Goal: Task Accomplishment & Management: Use online tool/utility

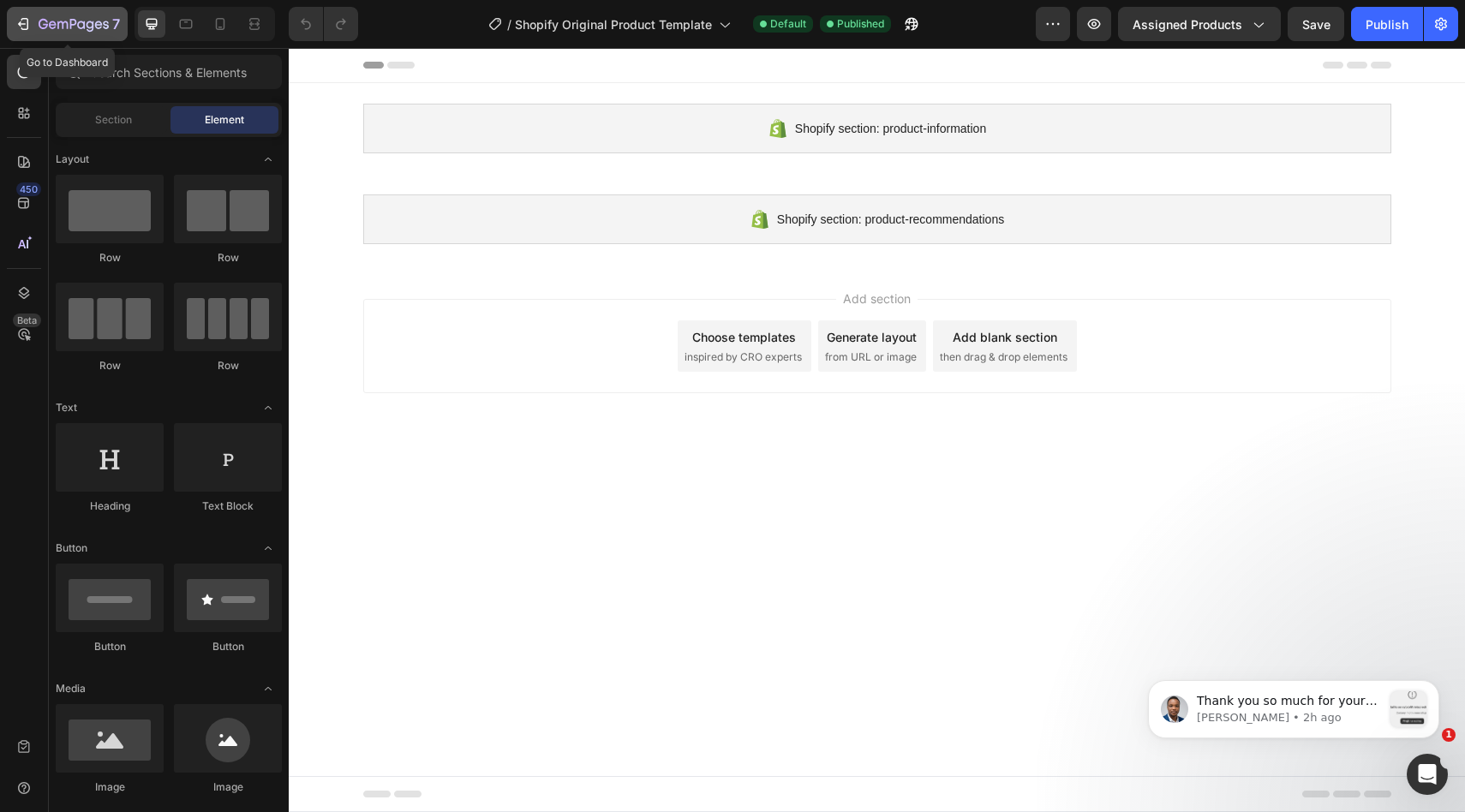
click at [18, 17] on icon "button" at bounding box center [24, 24] width 18 height 18
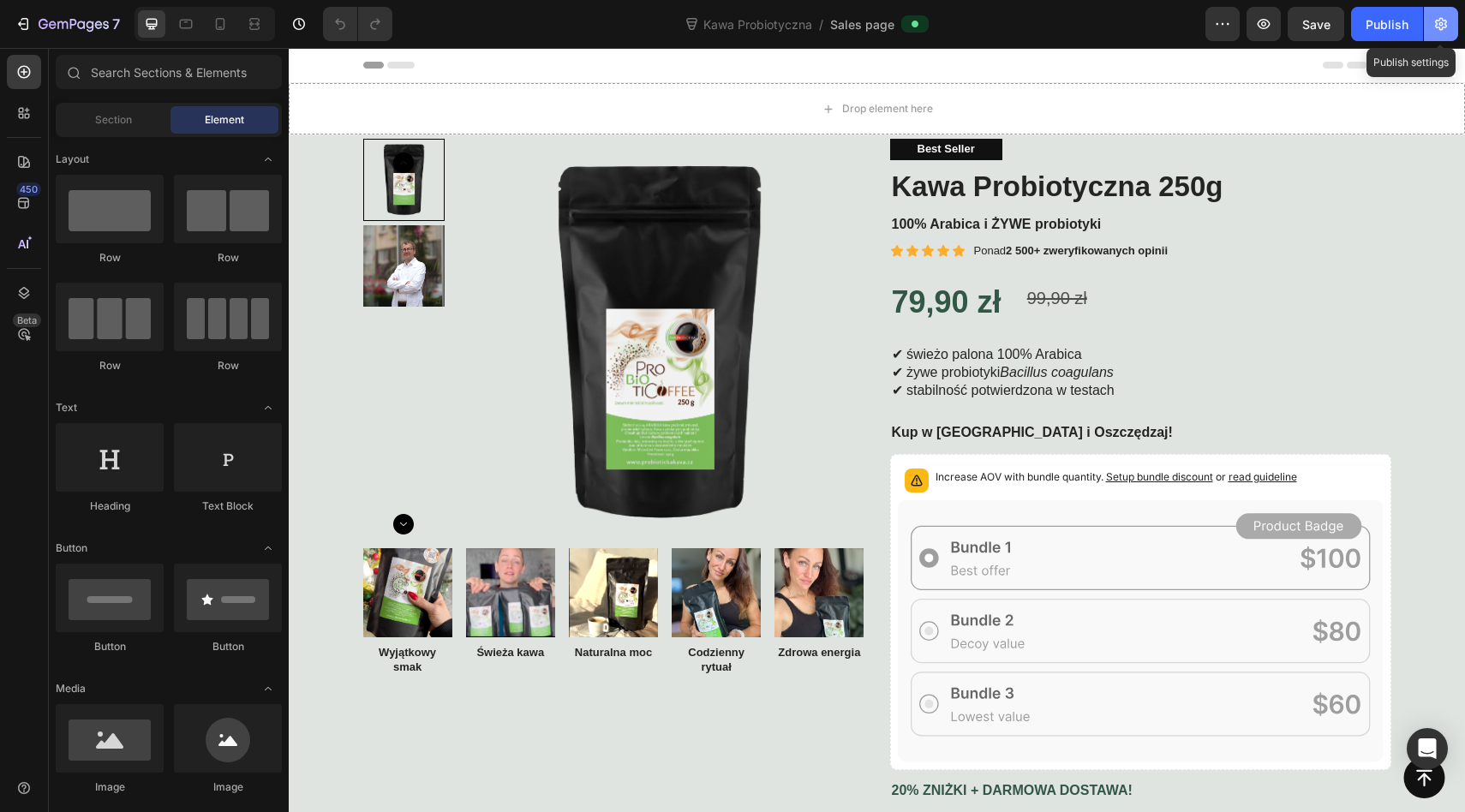
click at [1431, 32] on button "button" at bounding box center [1440, 24] width 34 height 34
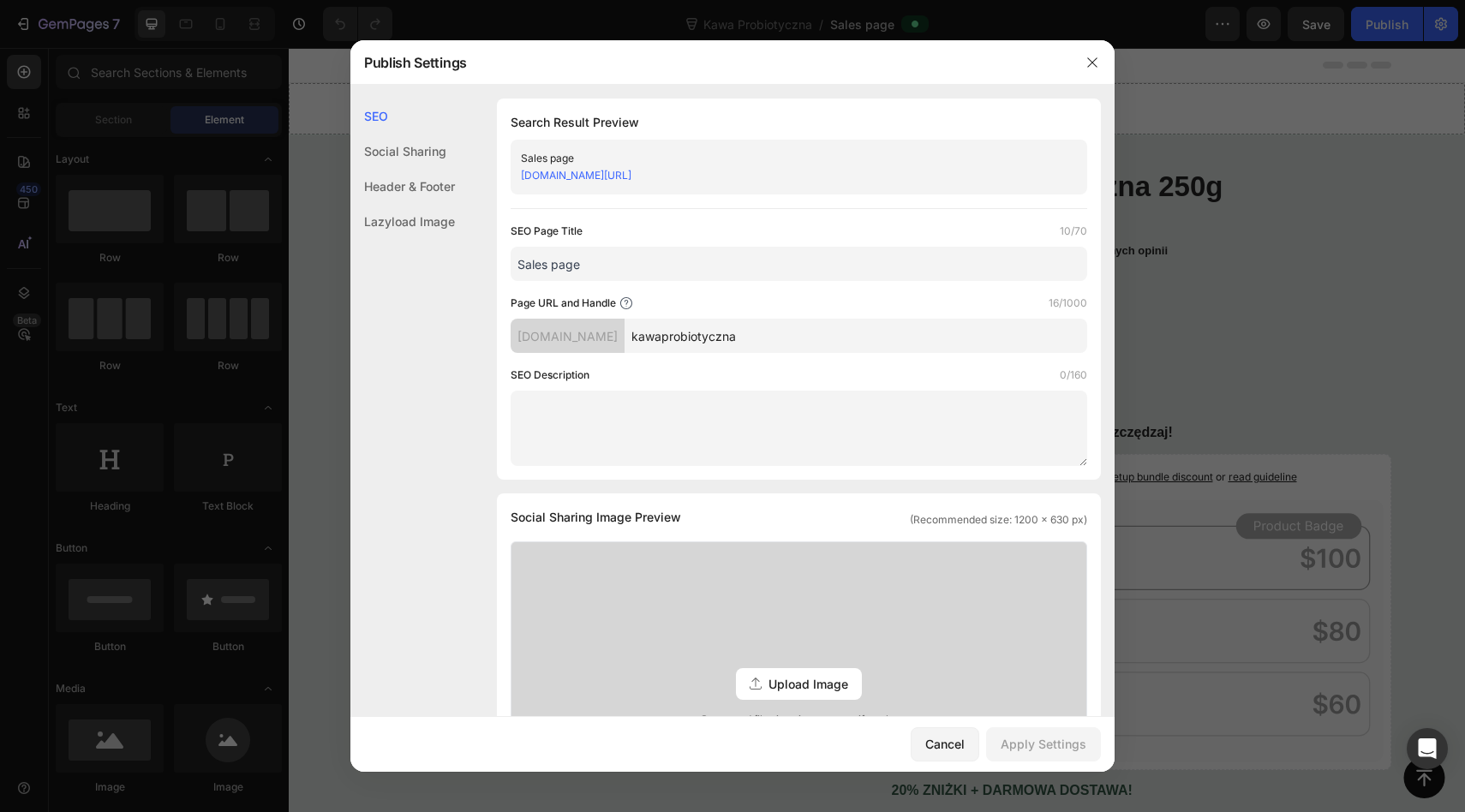
click at [572, 330] on div "02qrjp-cq.myshopify.com" at bounding box center [567, 335] width 114 height 34
click at [626, 299] on icon at bounding box center [627, 304] width 14 height 14
click at [718, 298] on div "Page URL and Handle 16/1000" at bounding box center [798, 304] width 577 height 18
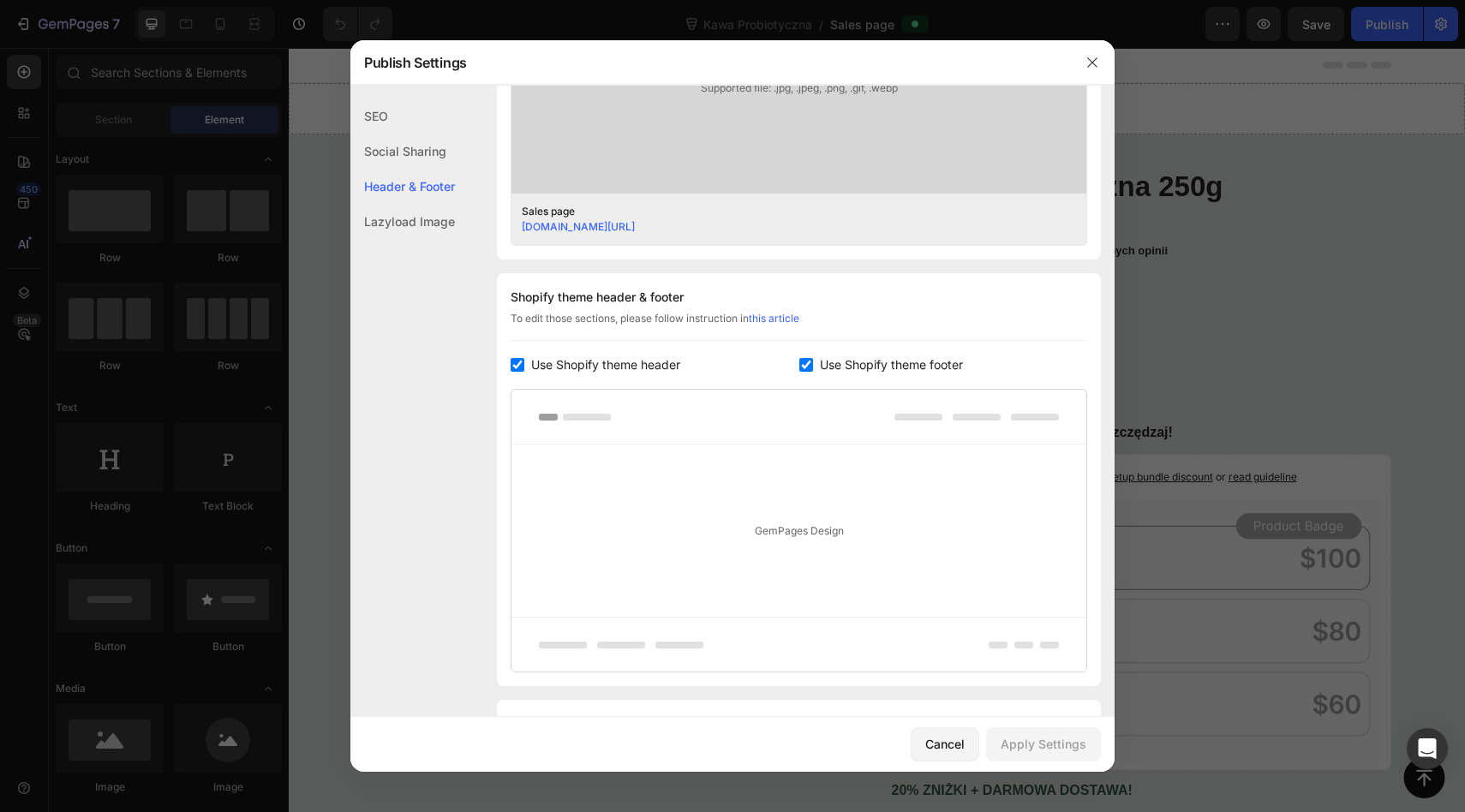
scroll to position [635, 0]
click at [521, 353] on div "Use Shopify theme header" at bounding box center [655, 360] width 289 height 20
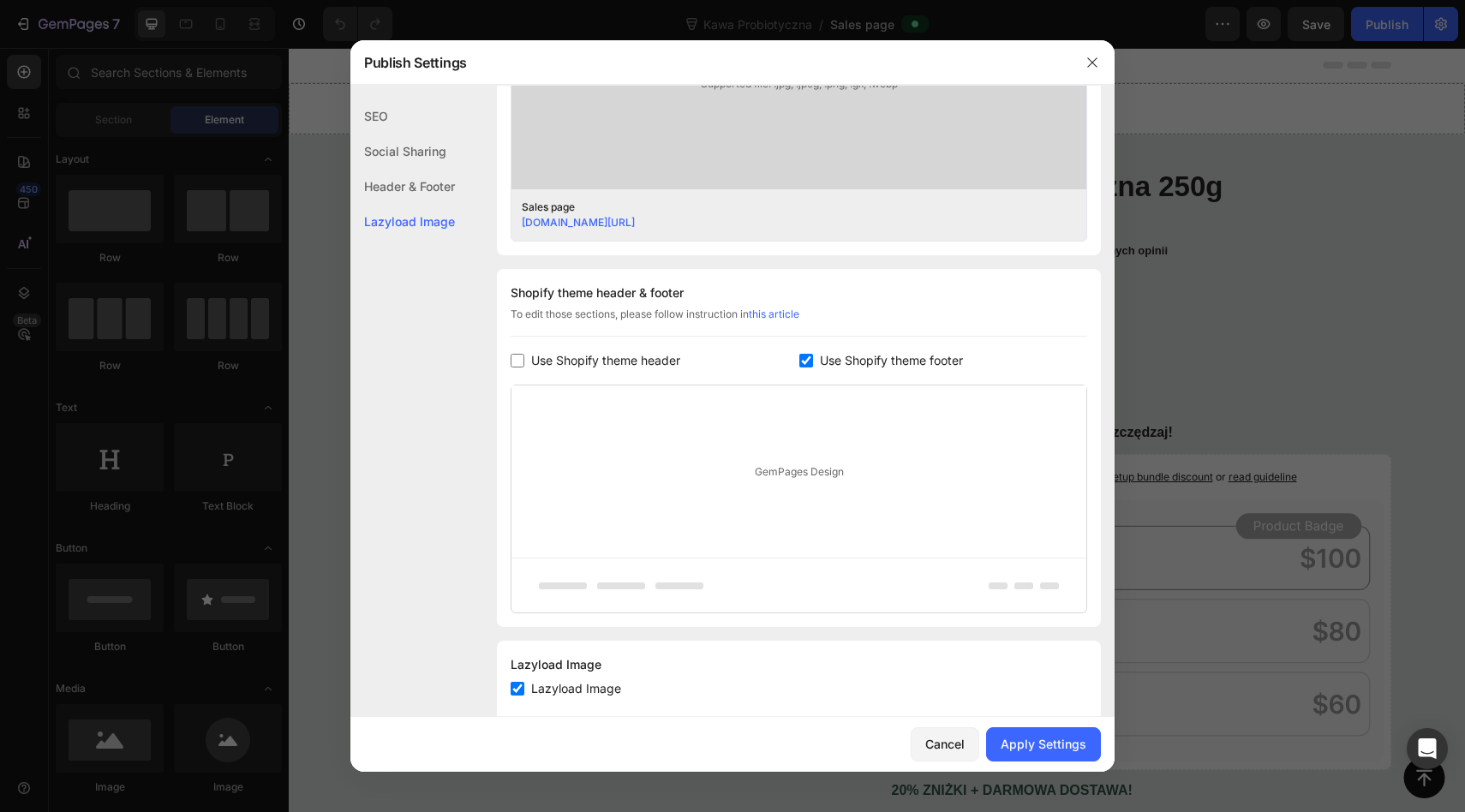
click at [526, 360] on label "Use Shopify theme header" at bounding box center [602, 360] width 156 height 20
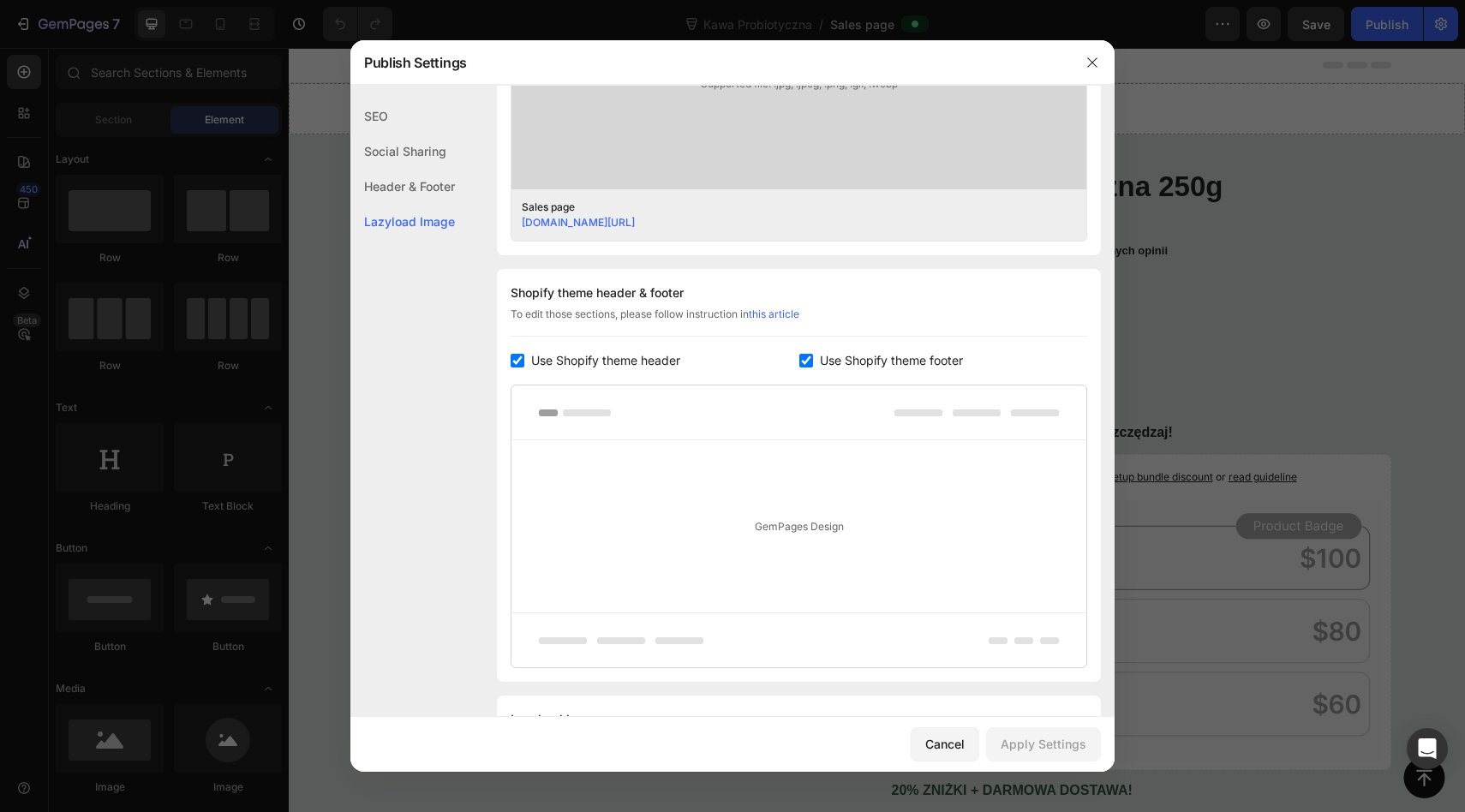
click at [526, 360] on label "Use Shopify theme header" at bounding box center [602, 360] width 156 height 20
checkbox input "false"
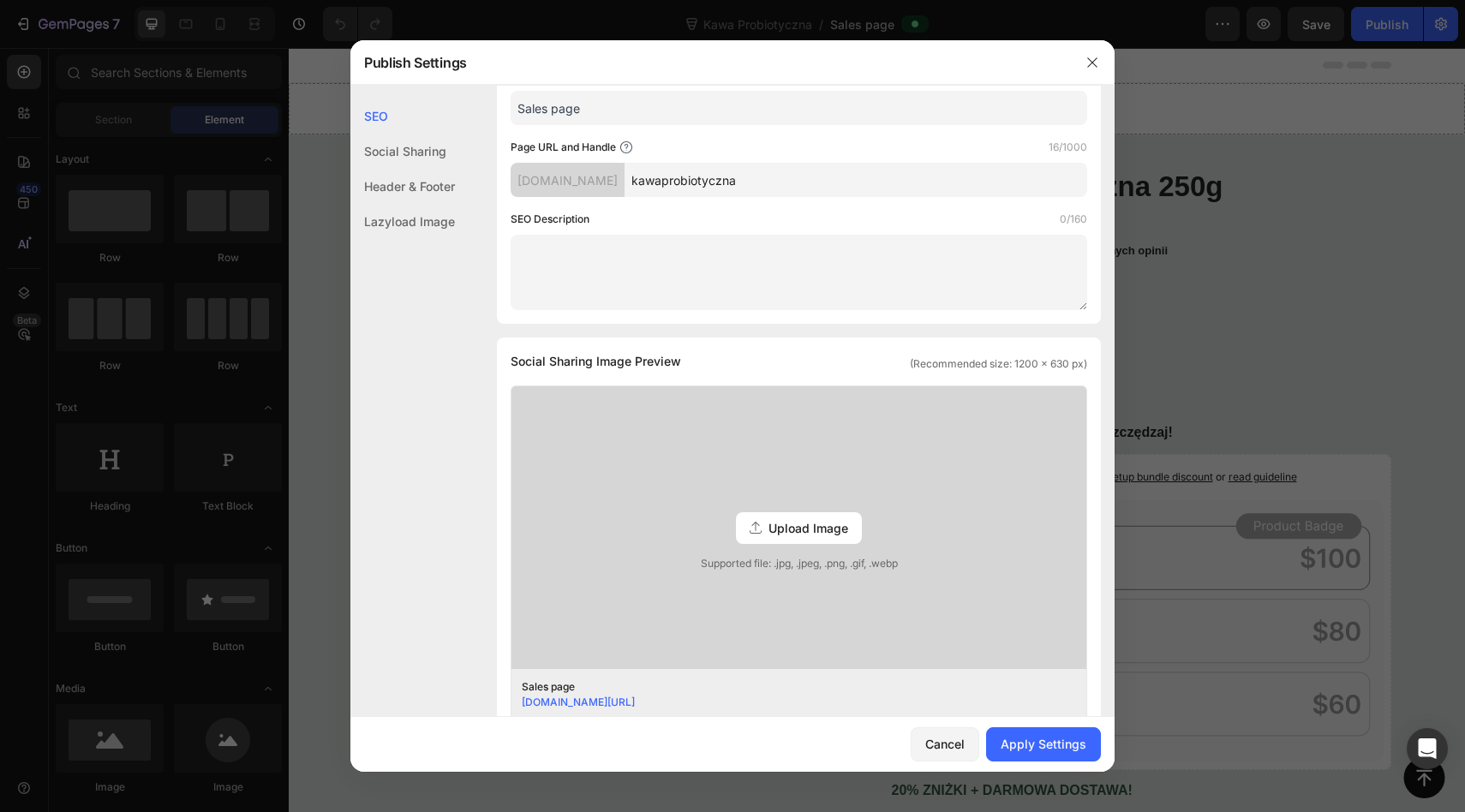
scroll to position [0, 0]
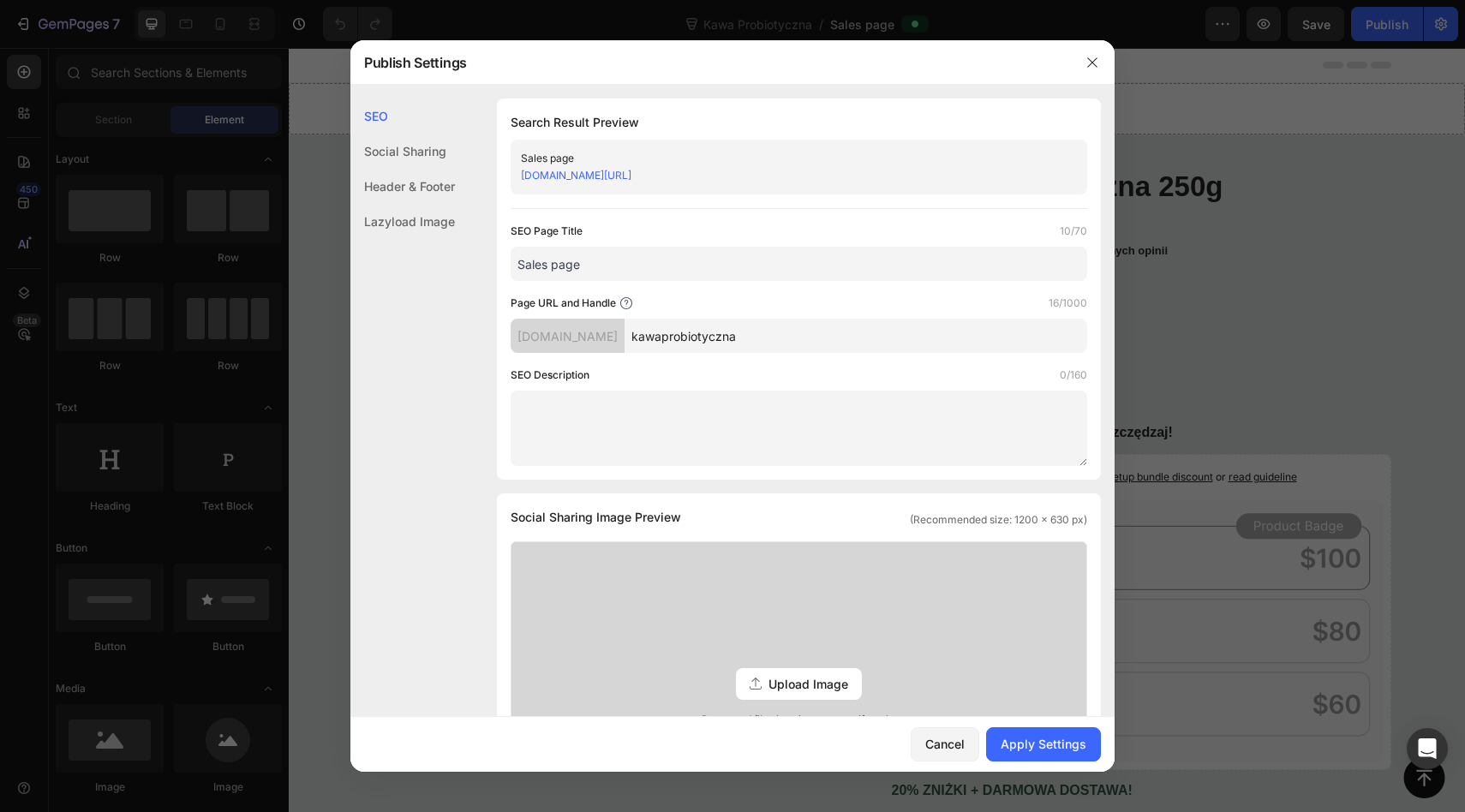
click at [586, 173] on link "02qrjp-cq.myshopify.com/pages/kawaprobiotyczna" at bounding box center [576, 175] width 110 height 13
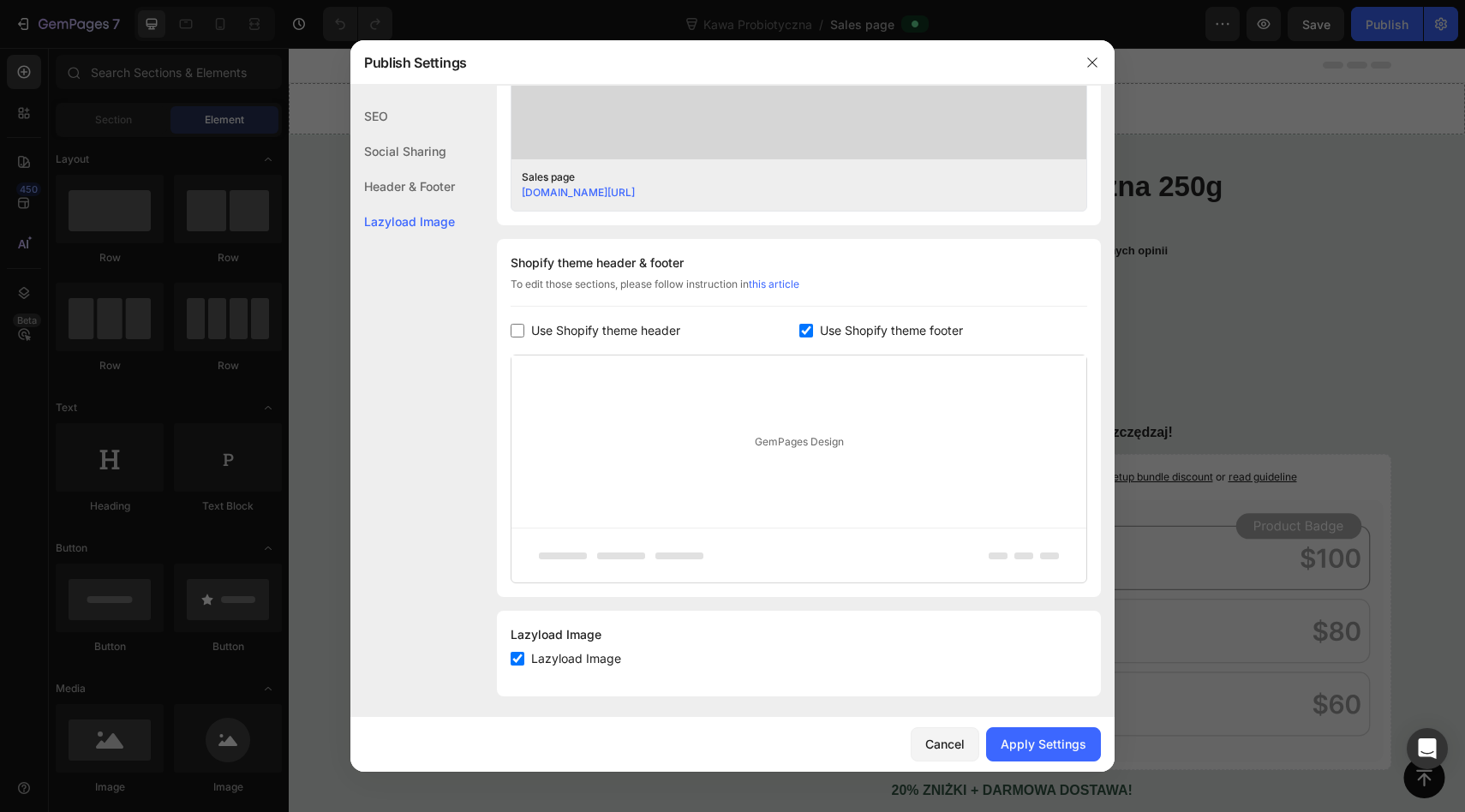
scroll to position [673, 0]
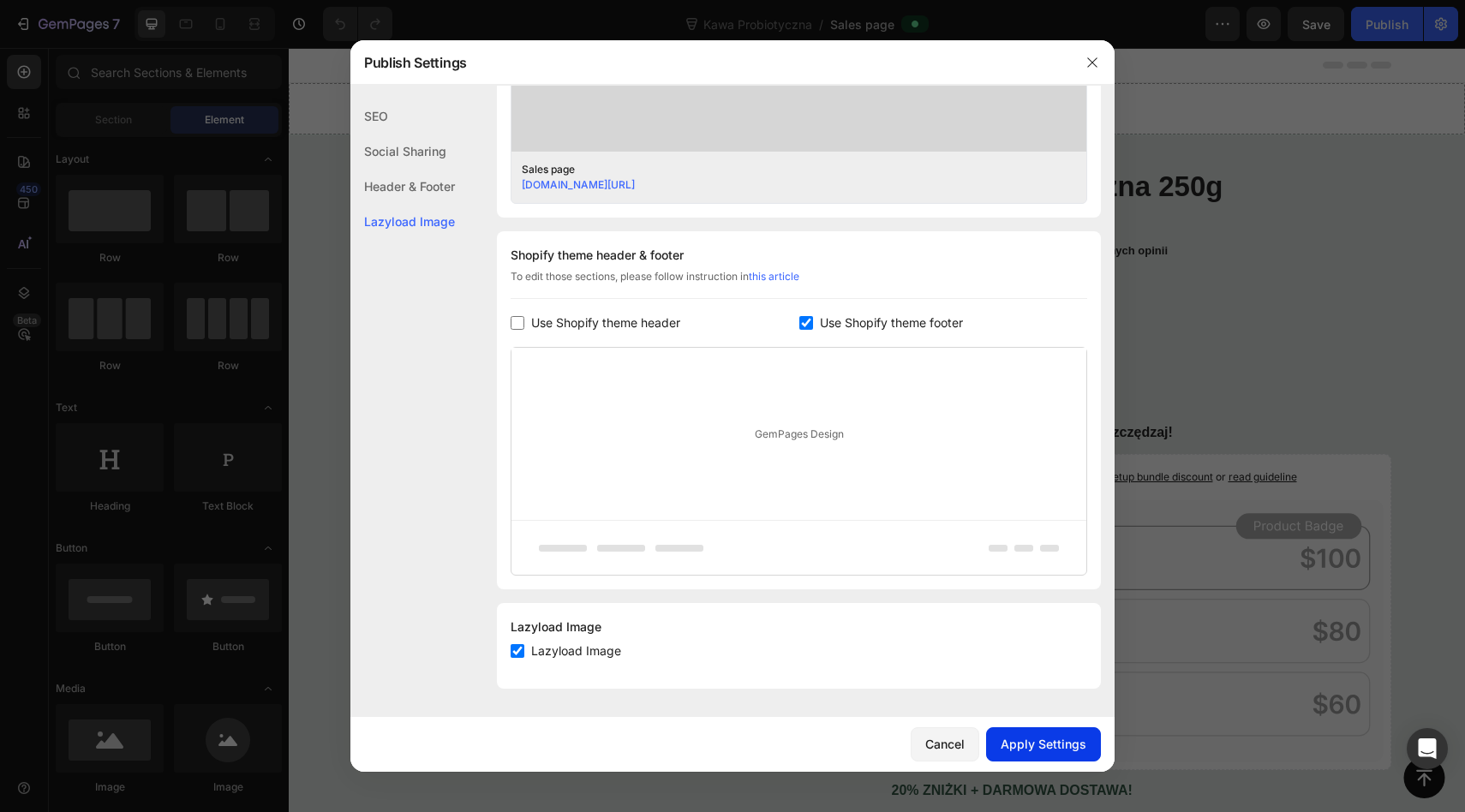
click at [1037, 744] on div "Apply Settings" at bounding box center [1043, 744] width 86 height 18
click at [401, 181] on div "Header & Footer" at bounding box center [402, 186] width 104 height 35
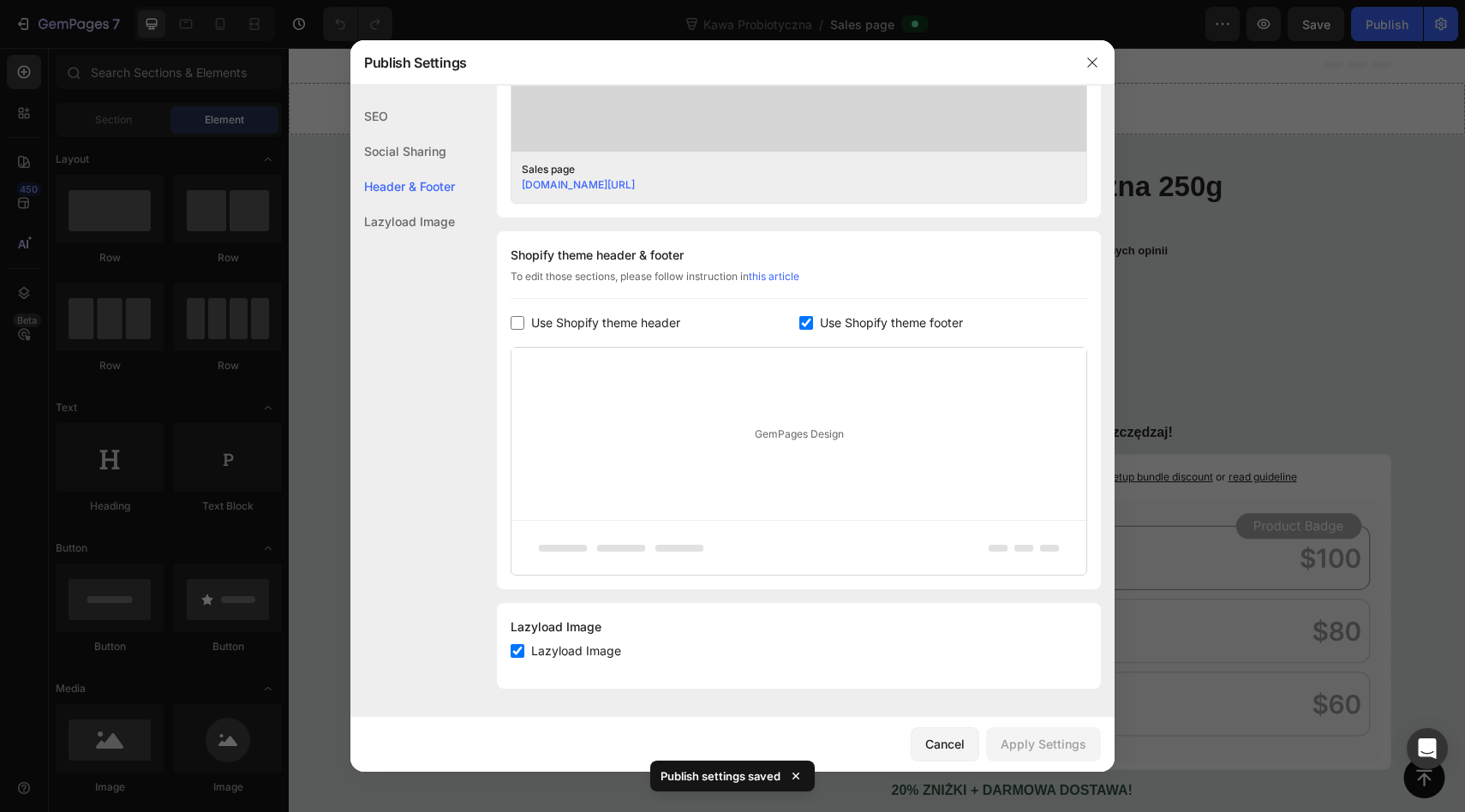
click at [401, 181] on div "Header & Footer" at bounding box center [402, 186] width 104 height 35
click at [401, 226] on div "Lazyload Image" at bounding box center [402, 221] width 104 height 35
click at [401, 198] on div "Header & Footer" at bounding box center [402, 186] width 104 height 35
click at [401, 184] on div "Header & Footer" at bounding box center [402, 186] width 104 height 35
click at [959, 732] on button "Cancel" at bounding box center [944, 744] width 68 height 34
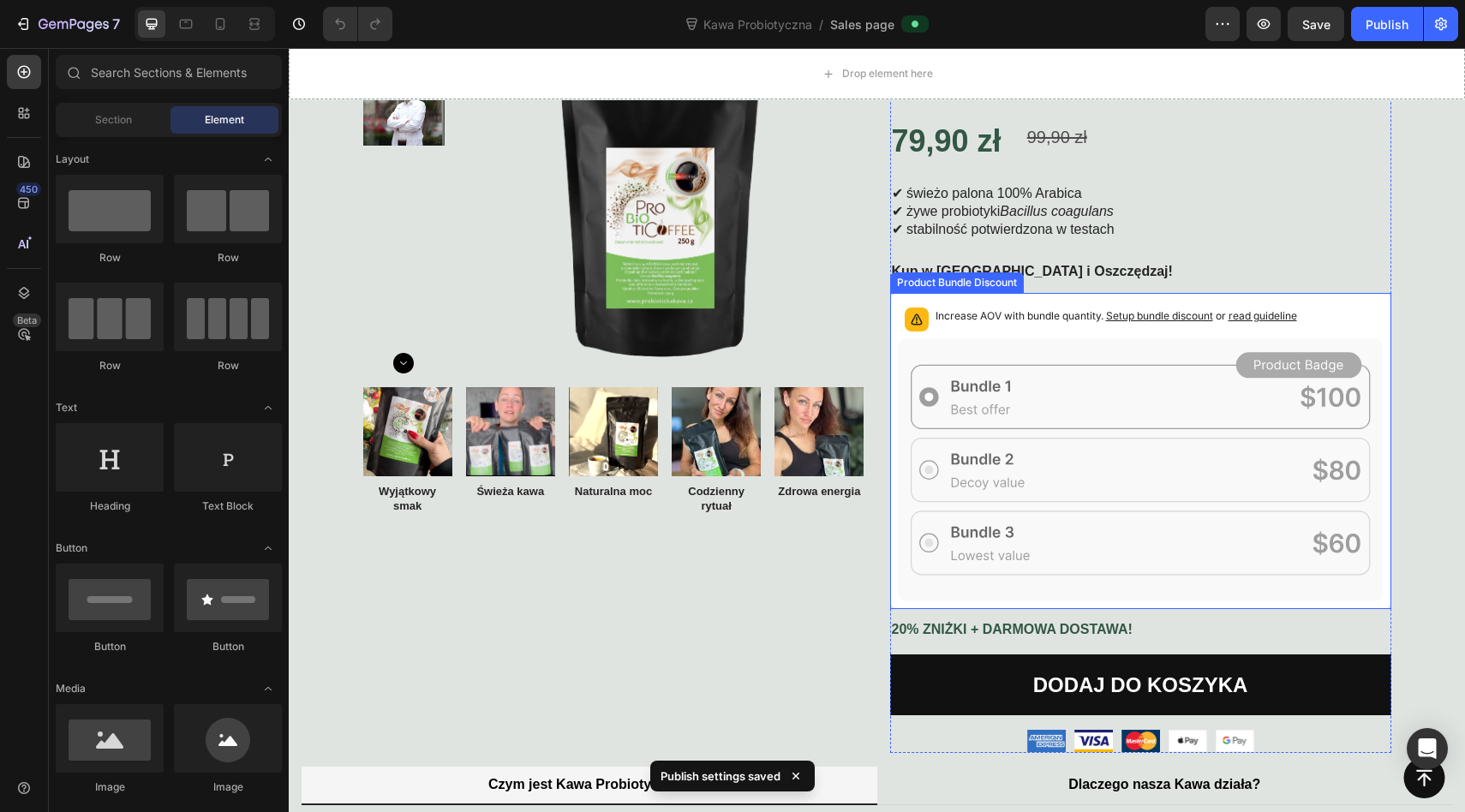
scroll to position [0, 0]
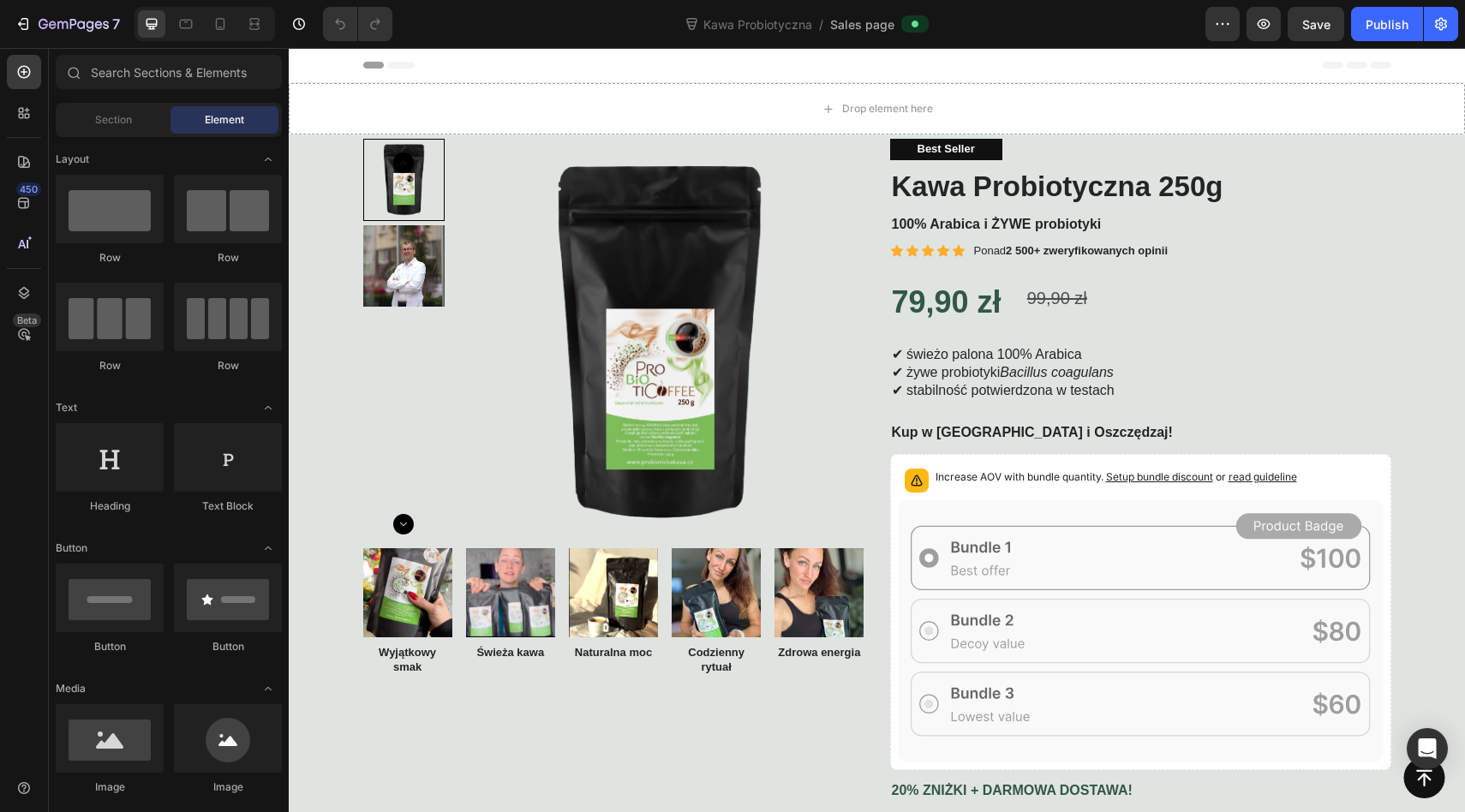
click at [746, 60] on div "Header" at bounding box center [877, 65] width 1027 height 34
click at [308, 65] on icon at bounding box center [308, 66] width 12 height 12
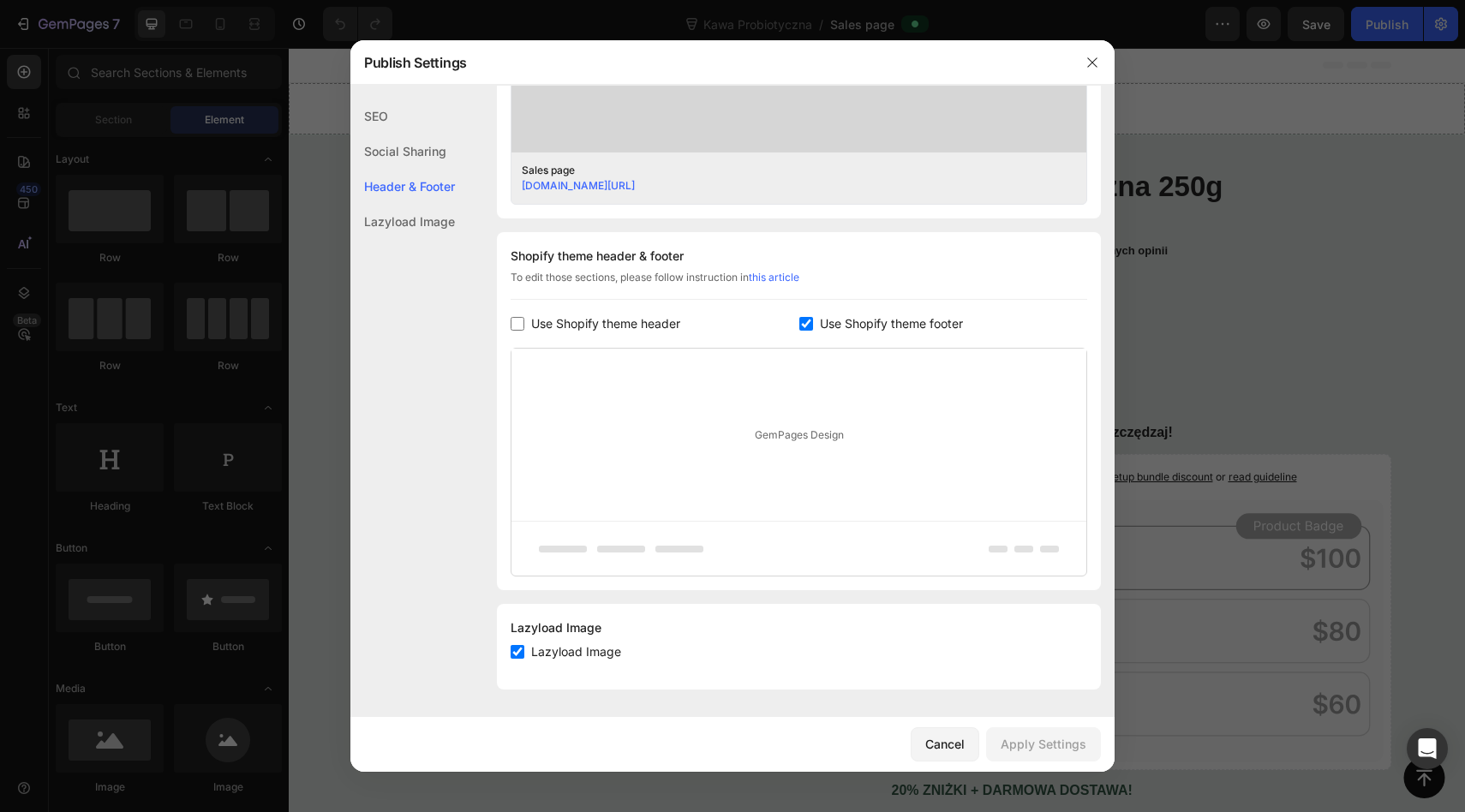
scroll to position [673, 0]
click at [950, 741] on div "Cancel" at bounding box center [944, 744] width 39 height 18
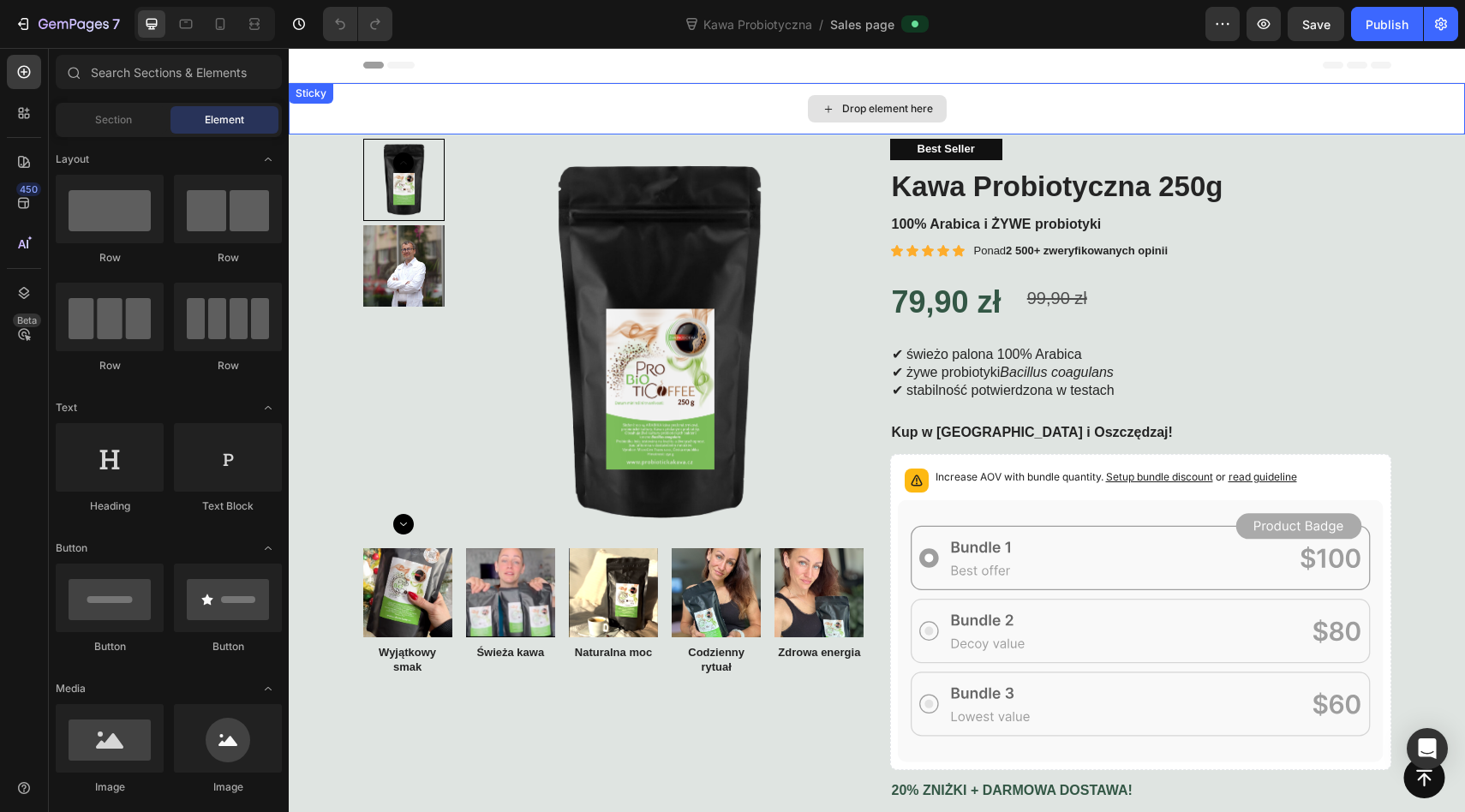
click at [866, 99] on div "Drop element here" at bounding box center [877, 108] width 139 height 27
click at [830, 110] on icon at bounding box center [829, 108] width 14 height 15
click at [835, 102] on div "Drop element here" at bounding box center [877, 108] width 139 height 27
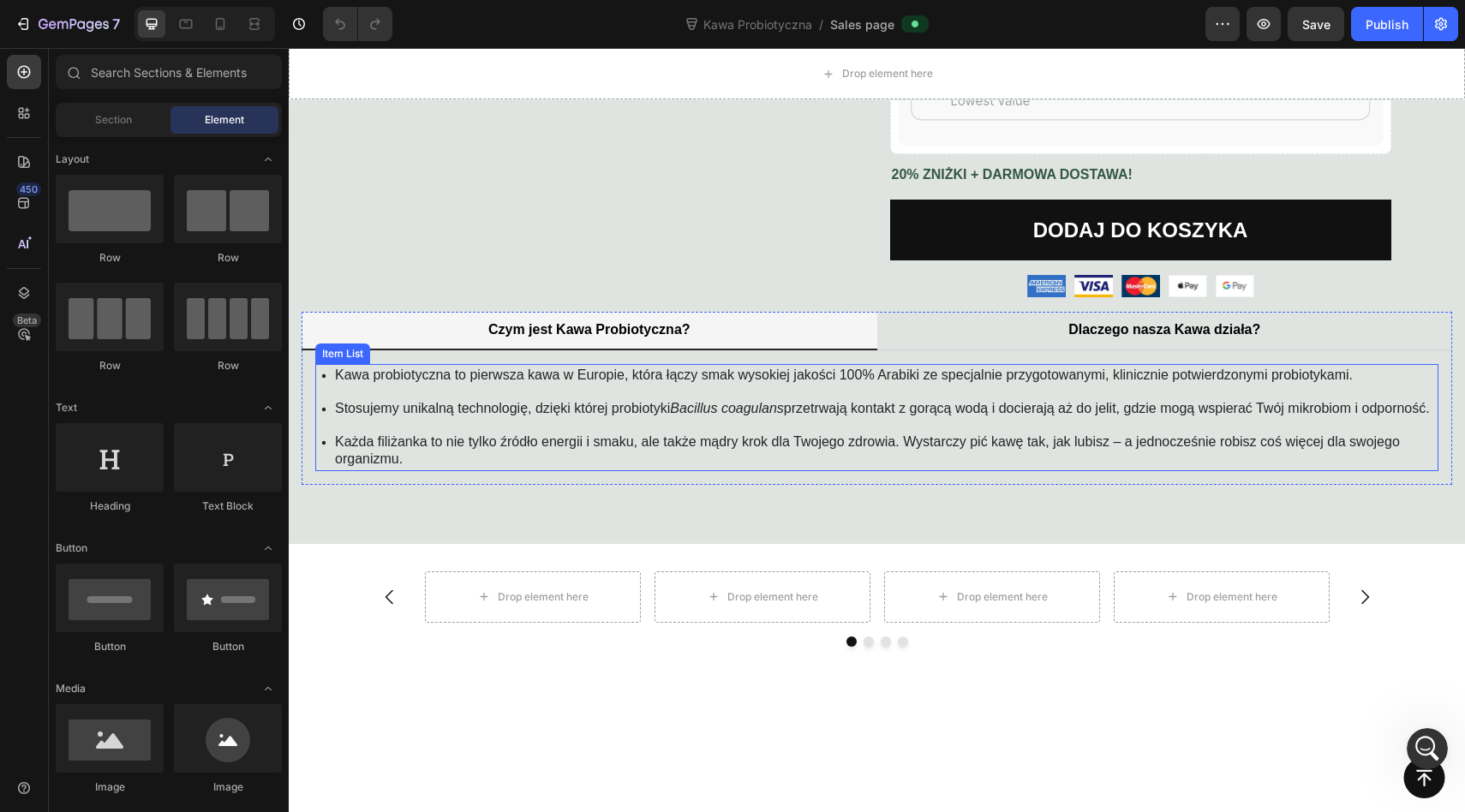
scroll to position [0, 0]
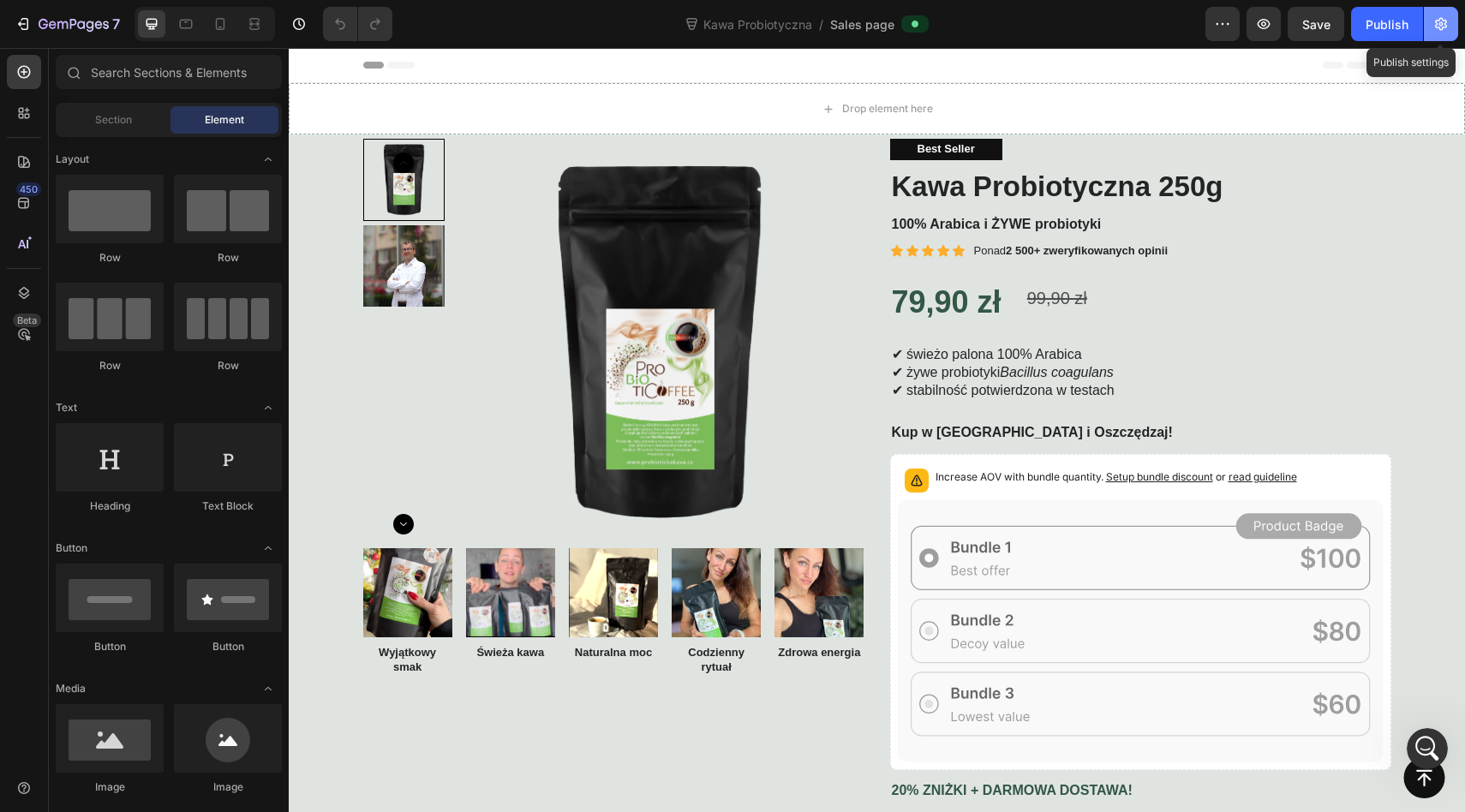
click at [1439, 30] on icon "button" at bounding box center [1440, 24] width 18 height 18
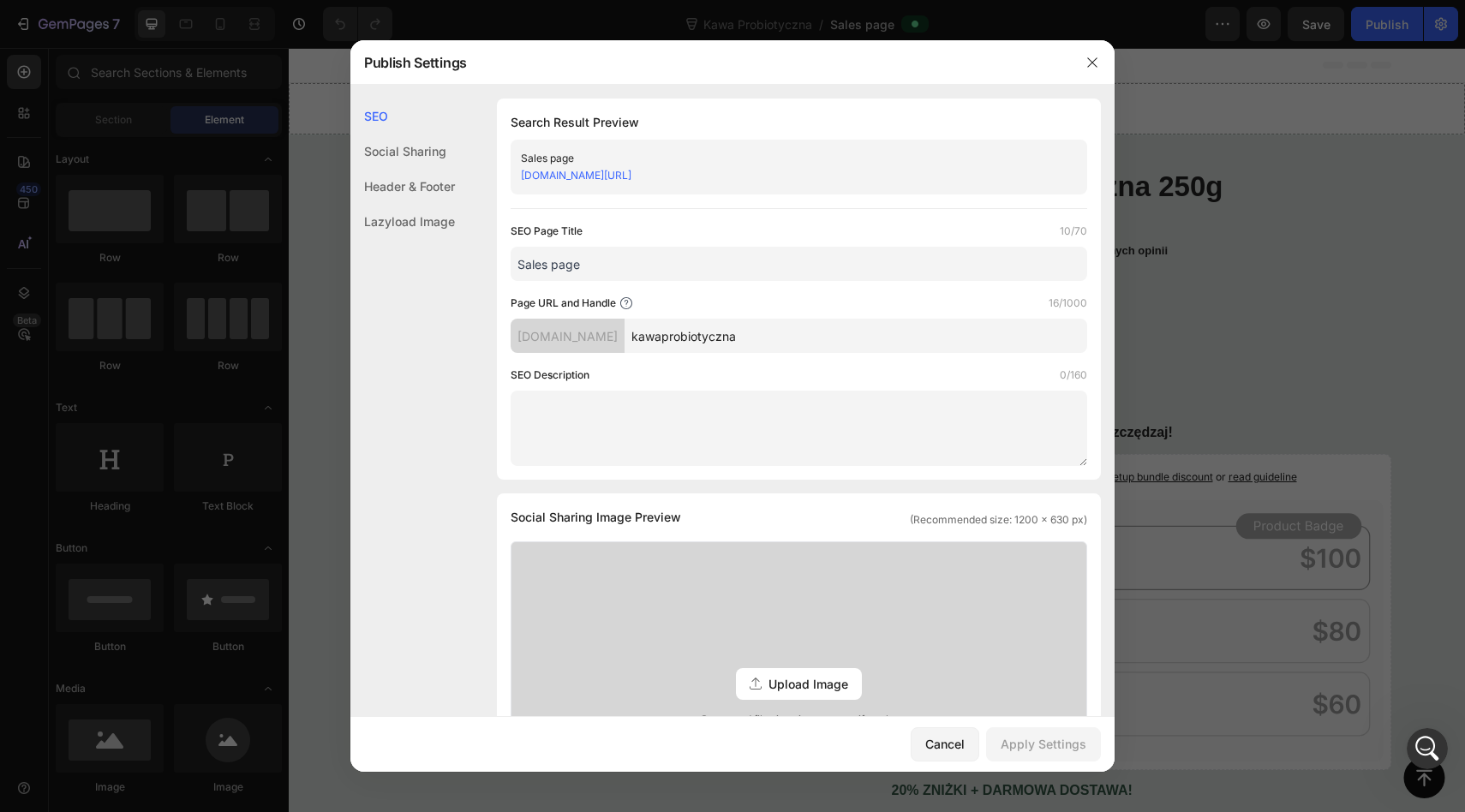
click at [415, 217] on div "Lazyload Image" at bounding box center [402, 221] width 104 height 35
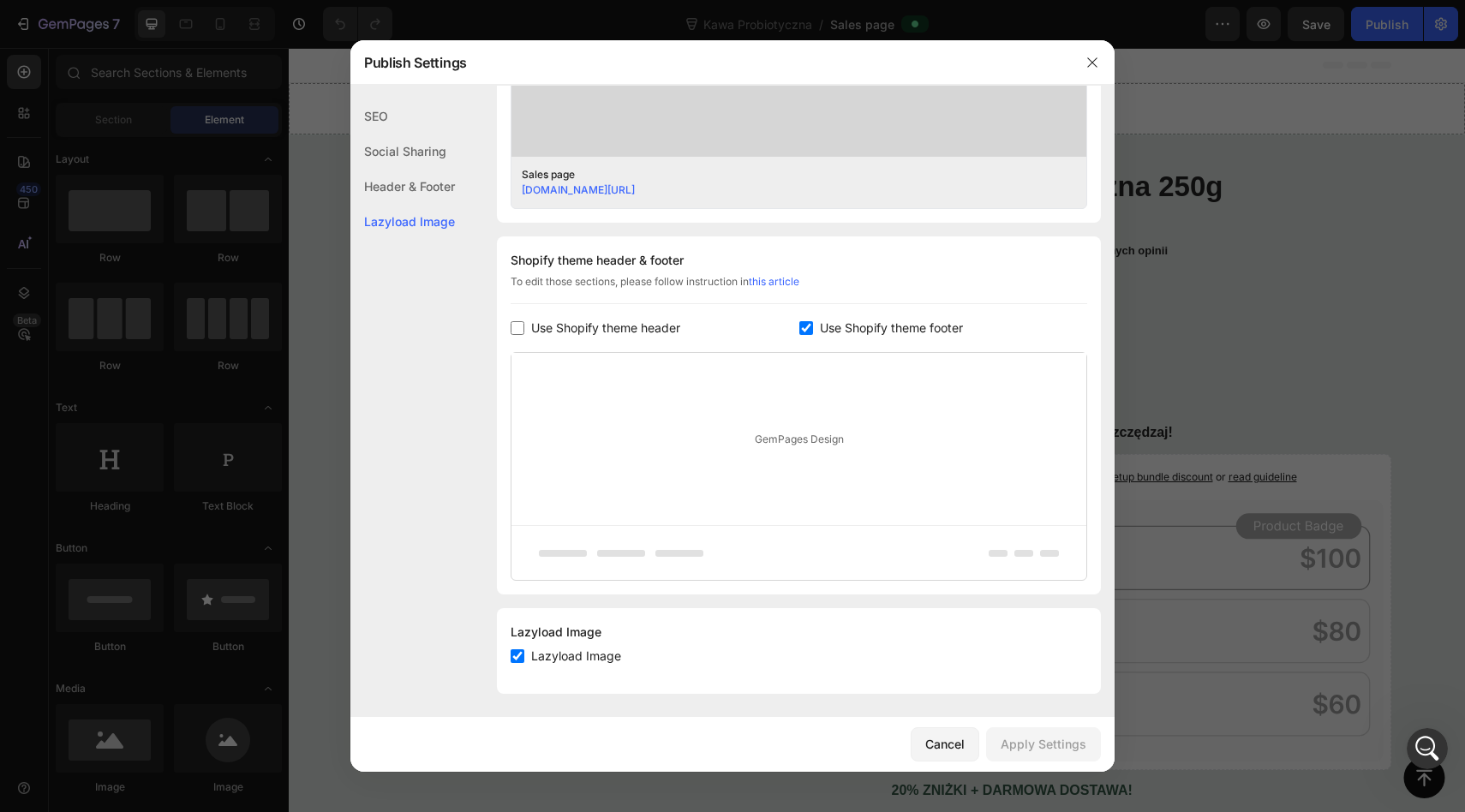
scroll to position [673, 0]
click at [806, 318] on input "checkbox" at bounding box center [806, 323] width 14 height 14
checkbox input "false"
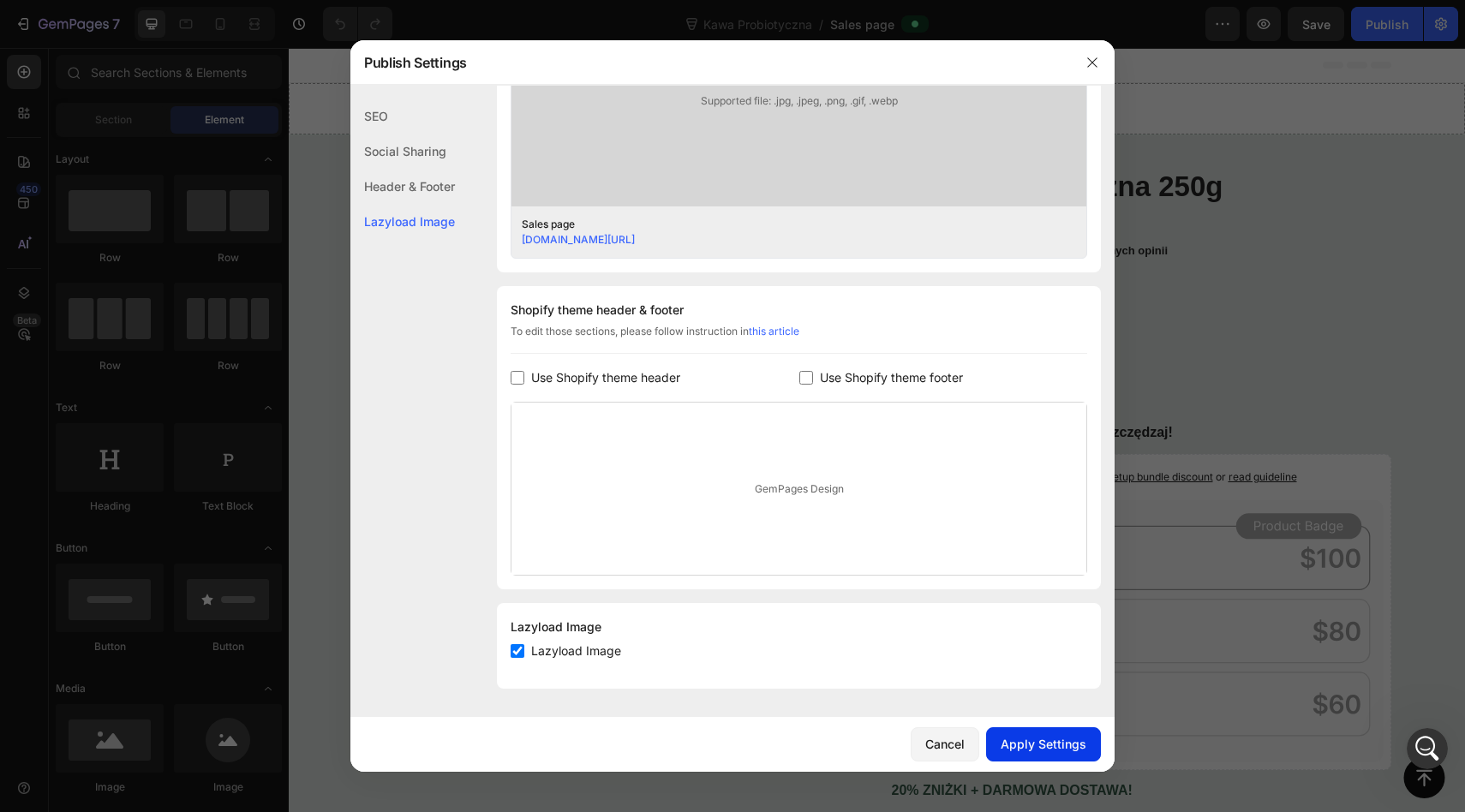
click at [1044, 747] on div "Apply Settings" at bounding box center [1043, 744] width 86 height 18
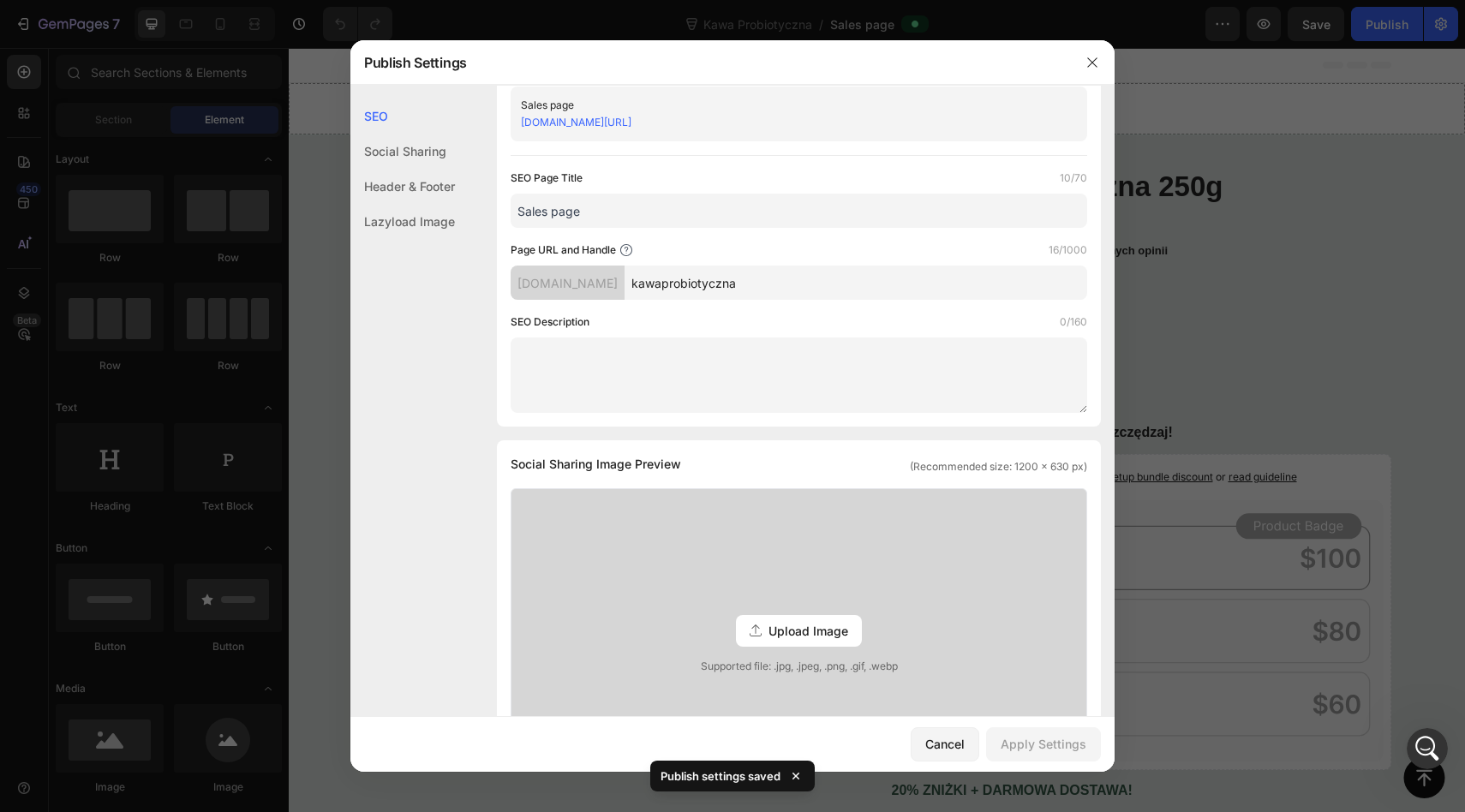
scroll to position [0, 0]
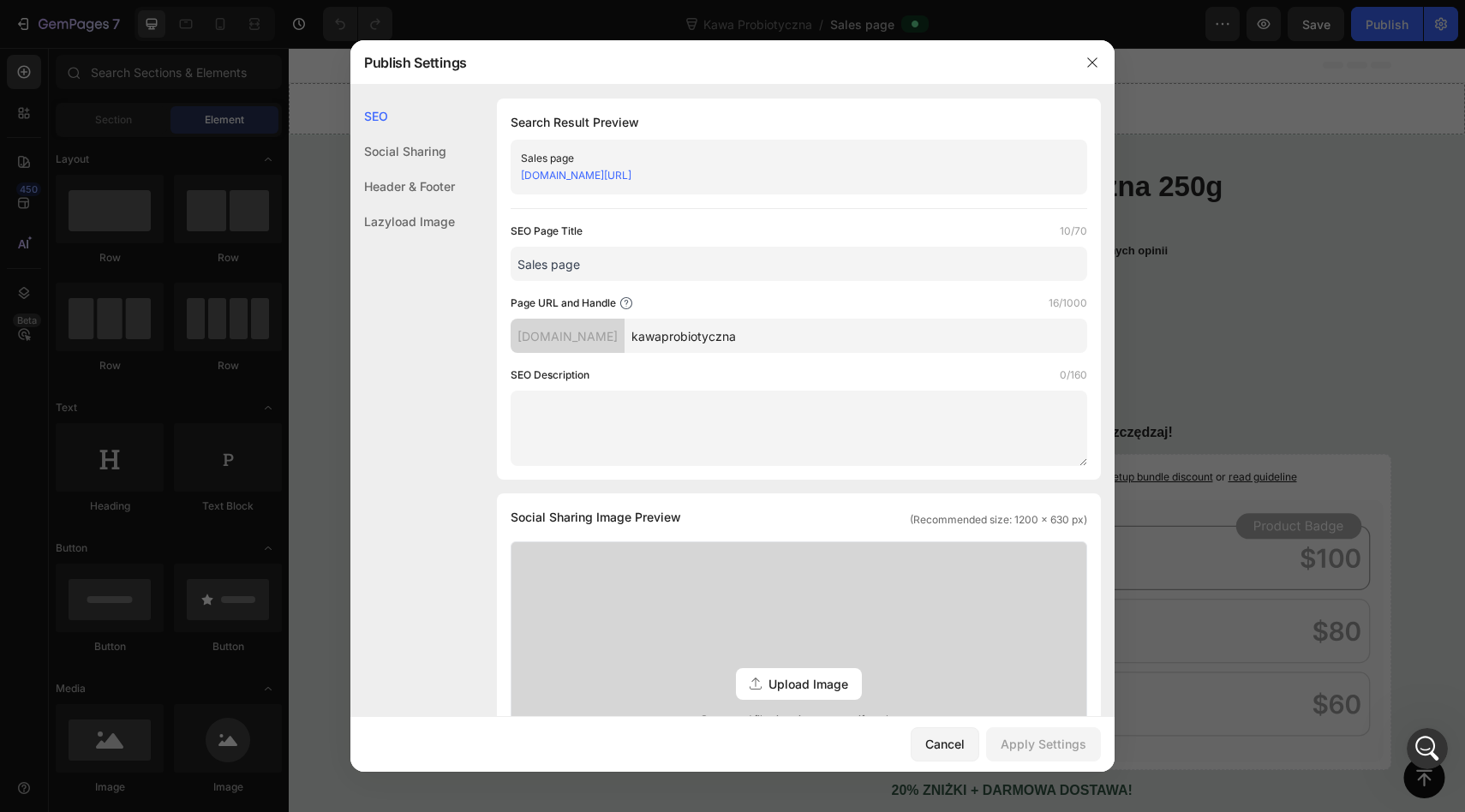
click at [636, 270] on input "Sales page" at bounding box center [798, 263] width 577 height 34
type input "Kawa Probiotyczna"
click at [1019, 738] on div "Apply Settings" at bounding box center [1043, 744] width 86 height 18
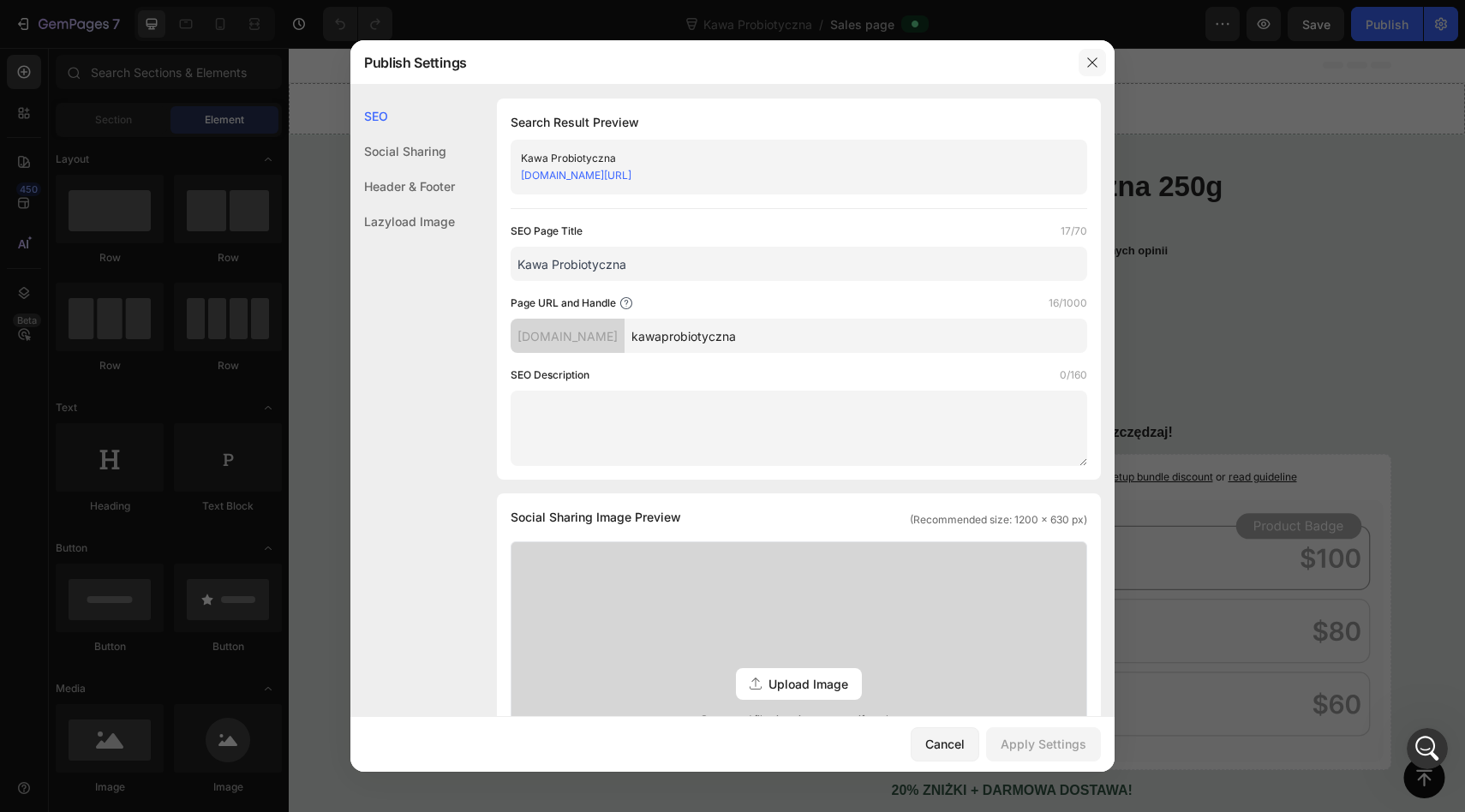
click at [1083, 68] on button "button" at bounding box center [1091, 62] width 27 height 27
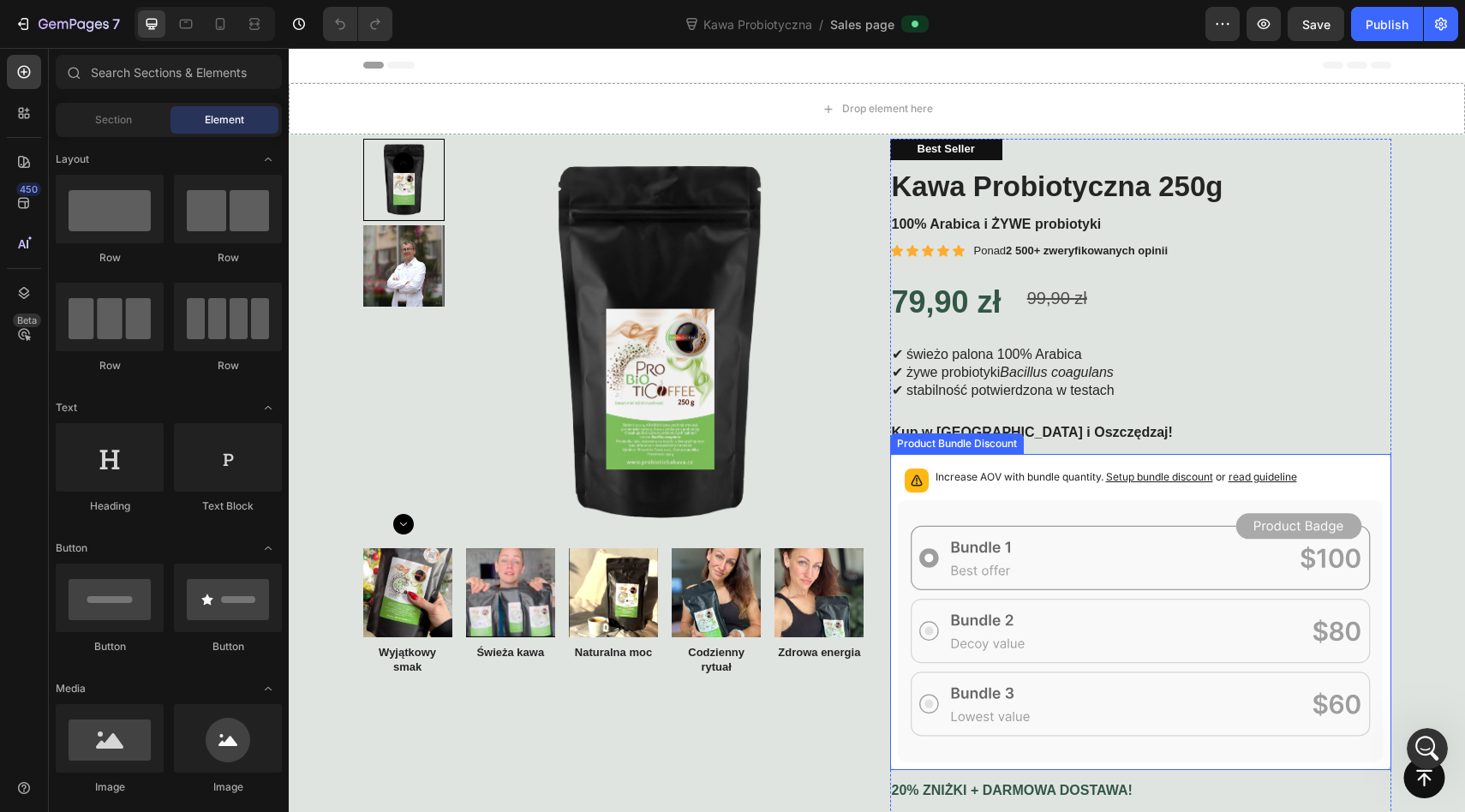
click at [1260, 477] on span "read guideline" at bounding box center [1262, 476] width 68 height 13
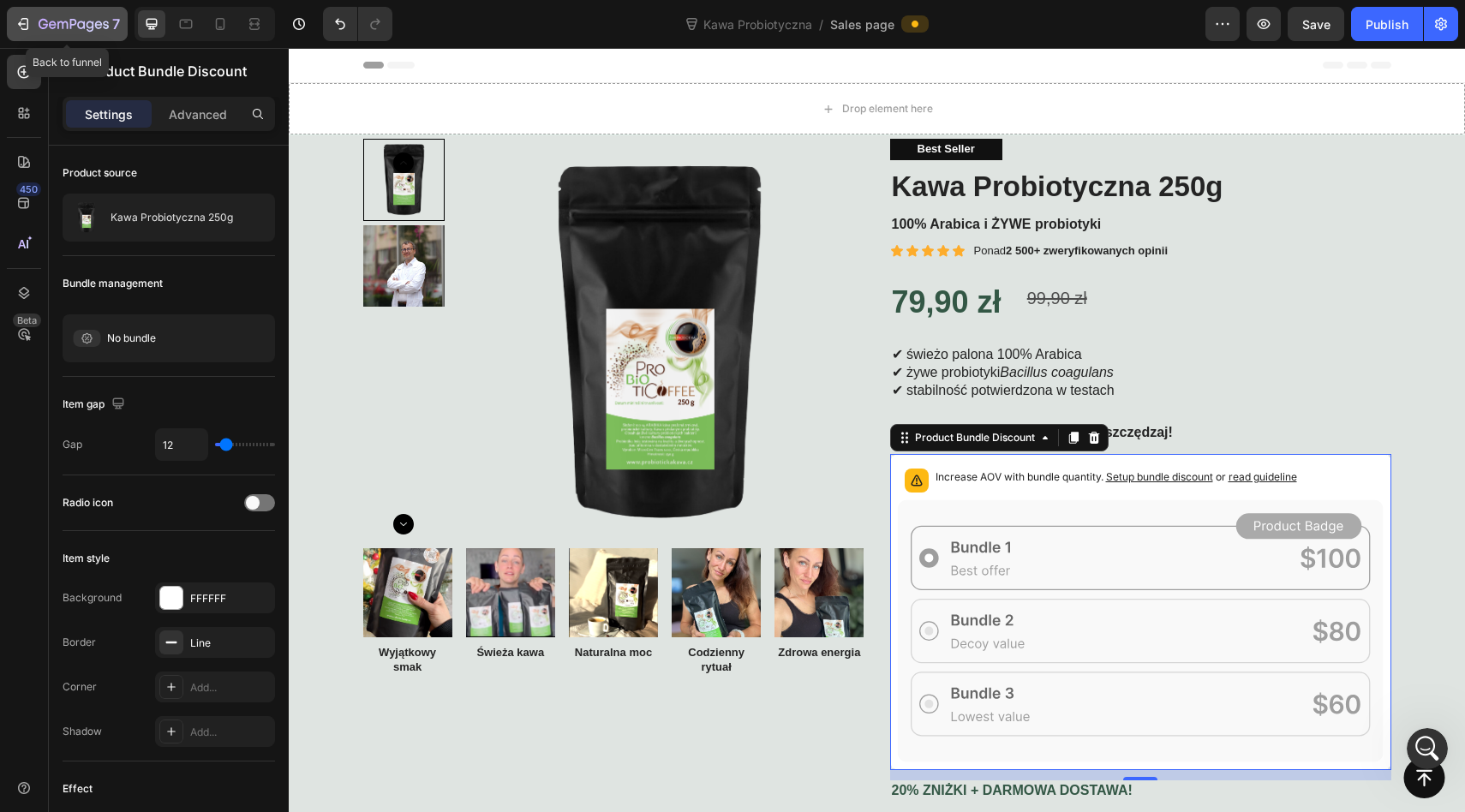
click at [20, 13] on button "7" at bounding box center [67, 24] width 121 height 34
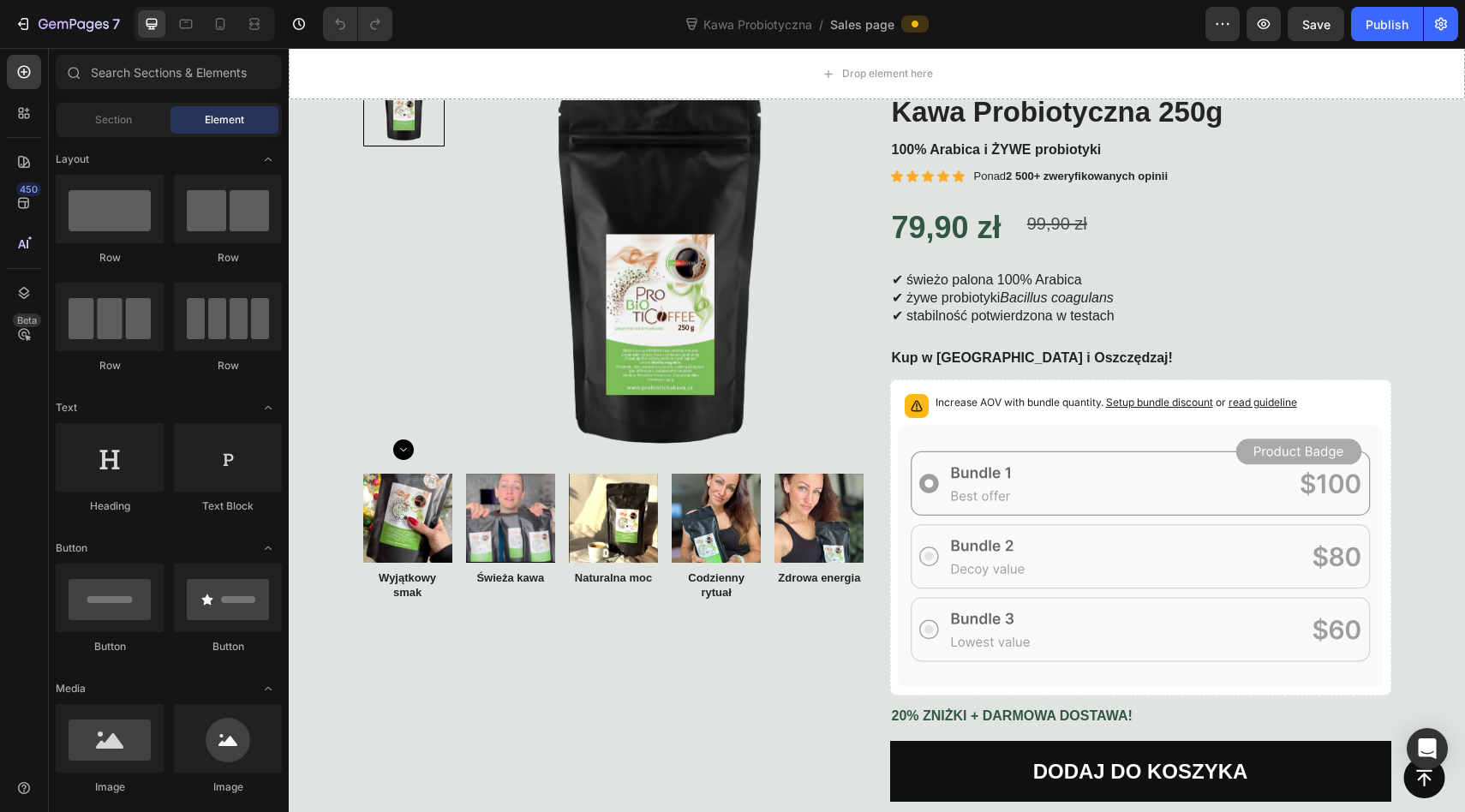
scroll to position [110, 0]
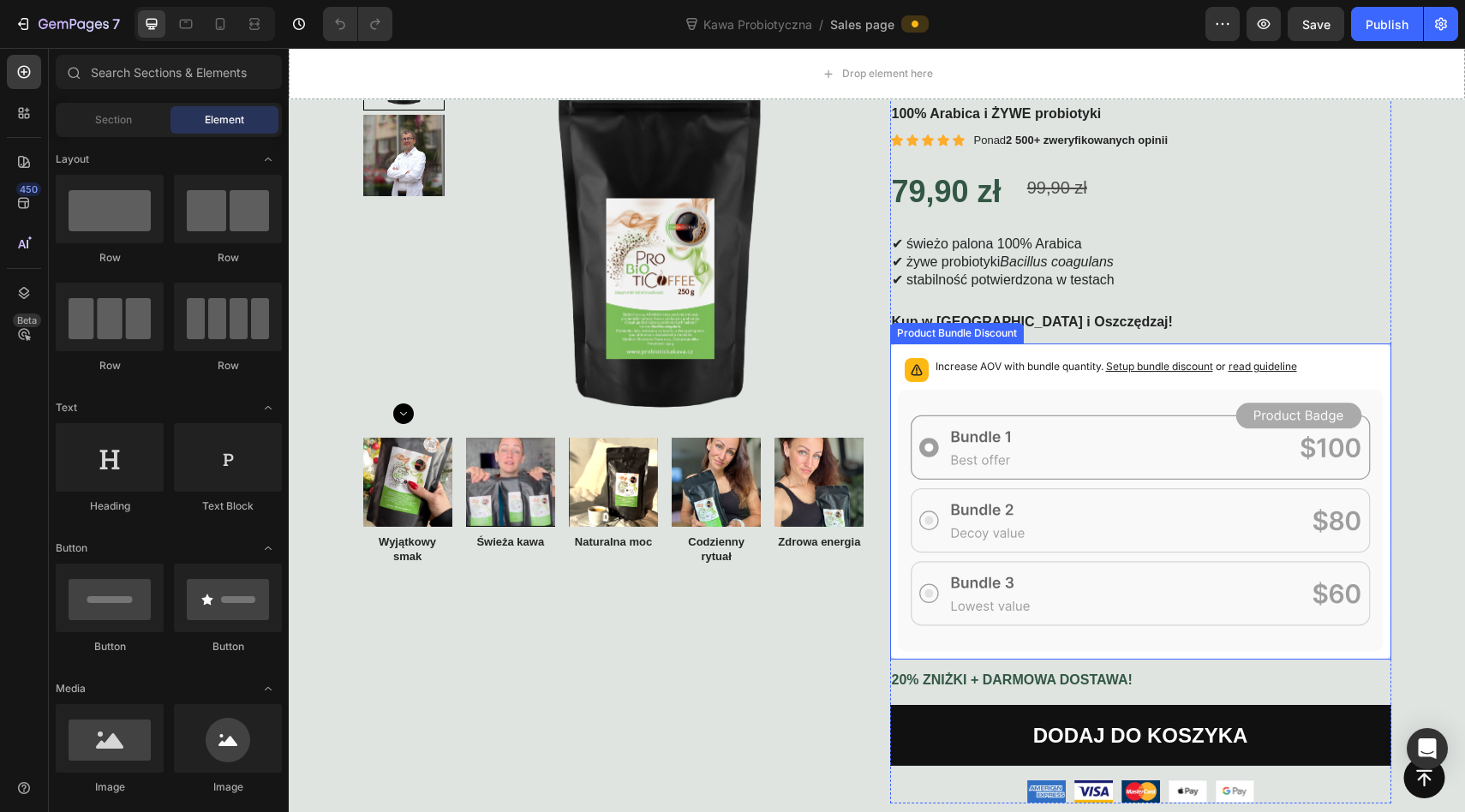
click at [1001, 439] on icon at bounding box center [1140, 519] width 486 height 262
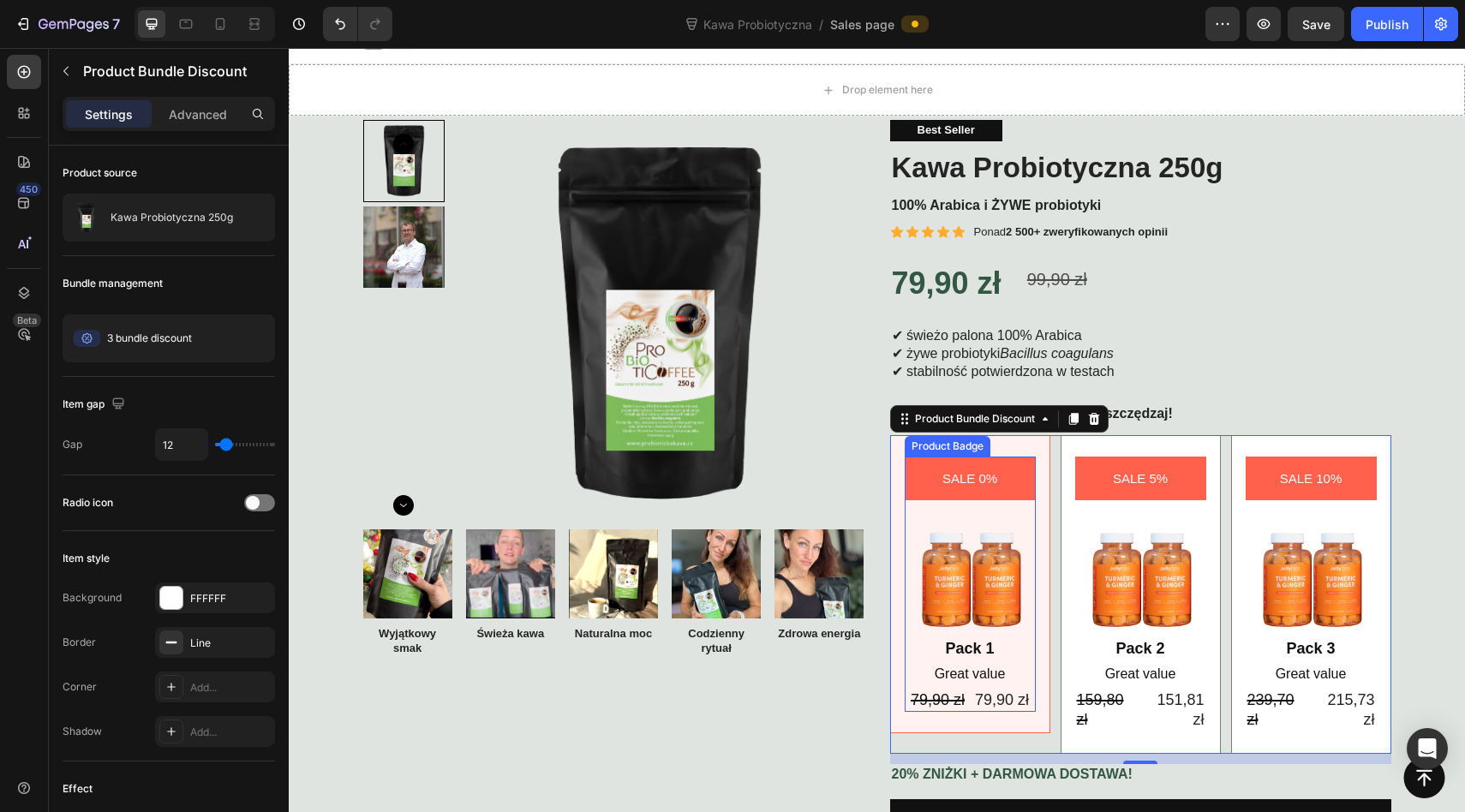
scroll to position [32, 0]
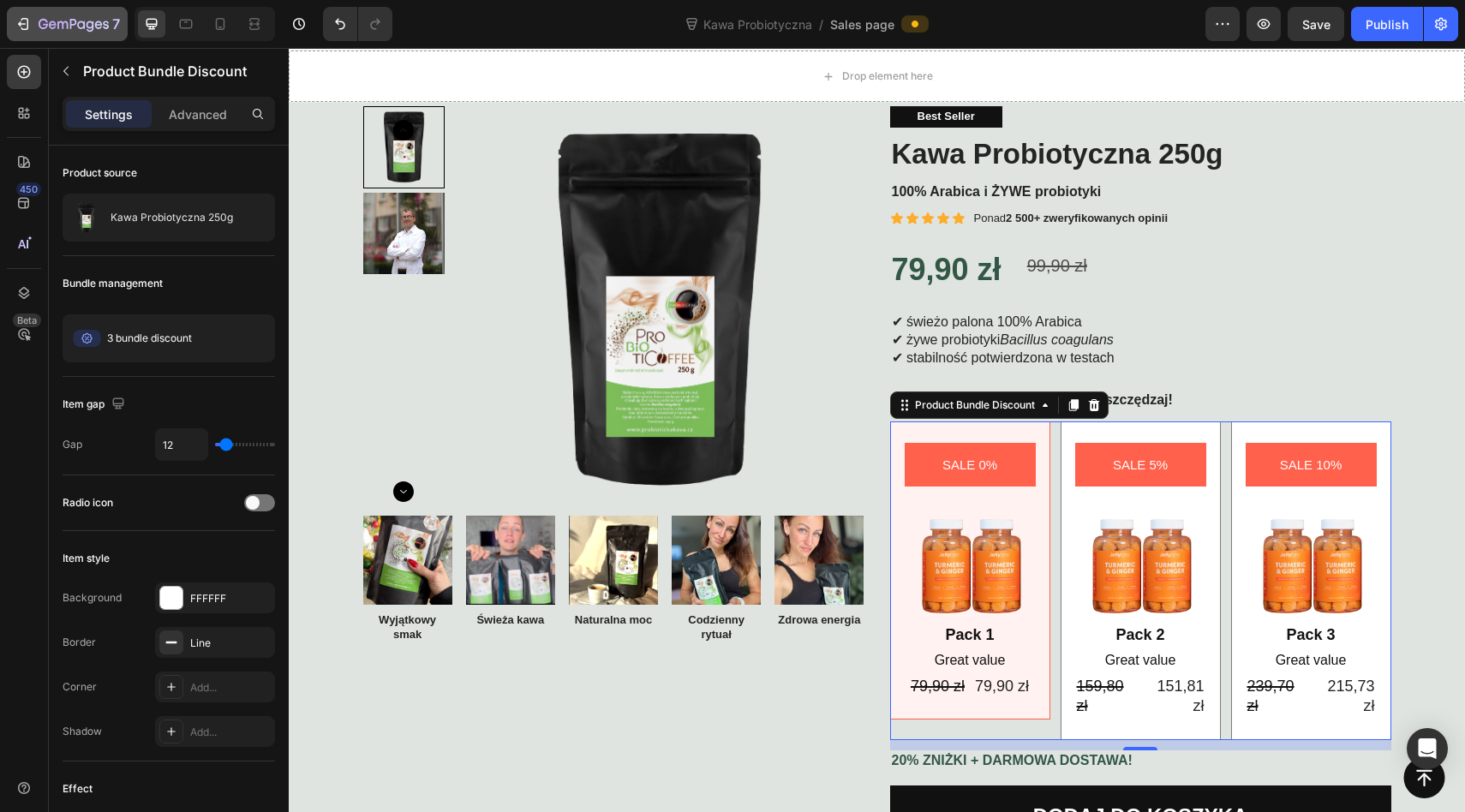
click at [27, 37] on button "7" at bounding box center [67, 24] width 121 height 34
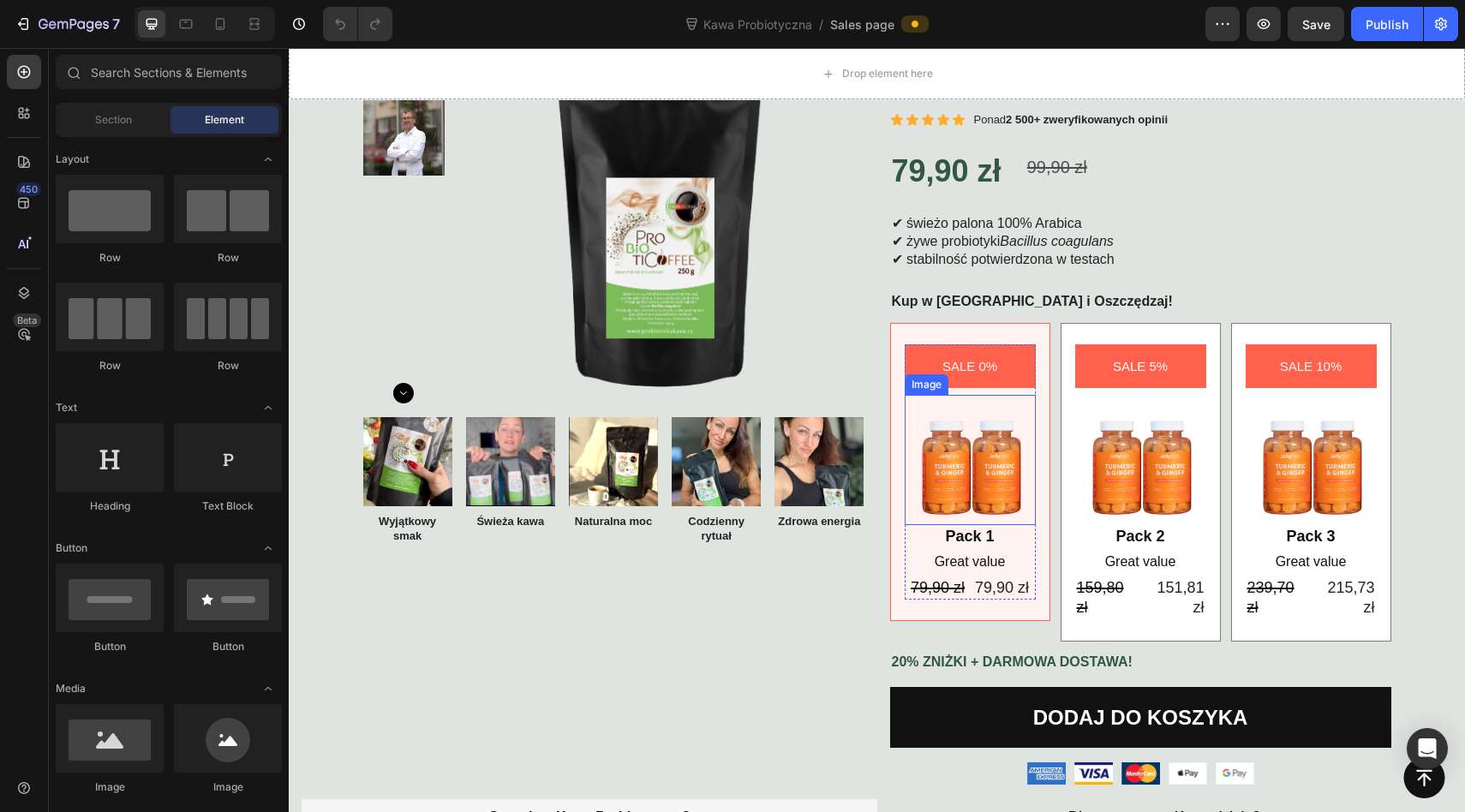
scroll to position [136, 0]
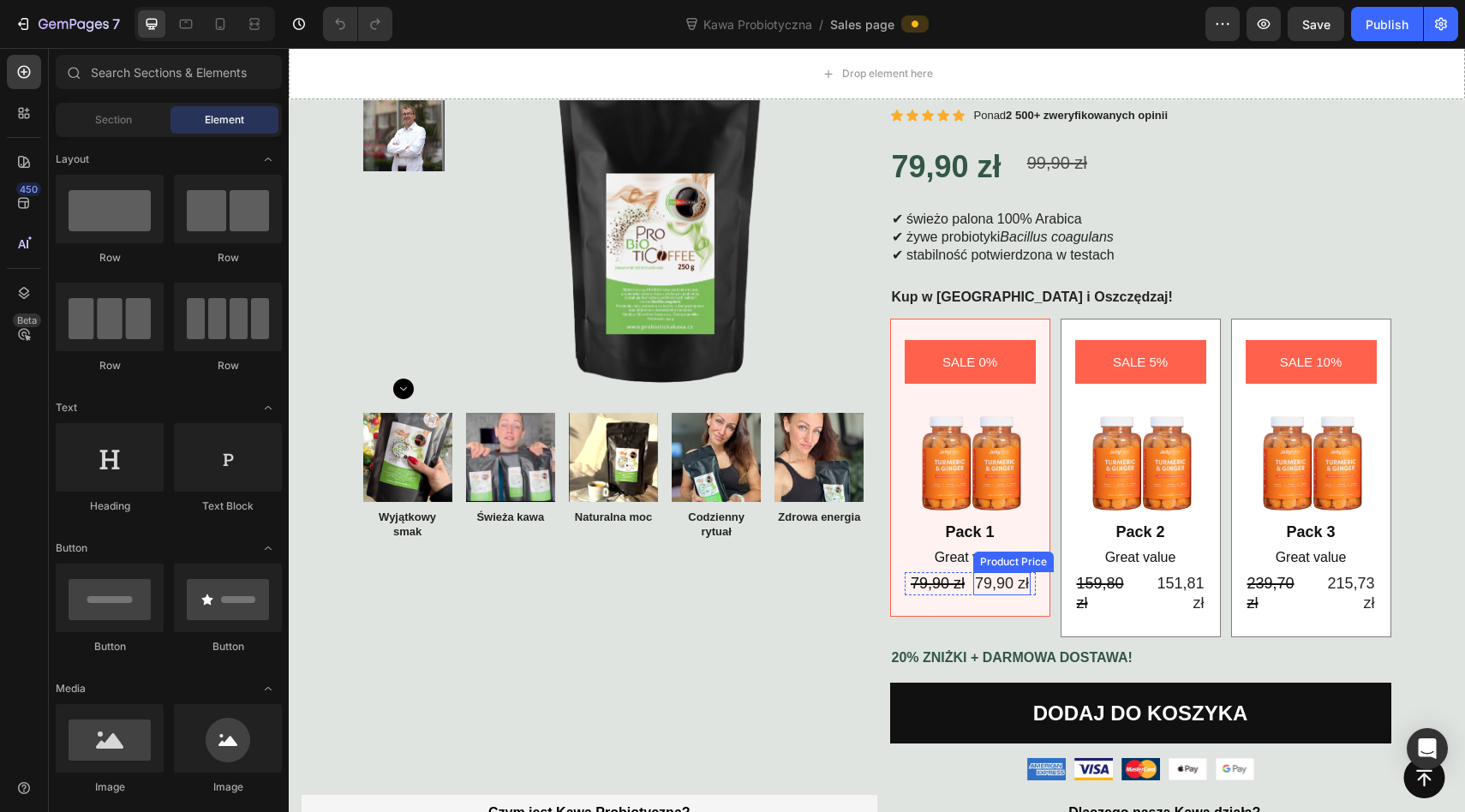
click at [999, 511] on img at bounding box center [970, 455] width 131 height 130
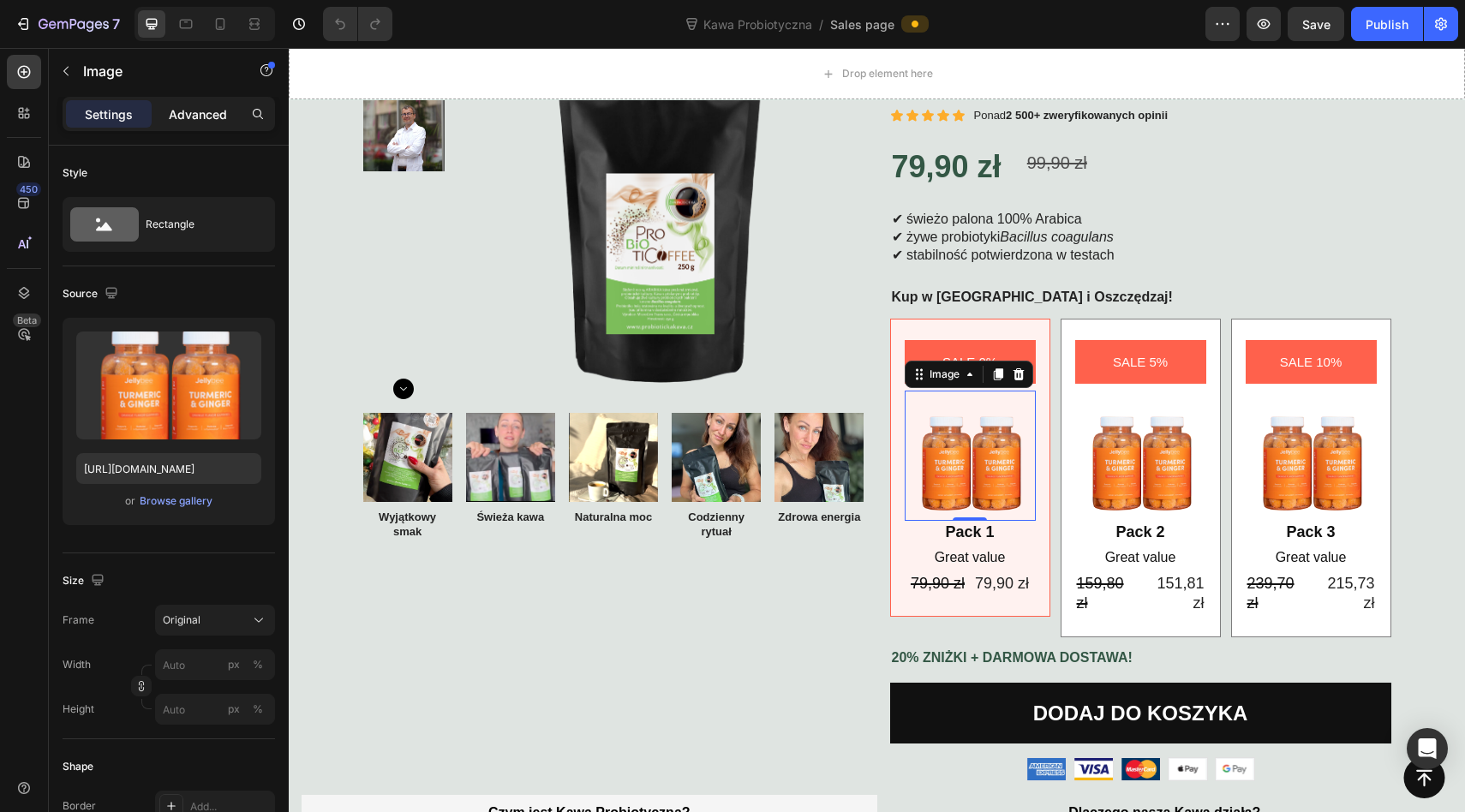
click at [187, 111] on p "Advanced" at bounding box center [198, 114] width 59 height 18
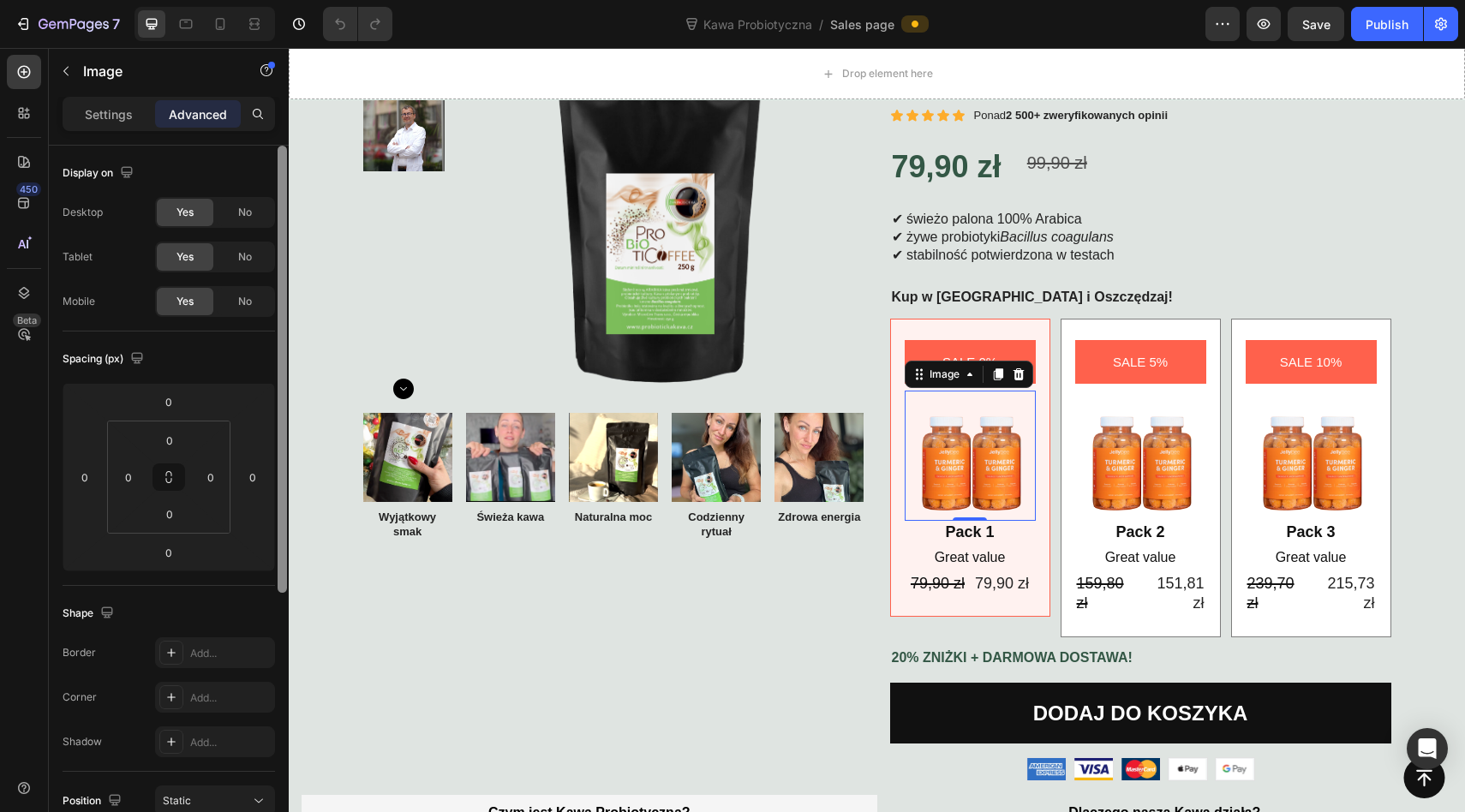
click at [108, 111] on p "Settings" at bounding box center [109, 114] width 48 height 18
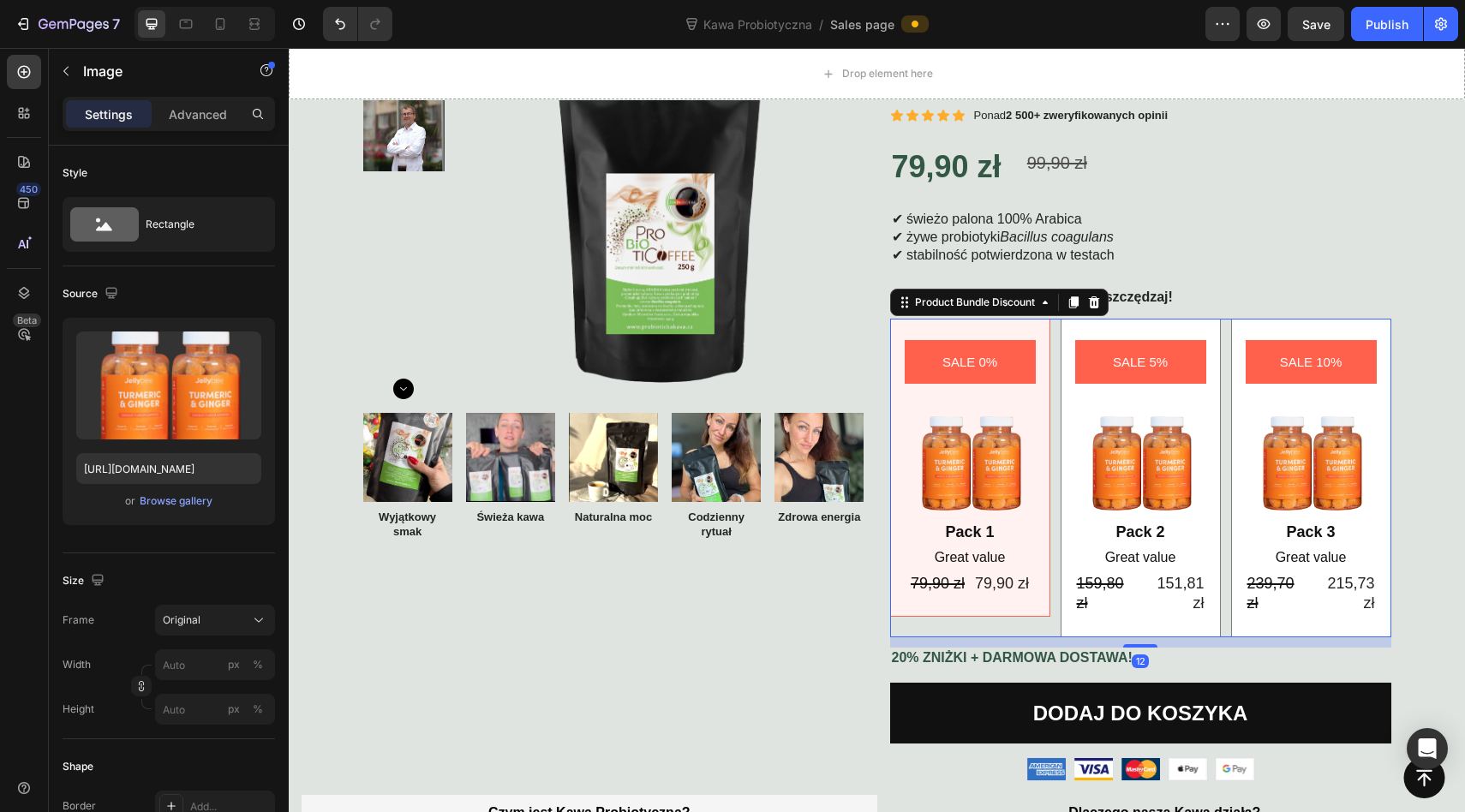
click at [974, 299] on div "Product Bundle Discount" at bounding box center [999, 302] width 219 height 27
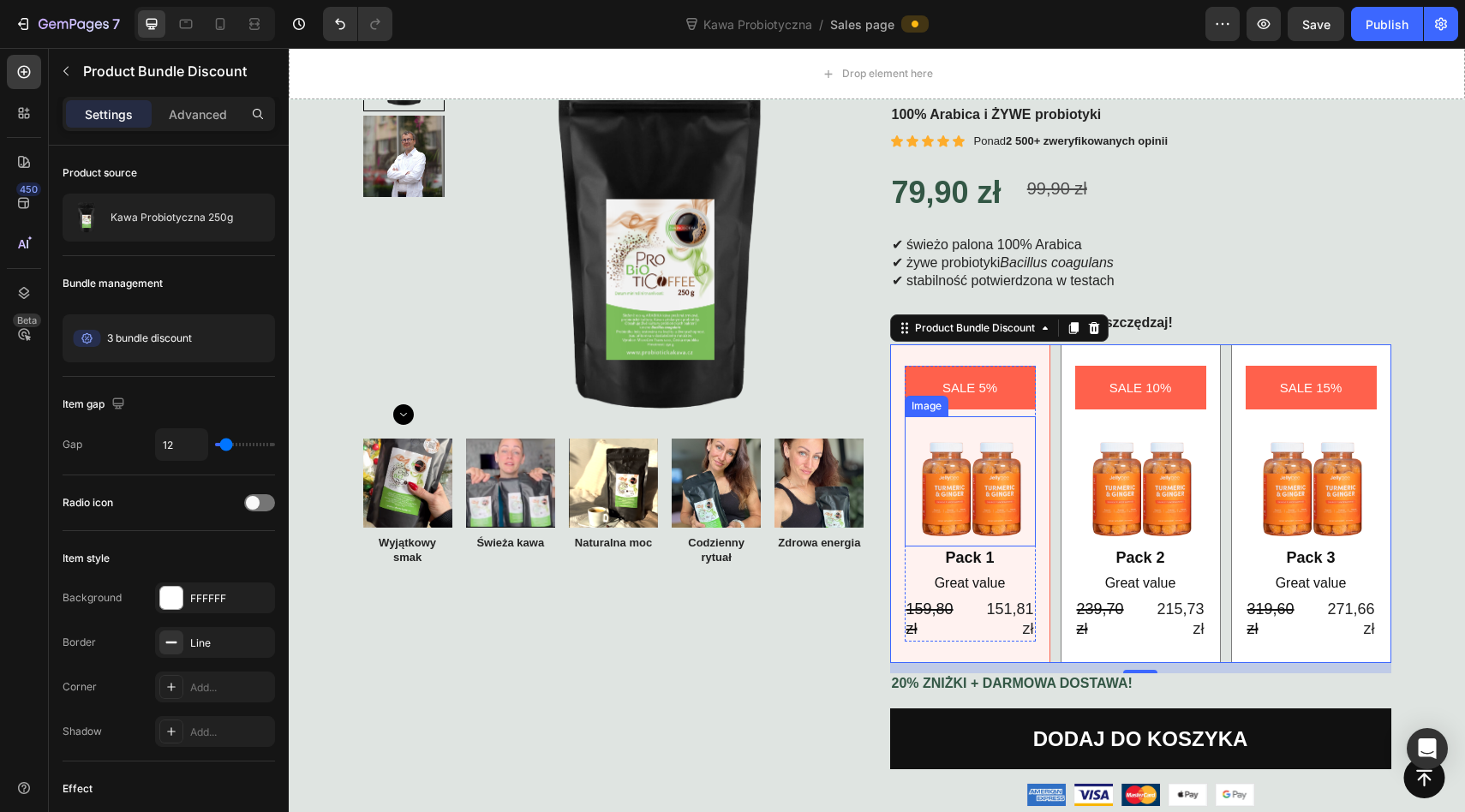
scroll to position [106, 0]
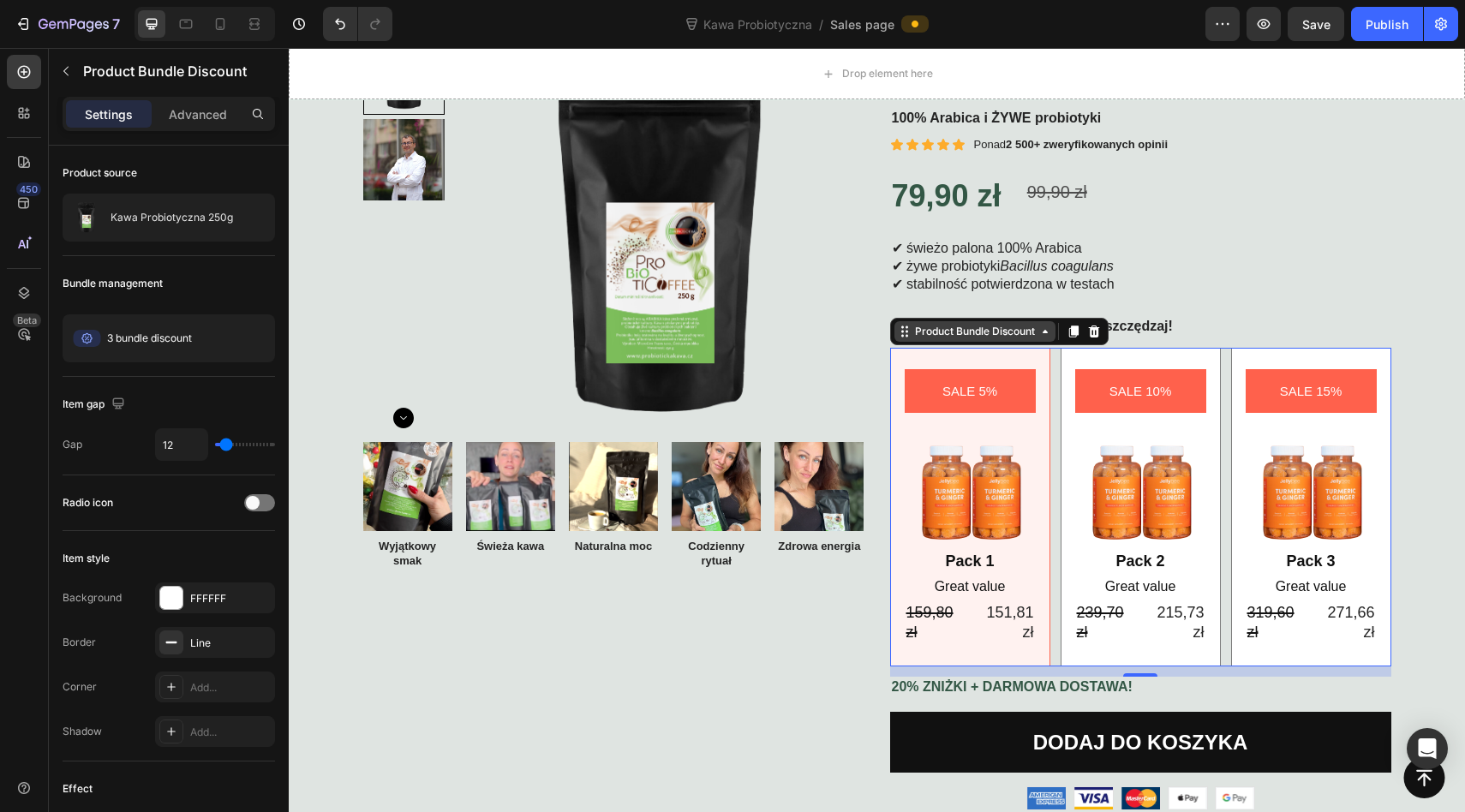
click at [965, 330] on div "Product Bundle Discount" at bounding box center [974, 332] width 127 height 16
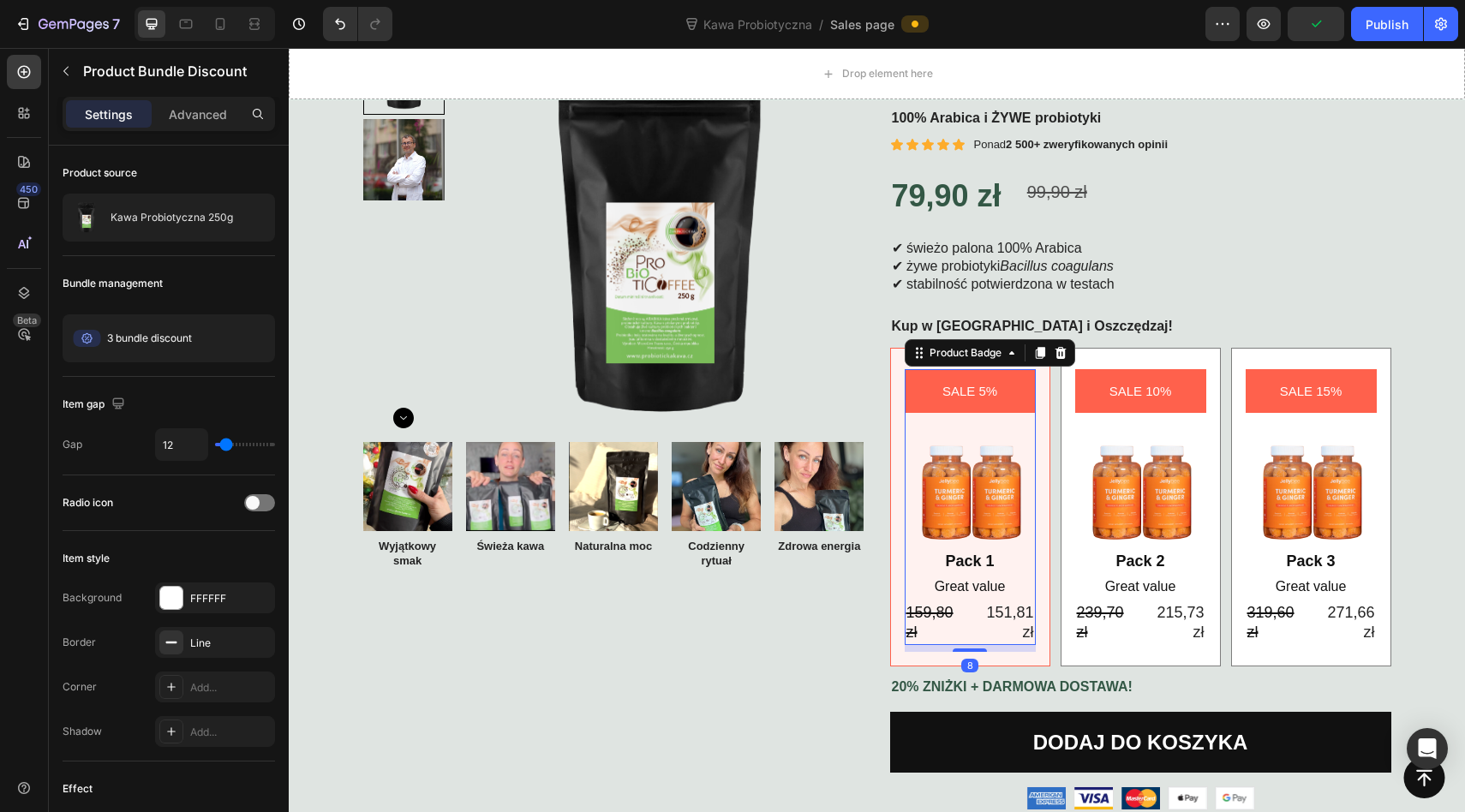
click at [971, 389] on pre "SALE 5%" at bounding box center [970, 391] width 75 height 44
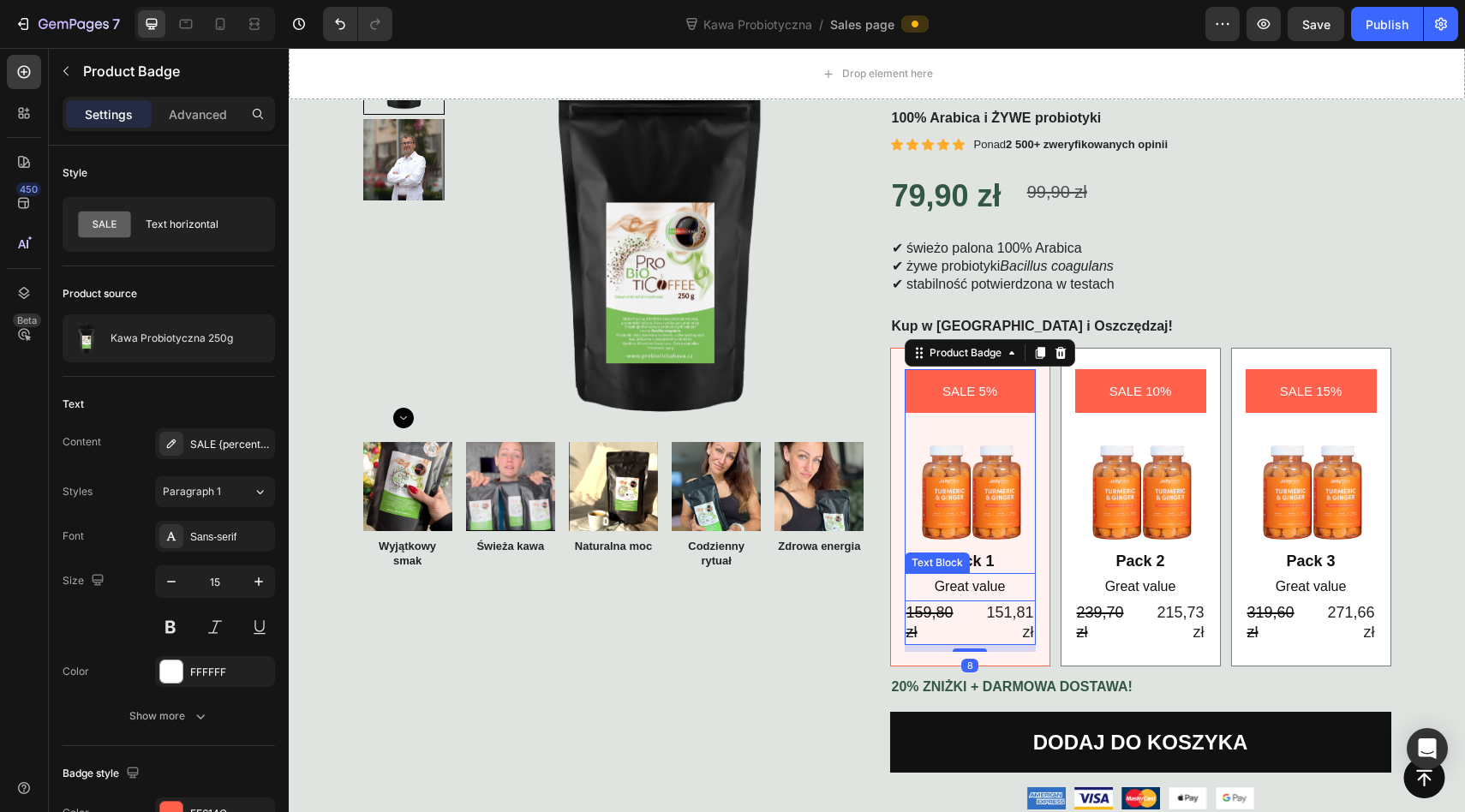
click at [973, 590] on p "Great value" at bounding box center [970, 587] width 128 height 24
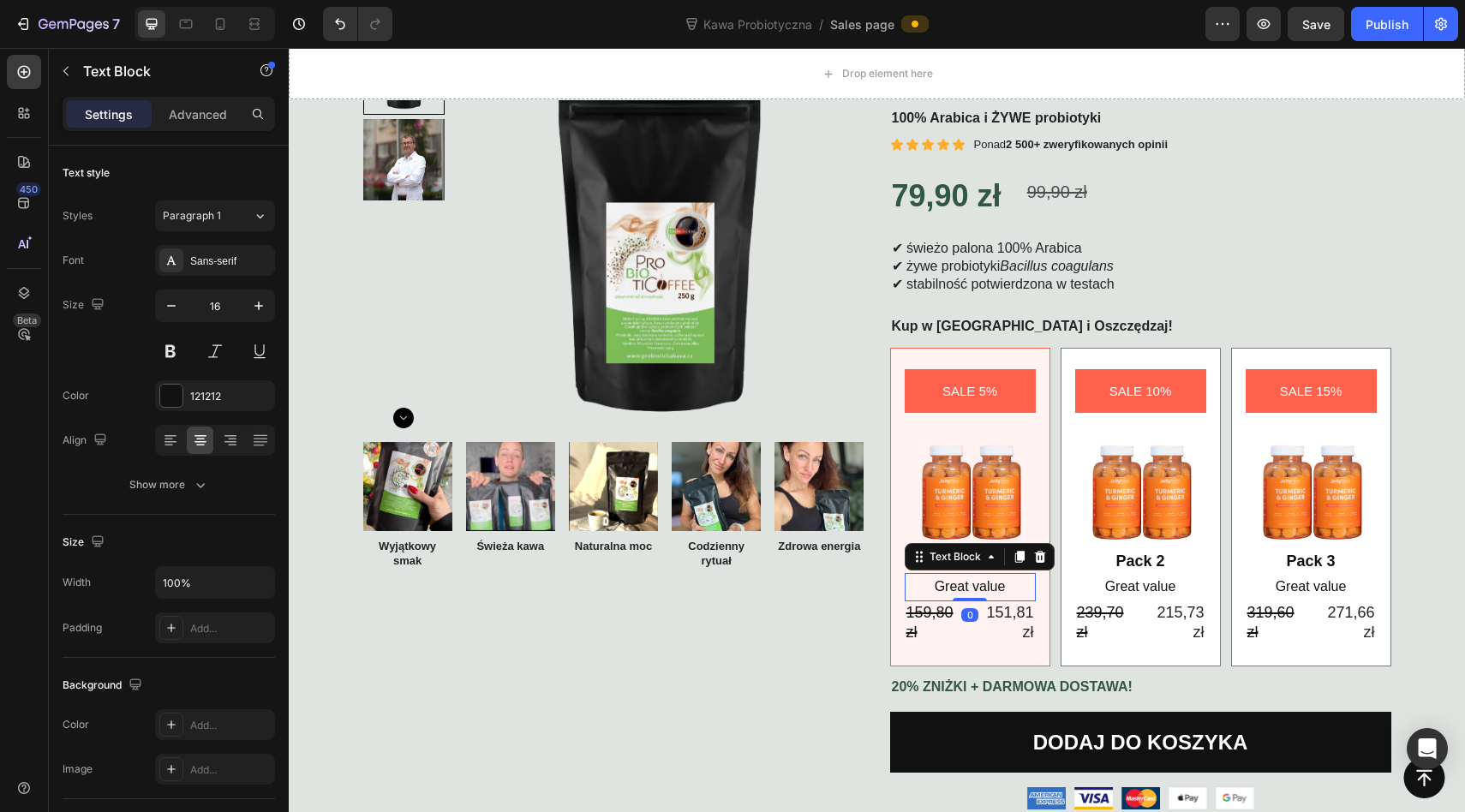
click at [973, 590] on p "Great value" at bounding box center [970, 587] width 128 height 24
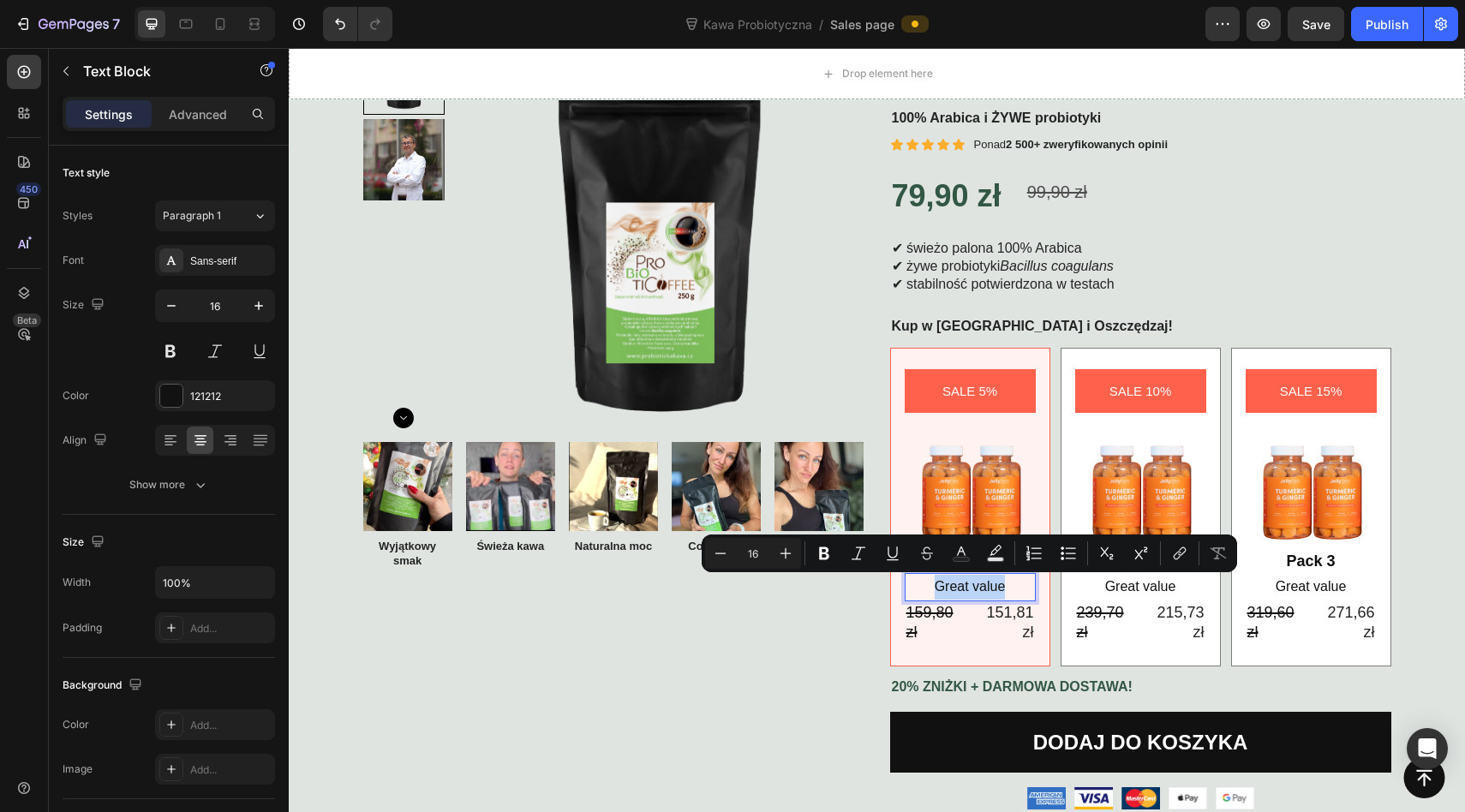
click at [965, 586] on p "Great value" at bounding box center [970, 587] width 128 height 24
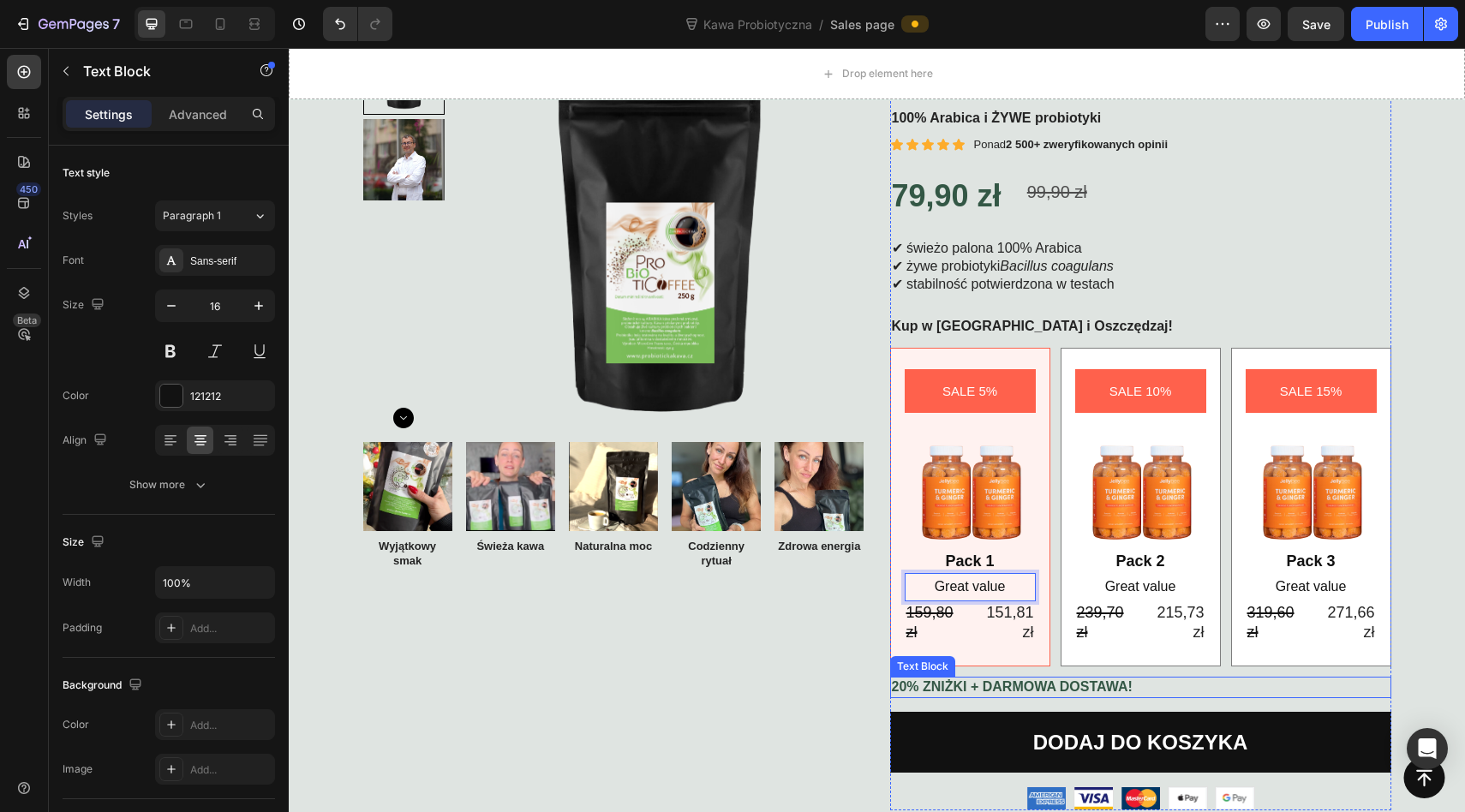
click at [971, 684] on strong "20% ZNIŻKI + DARMOWA DOSTAWA!" at bounding box center [1012, 686] width 241 height 15
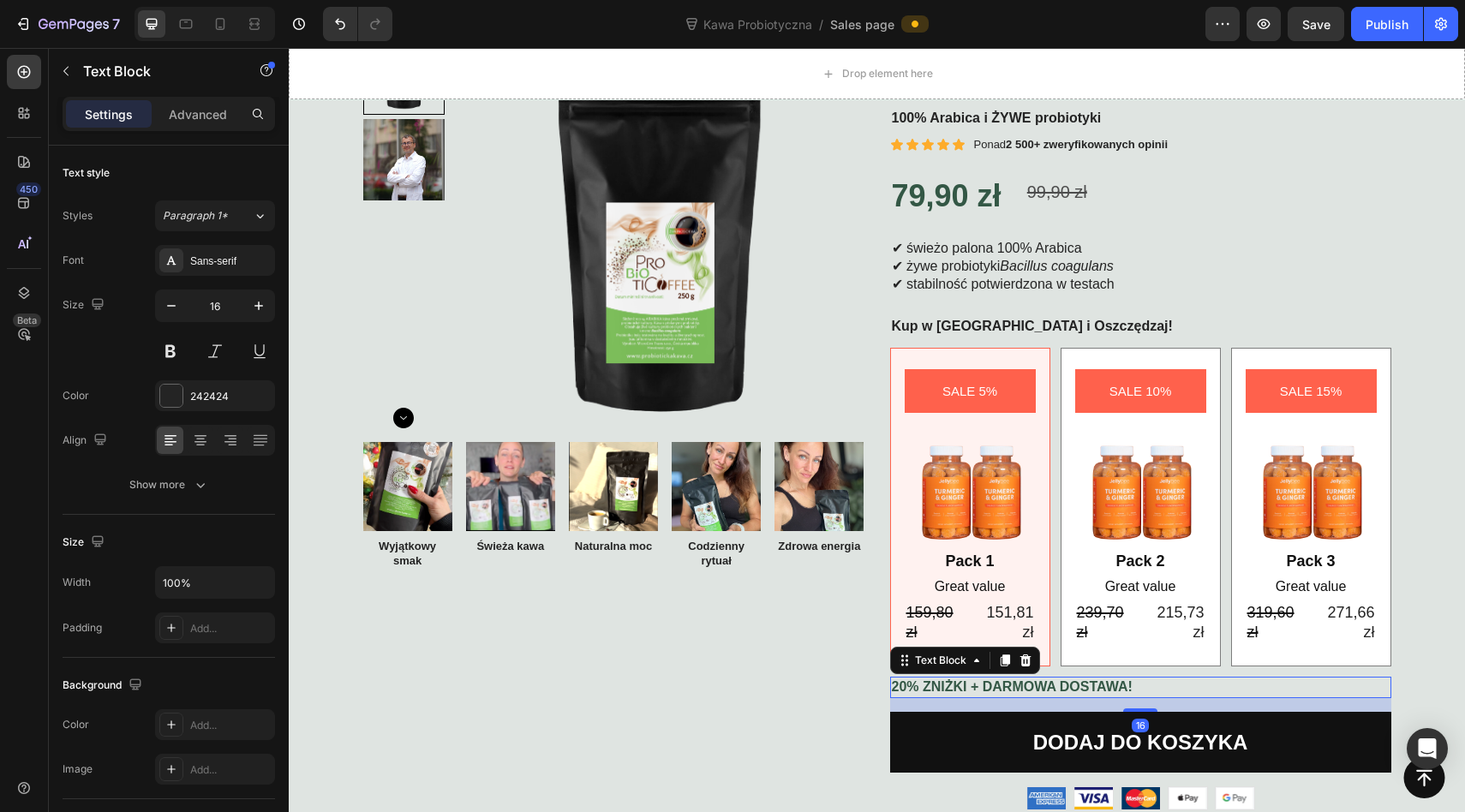
click at [977, 685] on strong "20% ZNIŻKI + DARMOWA DOSTAWA!" at bounding box center [1012, 686] width 241 height 15
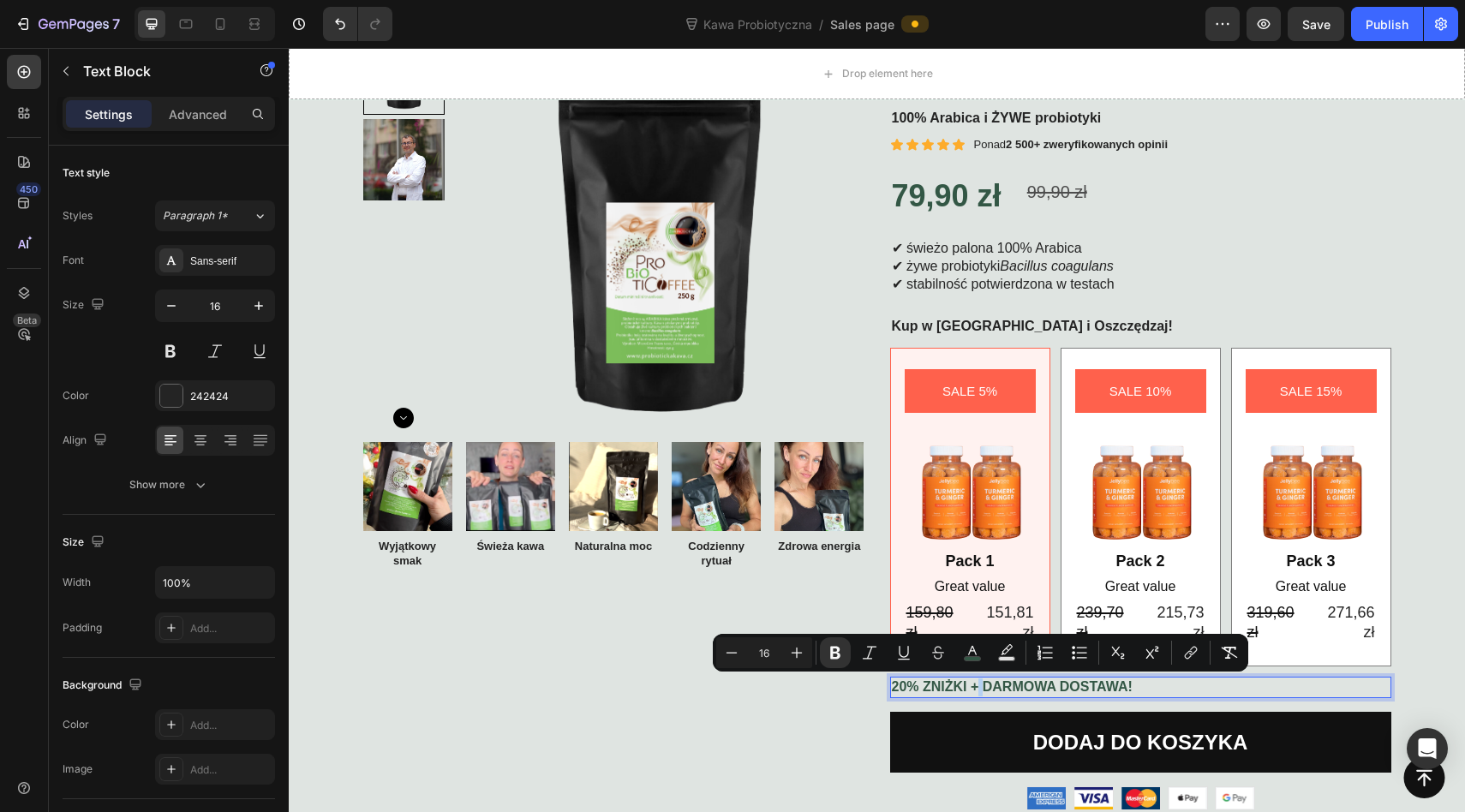
click at [980, 685] on strong "20% ZNIŻKI + DARMOWA DOSTAWA!" at bounding box center [1012, 686] width 241 height 15
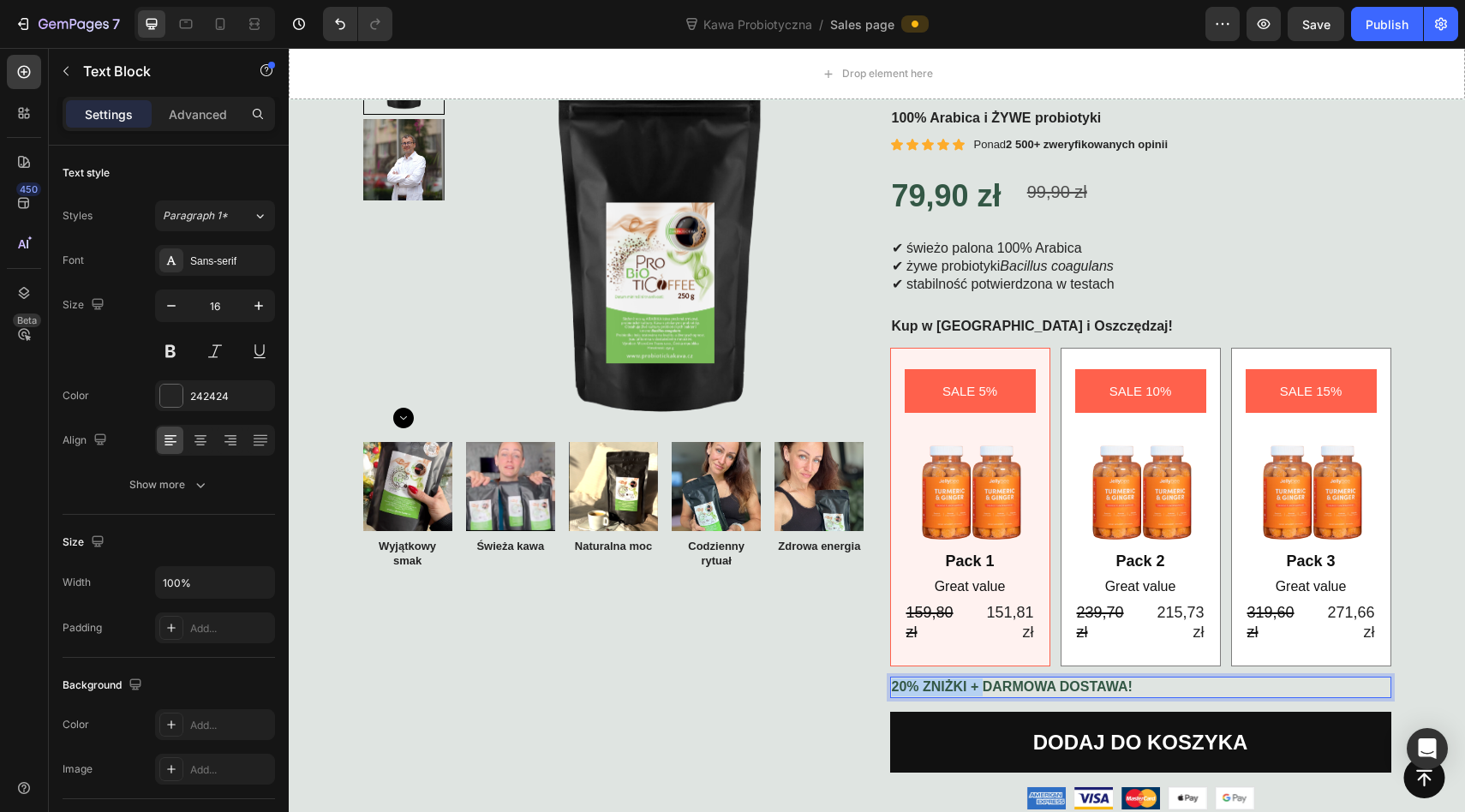
drag, startPoint x: 980, startPoint y: 685, endPoint x: 878, endPoint y: 689, distance: 102.1
click at [879, 689] on div "Product Images Image Wyjątkowy smak Text Block Image Świeża kawa Text Block Ima…" at bounding box center [877, 421] width 1027 height 778
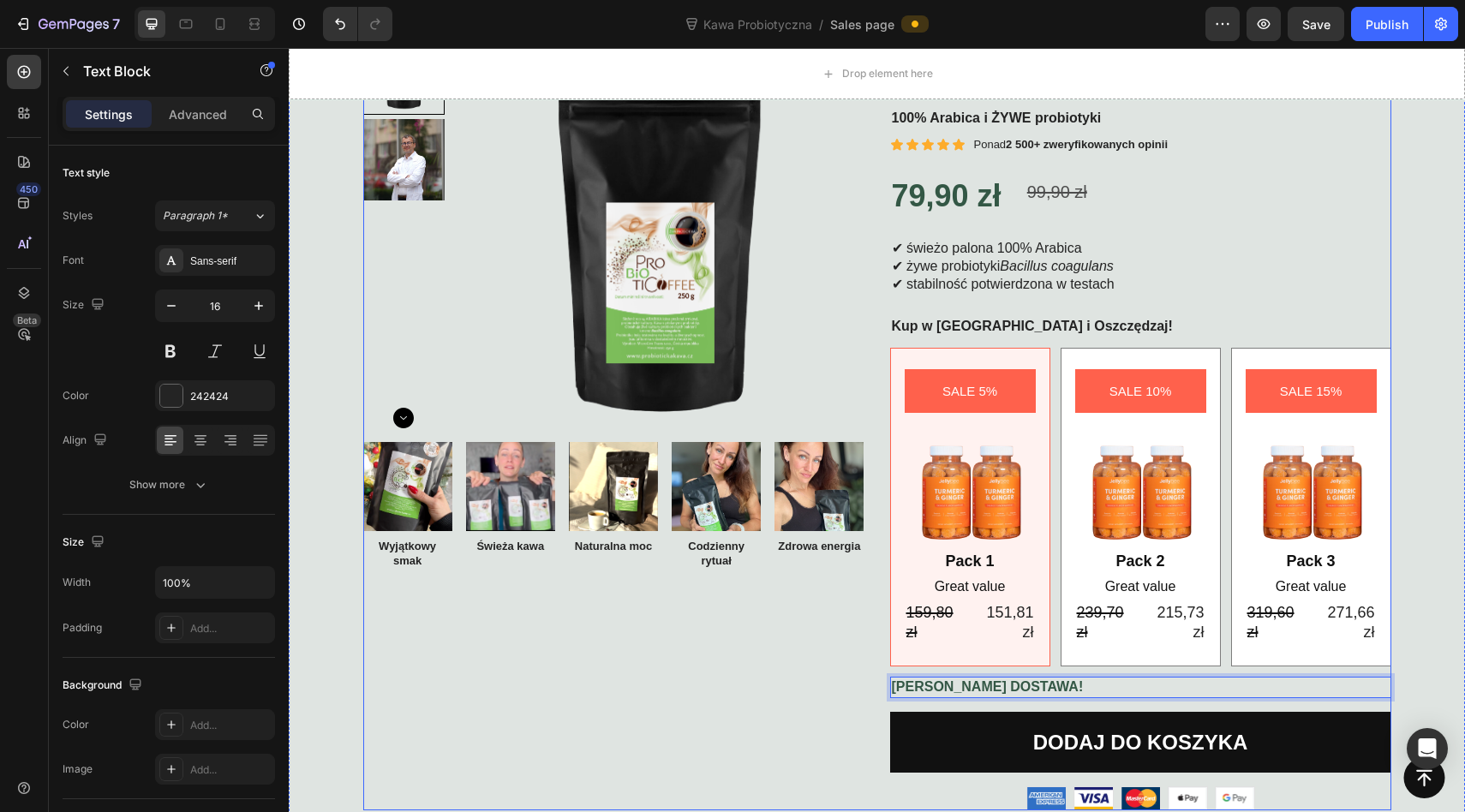
click at [817, 703] on div "Product Images Image Wyjątkowy smak Text Block Image Świeża kawa Text Block Ima…" at bounding box center [613, 421] width 501 height 778
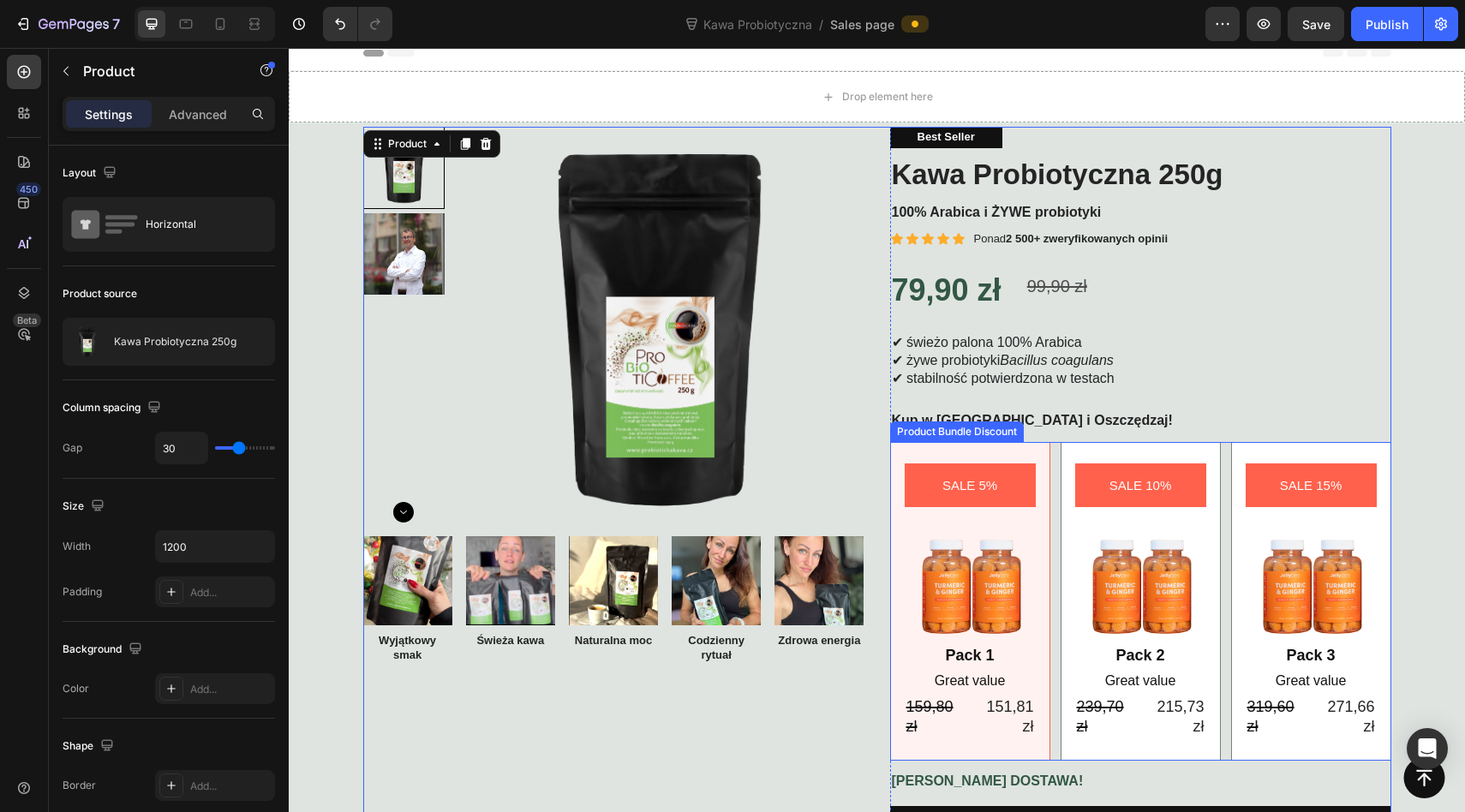
scroll to position [7, 0]
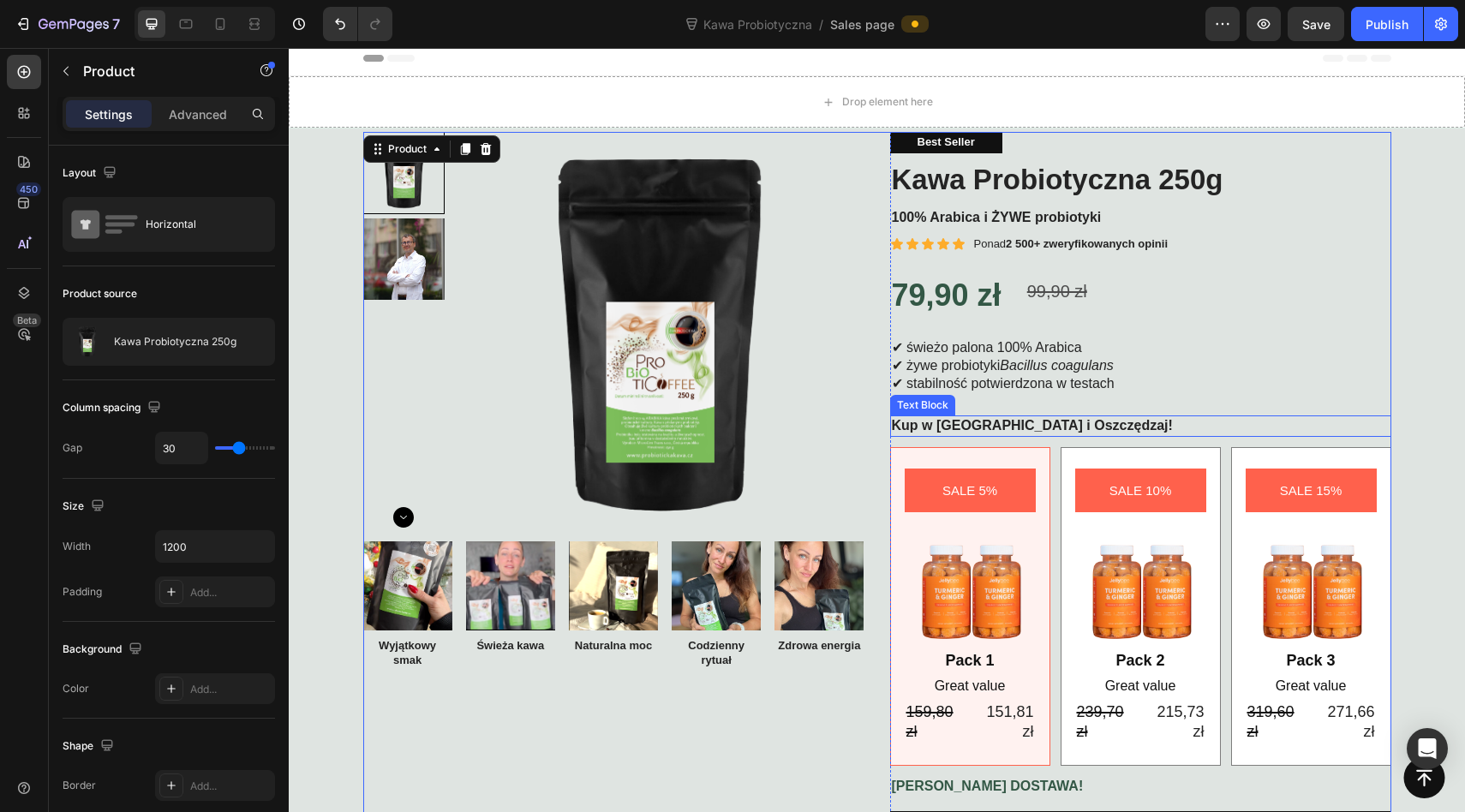
click at [1042, 423] on strong "Kup w [GEOGRAPHIC_DATA] i Oszczędzaj!" at bounding box center [1032, 425] width 281 height 15
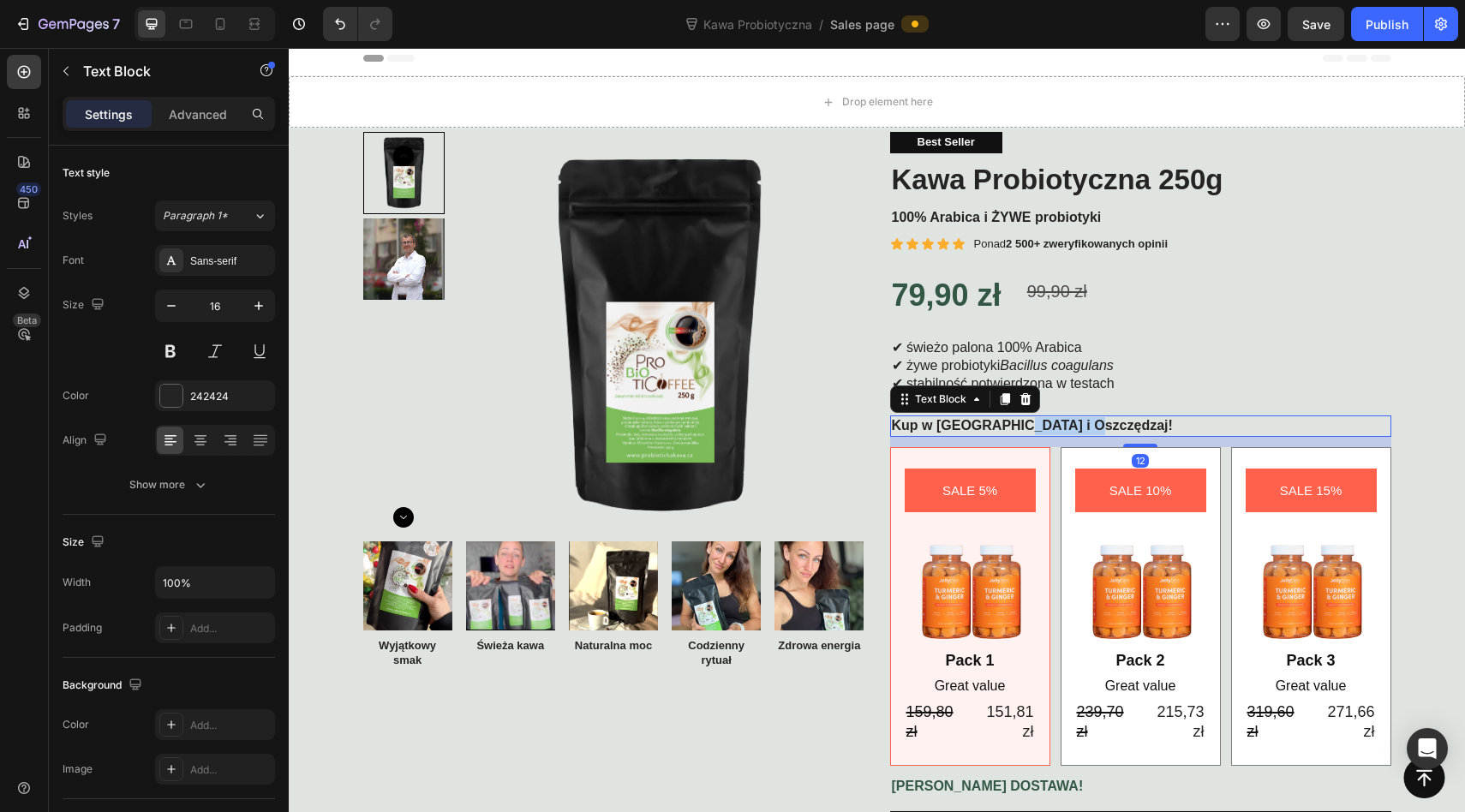
click at [1042, 423] on strong "Kup w [GEOGRAPHIC_DATA] i Oszczędzaj!" at bounding box center [1032, 425] width 281 height 15
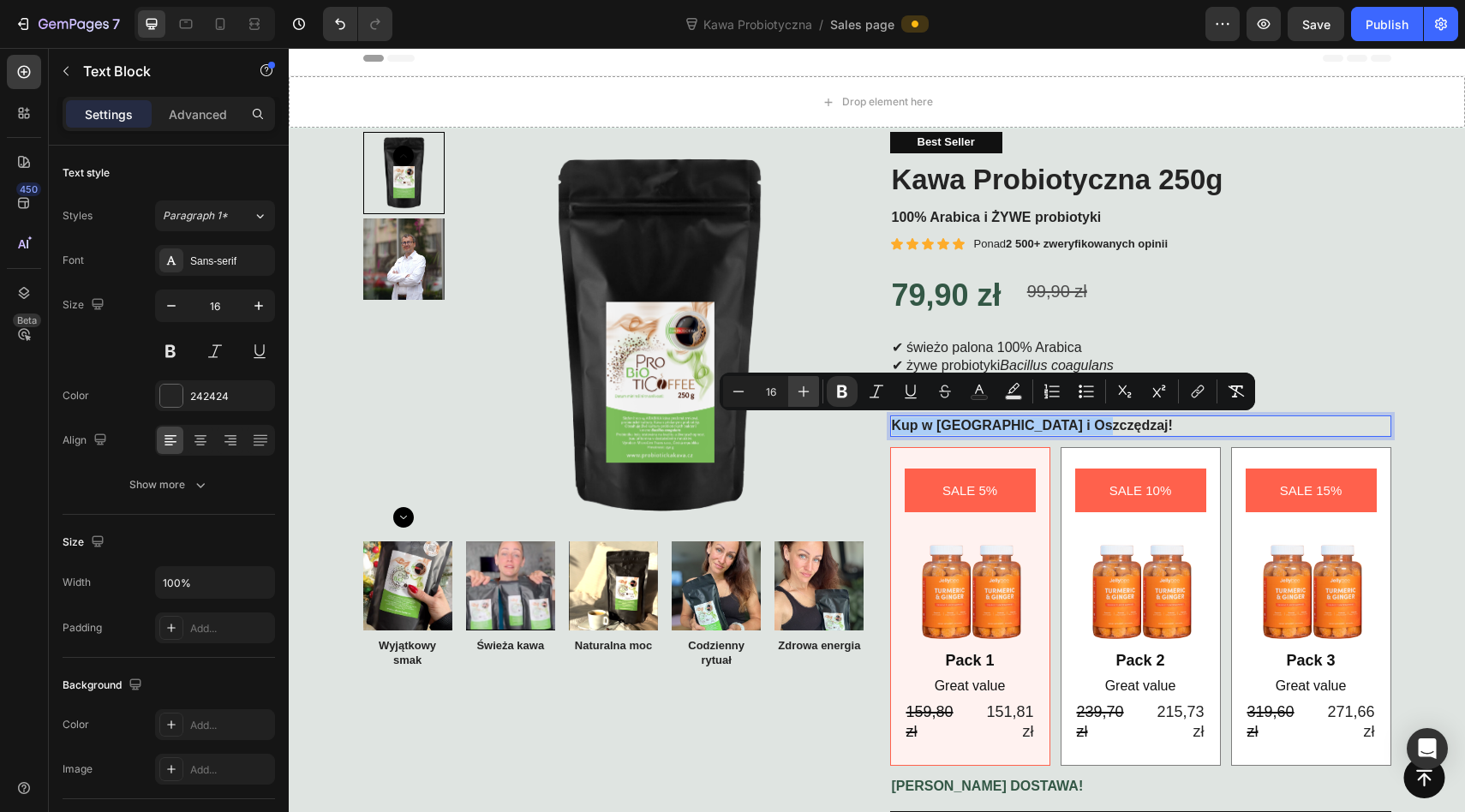
click at [798, 392] on icon "Editor contextual toolbar" at bounding box center [803, 391] width 18 height 18
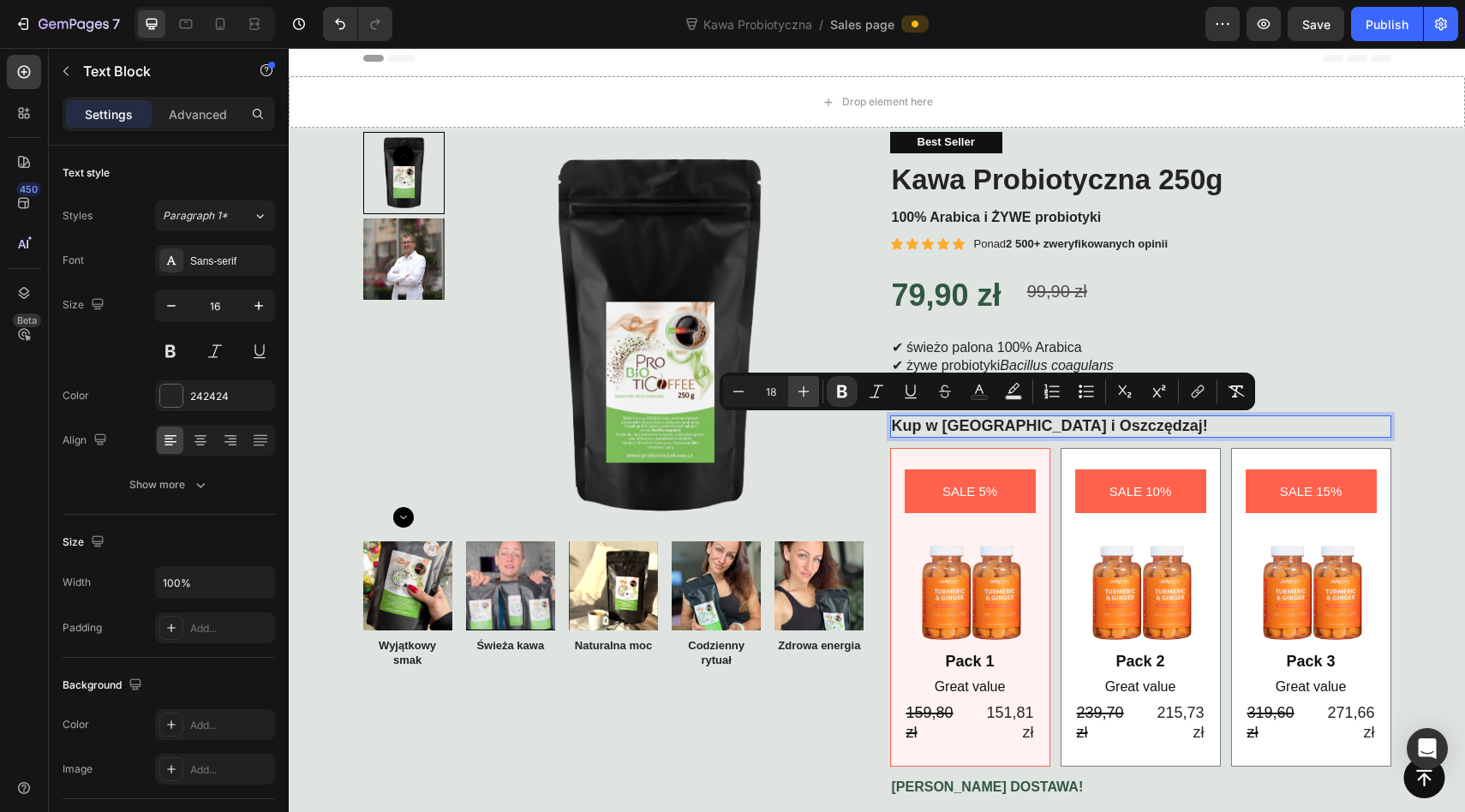
click at [798, 392] on icon "Editor contextual toolbar" at bounding box center [803, 391] width 18 height 18
type input "20"
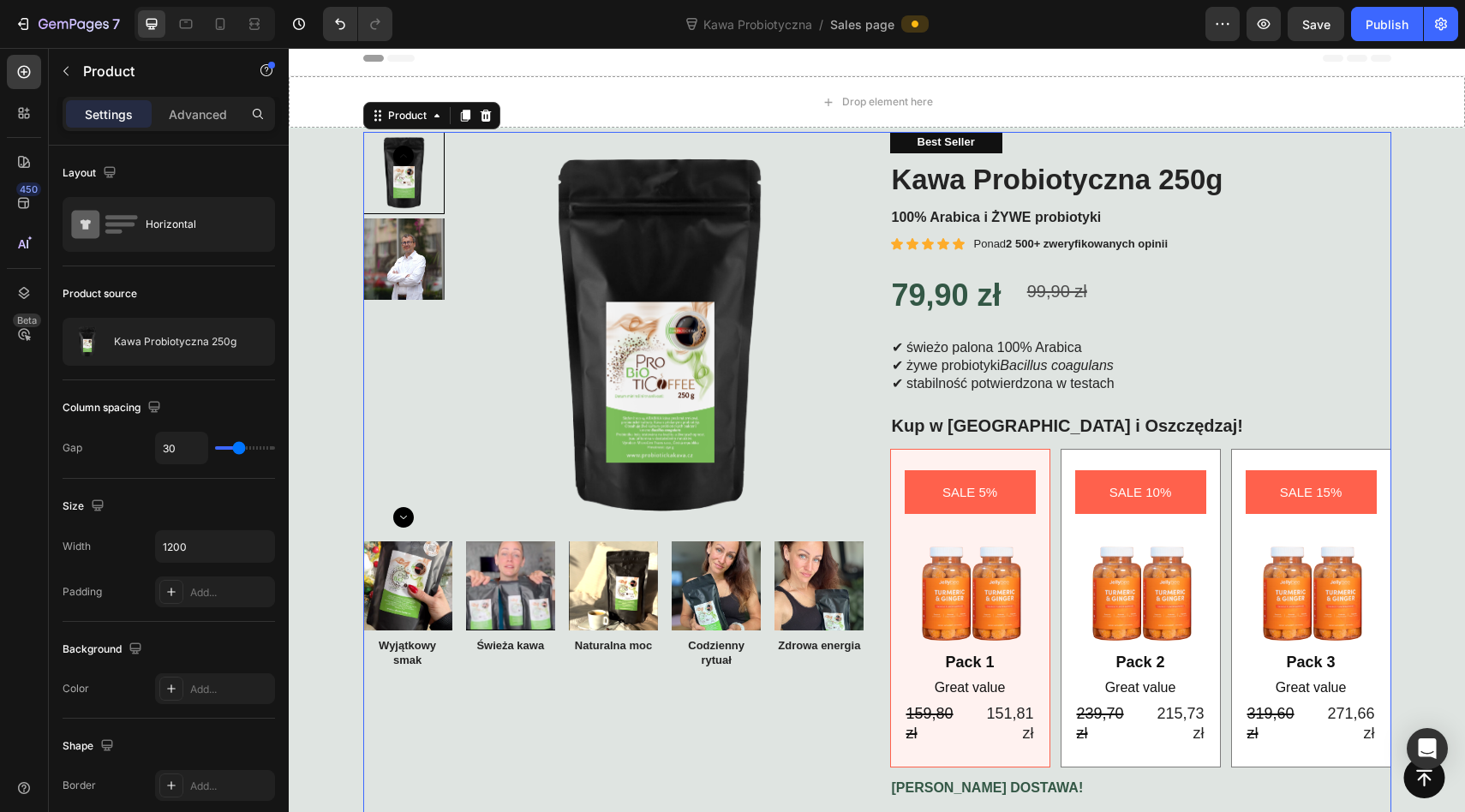
click at [821, 720] on div "Image Wyjątkowy smak Text Block Image Świeża kawa Text Block Image Naturalna mo…" at bounding box center [613, 634] width 501 height 184
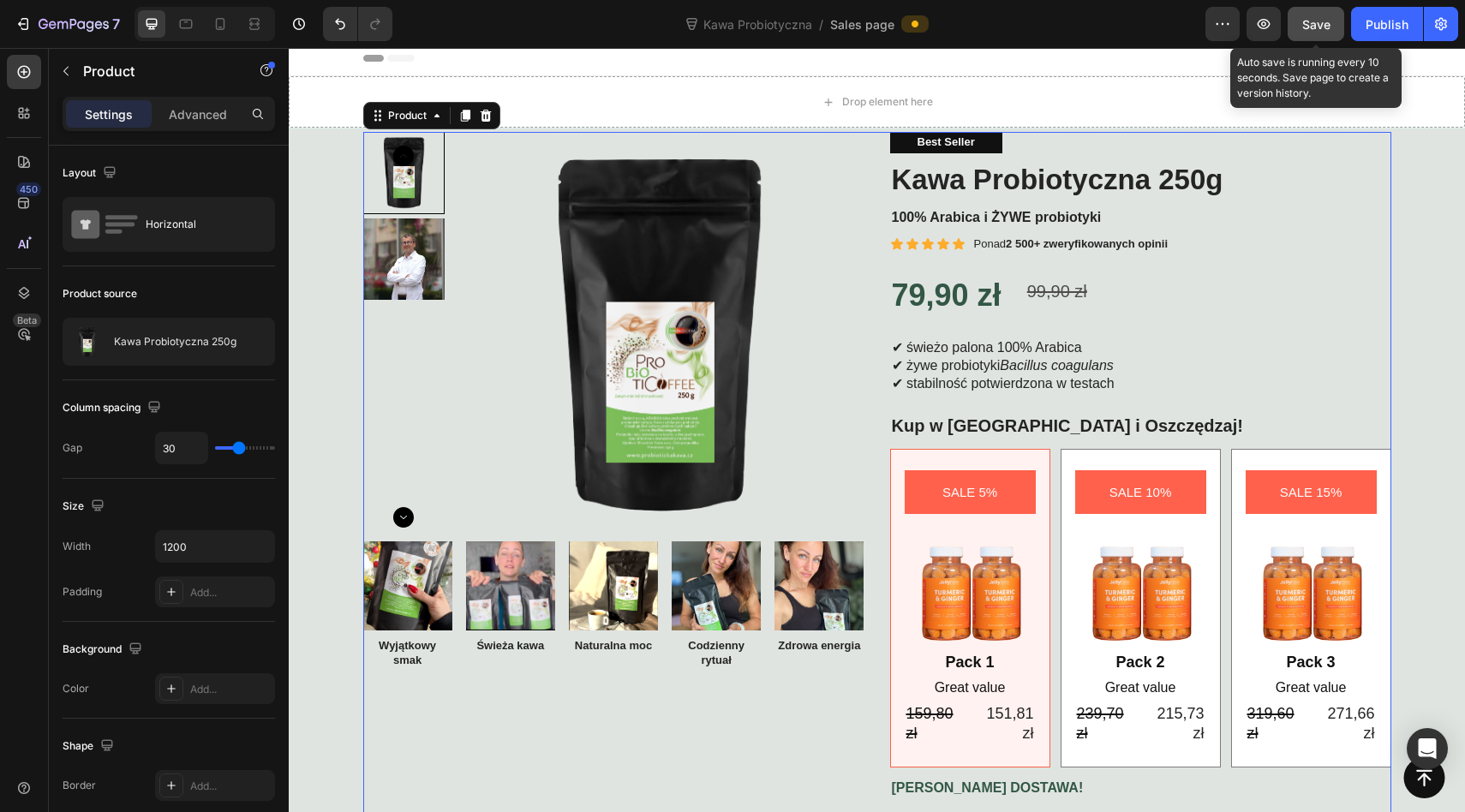
click at [1325, 24] on span "Save" at bounding box center [1316, 24] width 28 height 15
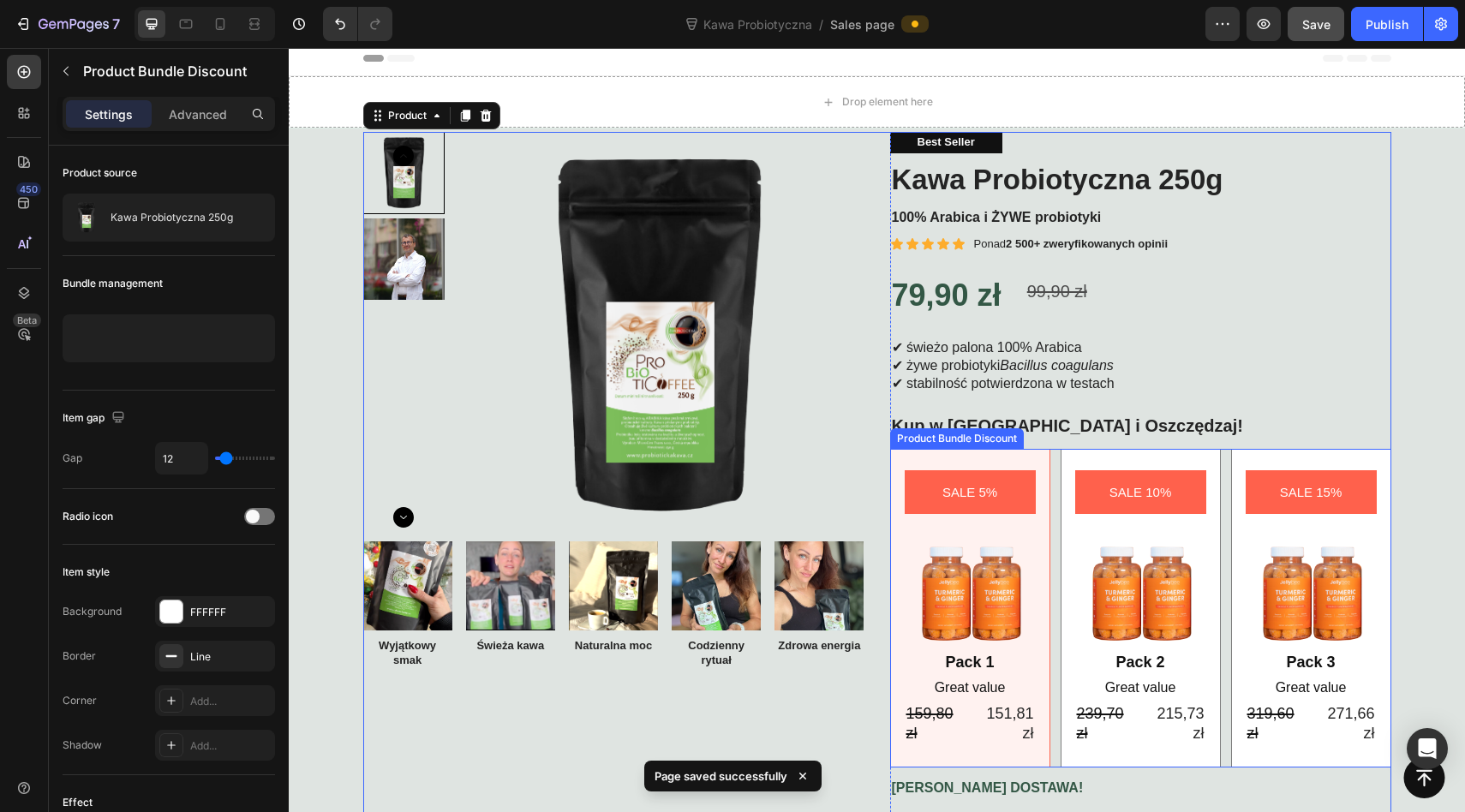
click at [1001, 455] on div "SALE 5% Product Badge Image Pack 1 Text Block Great value Text Block 159,80 zł …" at bounding box center [970, 608] width 160 height 318
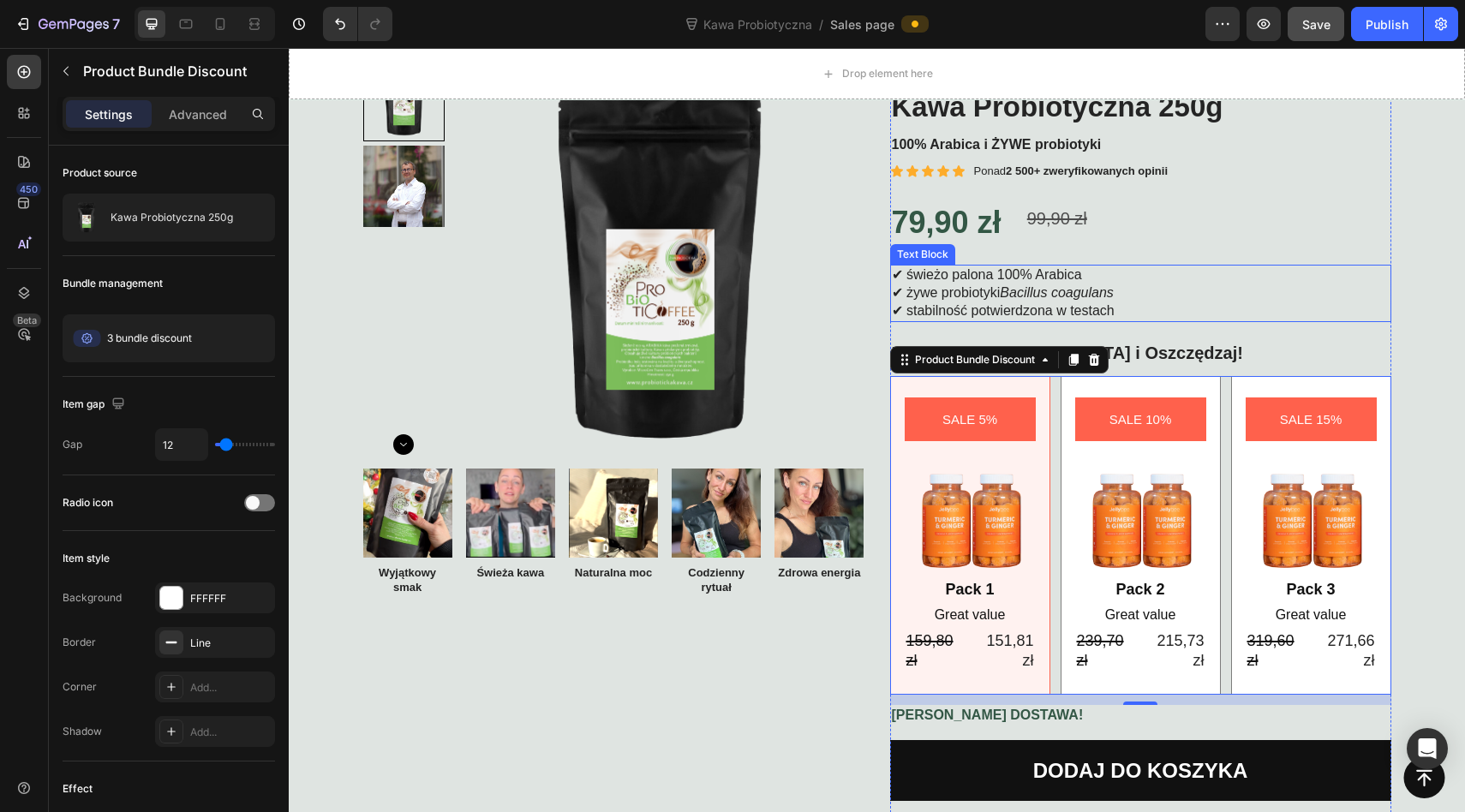
scroll to position [99, 0]
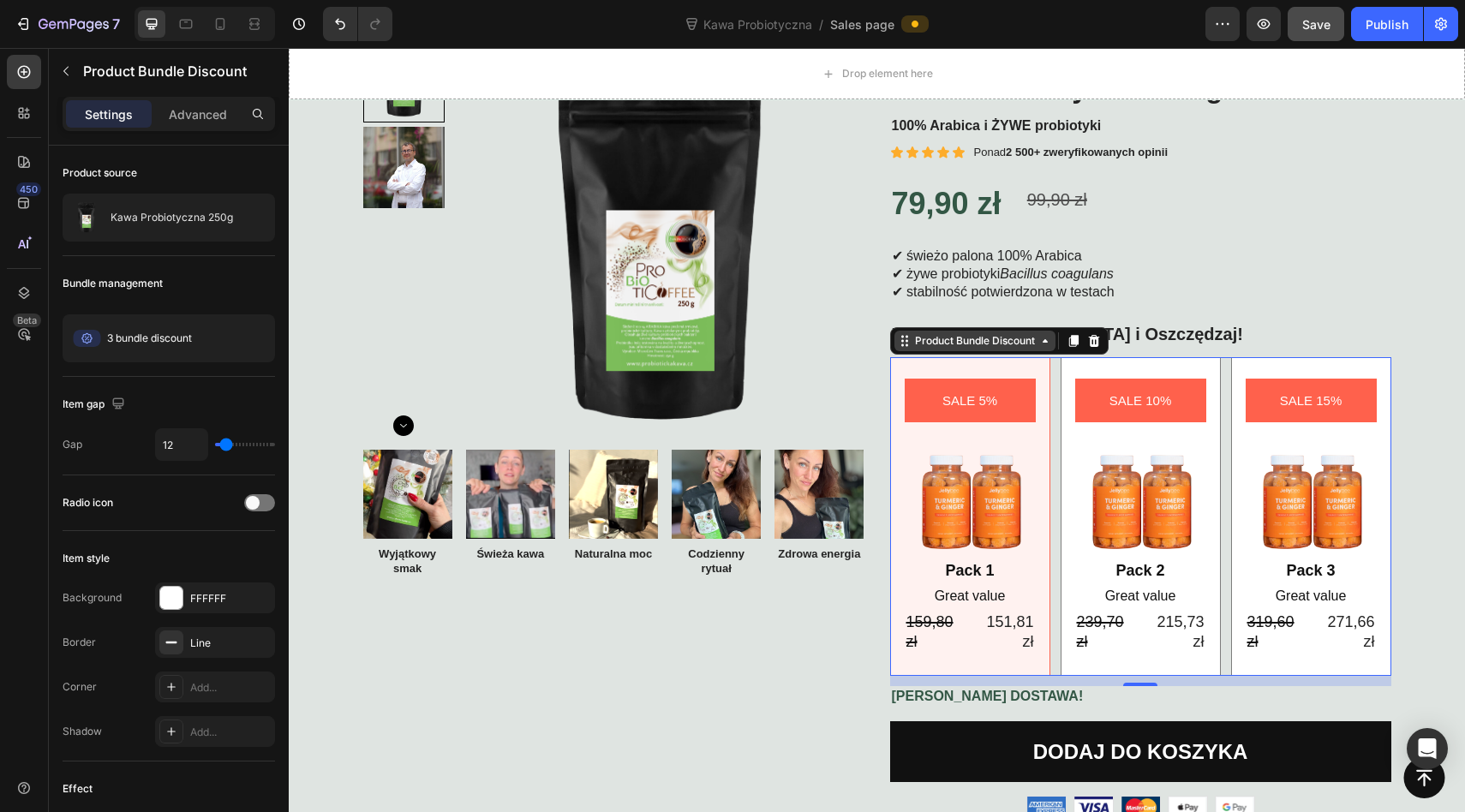
click at [1019, 340] on div "Product Bundle Discount" at bounding box center [974, 341] width 127 height 16
click at [908, 340] on icon at bounding box center [905, 341] width 14 height 14
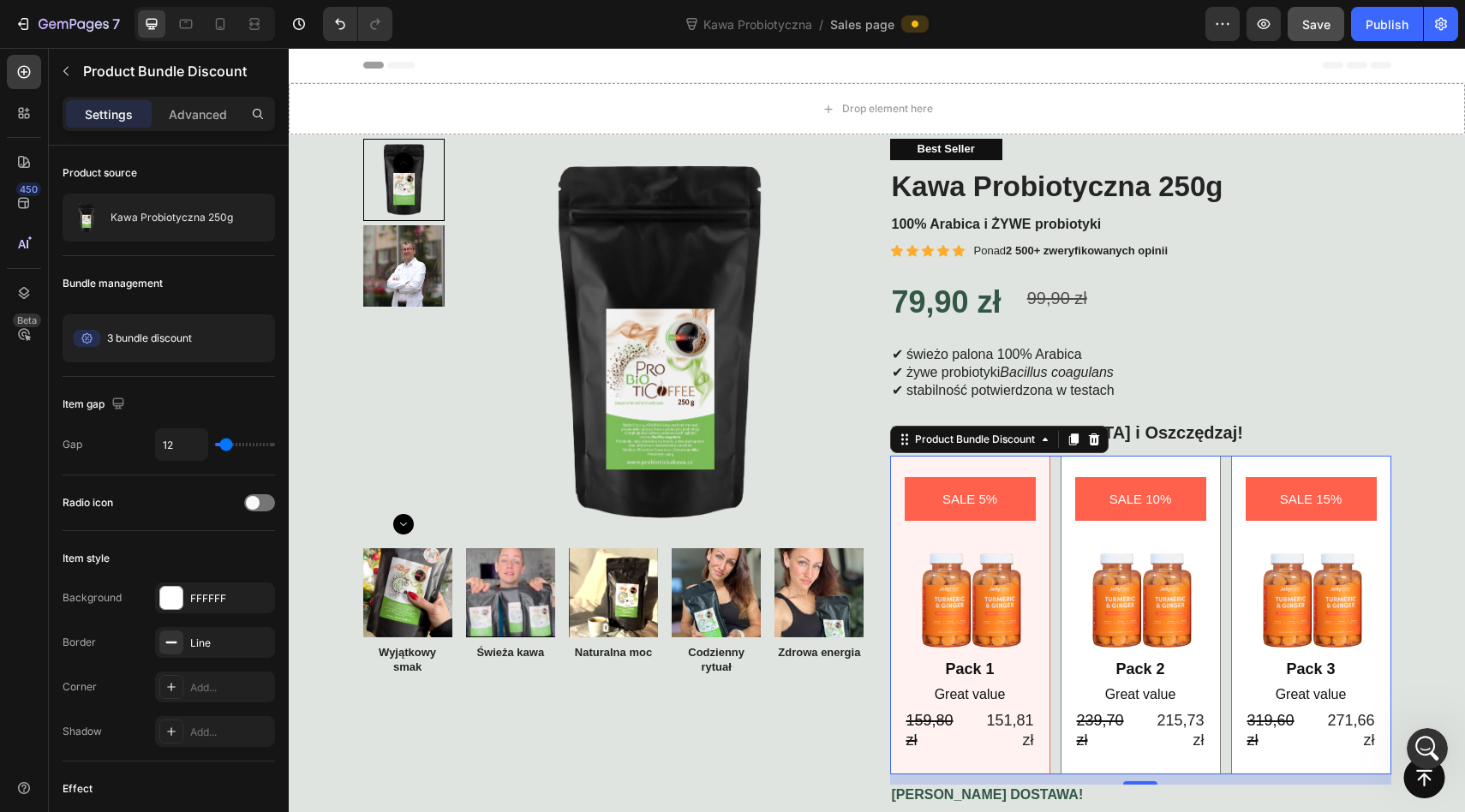
scroll to position [0, 0]
click at [63, 58] on button "button" at bounding box center [66, 71] width 27 height 27
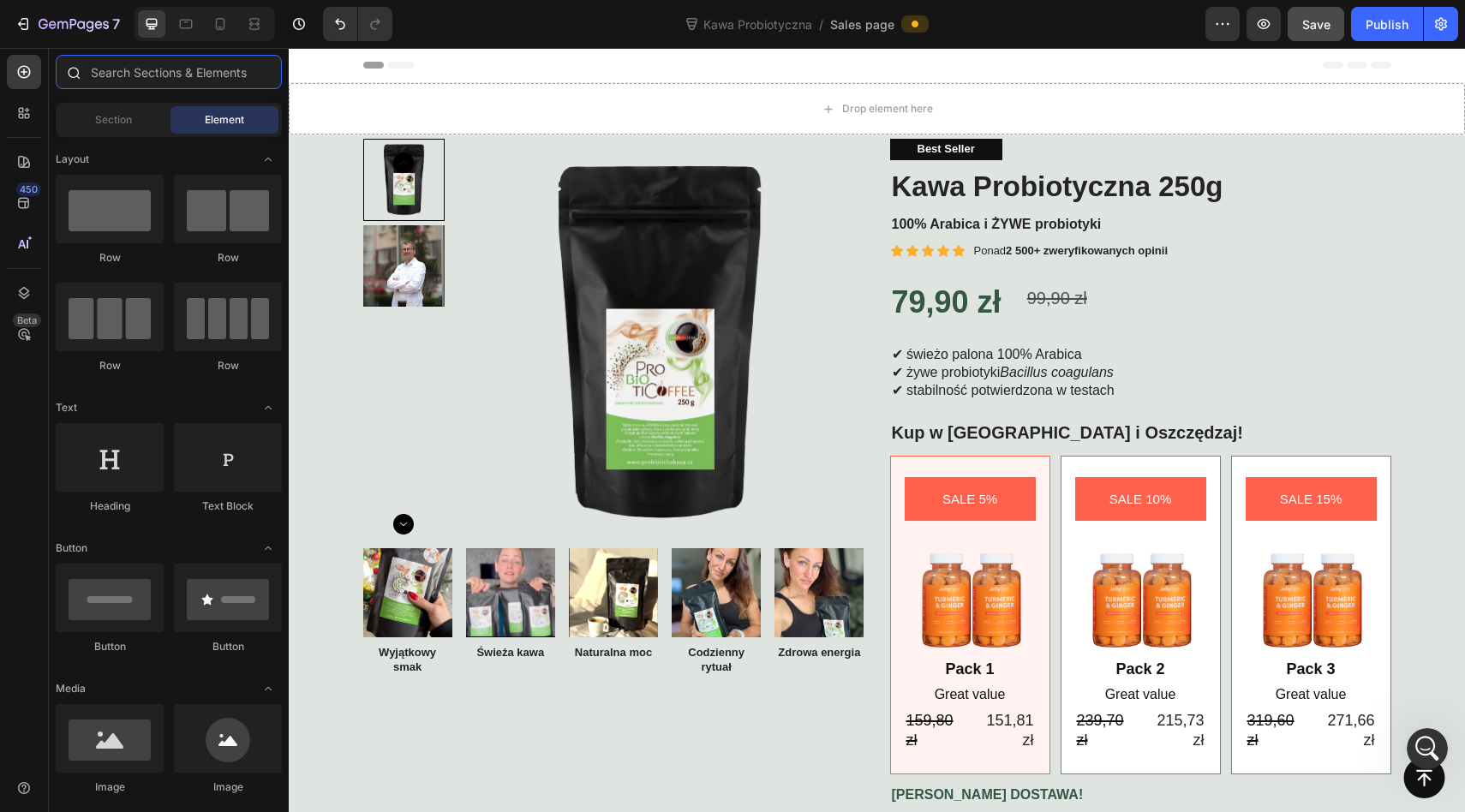
click at [130, 72] on input "text" at bounding box center [169, 72] width 226 height 34
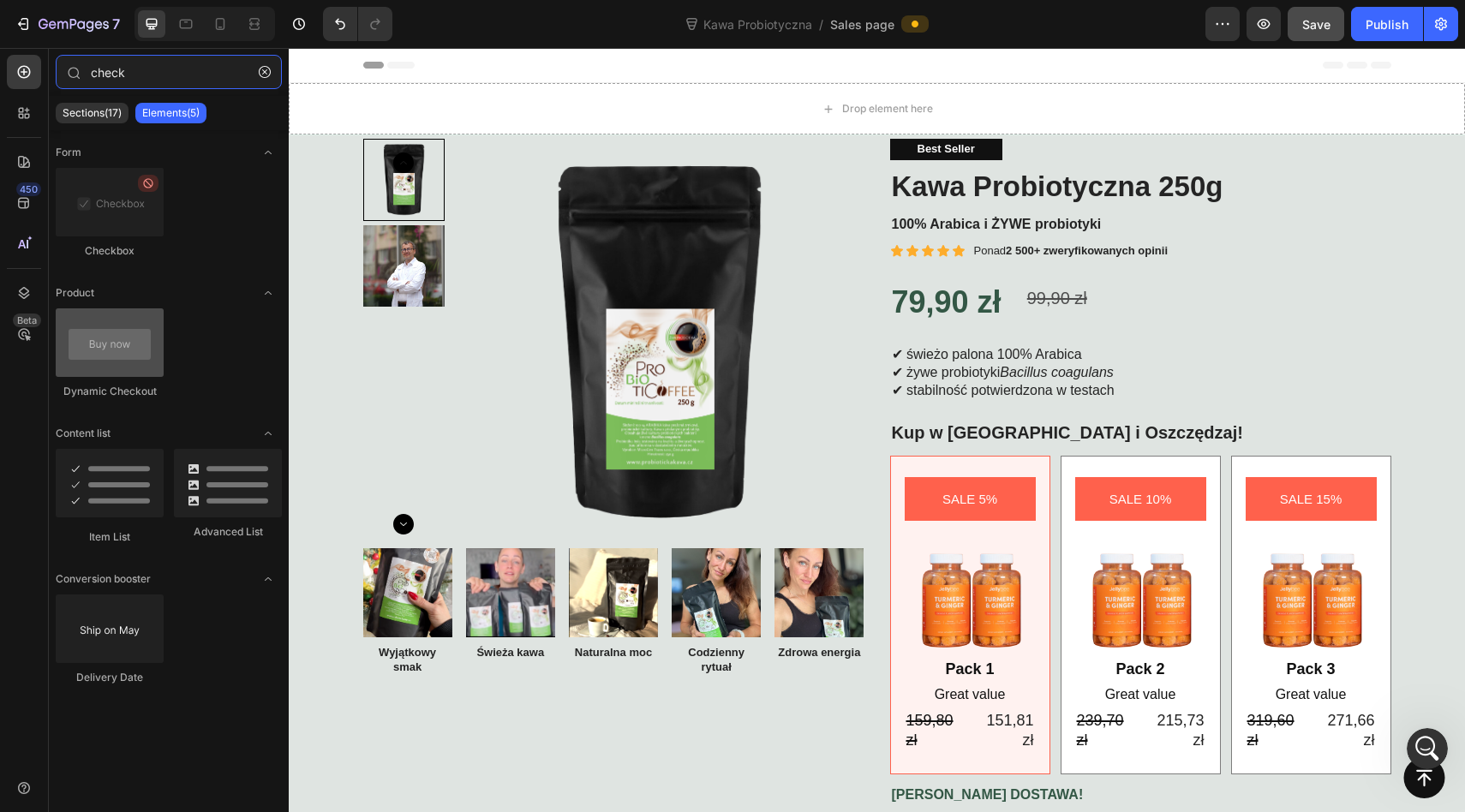
type input "check"
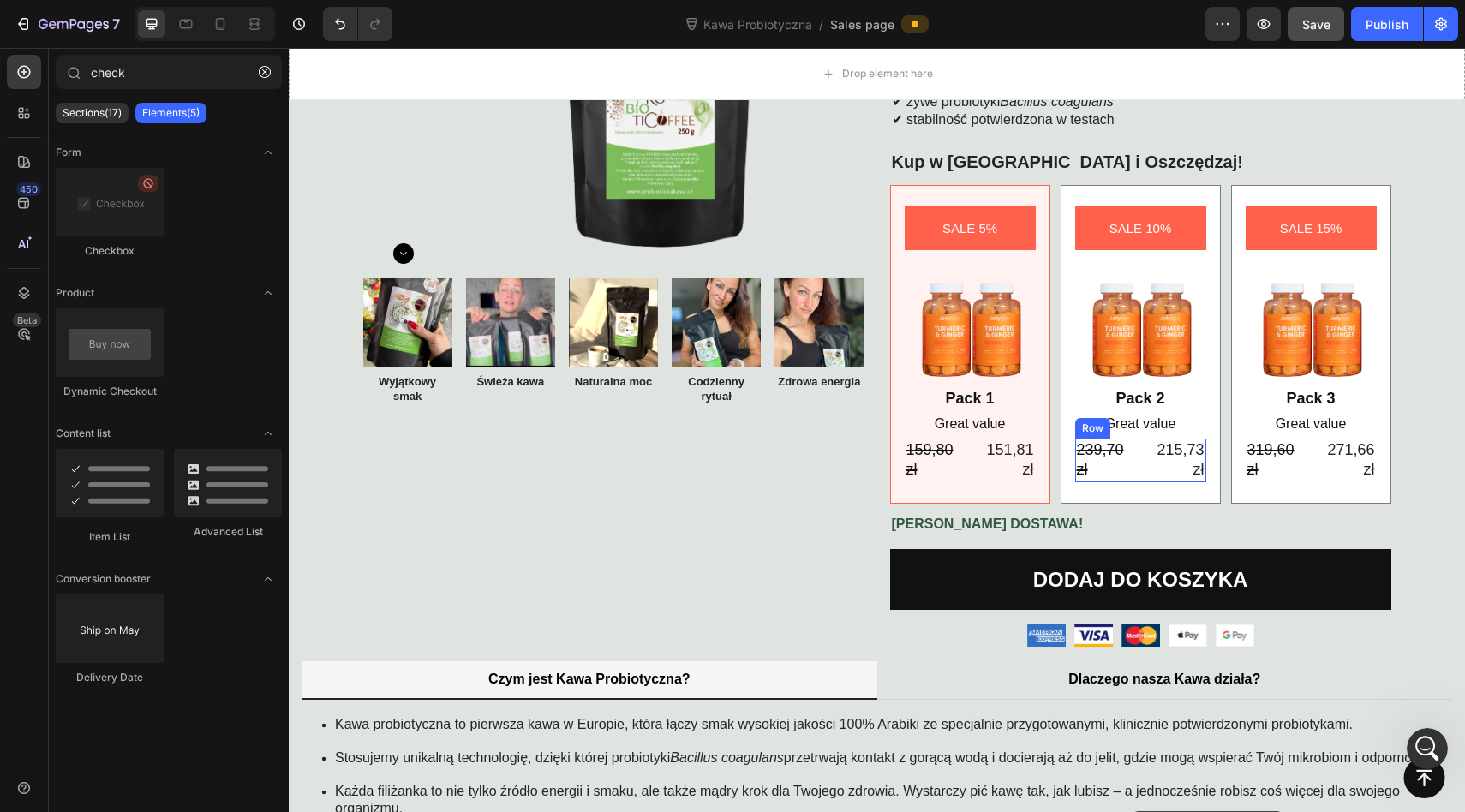
scroll to position [322, 0]
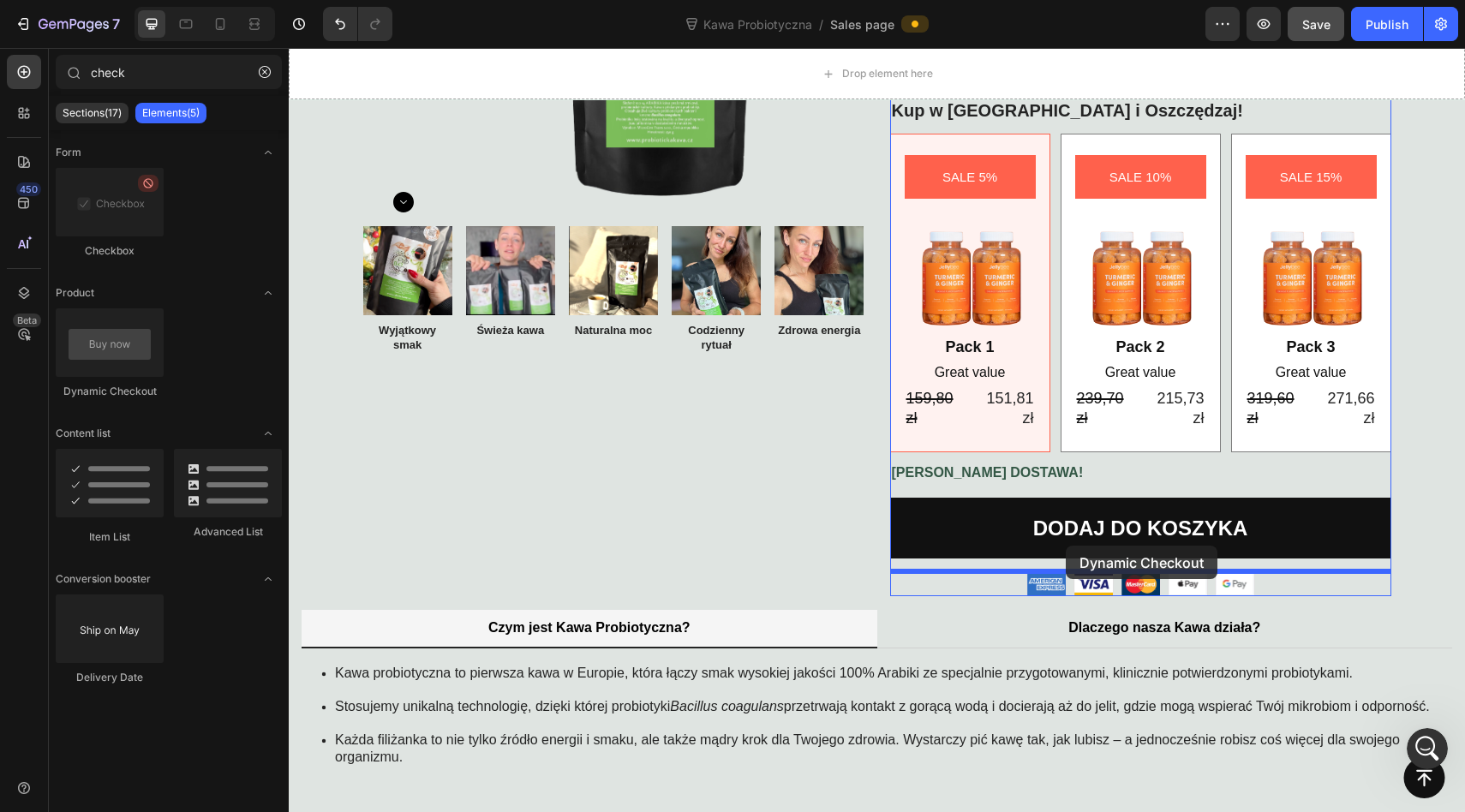
drag, startPoint x: 381, startPoint y: 409, endPoint x: 1065, endPoint y: 545, distance: 697.4
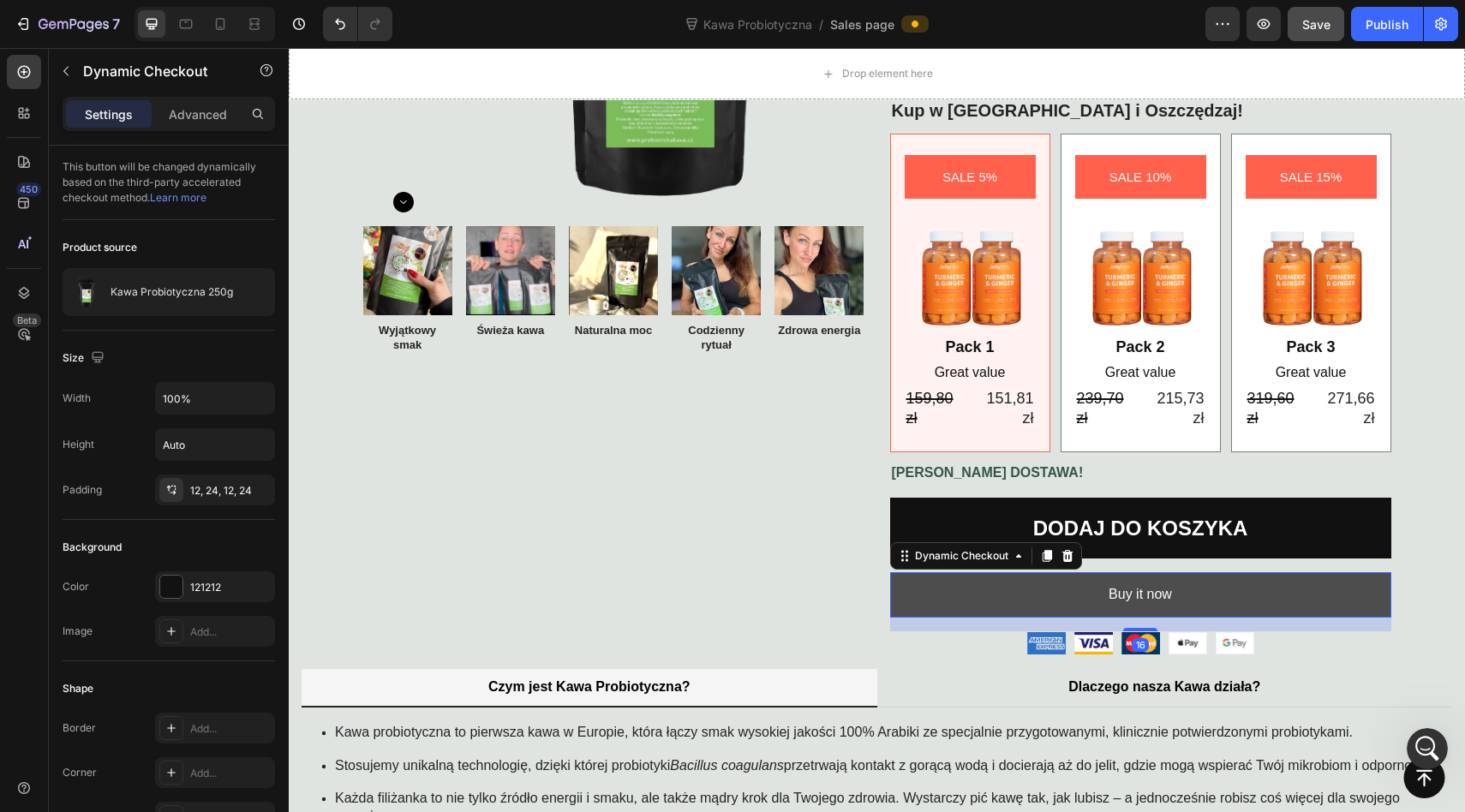
click at [1097, 590] on button "Buy it now" at bounding box center [1140, 595] width 501 height 46
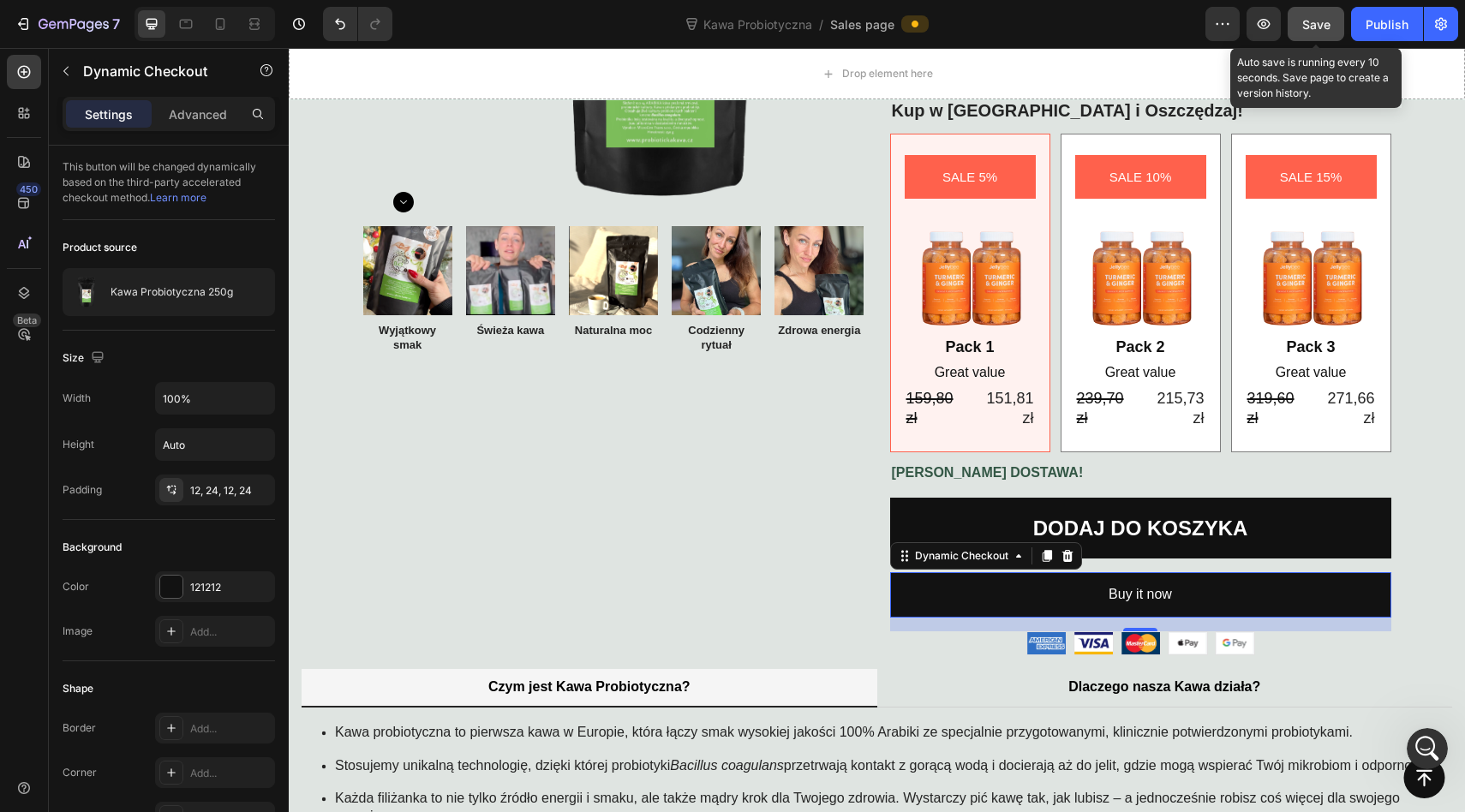
click at [1334, 19] on button "Save" at bounding box center [1315, 24] width 57 height 34
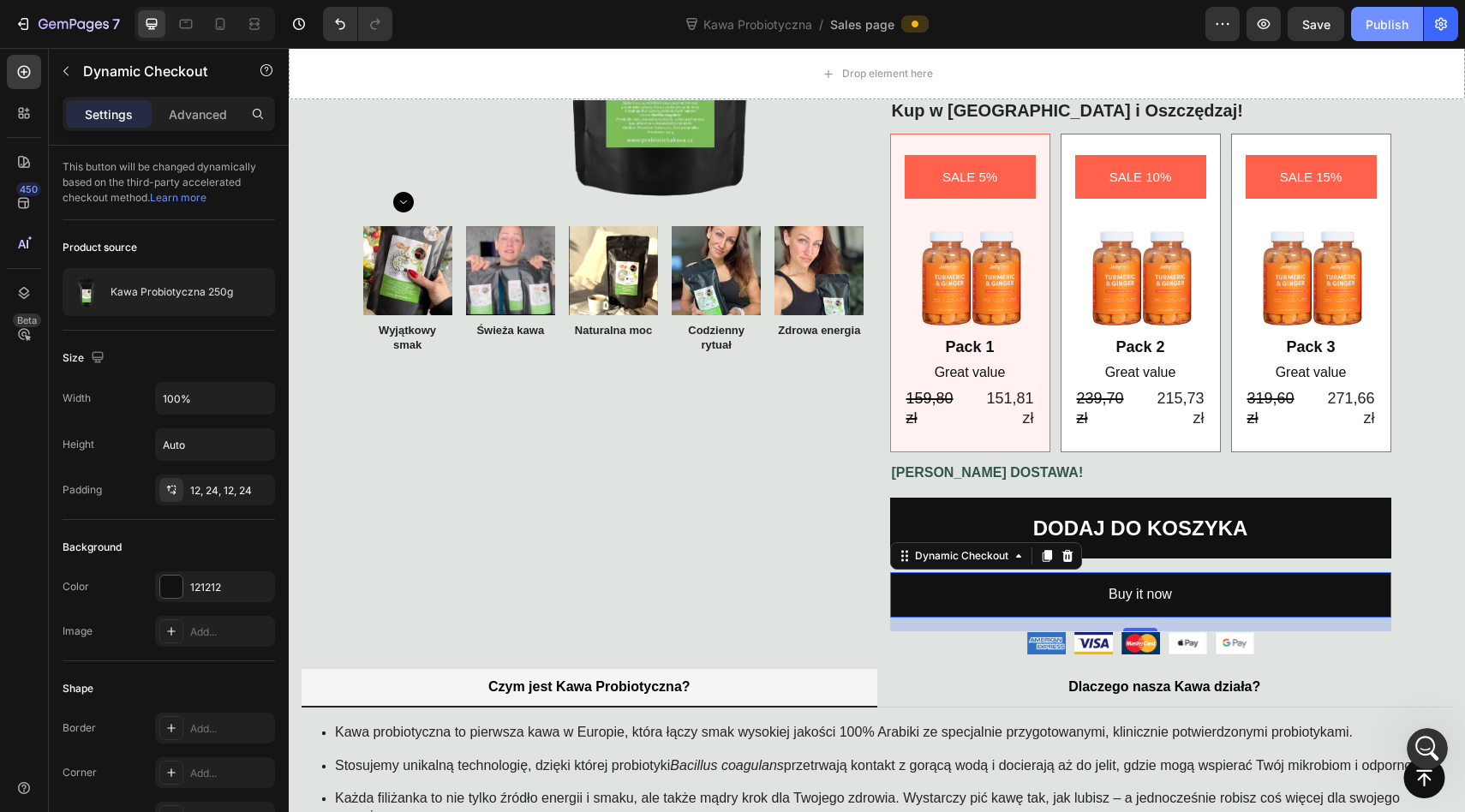
click at [1377, 27] on div "Publish" at bounding box center [1386, 24] width 43 height 18
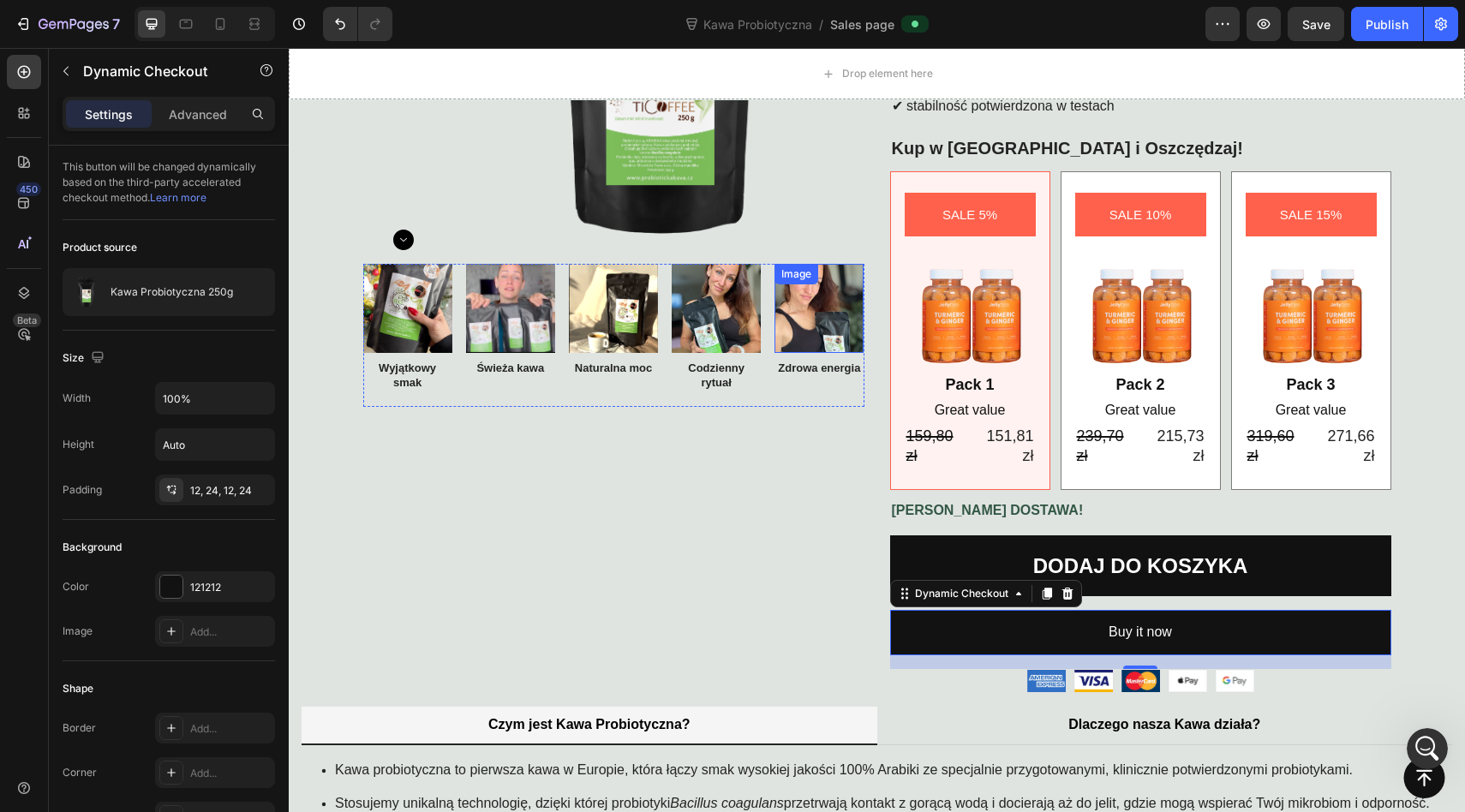
scroll to position [234, 0]
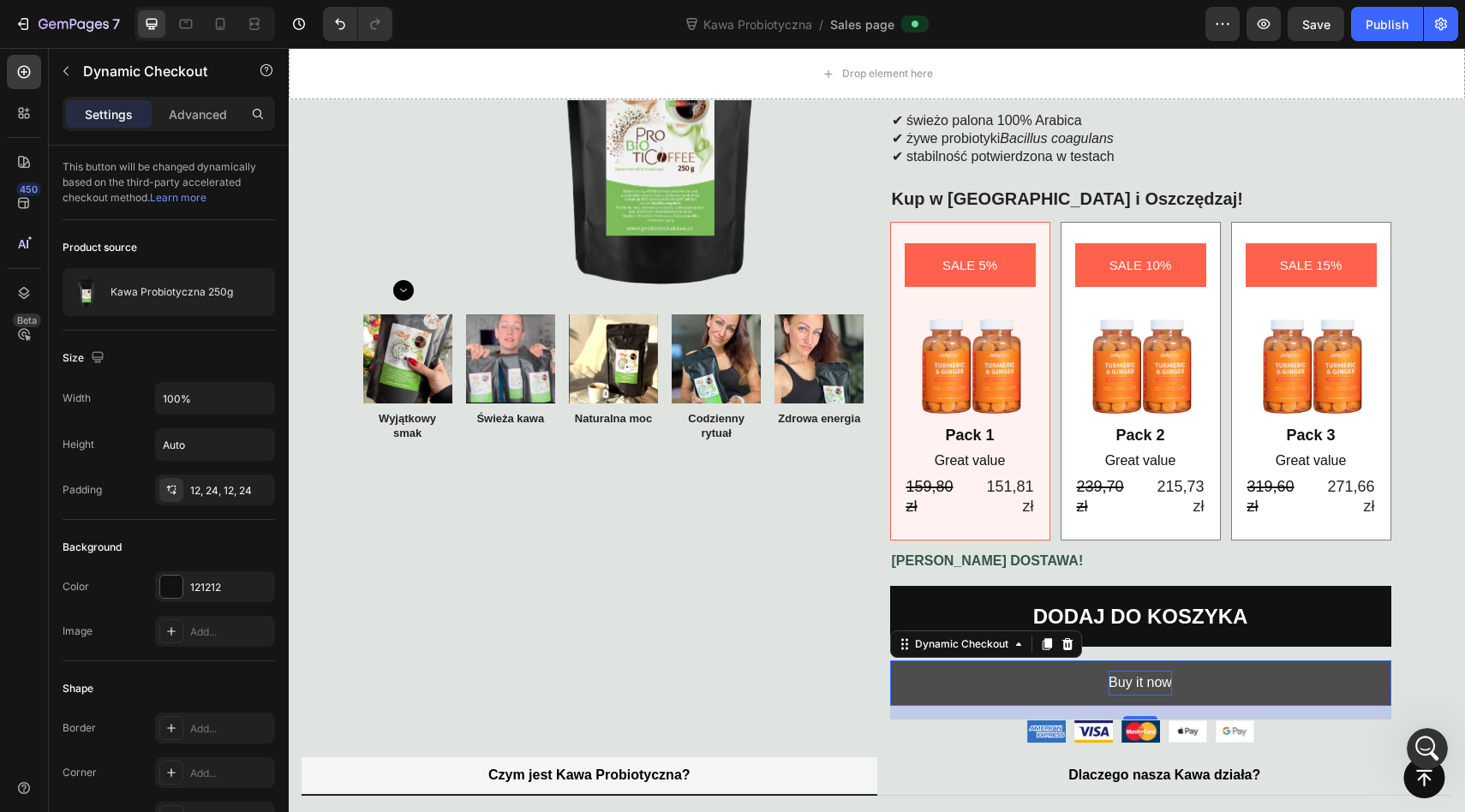
click at [1113, 684] on div "Buy it now" at bounding box center [1139, 682] width 63 height 24
click at [1145, 684] on p "Buy it now" at bounding box center [1139, 682] width 63 height 24
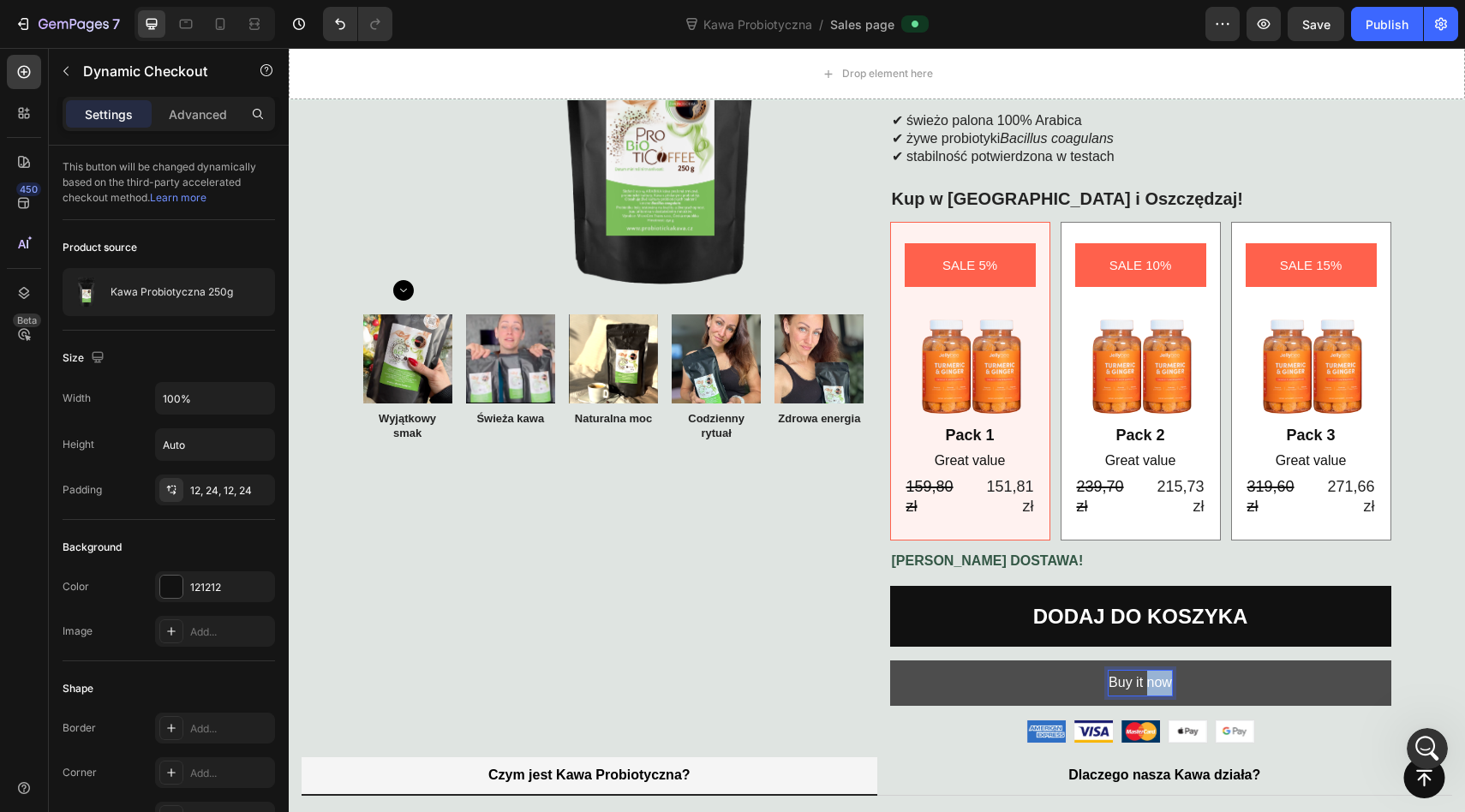
click at [1145, 684] on p "Buy it now" at bounding box center [1139, 682] width 63 height 24
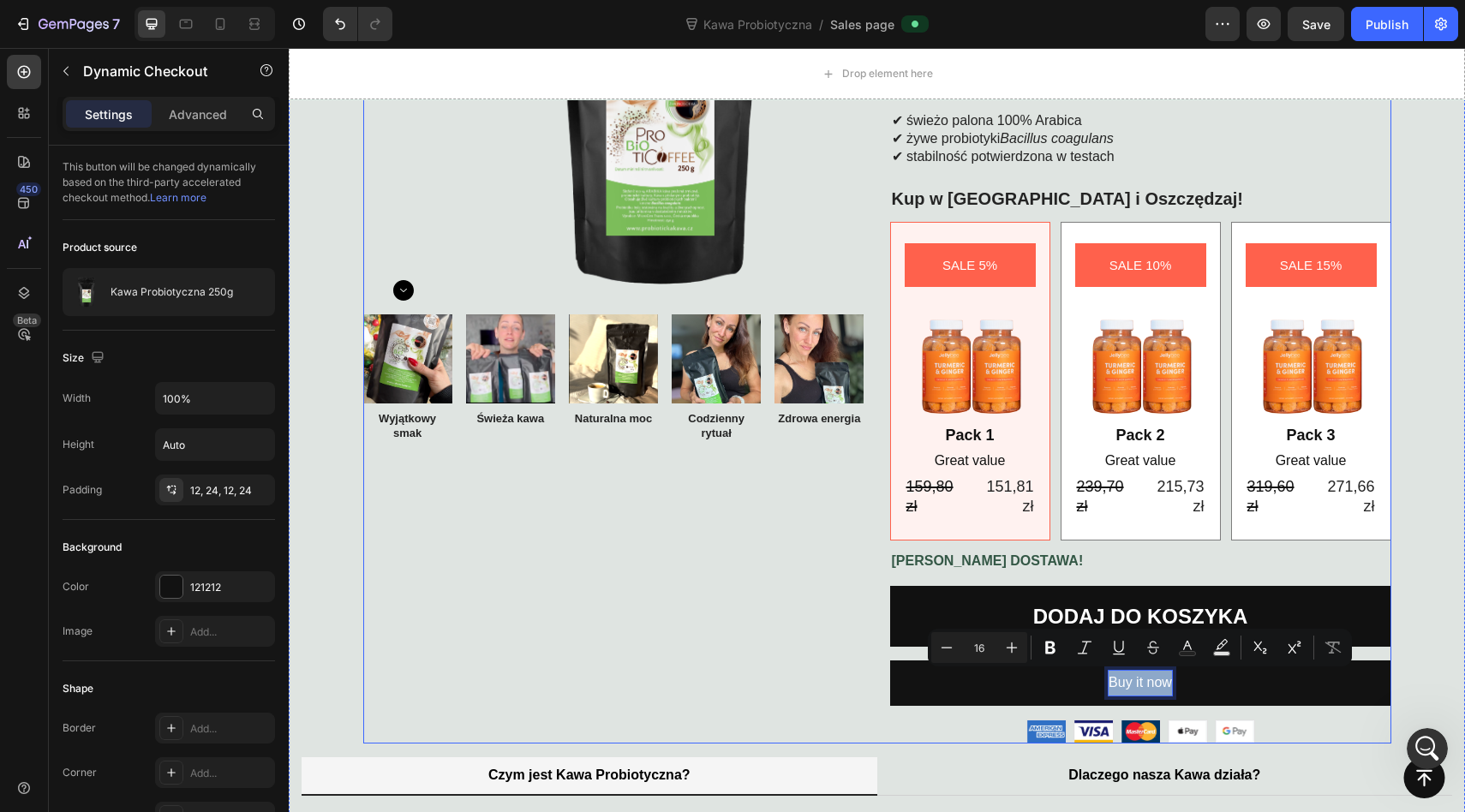
click at [747, 633] on div "Product Images Image Wyjątkowy smak Text Block Image Świeża kawa Text Block Ima…" at bounding box center [613, 324] width 501 height 838
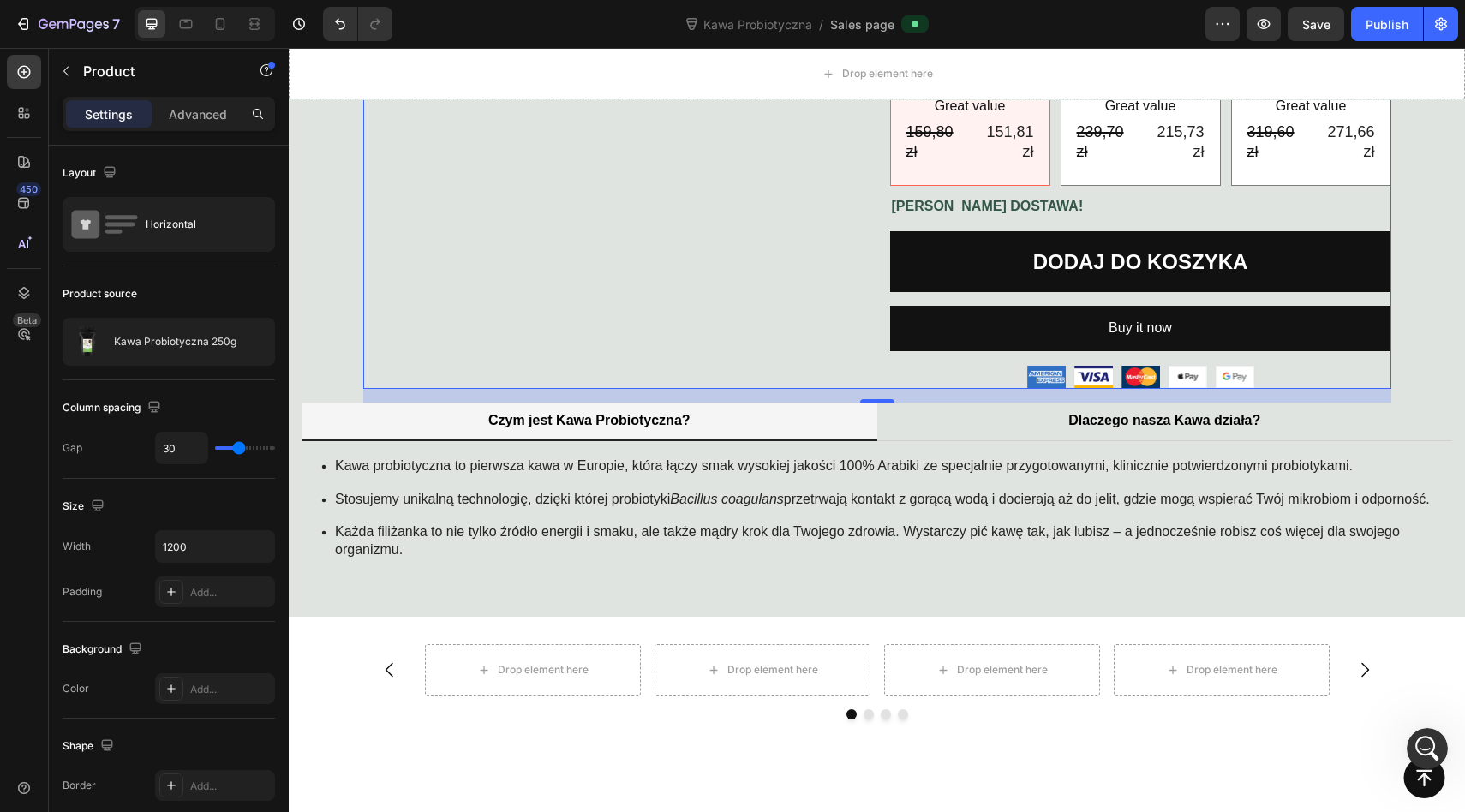
scroll to position [579, 0]
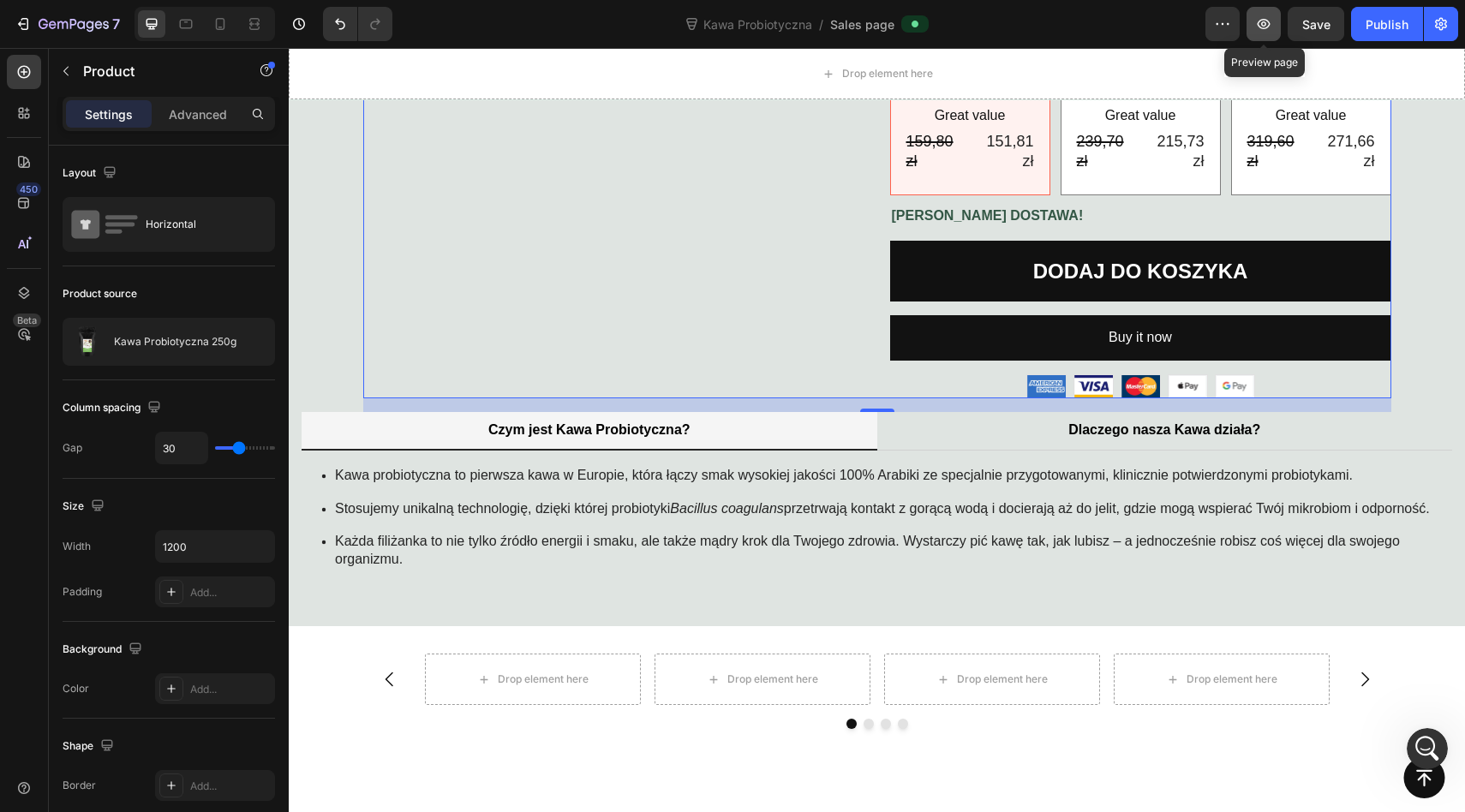
click at [1266, 27] on icon "button" at bounding box center [1264, 24] width 18 height 18
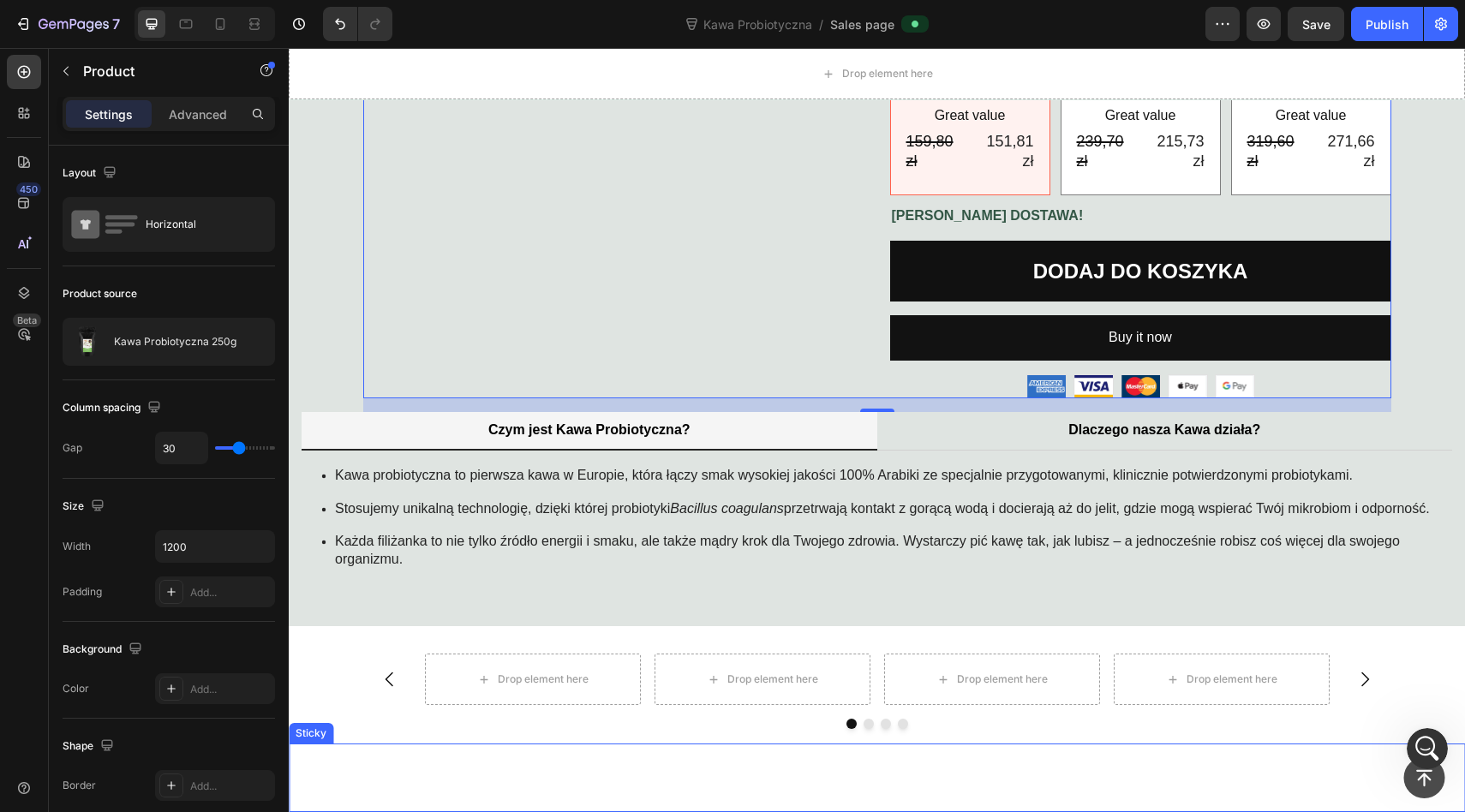
click at [1434, 786] on button at bounding box center [1423, 777] width 41 height 41
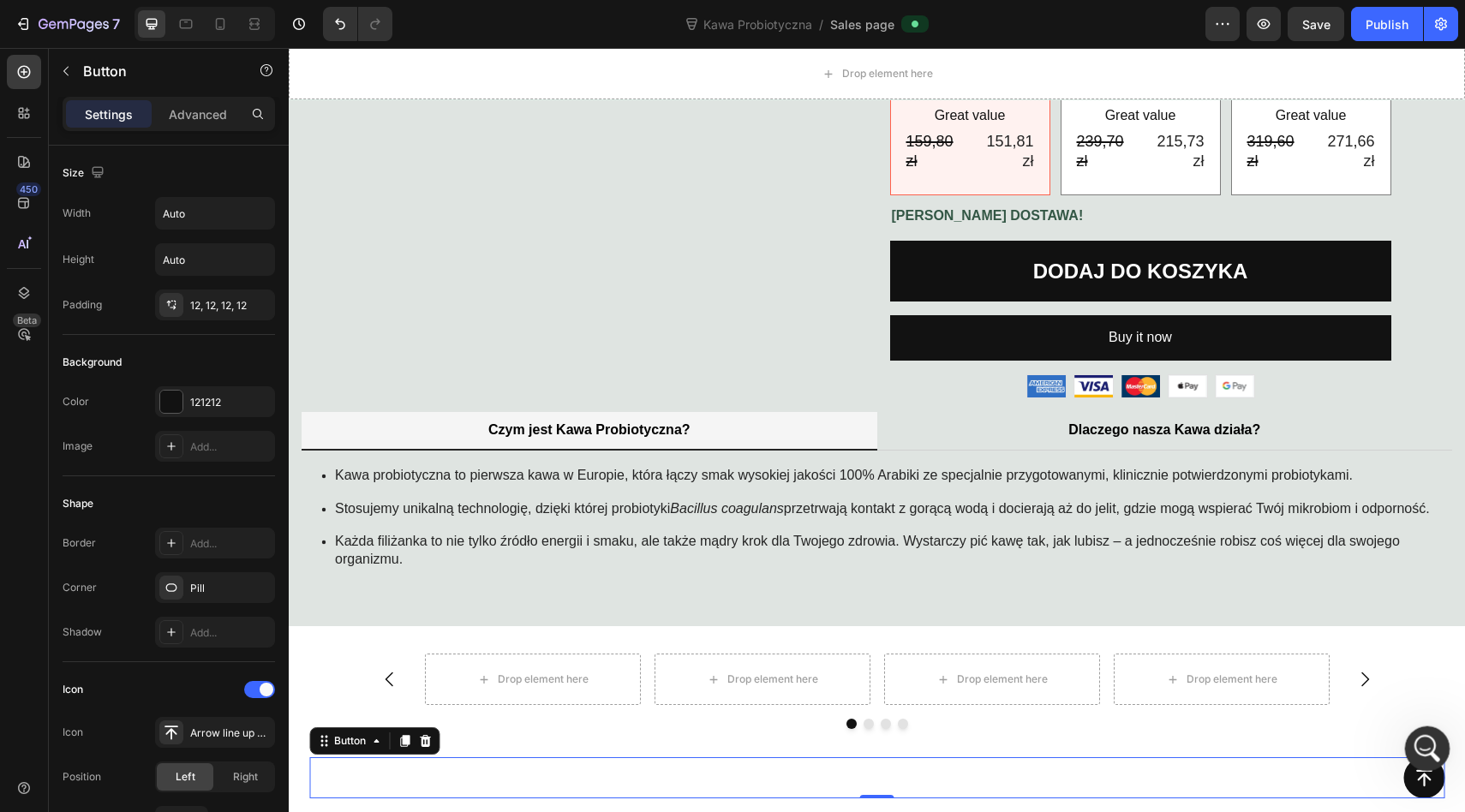
click at [1423, 748] on icon "Open Intercom Messenger" at bounding box center [1425, 746] width 12 height 14
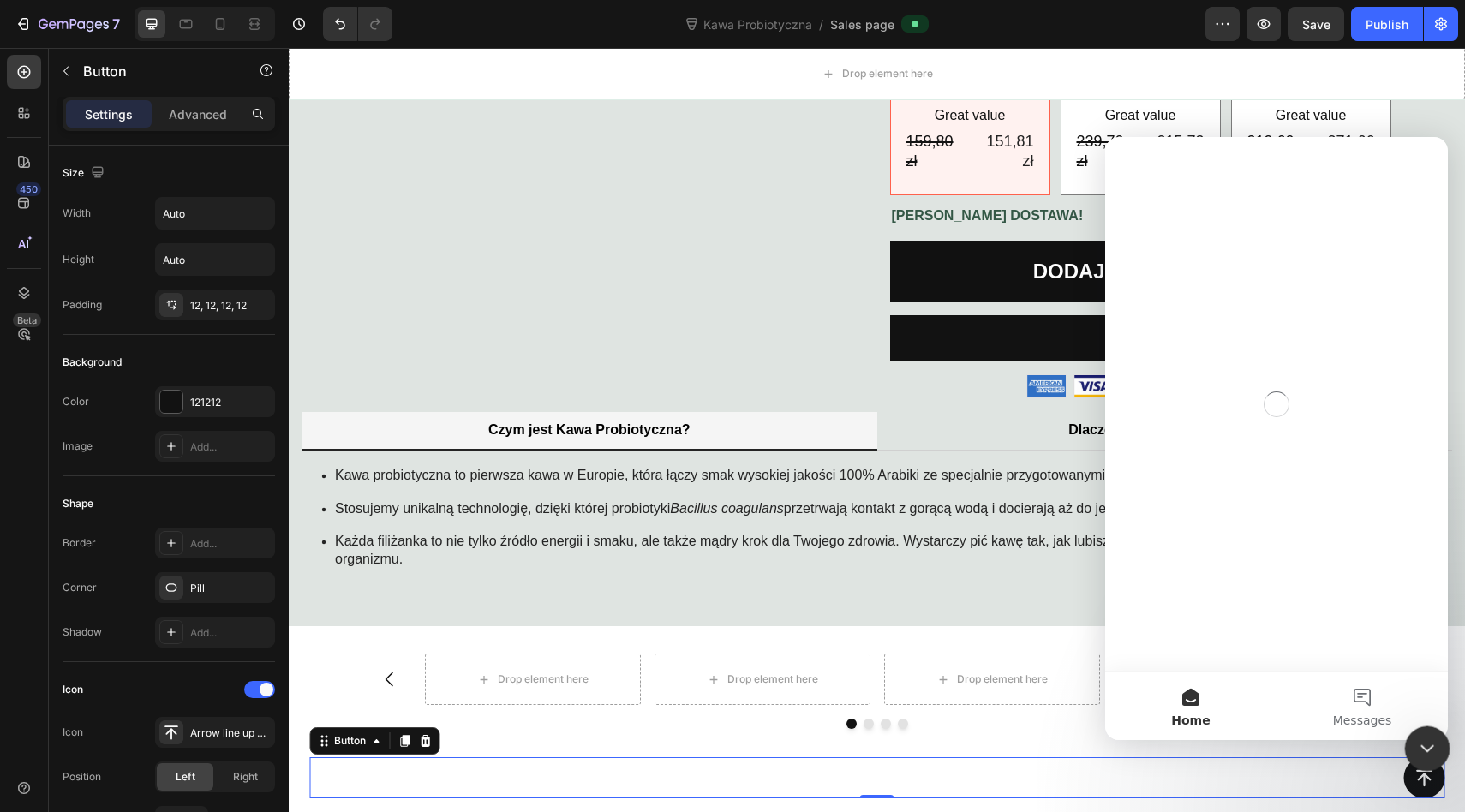
scroll to position [0, 0]
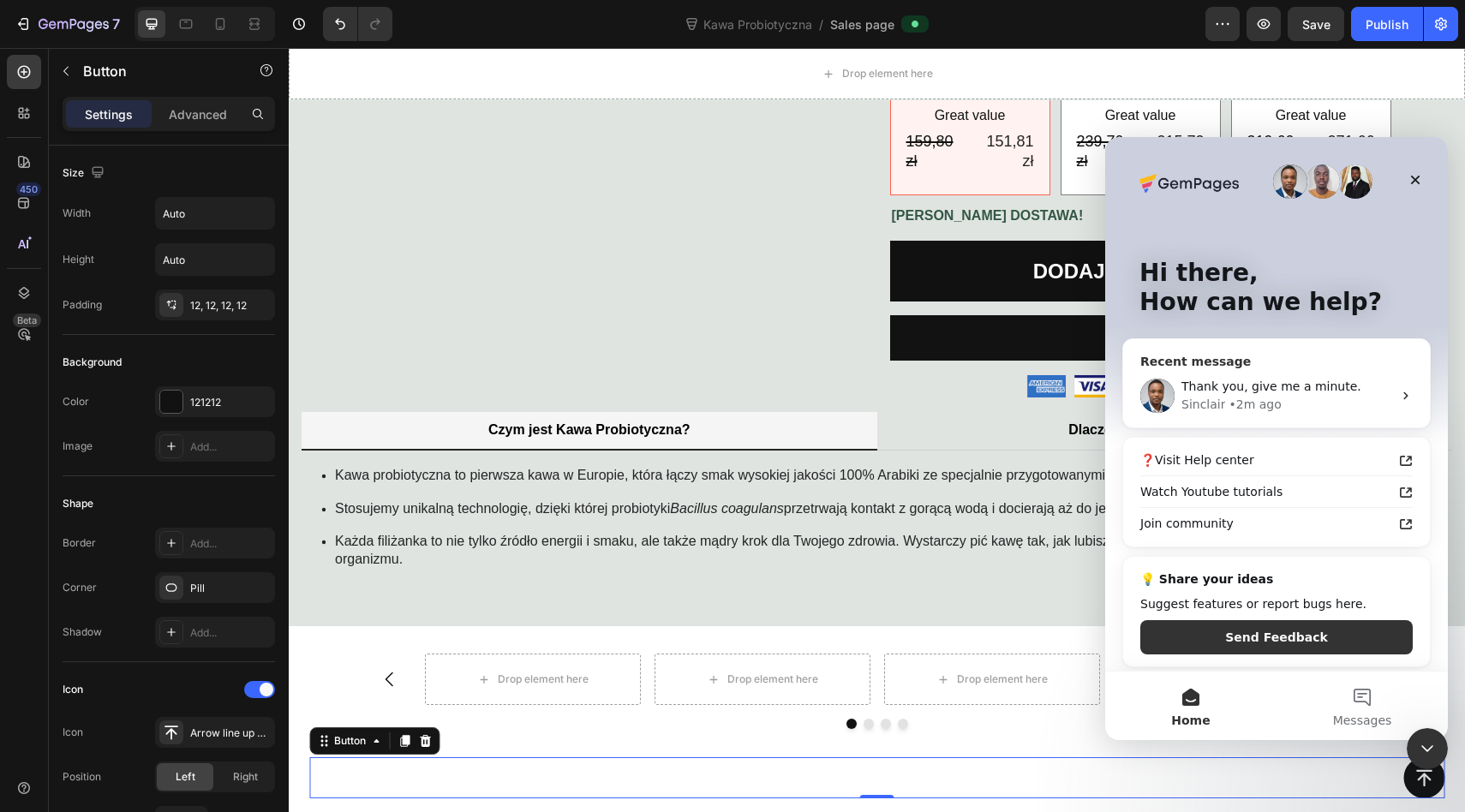
click at [1320, 398] on div "Sinclair • 2m ago" at bounding box center [1286, 404] width 211 height 18
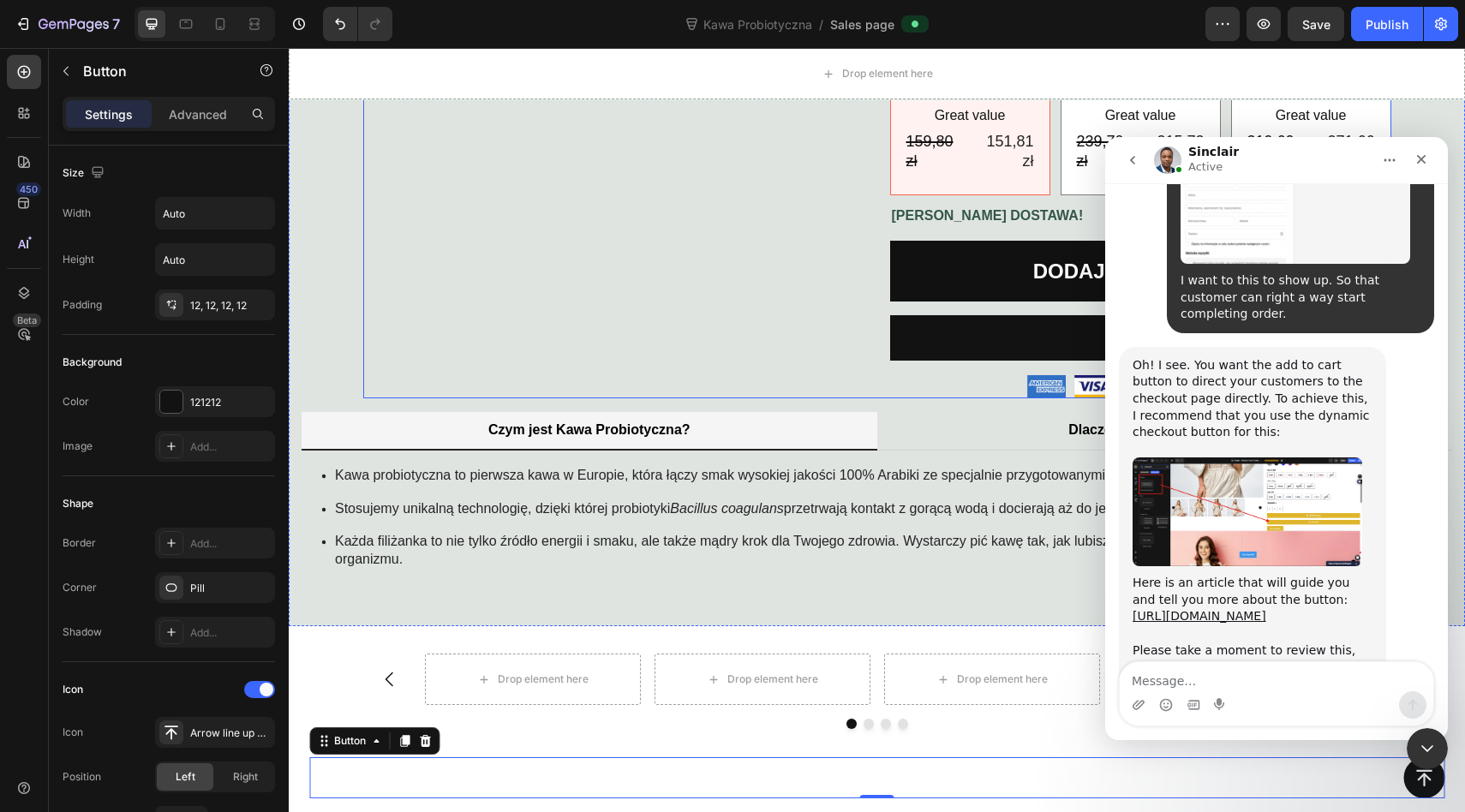
scroll to position [3747, 0]
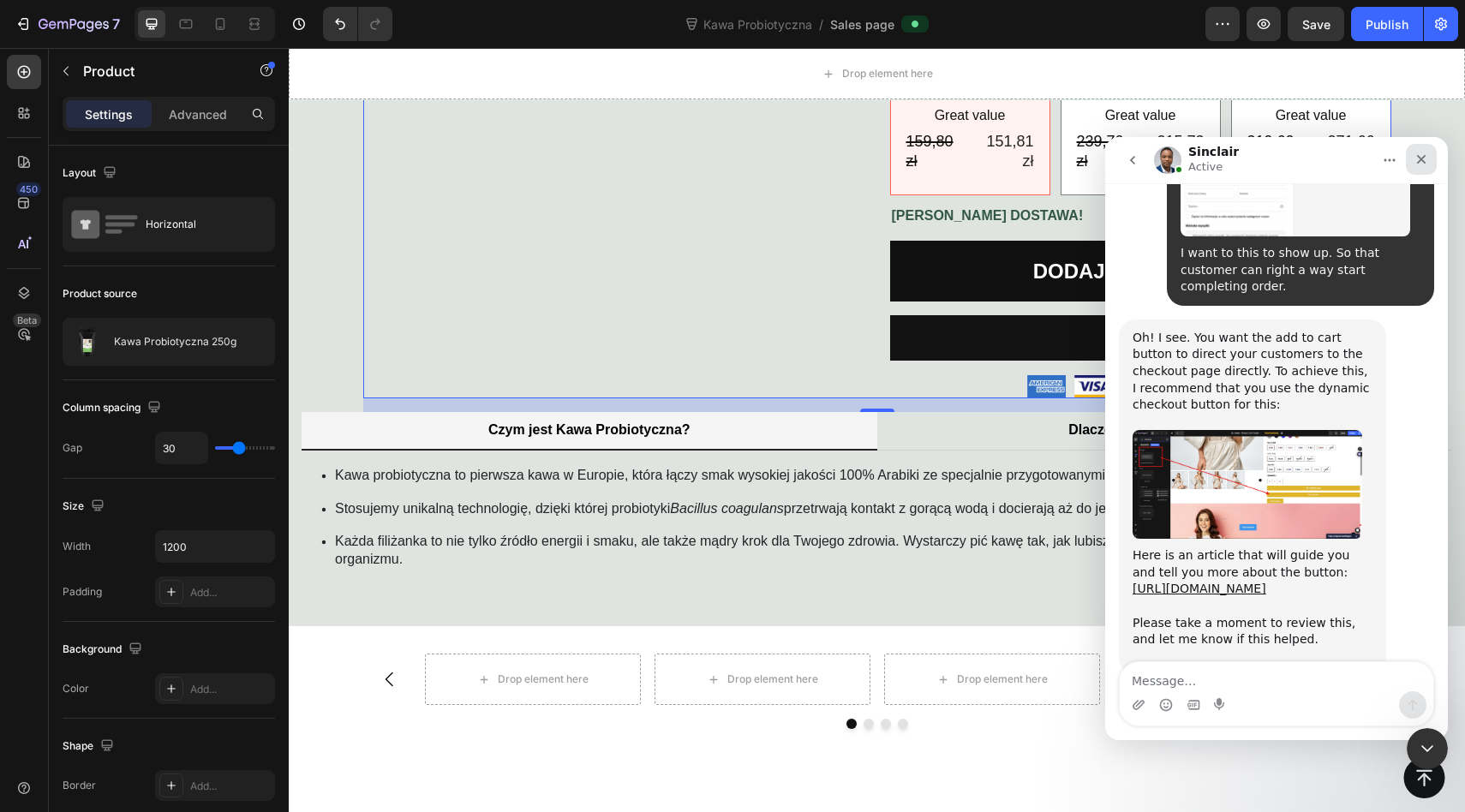
click at [1418, 160] on icon "Close" at bounding box center [1421, 159] width 14 height 14
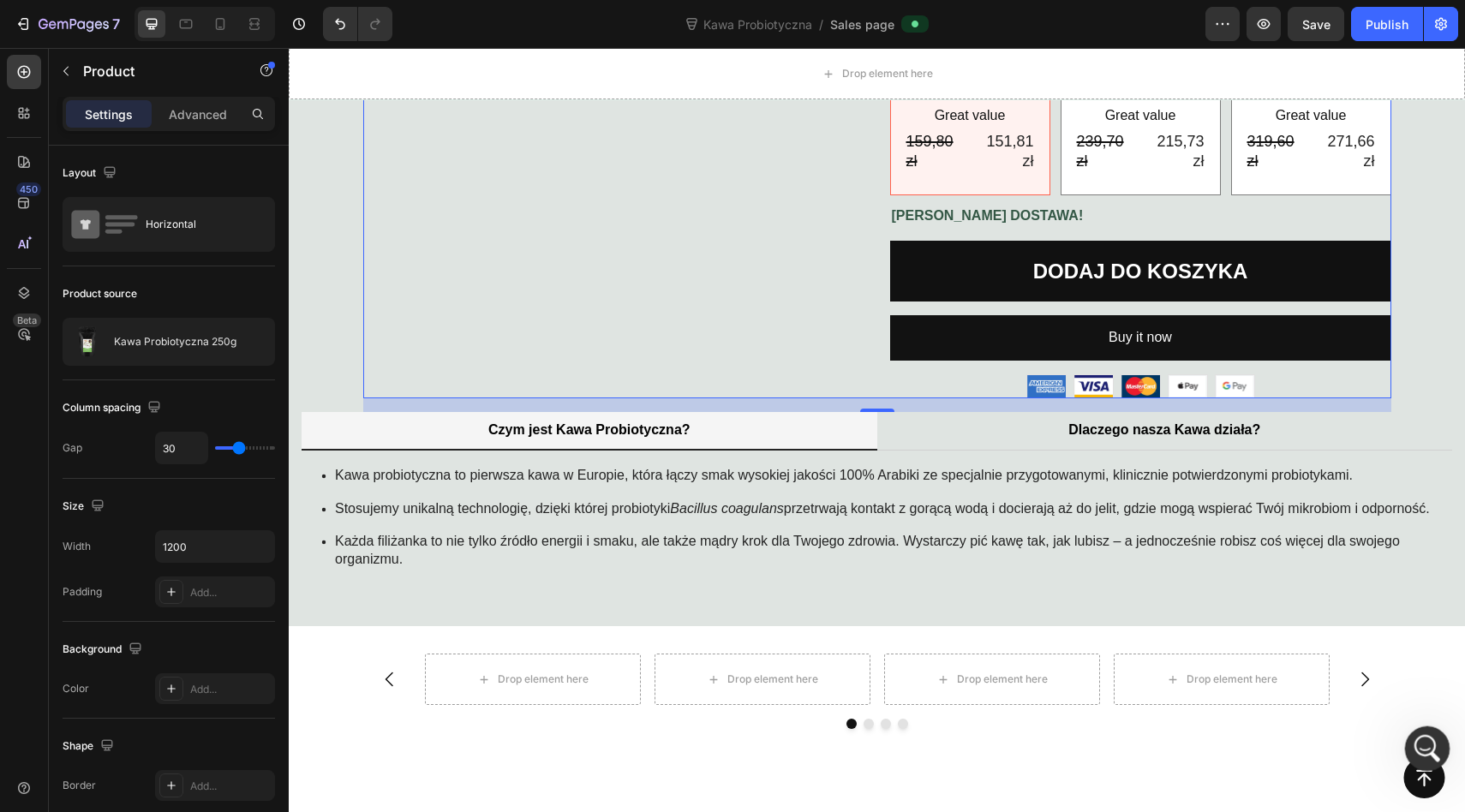
click at [1427, 760] on div "Open Intercom Messenger" at bounding box center [1424, 746] width 57 height 57
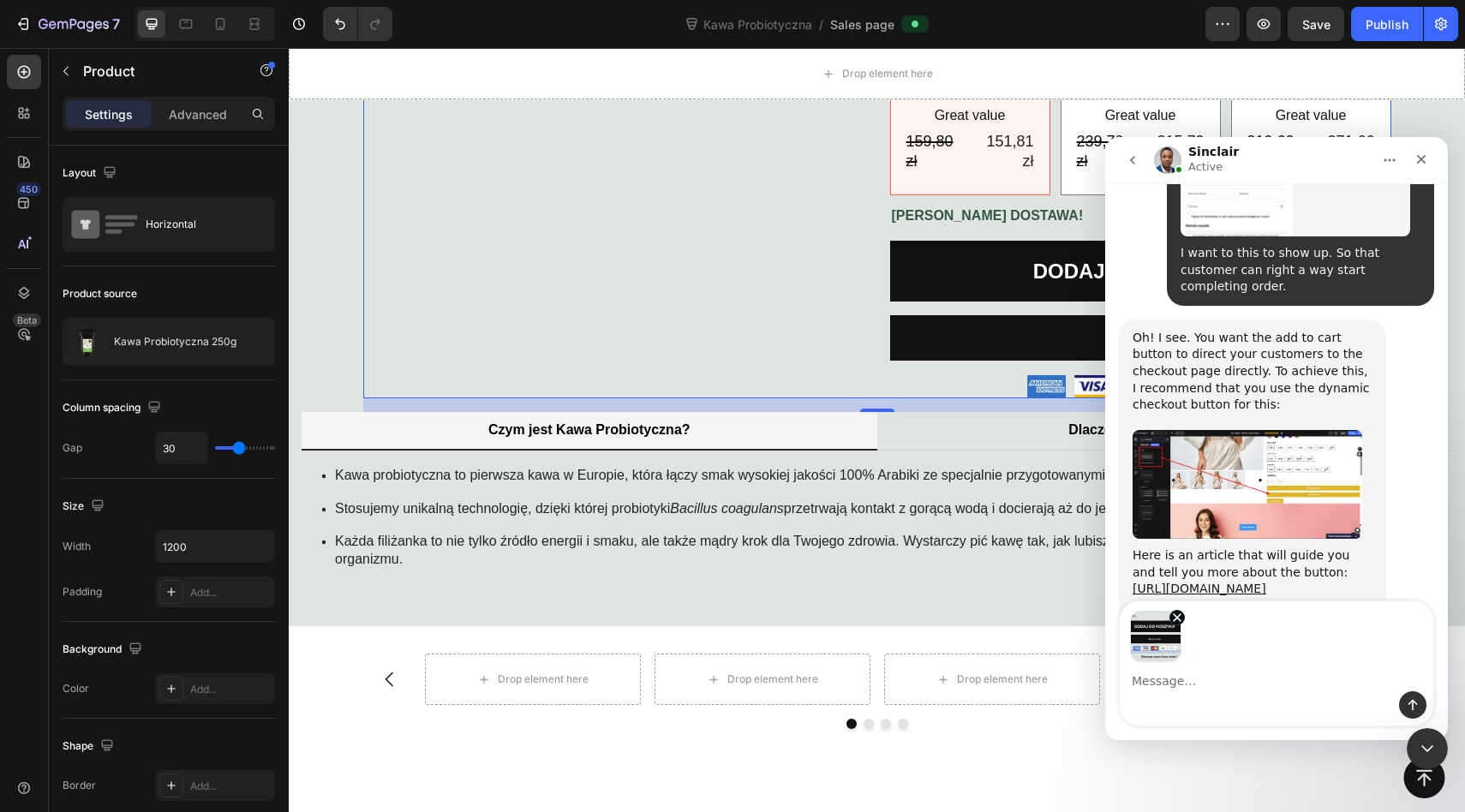
scroll to position [3807, 0]
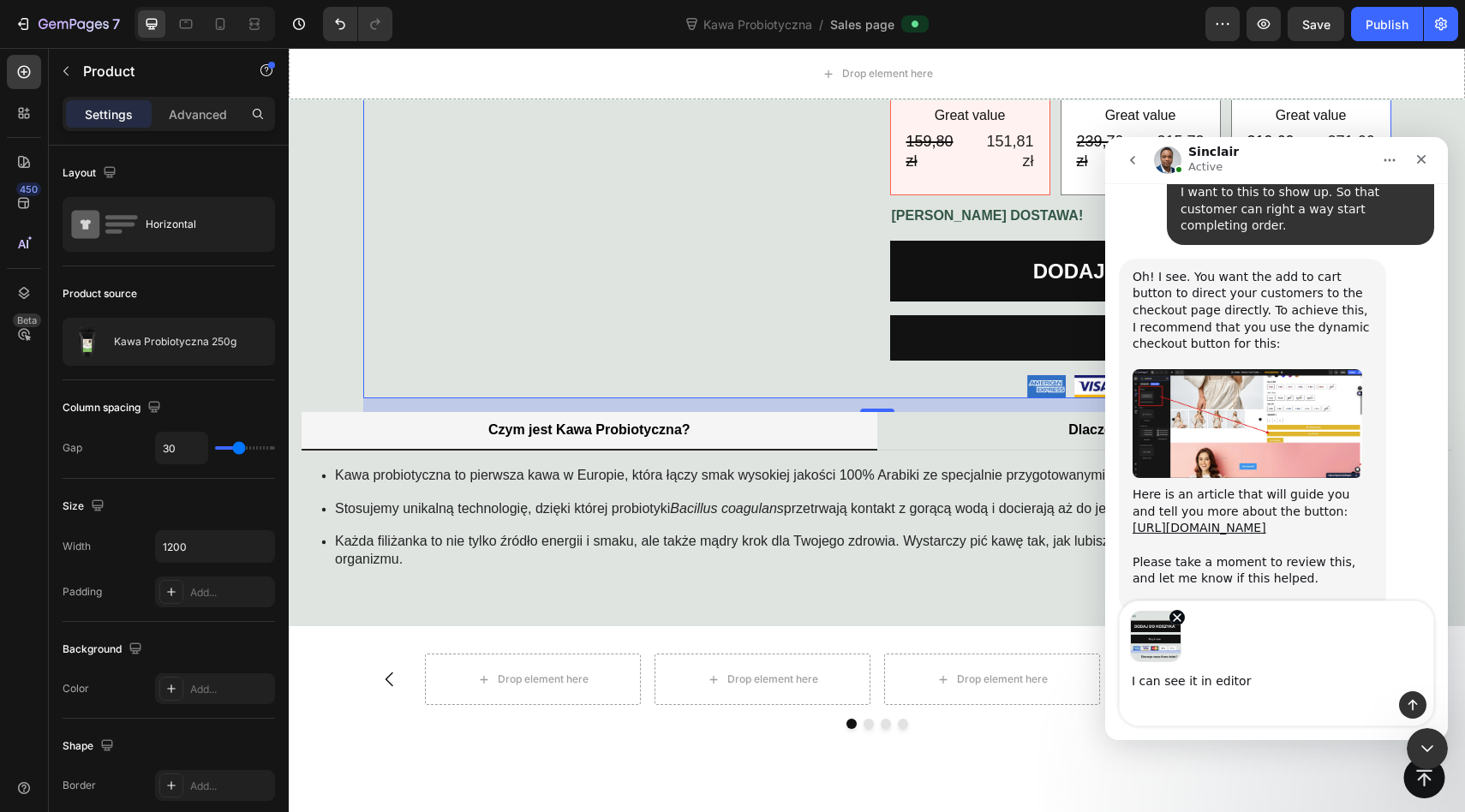
type textarea "I can see it in editor."
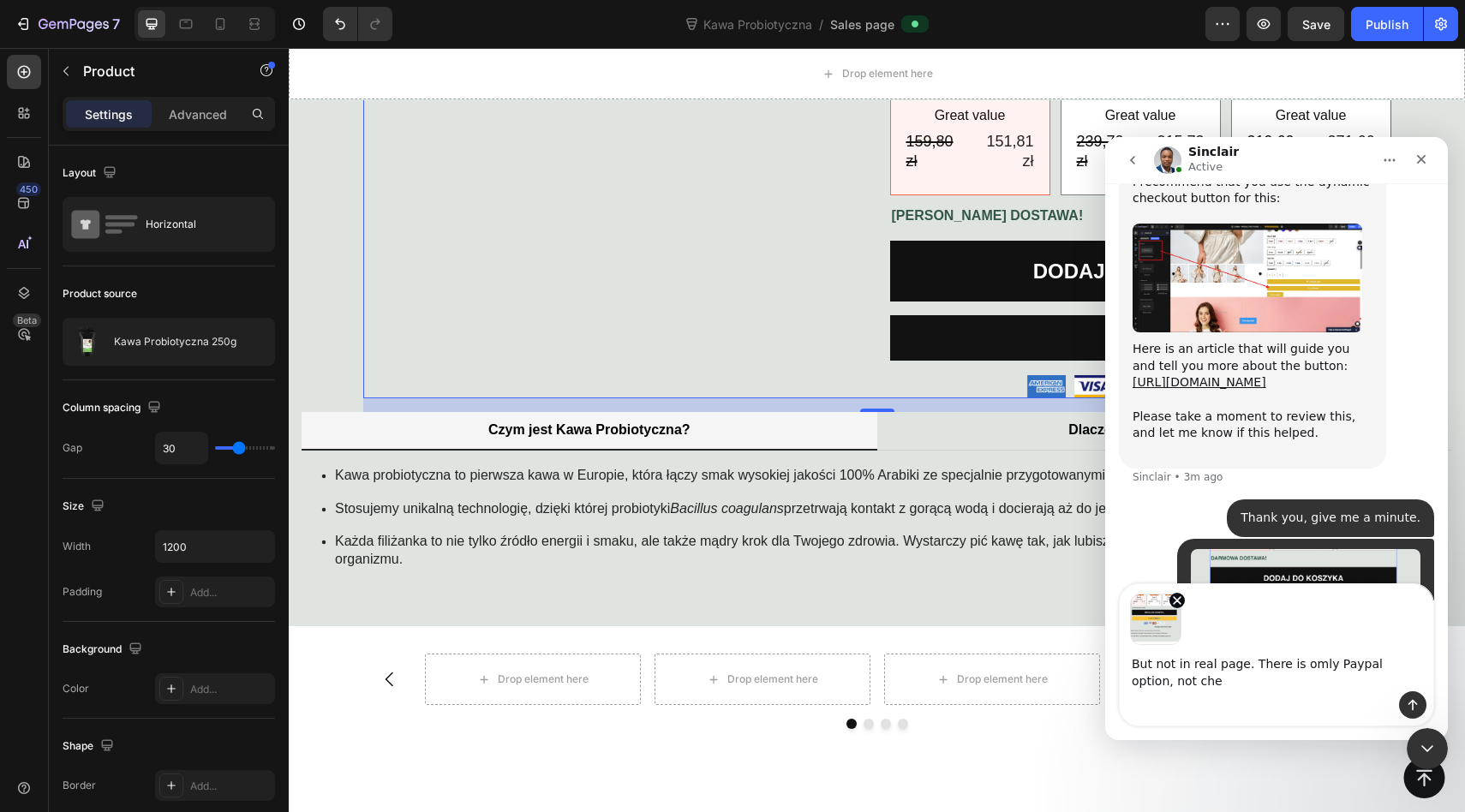
scroll to position [3970, 0]
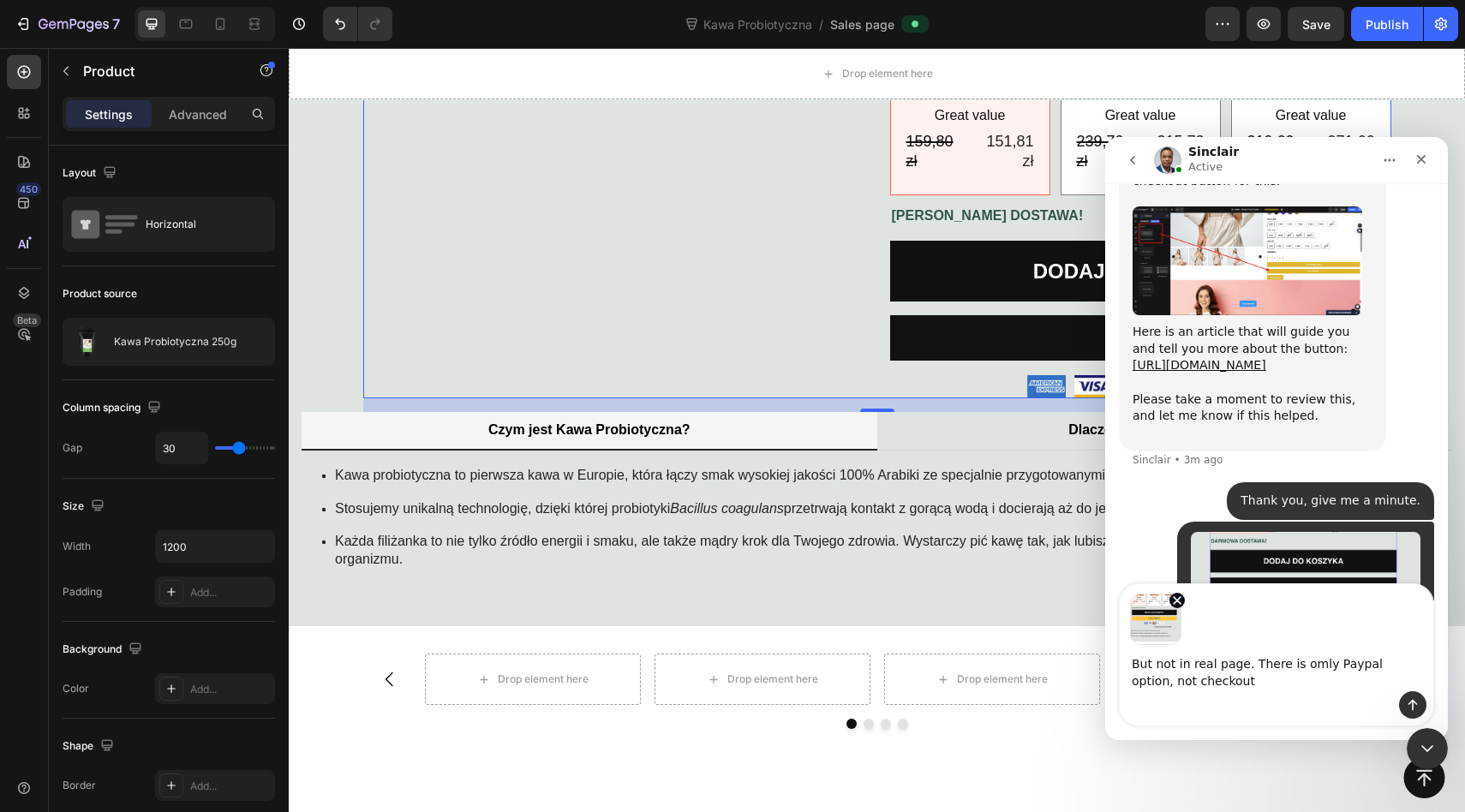
type textarea "But not in real page. There is omly Paypal option, not checkout."
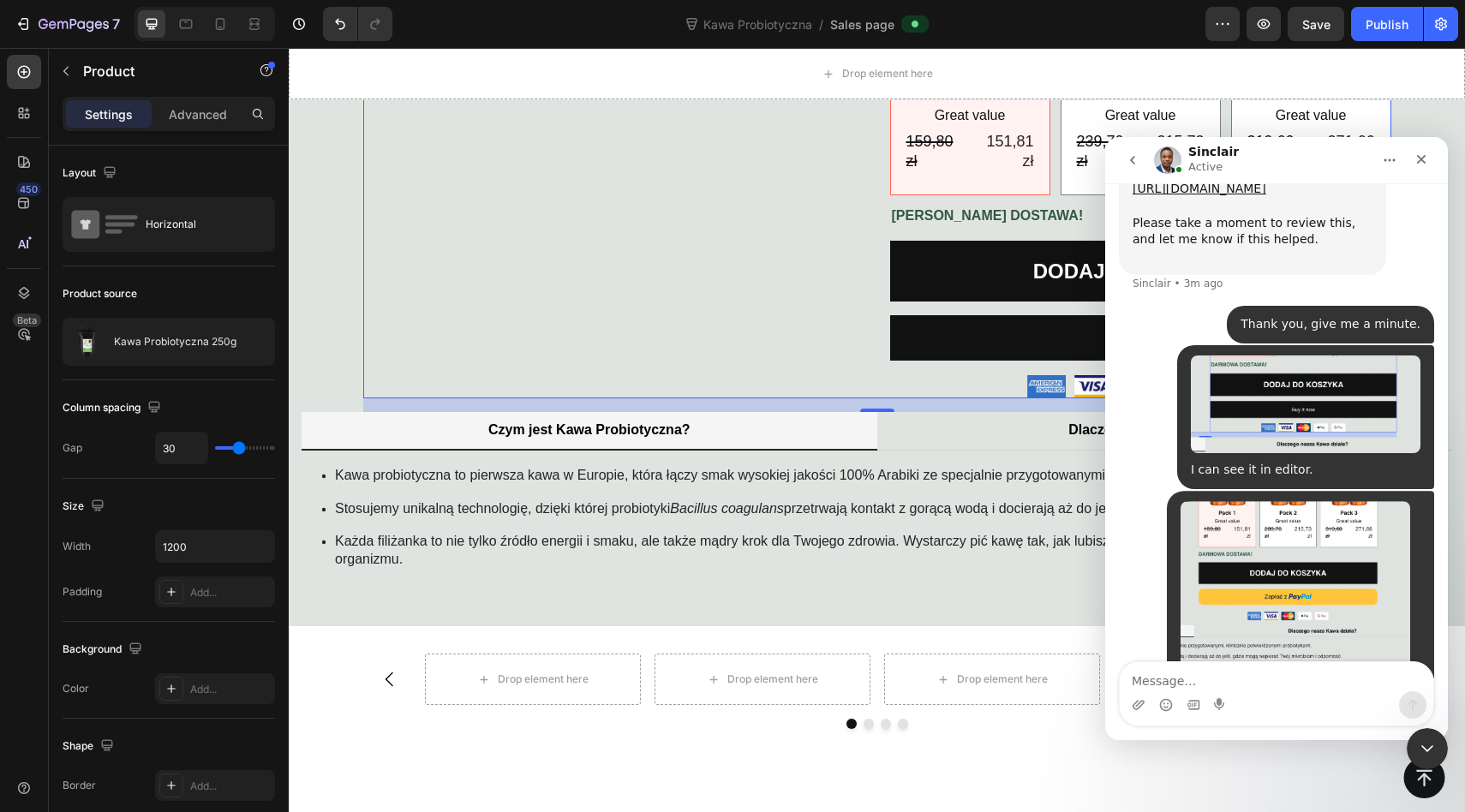
scroll to position [4155, 0]
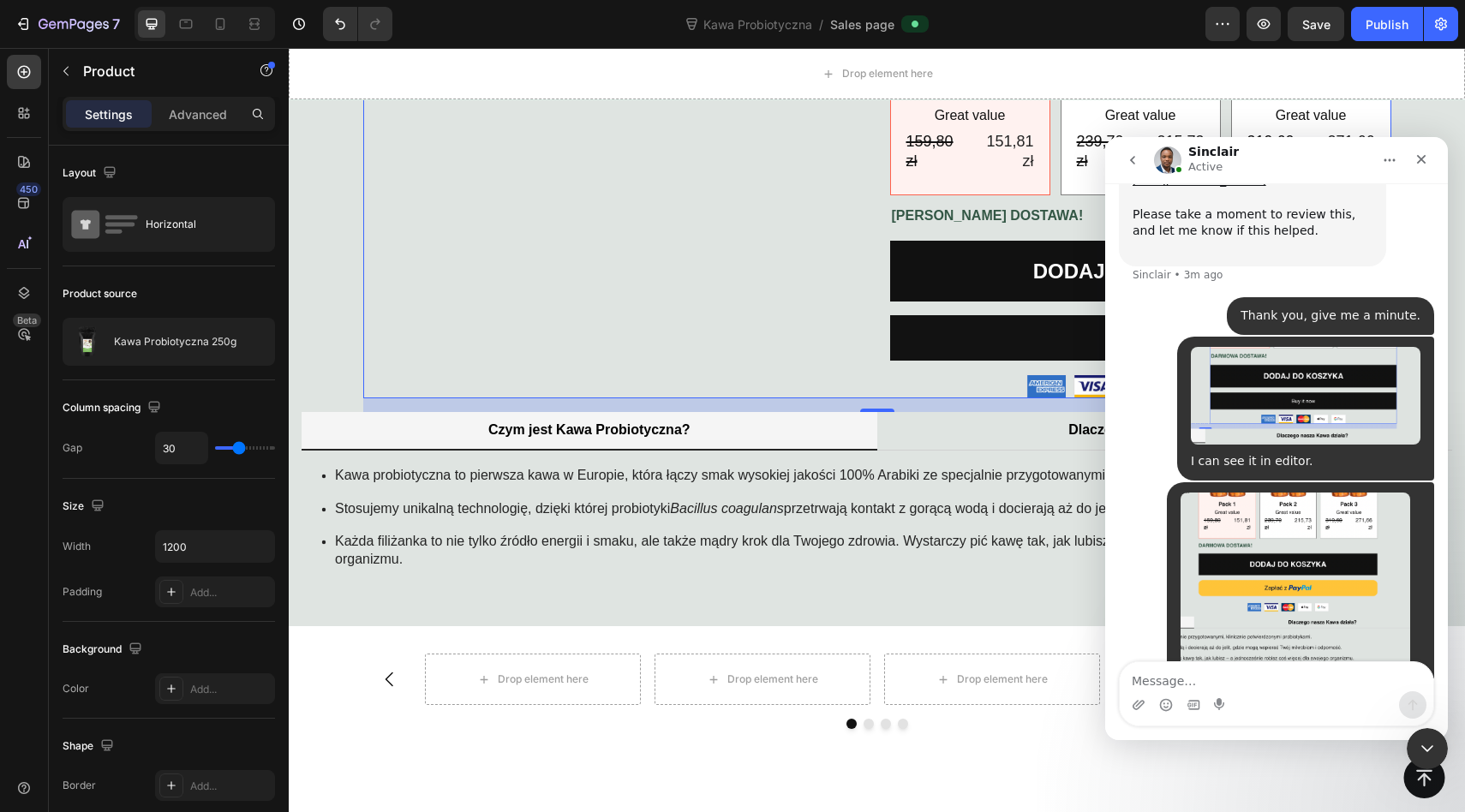
click at [1353, 32] on button "Publish" at bounding box center [1386, 24] width 72 height 34
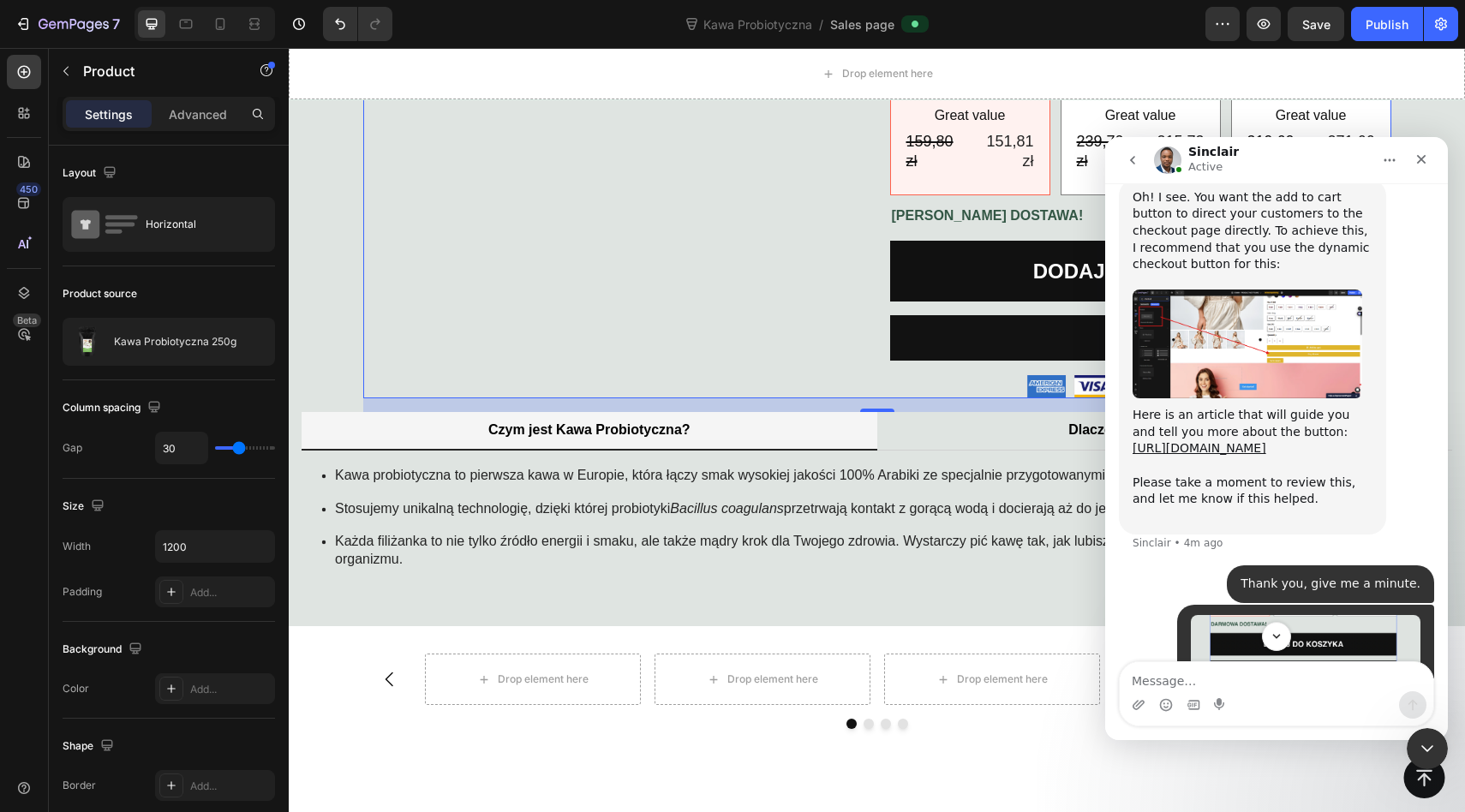
scroll to position [3884, 0]
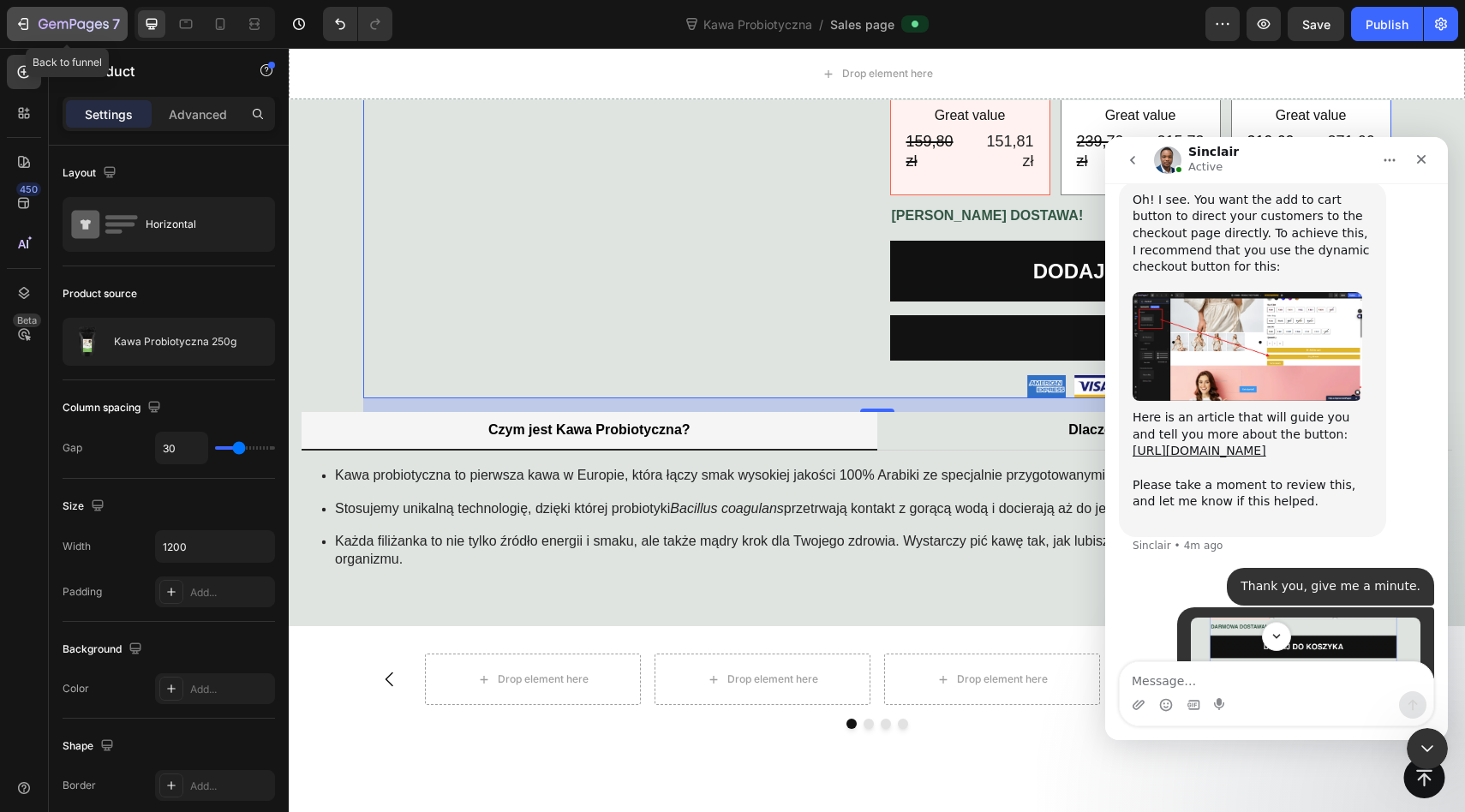
click at [18, 26] on icon "button" at bounding box center [24, 24] width 18 height 18
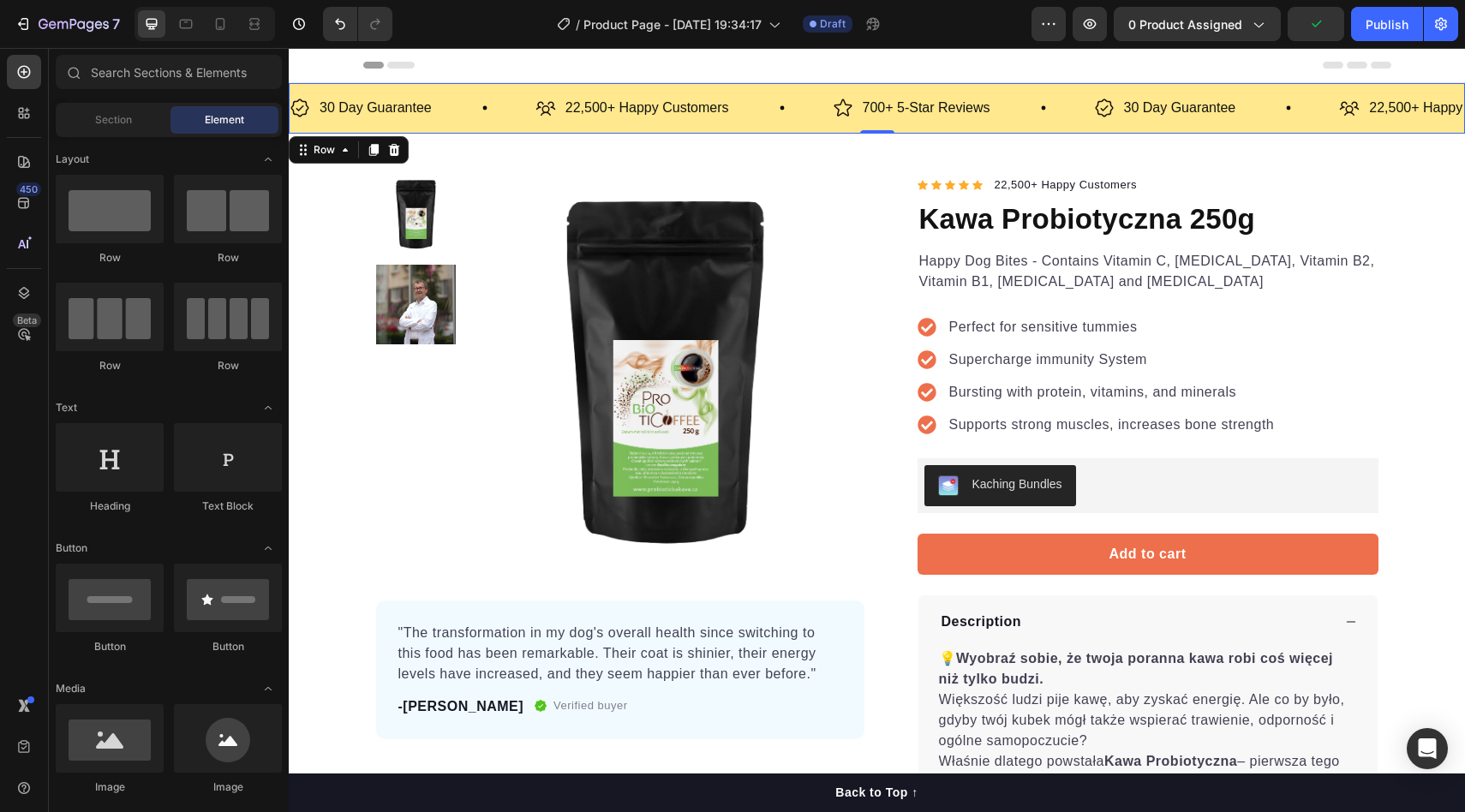
click at [1251, 88] on div "30 Day Guarantee Item List 22,500+ Happy Customers Item List 700+ 5-Star Review…" at bounding box center [877, 108] width 1176 height 51
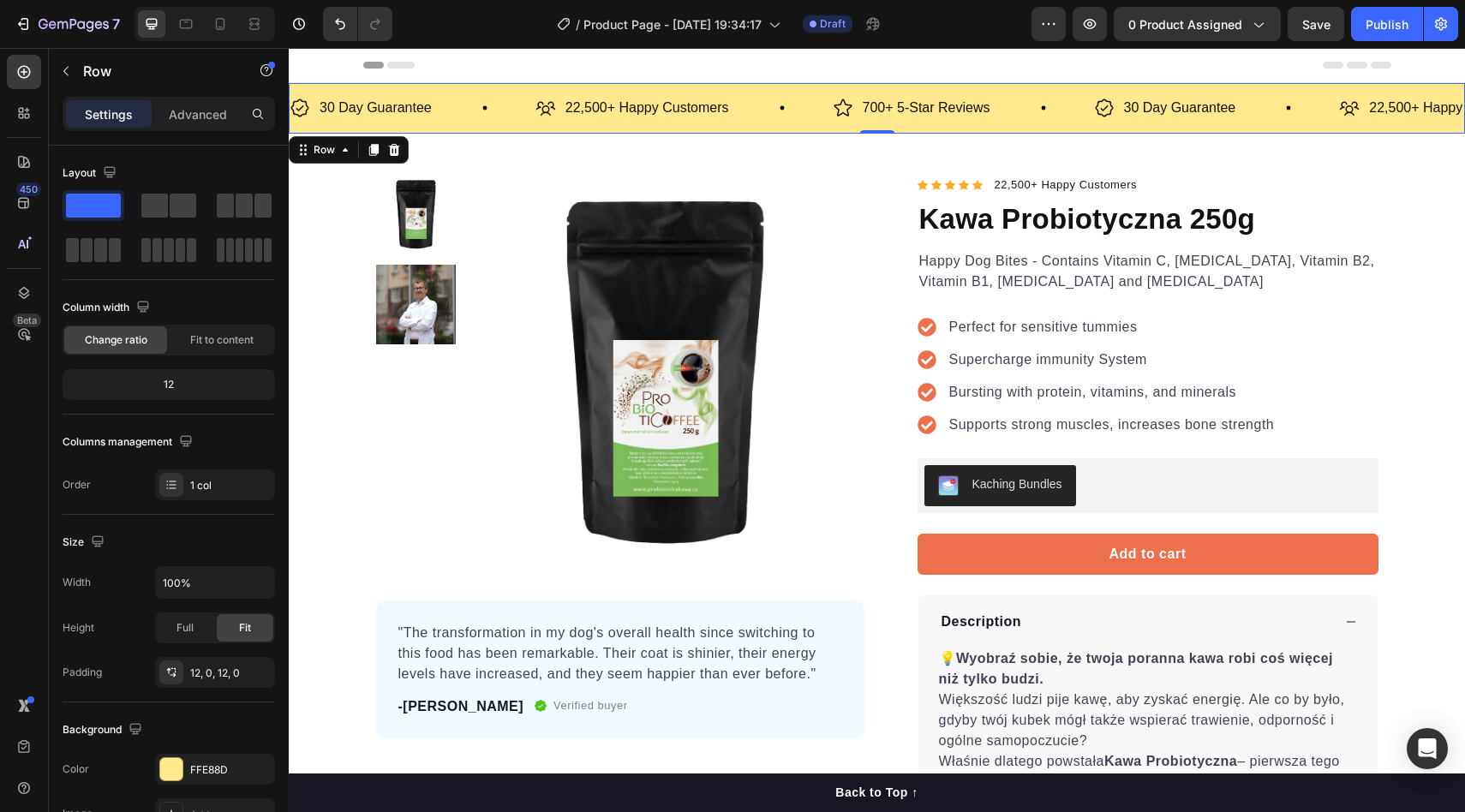
click at [332, 84] on div "30 Day Guarantee Item List 22,500+ Happy Customers Item List 700+ 5-Star Review…" at bounding box center [877, 108] width 1176 height 51
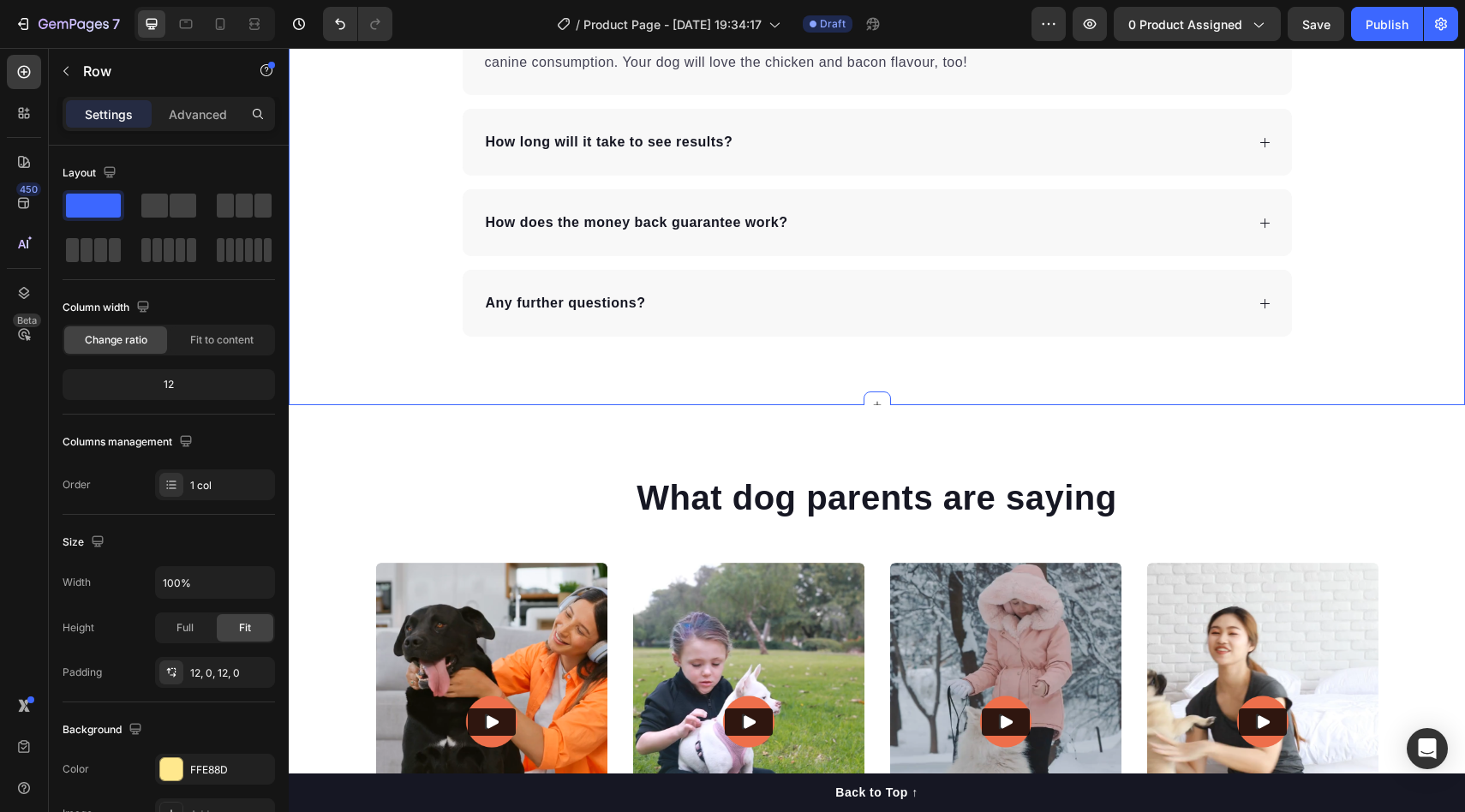
scroll to position [4458, 0]
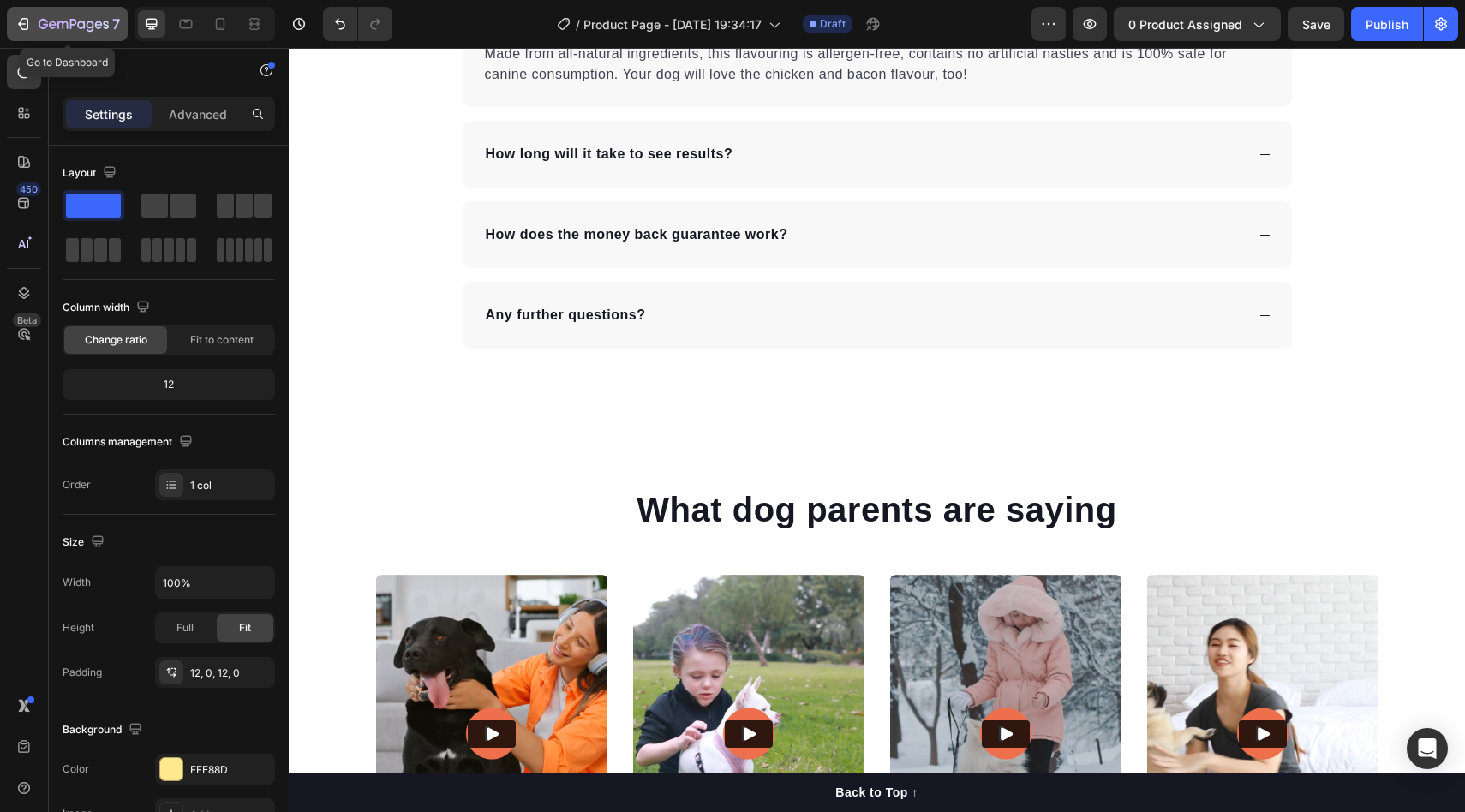
click at [45, 26] on icon "button" at bounding box center [74, 25] width 70 height 15
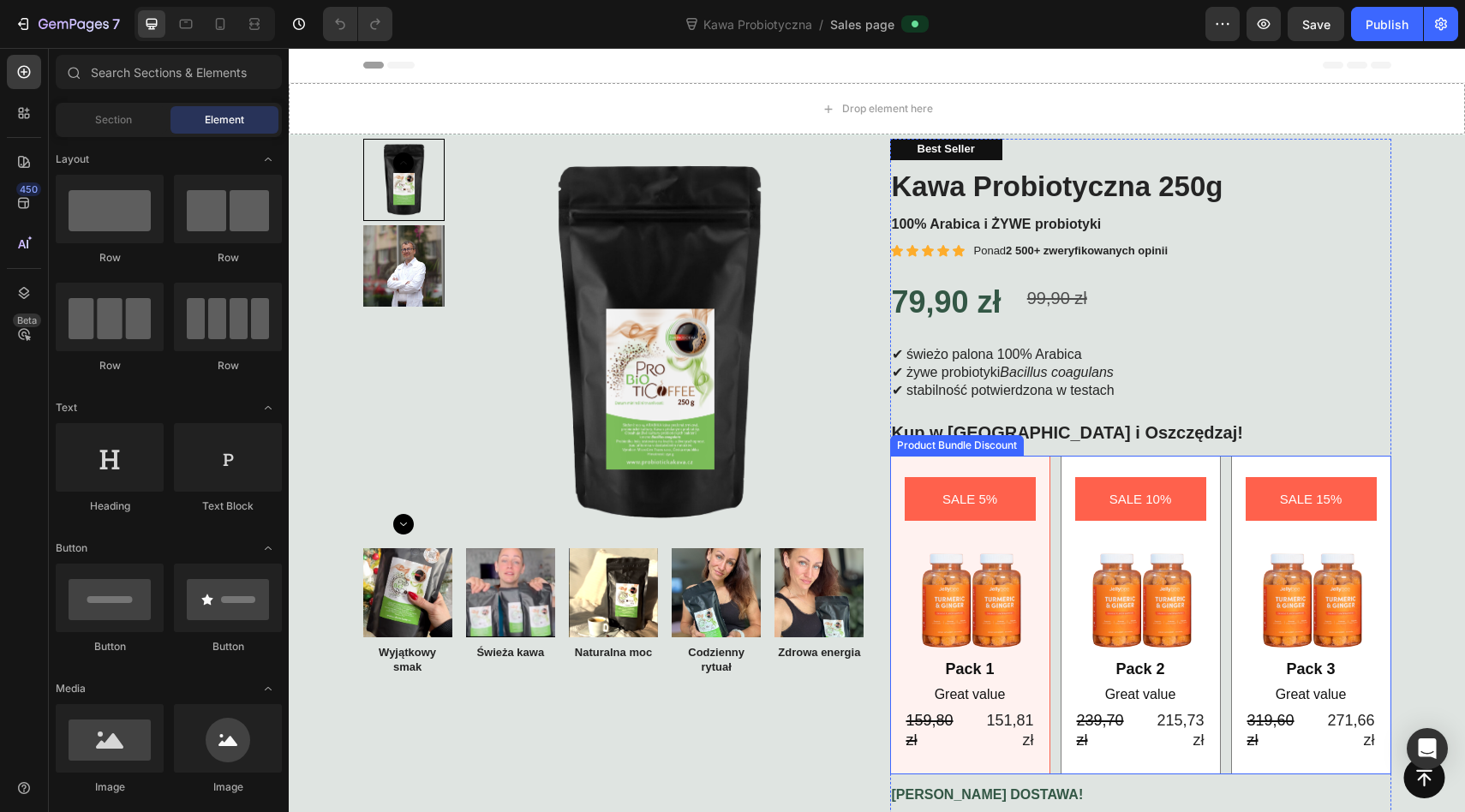
click at [944, 461] on div "SALE 5% Product Badge Image Pack 1 Text Block Great value Text Block 159,80 zł …" at bounding box center [970, 615] width 160 height 318
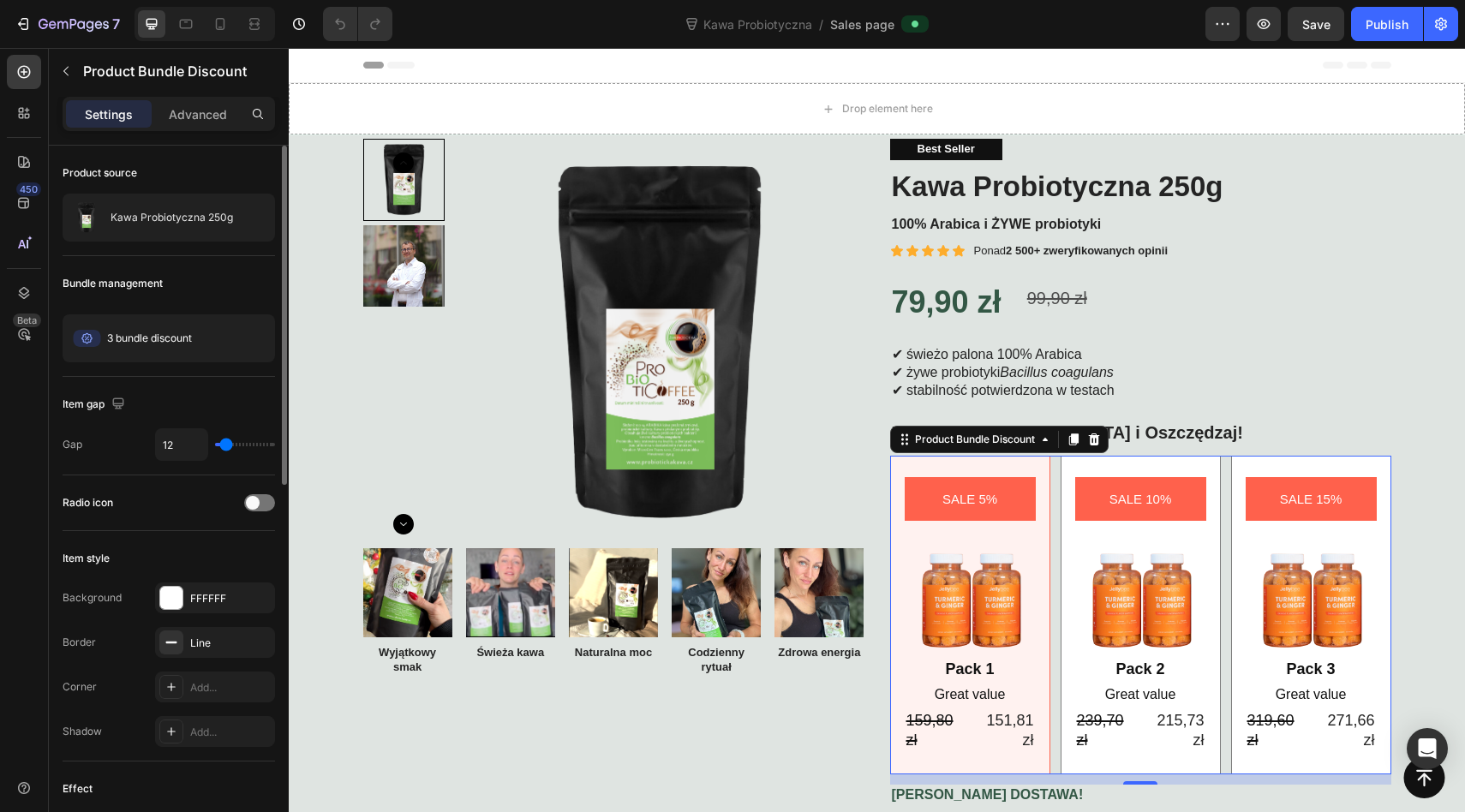
type input "5"
type input "13"
type input "17"
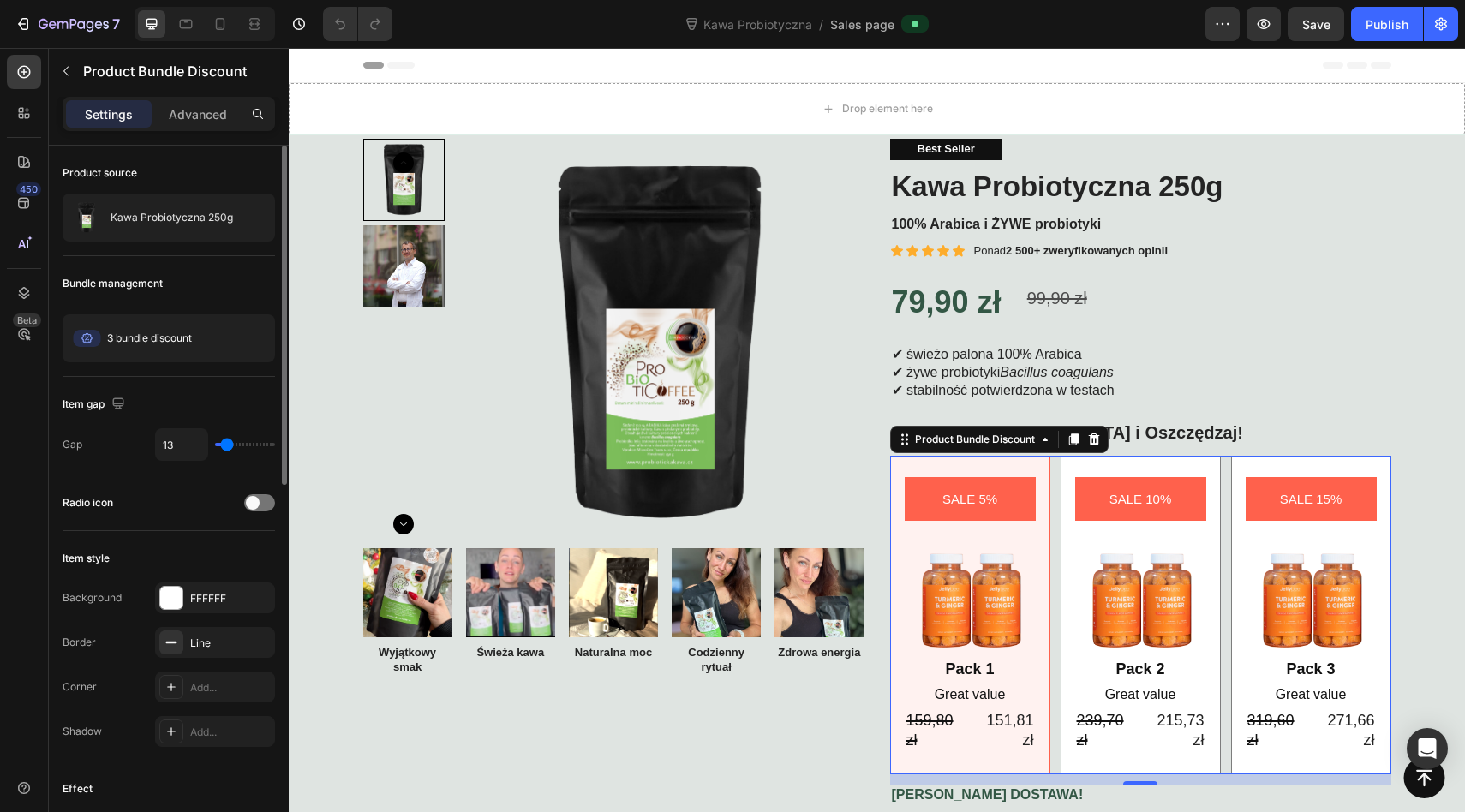
type input "17"
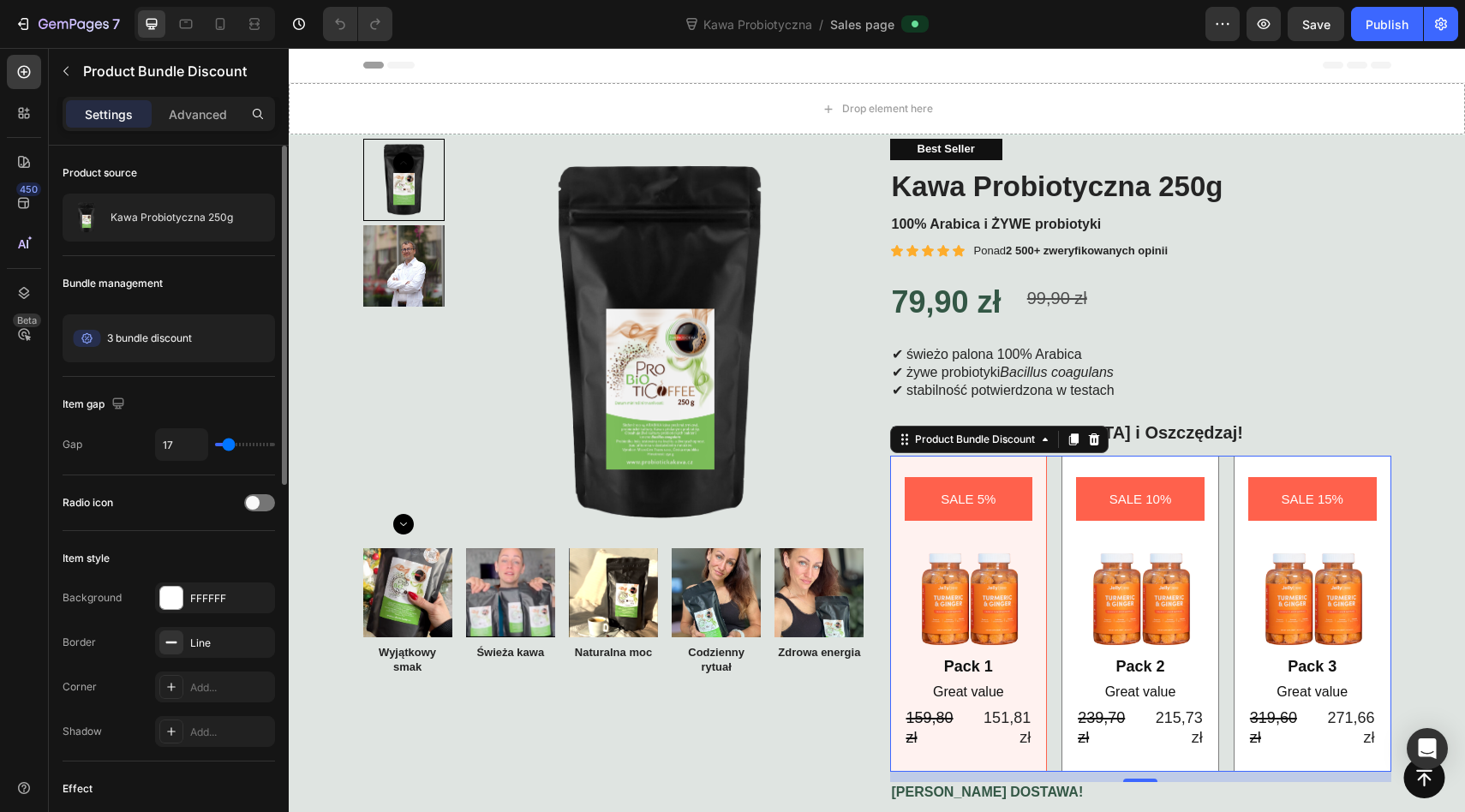
type input "24"
type input "28"
type input "30"
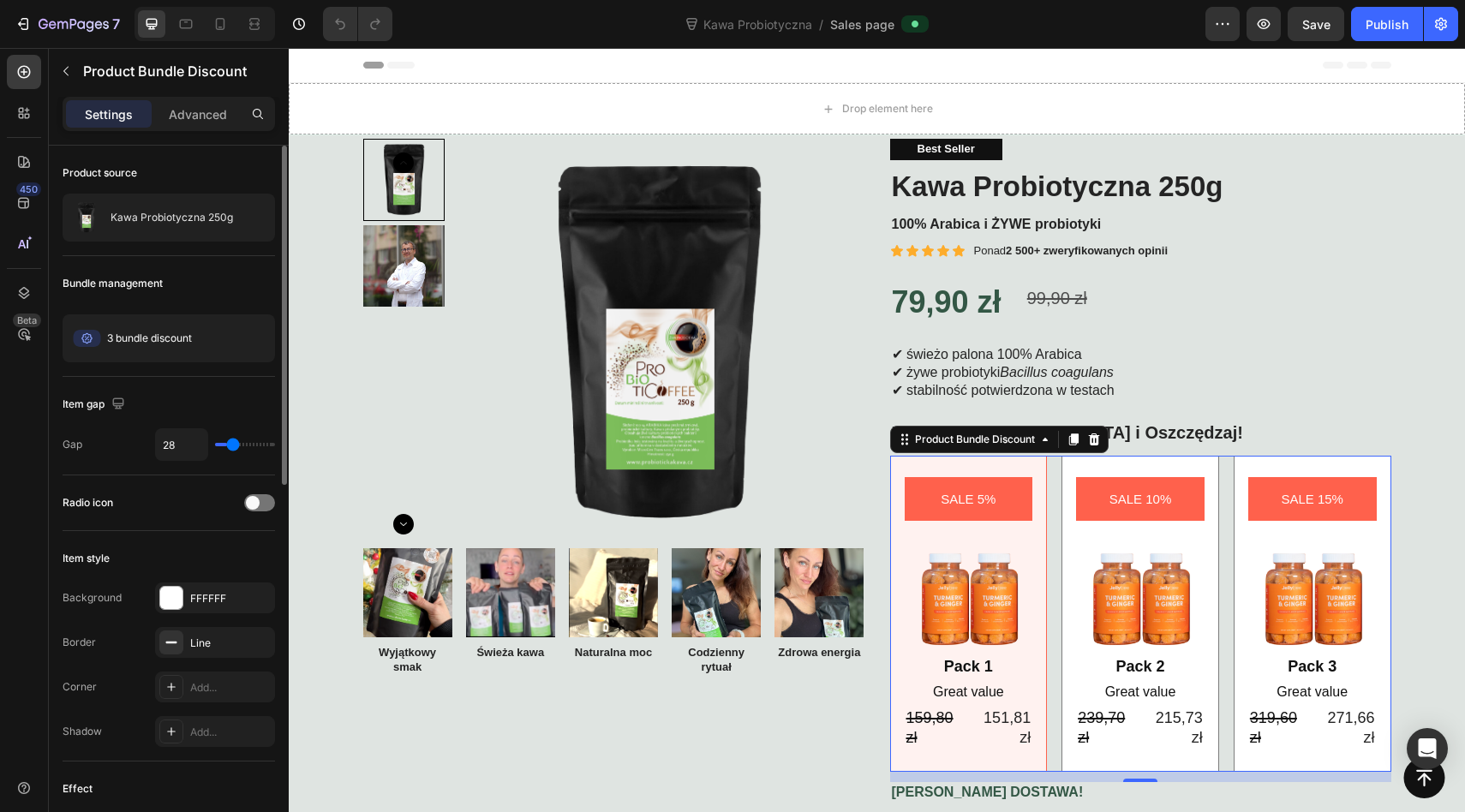
type input "30"
type input "35"
type input "39"
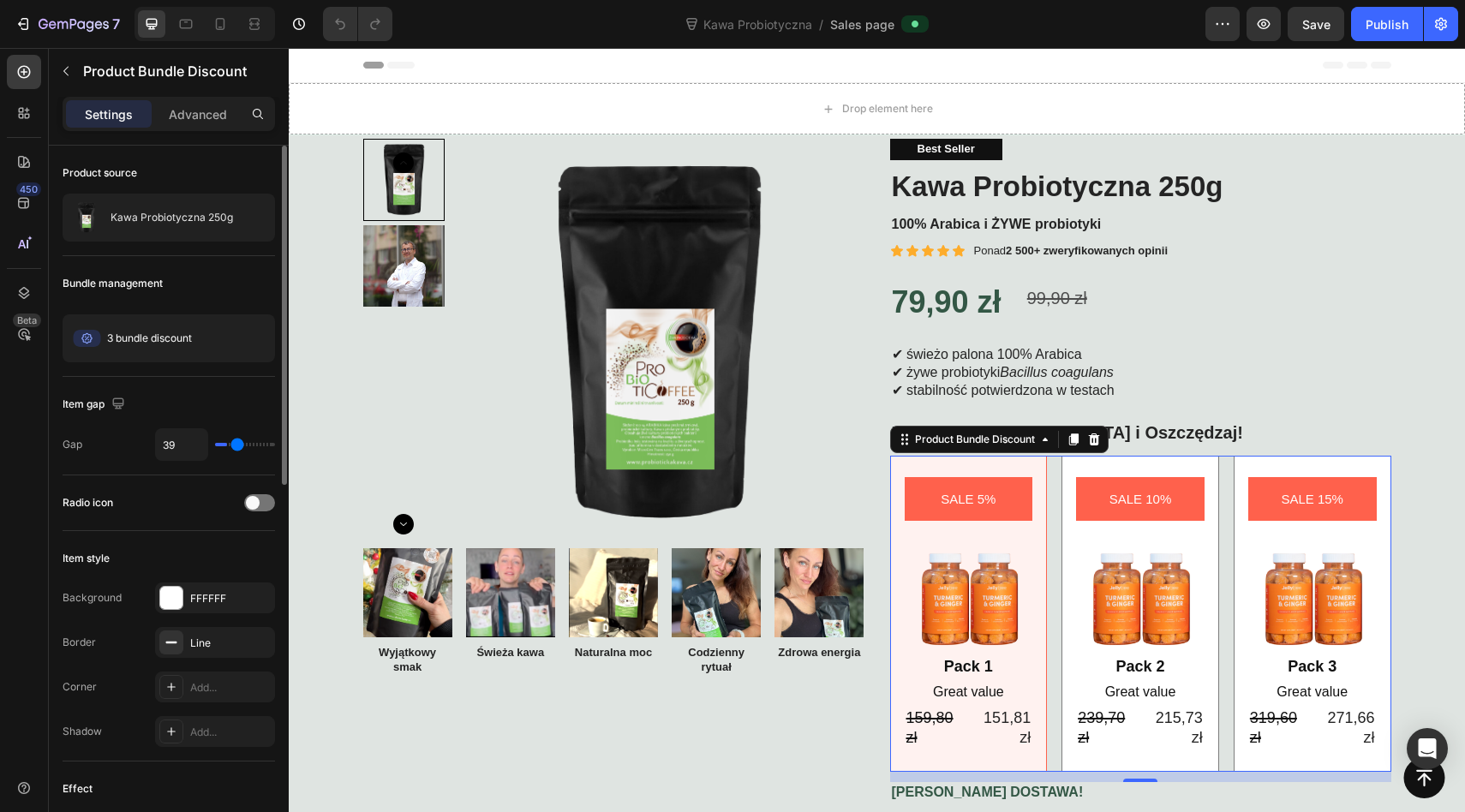
type input "44"
type input "49"
type input "51"
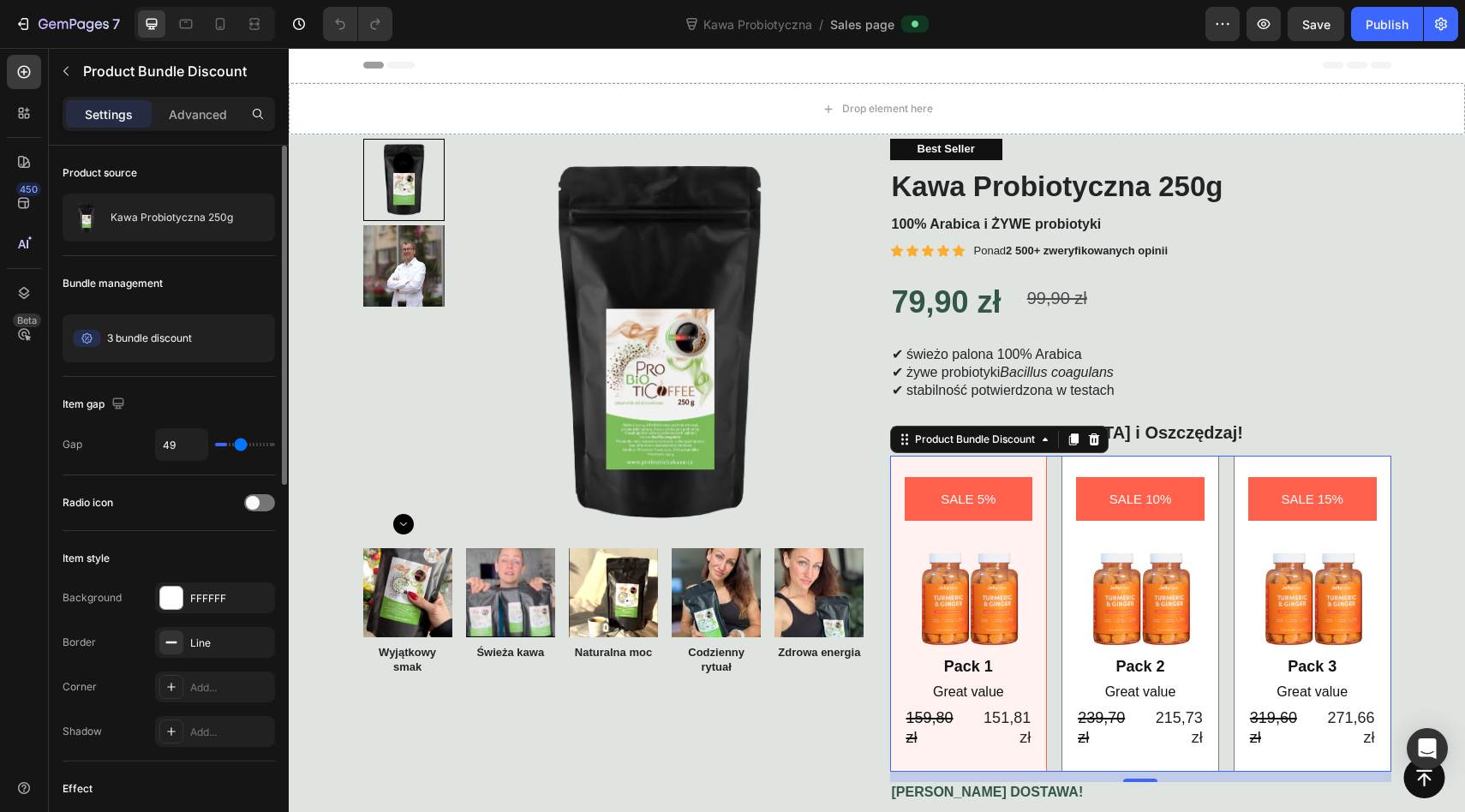
type input "51"
type input "52"
type input "53"
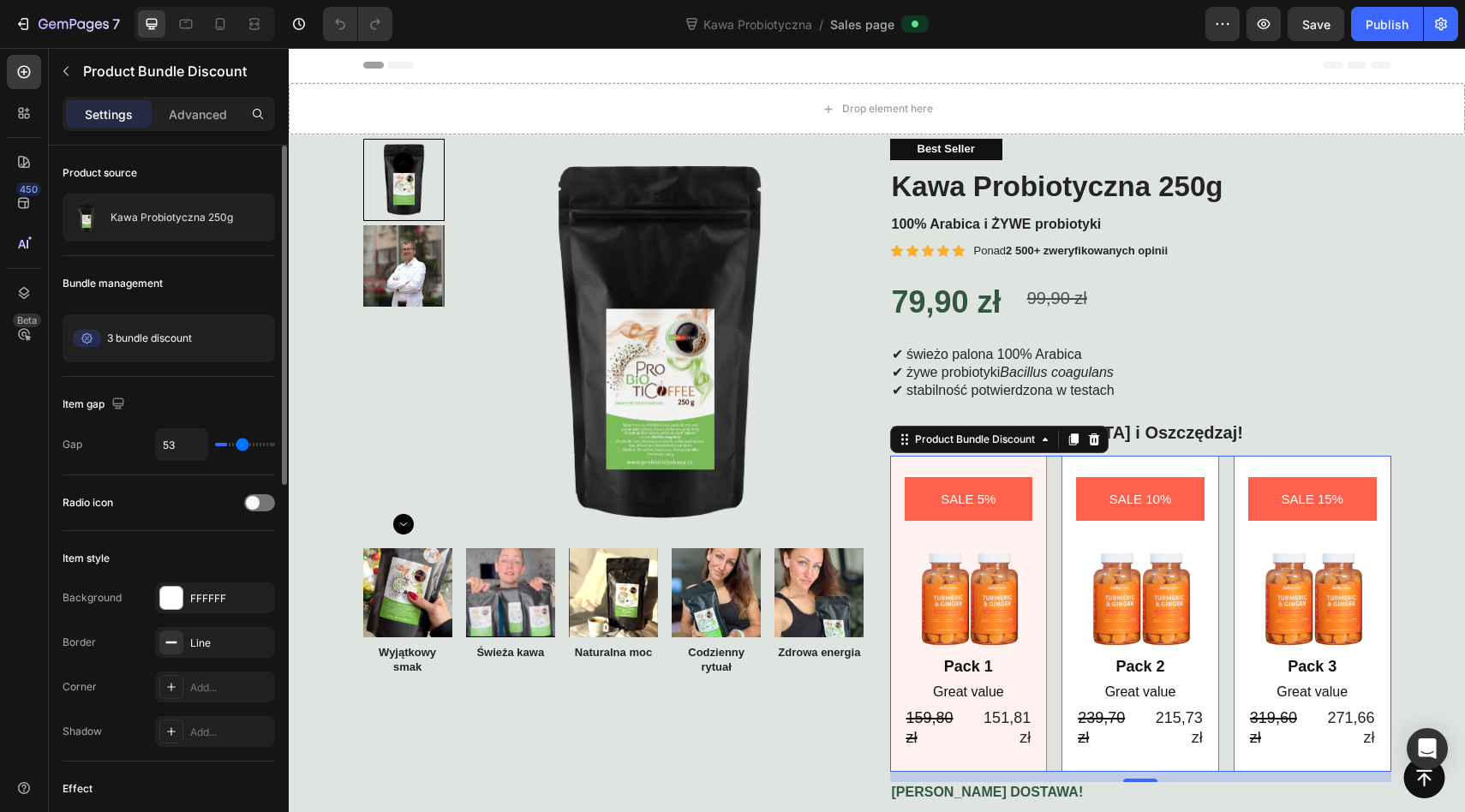
type input "54"
type input "55"
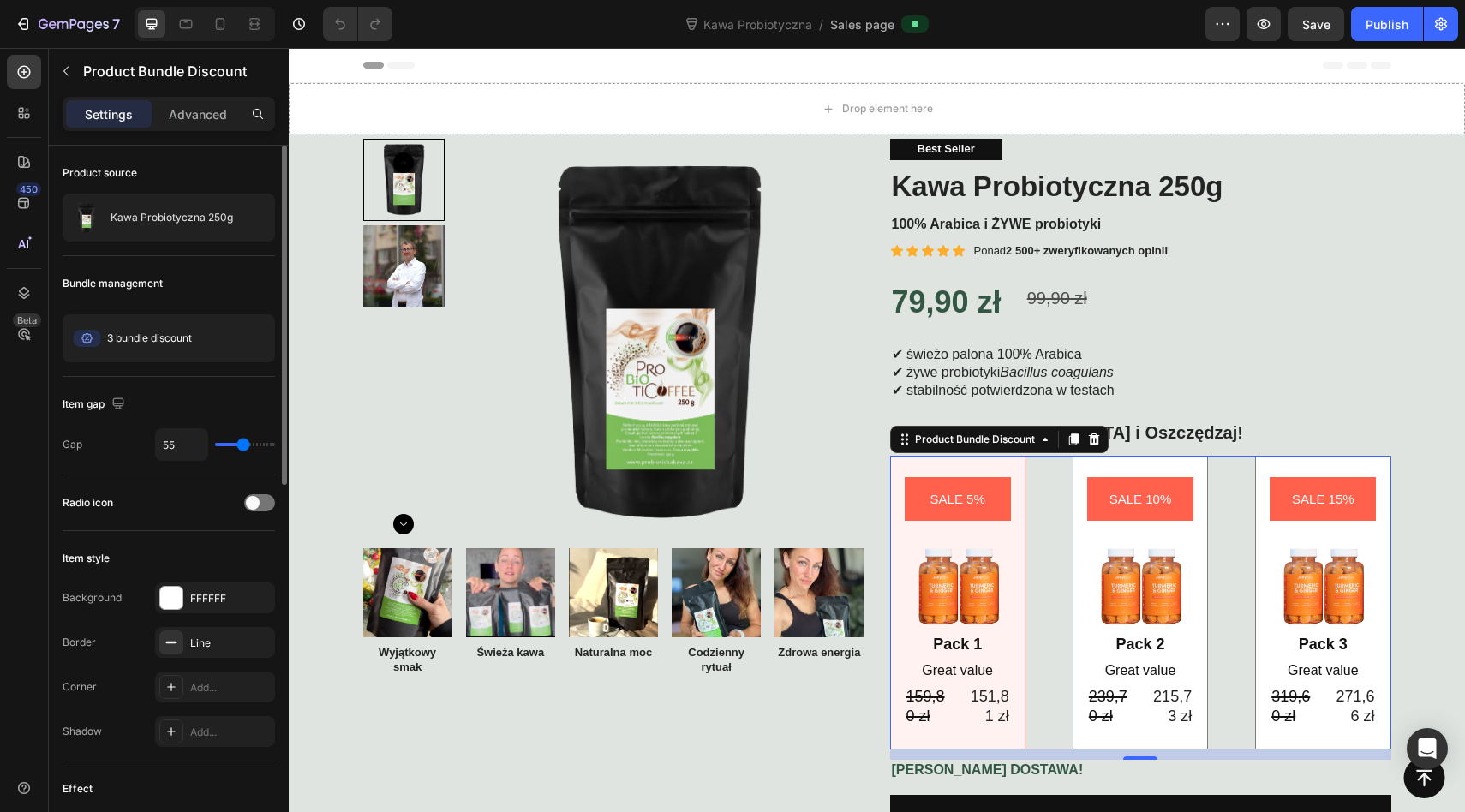
type input "53"
type input "49"
type input "45"
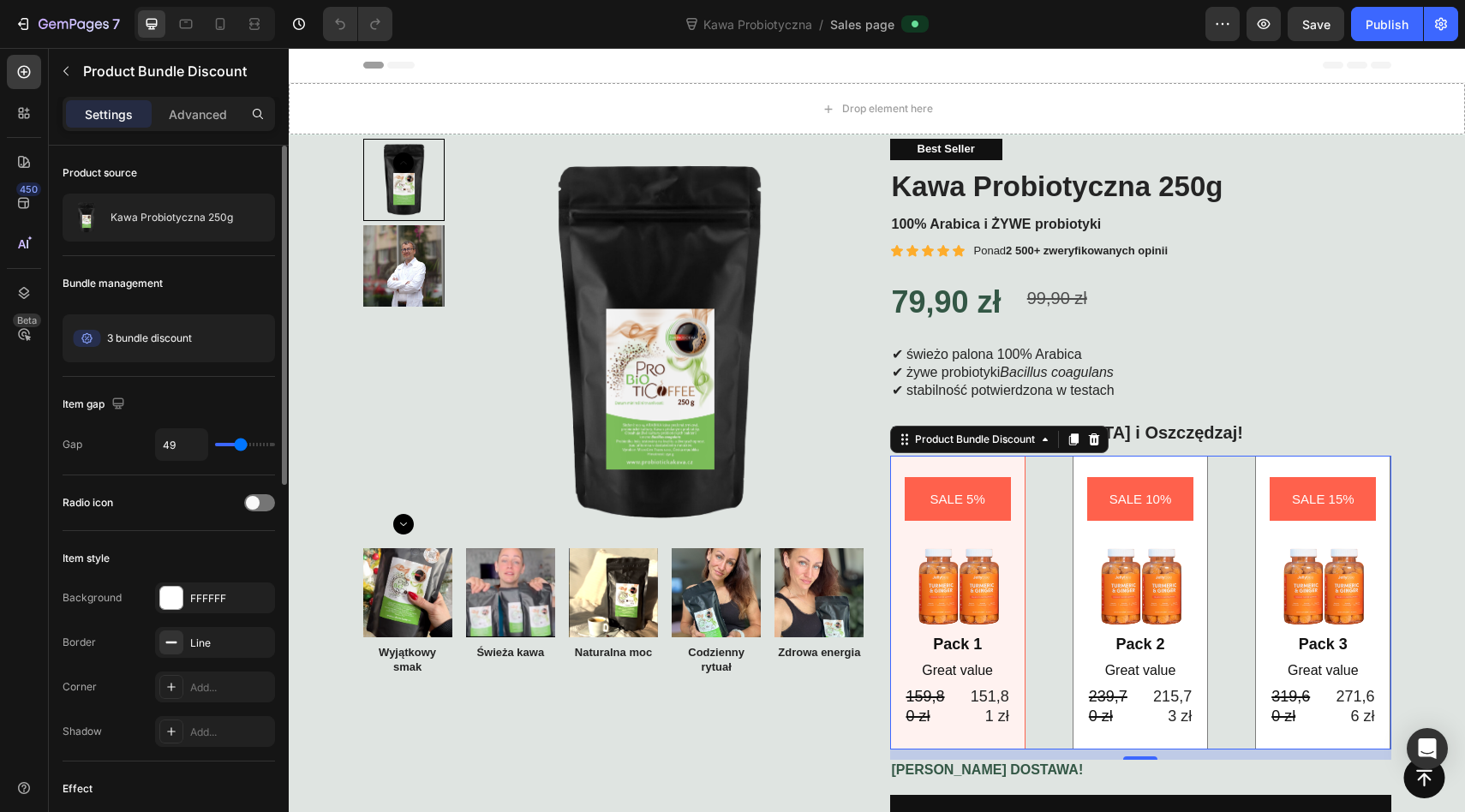
type input "45"
type input "40"
type input "35"
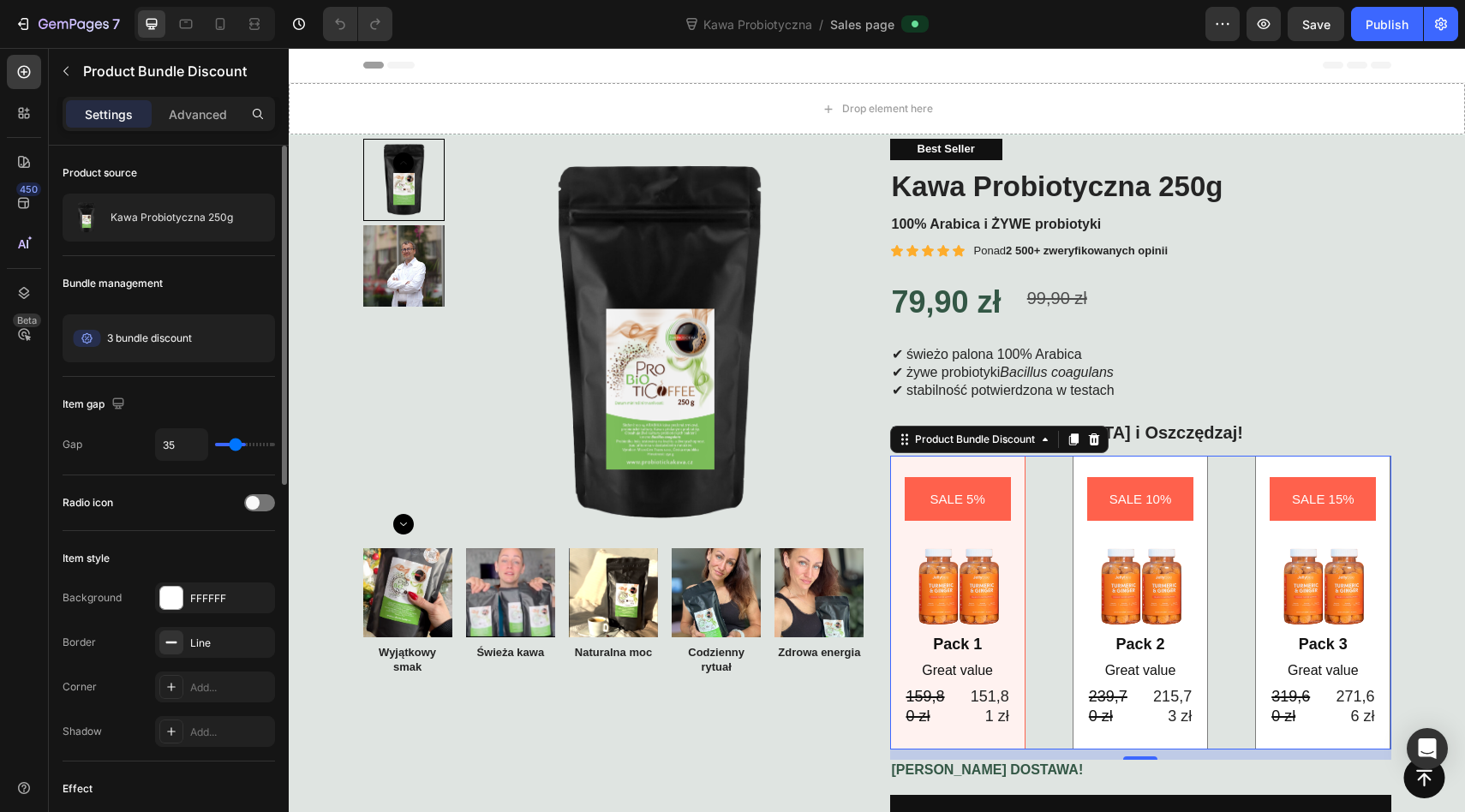
type input "30"
type input "26"
type input "23"
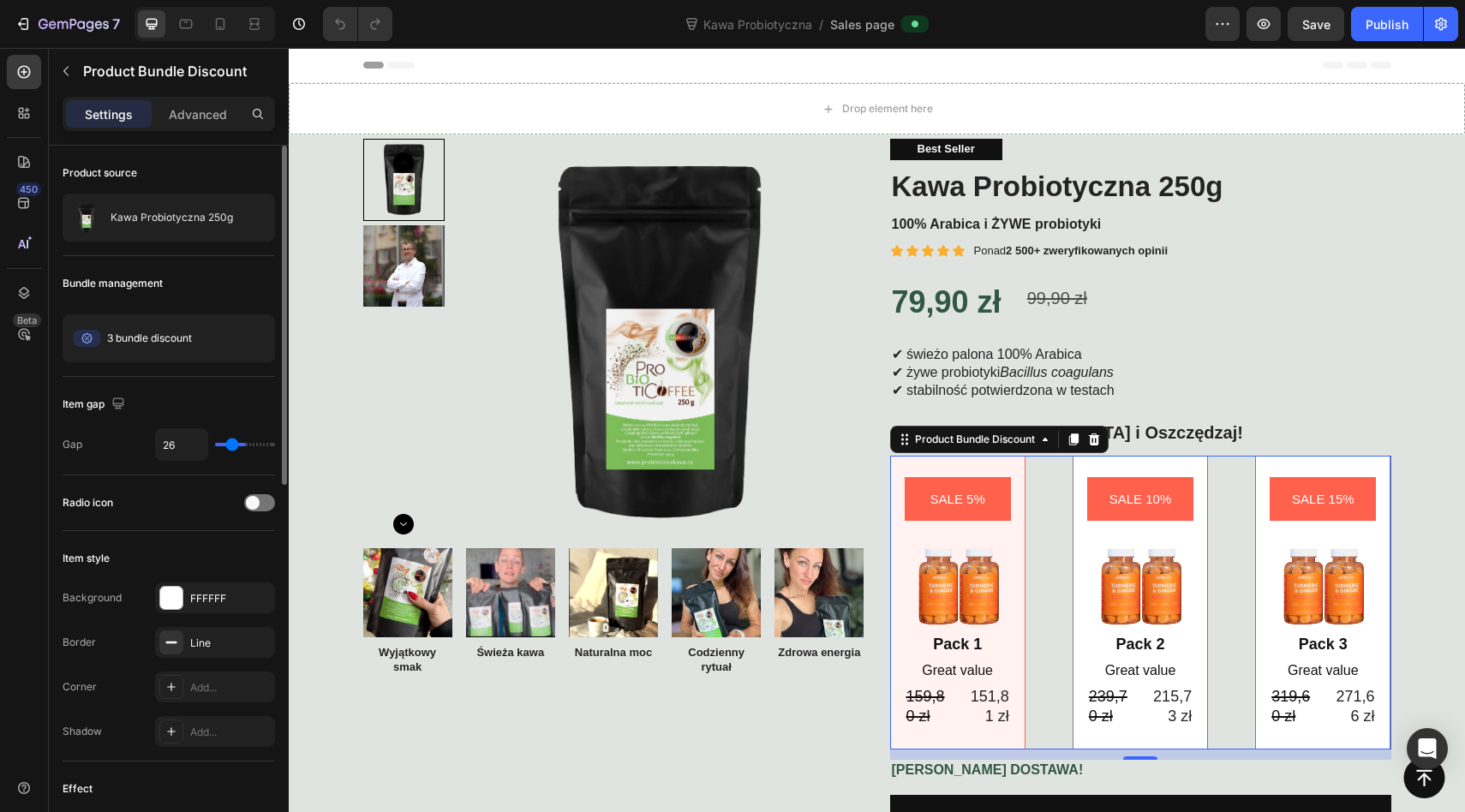
type input "23"
type input "21"
type input "18"
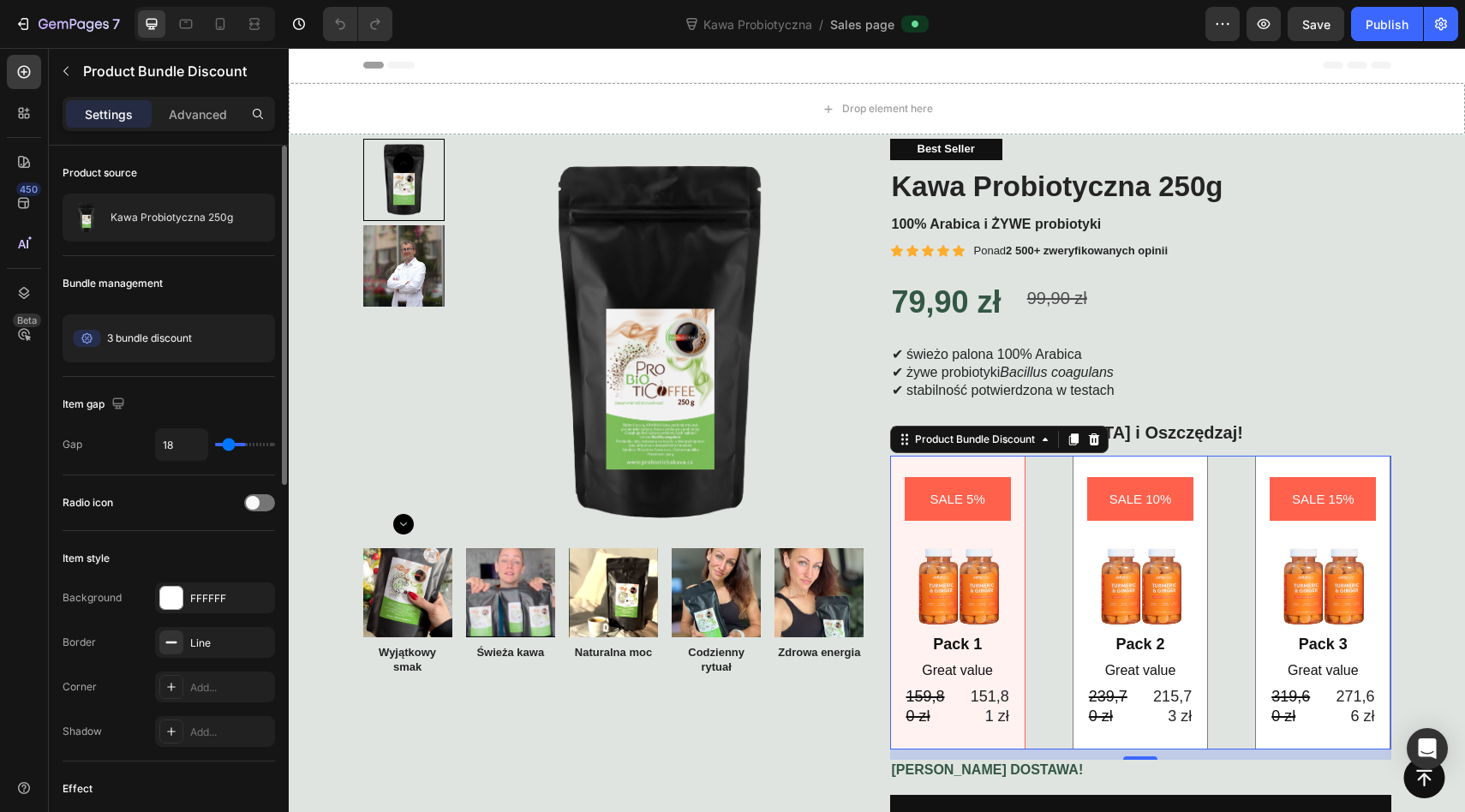
type input "17"
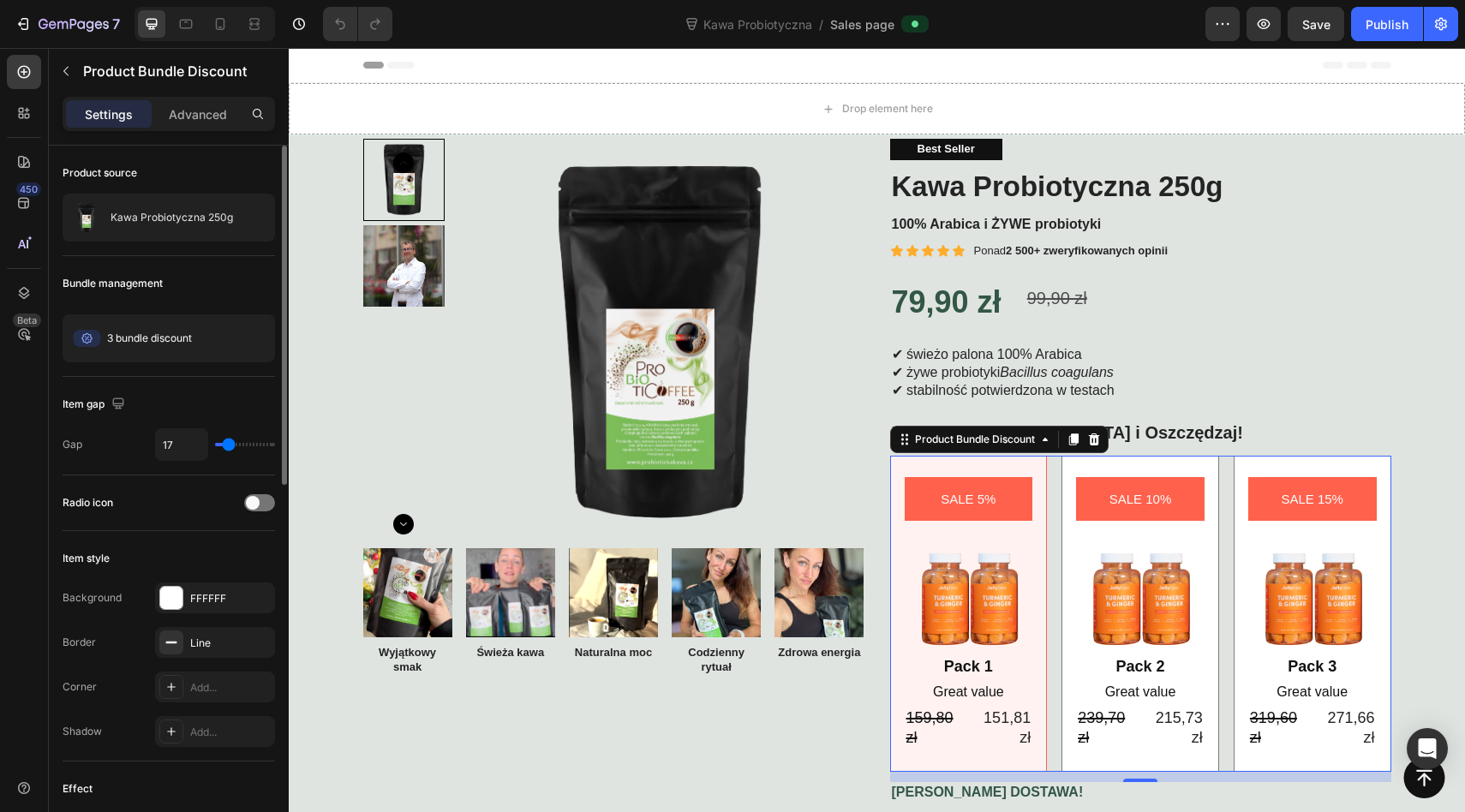
type input "16"
type input "15"
type input "14"
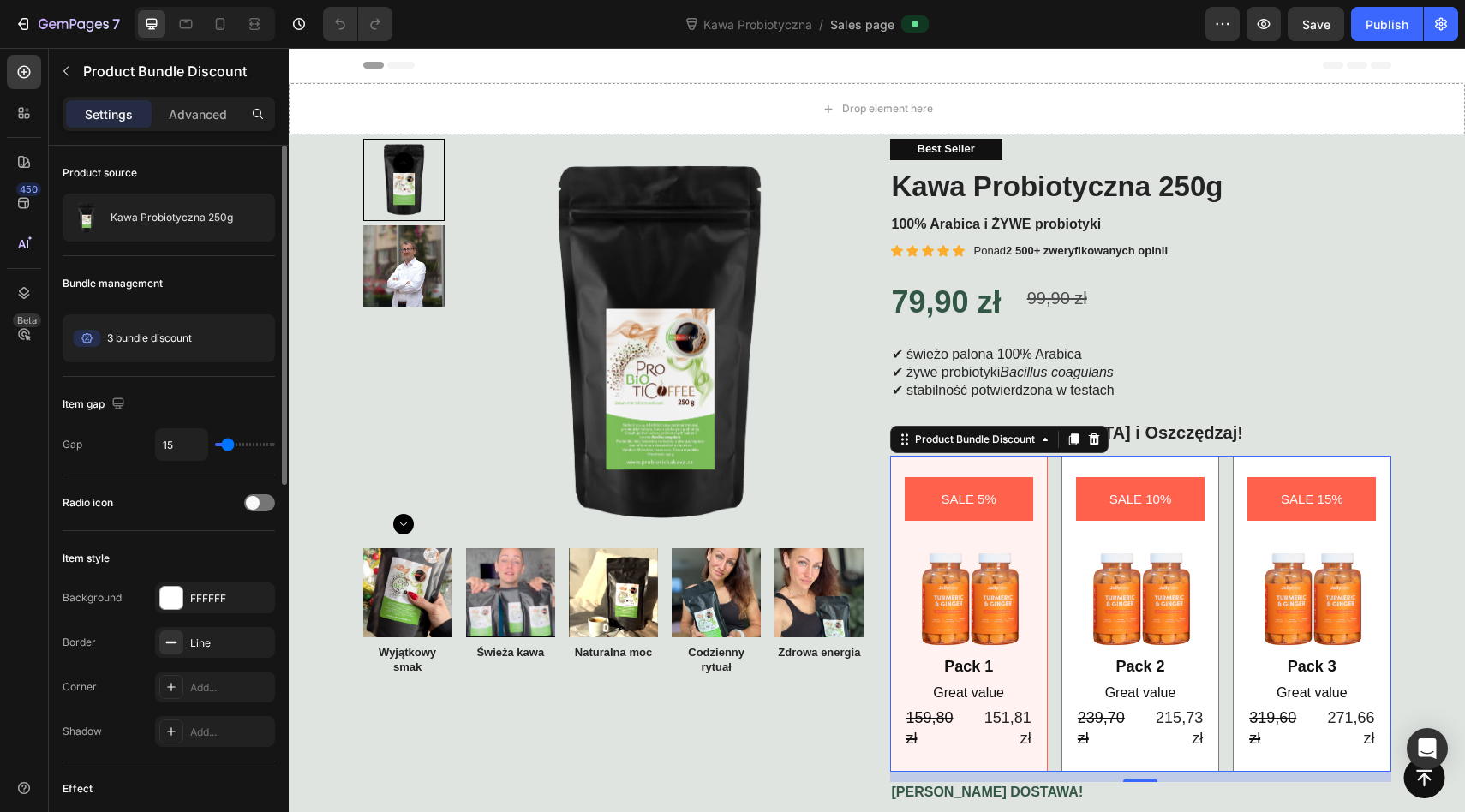
type input "14"
type input "13"
type input "12"
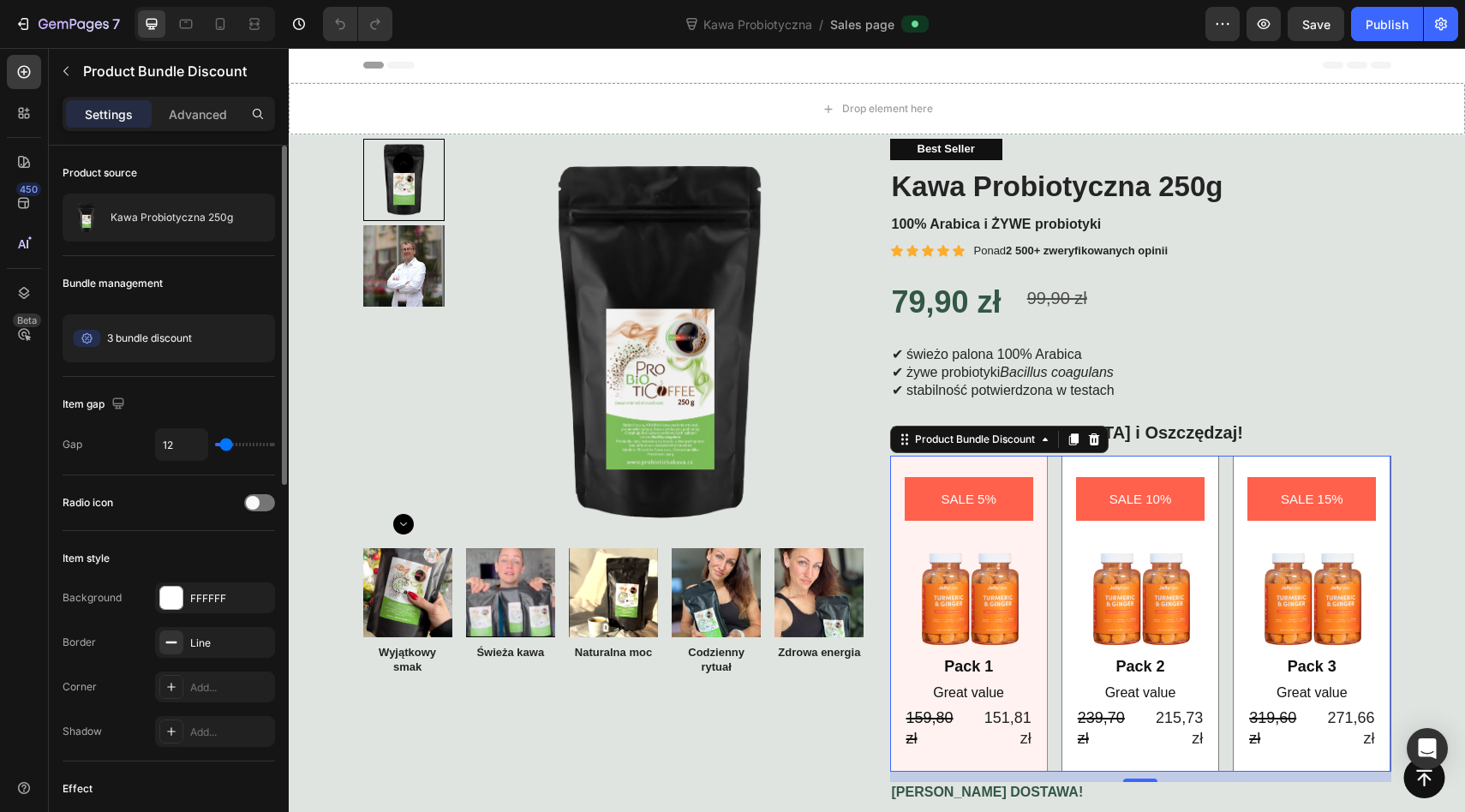
type input "11"
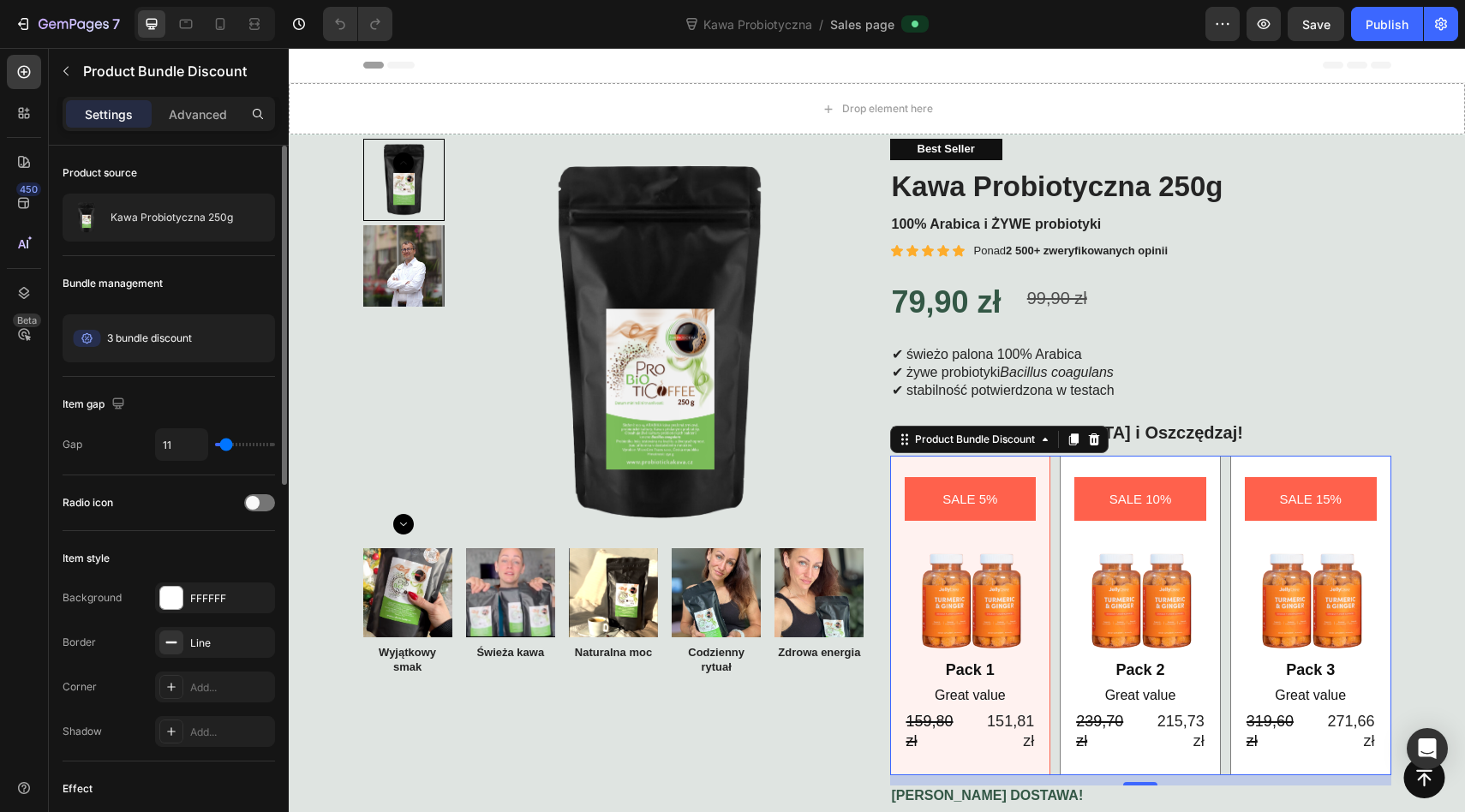
type input "11"
click at [225, 443] on input "range" at bounding box center [245, 444] width 60 height 4
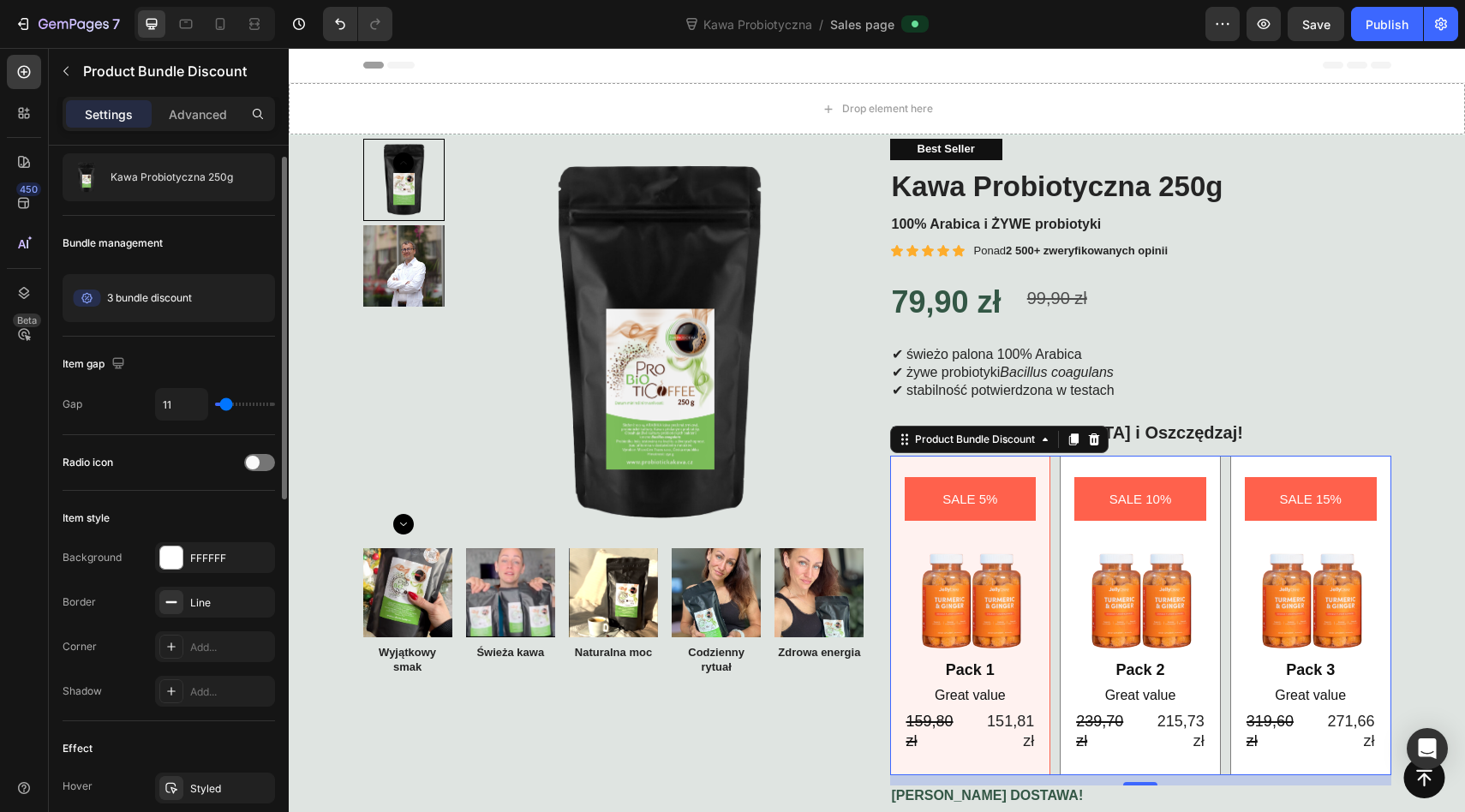
scroll to position [42, 0]
click at [251, 460] on span at bounding box center [253, 461] width 14 height 14
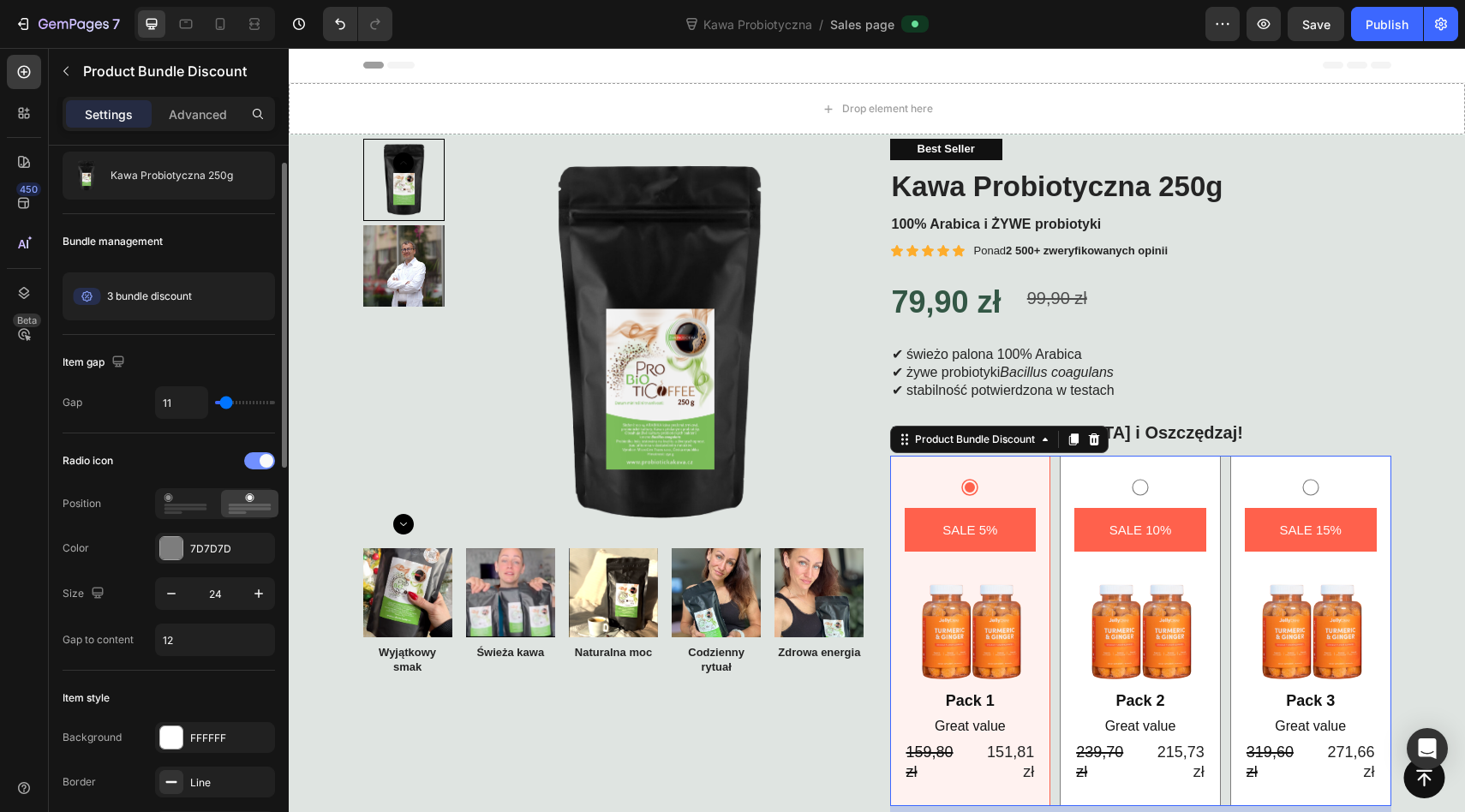
click at [251, 460] on div at bounding box center [259, 461] width 31 height 18
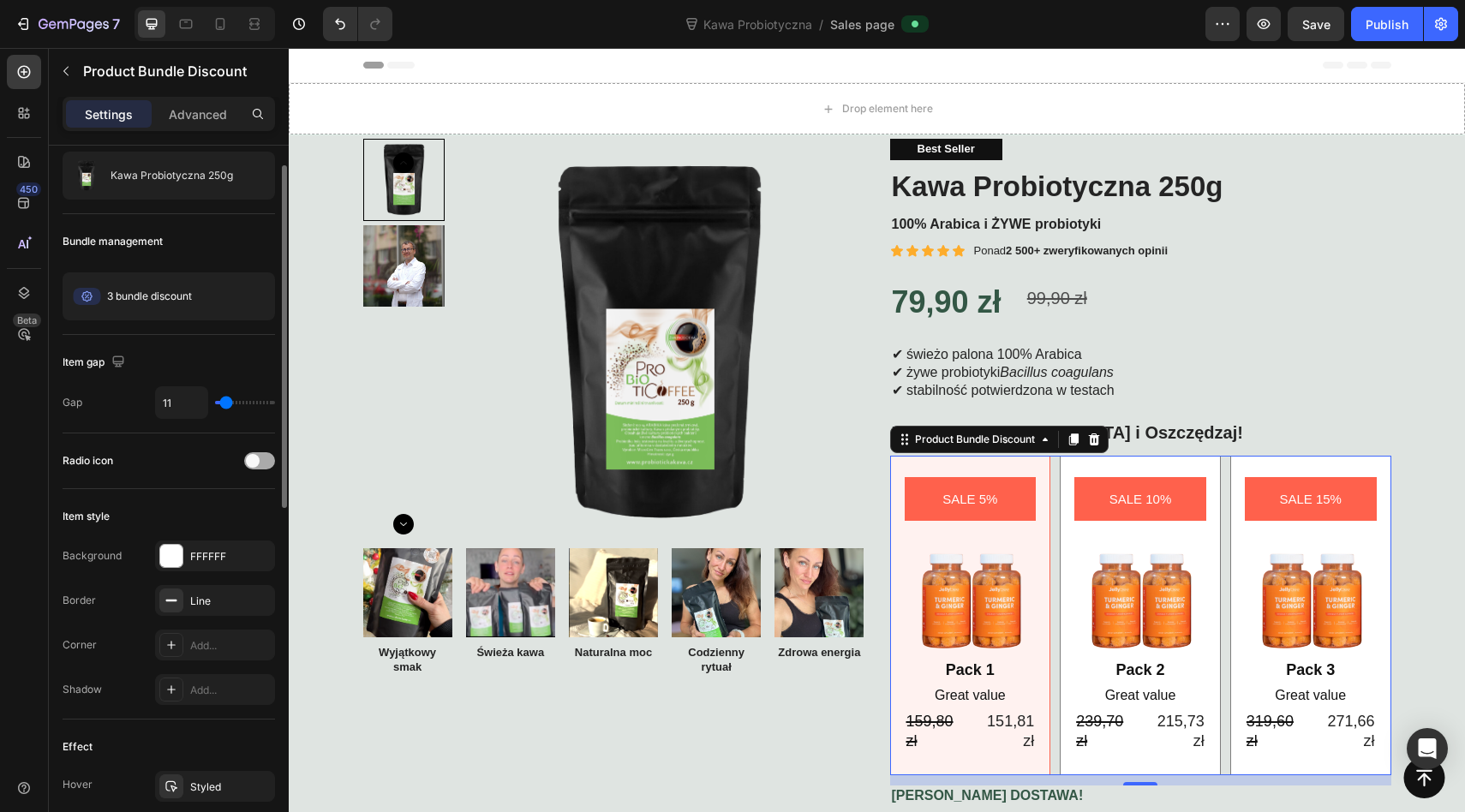
click at [251, 460] on span at bounding box center [253, 461] width 14 height 14
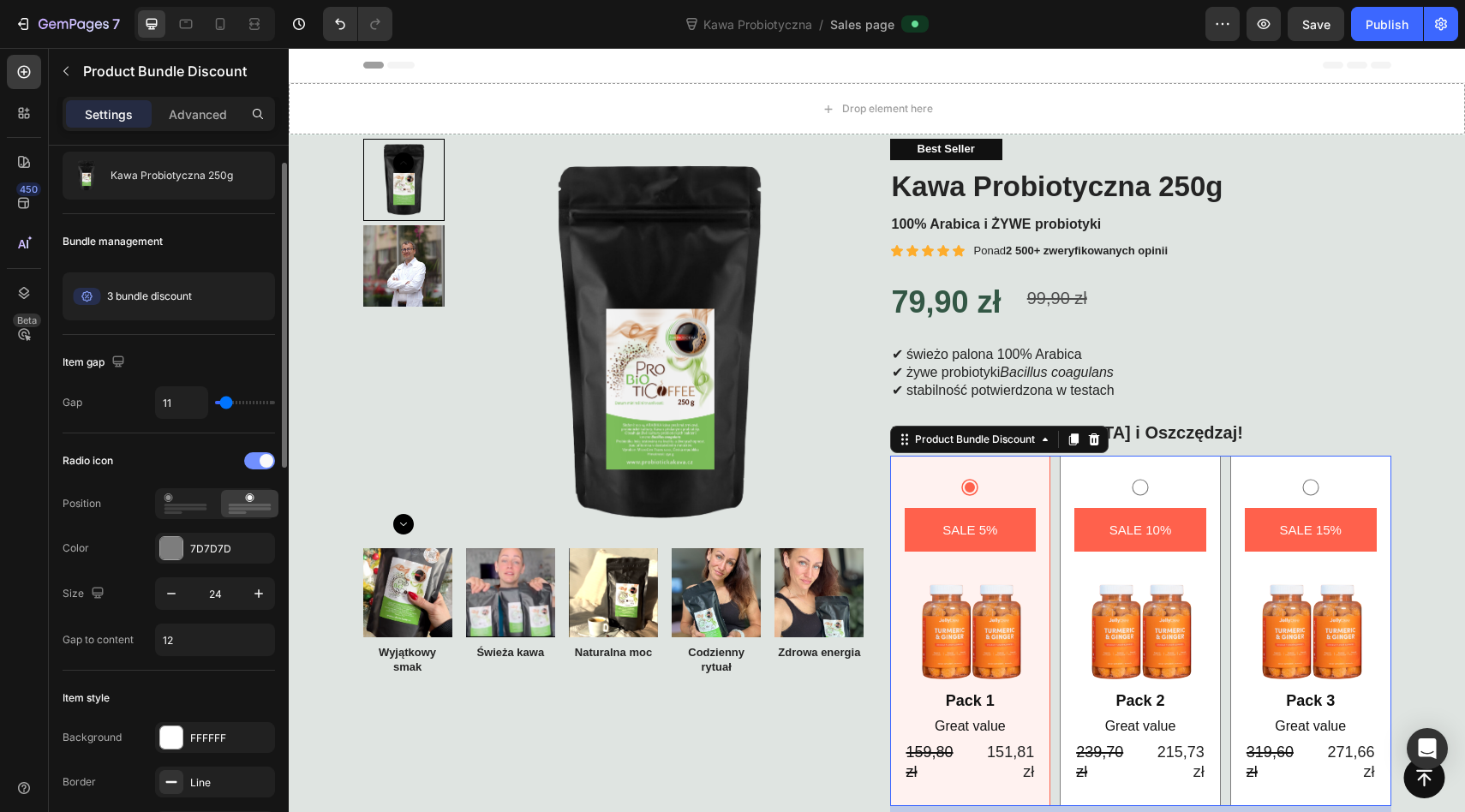
click at [251, 460] on div at bounding box center [259, 461] width 31 height 18
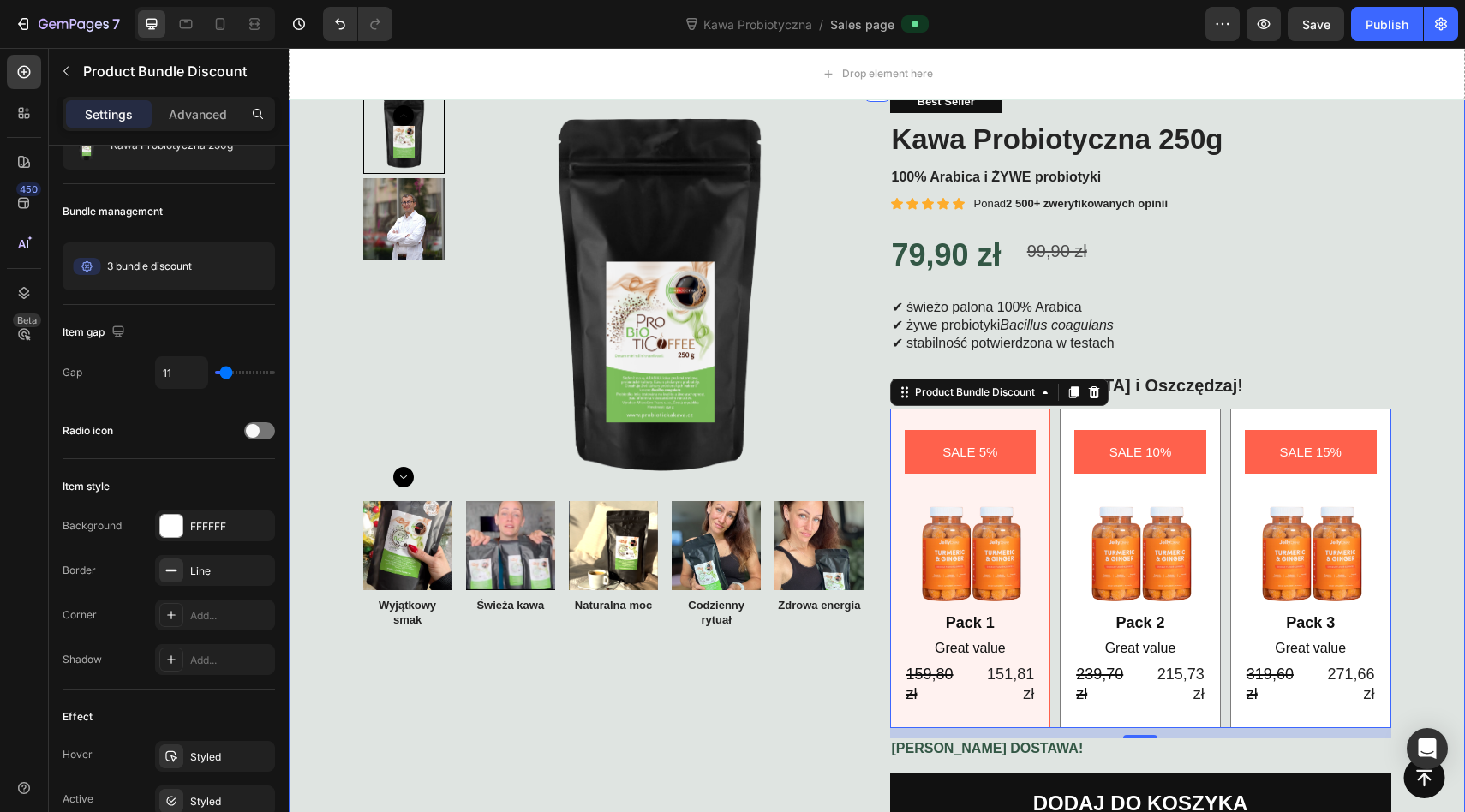
scroll to position [125, 0]
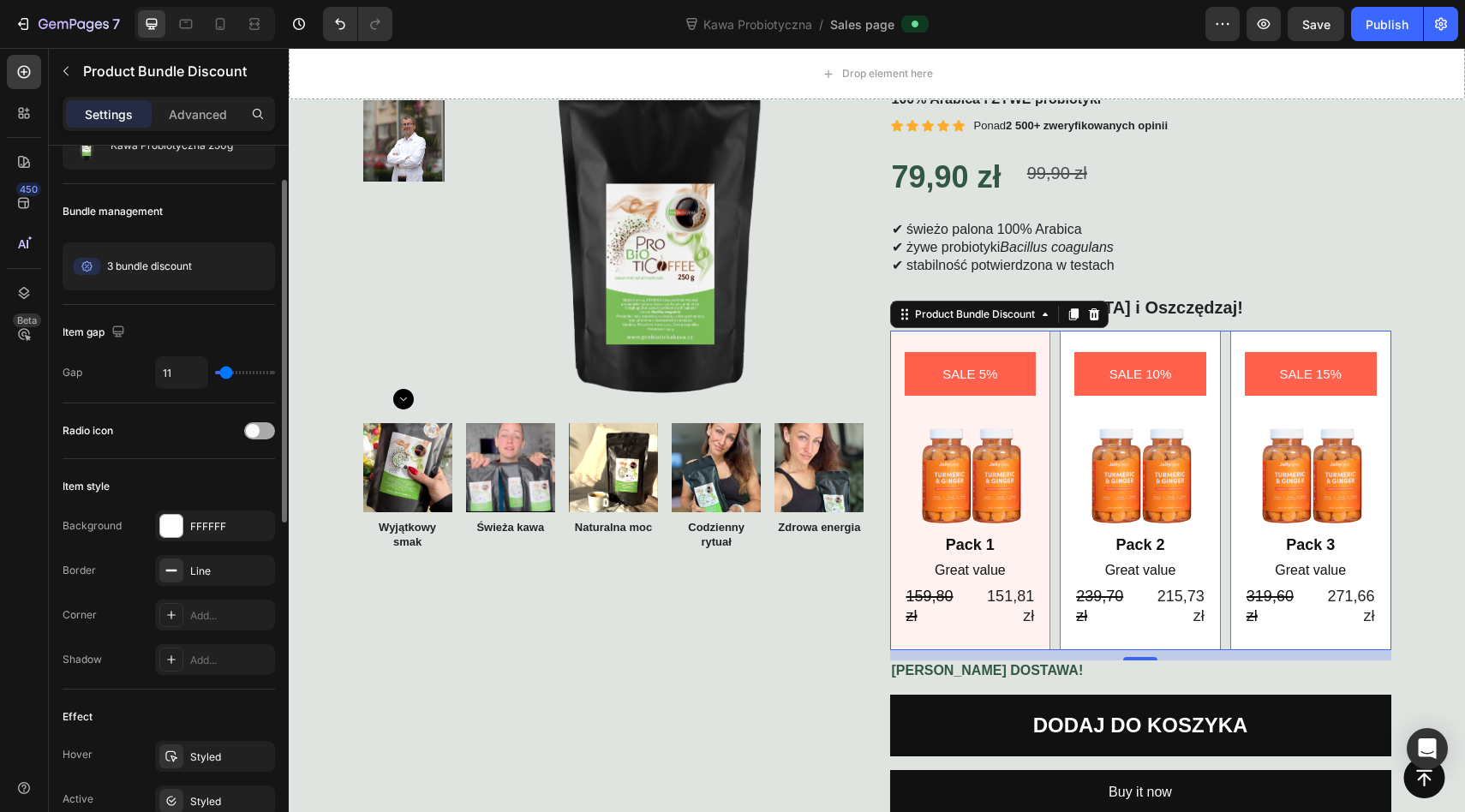
click at [256, 425] on span at bounding box center [253, 430] width 14 height 14
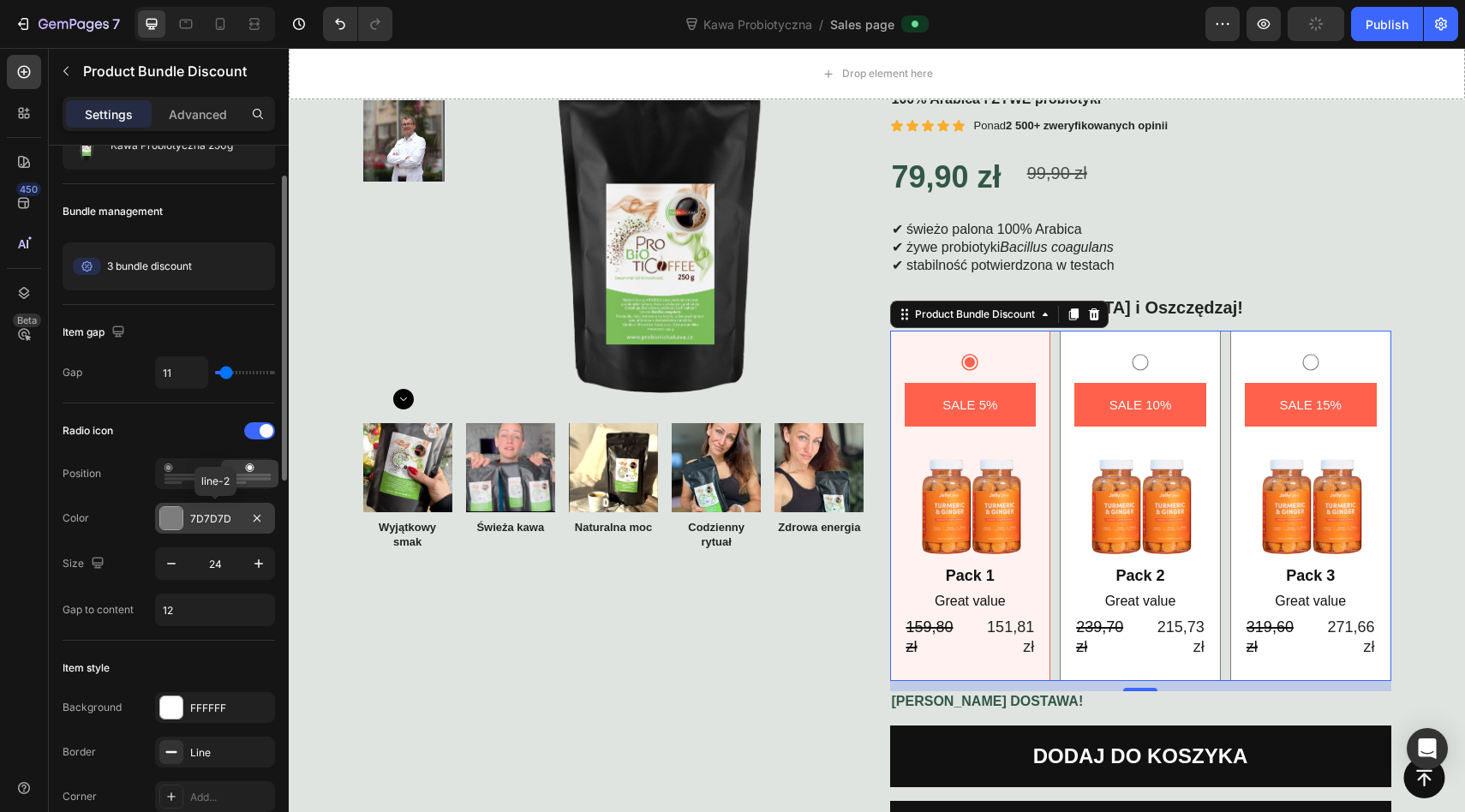
click at [193, 516] on div "7D7D7D" at bounding box center [214, 519] width 50 height 16
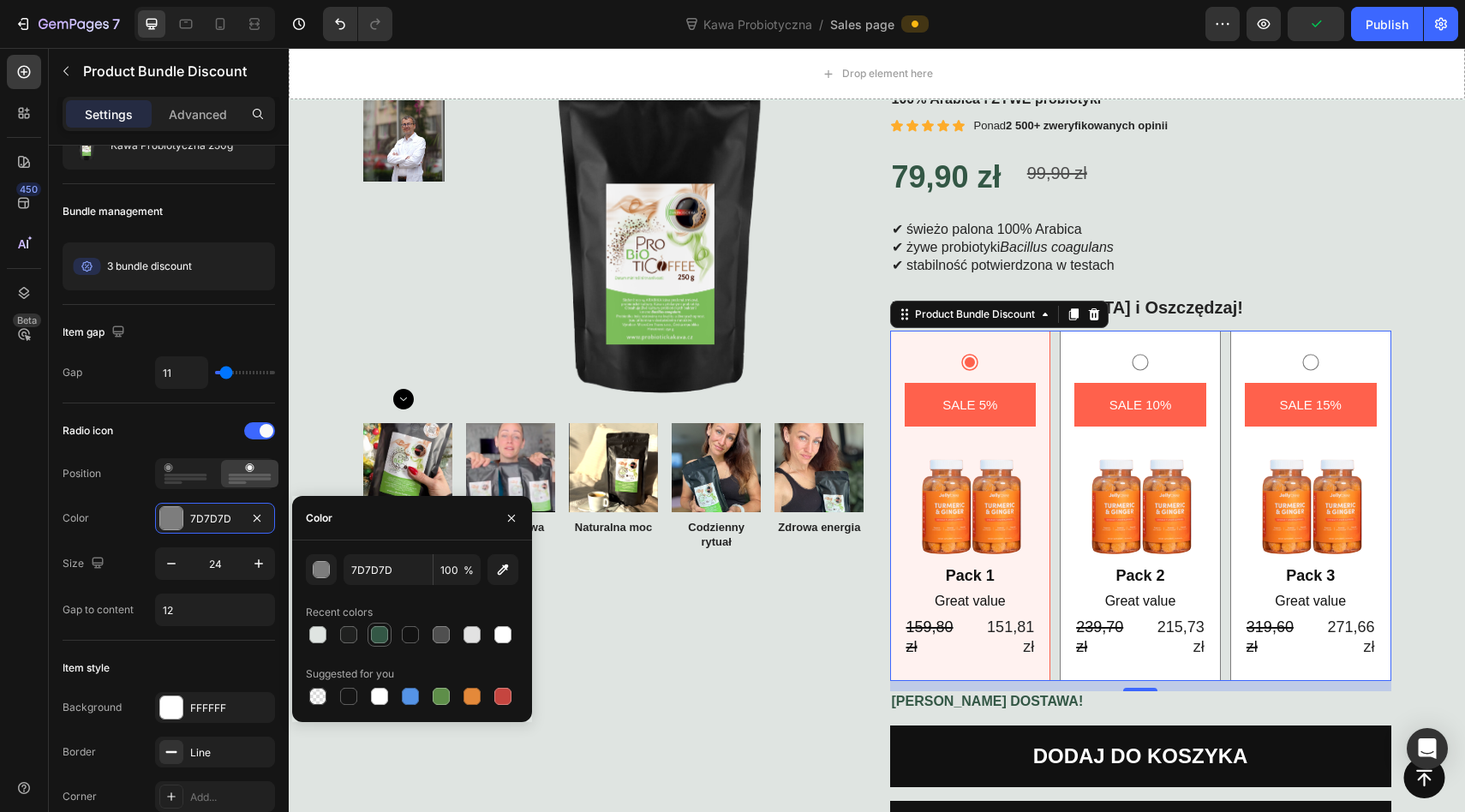
click at [382, 636] on div at bounding box center [380, 634] width 18 height 18
type input "335745"
click at [210, 429] on div "Radio icon" at bounding box center [168, 430] width 213 height 27
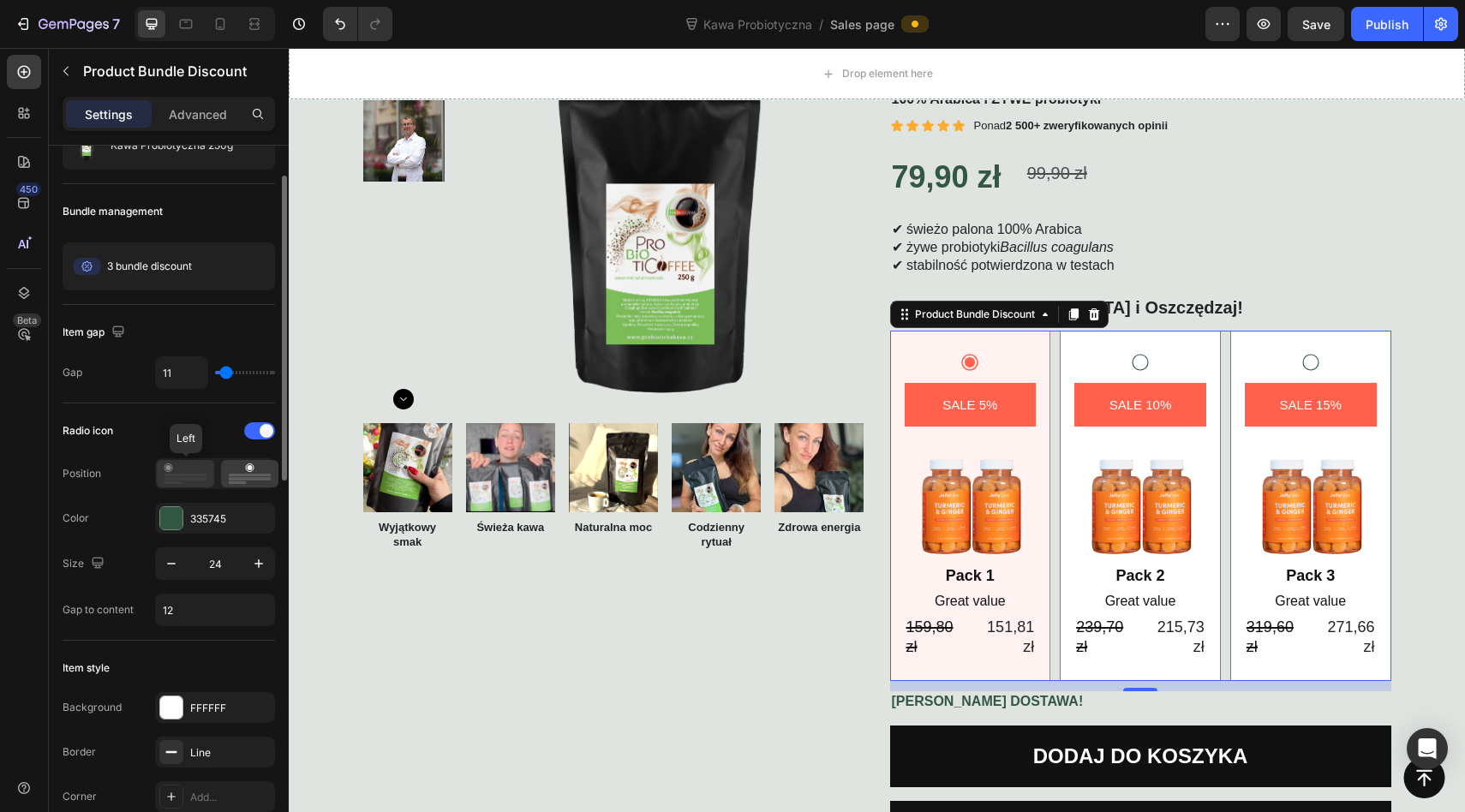
click at [191, 466] on icon at bounding box center [186, 472] width 44 height 20
click at [261, 472] on icon at bounding box center [249, 472] width 44 height 20
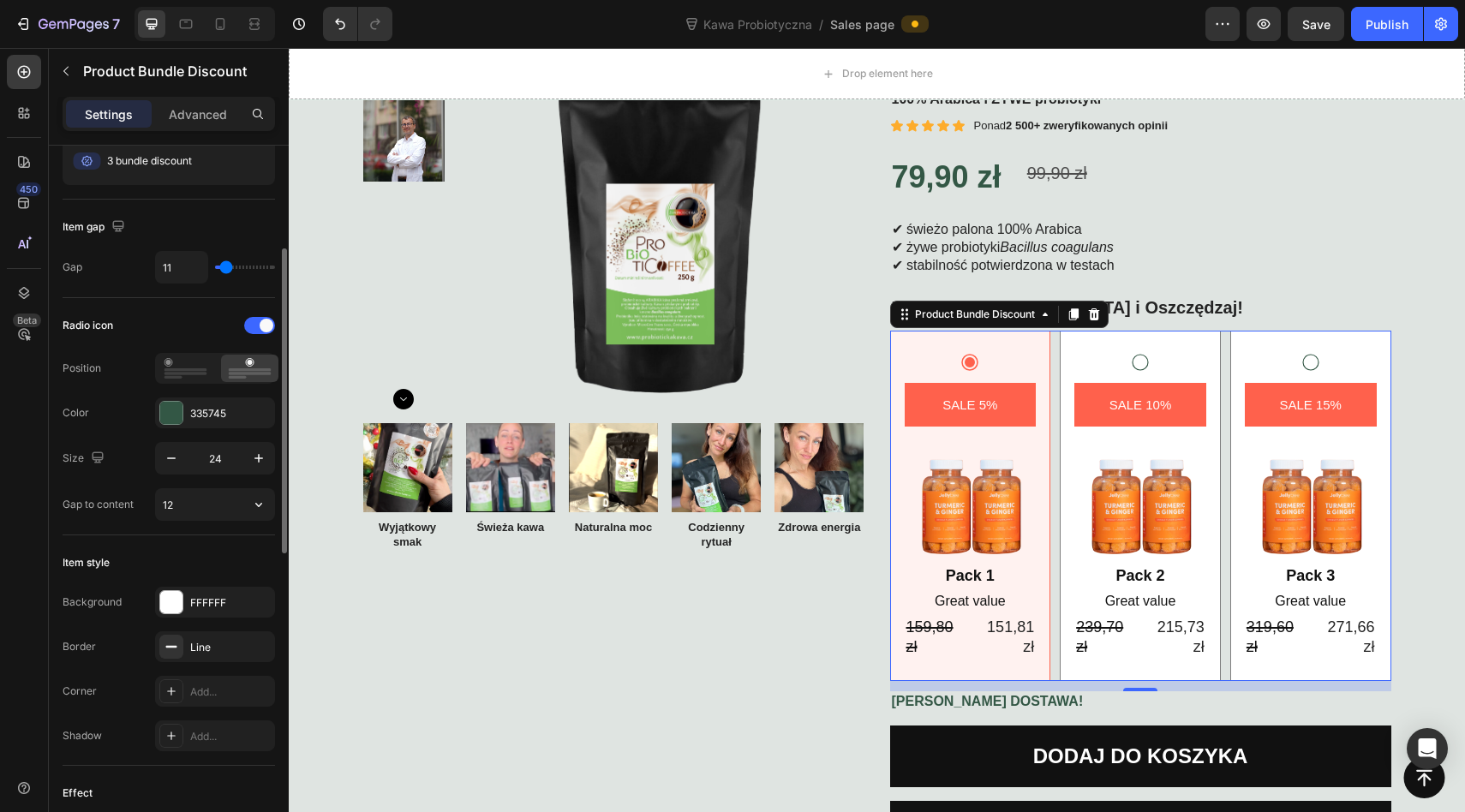
scroll to position [196, 0]
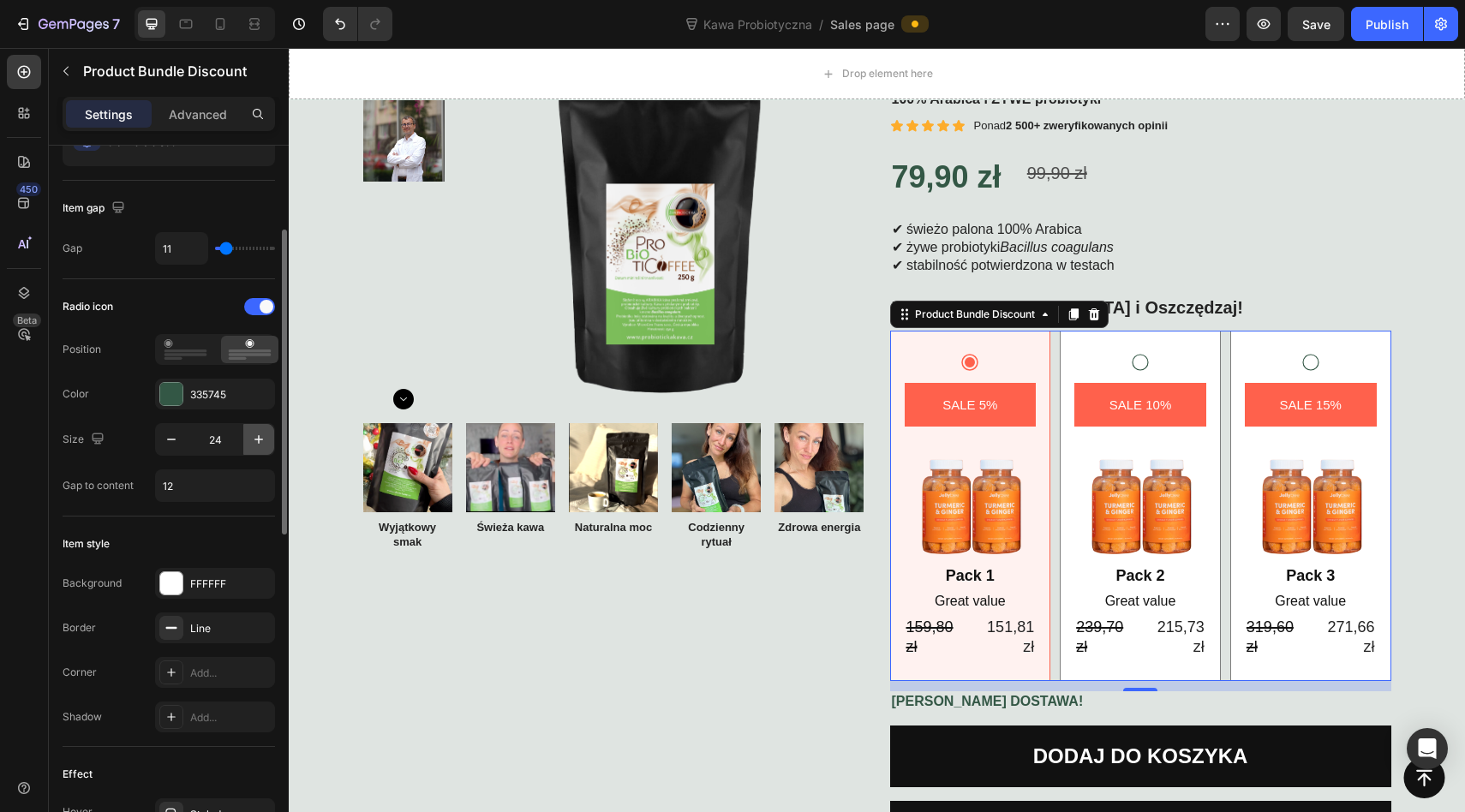
click at [256, 440] on icon "button" at bounding box center [259, 439] width 18 height 18
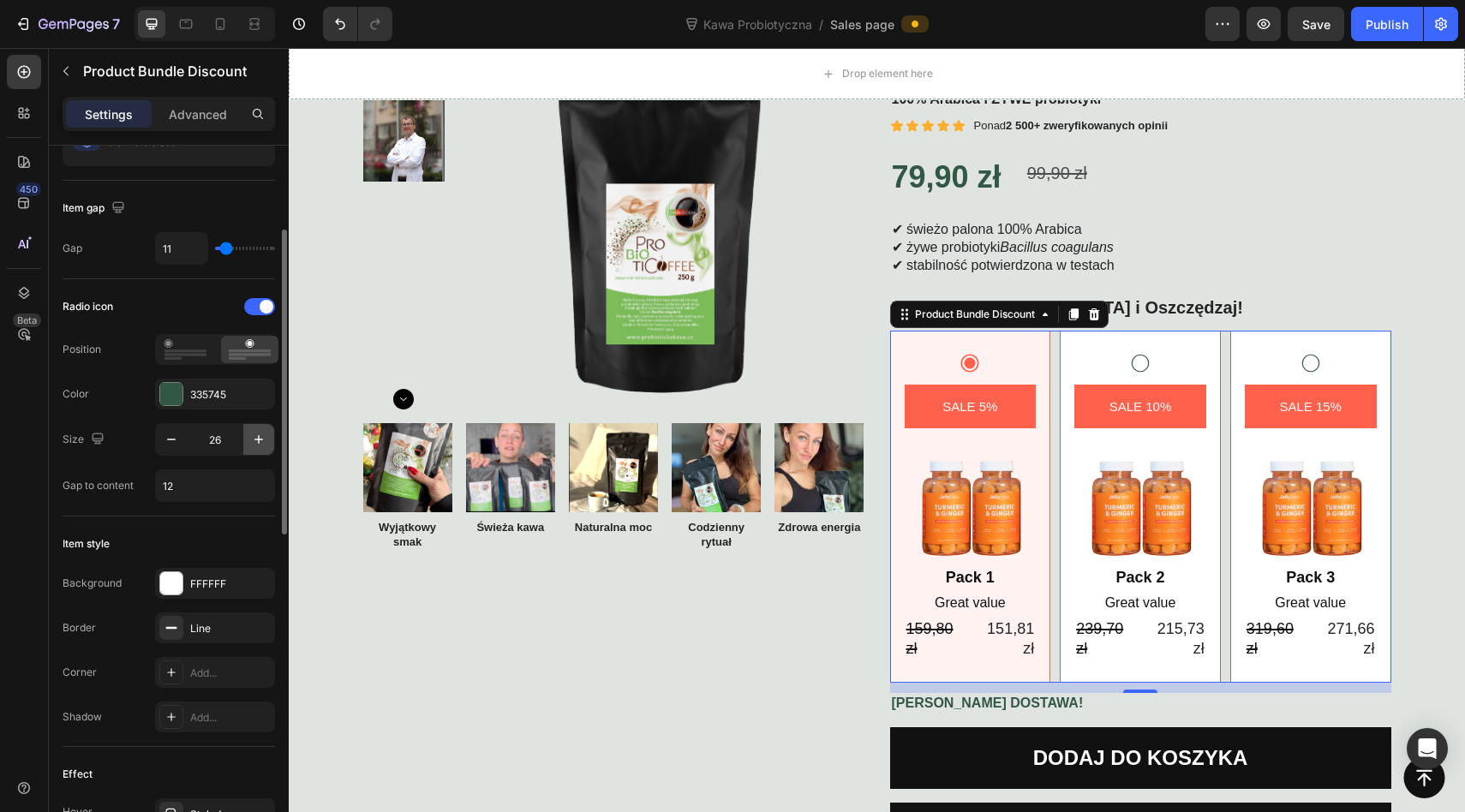
click at [256, 440] on icon "button" at bounding box center [259, 439] width 18 height 18
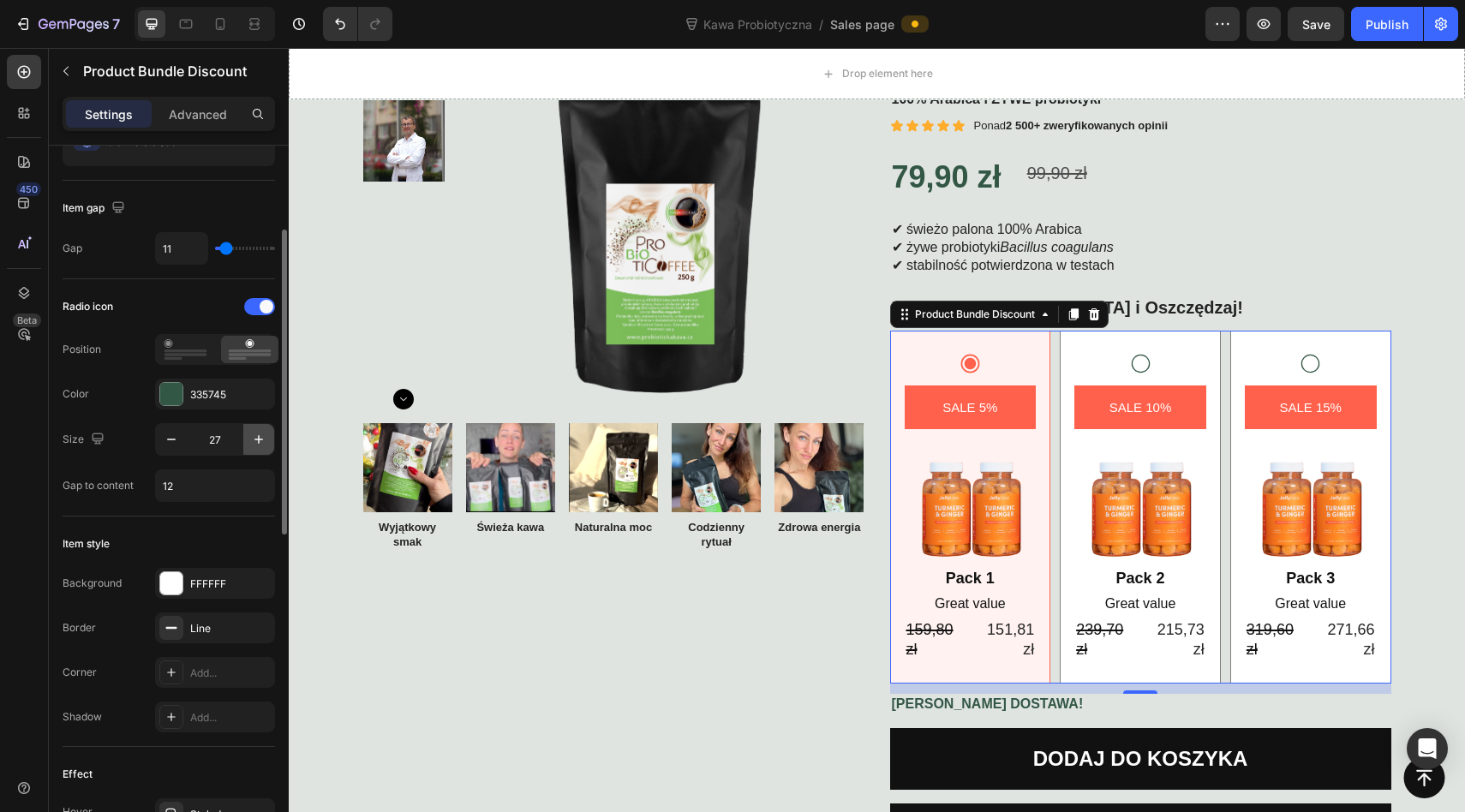
click at [256, 440] on icon "button" at bounding box center [259, 439] width 18 height 18
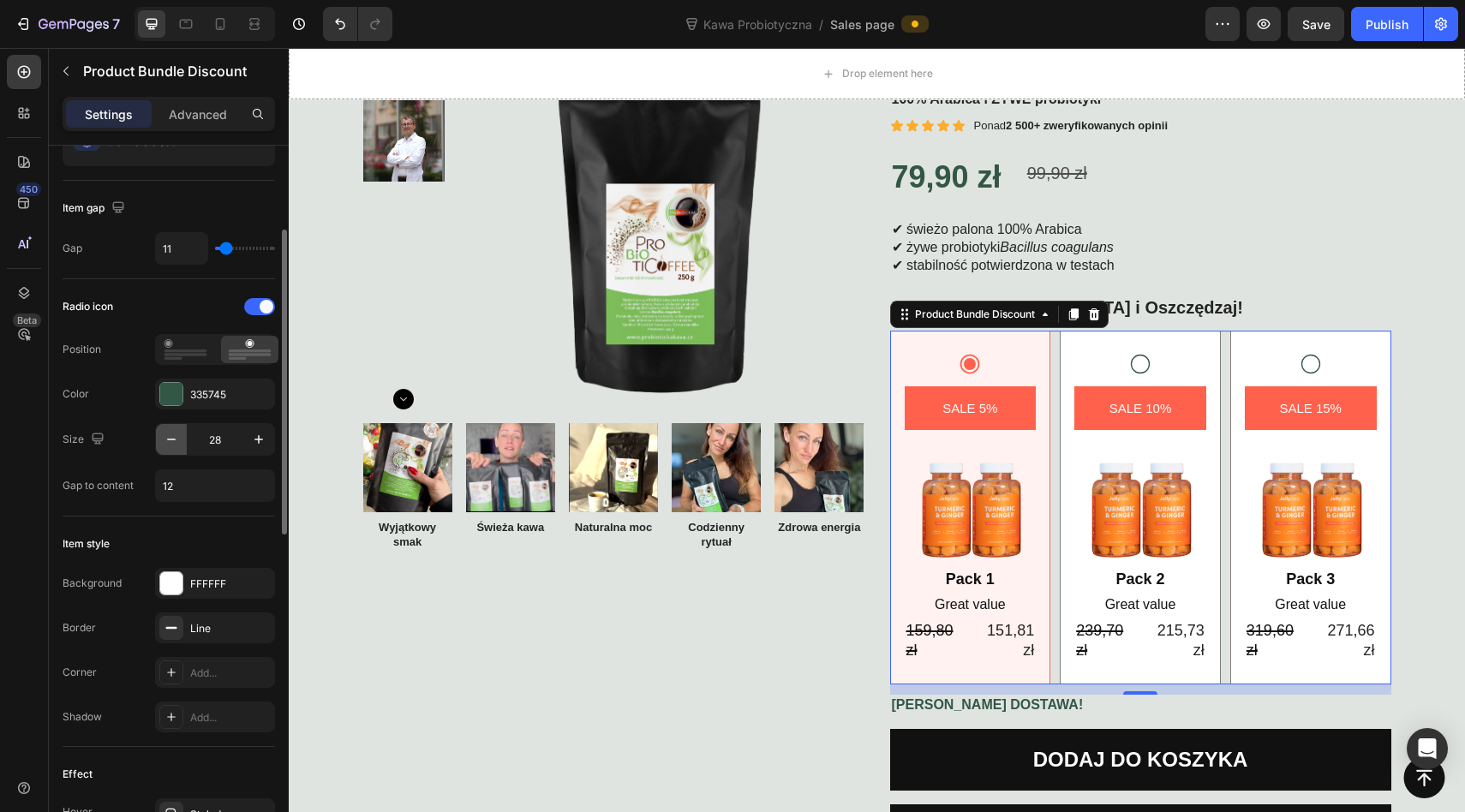
click at [167, 439] on icon "button" at bounding box center [172, 439] width 9 height 2
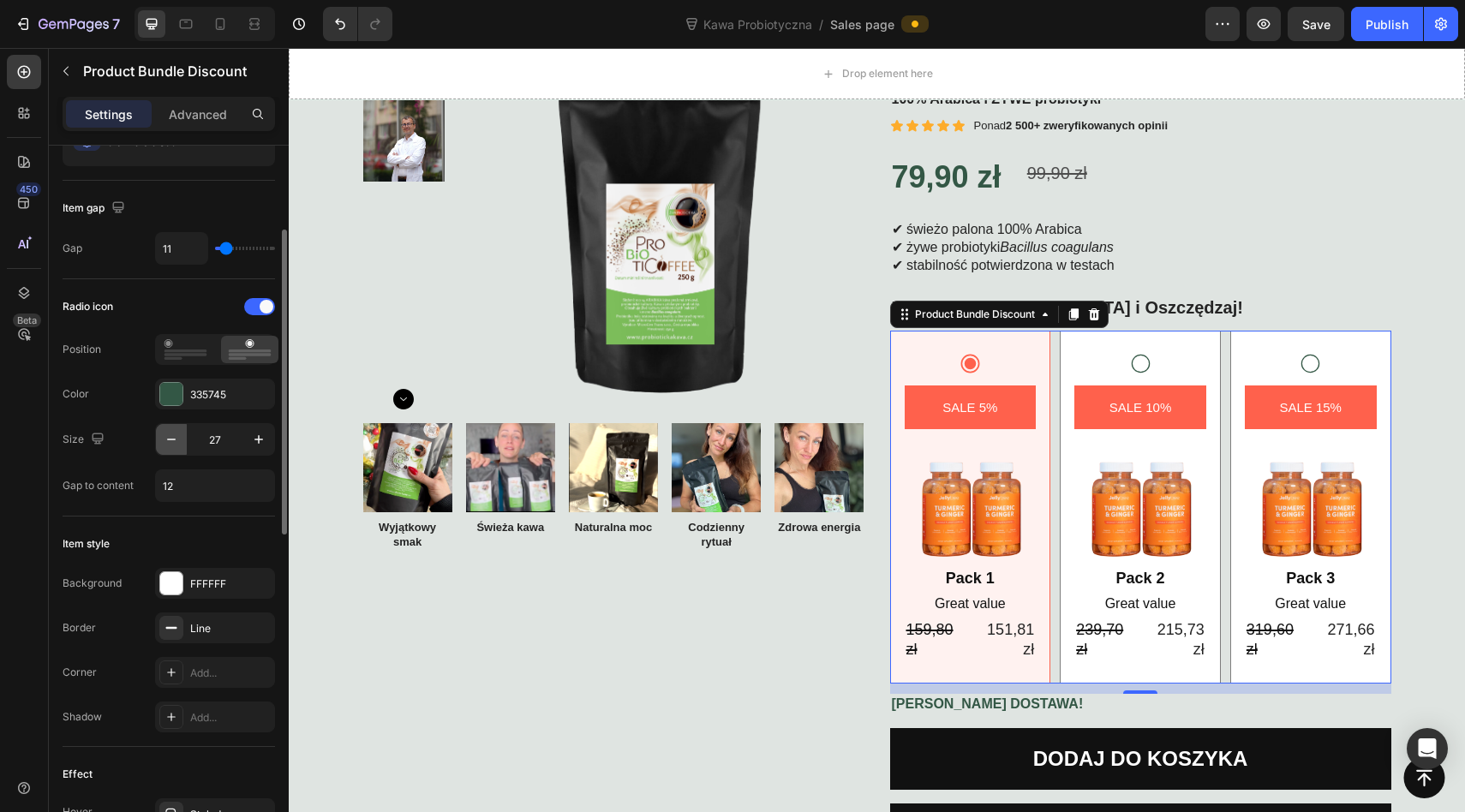
click at [167, 439] on icon "button" at bounding box center [172, 439] width 9 height 2
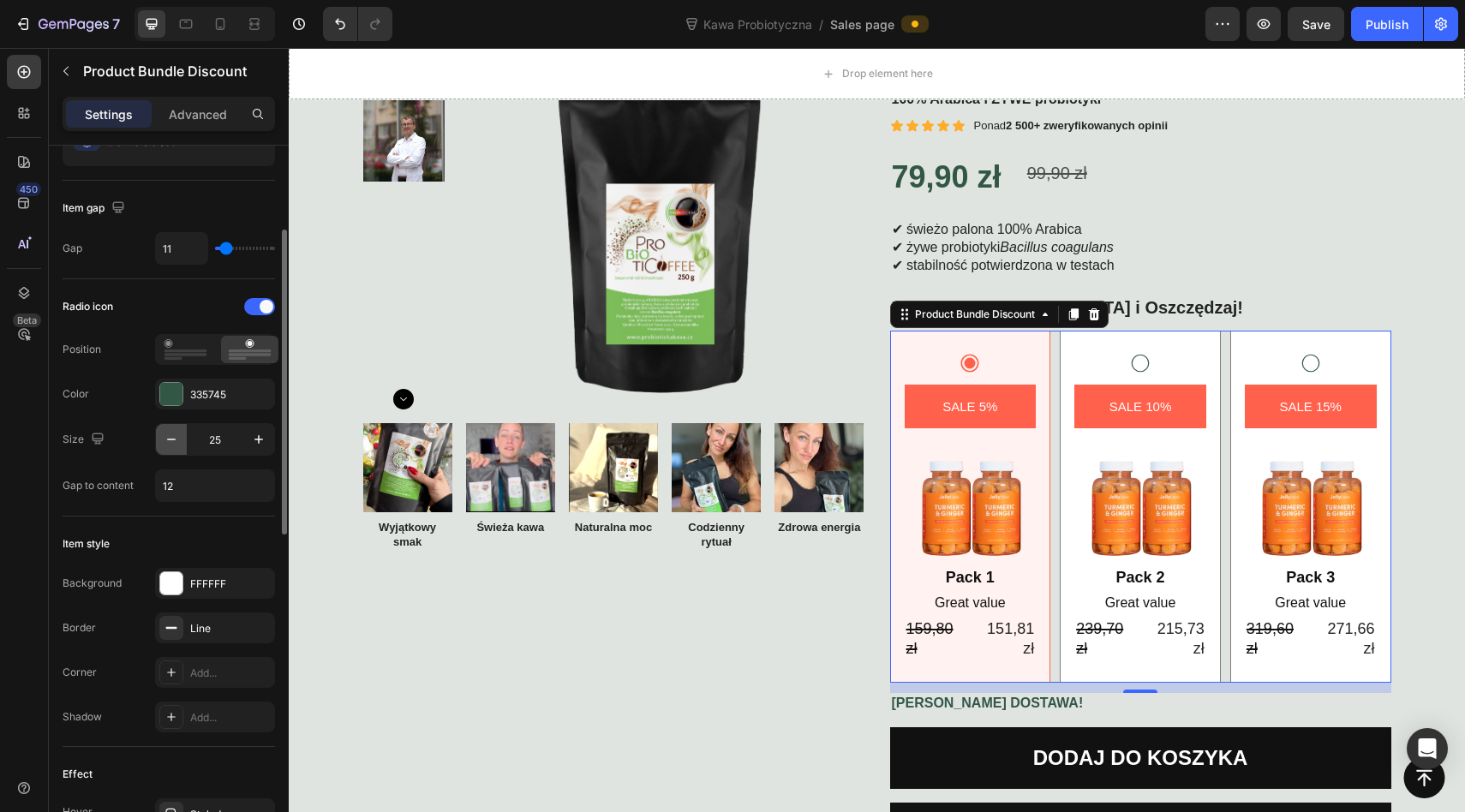
click at [167, 439] on icon "button" at bounding box center [172, 439] width 9 height 2
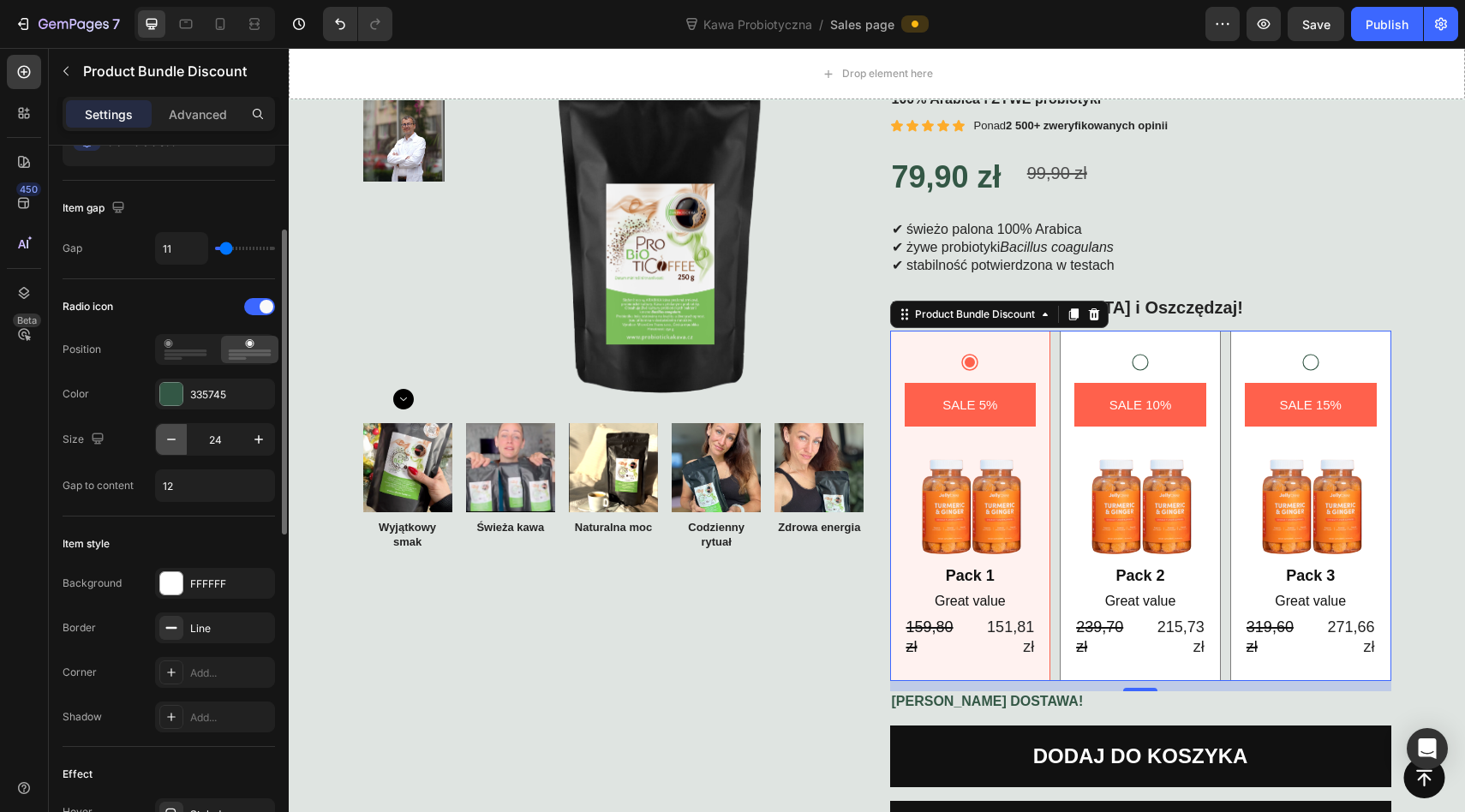
click at [167, 439] on icon "button" at bounding box center [172, 439] width 9 height 2
click at [258, 438] on icon "button" at bounding box center [259, 439] width 9 height 9
type input "24"
click at [193, 489] on input "12" at bounding box center [214, 485] width 118 height 31
click at [244, 489] on button "button" at bounding box center [258, 485] width 31 height 31
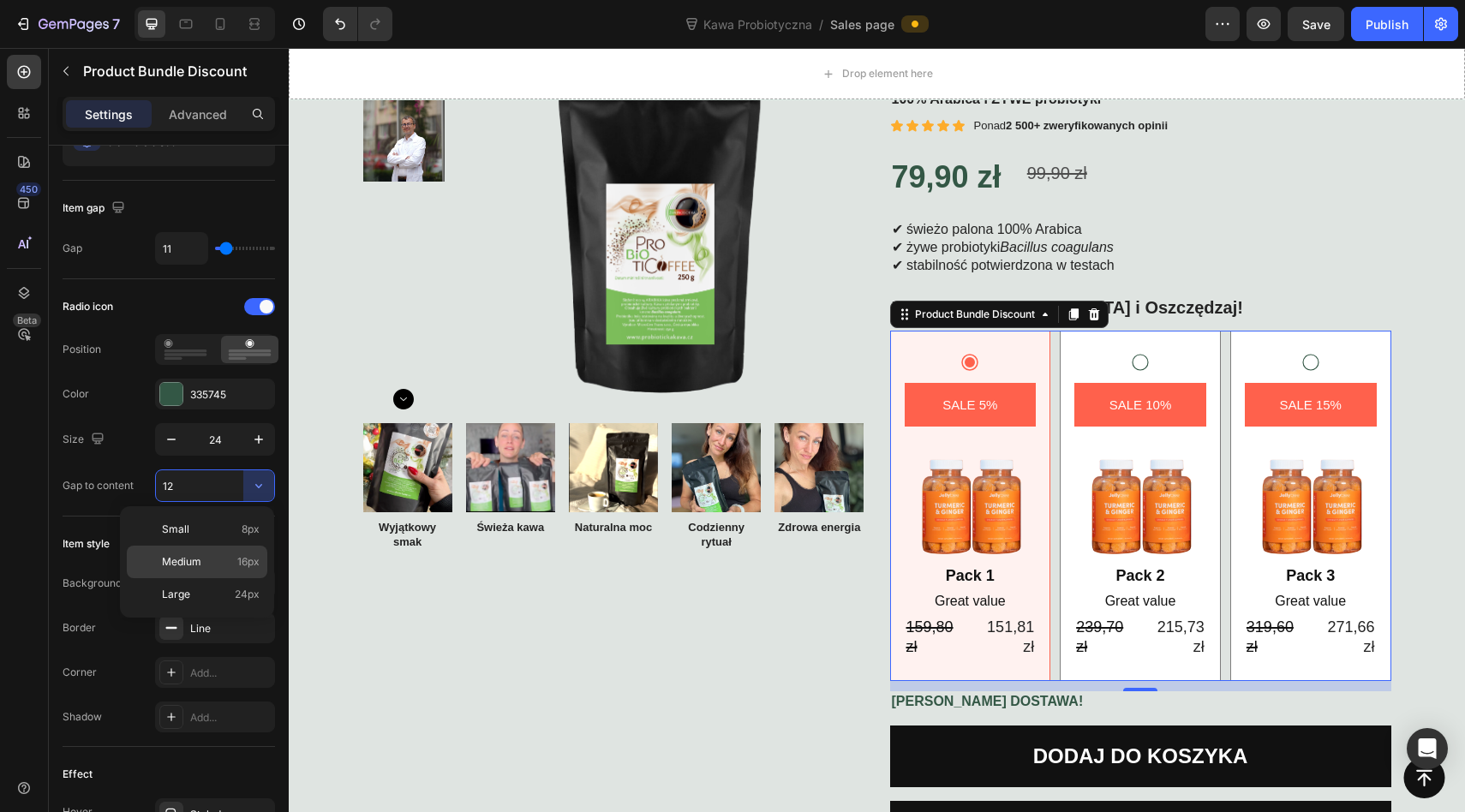
click at [207, 556] on p "Medium 16px" at bounding box center [211, 562] width 98 height 16
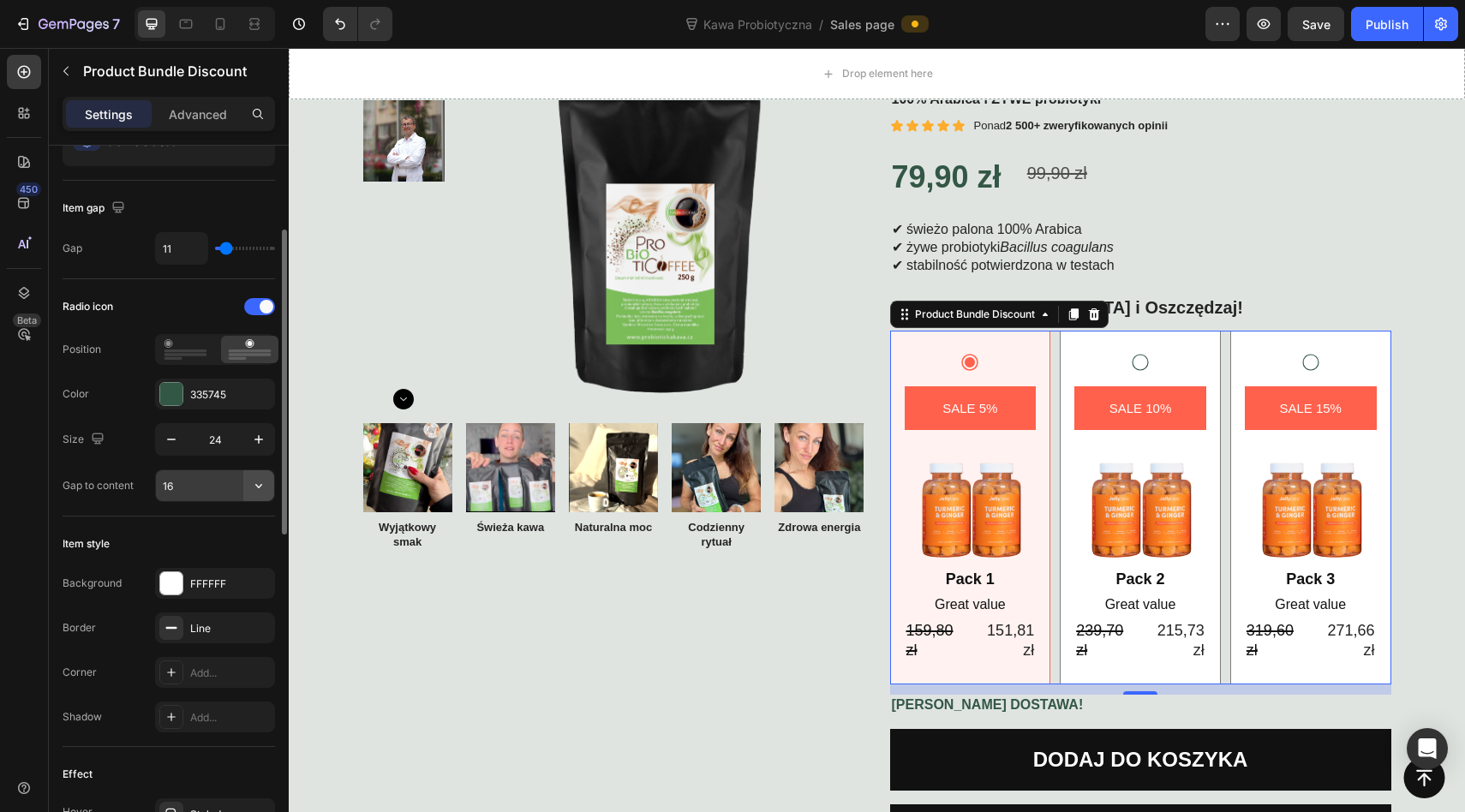
click at [266, 480] on icon "button" at bounding box center [259, 486] width 18 height 18
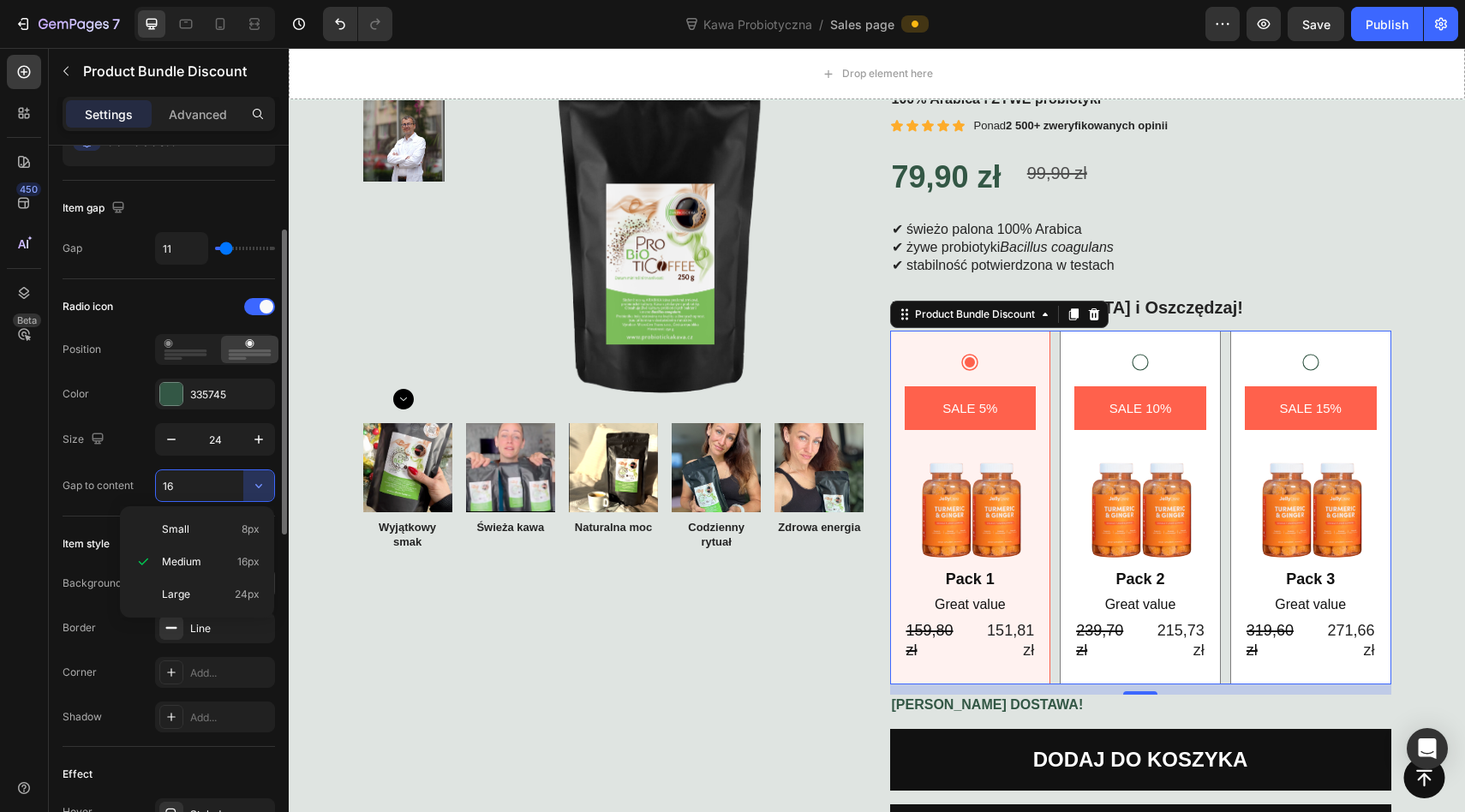
click at [212, 589] on p "Large 24px" at bounding box center [211, 594] width 98 height 16
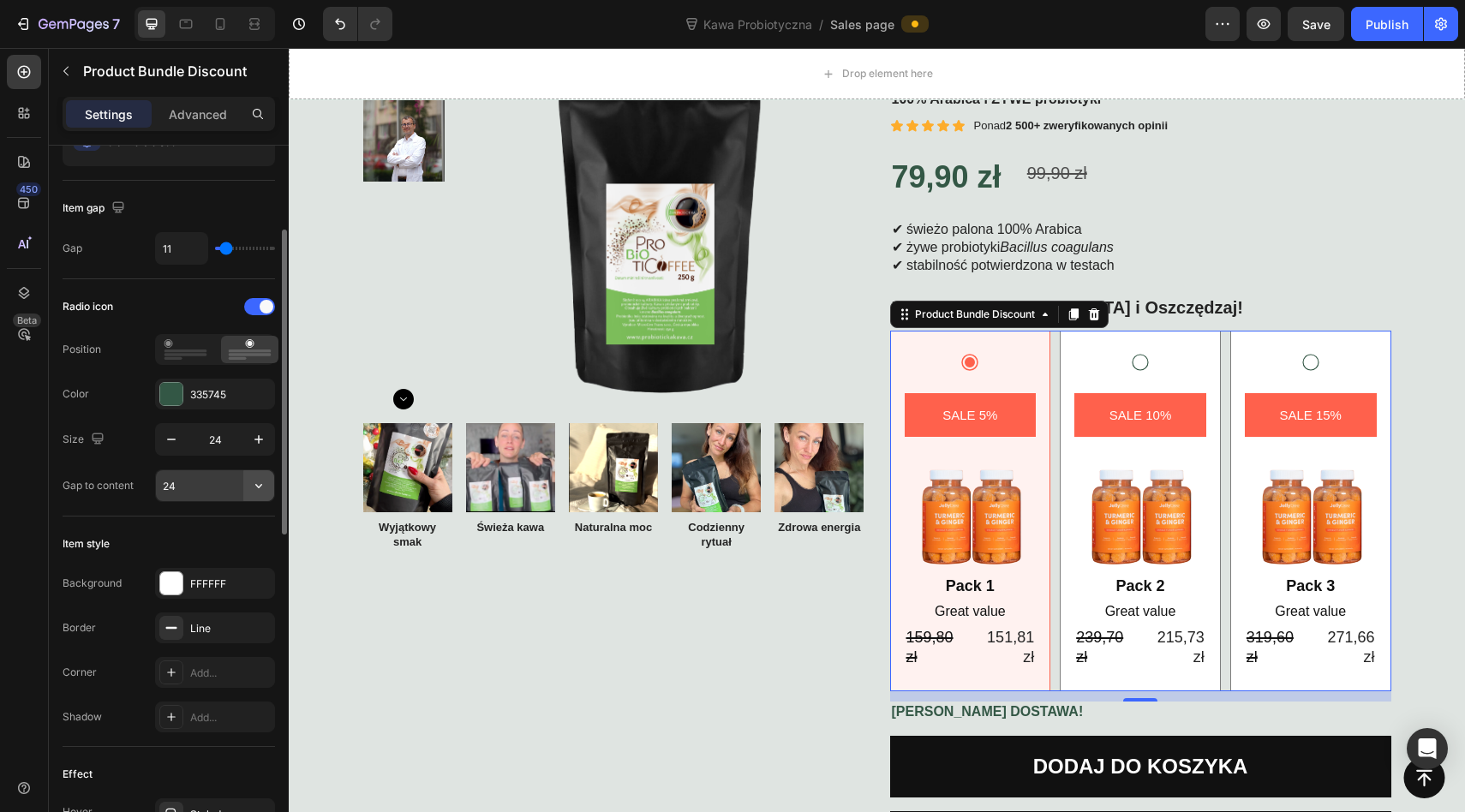
click at [270, 486] on button "button" at bounding box center [258, 485] width 31 height 31
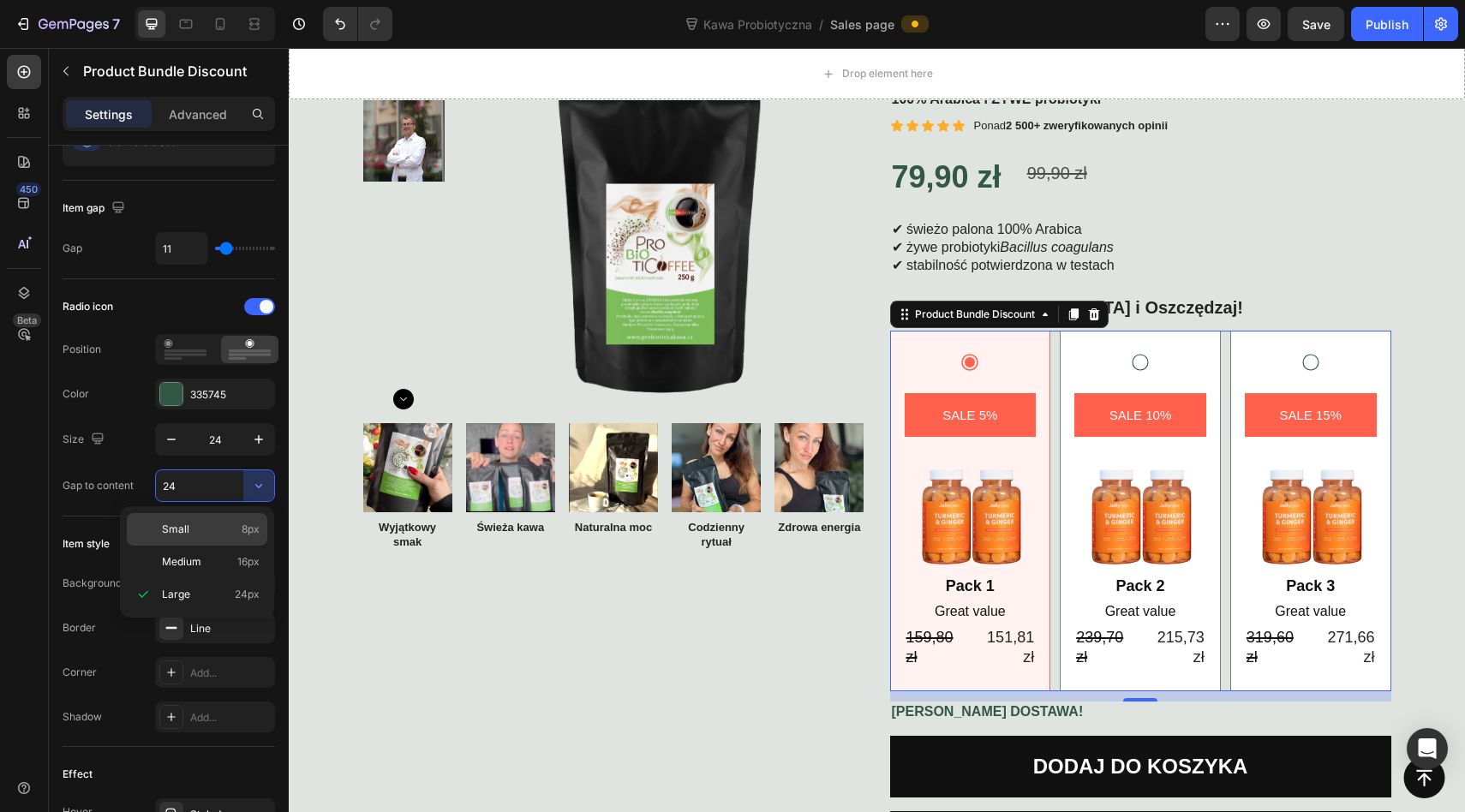
click at [242, 516] on div "Small 8px" at bounding box center [197, 528] width 141 height 32
type input "8"
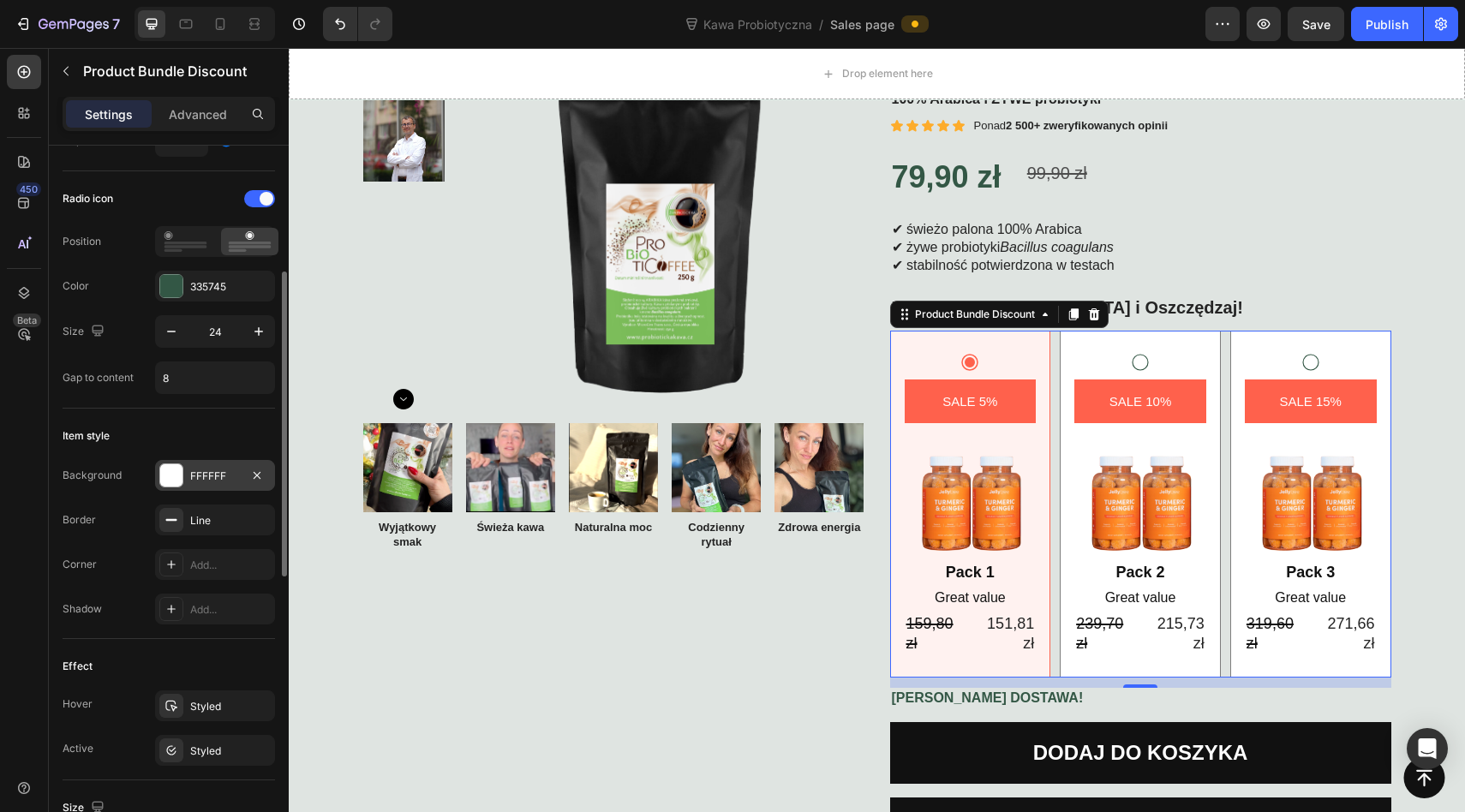
scroll to position [300, 0]
click at [169, 568] on icon at bounding box center [172, 569] width 14 height 14
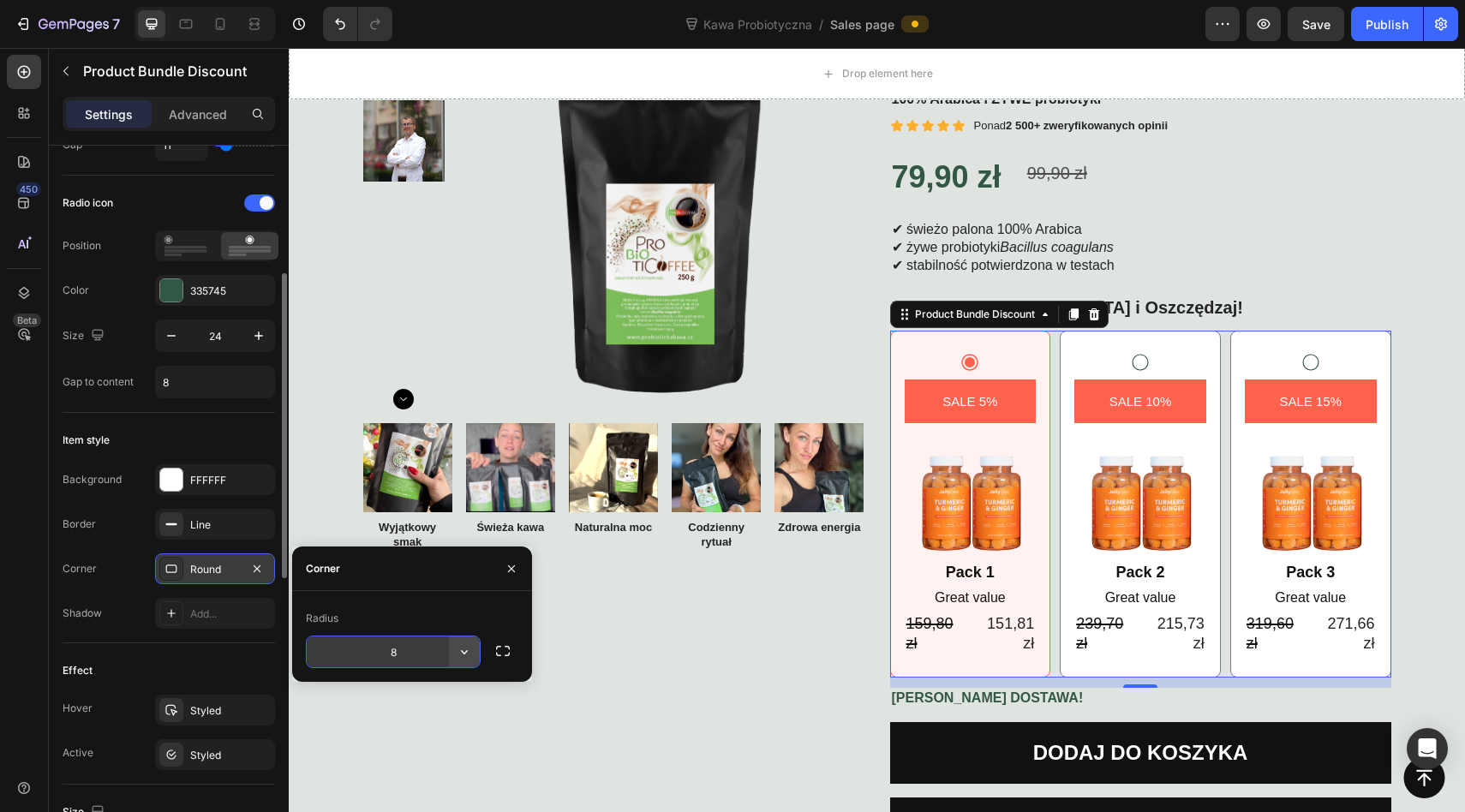
click at [466, 654] on icon "button" at bounding box center [465, 652] width 18 height 18
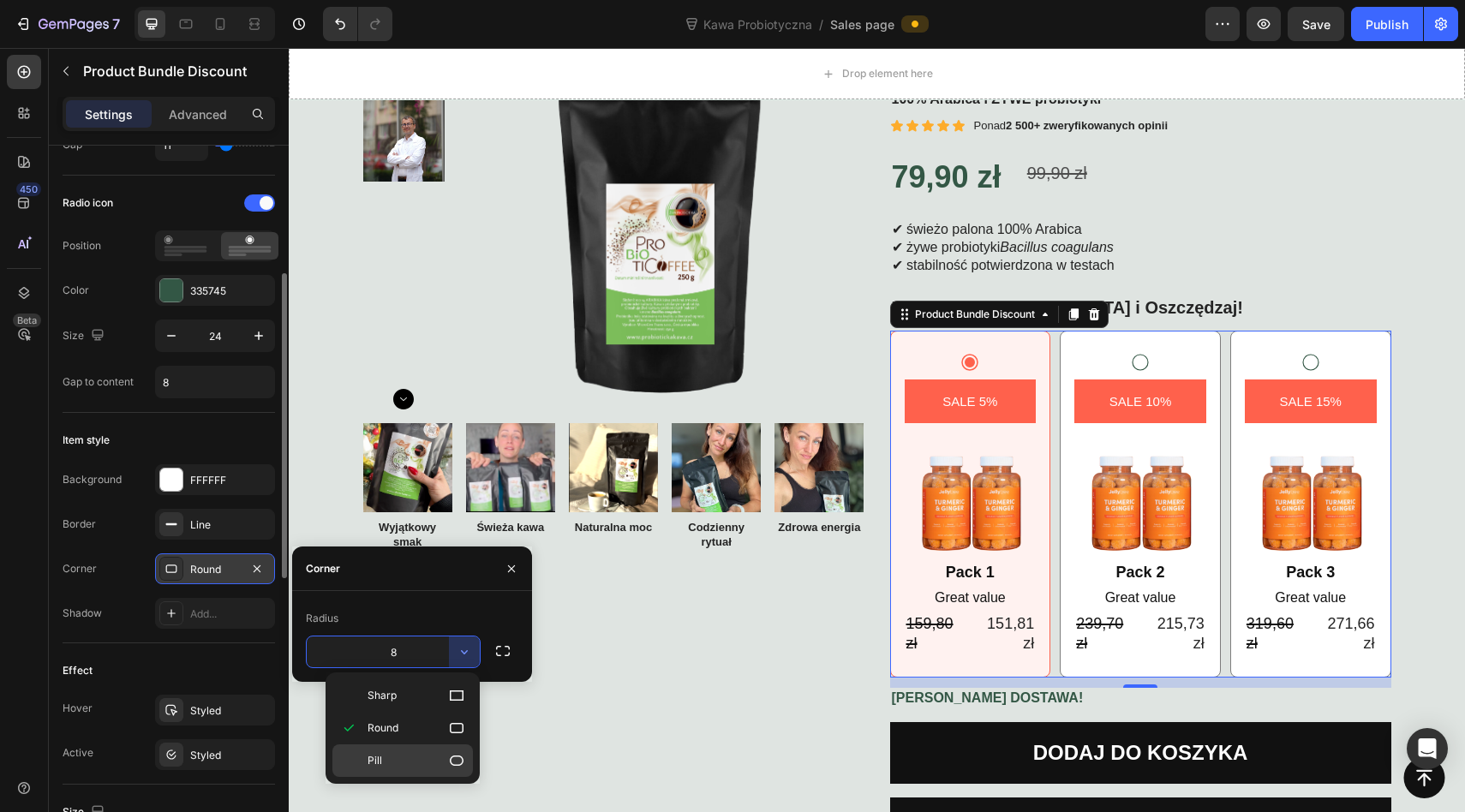
click at [412, 757] on p "Pill" at bounding box center [417, 760] width 98 height 18
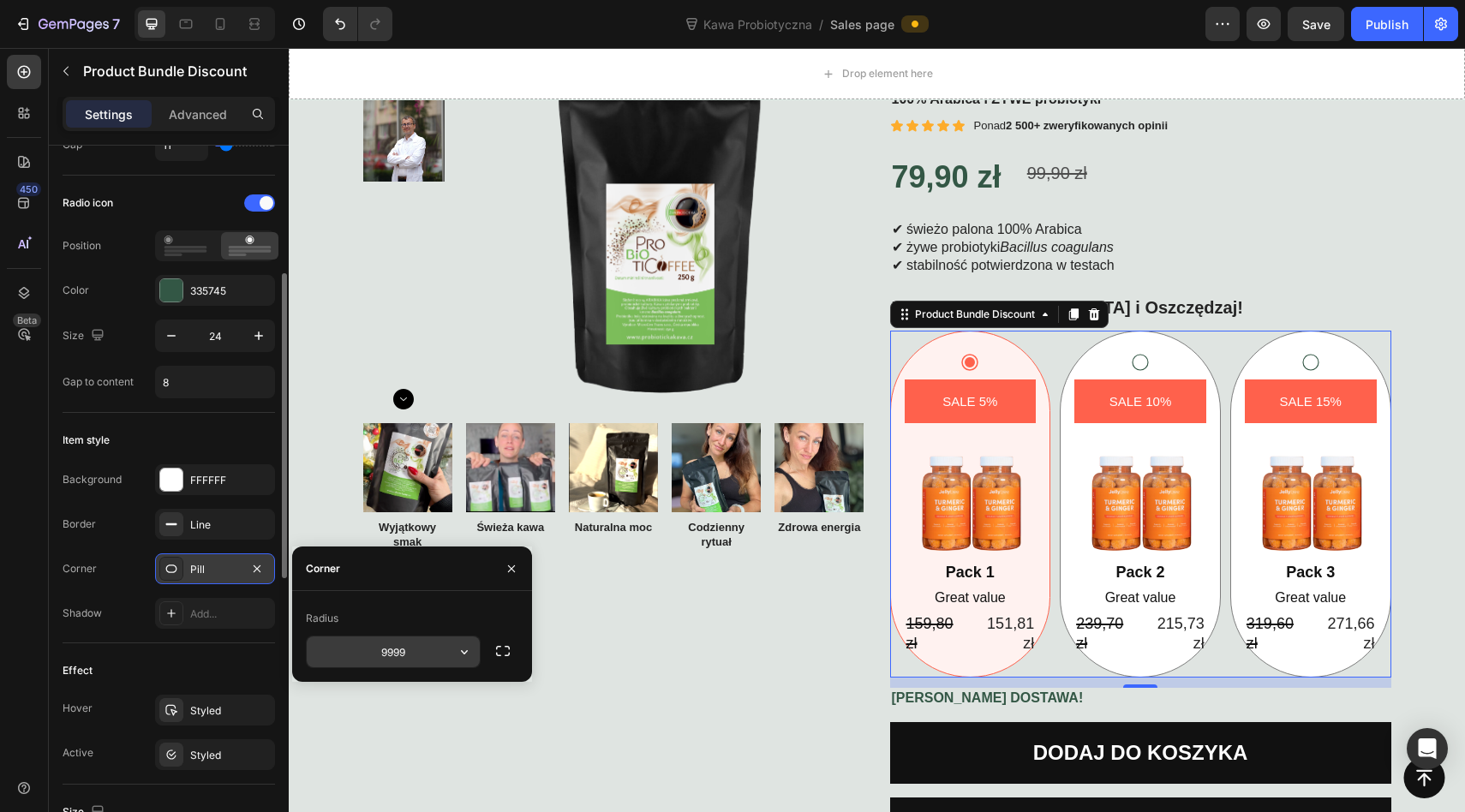
click at [422, 648] on input "9999" at bounding box center [393, 651] width 173 height 31
click at [459, 648] on icon "button" at bounding box center [465, 652] width 18 height 18
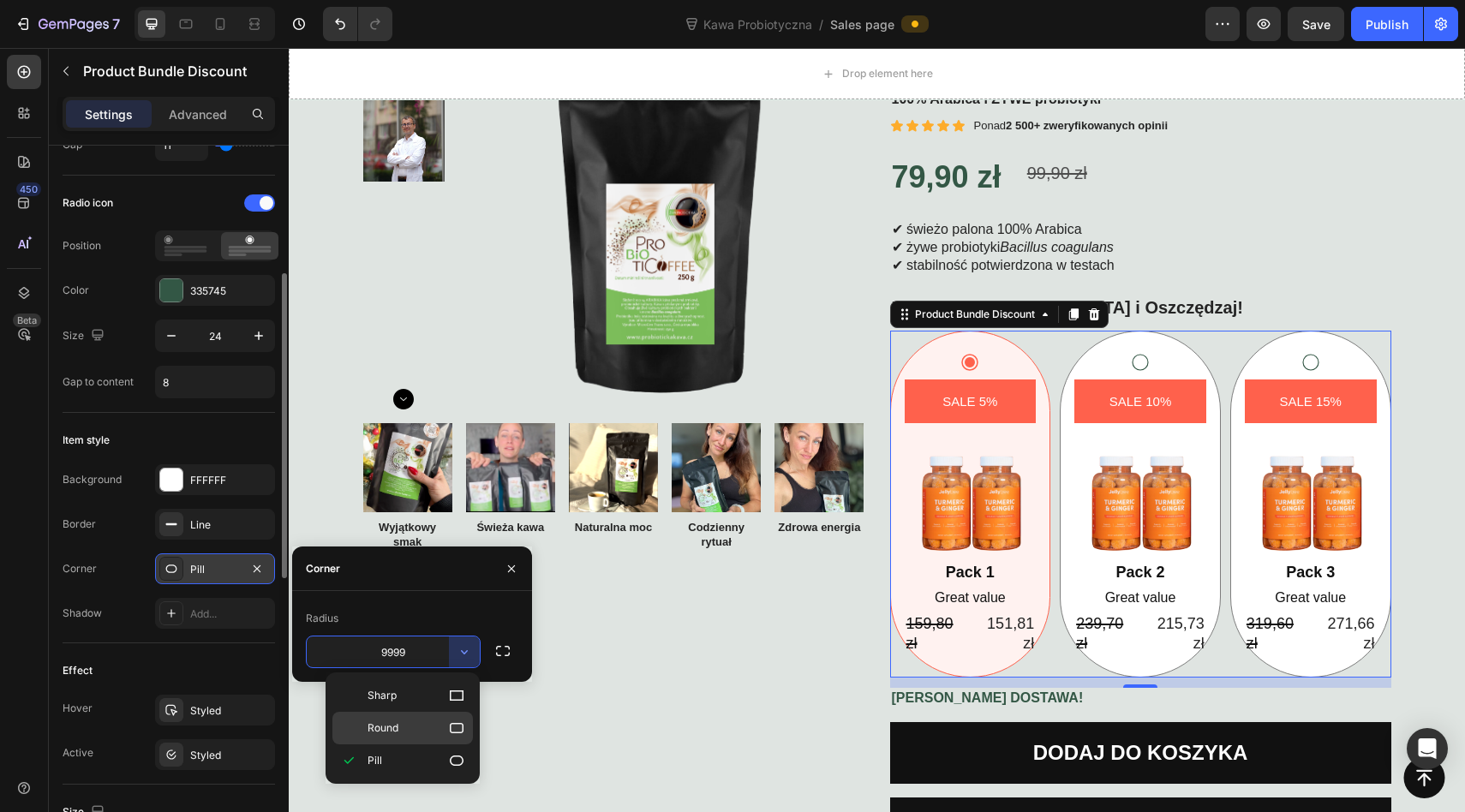
click at [414, 722] on p "Round" at bounding box center [417, 728] width 98 height 18
type input "8"
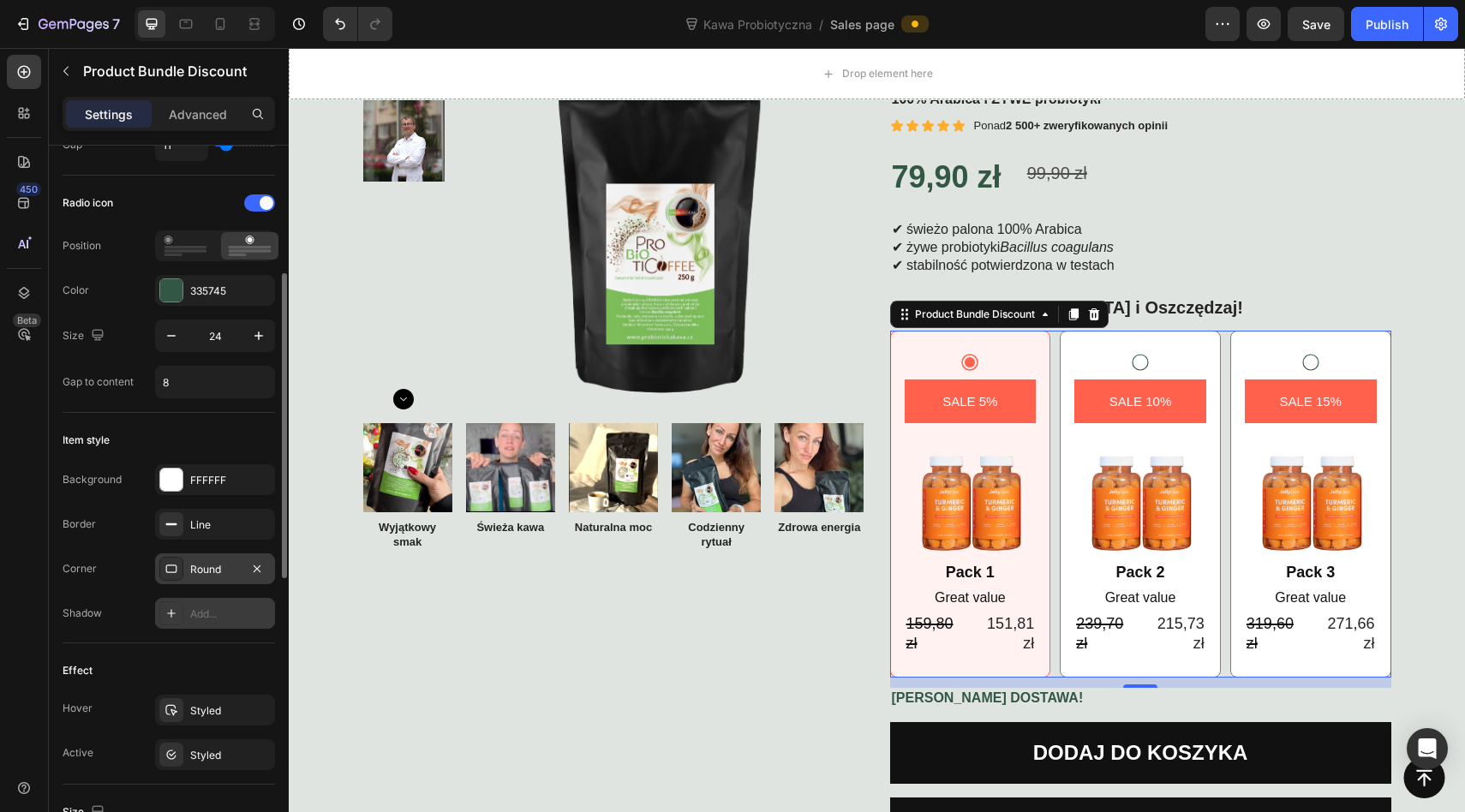
click at [207, 613] on div "Add..." at bounding box center [230, 614] width 81 height 16
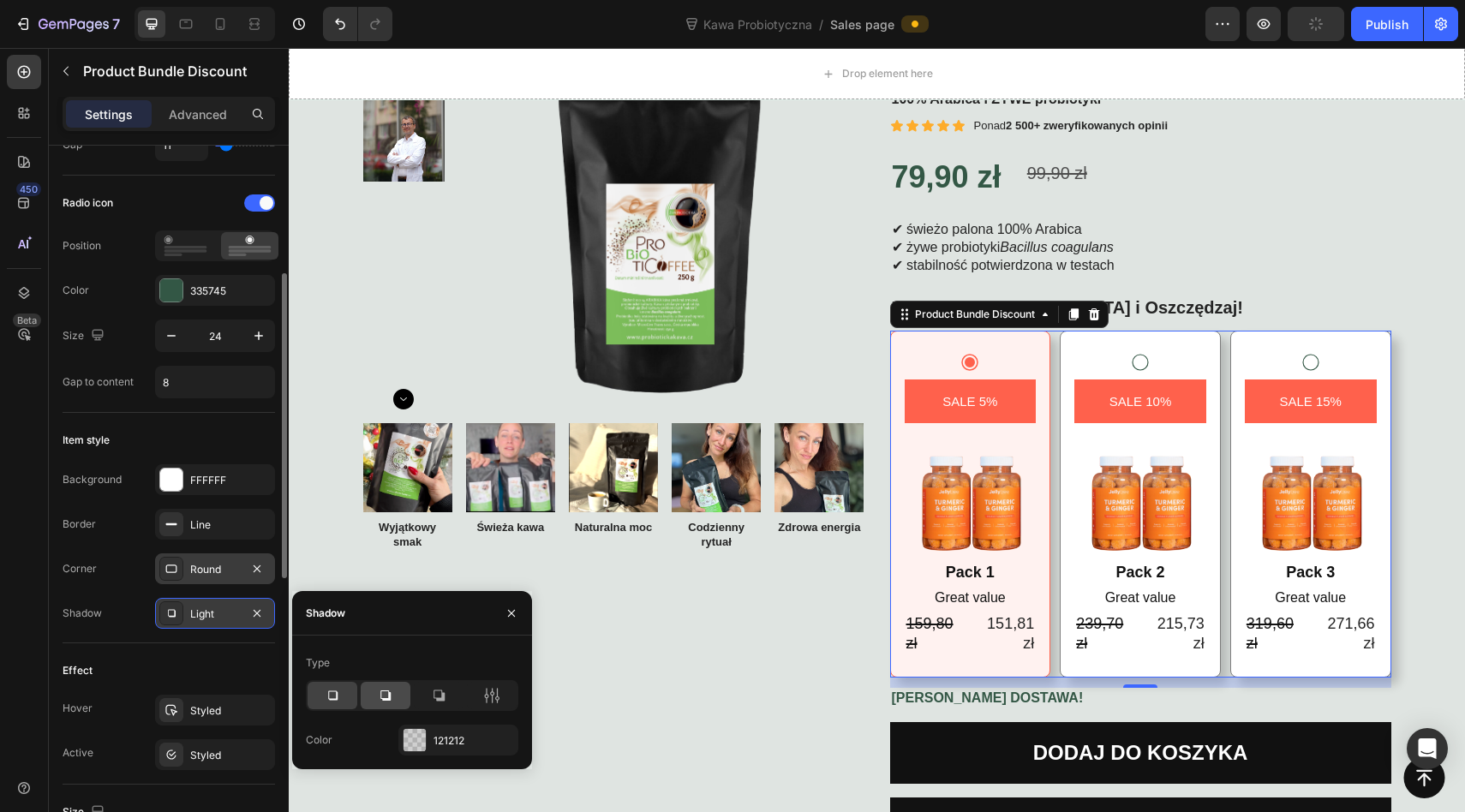
click at [381, 691] on icon at bounding box center [386, 696] width 11 height 10
click at [445, 702] on icon at bounding box center [438, 696] width 18 height 18
click at [487, 700] on icon at bounding box center [492, 696] width 18 height 18
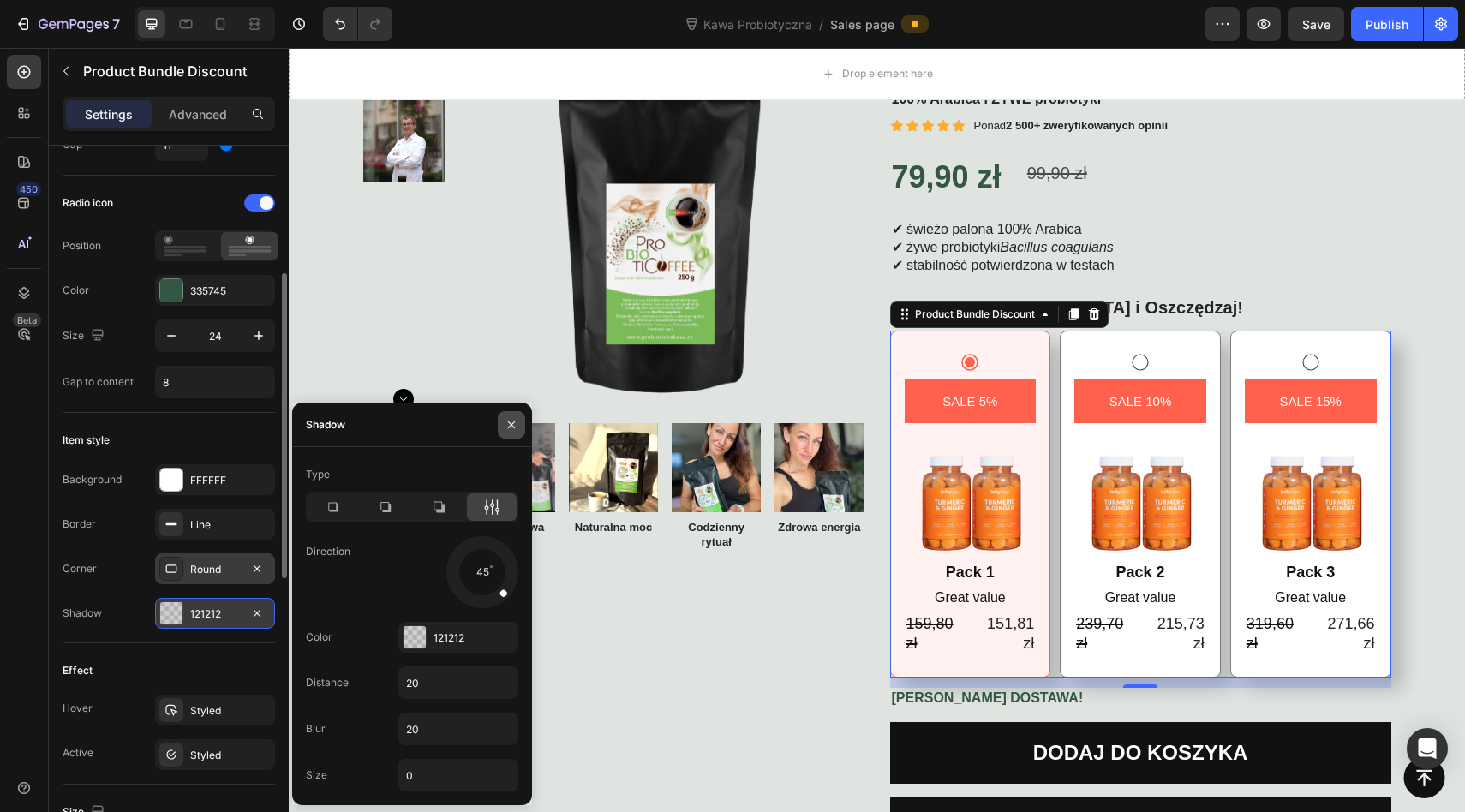
click at [506, 434] on button "button" at bounding box center [511, 424] width 27 height 27
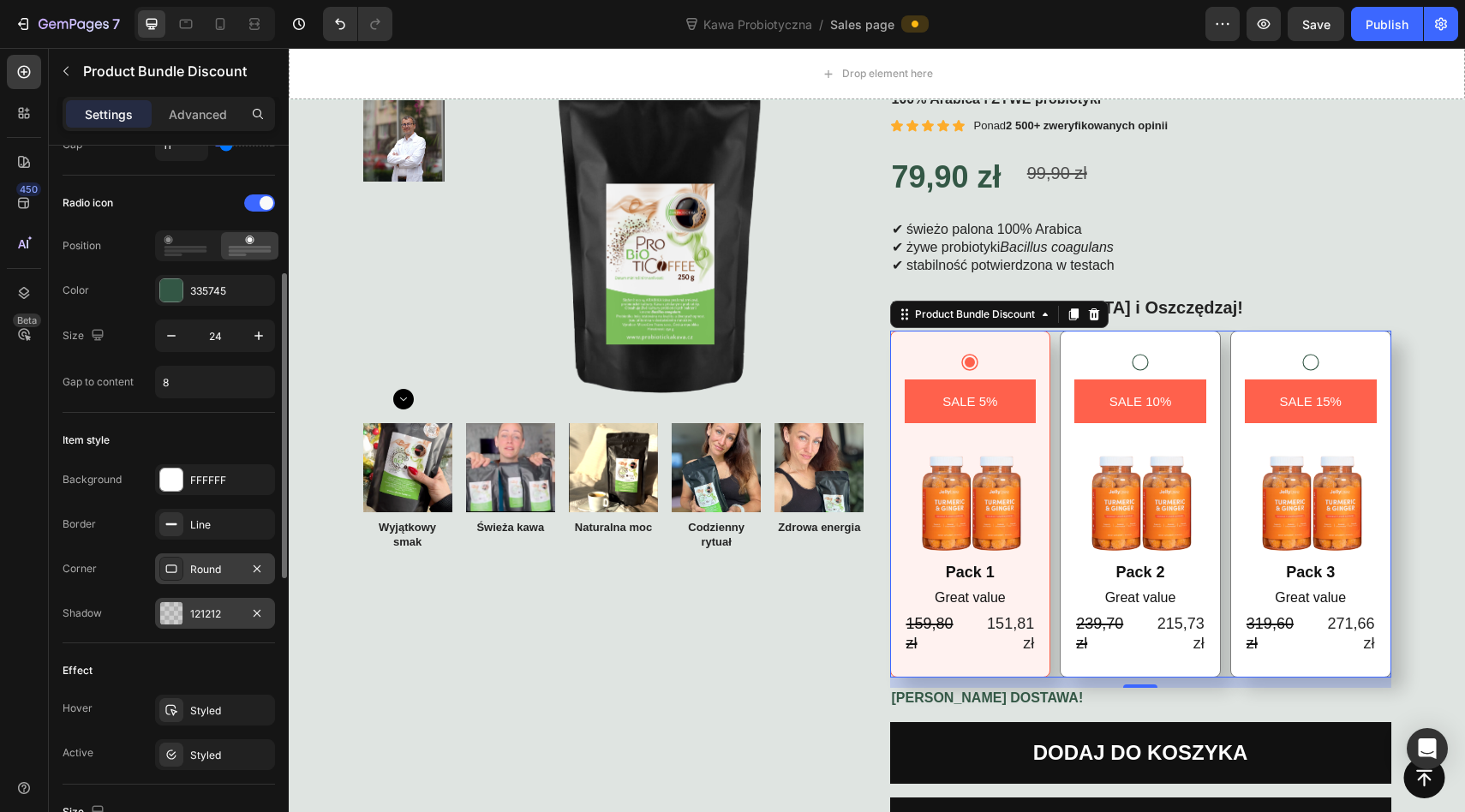
click at [222, 613] on div "121212" at bounding box center [214, 614] width 50 height 16
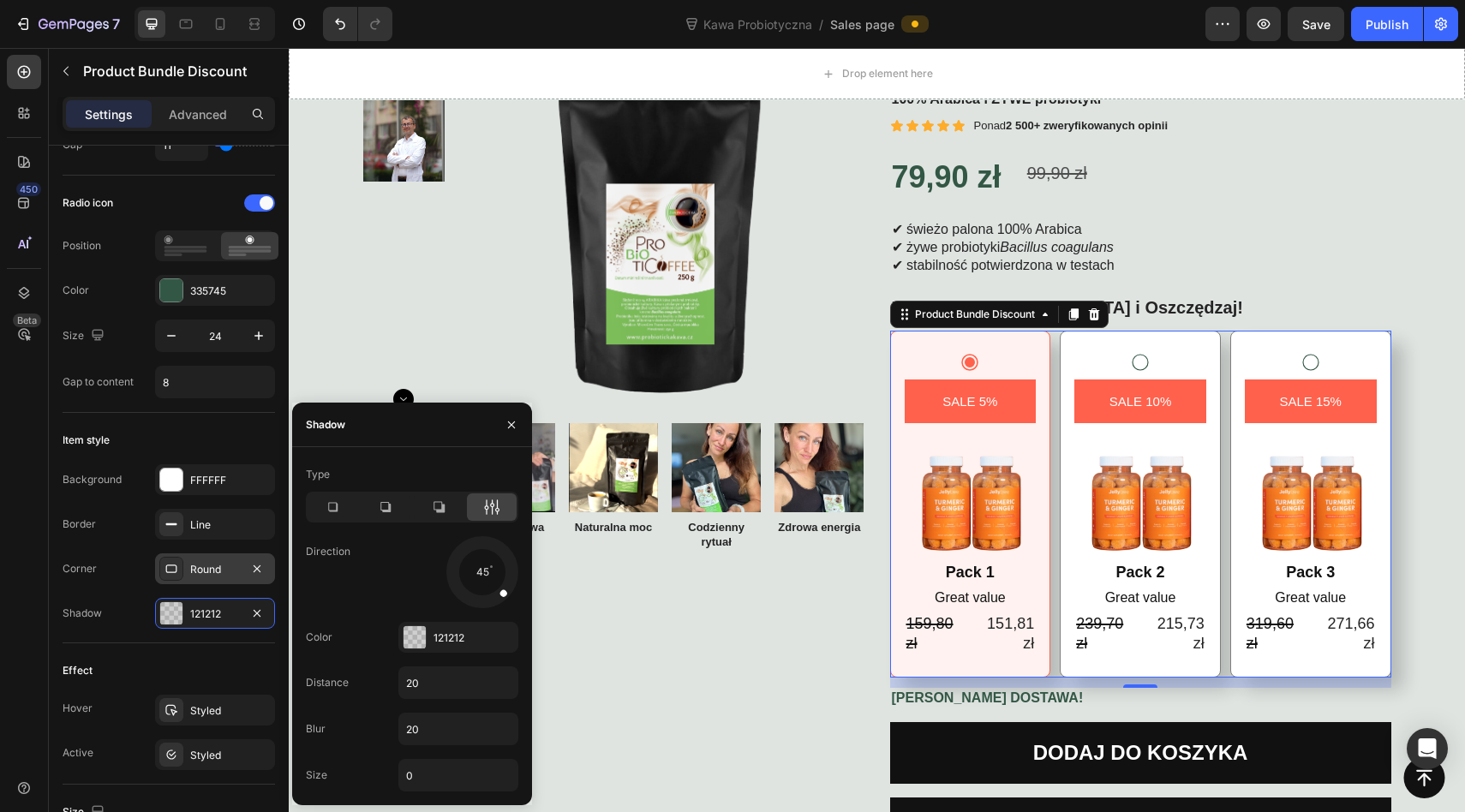
click at [371, 522] on div "Type Direction 45 Color 121212 Distance 20 Blur 20 Size 0" at bounding box center [412, 626] width 240 height 331
click at [377, 514] on icon at bounding box center [386, 508] width 18 height 18
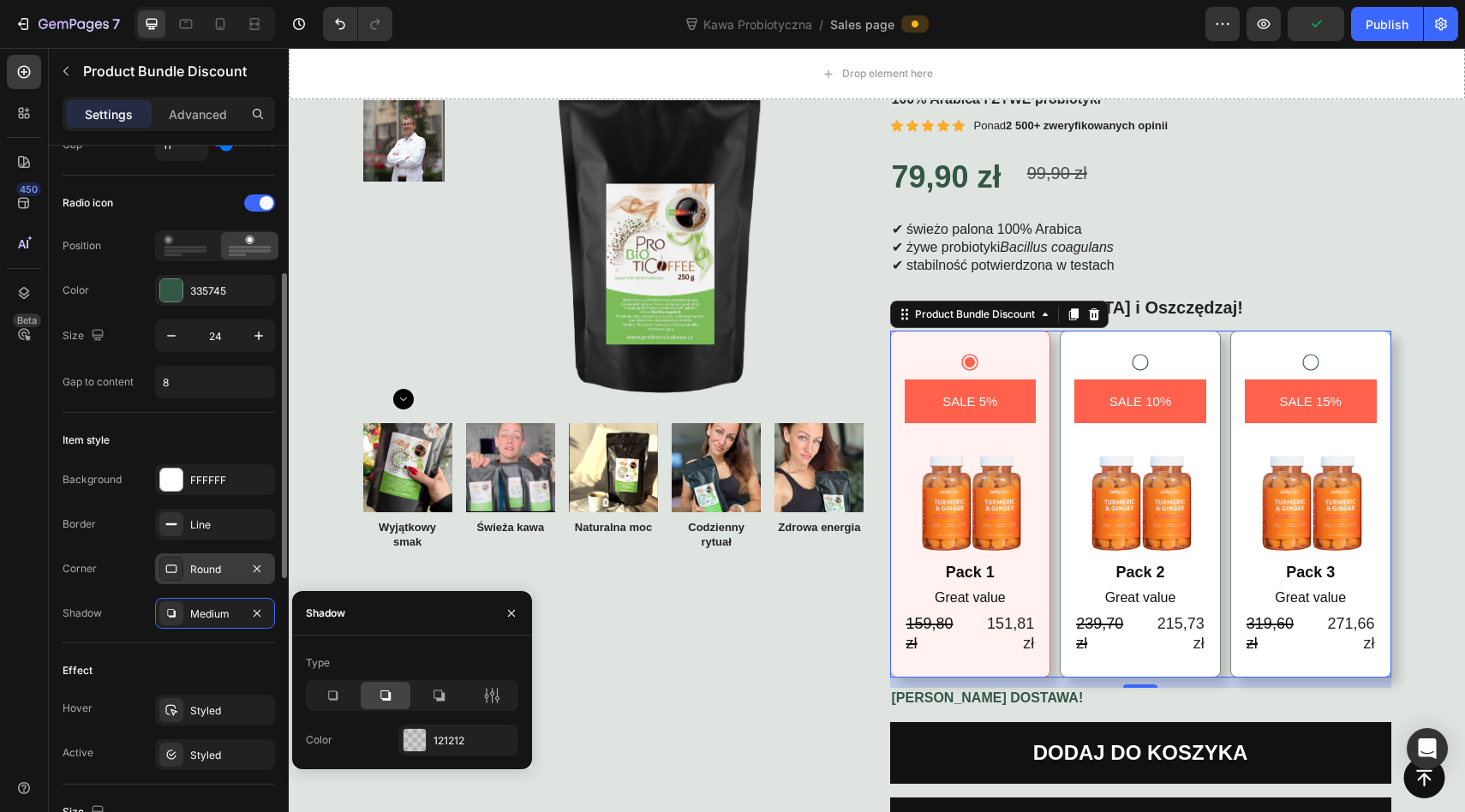
click at [204, 668] on div "Effect" at bounding box center [168, 670] width 213 height 27
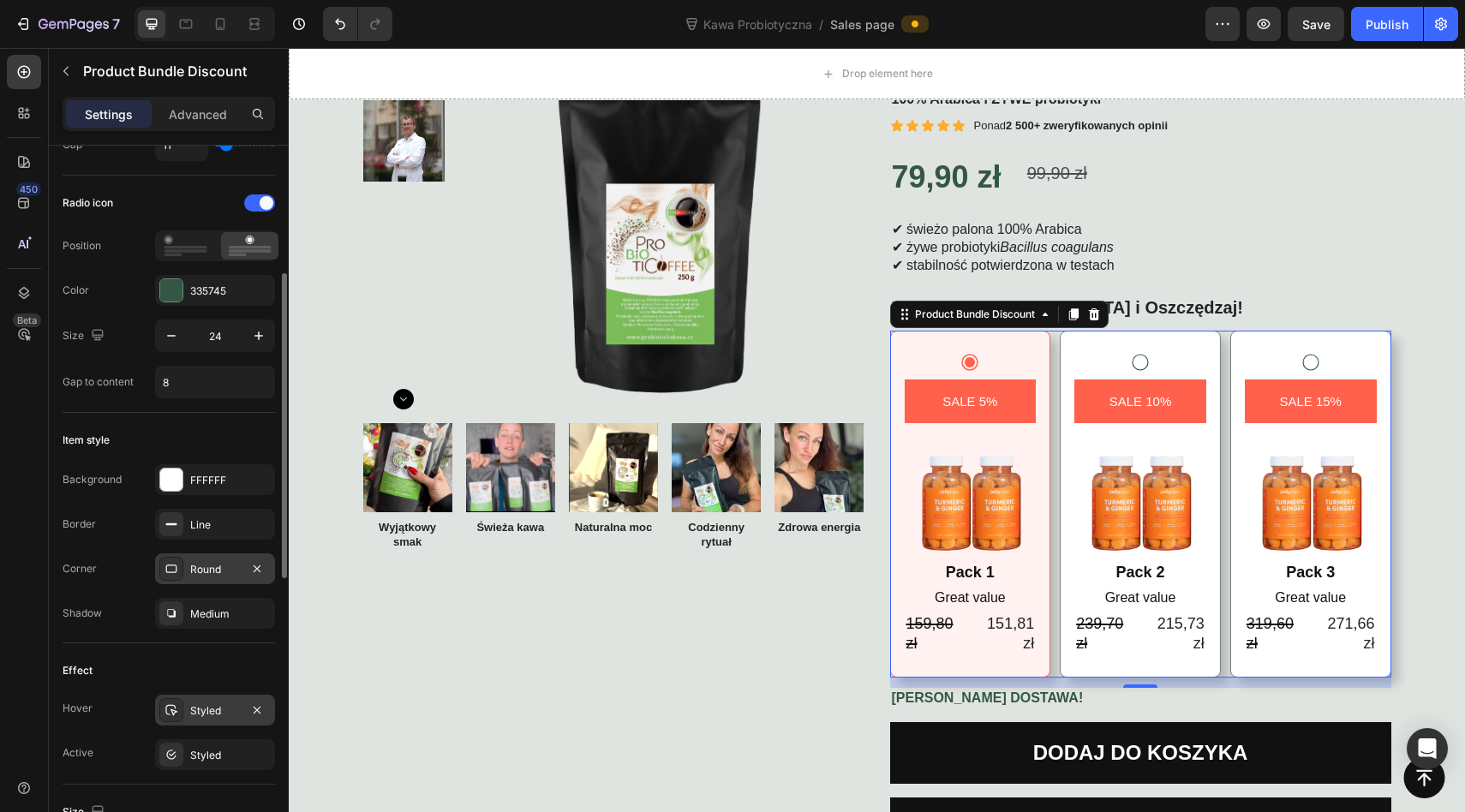
click at [193, 704] on div "Styled" at bounding box center [214, 711] width 50 height 16
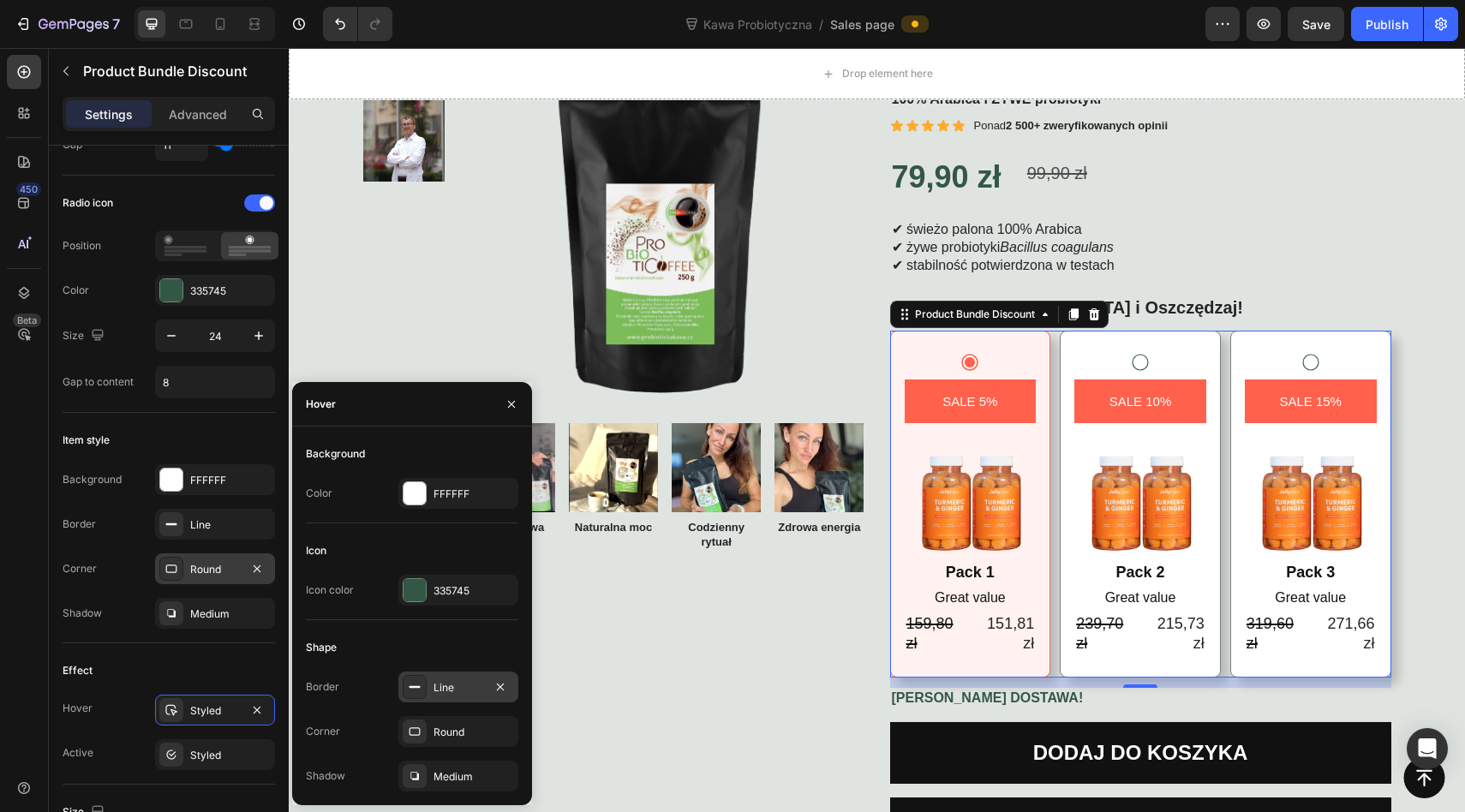
click at [415, 688] on rect at bounding box center [415, 687] width 11 height 2
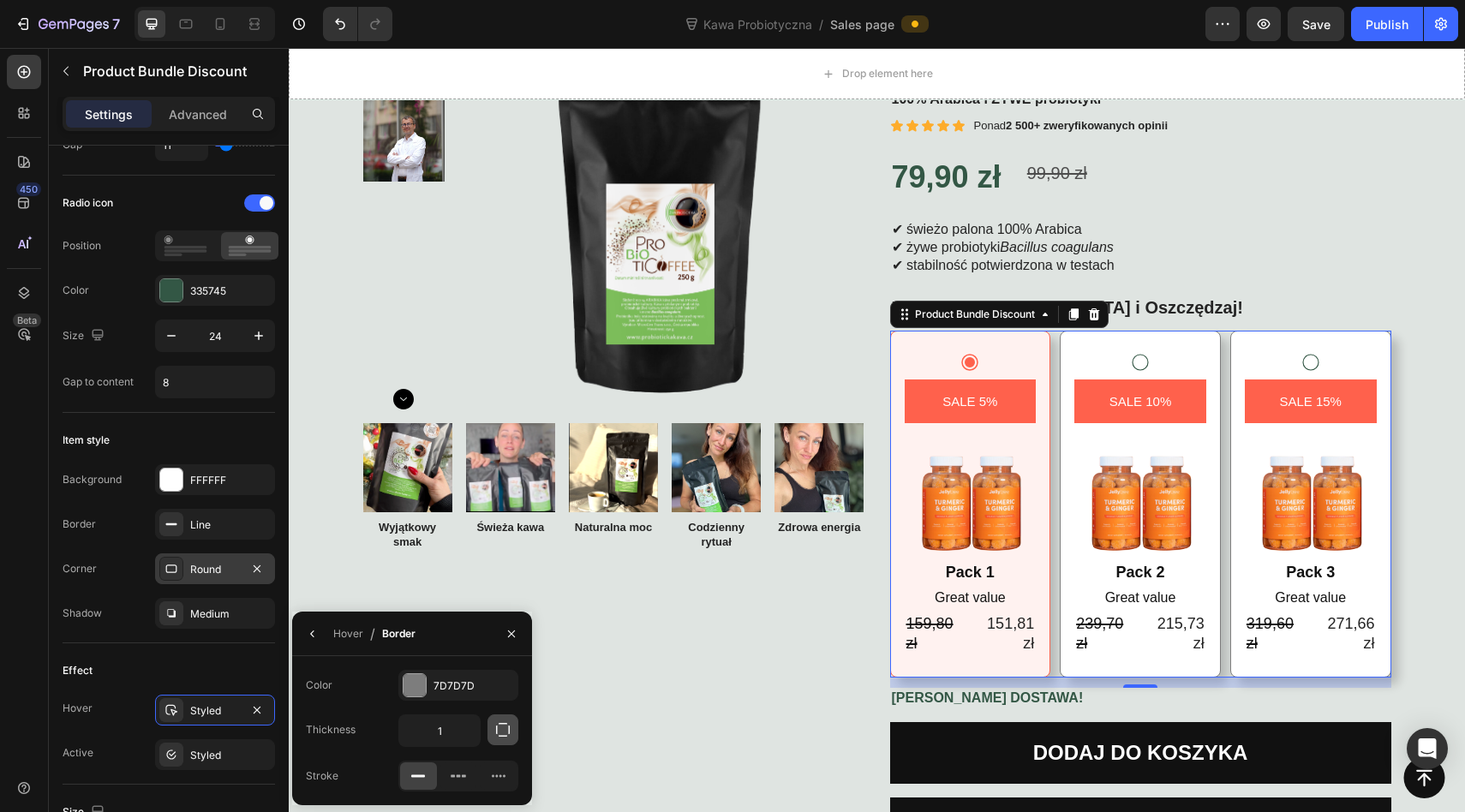
click at [502, 732] on icon "button" at bounding box center [503, 730] width 18 height 18
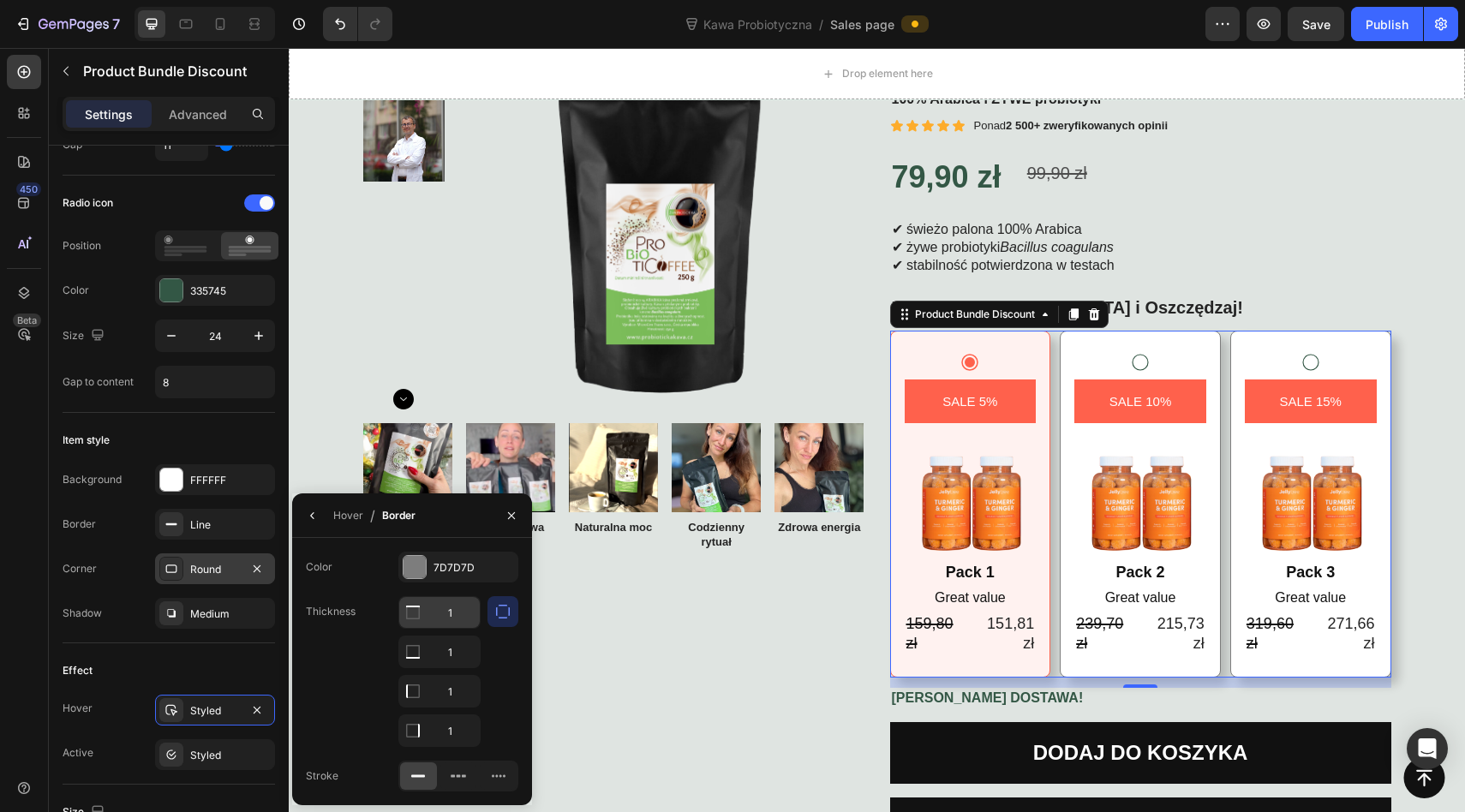
click at [426, 612] on input "1" at bounding box center [439, 612] width 81 height 31
click at [426, 656] on input "1" at bounding box center [439, 651] width 81 height 31
click at [426, 687] on input "1" at bounding box center [439, 690] width 81 height 31
click at [414, 719] on div at bounding box center [412, 730] width 27 height 31
click at [509, 511] on icon "button" at bounding box center [511, 515] width 14 height 14
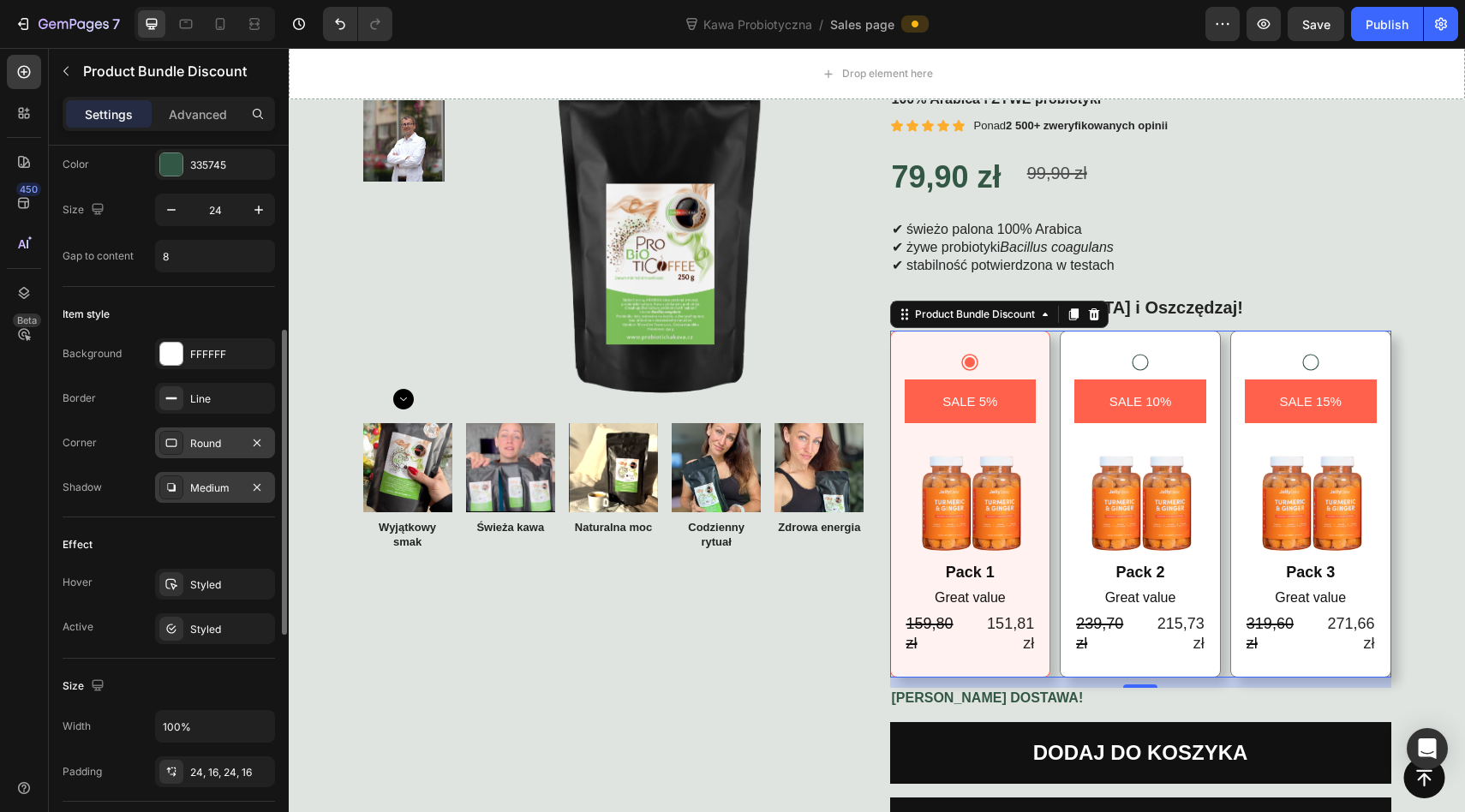
scroll to position [427, 0]
click at [200, 625] on div "Styled" at bounding box center [214, 628] width 50 height 16
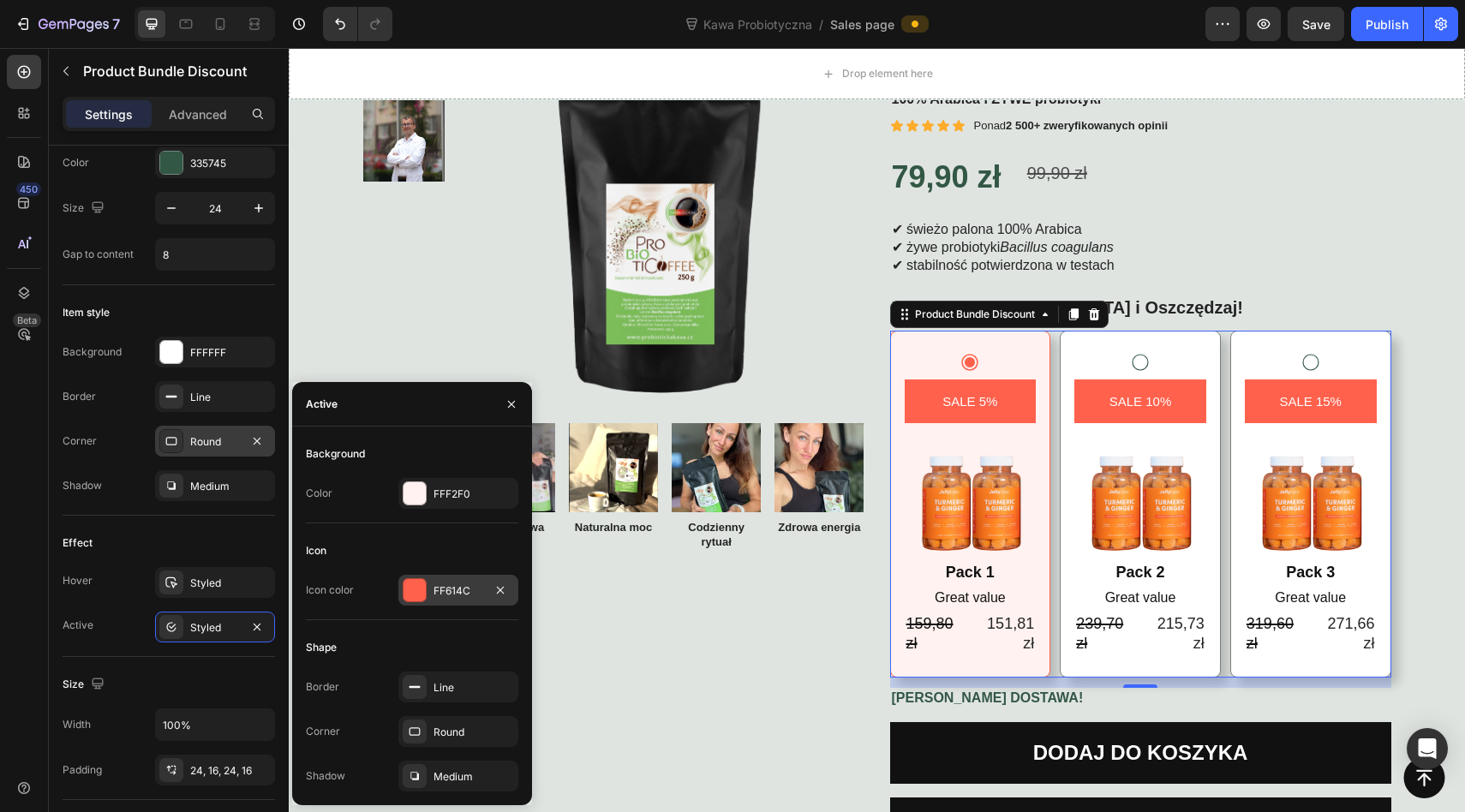
click at [416, 592] on div at bounding box center [414, 590] width 22 height 22
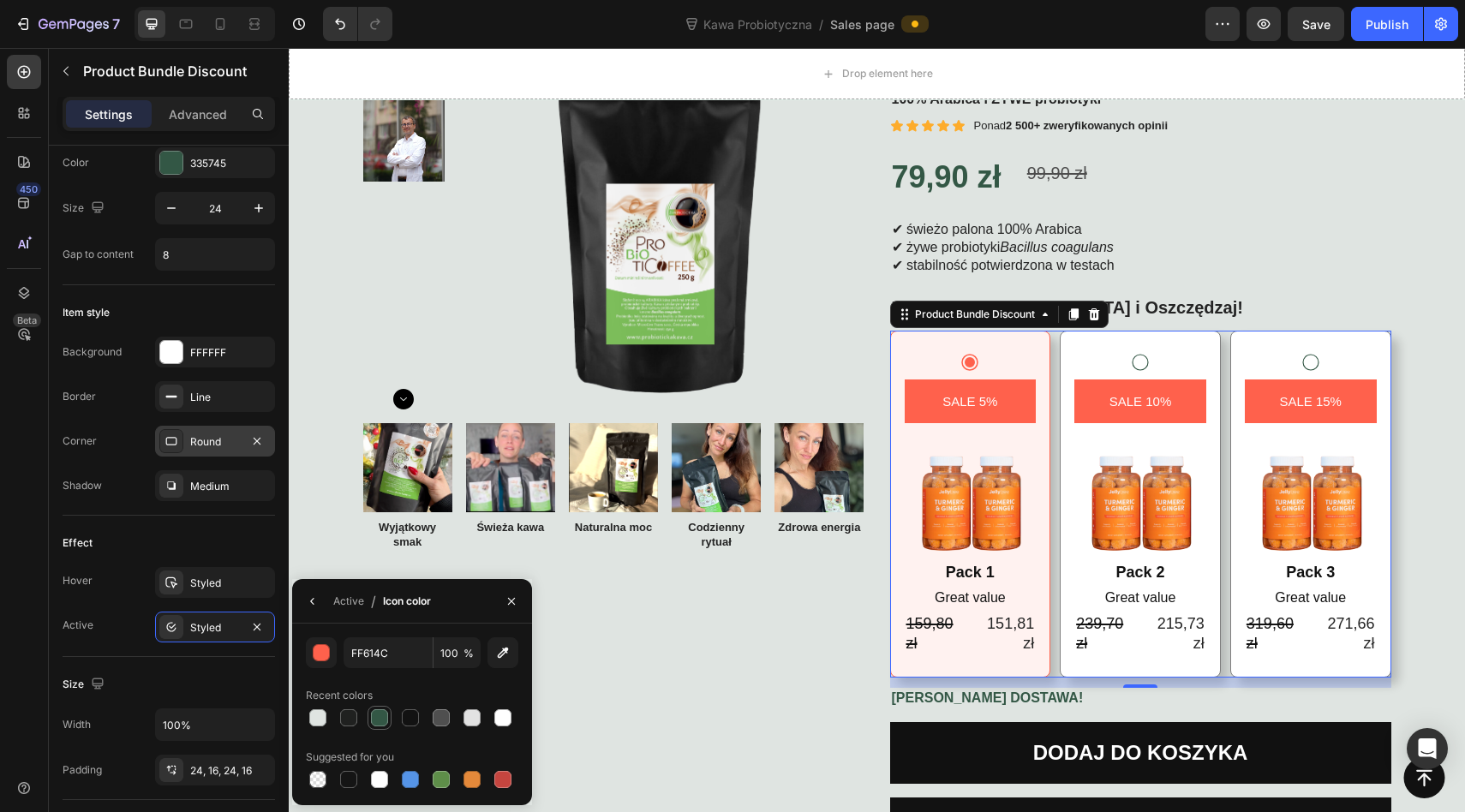
click at [376, 718] on div at bounding box center [380, 718] width 18 height 18
type input "335745"
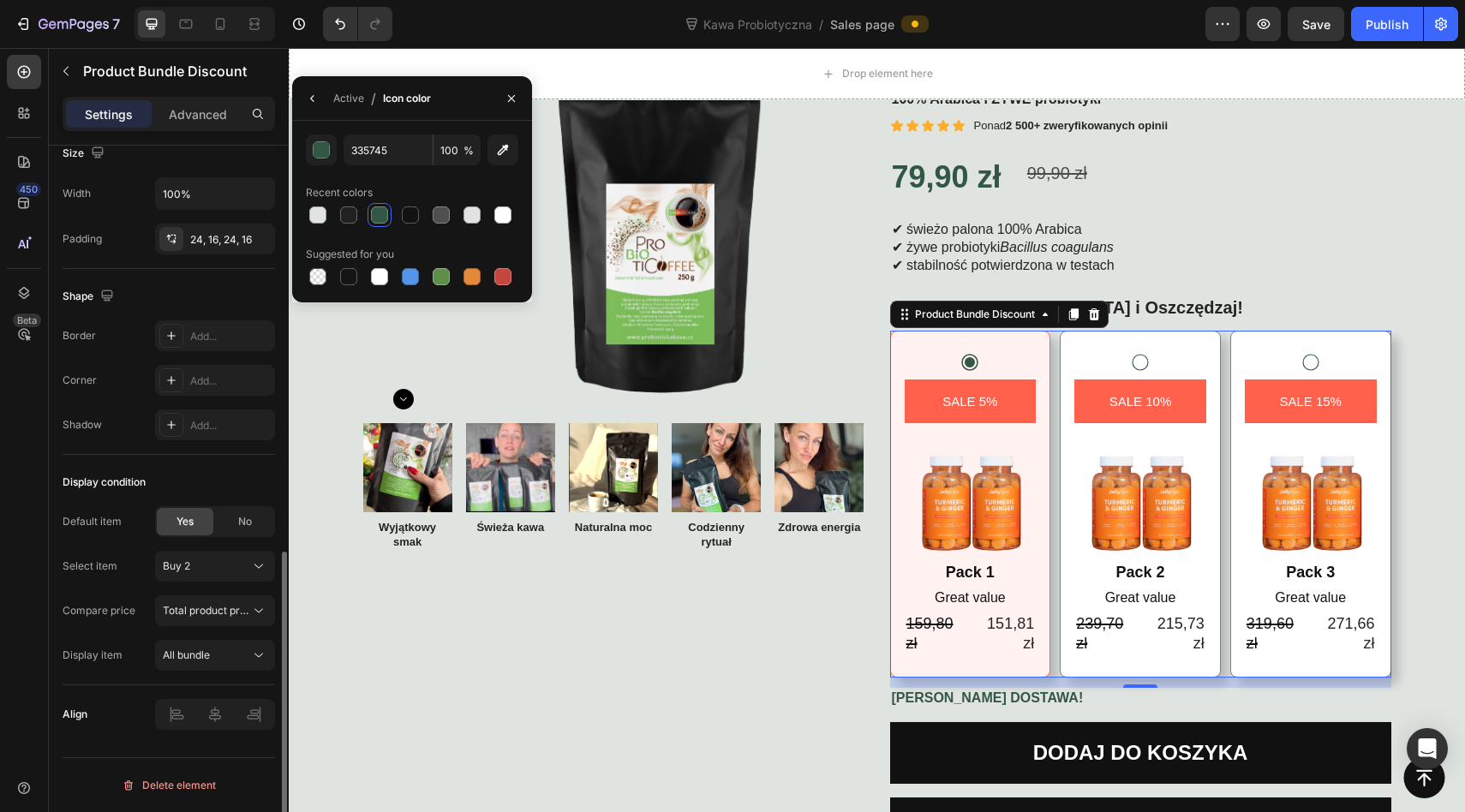
scroll to position [925, 0]
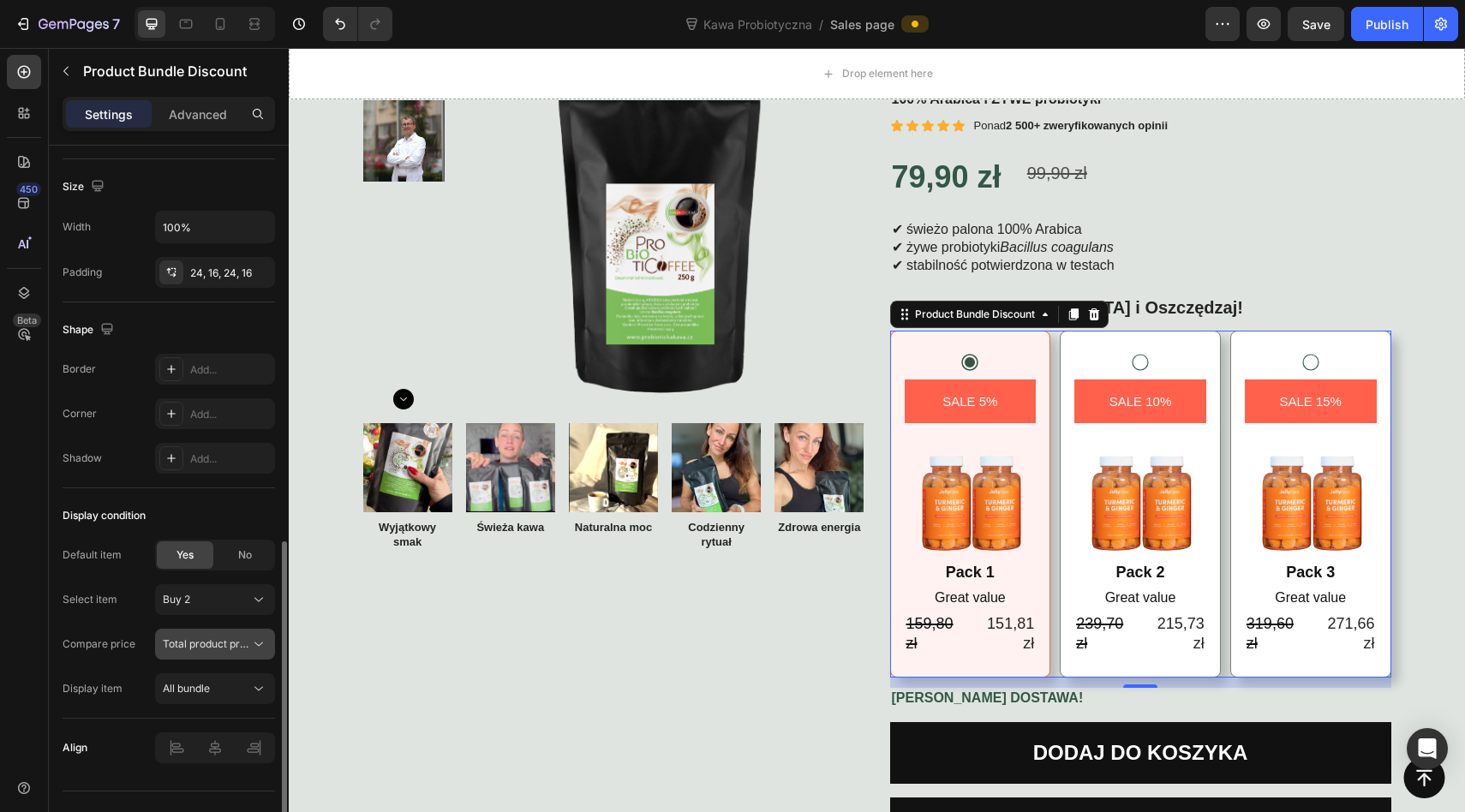
click at [195, 643] on span "Total product price" at bounding box center [208, 643] width 92 height 13
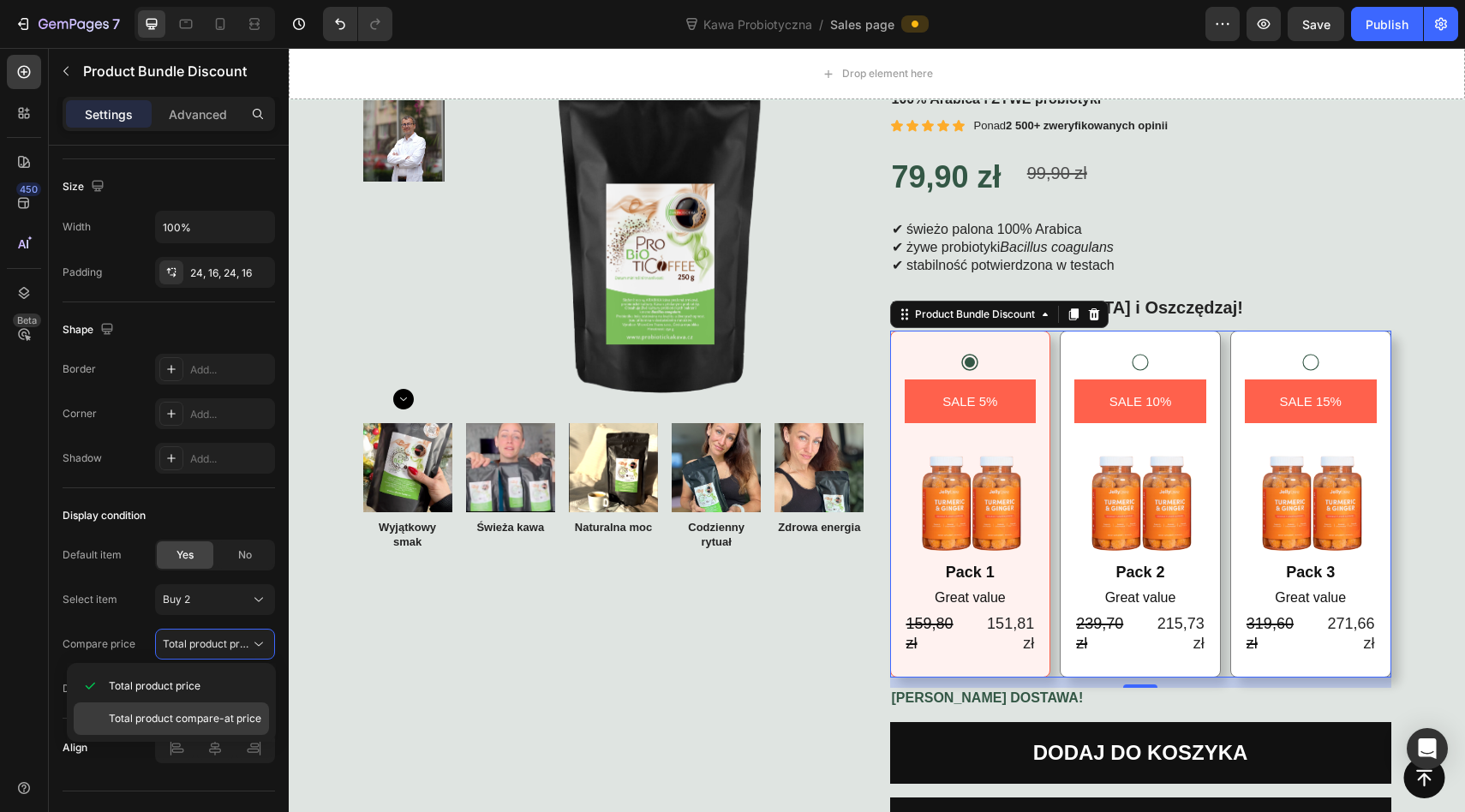
click at [185, 708] on div "Total product compare-at price" at bounding box center [171, 718] width 195 height 32
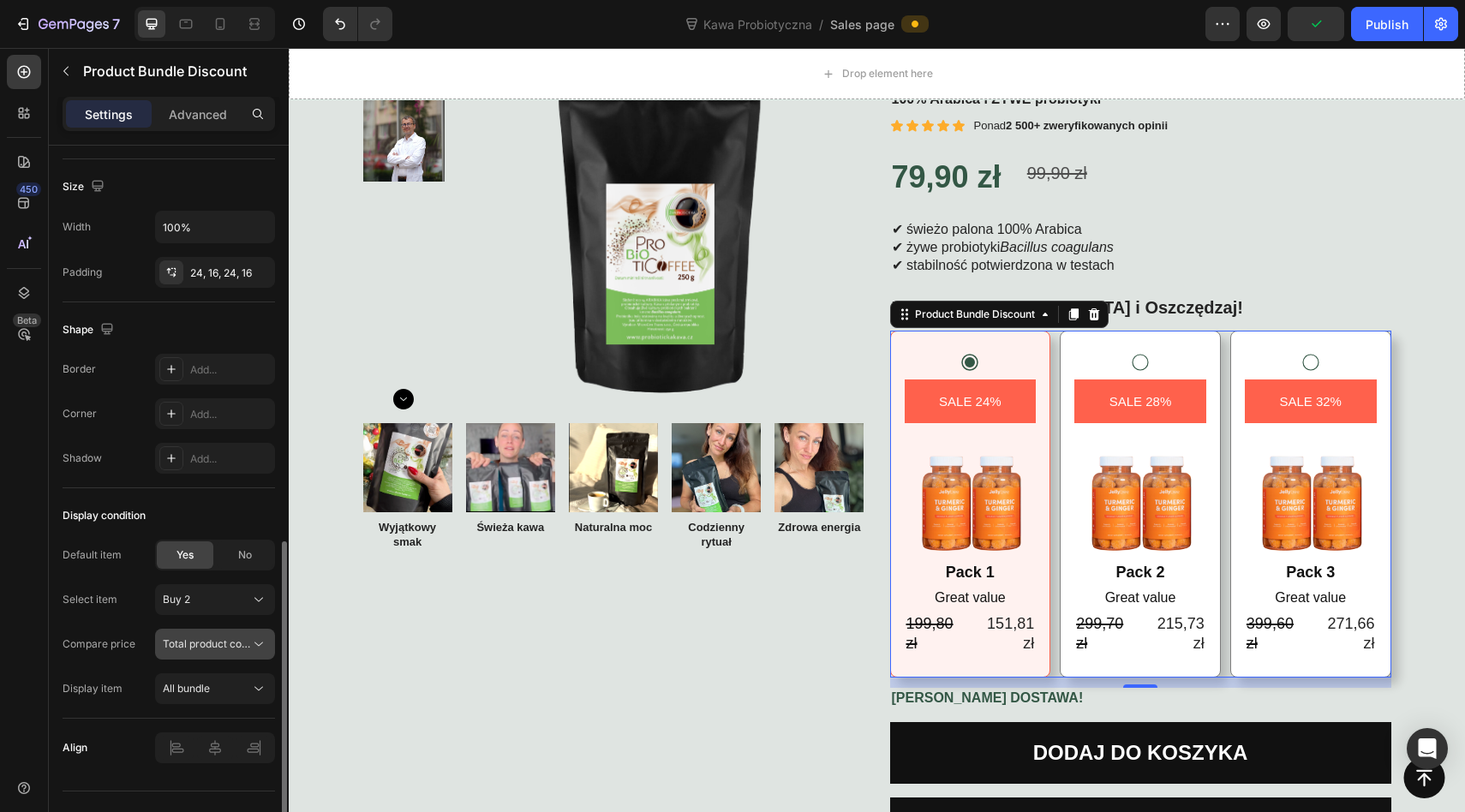
click at [200, 644] on span "Total product compare-at price" at bounding box center [239, 643] width 152 height 13
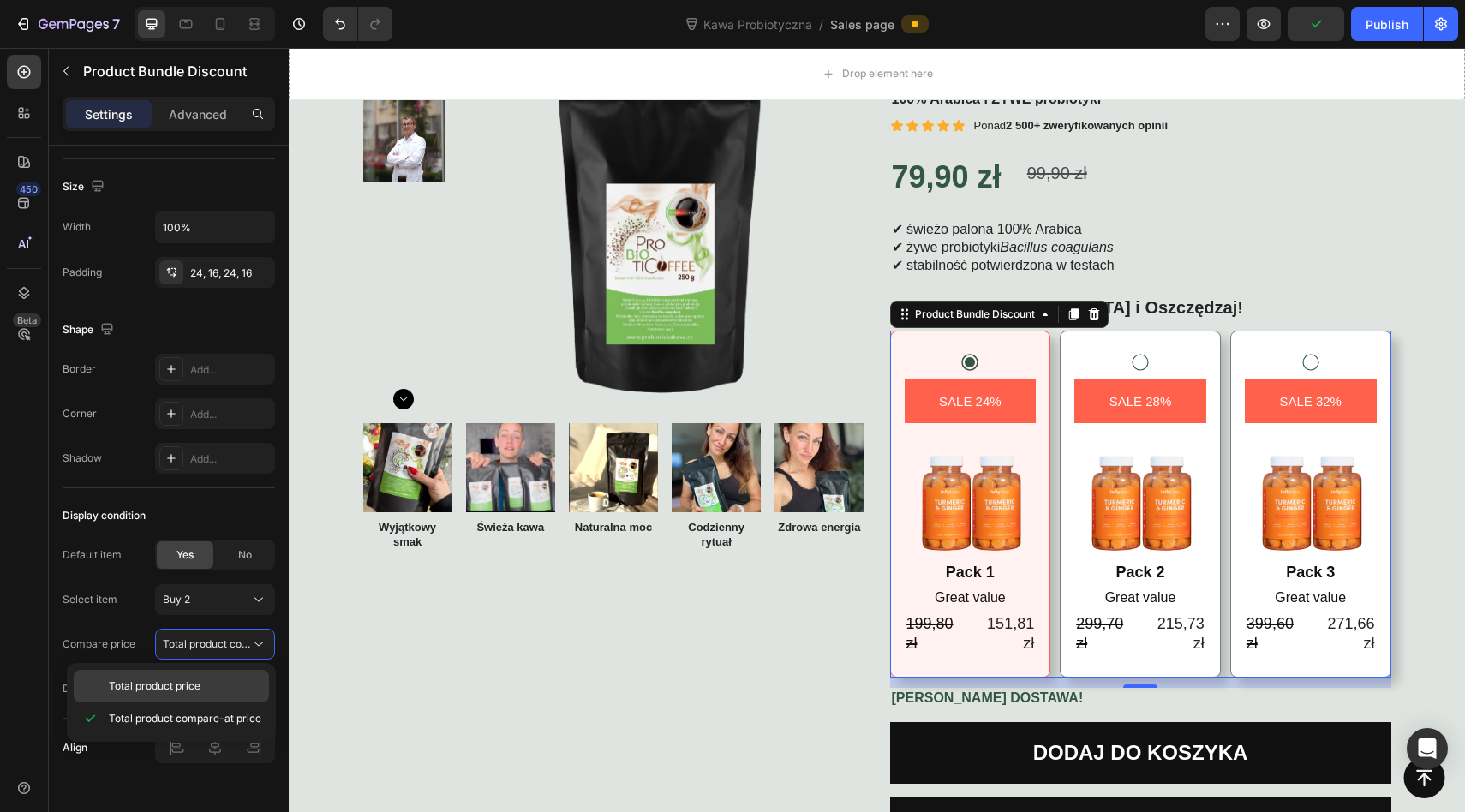
click at [187, 680] on span "Total product price" at bounding box center [154, 686] width 92 height 16
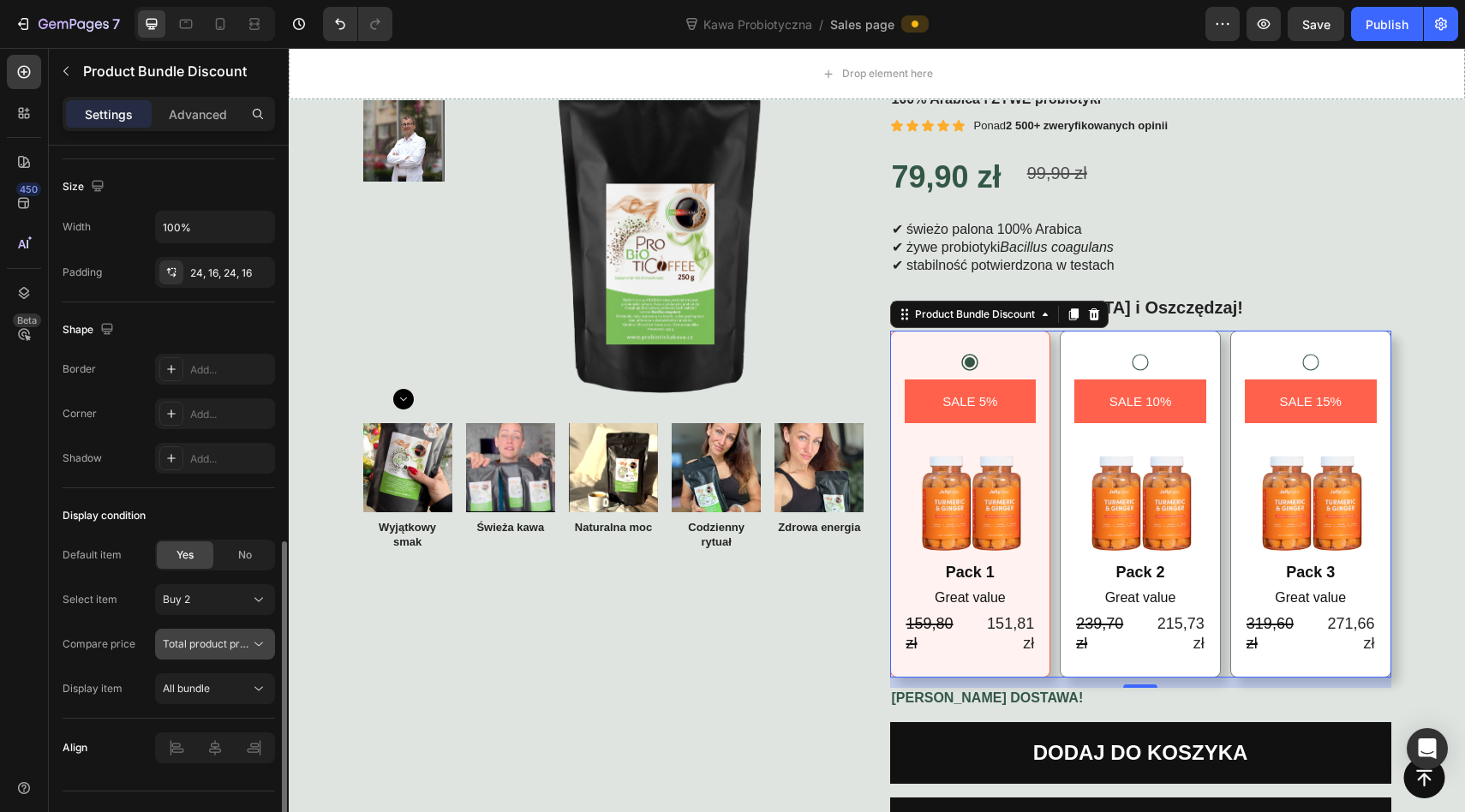
click at [212, 642] on span "Total product price" at bounding box center [208, 643] width 92 height 13
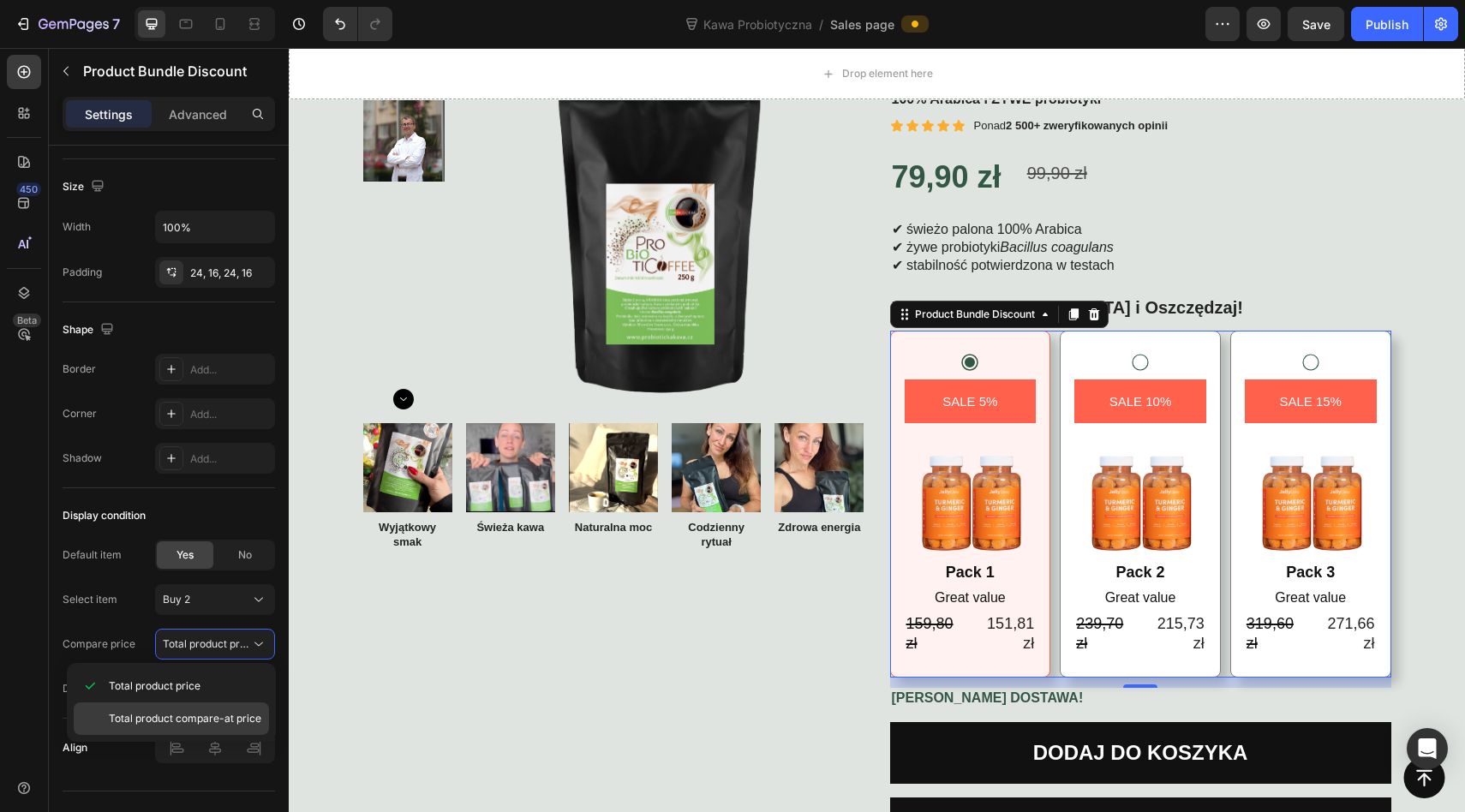
click at [212, 713] on span "Total product compare-at price" at bounding box center [185, 718] width 152 height 16
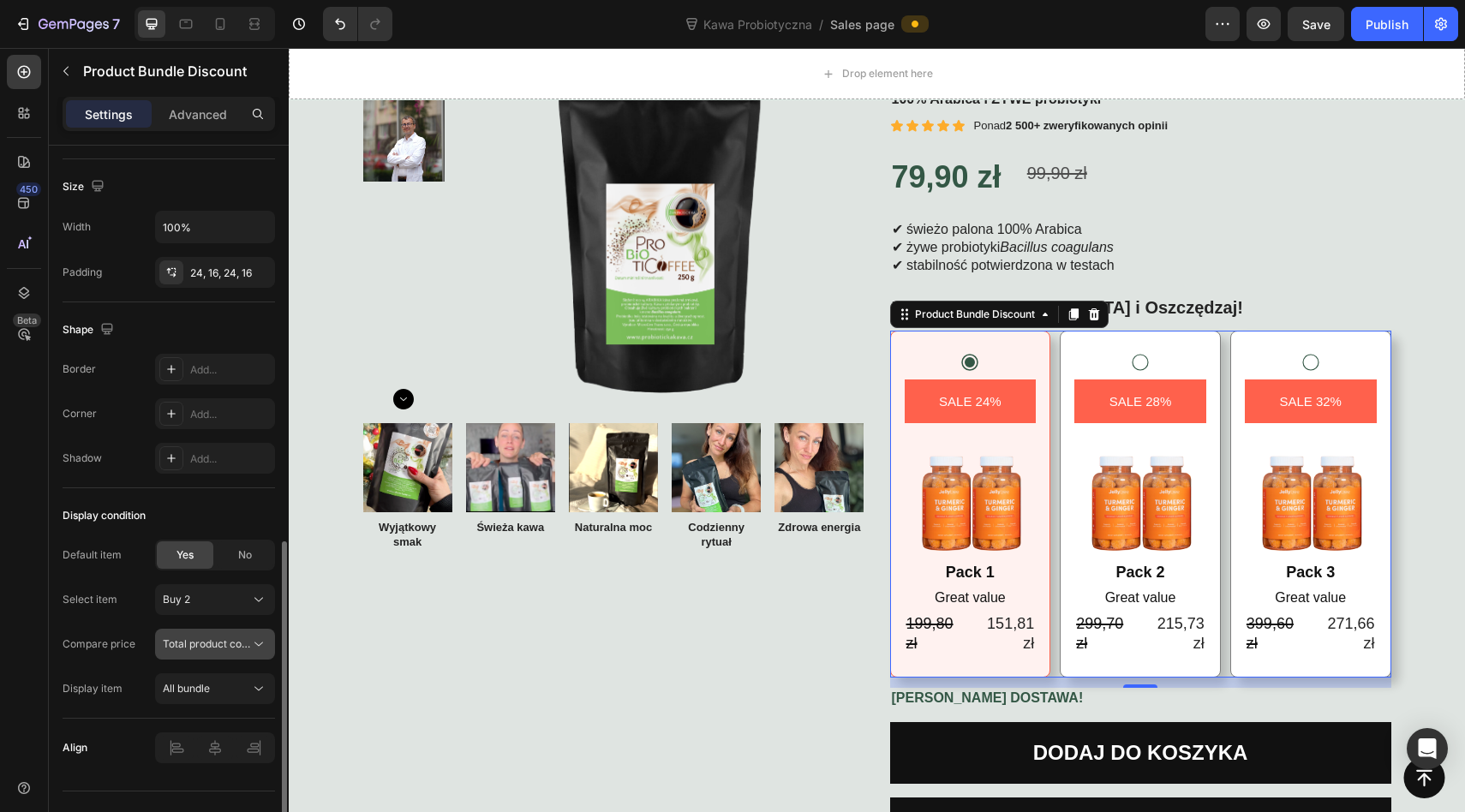
click at [241, 635] on div "Total product compare-at price" at bounding box center [214, 644] width 104 height 18
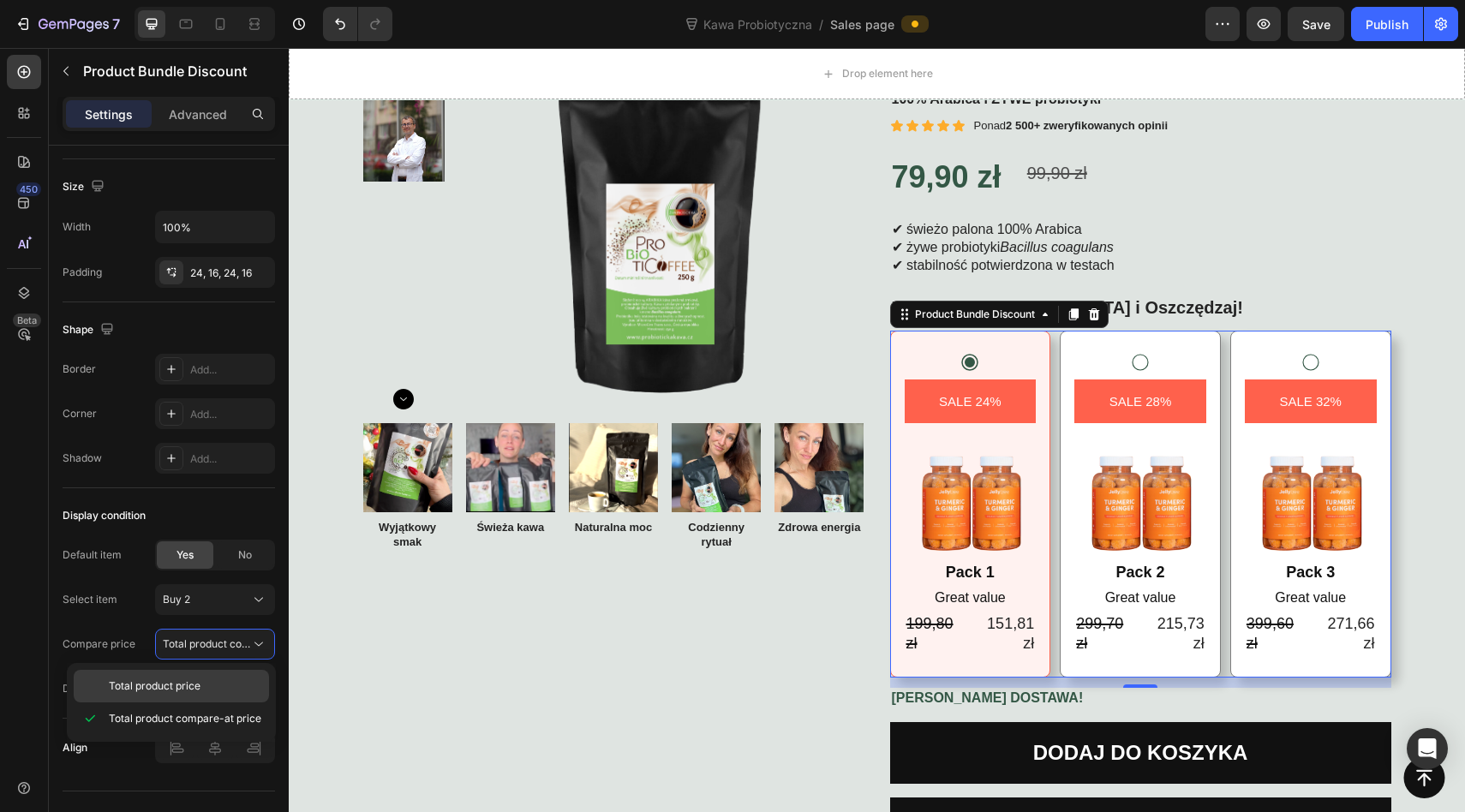
click at [228, 678] on p "Total product price" at bounding box center [185, 686] width 152 height 16
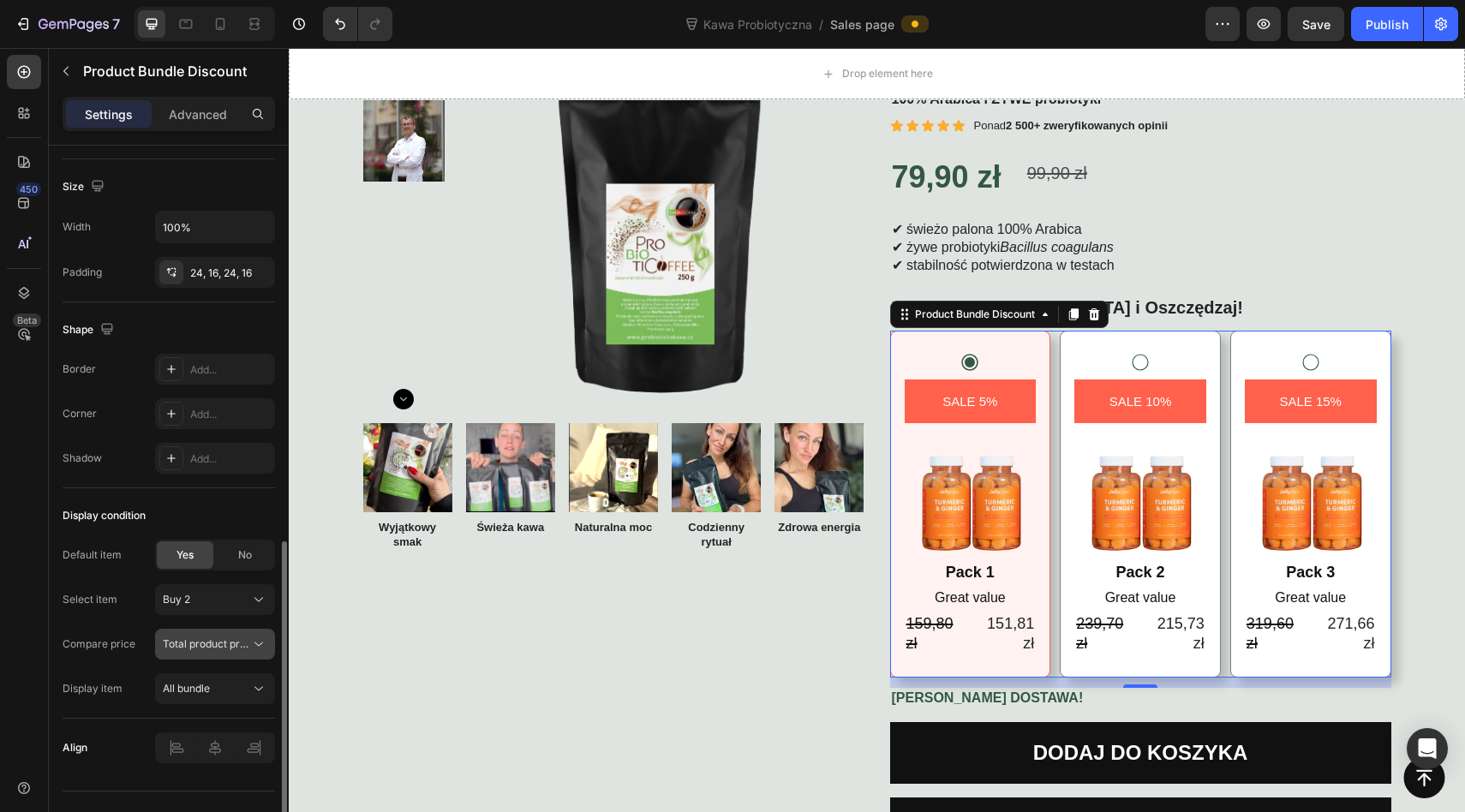
click at [215, 636] on span "Total product price" at bounding box center [207, 644] width 88 height 16
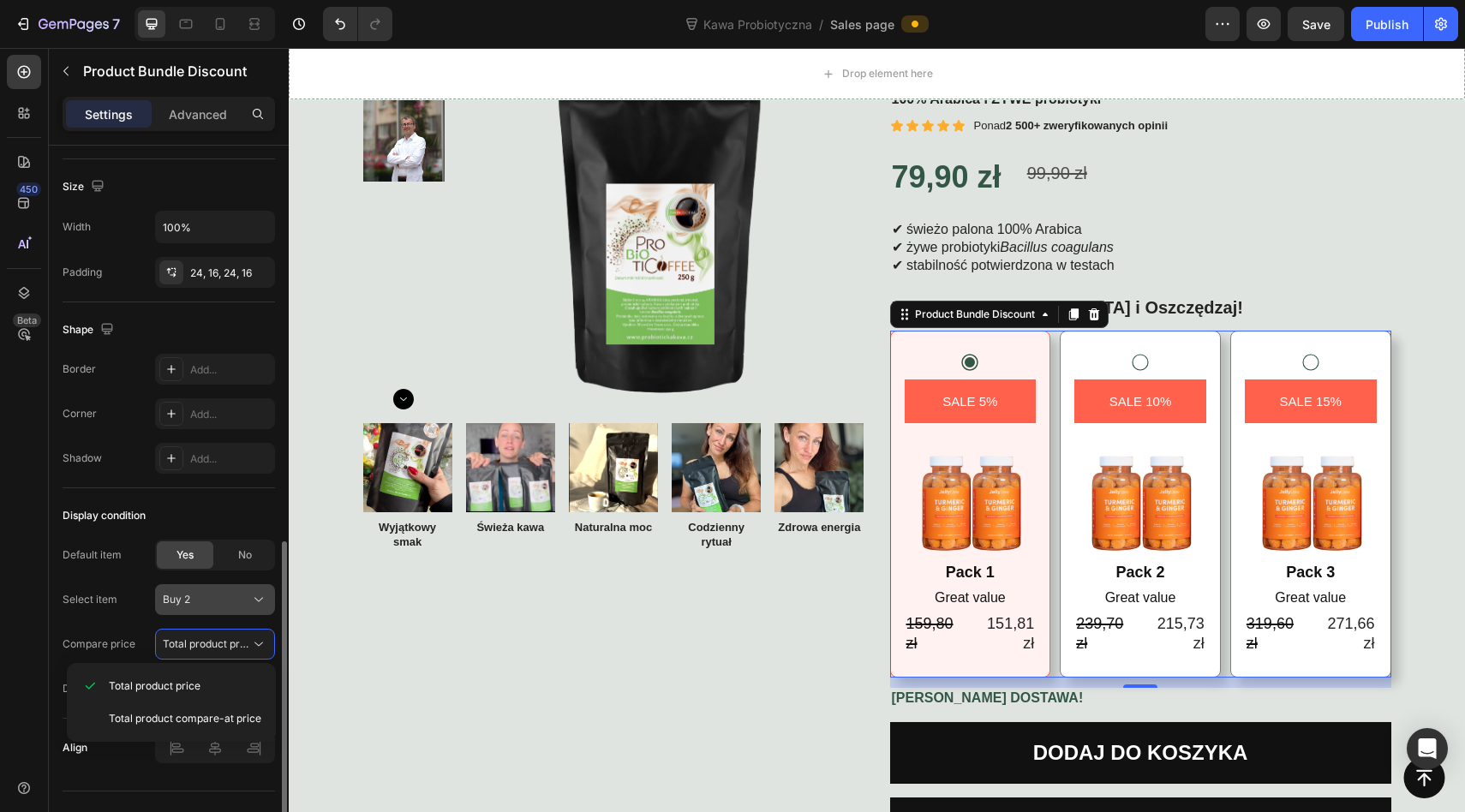
click at [206, 606] on div "Buy 2" at bounding box center [205, 599] width 84 height 16
click at [187, 668] on span "Buy 3" at bounding box center [175, 671] width 27 height 16
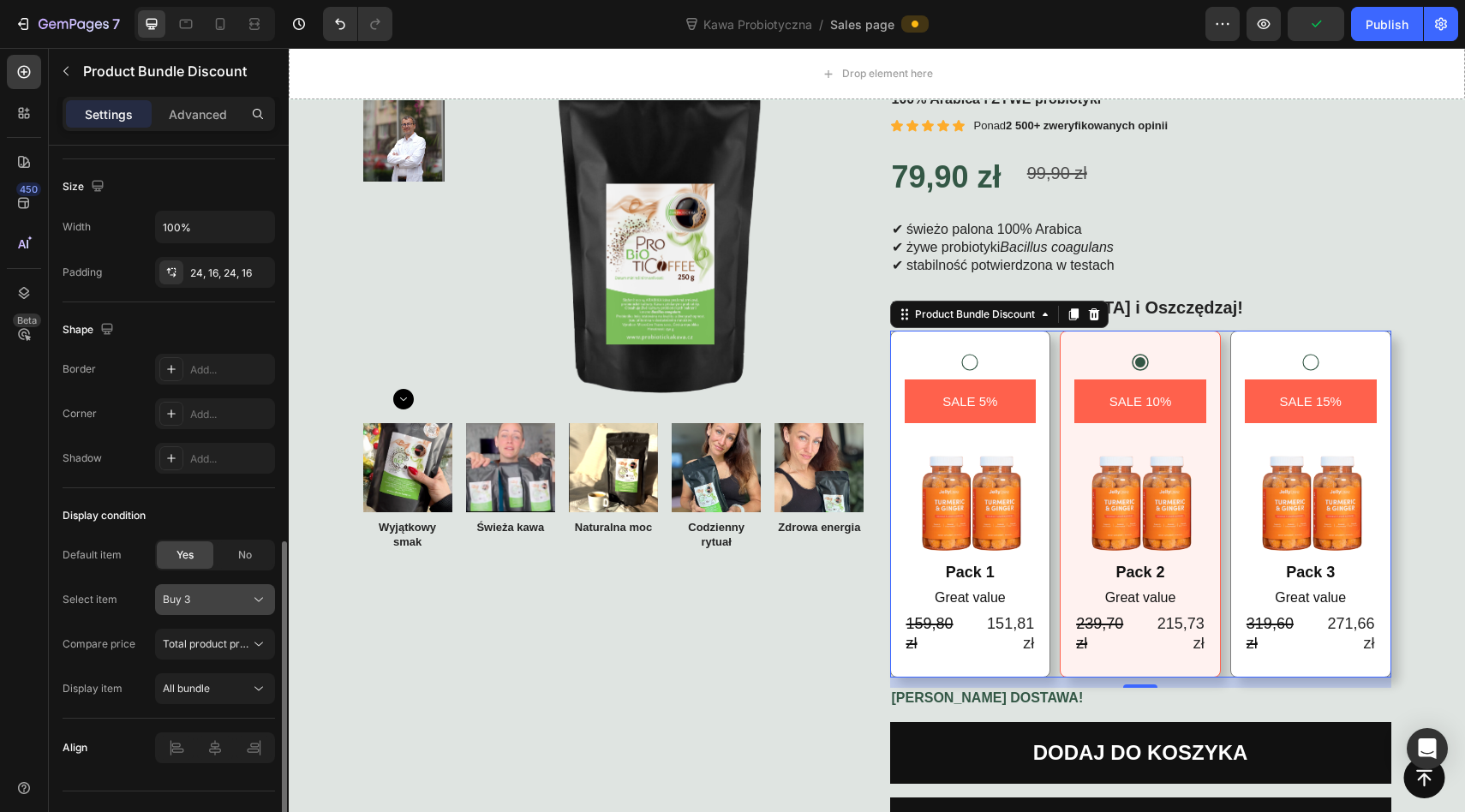
click at [208, 598] on div "Buy 3" at bounding box center [205, 599] width 84 height 16
click at [202, 637] on div "Buy 2" at bounding box center [212, 640] width 100 height 16
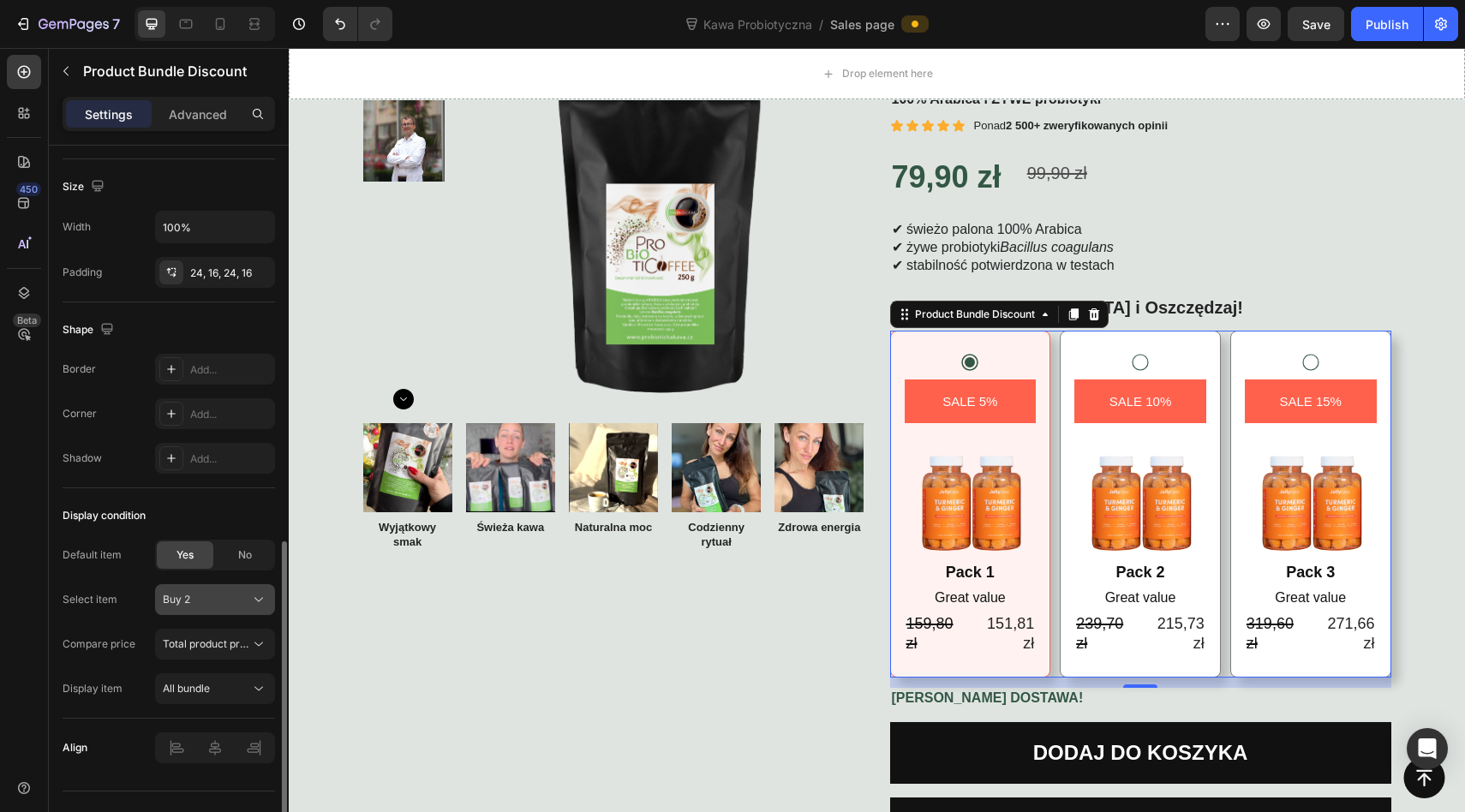
click at [209, 599] on div "Buy 2" at bounding box center [205, 599] width 84 height 16
click at [198, 663] on div "Buy 3" at bounding box center [200, 671] width 137 height 31
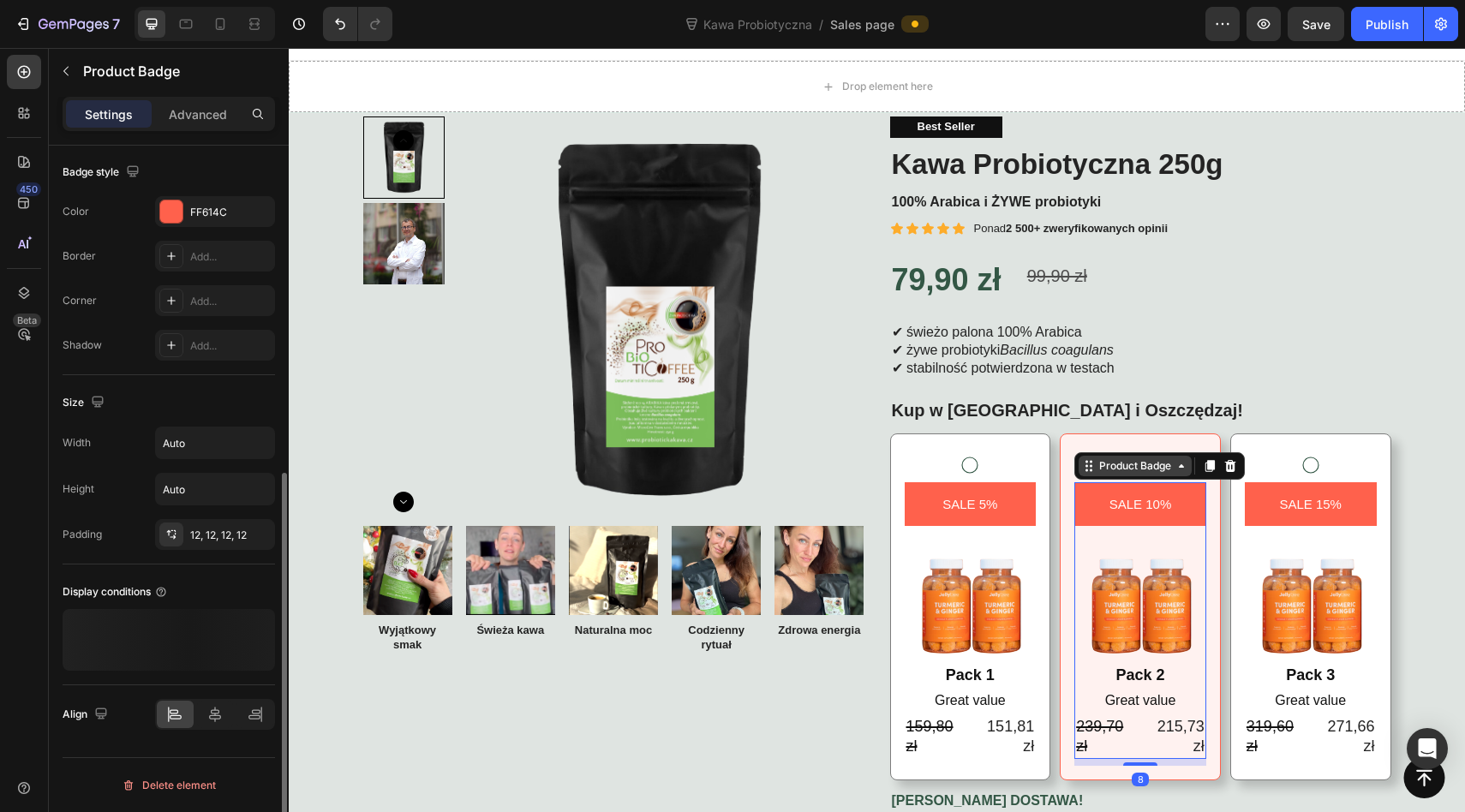
scroll to position [0, 0]
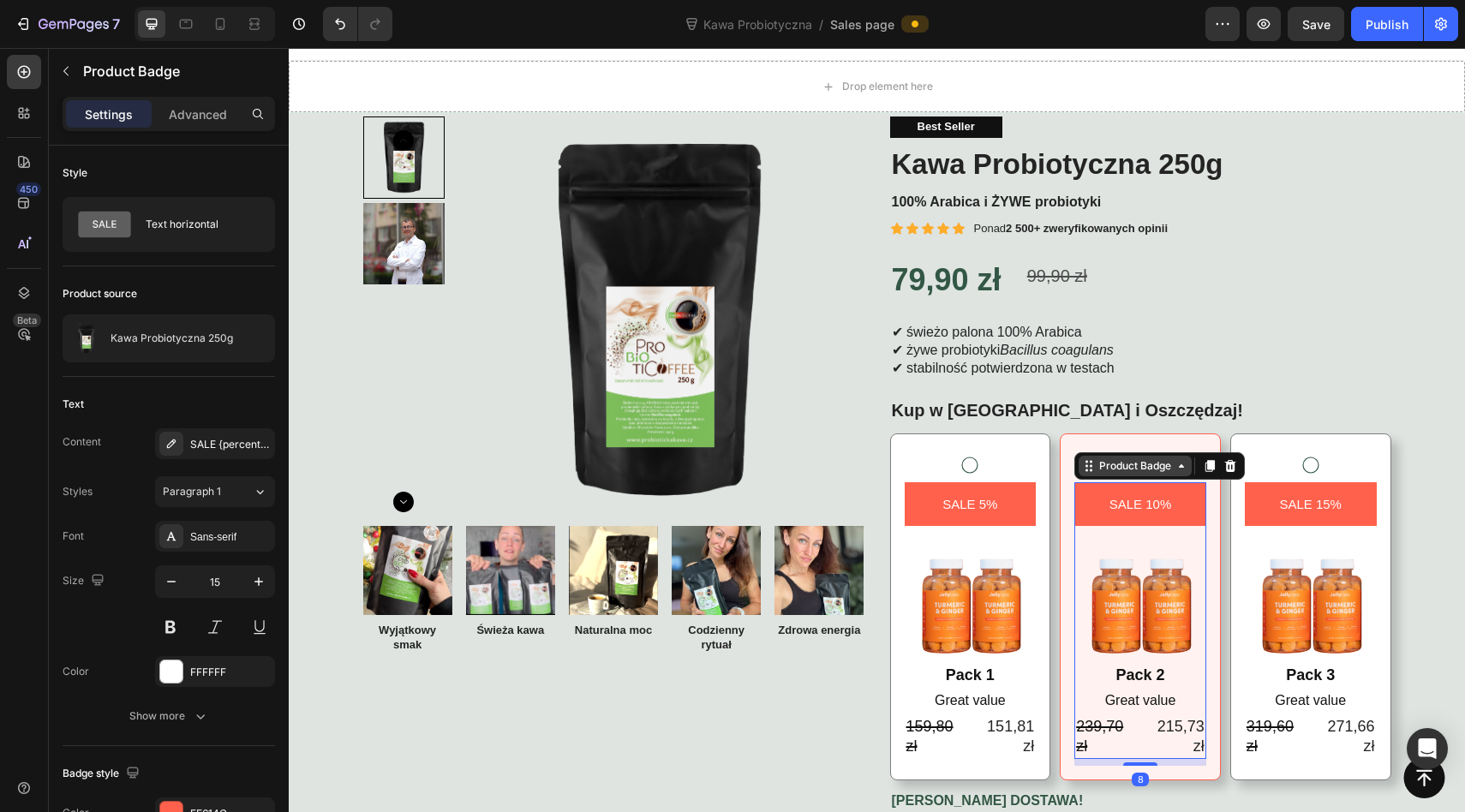
click at [1153, 470] on div "Product Badge" at bounding box center [1135, 466] width 79 height 16
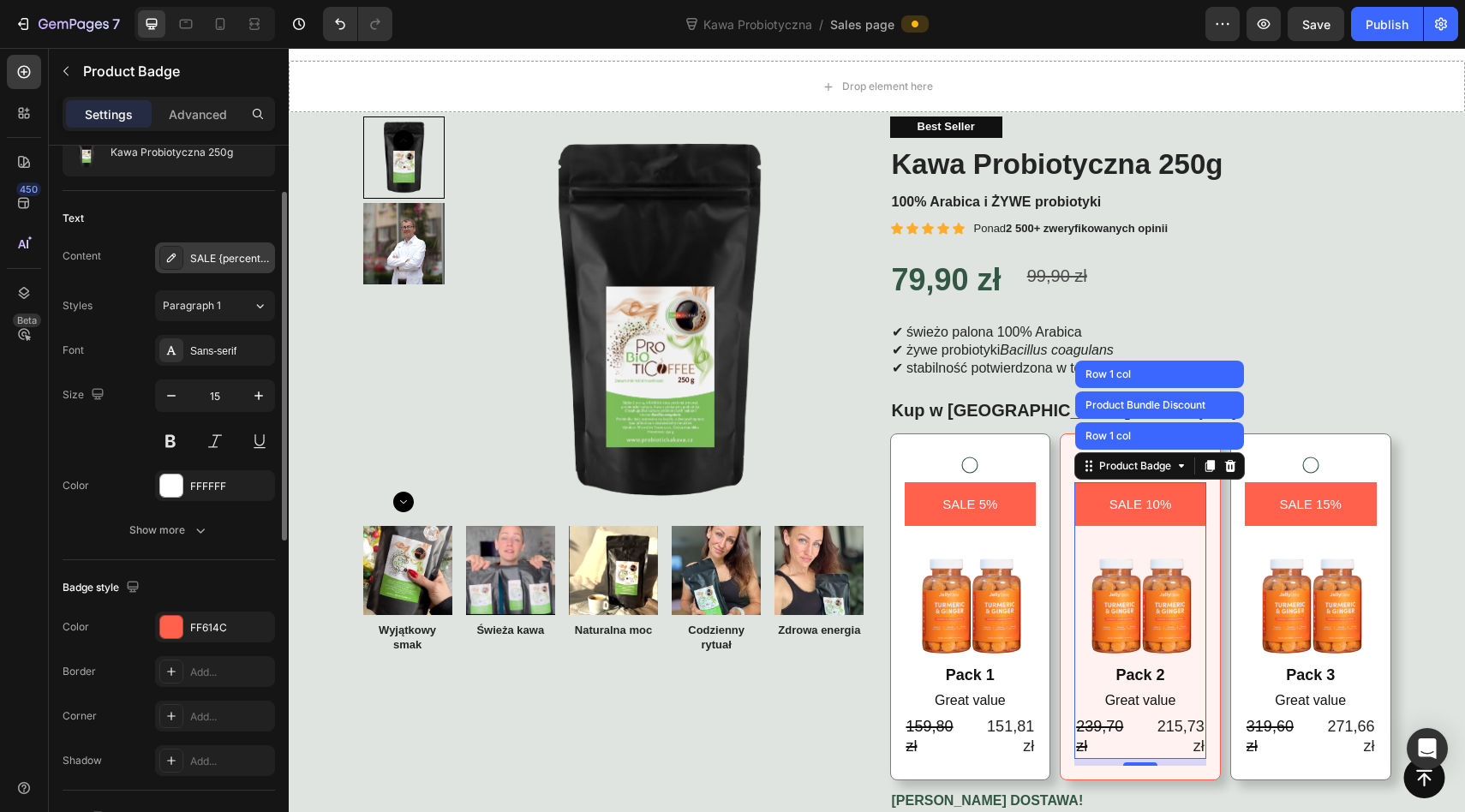
scroll to position [200, 0]
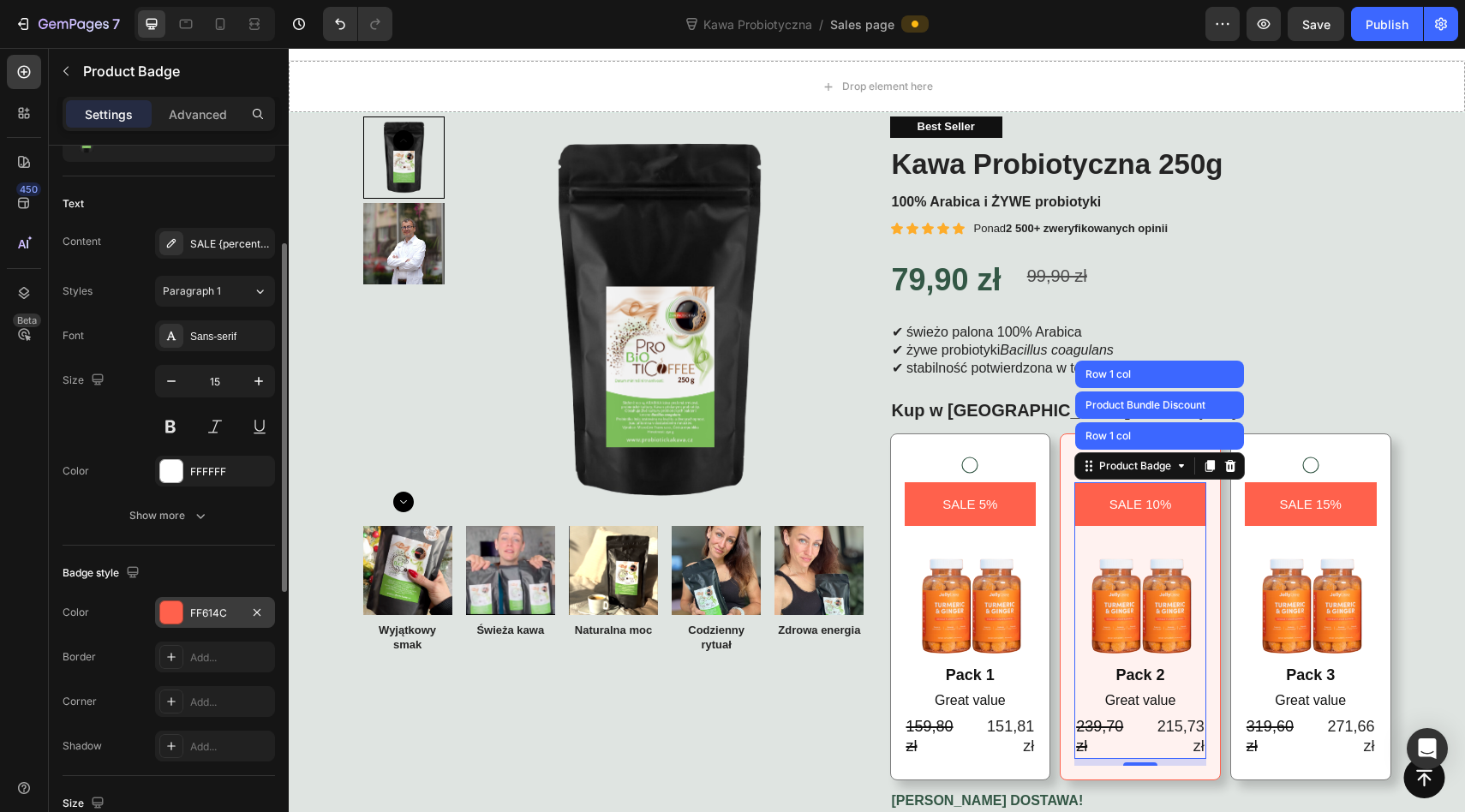
click at [223, 611] on div "FF614C" at bounding box center [214, 613] width 50 height 16
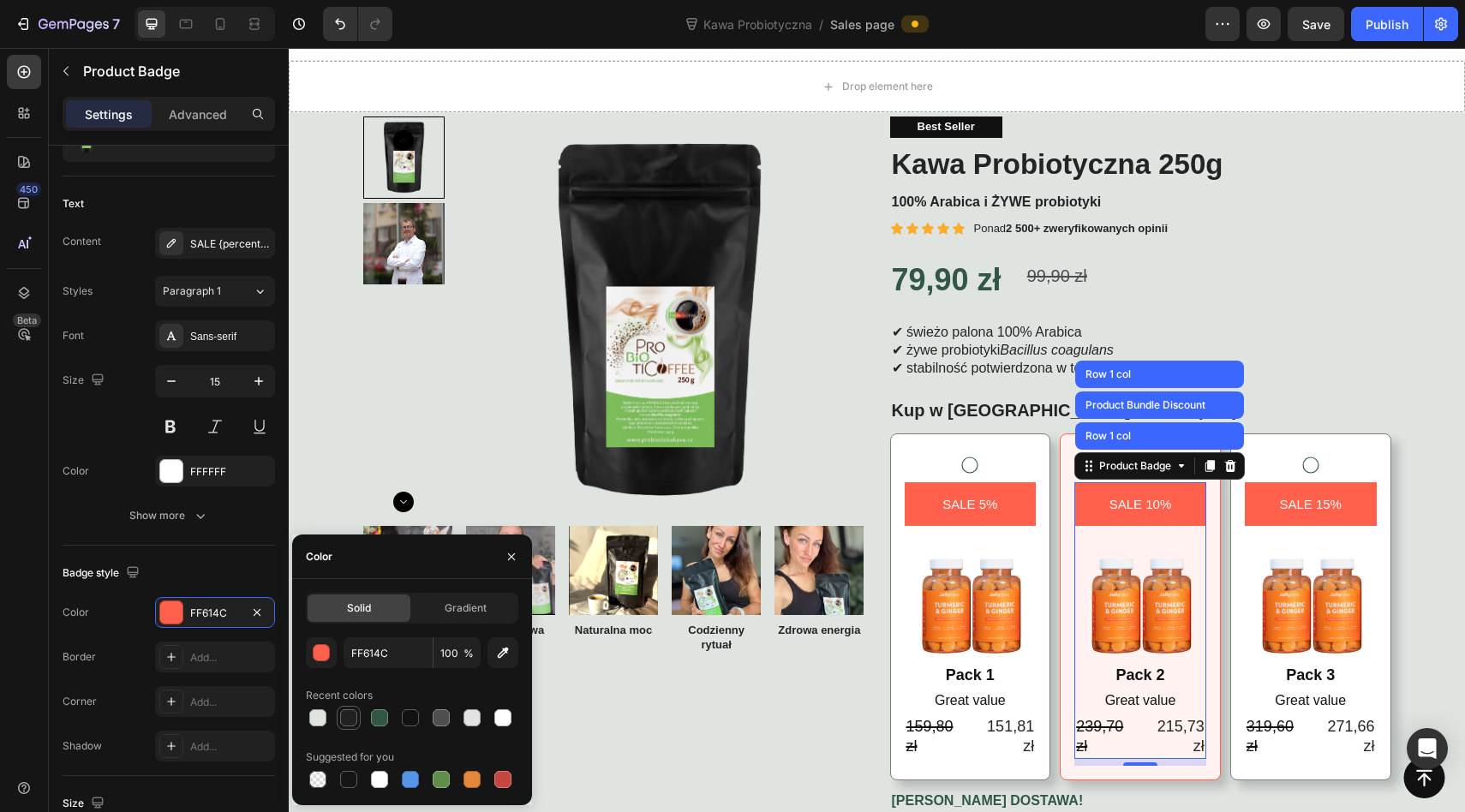
click at [351, 712] on div at bounding box center [349, 718] width 18 height 18
click at [496, 647] on icon "button" at bounding box center [503, 653] width 18 height 18
click at [408, 715] on div at bounding box center [410, 718] width 18 height 18
type input "335745"
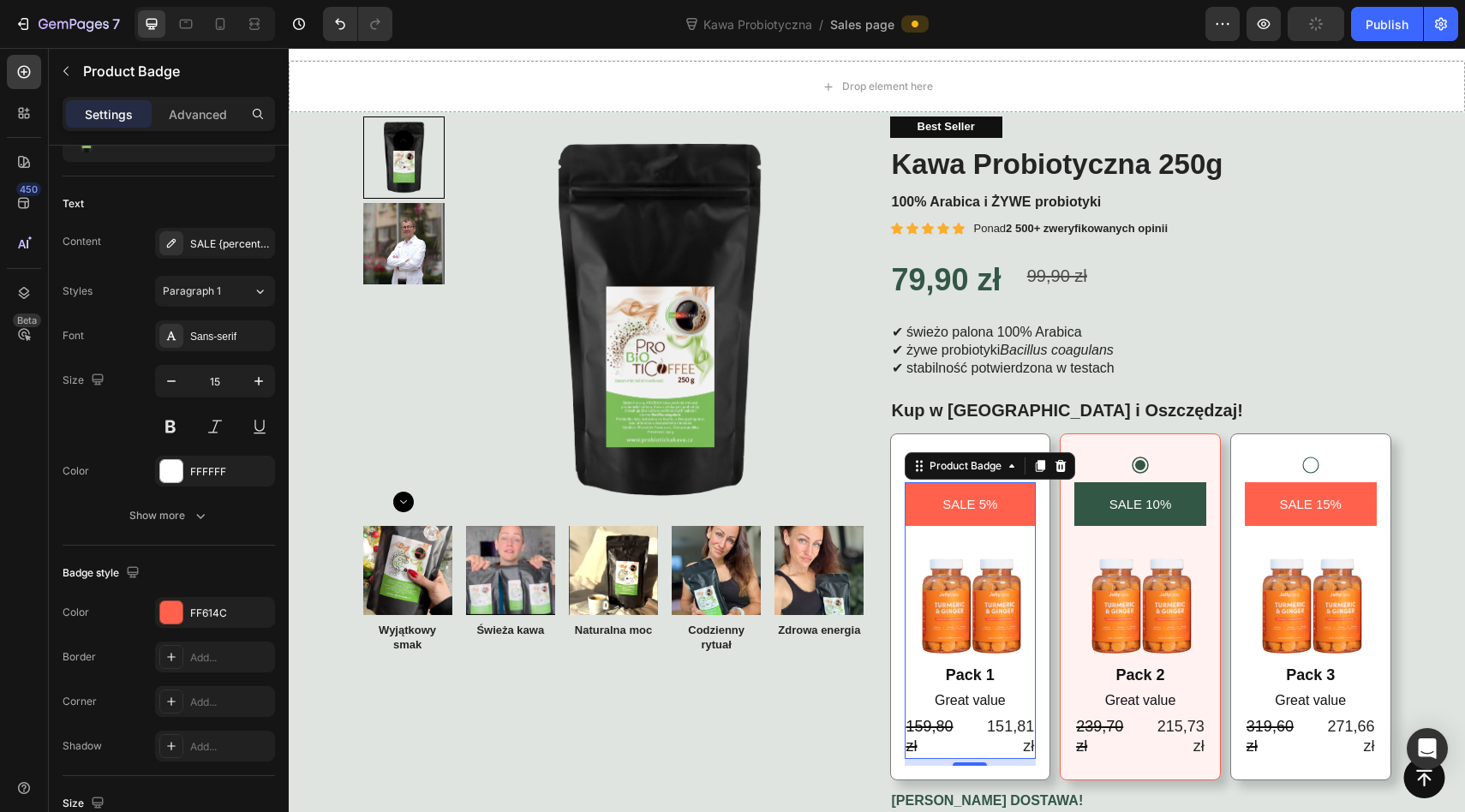
click at [929, 514] on div "SALE 5%" at bounding box center [970, 504] width 132 height 44
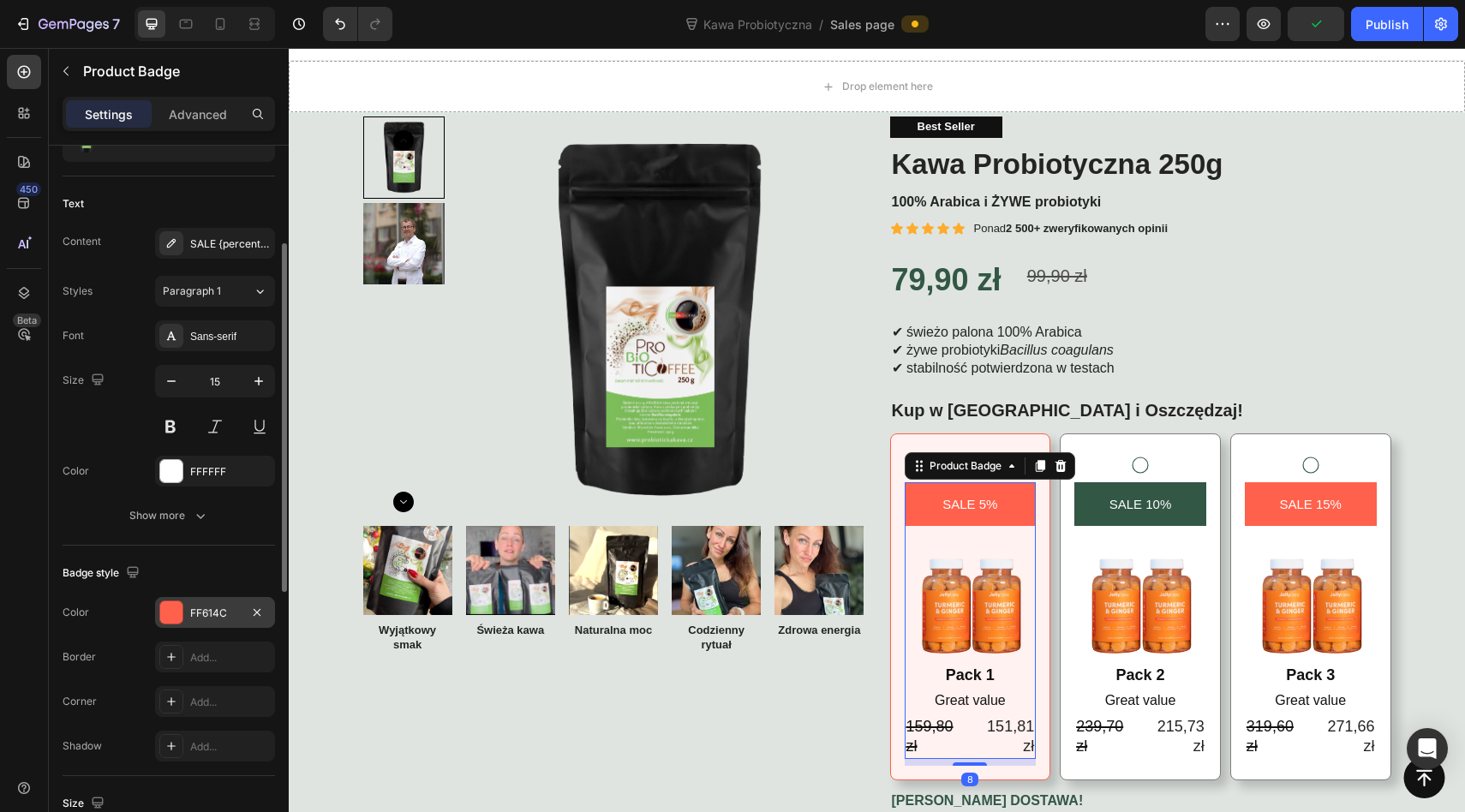
click at [169, 621] on div at bounding box center [171, 612] width 22 height 22
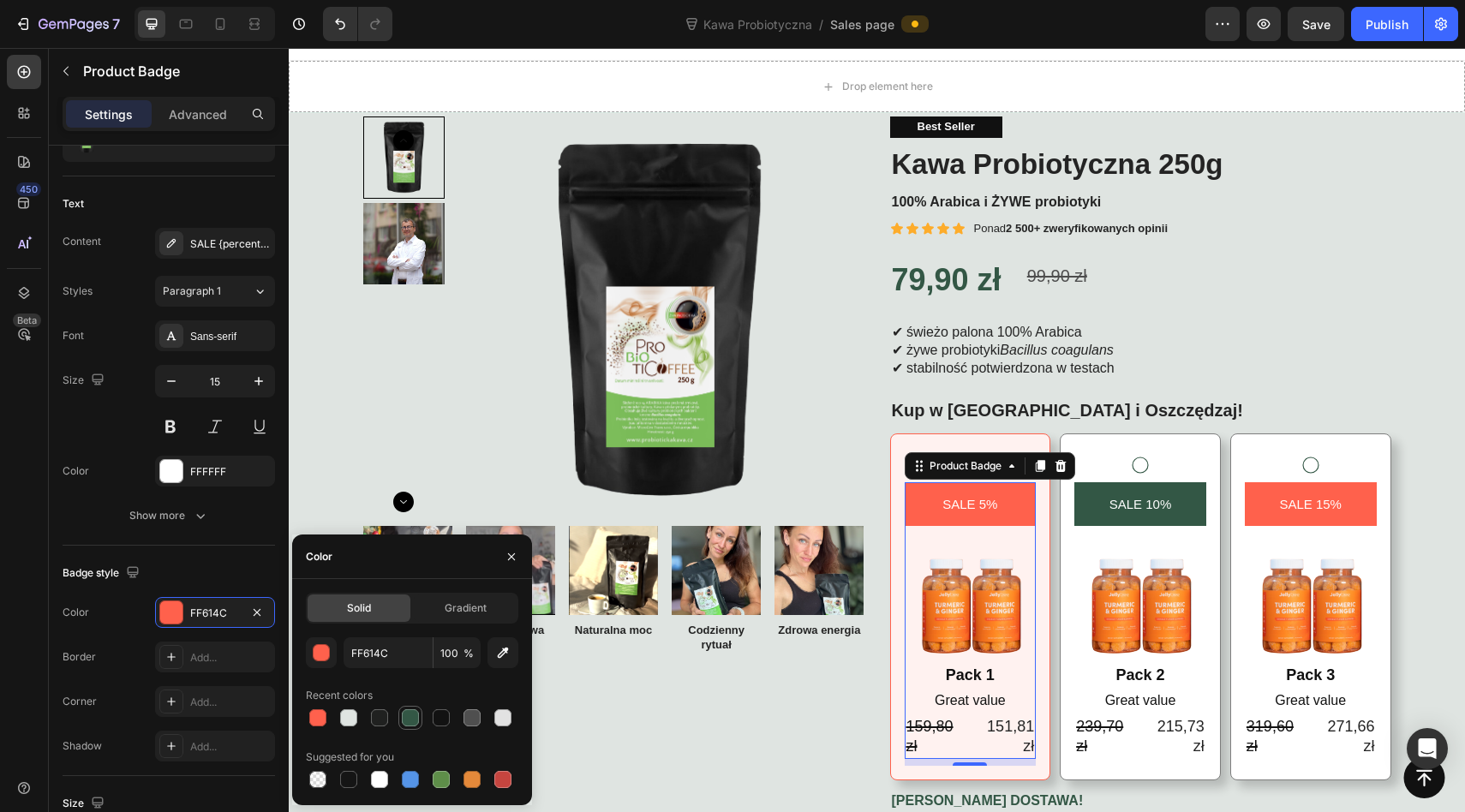
click at [413, 716] on div at bounding box center [410, 718] width 18 height 18
type input "335745"
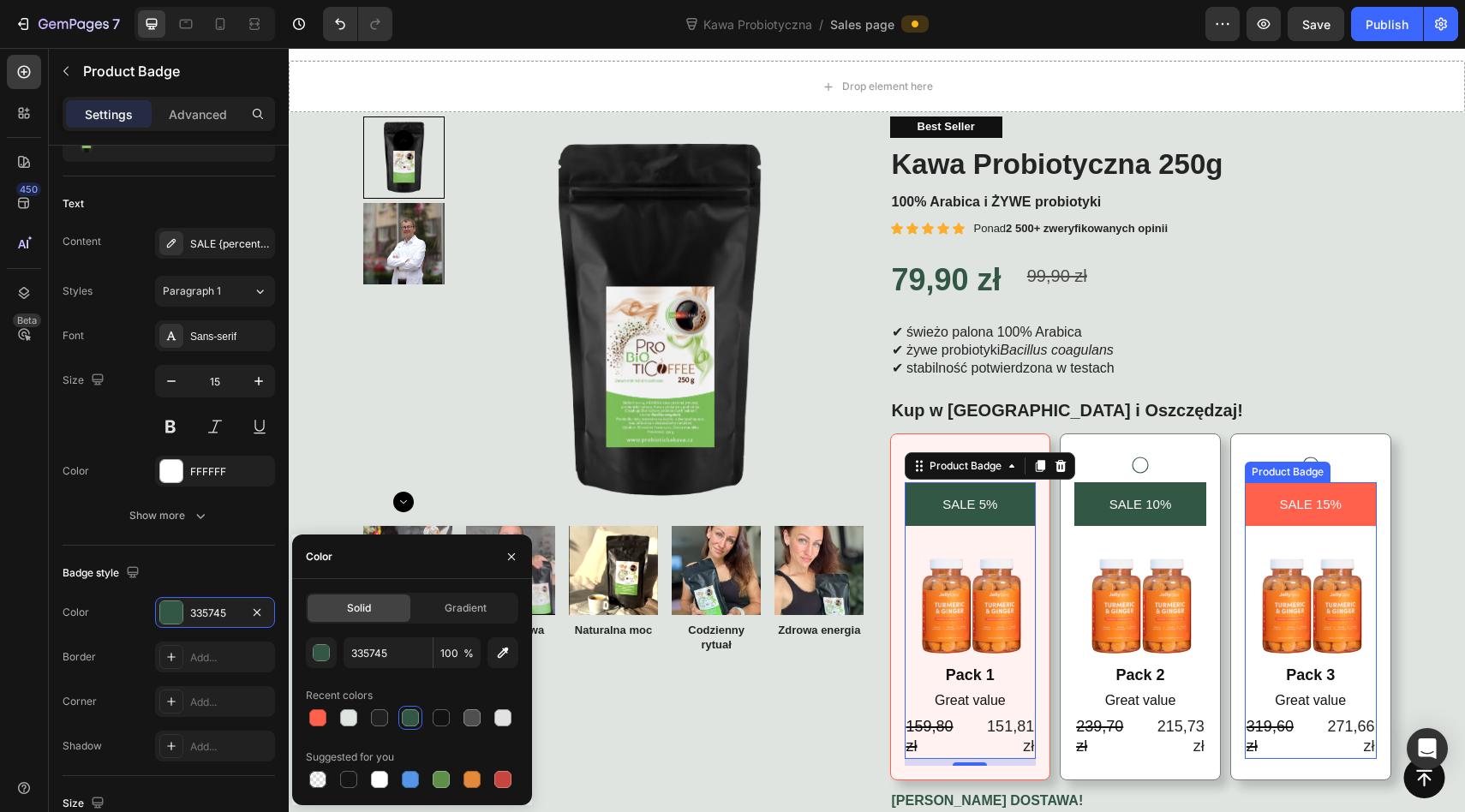
click at [1265, 494] on div "SALE 15%" at bounding box center [1310, 504] width 132 height 44
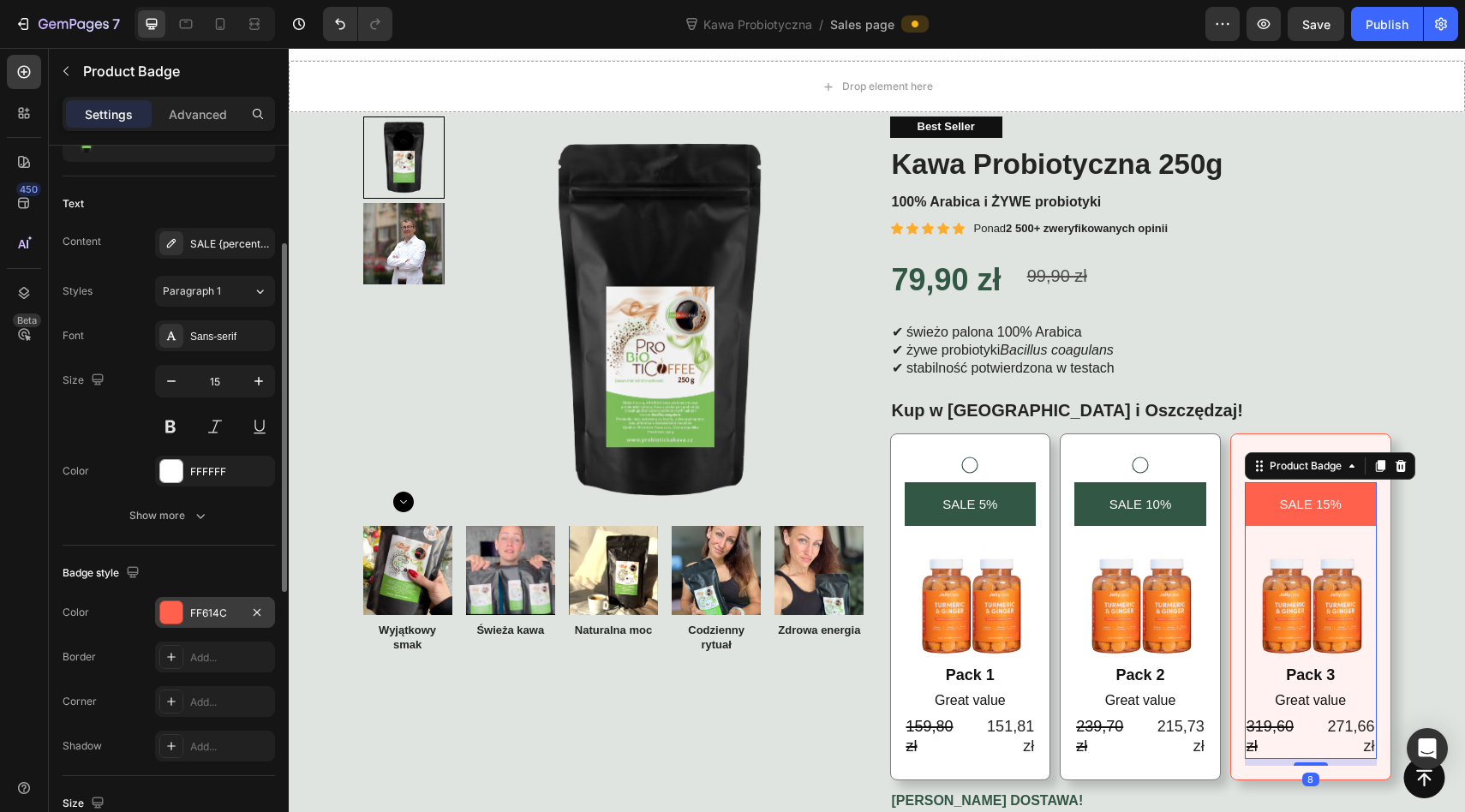
click at [199, 603] on div "FF614C" at bounding box center [214, 612] width 120 height 31
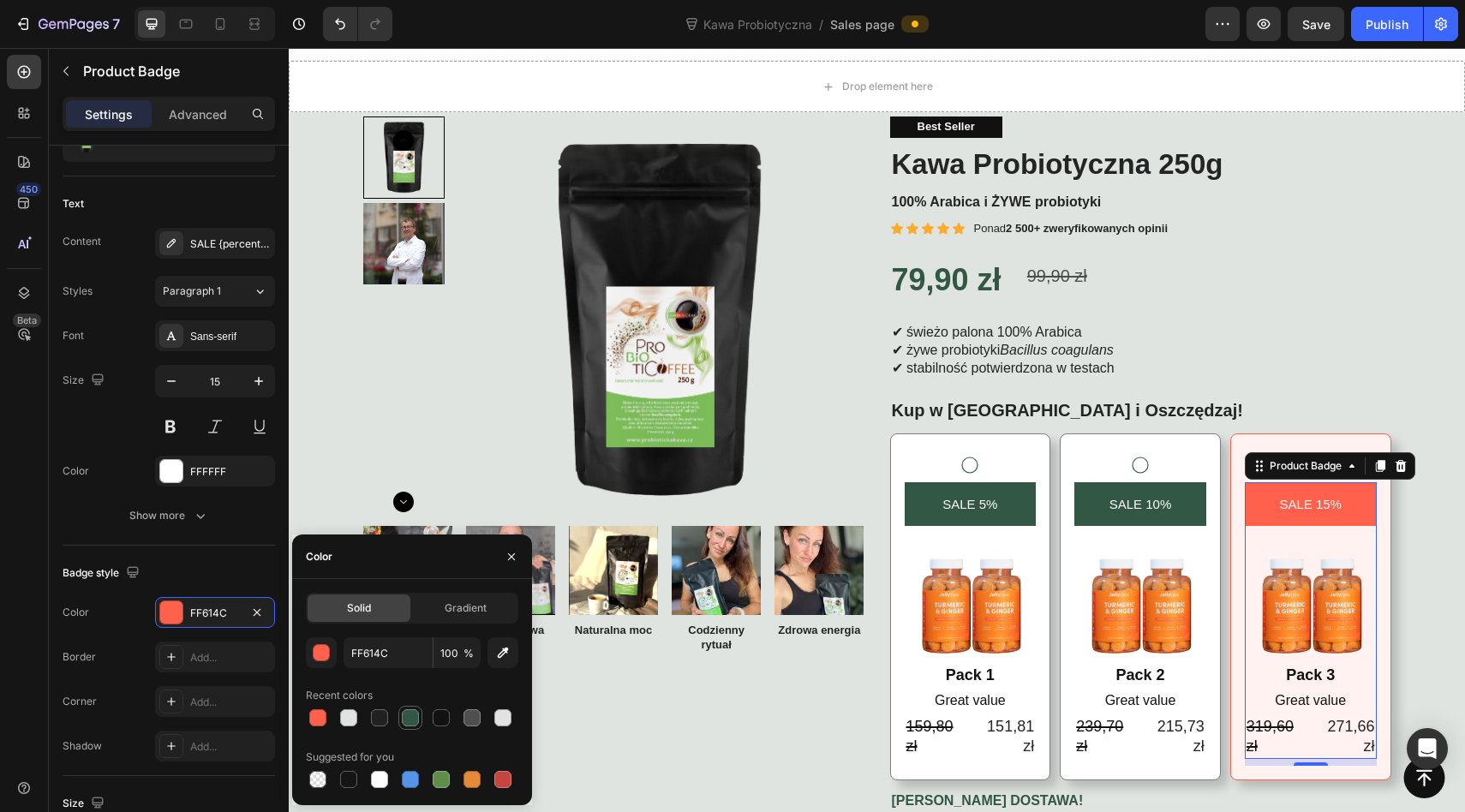
click at [409, 708] on div at bounding box center [410, 717] width 20 height 20
type input "335745"
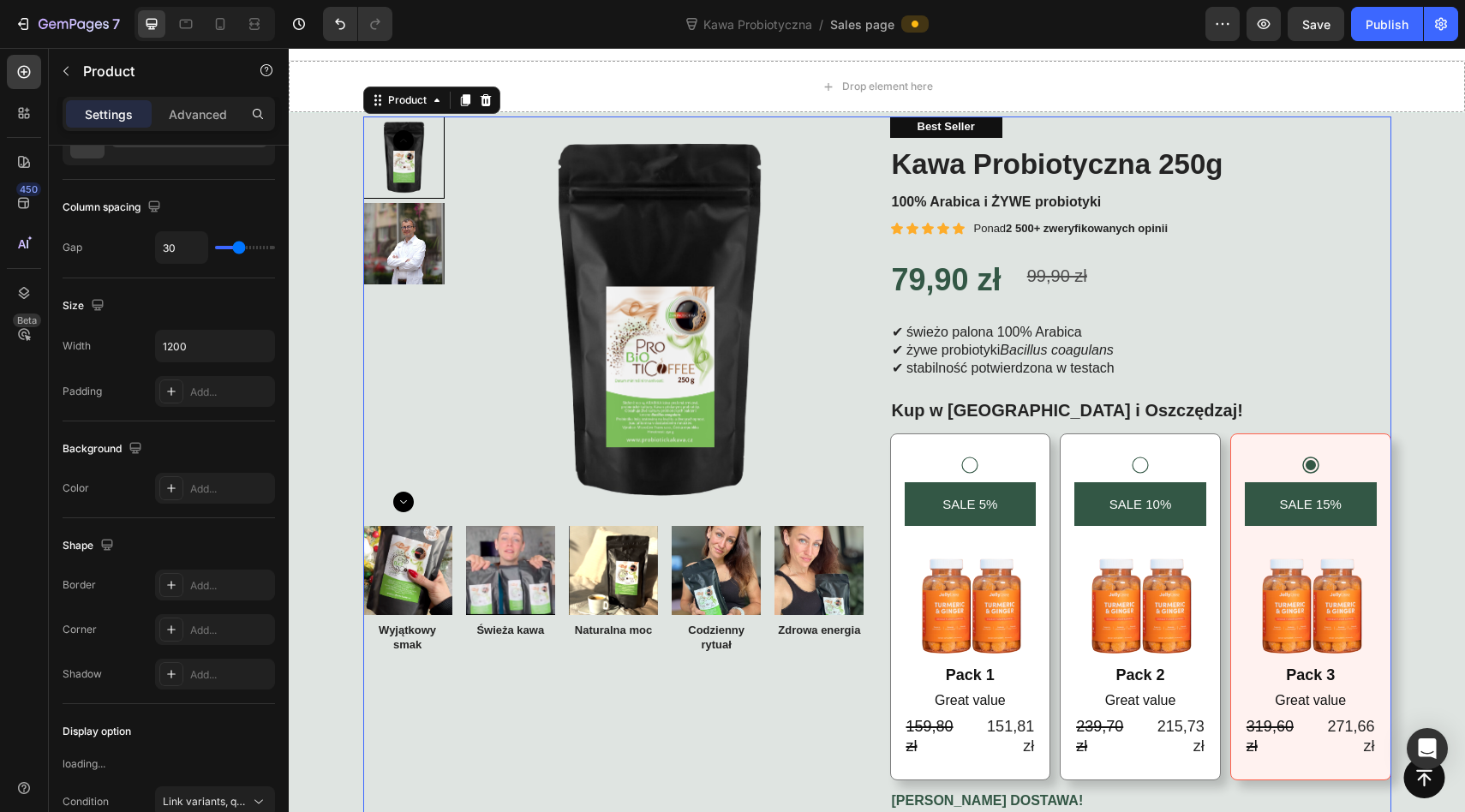
click at [785, 701] on div "Image Wyjątkowy smak Text Block Image Świeża kawa Text Block Image Naturalna mo…" at bounding box center [613, 618] width 501 height 184
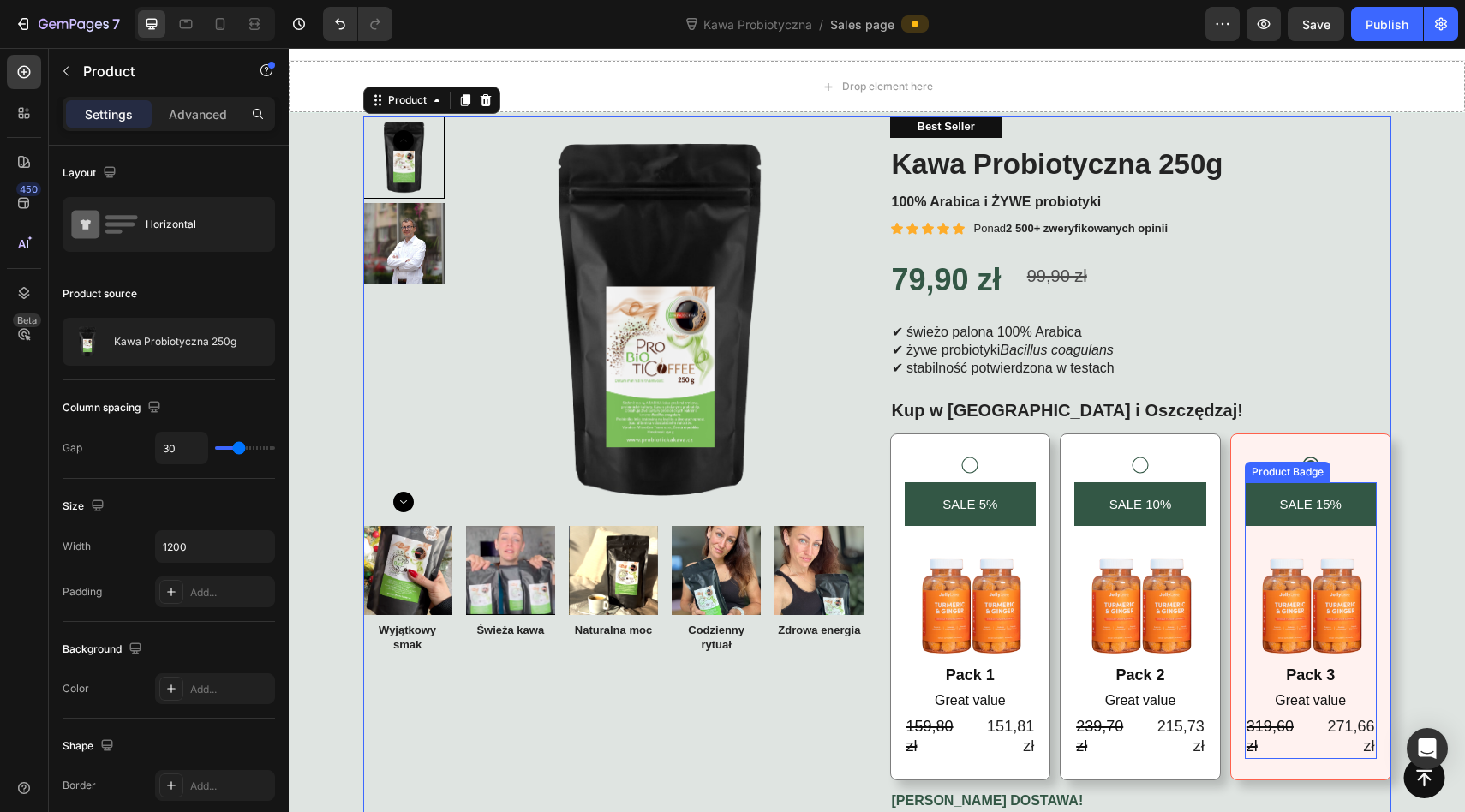
click at [1248, 452] on div "SALE 15% Product Badge Image Pack 3 Text Block Great value Text Block 319,60 zł…" at bounding box center [1310, 606] width 161 height 346
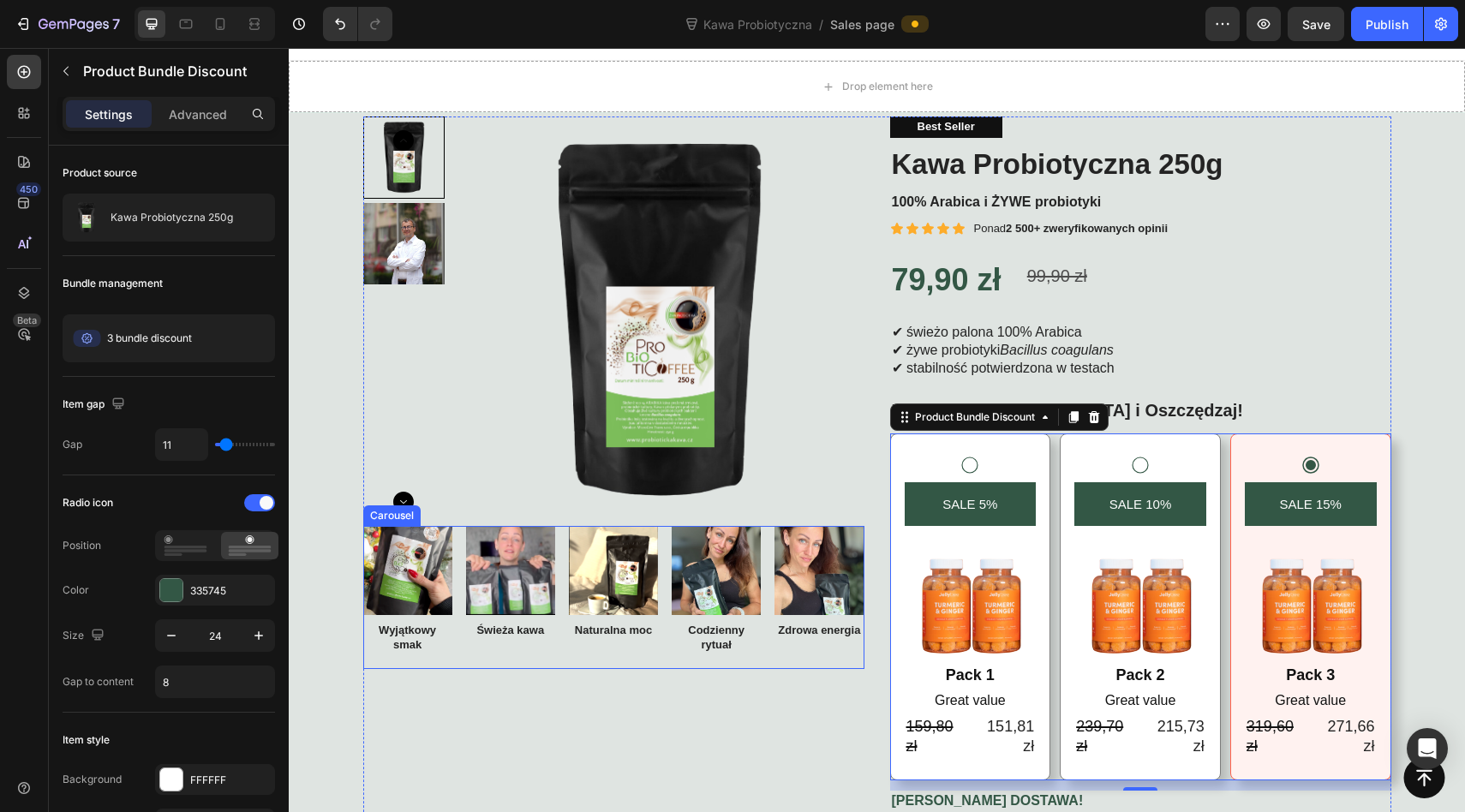
click at [758, 662] on div "Image Codzienny rytuał Text Block" at bounding box center [716, 597] width 89 height 143
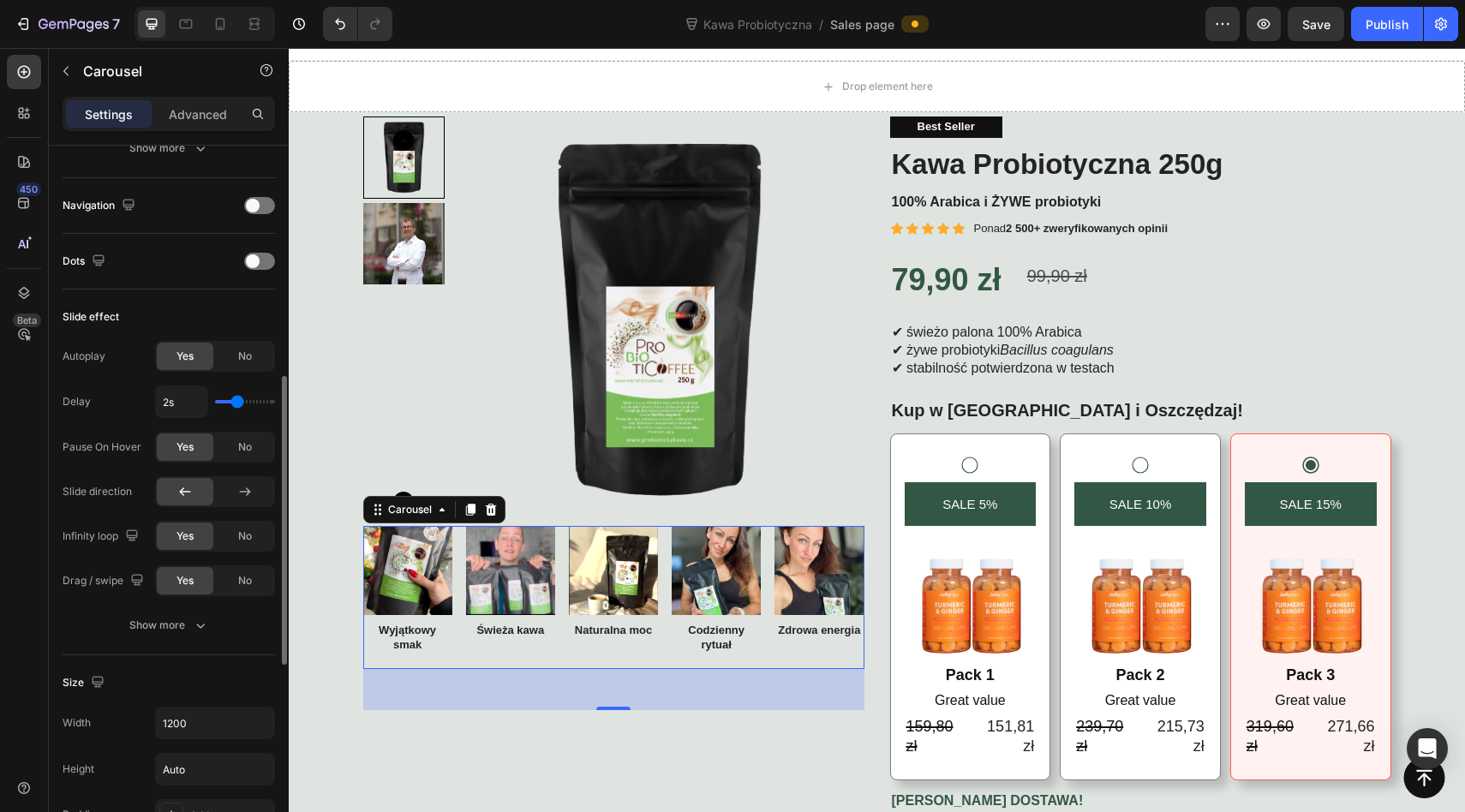
scroll to position [567, 0]
click at [256, 487] on div at bounding box center [245, 490] width 57 height 27
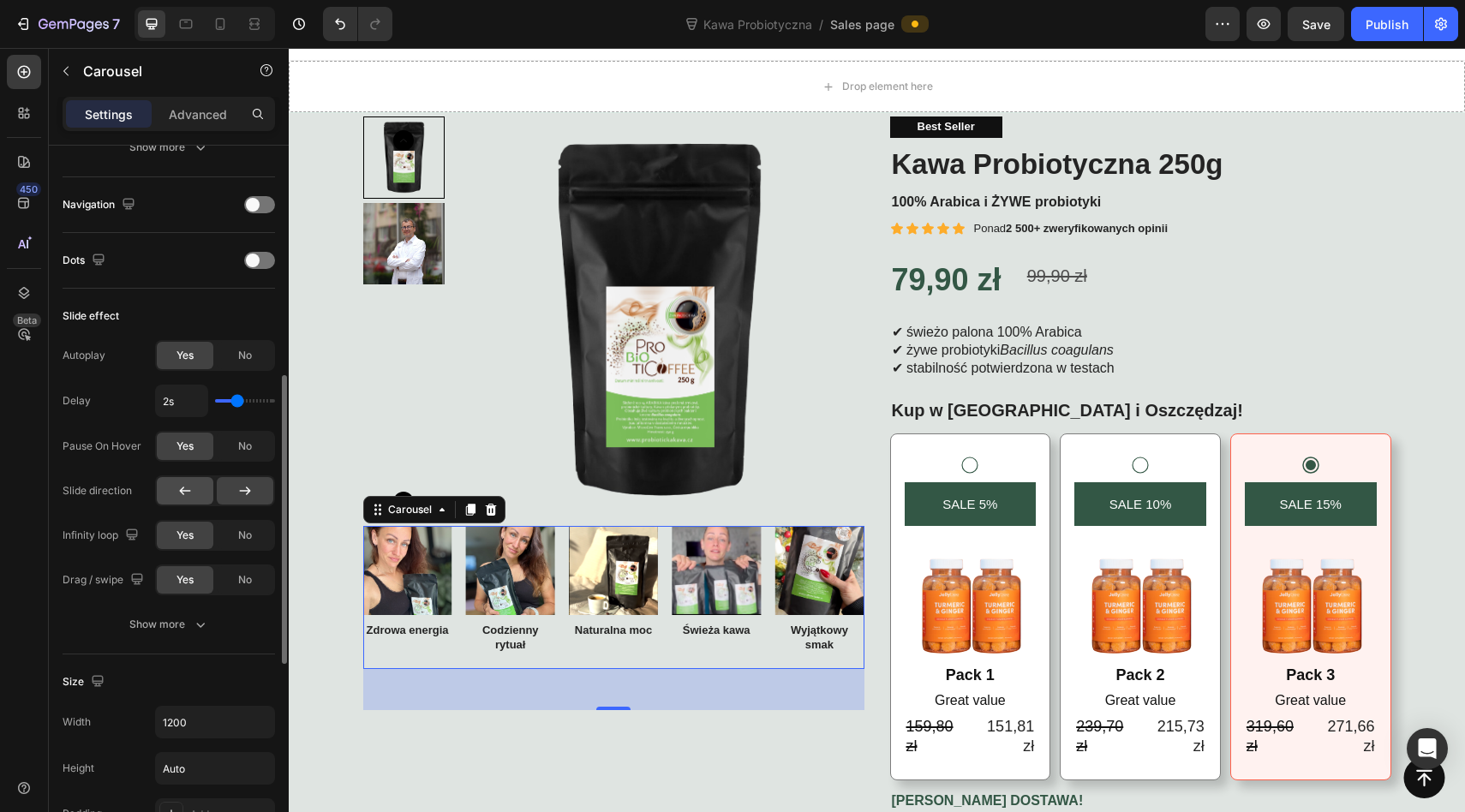
click at [192, 490] on icon at bounding box center [186, 491] width 18 height 18
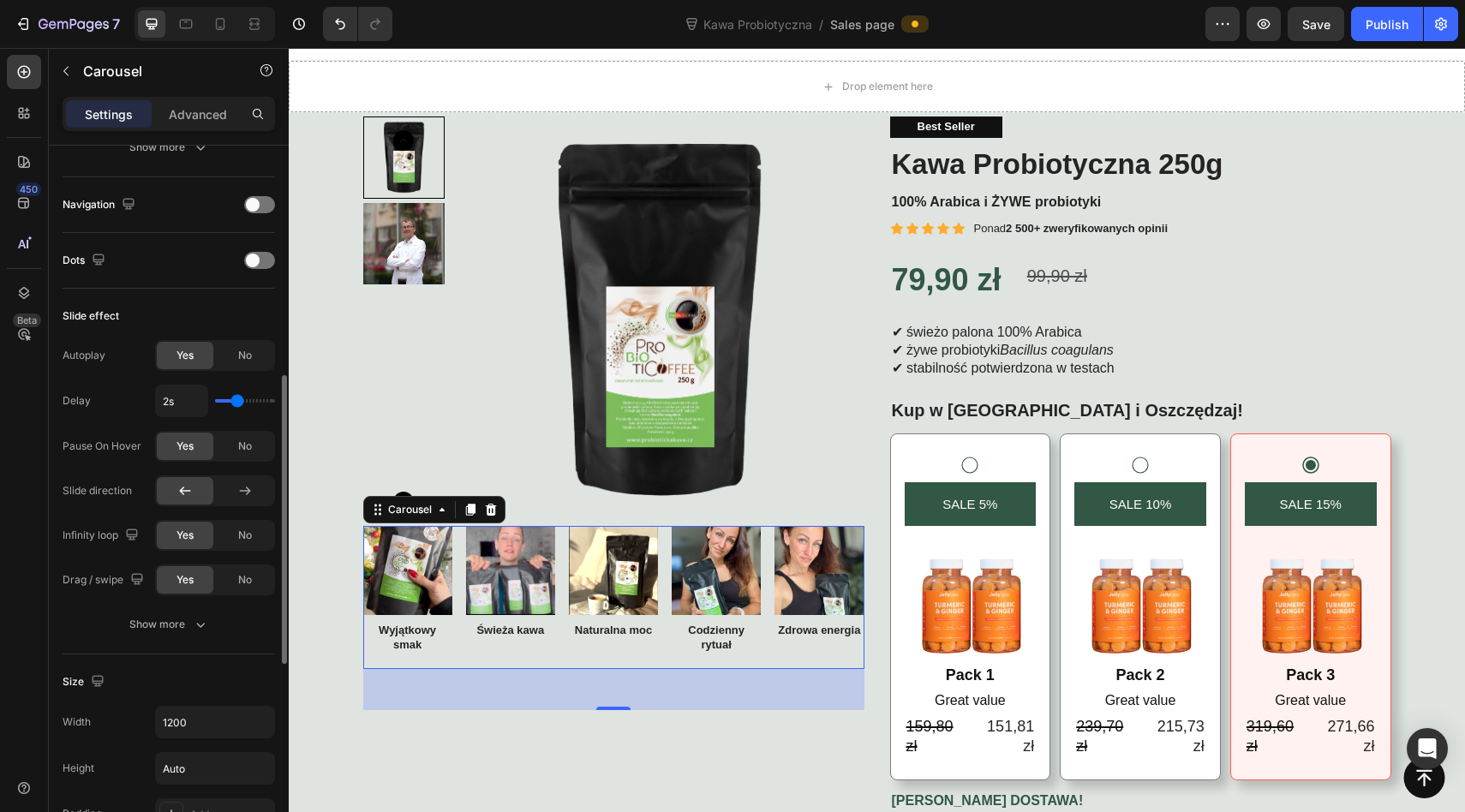
click at [192, 490] on icon at bounding box center [186, 491] width 18 height 18
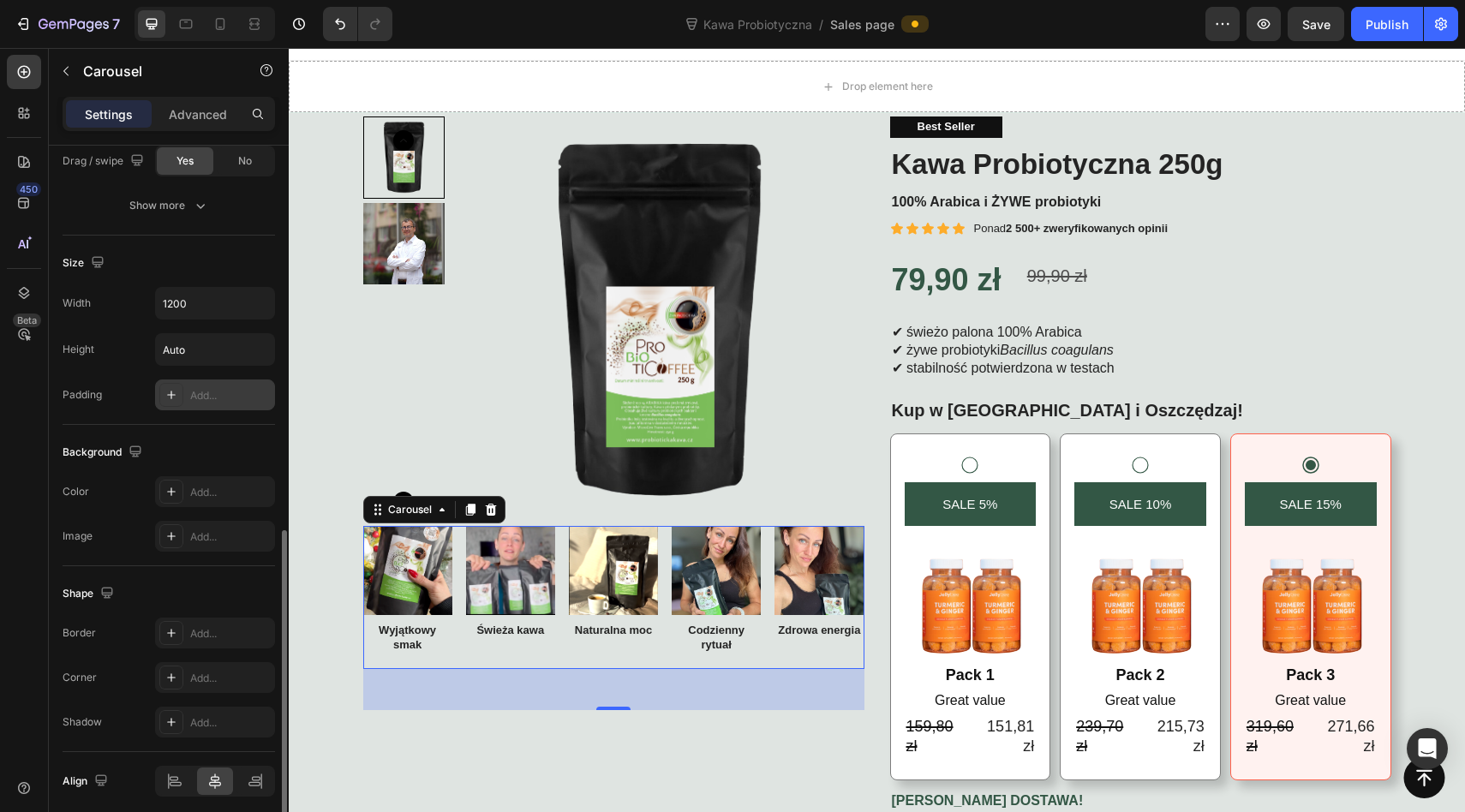
scroll to position [1053, 0]
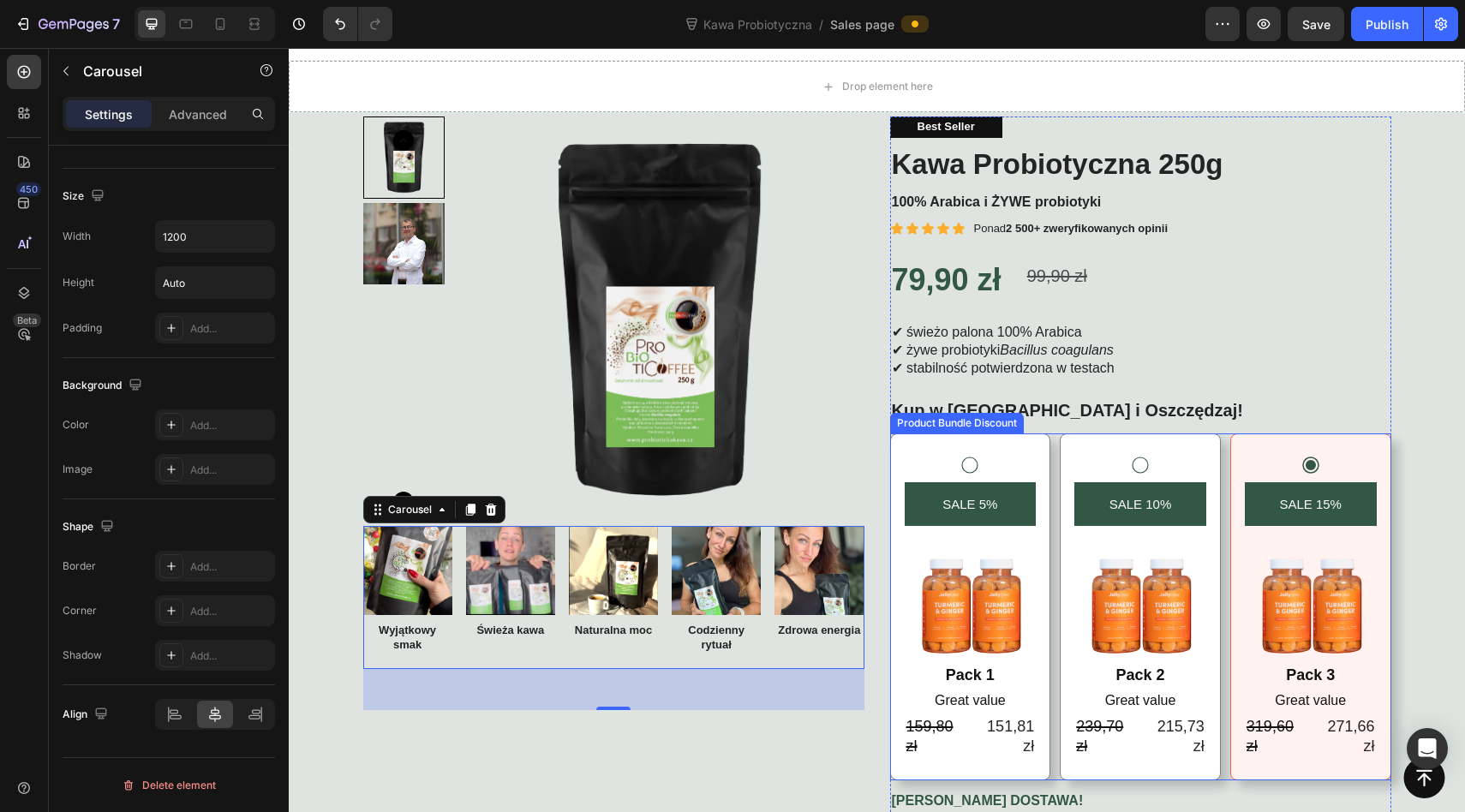
click at [1345, 451] on div "SALE 15% Product Badge Image Pack 3 Text Block Great value Text Block 319,60 zł…" at bounding box center [1310, 606] width 161 height 346
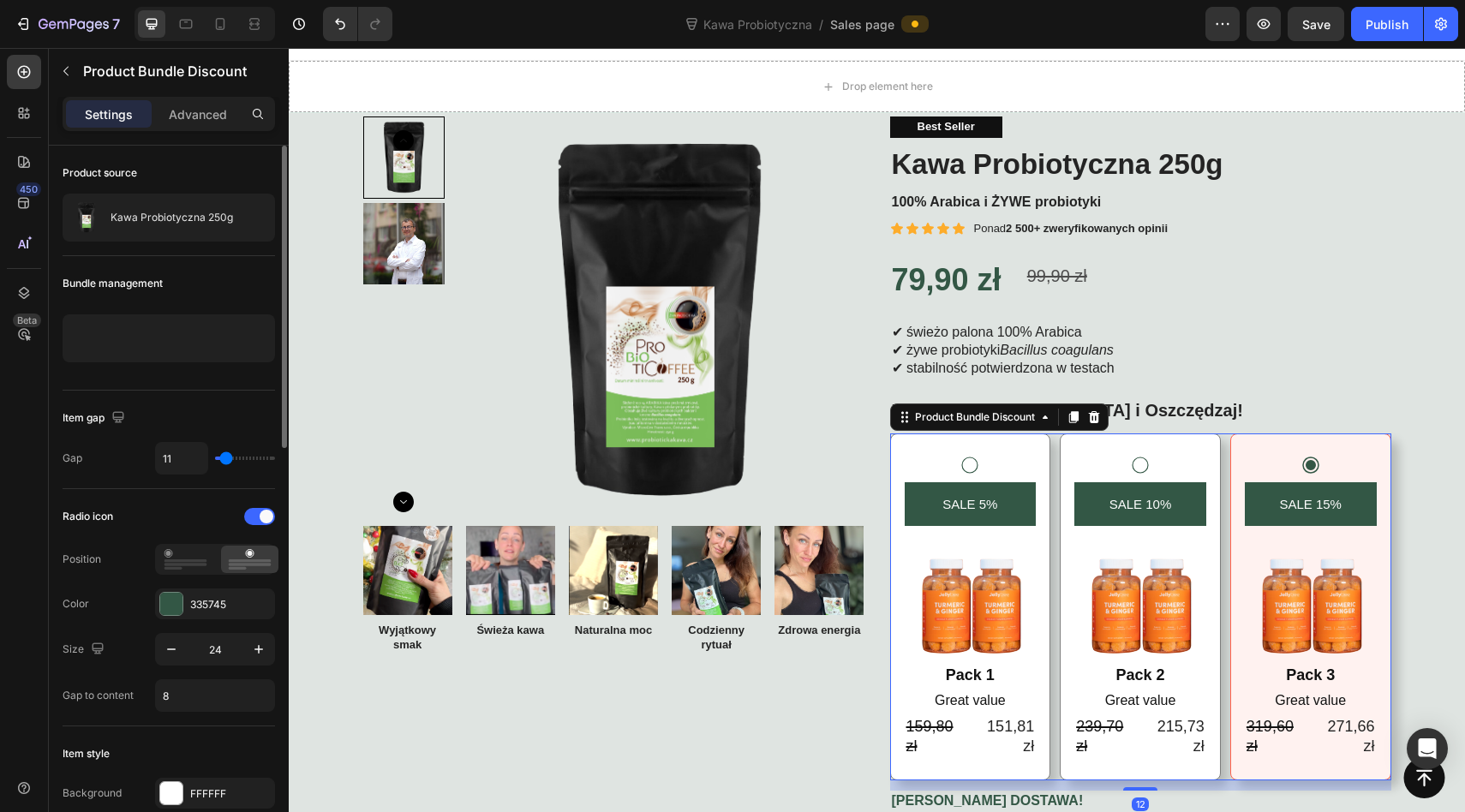
click at [1345, 451] on div "SALE 15% Product Badge Image Pack 3 Text Block Great value Text Block 319,60 zł…" at bounding box center [1310, 606] width 161 height 346
click at [1296, 457] on div "SALE 15% Product Badge Image Pack 3 Text Block Great value Text Block 319,60 zł…" at bounding box center [1310, 606] width 132 height 304
click at [1263, 455] on div "SALE 15% Product Badge Image Pack 3 Text Block Great value Text Block 319,60 zł…" at bounding box center [1310, 606] width 132 height 304
click at [1263, 460] on div "SALE 15% Product Badge Image Pack 3 Text Block Great value Text Block 319,60 zł…" at bounding box center [1310, 606] width 132 height 304
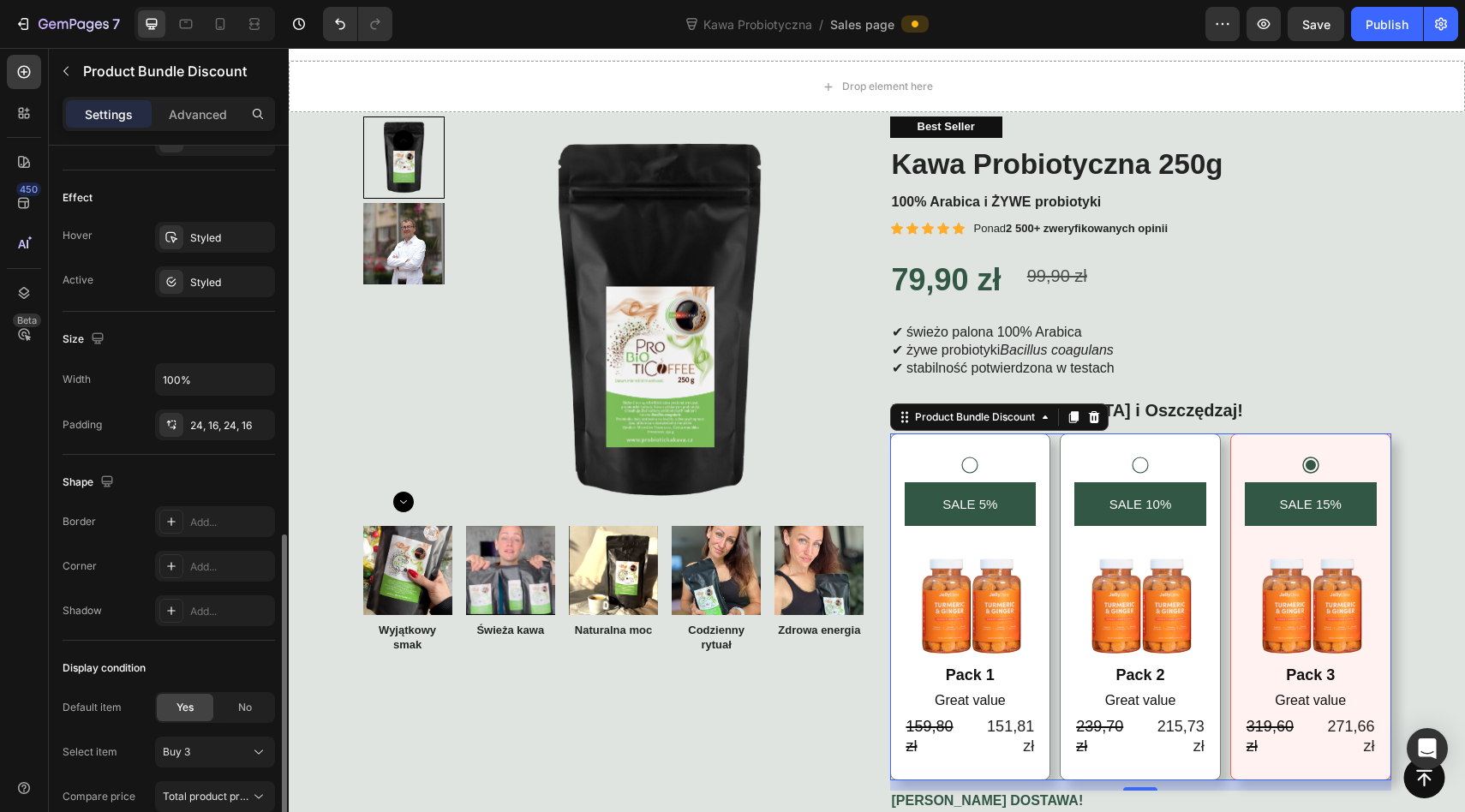
scroll to position [958, 0]
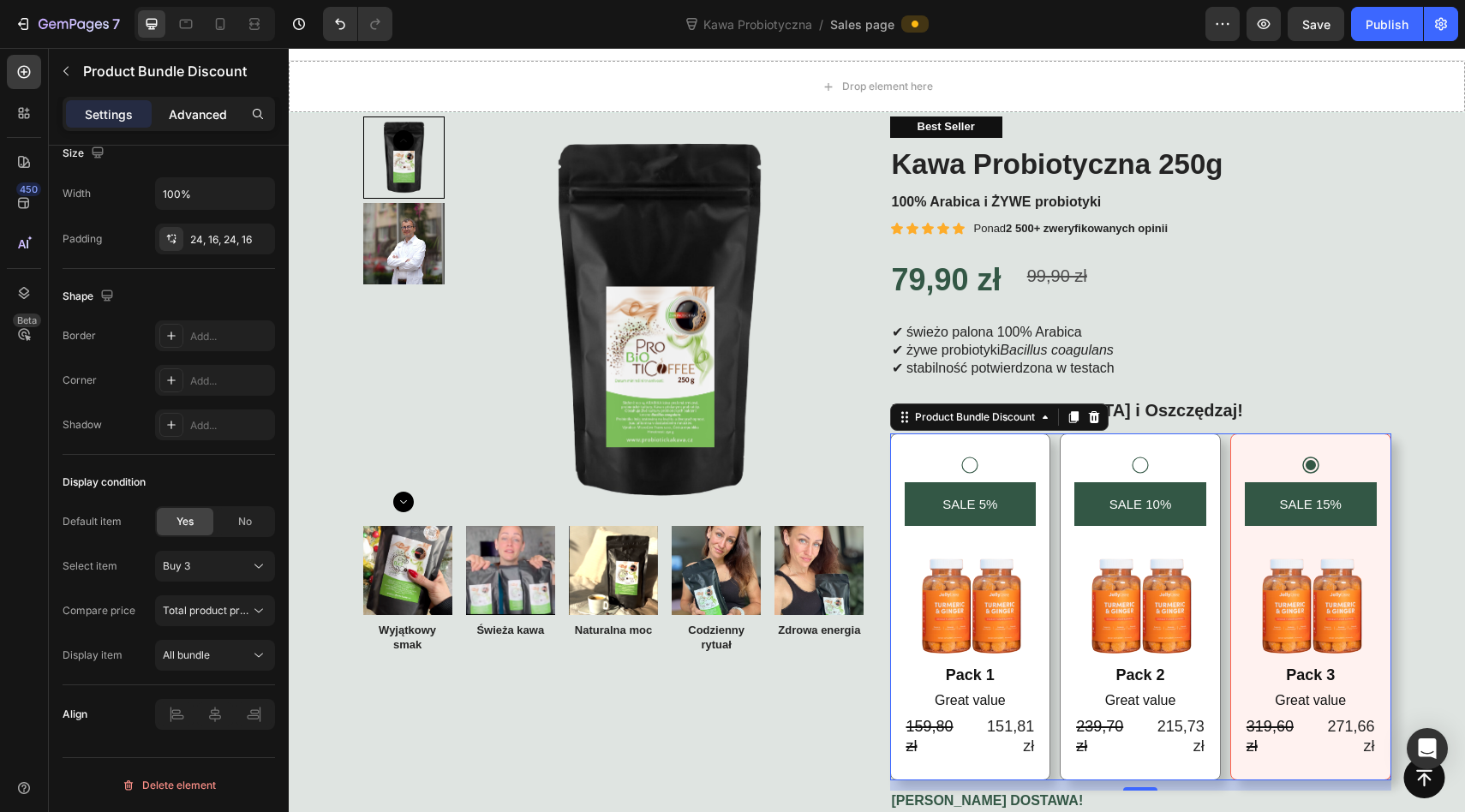
click at [188, 101] on div "Advanced" at bounding box center [198, 114] width 86 height 27
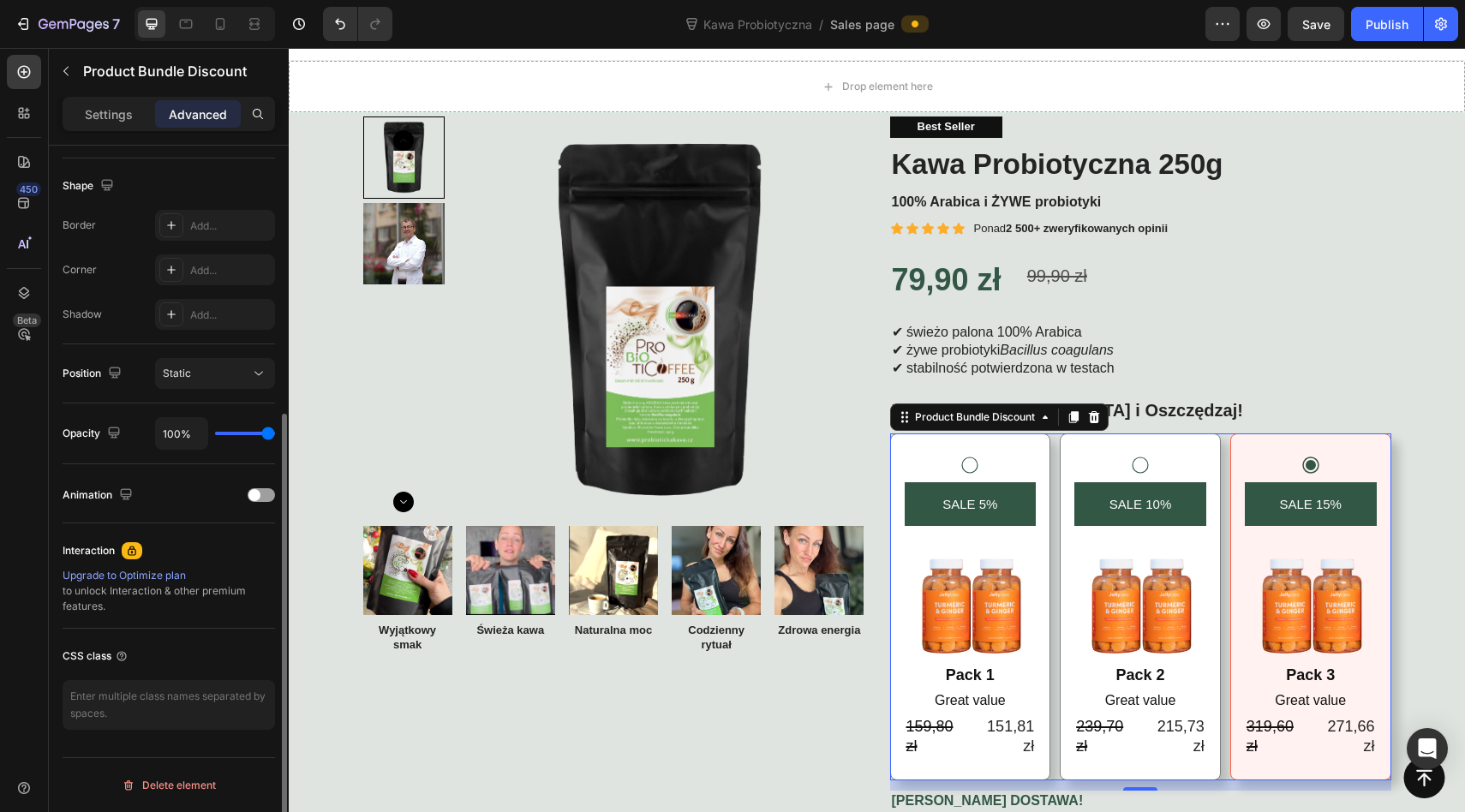
type input "62%"
type input "62"
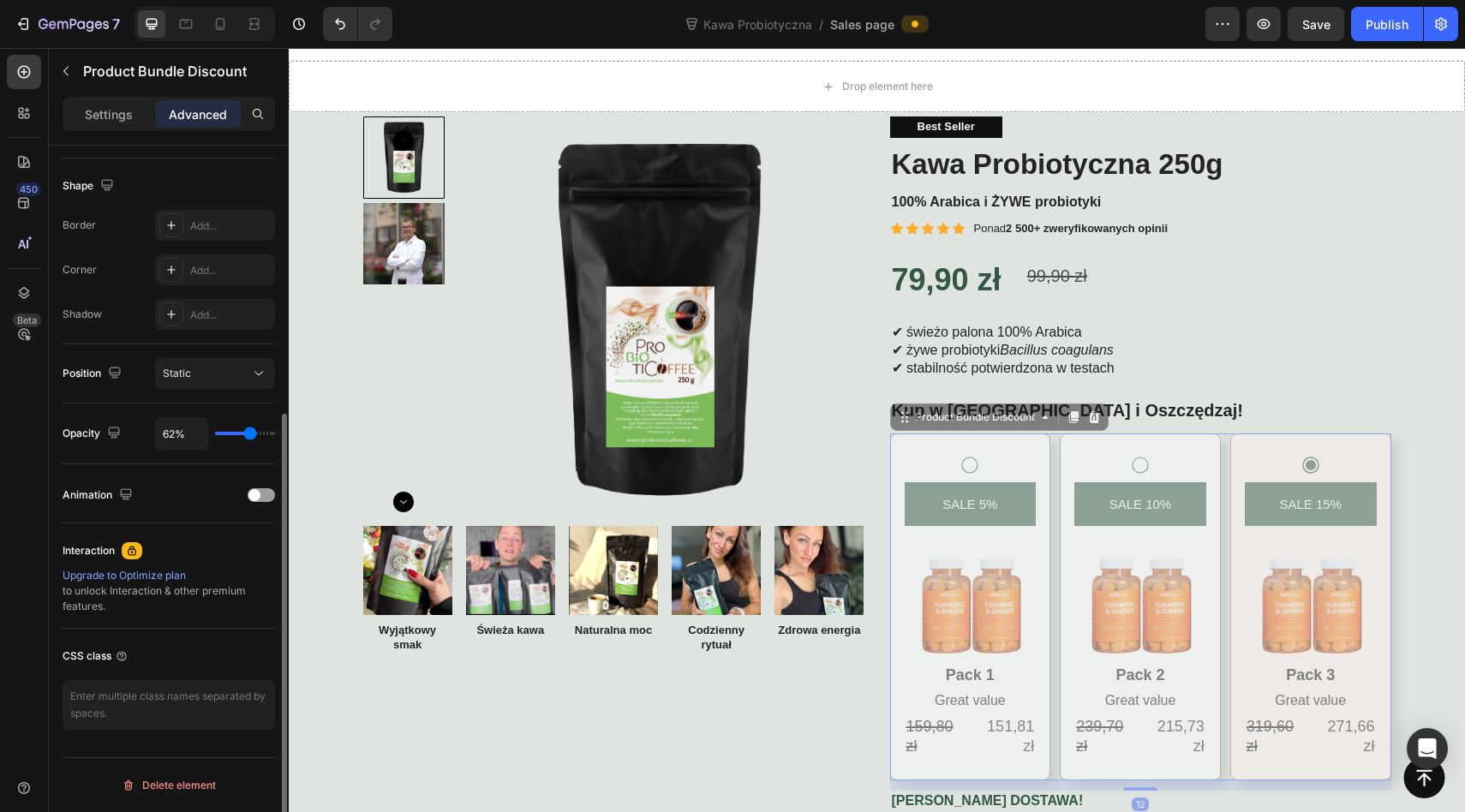
type input "48%"
type input "48"
type input "46%"
type input "46"
type input "44%"
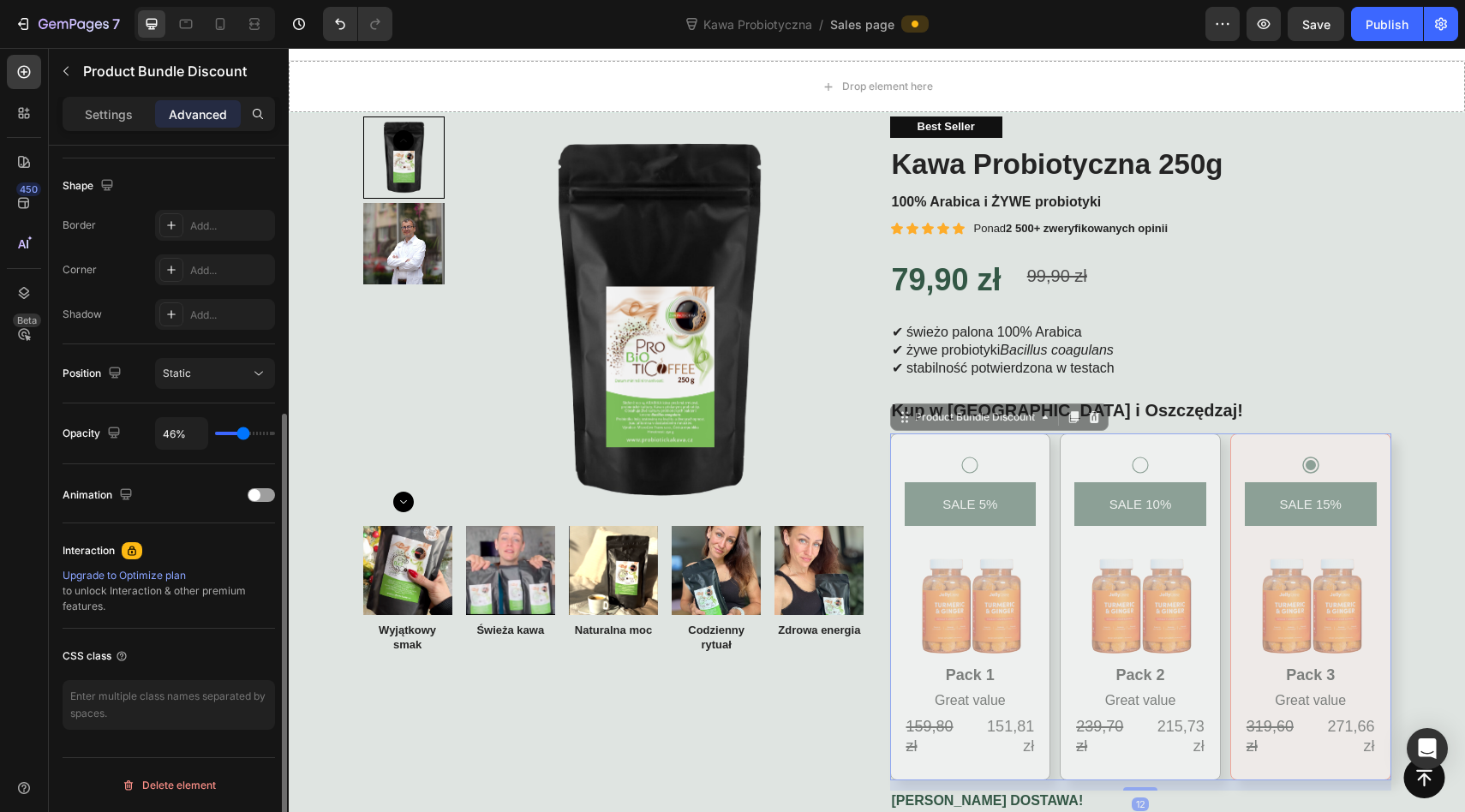
type input "44"
type input "43%"
type input "43"
type input "42%"
type input "42"
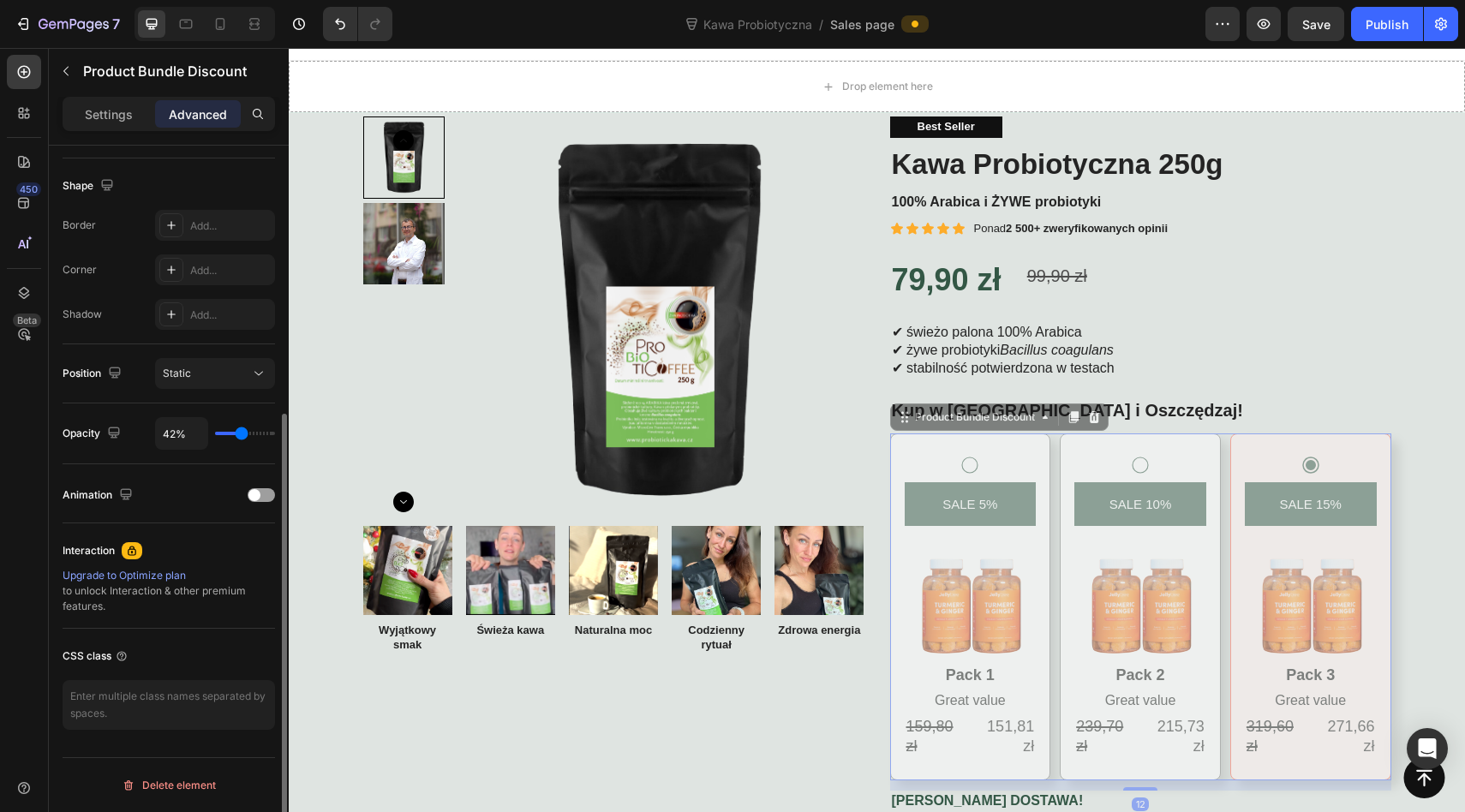
type input "40%"
type input "40"
type input "38%"
type input "38"
type input "35%"
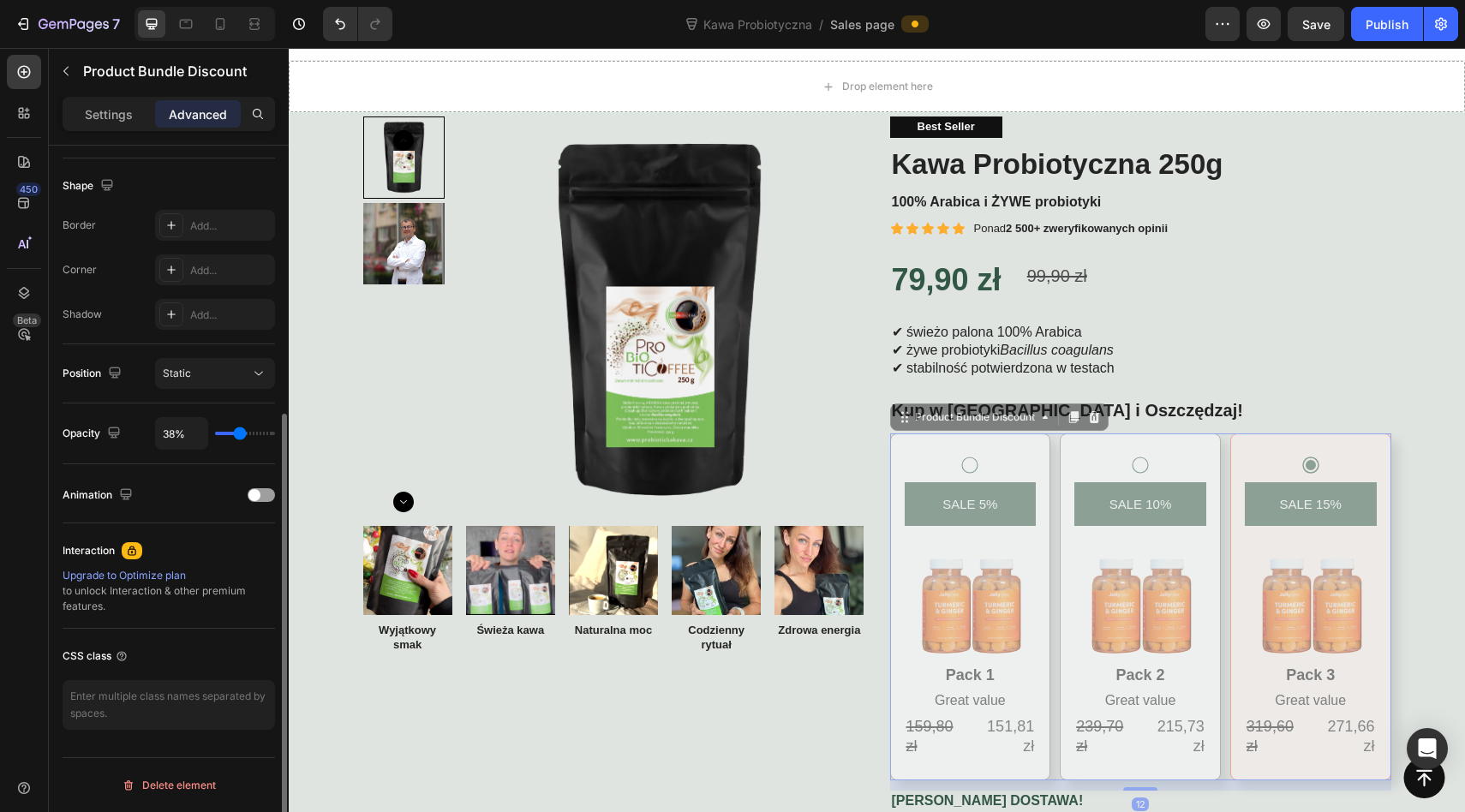
type input "35"
type input "33%"
type input "33"
type input "31%"
type input "31"
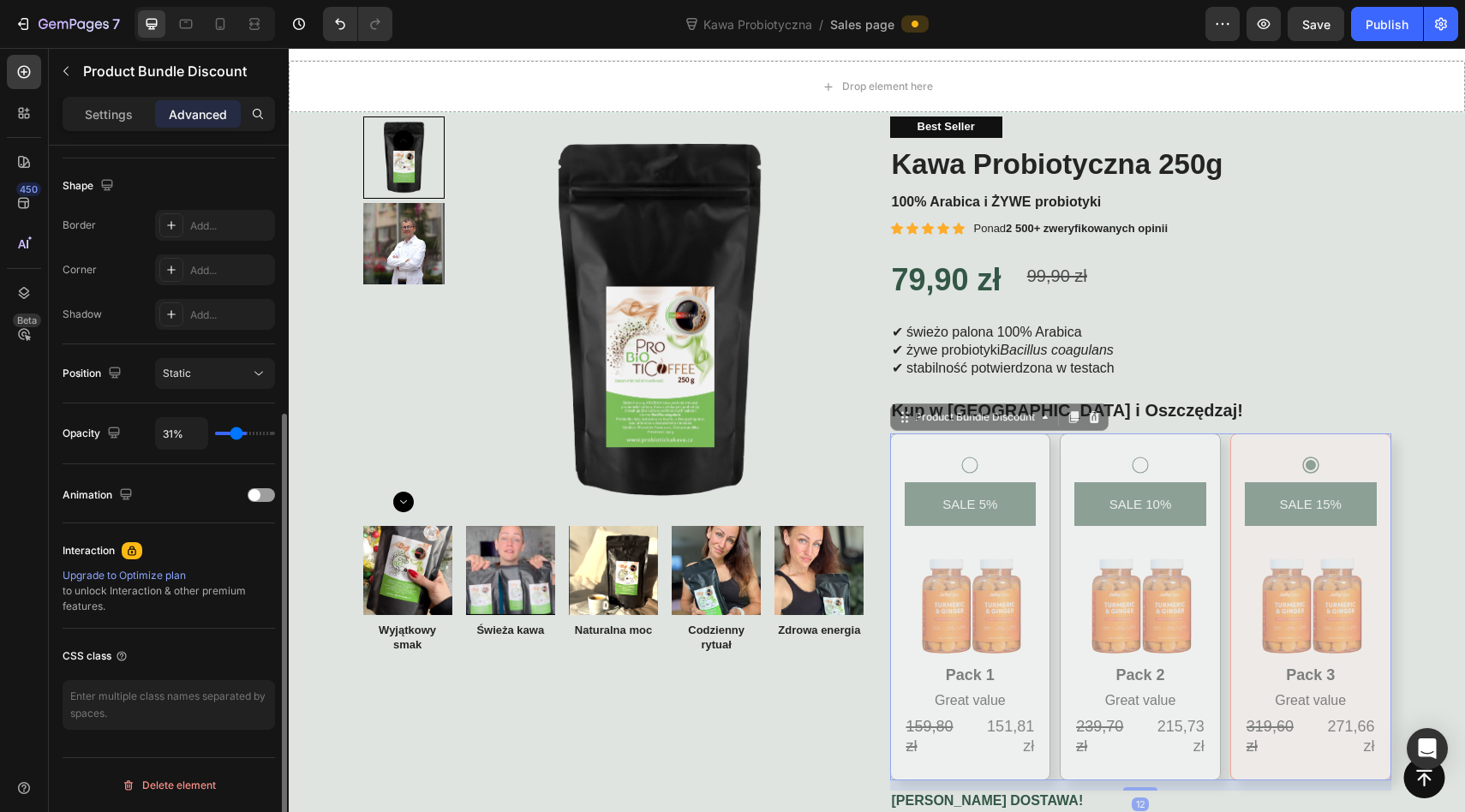
type input "30%"
type input "30"
type input "29%"
type input "29"
type input "28%"
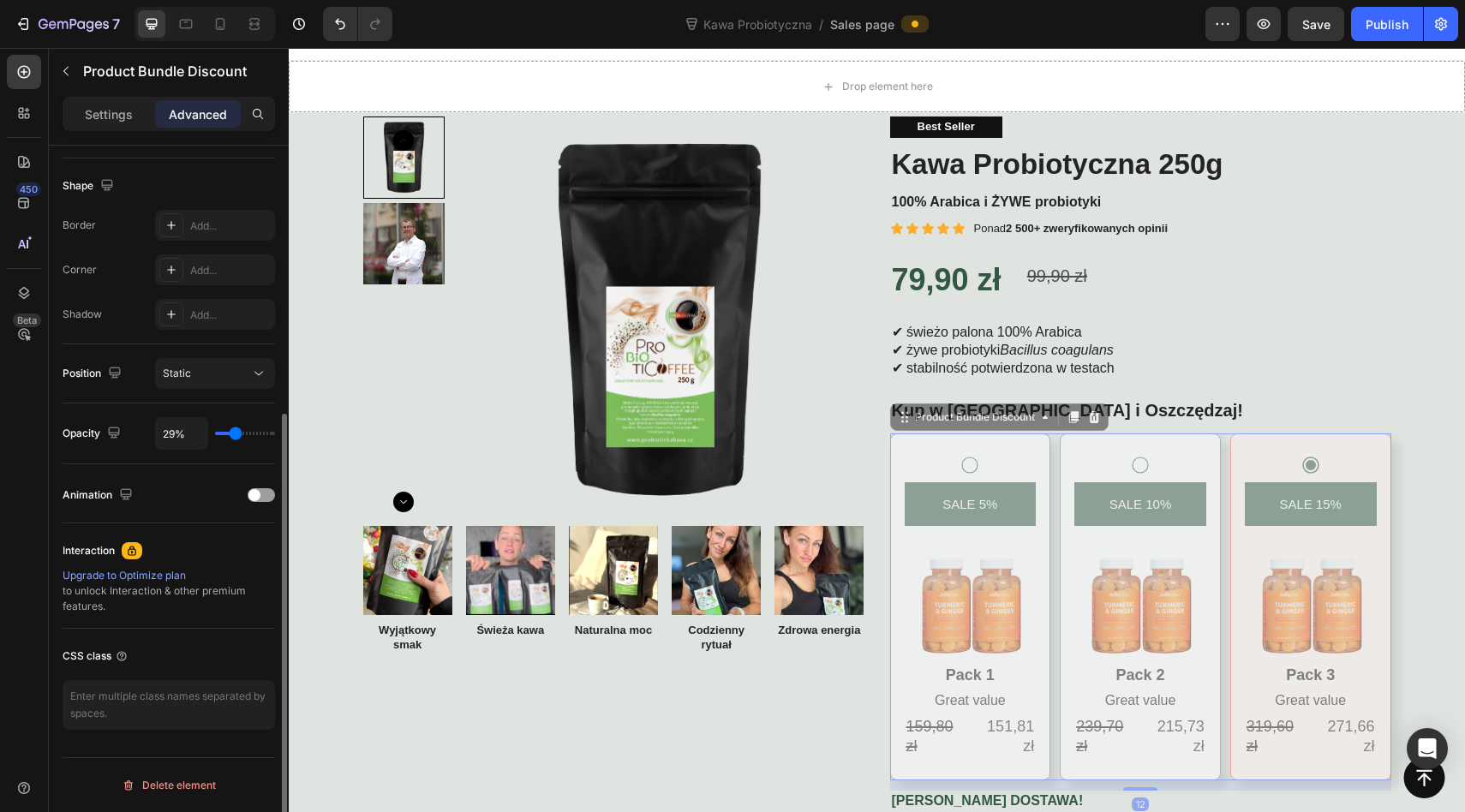
type input "28"
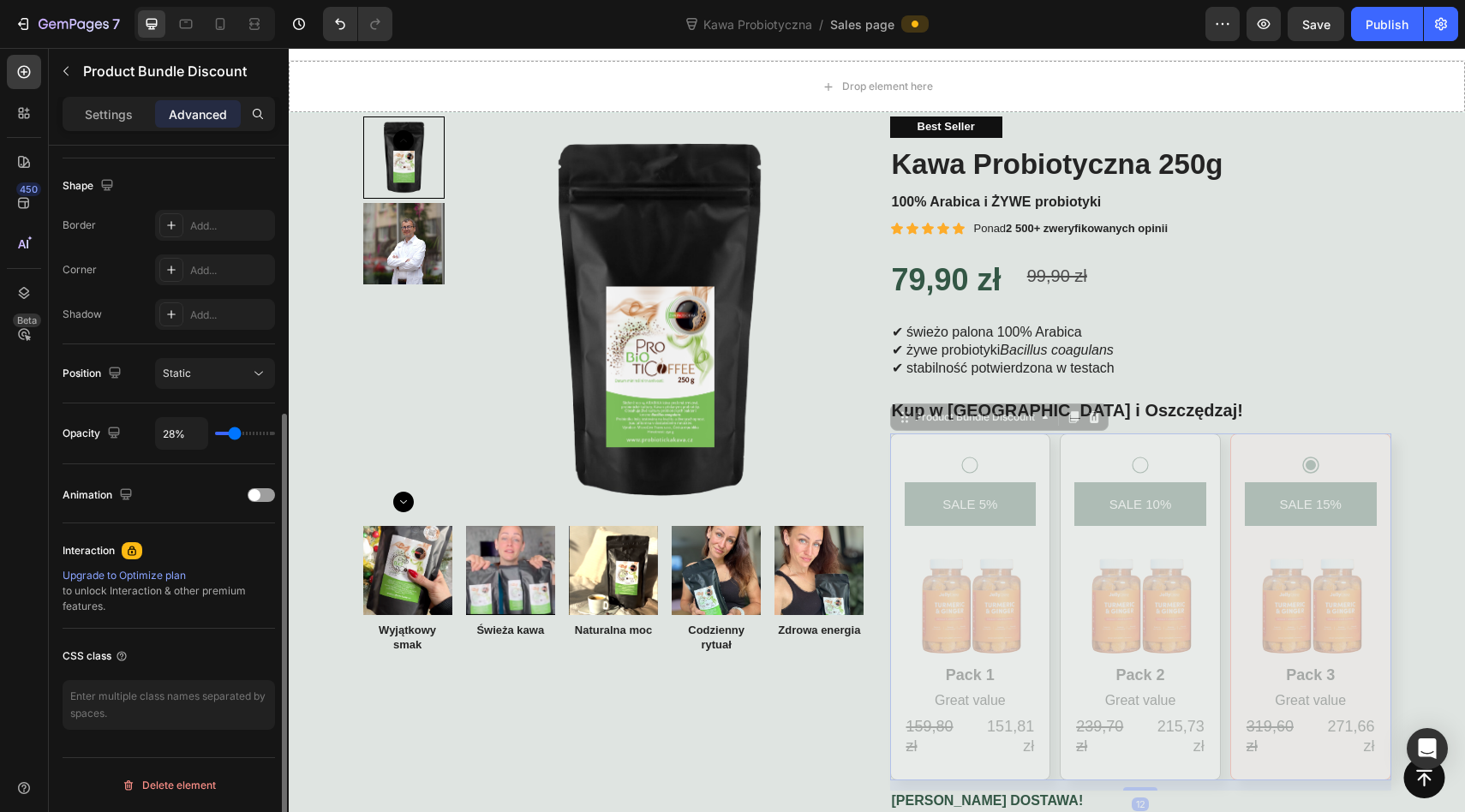
type input "27%"
type input "27"
type input "26%"
type input "26"
type input "25%"
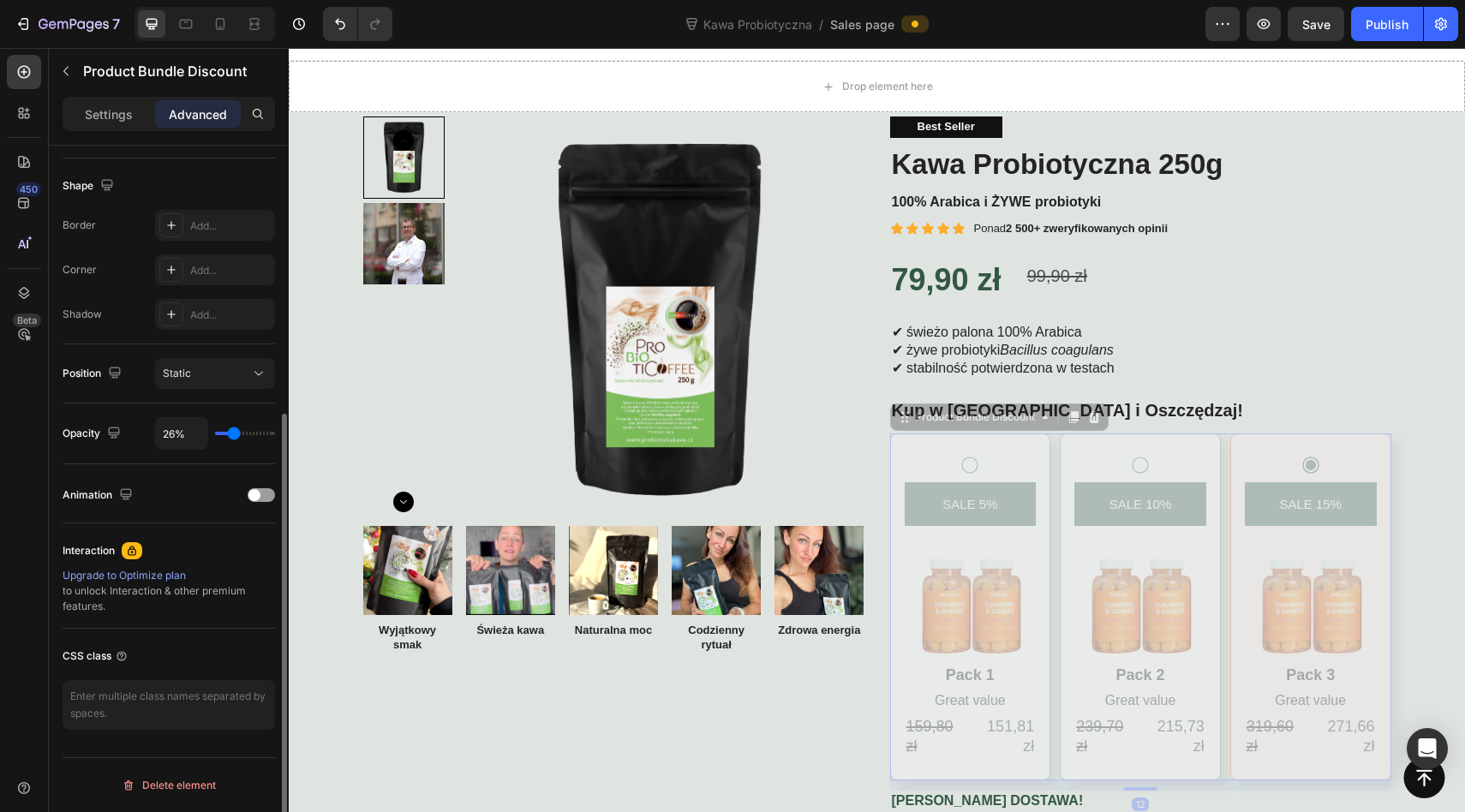
type input "25"
type input "24%"
type input "24"
type input "23%"
type input "23"
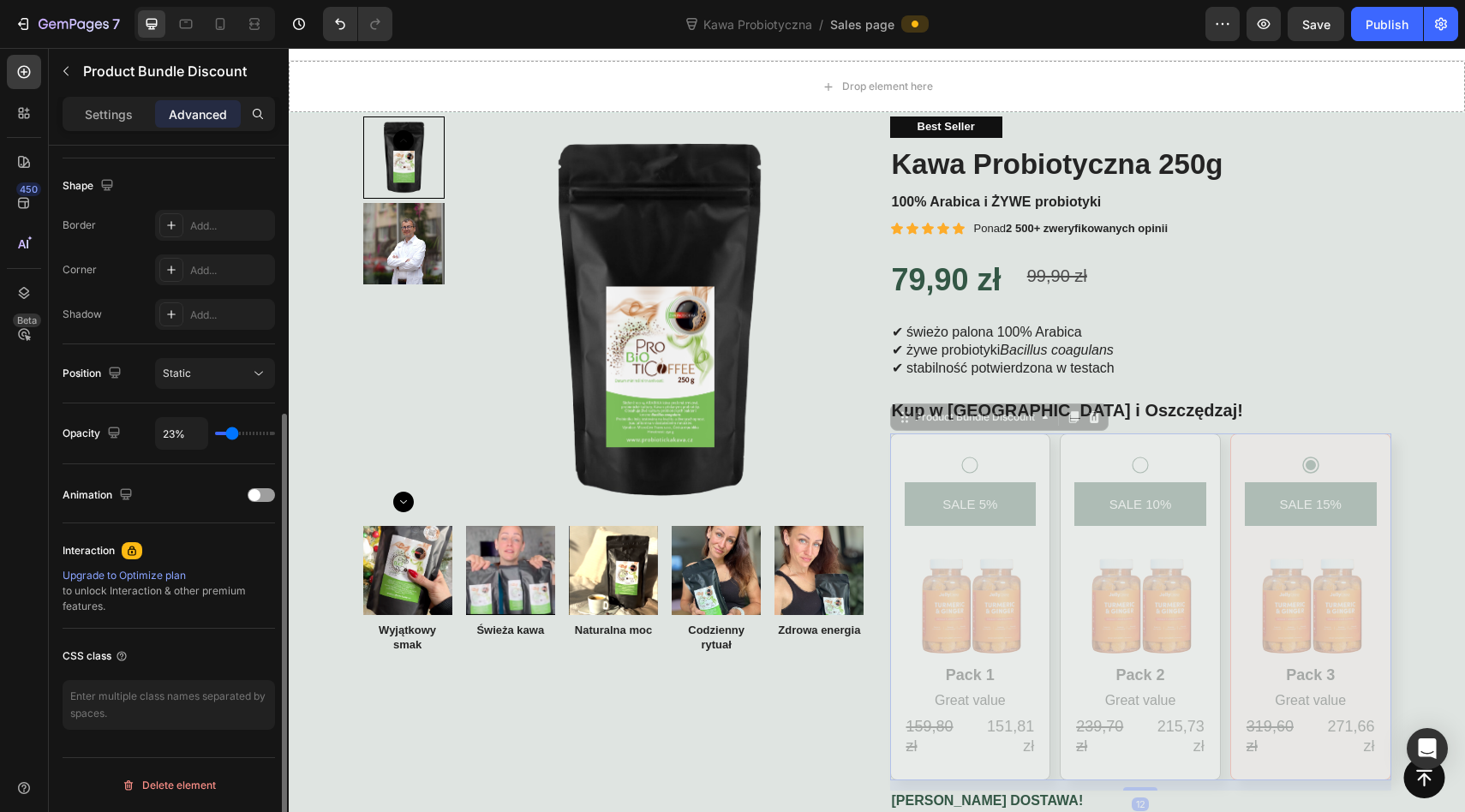
type input "22%"
type input "22"
type input "21%"
type input "21"
type input "20%"
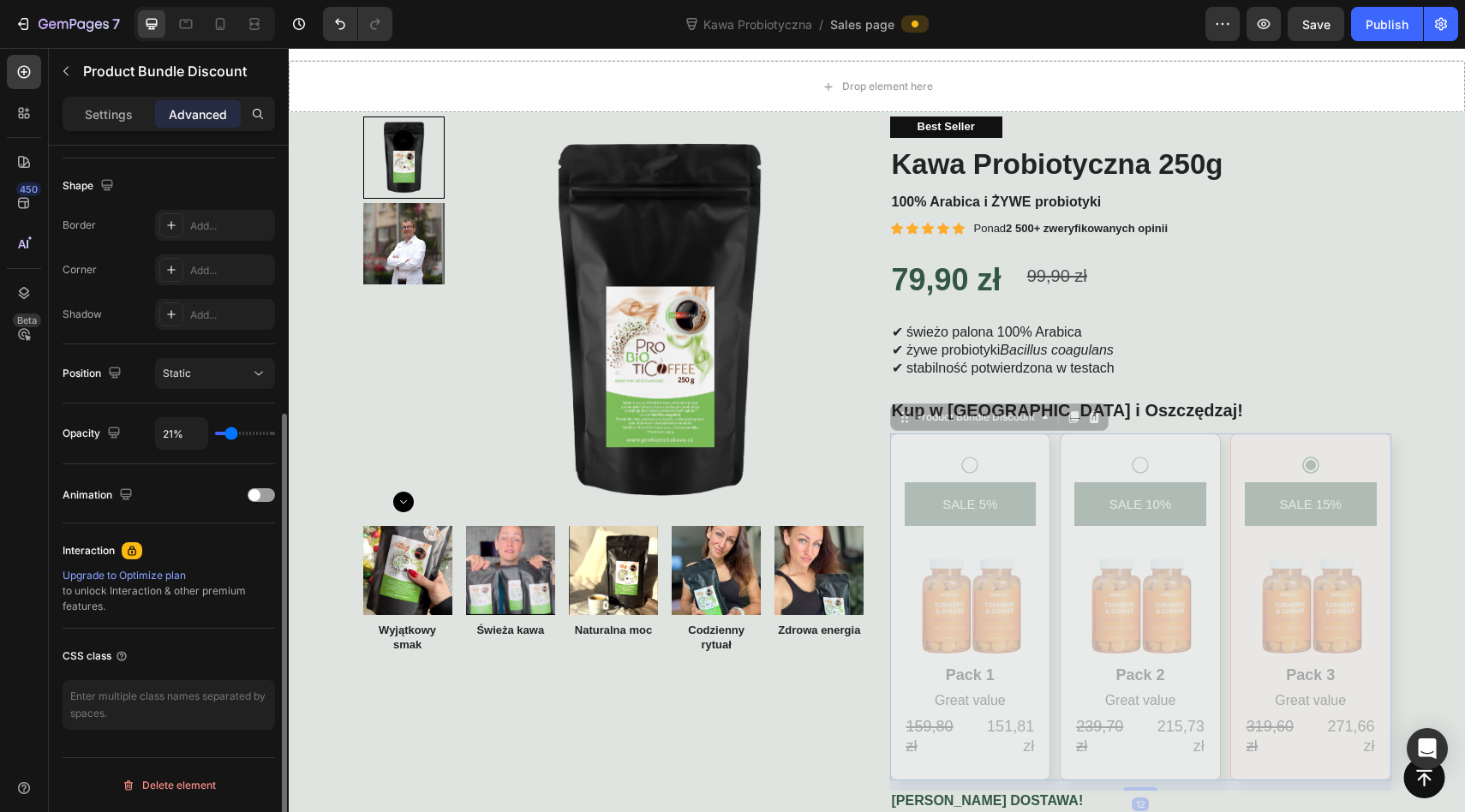
type input "20"
type input "19%"
type input "19"
type input "17%"
type input "17"
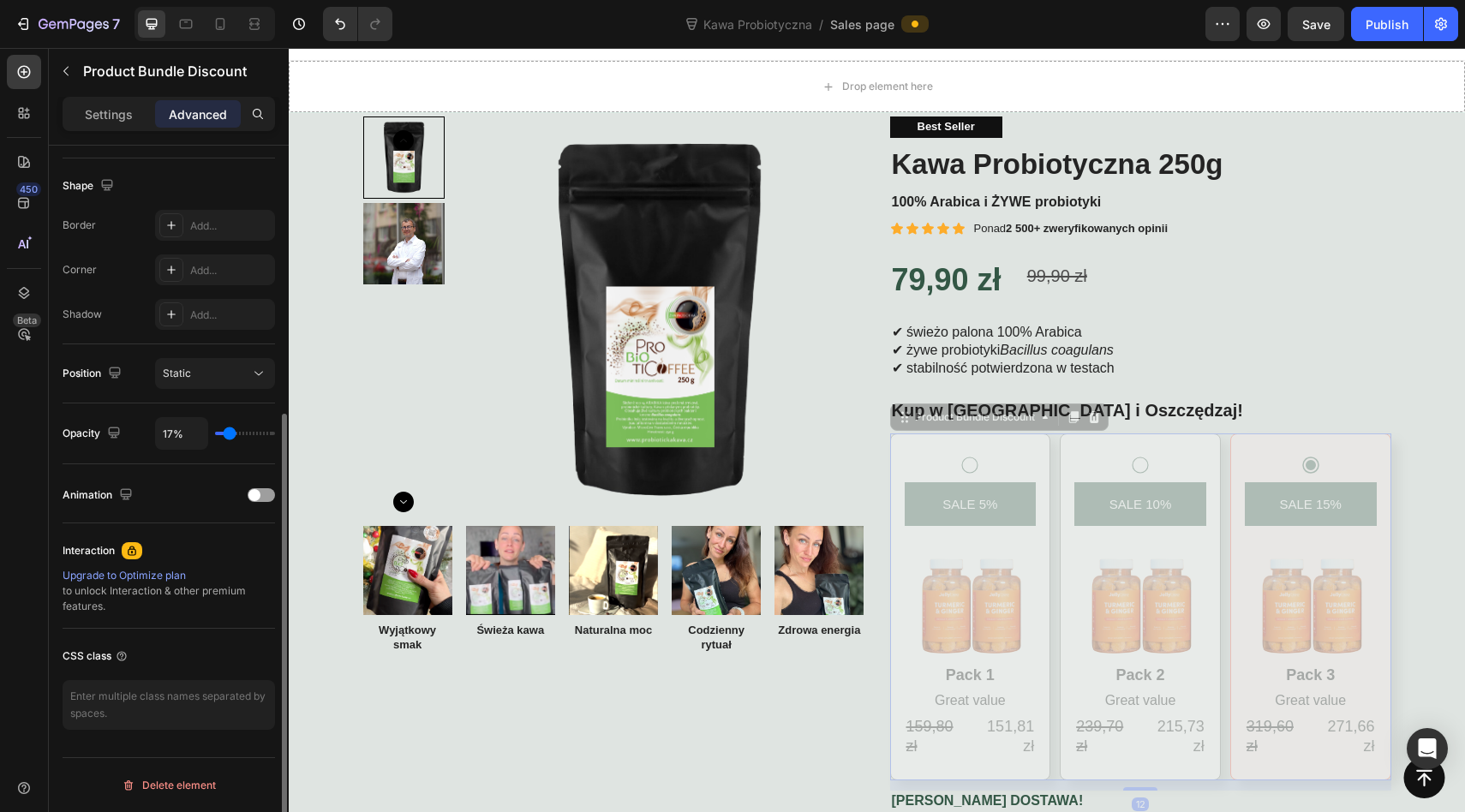
type input "16%"
type input "16"
type input "15%"
type input "15"
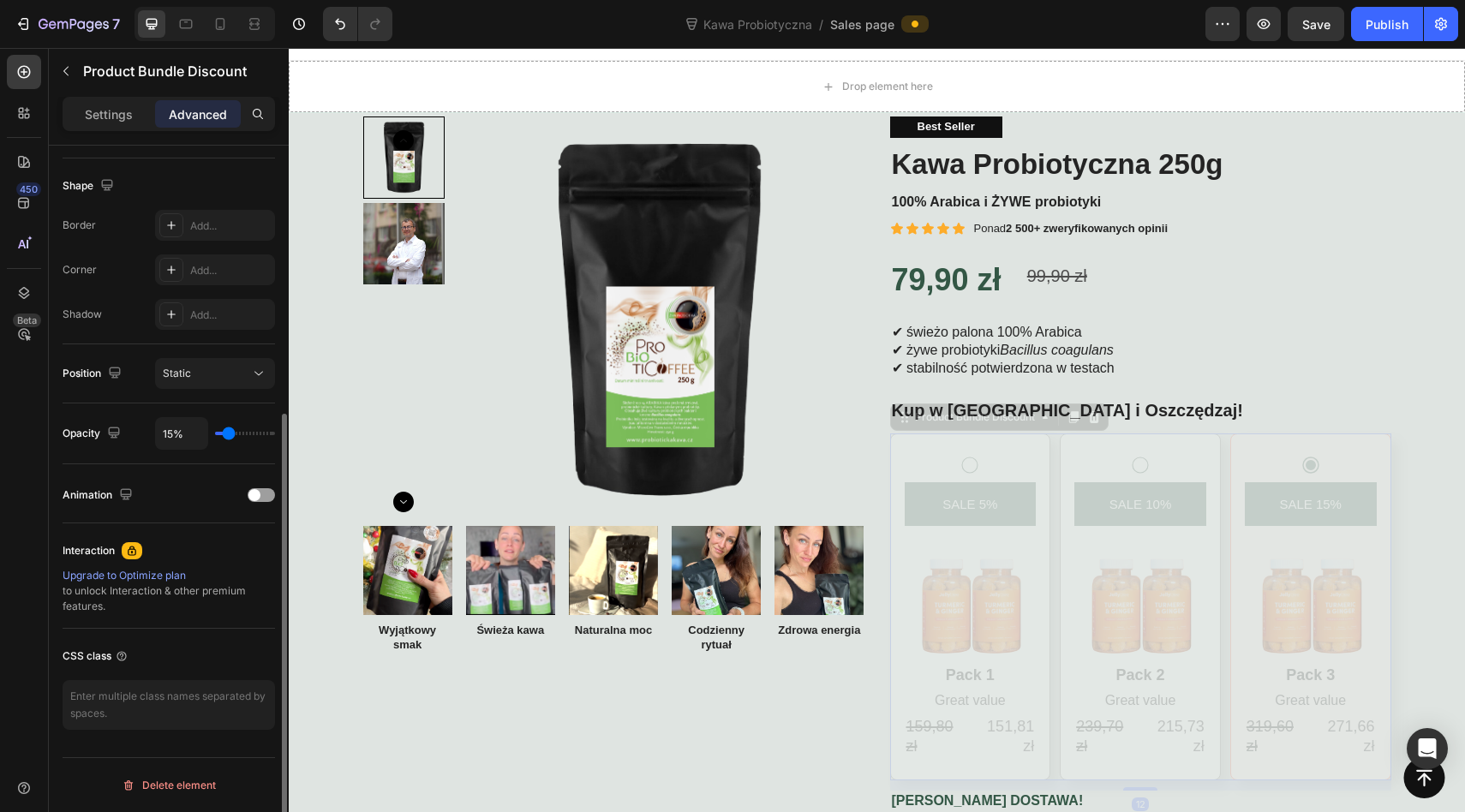
type input "14%"
type input "14"
type input "13%"
type input "13"
type input "16%"
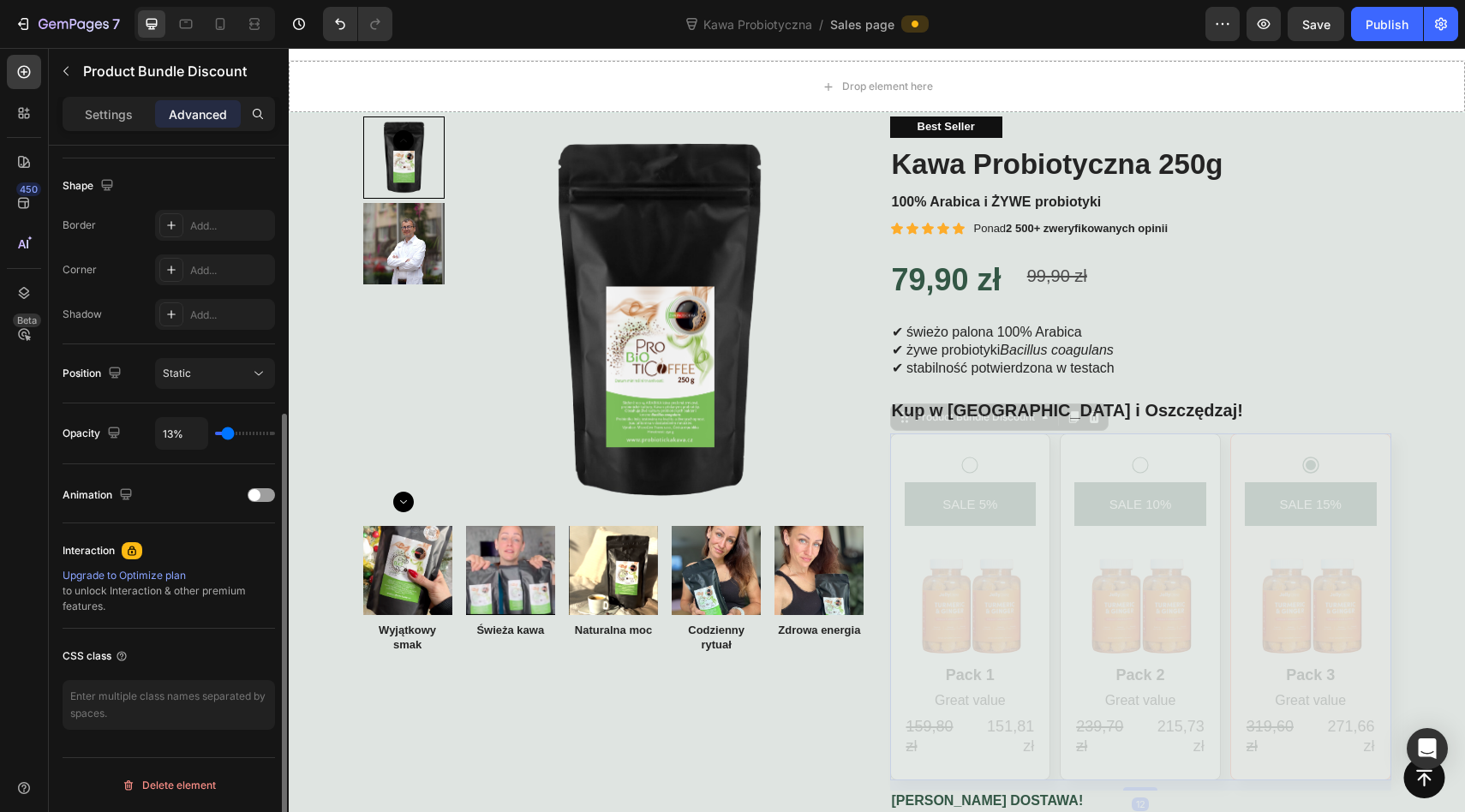
type input "16"
type input "25%"
type input "25"
type input "40%"
type input "40"
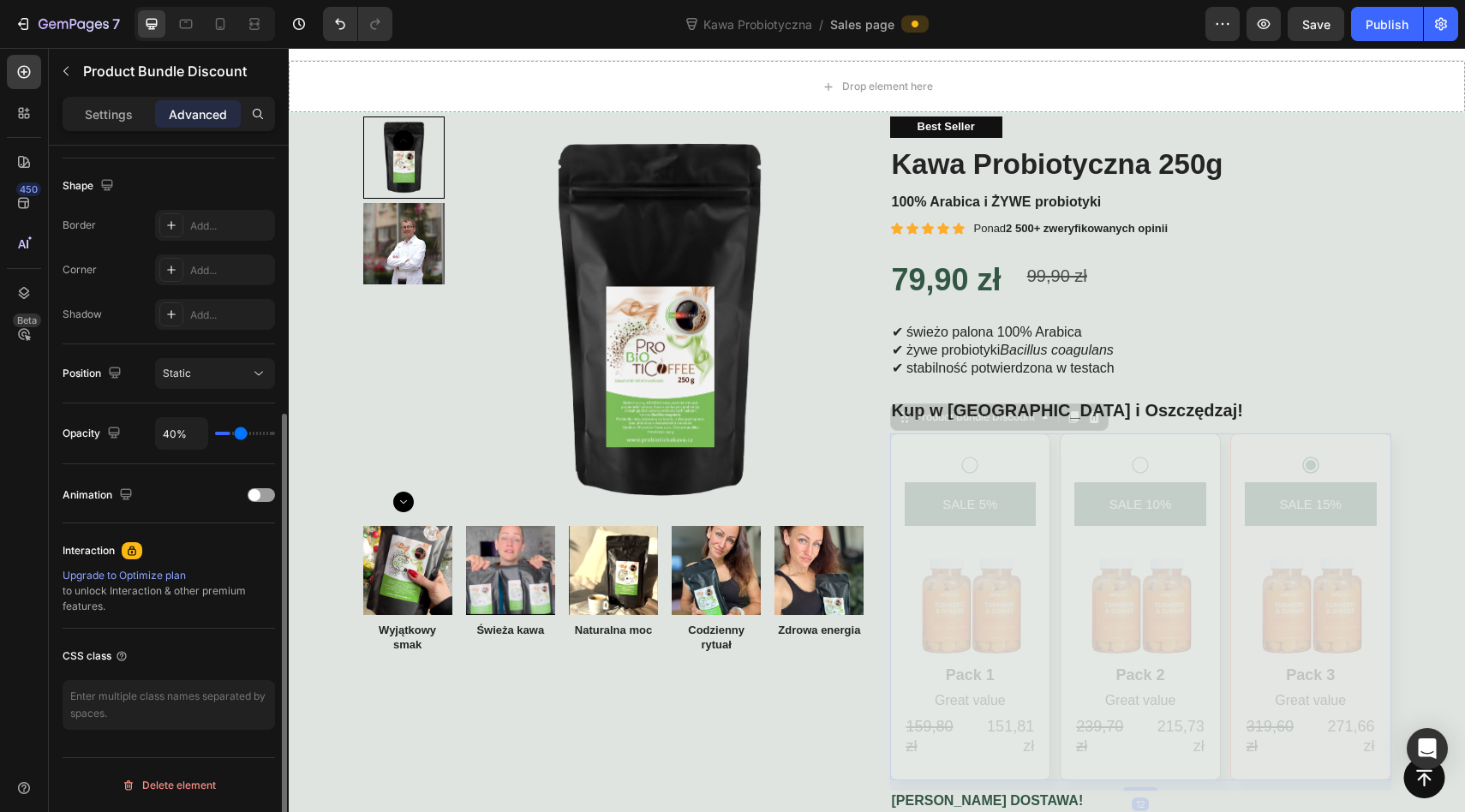
type input "60%"
type input "60"
type input "81%"
type input "81"
type input "100%"
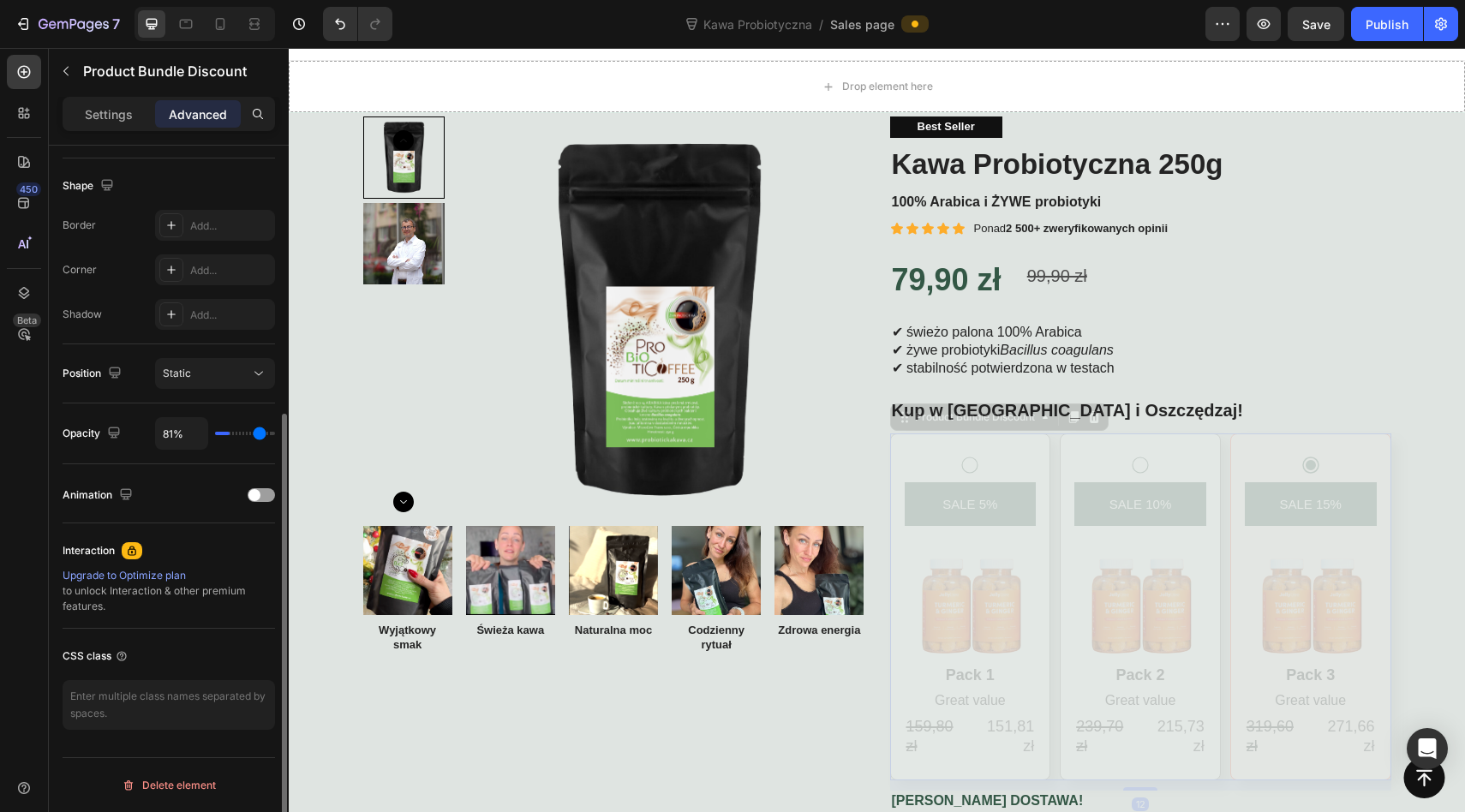
type input "100"
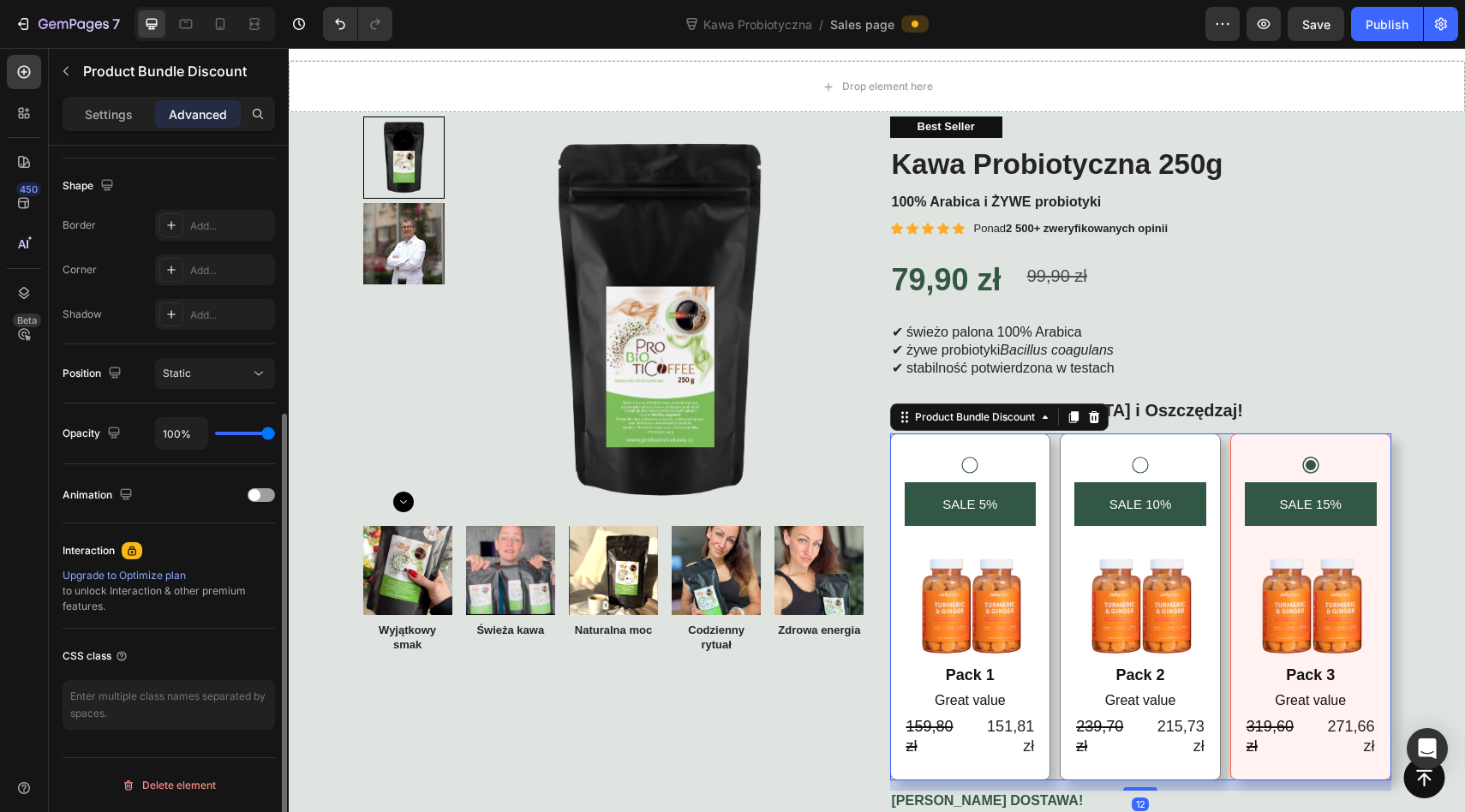
drag, startPoint x: 250, startPoint y: 434, endPoint x: 357, endPoint y: 428, distance: 107.2
click at [275, 431] on input "range" at bounding box center [245, 433] width 60 height 4
click at [267, 487] on div "Animation" at bounding box center [168, 494] width 213 height 27
click at [265, 494] on div at bounding box center [261, 495] width 27 height 14
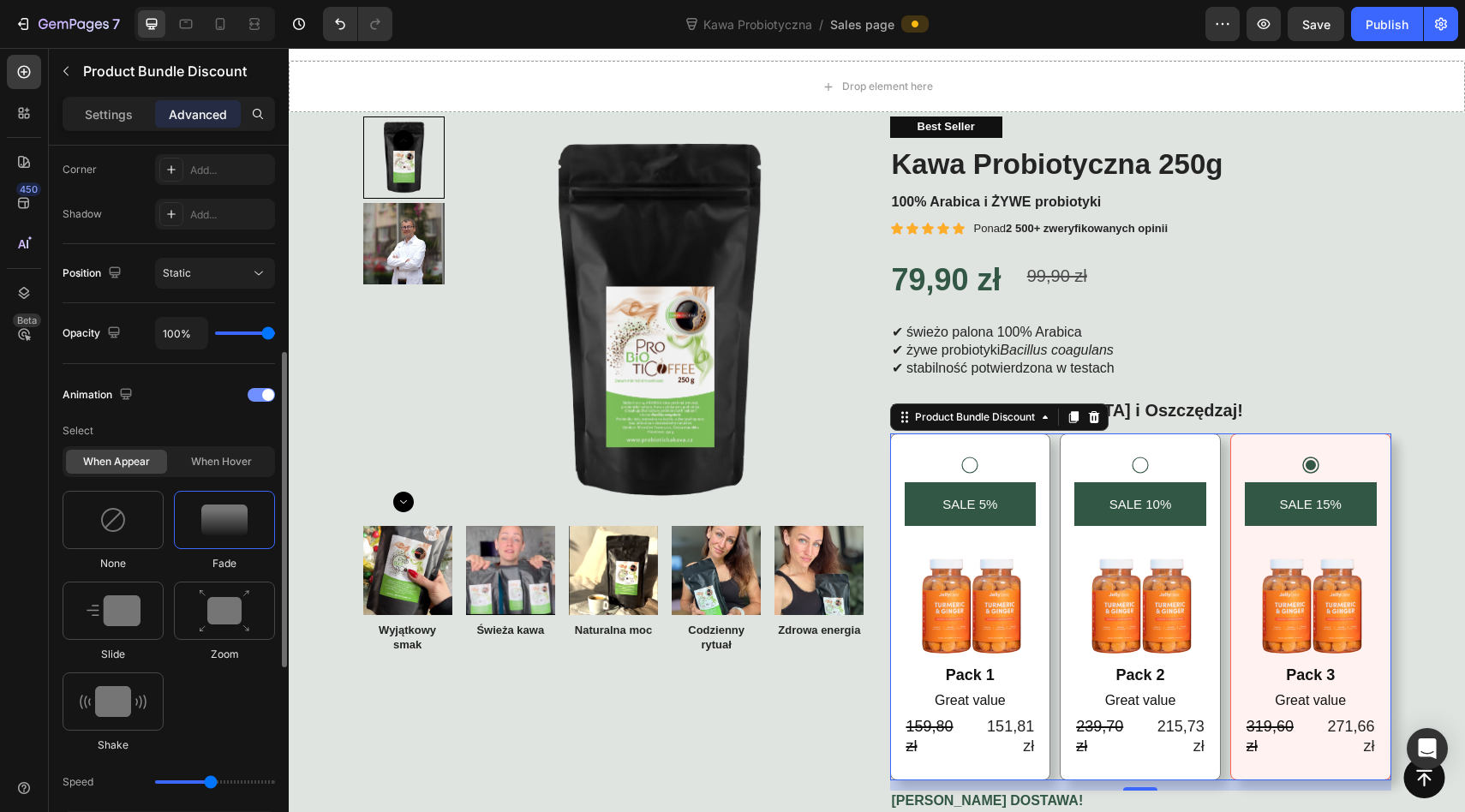
scroll to position [535, 0]
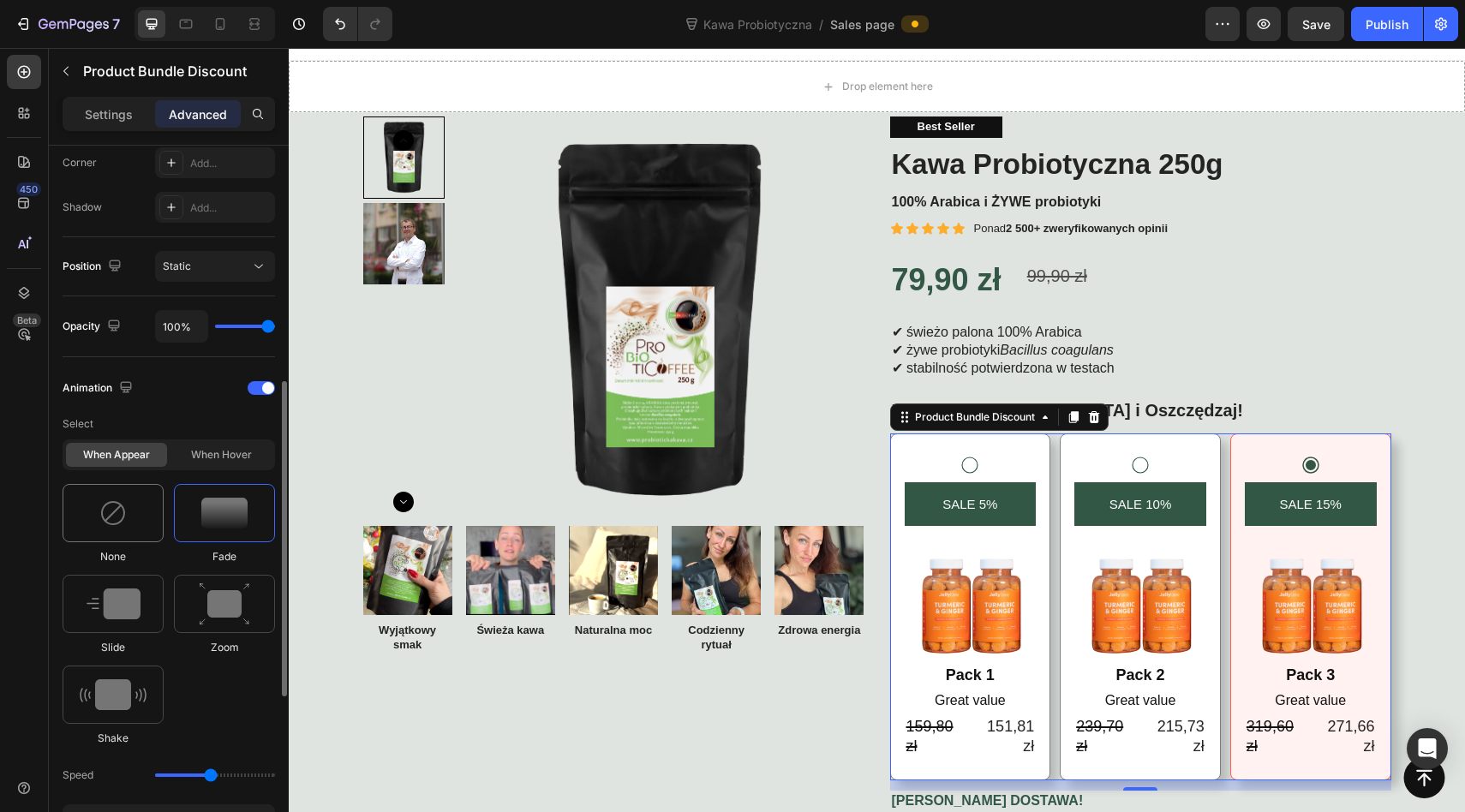
click at [139, 521] on div at bounding box center [112, 513] width 101 height 59
click at [215, 514] on img at bounding box center [224, 513] width 46 height 31
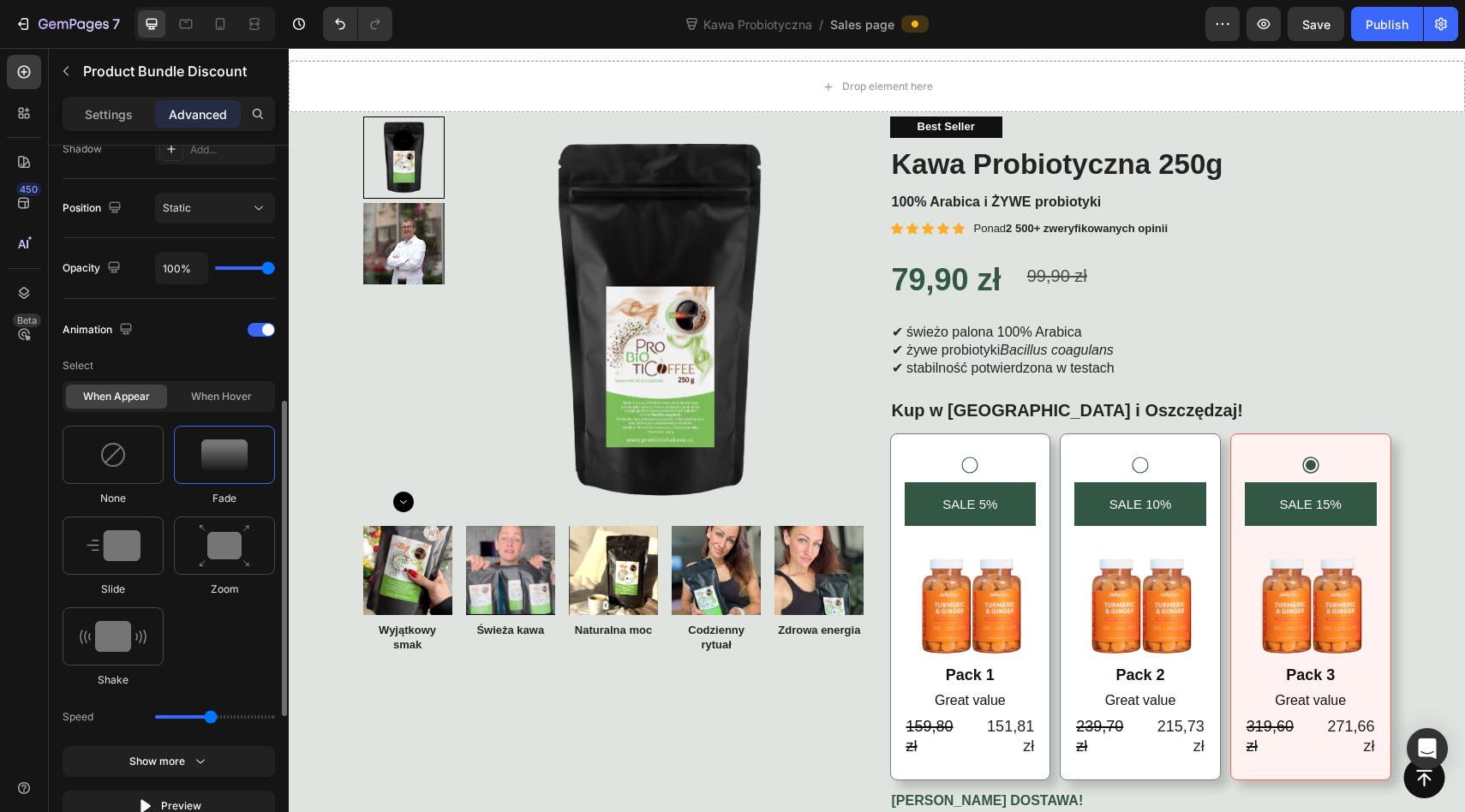
scroll to position [620, 0]
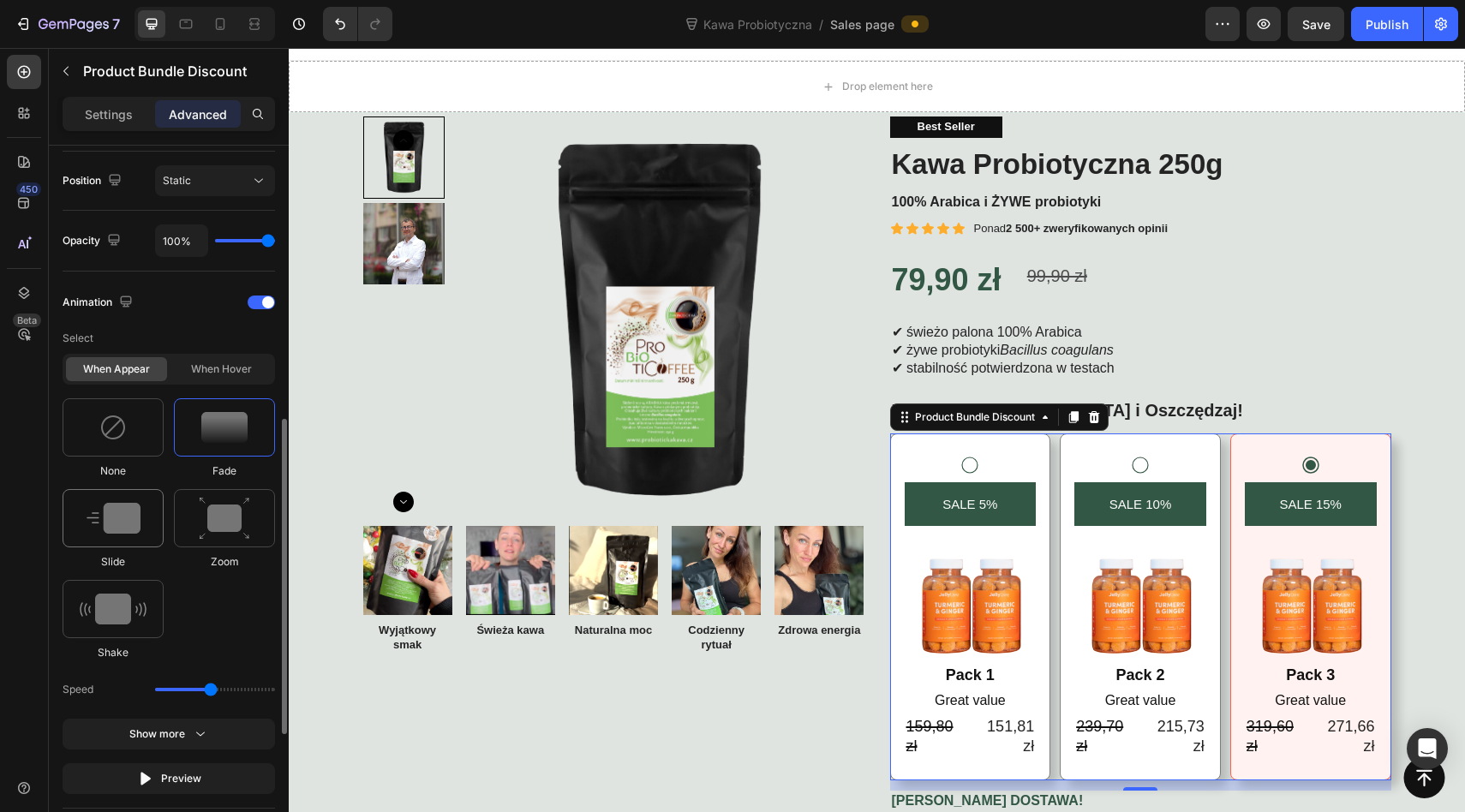
click at [130, 521] on img at bounding box center [114, 517] width 54 height 31
click at [213, 529] on img at bounding box center [224, 519] width 52 height 44
click at [51, 605] on div "Display on Desktop Yes No Tablet Yes No Mobile Yes No Spacing (px) 0 0 12 0 0 0…" at bounding box center [169, 380] width 240 height 1709
click at [97, 605] on img at bounding box center [113, 608] width 67 height 31
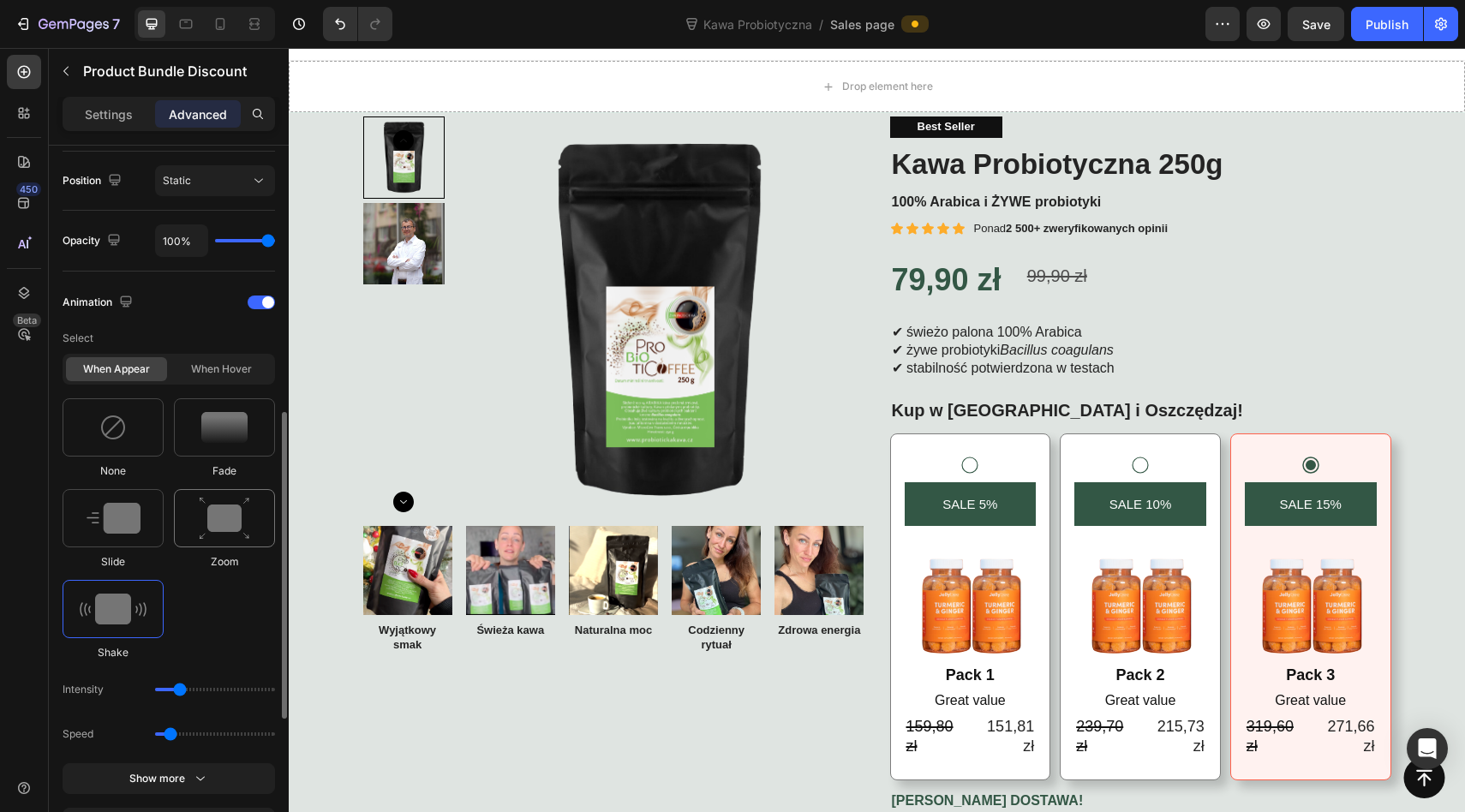
click at [219, 525] on img at bounding box center [224, 519] width 52 height 44
type input "1.7"
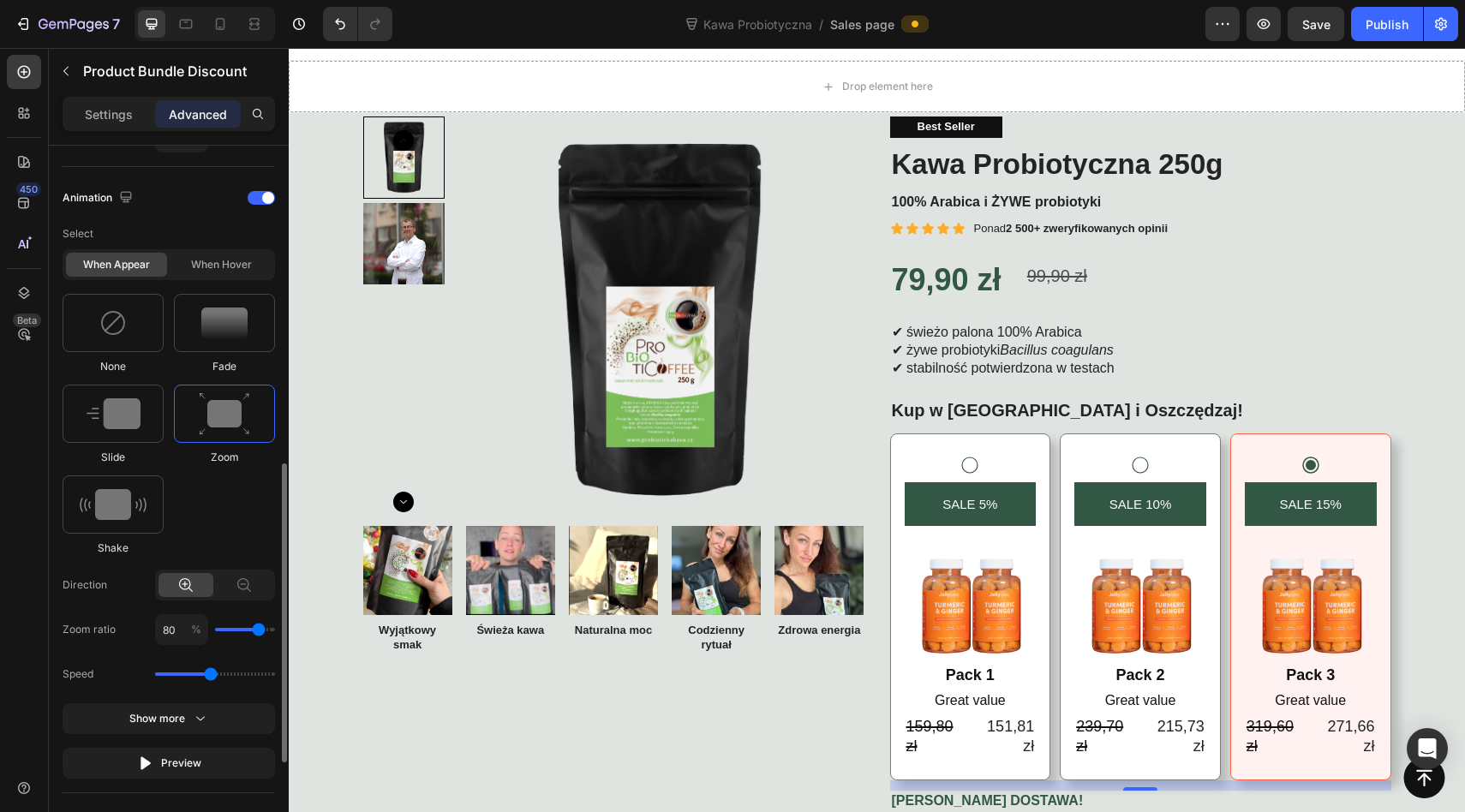
scroll to position [755, 0]
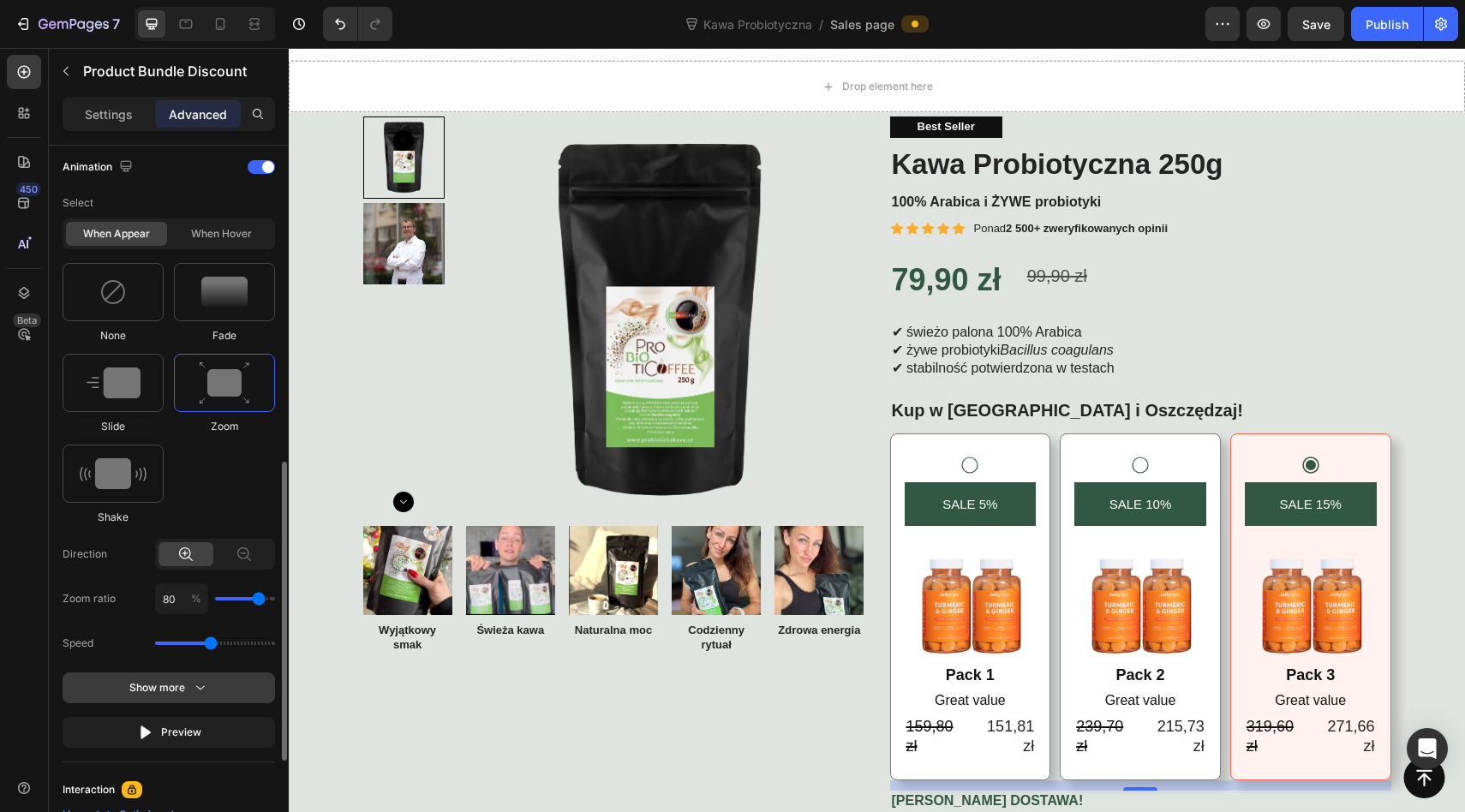
click at [164, 685] on div "Show more" at bounding box center [169, 688] width 80 height 18
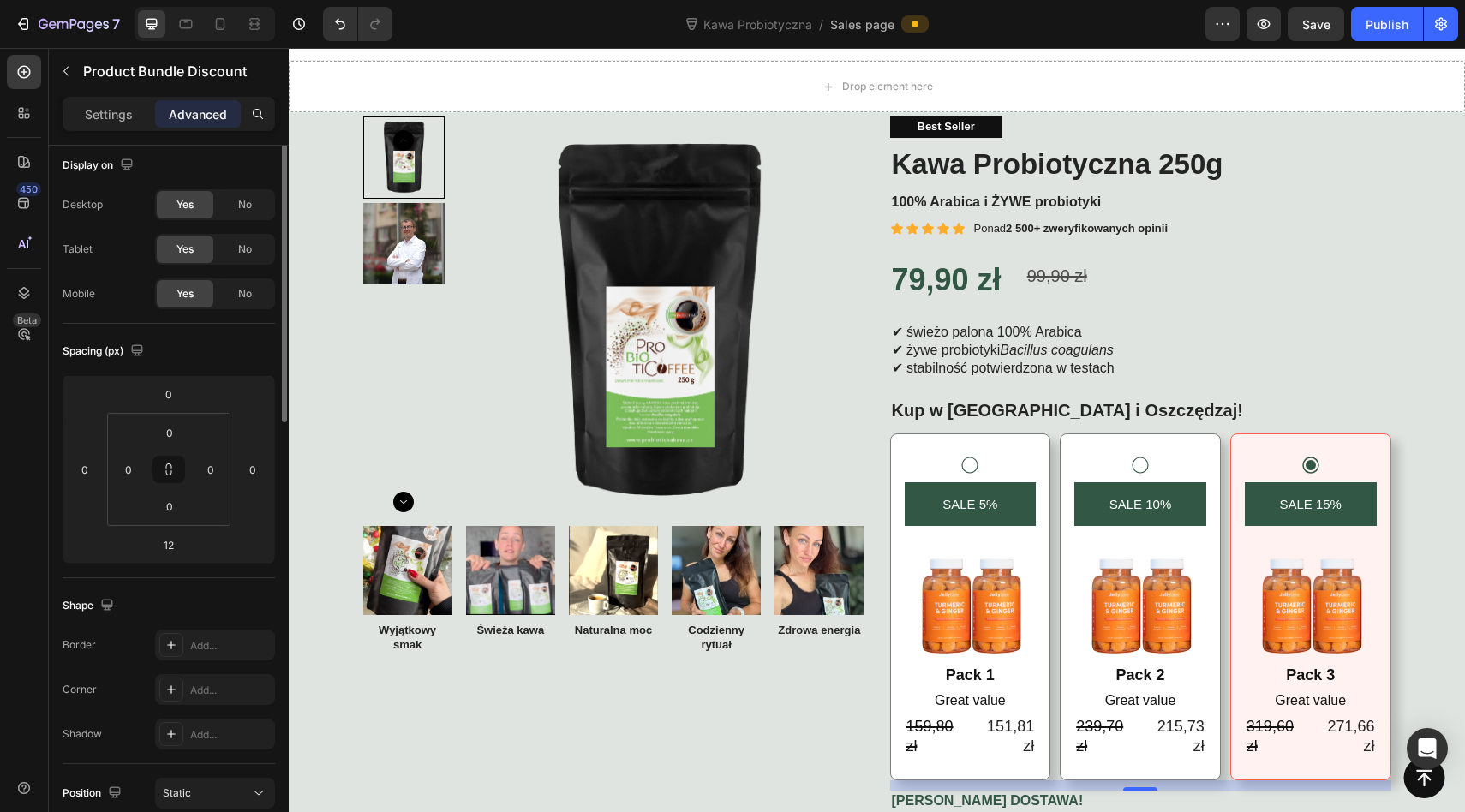
scroll to position [0, 0]
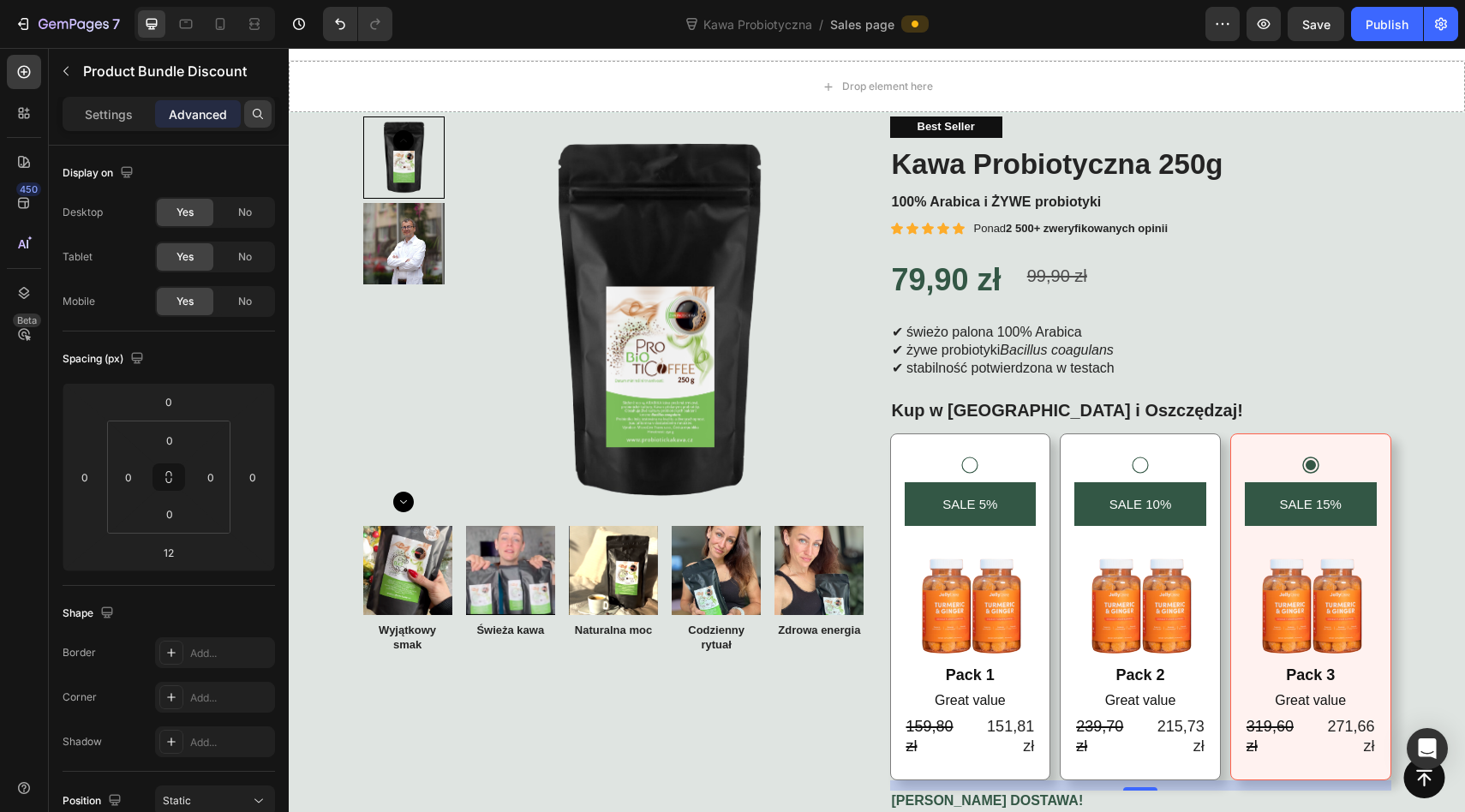
click at [255, 121] on div at bounding box center [257, 114] width 27 height 27
click at [124, 113] on p "Settings" at bounding box center [109, 114] width 48 height 18
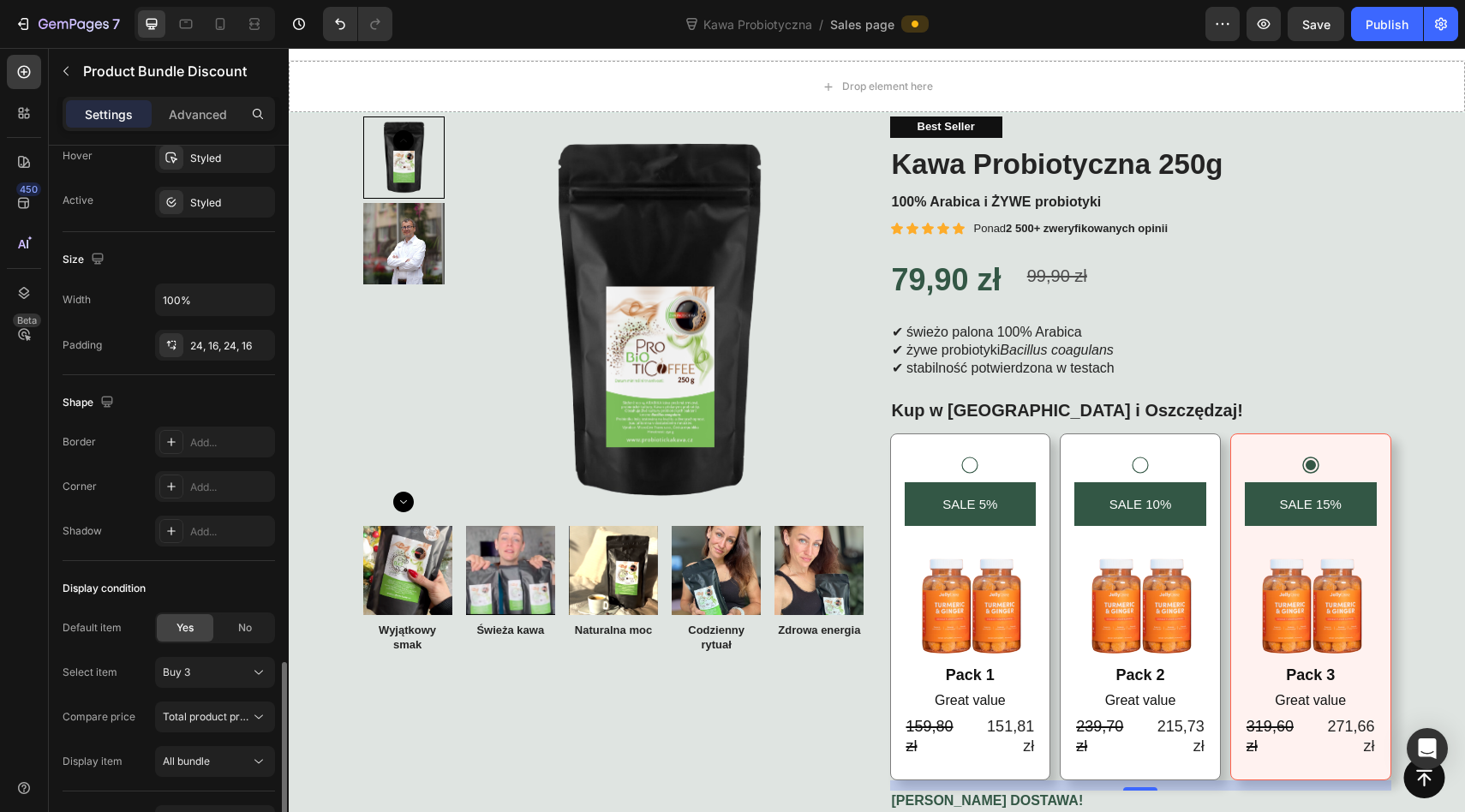
scroll to position [958, 0]
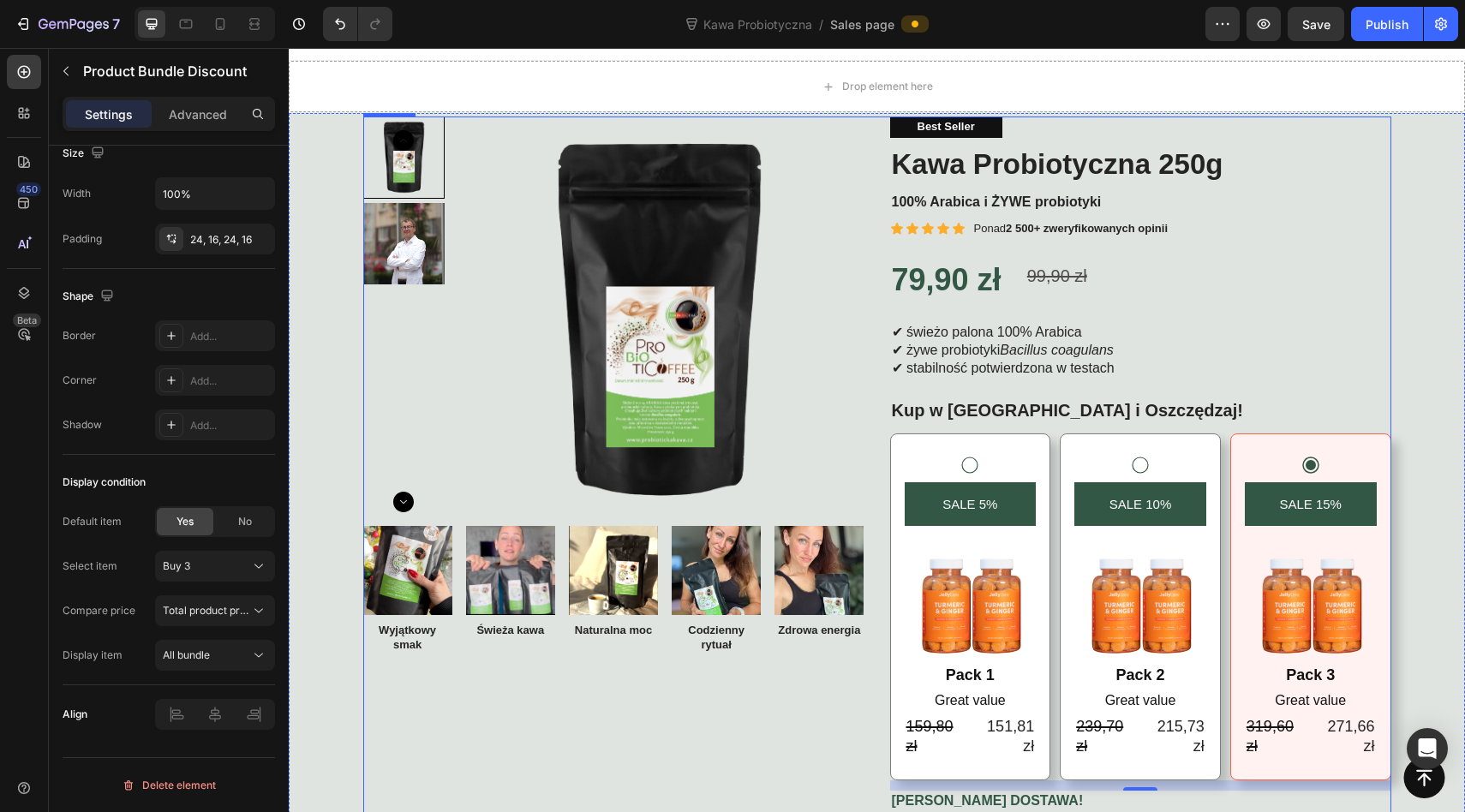
click at [463, 723] on div "Product Images Image Wyjątkowy smak Text Block Image Świeża kawa Text Block Ima…" at bounding box center [613, 550] width 501 height 866
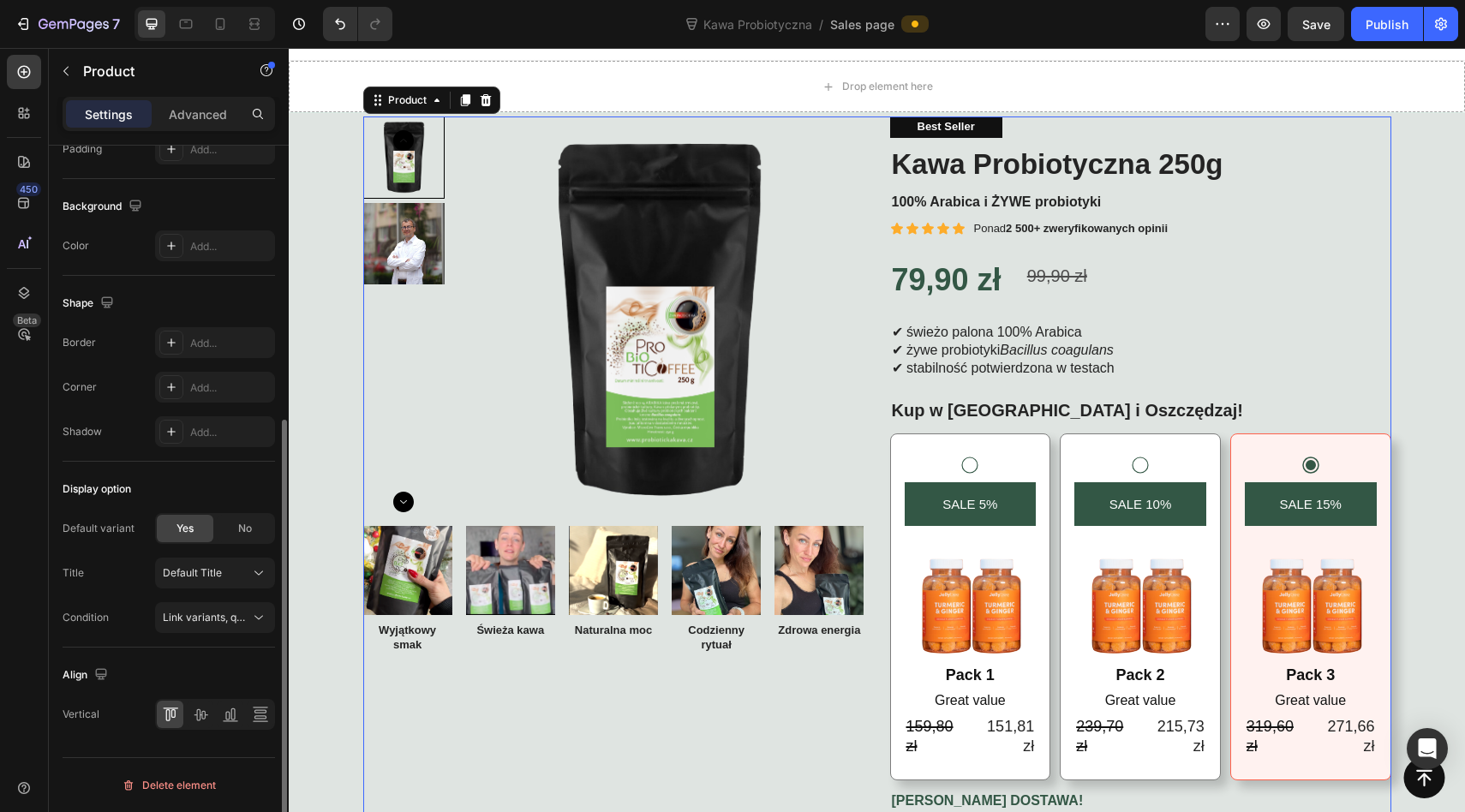
scroll to position [0, 0]
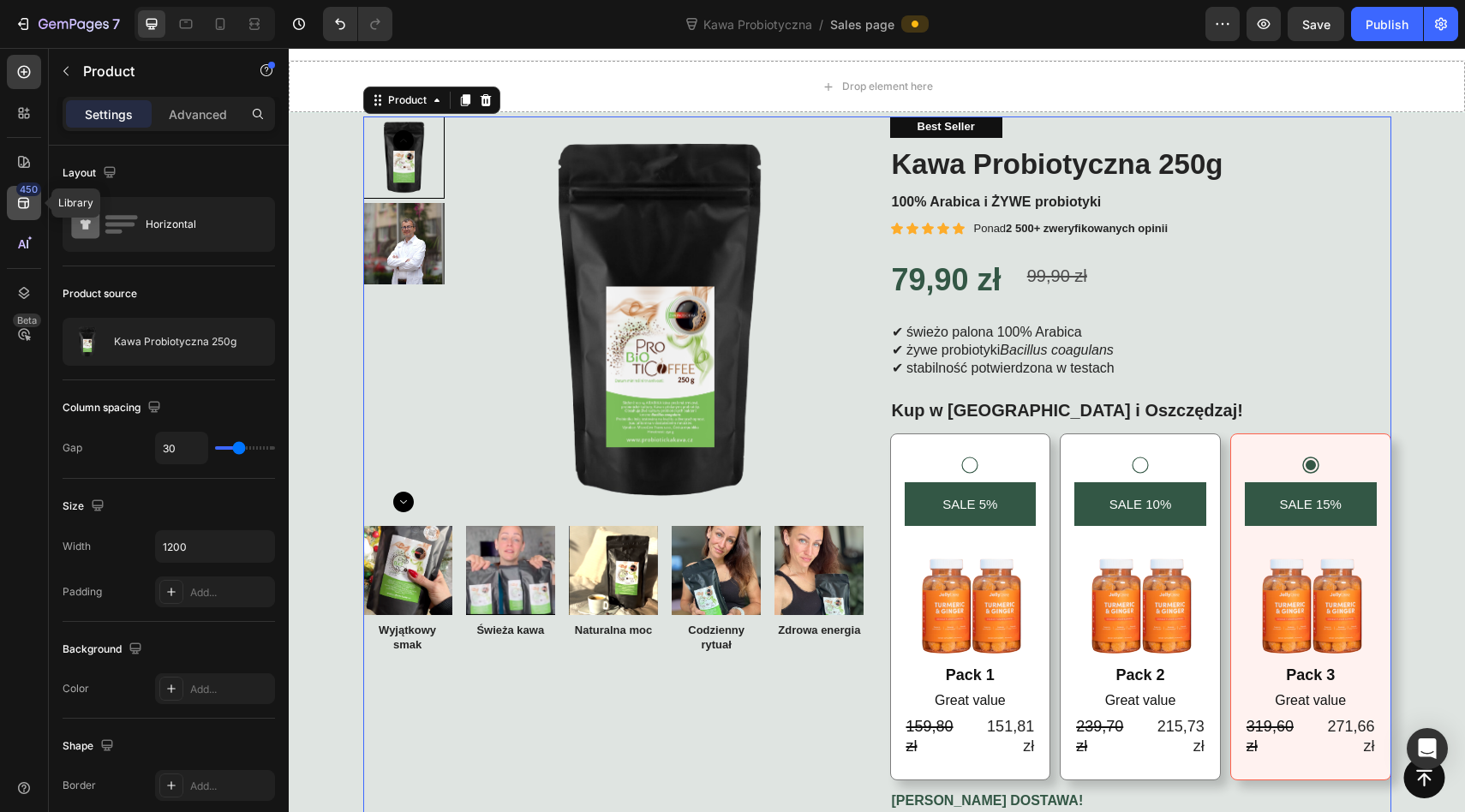
click at [15, 199] on div "450" at bounding box center [24, 202] width 34 height 34
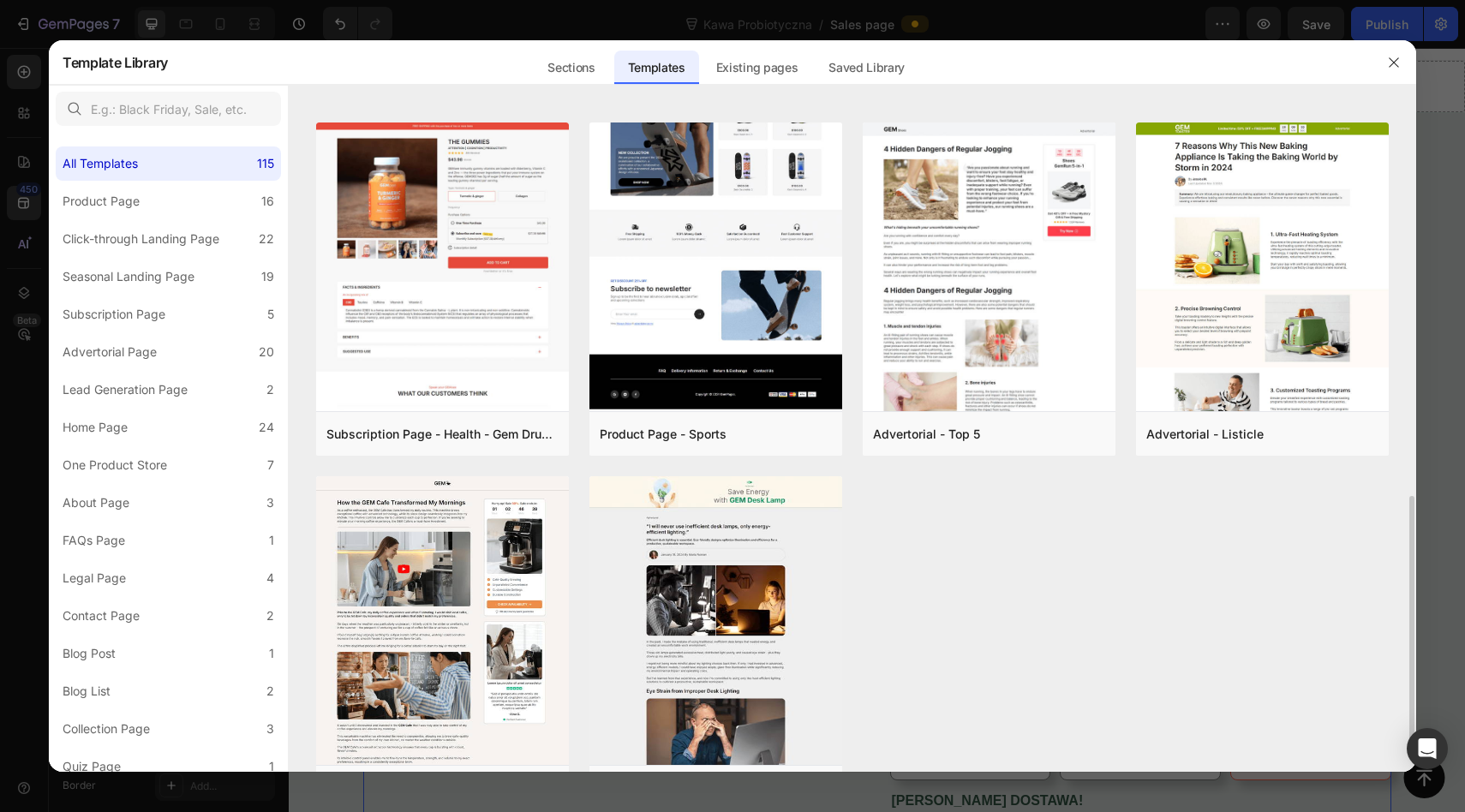
scroll to position [1037, 0]
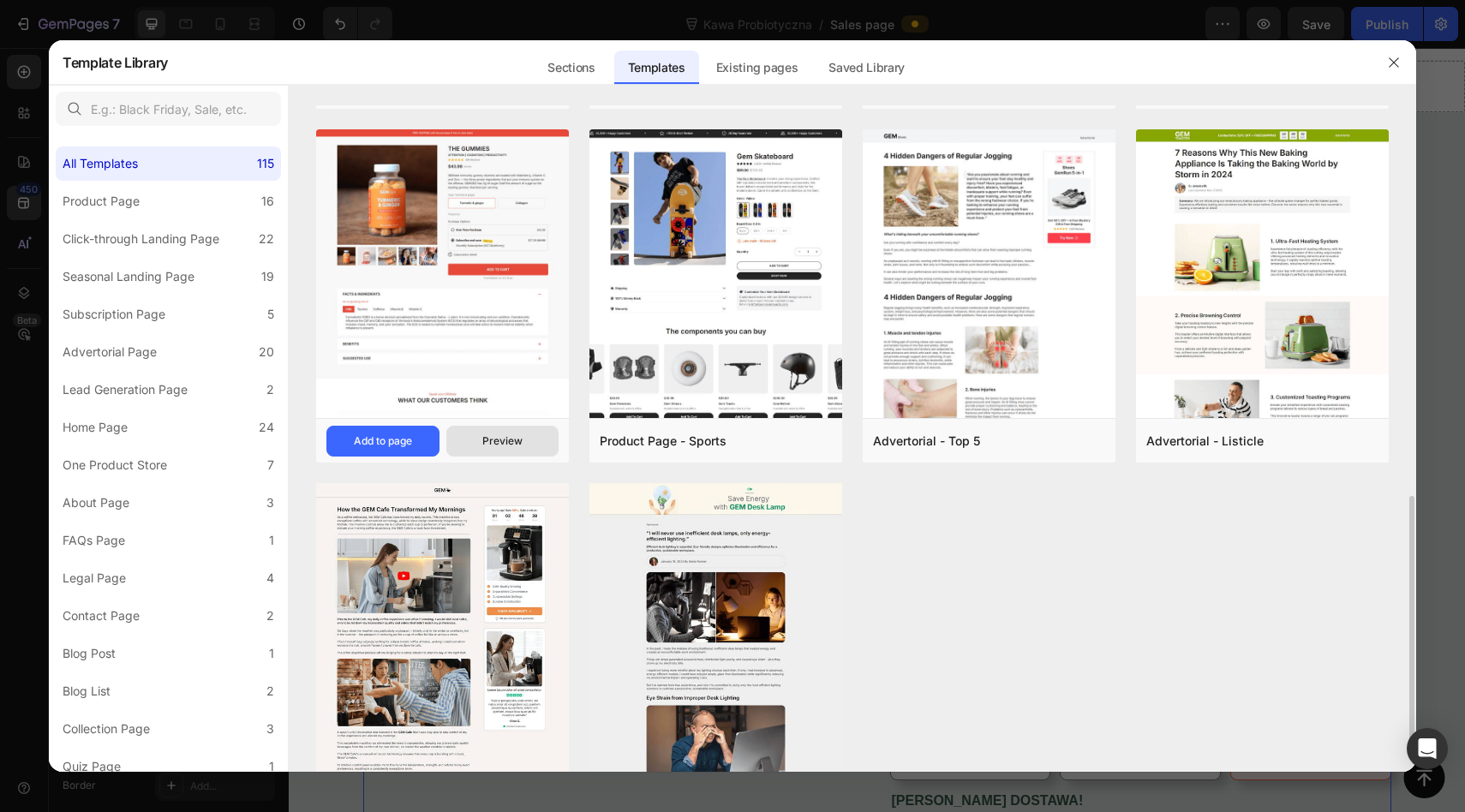
click at [503, 434] on div "Preview" at bounding box center [502, 441] width 40 height 16
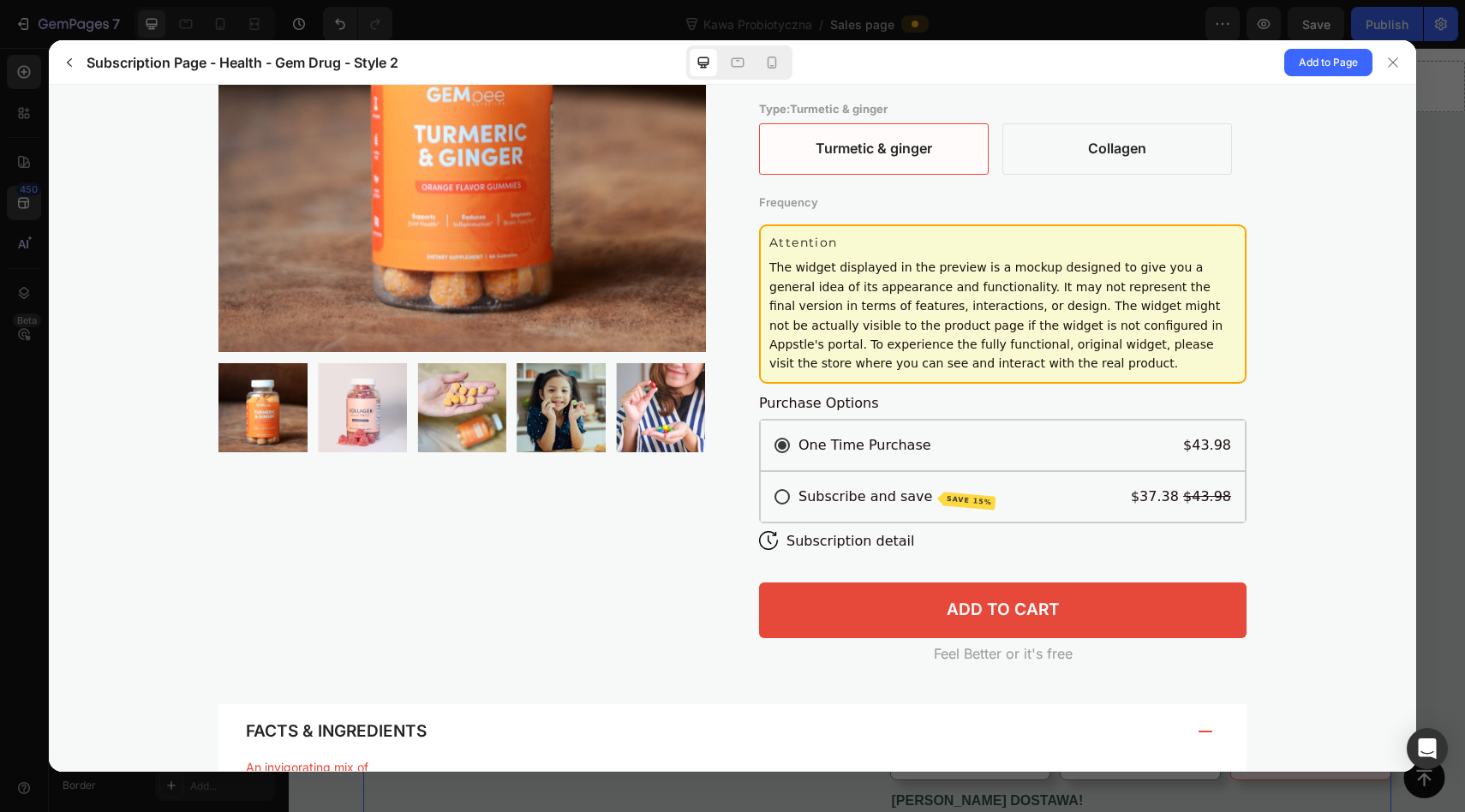
scroll to position [326, 0]
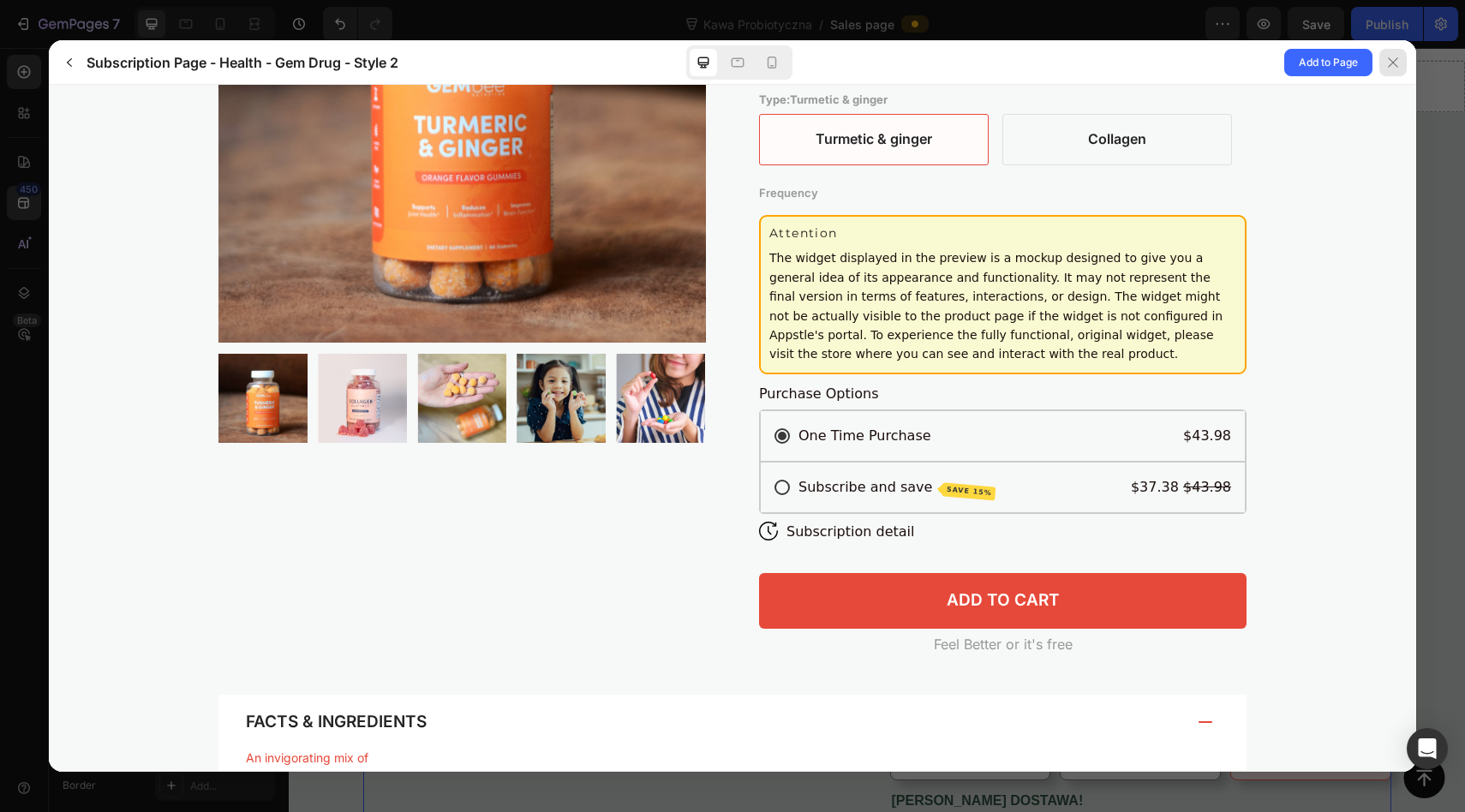
click at [1394, 68] on icon at bounding box center [1393, 63] width 14 height 14
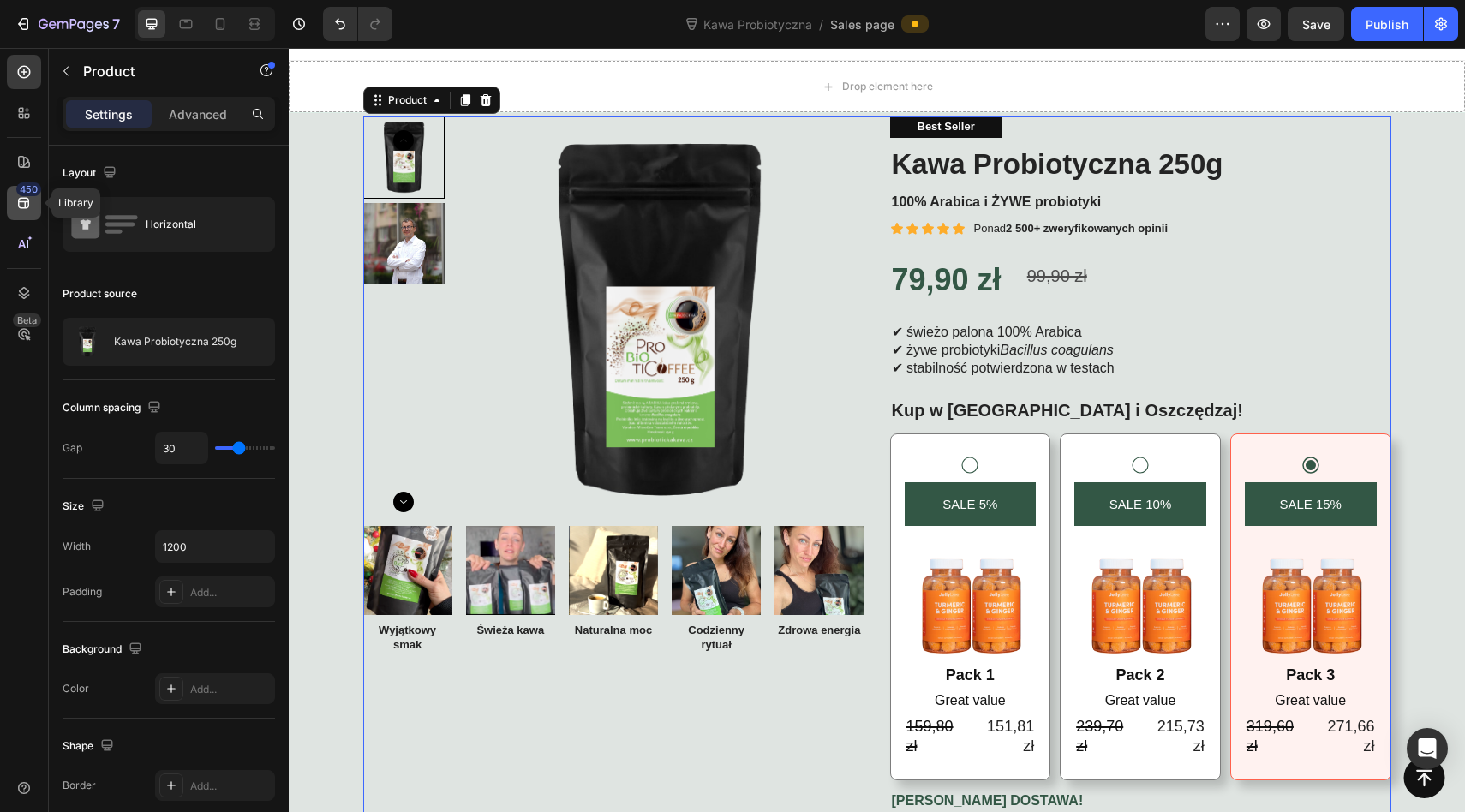
click at [34, 209] on div "450" at bounding box center [24, 202] width 34 height 34
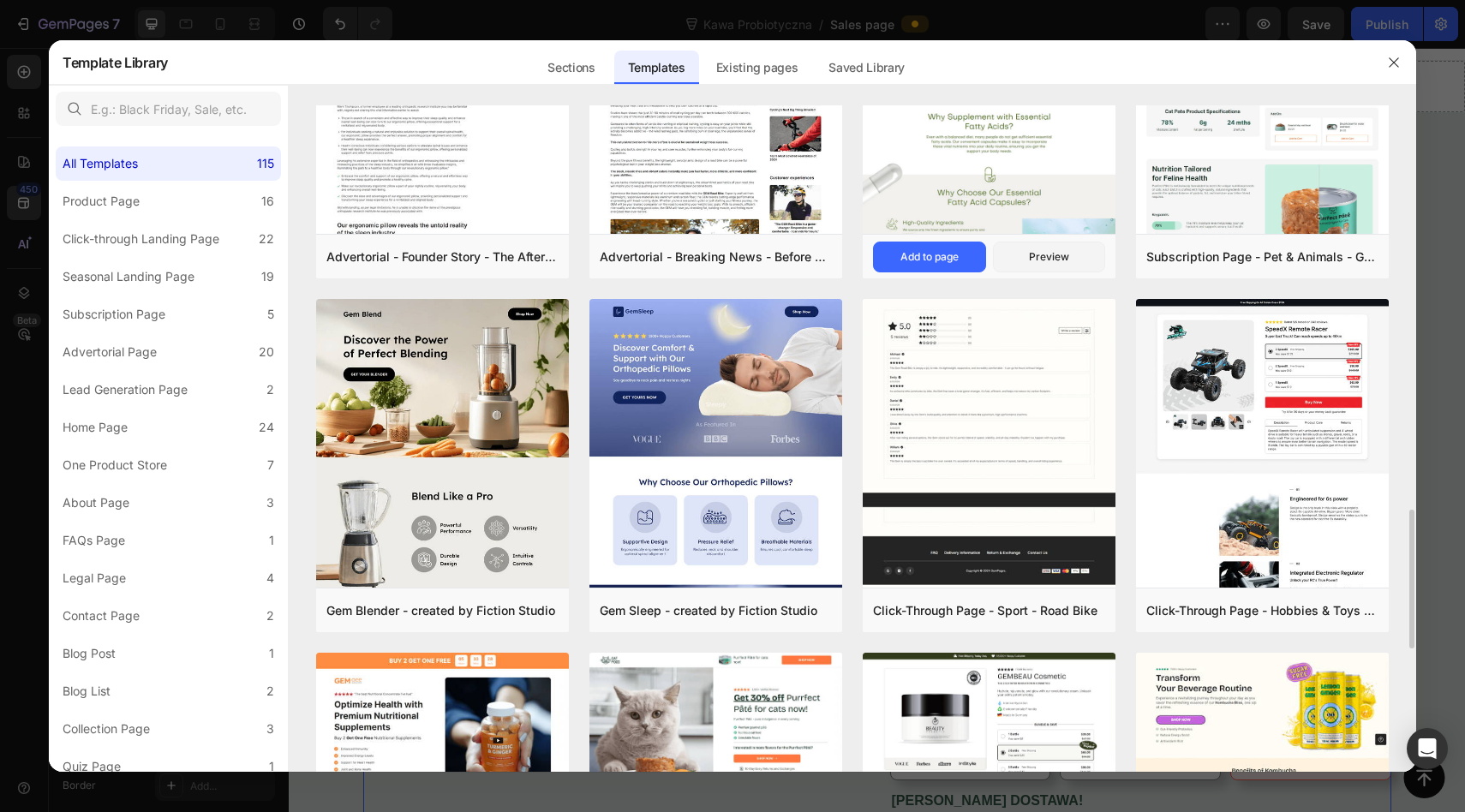
scroll to position [1929, 0]
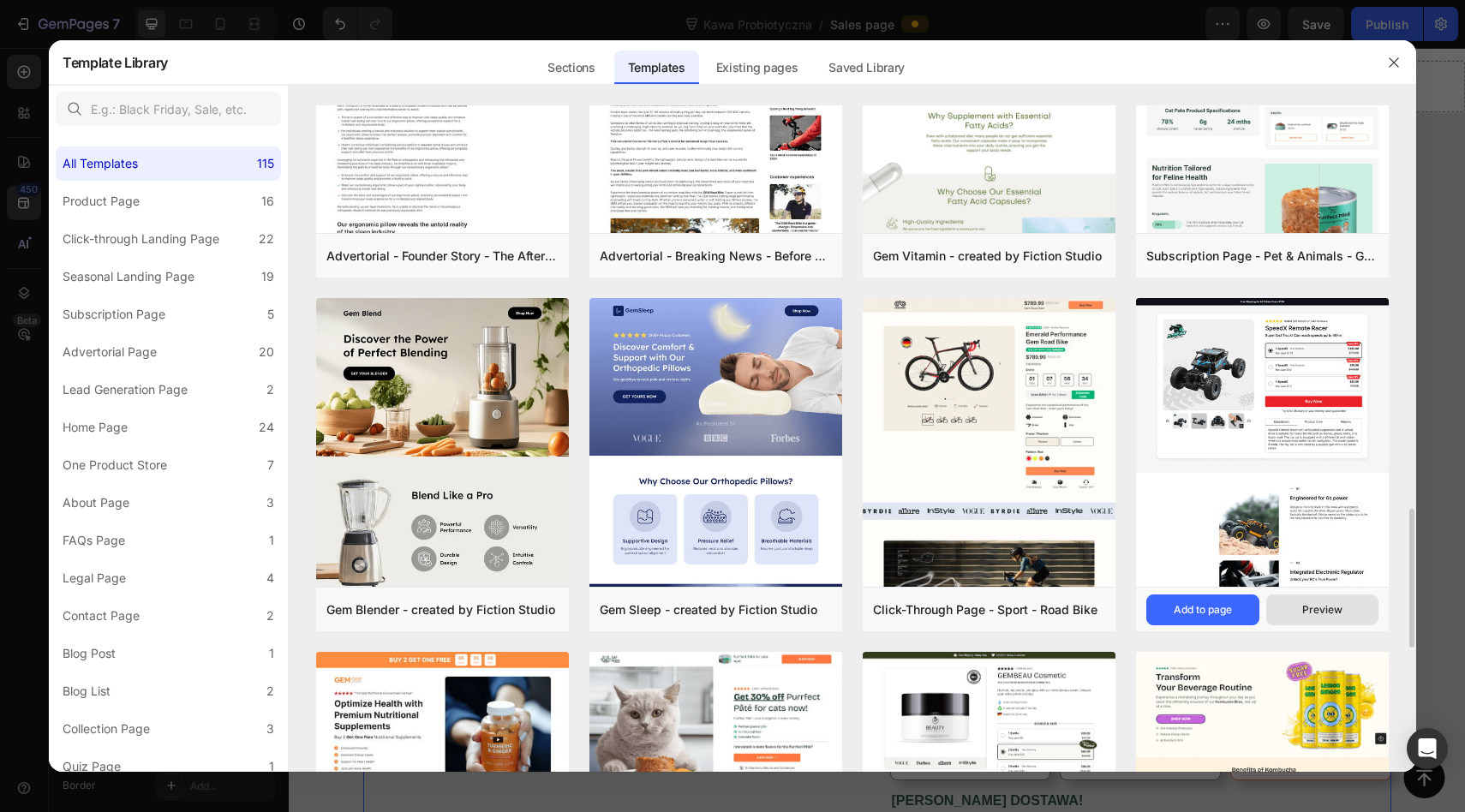
click at [1301, 606] on button "Preview" at bounding box center [1322, 609] width 113 height 31
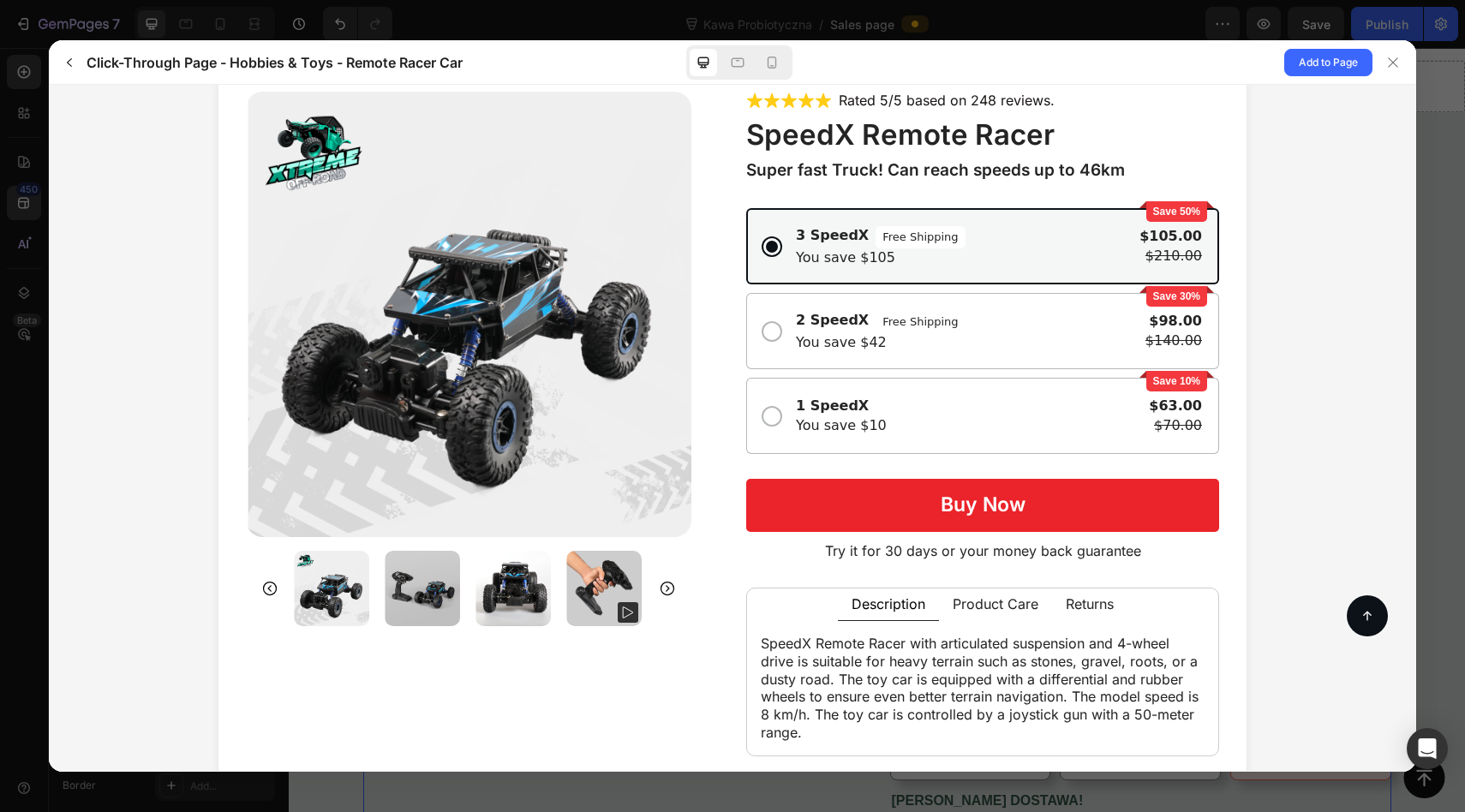
scroll to position [96, 0]
click at [1331, 67] on span "Add to Page" at bounding box center [1328, 62] width 60 height 20
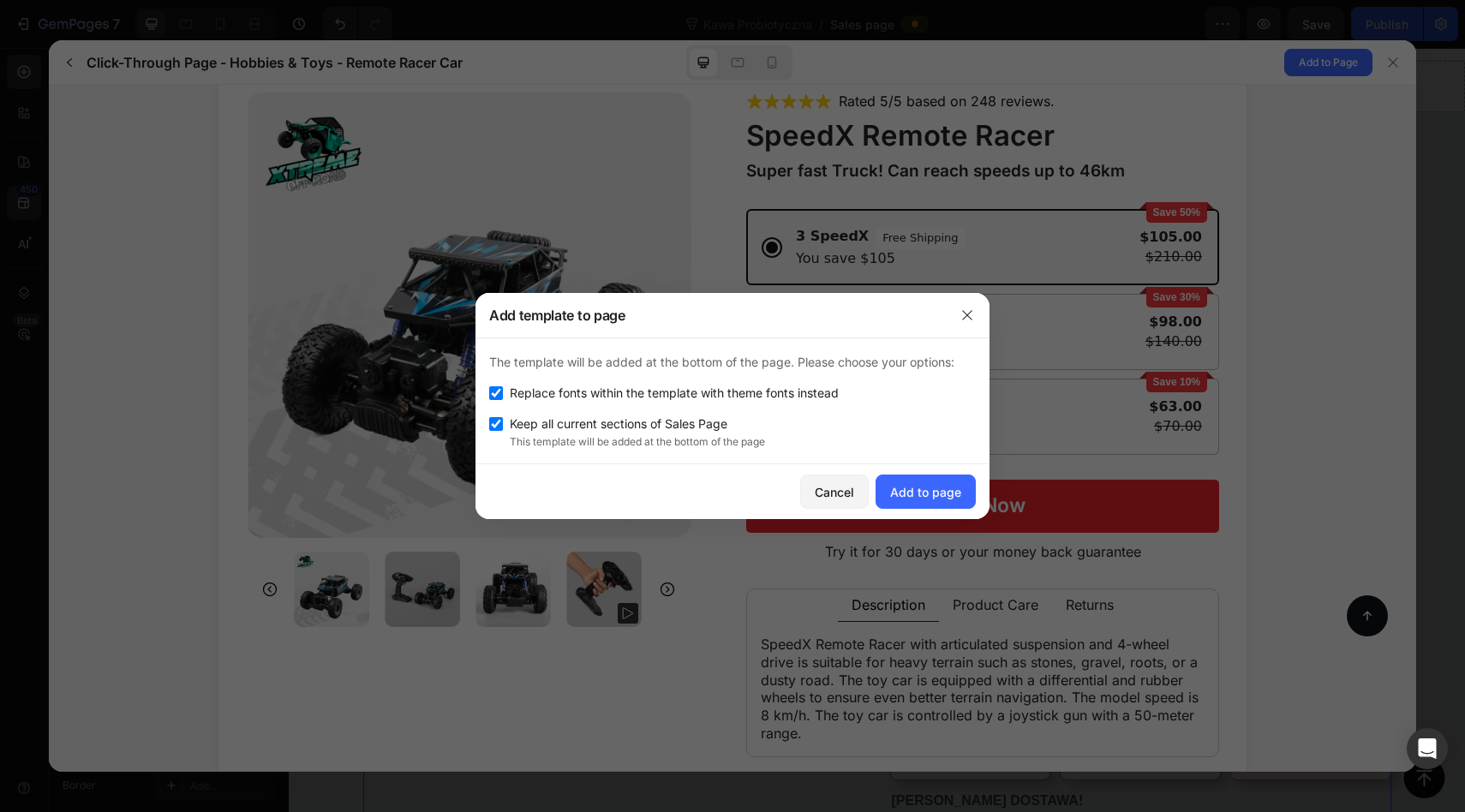
click at [636, 392] on span "Replace fonts within the template with theme fonts instead" at bounding box center [674, 392] width 329 height 20
checkbox input "false"
click at [923, 497] on div "Add to page" at bounding box center [925, 492] width 71 height 18
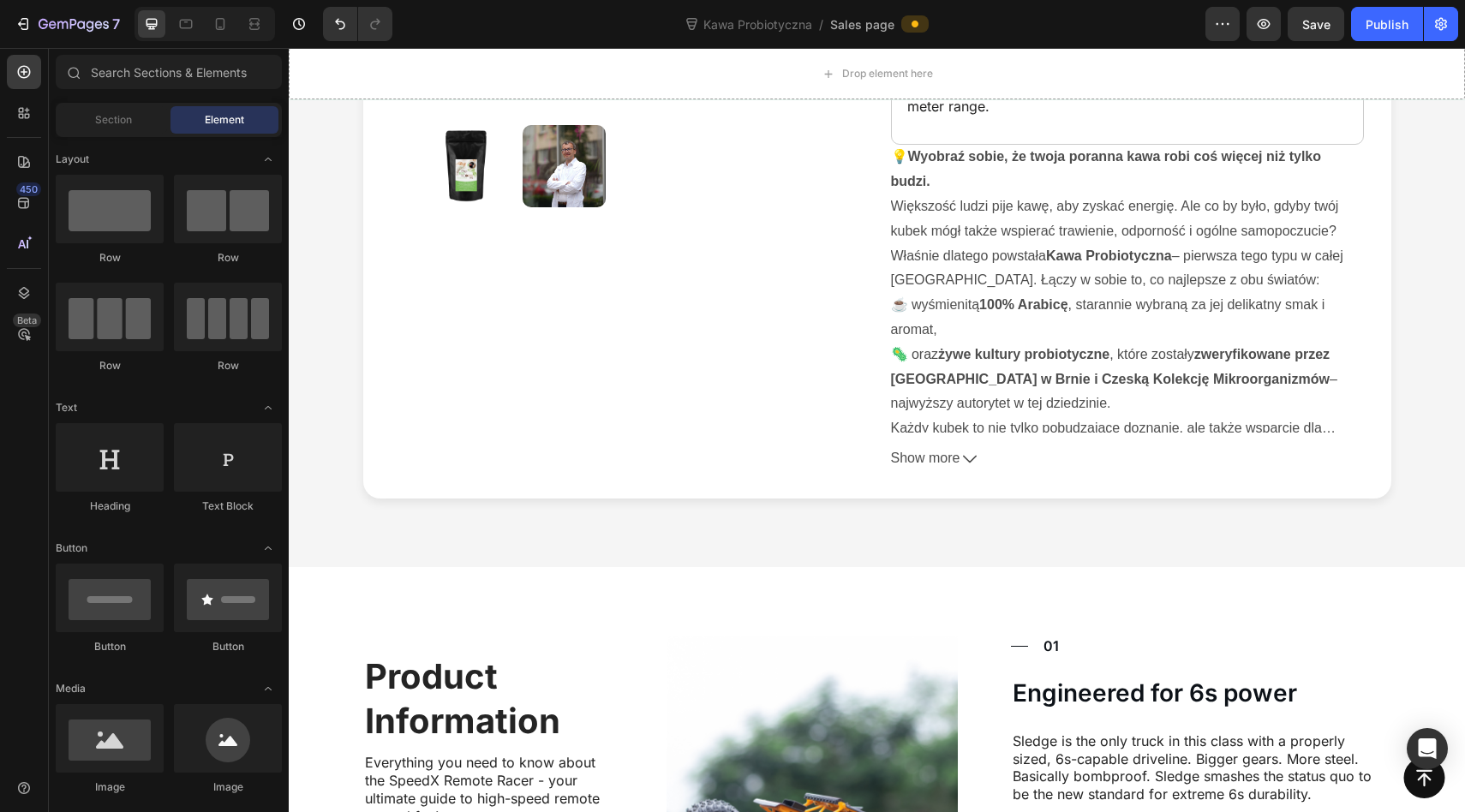
scroll to position [7242, 0]
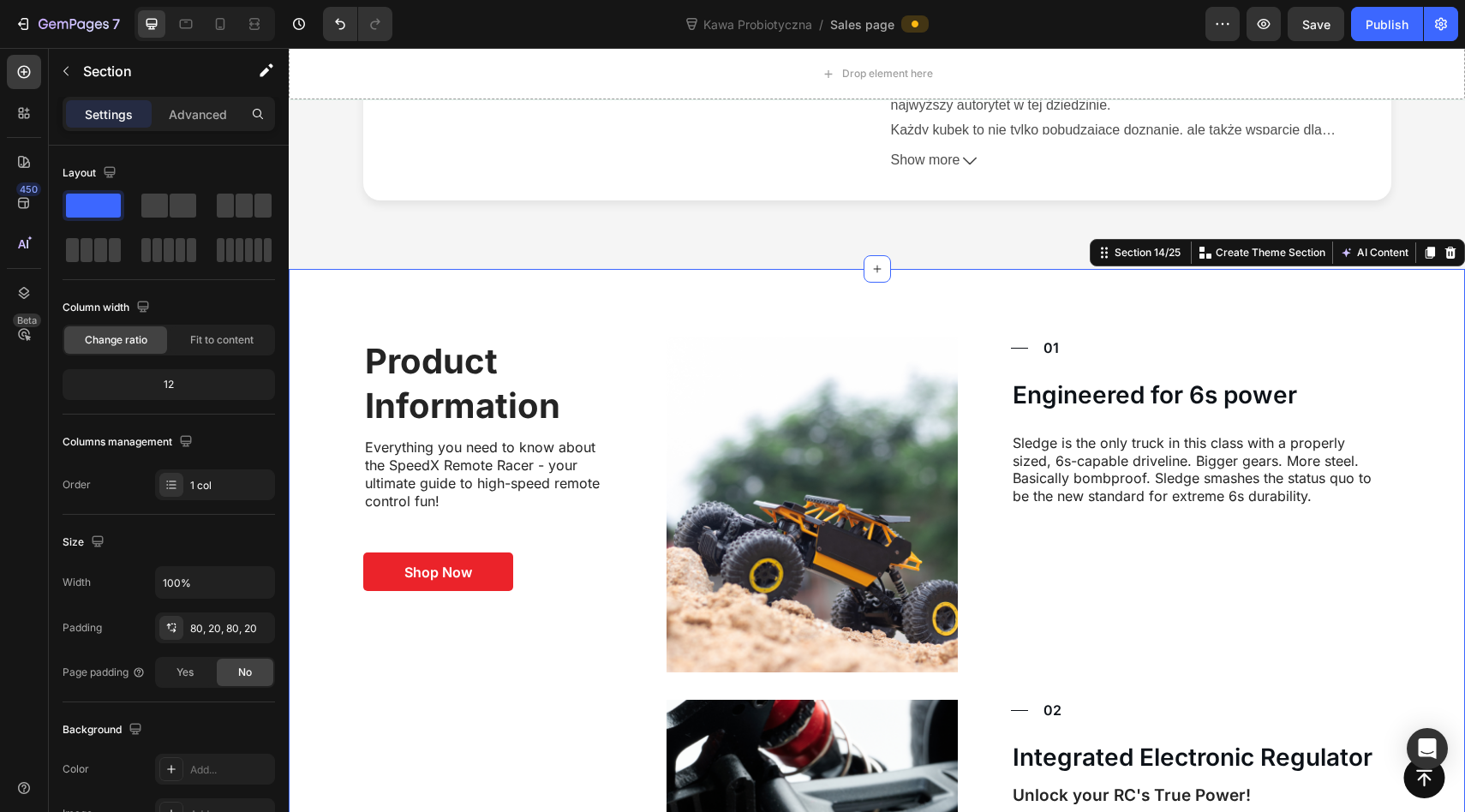
click at [1447, 257] on icon at bounding box center [1450, 253] width 11 height 12
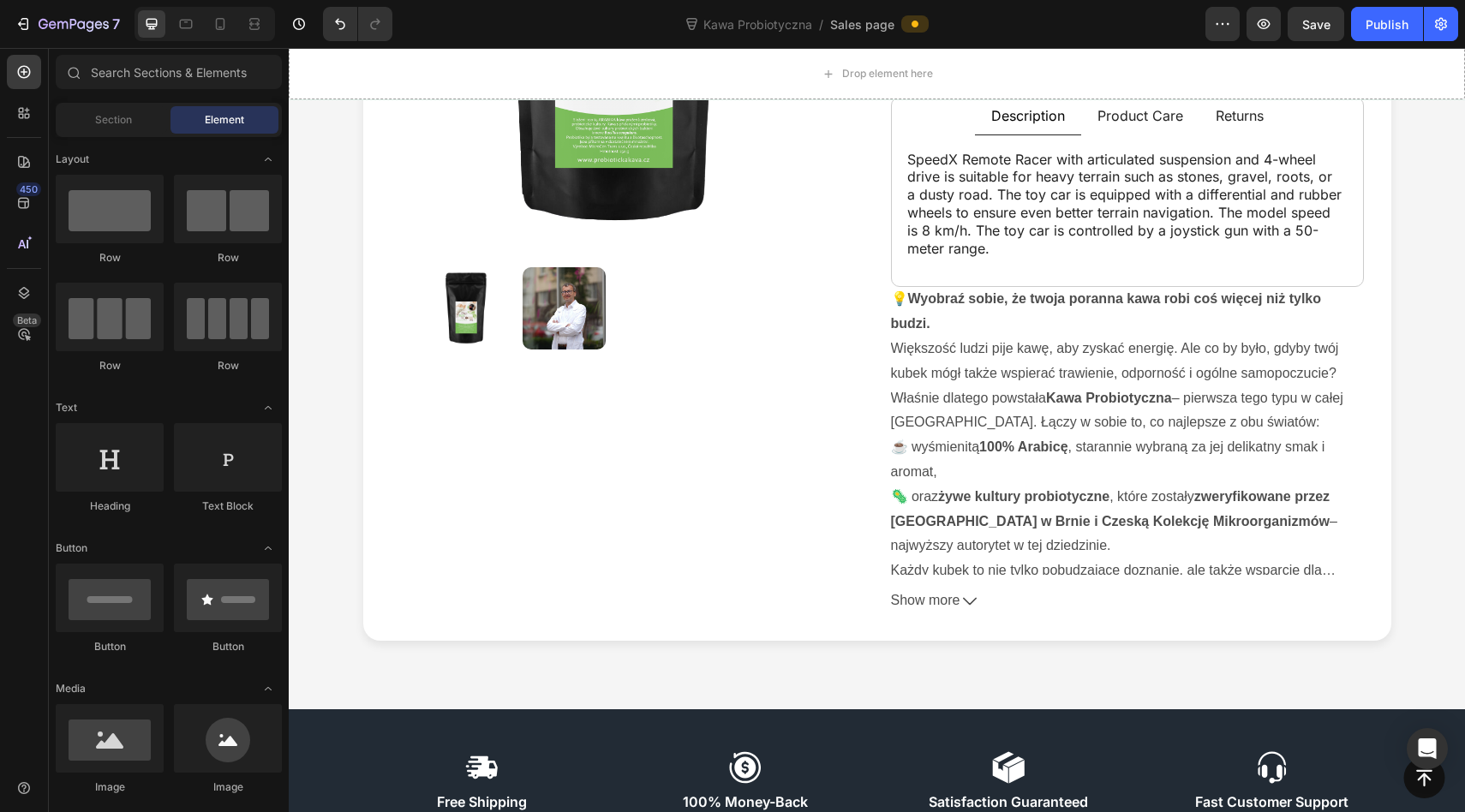
scroll to position [7177, 0]
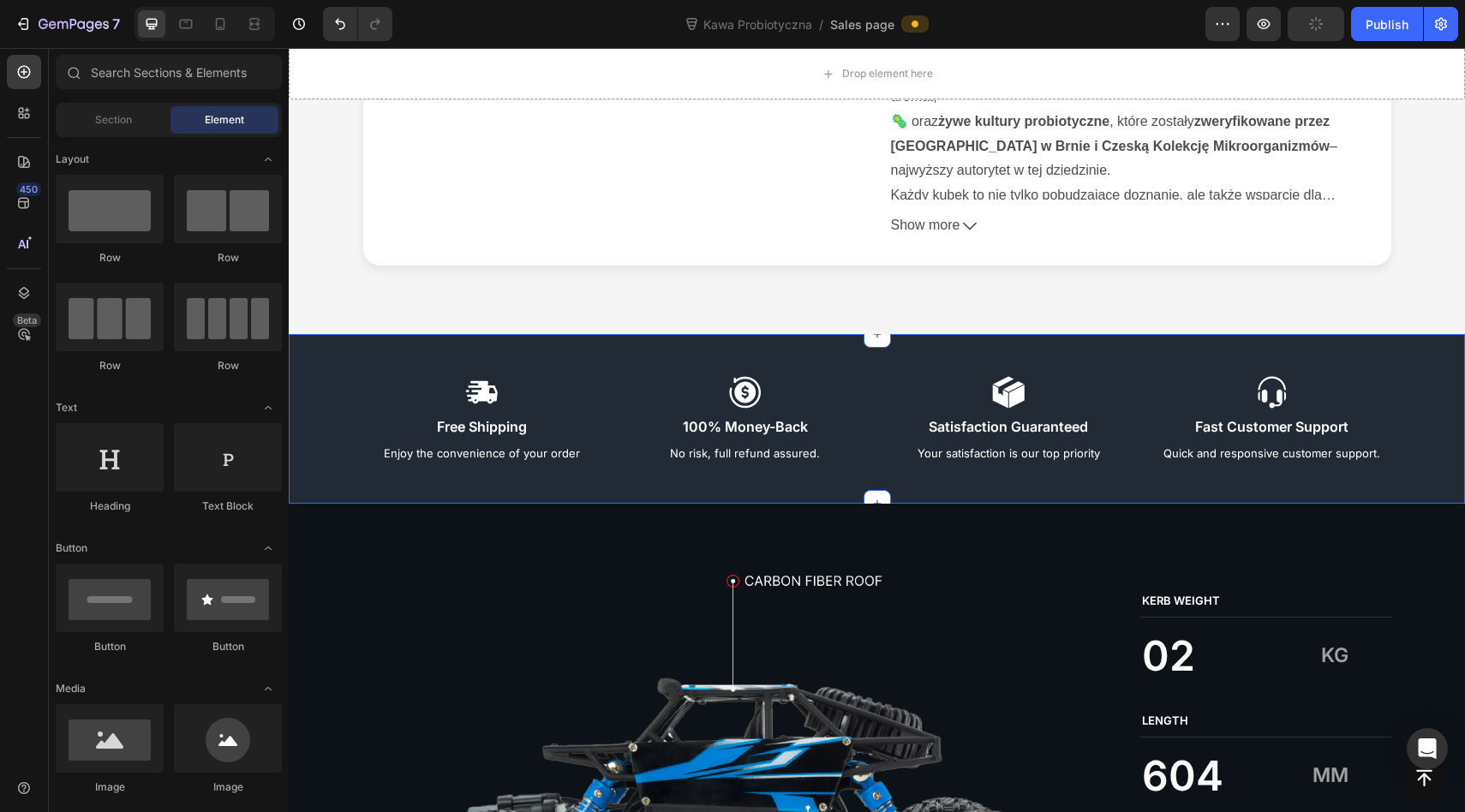
click at [1422, 374] on div "Icon Free Shipping Text Block Enjoy the convenience of your order Text Block Ic…" at bounding box center [877, 419] width 1176 height 170
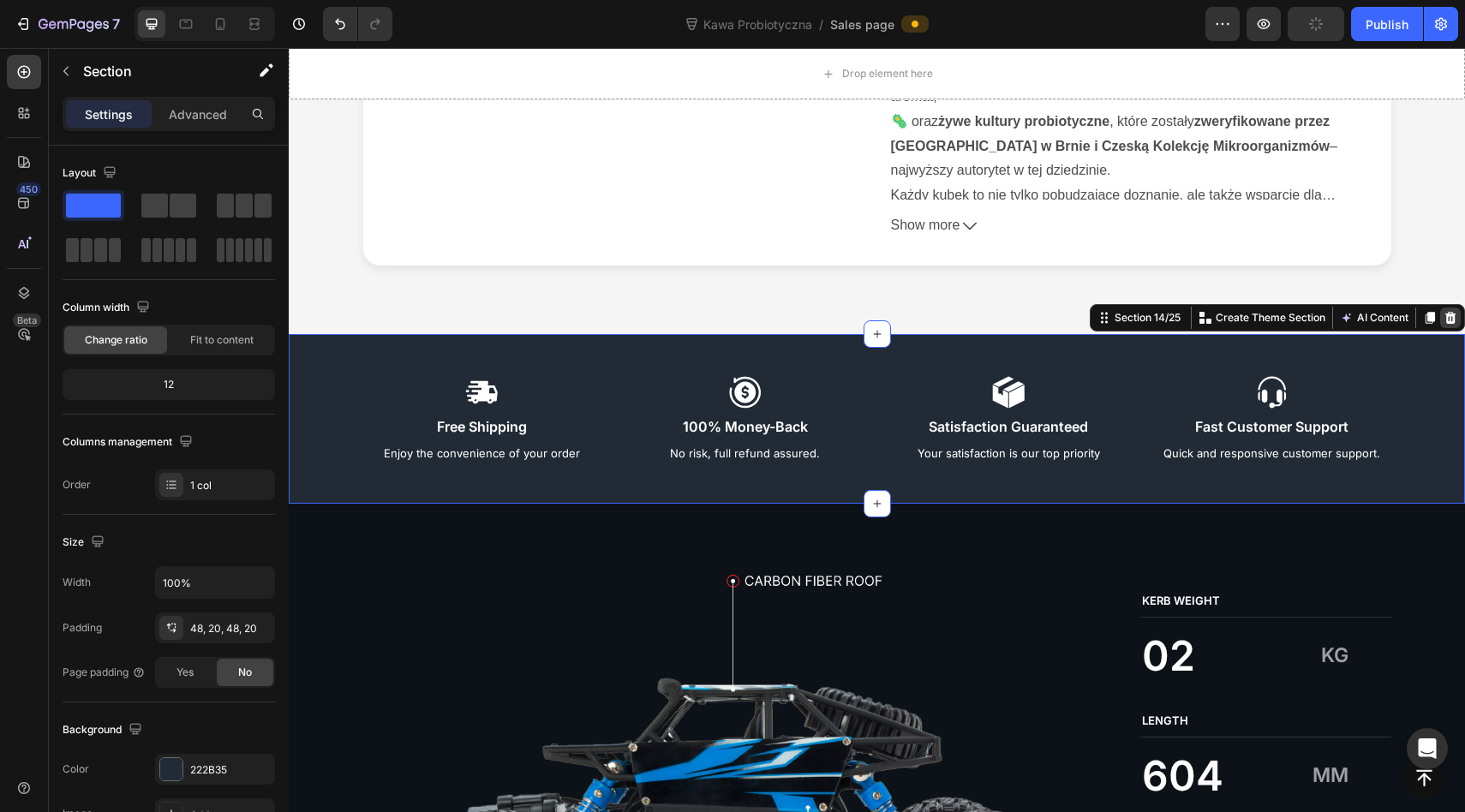
click at [1450, 318] on icon at bounding box center [1450, 318] width 11 height 12
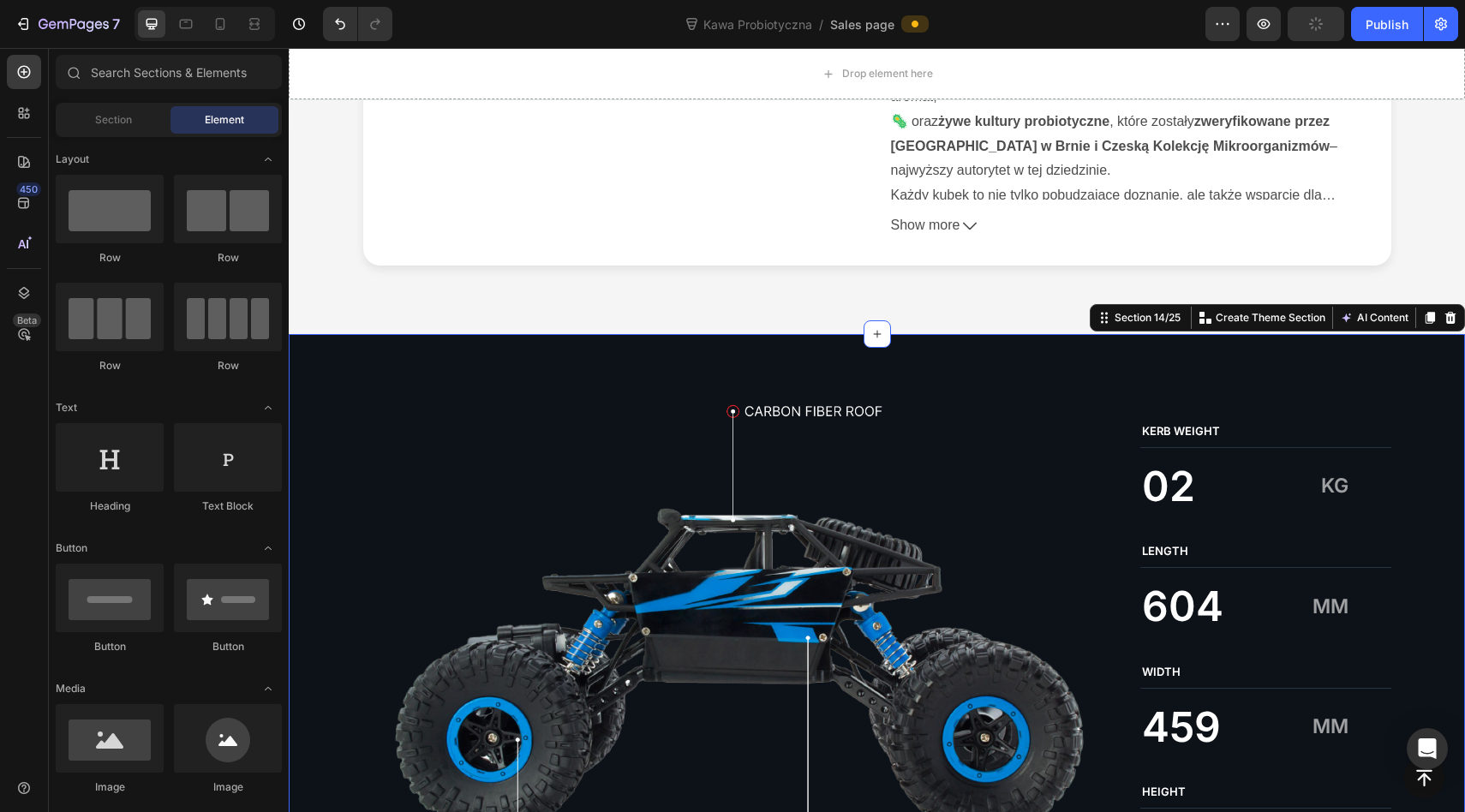
click at [1396, 373] on div "Image KERB WEIGHT Text Block 02 Text Block KG Text Block Row LENGTH Text Block …" at bounding box center [877, 648] width 1176 height 629
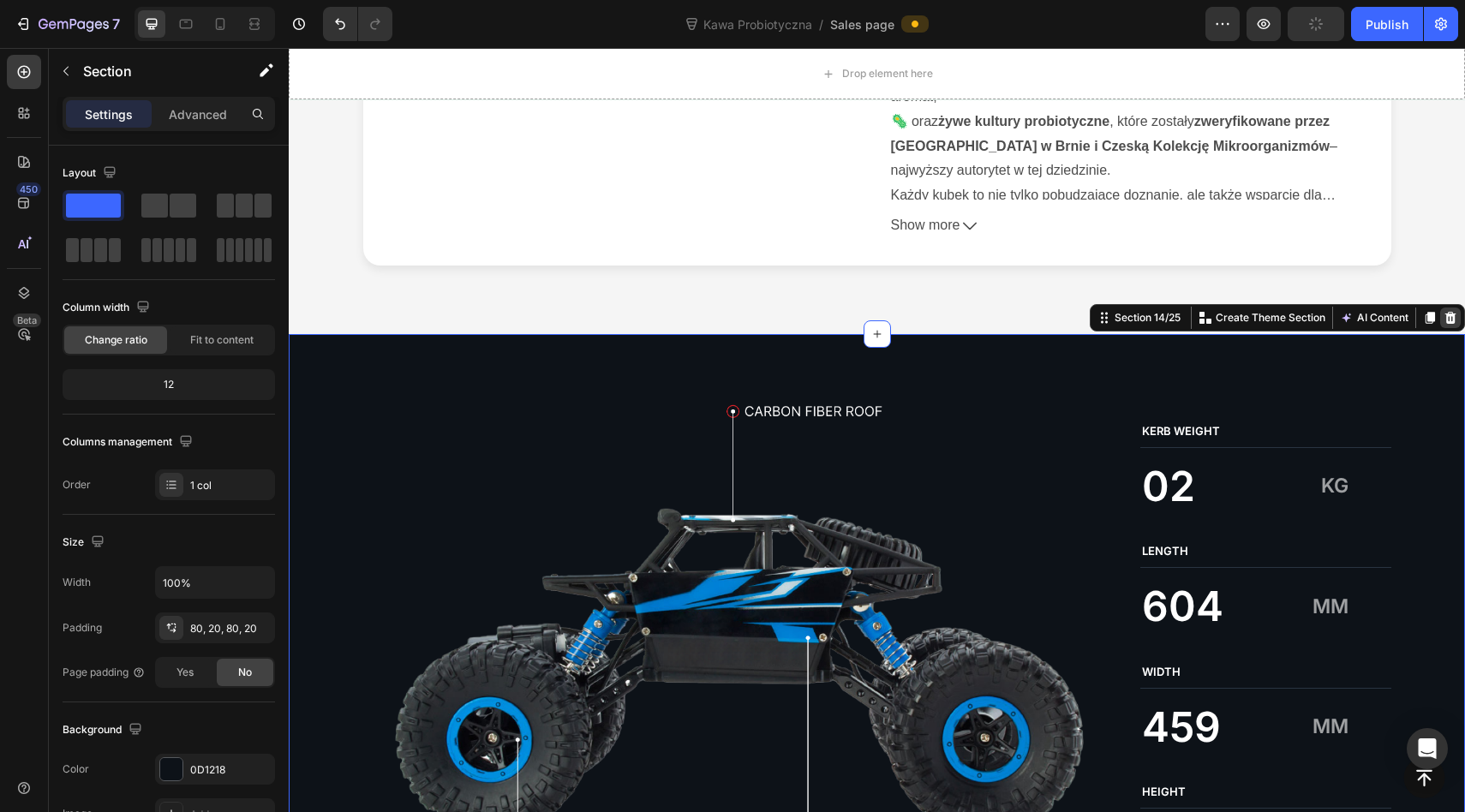
click at [1447, 323] on icon at bounding box center [1450, 318] width 11 height 12
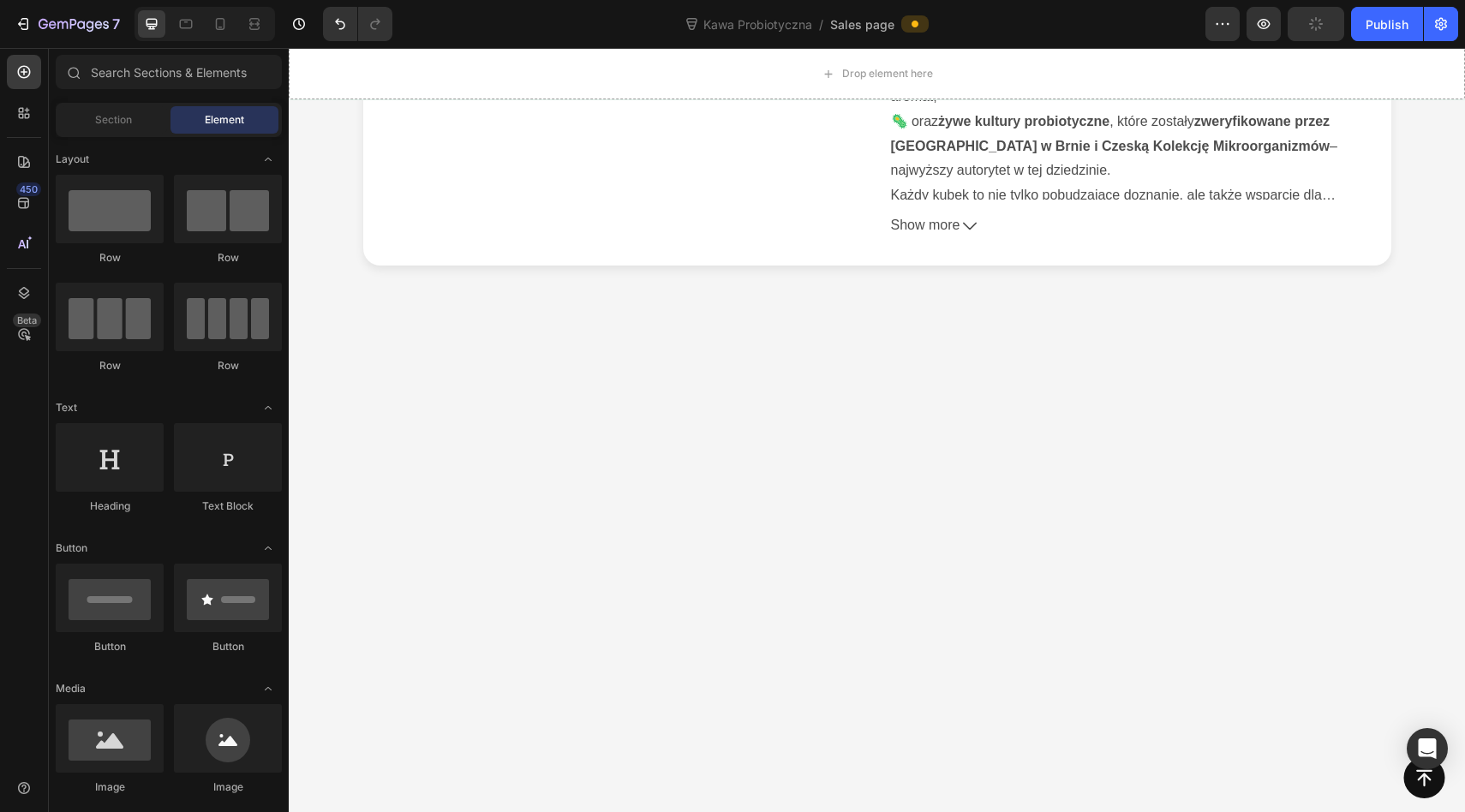
click at [1372, 408] on div at bounding box center [877, 606] width 1176 height 542
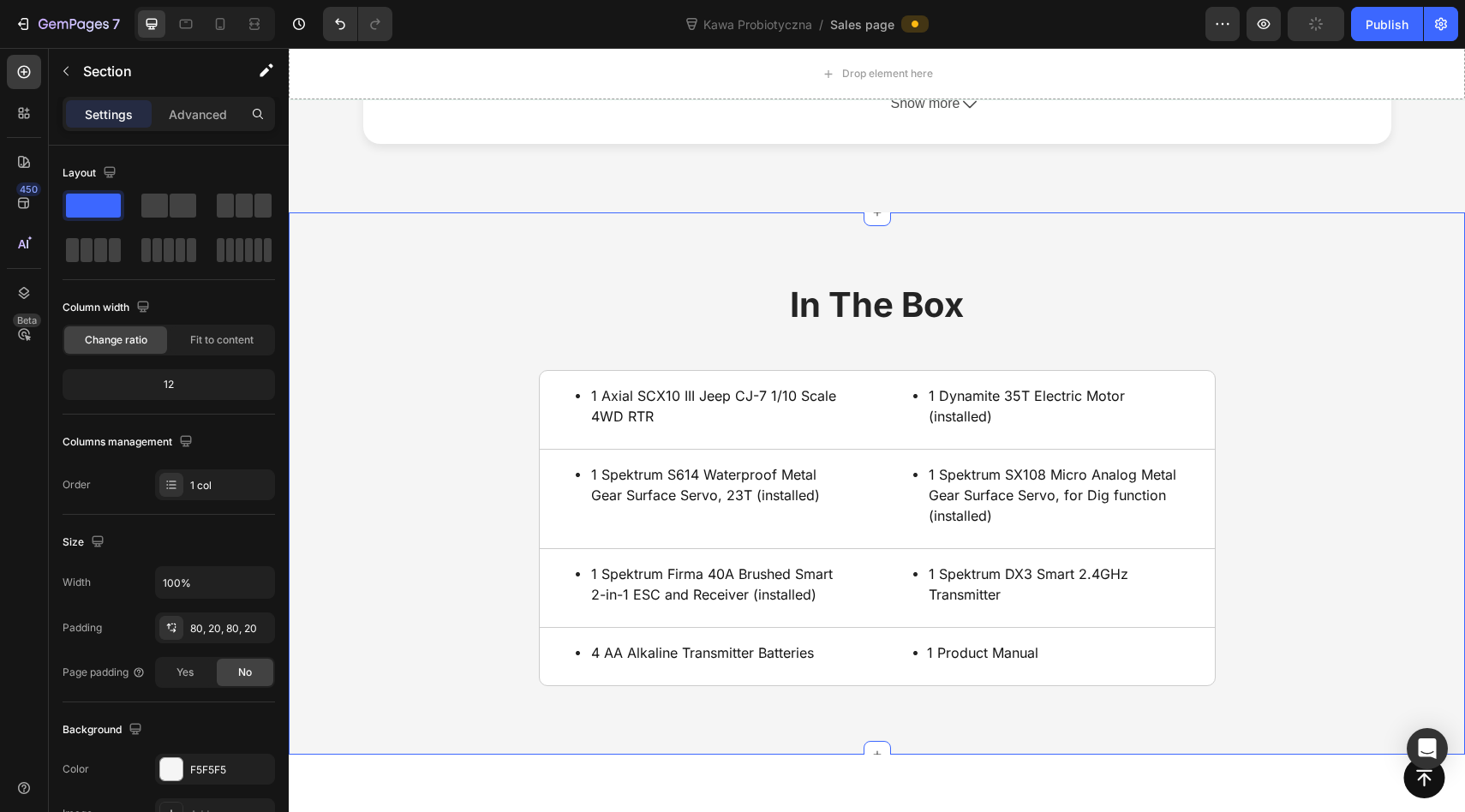
scroll to position [7192, 0]
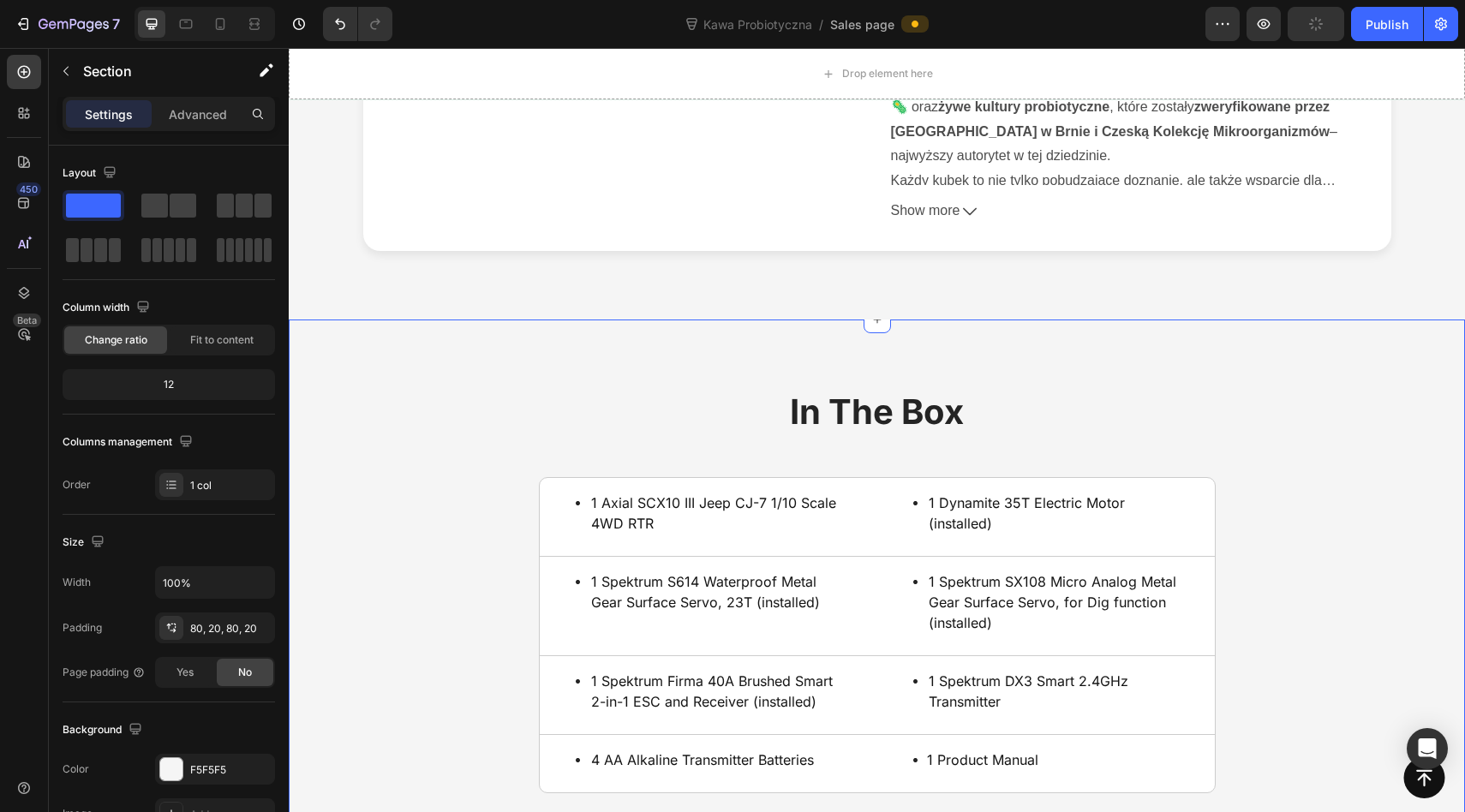
click at [1370, 395] on h2 "In The Box" at bounding box center [876, 411] width 1142 height 48
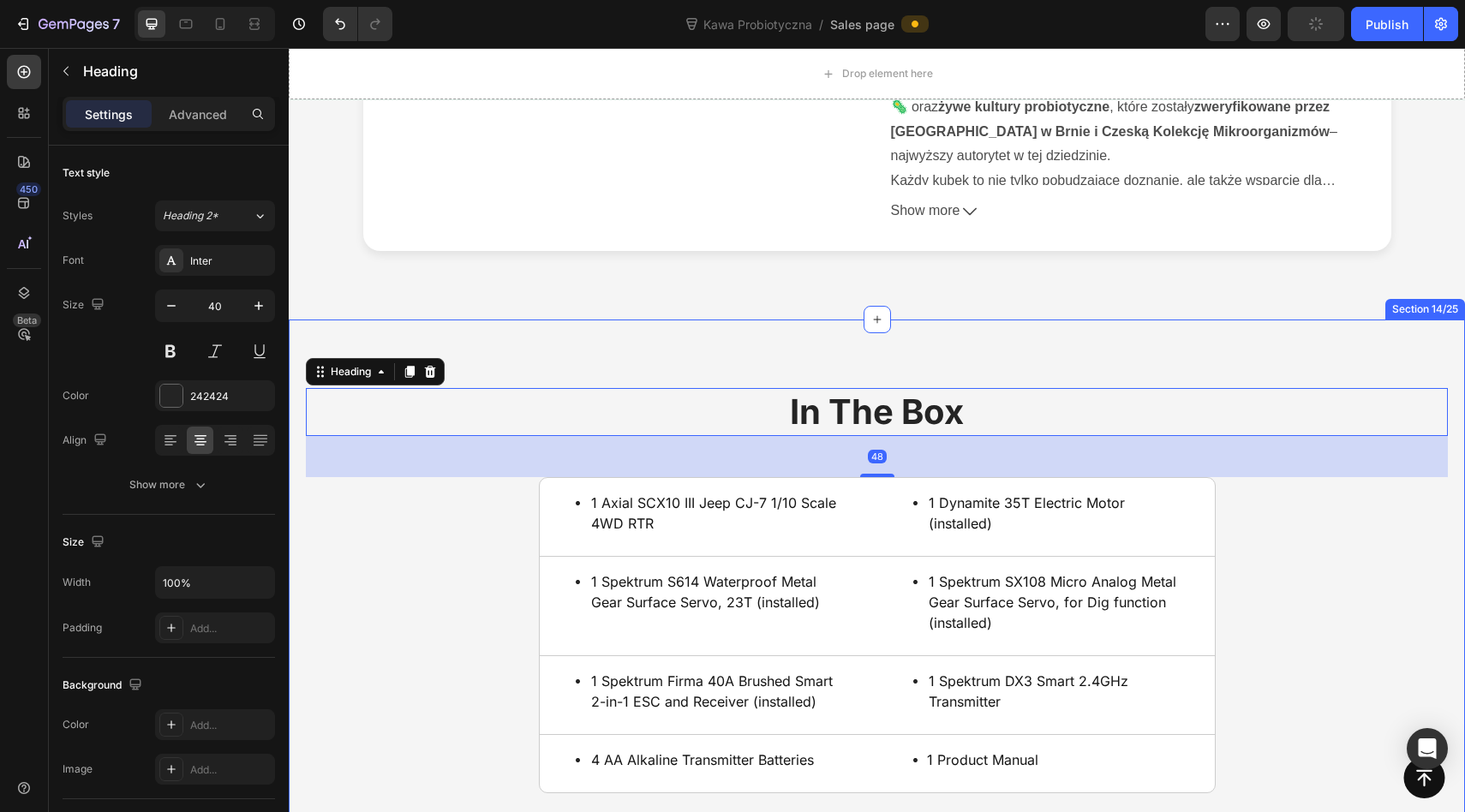
click at [1391, 365] on div "In The Box Heading 48 1 Axial SCX10 III Jeep CJ-7 1/10 Scale 4WD RTR Item List …" at bounding box center [877, 591] width 1176 height 542
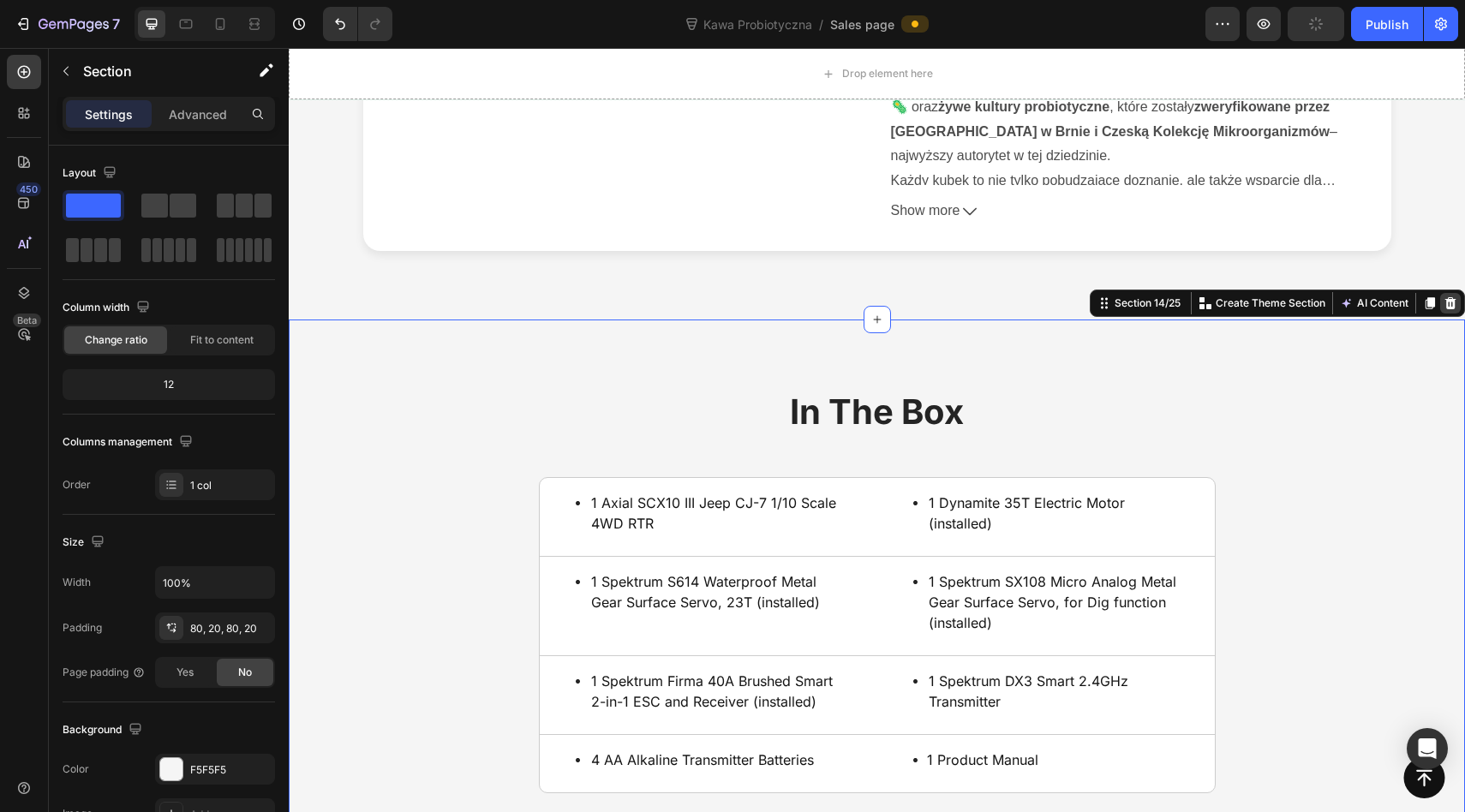
click at [1449, 304] on icon at bounding box center [1450, 304] width 11 height 12
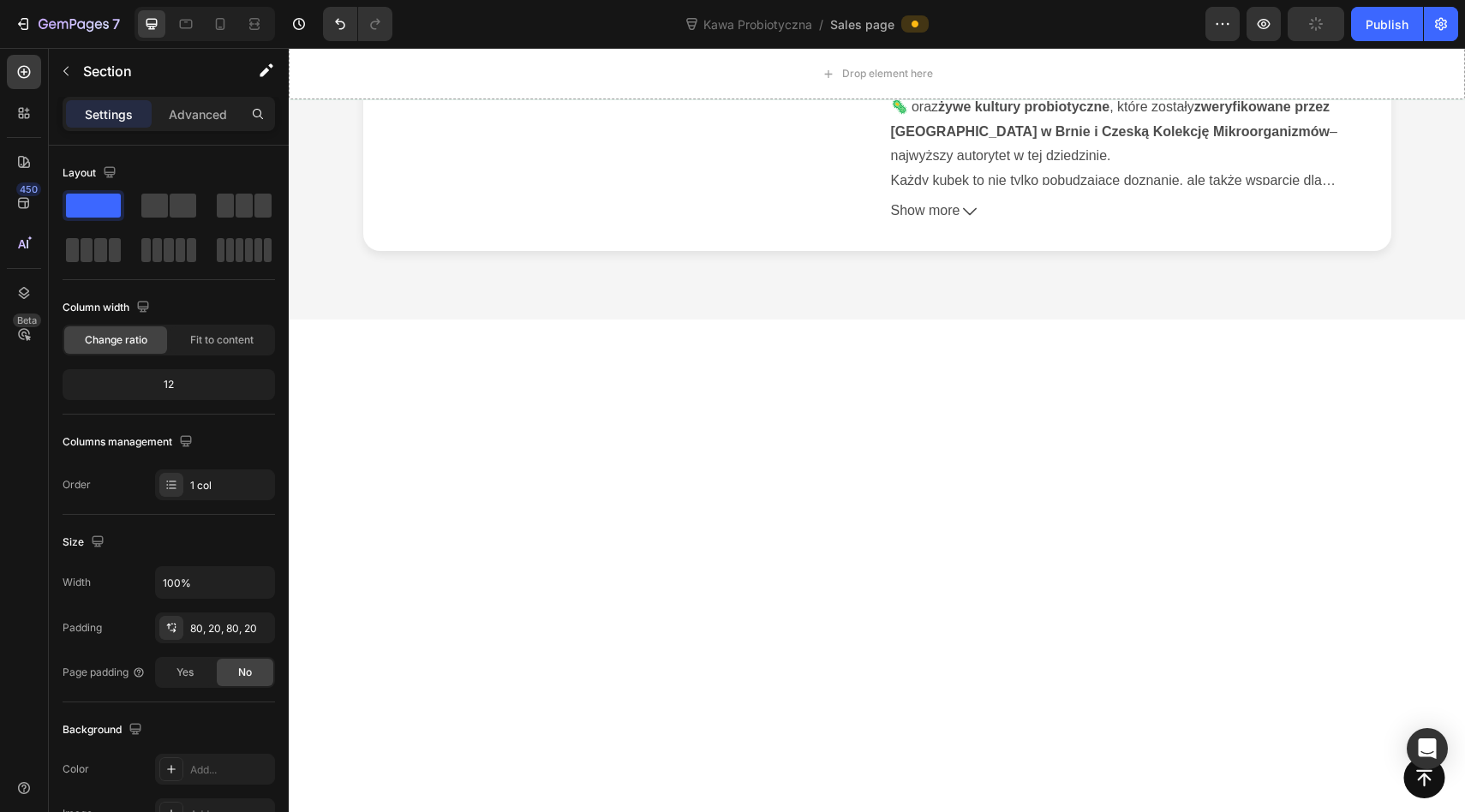
click at [1375, 352] on div at bounding box center [877, 611] width 1176 height 583
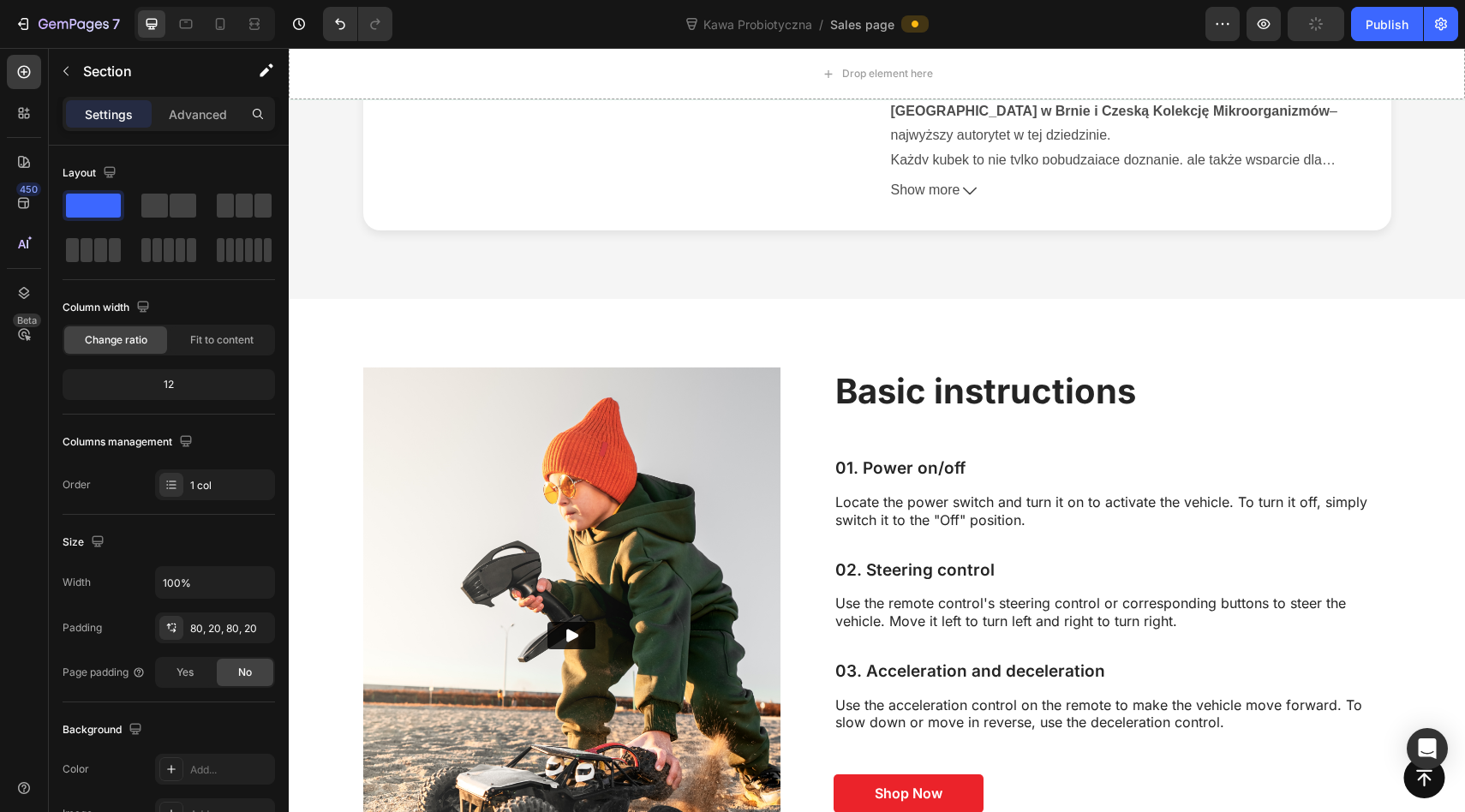
scroll to position [7169, 0]
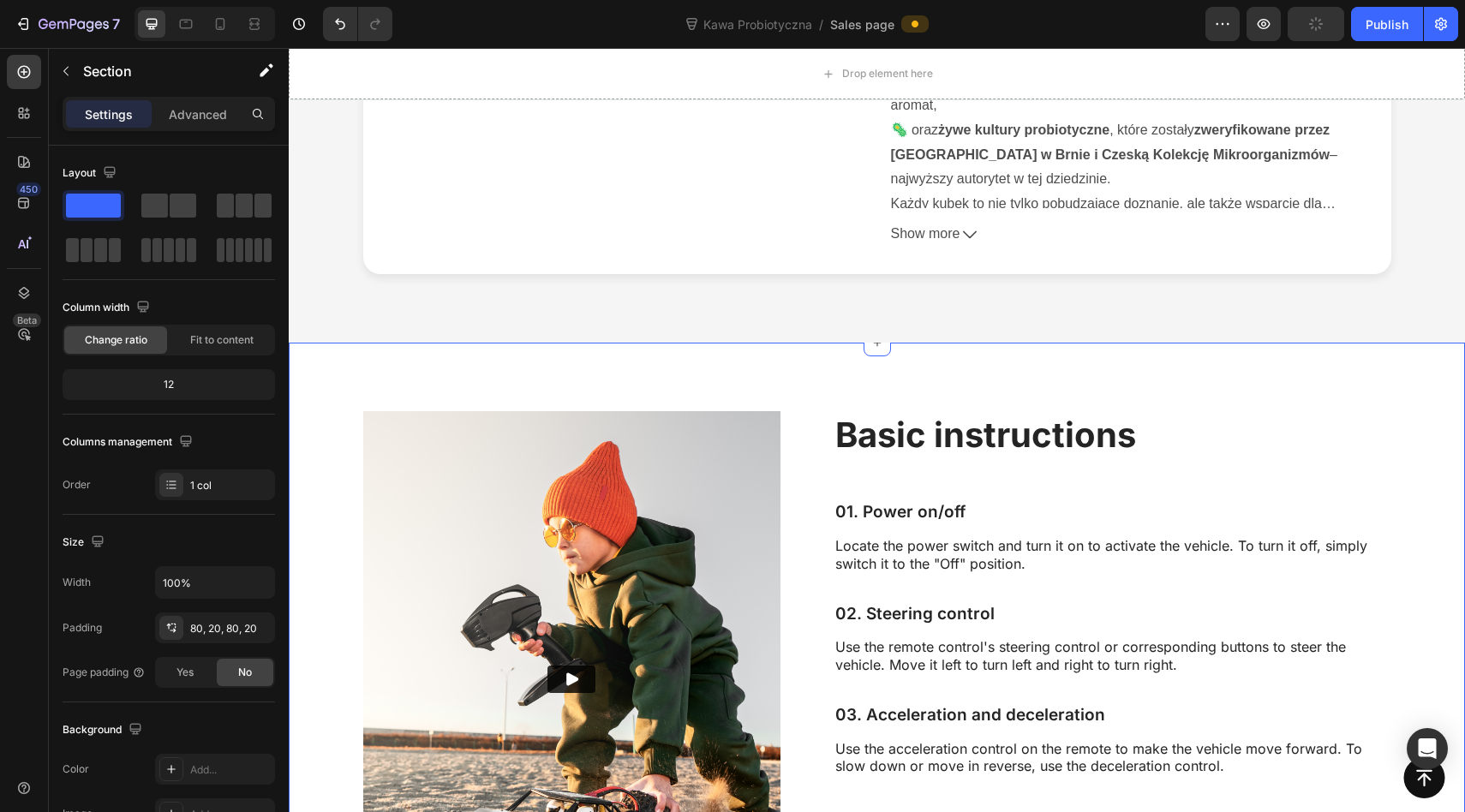
click at [1378, 375] on div "Basic instructions Heading Video Basic instructions Heading 01. Power on/off Te…" at bounding box center [877, 634] width 1176 height 583
click at [1431, 378] on div "Basic instructions Heading Video Basic instructions Heading 01. Power on/off Te…" at bounding box center [877, 634] width 1176 height 583
click at [1371, 373] on div "Basic instructions Heading Video Basic instructions Heading 01. Power on/off Te…" at bounding box center [877, 678] width 1176 height 673
click at [1275, 406] on div "Basic instructions Heading Video Basic instructions Heading 01. Power on/off Te…" at bounding box center [877, 678] width 1176 height 673
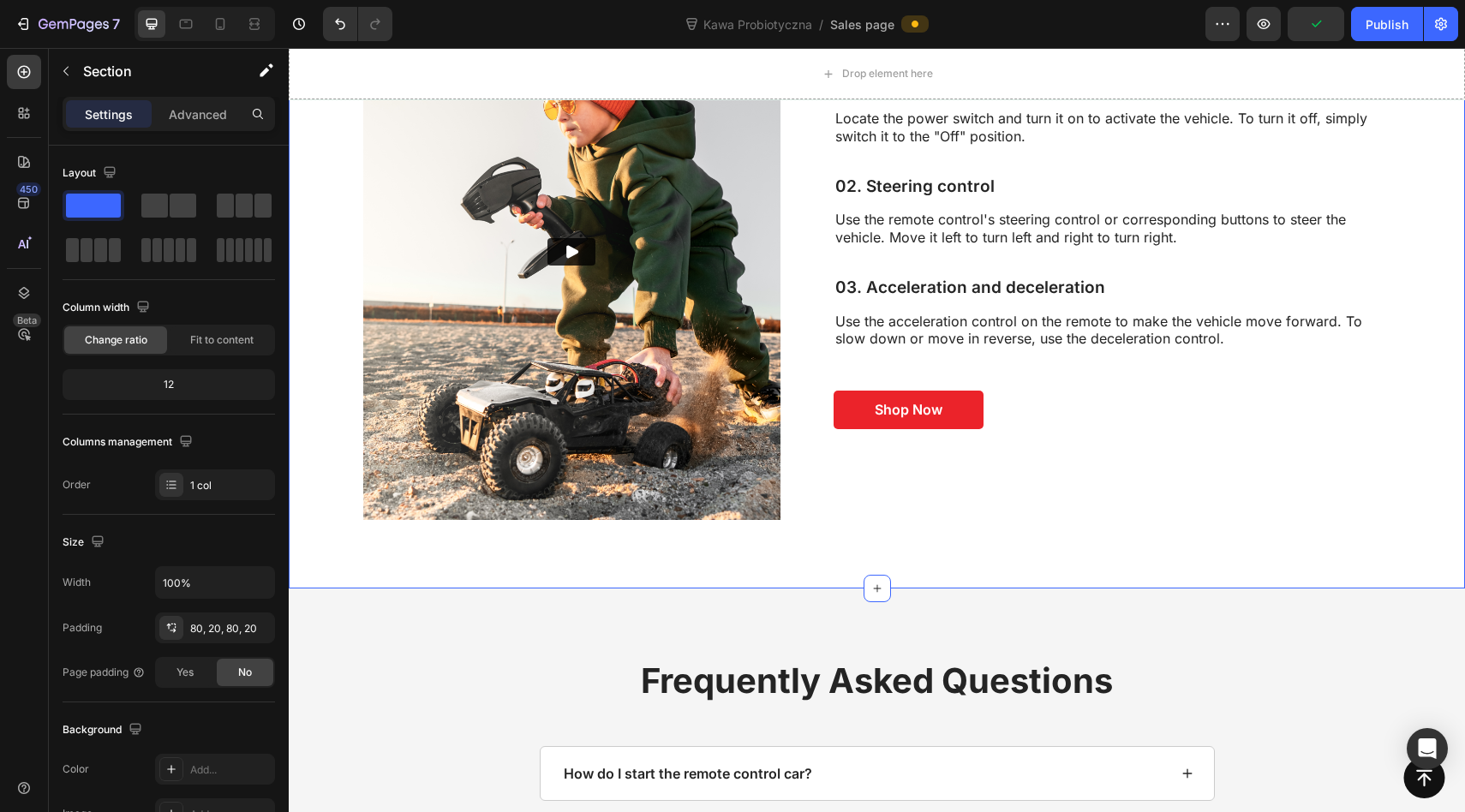
scroll to position [7639, 0]
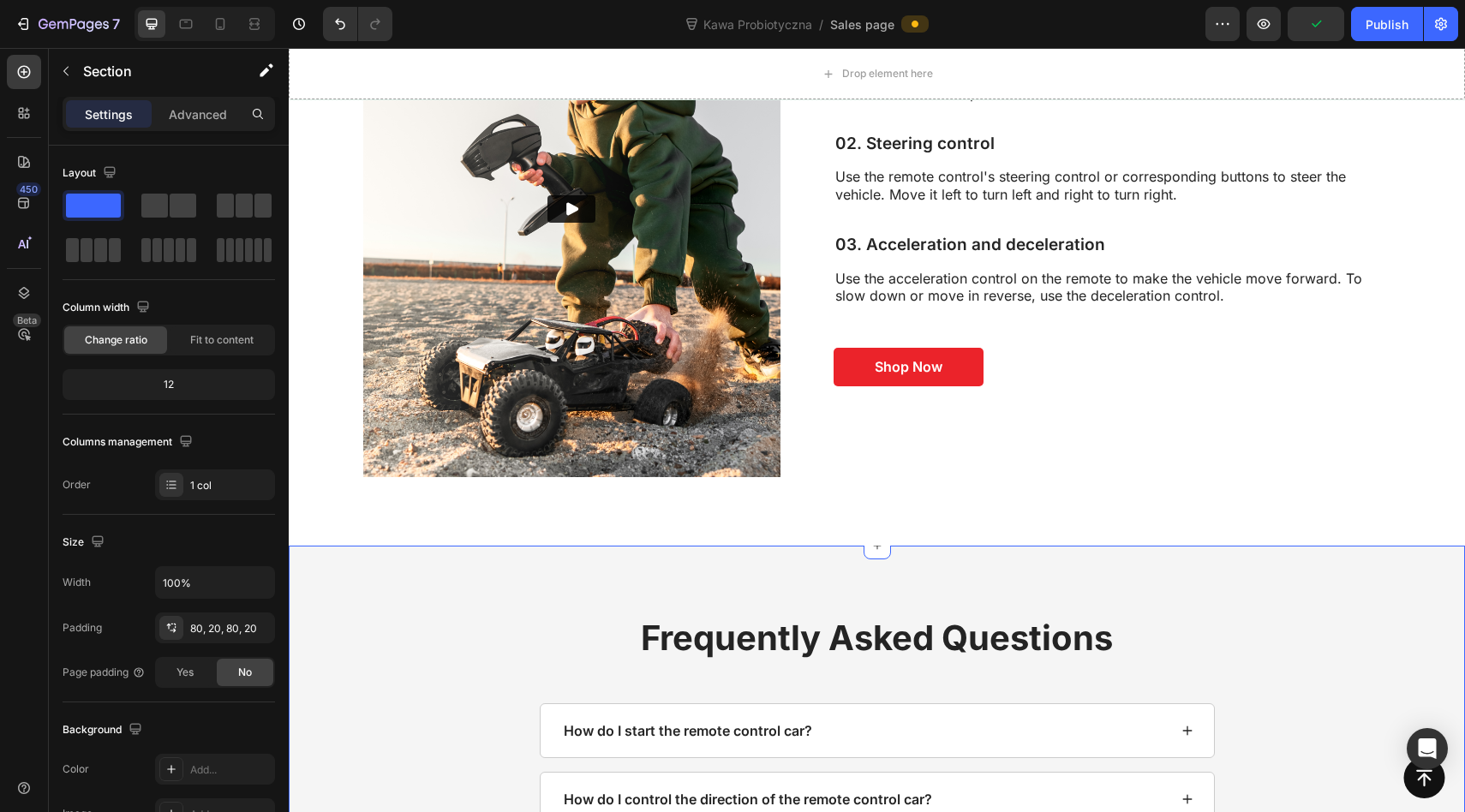
click at [1334, 684] on div "Frequently Asked Questions Heading How do I start the remote control car? How d…" at bounding box center [876, 823] width 1142 height 418
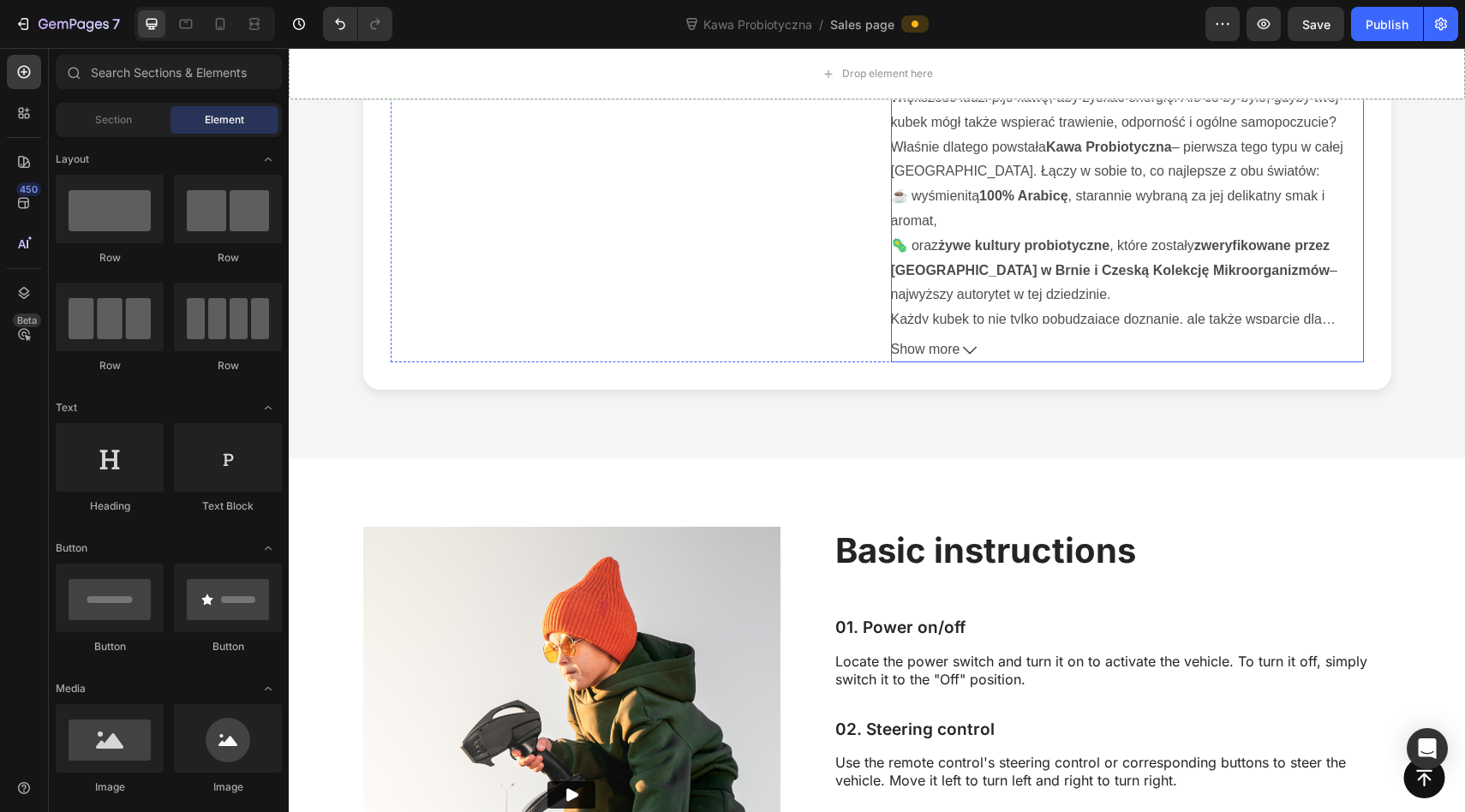
scroll to position [7096, 0]
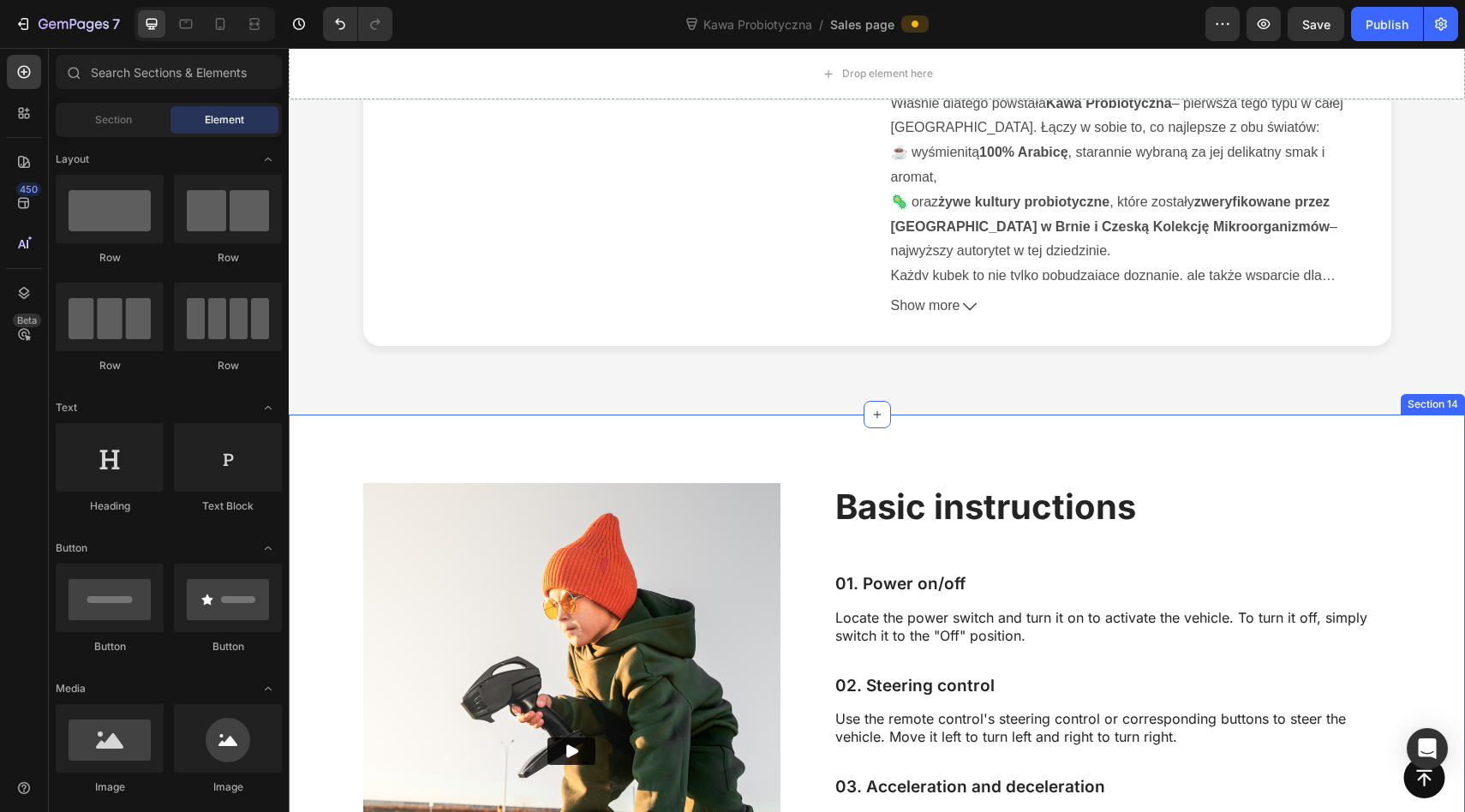
click at [1289, 477] on div "Basic instructions Heading Video Basic instructions Heading 01. Power on/off Te…" at bounding box center [877, 751] width 1176 height 673
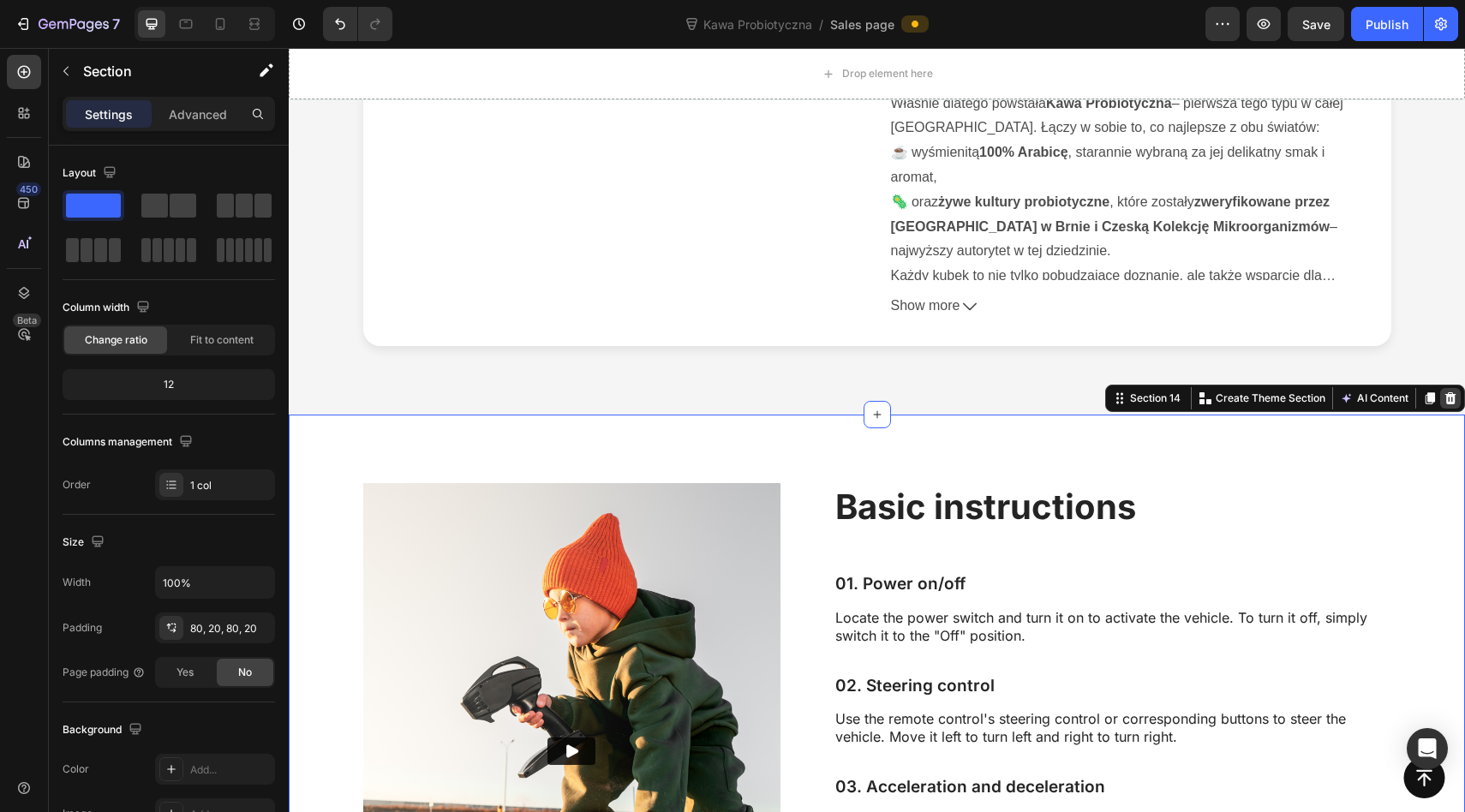
click at [1449, 398] on icon at bounding box center [1450, 398] width 11 height 12
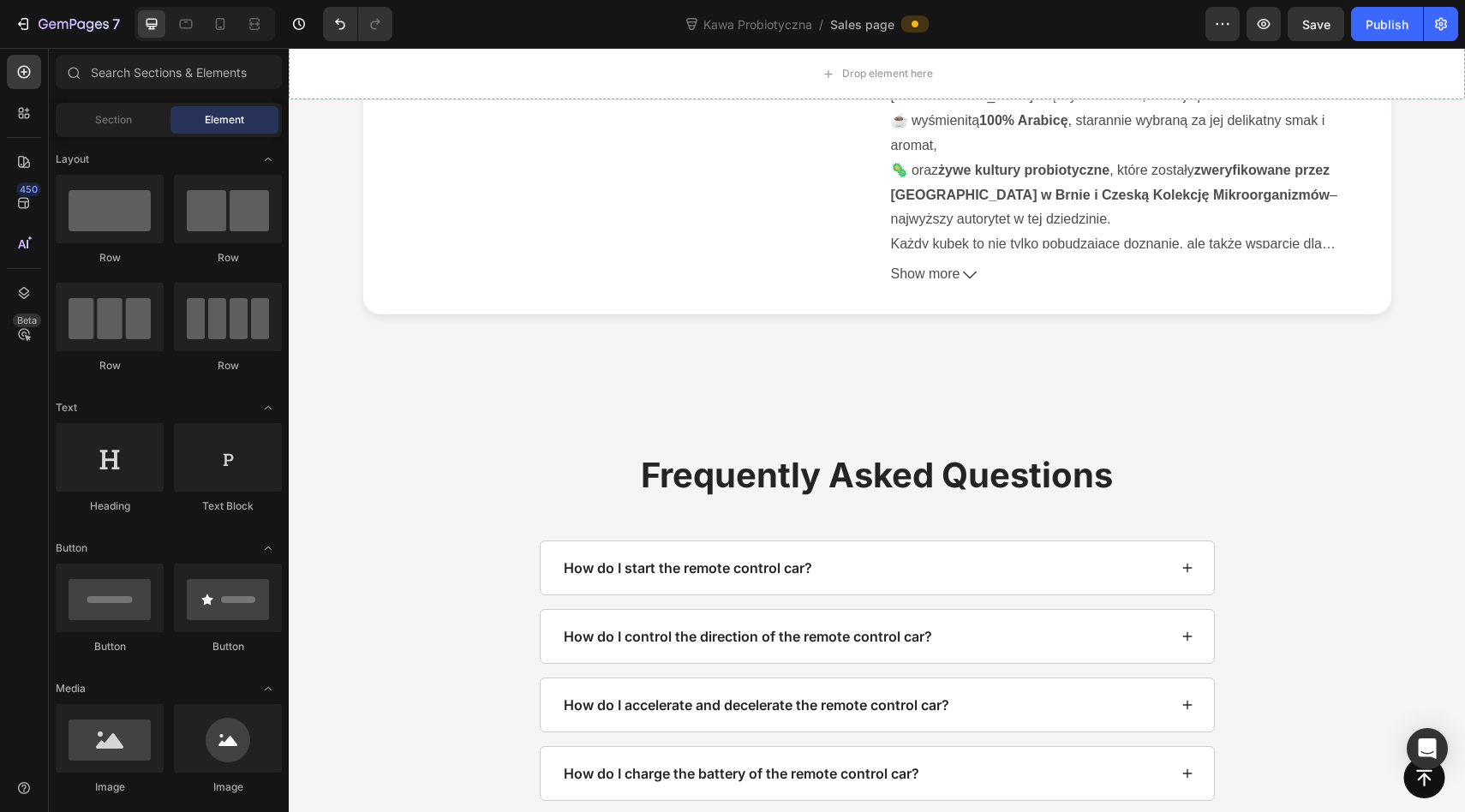
scroll to position [7229, 0]
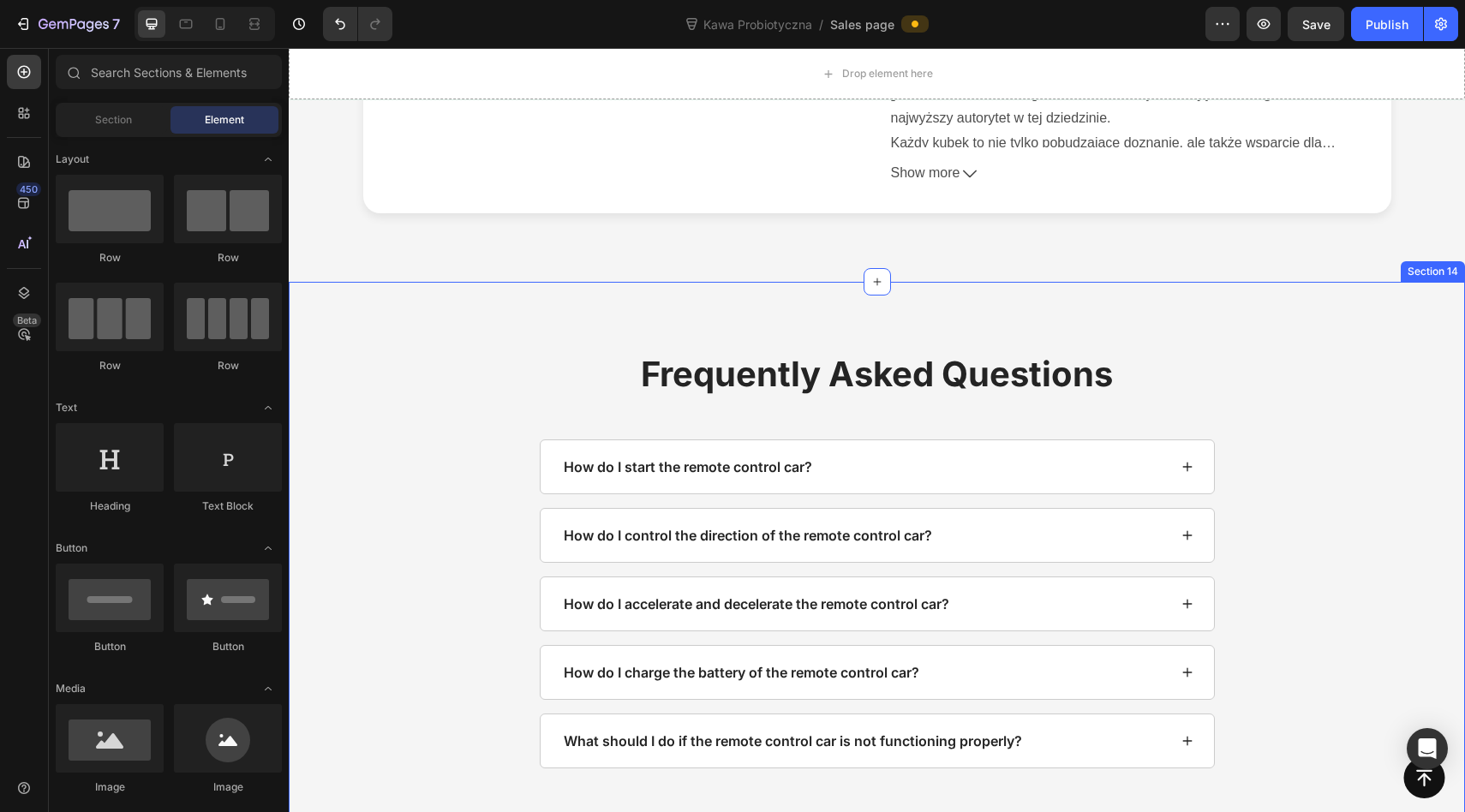
click at [1340, 406] on div "Frequently Asked Questions Heading How do I start the remote control car? How d…" at bounding box center [876, 559] width 1142 height 418
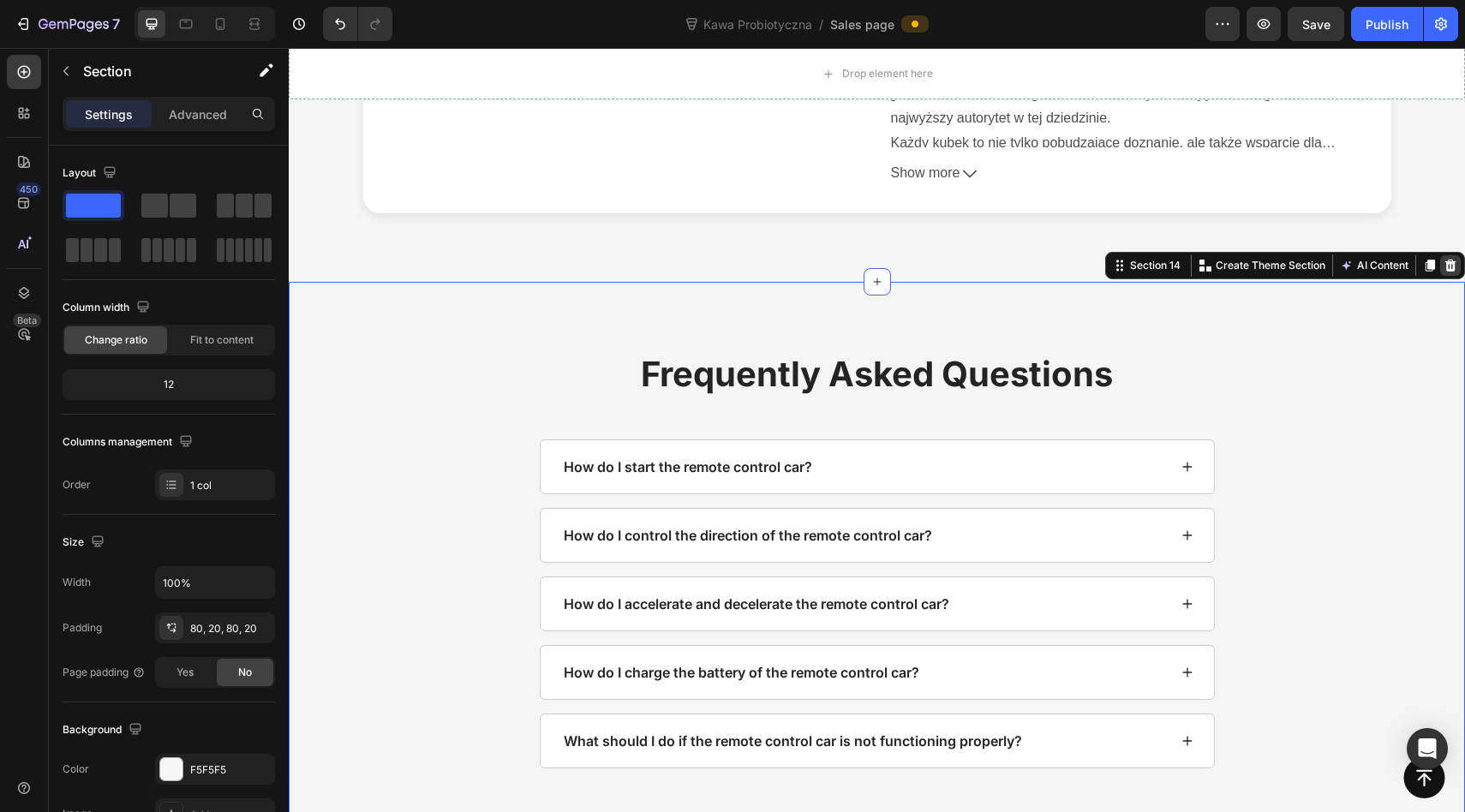
click at [1455, 262] on icon at bounding box center [1450, 266] width 14 height 14
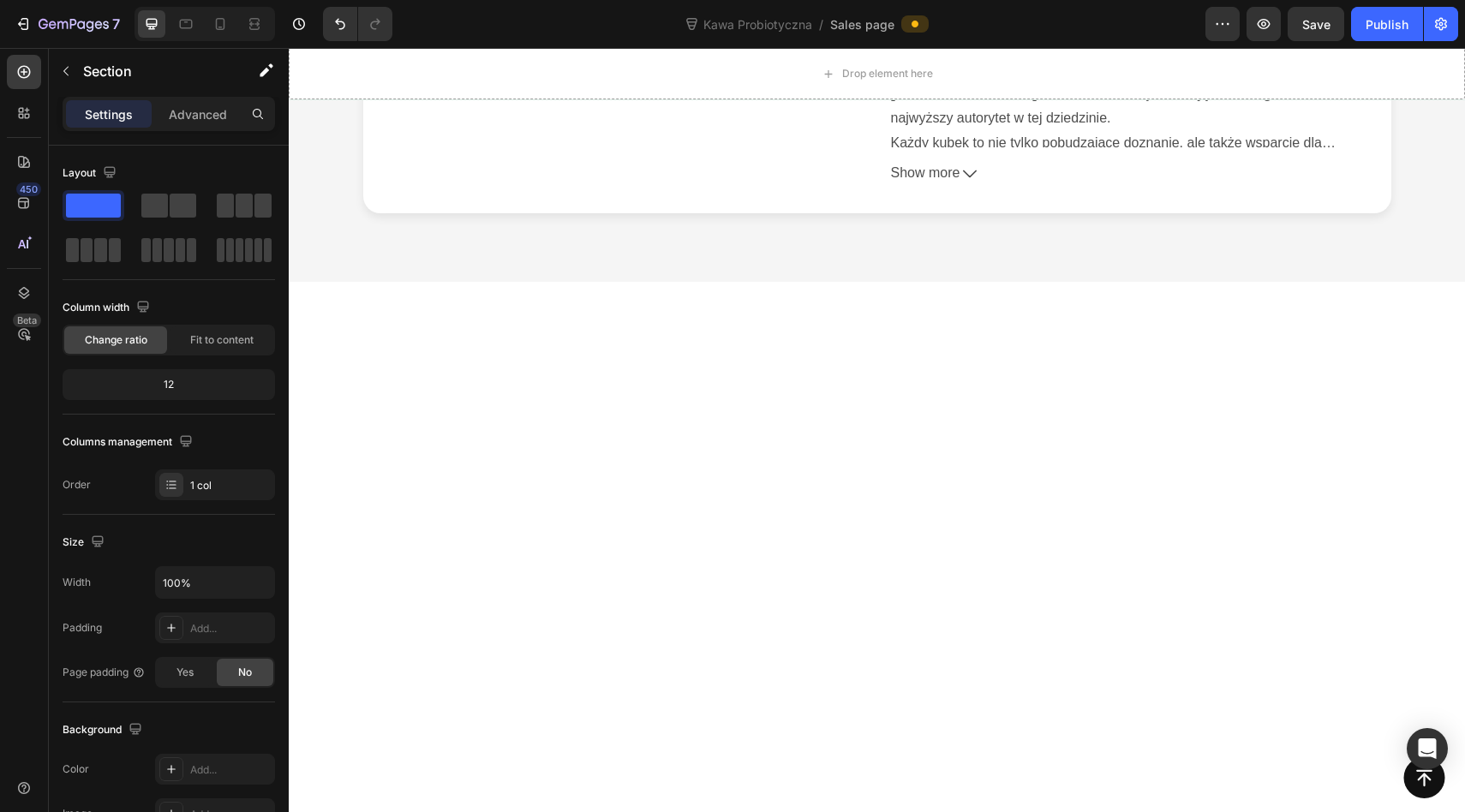
click at [1384, 355] on div at bounding box center [877, 495] width 1176 height 428
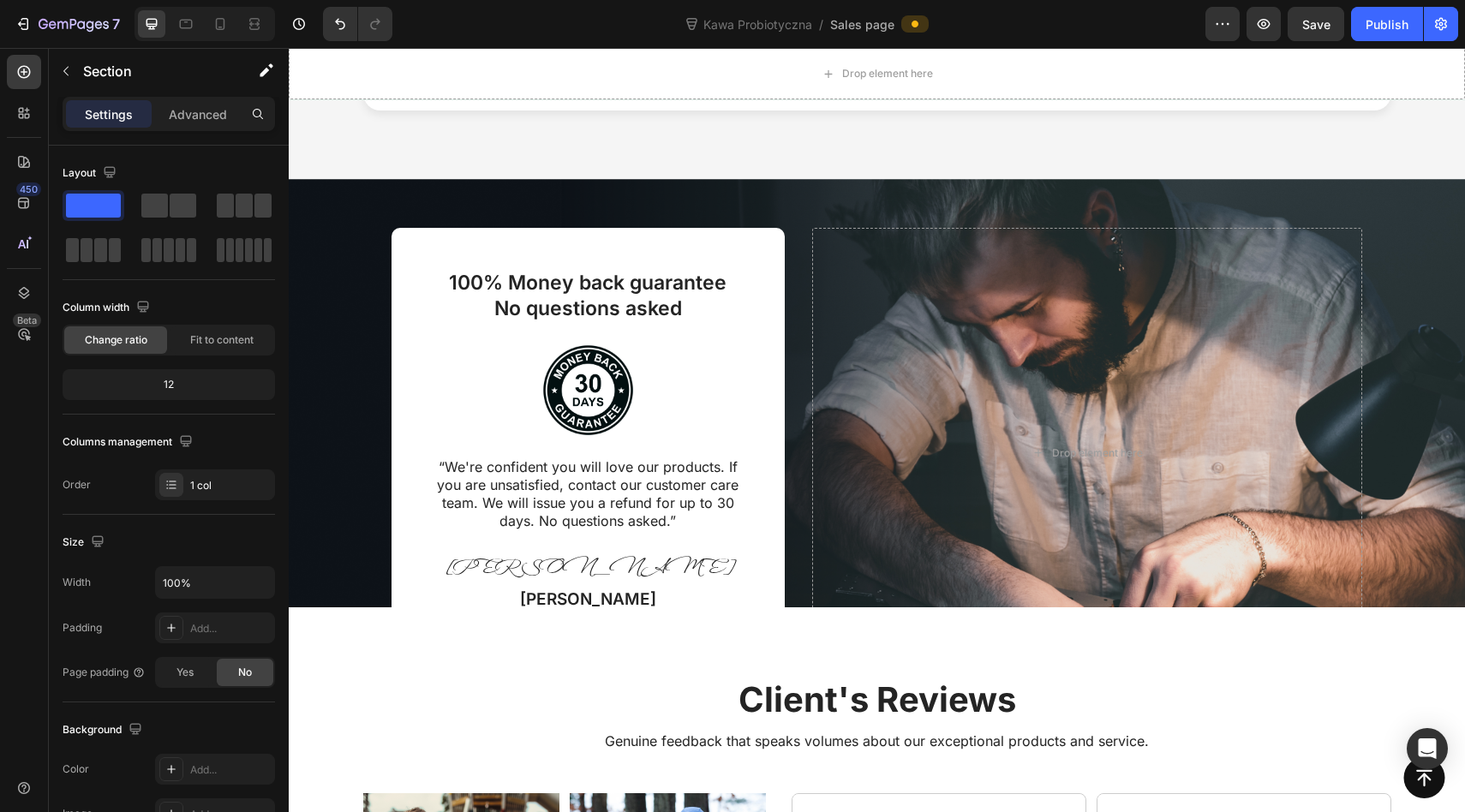
scroll to position [7253, 0]
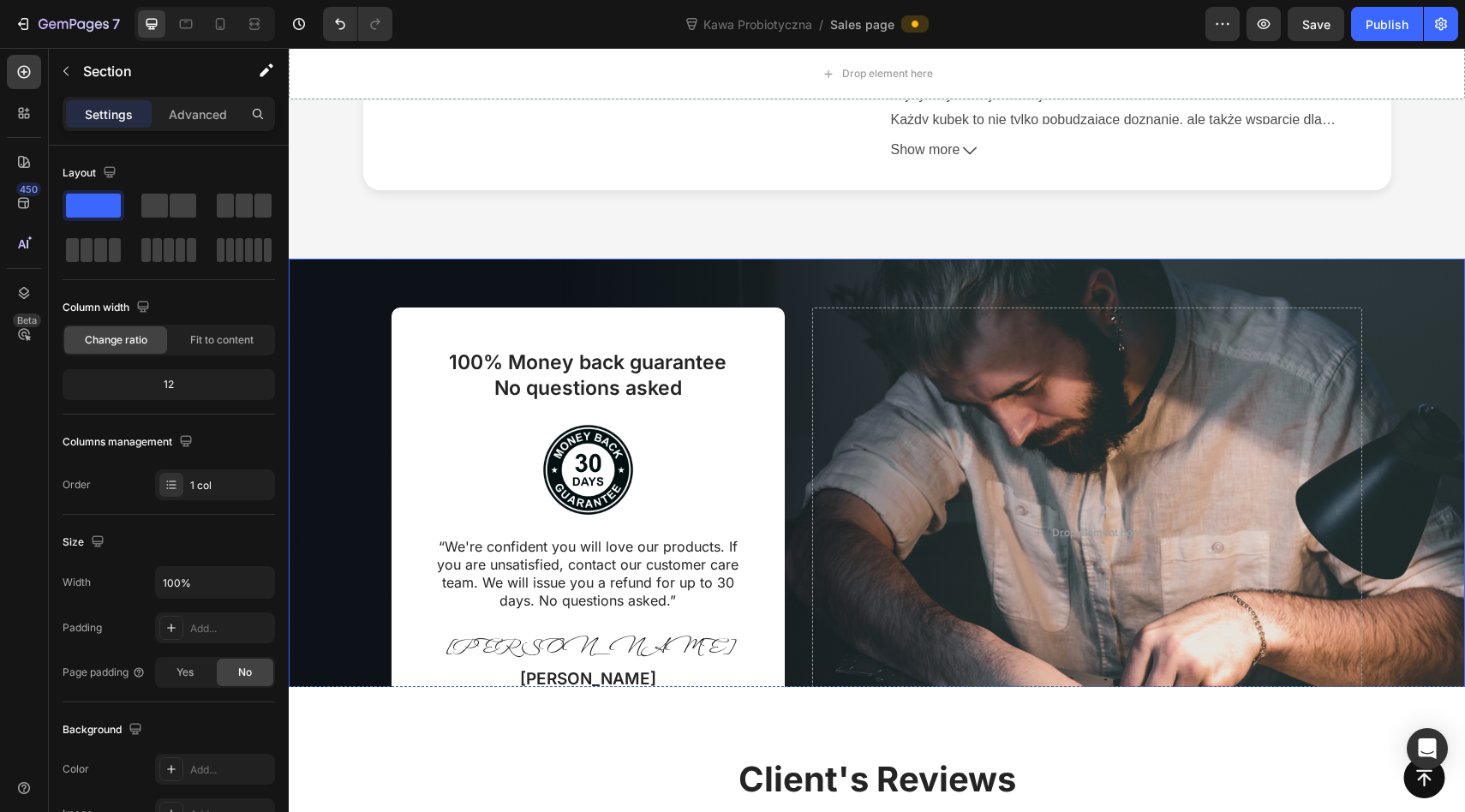
click at [1382, 293] on div "100% Money back guarantee No questions asked Text Block Image “We're confident …" at bounding box center [877, 532] width 1176 height 586
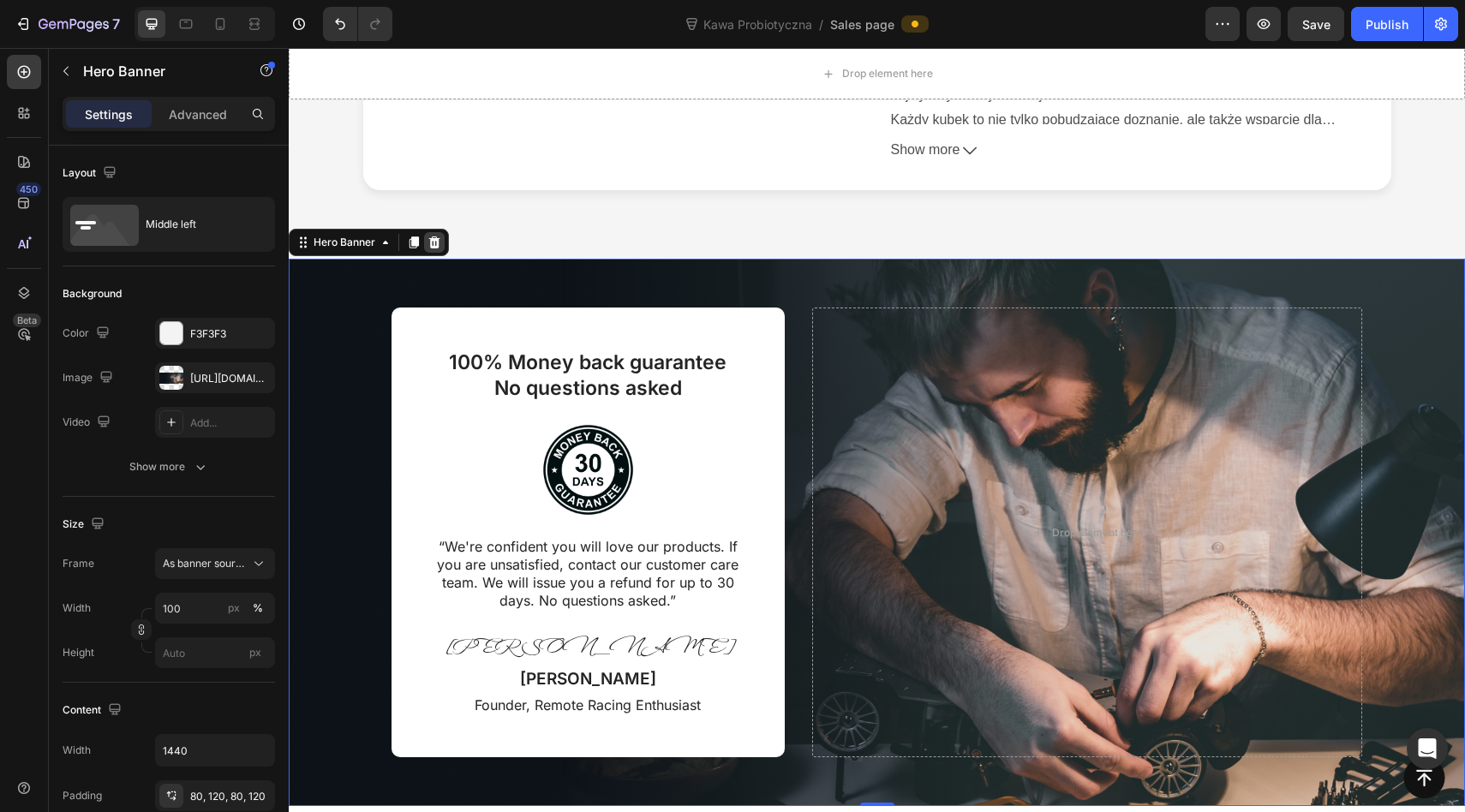
click at [436, 236] on icon at bounding box center [434, 242] width 14 height 14
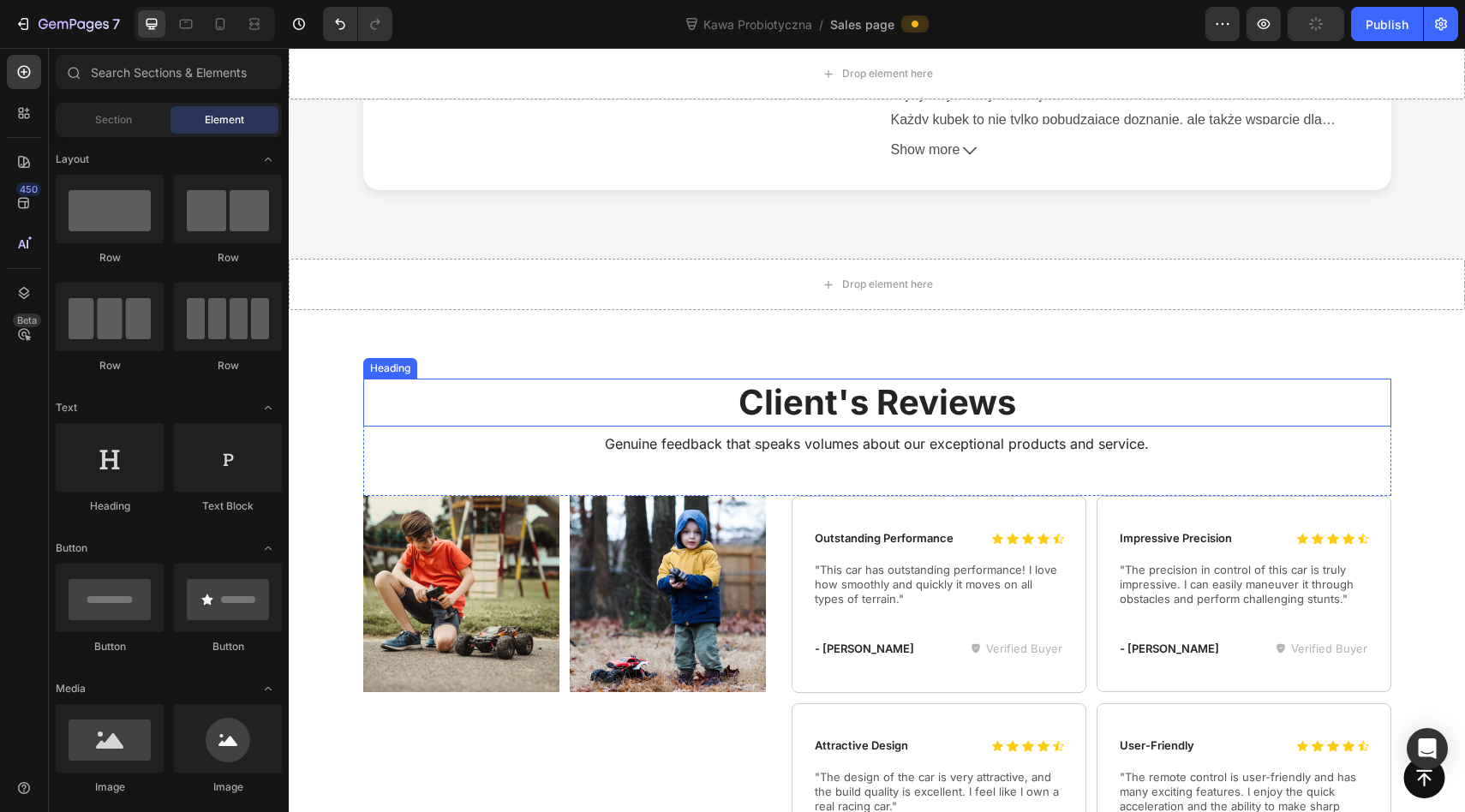
scroll to position [7259, 0]
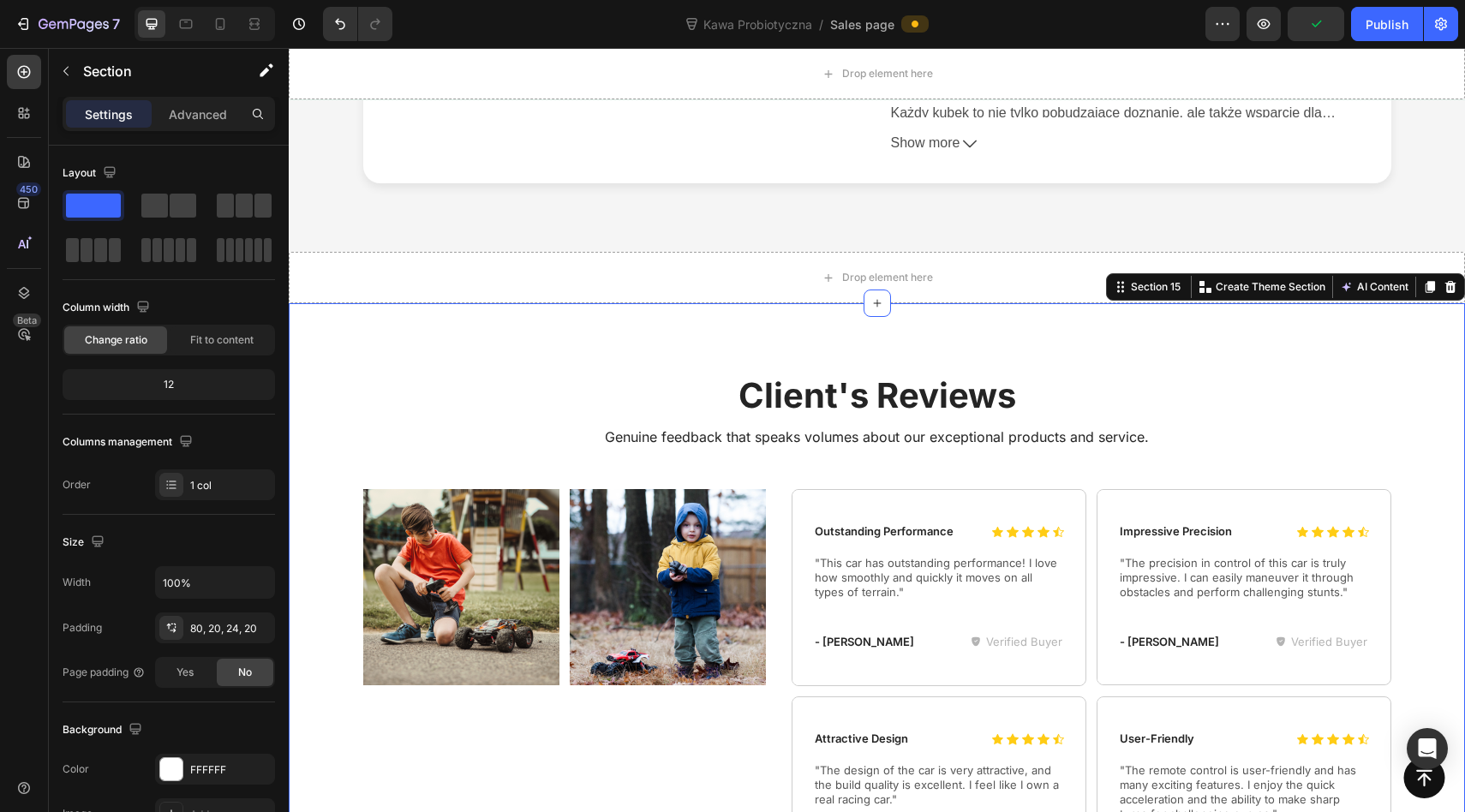
click at [1395, 311] on div "Client's Reviews Heading Genuine feedback that speaks volumes about our excepti…" at bounding box center [877, 718] width 1176 height 832
click at [1446, 288] on icon at bounding box center [1450, 287] width 14 height 14
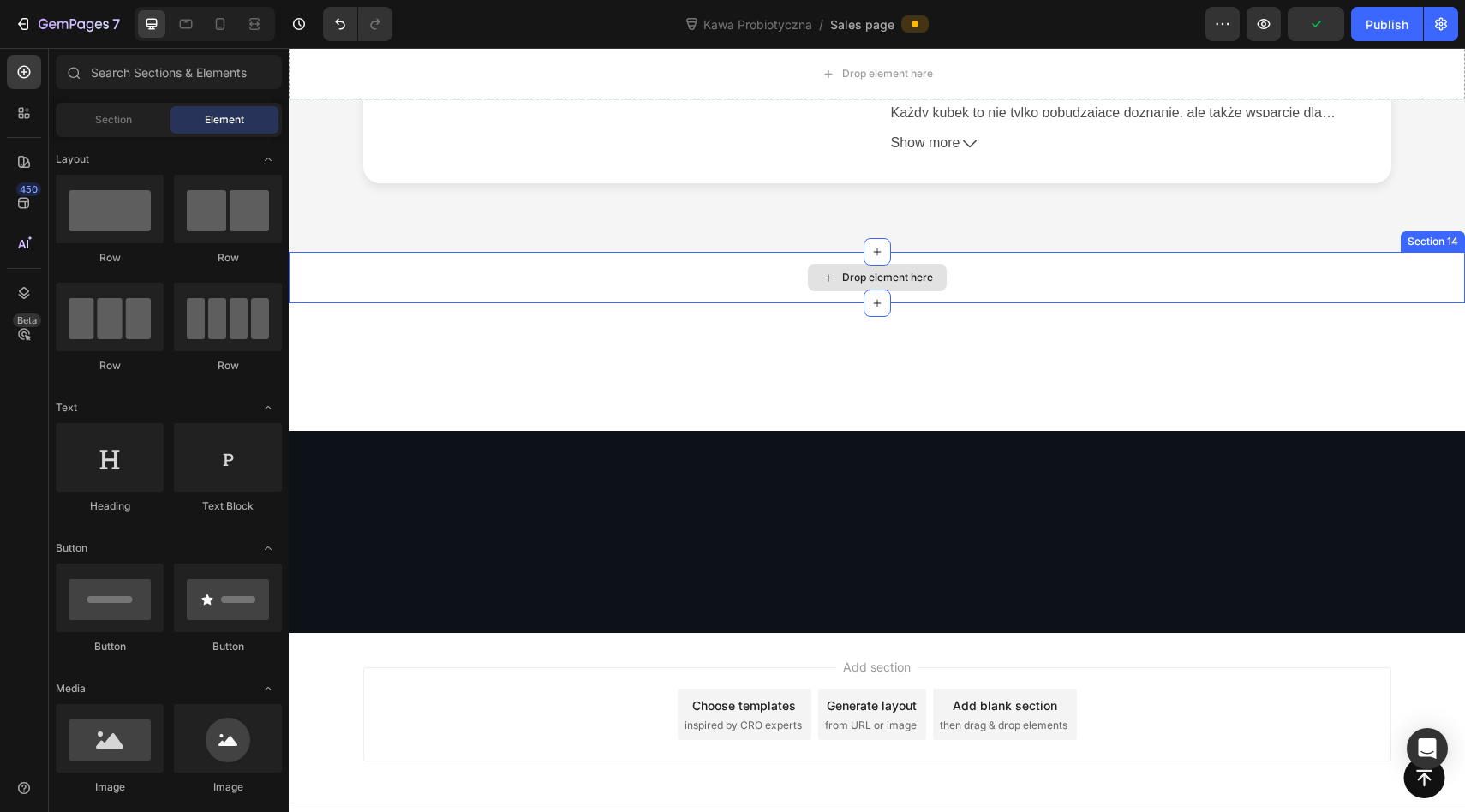
click at [1400, 262] on div "Drop element here" at bounding box center [877, 277] width 1176 height 52
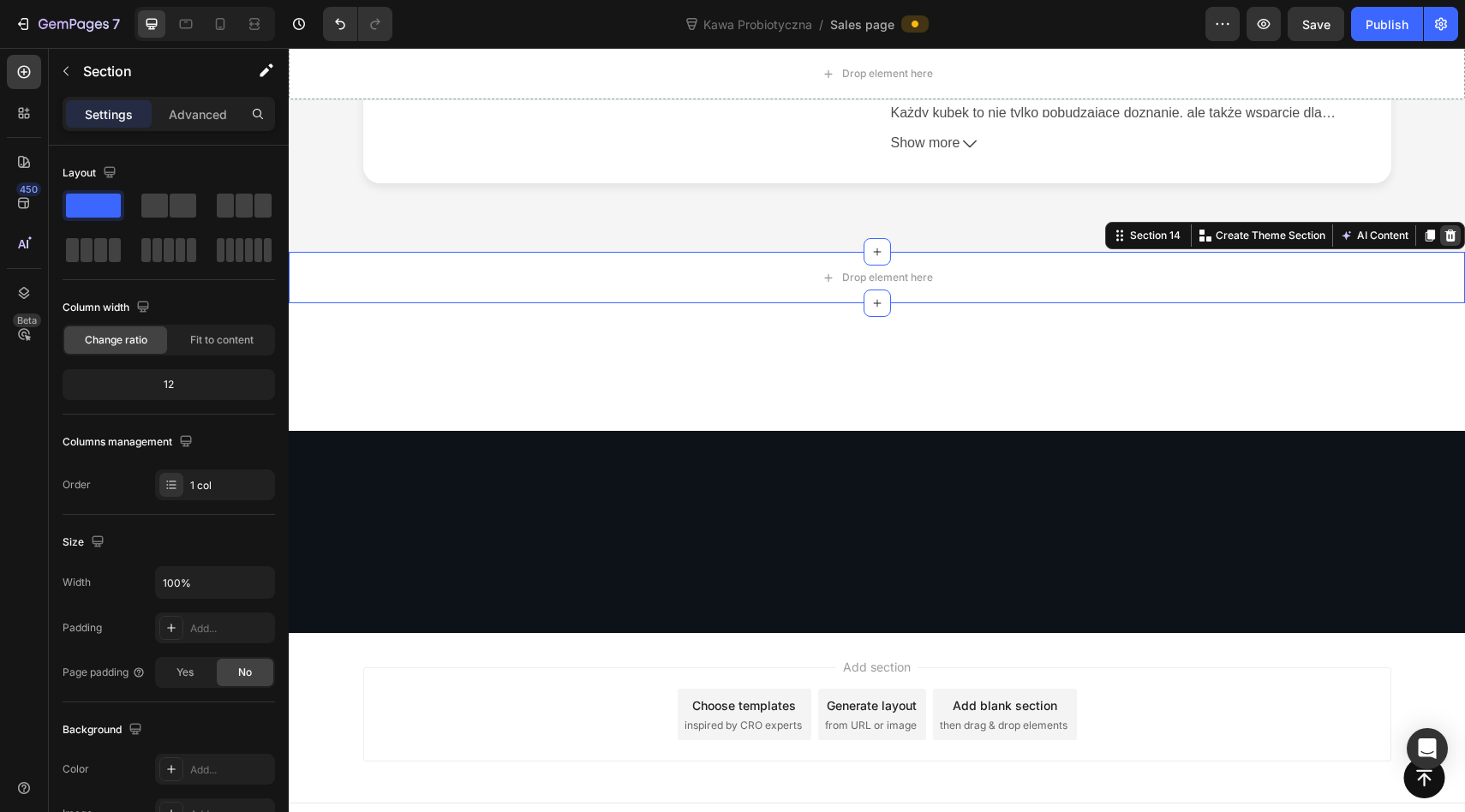
click at [1447, 235] on icon at bounding box center [1450, 235] width 11 height 12
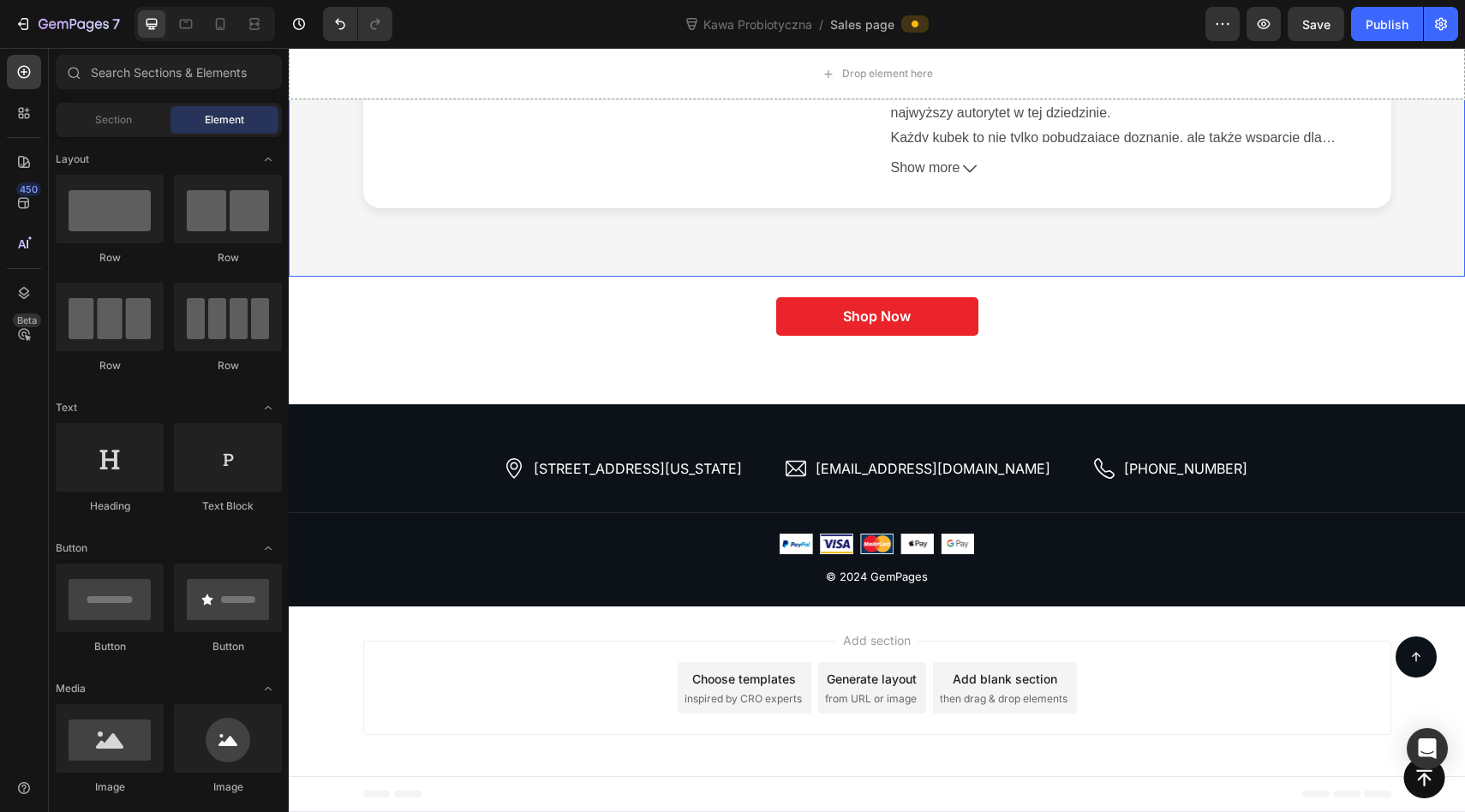
scroll to position [7234, 0]
click at [1393, 278] on div "Icon Icon Icon Icon Icon Icon List Outstanding Performance Text Block Row "This…" at bounding box center [877, 340] width 1176 height 128
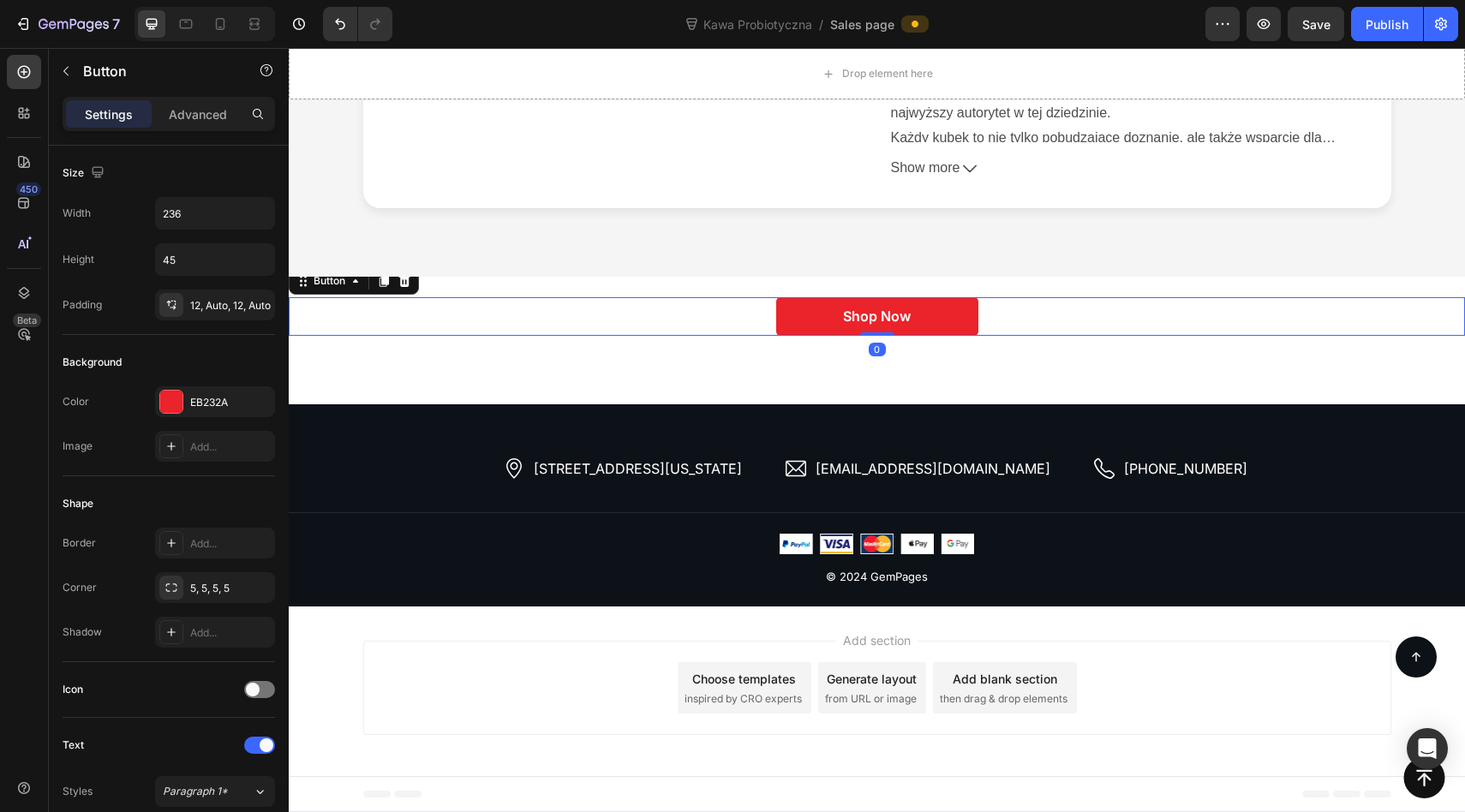
click at [1426, 317] on div "Shop Now Button 0" at bounding box center [877, 317] width 1176 height 38
click at [1426, 298] on div "Shop Now Button 0" at bounding box center [877, 317] width 1176 height 38
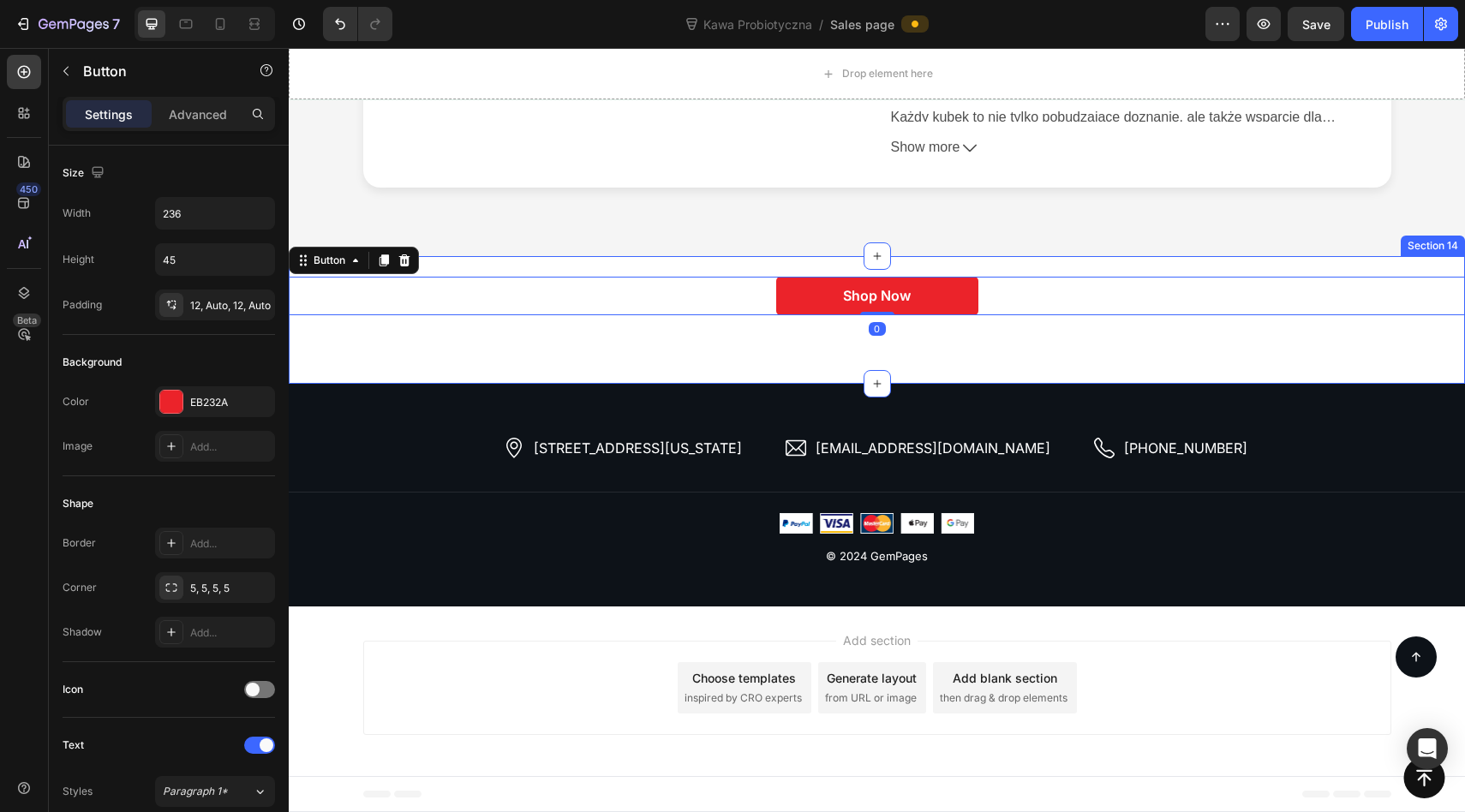
click at [1417, 269] on div "Icon Icon Icon Icon Icon Icon List Outstanding Performance Text Block Row "This…" at bounding box center [877, 320] width 1176 height 128
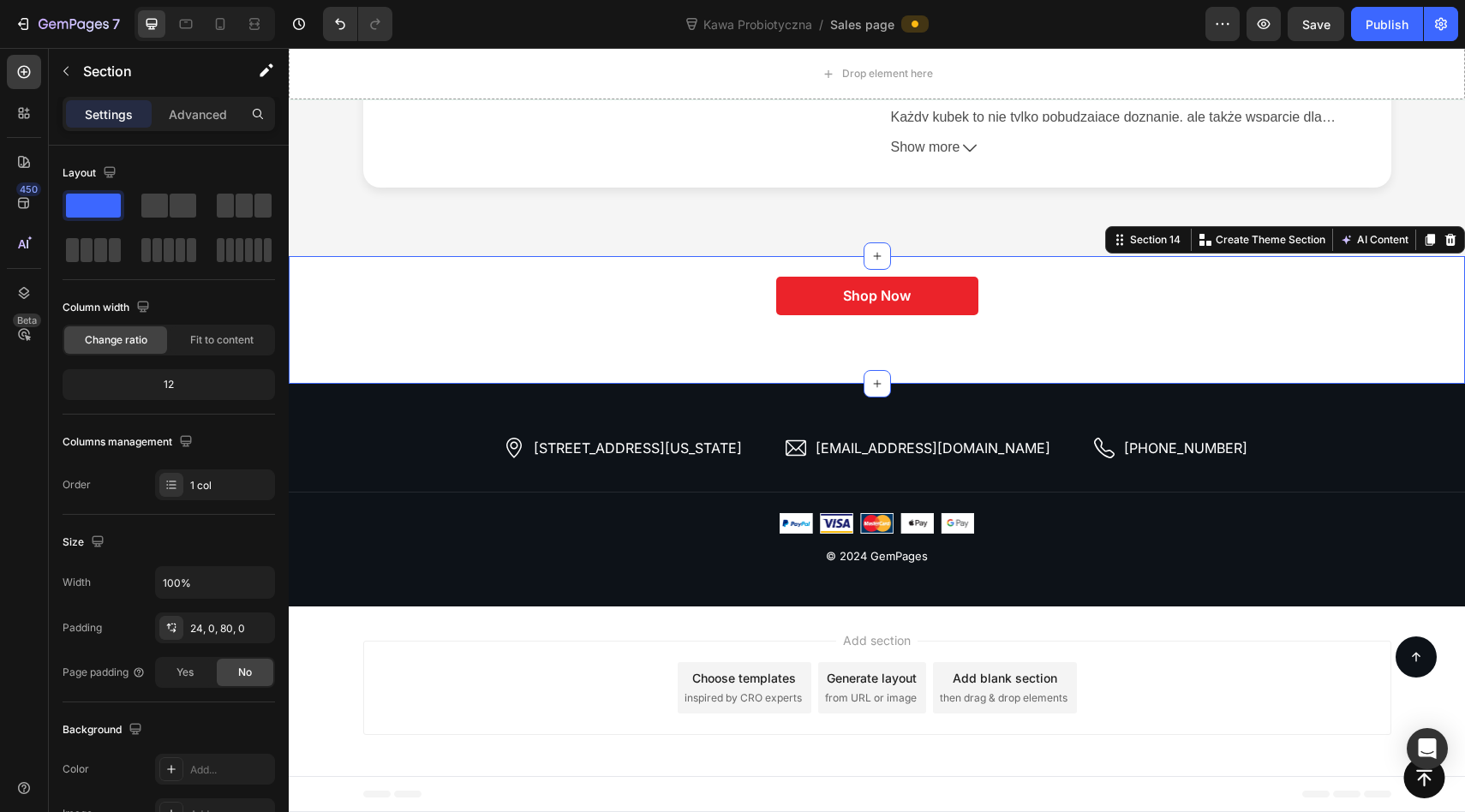
click at [1453, 228] on div "Section 14 You can create reusable sections Create Theme Section AI Content Wri…" at bounding box center [1285, 239] width 360 height 27
click at [1450, 237] on icon at bounding box center [1450, 240] width 11 height 12
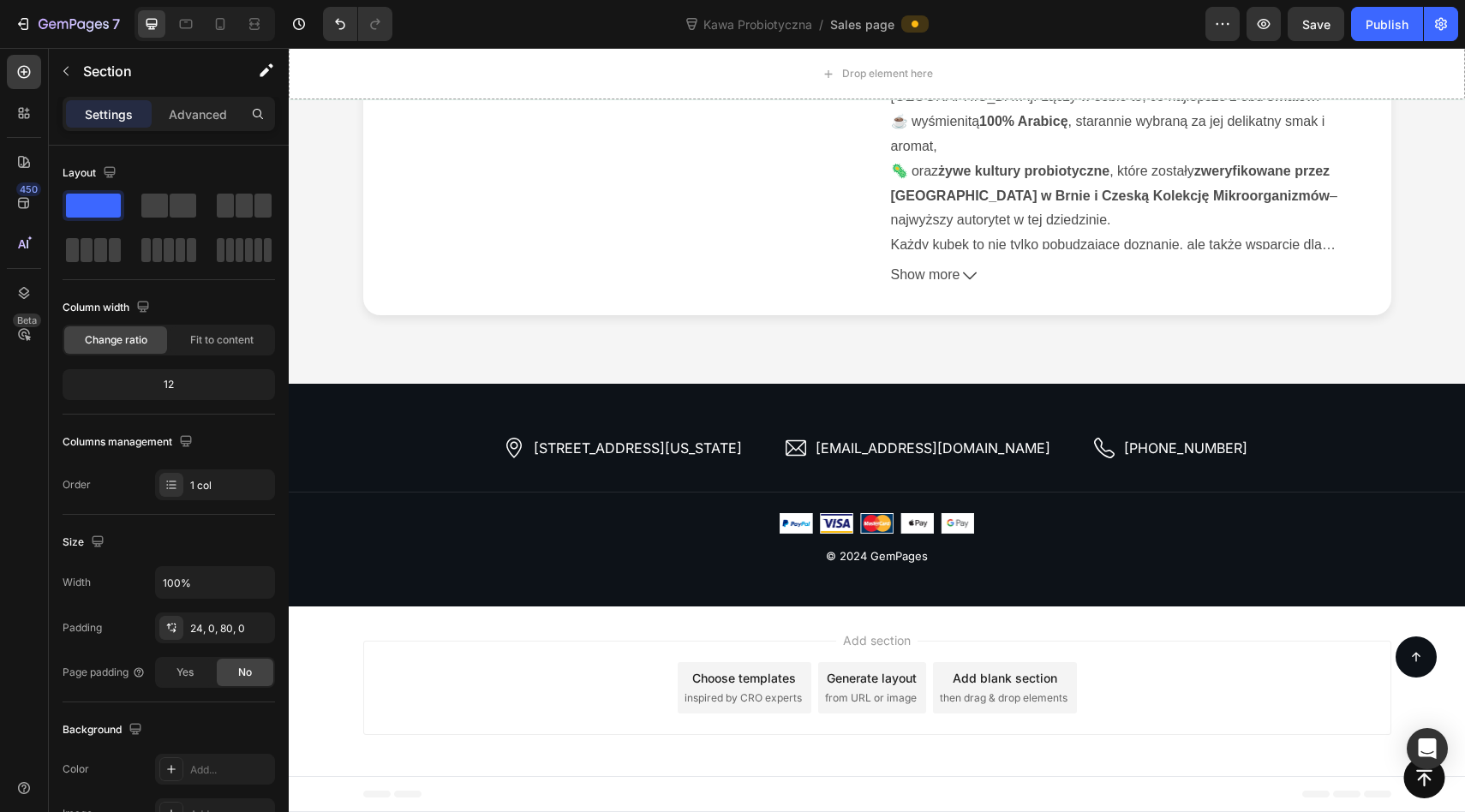
scroll to position [7128, 0]
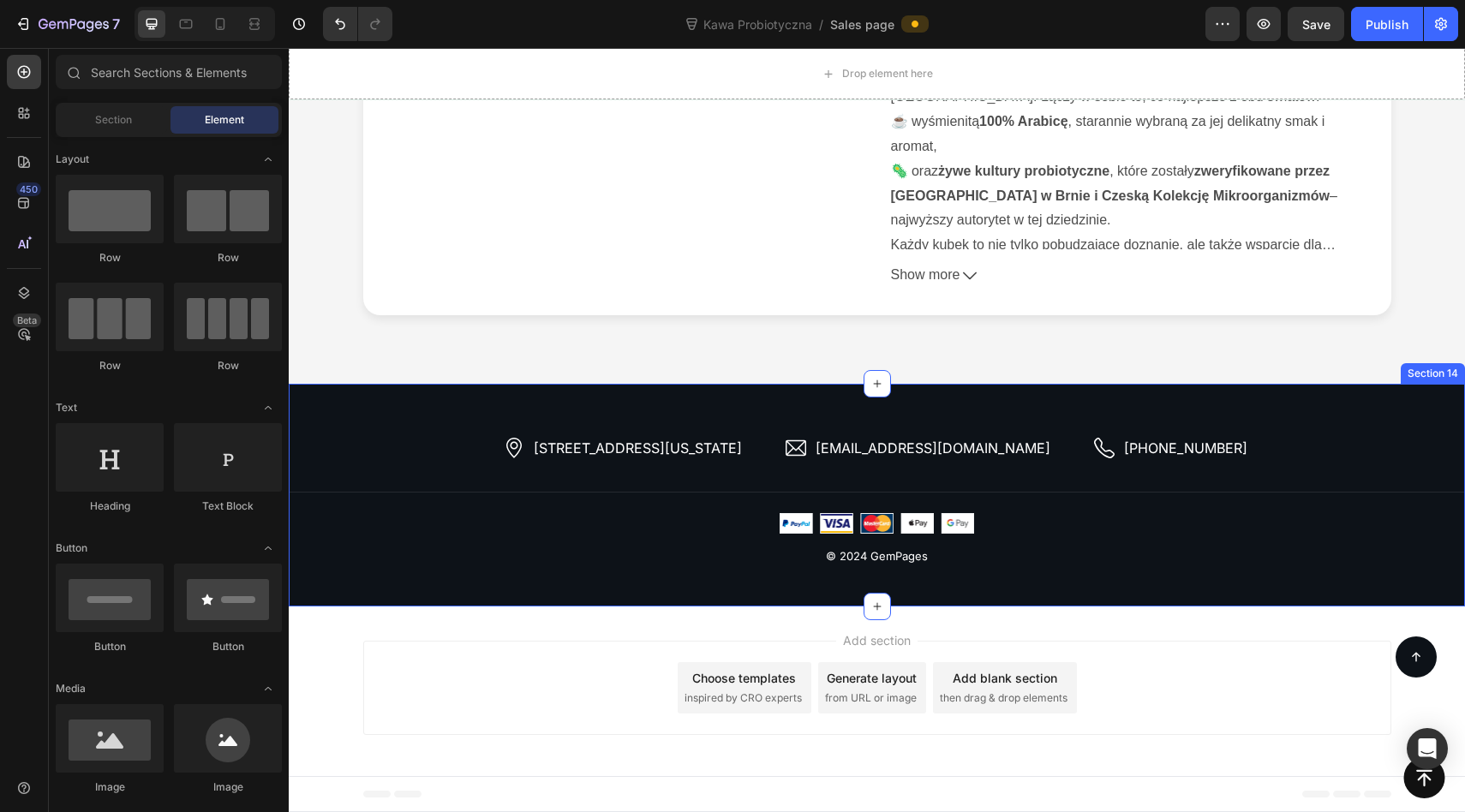
click at [1392, 401] on div "2118 Thornridge Cir, Connecticut 35624 Item List hello.gempages@gmail.com Item …" at bounding box center [877, 494] width 1176 height 222
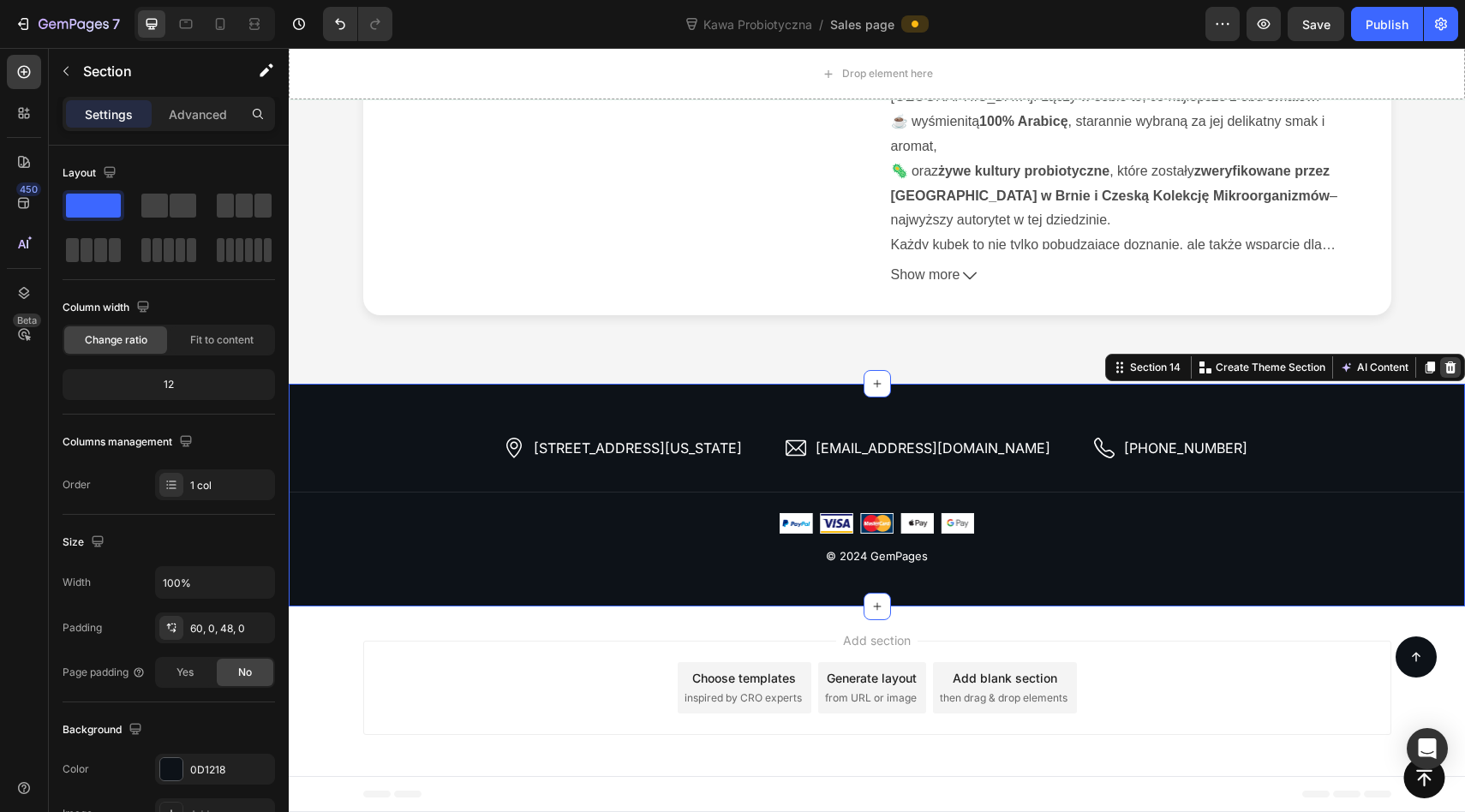
click at [1445, 362] on icon at bounding box center [1450, 368] width 14 height 14
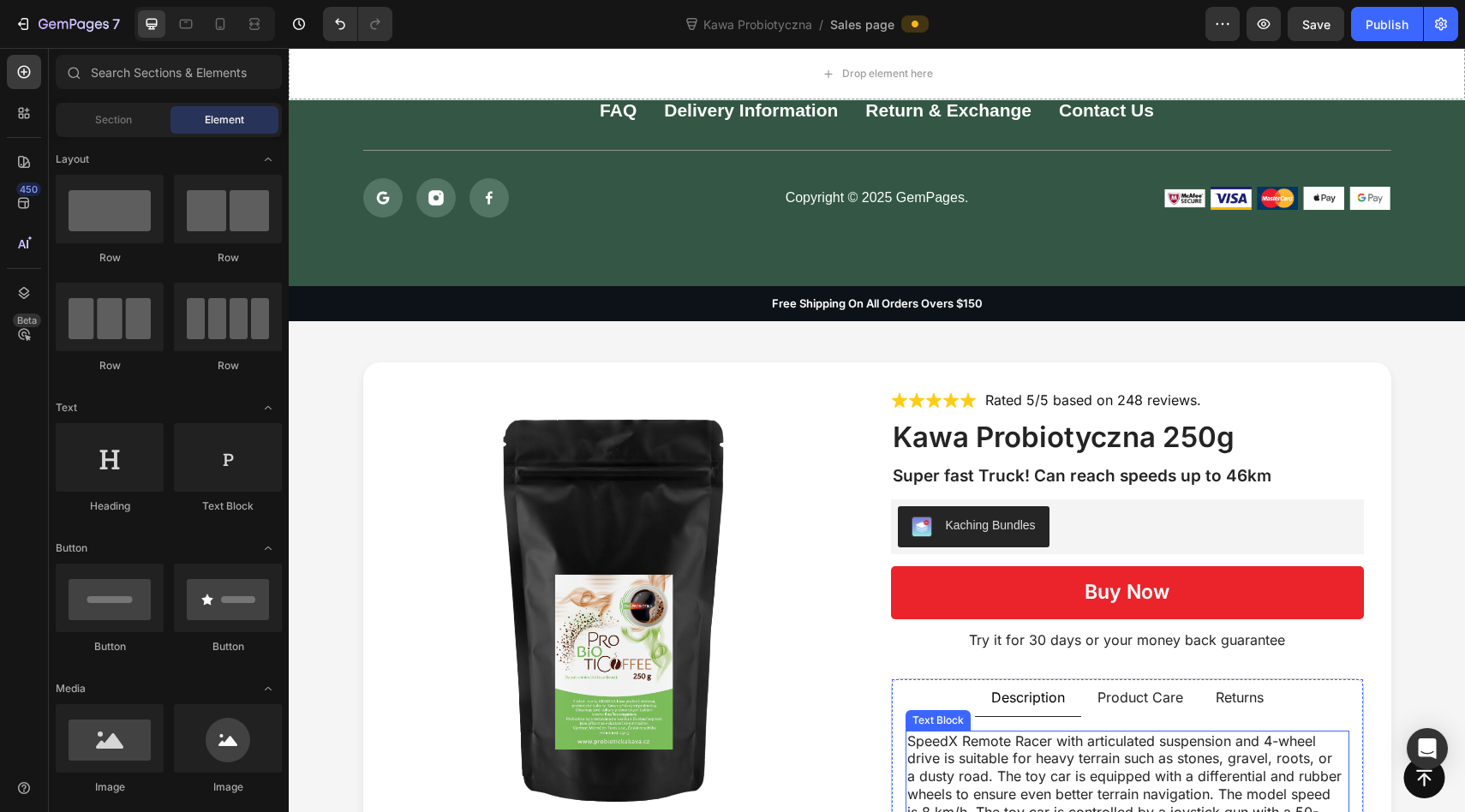
scroll to position [6210, 0]
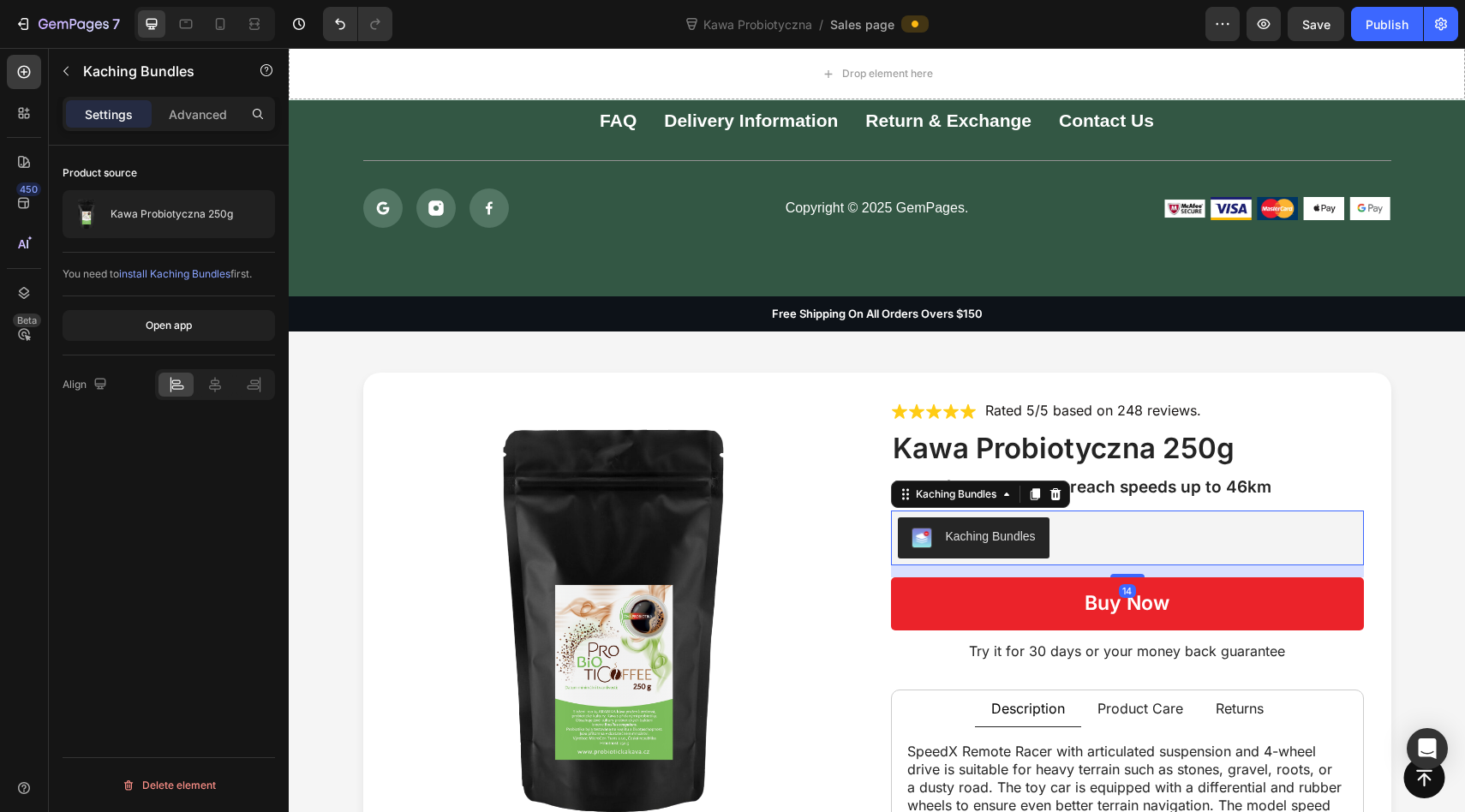
click at [1010, 536] on div "Kaching Bundles" at bounding box center [990, 536] width 90 height 18
click at [1007, 532] on div "Kaching Bundles" at bounding box center [990, 536] width 90 height 18
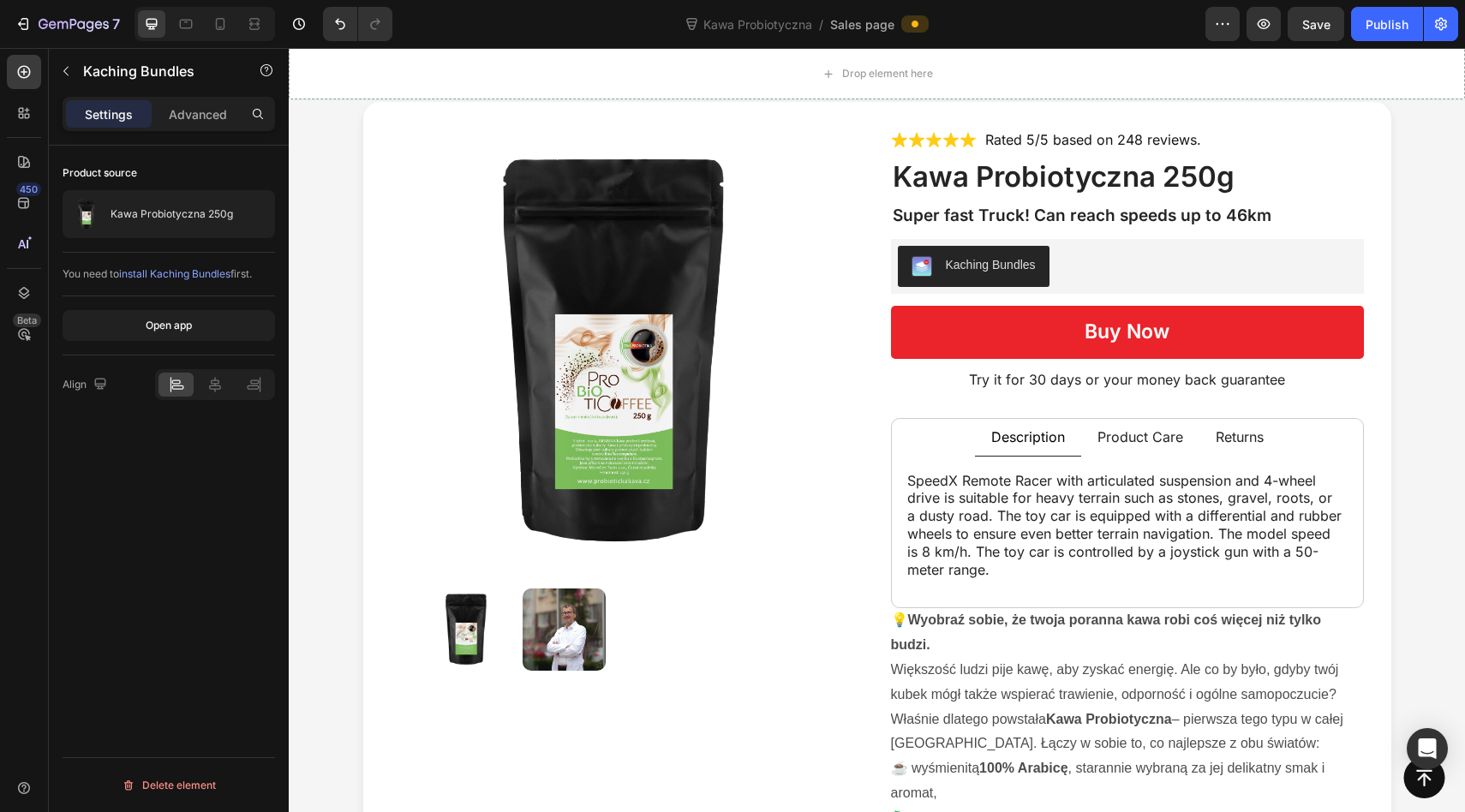
scroll to position [6207, 0]
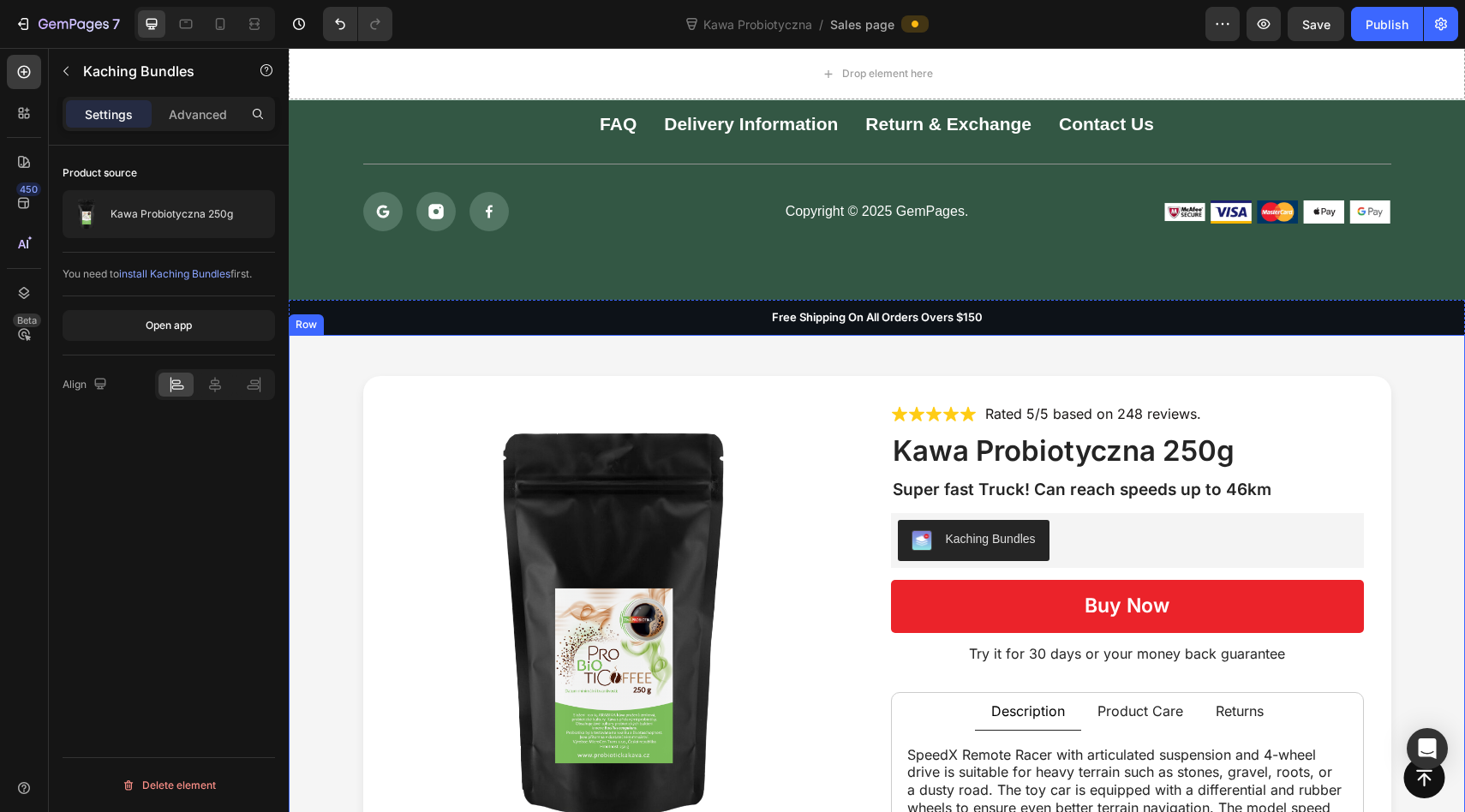
click at [1405, 388] on div "Product Images Icon Icon Icon Icon Icon Icon List Rated 5/5 based on 248 review…" at bounding box center [876, 807] width 1142 height 861
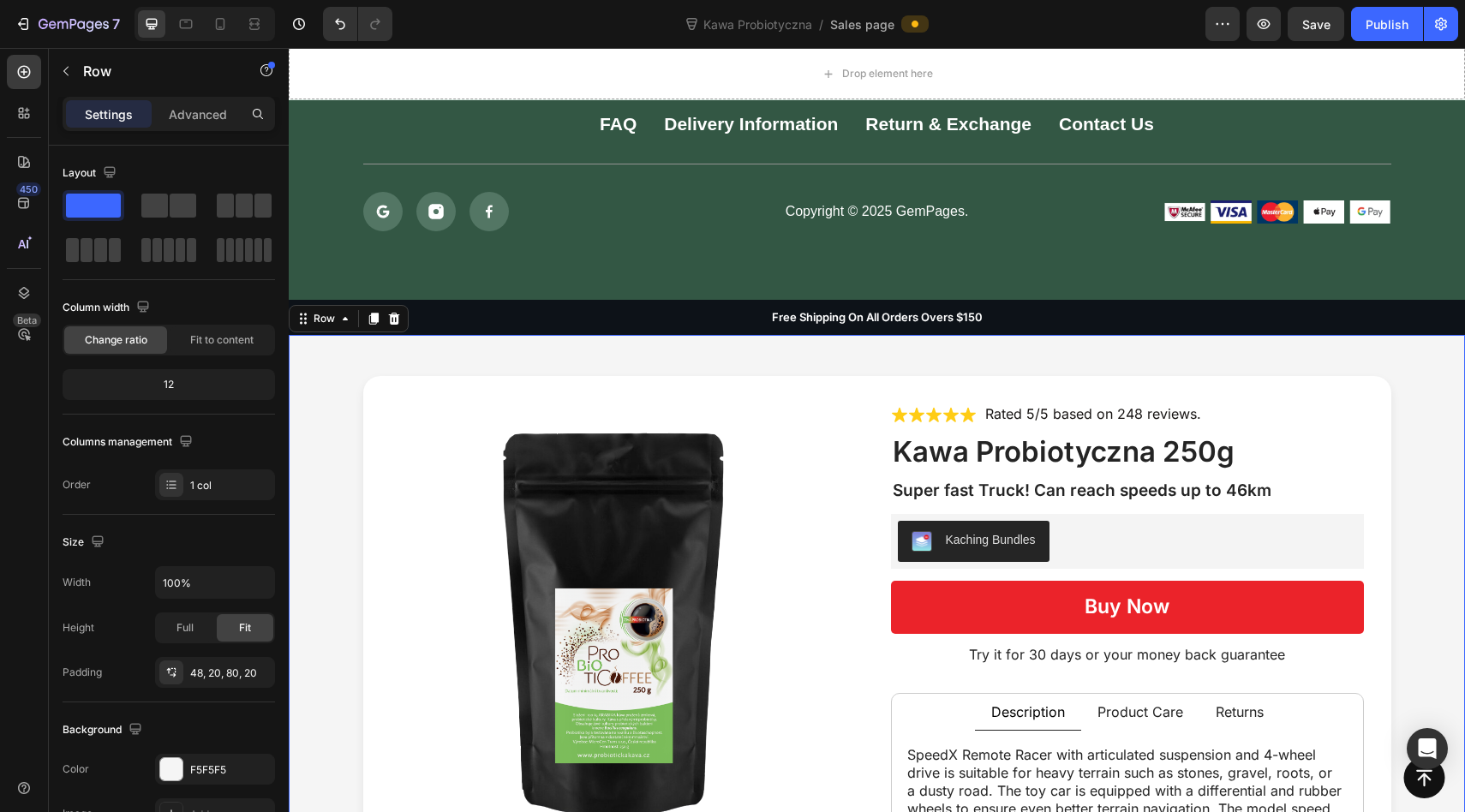
click at [1435, 346] on div "Product Images Icon Icon Icon Icon Icon Icon List Rated 5/5 based on 248 review…" at bounding box center [877, 820] width 1176 height 970
click at [399, 319] on icon at bounding box center [394, 318] width 14 height 14
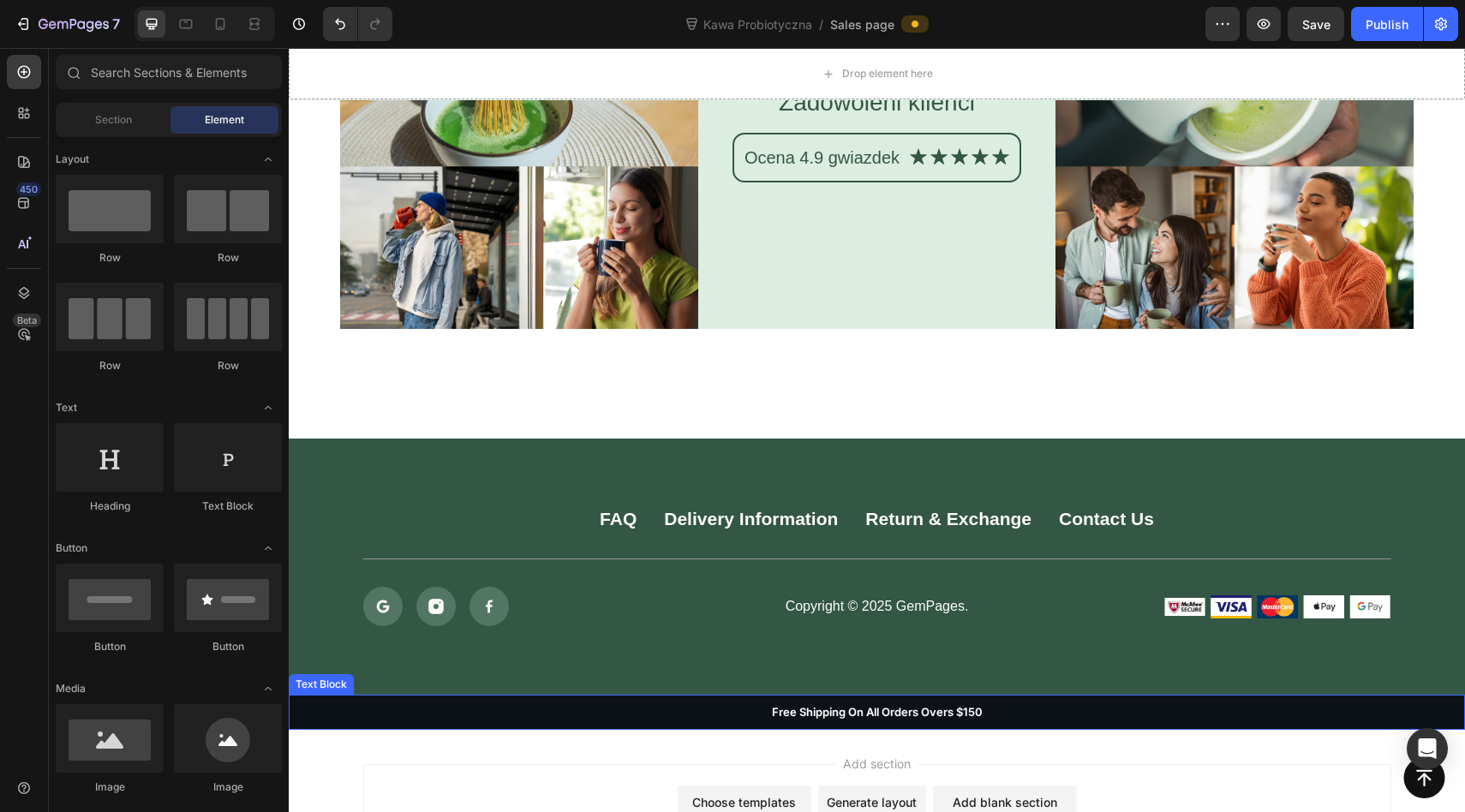
scroll to position [6057, 0]
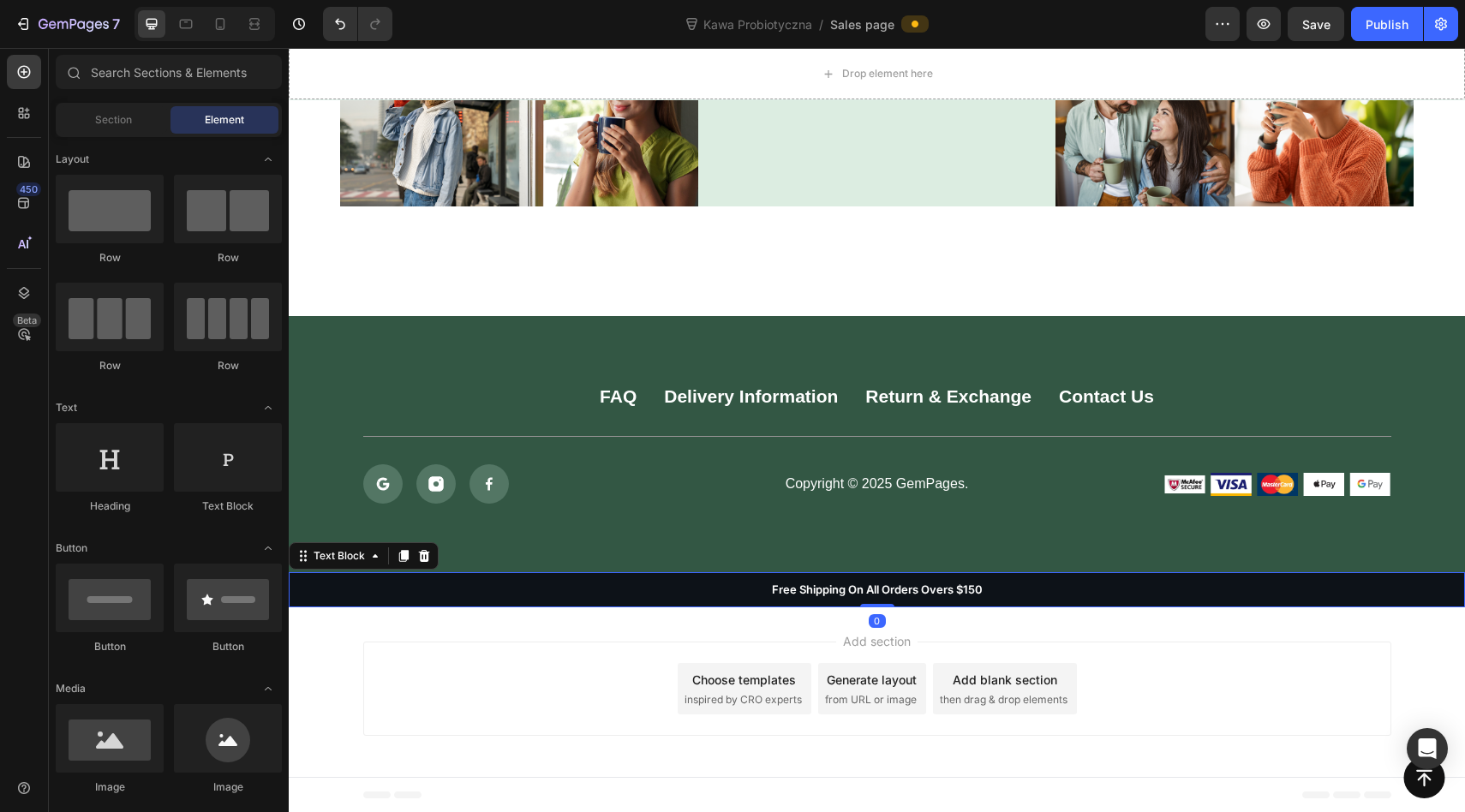
click at [669, 584] on p "Free Shipping On All Orders Overs $150" at bounding box center [877, 590] width 1173 height 15
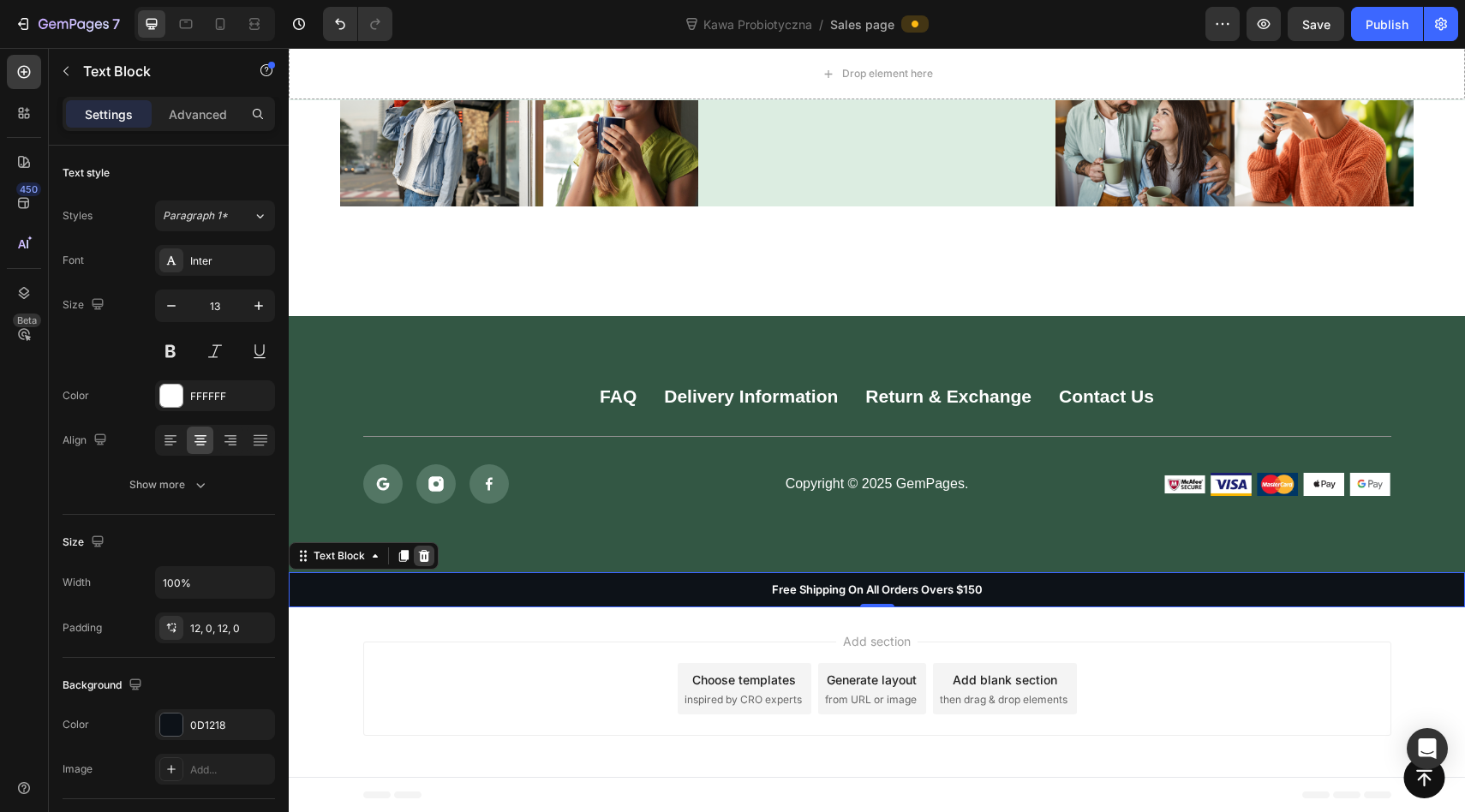
click at [426, 554] on icon at bounding box center [424, 556] width 11 height 12
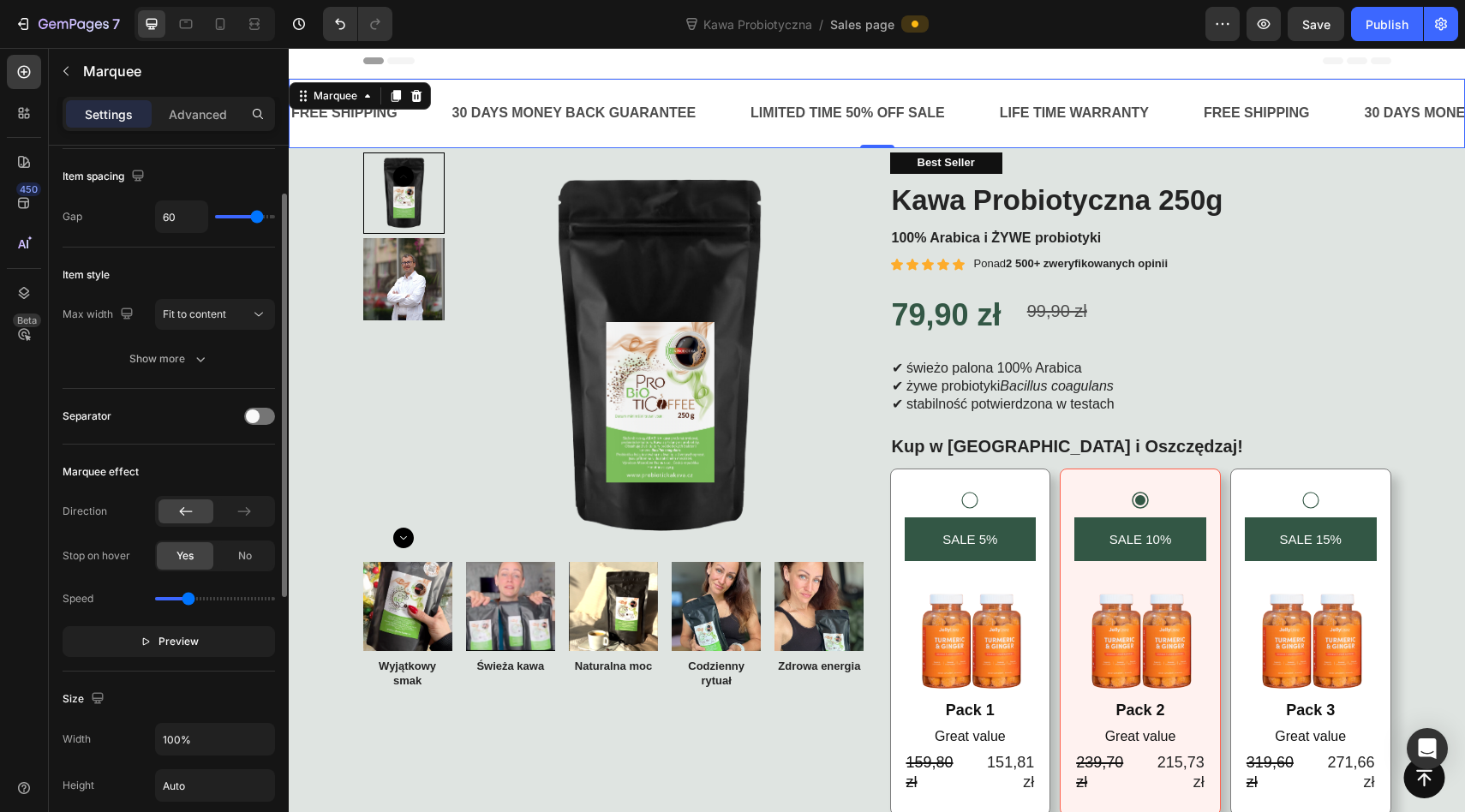
scroll to position [93, 0]
click at [238, 512] on icon at bounding box center [244, 512] width 18 height 18
click at [186, 510] on icon at bounding box center [186, 512] width 18 height 18
click at [259, 511] on div at bounding box center [244, 512] width 55 height 24
click at [191, 319] on span "Fit to content" at bounding box center [194, 314] width 63 height 13
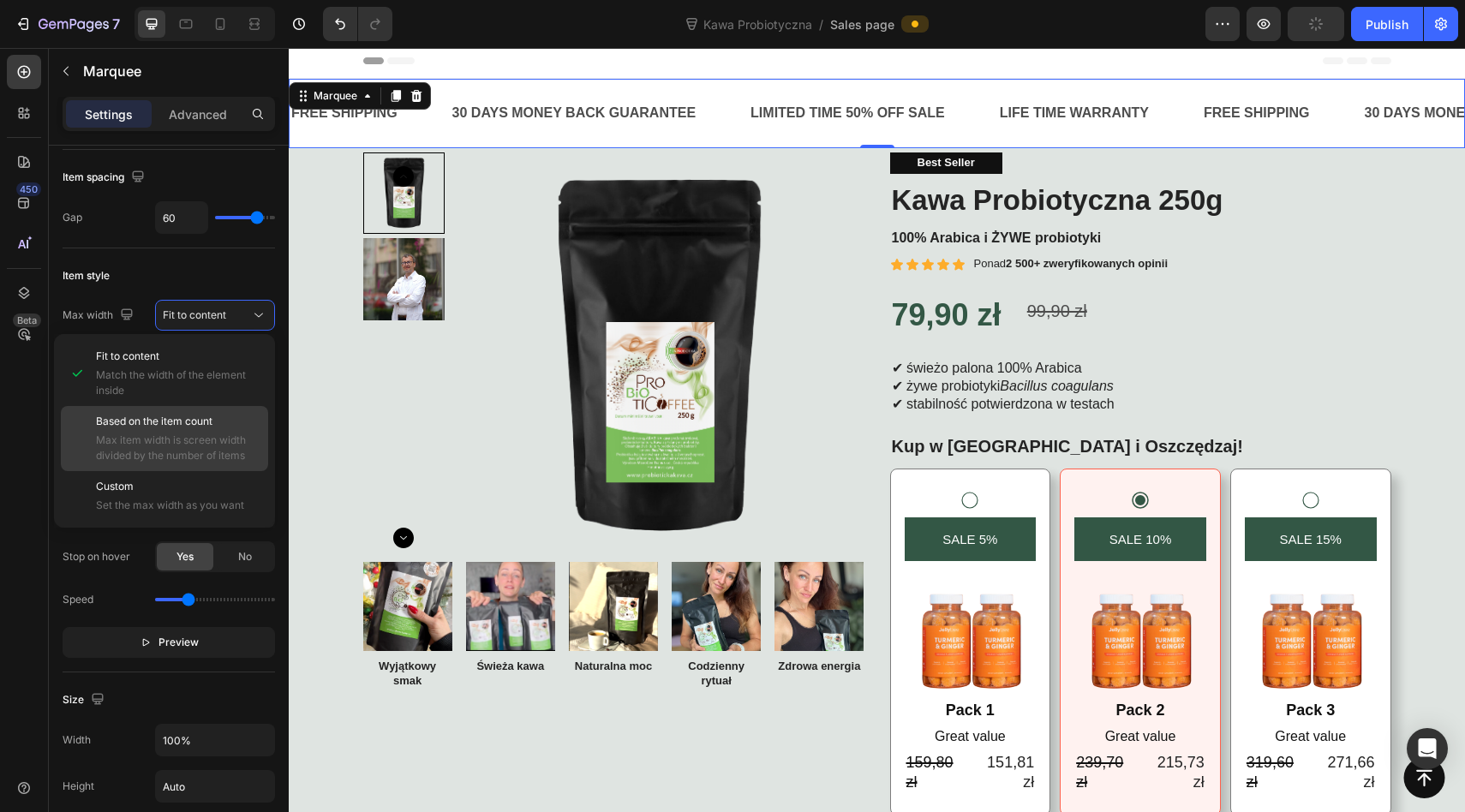
click at [179, 423] on span "Based on the item count" at bounding box center [154, 422] width 116 height 16
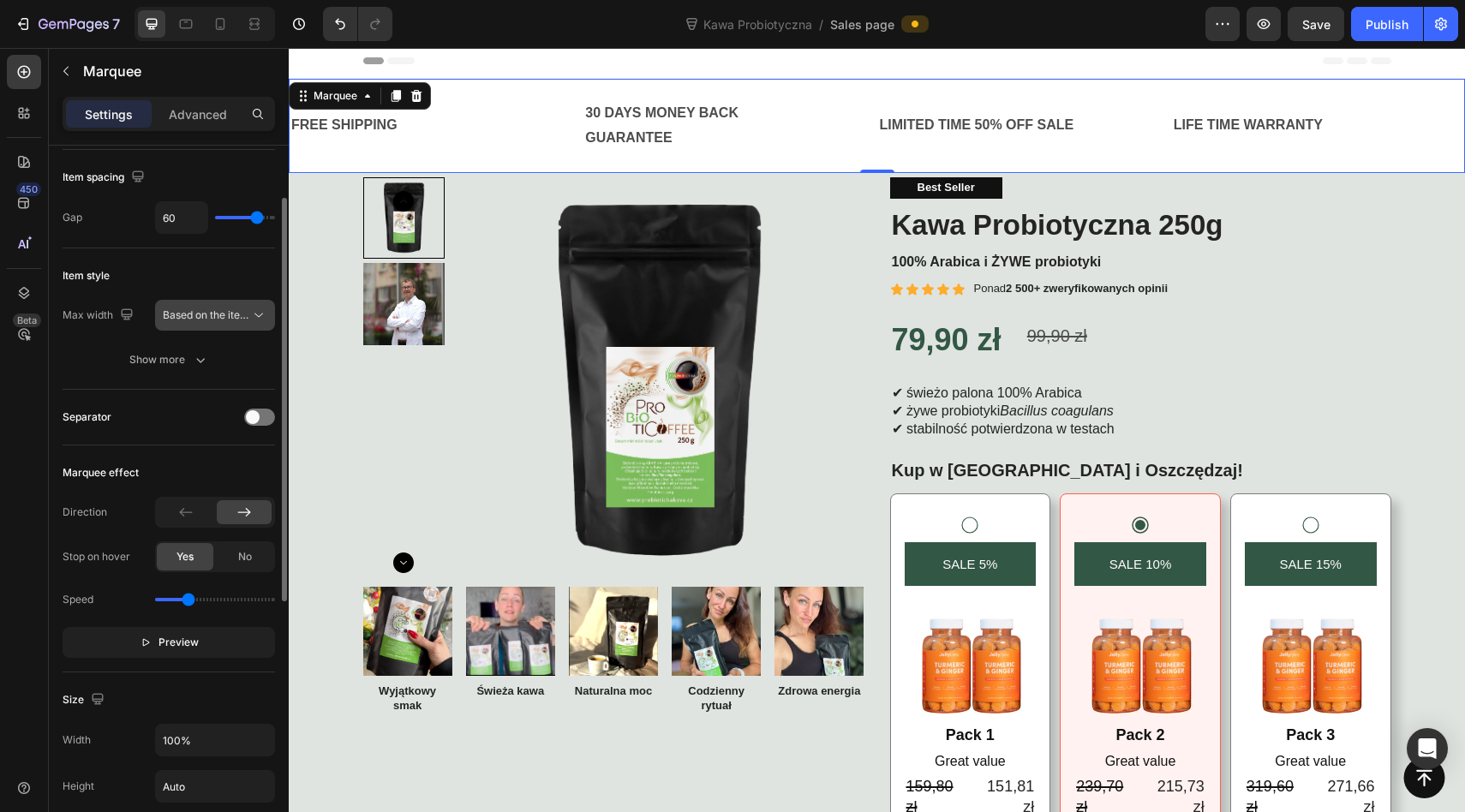
click at [193, 314] on span "Based on the item count" at bounding box center [221, 314] width 116 height 13
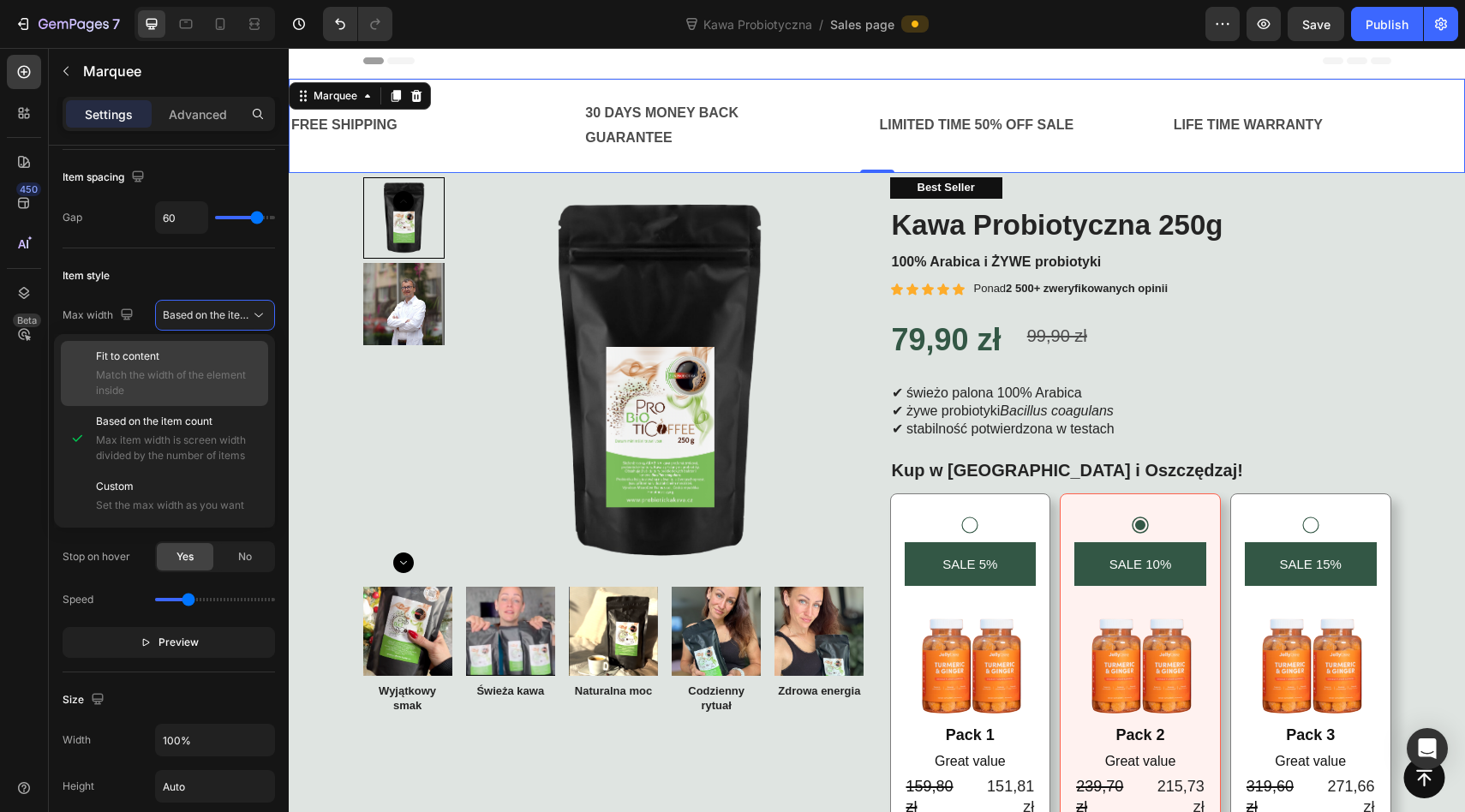
click at [185, 369] on span "Match the width of the element inside" at bounding box center [179, 382] width 165 height 31
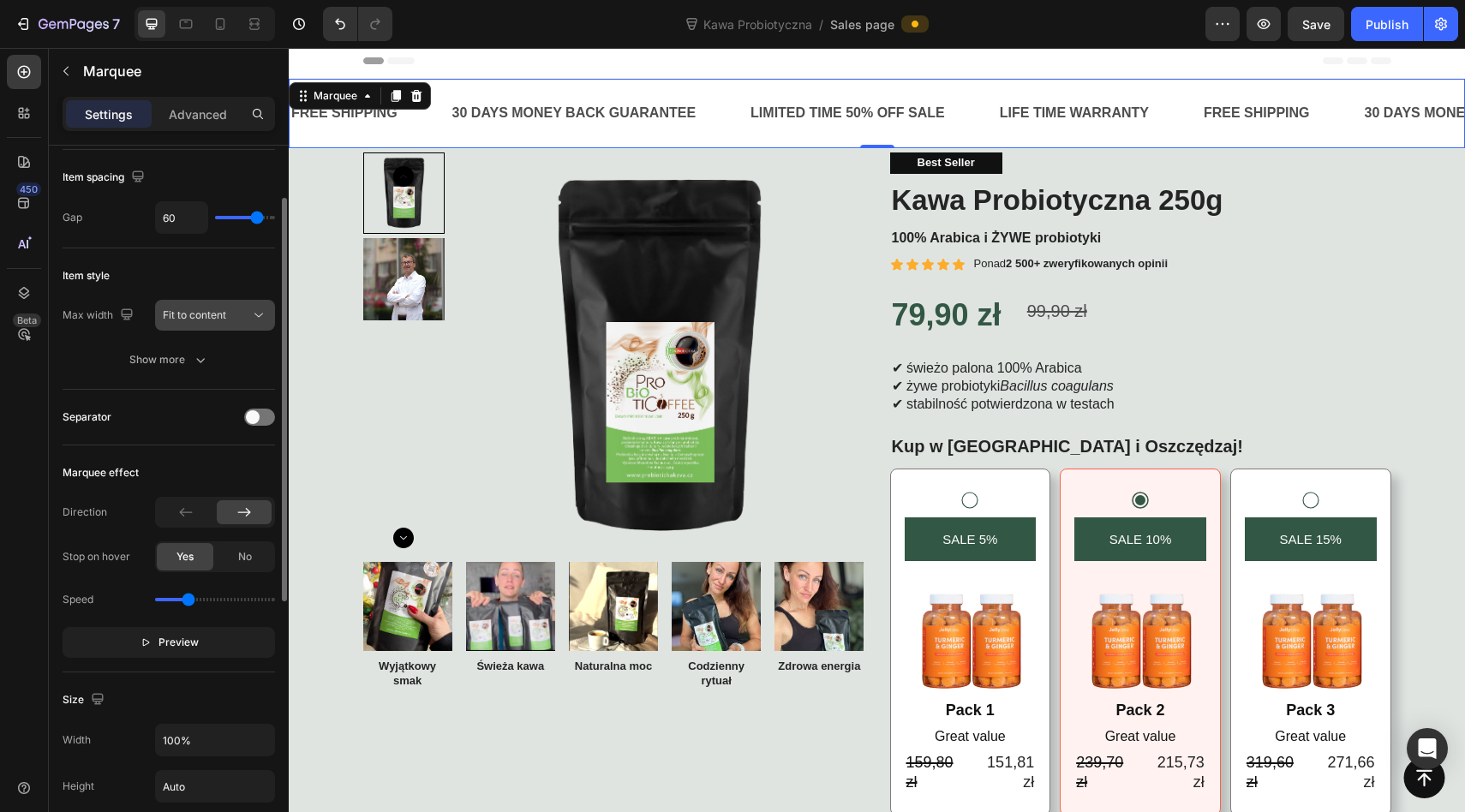
click at [196, 314] on span "Fit to content" at bounding box center [194, 314] width 63 height 13
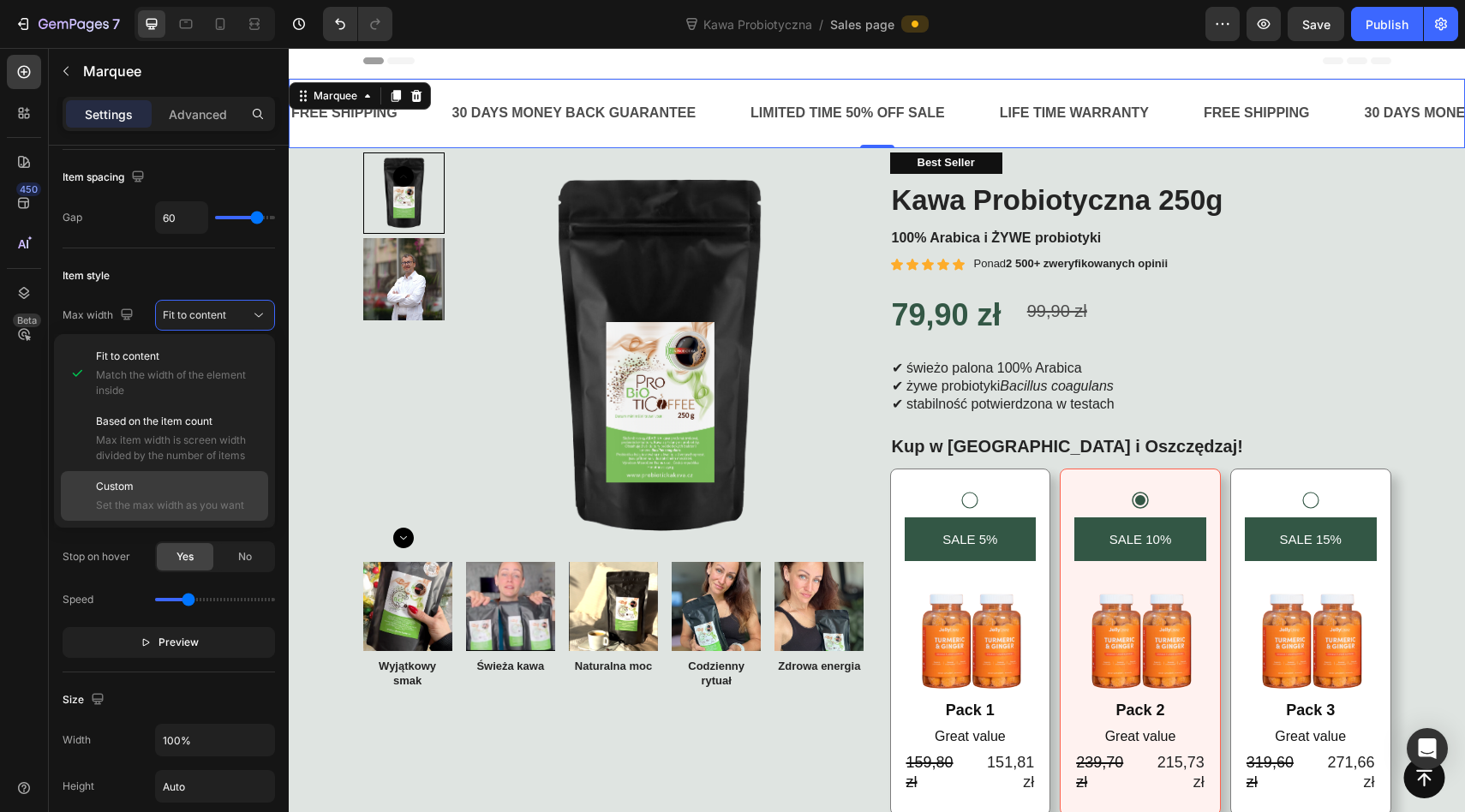
click at [173, 500] on span "Set the max width as you want" at bounding box center [179, 506] width 165 height 16
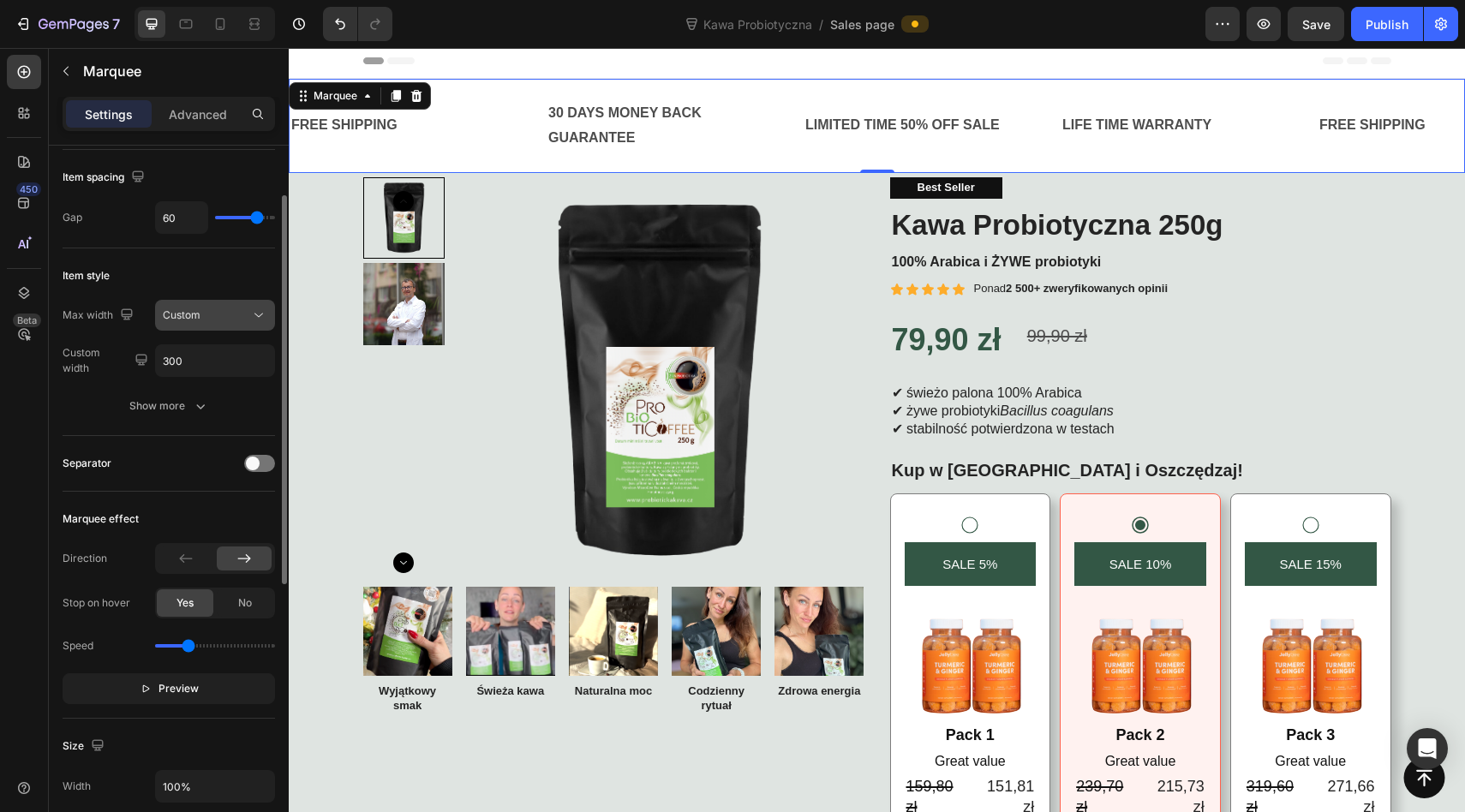
click at [207, 322] on div "Custom" at bounding box center [214, 315] width 104 height 18
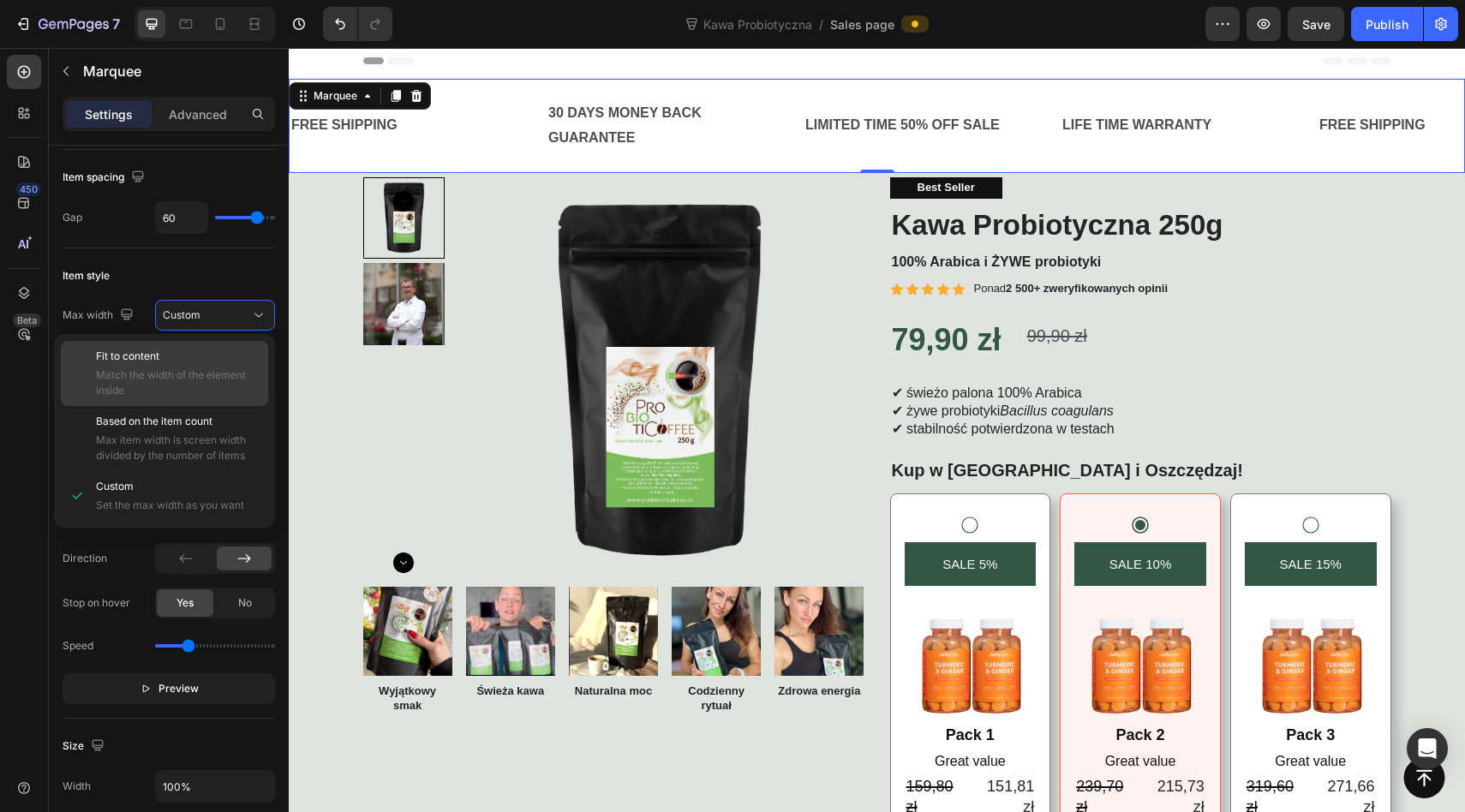
click at [195, 366] on div "Fit to content Match the width of the element inside" at bounding box center [179, 373] width 165 height 50
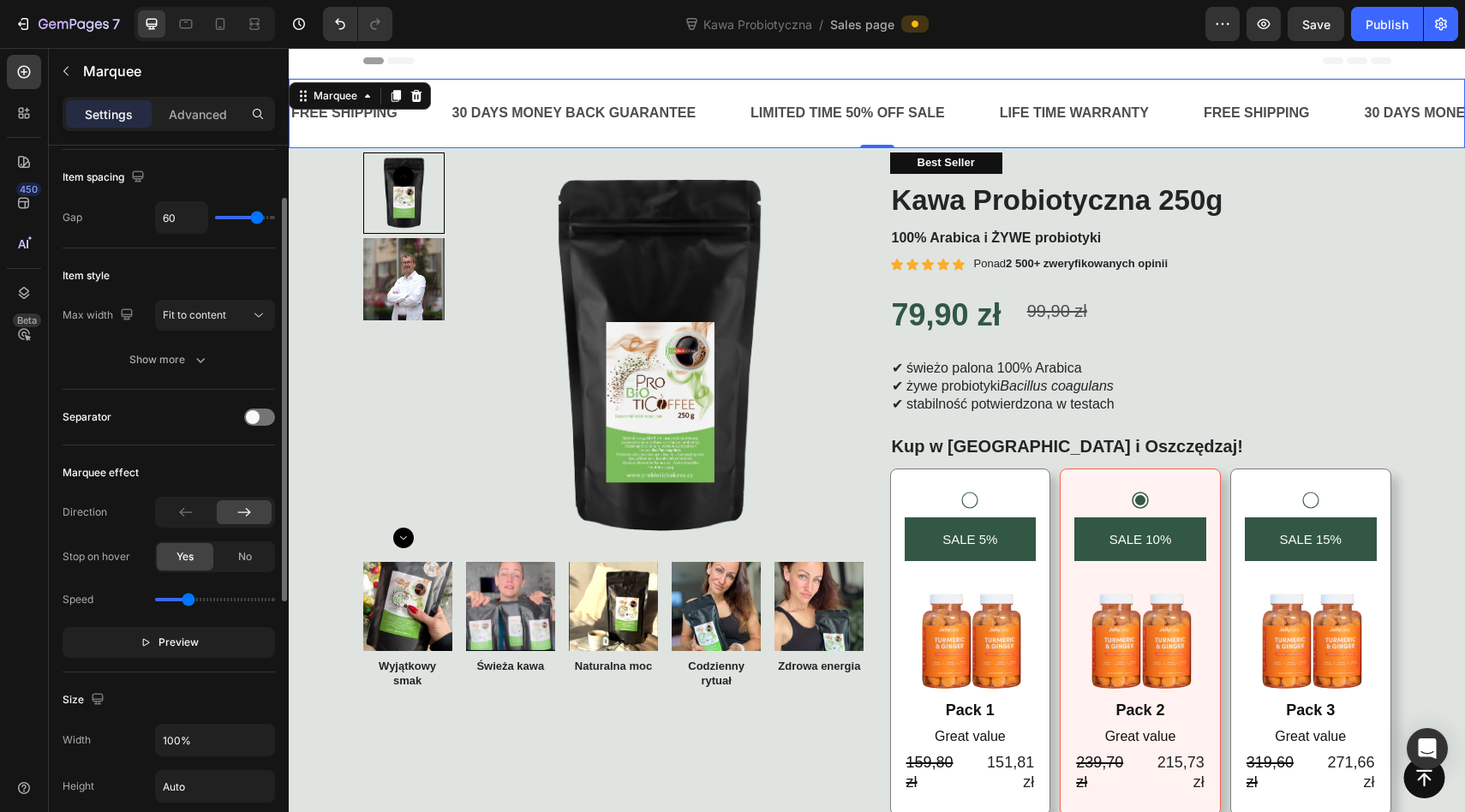
drag, startPoint x: 249, startPoint y: 220, endPoint x: 232, endPoint y: 220, distance: 17.0
click at [232, 220] on div "60" at bounding box center [214, 217] width 120 height 32
type input "58"
type input "49"
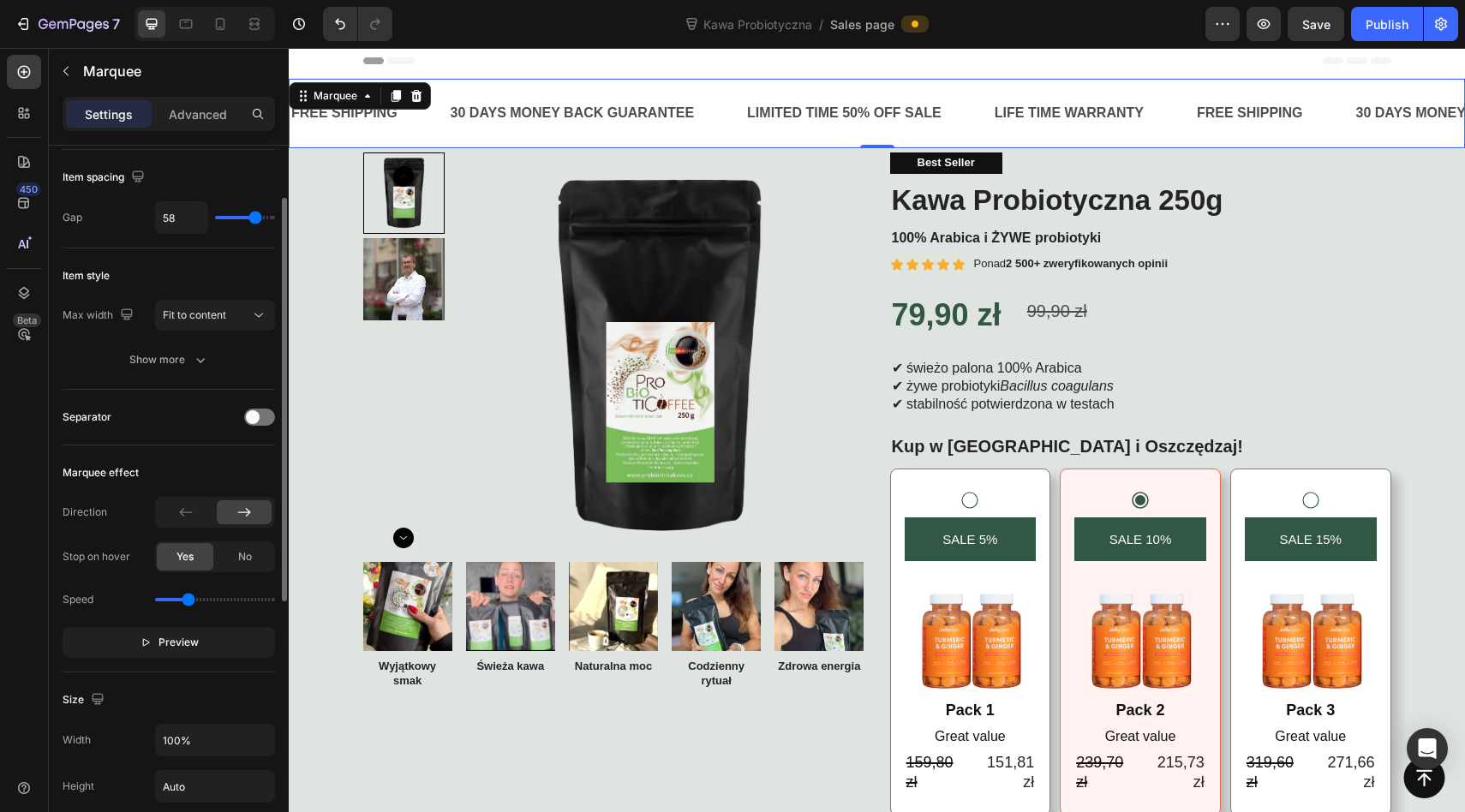
type input "49"
type input "44"
type input "43"
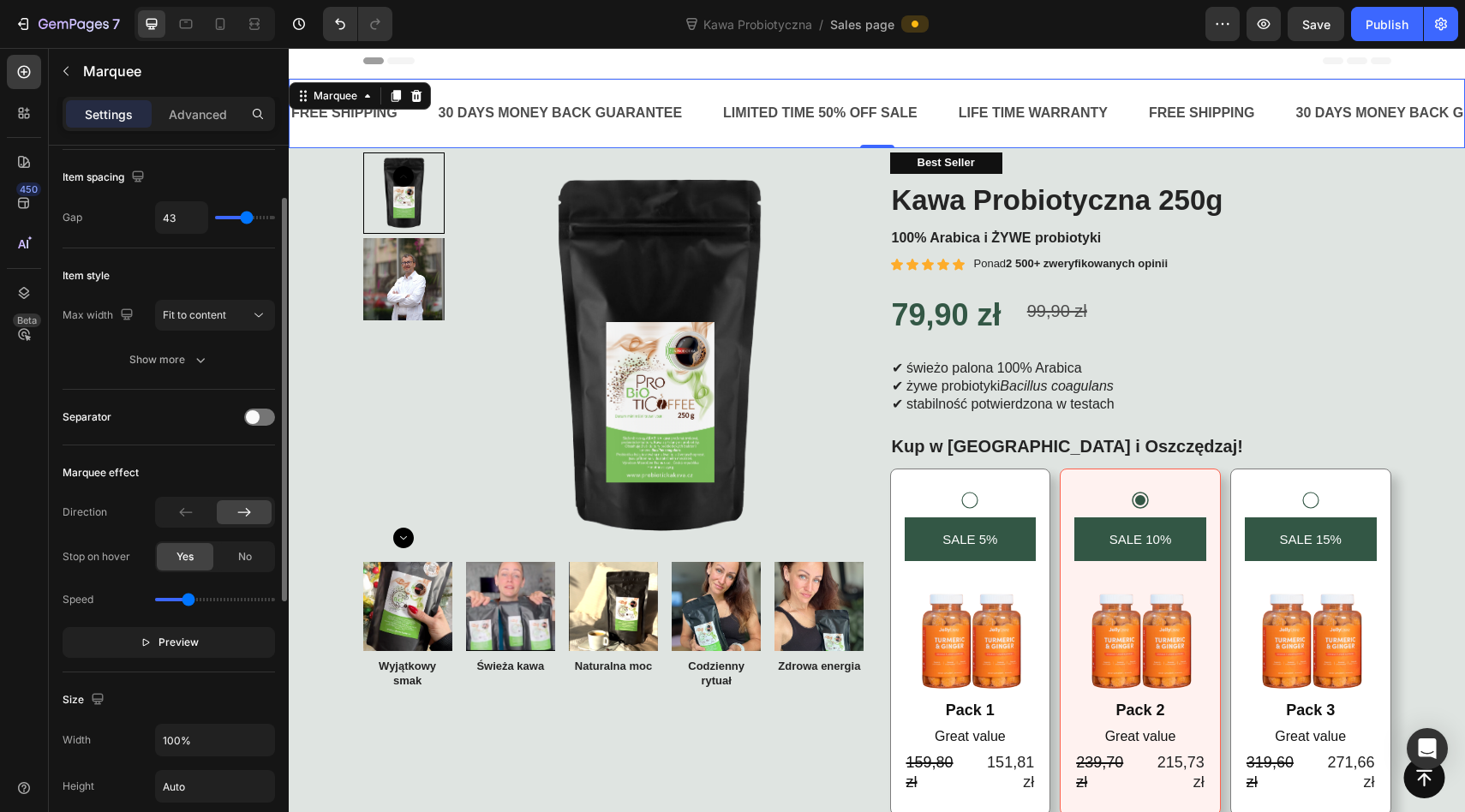
type input "41"
type input "40"
type input "39"
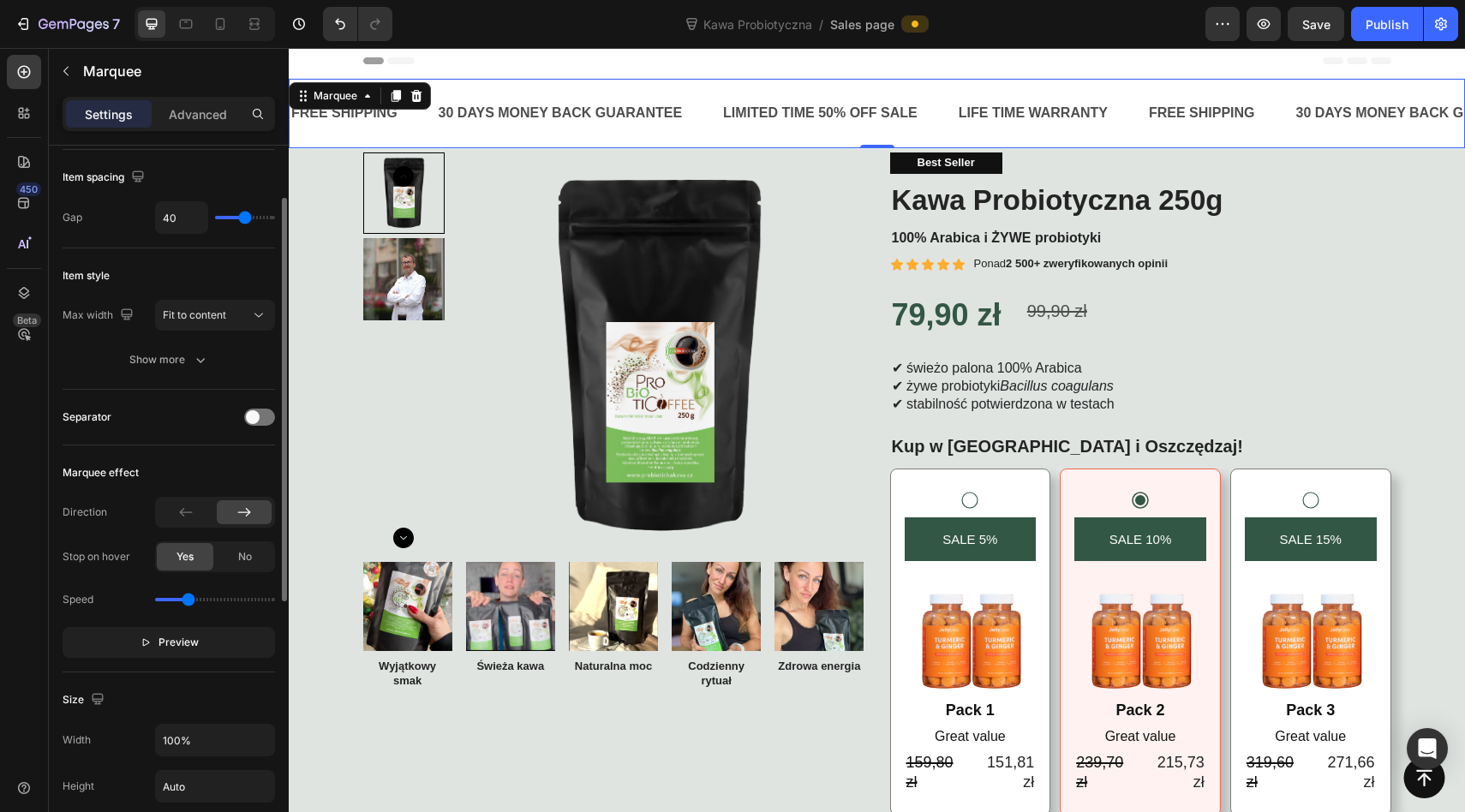
type input "39"
type input "38"
type input "37"
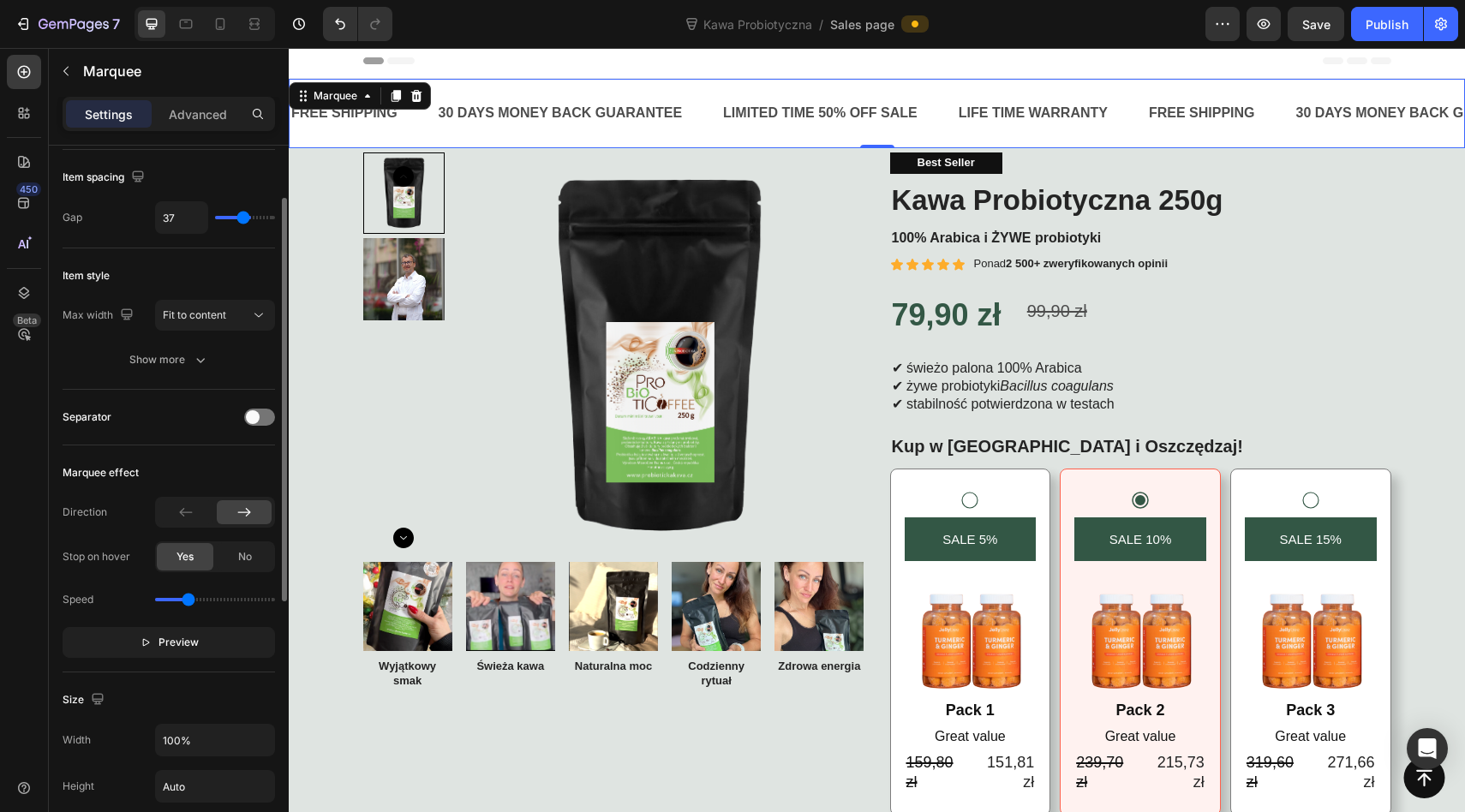
type input "36"
type input "35"
type input "34"
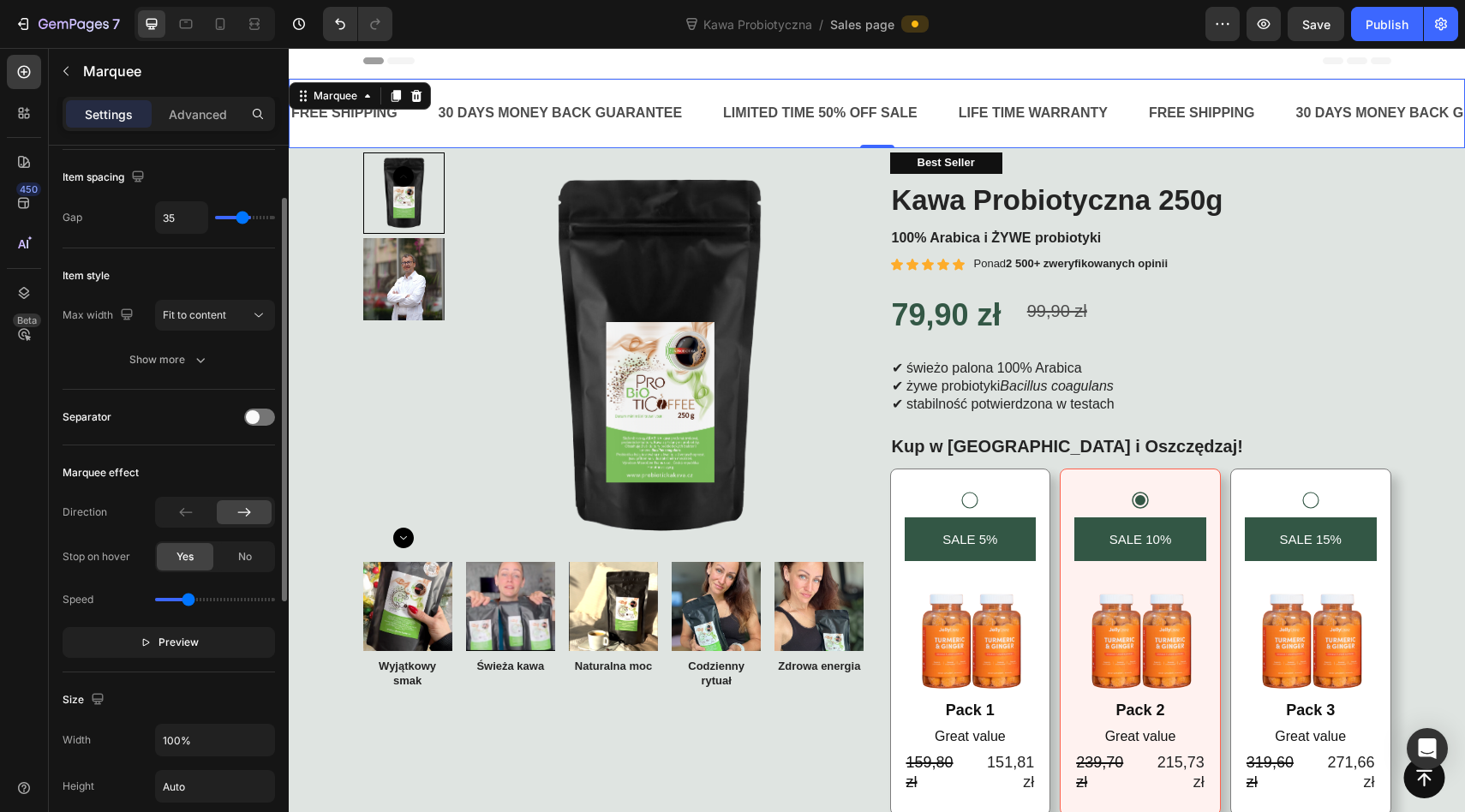
type input "34"
type input "33"
type input "32"
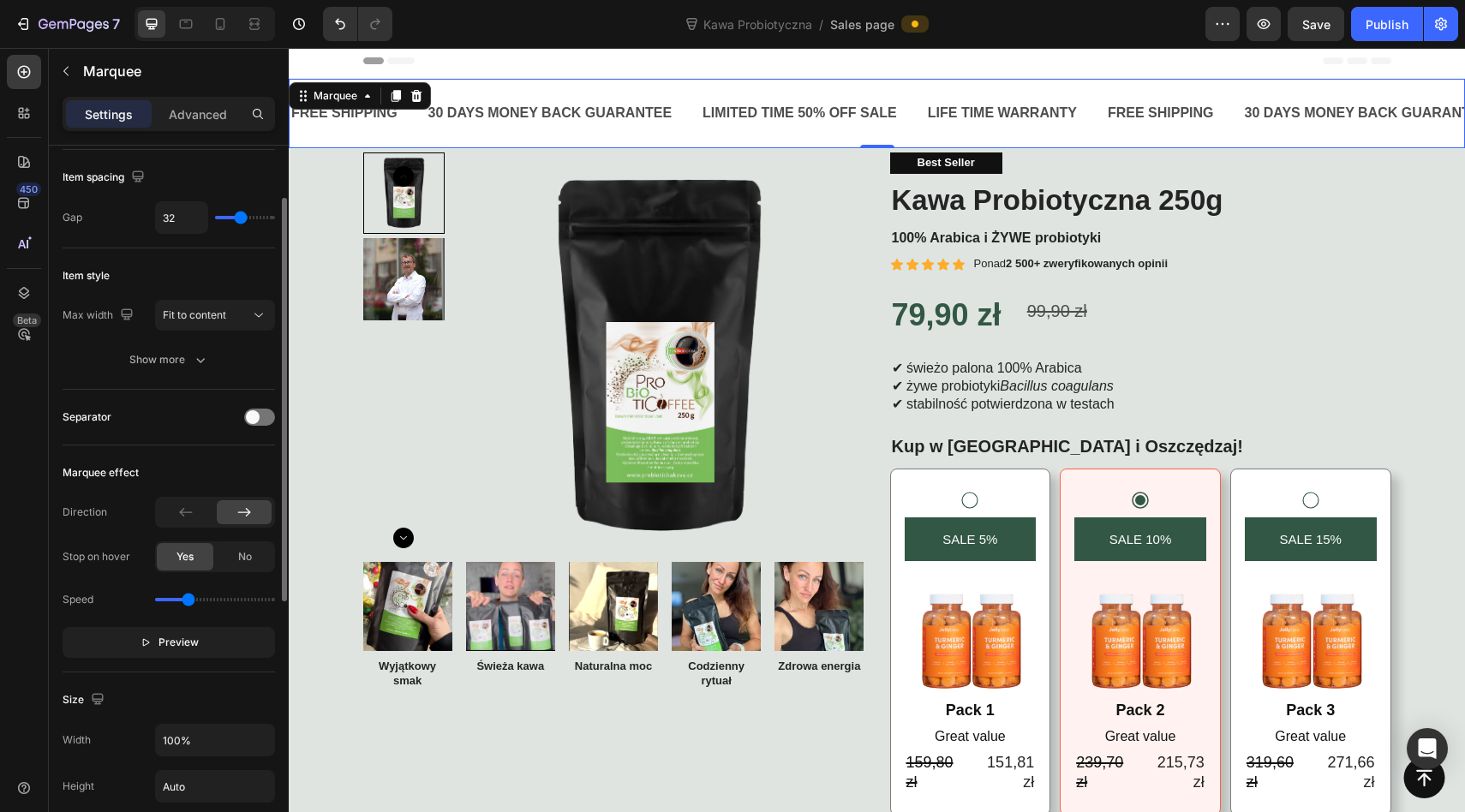
type input "31"
type input "29"
type input "28"
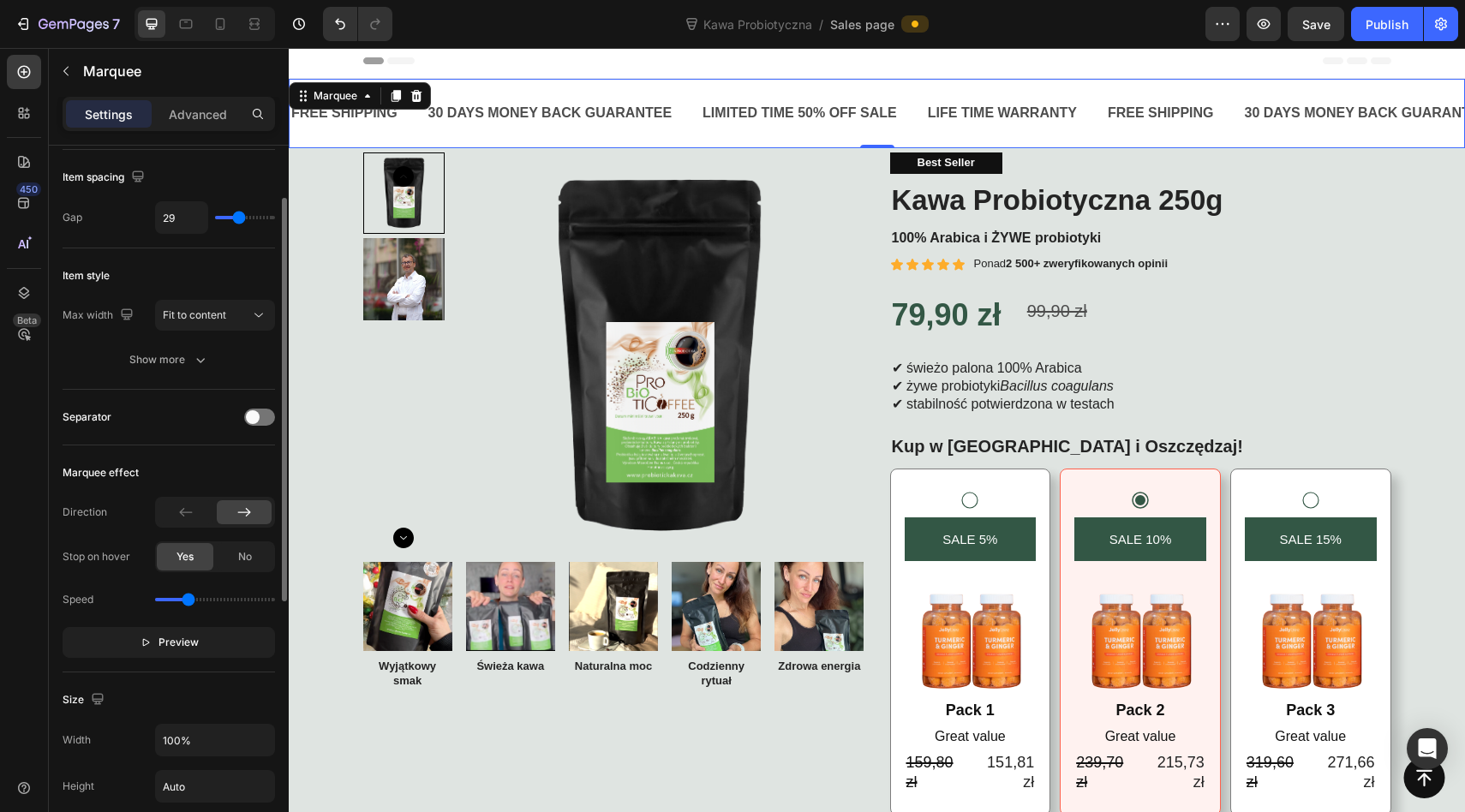
type input "28"
type input "26"
type input "25"
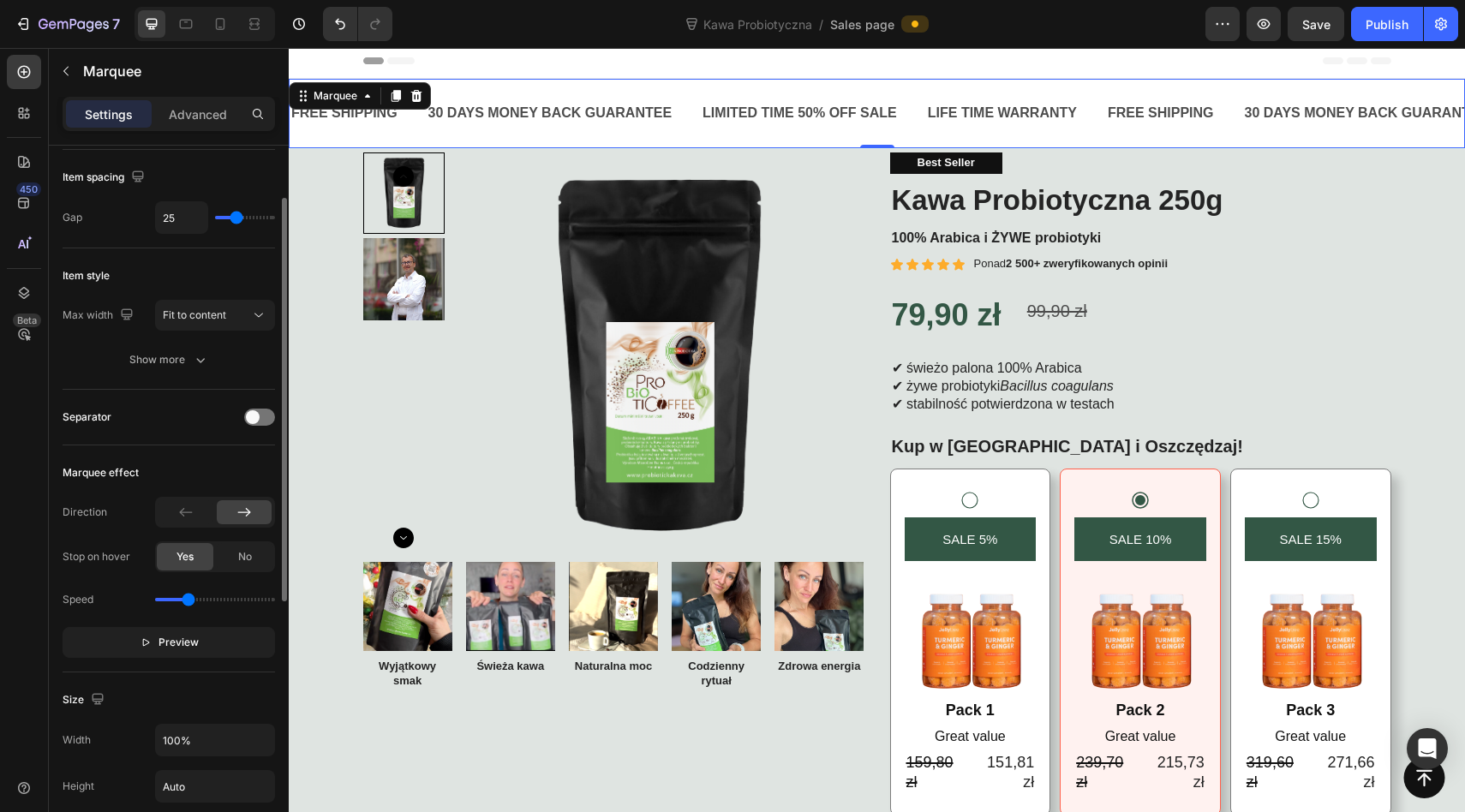
type input "23"
type input "21"
type input "15"
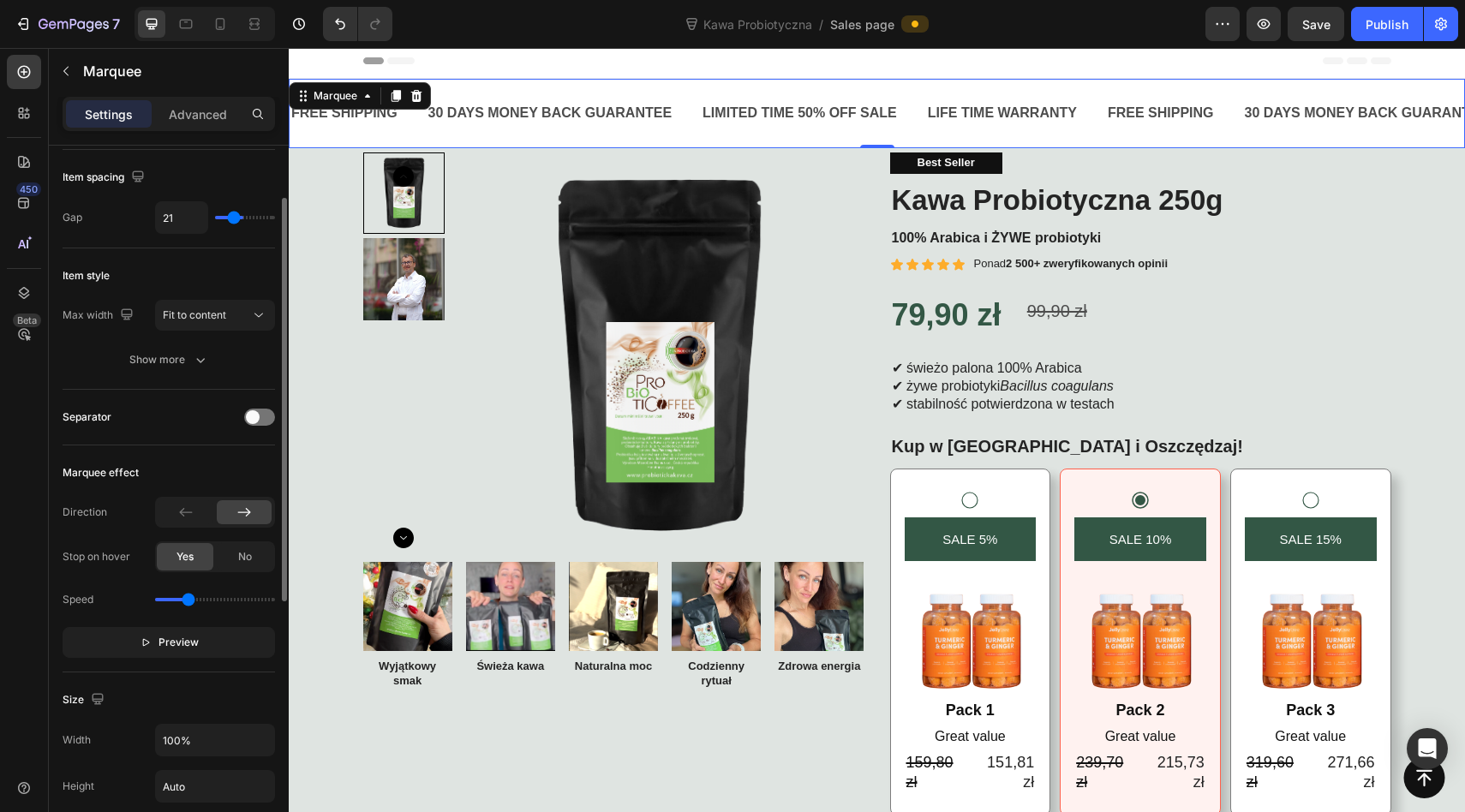
type input "15"
type input "14"
type input "12"
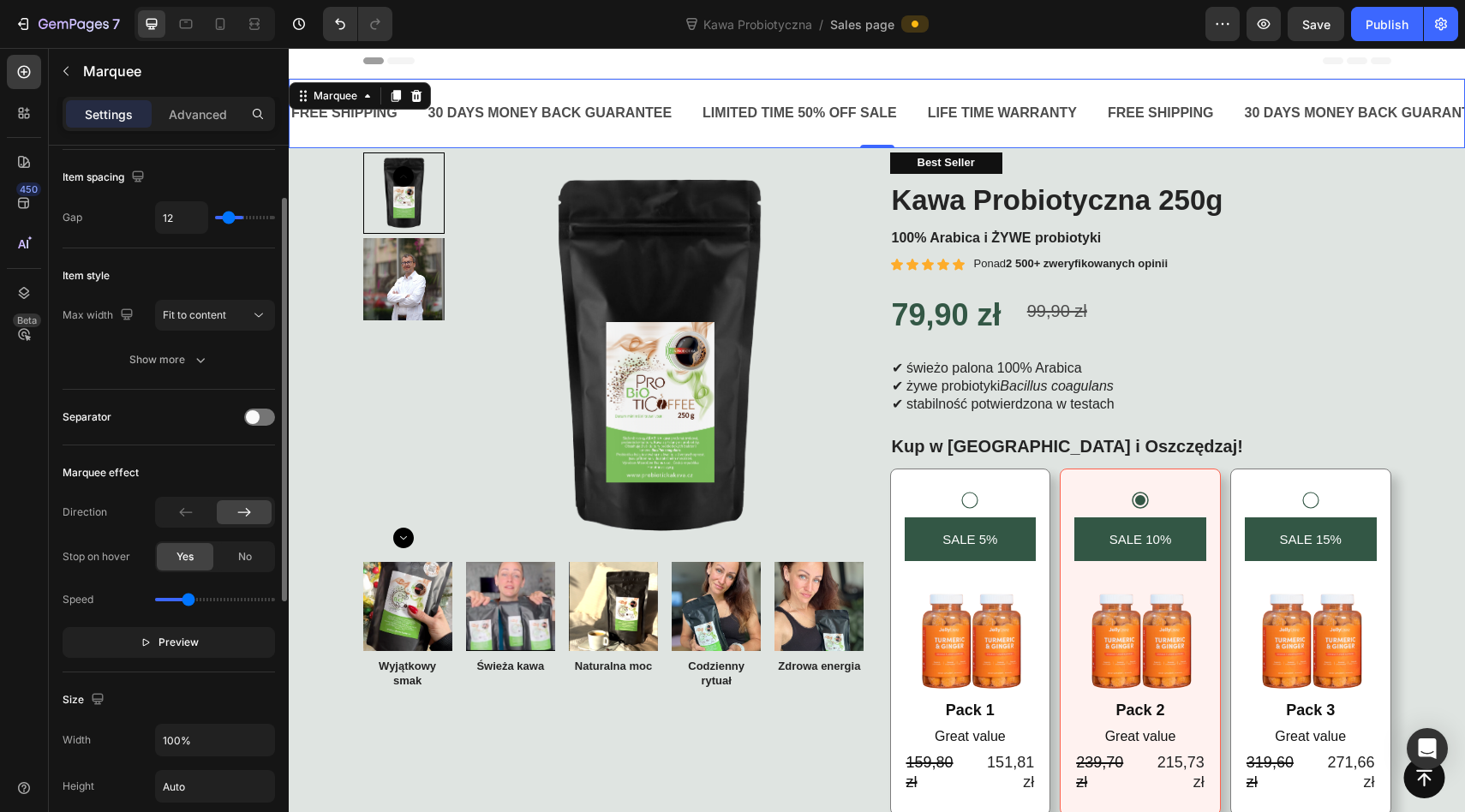
type input "10"
type input "8"
type input "6"
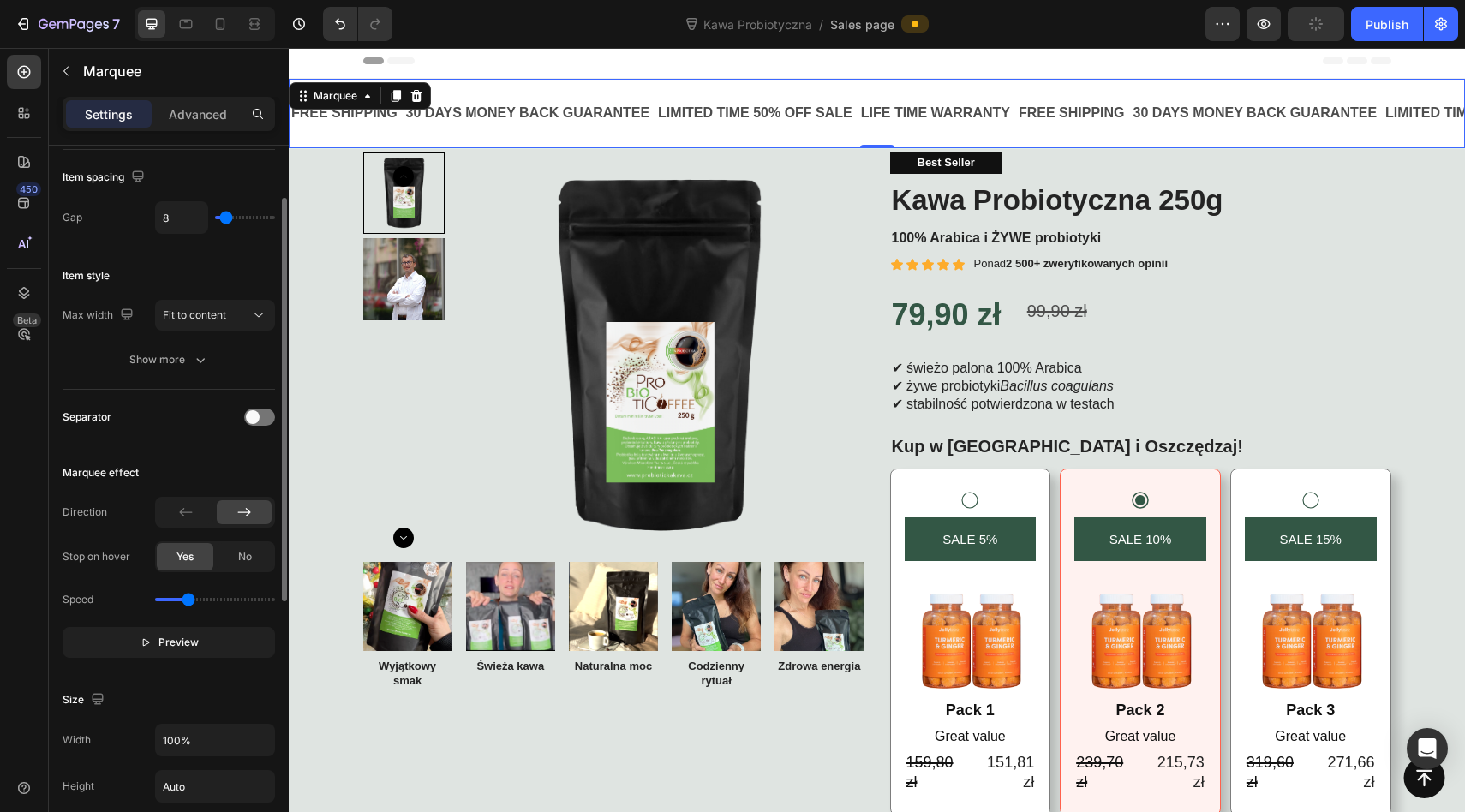
type input "6"
type input "5"
type input "2"
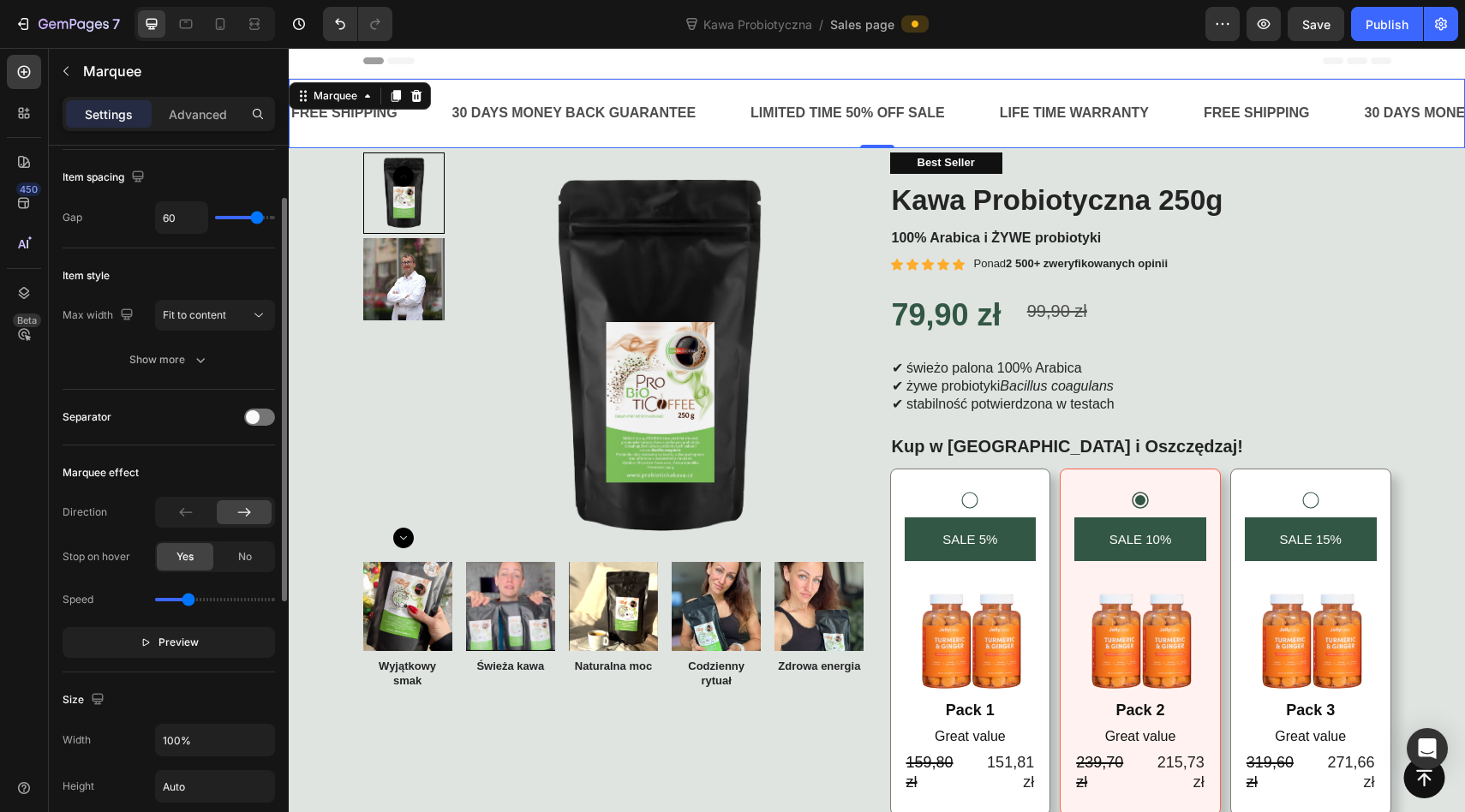
click at [256, 220] on input "range" at bounding box center [245, 218] width 60 height 4
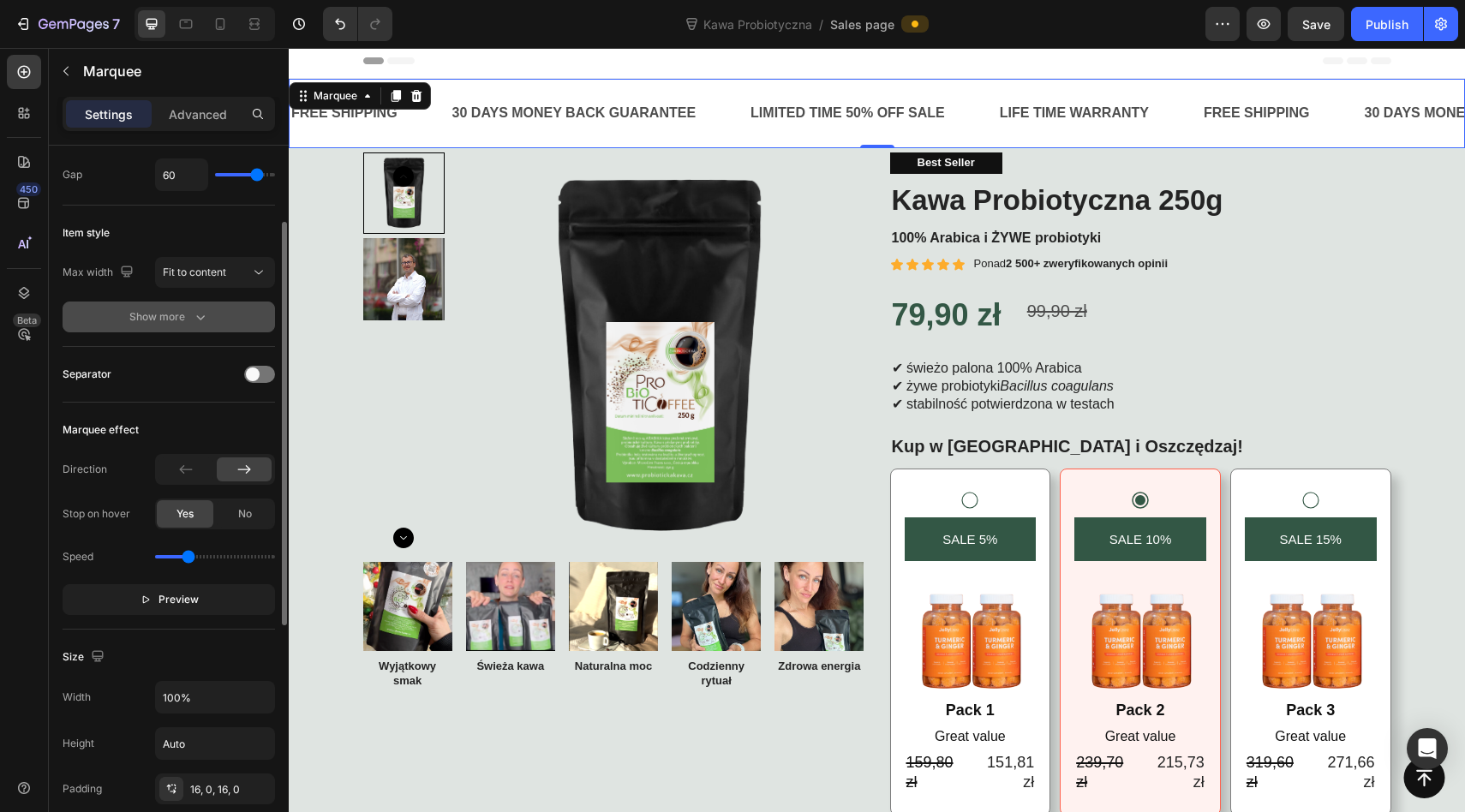
click at [184, 318] on div "Show more" at bounding box center [169, 317] width 80 height 18
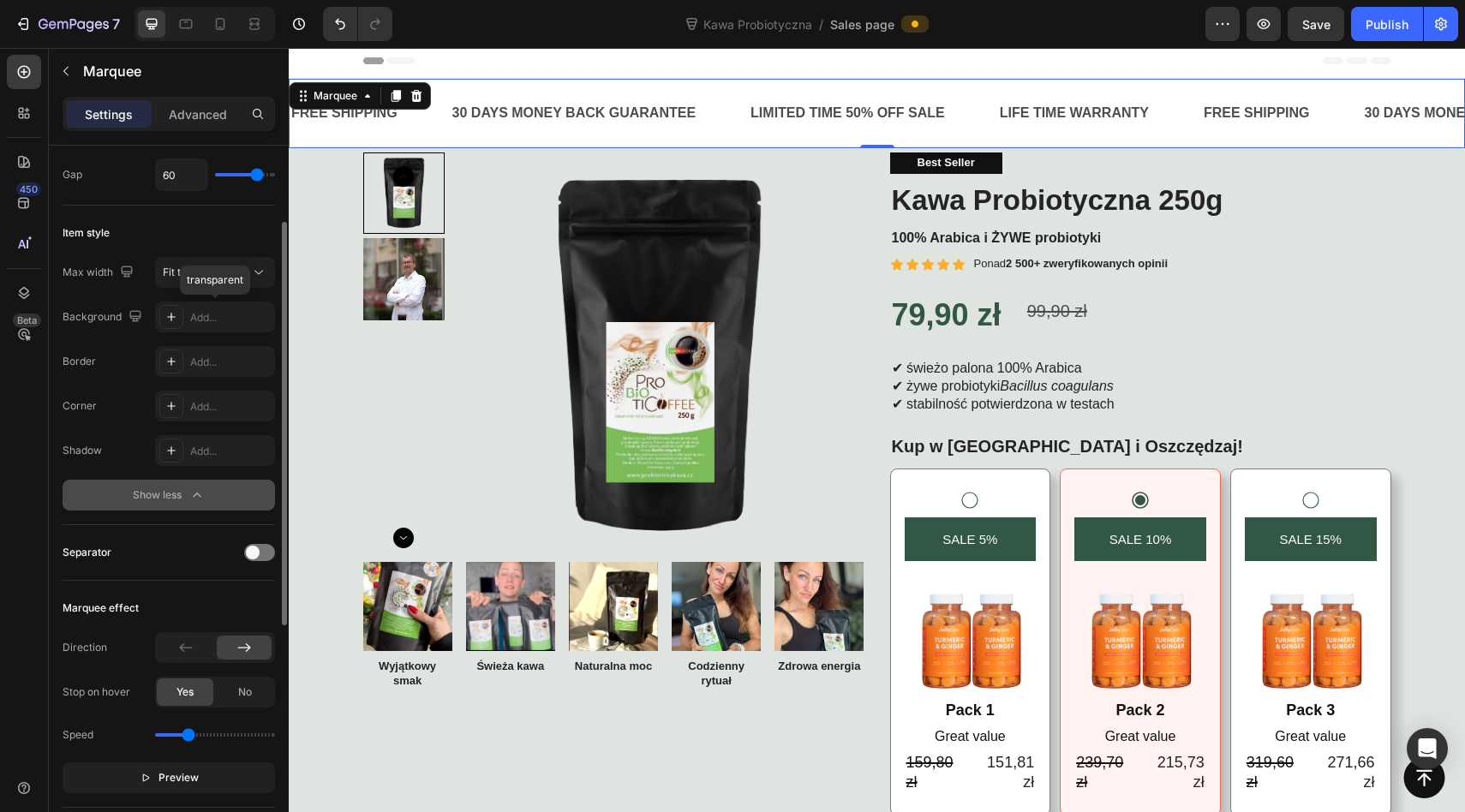
click at [184, 318] on div "Add..." at bounding box center [214, 316] width 120 height 31
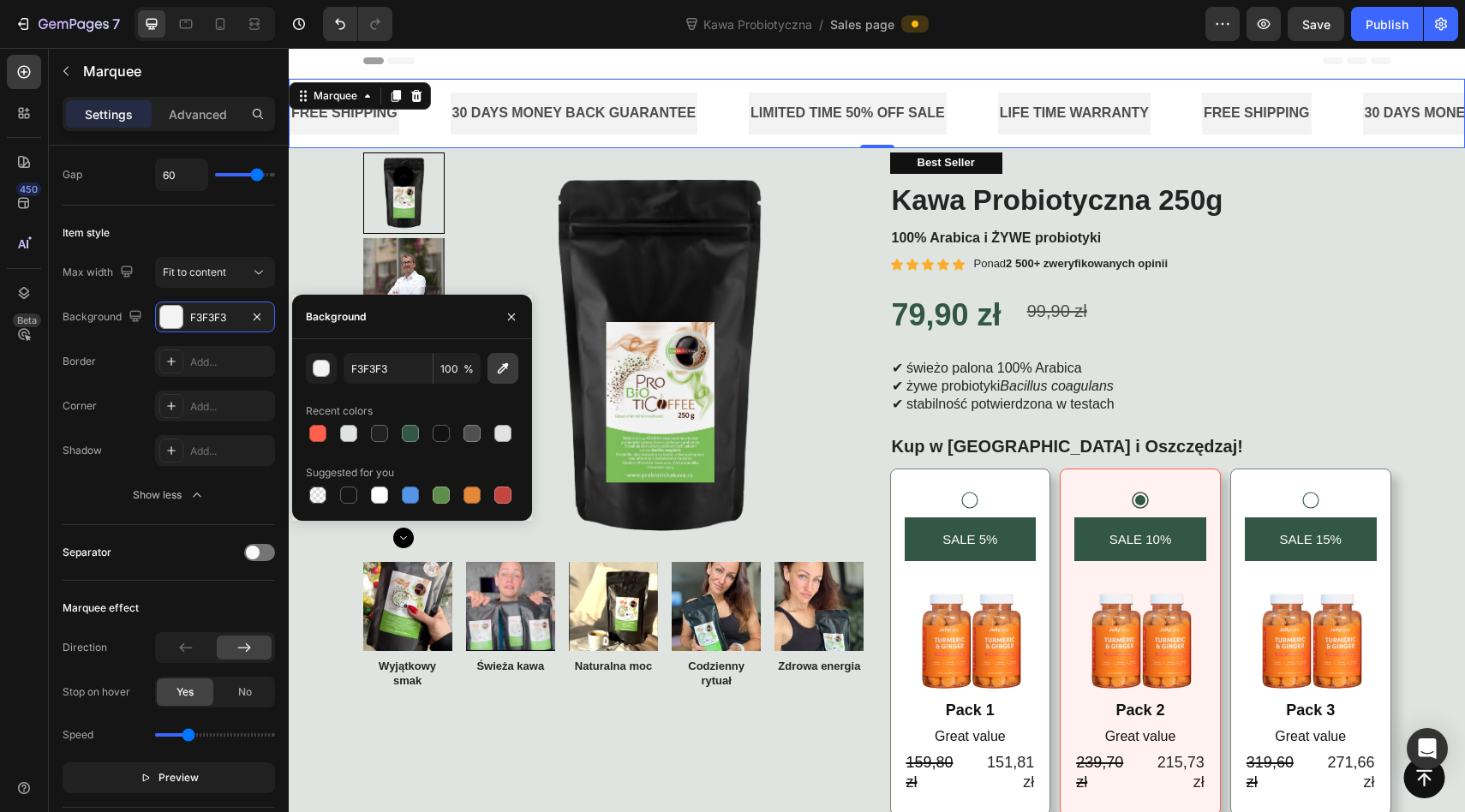
click at [500, 370] on icon "button" at bounding box center [503, 368] width 18 height 18
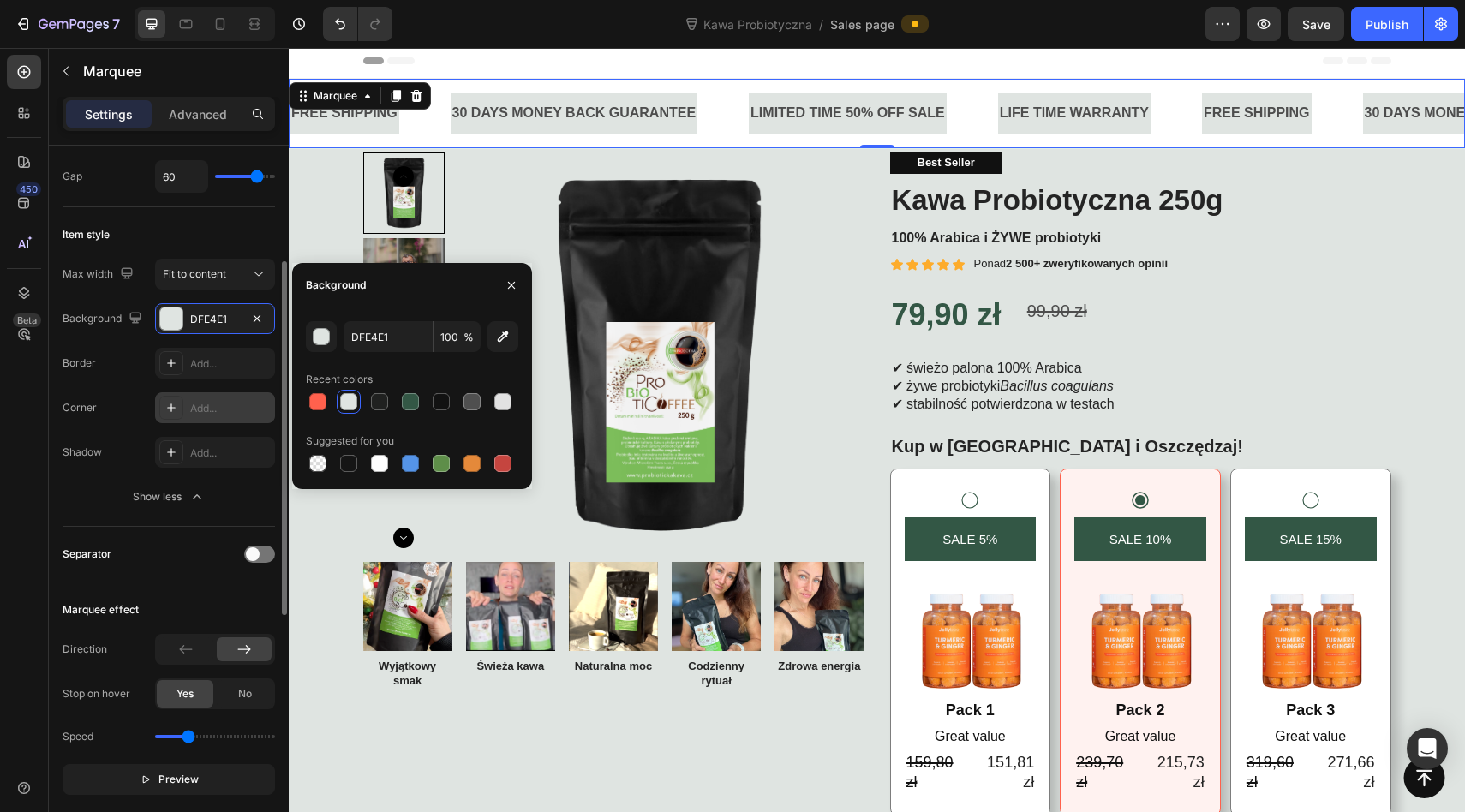
scroll to position [0, 0]
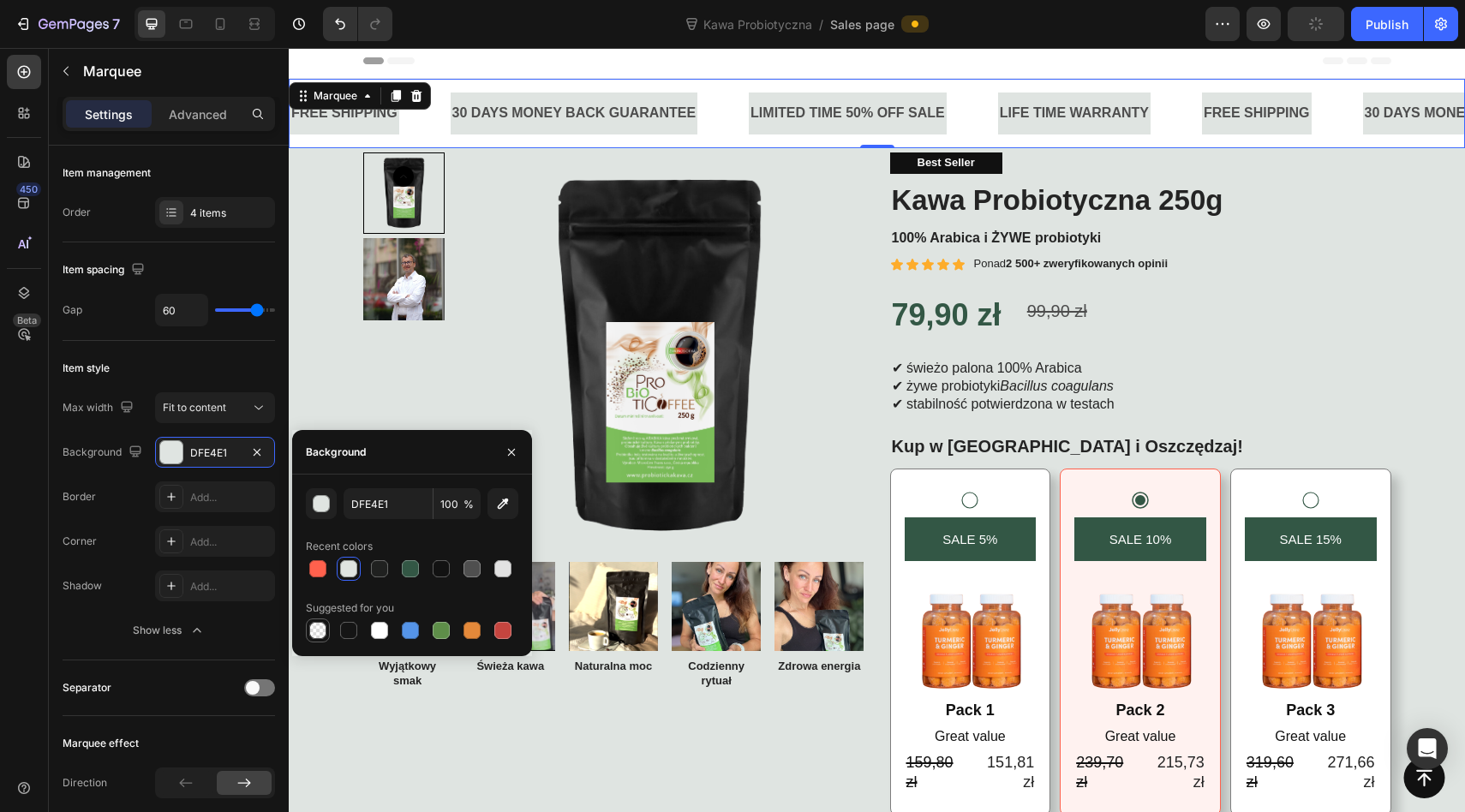
click at [319, 627] on div at bounding box center [318, 631] width 18 height 18
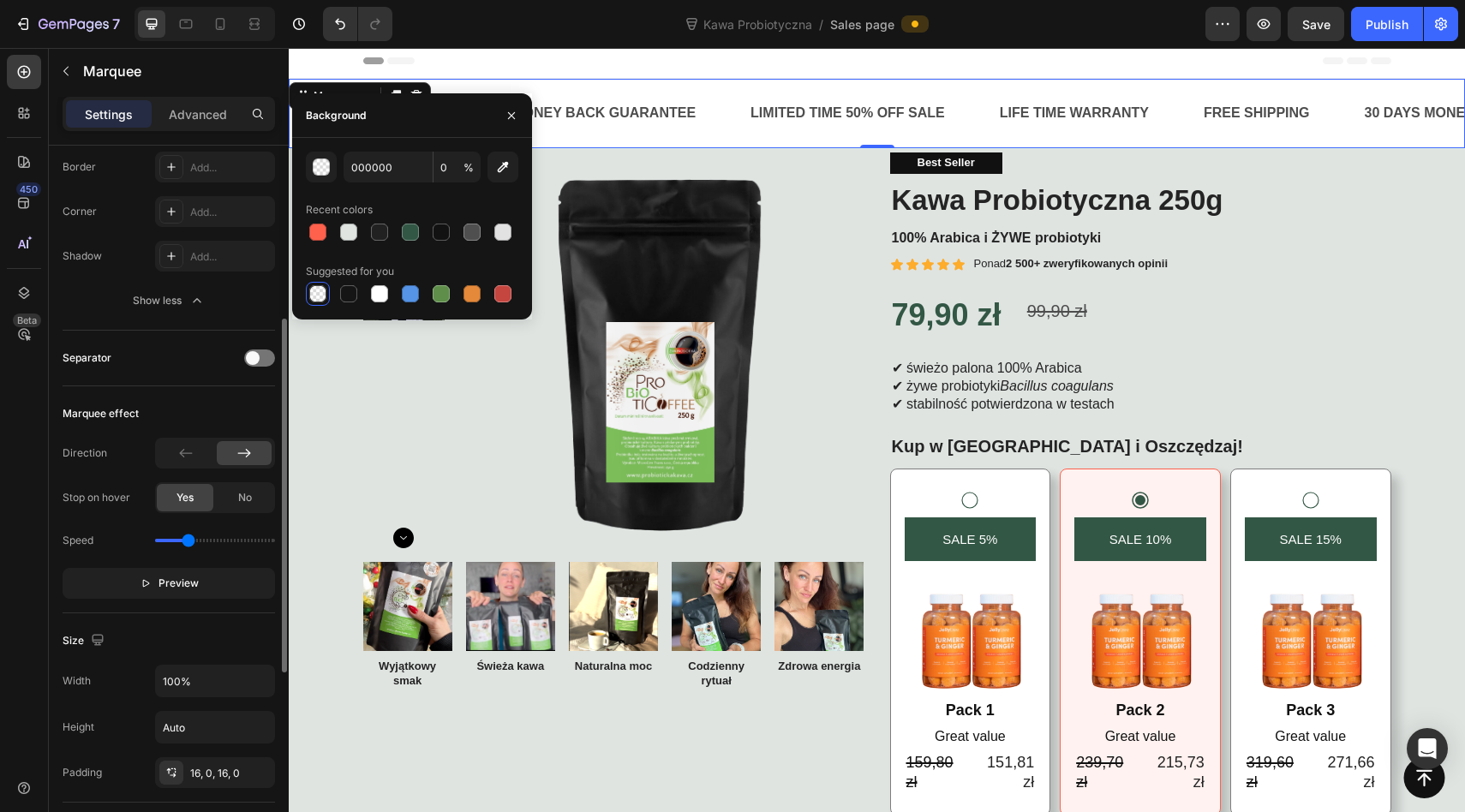
scroll to position [337, 0]
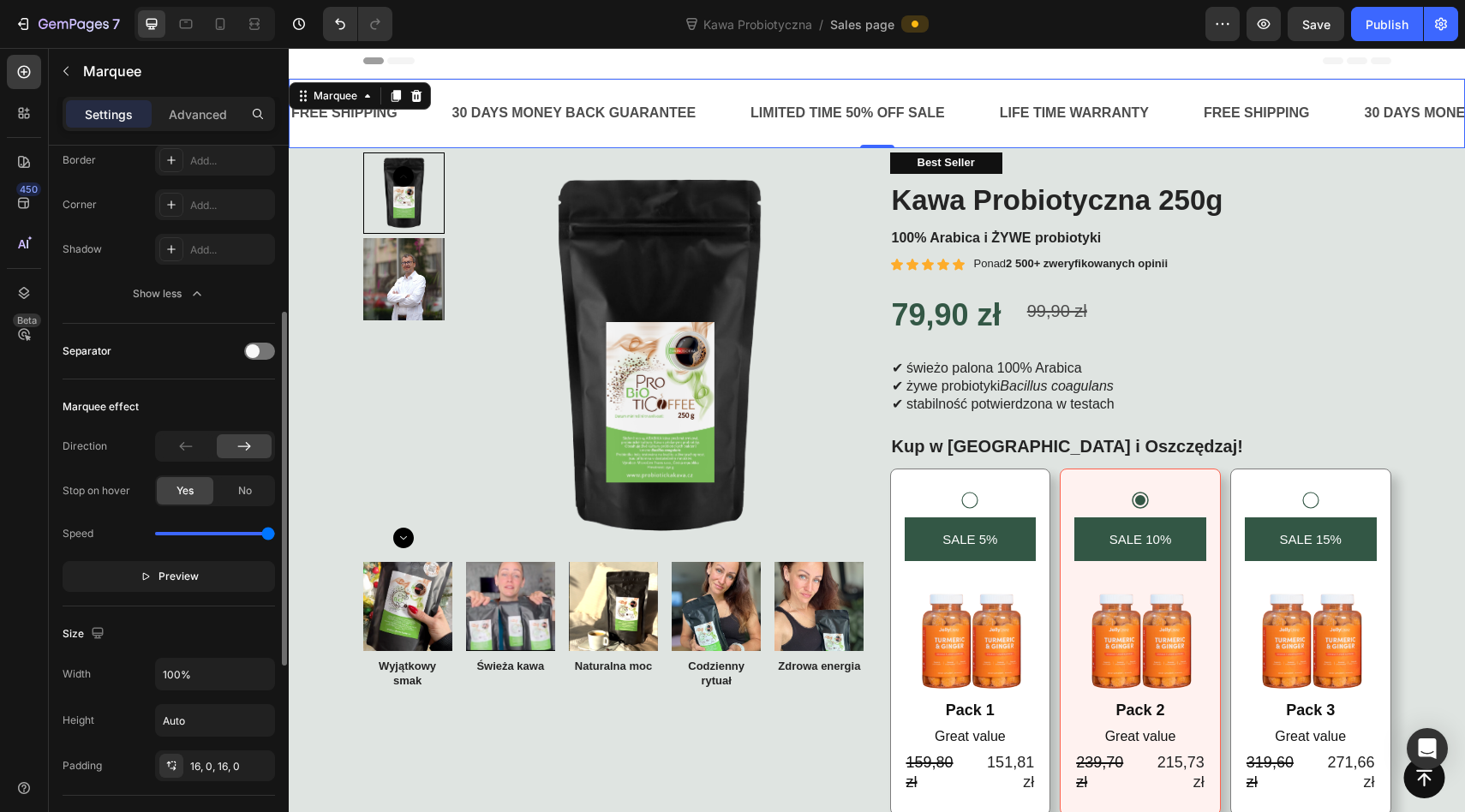
drag, startPoint x: 188, startPoint y: 539, endPoint x: 281, endPoint y: 528, distance: 93.6
click at [275, 532] on input "range" at bounding box center [214, 534] width 120 height 4
drag, startPoint x: 174, startPoint y: 528, endPoint x: 186, endPoint y: 530, distance: 12.2
click at [186, 532] on input "range" at bounding box center [214, 534] width 120 height 4
click at [190, 532] on input "range" at bounding box center [214, 534] width 120 height 4
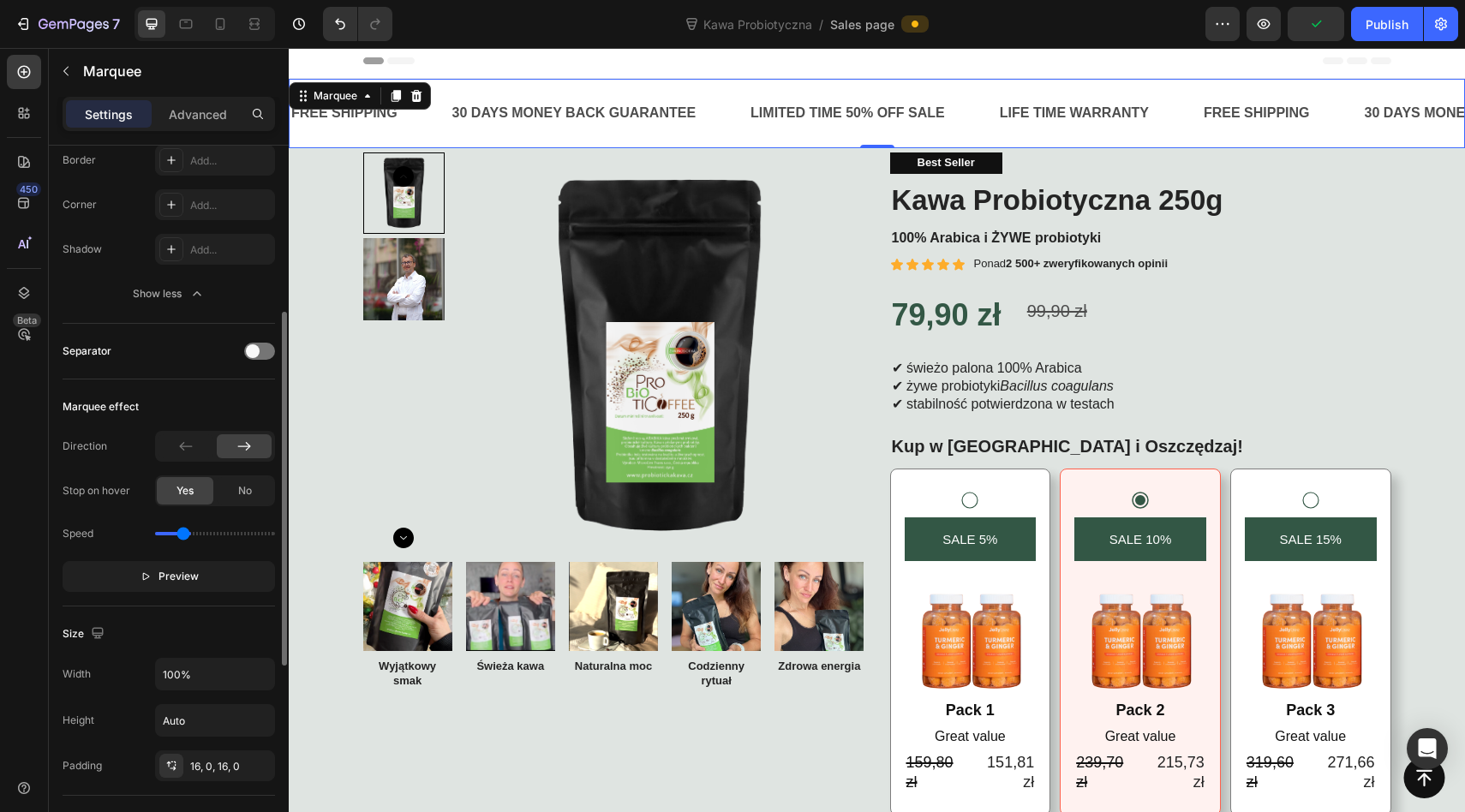
click at [183, 532] on input "range" at bounding box center [214, 534] width 120 height 4
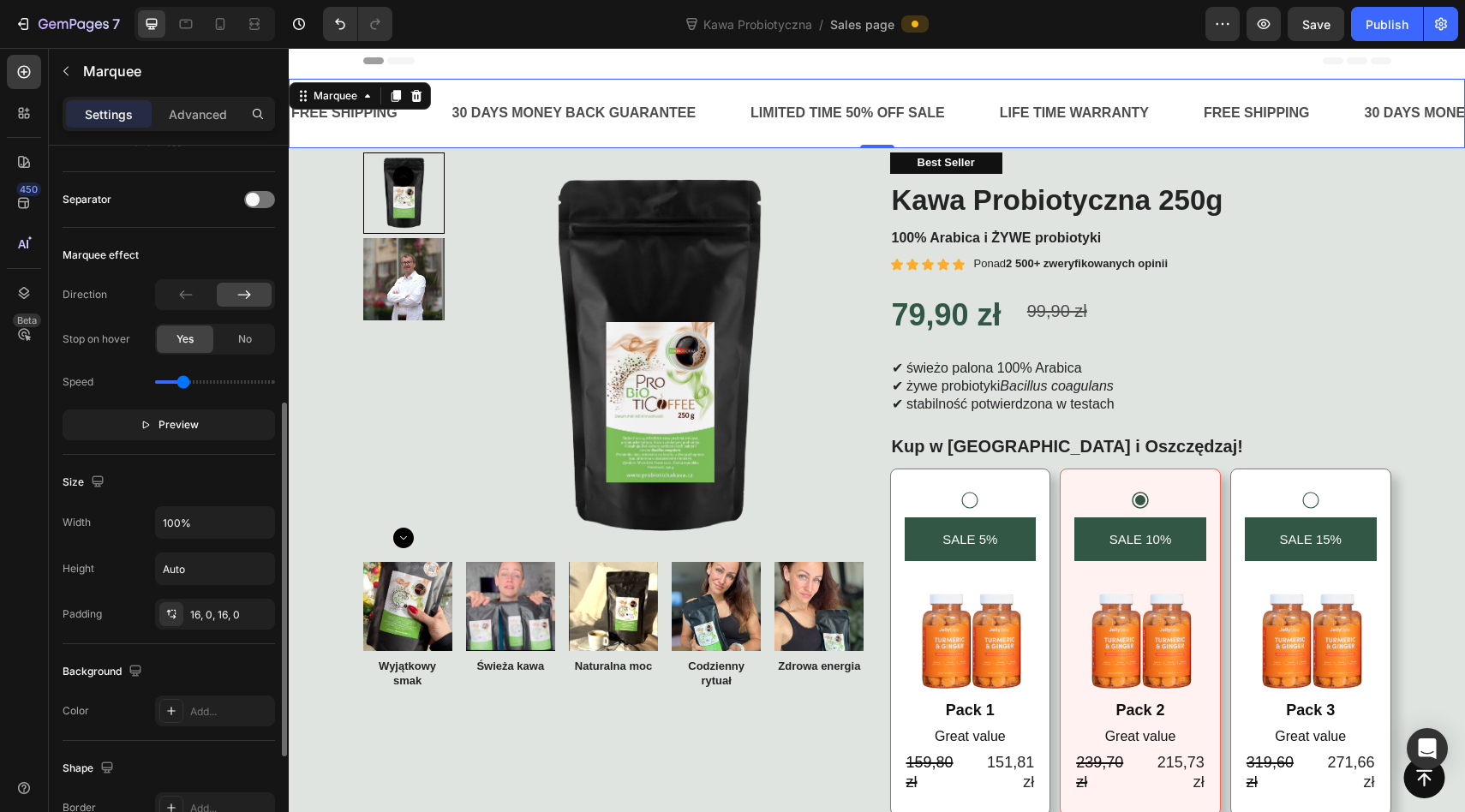
scroll to position [502, 0]
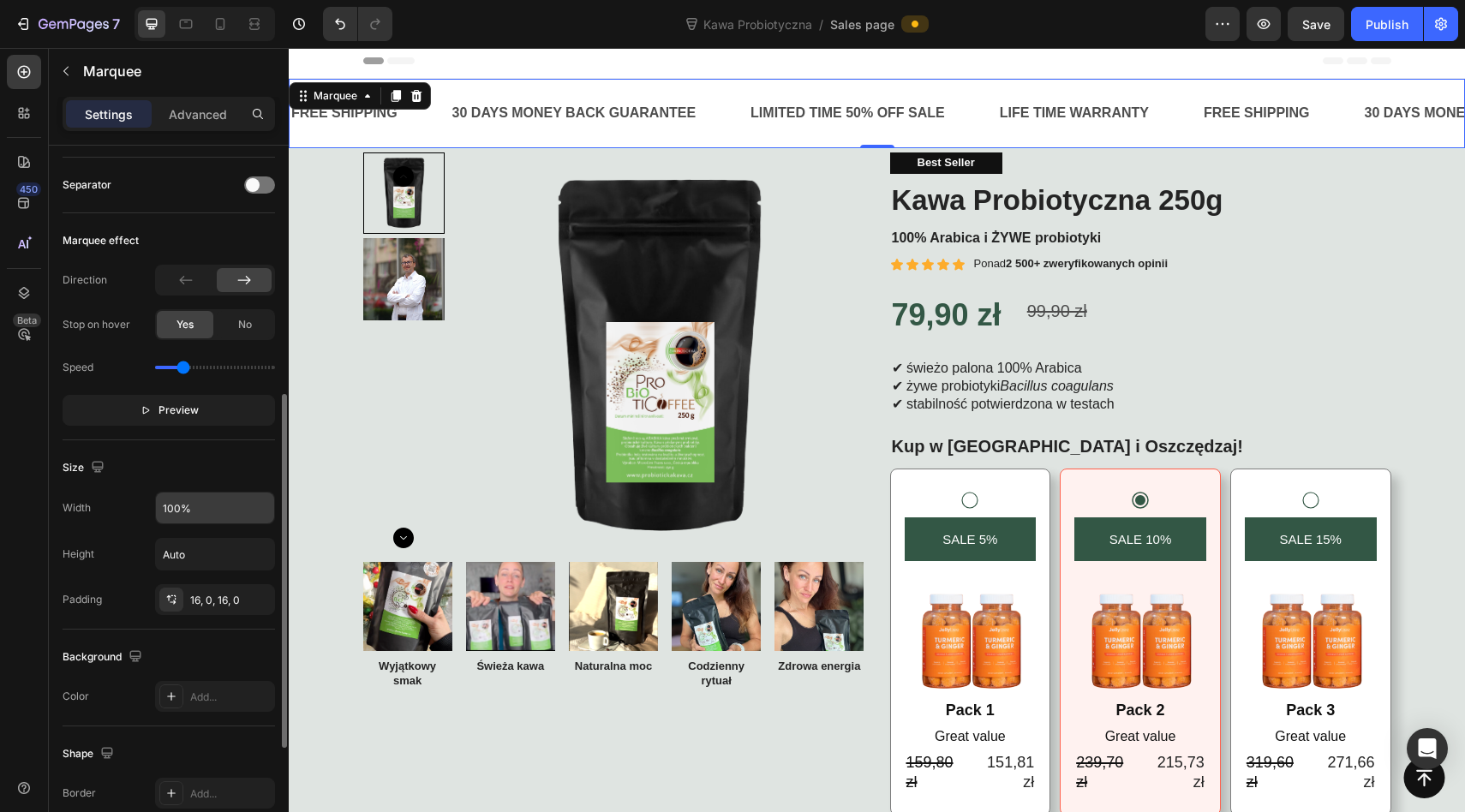
click at [197, 503] on input "100%" at bounding box center [214, 508] width 118 height 31
click at [198, 596] on div "16, 0, 16, 0" at bounding box center [214, 600] width 50 height 16
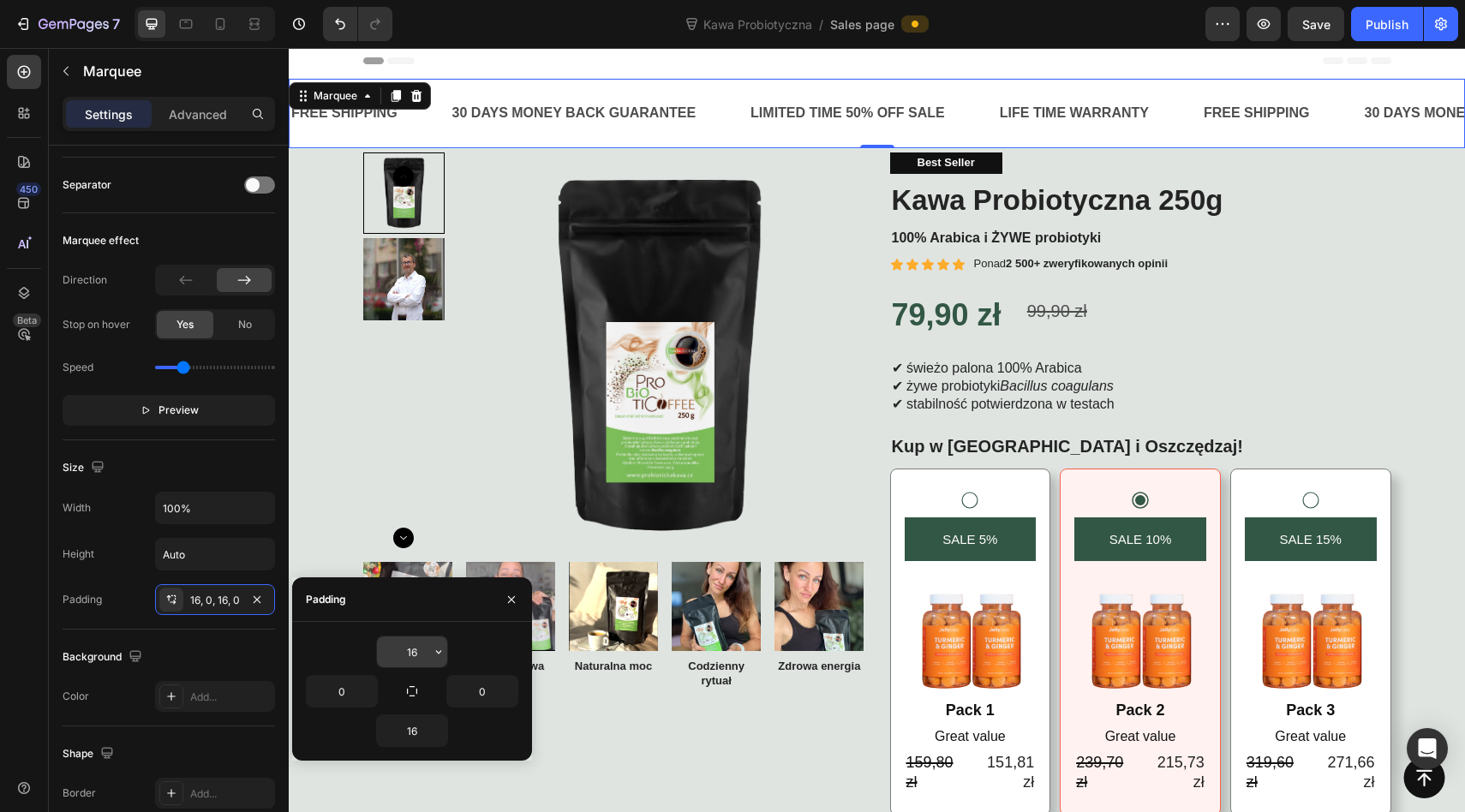
click at [412, 655] on input "16" at bounding box center [412, 651] width 70 height 31
click at [428, 655] on input "16" at bounding box center [412, 651] width 70 height 31
click at [430, 655] on button "button" at bounding box center [438, 651] width 18 height 31
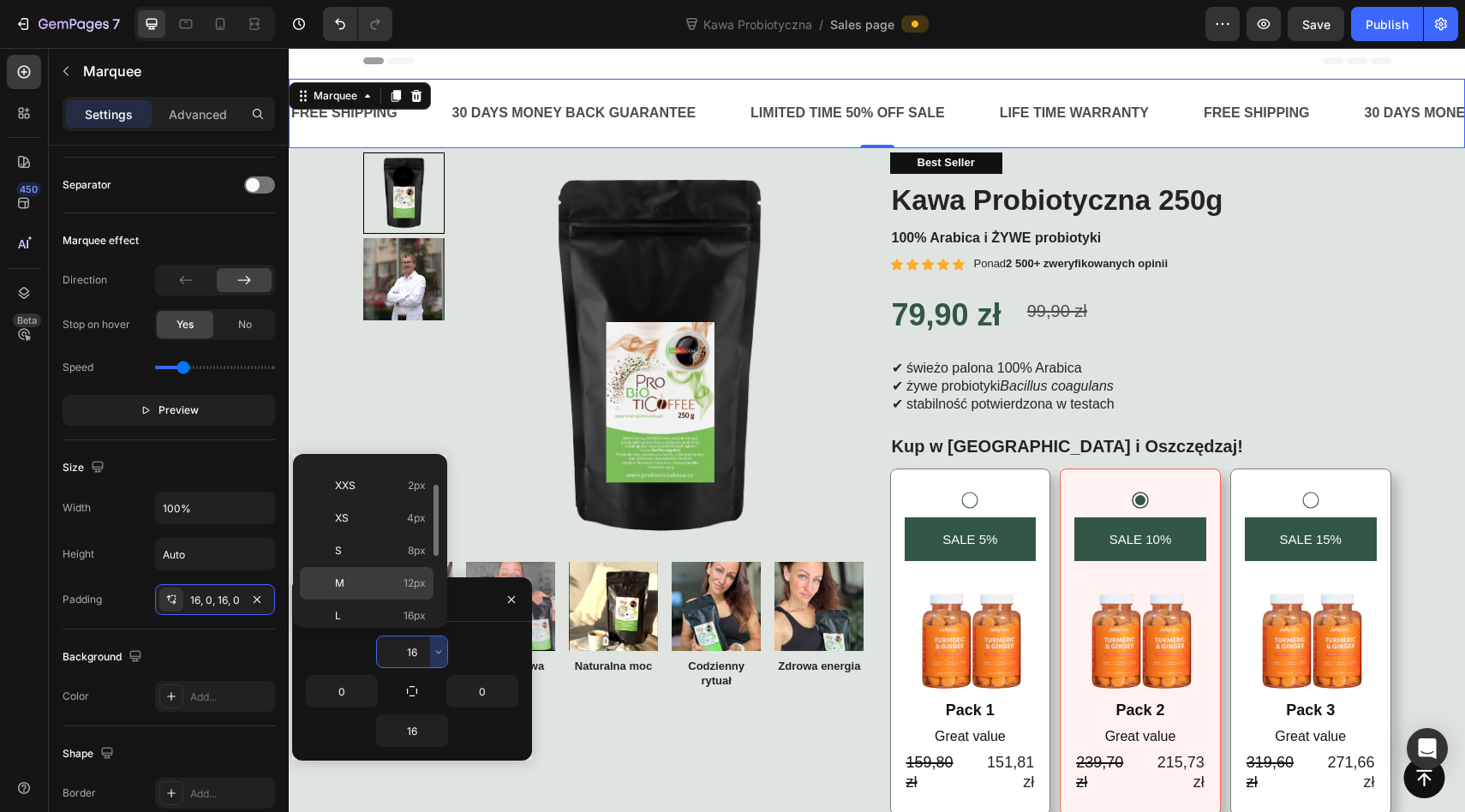
scroll to position [36, 0]
click at [403, 522] on div "S 8px" at bounding box center [367, 538] width 134 height 32
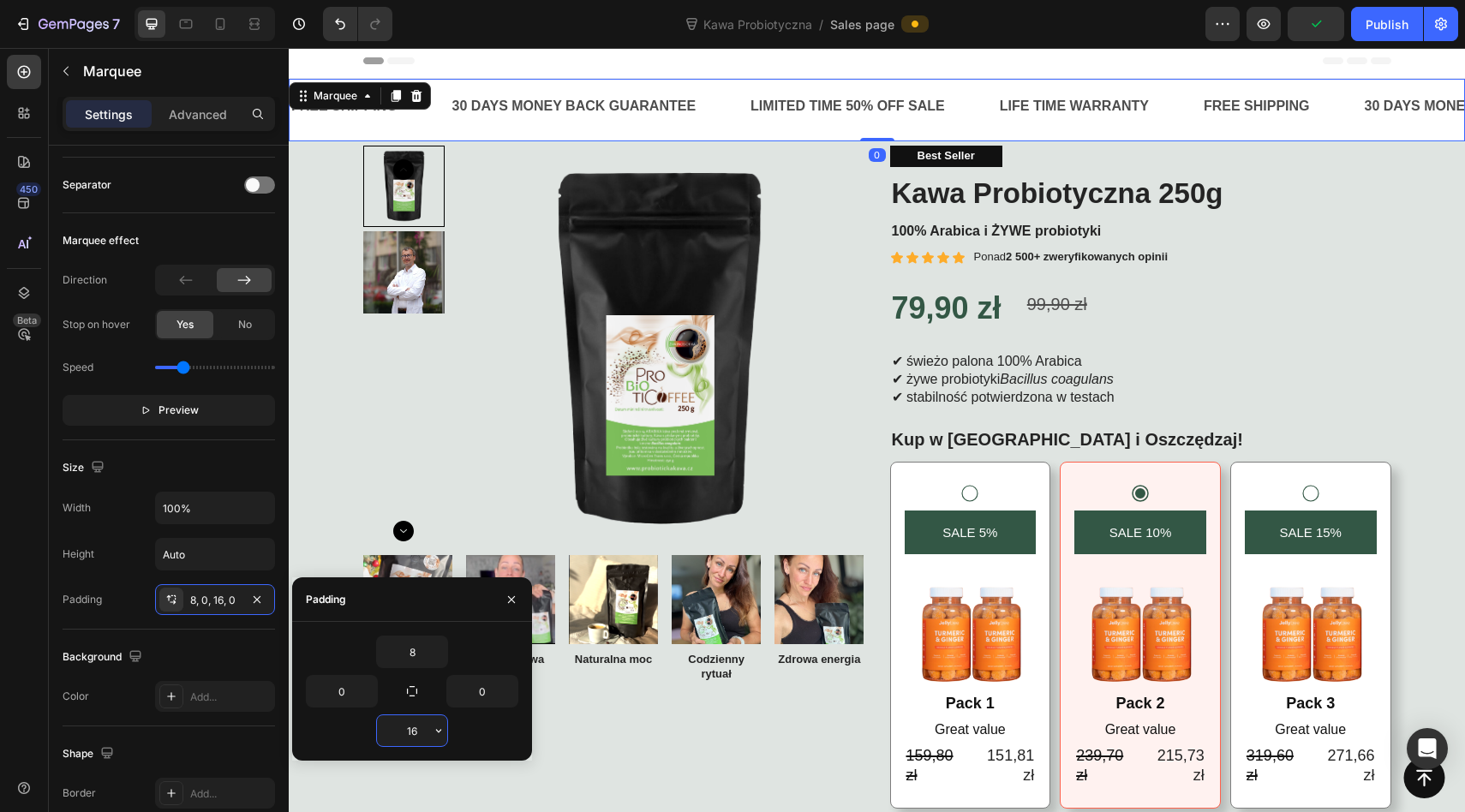
click at [425, 733] on input "16" at bounding box center [412, 730] width 70 height 31
click at [437, 731] on icon "button" at bounding box center [438, 731] width 5 height 4
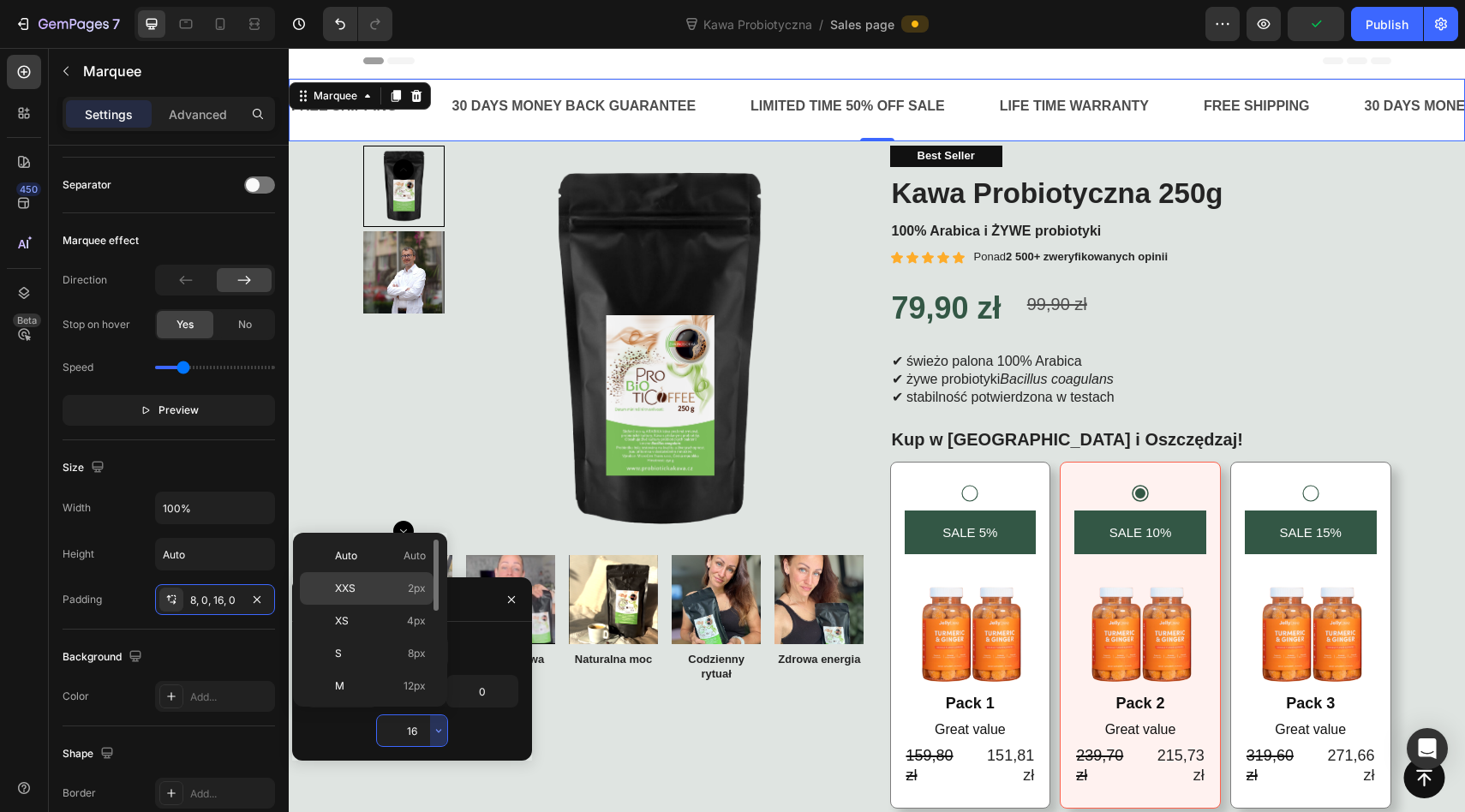
click at [410, 581] on span "2px" at bounding box center [417, 589] width 18 height 16
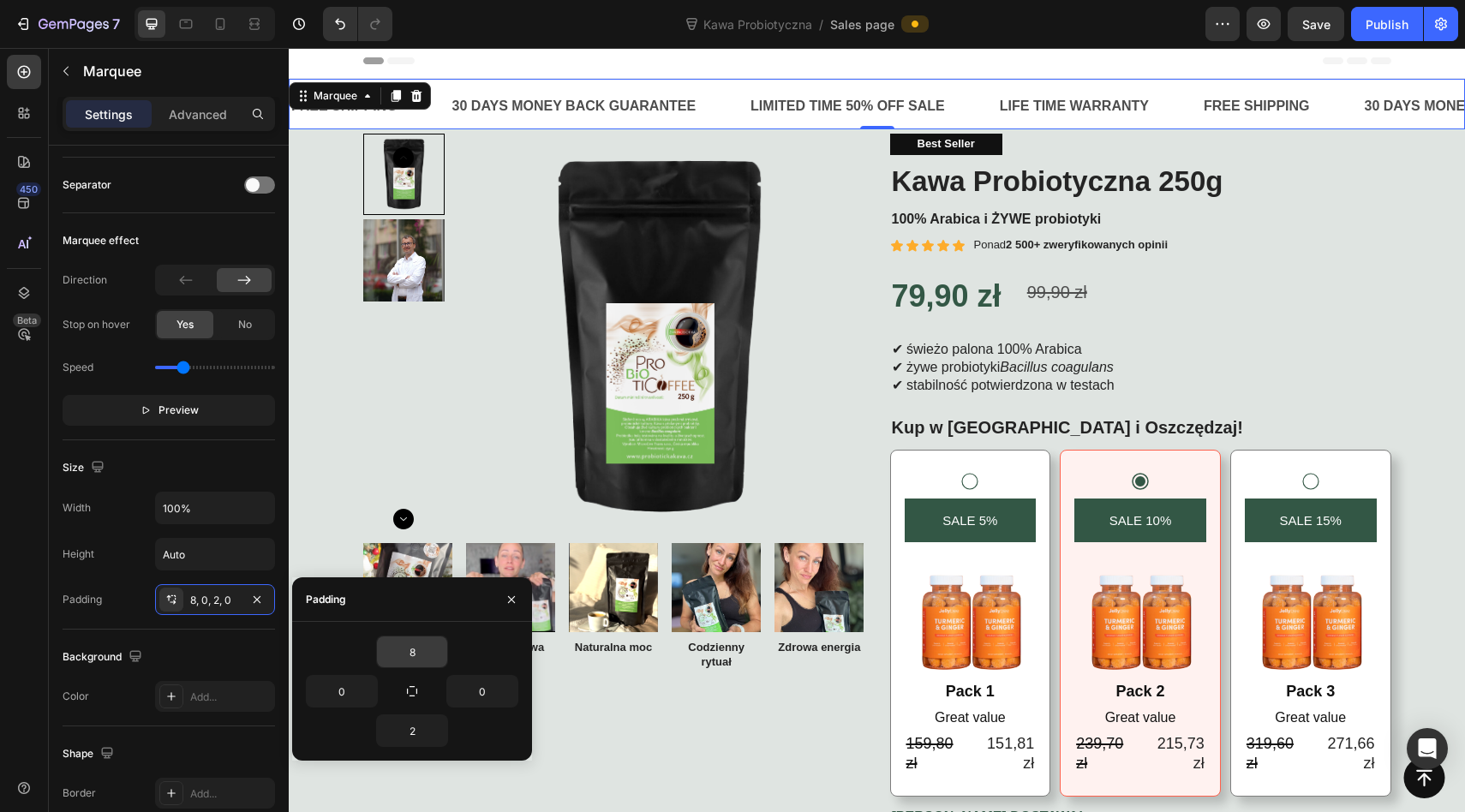
click at [414, 637] on input "8" at bounding box center [412, 651] width 70 height 31
click at [436, 660] on button "button" at bounding box center [438, 651] width 18 height 31
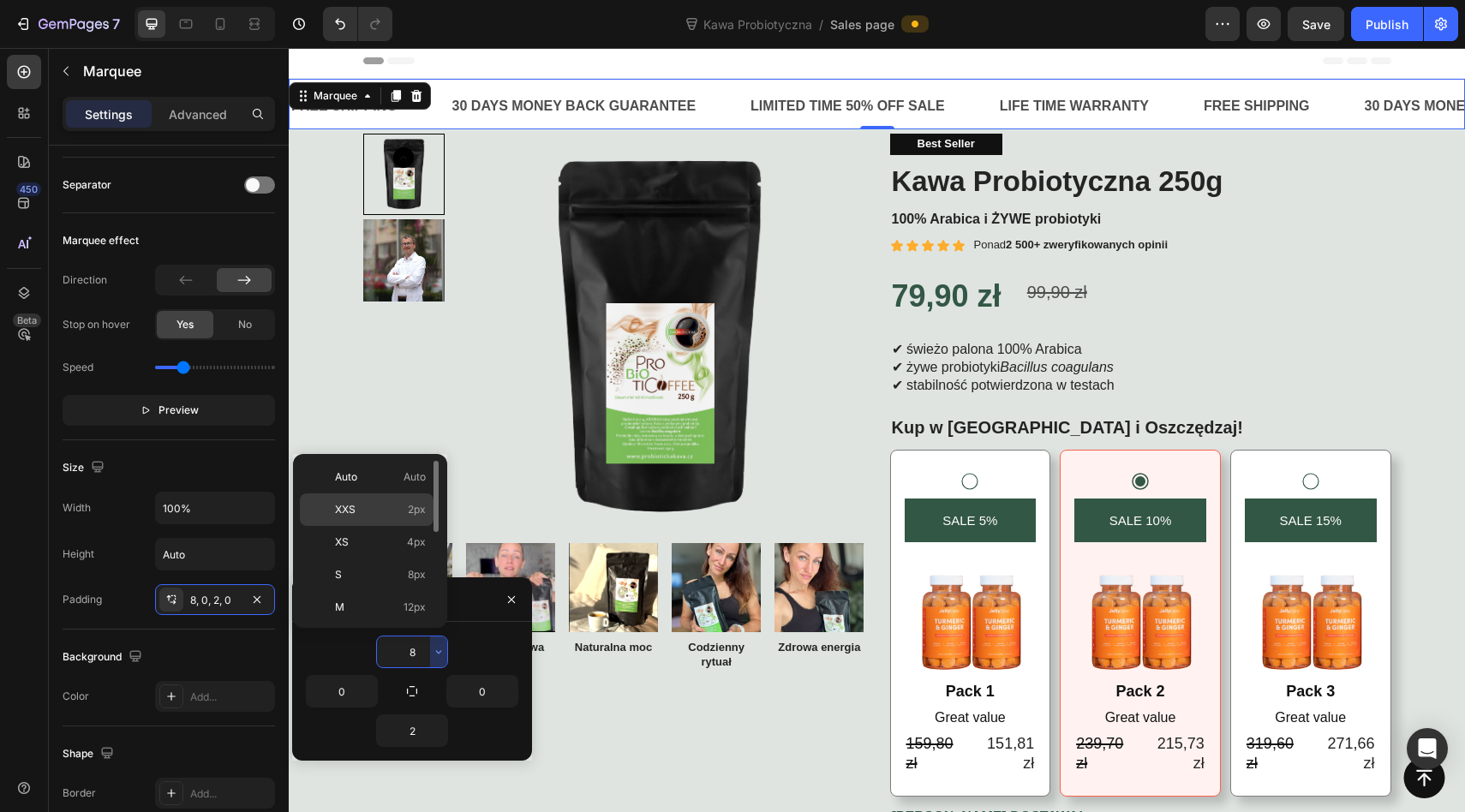
click at [381, 509] on p "XXS 2px" at bounding box center [381, 510] width 91 height 16
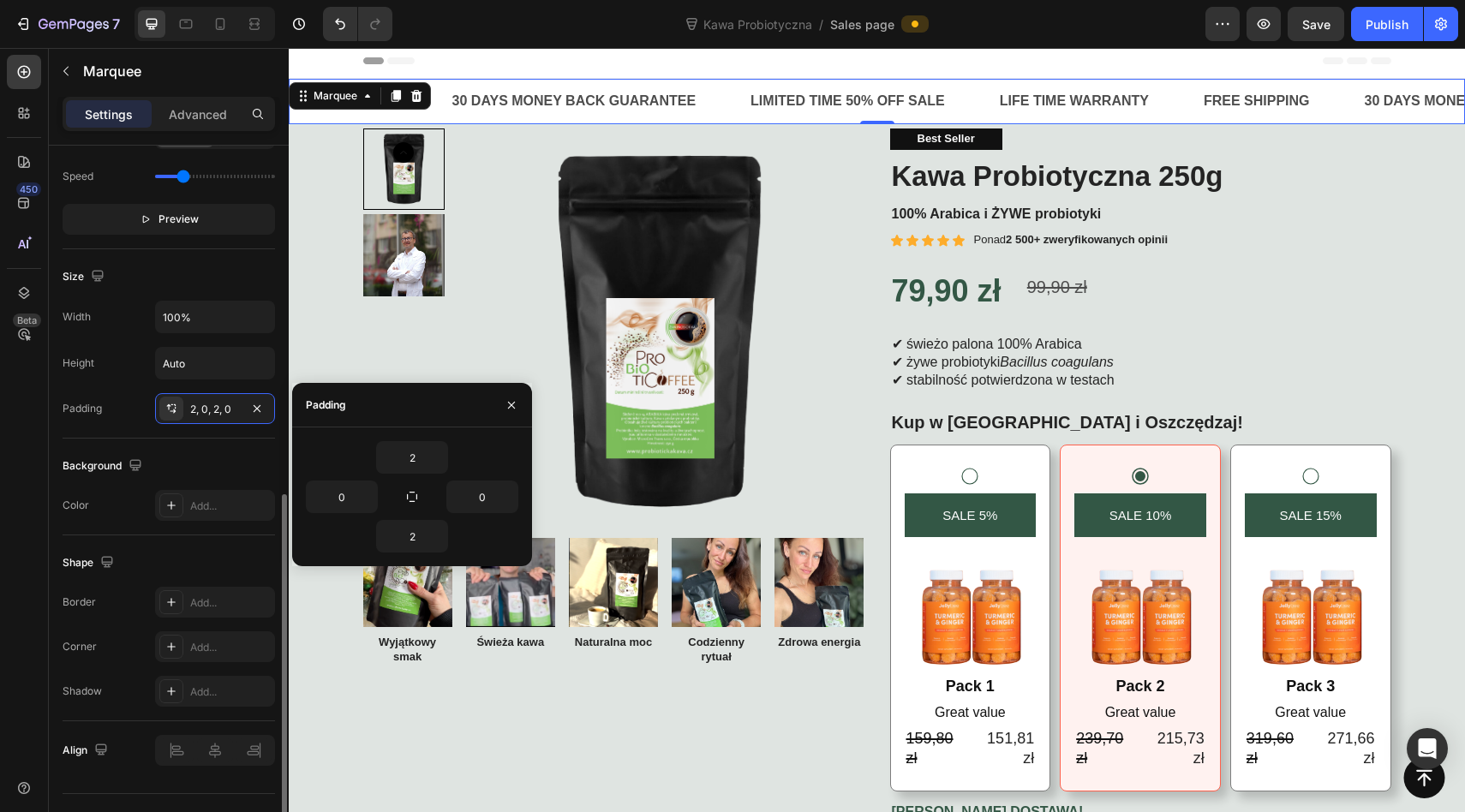
scroll to position [697, 0]
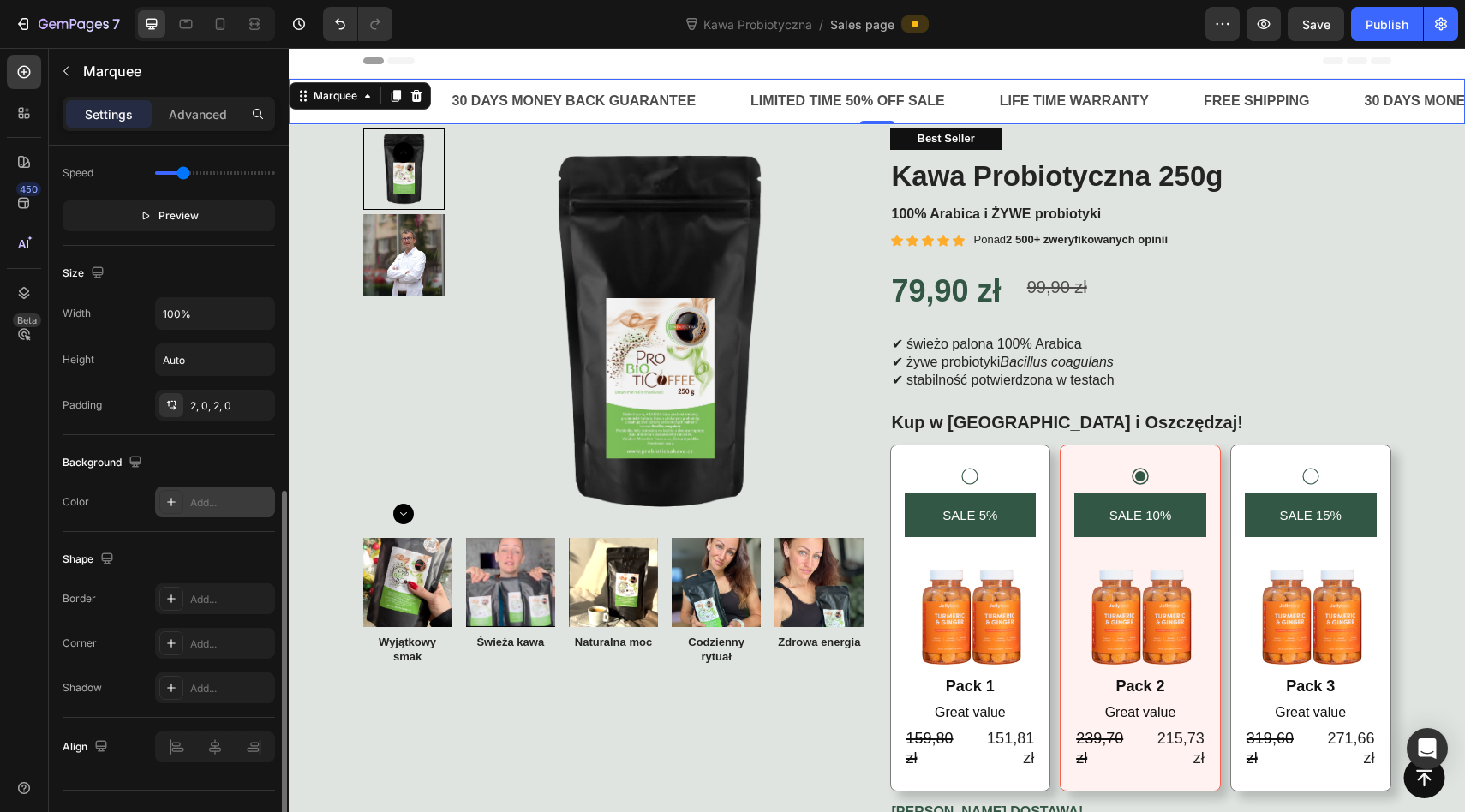
click at [187, 489] on div "Add..." at bounding box center [214, 501] width 120 height 31
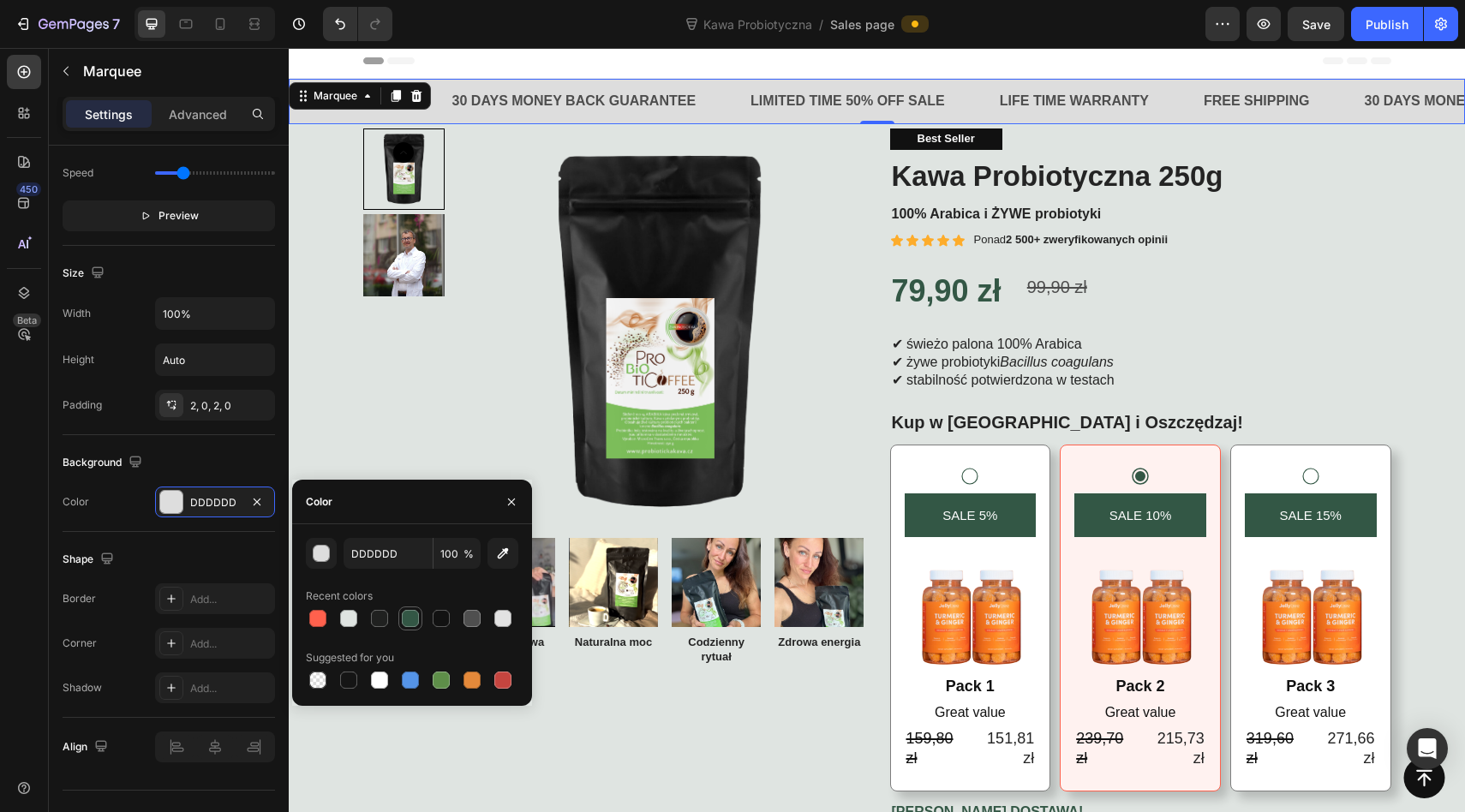
click at [404, 616] on div at bounding box center [410, 619] width 18 height 18
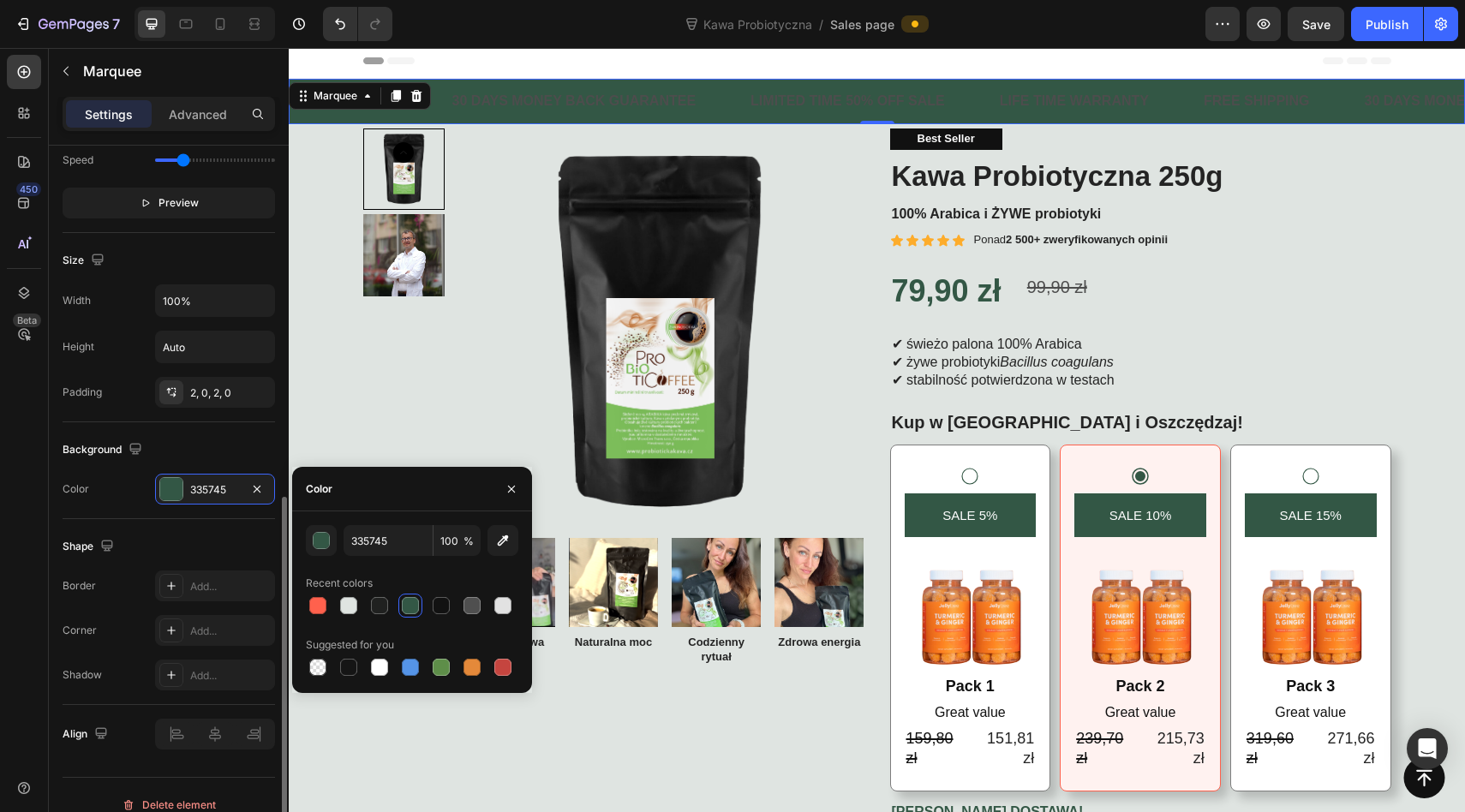
scroll to position [730, 0]
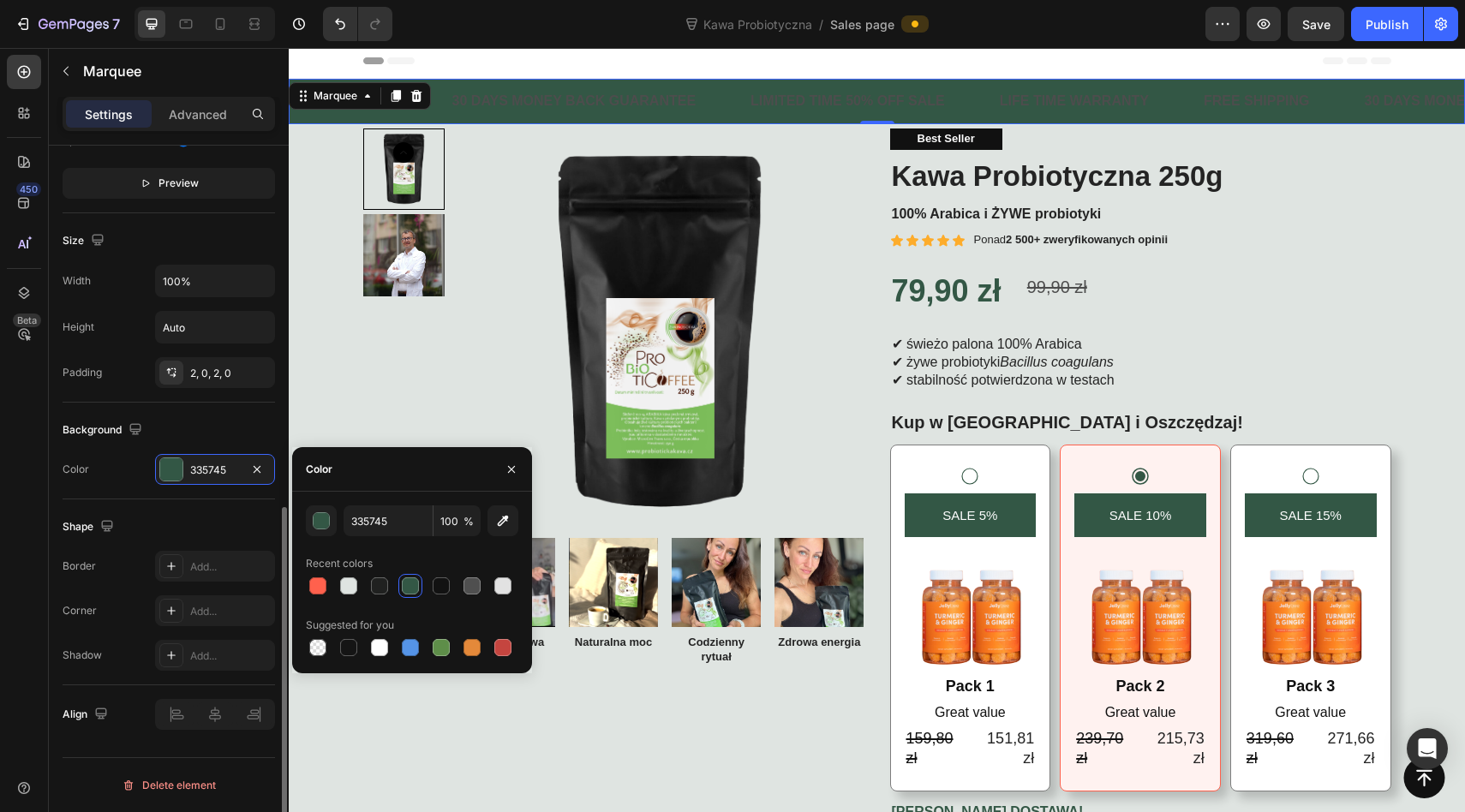
click at [199, 522] on div "Shape" at bounding box center [168, 526] width 213 height 27
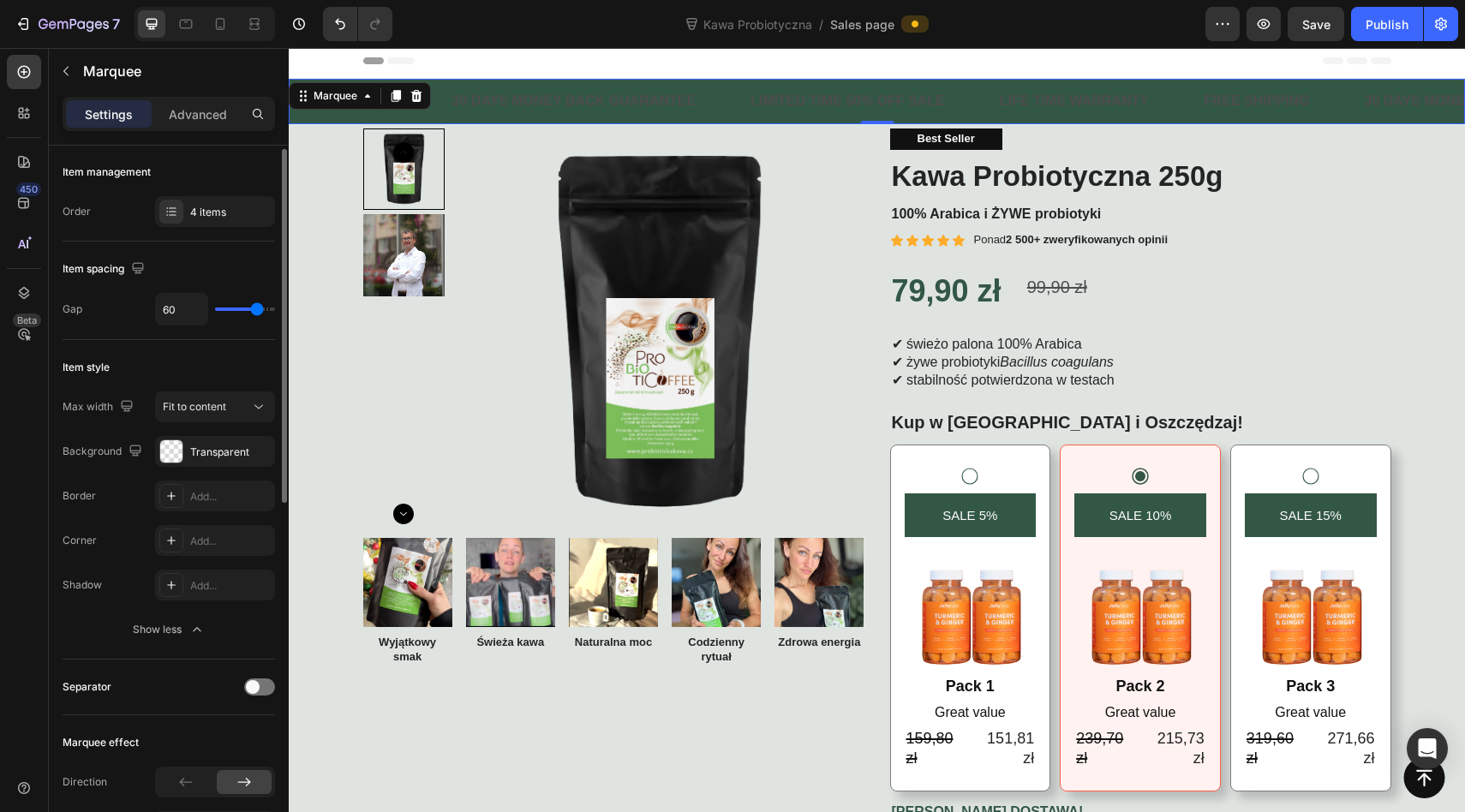
scroll to position [0, 0]
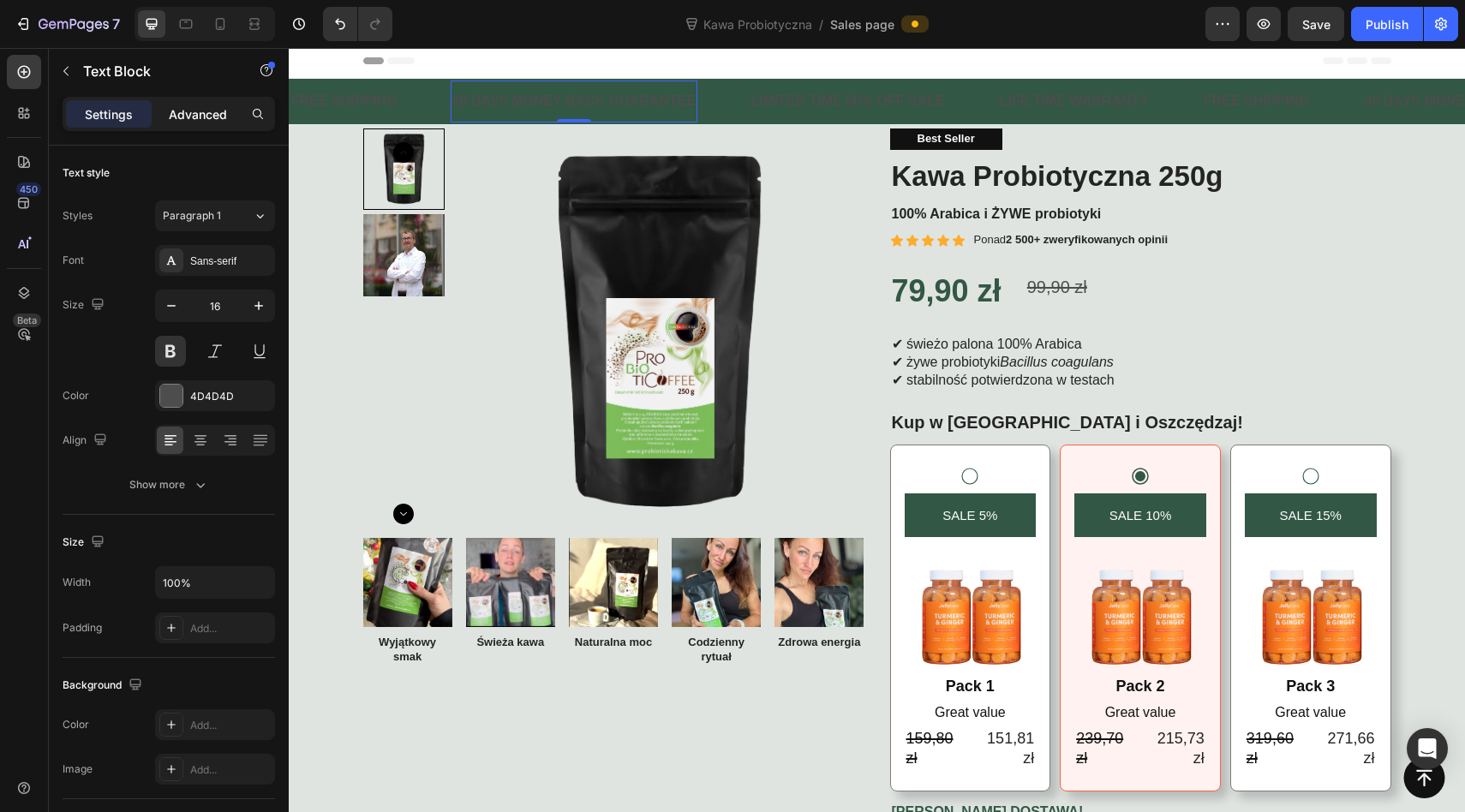
click at [181, 107] on p "Advanced" at bounding box center [198, 114] width 59 height 18
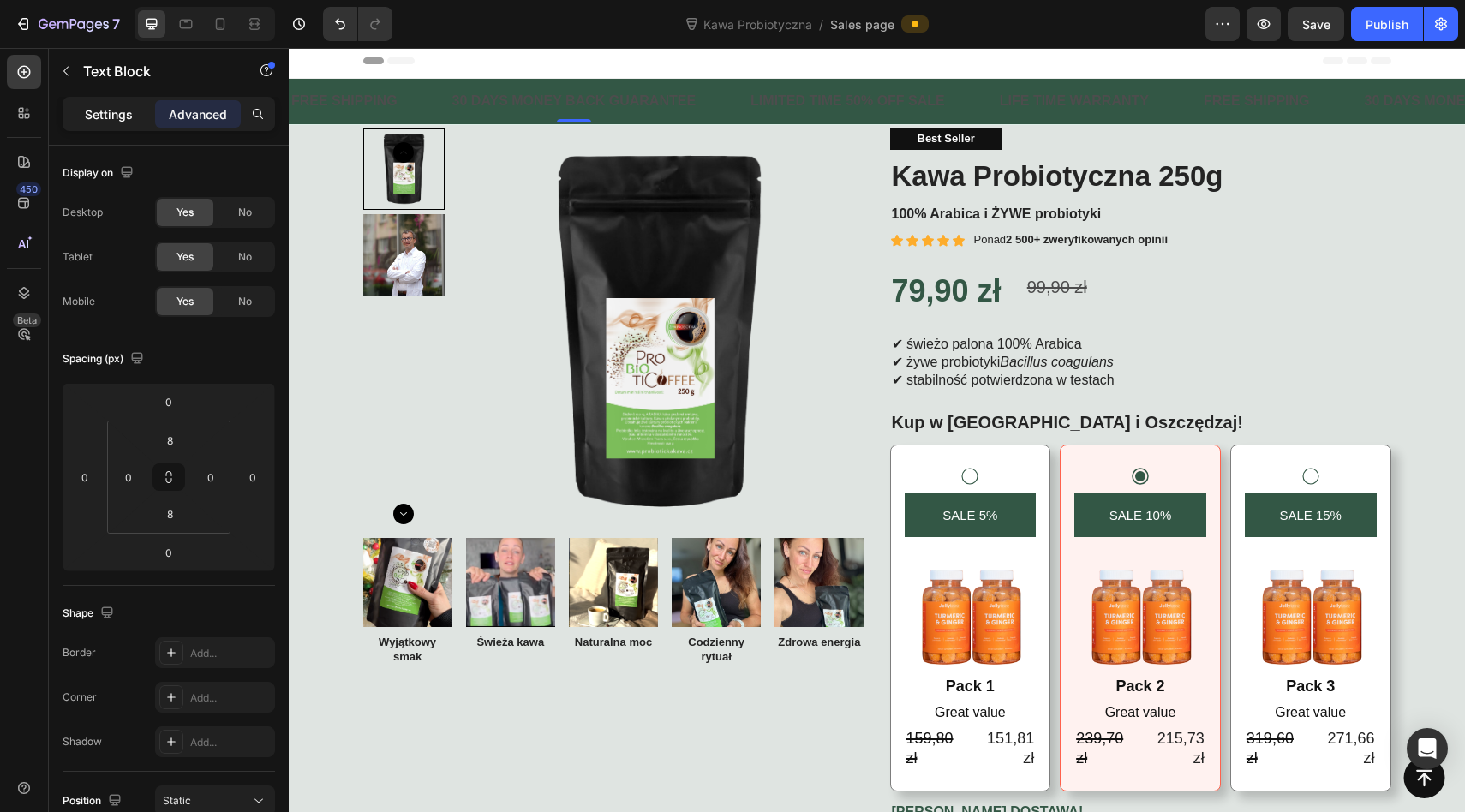
click at [119, 111] on p "Settings" at bounding box center [109, 114] width 48 height 18
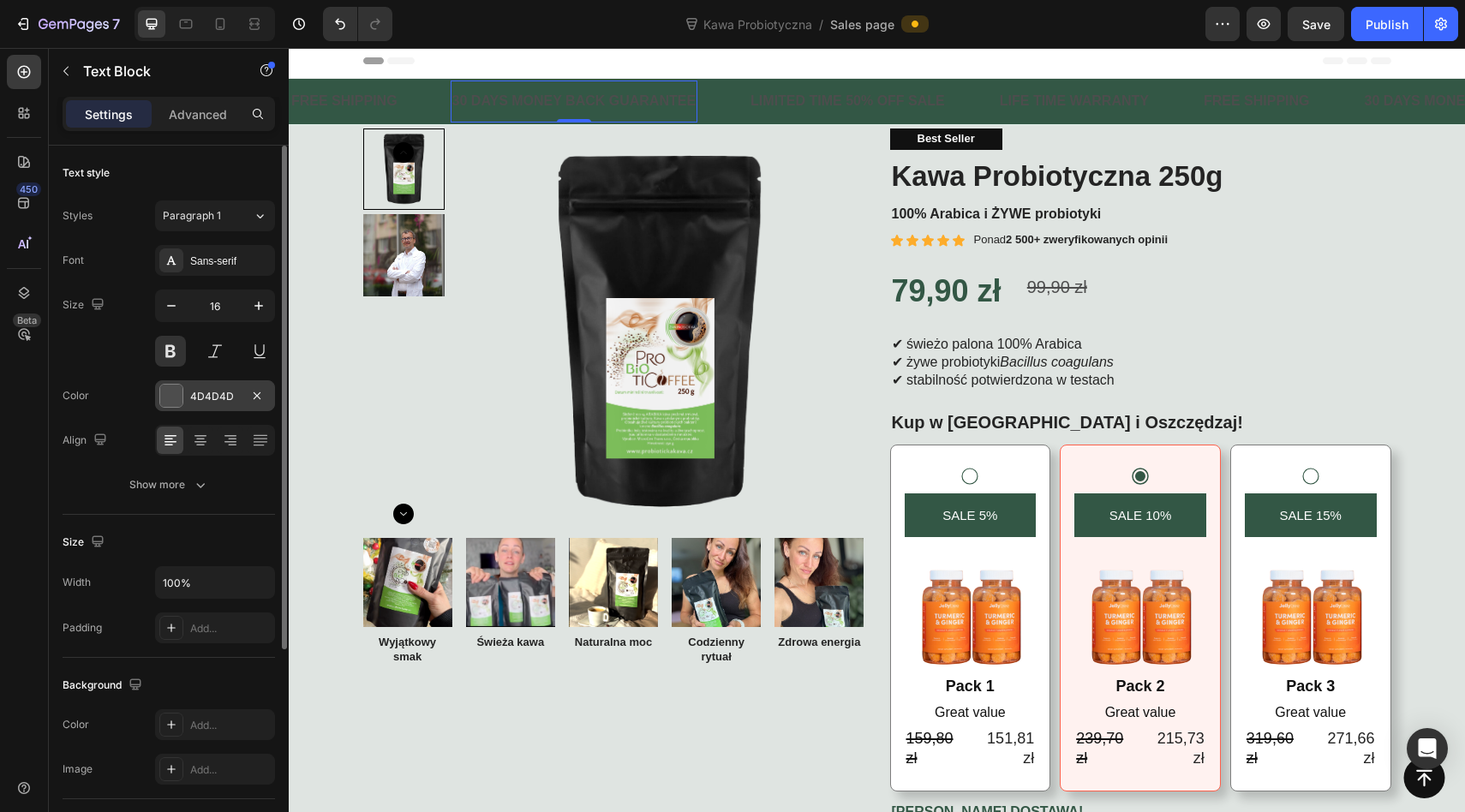
click at [191, 387] on div "4D4D4D" at bounding box center [214, 396] width 120 height 31
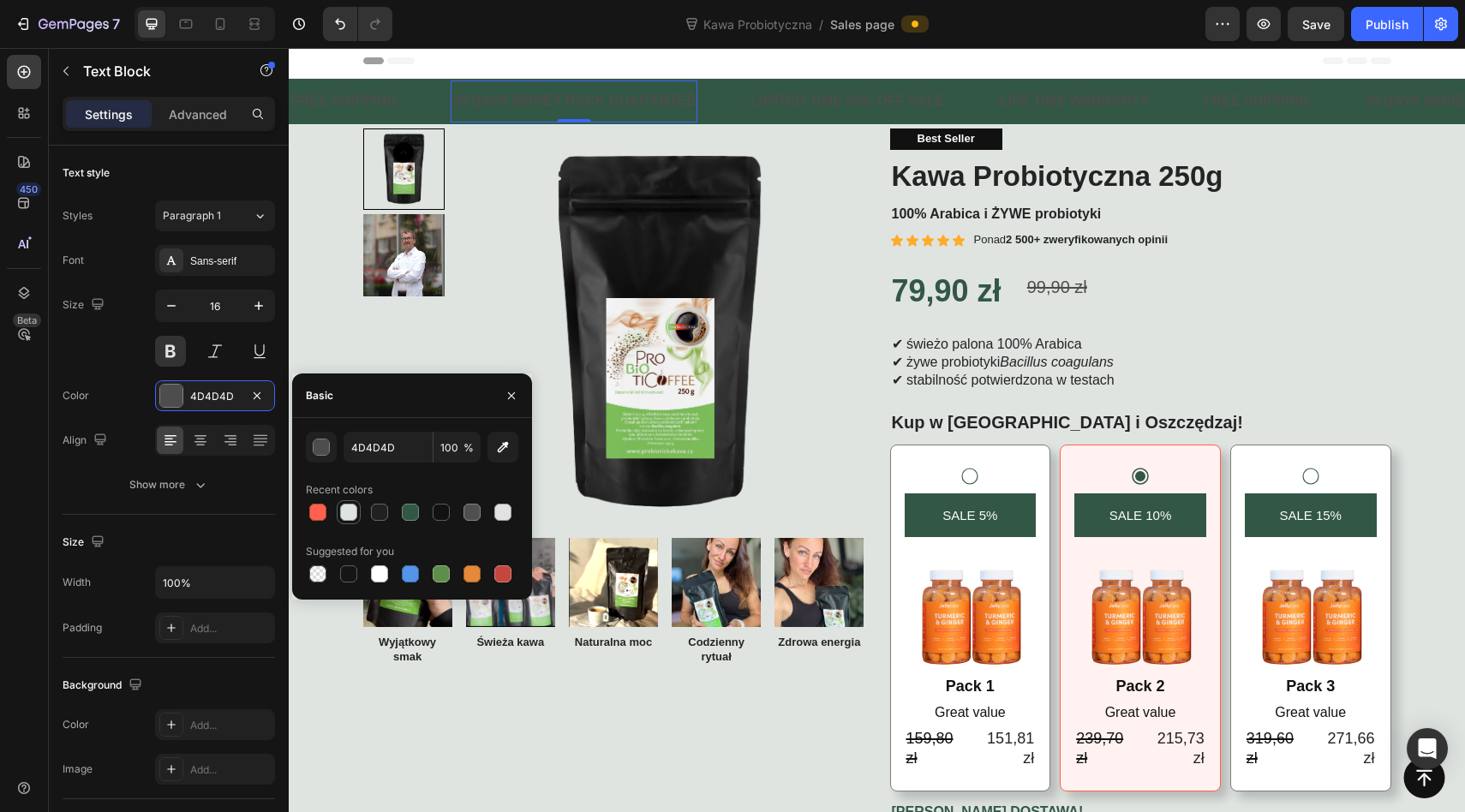
click at [351, 512] on div at bounding box center [349, 512] width 18 height 18
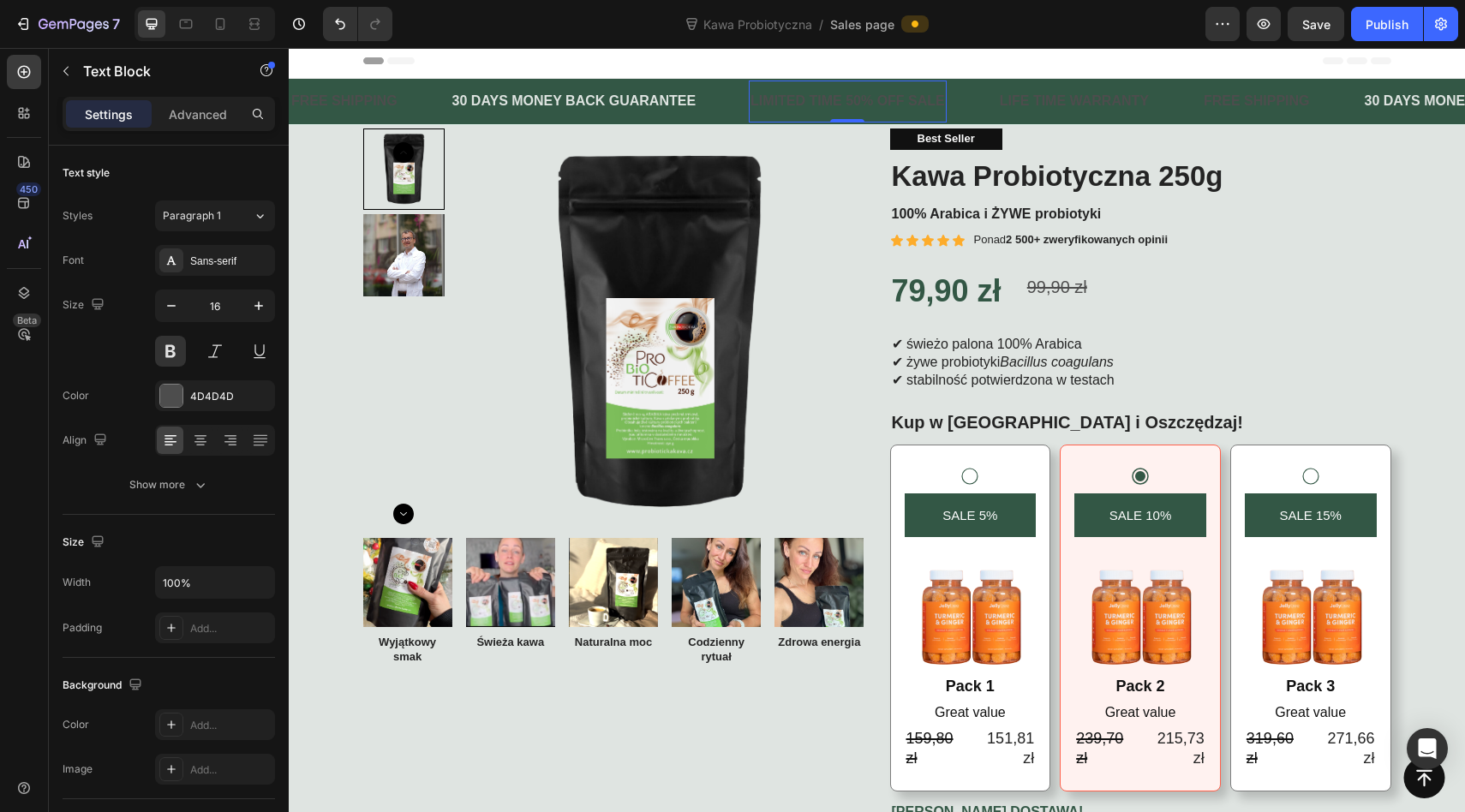
click at [168, 399] on div at bounding box center [171, 395] width 22 height 22
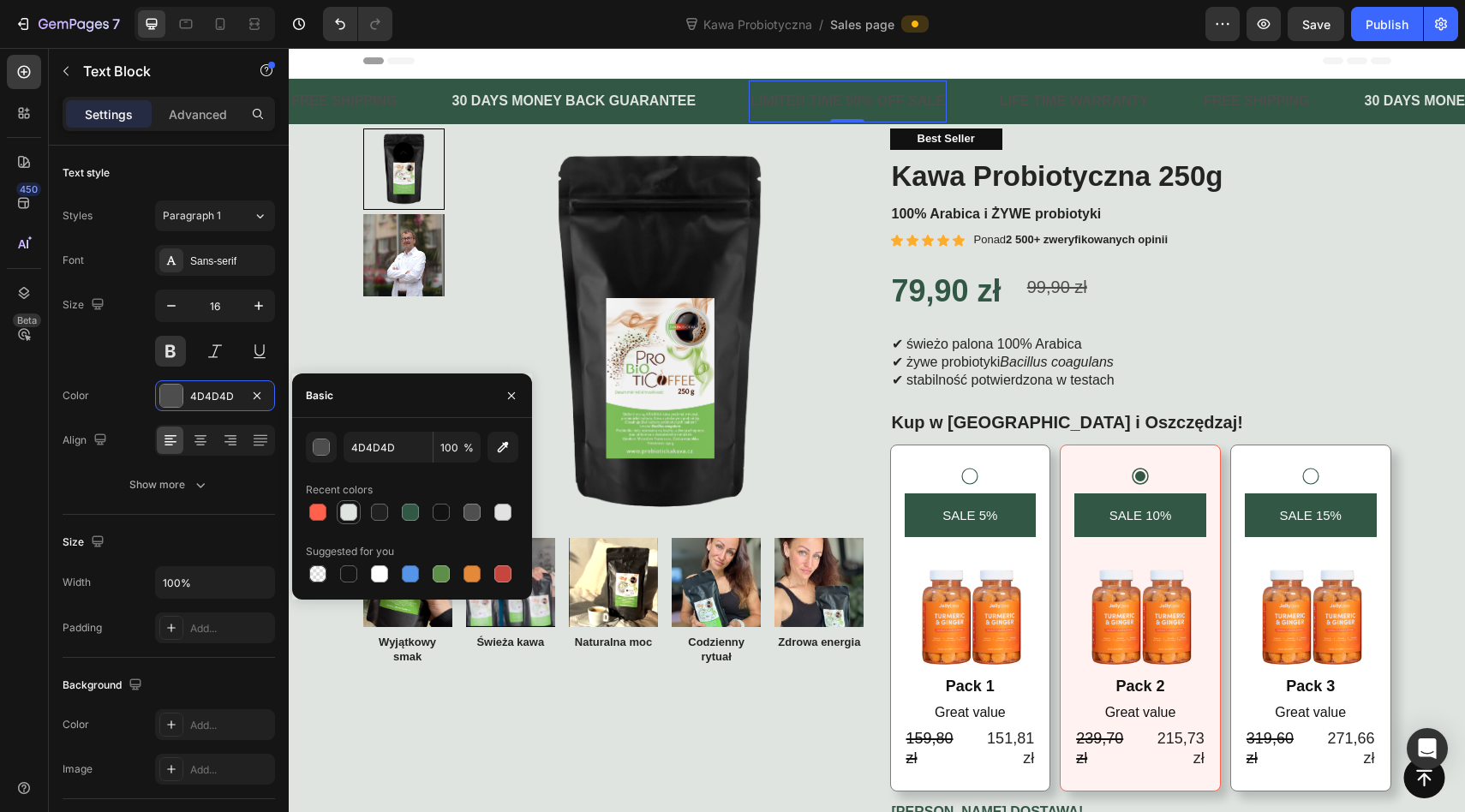
click at [352, 509] on div at bounding box center [349, 512] width 18 height 18
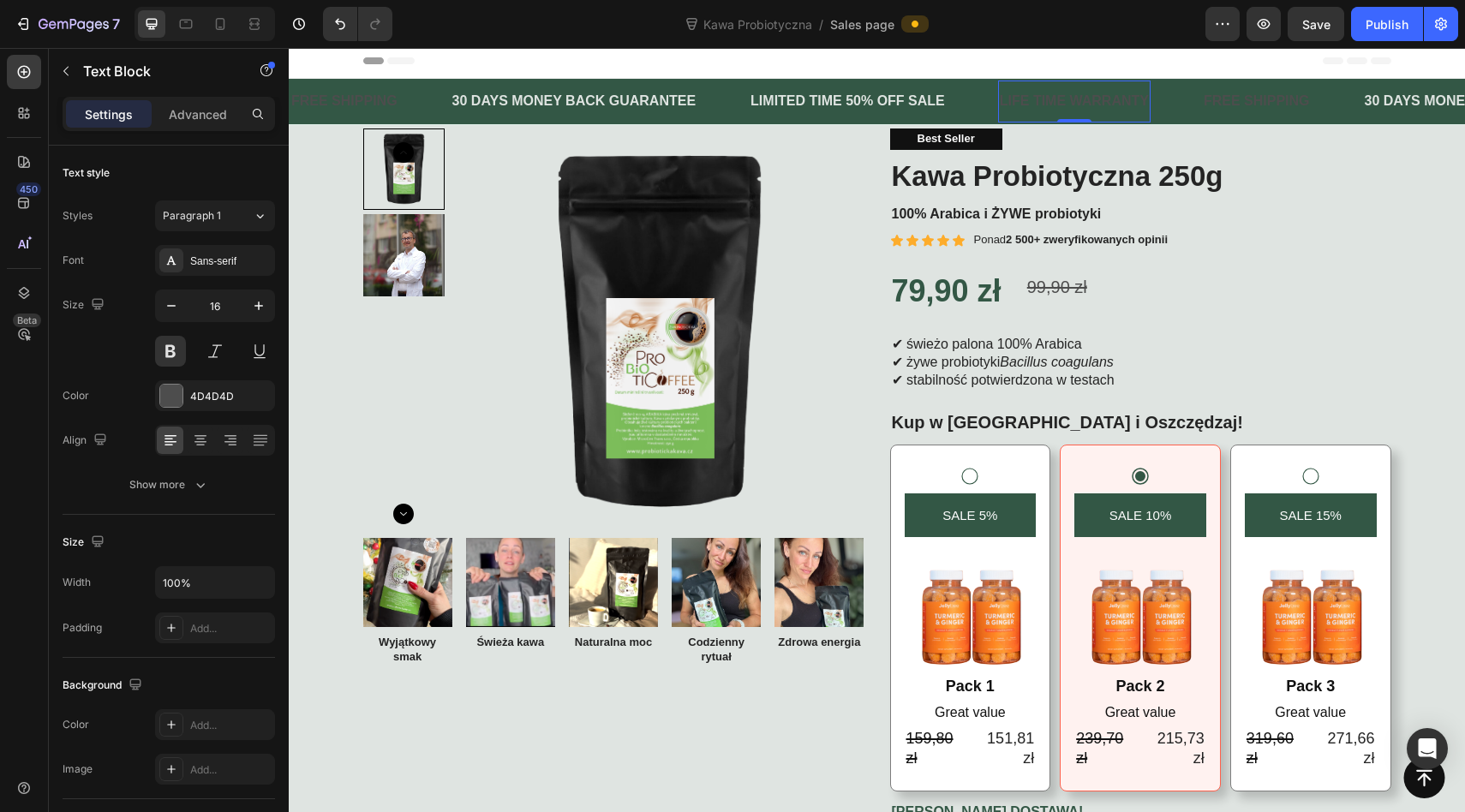
click at [167, 402] on div at bounding box center [171, 395] width 22 height 22
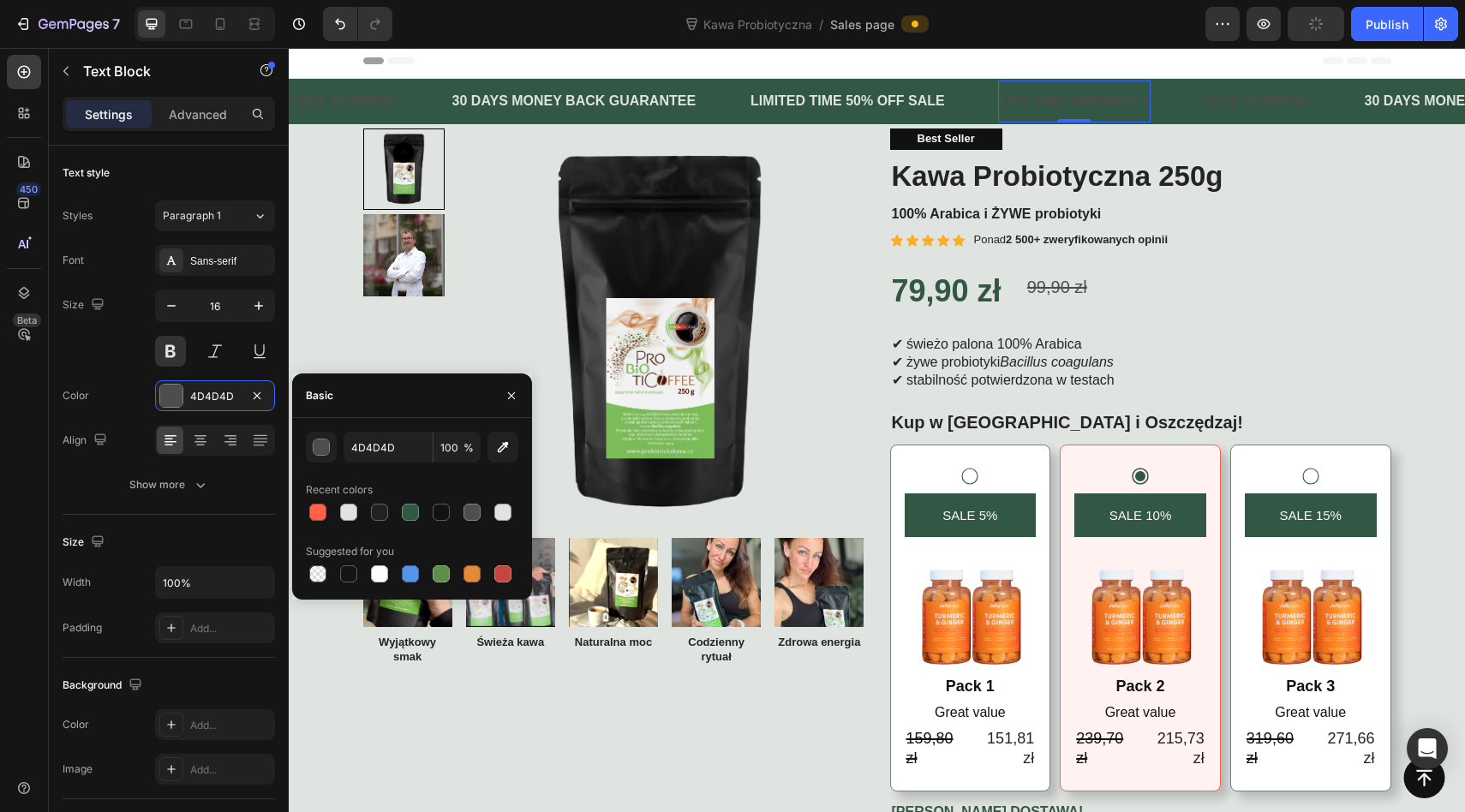
click at [361, 511] on div at bounding box center [411, 512] width 213 height 24
click at [355, 510] on div at bounding box center [349, 512] width 18 height 18
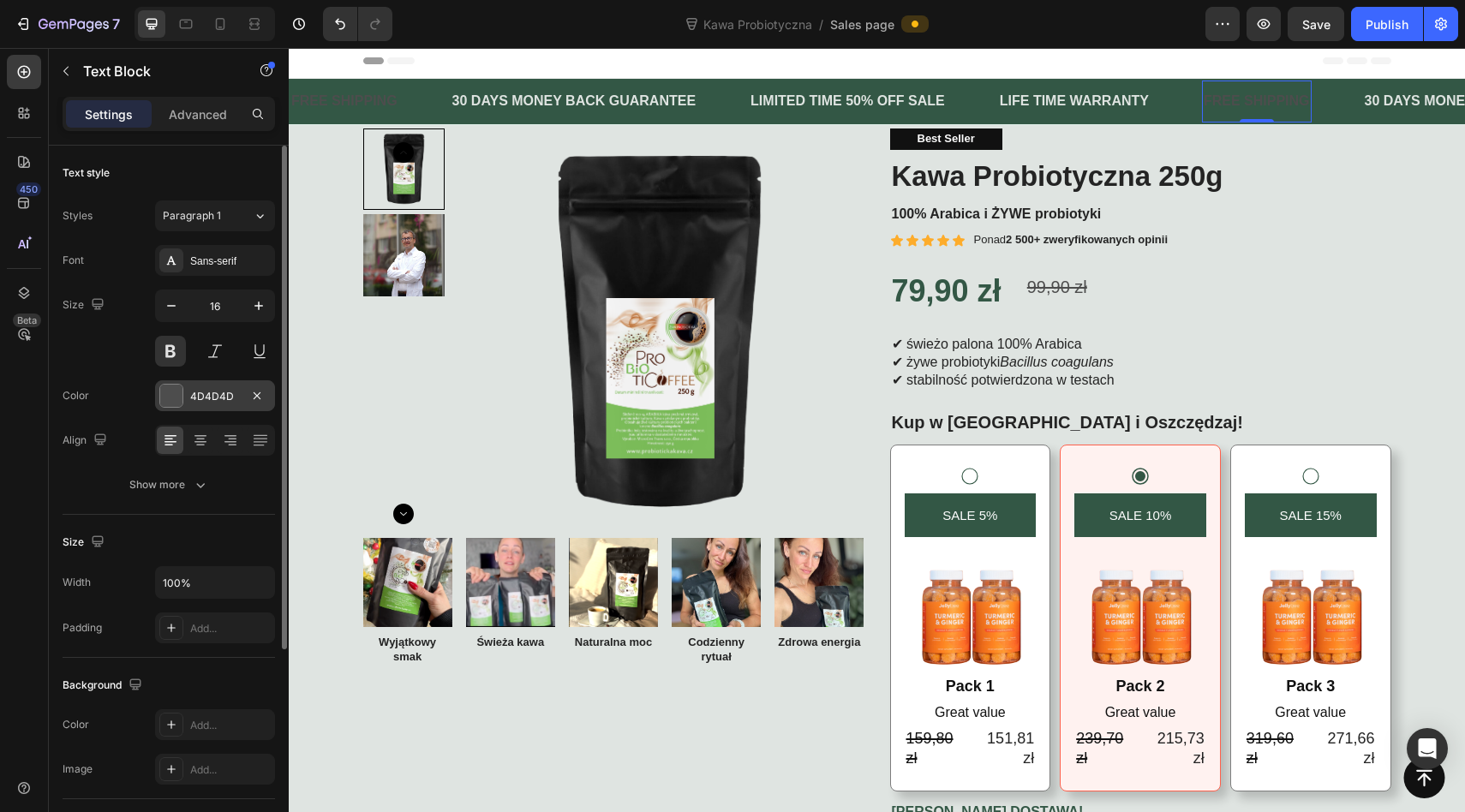
click at [187, 396] on div "4D4D4D" at bounding box center [214, 396] width 120 height 31
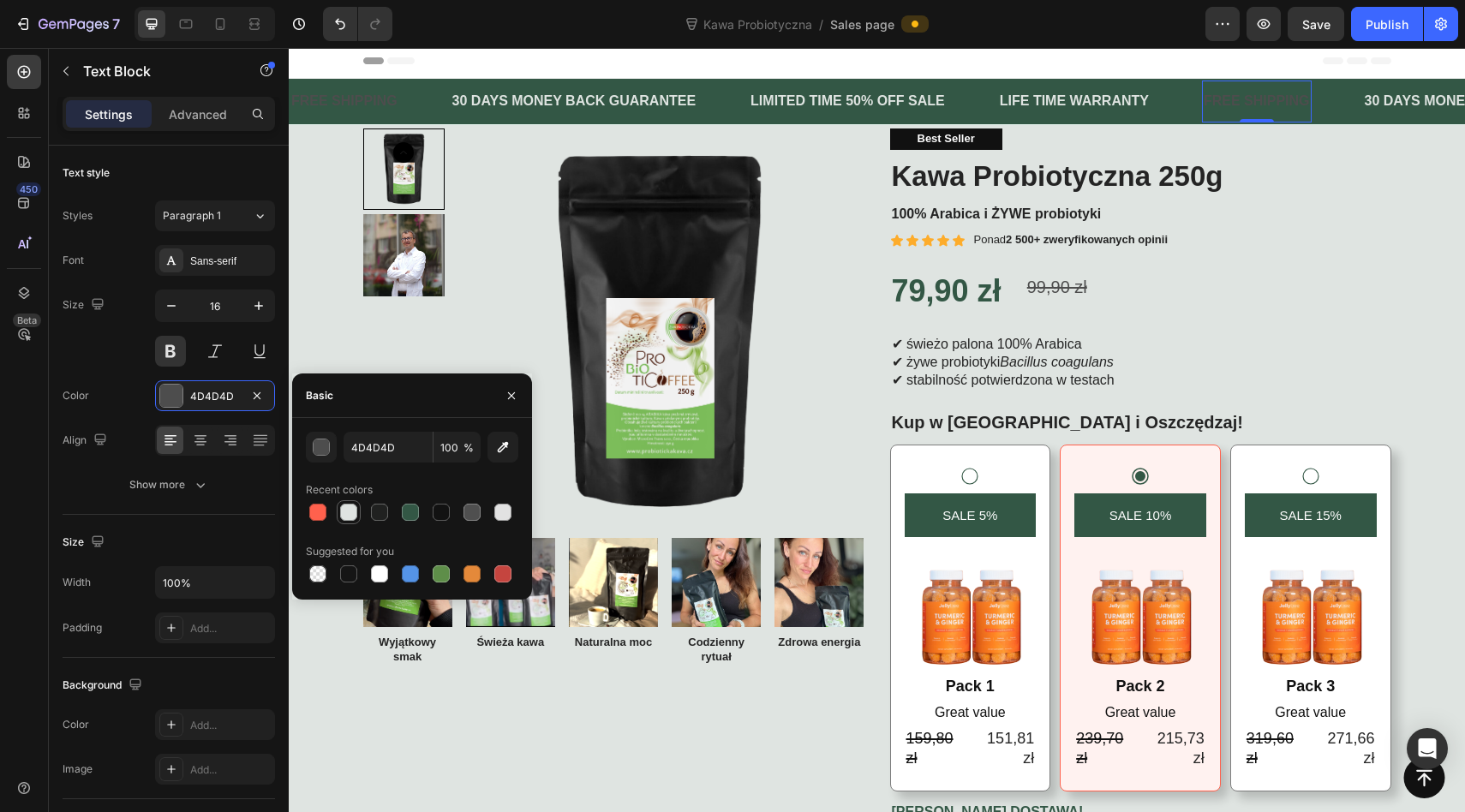
click at [350, 509] on div at bounding box center [349, 512] width 18 height 18
click at [787, 272] on img at bounding box center [660, 333] width 410 height 410
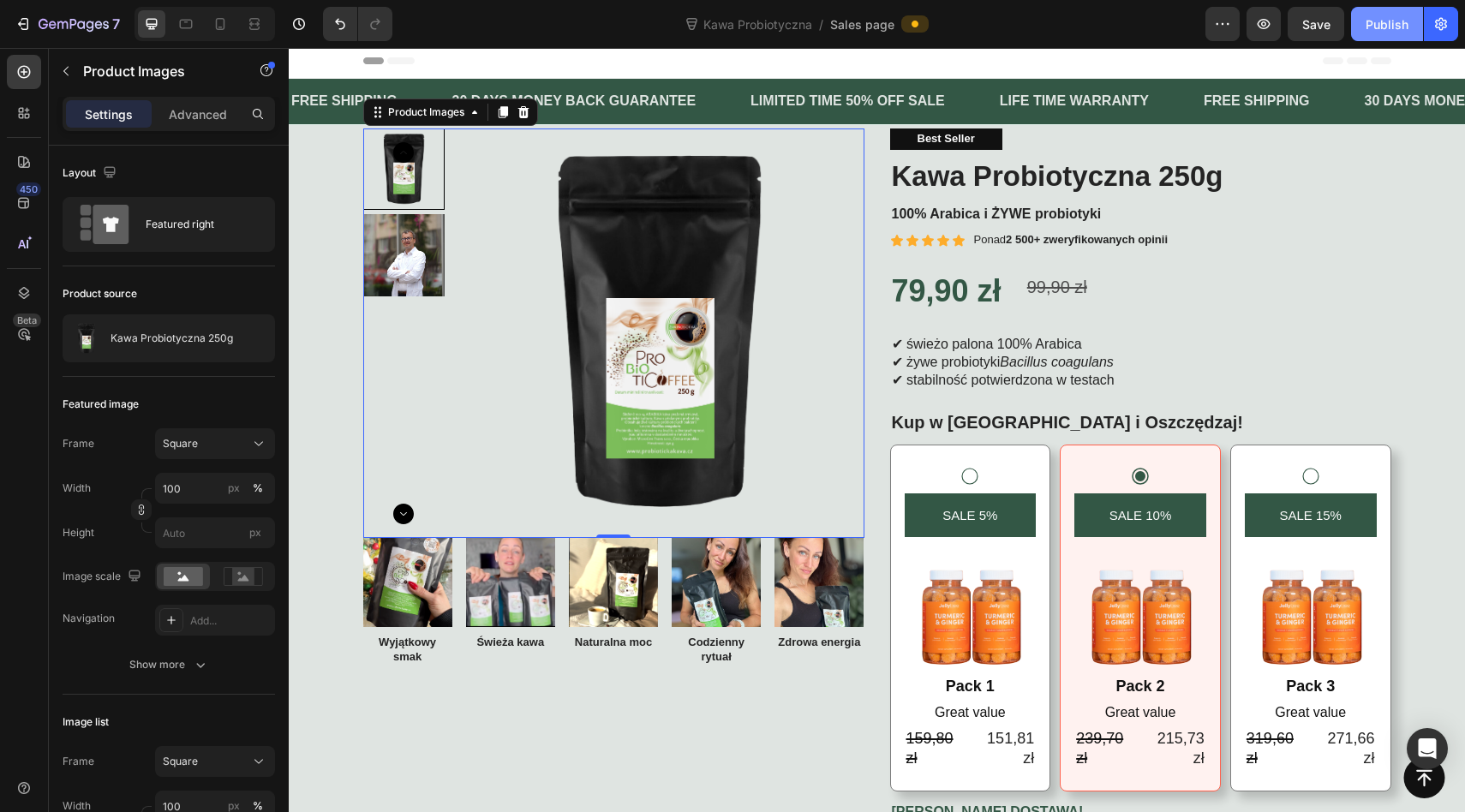
click at [1359, 17] on button "Publish" at bounding box center [1386, 24] width 72 height 34
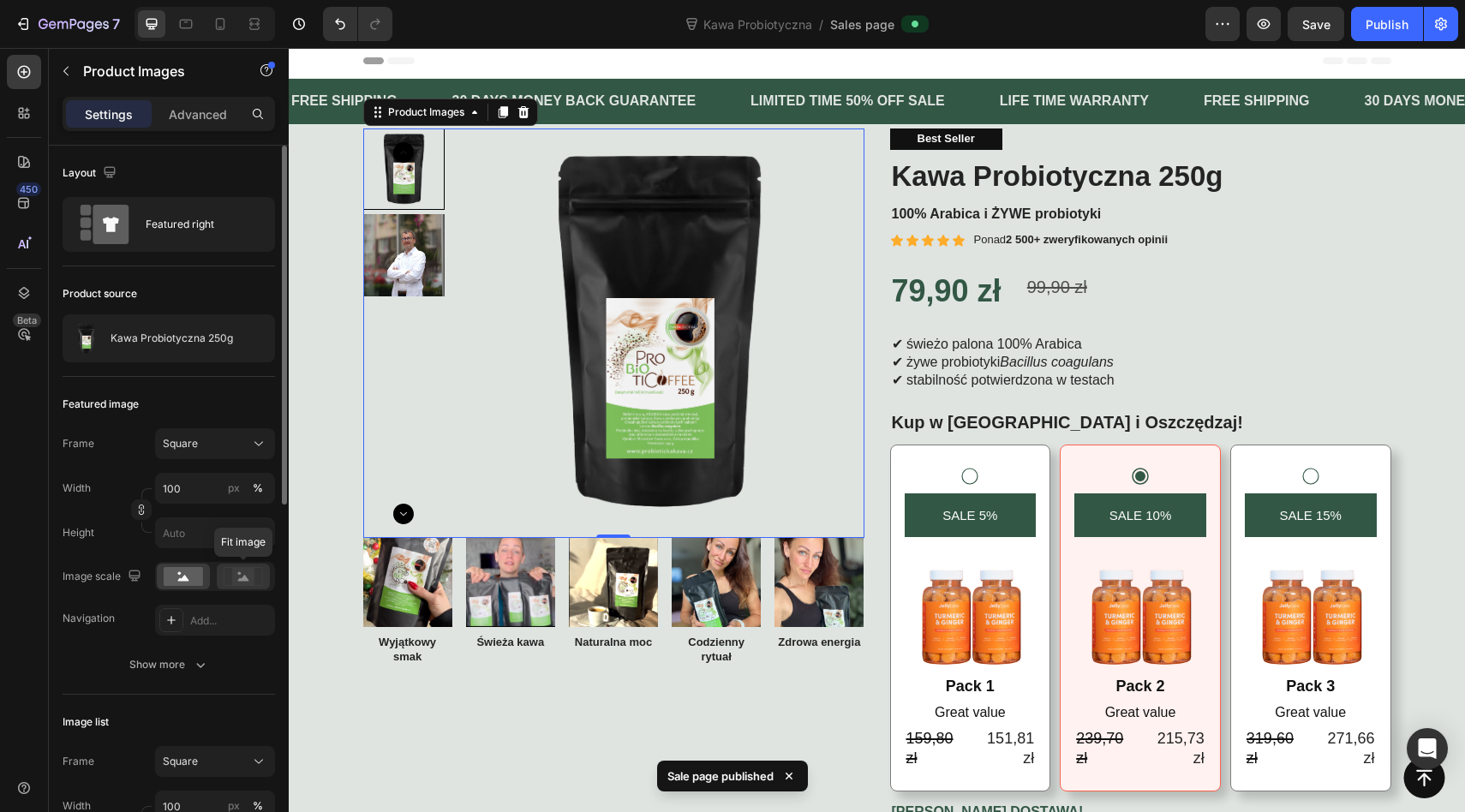
click at [261, 581] on icon at bounding box center [242, 577] width 39 height 19
click at [184, 574] on rect at bounding box center [183, 577] width 39 height 19
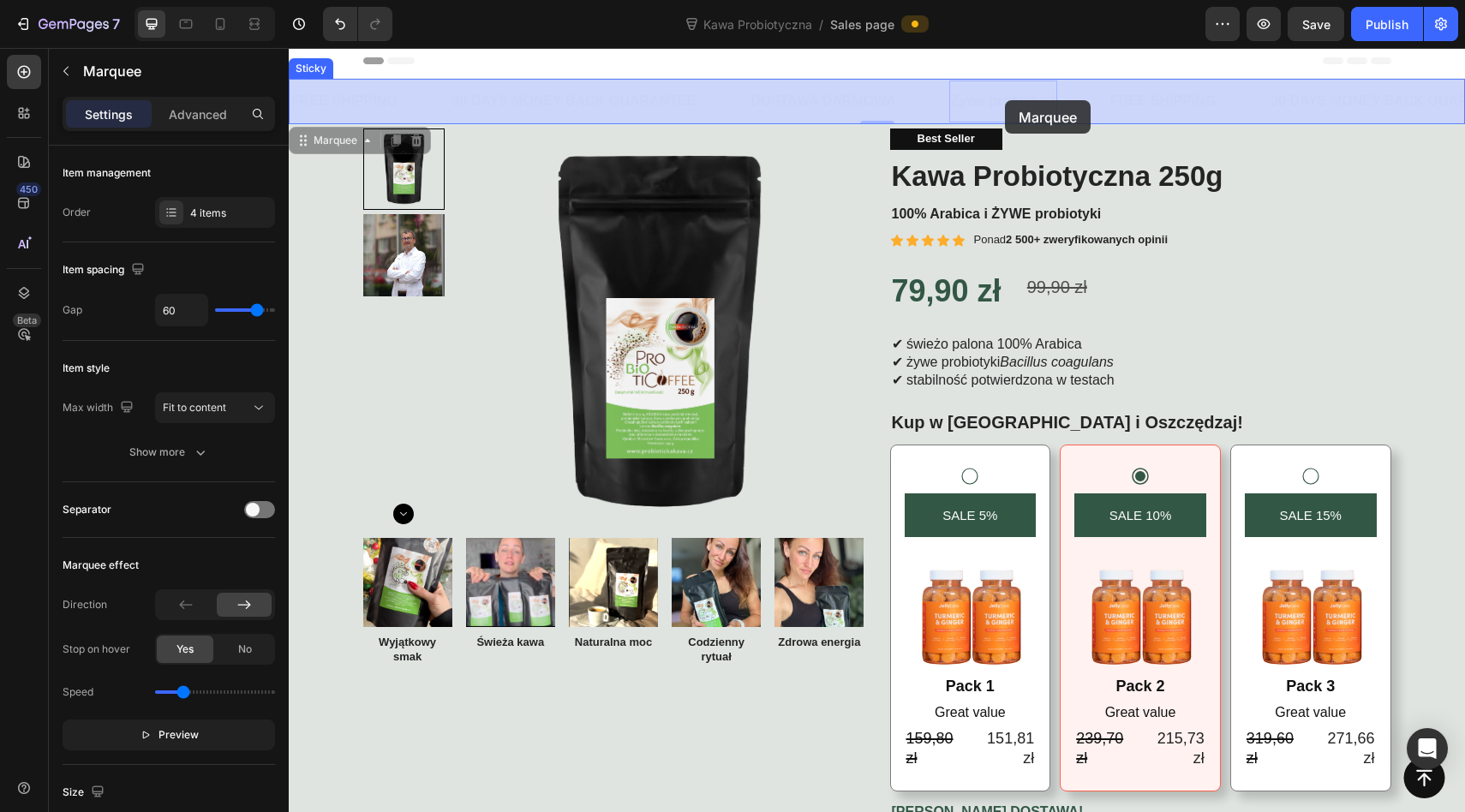
drag, startPoint x: 1058, startPoint y: 102, endPoint x: 992, endPoint y: 102, distance: 66.0
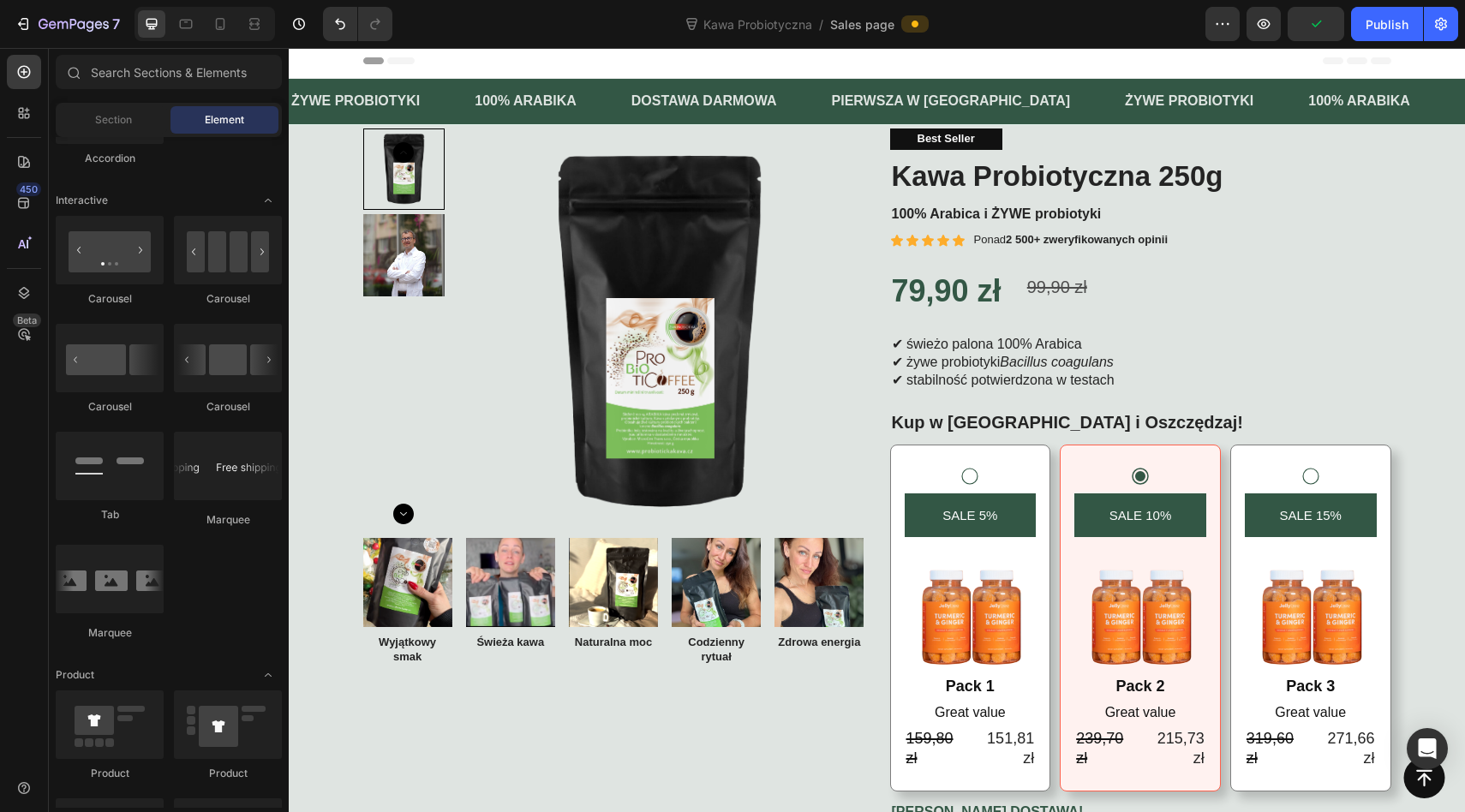
click at [524, 67] on div "Header" at bounding box center [877, 60] width 1027 height 34
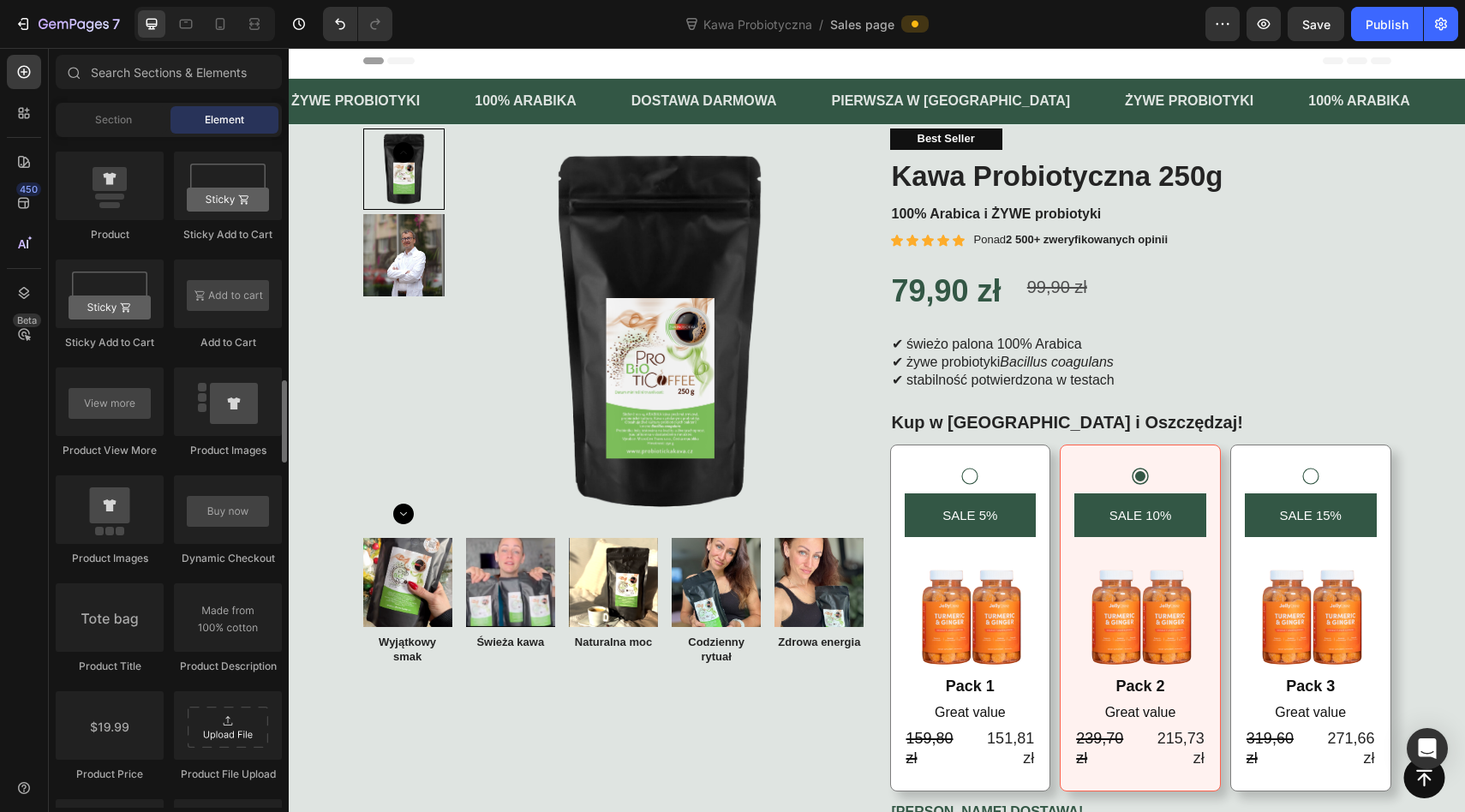
scroll to position [2156, 0]
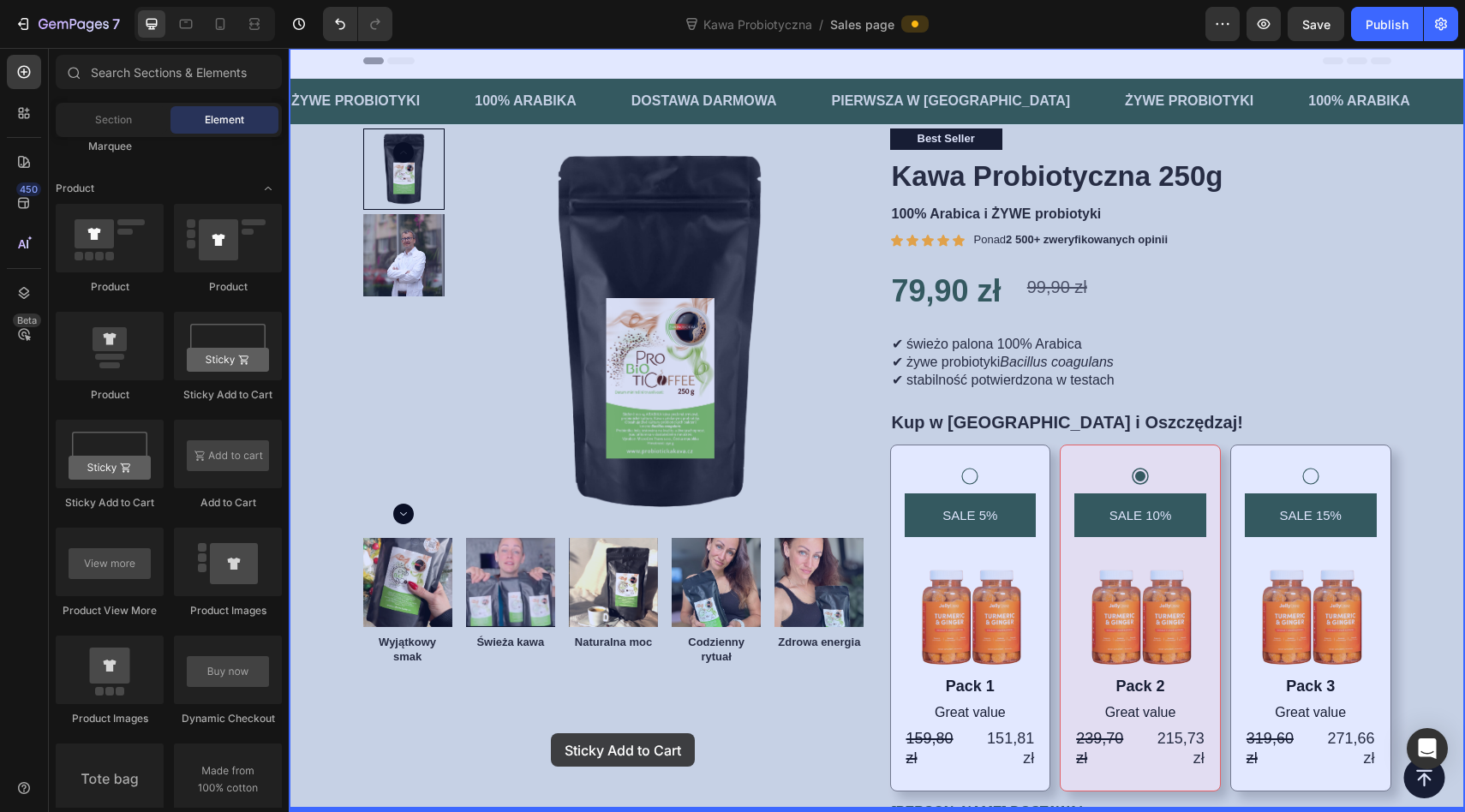
drag, startPoint x: 529, startPoint y: 410, endPoint x: 550, endPoint y: 734, distance: 324.7
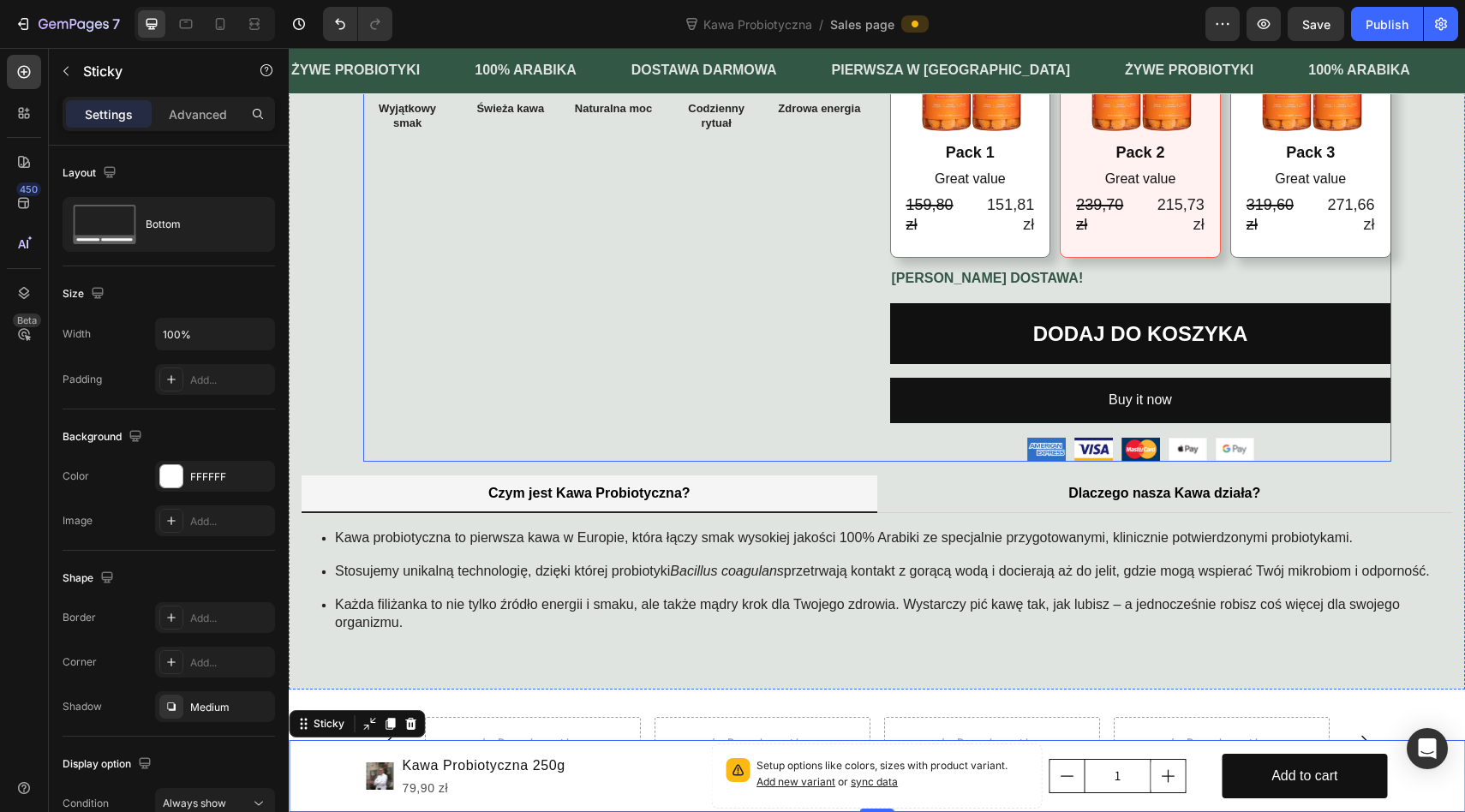
scroll to position [514, 0]
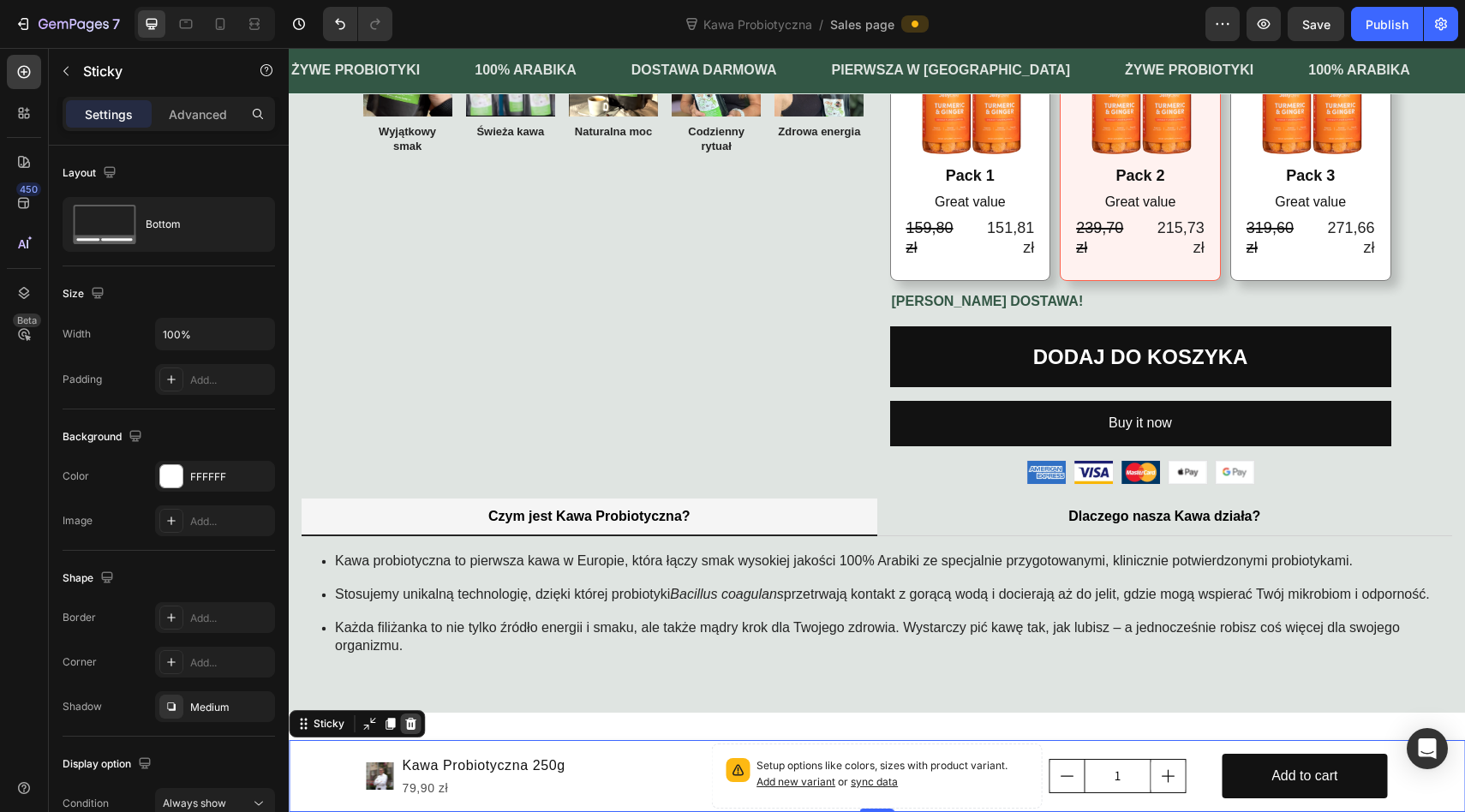
click at [412, 722] on icon at bounding box center [410, 724] width 11 height 12
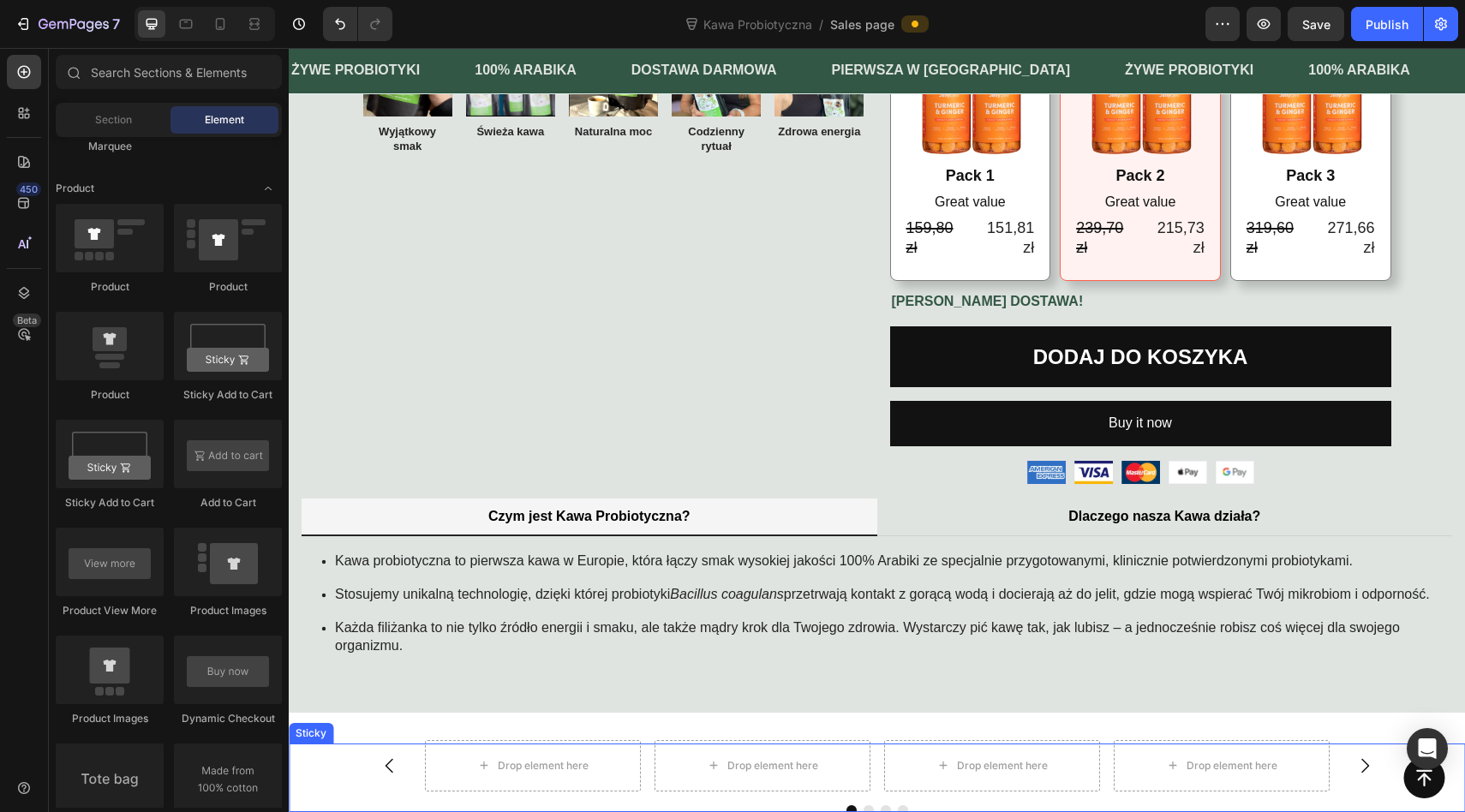
click at [382, 748] on div "Button Sticky" at bounding box center [877, 778] width 1176 height 68
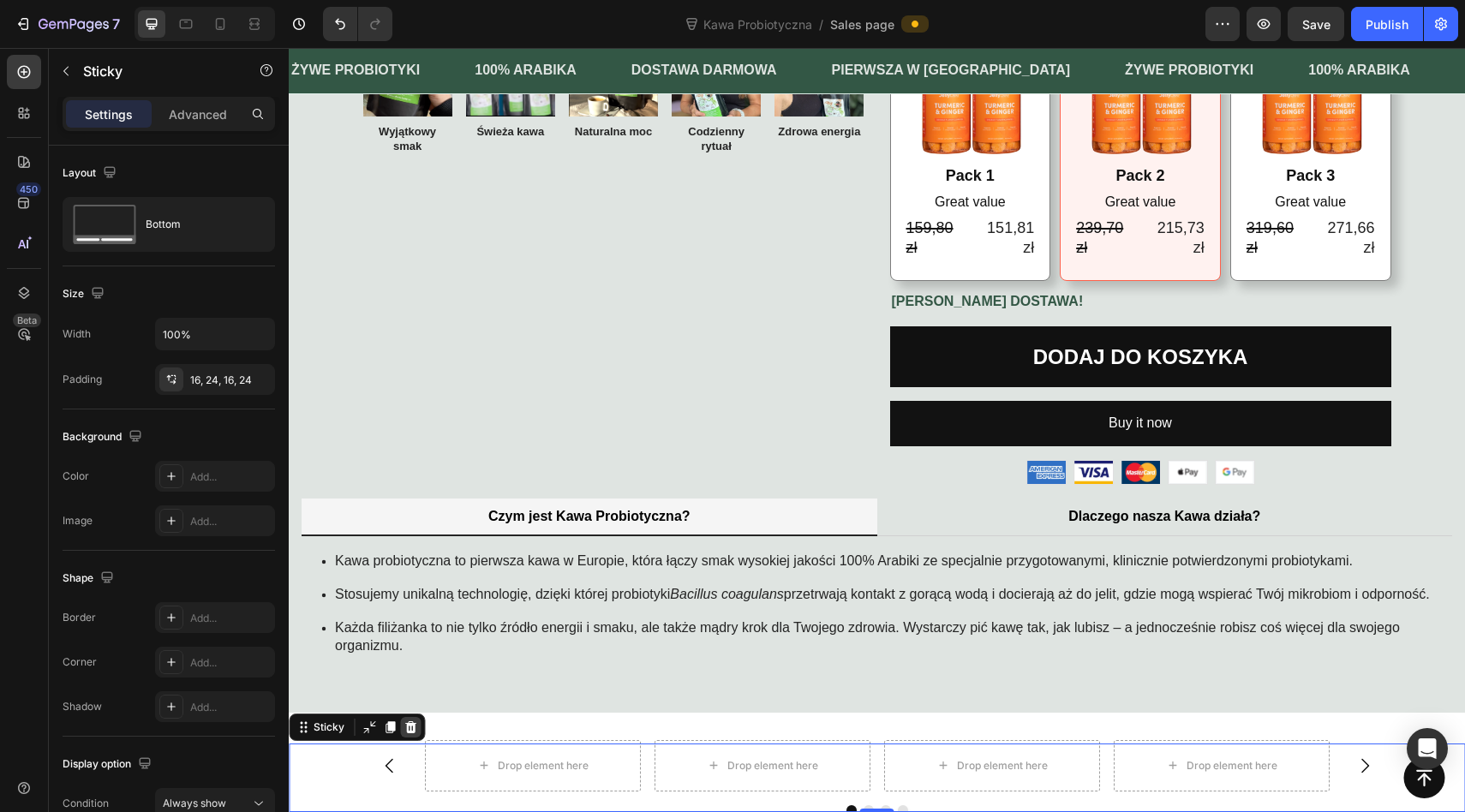
click at [410, 728] on icon at bounding box center [410, 727] width 14 height 14
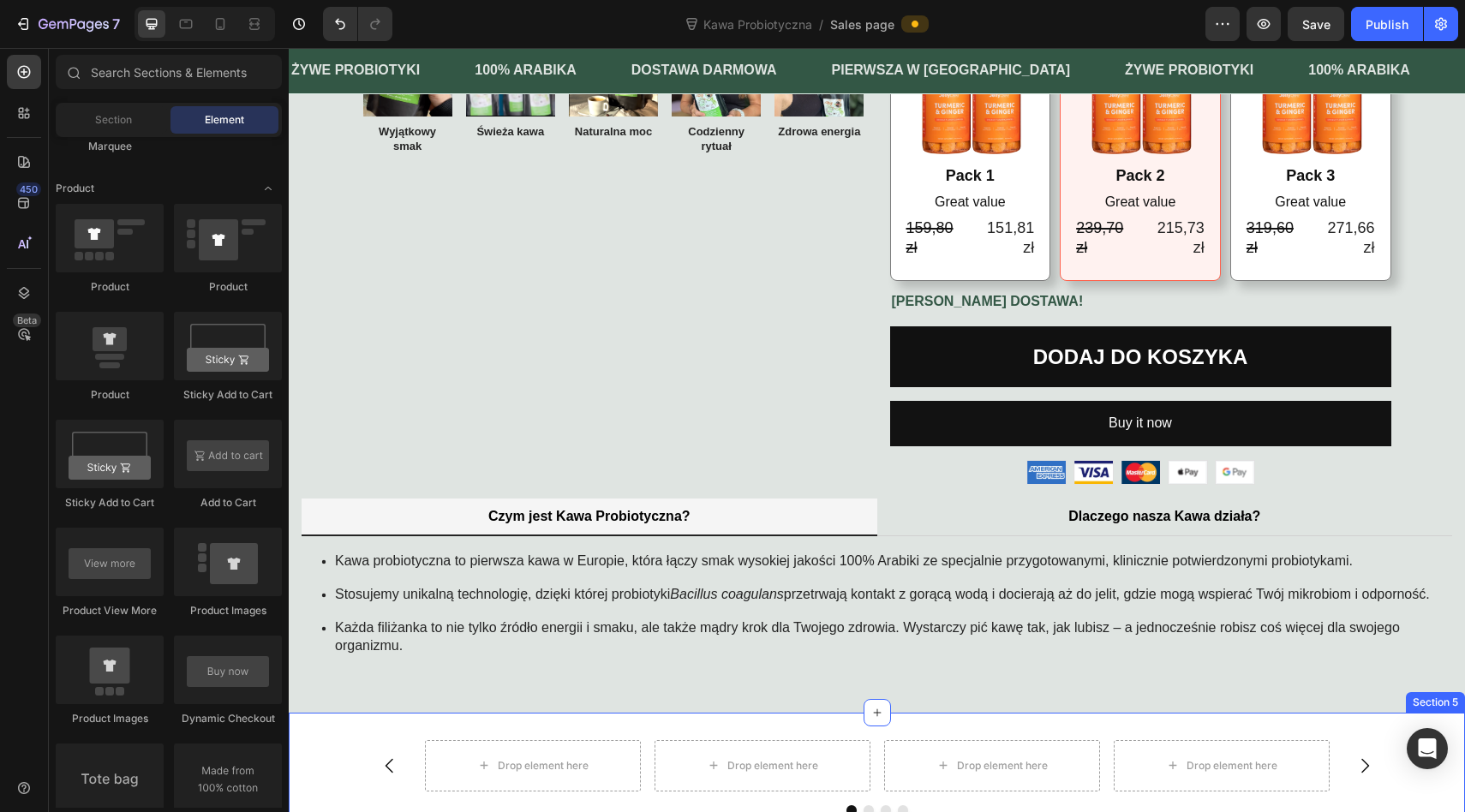
click at [345, 738] on div "Drop element here Drop element here Drop element here Drop element here Carouse…" at bounding box center [877, 784] width 1176 height 144
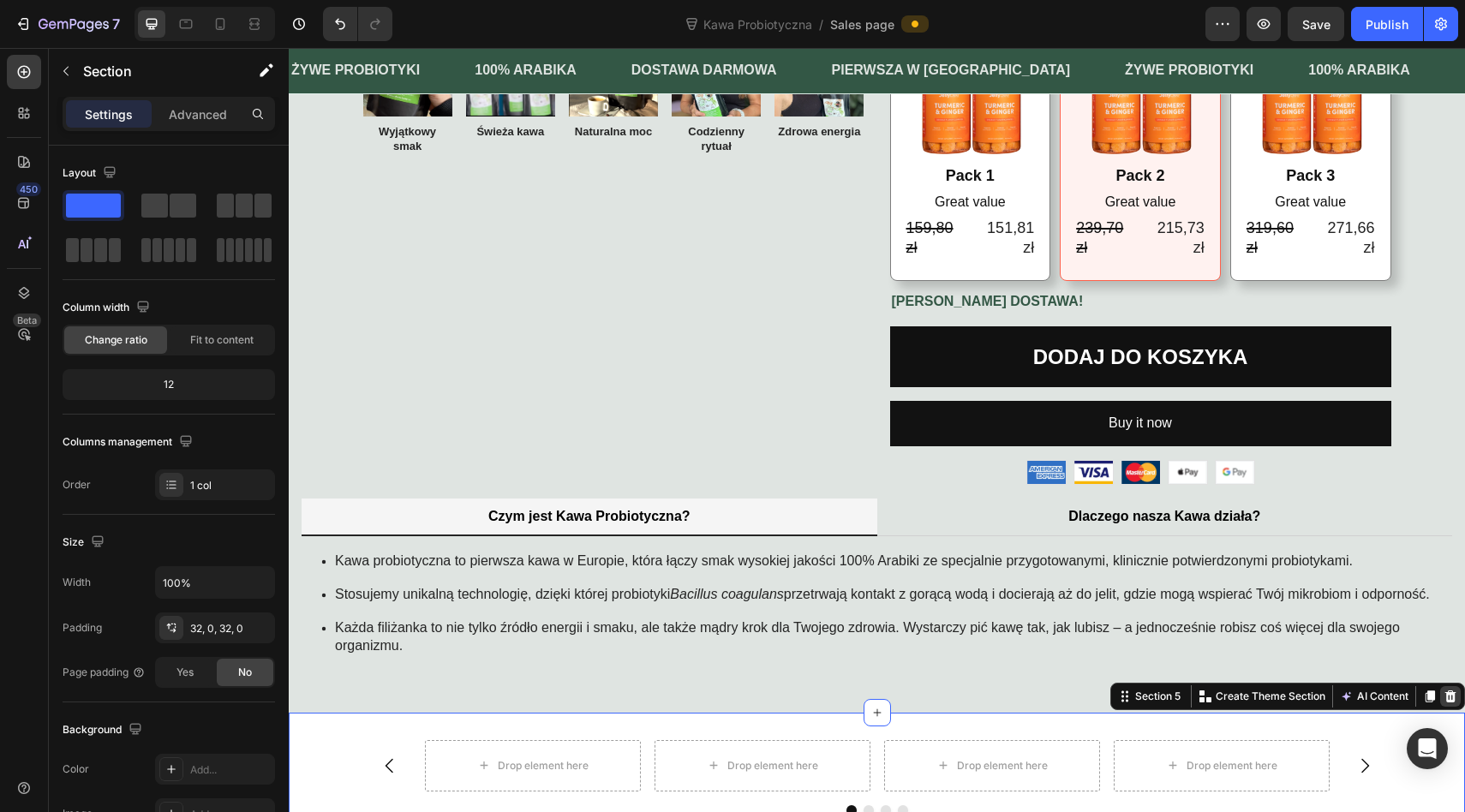
click at [1454, 702] on icon at bounding box center [1450, 696] width 11 height 12
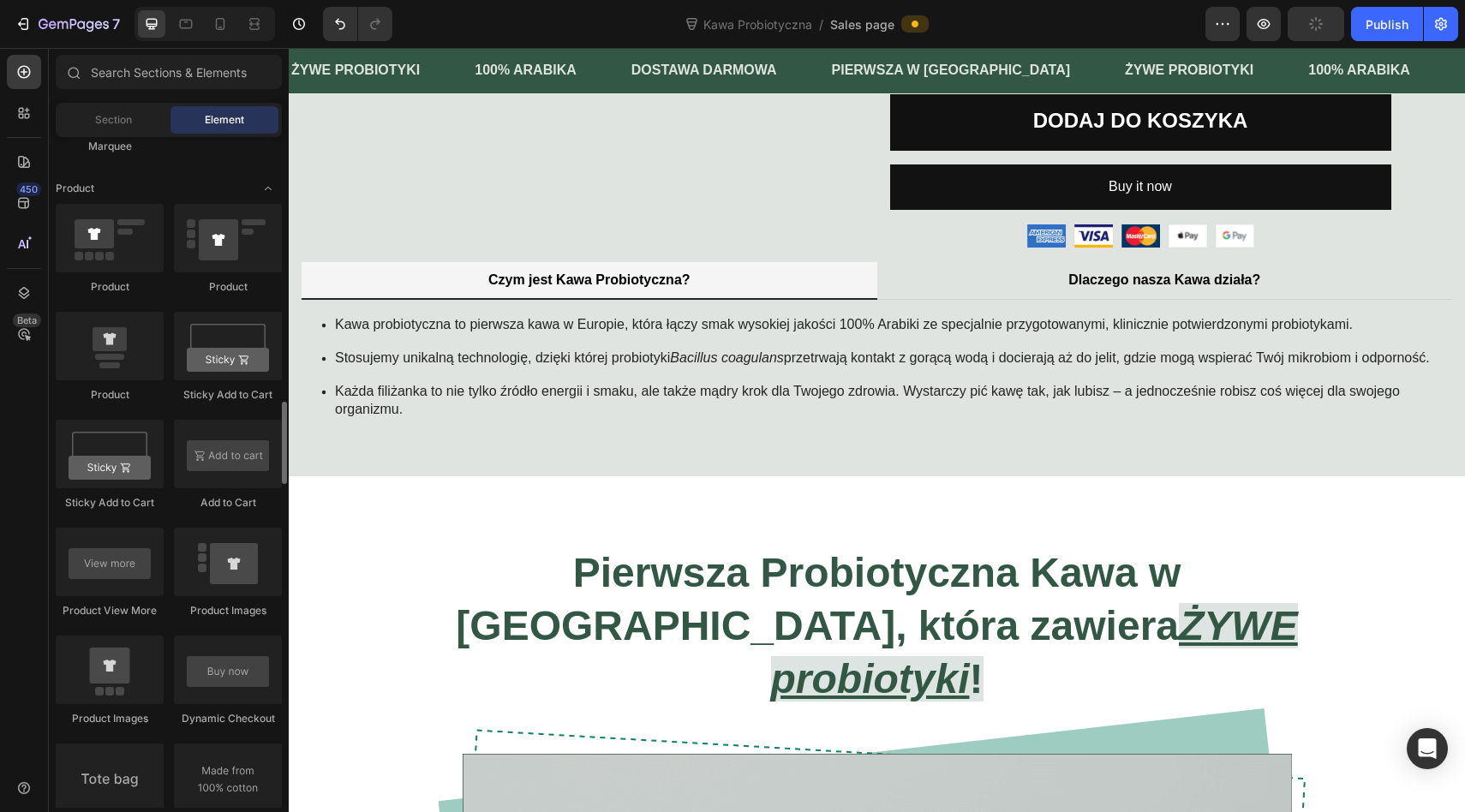
scroll to position [2173, 0]
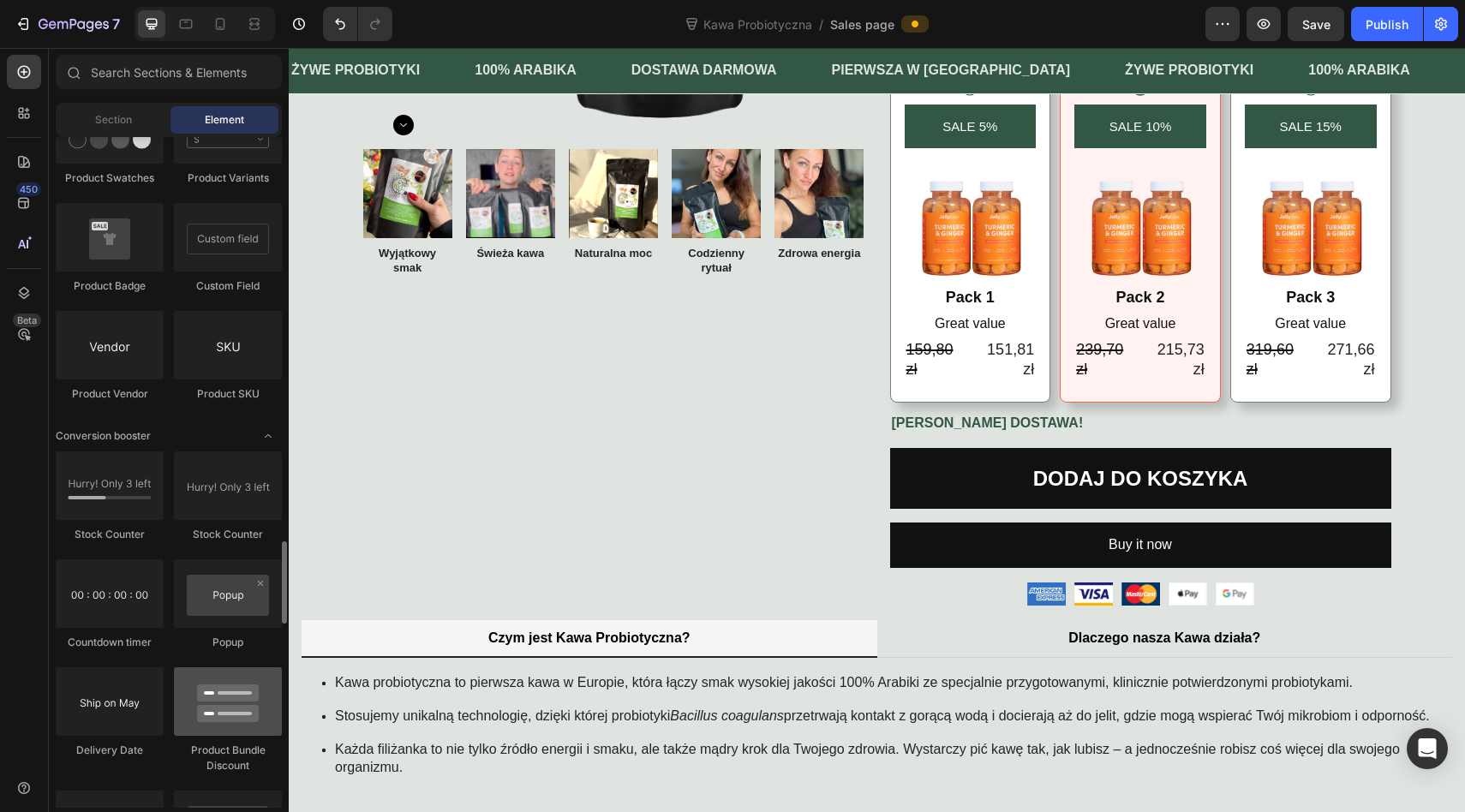
scroll to position [3172, 0]
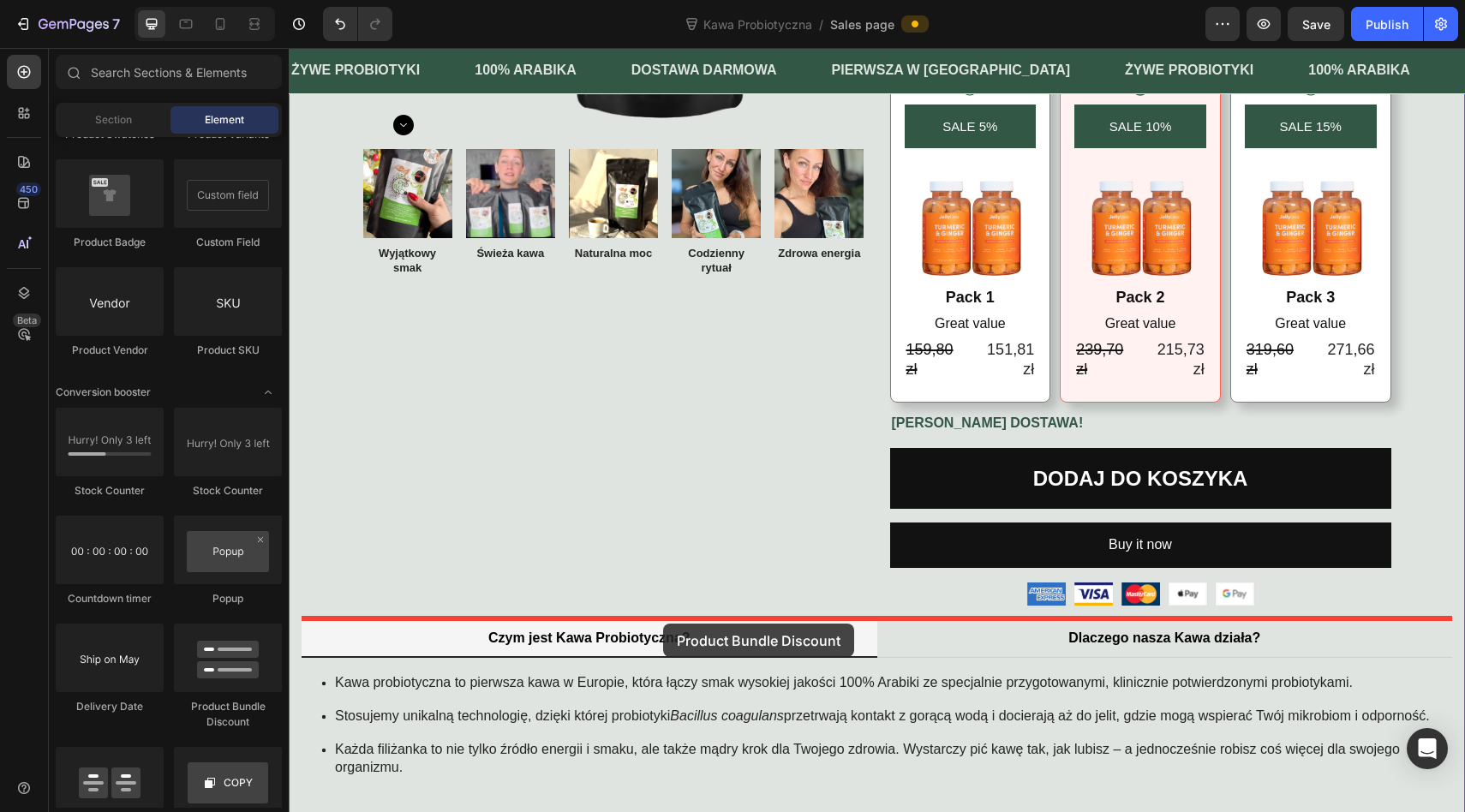
drag, startPoint x: 481, startPoint y: 720, endPoint x: 663, endPoint y: 623, distance: 206.2
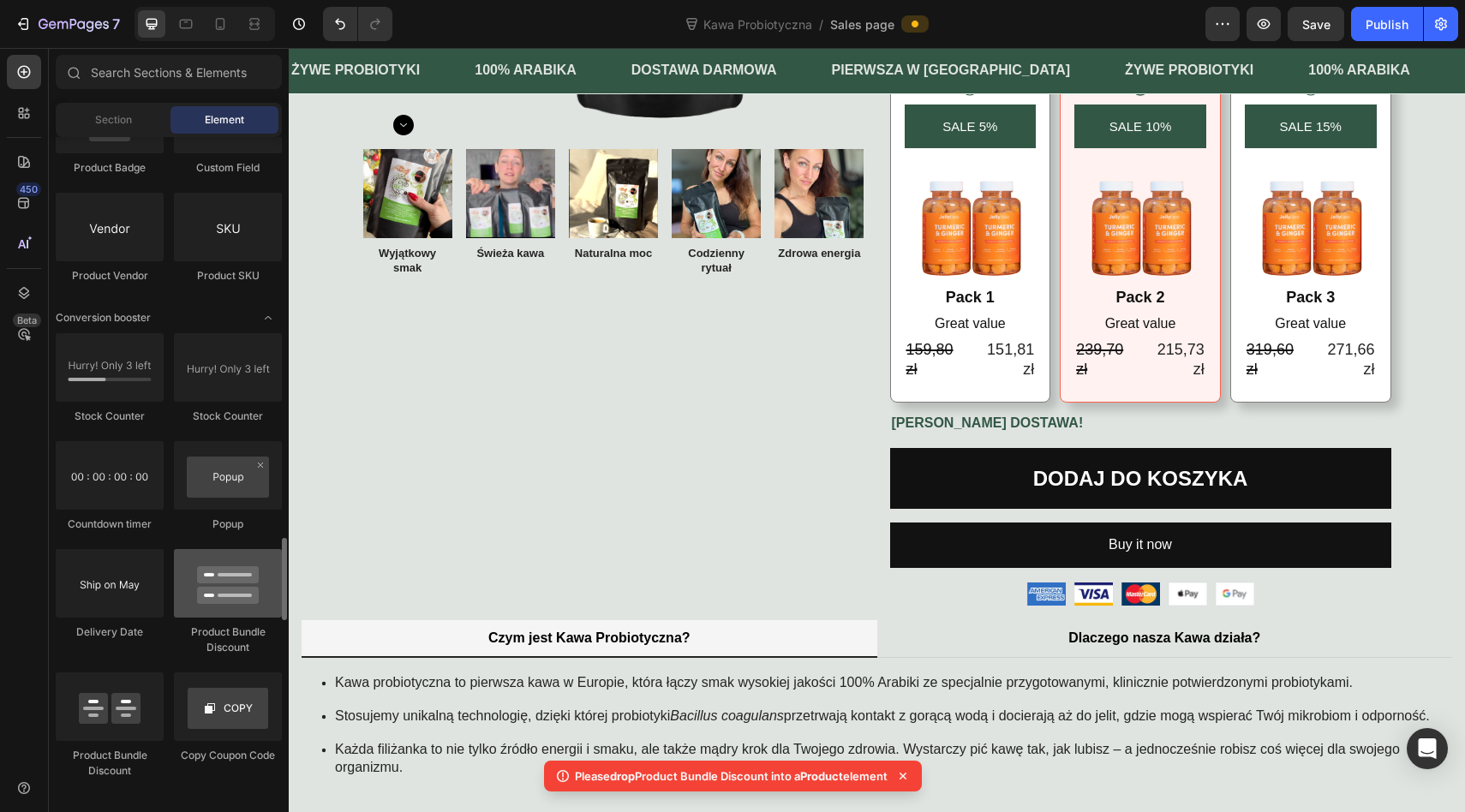
scroll to position [3249, 0]
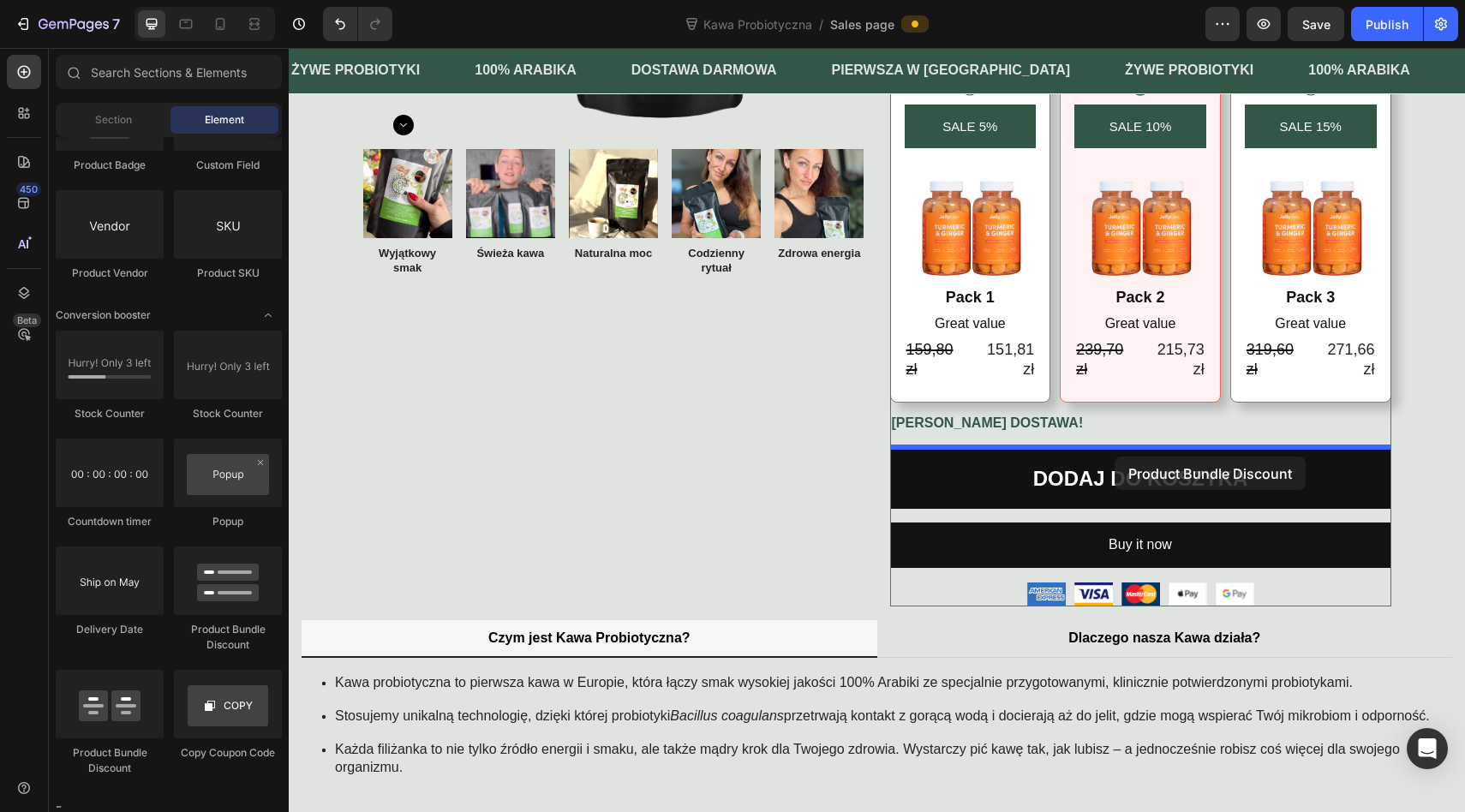
drag, startPoint x: 425, startPoint y: 768, endPoint x: 1114, endPoint y: 453, distance: 757.6
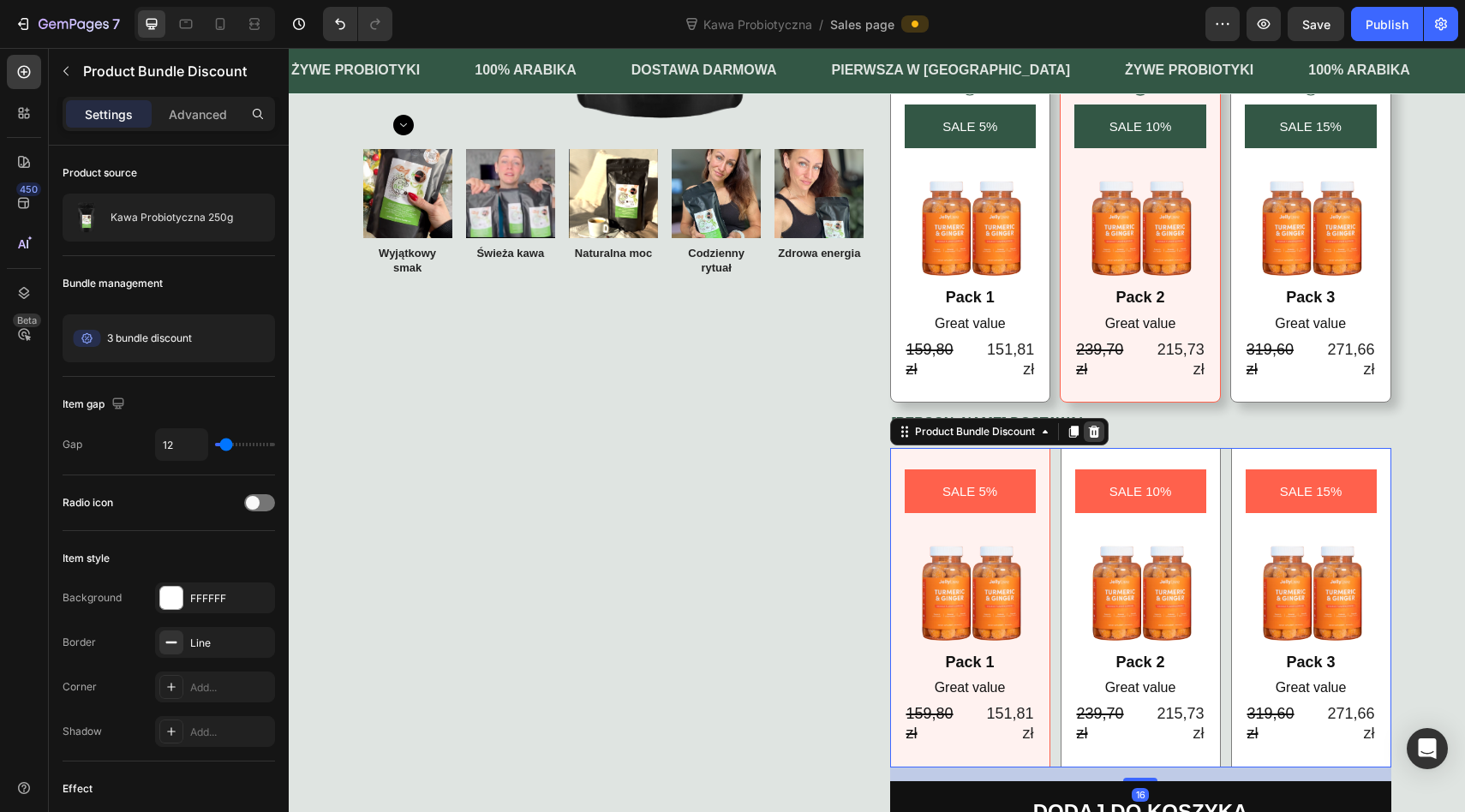
click at [1099, 428] on icon at bounding box center [1093, 431] width 11 height 12
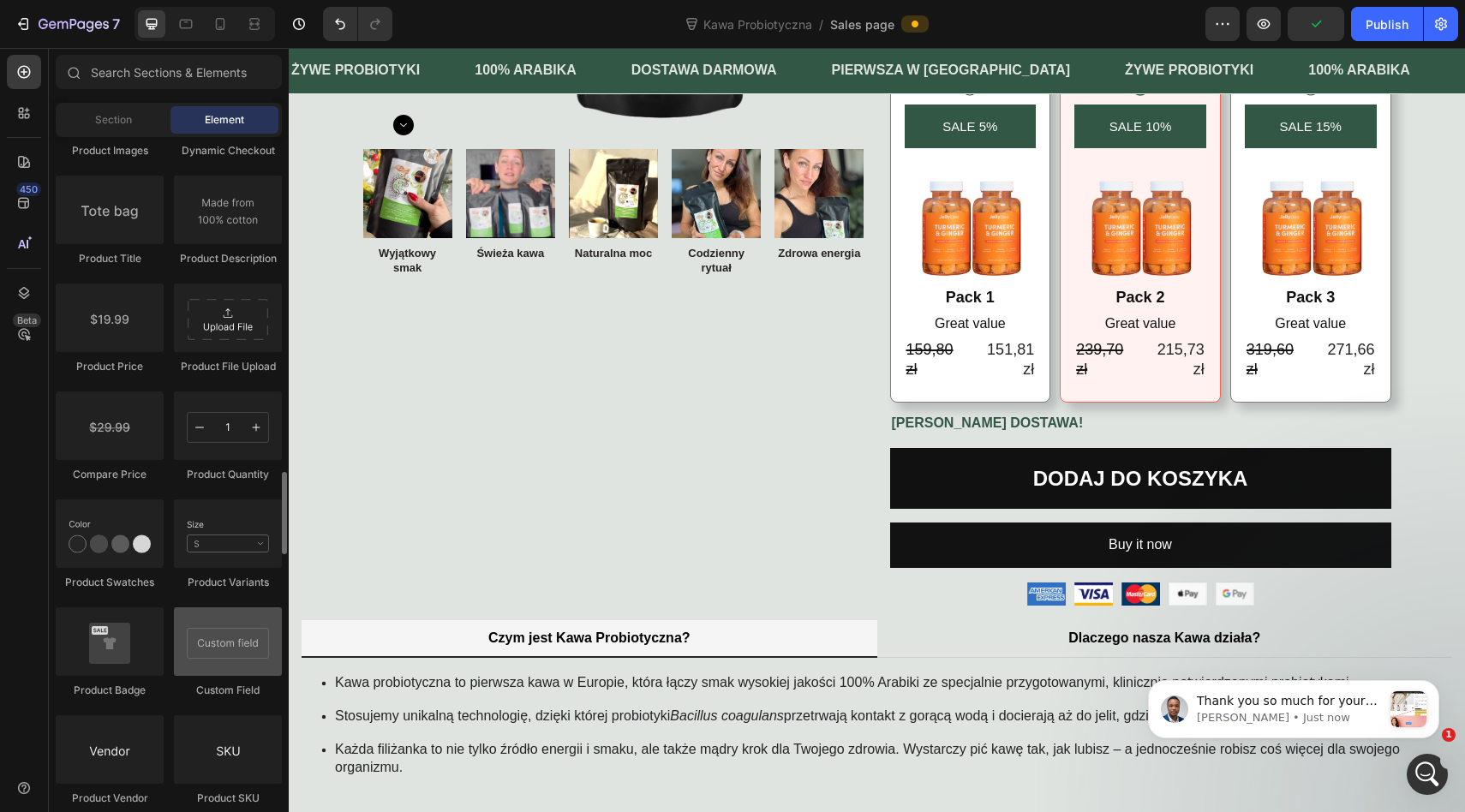
scroll to position [2749, 0]
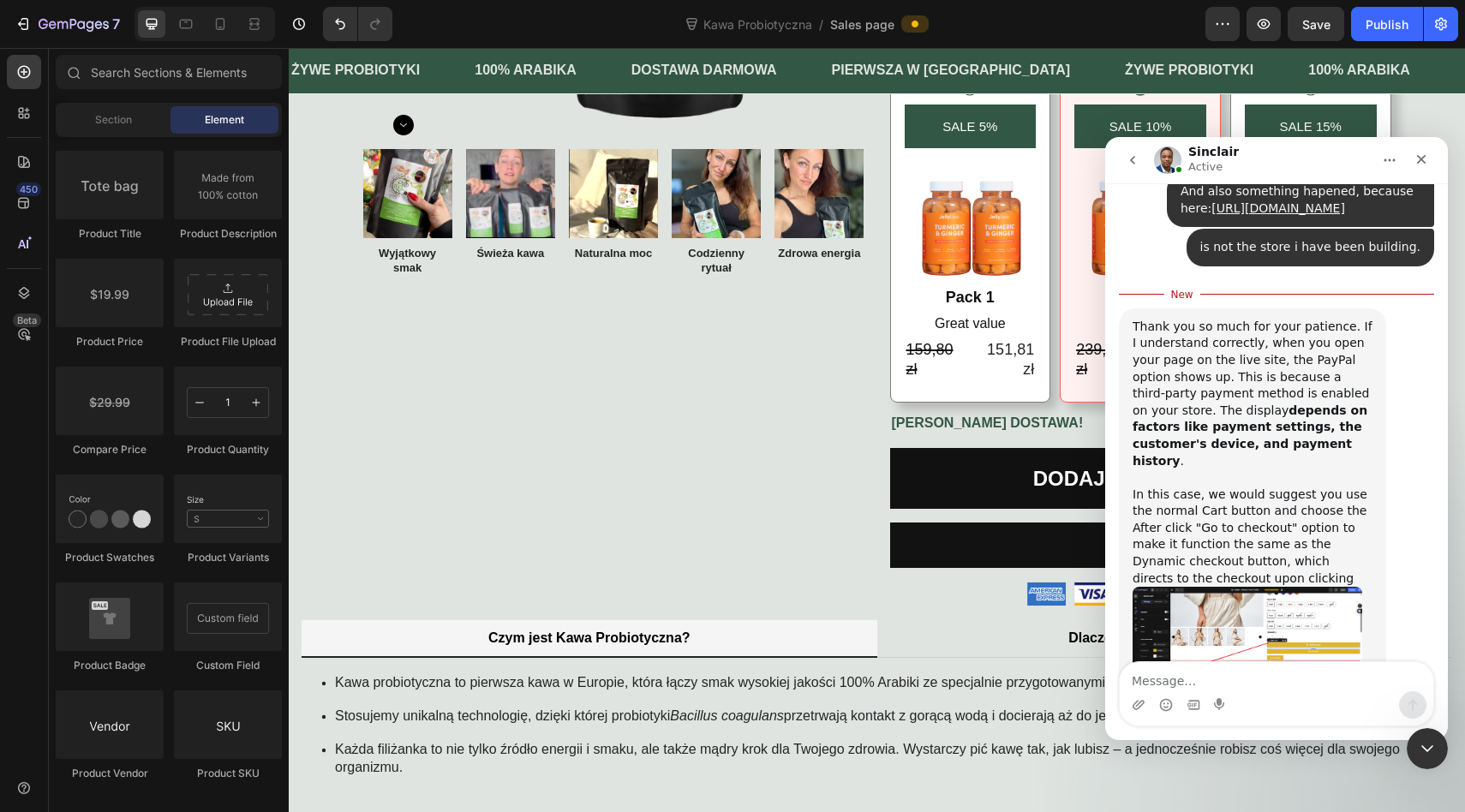
scroll to position [0, 0]
drag, startPoint x: 1168, startPoint y: 281, endPoint x: 1317, endPoint y: 280, distance: 149.0
click at [1317, 320] on div "Thank you so much for your patience. If I understand correctly, when you open y…" at bounding box center [1252, 454] width 240 height 269
click at [1325, 320] on div "Thank you so much for your patience. If I understand correctly, when you open y…" at bounding box center [1252, 454] width 240 height 269
drag, startPoint x: 1185, startPoint y: 298, endPoint x: 1288, endPoint y: 298, distance: 103.0
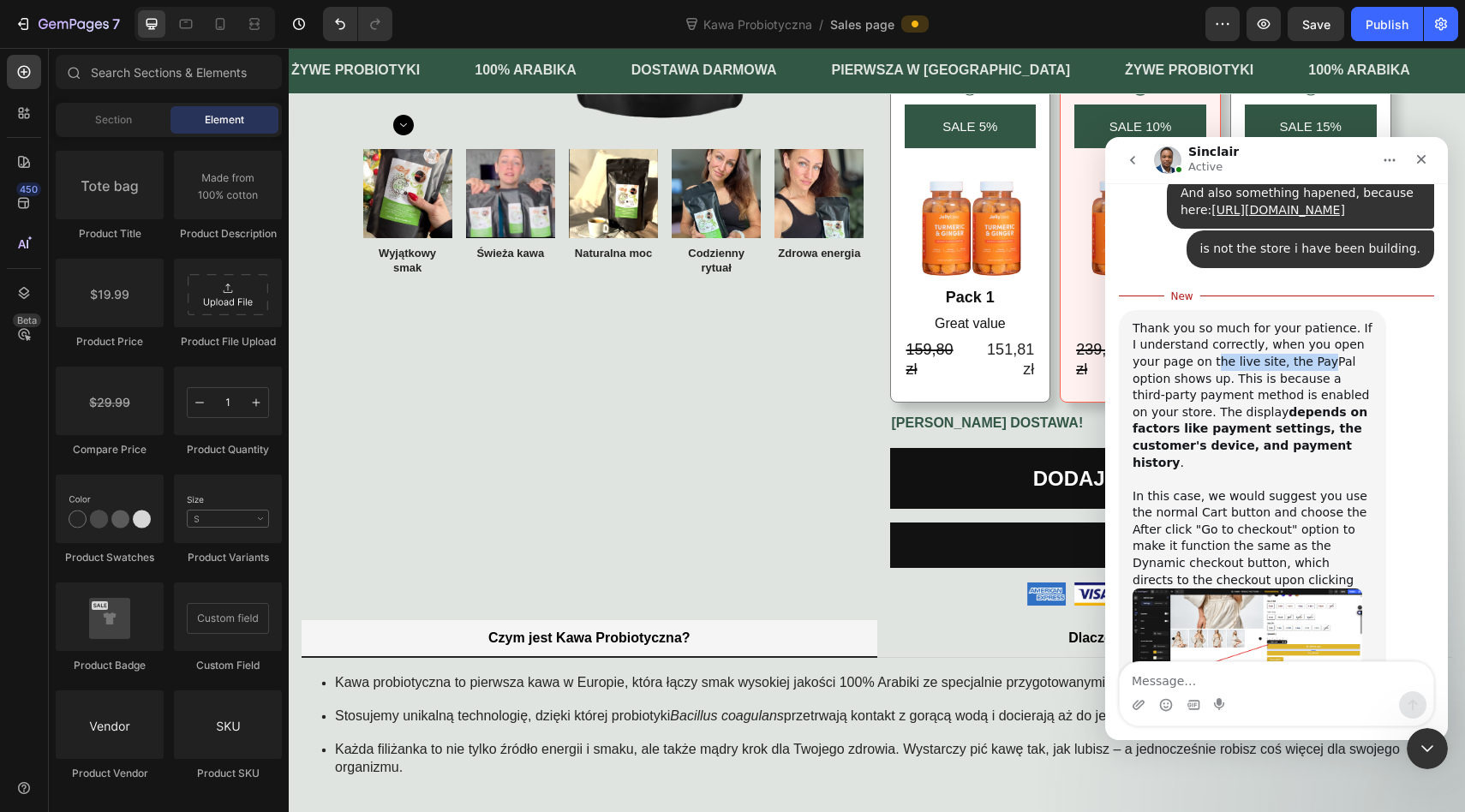
click at [1288, 320] on div "Thank you so much for your patience. If I understand correctly, when you open y…" at bounding box center [1252, 454] width 240 height 269
click at [1294, 320] on div "Thank you so much for your patience. If I understand correctly, when you open y…" at bounding box center [1252, 454] width 240 height 269
drag, startPoint x: 1160, startPoint y: 318, endPoint x: 1266, endPoint y: 318, distance: 106.0
click at [1266, 320] on div "Thank you so much for your patience. If I understand correctly, when you open y…" at bounding box center [1252, 454] width 240 height 269
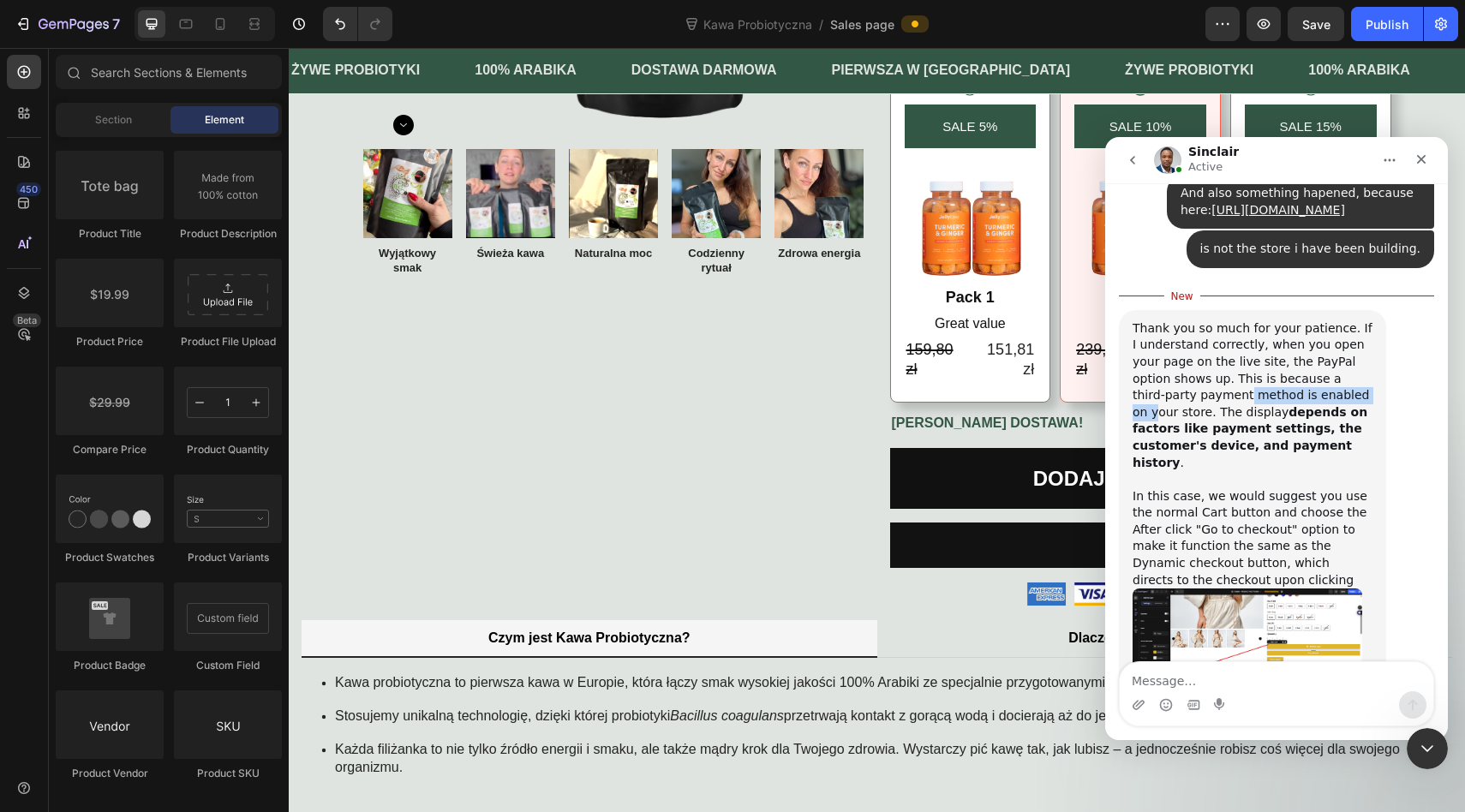
drag, startPoint x: 1181, startPoint y: 325, endPoint x: 1312, endPoint y: 325, distance: 131.0
click at [1312, 325] on div "Thank you so much for your patience. If I understand correctly, when you open y…" at bounding box center [1252, 454] width 240 height 269
drag, startPoint x: 1159, startPoint y: 346, endPoint x: 1257, endPoint y: 346, distance: 98.0
click at [1257, 346] on div "Thank you so much for your patience. If I understand correctly, when you open y…" at bounding box center [1252, 454] width 240 height 269
drag, startPoint x: 1196, startPoint y: 367, endPoint x: 1289, endPoint y: 364, distance: 93.0
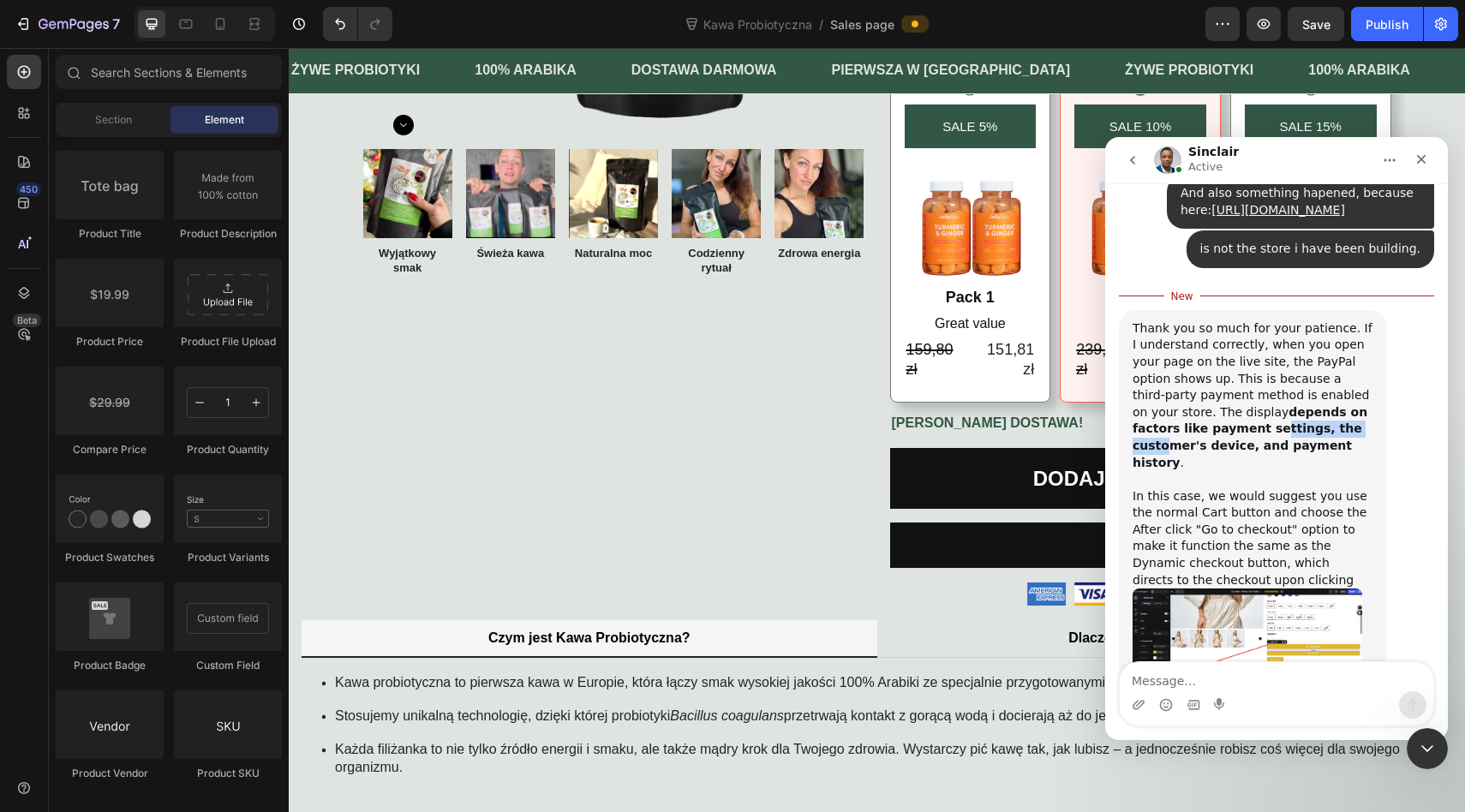
click at [1290, 405] on b "depends on factors like payment settings, the customer's device, and payment hi…" at bounding box center [1250, 437] width 235 height 64
drag, startPoint x: 1167, startPoint y: 417, endPoint x: 1251, endPoint y: 417, distance: 84.0
click at [1251, 417] on div "Thank you so much for your patience. If I understand correctly, when you open y…" at bounding box center [1252, 454] width 240 height 269
drag, startPoint x: 1215, startPoint y: 417, endPoint x: 1307, endPoint y: 417, distance: 92.0
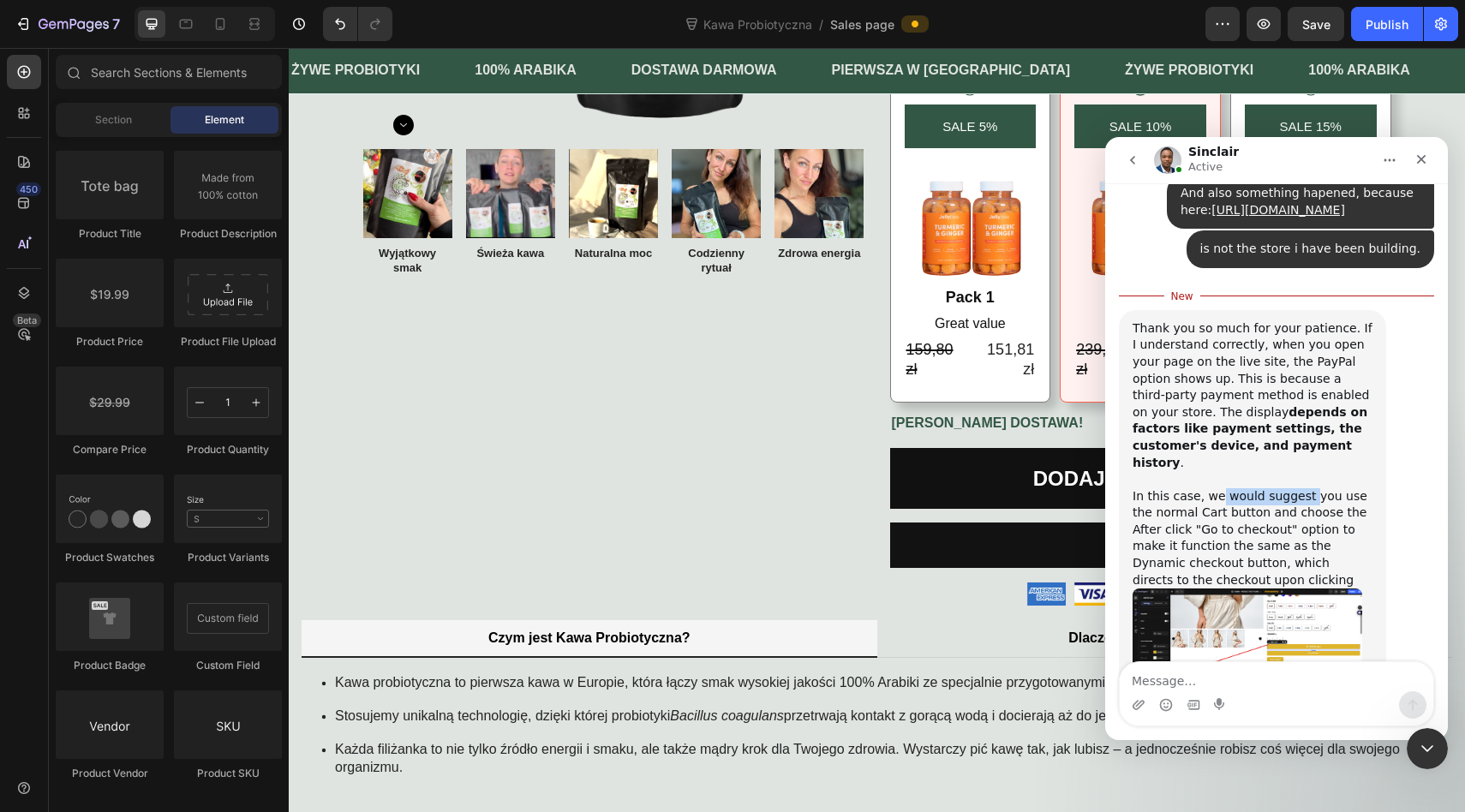
click at [1307, 417] on div "Thank you so much for your patience. If I understand correctly, when you open y…" at bounding box center [1252, 454] width 240 height 269
drag, startPoint x: 1162, startPoint y: 429, endPoint x: 1306, endPoint y: 432, distance: 144.0
click at [1306, 432] on div "Thank you so much for your patience. If I understand correctly, when you open y…" at bounding box center [1252, 454] width 240 height 269
drag, startPoint x: 1146, startPoint y: 446, endPoint x: 1274, endPoint y: 444, distance: 128.0
click at [1274, 444] on div "Thank you so much for your patience. If I understand correctly, when you open y…" at bounding box center [1252, 454] width 240 height 269
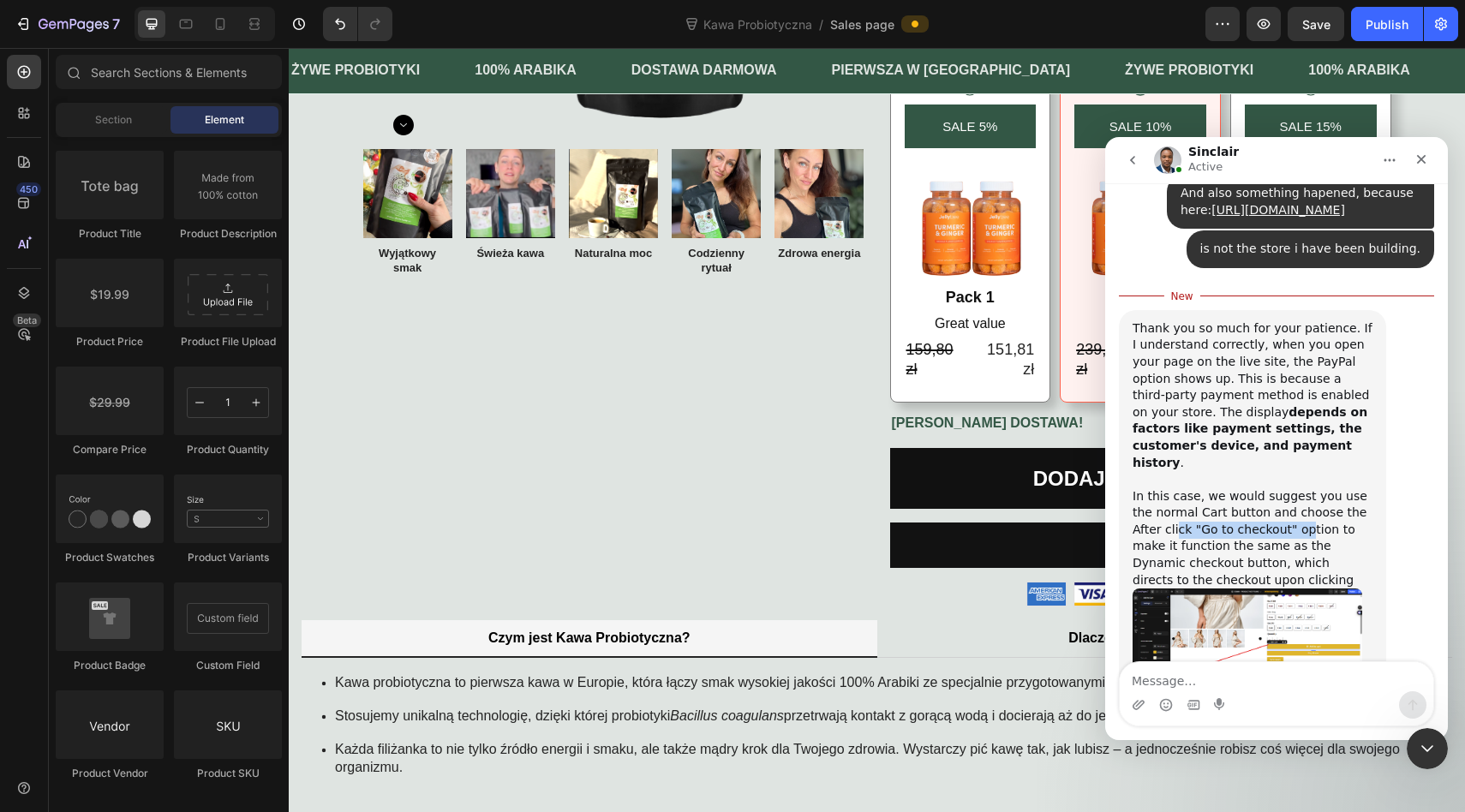
click at [1214, 588] on img "Sinclair says…" at bounding box center [1247, 642] width 229 height 108
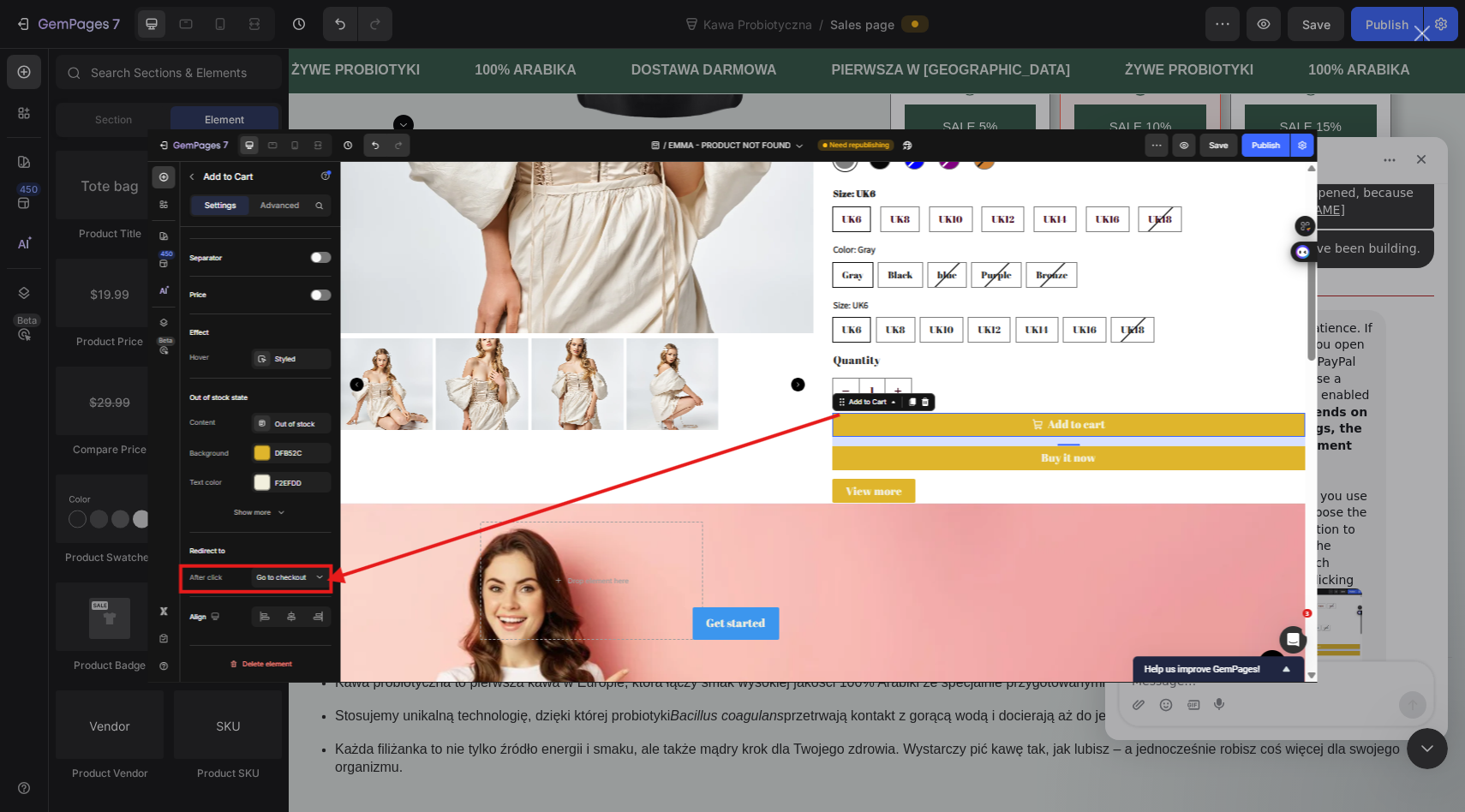
click at [1368, 461] on div "Intercom messenger" at bounding box center [732, 406] width 1465 height 812
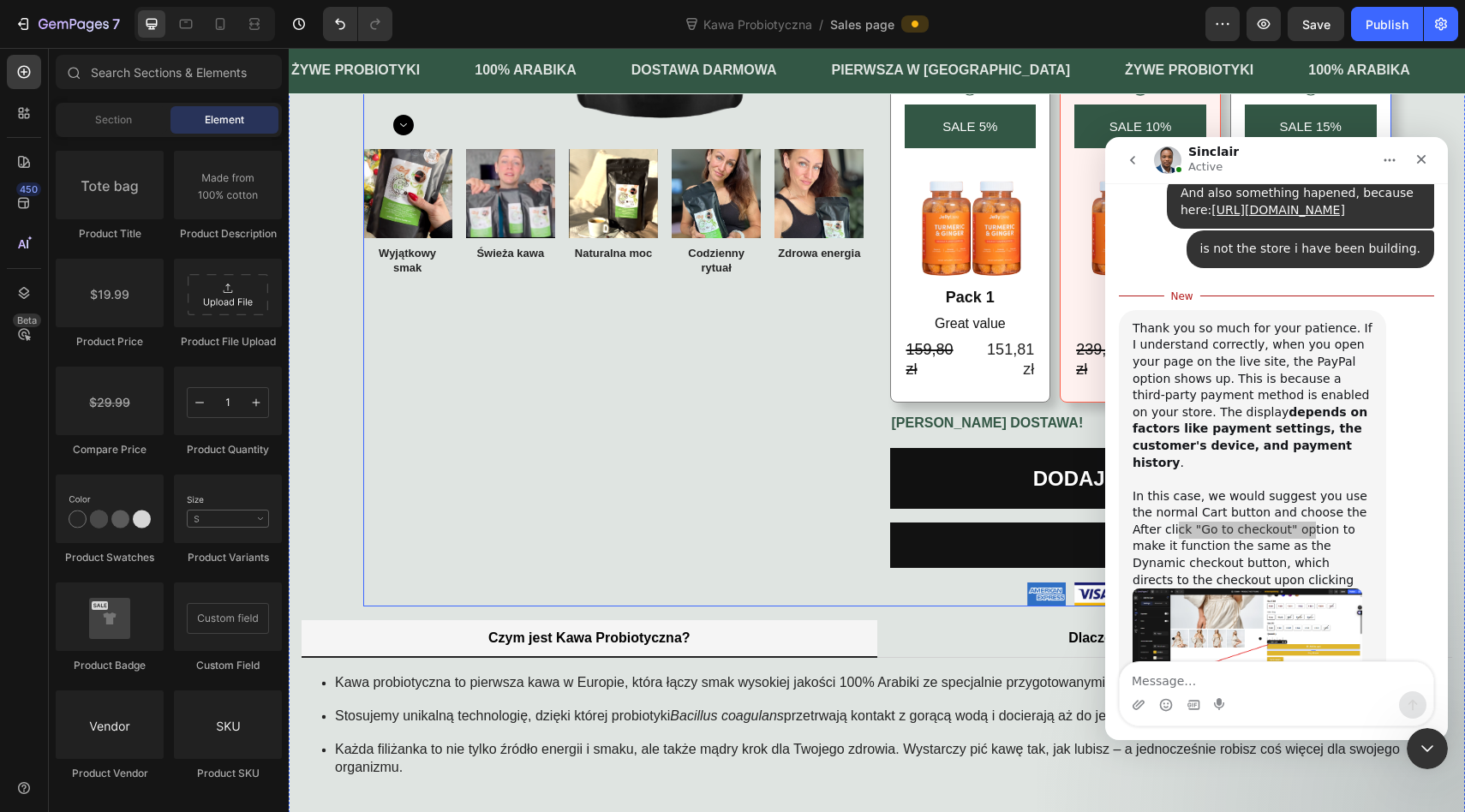
click at [795, 525] on div "Product Images Image Wyjątkowy smak Text Block Image Świeża kawa Text Block Ima…" at bounding box center [613, 172] width 501 height 866
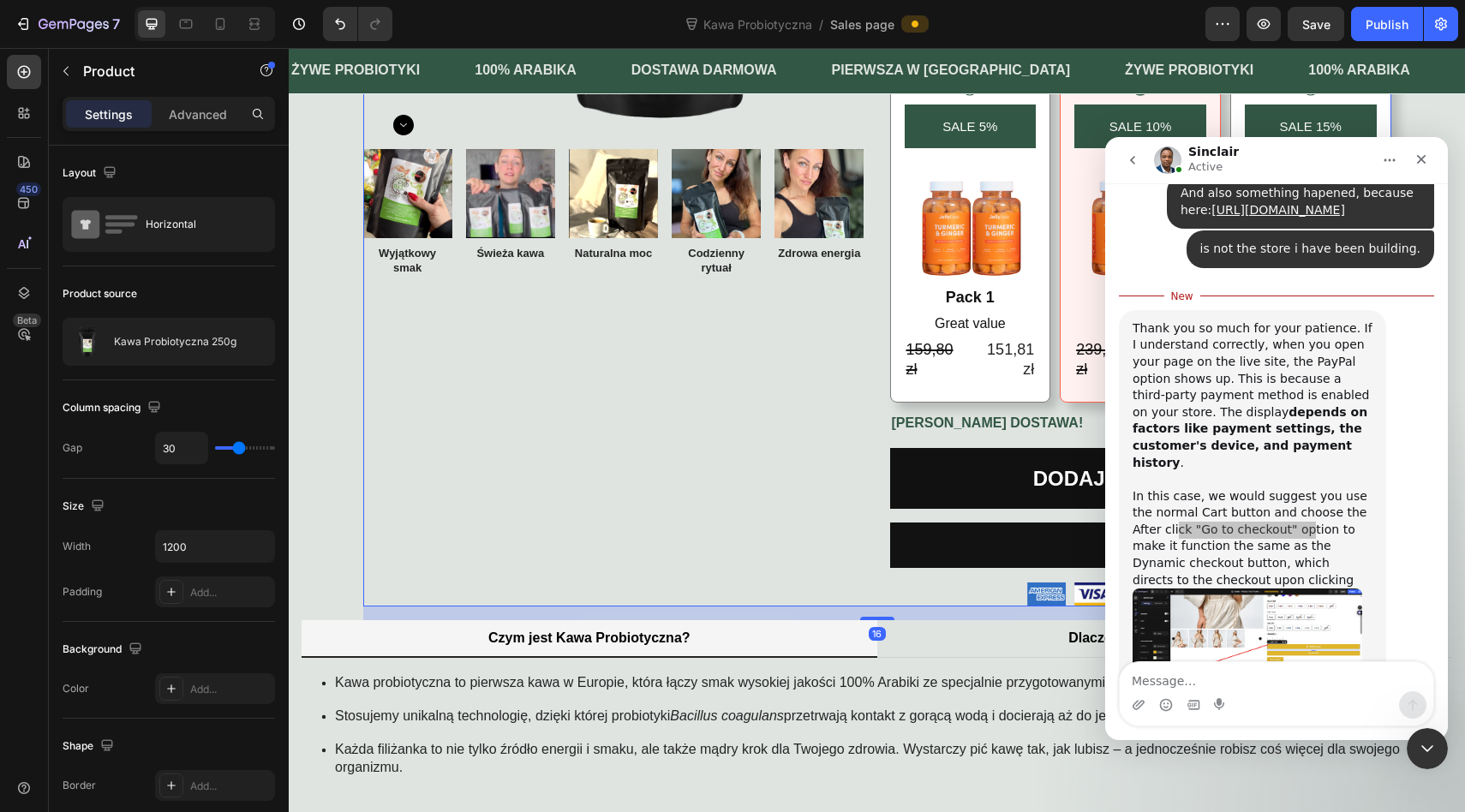
click at [850, 500] on div "Product Images Image Wyjątkowy smak Text Block Image Świeża kawa Text Block Ima…" at bounding box center [613, 172] width 501 height 866
click at [1419, 163] on icon "Close" at bounding box center [1421, 159] width 14 height 14
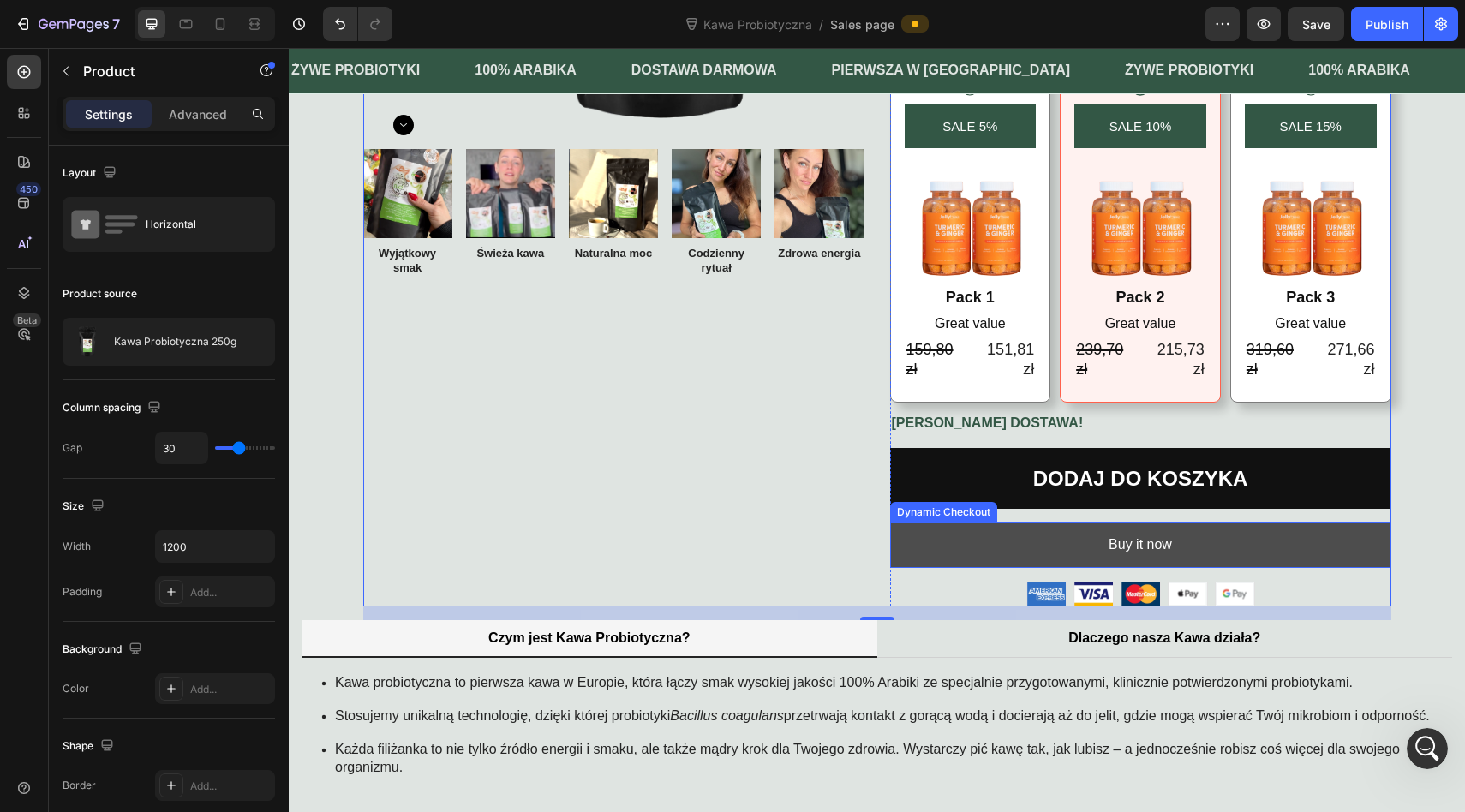
click at [1227, 530] on button "Buy it now" at bounding box center [1140, 545] width 501 height 46
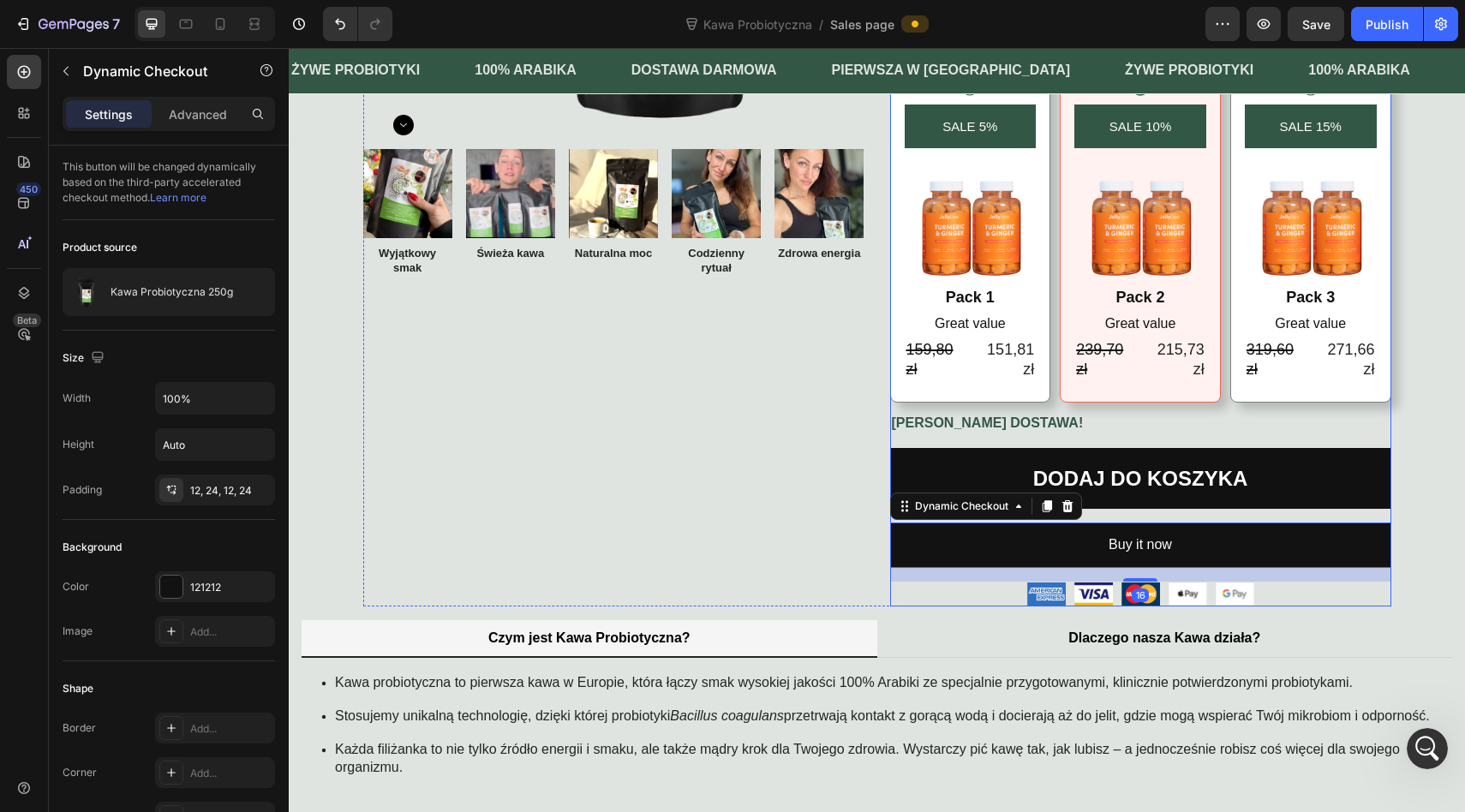
scroll to position [4721, 0]
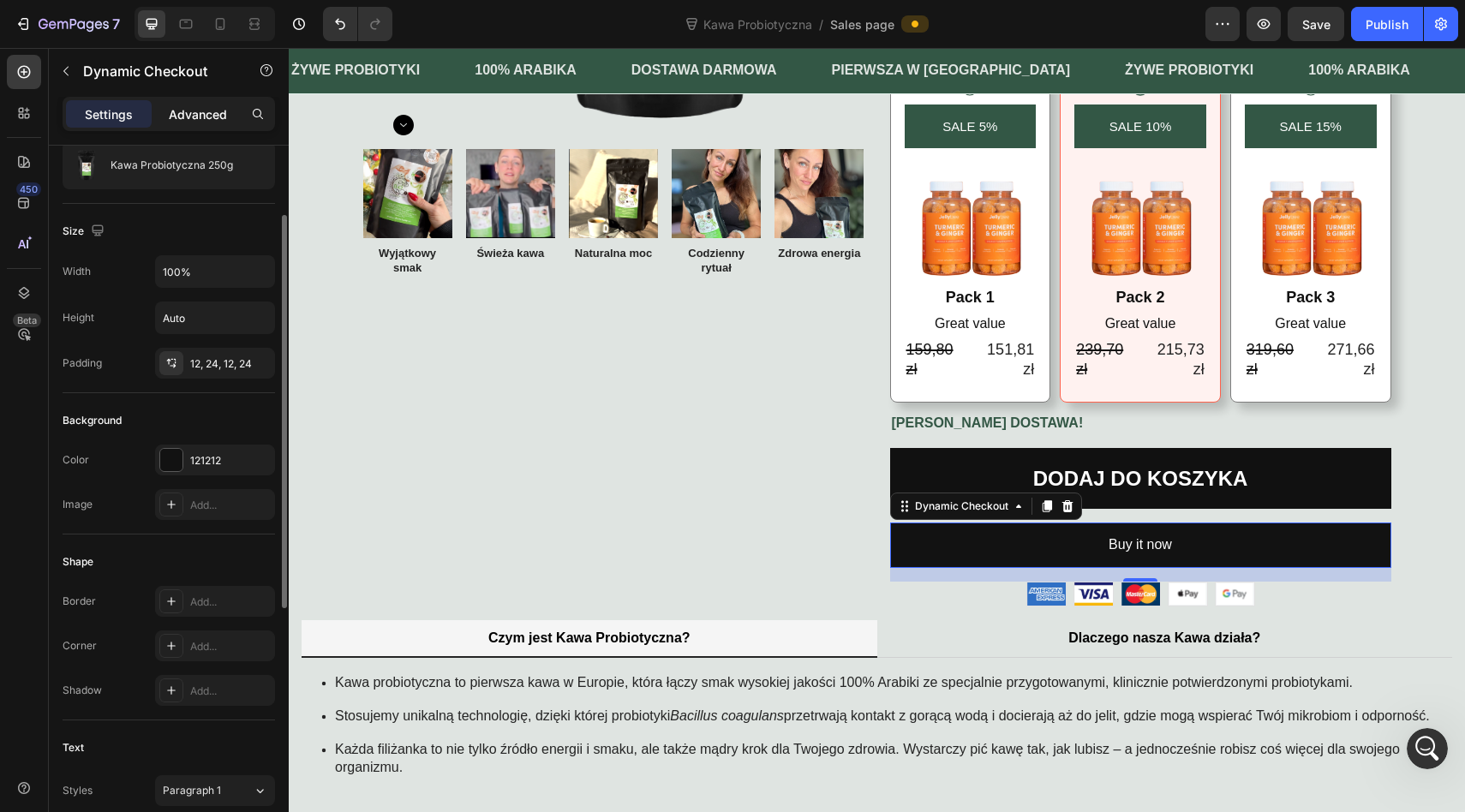
click at [177, 108] on p "Advanced" at bounding box center [198, 114] width 59 height 18
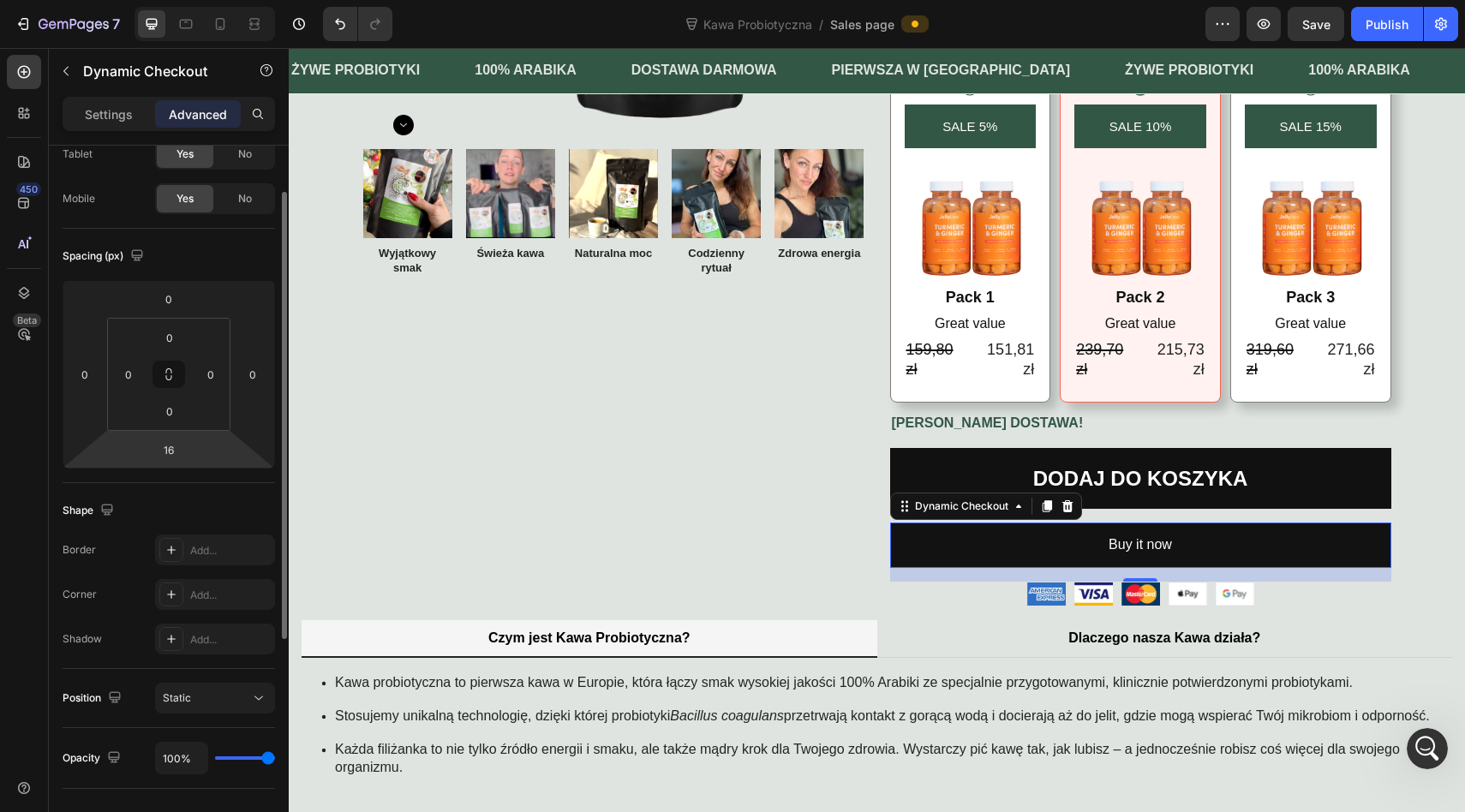
scroll to position [0, 0]
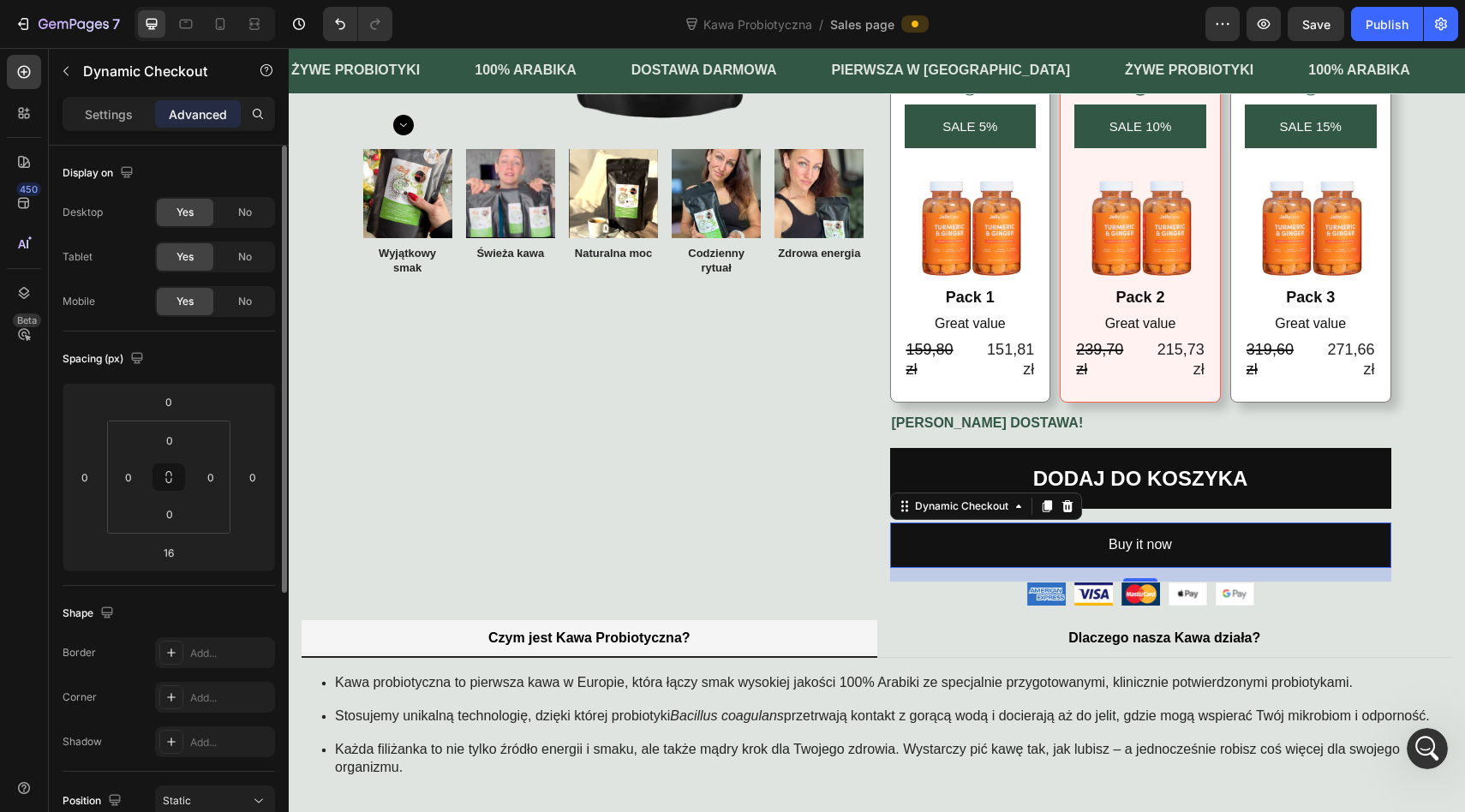
click at [129, 122] on p "Settings" at bounding box center [109, 114] width 48 height 18
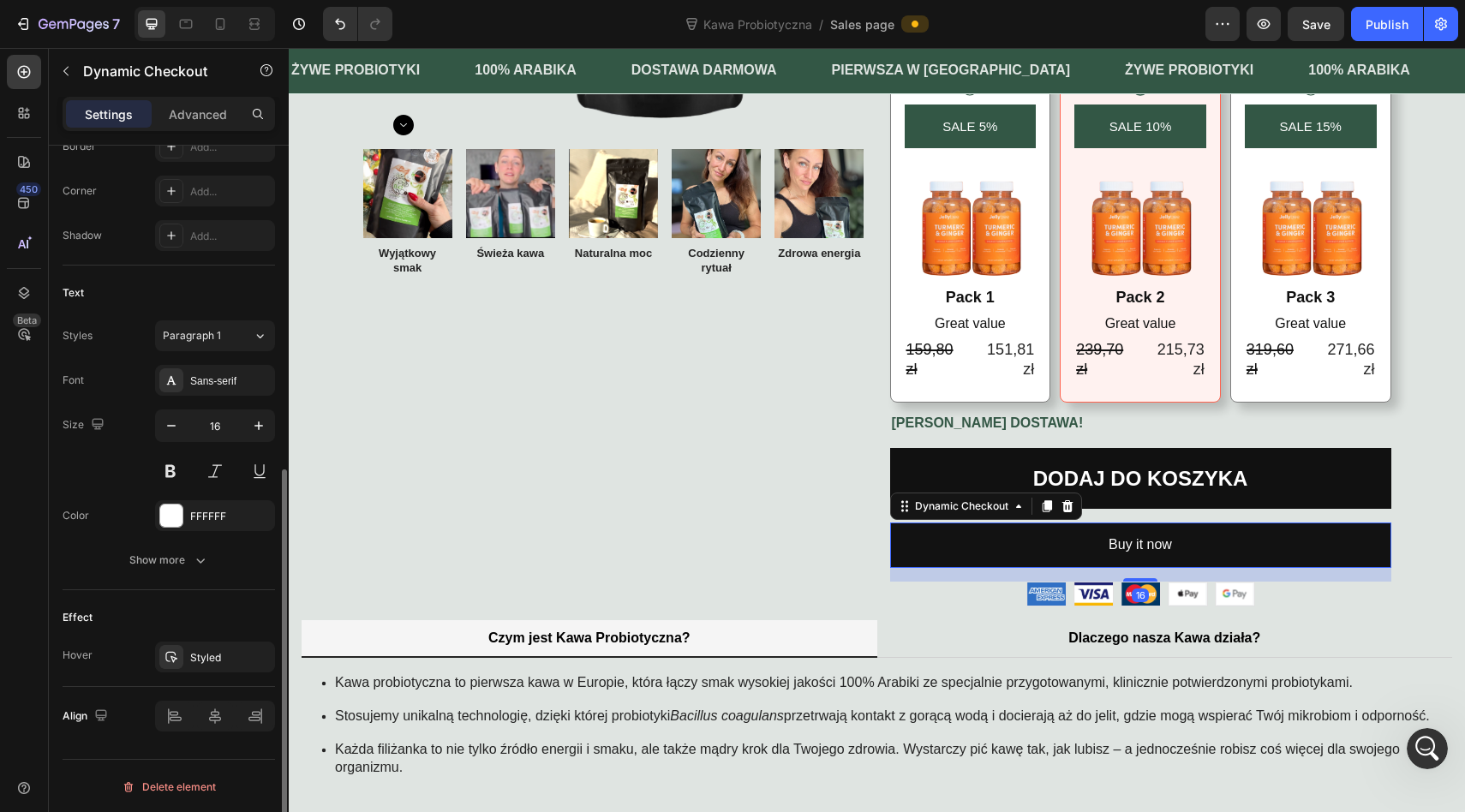
scroll to position [583, 0]
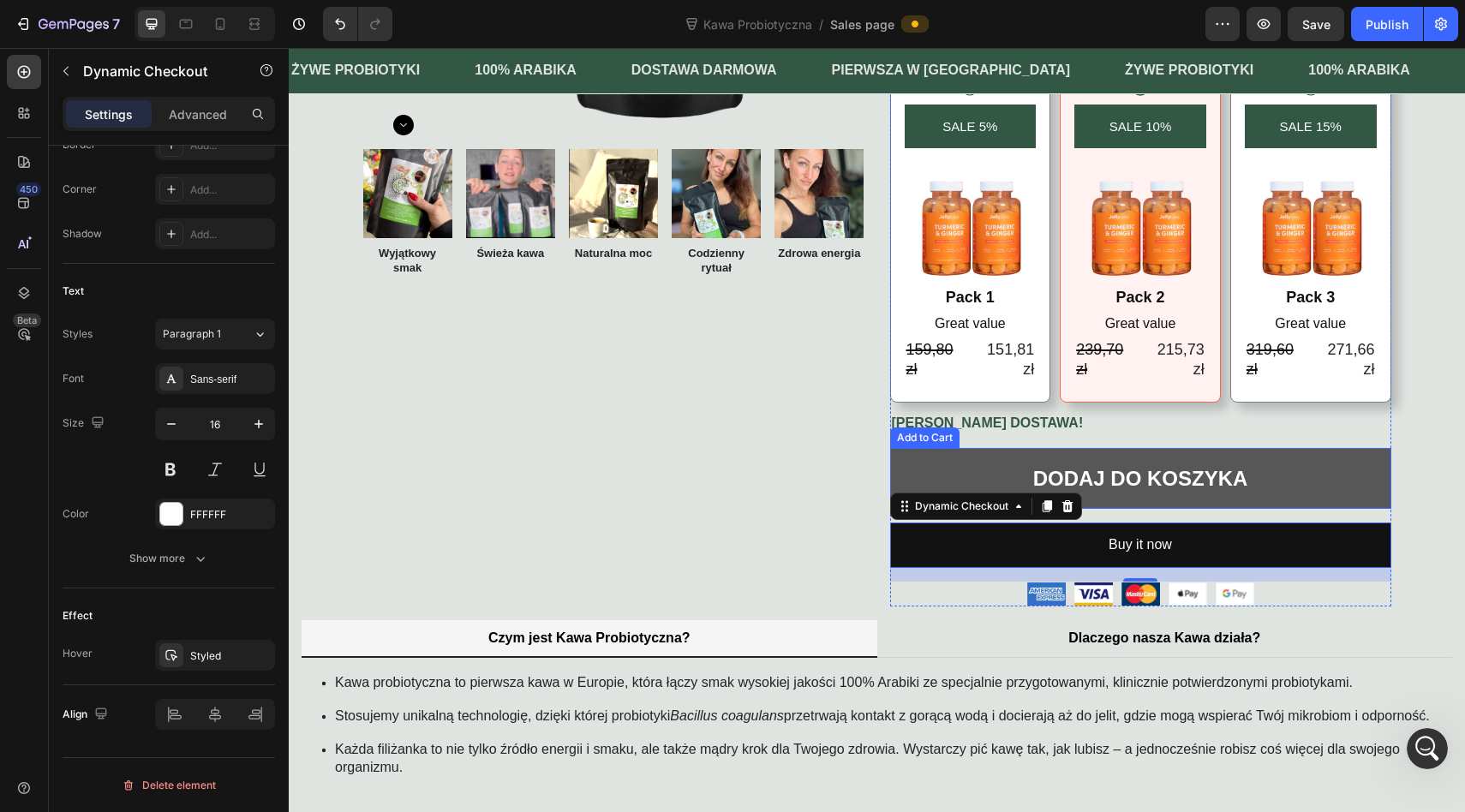
click at [1006, 464] on button "DODAJ DO KOSZYKA" at bounding box center [1140, 478] width 501 height 60
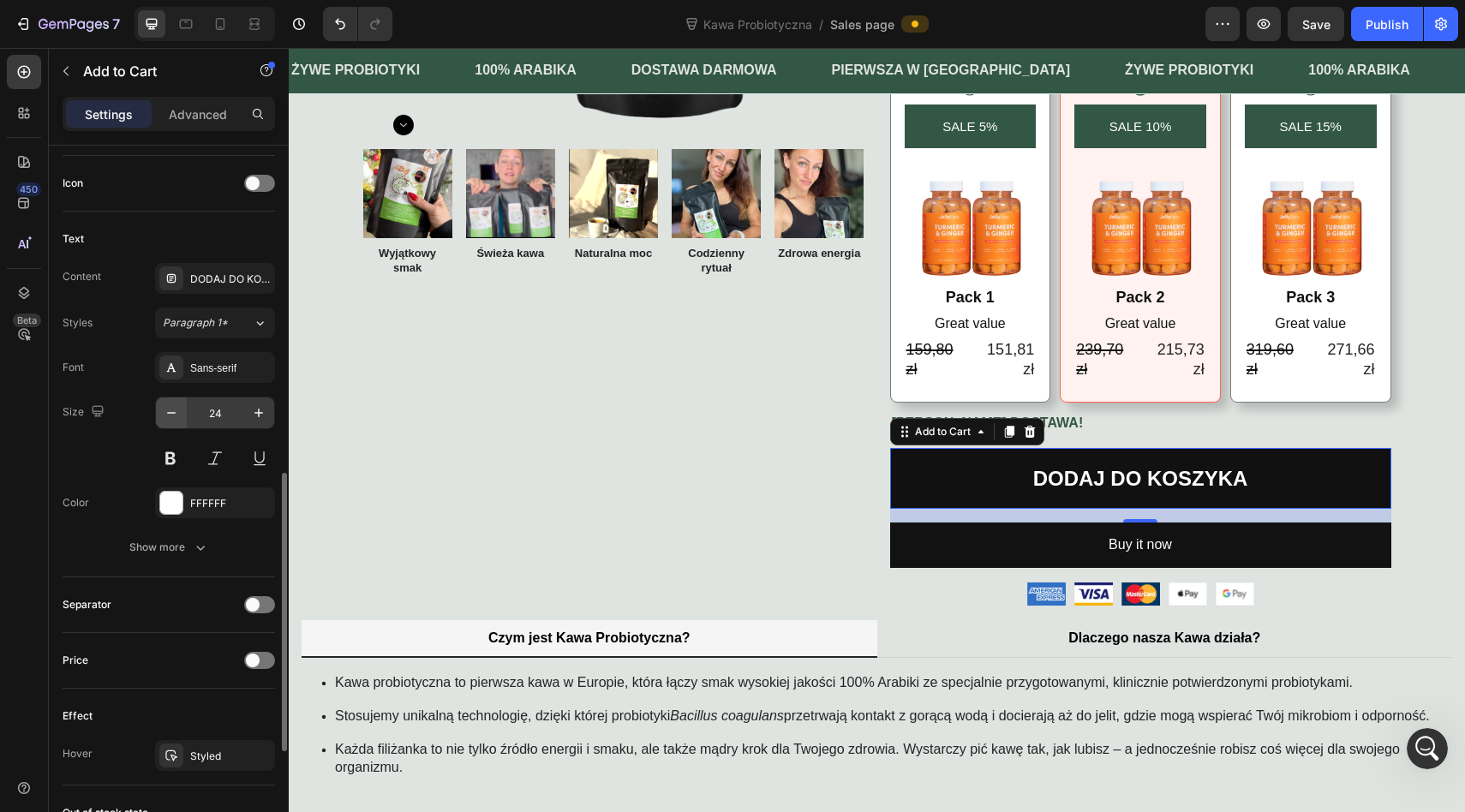
scroll to position [1120, 0]
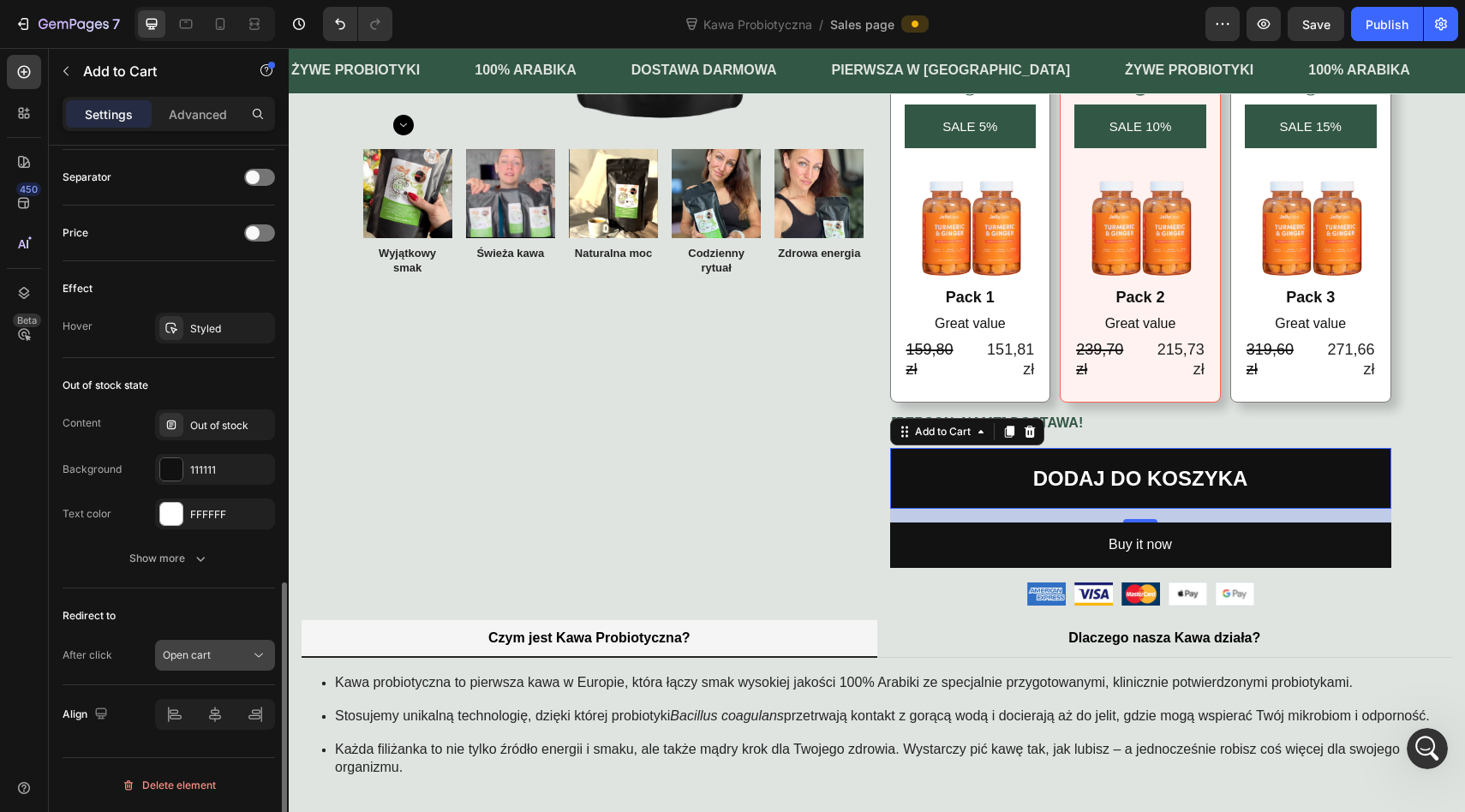
click at [187, 659] on span "Open cart" at bounding box center [186, 654] width 48 height 13
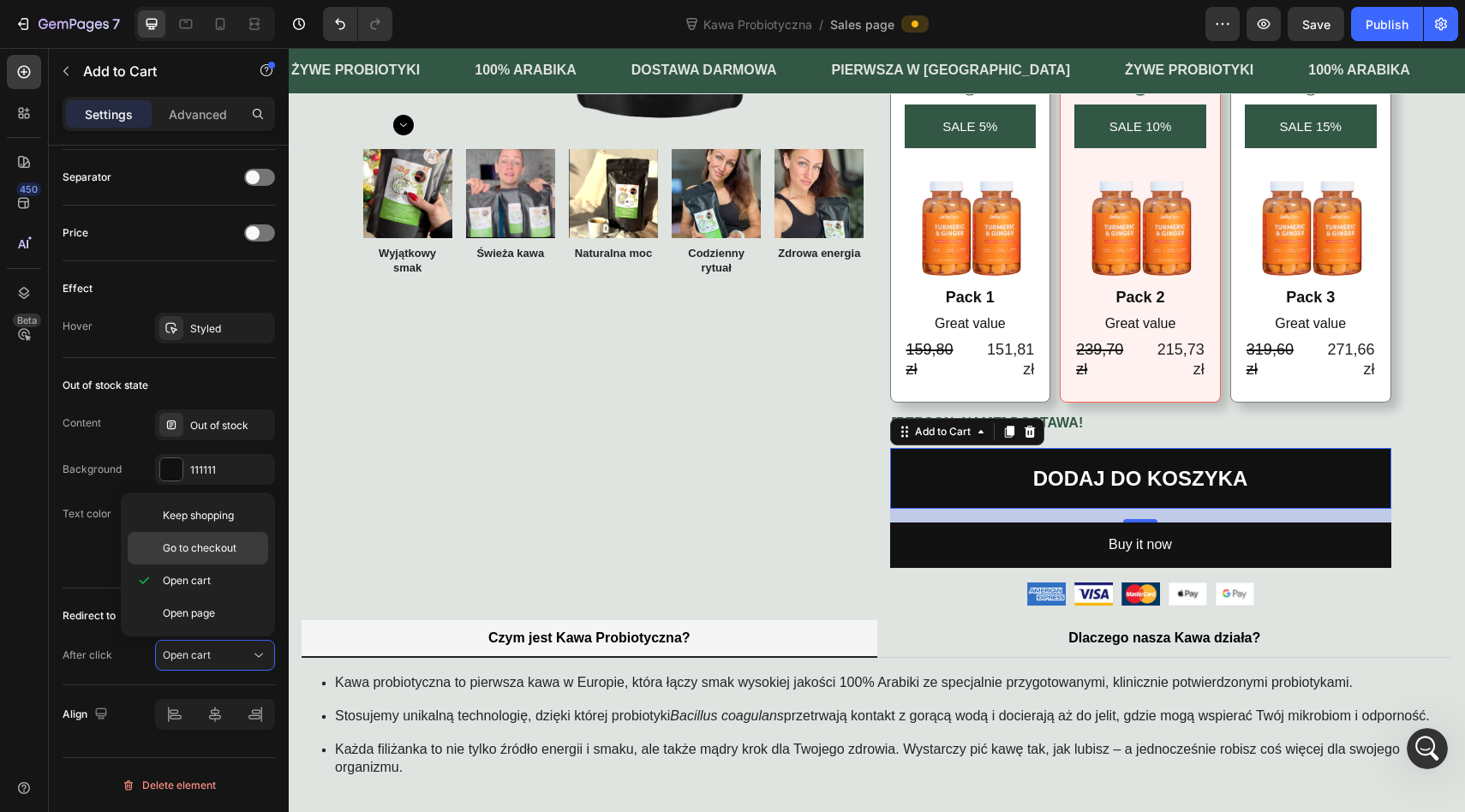
click at [192, 547] on span "Go to checkout" at bounding box center [200, 549] width 74 height 16
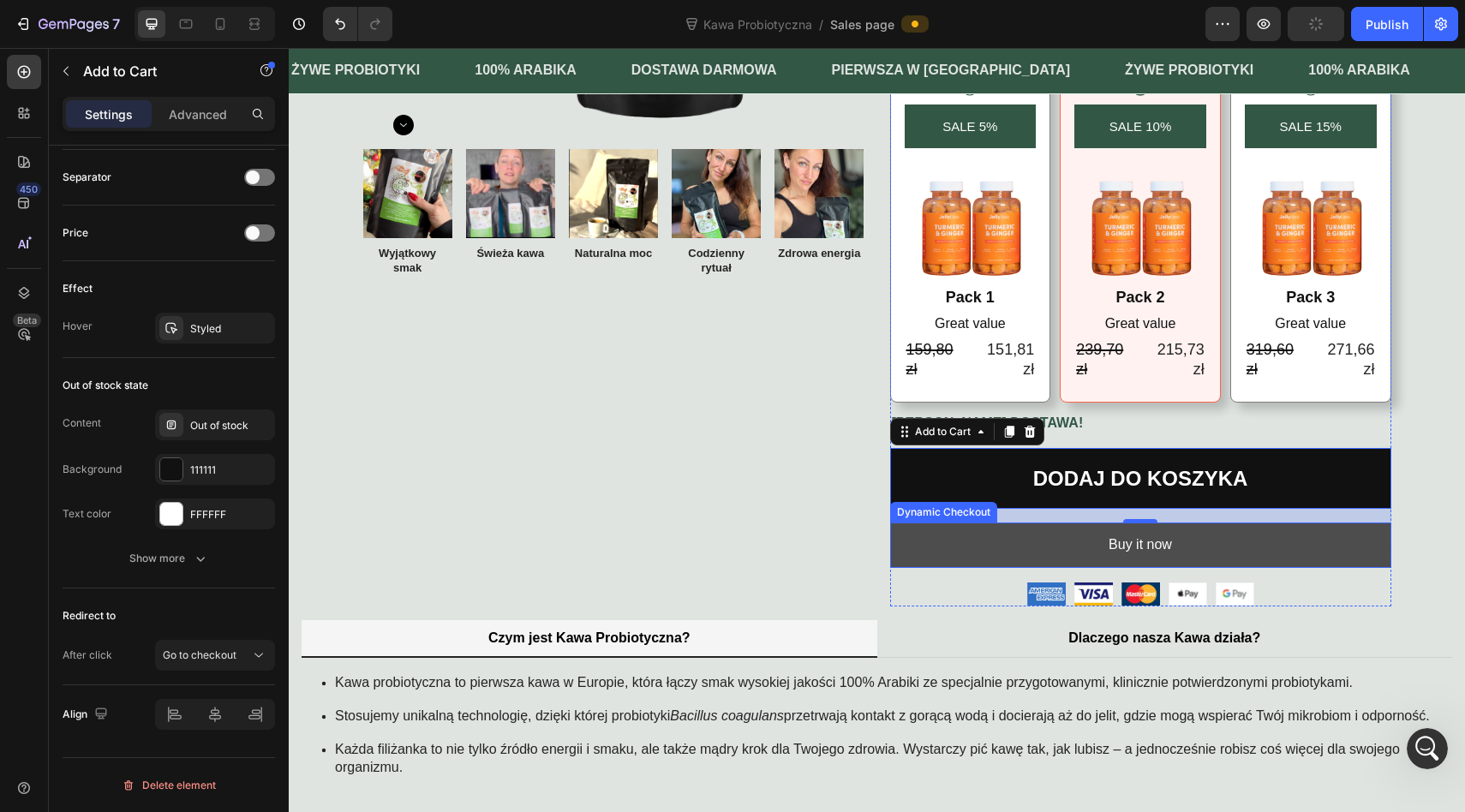
click at [1383, 532] on button "Buy it now" at bounding box center [1140, 545] width 501 height 46
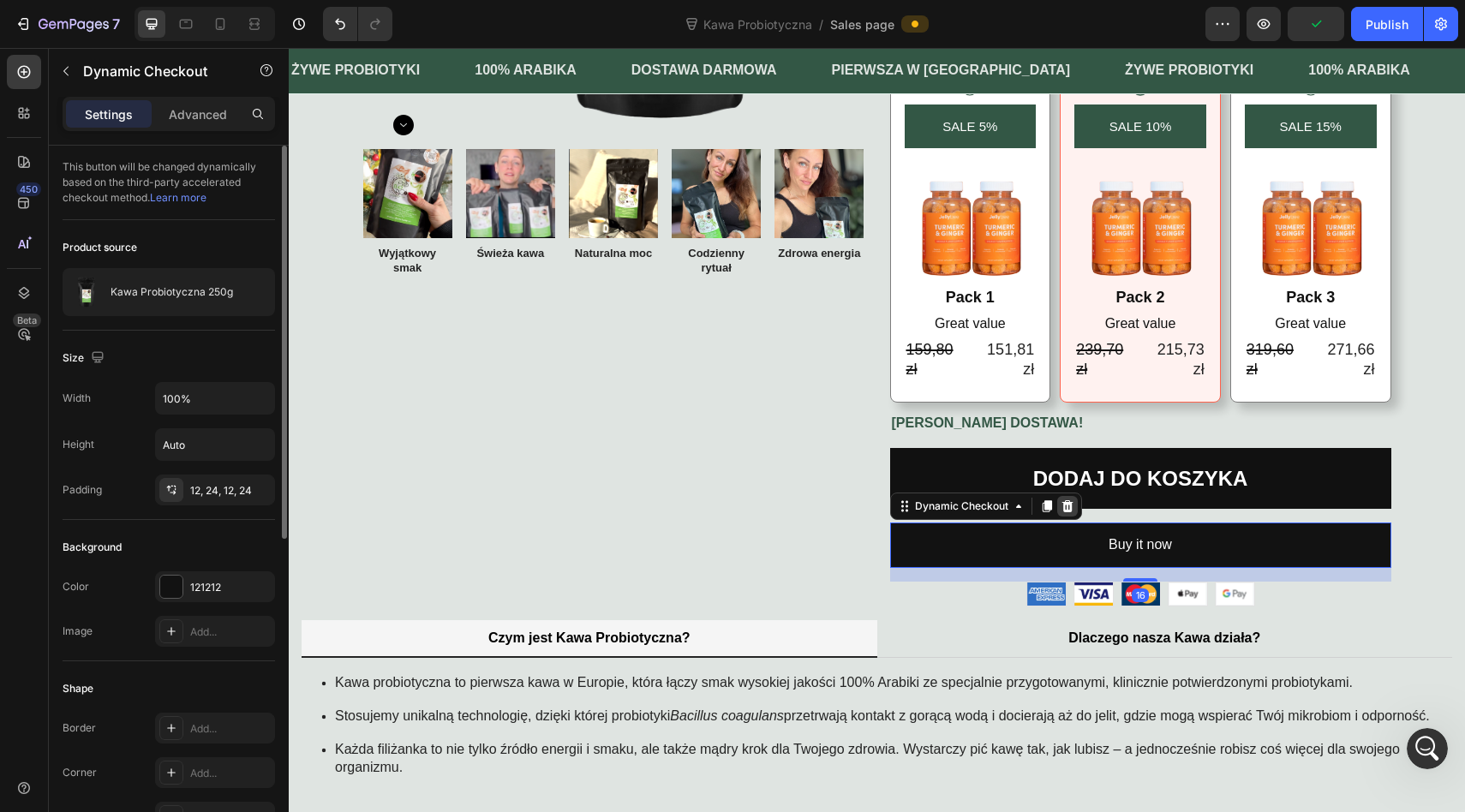
click at [1068, 507] on icon at bounding box center [1067, 507] width 11 height 12
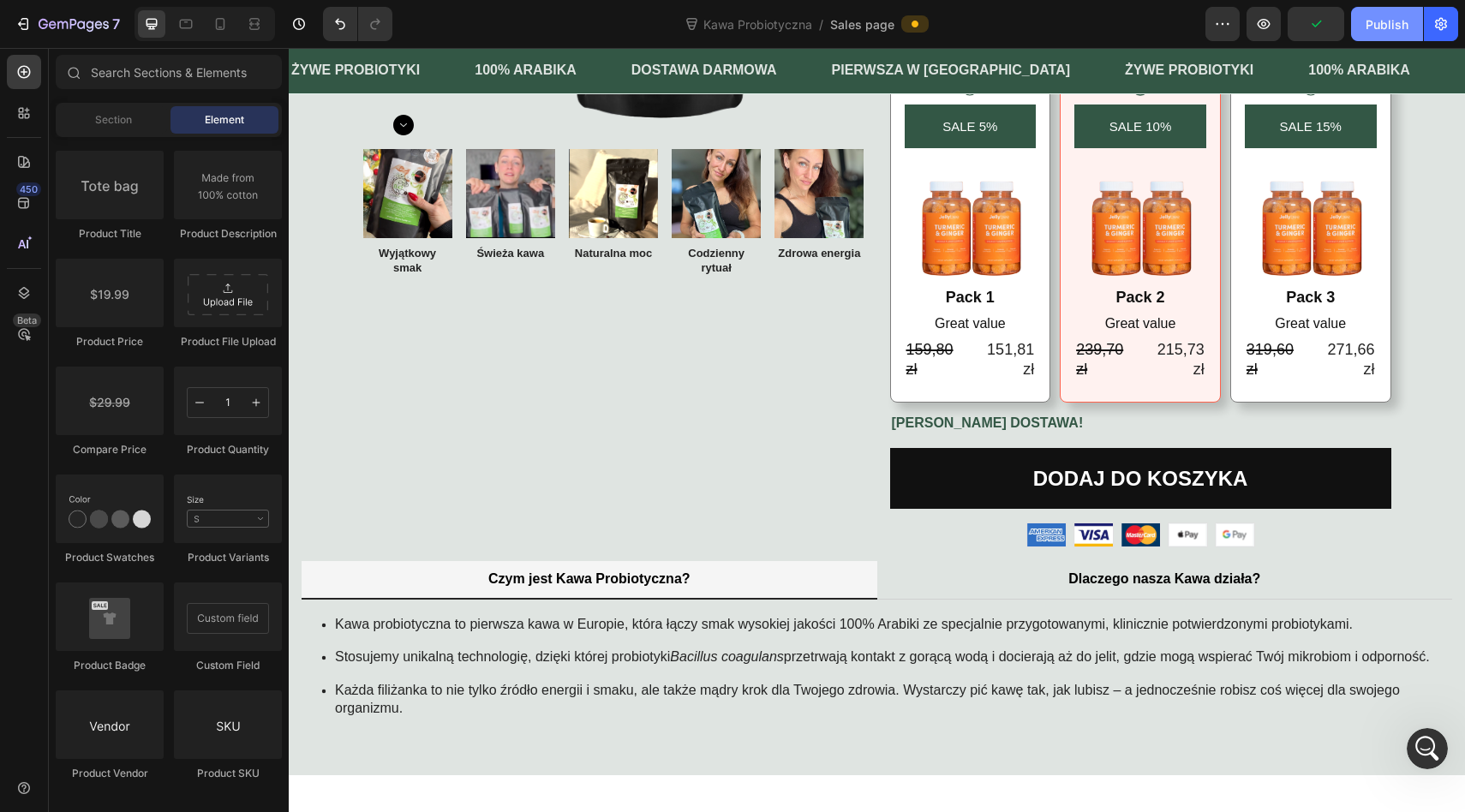
click at [1388, 16] on div "Publish" at bounding box center [1386, 24] width 43 height 18
click at [1267, 20] on icon "button" at bounding box center [1264, 24] width 13 height 10
drag, startPoint x: 1412, startPoint y: 733, endPoint x: 2813, endPoint y: 1461, distance: 1578.9
click at [1409, 732] on div "Open Intercom Messenger" at bounding box center [1424, 746] width 57 height 57
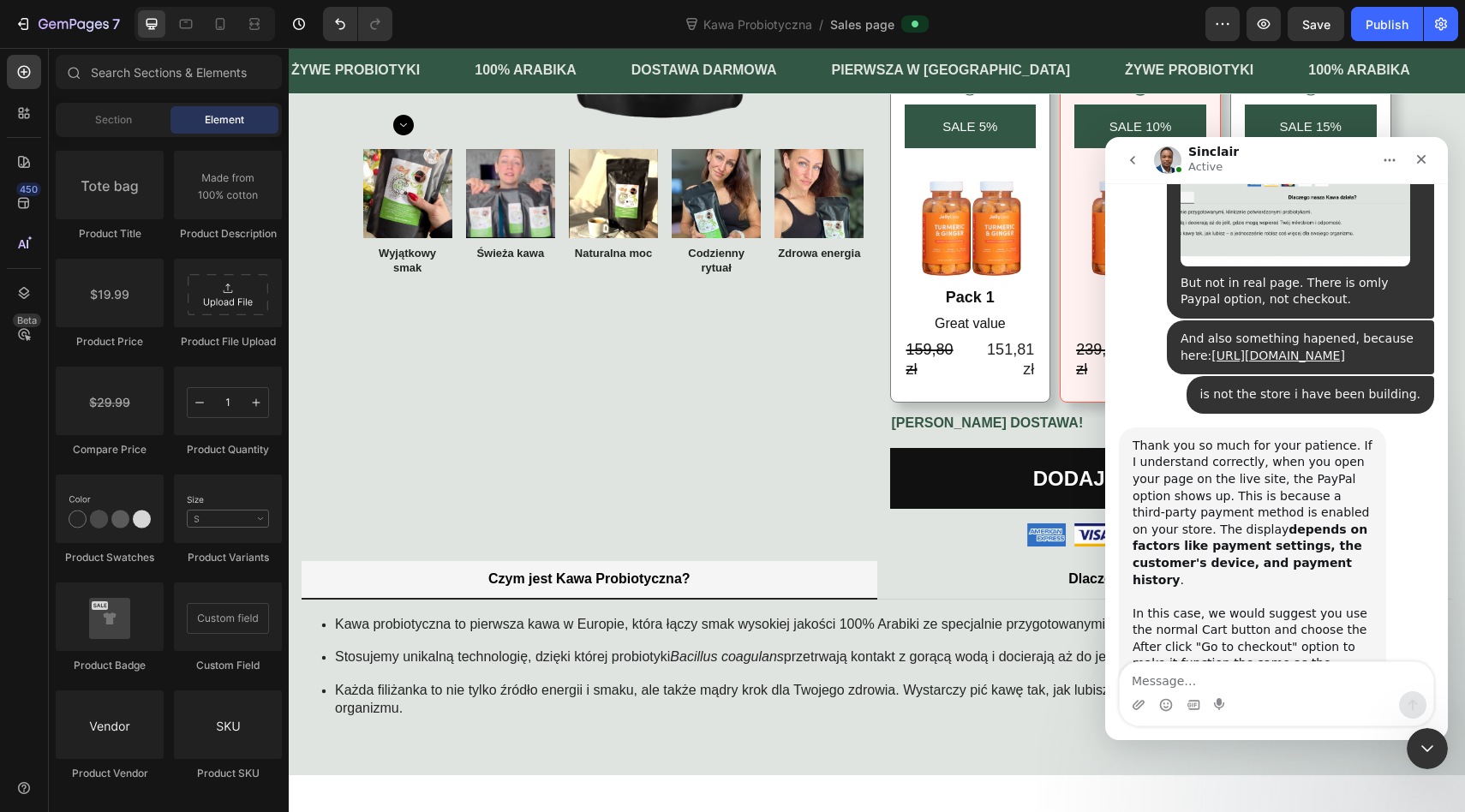
click at [1227, 684] on textarea "Message…" at bounding box center [1276, 676] width 313 height 29
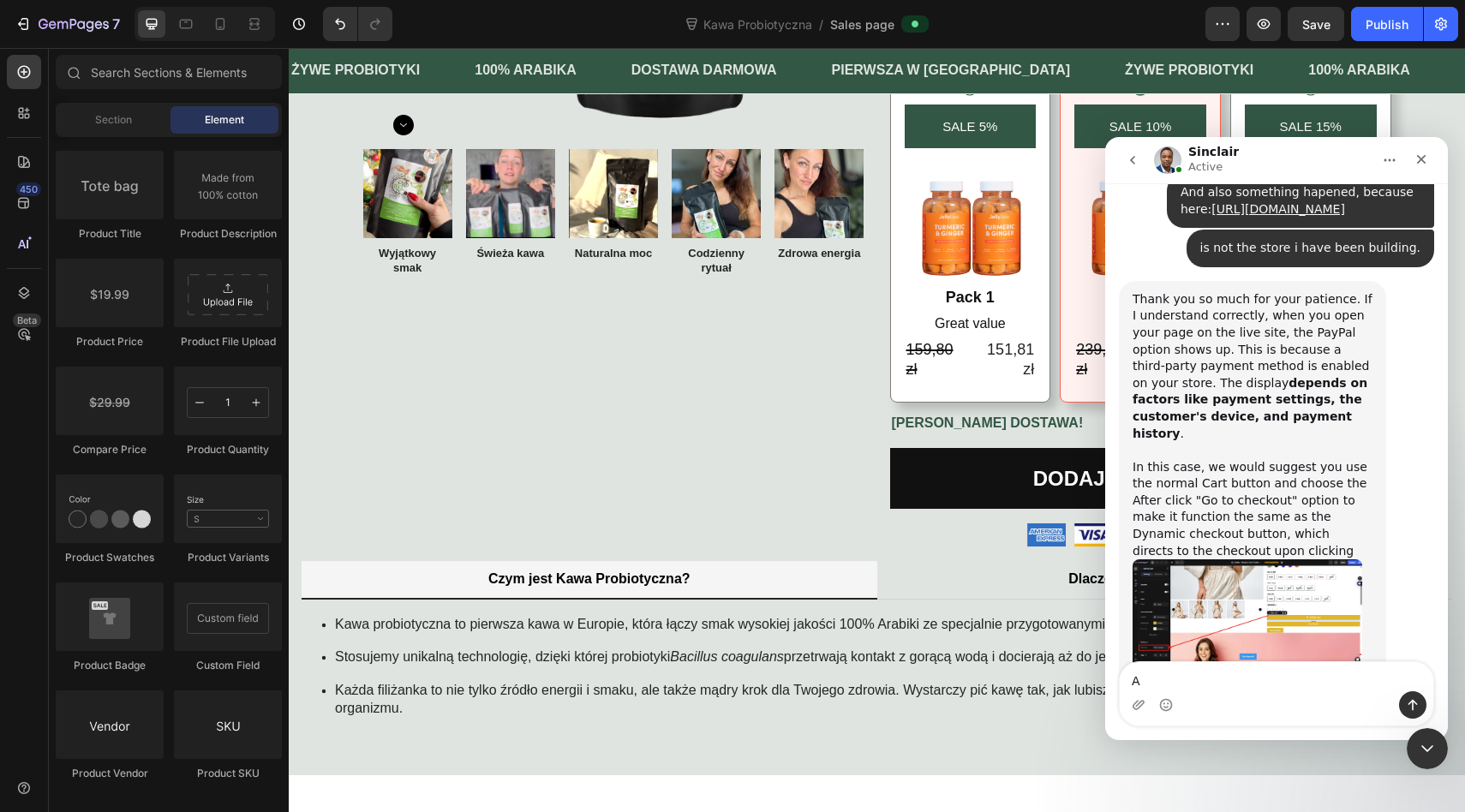
scroll to position [4721, 0]
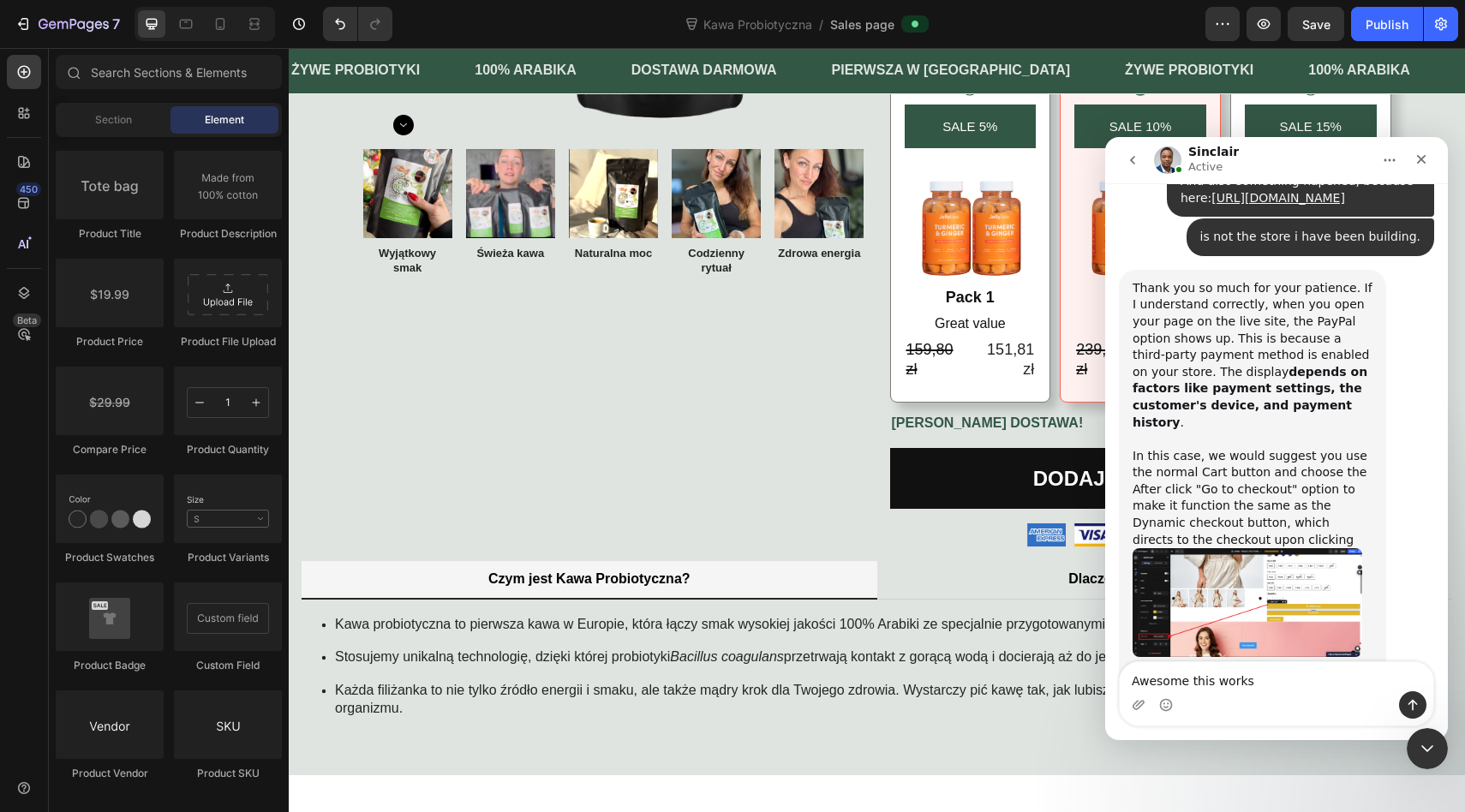
type textarea "Awesome this works!"
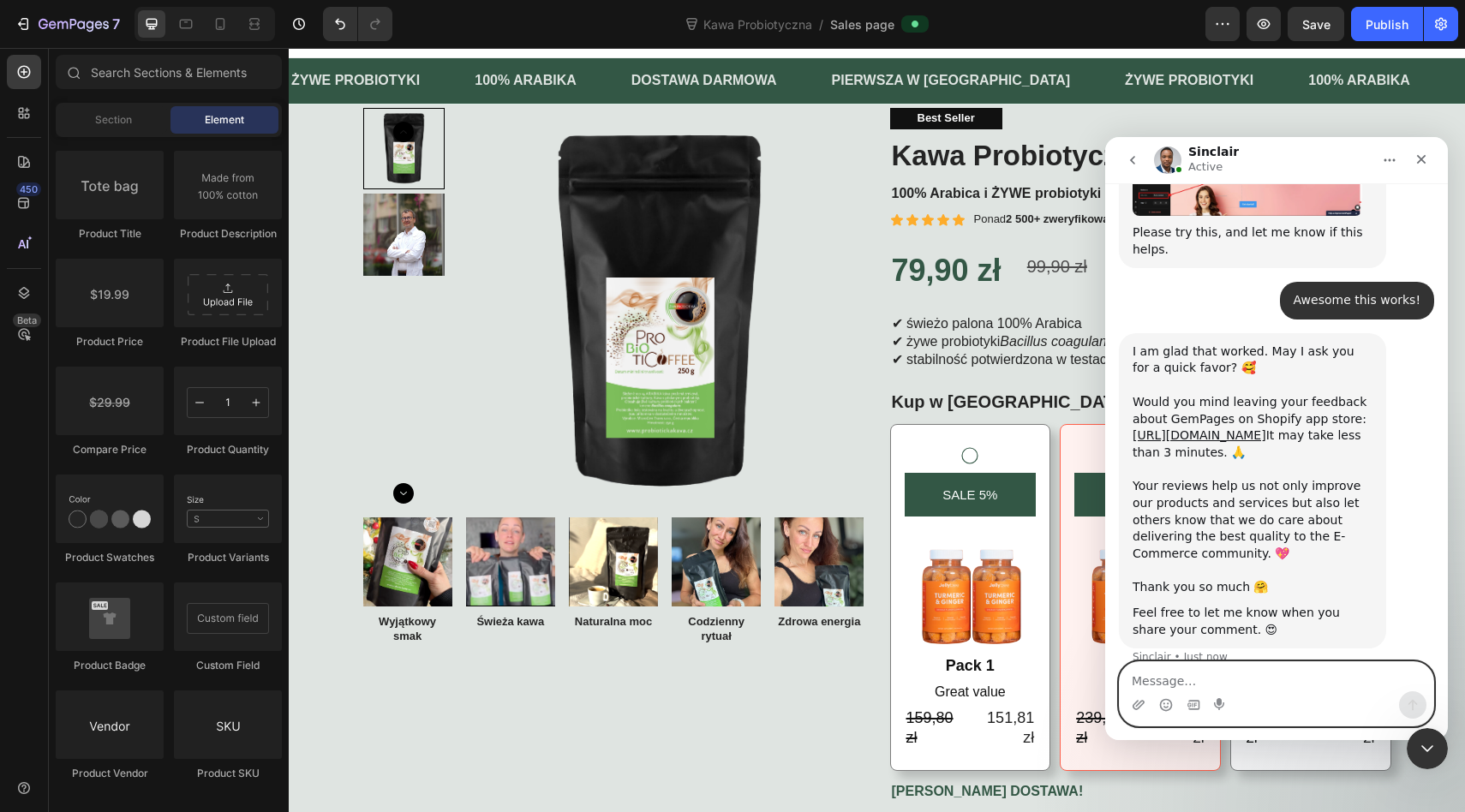
scroll to position [5166, 0]
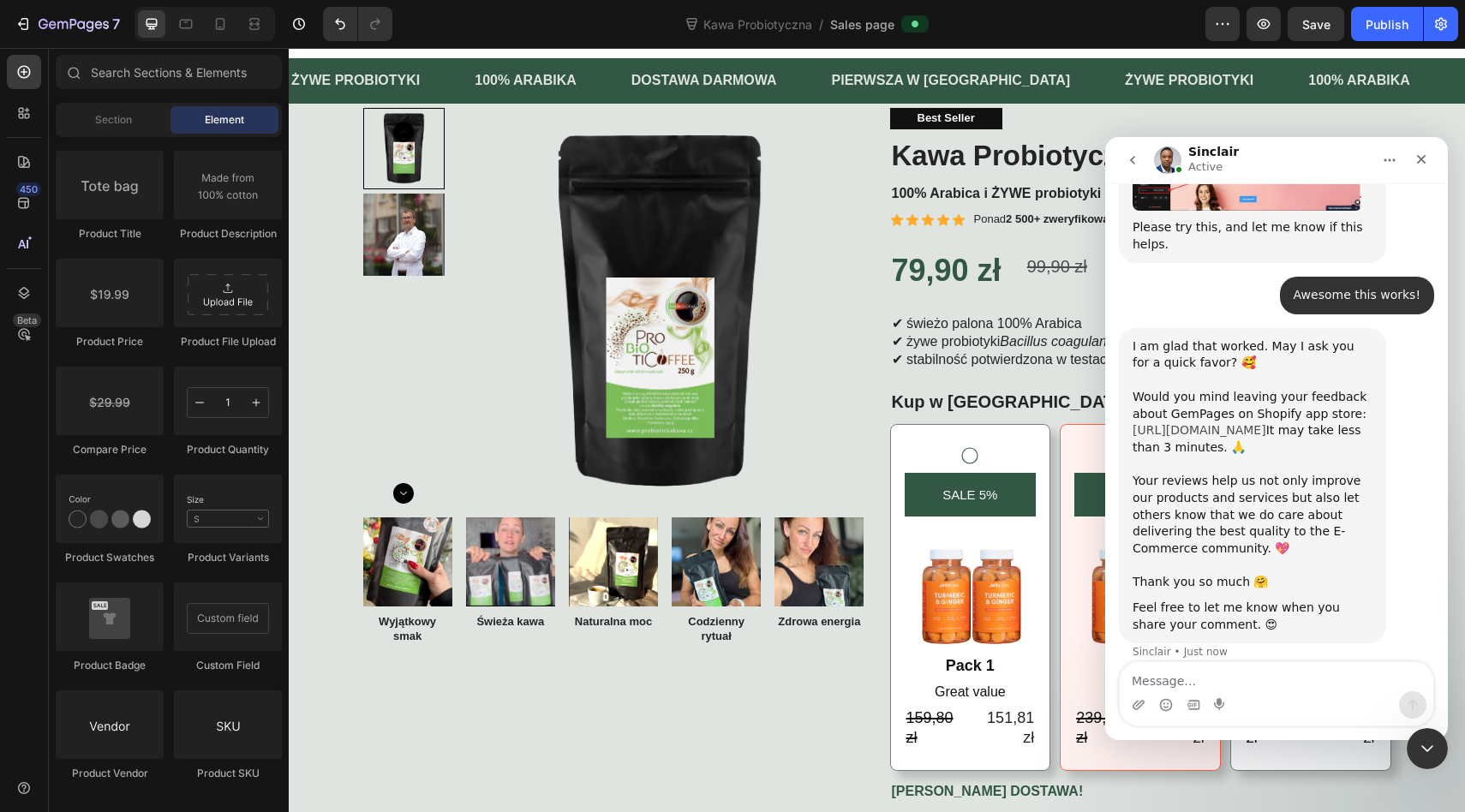
click at [1191, 423] on link "[URL][DOMAIN_NAME]" at bounding box center [1199, 430] width 134 height 14
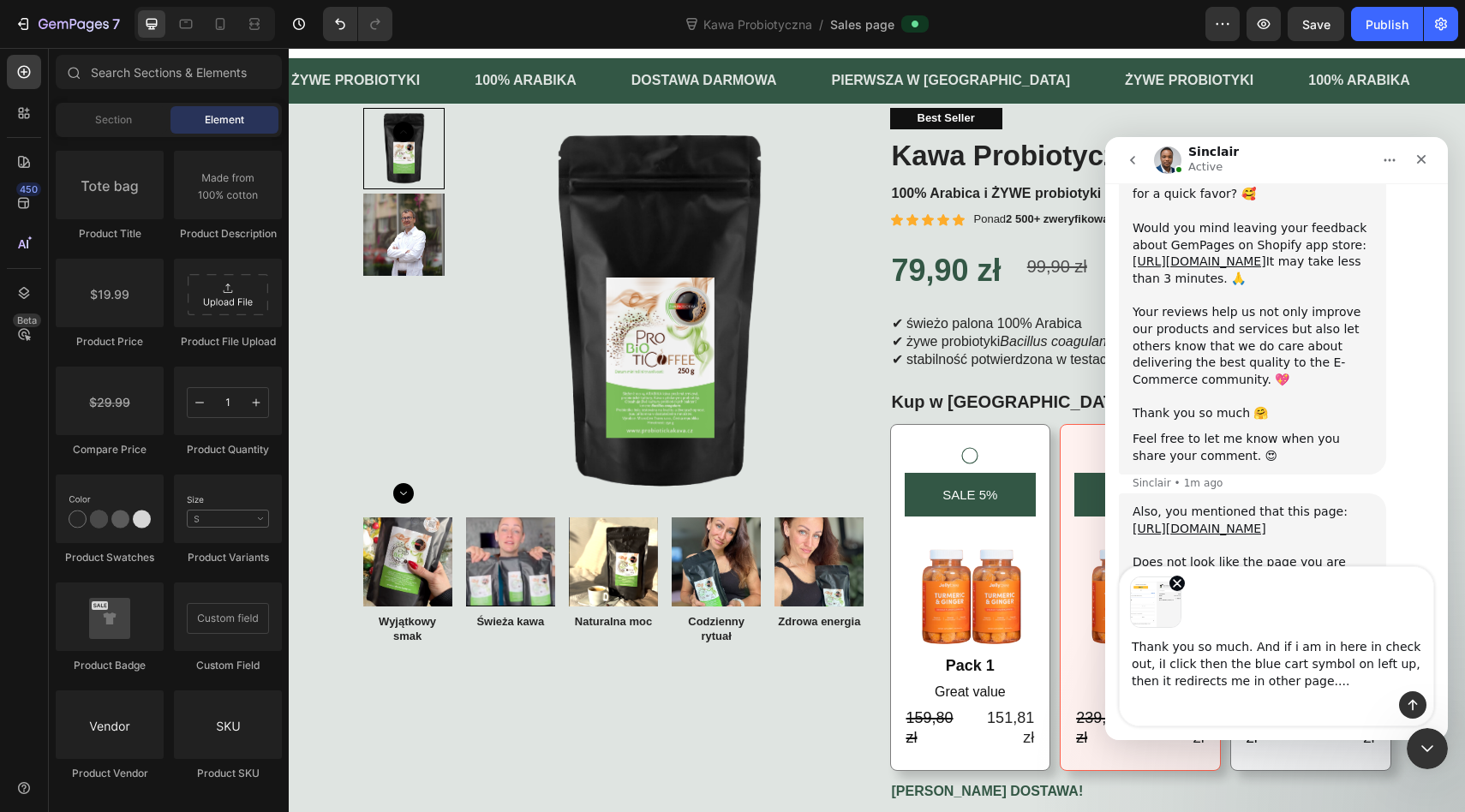
scroll to position [5346, 0]
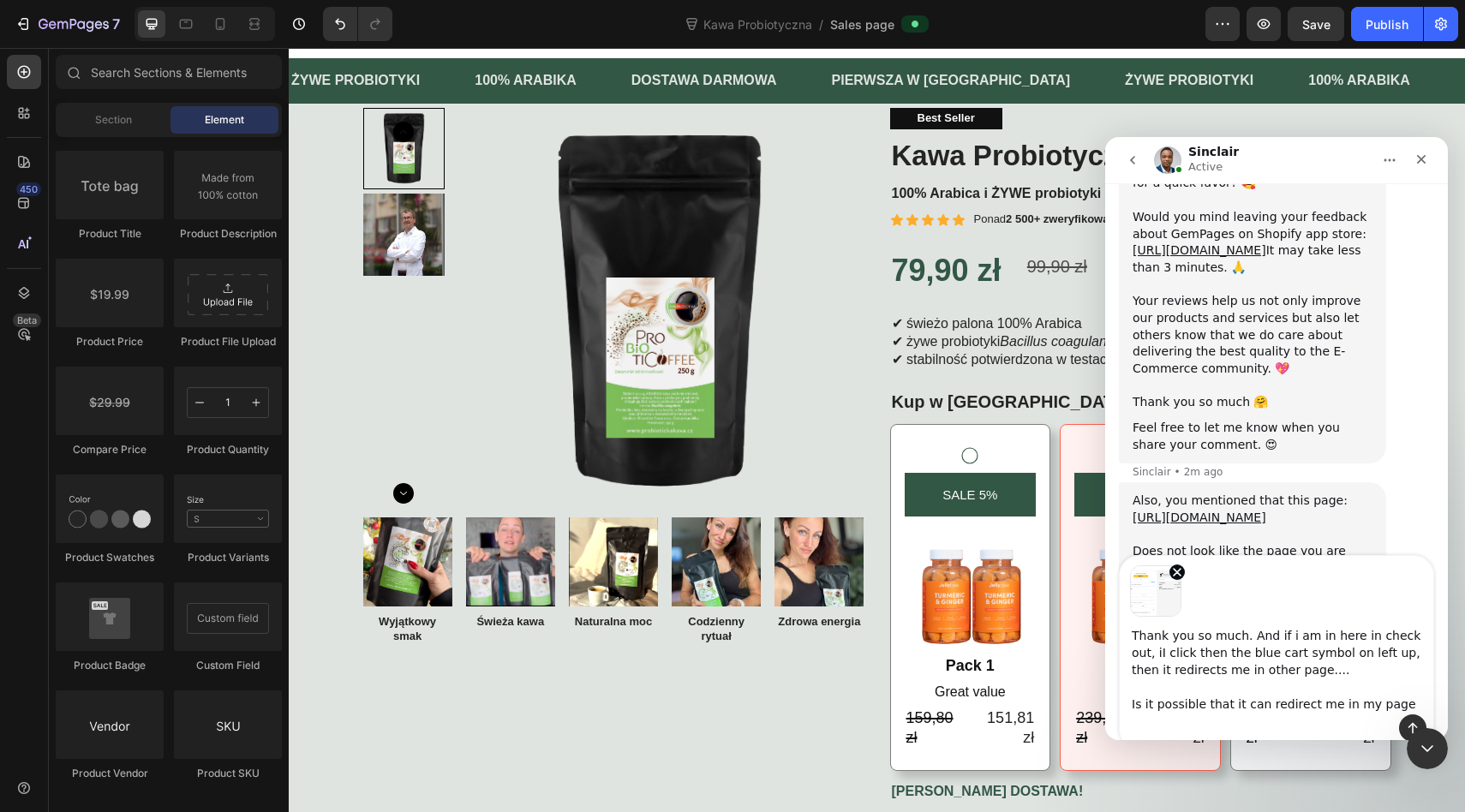
drag, startPoint x: 1235, startPoint y: 458, endPoint x: 1118, endPoint y: 438, distance: 118.7
click at [1118, 482] on div "Also, you mentioned that this page: https://kawaprobiotyczna.pl/products/kawapr…" at bounding box center [1251, 534] width 267 height 104
copy link "[URL][DOMAIN_NAME]"
click at [1390, 705] on textarea "Thank you so much. And if i am in here in check out, iI click then the blue car…" at bounding box center [1276, 666] width 313 height 98
type textarea "Thank you so much. And if i am in here in check out, iI click then the blue car…"
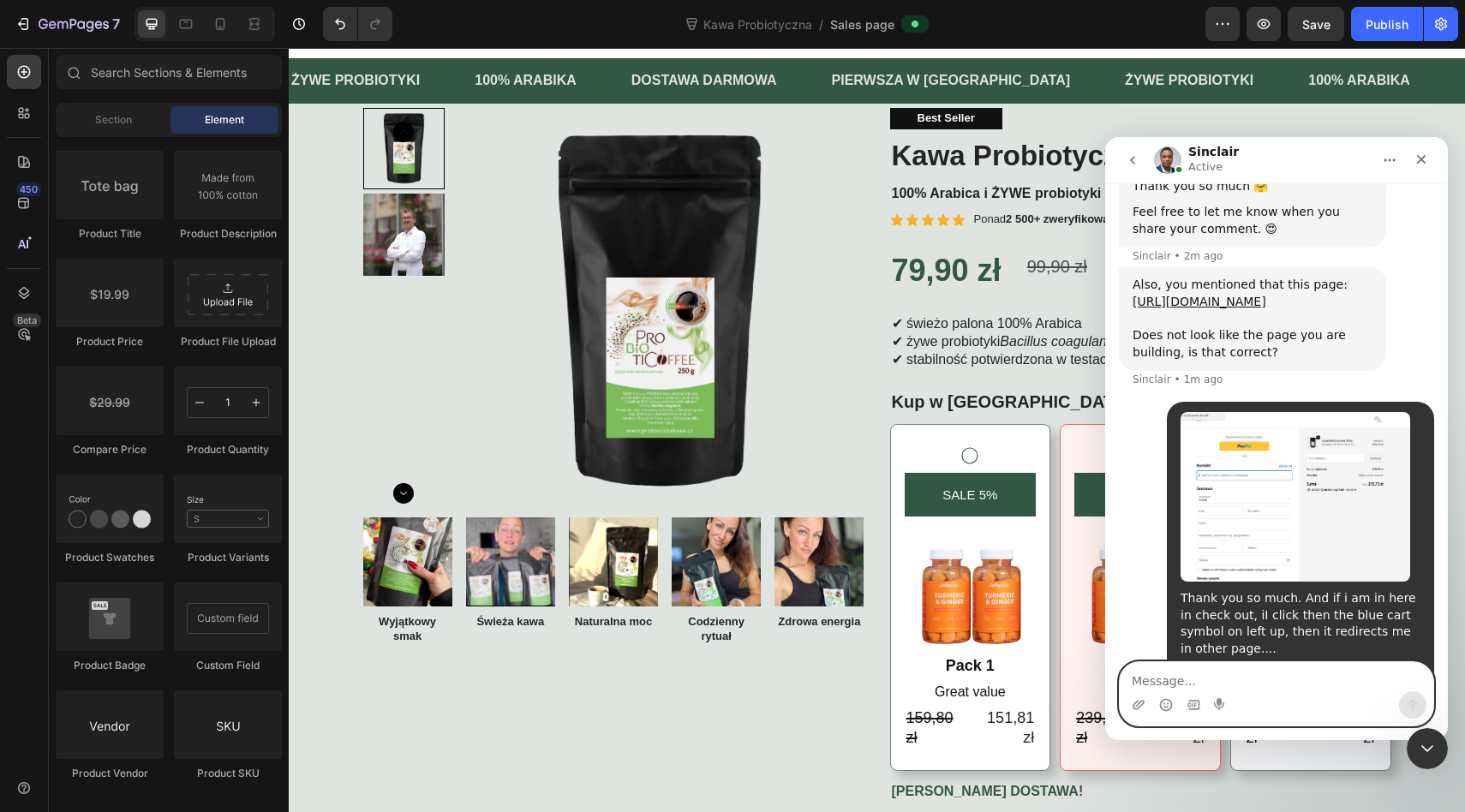
scroll to position [5546, 0]
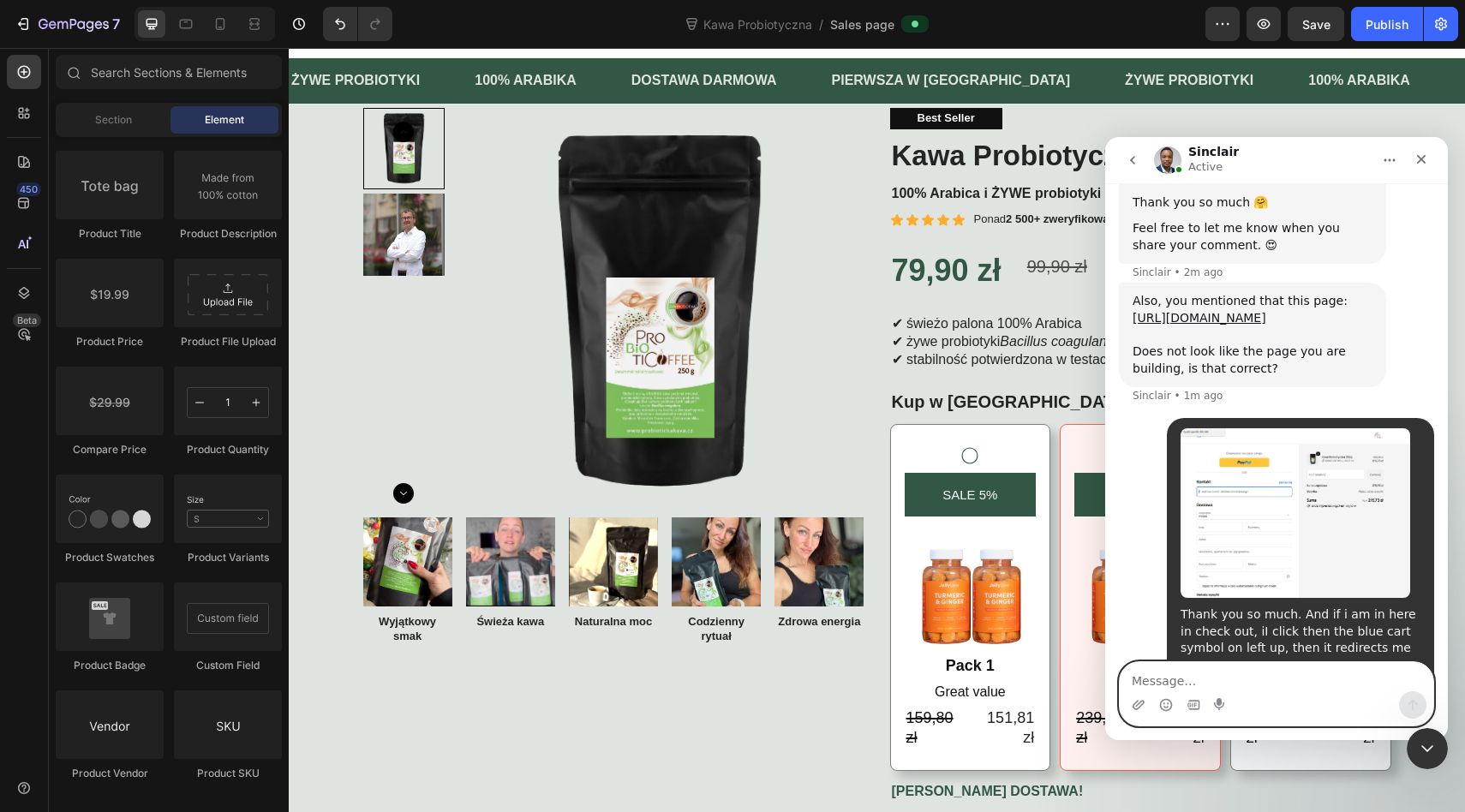
drag, startPoint x: 1269, startPoint y: 243, endPoint x: 1122, endPoint y: 230, distance: 147.6
click at [1122, 283] on div "Also, you mentioned that this page: https://kawaprobiotyczna.pl/products/kawapr…" at bounding box center [1251, 334] width 267 height 104
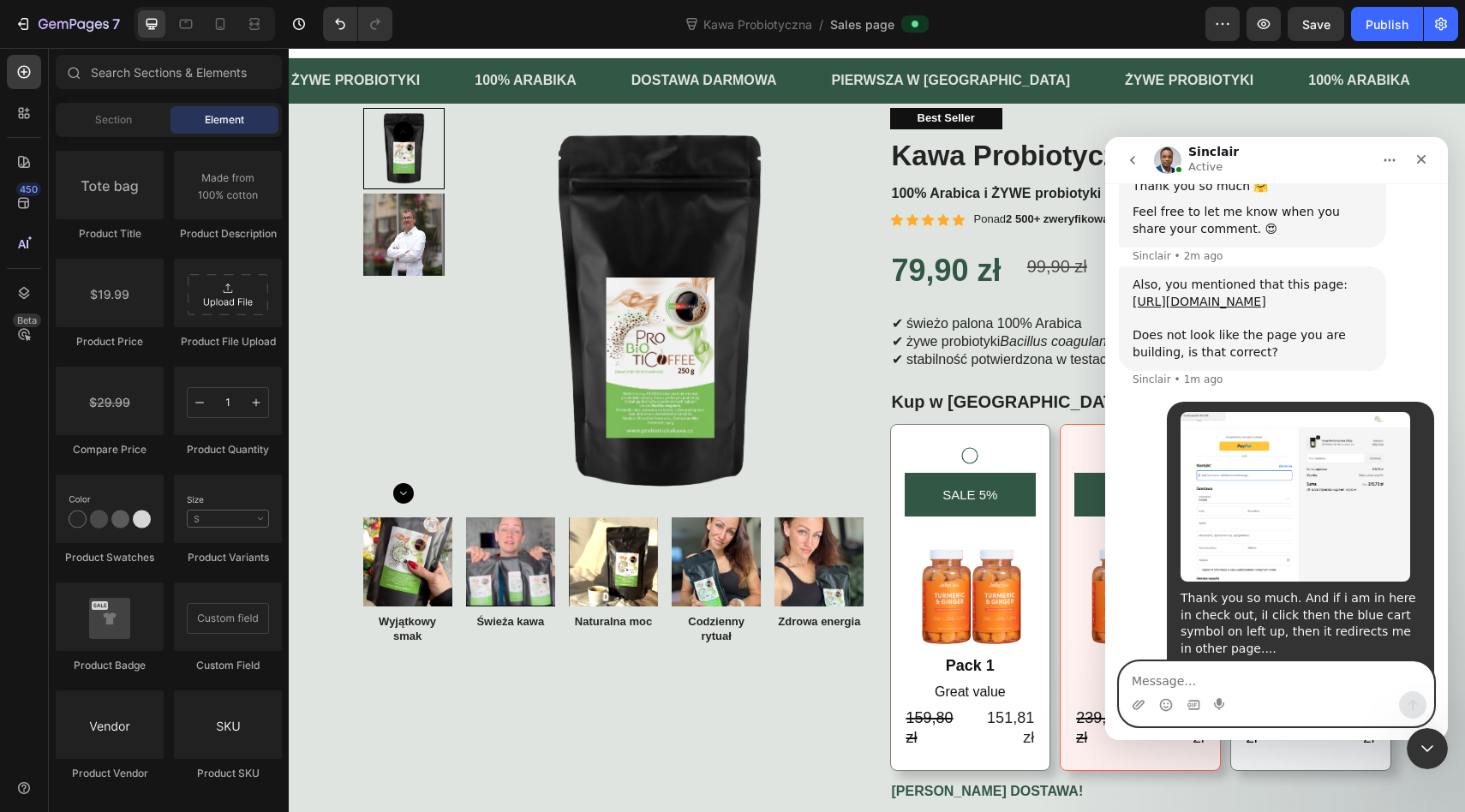
copy link "[URL][DOMAIN_NAME]"
click at [1209, 677] on textarea "Message…" at bounding box center [1276, 676] width 313 height 29
paste textarea "[URL][DOMAIN_NAME]"
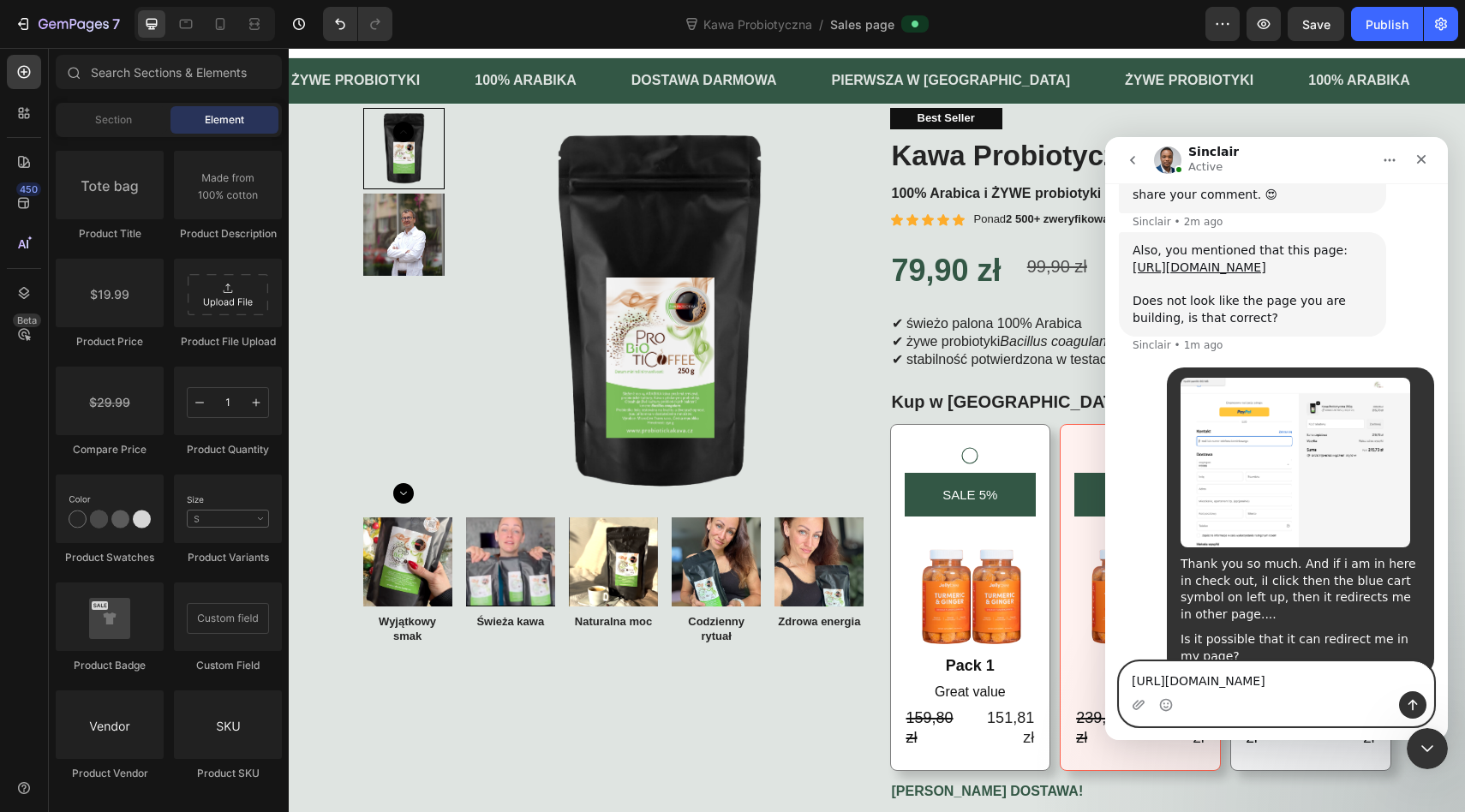
scroll to position [5613, 0]
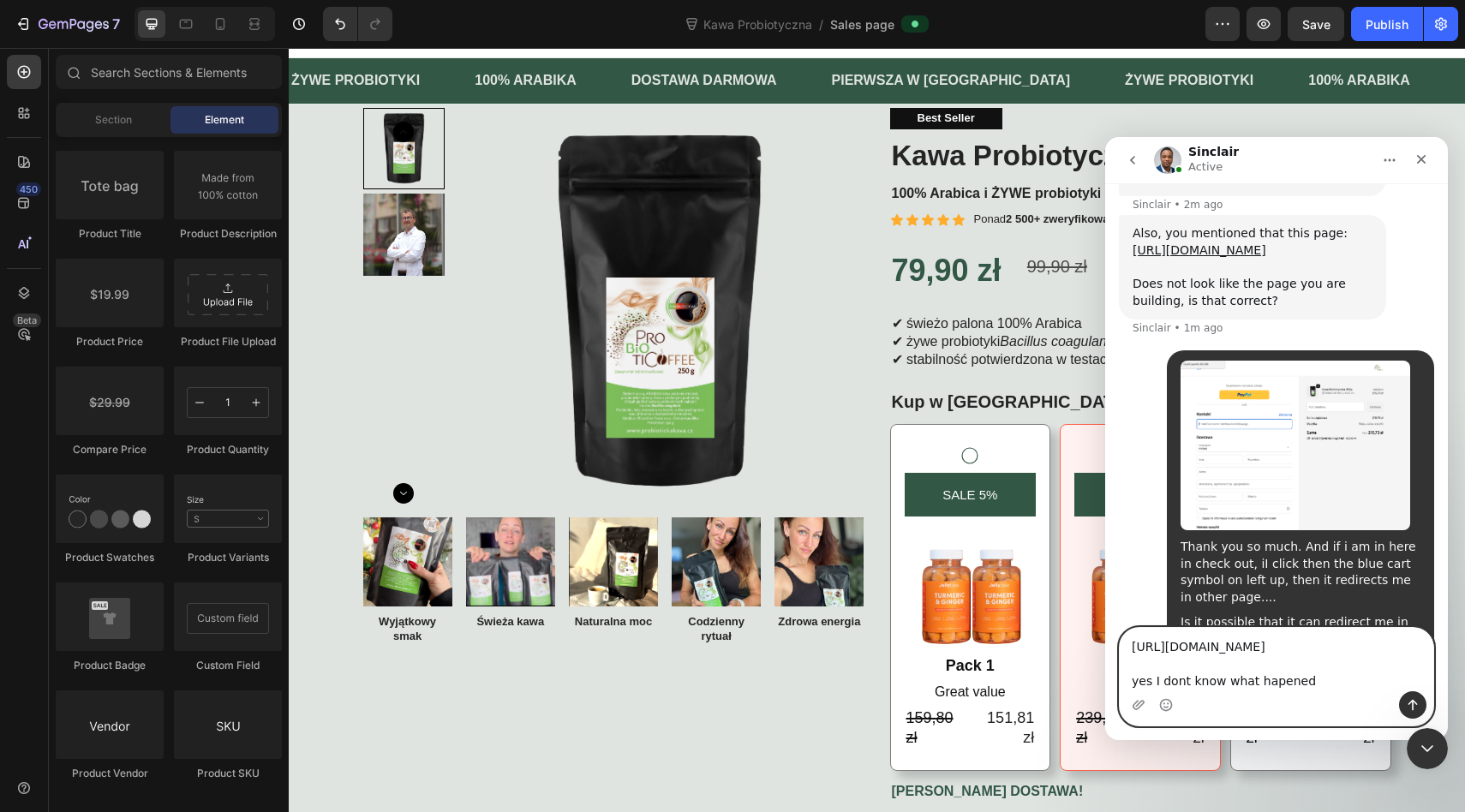
type textarea "https://kawaprobiotyczna.pl/products/kawaprobiotyczna yes I dont know what hape…"
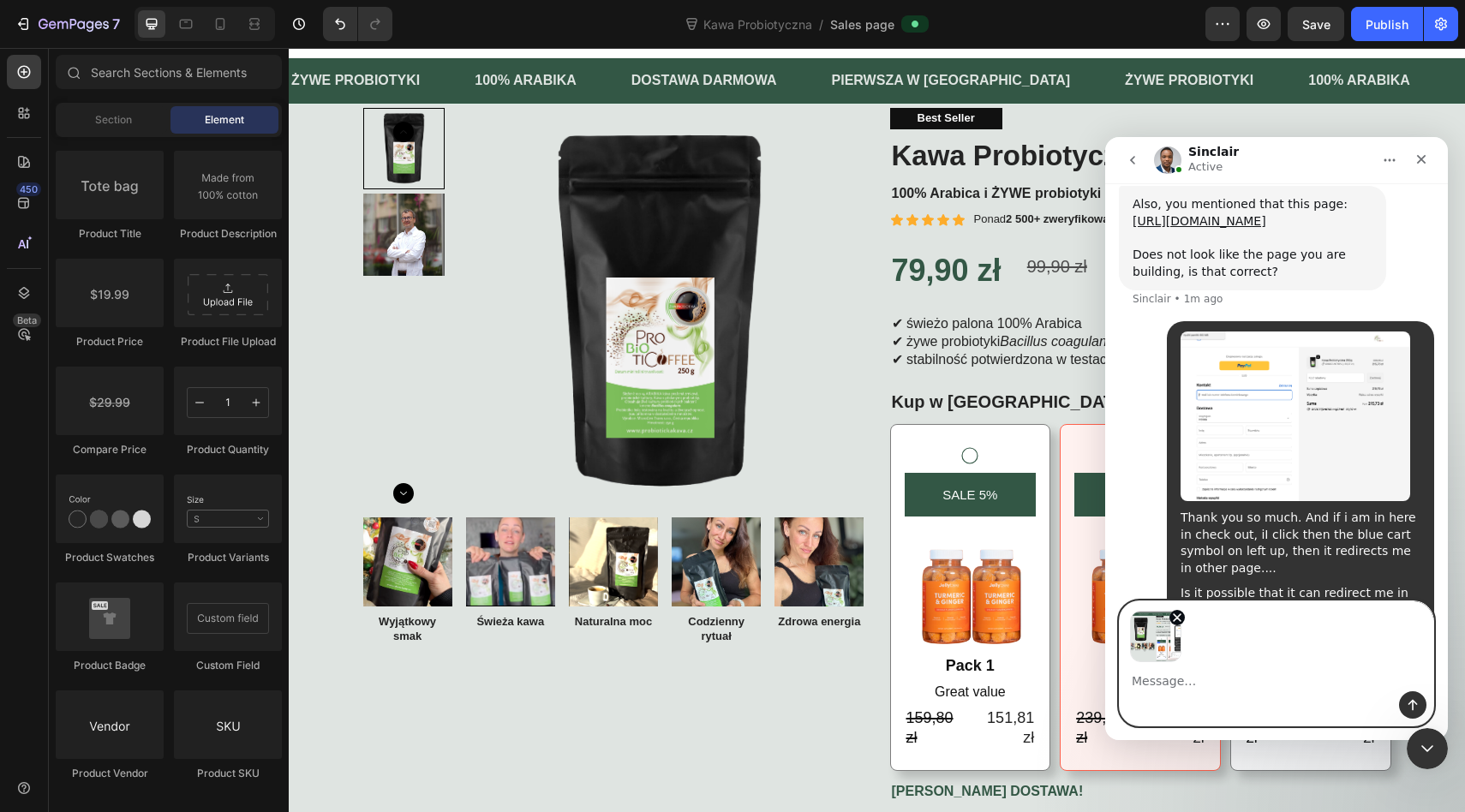
scroll to position [5703, 0]
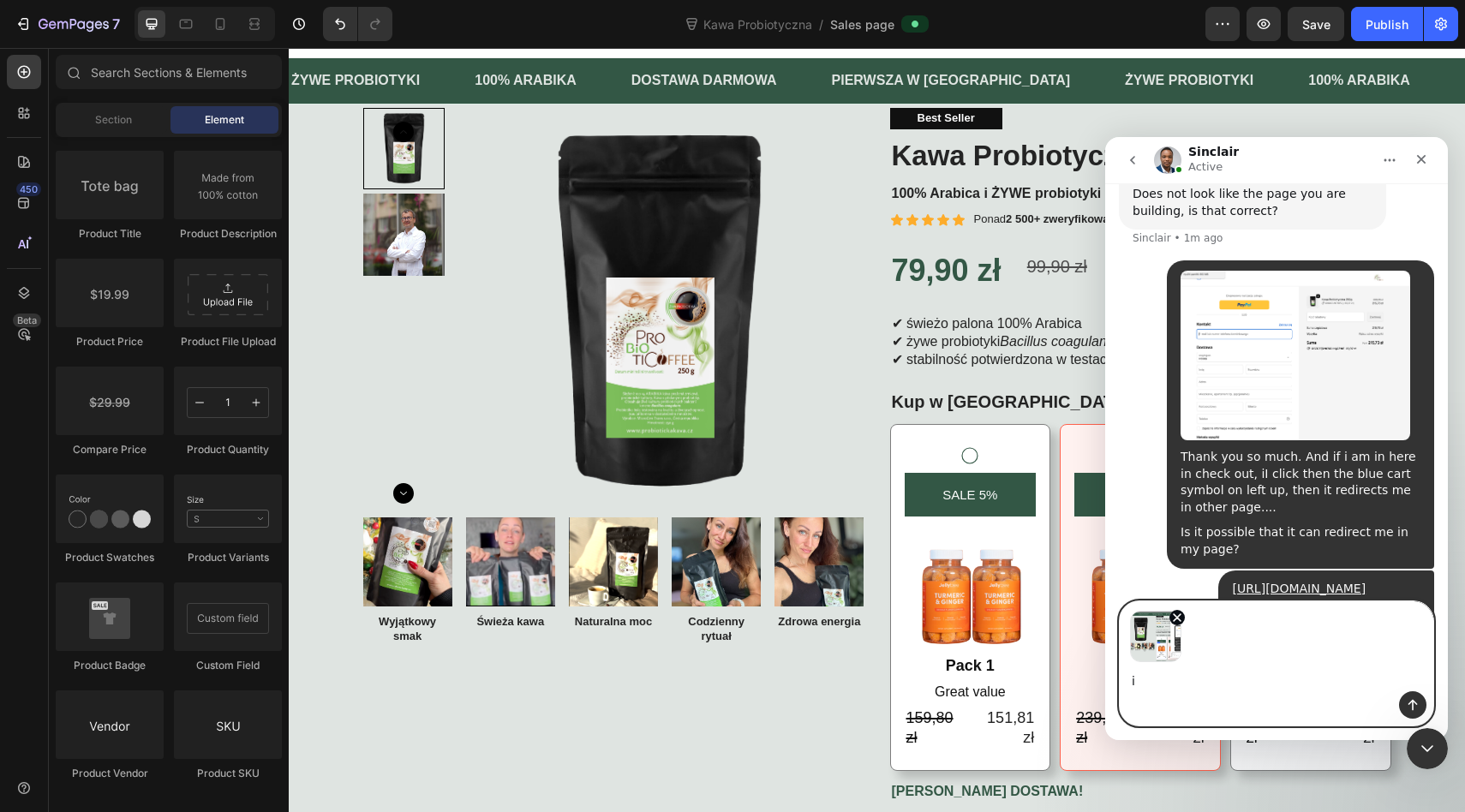
type textarea "i"
type textarea "I want there this page on this address: https://kawaprobiotyczna.pl/products/ka…"
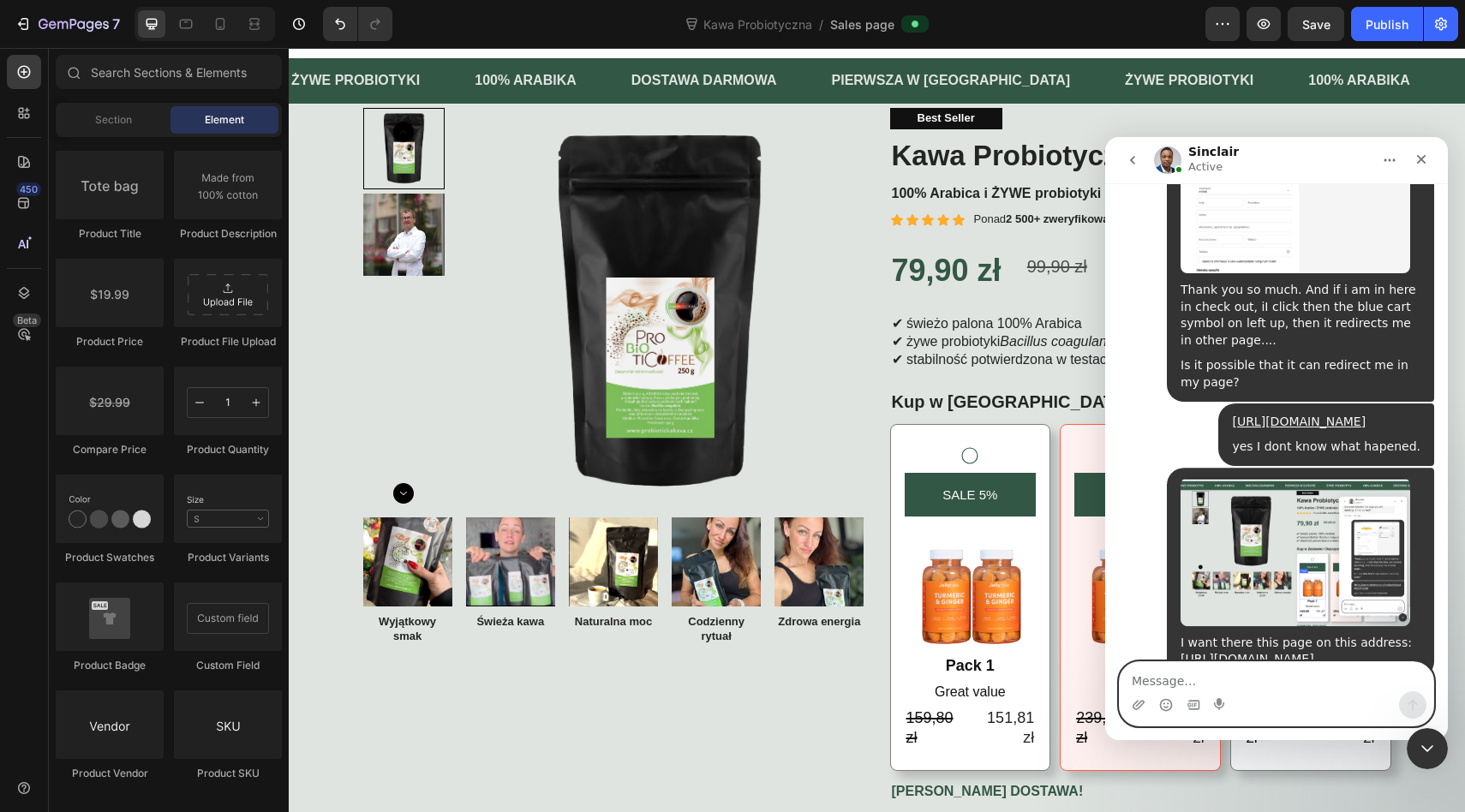
scroll to position [5872, 0]
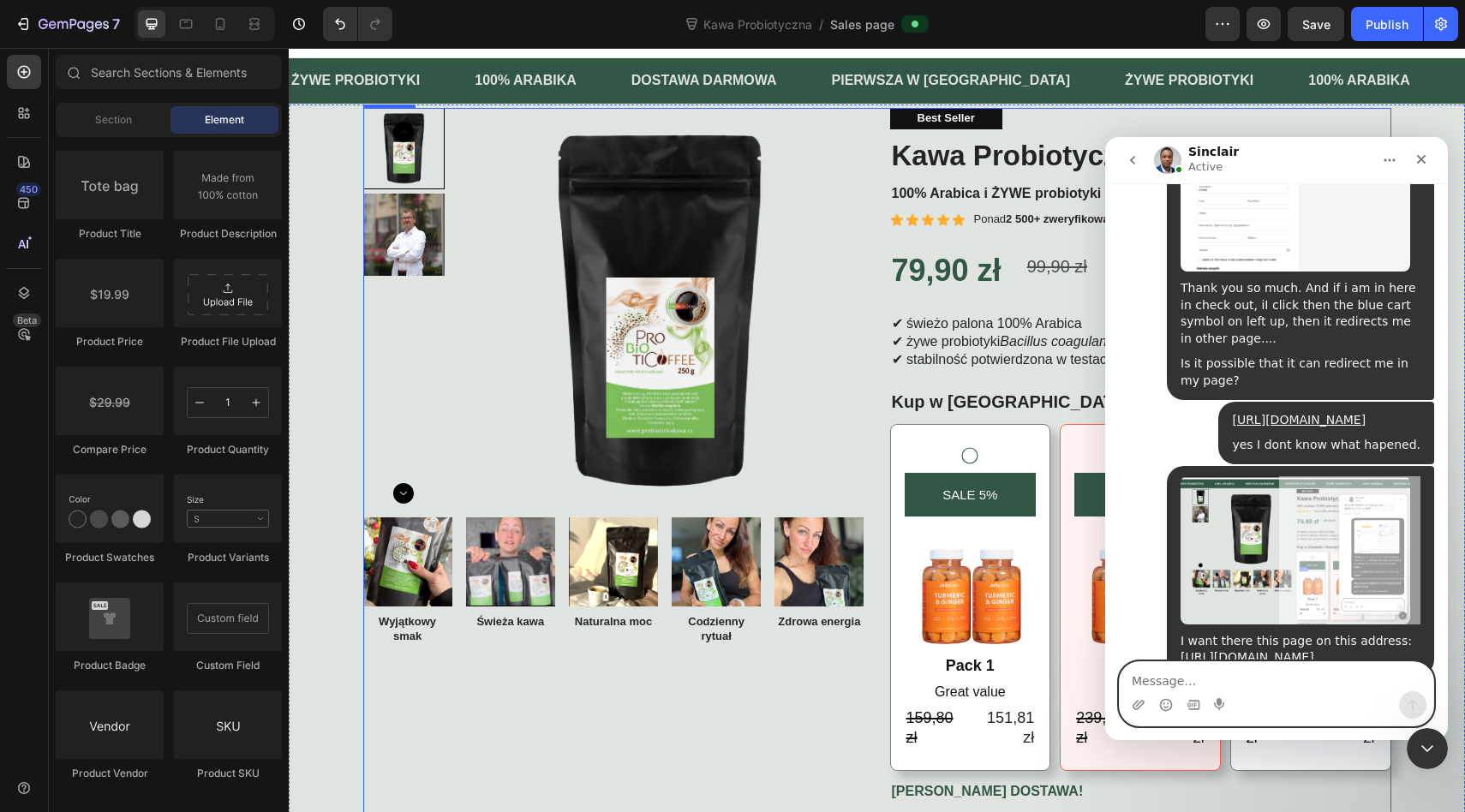
click at [761, 697] on div "Image Wyjątkowy smak Text Block Image Świeża kawa Text Block Image Naturalna mo…" at bounding box center [613, 609] width 501 height 184
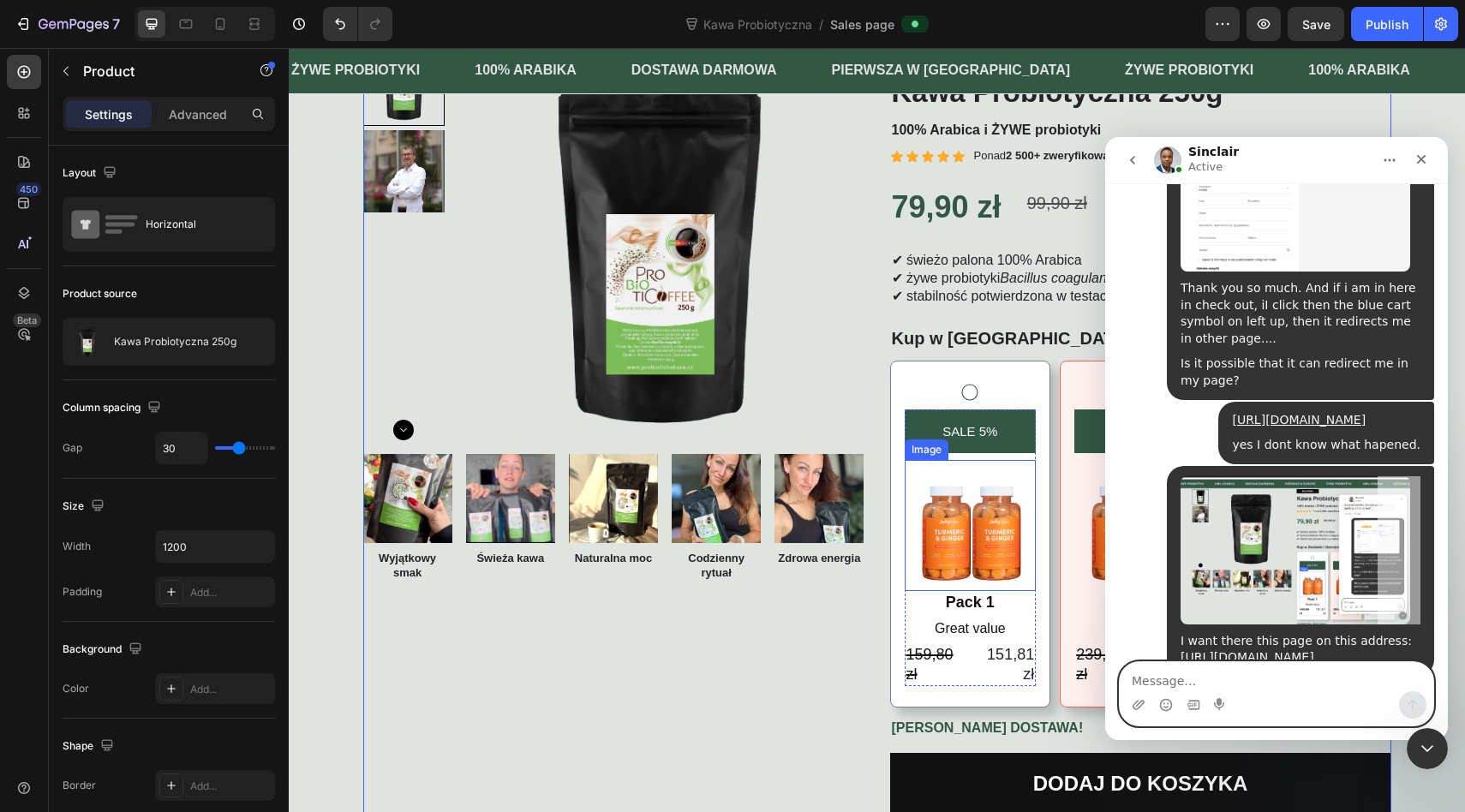
scroll to position [97, 0]
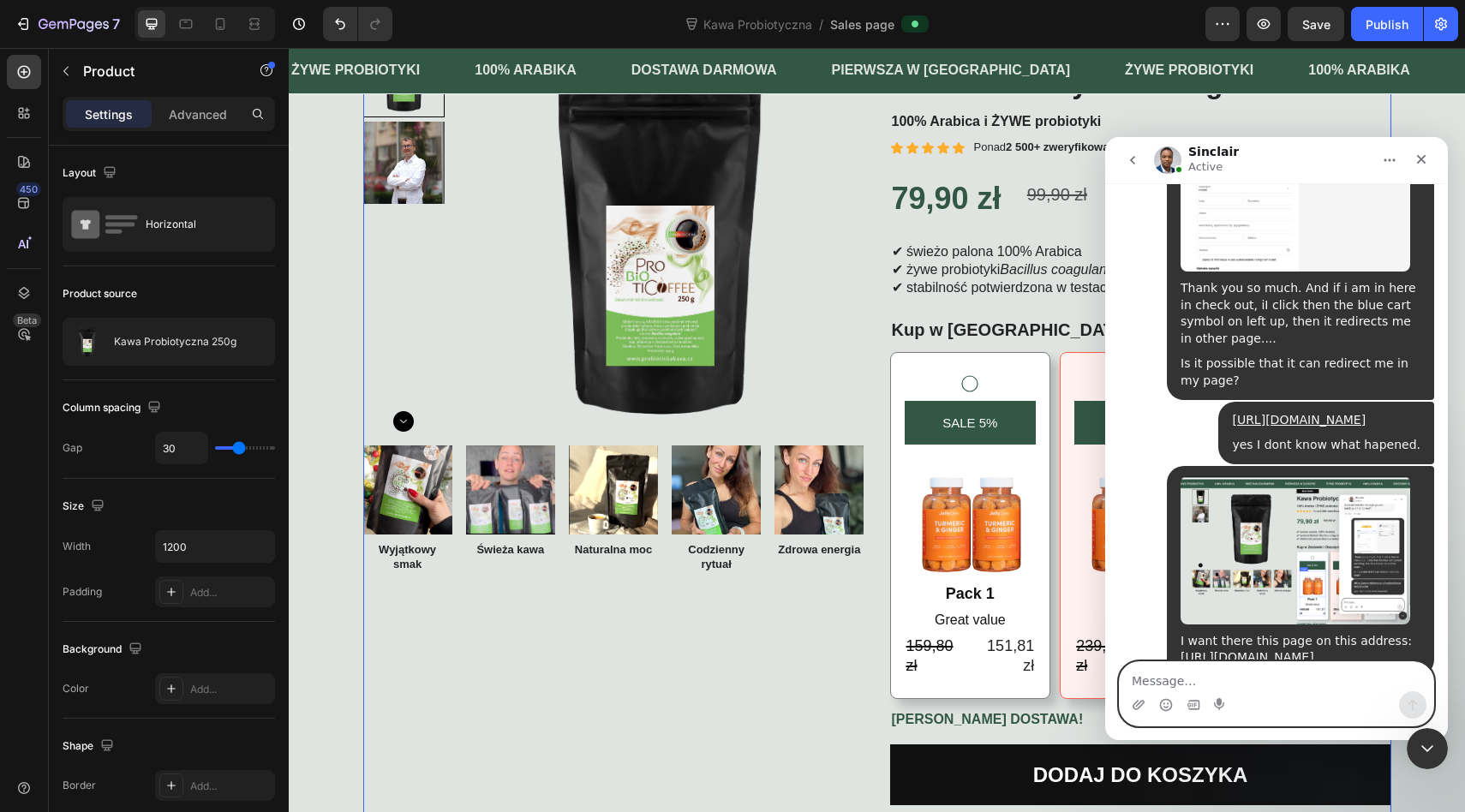
click at [1129, 181] on nav "Sinclair Active" at bounding box center [1276, 160] width 342 height 46
click at [1129, 170] on button "go back" at bounding box center [1132, 159] width 32 height 32
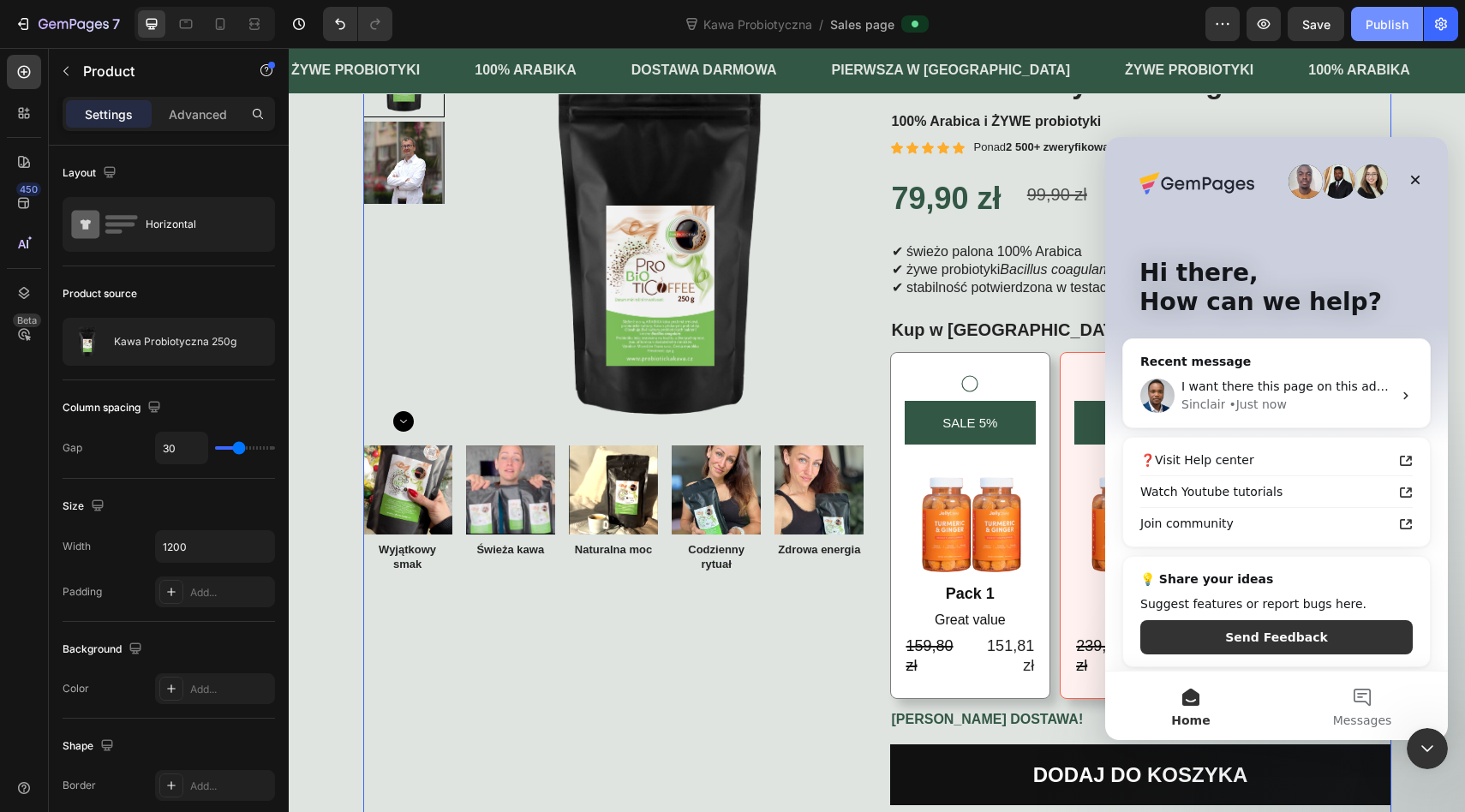
click at [1385, 24] on div "Publish" at bounding box center [1386, 24] width 43 height 18
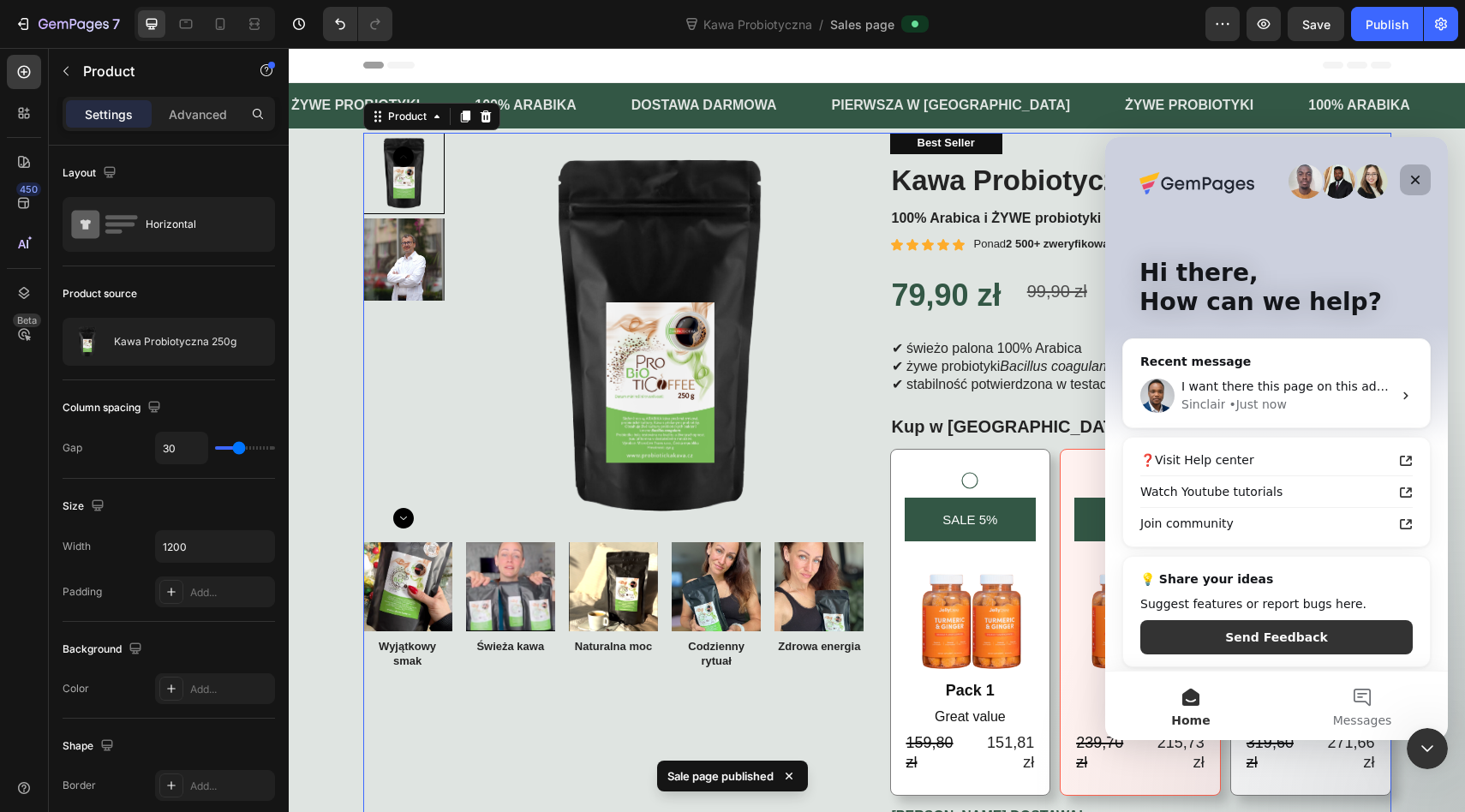
drag, startPoint x: 1412, startPoint y: 172, endPoint x: 2213, endPoint y: 263, distance: 806.2
click at [1412, 172] on div "Close" at bounding box center [1414, 179] width 31 height 31
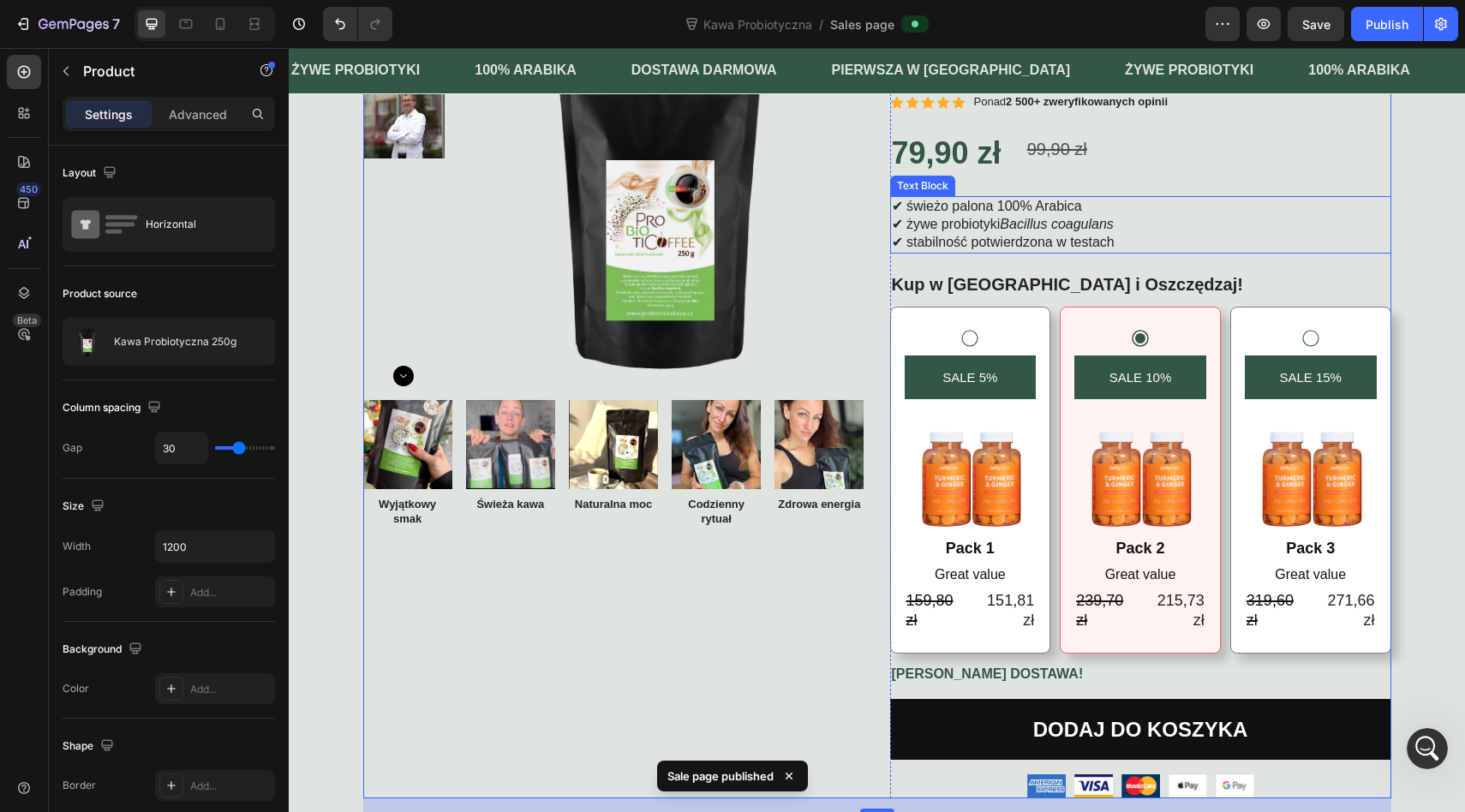
scroll to position [147, 0]
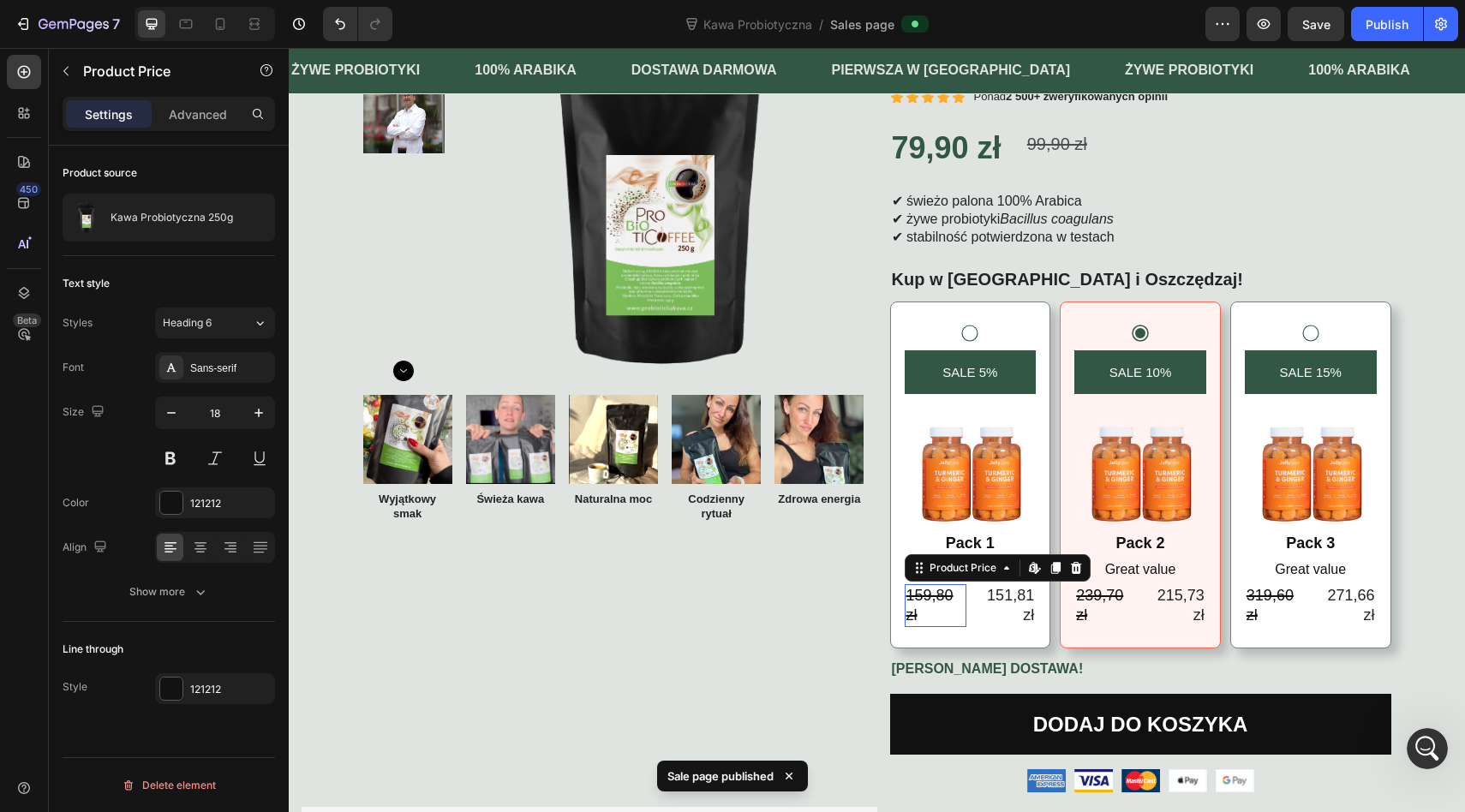
click at [935, 589] on div "159,80 zł" at bounding box center [935, 606] width 62 height 44
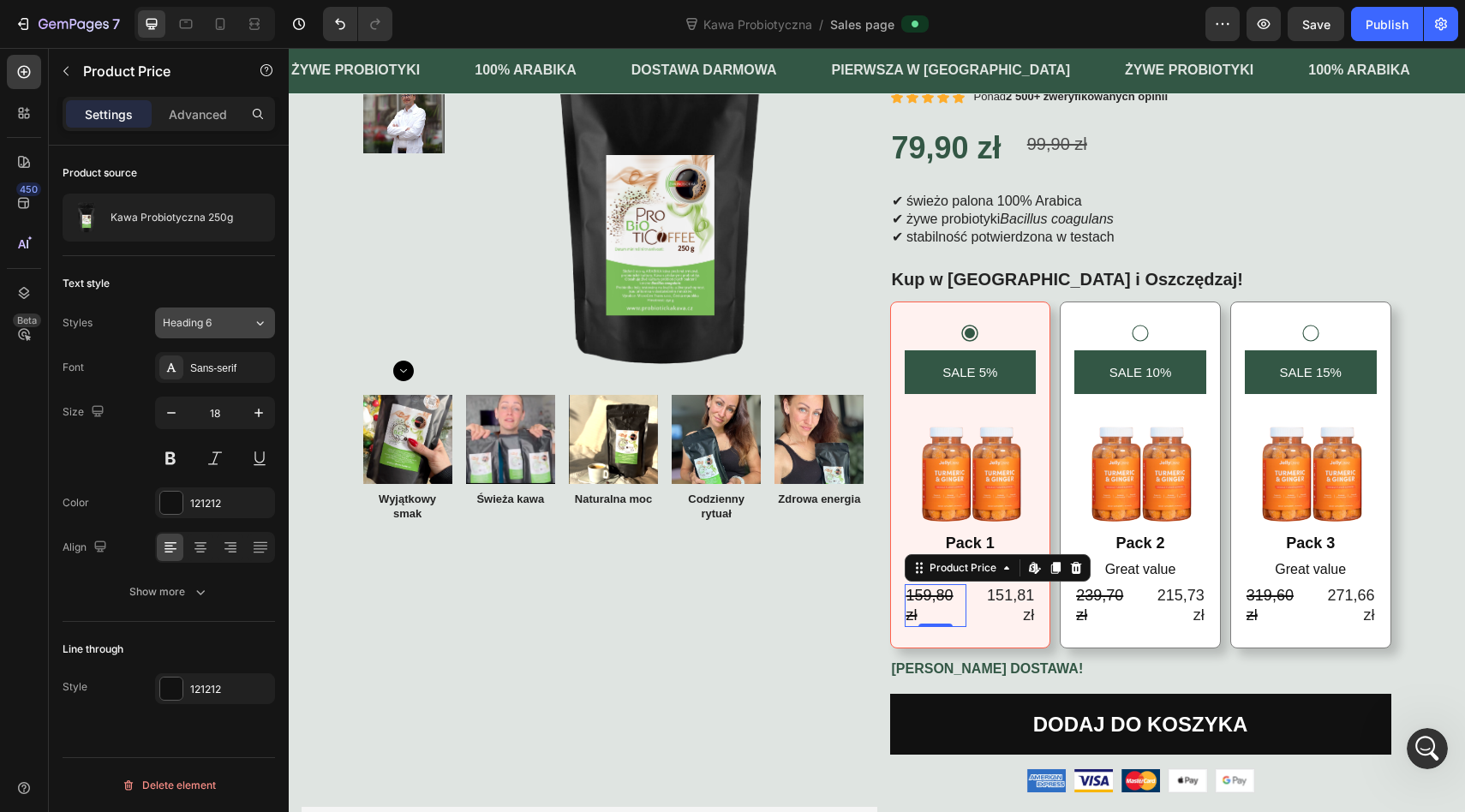
click at [252, 321] on div "Heading 6" at bounding box center [207, 323] width 90 height 16
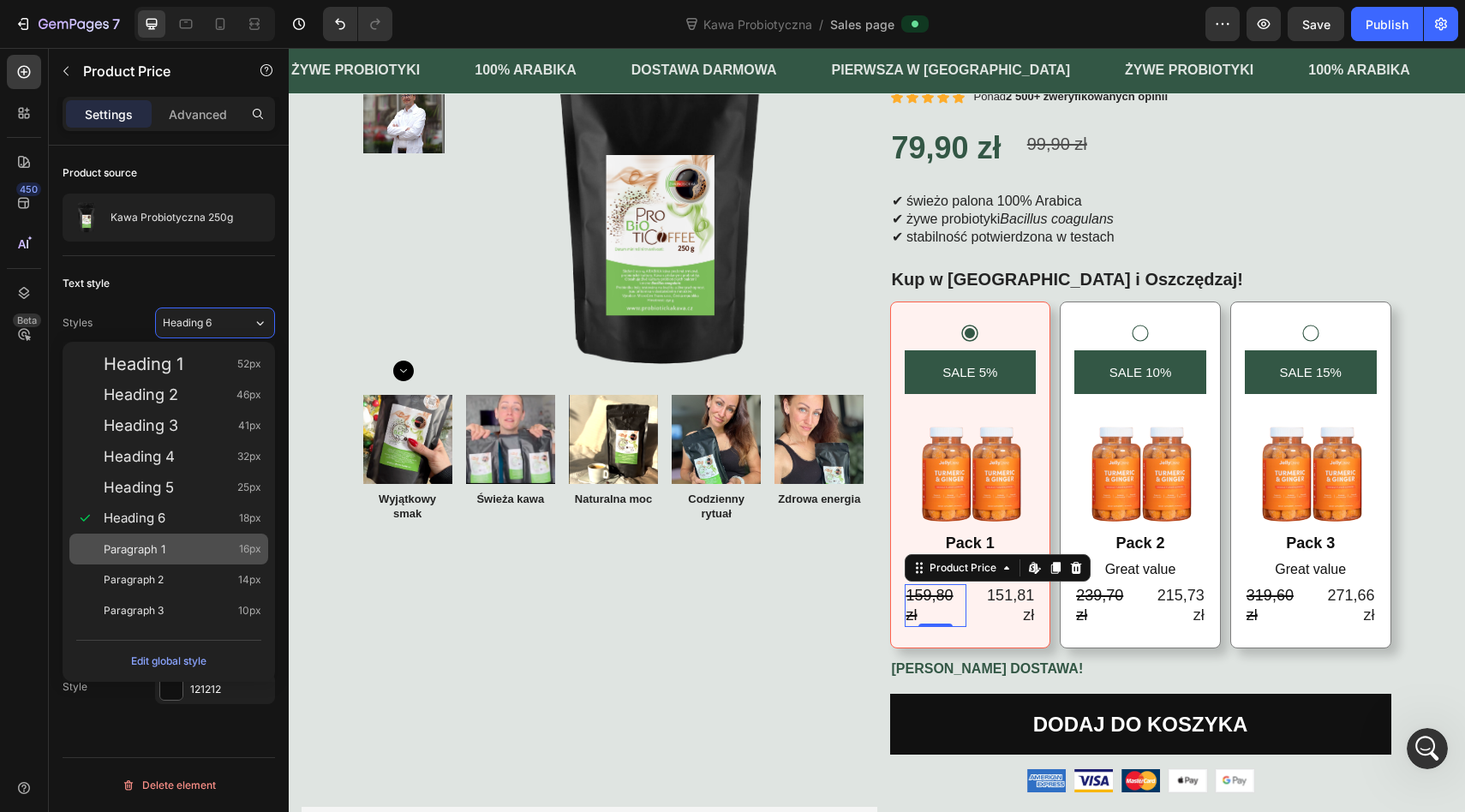
click at [158, 539] on div "Paragraph 1 16px" at bounding box center [168, 549] width 199 height 31
type input "16"
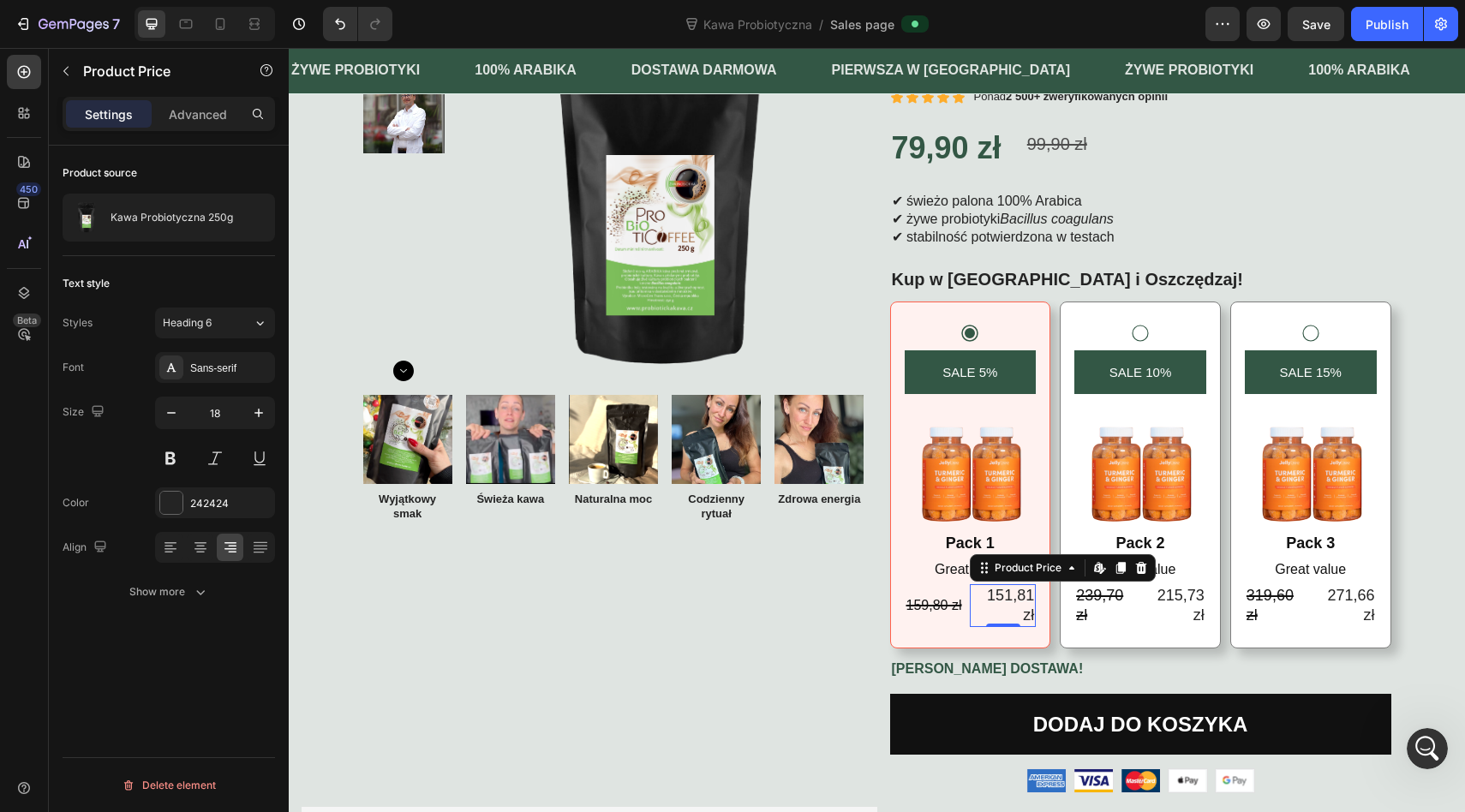
click at [1005, 600] on div "151,81 zł" at bounding box center [1002, 606] width 66 height 44
click at [175, 410] on icon "button" at bounding box center [172, 413] width 18 height 18
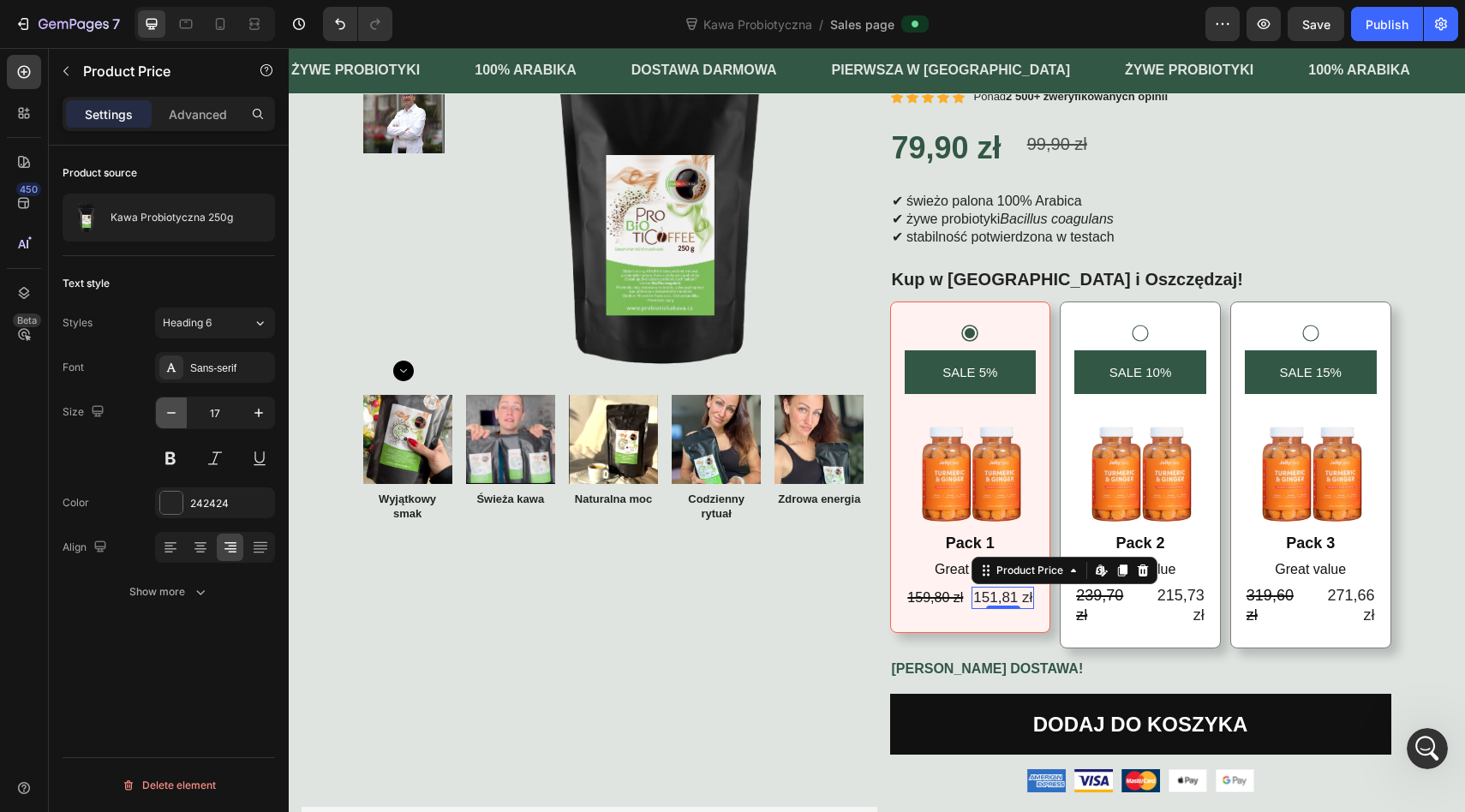
click at [175, 410] on icon "button" at bounding box center [172, 413] width 18 height 18
type input "16"
click at [171, 462] on button at bounding box center [170, 458] width 31 height 31
click at [936, 588] on div "159,80 zł" at bounding box center [936, 598] width 60 height 28
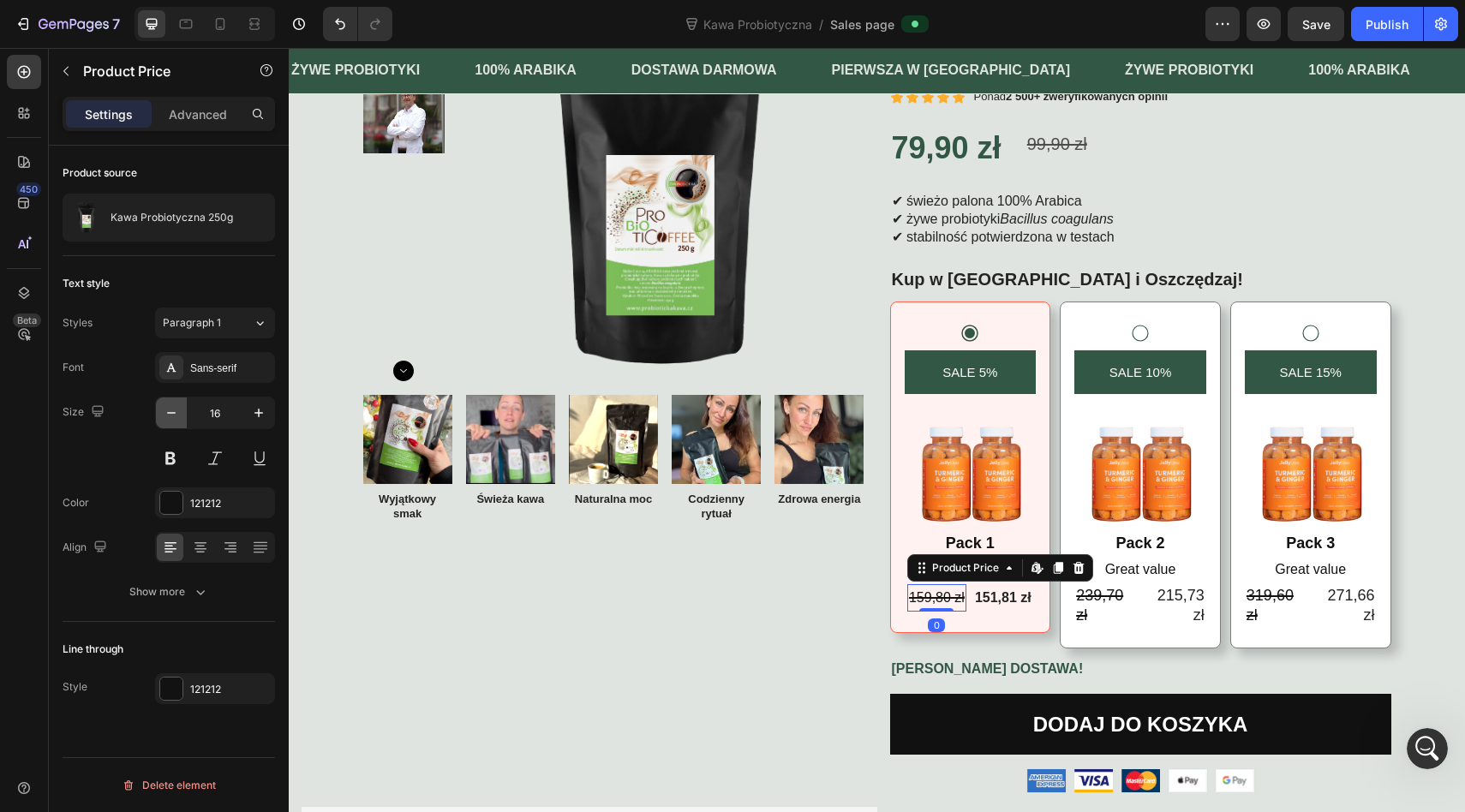
click at [172, 414] on icon "button" at bounding box center [172, 413] width 18 height 18
type input "14"
click at [1100, 601] on div "239,70 zł" at bounding box center [1104, 606] width 62 height 44
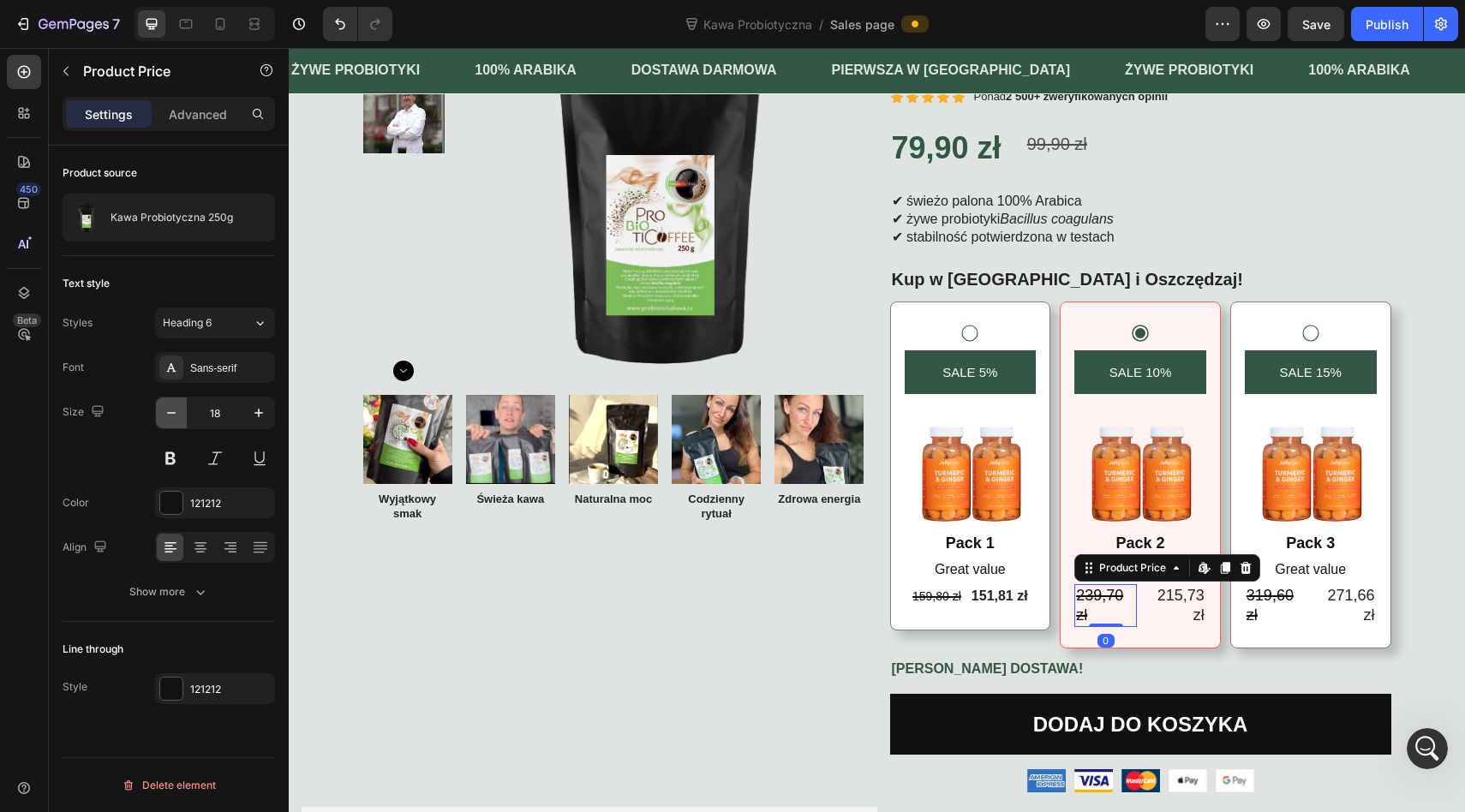
click at [174, 410] on icon "button" at bounding box center [172, 413] width 18 height 18
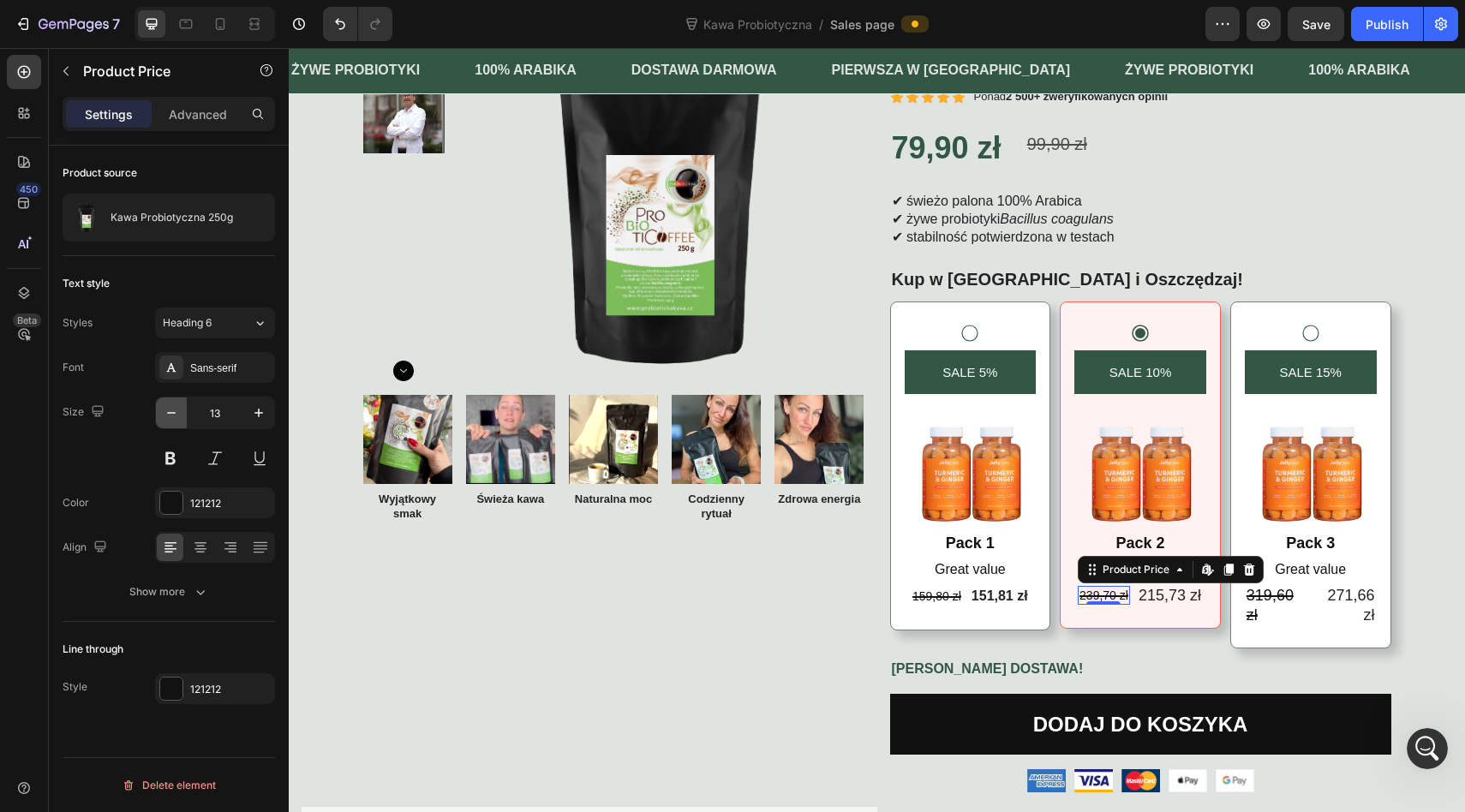
click at [174, 410] on icon "button" at bounding box center [172, 413] width 18 height 18
click at [247, 411] on button "button" at bounding box center [258, 412] width 31 height 31
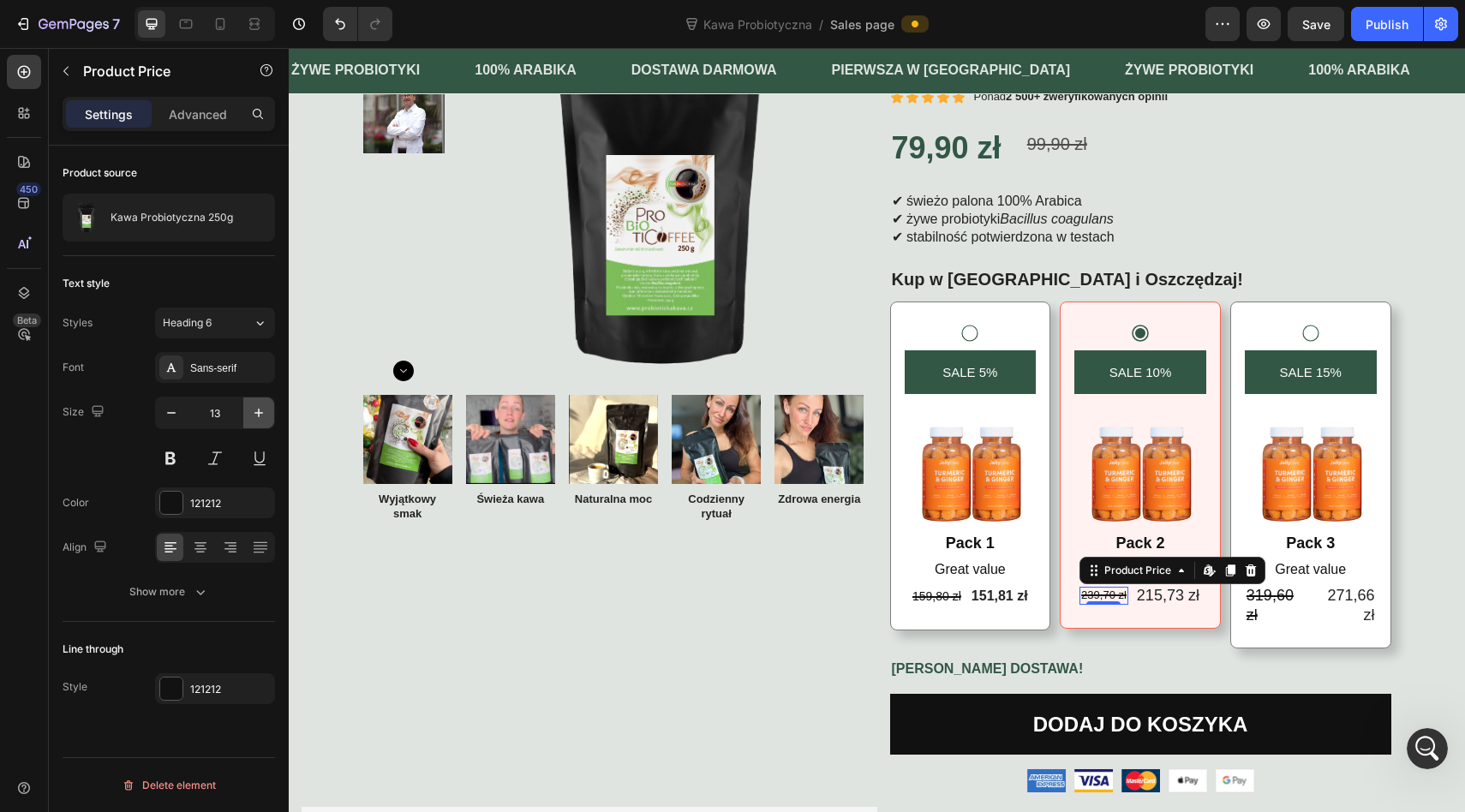
type input "14"
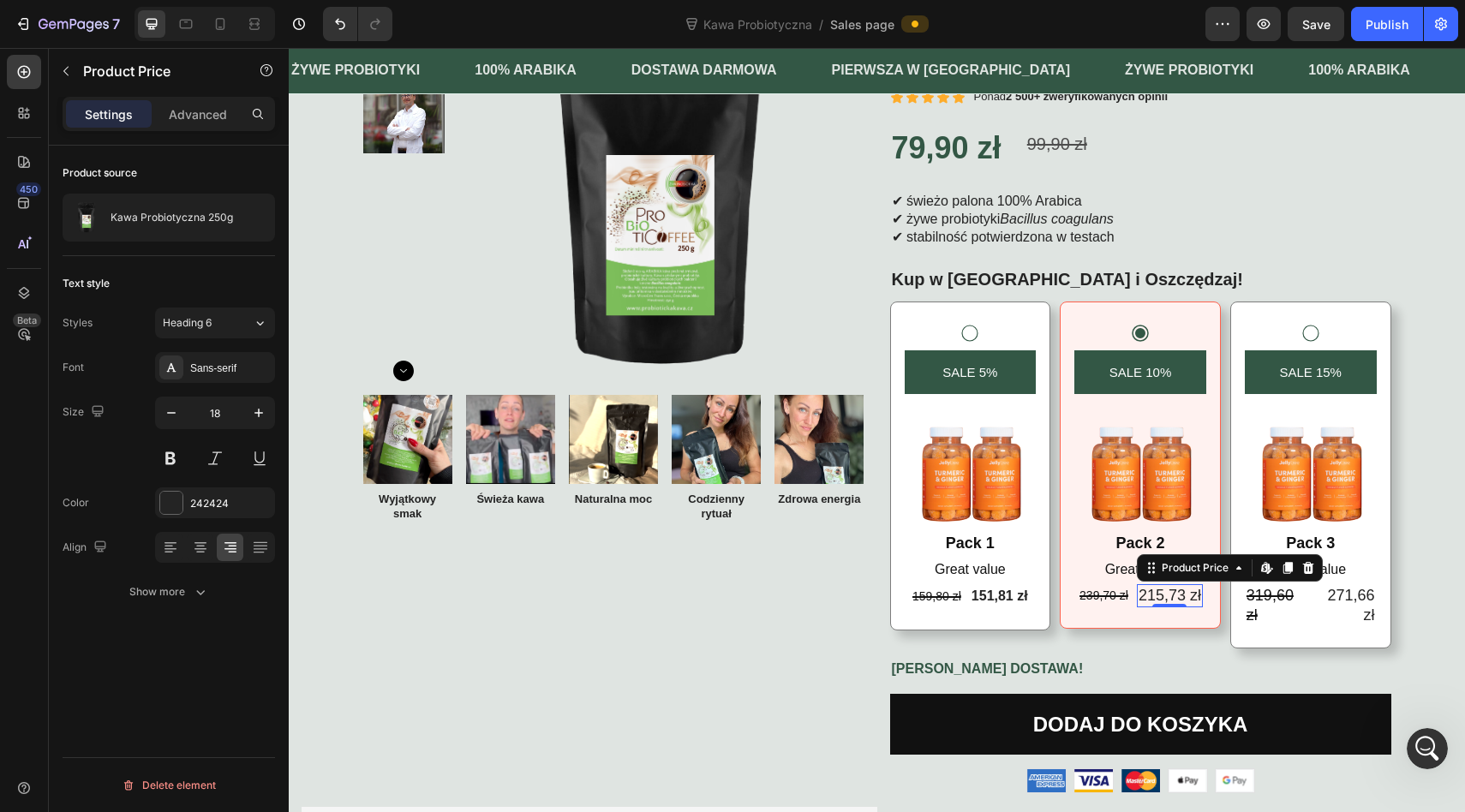
click at [1167, 593] on div "215,73 zł" at bounding box center [1169, 595] width 66 height 23
click at [167, 466] on button at bounding box center [170, 458] width 31 height 31
click at [258, 410] on icon "button" at bounding box center [259, 413] width 18 height 18
type input "19"
click at [1276, 596] on div "319,60 zł" at bounding box center [1275, 606] width 62 height 44
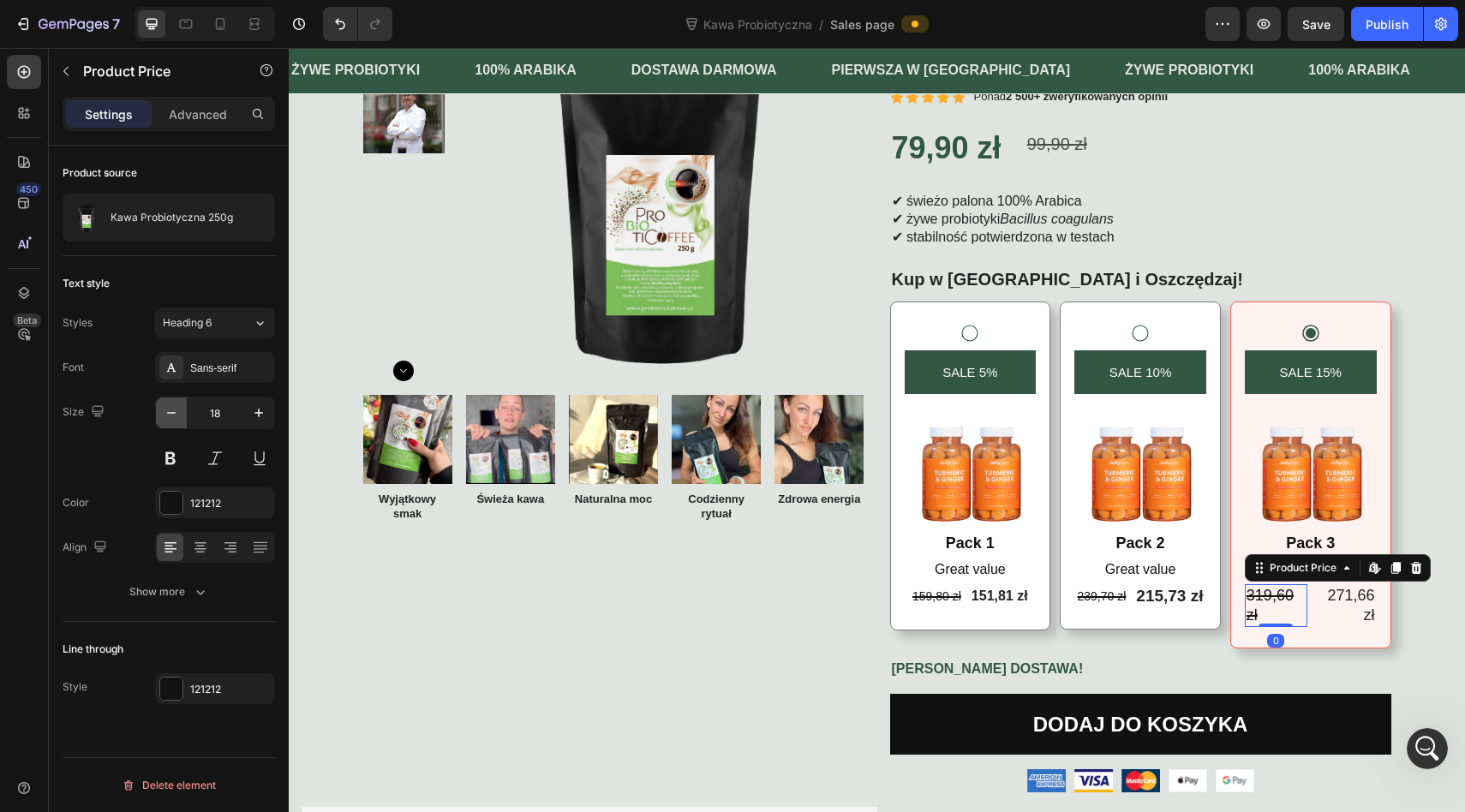
click at [172, 412] on icon "button" at bounding box center [172, 413] width 9 height 2
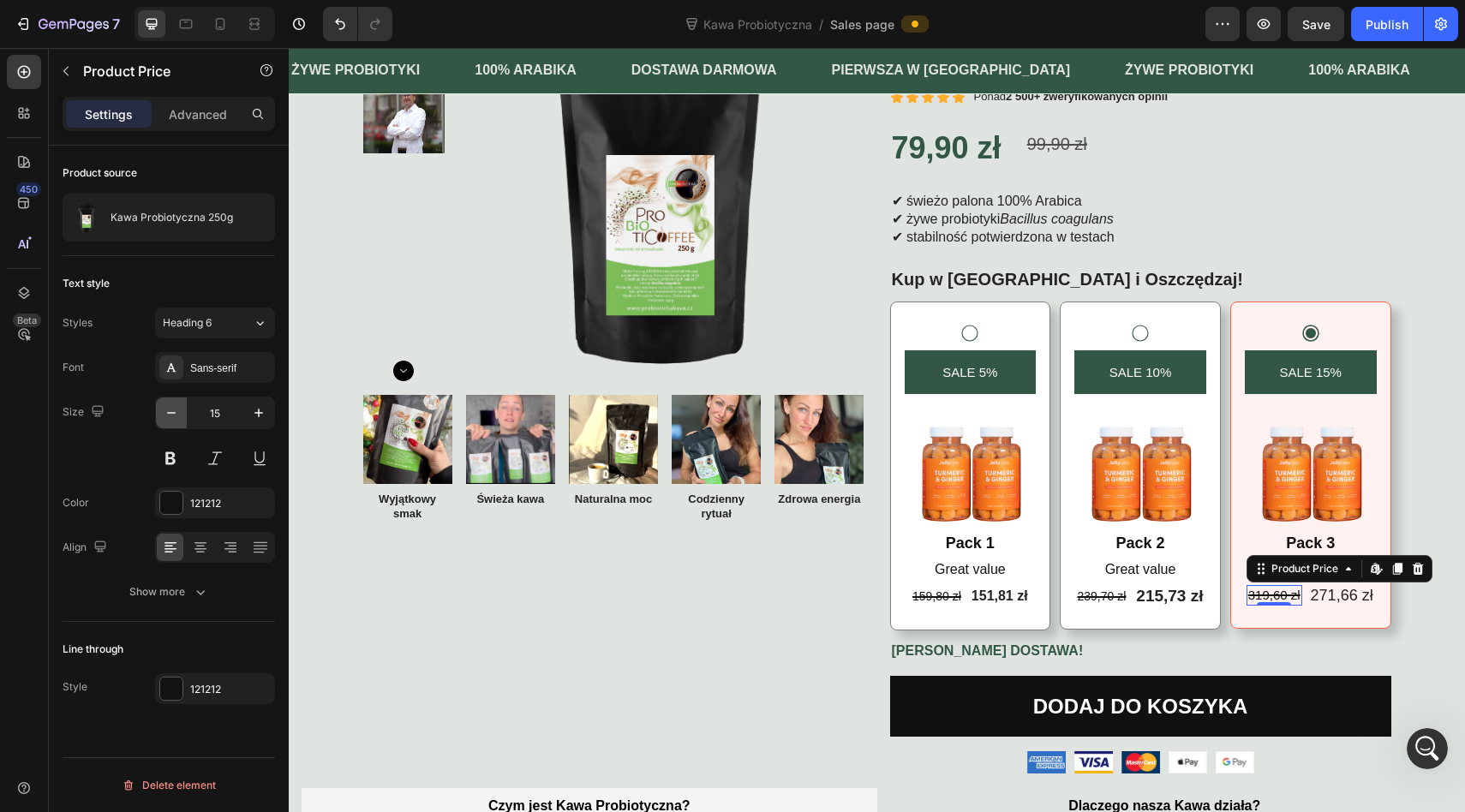
type input "14"
click at [1344, 589] on div "271,66 zł" at bounding box center [1339, 595] width 66 height 23
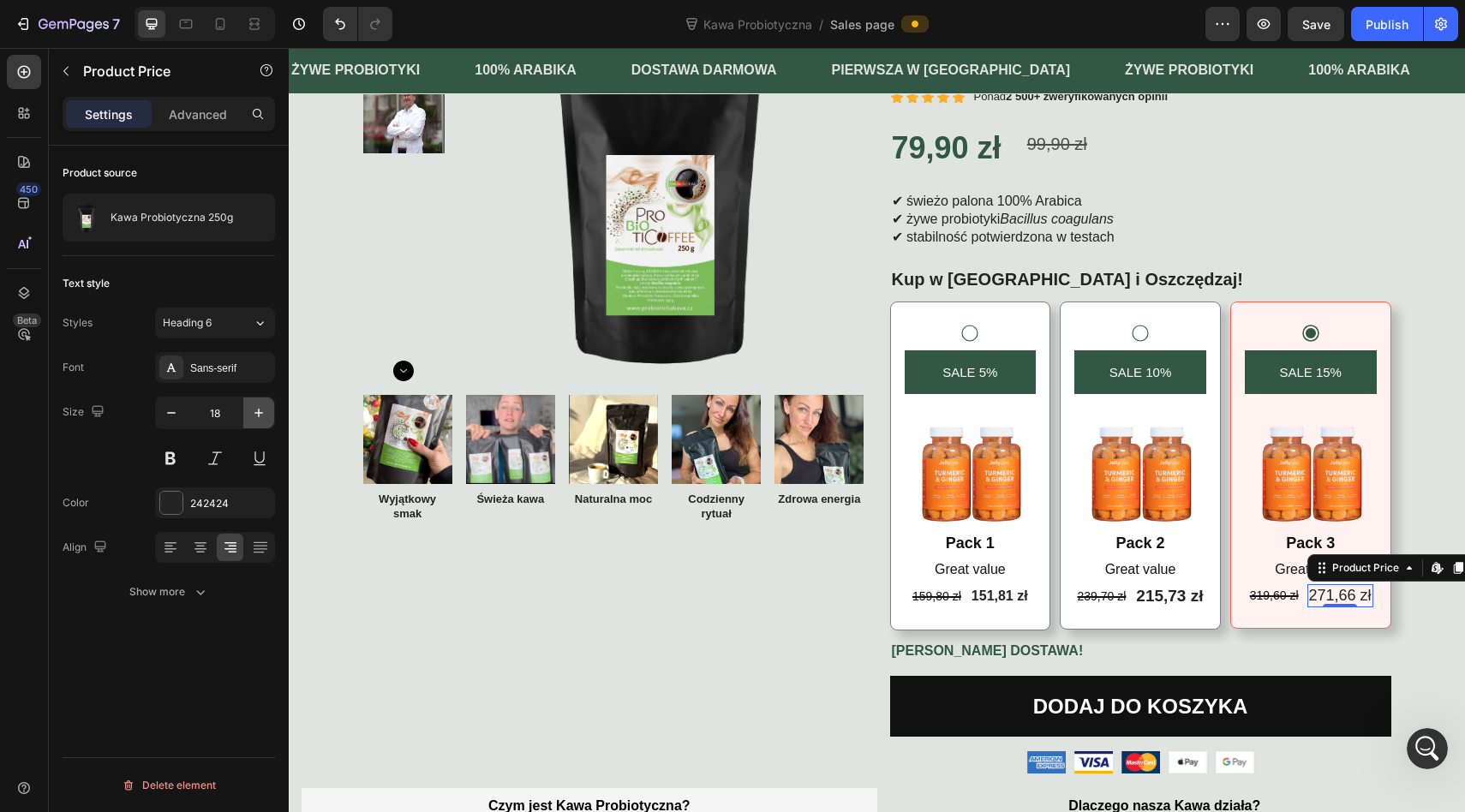
click at [258, 409] on icon "button" at bounding box center [259, 413] width 18 height 18
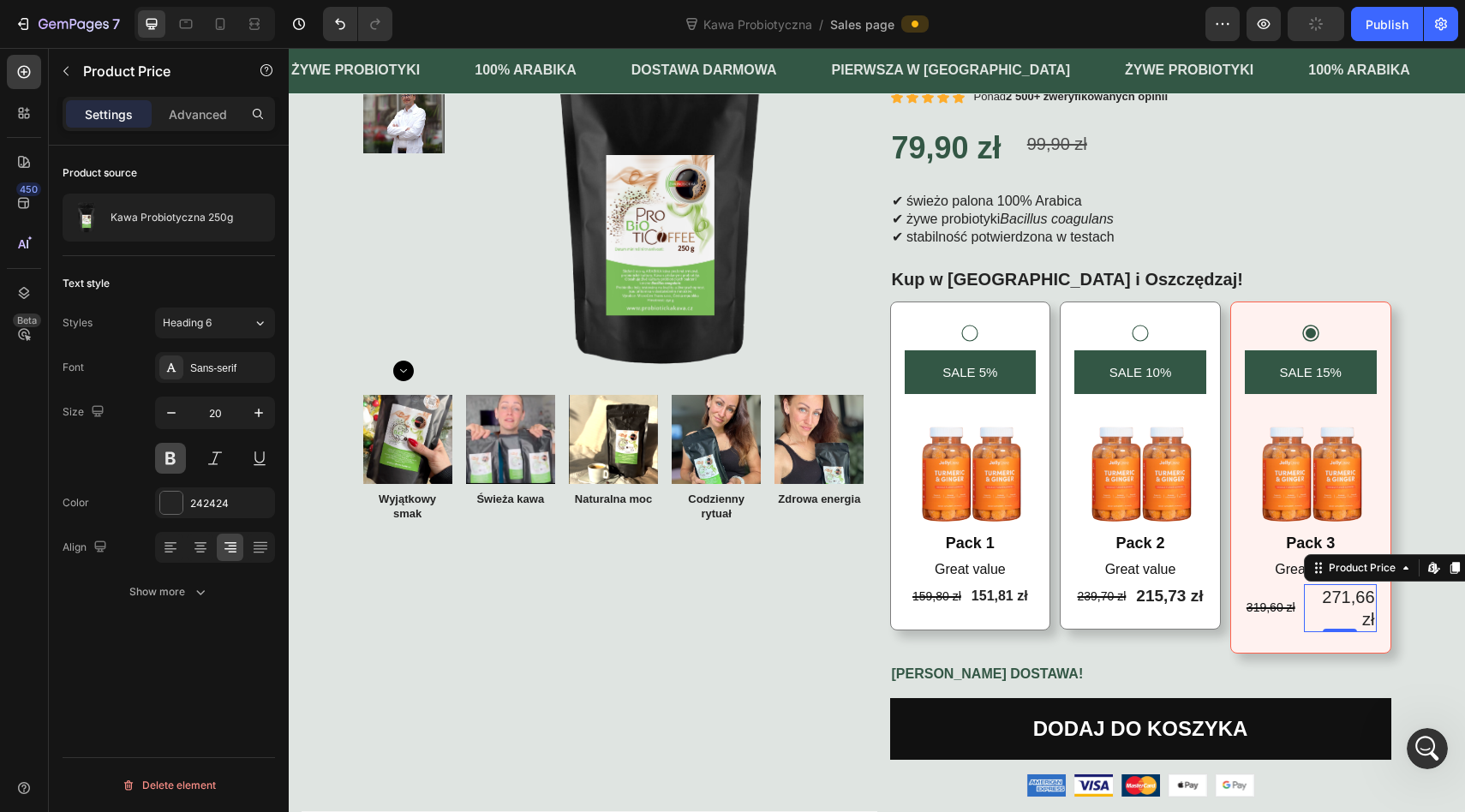
click at [171, 458] on button at bounding box center [170, 458] width 31 height 31
click at [170, 418] on icon "button" at bounding box center [172, 413] width 18 height 18
type input "19"
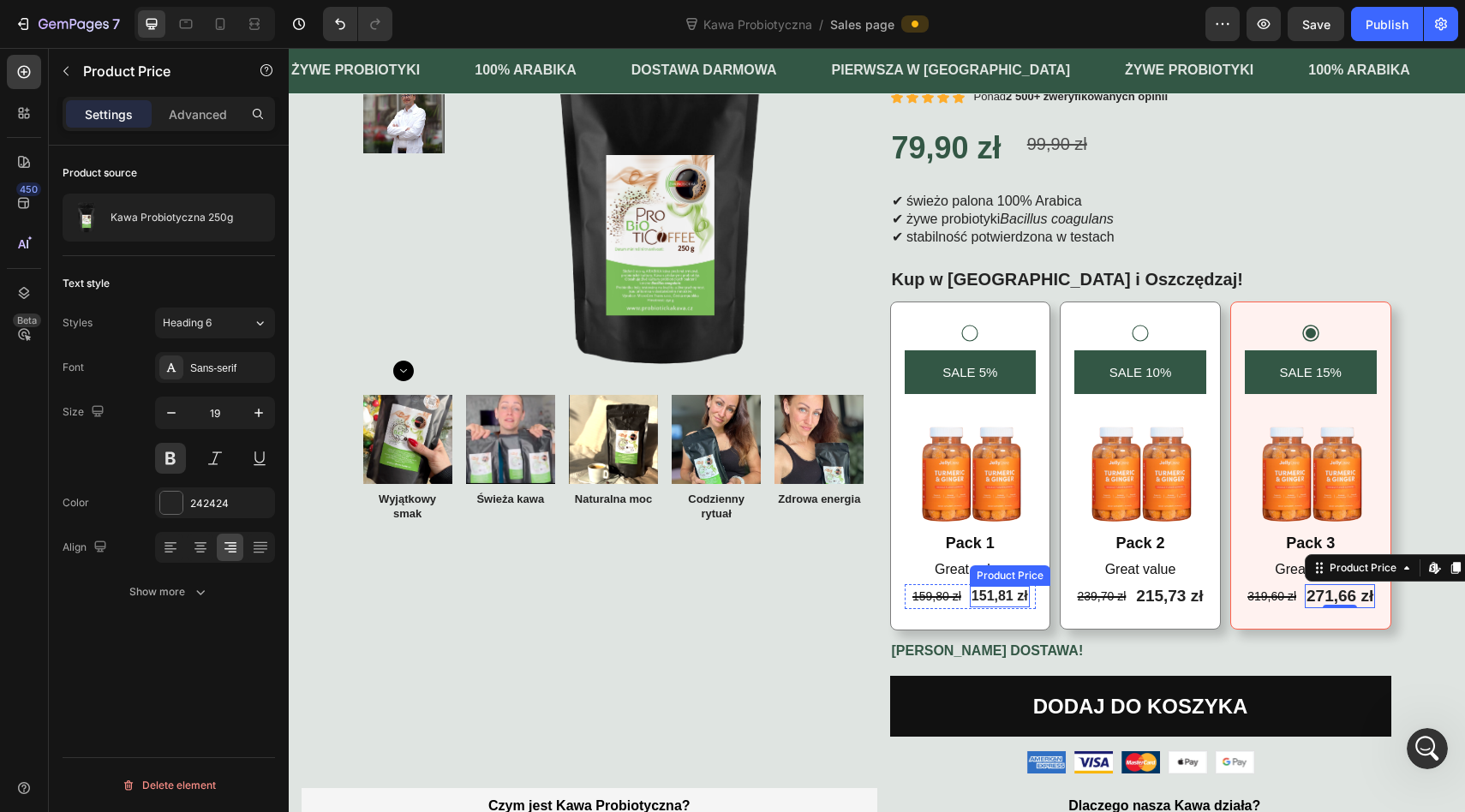
click at [1003, 592] on div "151,81 zł" at bounding box center [999, 596] width 60 height 21
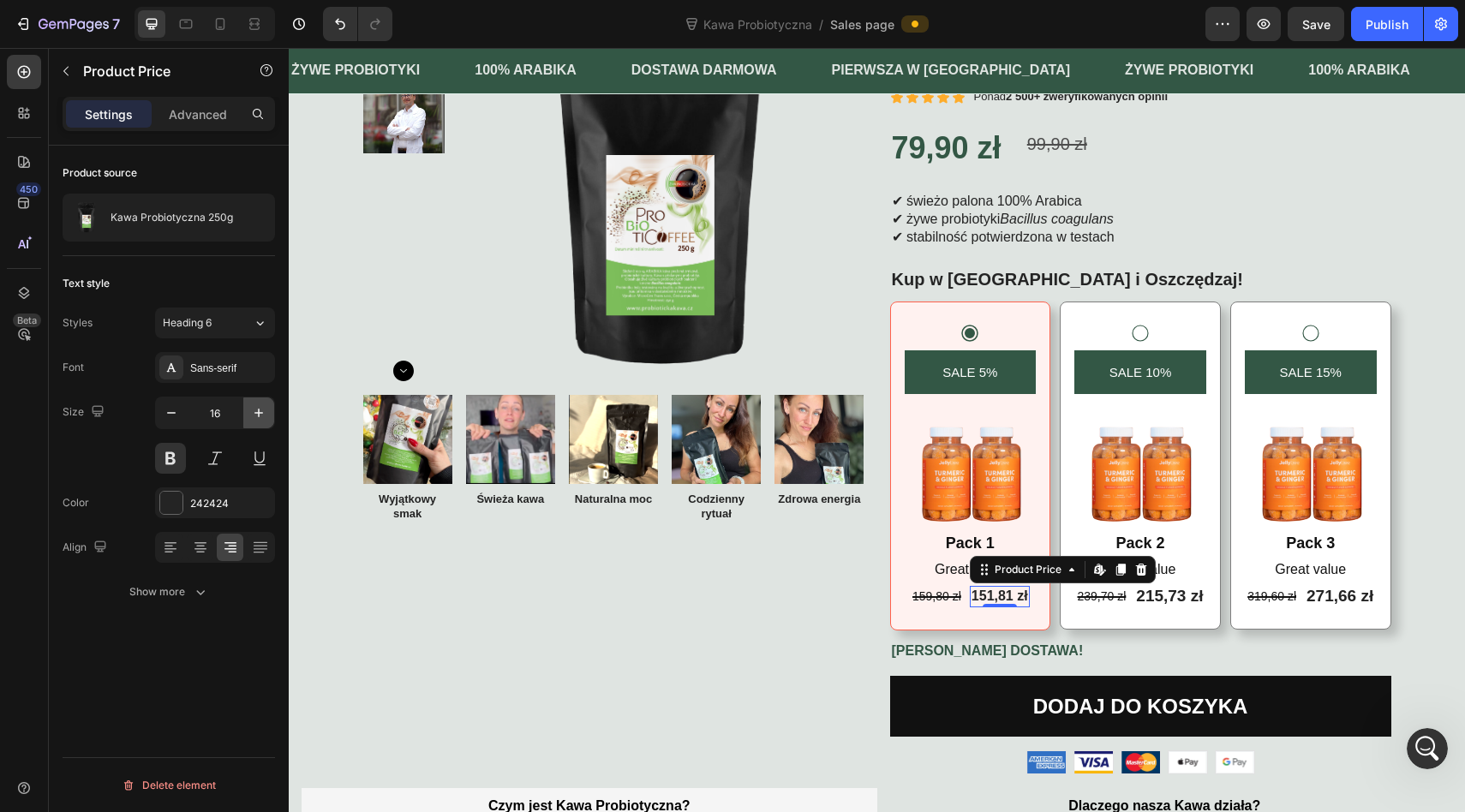
click at [261, 416] on icon "button" at bounding box center [259, 413] width 18 height 18
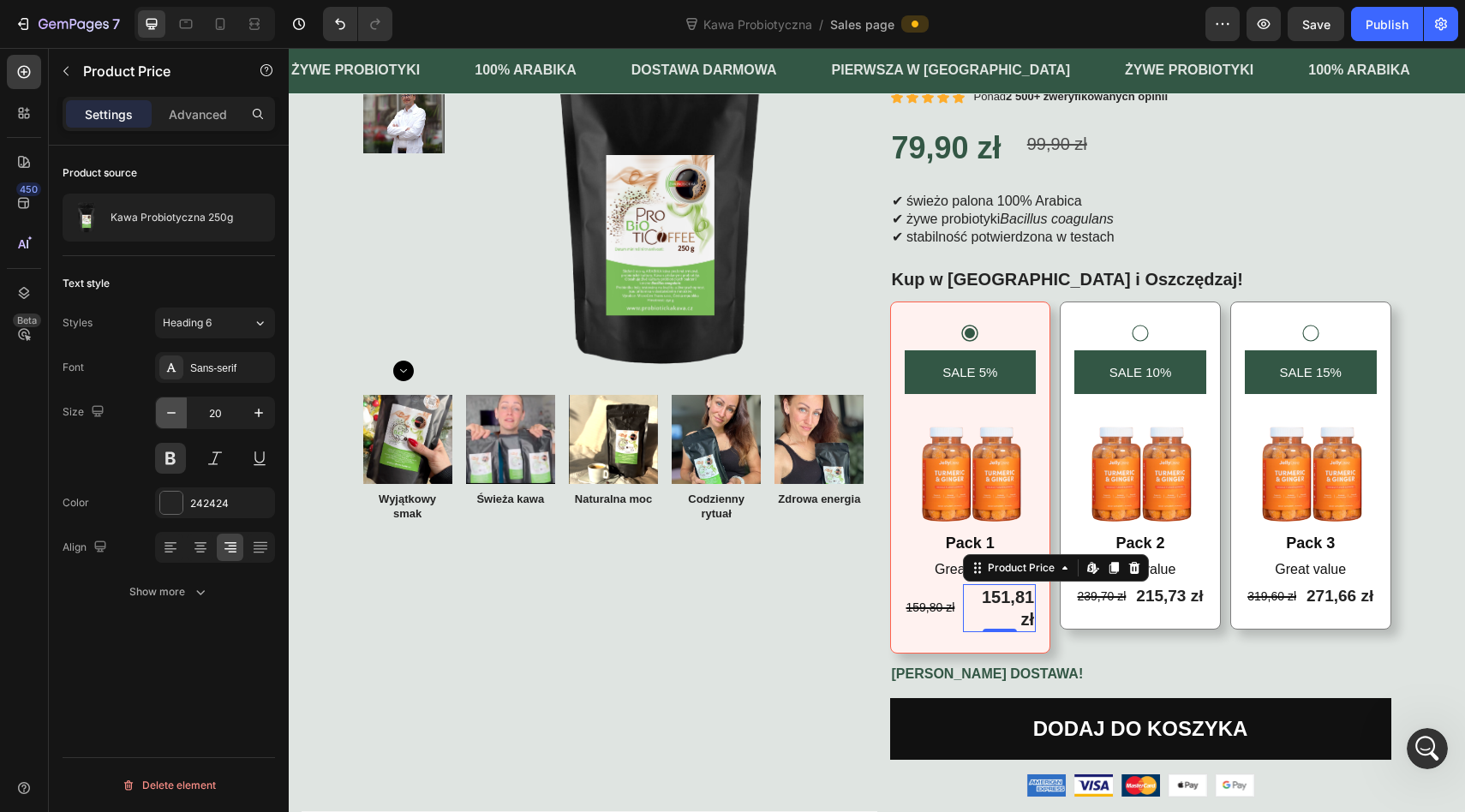
click at [167, 410] on icon "button" at bounding box center [172, 413] width 18 height 18
type input "19"
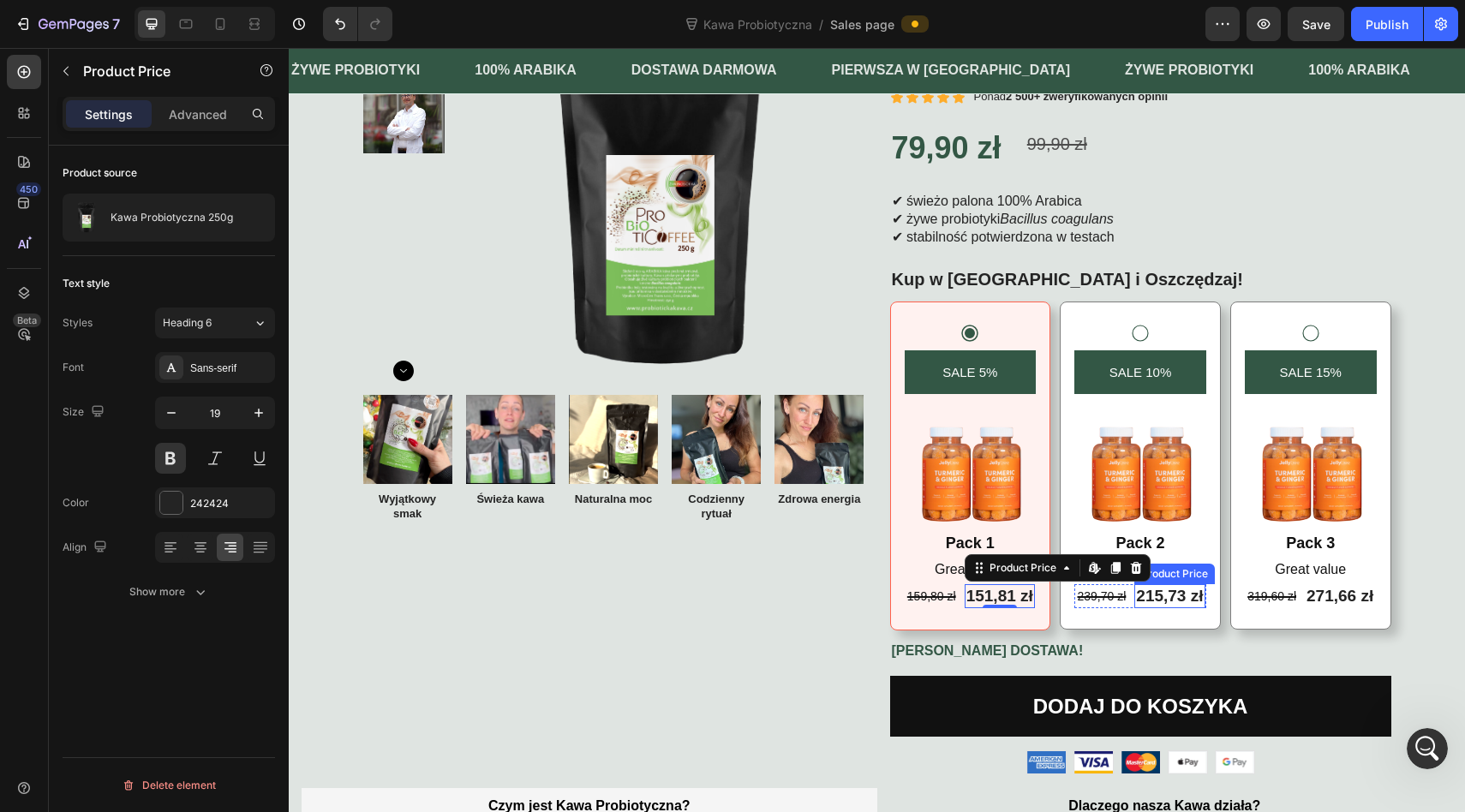
click at [1160, 592] on div "215,73 zł" at bounding box center [1169, 596] width 70 height 24
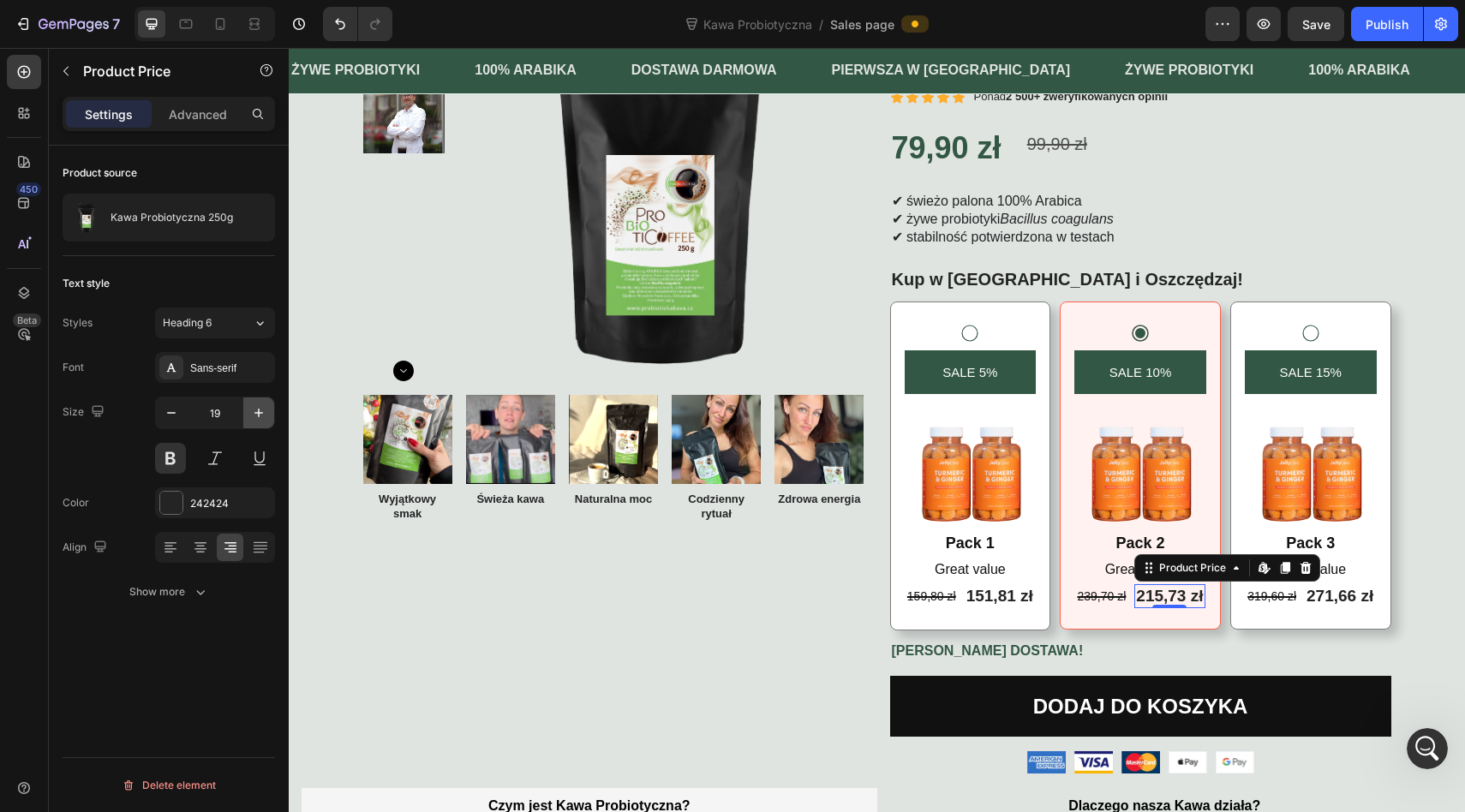
click at [265, 403] on button "button" at bounding box center [258, 412] width 31 height 31
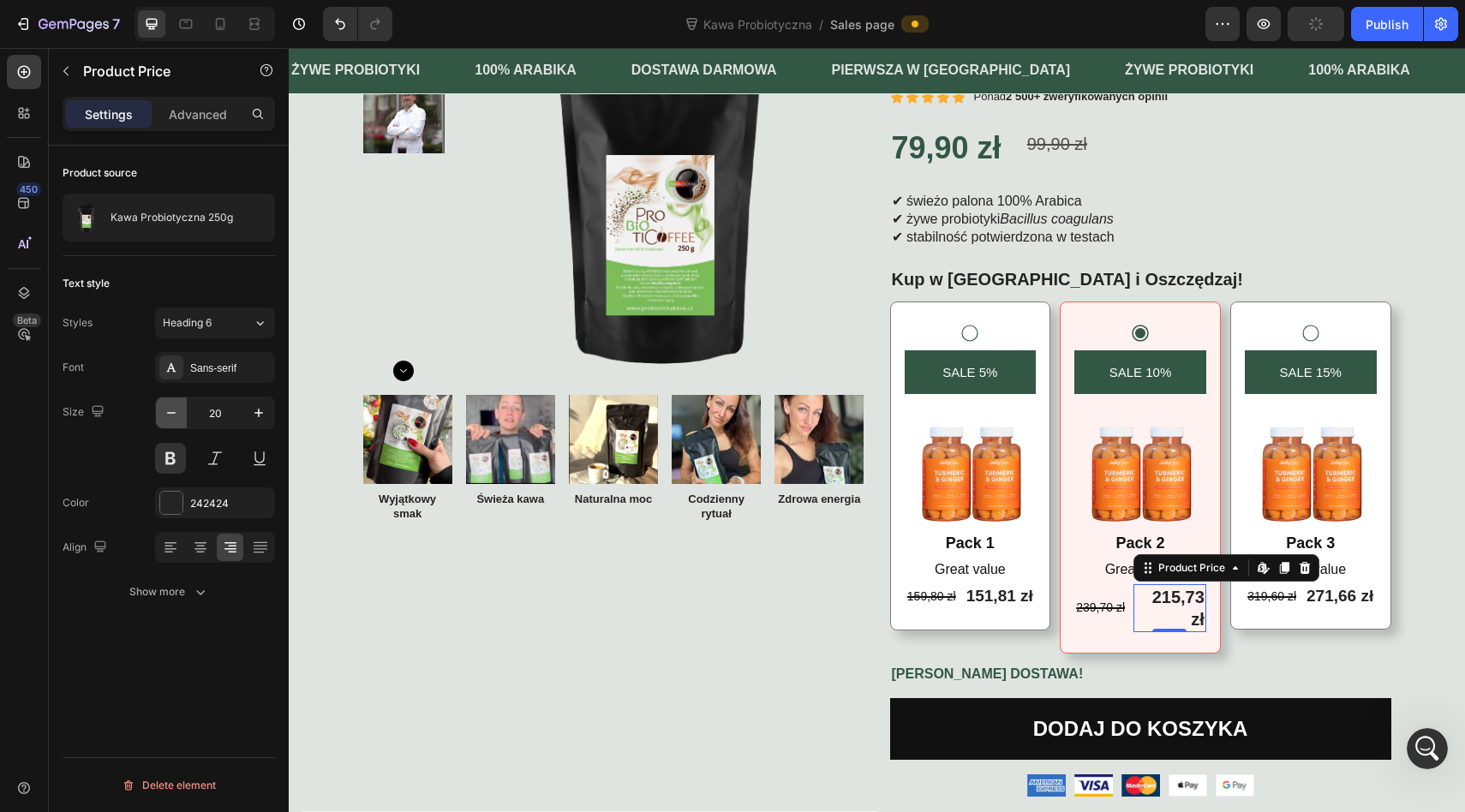
click at [173, 409] on icon "button" at bounding box center [172, 413] width 18 height 18
type input "19"
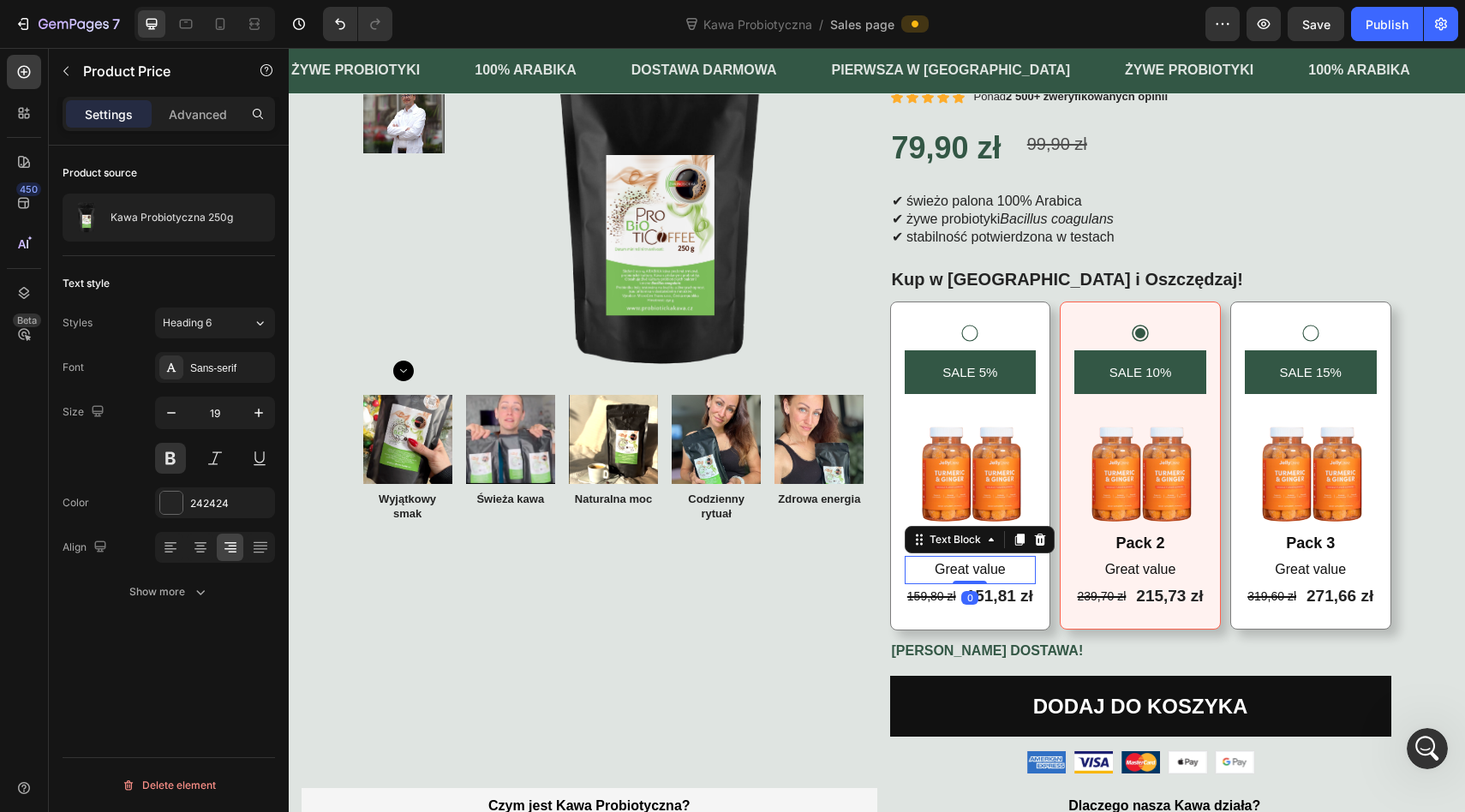
click at [950, 565] on p "Great value" at bounding box center [970, 570] width 129 height 24
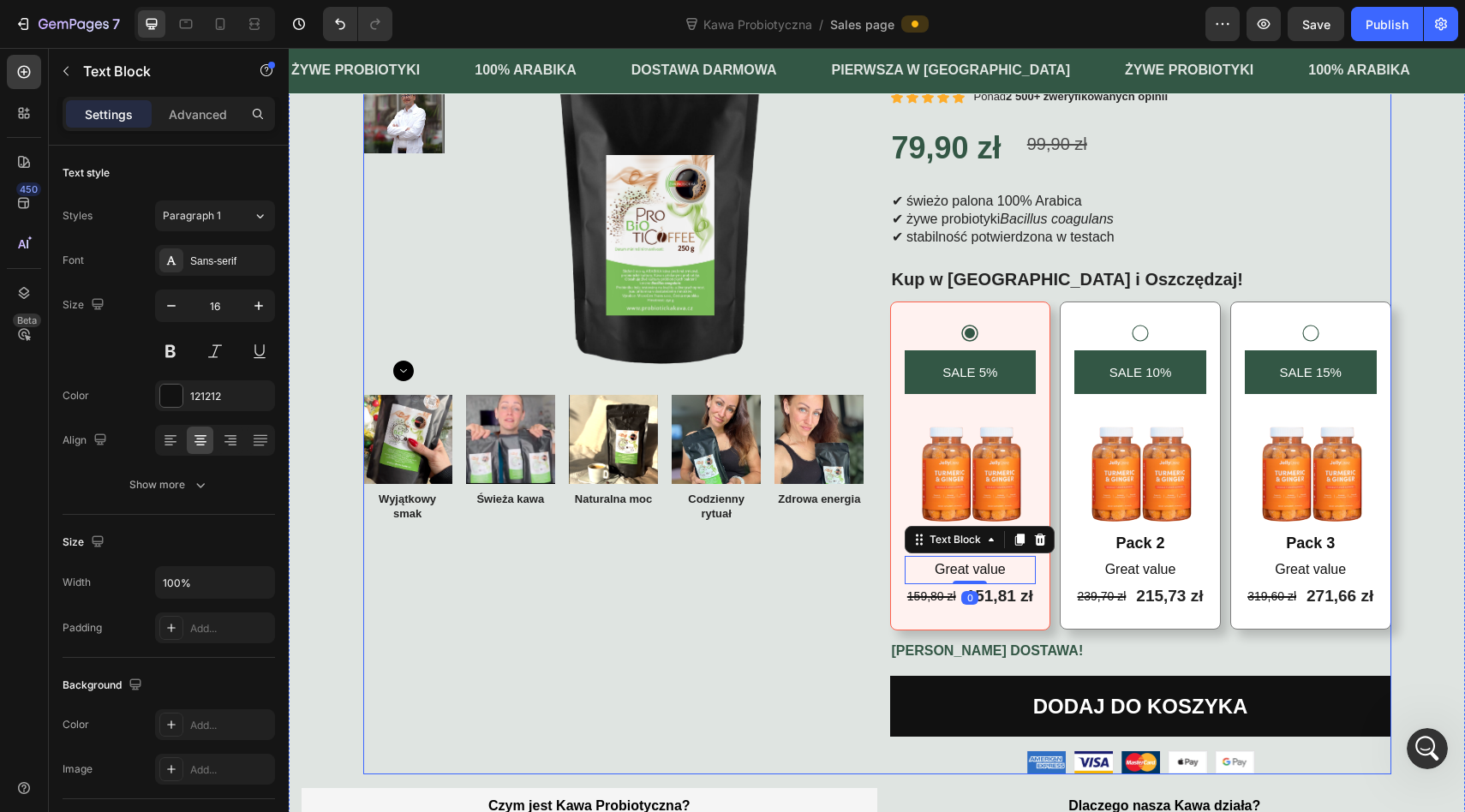
click at [834, 556] on div "Image Wyjątkowy smak Text Block Image Świeża kawa Text Block Image Naturalna mo…" at bounding box center [613, 486] width 501 height 184
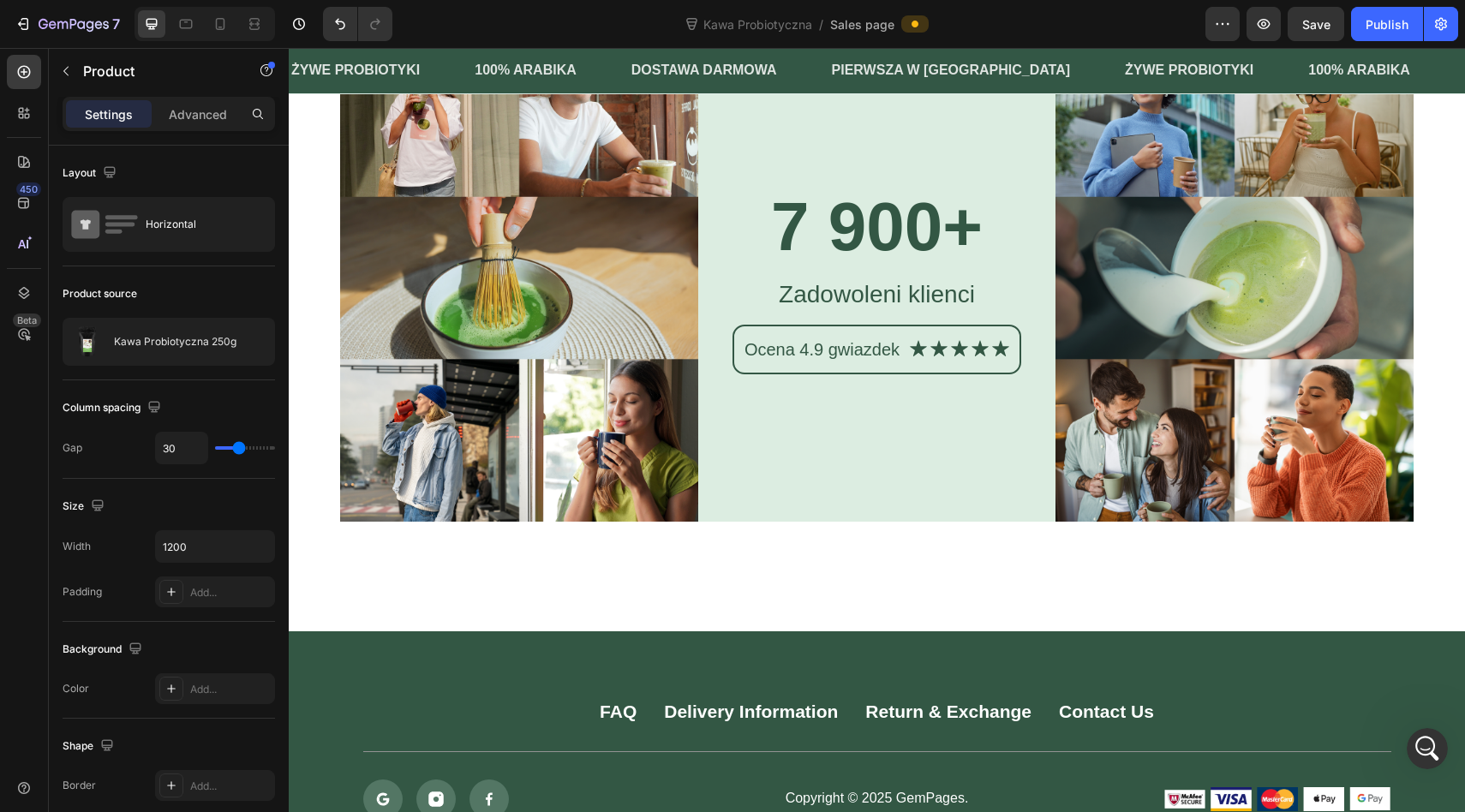
scroll to position [5847, 0]
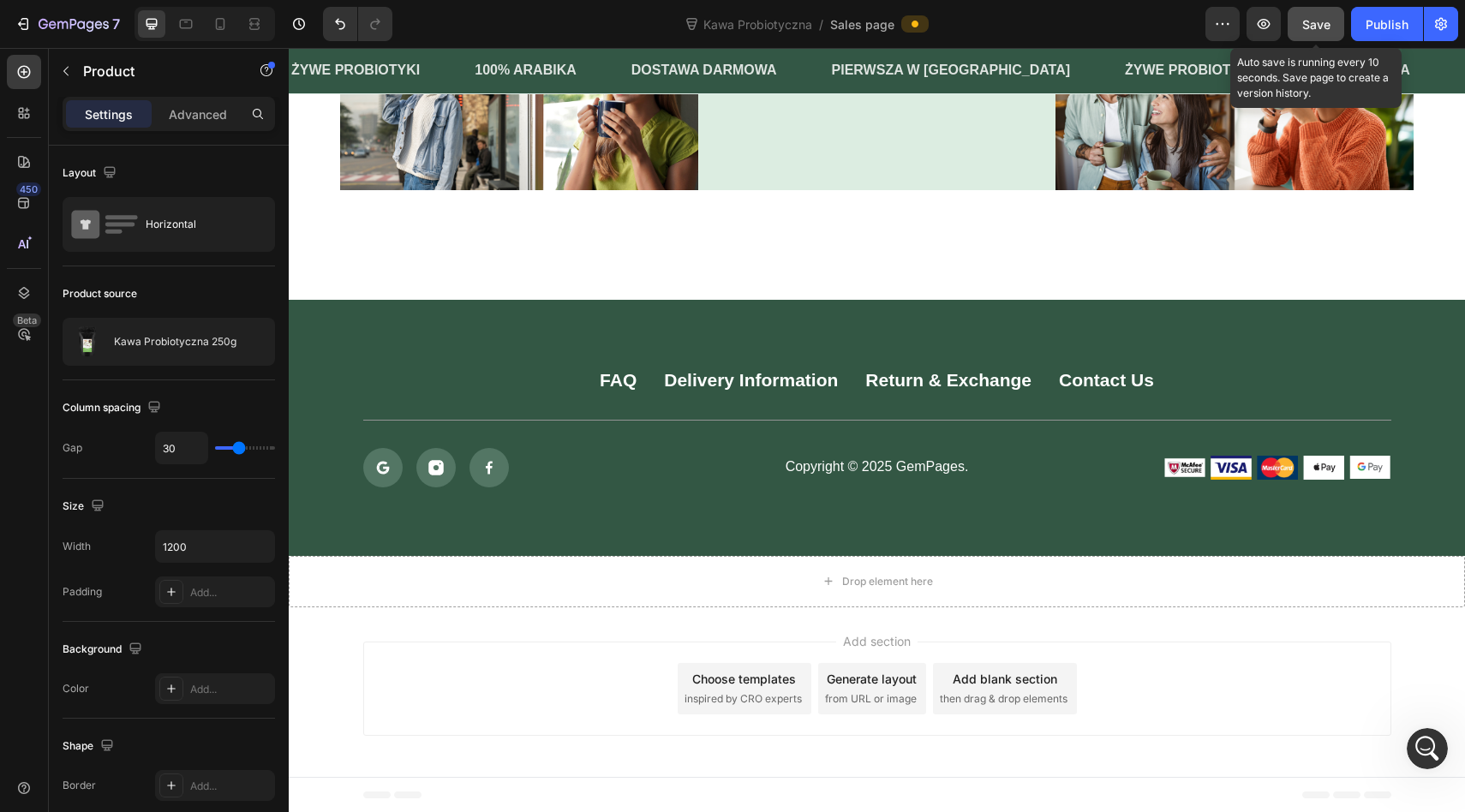
click at [1330, 20] on button "Save" at bounding box center [1315, 24] width 57 height 34
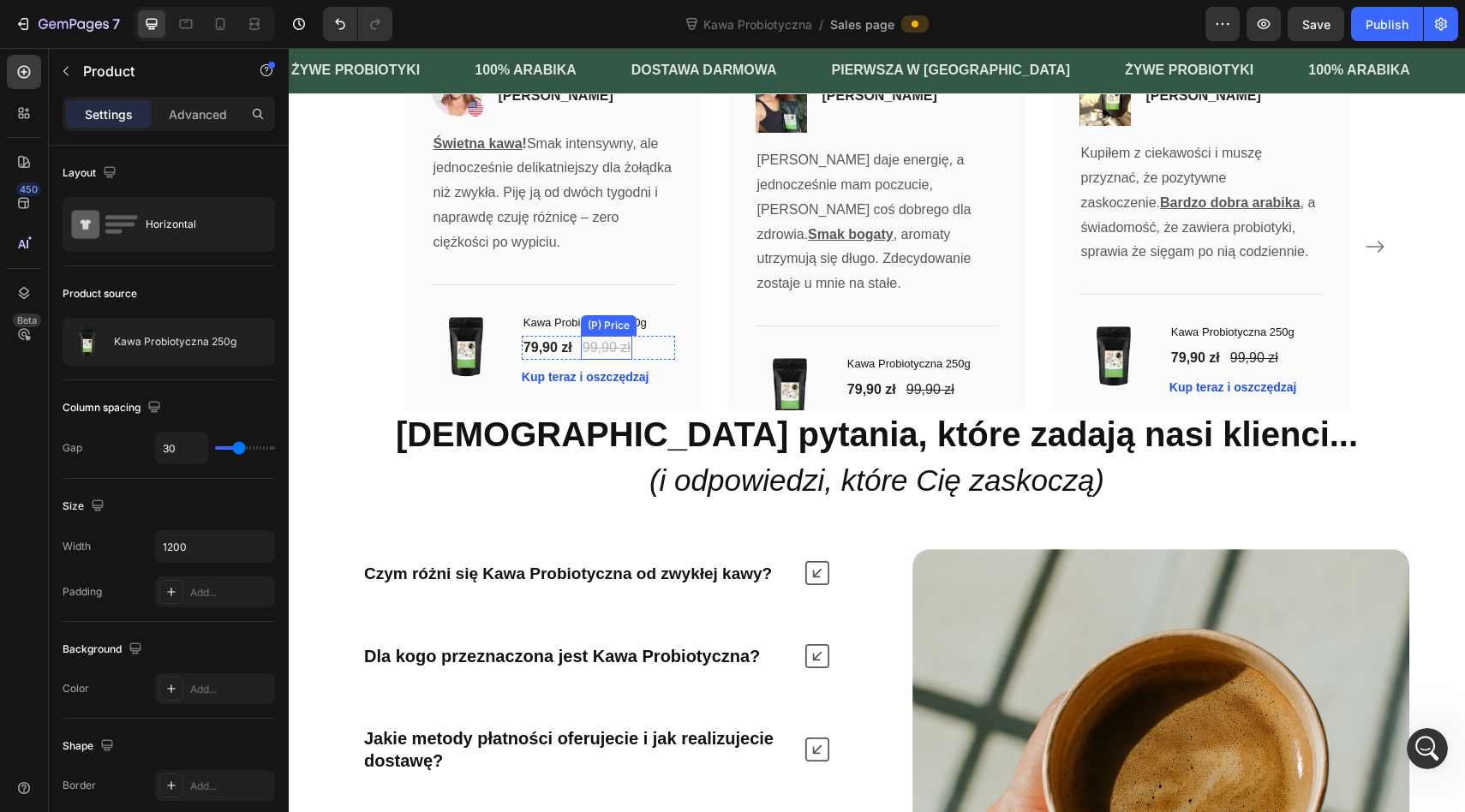
scroll to position [4405, 0]
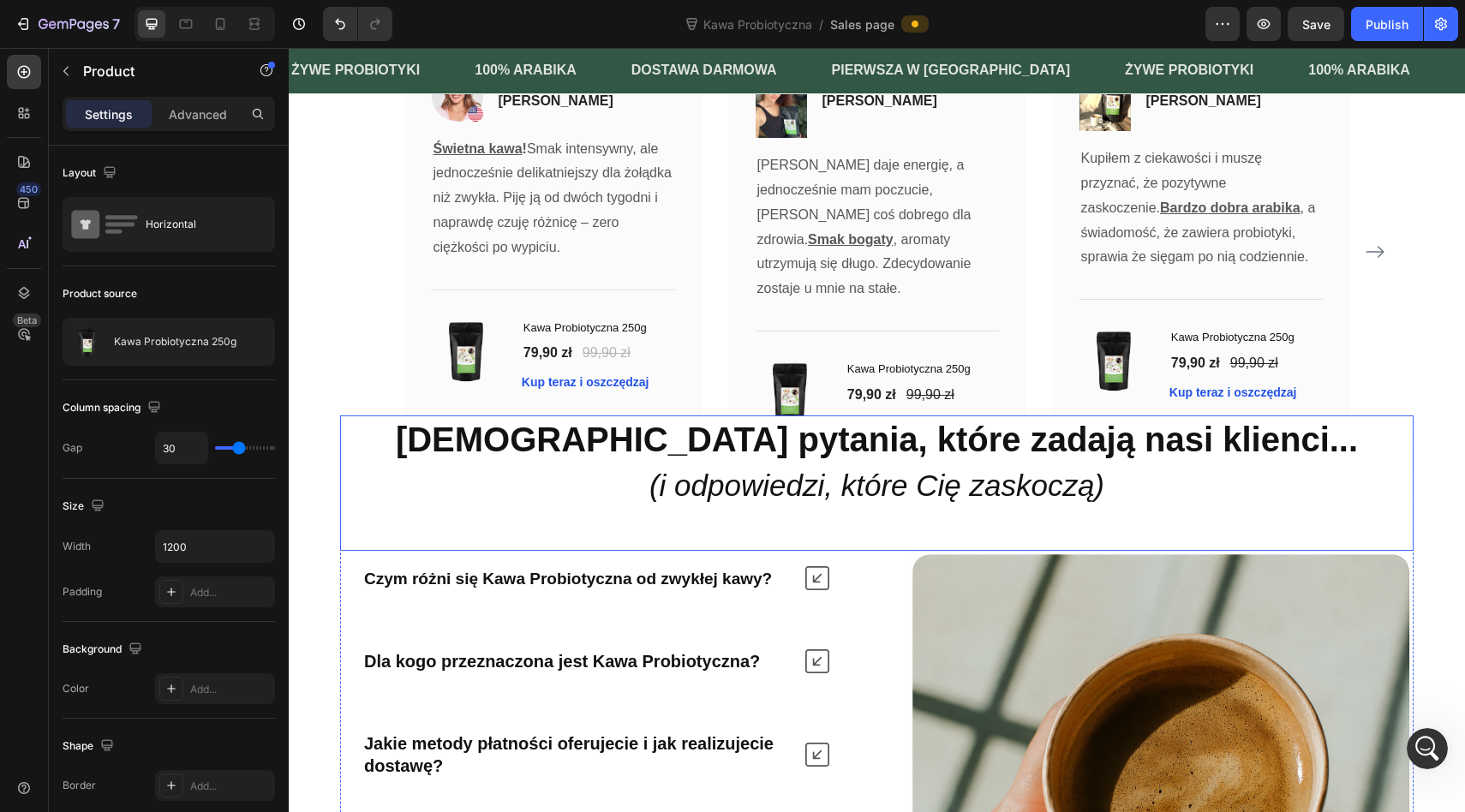
click at [665, 444] on div "Image Icon Icon Icon Icon Icon Row Ewelina Majewska Text block Row Świetna kawa…" at bounding box center [553, 252] width 298 height 419
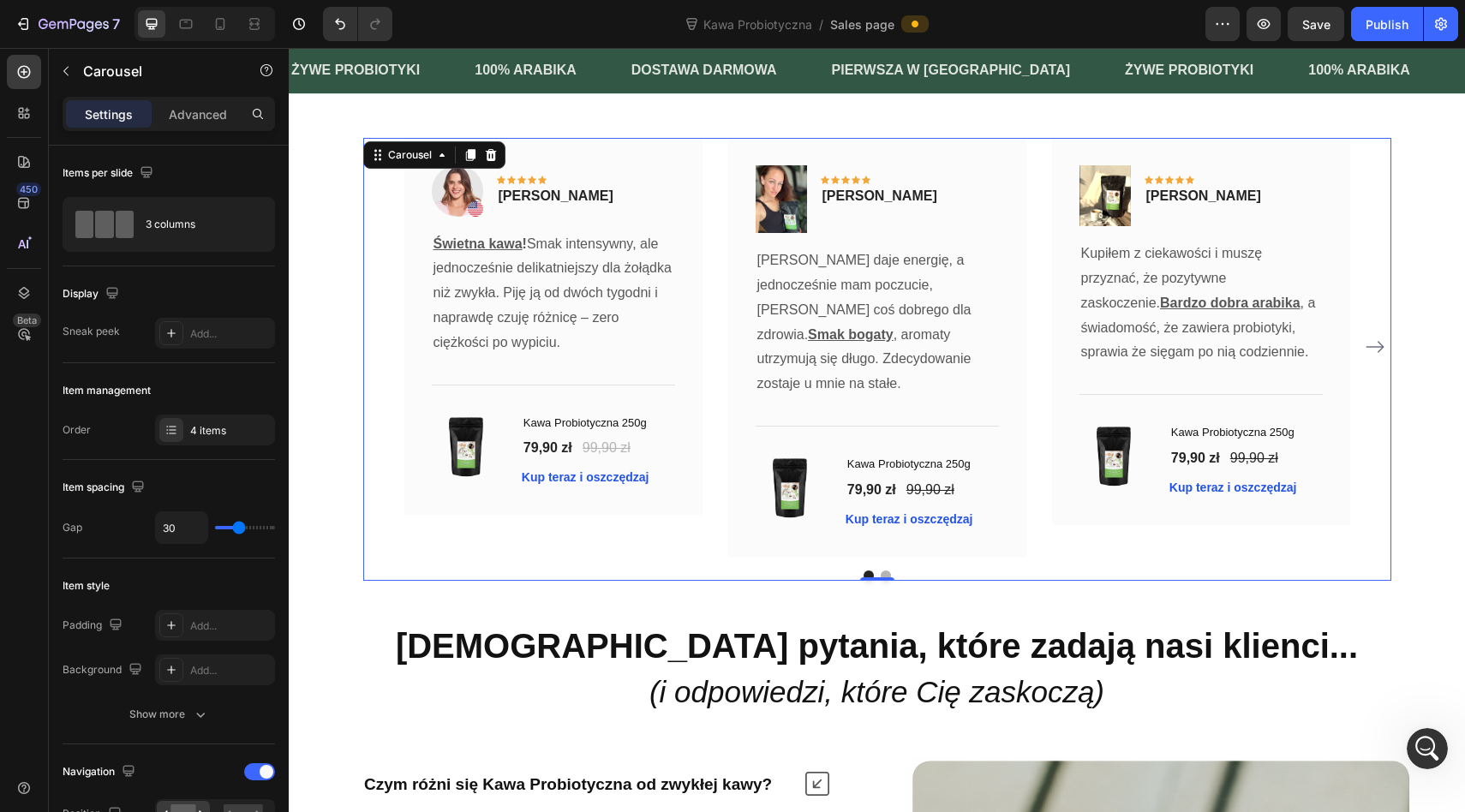
scroll to position [4210, 0]
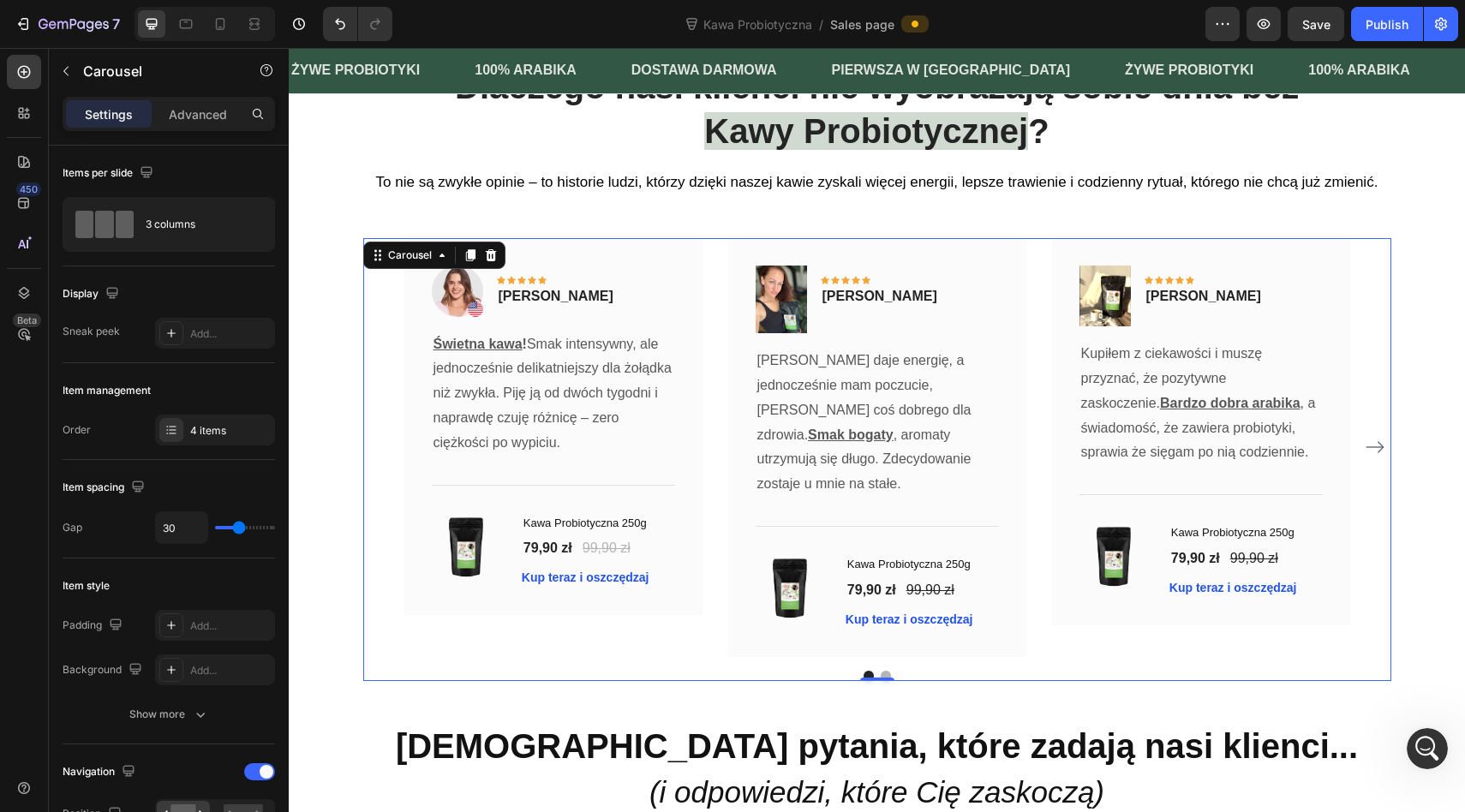
click at [1380, 453] on icon "Carousel Next Arrow" at bounding box center [1374, 446] width 20 height 20
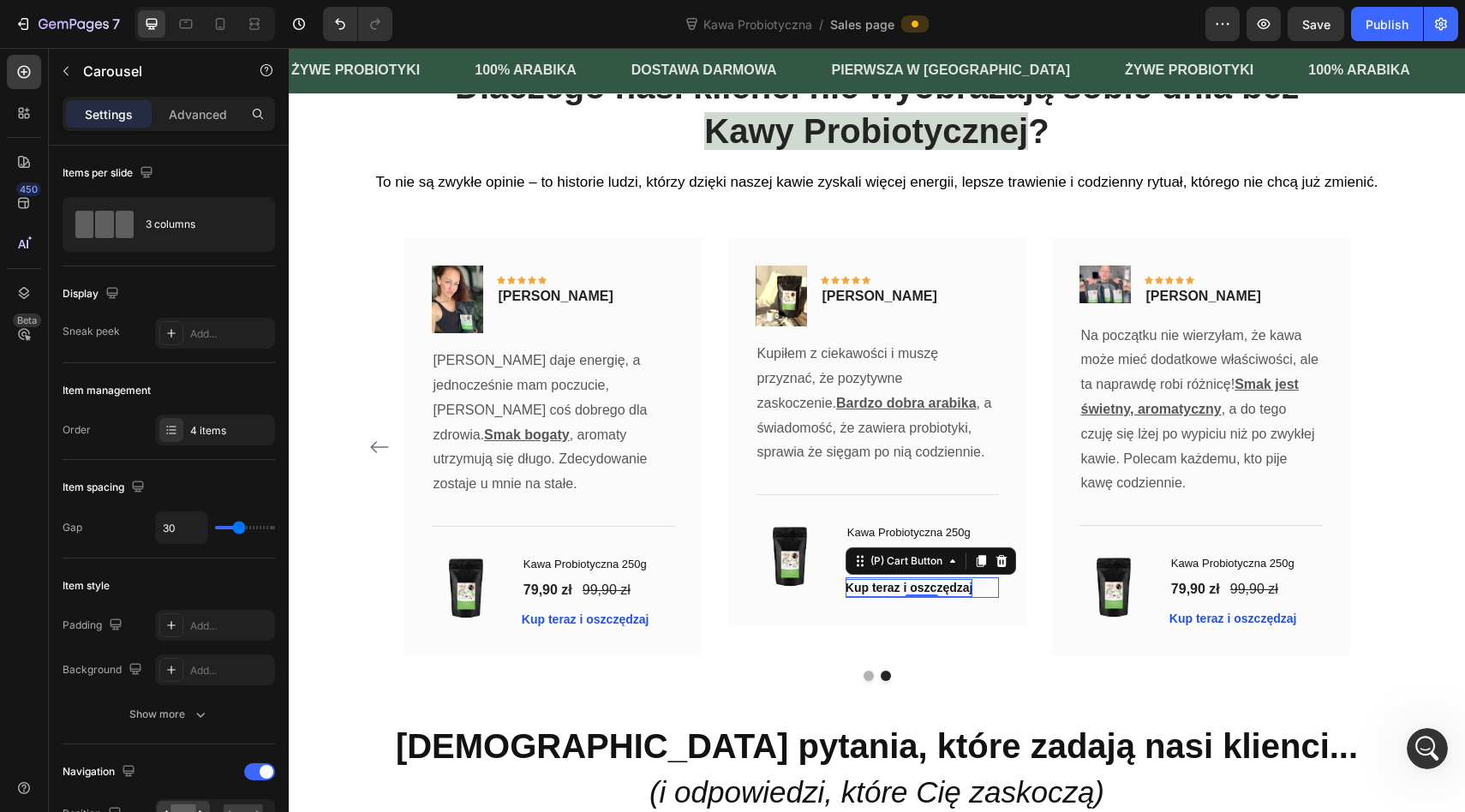
click at [867, 585] on div "Kup teraz i oszczędzaj" at bounding box center [909, 588] width 128 height 18
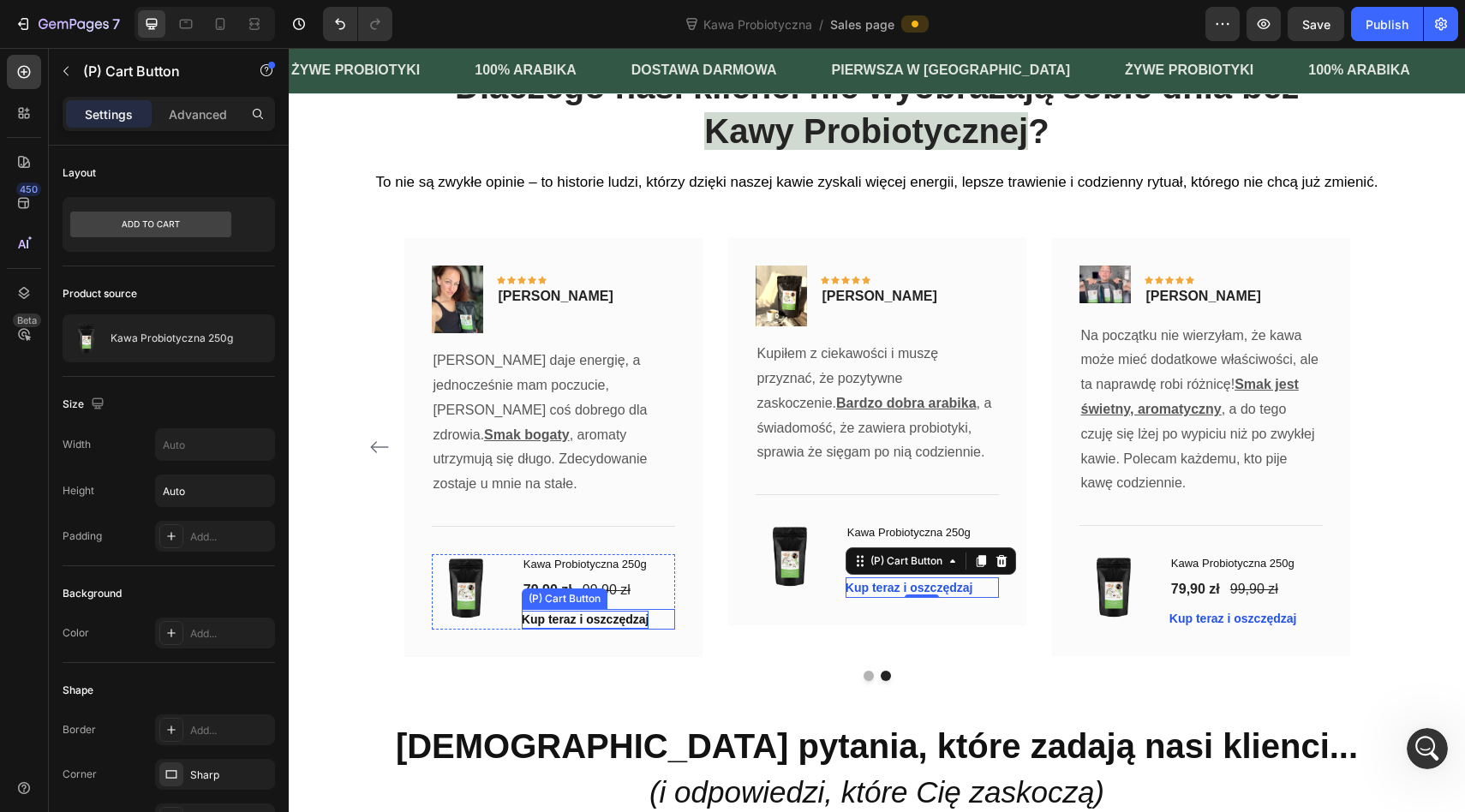
click at [592, 611] on div "Kup teraz i oszczędzaj" at bounding box center [585, 620] width 128 height 18
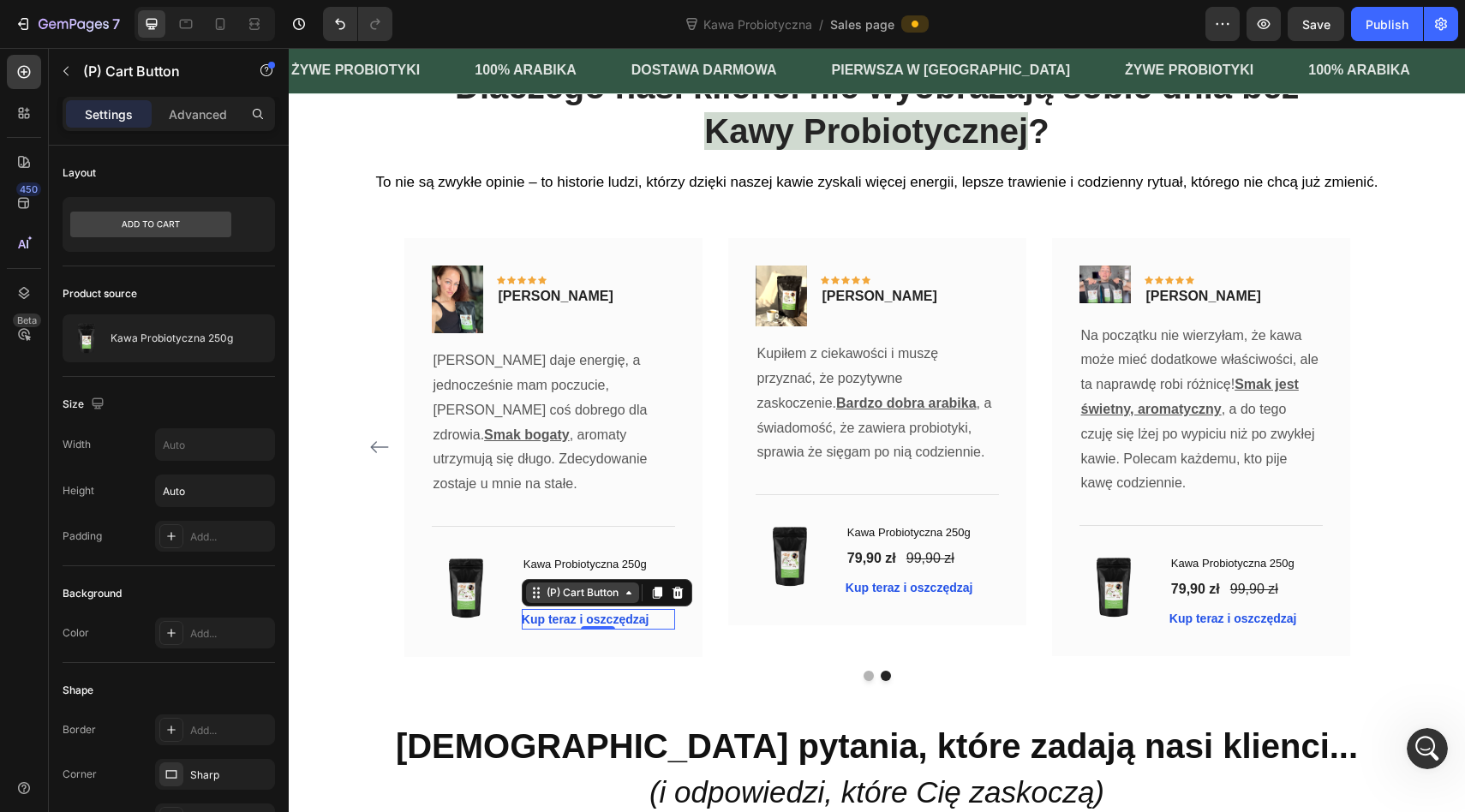
click at [598, 584] on div "(P) Cart Button" at bounding box center [582, 592] width 79 height 16
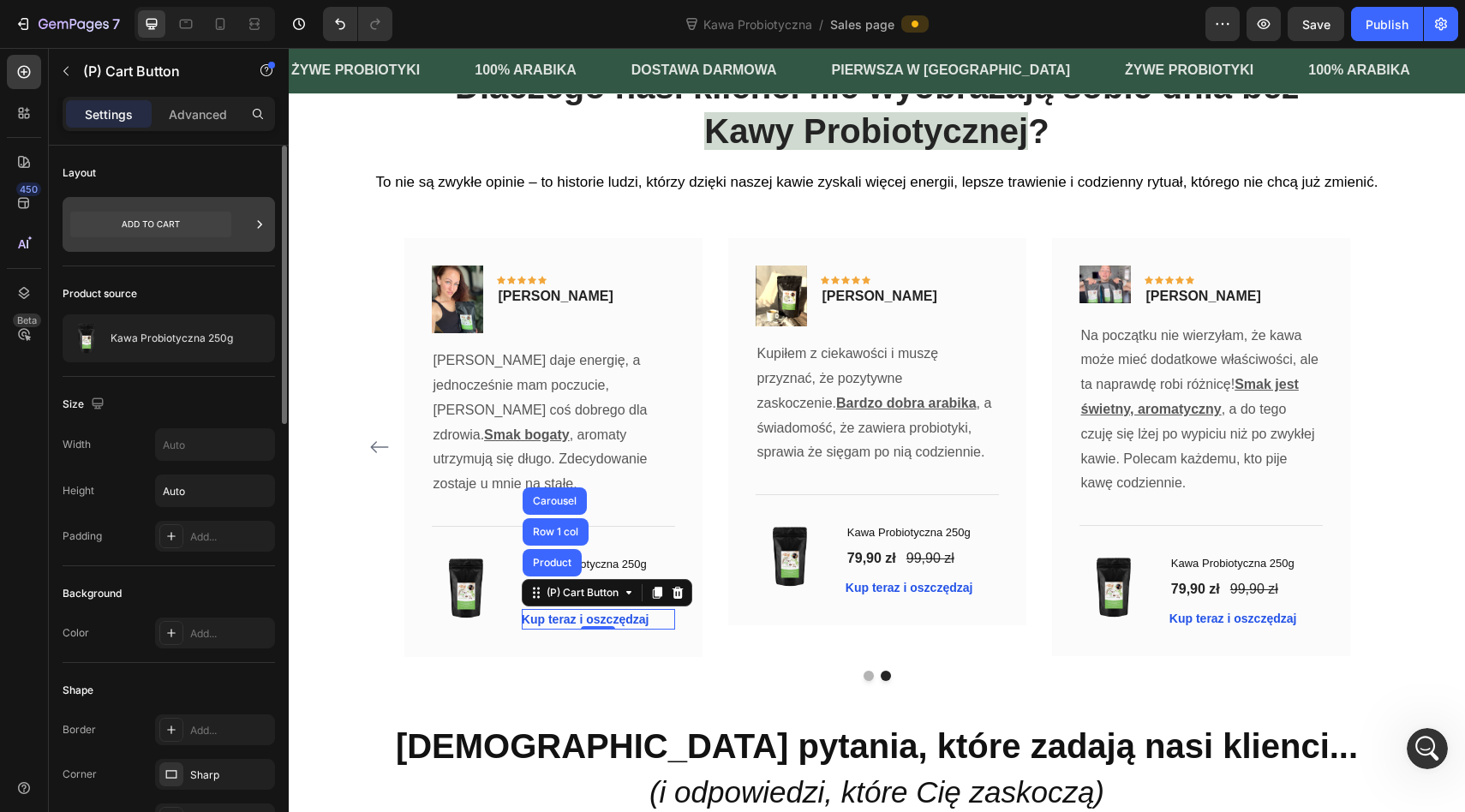
click at [256, 226] on icon at bounding box center [260, 225] width 18 height 18
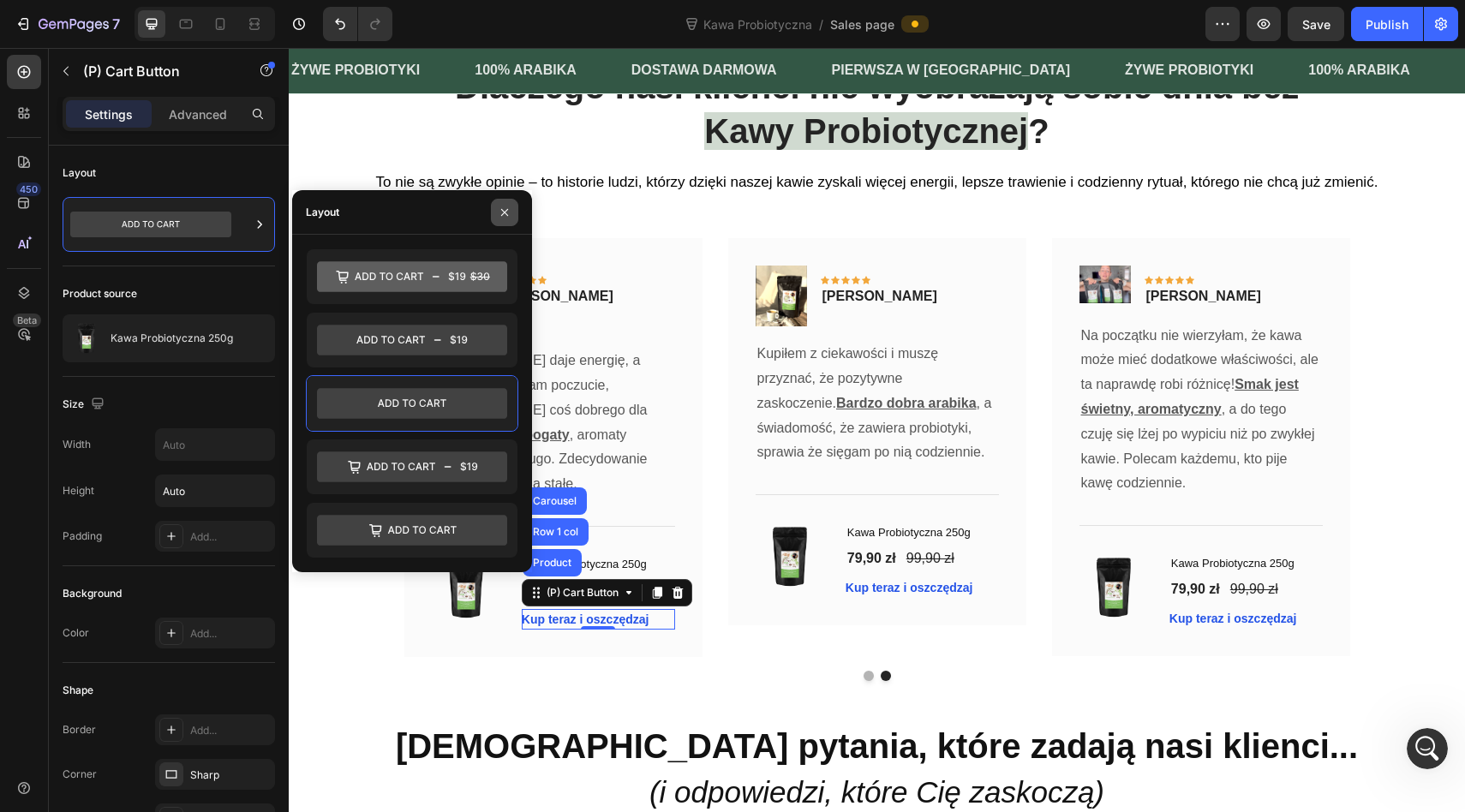
click at [504, 204] on button "button" at bounding box center [504, 212] width 27 height 27
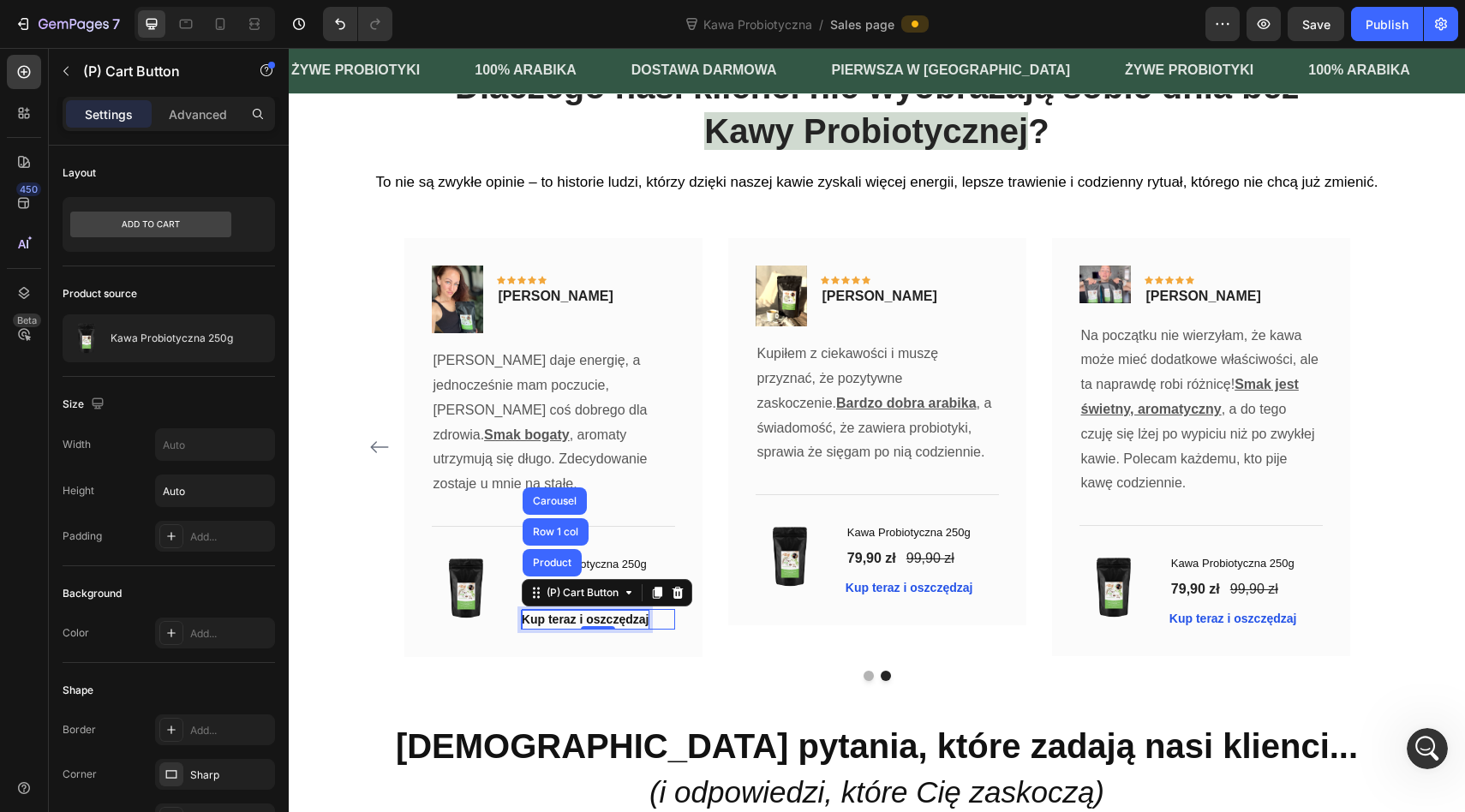
click at [609, 611] on div "Kup teraz i oszczędzaj" at bounding box center [585, 620] width 128 height 18
click at [609, 611] on p "Kup teraz i oszczędzaj" at bounding box center [585, 620] width 128 height 18
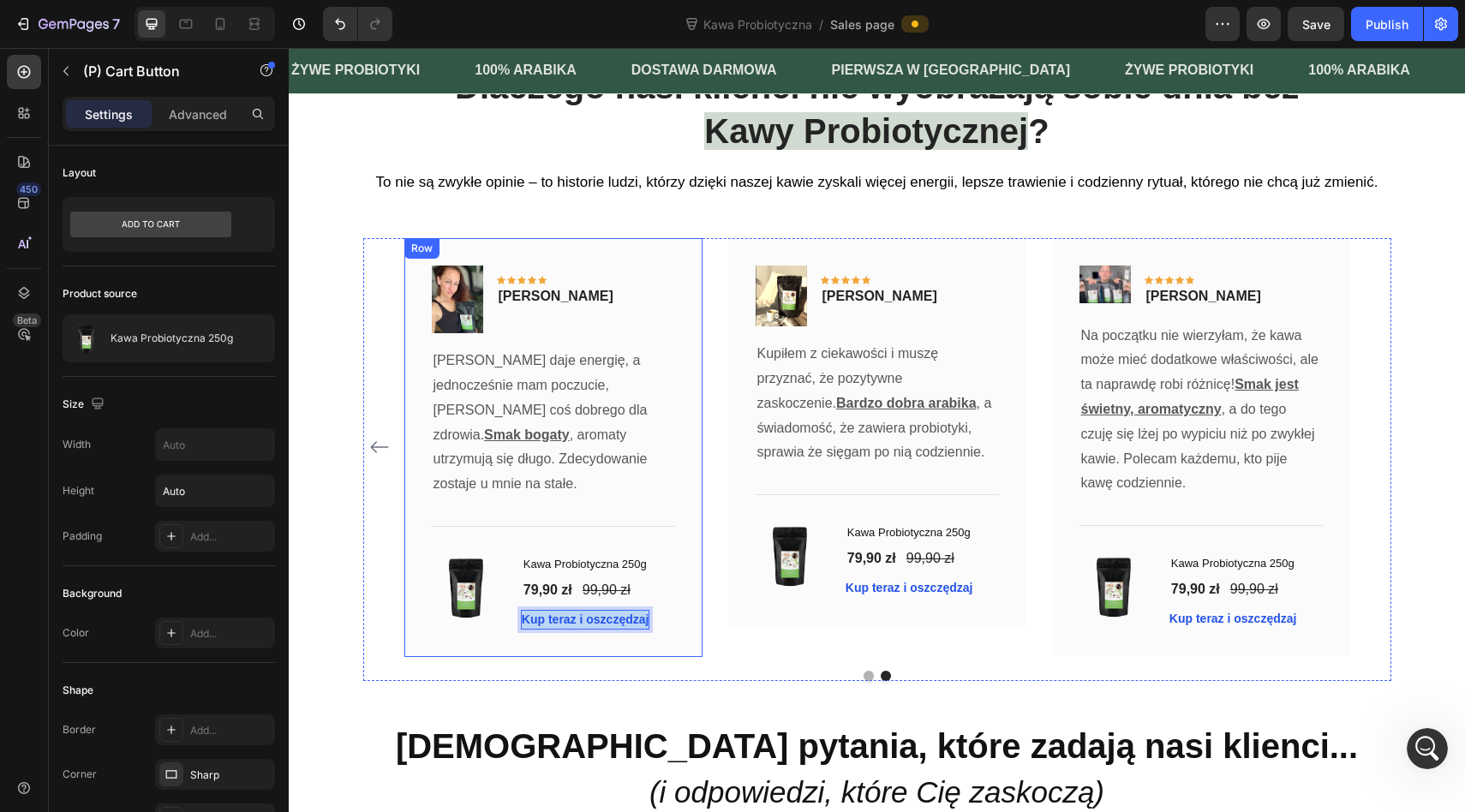
click at [628, 626] on div "Image Icon Icon Icon Icon Icon Row Magdalena Sokołowska Text block Row Rano daj…" at bounding box center [553, 447] width 298 height 419
click at [626, 611] on p "Kup teraz i oszczędzaj" at bounding box center [585, 620] width 128 height 18
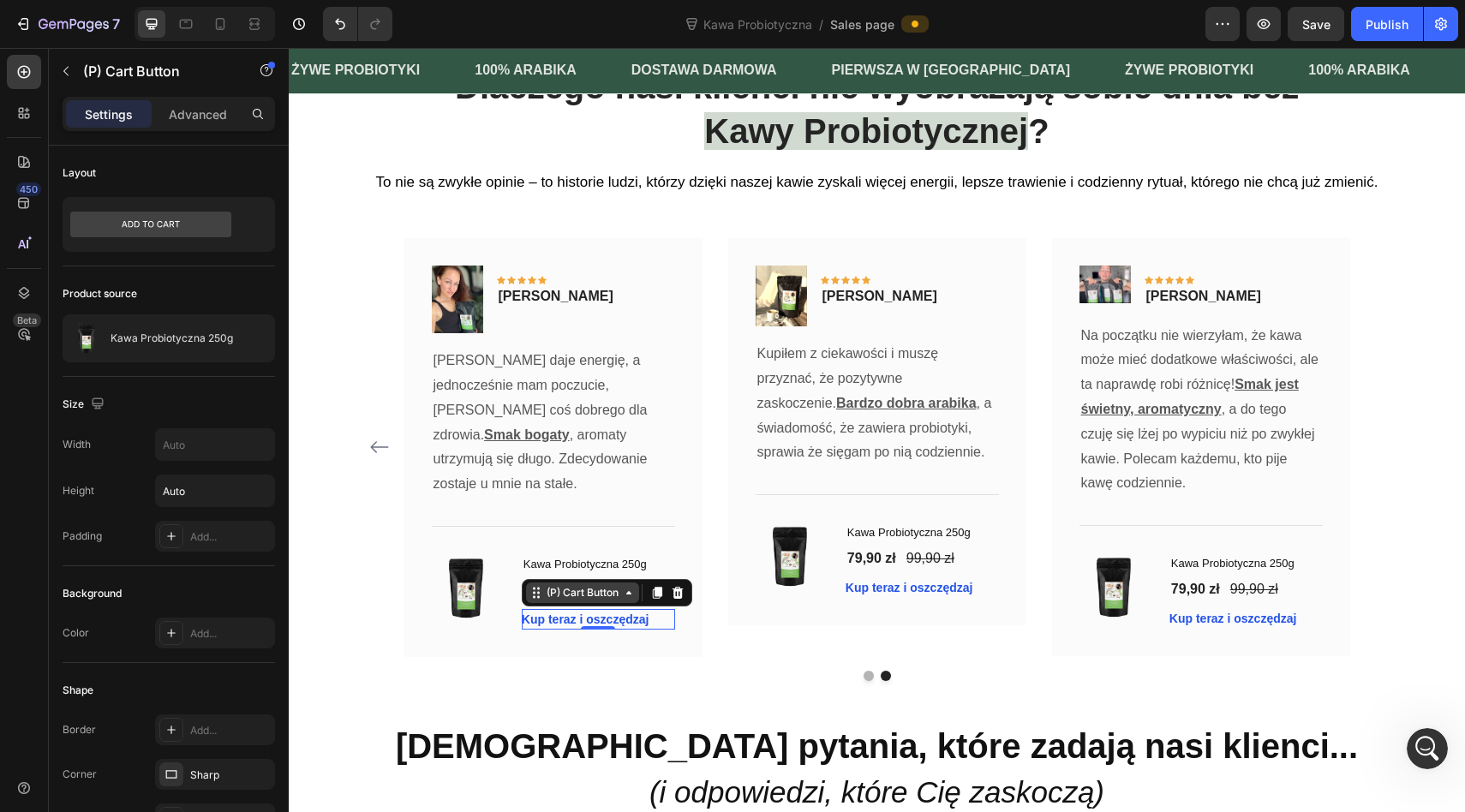
click at [613, 584] on div "(P) Cart Button" at bounding box center [582, 592] width 79 height 16
click at [613, 584] on div "(P) Cart Button" at bounding box center [582, 592] width 79 height 16
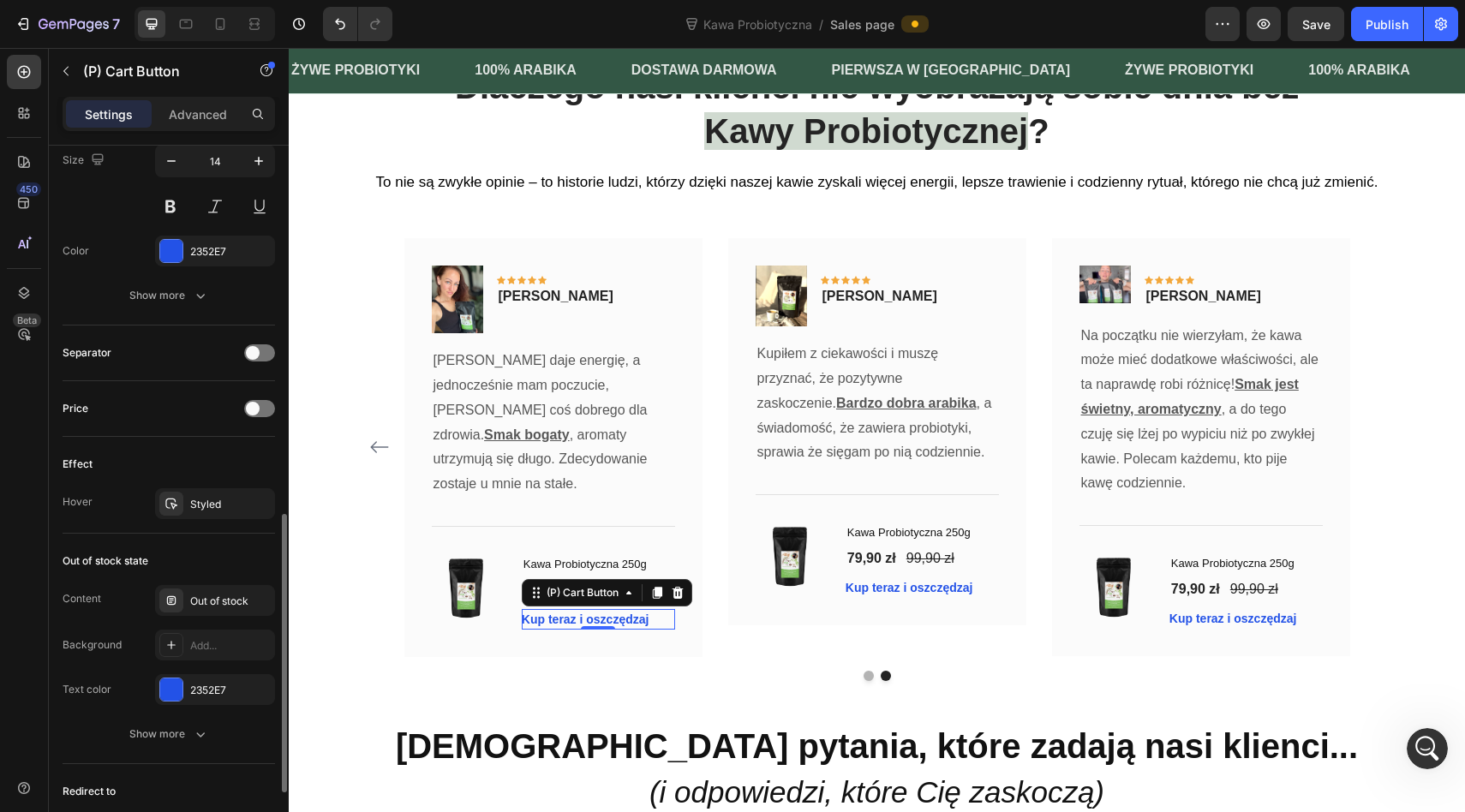
scroll to position [1120, 0]
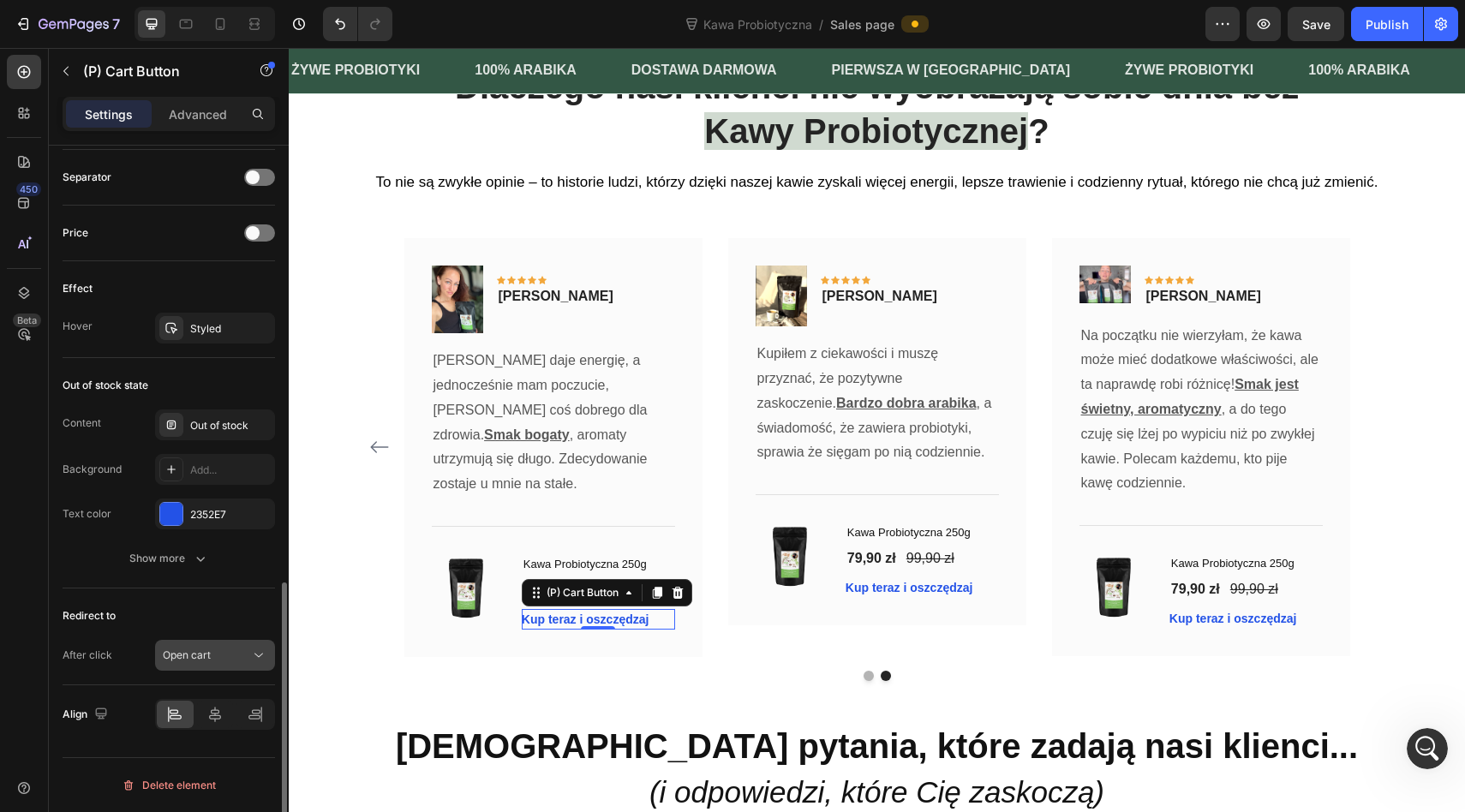
click at [215, 649] on div "Open cart" at bounding box center [207, 655] width 88 height 16
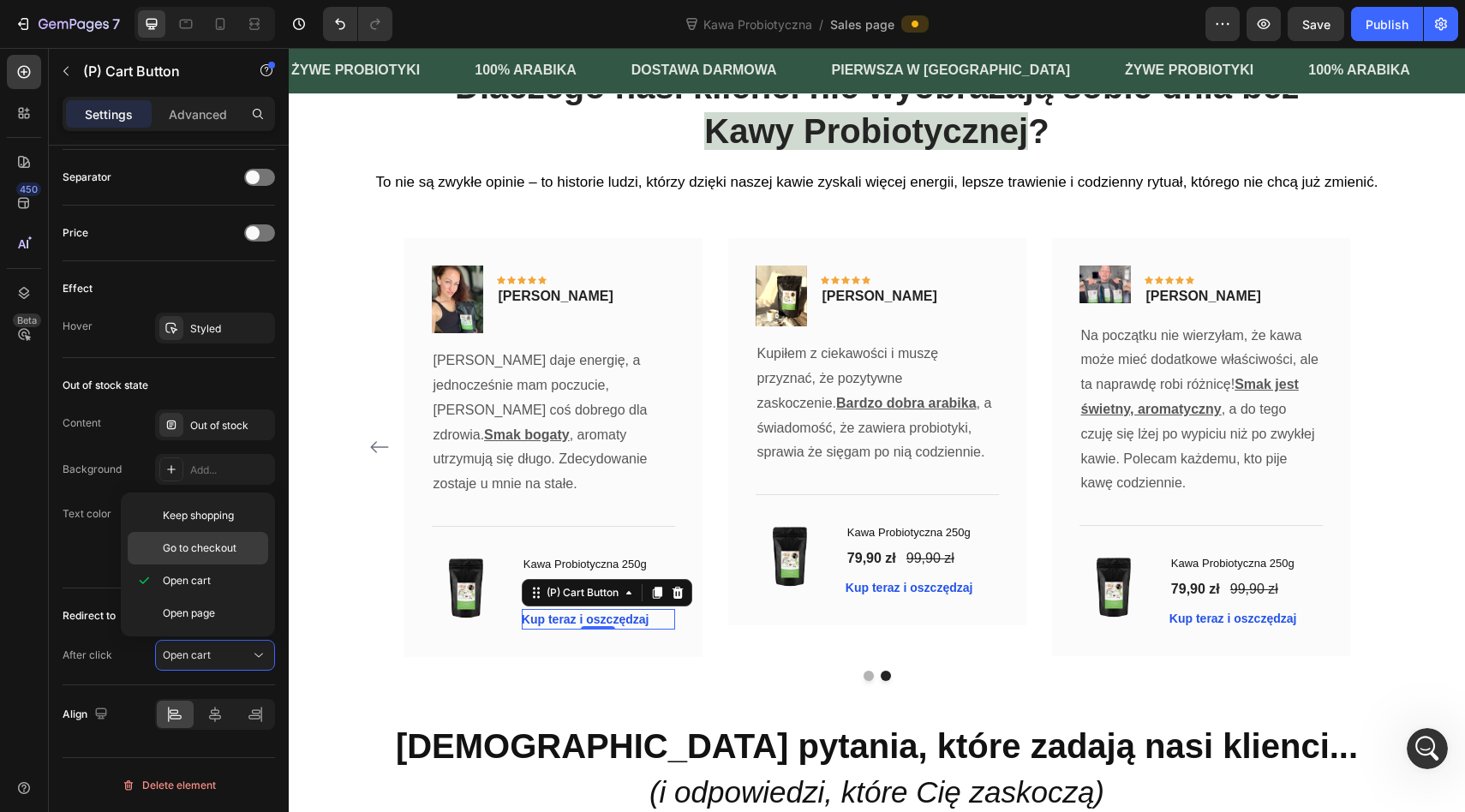
click at [216, 541] on span "Go to checkout" at bounding box center [200, 549] width 74 height 16
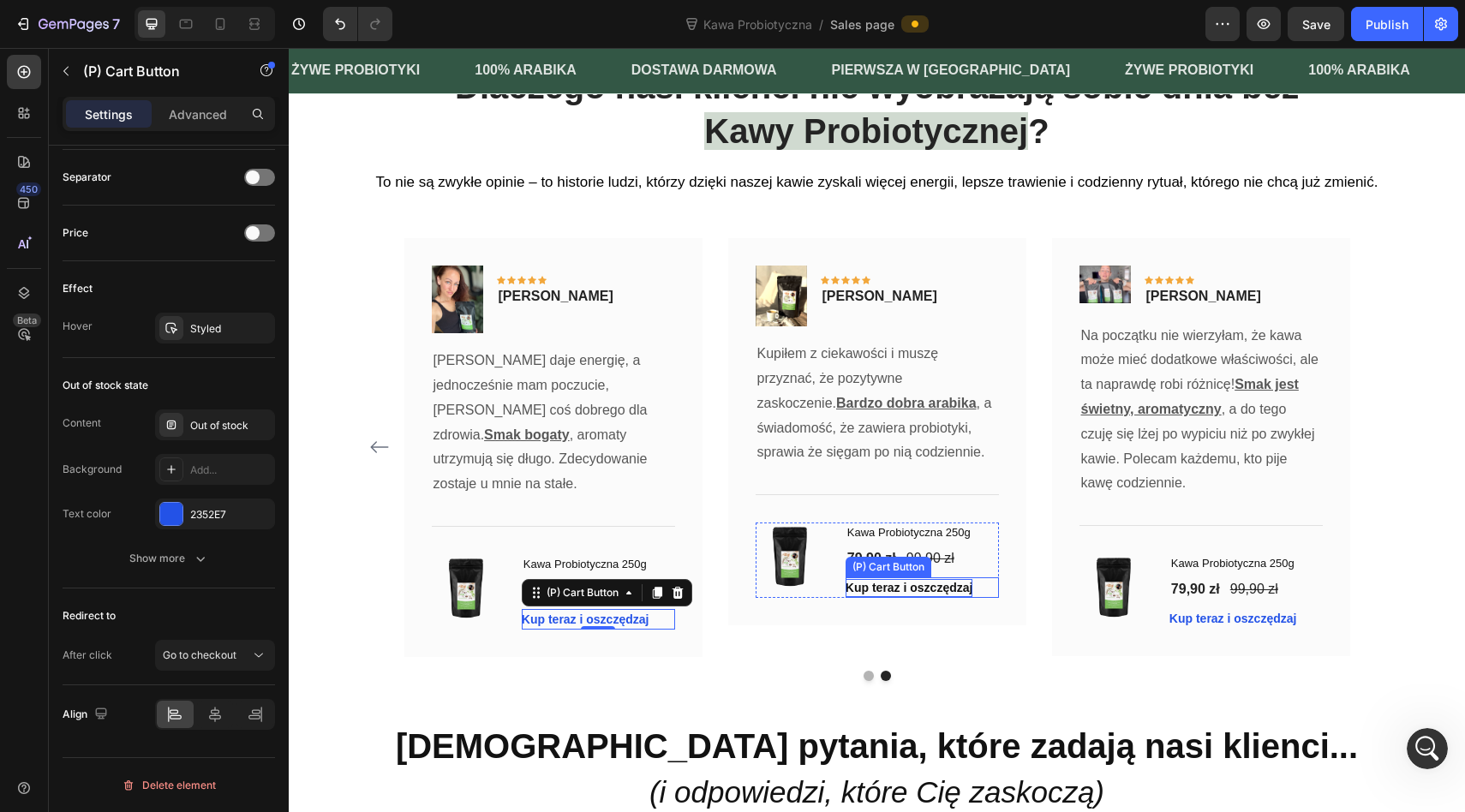
click at [859, 585] on div "Kup teraz i oszczędzaj" at bounding box center [909, 588] width 128 height 18
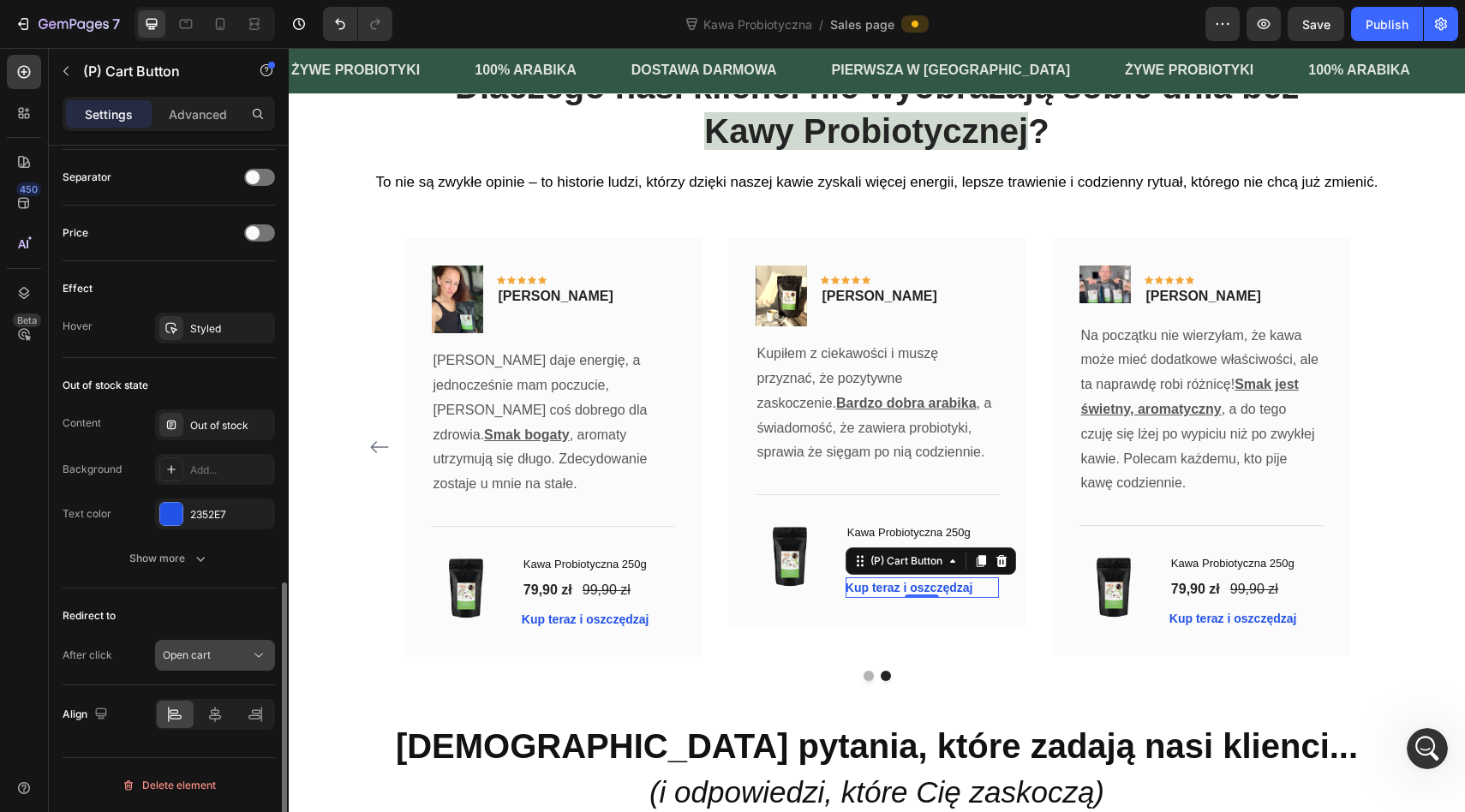
click at [217, 658] on div "Open cart" at bounding box center [207, 655] width 88 height 16
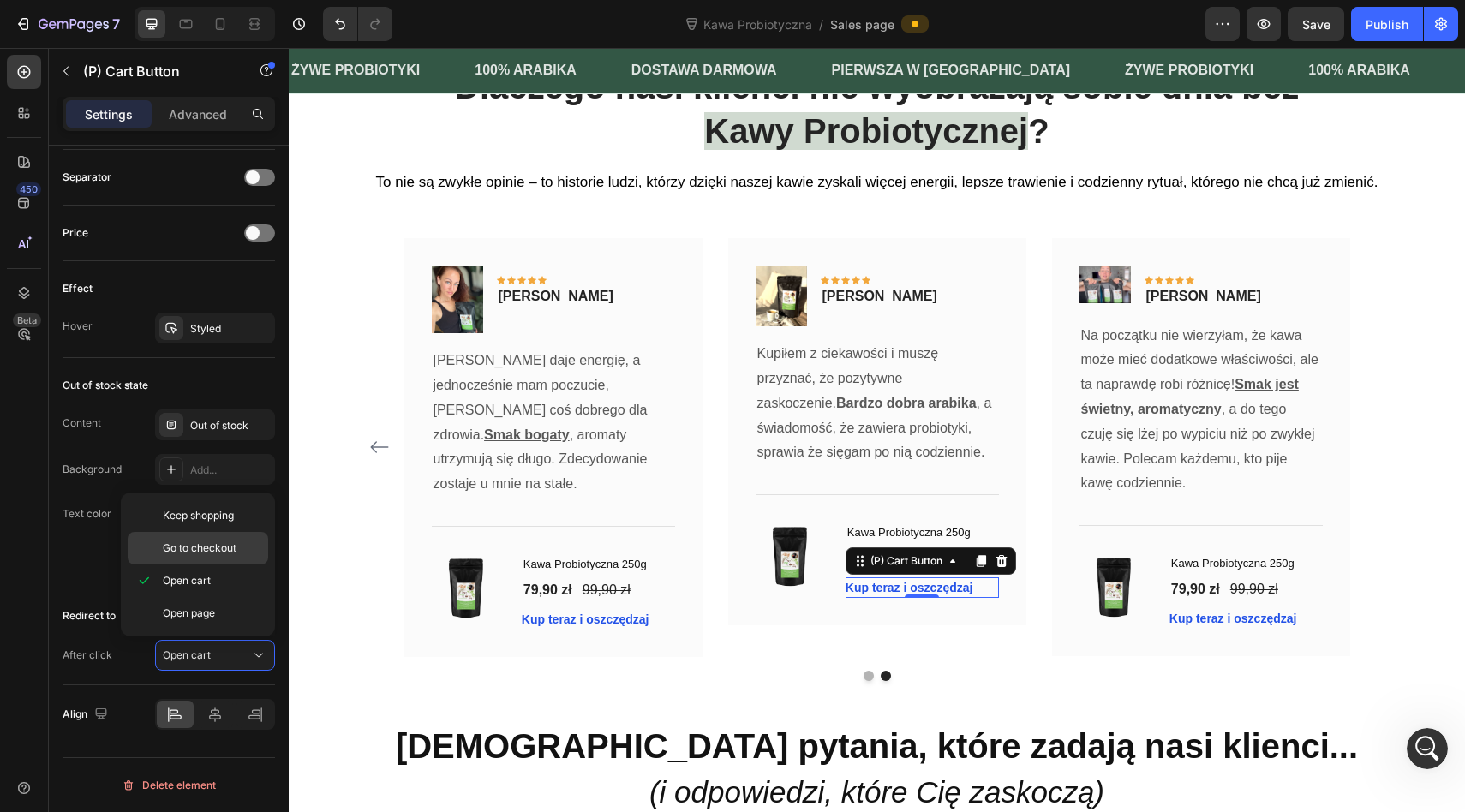
click at [208, 542] on span "Go to checkout" at bounding box center [200, 549] width 74 height 16
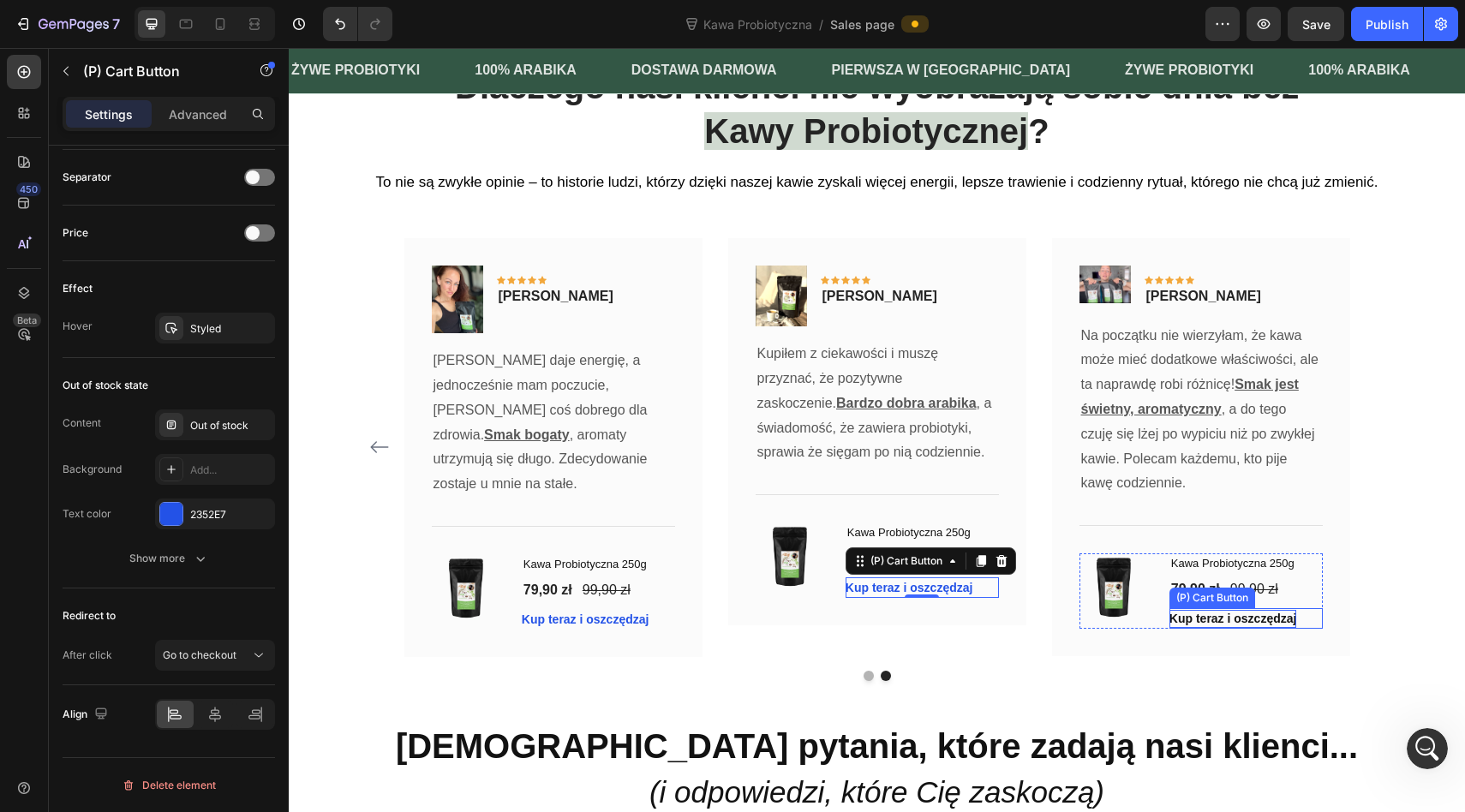
click at [1226, 619] on div "Kup teraz i oszczędzaj" at bounding box center [1233, 619] width 128 height 18
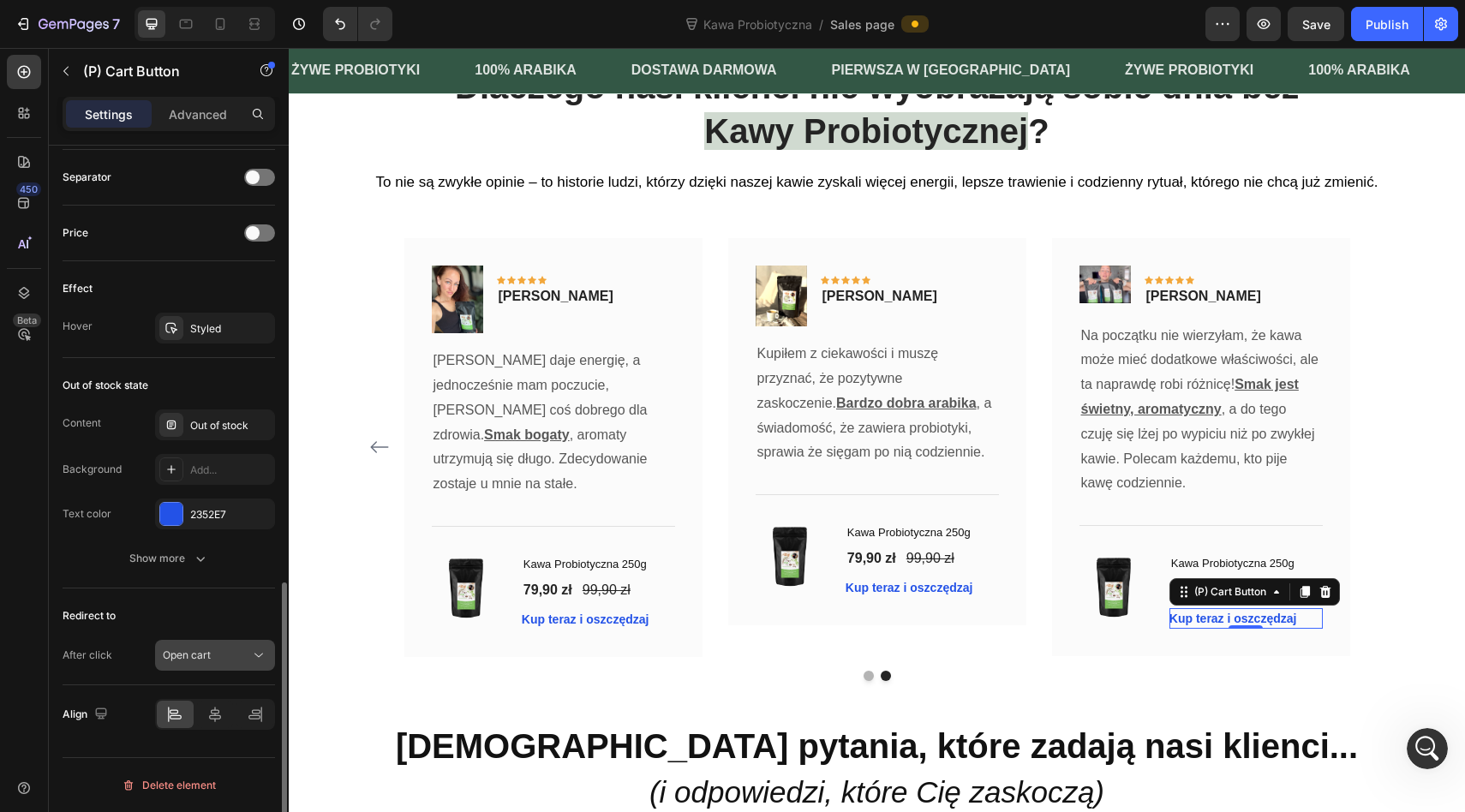
click at [203, 654] on span "Open cart" at bounding box center [186, 654] width 48 height 13
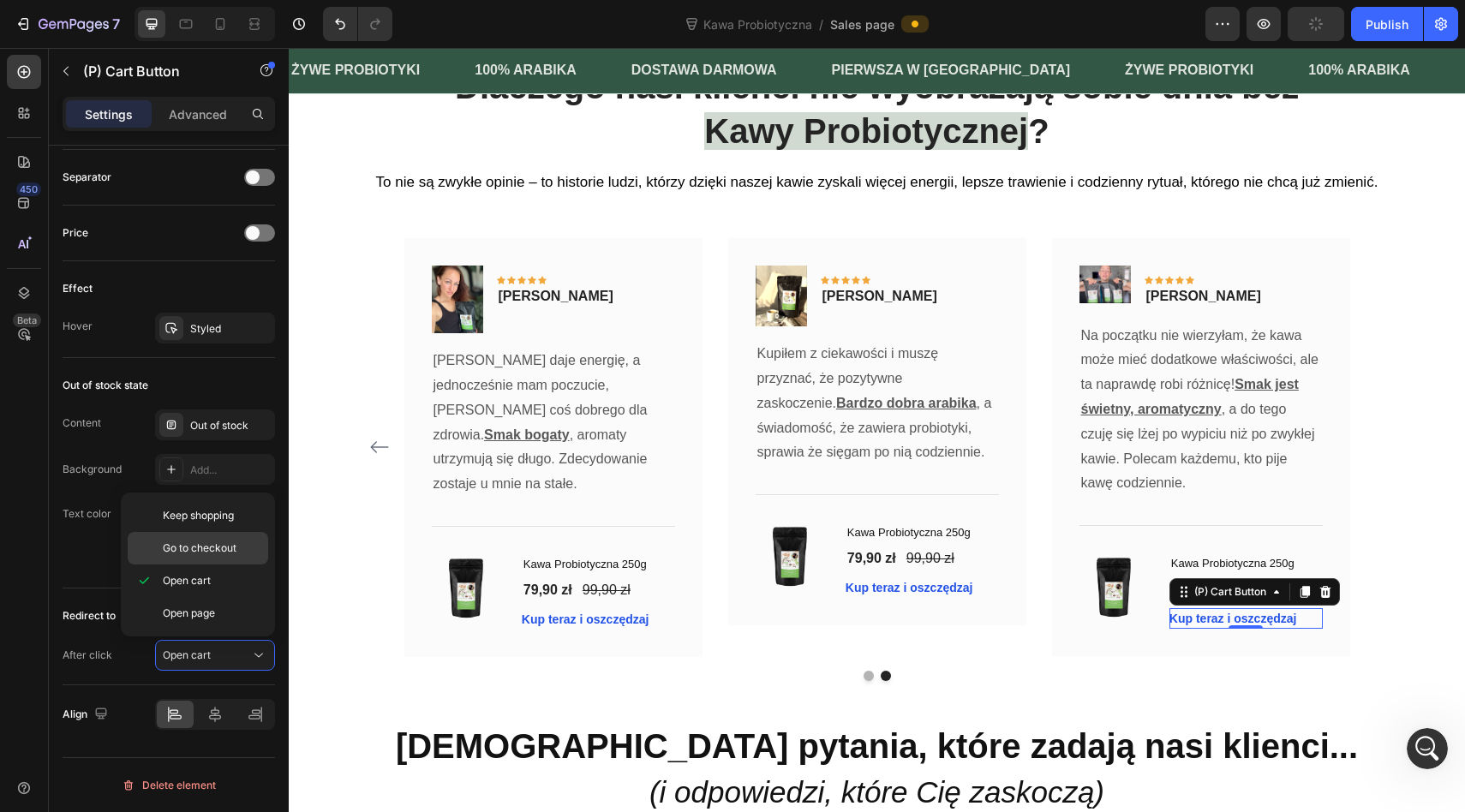
click at [201, 542] on span "Go to checkout" at bounding box center [200, 549] width 74 height 16
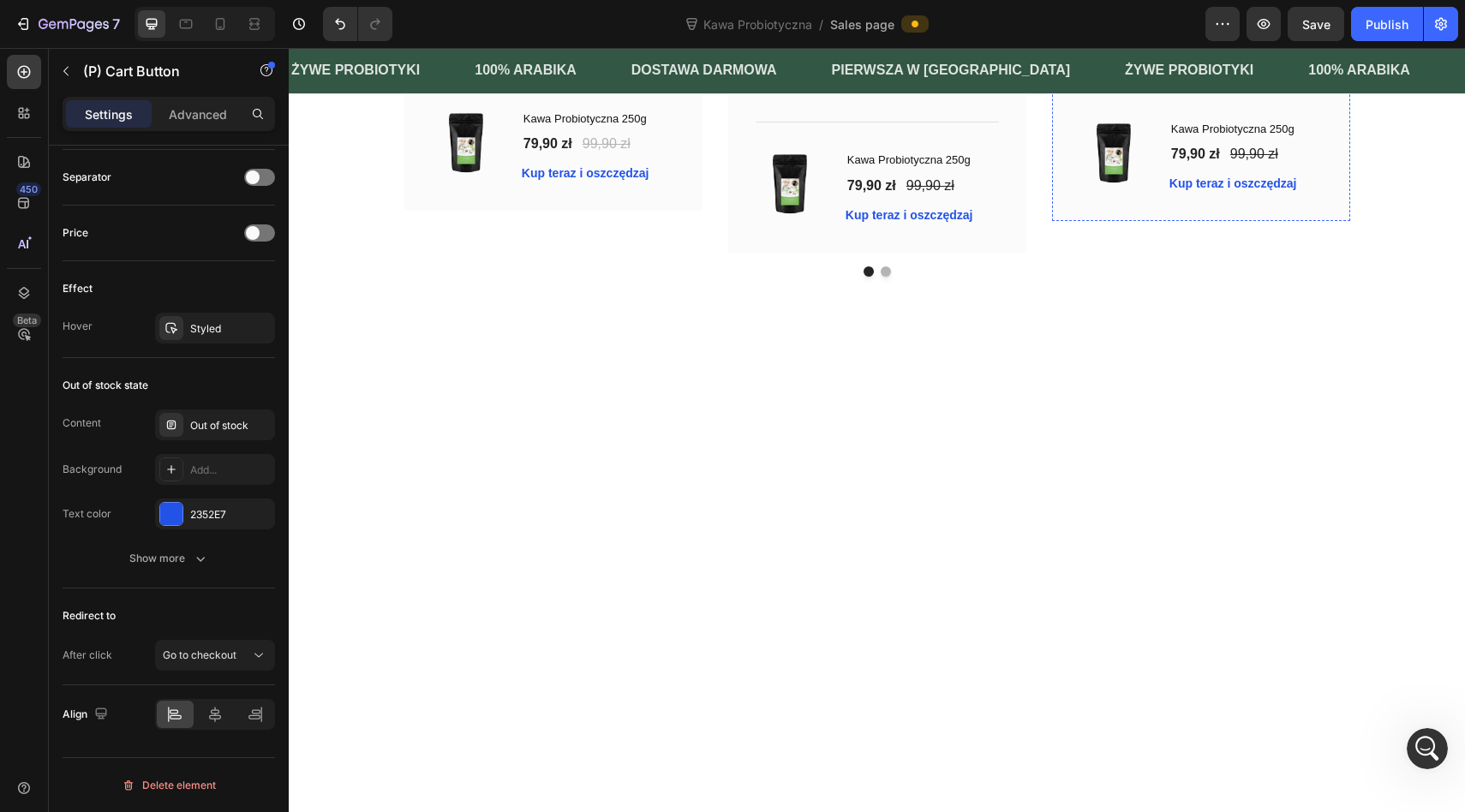
scroll to position [4776, 0]
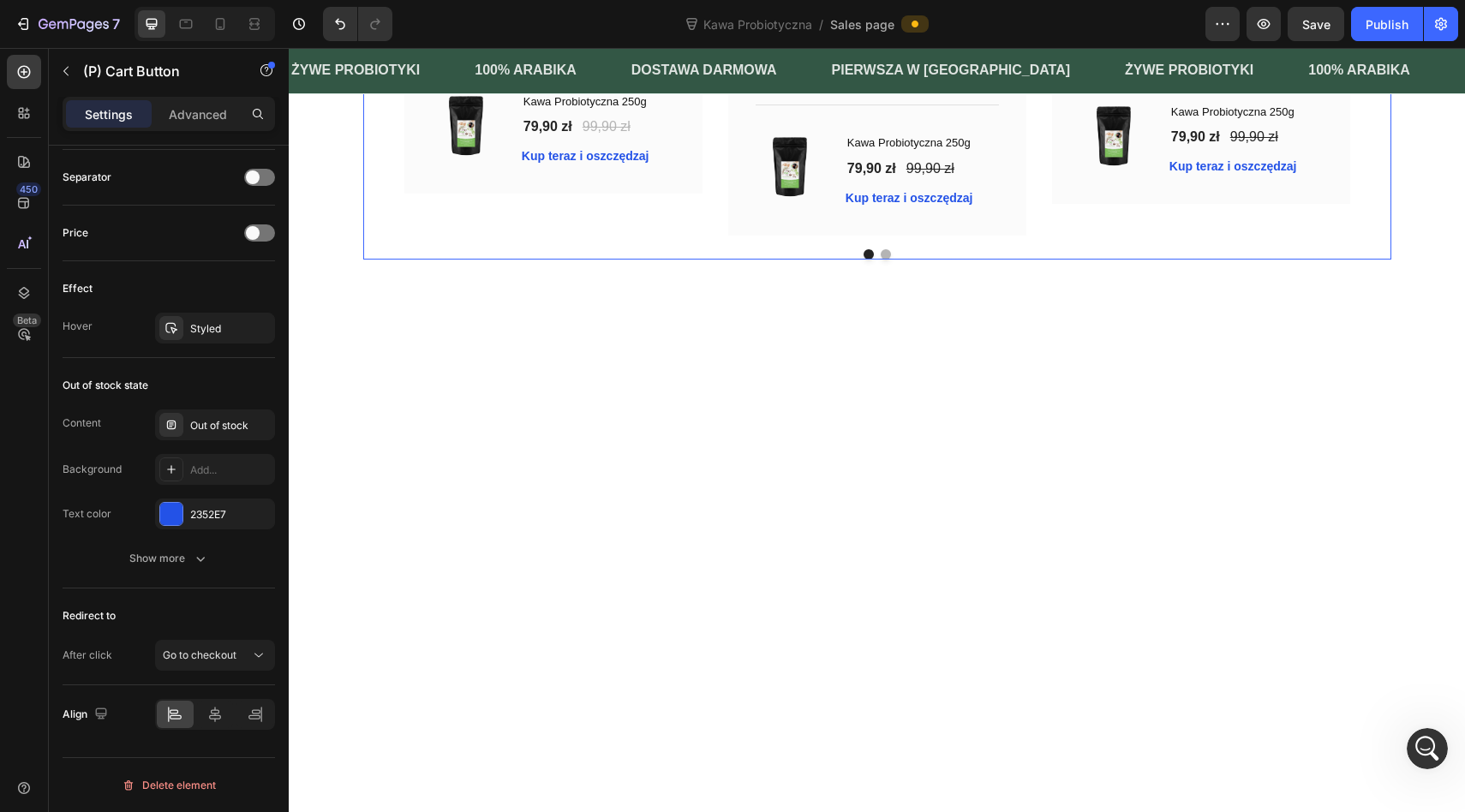
click at [1376, 36] on icon "Carousel Next Arrow" at bounding box center [1374, 25] width 20 height 20
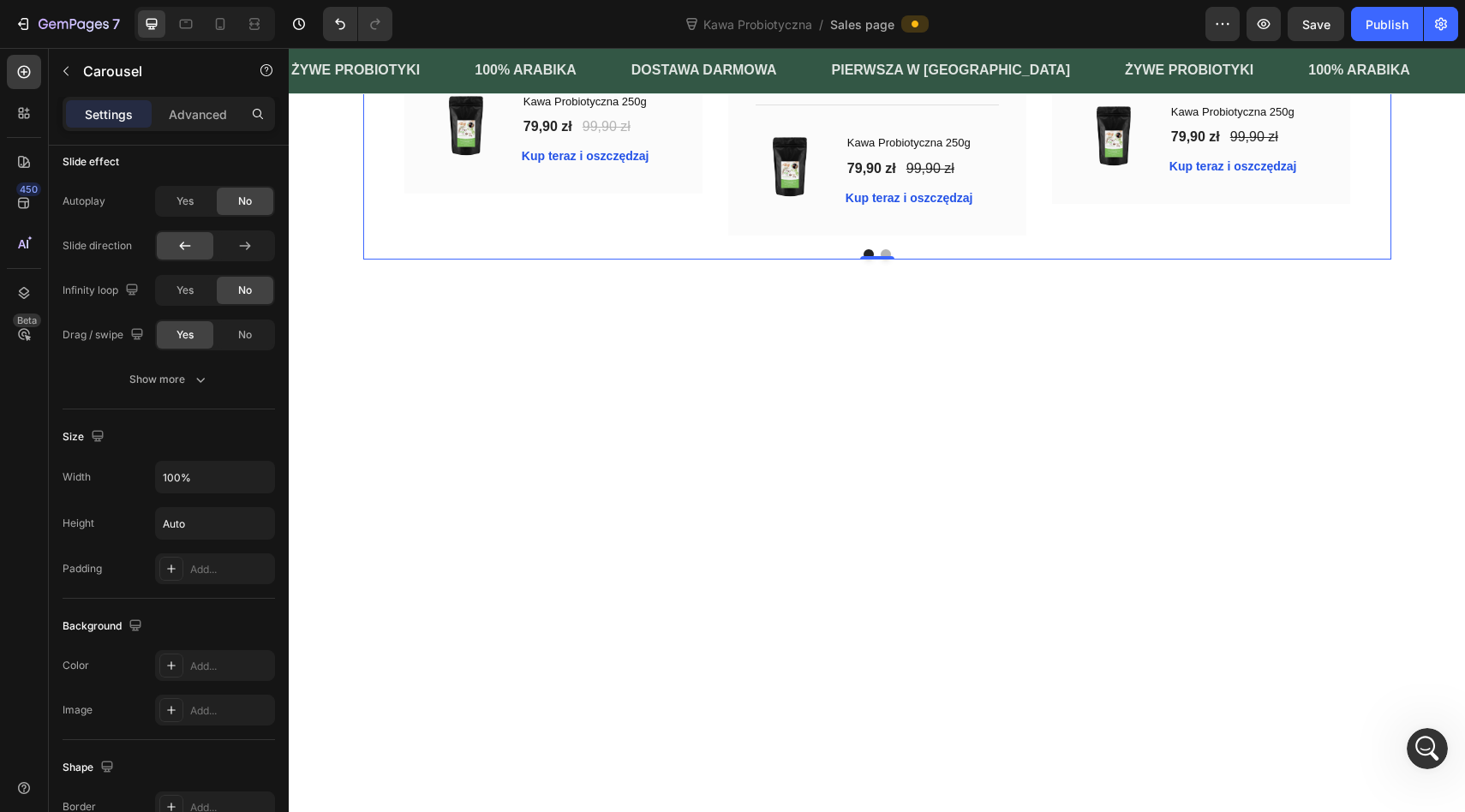
scroll to position [0, 0]
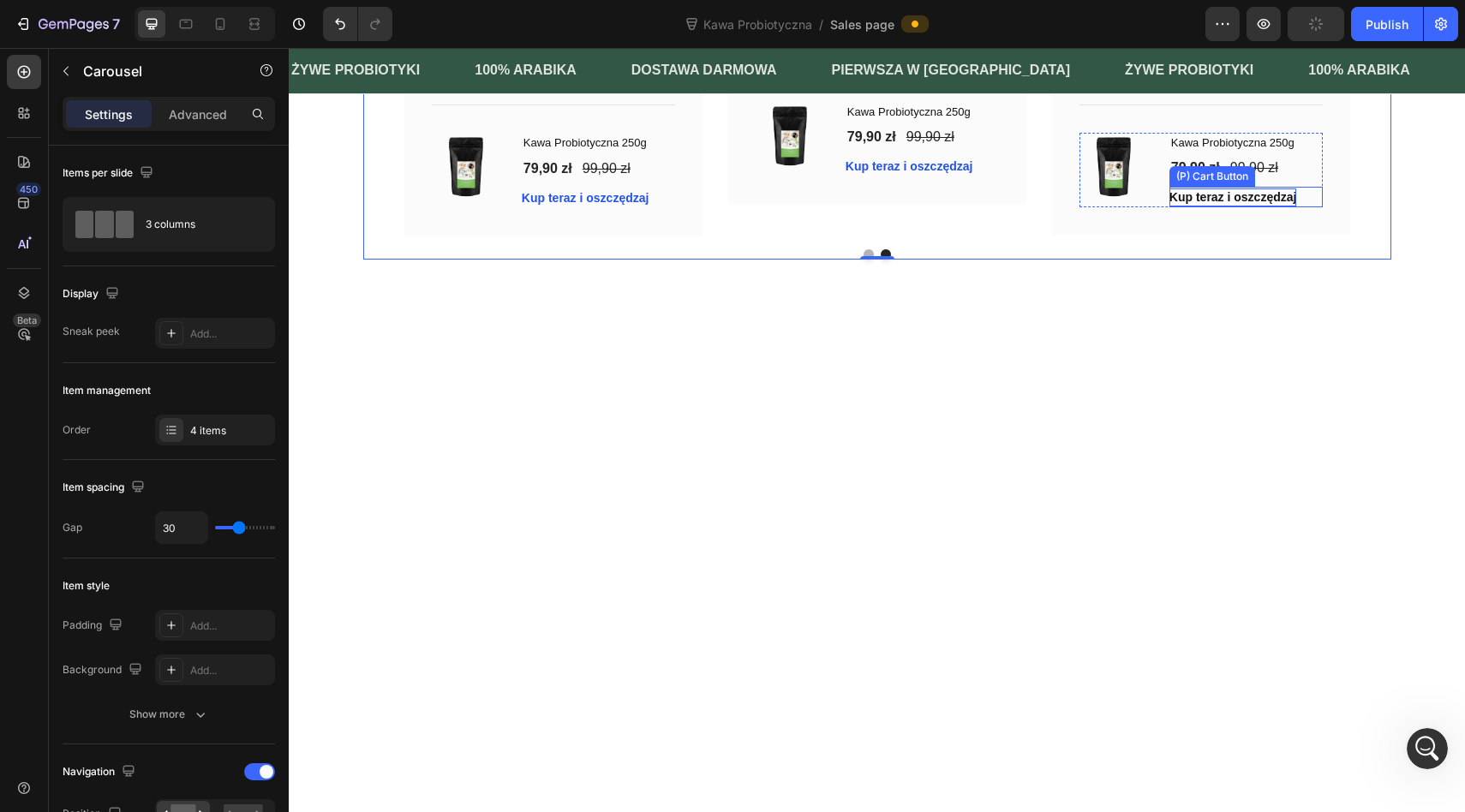
click at [1180, 206] on div "Kup teraz i oszczędzaj" at bounding box center [1233, 197] width 128 height 18
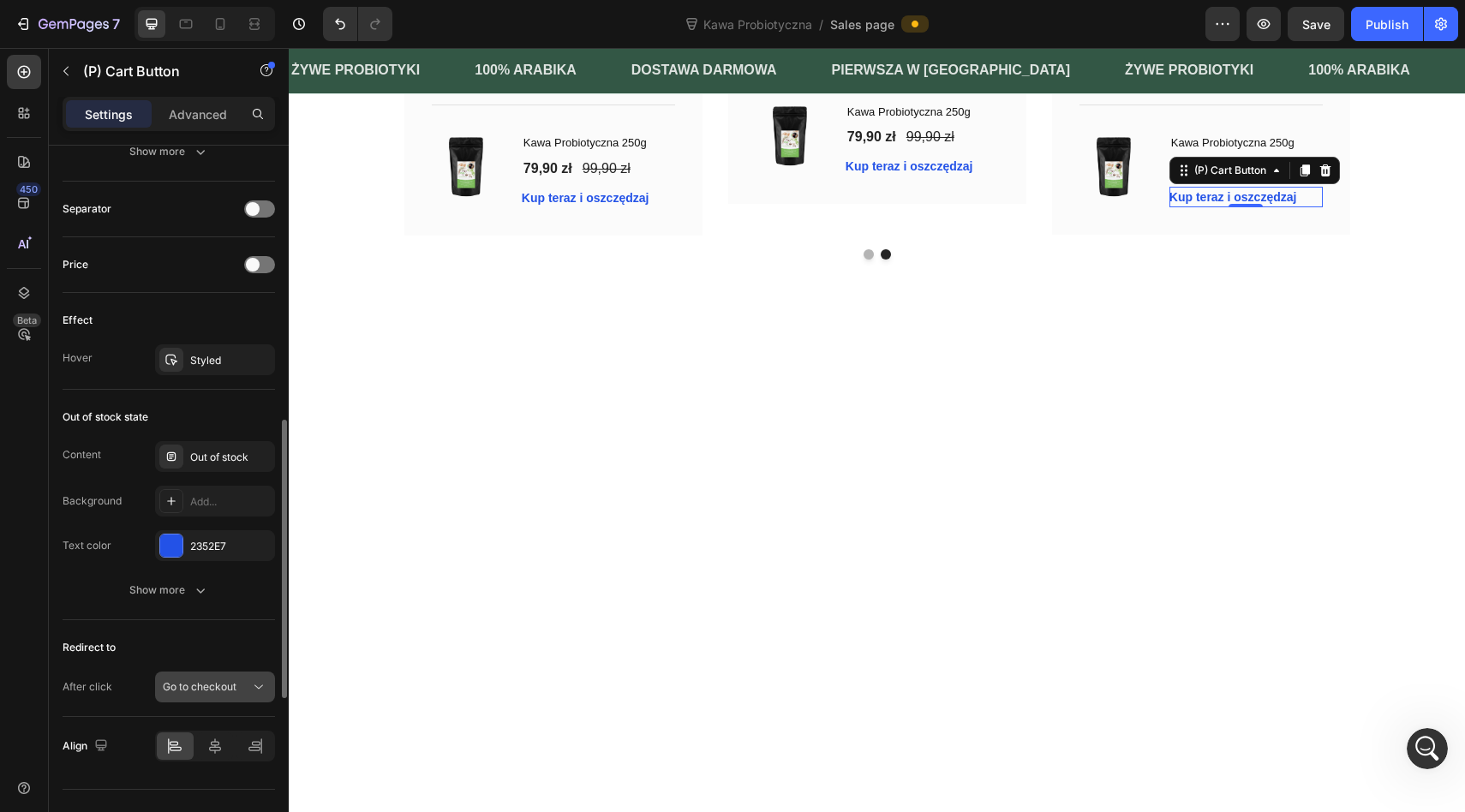
scroll to position [1120, 0]
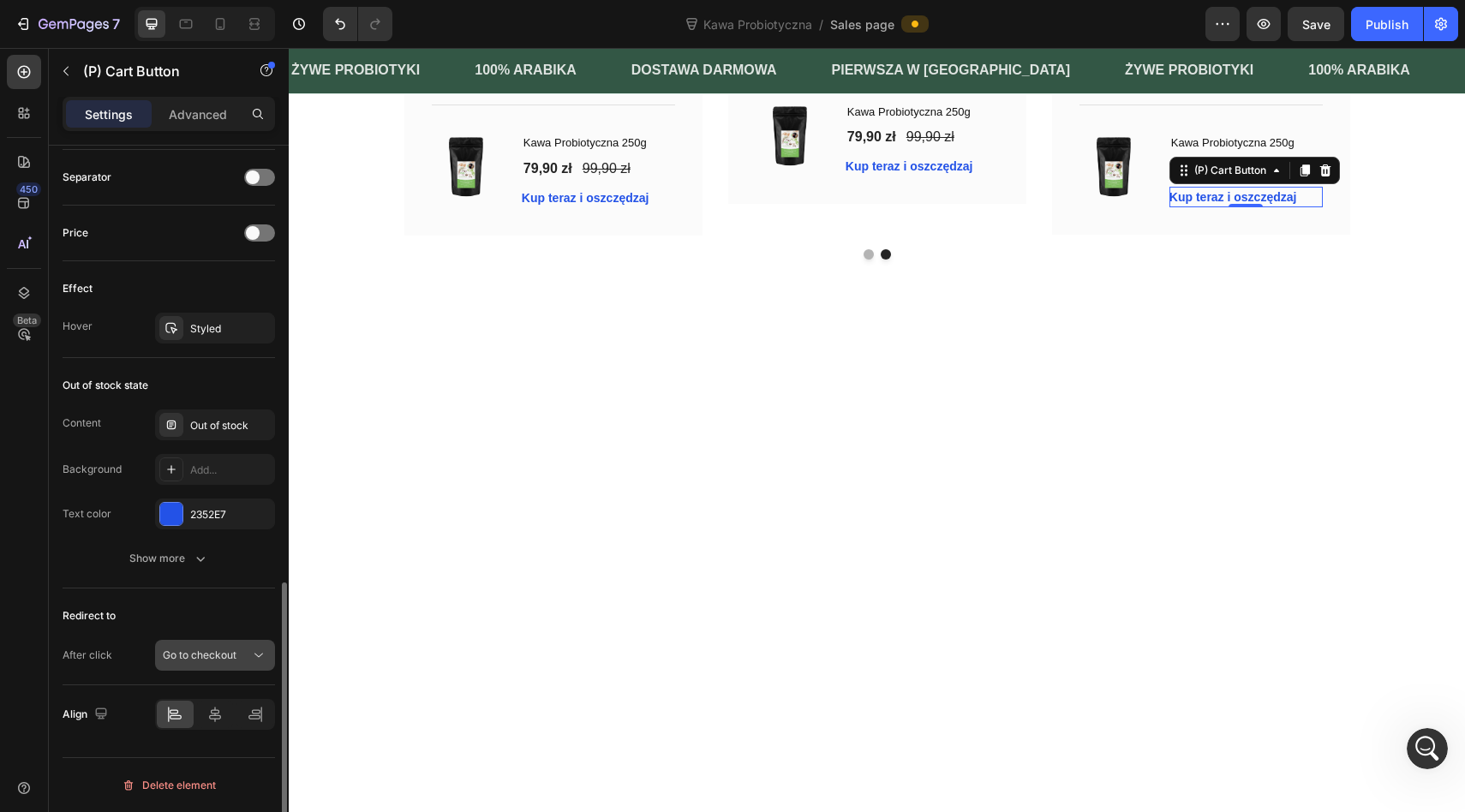
click at [249, 649] on div "Go to checkout" at bounding box center [207, 655] width 88 height 16
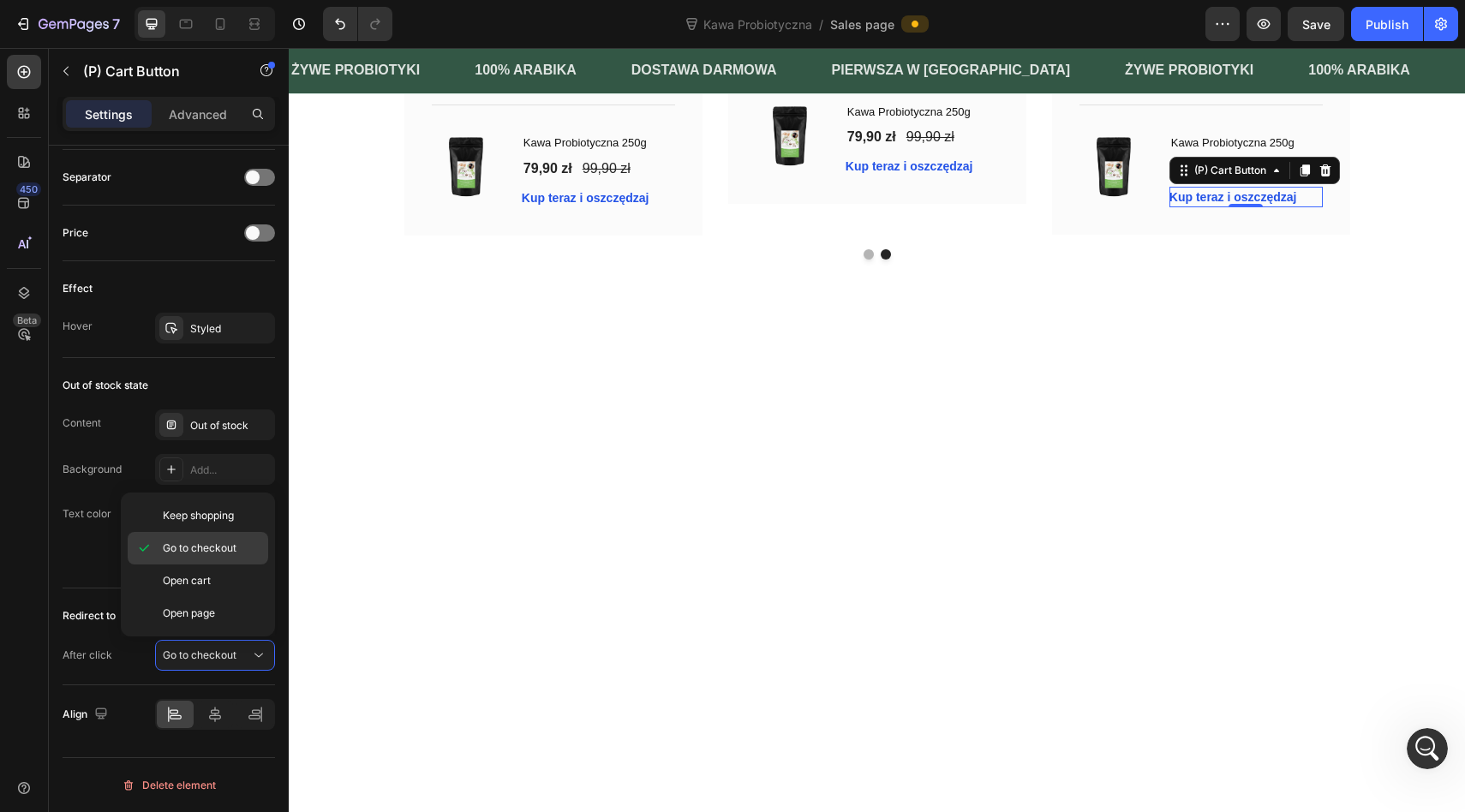
click at [210, 550] on span "Go to checkout" at bounding box center [200, 549] width 74 height 16
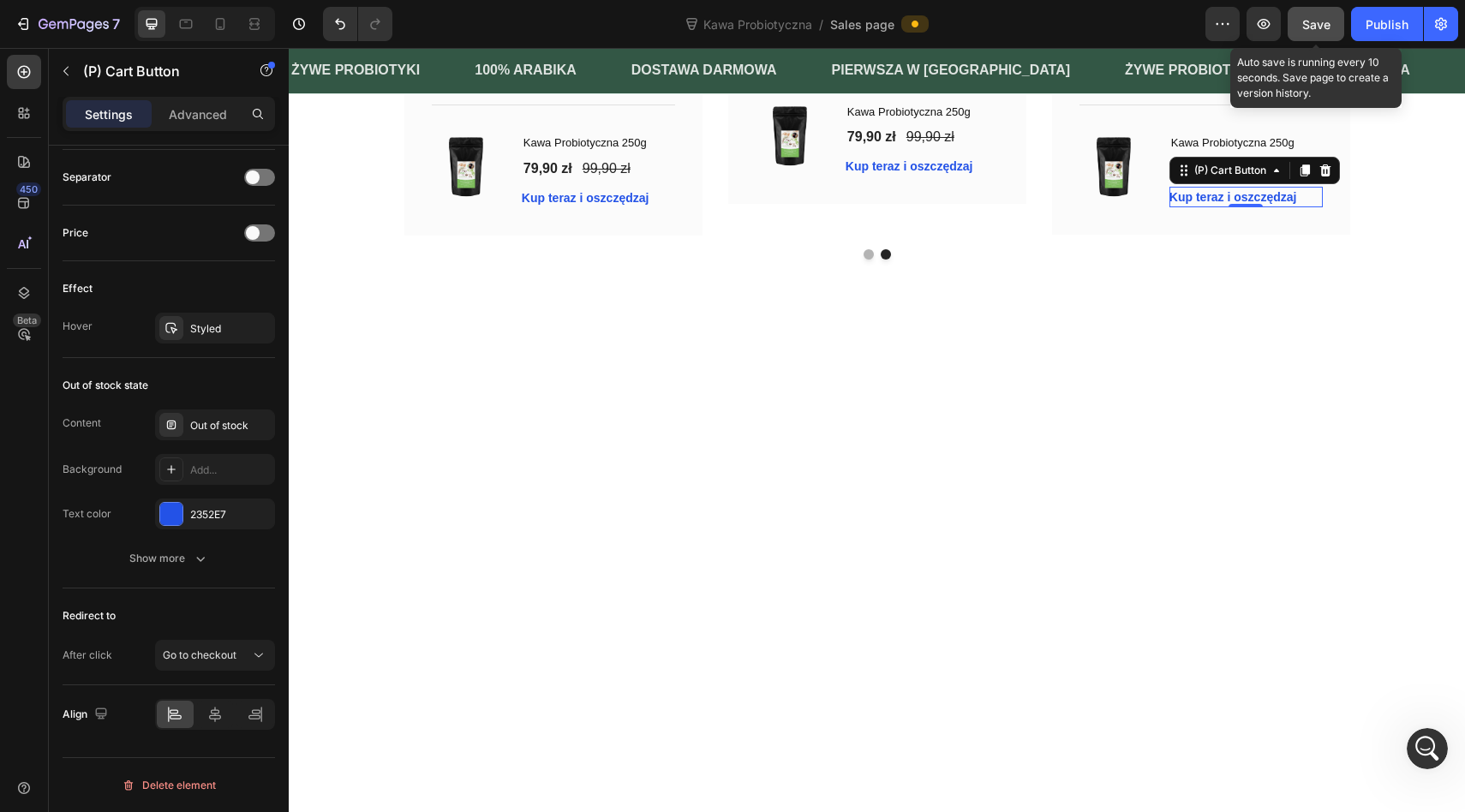
click at [1313, 32] on div "Save" at bounding box center [1316, 24] width 28 height 18
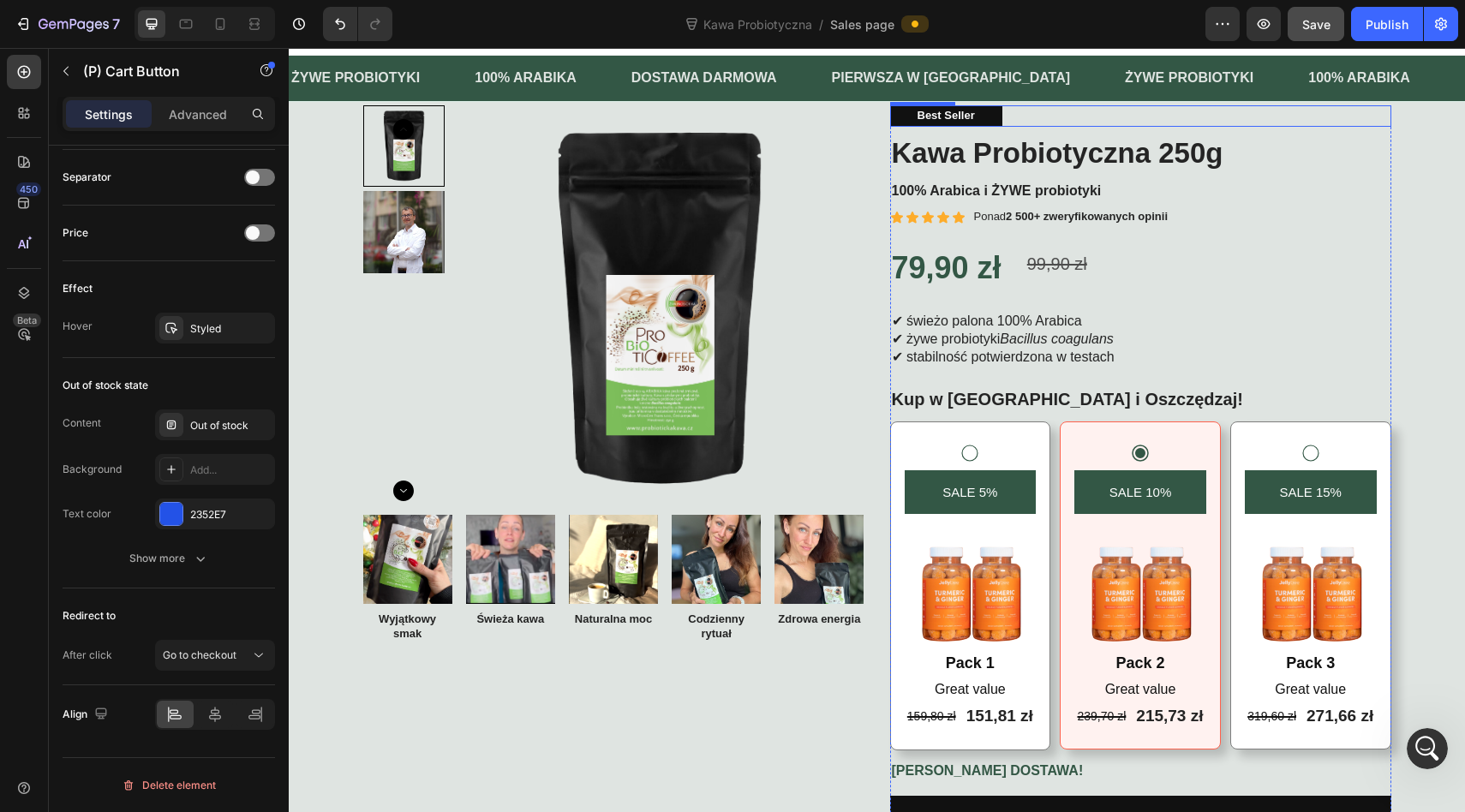
scroll to position [0, 0]
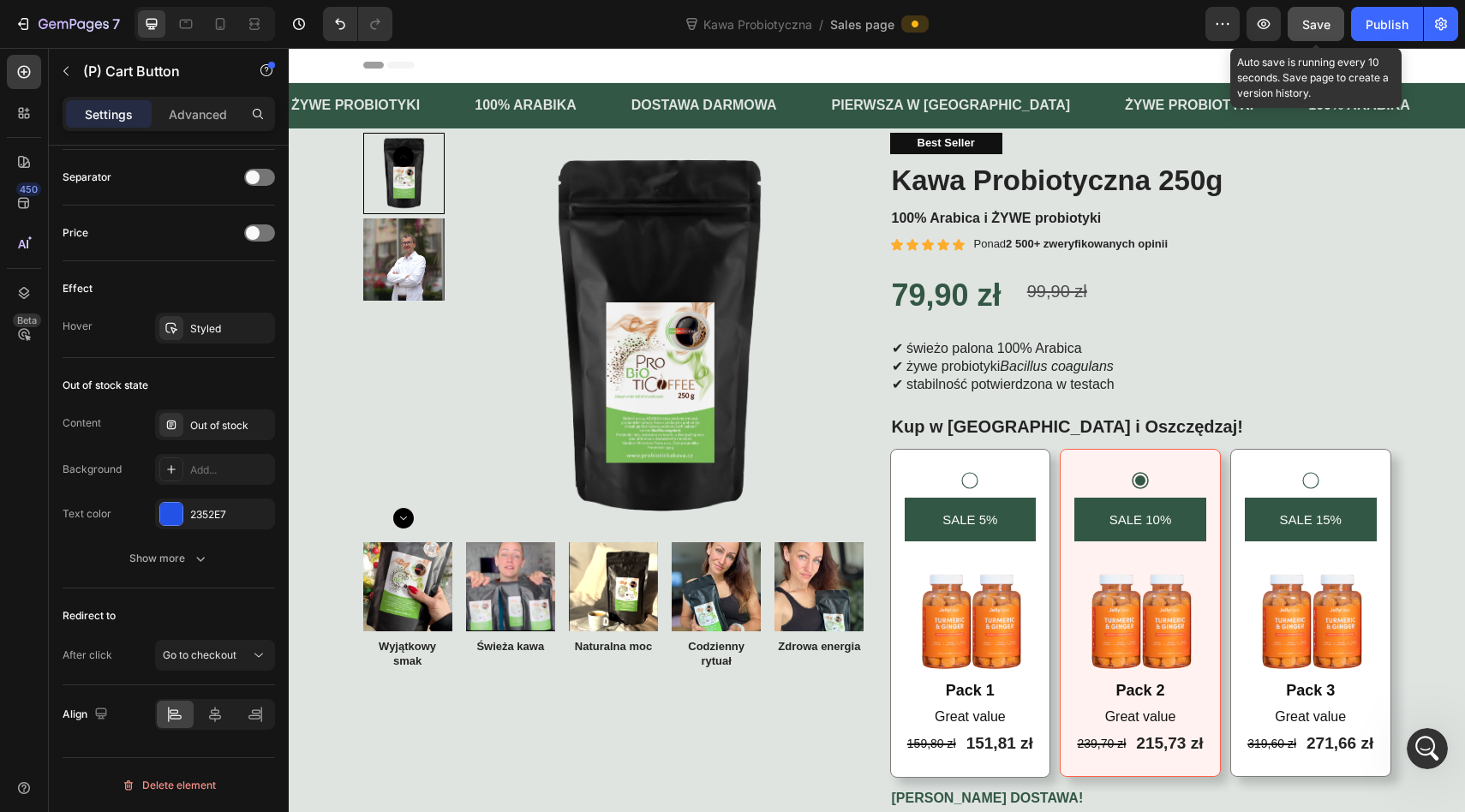
click at [1307, 30] on span "Save" at bounding box center [1316, 24] width 28 height 15
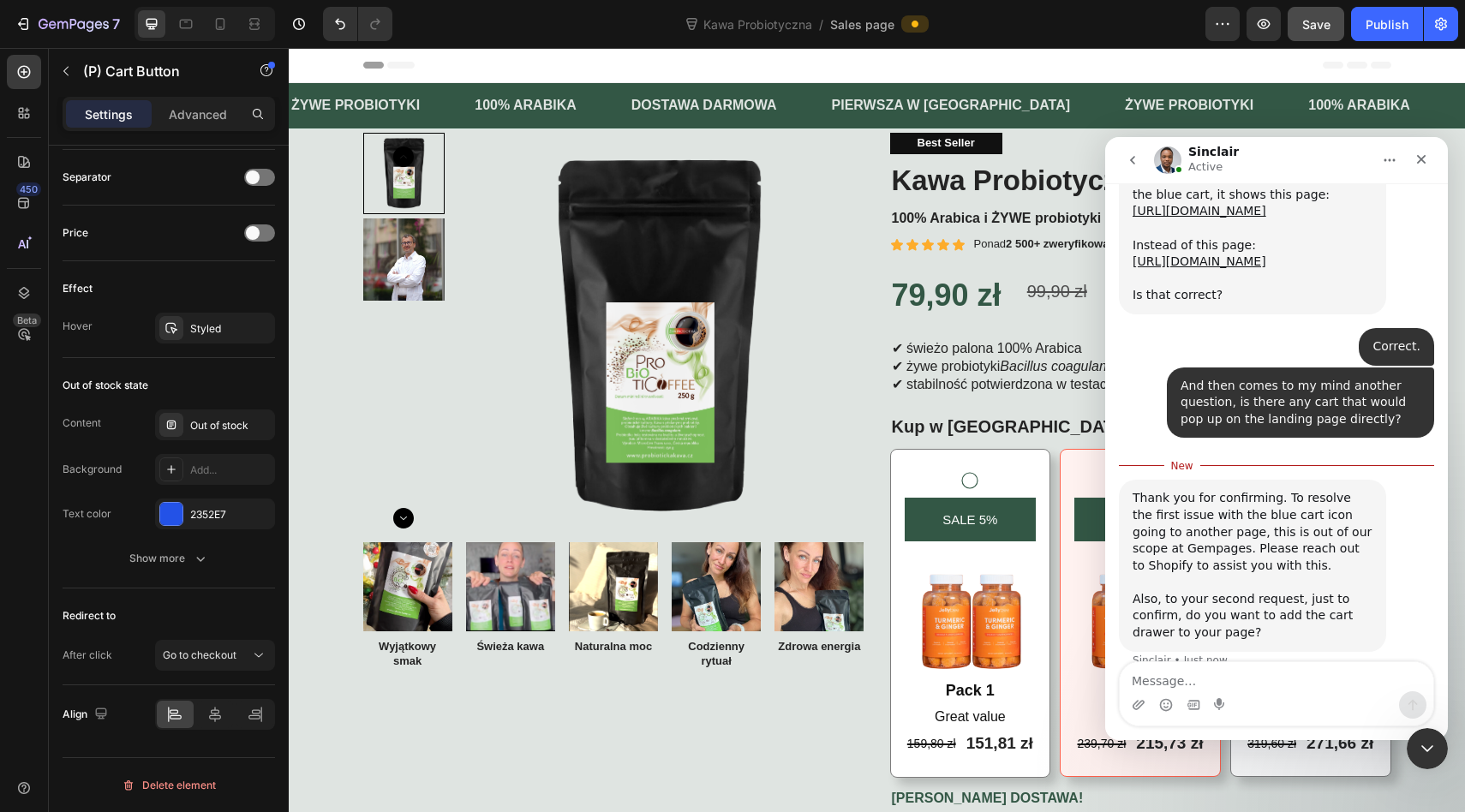
scroll to position [7052, 0]
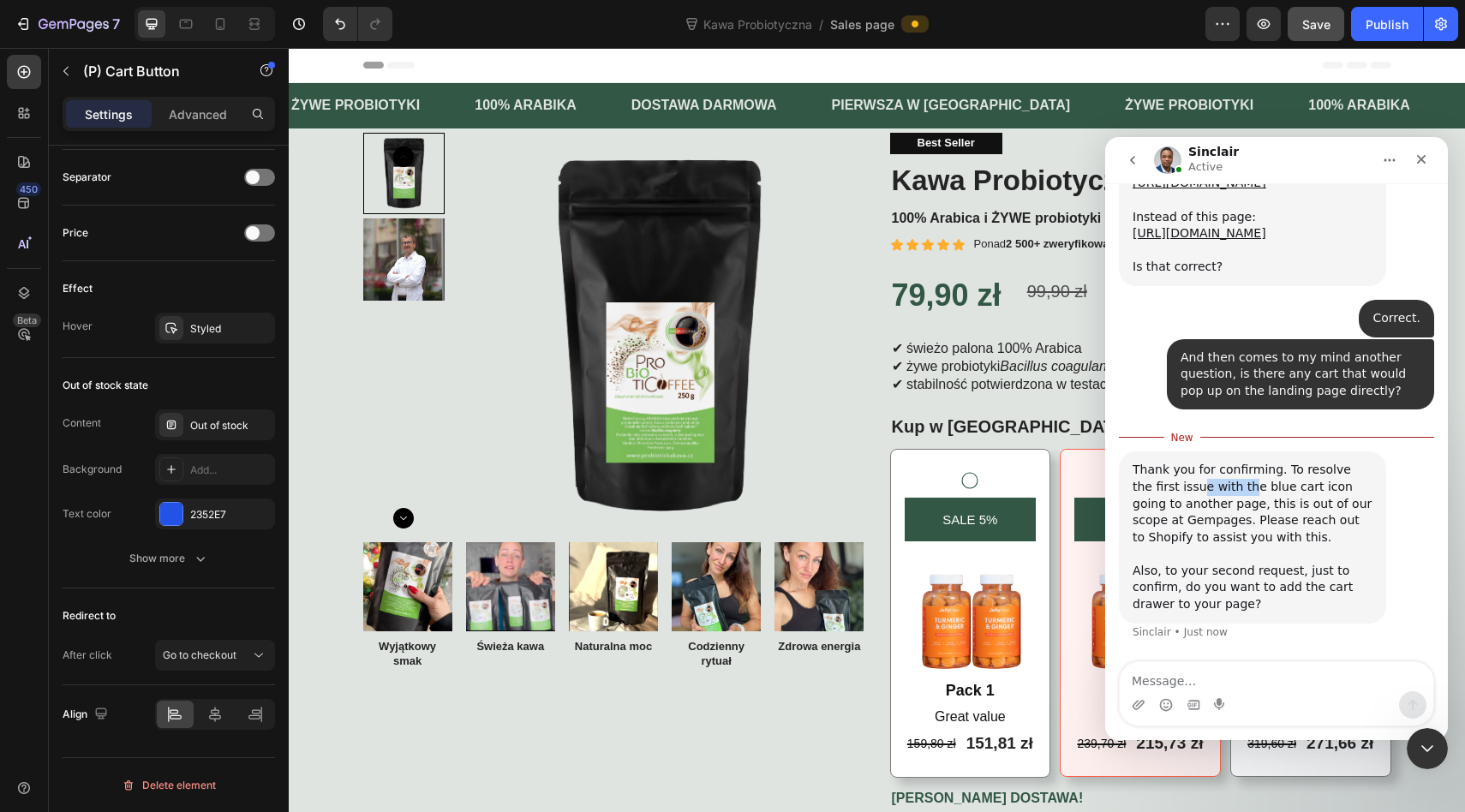
drag, startPoint x: 1179, startPoint y: 485, endPoint x: 1228, endPoint y: 485, distance: 49.0
click at [1227, 485] on div "Thank you for confirming. To resolve the first issue with the blue cart icon go…" at bounding box center [1252, 537] width 240 height 150
click at [1228, 485] on div "Thank you for confirming. To resolve the first issue with the blue cart icon go…" at bounding box center [1252, 537] width 240 height 150
drag, startPoint x: 1176, startPoint y: 508, endPoint x: 1279, endPoint y: 508, distance: 103.0
click at [1280, 508] on div "Thank you for confirming. To resolve the first issue with the blue cart icon go…" at bounding box center [1252, 537] width 240 height 150
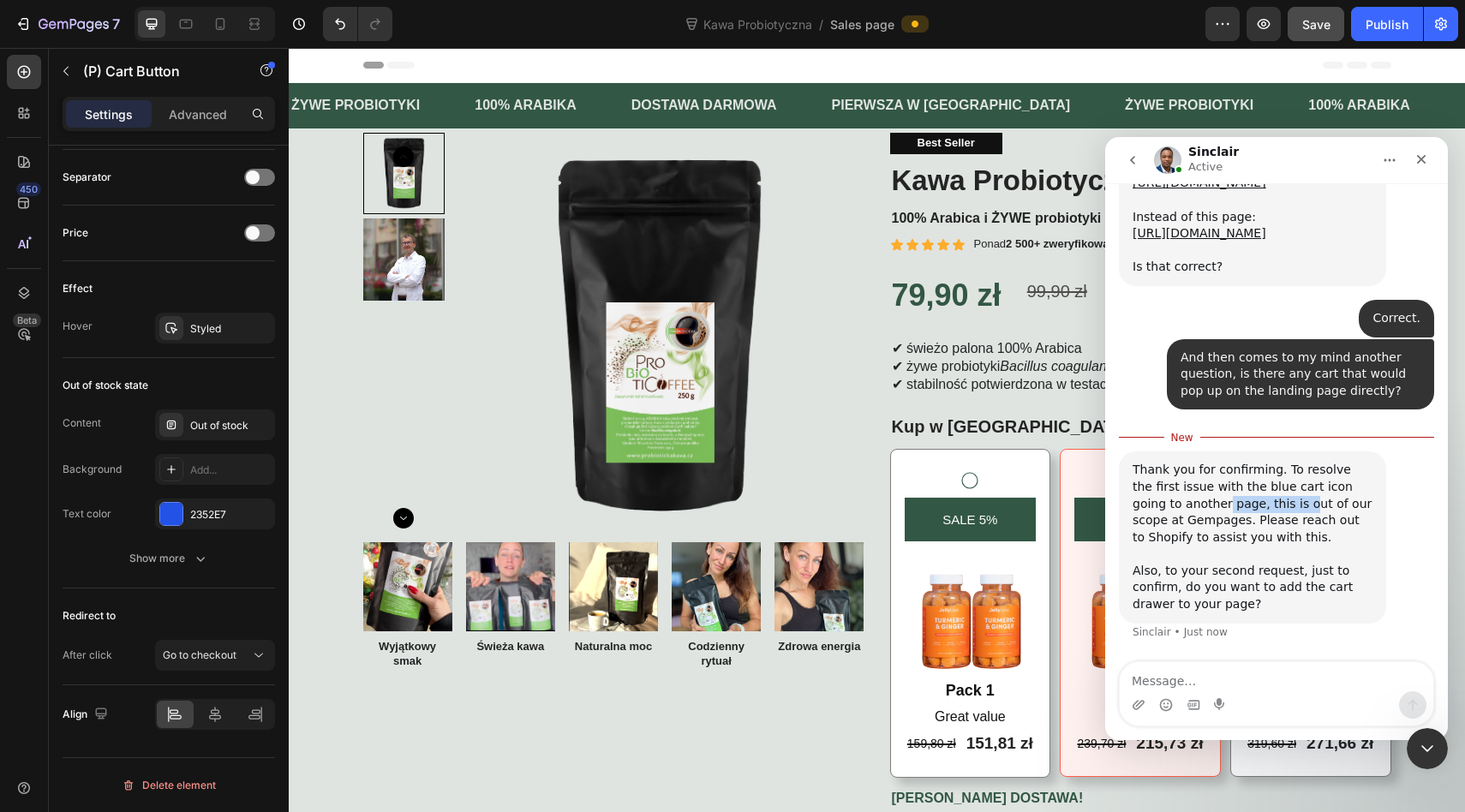
drag, startPoint x: 1176, startPoint y: 505, endPoint x: 1255, endPoint y: 506, distance: 79.0
click at [1255, 506] on div "Thank you for confirming. To resolve the first issue with the blue cart icon go…" at bounding box center [1252, 537] width 240 height 150
drag, startPoint x: 1187, startPoint y: 521, endPoint x: 1277, endPoint y: 521, distance: 90.0
click at [1277, 521] on div "Thank you for confirming. To resolve the first issue with the blue cart icon go…" at bounding box center [1252, 537] width 240 height 150
click at [1254, 541] on div "Thank you for confirming. To resolve the first issue with the blue cart icon go…" at bounding box center [1252, 537] width 240 height 150
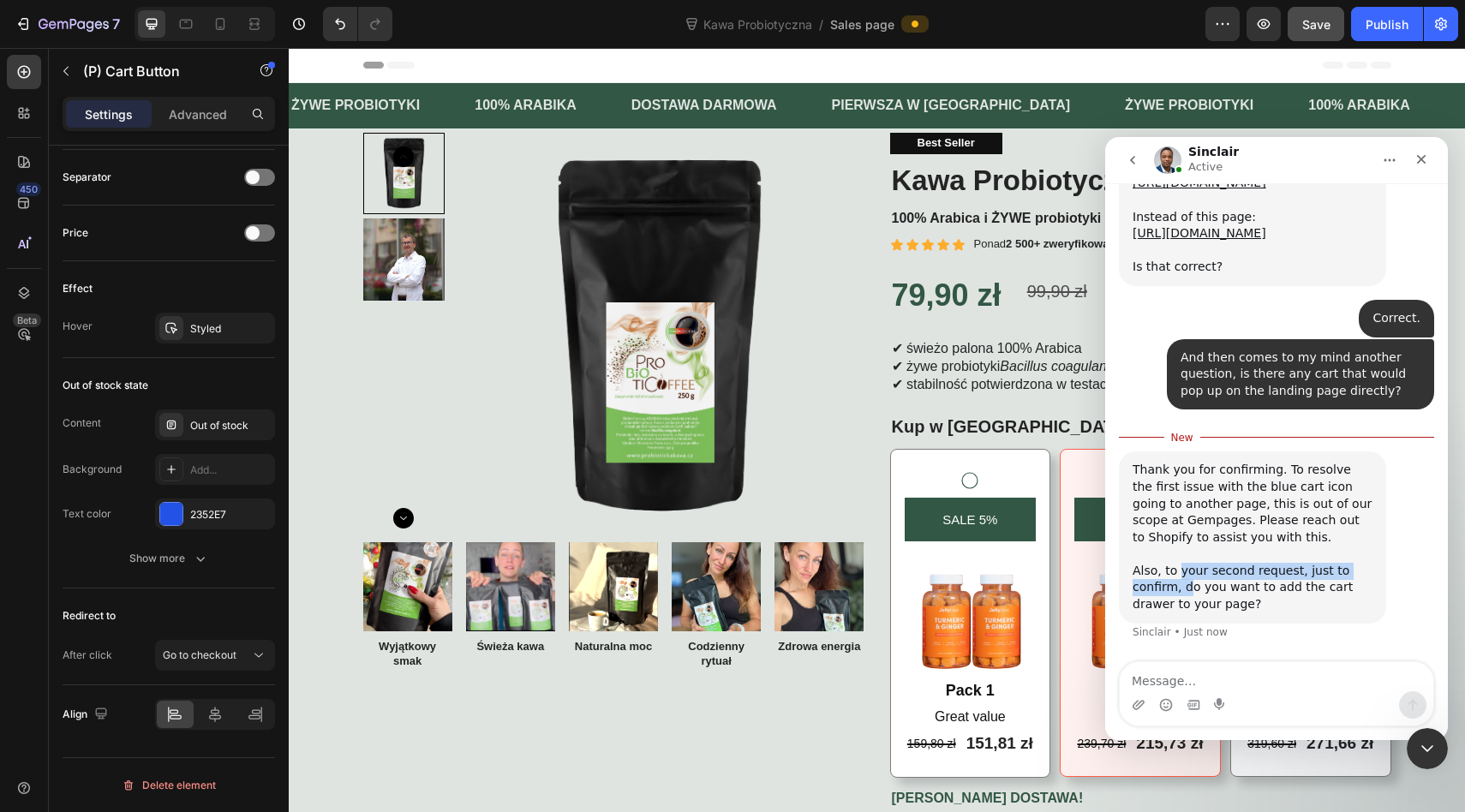
drag, startPoint x: 1175, startPoint y: 564, endPoint x: 1190, endPoint y: 584, distance: 25.0
click at [1190, 584] on div "Thank you for confirming. To resolve the first issue with the blue cart icon go…" at bounding box center [1252, 537] width 240 height 150
click at [1209, 584] on div "Thank you for confirming. To resolve the first issue with the blue cart icon go…" at bounding box center [1252, 537] width 240 height 150
click at [1190, 589] on div "Thank you for confirming. To resolve the first issue with the blue cart icon go…" at bounding box center [1252, 537] width 240 height 150
drag, startPoint x: 1258, startPoint y: 605, endPoint x: 1132, endPoint y: 570, distance: 130.8
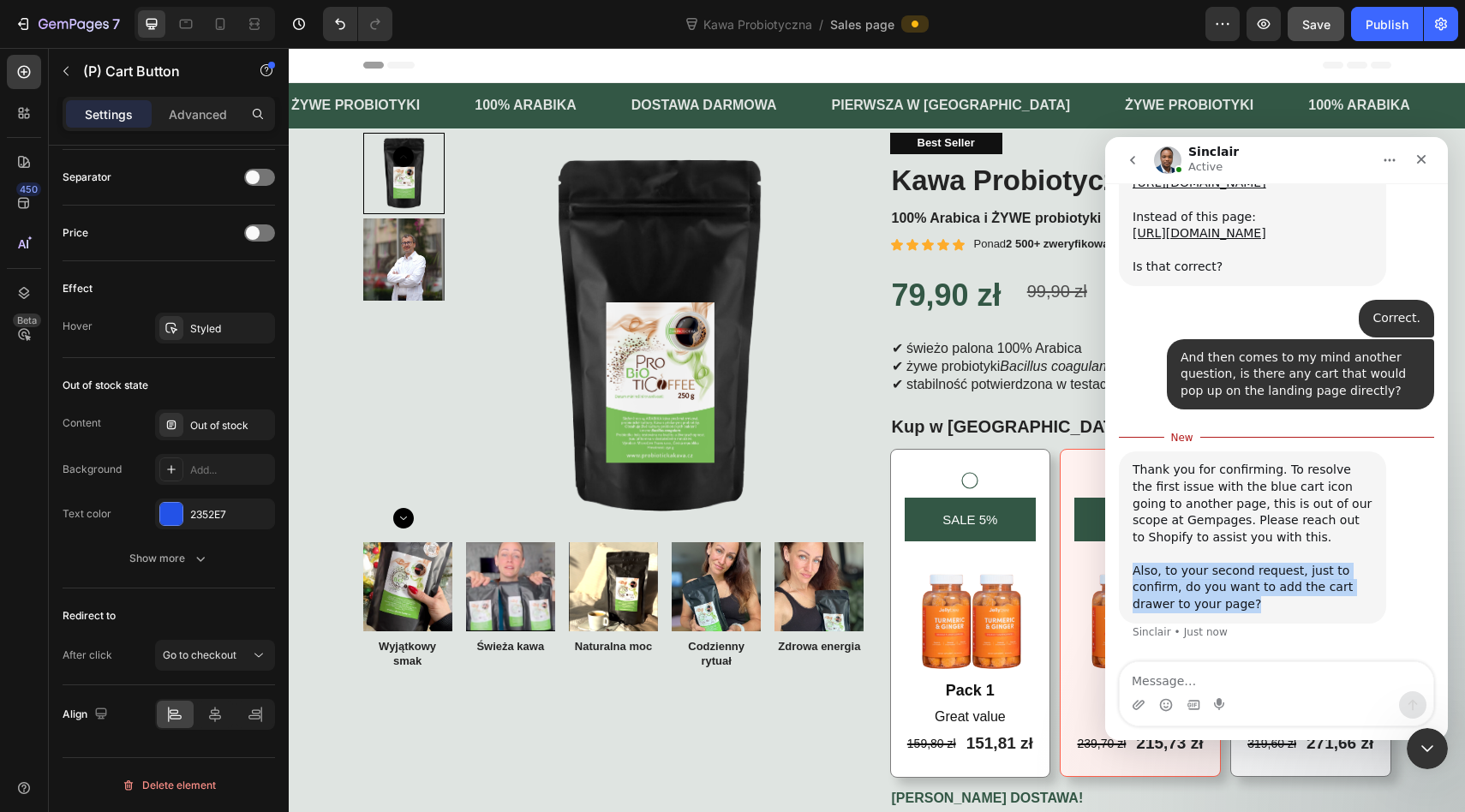
click at [1132, 568] on div "Thank you for confirming. To resolve the first issue with the blue cart icon go…" at bounding box center [1252, 537] width 240 height 150
copy div "Also, to your second request, just to confirm, do you want to add the cart draw…"
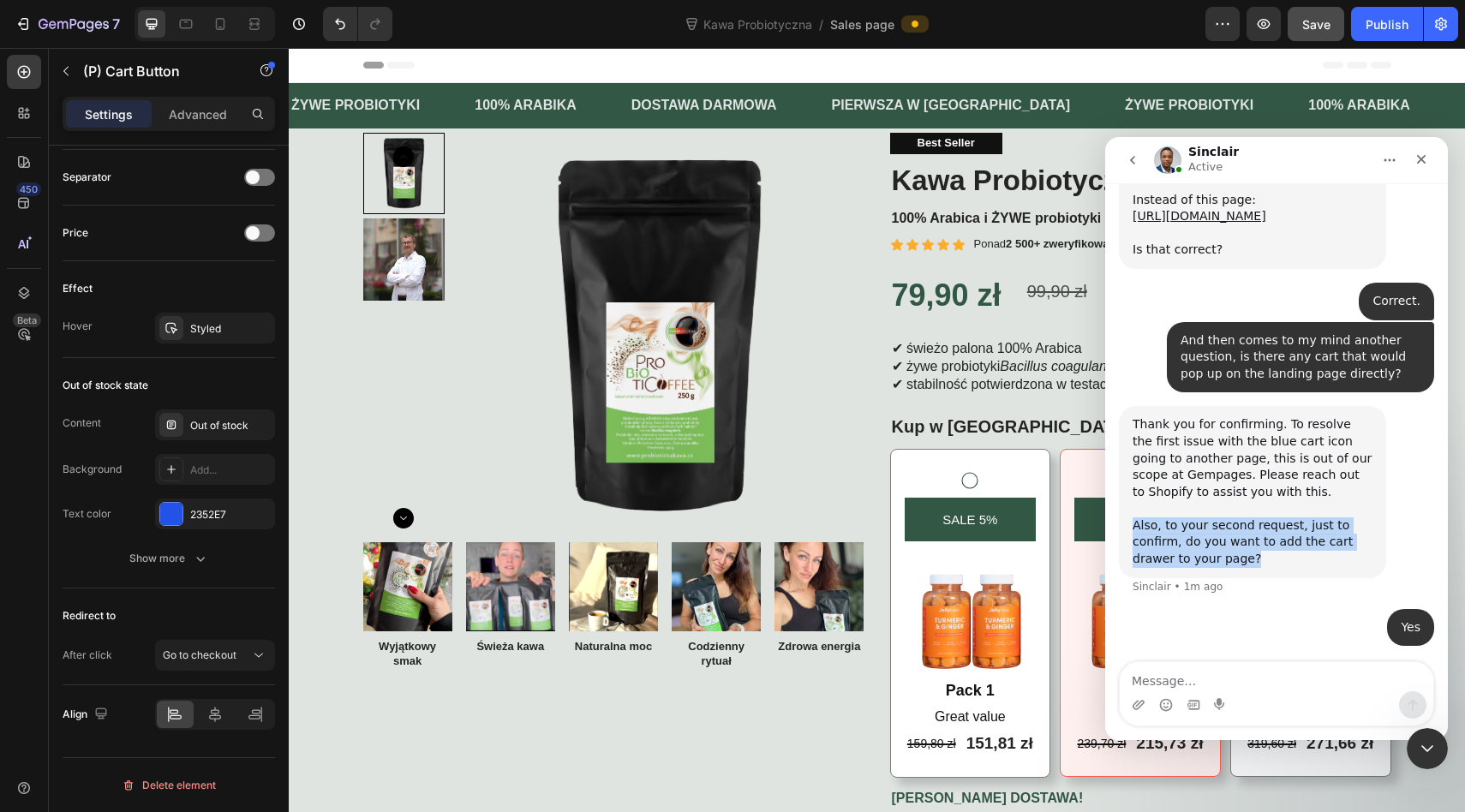
scroll to position [7074, 0]
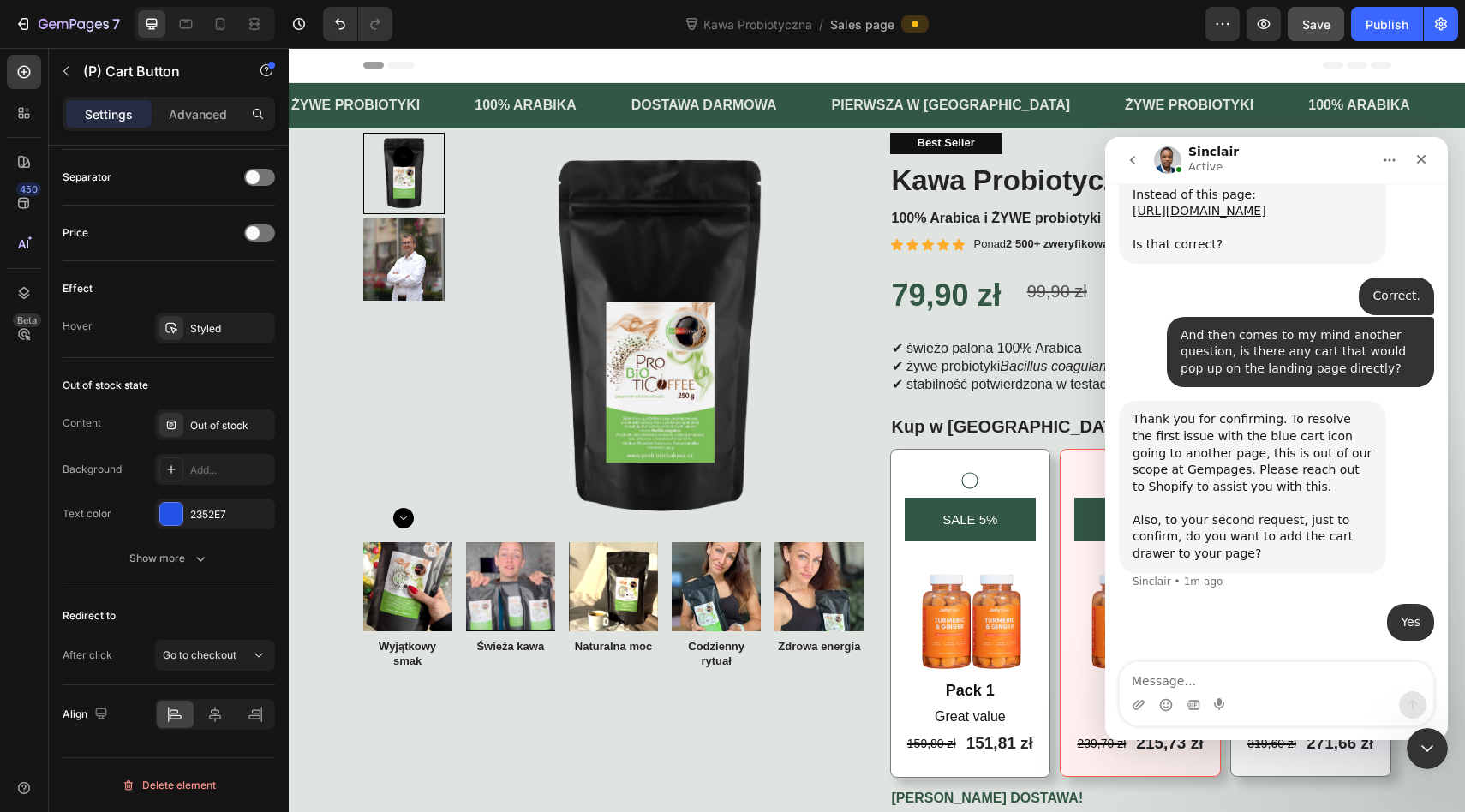
click at [1209, 412] on div "Thank you for confirming. To resolve the first issue with the blue cart icon go…" at bounding box center [1252, 486] width 240 height 150
click at [1414, 156] on icon "Close" at bounding box center [1421, 159] width 14 height 14
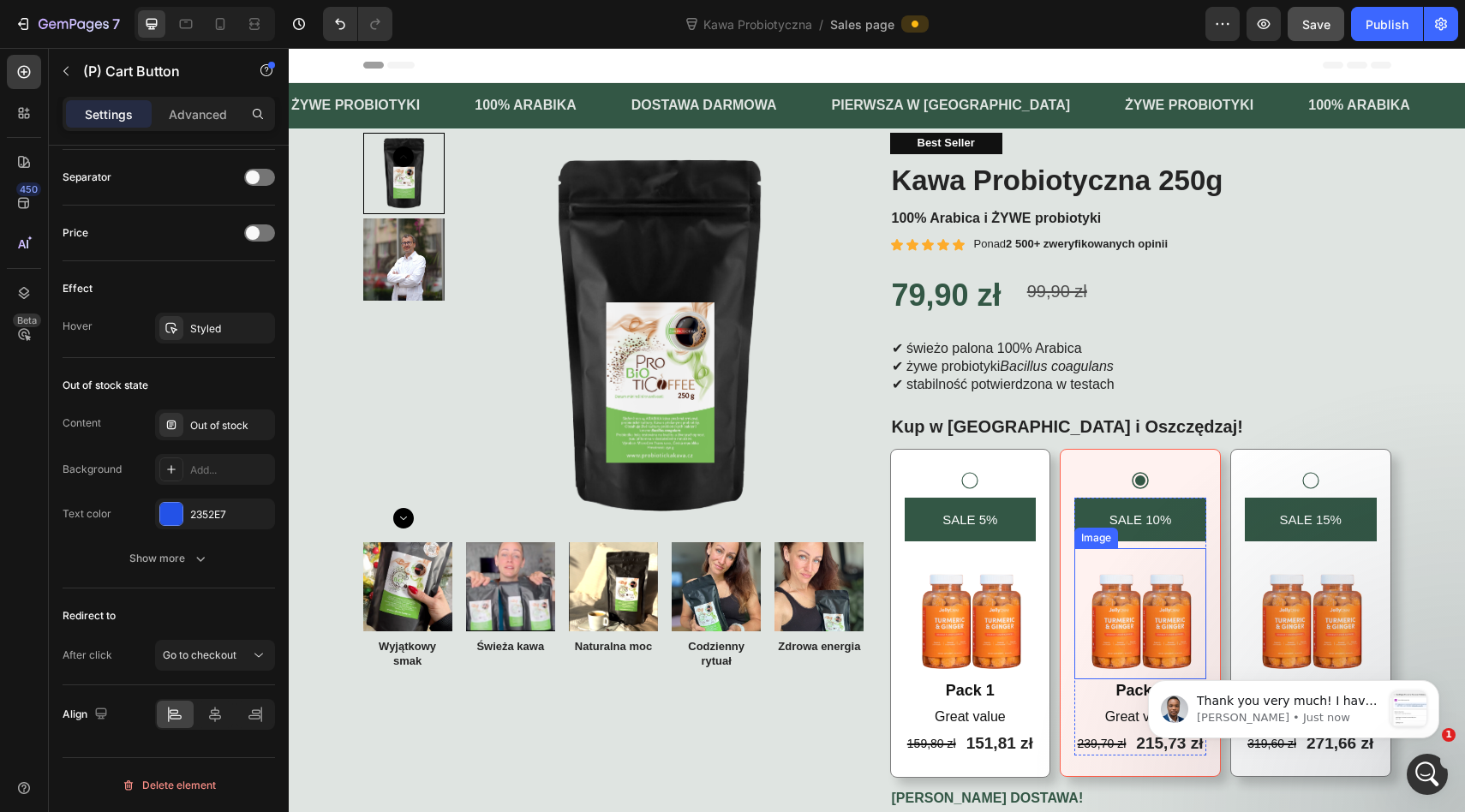
scroll to position [7999, 0]
click at [1237, 695] on span "Thank you very much! I have sent our request. ﻿Please help us accept it. ﻿You c…" at bounding box center [1287, 803] width 183 height 219
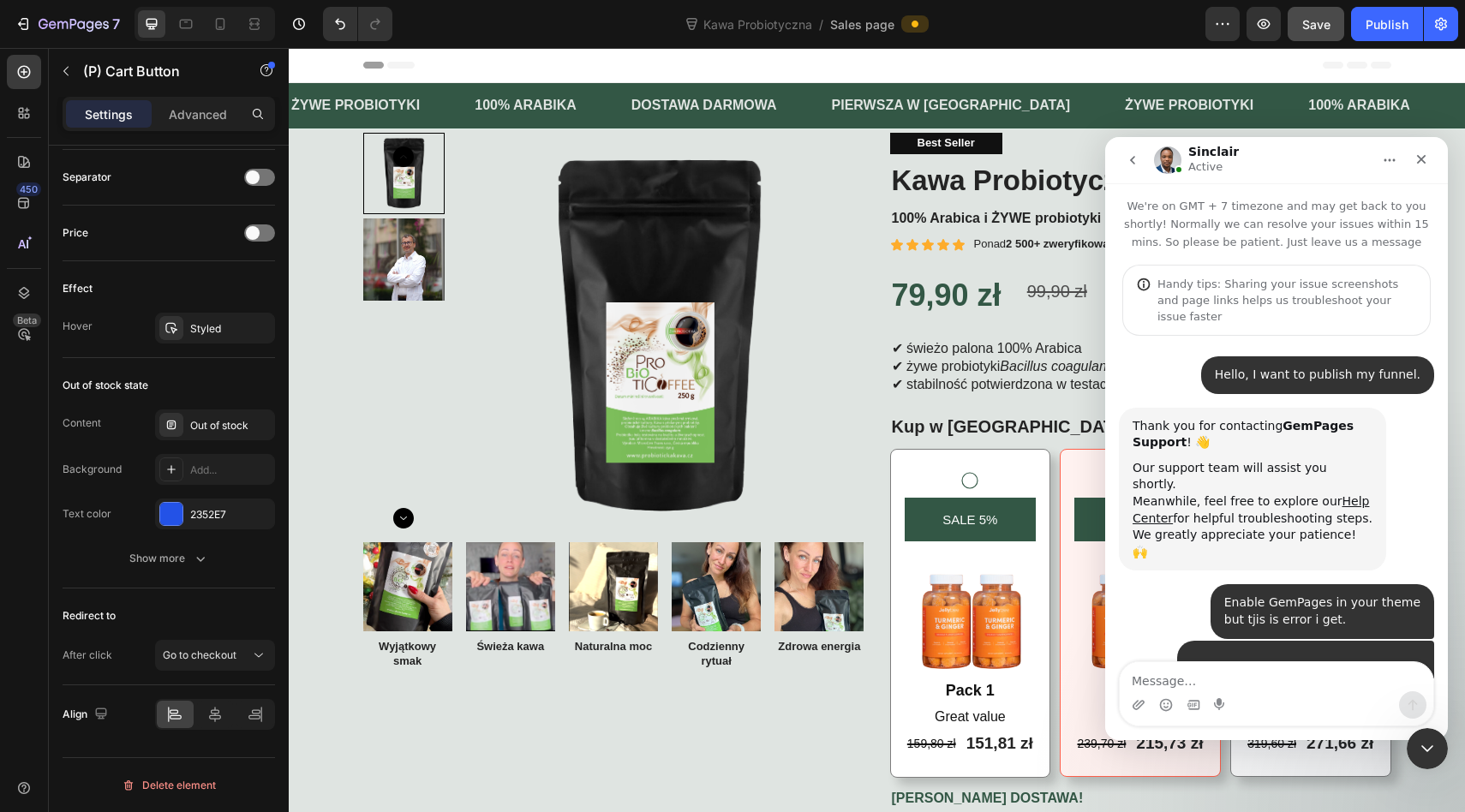
scroll to position [3, 0]
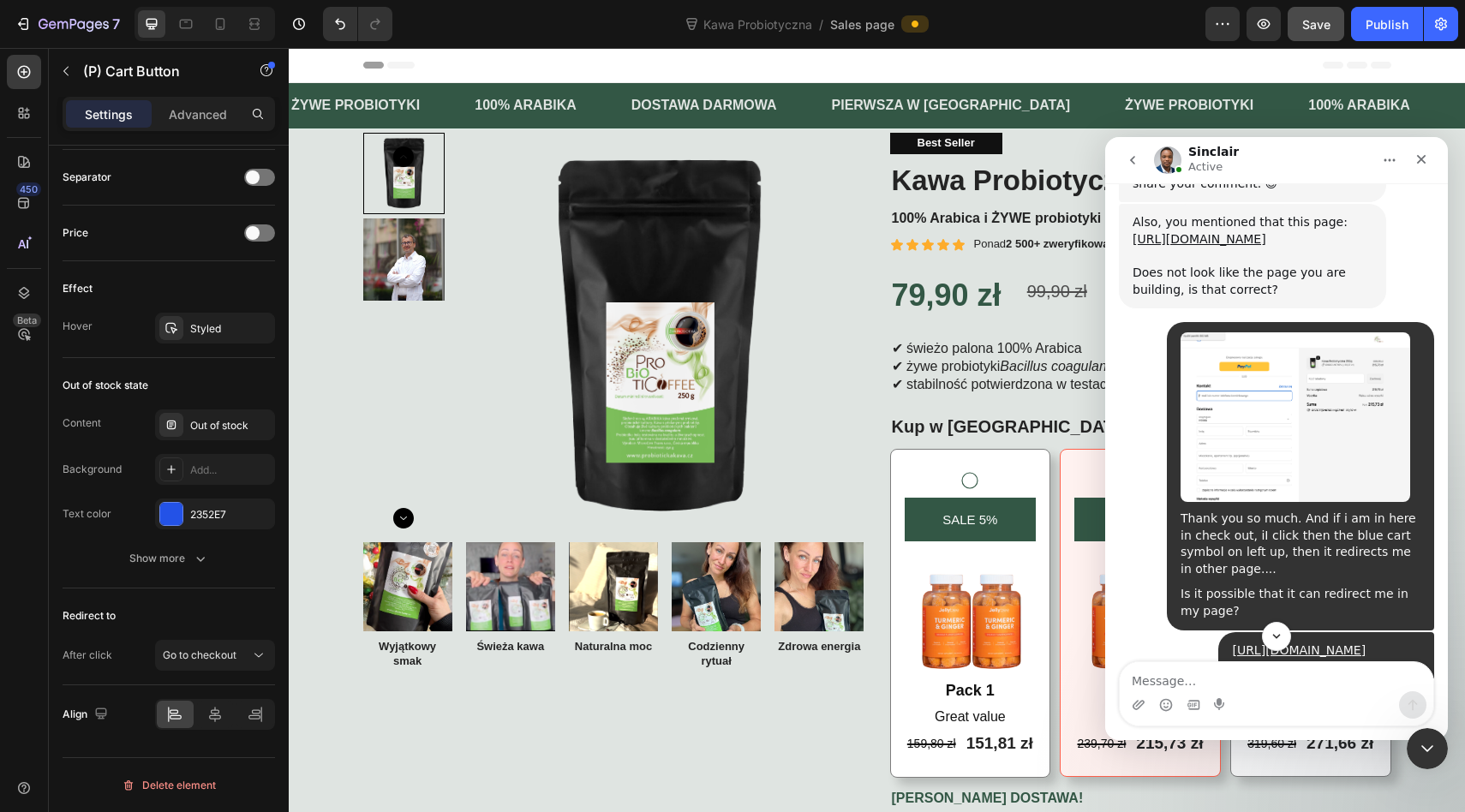
click at [1216, 671] on textarea "Message…" at bounding box center [1276, 676] width 313 height 29
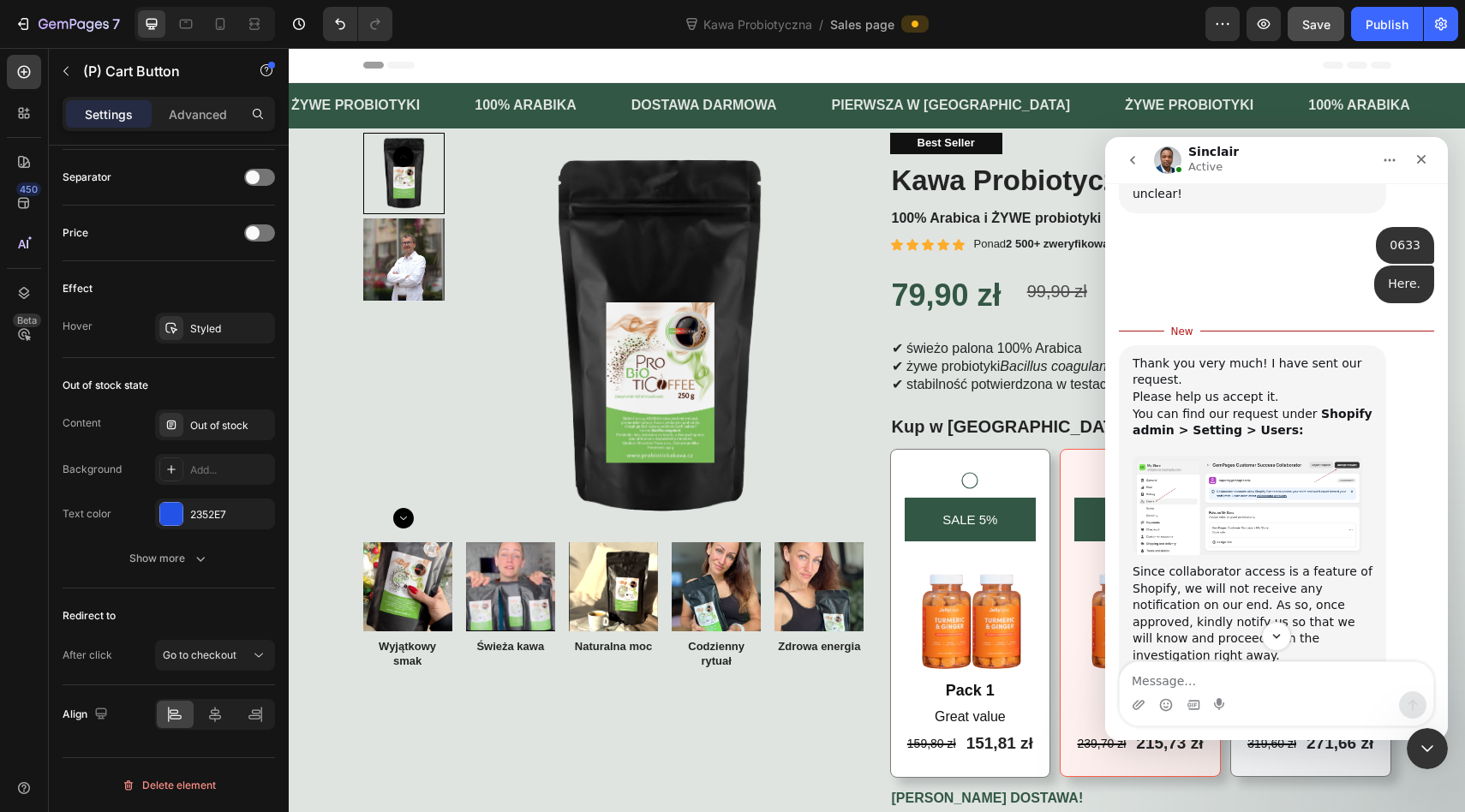
scroll to position [8011, 0]
drag, startPoint x: 1161, startPoint y: 341, endPoint x: 1262, endPoint y: 344, distance: 101.0
click at [1262, 354] on div "Thank you very much! I have sent our request. ﻿Please help us accept it. ﻿You c…" at bounding box center [1252, 404] width 240 height 101
drag, startPoint x: 1181, startPoint y: 358, endPoint x: 1235, endPoint y: 358, distance: 54.0
click at [1234, 358] on div "Thank you very much! I have sent our request. ﻿Please help us accept it. ﻿You c…" at bounding box center [1252, 404] width 240 height 101
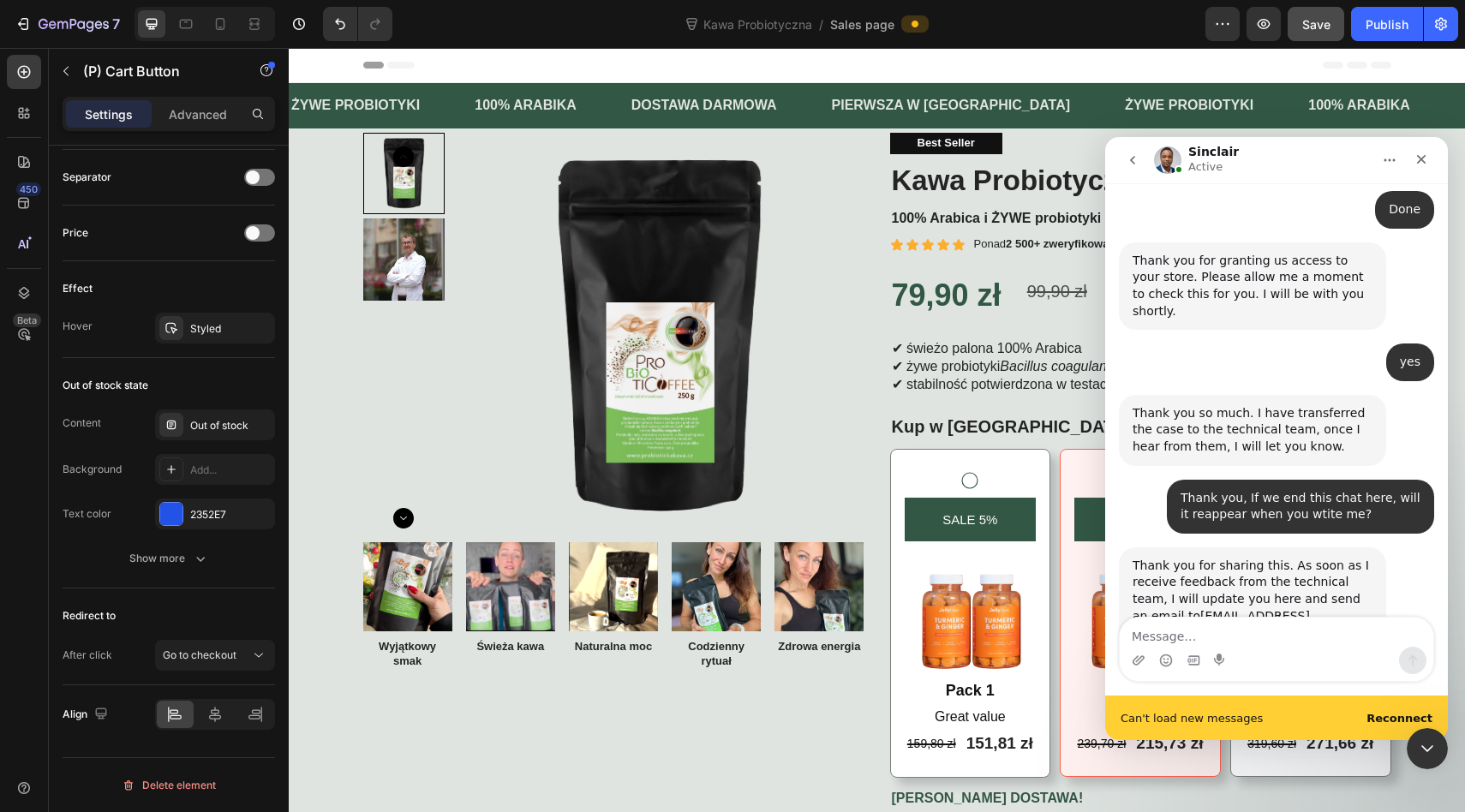
scroll to position [8550, 0]
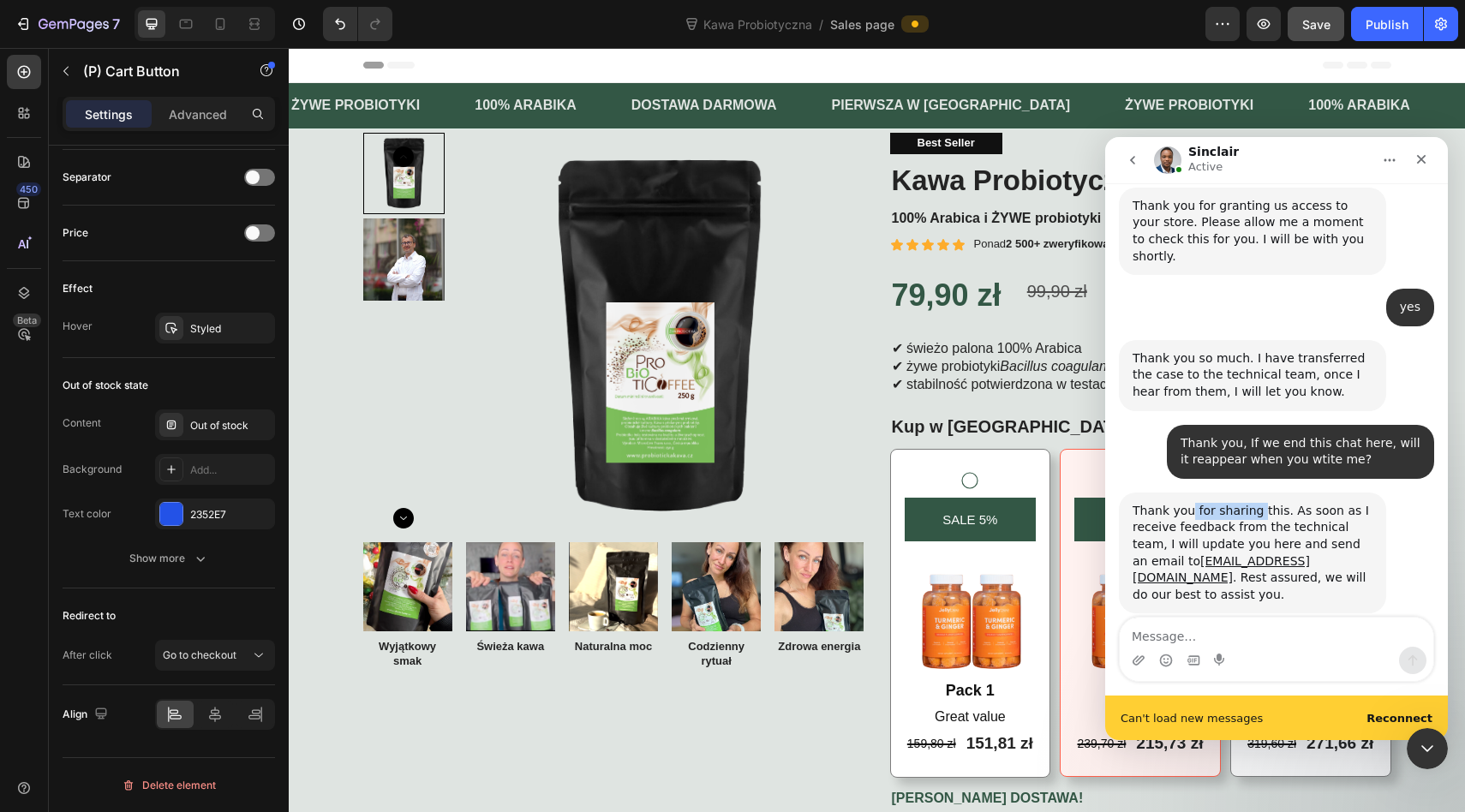
drag, startPoint x: 1193, startPoint y: 430, endPoint x: 1271, endPoint y: 430, distance: 78.0
click at [1271, 502] on div "Thank you for sharing this. As soon as I receive feedback from the technical te…" at bounding box center [1252, 552] width 240 height 101
drag, startPoint x: 1198, startPoint y: 448, endPoint x: 1333, endPoint y: 455, distance: 135.2
click at [1335, 502] on div "Thank you for sharing this. As soon as I receive feedback from the technical te…" at bounding box center [1252, 552] width 240 height 101
click at [1223, 502] on div "Thank you for sharing this. As soon as I receive feedback from the technical te…" at bounding box center [1252, 552] width 240 height 101
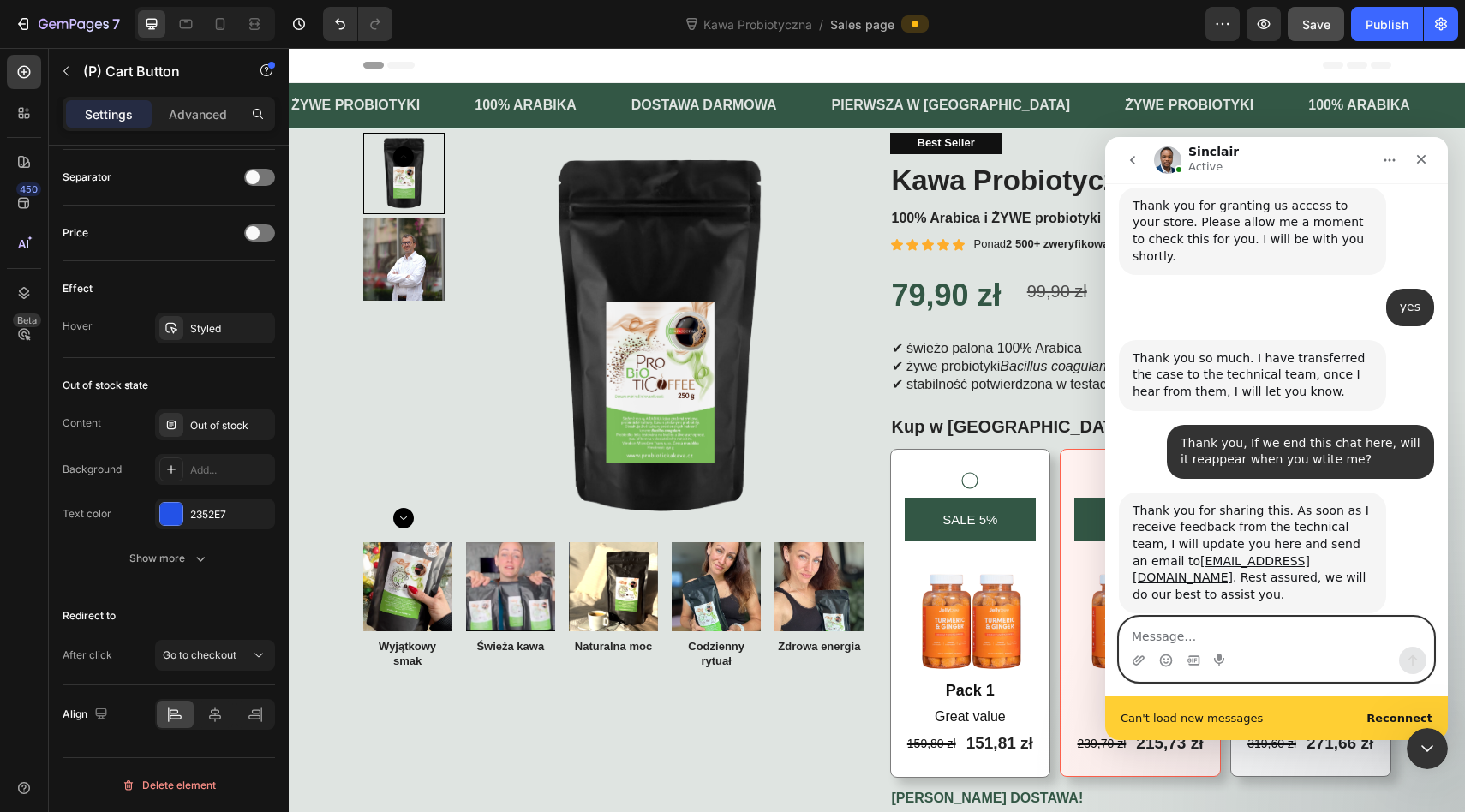
click at [1202, 632] on textarea "Message…" at bounding box center [1276, 632] width 313 height 29
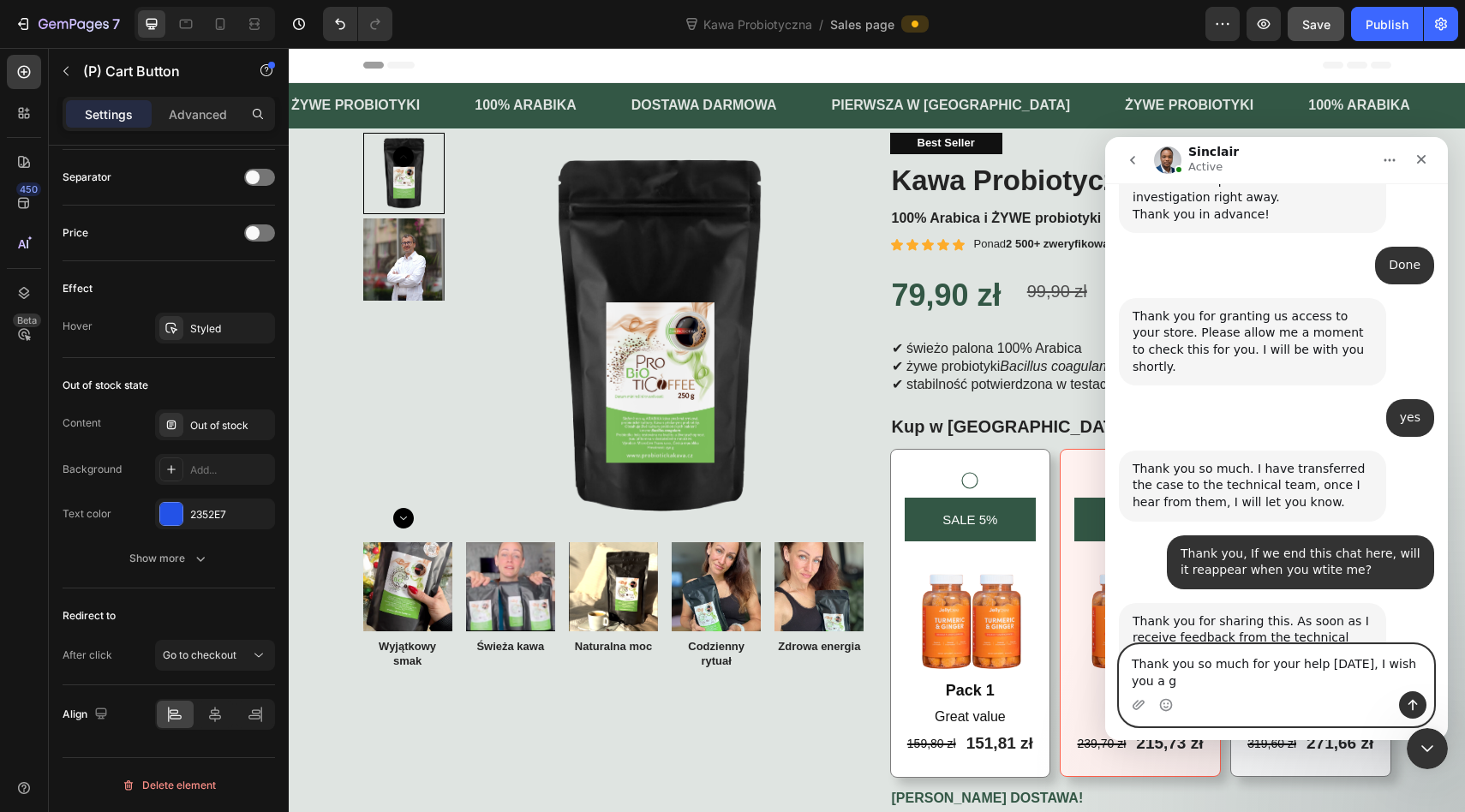
scroll to position [8457, 0]
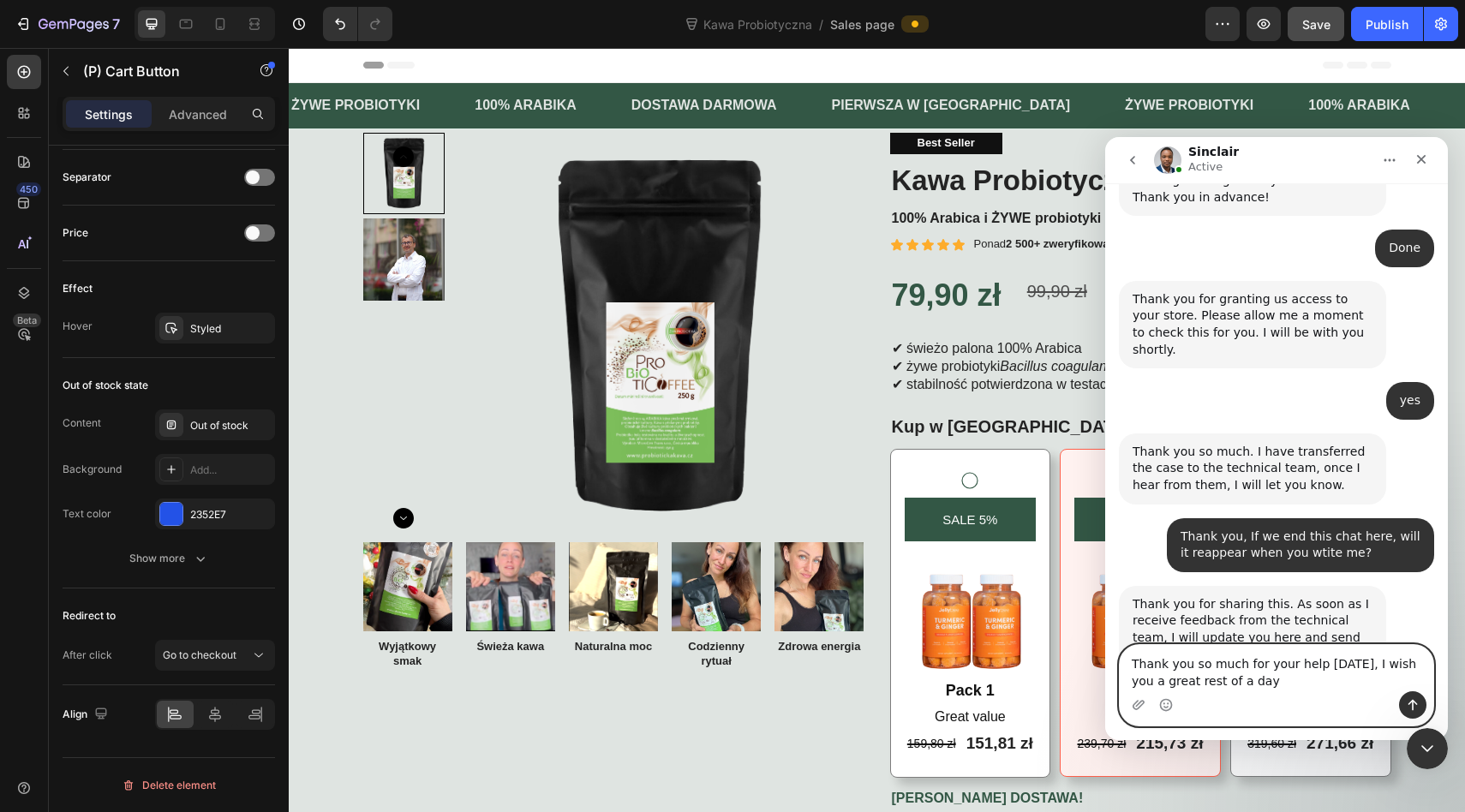
type textarea "Thank you so much for your help [DATE], I wish you a great rest of a day!"
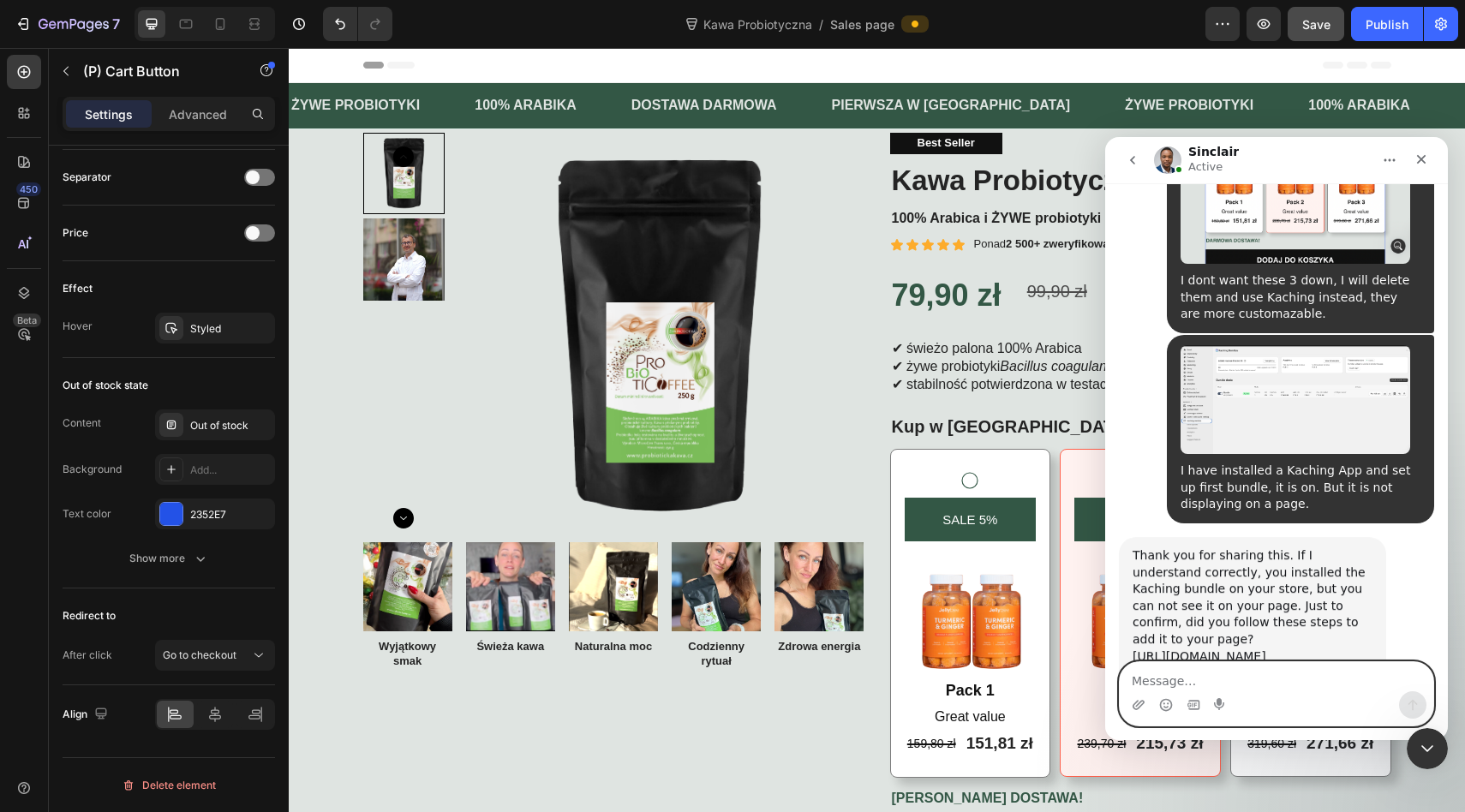
scroll to position [9391, 0]
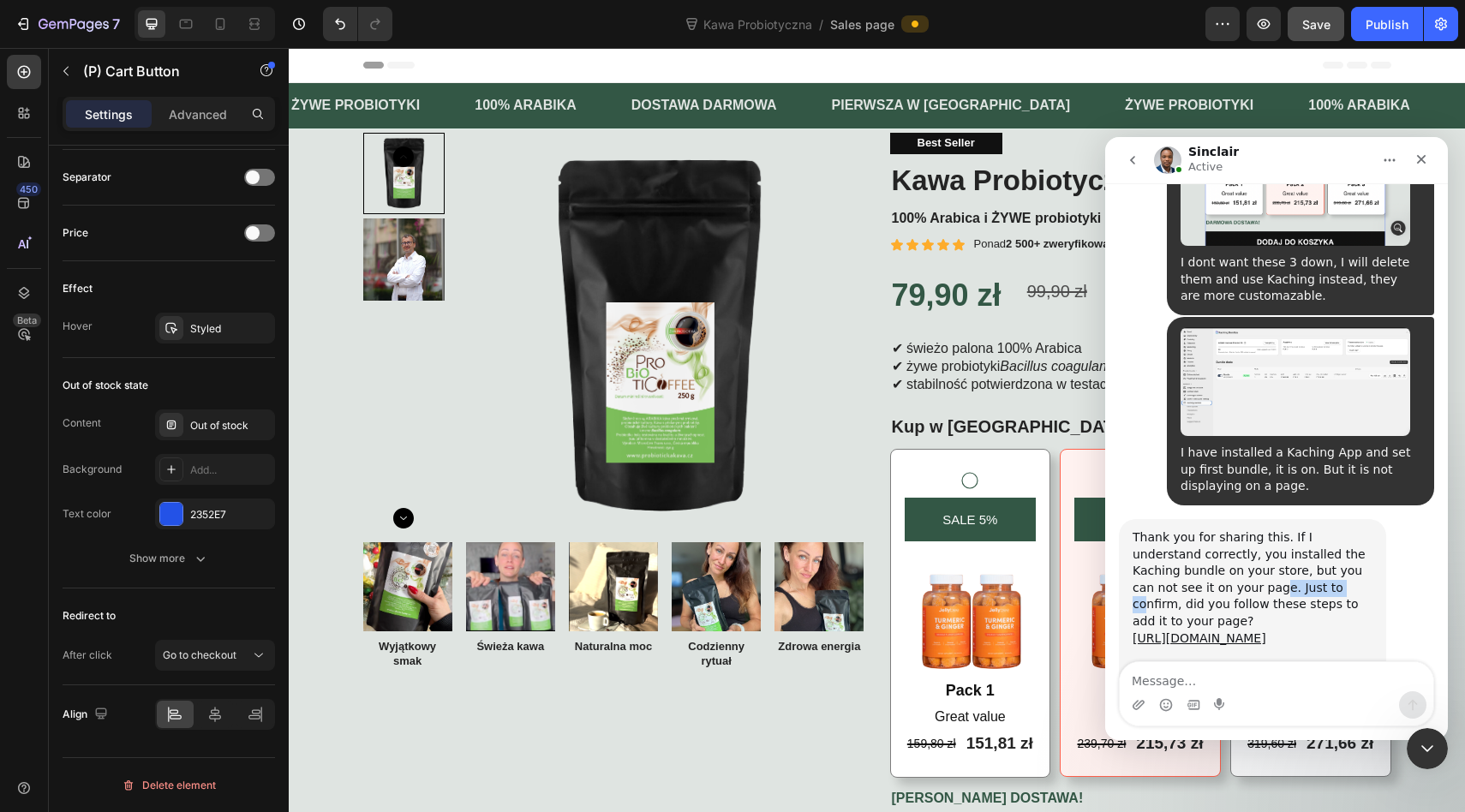
drag, startPoint x: 1178, startPoint y: 484, endPoint x: 1249, endPoint y: 484, distance: 71.0
click at [1249, 529] on div "Thank you for sharing this. If I understand correctly, you installed the Kachin…" at bounding box center [1252, 621] width 240 height 185
click at [1226, 631] on link "[URL][DOMAIN_NAME]" at bounding box center [1199, 638] width 134 height 14
click at [981, 273] on div "Best Seller Text Block Kawa Probiotyczna 250g Product Title 100% Arabica i ŻYWE…" at bounding box center [1140, 527] width 501 height 788
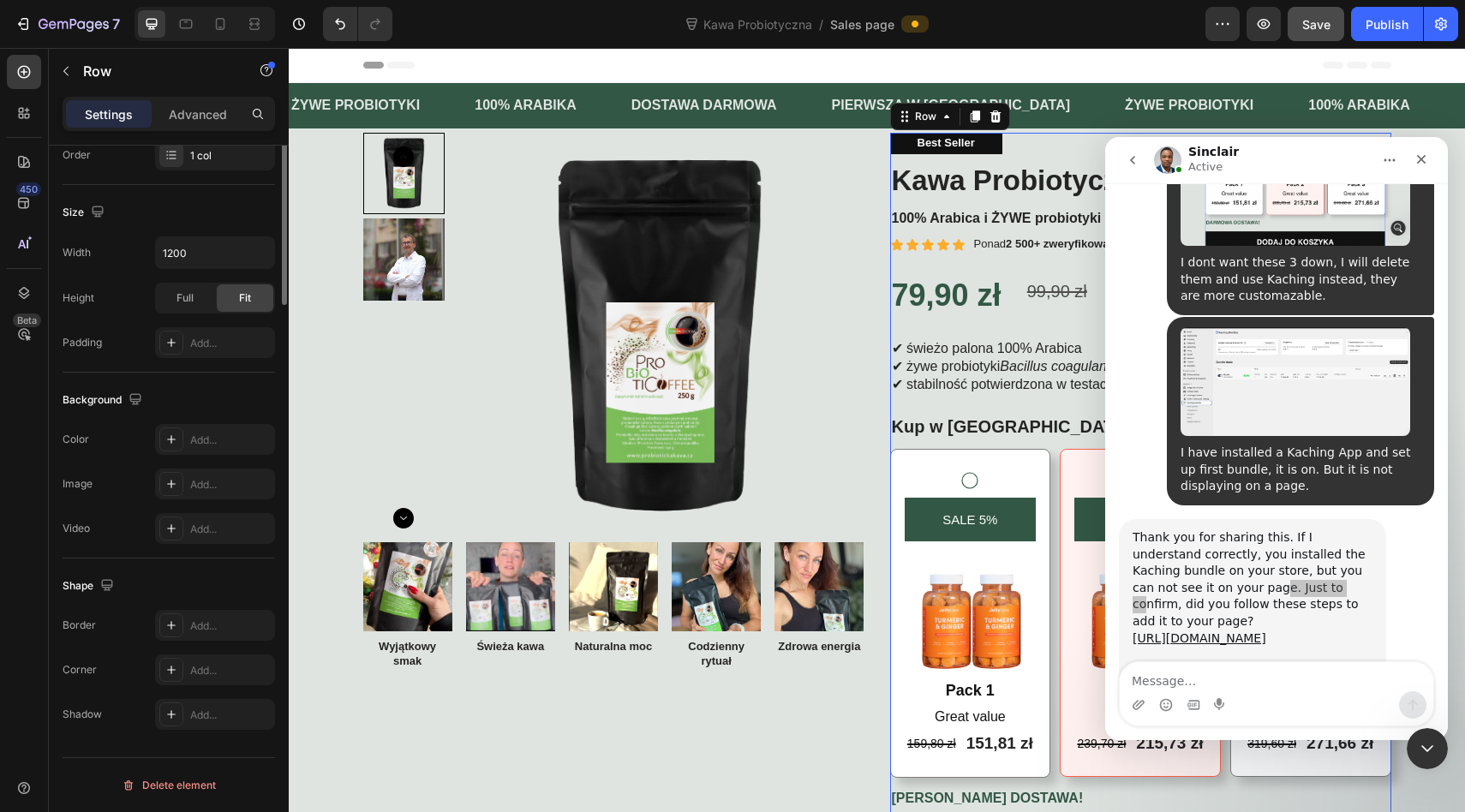
scroll to position [0, 0]
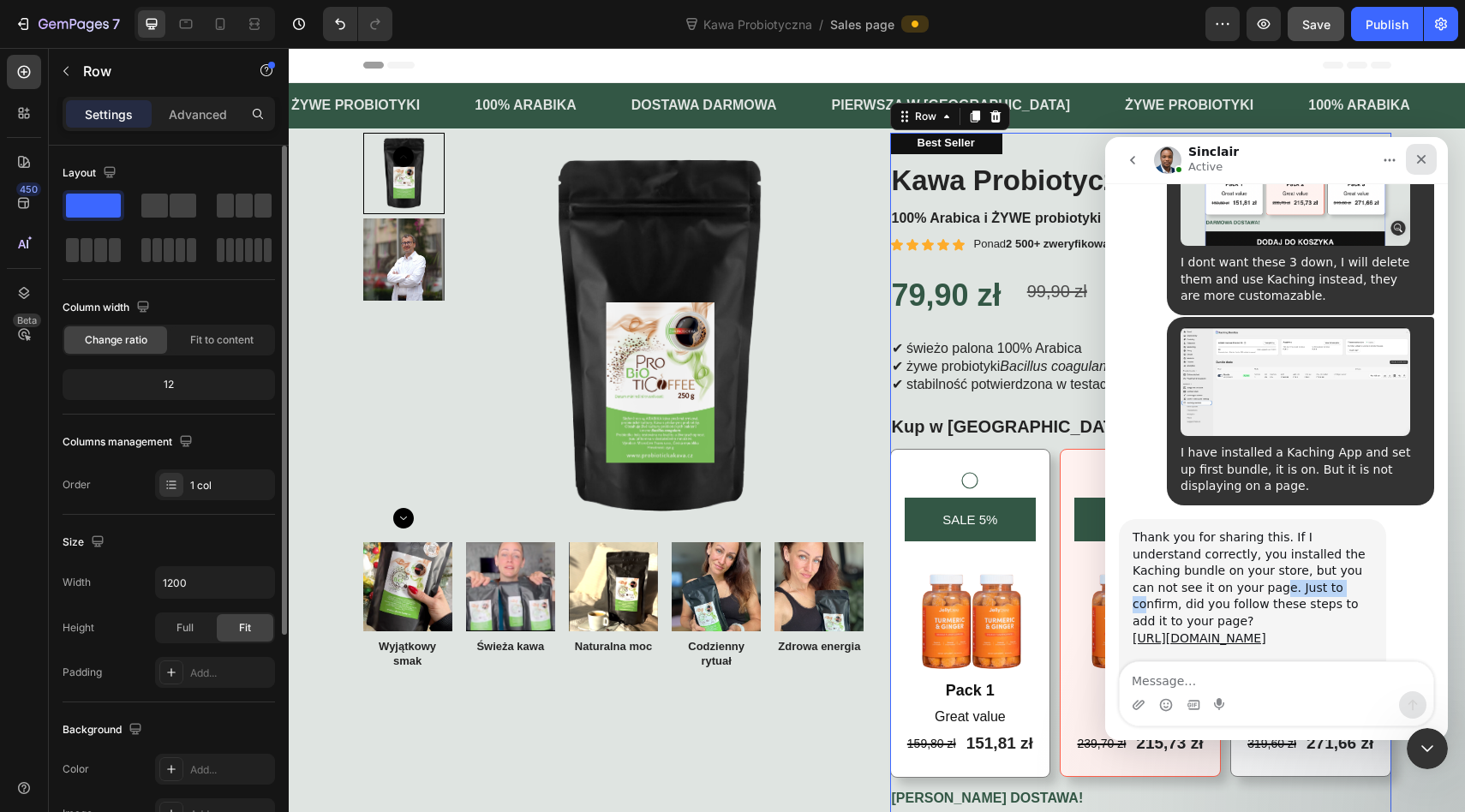
click at [1424, 165] on icon "Close" at bounding box center [1421, 159] width 14 height 14
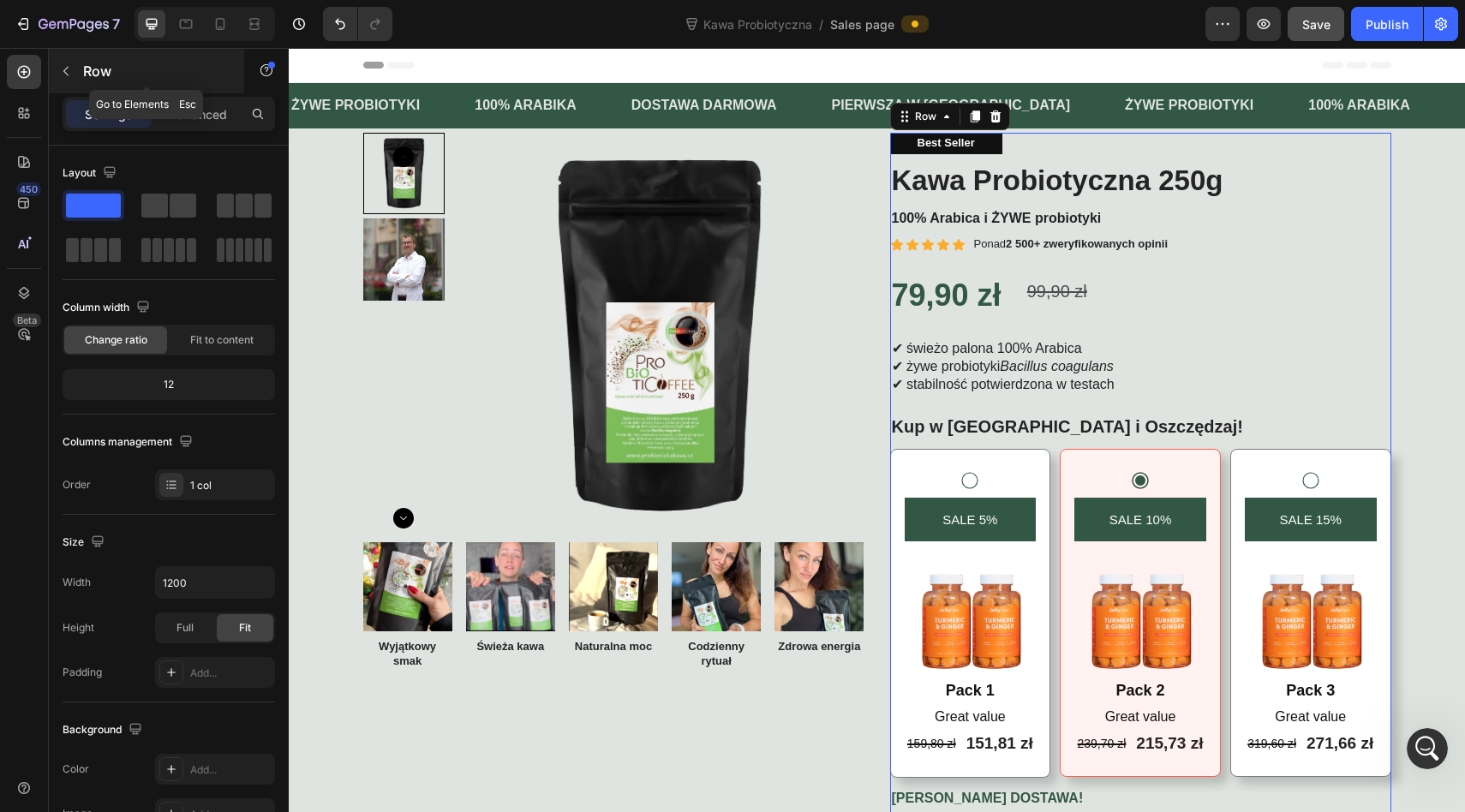
click at [53, 72] on button "button" at bounding box center [66, 71] width 27 height 27
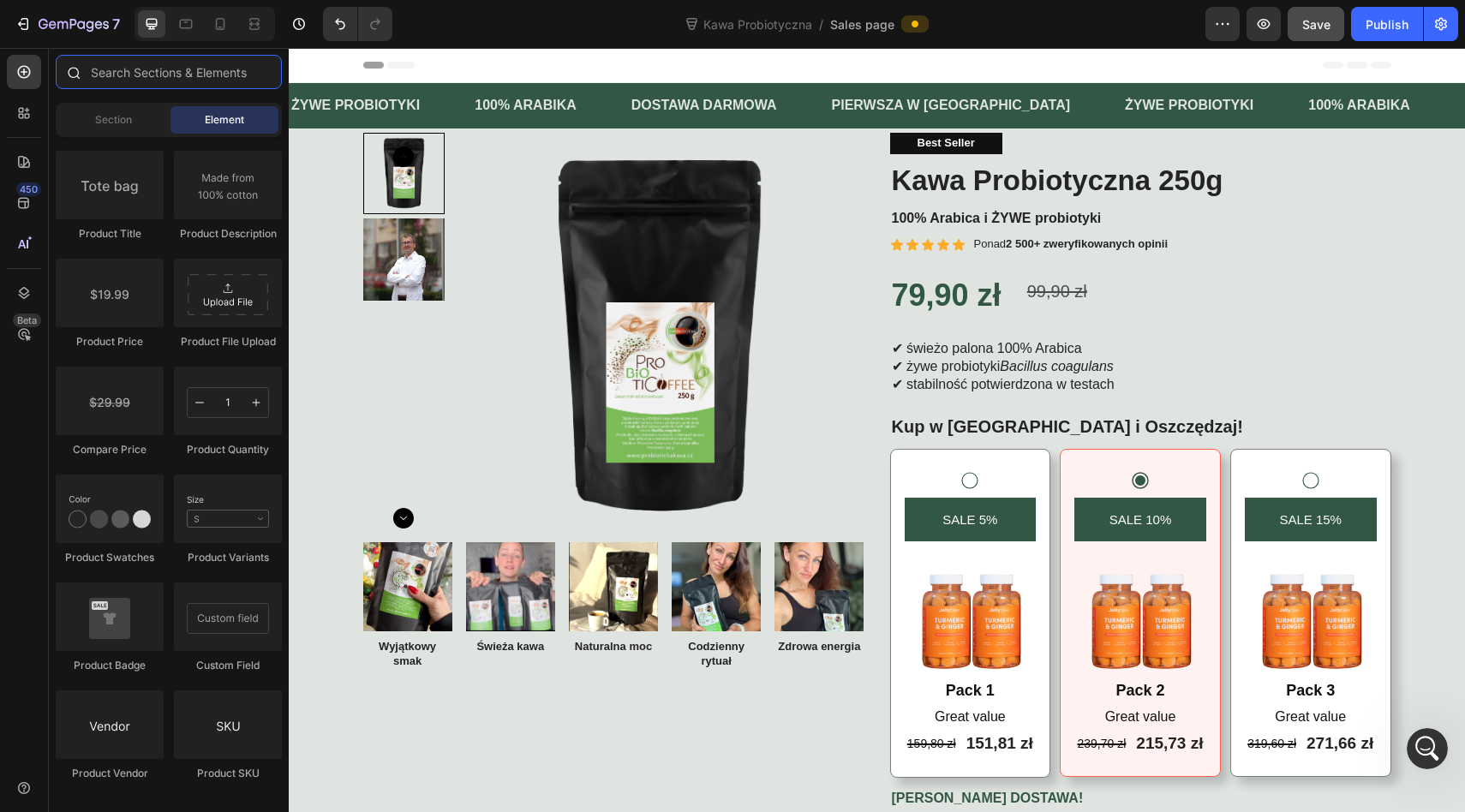
click at [100, 65] on input "text" at bounding box center [169, 72] width 226 height 34
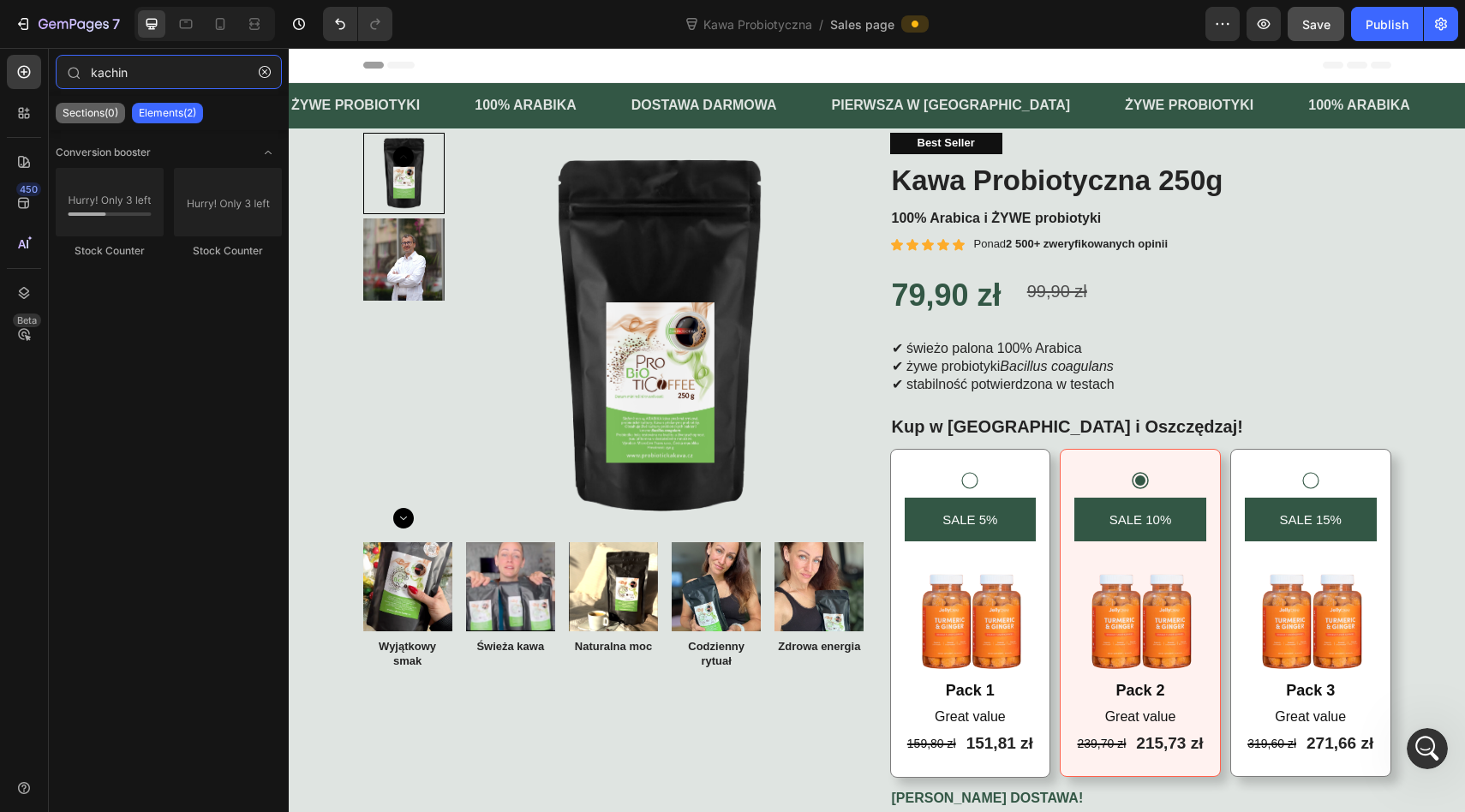
type input "kachin"
click at [83, 109] on p "Sections(0)" at bounding box center [90, 113] width 56 height 14
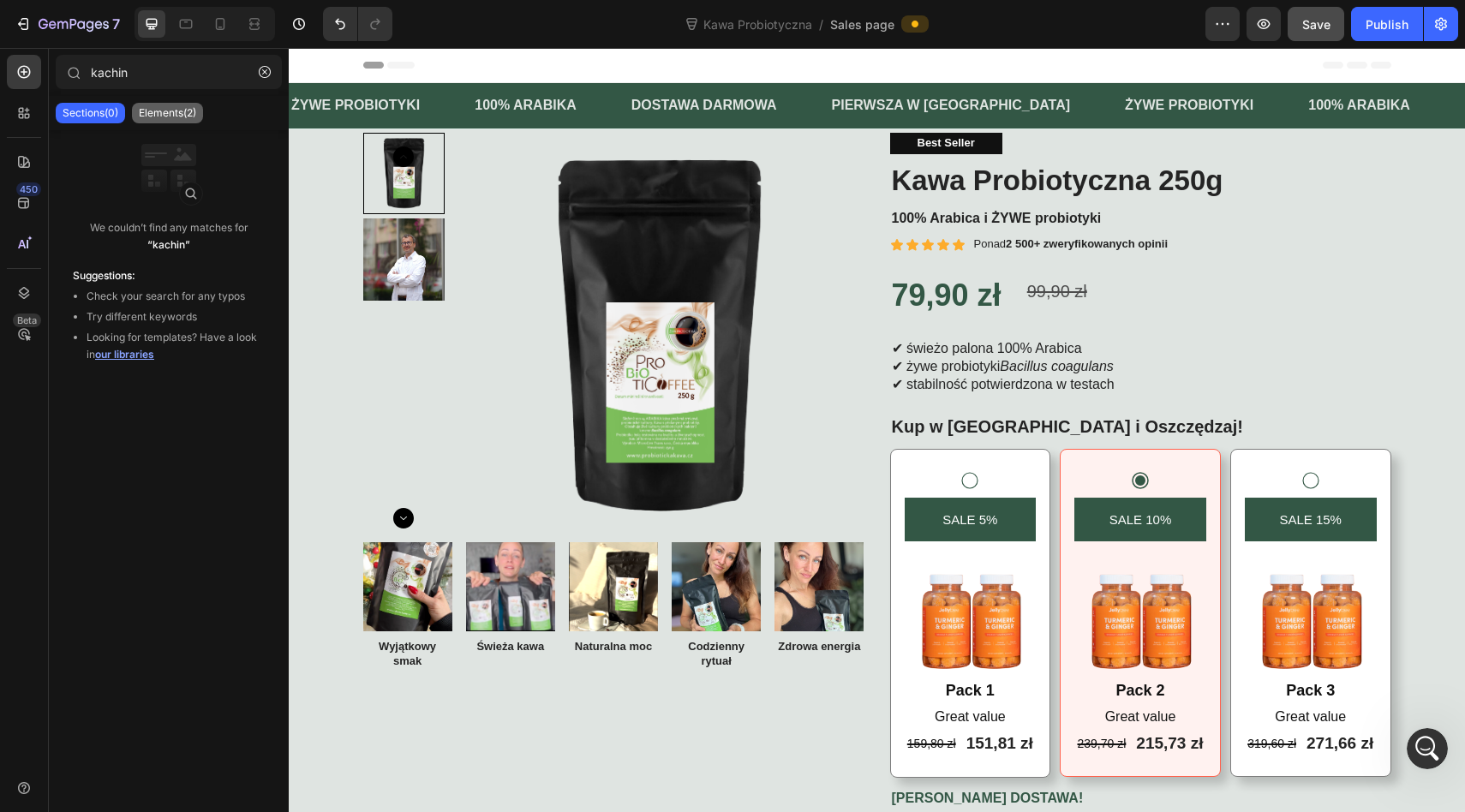
click at [157, 107] on p "Elements(2)" at bounding box center [168, 113] width 58 height 14
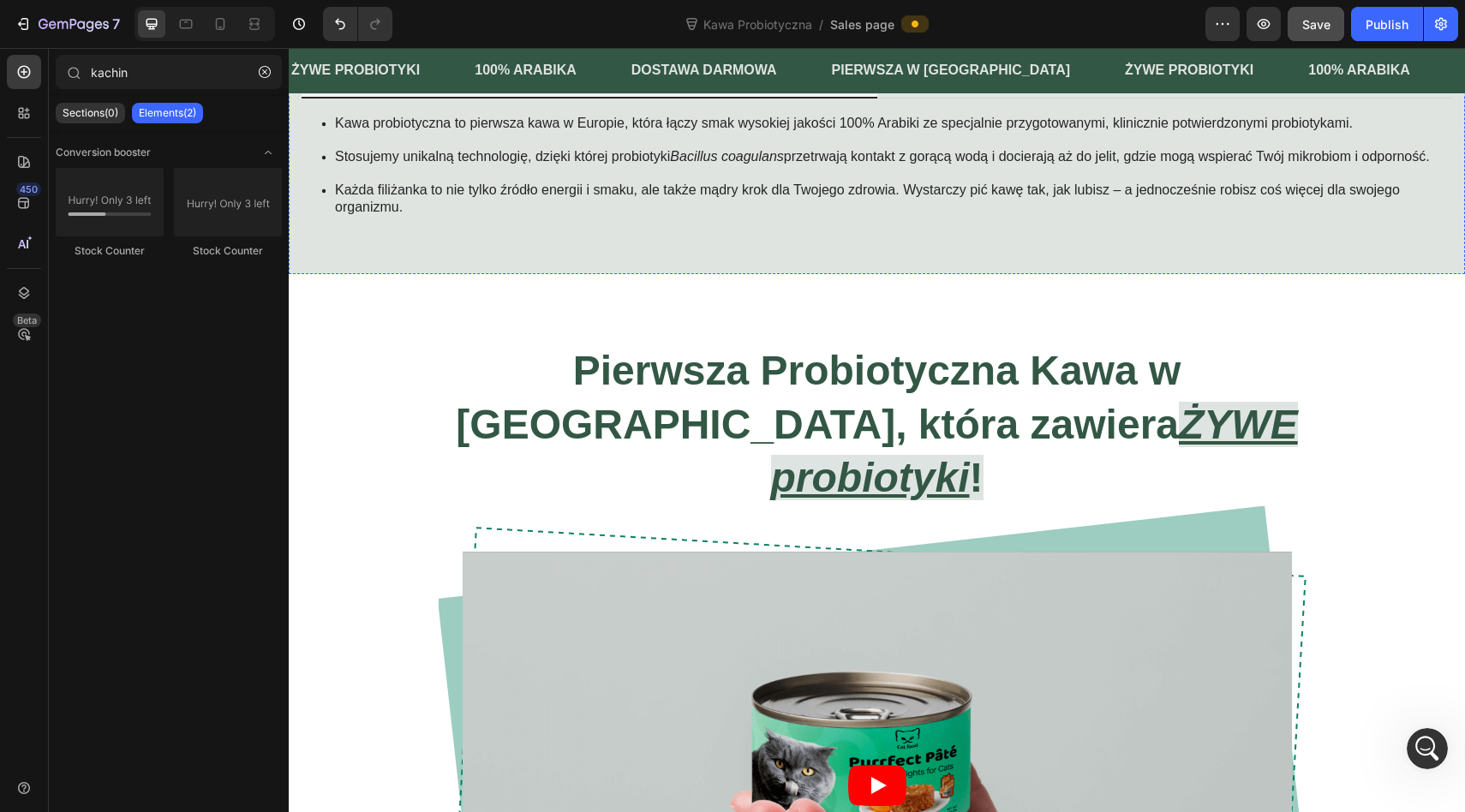
scroll to position [690, 0]
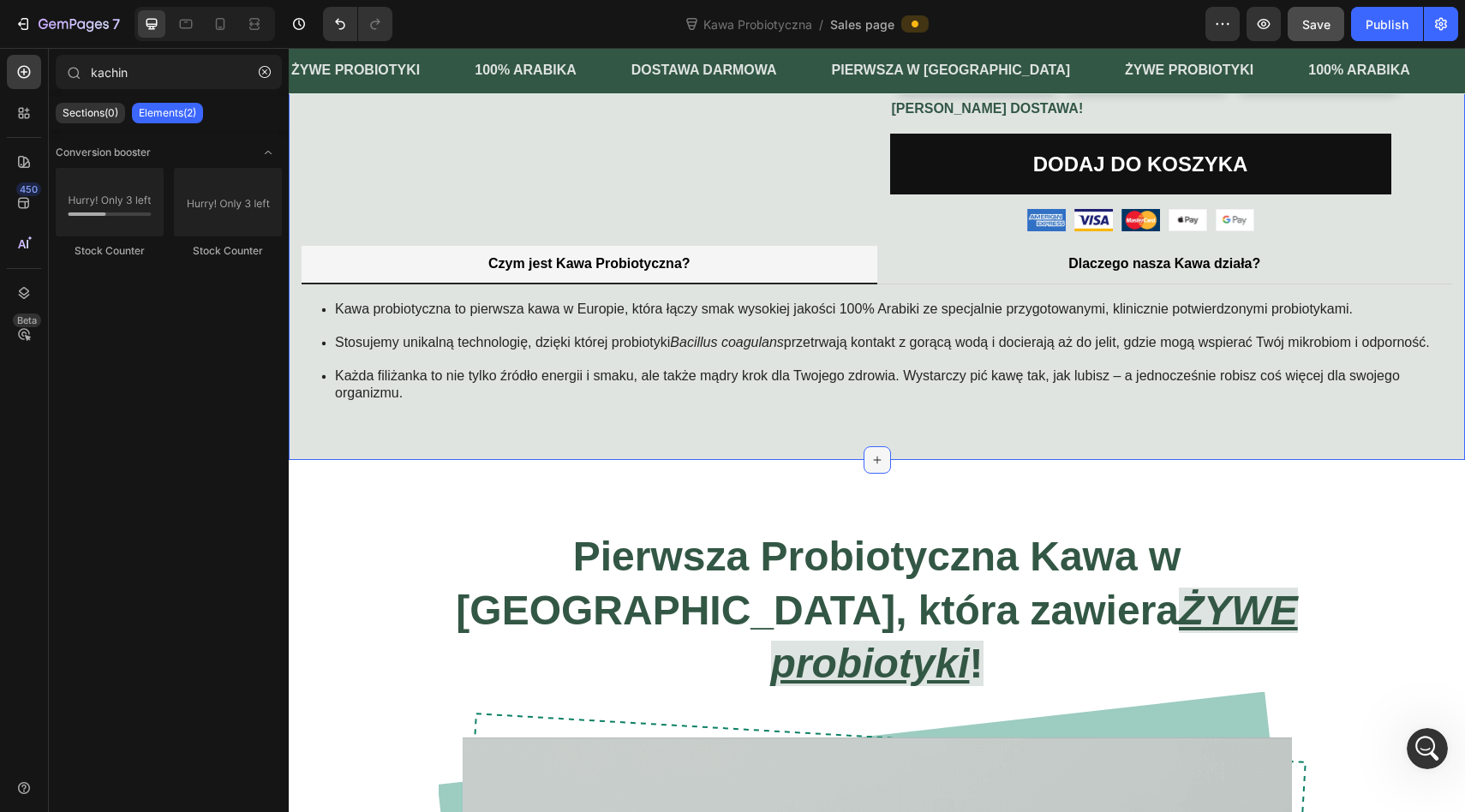
click at [868, 473] on div at bounding box center [877, 459] width 27 height 27
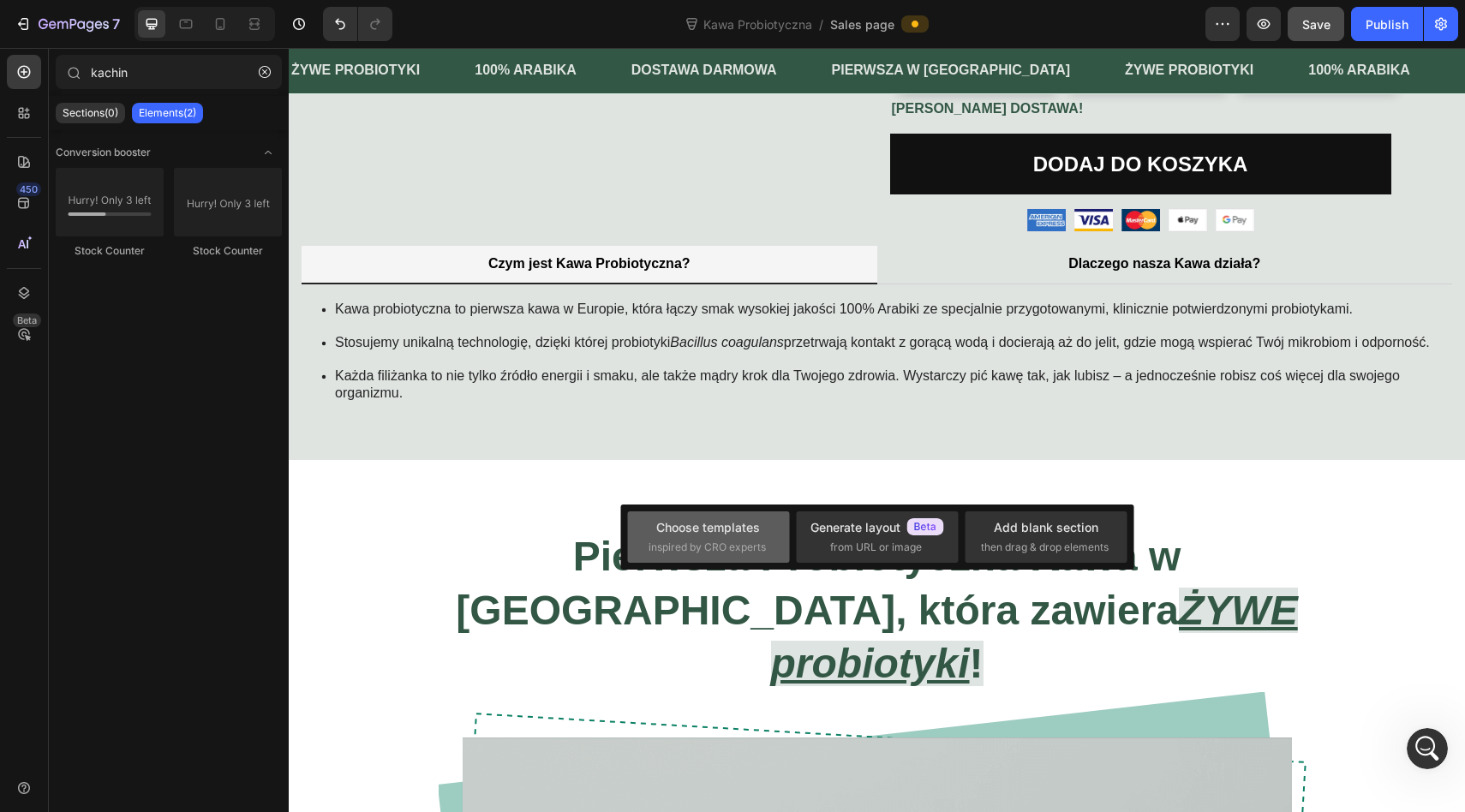
click at [732, 536] on div "Choose templates" at bounding box center [708, 527] width 103 height 18
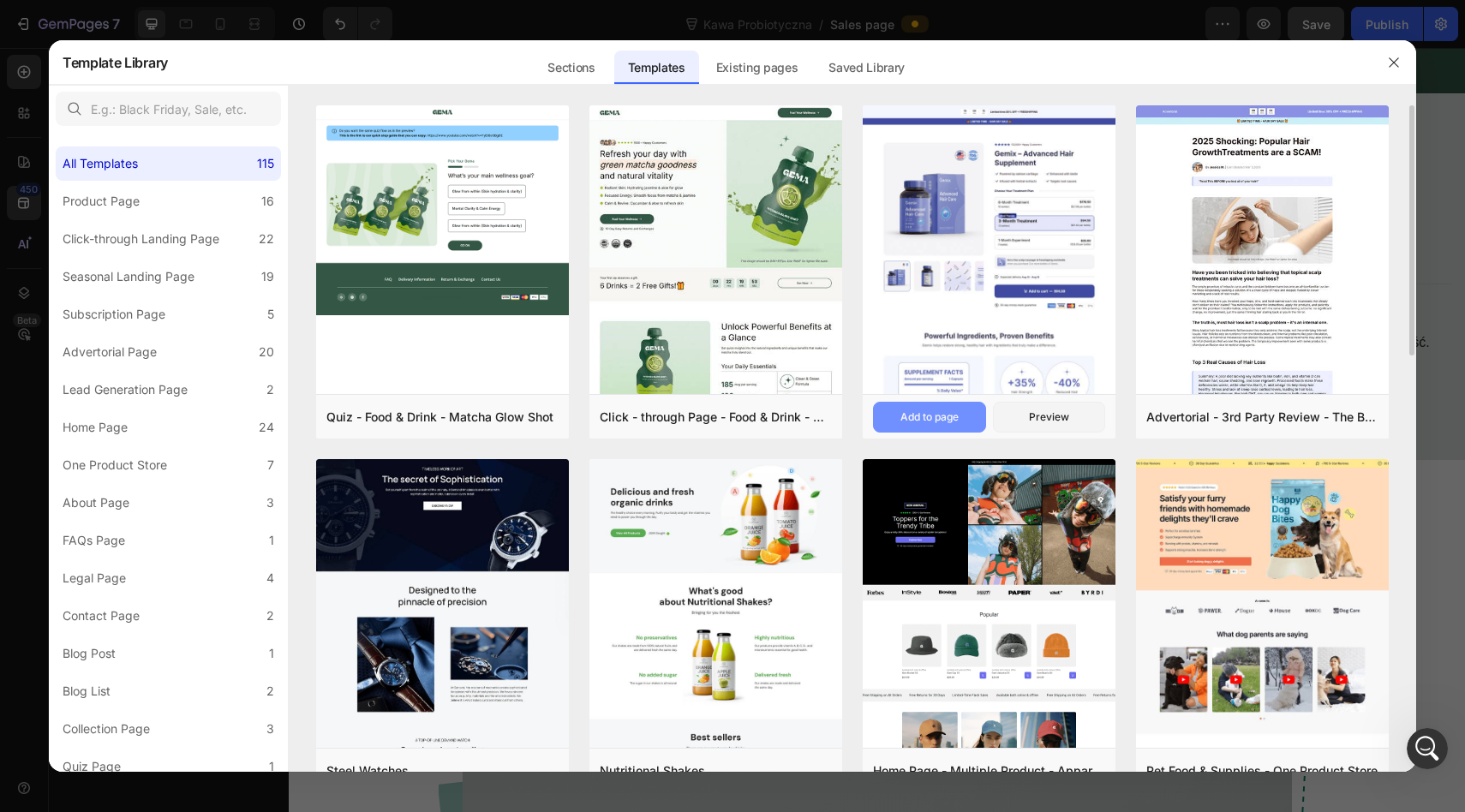
click at [945, 412] on div "Add to page" at bounding box center [929, 417] width 59 height 16
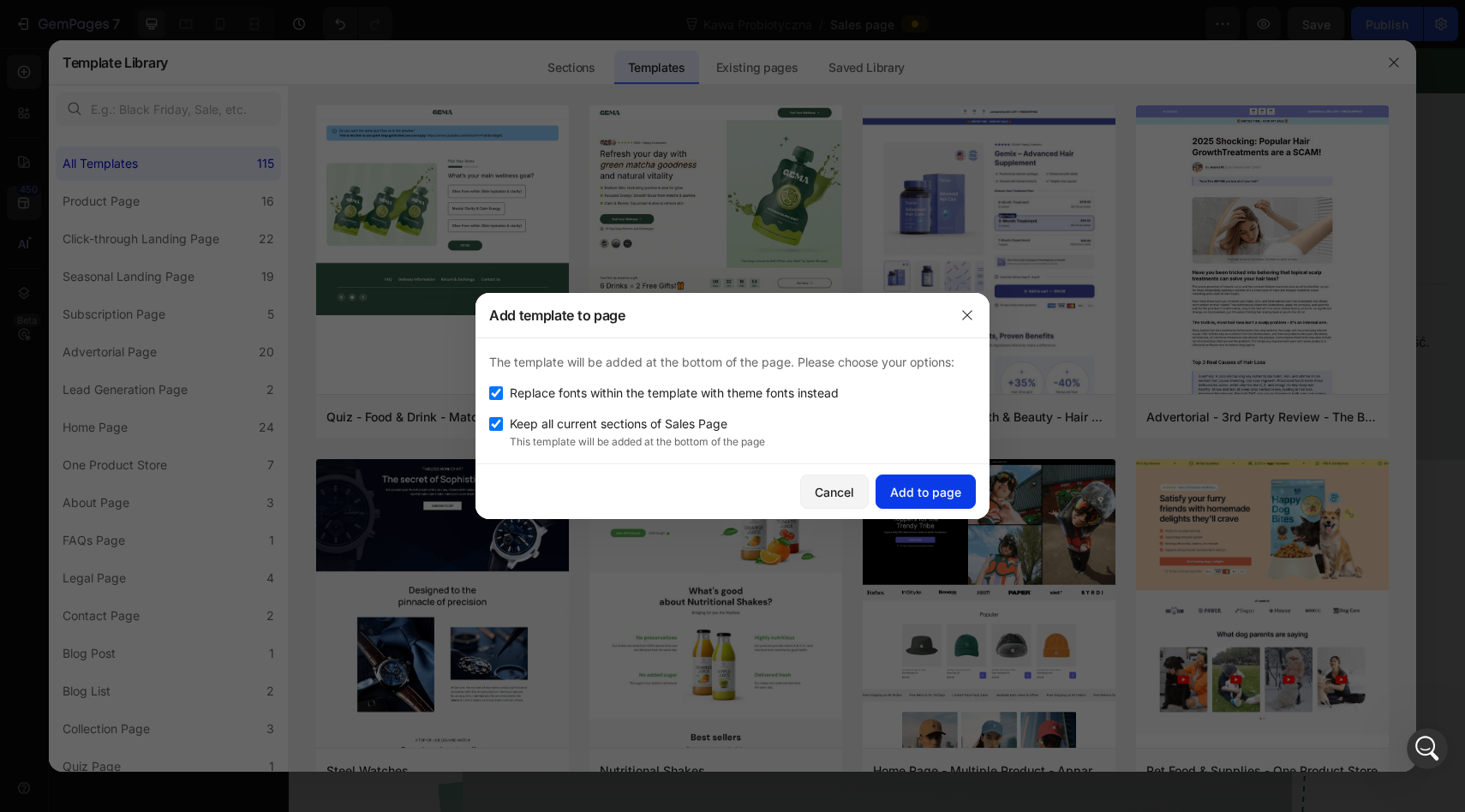
click at [922, 489] on div "Add to page" at bounding box center [925, 492] width 71 height 18
click at [703, 401] on div "Click - through Page - Food & Drink - Matcha Glow Shot Add to page Preview" at bounding box center [715, 416] width 253 height 45
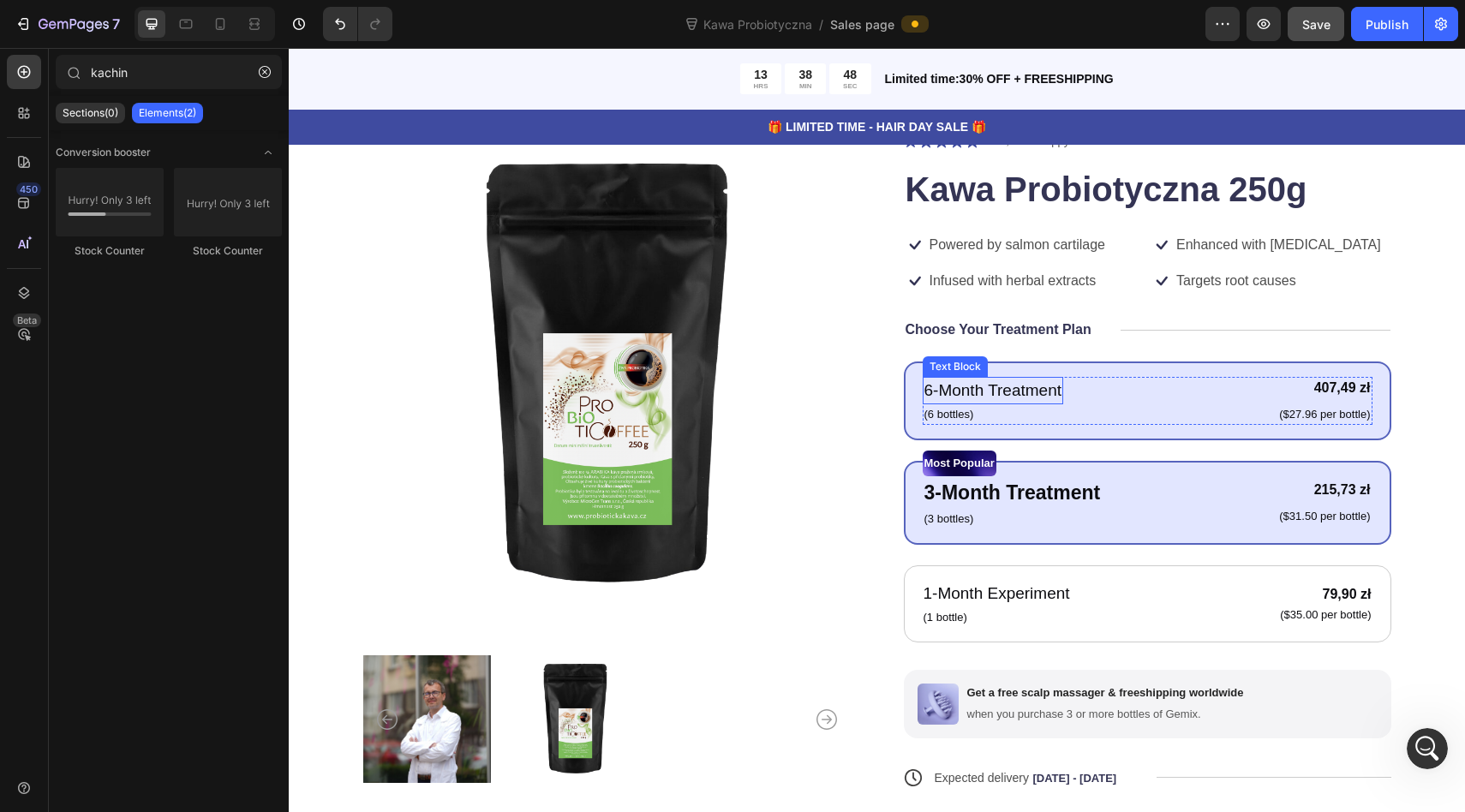
scroll to position [1294, 0]
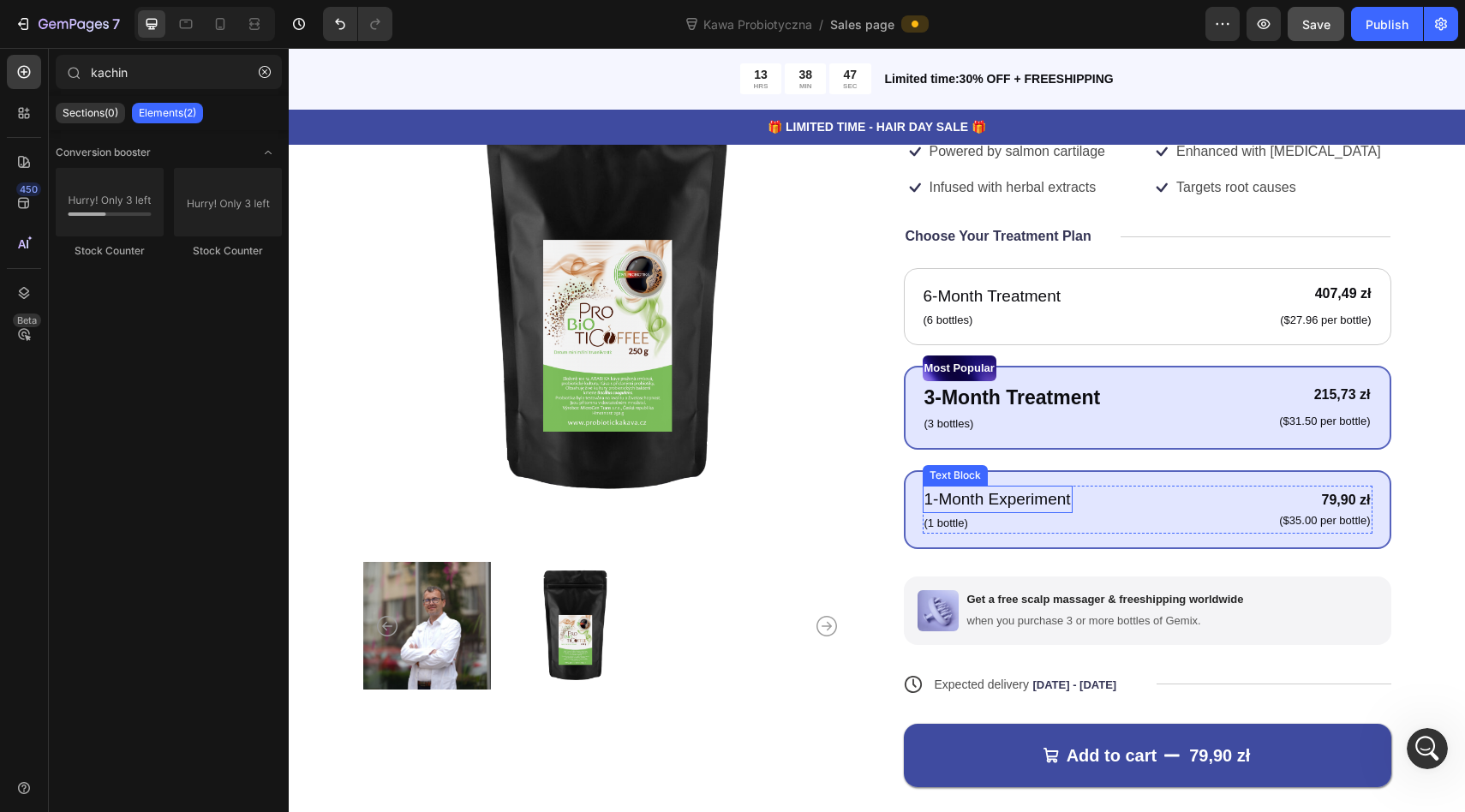
click at [1020, 502] on p "1-Month Experiment" at bounding box center [997, 500] width 146 height 24
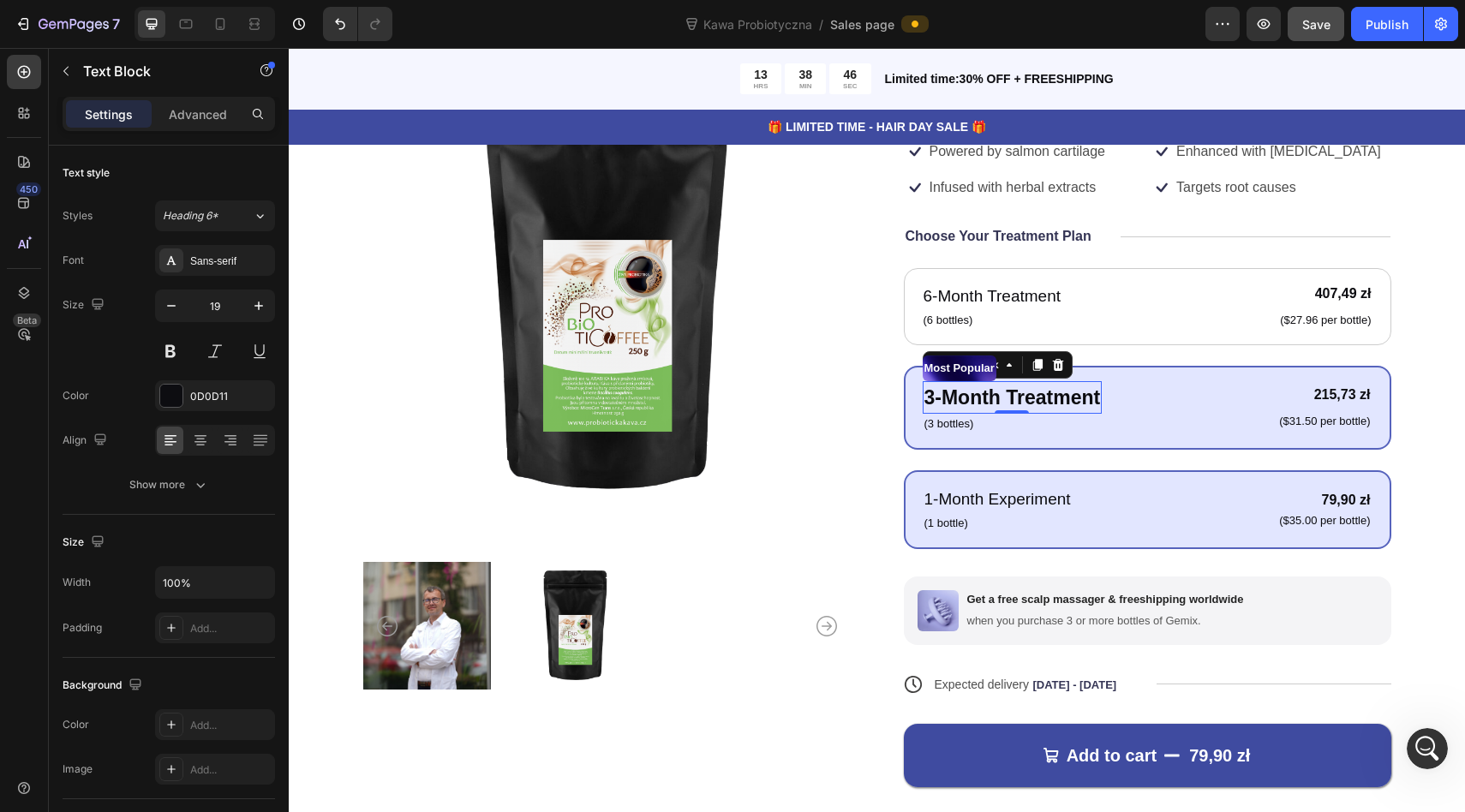
click at [1033, 403] on p "3-Month Treatment" at bounding box center [1013, 397] width 177 height 30
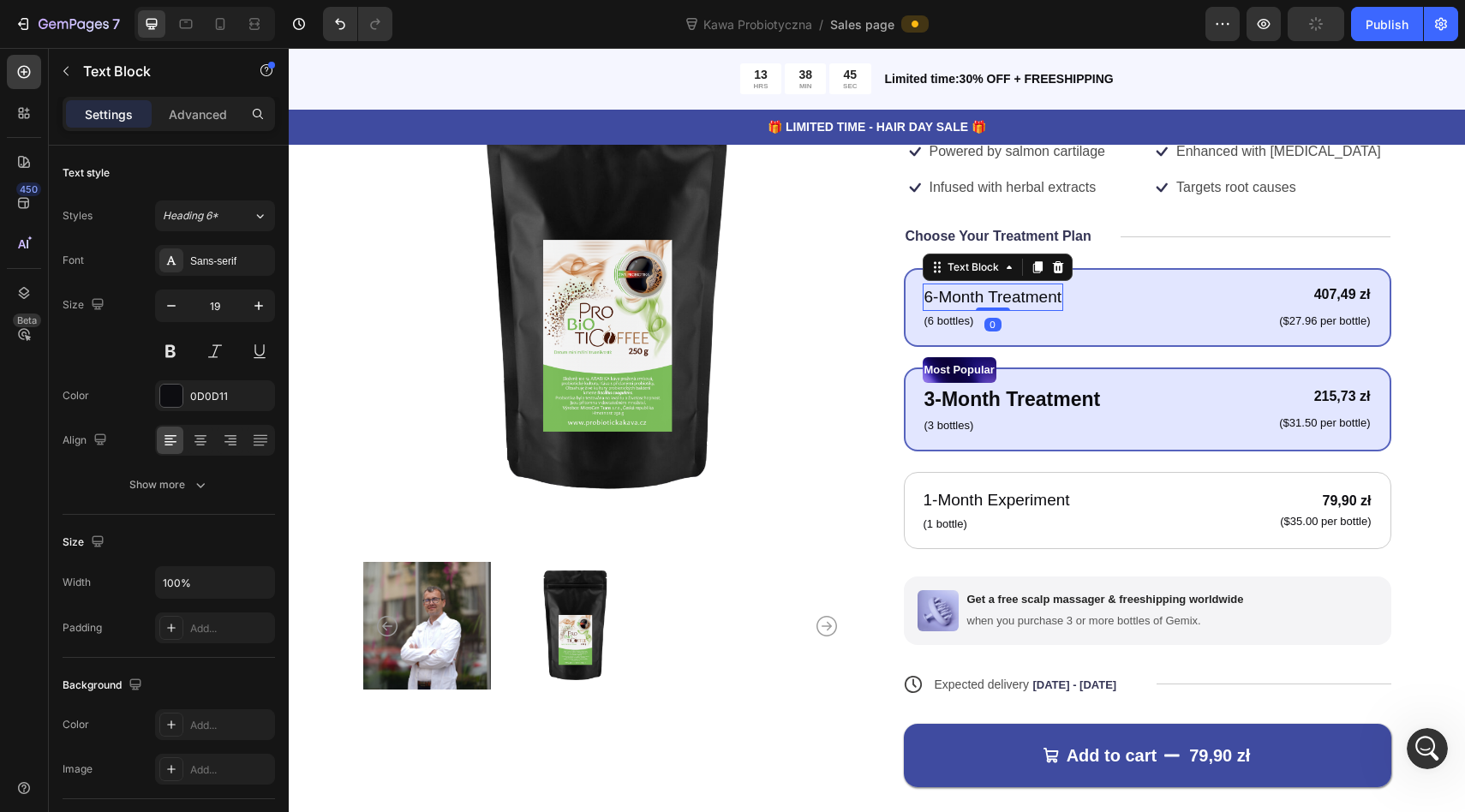
click at [1037, 303] on p "6-Month Treatment" at bounding box center [993, 298] width 138 height 24
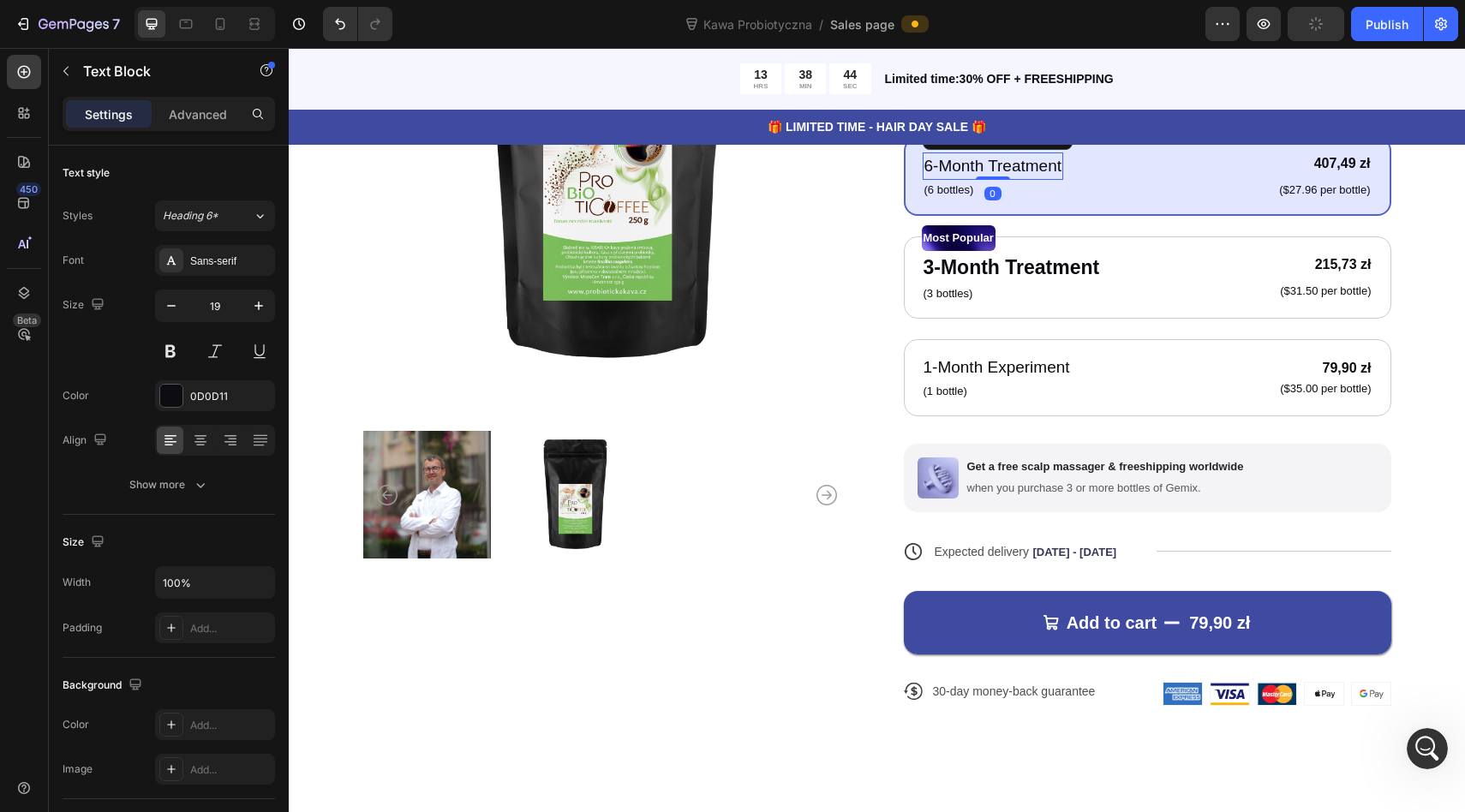
scroll to position [1458, 0]
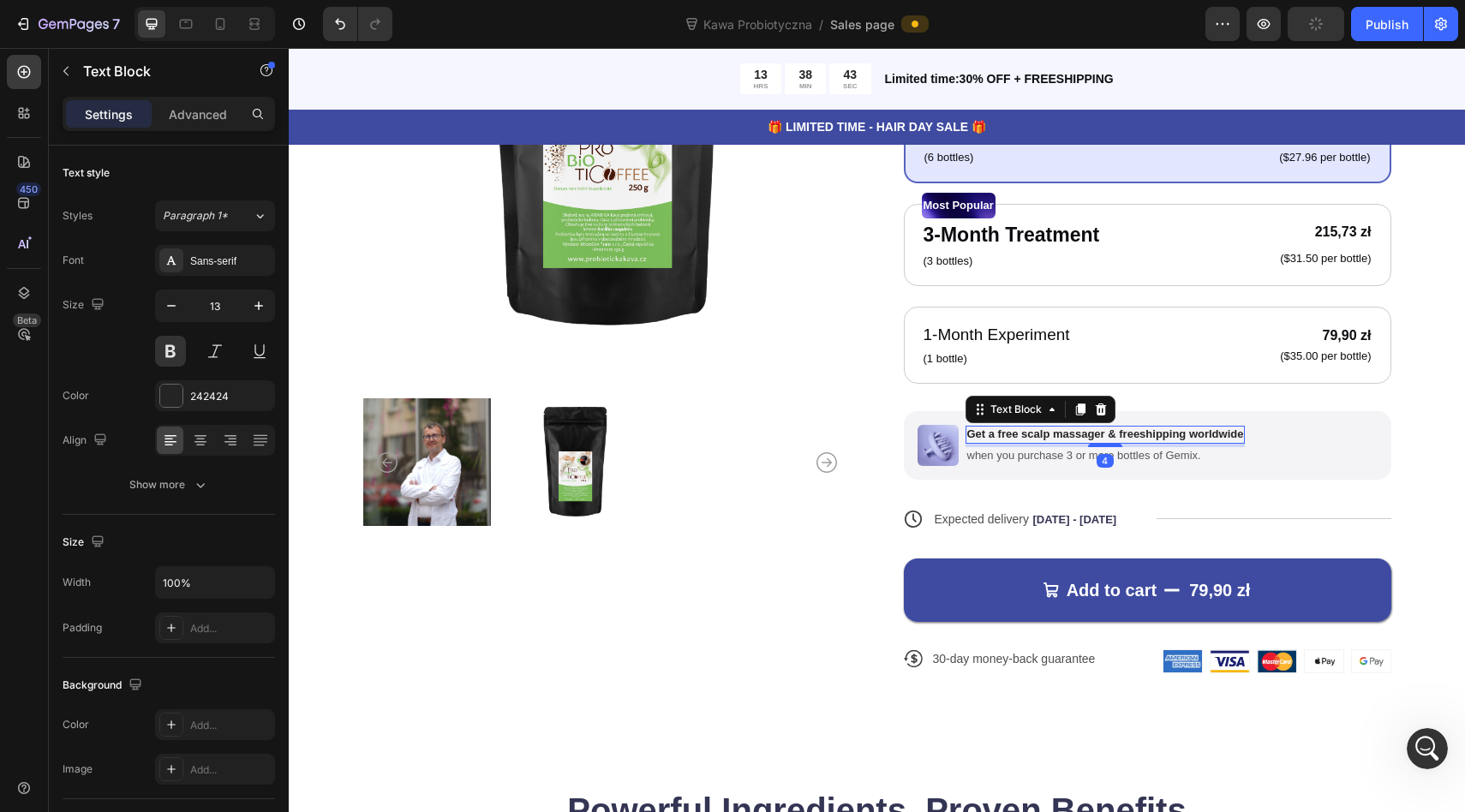
click at [1041, 435] on p "Get a free scalp massager & freeshipping worldwide" at bounding box center [1105, 434] width 277 height 15
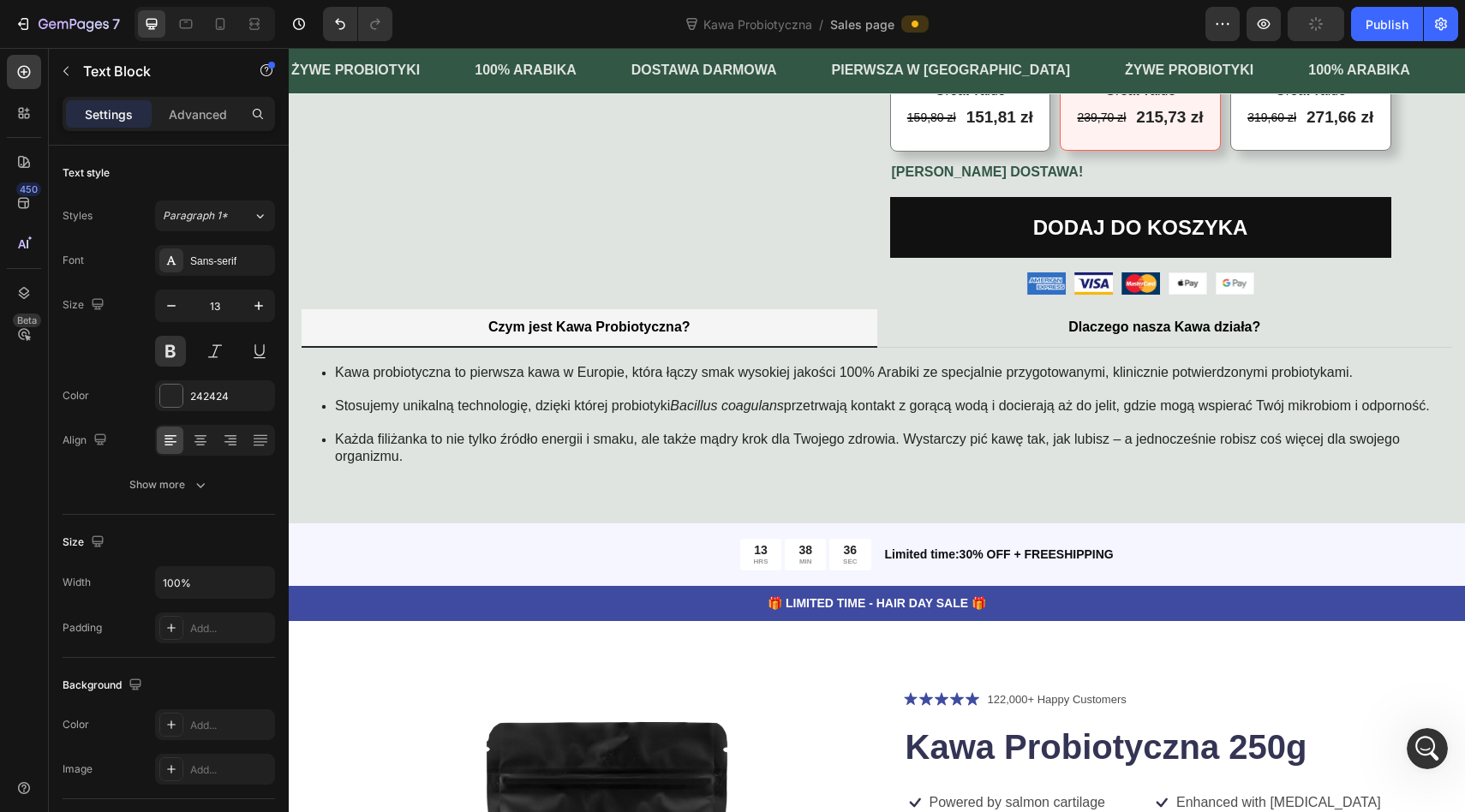
scroll to position [696, 0]
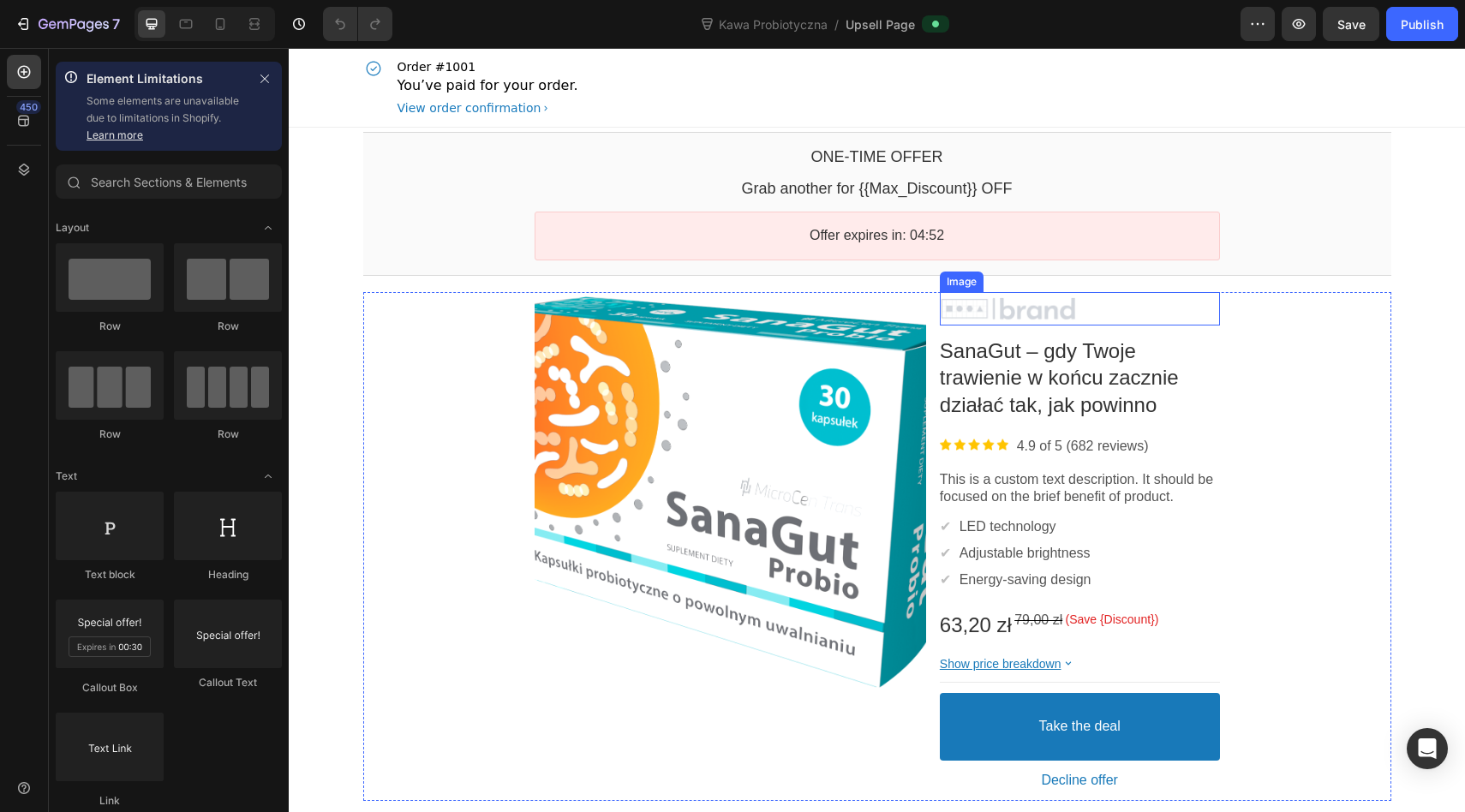
click at [1009, 304] on div at bounding box center [1080, 309] width 280 height 25
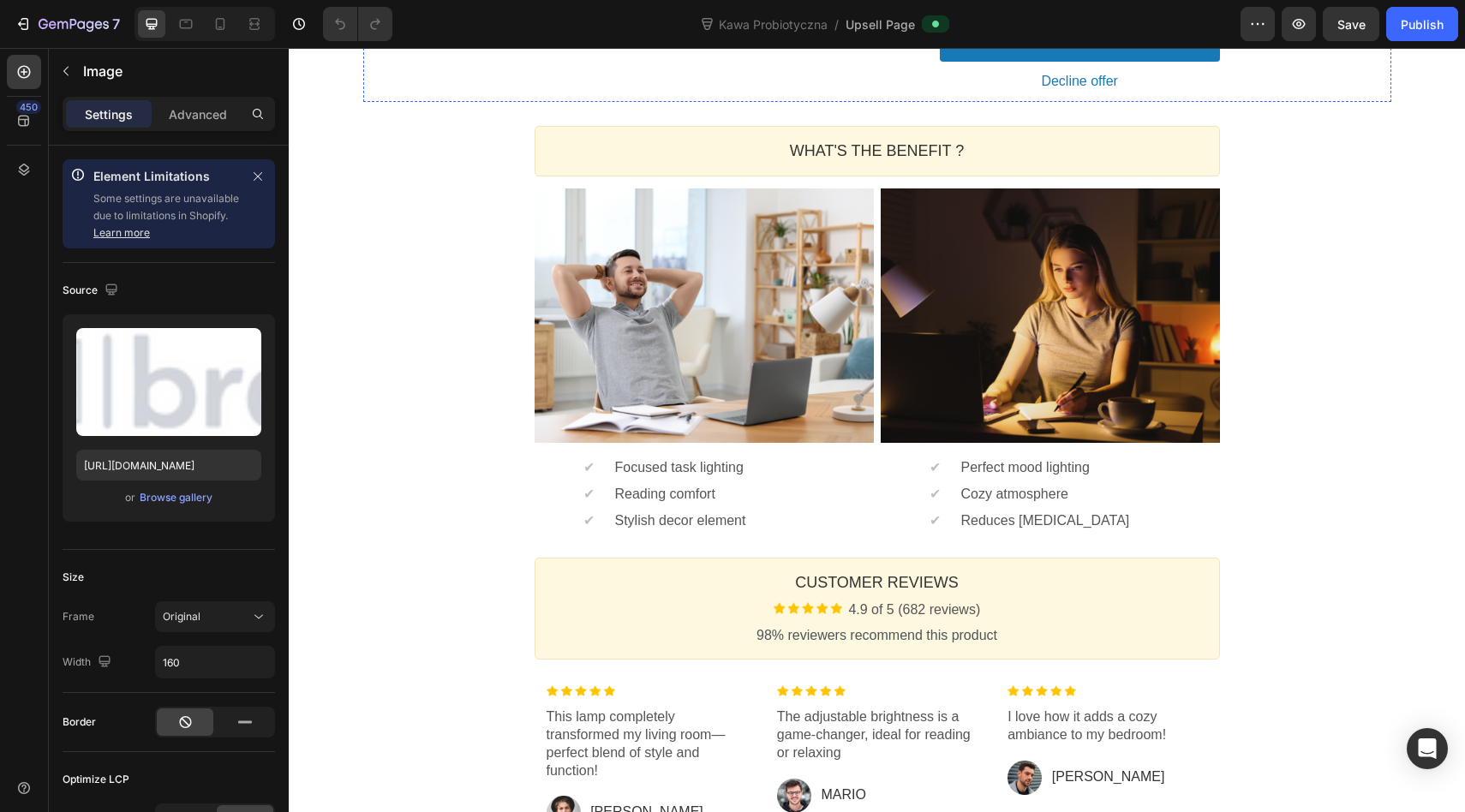
scroll to position [1032, 0]
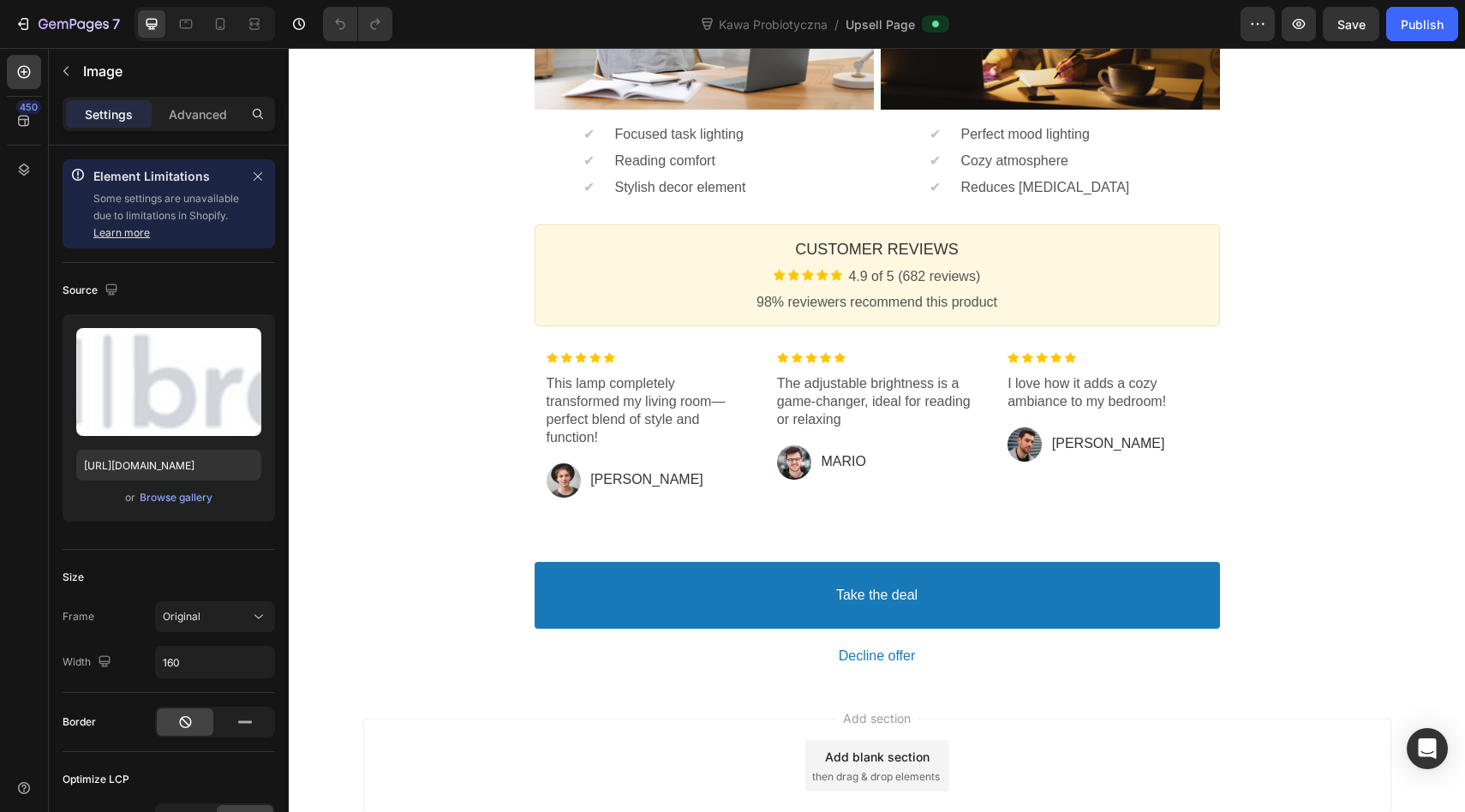
click at [859, 767] on div "Add blank section then drag & drop elements" at bounding box center [877, 766] width 144 height 52
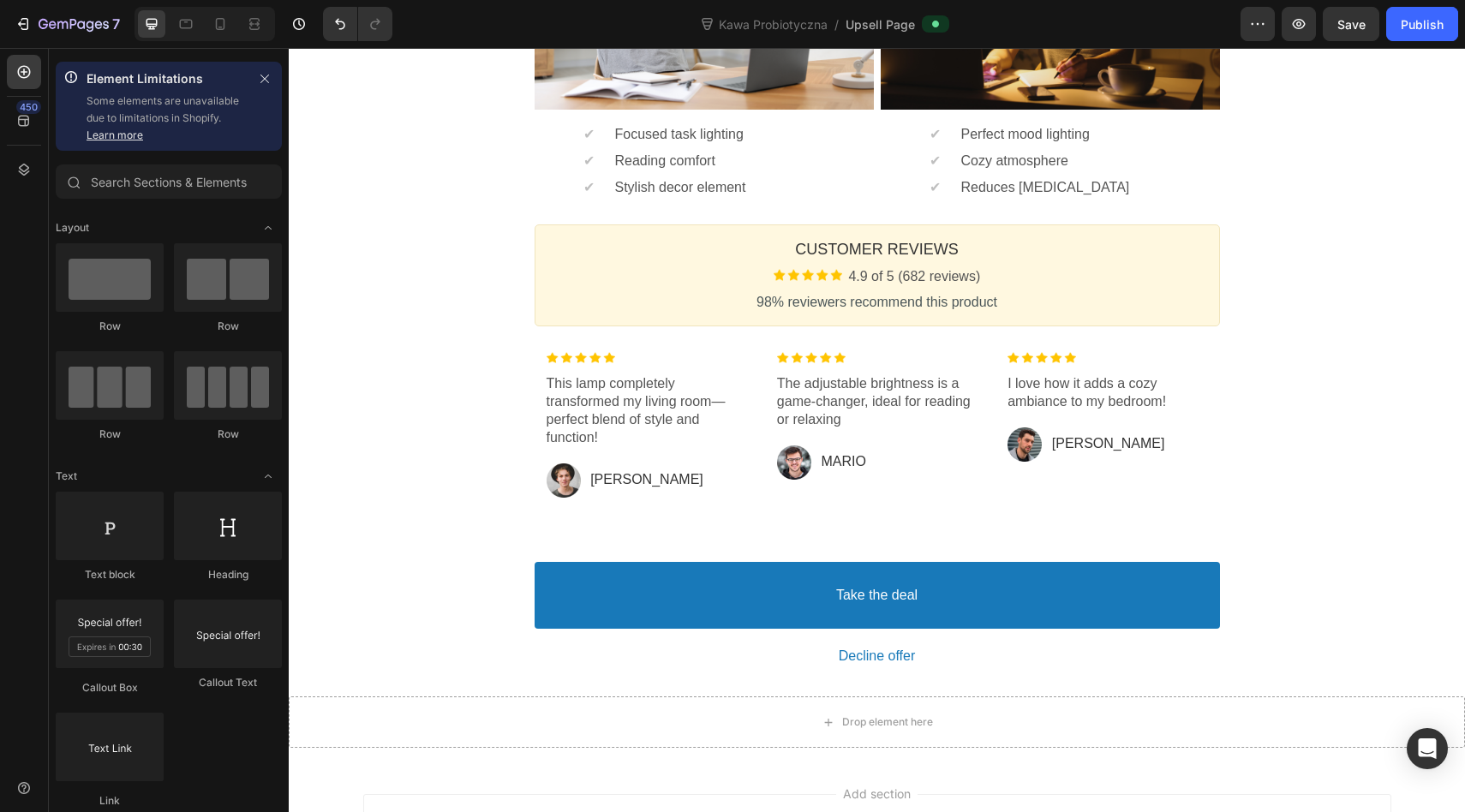
scroll to position [1144, 0]
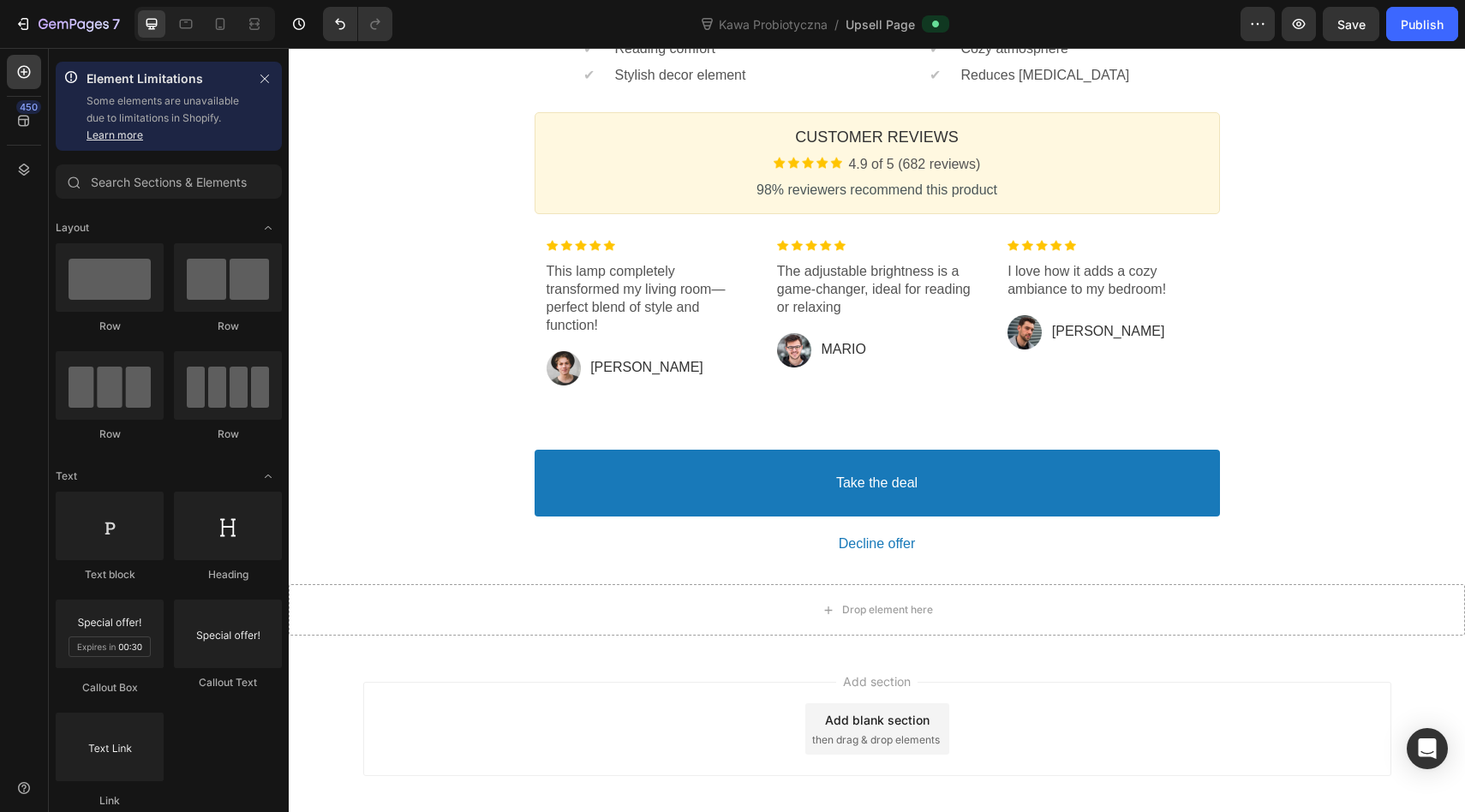
click at [859, 728] on div "Add blank section" at bounding box center [876, 719] width 104 height 18
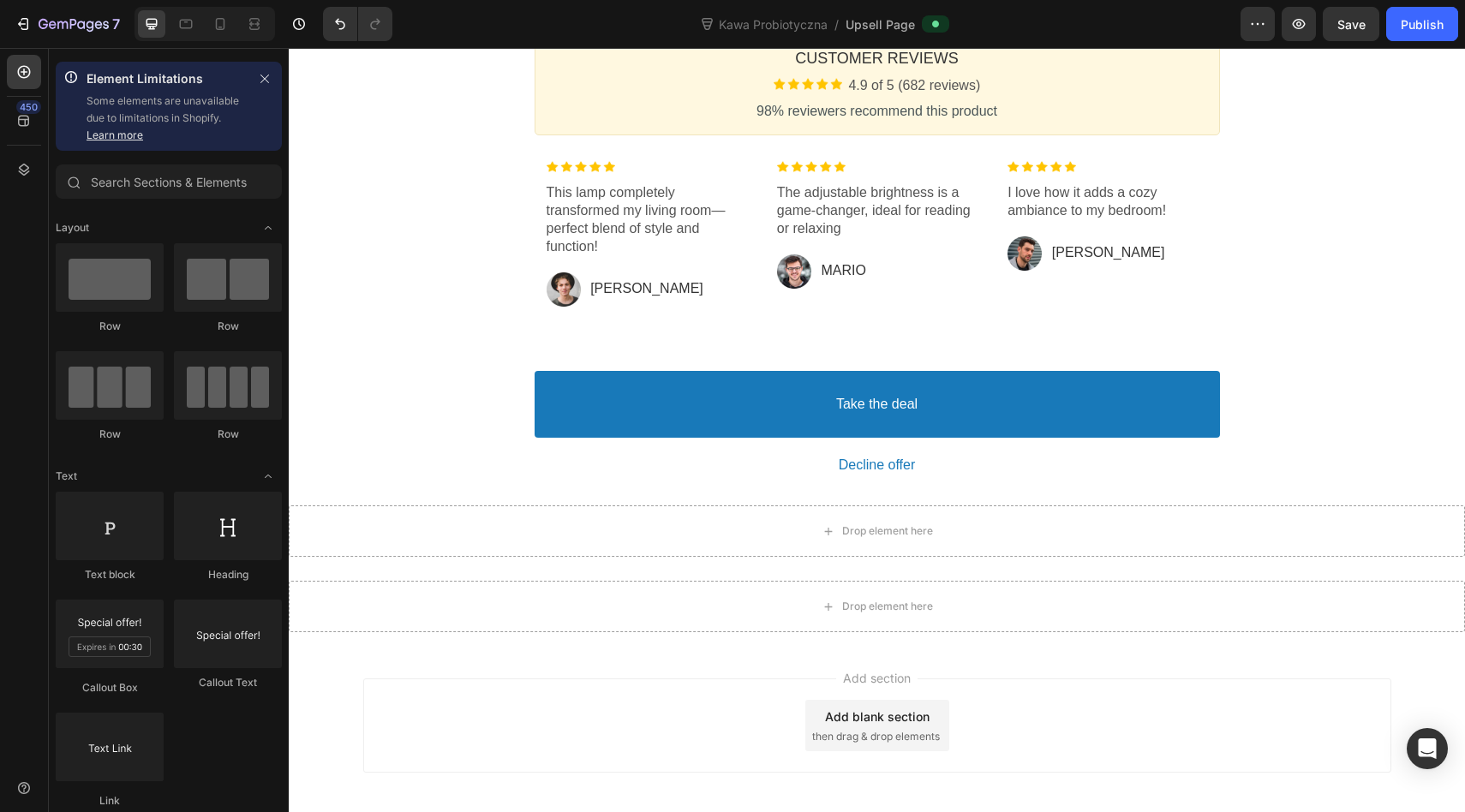
scroll to position [1292, 0]
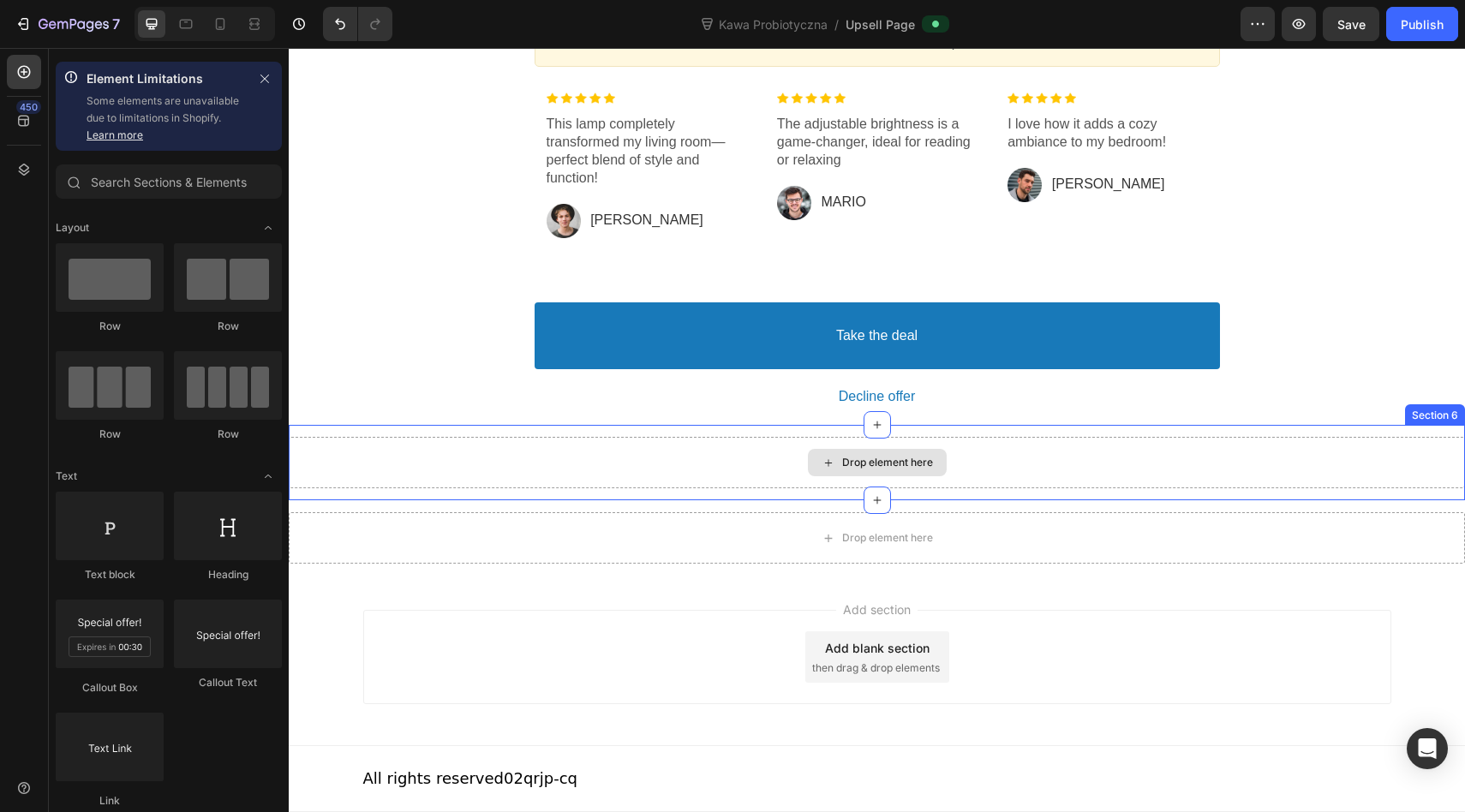
click at [845, 462] on div "Drop element here" at bounding box center [887, 463] width 91 height 14
click at [840, 454] on div "Drop element here" at bounding box center [877, 462] width 139 height 27
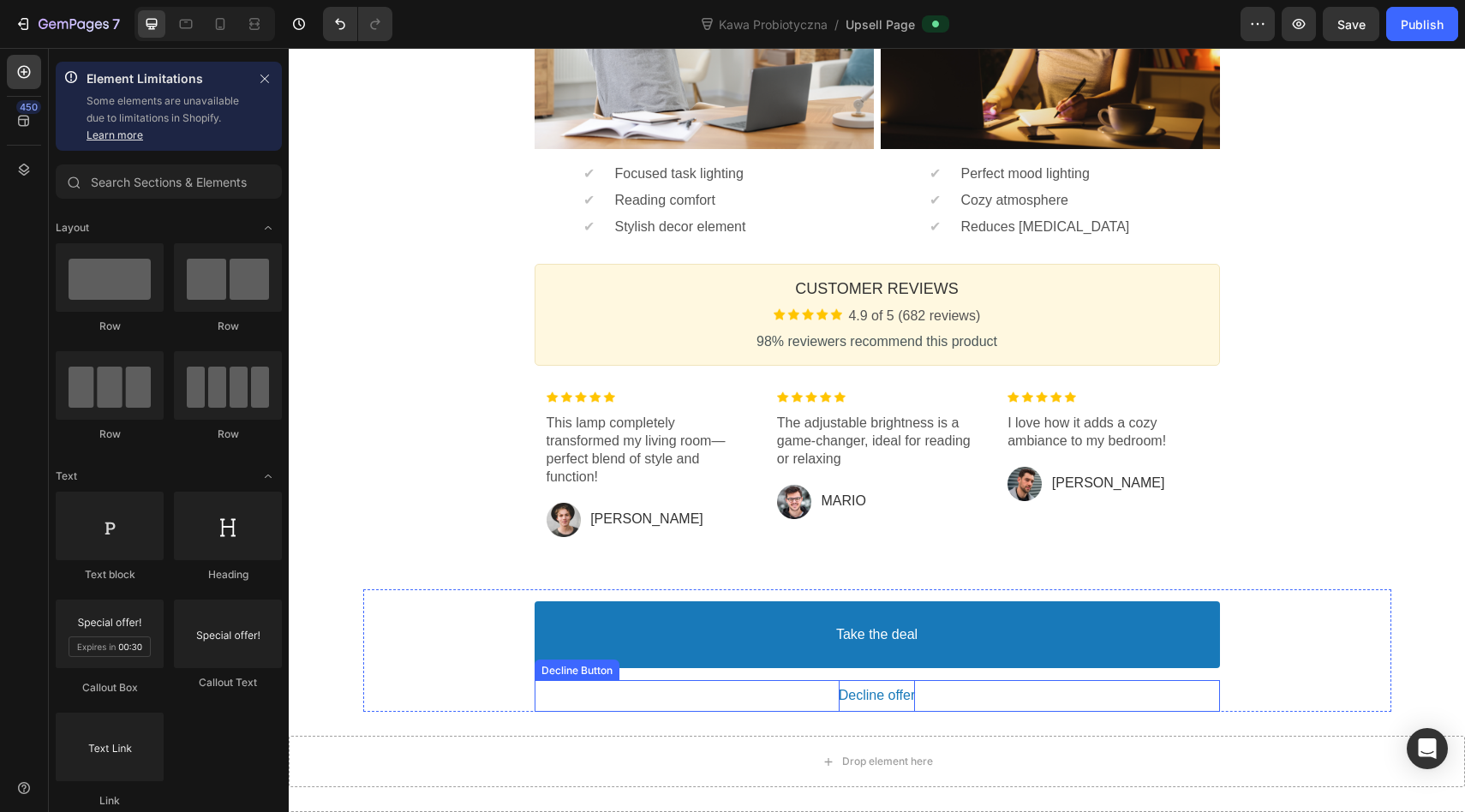
scroll to position [991, 0]
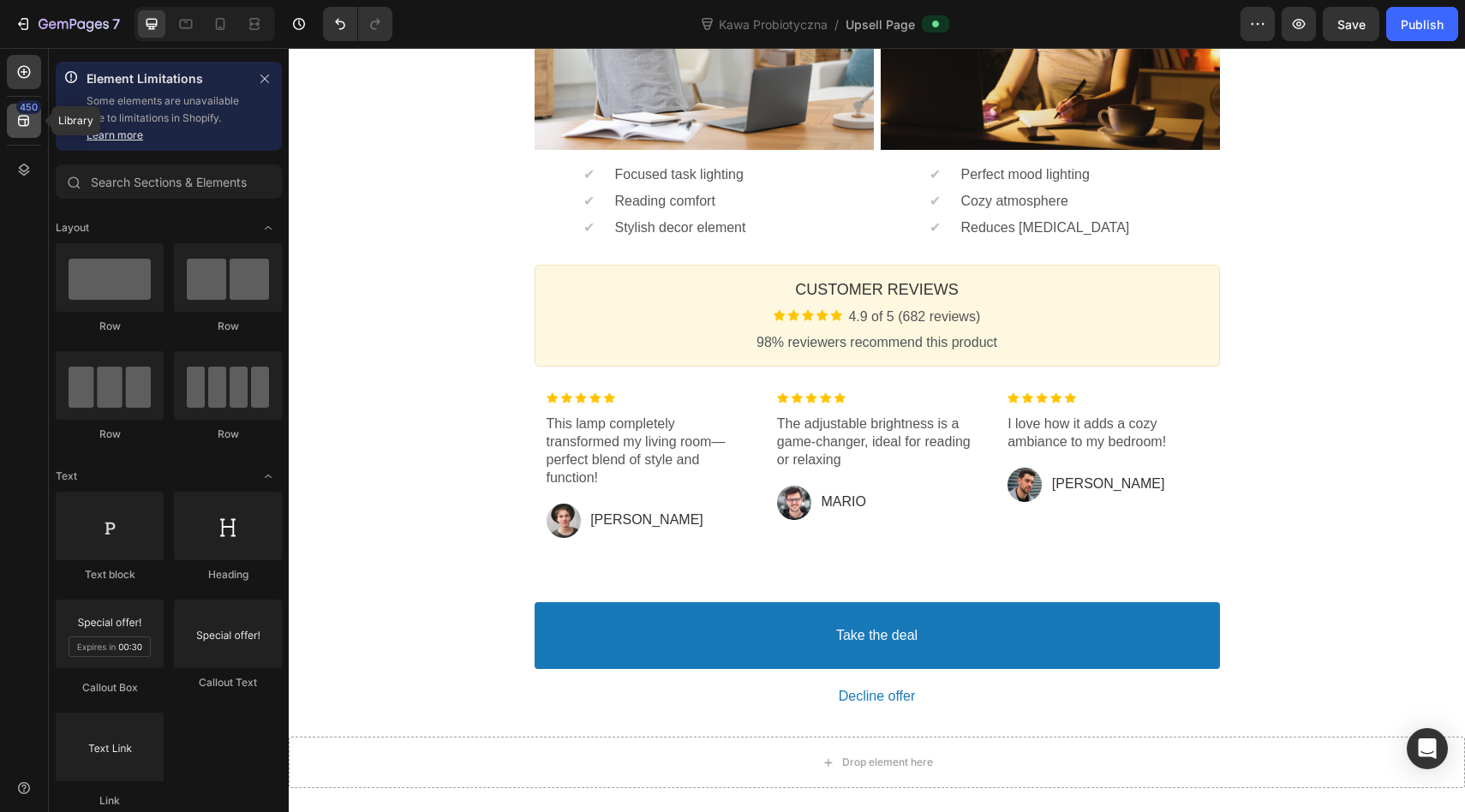
click at [25, 126] on icon at bounding box center [24, 121] width 11 height 11
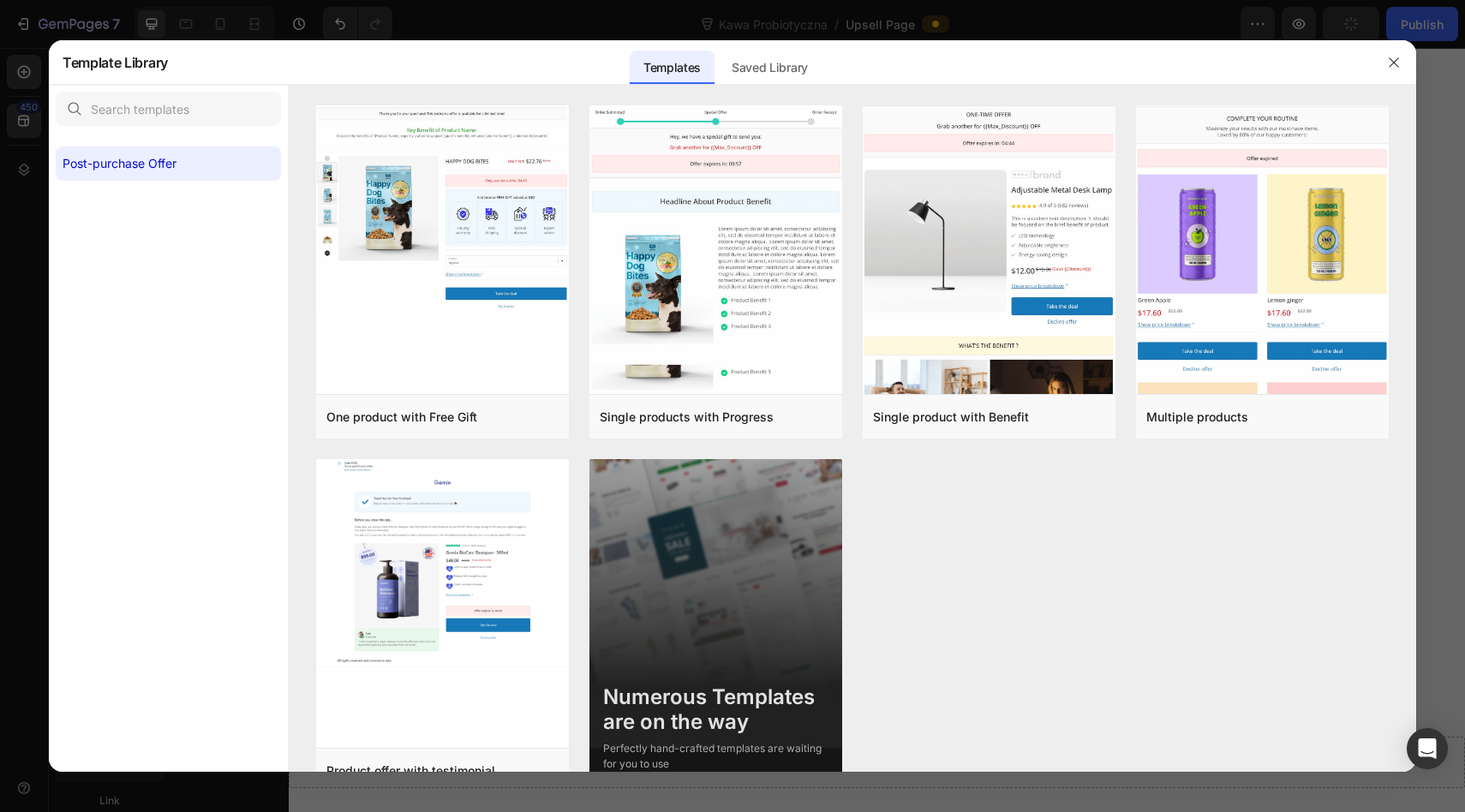
click at [193, 159] on label "Post-purchase Offer" at bounding box center [168, 163] width 225 height 34
click at [195, 160] on label "Post-purchase Offer" at bounding box center [168, 163] width 225 height 34
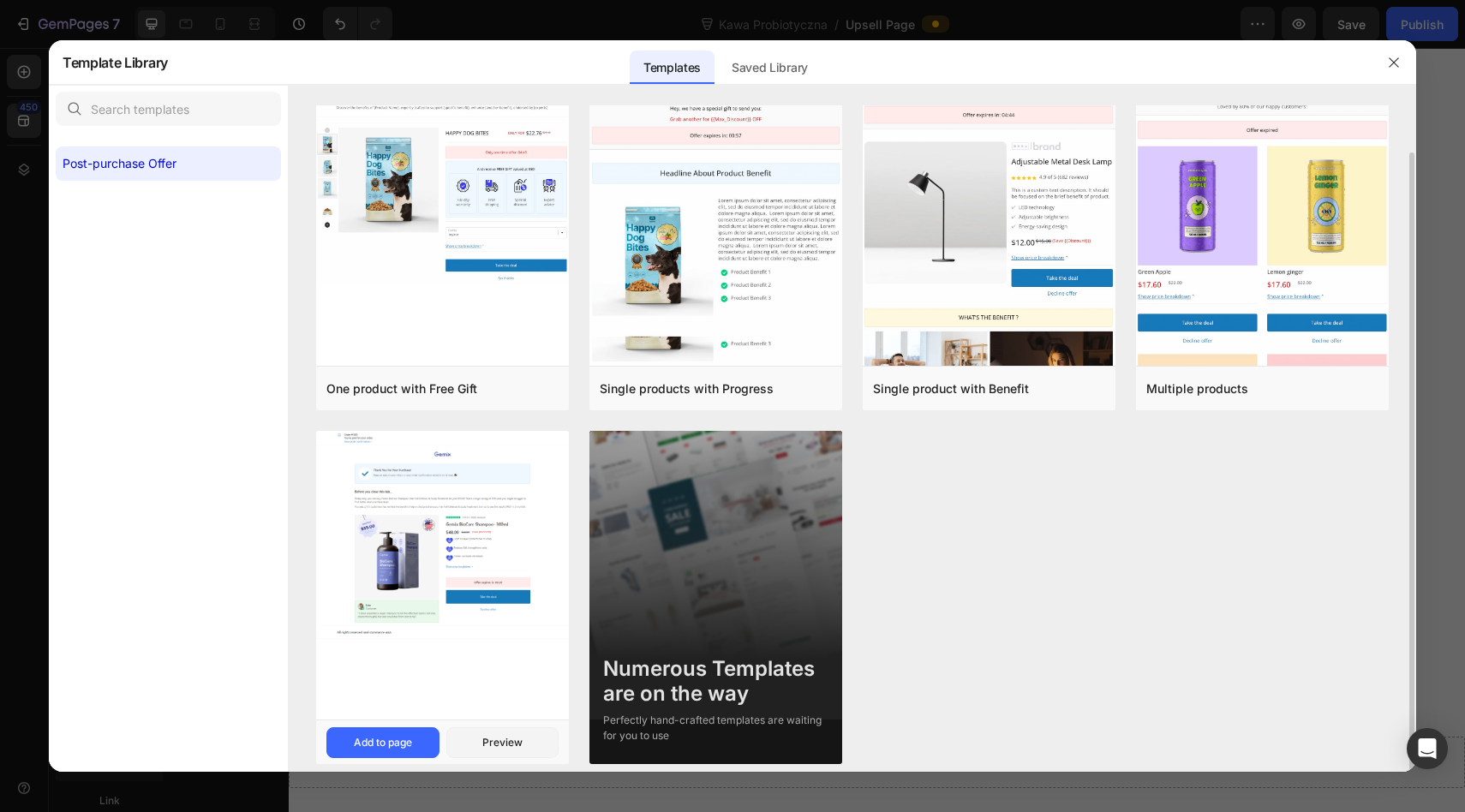
scroll to position [42, 0]
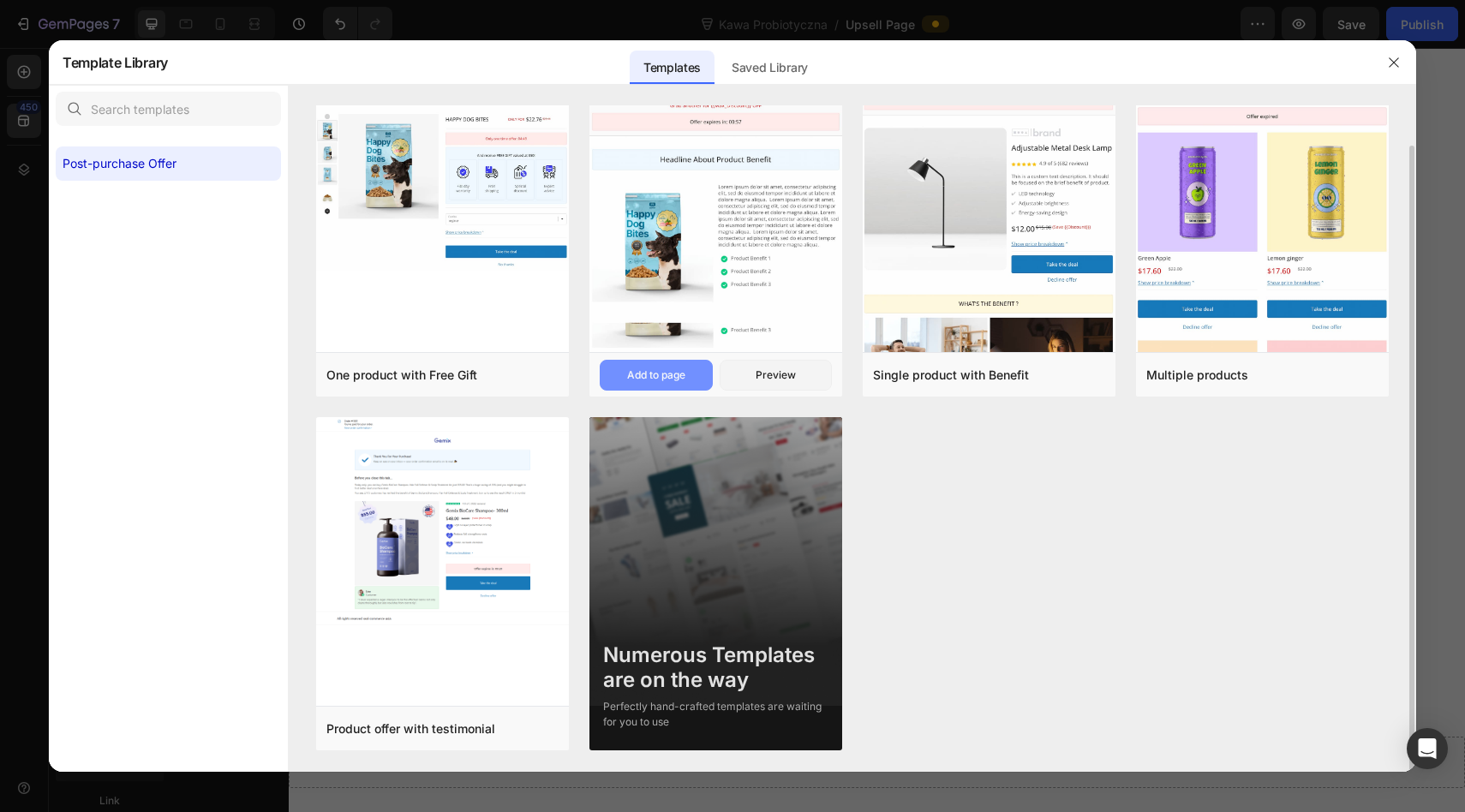
click at [669, 380] on div "Add to page" at bounding box center [655, 375] width 59 height 16
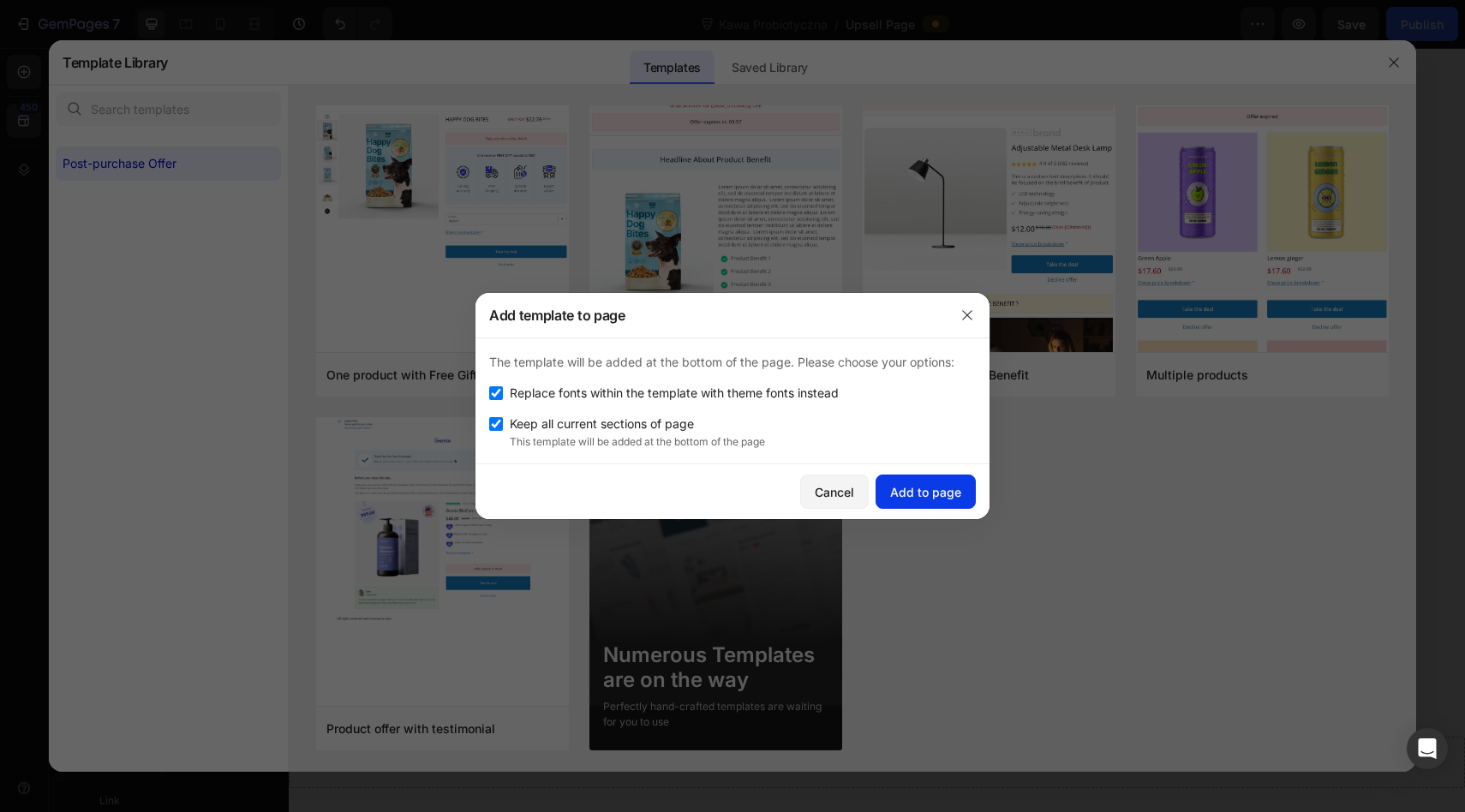
click at [905, 491] on div "Add to page" at bounding box center [925, 492] width 71 height 18
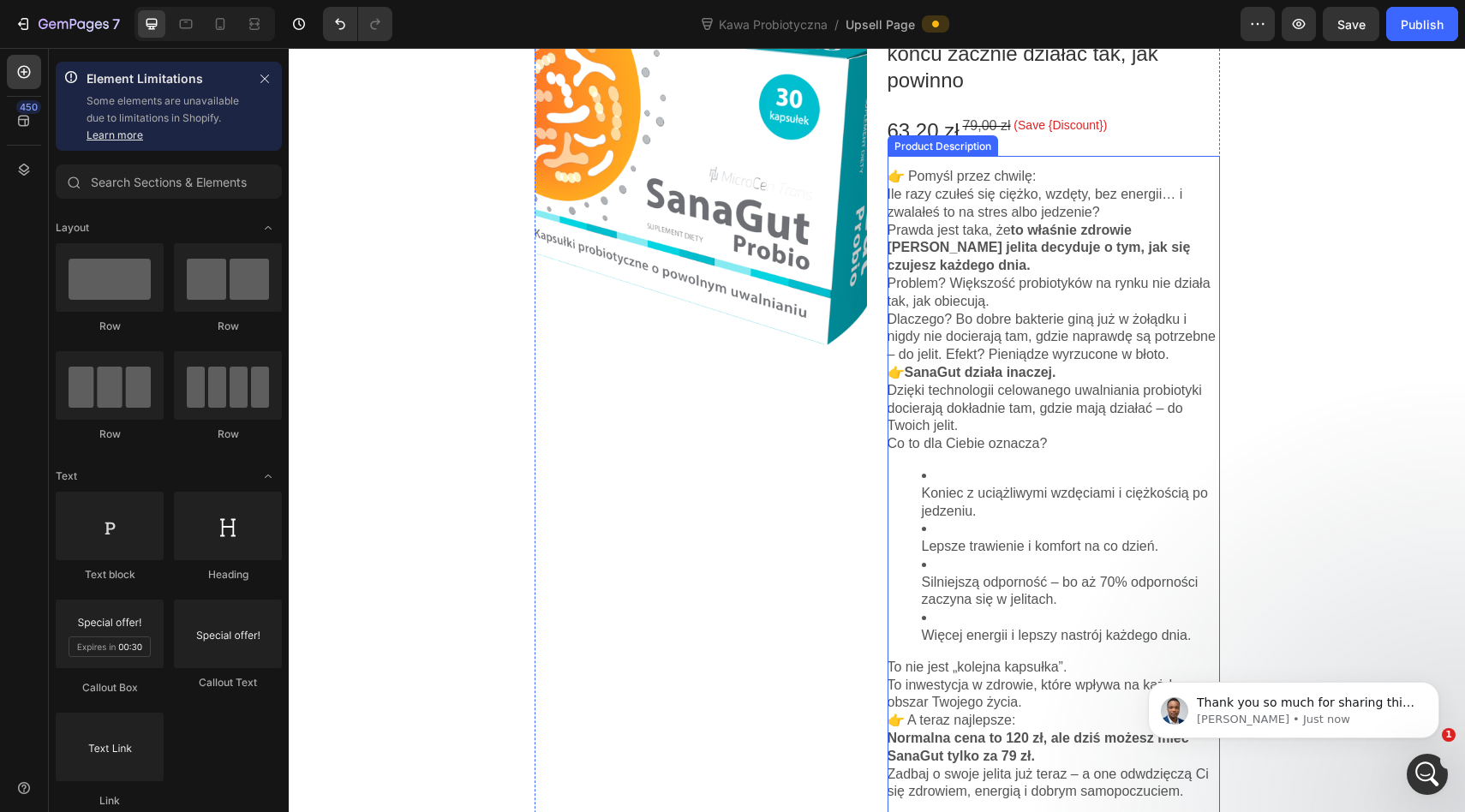
scroll to position [2121, 0]
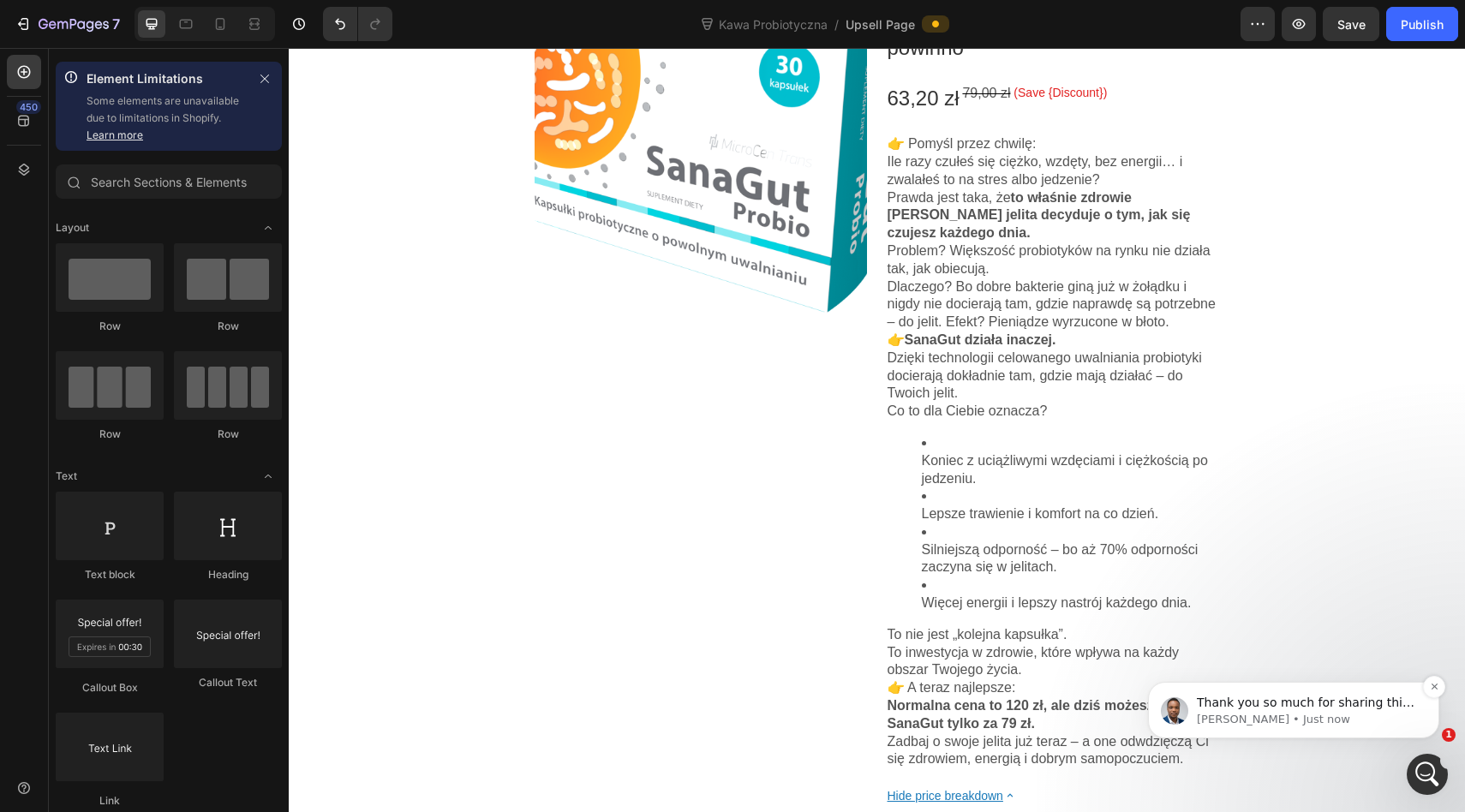
click at [1192, 724] on div "Thank you so much for sharing this. If I understand correctly, when you click t…" at bounding box center [1293, 710] width 265 height 34
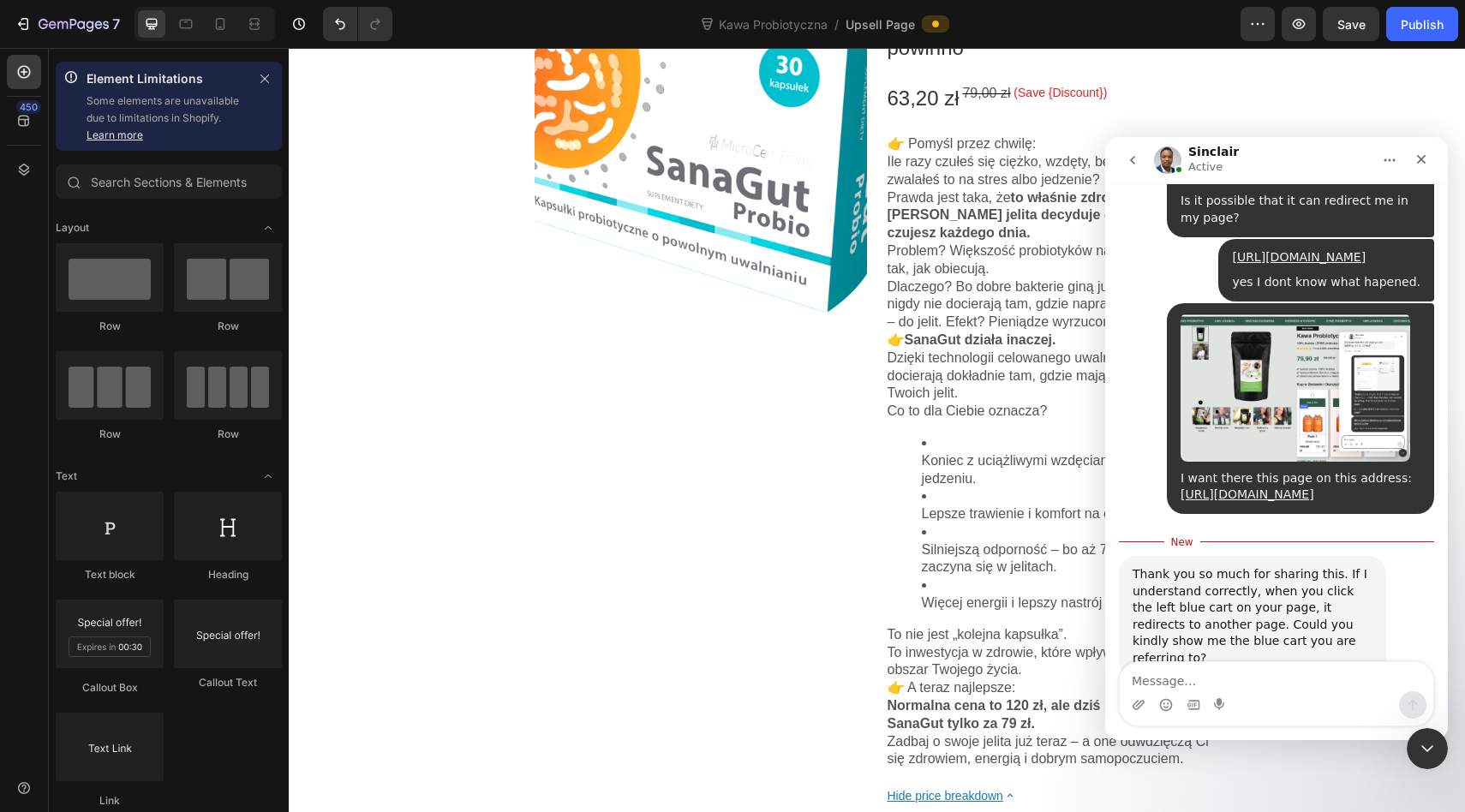
scroll to position [6002, 0]
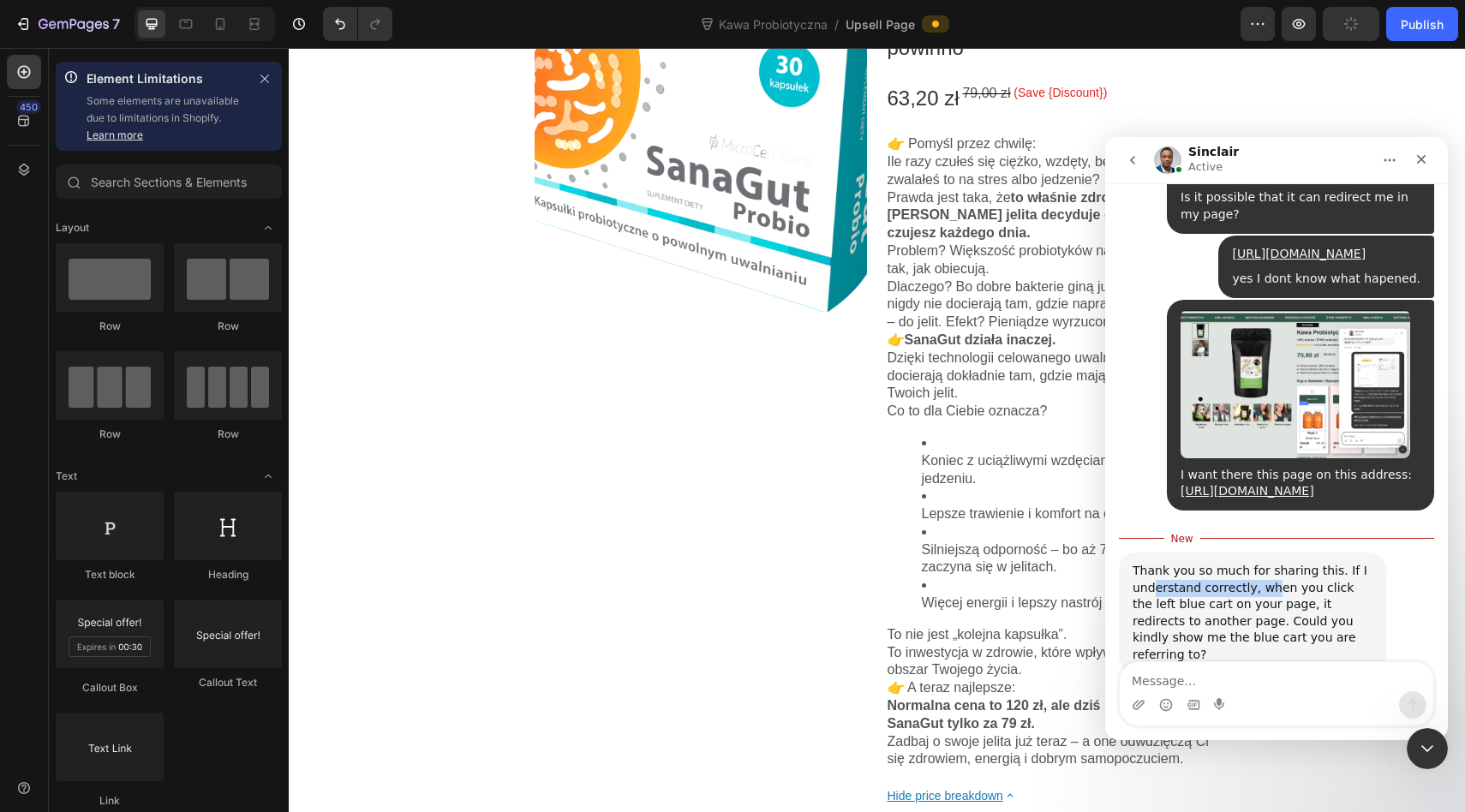
drag, startPoint x: 1150, startPoint y: 551, endPoint x: 1266, endPoint y: 551, distance: 116.0
click at [1266, 563] on div "Thank you so much for sharing this. If I understand correctly, when you click t…" at bounding box center [1252, 612] width 240 height 101
drag, startPoint x: 1144, startPoint y: 574, endPoint x: 1267, endPoint y: 570, distance: 123.1
click at [1267, 570] on div "Thank you so much for sharing this. If I understand correctly, when you click t…" at bounding box center [1252, 612] width 240 height 101
drag, startPoint x: 1222, startPoint y: 591, endPoint x: 1264, endPoint y: 591, distance: 42.0
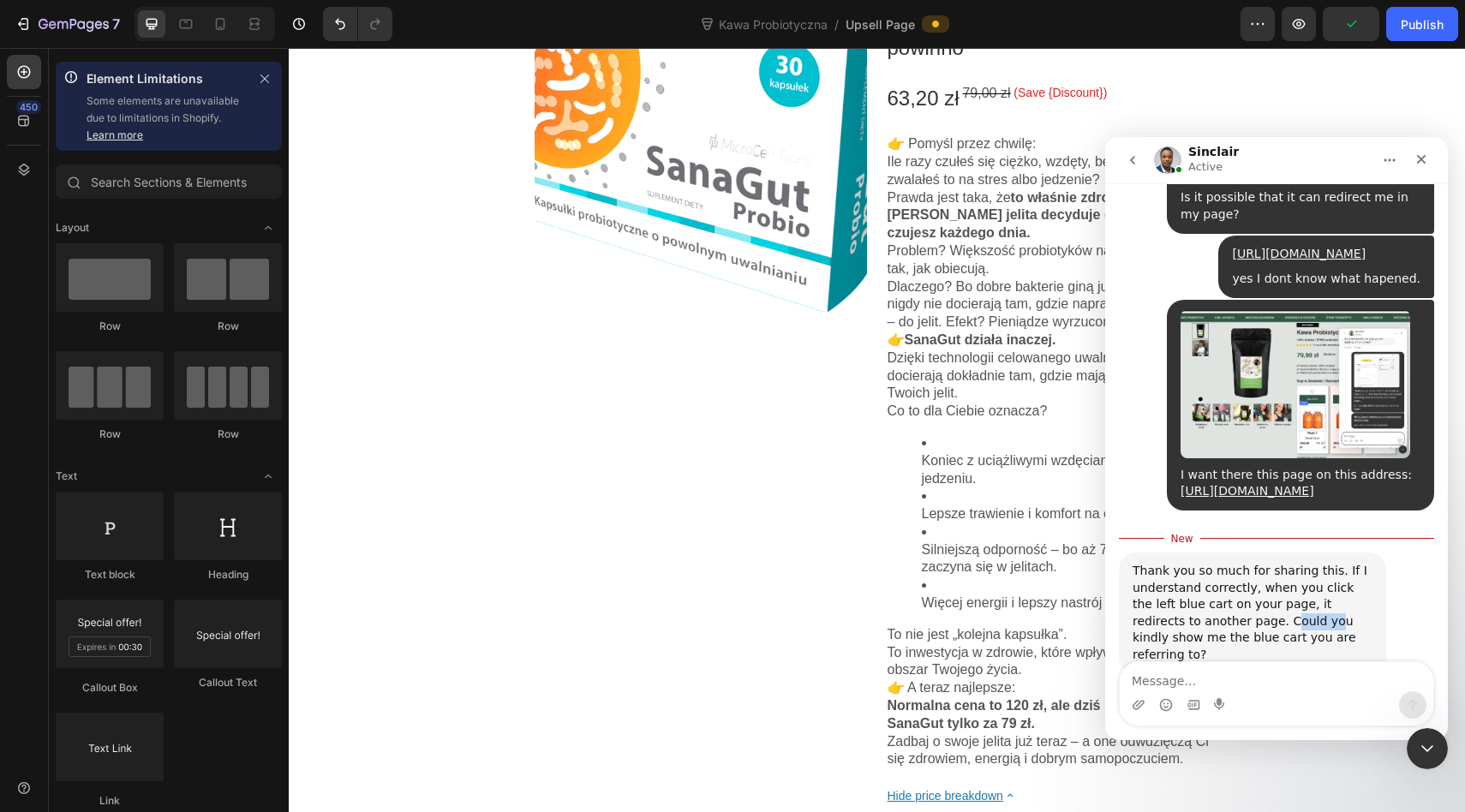
click at [1264, 591] on div "Thank you so much for sharing this. If I understand correctly, when you click t…" at bounding box center [1252, 612] width 240 height 101
drag, startPoint x: 1238, startPoint y: 588, endPoint x: 1300, endPoint y: 588, distance: 62.0
click at [1300, 588] on div "Thank you so much for sharing this. If I understand correctly, when you click t…" at bounding box center [1252, 612] width 240 height 101
drag, startPoint x: 1186, startPoint y: 606, endPoint x: 1250, endPoint y: 606, distance: 64.0
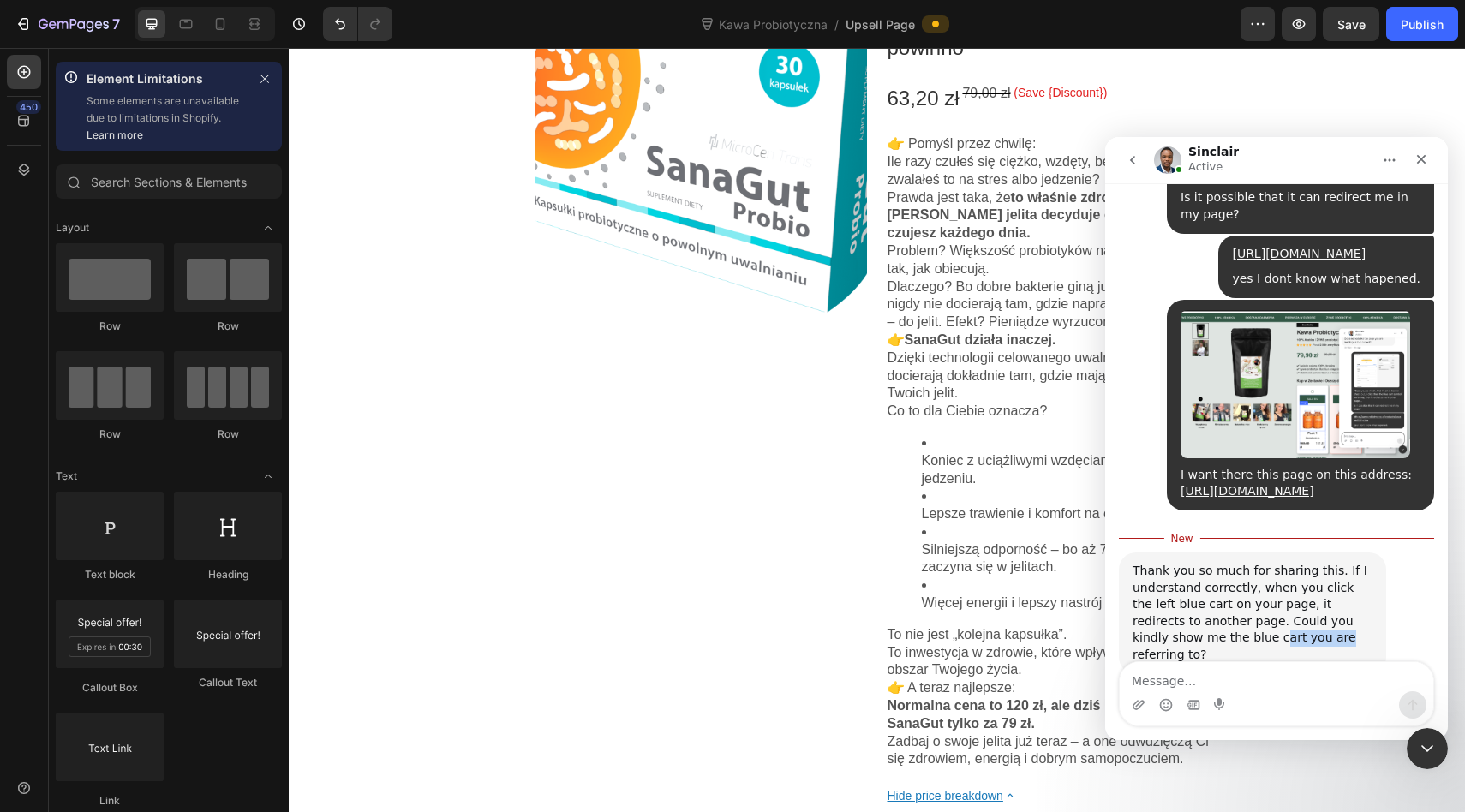
click at [1250, 606] on div "Thank you so much for sharing this. If I understand correctly, when you click t…" at bounding box center [1252, 612] width 240 height 101
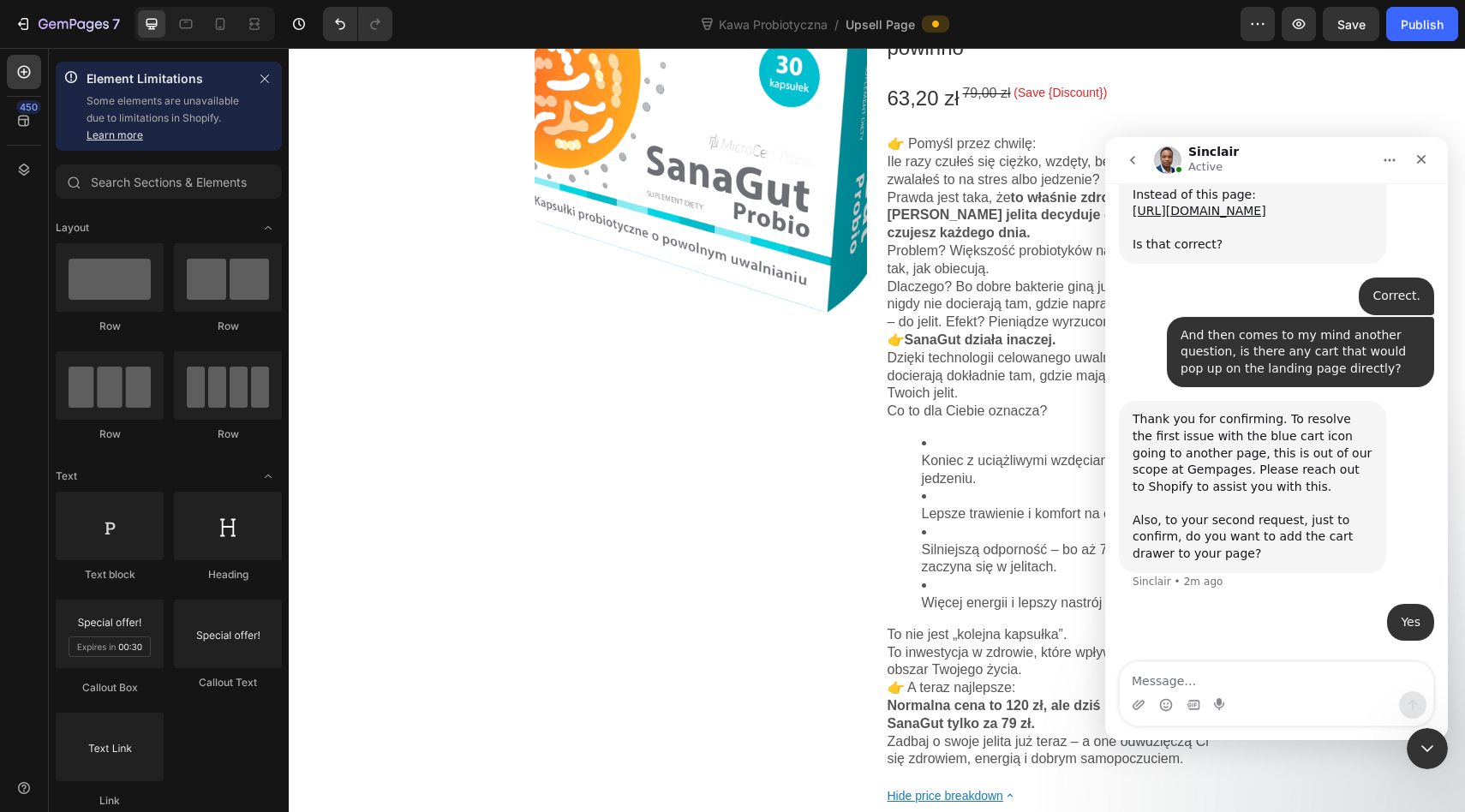
scroll to position [7092, 0]
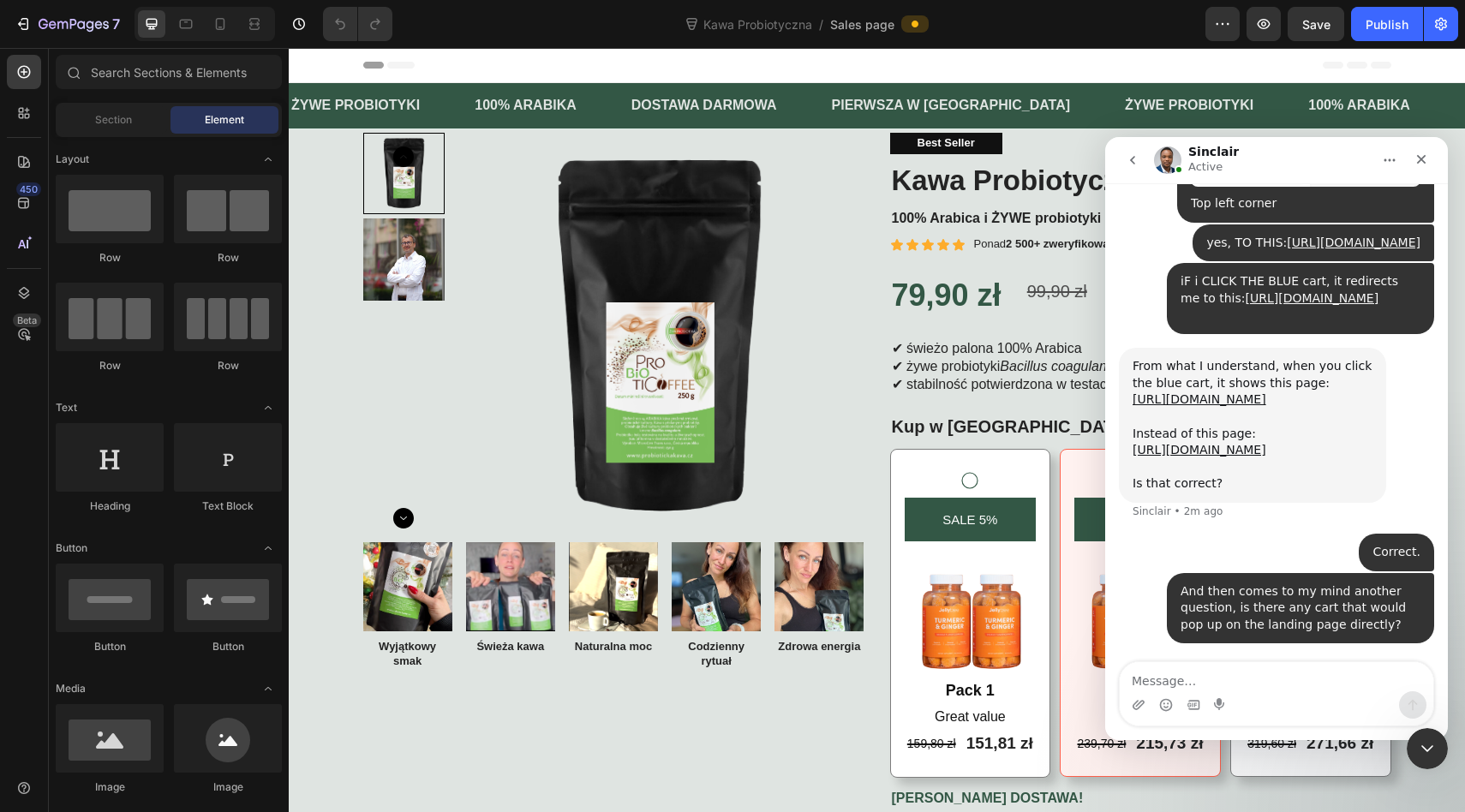
scroll to position [6838, 0]
click at [1420, 160] on icon "Close" at bounding box center [1421, 159] width 14 height 14
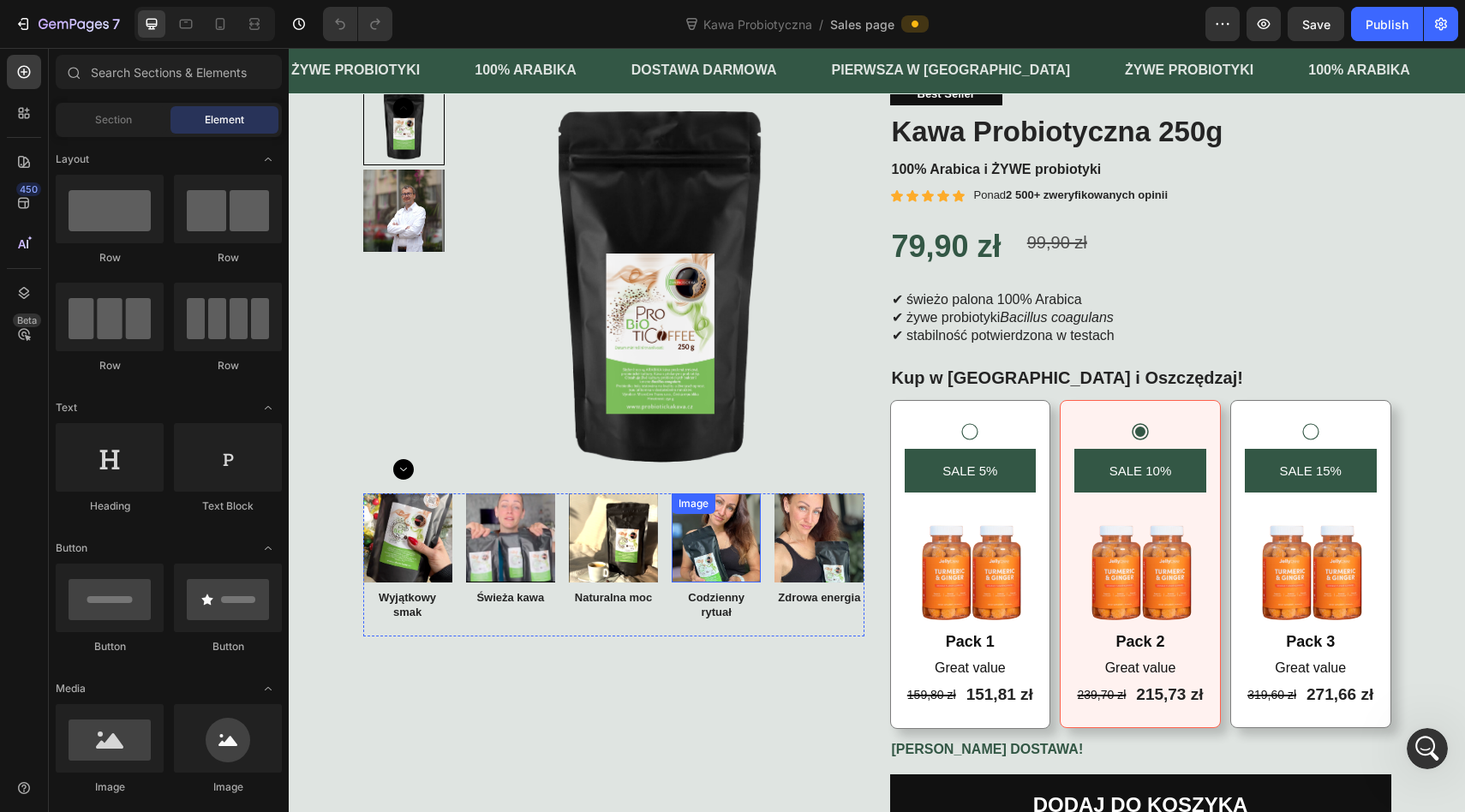
scroll to position [62, 0]
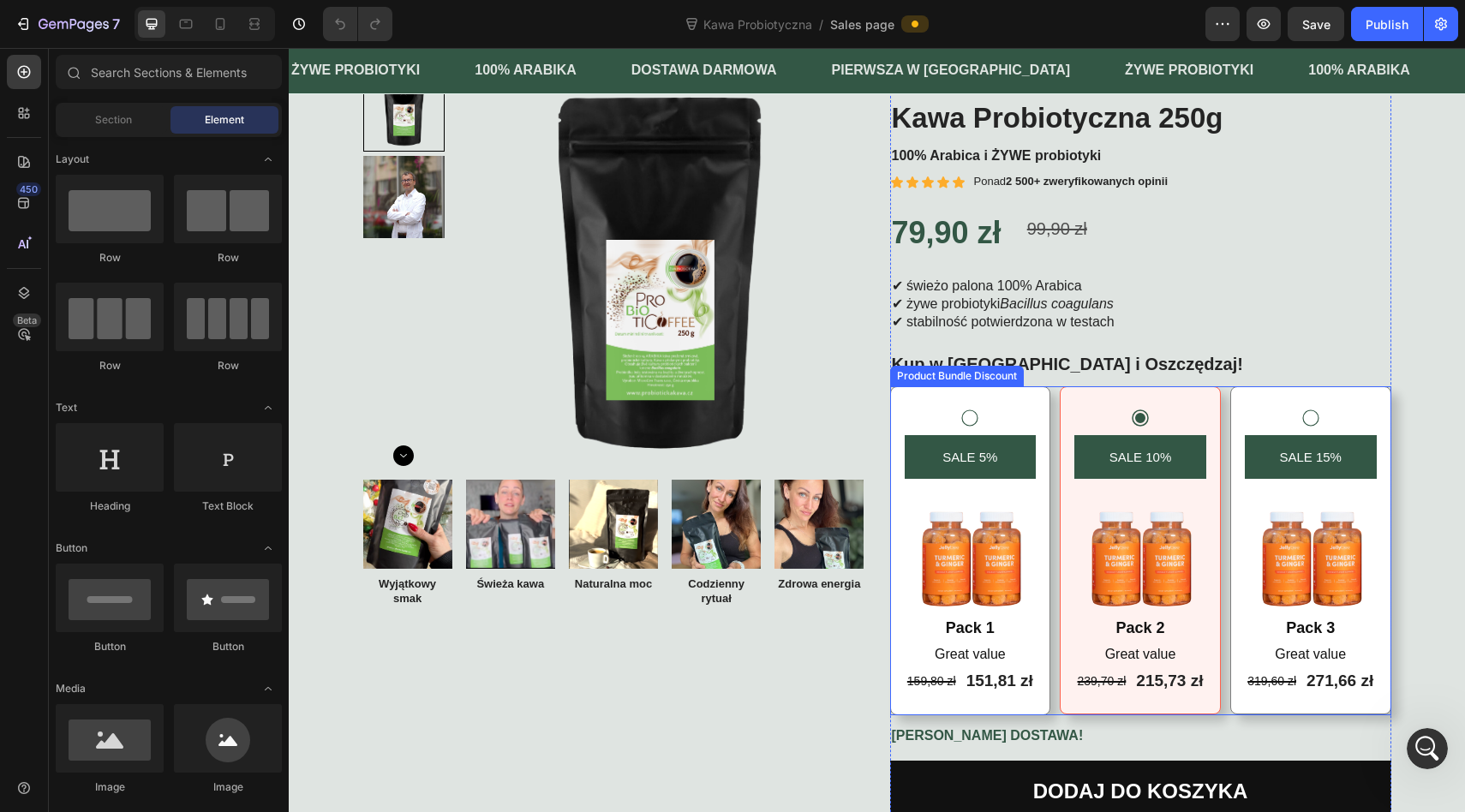
click at [971, 413] on icon at bounding box center [969, 417] width 20 height 20
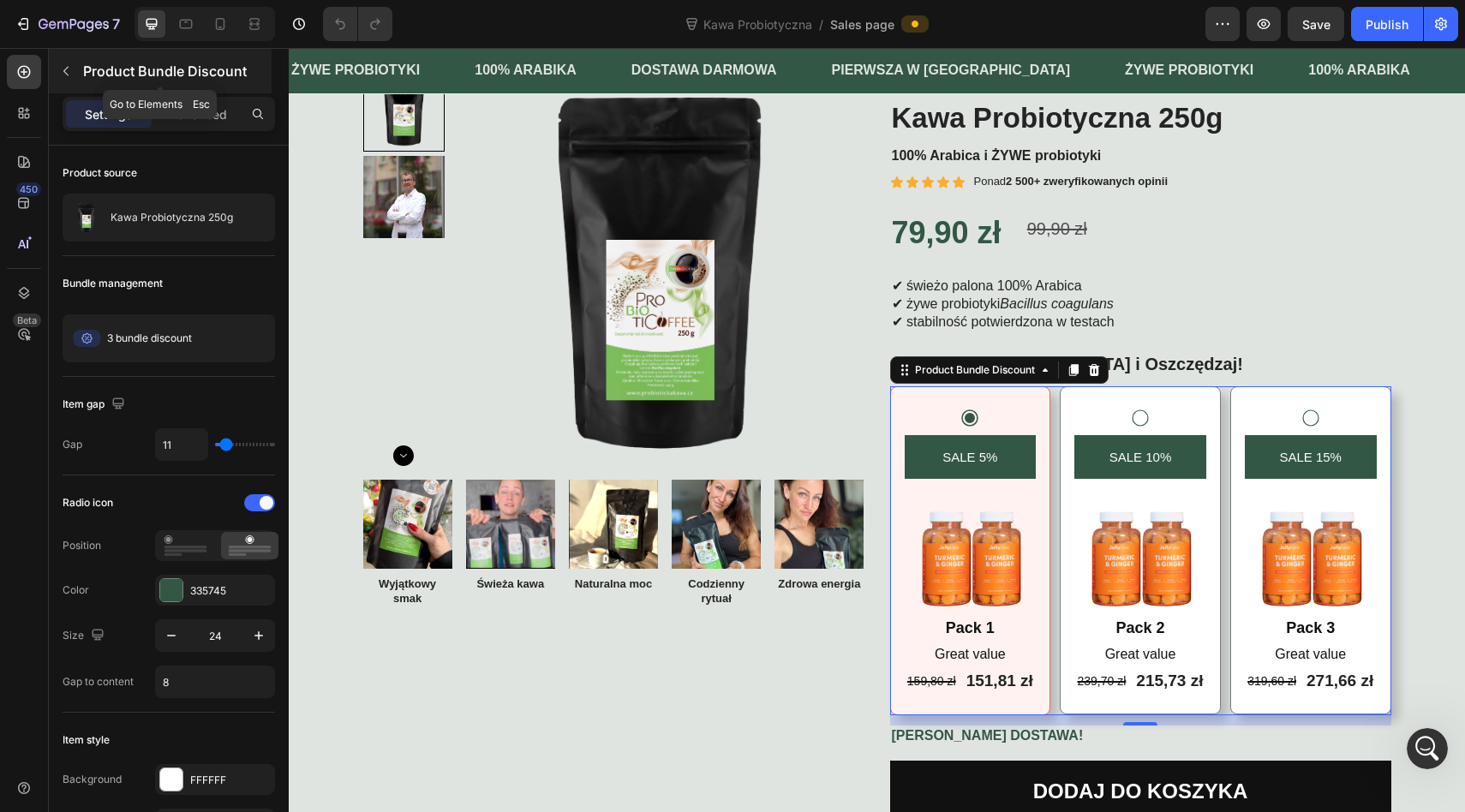
click at [76, 76] on button "button" at bounding box center [66, 71] width 27 height 27
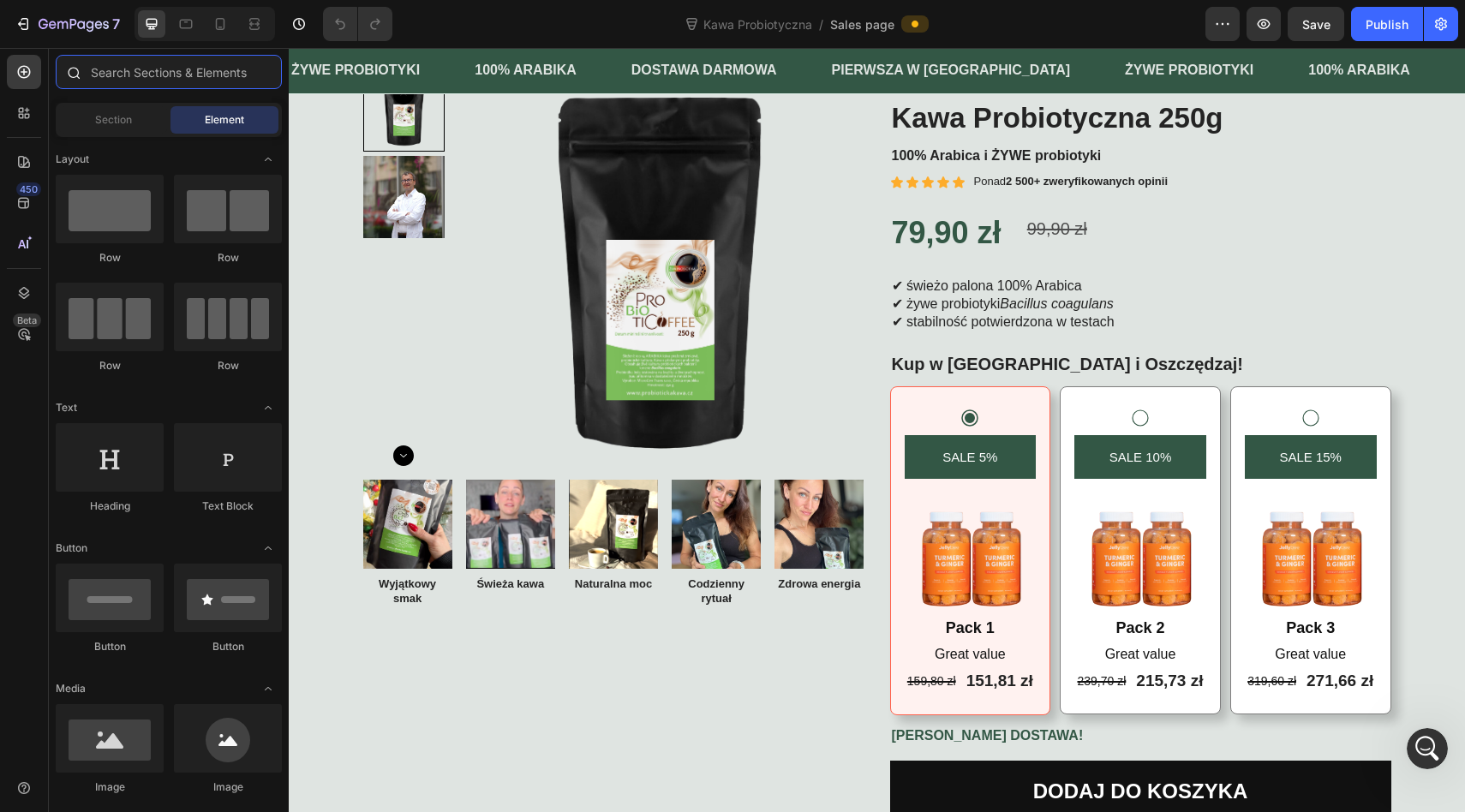
click at [167, 73] on input "text" at bounding box center [169, 72] width 226 height 34
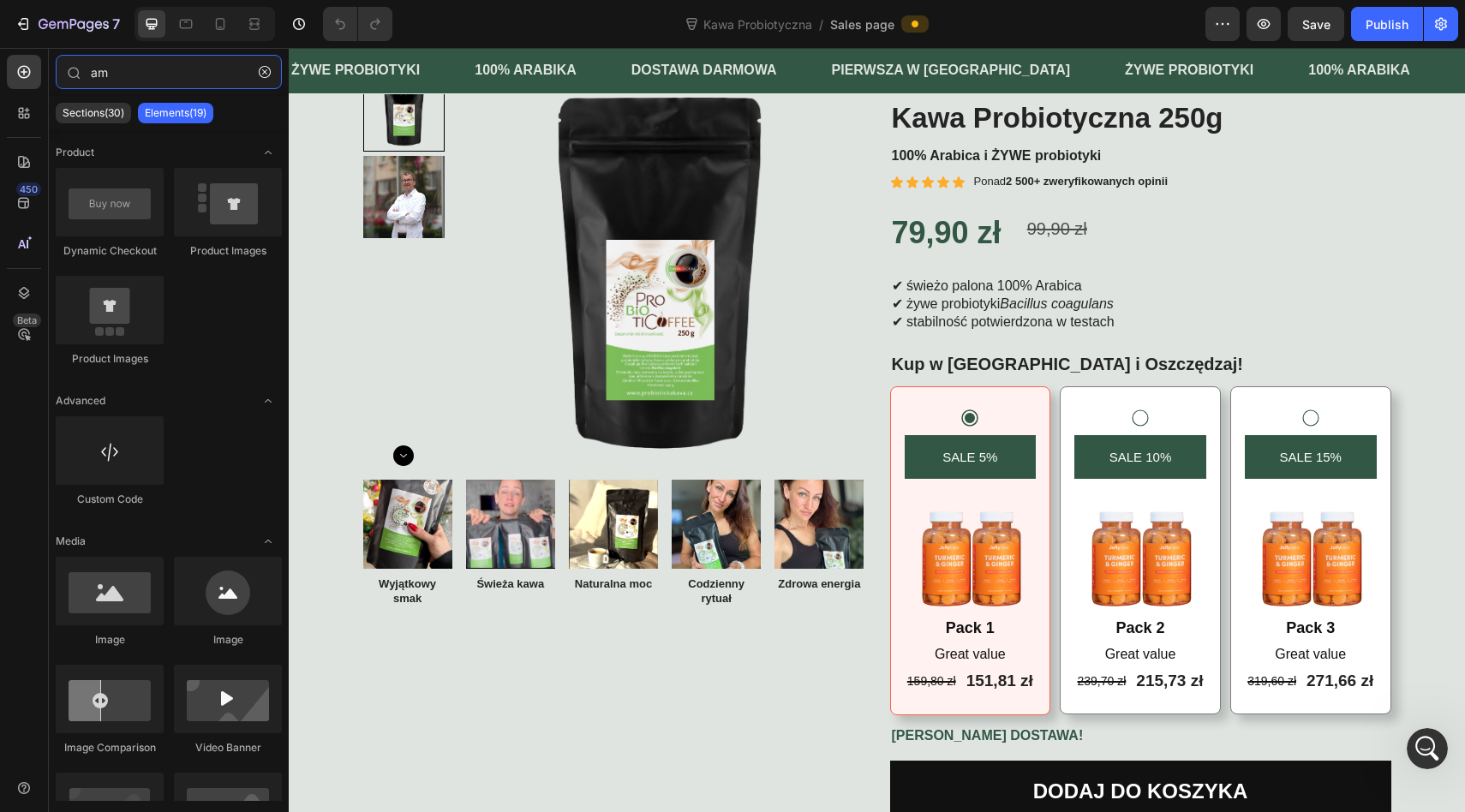
type input "a"
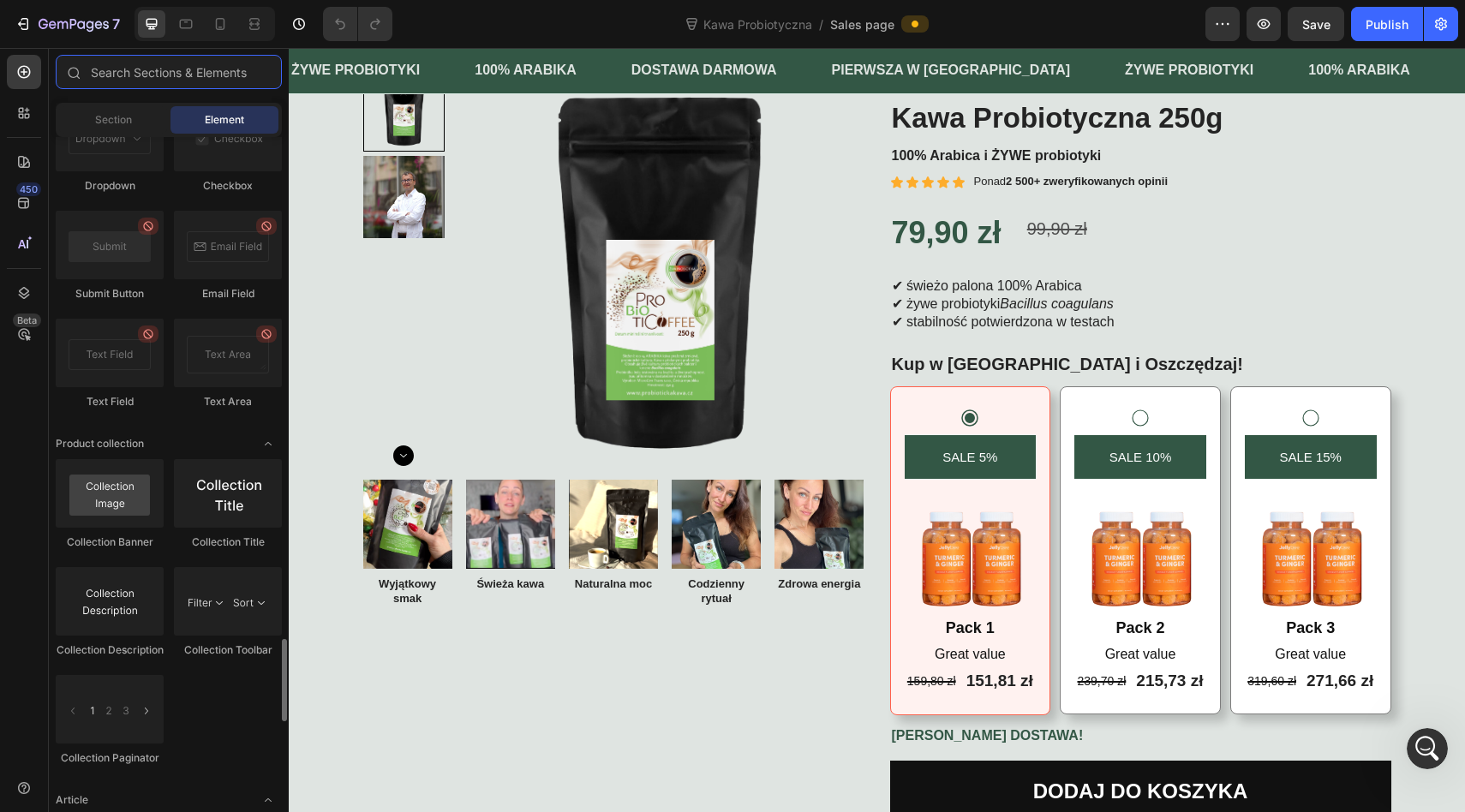
scroll to position [4075, 0]
click at [111, 120] on span "Section" at bounding box center [114, 120] width 37 height 16
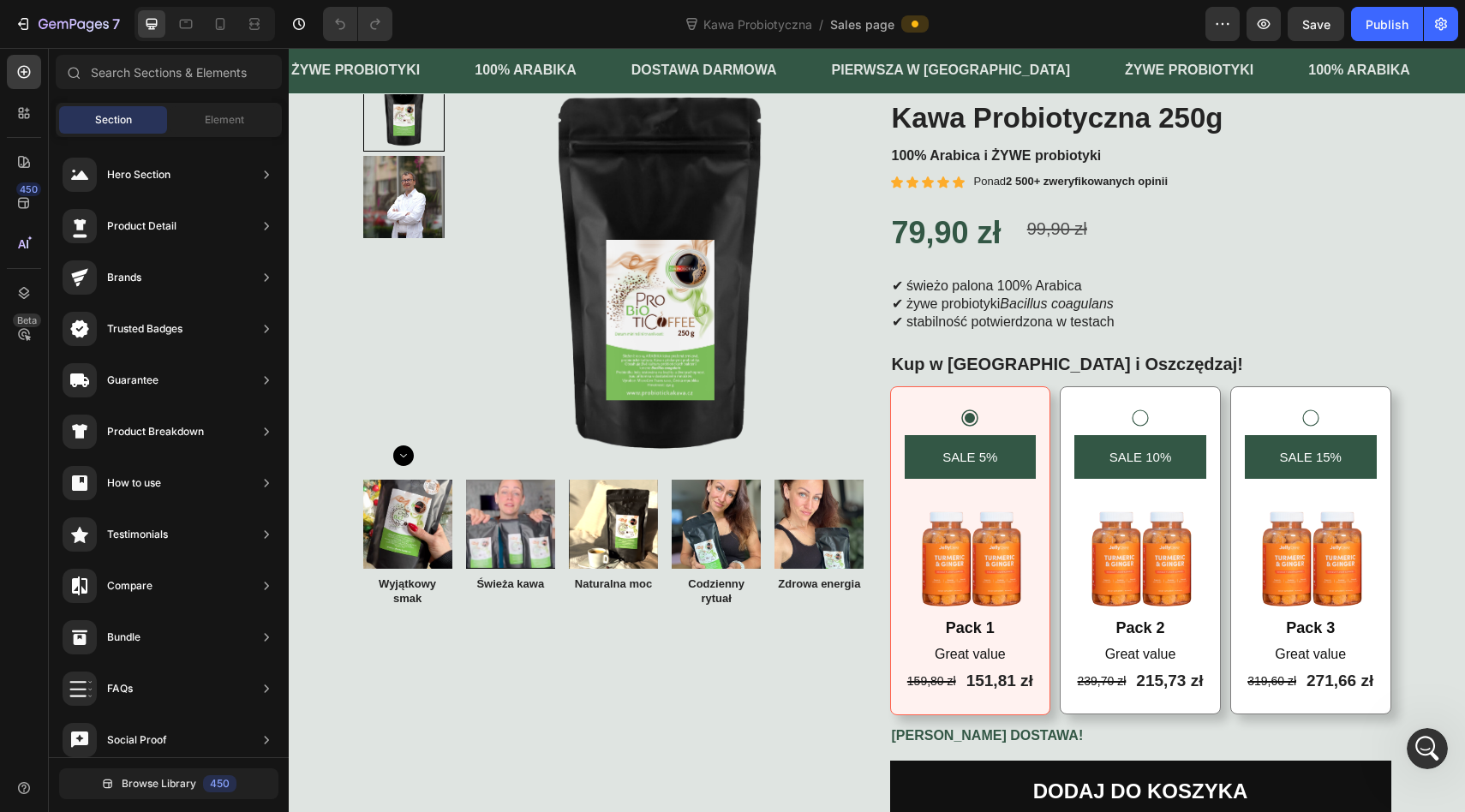
scroll to position [6904, 0]
click at [106, 111] on div "Section" at bounding box center [113, 119] width 108 height 27
click at [106, 112] on span "Section" at bounding box center [114, 120] width 37 height 16
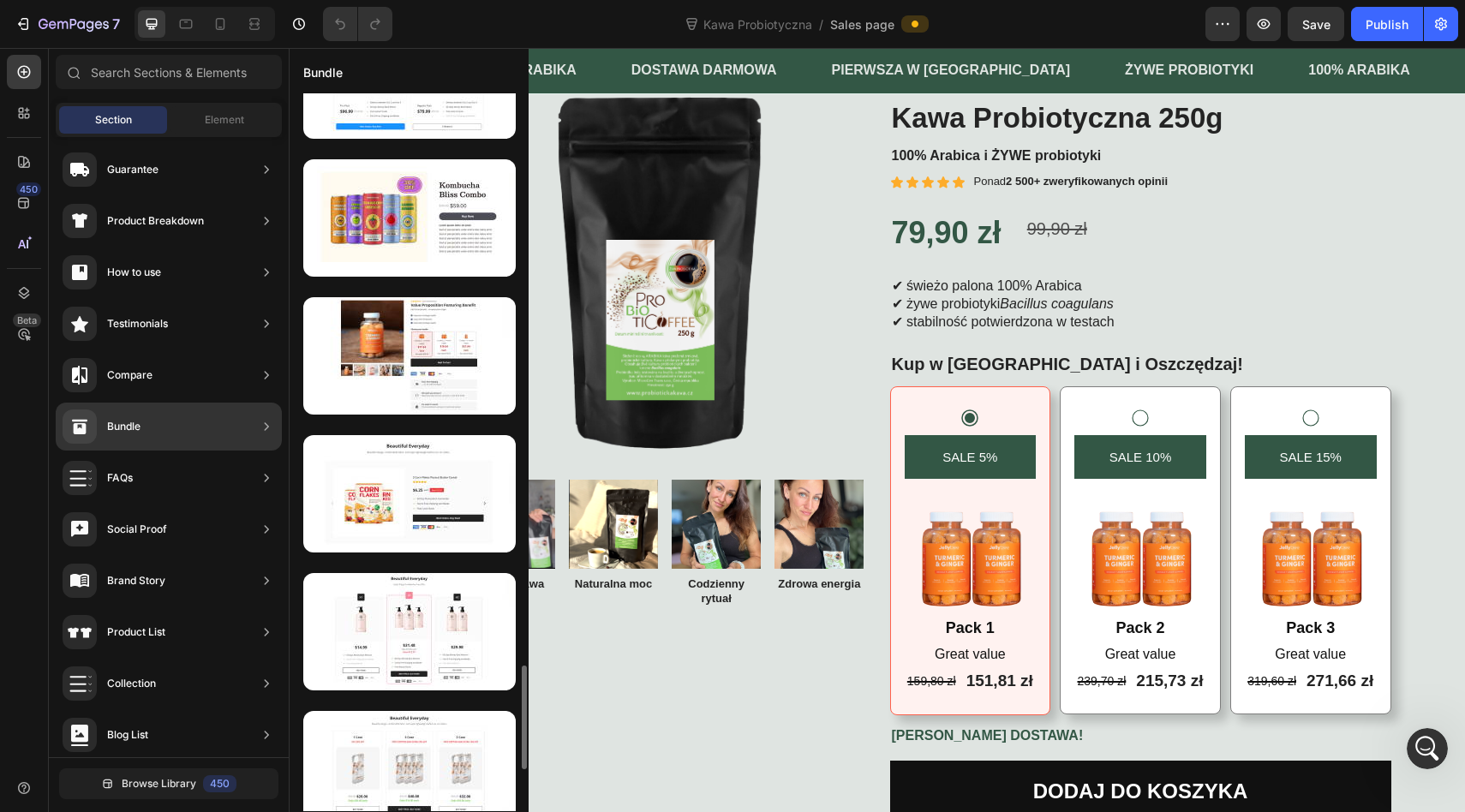
scroll to position [3798, 0]
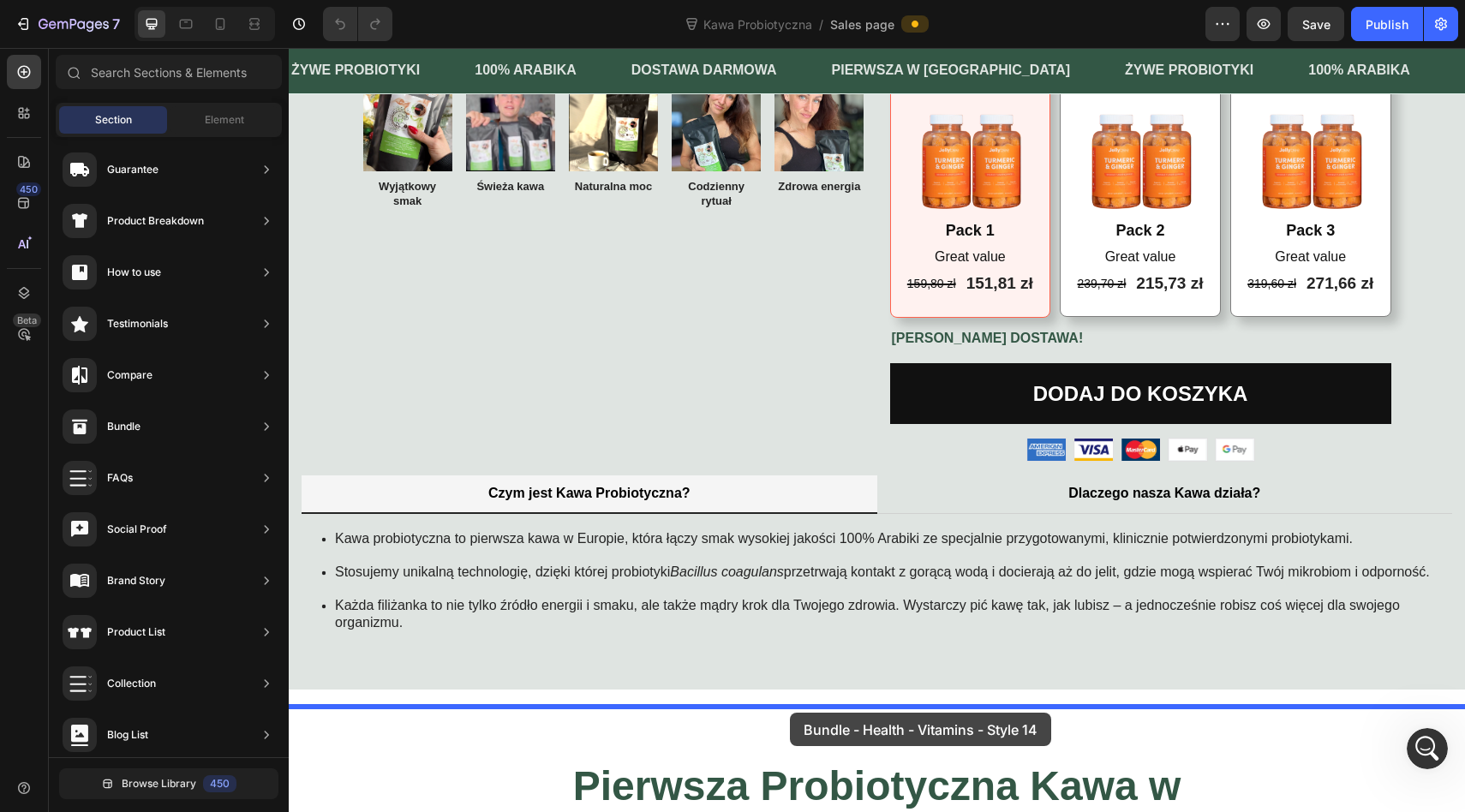
drag, startPoint x: 703, startPoint y: 403, endPoint x: 789, endPoint y: 712, distance: 320.7
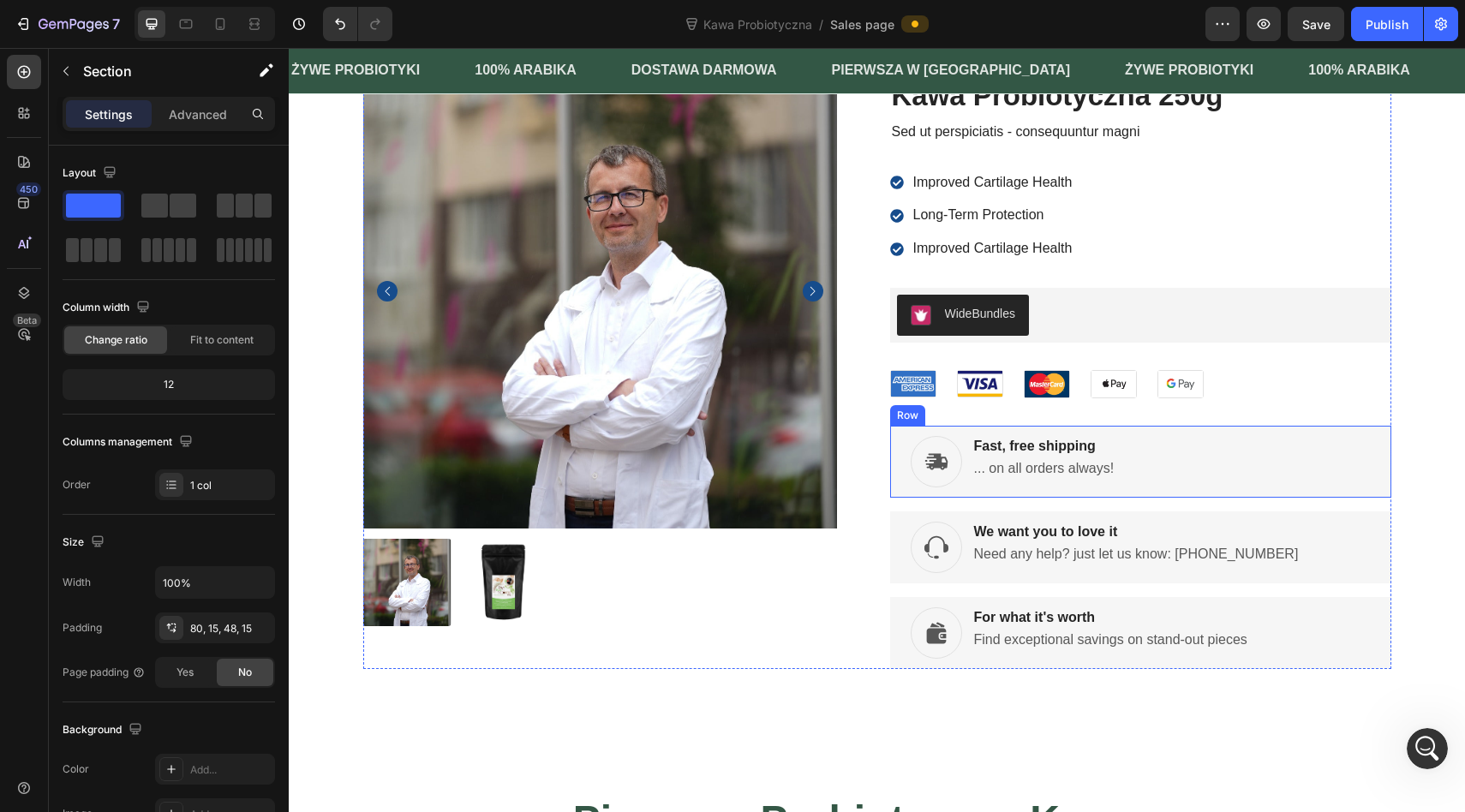
scroll to position [1181, 0]
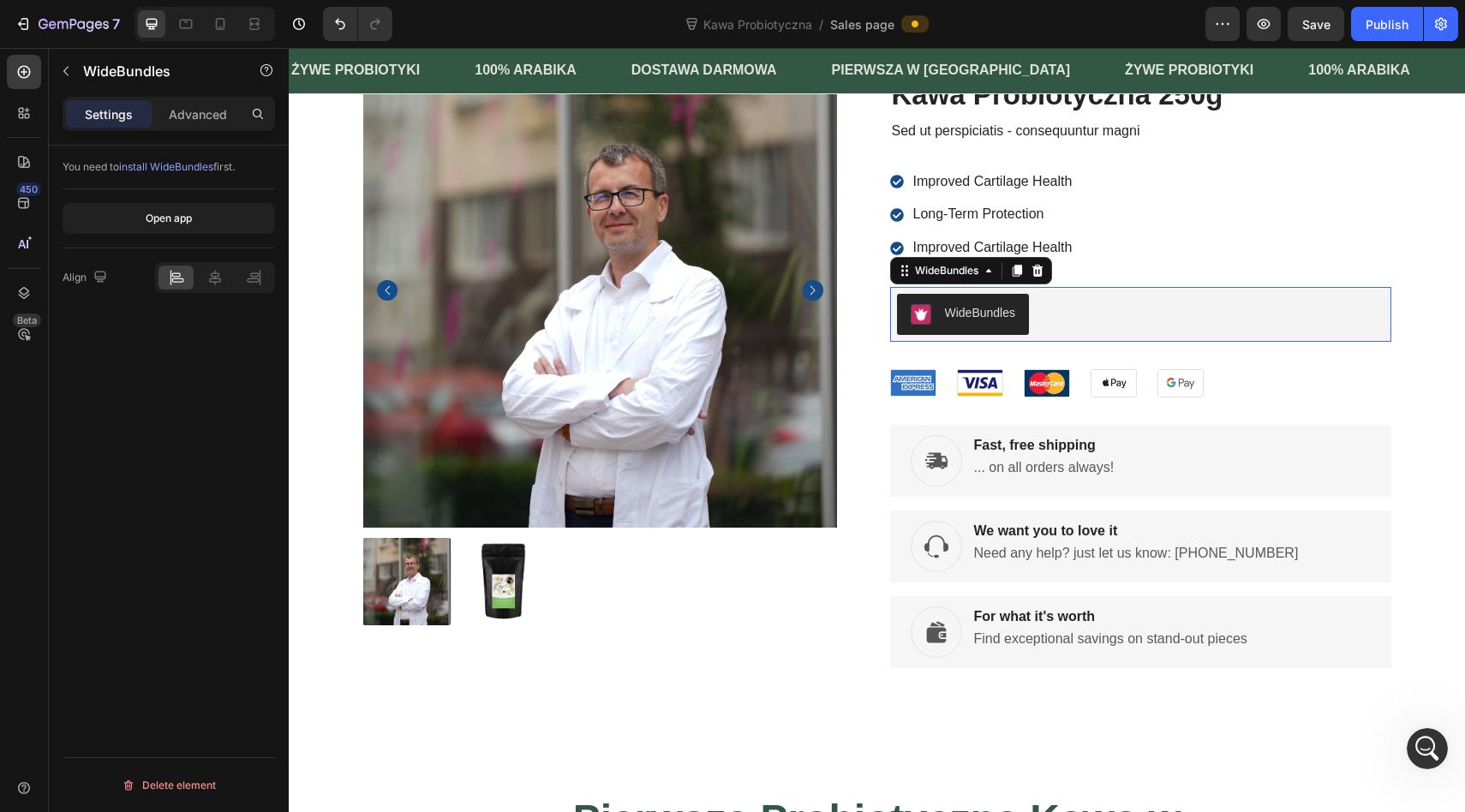
click at [961, 322] on div "WideBundles" at bounding box center [963, 313] width 105 height 20
click at [959, 317] on div "WideBundles" at bounding box center [979, 312] width 71 height 18
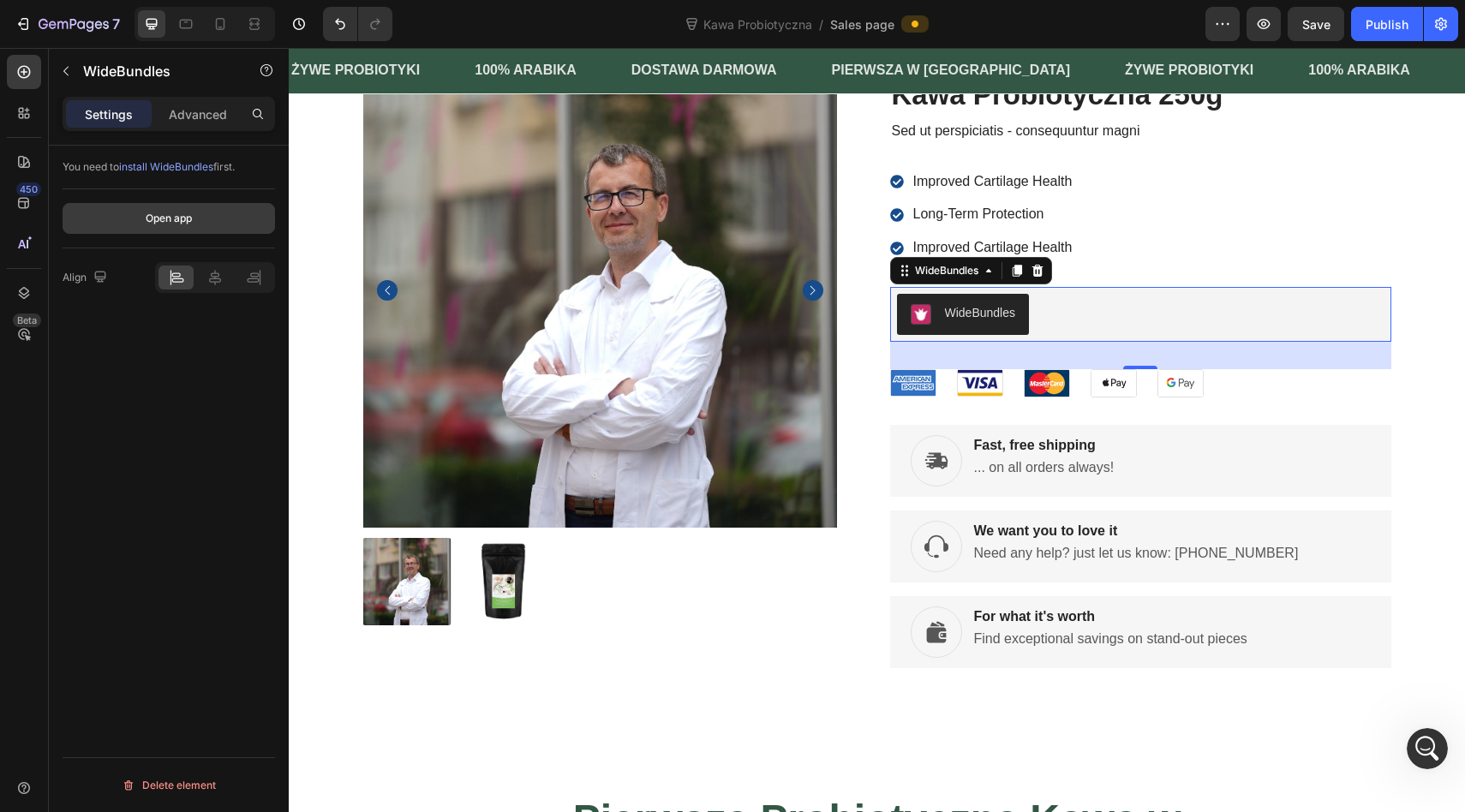
click at [92, 214] on button "Open app" at bounding box center [168, 218] width 213 height 31
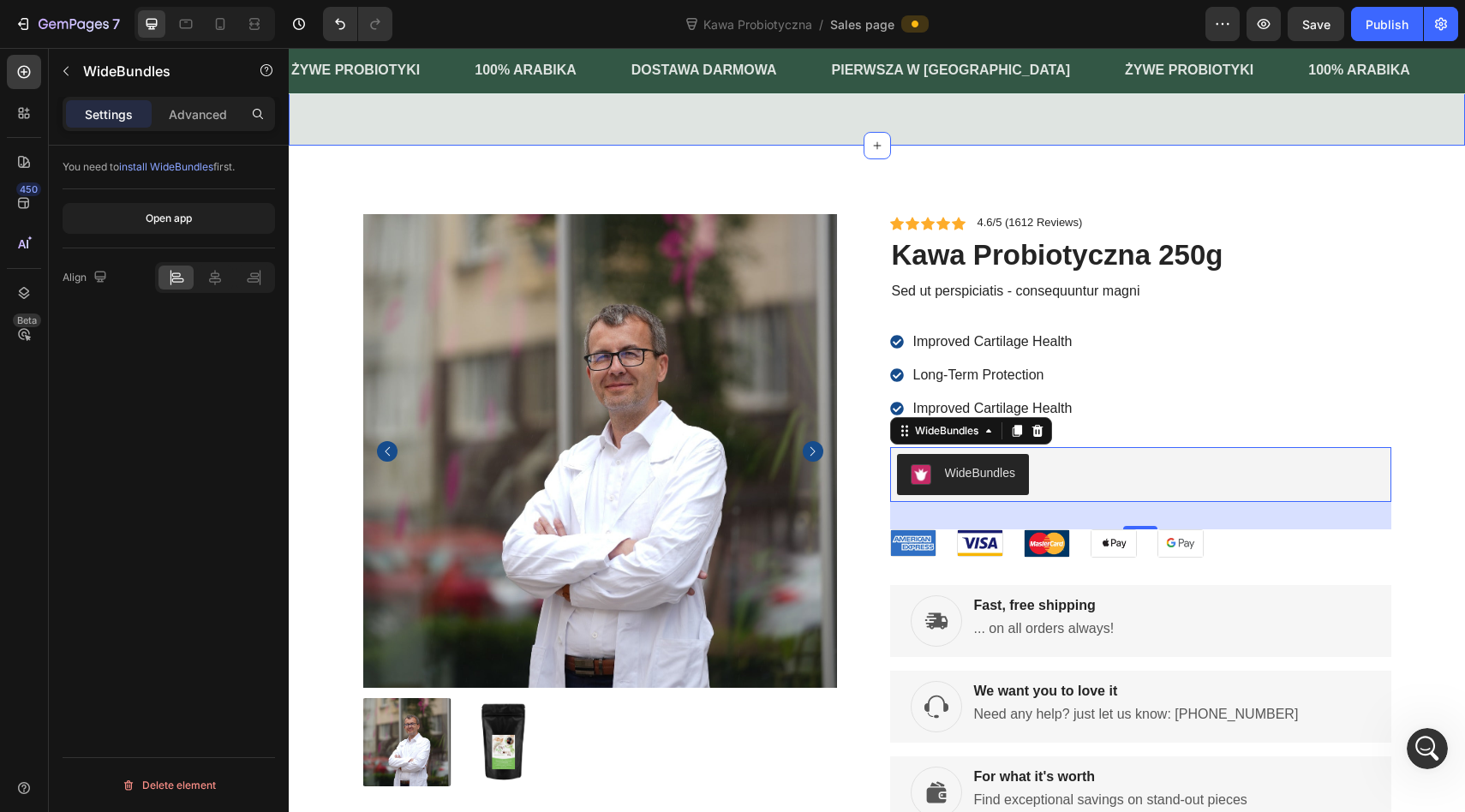
scroll to position [6904, 0]
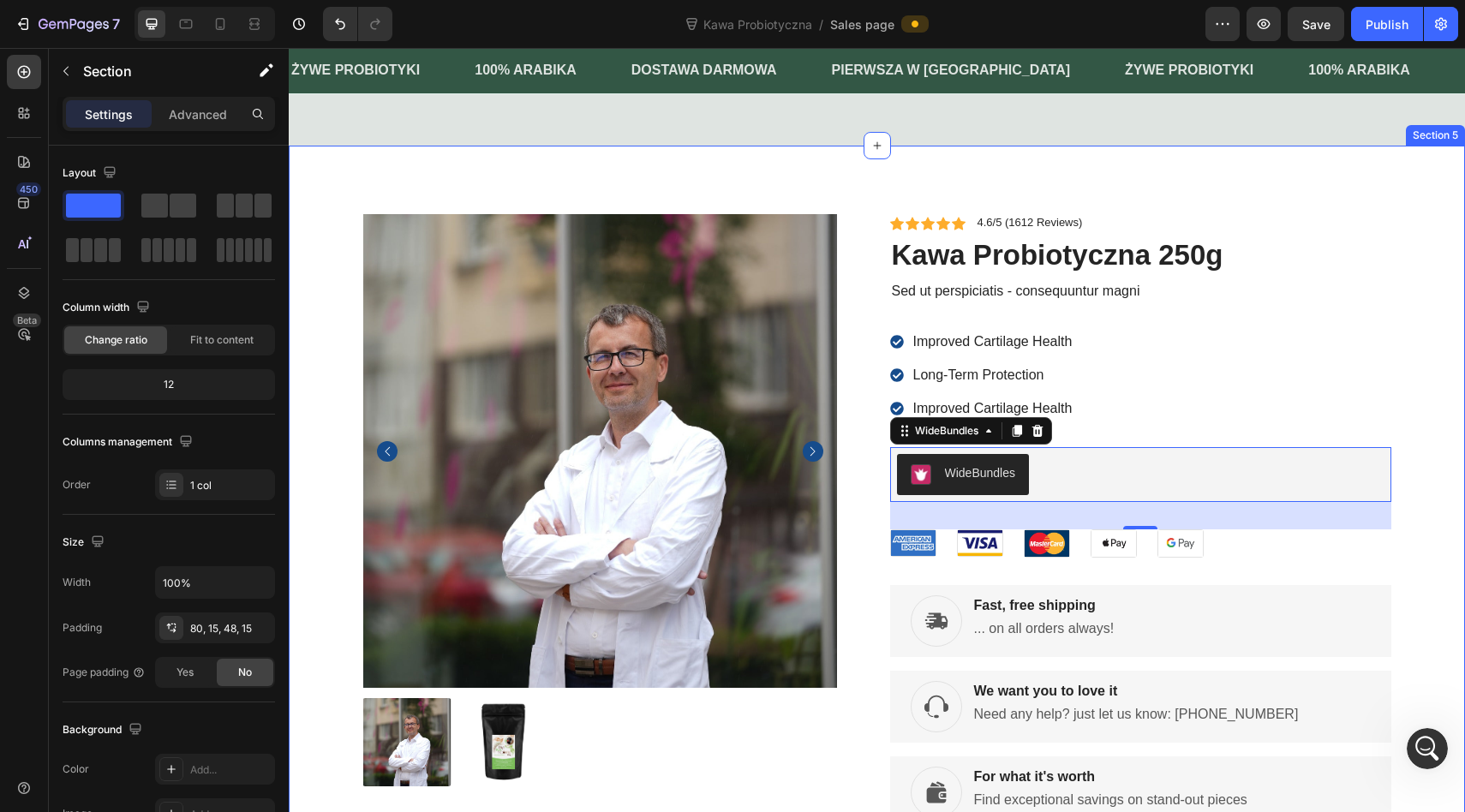
click at [1437, 194] on div "Product Images Icon Icon Icon Icon Icon Icon List 4.6/5 (1612 Reviews) Text Blo…" at bounding box center [877, 514] width 1176 height 738
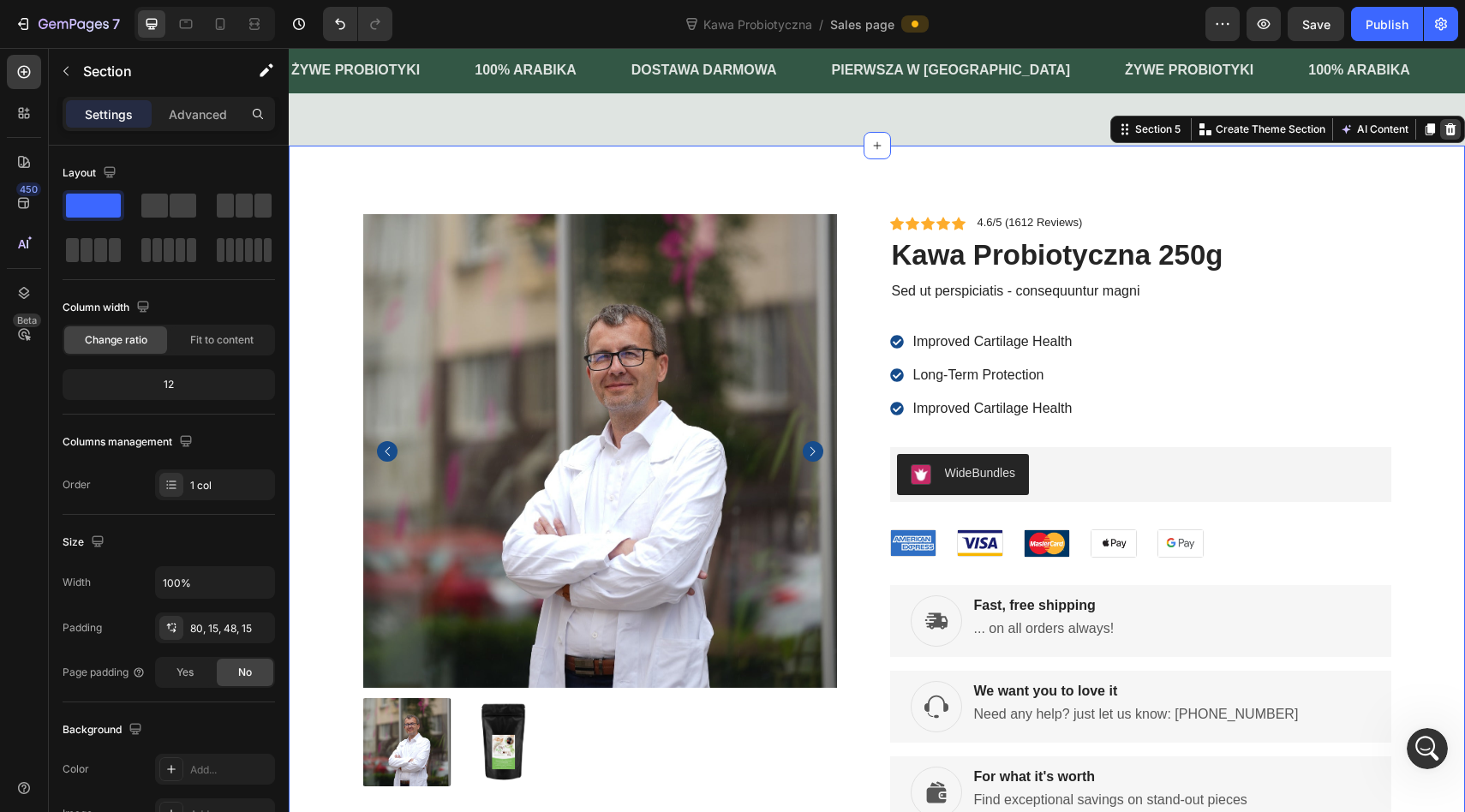
click at [1448, 136] on icon at bounding box center [1450, 130] width 14 height 14
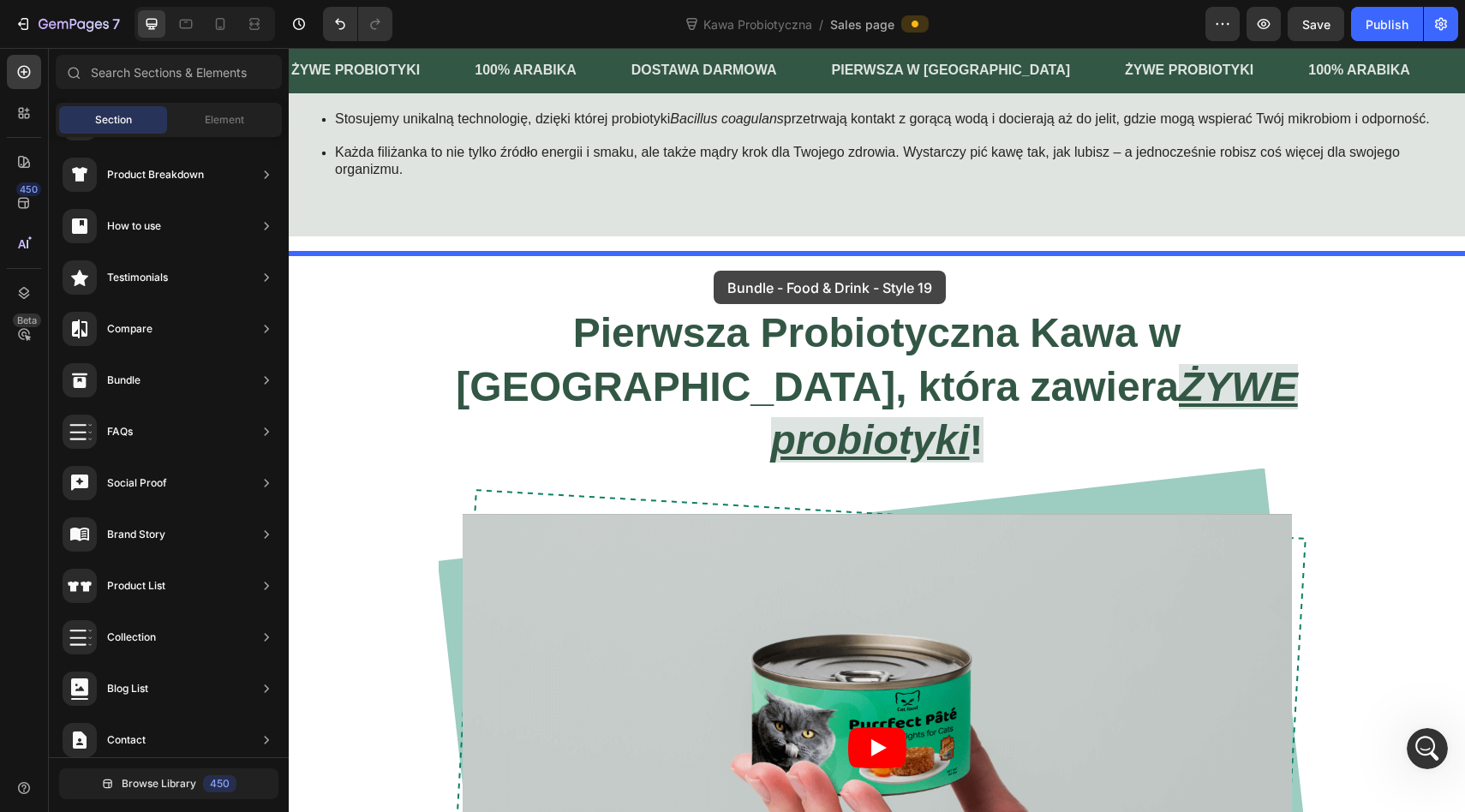
drag, startPoint x: 694, startPoint y: 278, endPoint x: 713, endPoint y: 270, distance: 20.6
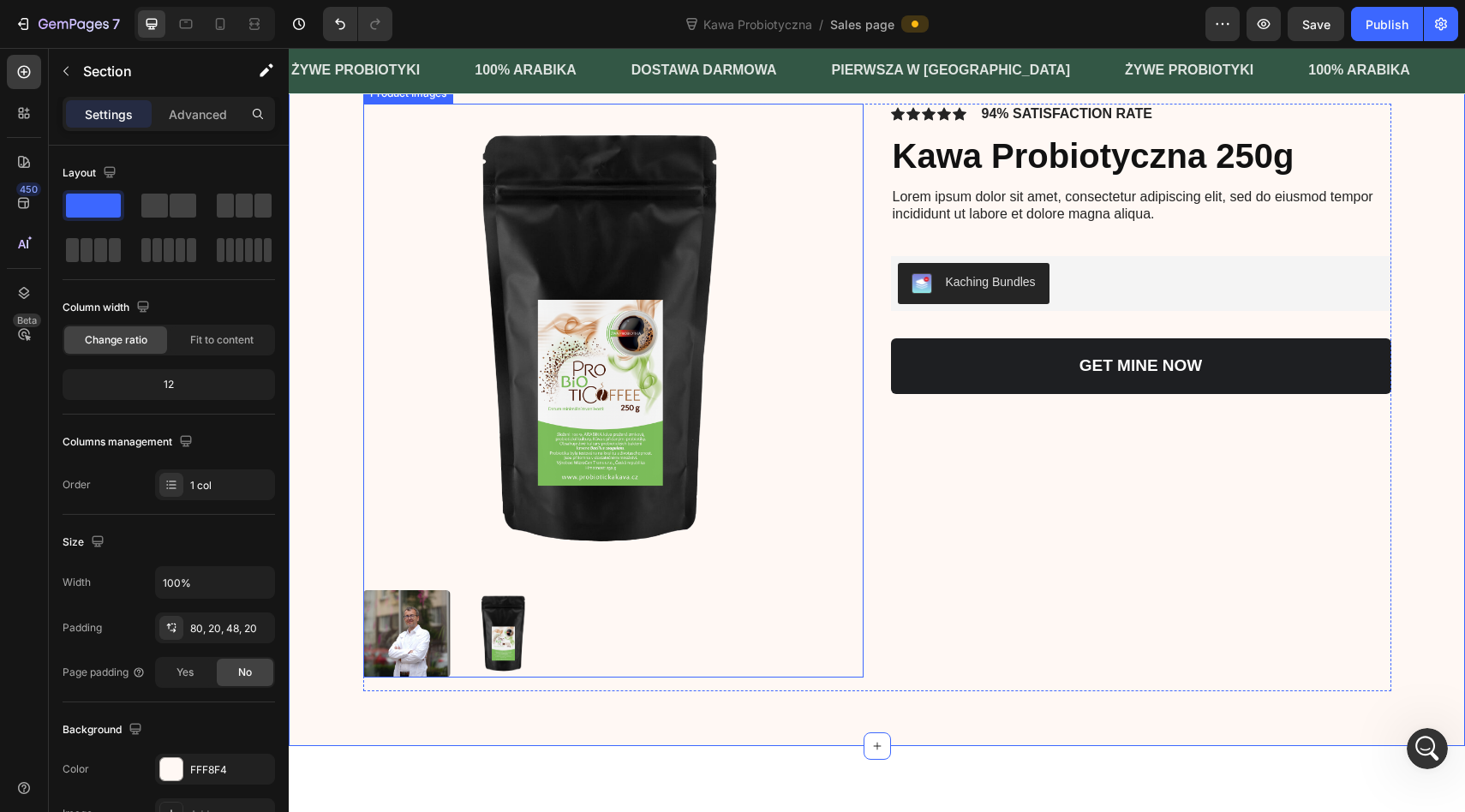
scroll to position [1115, 0]
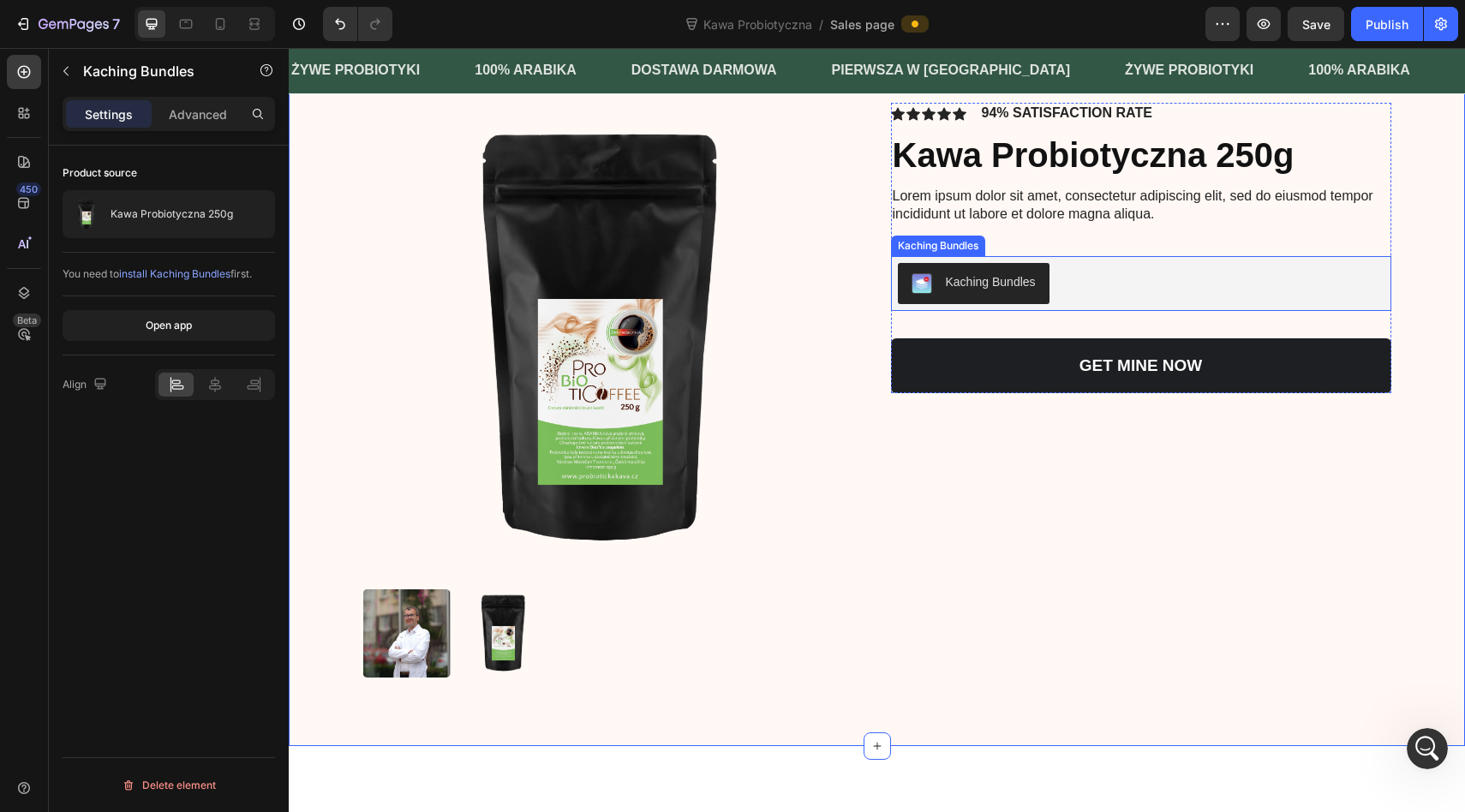
click at [980, 304] on button "Kaching Bundles" at bounding box center [973, 283] width 151 height 41
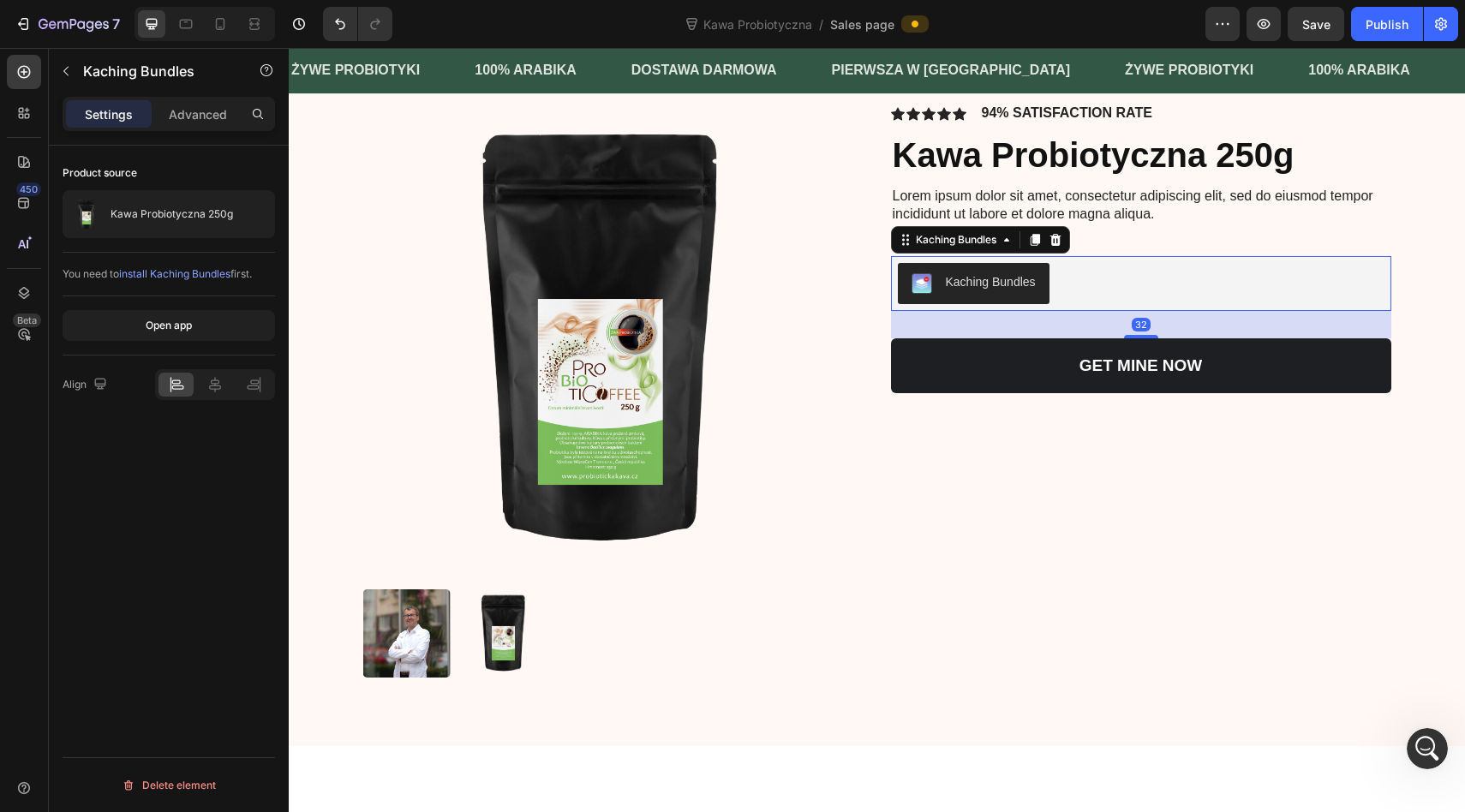
click at [973, 291] on div "Kaching Bundles" at bounding box center [990, 282] width 90 height 18
click at [213, 272] on span "install Kaching Bundles" at bounding box center [174, 273] width 111 height 13
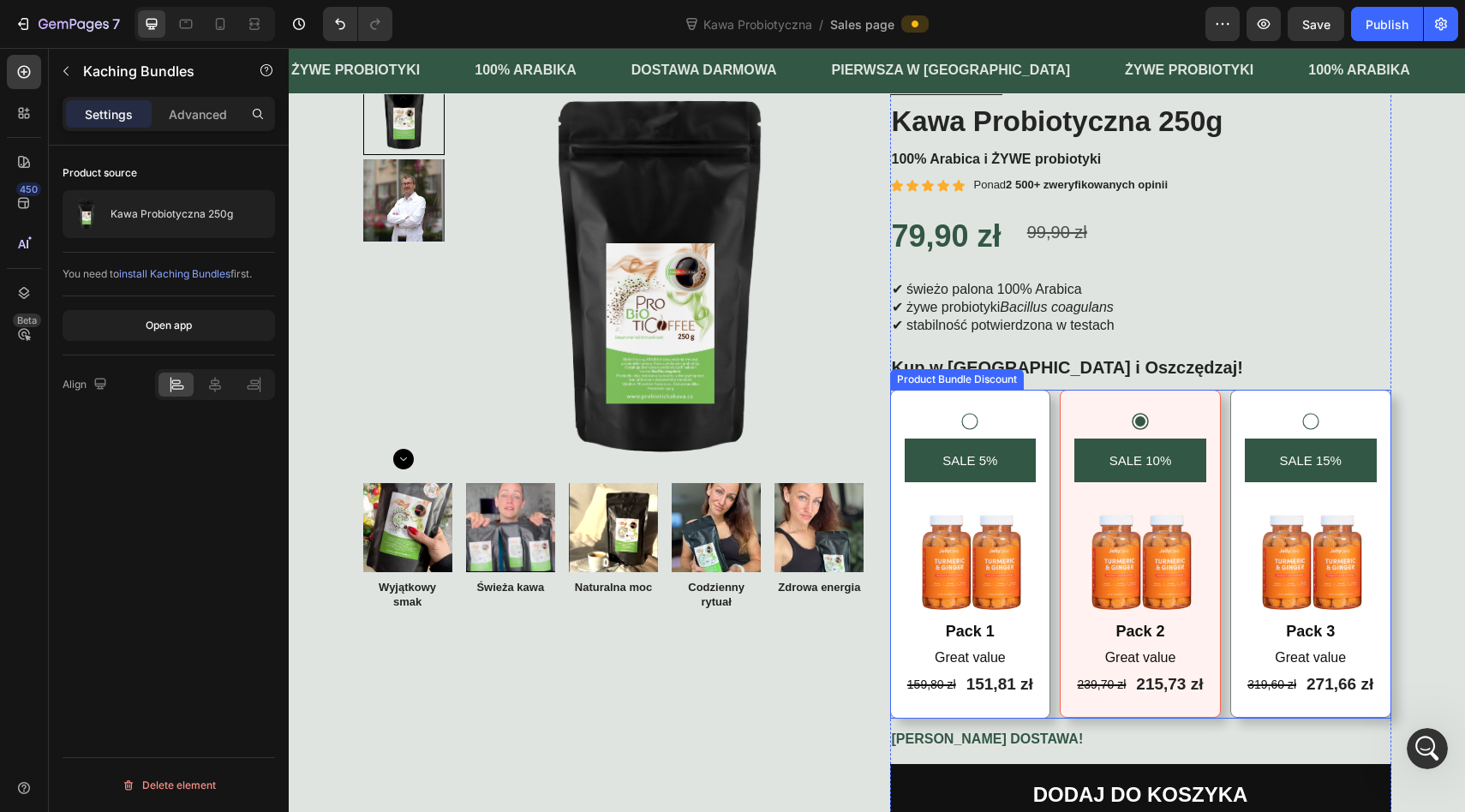
scroll to position [6838, 0]
click at [1422, 745] on icon "Open Intercom Messenger" at bounding box center [1425, 746] width 28 height 28
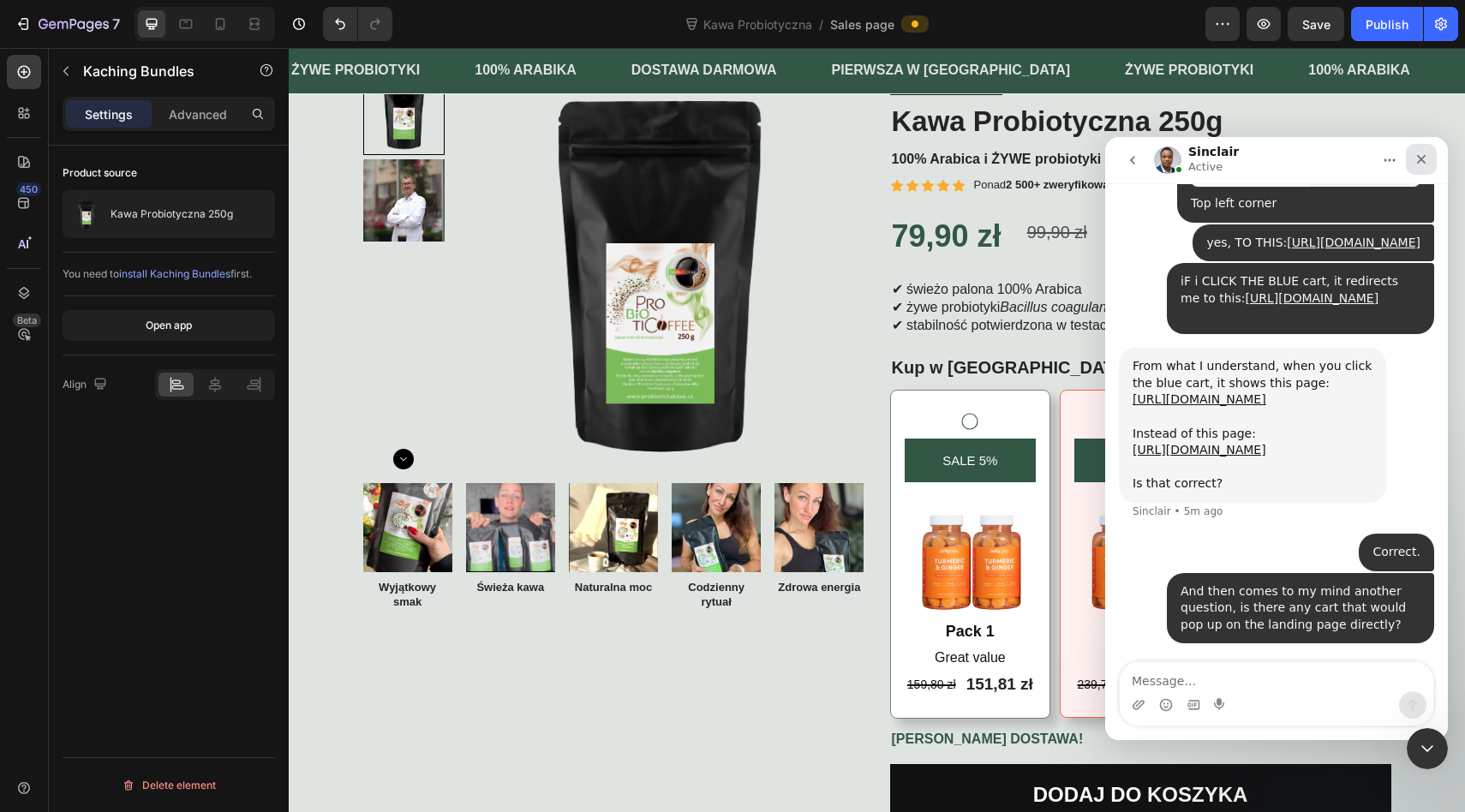
click at [1426, 158] on icon "Close" at bounding box center [1421, 159] width 14 height 14
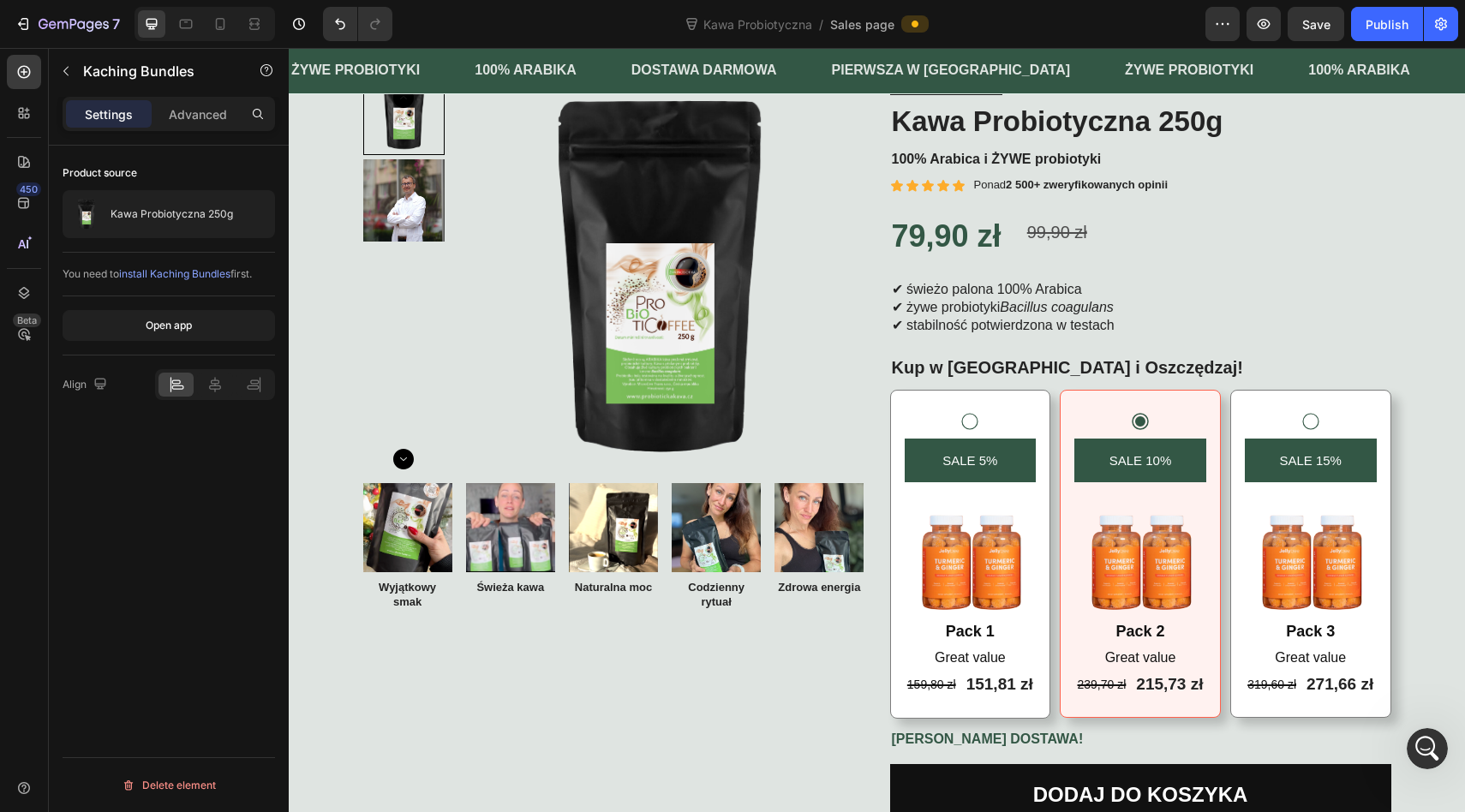
scroll to position [7024, 0]
click at [1419, 738] on icon "Open Intercom Messenger" at bounding box center [1425, 746] width 28 height 28
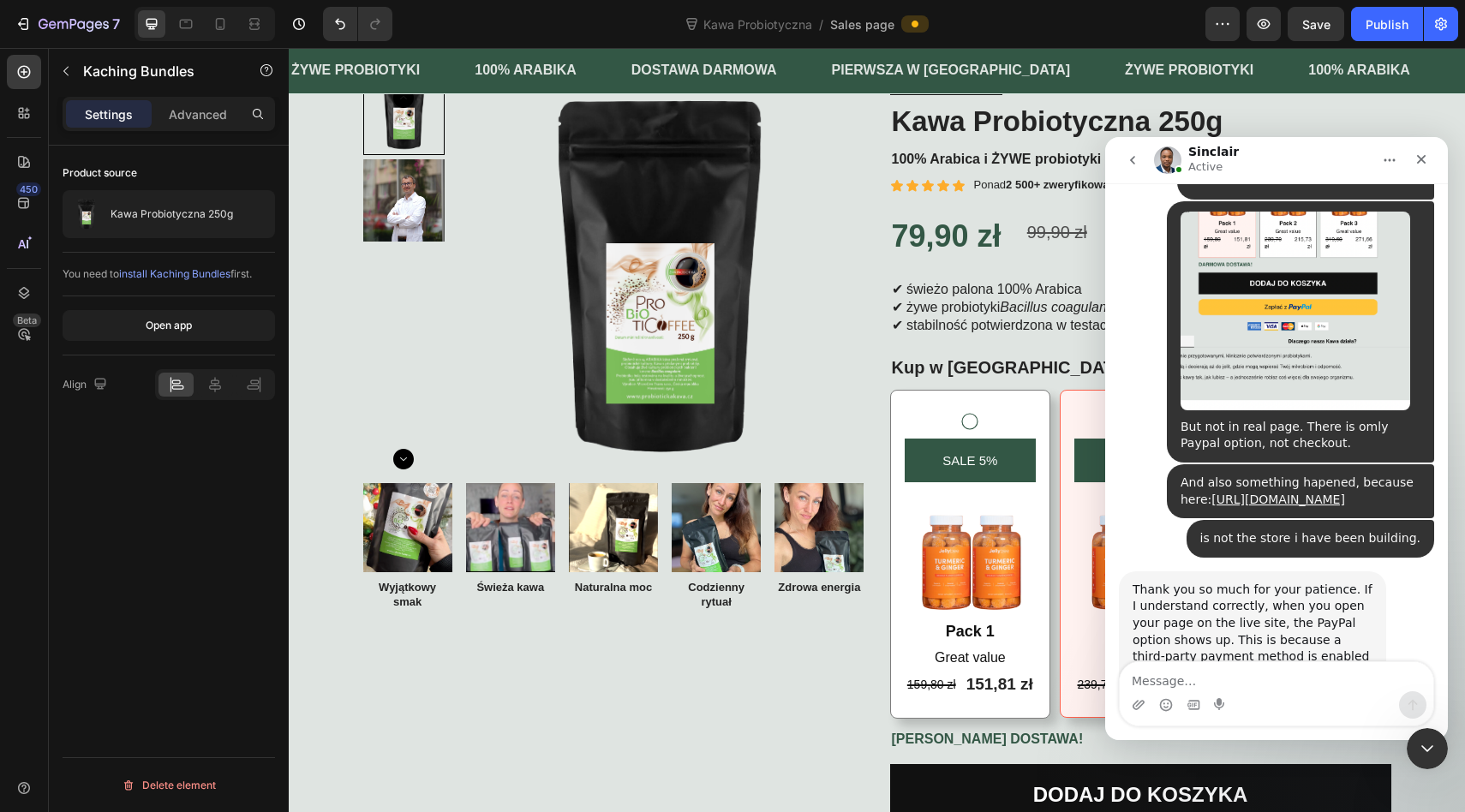
click at [1190, 685] on textarea "Message…" at bounding box center [1276, 676] width 313 height 29
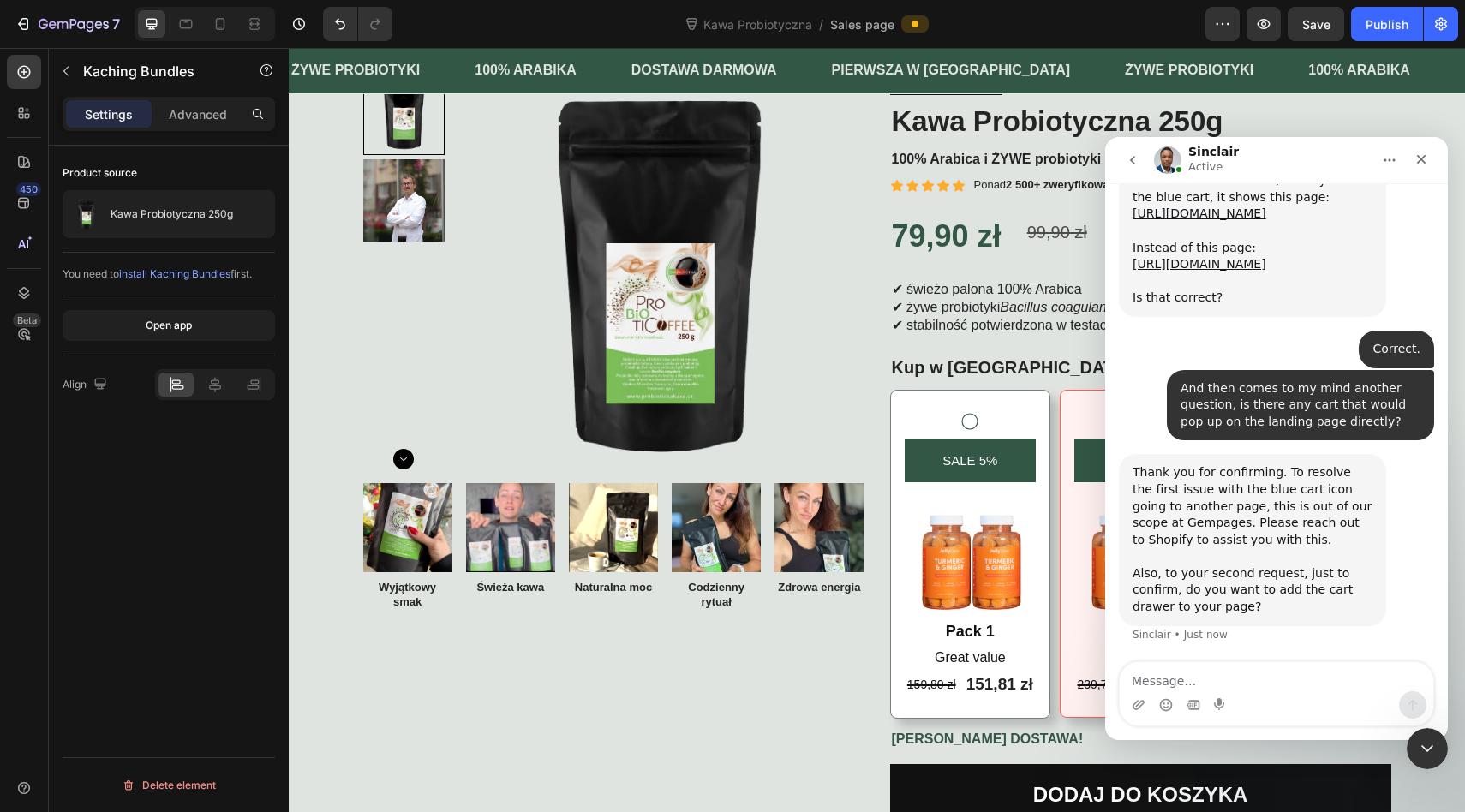
type textarea "X"
type textarea "Yes"
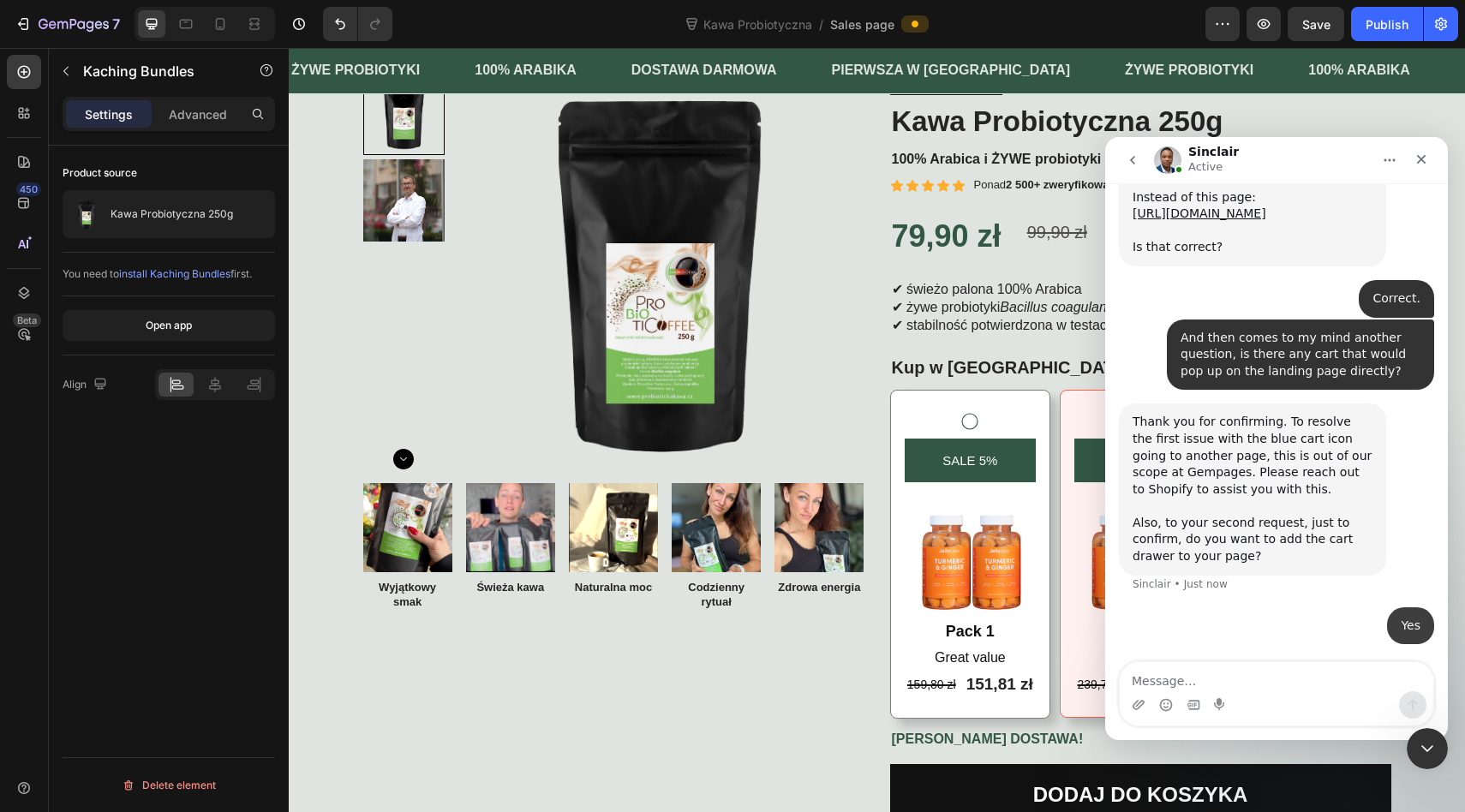
scroll to position [7074, 0]
click at [867, 337] on div "Product Images Image Wyjątkowy smak Text Block Image Świeża kawa Text Block Ima…" at bounding box center [877, 467] width 1027 height 788
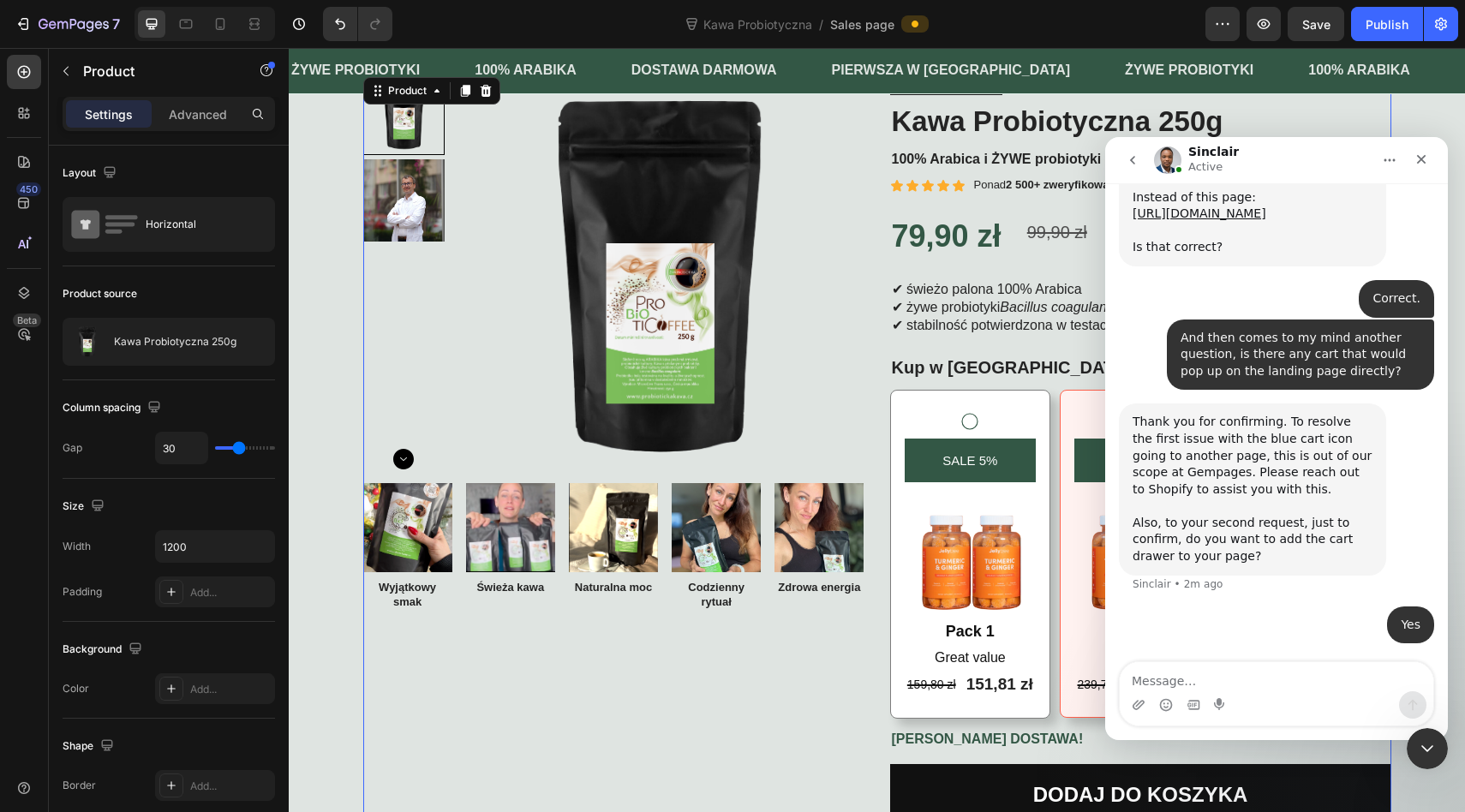
click at [1132, 157] on icon "go back" at bounding box center [1132, 160] width 5 height 9
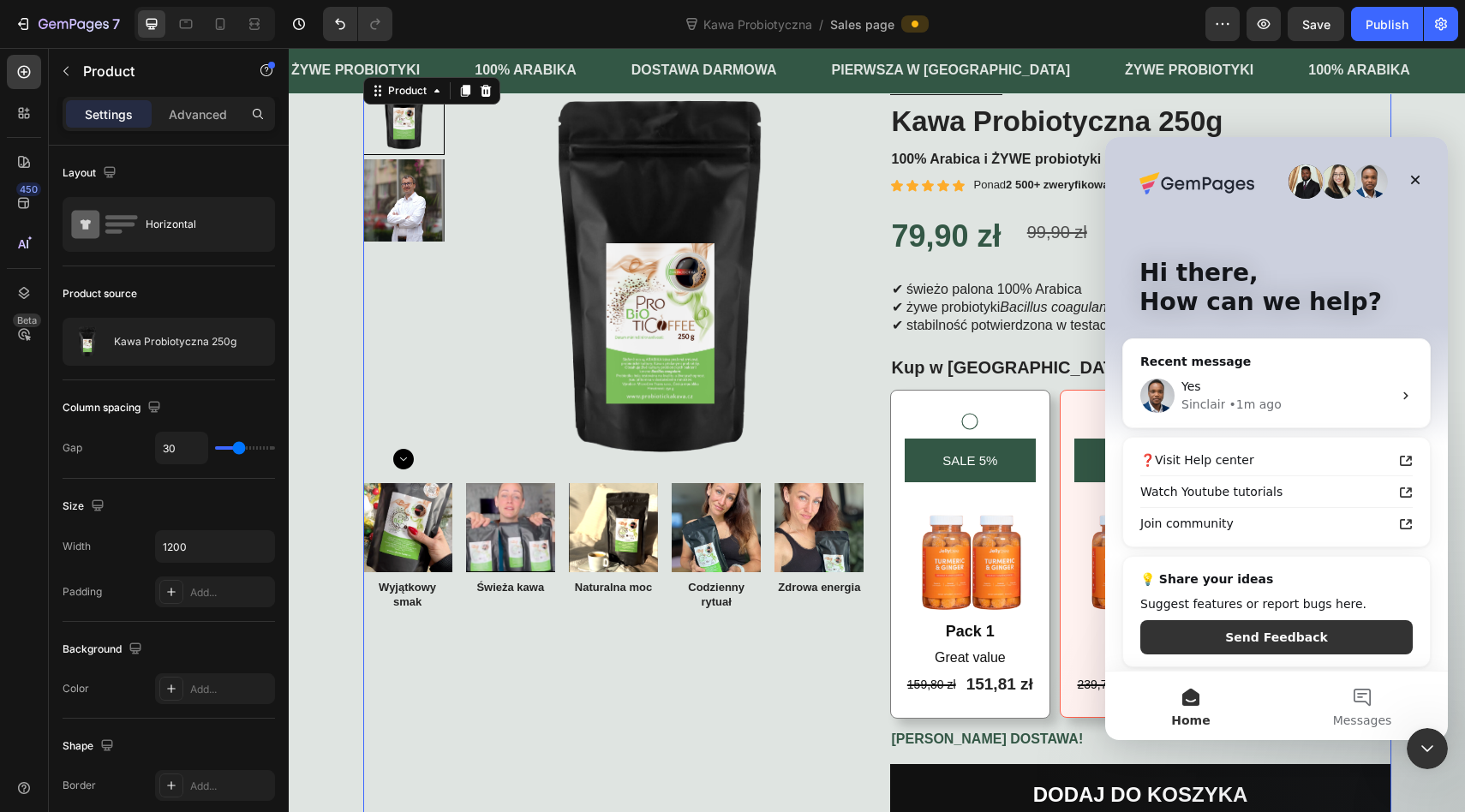
scroll to position [0, 0]
click at [1419, 179] on icon "Close" at bounding box center [1415, 180] width 14 height 14
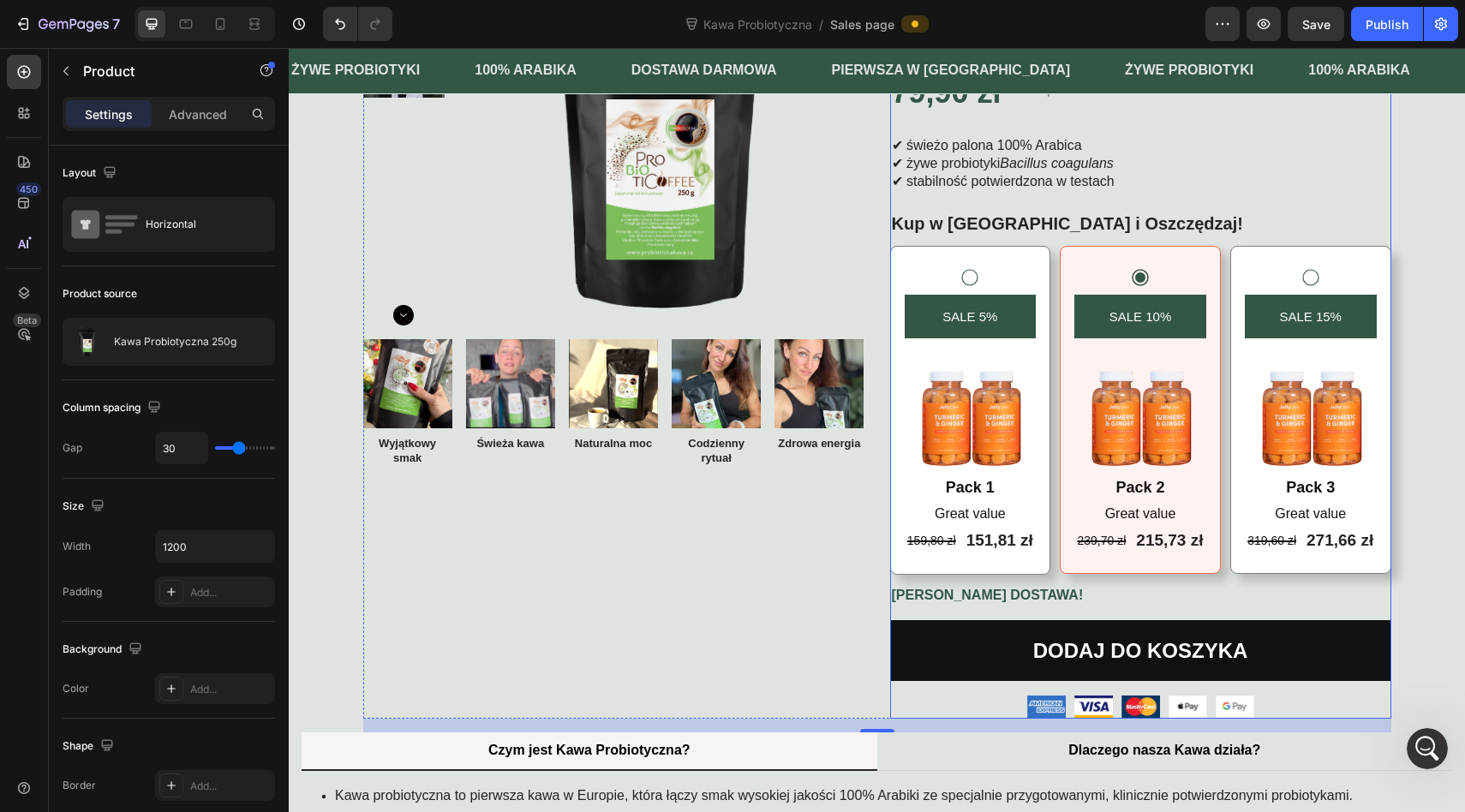
scroll to position [191, 0]
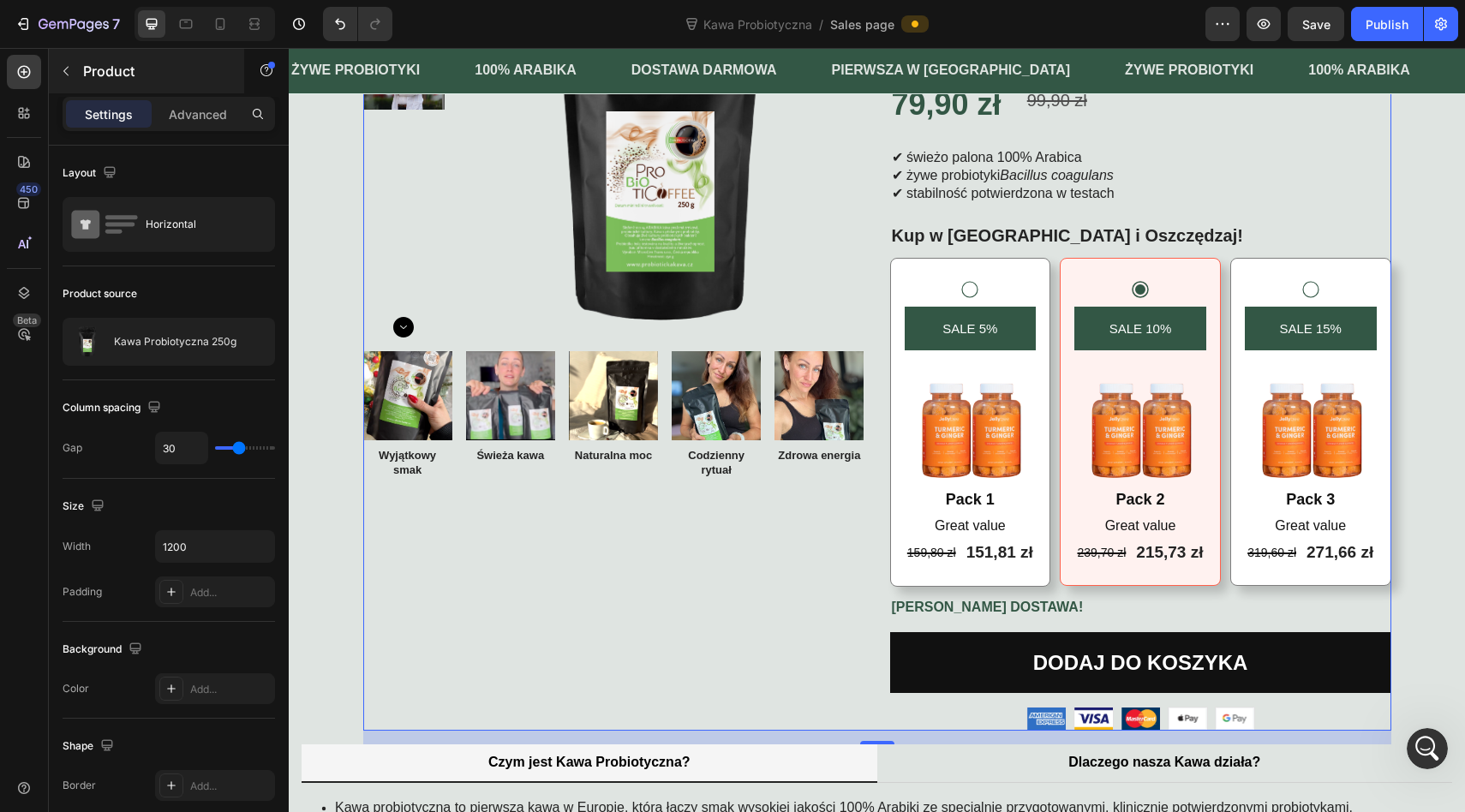
click at [68, 70] on icon "button" at bounding box center [67, 71] width 14 height 14
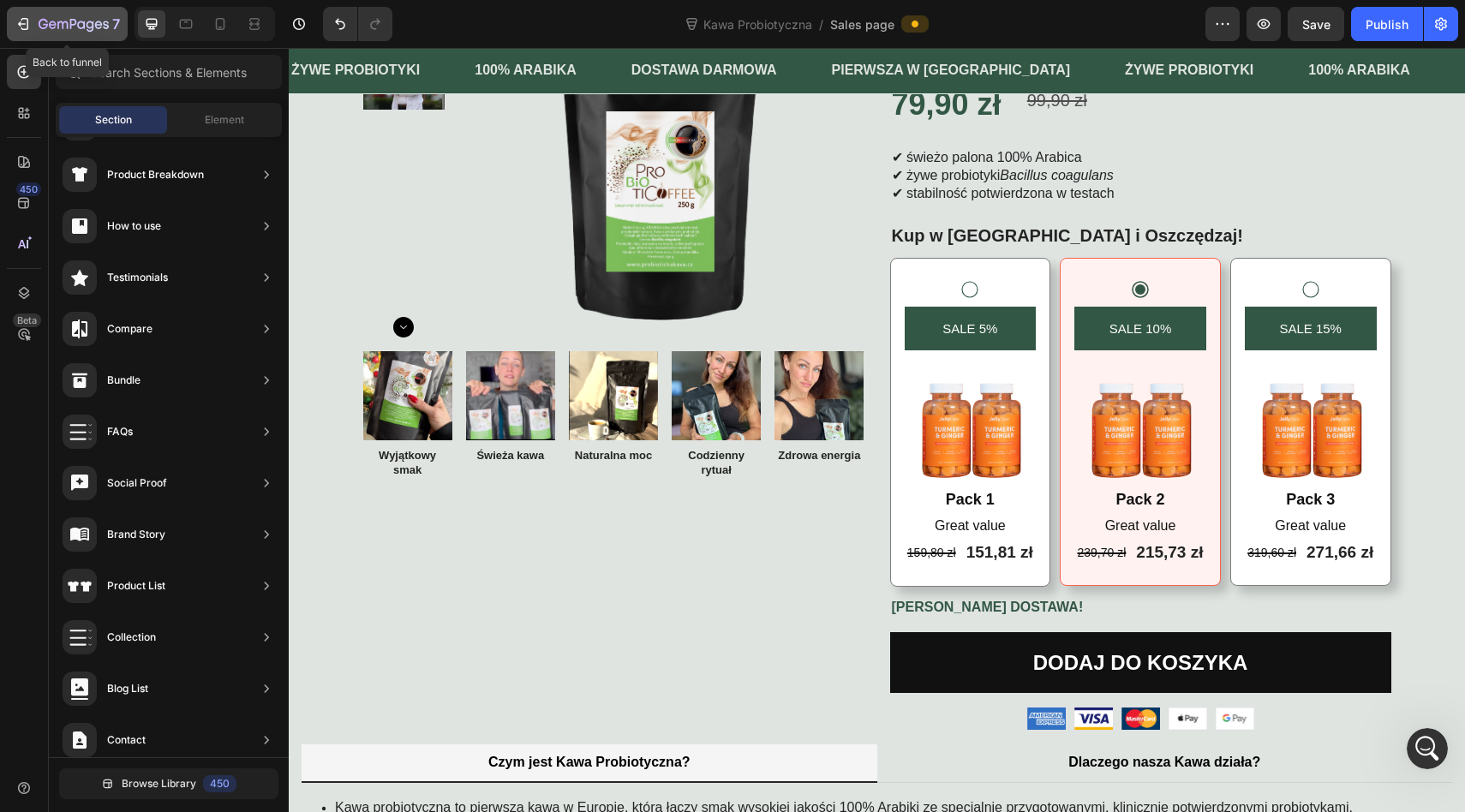
click at [34, 22] on div "7" at bounding box center [67, 24] width 105 height 20
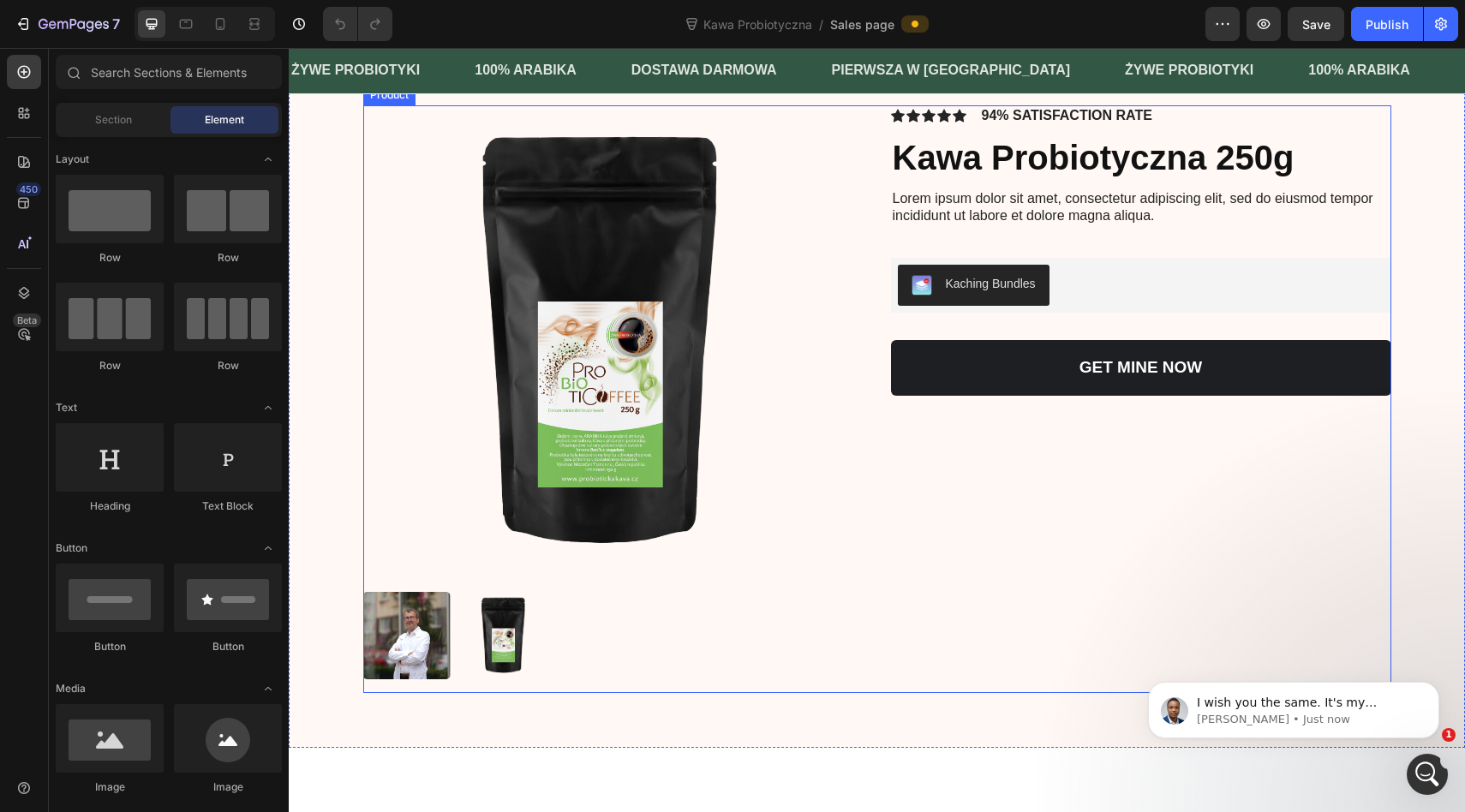
scroll to position [1046, 0]
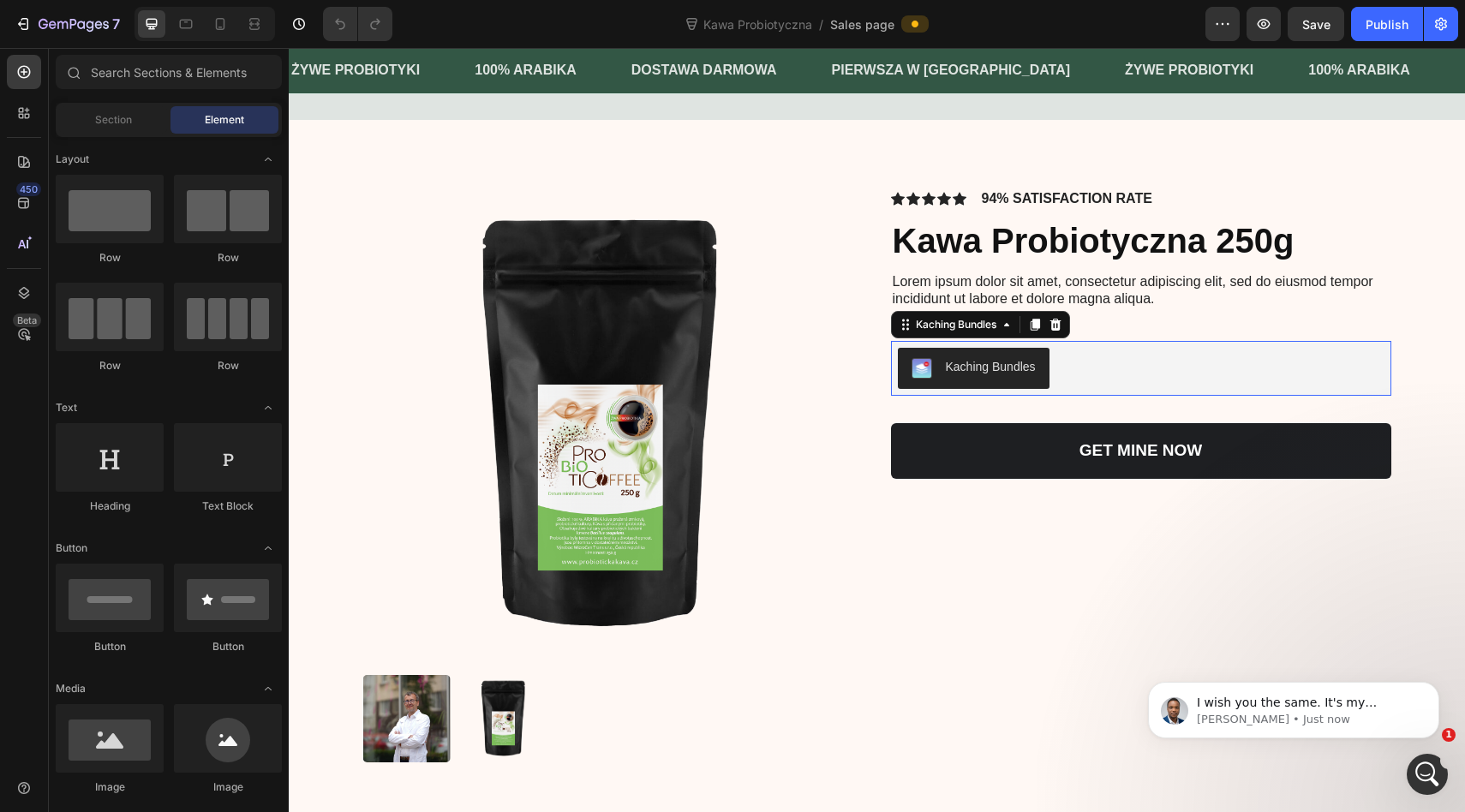
click at [972, 374] on div "Kaching Bundles" at bounding box center [990, 367] width 90 height 18
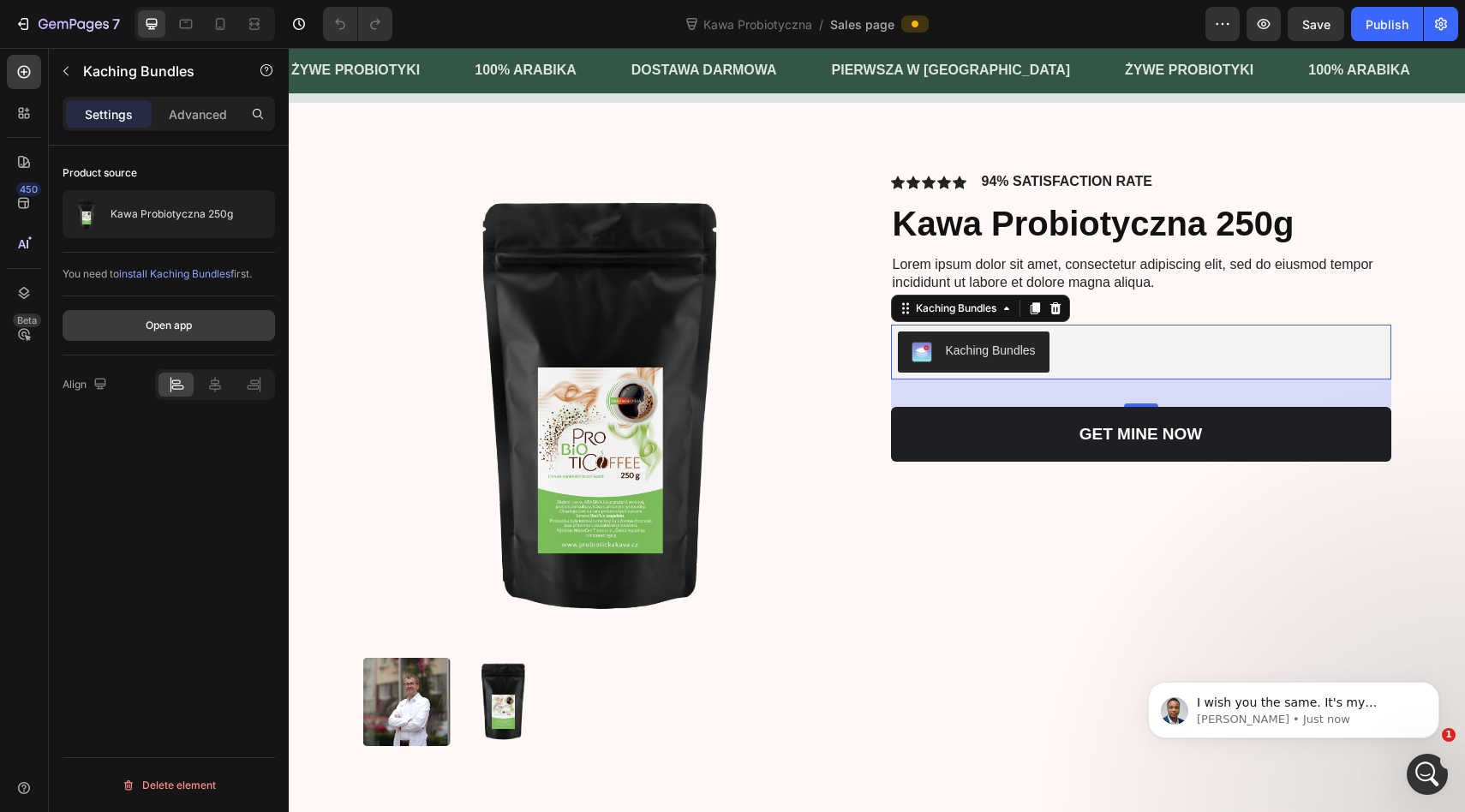
click at [193, 320] on button "Open app" at bounding box center [168, 325] width 213 height 31
click at [1140, 350] on div "Kaching Bundles" at bounding box center [1141, 352] width 487 height 41
click at [179, 122] on p "Advanced" at bounding box center [198, 114] width 59 height 18
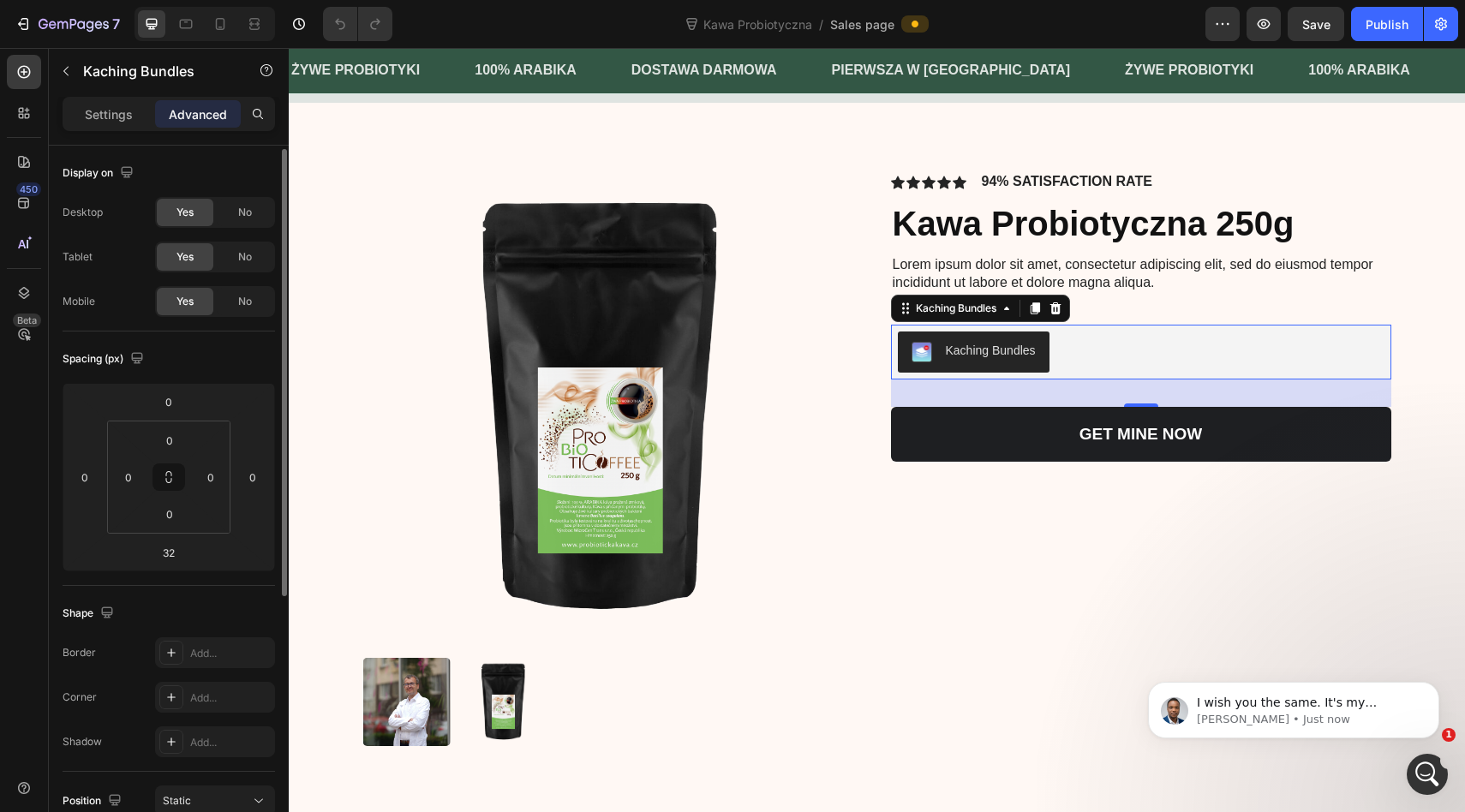
scroll to position [17, 0]
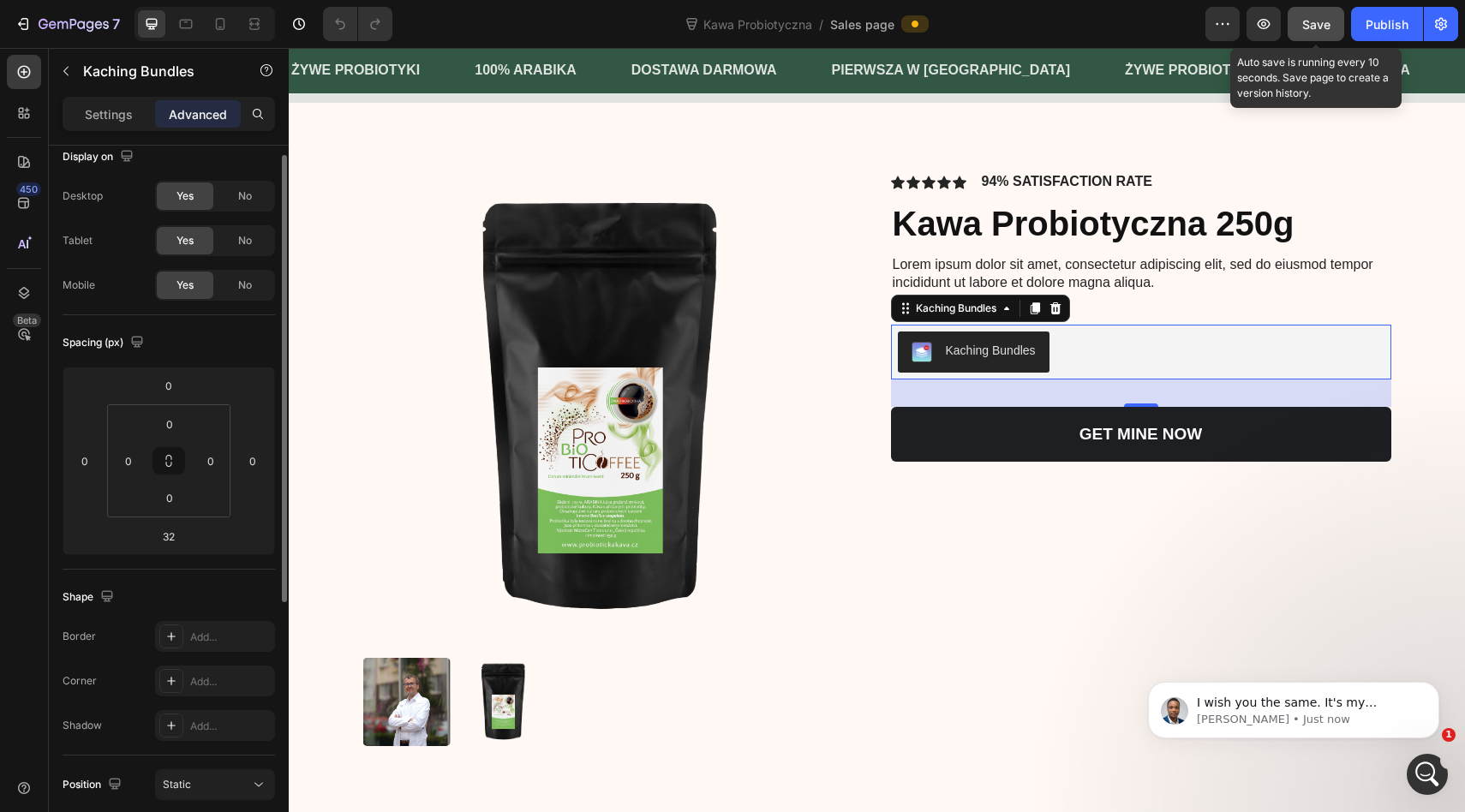
click at [1323, 30] on span "Save" at bounding box center [1316, 24] width 28 height 15
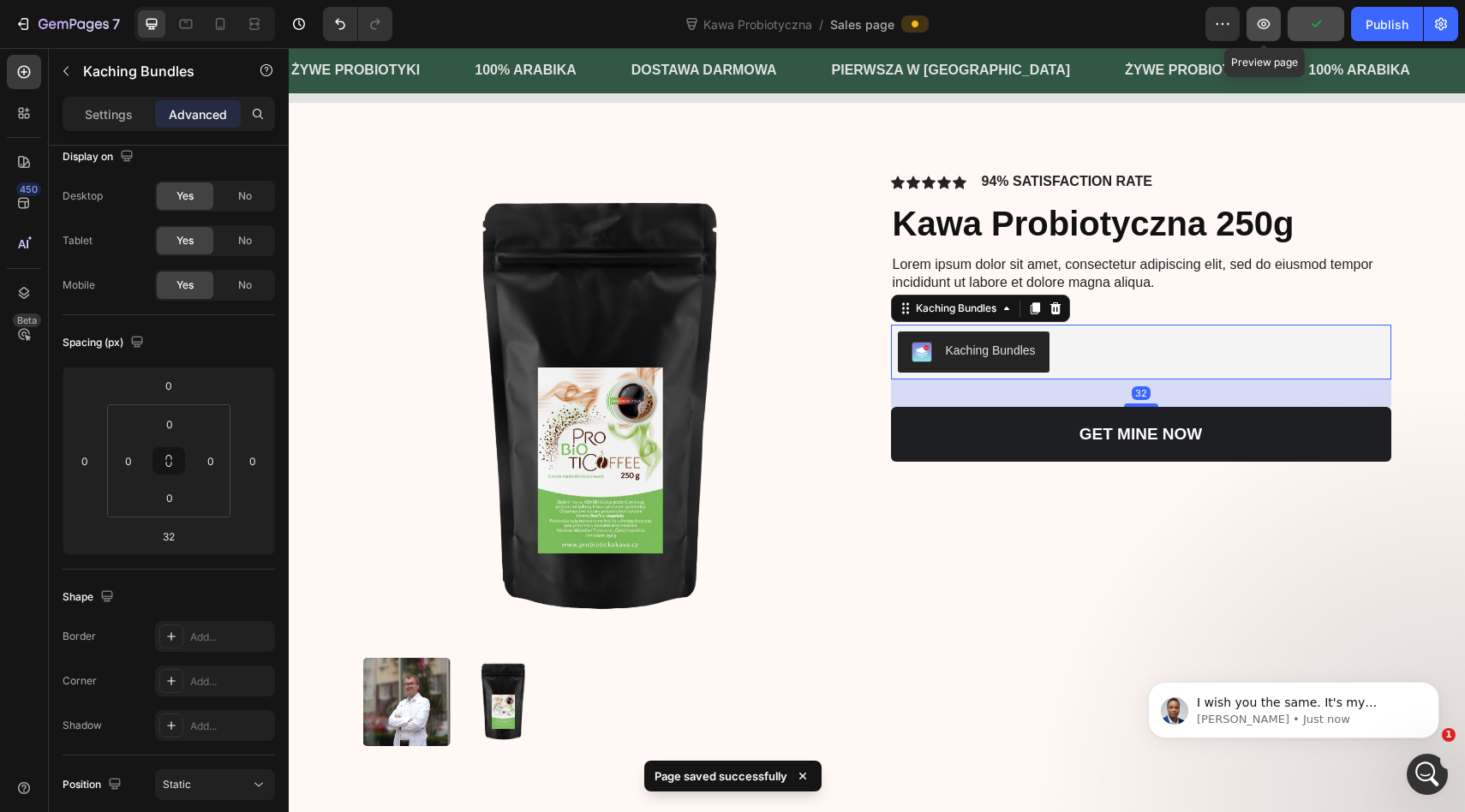
click at [1265, 25] on icon "button" at bounding box center [1264, 24] width 5 height 5
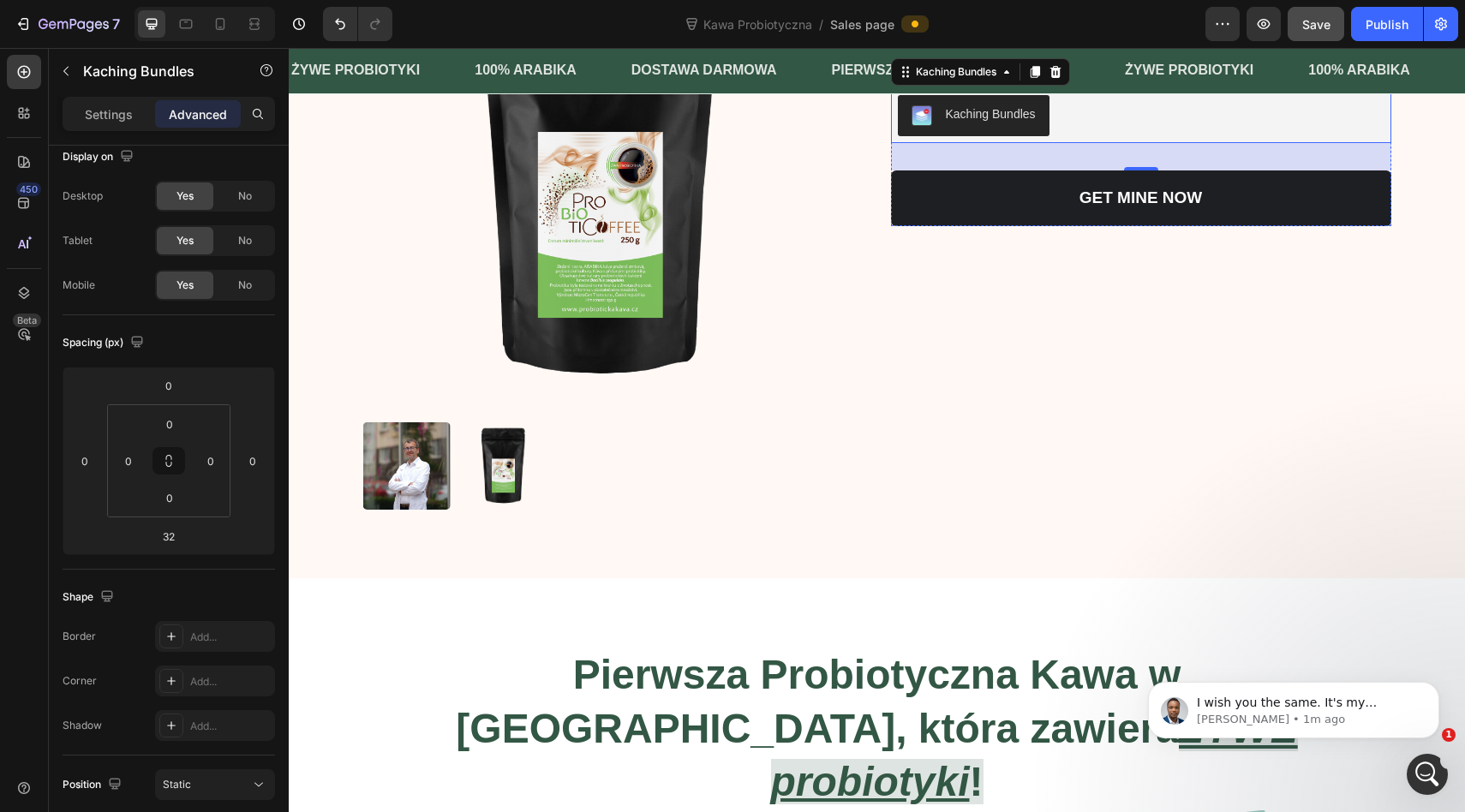
scroll to position [1296, 0]
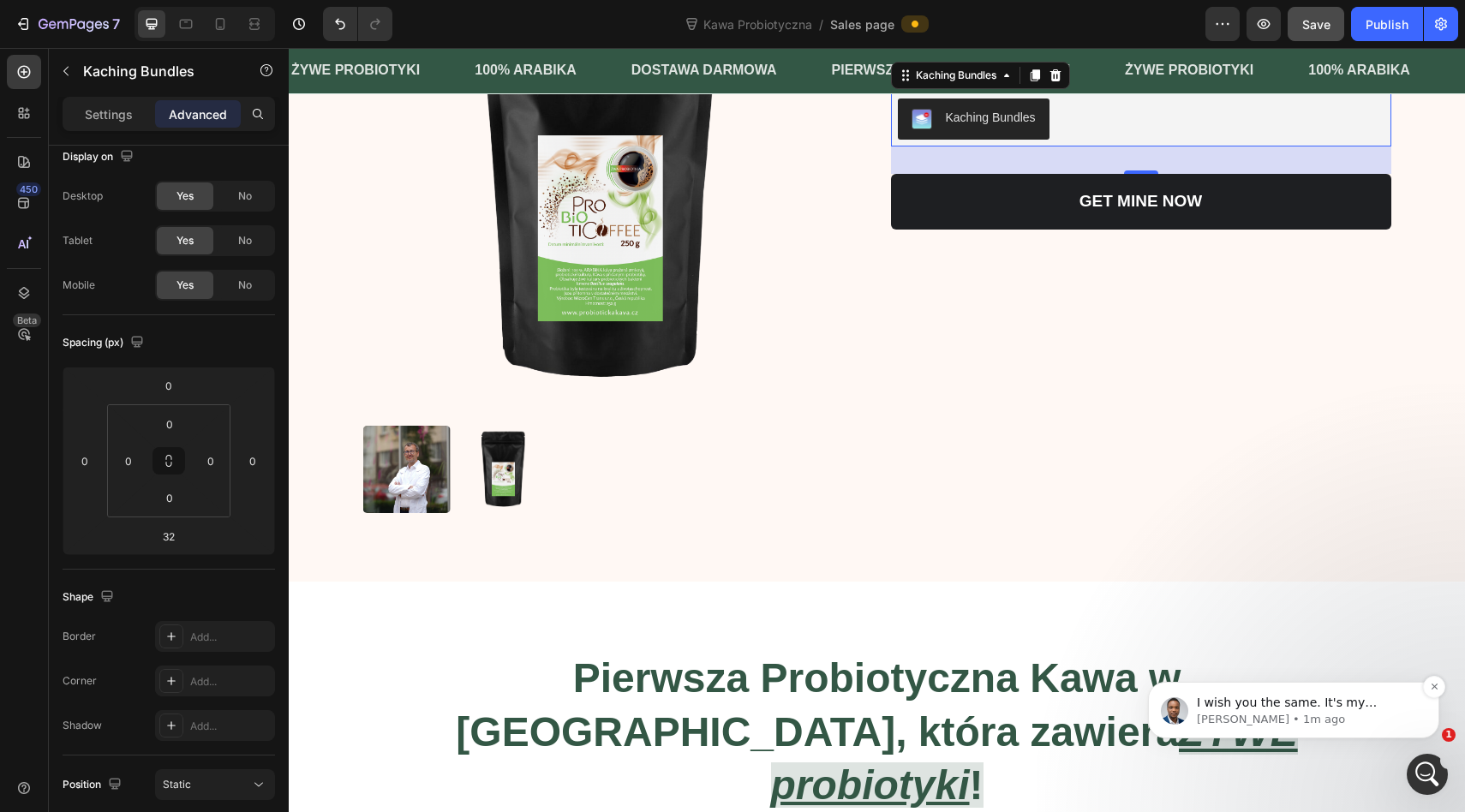
click at [1289, 700] on span "I wish you the same. It's my pleasure to be of assistance to you [DATE]." at bounding box center [1301, 719] width 210 height 48
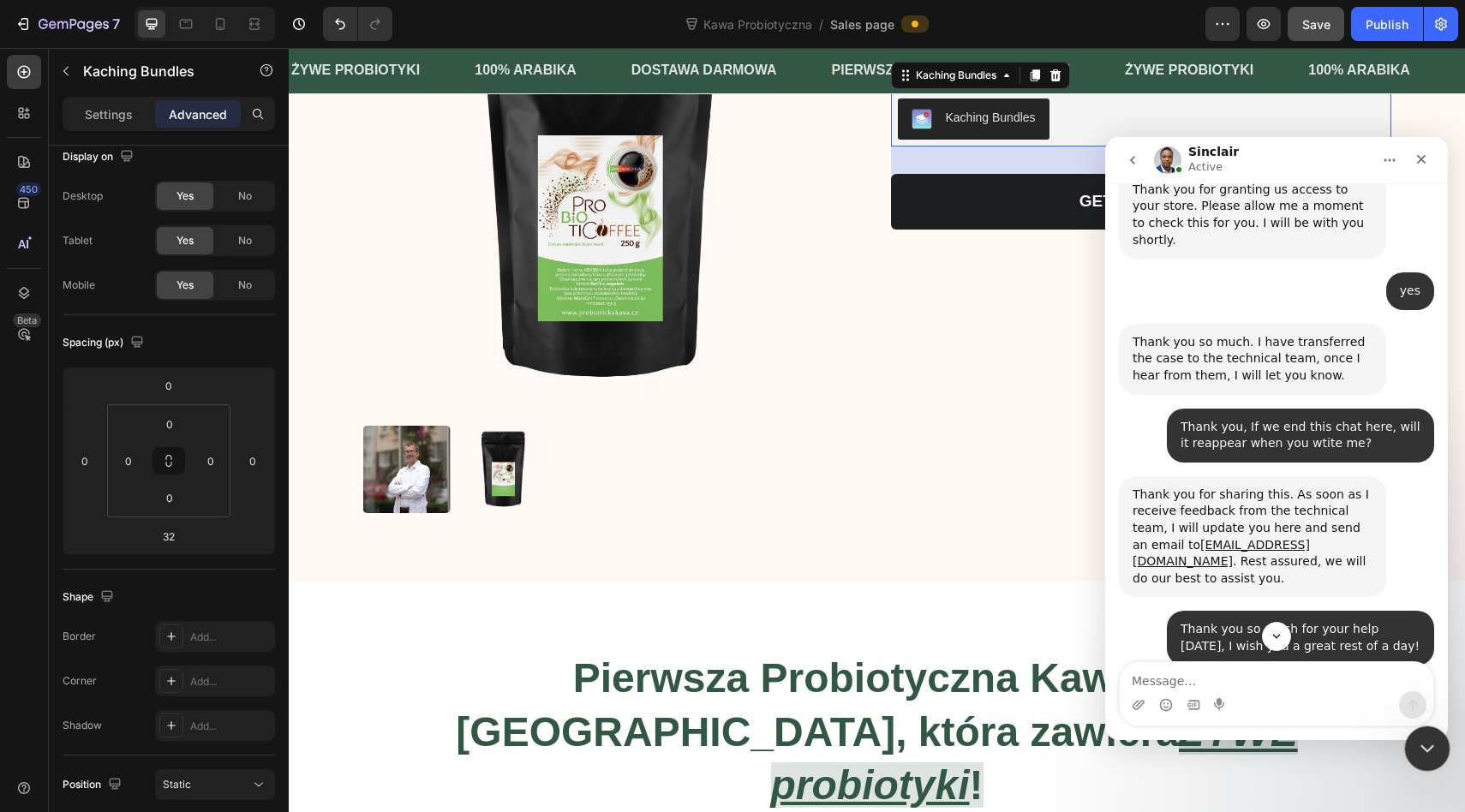
scroll to position [8604, 0]
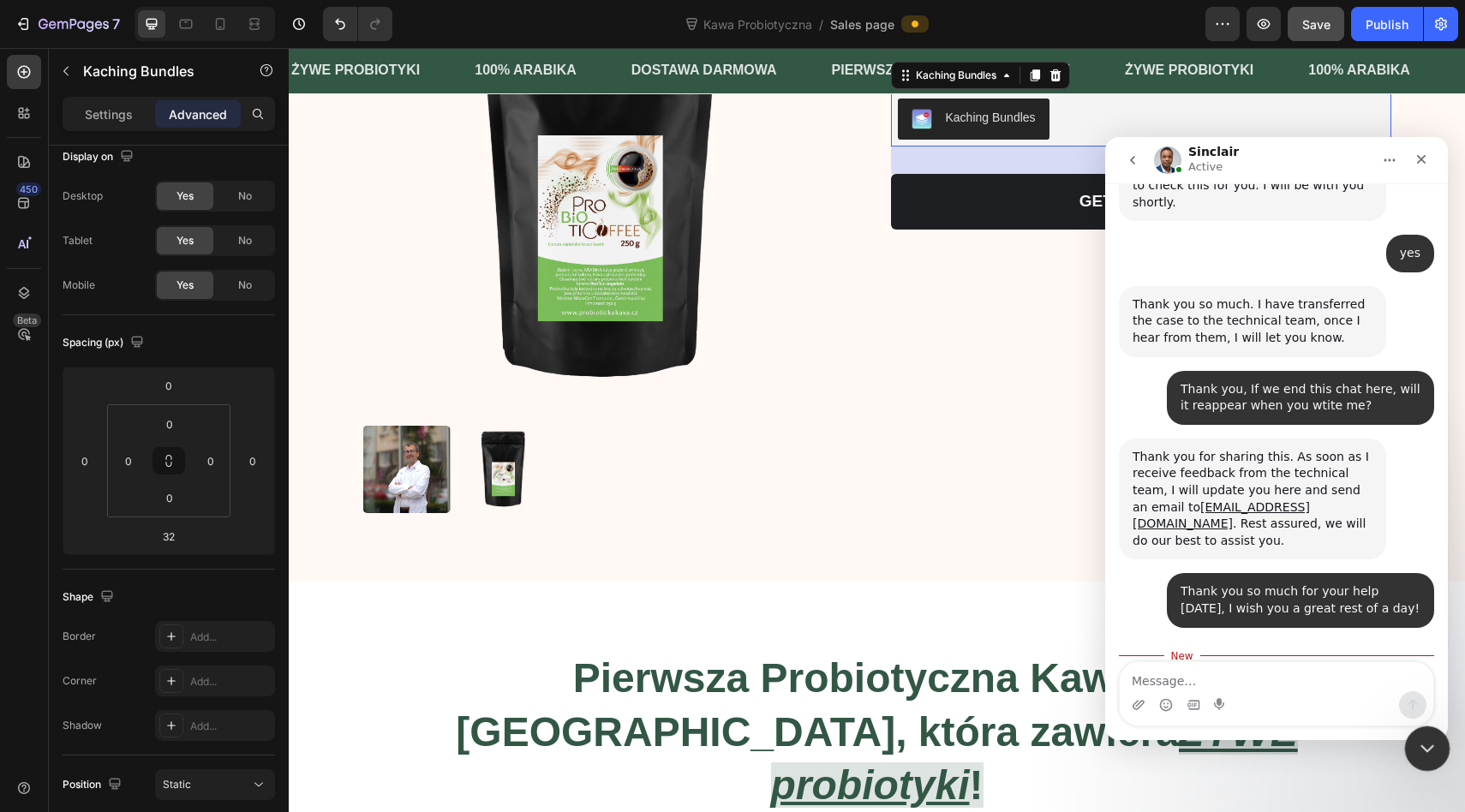
click at [1430, 746] on icon "Close Intercom Messenger" at bounding box center [1424, 746] width 20 height 20
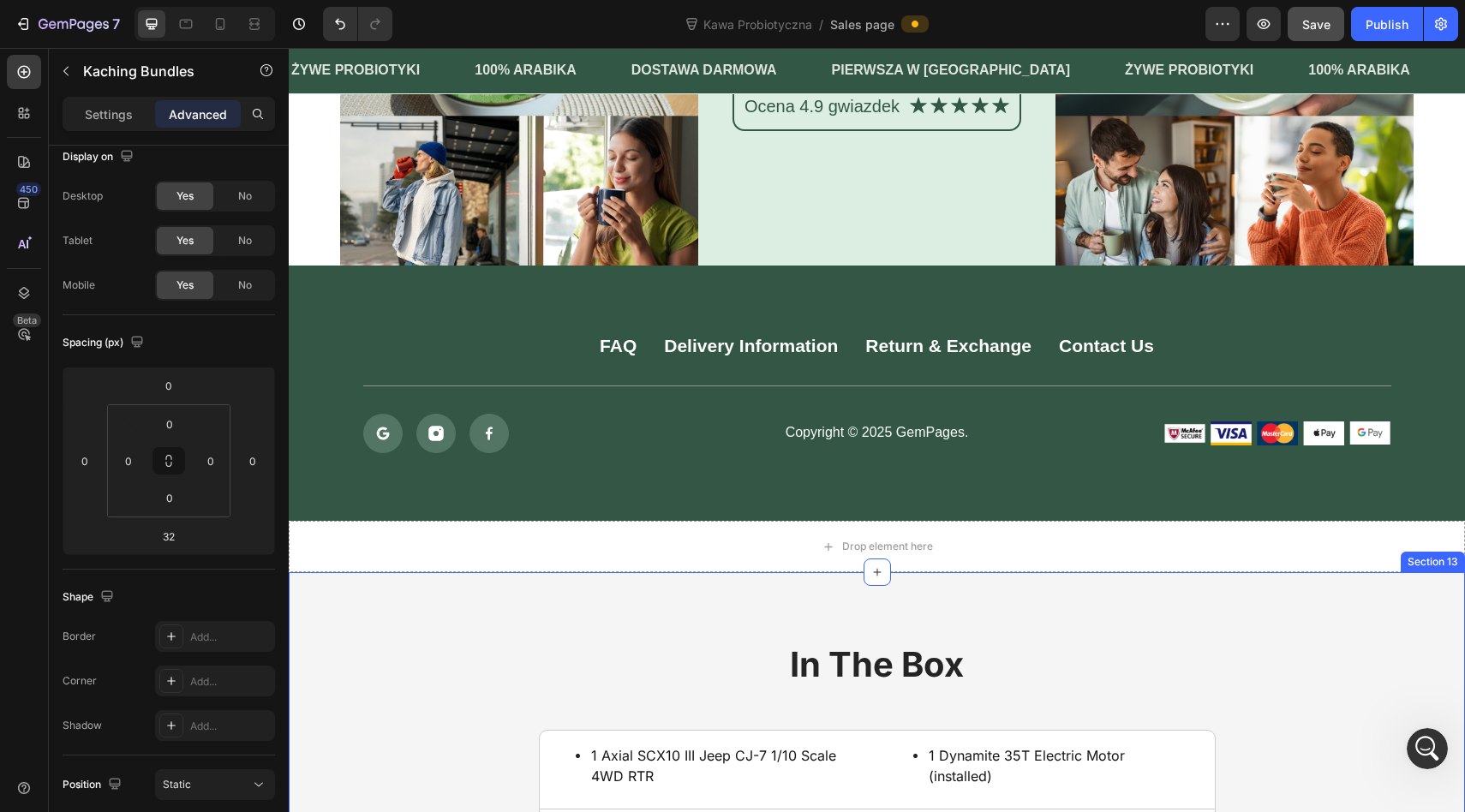
scroll to position [7121, 0]
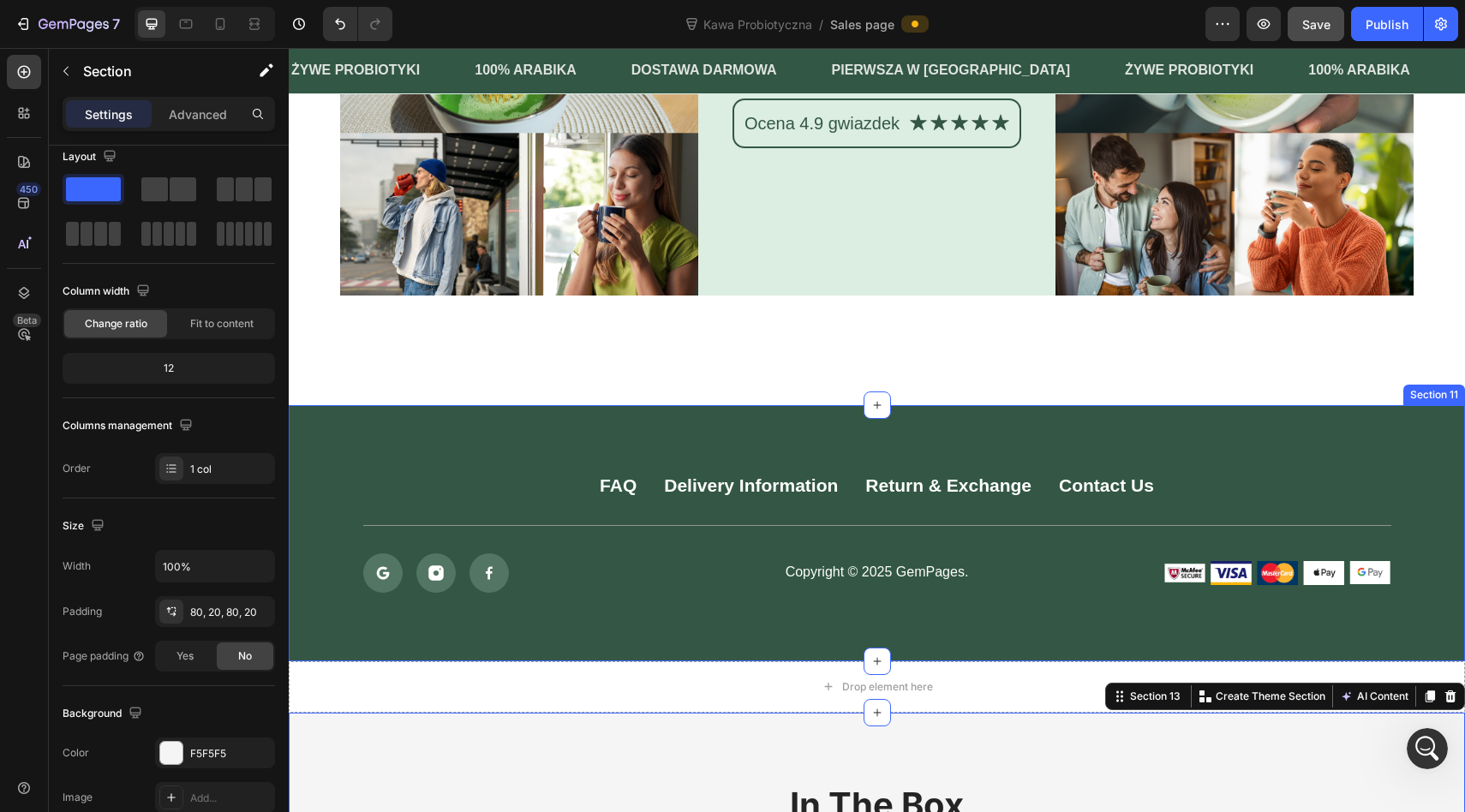
scroll to position [0, 0]
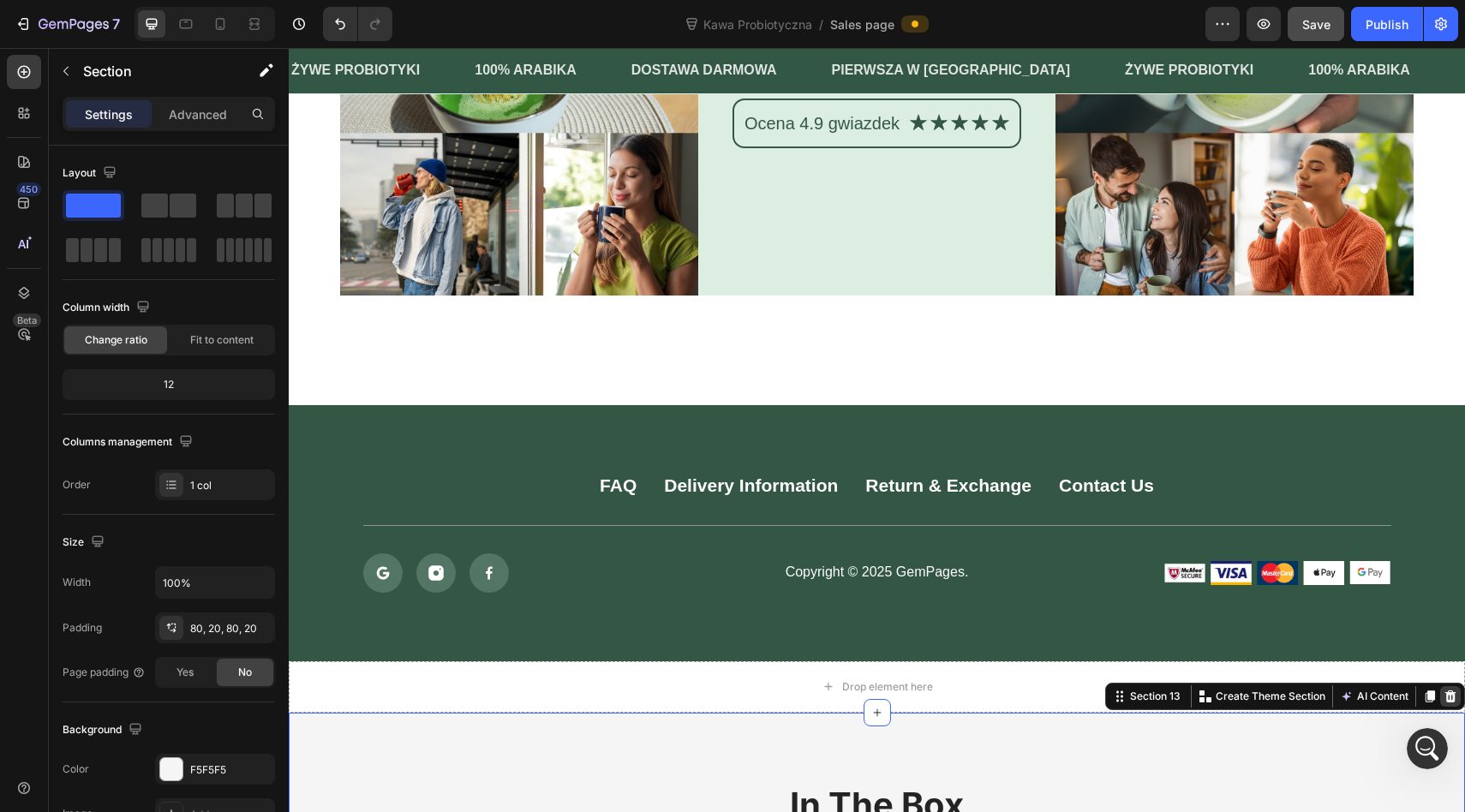
click at [1449, 700] on icon at bounding box center [1450, 696] width 11 height 12
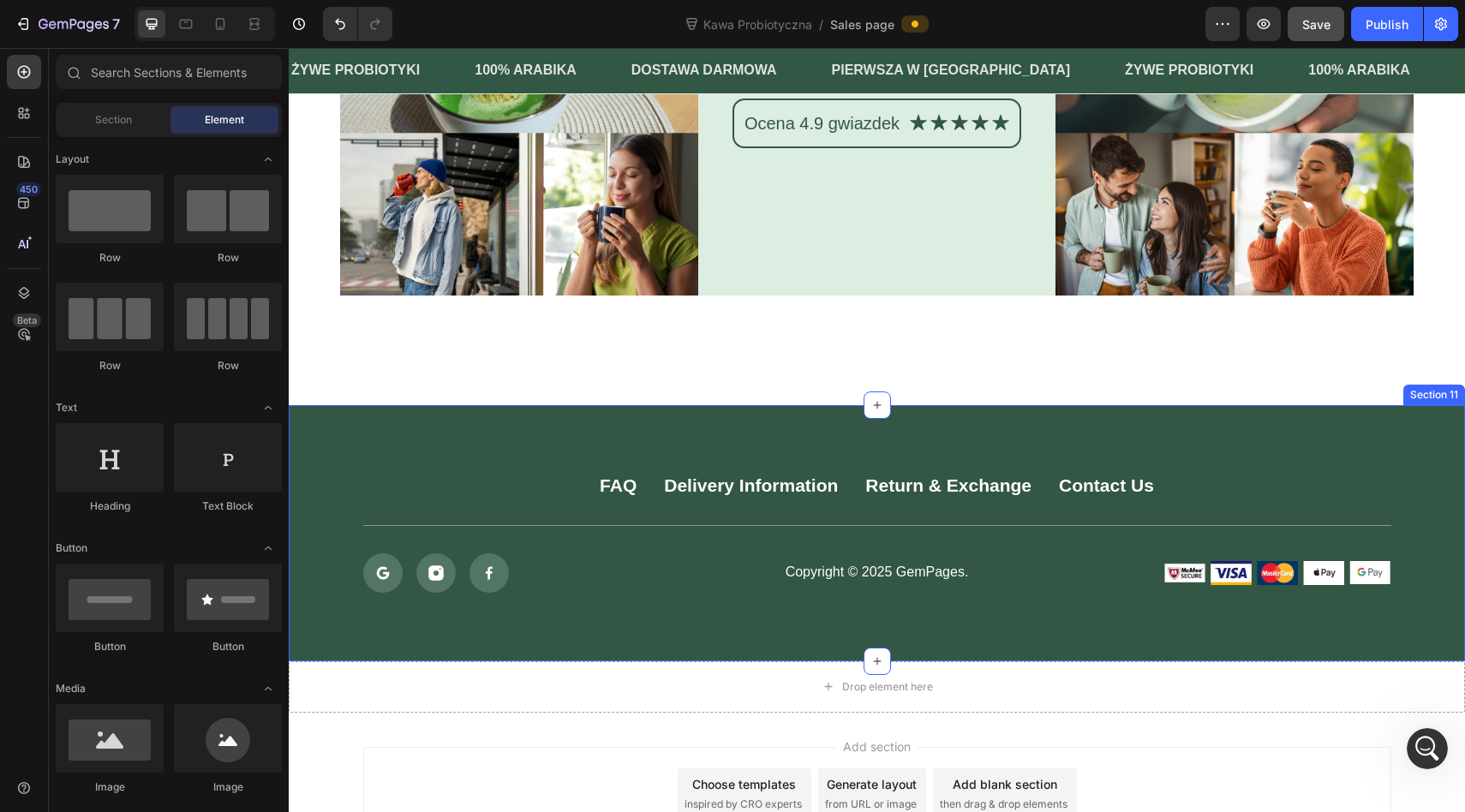
scroll to position [7226, 0]
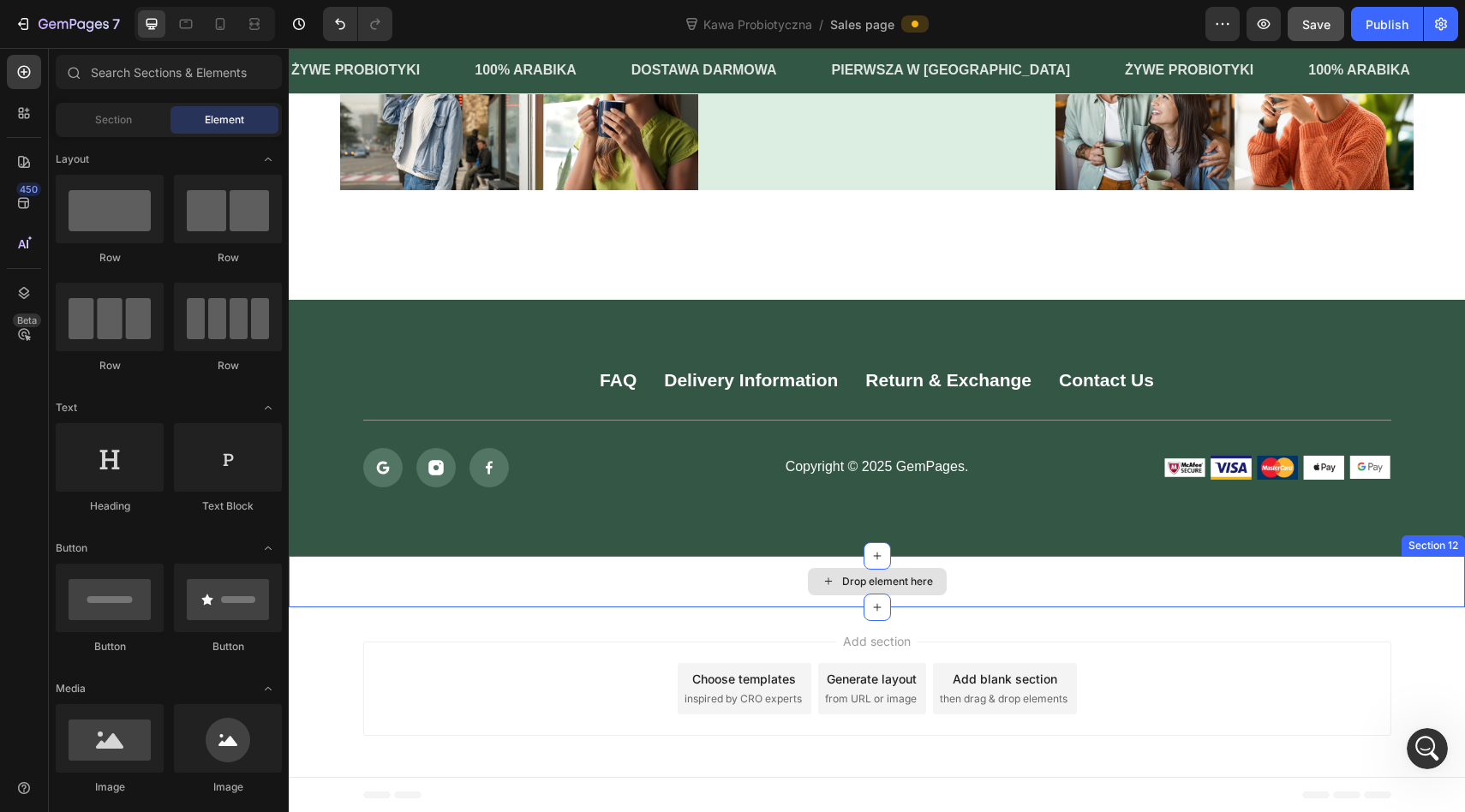
click at [1440, 569] on div "Drop element here" at bounding box center [877, 581] width 1176 height 52
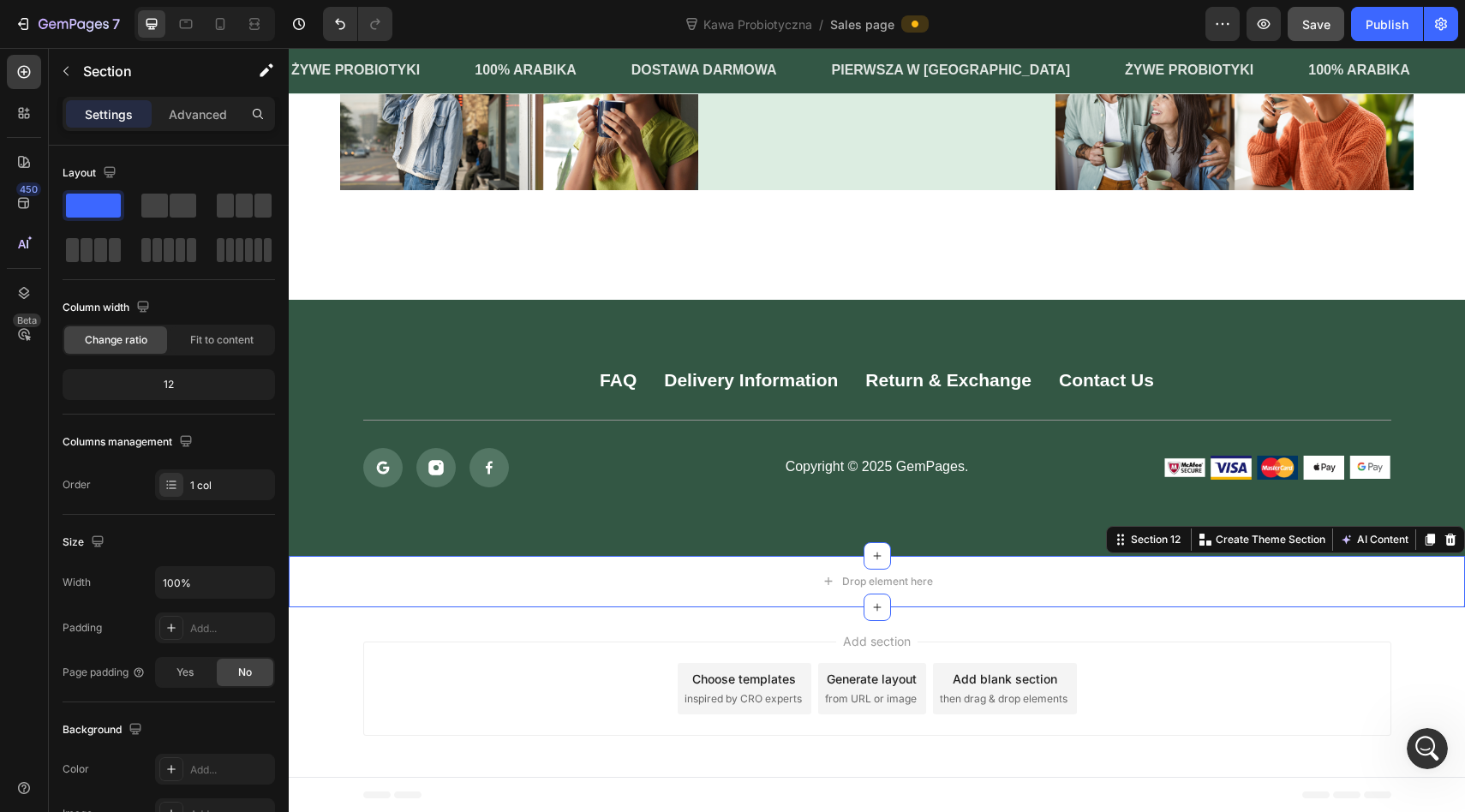
click at [1448, 539] on icon at bounding box center [1450, 540] width 14 height 14
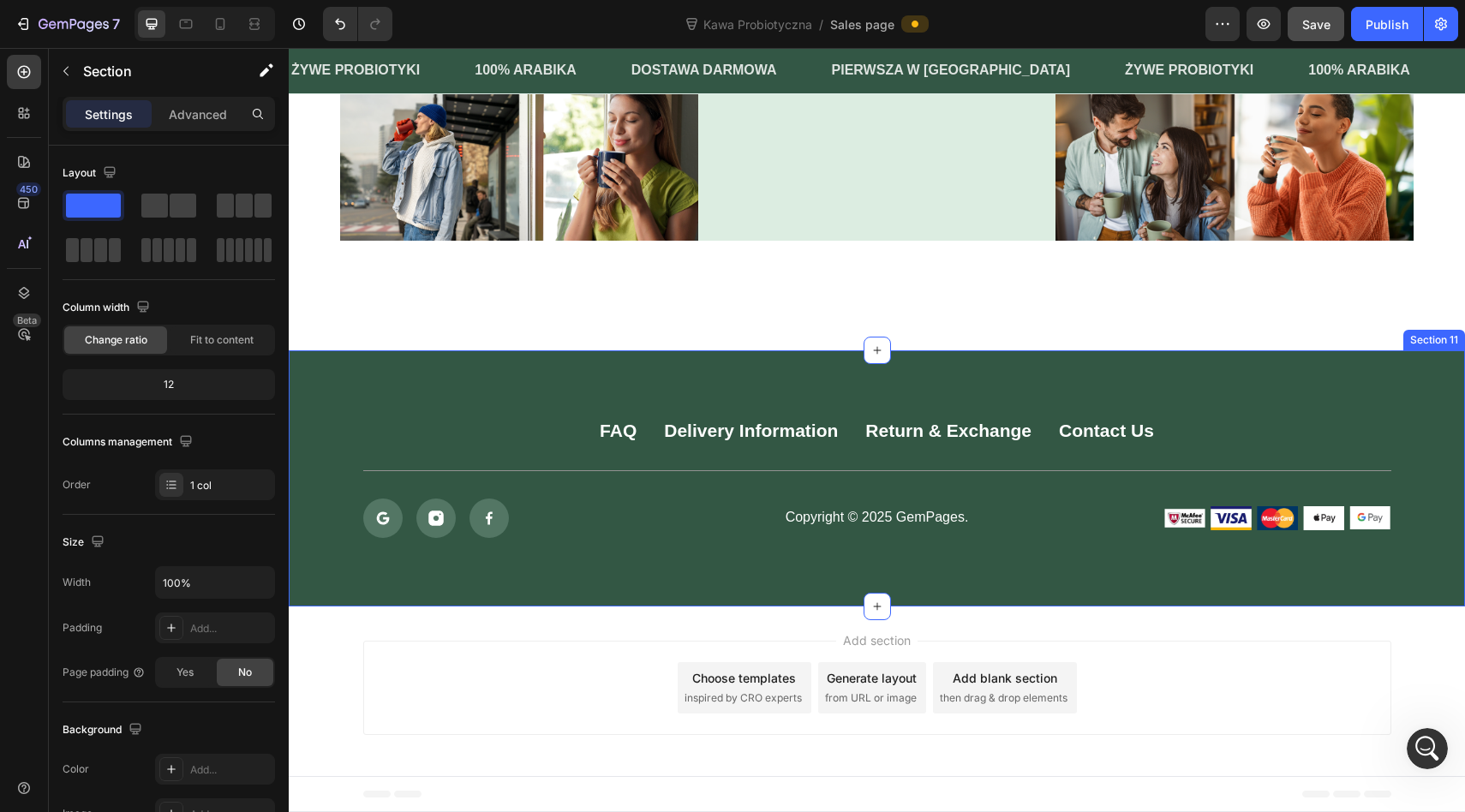
scroll to position [7174, 0]
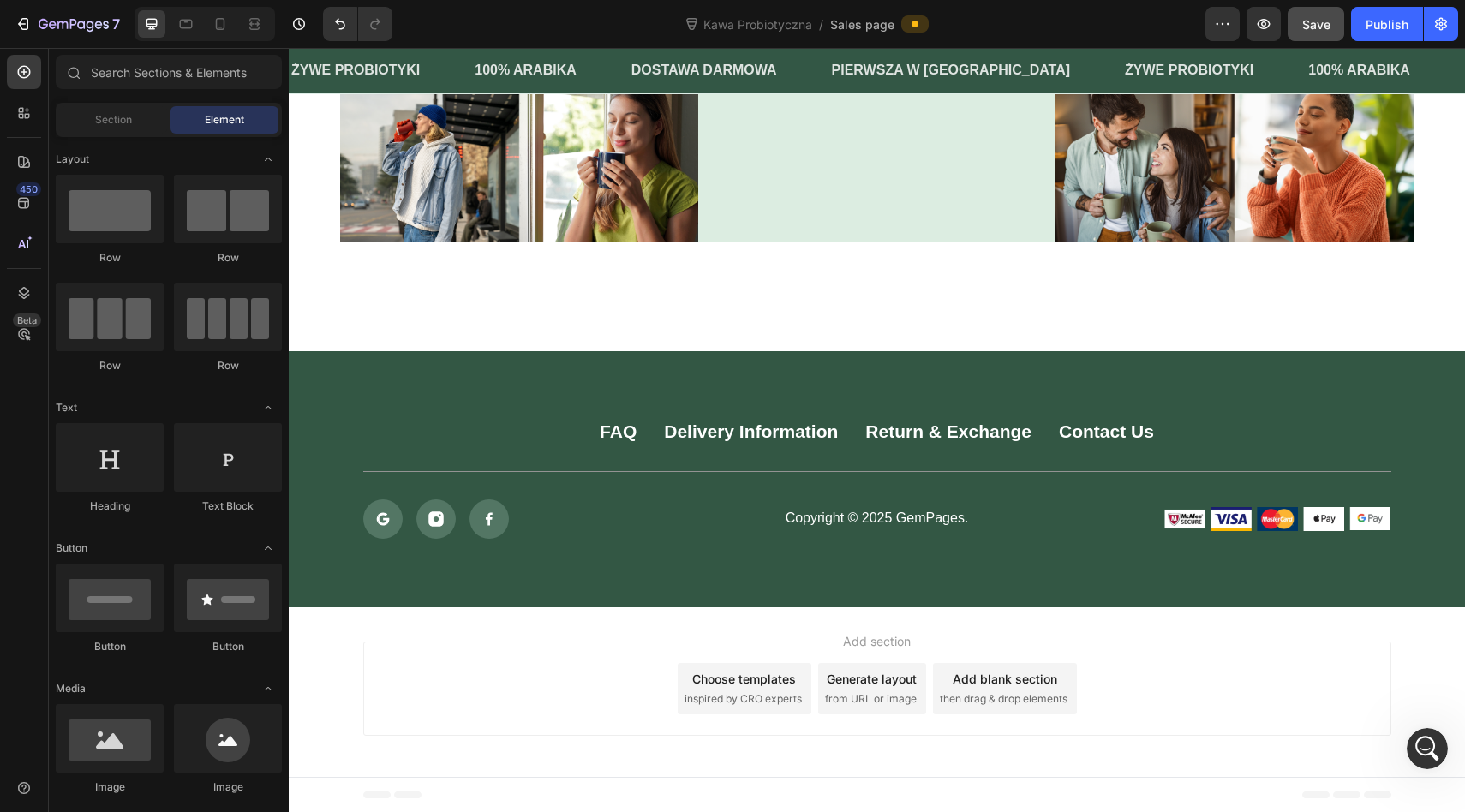
click at [1405, 618] on div "Add section Choose templates inspired by CRO experts Generate layout from URL o…" at bounding box center [877, 692] width 1176 height 170
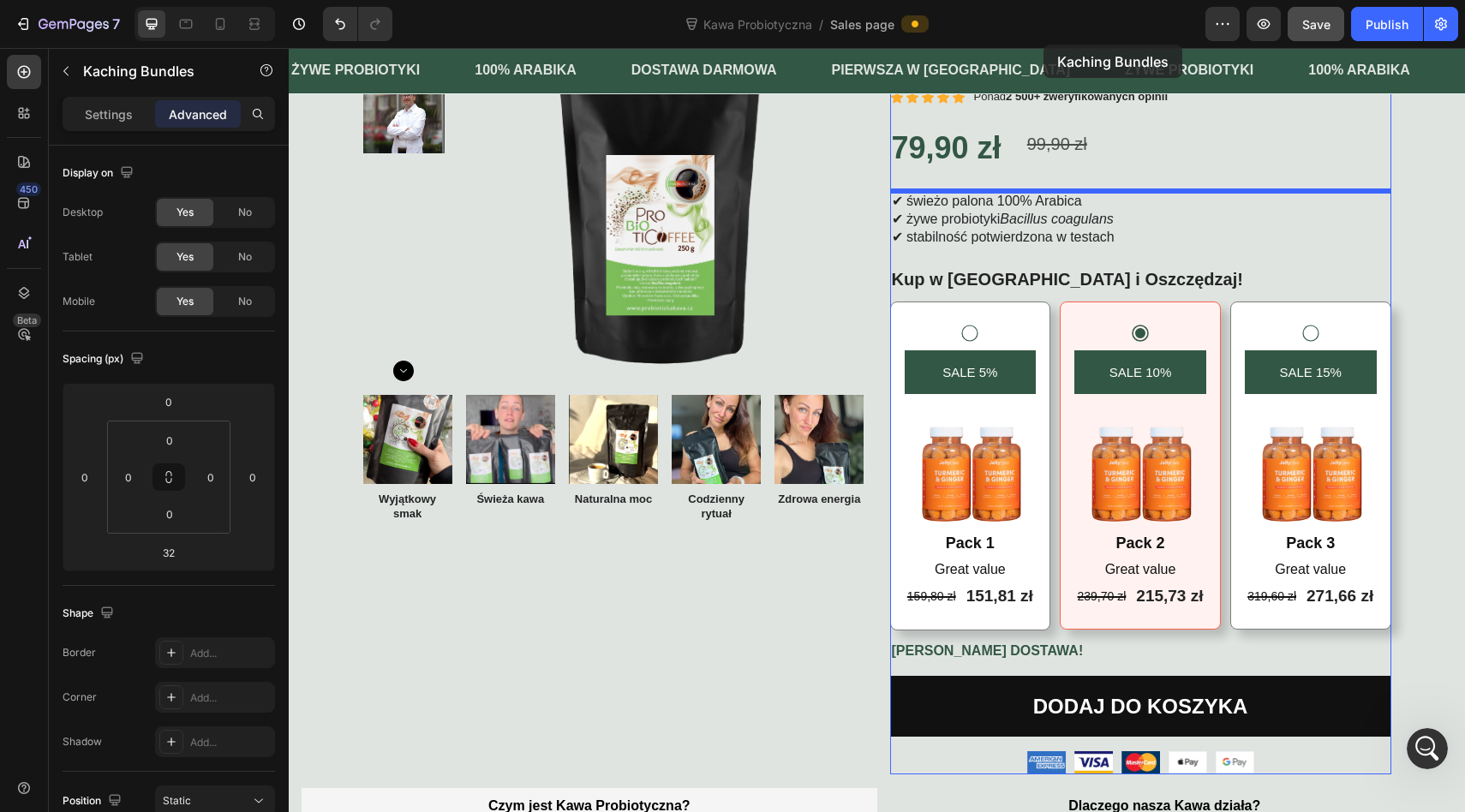
scroll to position [125, 0]
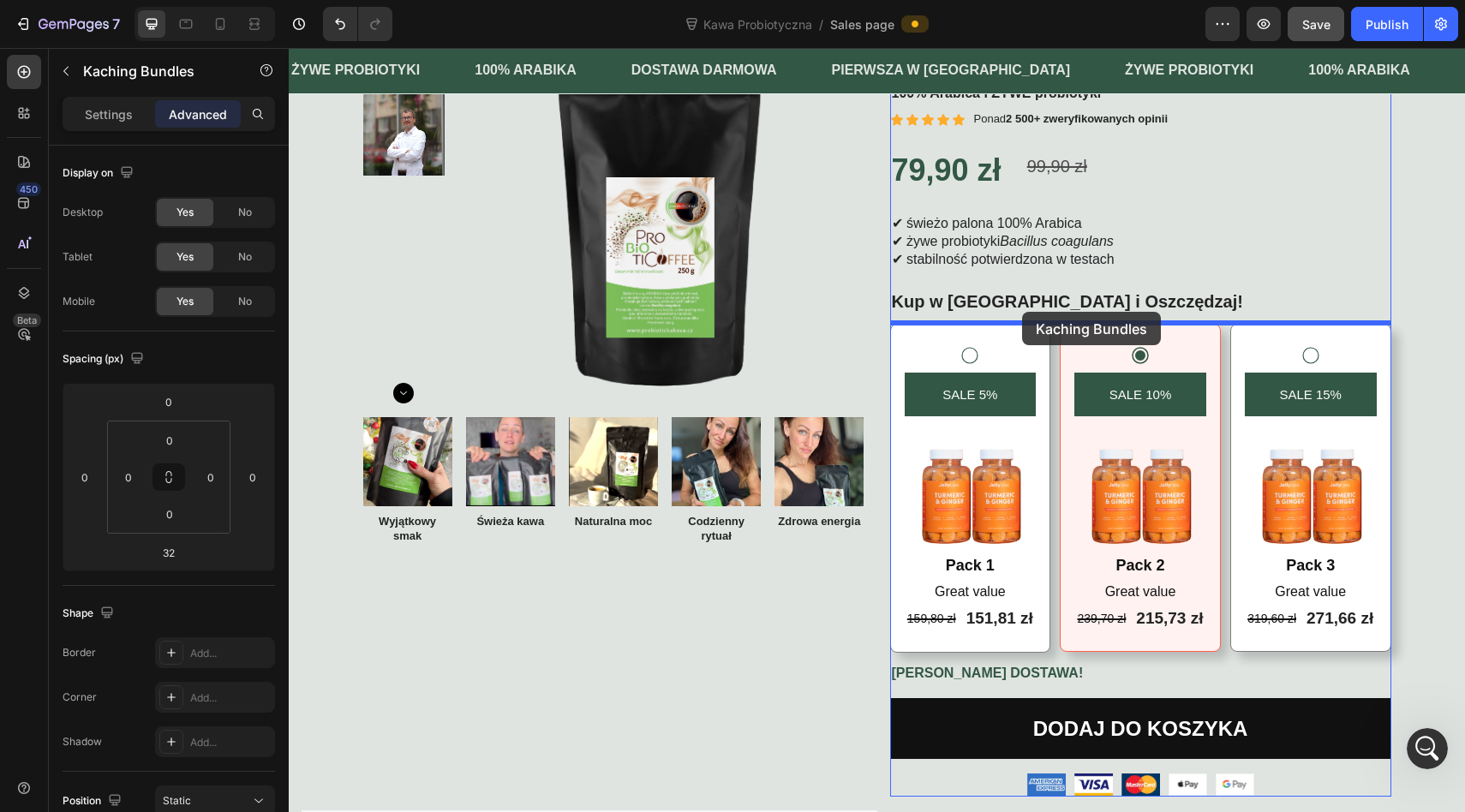
drag, startPoint x: 1010, startPoint y: 548, endPoint x: 1022, endPoint y: 312, distance: 236.3
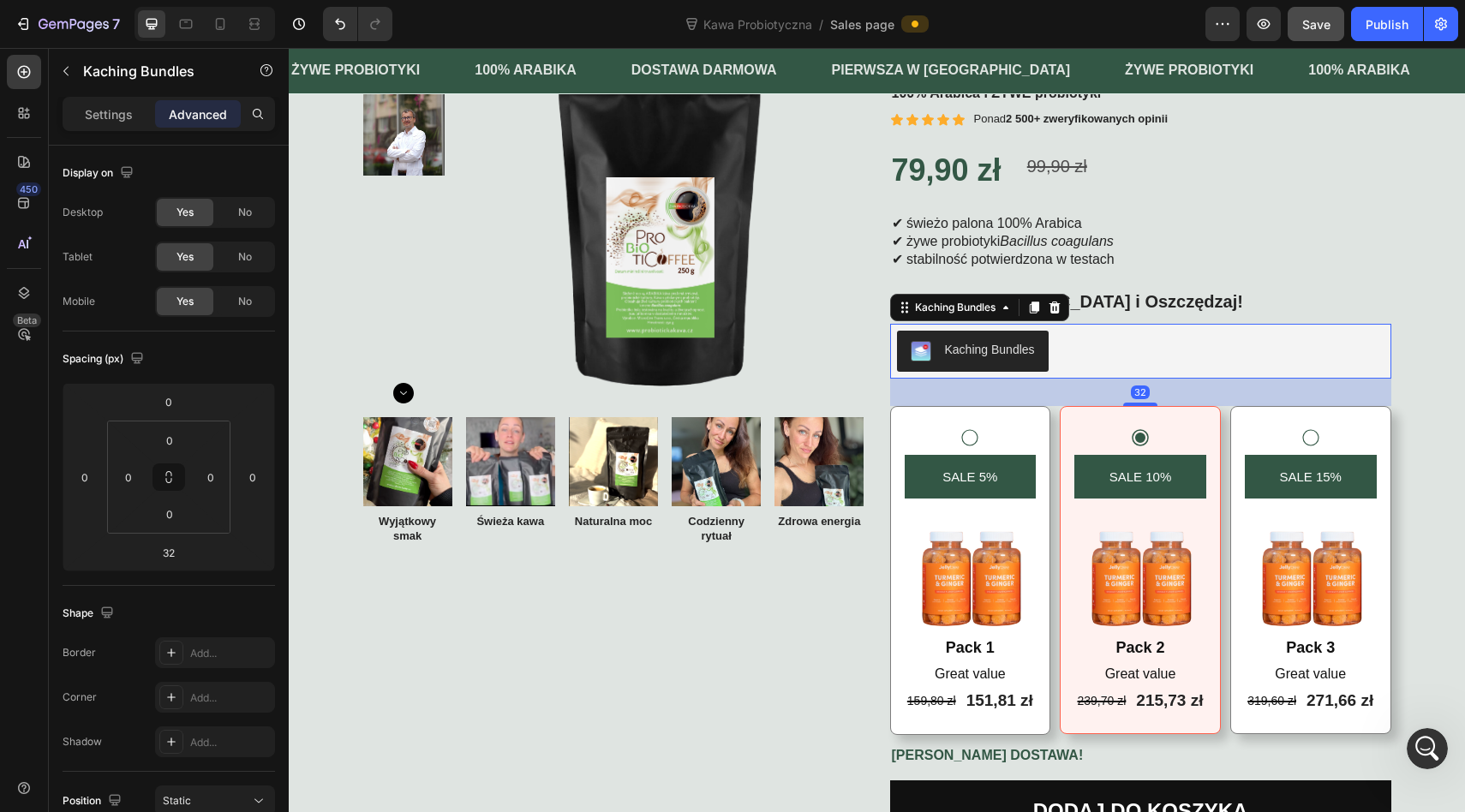
click at [1075, 341] on div "Kaching Bundles" at bounding box center [1140, 351] width 487 height 41
click at [991, 347] on div "Kaching Bundles" at bounding box center [989, 350] width 90 height 18
click at [107, 115] on p "Settings" at bounding box center [109, 114] width 48 height 18
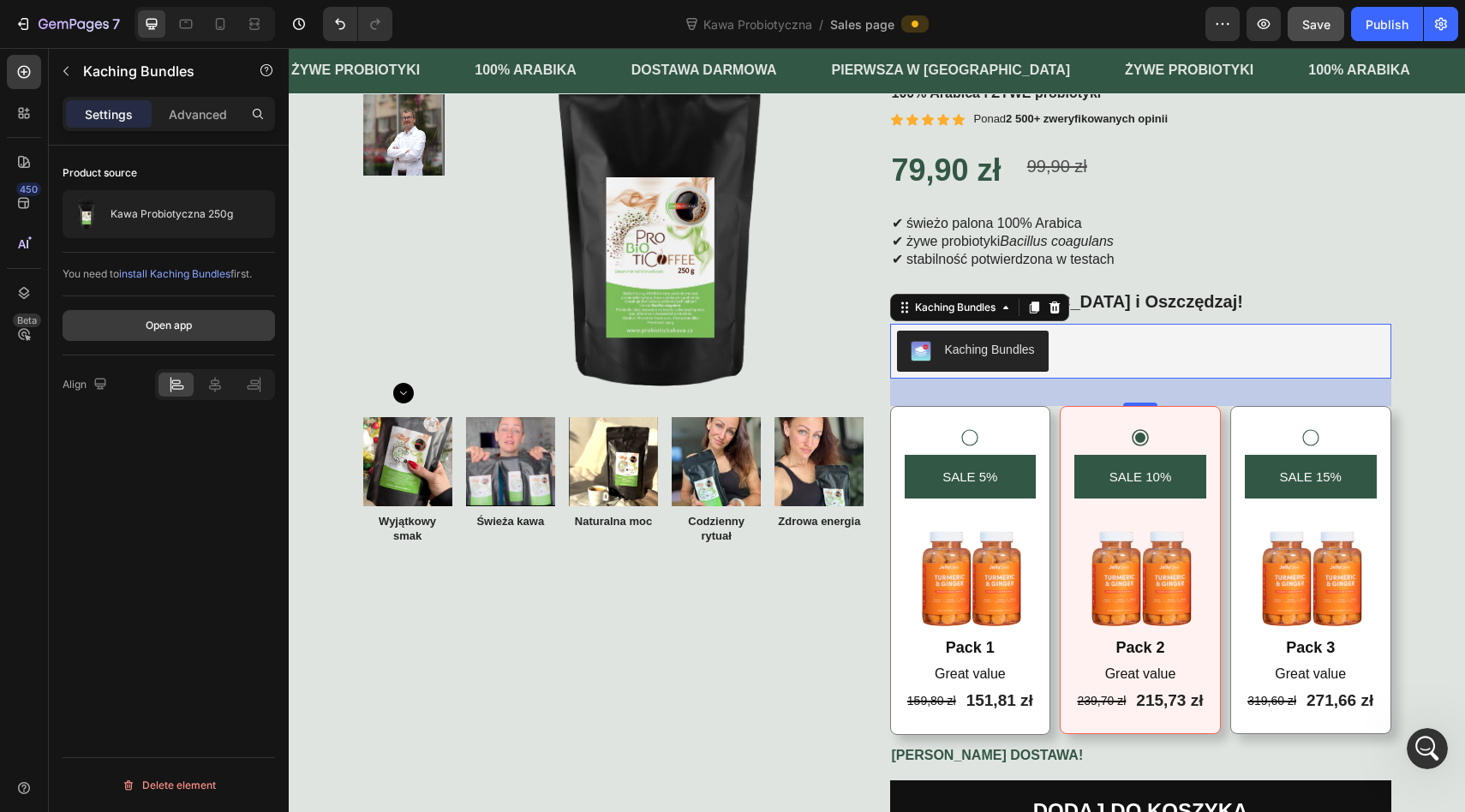
click at [148, 318] on div "Open app" at bounding box center [168, 326] width 46 height 16
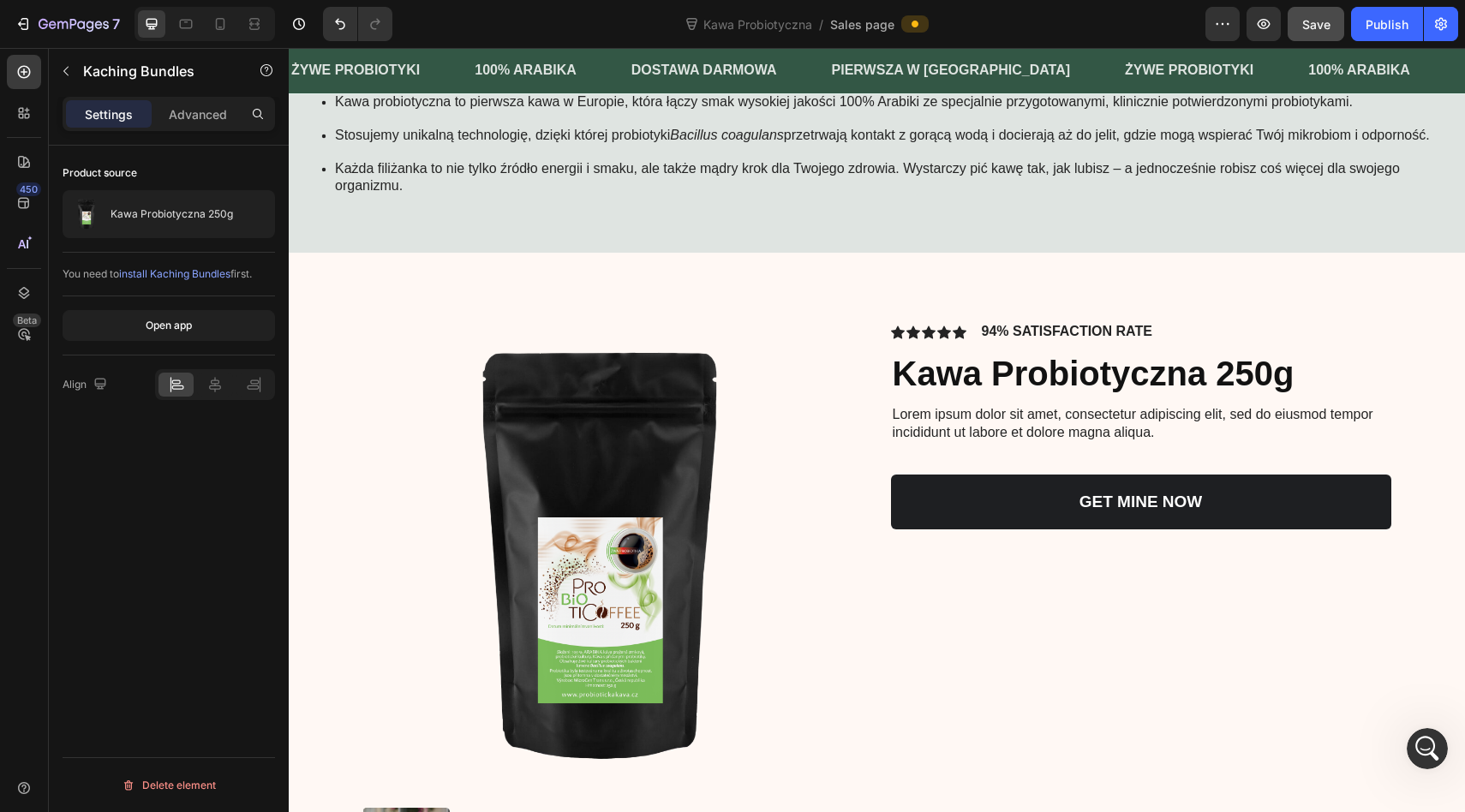
scroll to position [1054, 0]
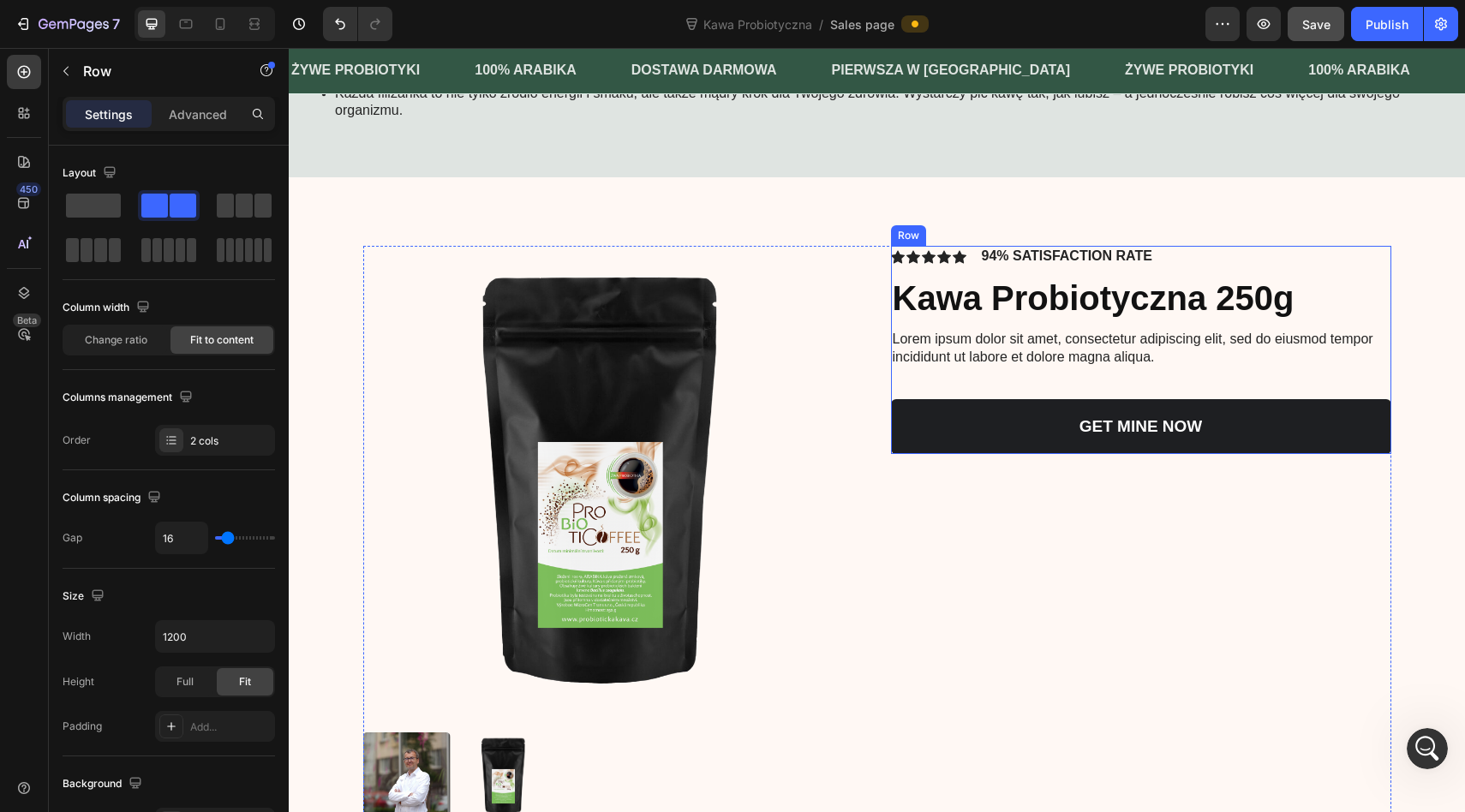
click at [1245, 267] on div "Icon Icon Icon Icon Icon Icon List 94% SATISFACTION RATE Text Block Row" at bounding box center [1141, 256] width 501 height 21
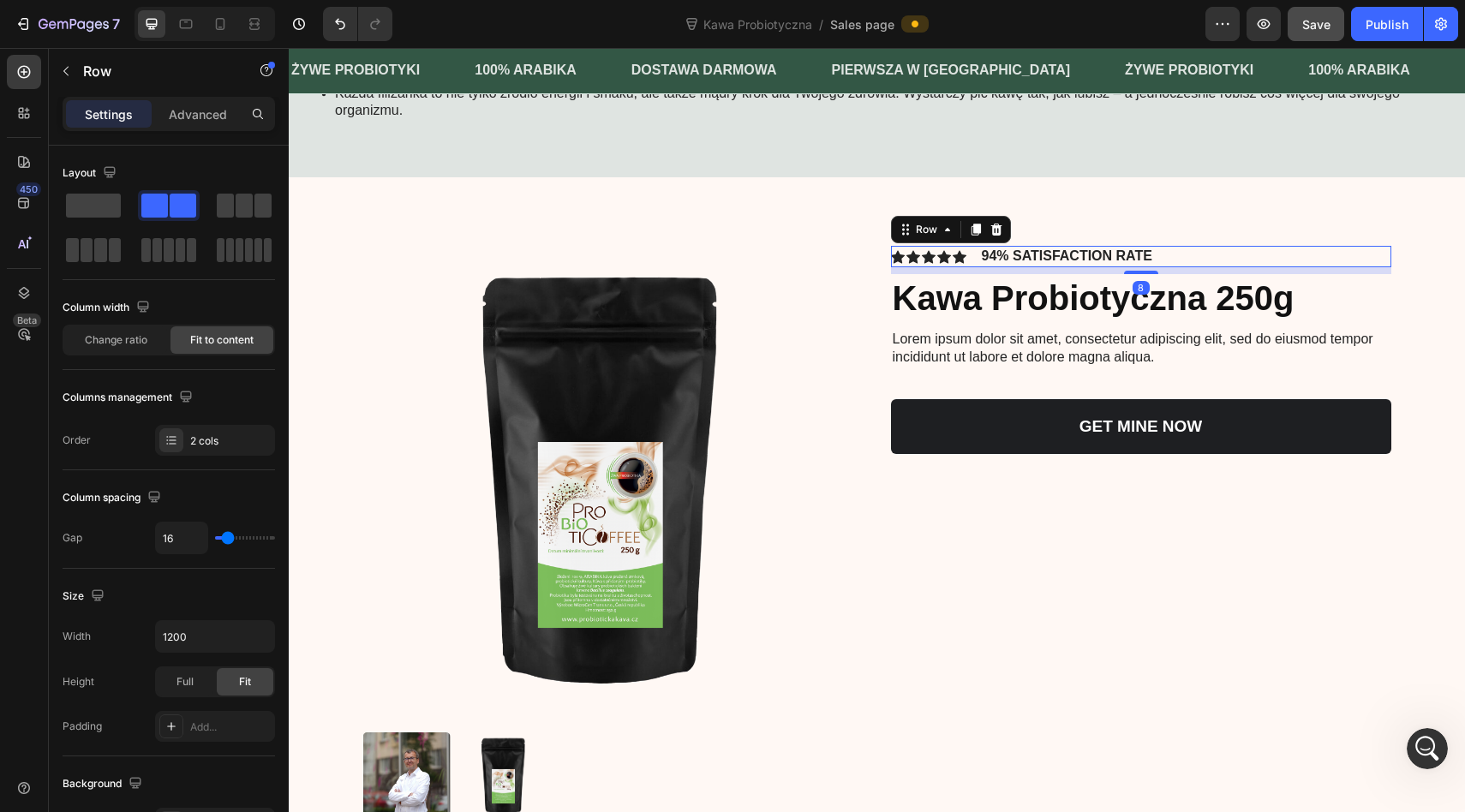
click at [1361, 229] on div "Product Images Icon Icon Icon Icon Icon Icon List 94% SATISFACTION RATE Text Bl…" at bounding box center [877, 533] width 1176 height 710
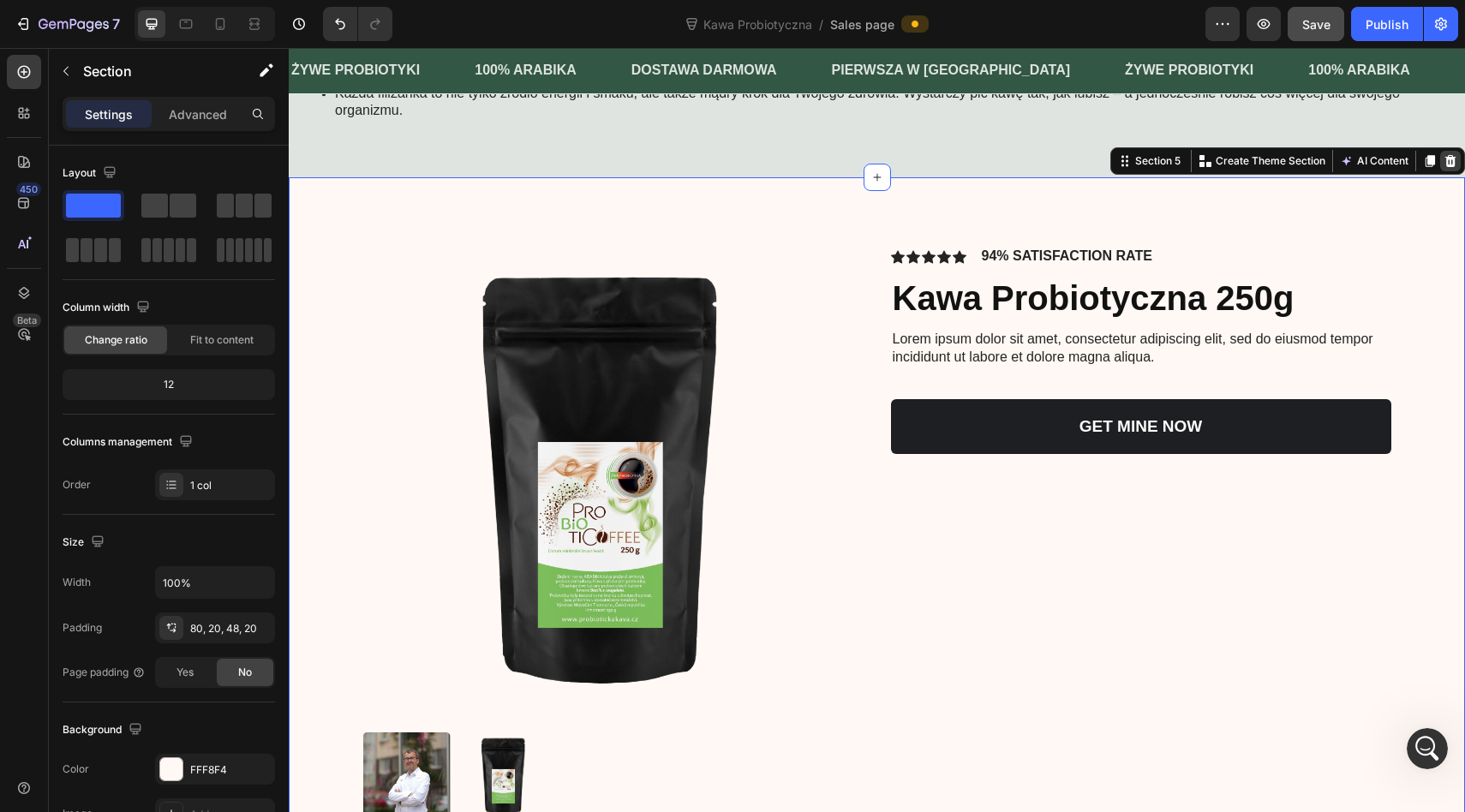
click at [1443, 168] on icon at bounding box center [1450, 161] width 14 height 14
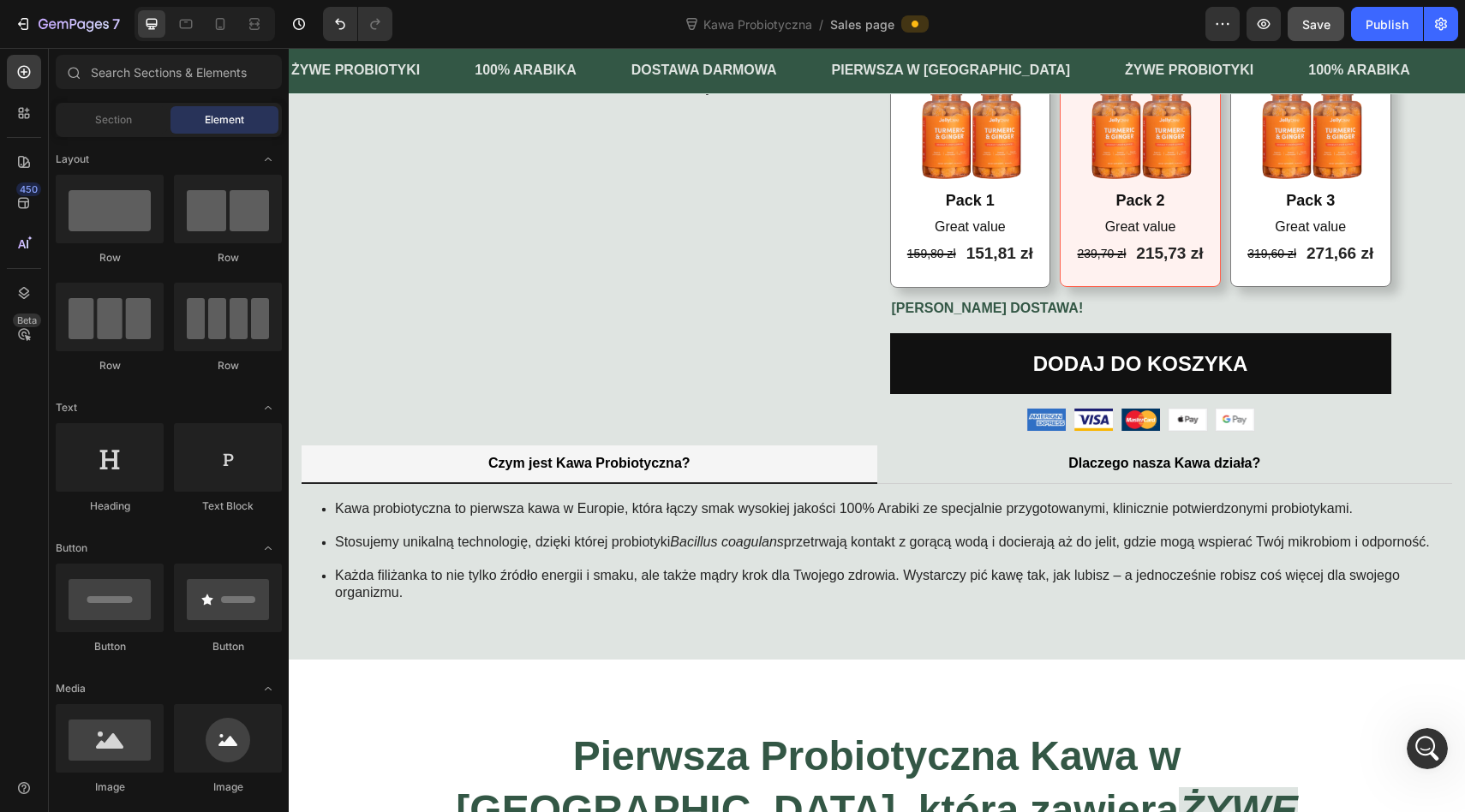
scroll to position [553, 0]
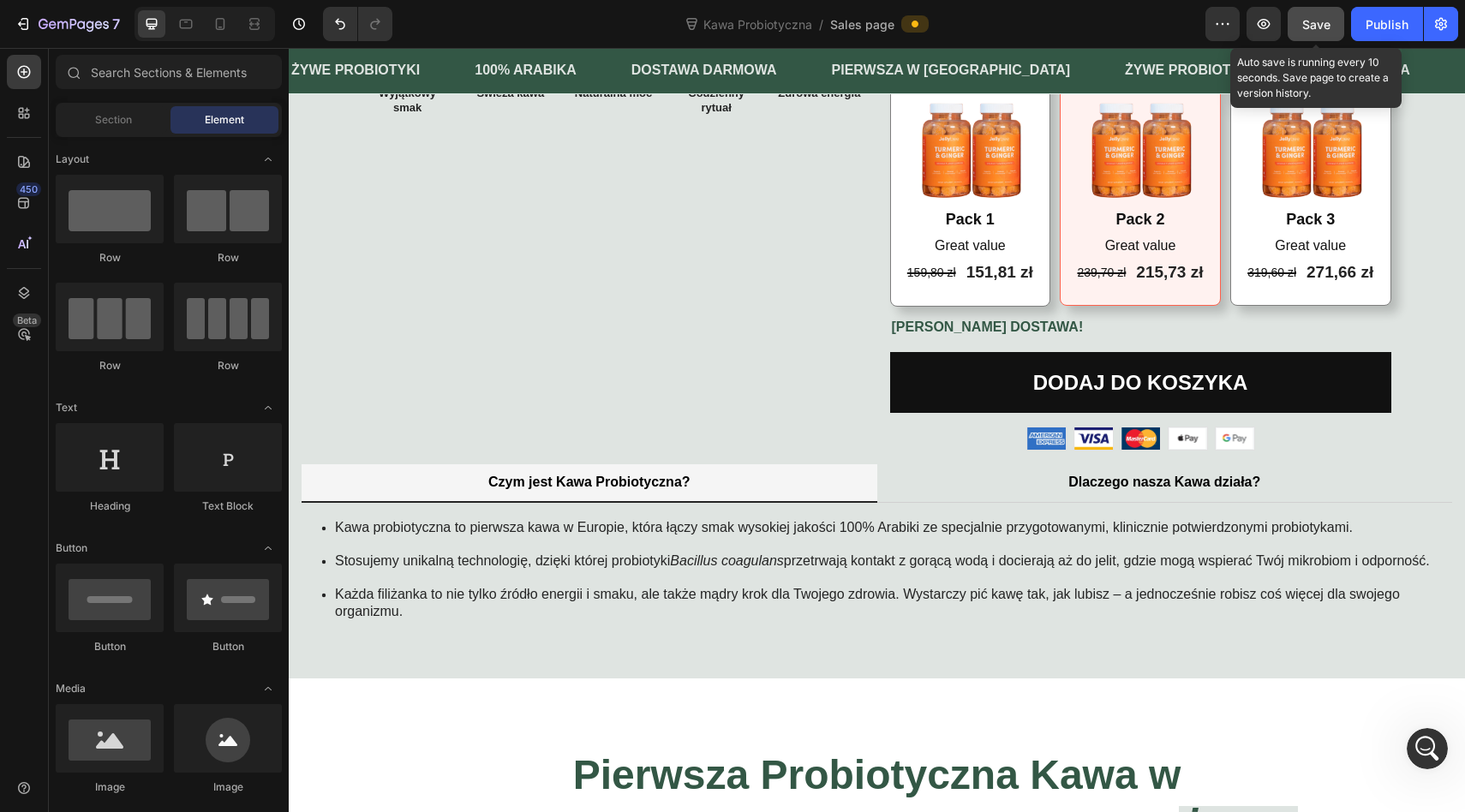
click at [1326, 24] on span "Save" at bounding box center [1316, 24] width 28 height 15
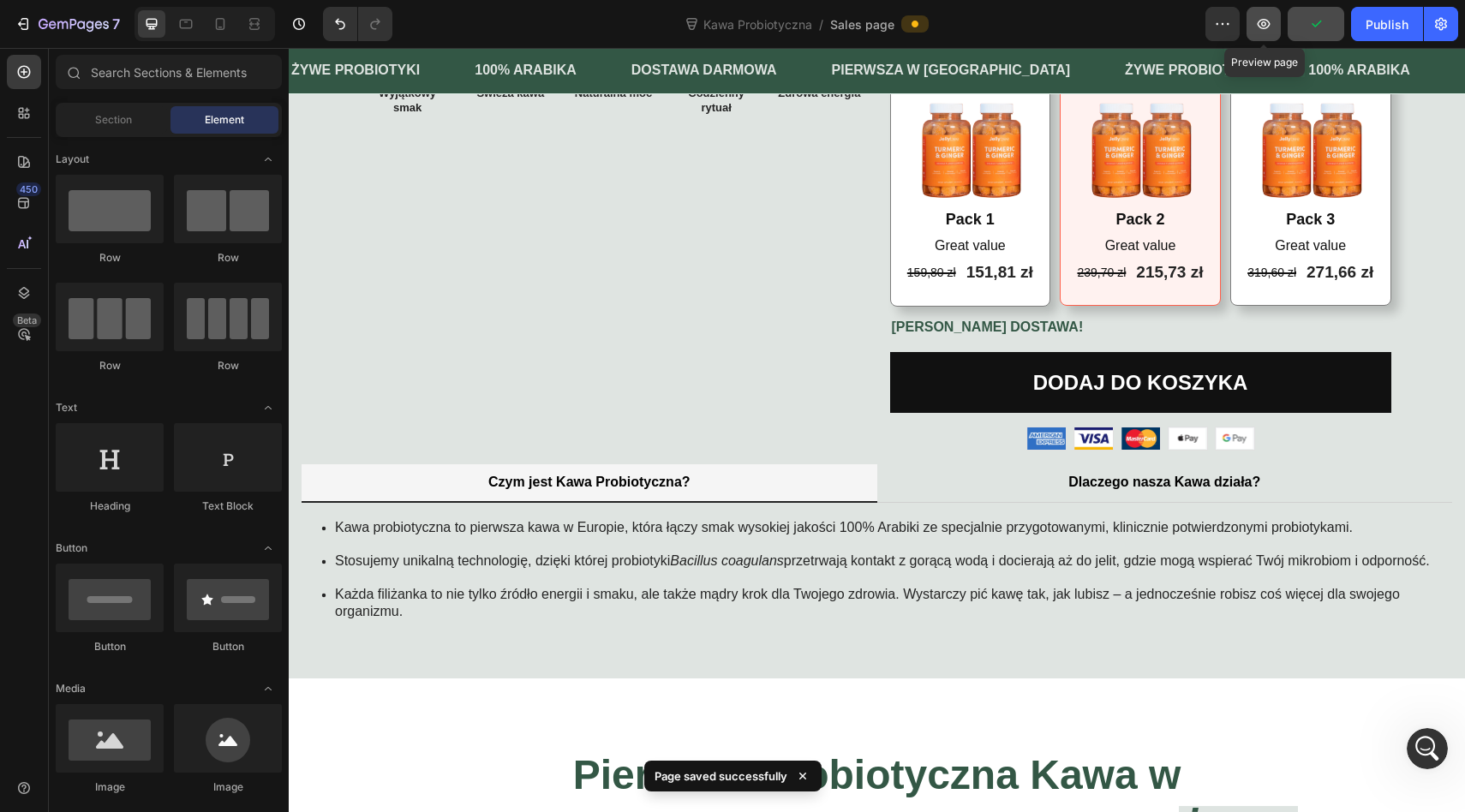
click at [1268, 20] on icon "button" at bounding box center [1264, 24] width 18 height 18
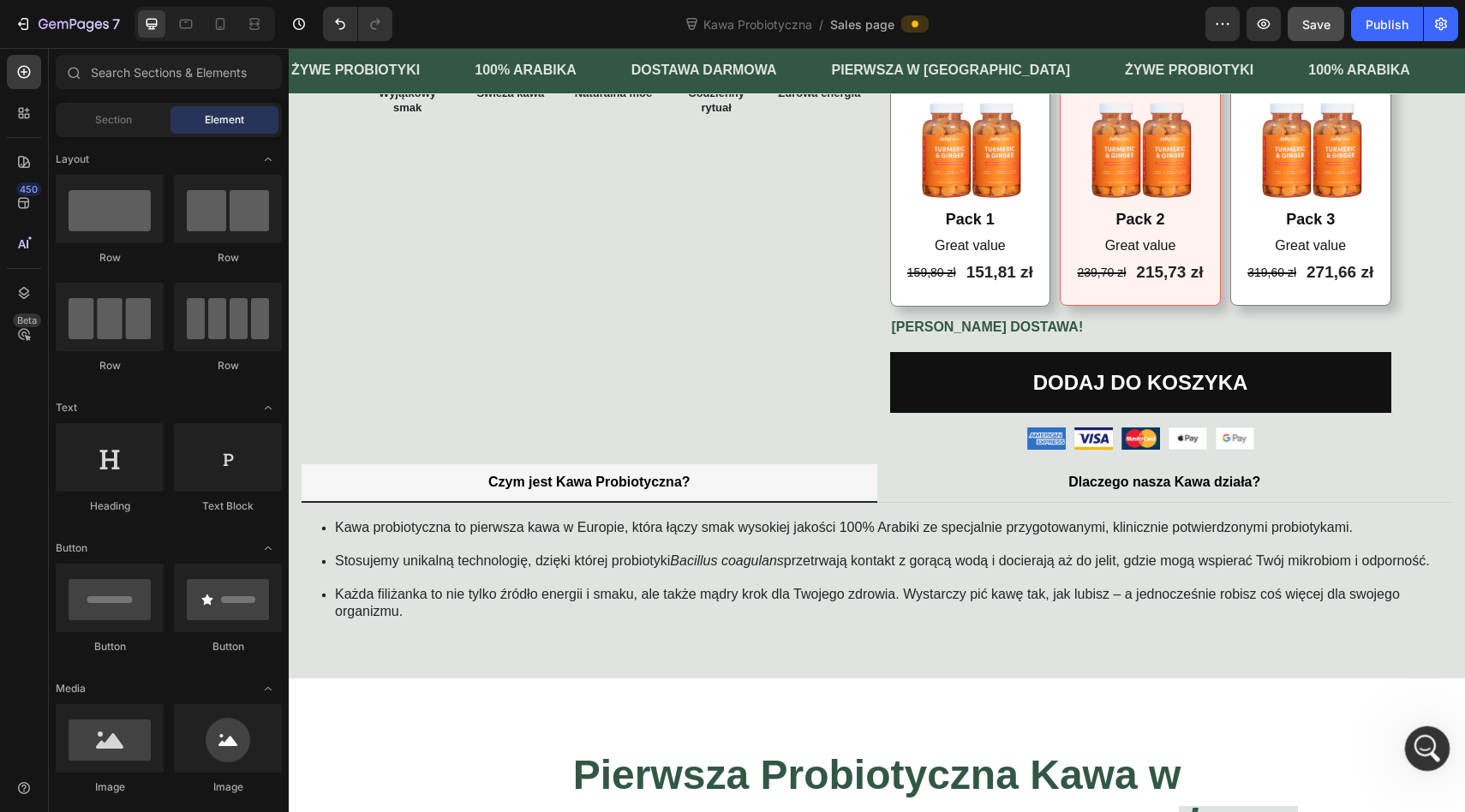
click at [1427, 746] on icon "Open Intercom Messenger" at bounding box center [1425, 746] width 28 height 28
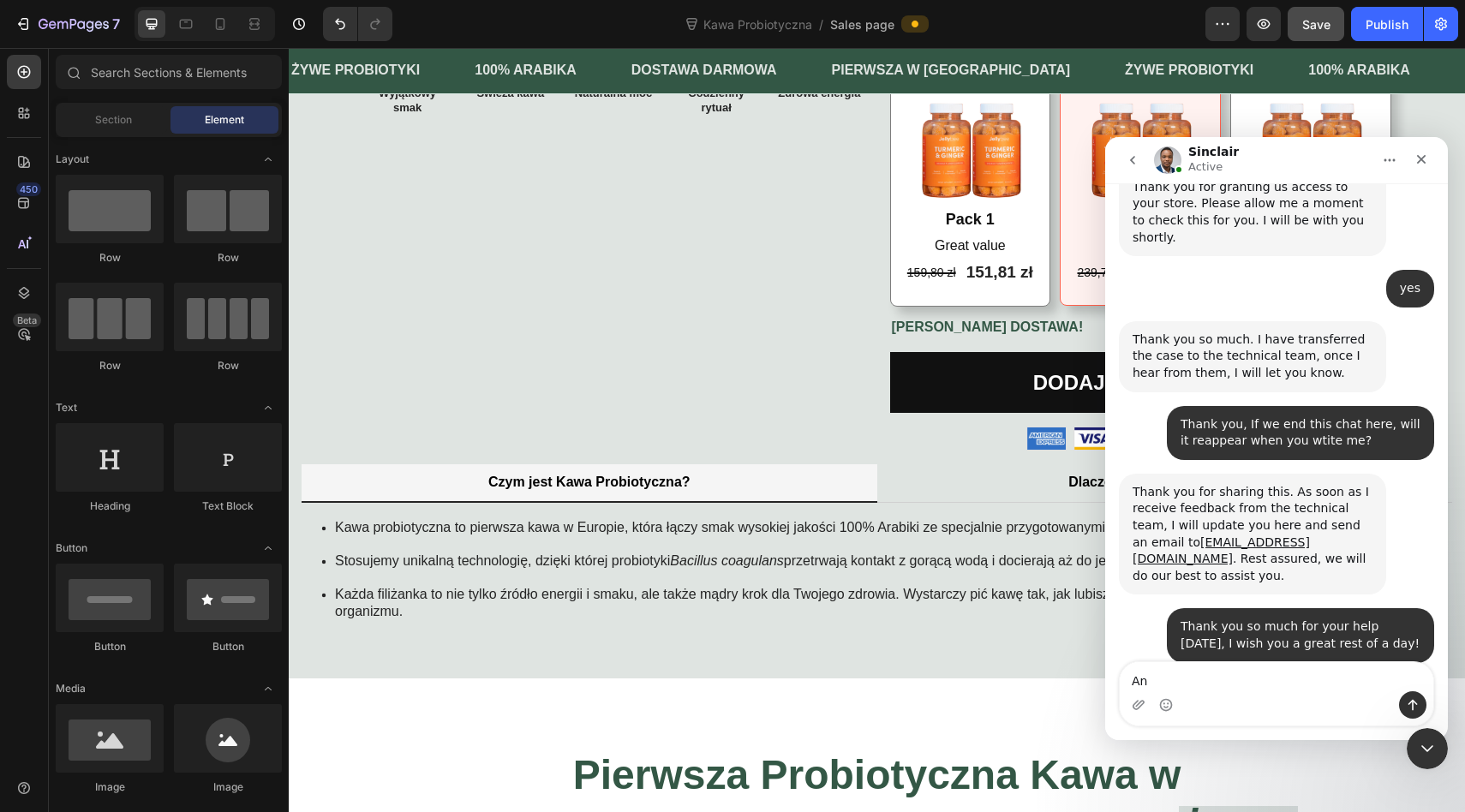
scroll to position [8576, 0]
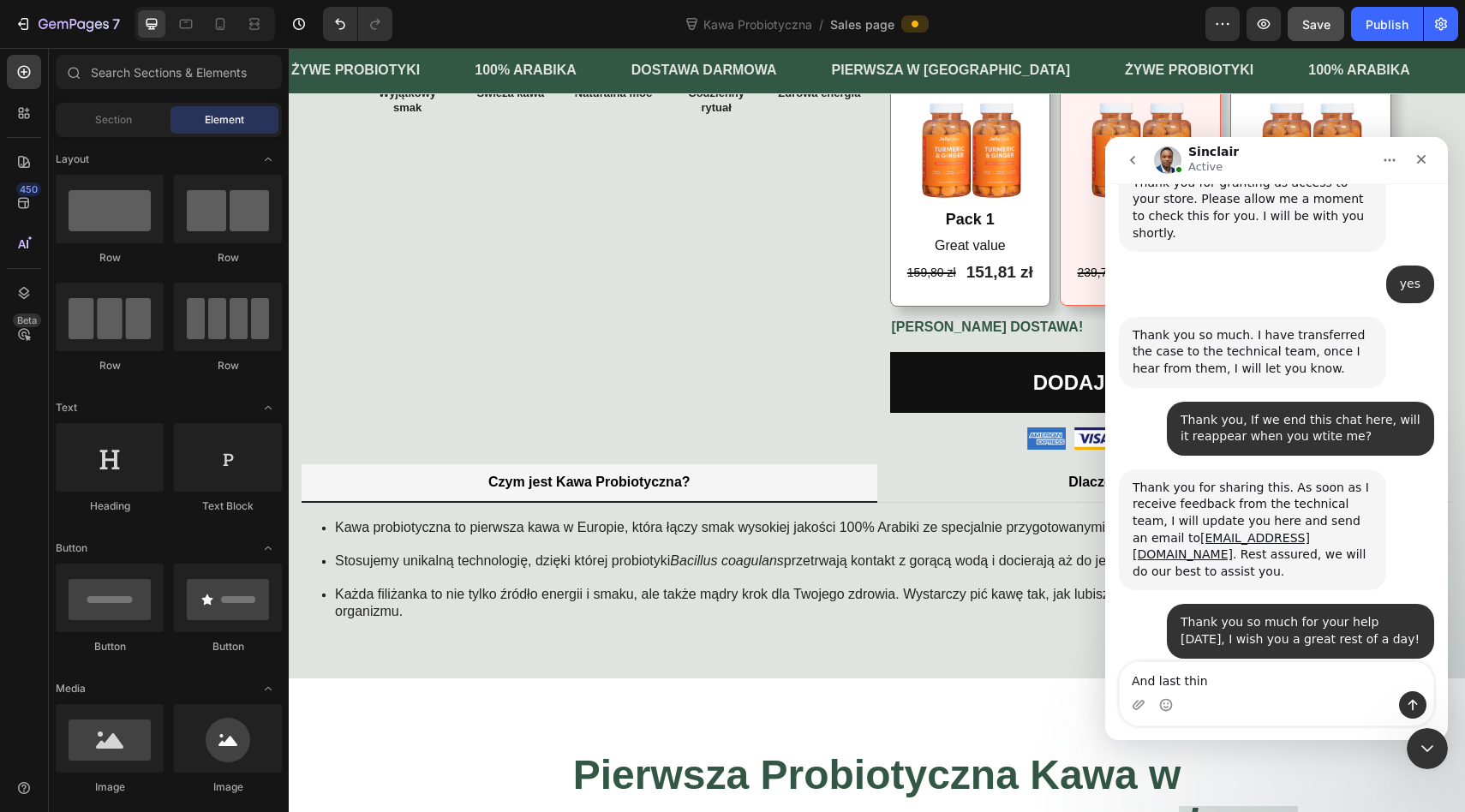
type textarea "And last thing"
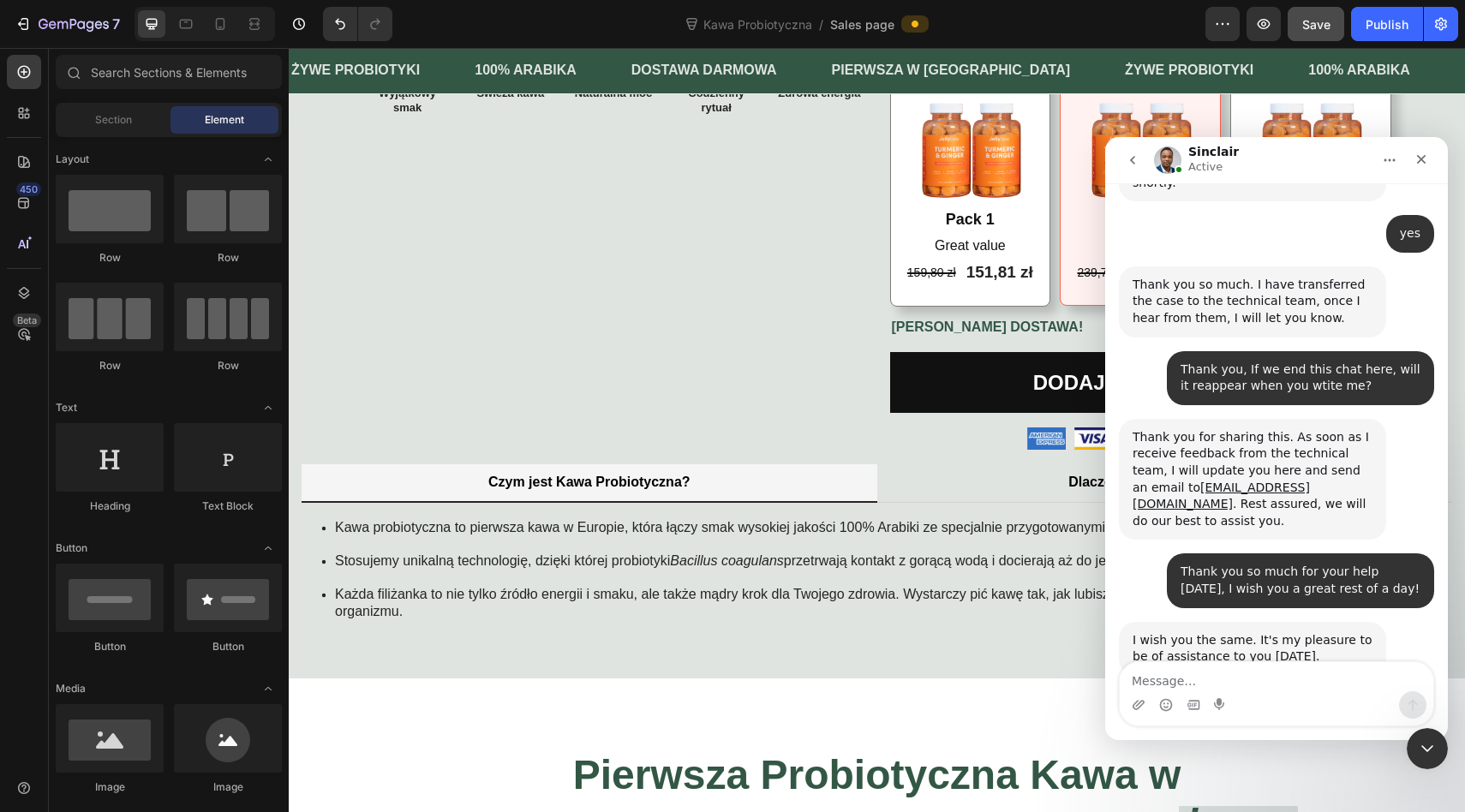
type textarea "U"
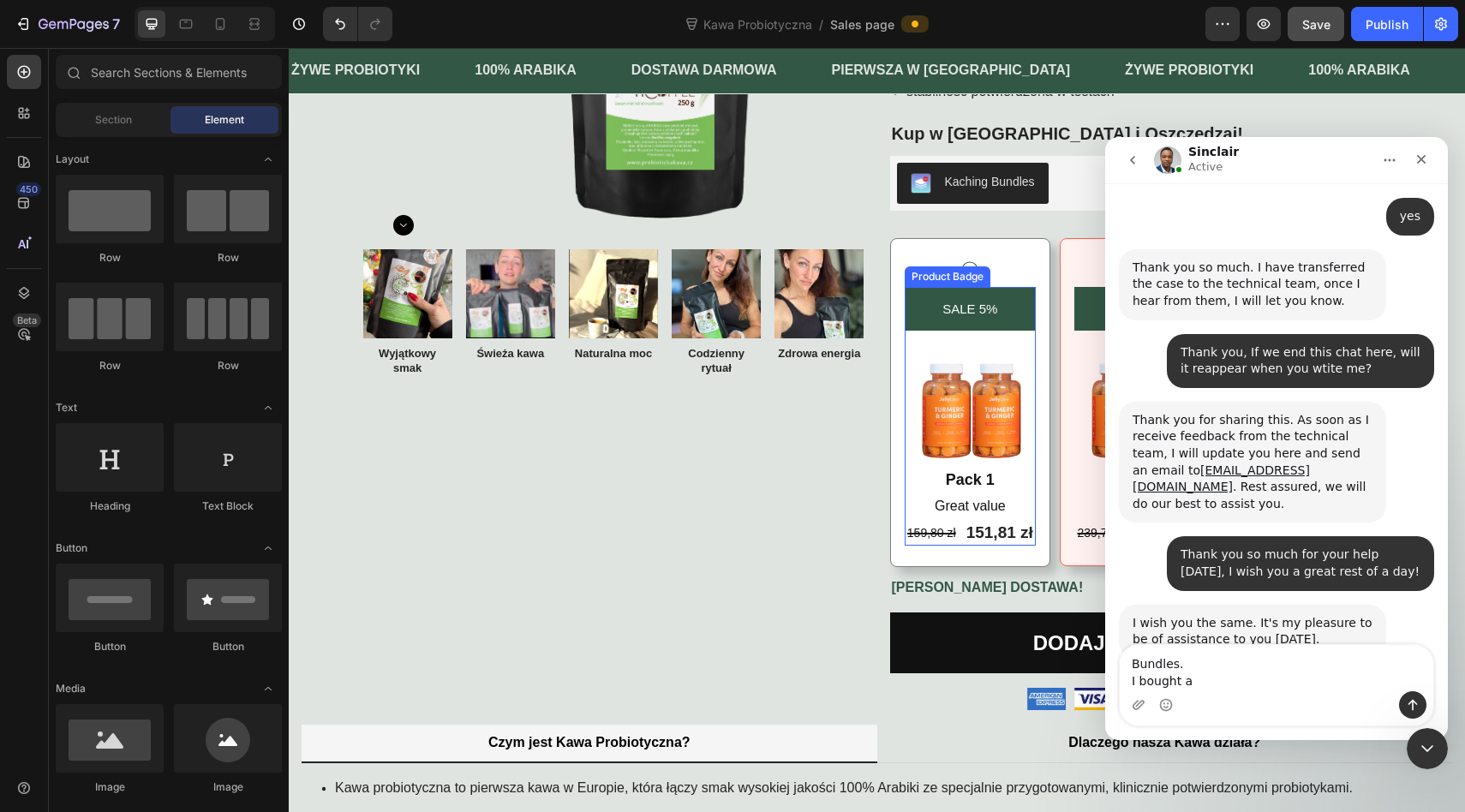
scroll to position [282, 0]
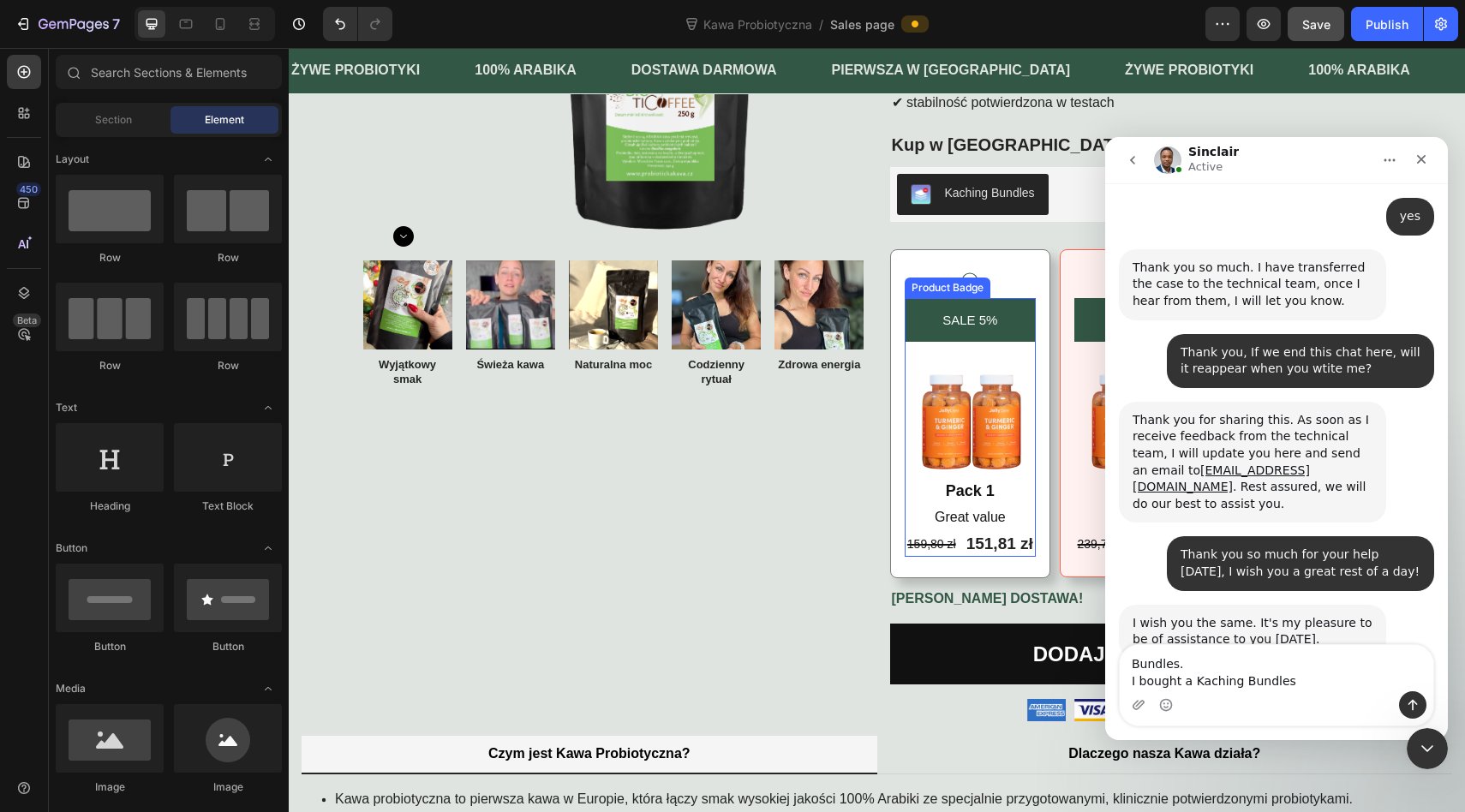
type textarea "Bundles. I bought a Kaching Bundles."
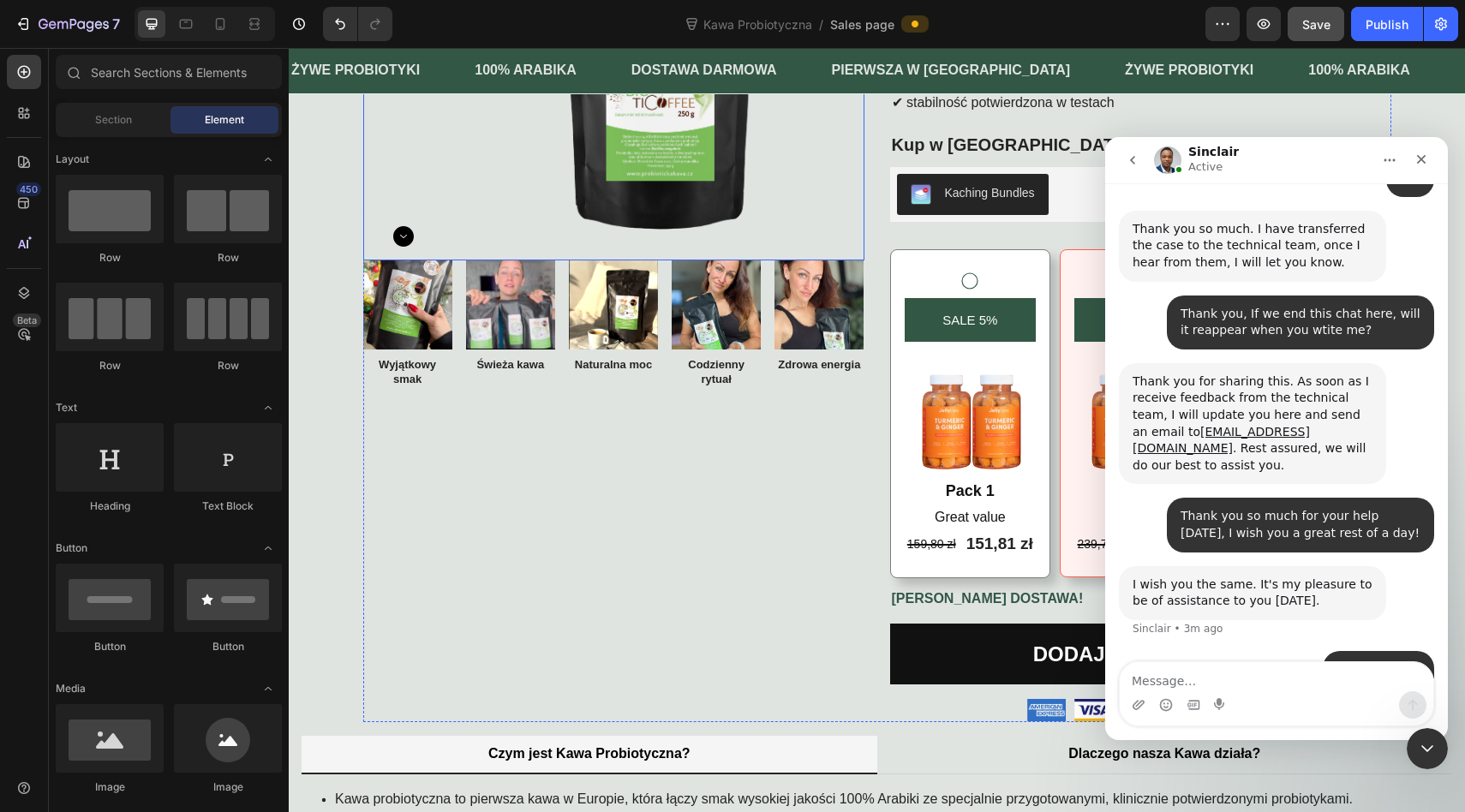
click at [824, 475] on div "Product Images Image Wyjątkowy smak Text Block Image Świeża kawa Text Block Ima…" at bounding box center [613, 286] width 501 height 871
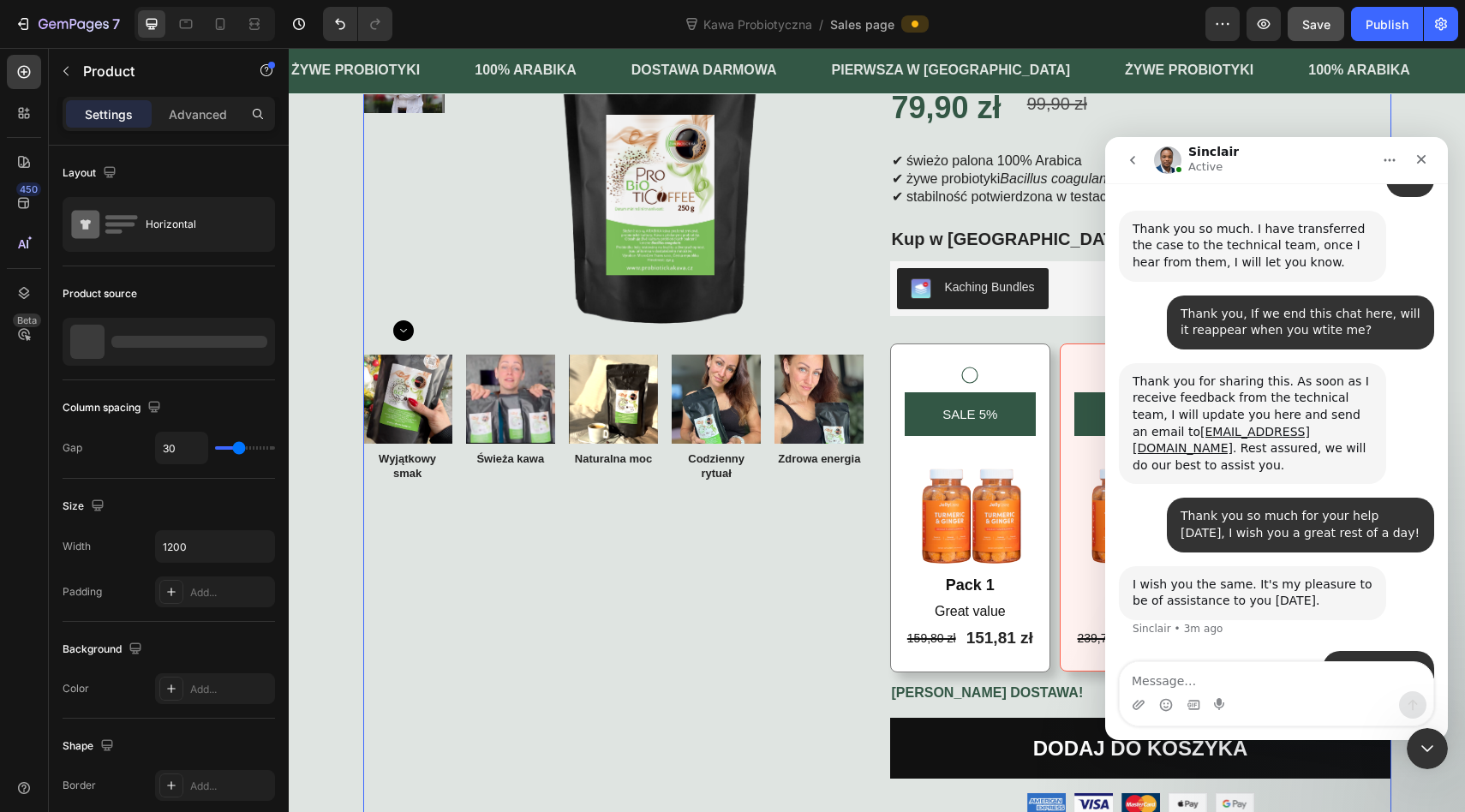
scroll to position [146, 0]
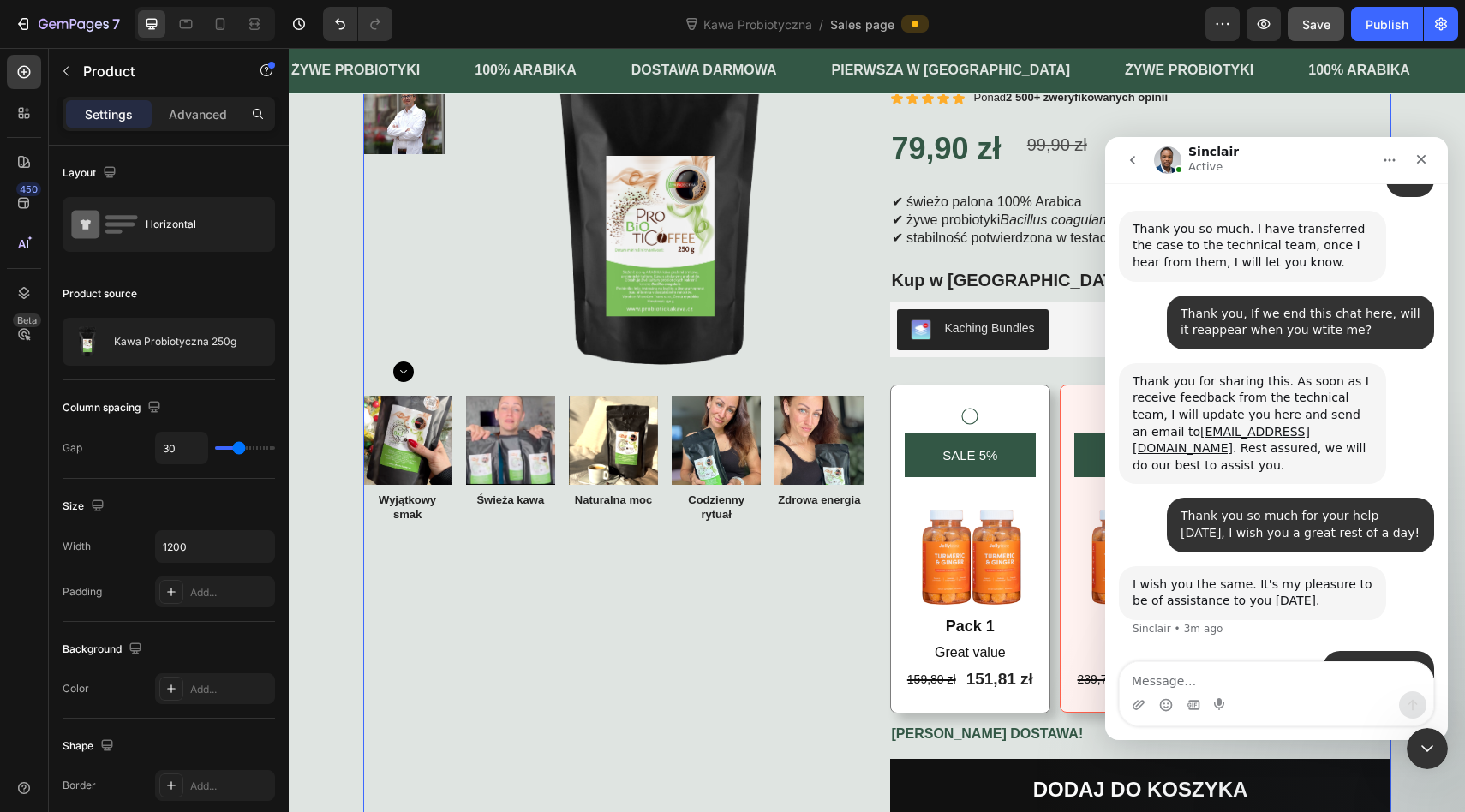
click at [1121, 158] on button "go back" at bounding box center [1132, 159] width 32 height 32
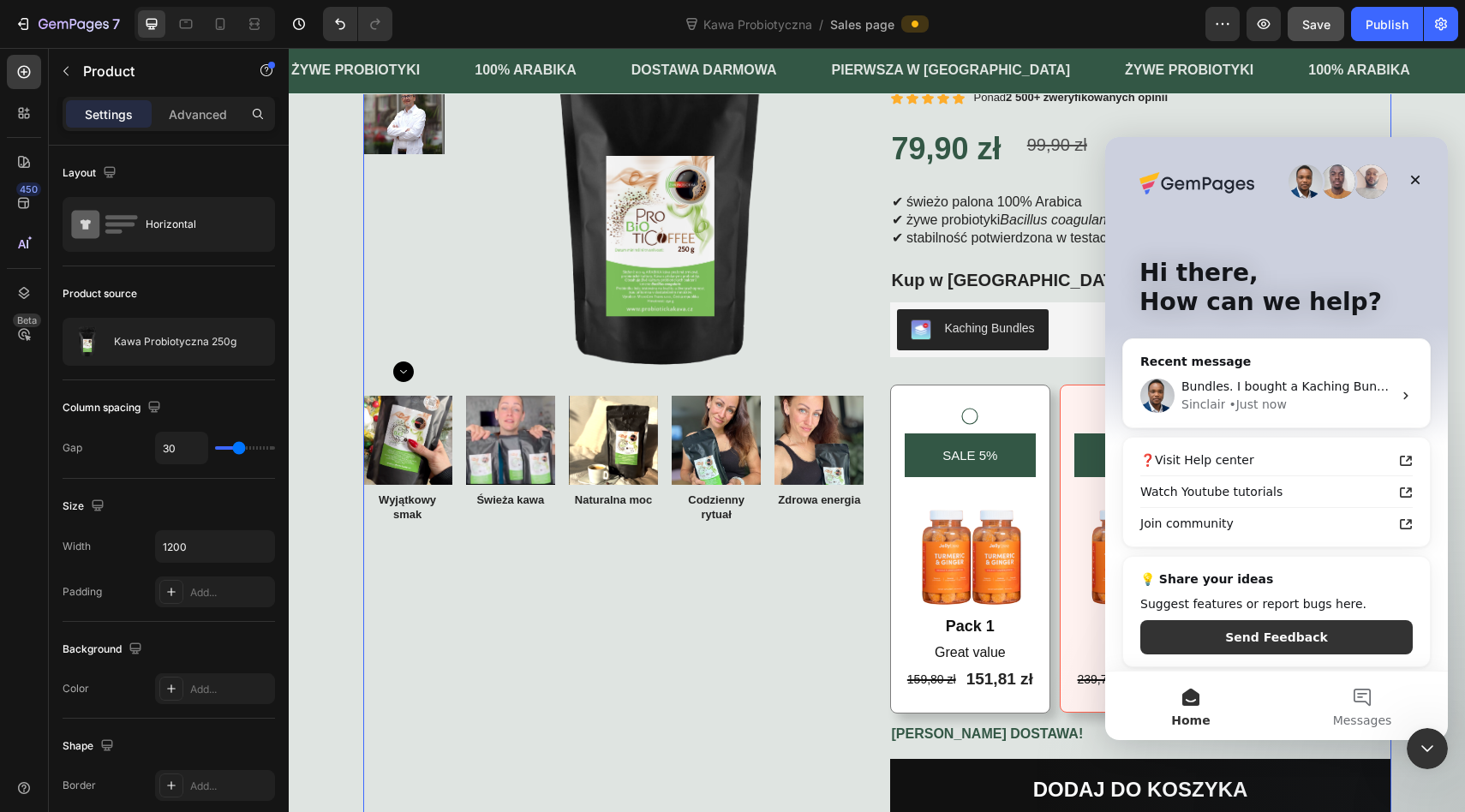
scroll to position [0, 0]
click at [1409, 183] on icon "Close" at bounding box center [1415, 180] width 14 height 14
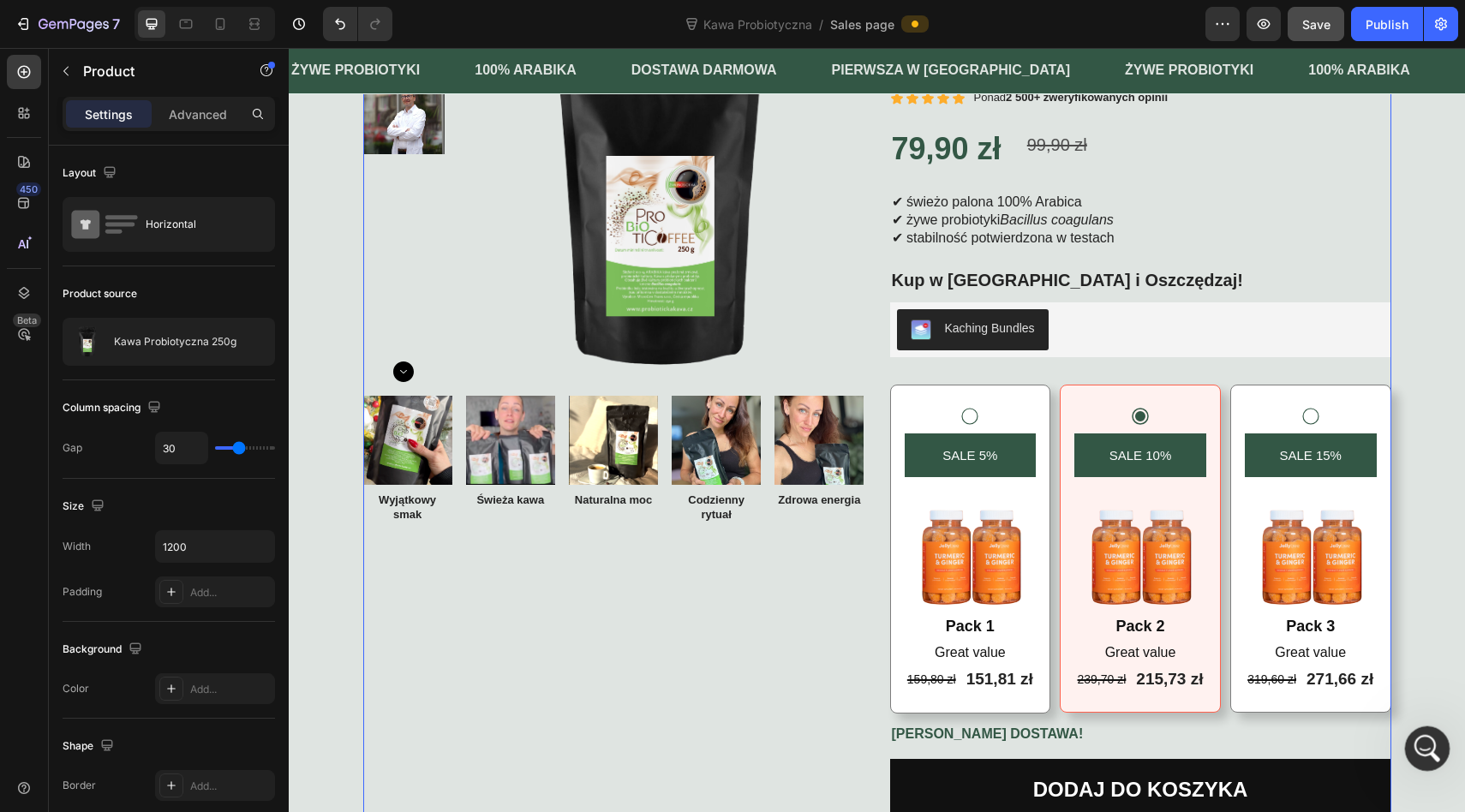
click at [1417, 760] on div "Open Intercom Messenger" at bounding box center [1424, 746] width 57 height 57
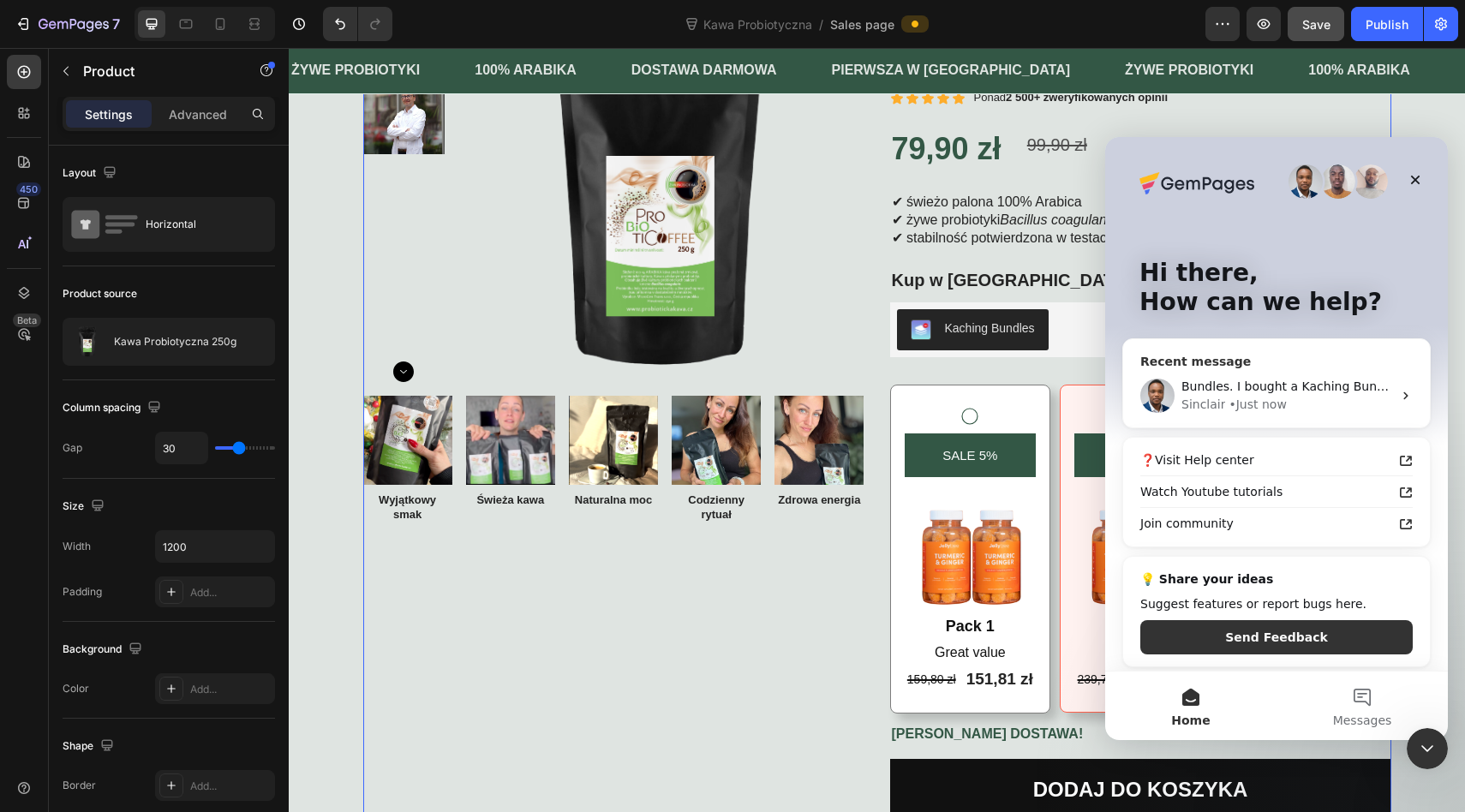
click at [1307, 361] on div "Recent message" at bounding box center [1276, 361] width 272 height 18
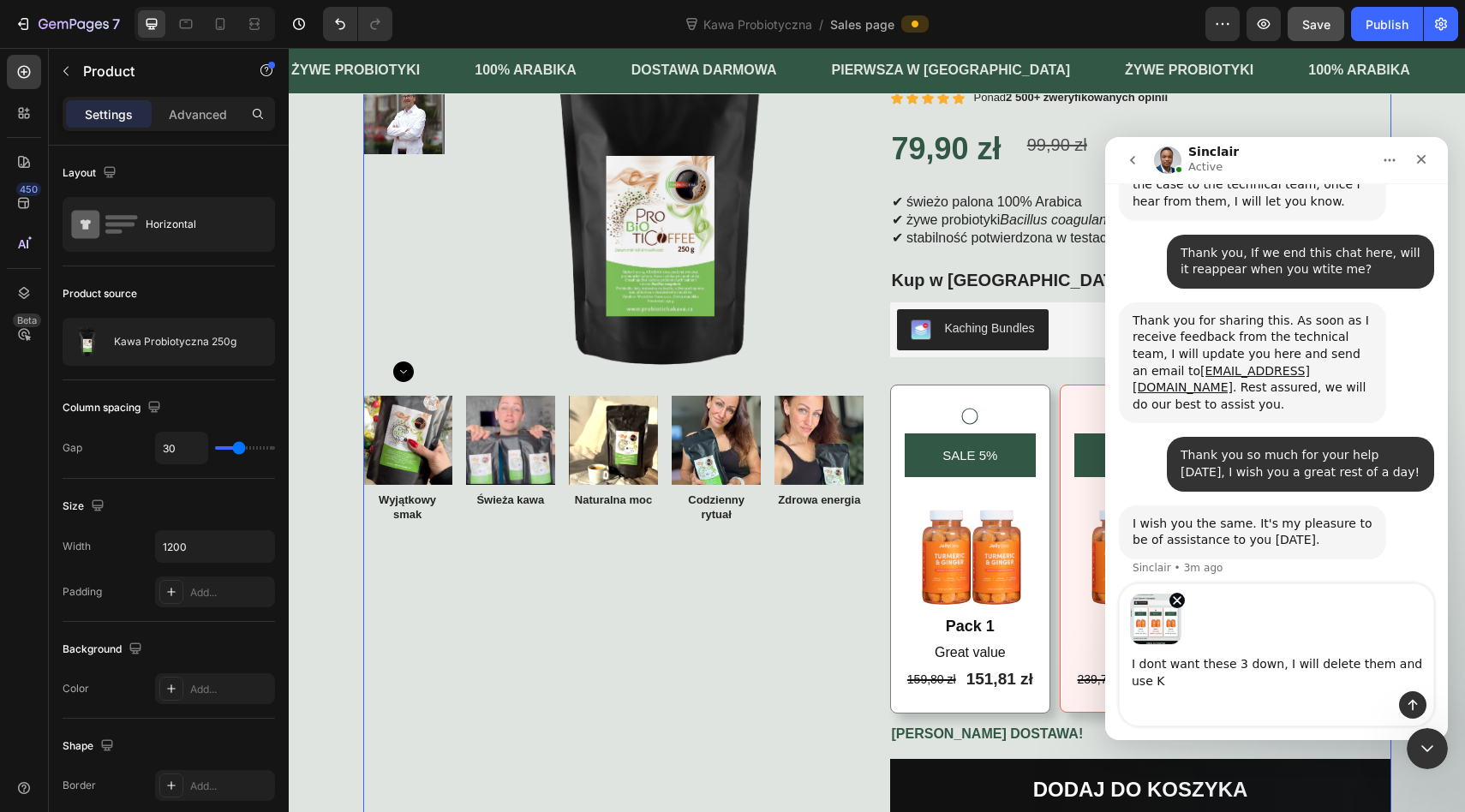
scroll to position [8760, 0]
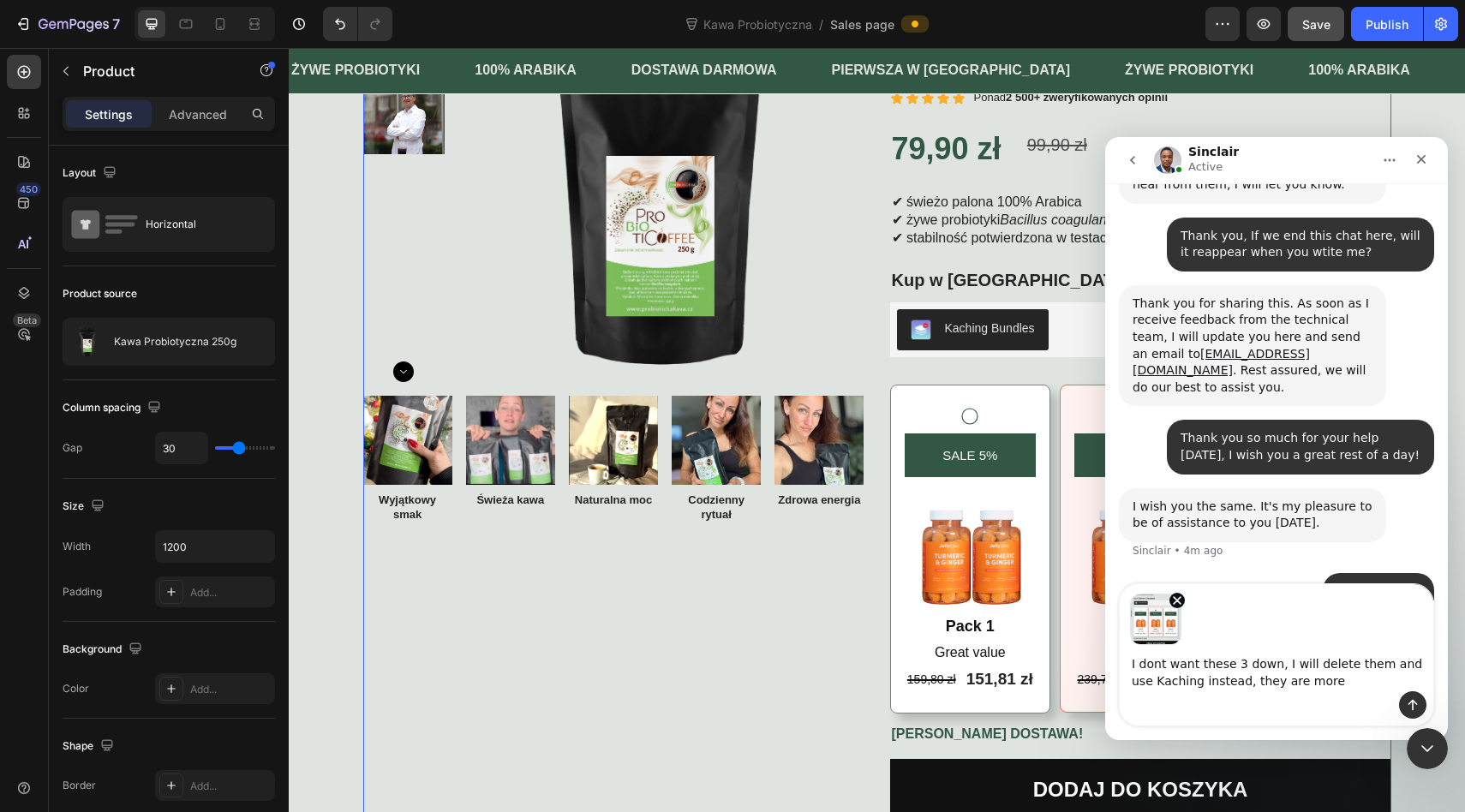
type textarea "I dont want these 3 down, I will delete them and use Kaching instead, they are …"
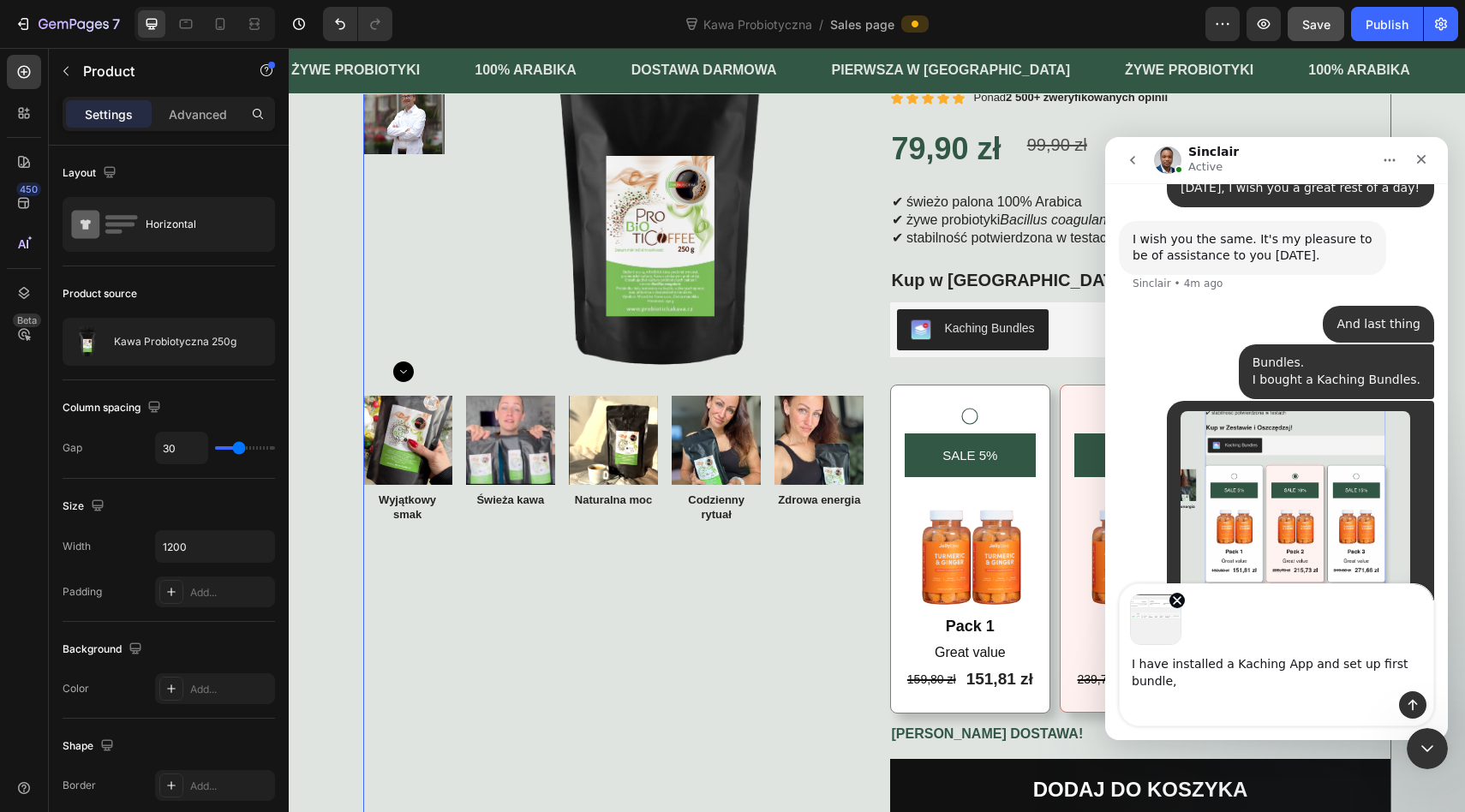
scroll to position [9044, 0]
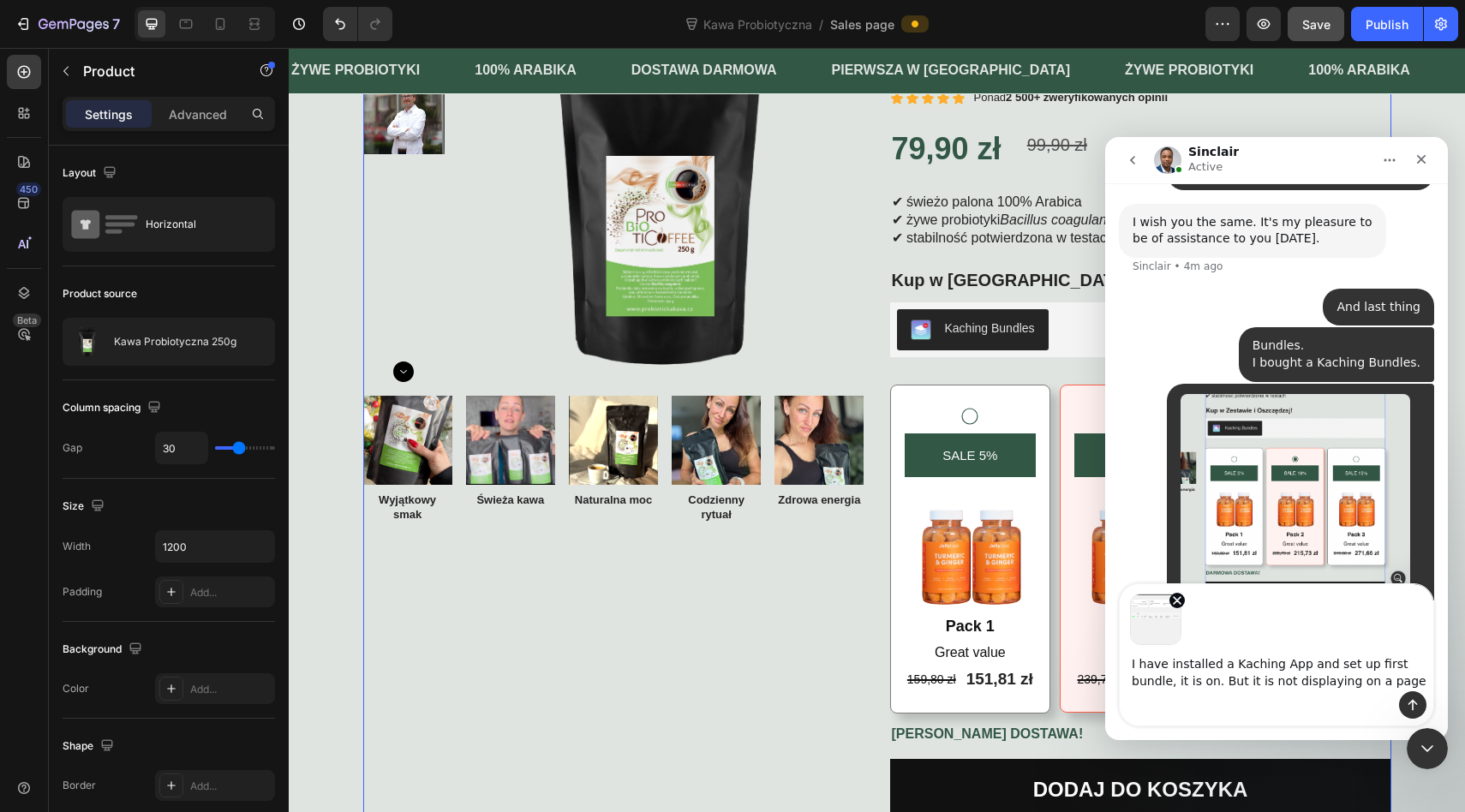
type textarea "I have installed a Kaching App and set up first bundle, it is on. But it is not…"
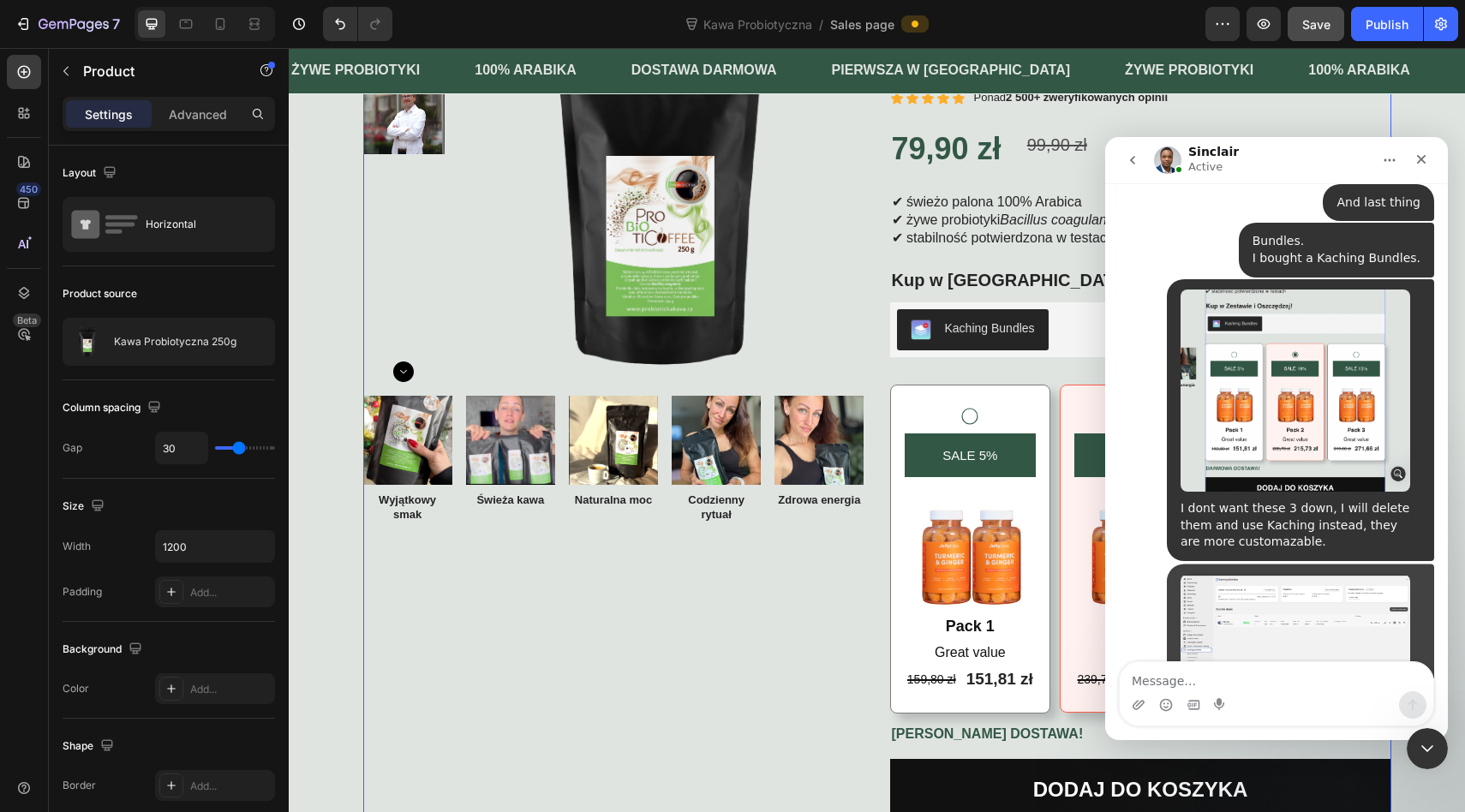
scroll to position [9156, 0]
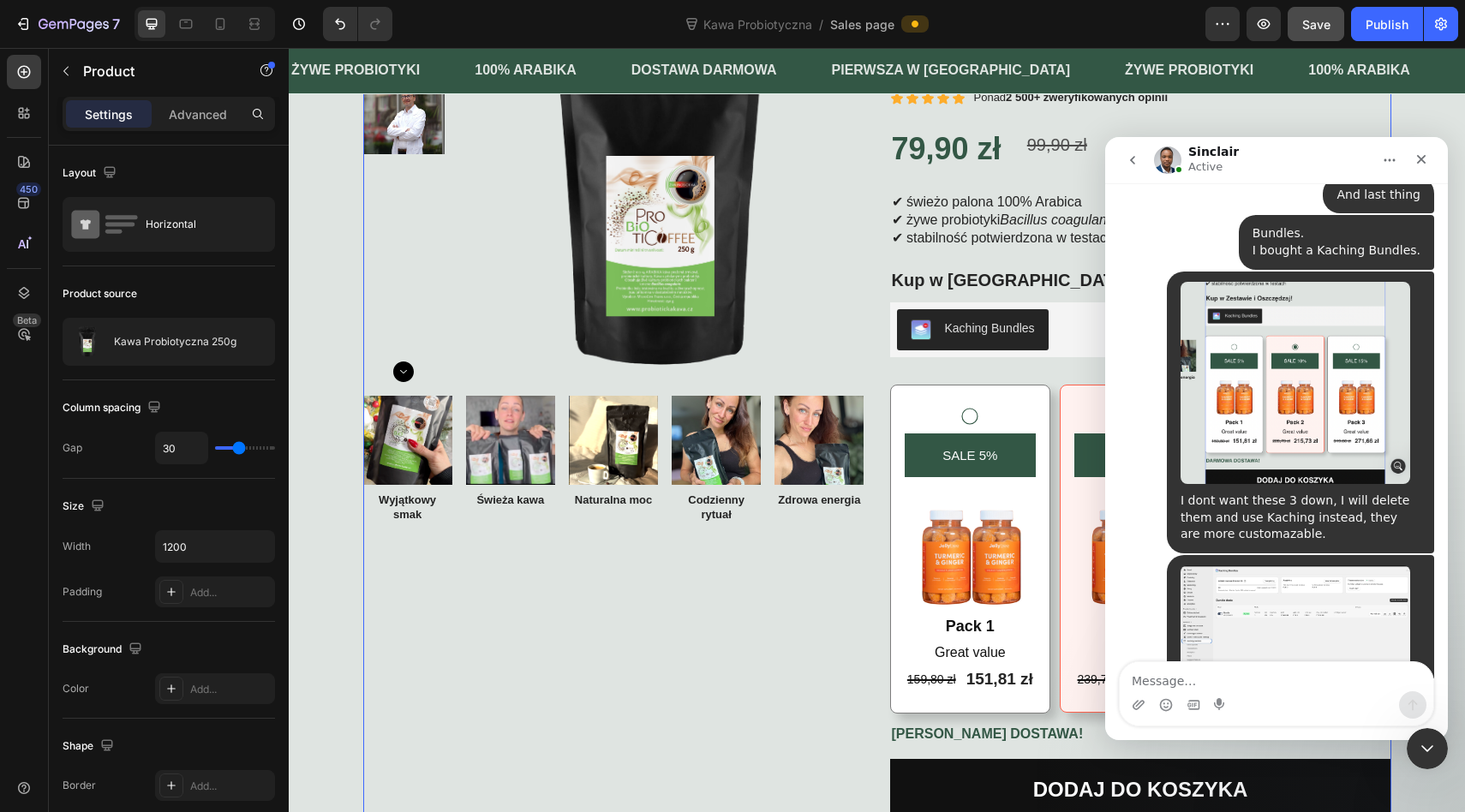
click at [1139, 165] on button "go back" at bounding box center [1132, 159] width 32 height 32
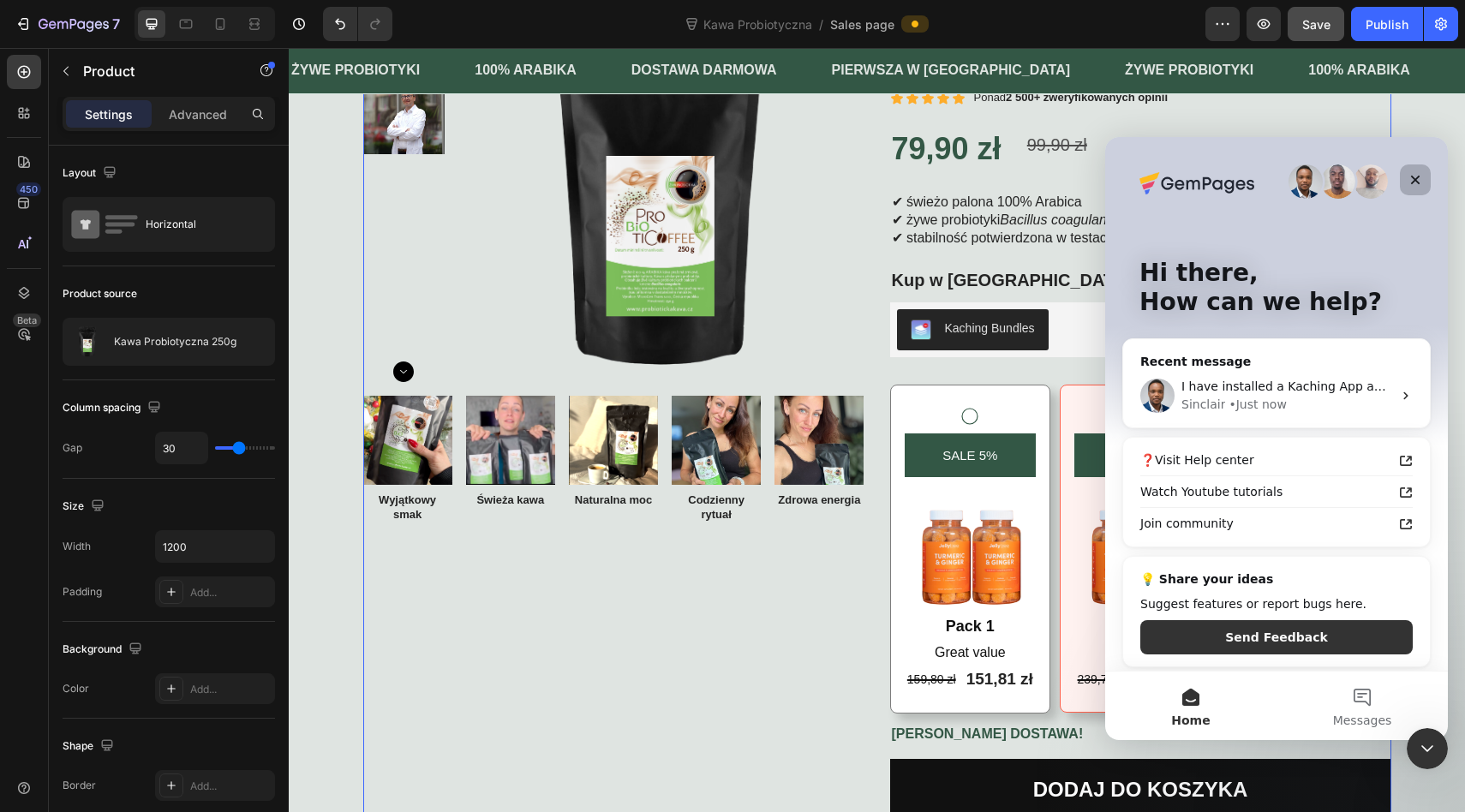
drag, startPoint x: 1413, startPoint y: 178, endPoint x: 2121, endPoint y: 301, distance: 718.6
click at [1413, 178] on icon "Close" at bounding box center [1415, 180] width 14 height 14
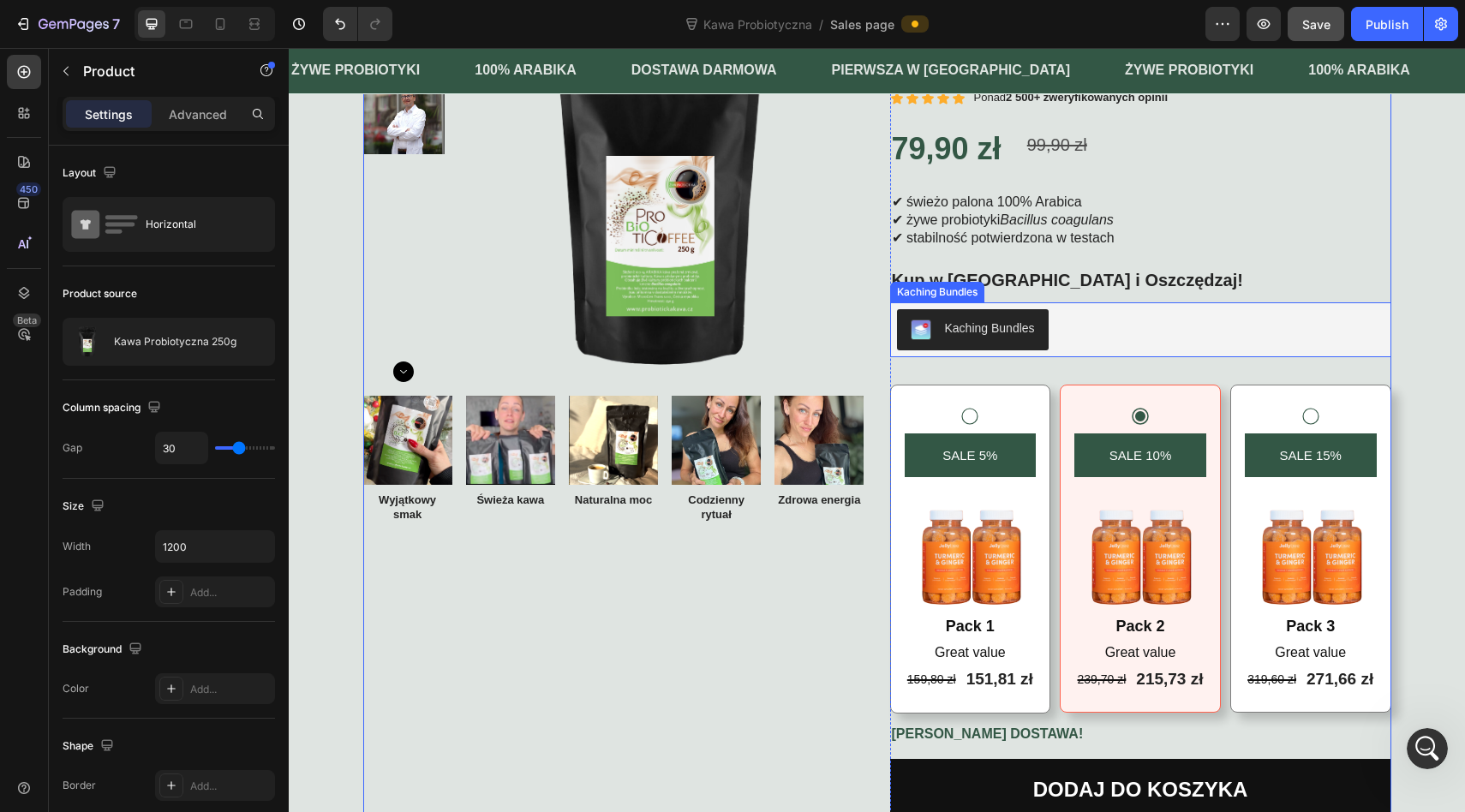
click at [986, 327] on div "Kaching Bundles" at bounding box center [989, 328] width 90 height 18
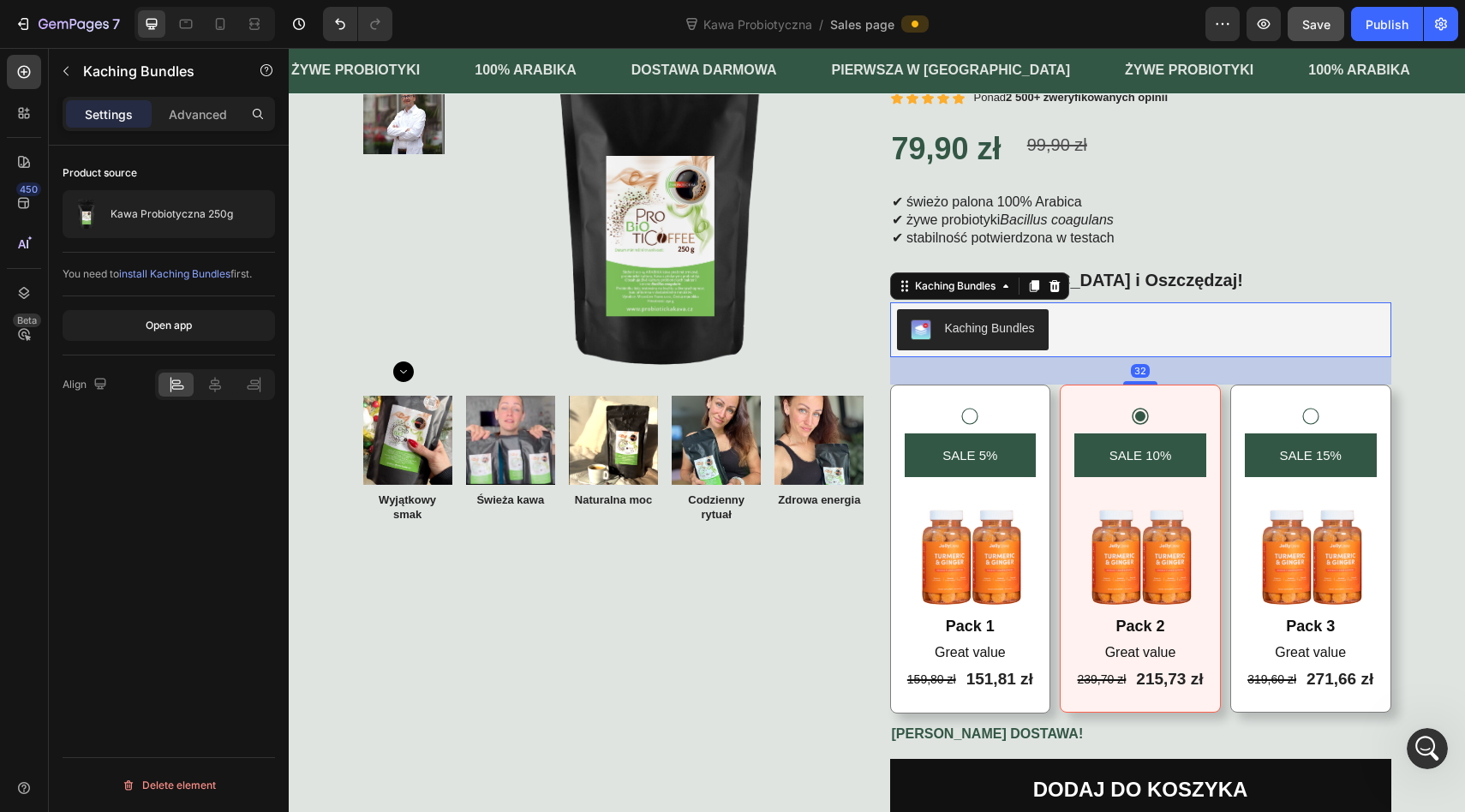
click at [986, 327] on div "Kaching Bundles" at bounding box center [989, 328] width 90 height 18
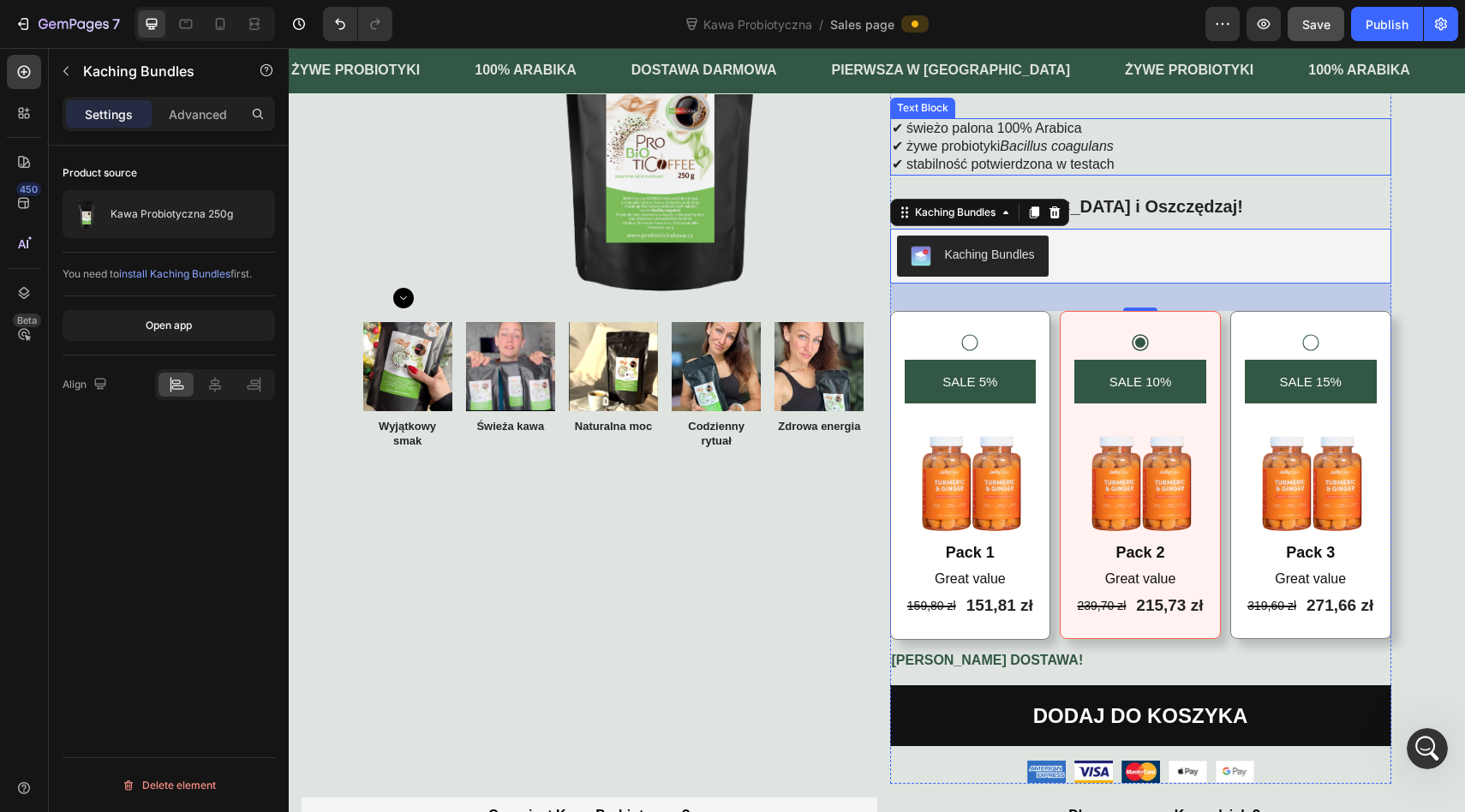
scroll to position [211, 0]
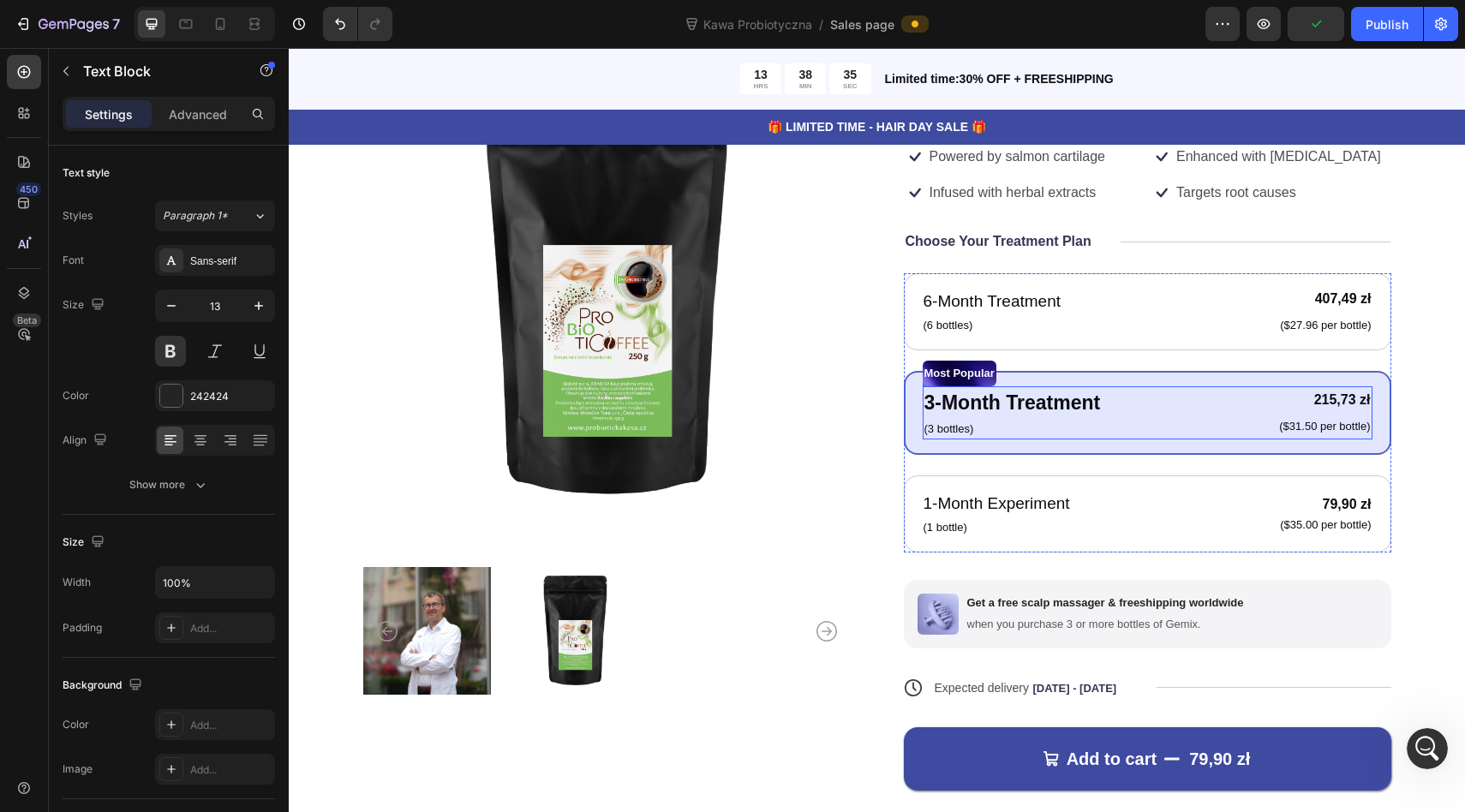
scroll to position [3, 0]
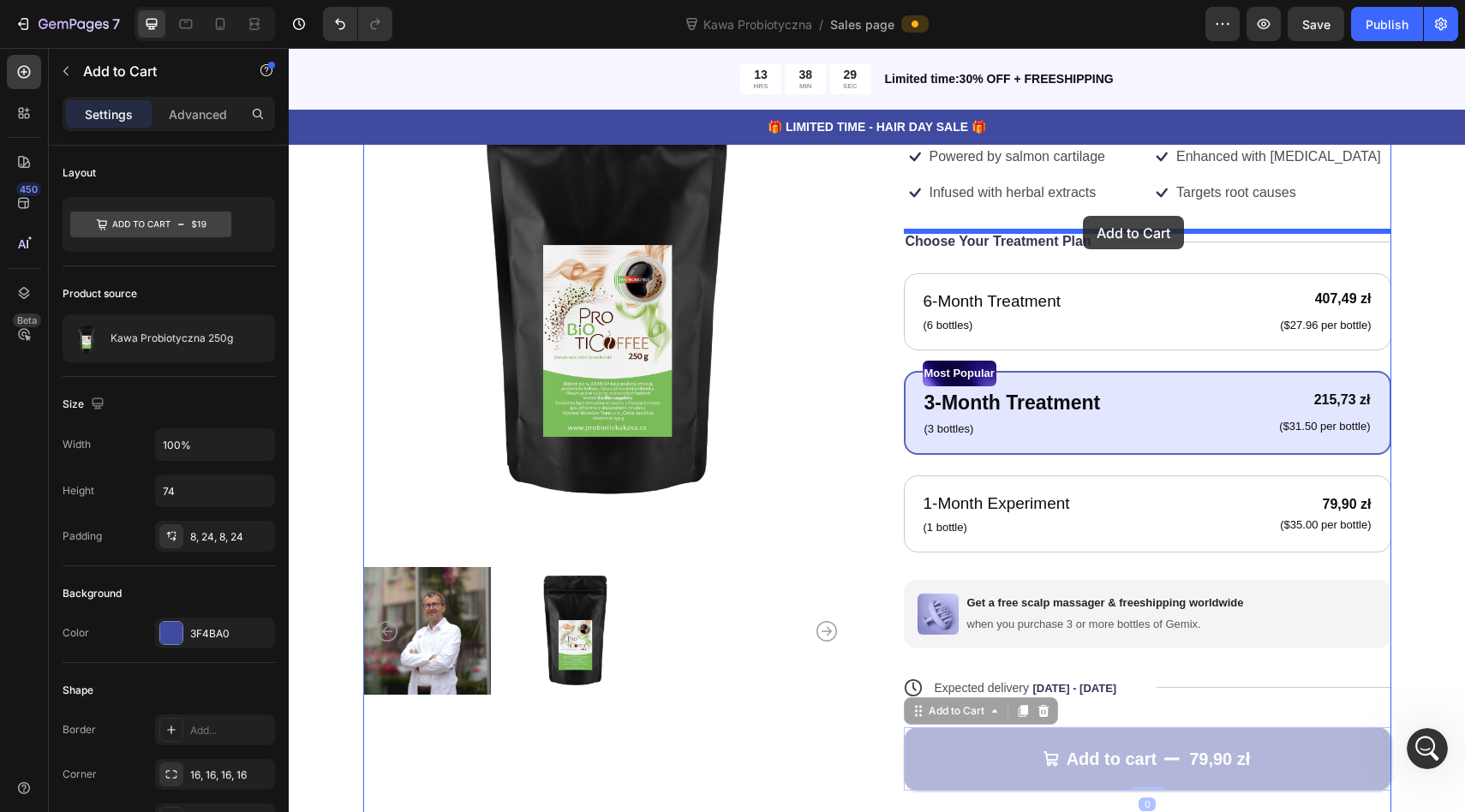
drag, startPoint x: 1160, startPoint y: 760, endPoint x: 1083, endPoint y: 216, distance: 549.4
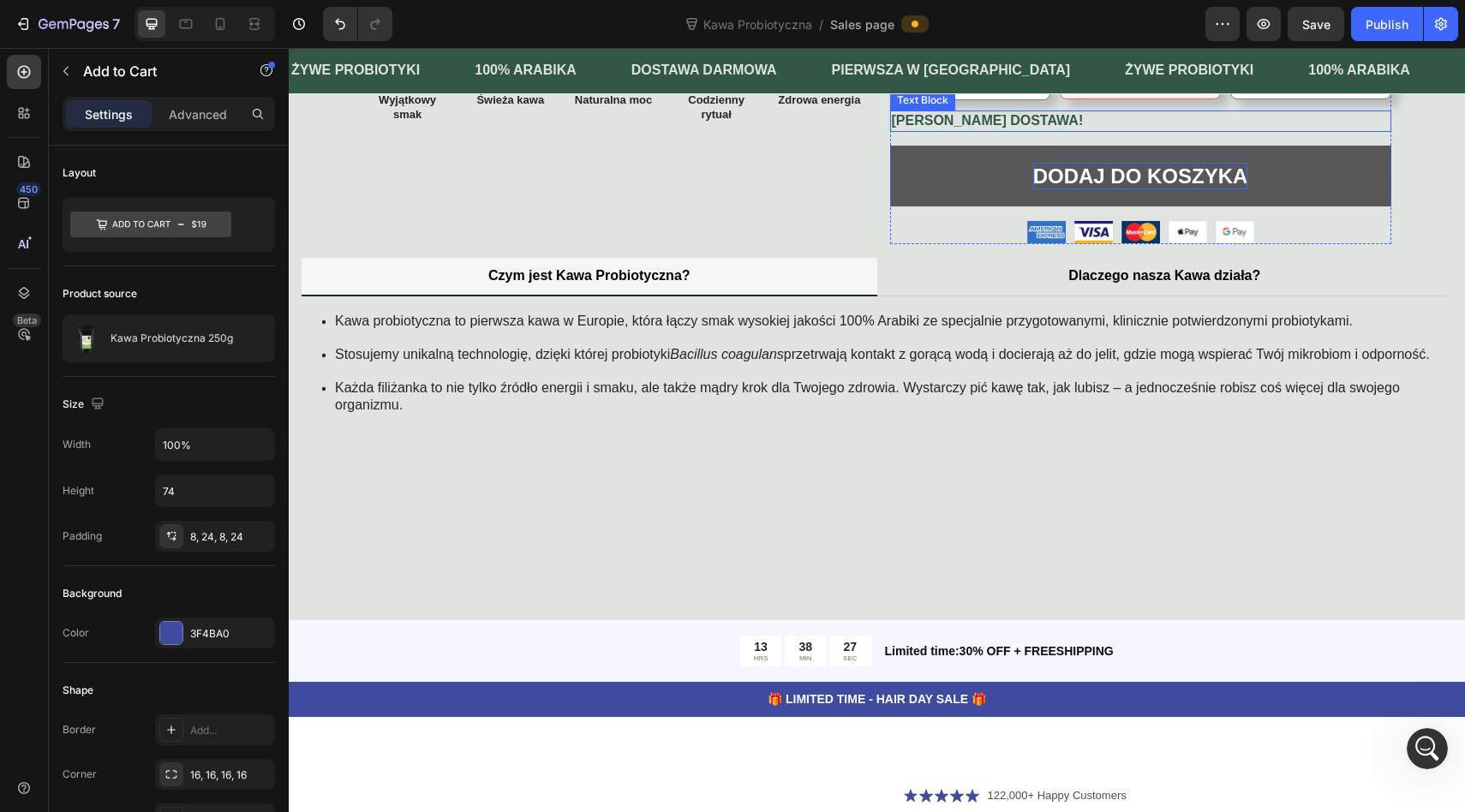
scroll to position [565, 0]
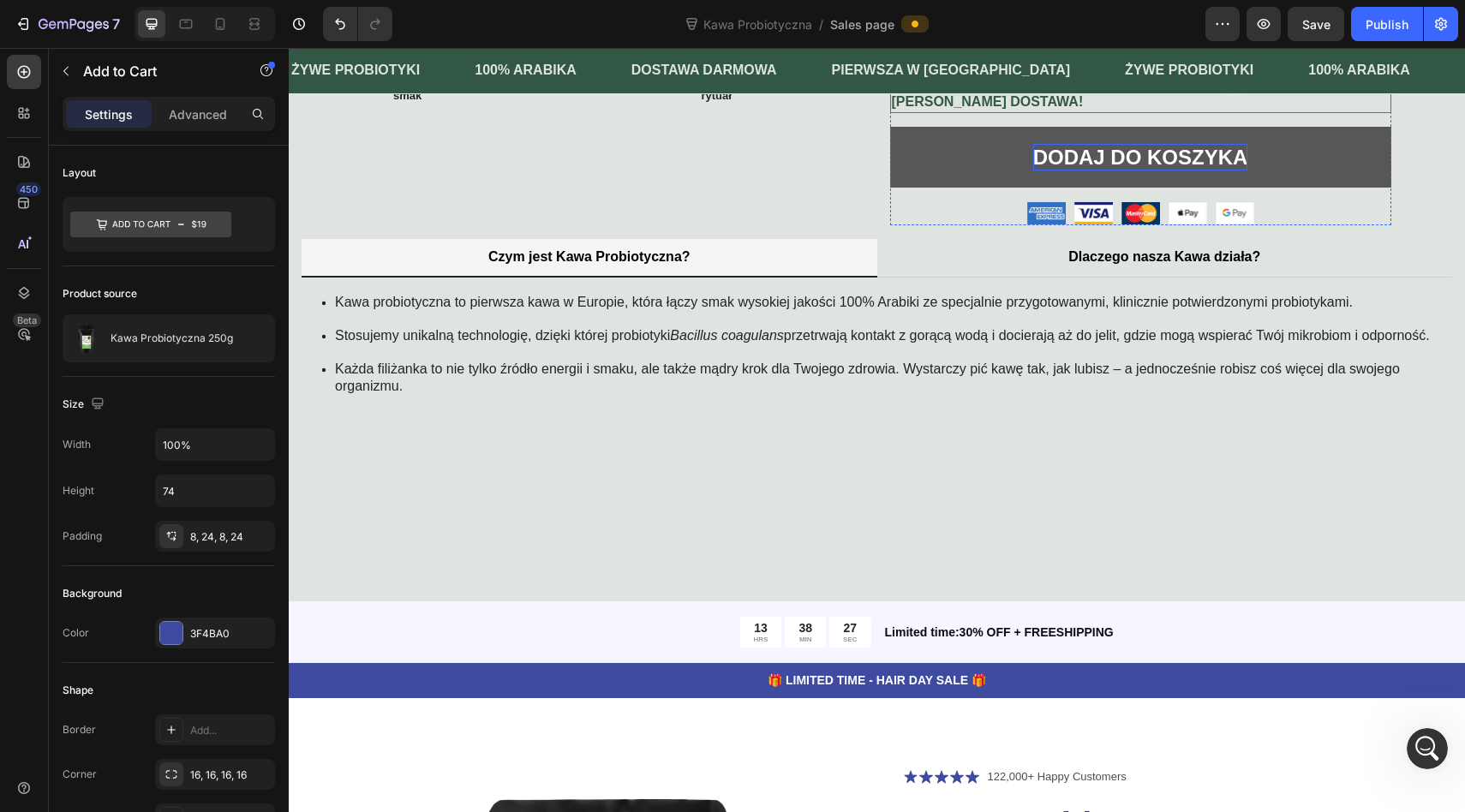
click at [1143, 171] on div "DODAJ DO KOSZYKA" at bounding box center [1140, 157] width 215 height 26
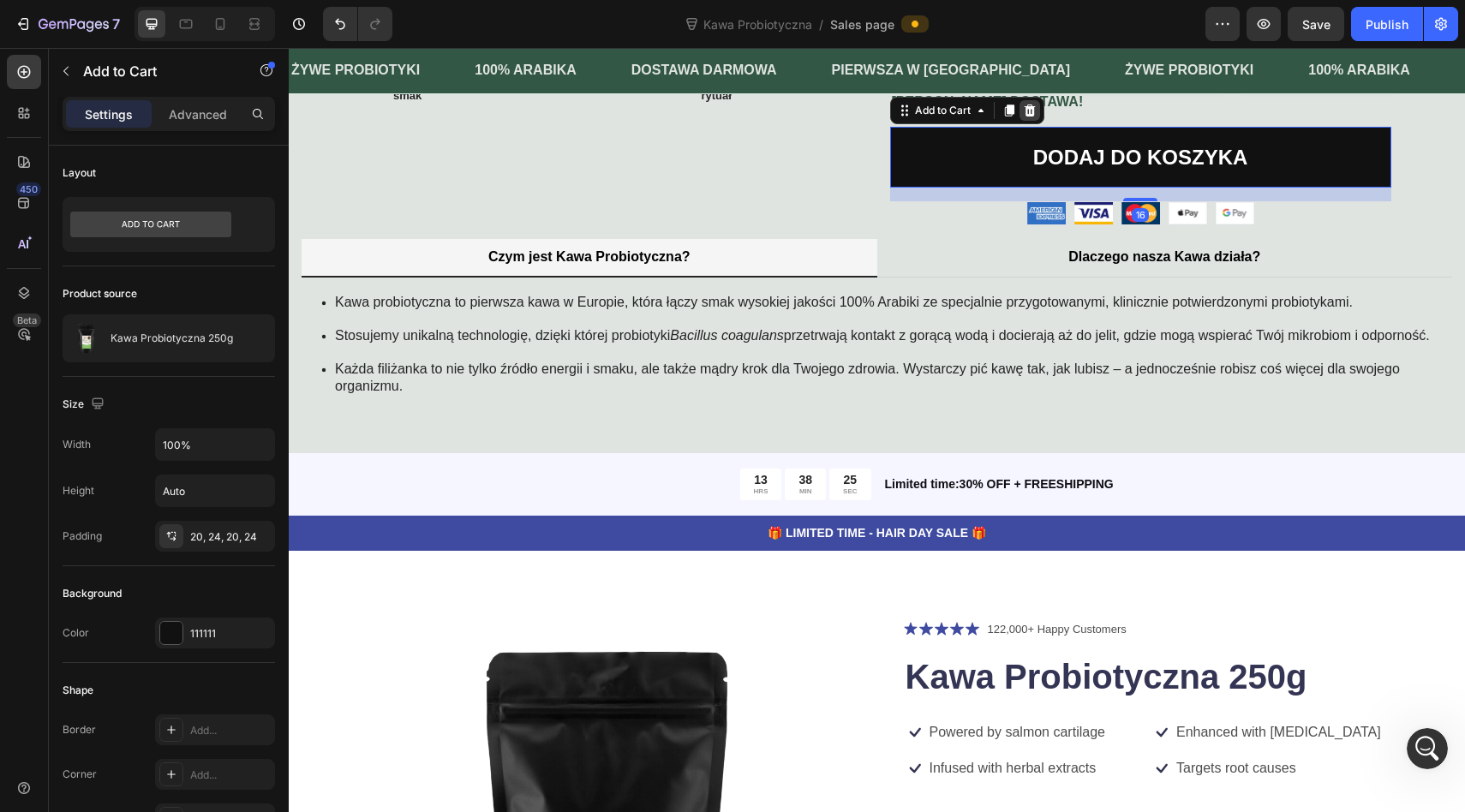
click at [1034, 117] on icon at bounding box center [1030, 110] width 14 height 14
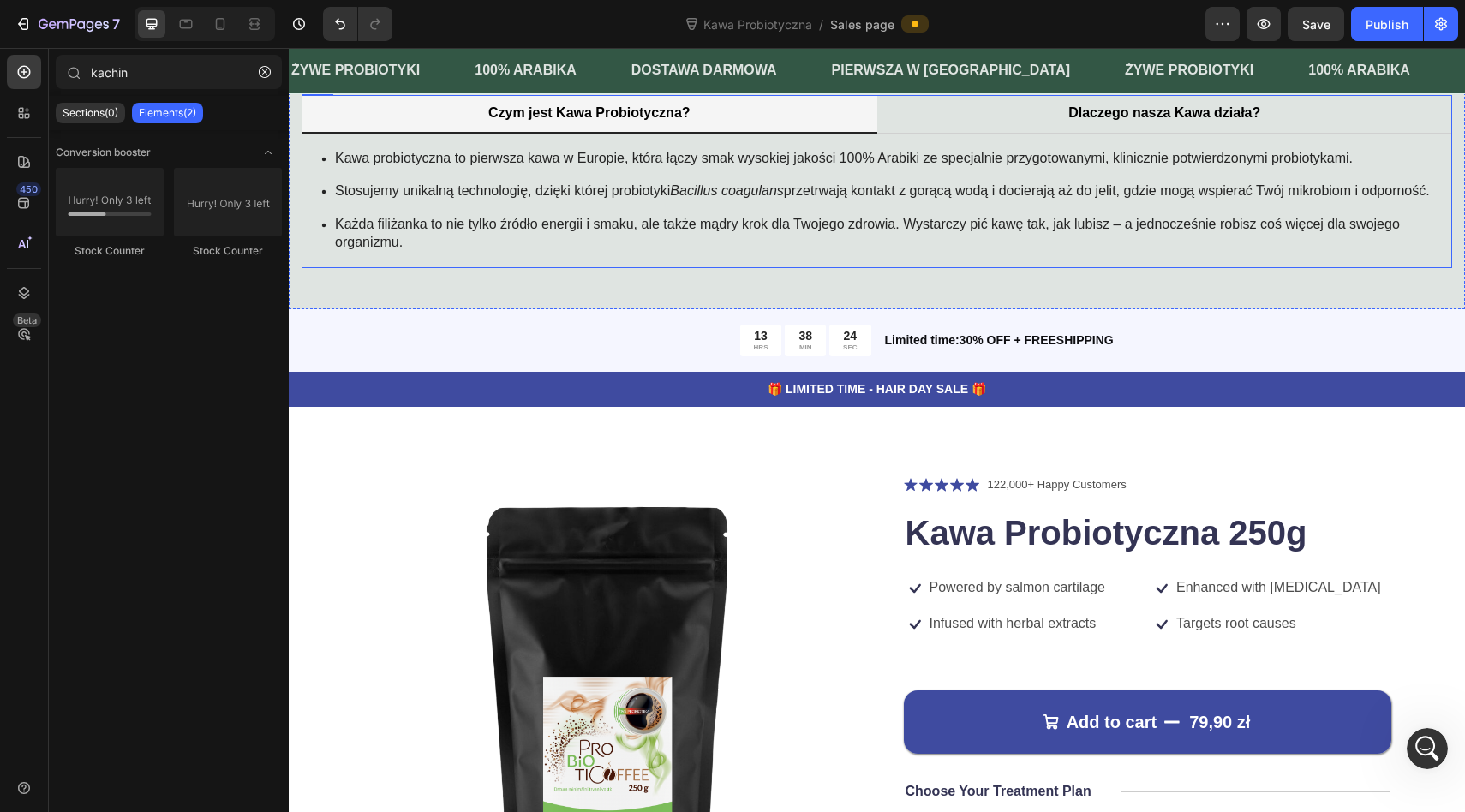
scroll to position [723, 0]
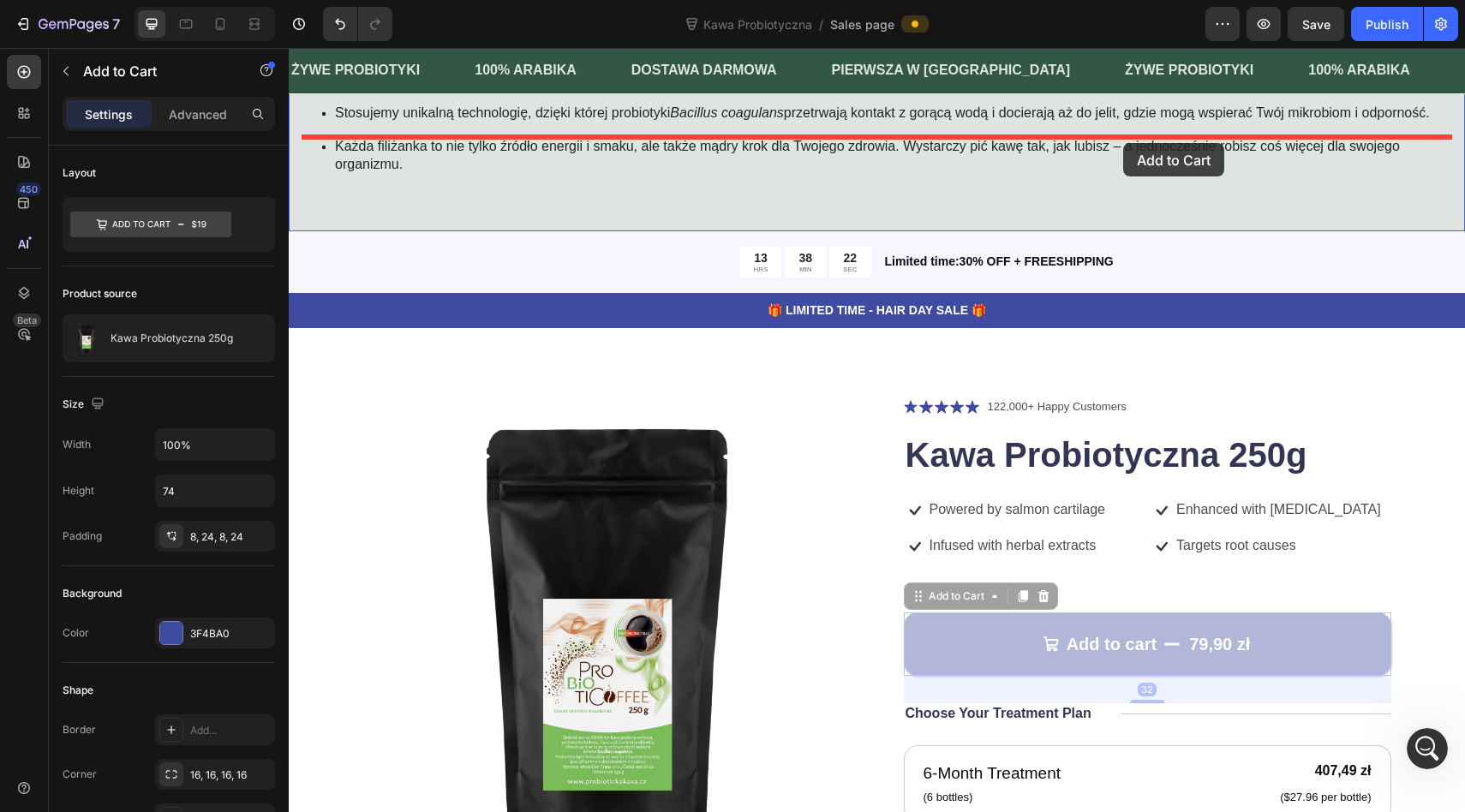
drag, startPoint x: 1065, startPoint y: 772, endPoint x: 1125, endPoint y: 141, distance: 633.8
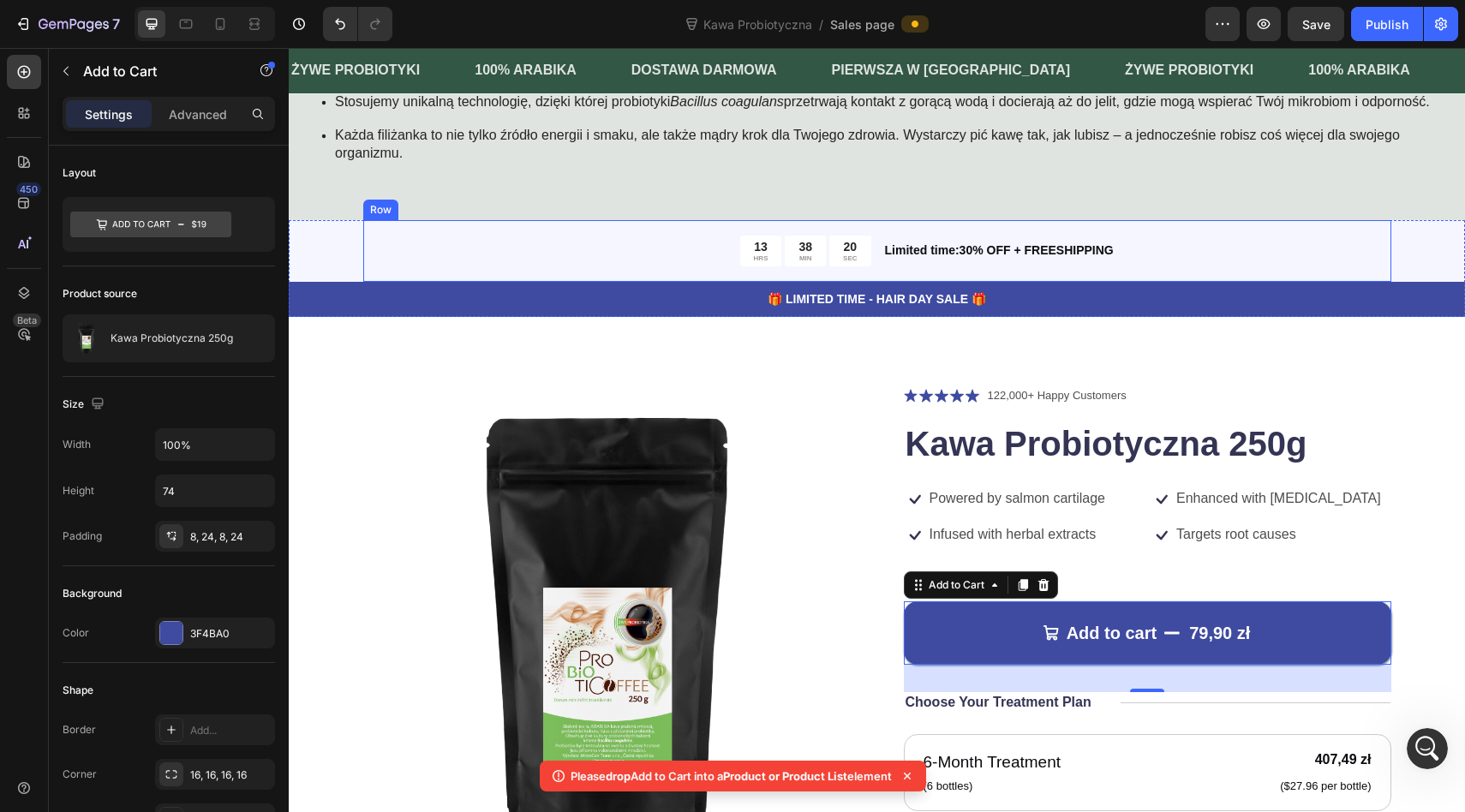
scroll to position [794, 0]
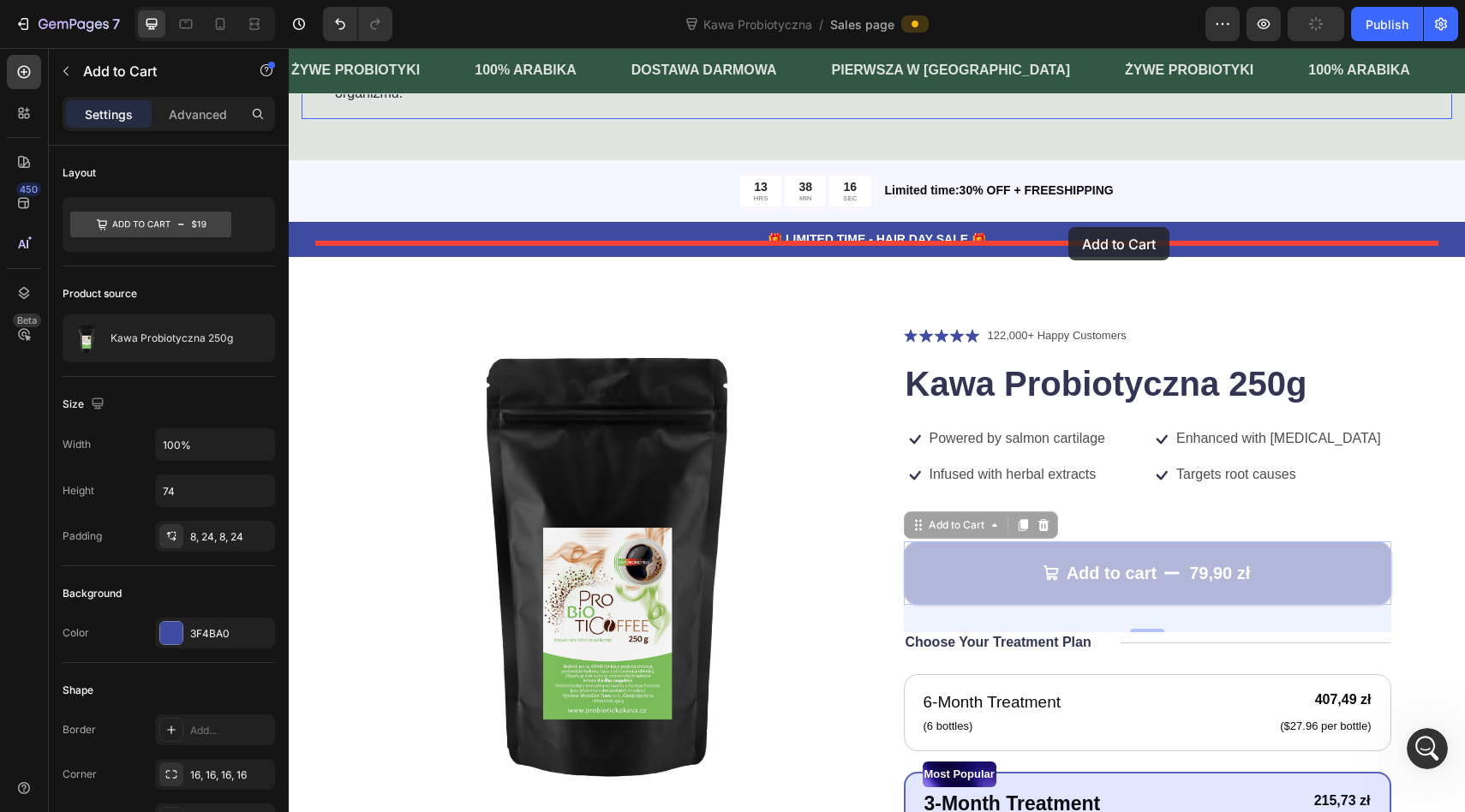
drag, startPoint x: 1116, startPoint y: 696, endPoint x: 1068, endPoint y: 229, distance: 469.5
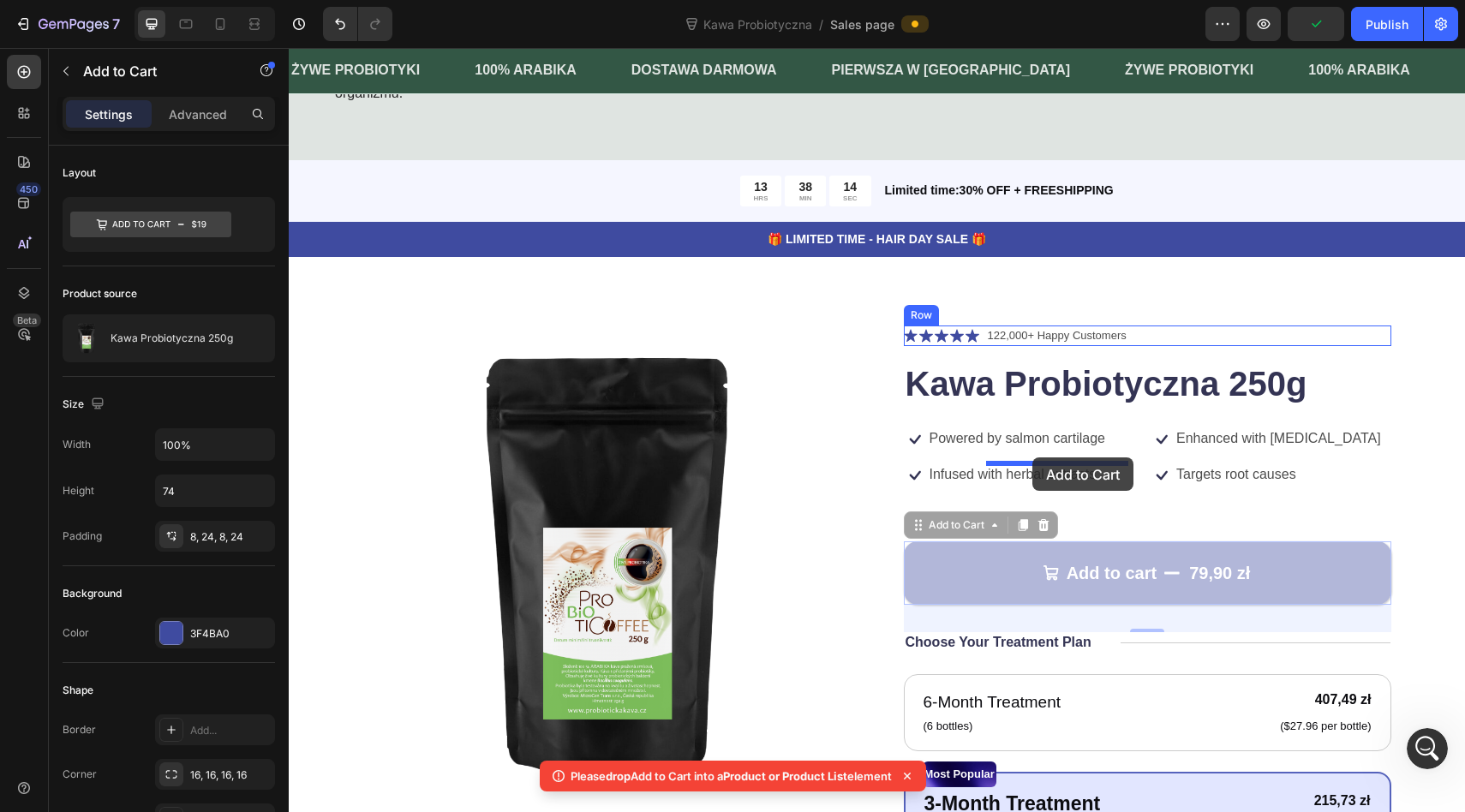
drag, startPoint x: 1033, startPoint y: 705, endPoint x: 1032, endPoint y: 457, distance: 248.0
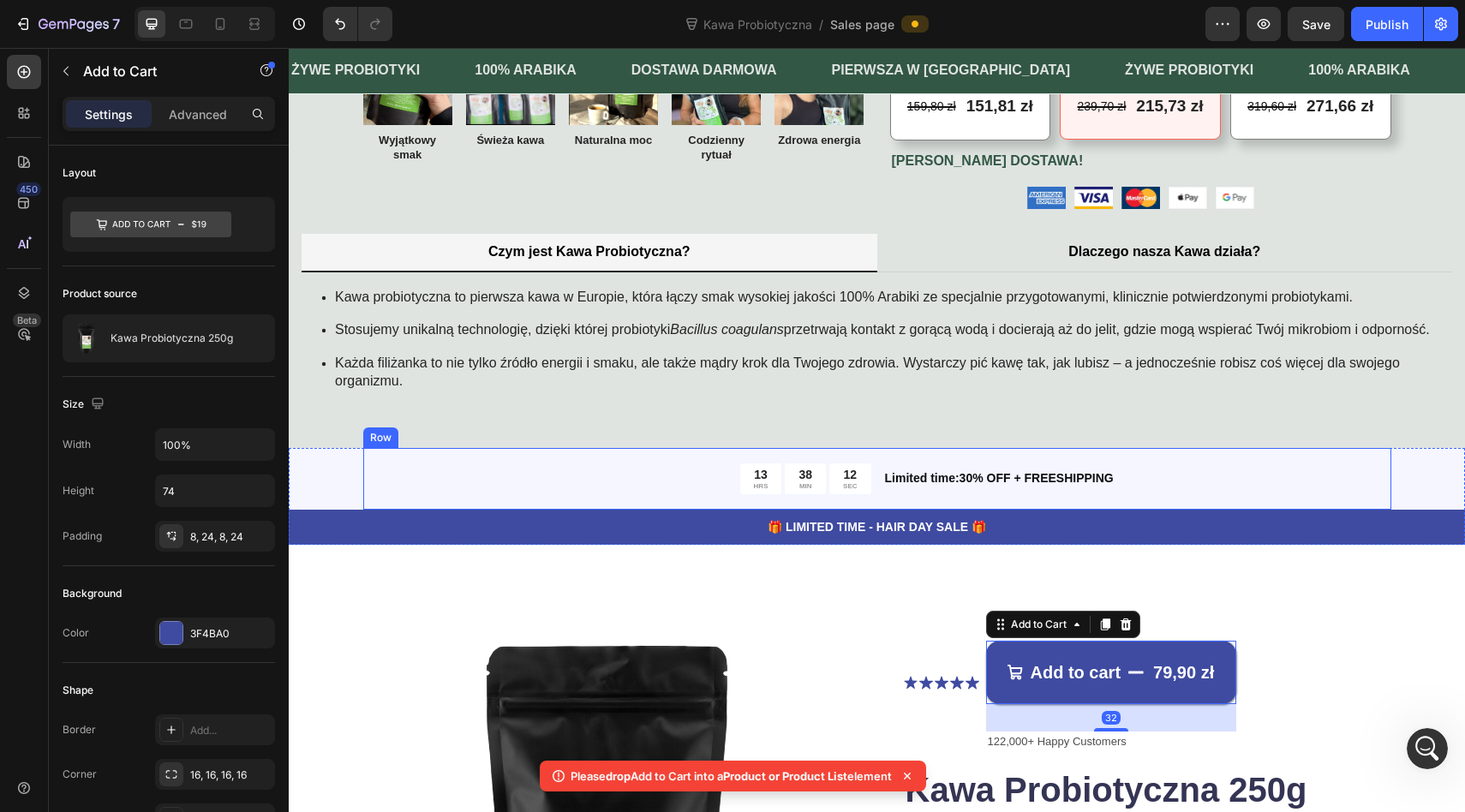
scroll to position [503, 0]
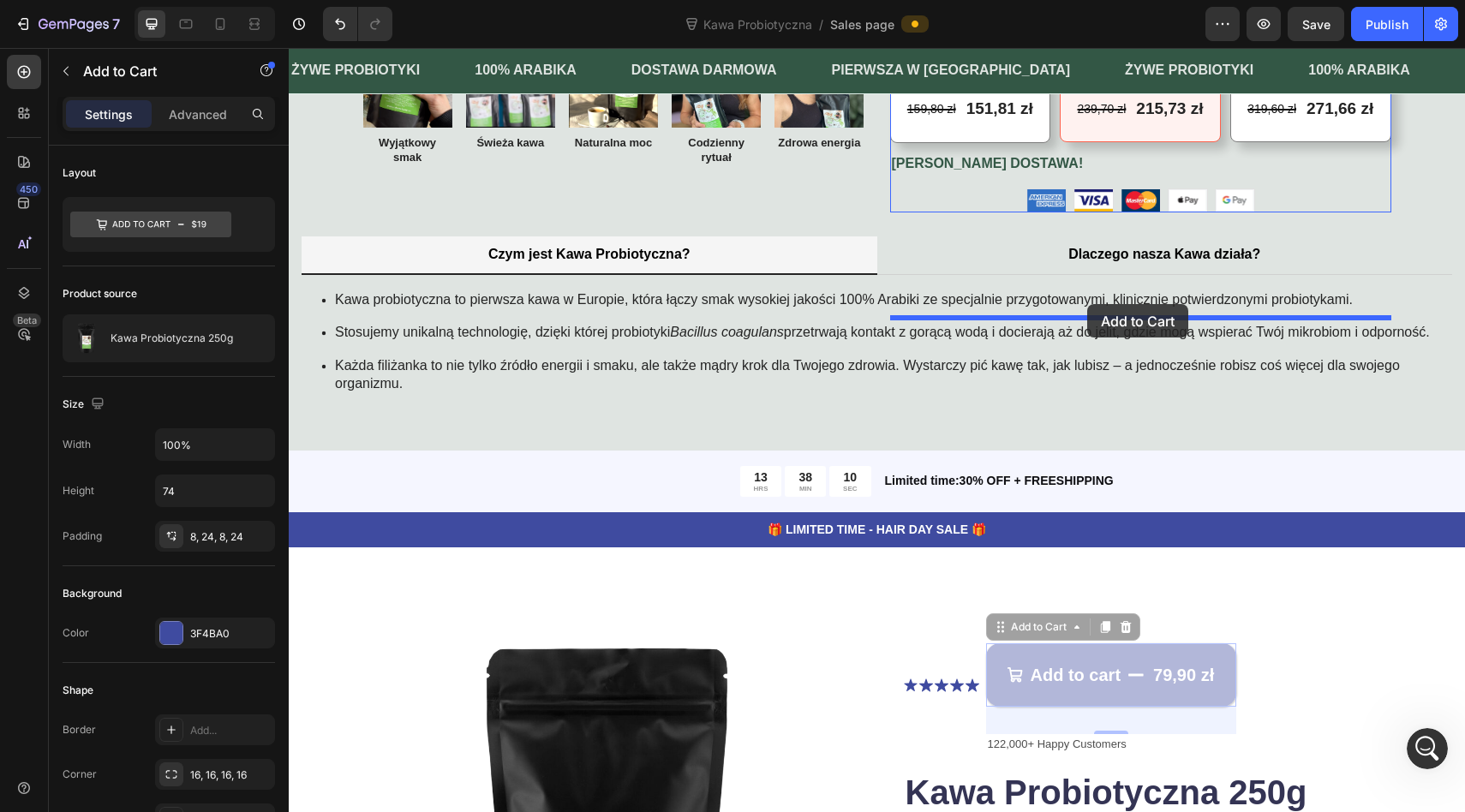
drag, startPoint x: 1041, startPoint y: 798, endPoint x: 1087, endPoint y: 304, distance: 496.1
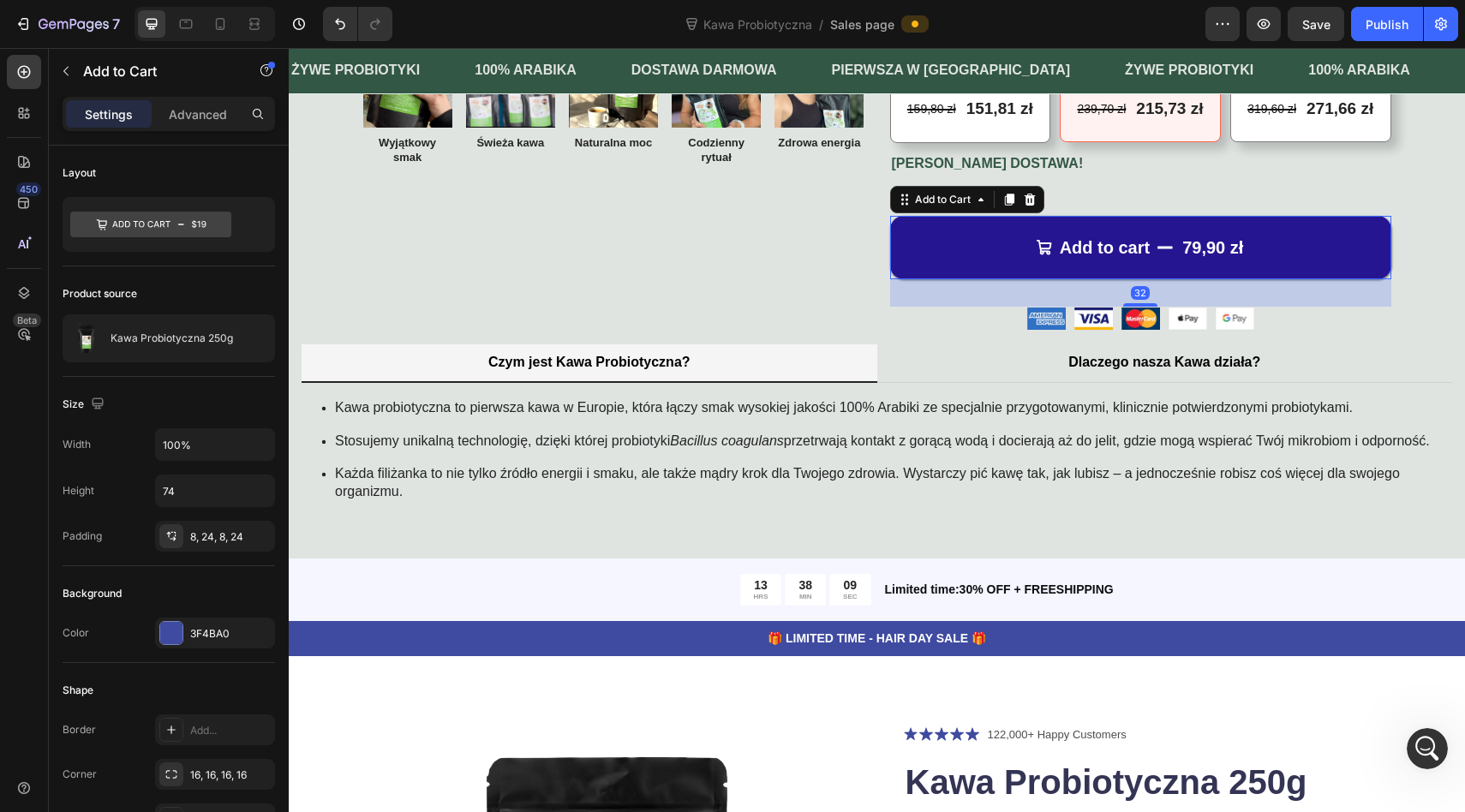
click at [1146, 279] on button "Add to cart 79,90 zł" at bounding box center [1140, 248] width 501 height 63
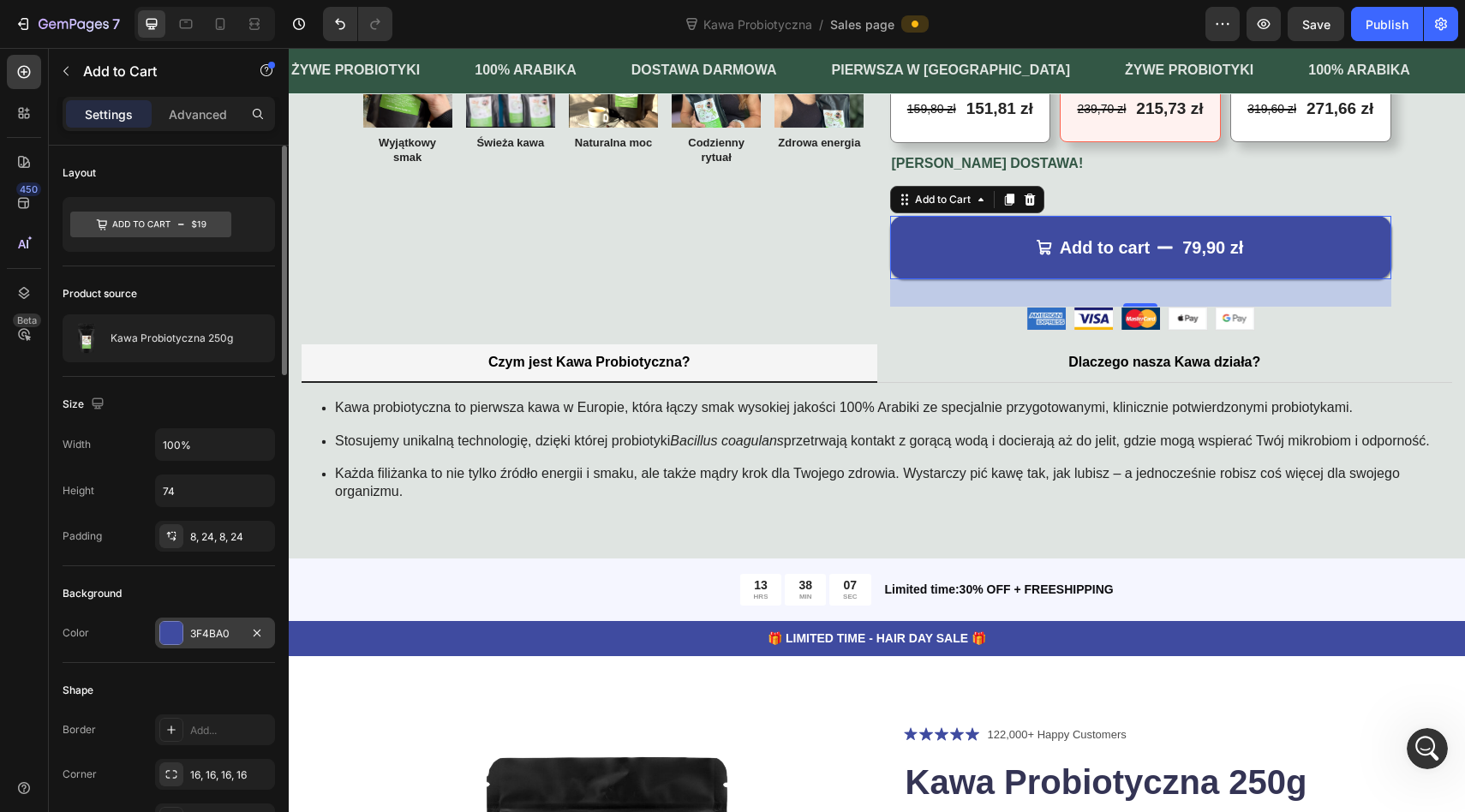
click at [181, 633] on div at bounding box center [171, 633] width 22 height 22
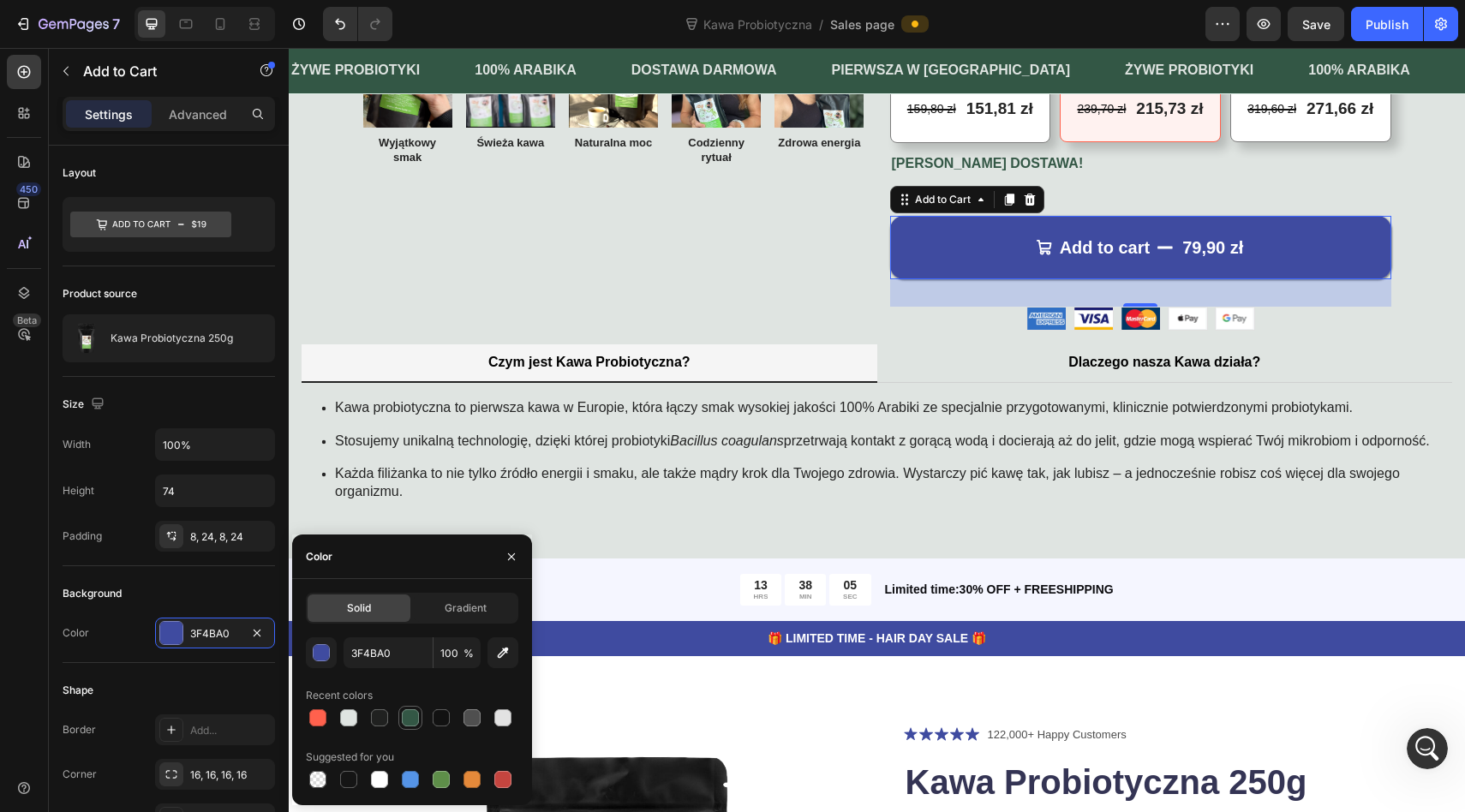
click at [407, 720] on div at bounding box center [410, 718] width 18 height 18
type input "335745"
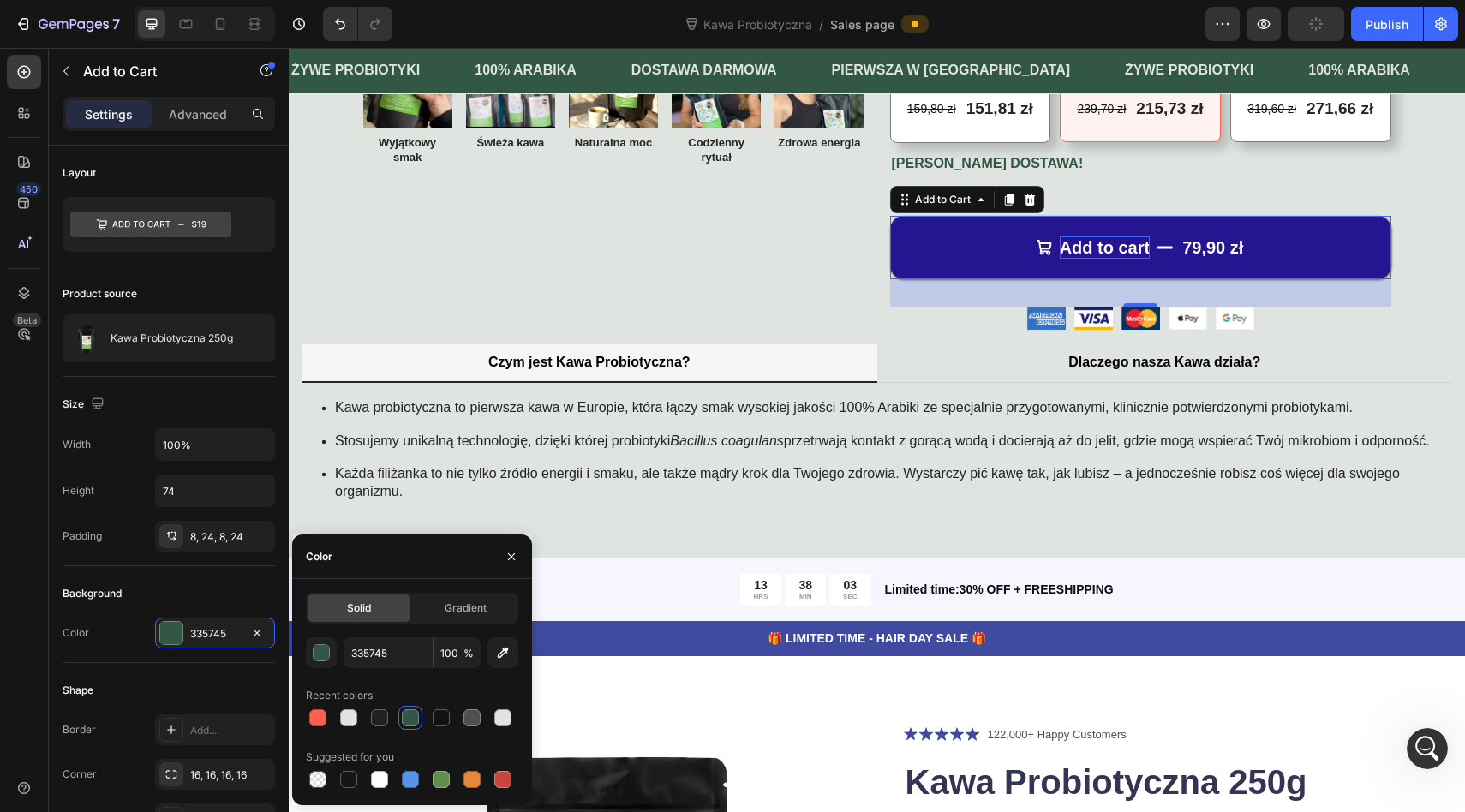
click at [1114, 259] on div "Add to cart" at bounding box center [1105, 247] width 91 height 22
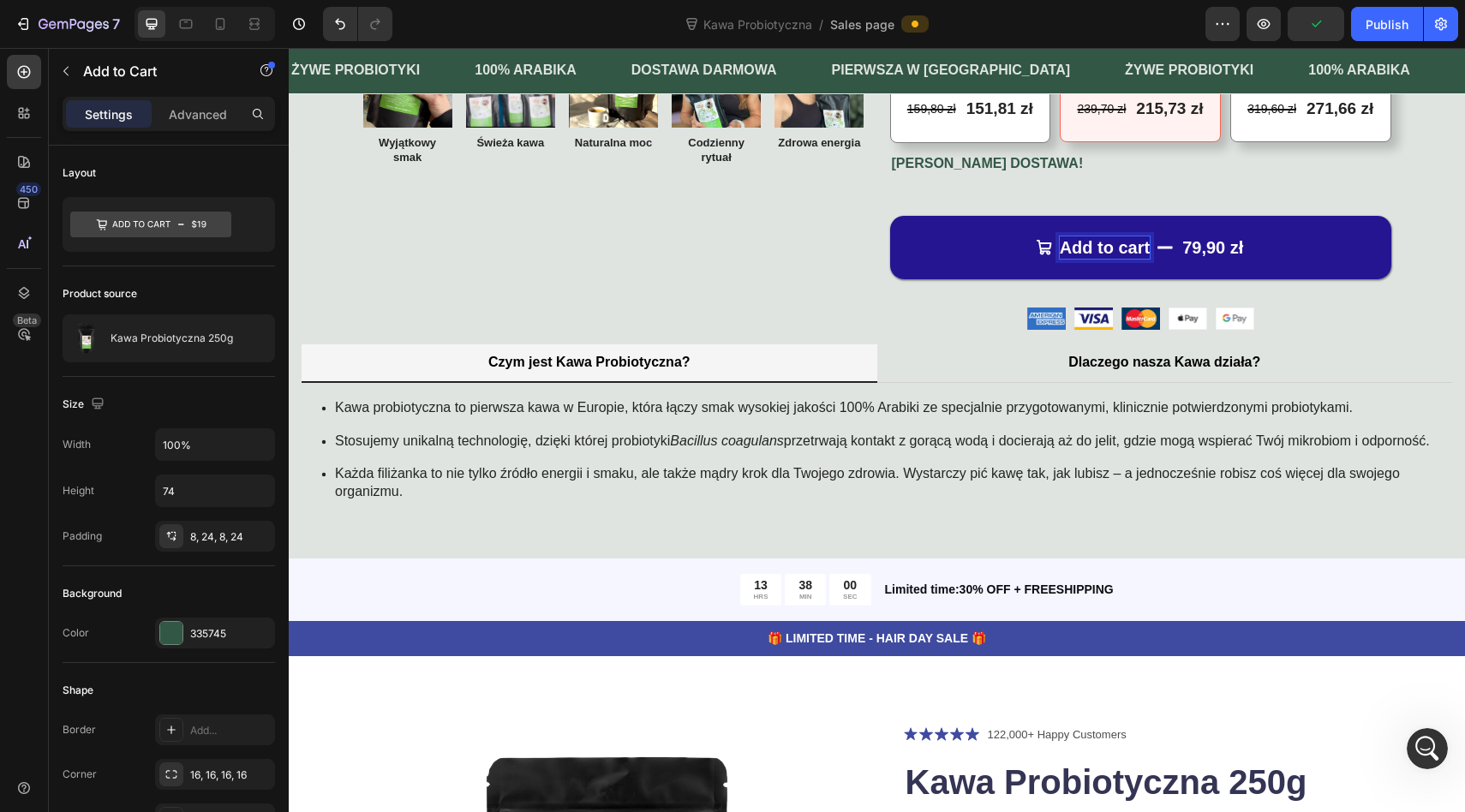
click at [1138, 259] on p "Add to cart" at bounding box center [1105, 247] width 91 height 22
click at [890, 216] on button "Dodaj 79,90 zł" at bounding box center [1140, 248] width 501 height 63
click at [890, 216] on button "Dodaj do 79,90 zł" at bounding box center [1140, 248] width 501 height 63
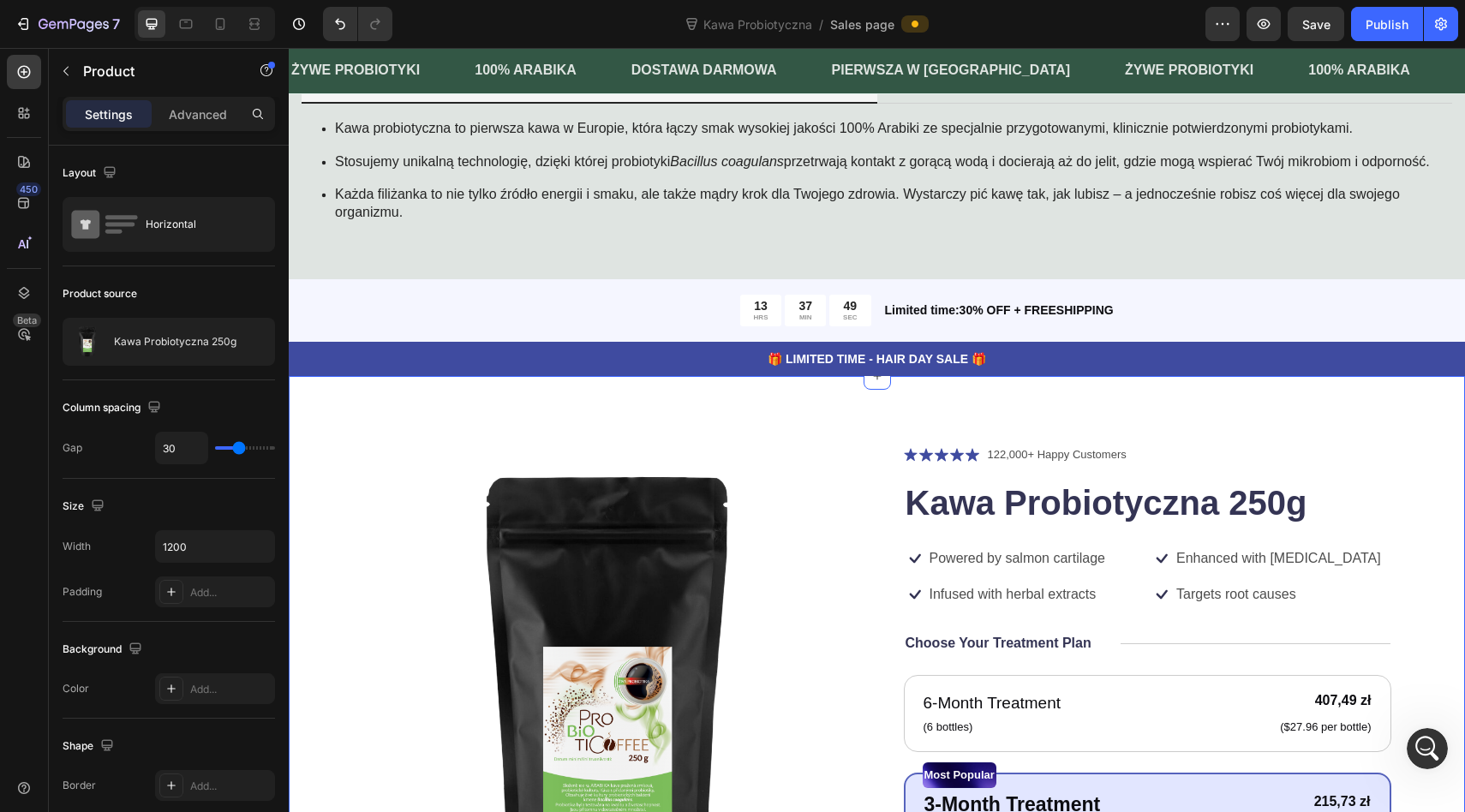
scroll to position [844, 0]
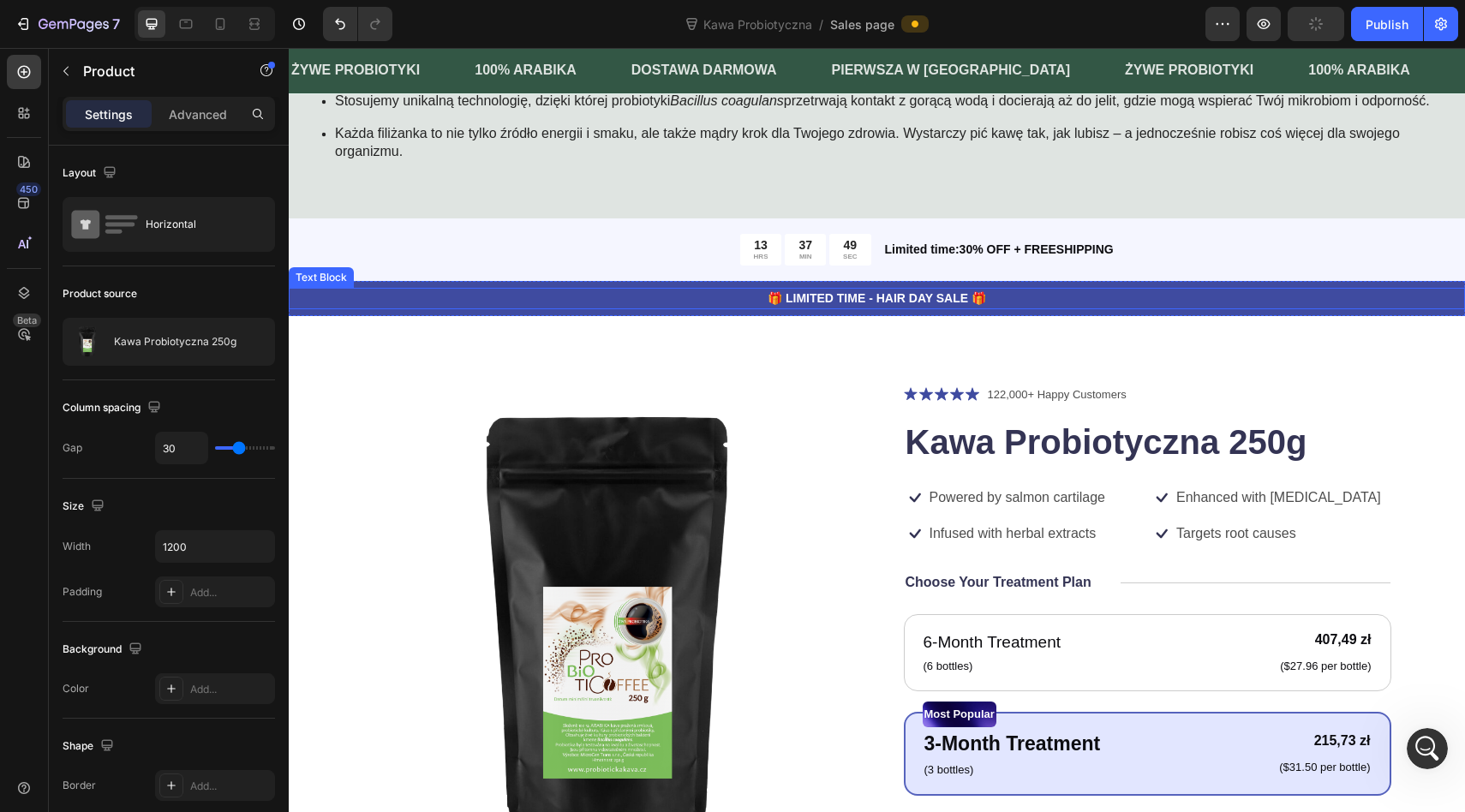
click at [1020, 307] on p "🎁 LIMITED TIME - HAIR DAY SALE 🎁" at bounding box center [877, 298] width 1173 height 18
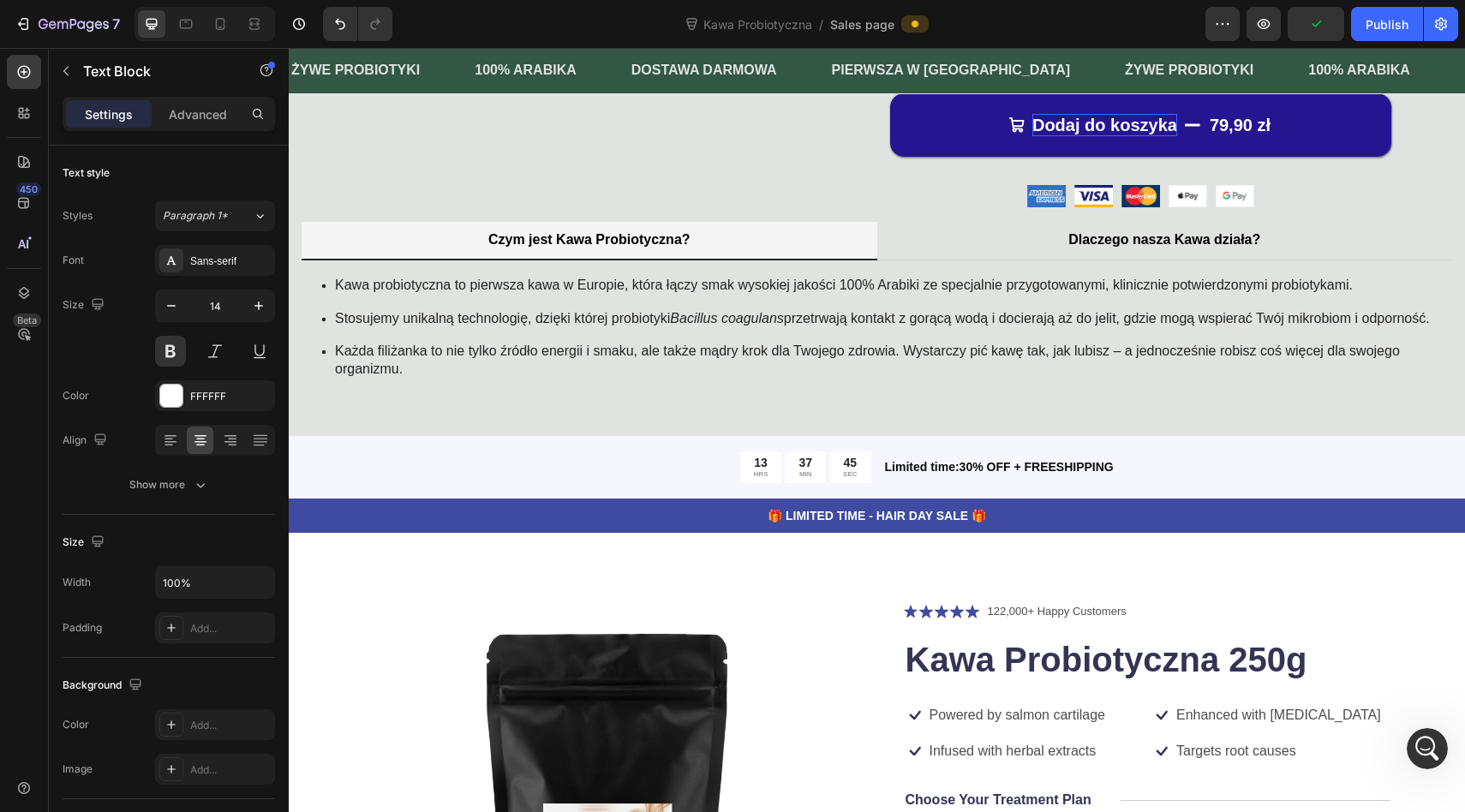
scroll to position [657, 0]
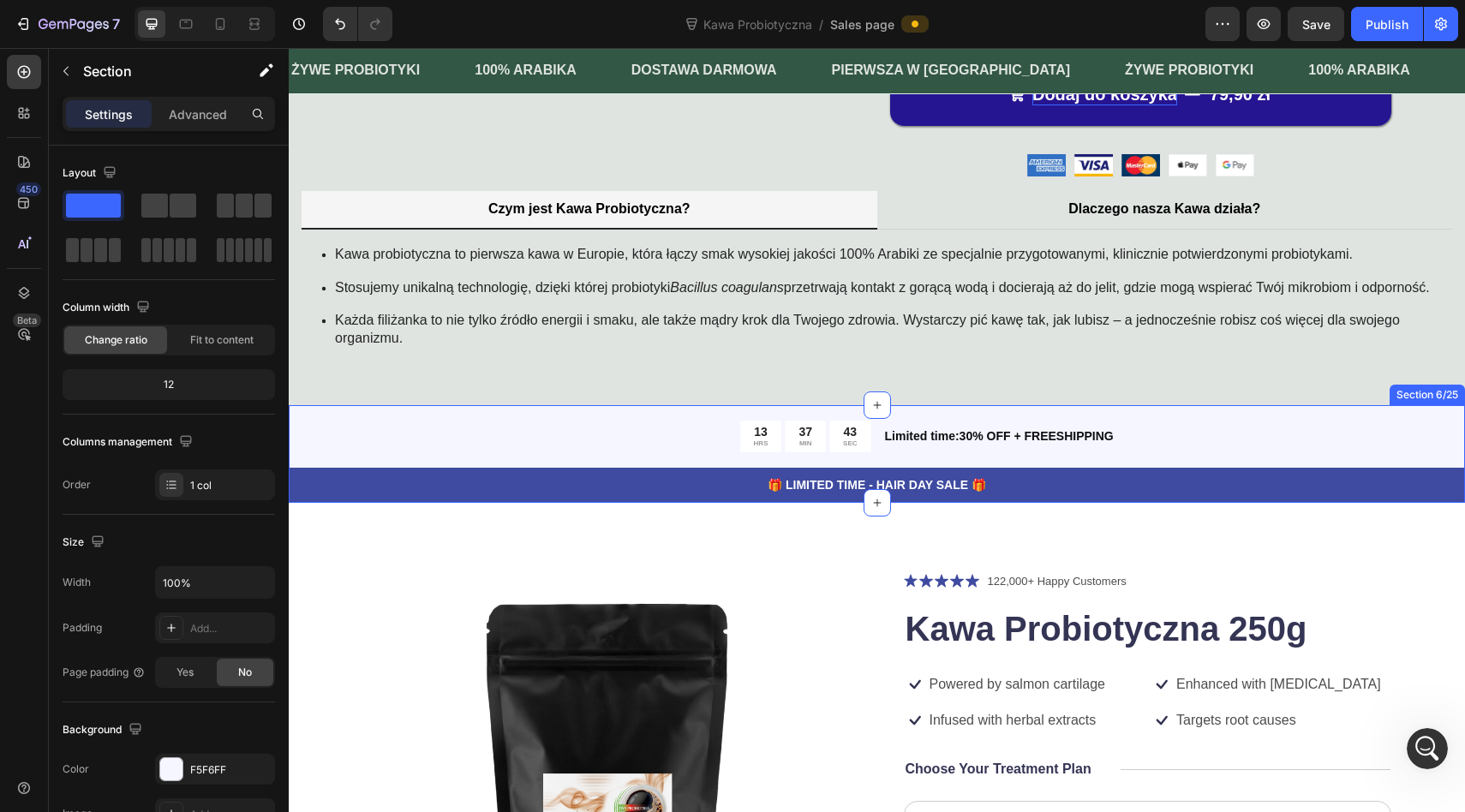
click at [1410, 502] on div "13 HRS 37 MIN 43 SEC Countdown Timer Limited time:30% OFF + FREESHIPPING Text B…" at bounding box center [877, 454] width 1176 height 98
click at [1448, 396] on icon at bounding box center [1450, 388] width 14 height 14
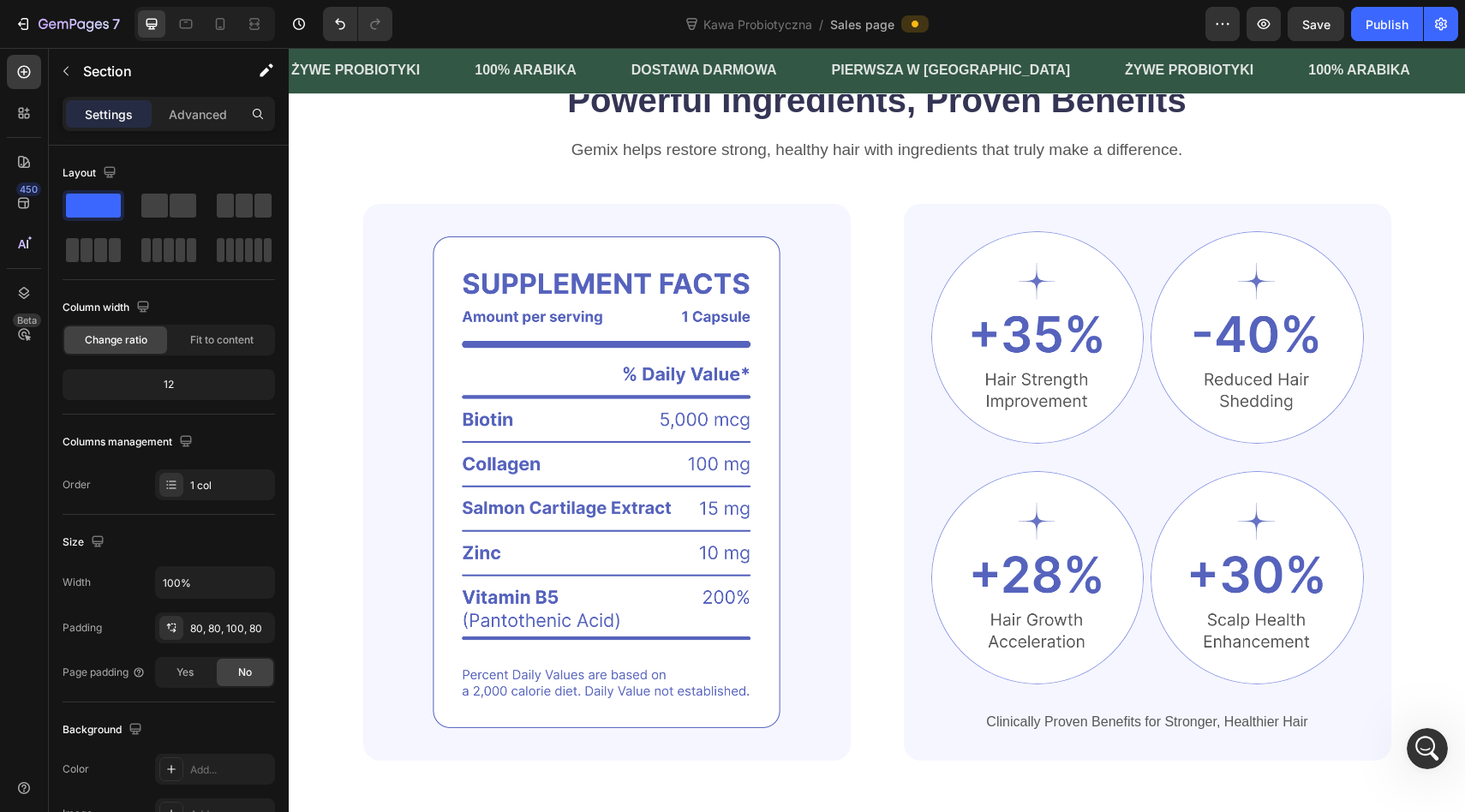
scroll to position [2138, 0]
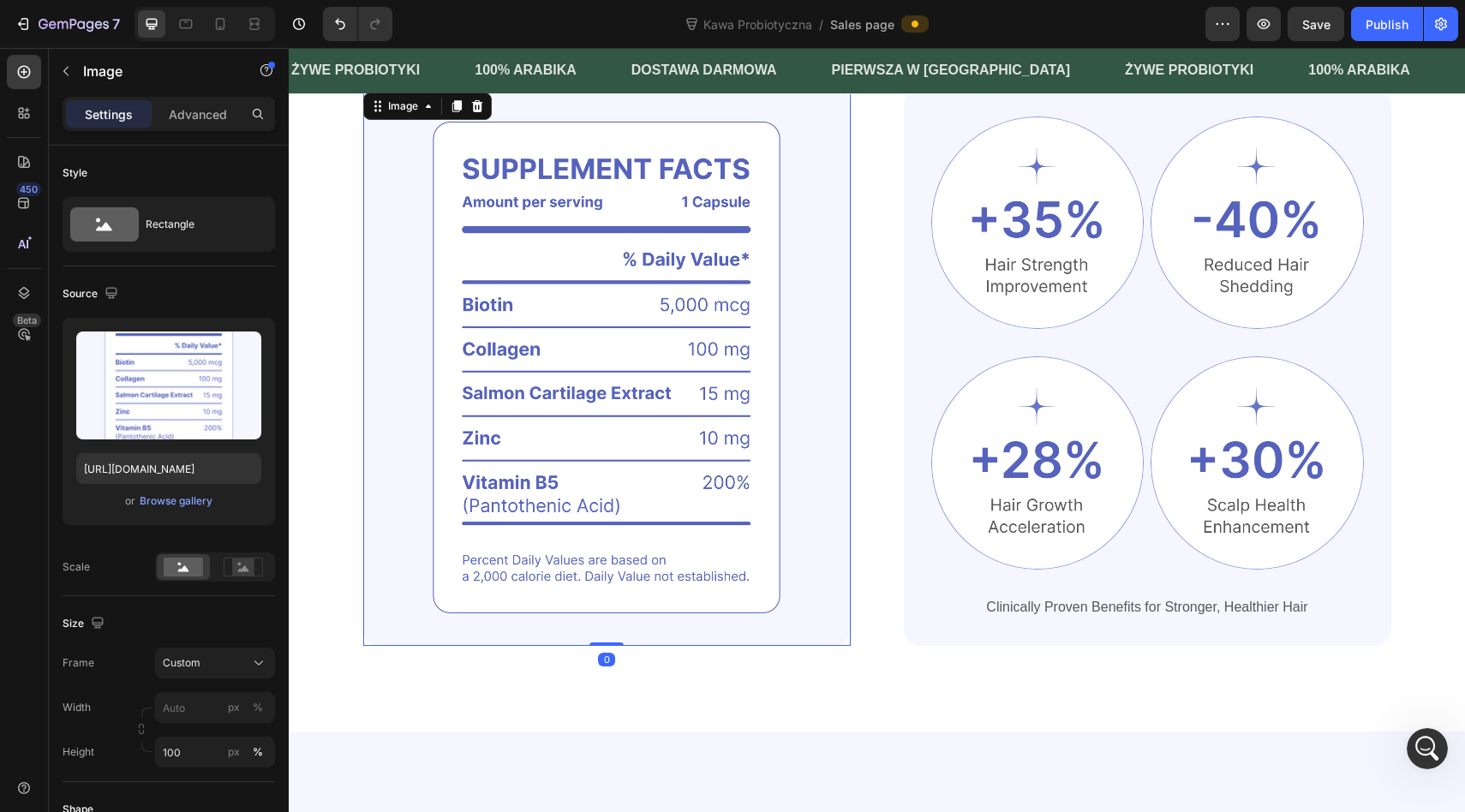
click at [636, 408] on img at bounding box center [606, 368] width 487 height 556
click at [636, 368] on img at bounding box center [606, 368] width 487 height 556
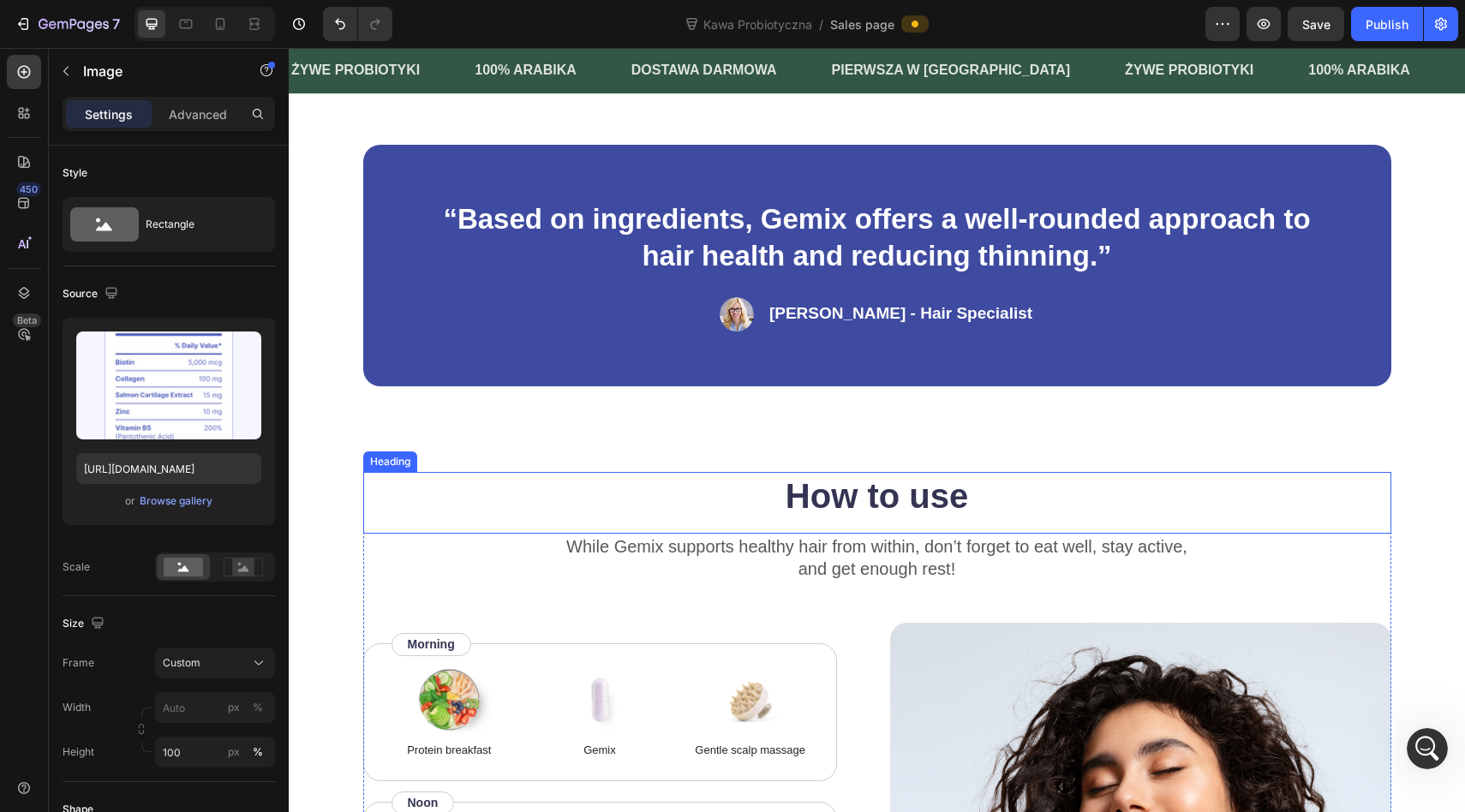
scroll to position [3363, 0]
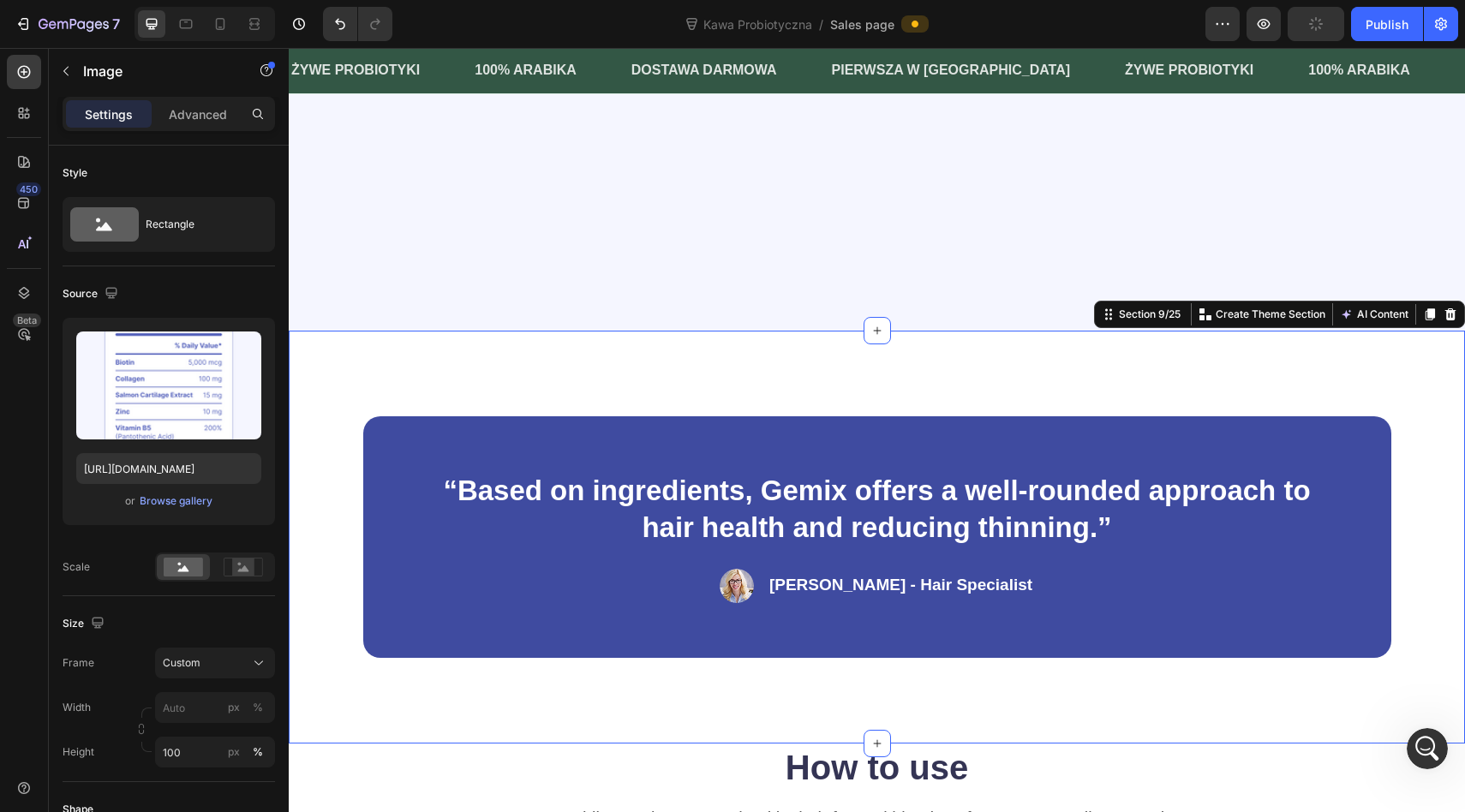
click at [1391, 376] on div "“Based on ingredients, Gemix offers a well-rounded approach to hair health and …" at bounding box center [877, 537] width 1176 height 413
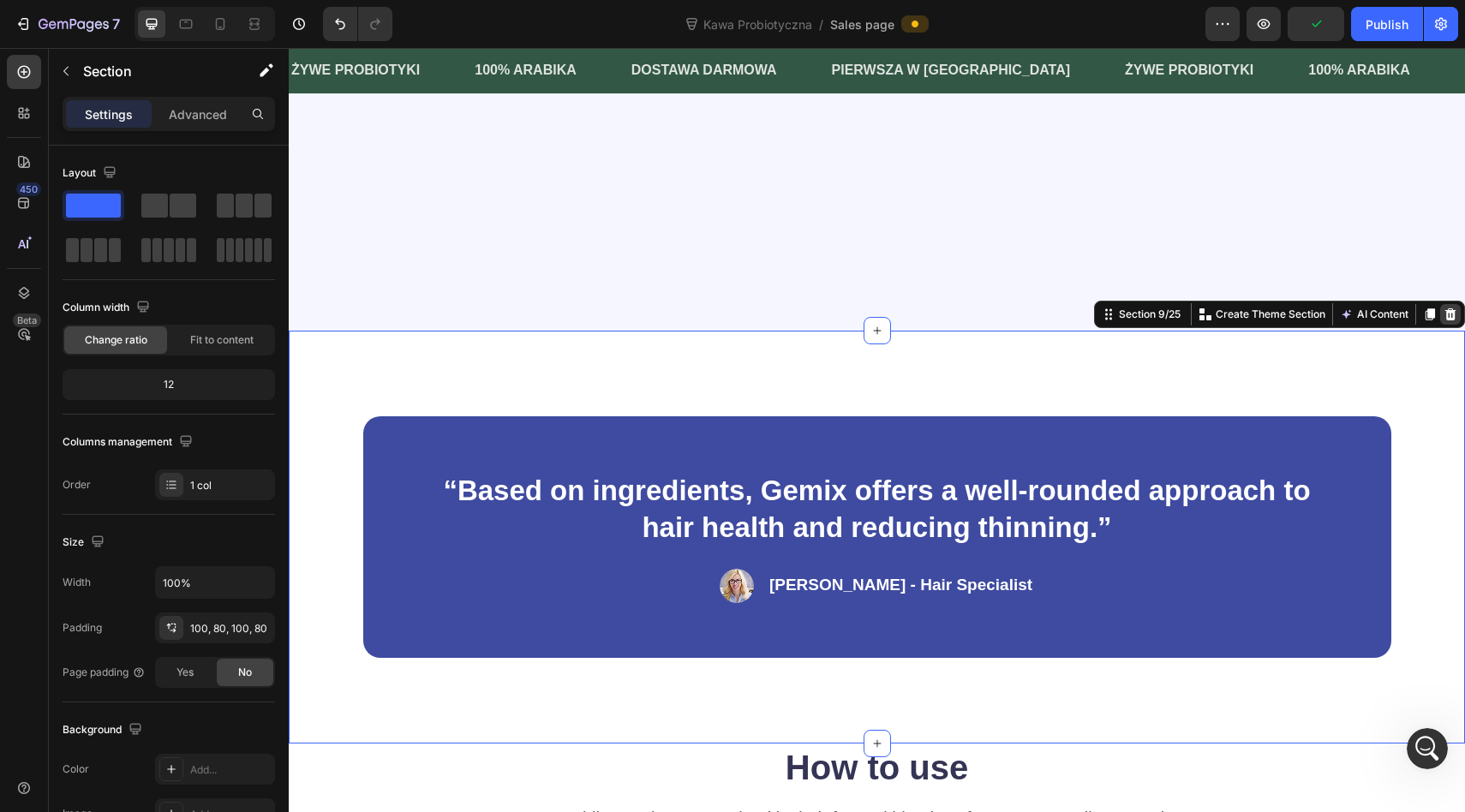
click at [1456, 320] on icon at bounding box center [1450, 314] width 14 height 14
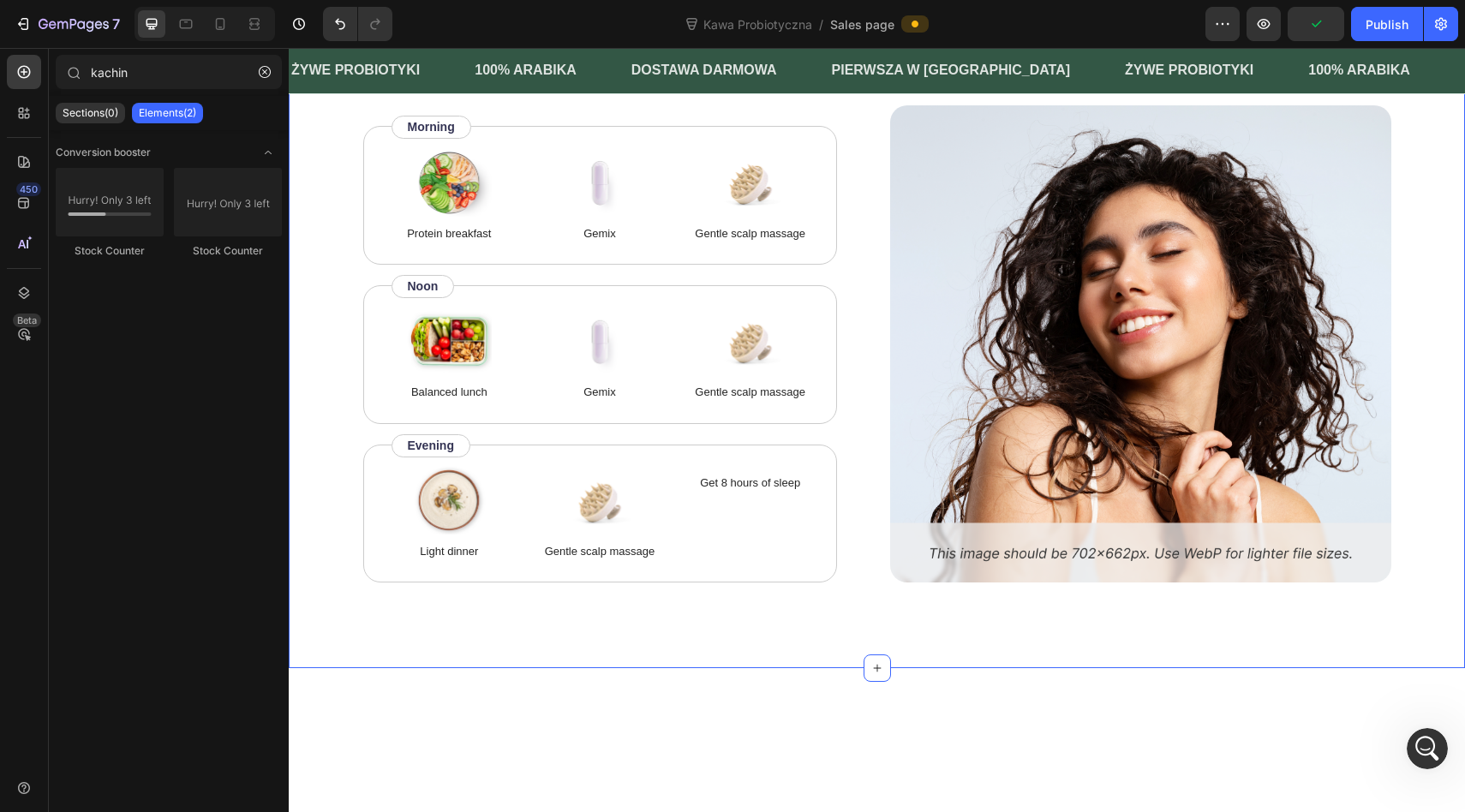
click at [1435, 353] on div "How to use Heading While Gemix supports healthy hair from within, don’t forget …" at bounding box center [877, 311] width 1176 height 713
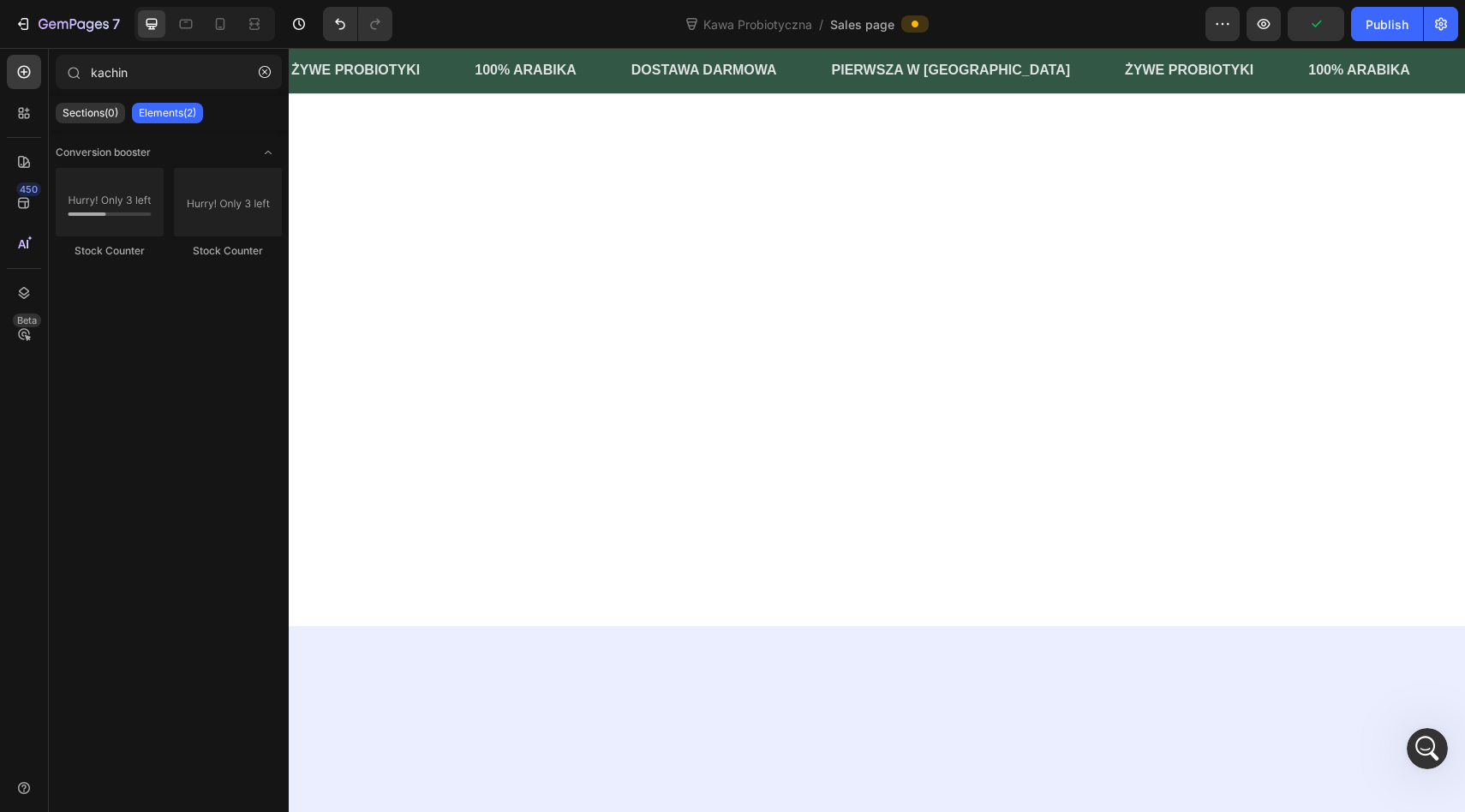
click at [1435, 341] on div at bounding box center [877, 214] width 1176 height 520
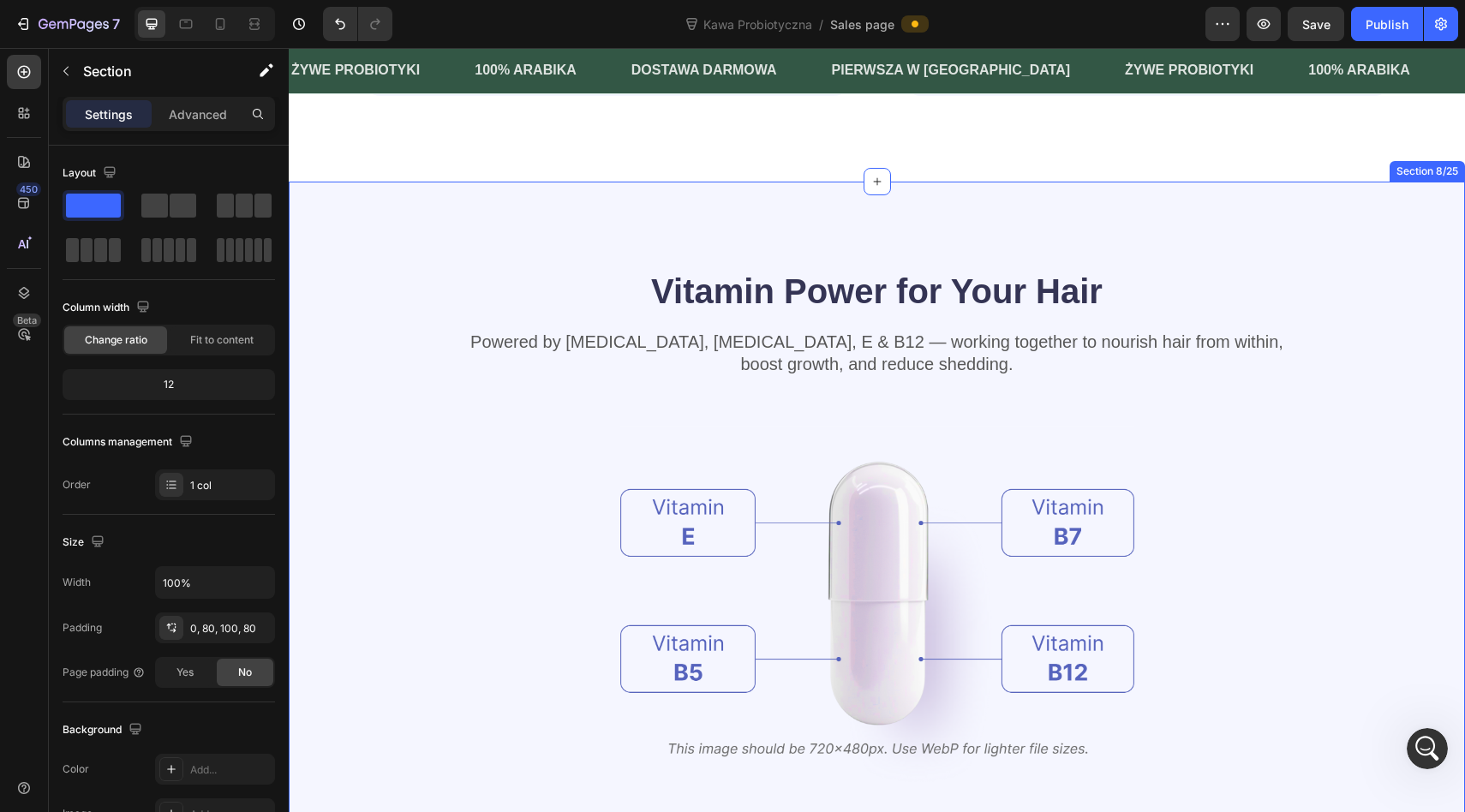
scroll to position [2653, 0]
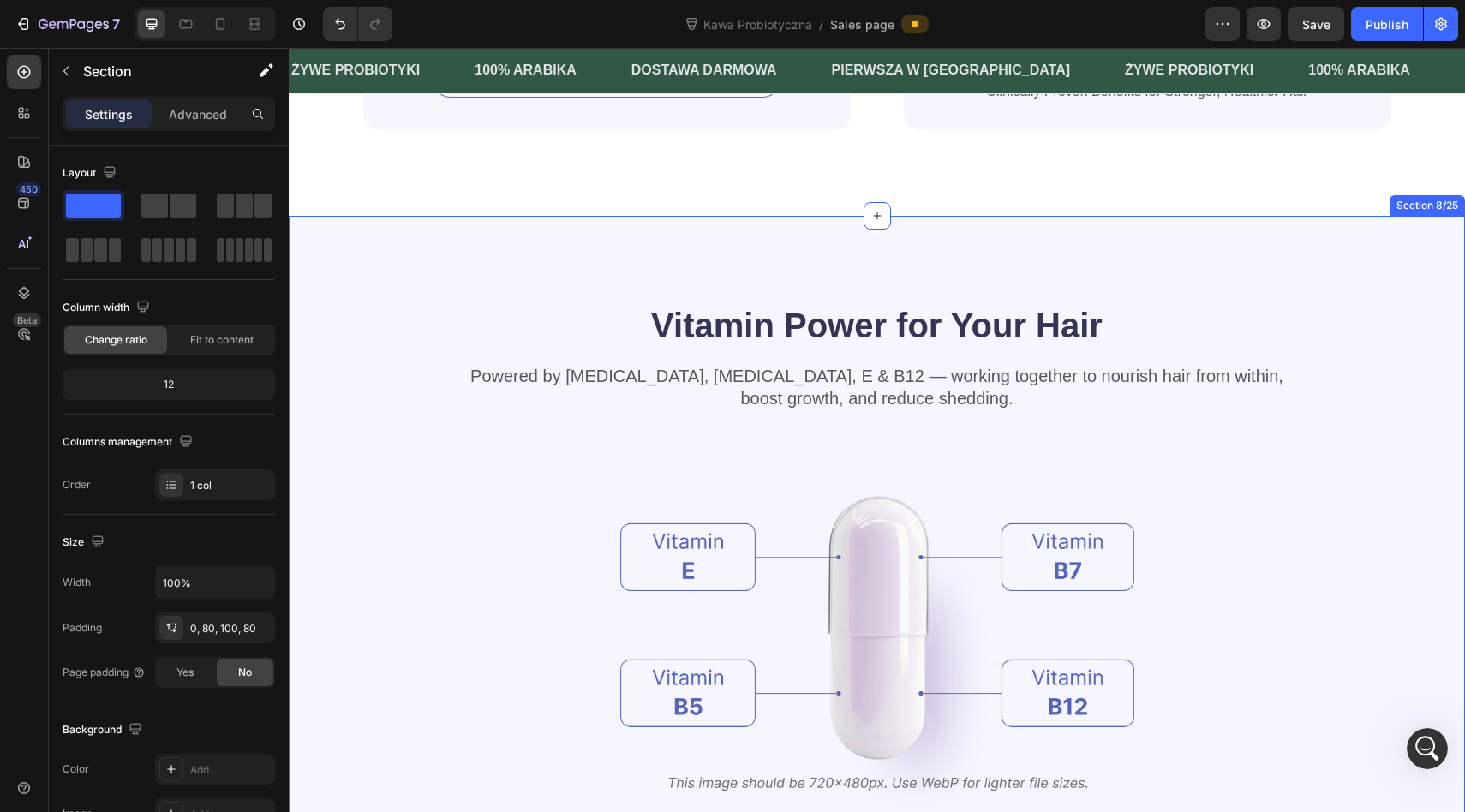
click at [1396, 320] on div "Vitamin Power for Your Hair Heading Powered by Biotin, Vitamin B5, E & B12 — wo…" at bounding box center [877, 628] width 1176 height 824
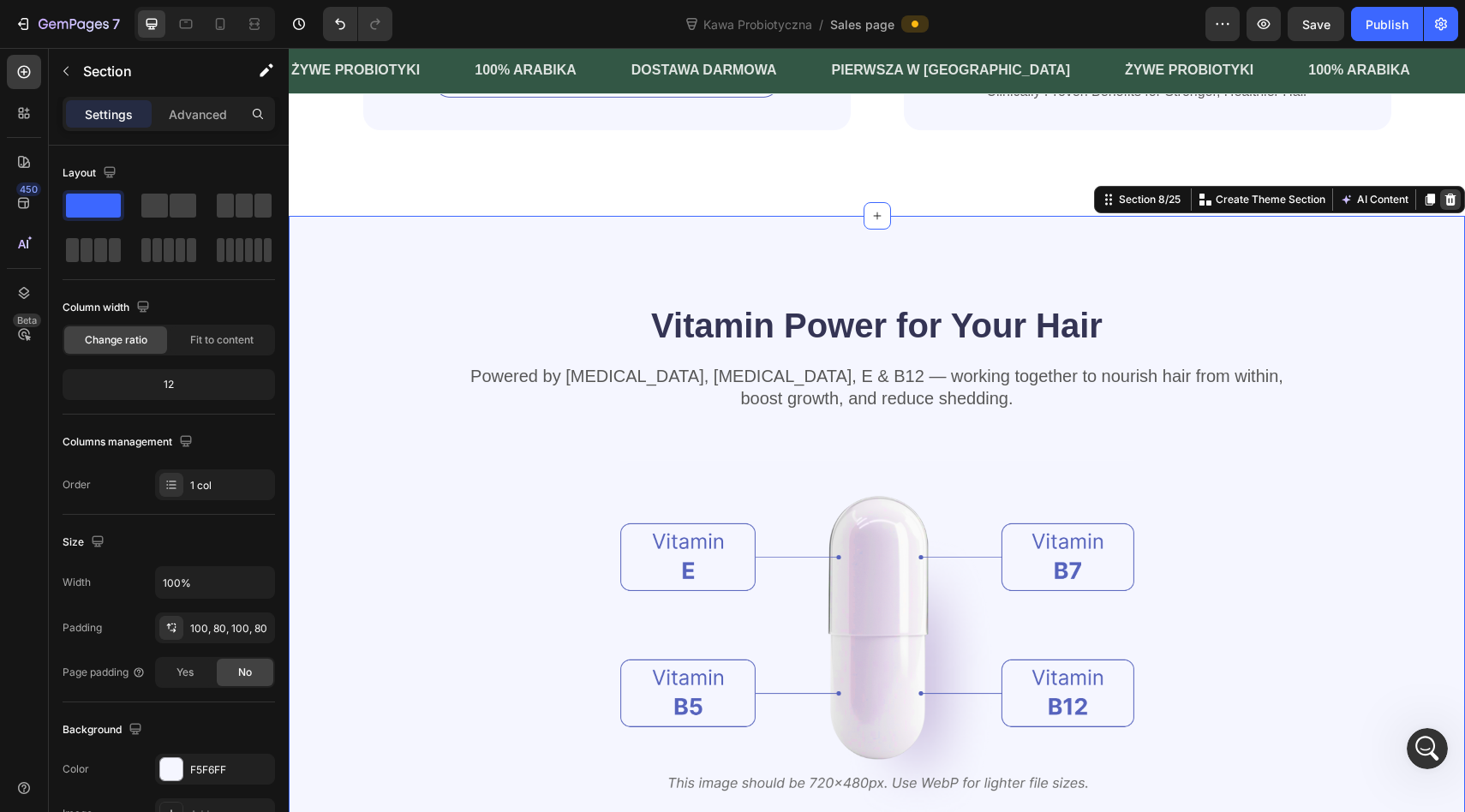
click at [1445, 206] on div at bounding box center [1449, 199] width 20 height 20
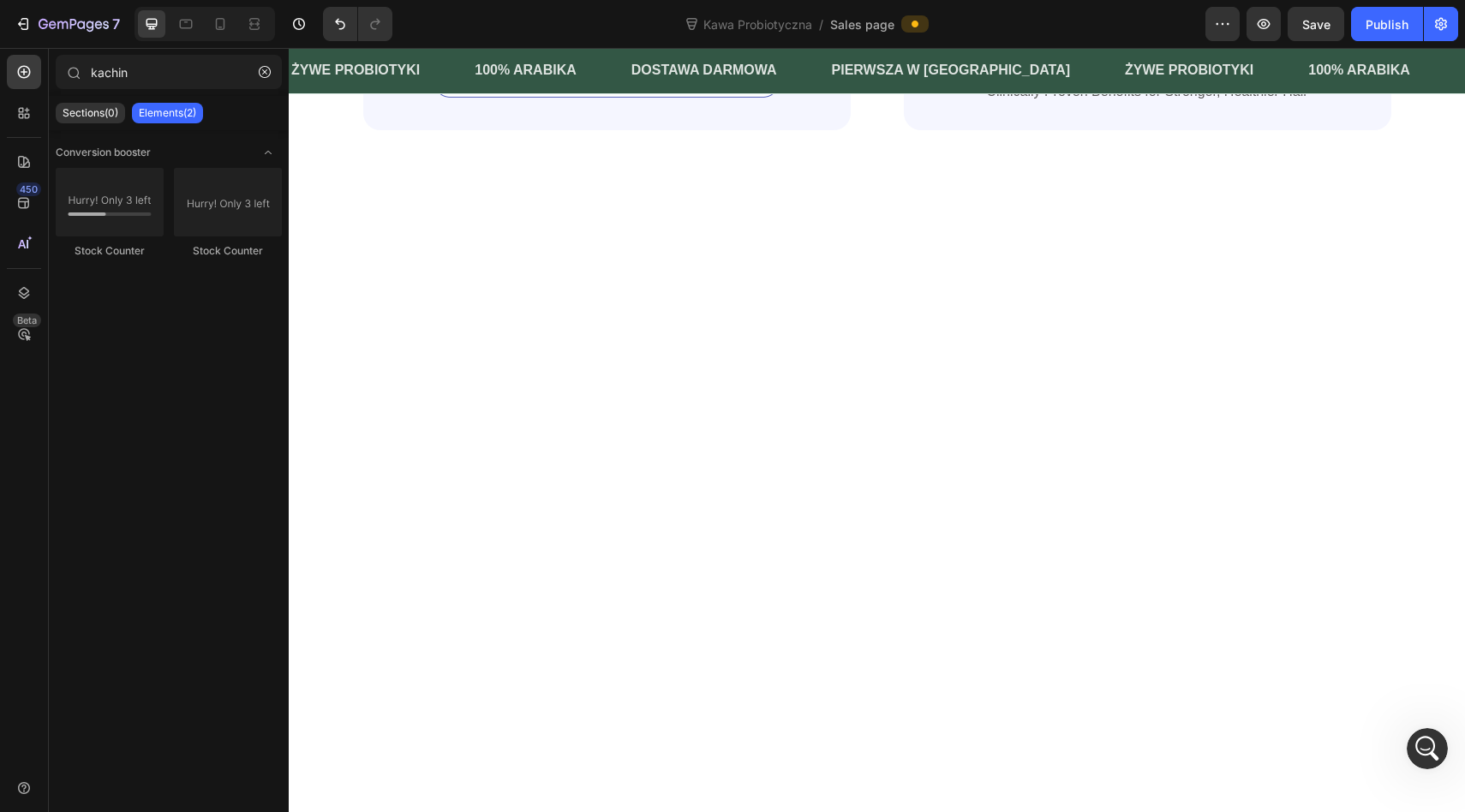
click at [1395, 273] on div at bounding box center [877, 476] width 1176 height 520
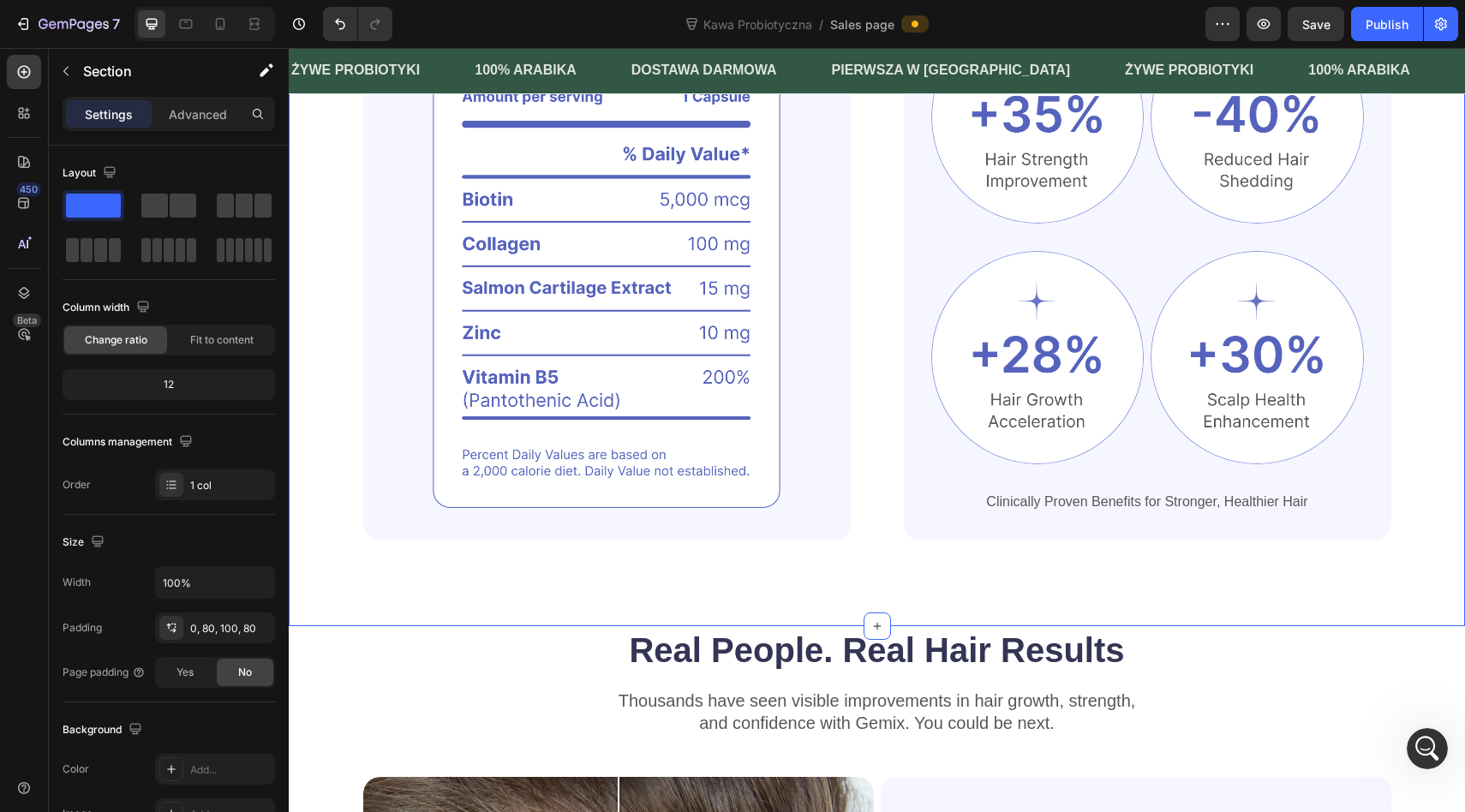
click at [1391, 305] on div "Powerful Ingredients, Proven Benefits Heading Gemix helps restore strong, healt…" at bounding box center [876, 199] width 1039 height 684
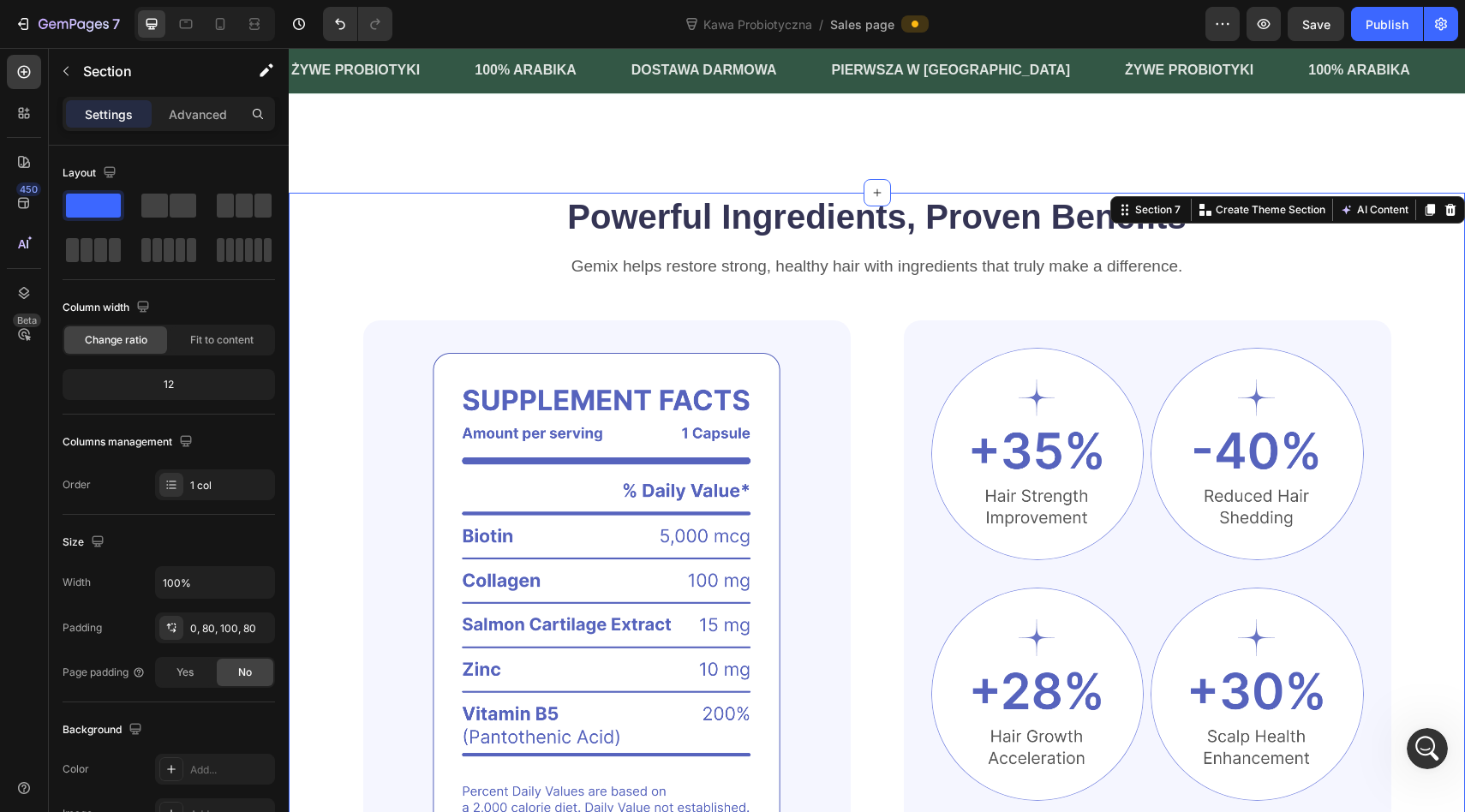
scroll to position [1647, 0]
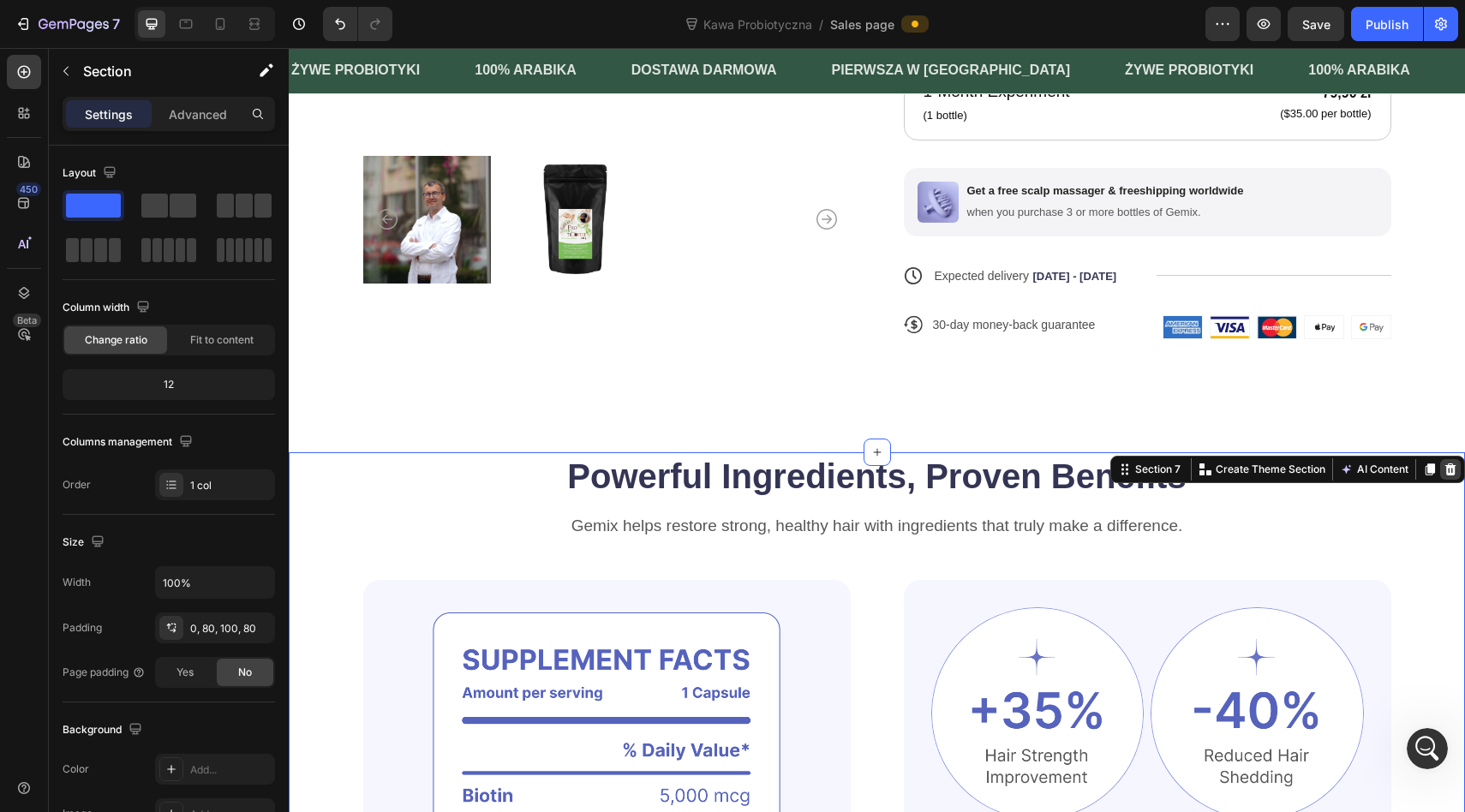
click at [1449, 470] on icon at bounding box center [1450, 469] width 11 height 12
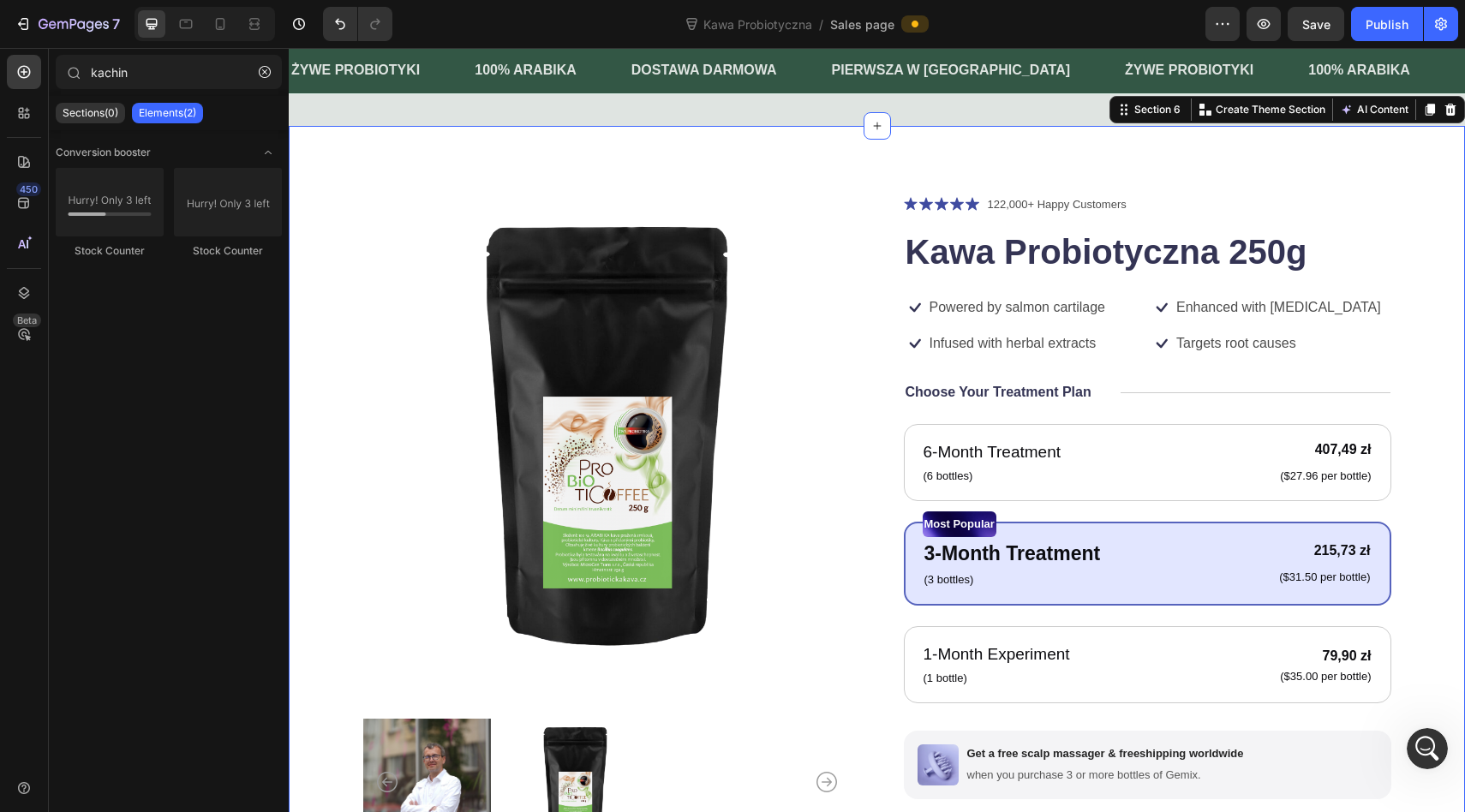
click at [1429, 385] on div "Product Images Icon Icon Icon Icon Icon Icon List 122,000+ Happy Customers Text…" at bounding box center [877, 570] width 1176 height 889
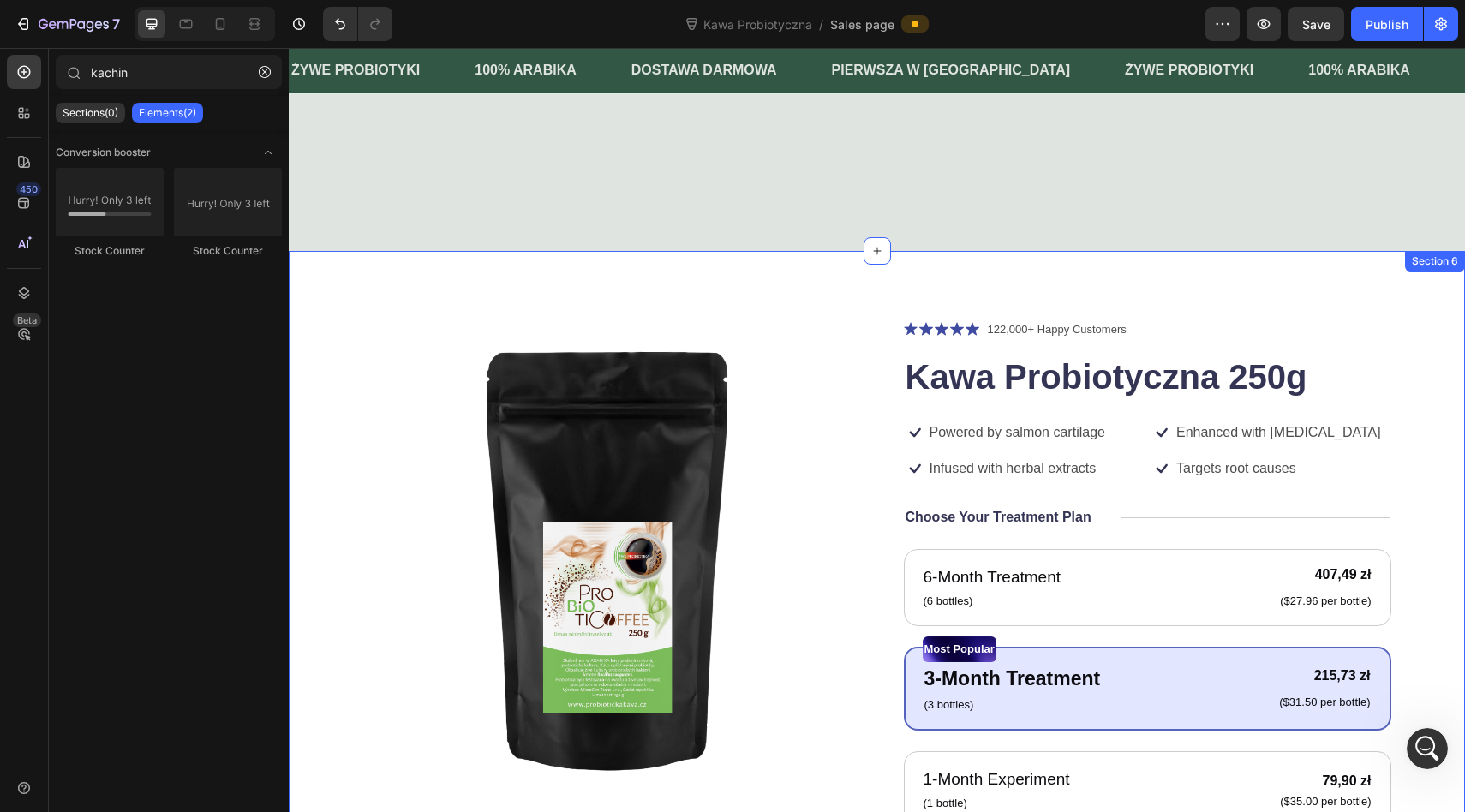
scroll to position [934, 0]
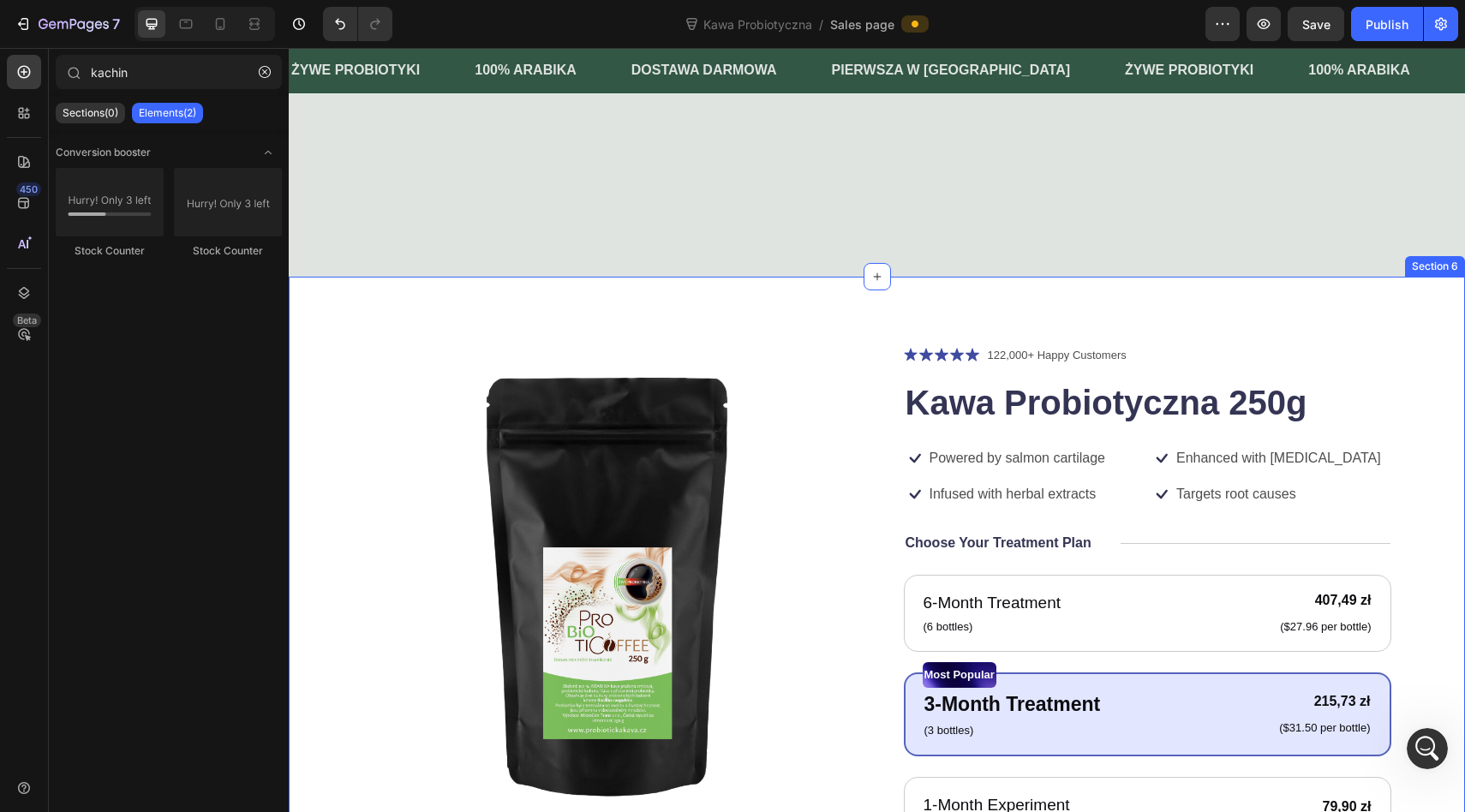
click at [1434, 296] on div "Product Images Icon Icon Icon Icon Icon Icon List 122,000+ Happy Customers Text…" at bounding box center [877, 721] width 1176 height 889
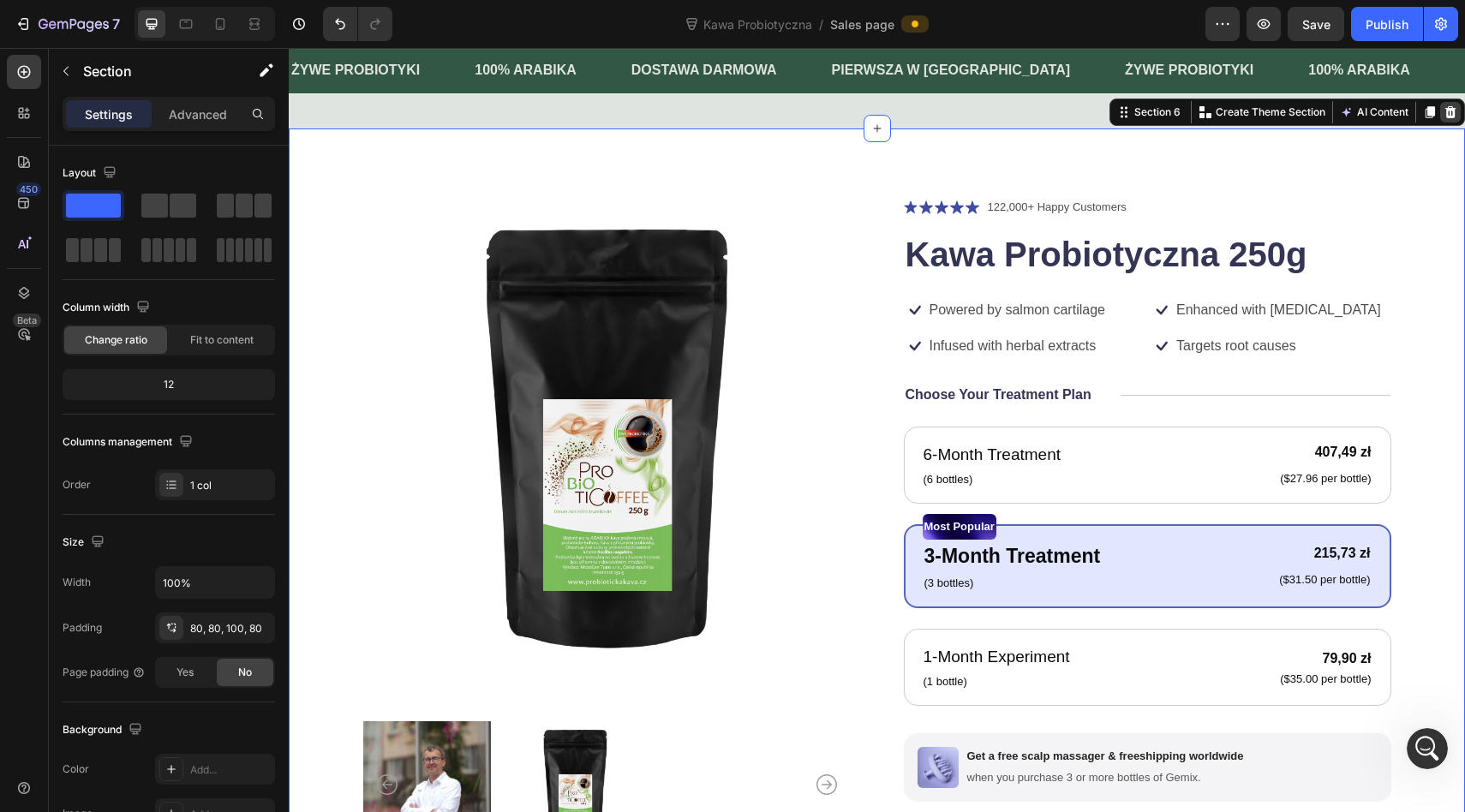
click at [1448, 119] on icon at bounding box center [1450, 112] width 14 height 14
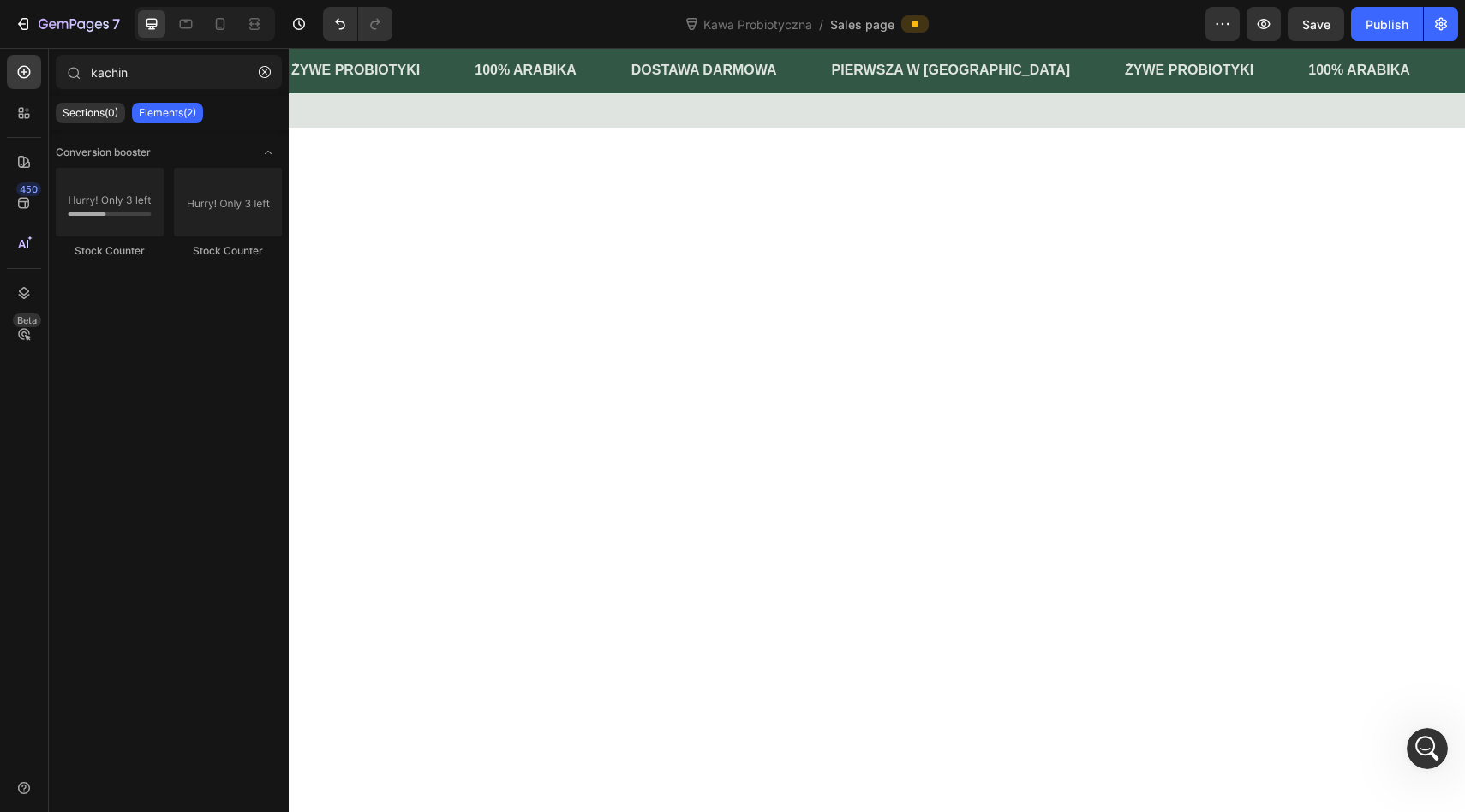
click at [1415, 305] on div at bounding box center [877, 508] width 1176 height 760
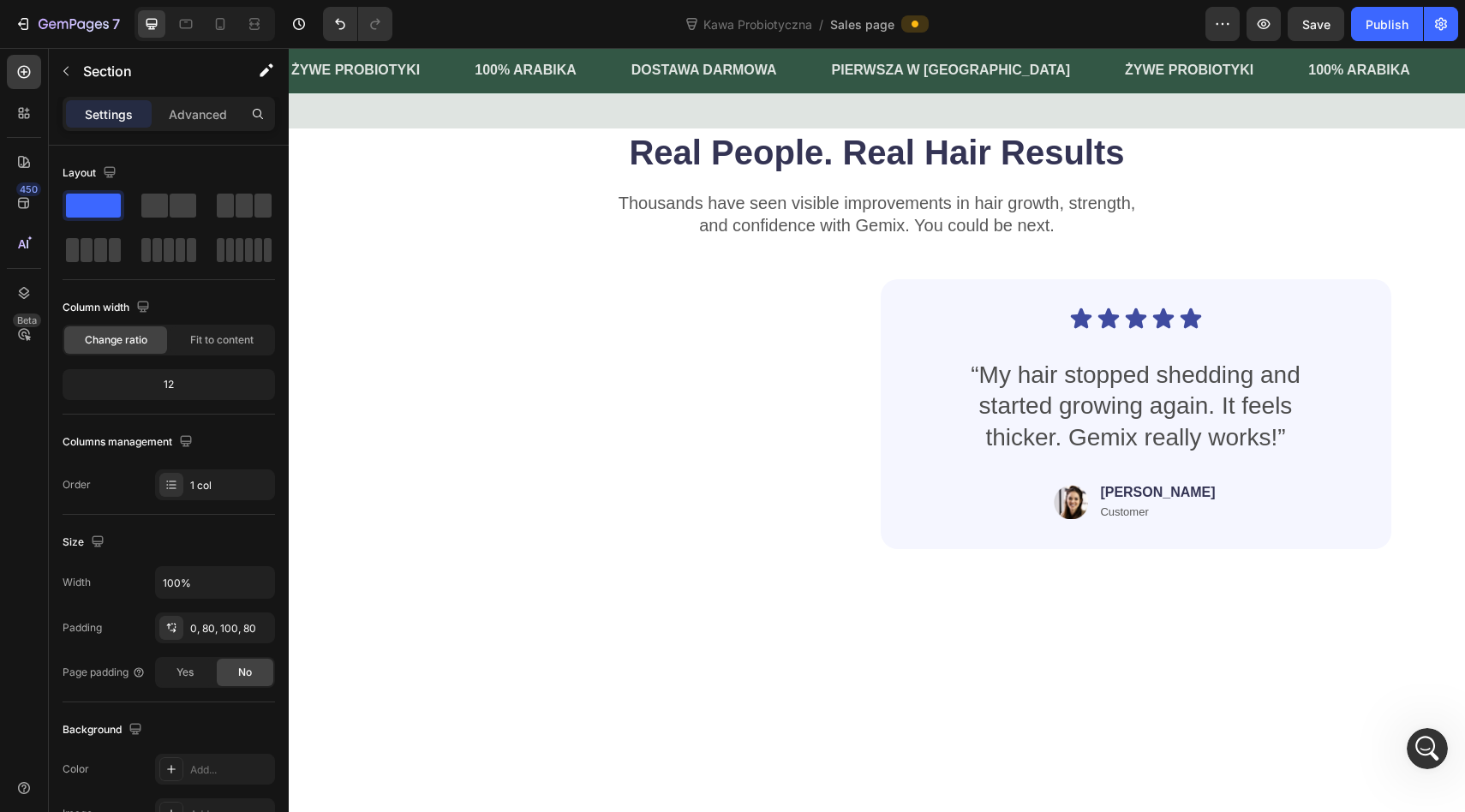
scroll to position [969, 0]
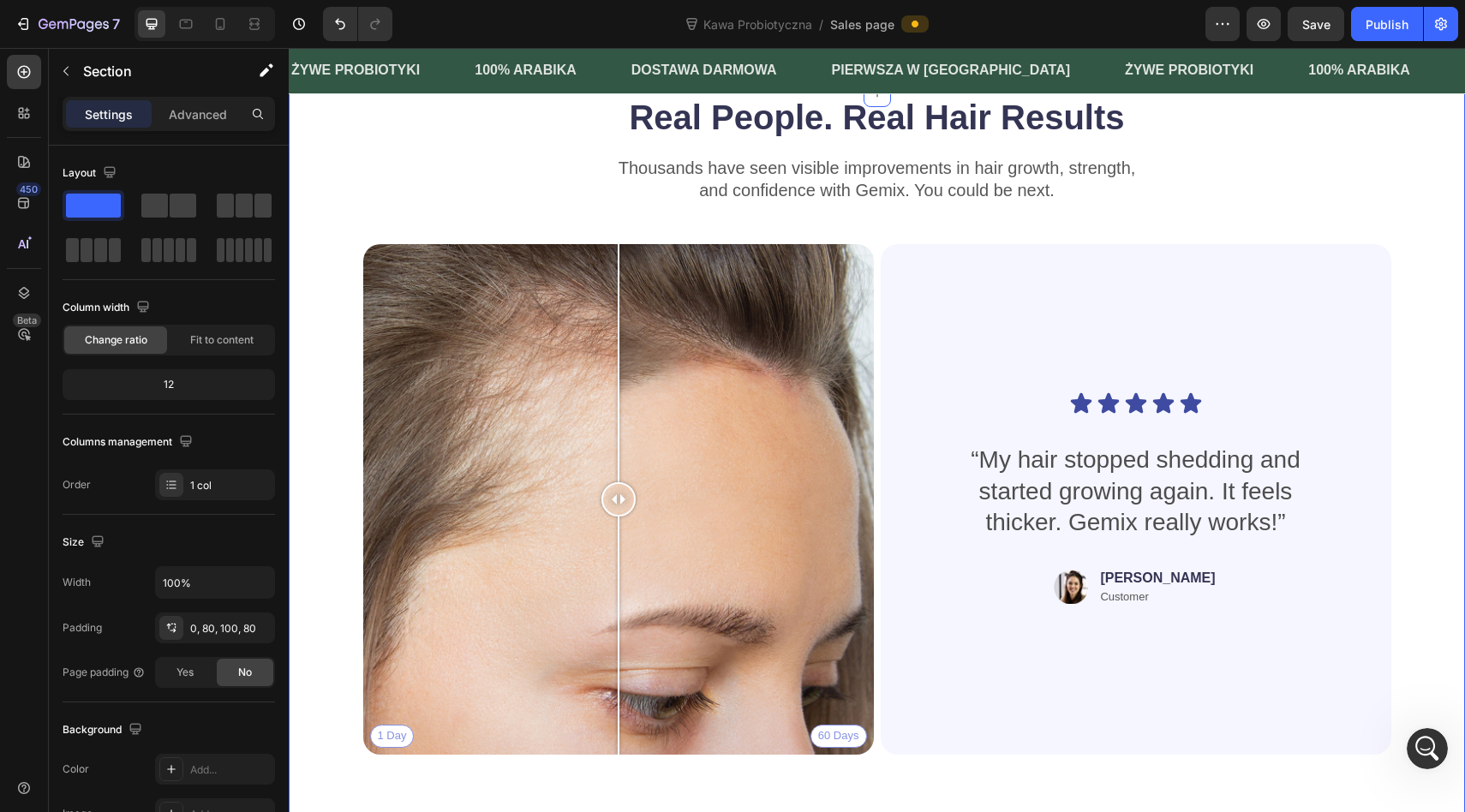
click at [1418, 276] on div "Real People. Real Hair Results Heading Thousands have seen visible improvements…" at bounding box center [877, 473] width 1176 height 760
click at [1400, 305] on div "Real People. Real Hair Results Heading Thousands have seen visible improvements…" at bounding box center [877, 473] width 1176 height 760
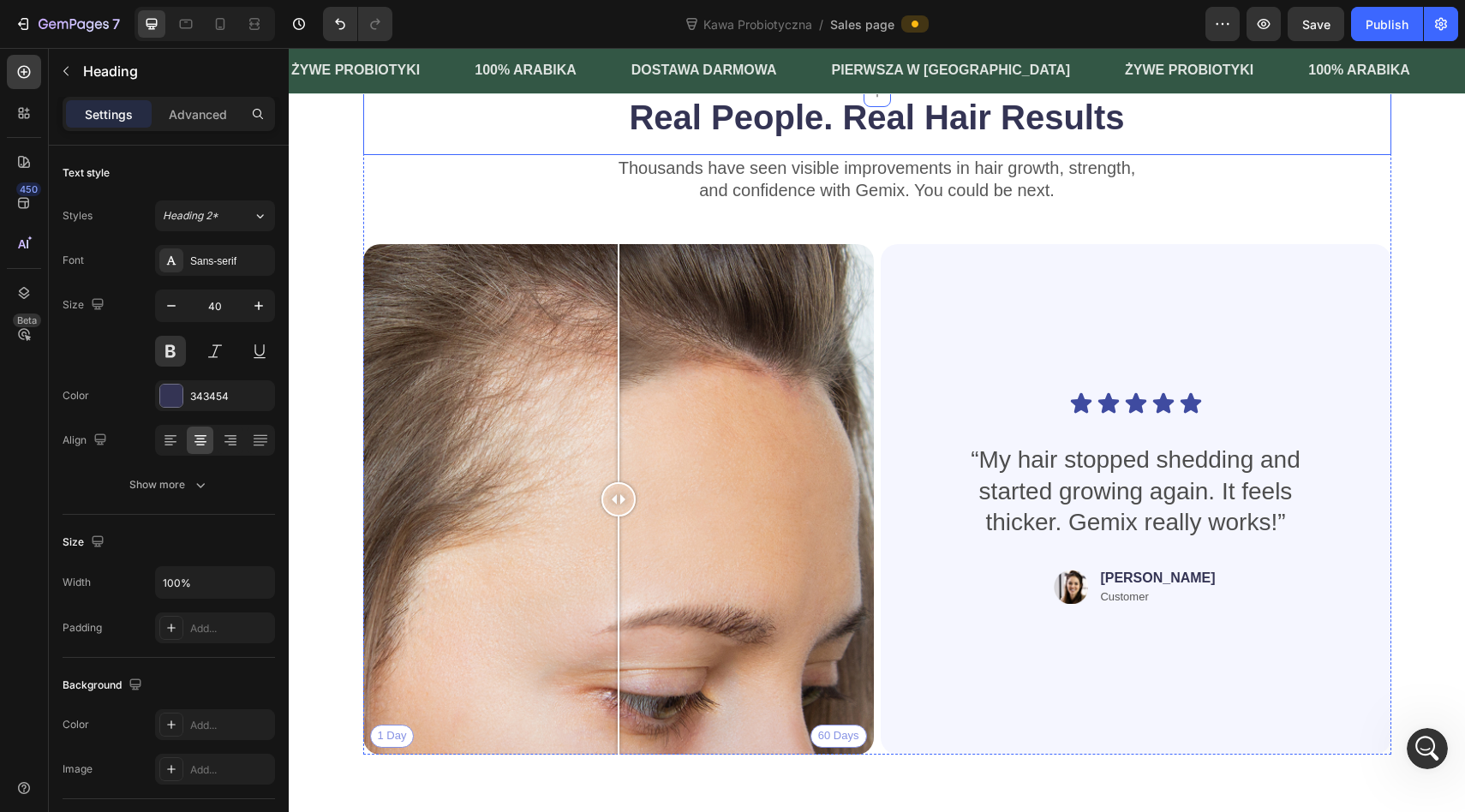
click at [1327, 141] on h2 "Real People. Real Hair Results" at bounding box center [877, 117] width 1027 height 48
click at [487, 83] on icon at bounding box center [487, 77] width 11 height 12
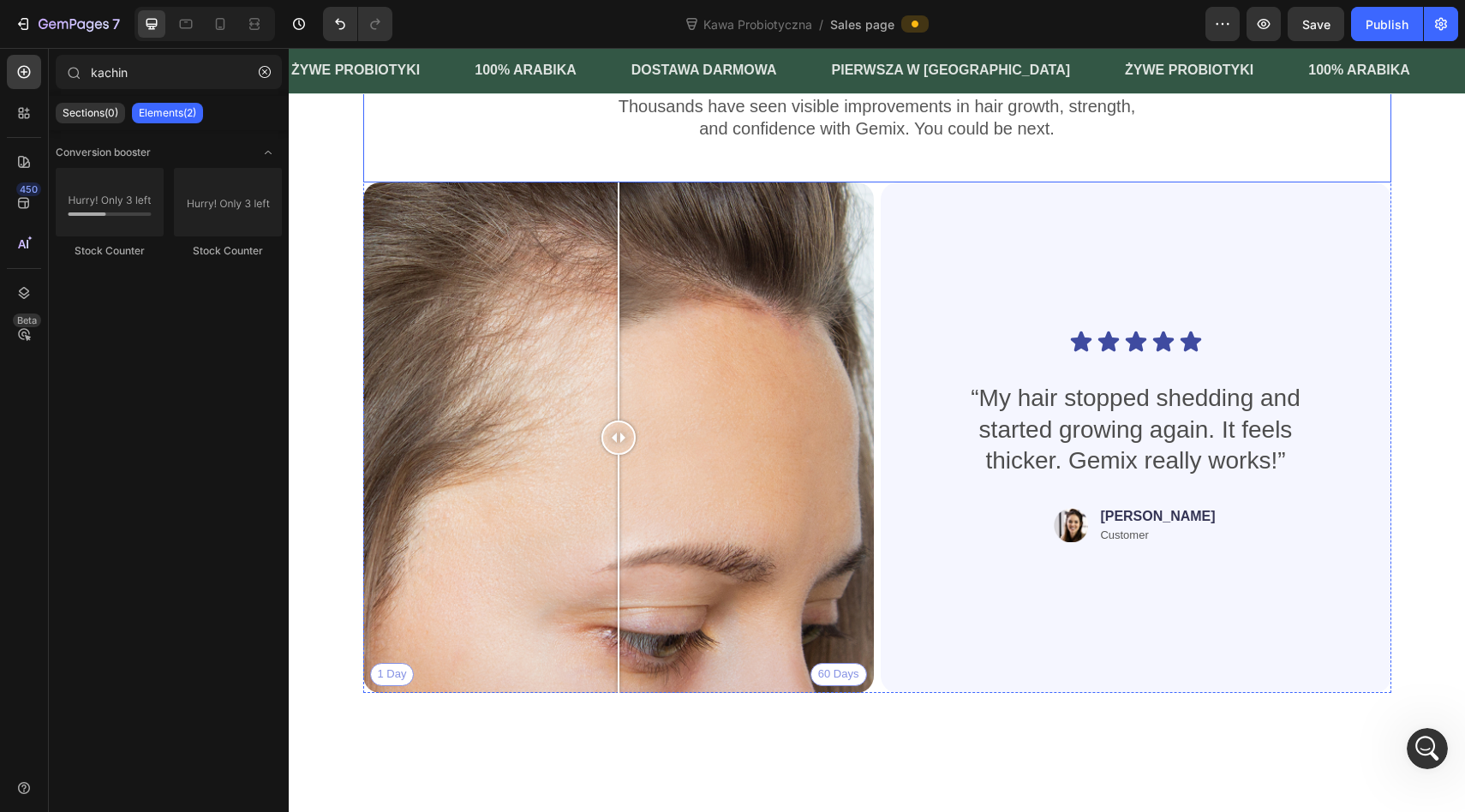
click at [493, 117] on p "Thousands have seen visible improvements in hair growth, strength," at bounding box center [877, 106] width 1025 height 22
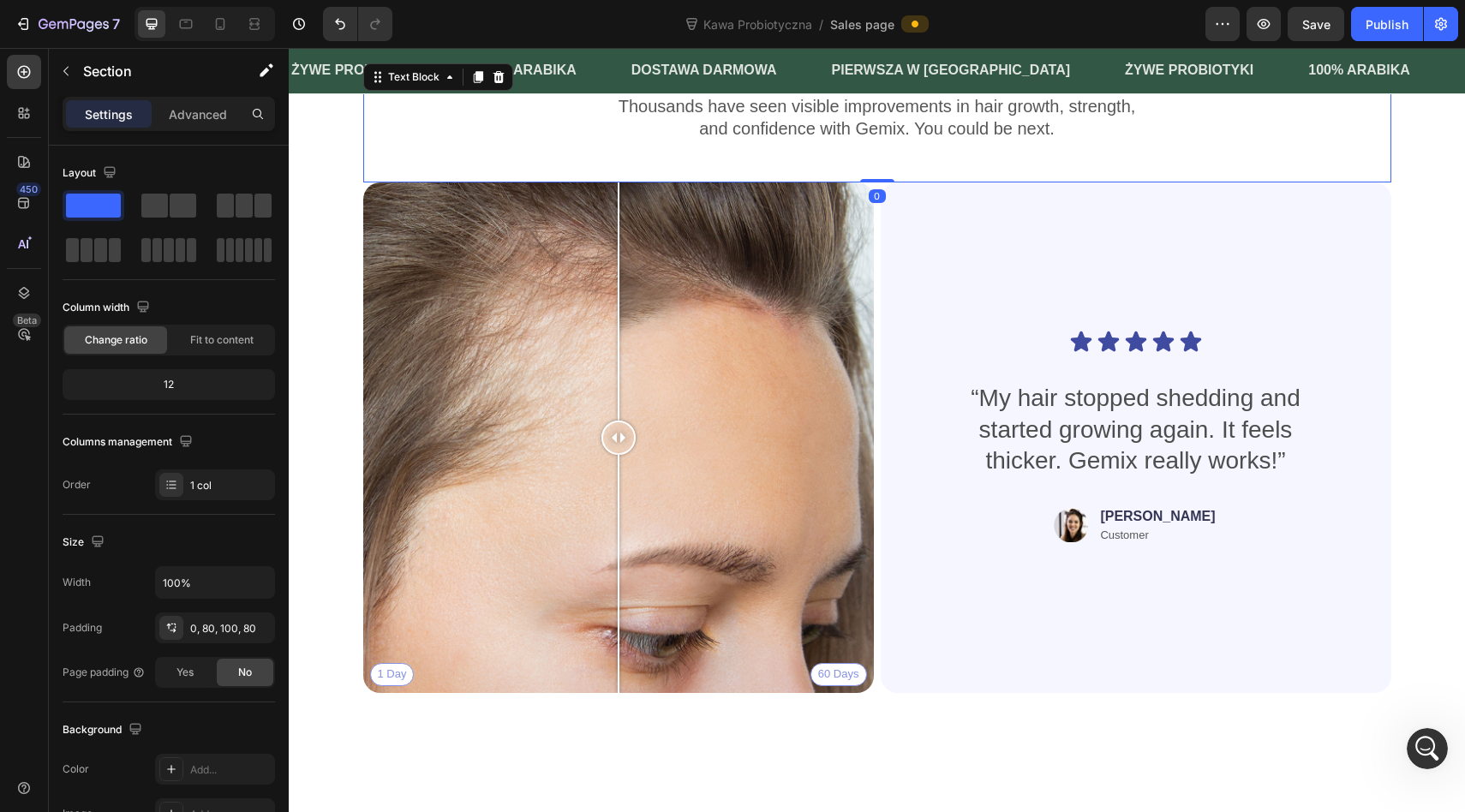
click at [347, 284] on div "Thousands have seen visible improvements in hair growth, strength, and confiden…" at bounding box center [877, 443] width 1176 height 699
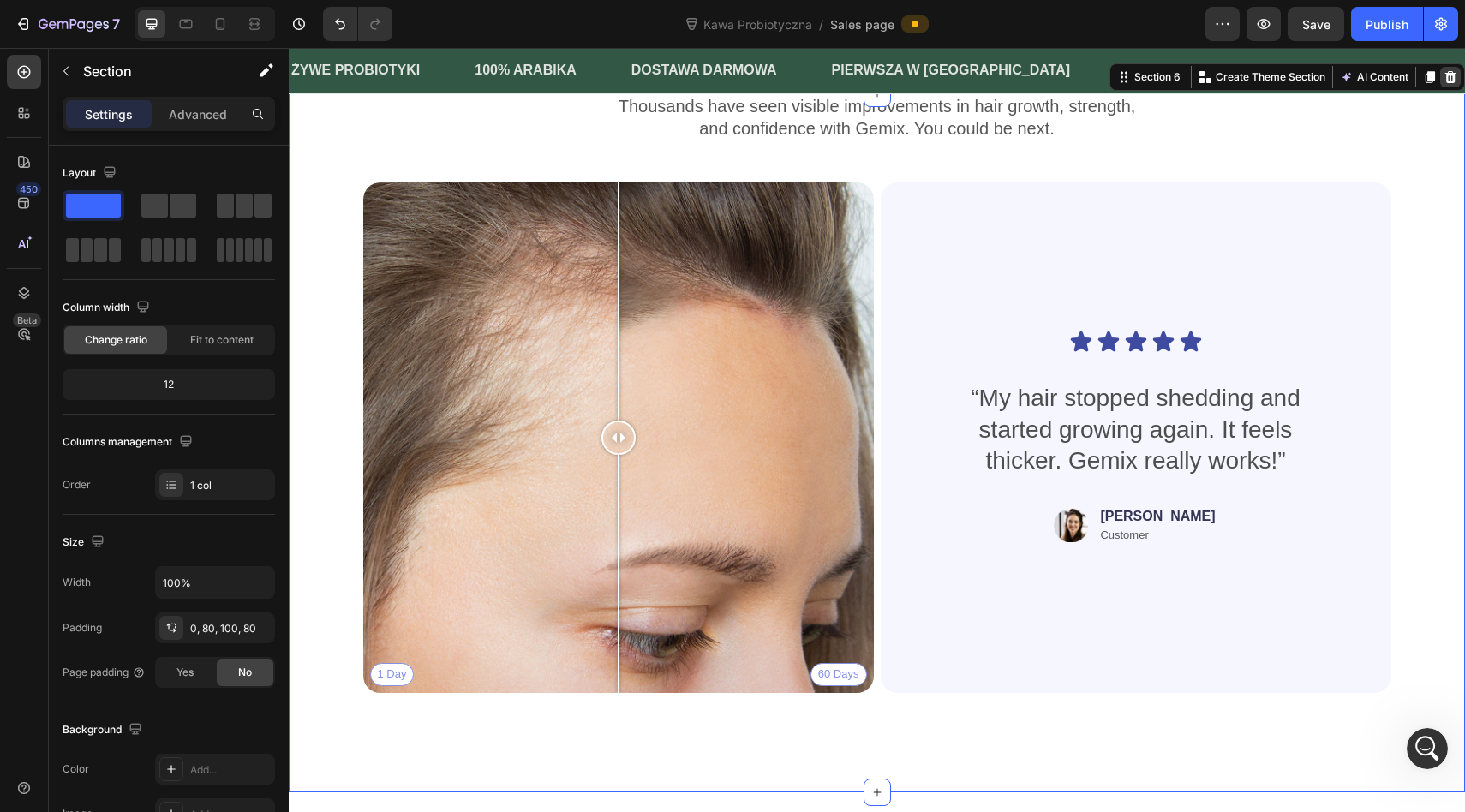
click at [1447, 83] on icon at bounding box center [1450, 77] width 11 height 12
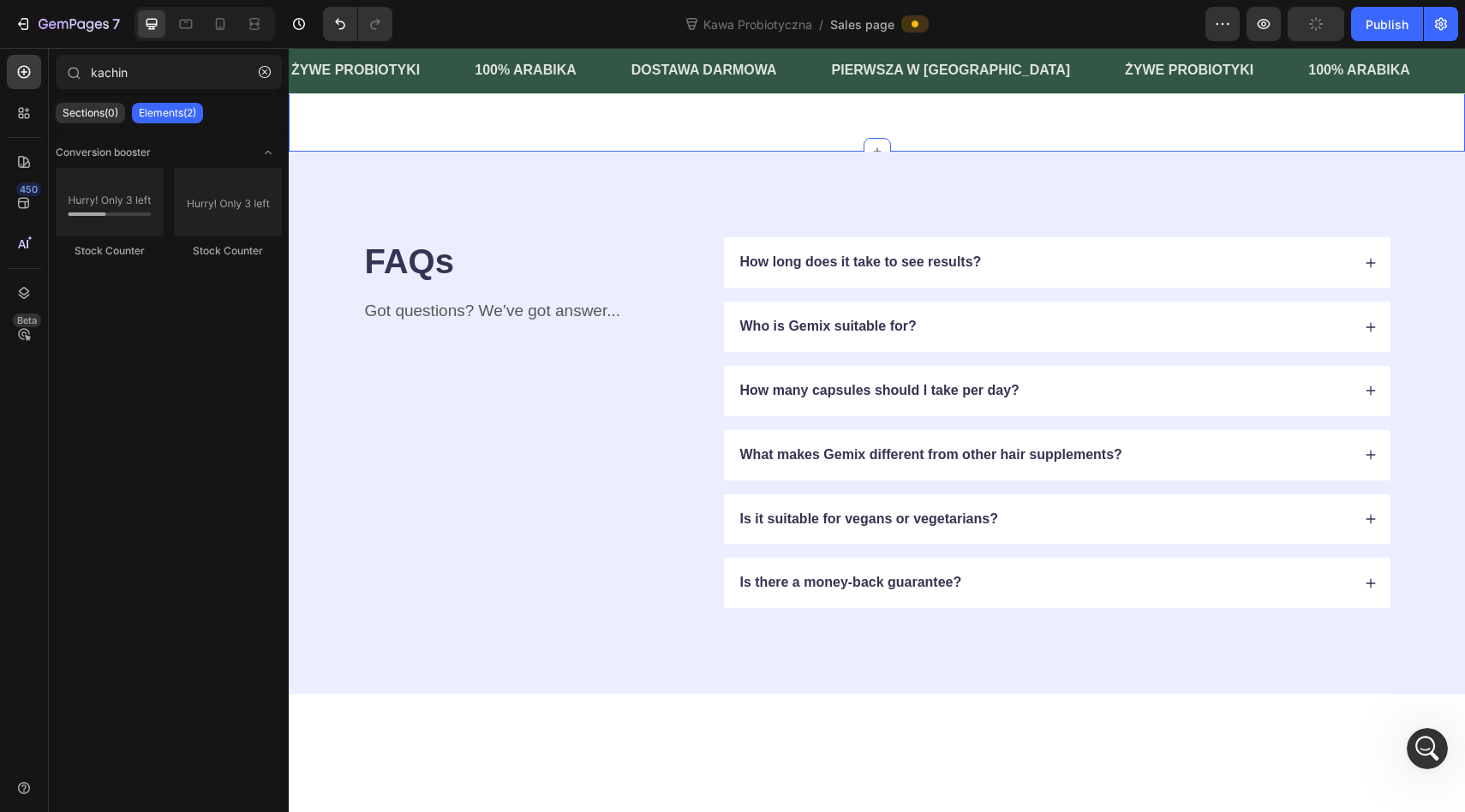
scroll to position [1066, 0]
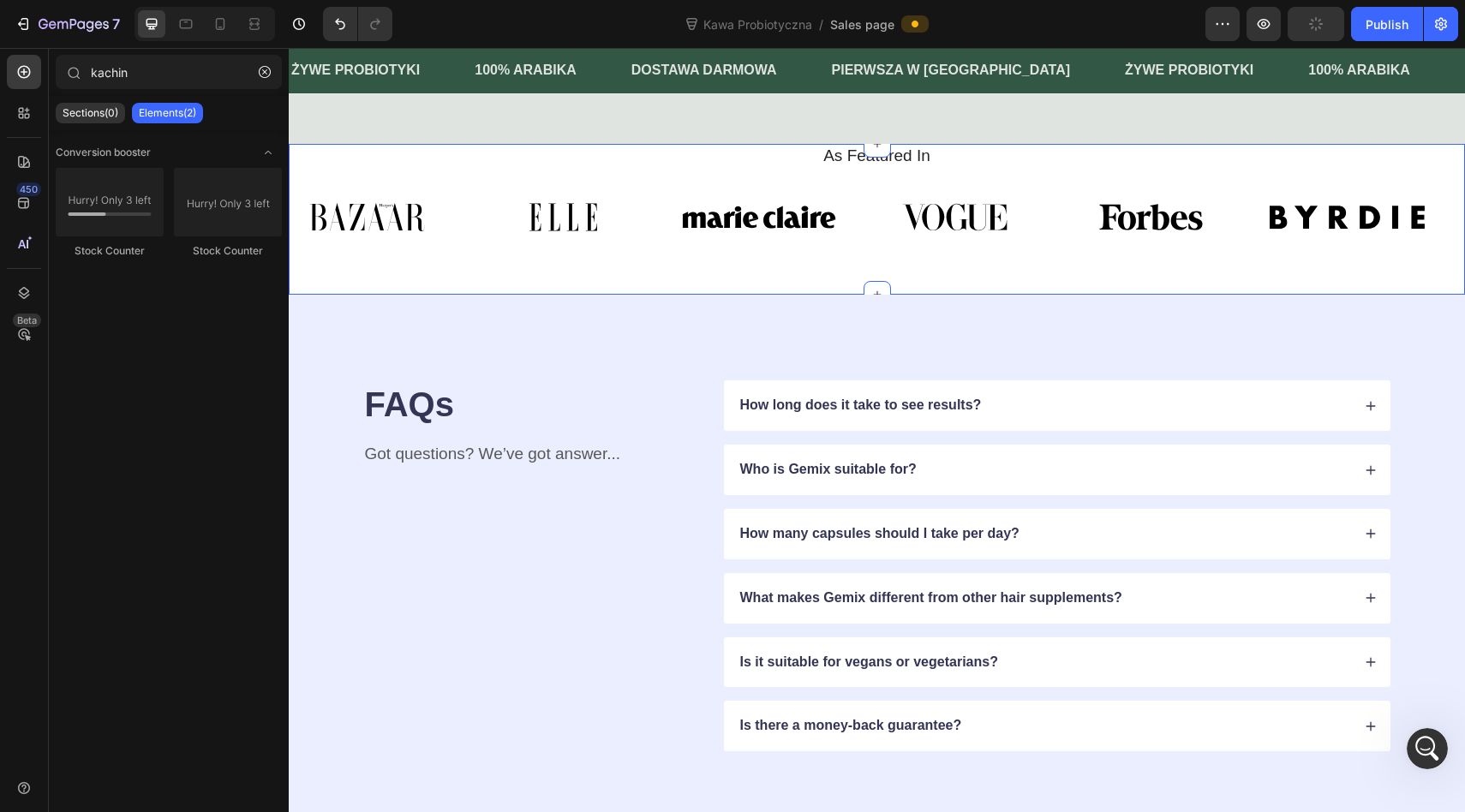
click at [1355, 308] on div "FAQs Heading Got questions? We’ve got answer... Text Block How long does it tak…" at bounding box center [877, 566] width 1176 height 542
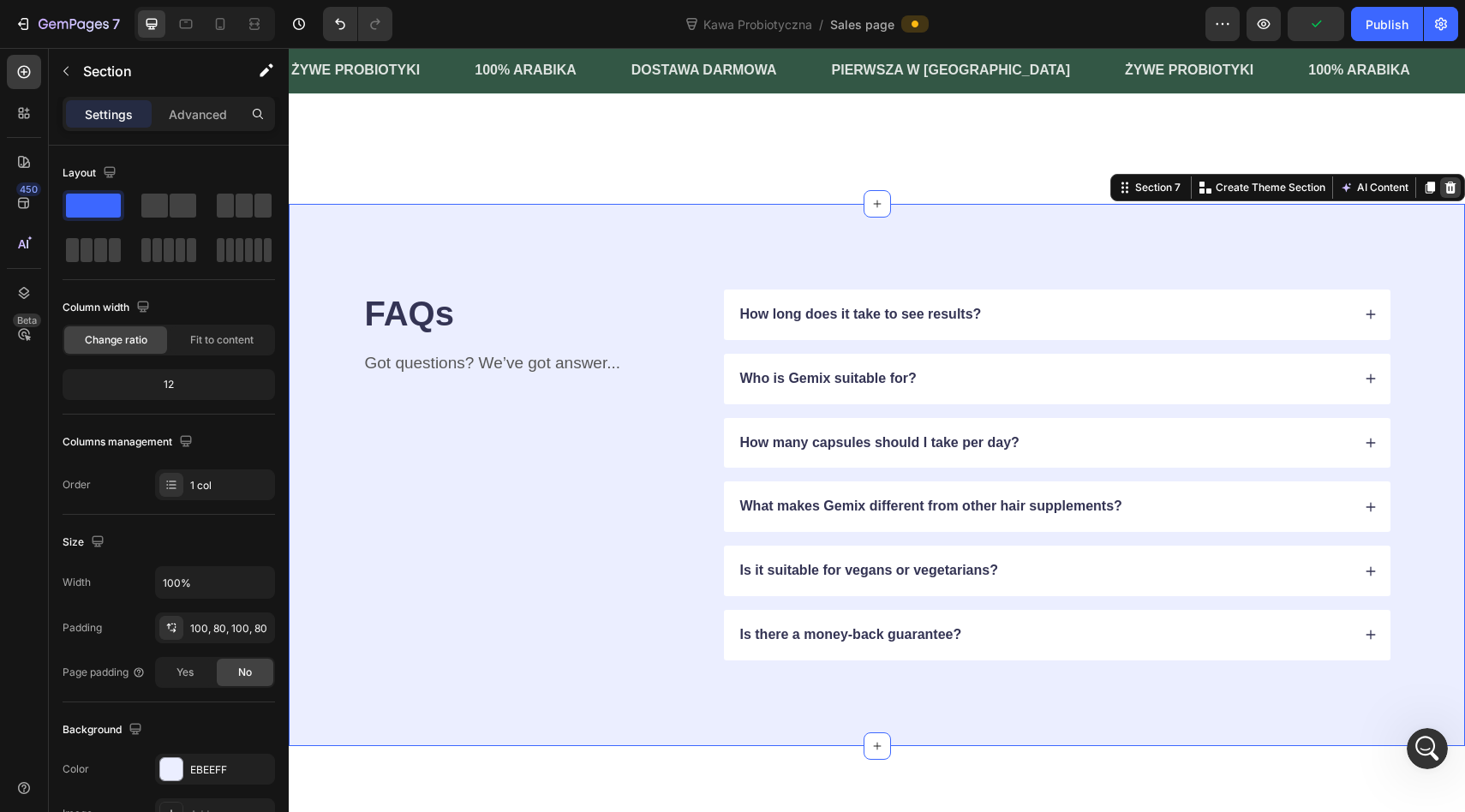
click at [1459, 198] on div at bounding box center [1449, 187] width 20 height 20
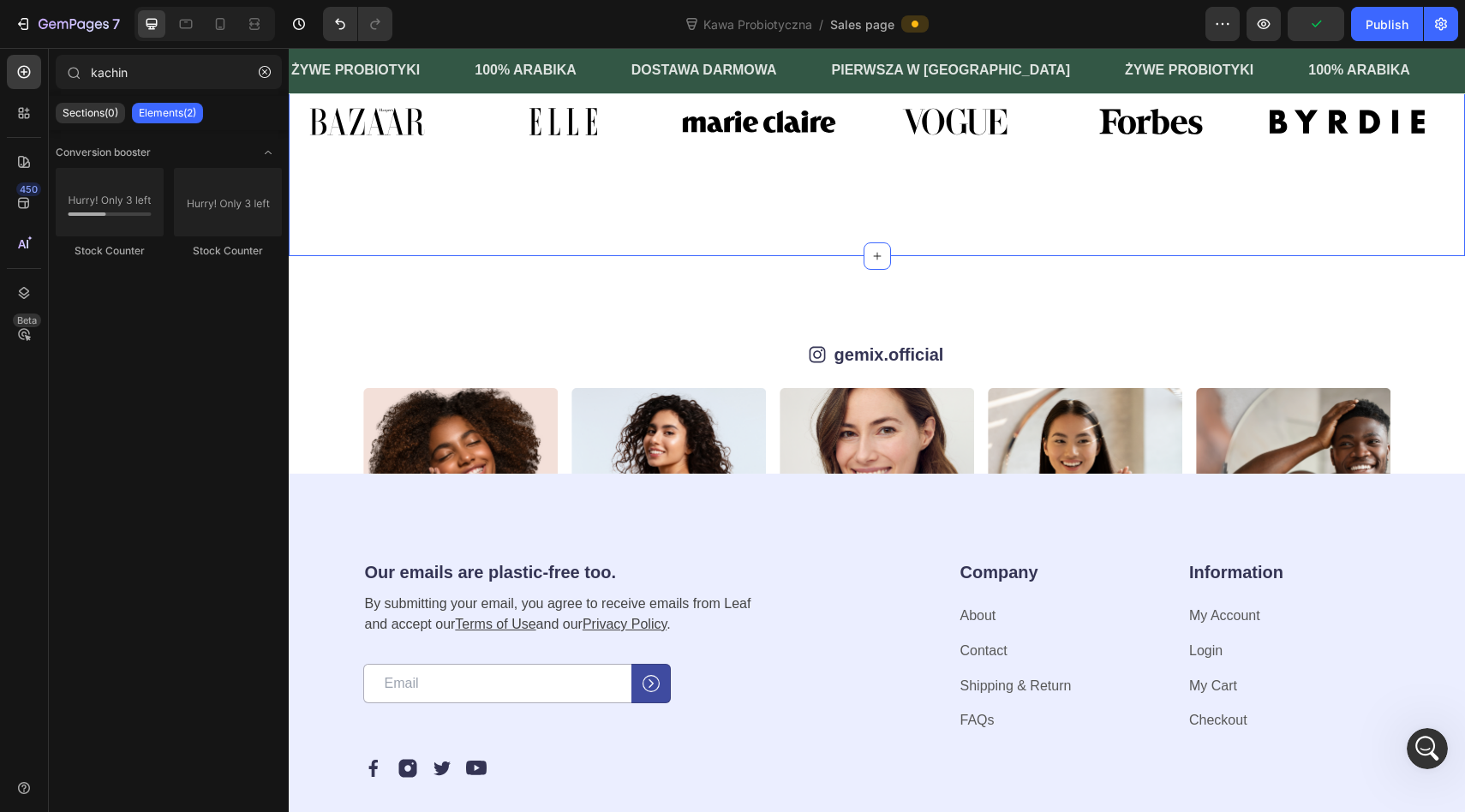
scroll to position [956, 0]
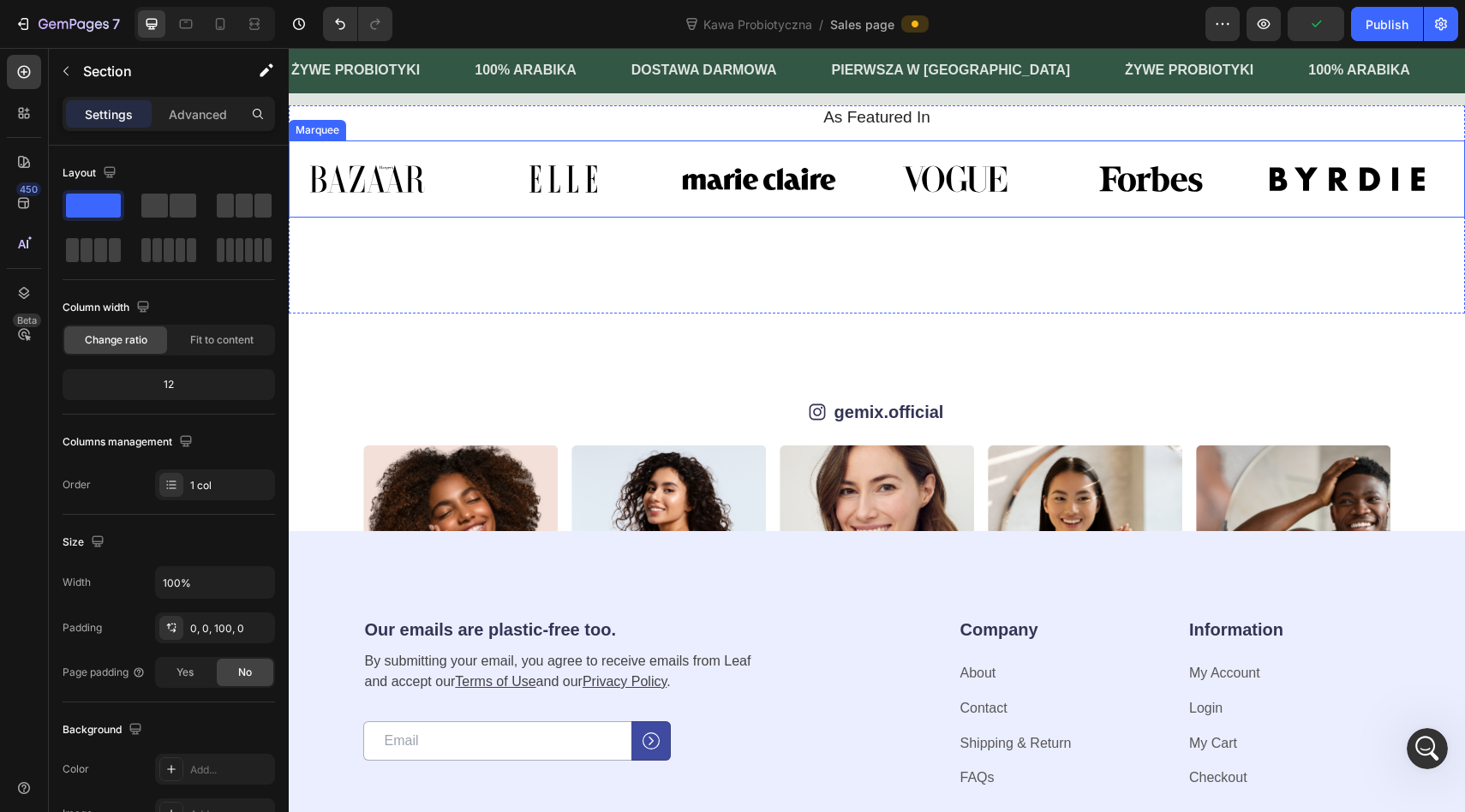
click at [1415, 228] on div "As Featured In Heading Image Image Image Image Image Image Image Image Image Im…" at bounding box center [877, 166] width 1176 height 122
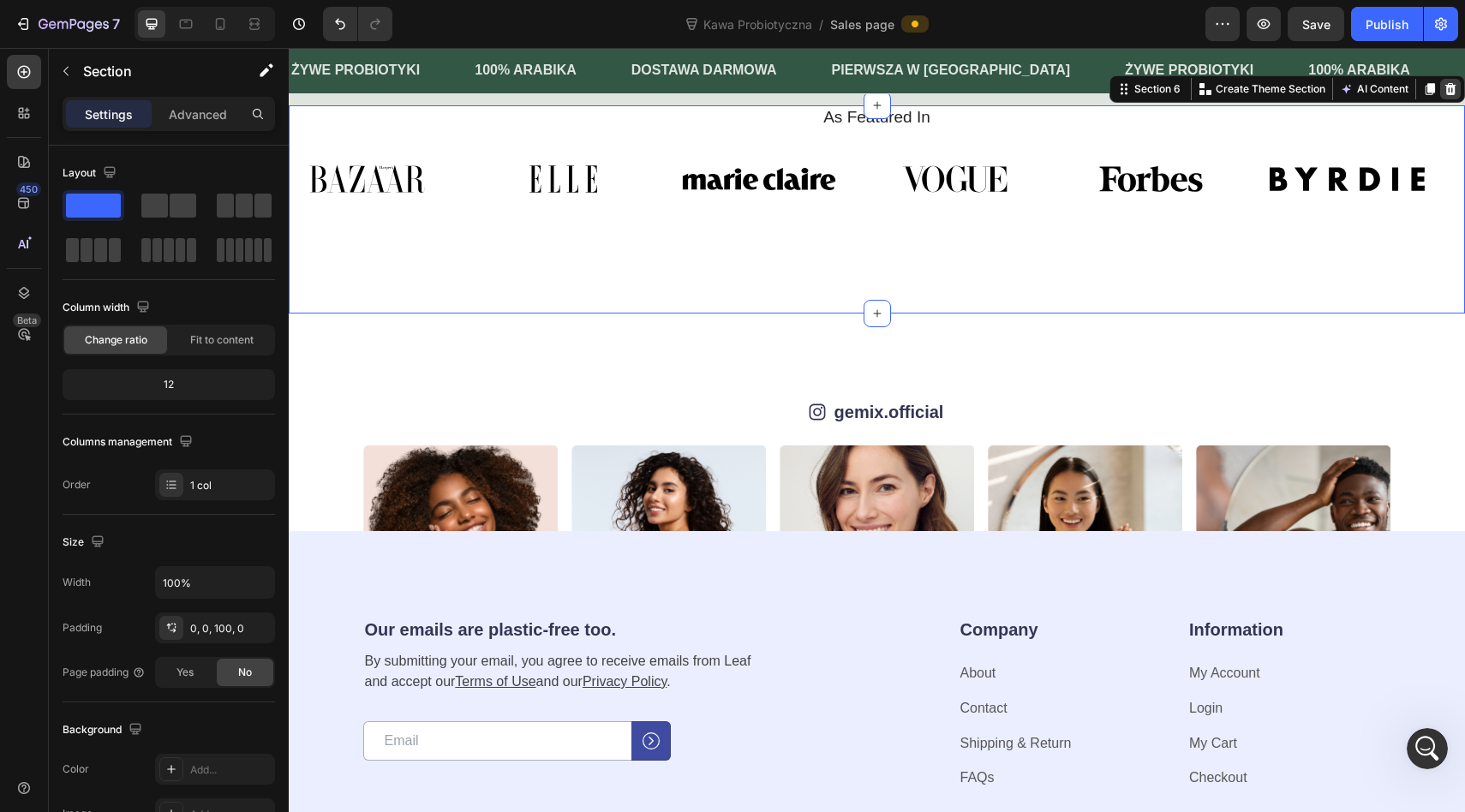
click at [1447, 96] on icon at bounding box center [1450, 89] width 14 height 14
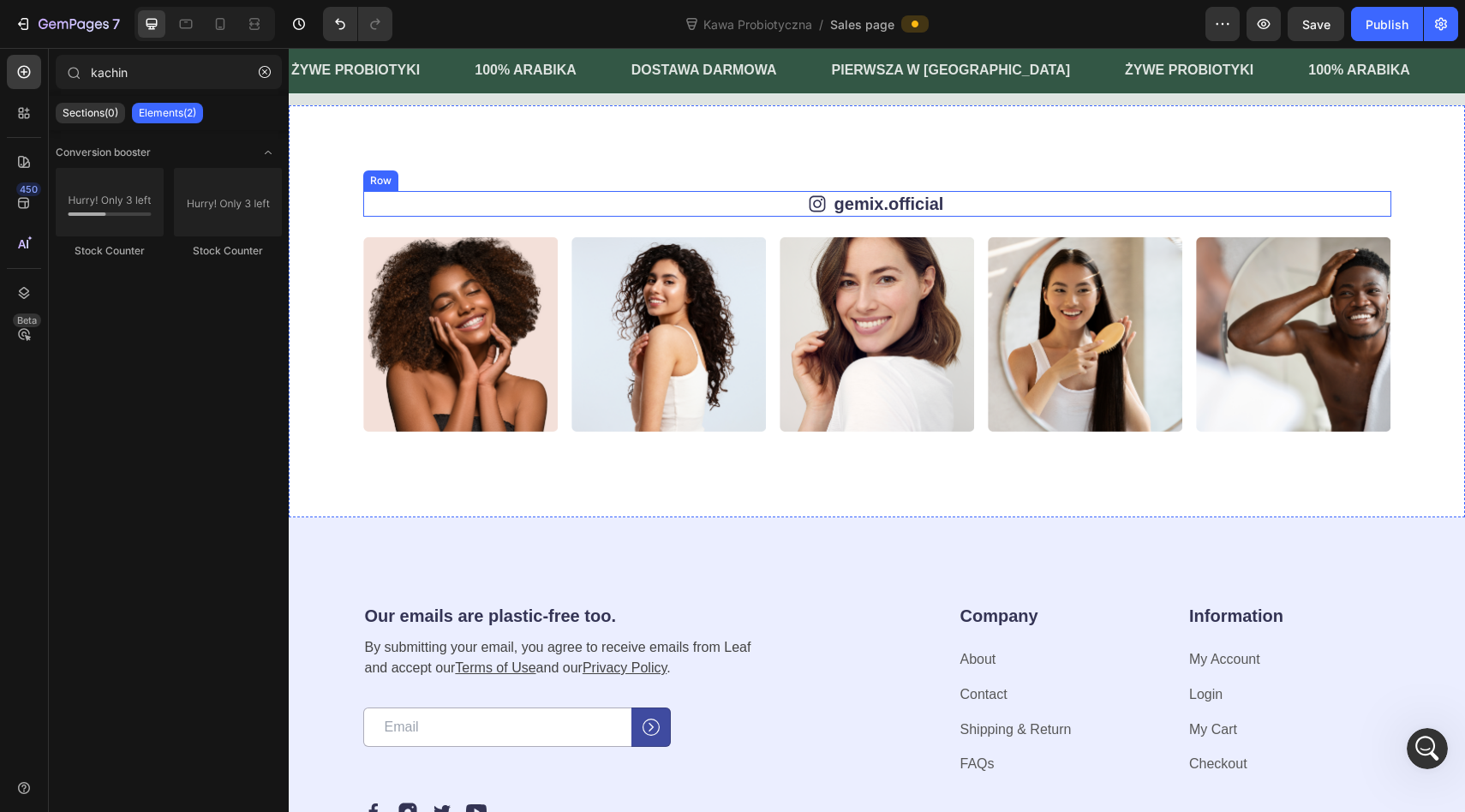
click at [1363, 338] on div "Icon gemix.official Text Block Row Image Image Image Image Image Image Image Im…" at bounding box center [877, 311] width 1176 height 412
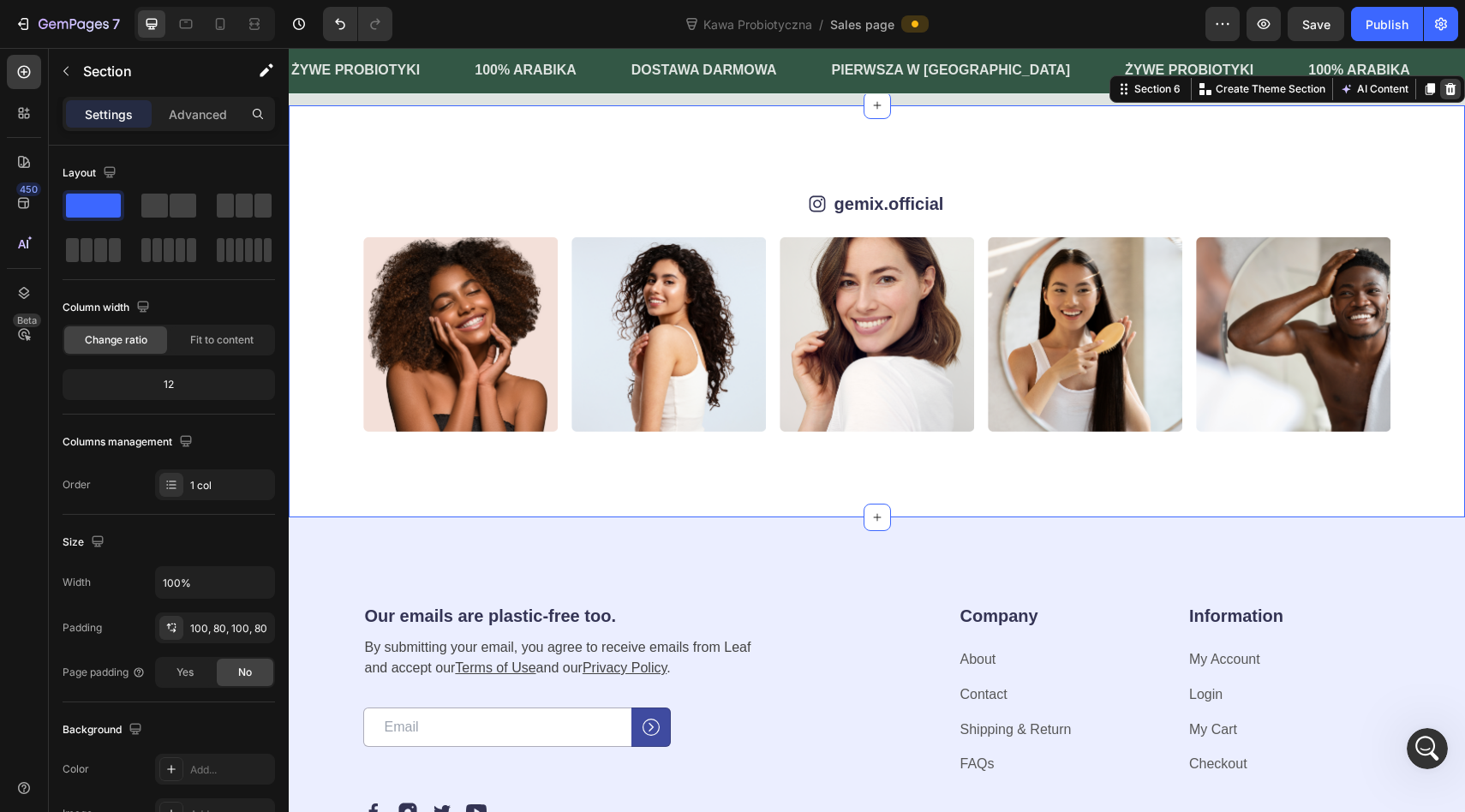
click at [1453, 95] on icon at bounding box center [1450, 89] width 11 height 12
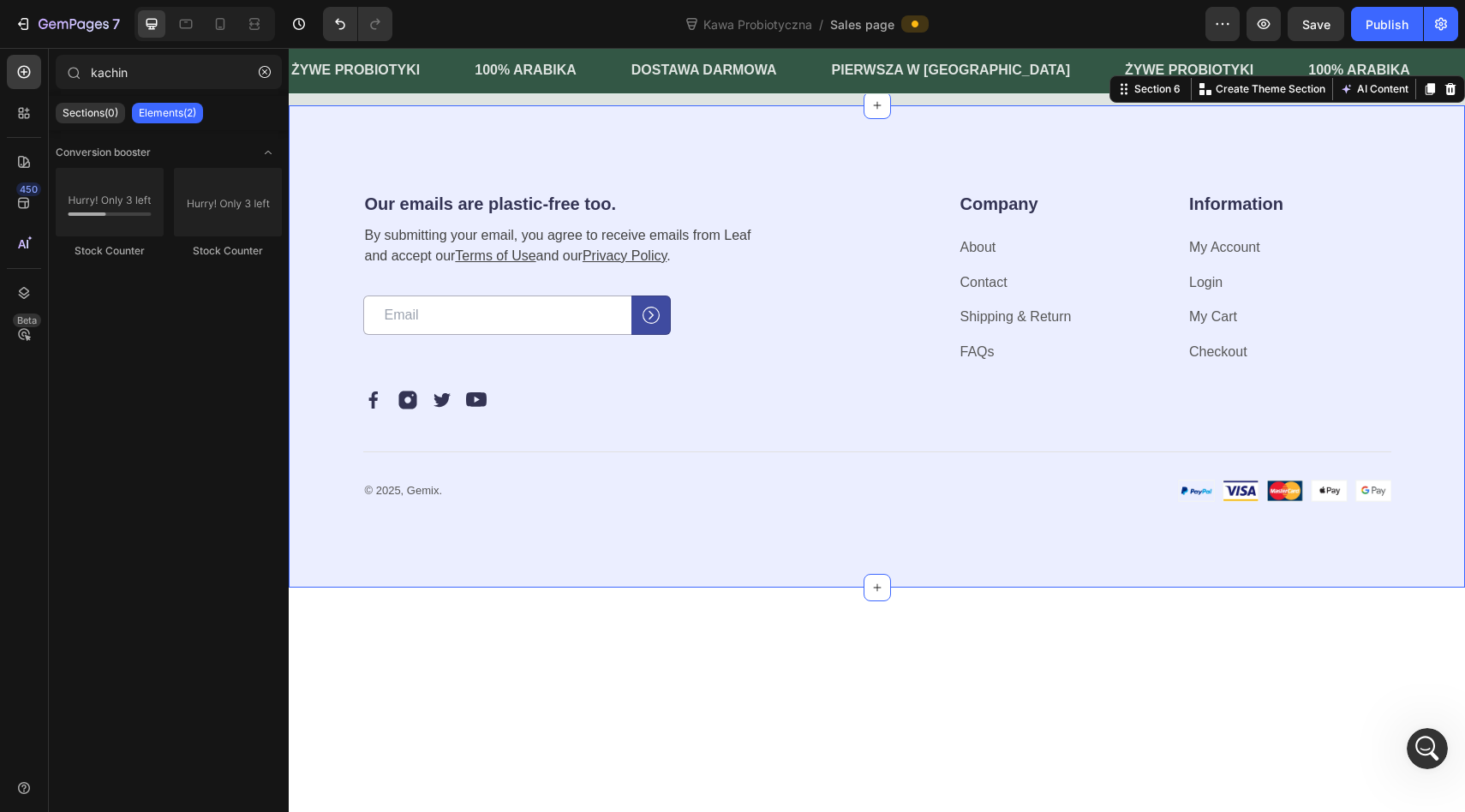
click at [1384, 282] on div "Our emails are plastic-free too. Heading By submitting your email, you agree to…" at bounding box center [877, 346] width 1176 height 483
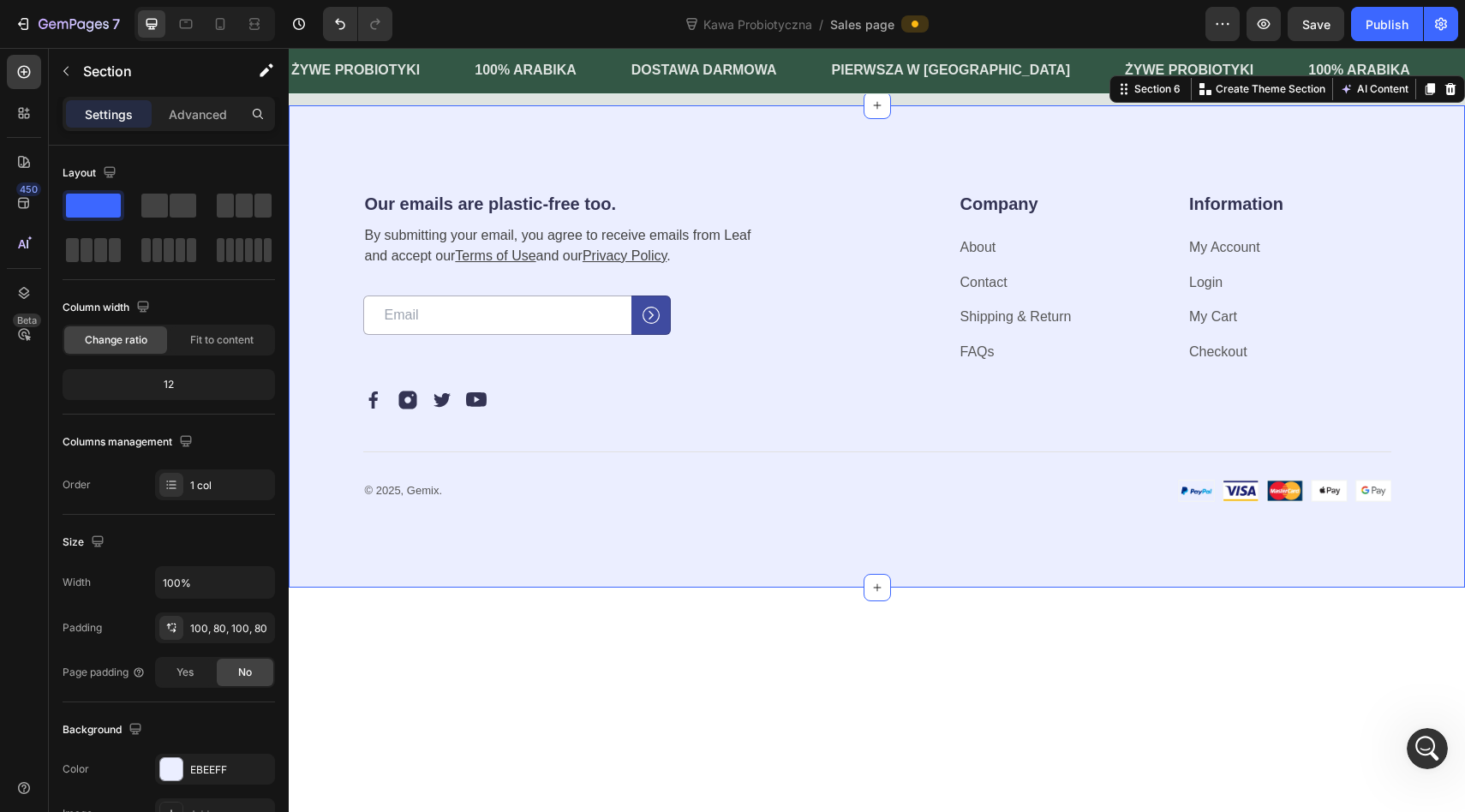
click at [1448, 96] on icon at bounding box center [1450, 89] width 14 height 14
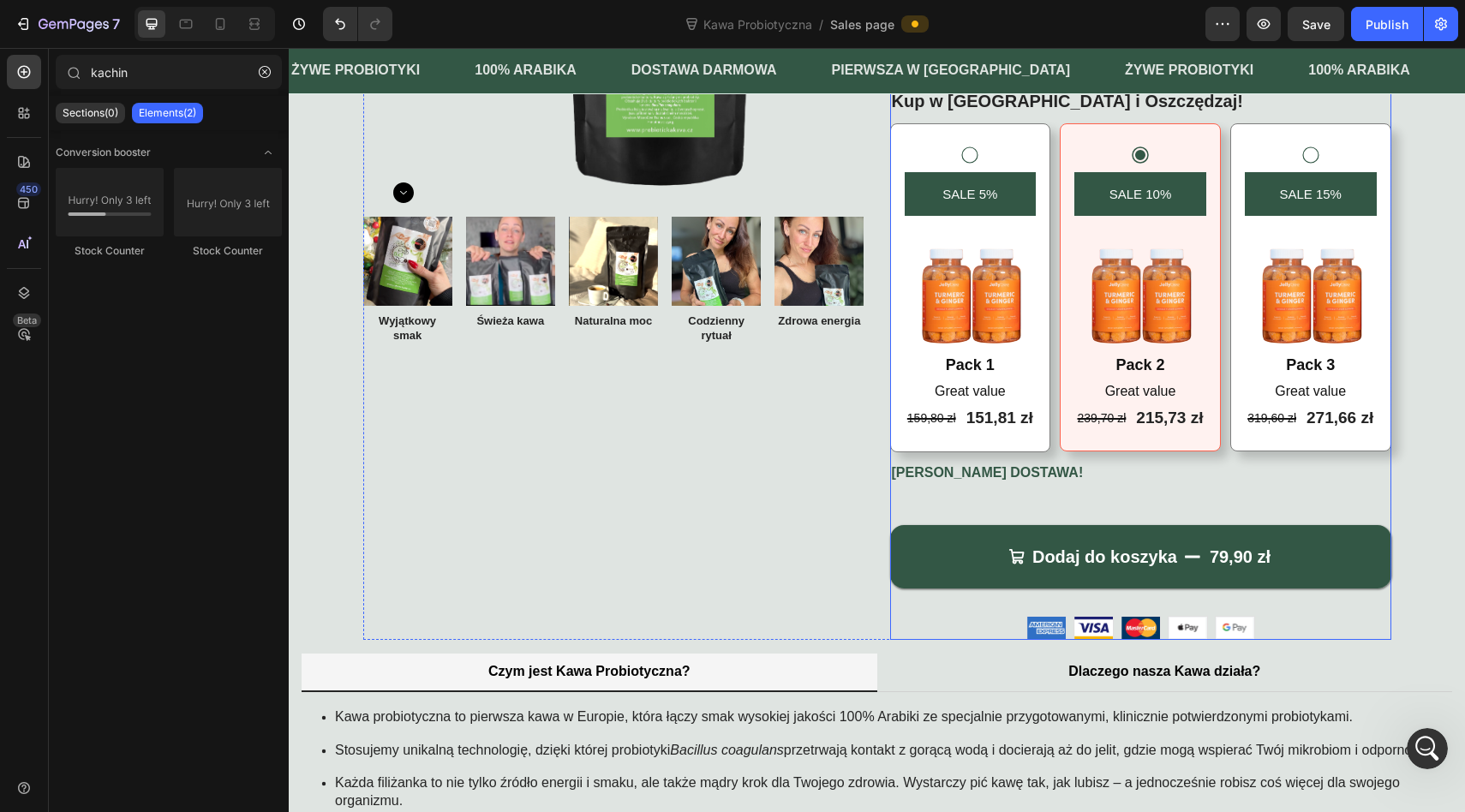
scroll to position [262, 0]
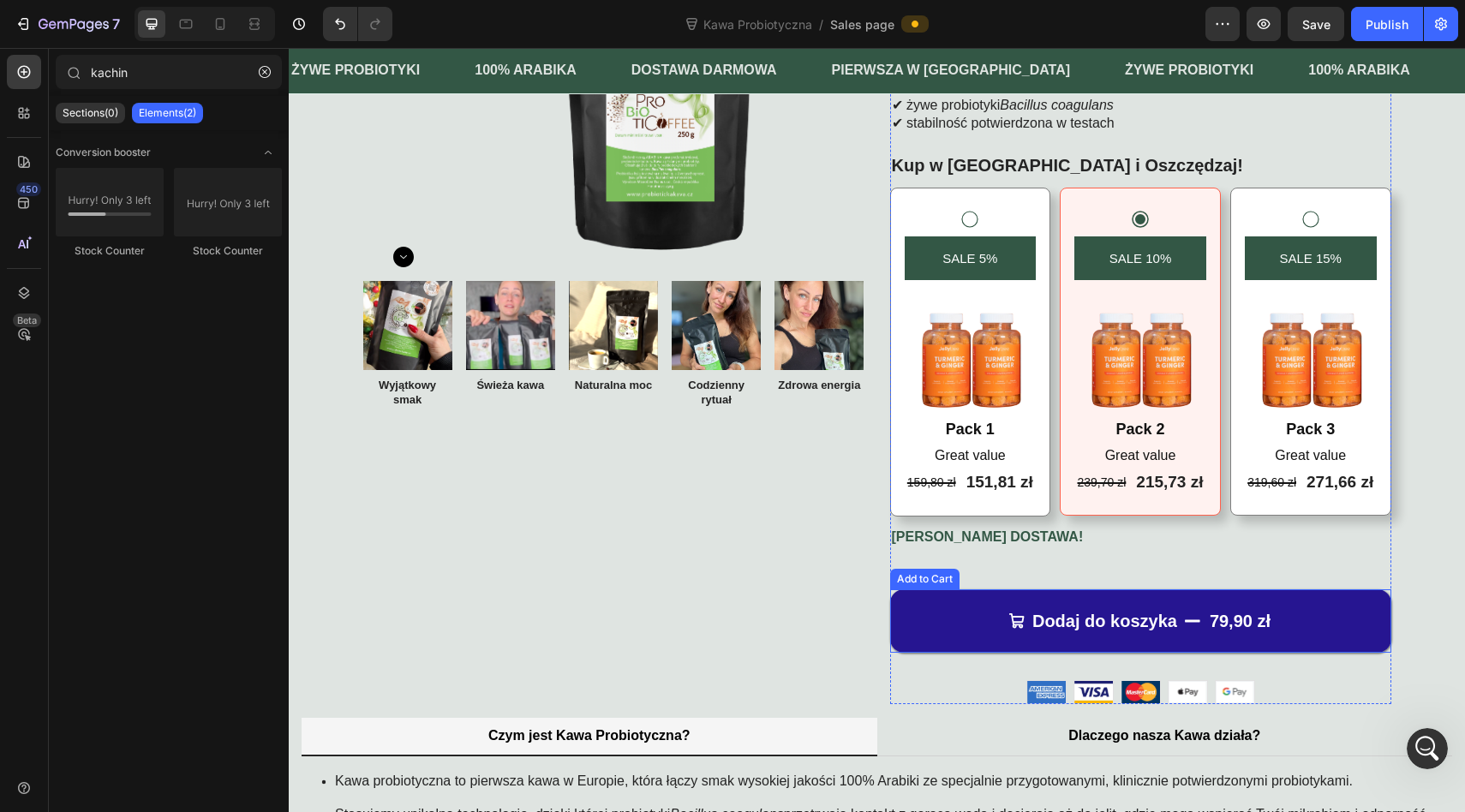
click at [1063, 594] on button "Dodaj do koszyka 79,90 zł" at bounding box center [1140, 620] width 501 height 63
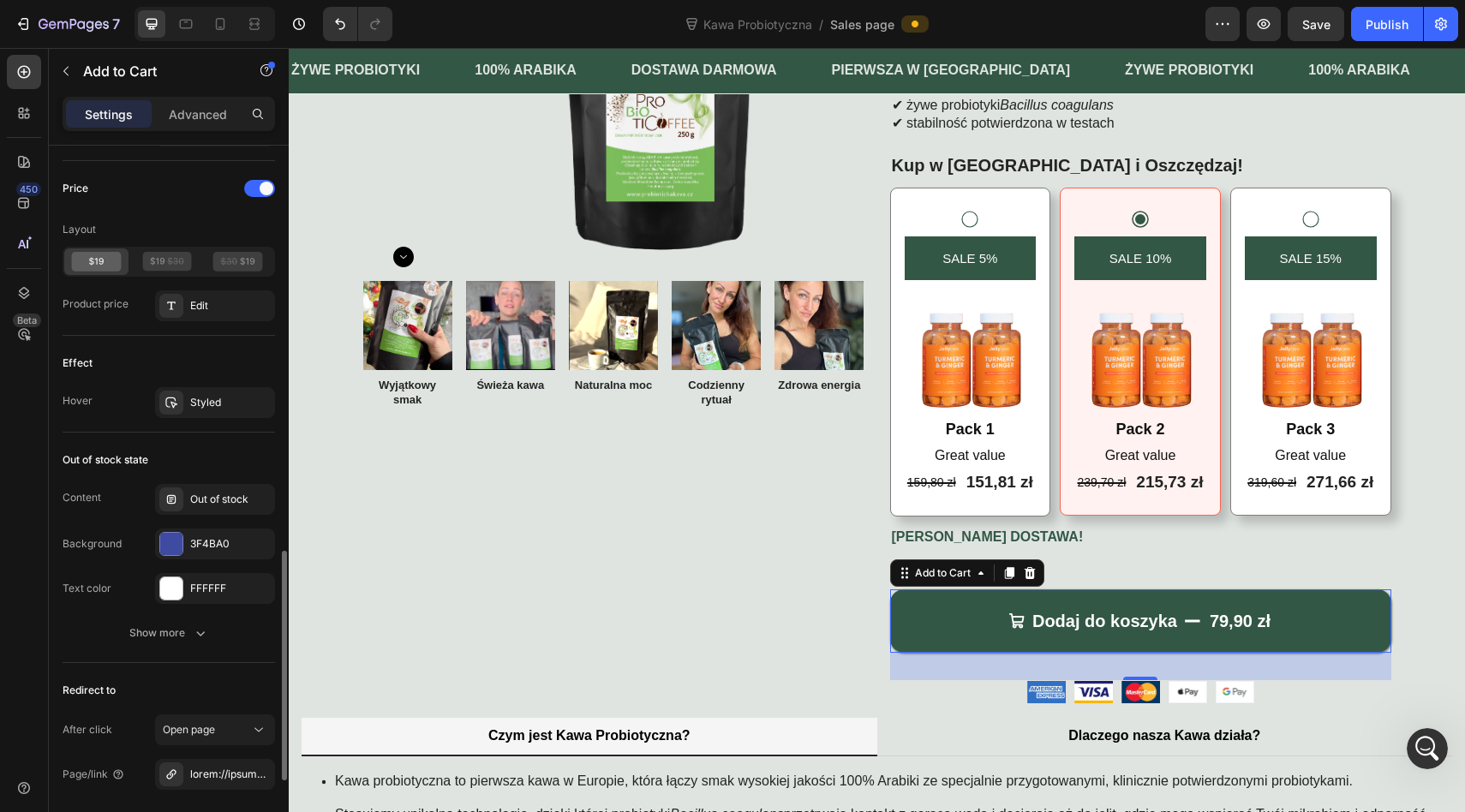
scroll to position [1351, 0]
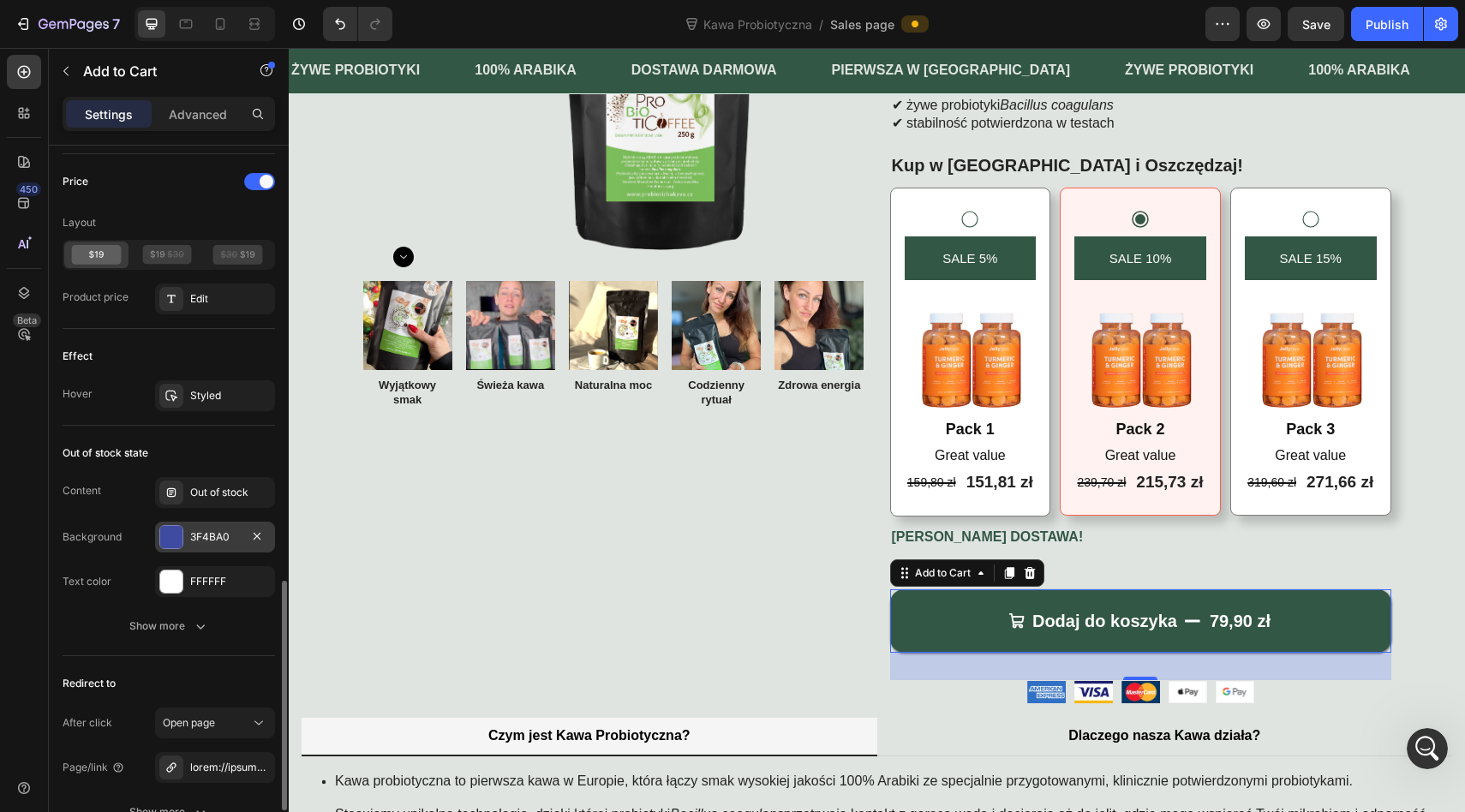
click at [201, 536] on div "3F4BA0" at bounding box center [214, 537] width 50 height 16
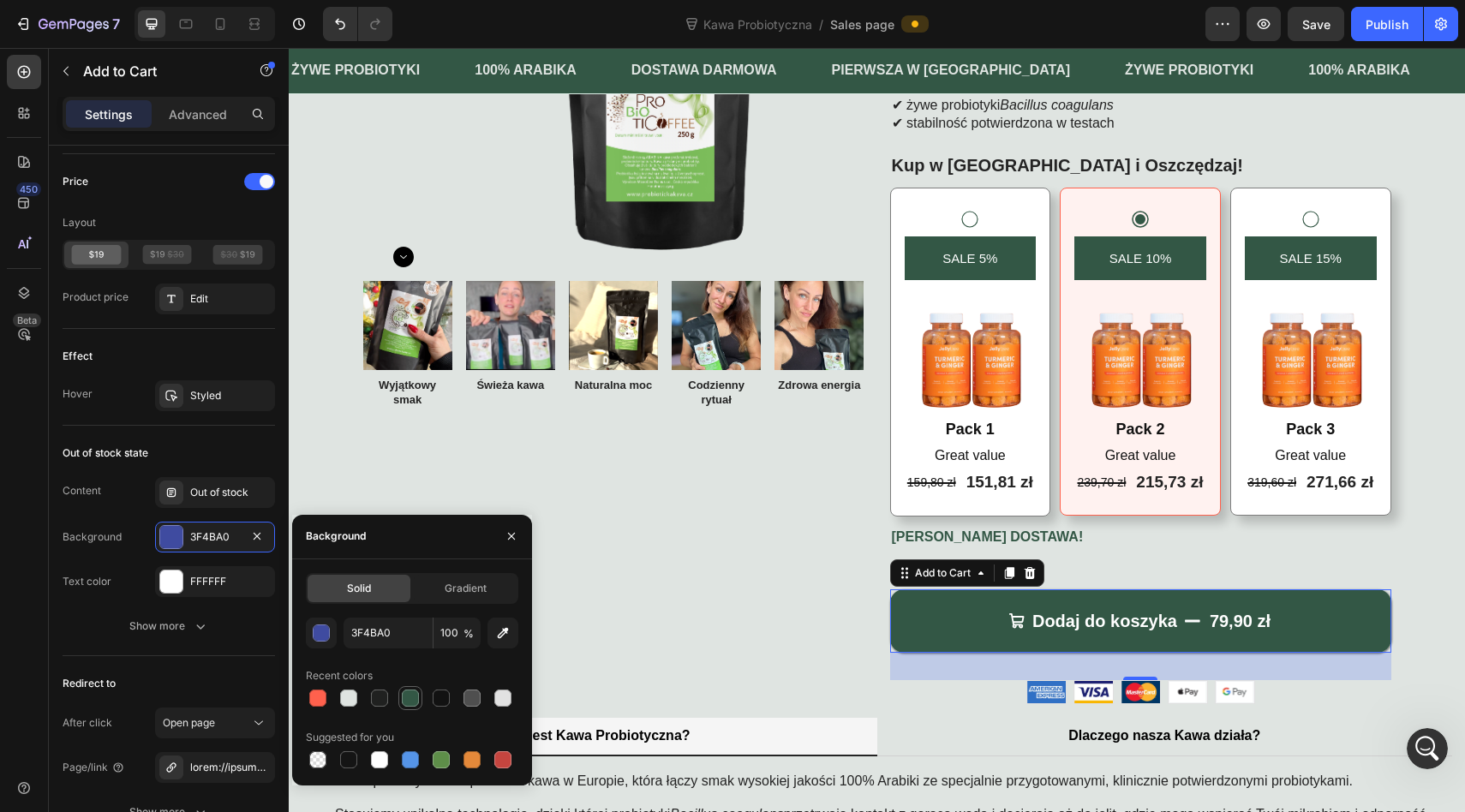
click at [407, 703] on div at bounding box center [410, 698] width 18 height 18
type input "335745"
click at [593, 606] on div "Product Images Image Wyjątkowy smak Text Block Image Świeża kawa Text Block Ima…" at bounding box center [613, 287] width 501 height 832
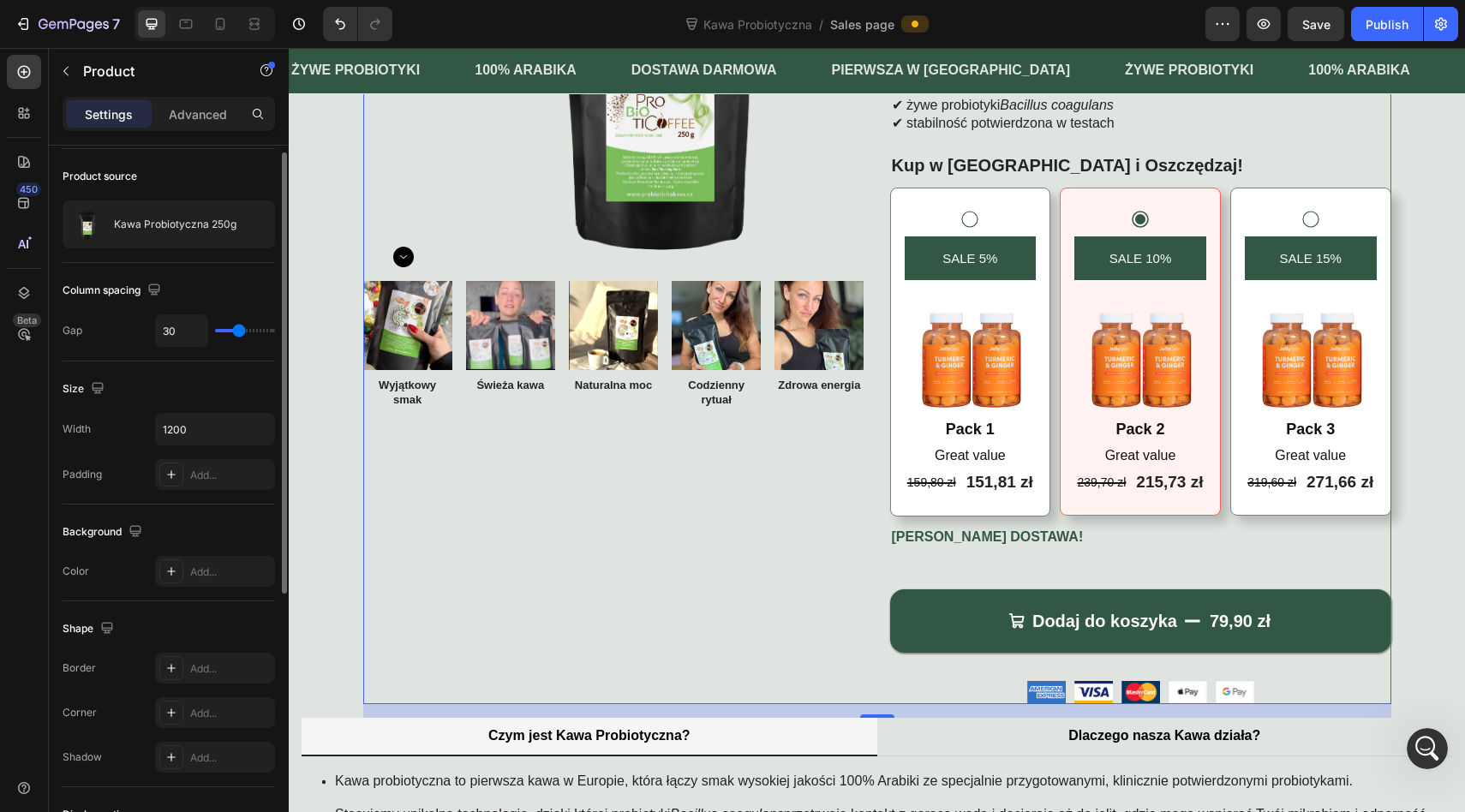
scroll to position [0, 0]
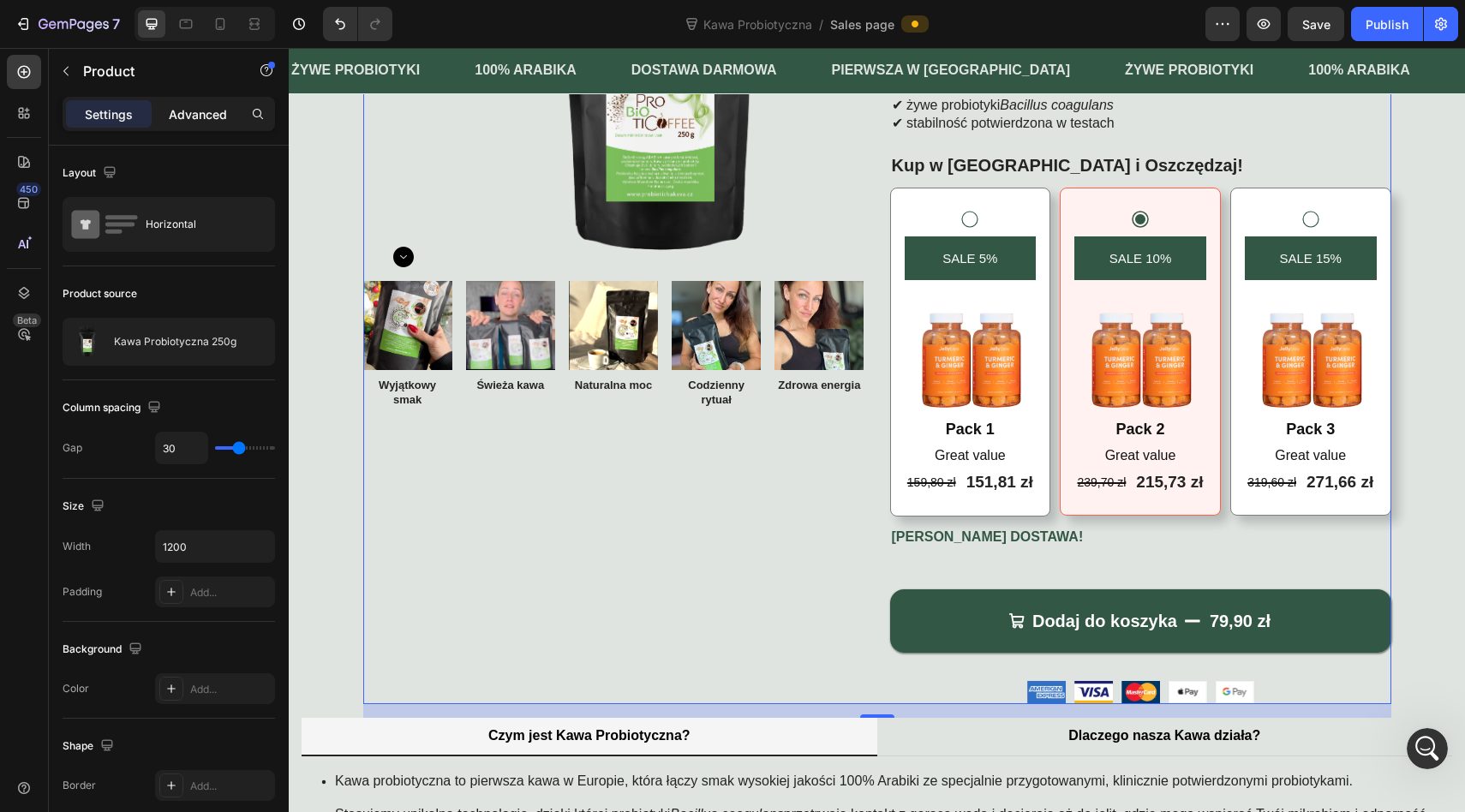
click at [192, 114] on p "Advanced" at bounding box center [198, 114] width 59 height 18
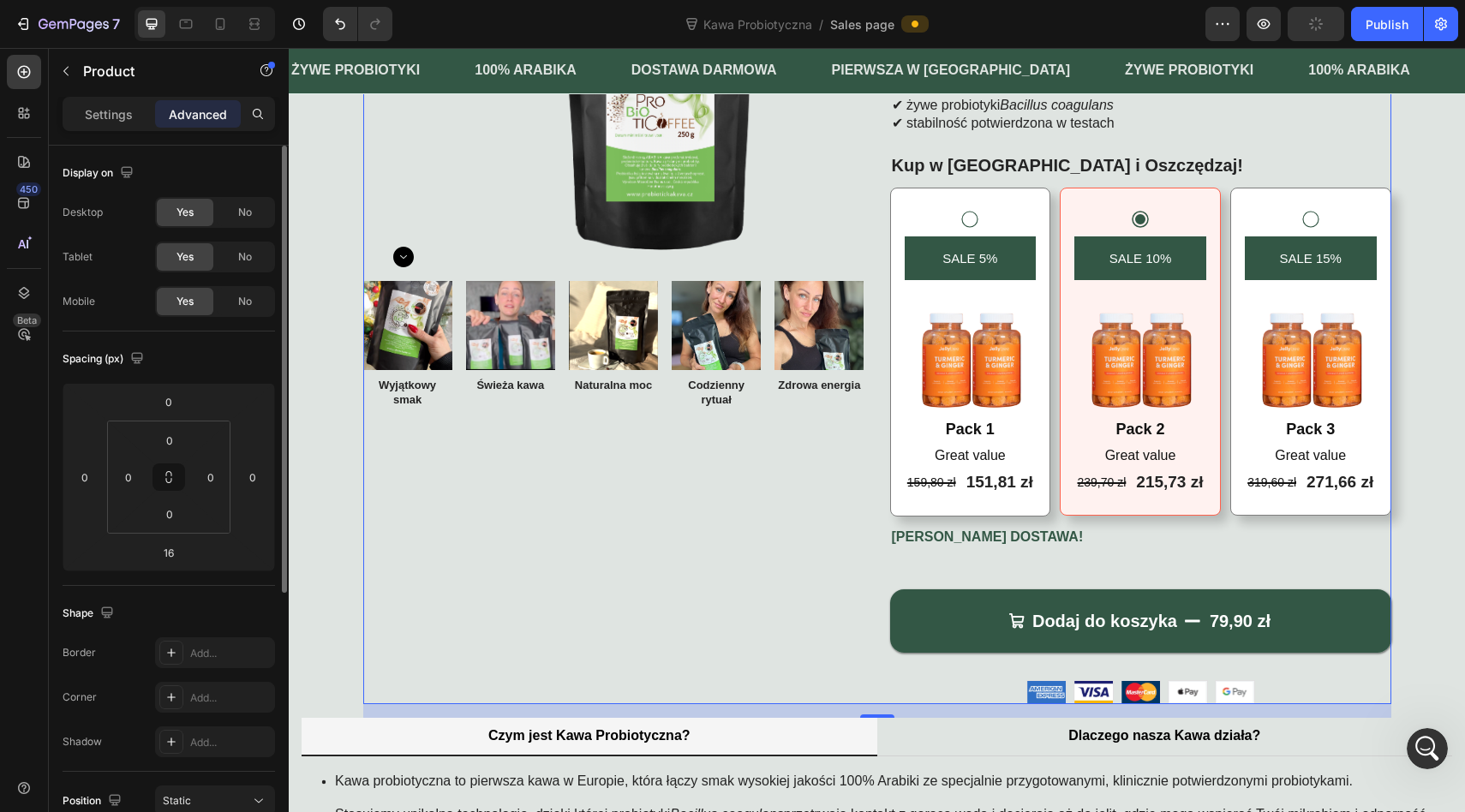
click at [114, 119] on p "Settings" at bounding box center [109, 114] width 48 height 18
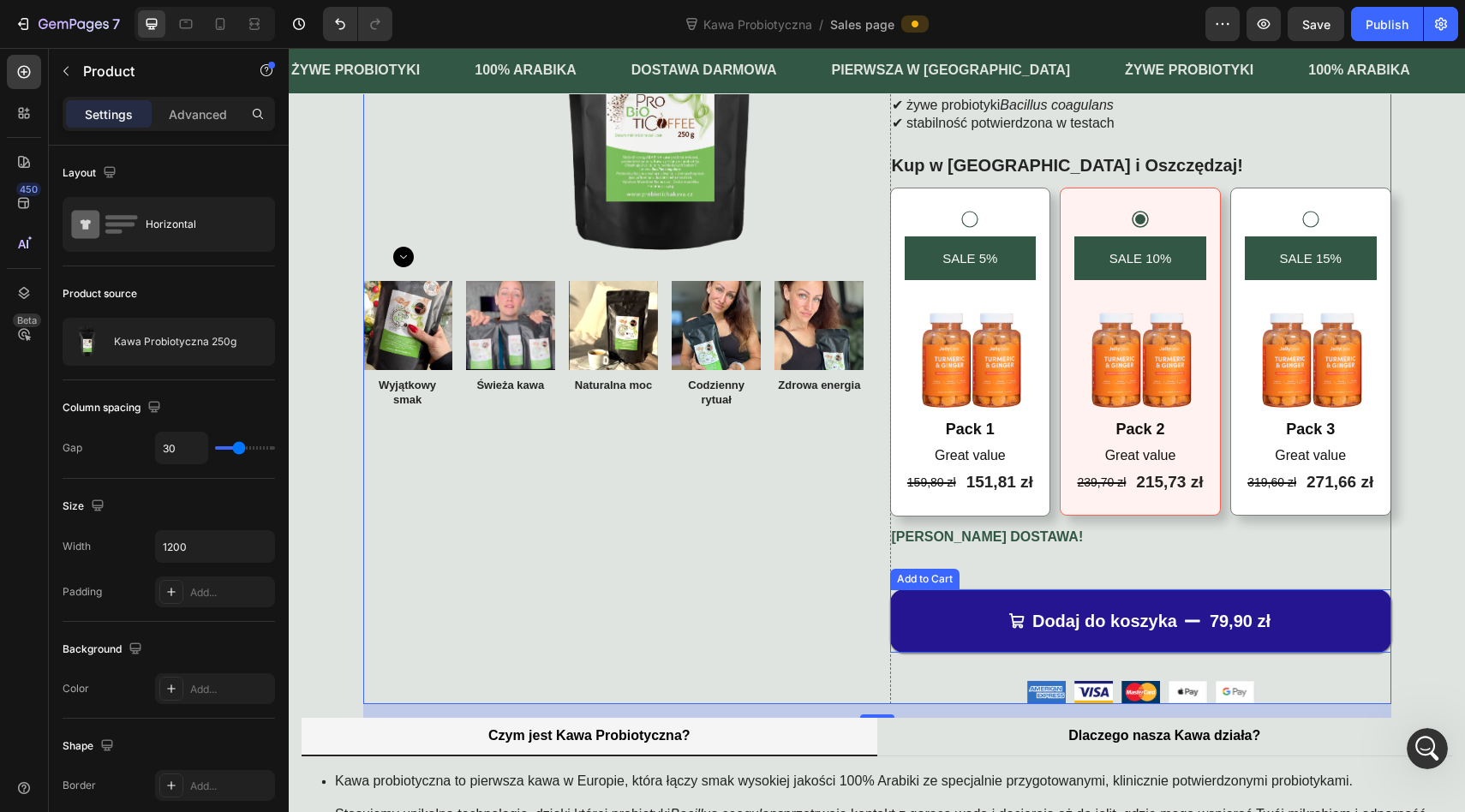
click at [921, 602] on button "Dodaj do koszyka 79,90 zł" at bounding box center [1140, 620] width 501 height 63
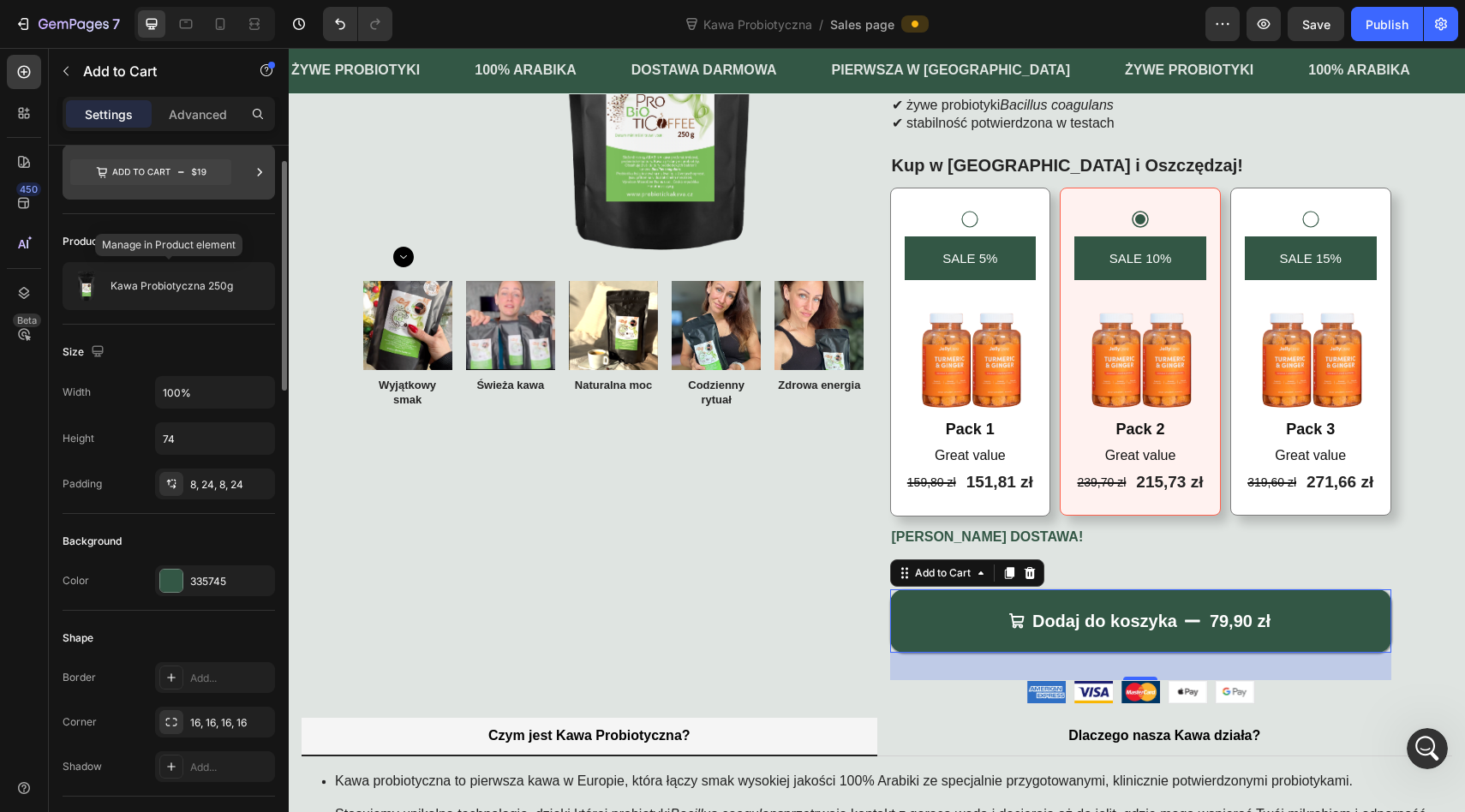
scroll to position [45, 0]
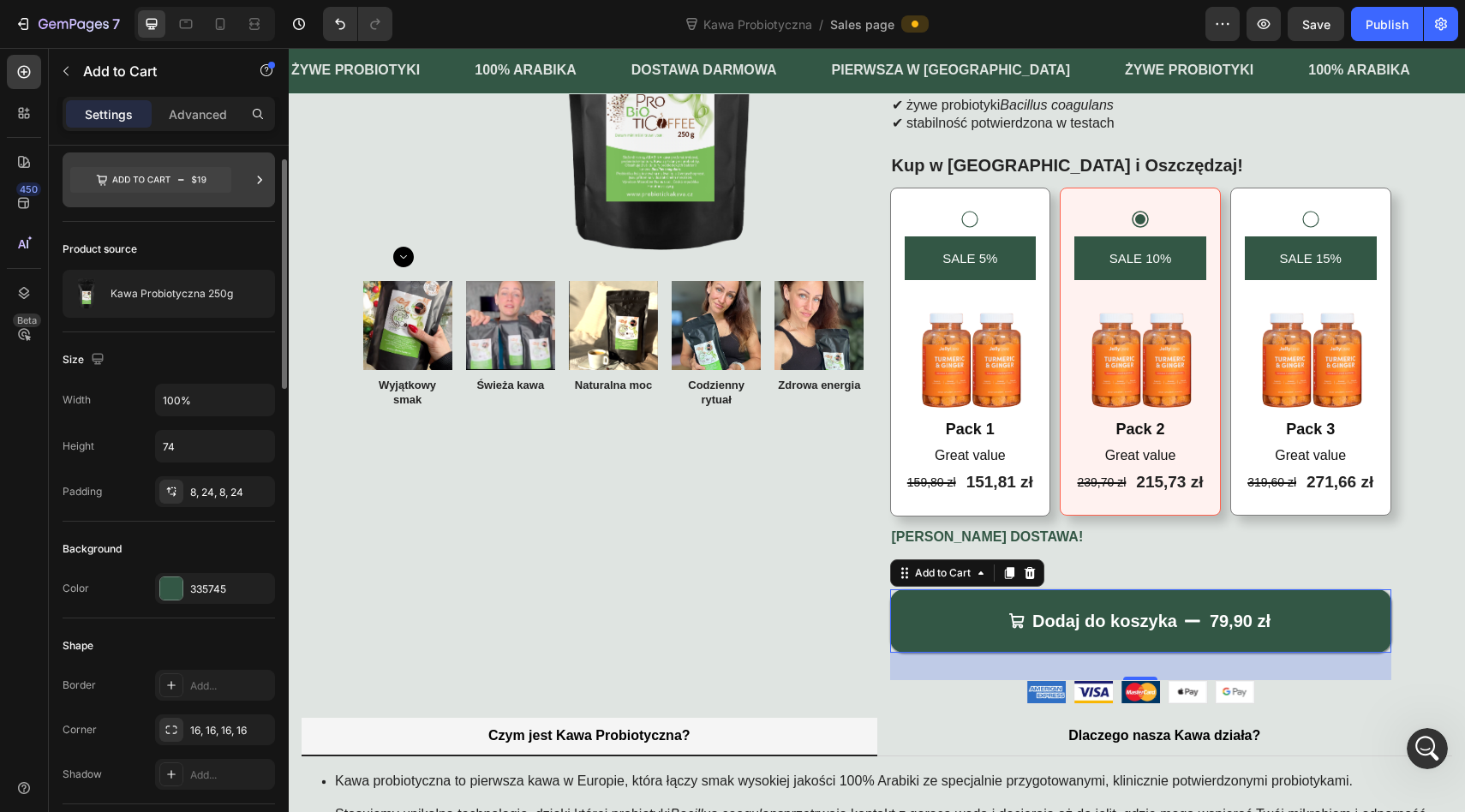
click at [141, 178] on icon at bounding box center [151, 179] width 161 height 25
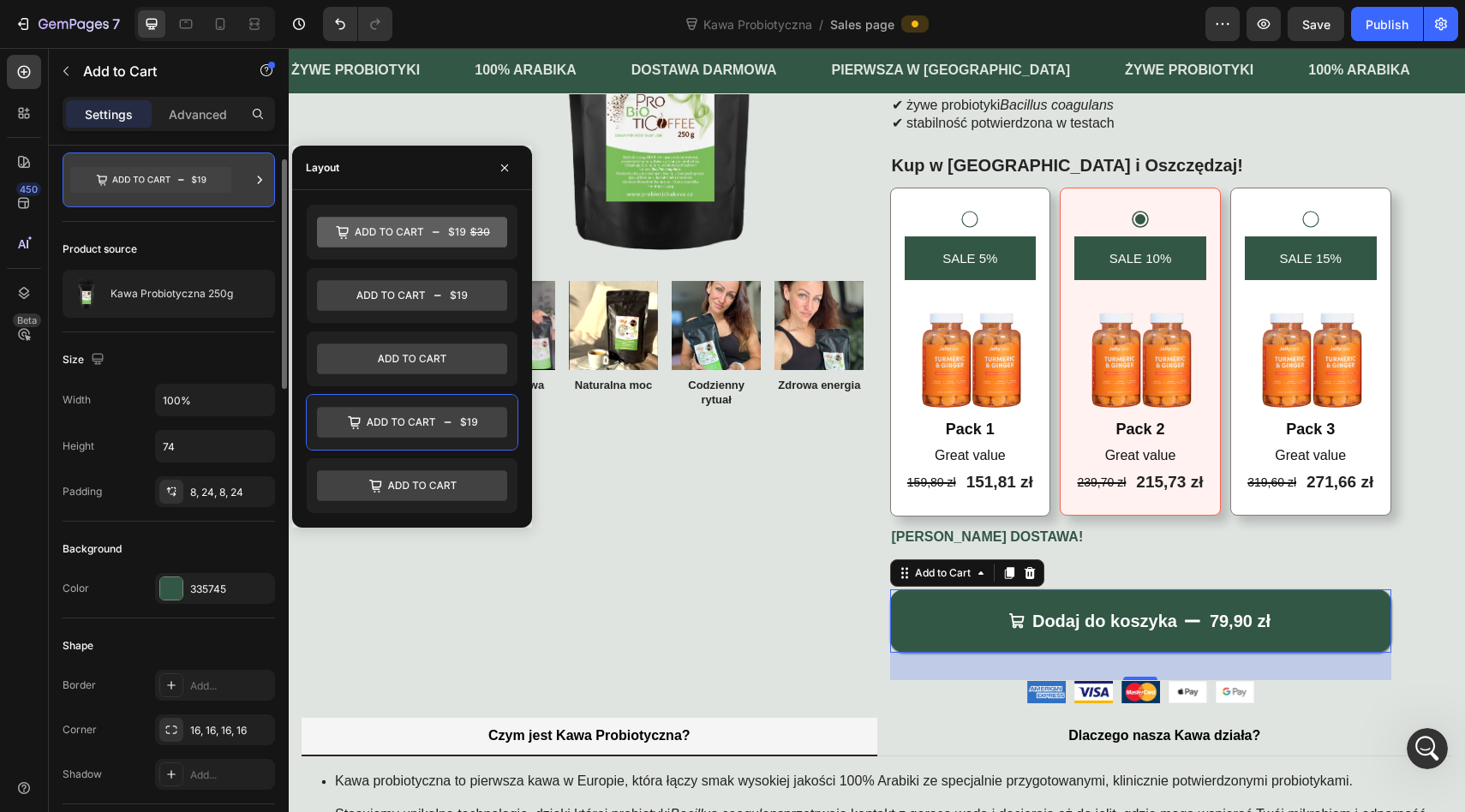
click at [144, 186] on icon at bounding box center [151, 179] width 161 height 25
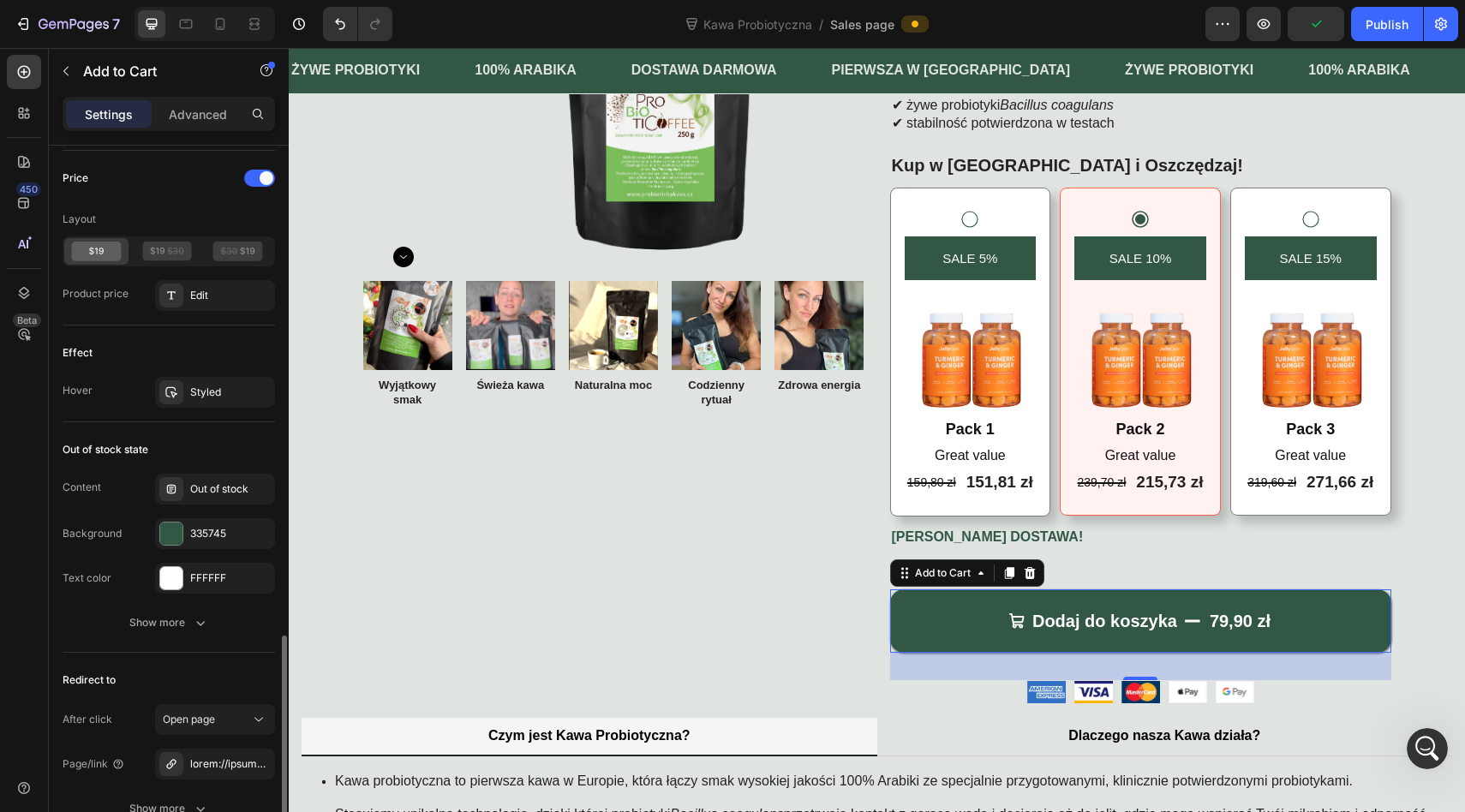
scroll to position [1507, 0]
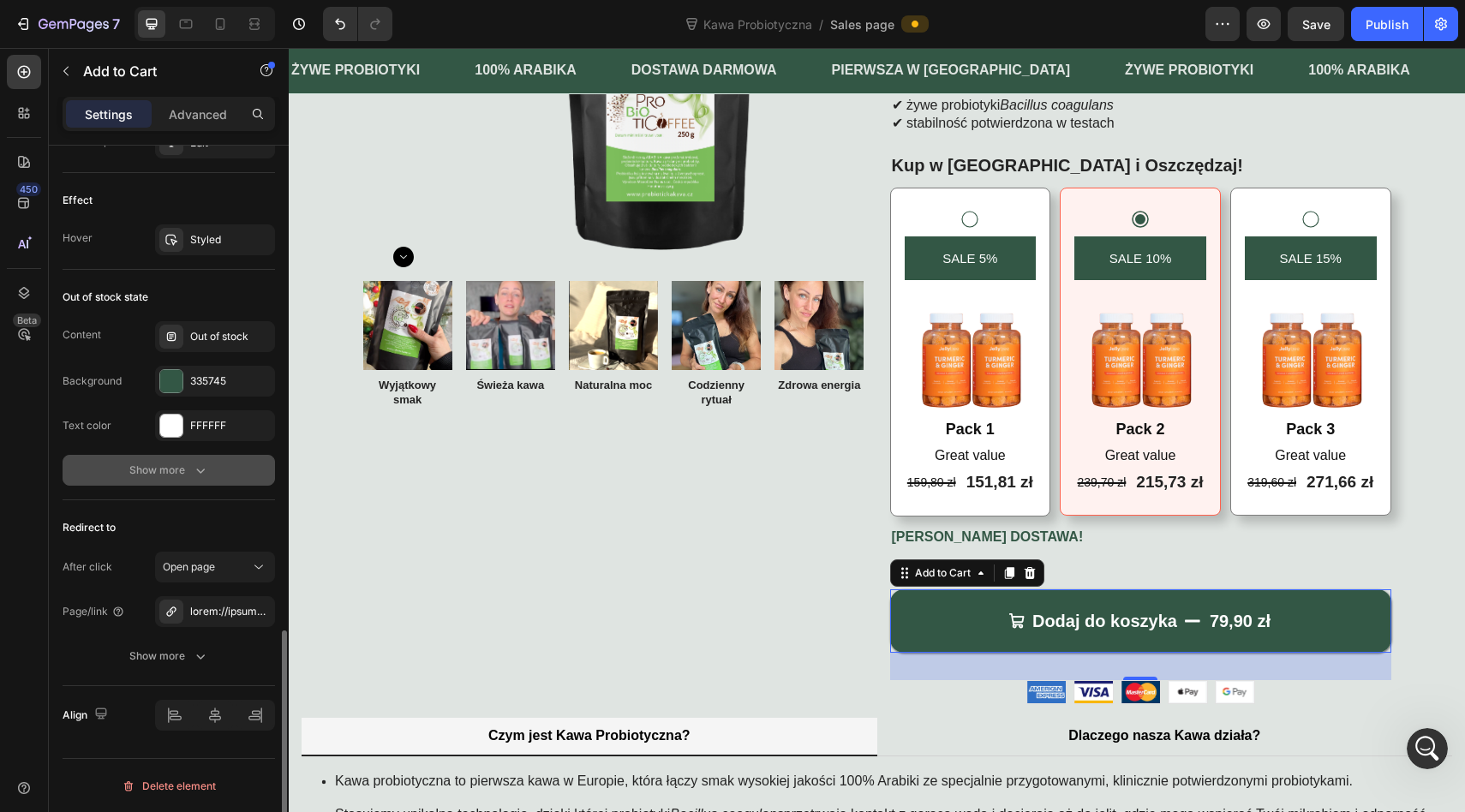
click at [165, 466] on div "Show more" at bounding box center [169, 471] width 80 height 18
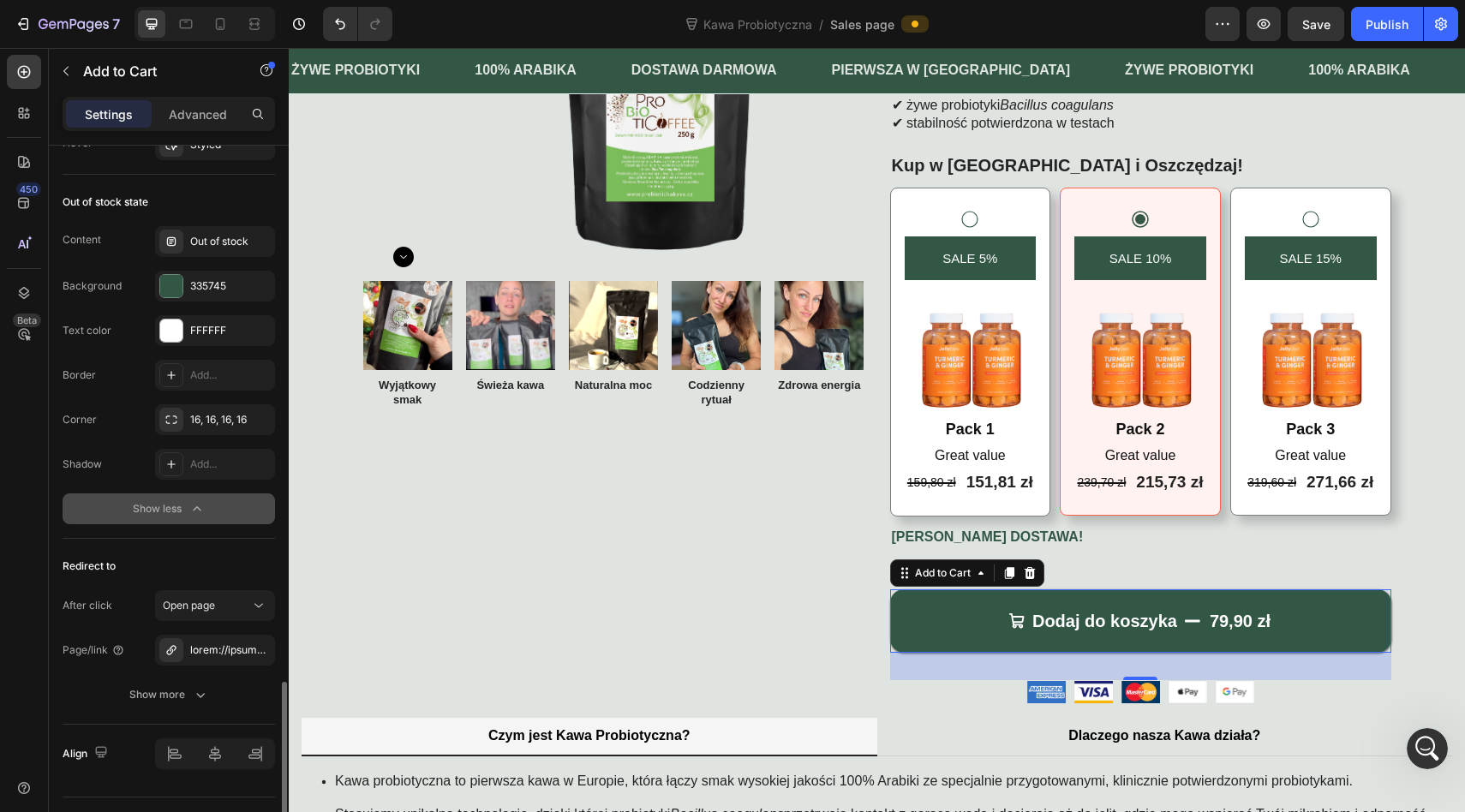
scroll to position [1641, 0]
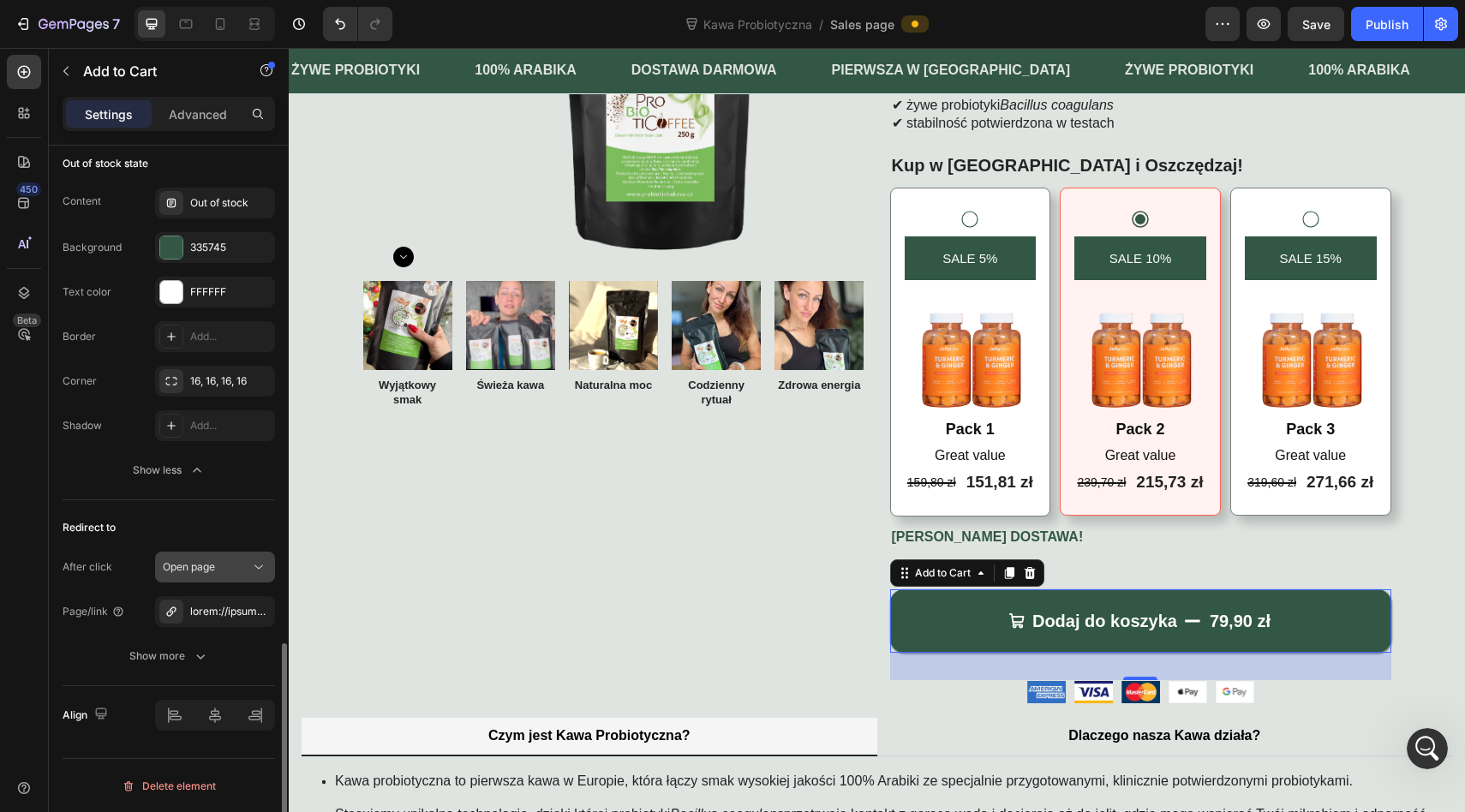
click at [209, 570] on span "Open page" at bounding box center [189, 566] width 53 height 13
click at [203, 567] on span "Open page" at bounding box center [189, 566] width 53 height 13
click at [203, 601] on div at bounding box center [214, 611] width 120 height 31
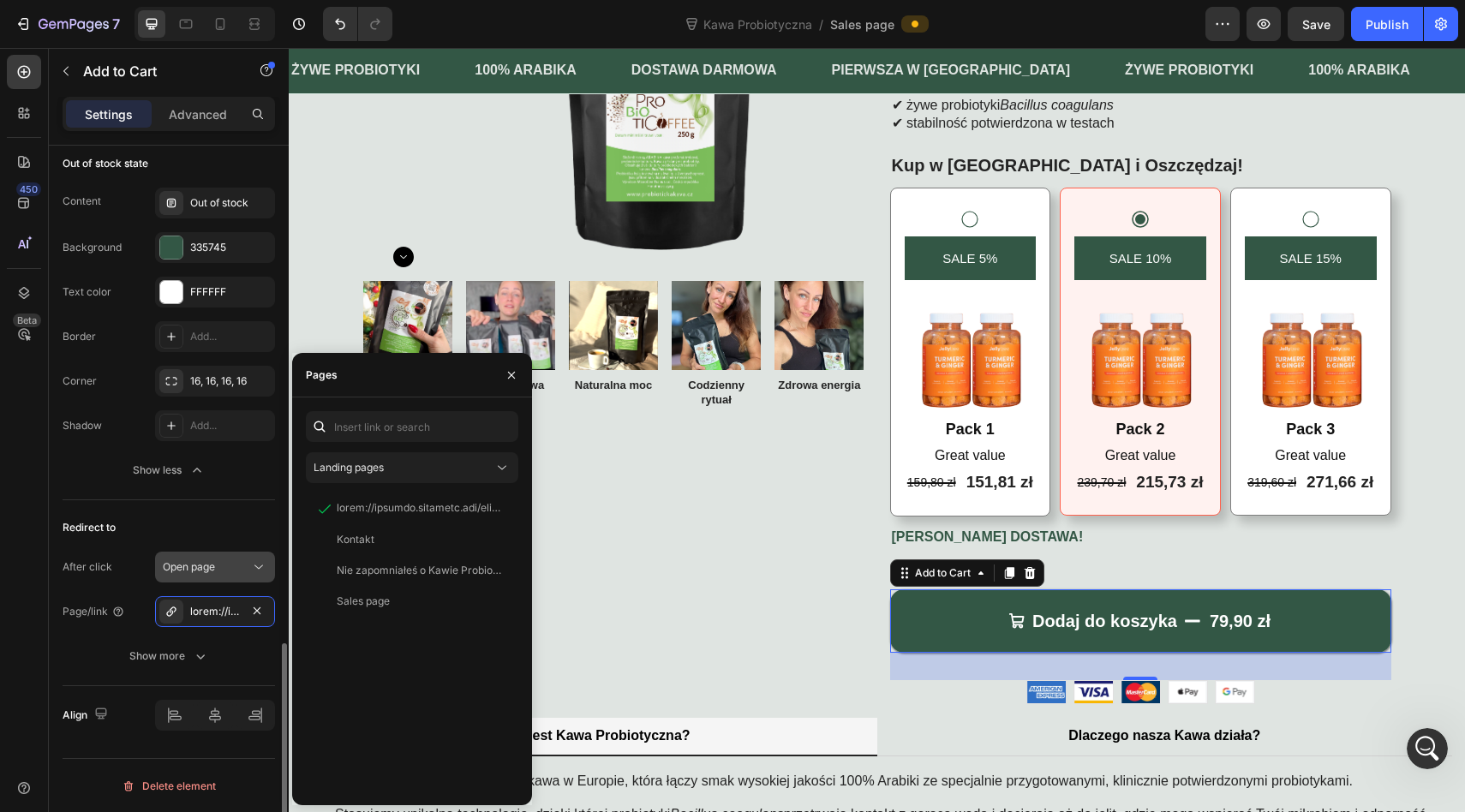
click at [202, 564] on span "Open page" at bounding box center [189, 566] width 53 height 13
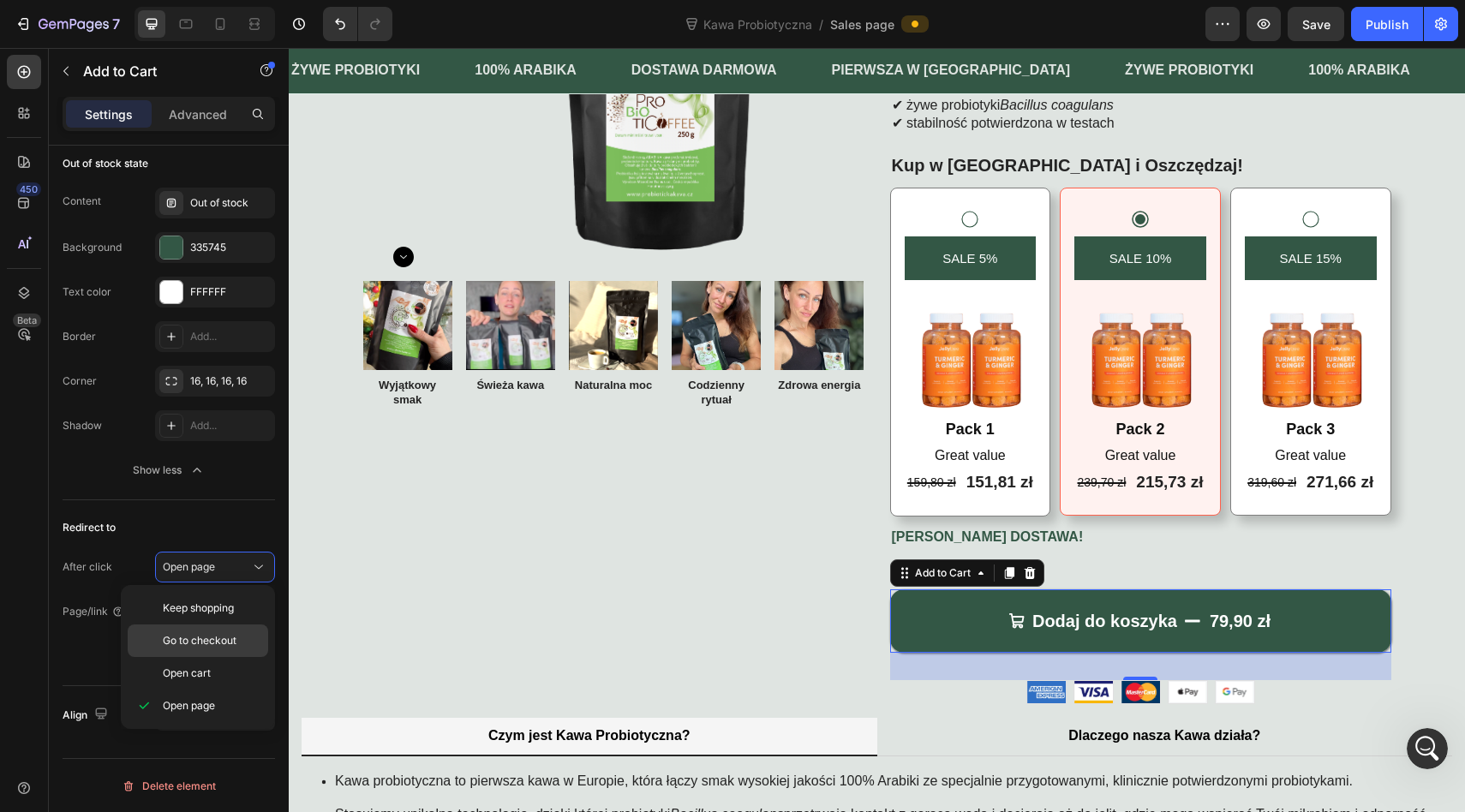
click at [181, 648] on span "Go to checkout" at bounding box center [200, 640] width 74 height 16
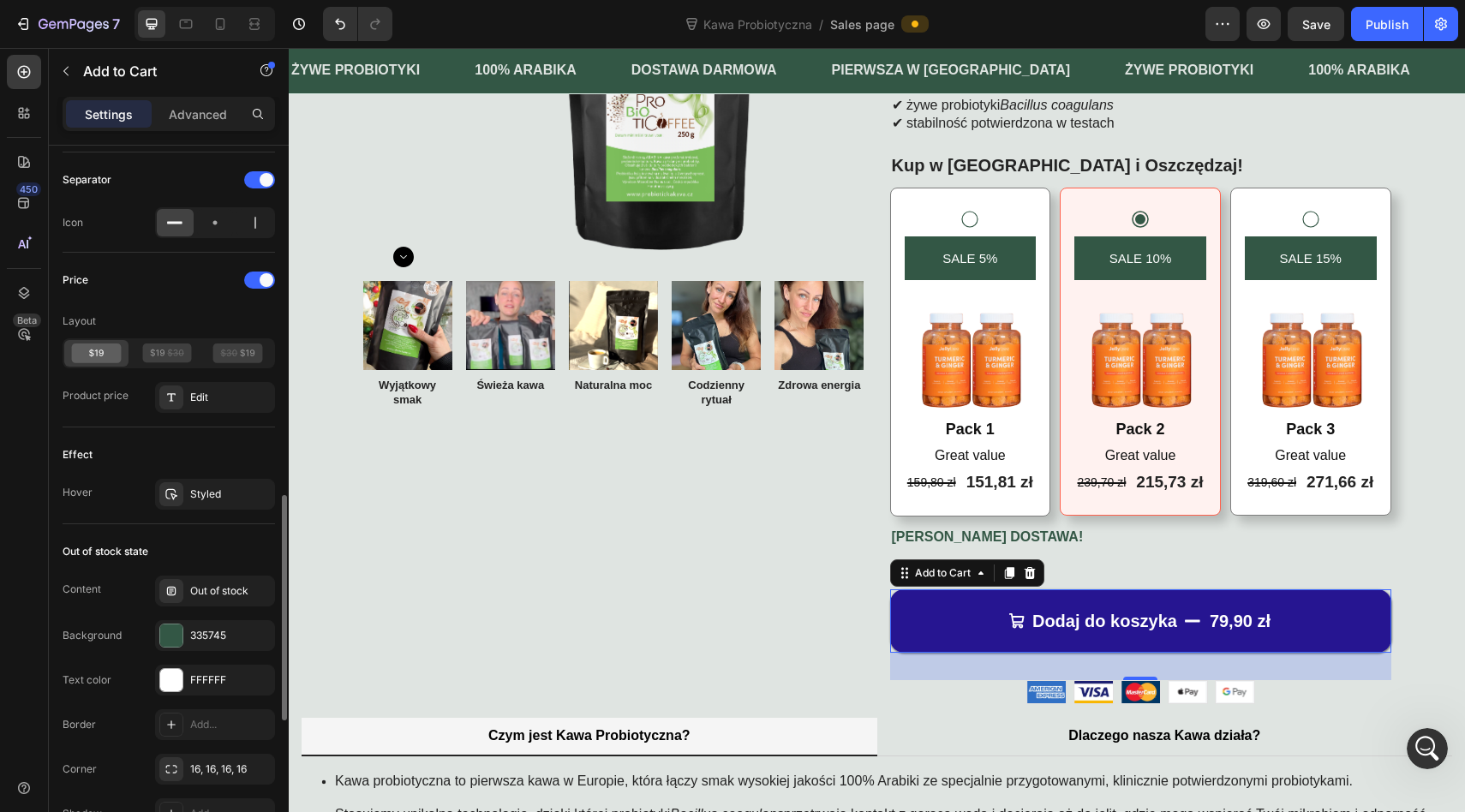
scroll to position [1219, 0]
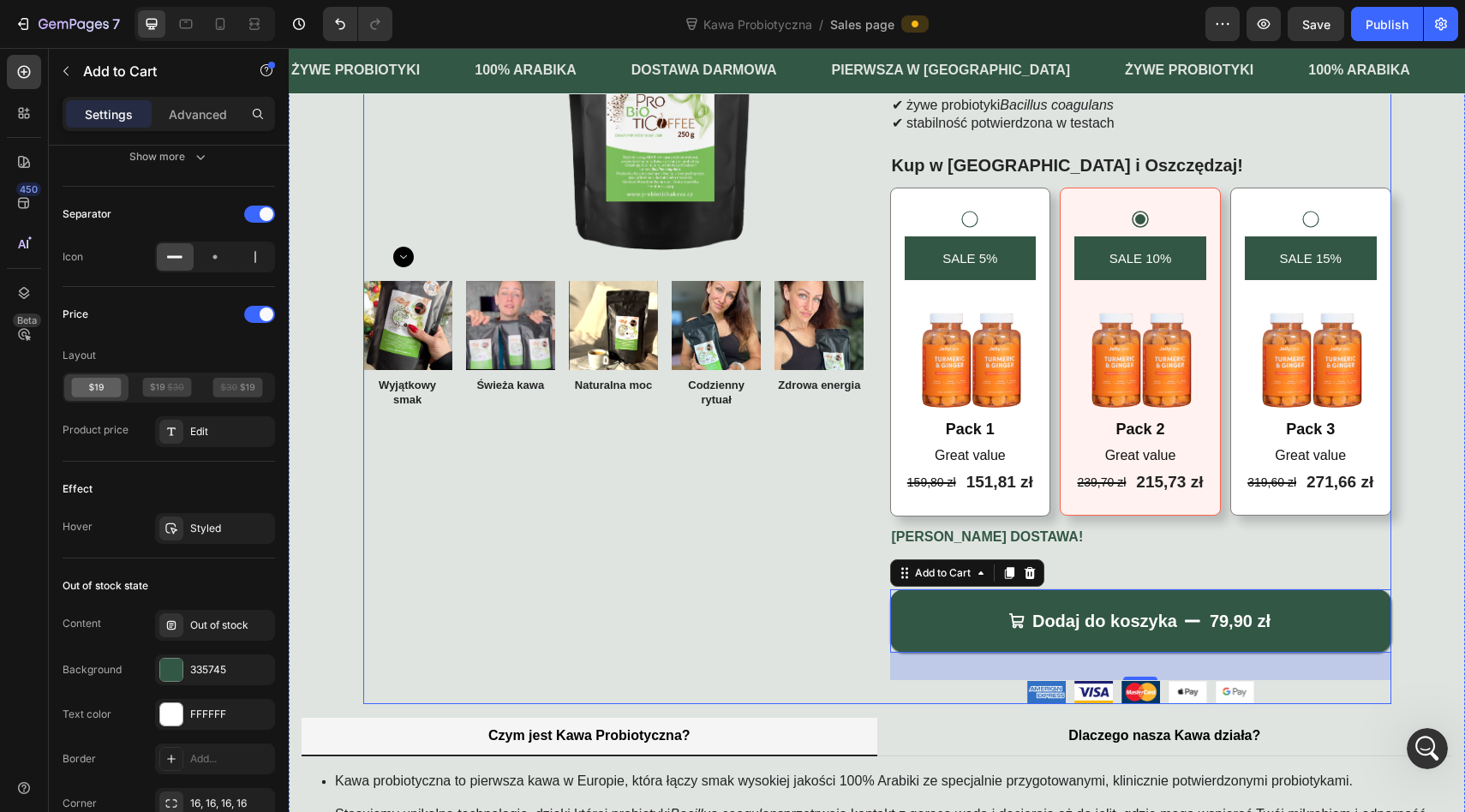
click at [626, 634] on div "Product Images Image Wyjątkowy smak Text Block Image Świeża kawa Text Block Ima…" at bounding box center [613, 287] width 501 height 832
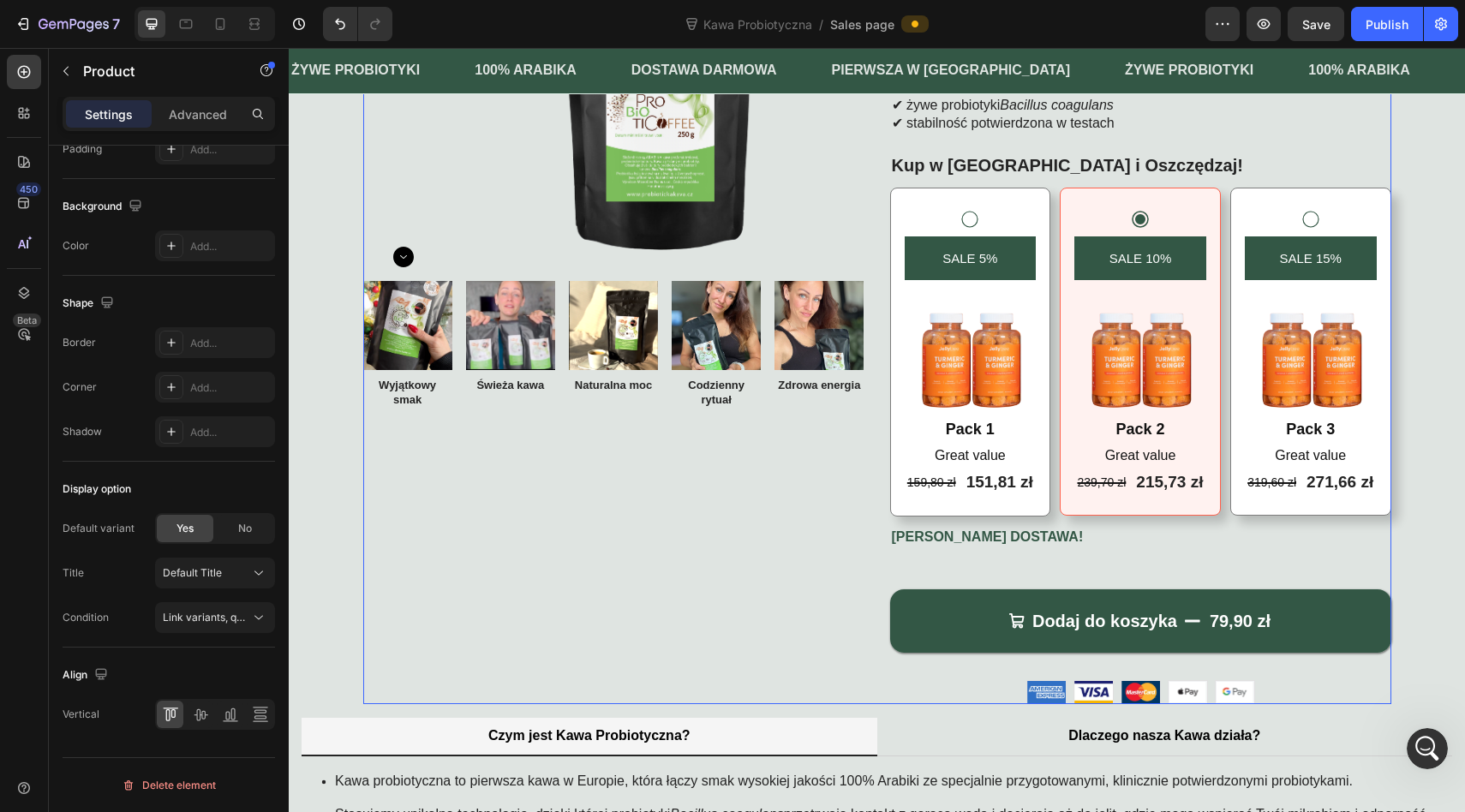
scroll to position [0, 0]
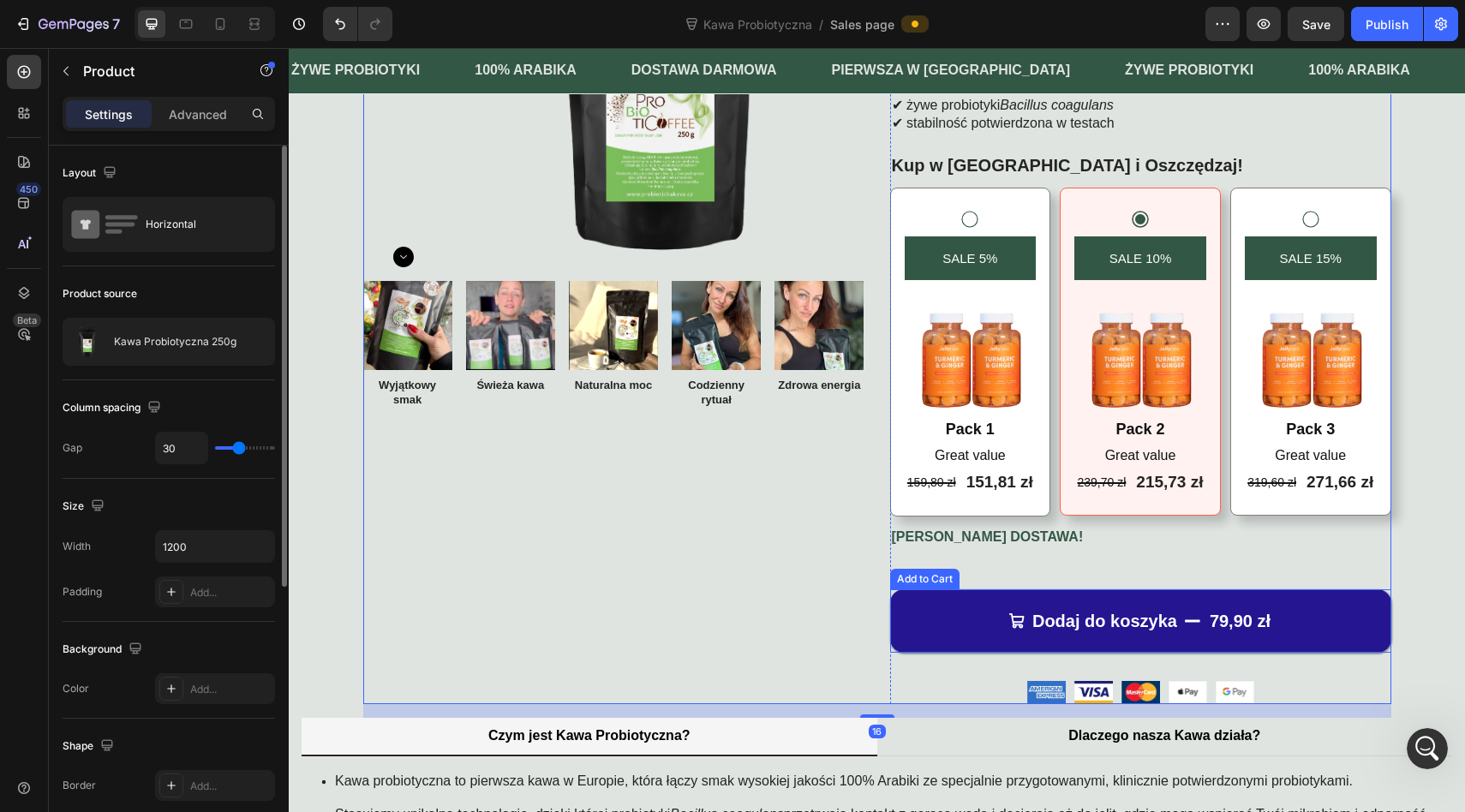
click at [950, 615] on button "Dodaj do koszyka 79,90 zł" at bounding box center [1140, 620] width 501 height 63
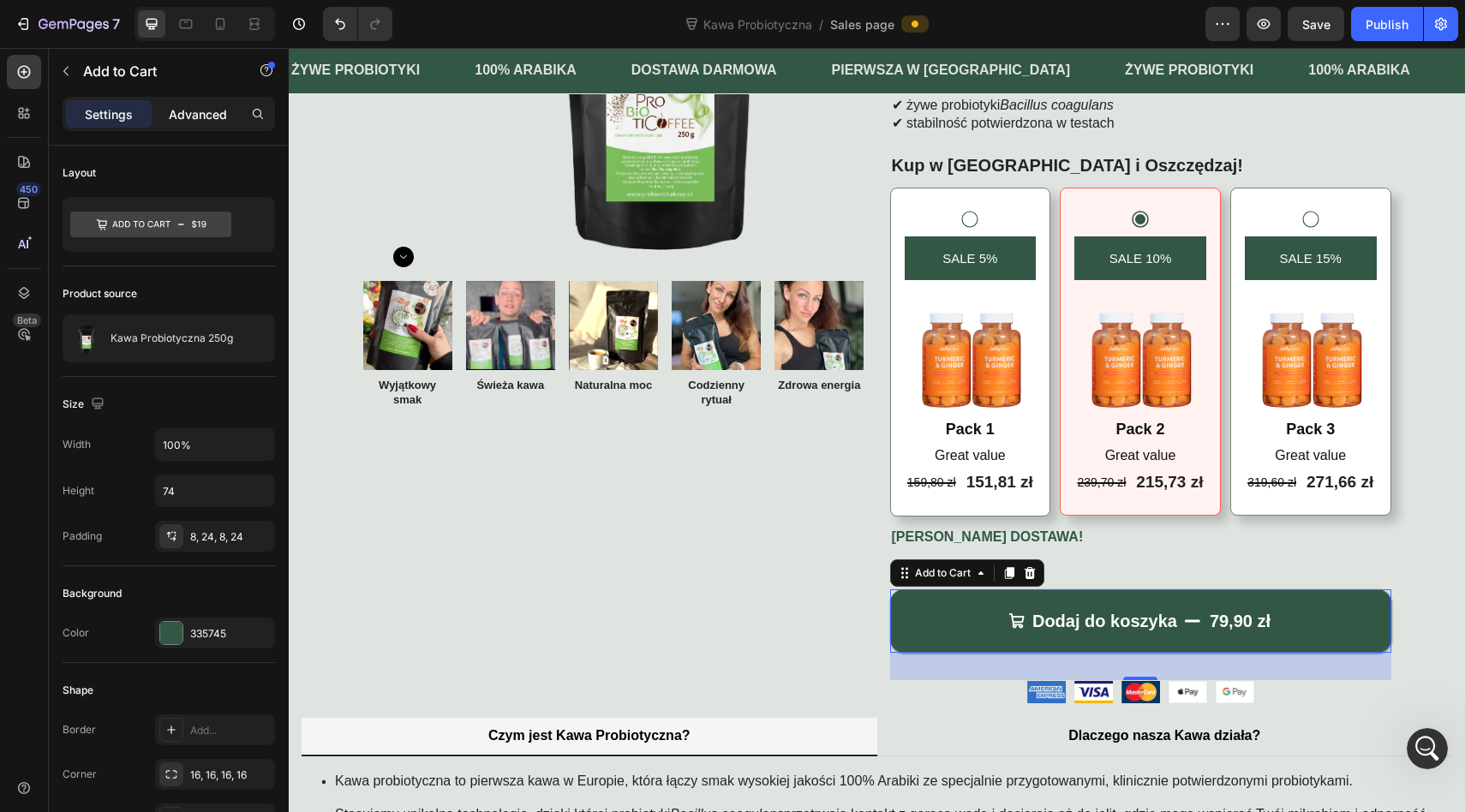
click at [187, 117] on p "Advanced" at bounding box center [198, 114] width 59 height 18
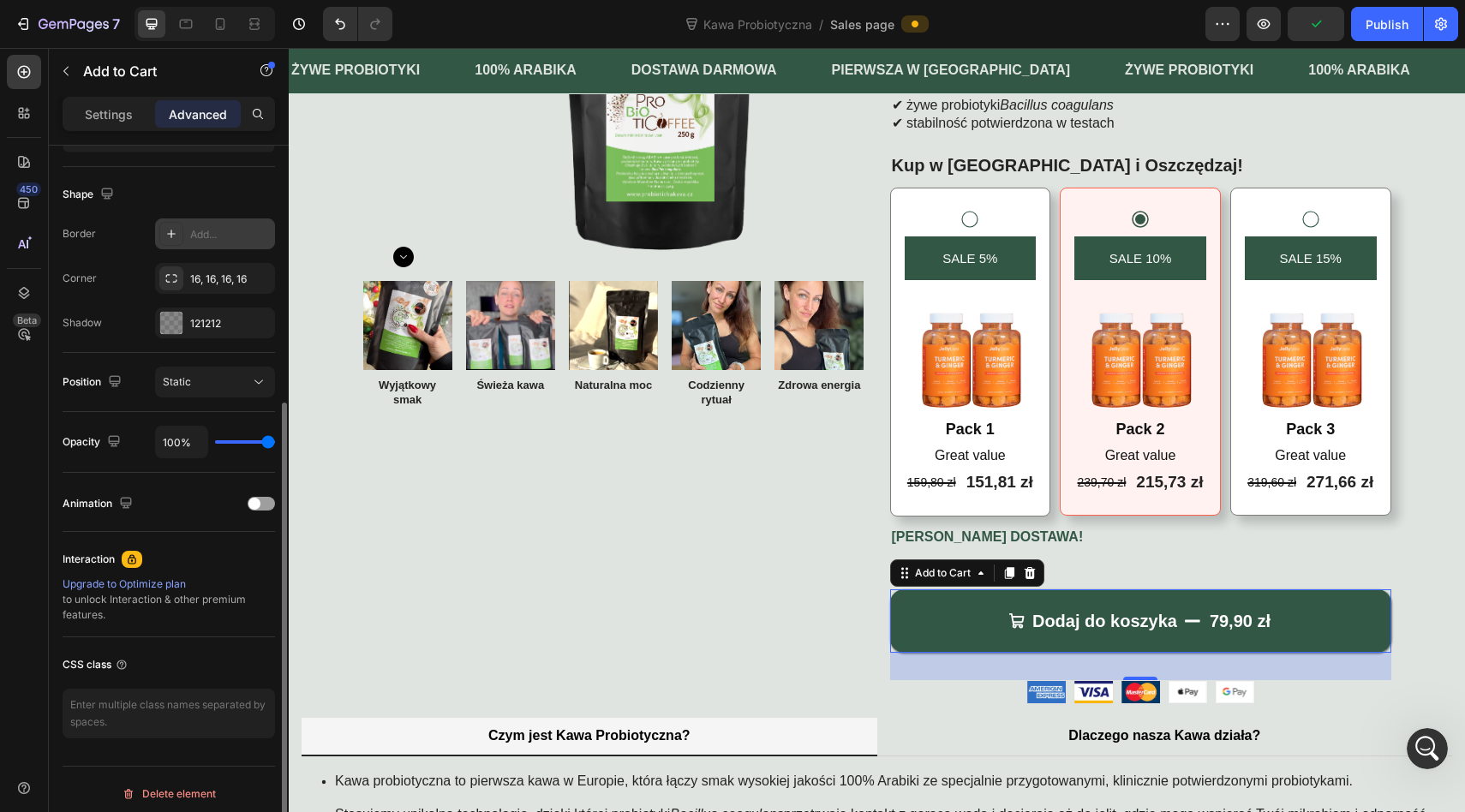
scroll to position [427, 0]
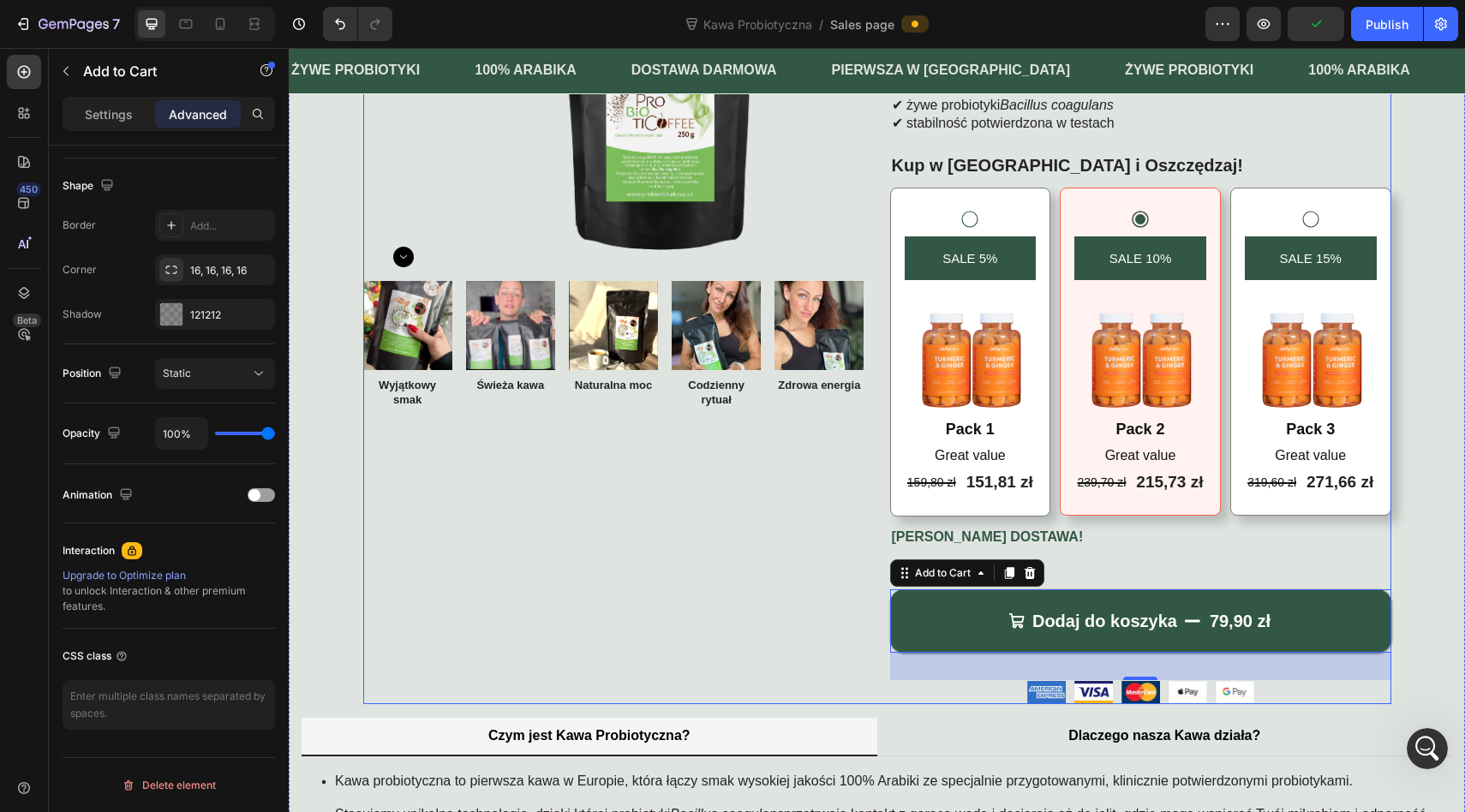
click at [502, 627] on div "Product Images Image Wyjątkowy smak Text Block Image Świeża kawa Text Block Ima…" at bounding box center [613, 287] width 501 height 832
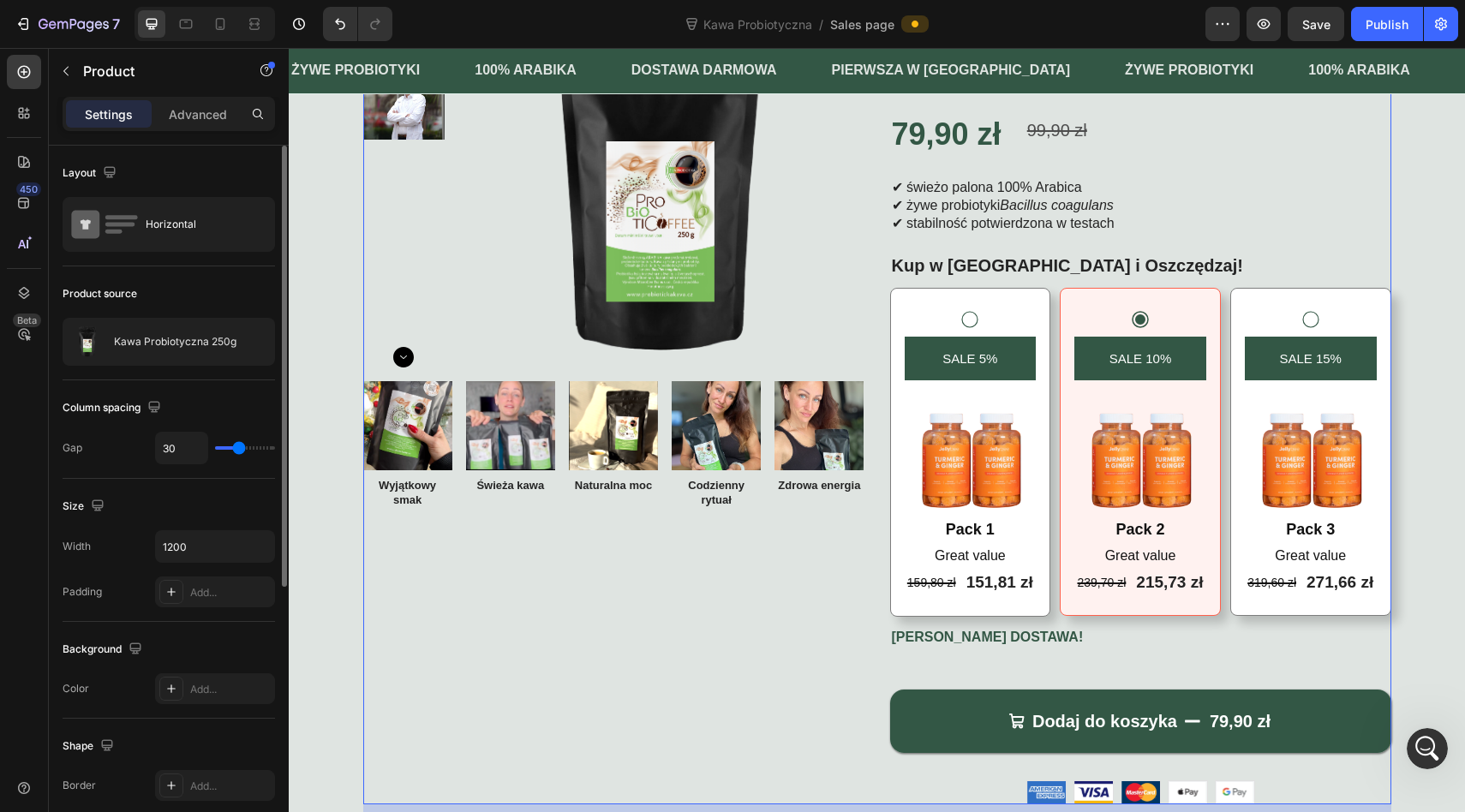
scroll to position [108, 0]
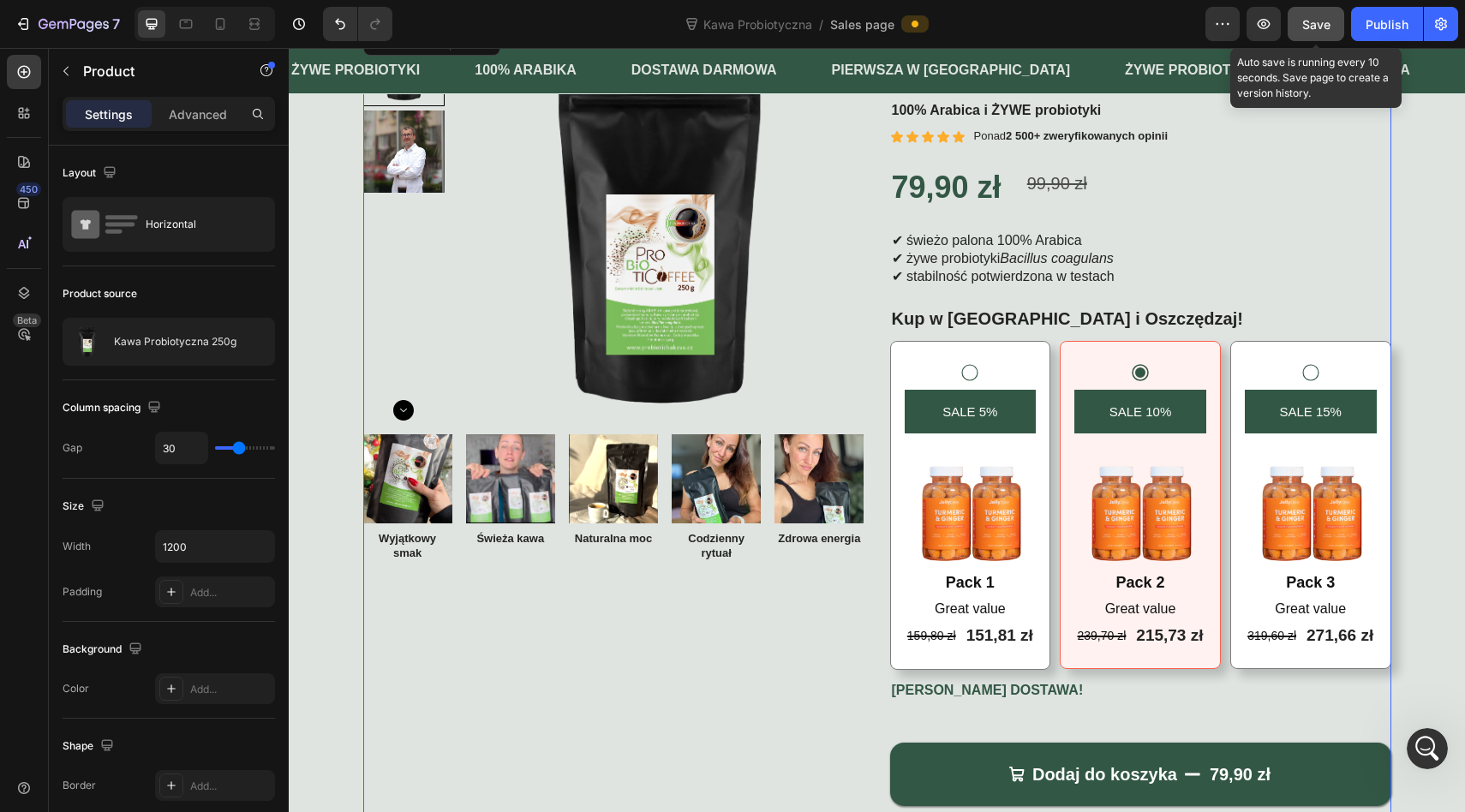
click at [1317, 28] on span "Save" at bounding box center [1316, 24] width 28 height 15
click at [1317, 28] on icon "button" at bounding box center [1315, 24] width 18 height 18
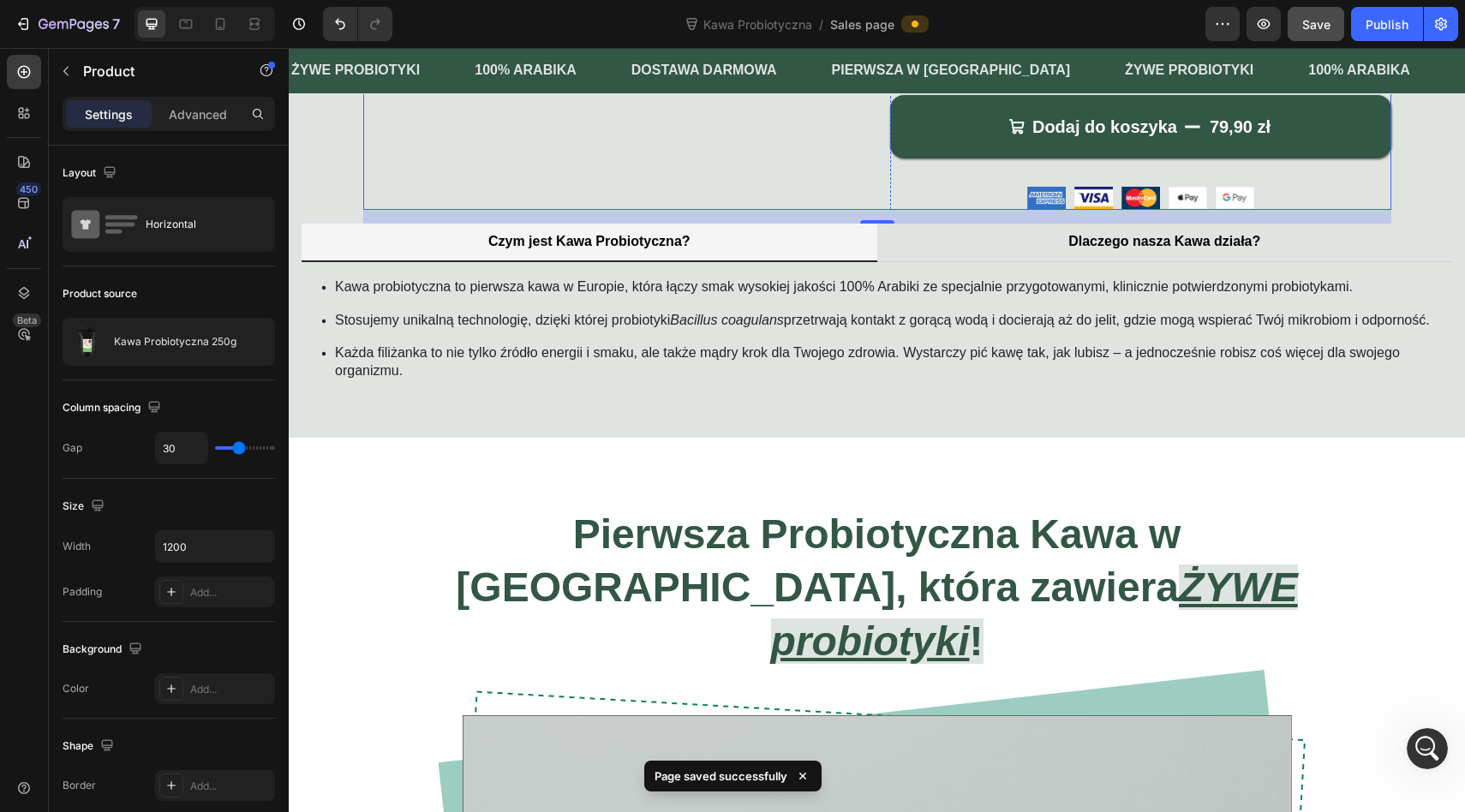
scroll to position [732, 0]
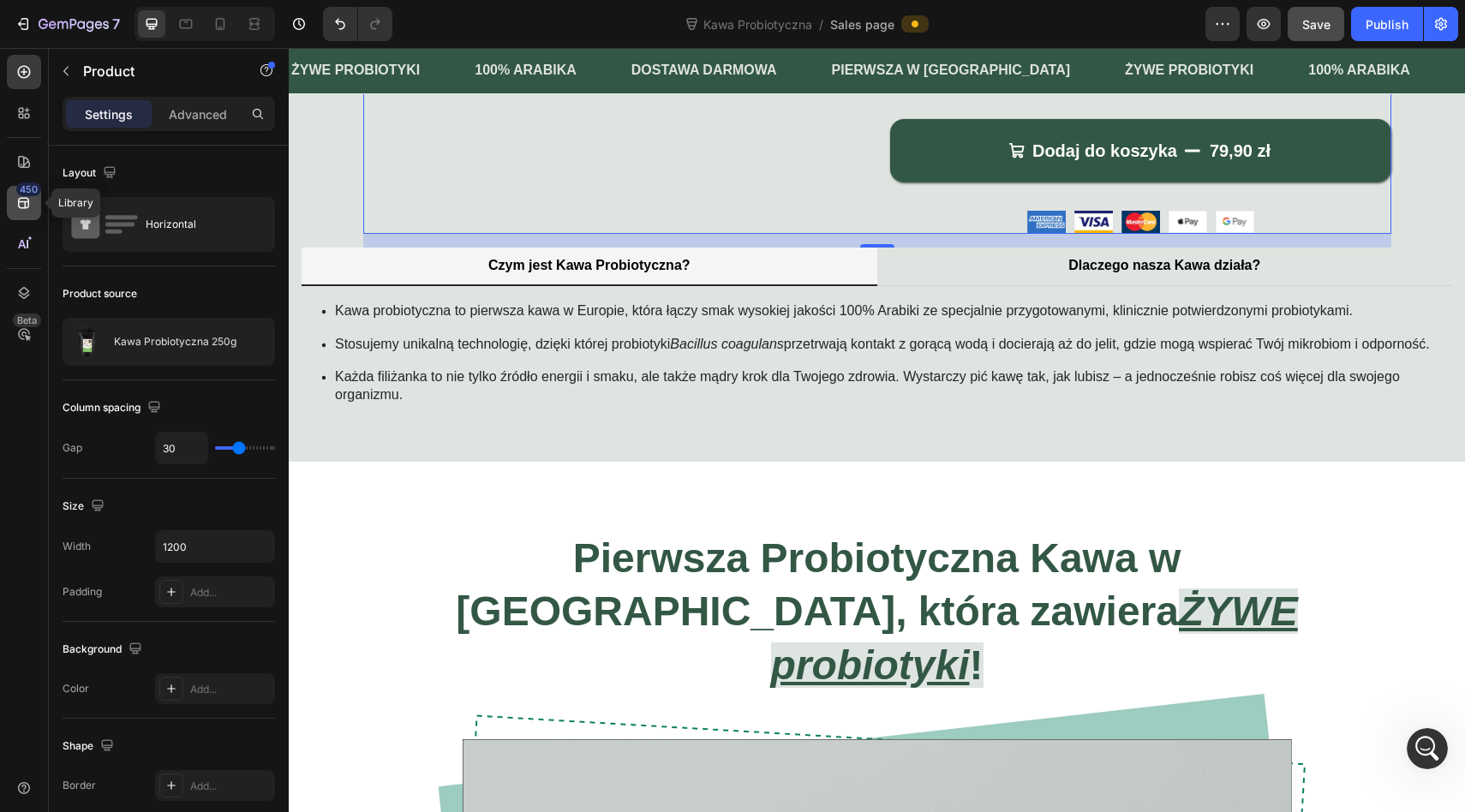
click at [24, 206] on icon at bounding box center [24, 203] width 11 height 11
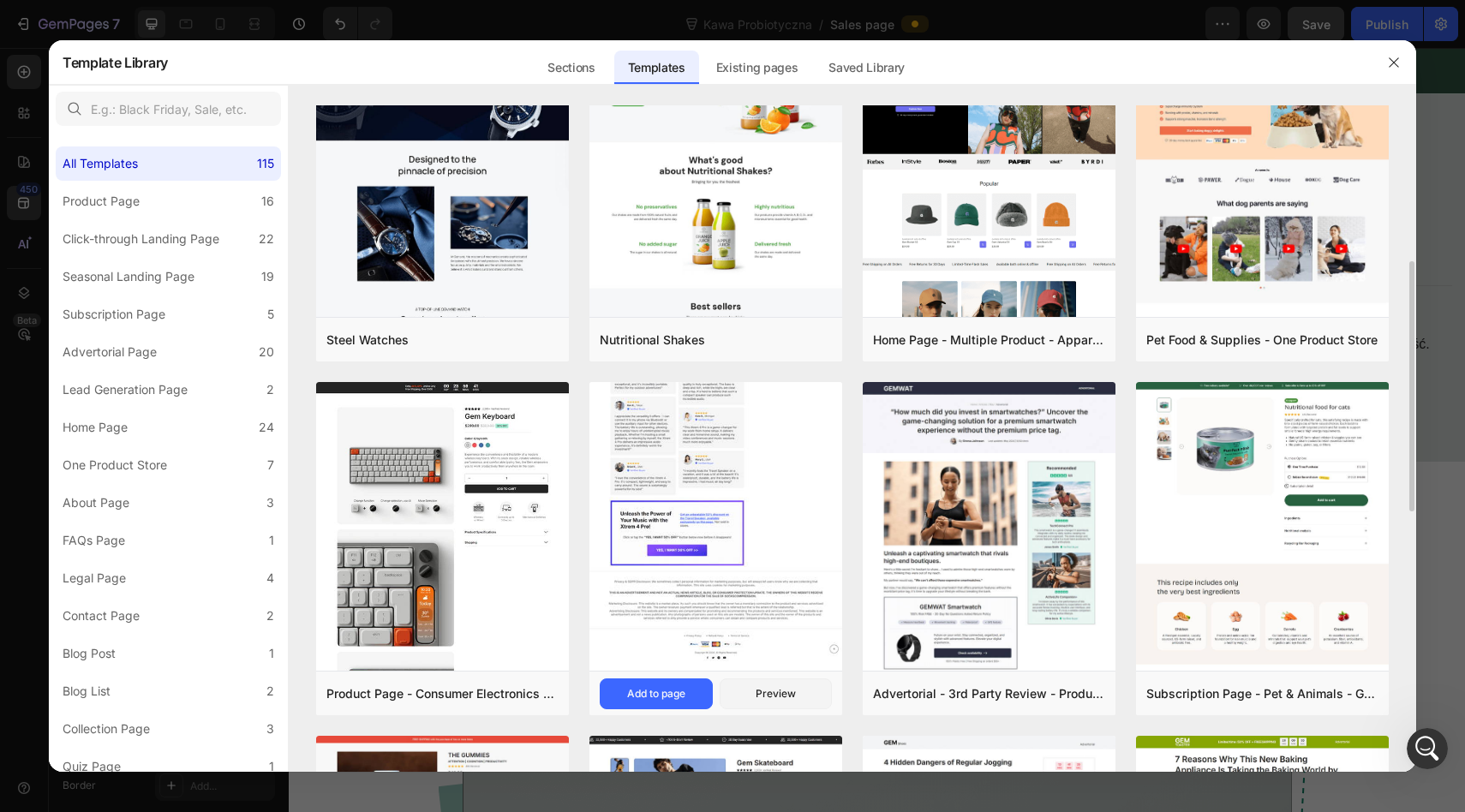
scroll to position [435, 0]
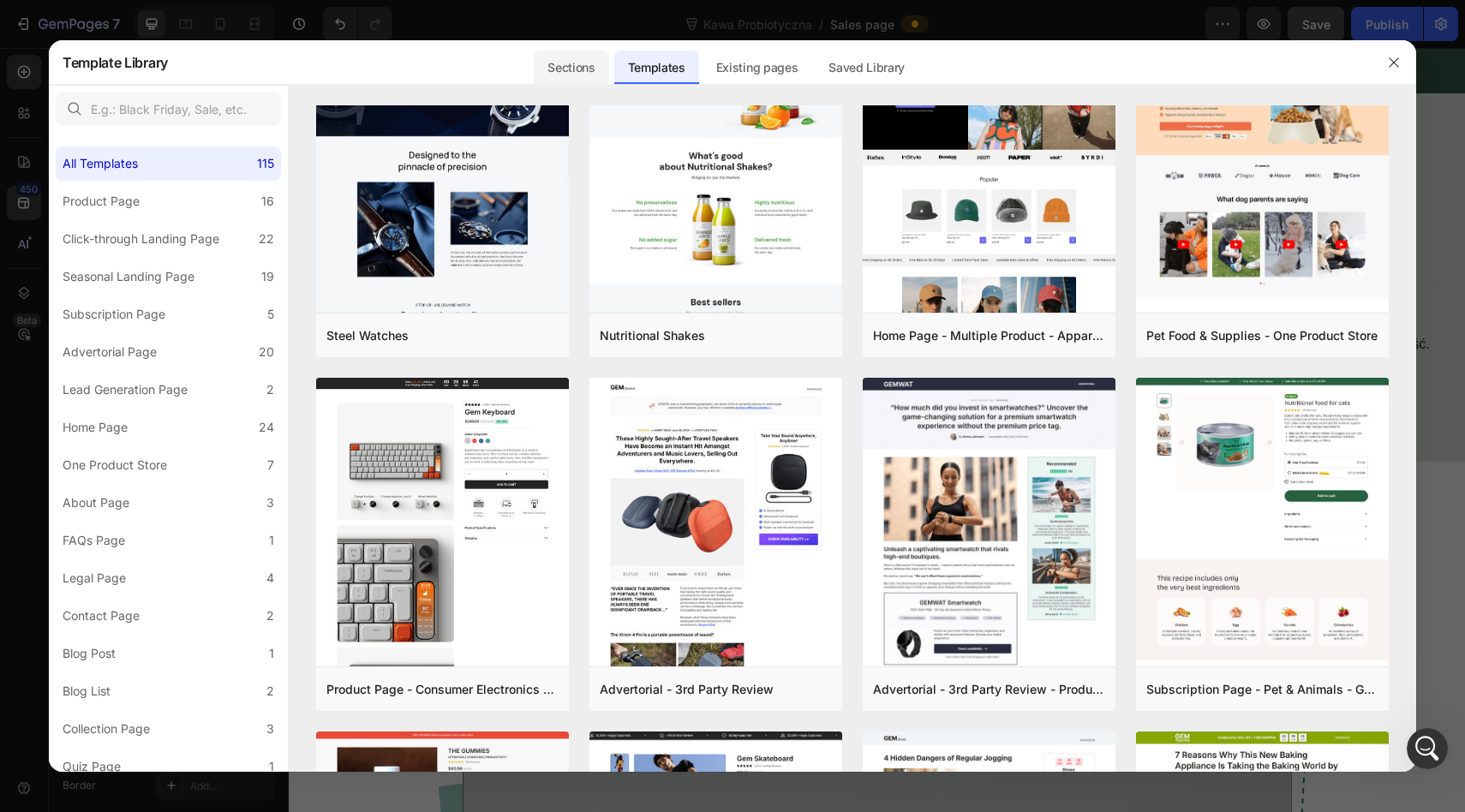
click at [583, 66] on div "Sections" at bounding box center [571, 67] width 74 height 34
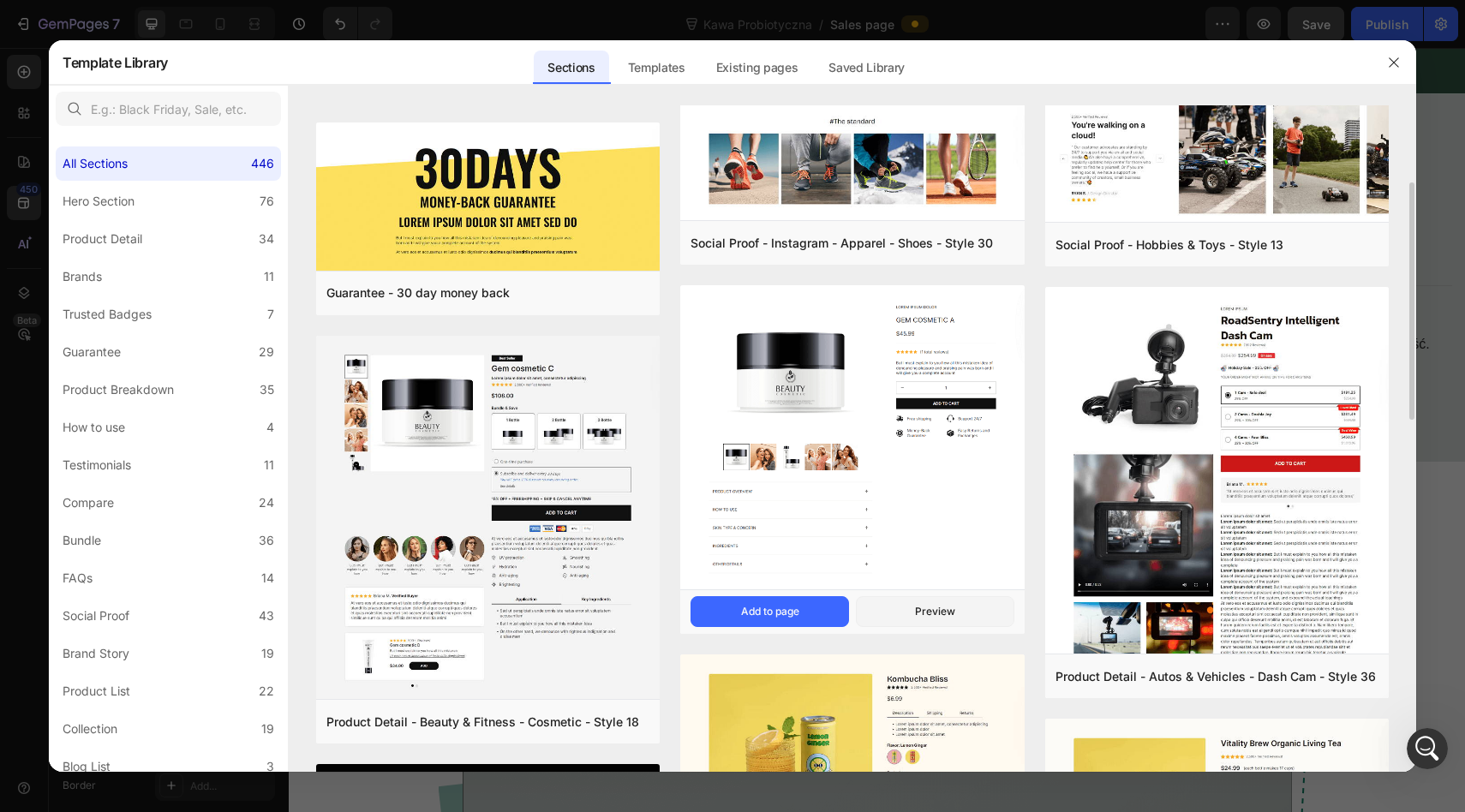
scroll to position [230, 0]
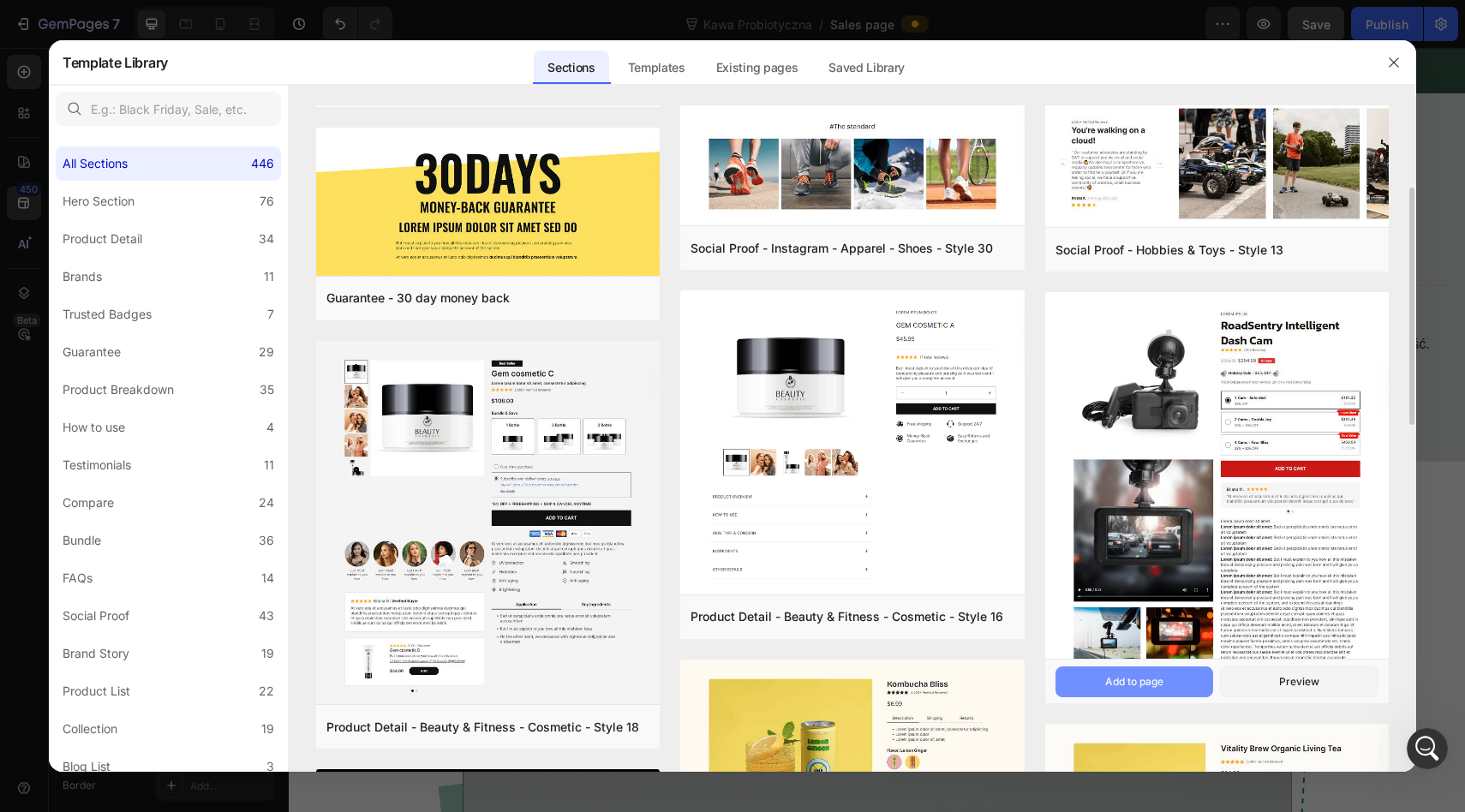
click at [1129, 674] on div "Add to page" at bounding box center [1134, 682] width 59 height 16
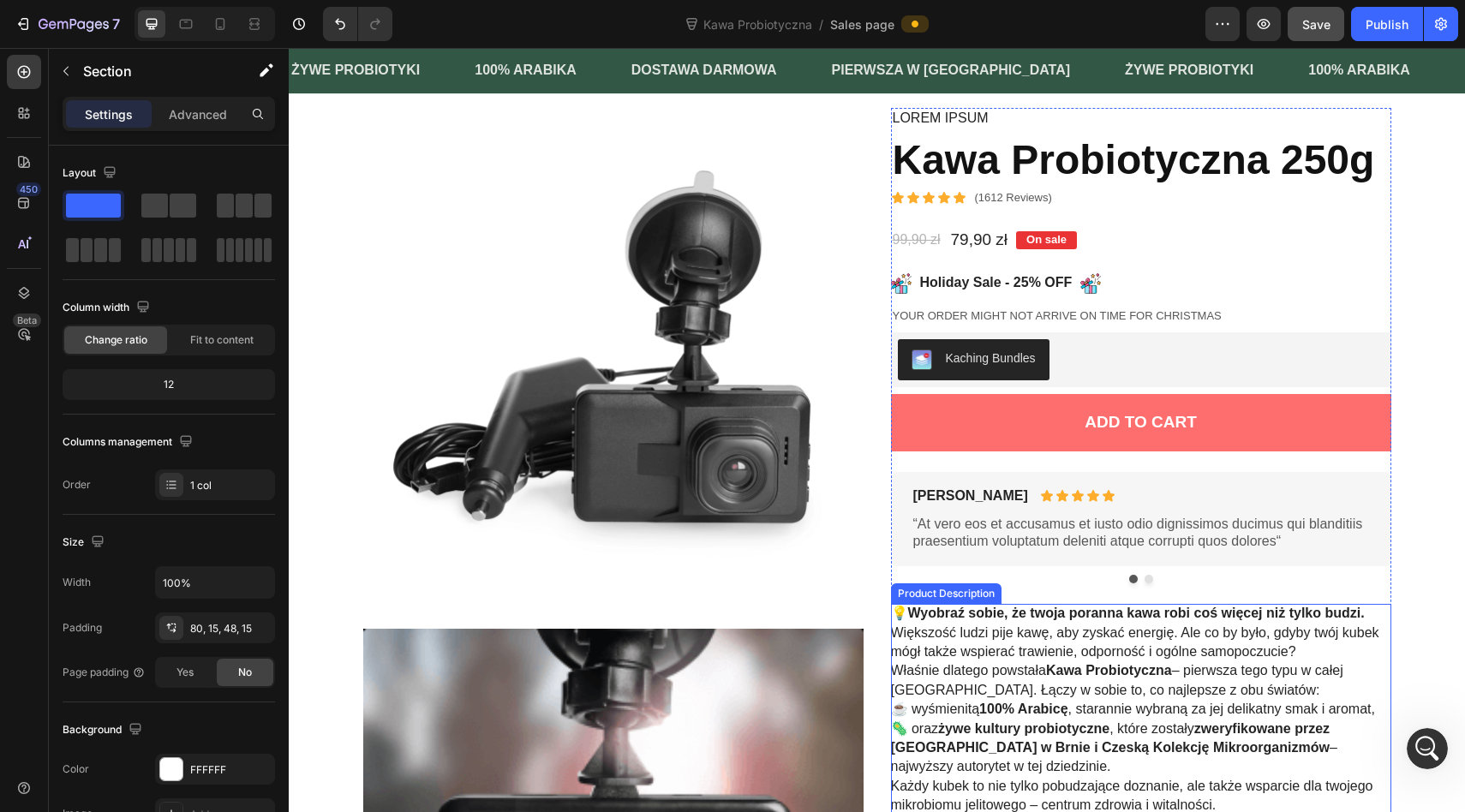
scroll to position [1160, 0]
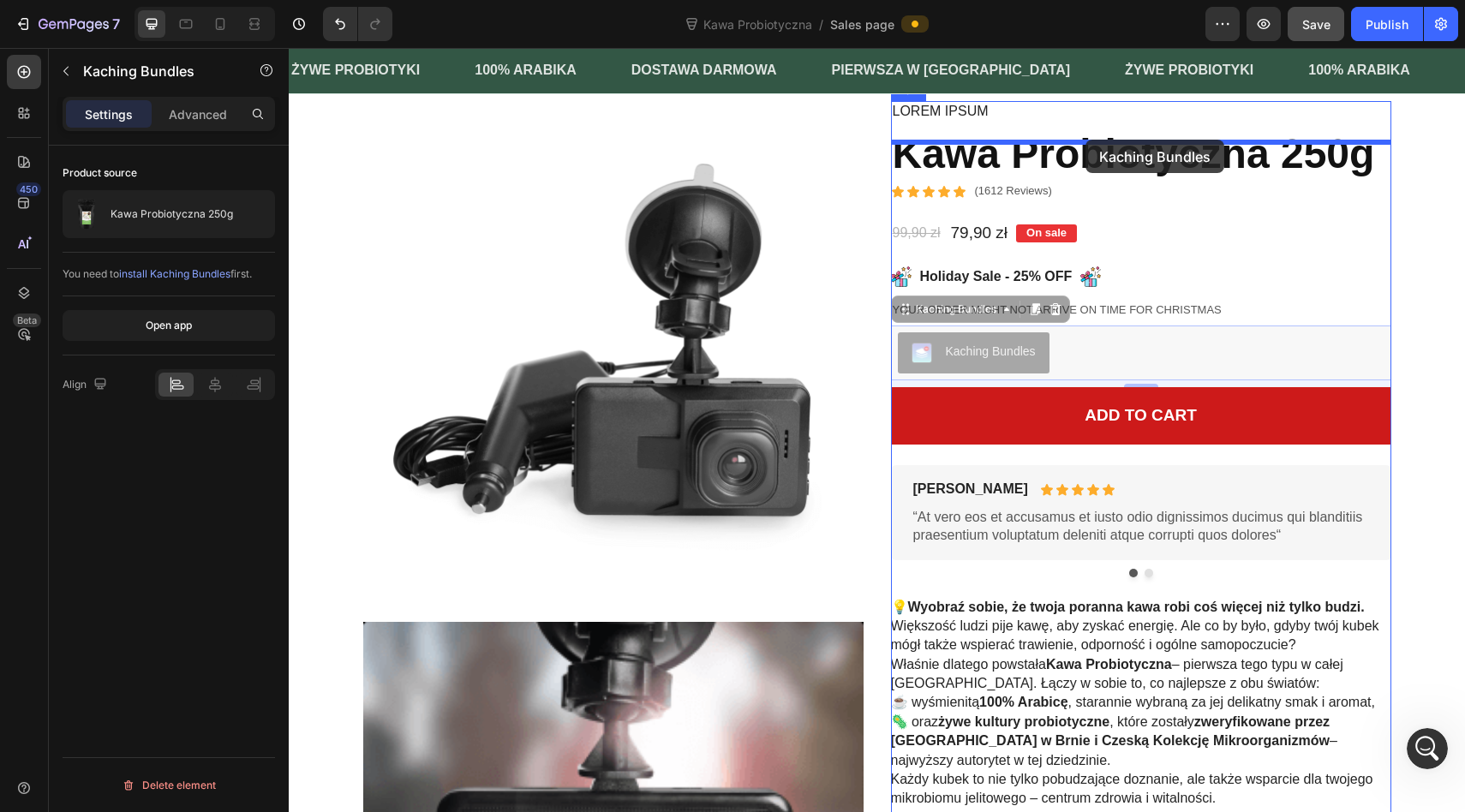
drag, startPoint x: 991, startPoint y: 369, endPoint x: 1085, endPoint y: 140, distance: 247.5
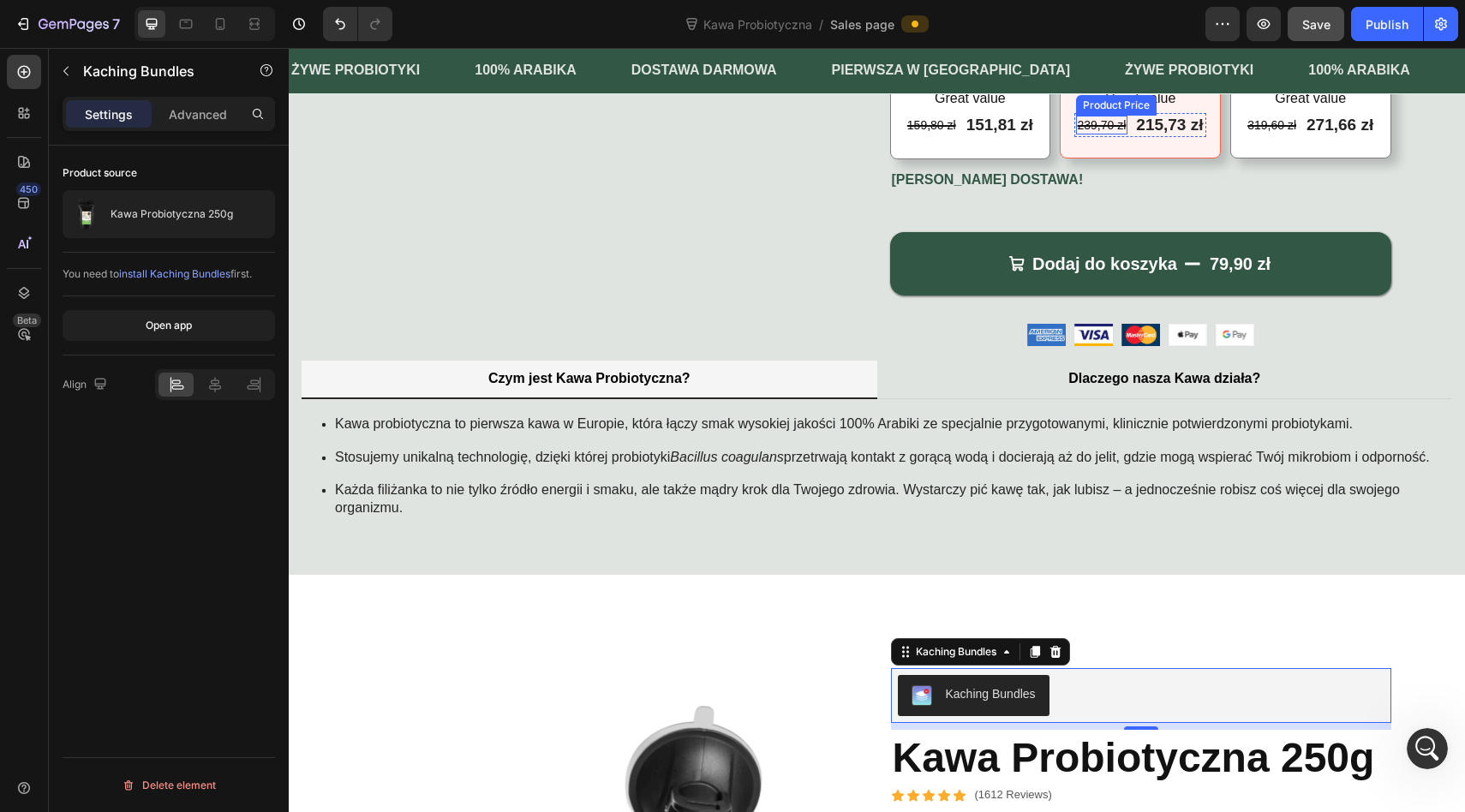
scroll to position [600, 0]
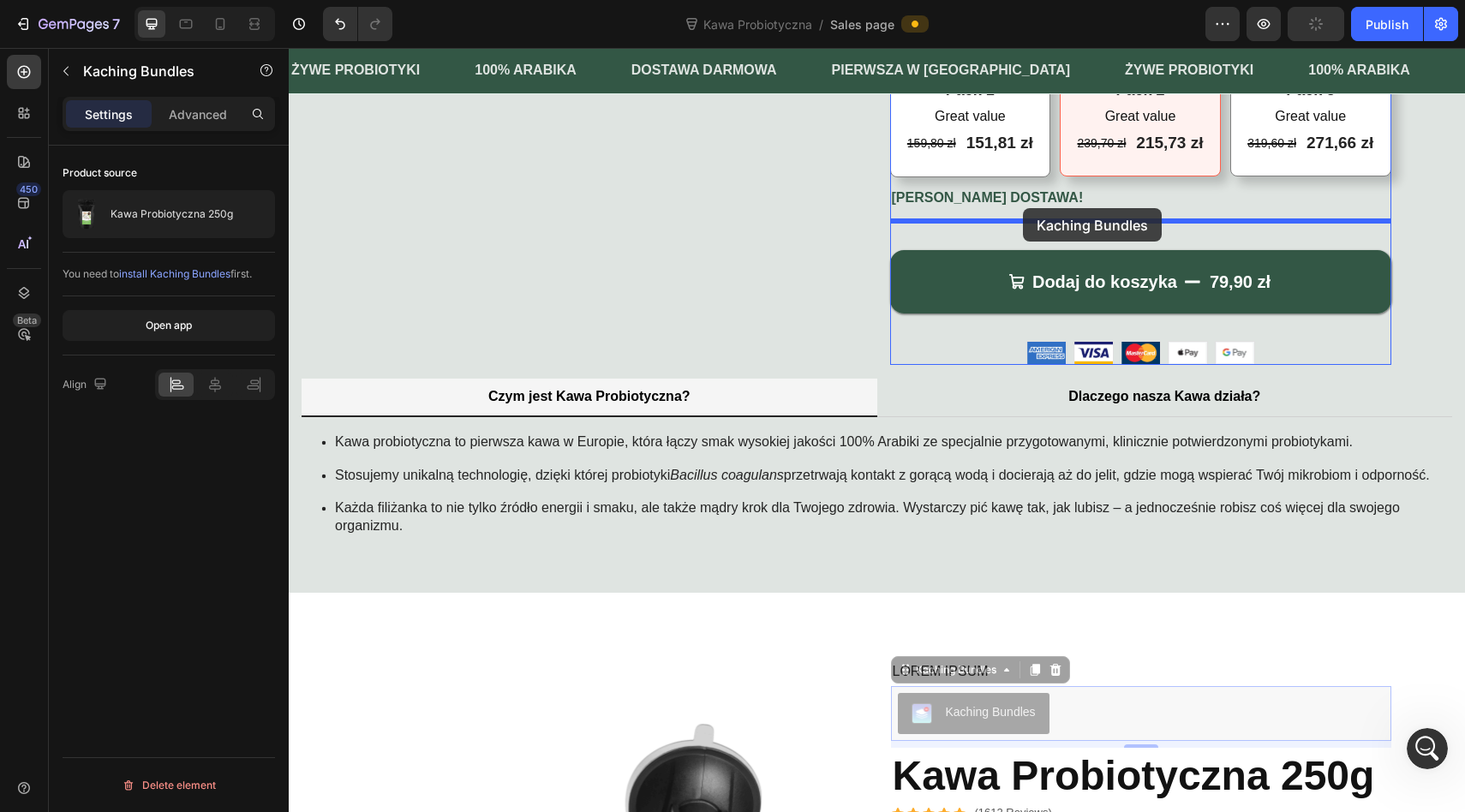
drag, startPoint x: 983, startPoint y: 727, endPoint x: 1023, endPoint y: 207, distance: 521.5
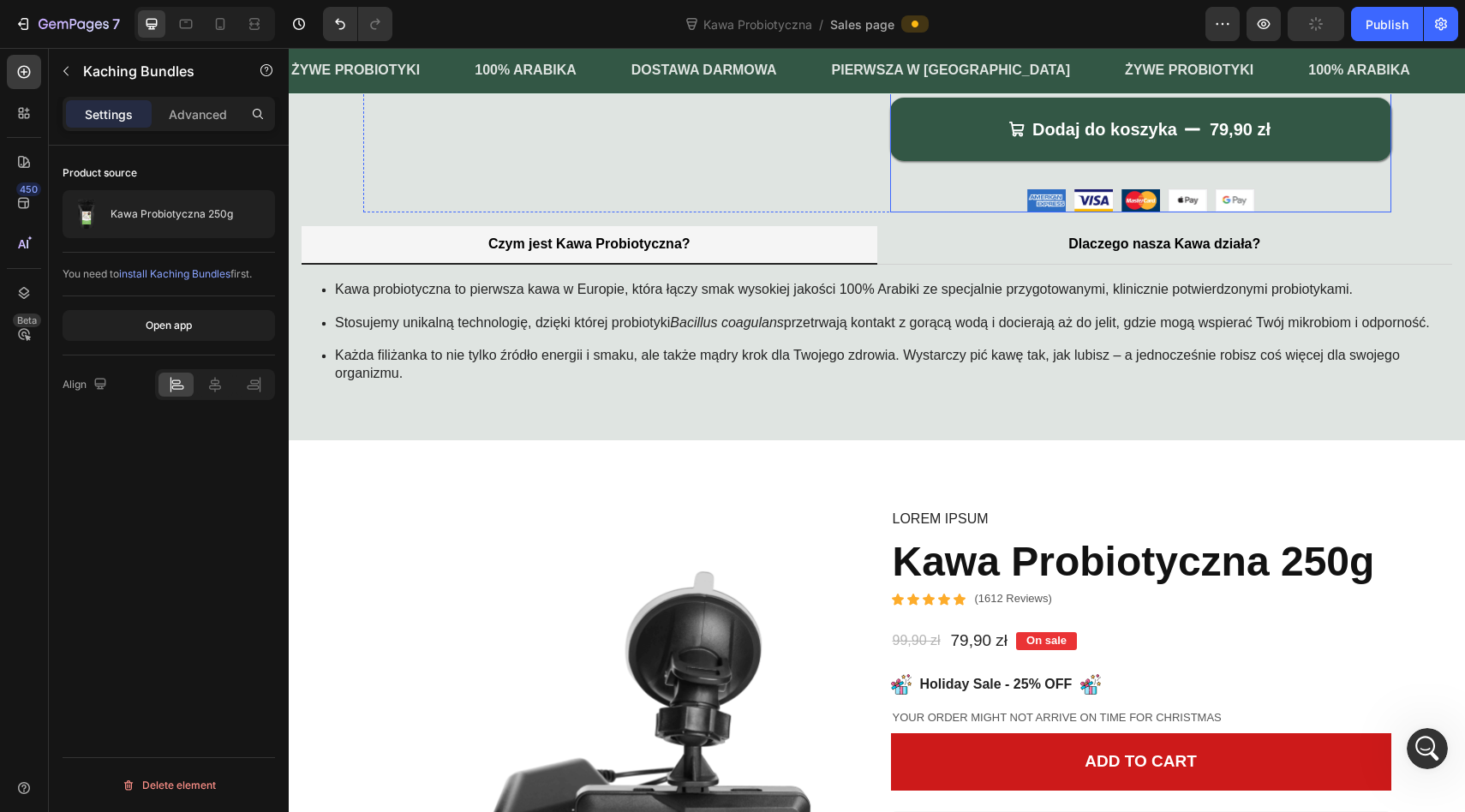
scroll to position [875, 0]
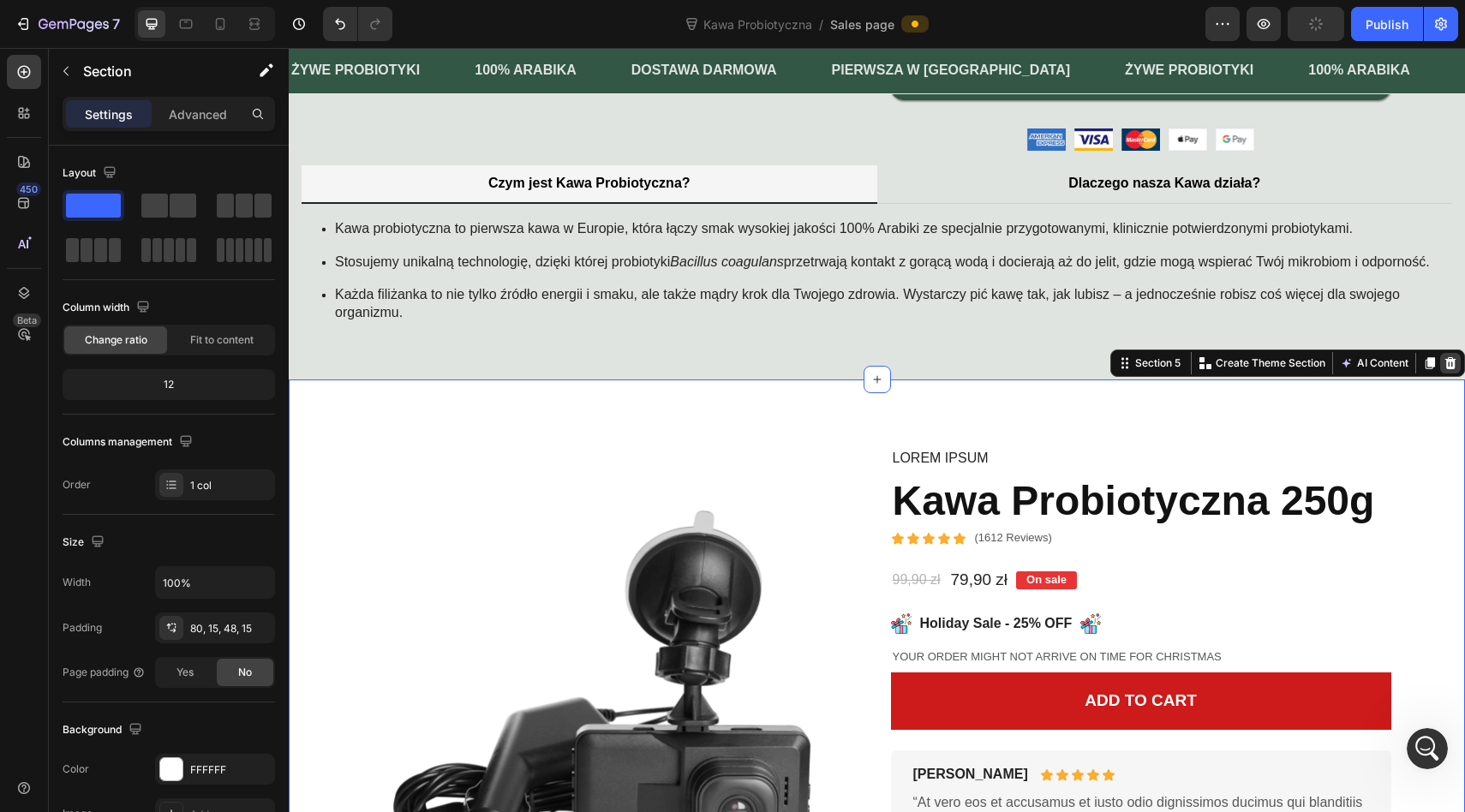
click at [1456, 370] on icon at bounding box center [1450, 363] width 14 height 14
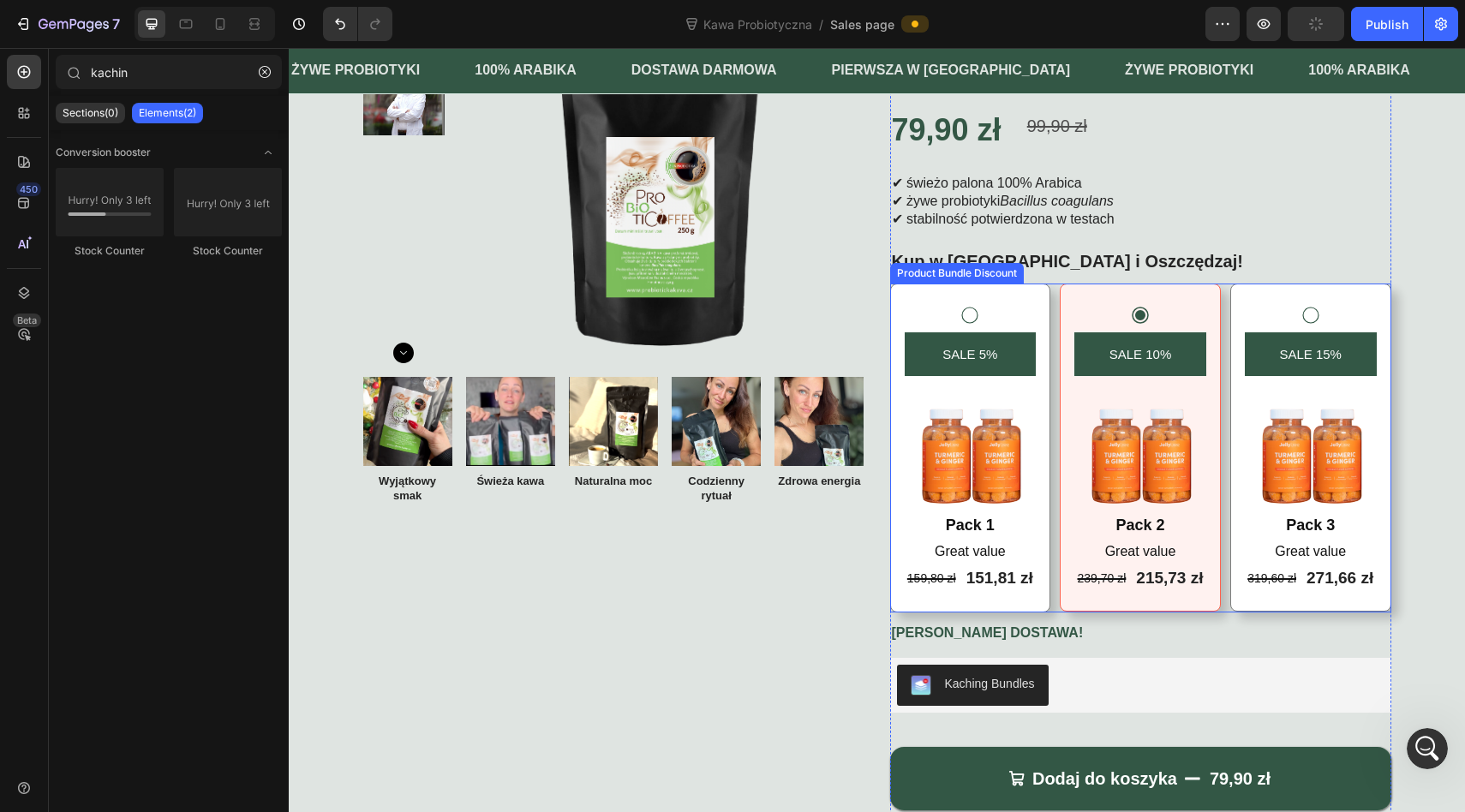
scroll to position [174, 0]
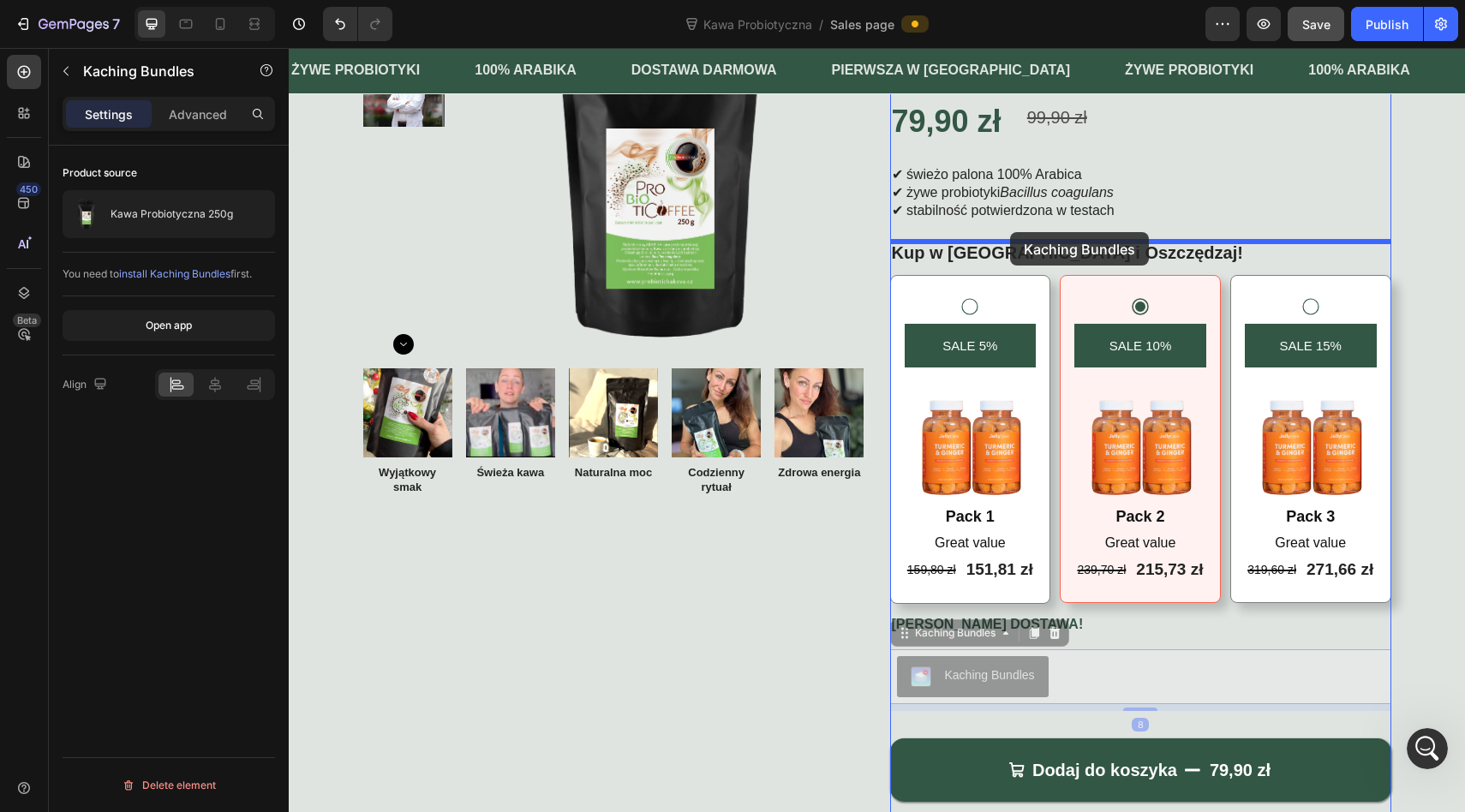
drag, startPoint x: 964, startPoint y: 681, endPoint x: 1010, endPoint y: 232, distance: 451.4
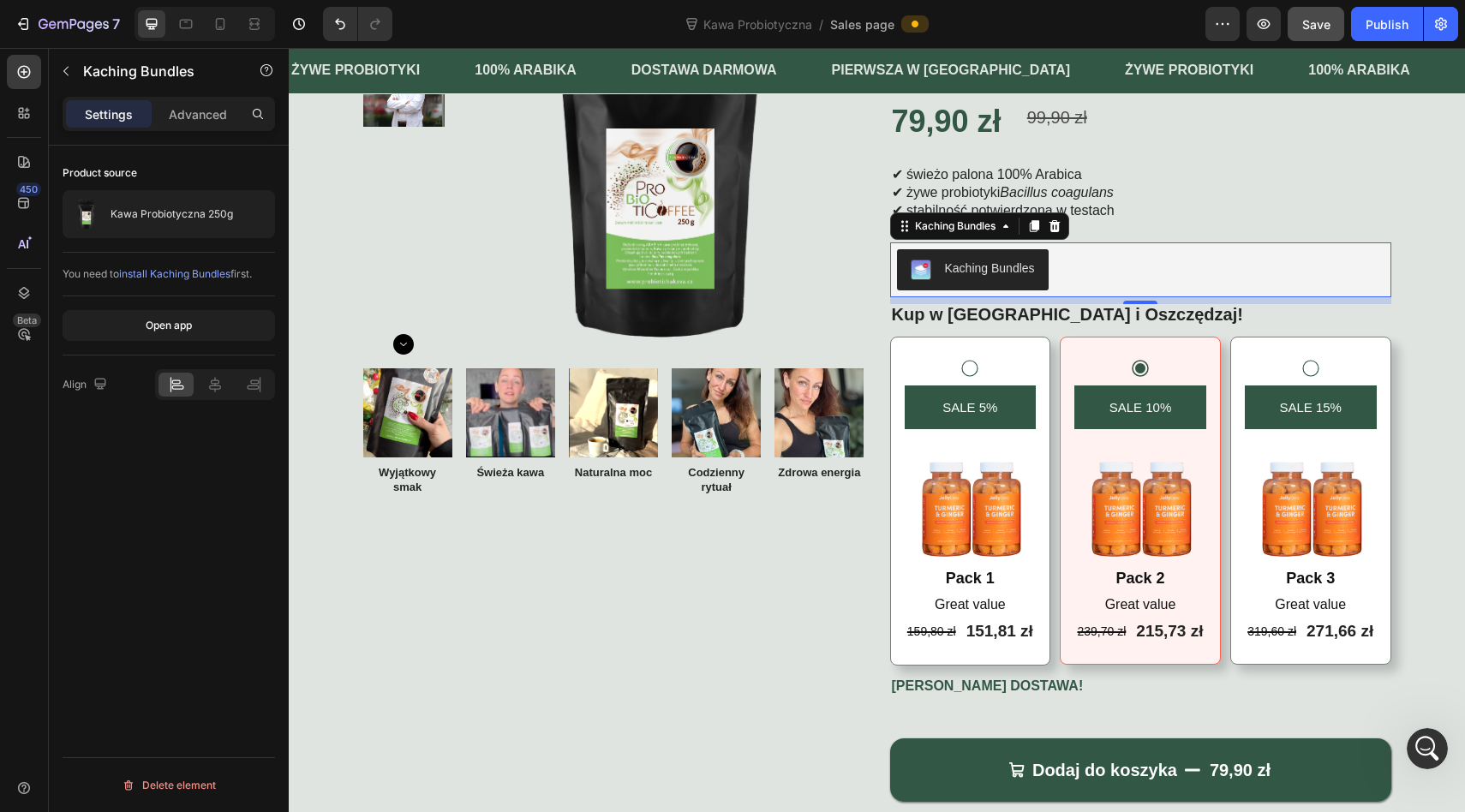
click at [1096, 270] on div "Kaching Bundles" at bounding box center [1140, 270] width 487 height 41
click at [180, 119] on p "Advanced" at bounding box center [198, 114] width 59 height 18
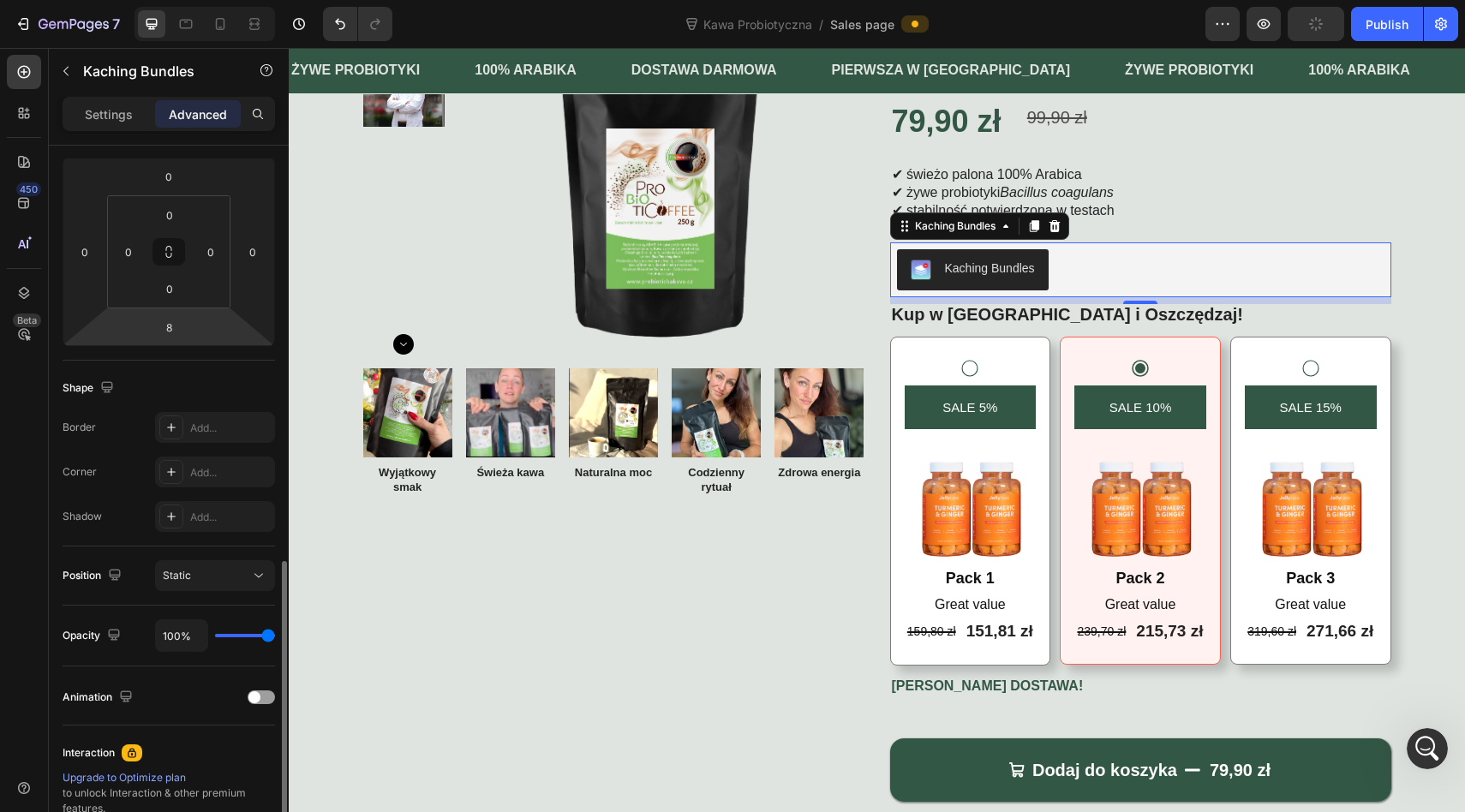
scroll to position [427, 0]
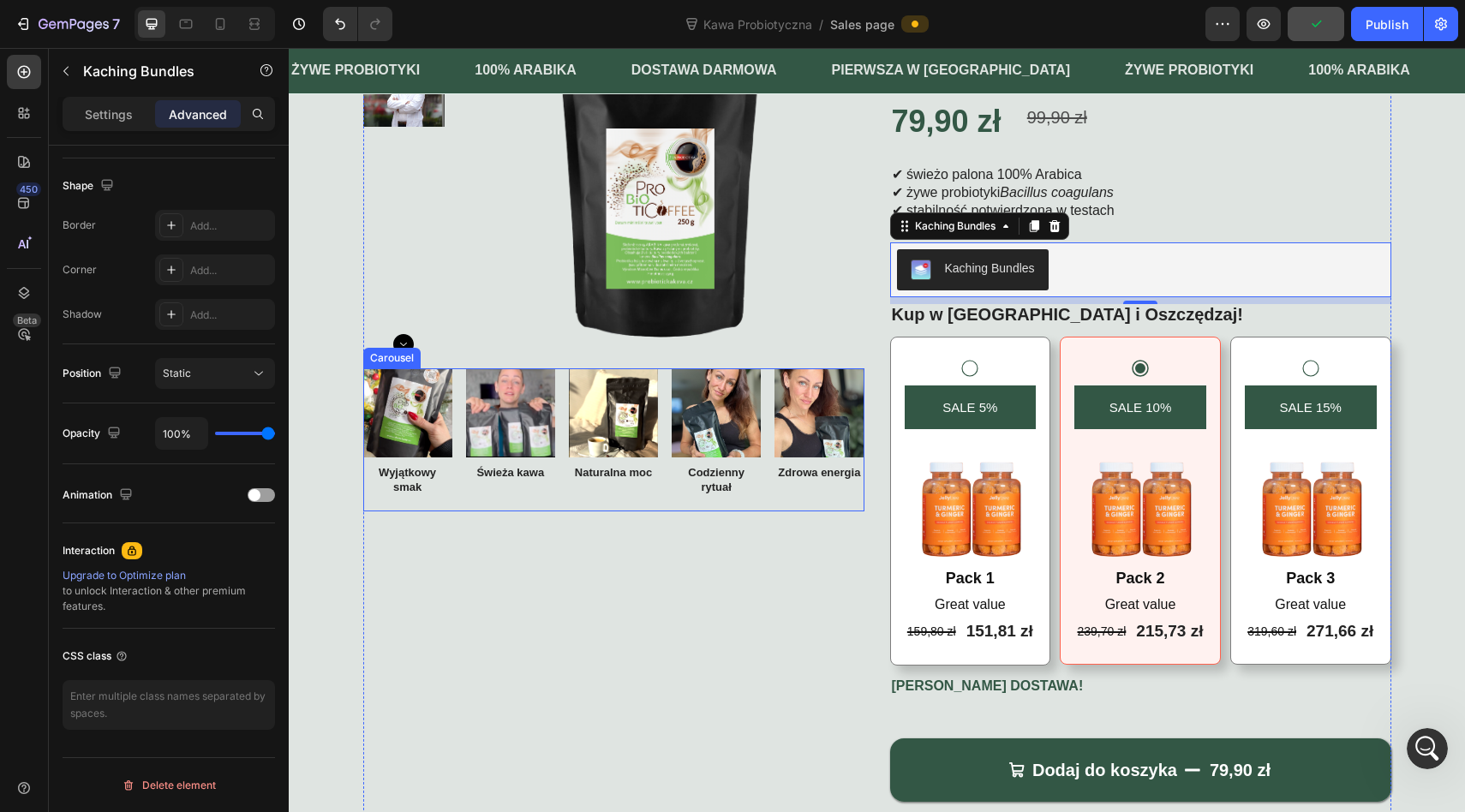
click at [649, 528] on div "Image Wyjątkowy smak Text Block Image Świeża kawa Text Block Image Naturalna mo…" at bounding box center [613, 460] width 501 height 184
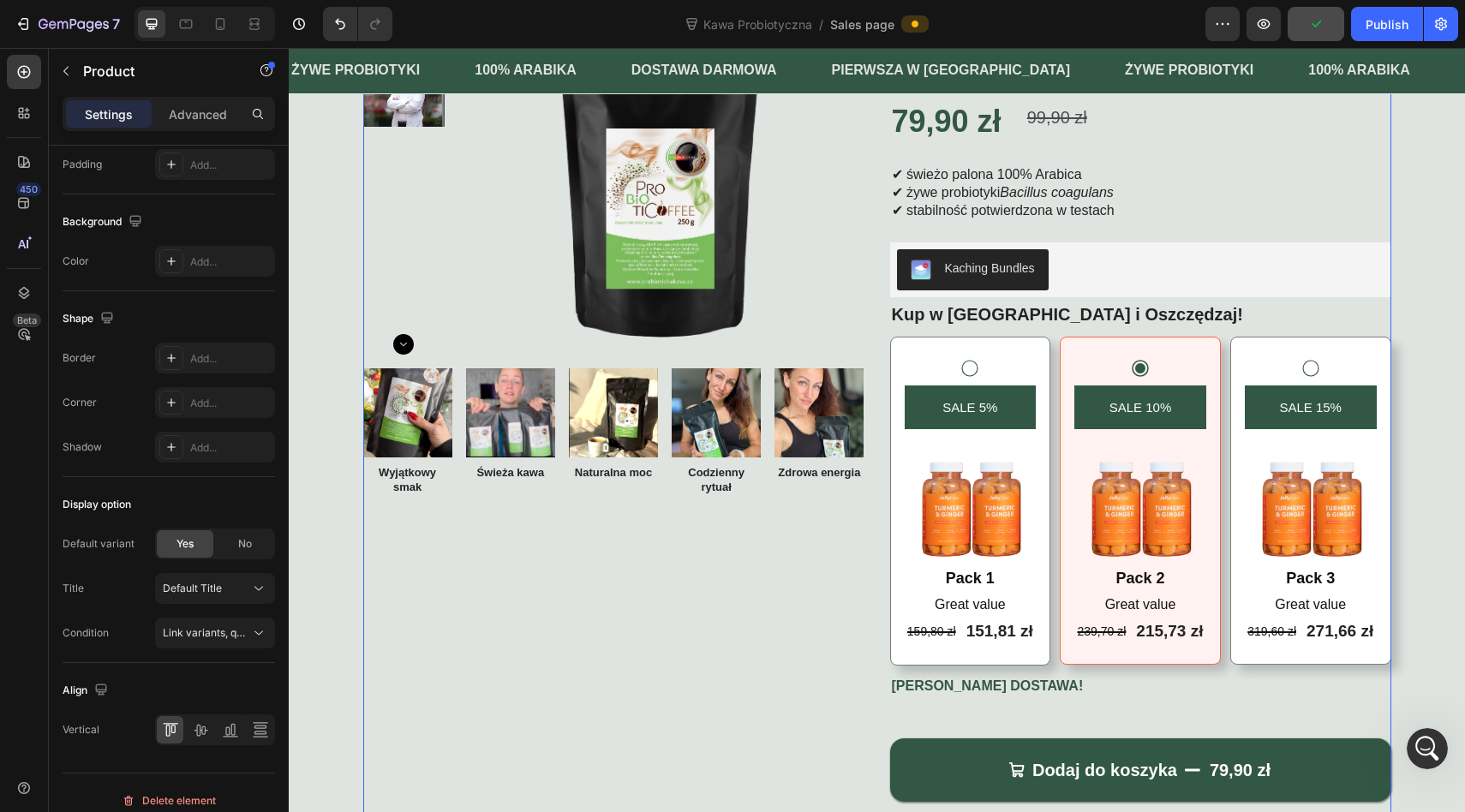
scroll to position [0, 0]
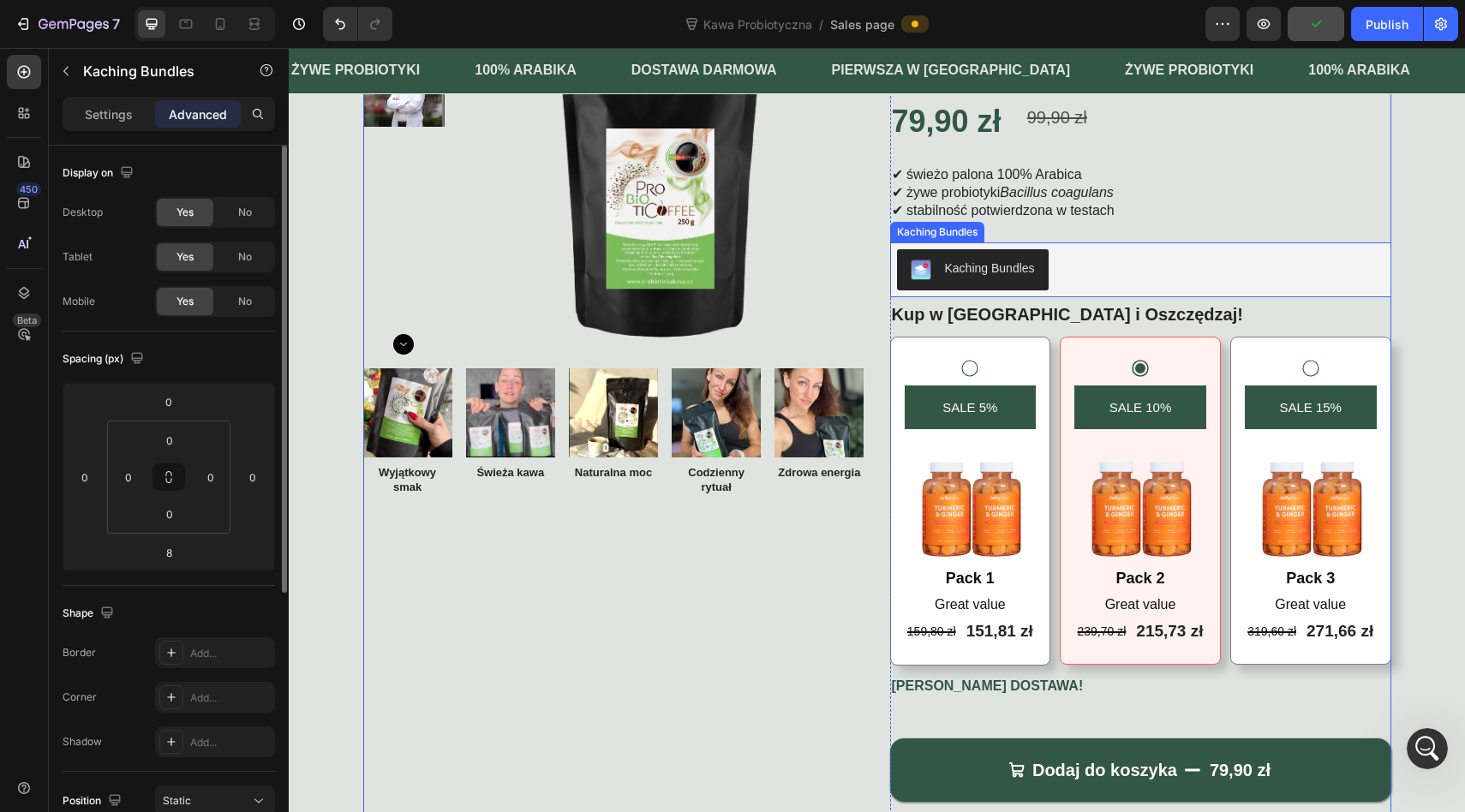
click at [1186, 274] on div "Kaching Bundles" at bounding box center [1140, 270] width 487 height 41
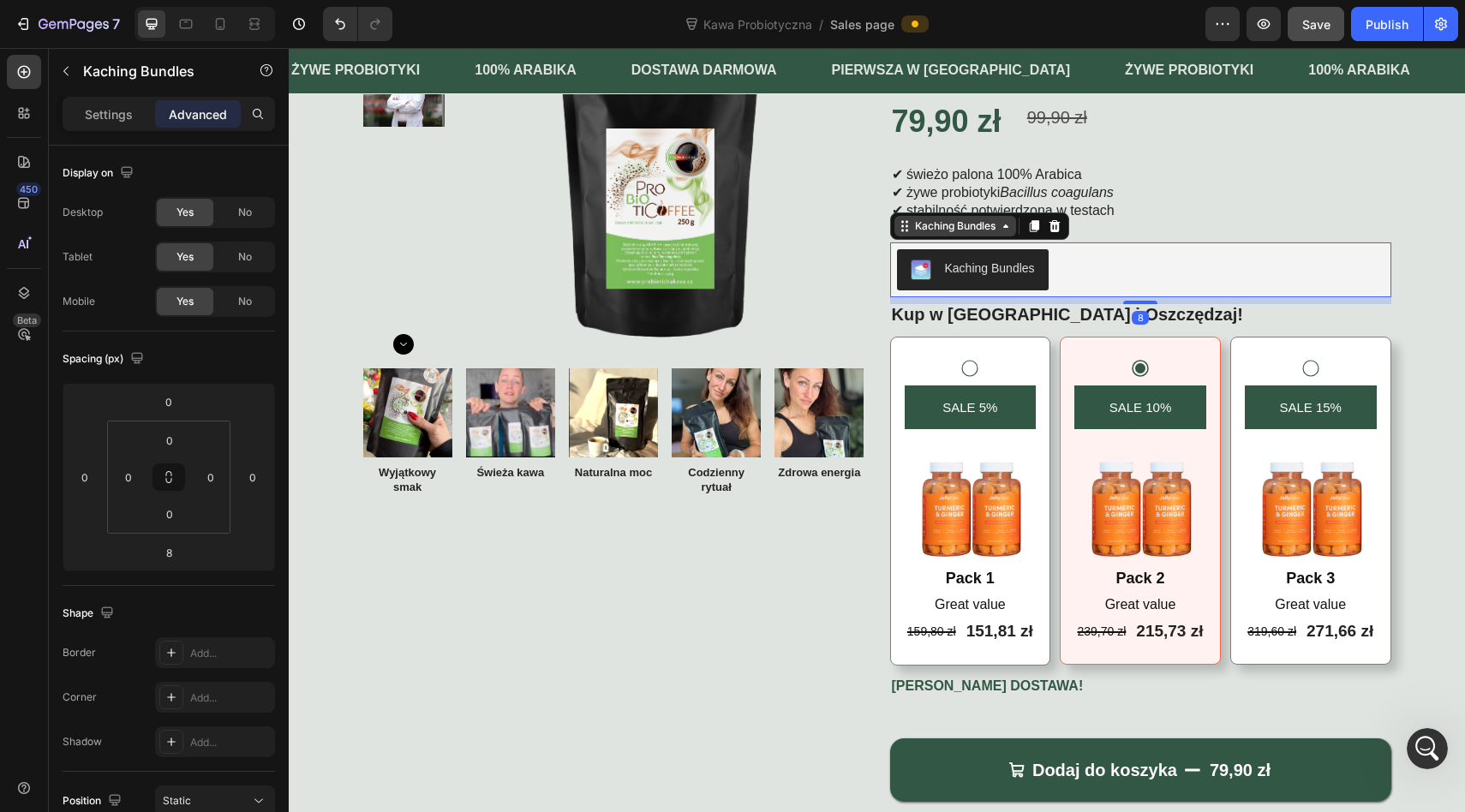
click at [981, 228] on div "Kaching Bundles" at bounding box center [955, 227] width 88 height 16
click at [1097, 266] on div "Kaching Bundles" at bounding box center [1140, 270] width 487 height 41
click at [985, 284] on button "Kaching Bundles" at bounding box center [972, 270] width 151 height 41
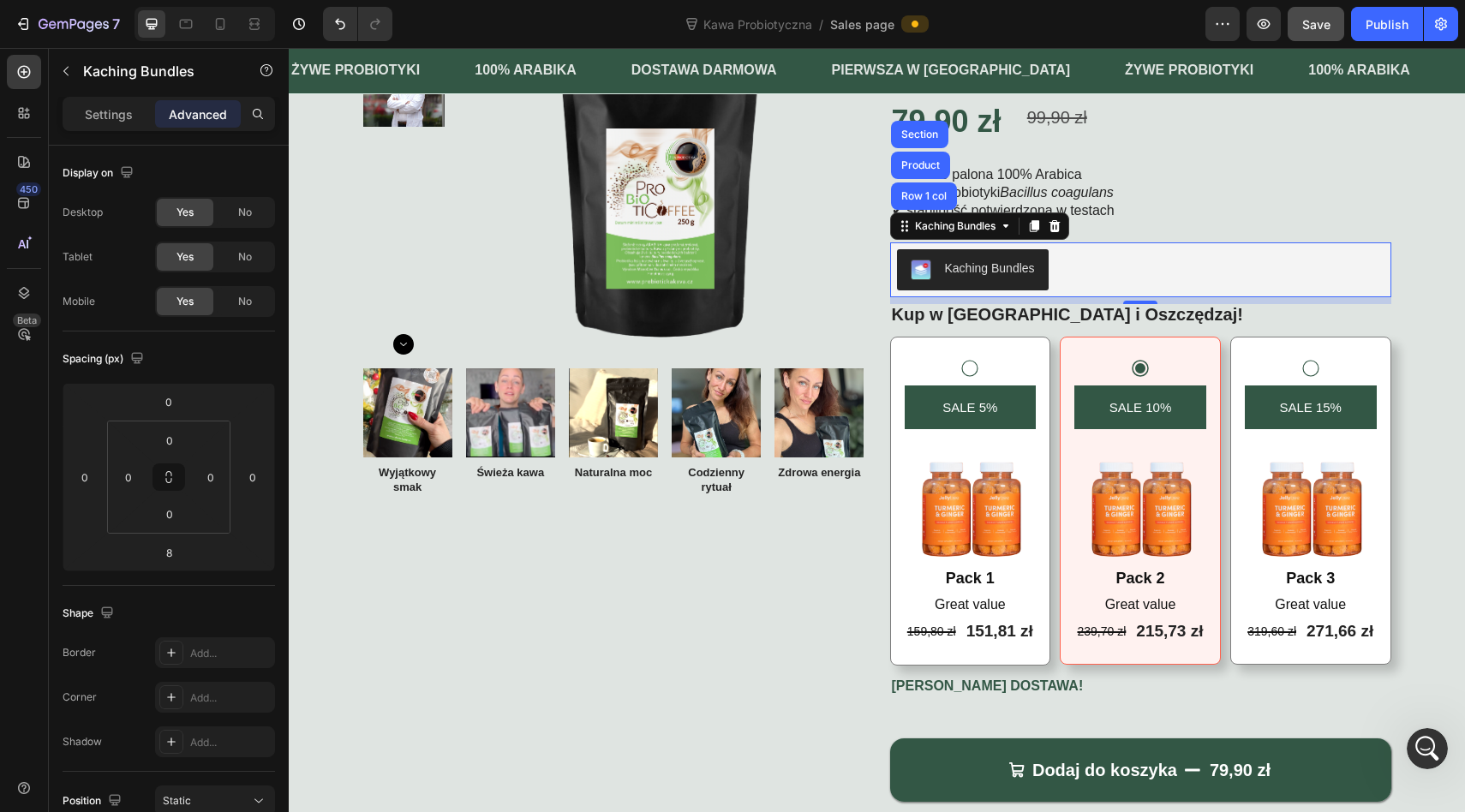
click at [981, 273] on div "Kaching Bundles" at bounding box center [989, 269] width 90 height 18
click at [1324, 29] on span "Save" at bounding box center [1316, 24] width 28 height 15
click at [978, 21] on div "Kawa Probiotyczna / Sales page" at bounding box center [805, 24] width 799 height 34
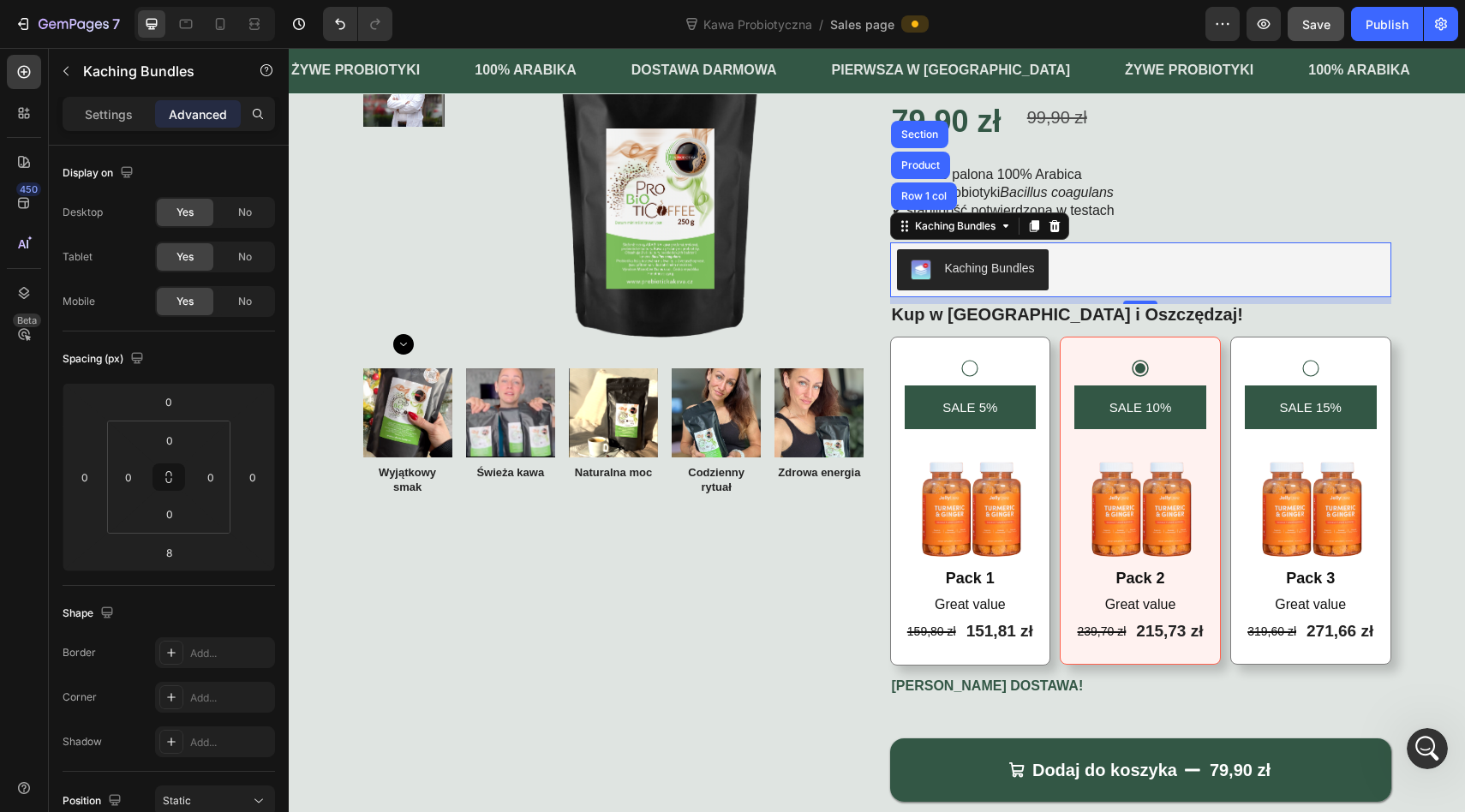
click at [836, 304] on img at bounding box center [660, 164] width 410 height 410
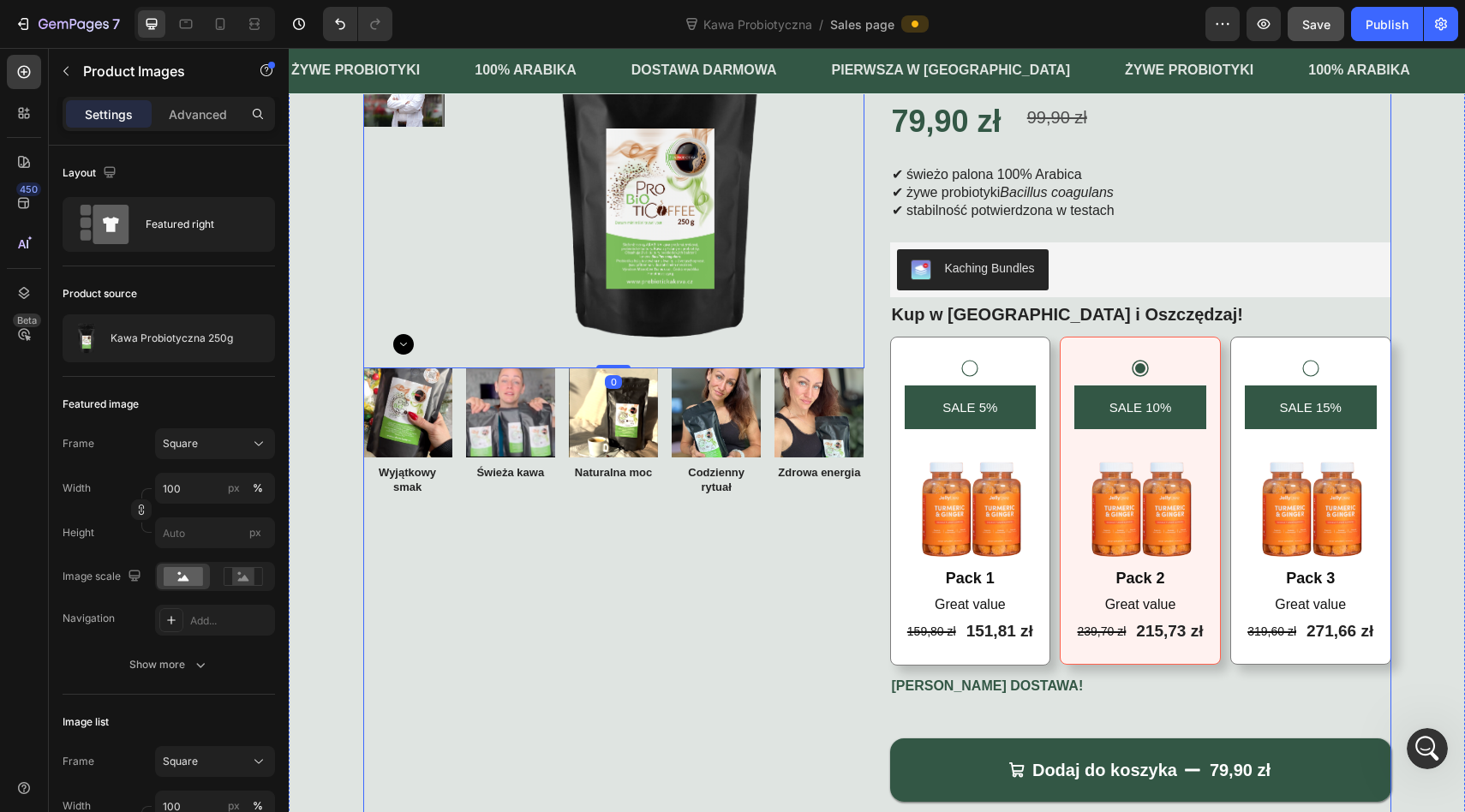
click at [824, 547] on div "Image Wyjątkowy smak Text Block Image Świeża kawa Text Block Image Naturalna mo…" at bounding box center [613, 460] width 501 height 184
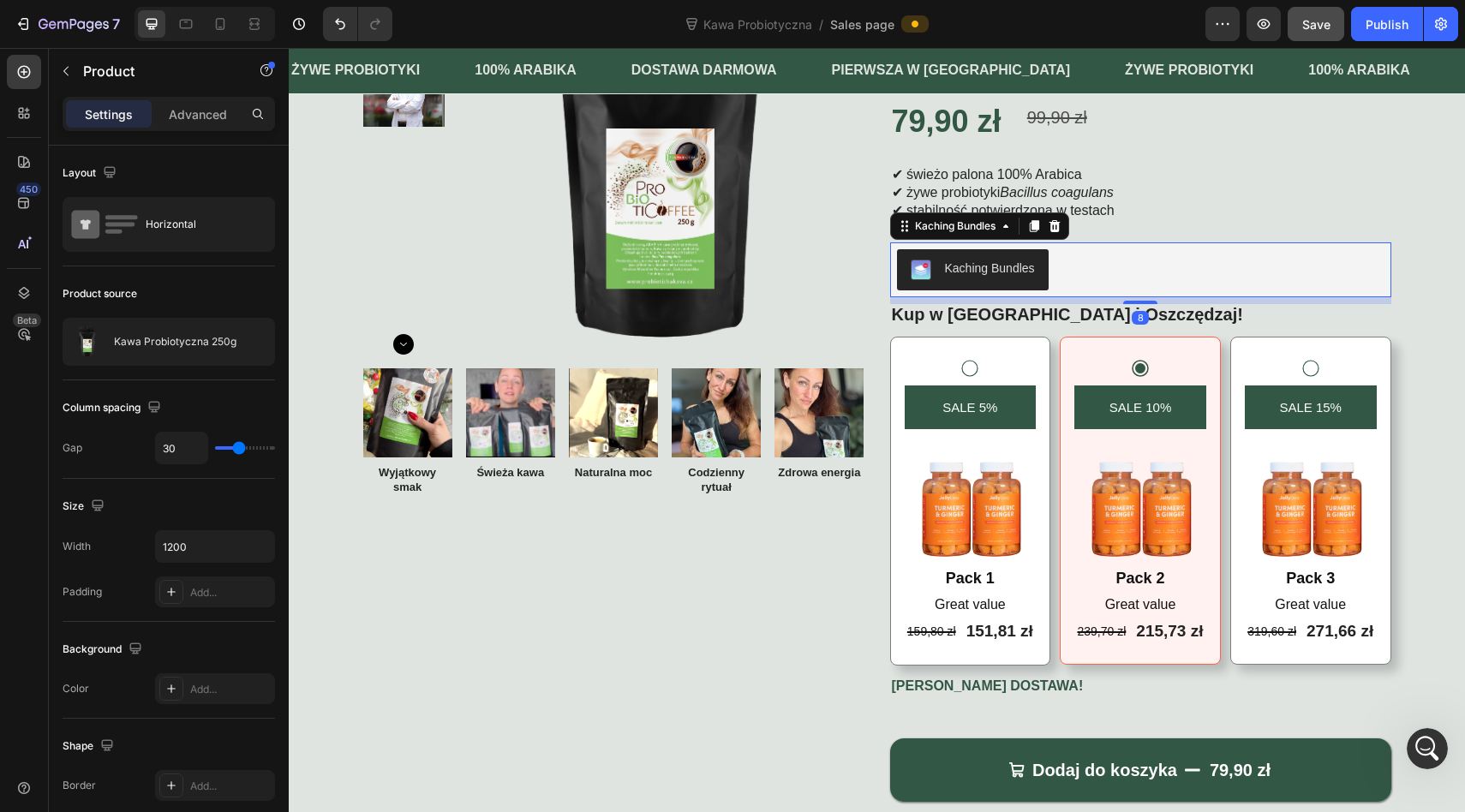
click at [1064, 252] on div "Kaching Bundles" at bounding box center [1140, 270] width 487 height 41
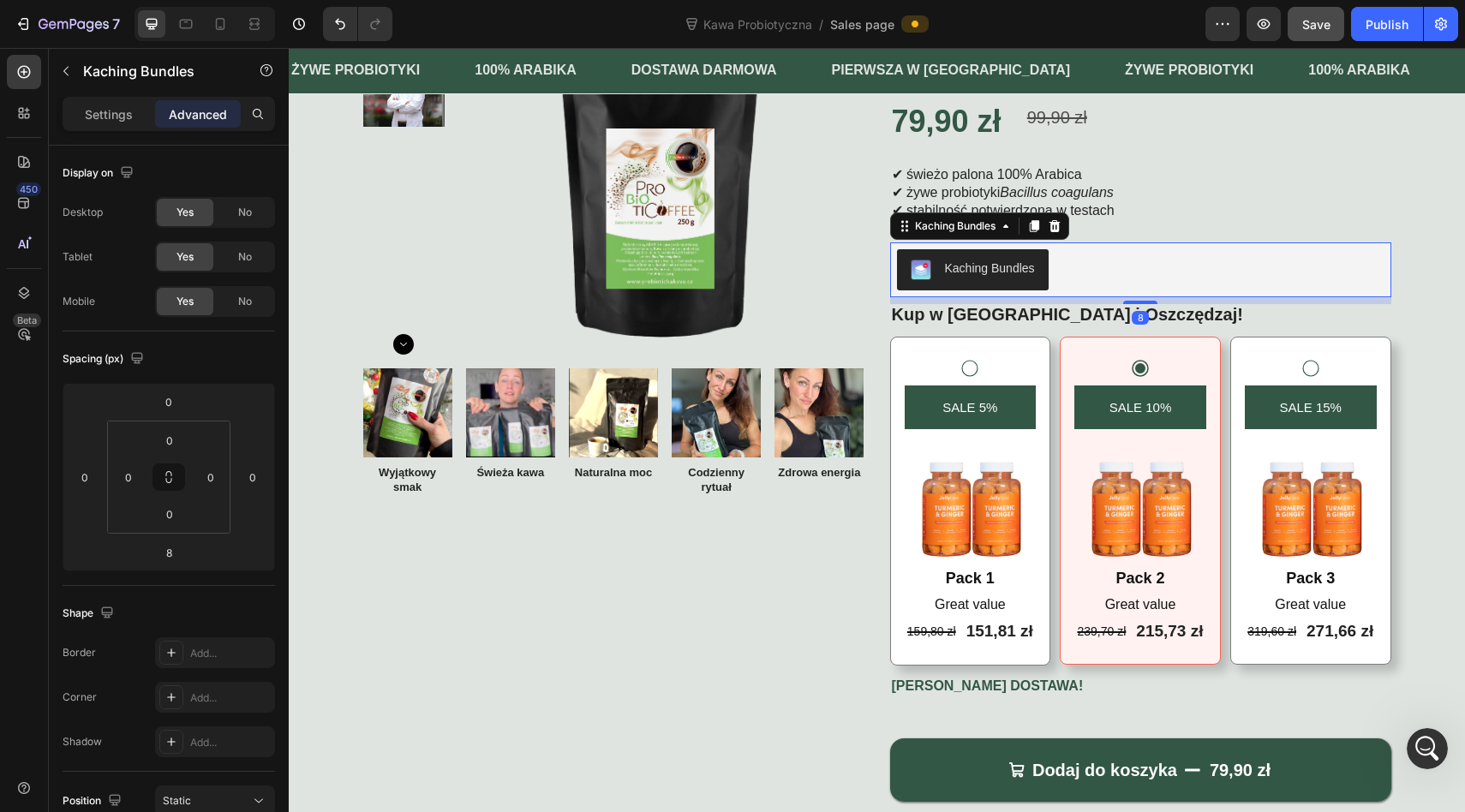
click at [991, 265] on div "Kaching Bundles" at bounding box center [989, 269] width 90 height 18
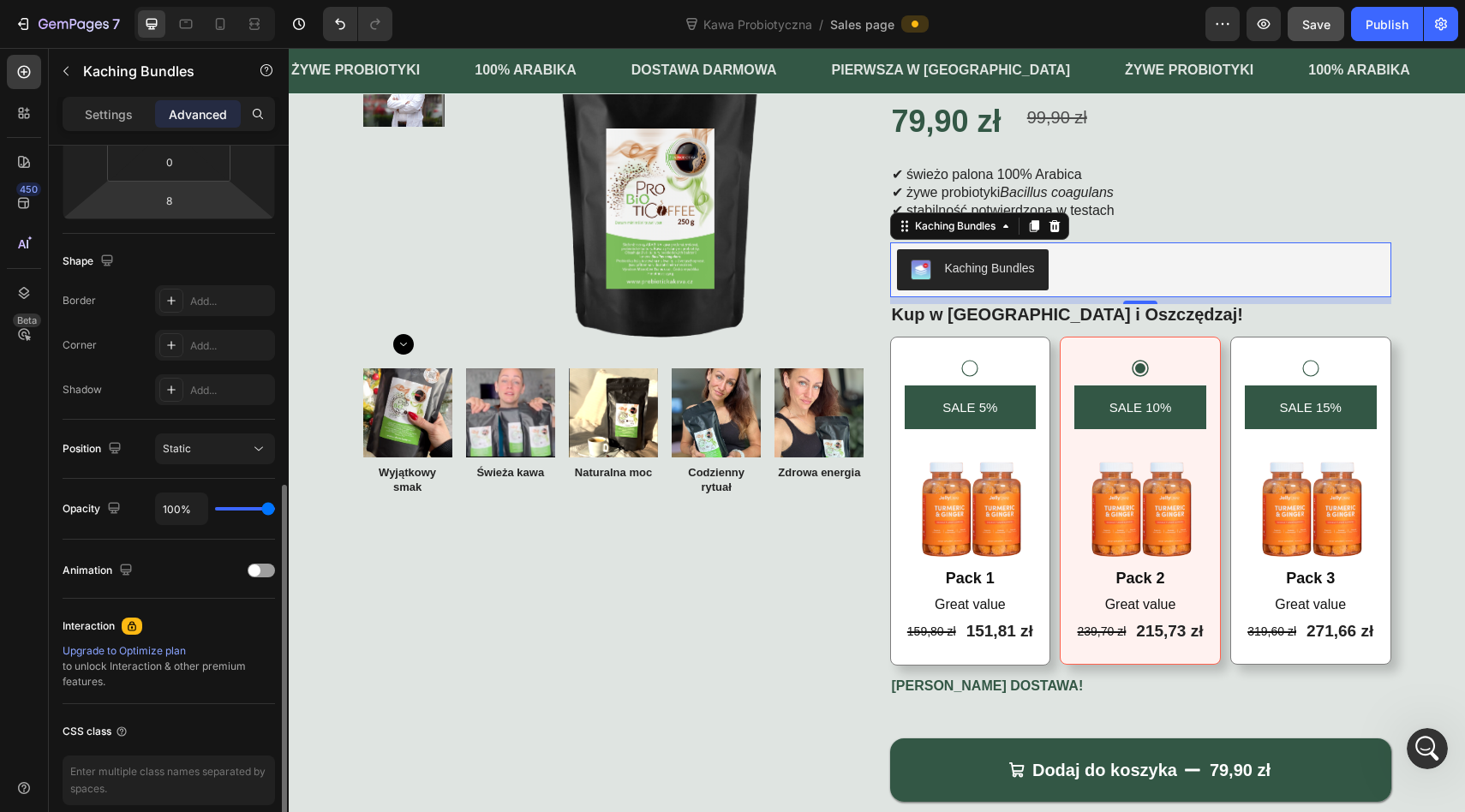
scroll to position [427, 0]
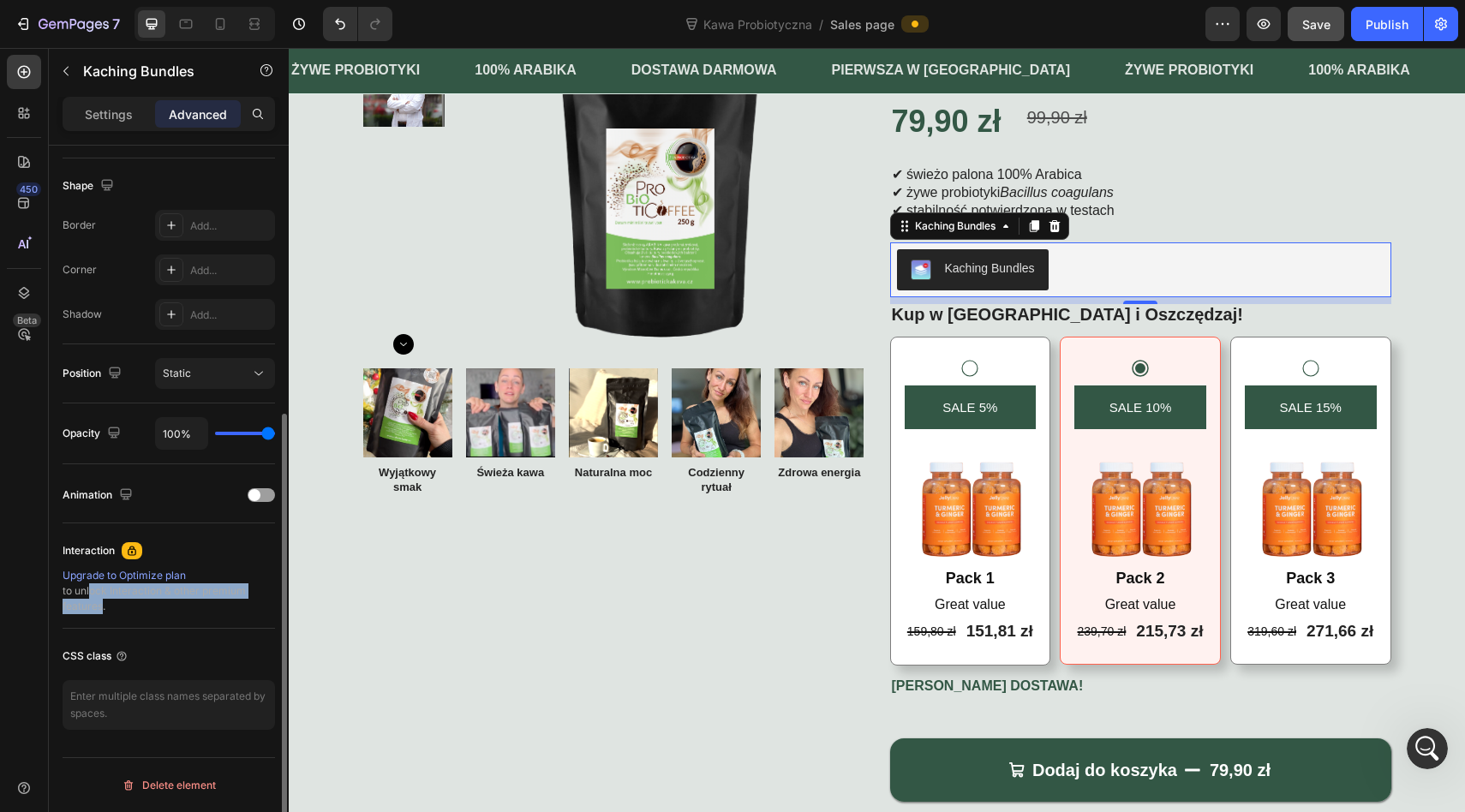
drag, startPoint x: 86, startPoint y: 590, endPoint x: 99, endPoint y: 600, distance: 16.4
click at [99, 600] on div "Upgrade to Optimize plan to unlock Interaction & other premium features." at bounding box center [168, 591] width 213 height 46
click at [86, 596] on div "Upgrade to Optimize plan to unlock Interaction & other premium features." at bounding box center [168, 591] width 213 height 46
click at [102, 577] on div "Upgrade to Optimize plan" at bounding box center [168, 576] width 213 height 16
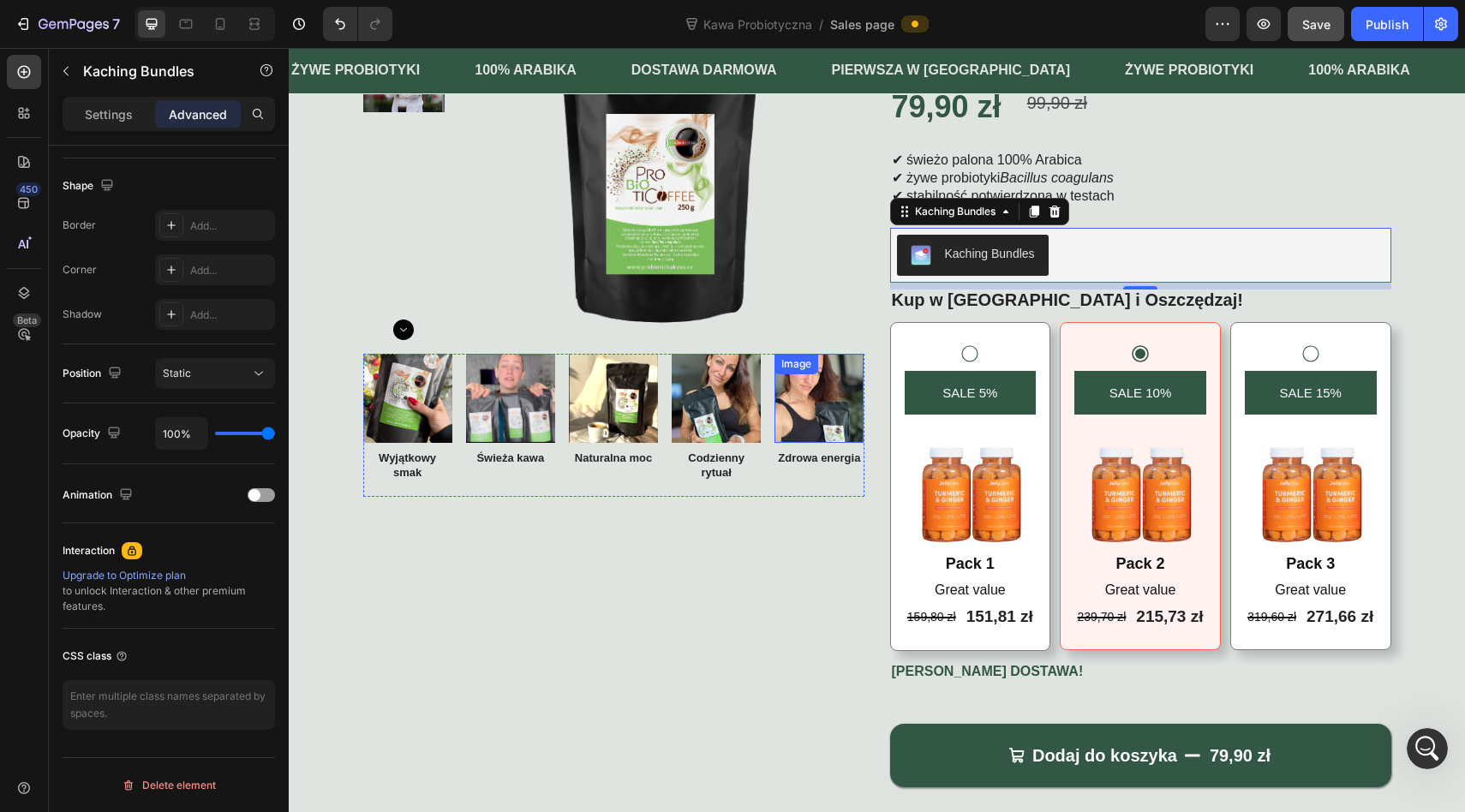
scroll to position [10009, 0]
click at [972, 346] on icon at bounding box center [970, 354] width 17 height 17
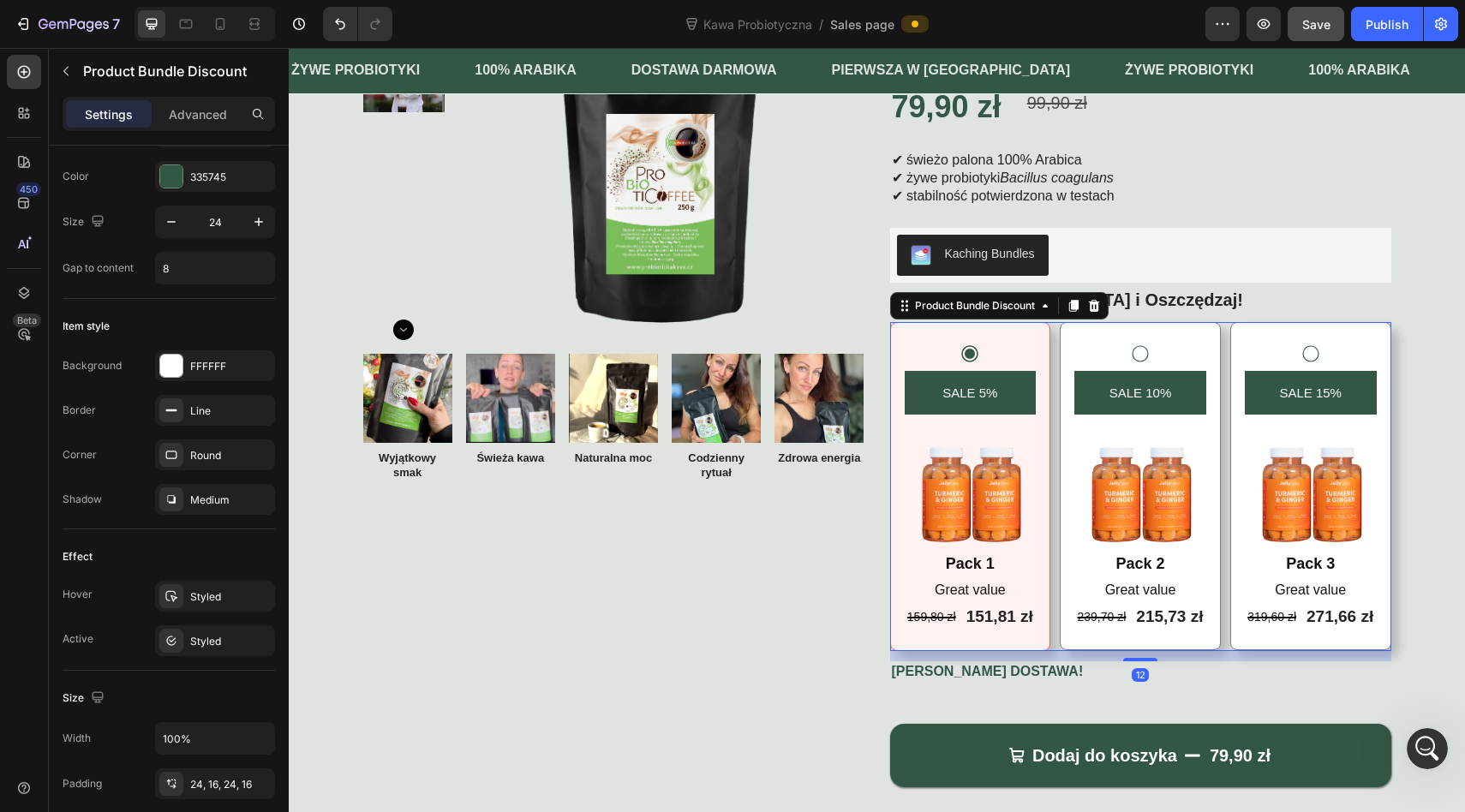
scroll to position [0, 0]
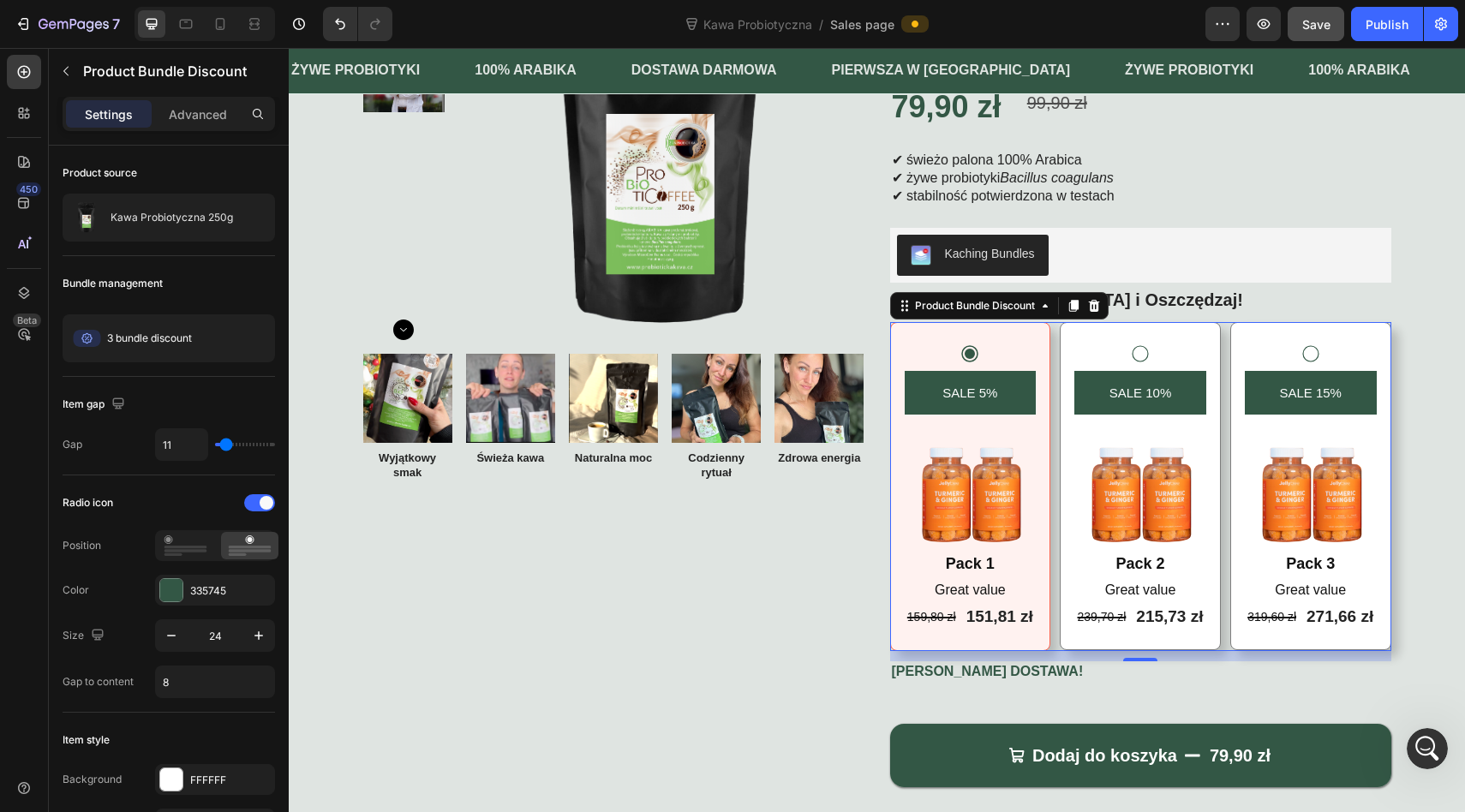
click at [1136, 349] on icon at bounding box center [1139, 353] width 20 height 20
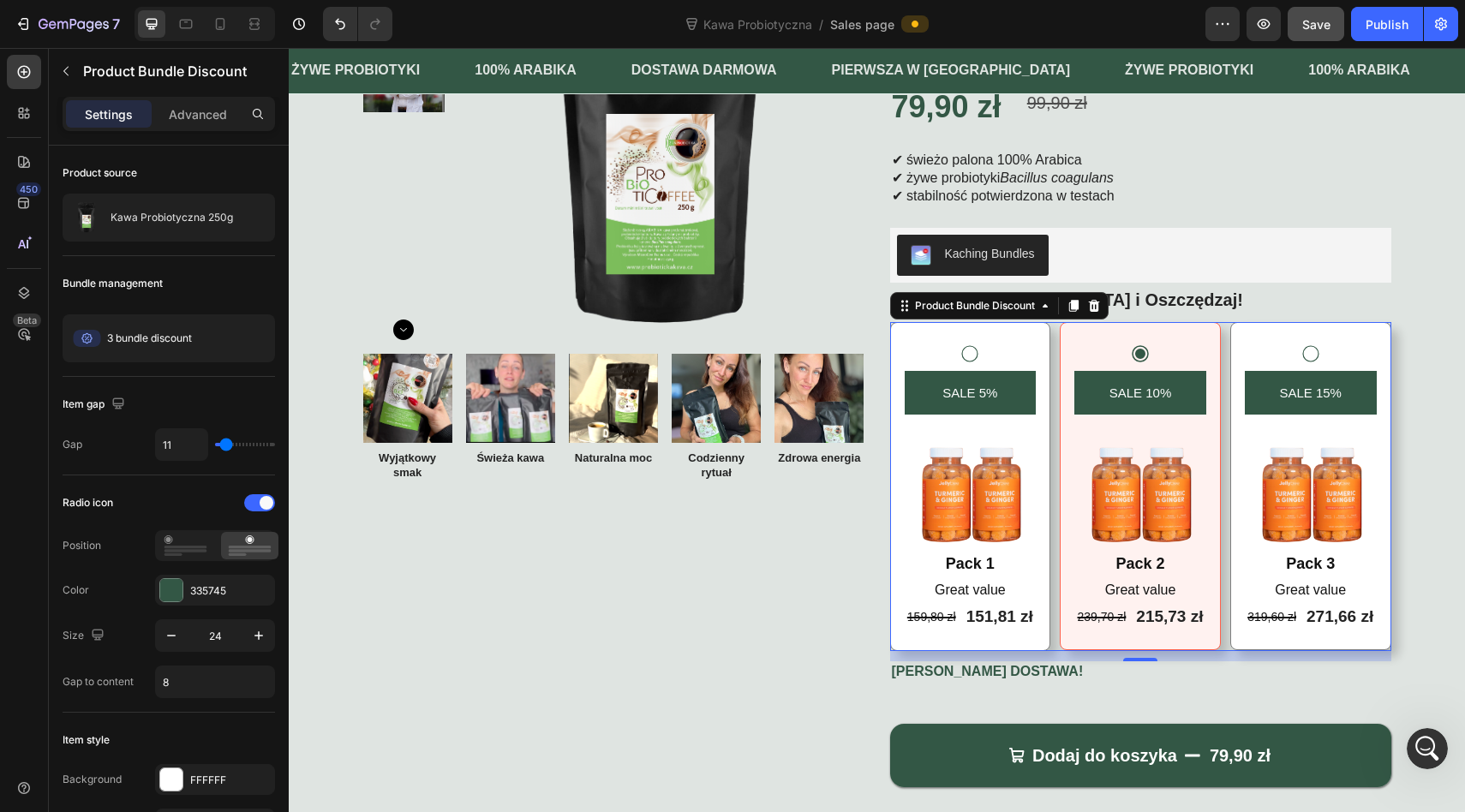
click at [1309, 357] on icon at bounding box center [1310, 353] width 20 height 20
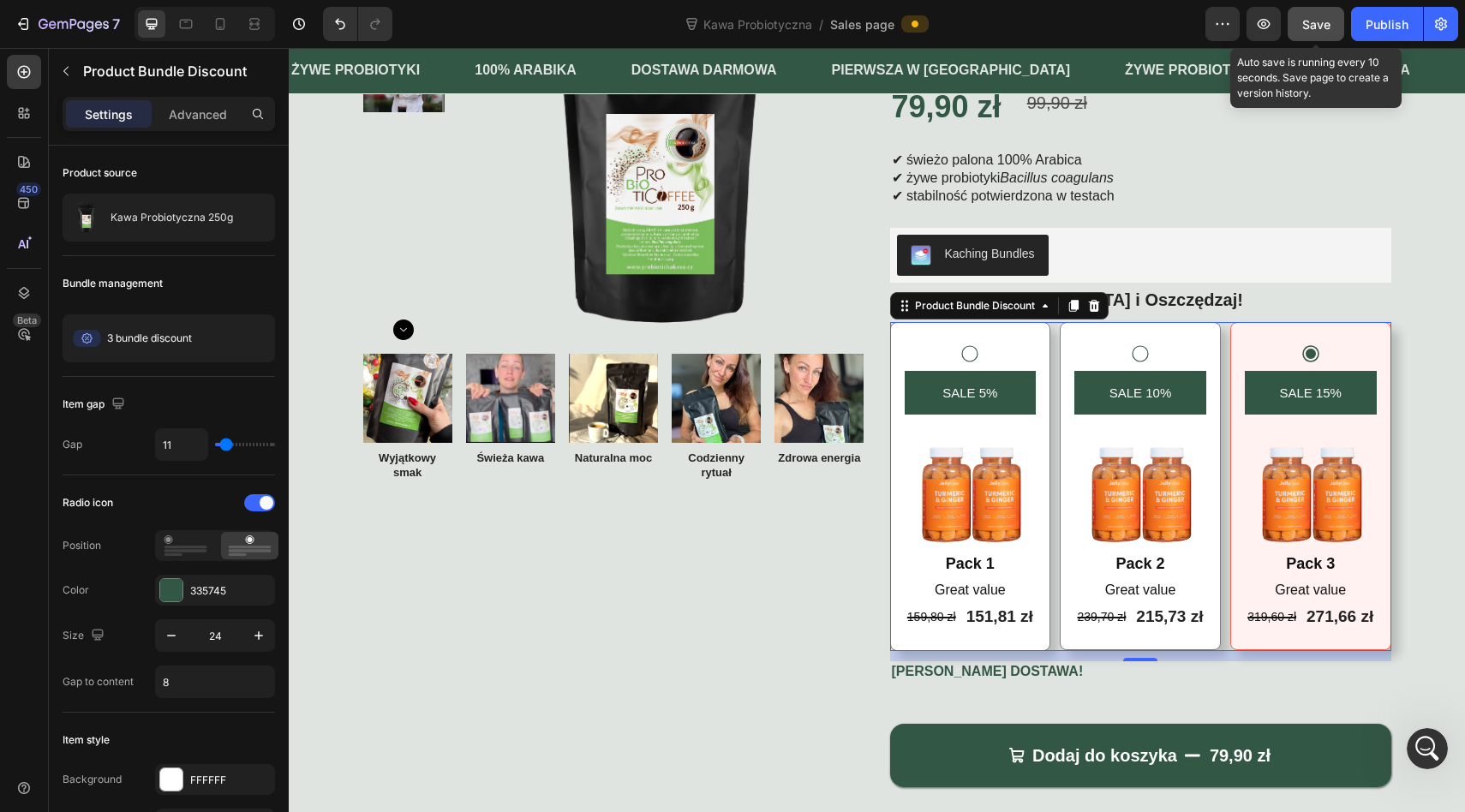
click at [1317, 29] on span "Save" at bounding box center [1316, 24] width 28 height 15
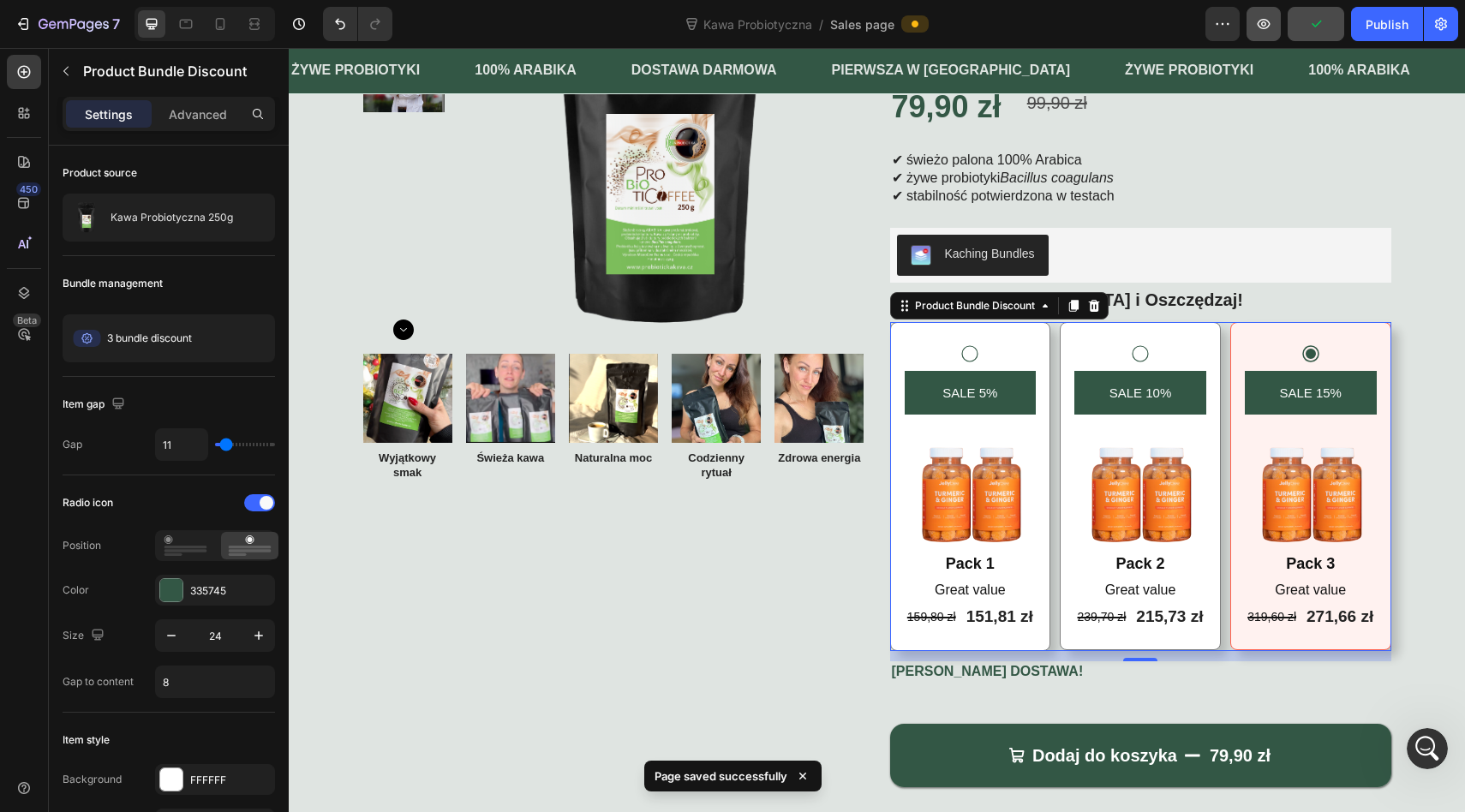
click at [1265, 24] on icon "button" at bounding box center [1264, 24] width 5 height 5
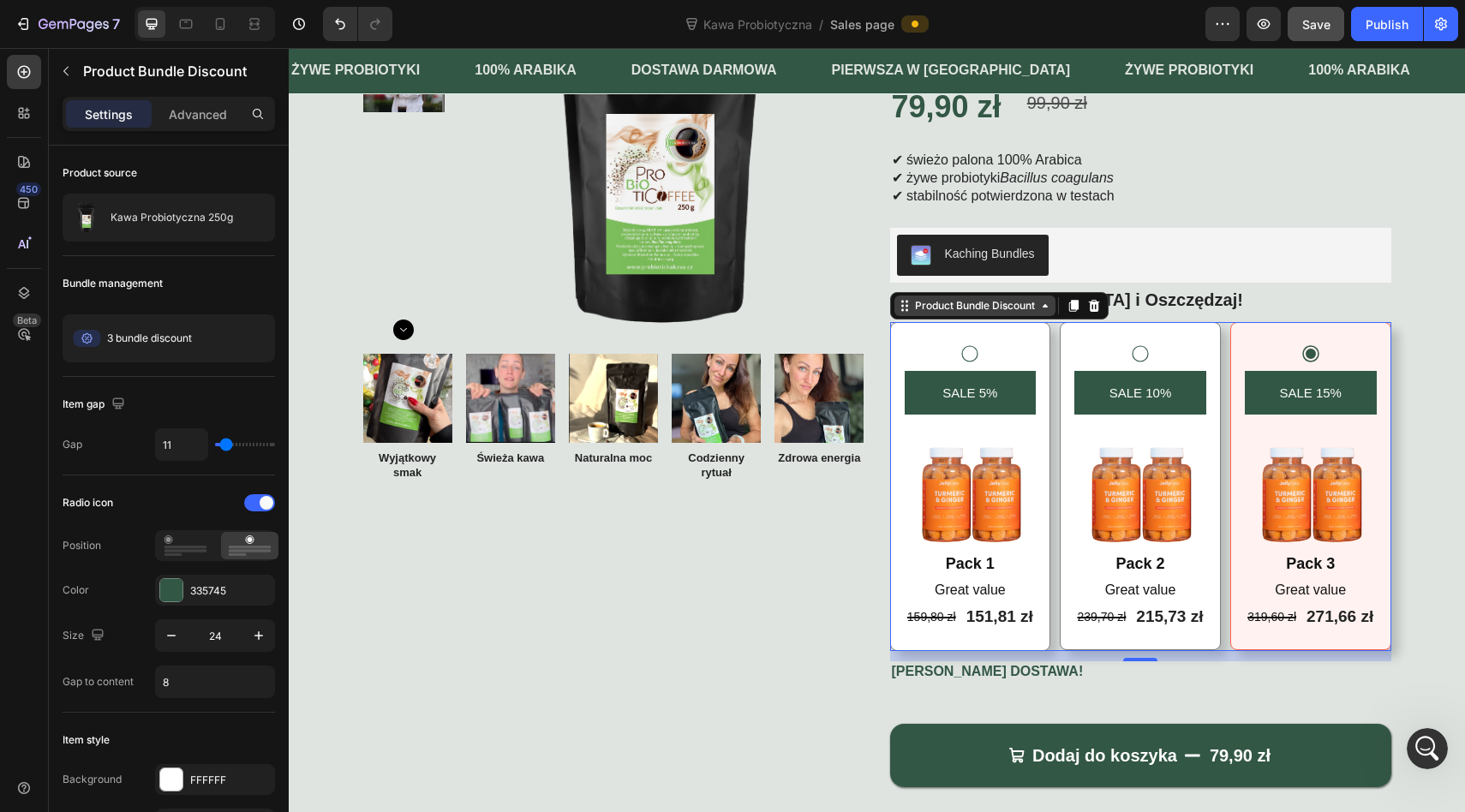
click at [992, 299] on div "Product Bundle Discount" at bounding box center [974, 306] width 127 height 16
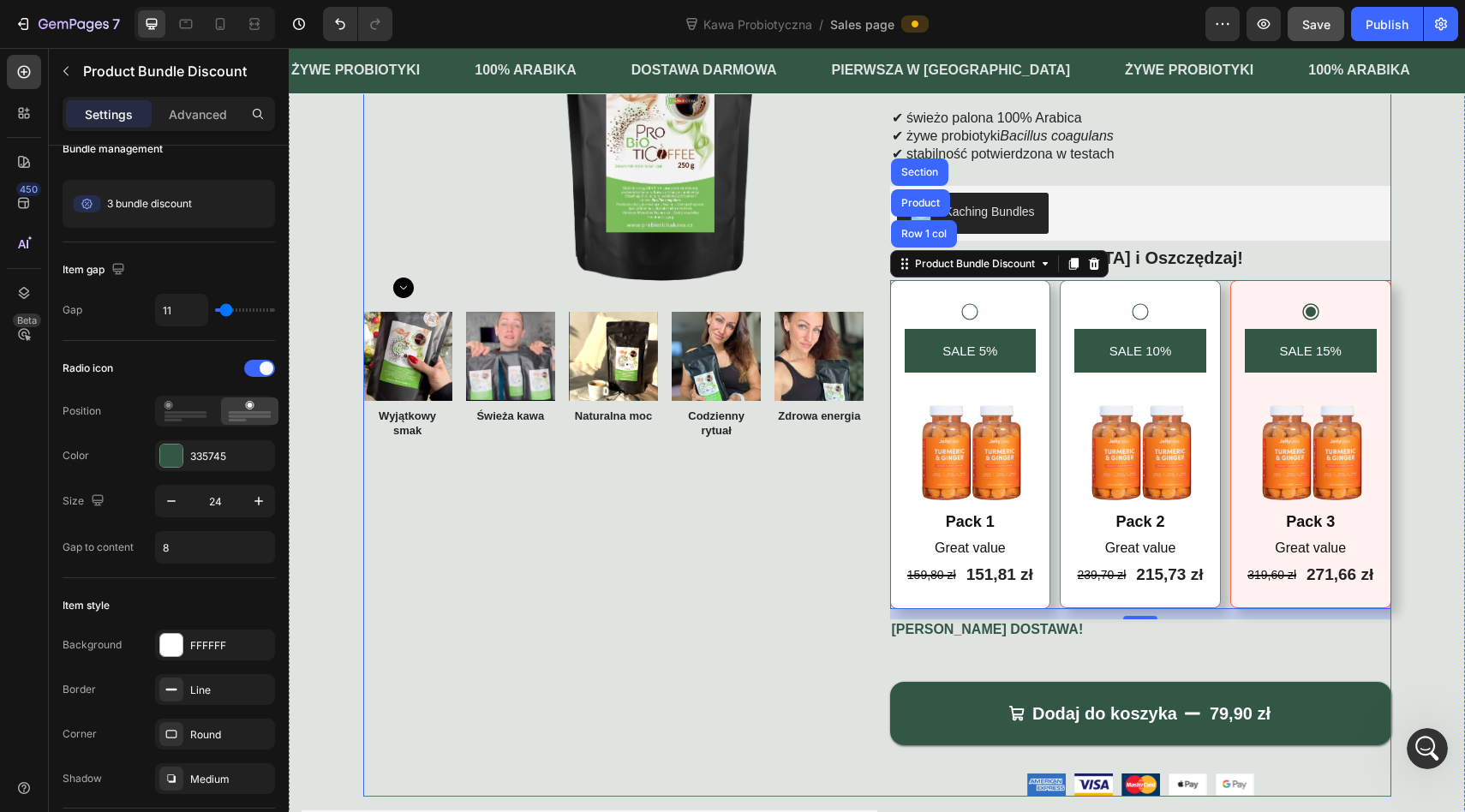
scroll to position [229, 0]
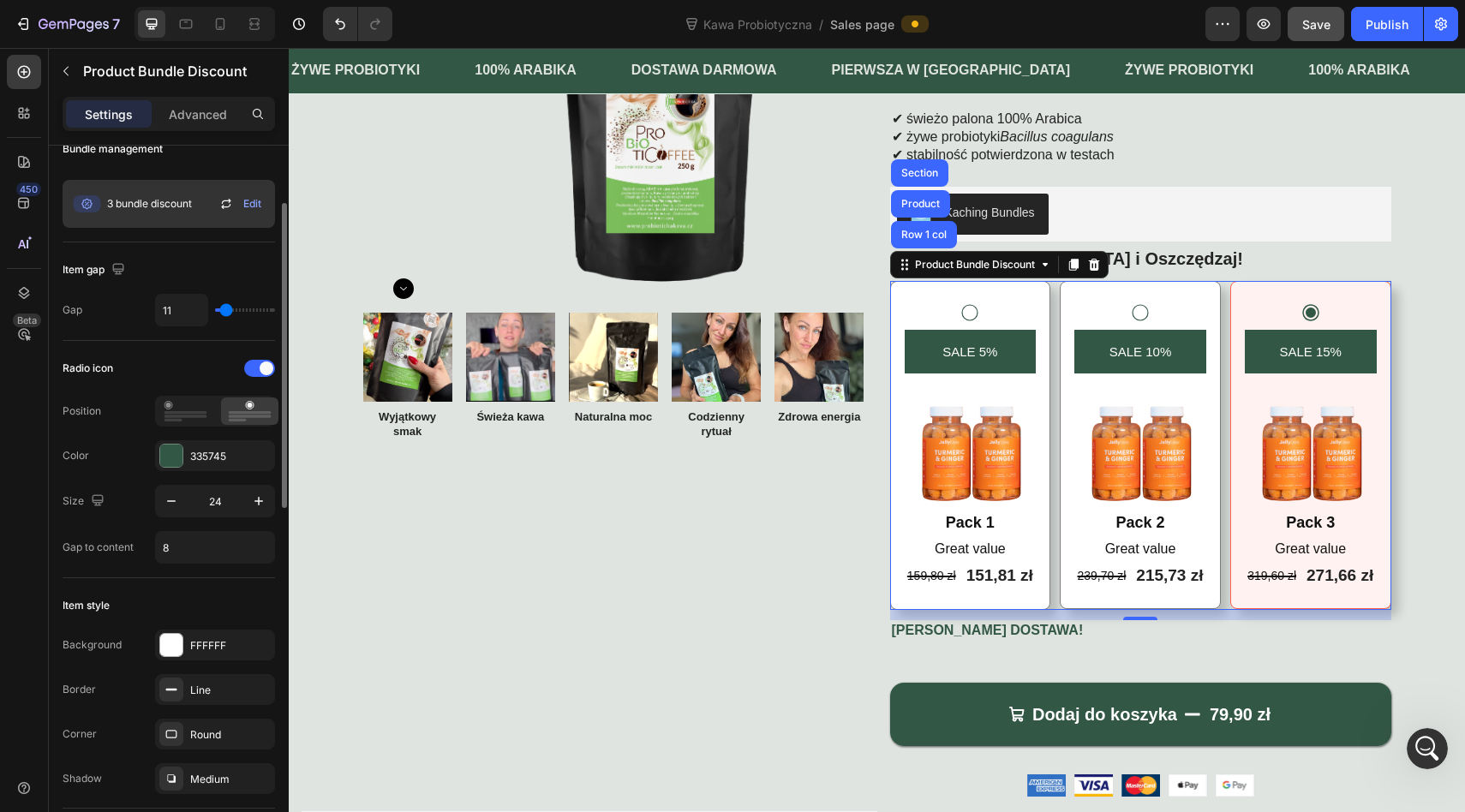
click at [254, 206] on span "Edit" at bounding box center [252, 204] width 18 height 16
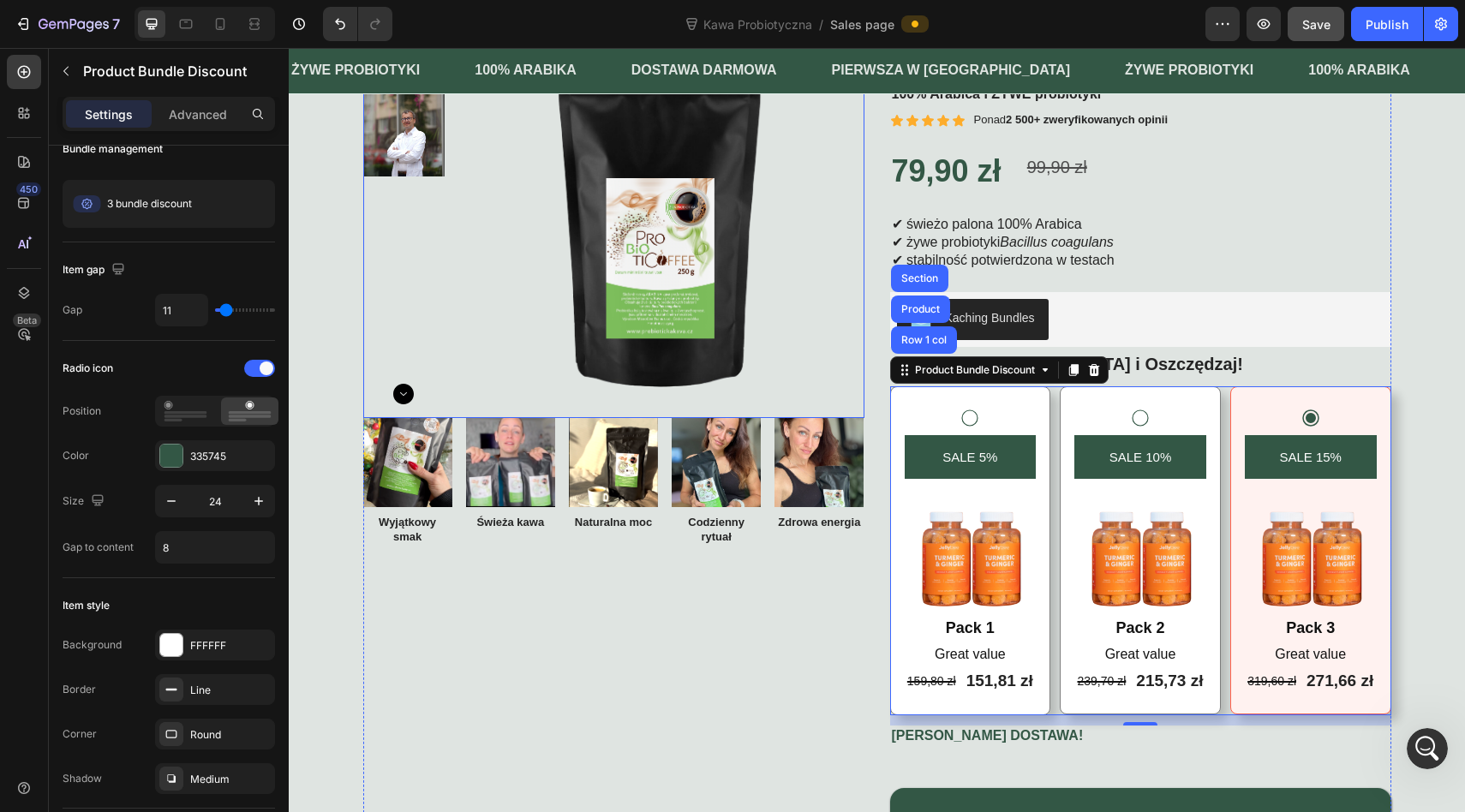
scroll to position [0, 0]
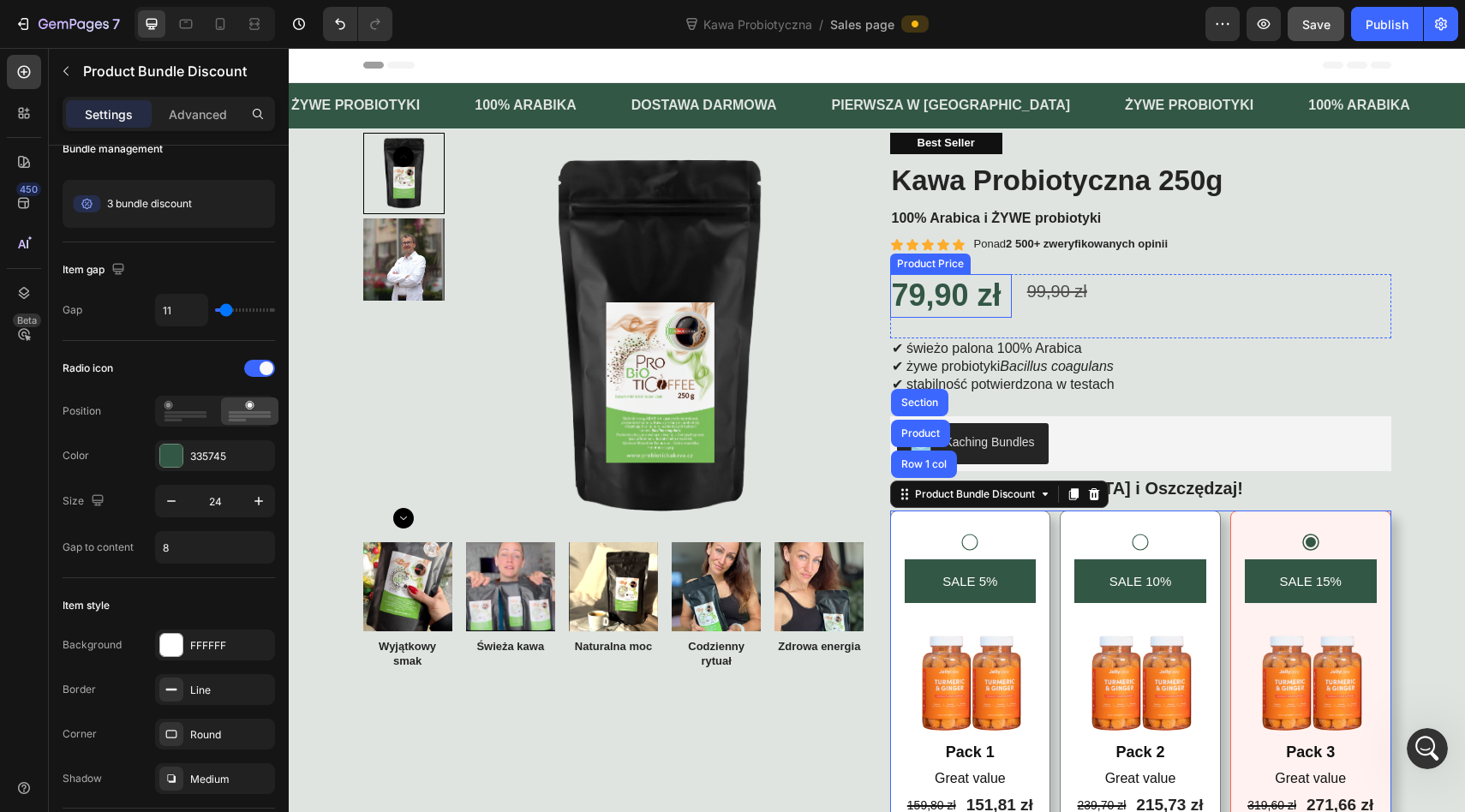
click at [957, 295] on div "79,90 zł" at bounding box center [950, 296] width 122 height 44
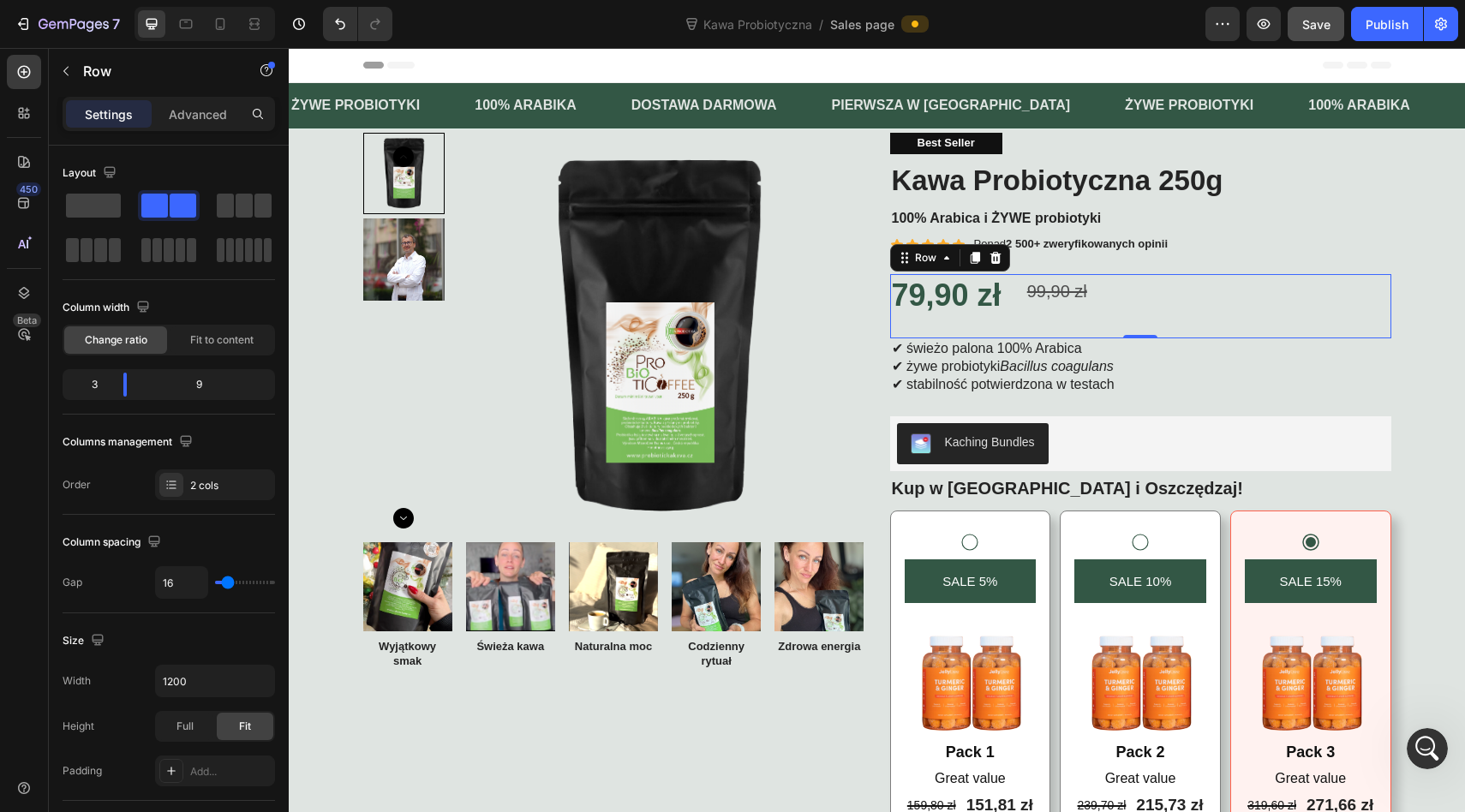
click at [1019, 297] on div "79,90 zł Product Price Product Price 99,90 zł Compare Price Compare Price Row 0" at bounding box center [1140, 305] width 501 height 64
type input "6"
type input "10"
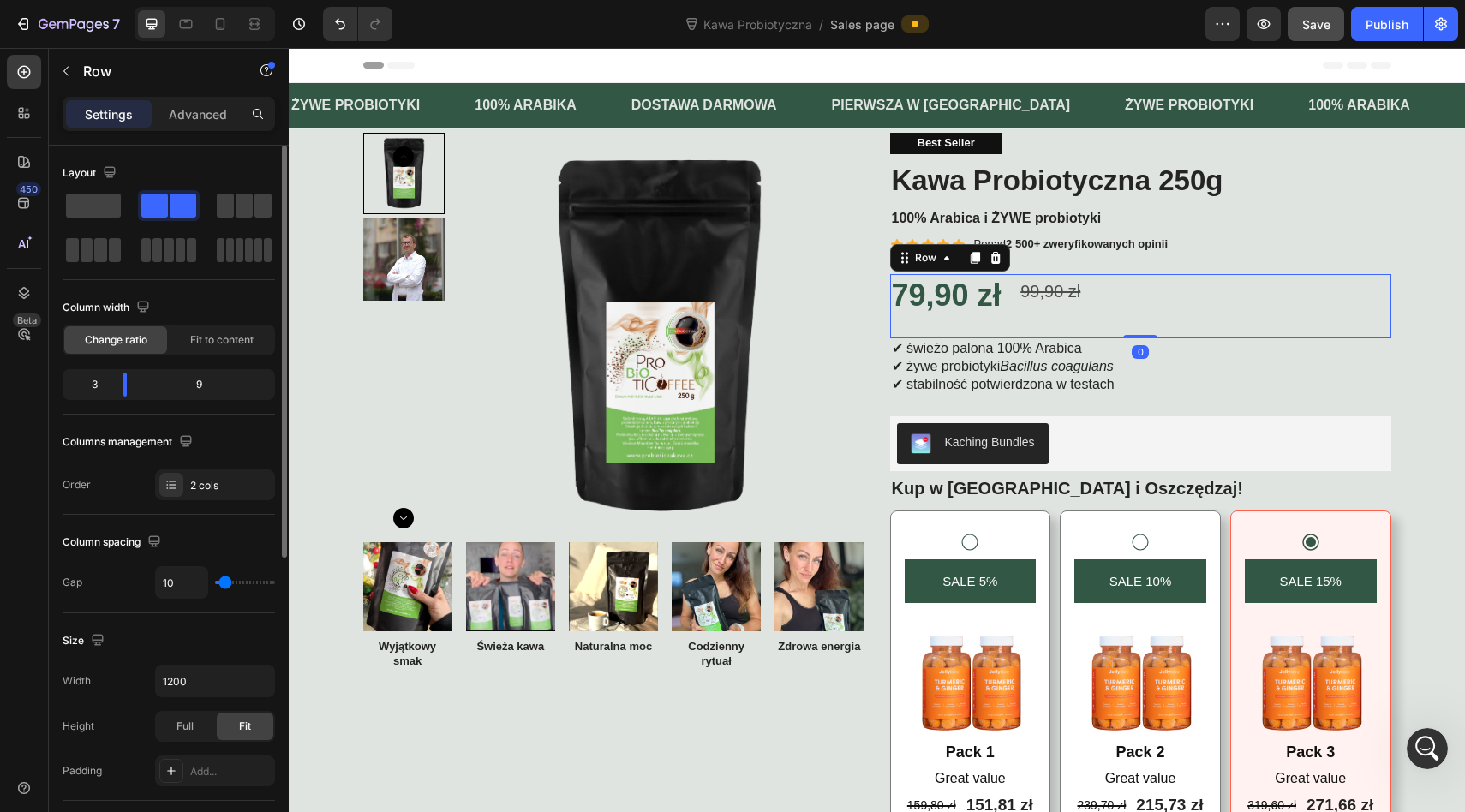
type input "13"
type input "16"
type input "19"
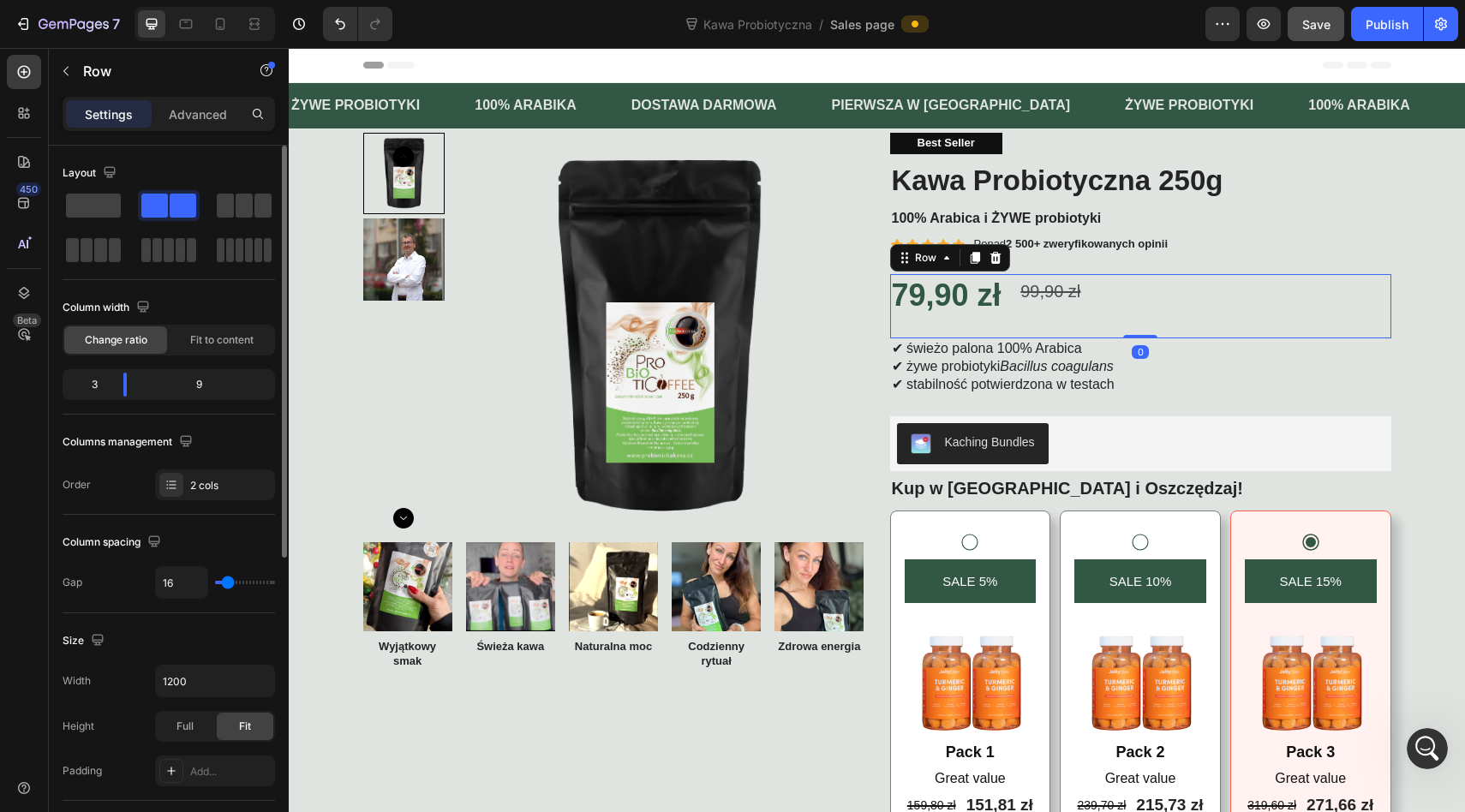
type input "19"
type input "23"
type input "25"
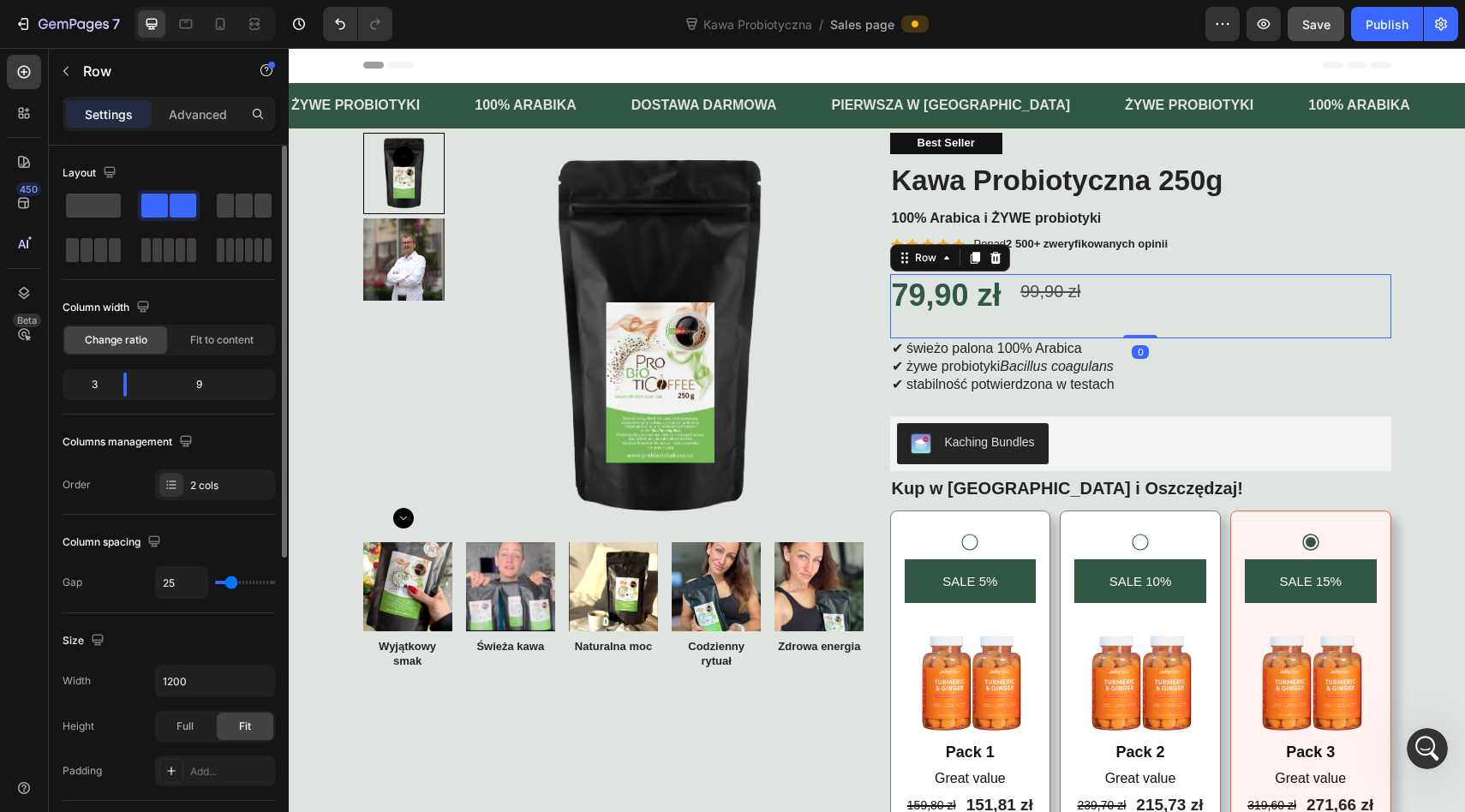
type input "27"
type input "30"
type input "32"
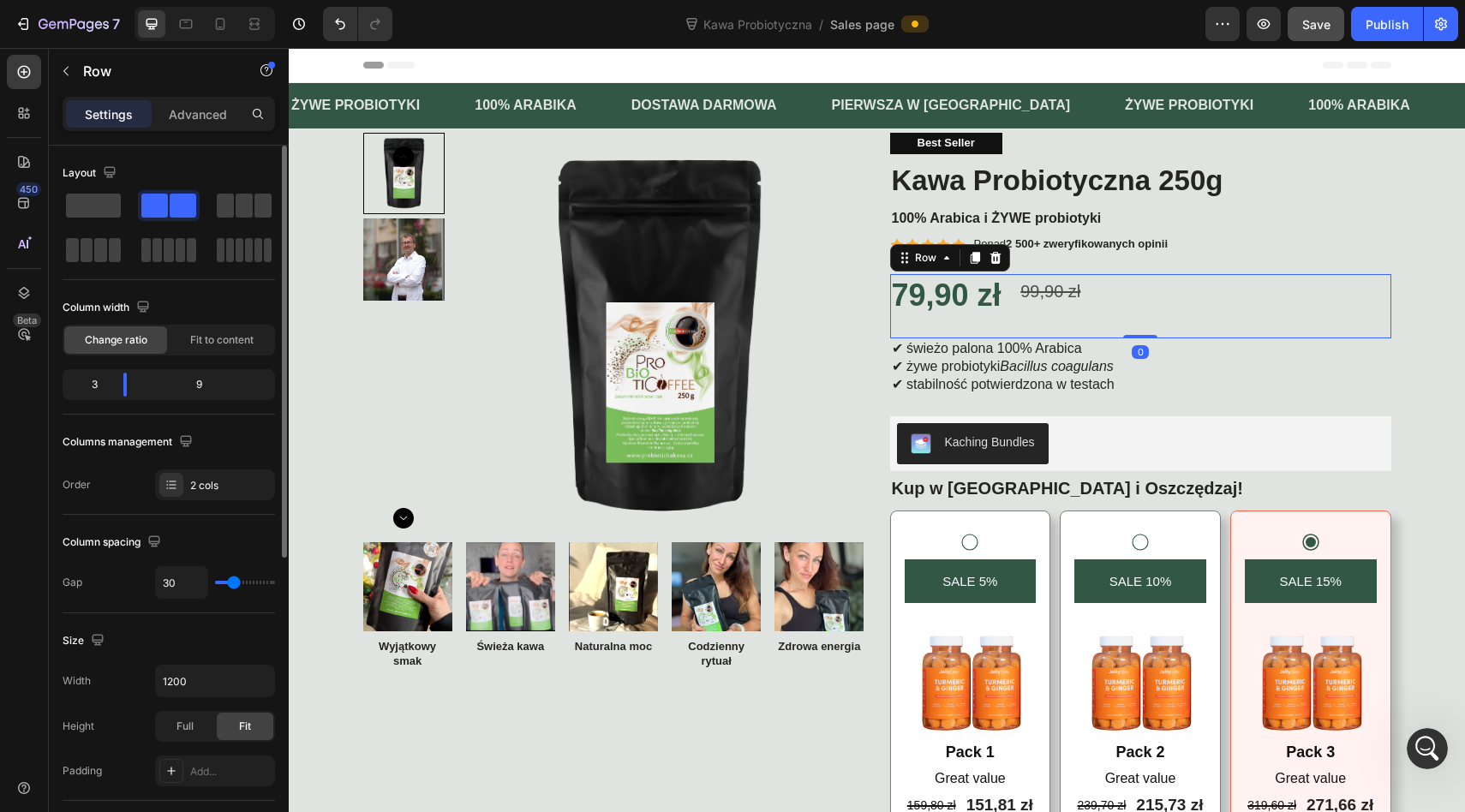
type input "32"
type input "33"
type input "35"
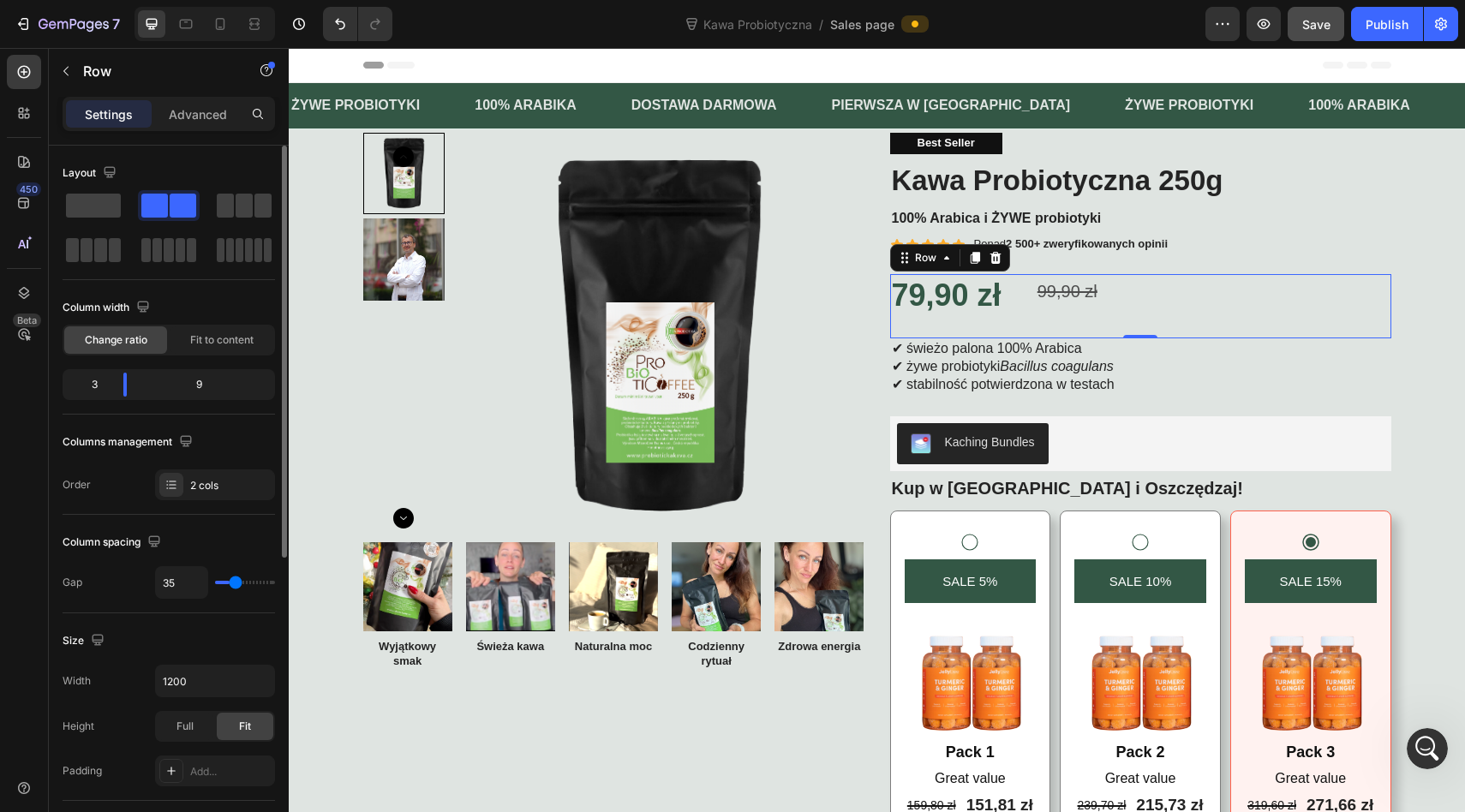
type input "37"
type input "39"
type input "41"
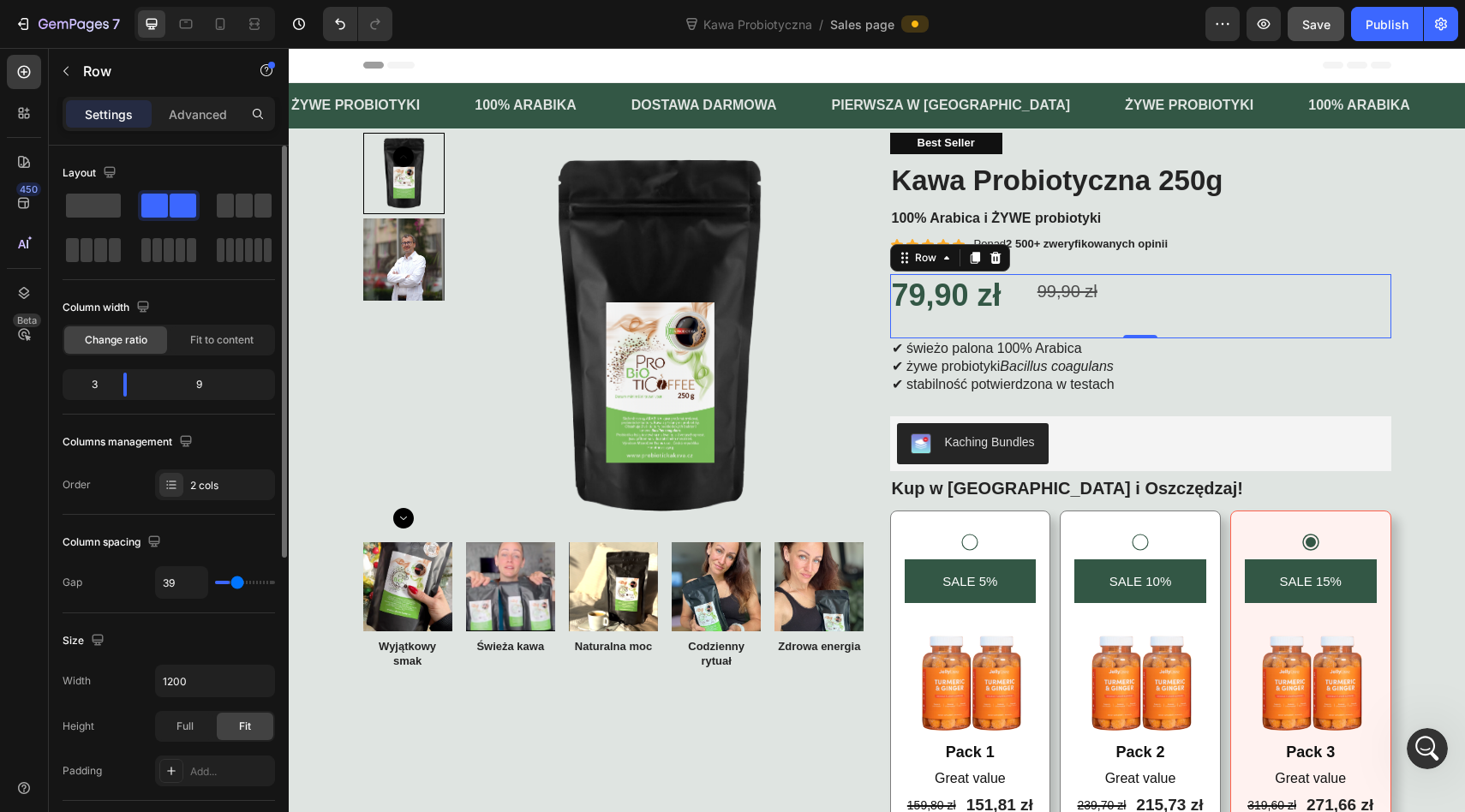
type input "41"
type input "42"
type input "45"
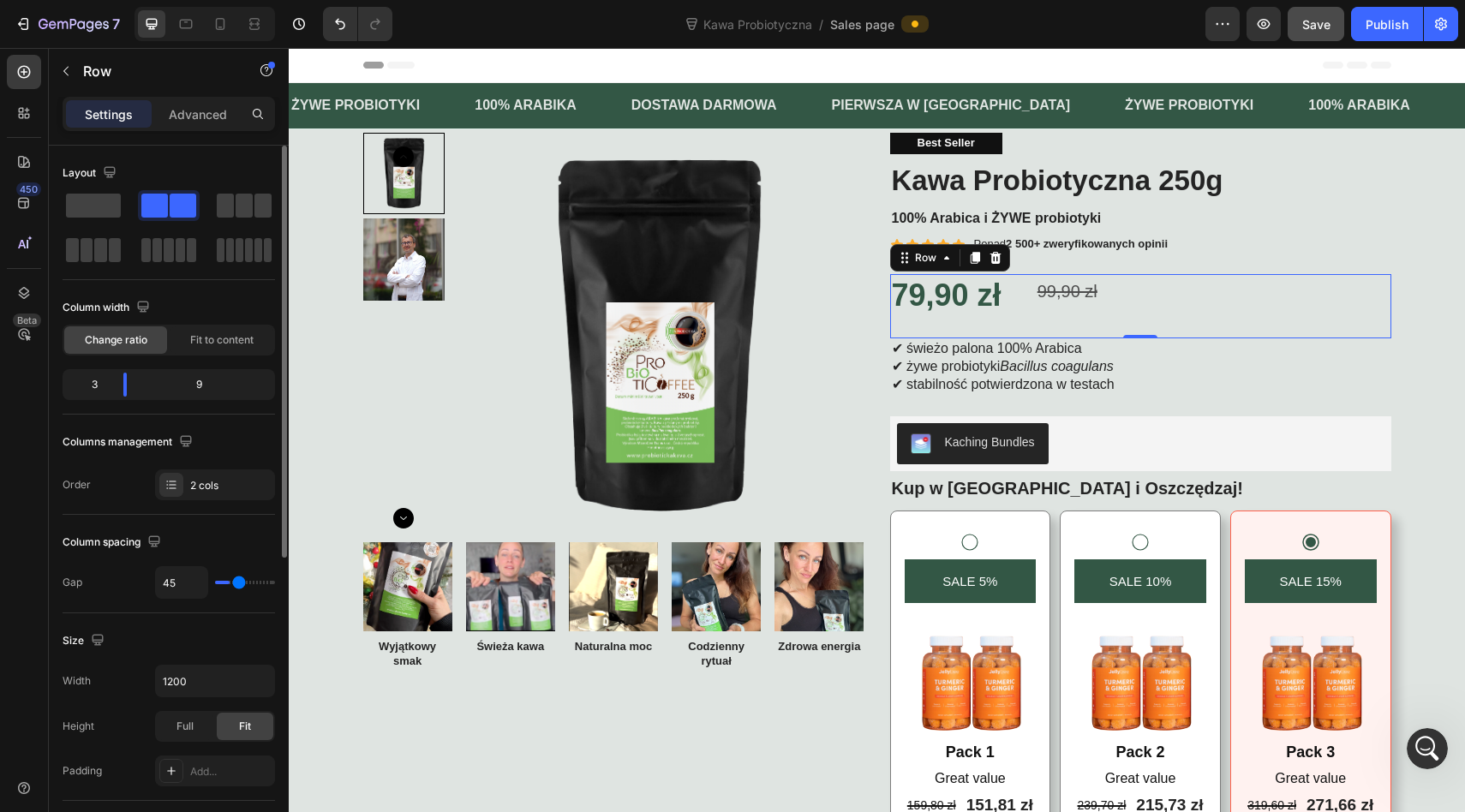
type input "46"
type input "47"
type input "49"
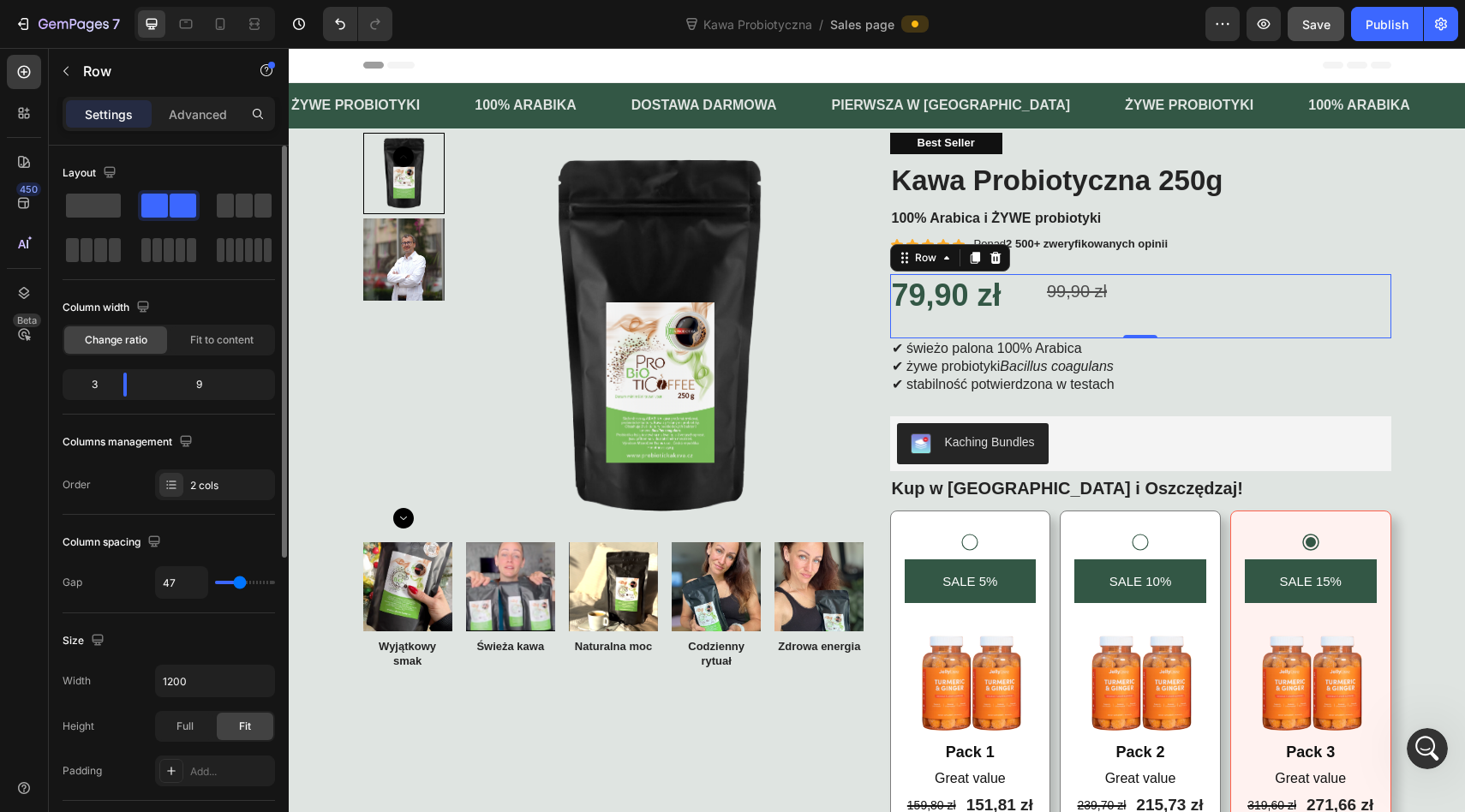
type input "49"
type input "54"
type input "56"
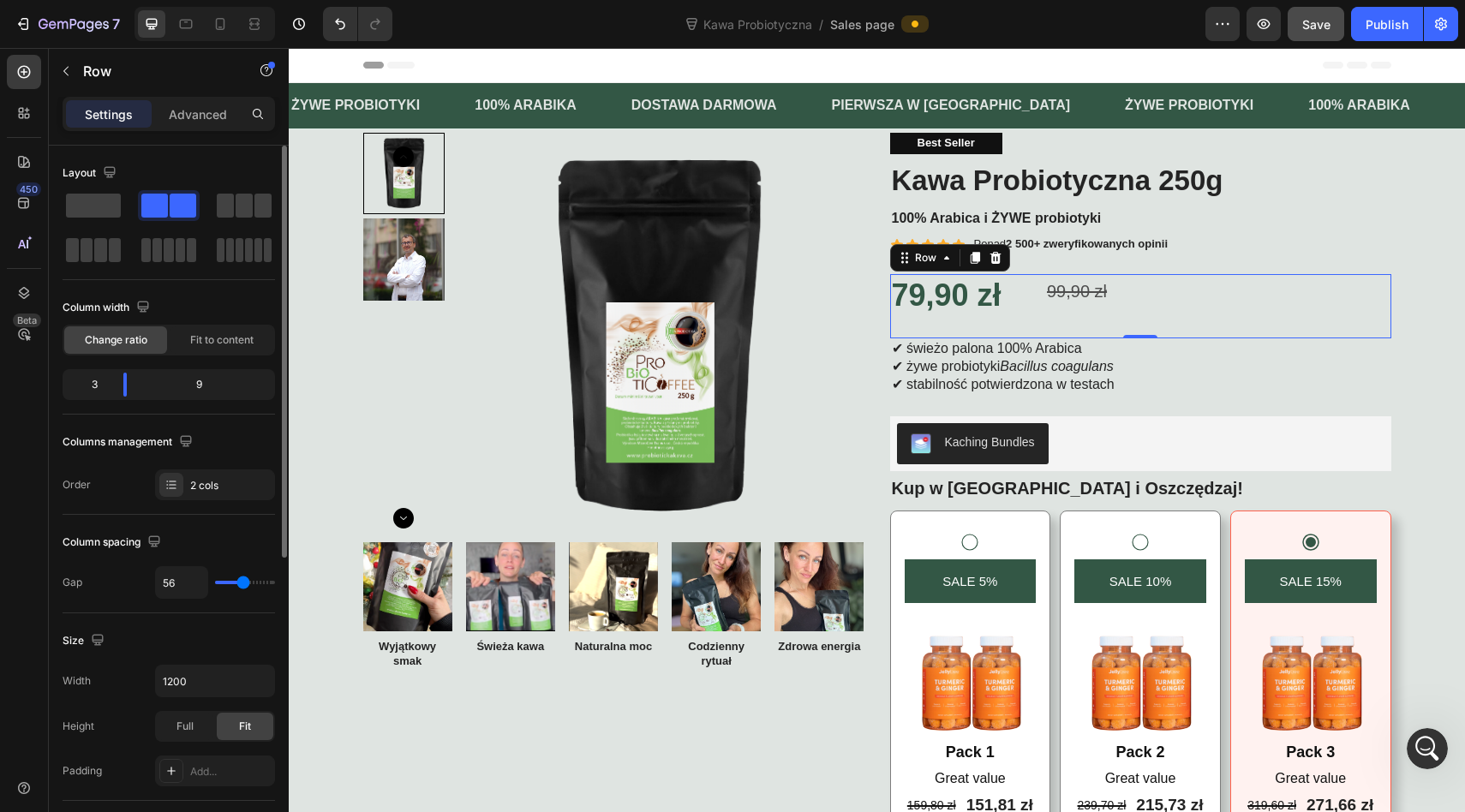
type input "58"
type input "59"
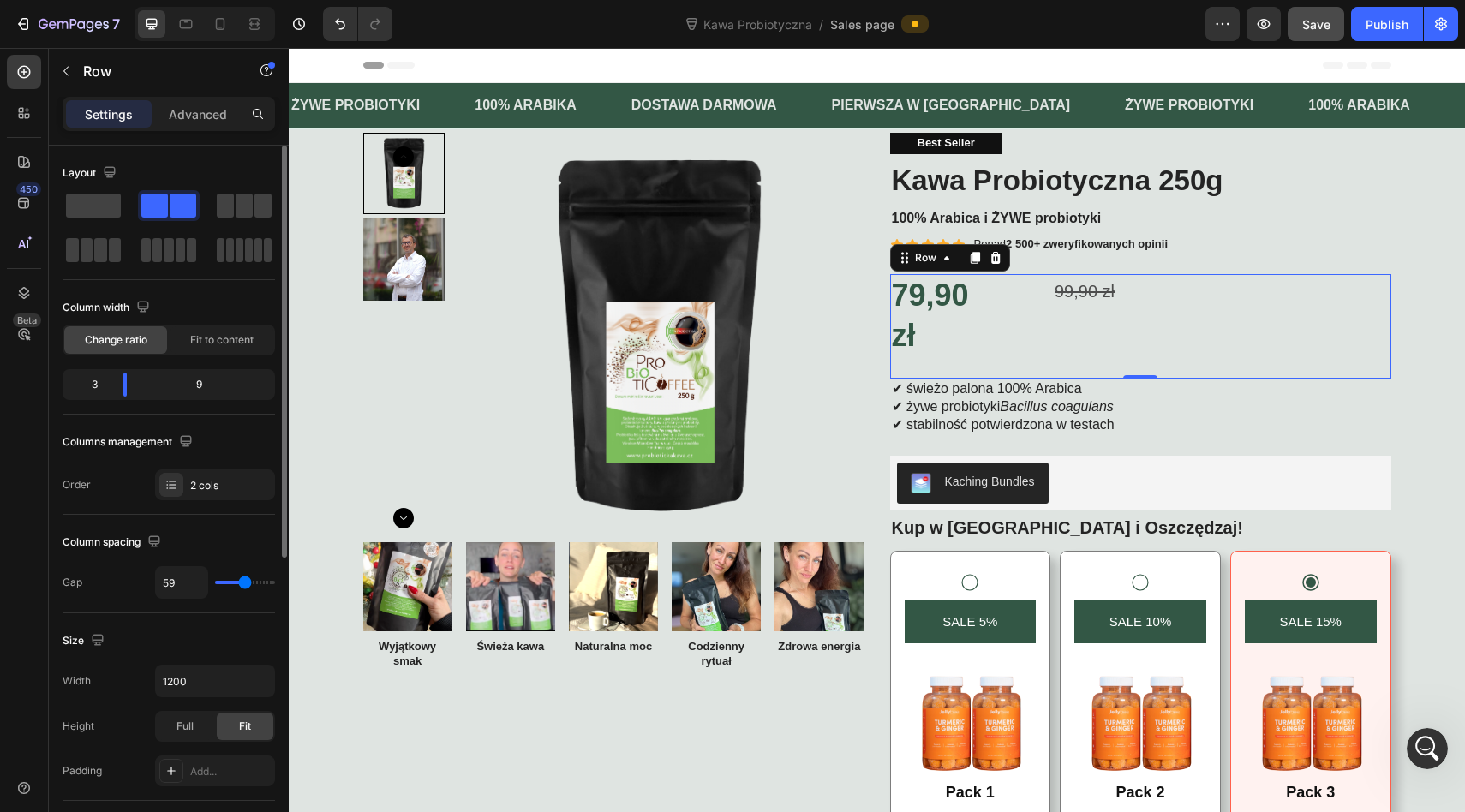
drag, startPoint x: 223, startPoint y: 579, endPoint x: 244, endPoint y: 579, distance: 21.0
type input "59"
click at [244, 581] on input "range" at bounding box center [245, 583] width 60 height 4
drag, startPoint x: 238, startPoint y: 591, endPoint x: 249, endPoint y: 591, distance: 11.0
click at [249, 591] on div "59" at bounding box center [214, 582] width 120 height 32
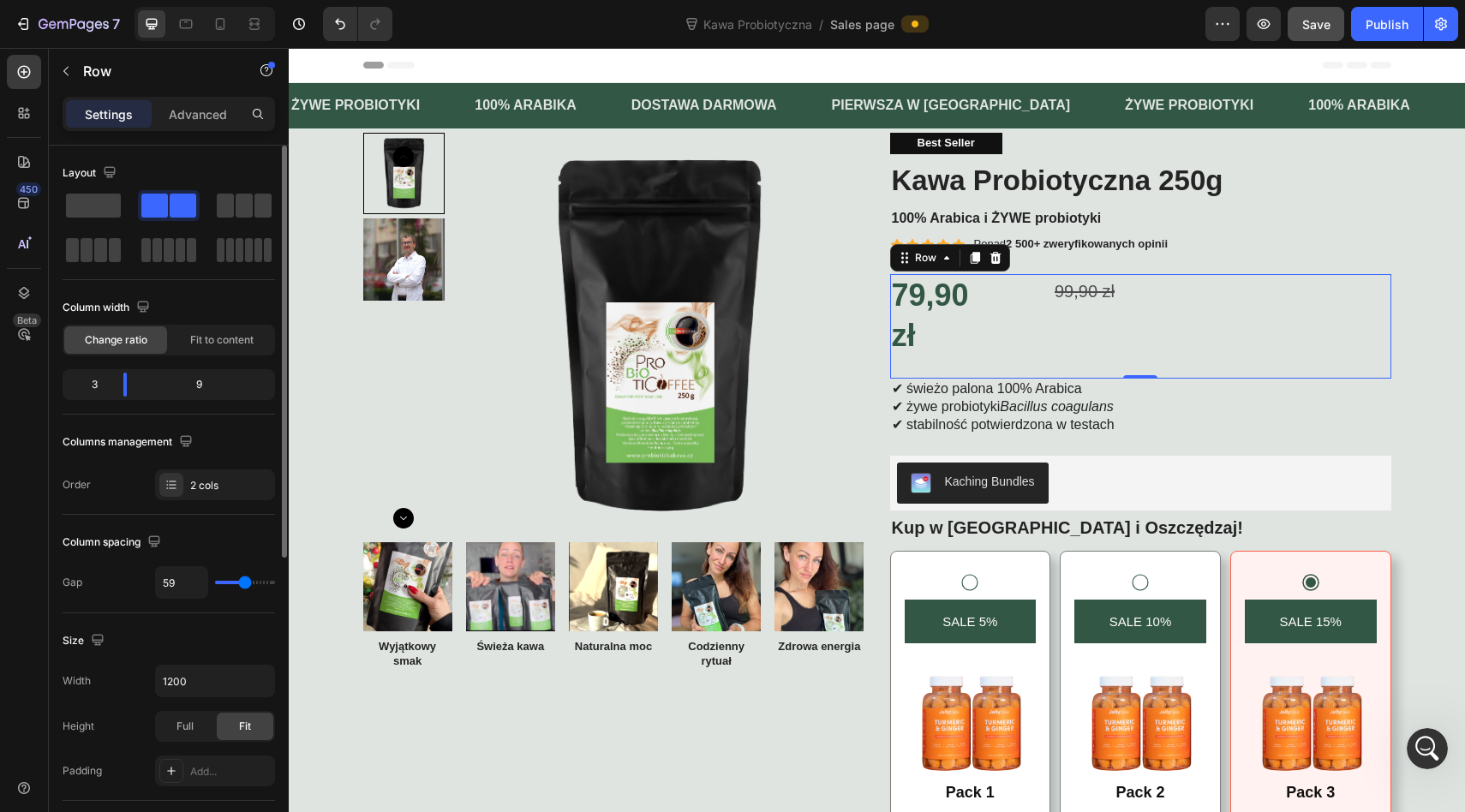
click at [252, 591] on div "59" at bounding box center [214, 582] width 120 height 32
type input "54"
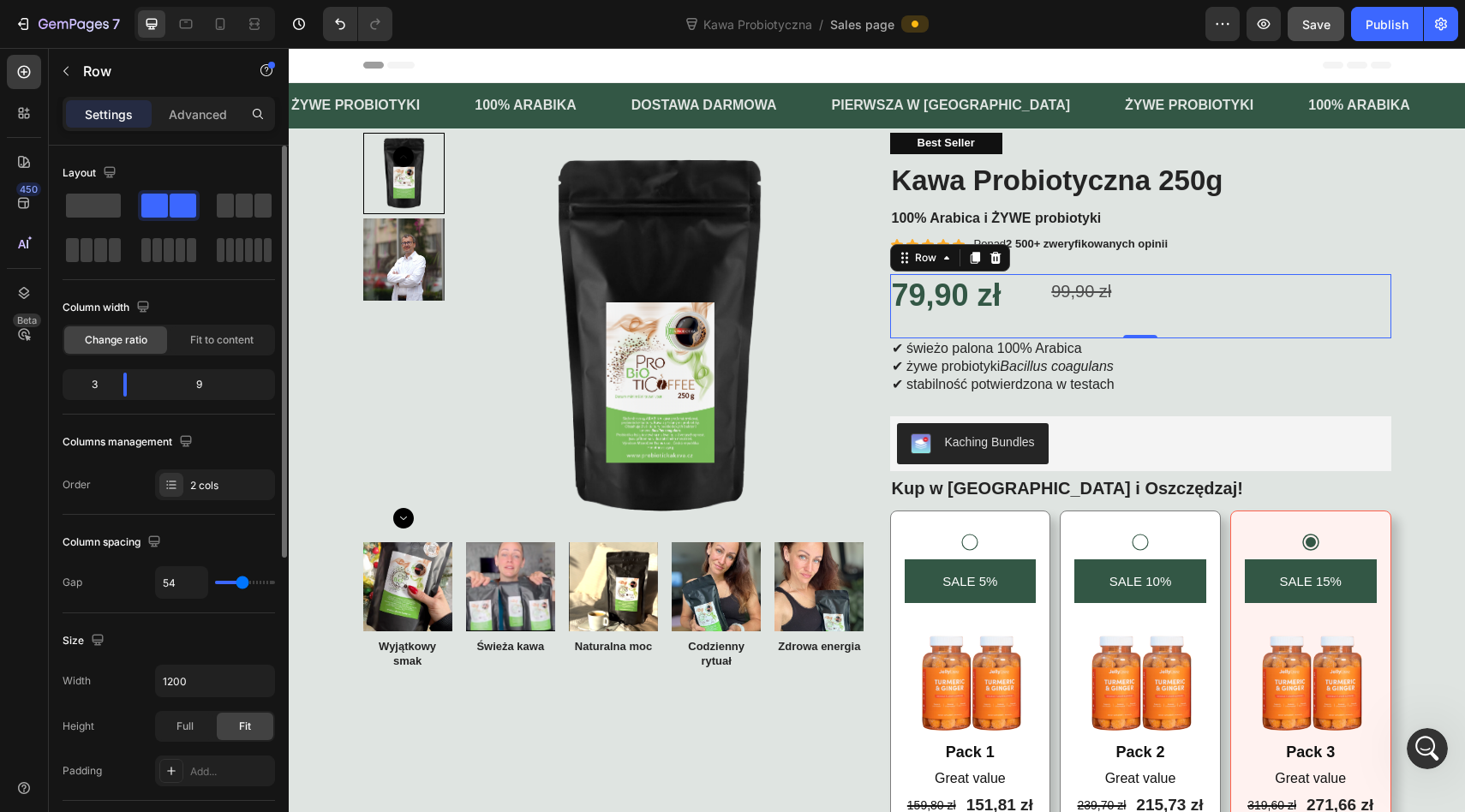
type input "56"
type input "60"
type input "66"
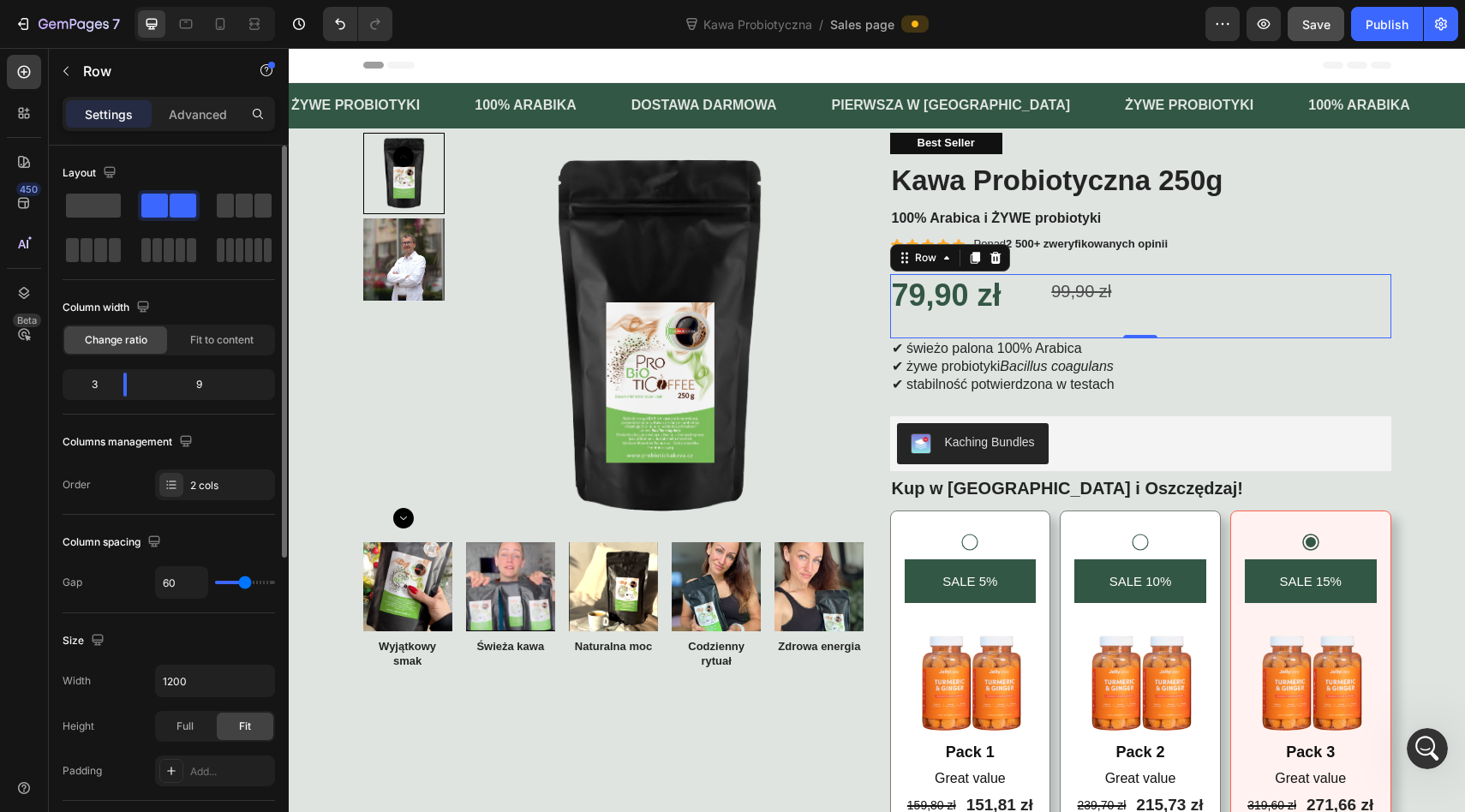
type input "66"
type input "70"
type input "74"
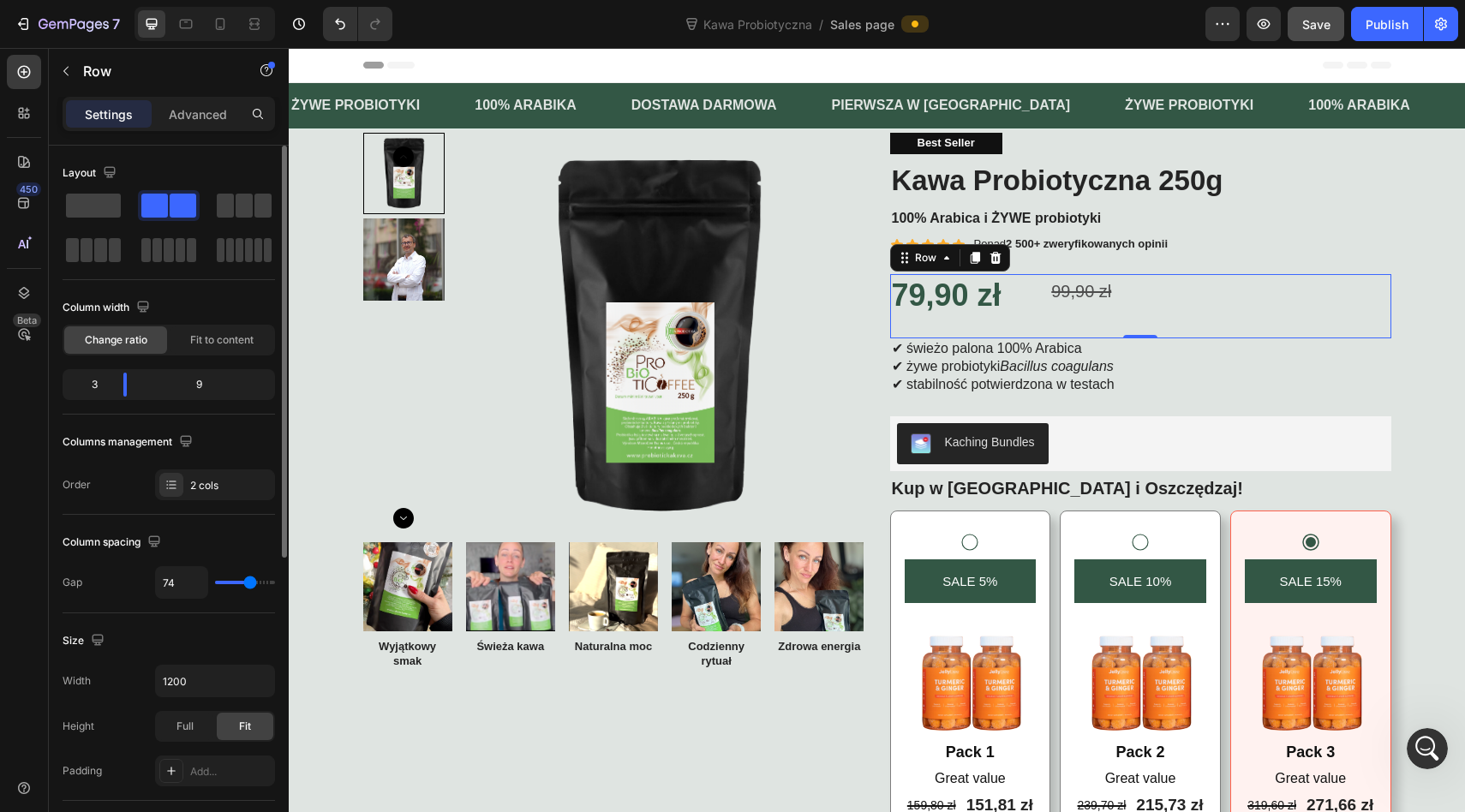
type input "78"
type input "80"
type input "83"
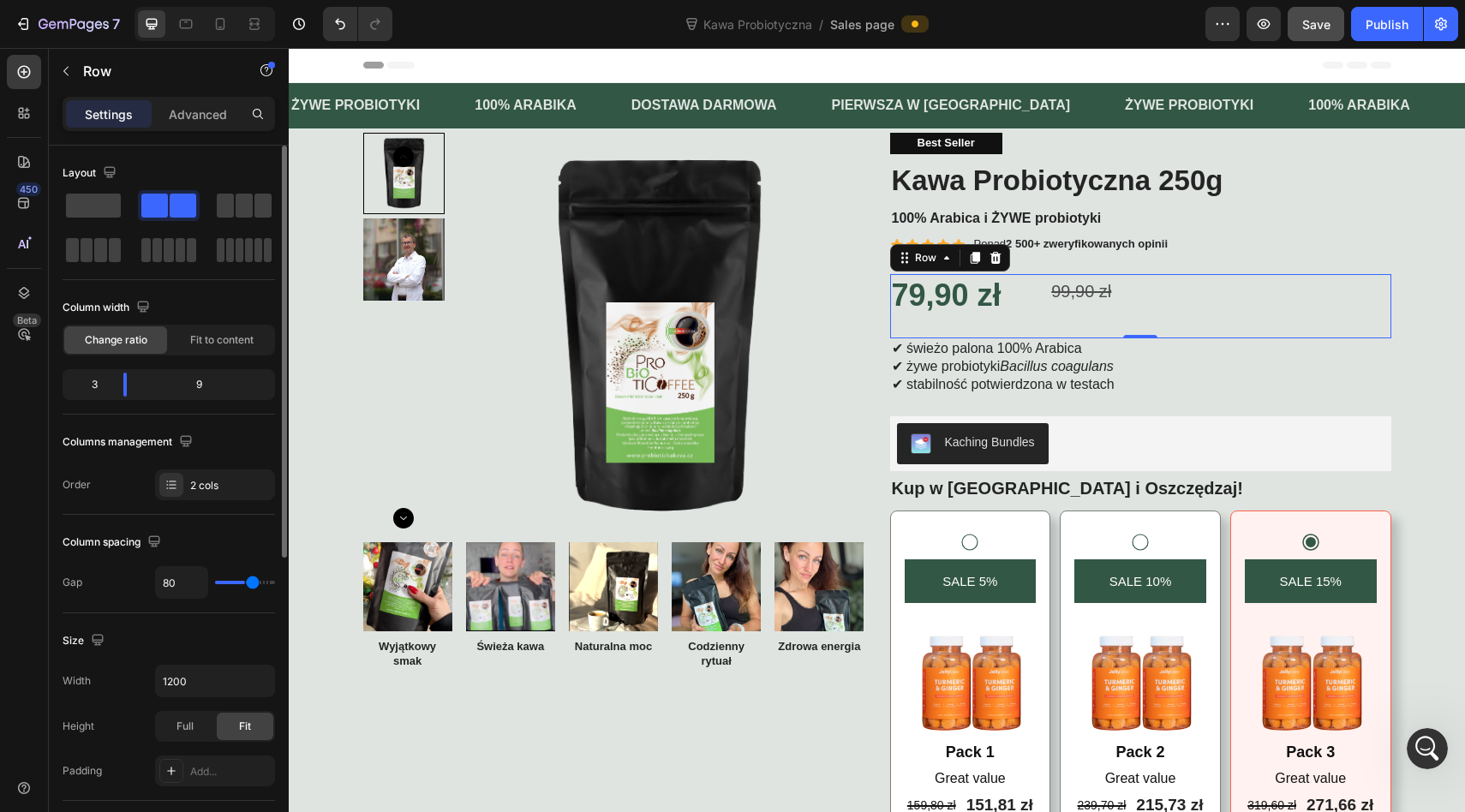
type input "83"
type input "84"
type input "85"
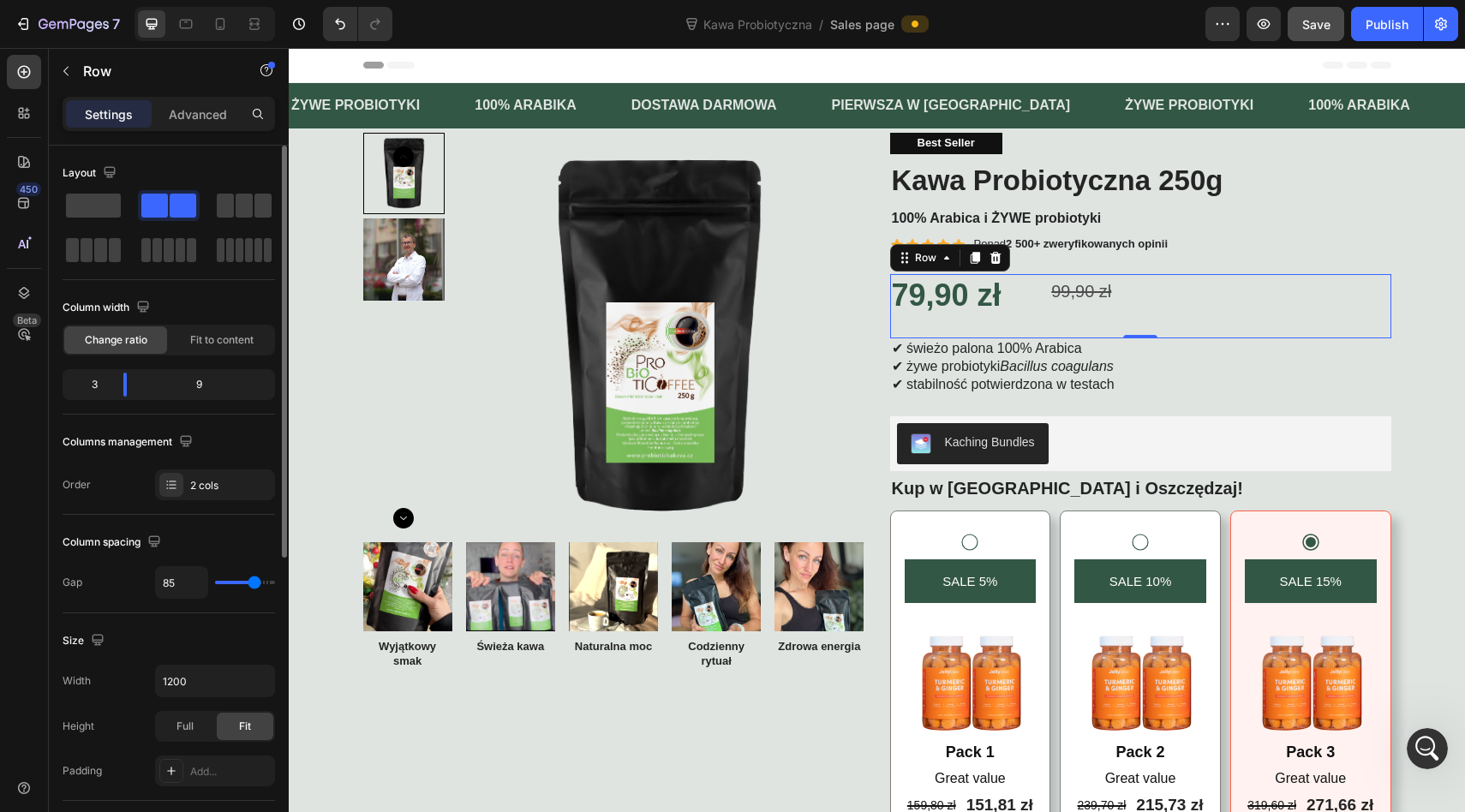
type input "86"
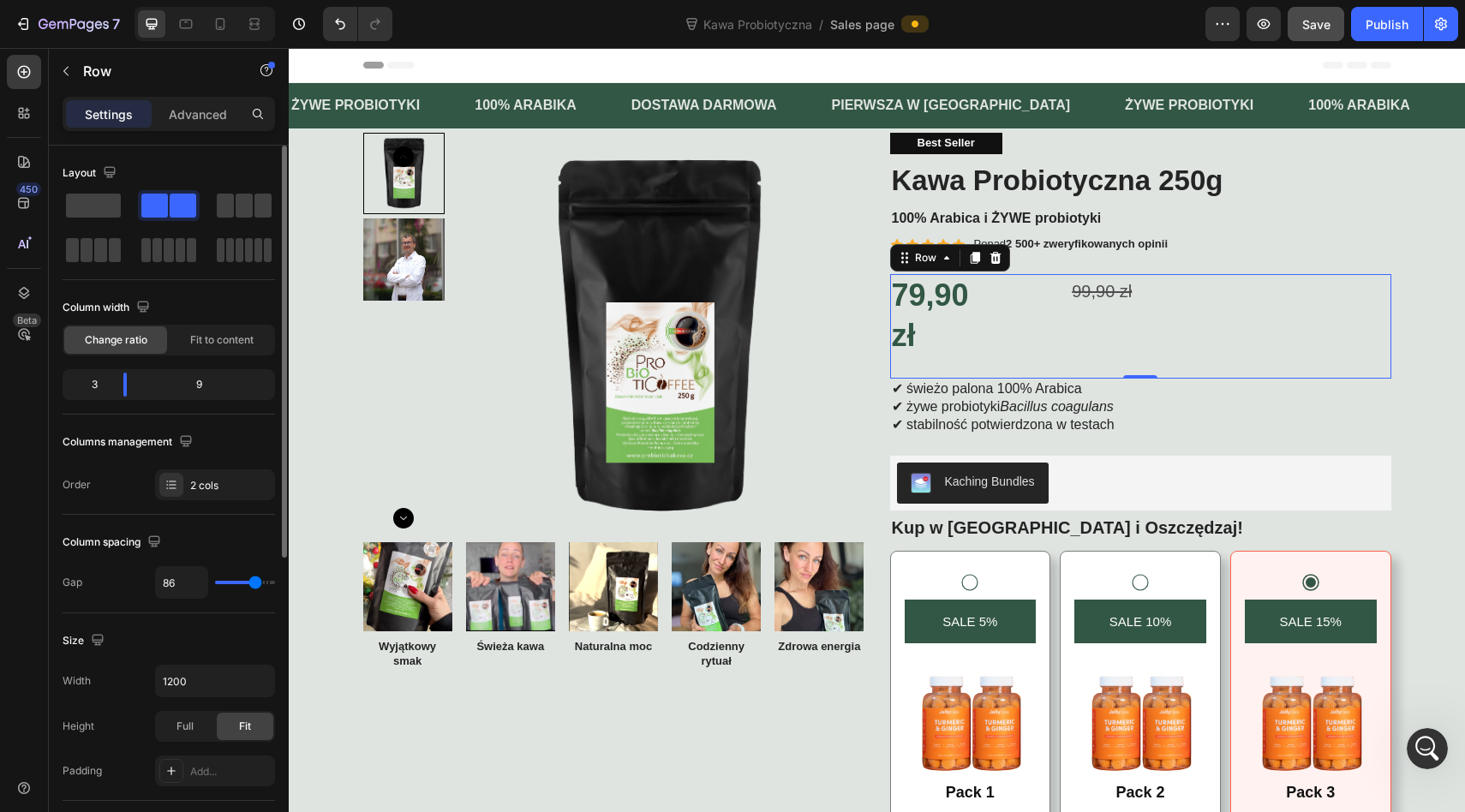
drag, startPoint x: 242, startPoint y: 580, endPoint x: 255, endPoint y: 580, distance: 13.0
type input "86"
click at [255, 581] on input "range" at bounding box center [245, 583] width 60 height 4
type input "83"
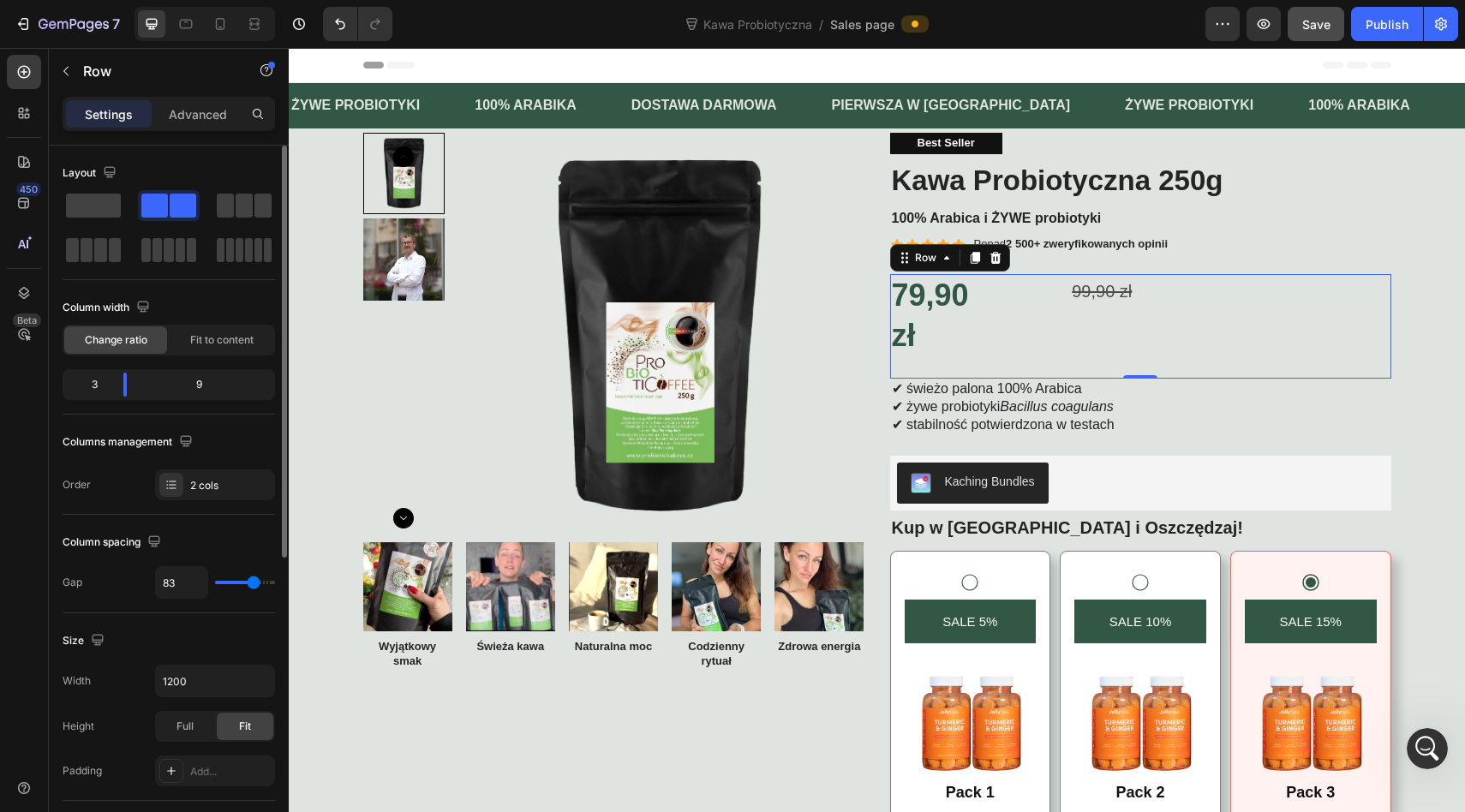
type input "82"
type input "80"
type input "79"
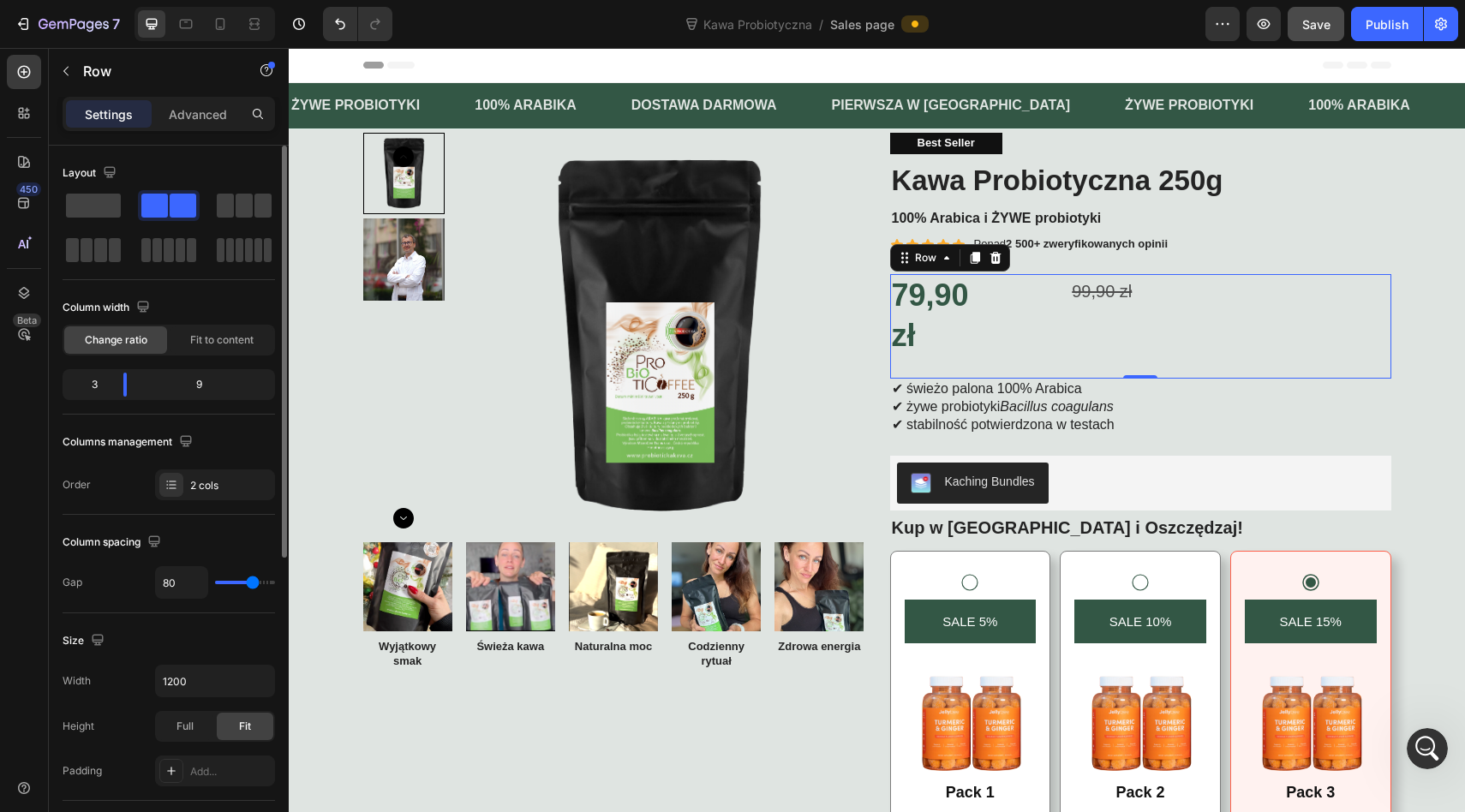
type input "79"
type input "78"
type input "76"
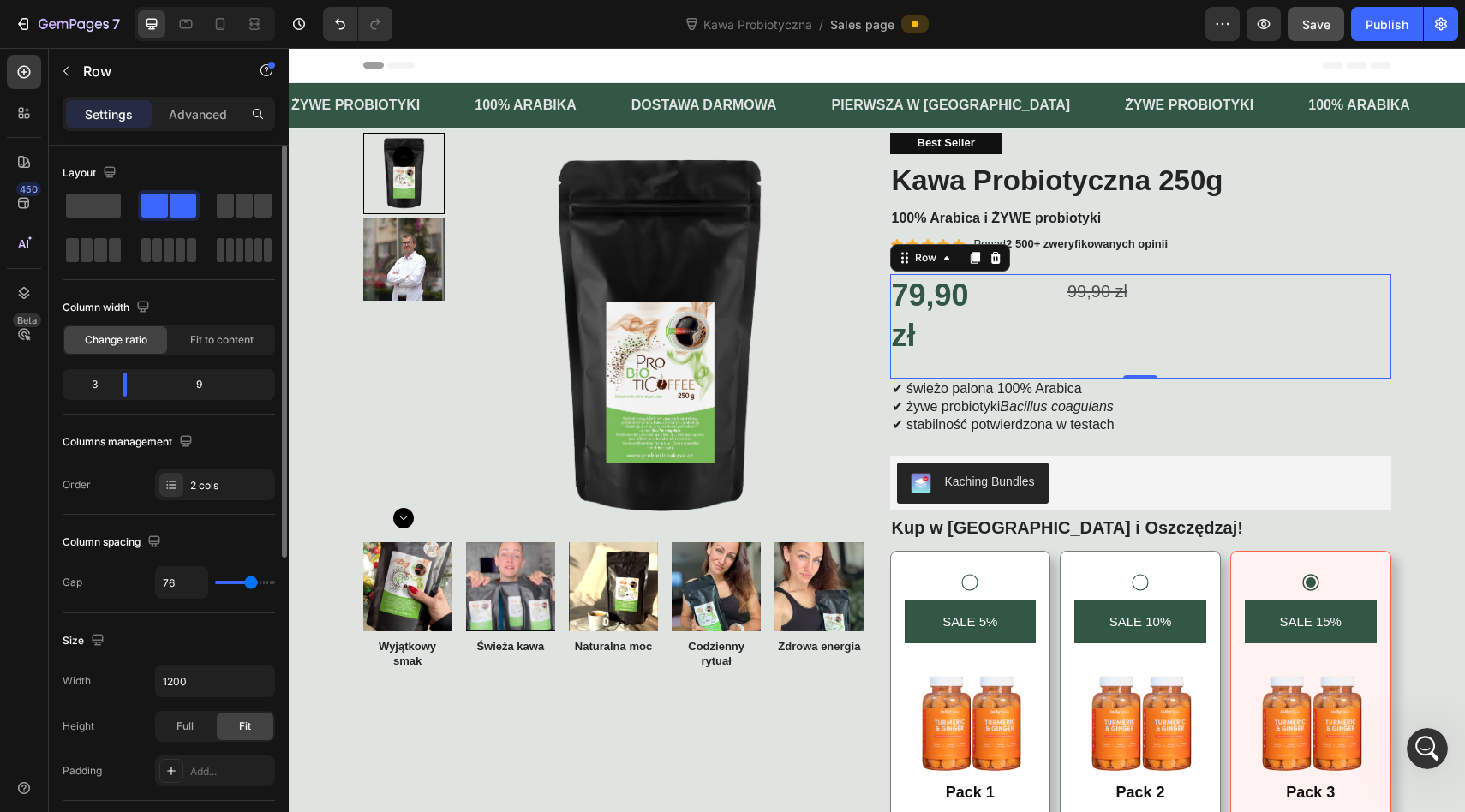
type input "74"
type input "72"
type input "71"
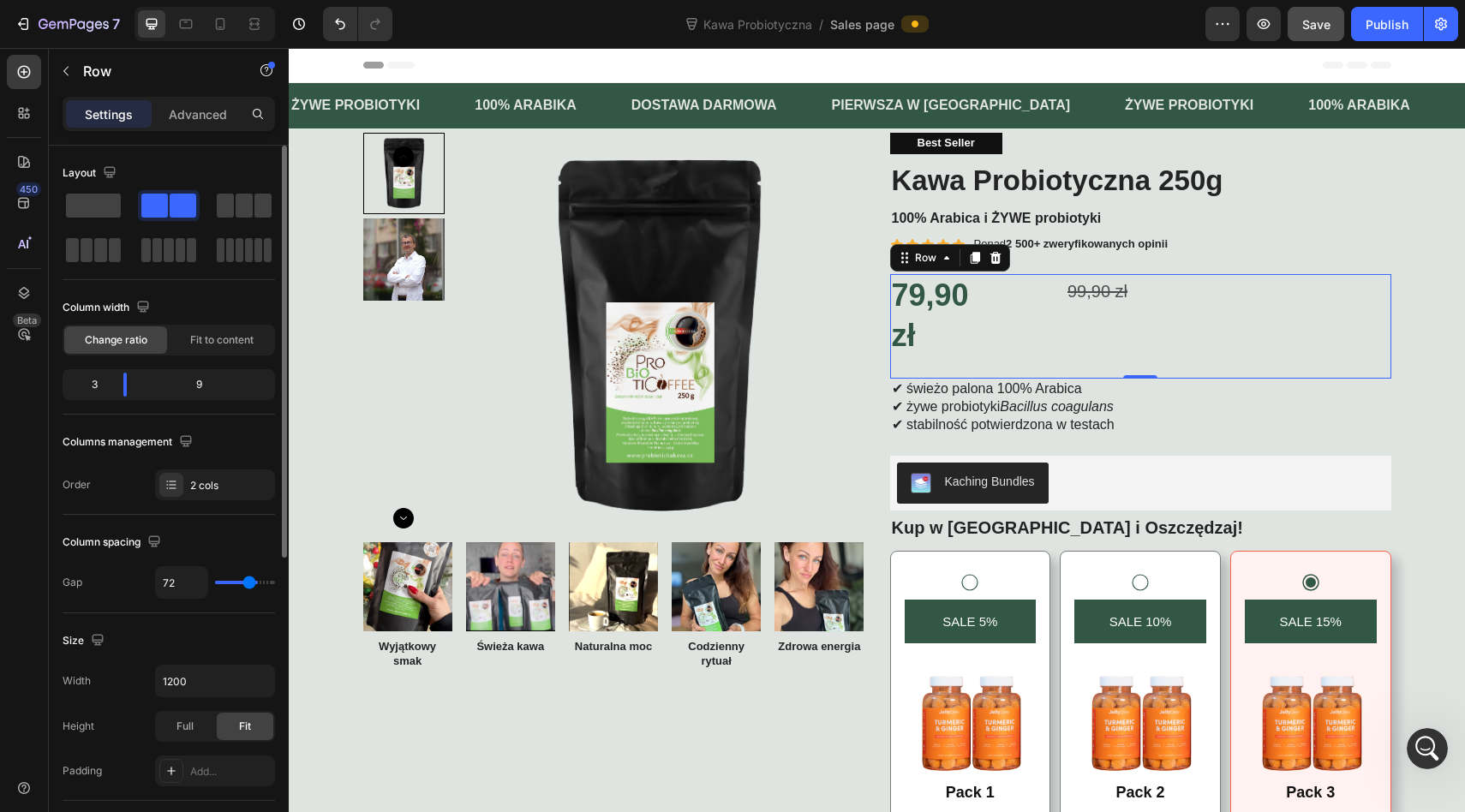
type input "71"
type input "70"
type input "68"
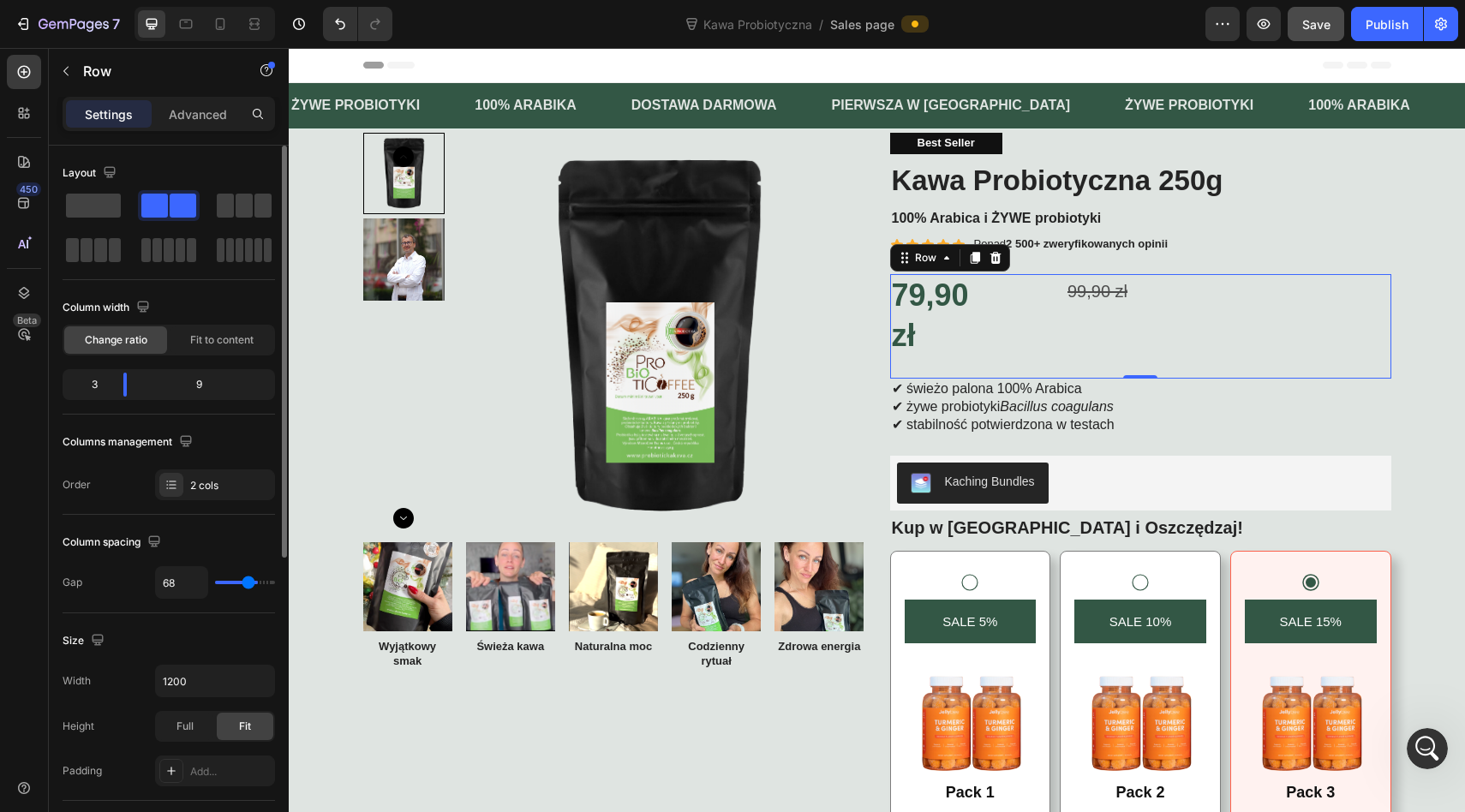
type input "65"
type input "62"
type input "59"
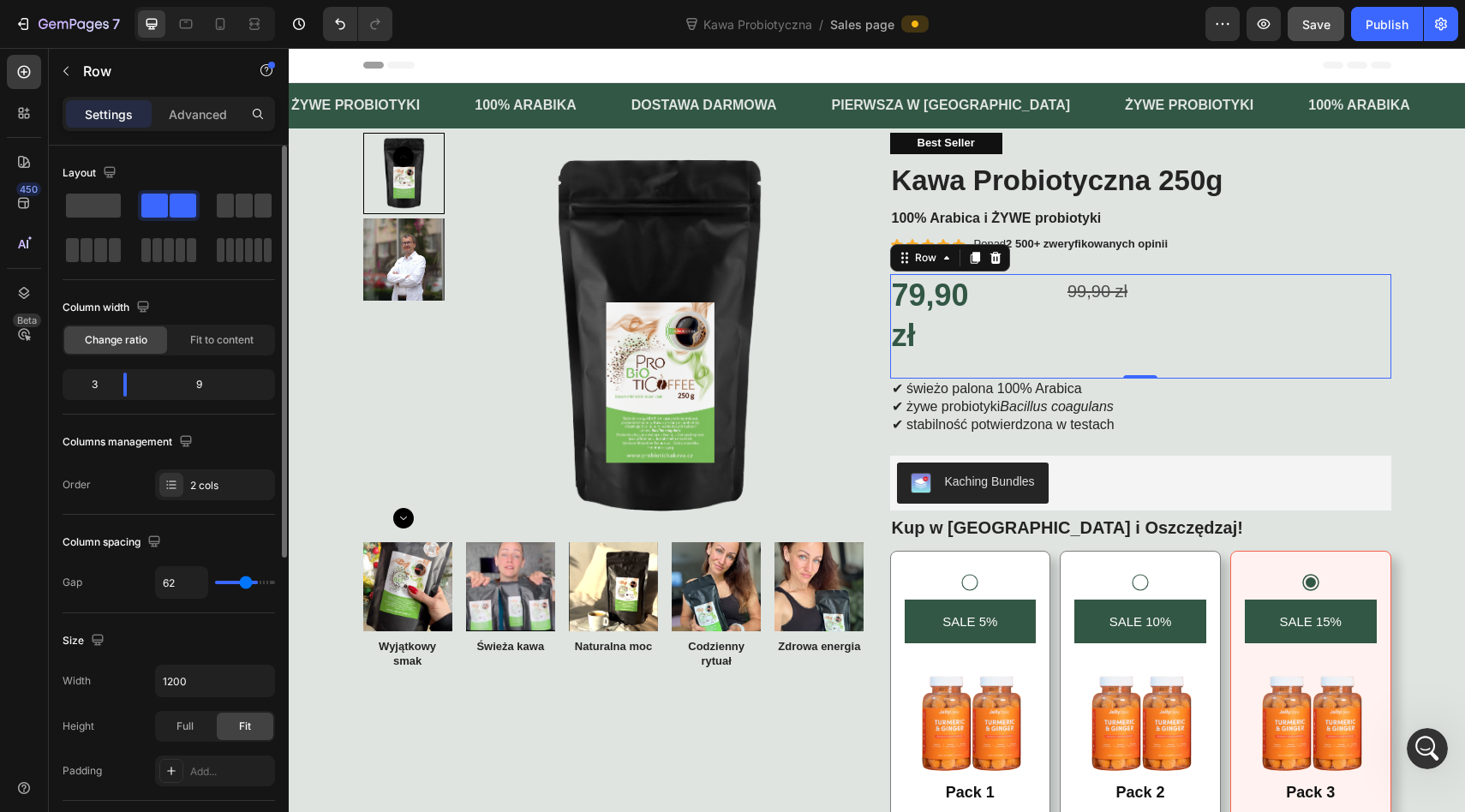
type input "59"
type input "55"
type input "53"
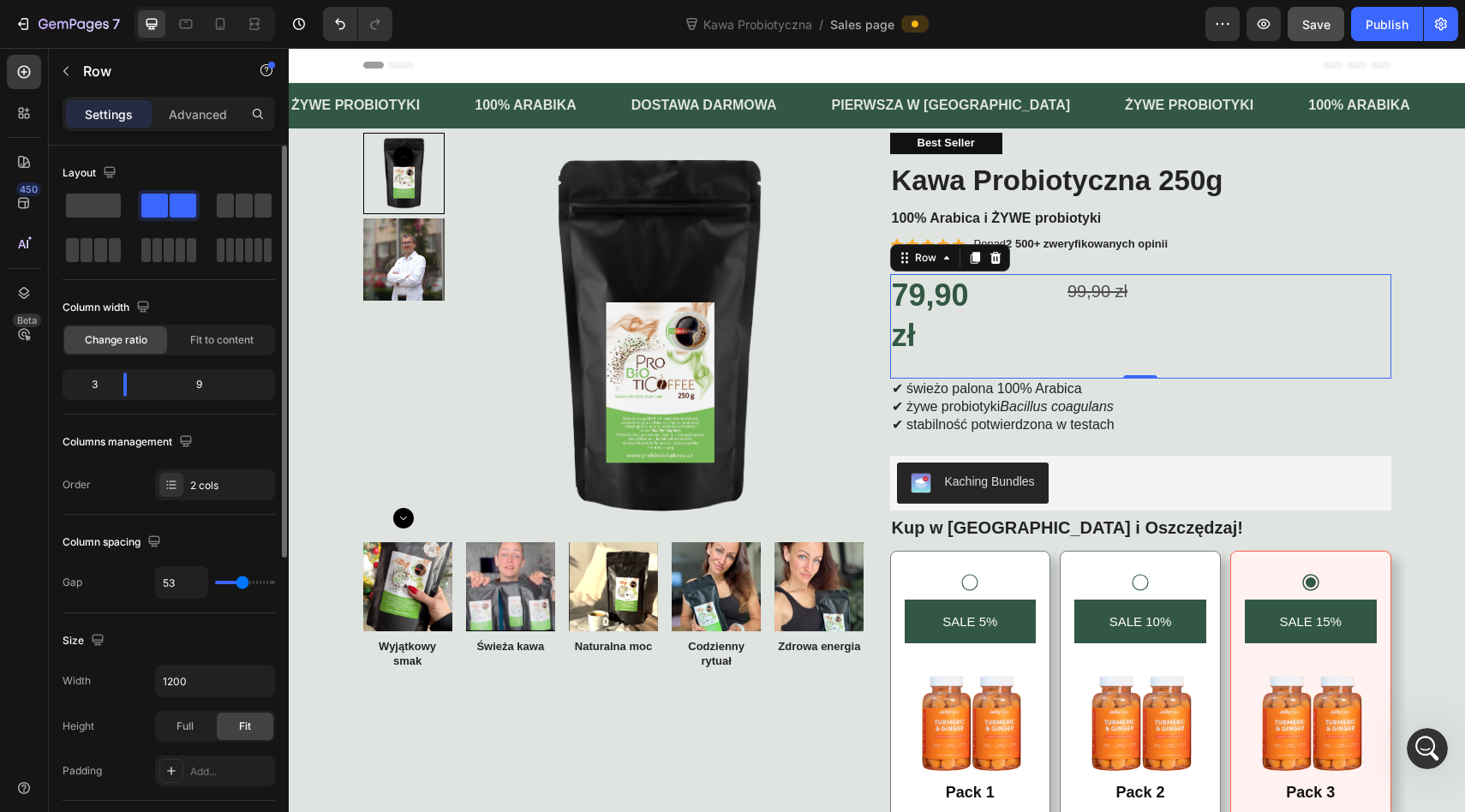
type input "51"
type input "49"
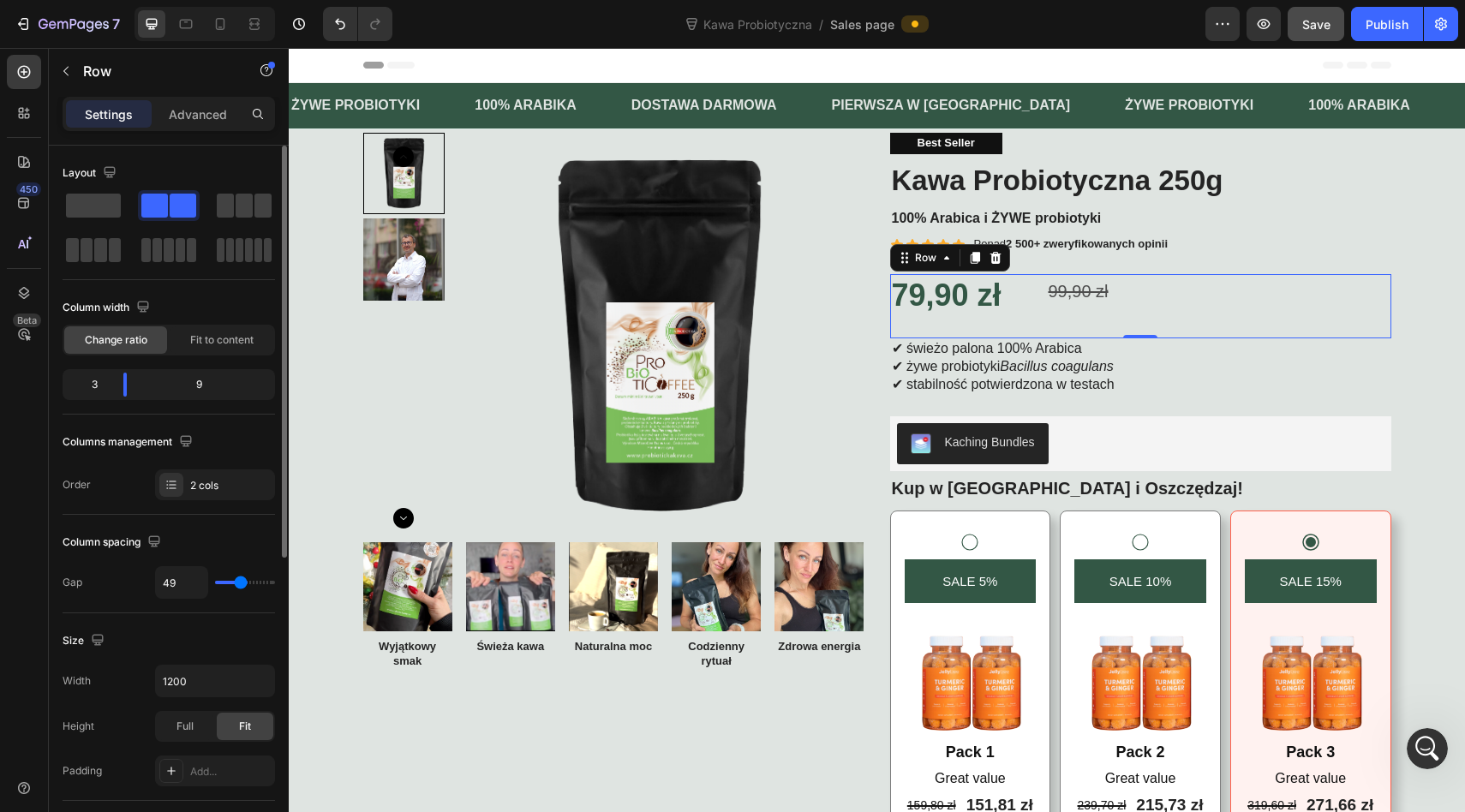
type input "48"
type input "47"
type input "45"
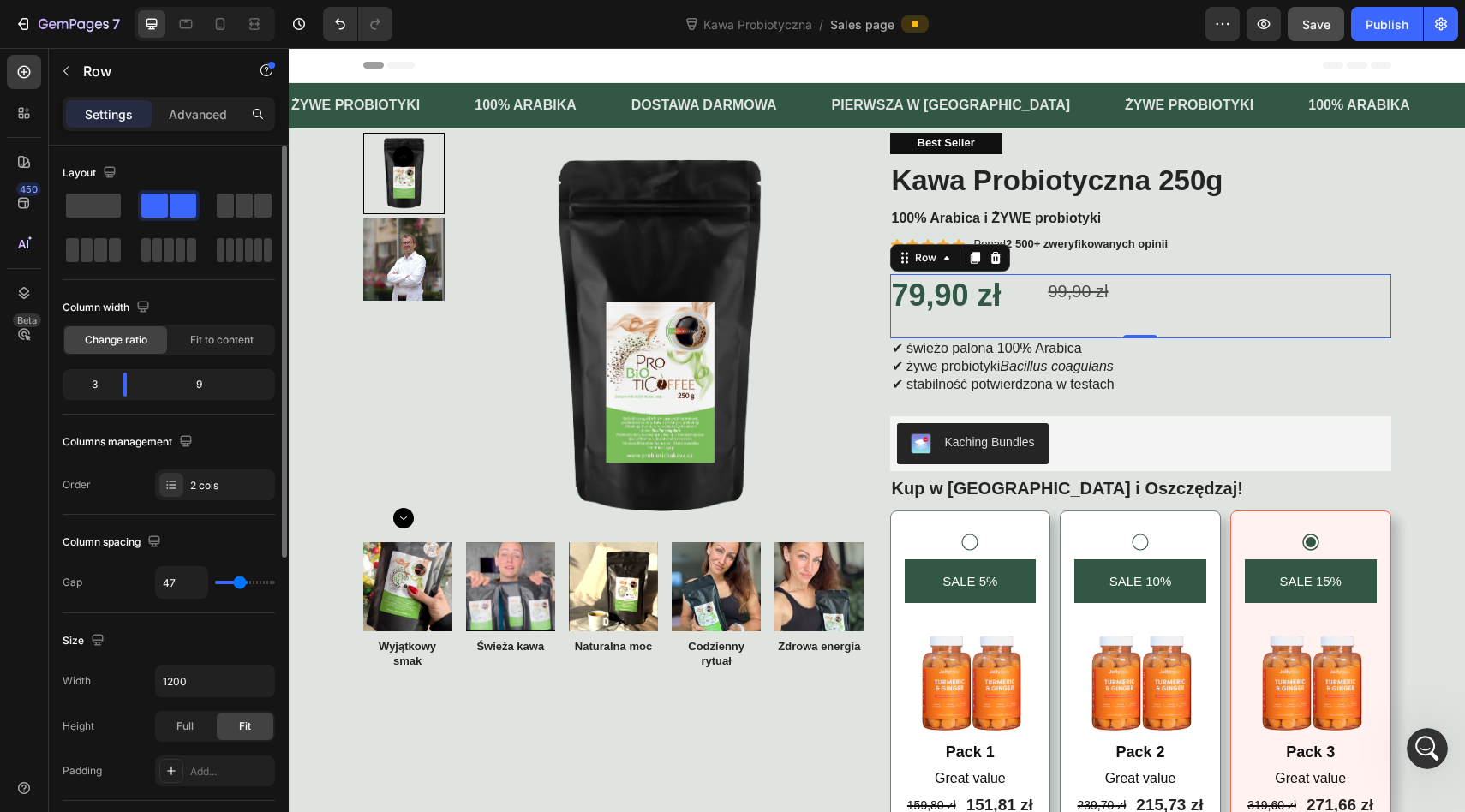
type input "45"
type input "44"
type input "43"
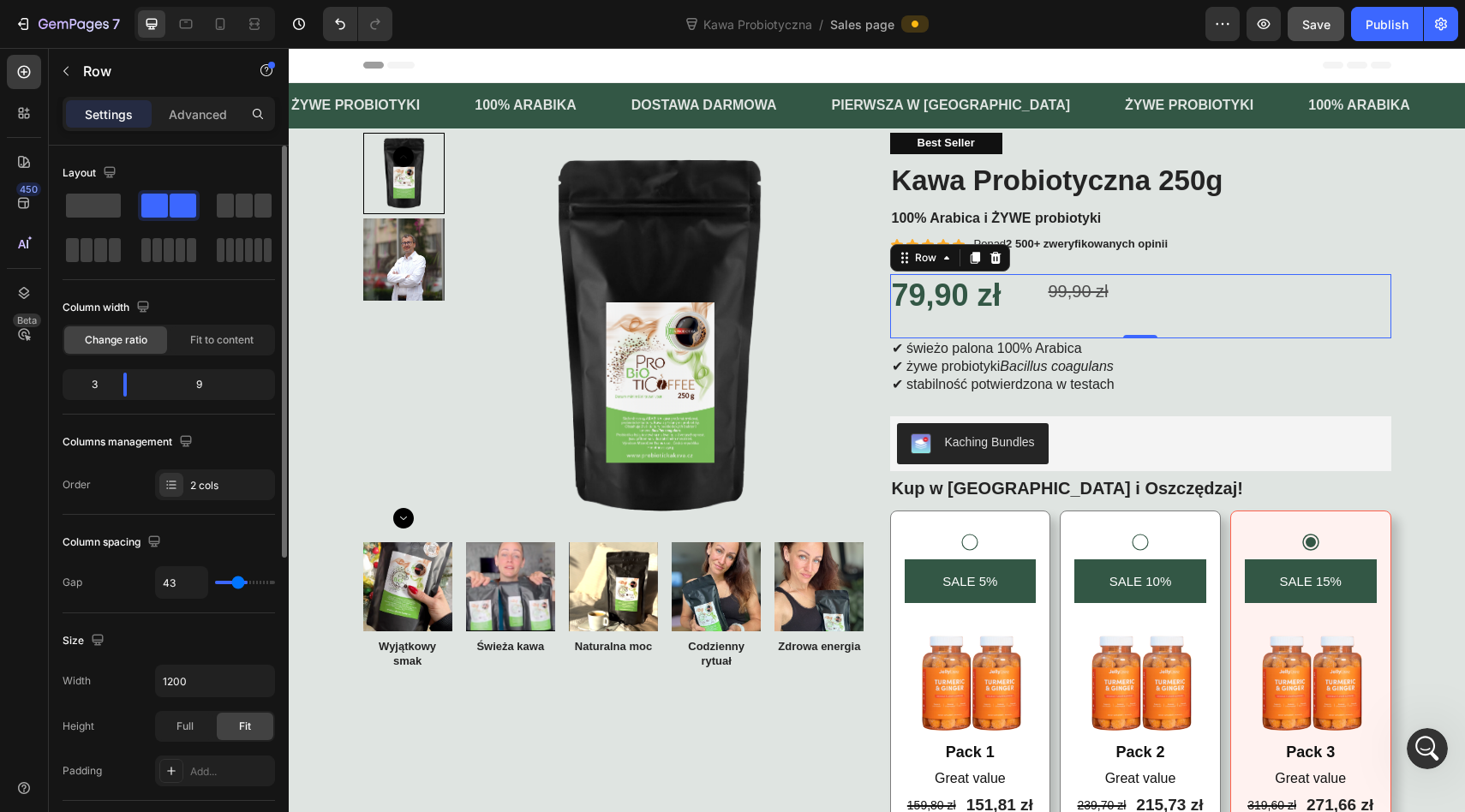
type input "42"
type input "41"
type input "39"
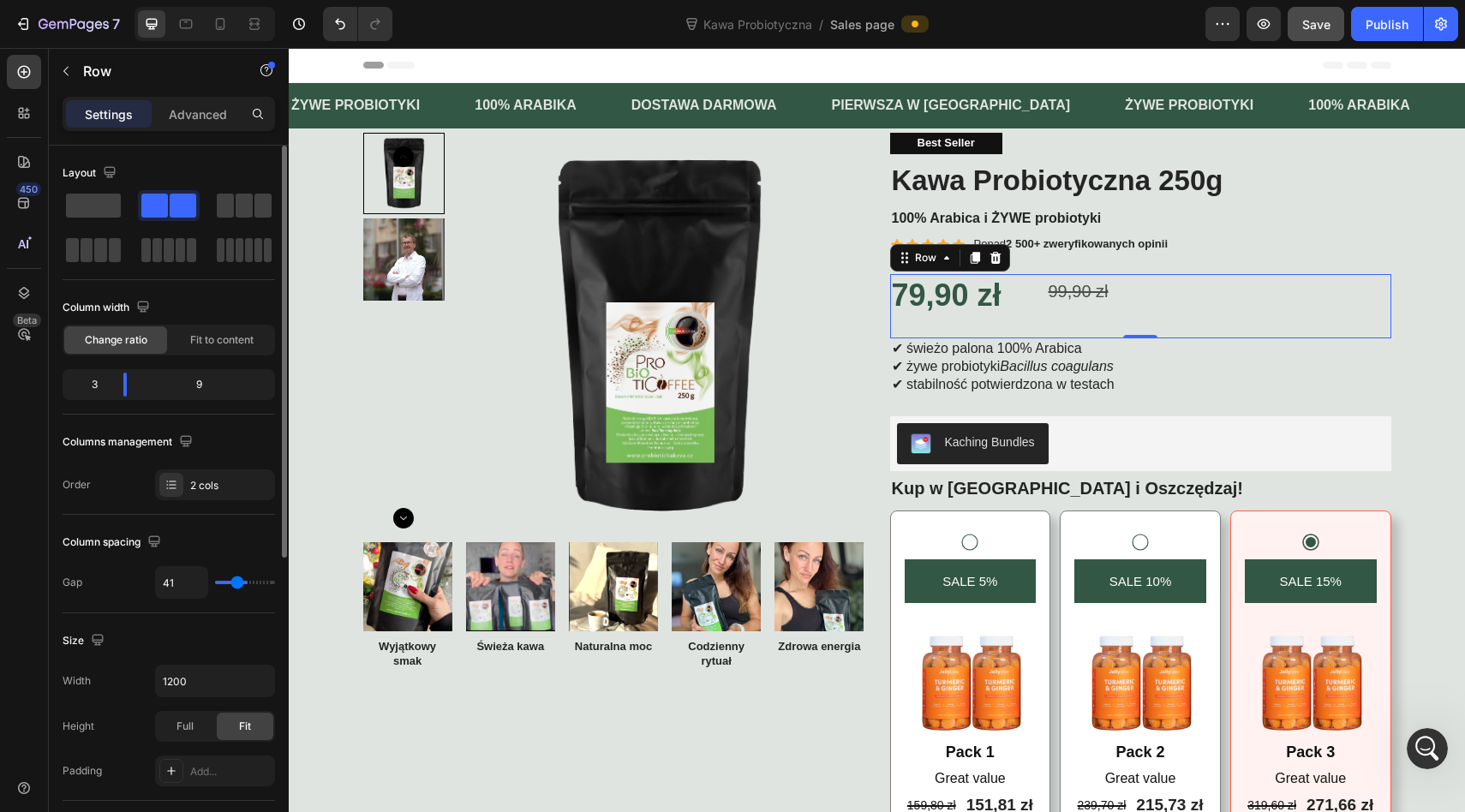
type input "39"
type input "40"
type input "41"
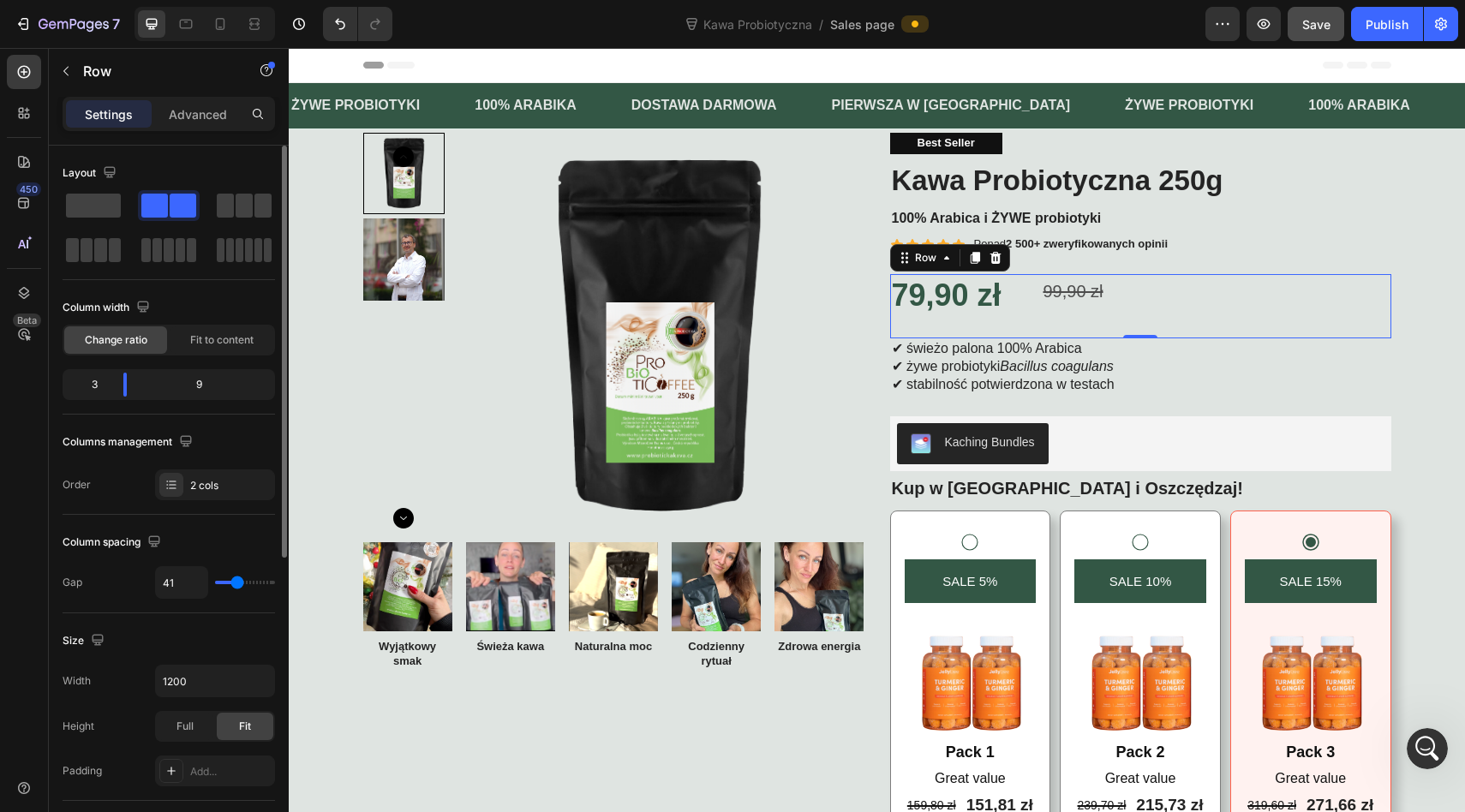
type input "42"
drag, startPoint x: 255, startPoint y: 580, endPoint x: 238, endPoint y: 578, distance: 17.1
type input "42"
click at [238, 581] on input "range" at bounding box center [245, 583] width 60 height 4
drag, startPoint x: 123, startPoint y: 386, endPoint x: 149, endPoint y: 387, distance: 26.0
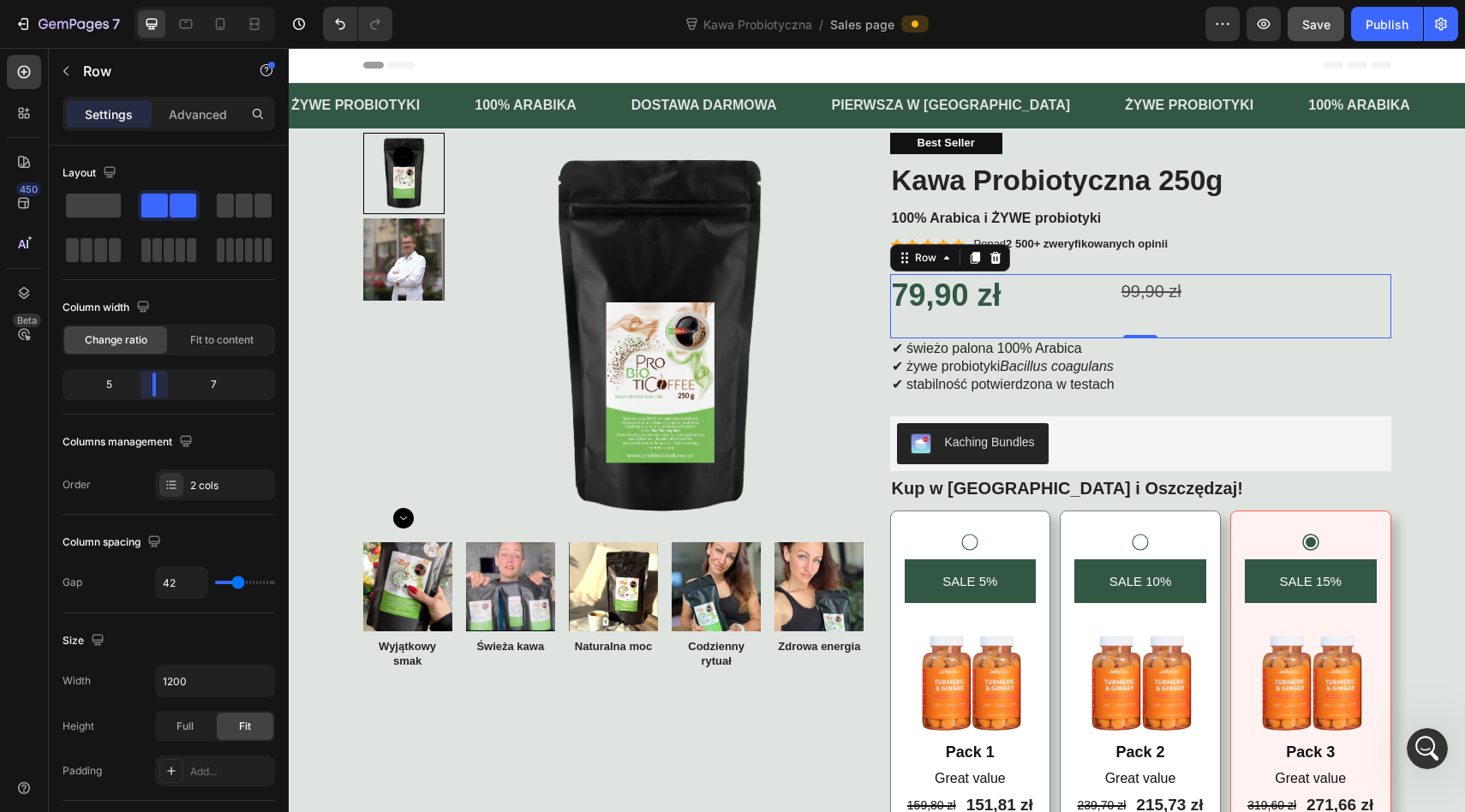
click at [149, 0] on body "7 Version history Kawa Probiotyczna / Sales page Preview Save Publish 450 Beta …" at bounding box center [732, 0] width 1465 height 0
drag, startPoint x: 231, startPoint y: 574, endPoint x: 215, endPoint y: 576, distance: 16.1
click at [215, 576] on div "42" at bounding box center [214, 582] width 120 height 32
type input "26"
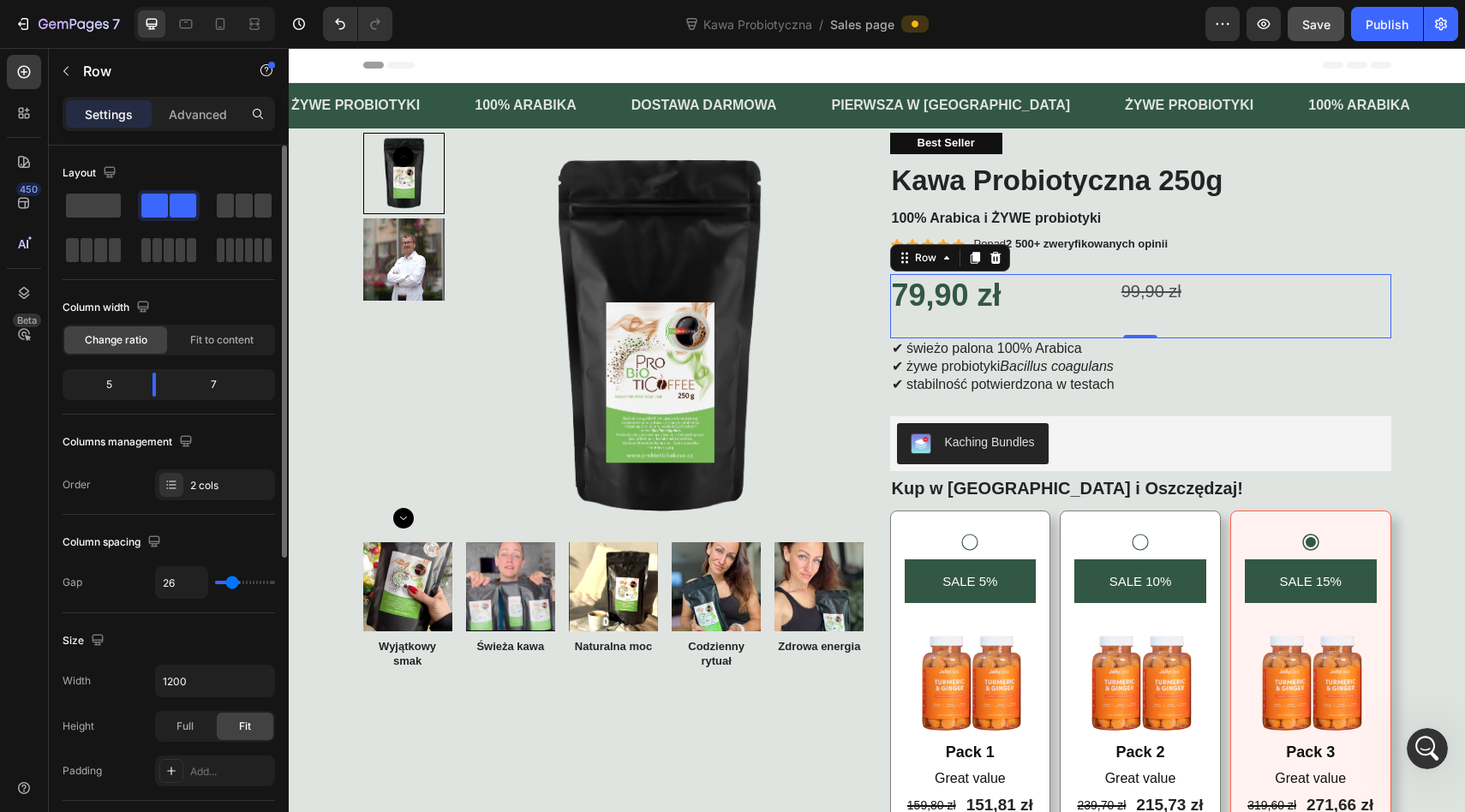
type input "23"
type input "21"
type input "18"
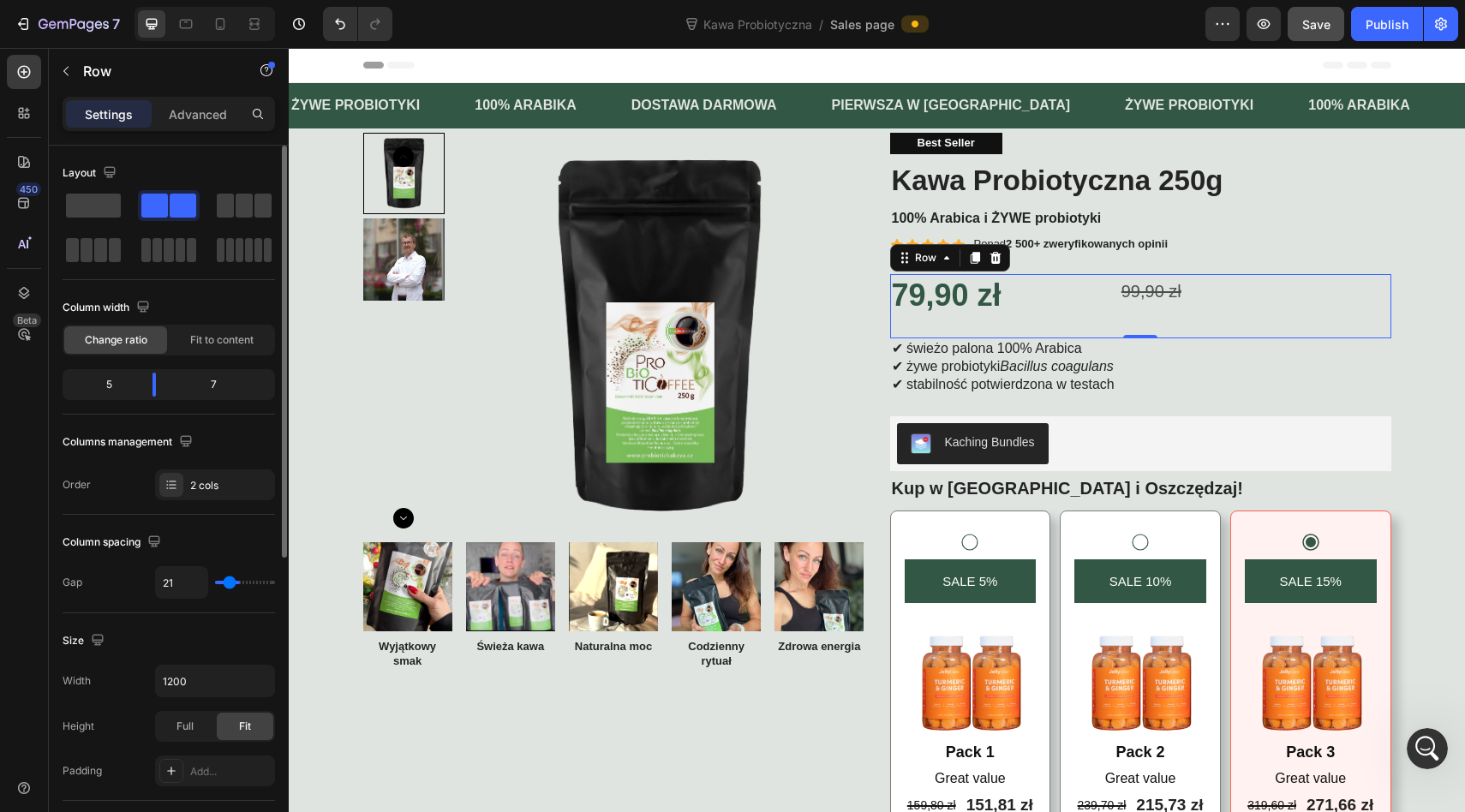
type input "18"
type input "15"
type input "12"
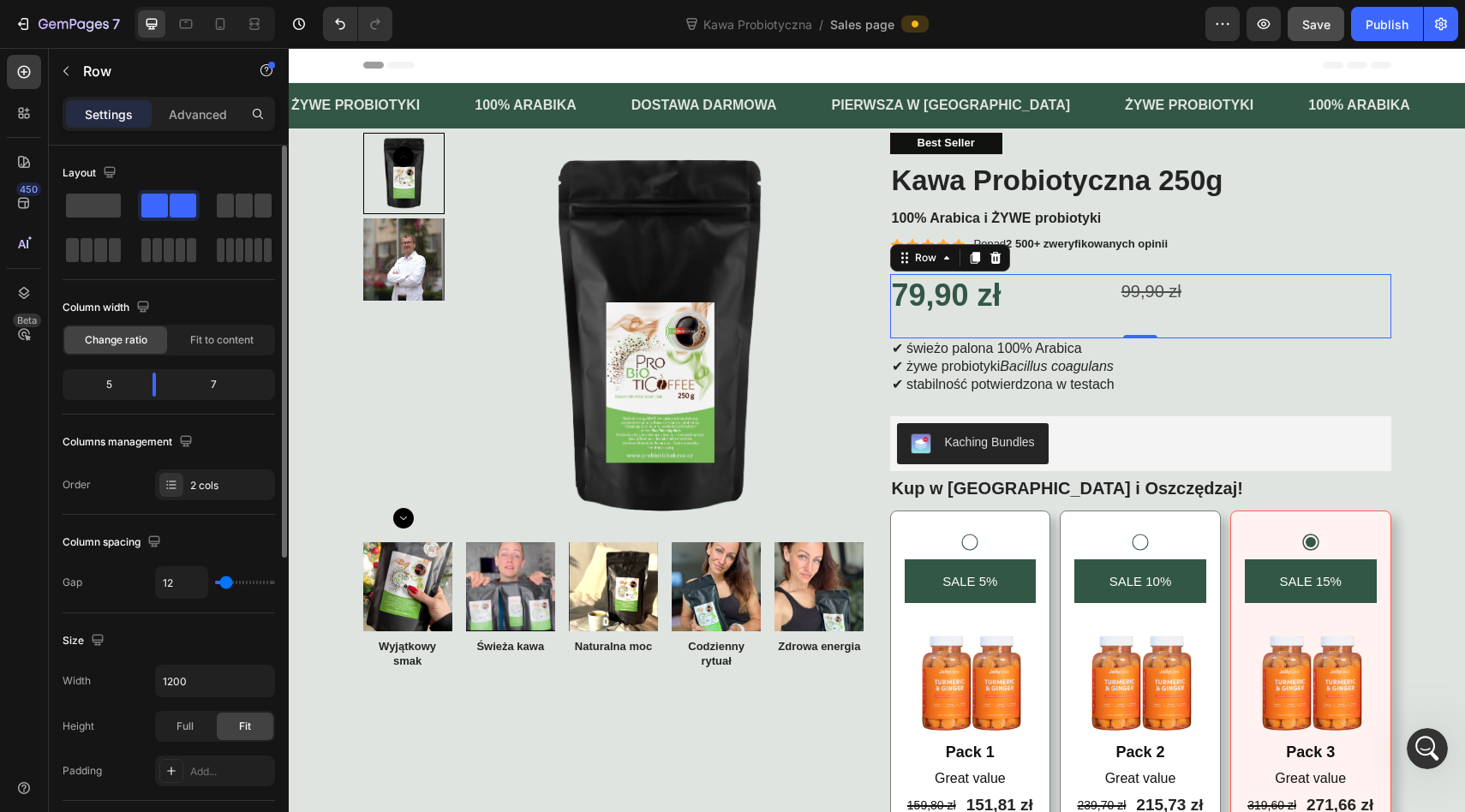
type input "10"
type input "7"
type input "4"
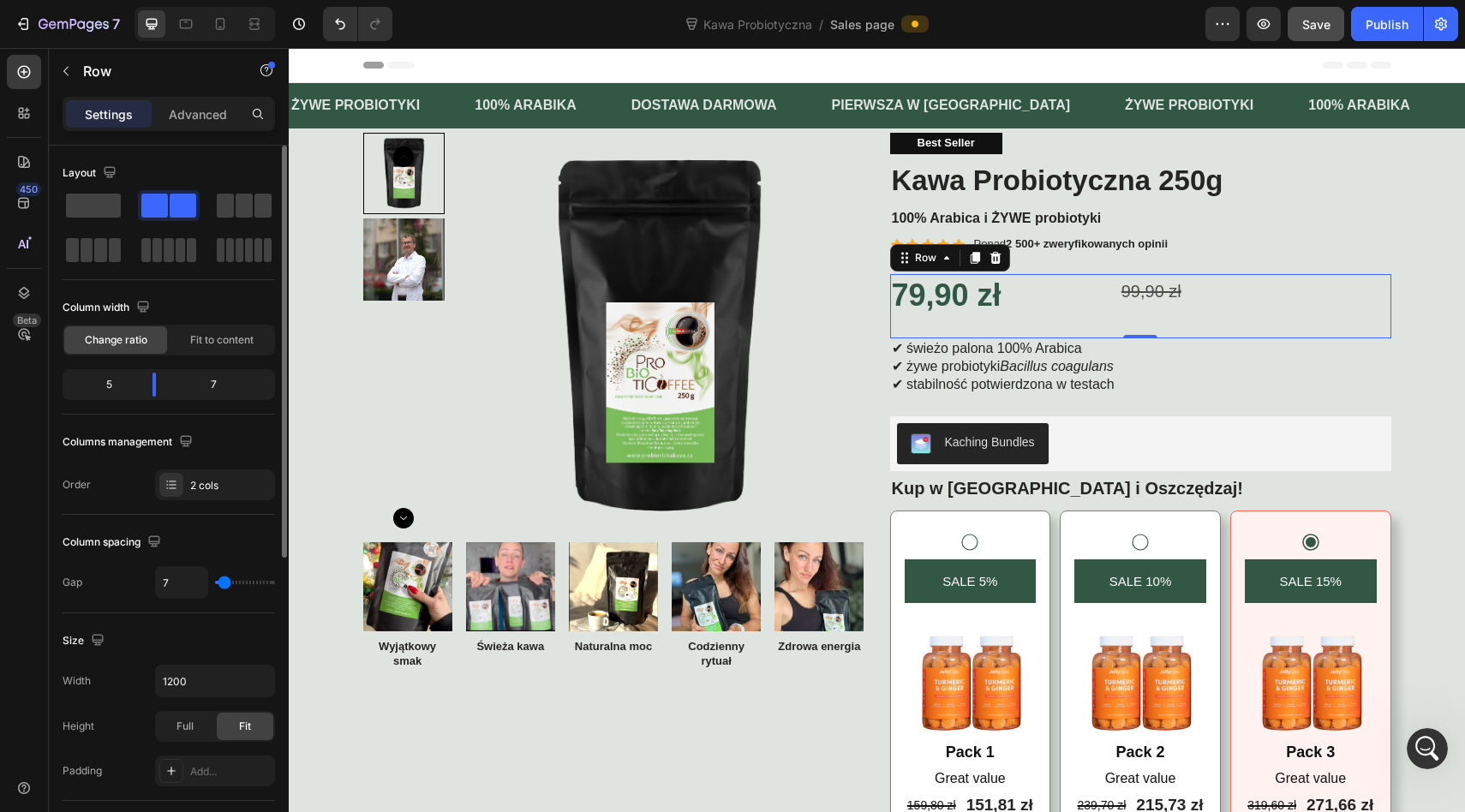
type input "4"
type input "1"
type input "0"
drag, startPoint x: 232, startPoint y: 581, endPoint x: 199, endPoint y: 581, distance: 33.0
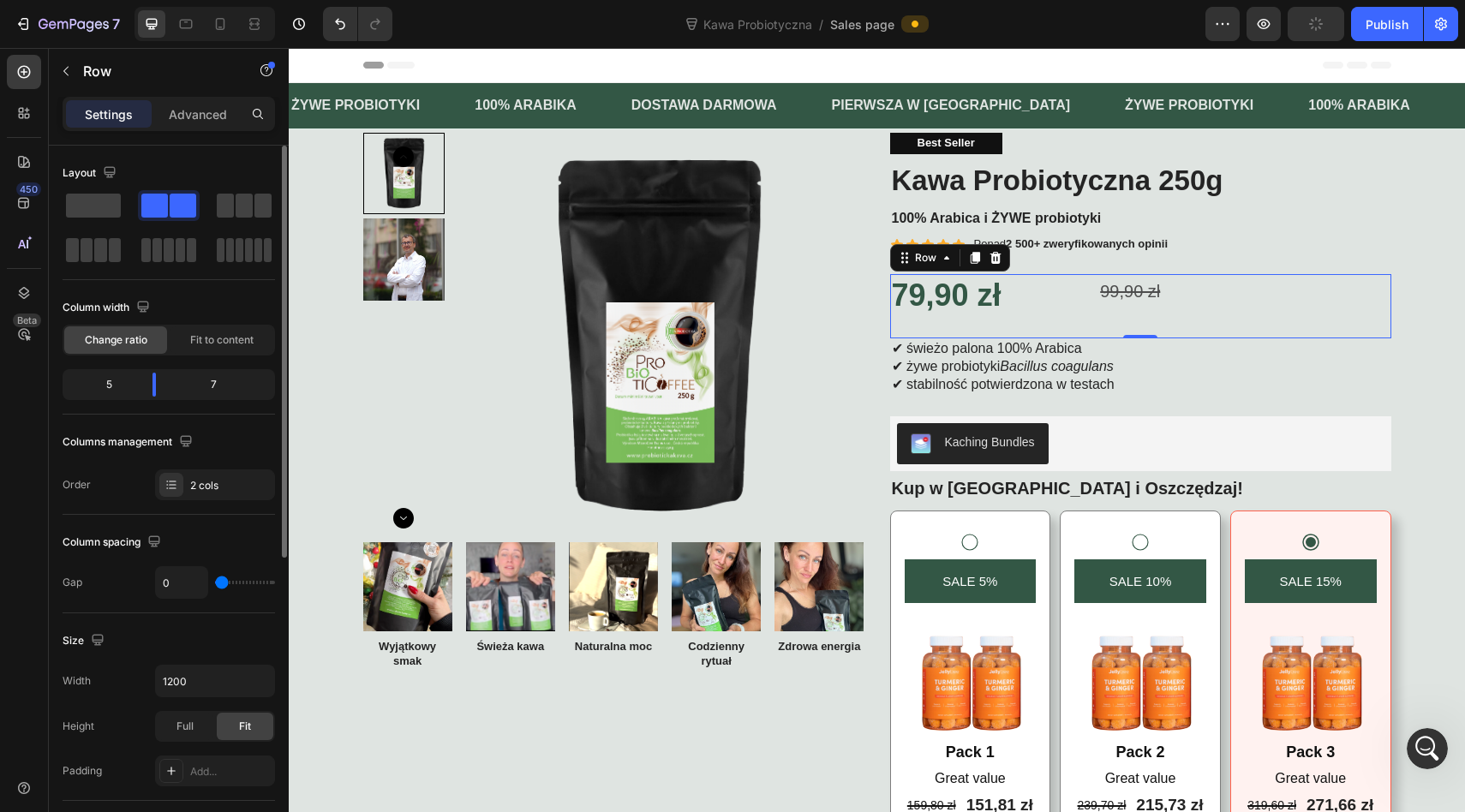
type input "0"
click at [215, 581] on input "range" at bounding box center [245, 583] width 60 height 4
drag, startPoint x: 158, startPoint y: 396, endPoint x: 146, endPoint y: 392, distance: 12.6
click at [146, 392] on div "5 7" at bounding box center [168, 384] width 213 height 31
drag, startPoint x: 146, startPoint y: 392, endPoint x: 133, endPoint y: 386, distance: 14.3
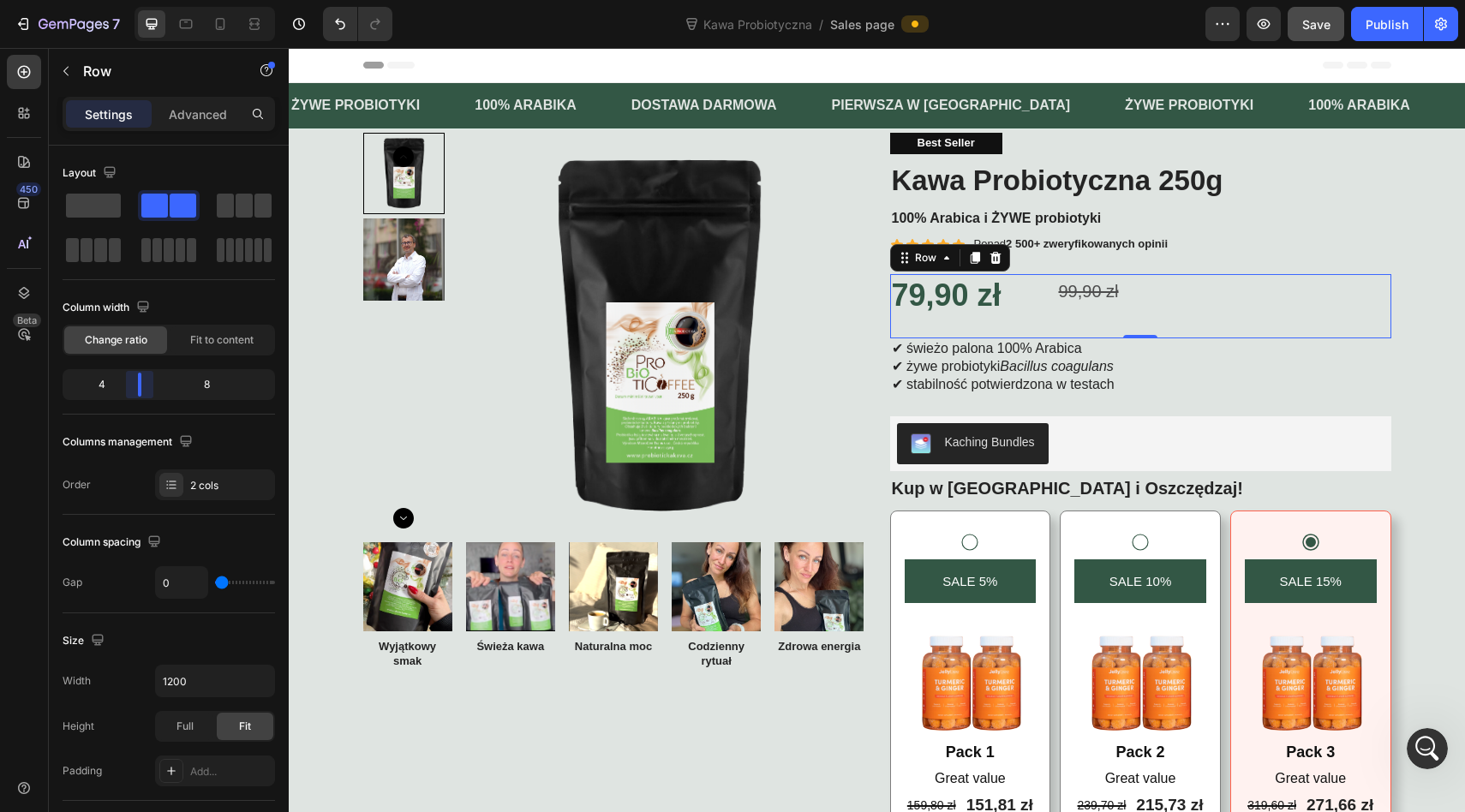
click at [133, 0] on body "7 Version history Kawa Probiotyczna / Sales page Preview Save Publish 450 Beta …" at bounding box center [732, 0] width 1465 height 0
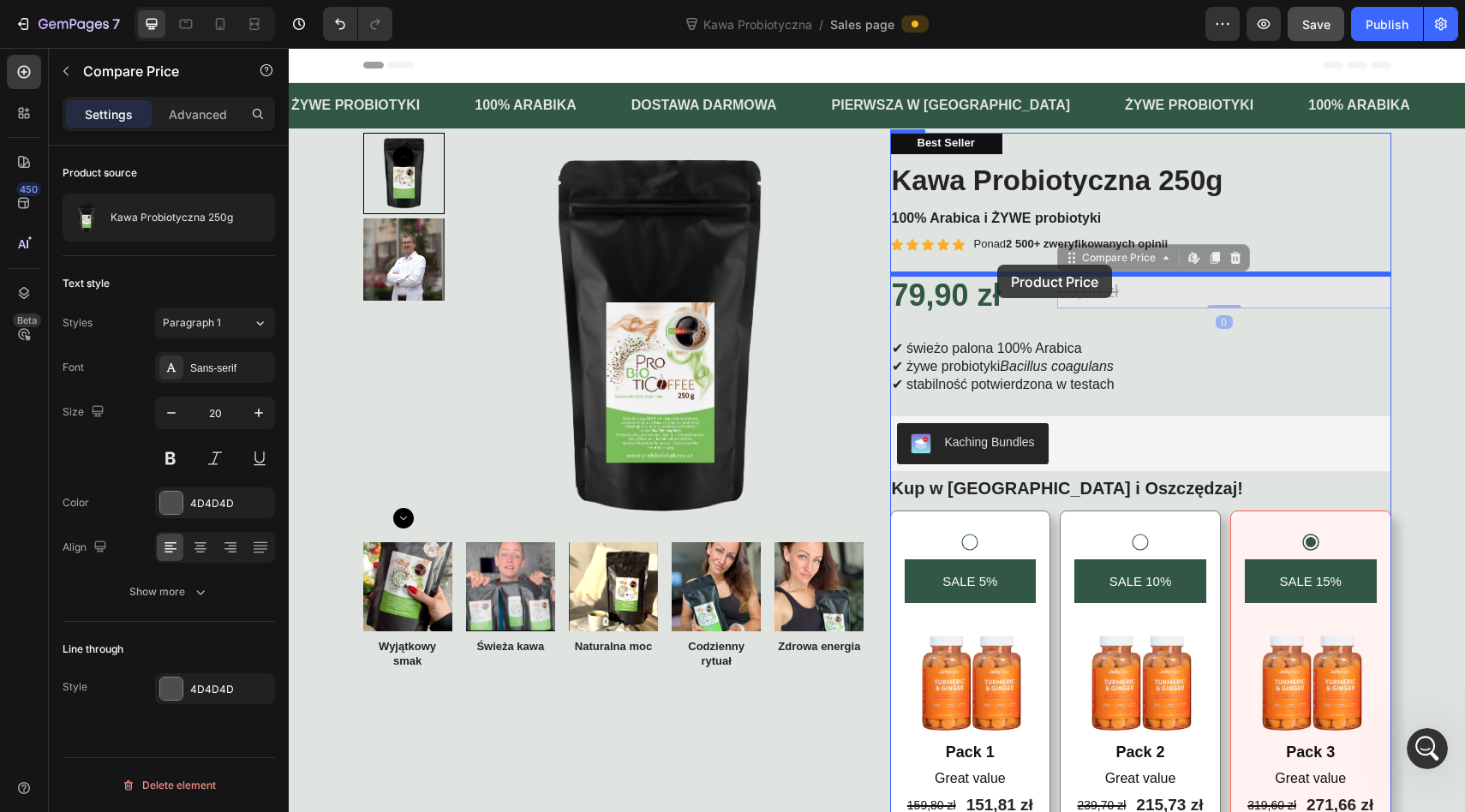
drag, startPoint x: 1077, startPoint y: 298, endPoint x: 997, endPoint y: 265, distance: 86.5
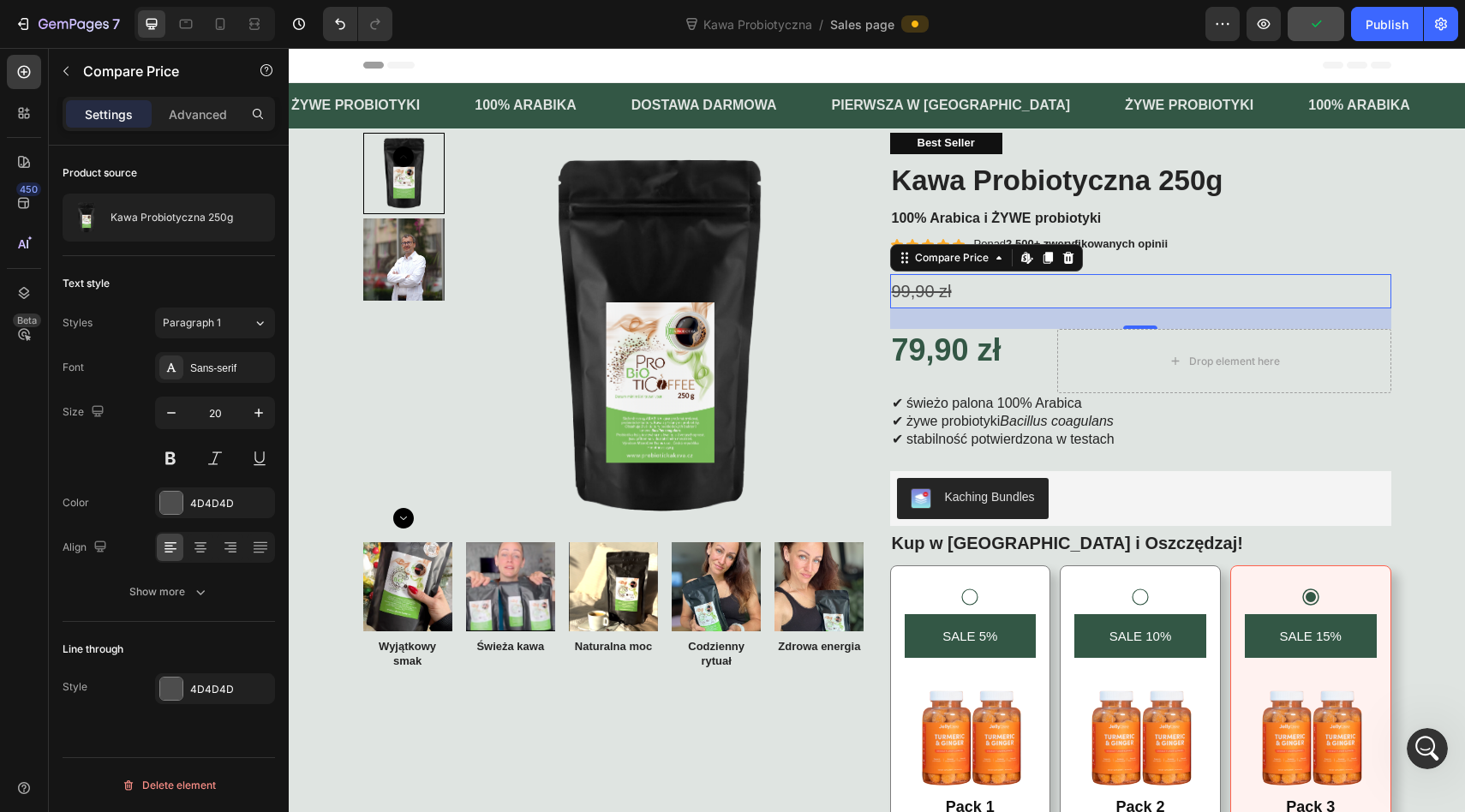
click at [957, 289] on div "99,90 zł" at bounding box center [1140, 290] width 501 height 34
click at [999, 322] on div "24" at bounding box center [1140, 318] width 501 height 20
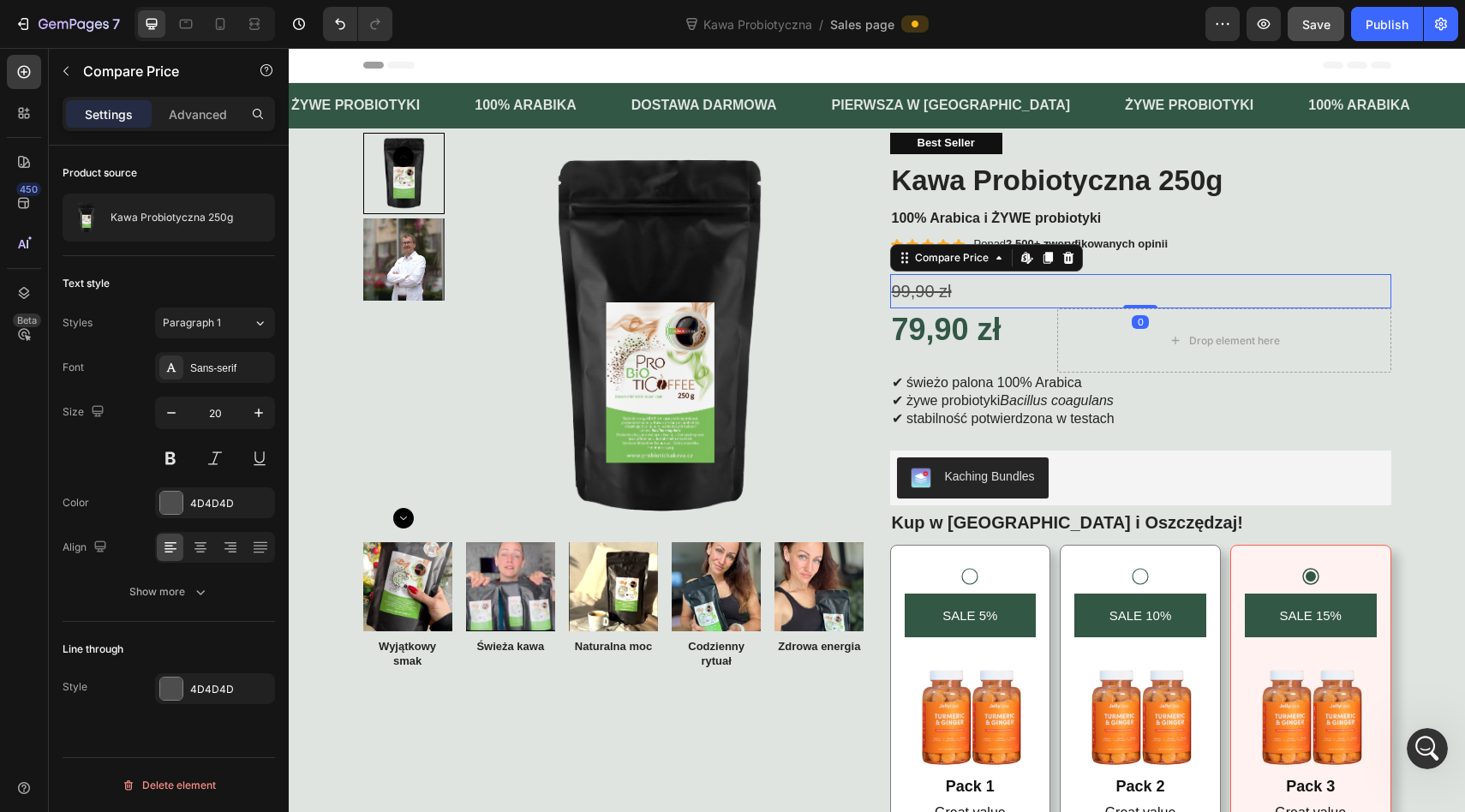
drag, startPoint x: 1146, startPoint y: 325, endPoint x: 1136, endPoint y: 289, distance: 37.4
click at [1136, 289] on div "99,90 zł Compare Price Edit content in Shopify 0 Compare Price Edit content in …" at bounding box center [1140, 290] width 501 height 34
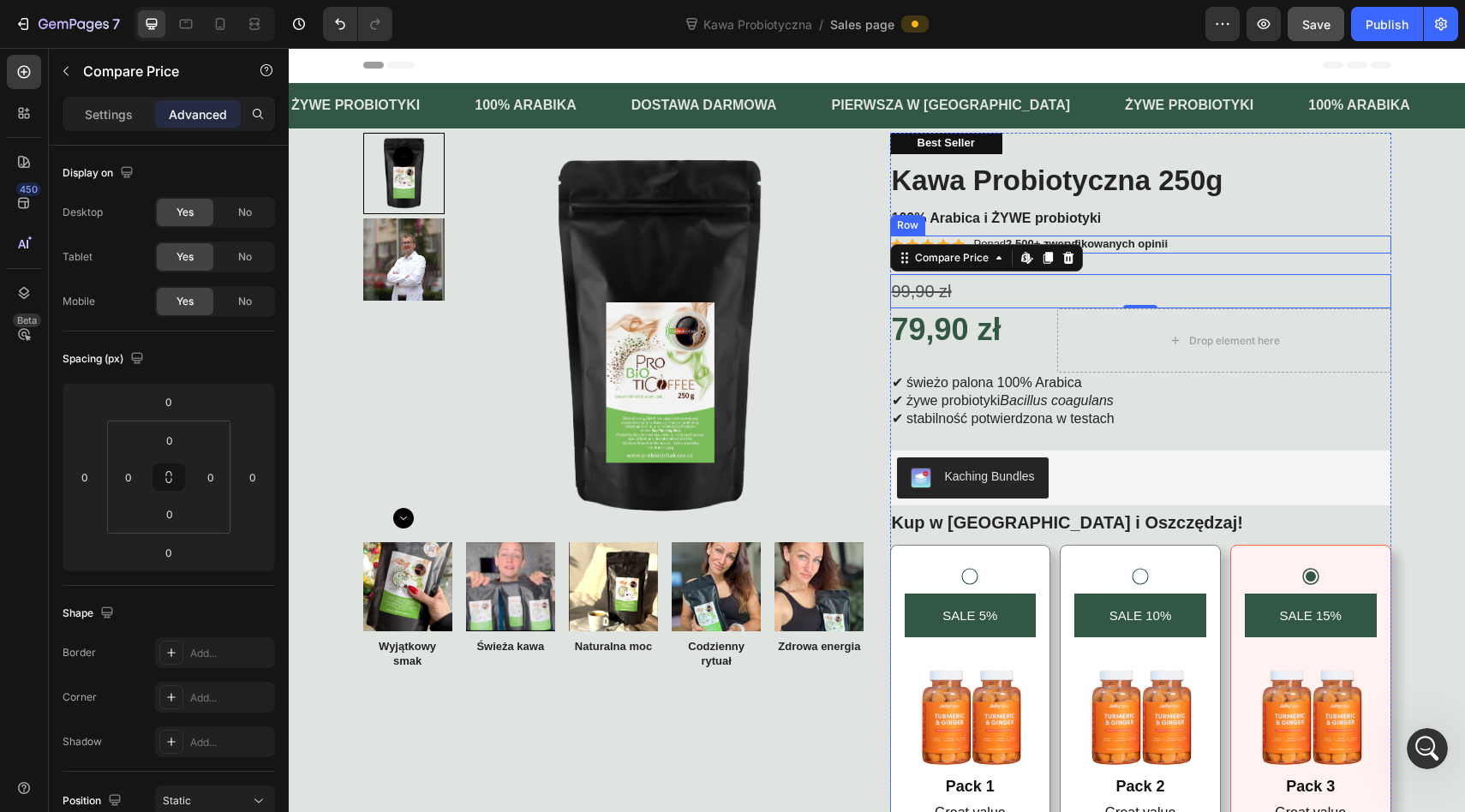
click at [1287, 251] on div "Icon Icon Icon Icon Icon Icon List Ponad 2 500+ zweryfikowanych opinii Text Blo…" at bounding box center [1140, 244] width 501 height 18
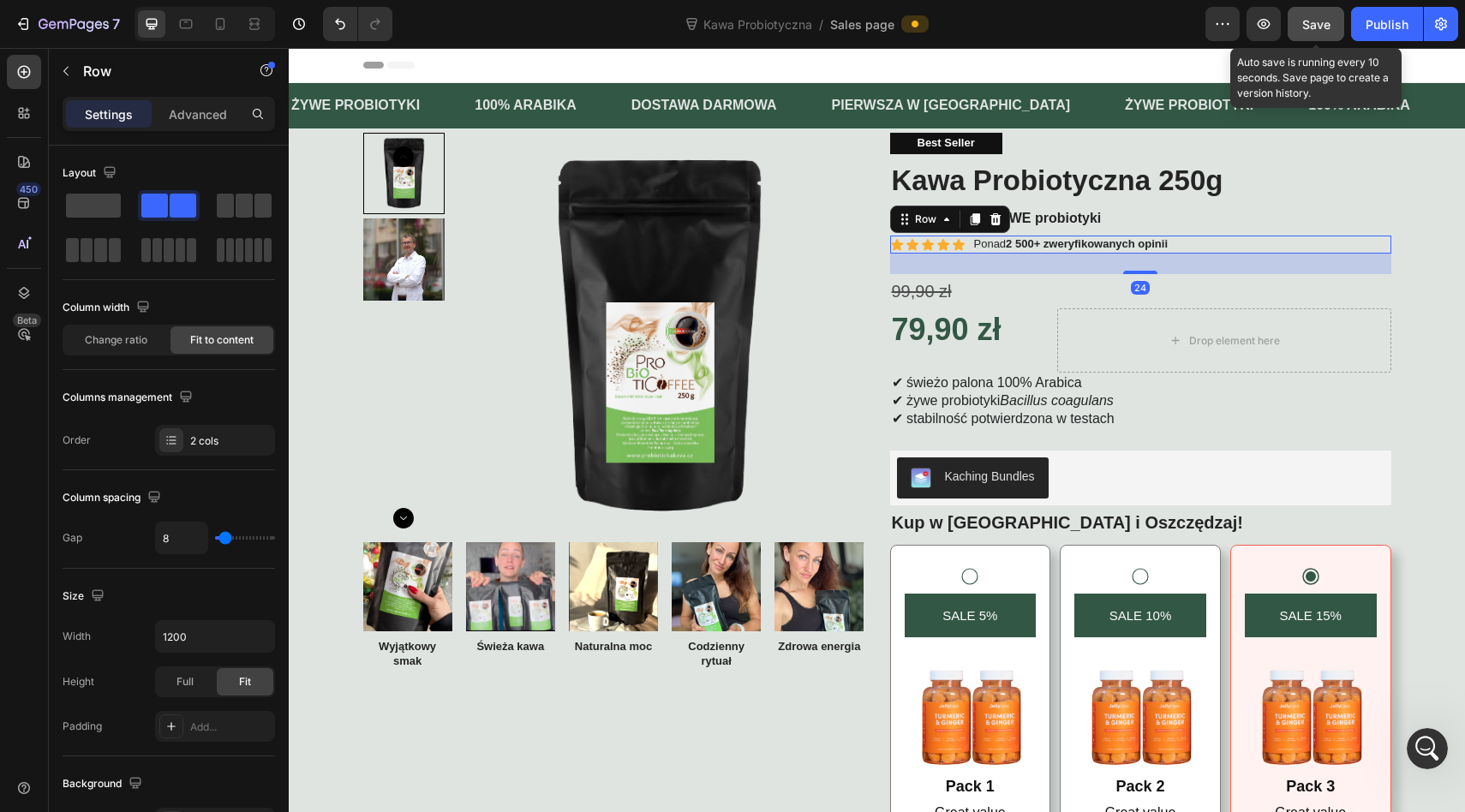
click at [1306, 25] on span "Save" at bounding box center [1316, 24] width 28 height 15
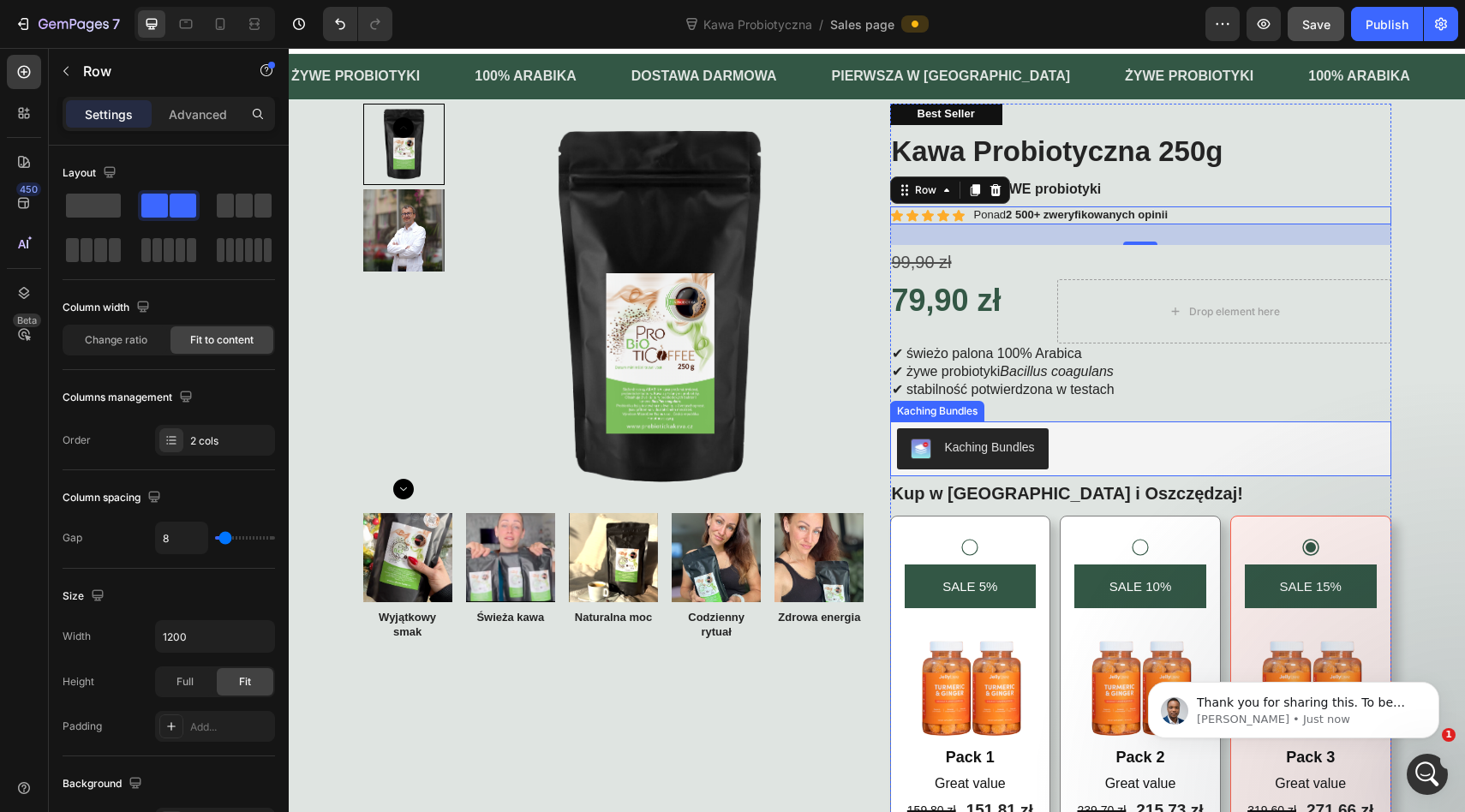
scroll to position [10145, 0]
click at [1314, 705] on span "Thank you for sharing this. To be able to display the Kaching bundle on your pa…" at bounding box center [1305, 753] width 217 height 116
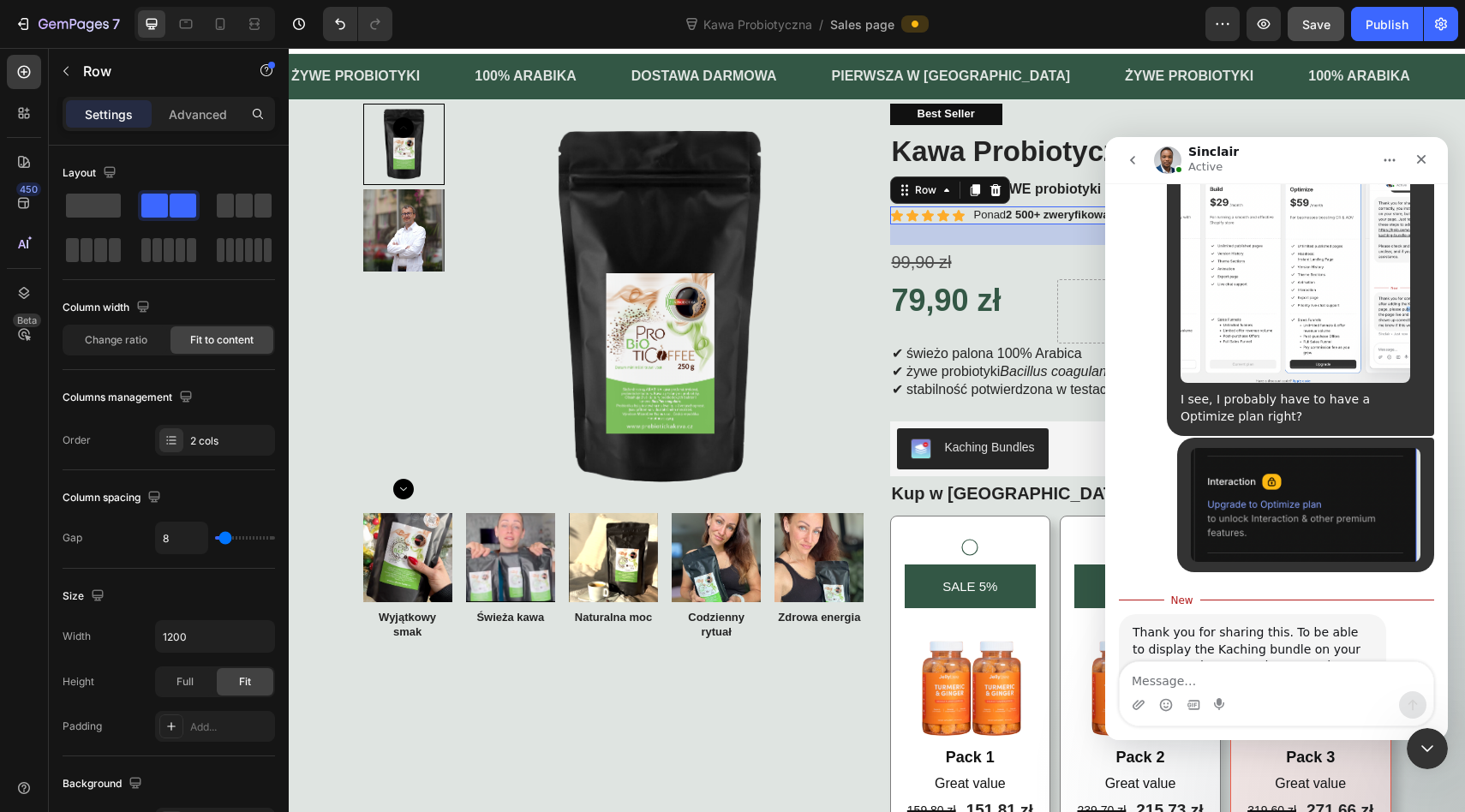
scroll to position [10155, 0]
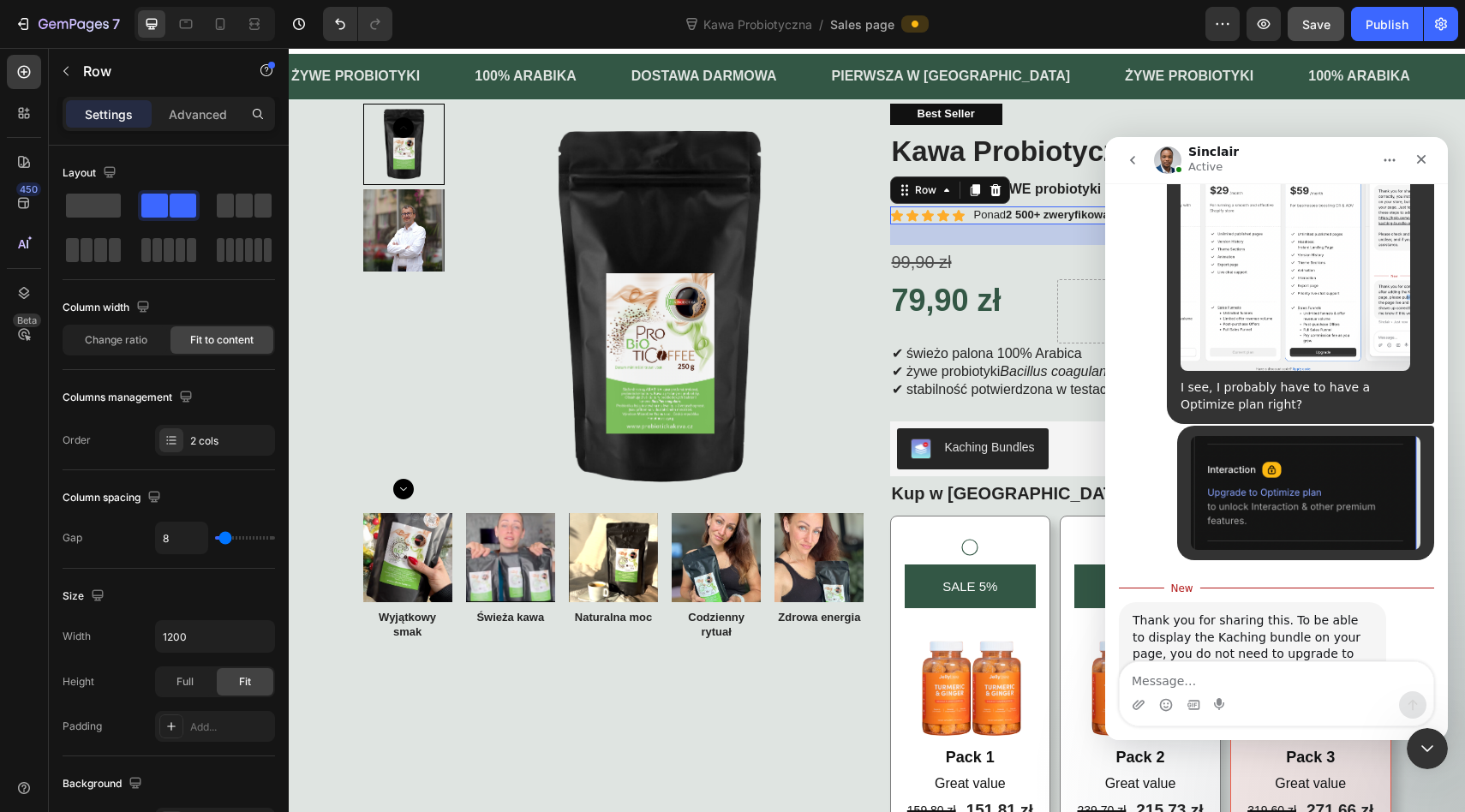
drag, startPoint x: 1203, startPoint y: 583, endPoint x: 1288, endPoint y: 583, distance: 85.0
click at [1288, 612] on div "Thank you for sharing this. To be able to display the Kaching bundle on your pa…" at bounding box center [1252, 662] width 240 height 101
click at [1264, 612] on div "Thank you for sharing this. To be able to display the Kaching bundle on your pa…" at bounding box center [1252, 662] width 240 height 101
drag, startPoint x: 1237, startPoint y: 583, endPoint x: 1293, endPoint y: 583, distance: 56.0
click at [1293, 612] on div "Thank you for sharing this. To be able to display the Kaching bundle on your pa…" at bounding box center [1252, 662] width 240 height 101
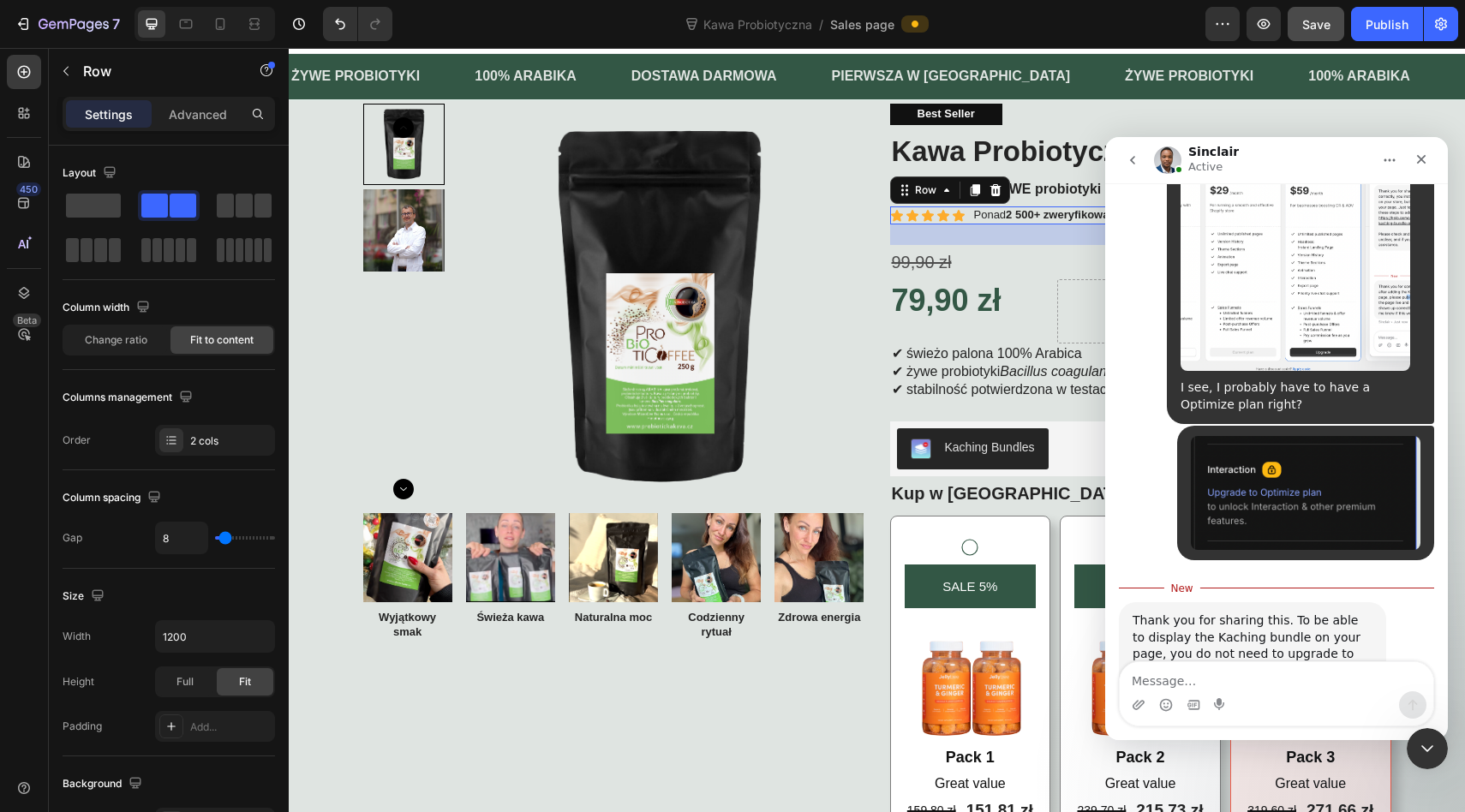
click at [1214, 612] on div "Thank you for sharing this. To be able to display the Kaching bundle on your pa…" at bounding box center [1252, 662] width 240 height 101
drag, startPoint x: 1169, startPoint y: 584, endPoint x: 1303, endPoint y: 583, distance: 134.0
click at [1303, 612] on div "Thank you for sharing this. To be able to display the Kaching bundle on your pa…" at bounding box center [1252, 662] width 240 height 101
drag, startPoint x: 1169, startPoint y: 605, endPoint x: 1223, endPoint y: 599, distance: 54.3
click at [1223, 612] on div "Thank you for sharing this. To be able to display the Kaching bundle on your pa…" at bounding box center [1252, 662] width 240 height 101
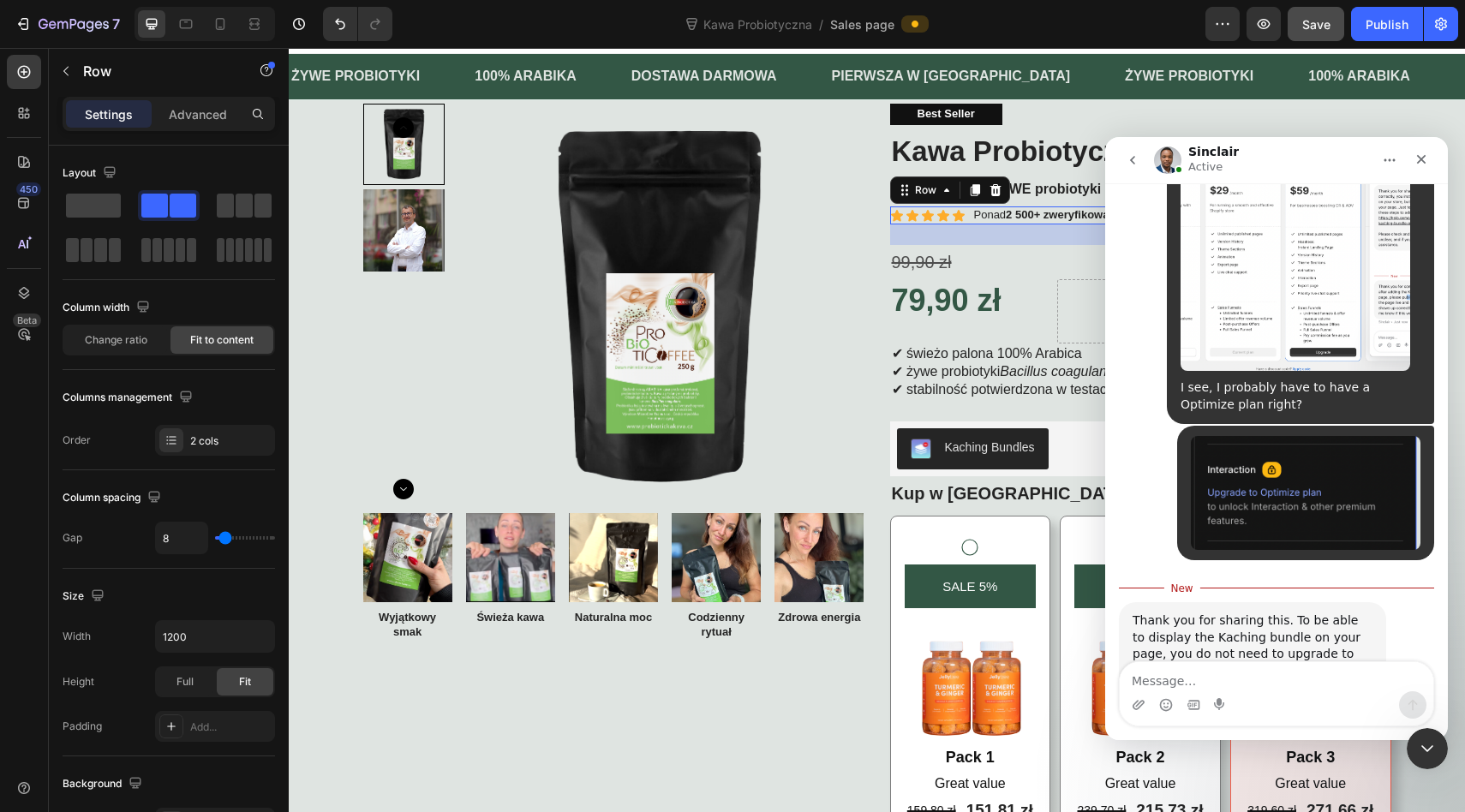
click at [1225, 612] on div "Thank you for sharing this. To be able to display the Kaching bundle on your pa…" at bounding box center [1252, 662] width 240 height 101
click at [1215, 668] on textarea "Message…" at bounding box center [1276, 676] width 313 height 29
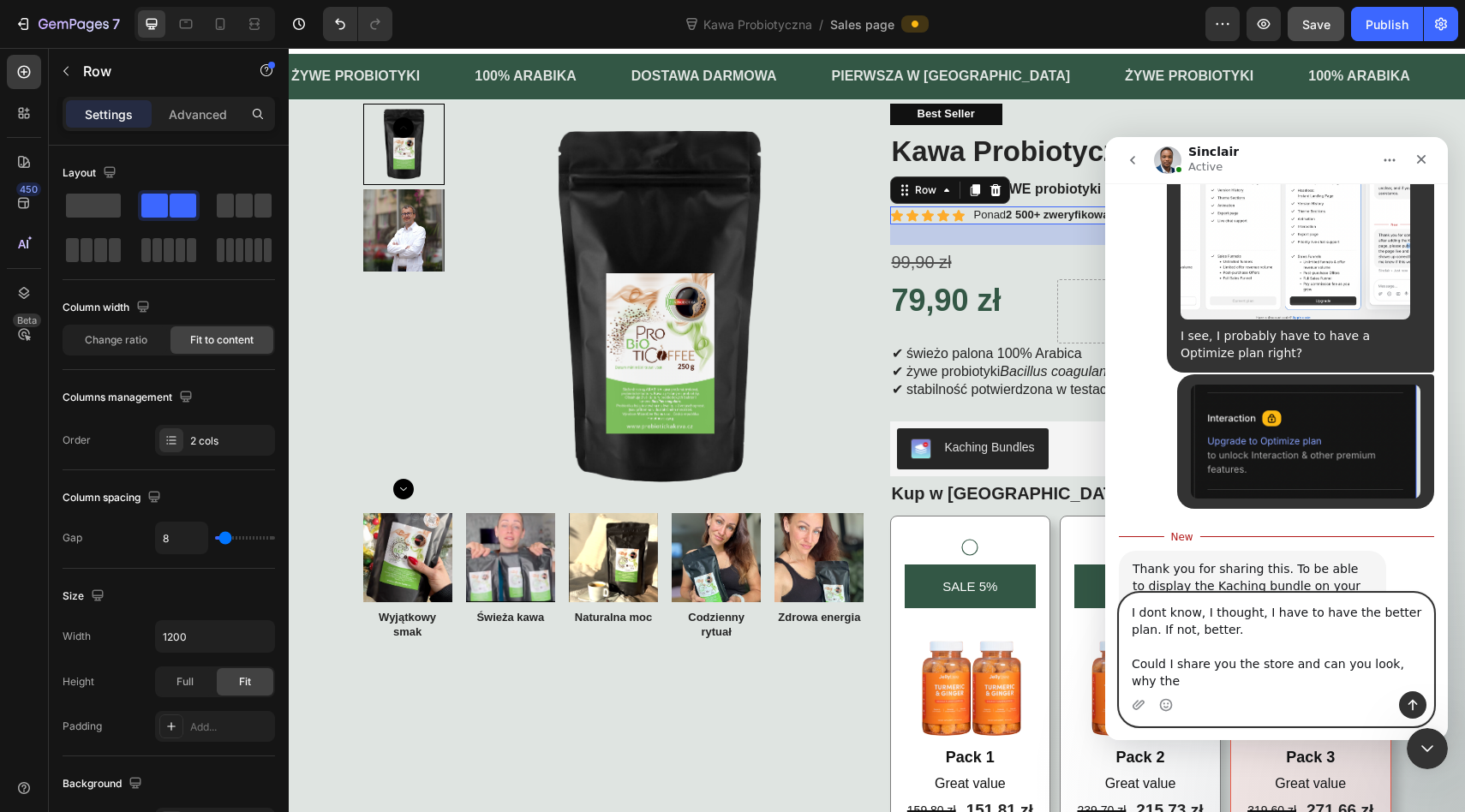
scroll to position [10224, 0]
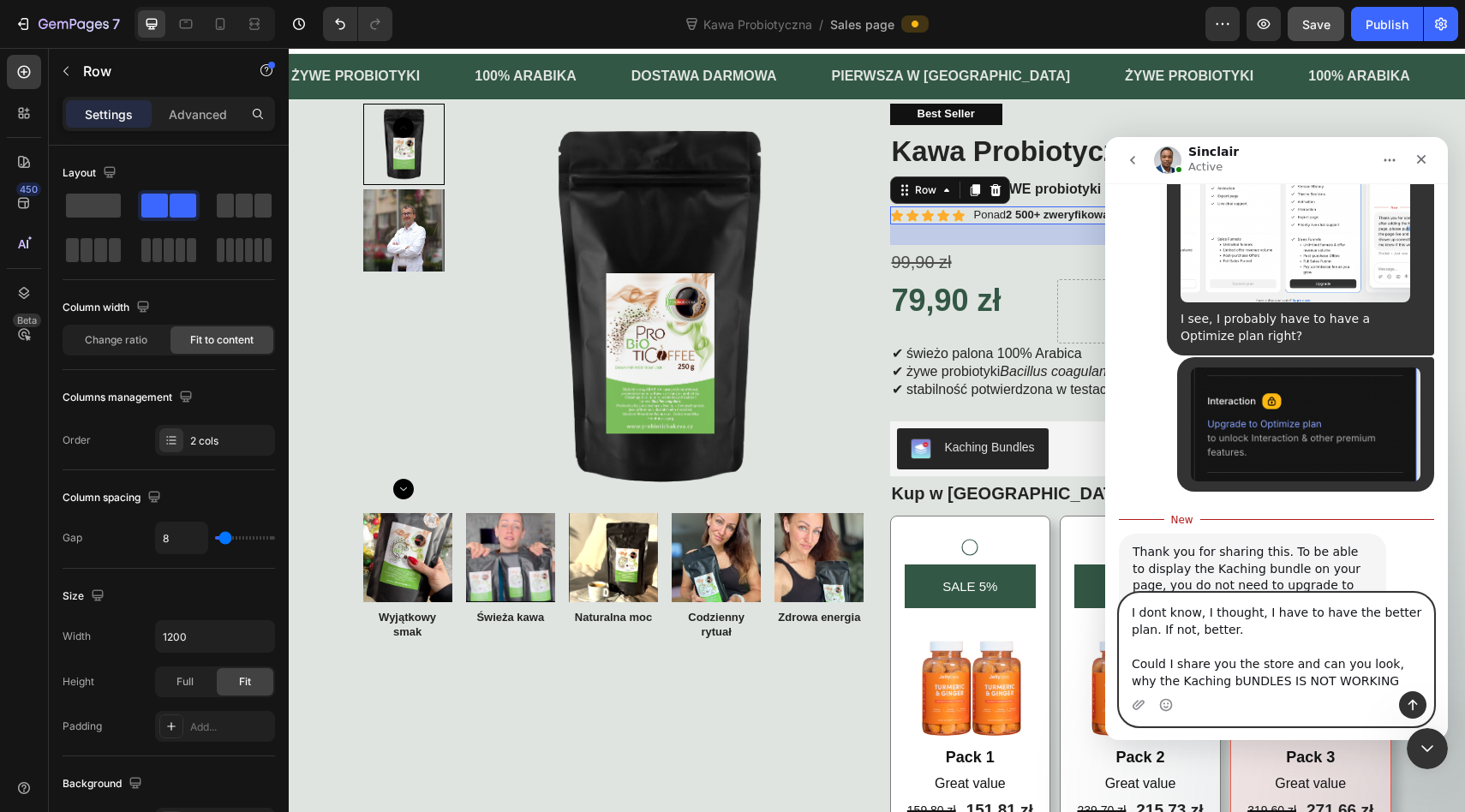
type textarea "I dont know, I thought, I have to have the better plan. If not, better. Could I…"
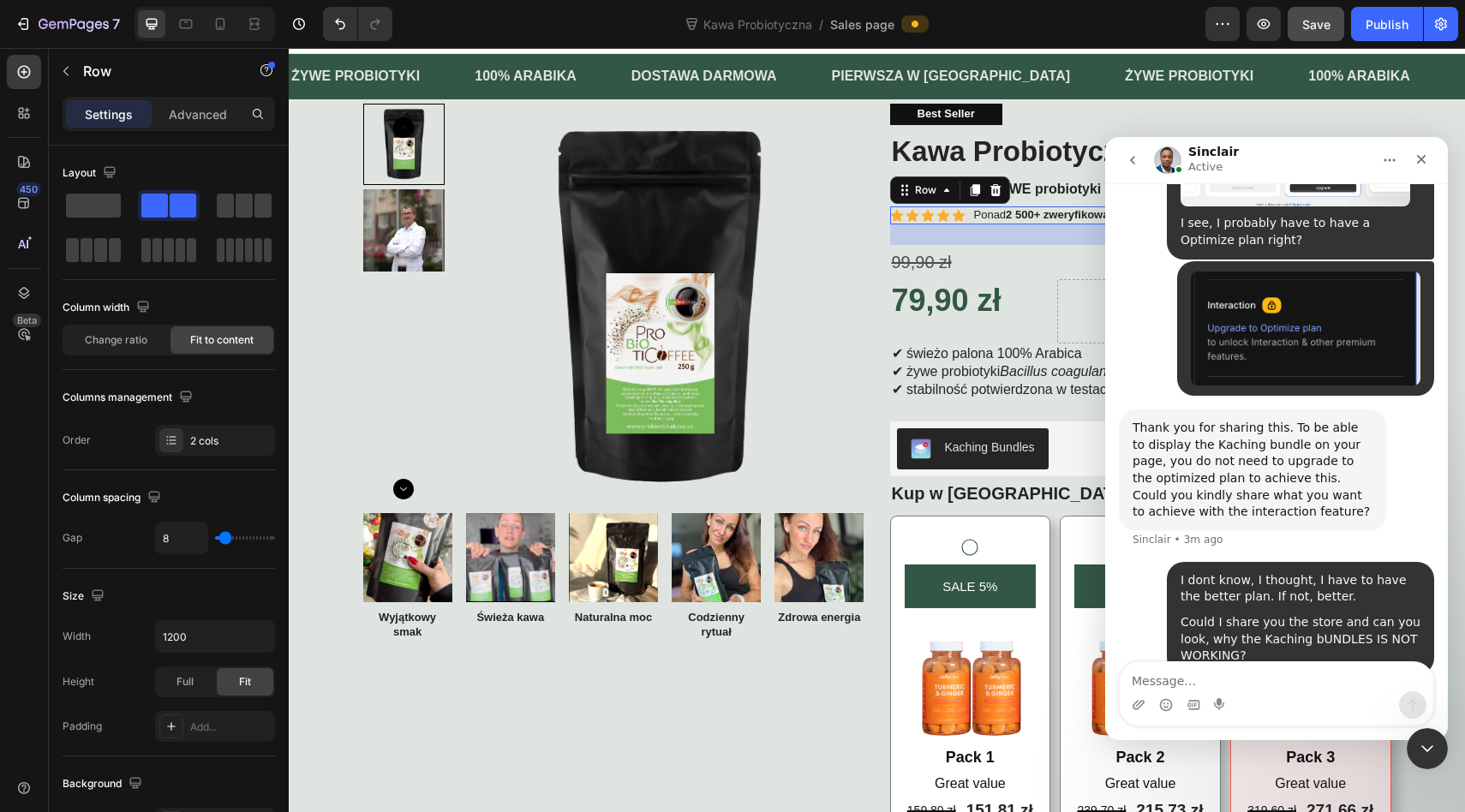
scroll to position [10339, 0]
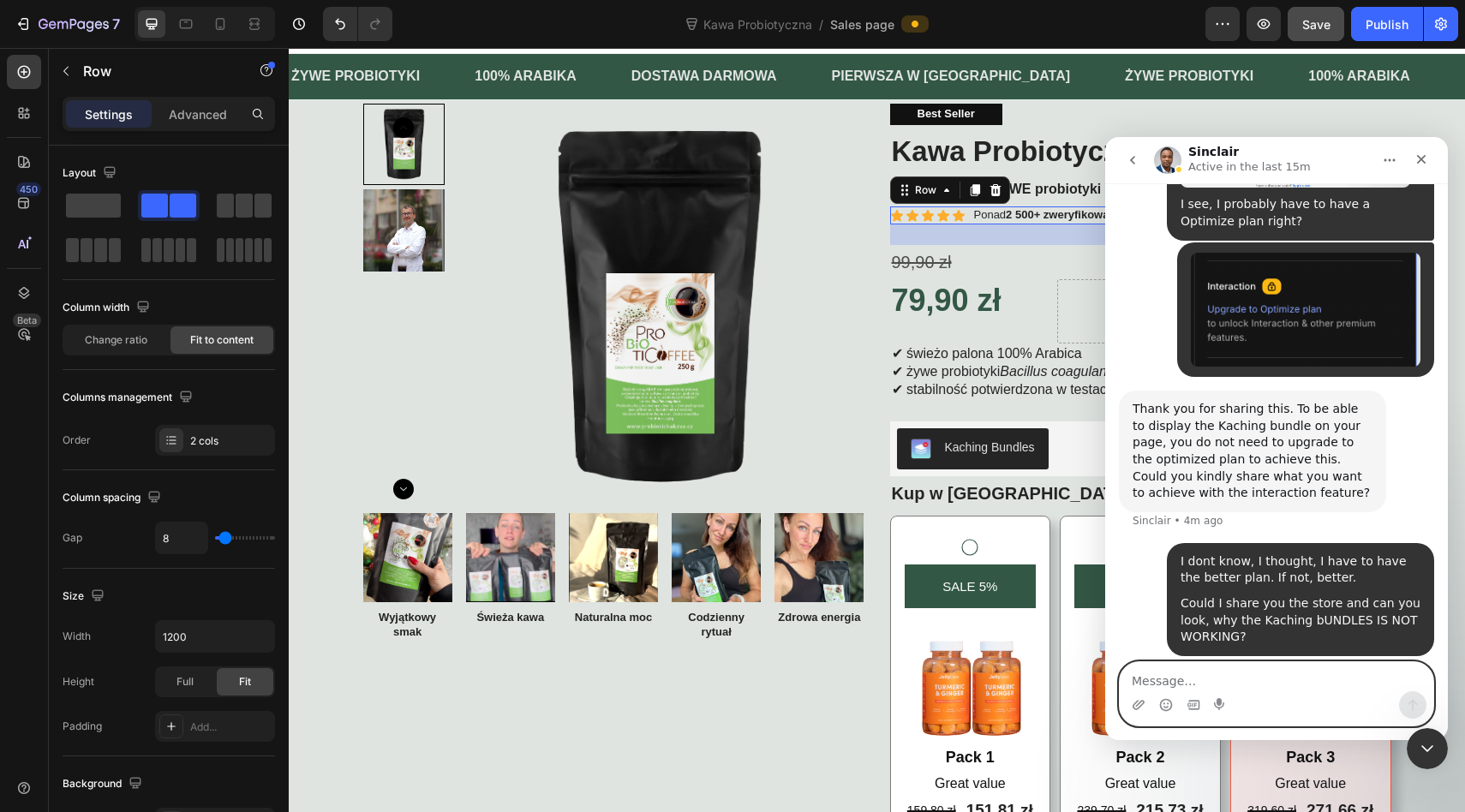
paste textarea "0633"
type textarea "0633"
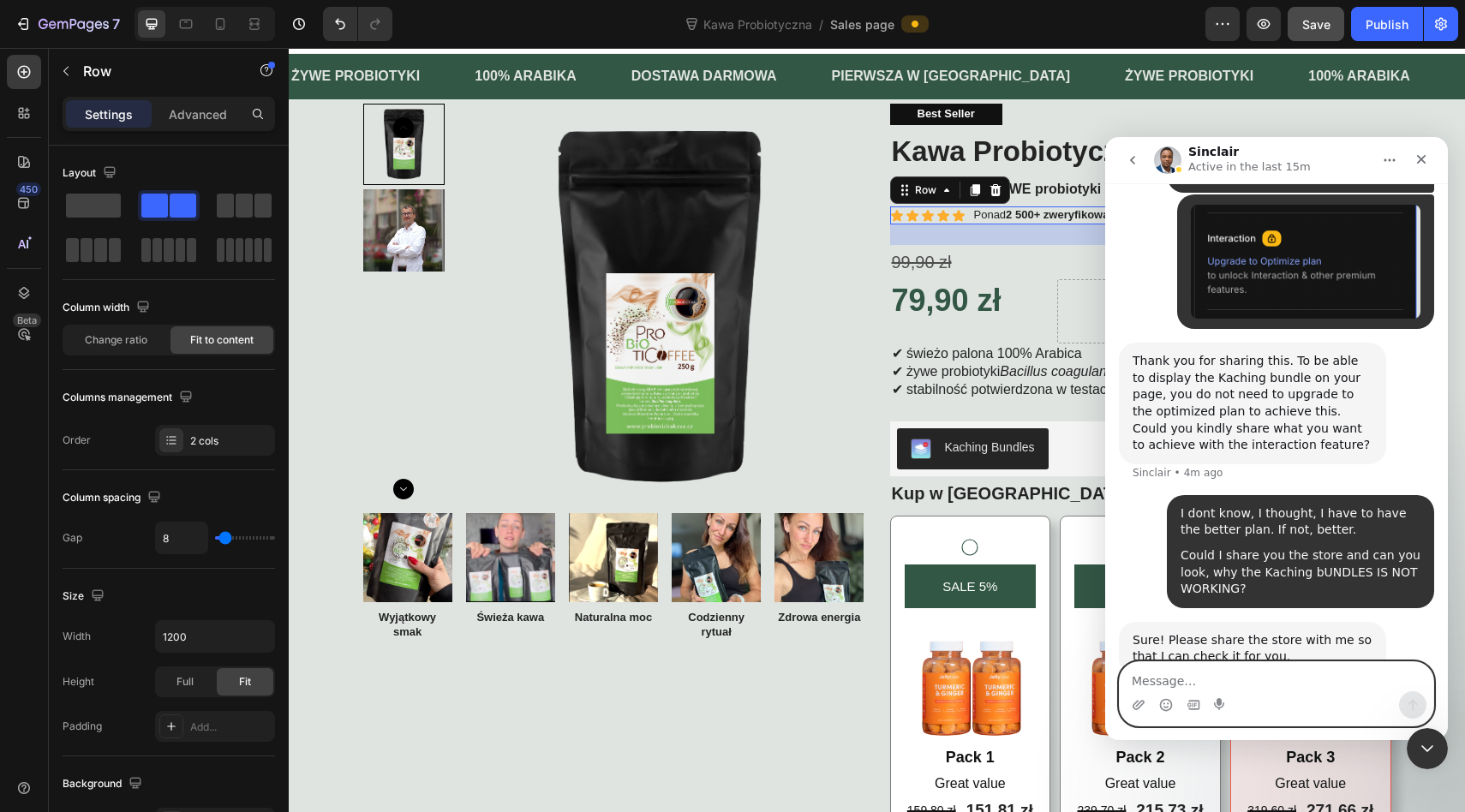
scroll to position [10390, 0]
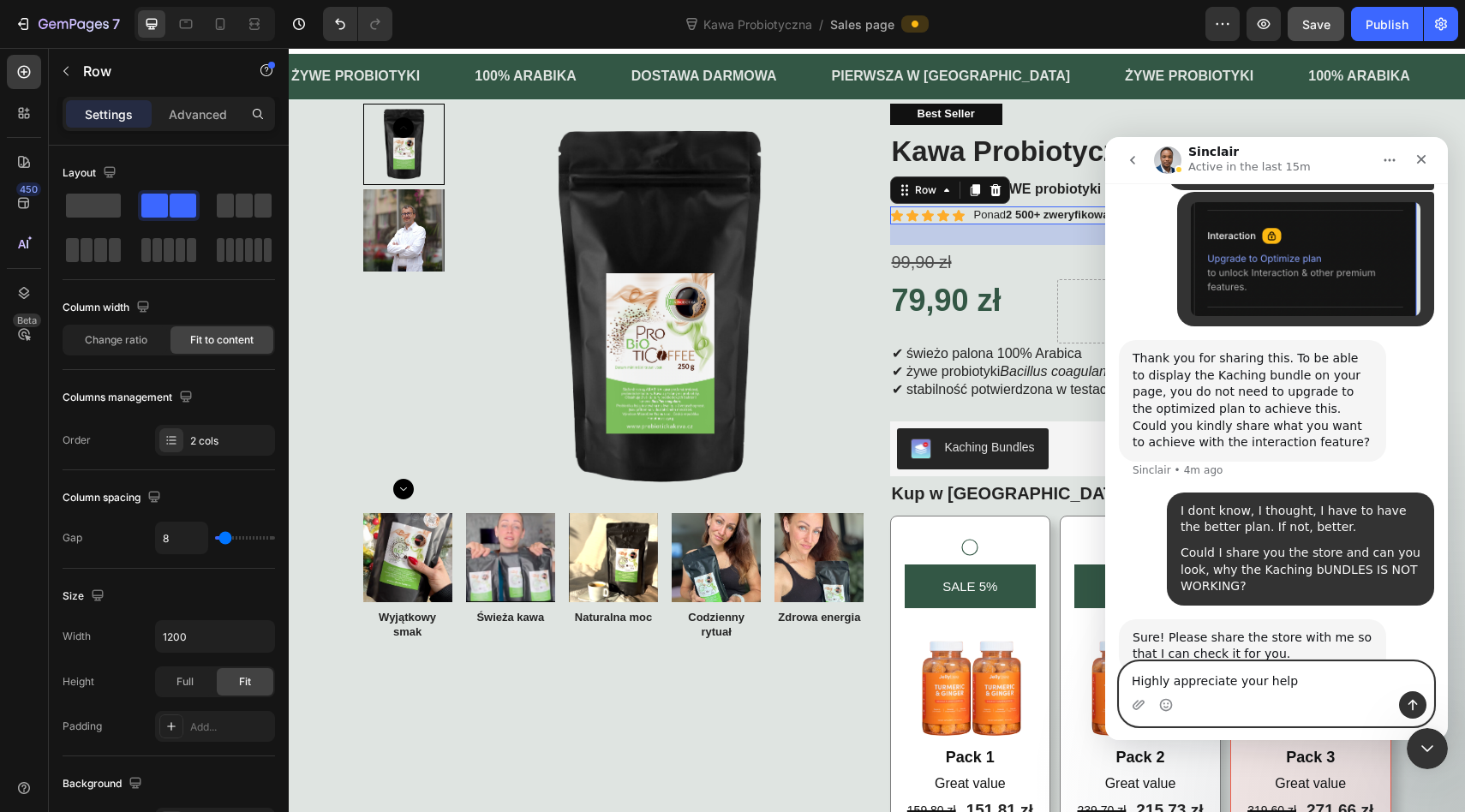
type textarea "Highly appreciate your help."
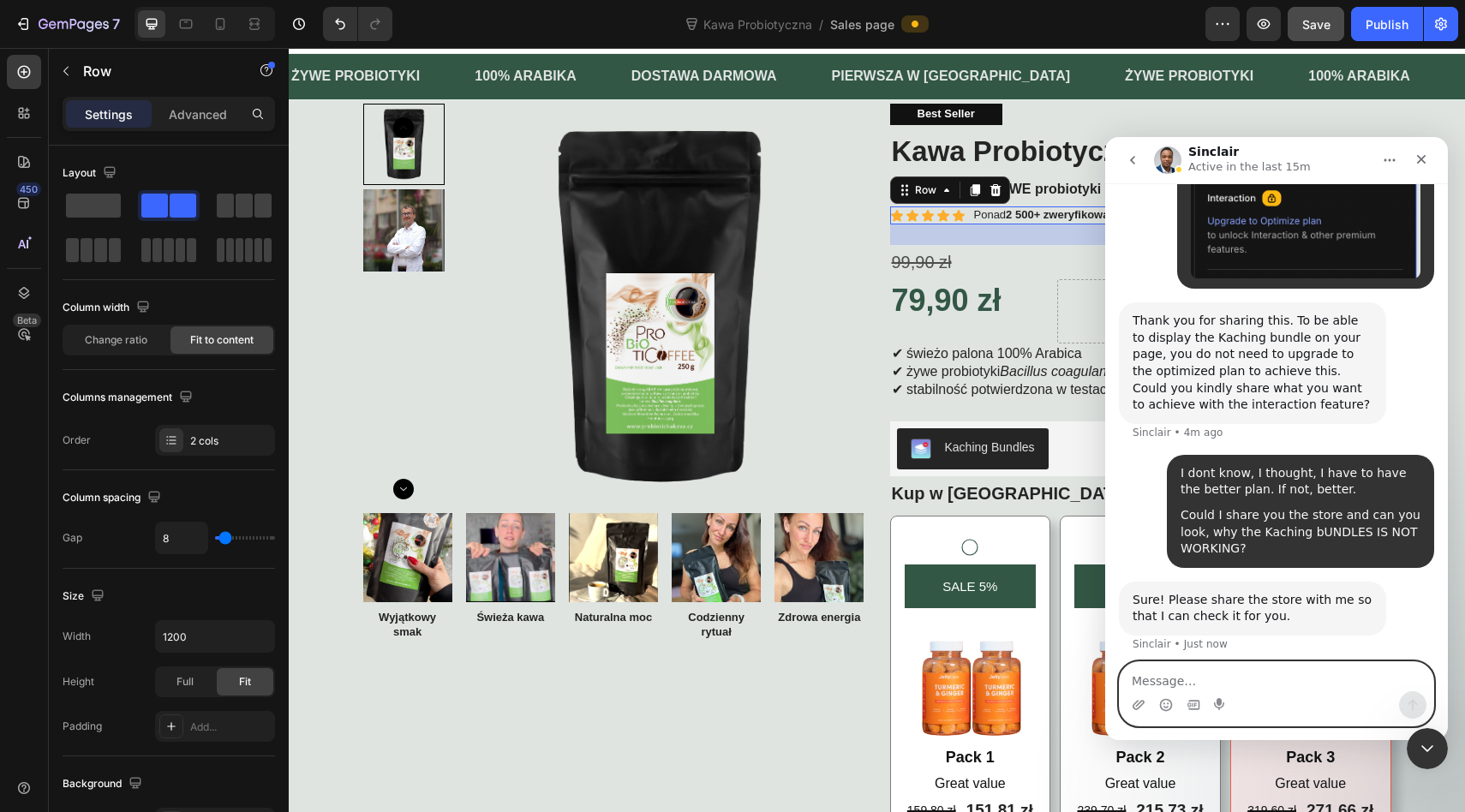
scroll to position [10429, 0]
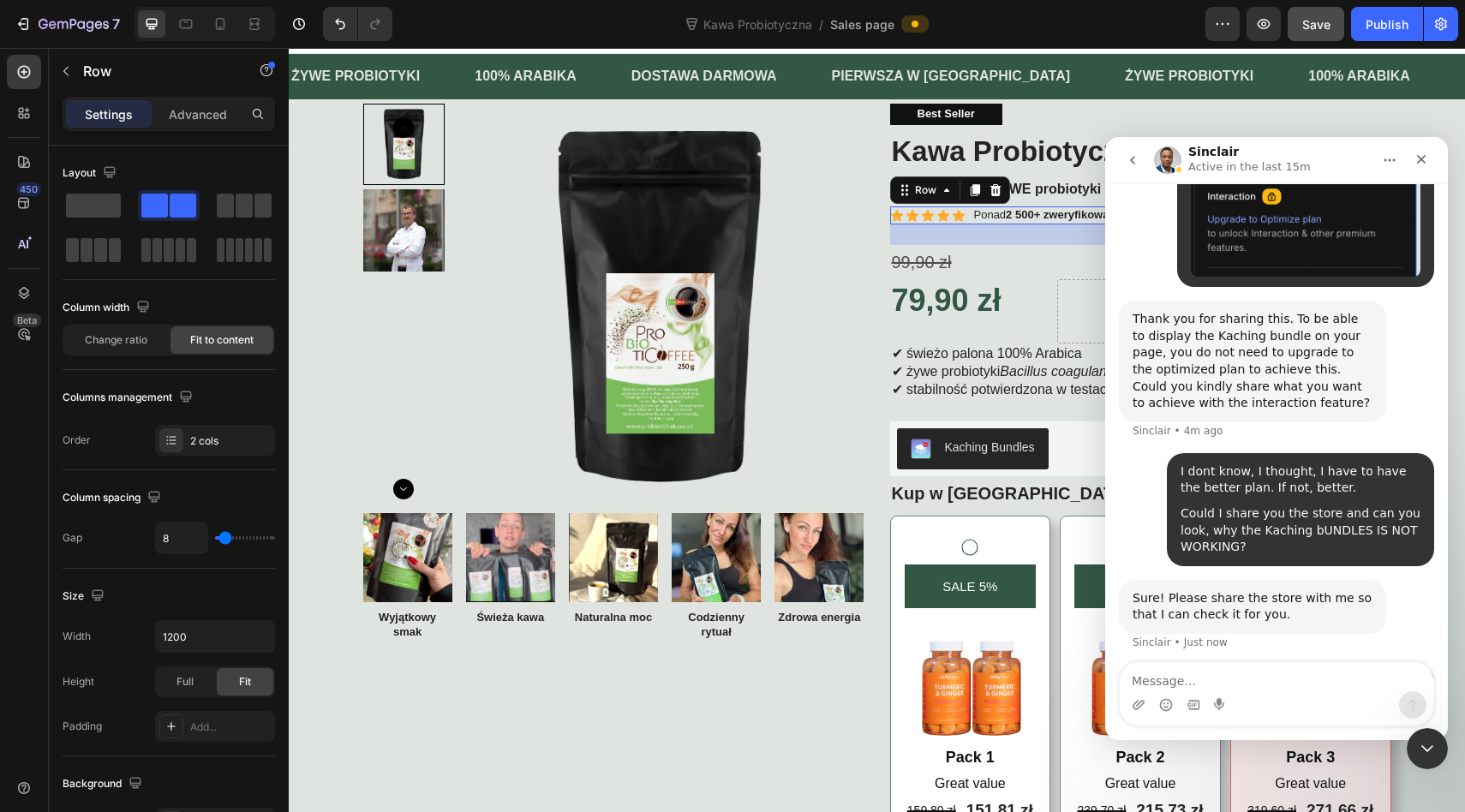
click at [1125, 160] on icon "go back" at bounding box center [1132, 160] width 14 height 14
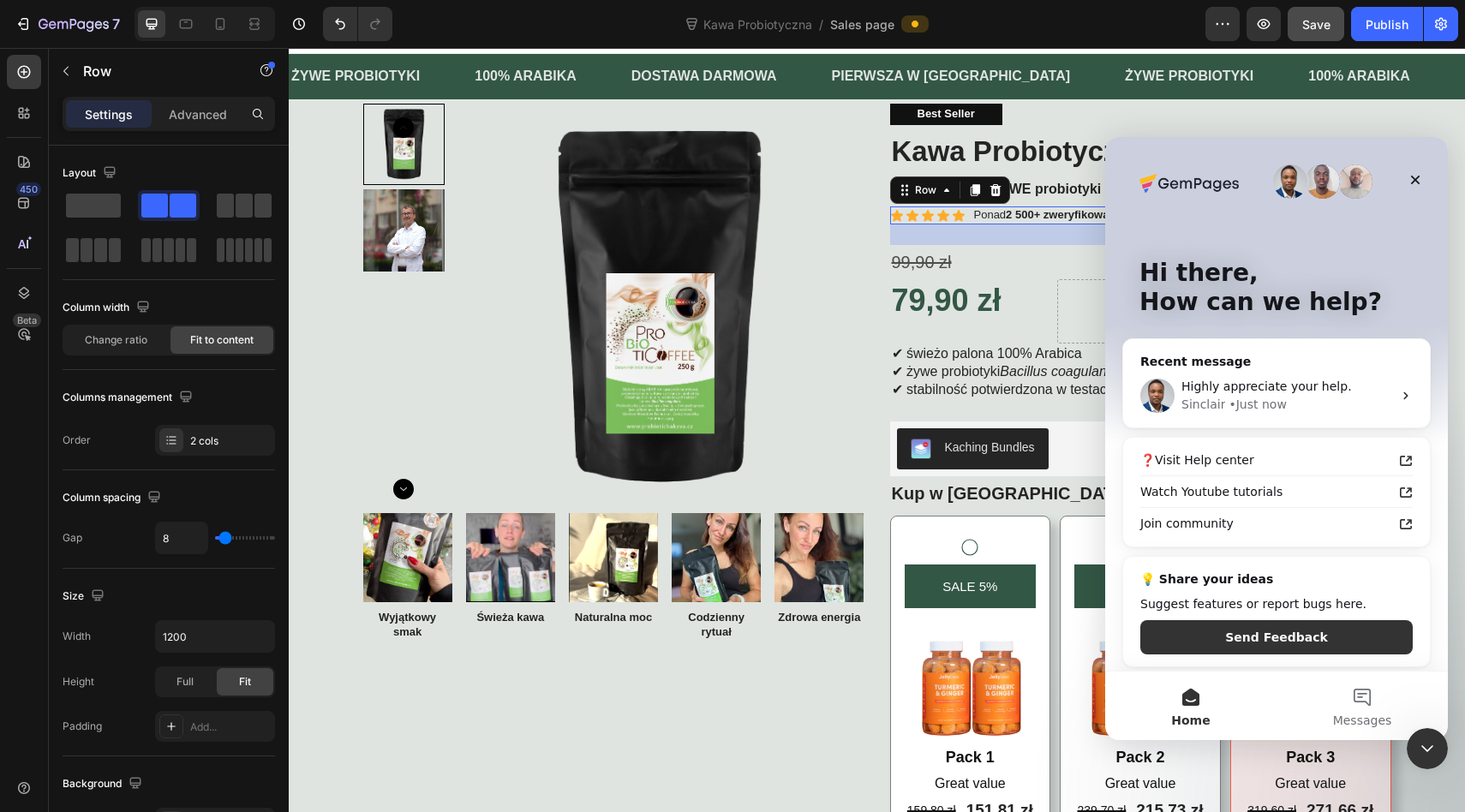
scroll to position [0, 0]
click at [1405, 188] on div "Close" at bounding box center [1414, 179] width 31 height 31
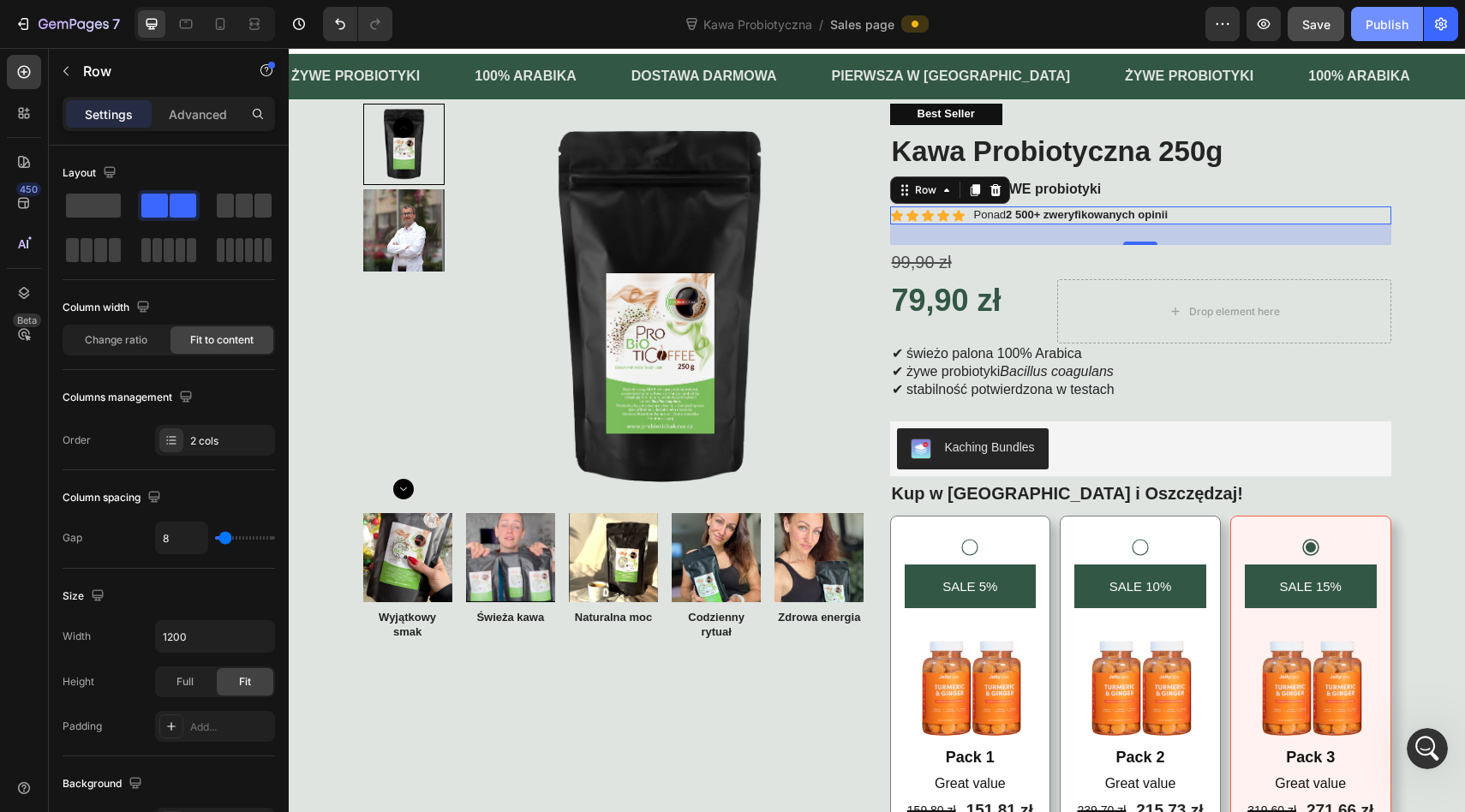
click at [1370, 27] on div "Publish" at bounding box center [1386, 24] width 43 height 18
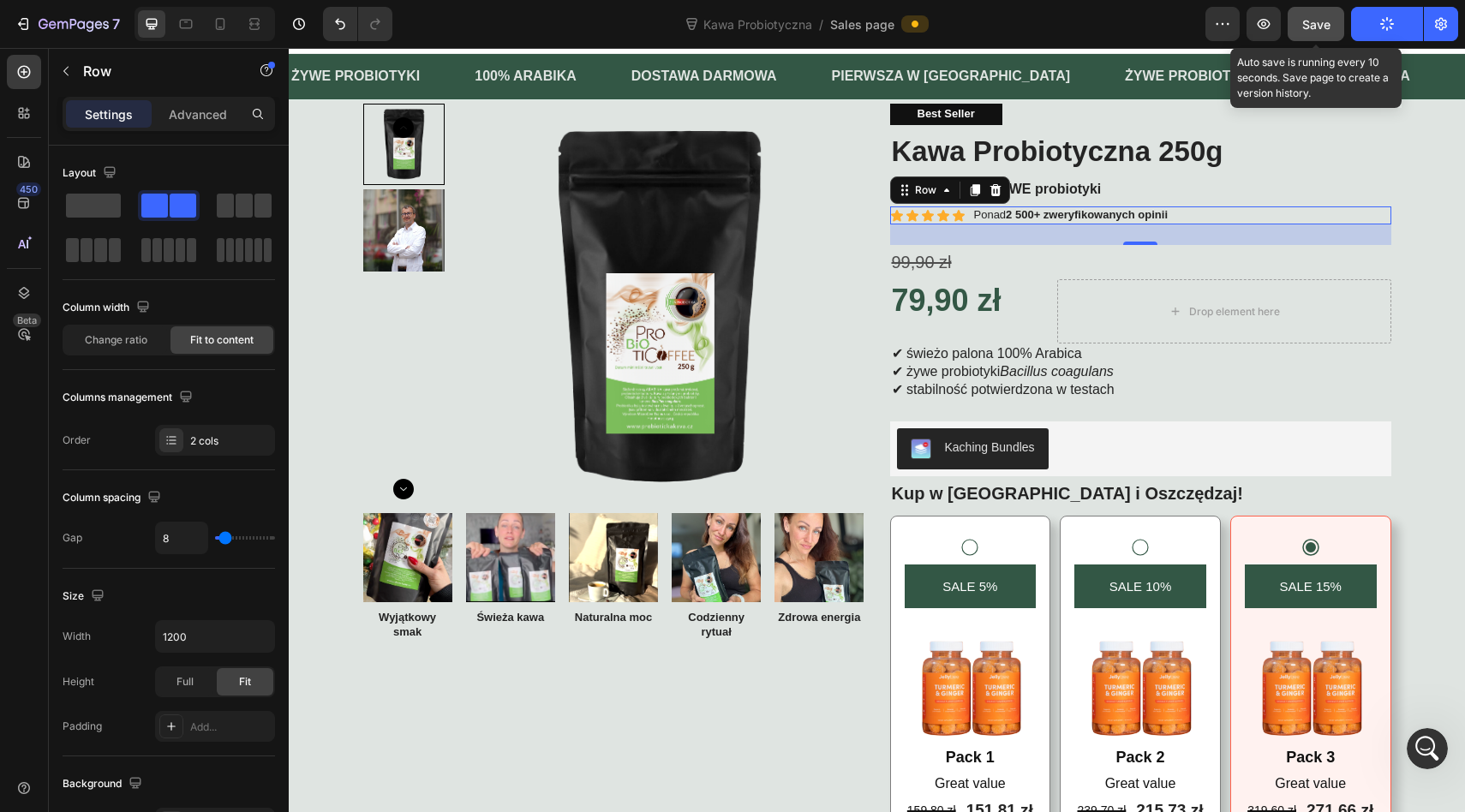
click at [1324, 26] on span "Save" at bounding box center [1316, 24] width 28 height 15
click at [1324, 26] on icon "button" at bounding box center [1315, 24] width 18 height 18
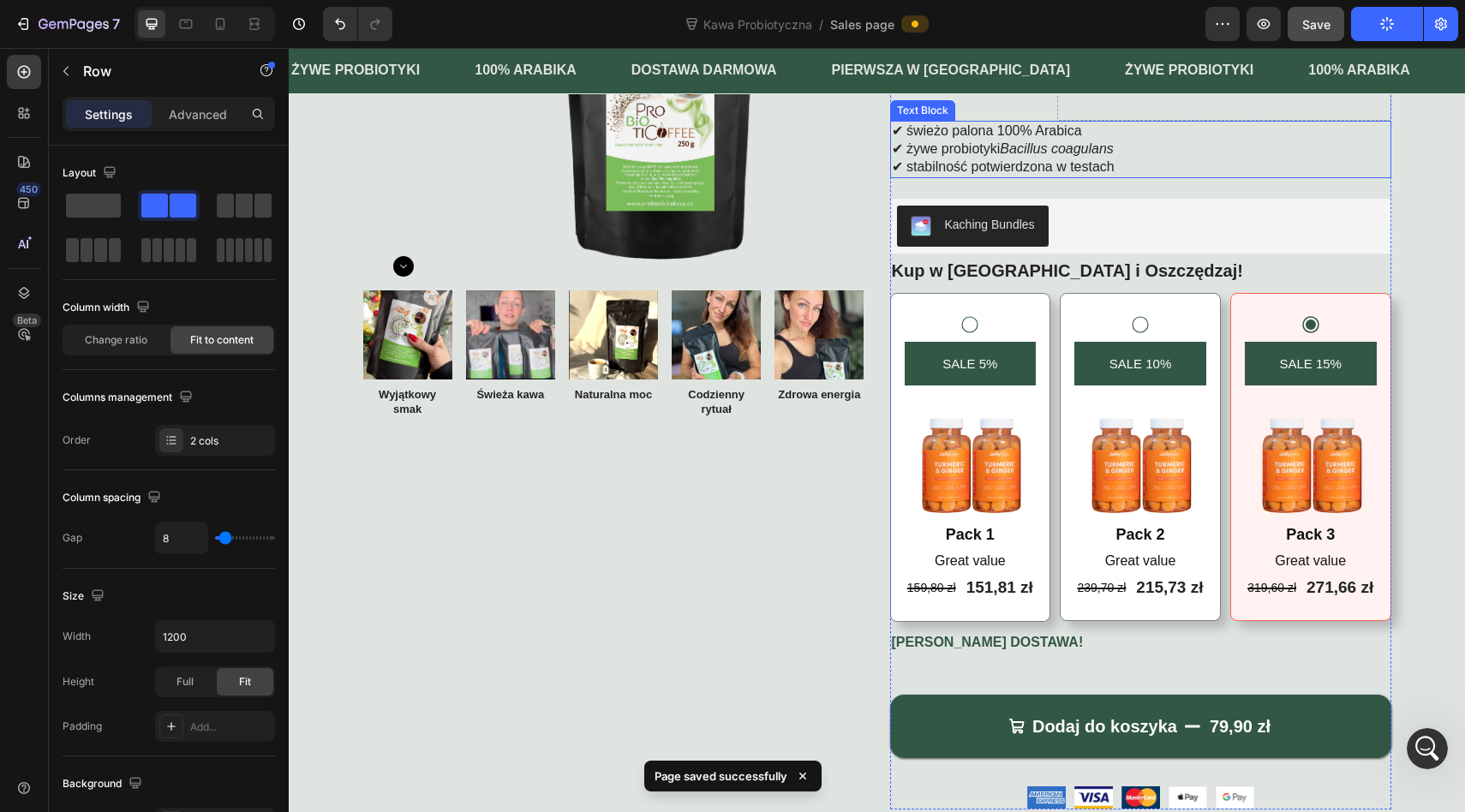
scroll to position [49, 0]
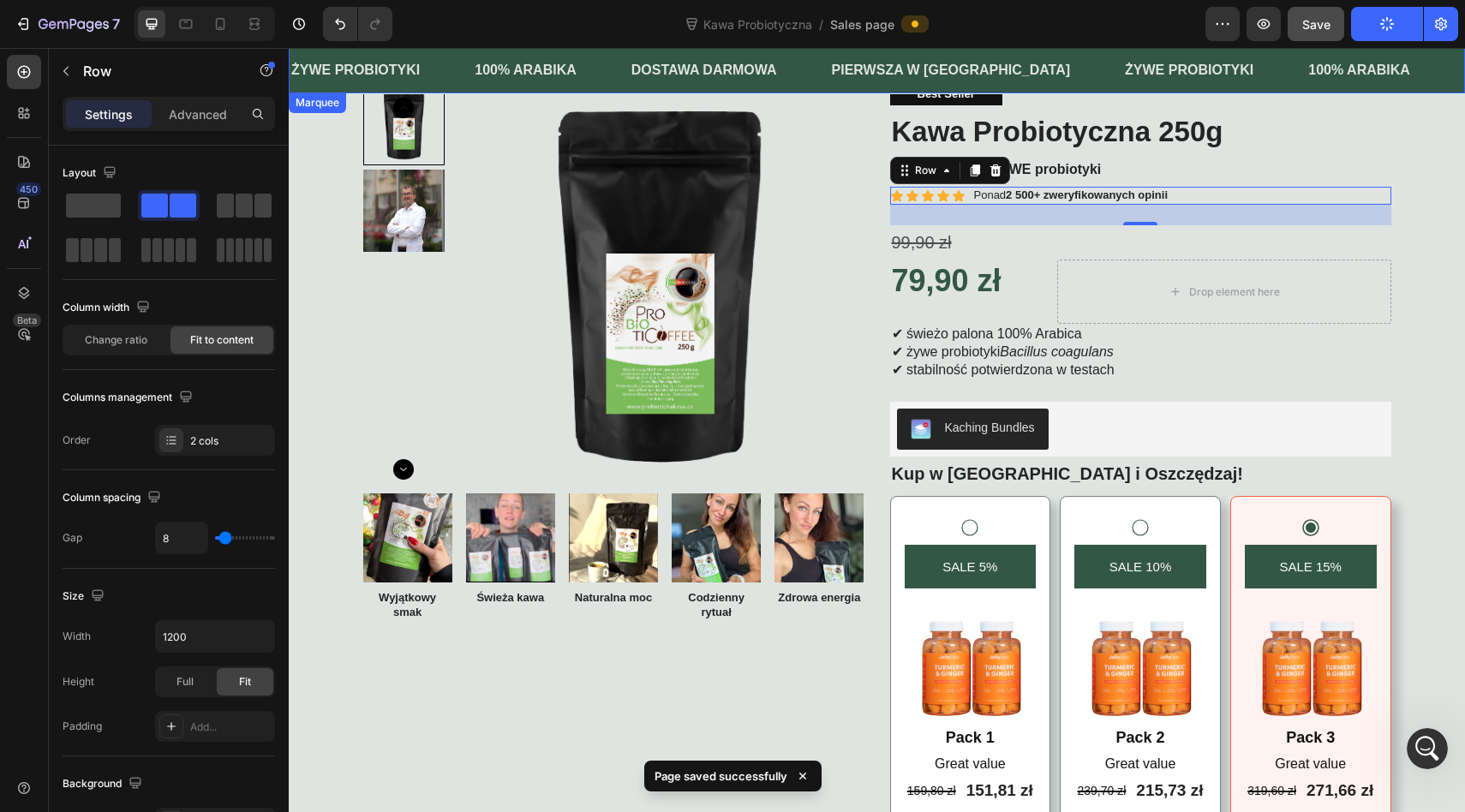
click at [441, 55] on div "ŻYWE PROBIOTYKI Text Block" at bounding box center [381, 71] width 183 height 42
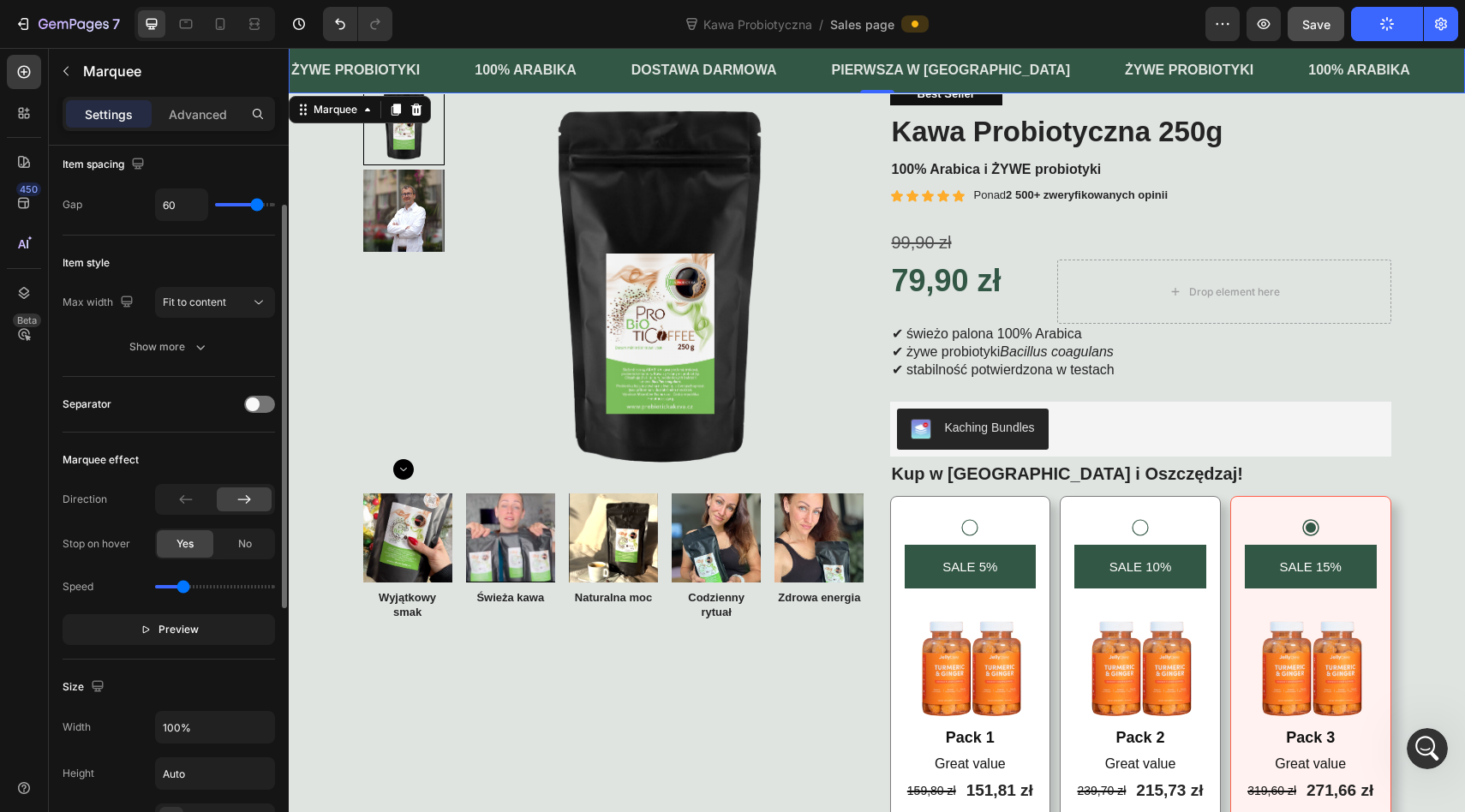
scroll to position [144, 0]
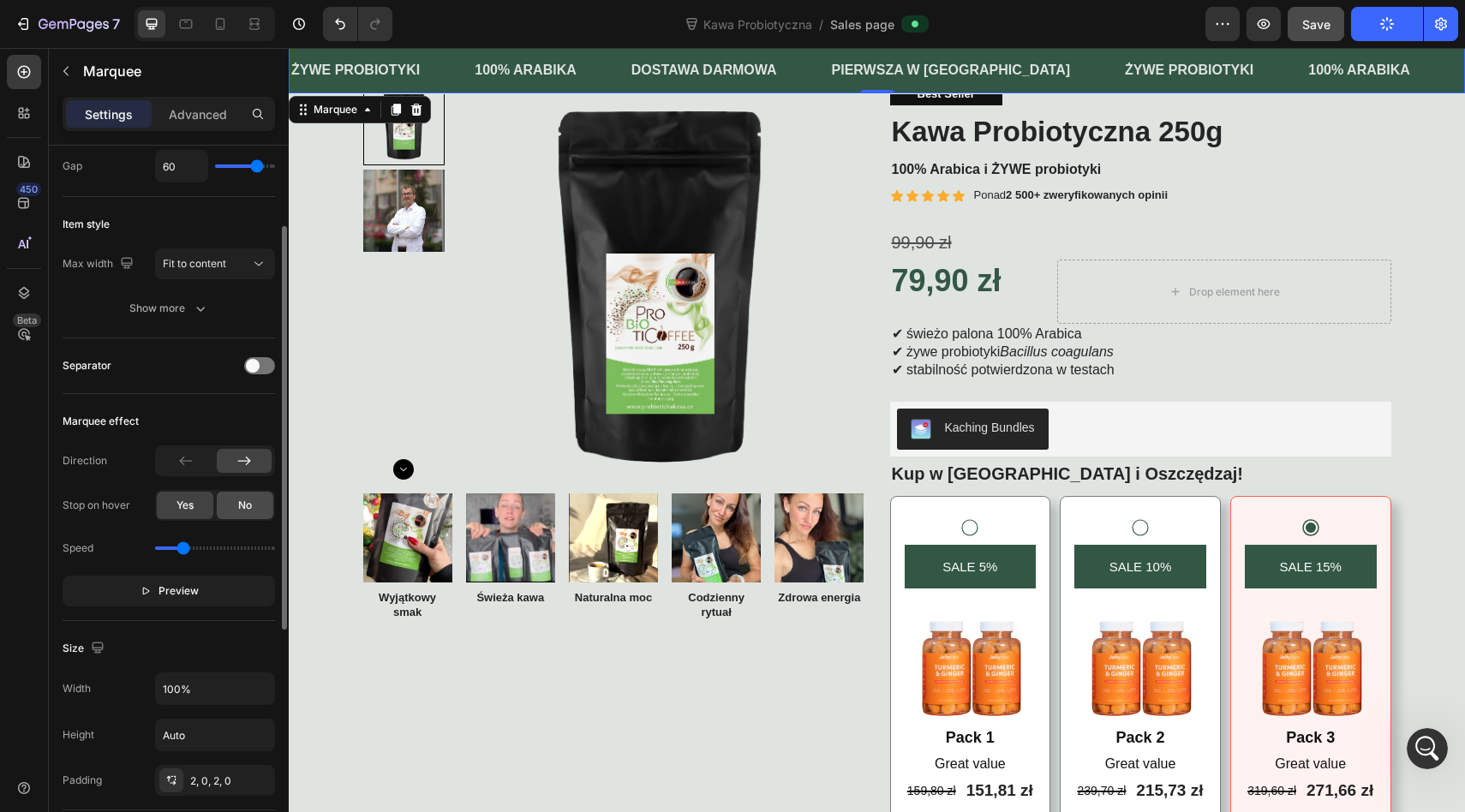
click at [231, 514] on div "No" at bounding box center [245, 505] width 57 height 27
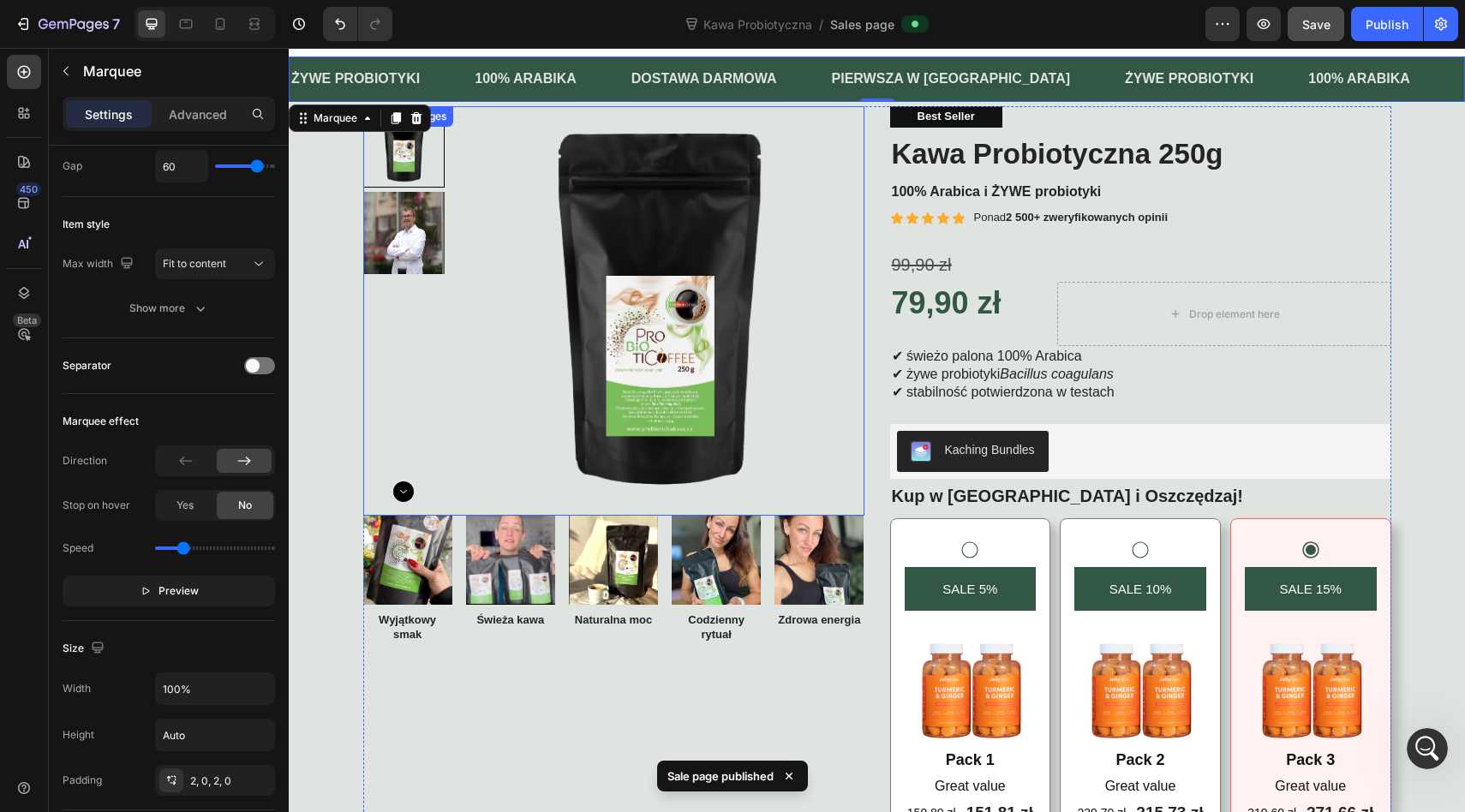
scroll to position [0, 0]
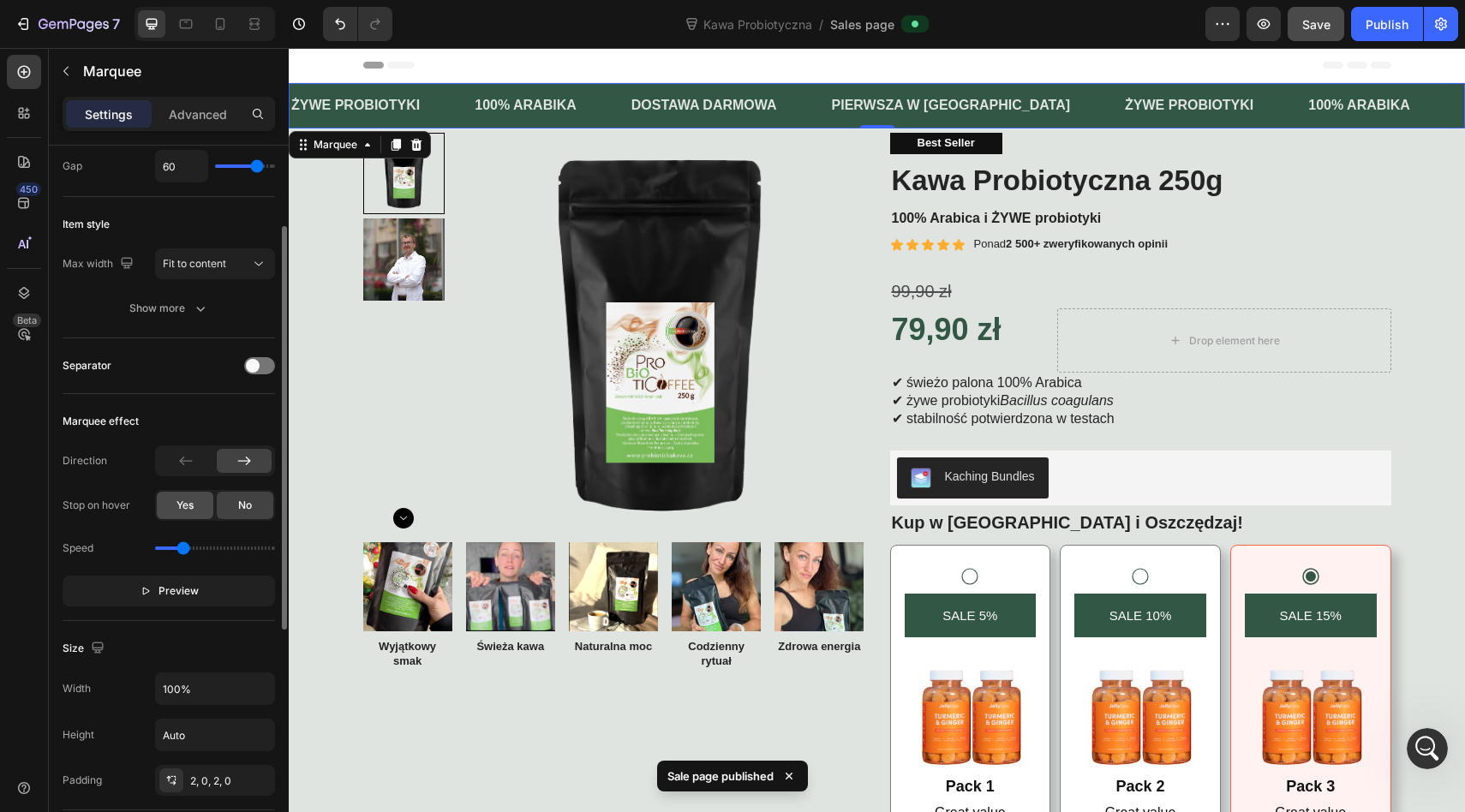
click at [186, 508] on span "Yes" at bounding box center [186, 506] width 18 height 16
click at [230, 502] on div "No" at bounding box center [245, 505] width 57 height 27
click at [169, 505] on div "Yes" at bounding box center [185, 505] width 57 height 27
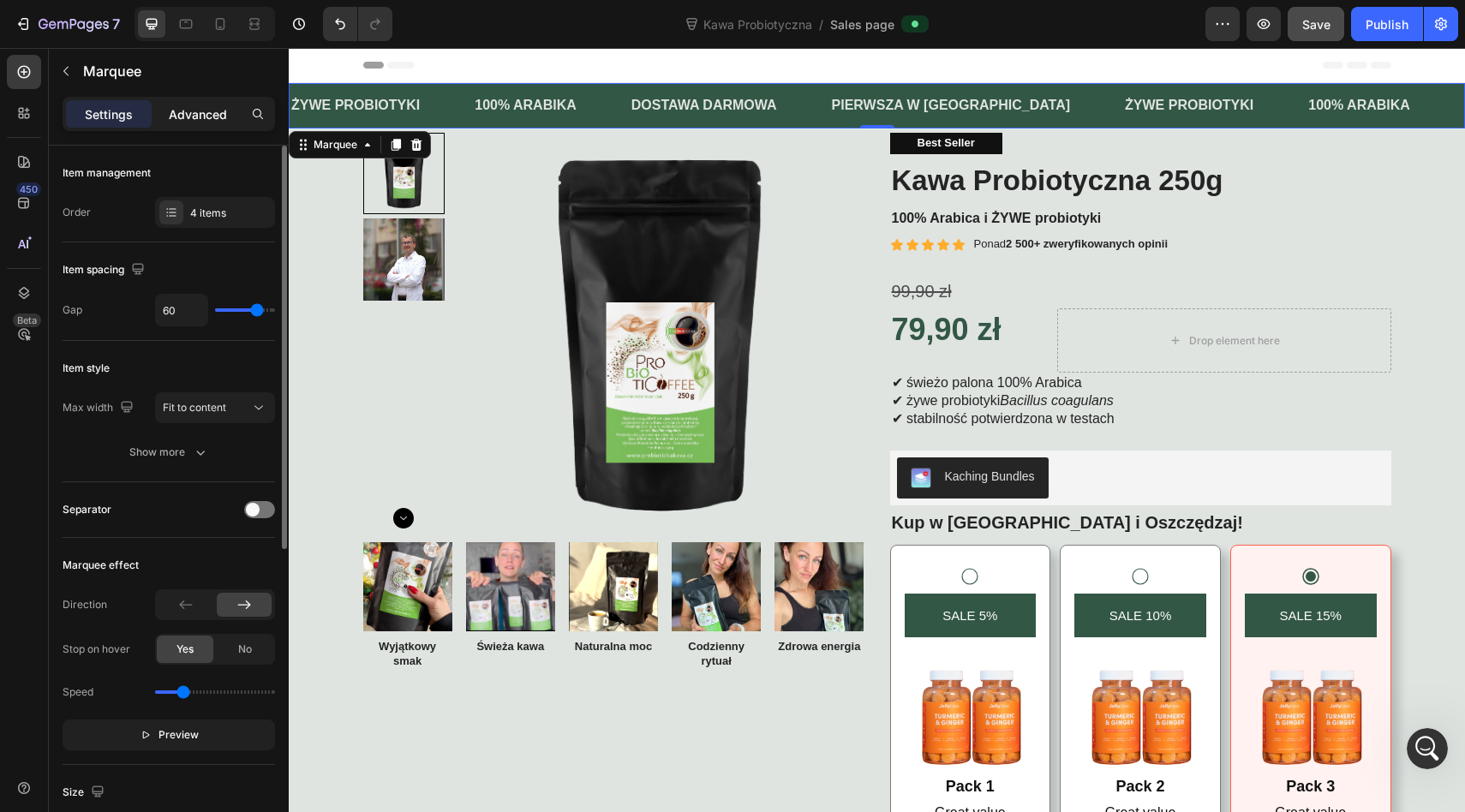
click at [206, 113] on p "Advanced" at bounding box center [198, 114] width 59 height 18
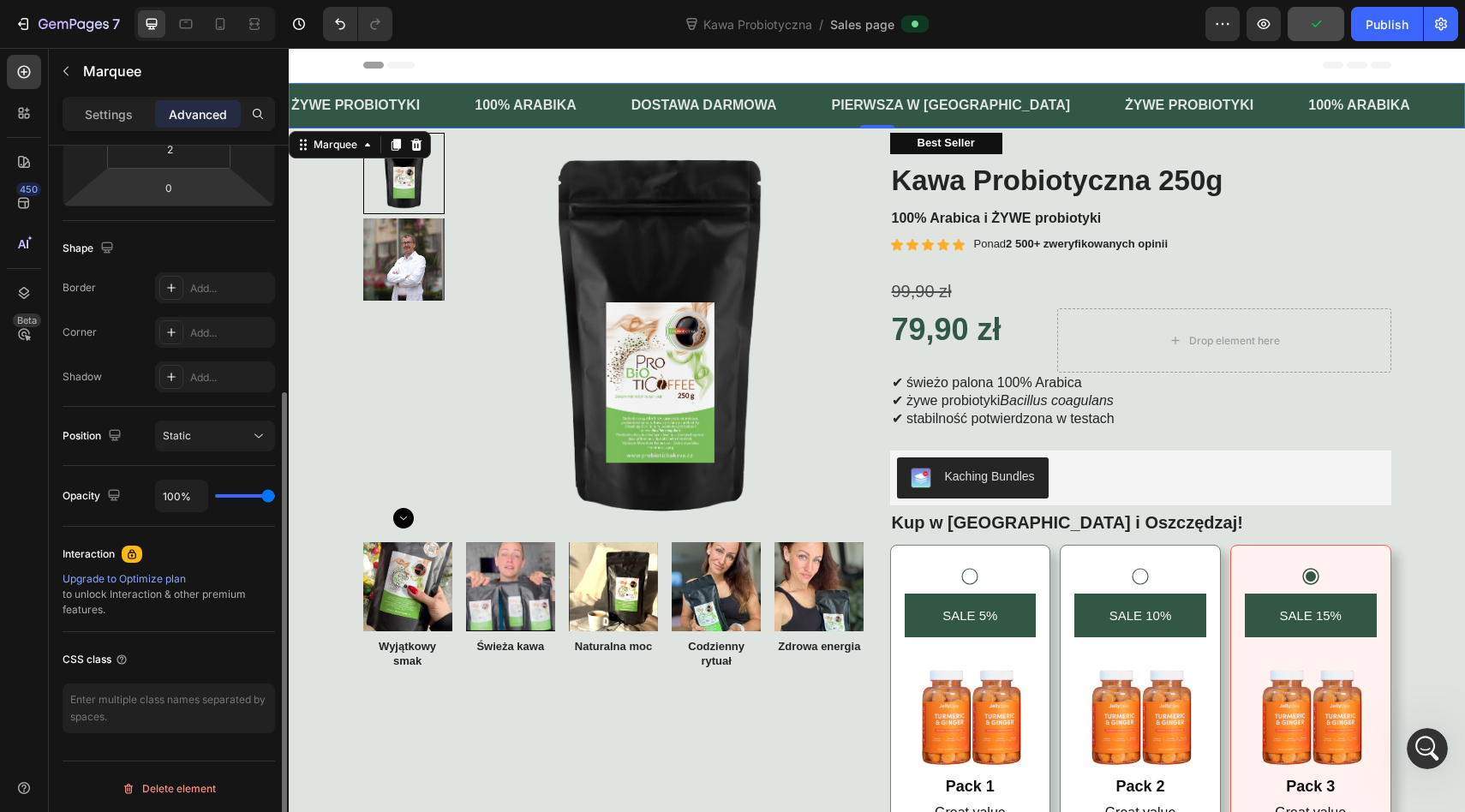
scroll to position [368, 0]
click at [190, 422] on button "Static" at bounding box center [214, 432] width 120 height 31
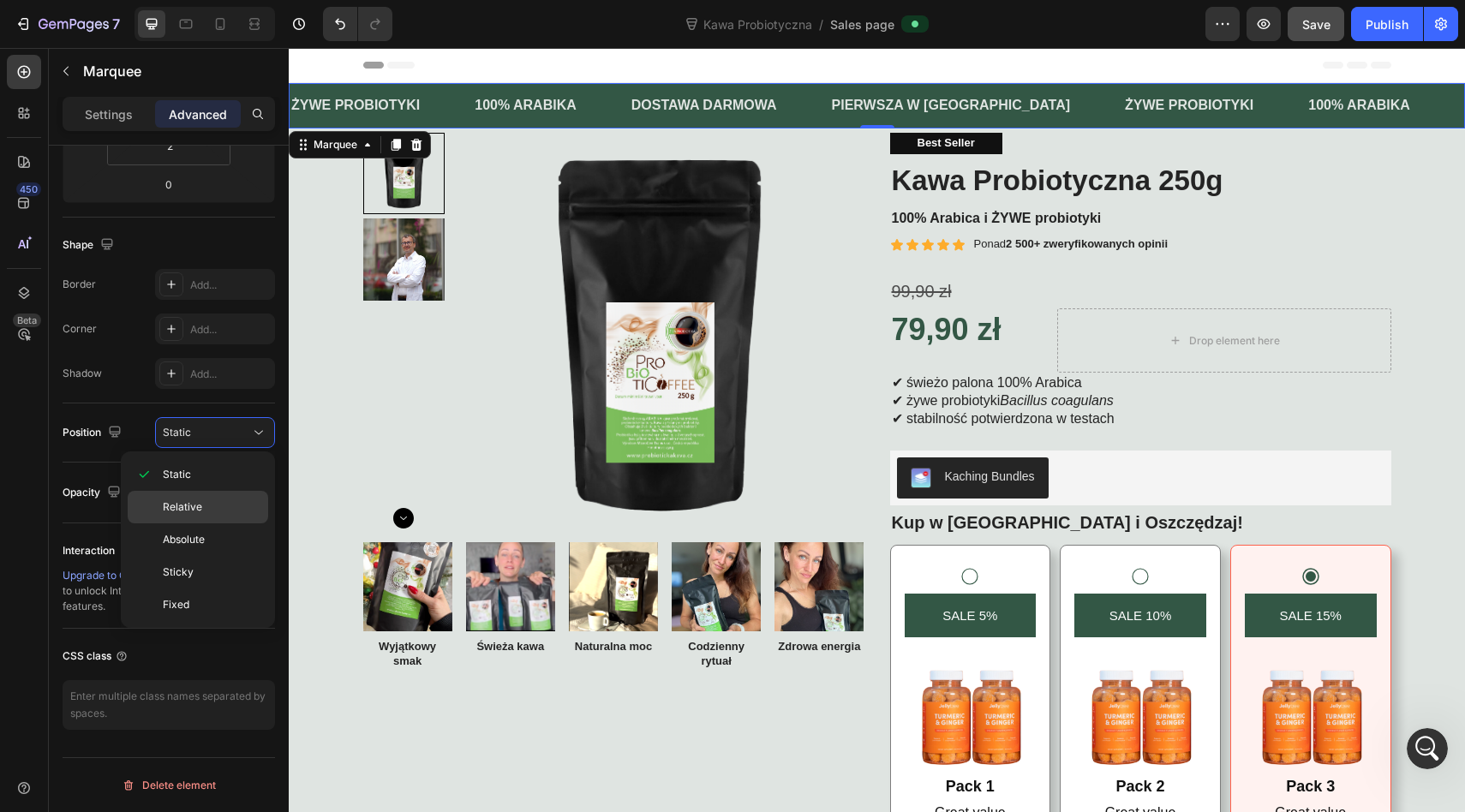
click at [184, 507] on span "Relative" at bounding box center [182, 508] width 39 height 16
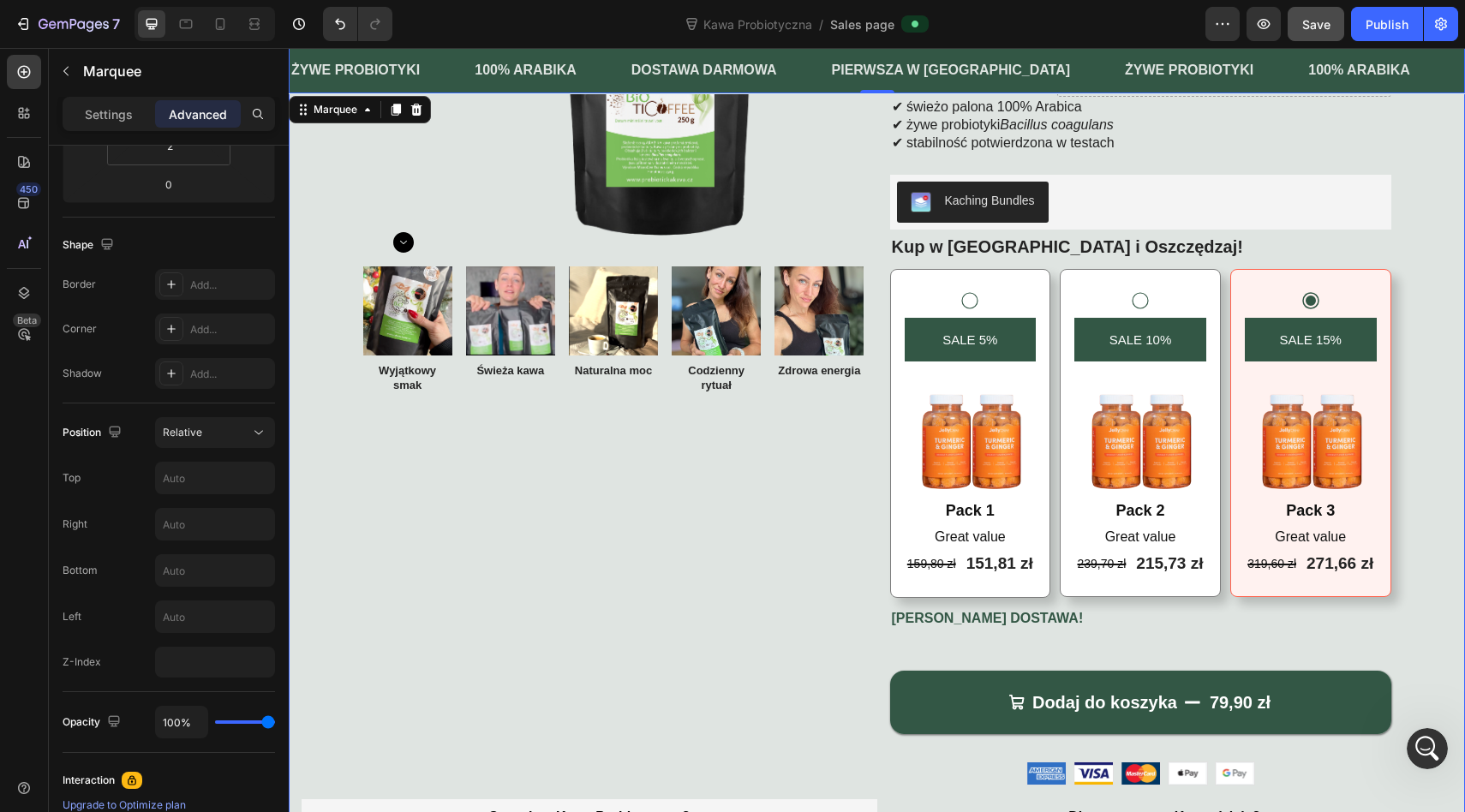
scroll to position [282, 0]
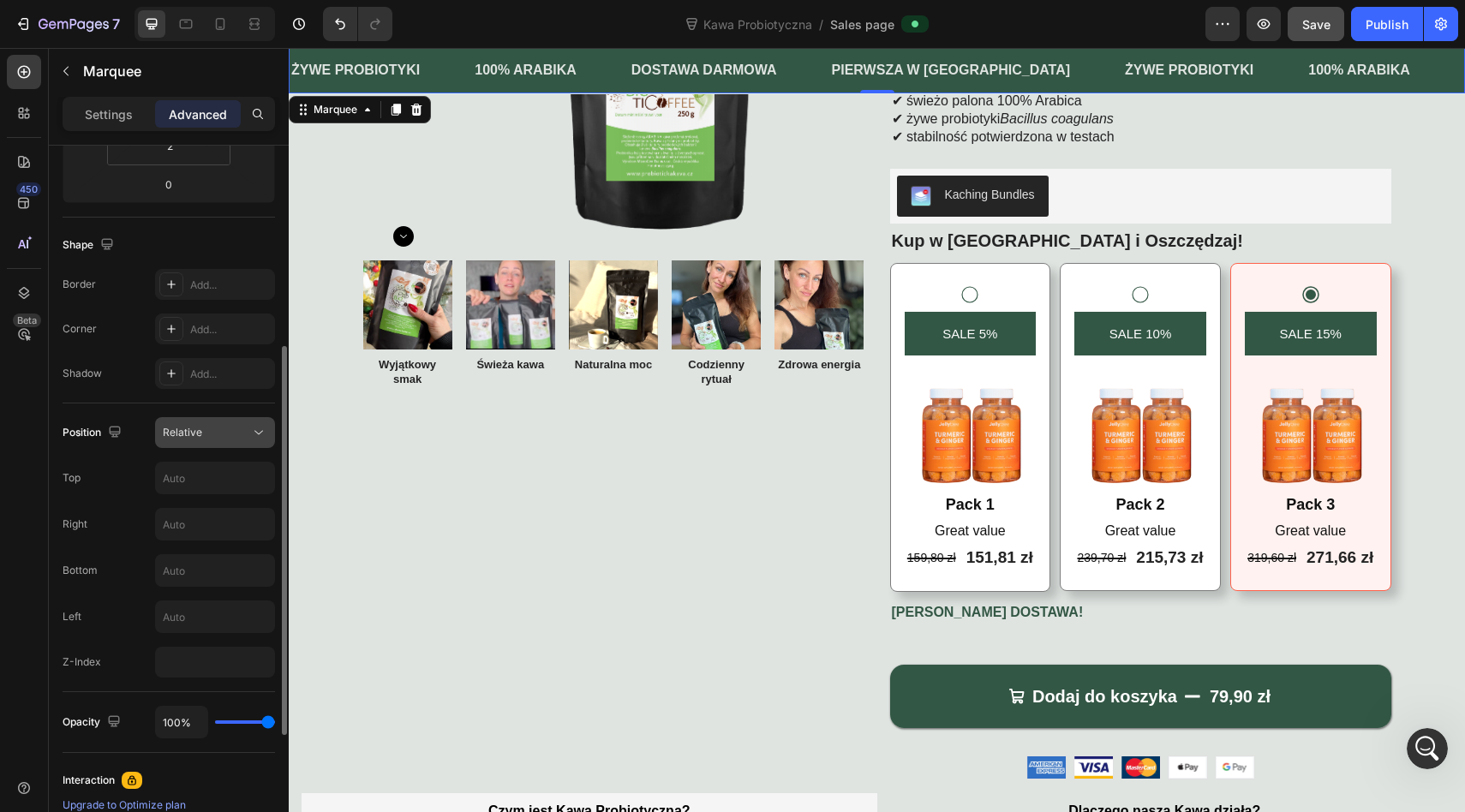
click at [186, 425] on span "Relative" at bounding box center [182, 432] width 39 height 16
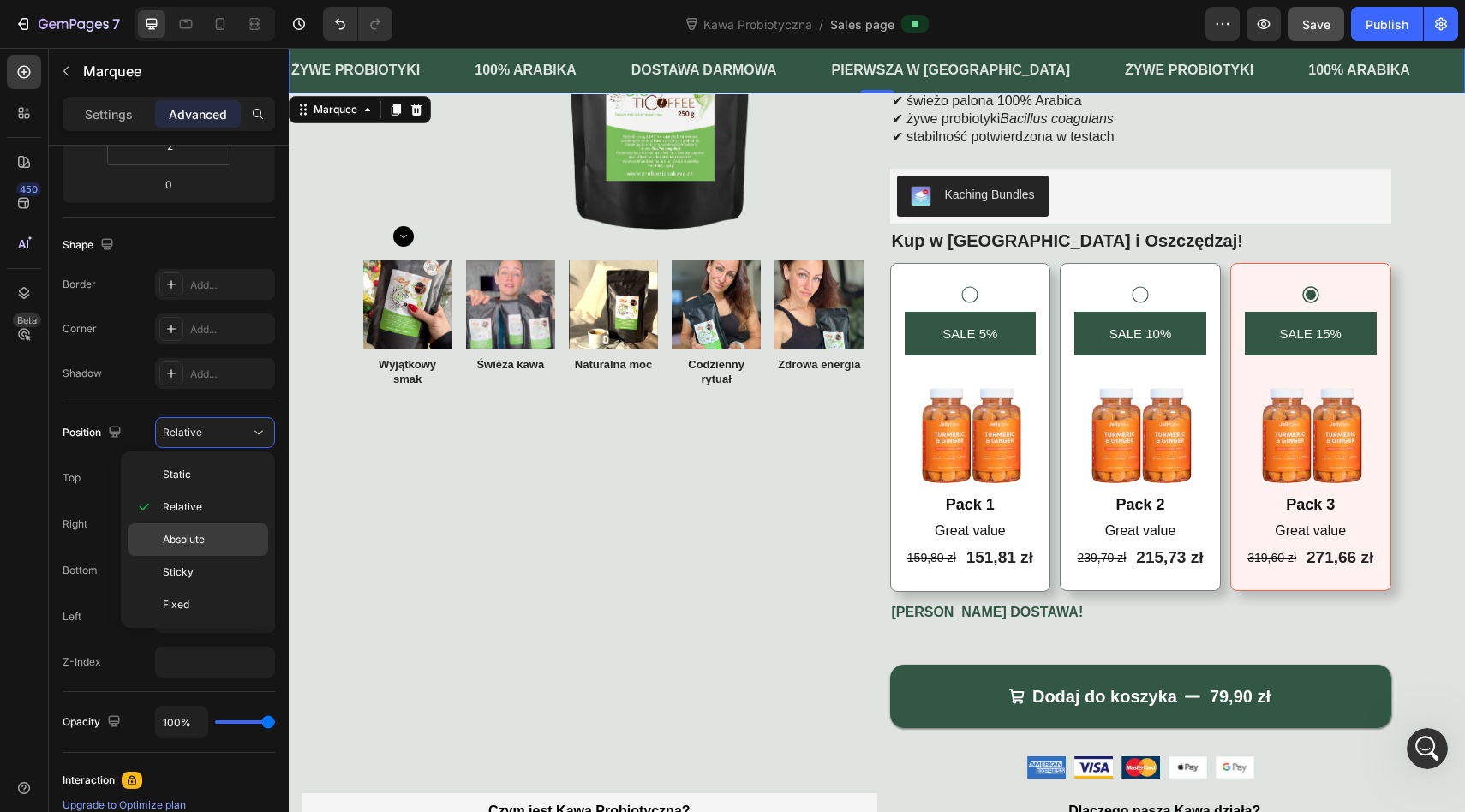
click at [179, 535] on span "Absolute" at bounding box center [184, 540] width 42 height 16
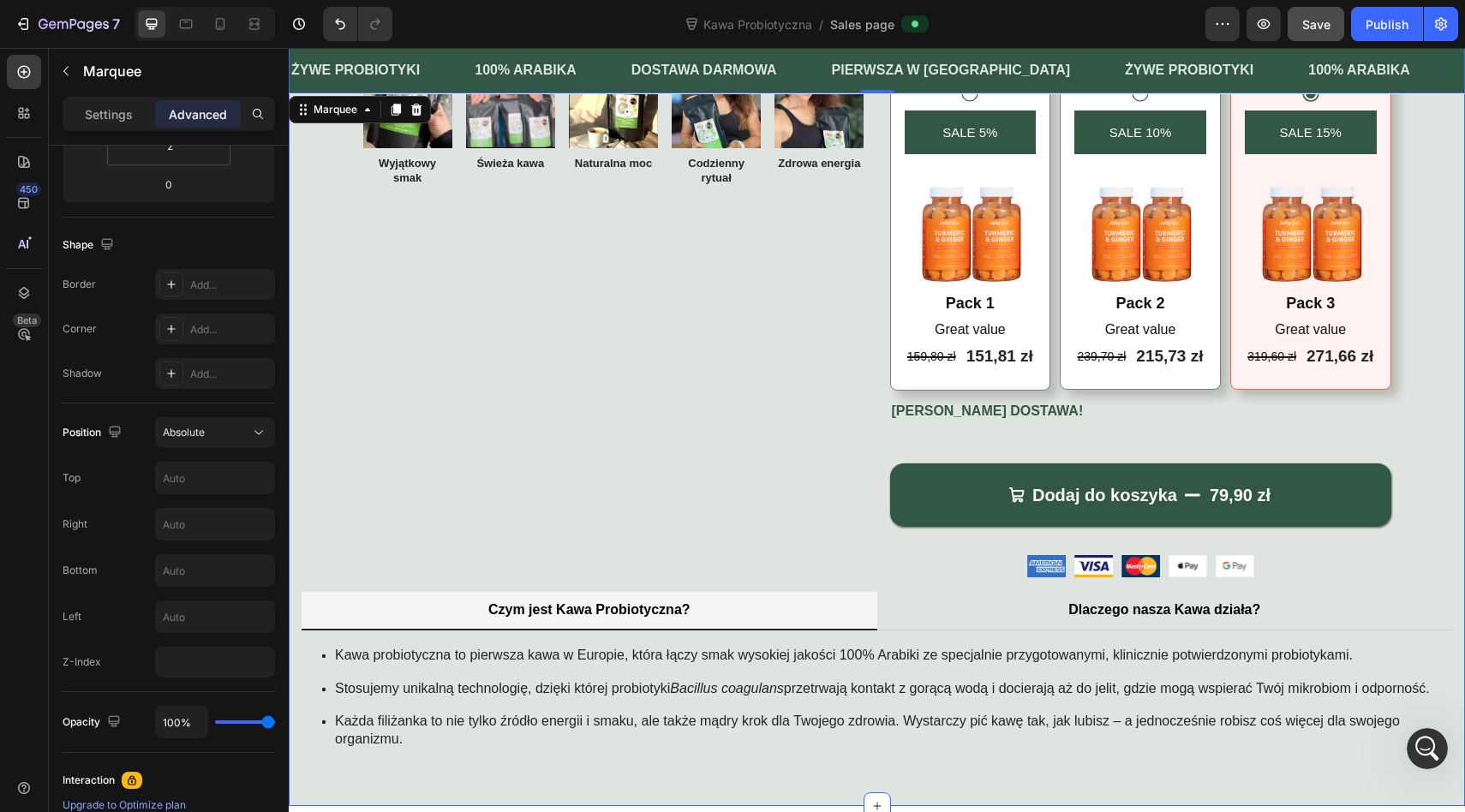
scroll to position [332, 0]
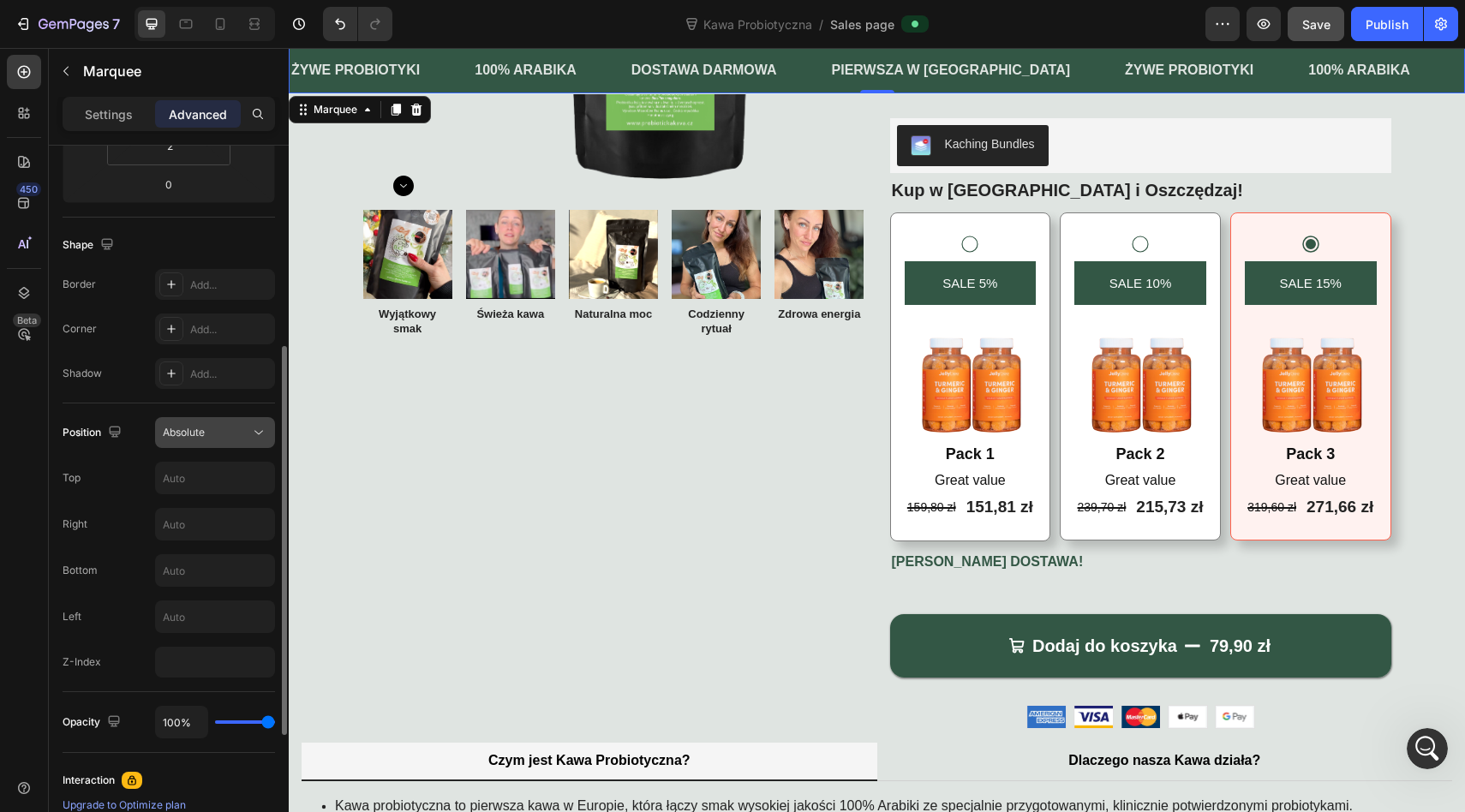
click at [191, 439] on span "Absolute" at bounding box center [184, 432] width 42 height 16
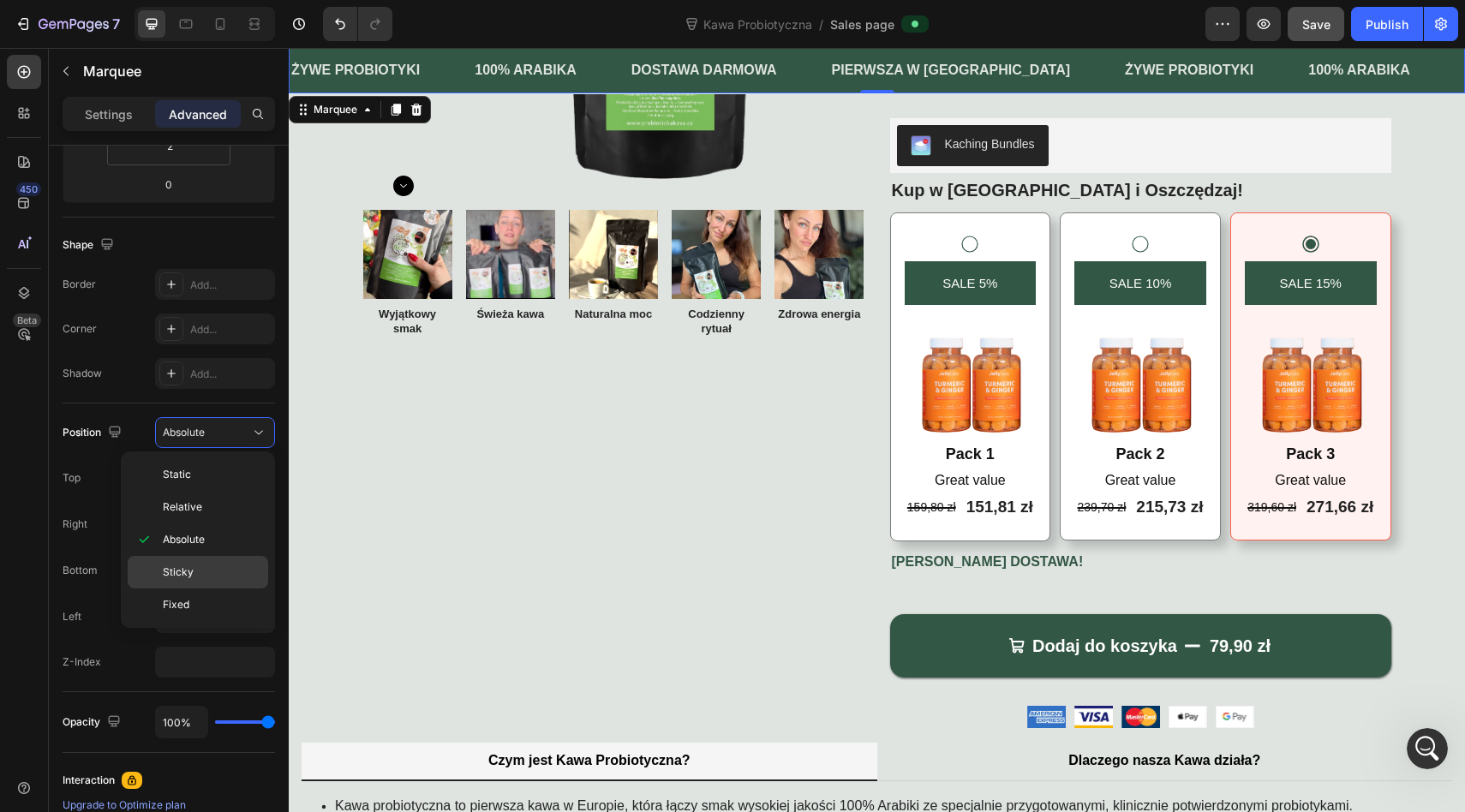
click at [189, 565] on span "Sticky" at bounding box center [178, 572] width 31 height 16
type input "0"
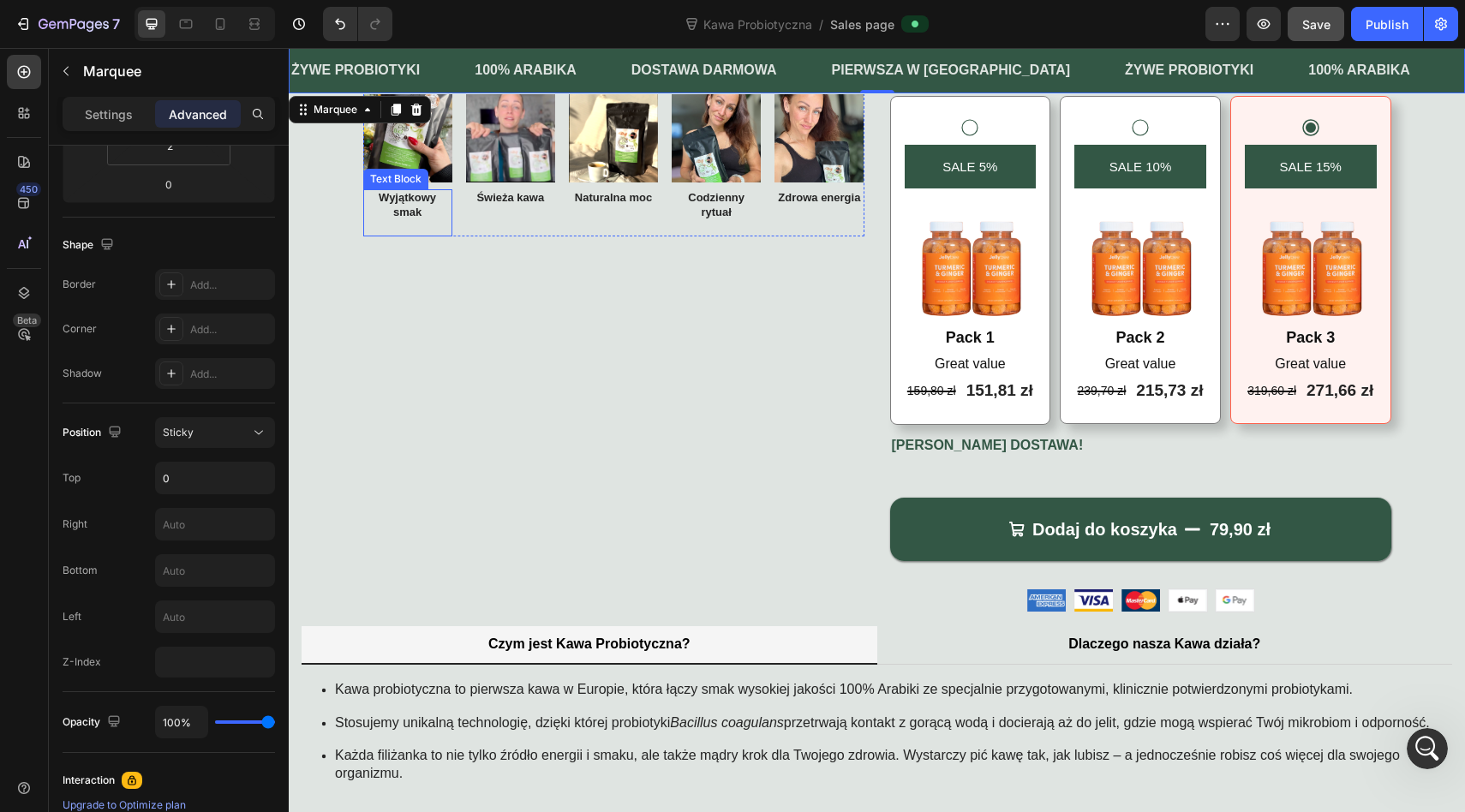
scroll to position [423, 0]
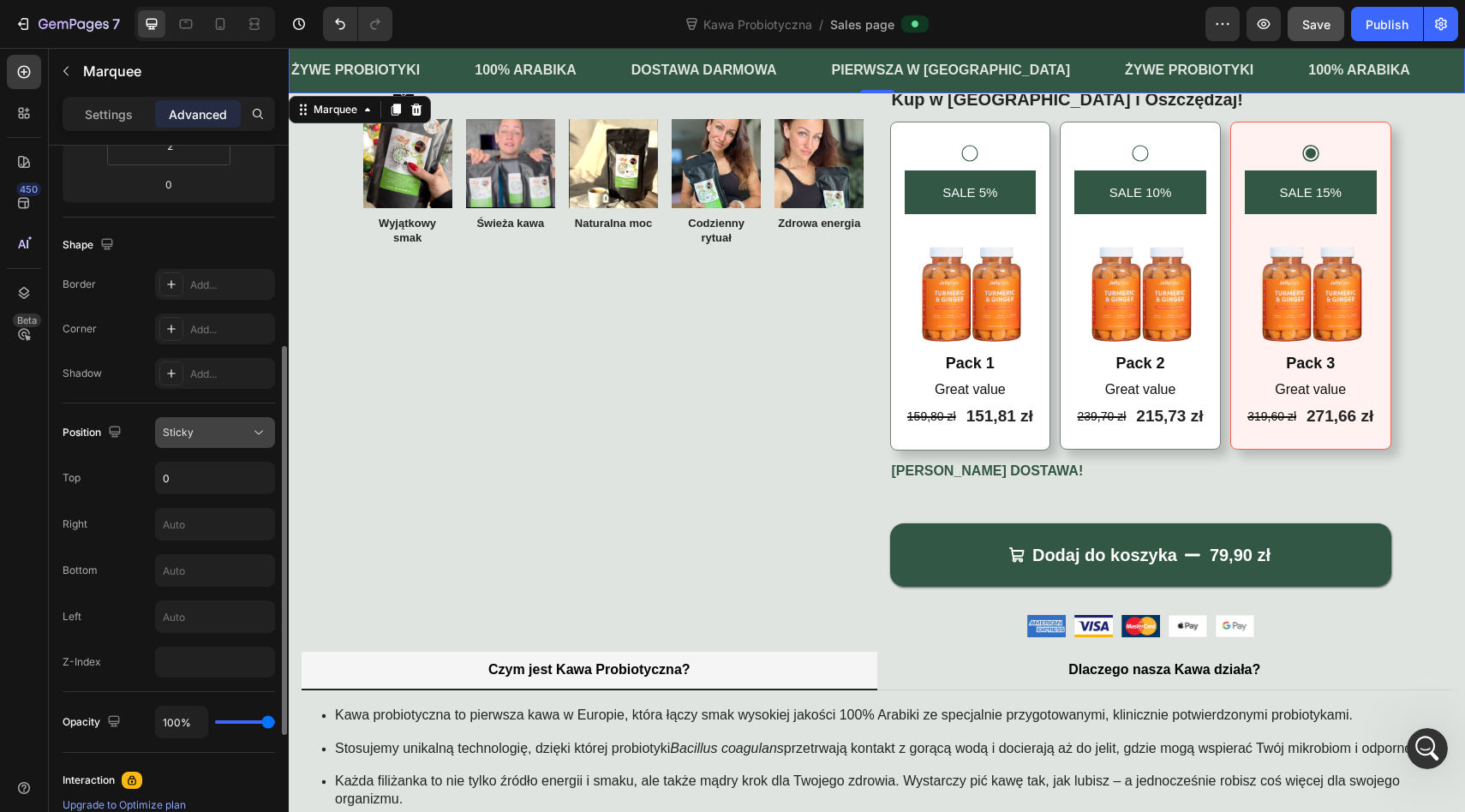
click at [183, 428] on span "Sticky" at bounding box center [178, 431] width 31 height 13
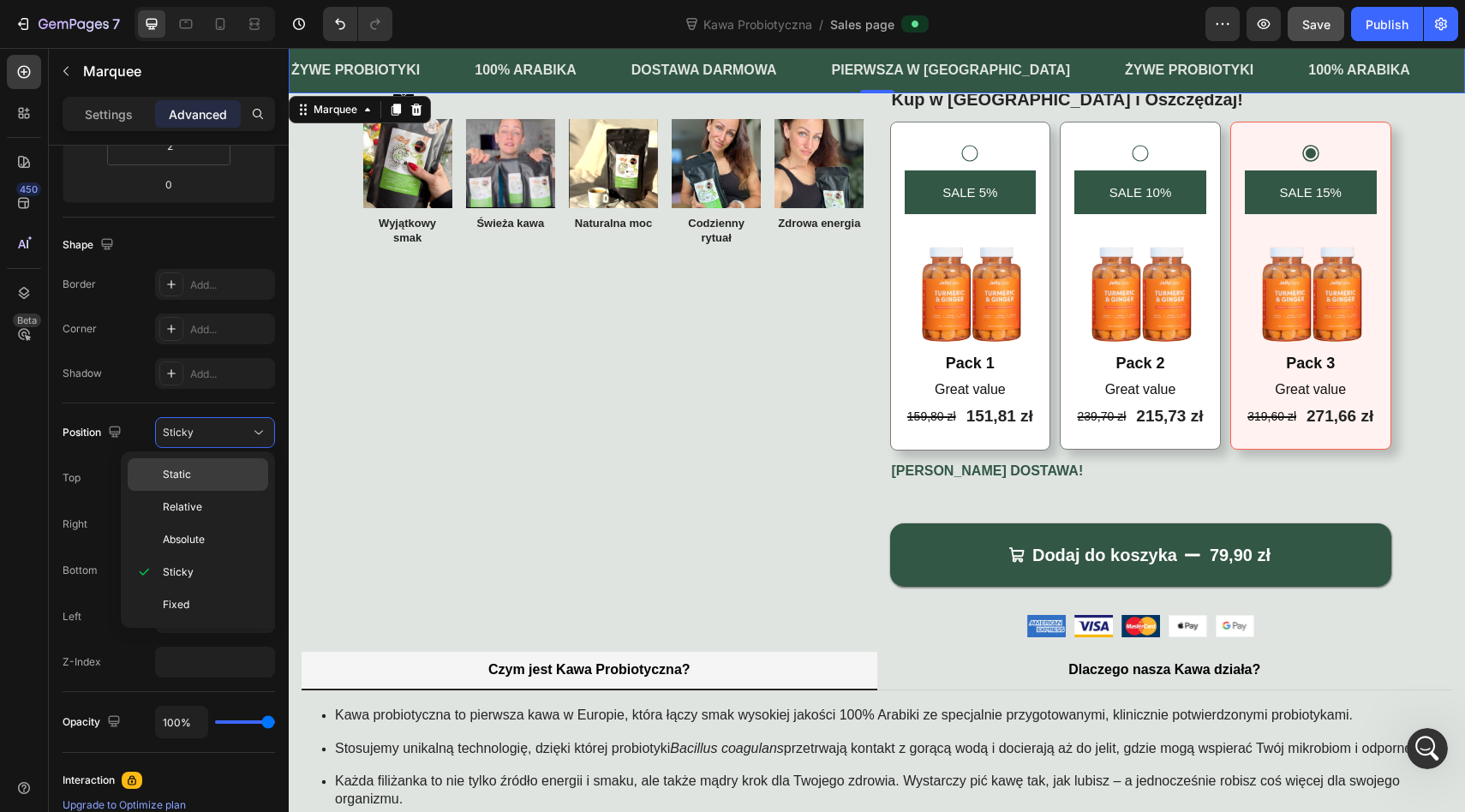
click at [184, 466] on span "Static" at bounding box center [177, 474] width 28 height 16
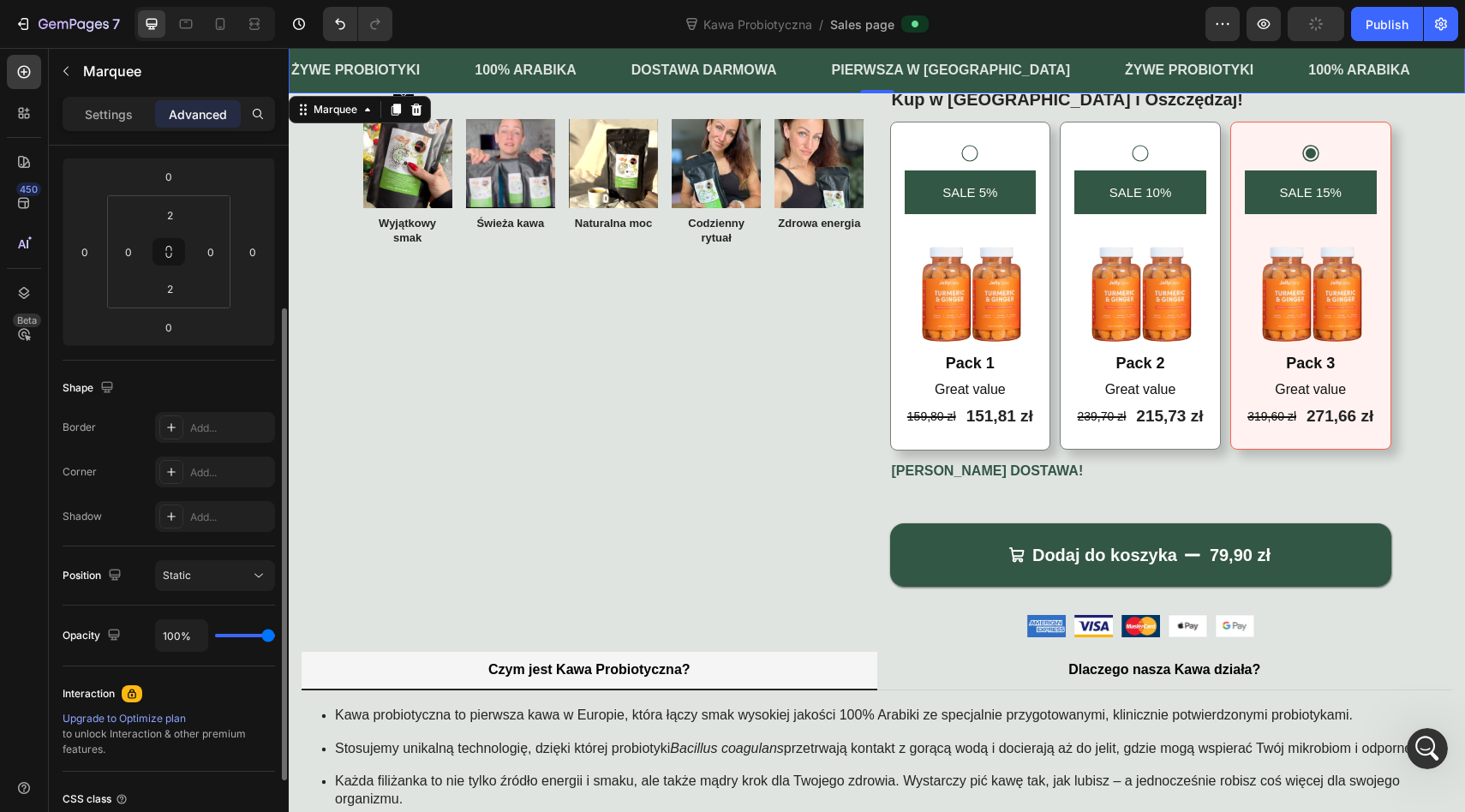
scroll to position [210, 0]
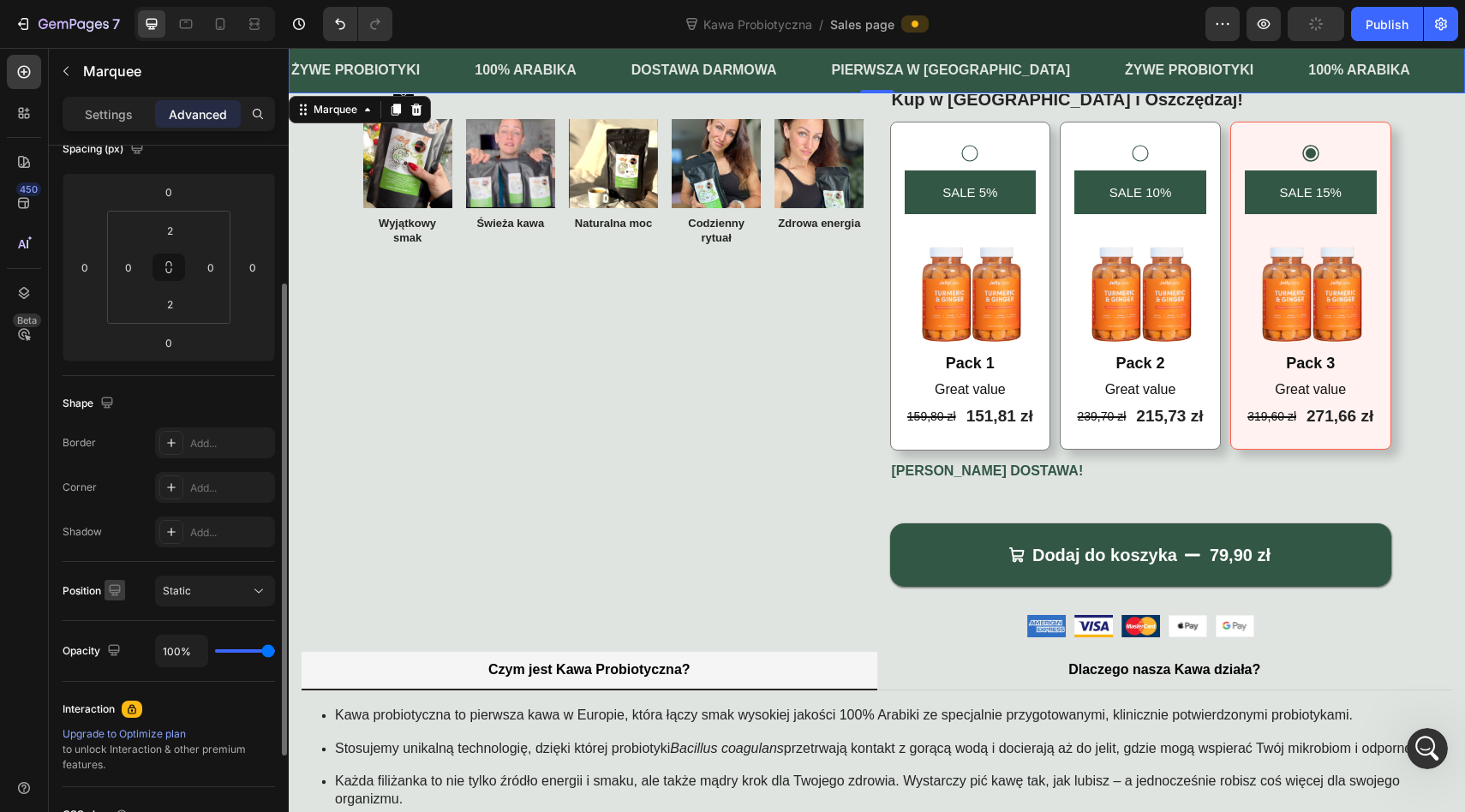
click at [112, 592] on icon "button" at bounding box center [115, 591] width 18 height 18
click at [112, 591] on icon "button" at bounding box center [115, 591] width 18 height 18
click at [112, 589] on icon "button" at bounding box center [114, 589] width 11 height 11
click at [117, 667] on button "button" at bounding box center [117, 678] width 27 height 27
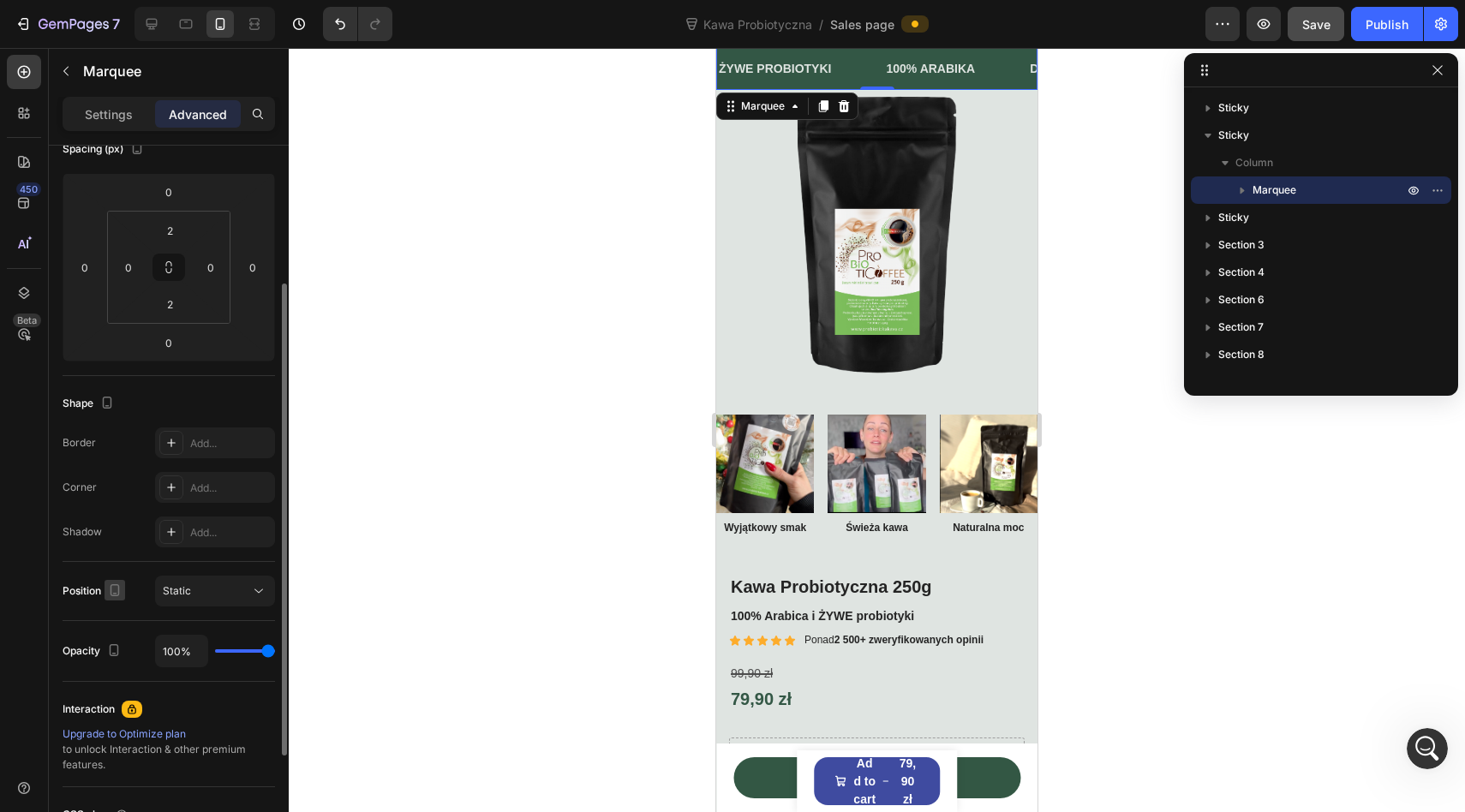
scroll to position [363, 0]
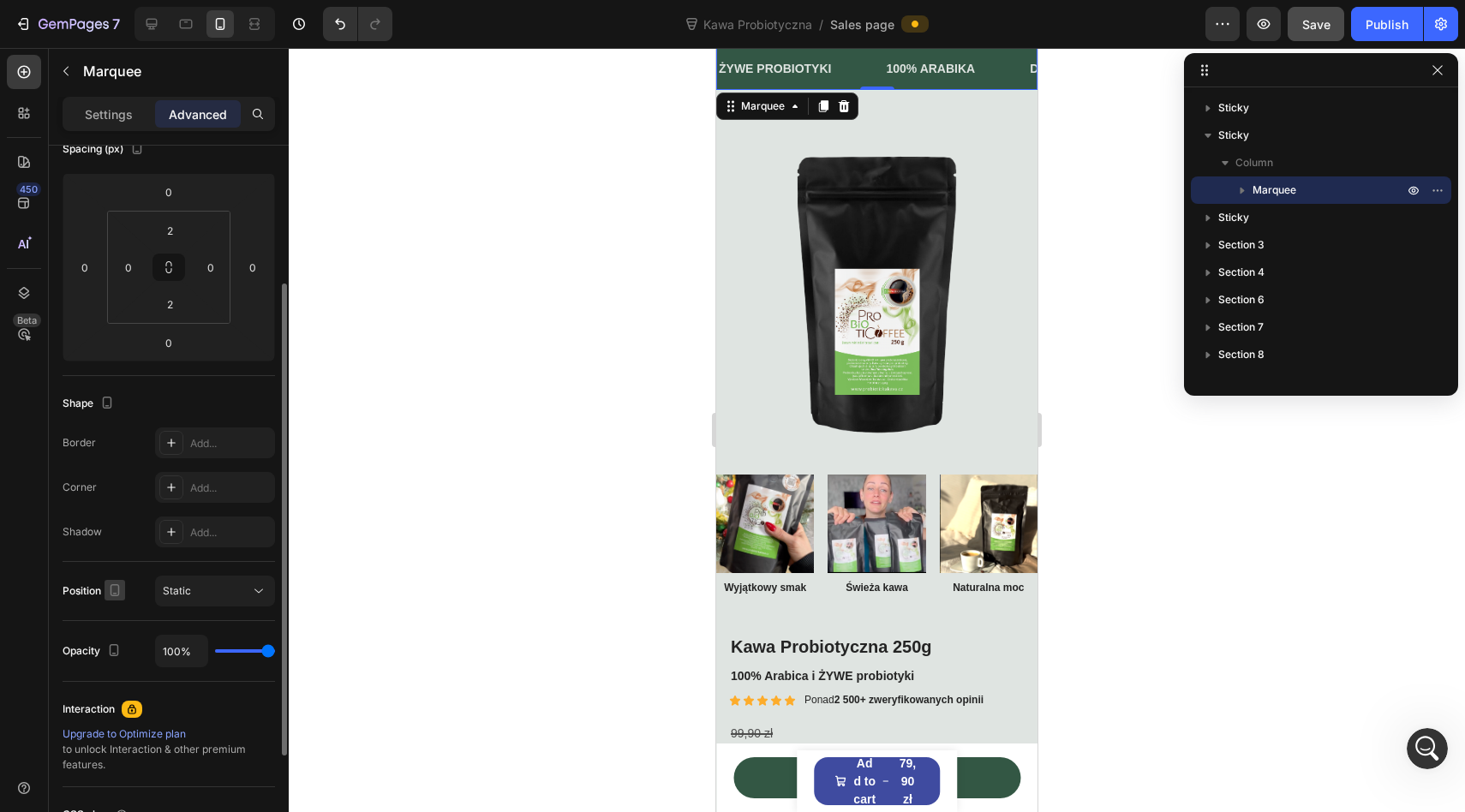
click at [117, 586] on icon "button" at bounding box center [115, 591] width 18 height 18
click at [123, 596] on icon "button" at bounding box center [115, 591] width 18 height 18
click at [116, 593] on icon "button" at bounding box center [115, 591] width 18 height 18
click at [113, 615] on icon "button" at bounding box center [118, 617] width 11 height 11
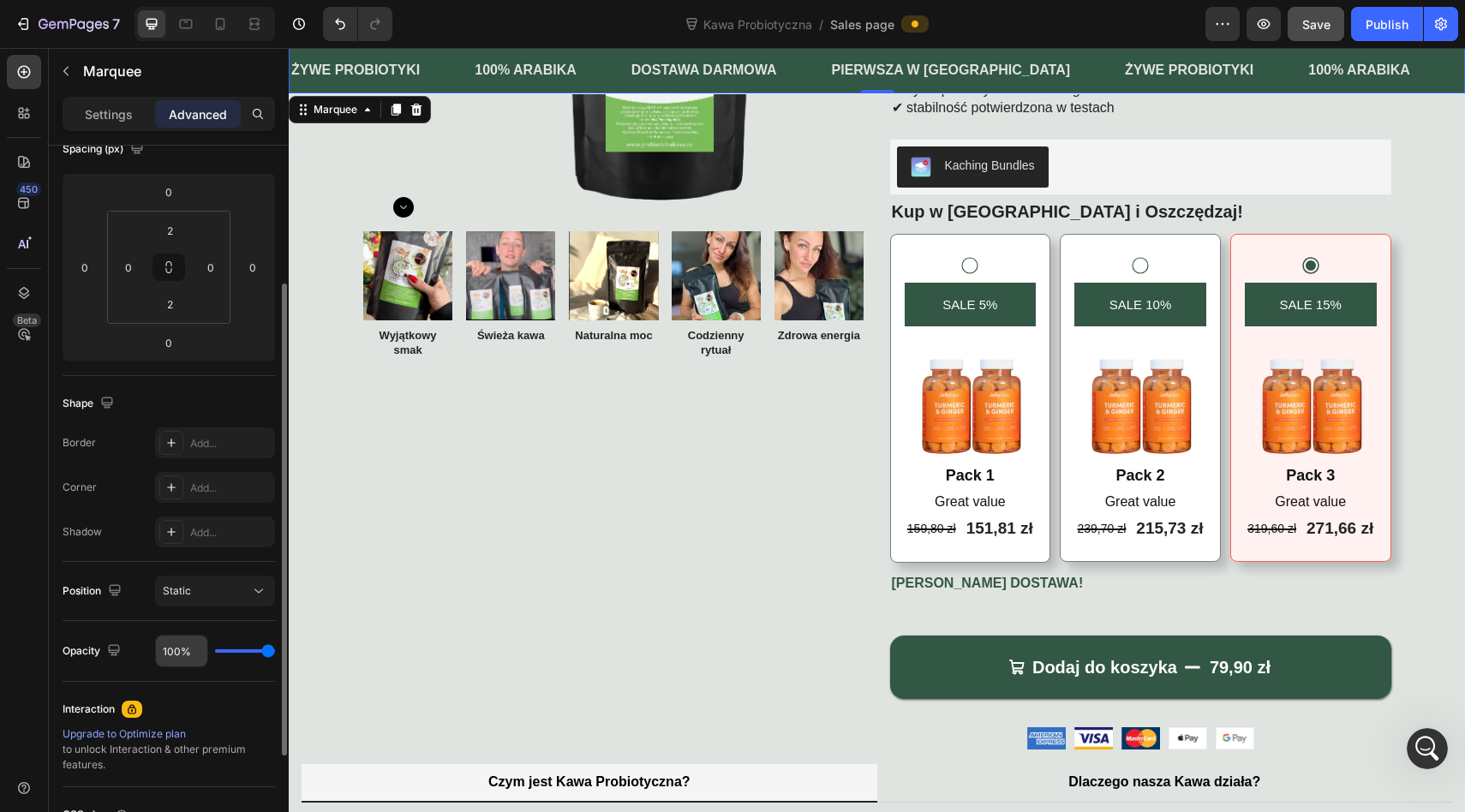
scroll to position [306, 0]
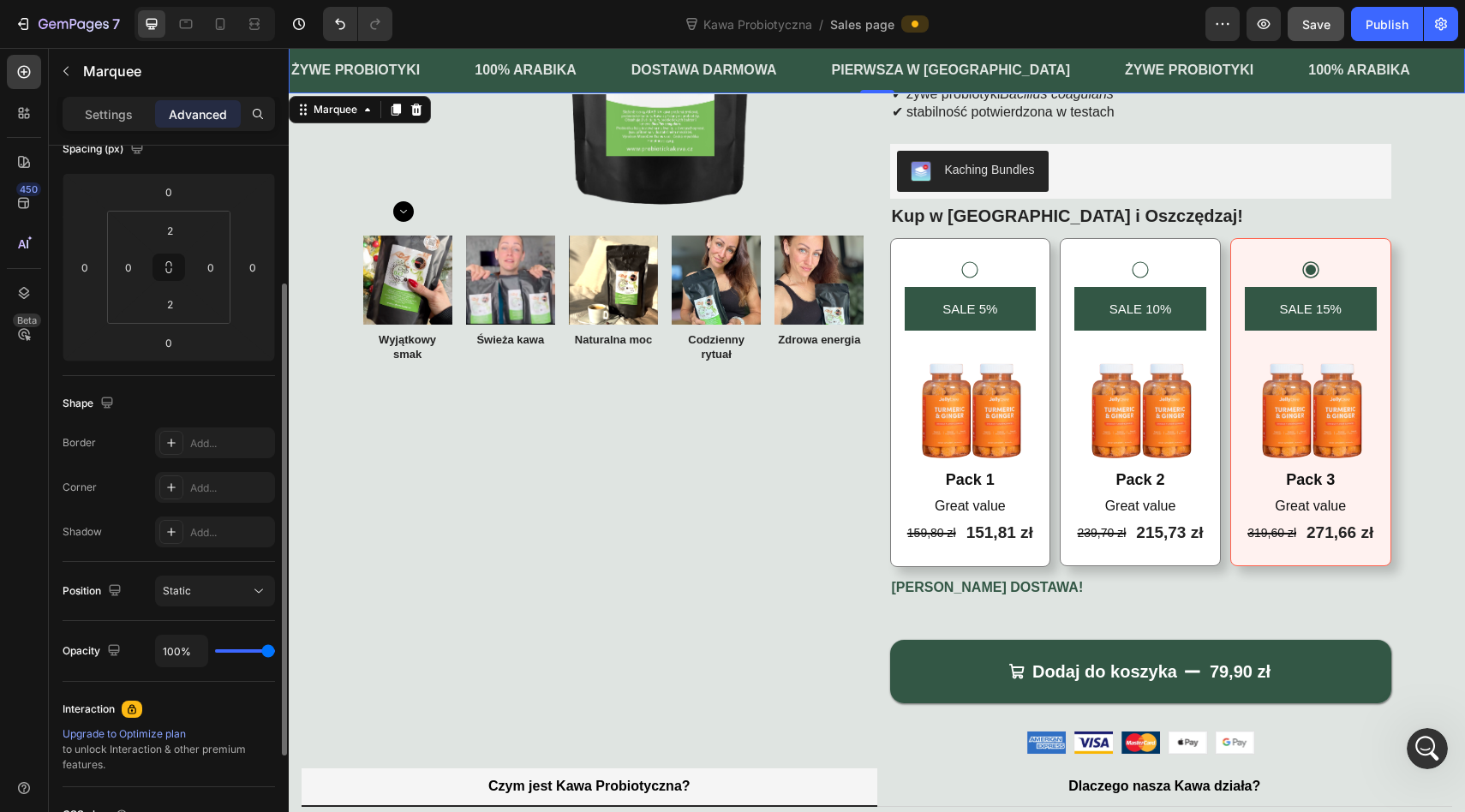
drag, startPoint x: 227, startPoint y: 655, endPoint x: 242, endPoint y: 652, distance: 15.3
click at [241, 653] on div "100%" at bounding box center [214, 650] width 120 height 32
type input "43%"
type input "43"
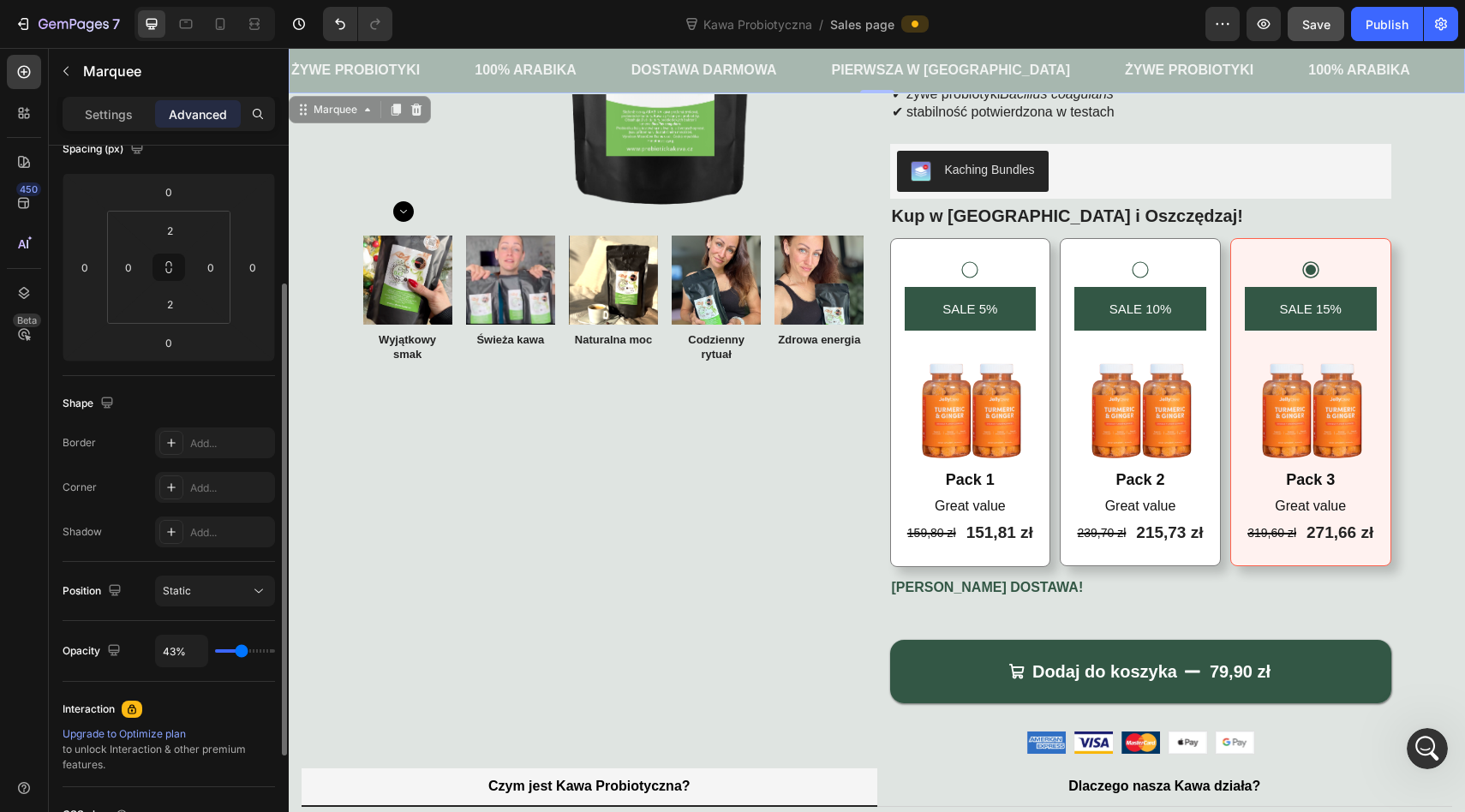
type input "39%"
type input "39"
type input "44%"
type input "44"
type input "57%"
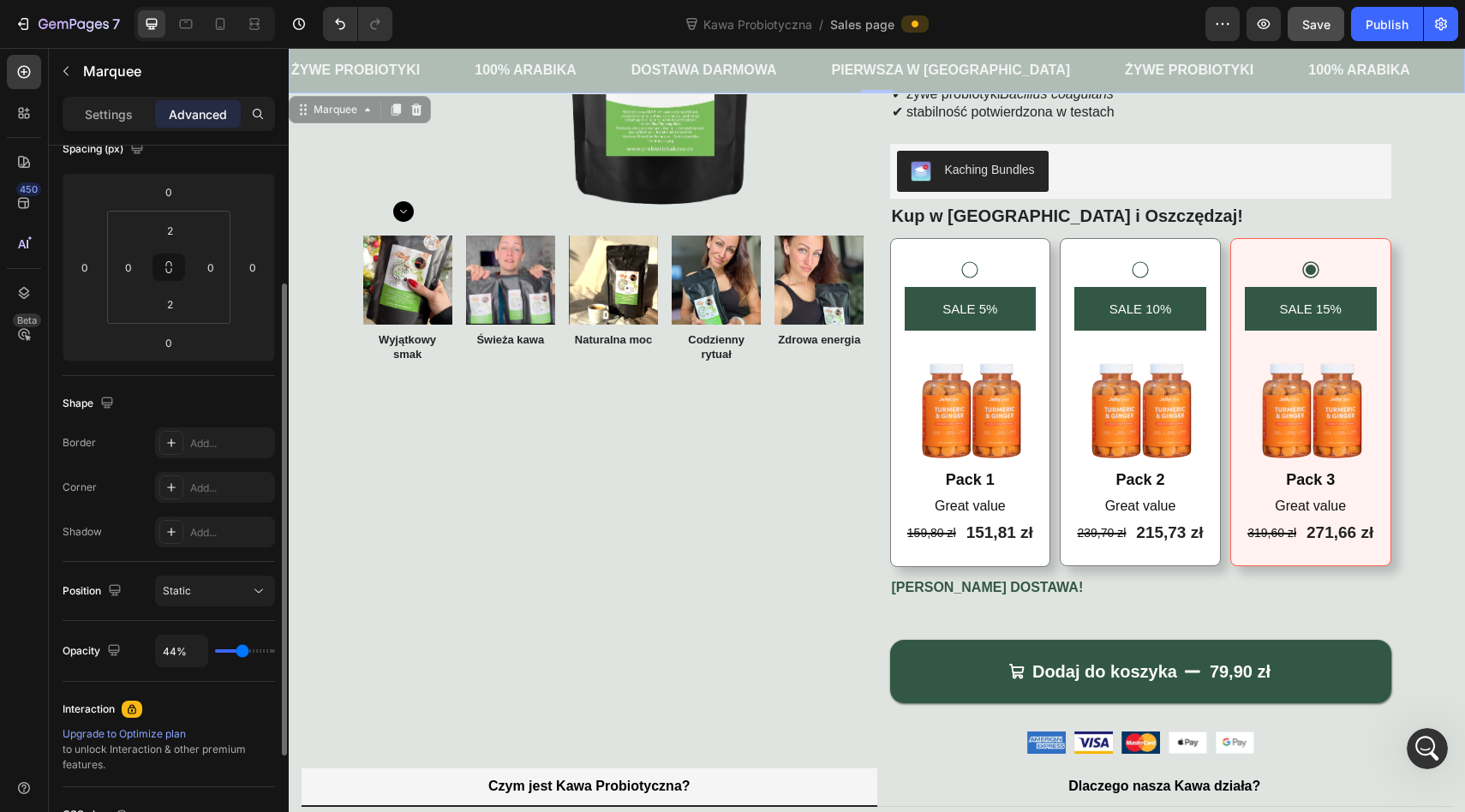
type input "57"
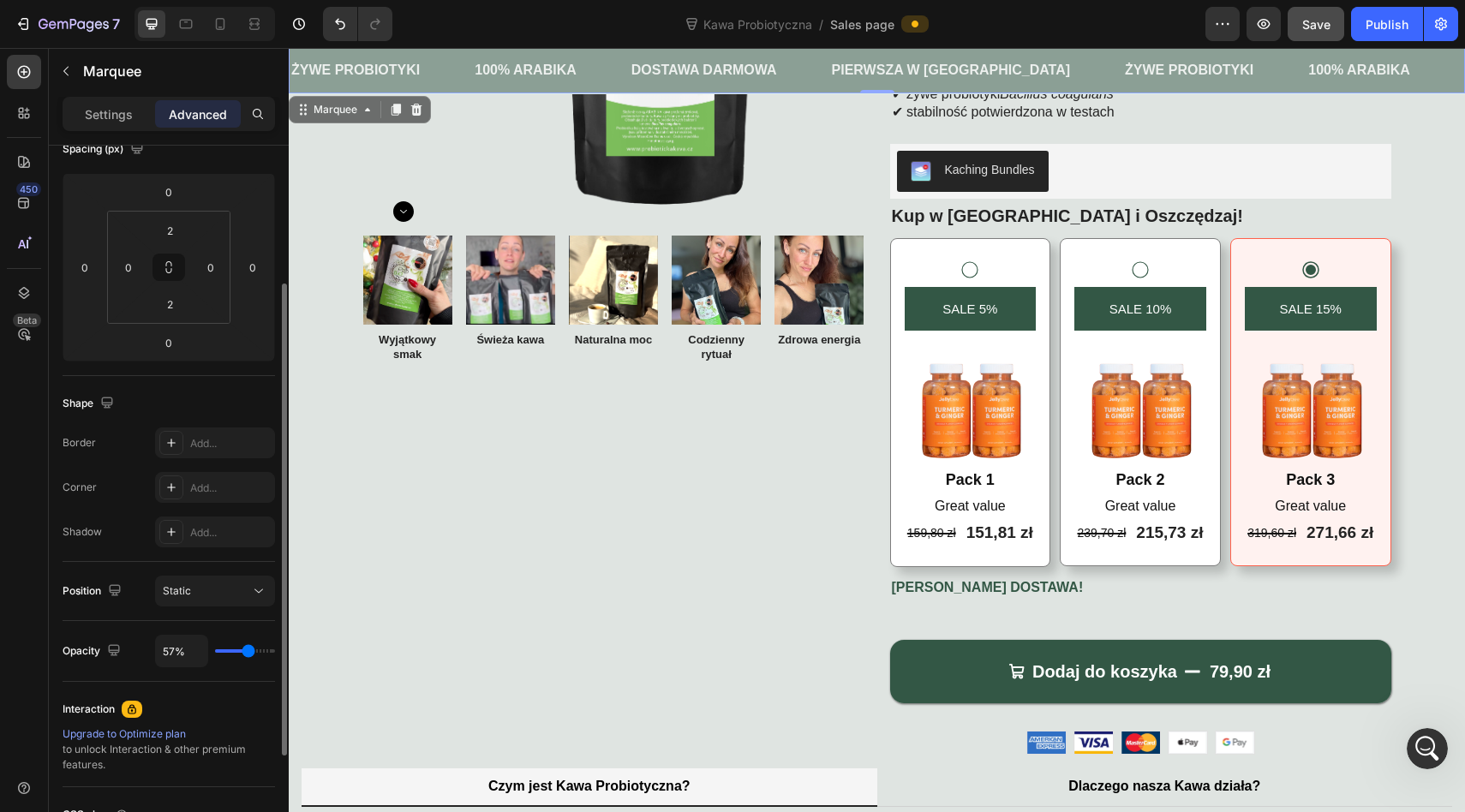
type input "60%"
type input "60"
type input "65%"
type input "65"
type input "68%"
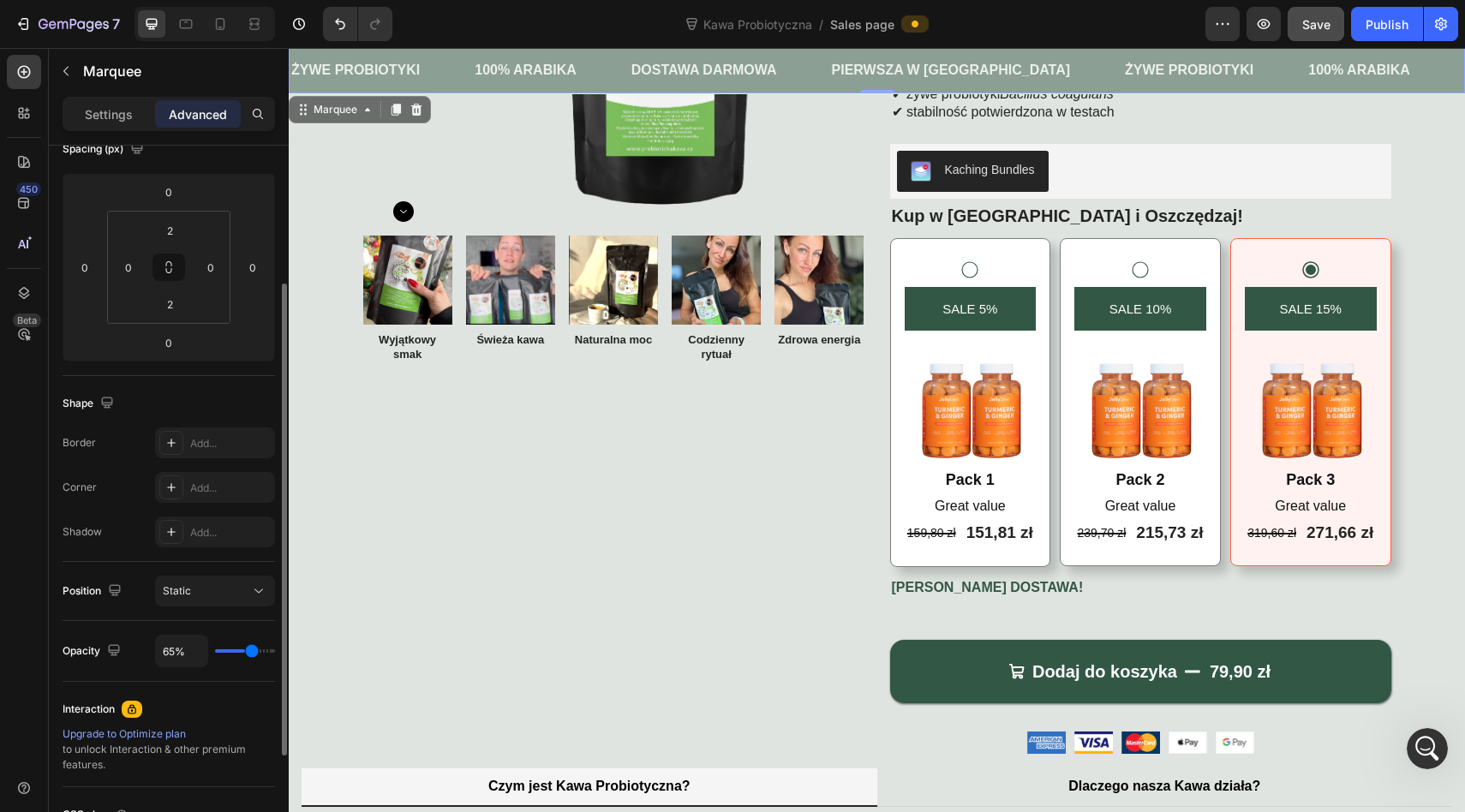
type input "68"
type input "71%"
type input "71"
type input "77%"
type input "77"
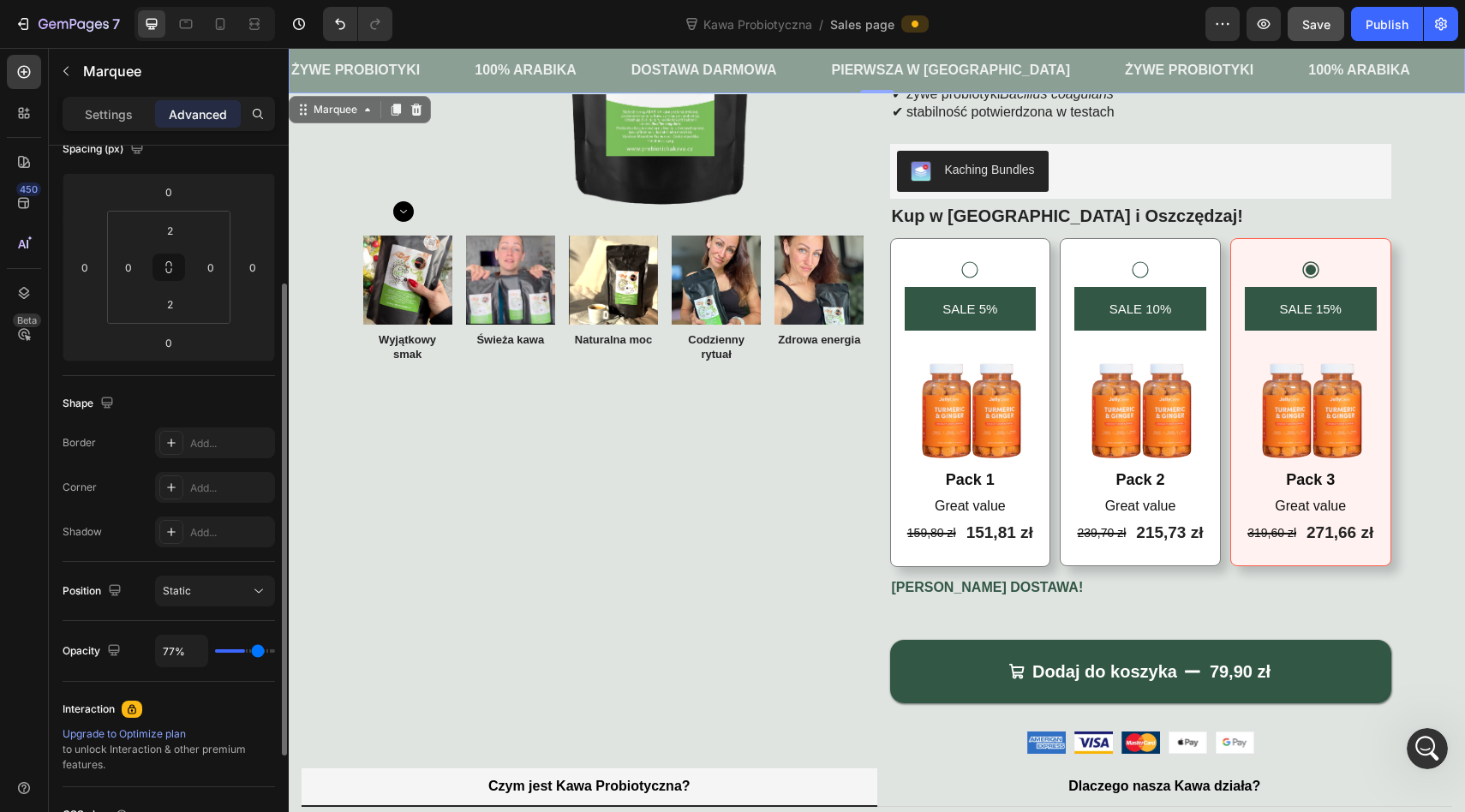
type input "81%"
type input "81"
type input "84%"
type input "84"
type input "86%"
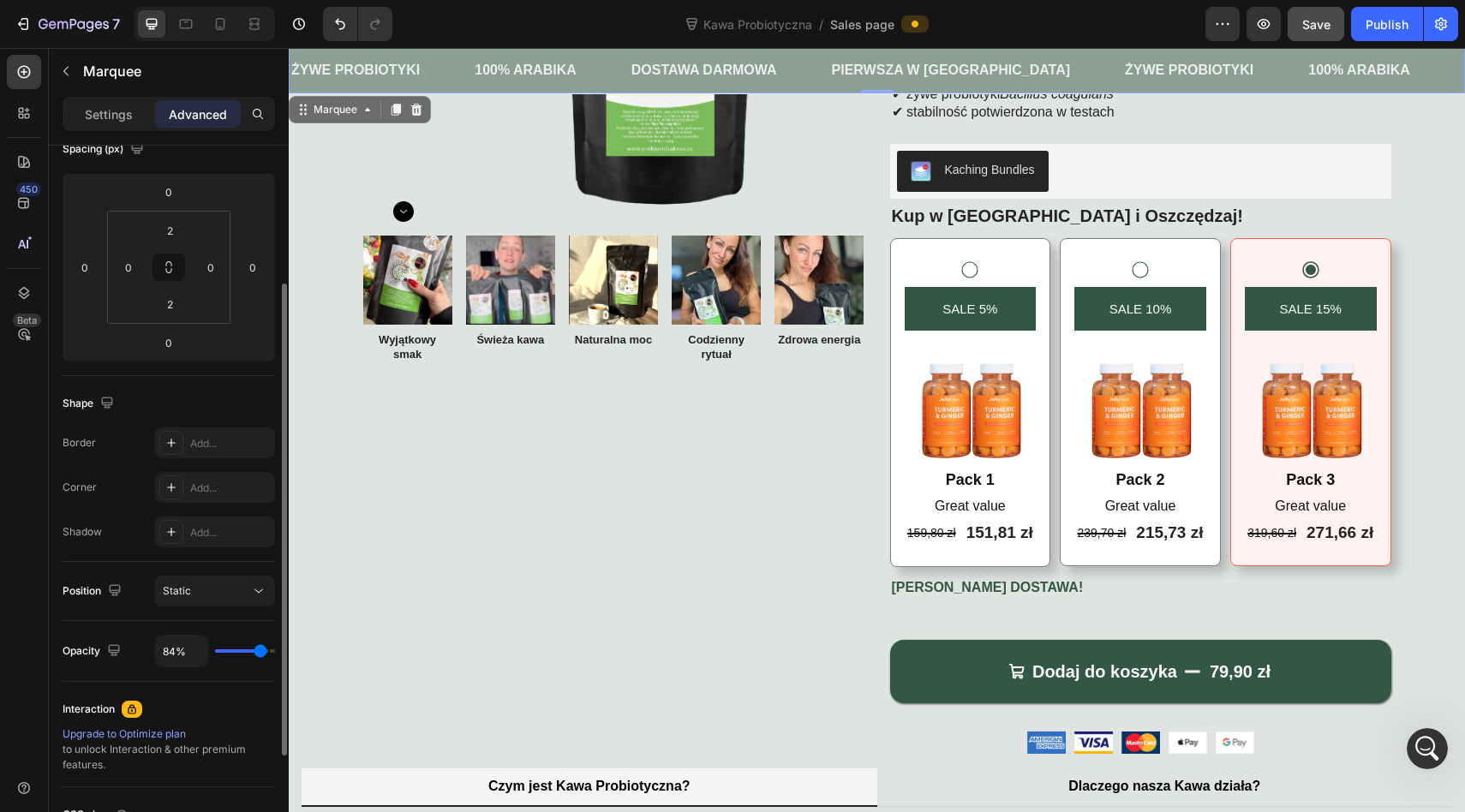
type input "86"
type input "89%"
type input "89"
type input "91%"
type input "91"
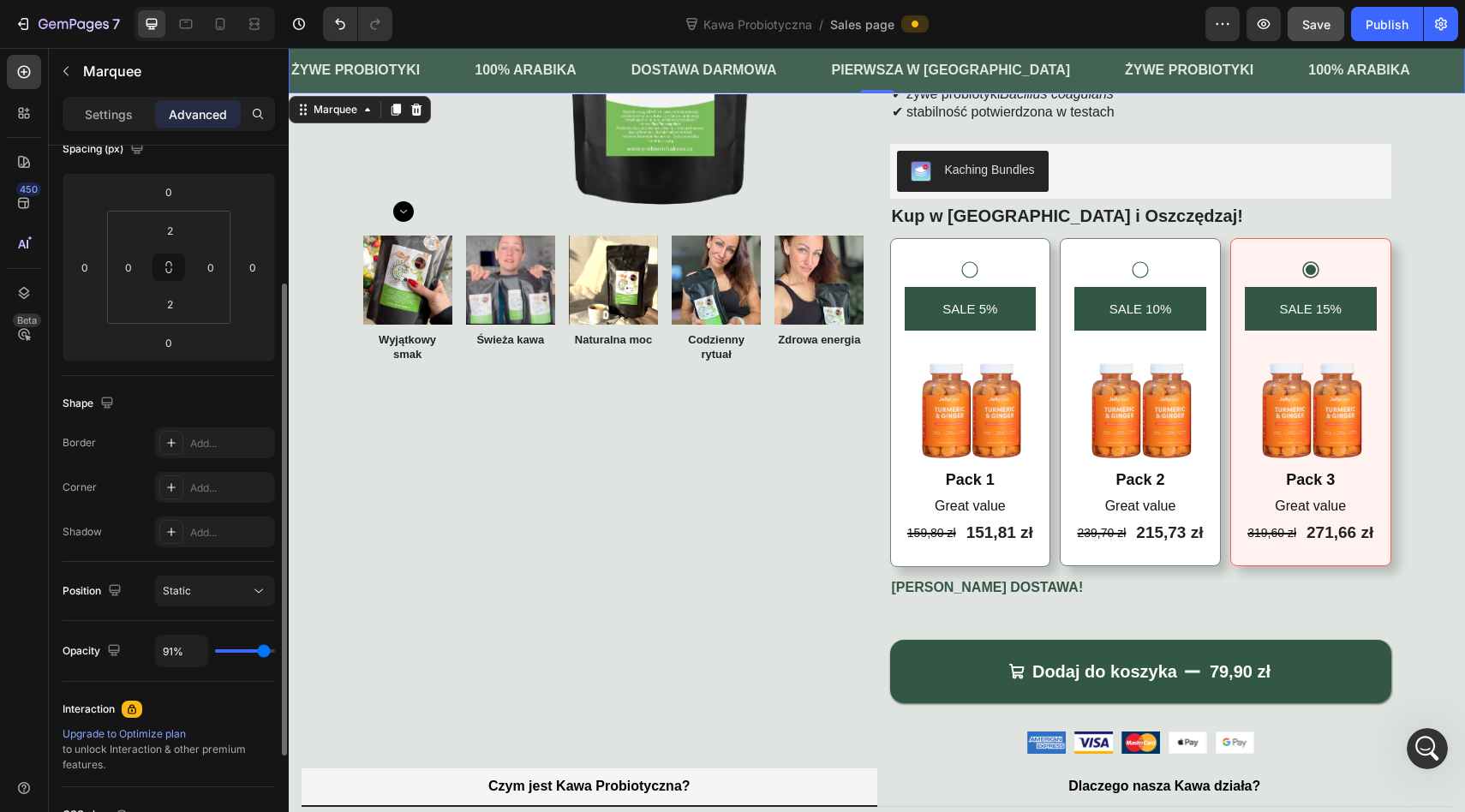
type input "92%"
type input "92"
type input "94%"
type input "94"
type input "95%"
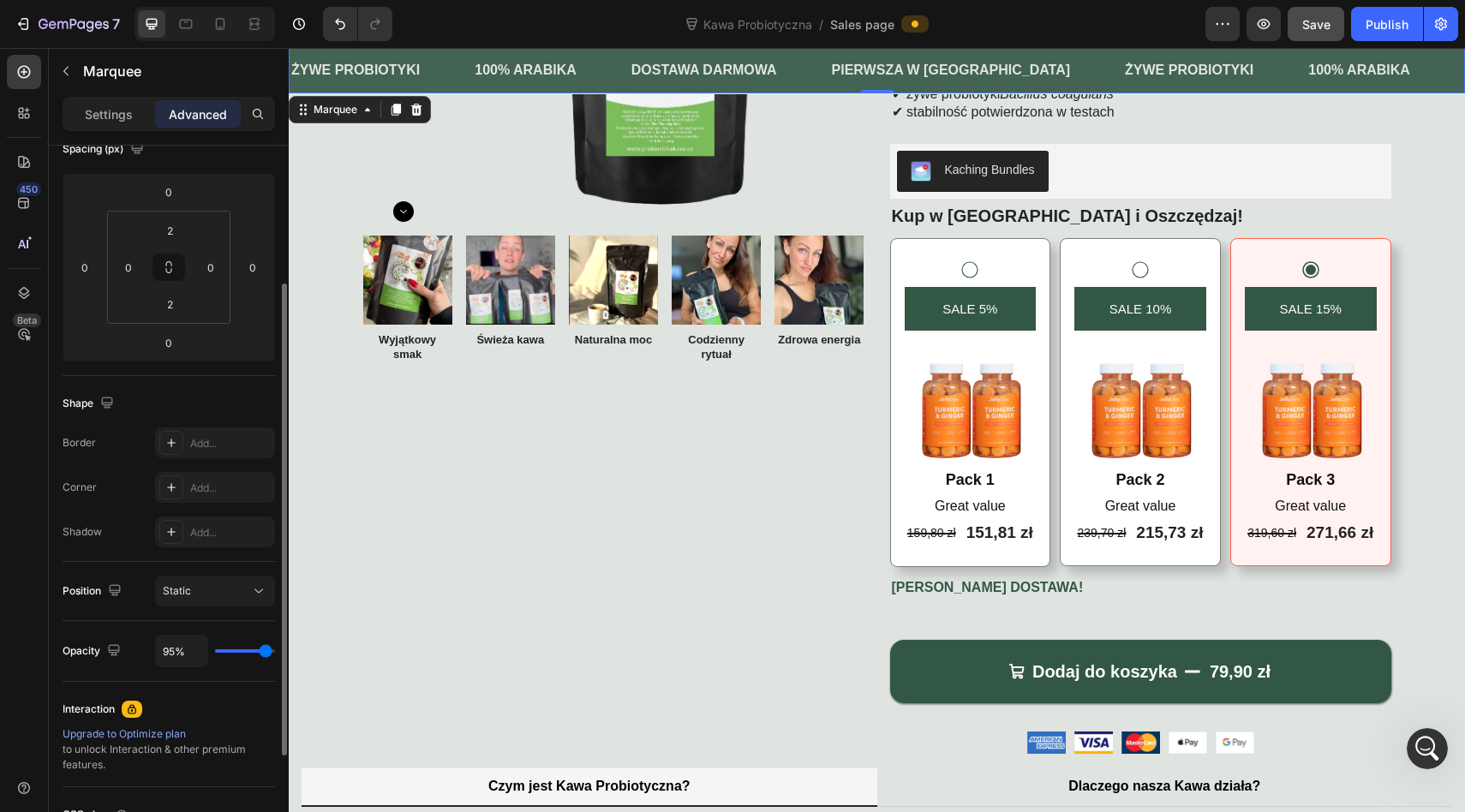
type input "95"
type input "96%"
type input "96"
type input "97%"
type input "97"
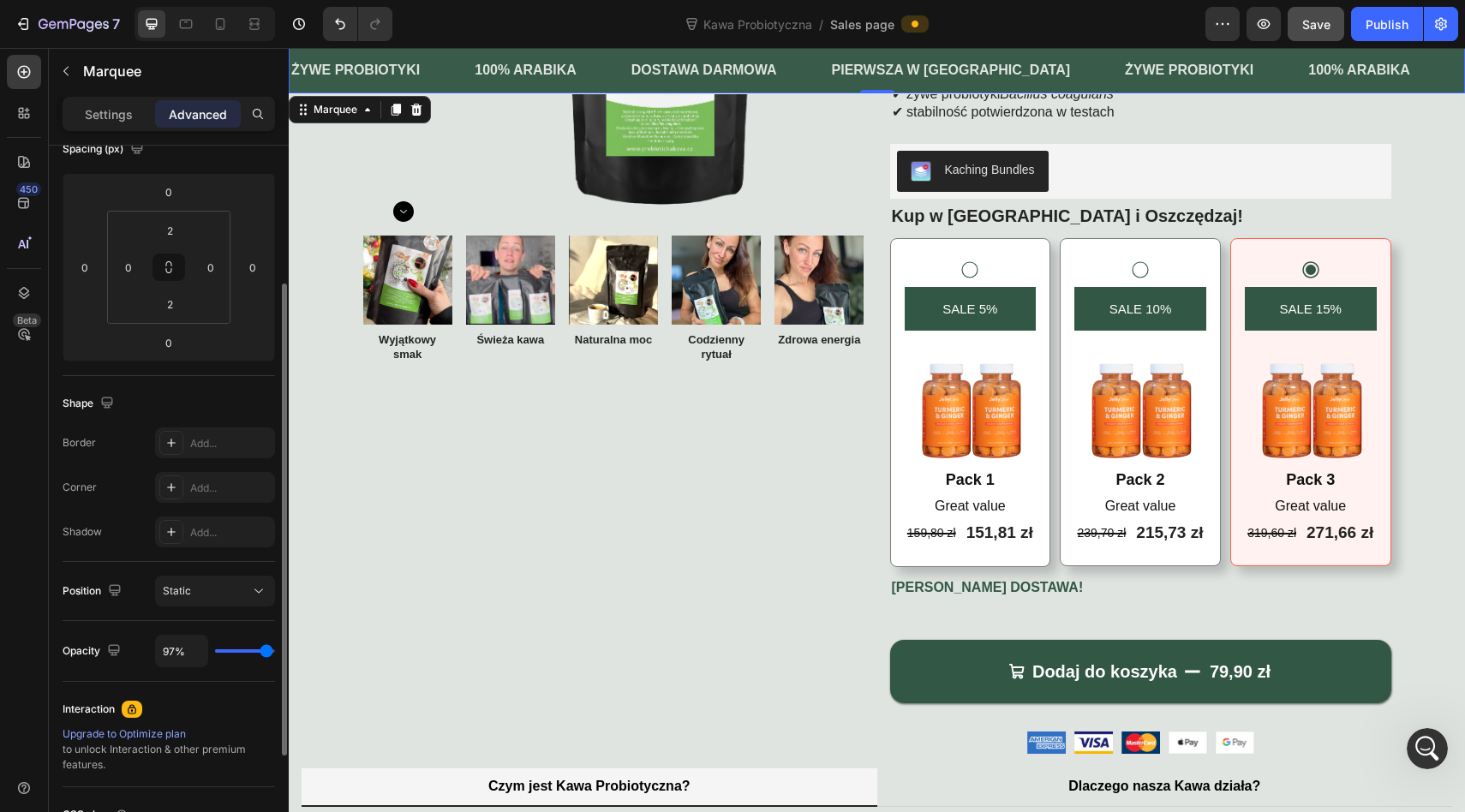
type input "96%"
type input "96"
type input "95%"
drag, startPoint x: 242, startPoint y: 652, endPoint x: 292, endPoint y: 649, distance: 50.1
click at [275, 649] on input "range" at bounding box center [245, 651] width 60 height 4
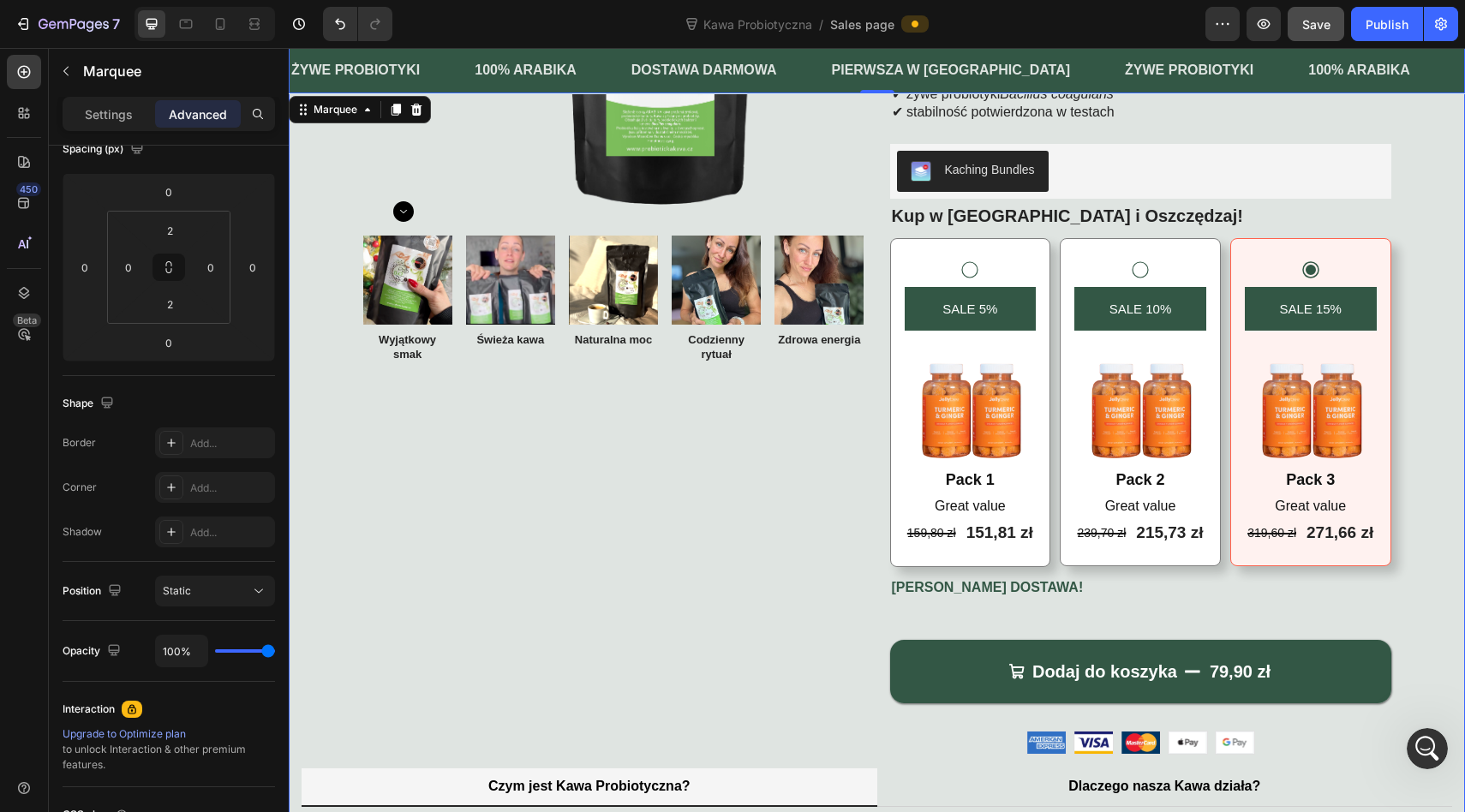
click at [515, 584] on div "Product Images Image Wyjątkowy smak Text Block Image Świeża kawa Text Block Ima…" at bounding box center [613, 290] width 501 height 928
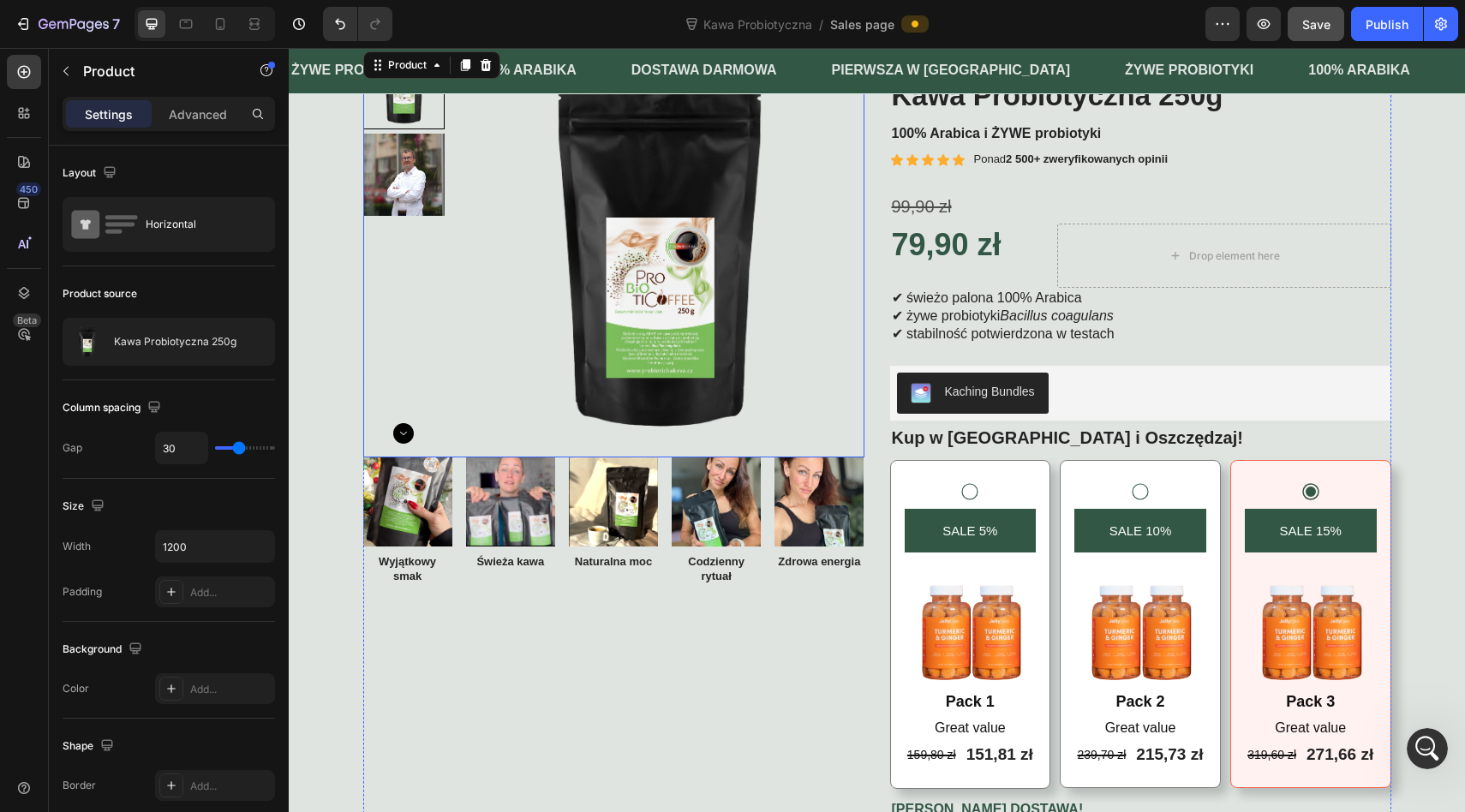
scroll to position [0, 0]
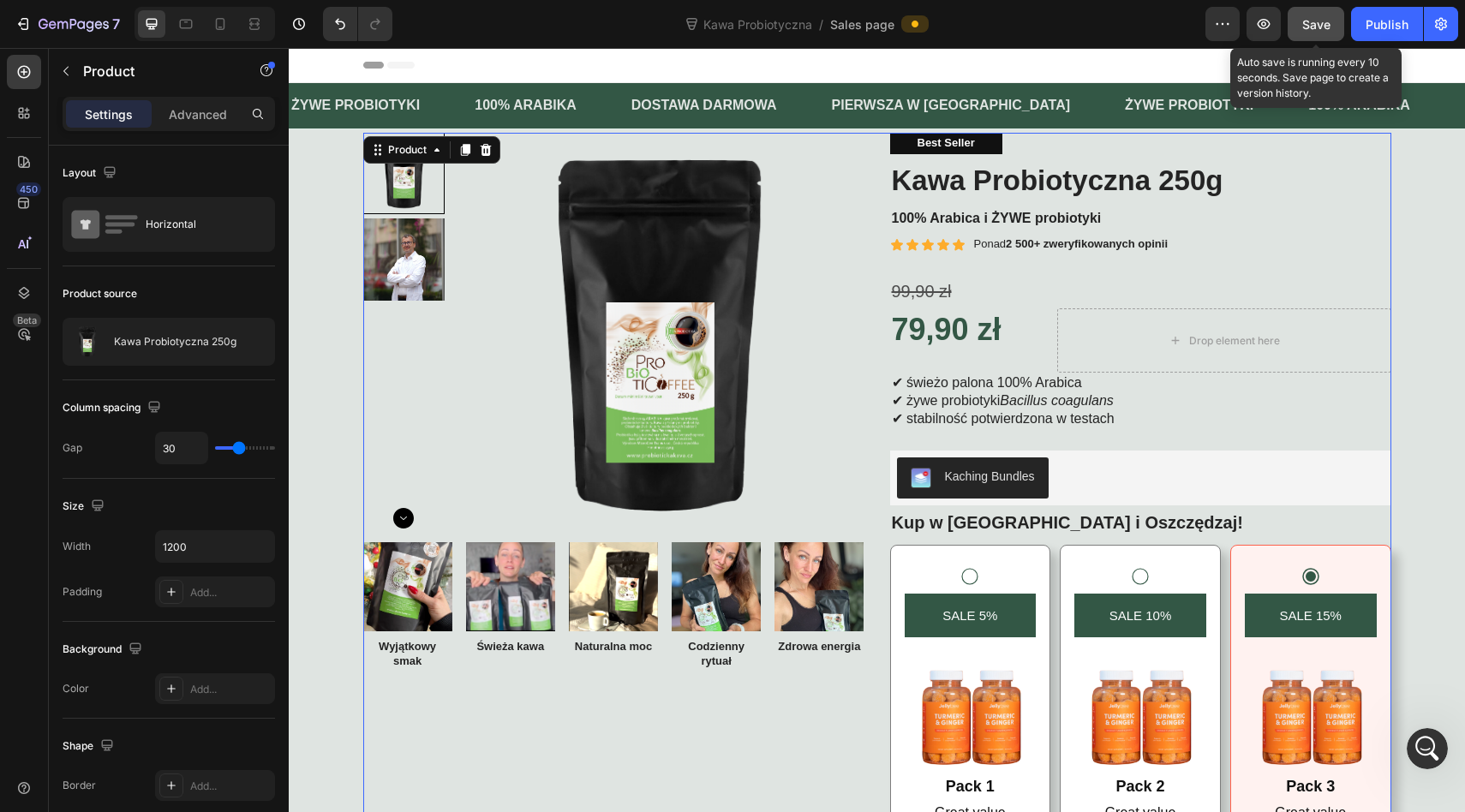
click at [1318, 19] on span "Save" at bounding box center [1316, 24] width 28 height 15
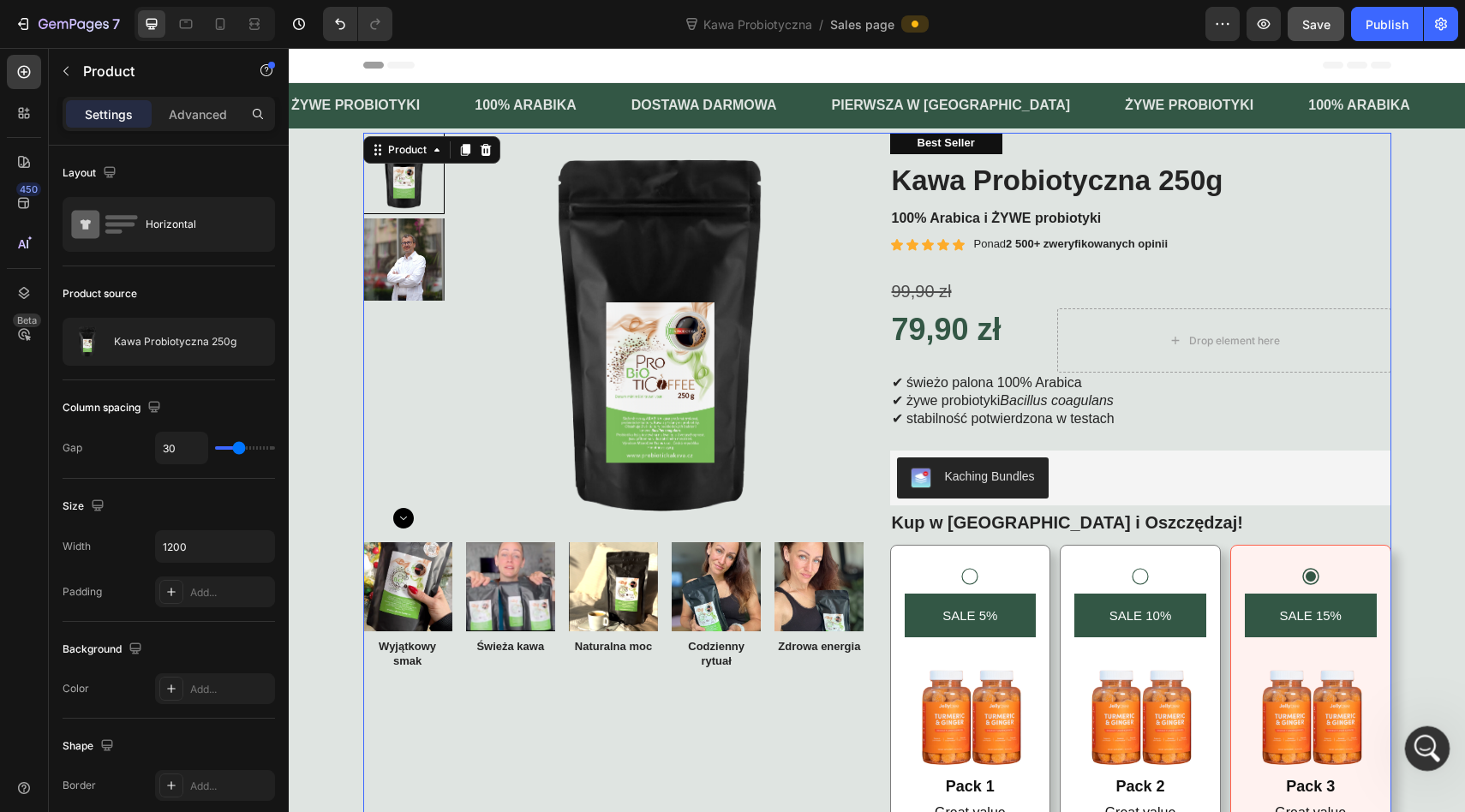
click at [1409, 737] on div "Open Intercom Messenger" at bounding box center [1424, 746] width 57 height 57
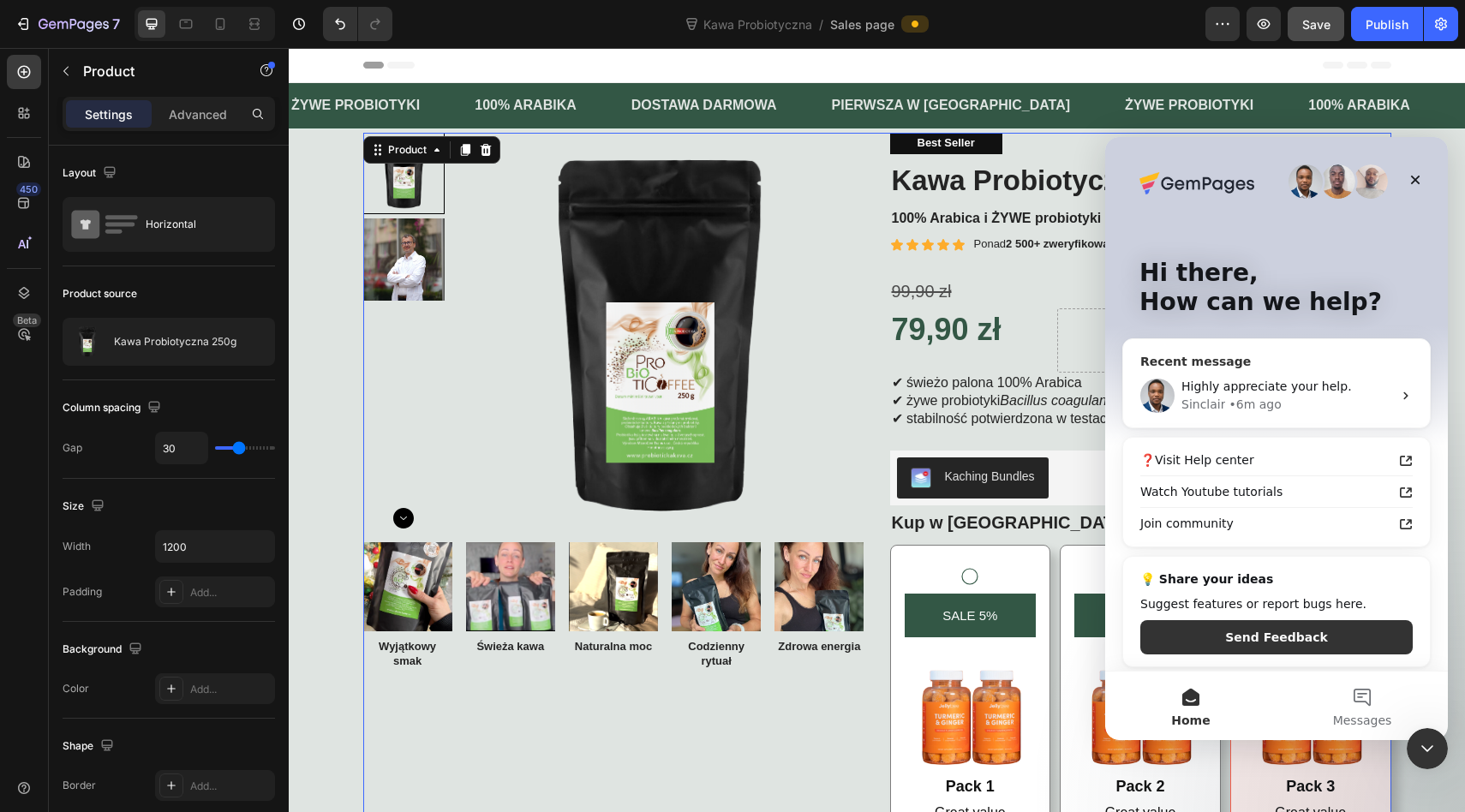
click at [1292, 403] on div "Sinclair • 6m ago" at bounding box center [1286, 404] width 211 height 18
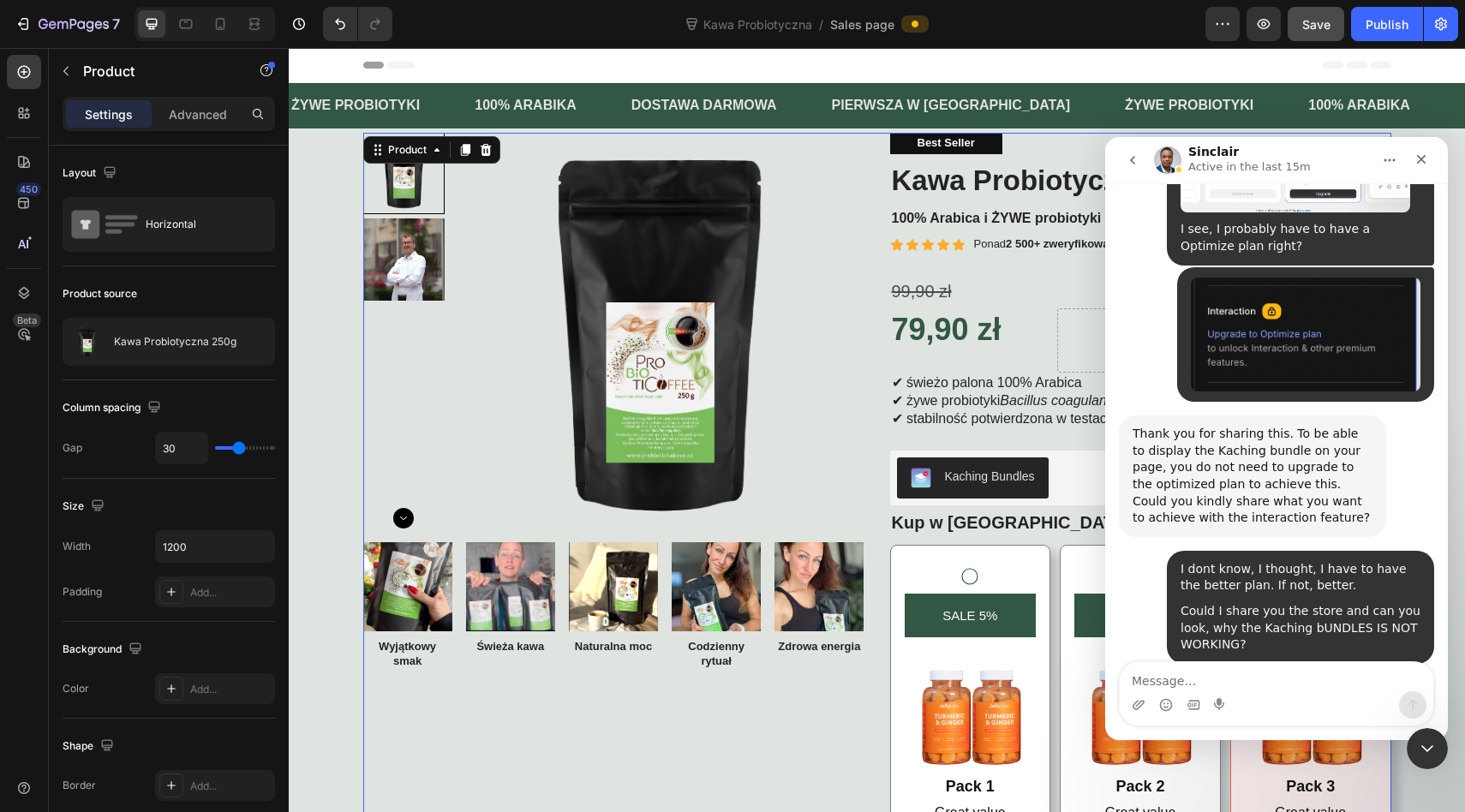
scroll to position [10412, 0]
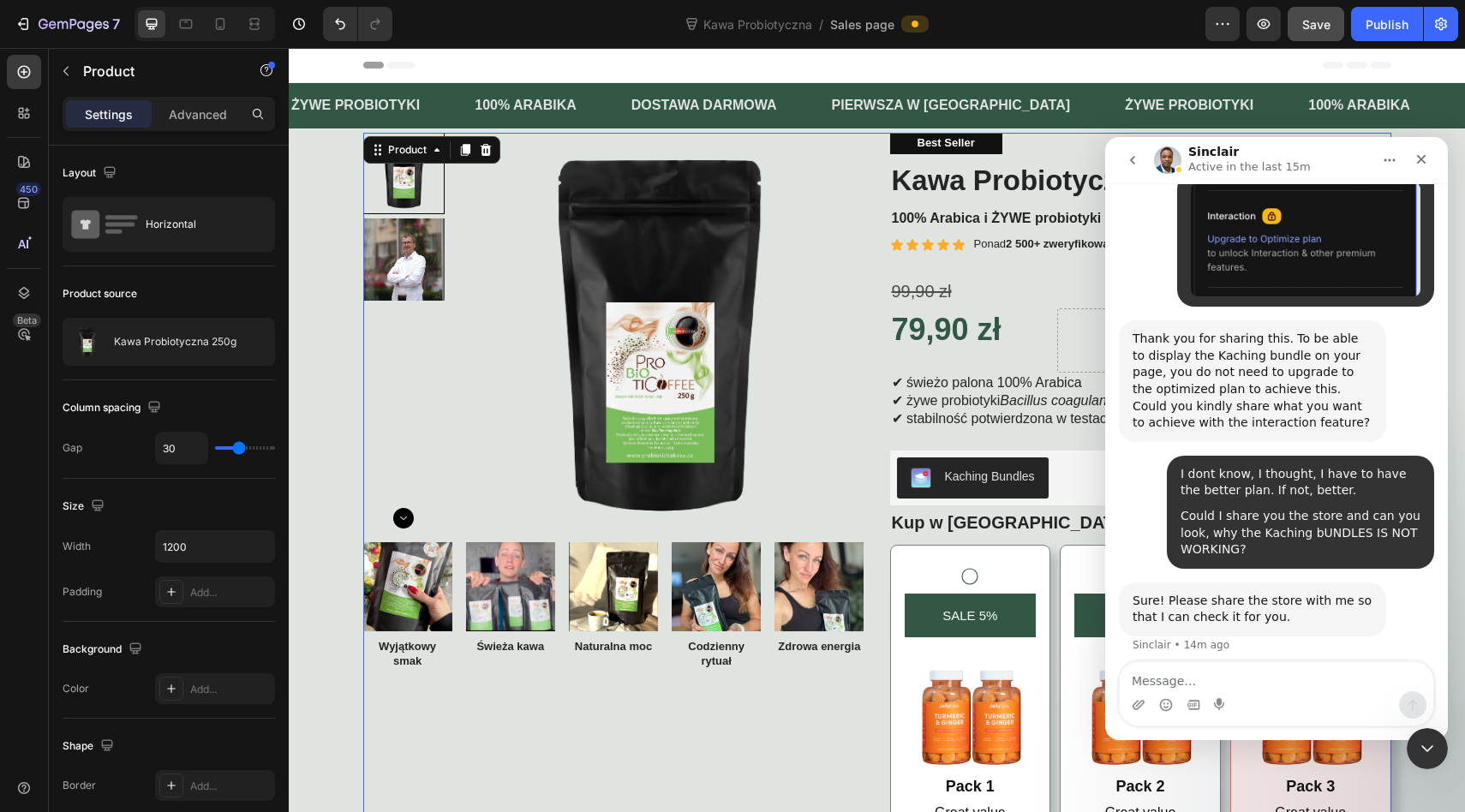
click at [1050, 19] on div "Kawa Probiotyczna / Sales page" at bounding box center [805, 24] width 799 height 34
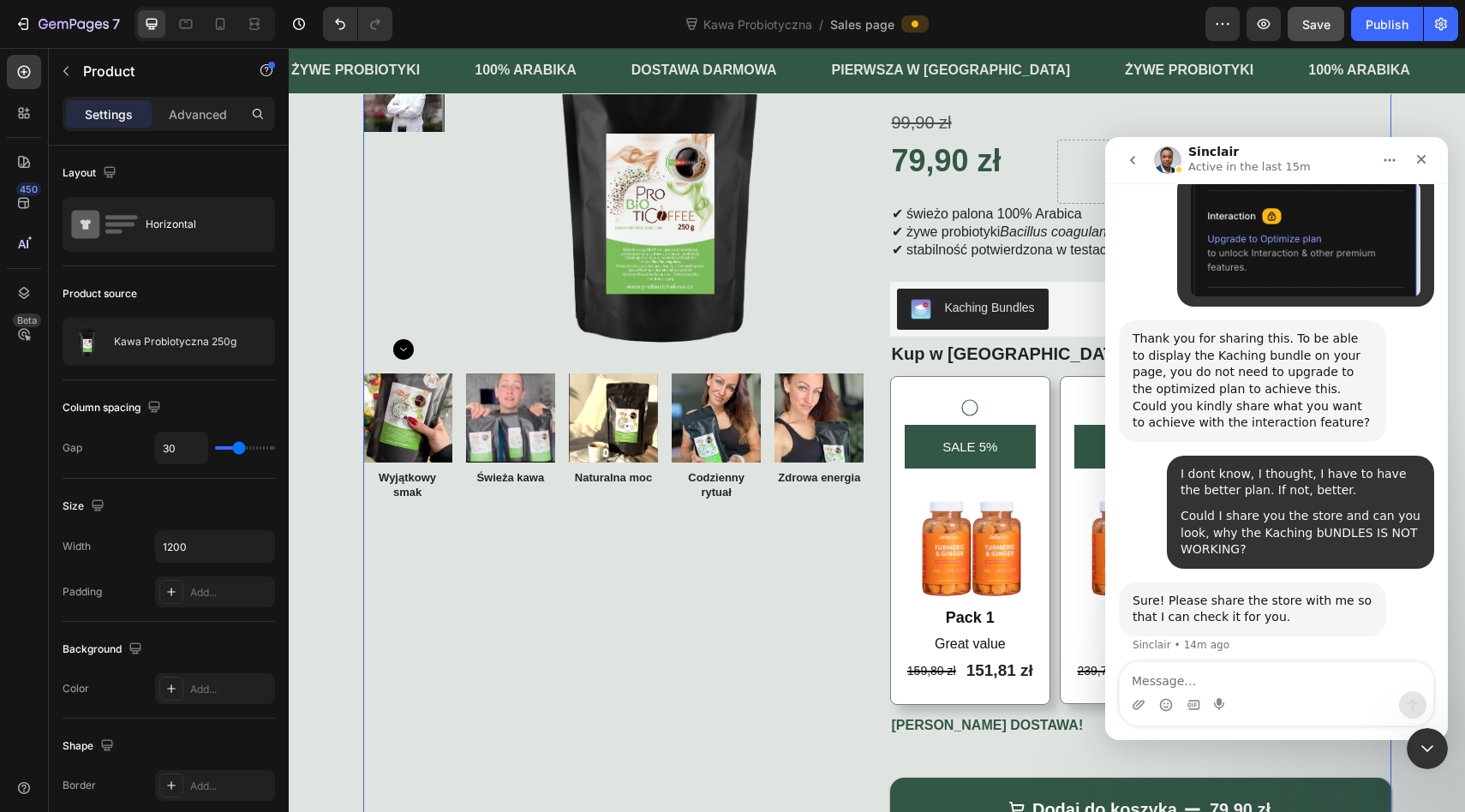
scroll to position [249, 0]
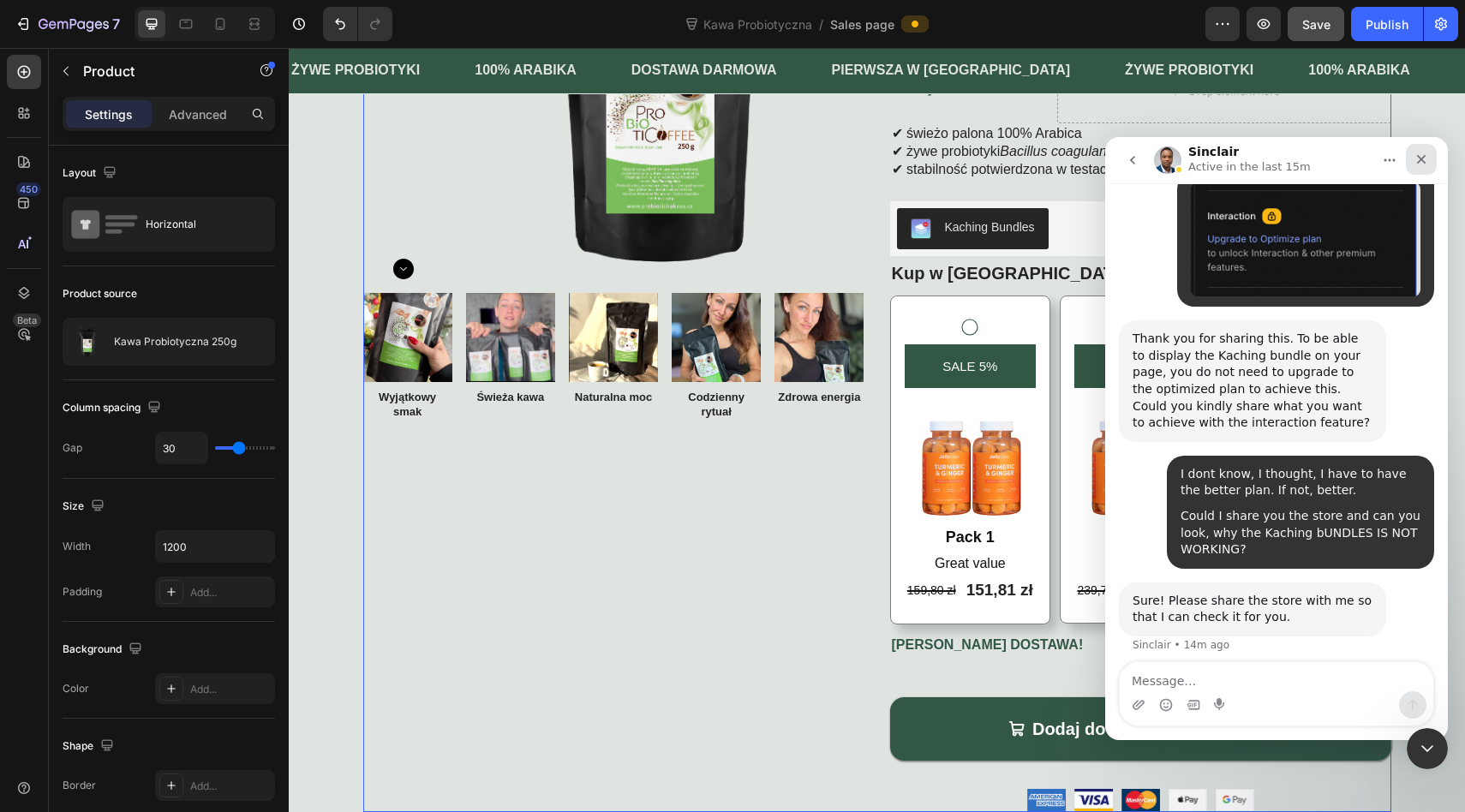
click at [1414, 163] on icon "Close" at bounding box center [1421, 159] width 14 height 14
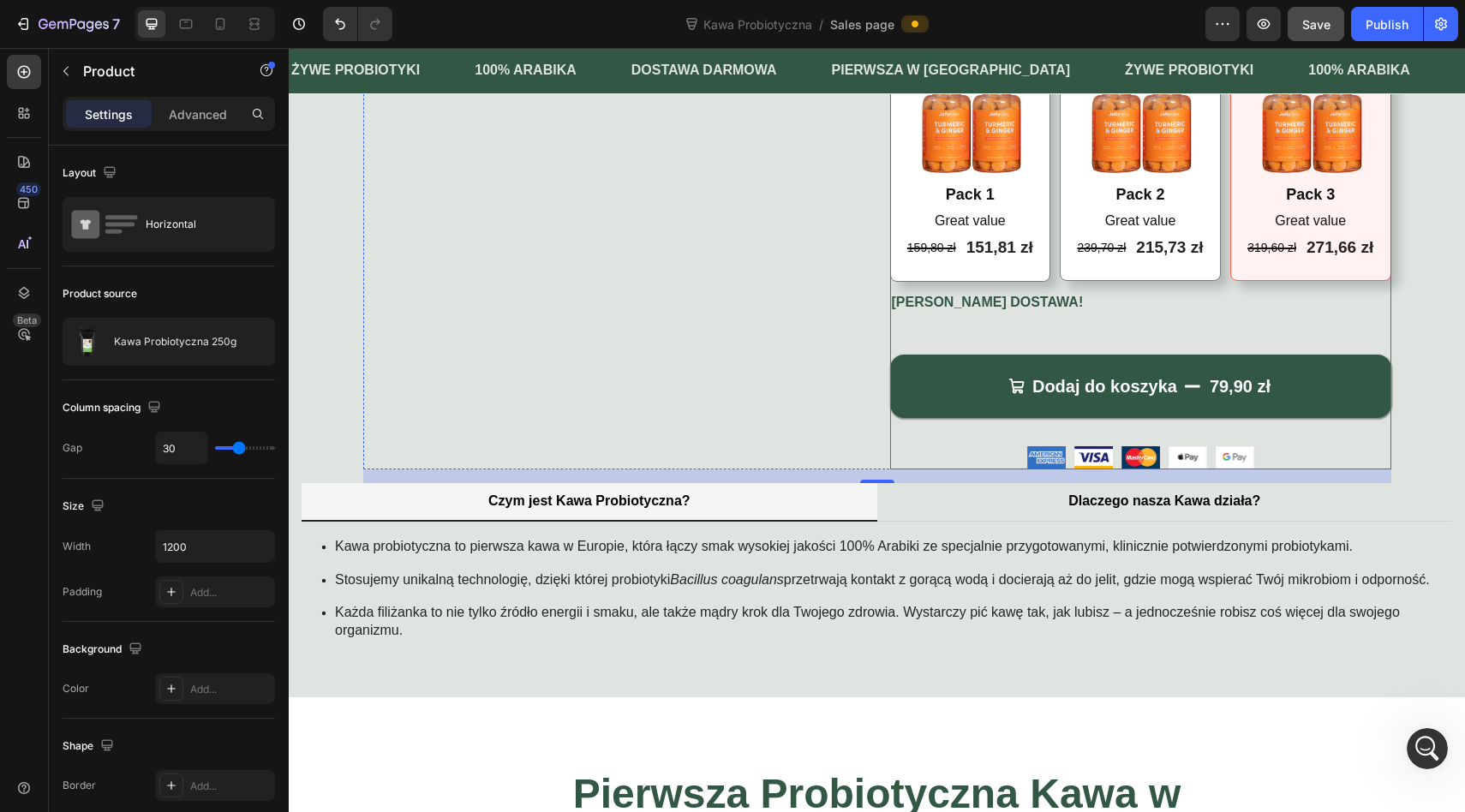
scroll to position [712, 0]
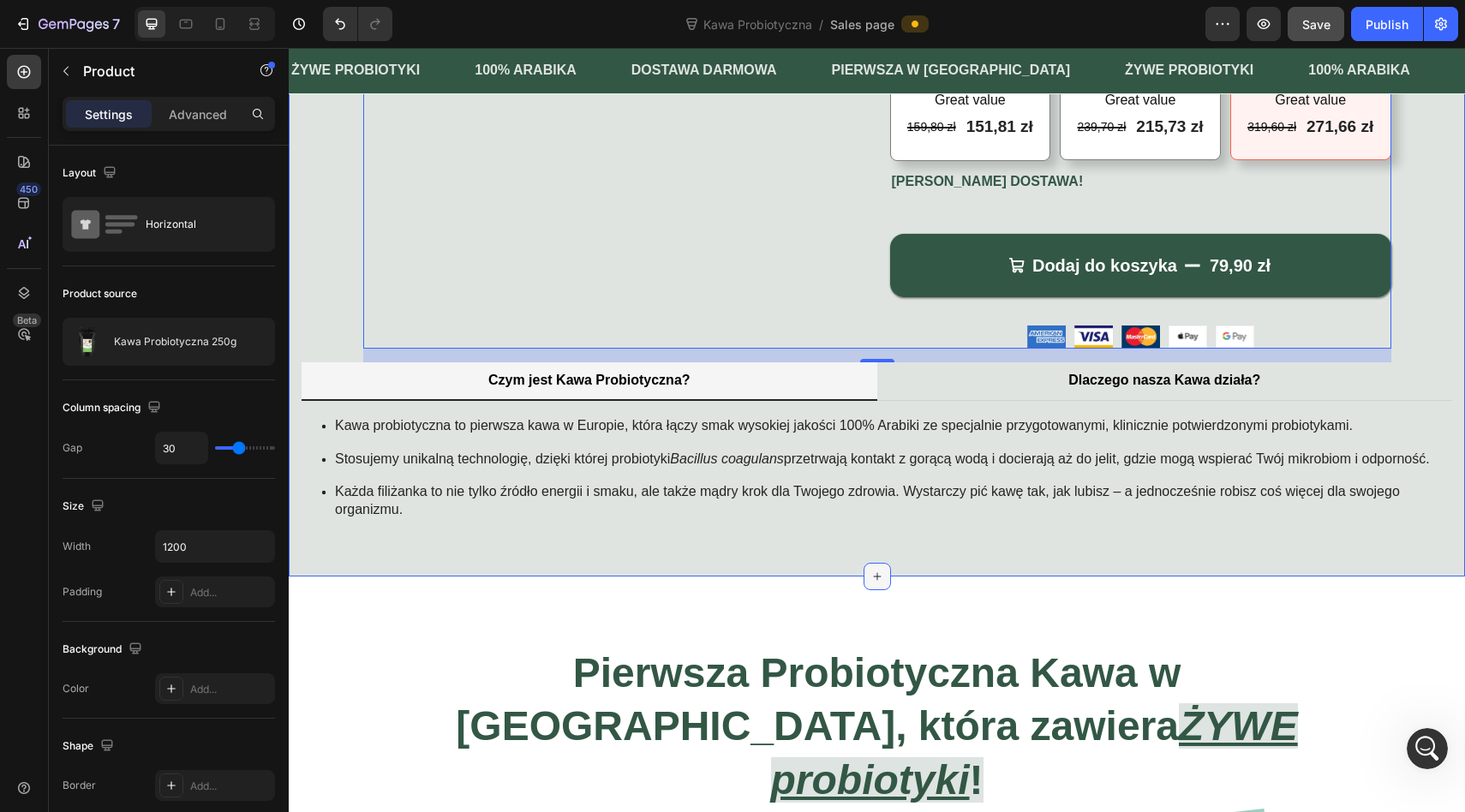
click at [877, 583] on icon at bounding box center [877, 577] width 14 height 14
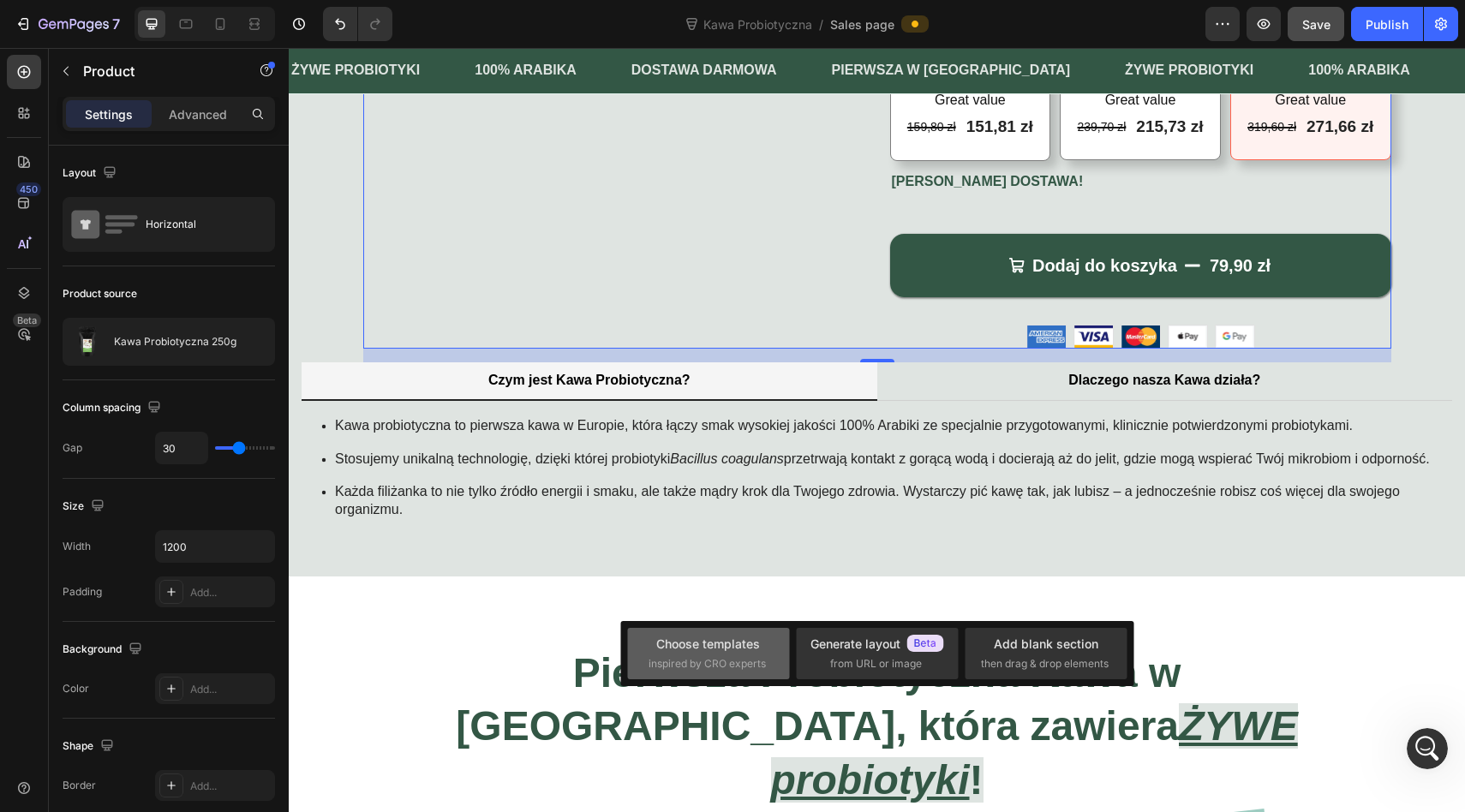
click at [755, 658] on span "inspired by CRO experts" at bounding box center [707, 664] width 117 height 16
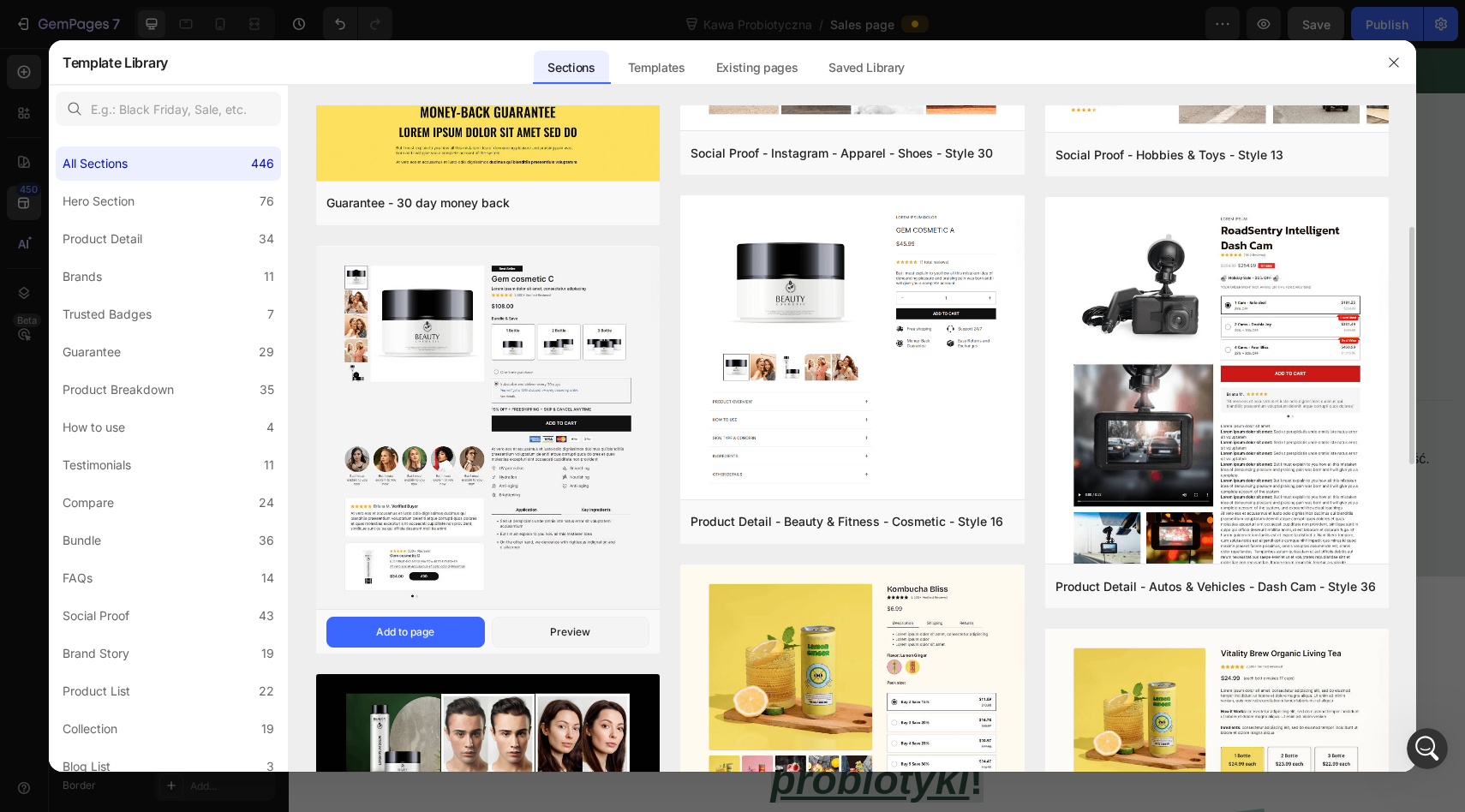
scroll to position [332, 0]
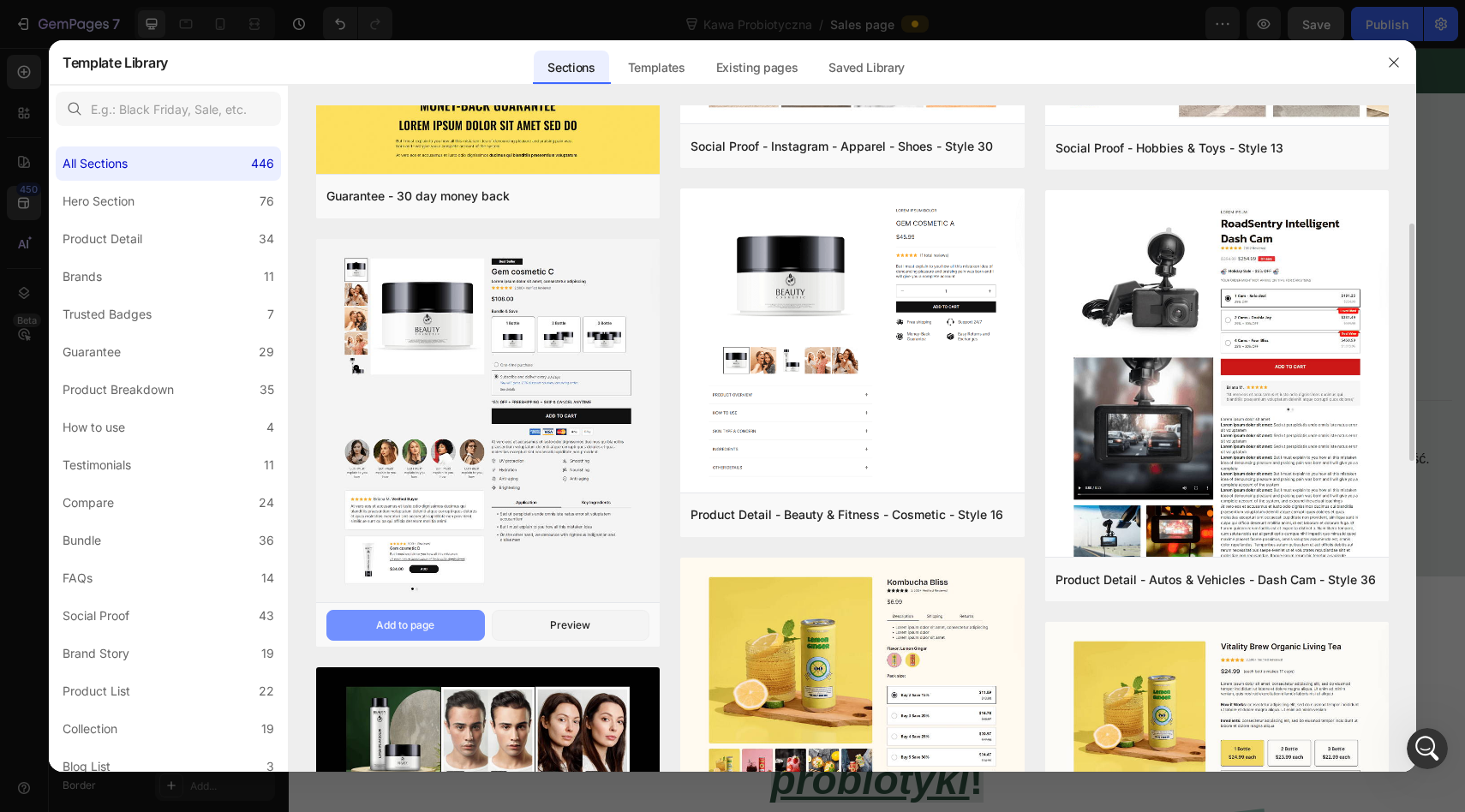
click at [423, 625] on div "Add to page" at bounding box center [405, 626] width 59 height 16
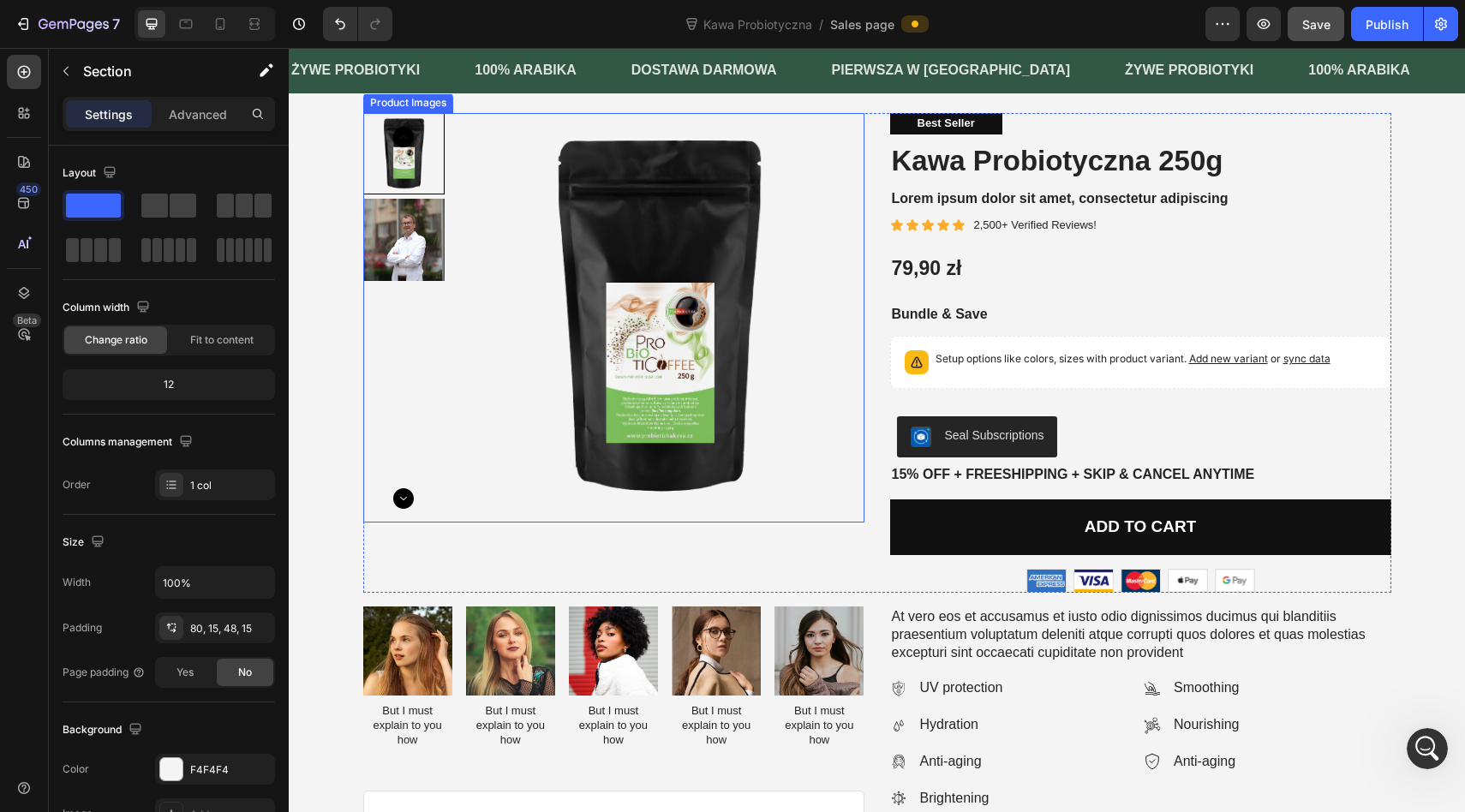
scroll to position [1257, 0]
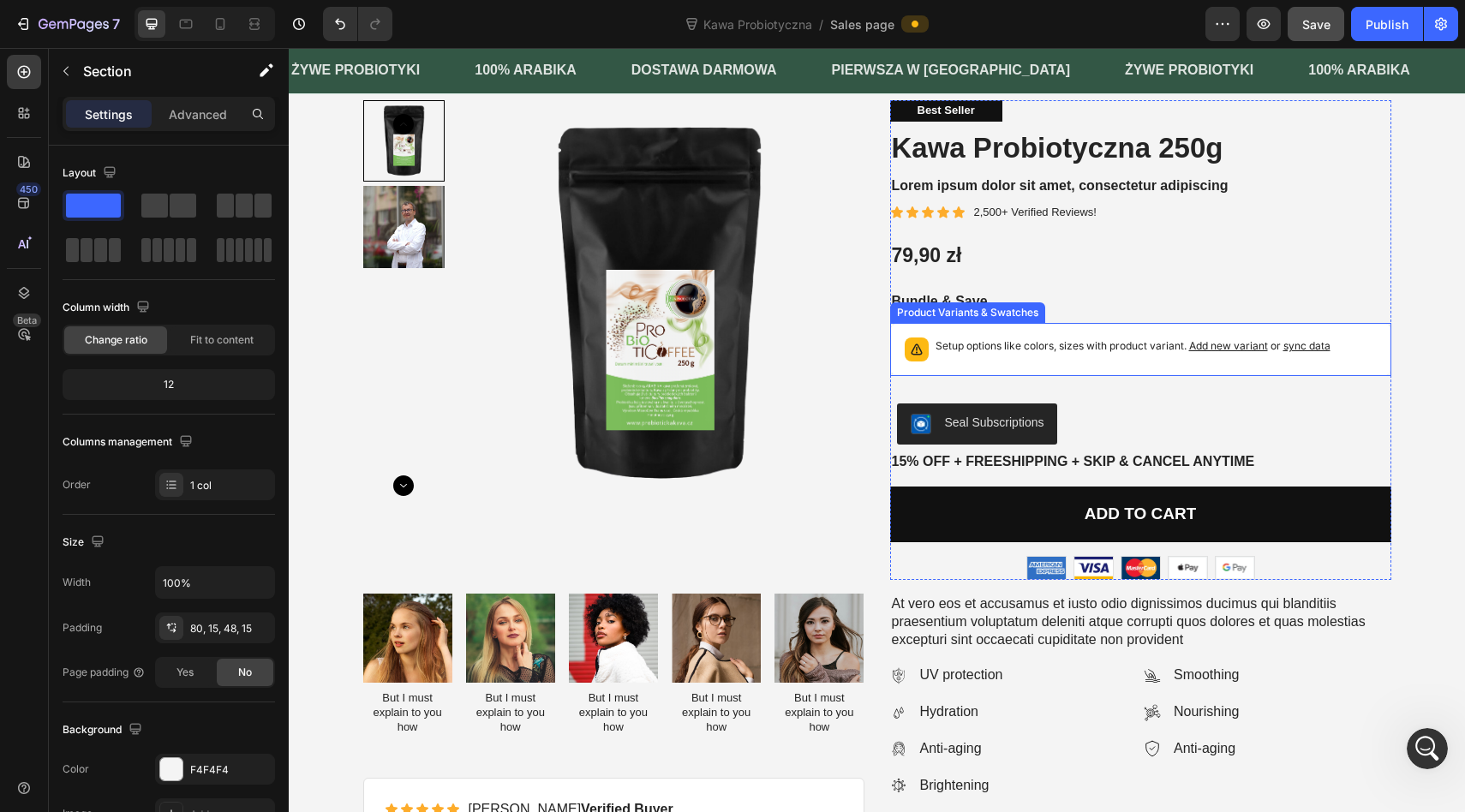
click at [919, 358] on icon at bounding box center [916, 350] width 18 height 18
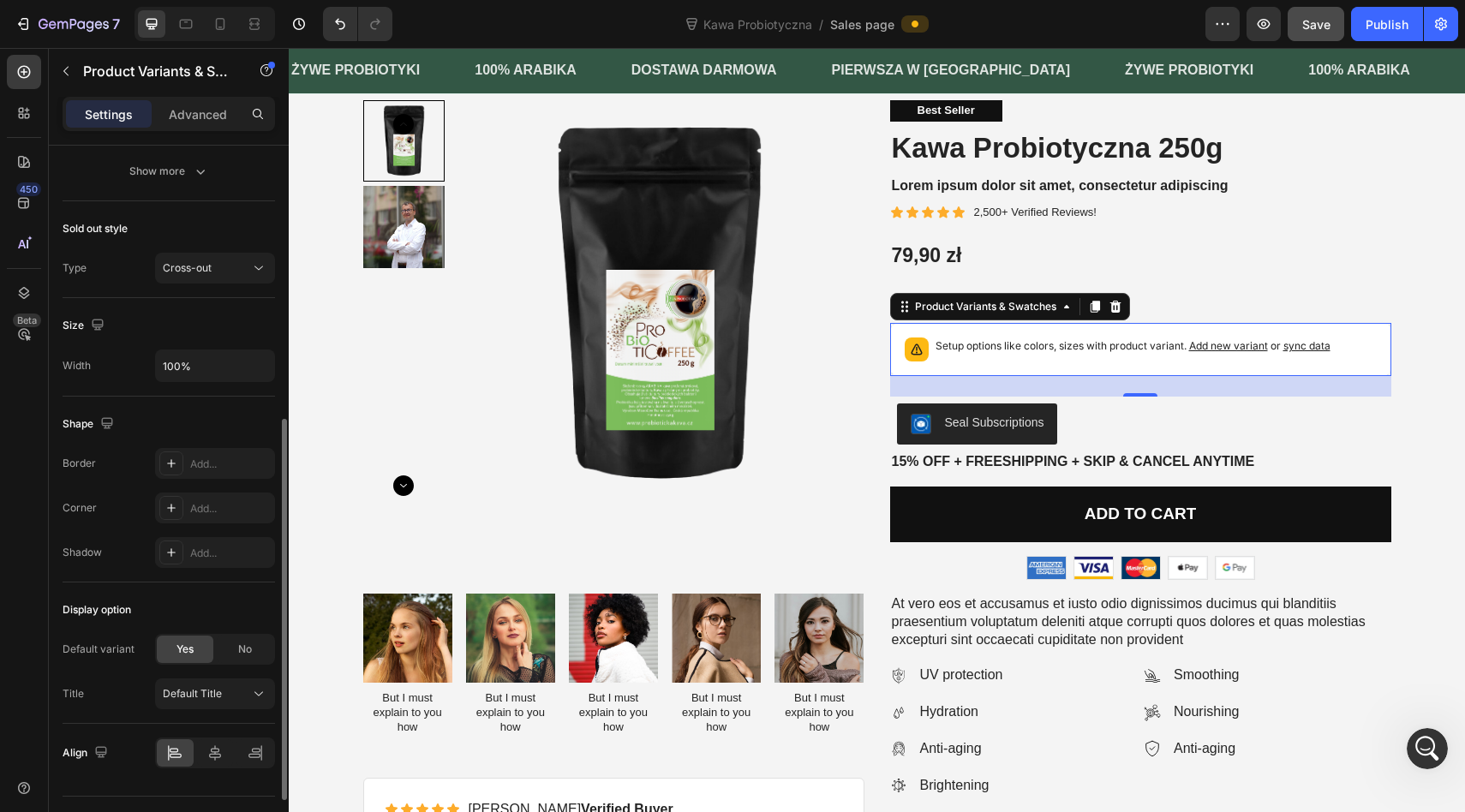
scroll to position [625, 0]
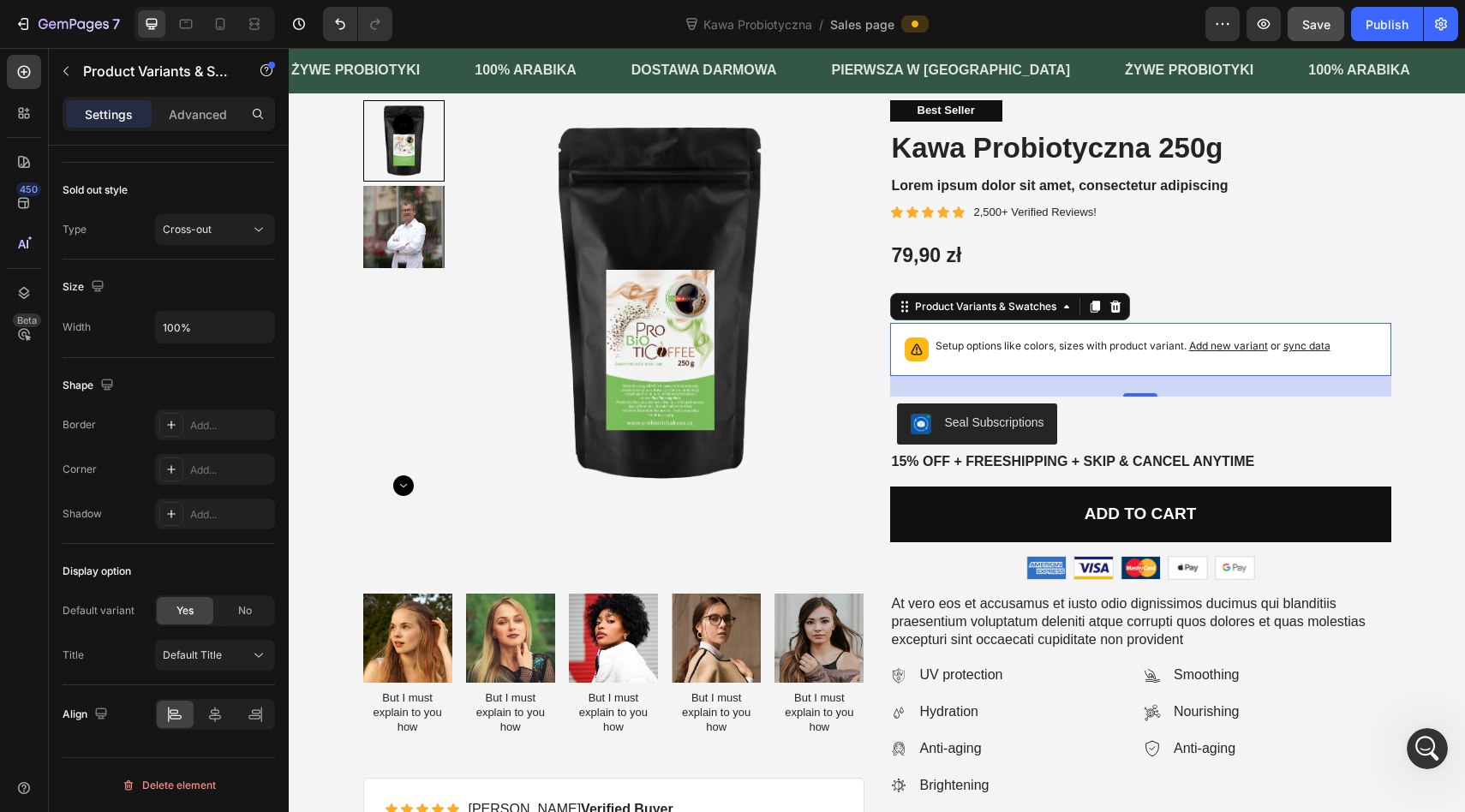
click at [988, 354] on p "Setup options like colors, sizes with product variant. Add new variant or sync …" at bounding box center [1132, 346] width 395 height 18
click at [945, 361] on div "Setup options like colors, sizes with product variant. Add new variant or sync …" at bounding box center [1132, 349] width 395 height 24
click at [1256, 354] on p "Setup options like colors, sizes with product variant. Add new variant or sync …" at bounding box center [1132, 346] width 395 height 18
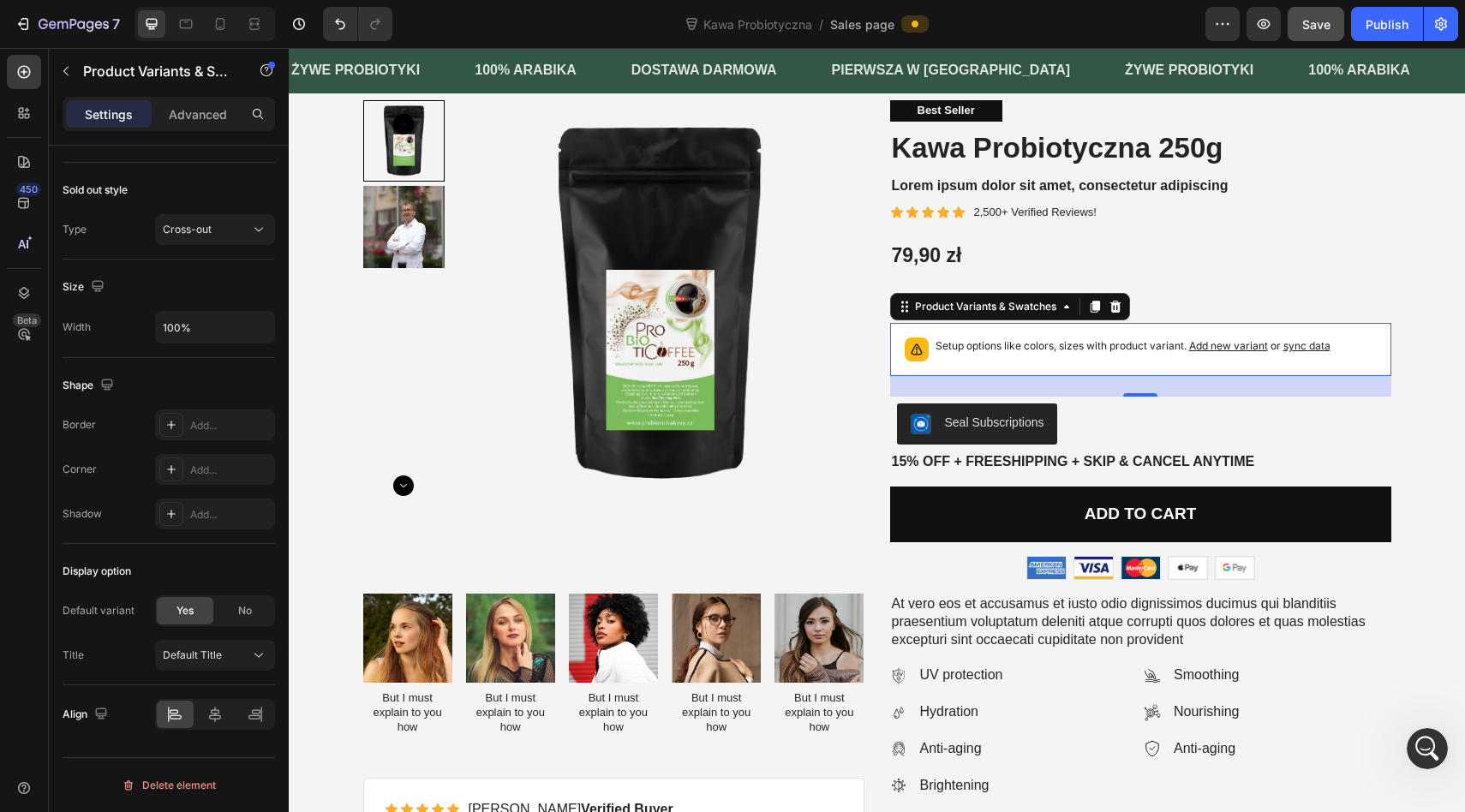
click at [1241, 352] on span "Add new variant" at bounding box center [1228, 346] width 79 height 13
click at [1004, 314] on div "Product Variants & Swatches" at bounding box center [985, 307] width 148 height 16
click at [1146, 354] on p "Setup options like colors, sizes with product variant. Add new variant or sync …" at bounding box center [1132, 346] width 395 height 18
click at [1288, 352] on span "sync data" at bounding box center [1307, 346] width 47 height 13
click at [1292, 352] on span "sync data" at bounding box center [1307, 346] width 47 height 13
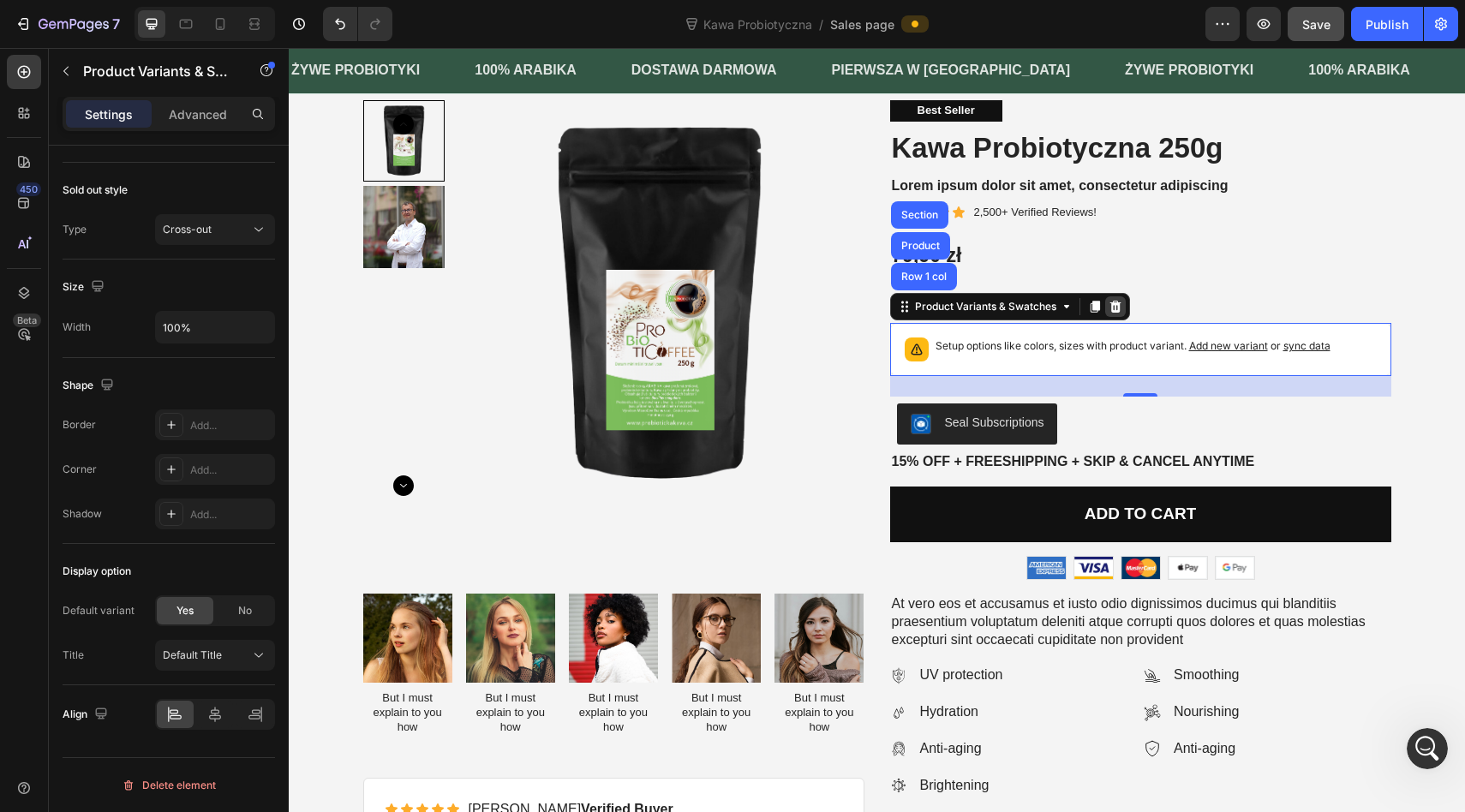
click at [1118, 313] on icon at bounding box center [1115, 307] width 14 height 14
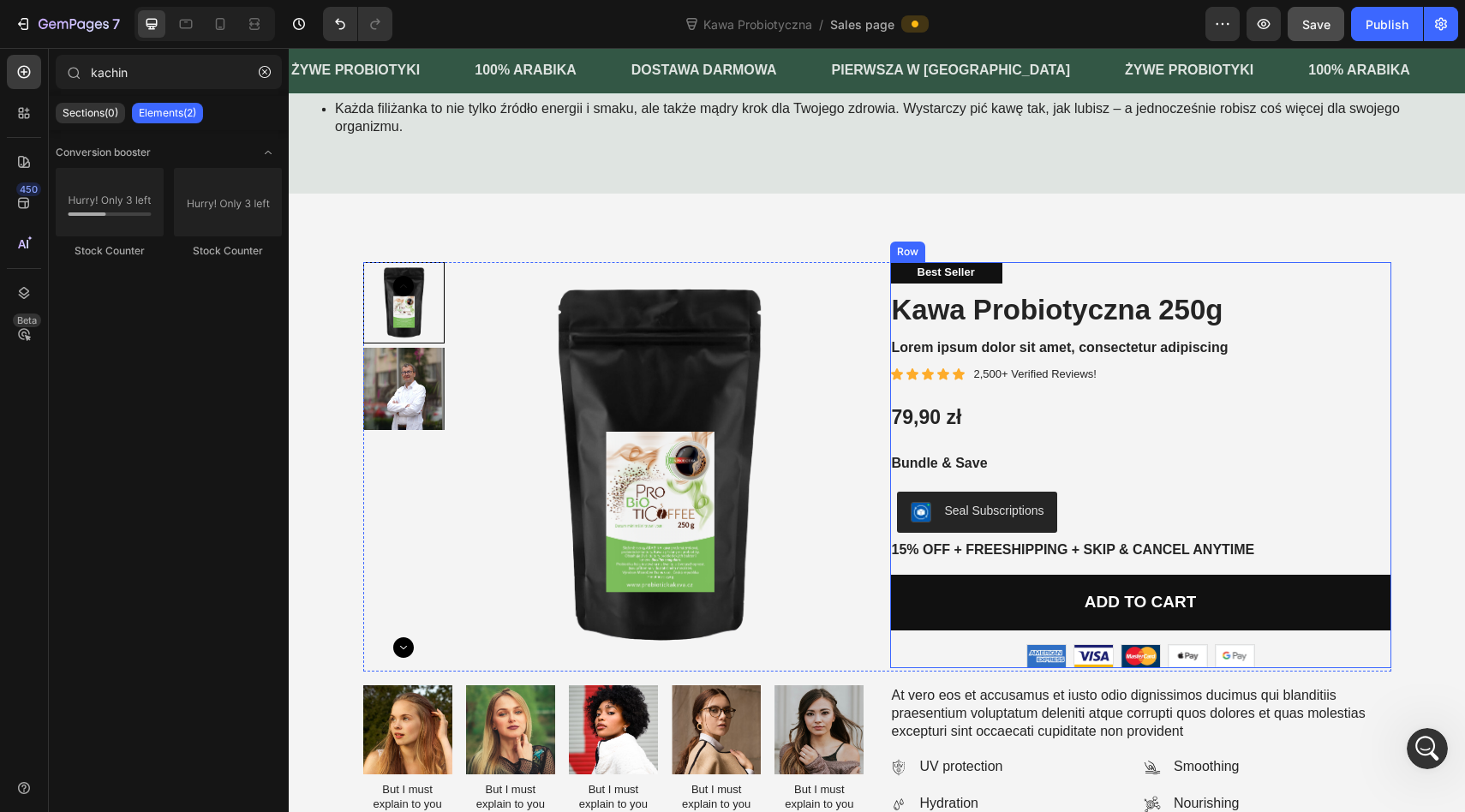
scroll to position [1046, 0]
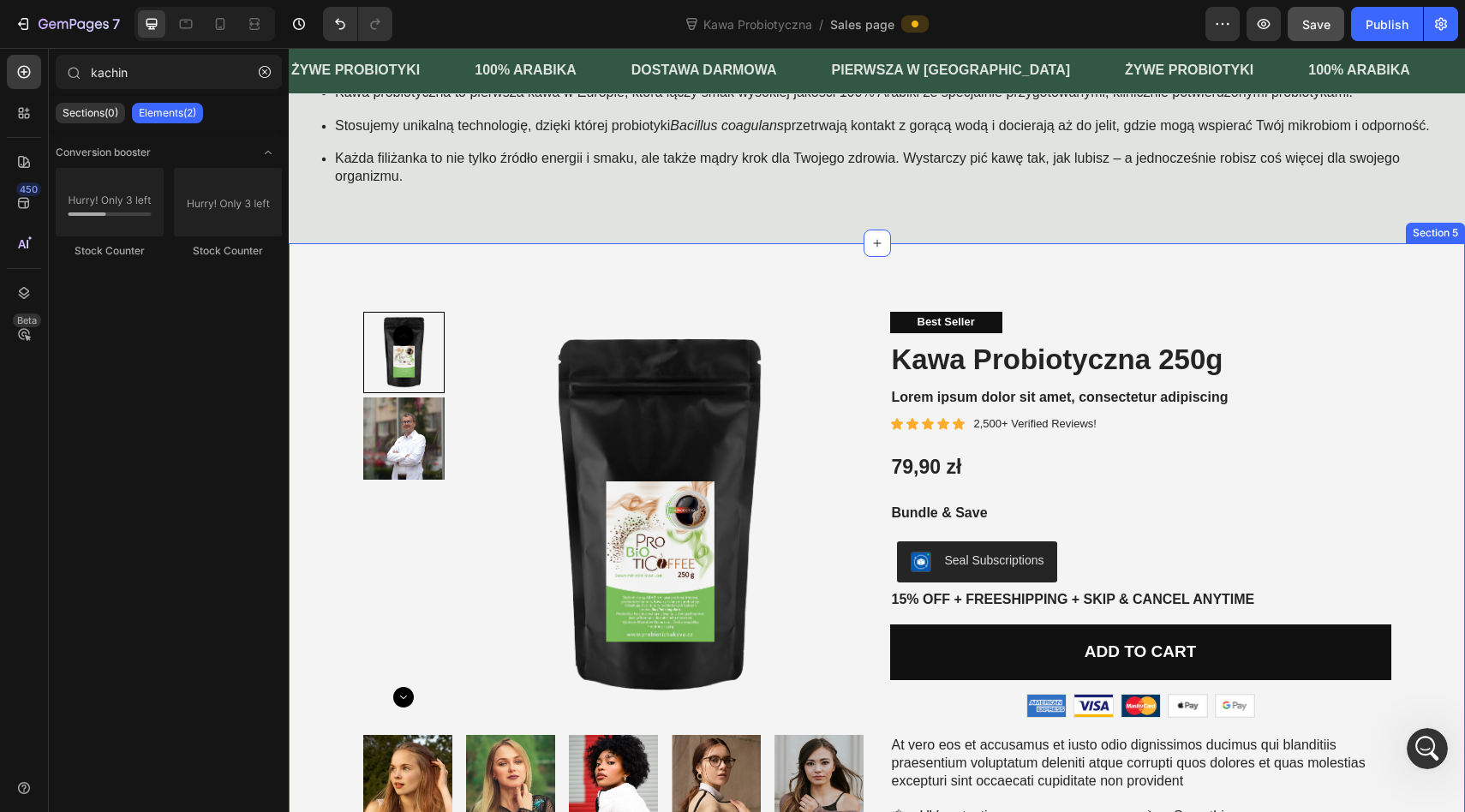
click at [1437, 285] on div "Product Images Best Seller Text Block Kawa Probiotyczna 250g Product Title Lore…" at bounding box center [877, 788] width 1176 height 1088
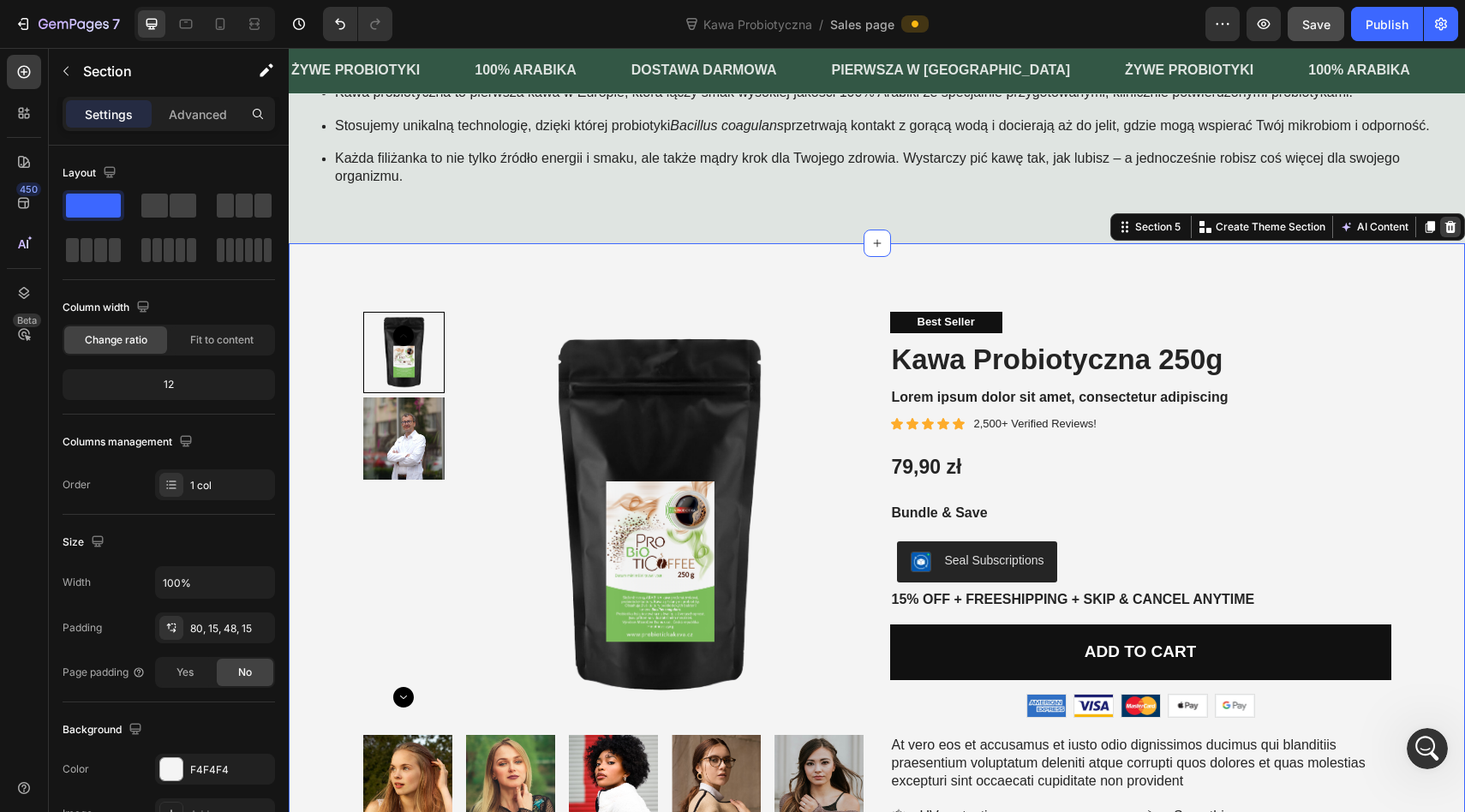
click at [1447, 233] on icon at bounding box center [1450, 228] width 11 height 12
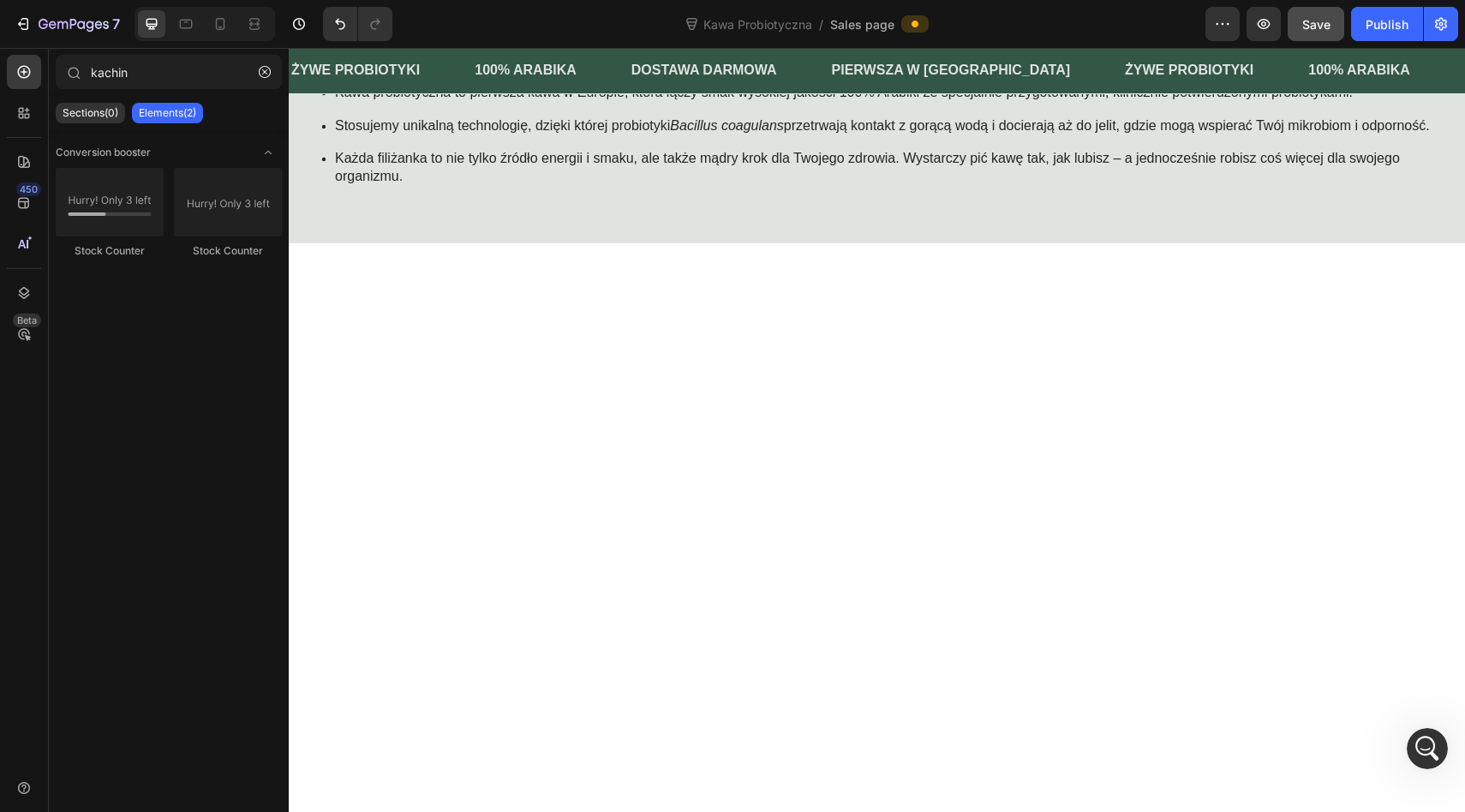
click at [1329, 337] on div at bounding box center [877, 639] width 1176 height 791
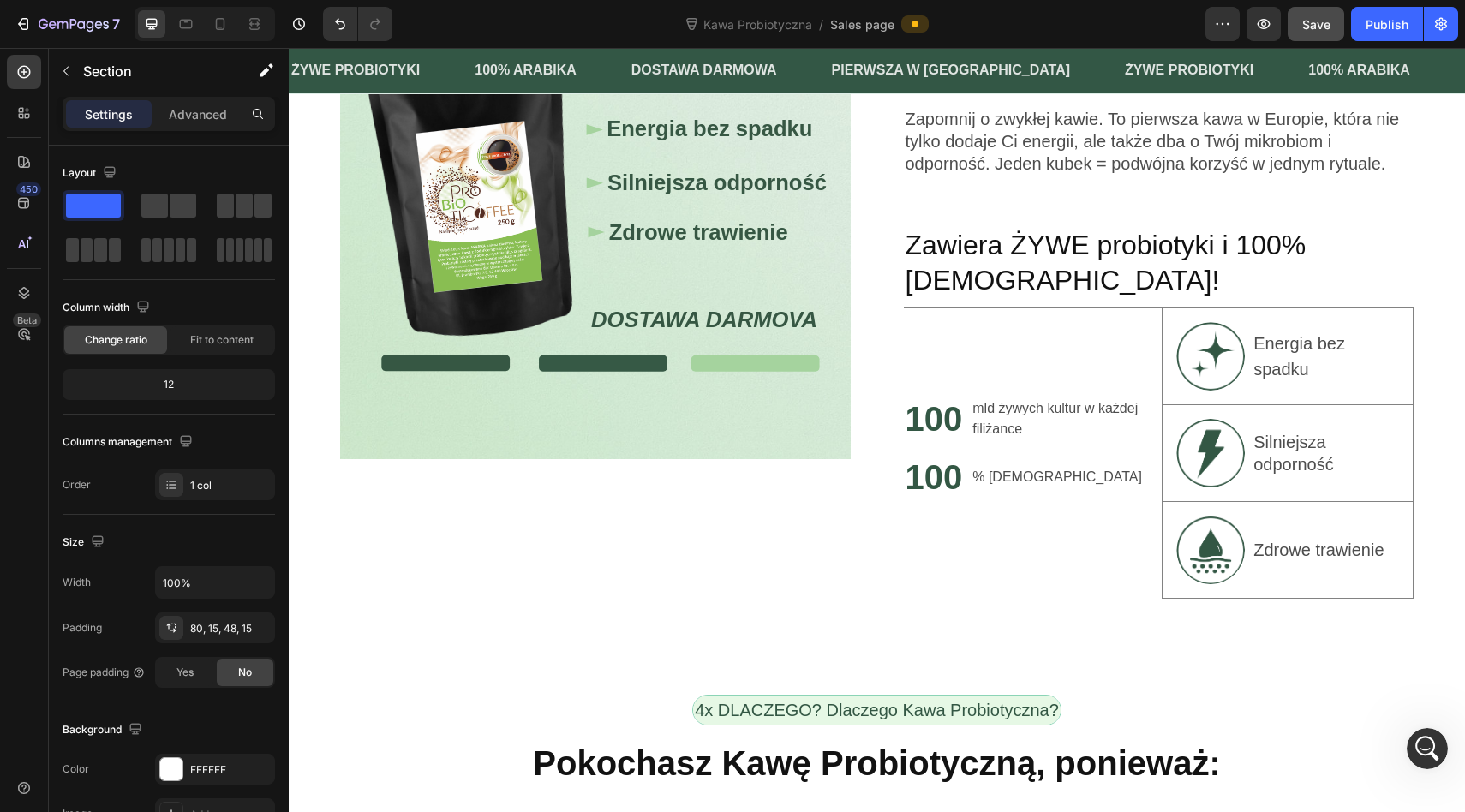
scroll to position [2286, 0]
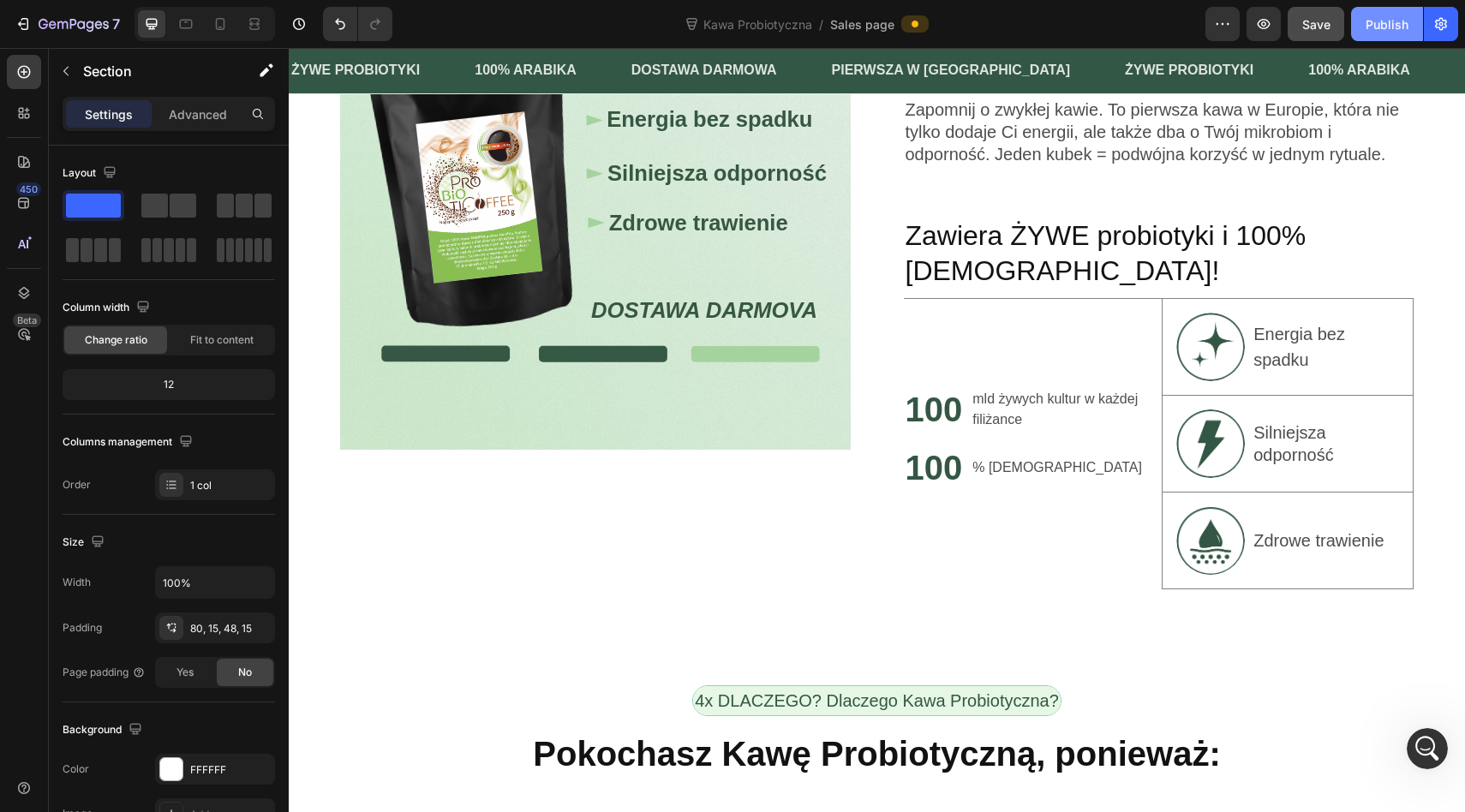
click at [1372, 24] on div "Publish" at bounding box center [1386, 24] width 43 height 18
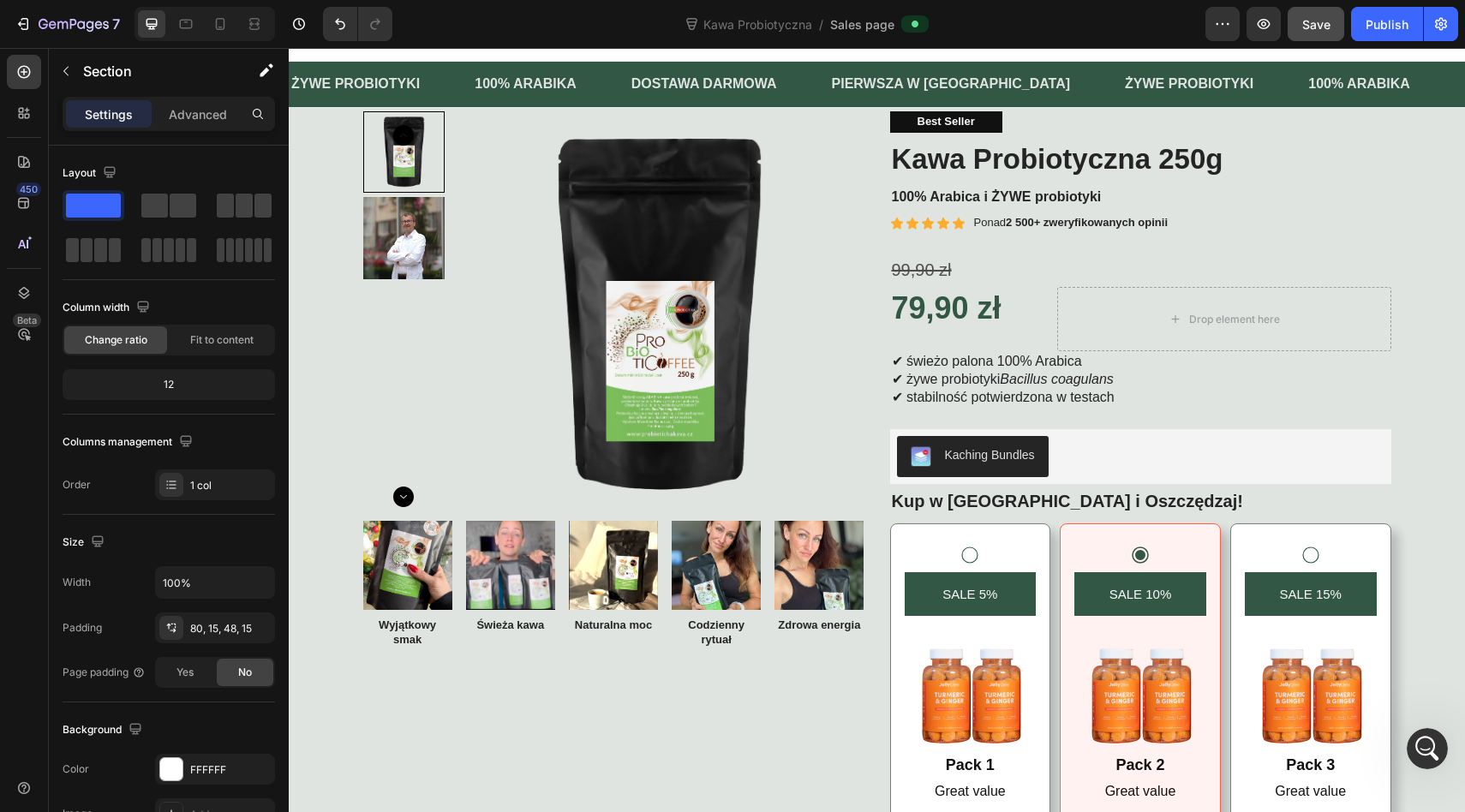
scroll to position [18, 0]
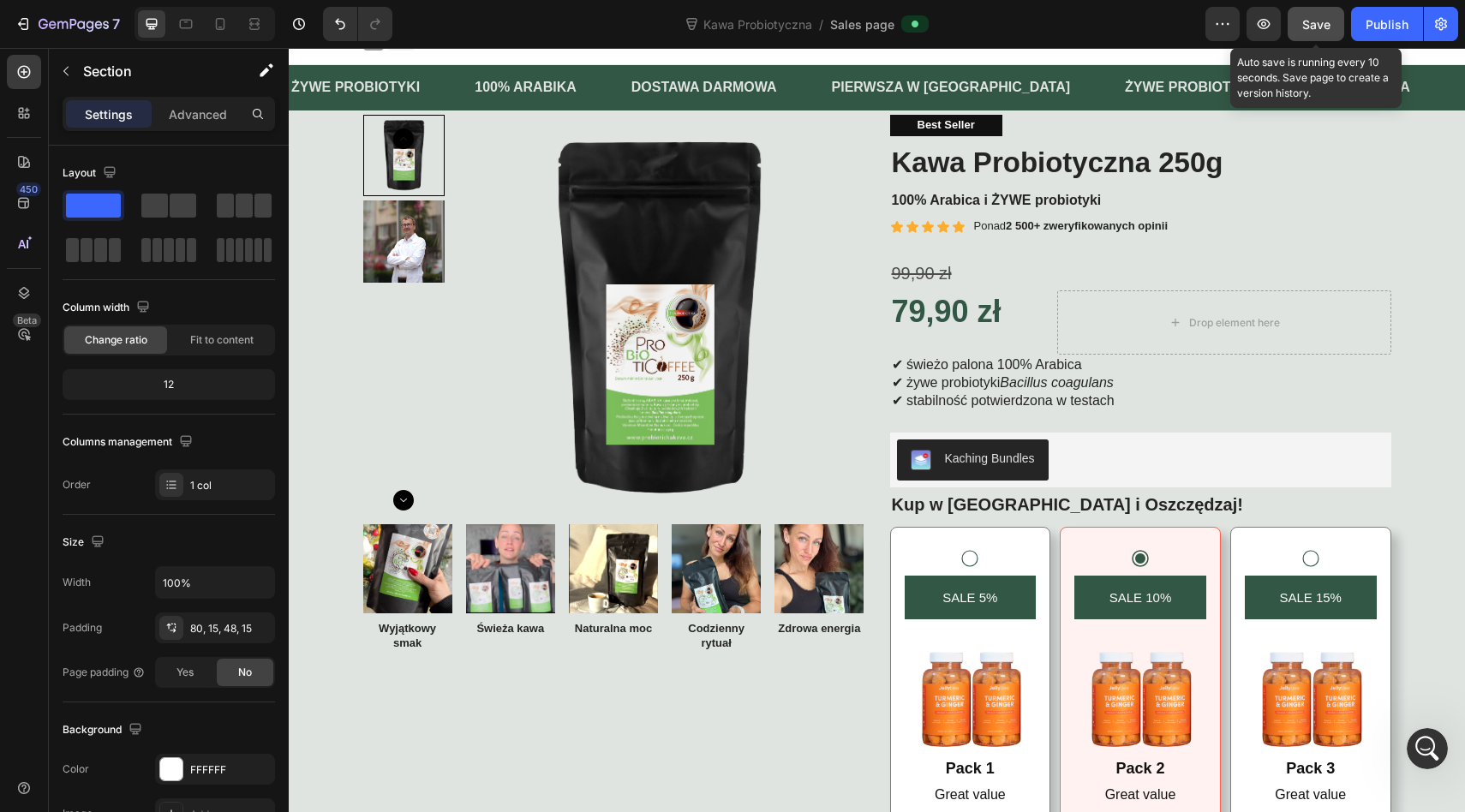
click at [1309, 18] on span "Save" at bounding box center [1316, 24] width 28 height 15
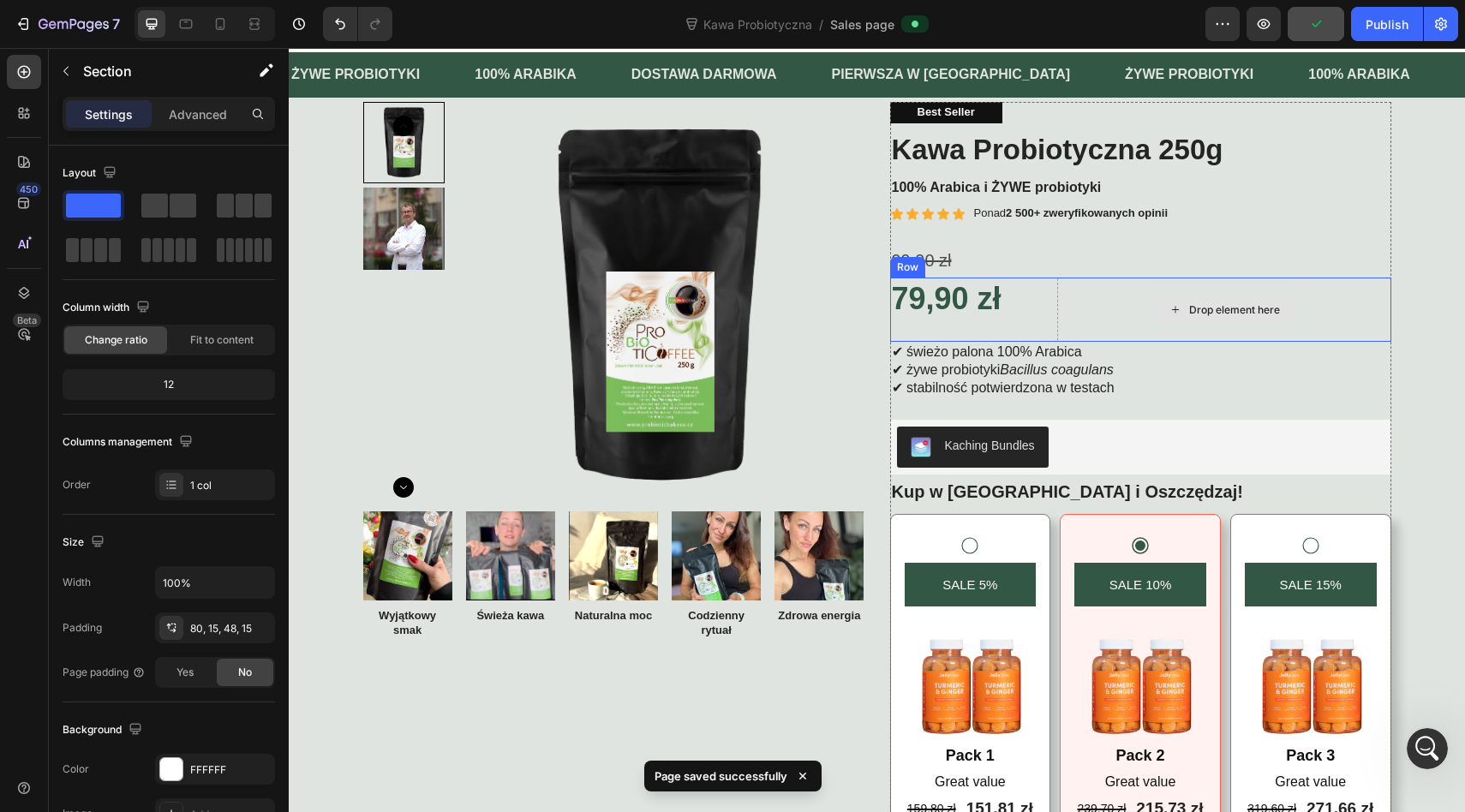
scroll to position [0, 0]
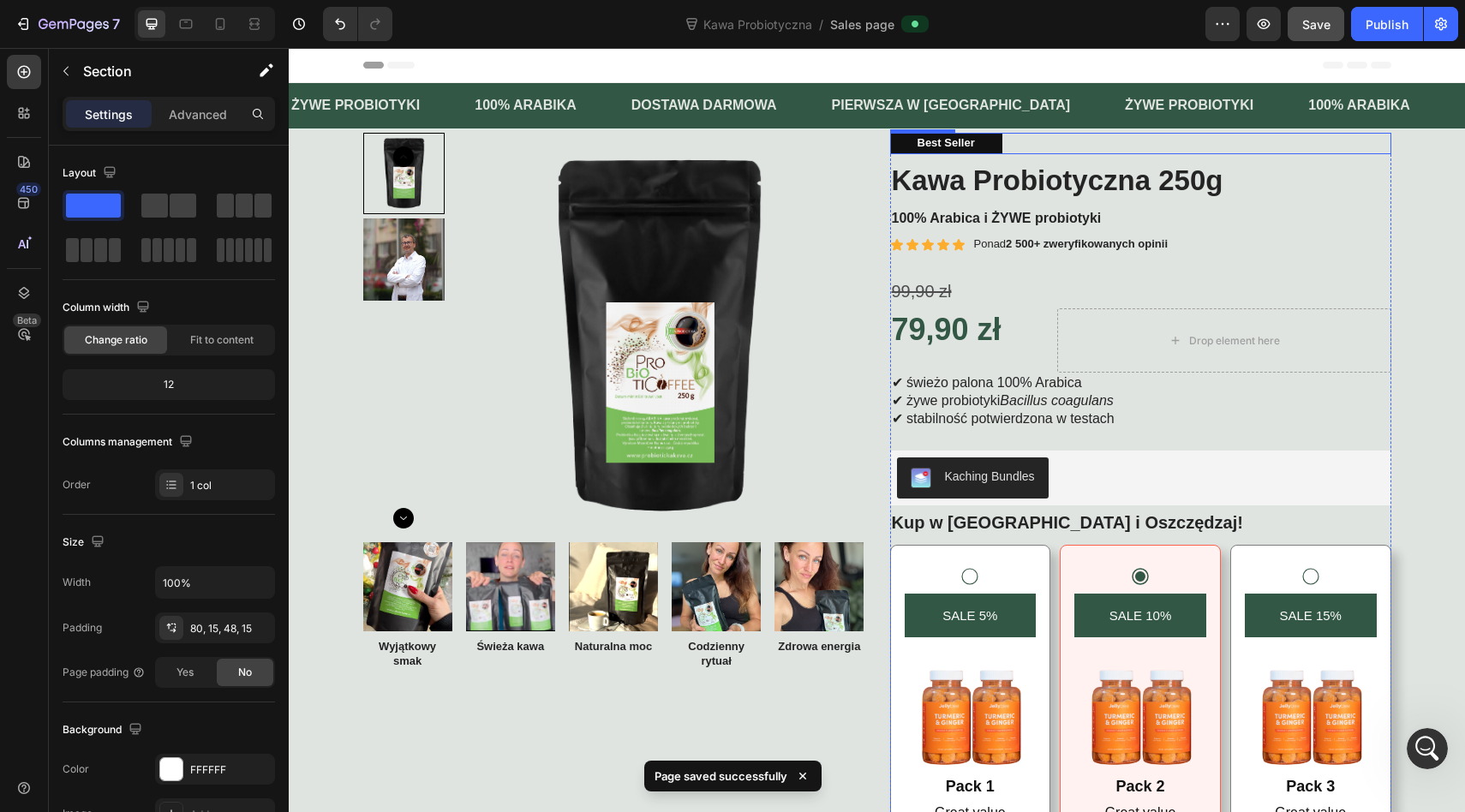
click at [973, 141] on p "Best Seller" at bounding box center [946, 144] width 58 height 15
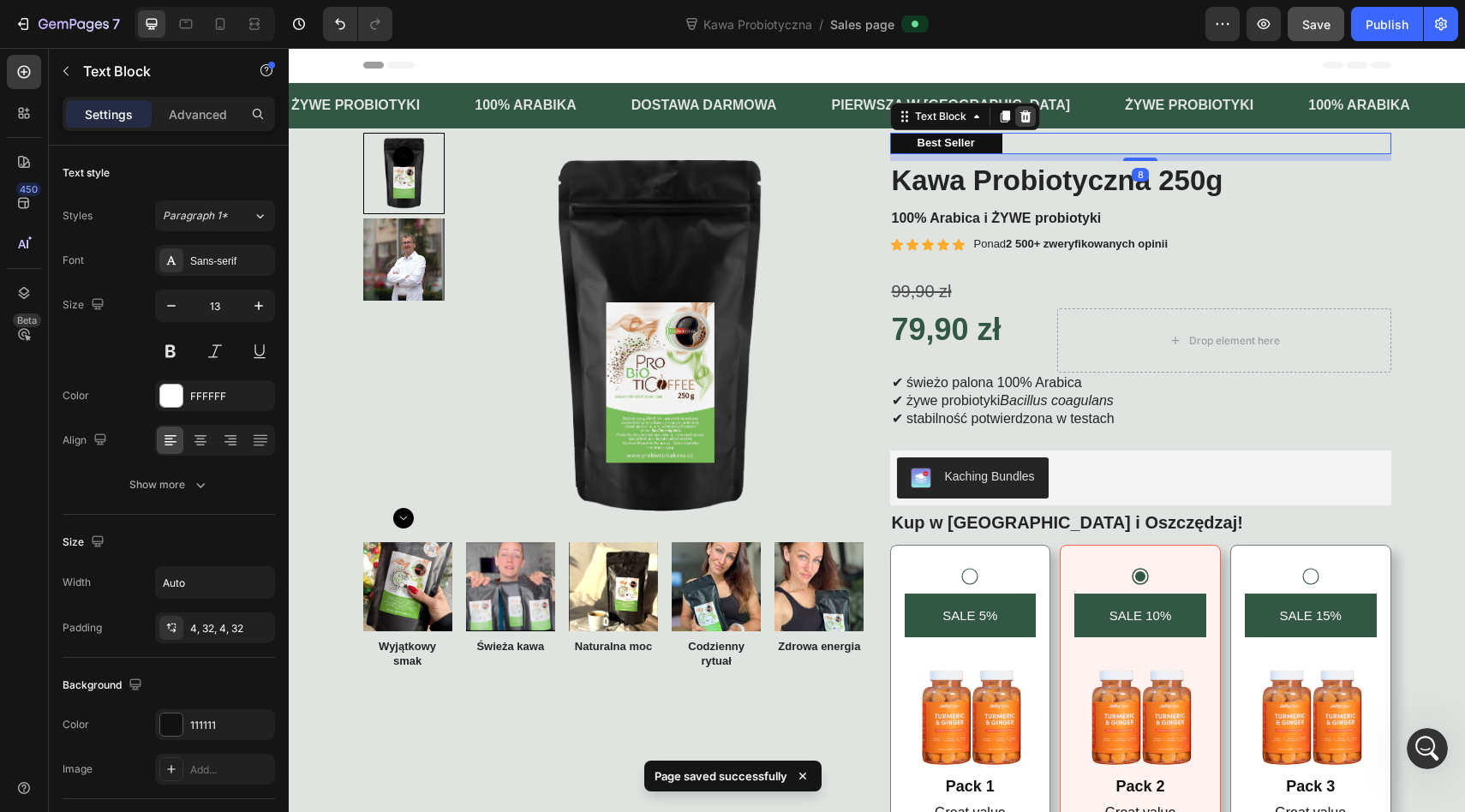
click at [1028, 118] on icon at bounding box center [1026, 116] width 14 height 14
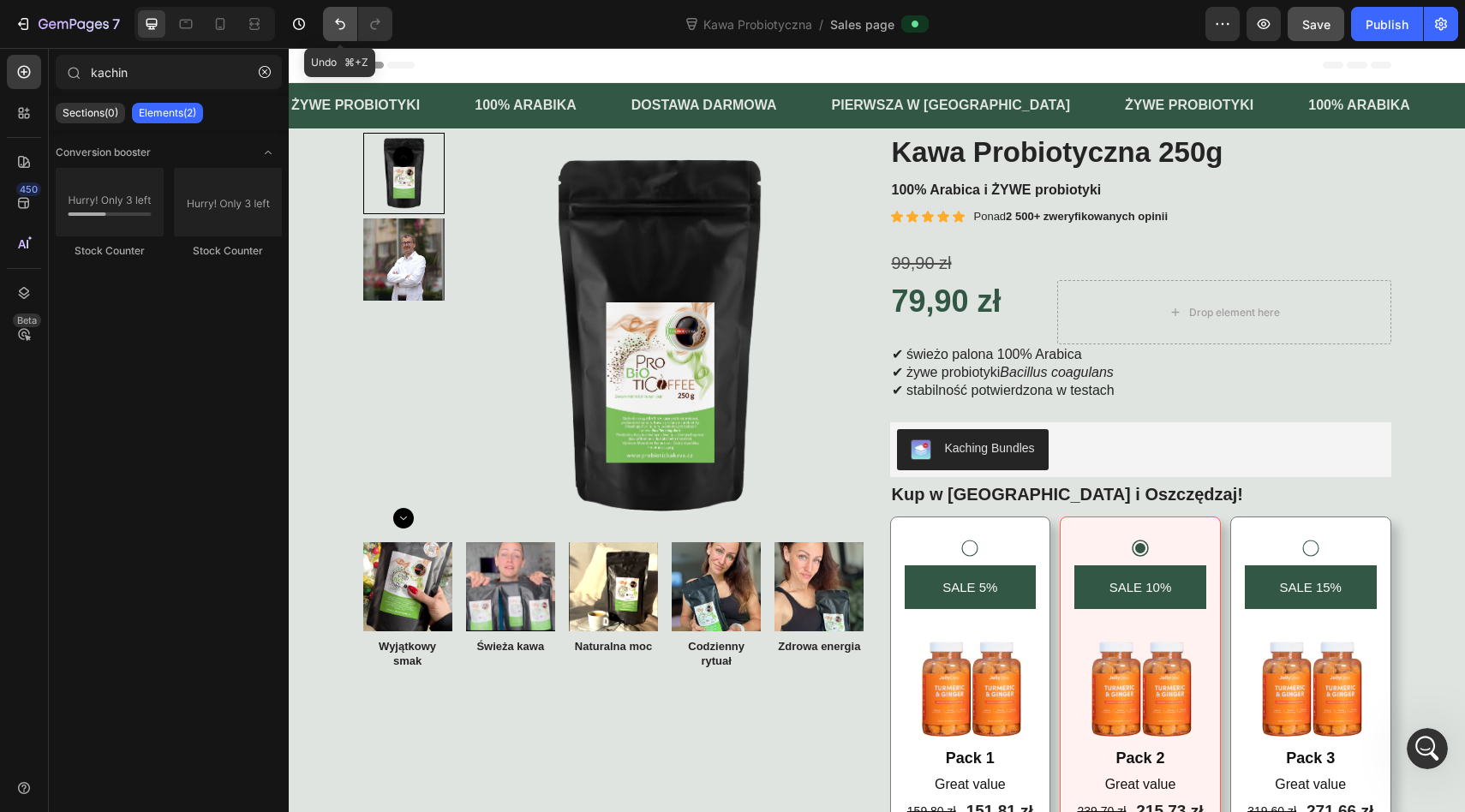
click at [342, 26] on icon "Undo/Redo" at bounding box center [340, 24] width 18 height 18
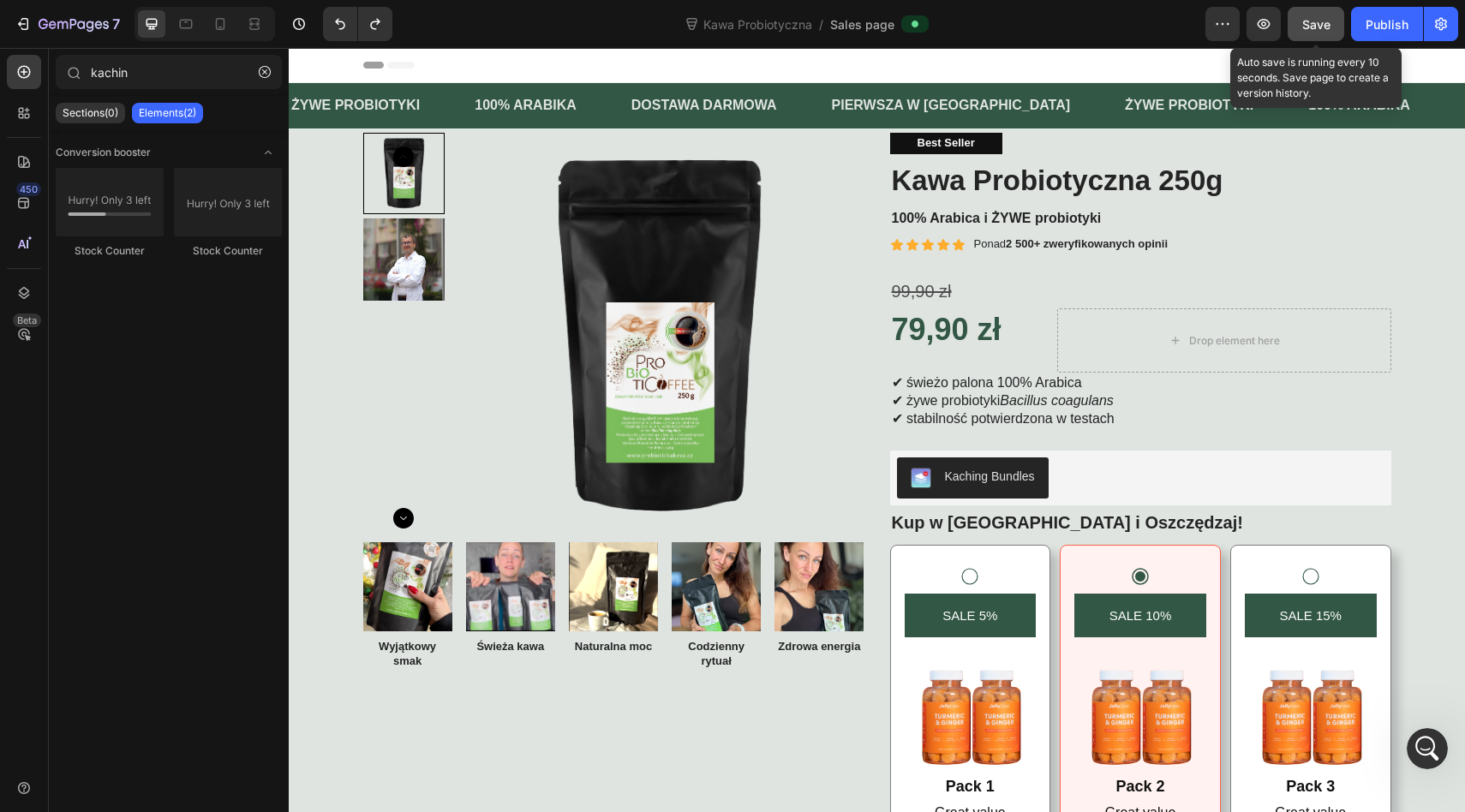
click at [1299, 32] on button "Save" at bounding box center [1315, 24] width 57 height 34
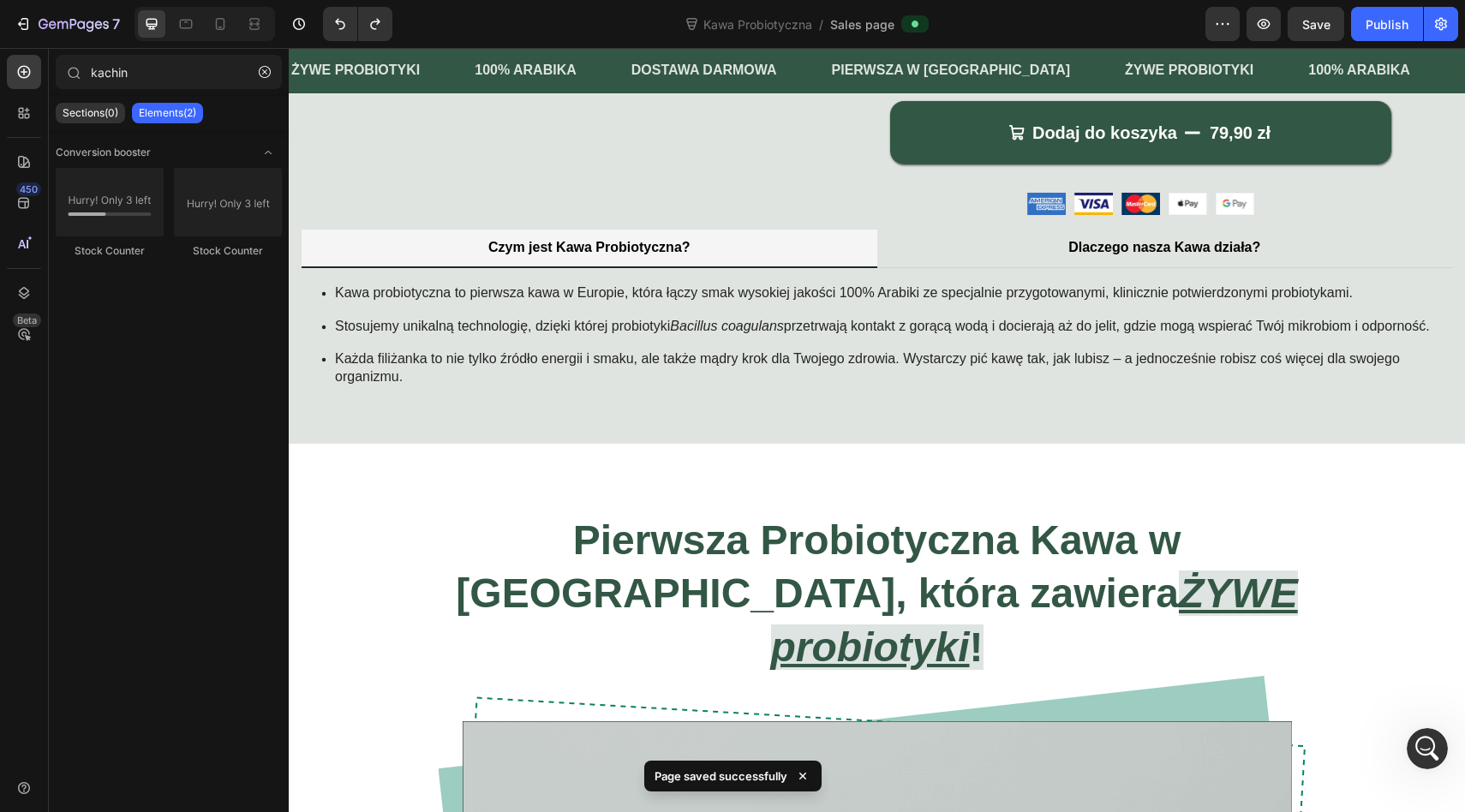
scroll to position [870, 0]
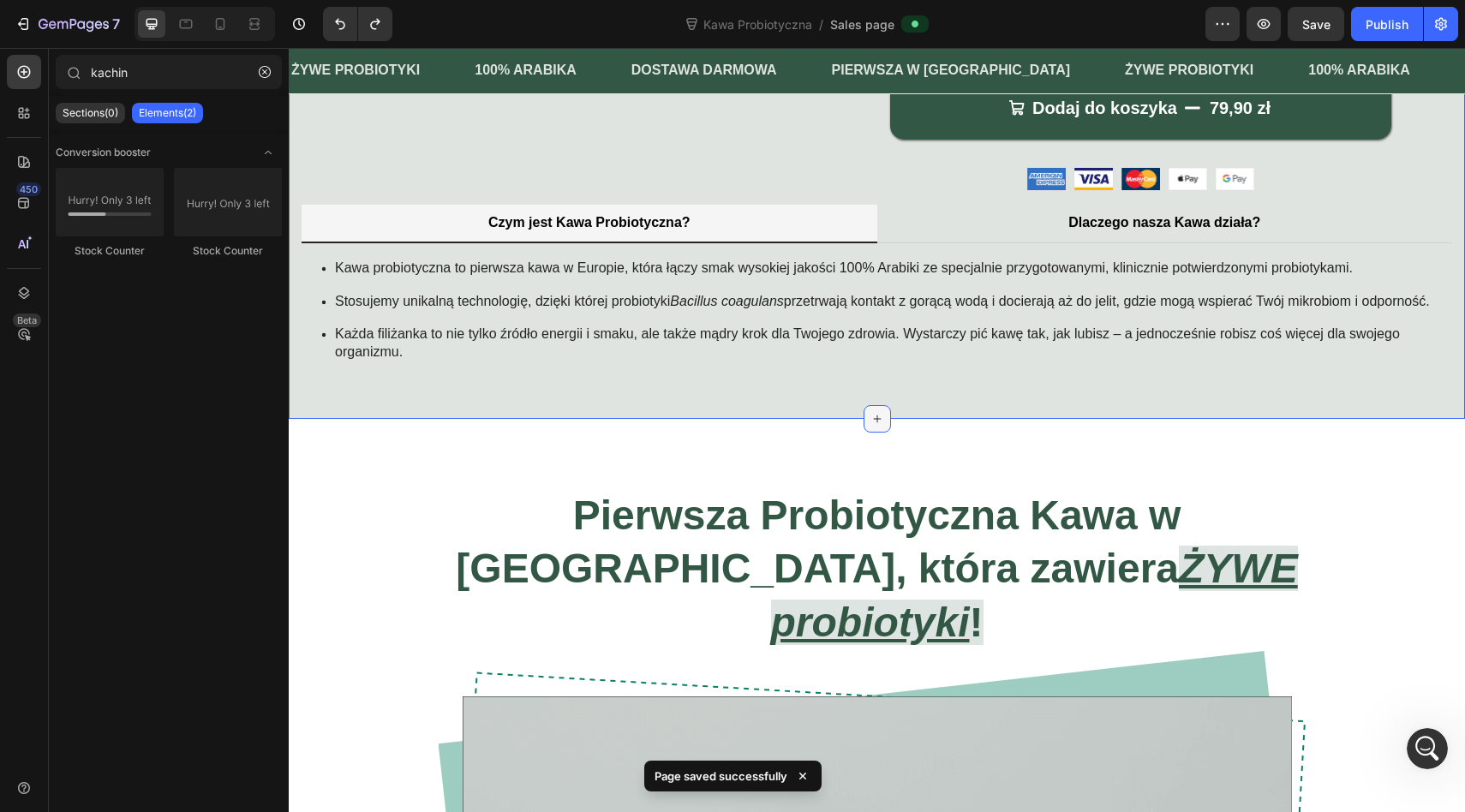
click at [870, 425] on icon at bounding box center [877, 419] width 14 height 14
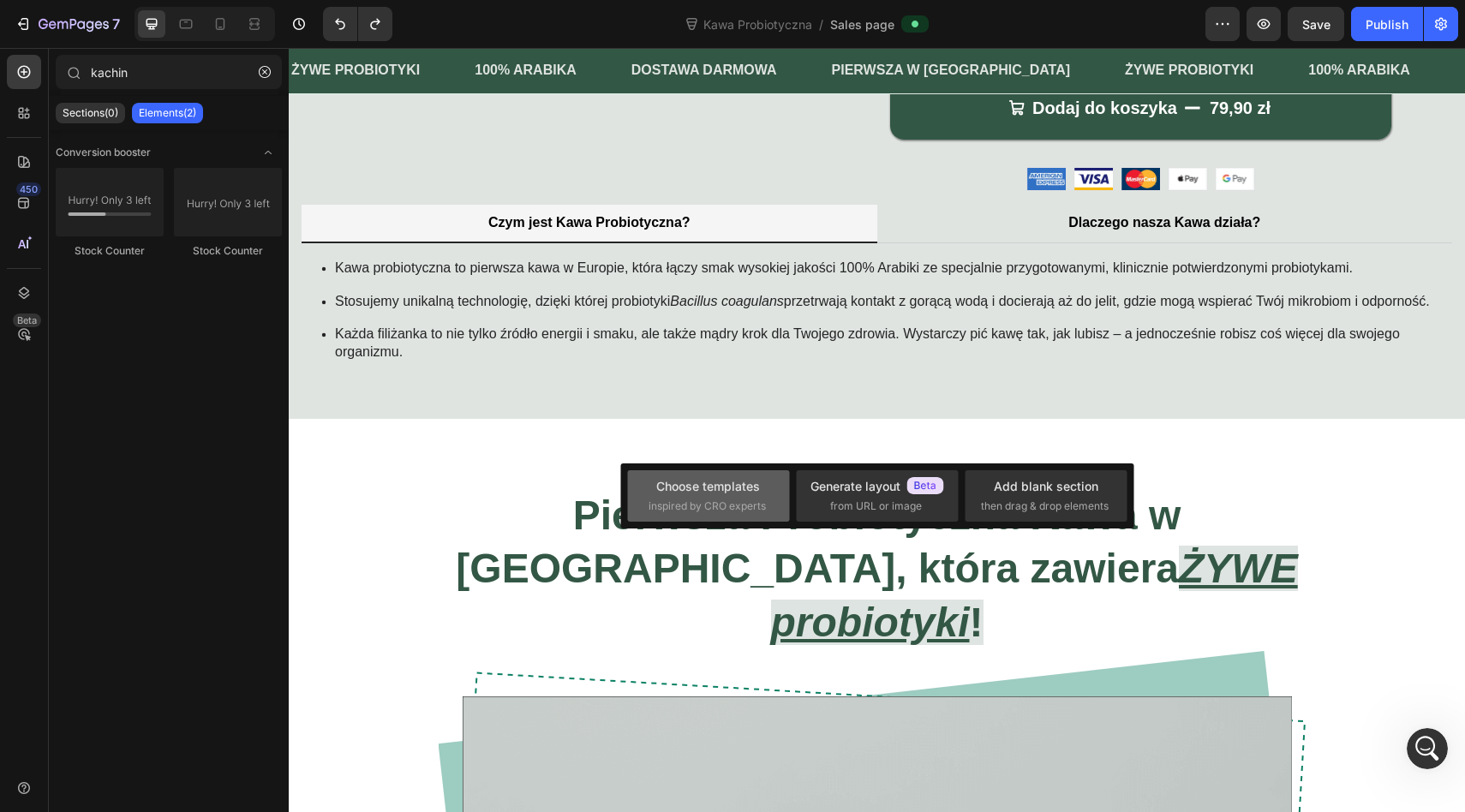
click at [691, 497] on div "Choose templates inspired by CRO experts" at bounding box center [708, 495] width 120 height 37
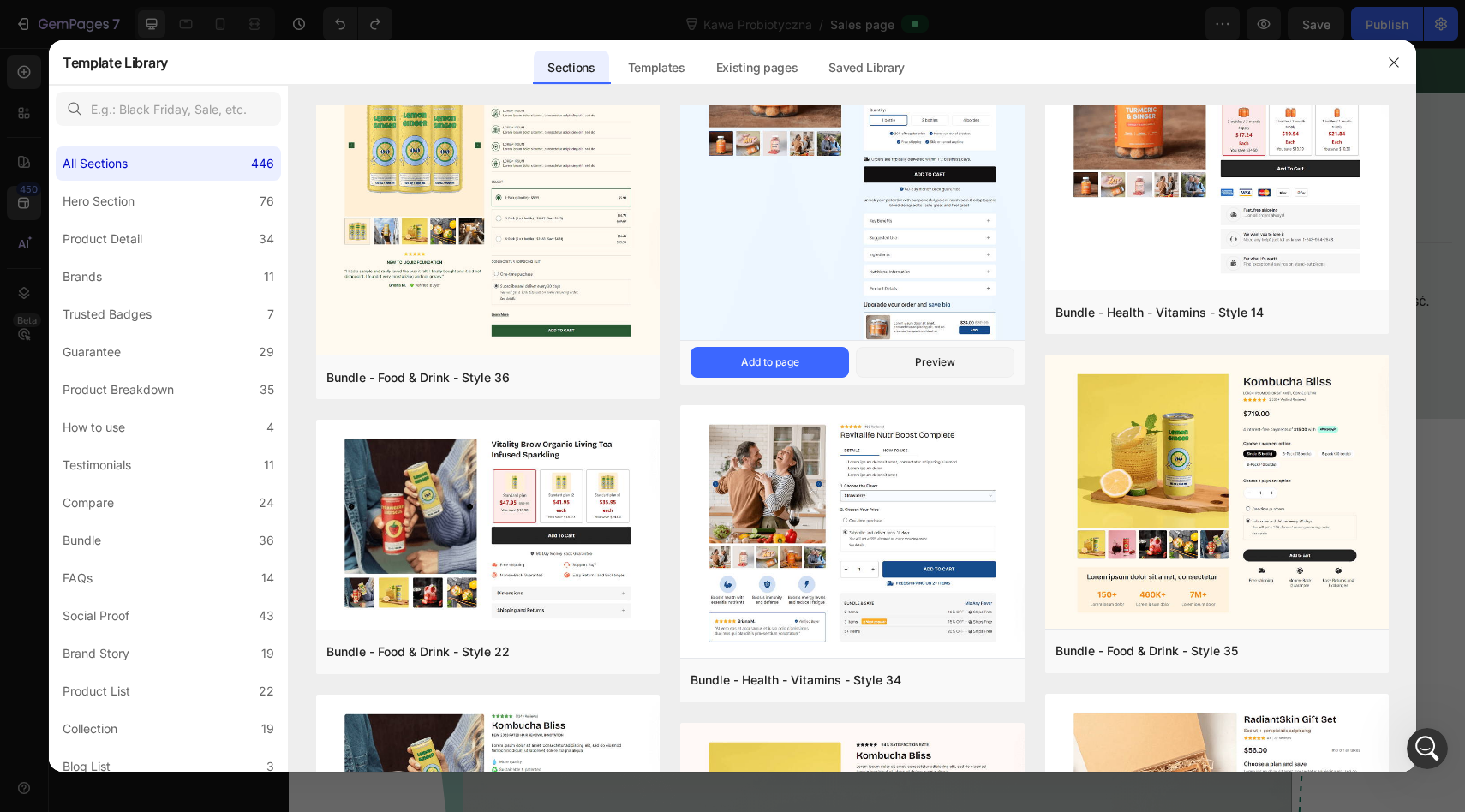
scroll to position [906, 0]
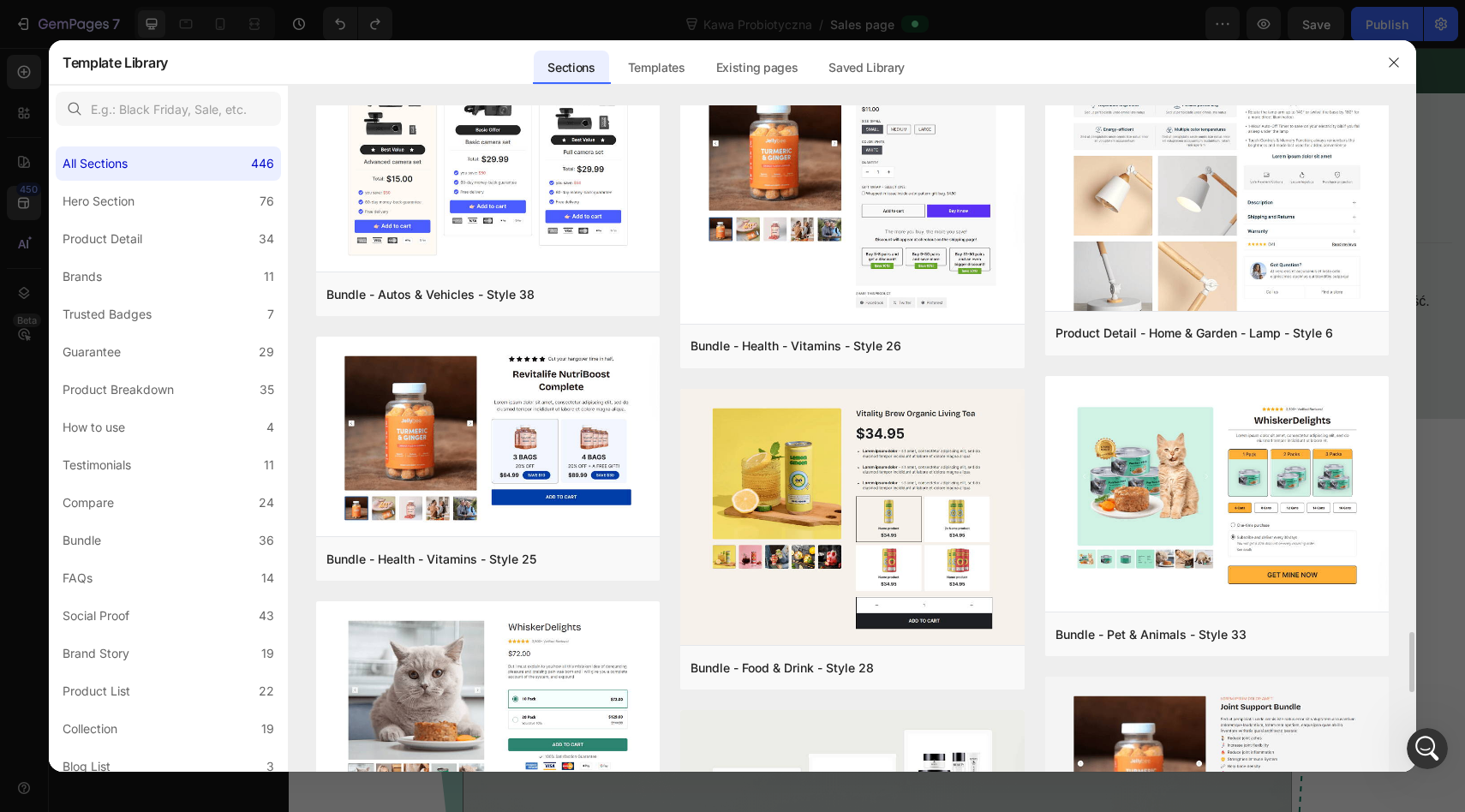
scroll to position [5808, 0]
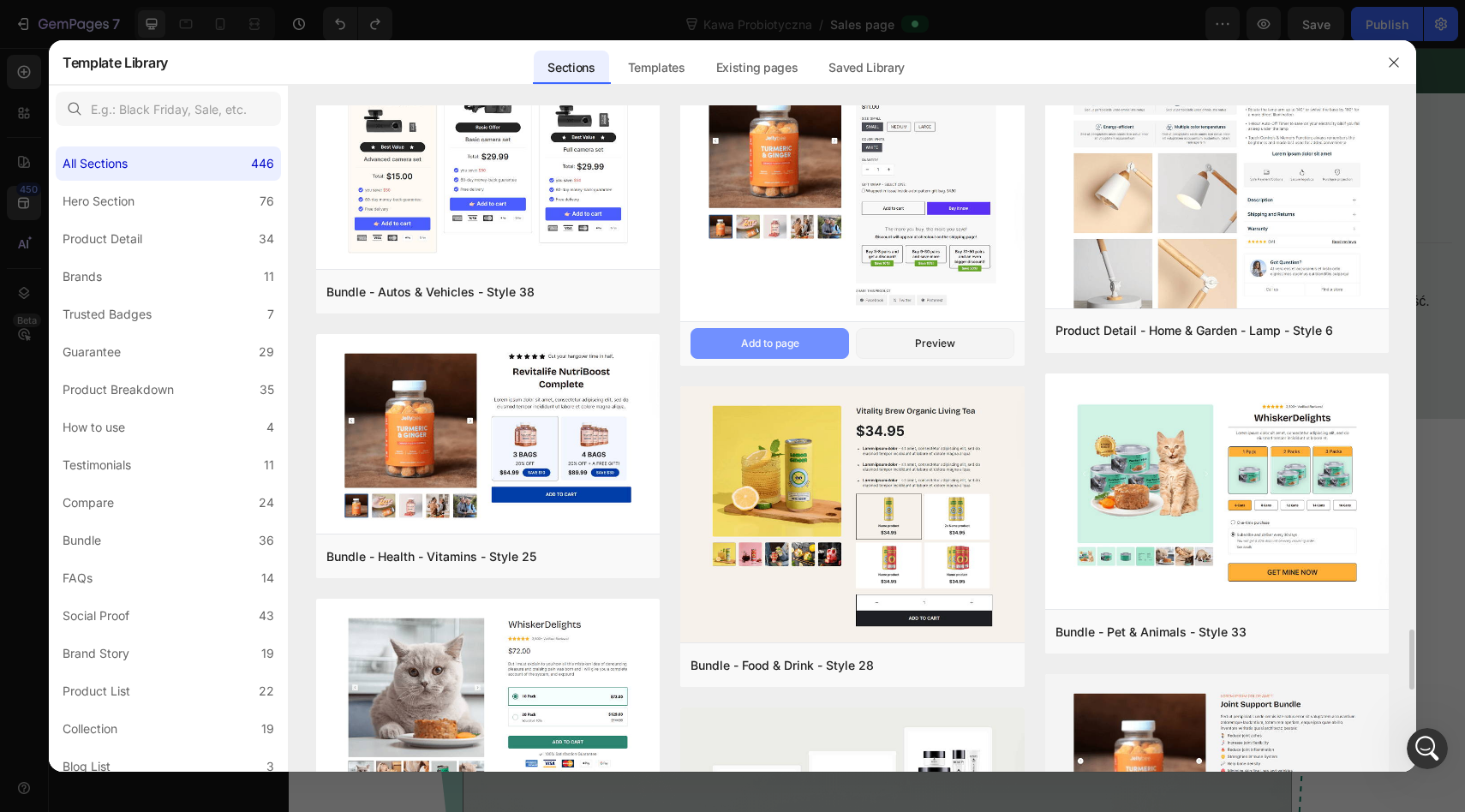
click at [810, 343] on button "Add to page" at bounding box center [769, 343] width 158 height 31
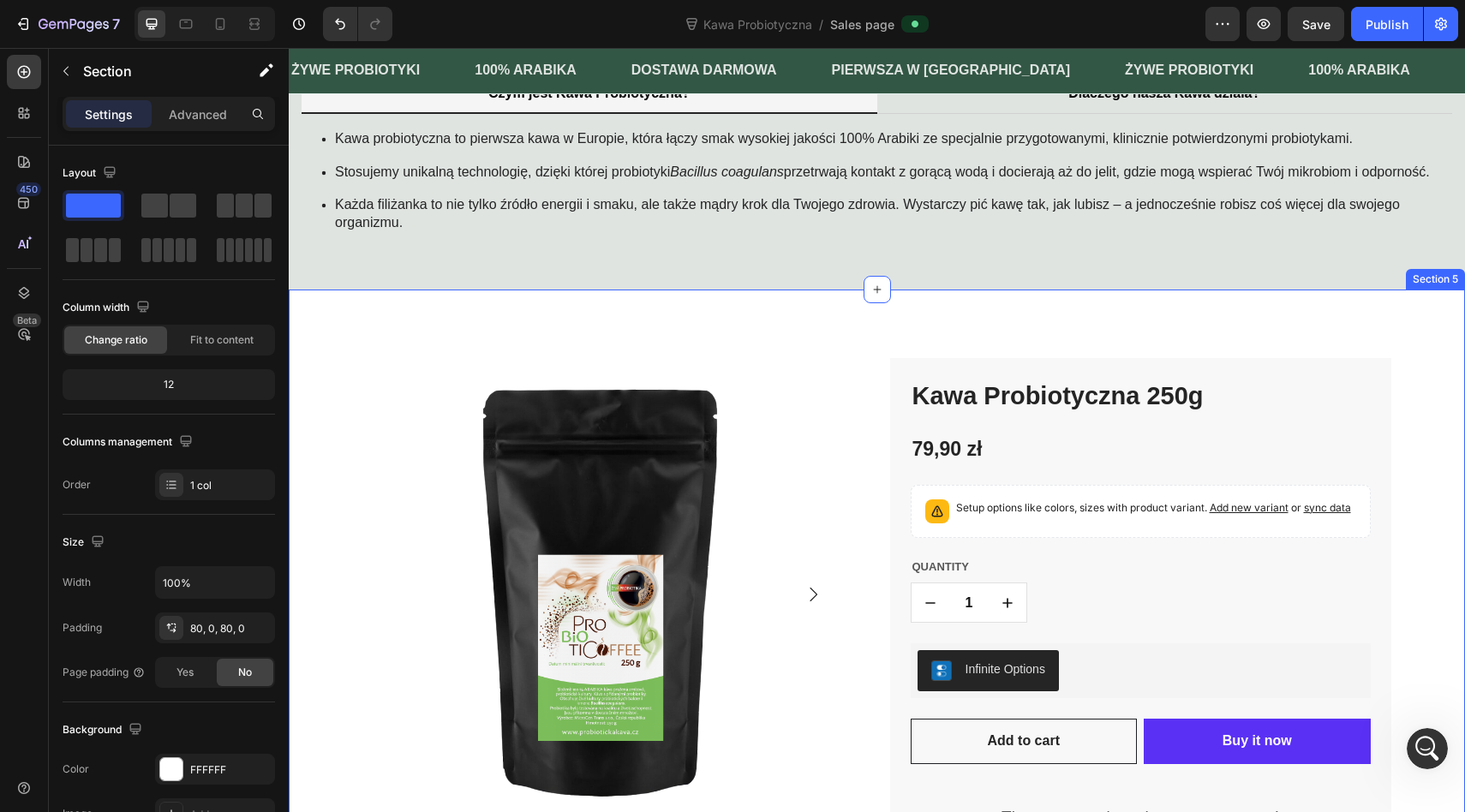
scroll to position [1257, 0]
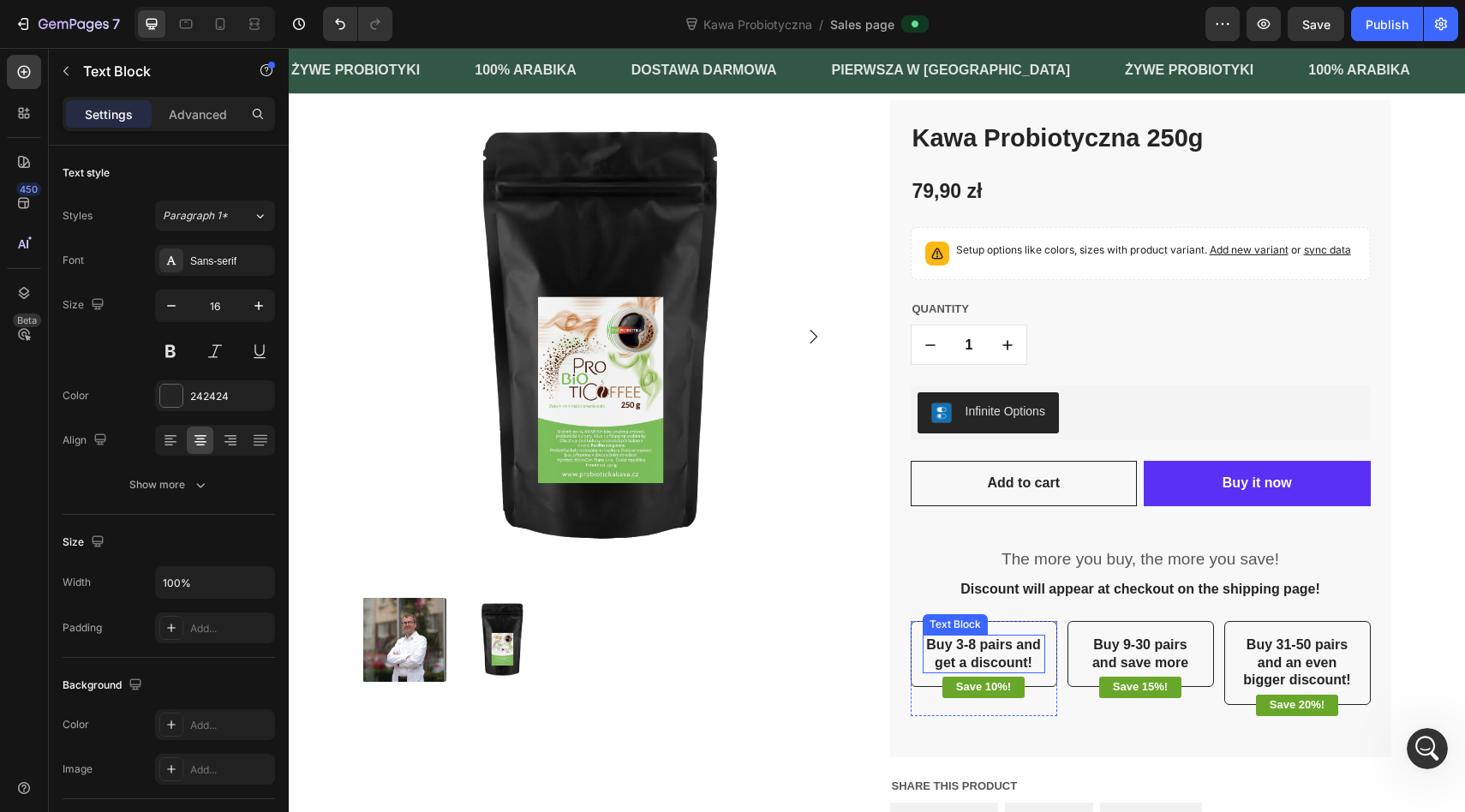
click at [946, 670] on p "Buy 3-8 pairs and get a discount!" at bounding box center [984, 654] width 119 height 36
click at [919, 698] on div "Save 10%!" at bounding box center [983, 687] width 146 height 21
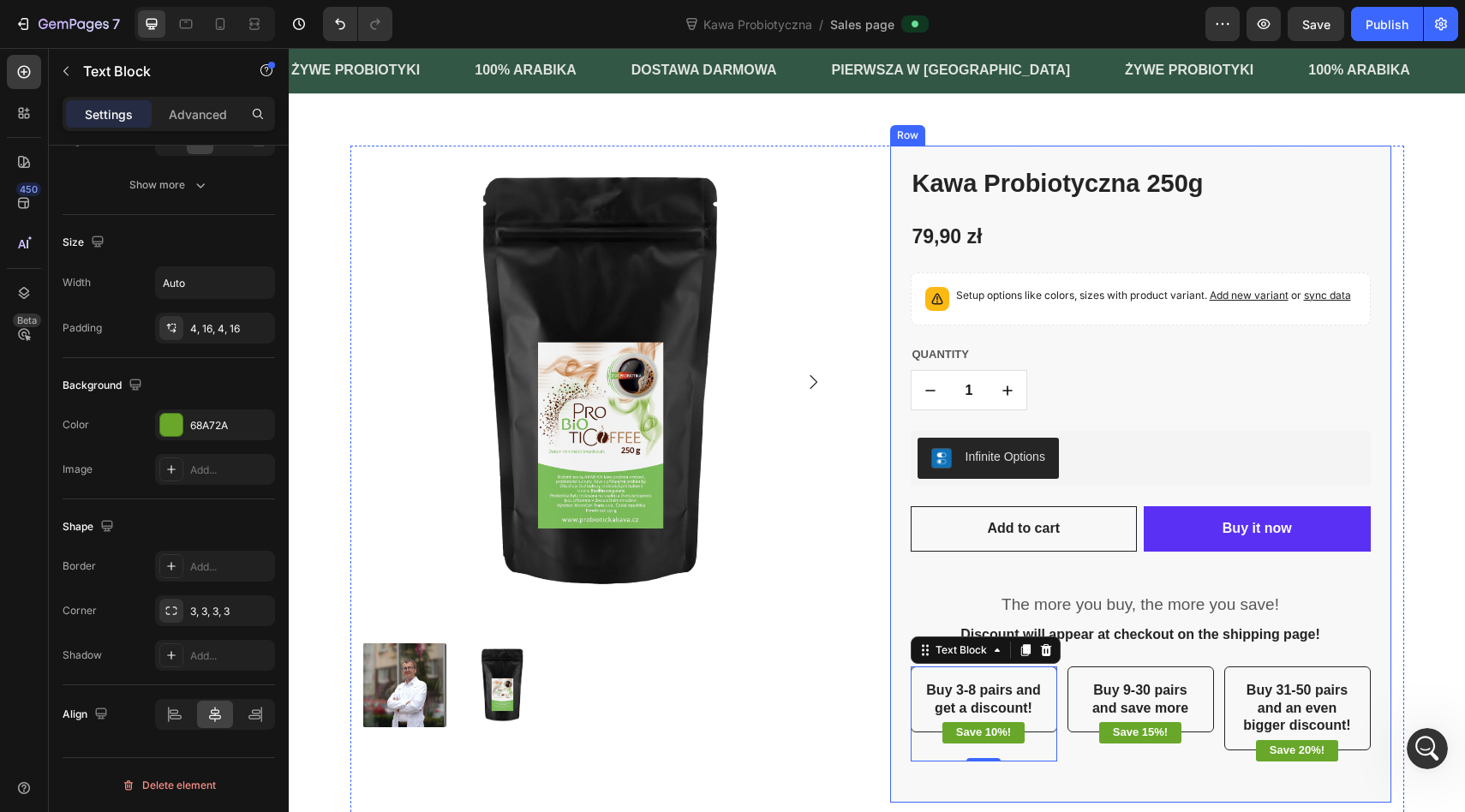
scroll to position [1213, 0]
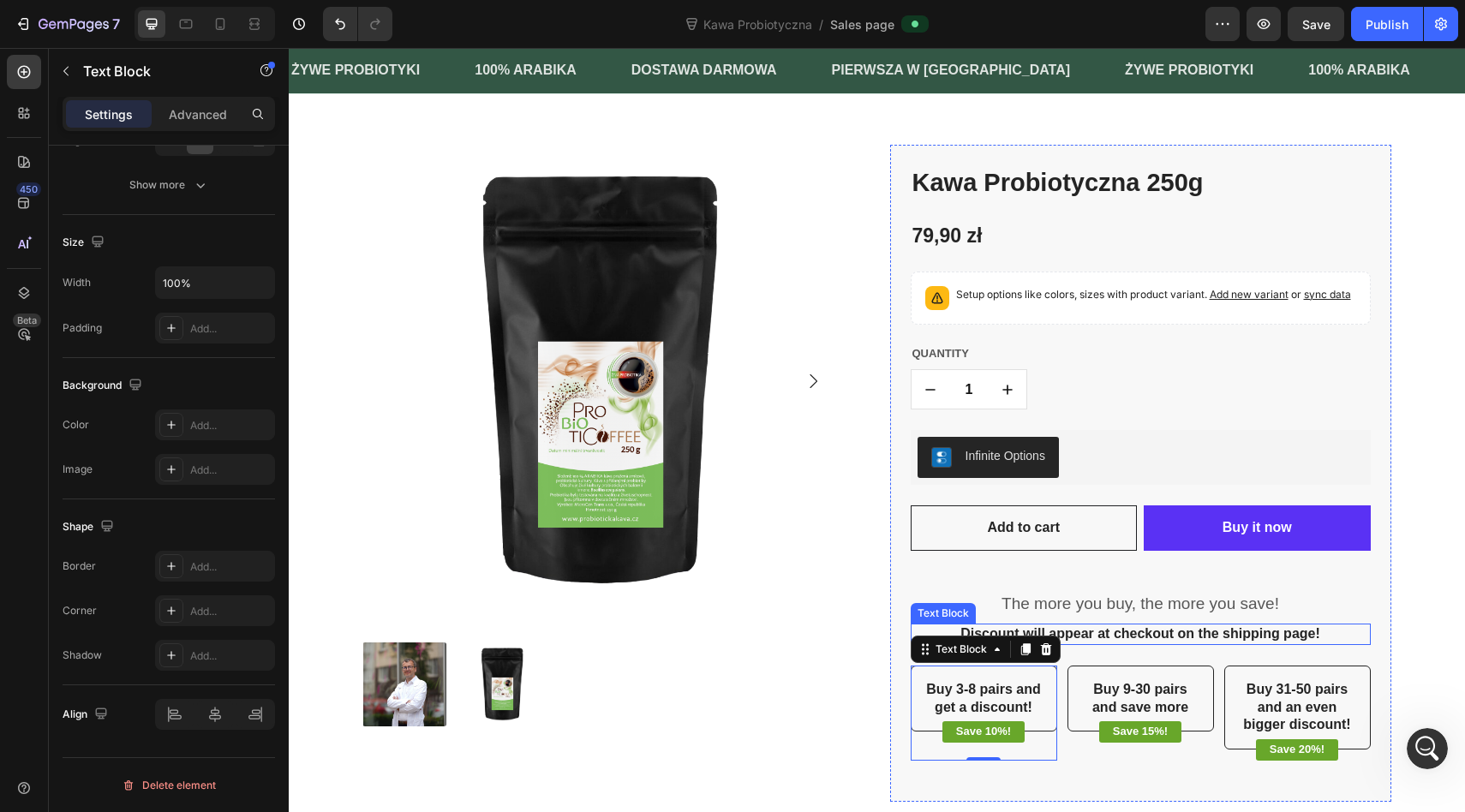
click at [1195, 643] on p "Discount will appear at checkout on the shipping page!" at bounding box center [1140, 634] width 457 height 18
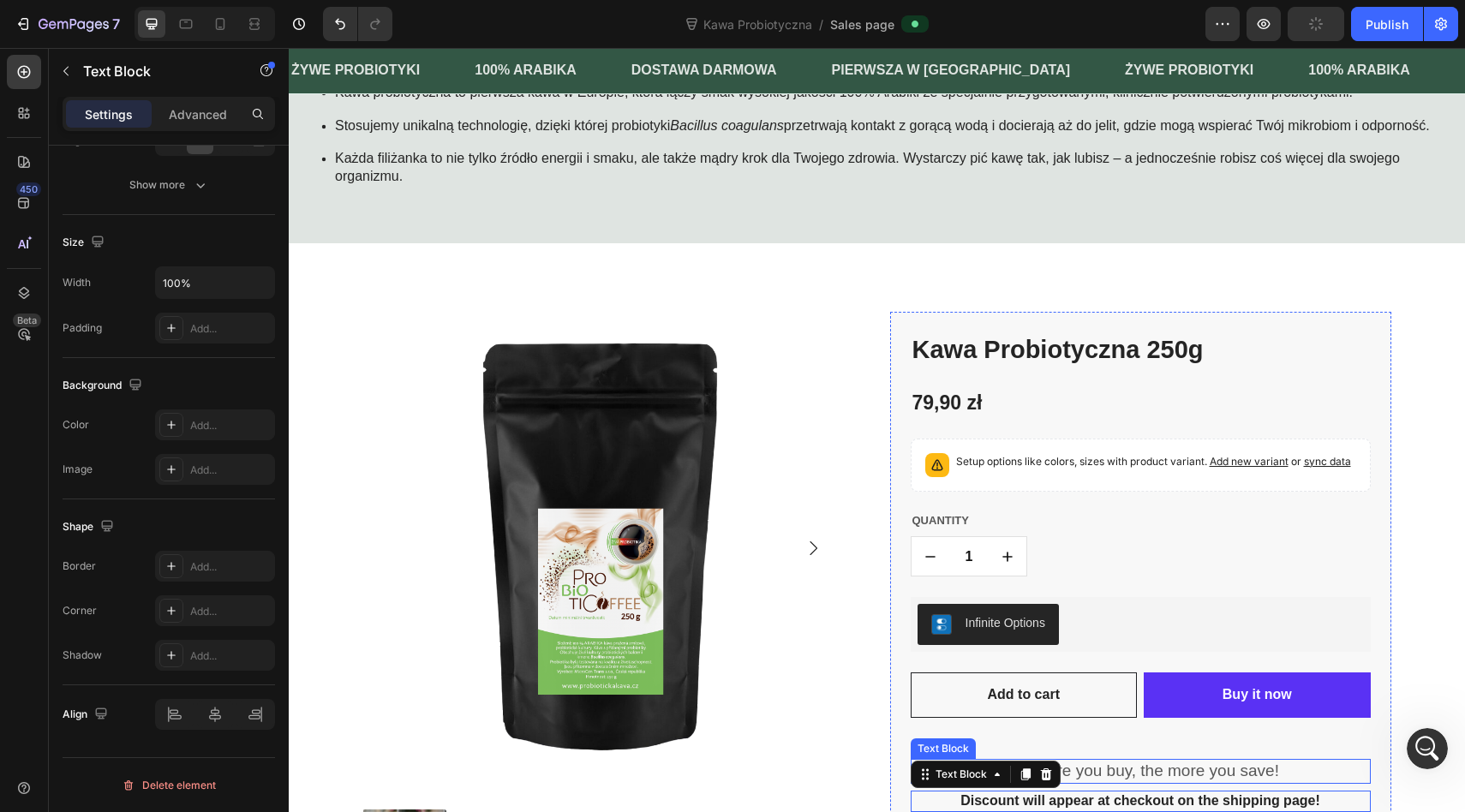
scroll to position [1032, 0]
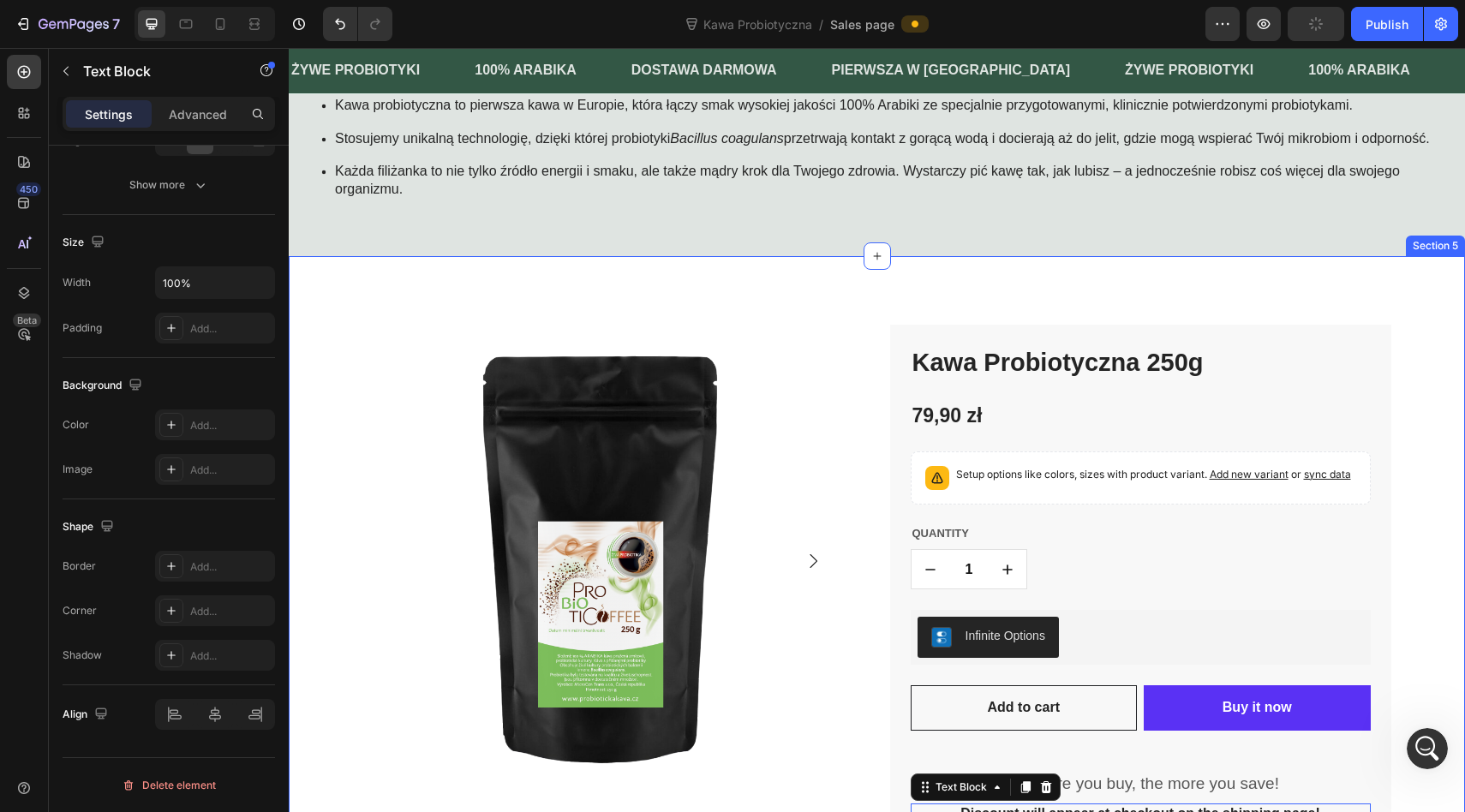
click at [1444, 320] on div "Product Images Kawa Probiotyczna 250g Product Title 79,90 zł Product Price Prod…" at bounding box center [877, 694] width 1176 height 876
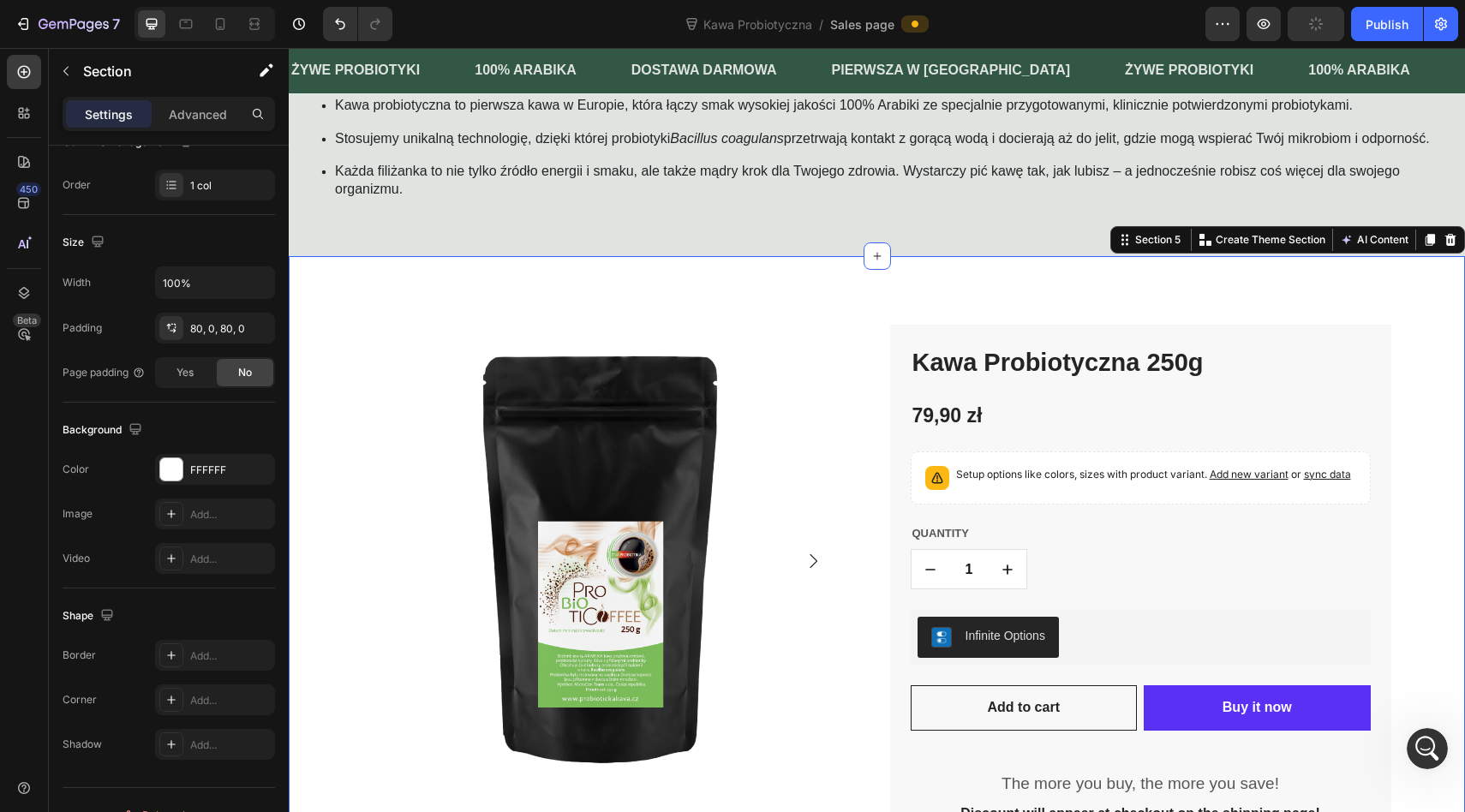
scroll to position [0, 0]
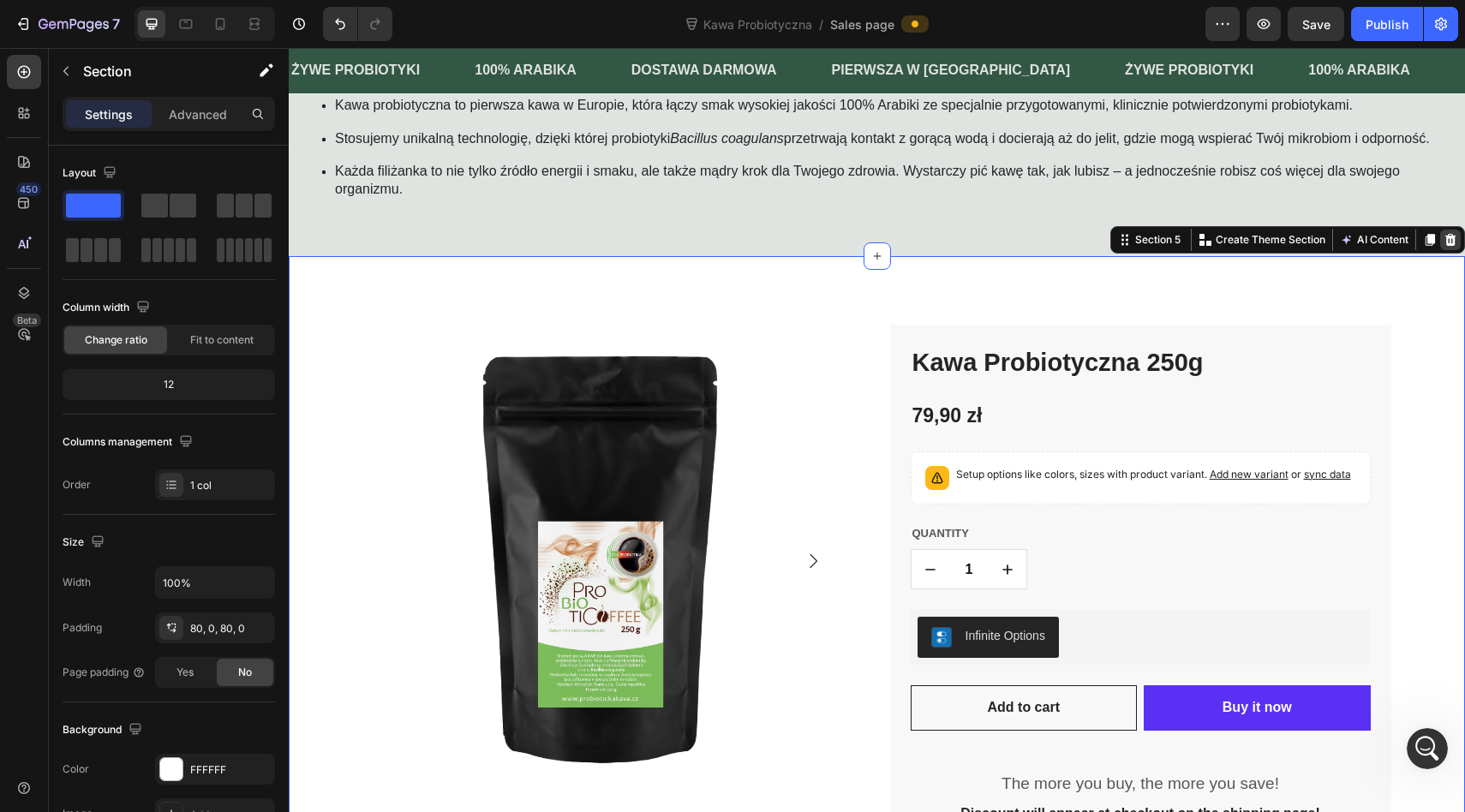
click at [1447, 246] on icon at bounding box center [1450, 240] width 11 height 12
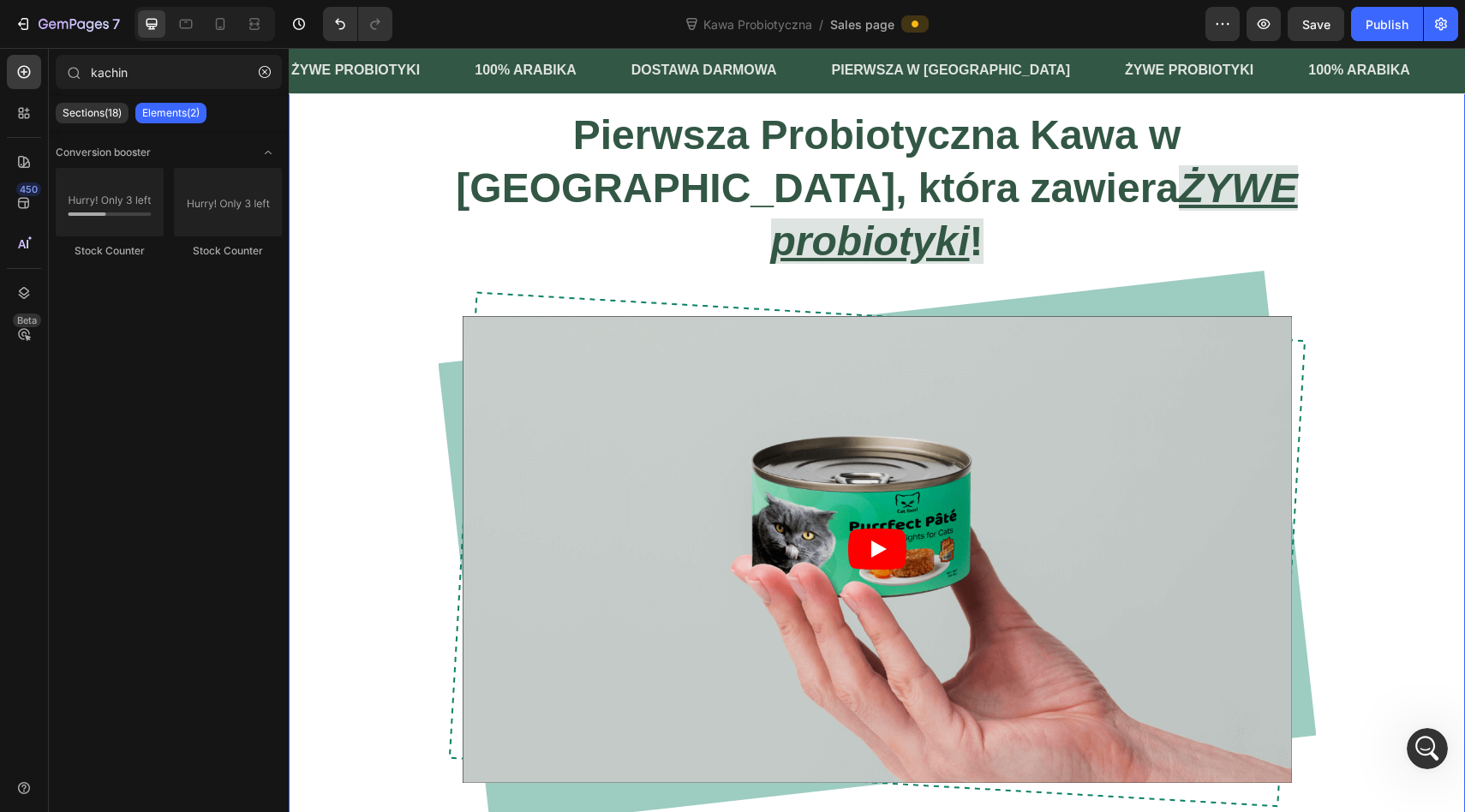
scroll to position [848, 0]
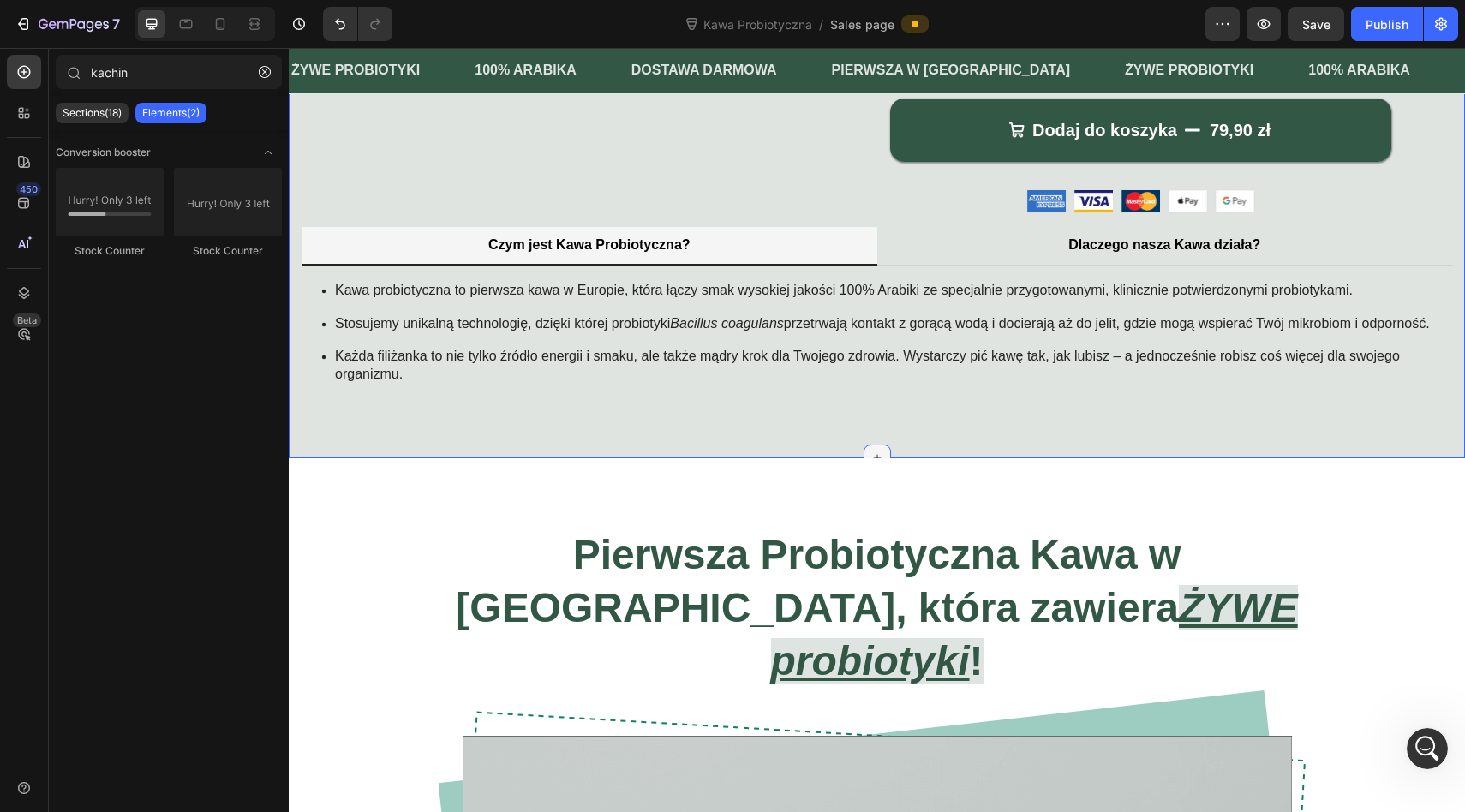
click at [869, 453] on div at bounding box center [877, 458] width 27 height 27
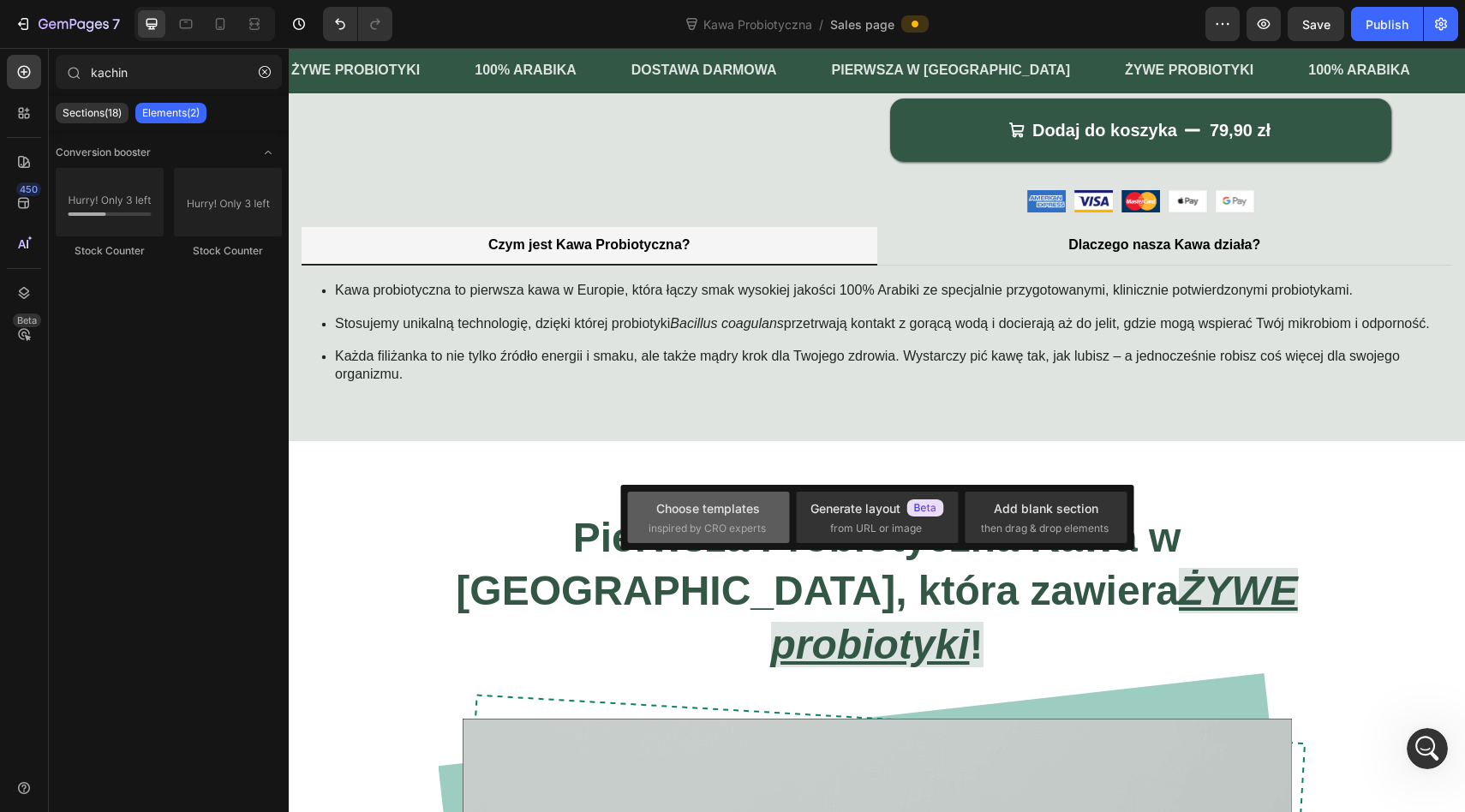
click at [714, 508] on div "Choose templates" at bounding box center [708, 508] width 103 height 18
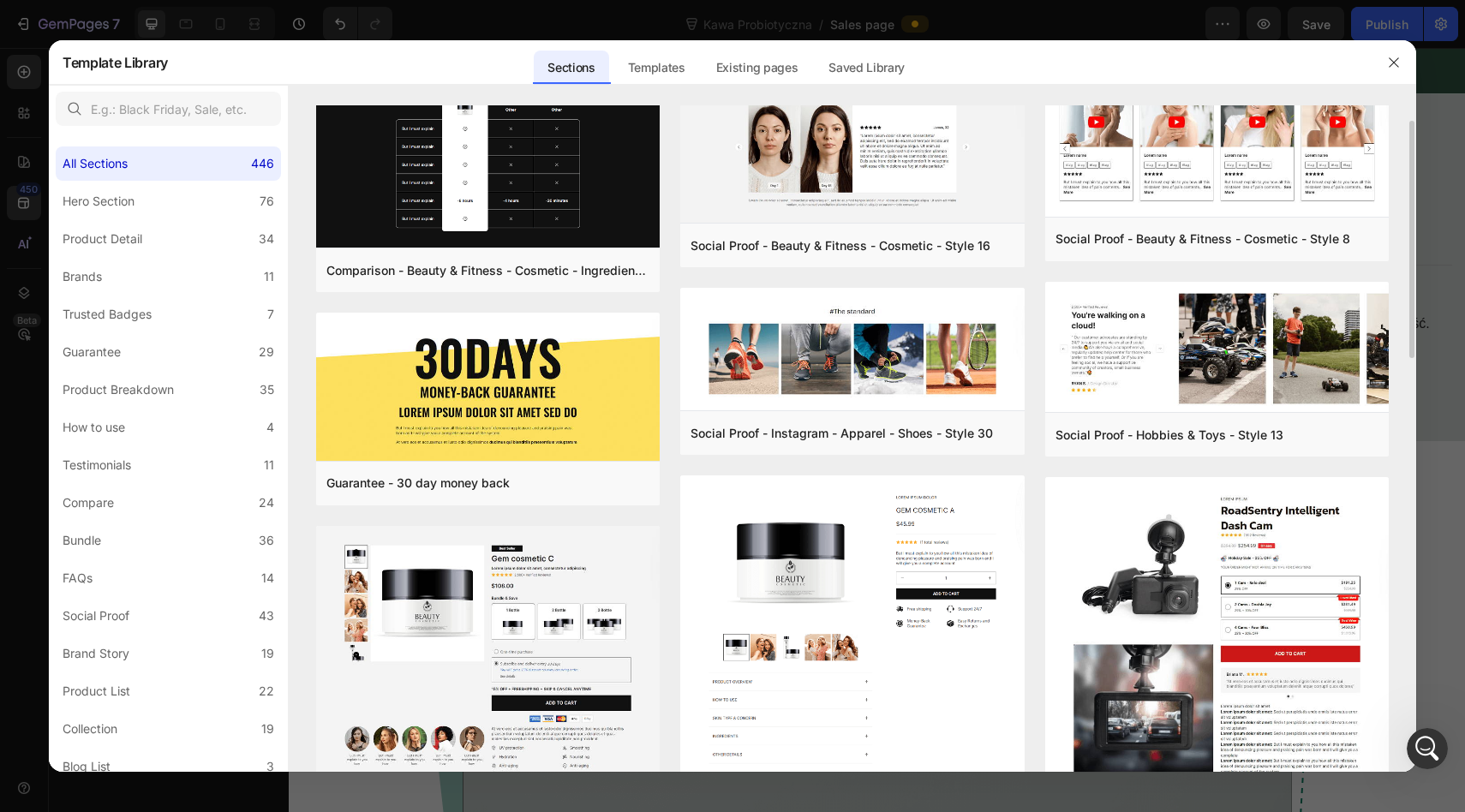
scroll to position [47, 0]
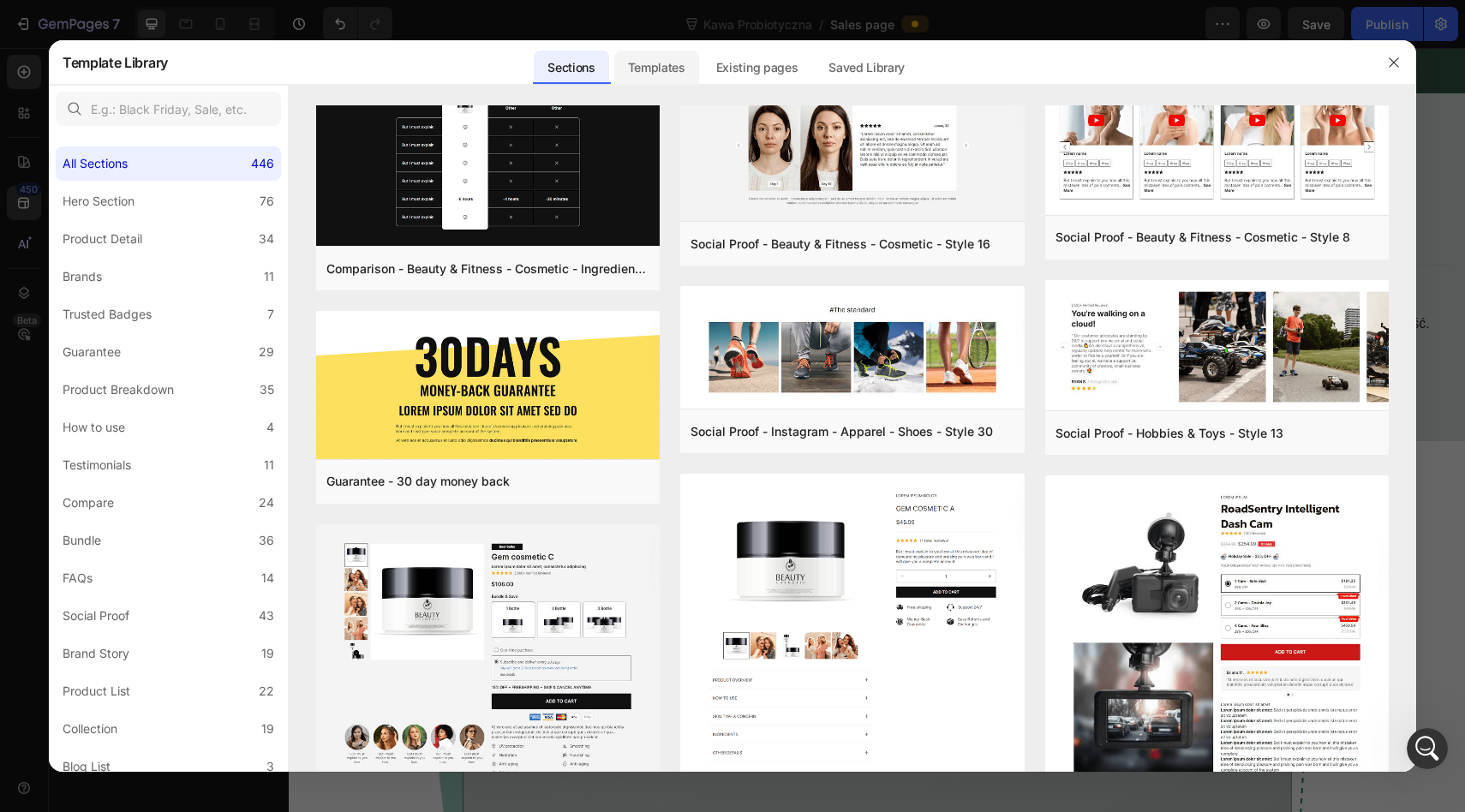
click at [659, 71] on div "Templates" at bounding box center [656, 67] width 85 height 34
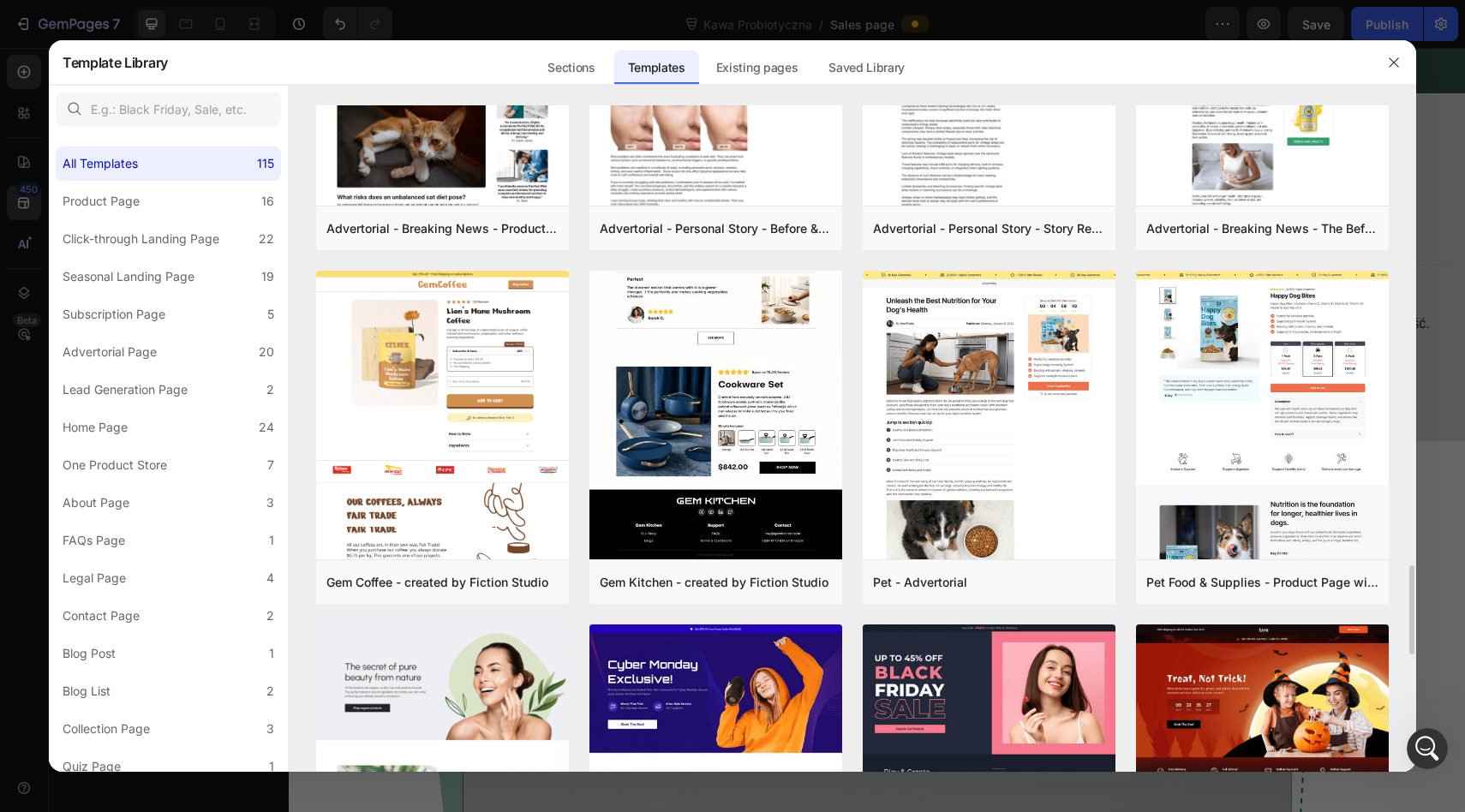
scroll to position [3380, 0]
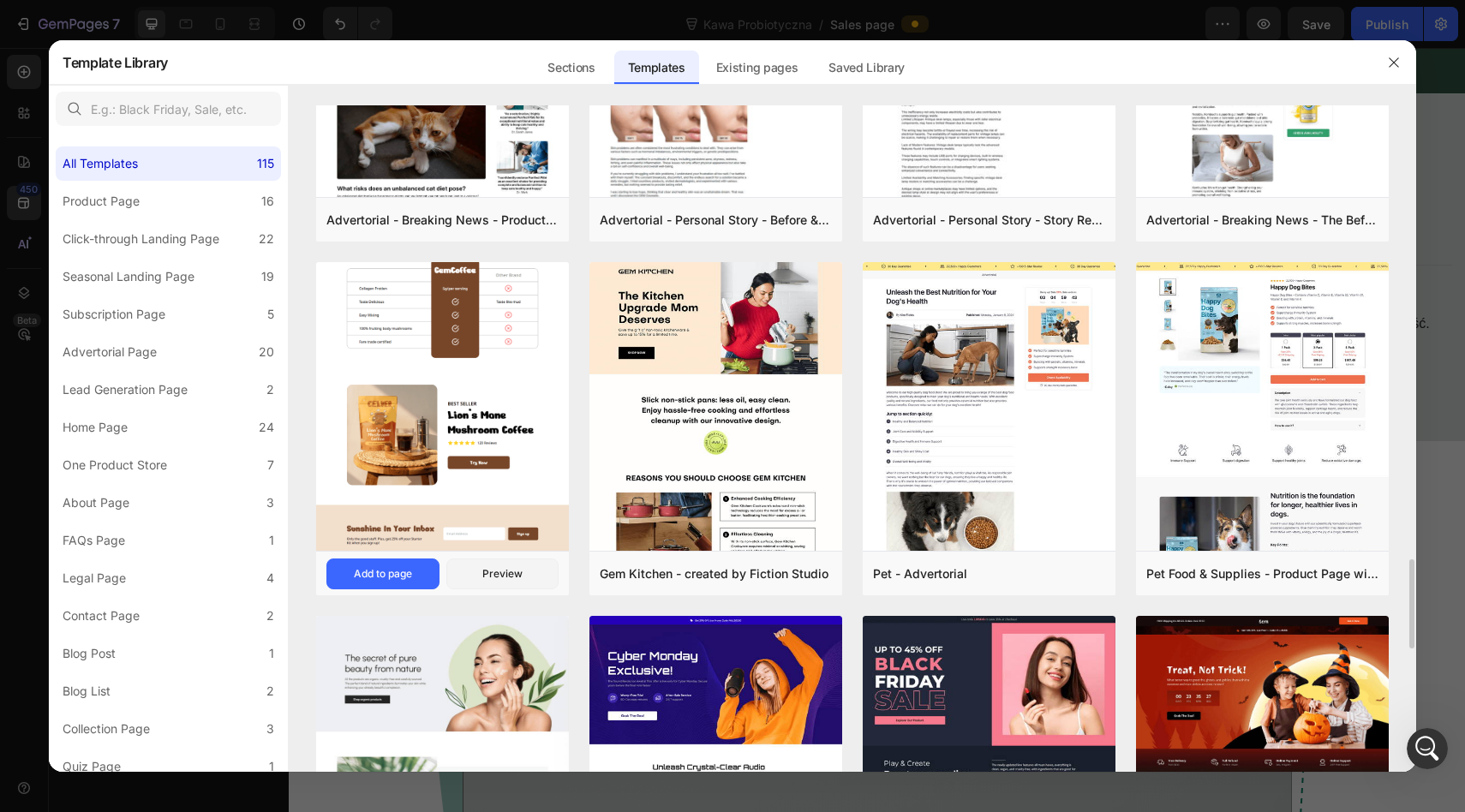
click at [481, 363] on img at bounding box center [442, 32] width 253 height 1036
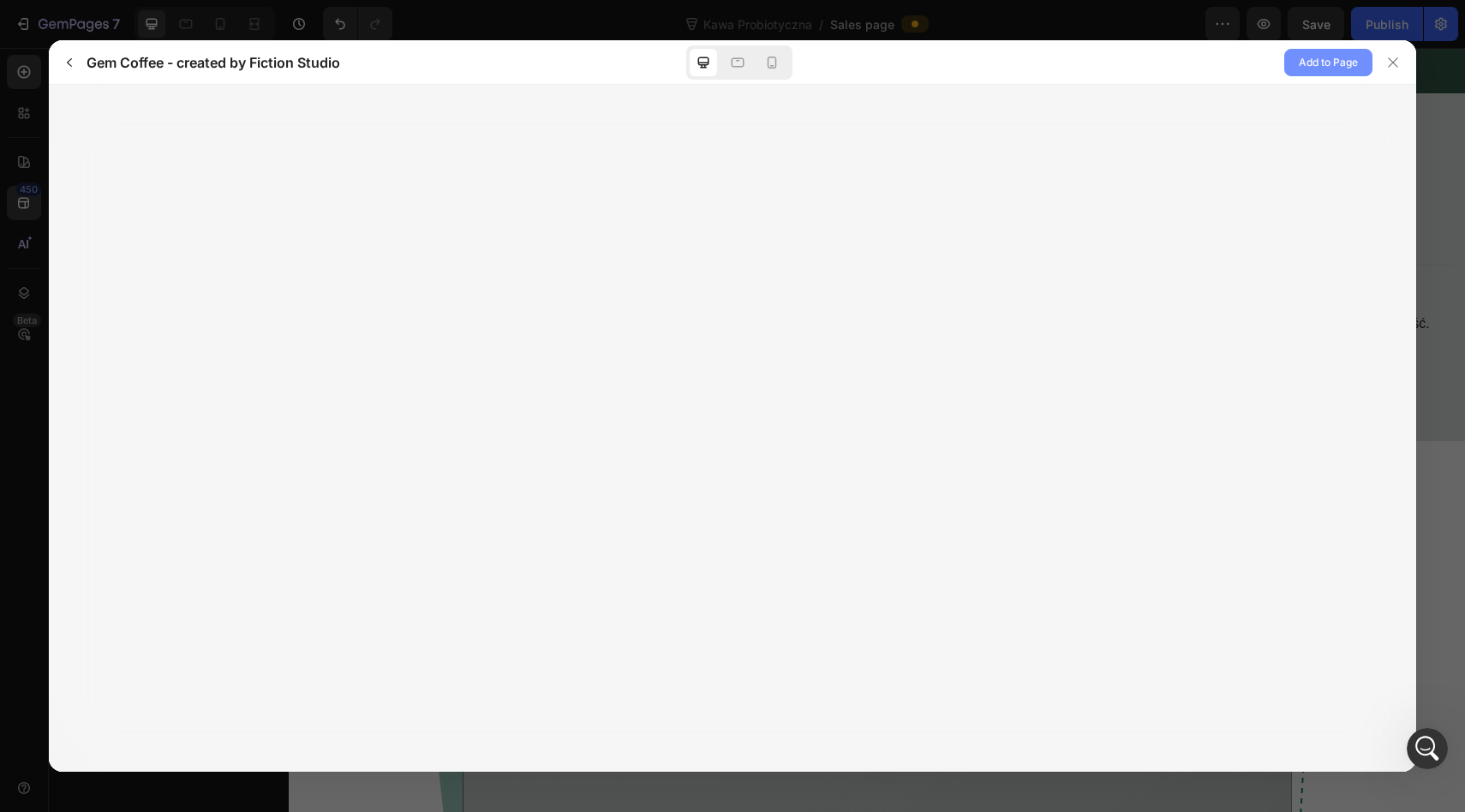
click at [1332, 66] on span "Add to Page" at bounding box center [1328, 62] width 60 height 20
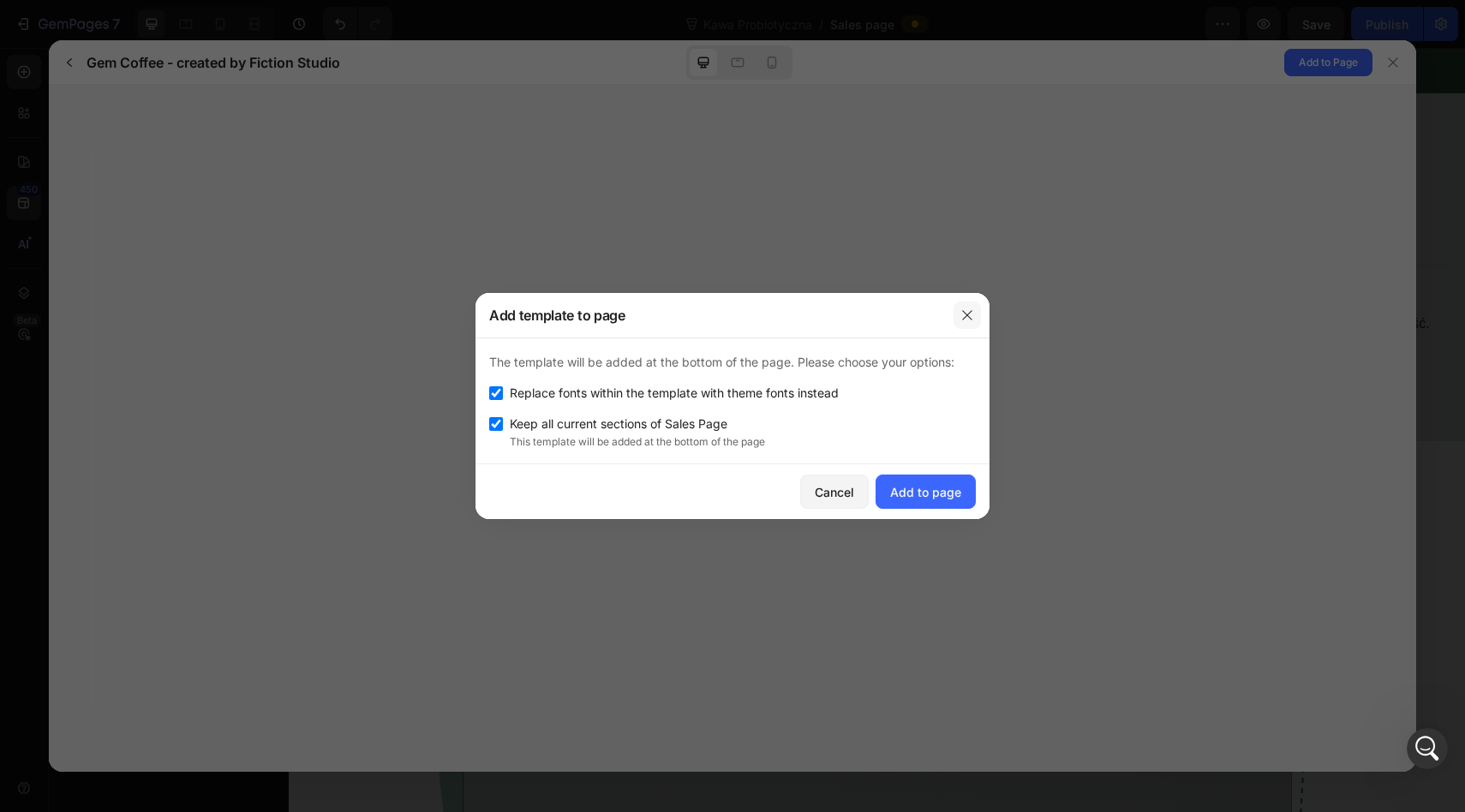
click at [966, 306] on button "button" at bounding box center [966, 314] width 27 height 27
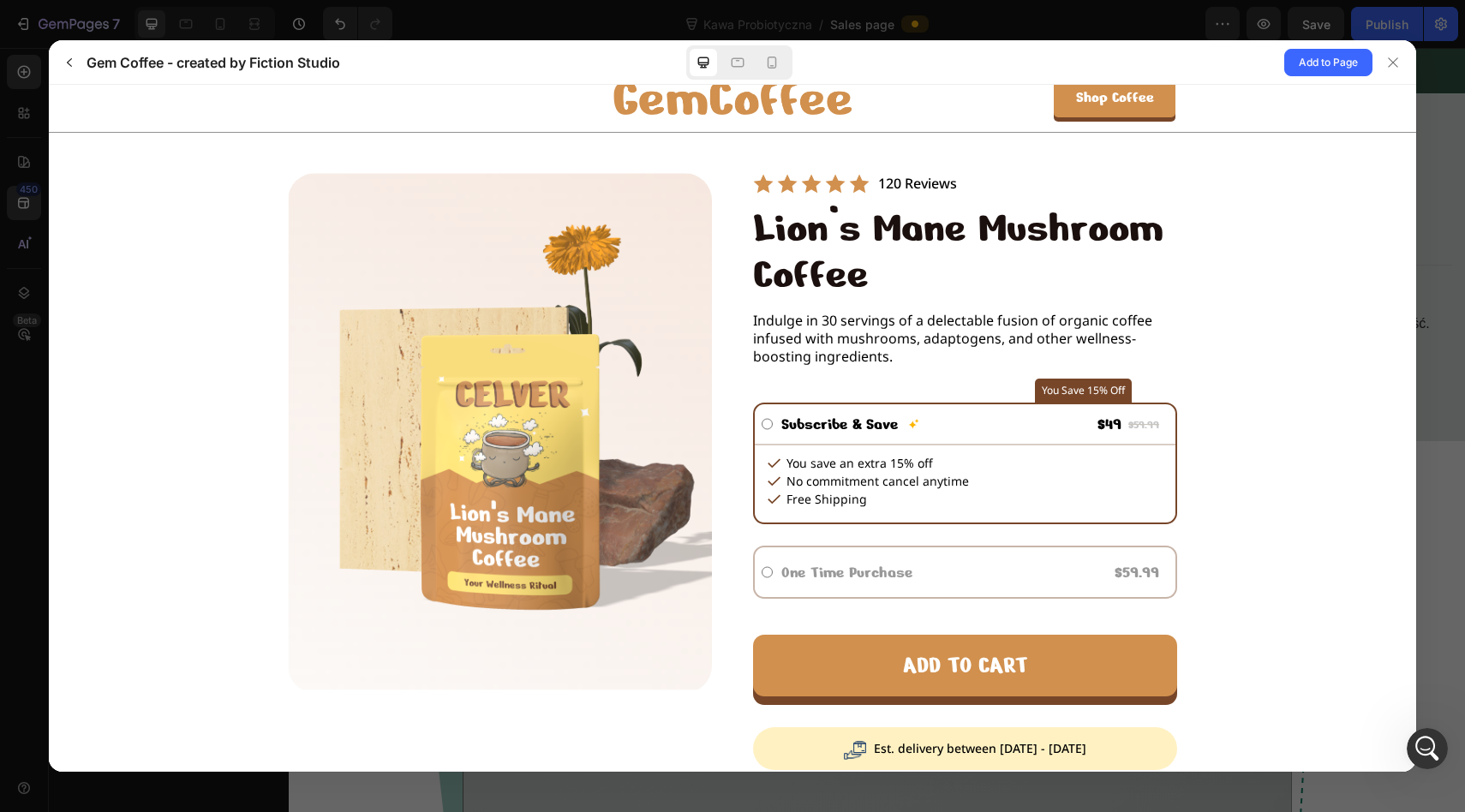
scroll to position [76, 0]
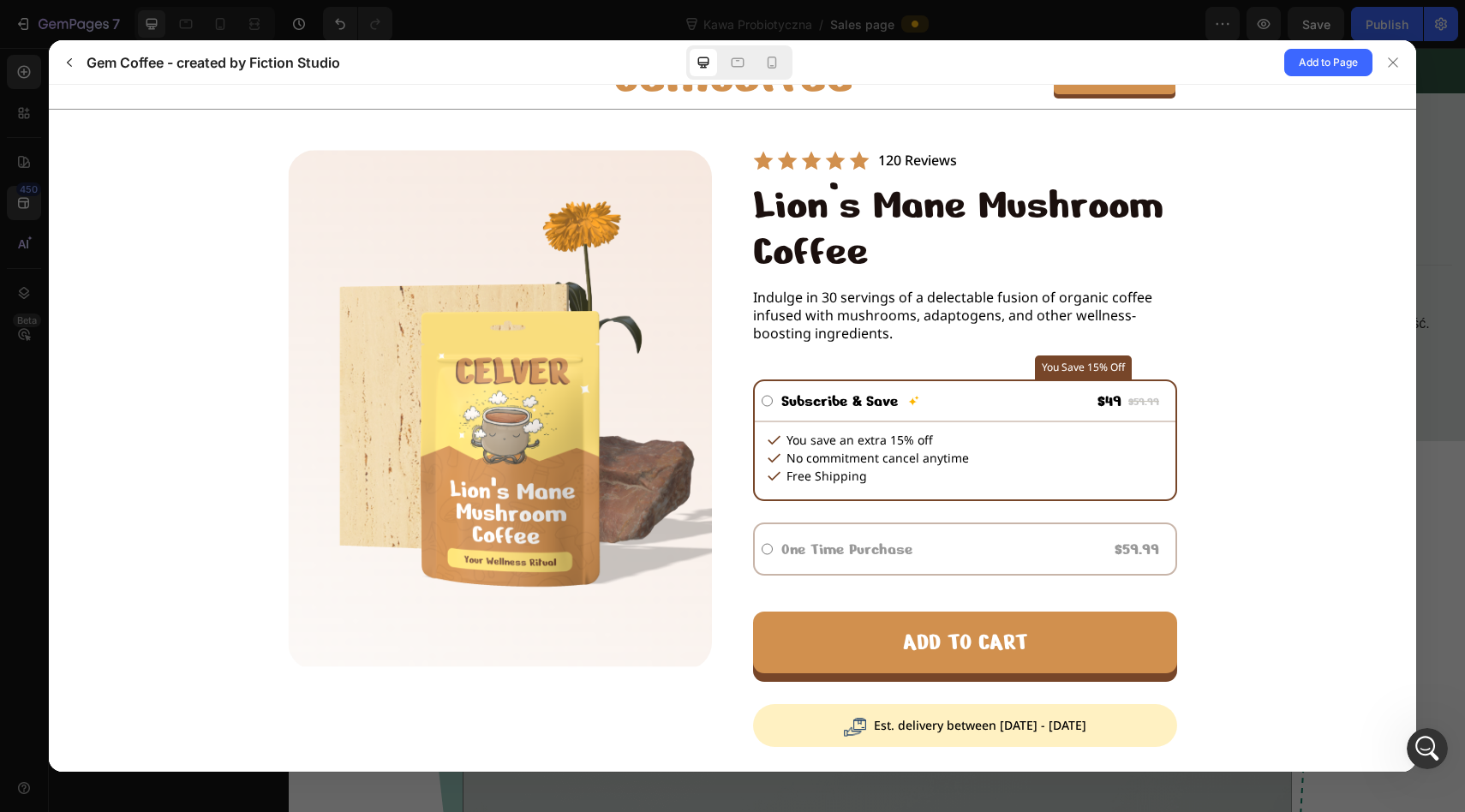
click at [883, 544] on label "One Time Purchase" at bounding box center [847, 549] width 149 height 38
click at [773, 544] on input "One Time Purchase" at bounding box center [767, 549] width 11 height 50
click at [71, 61] on icon "button" at bounding box center [69, 63] width 14 height 14
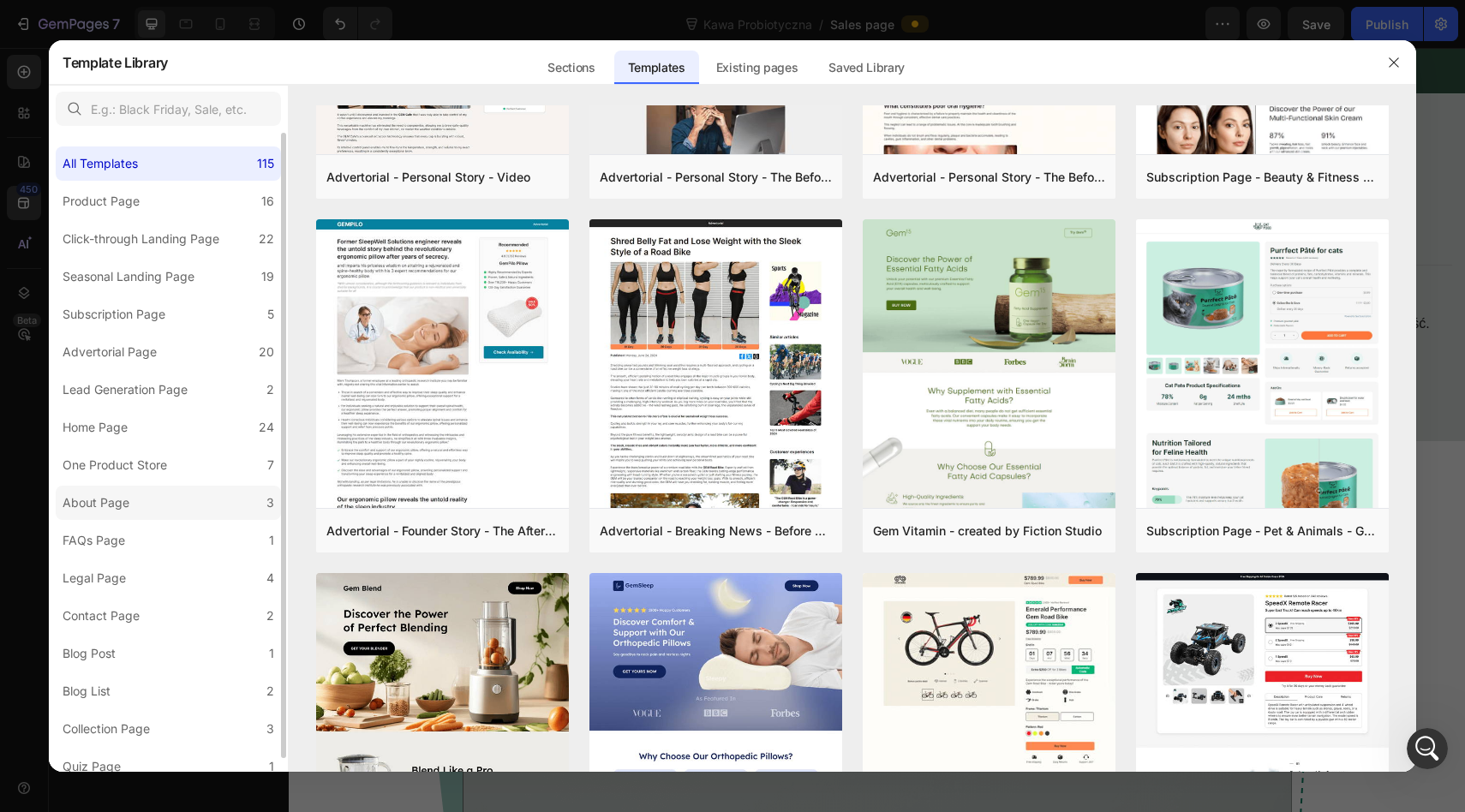
scroll to position [13, 0]
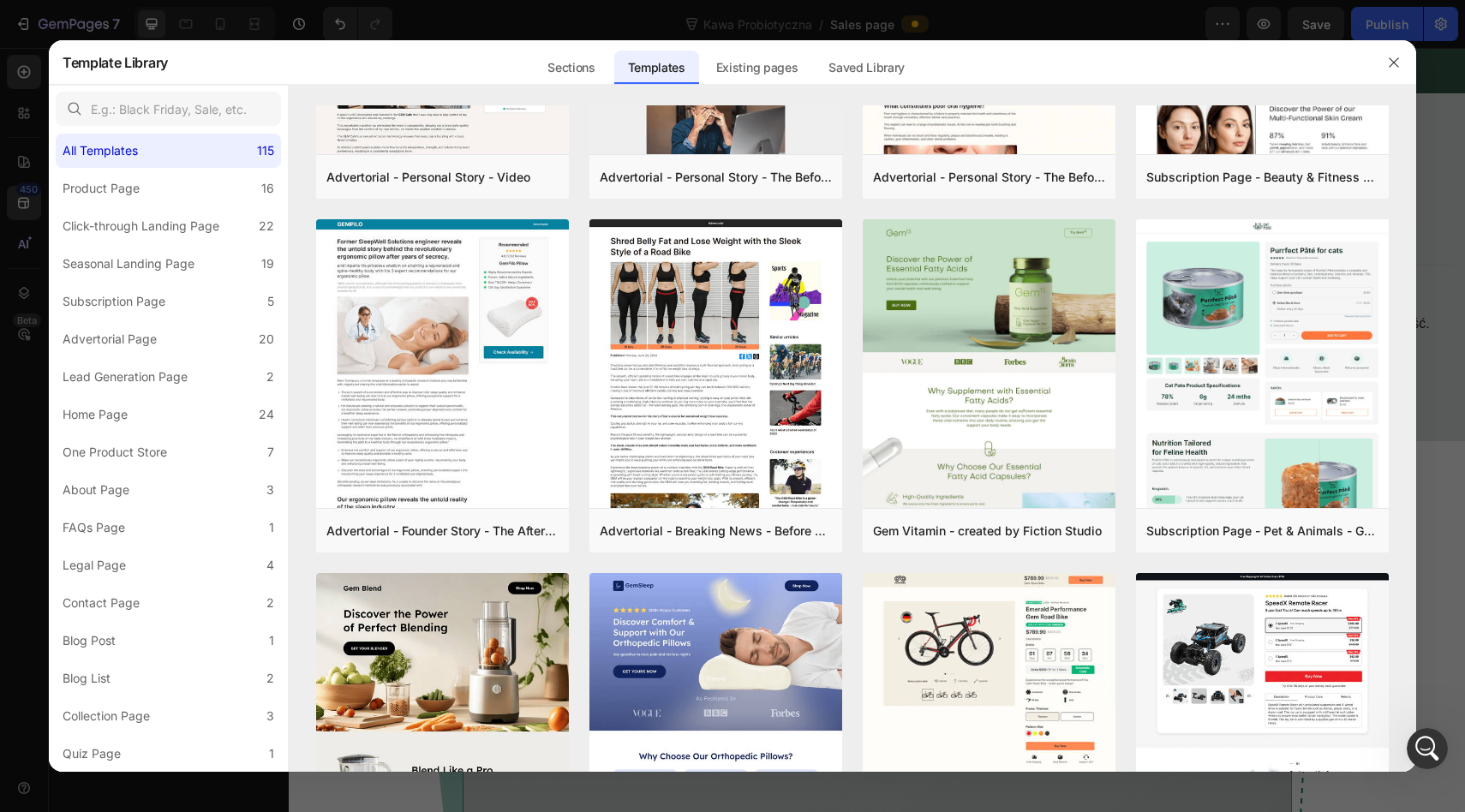
click at [238, 794] on div at bounding box center [732, 406] width 1465 height 812
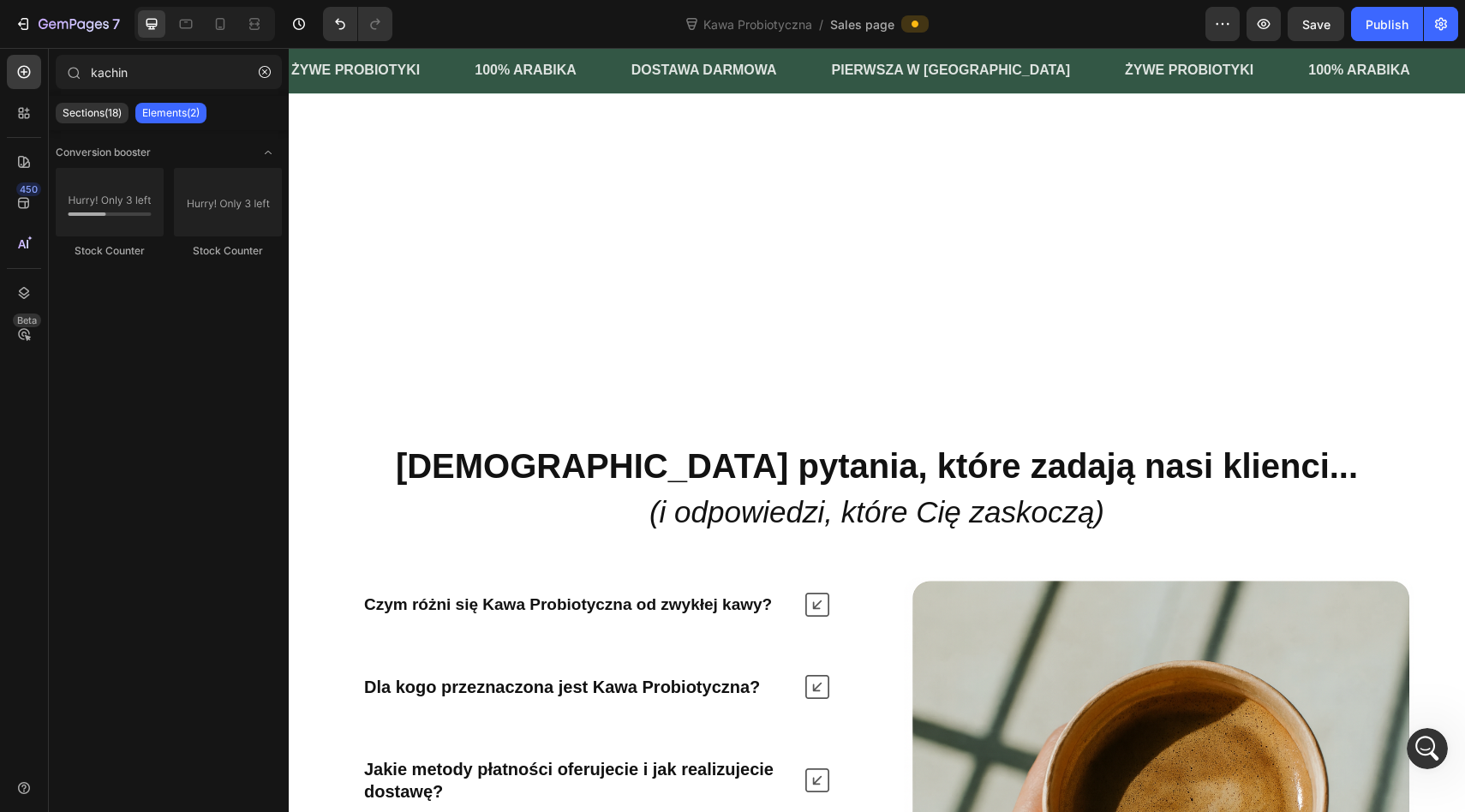
scroll to position [6777, 0]
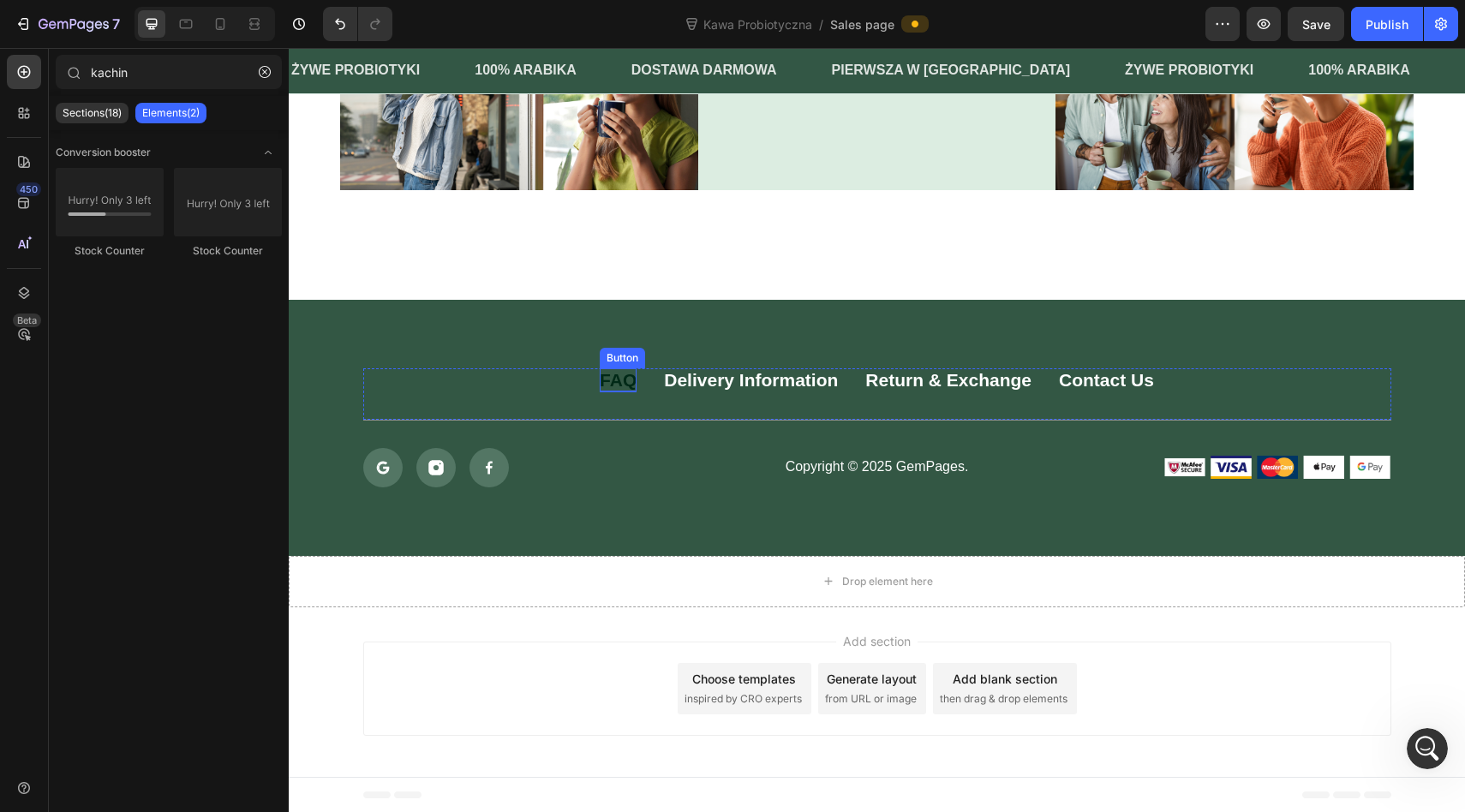
click at [611, 381] on div "FAQ" at bounding box center [618, 380] width 37 height 23
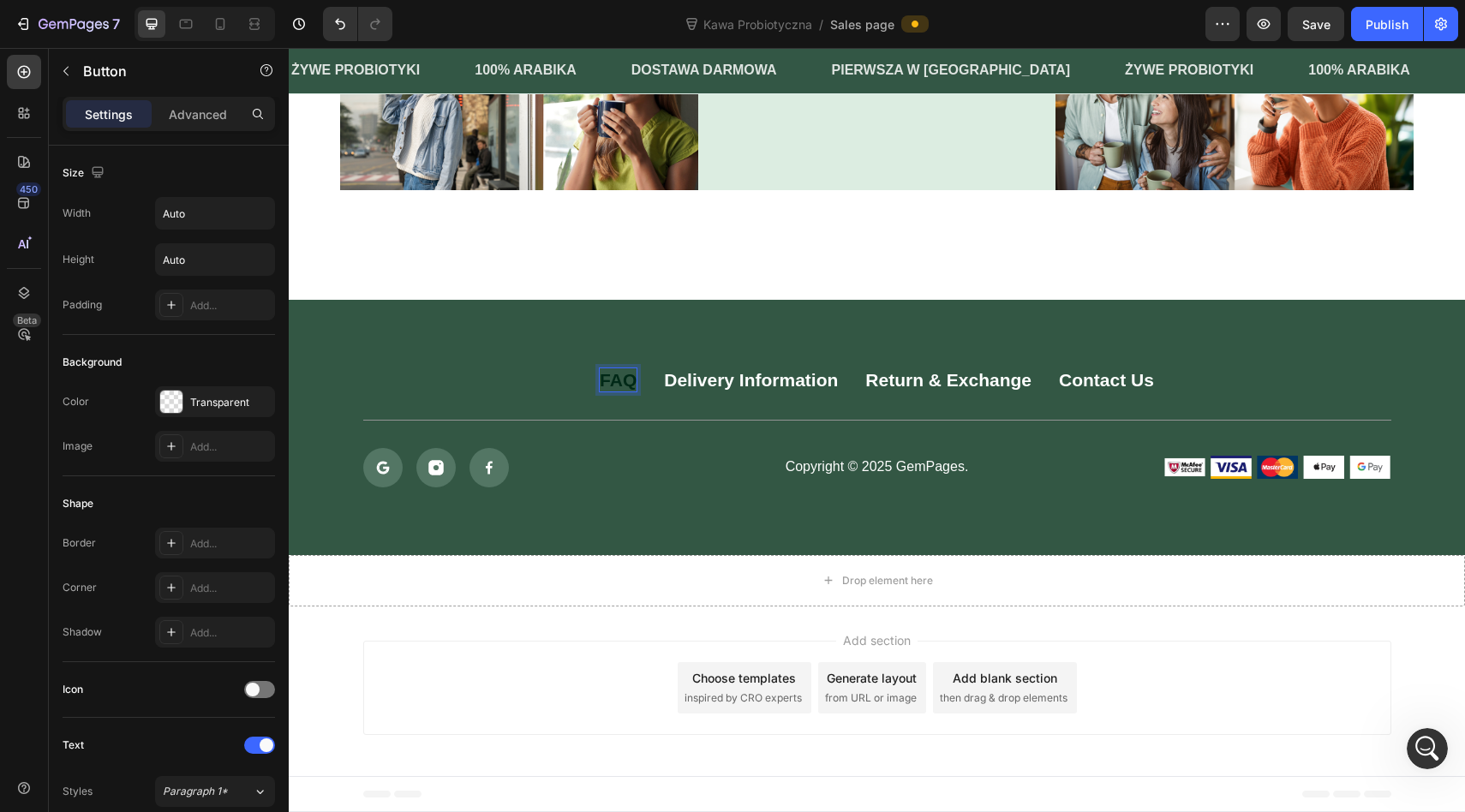
click at [616, 374] on div "FAQ" at bounding box center [618, 380] width 37 height 23
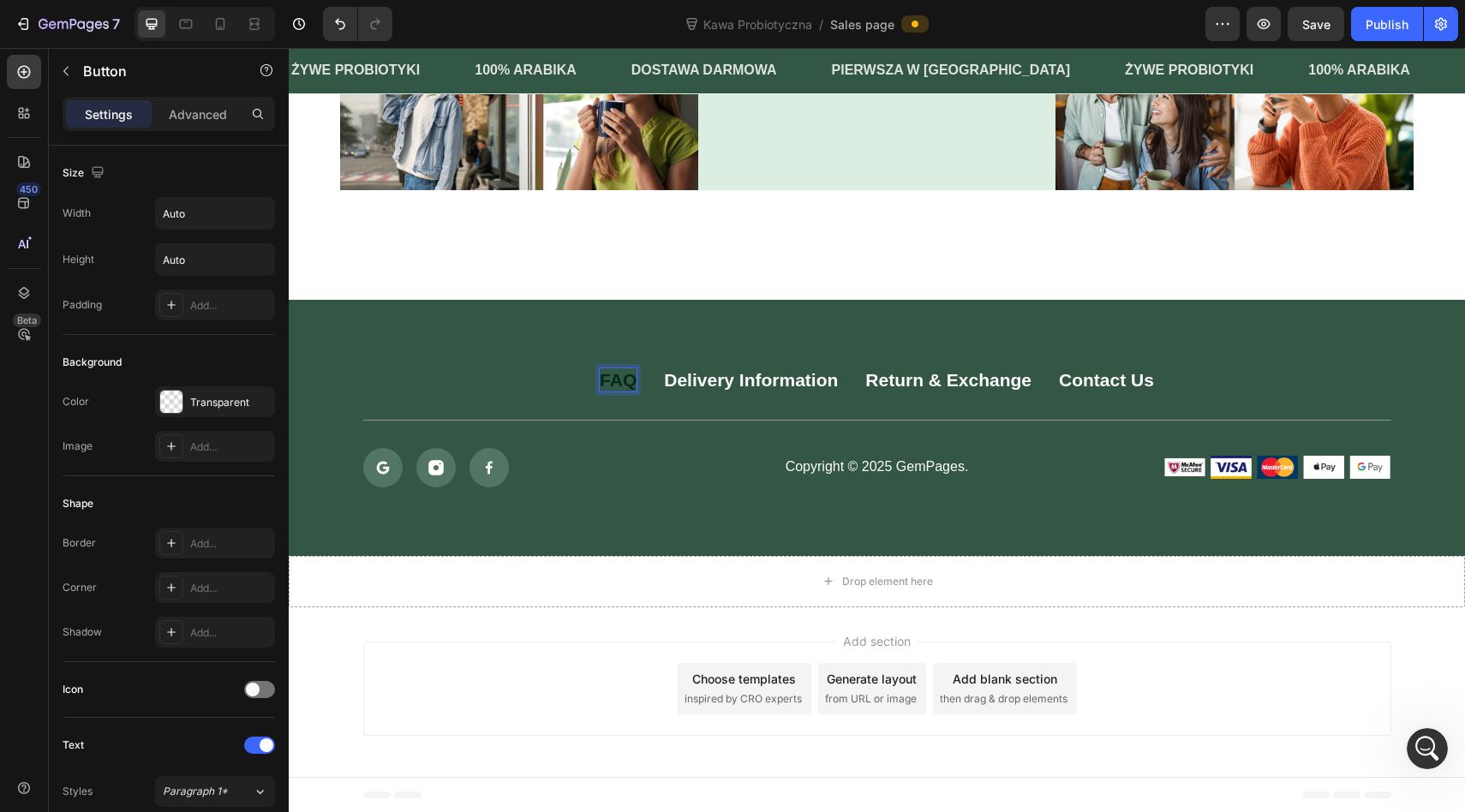
click at [620, 382] on p "FAQ" at bounding box center [618, 380] width 37 height 23
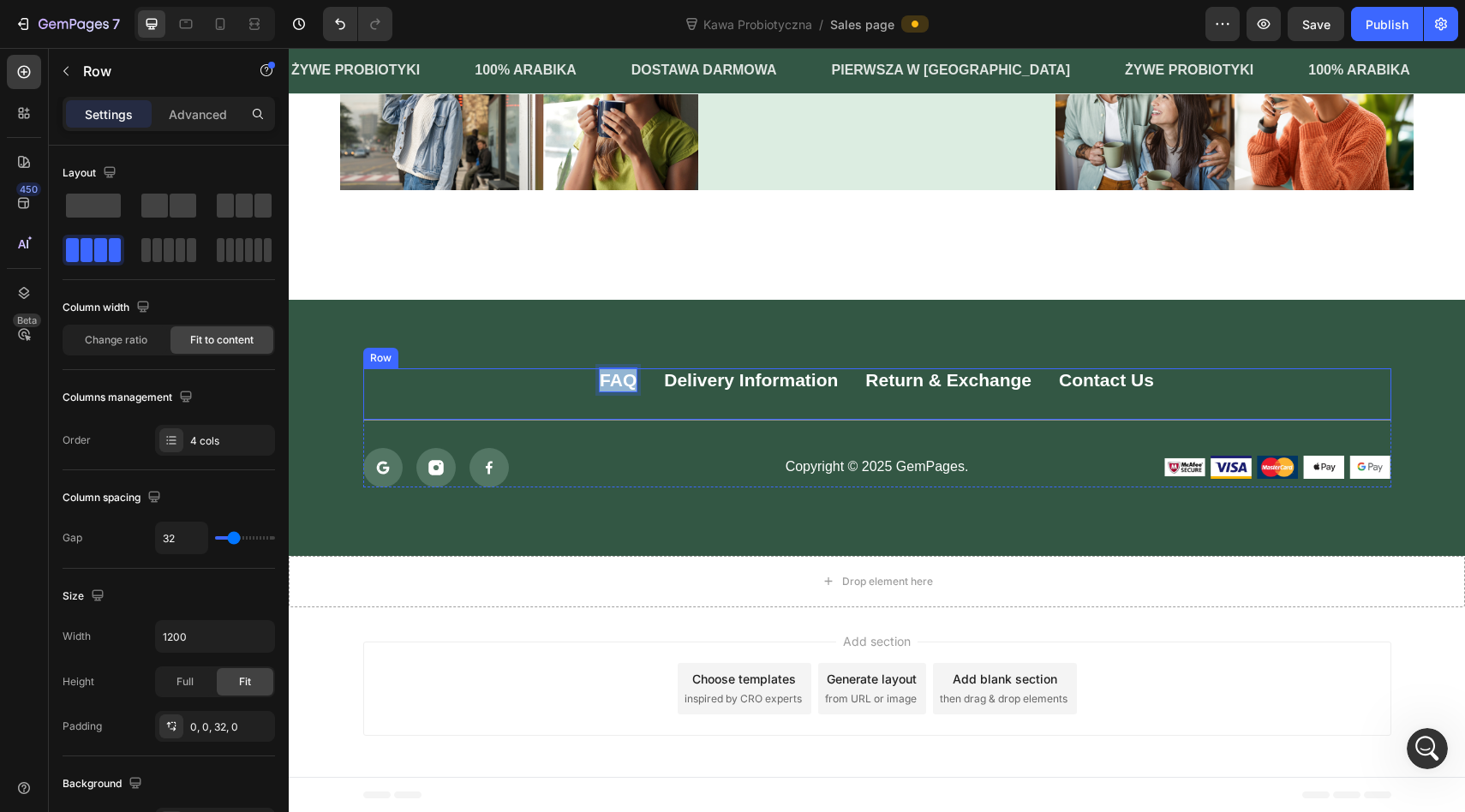
click at [634, 414] on div "FAQ Button Delivery Information Button Return & Exchange Button Contact Us Butt…" at bounding box center [877, 395] width 1027 height 52
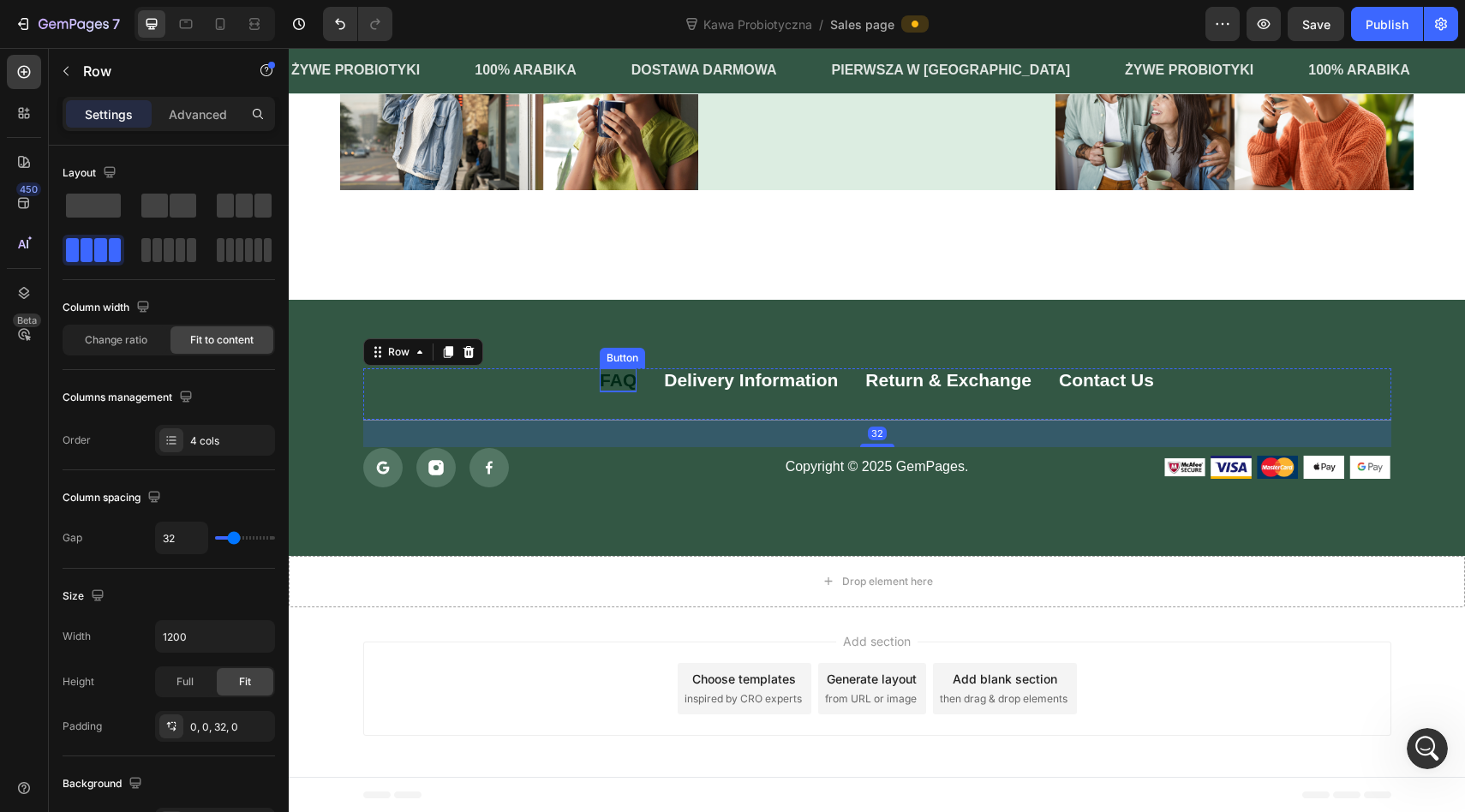
click at [627, 383] on p "FAQ" at bounding box center [618, 380] width 37 height 23
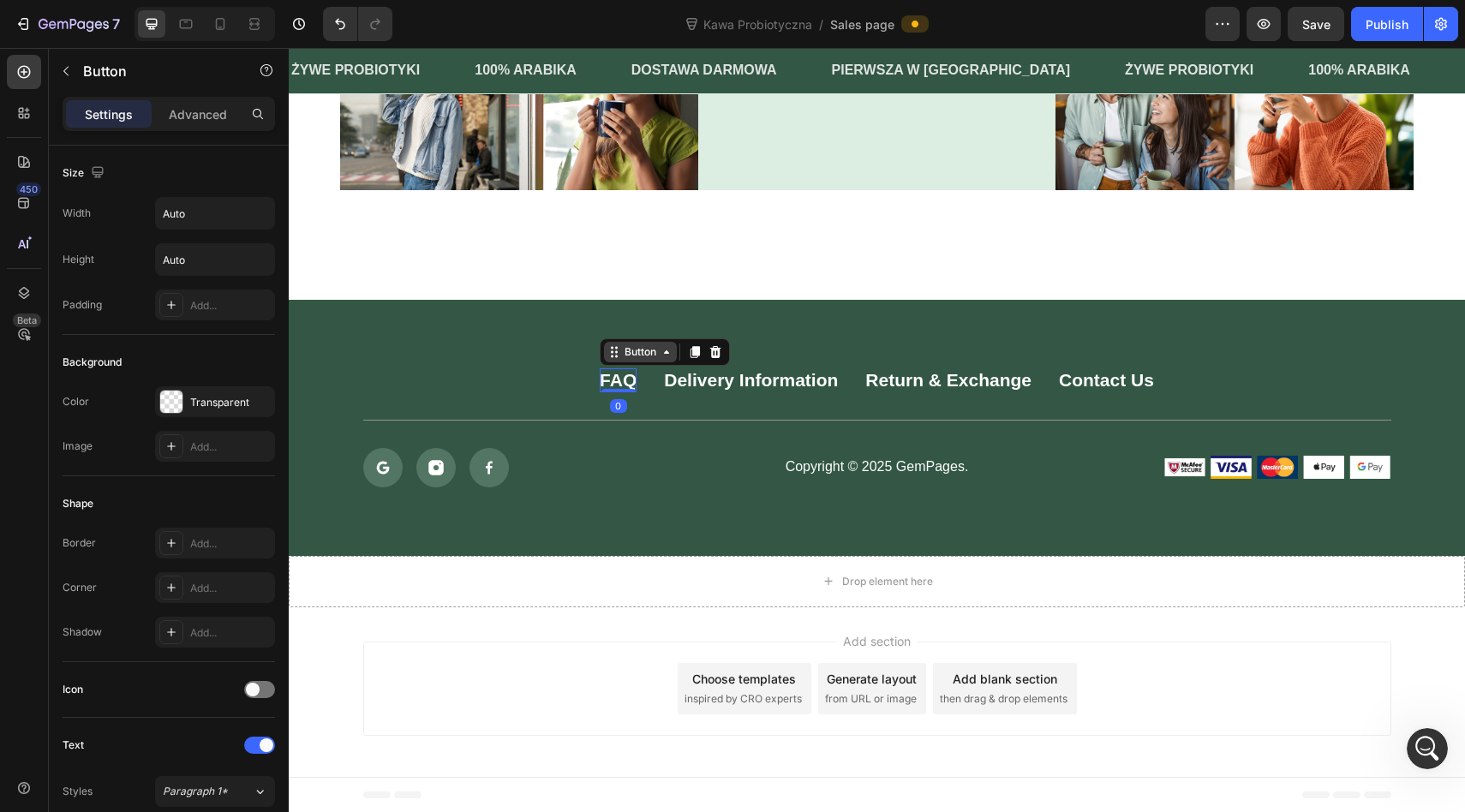
click at [640, 352] on div "Button" at bounding box center [641, 352] width 39 height 16
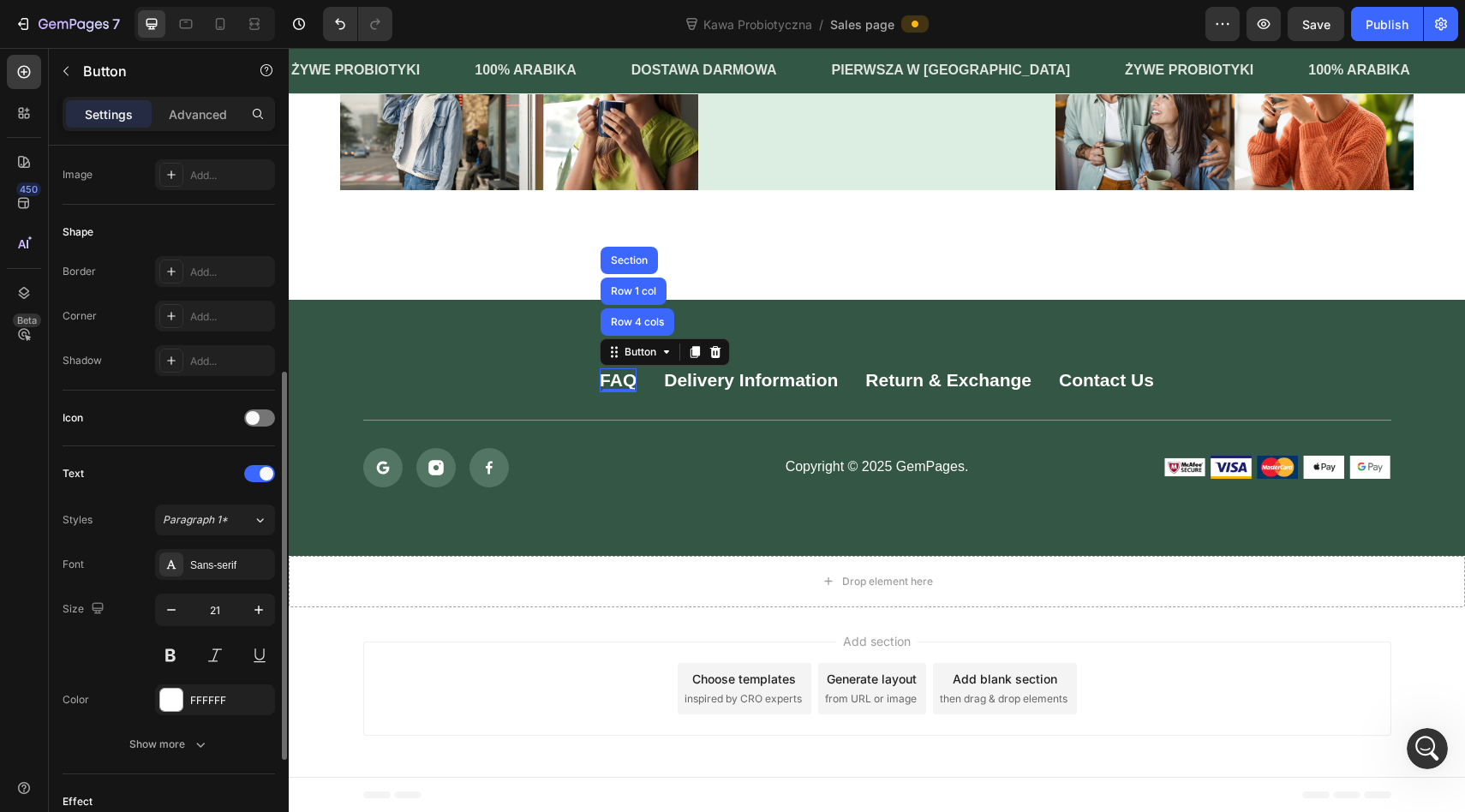
scroll to position [331, 0]
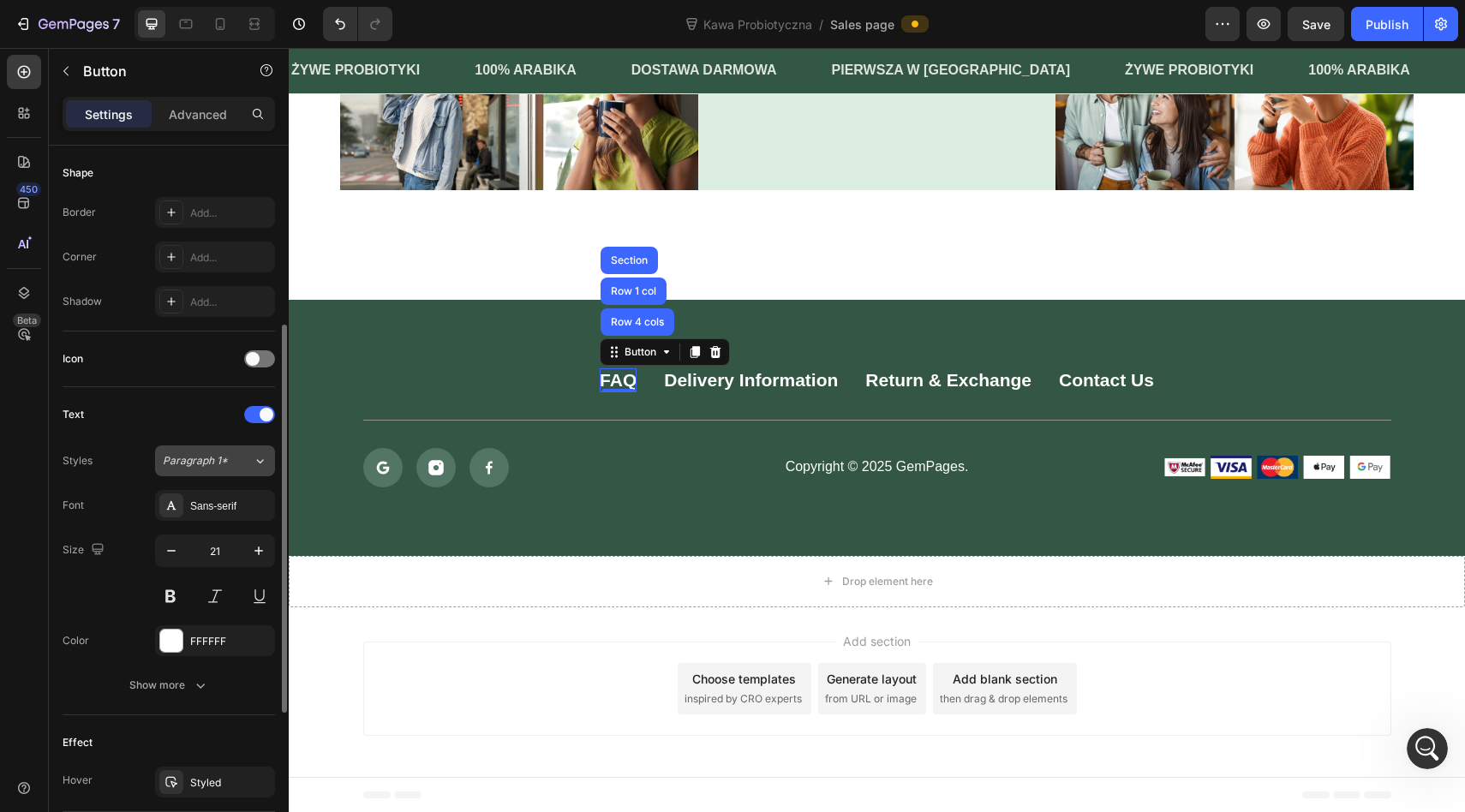
click at [191, 461] on span "Paragraph 1*" at bounding box center [195, 461] width 65 height 16
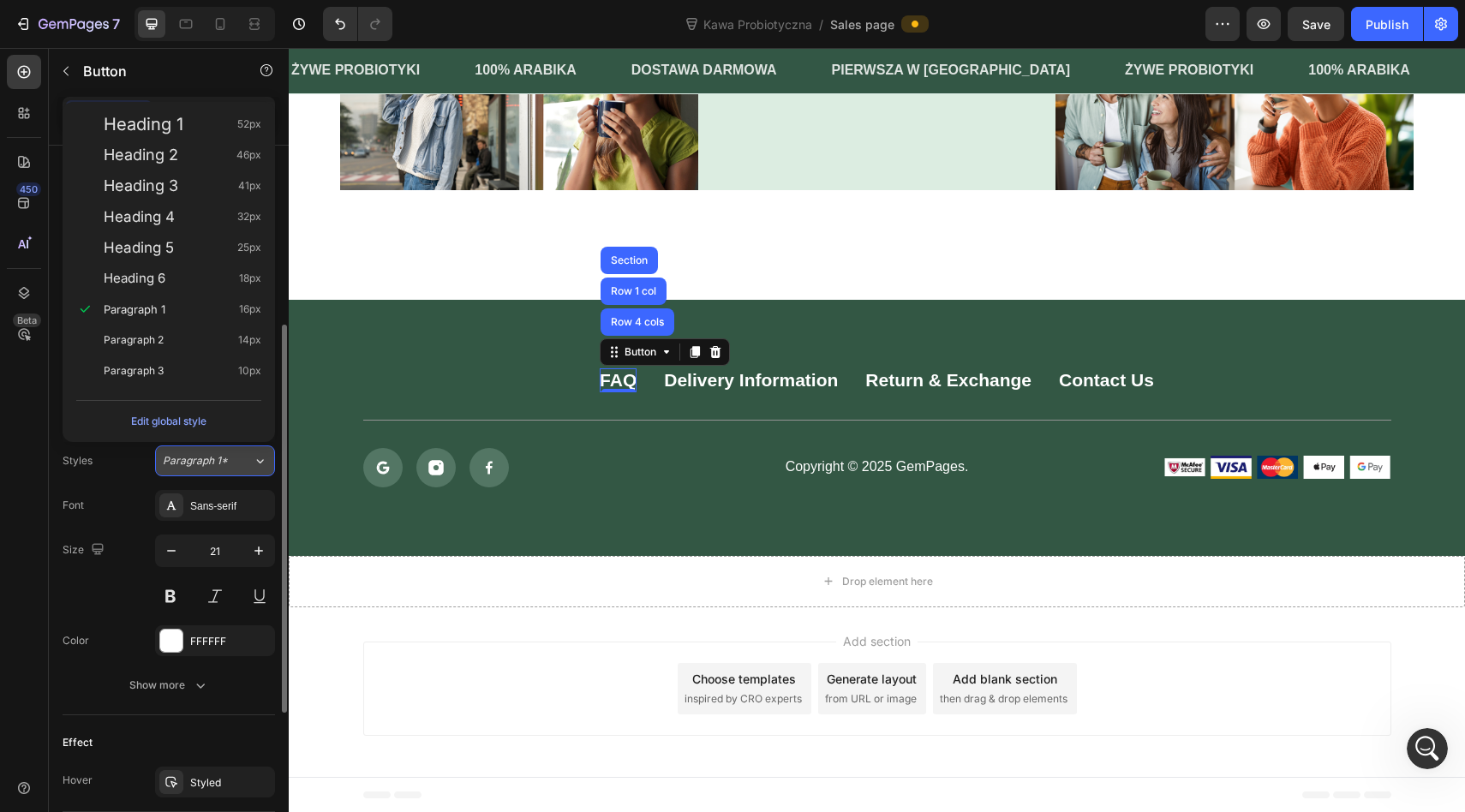
click at [191, 461] on span "Paragraph 1*" at bounding box center [195, 461] width 65 height 16
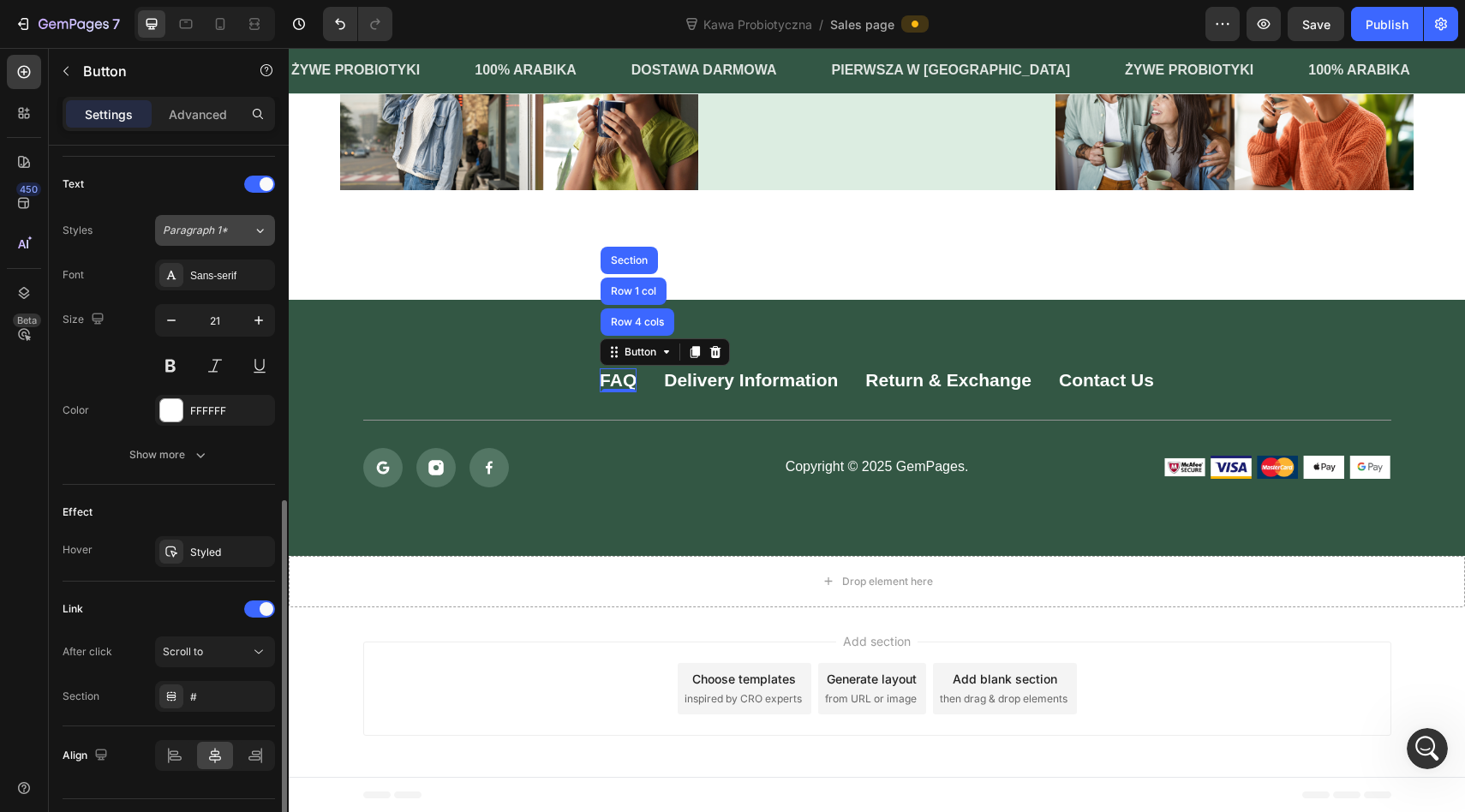
scroll to position [602, 0]
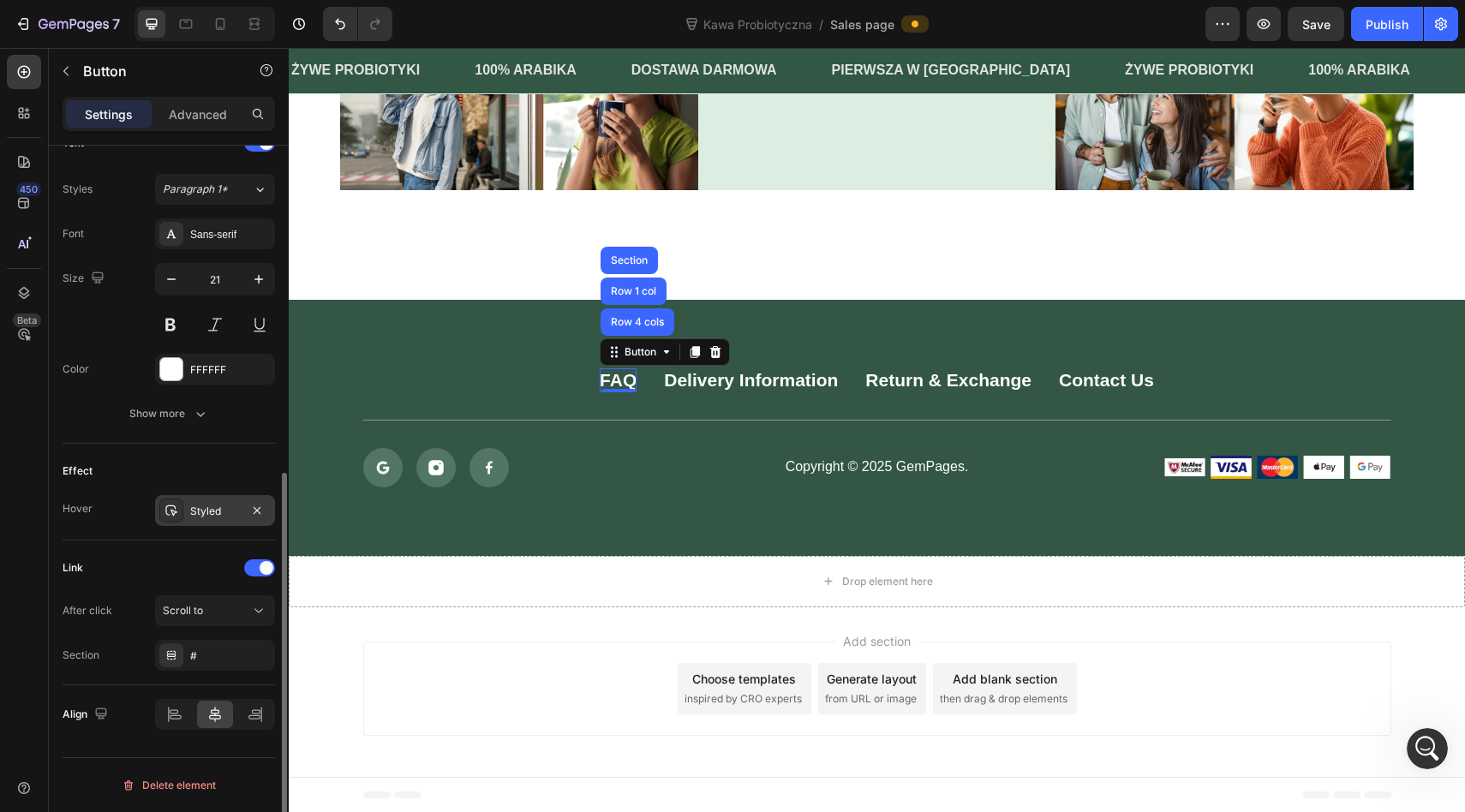
click at [188, 511] on div "Styled" at bounding box center [214, 510] width 120 height 31
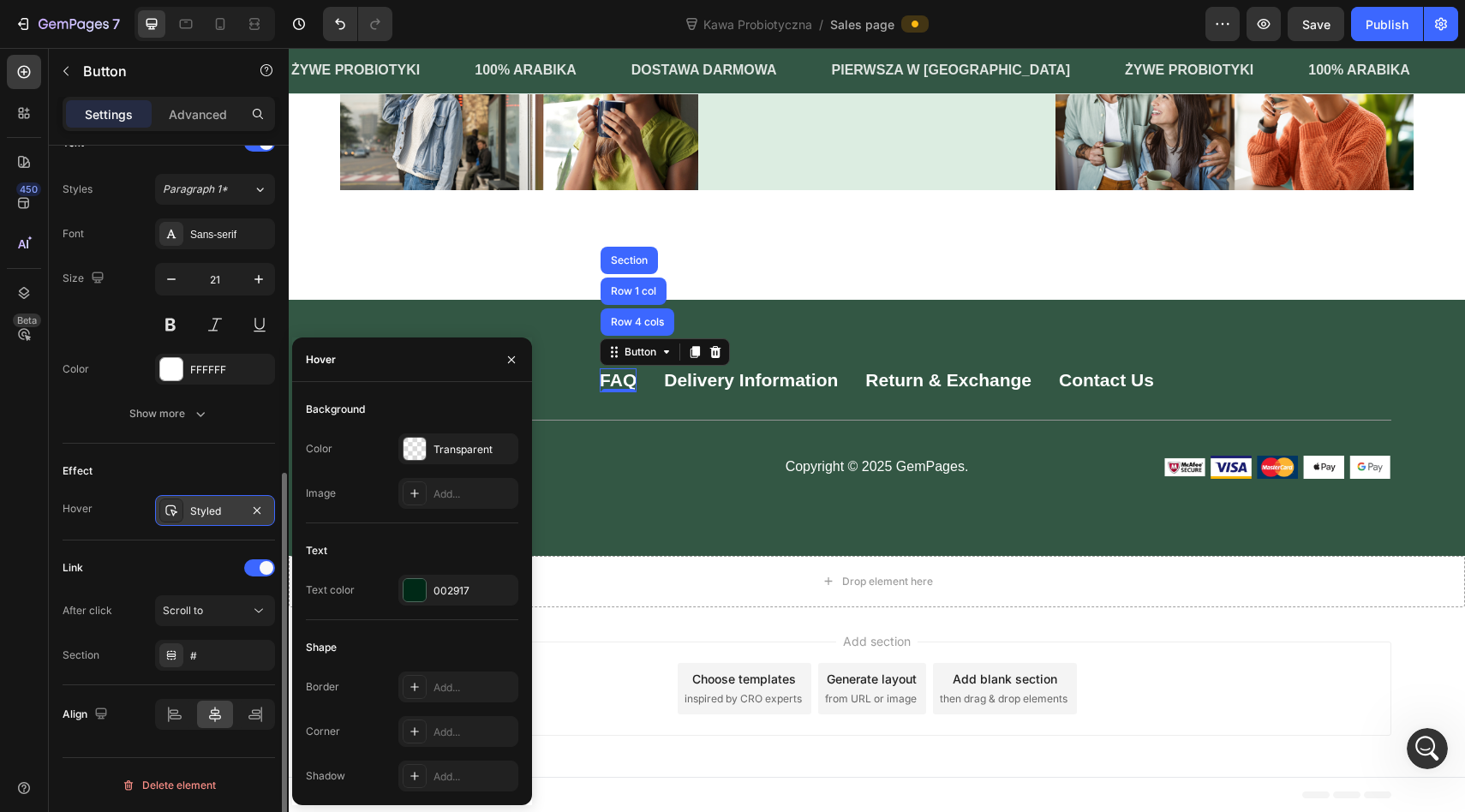
click at [188, 511] on div "Styled" at bounding box center [214, 510] width 120 height 31
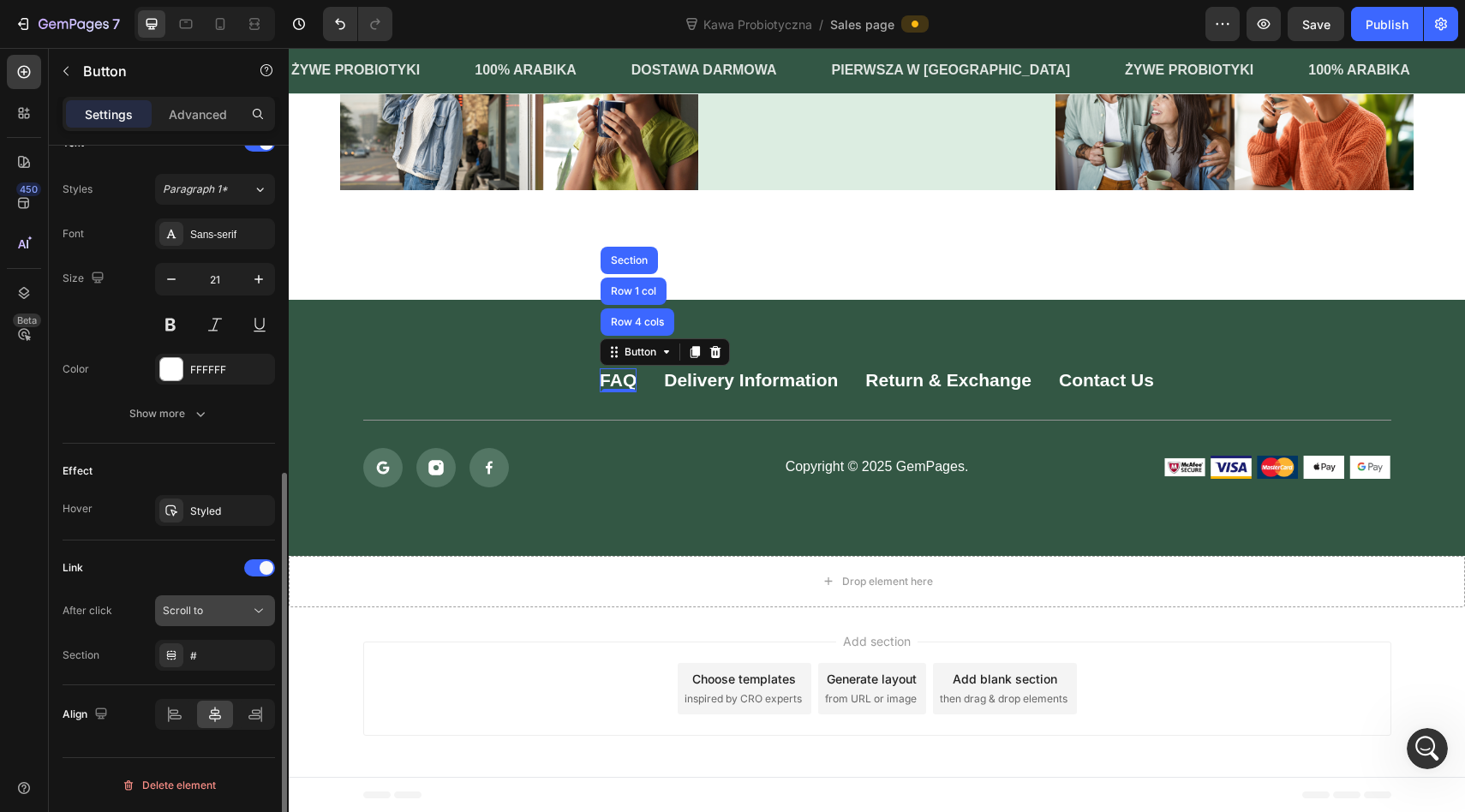
click at [188, 608] on span "Scroll to" at bounding box center [183, 610] width 40 height 13
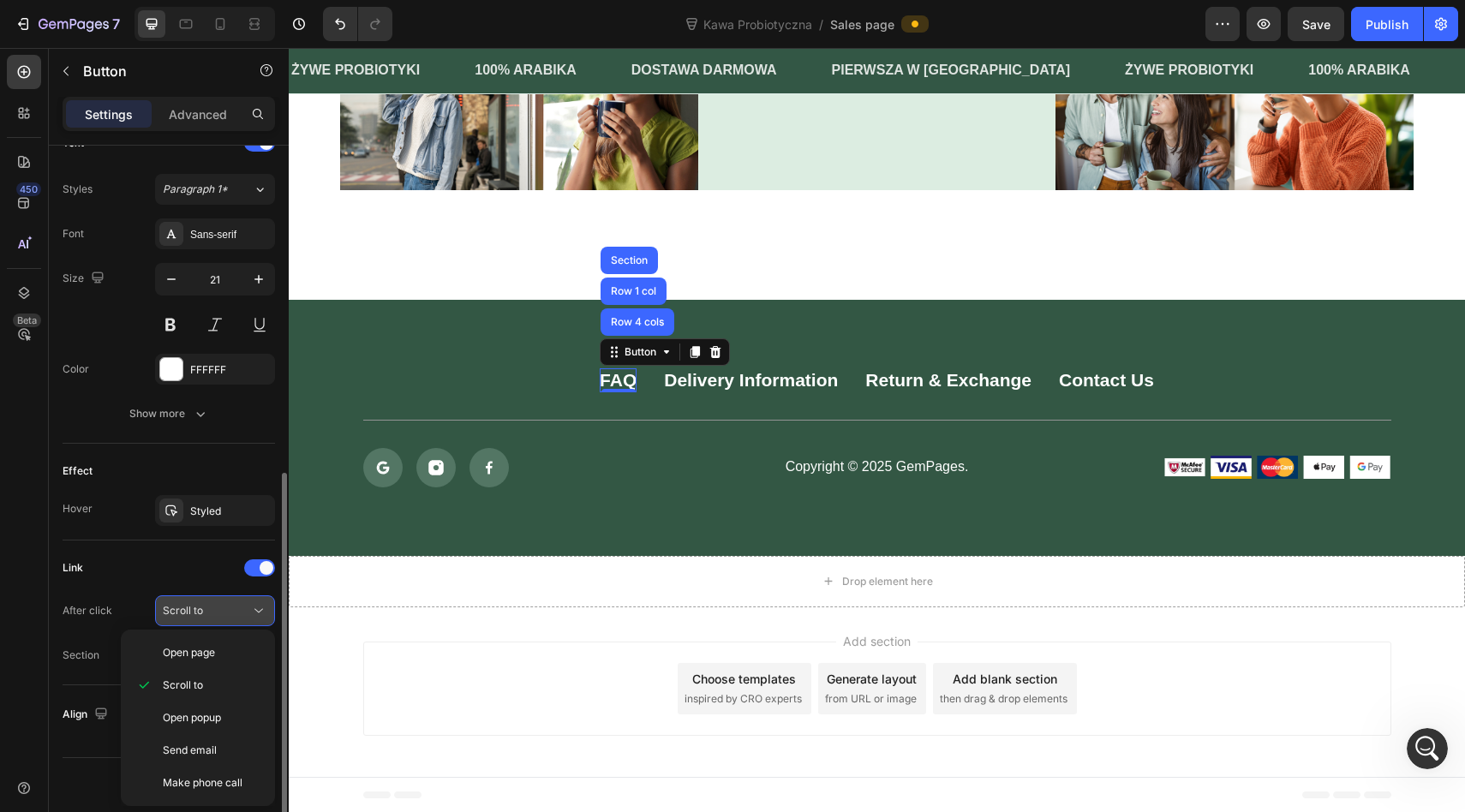
click at [186, 619] on div "Scroll to" at bounding box center [214, 611] width 104 height 18
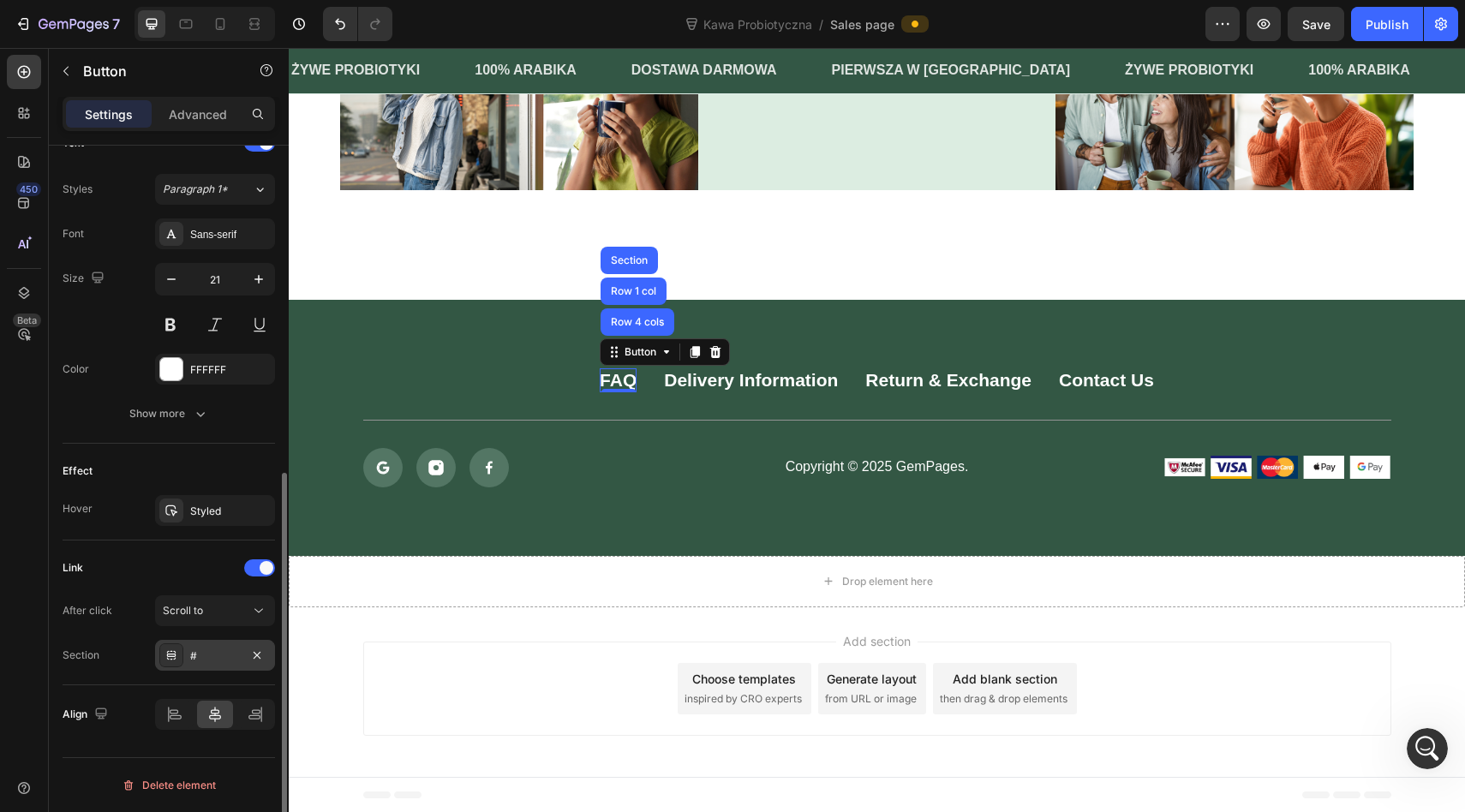
click at [195, 656] on div "#" at bounding box center [214, 656] width 50 height 16
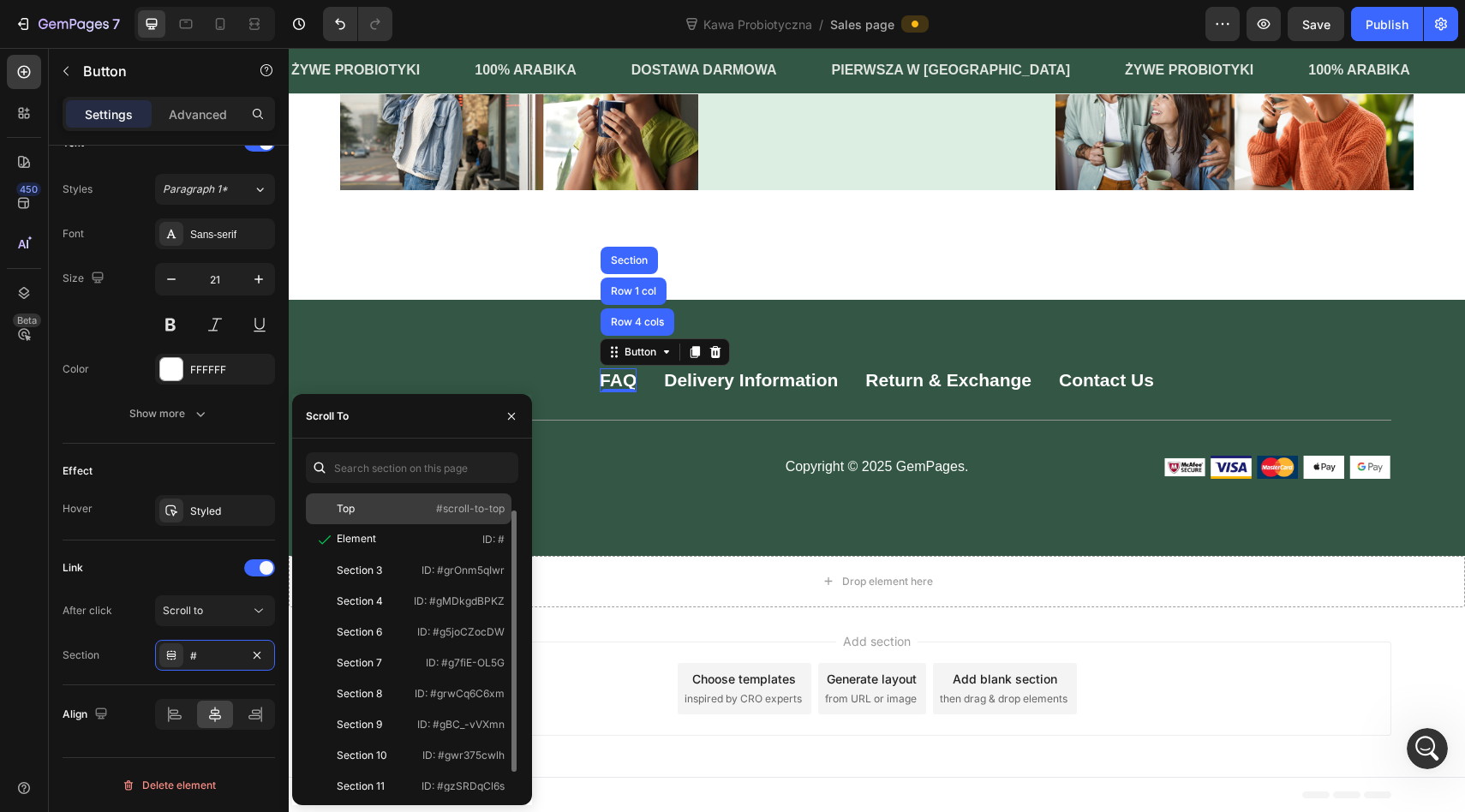
scroll to position [41, 0]
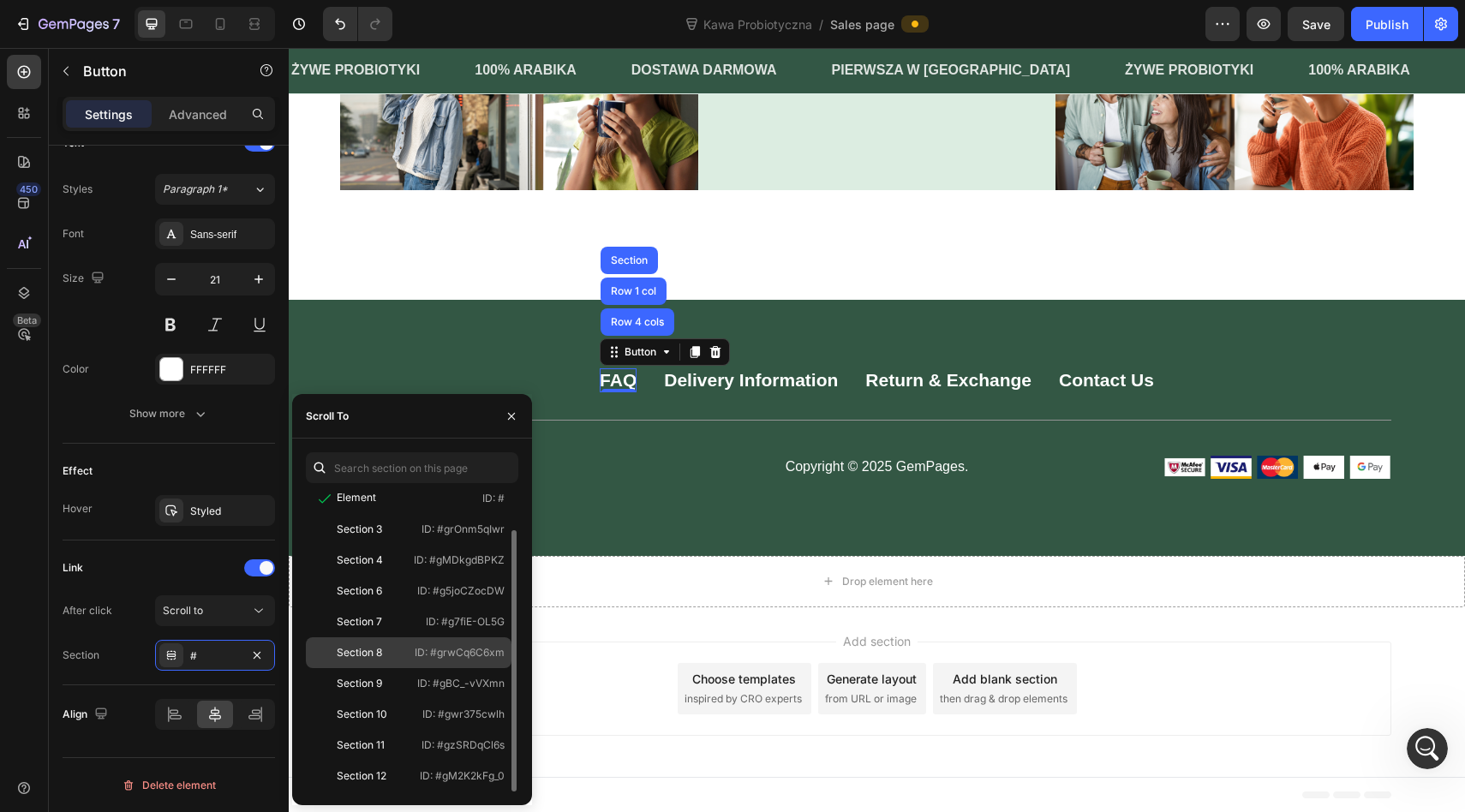
click at [379, 647] on div "Section 8" at bounding box center [360, 653] width 46 height 16
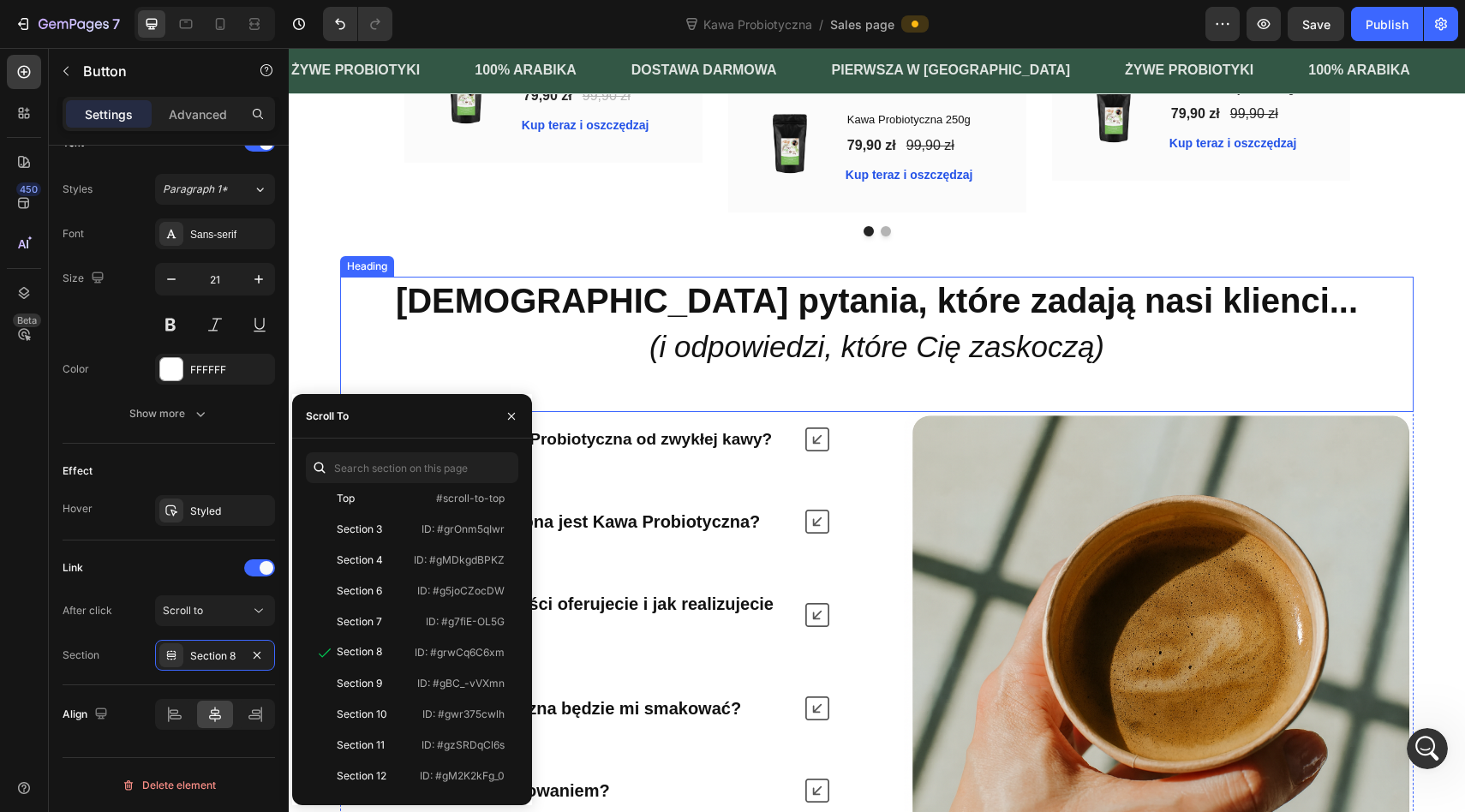
scroll to position [5437, 0]
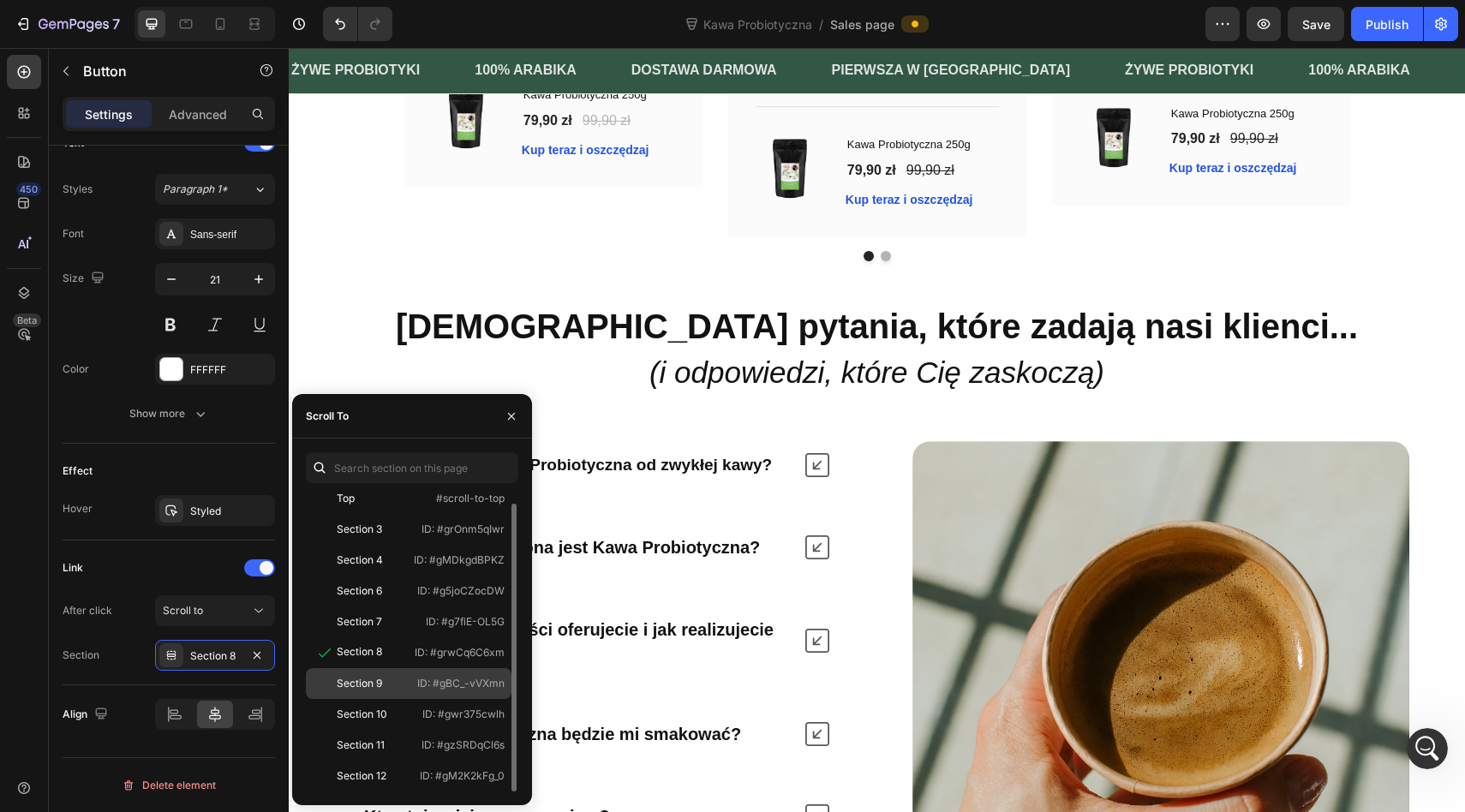
click at [342, 688] on div "Section 9" at bounding box center [360, 683] width 46 height 16
click at [753, 552] on strong "Dla kogo przeznaczona jest Kawa Probiotyczna?" at bounding box center [562, 548] width 396 height 19
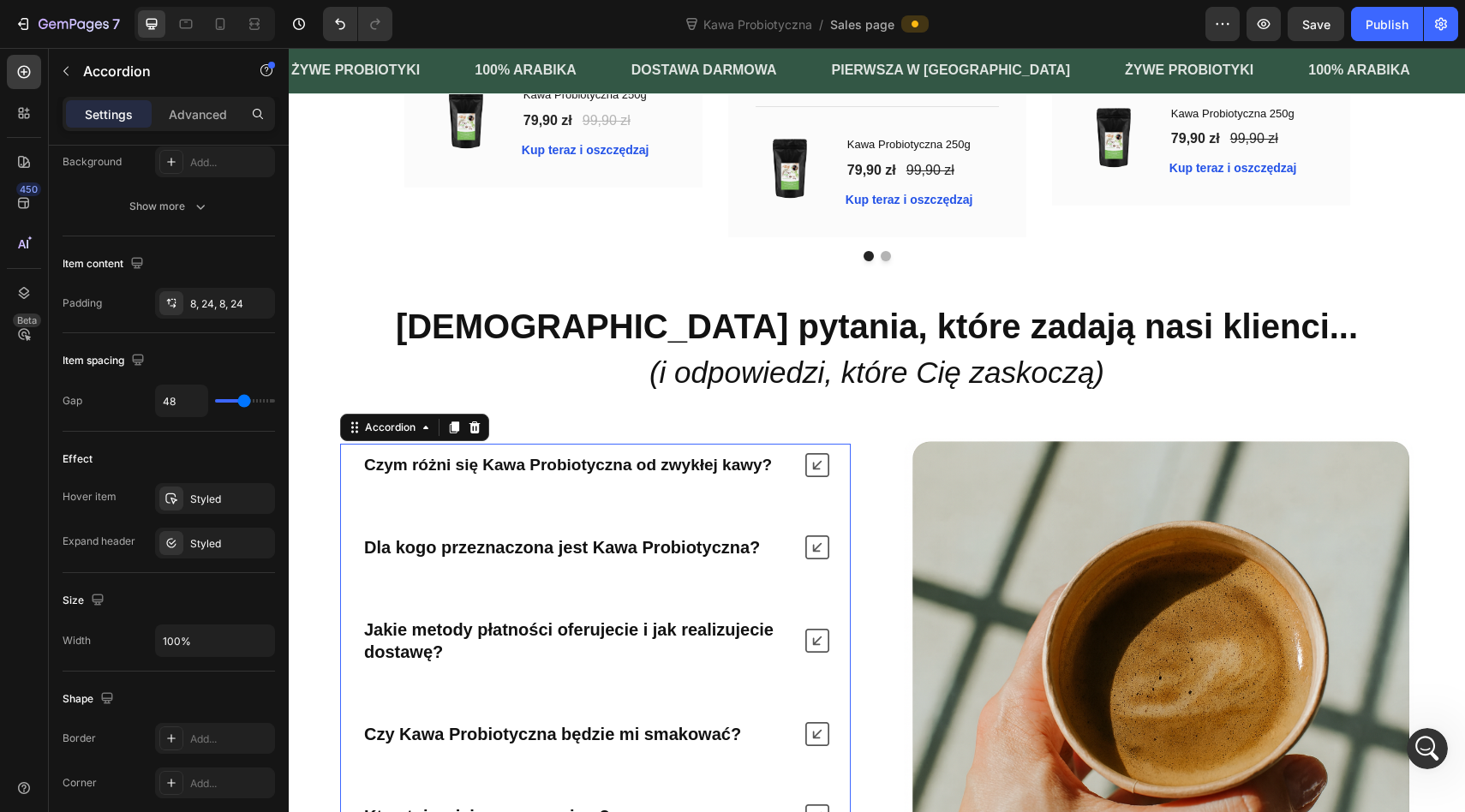
scroll to position [0, 0]
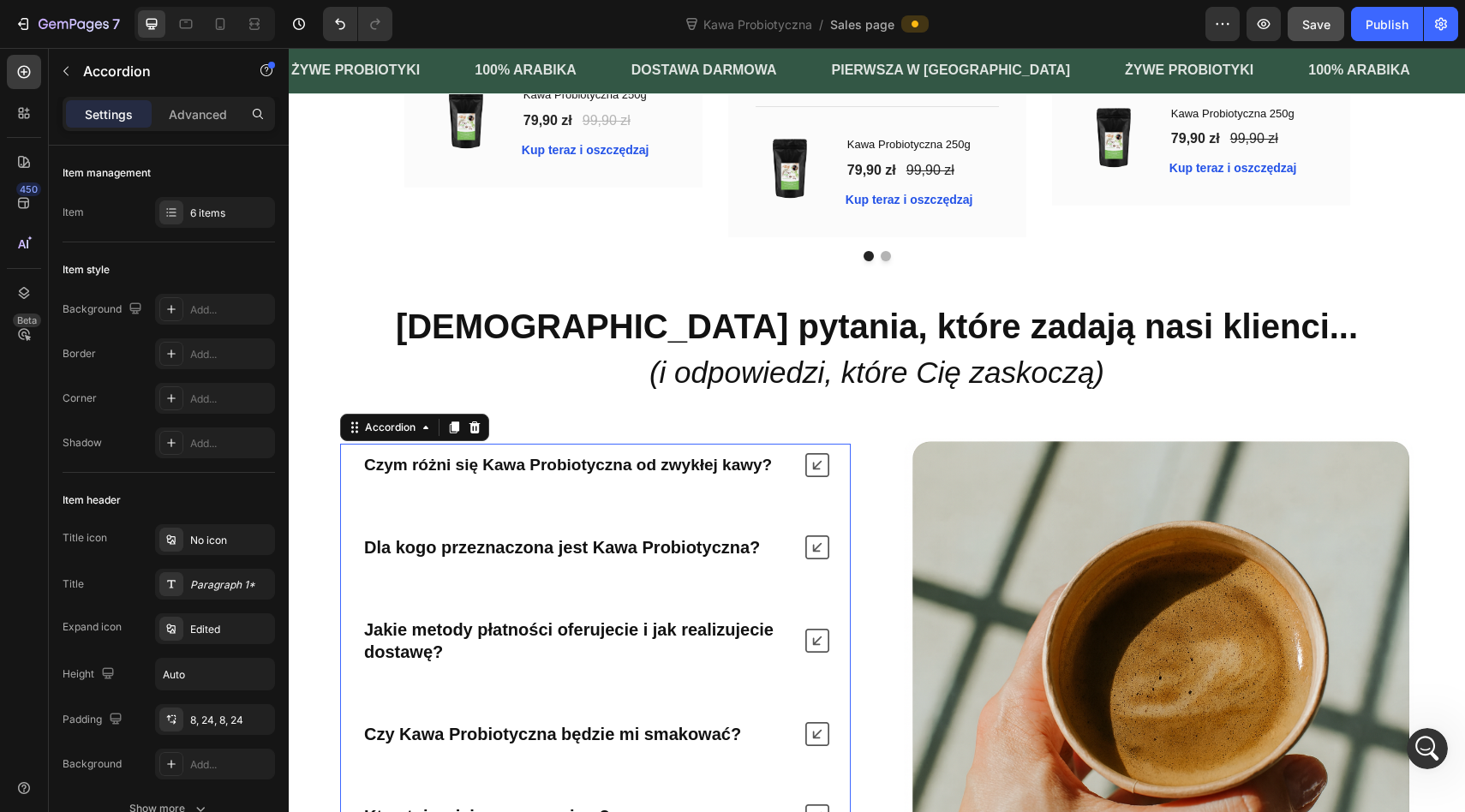
click at [1318, 30] on span "Save" at bounding box center [1316, 24] width 28 height 15
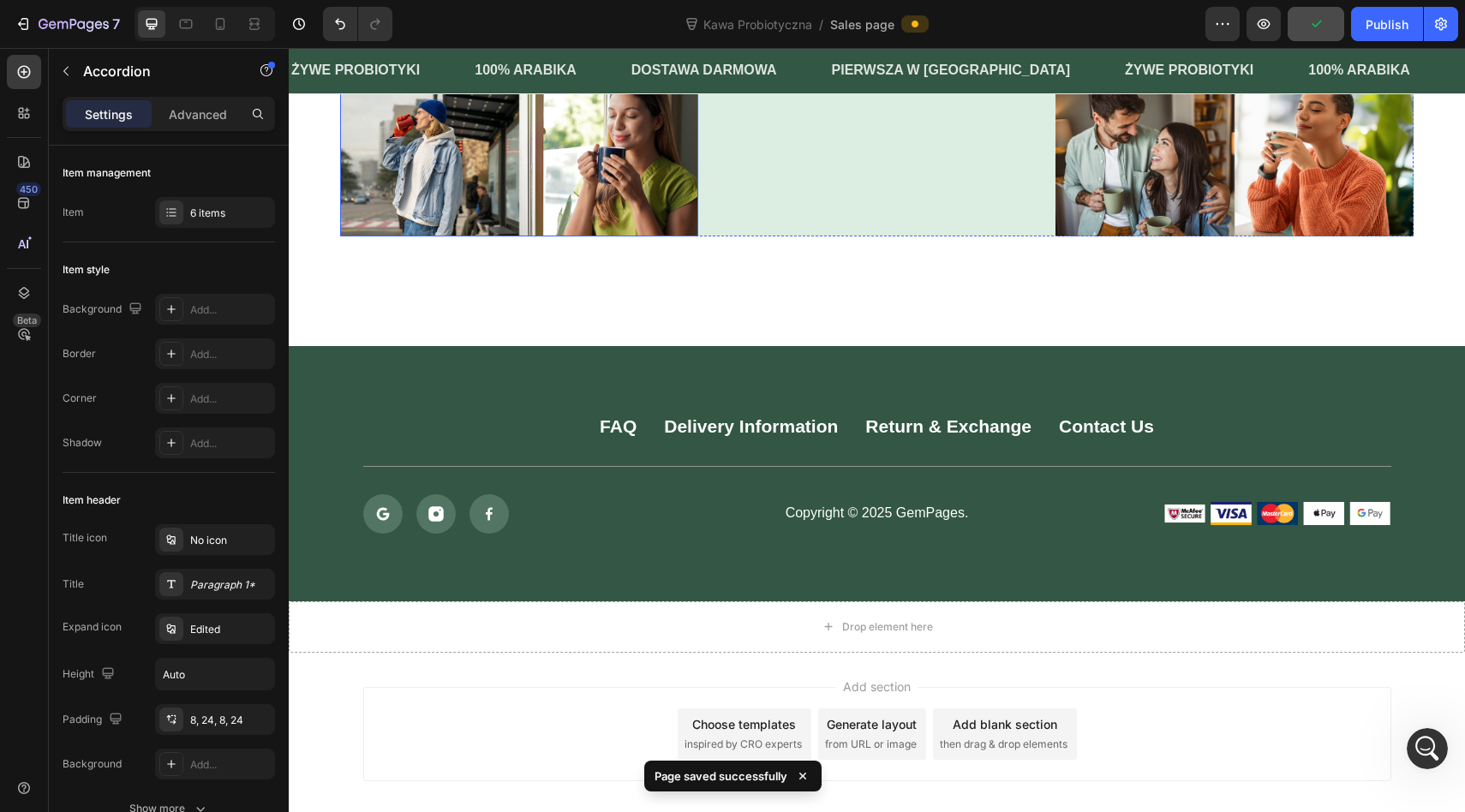
scroll to position [6777, 0]
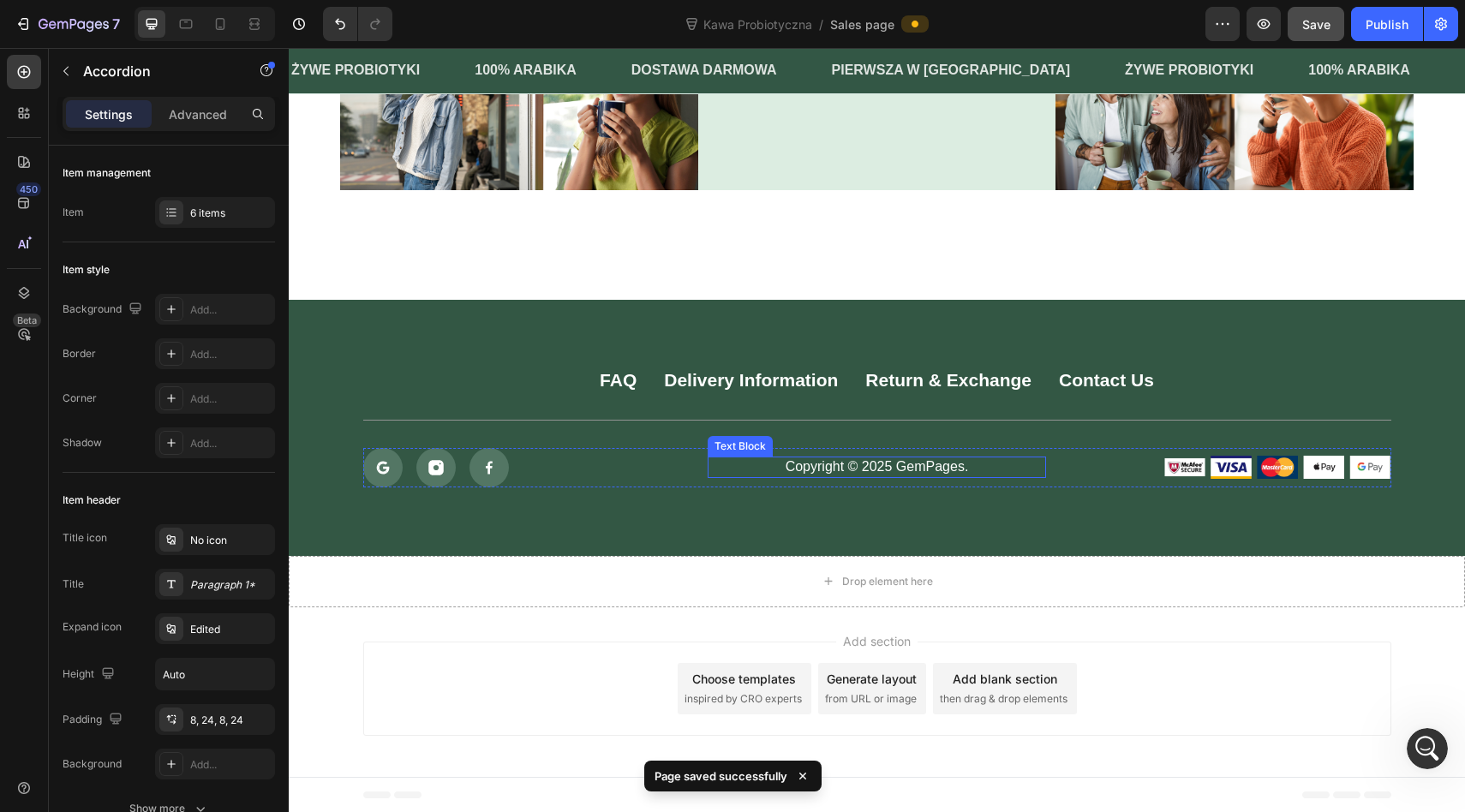
click at [919, 464] on p "Copyright © 2025 GemPages." at bounding box center [876, 467] width 335 height 18
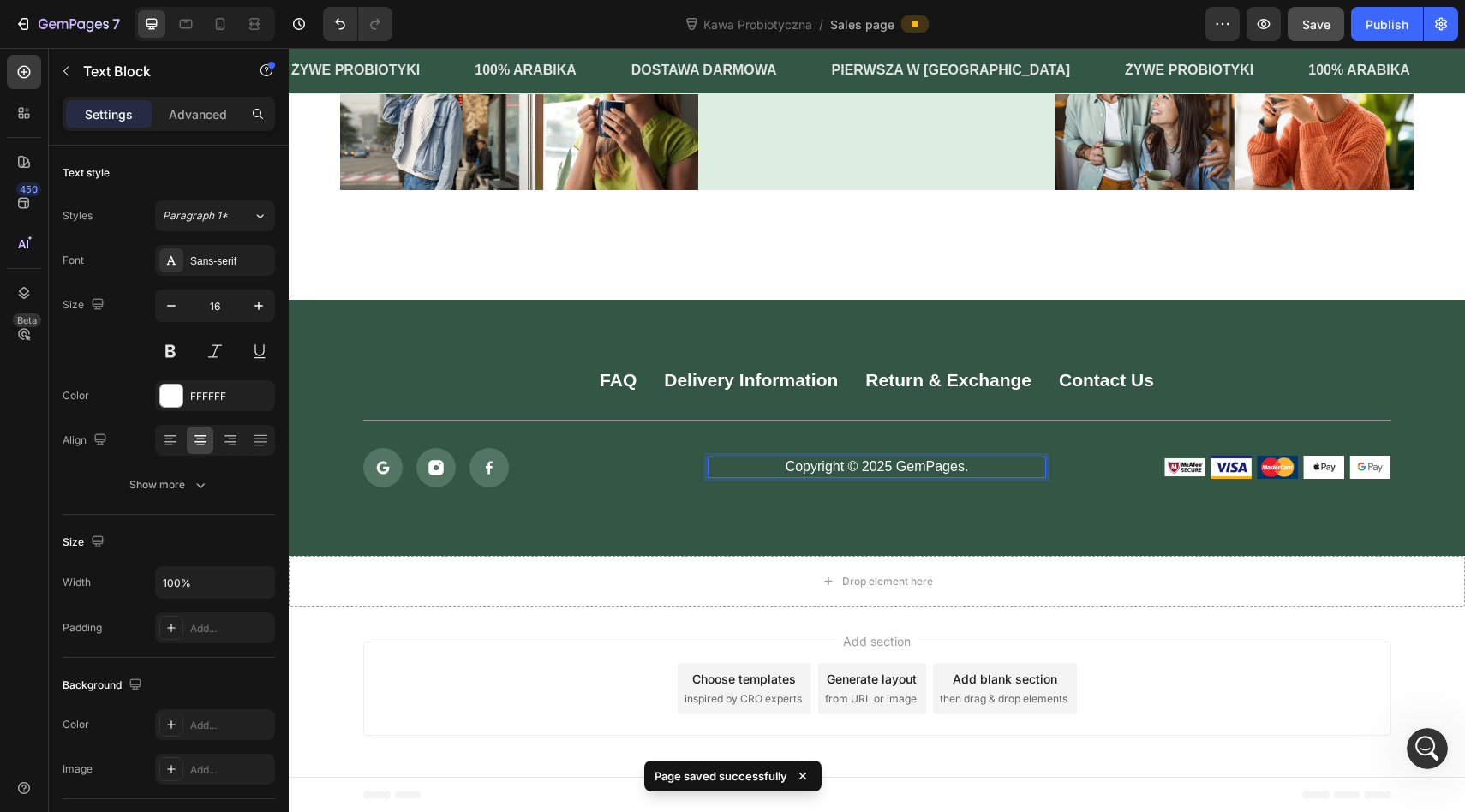
click at [949, 464] on p "Copyright © 2025 GemPages." at bounding box center [876, 467] width 335 height 18
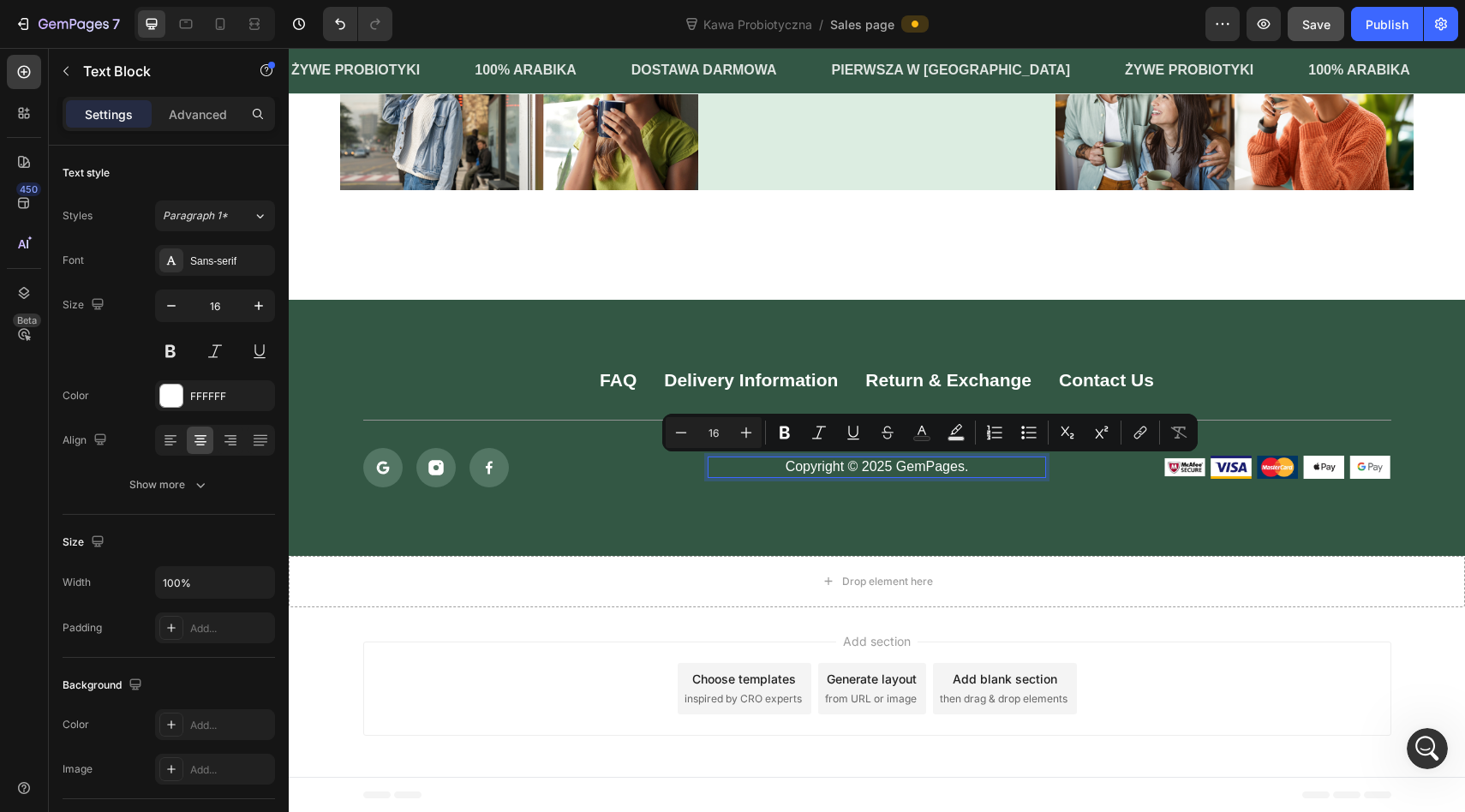
click at [977, 464] on p "Copyright © 2025 GemPages." at bounding box center [876, 467] width 335 height 18
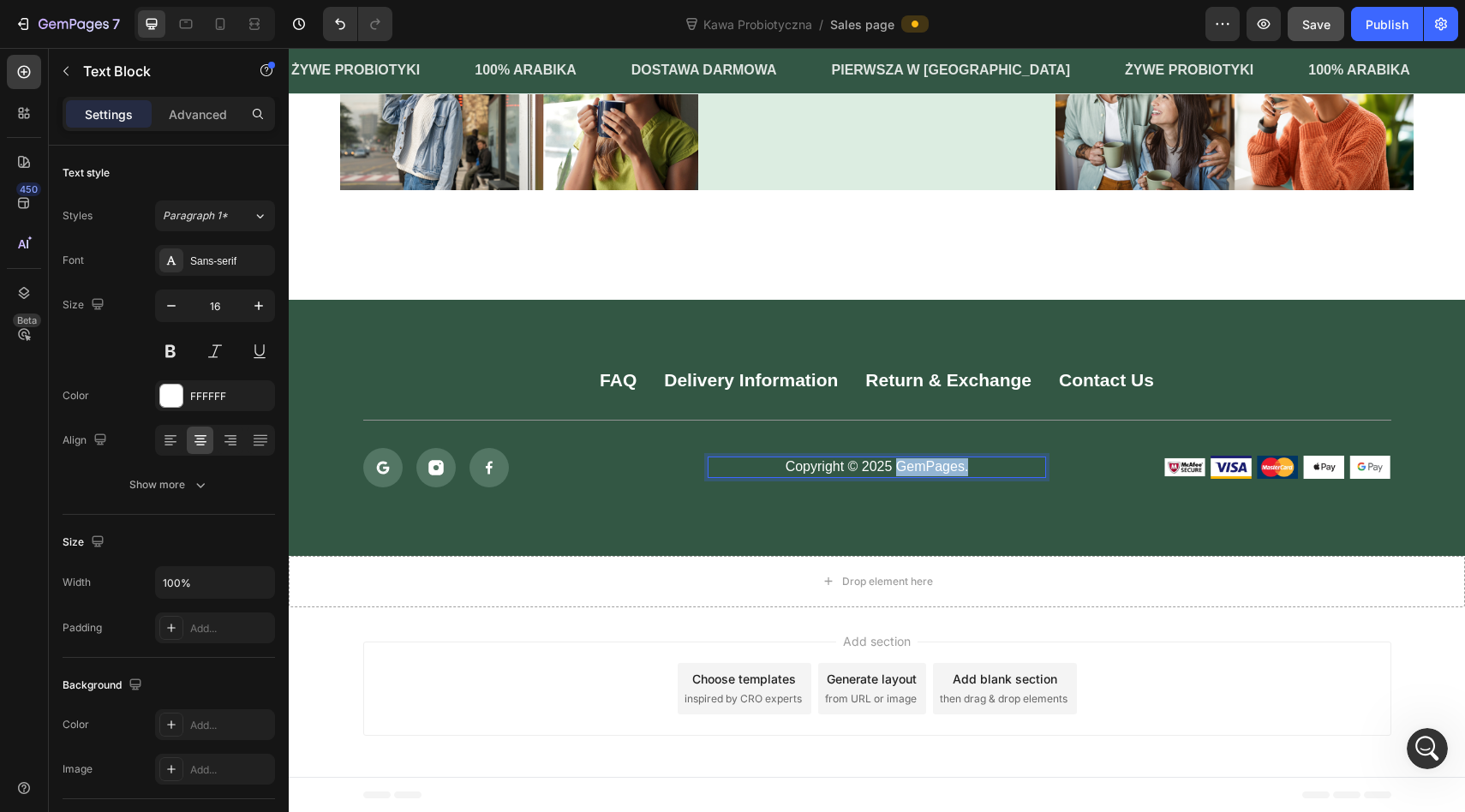
drag, startPoint x: 977, startPoint y: 464, endPoint x: 896, endPoint y: 462, distance: 81.0
click at [896, 462] on p "Copyright © 2025 GemPages." at bounding box center [876, 467] width 335 height 18
click at [507, 468] on div at bounding box center [488, 467] width 39 height 39
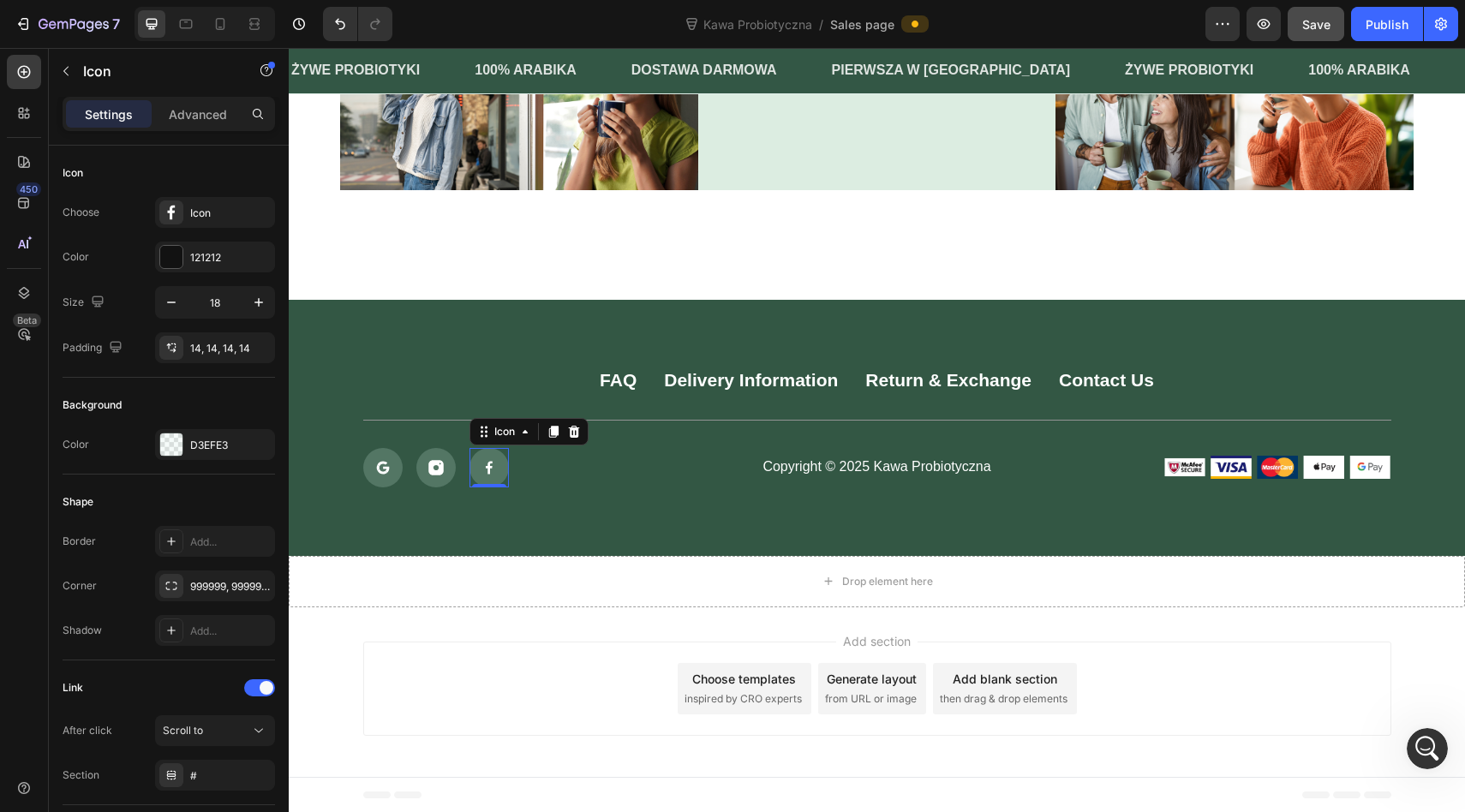
click at [492, 463] on icon at bounding box center [489, 468] width 16 height 16
click at [486, 467] on icon at bounding box center [489, 468] width 16 height 16
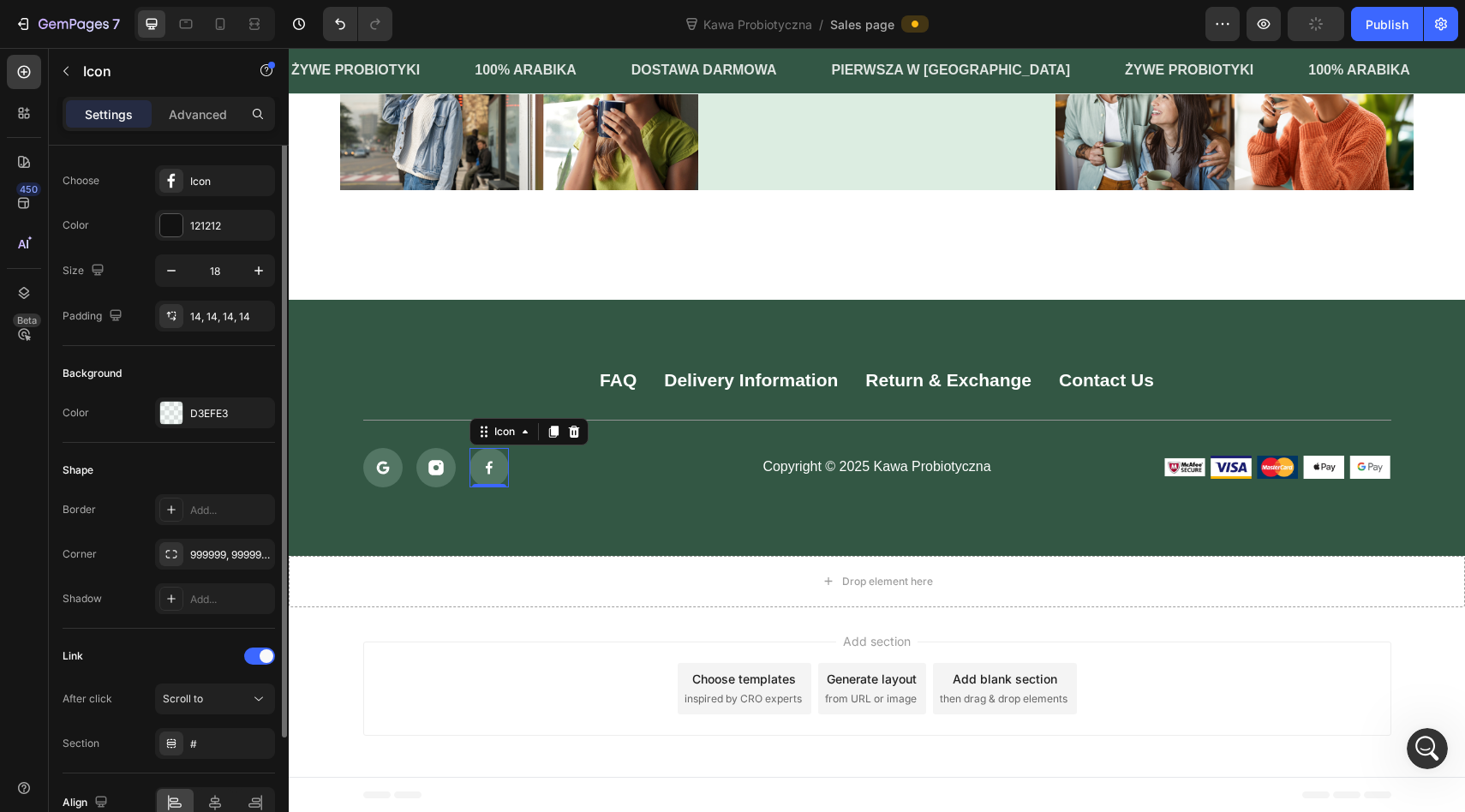
scroll to position [0, 0]
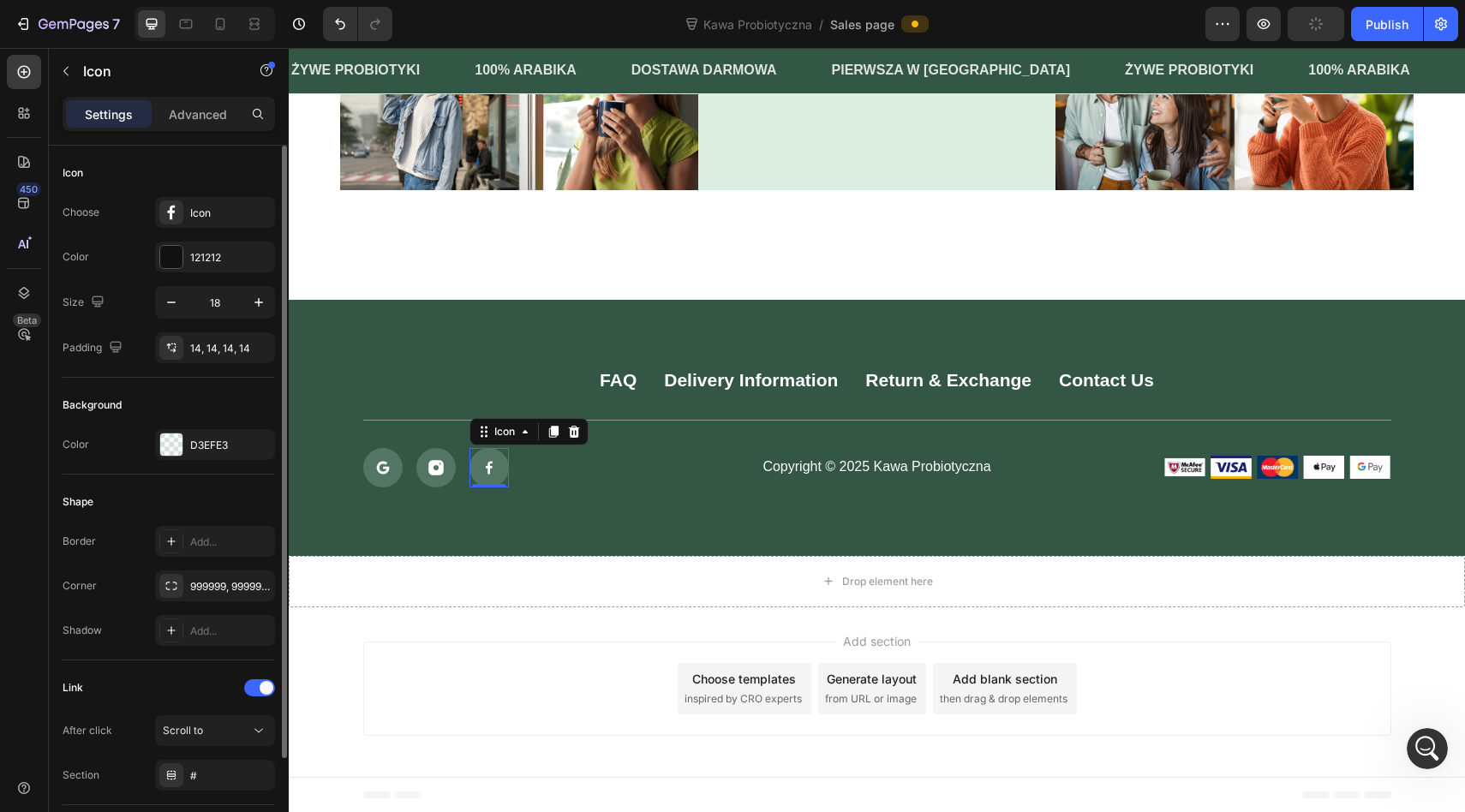
click at [489, 460] on icon at bounding box center [489, 468] width 16 height 16
click at [488, 429] on icon at bounding box center [484, 431] width 14 height 14
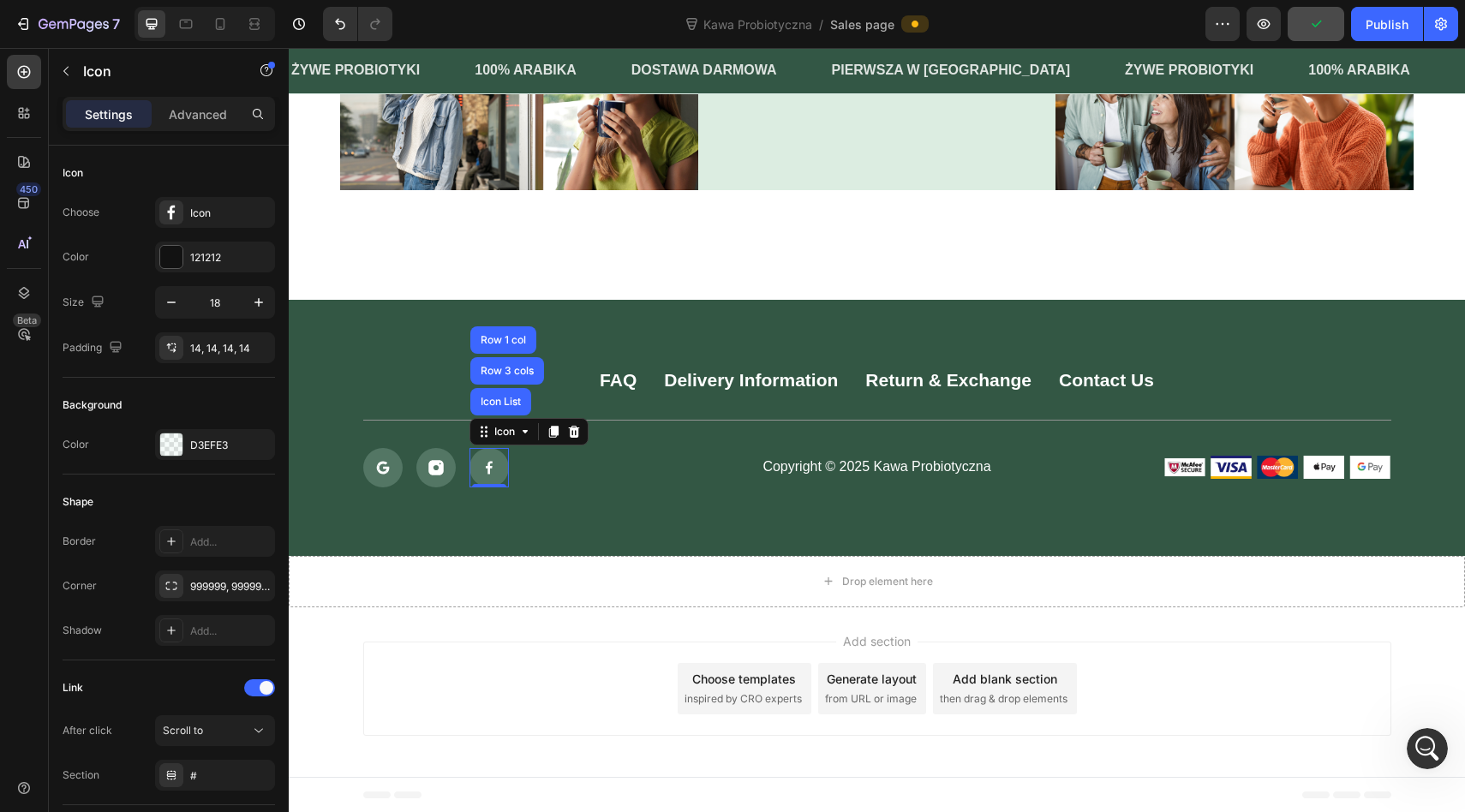
click at [493, 474] on div at bounding box center [488, 467] width 39 height 39
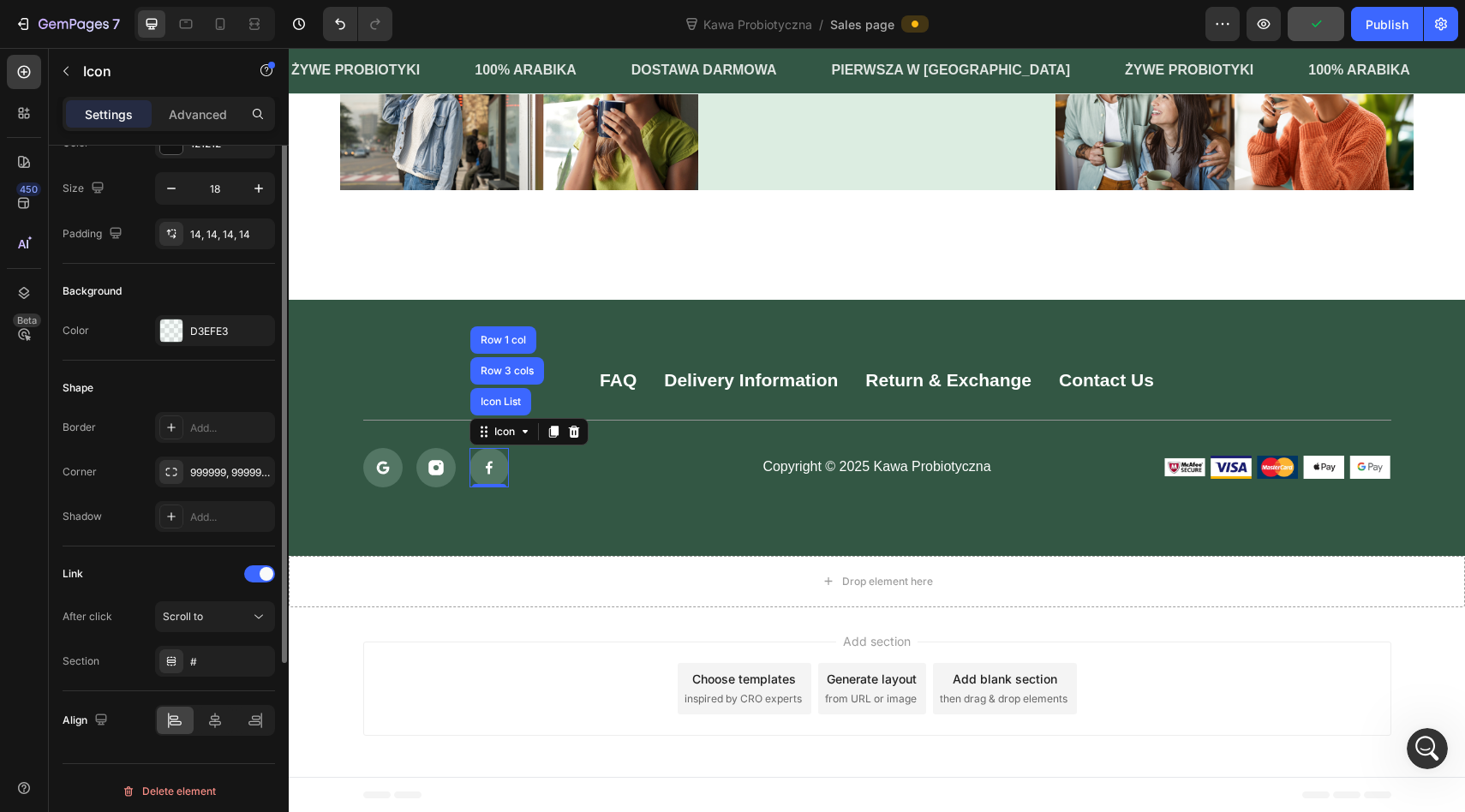
scroll to position [120, 0]
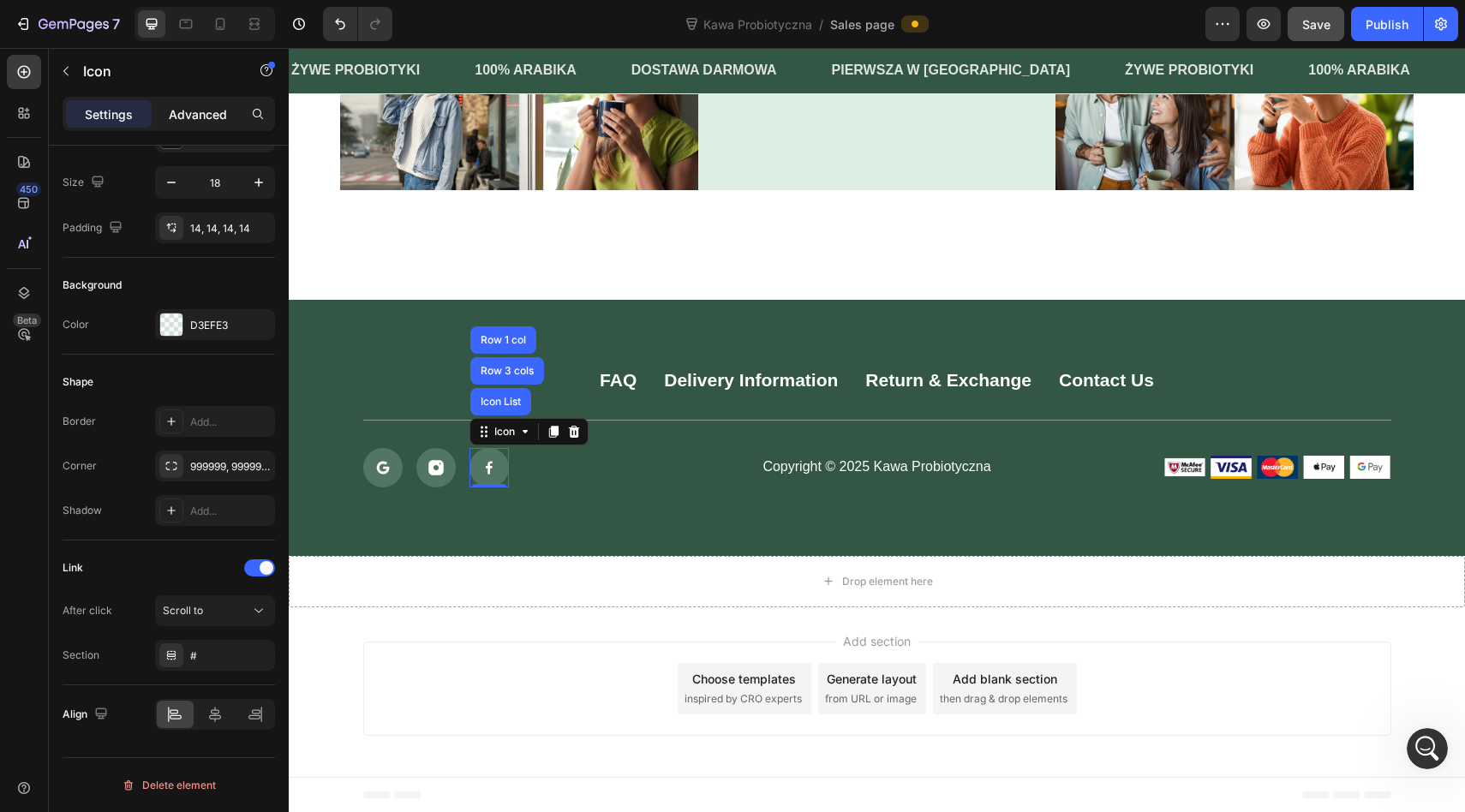
click at [194, 120] on p "Advanced" at bounding box center [198, 114] width 59 height 18
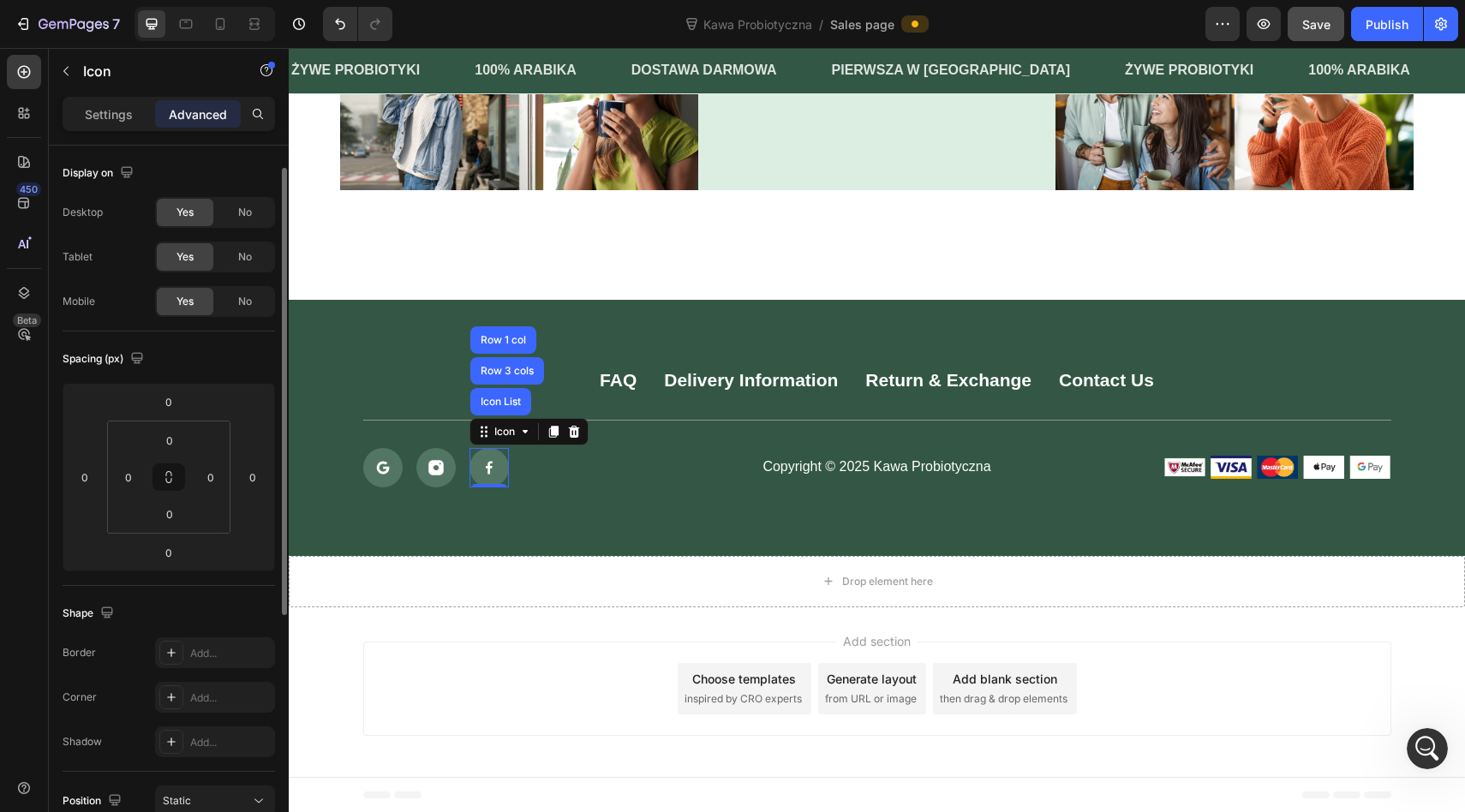
scroll to position [427, 0]
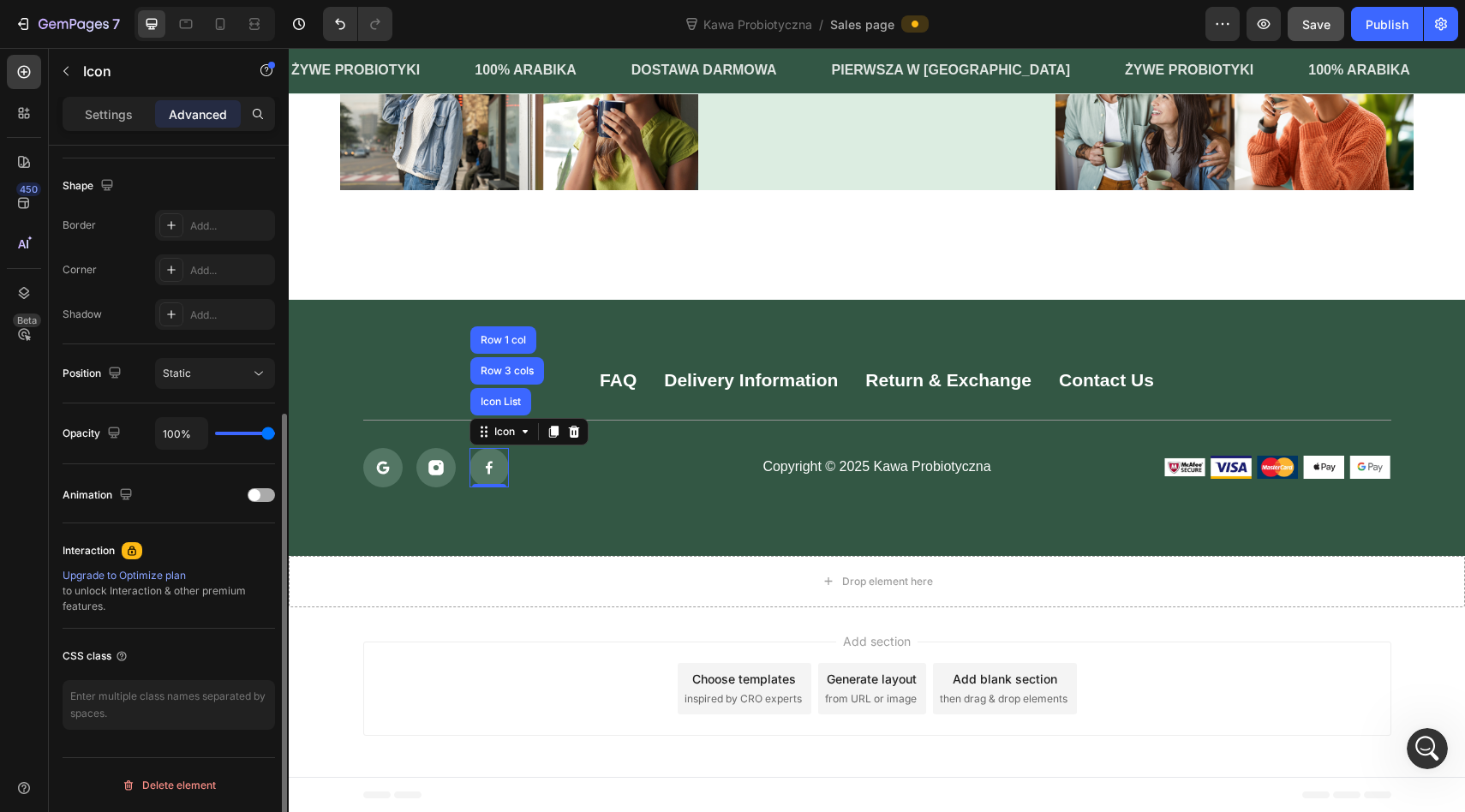
click at [251, 490] on span at bounding box center [255, 495] width 12 height 12
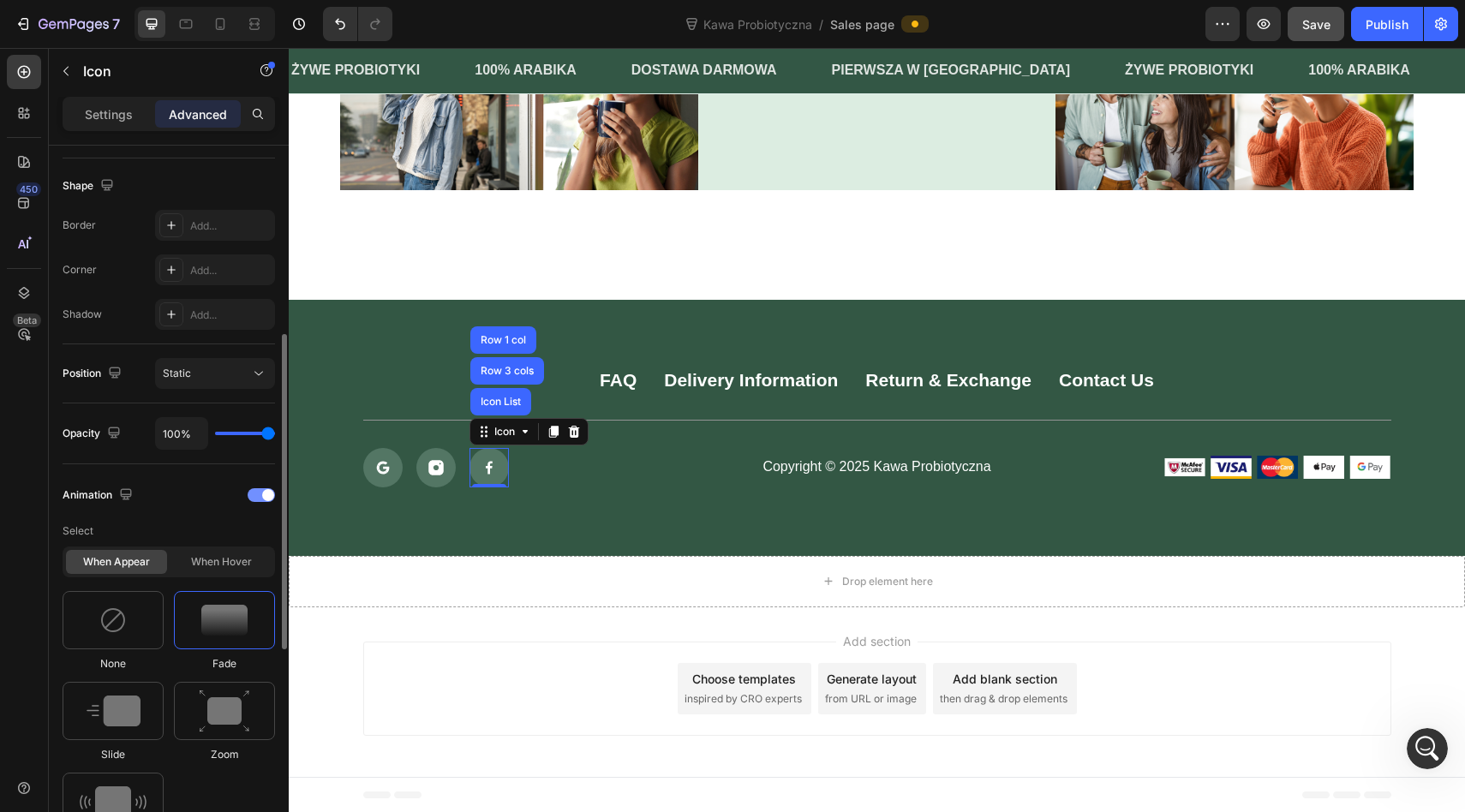
click at [255, 490] on div at bounding box center [261, 495] width 27 height 14
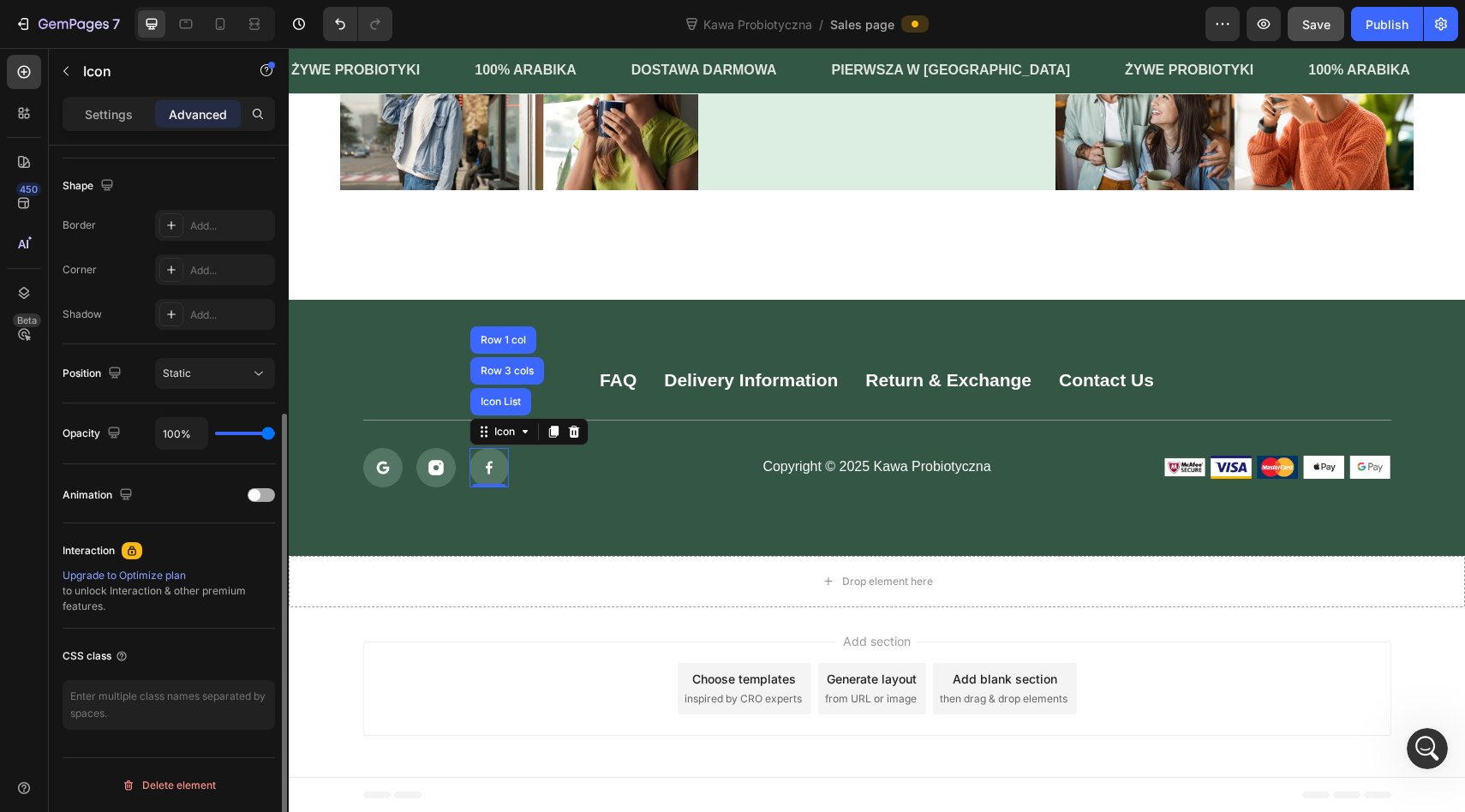
click at [255, 490] on span at bounding box center [255, 495] width 12 height 12
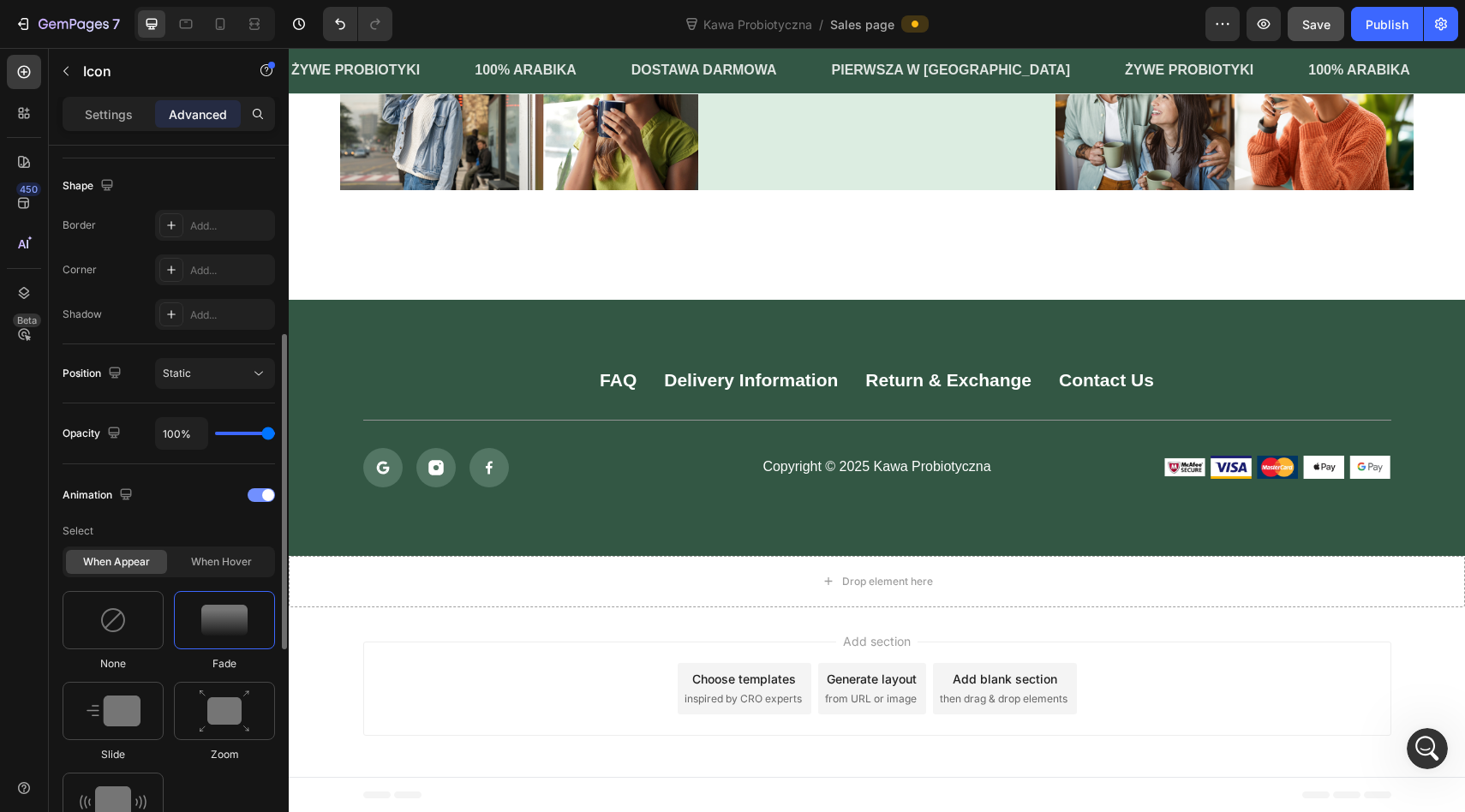
click at [255, 490] on div at bounding box center [261, 495] width 27 height 14
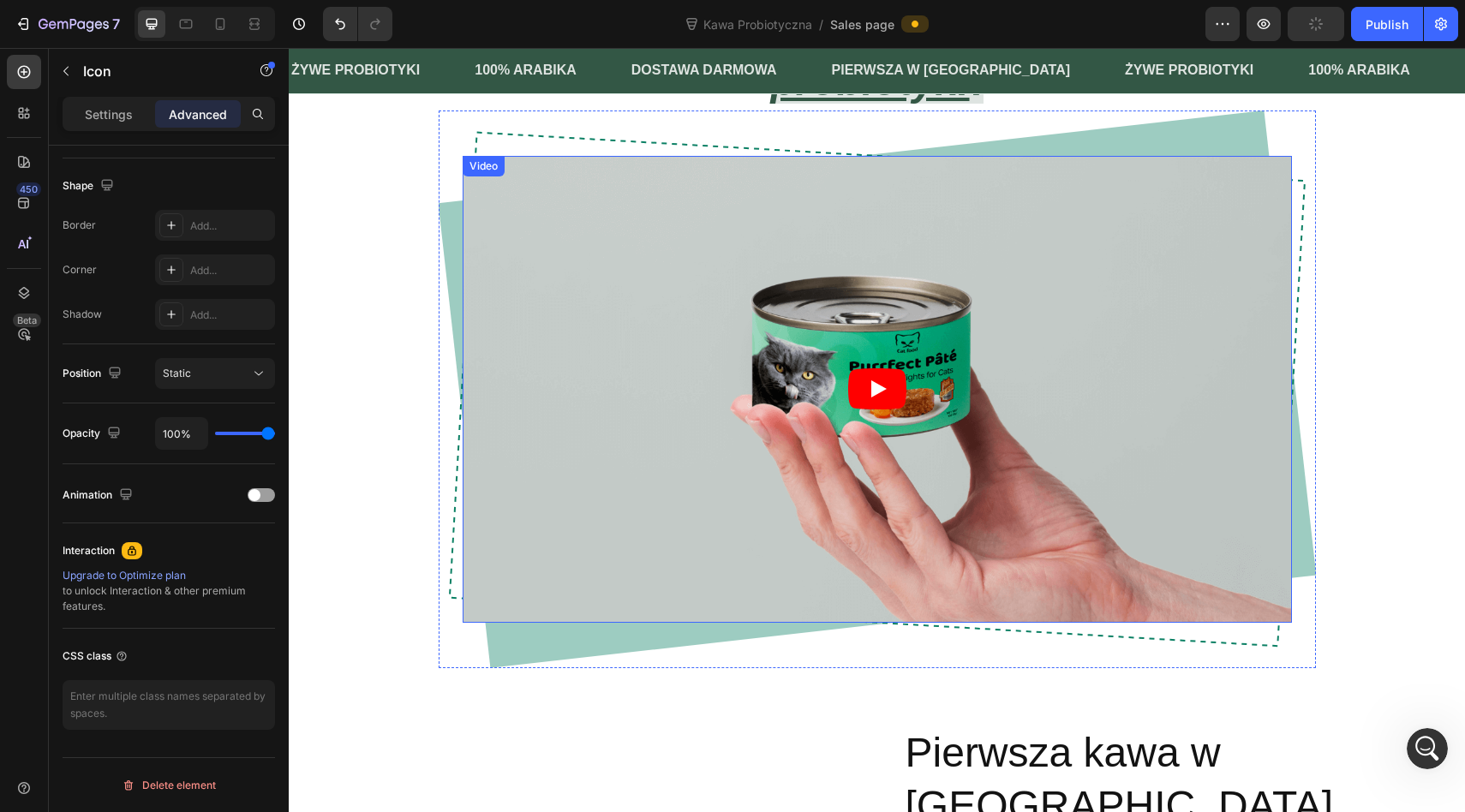
scroll to position [1262, 0]
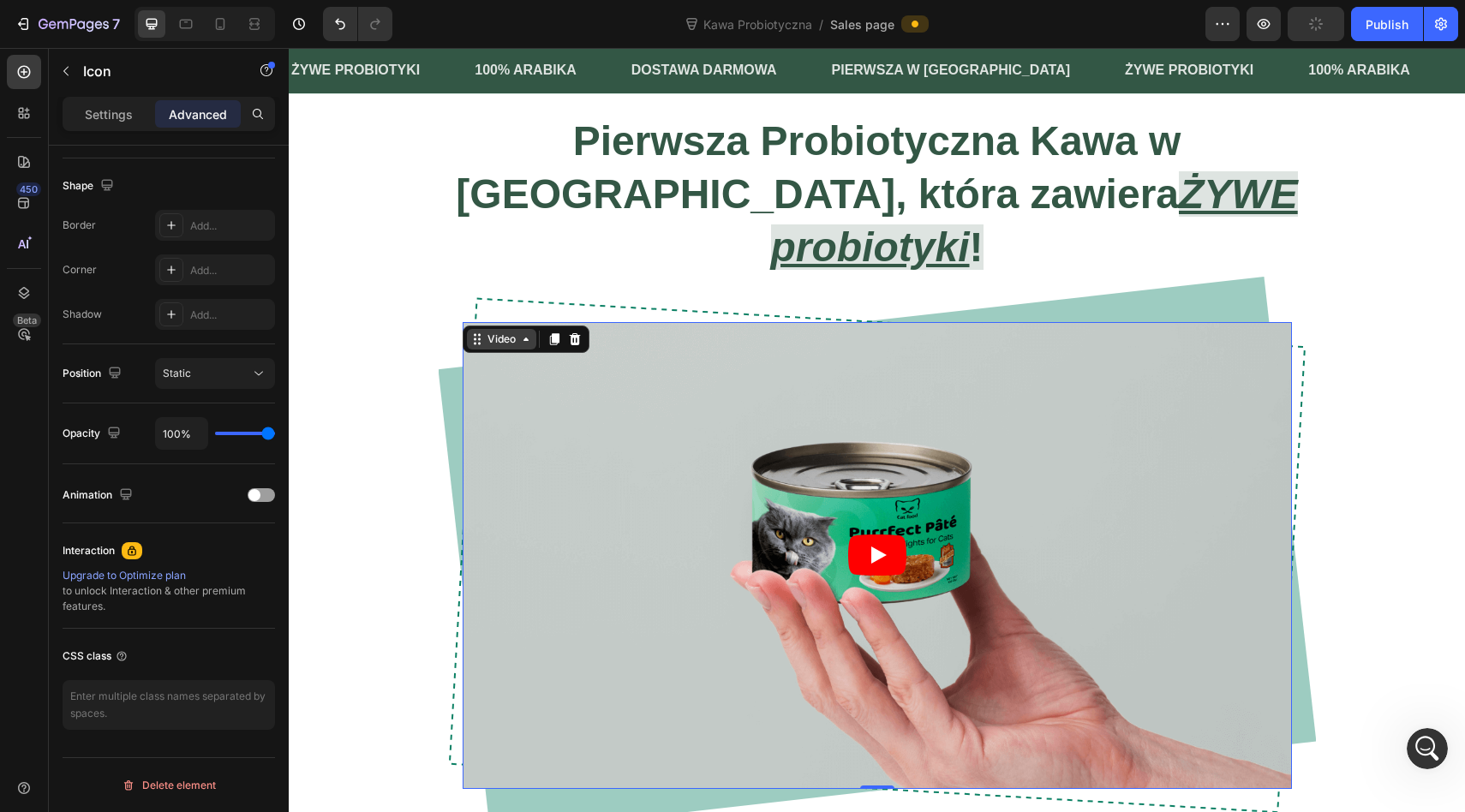
click at [491, 332] on div "Video" at bounding box center [501, 340] width 35 height 16
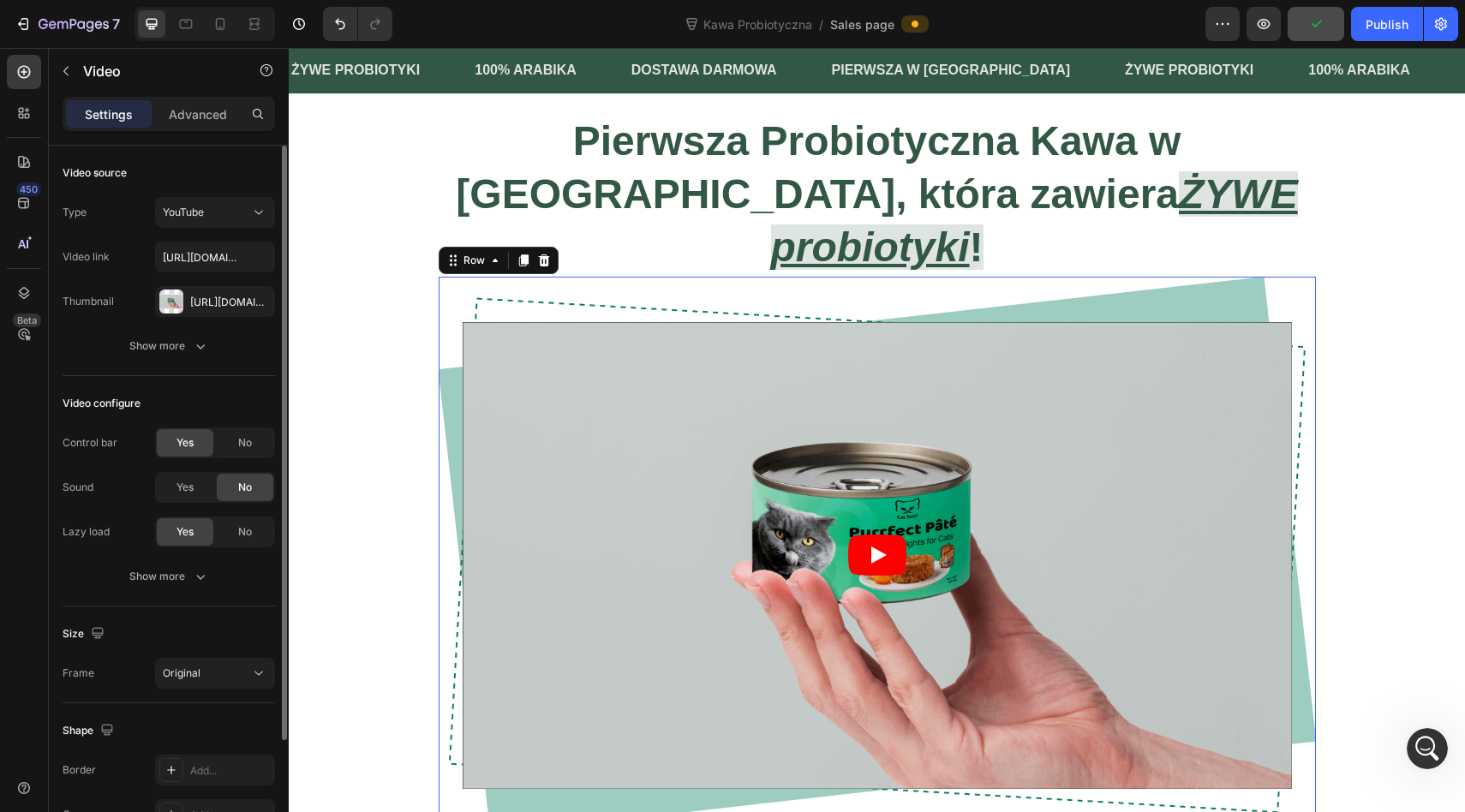
click at [487, 276] on div "Video Row 16" at bounding box center [877, 555] width 877 height 557
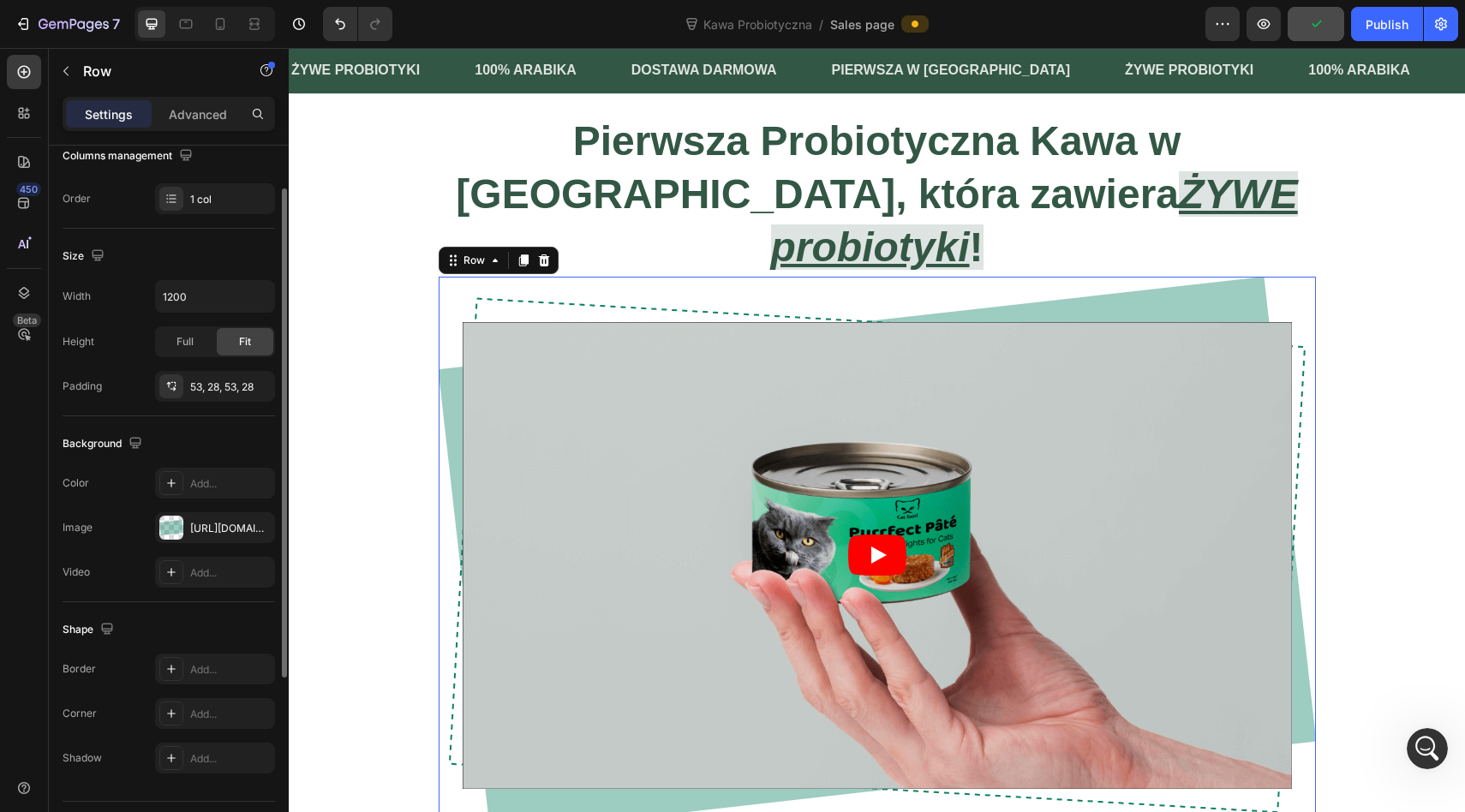
scroll to position [330, 0]
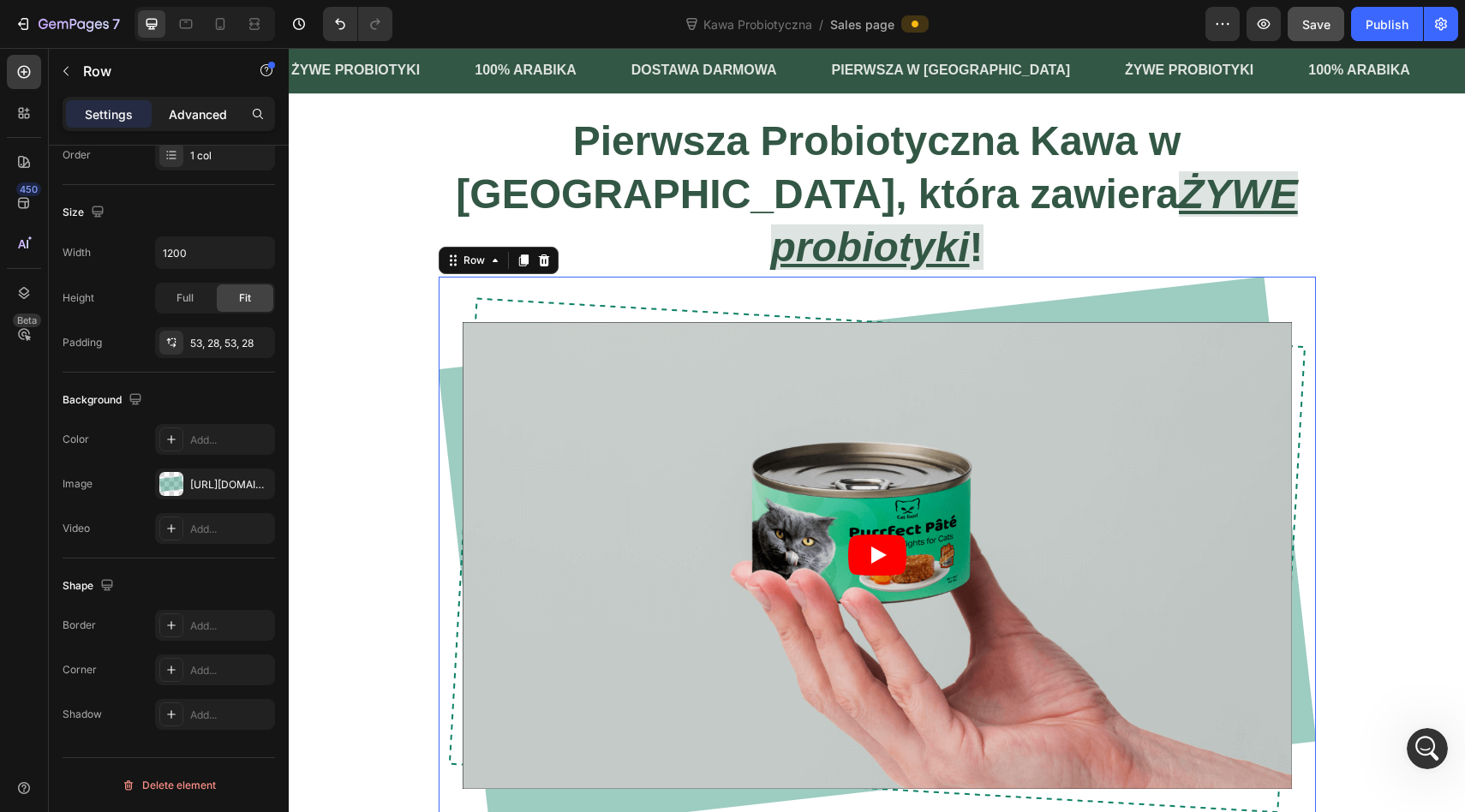
click at [185, 105] on p "Advanced" at bounding box center [198, 114] width 59 height 18
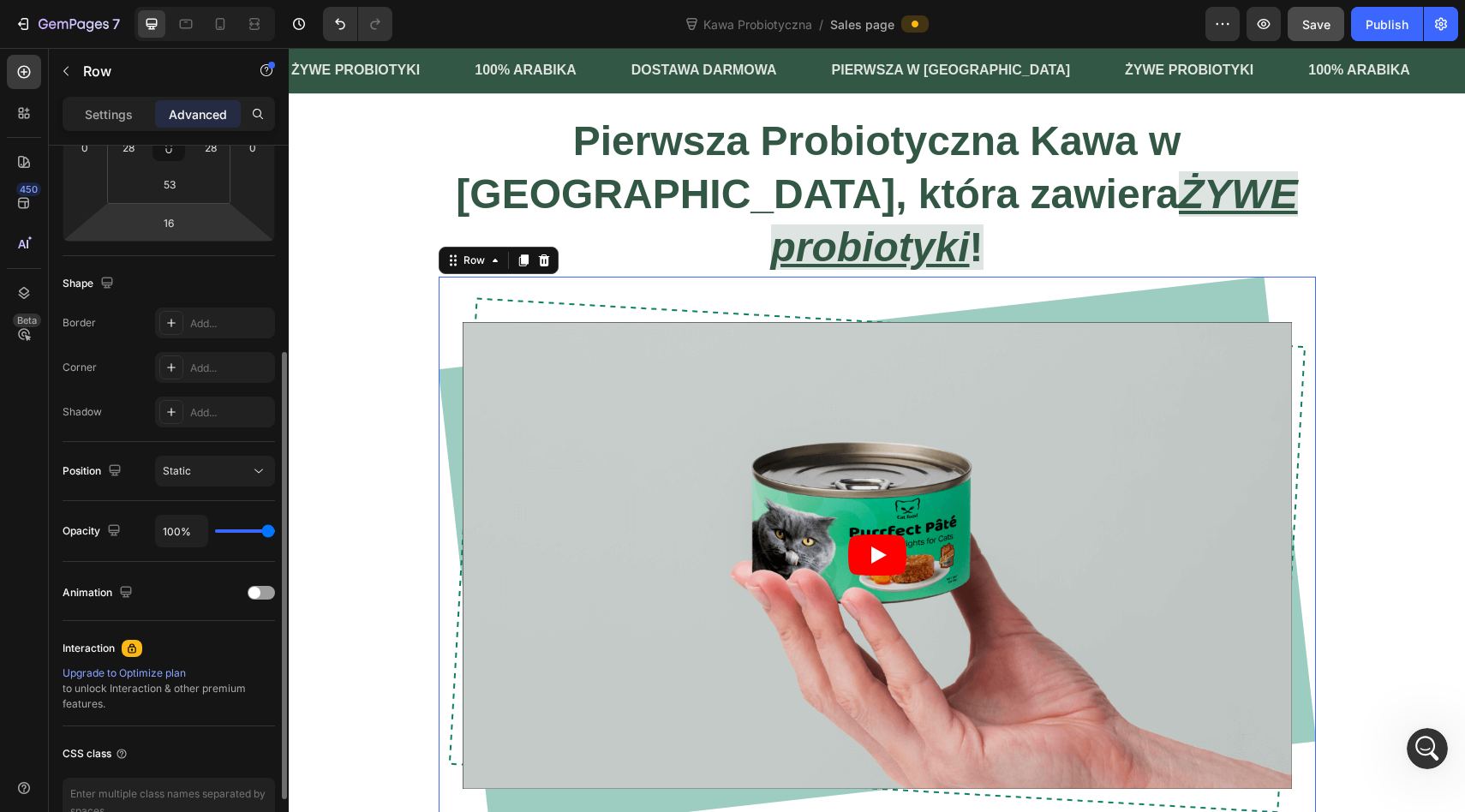
scroll to position [427, 0]
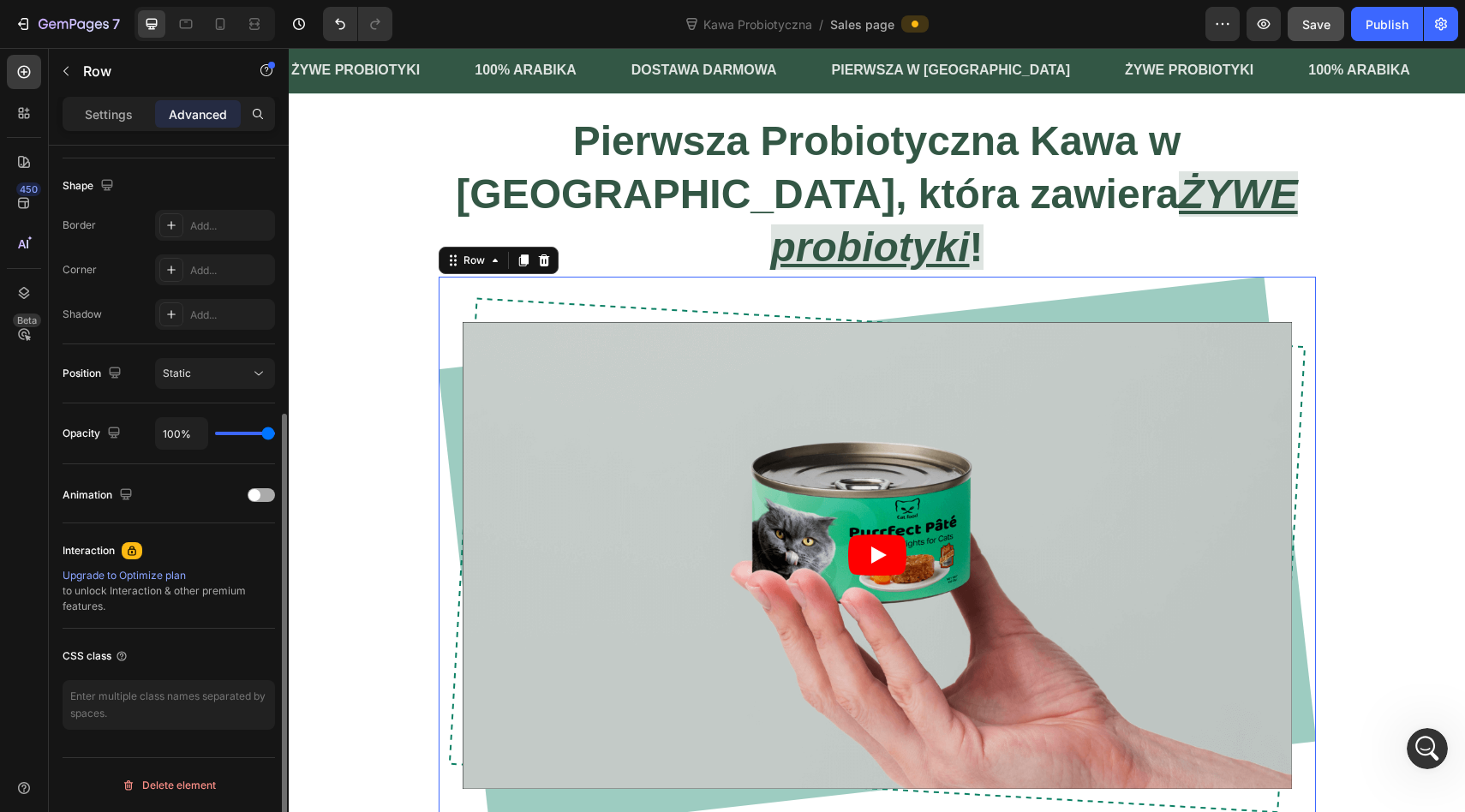
click at [255, 491] on span at bounding box center [255, 495] width 12 height 12
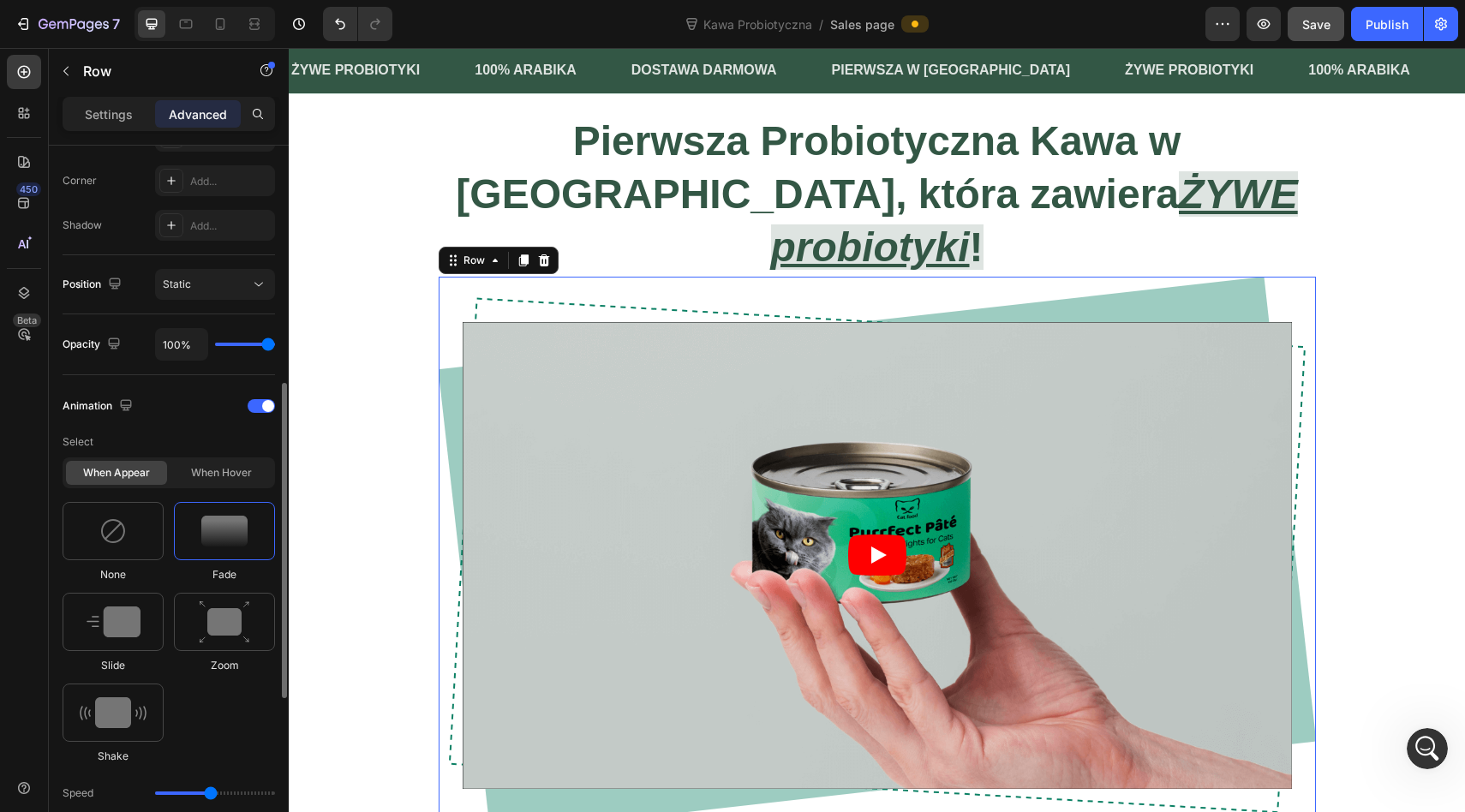
scroll to position [523, 0]
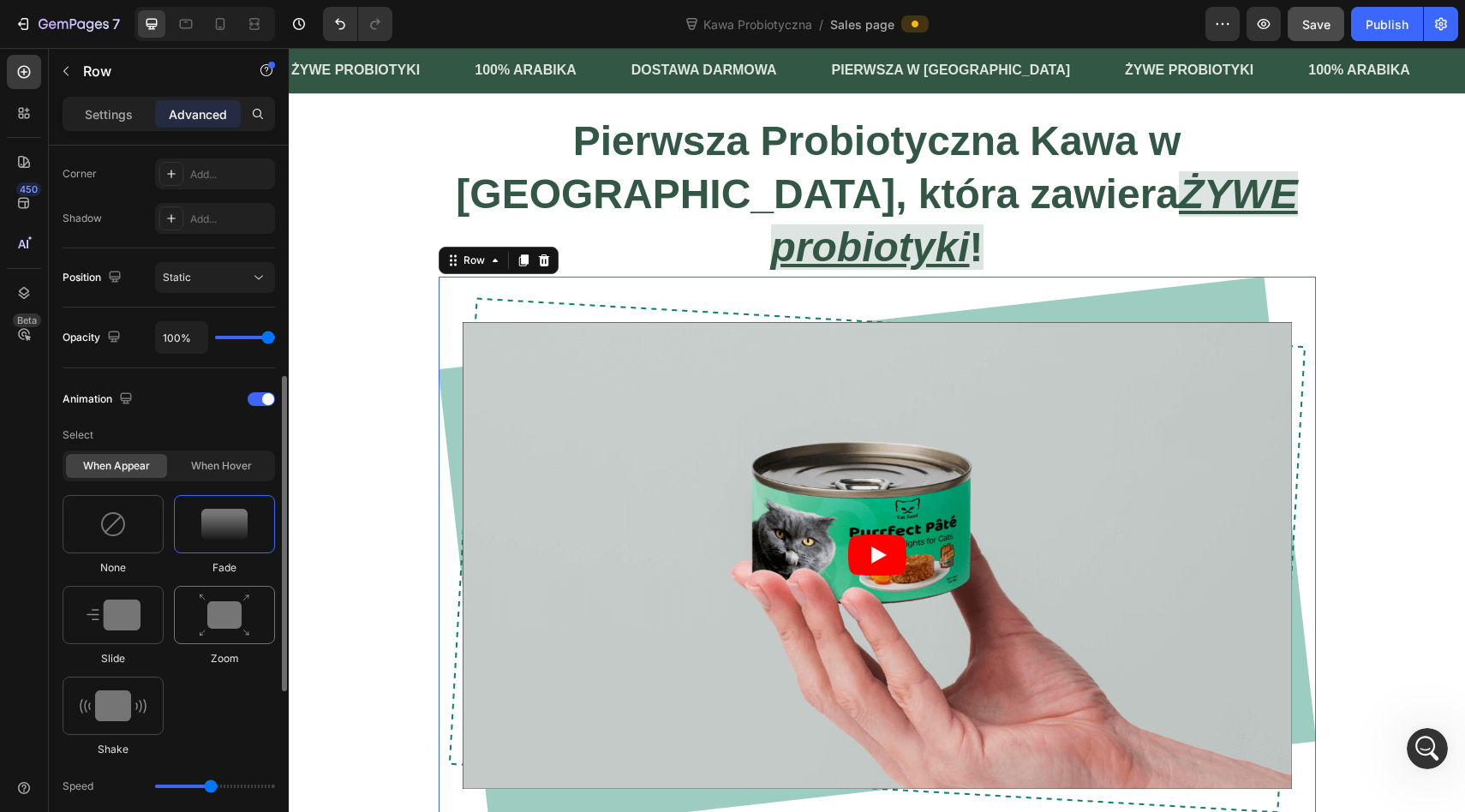
click at [221, 618] on img at bounding box center [224, 615] width 52 height 44
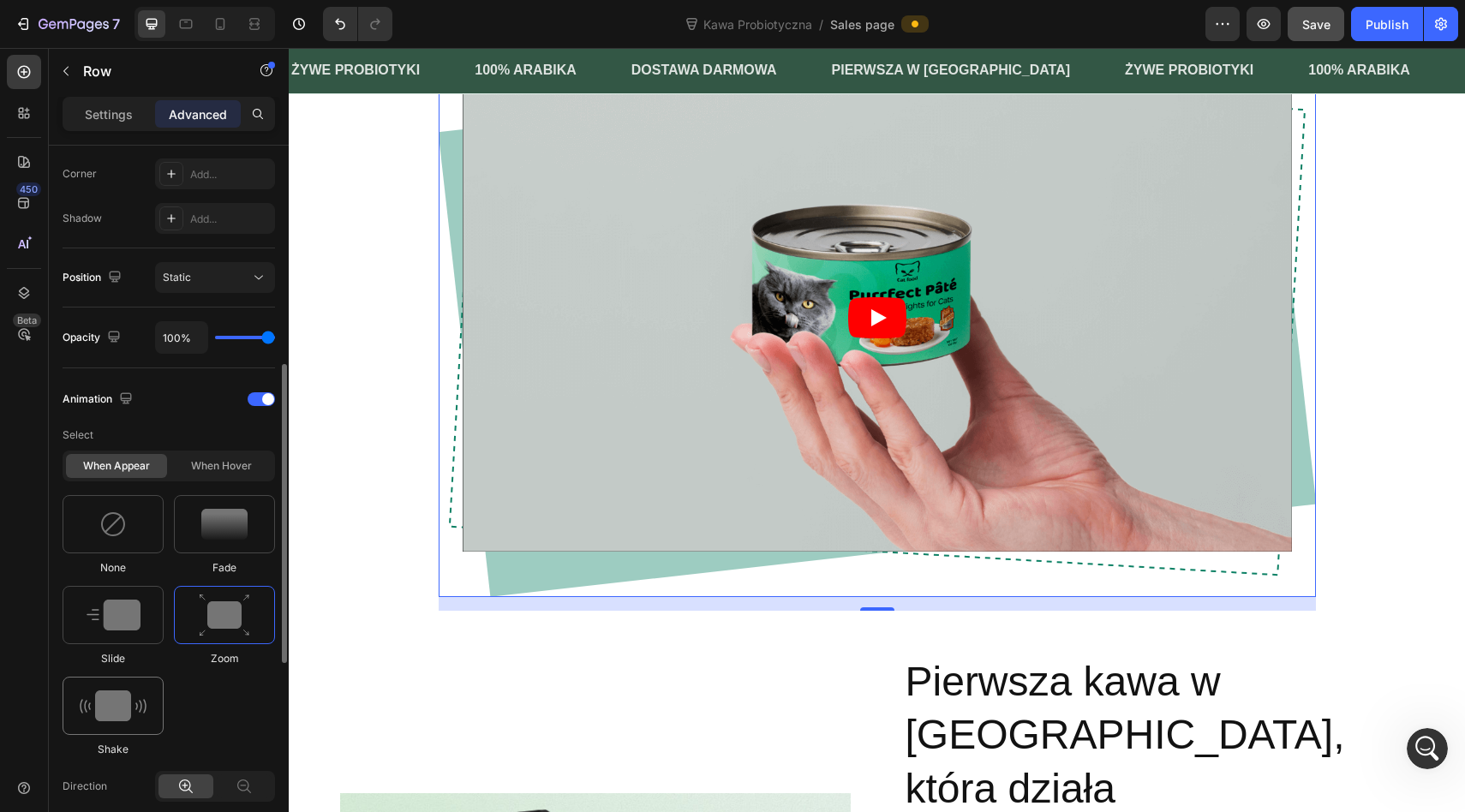
scroll to position [1509, 0]
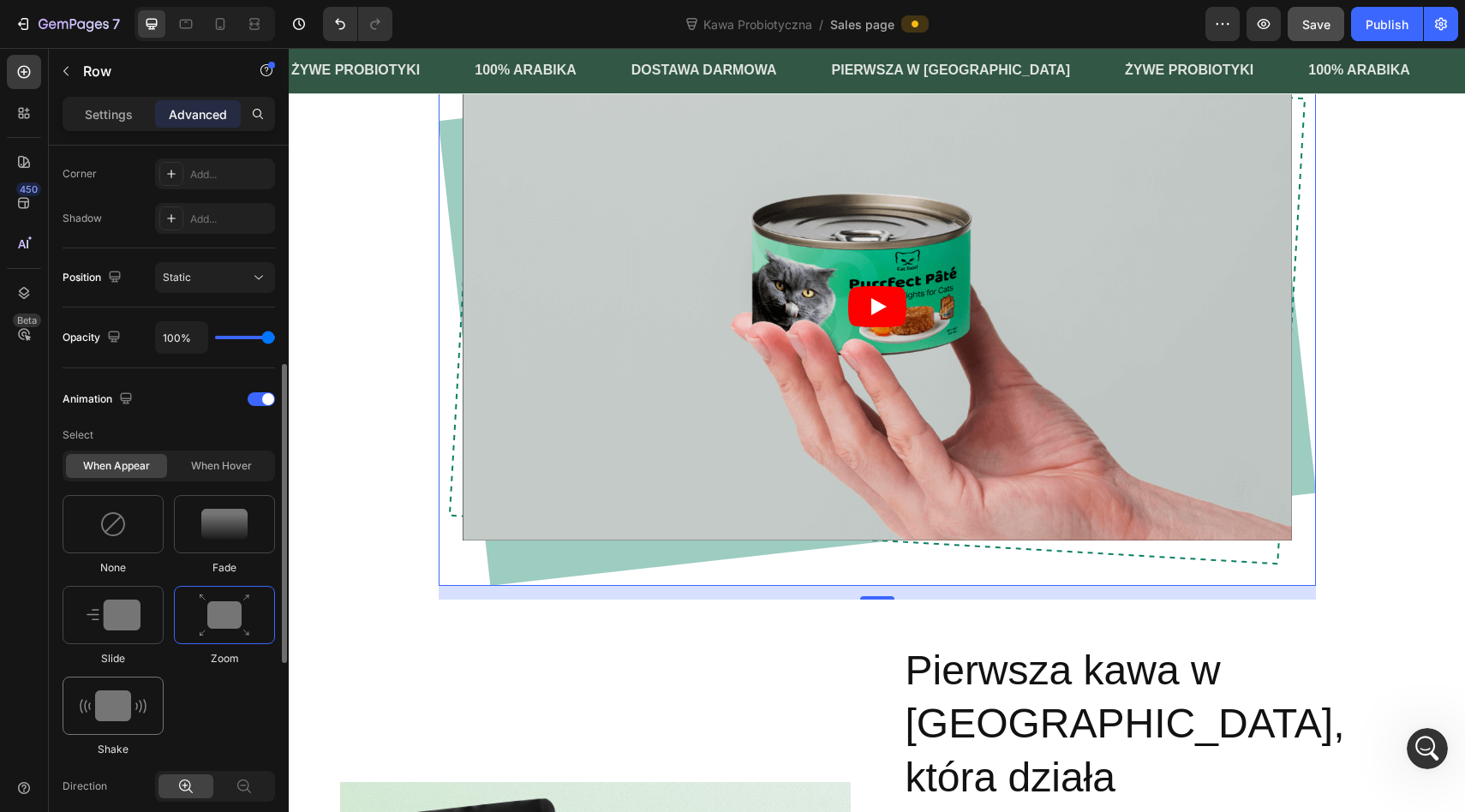
click at [126, 724] on div at bounding box center [112, 705] width 101 height 59
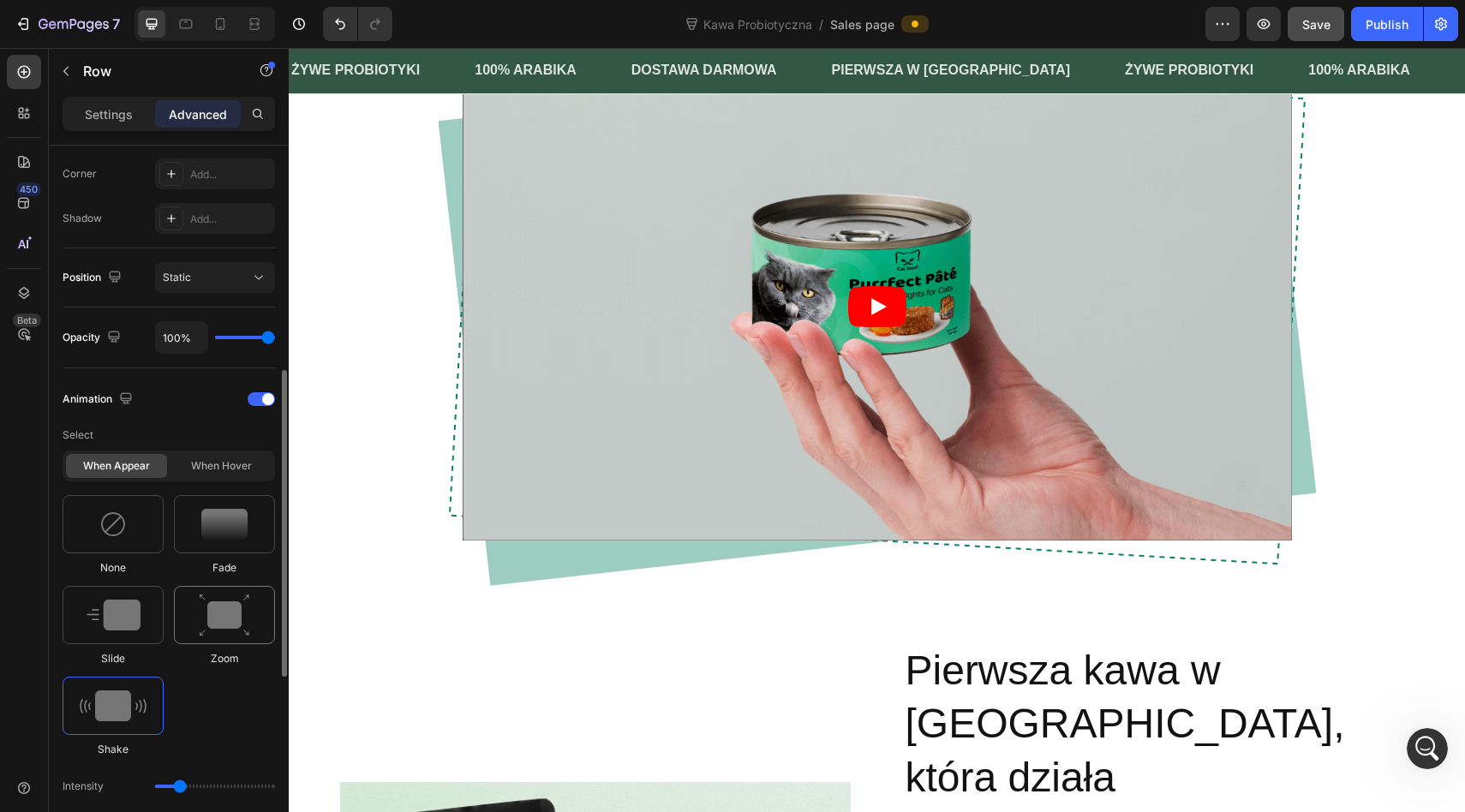
click at [211, 608] on img at bounding box center [224, 615] width 52 height 44
type input "1.7"
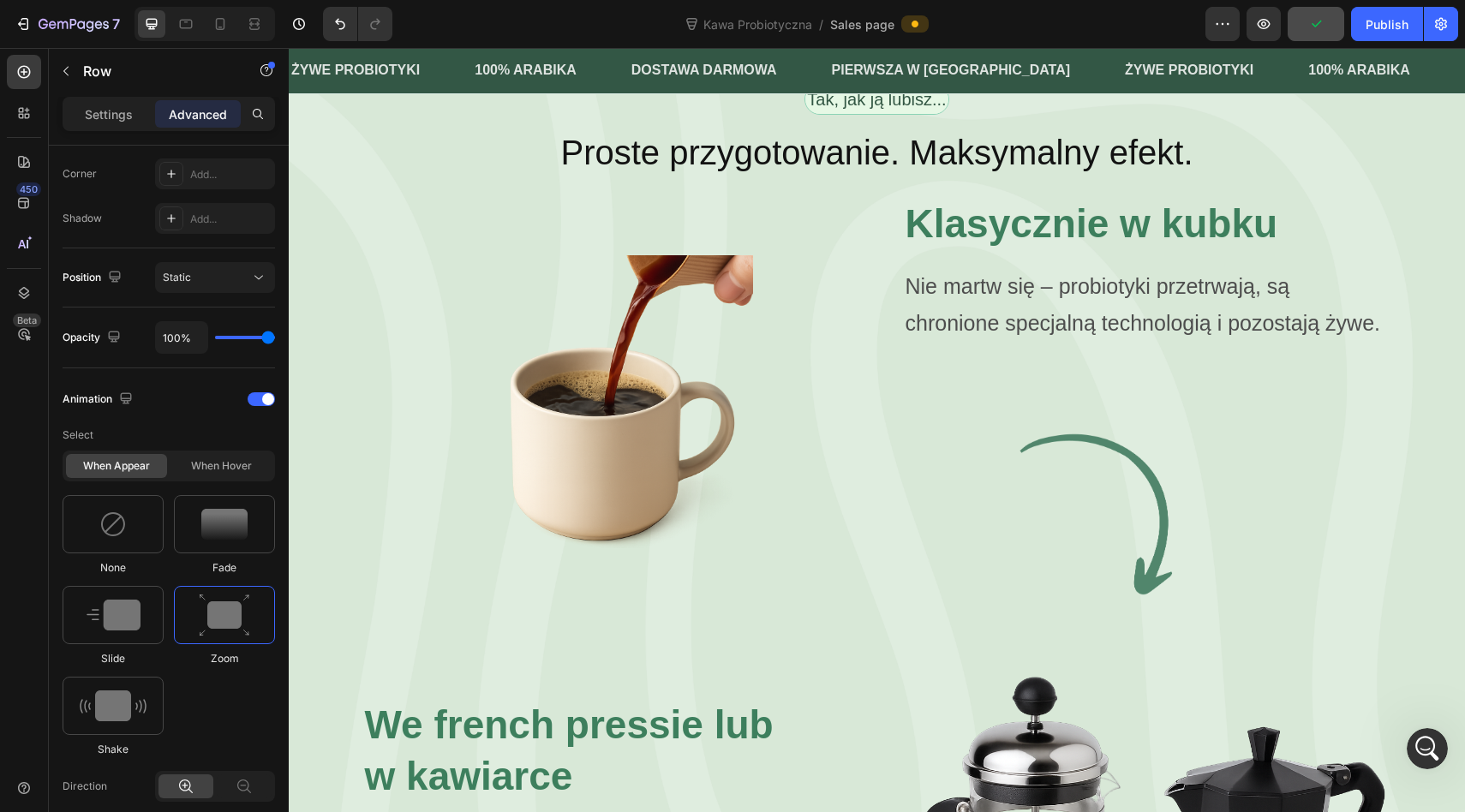
scroll to position [3638, 0]
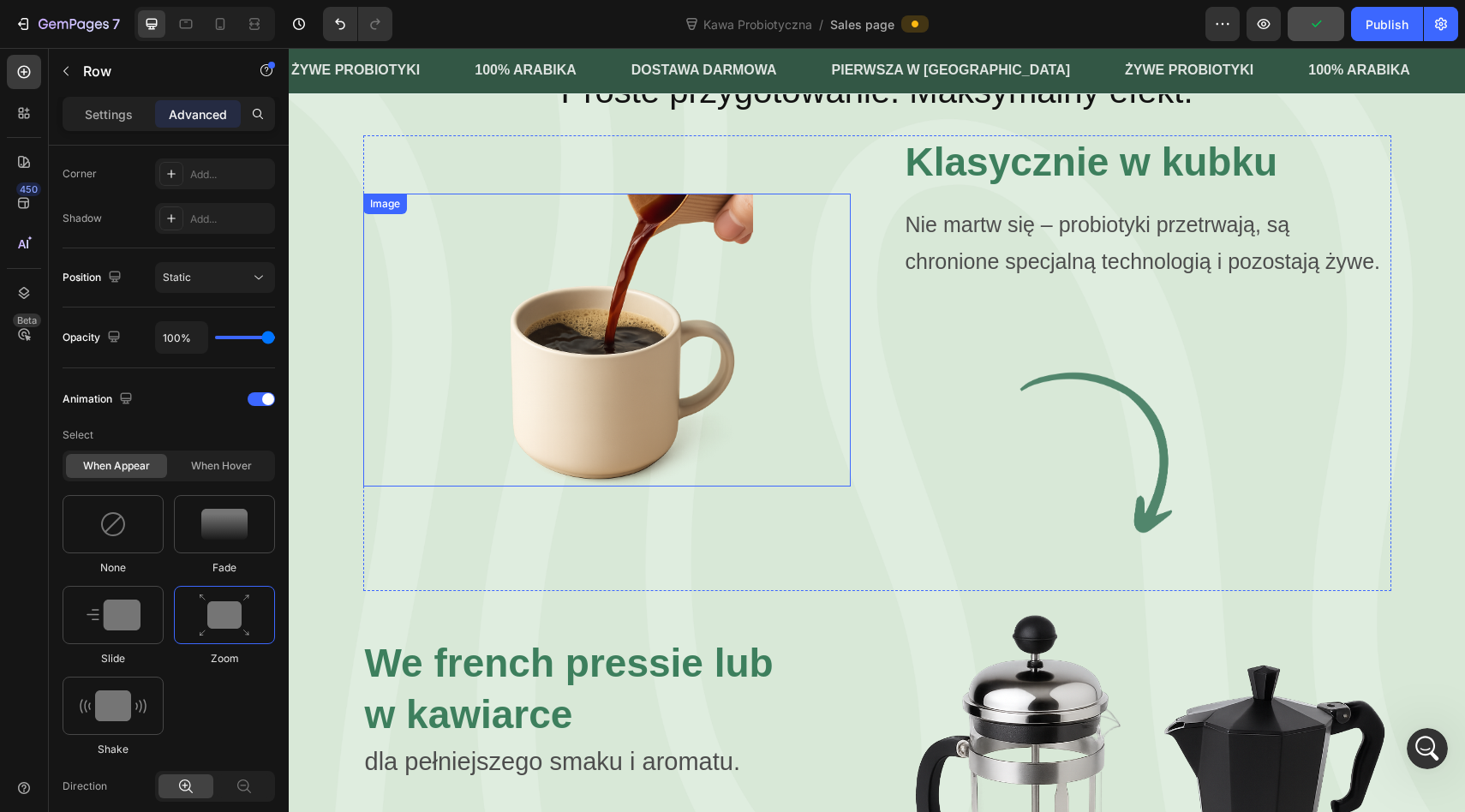
click at [625, 287] on img at bounding box center [606, 340] width 292 height 292
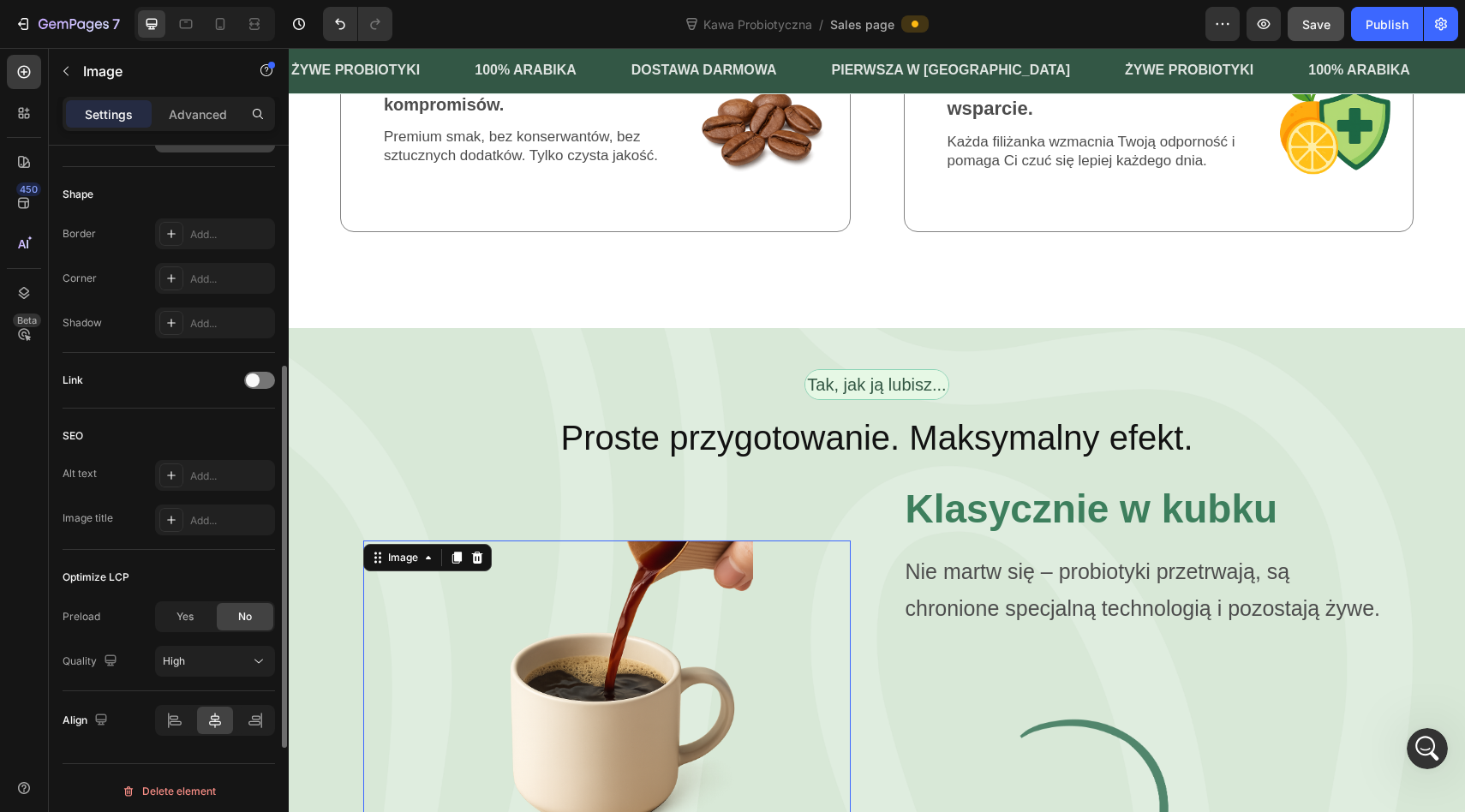
scroll to position [621, 0]
click at [197, 110] on p "Advanced" at bounding box center [198, 114] width 59 height 18
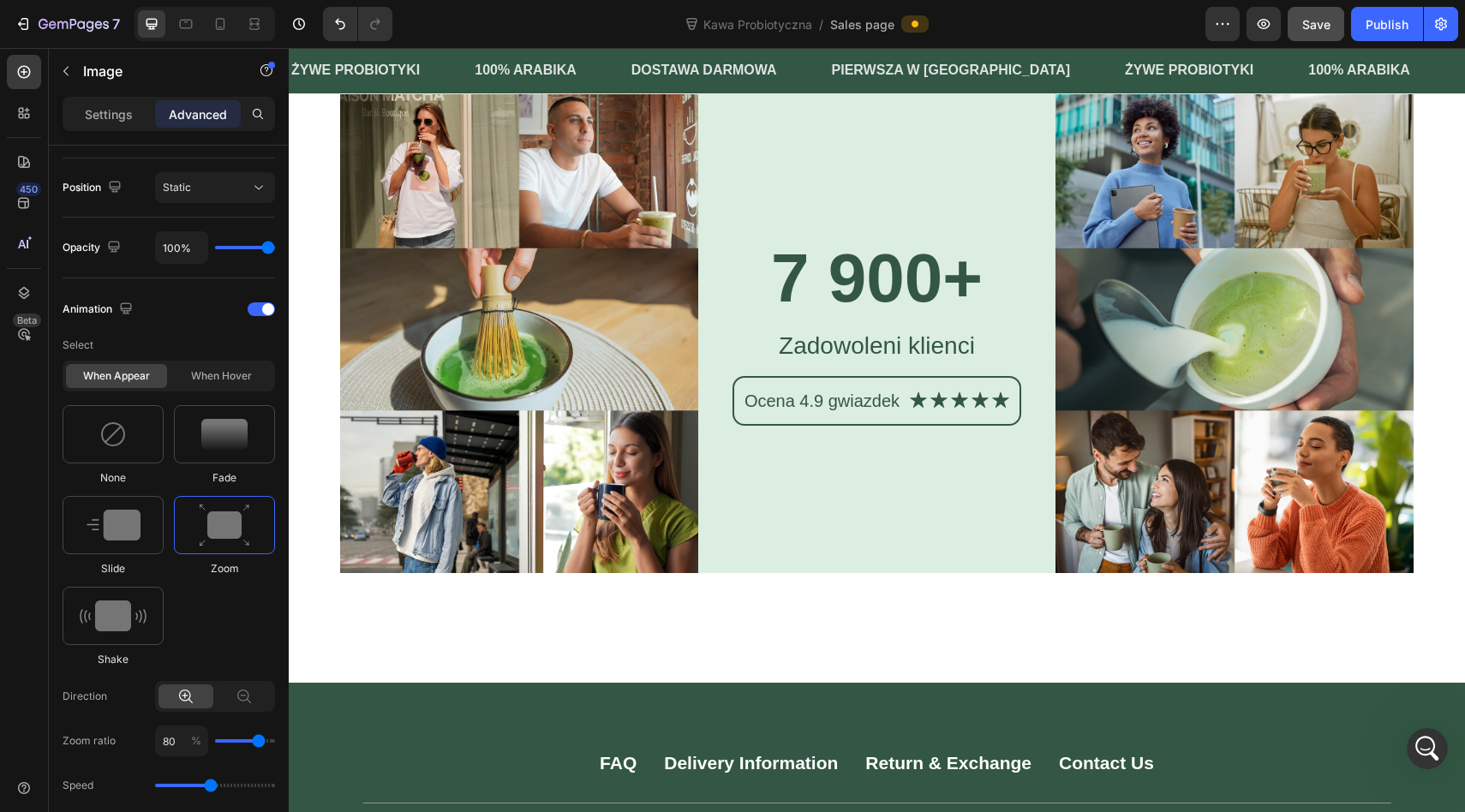
scroll to position [6401, 0]
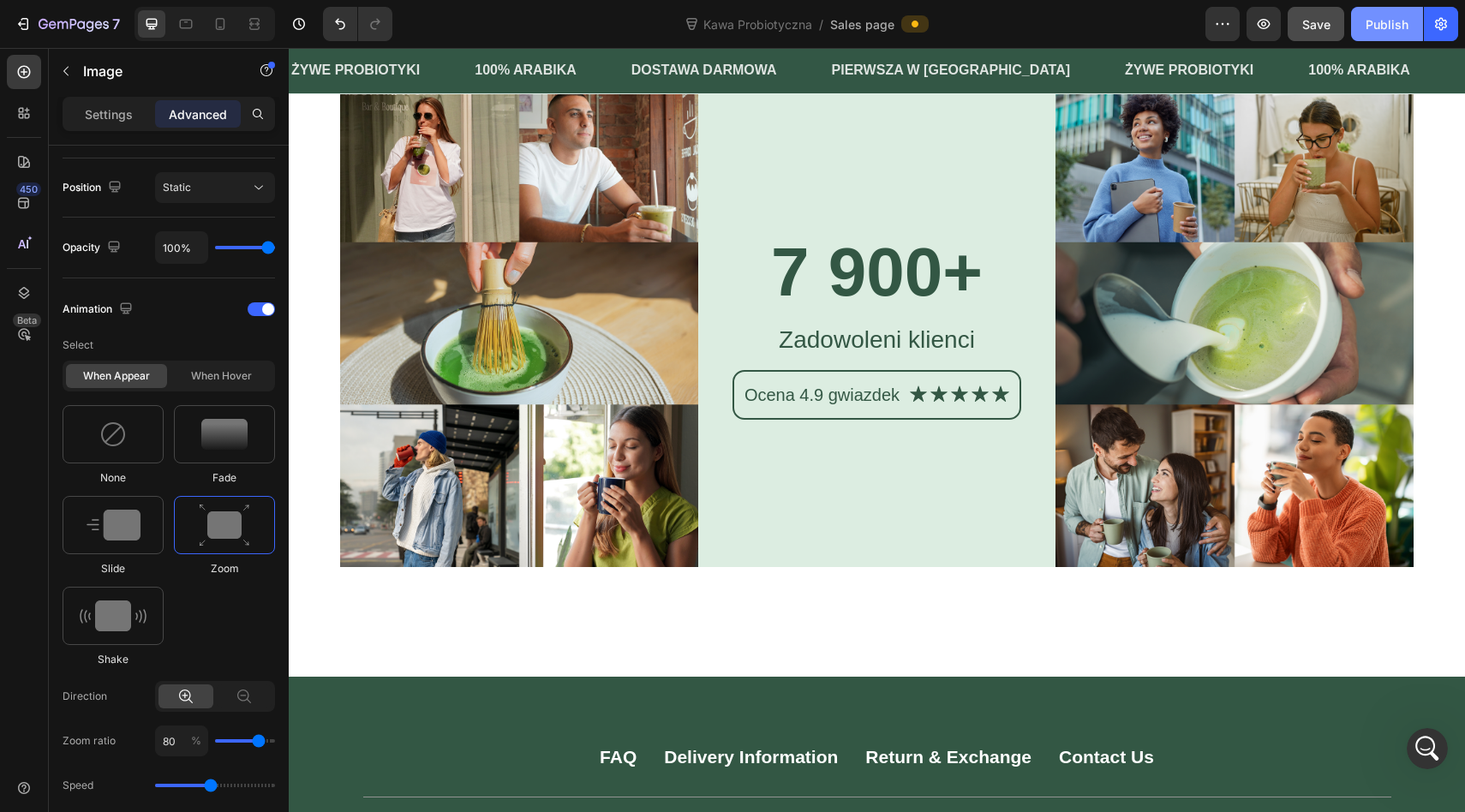
click at [1401, 23] on div "Publish" at bounding box center [1386, 24] width 43 height 18
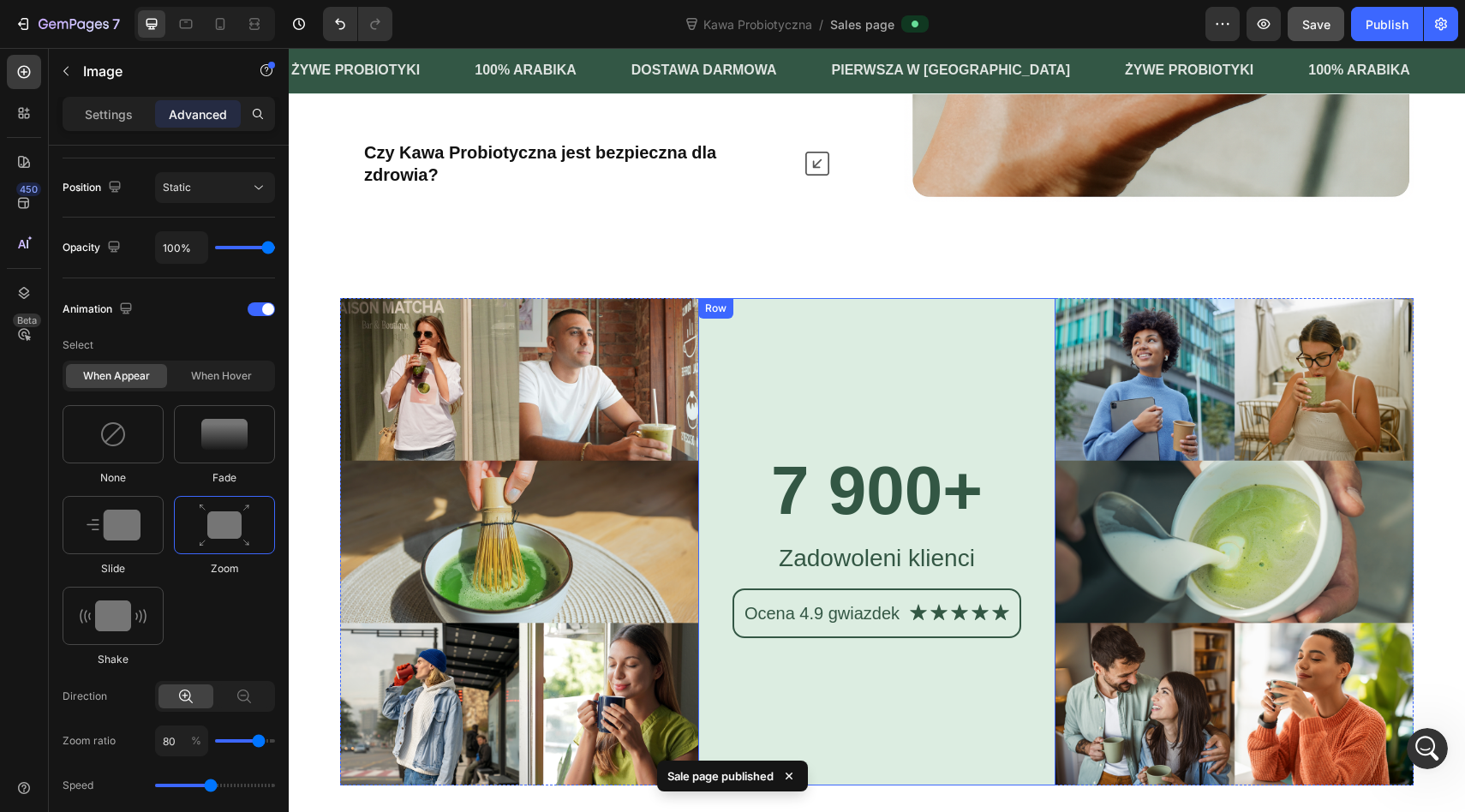
scroll to position [6080, 0]
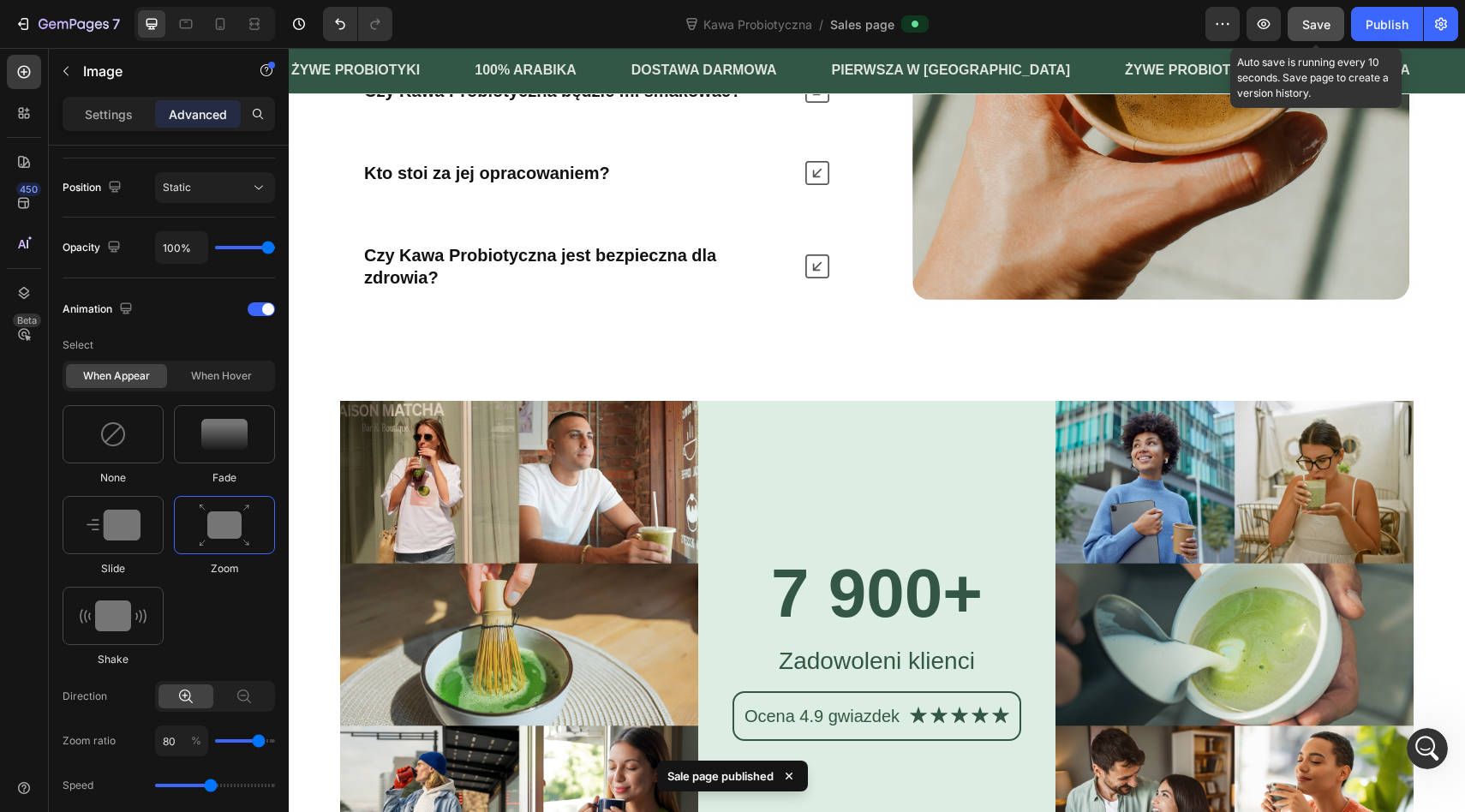
click at [1312, 20] on span "Save" at bounding box center [1316, 24] width 28 height 15
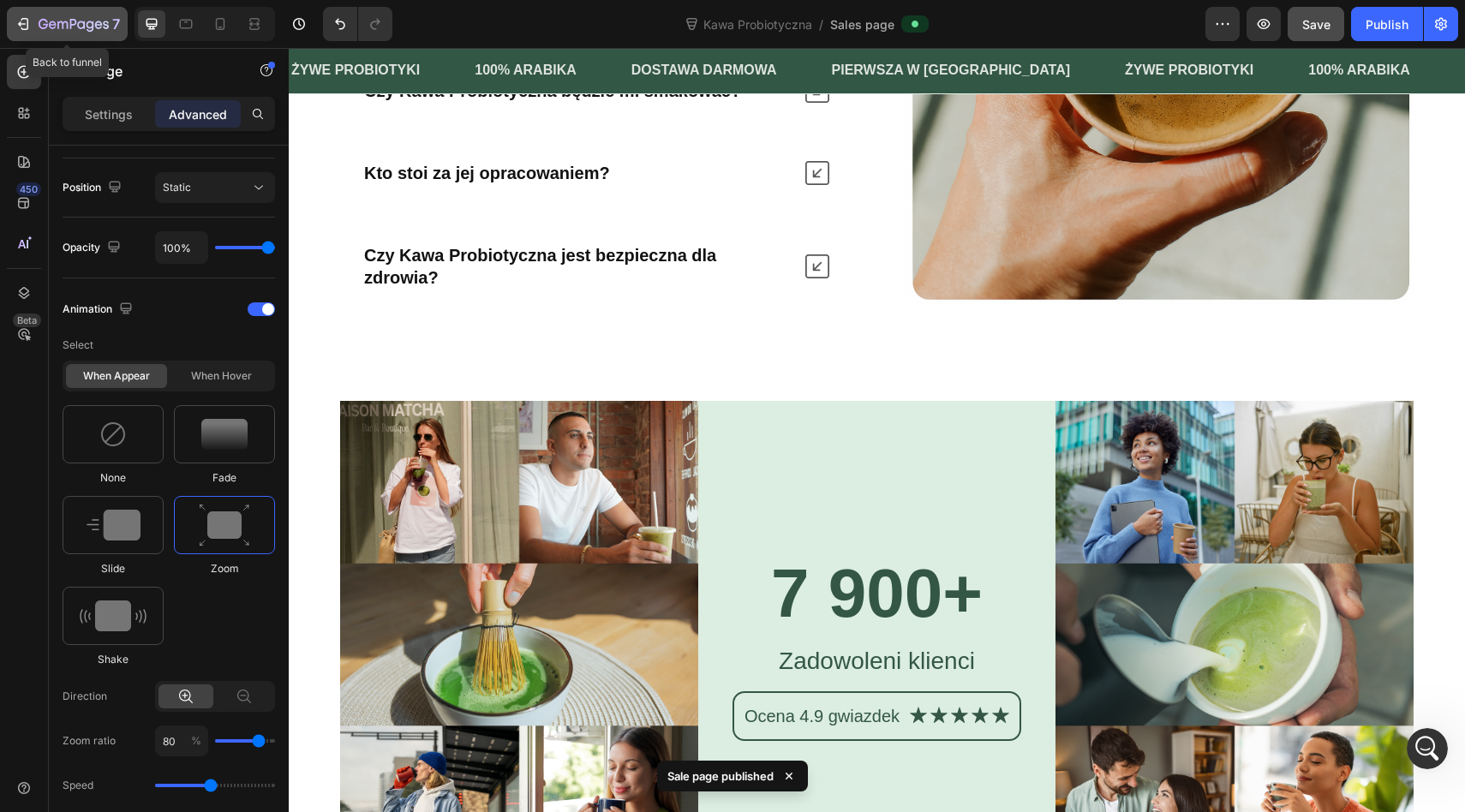
click at [21, 30] on icon "button" at bounding box center [24, 24] width 18 height 18
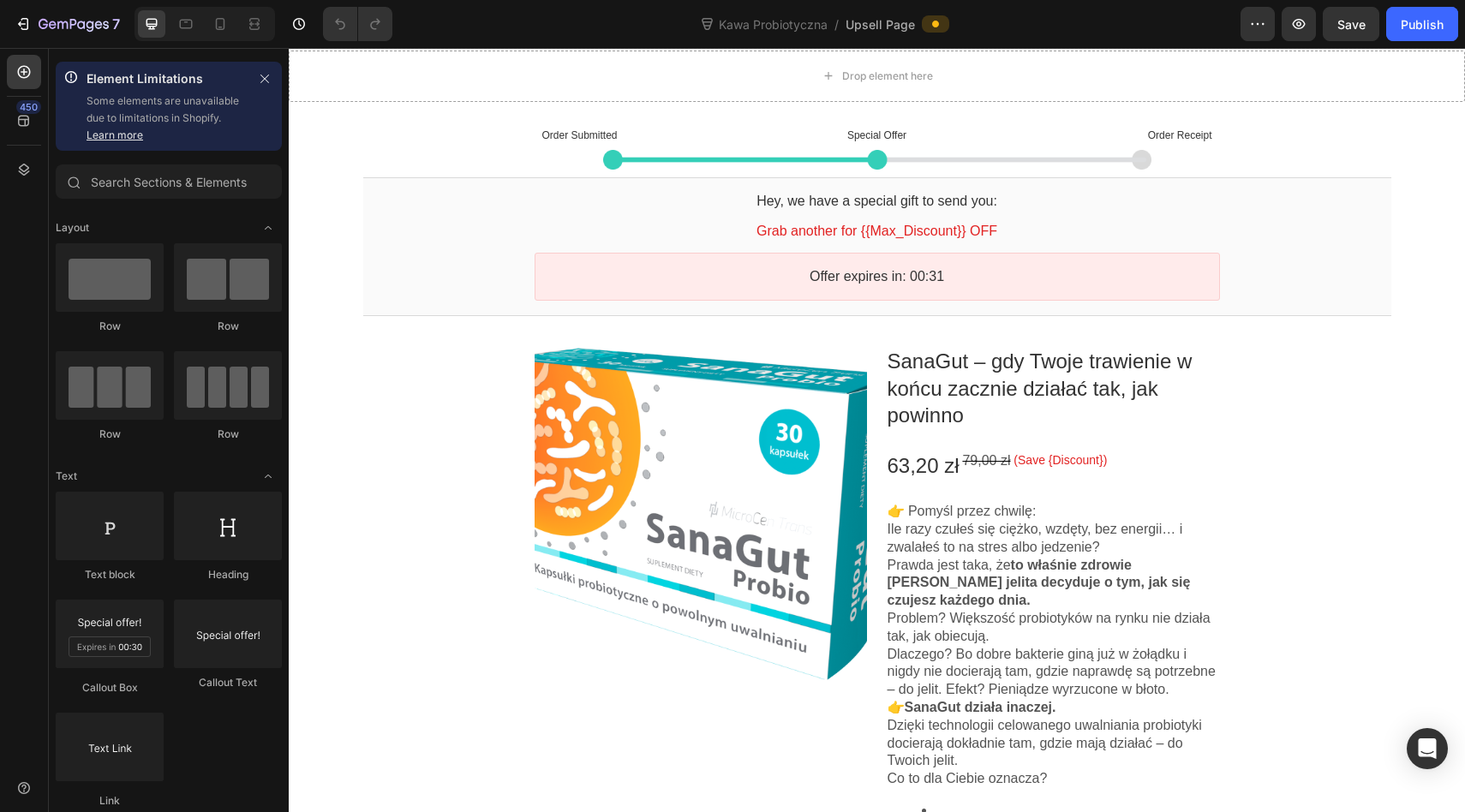
scroll to position [1854, 0]
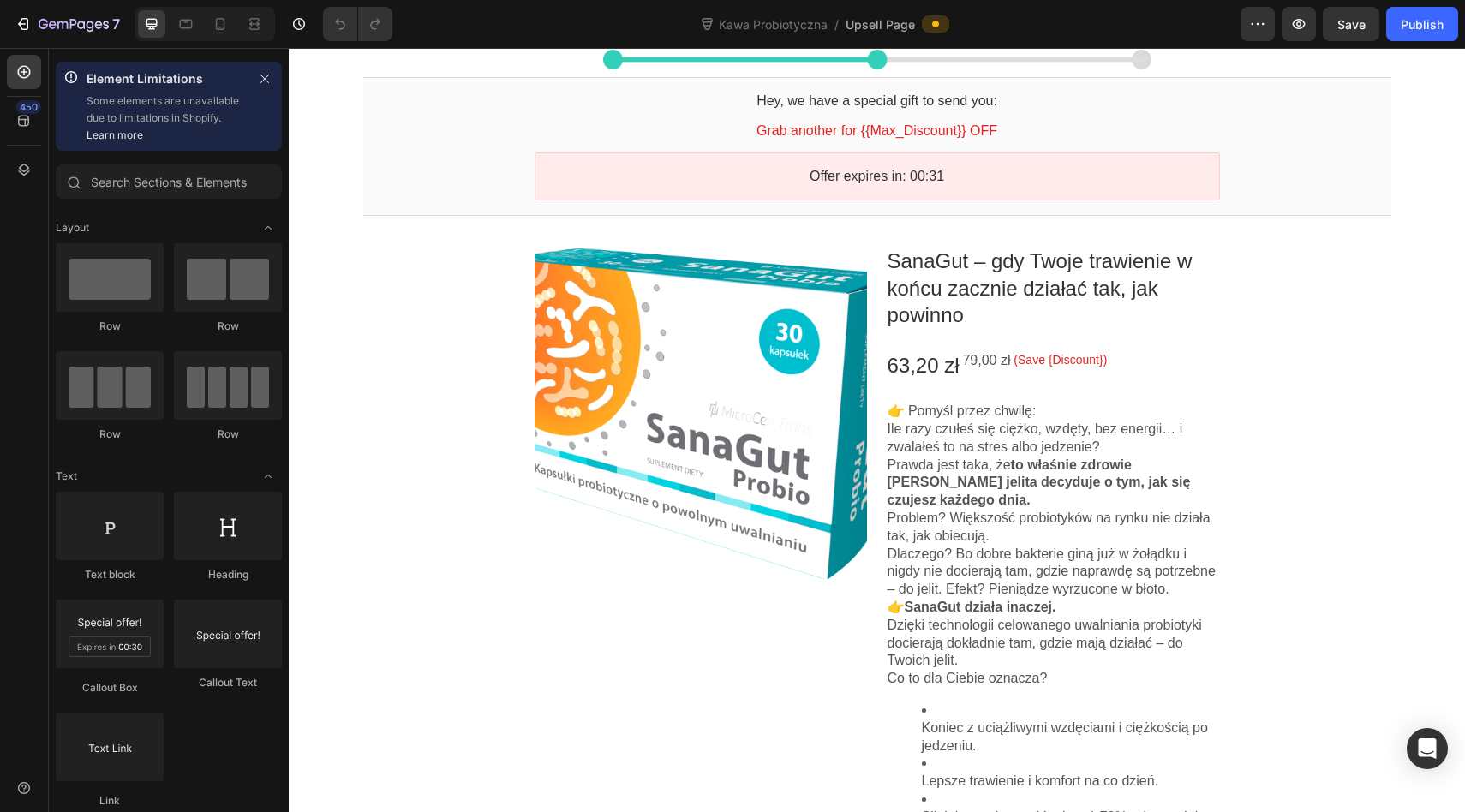
click at [459, 436] on div "Product Images SanaGut – gdy Twoje trawienie w końcu zacznie działać tak, jak p…" at bounding box center [877, 819] width 1027 height 1183
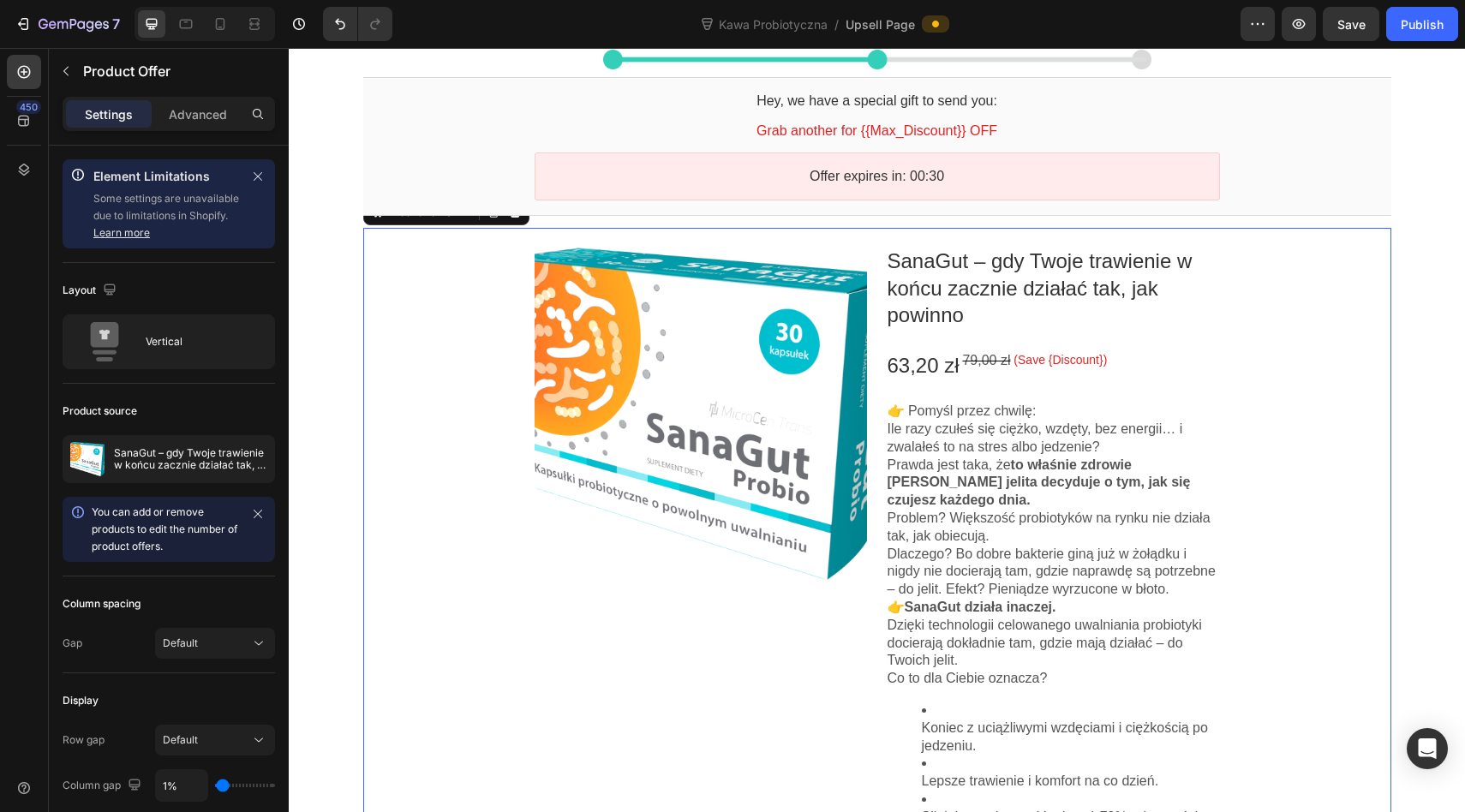
scroll to position [1572, 0]
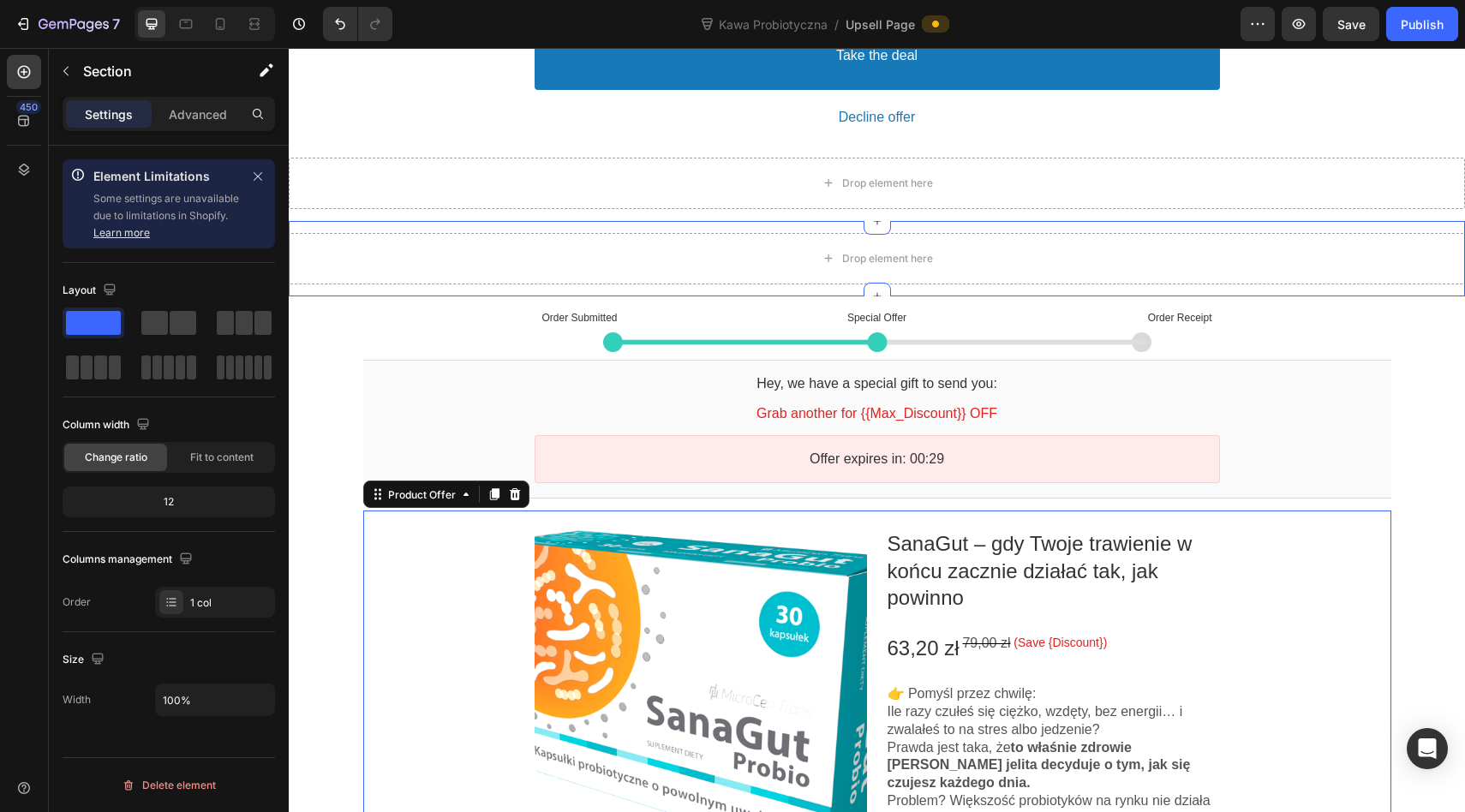
click at [334, 241] on div "Drop element here" at bounding box center [877, 258] width 1176 height 52
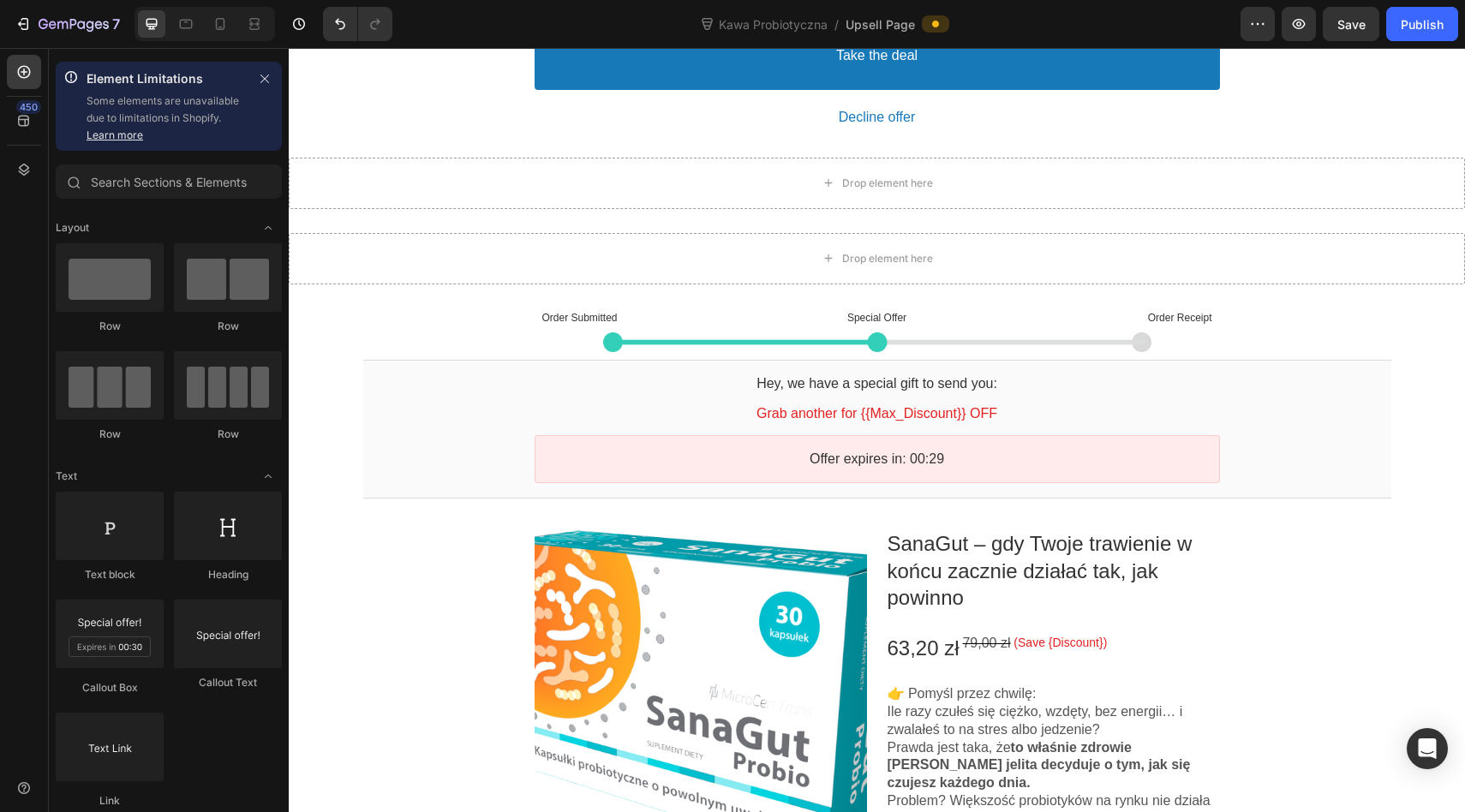
click at [355, 331] on div "One-time Offer Callout Text Grab another for {{Max_Discount}} OFF Callout Text …" at bounding box center [877, 582] width 1176 height 4051
click at [343, 302] on div "One-time Offer Callout Text Grab another for {{Max_Discount}} OFF Callout Text …" at bounding box center [877, 582] width 1176 height 4051
click at [257, 81] on button "button" at bounding box center [264, 78] width 20 height 20
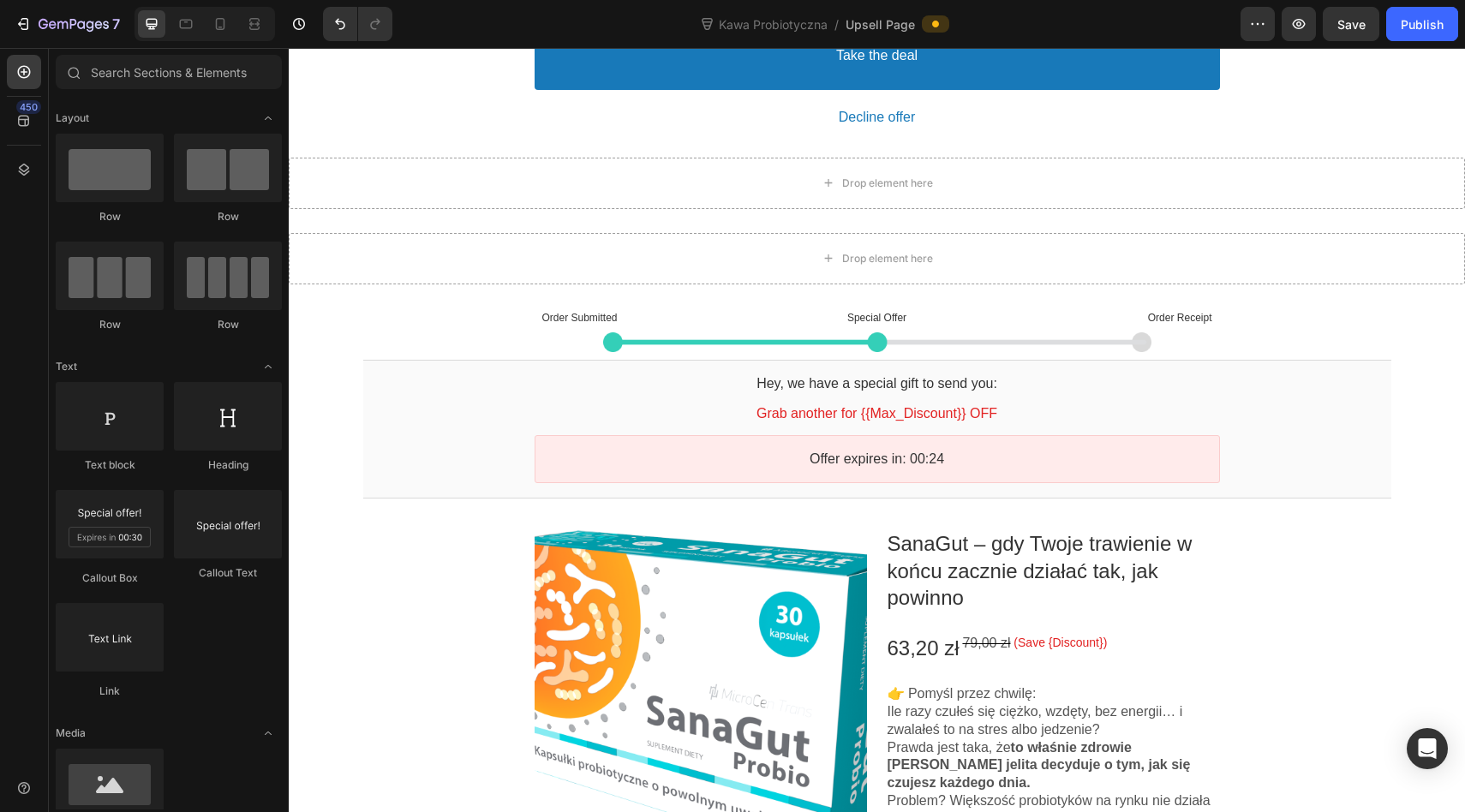
click at [351, 302] on div "One-time Offer Callout Text Grab another for {{Max_Discount}} OFF Callout Text …" at bounding box center [877, 582] width 1176 height 4051
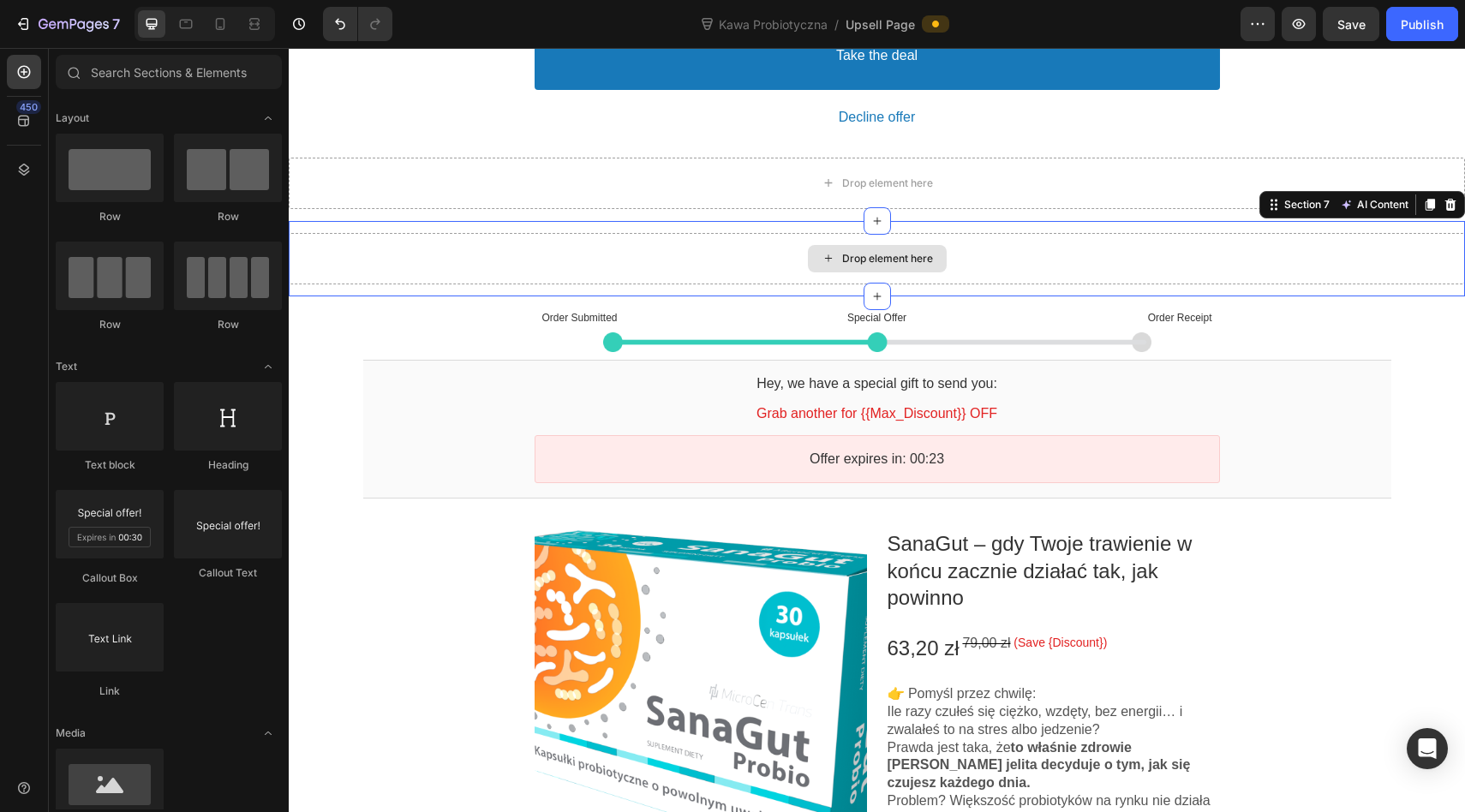
click at [403, 273] on div "Drop element here" at bounding box center [877, 258] width 1176 height 52
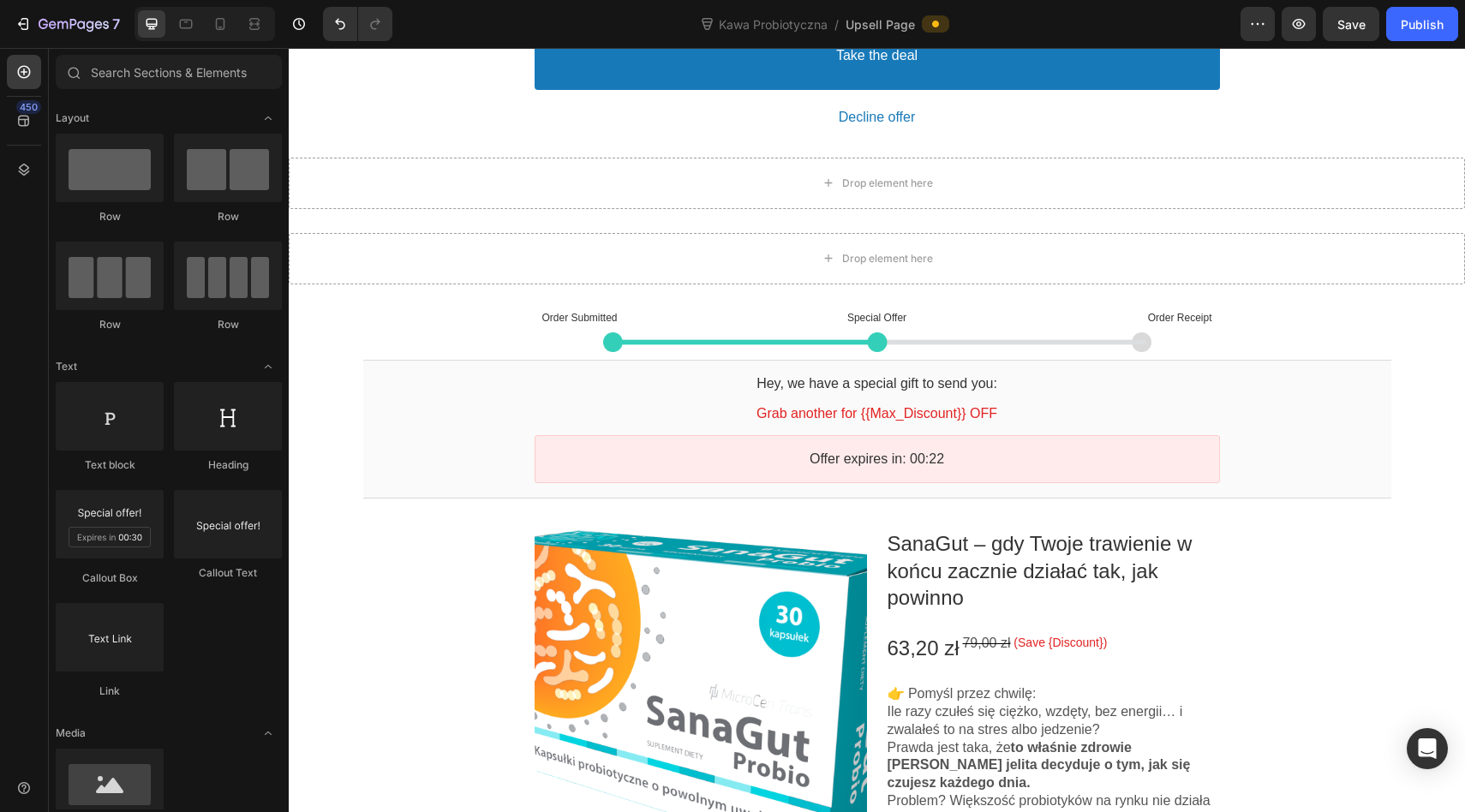
click at [410, 335] on div "One-time Offer Callout Text Grab another for {{Max_Discount}} OFF Callout Text …" at bounding box center [877, 582] width 1176 height 4051
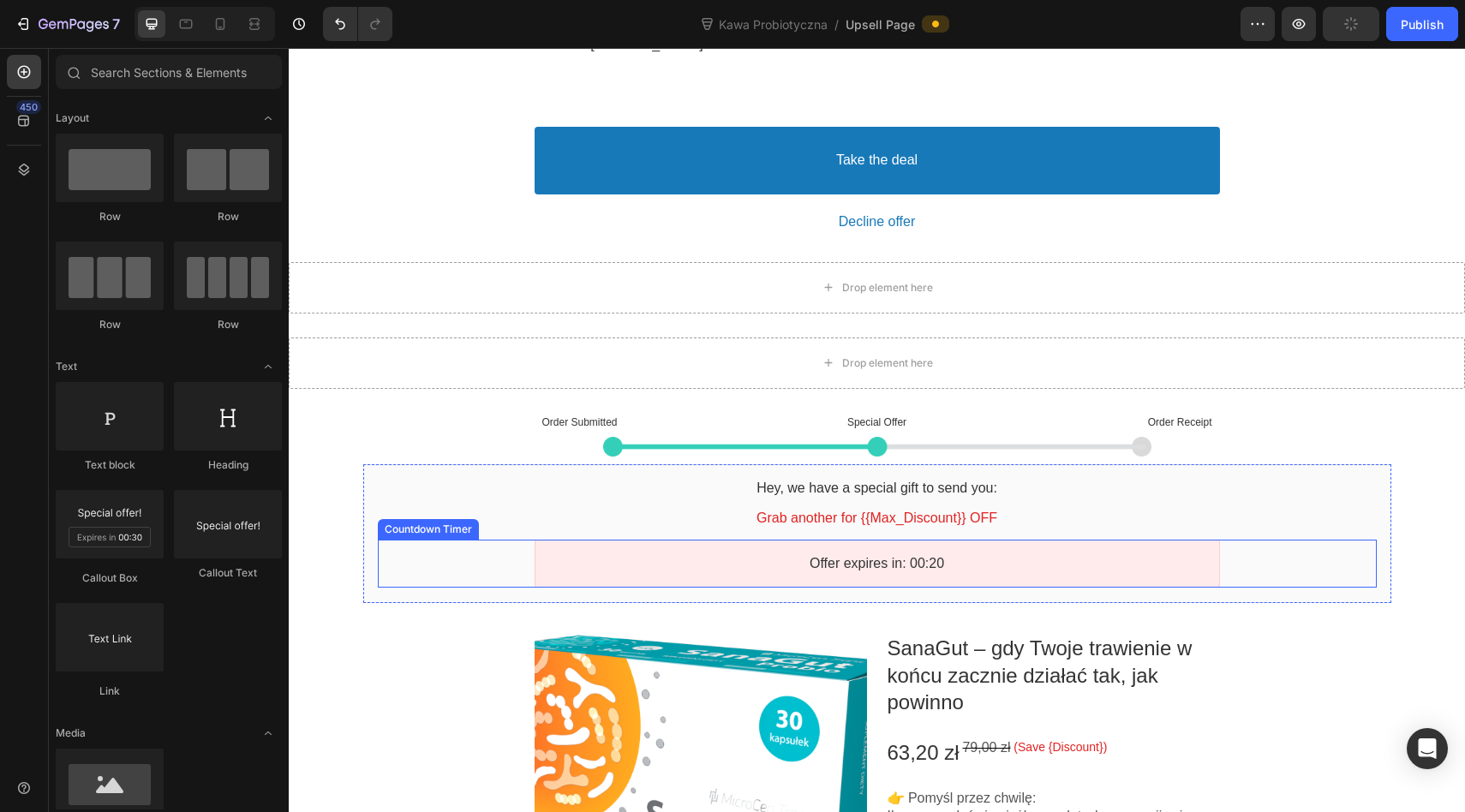
scroll to position [1329, 0]
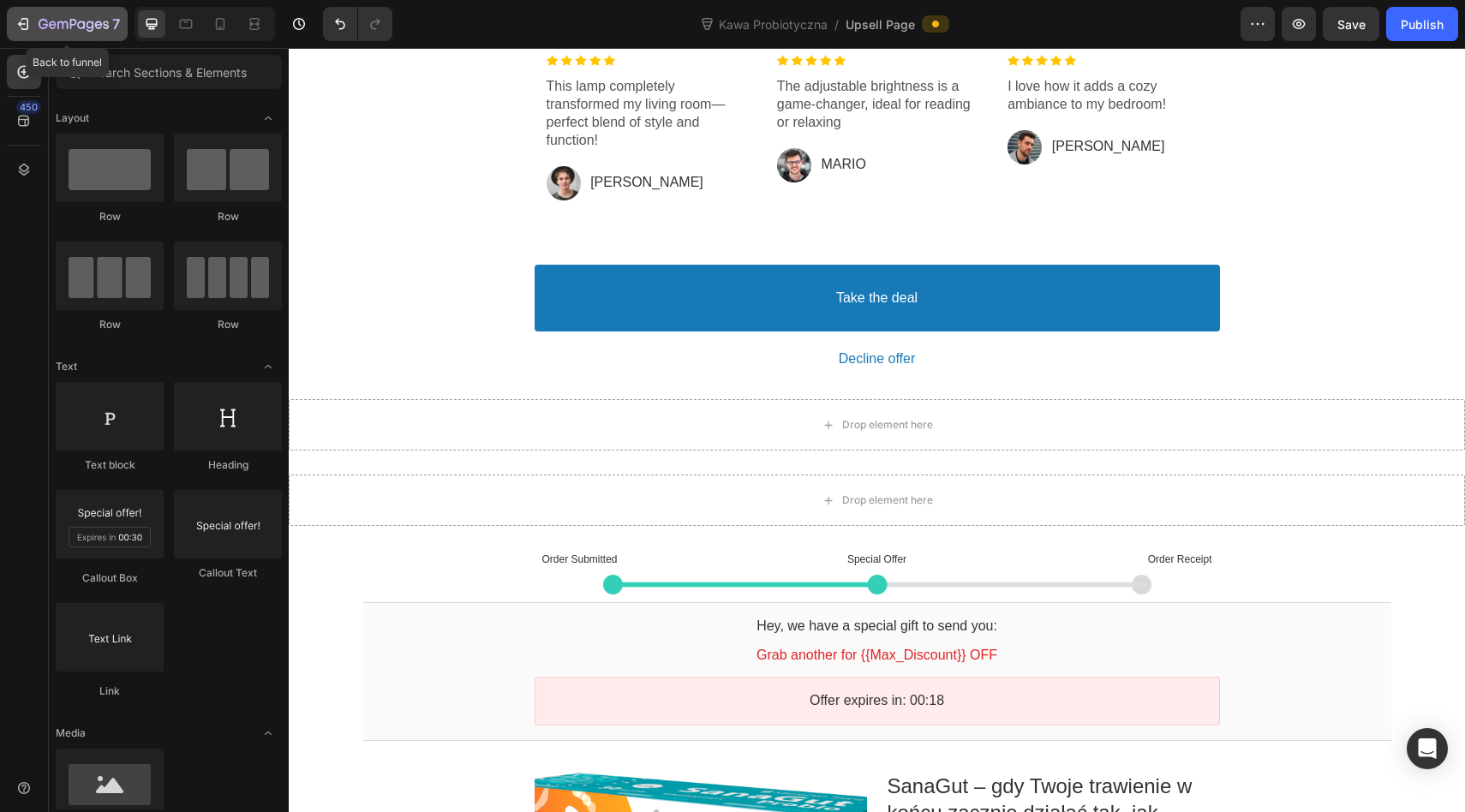
click at [22, 22] on icon "button" at bounding box center [24, 24] width 18 height 18
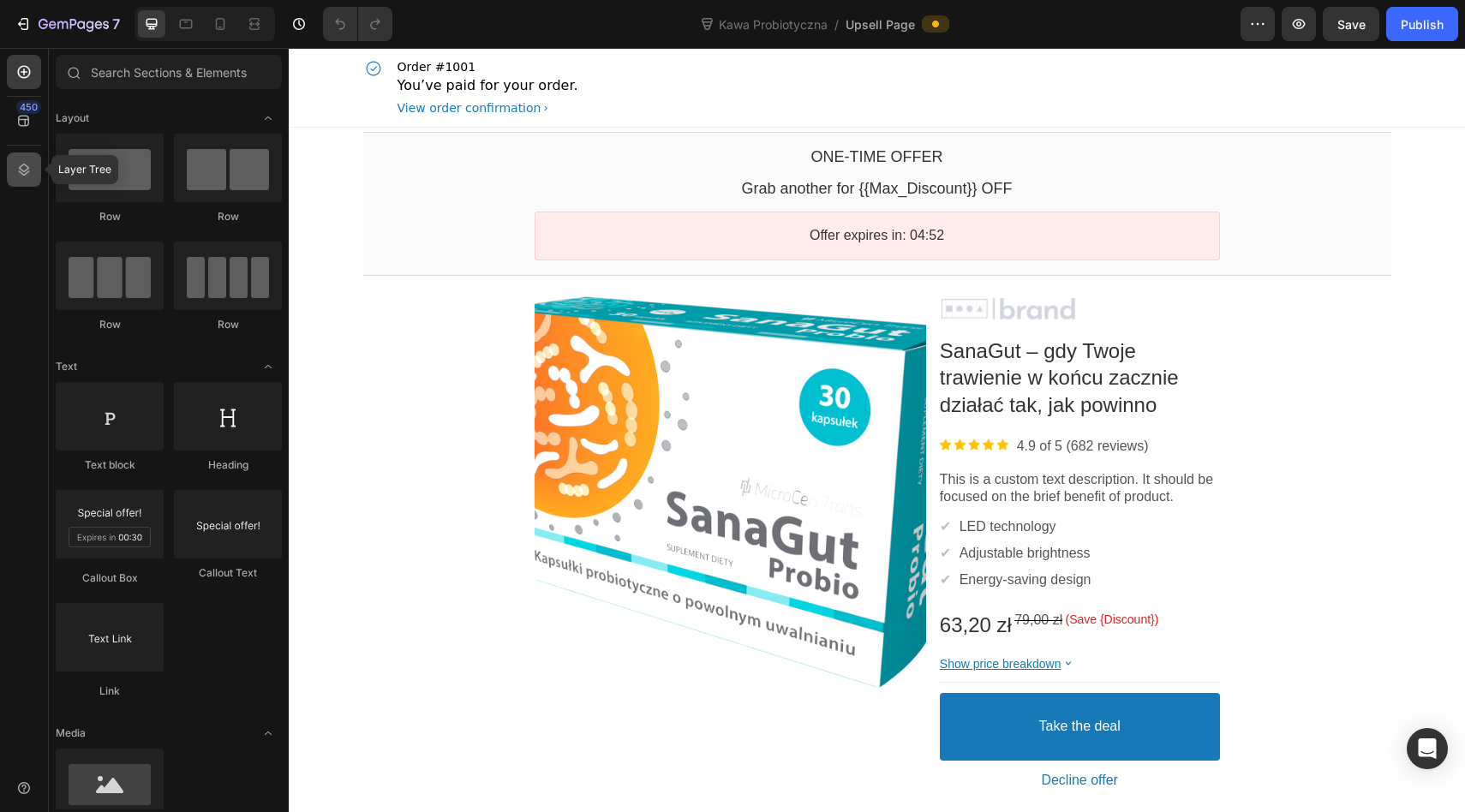
click at [26, 167] on icon at bounding box center [25, 170] width 18 height 18
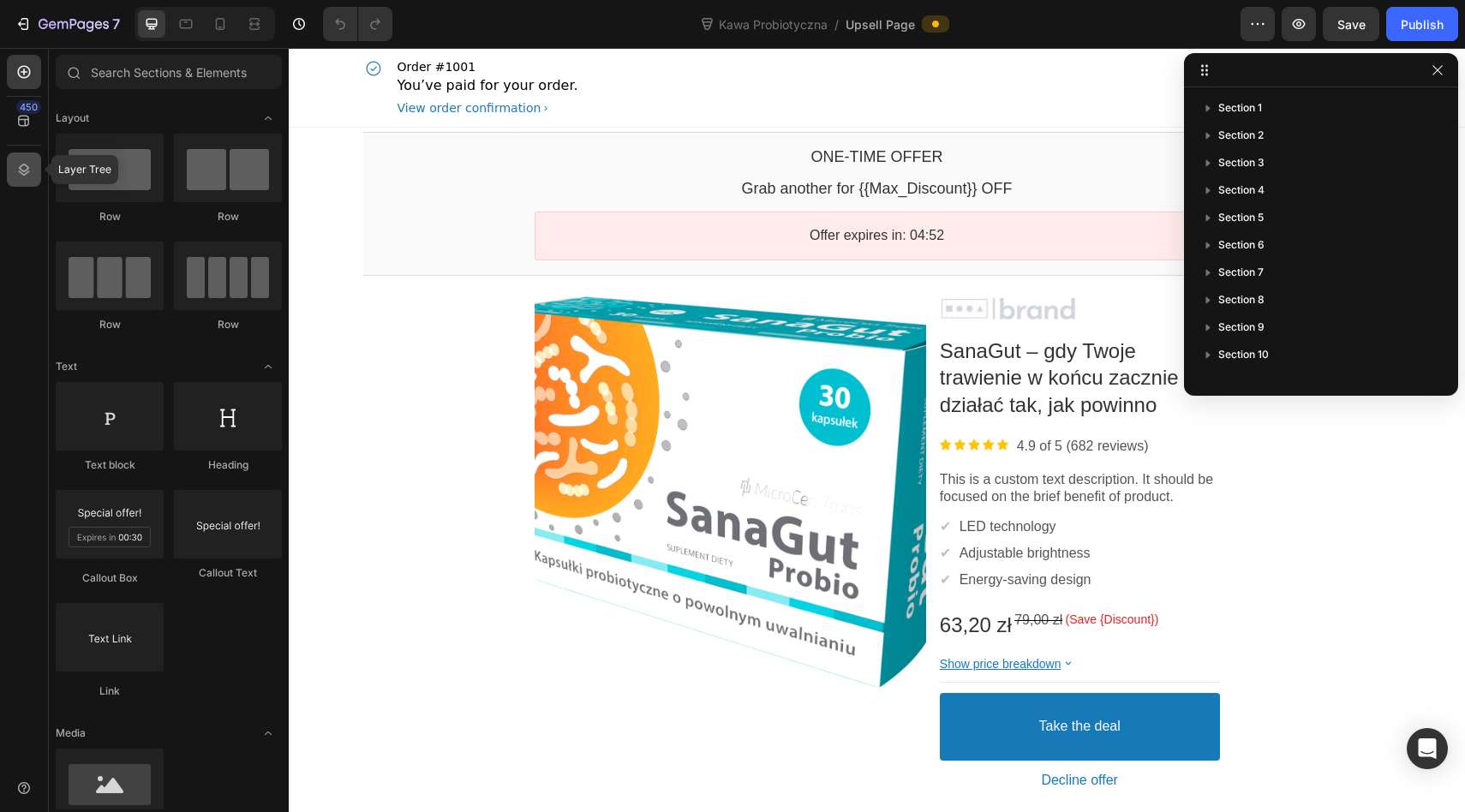
click at [26, 167] on icon at bounding box center [25, 170] width 18 height 18
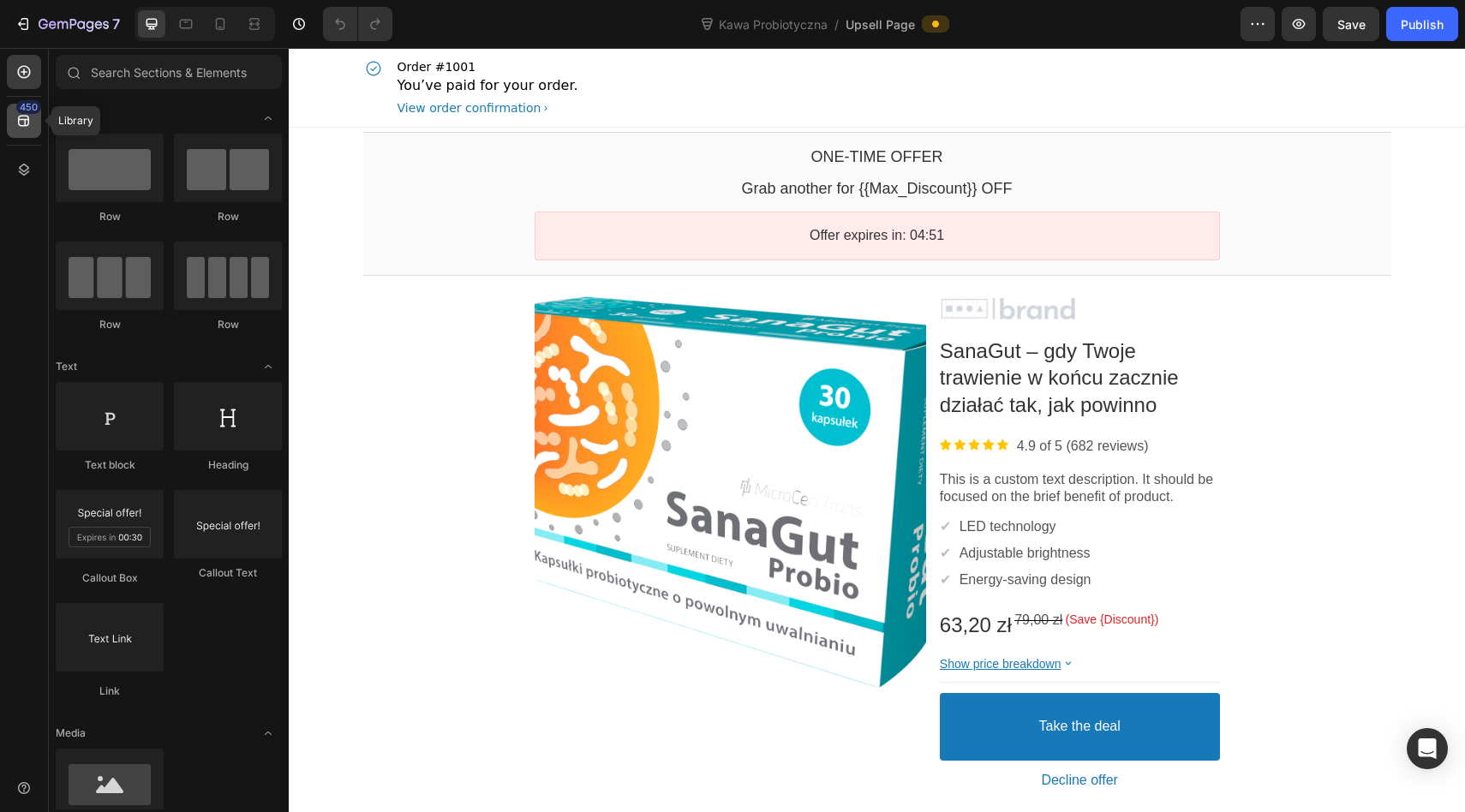
click at [24, 137] on div "450" at bounding box center [24, 120] width 34 height 34
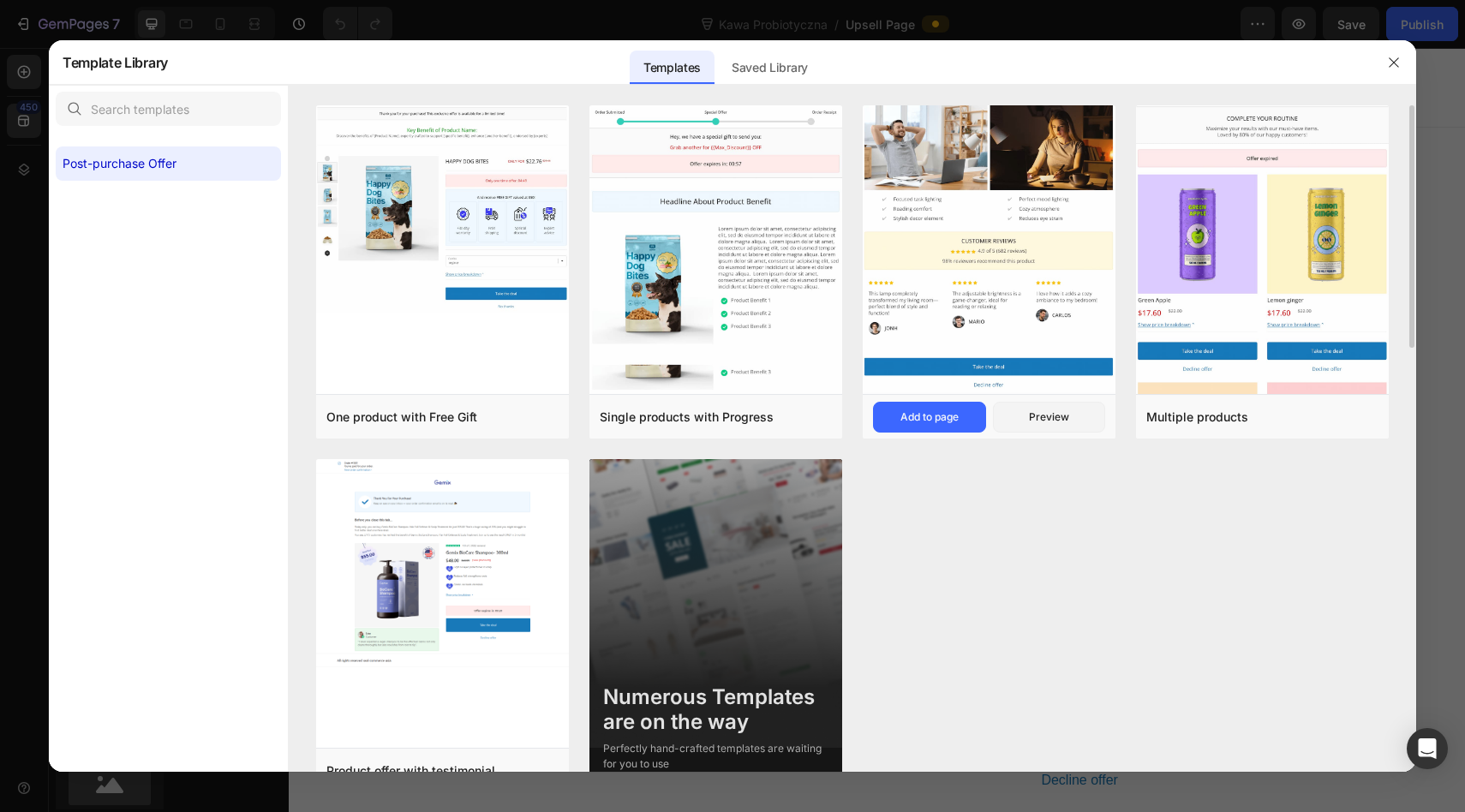
scroll to position [42, 0]
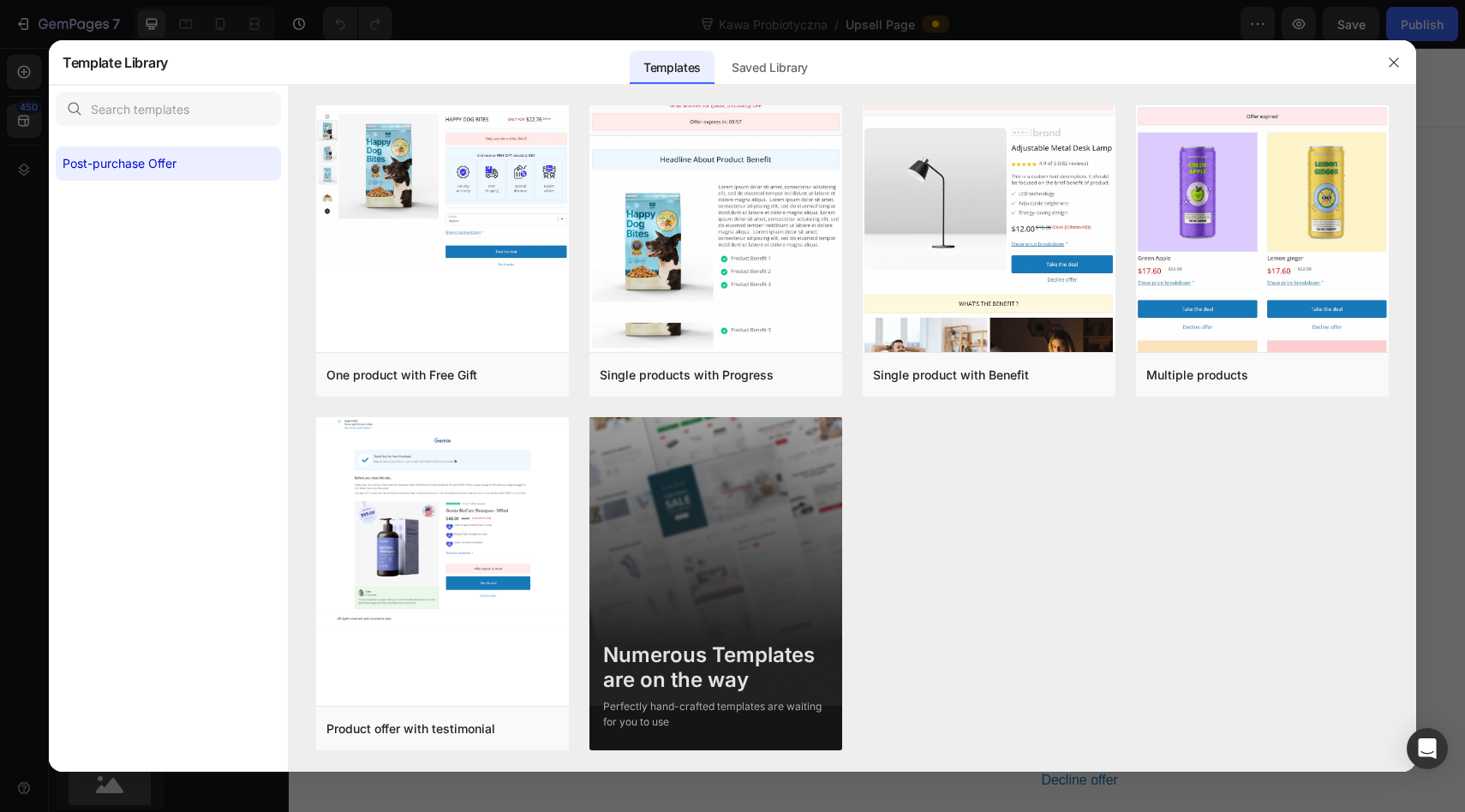
click at [1407, 60] on div at bounding box center [1393, 62] width 45 height 45
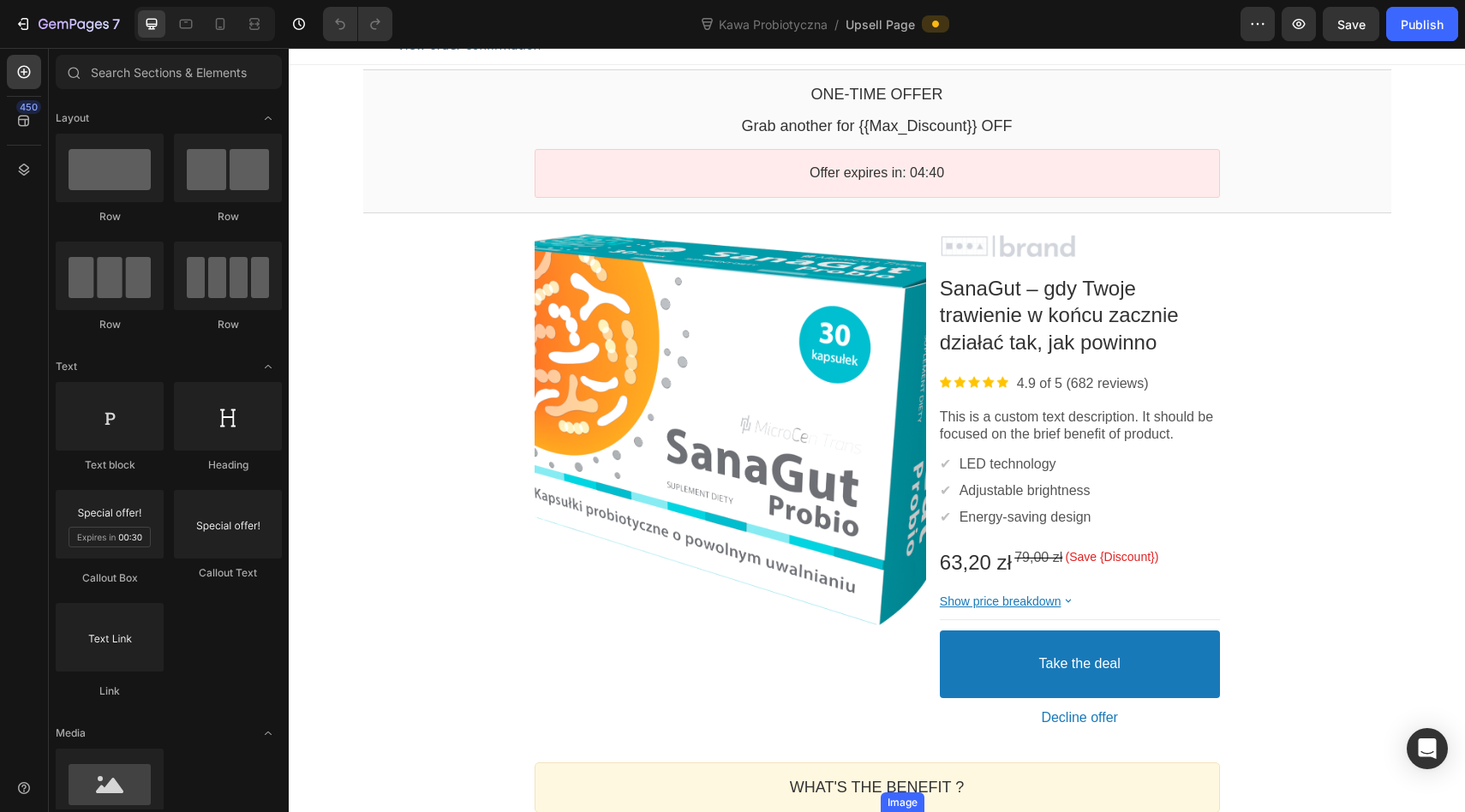
scroll to position [0, 0]
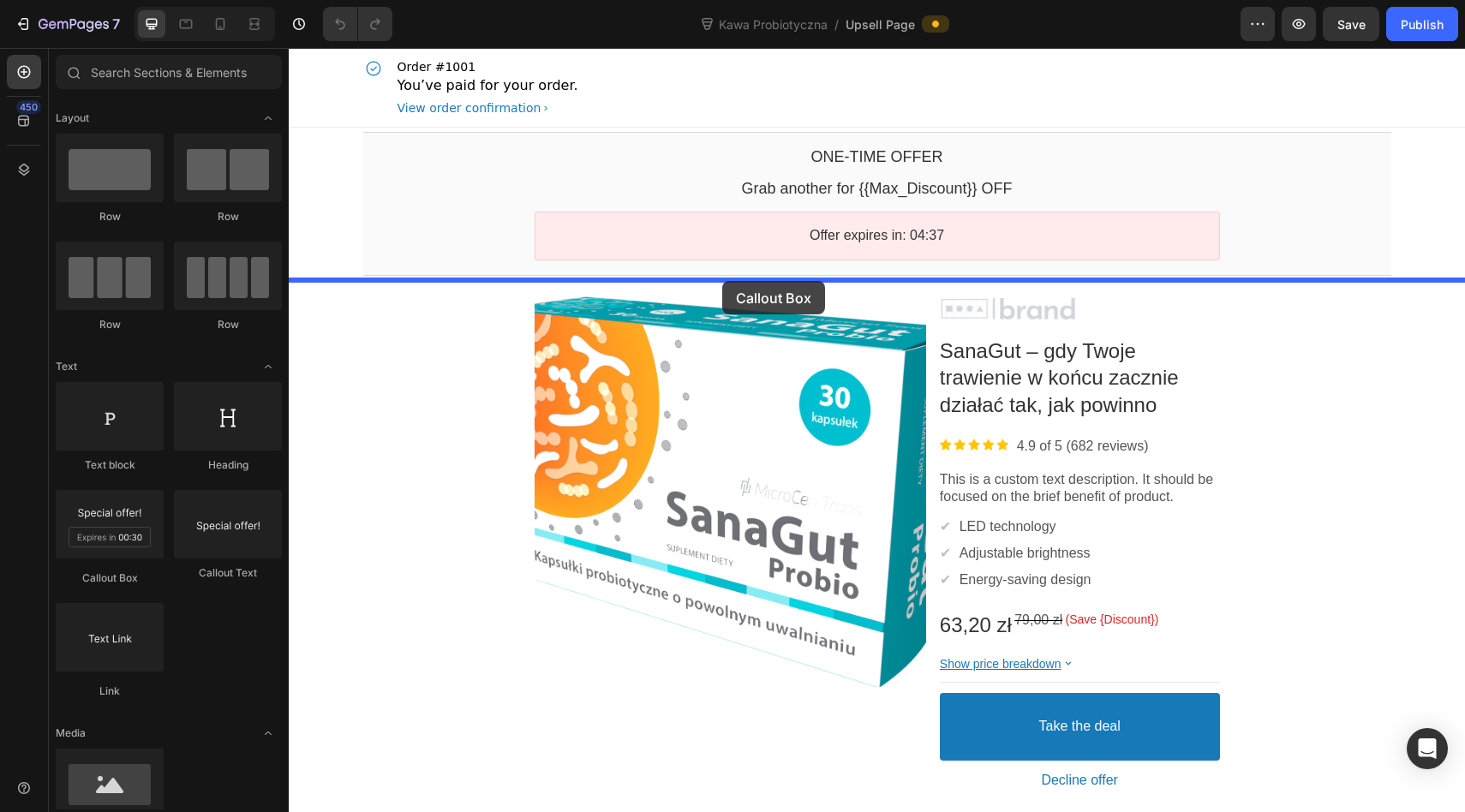
drag, startPoint x: 401, startPoint y: 564, endPoint x: 720, endPoint y: 282, distance: 425.8
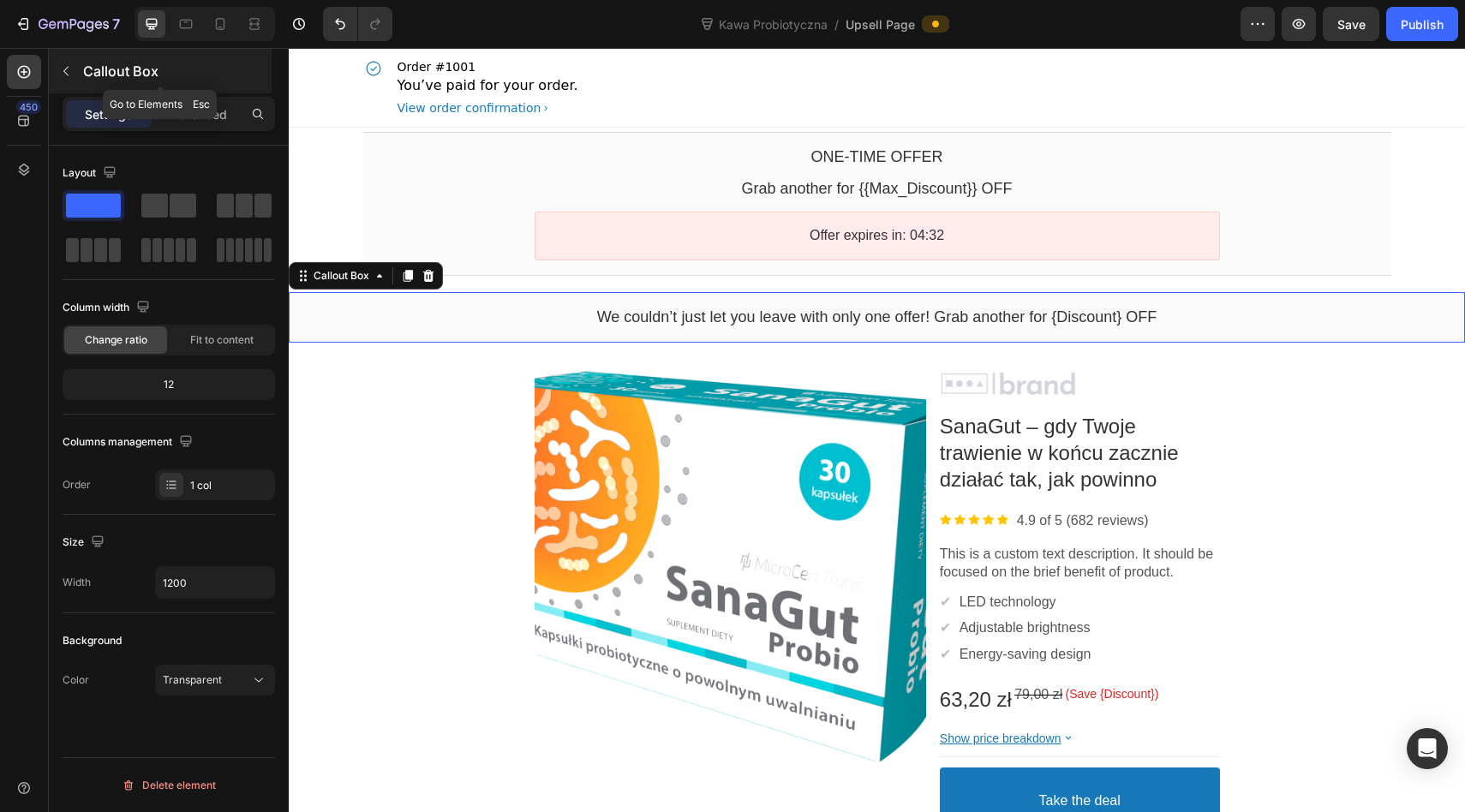
click at [62, 64] on icon "button" at bounding box center [67, 71] width 14 height 14
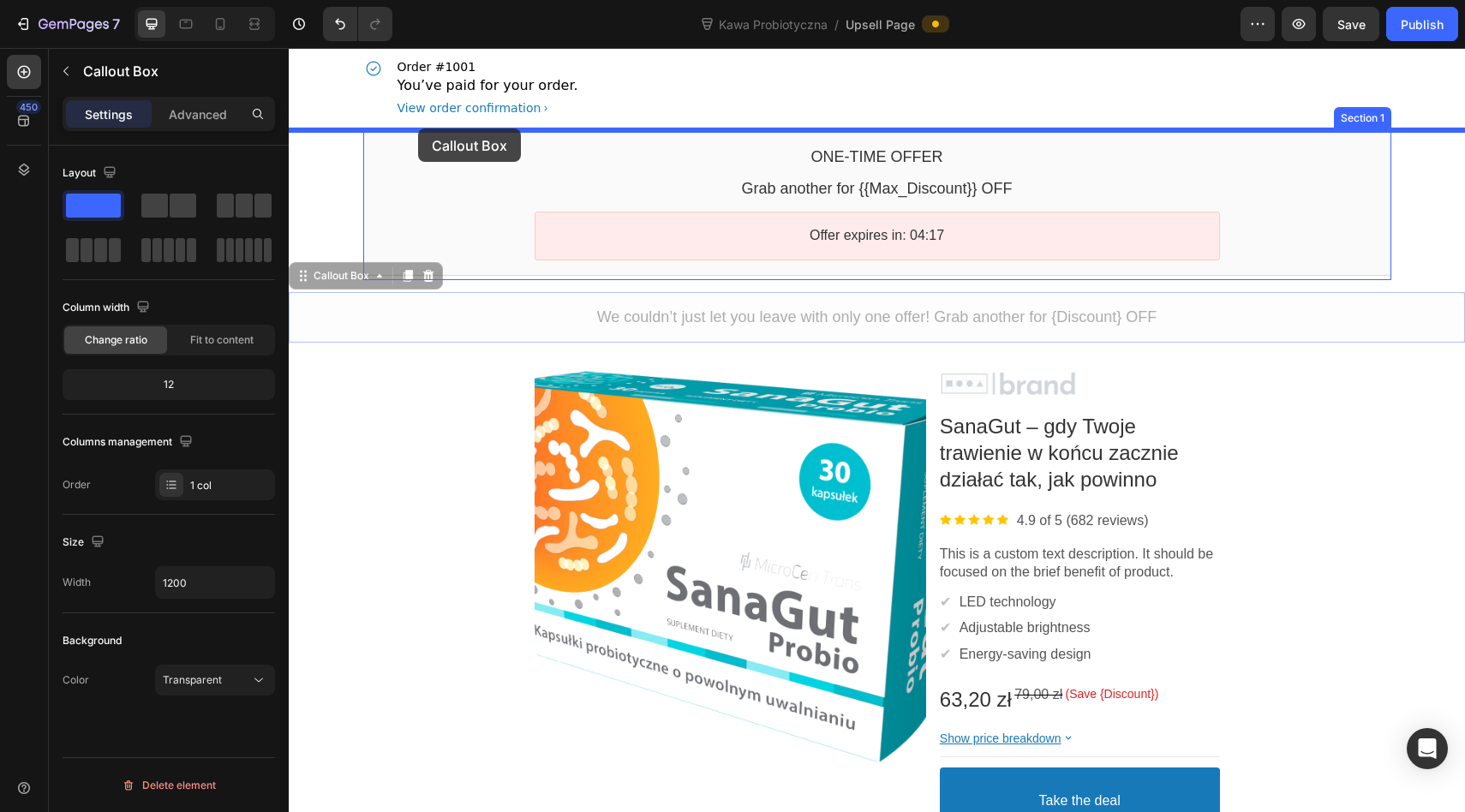
drag, startPoint x: 405, startPoint y: 334, endPoint x: 418, endPoint y: 129, distance: 205.4
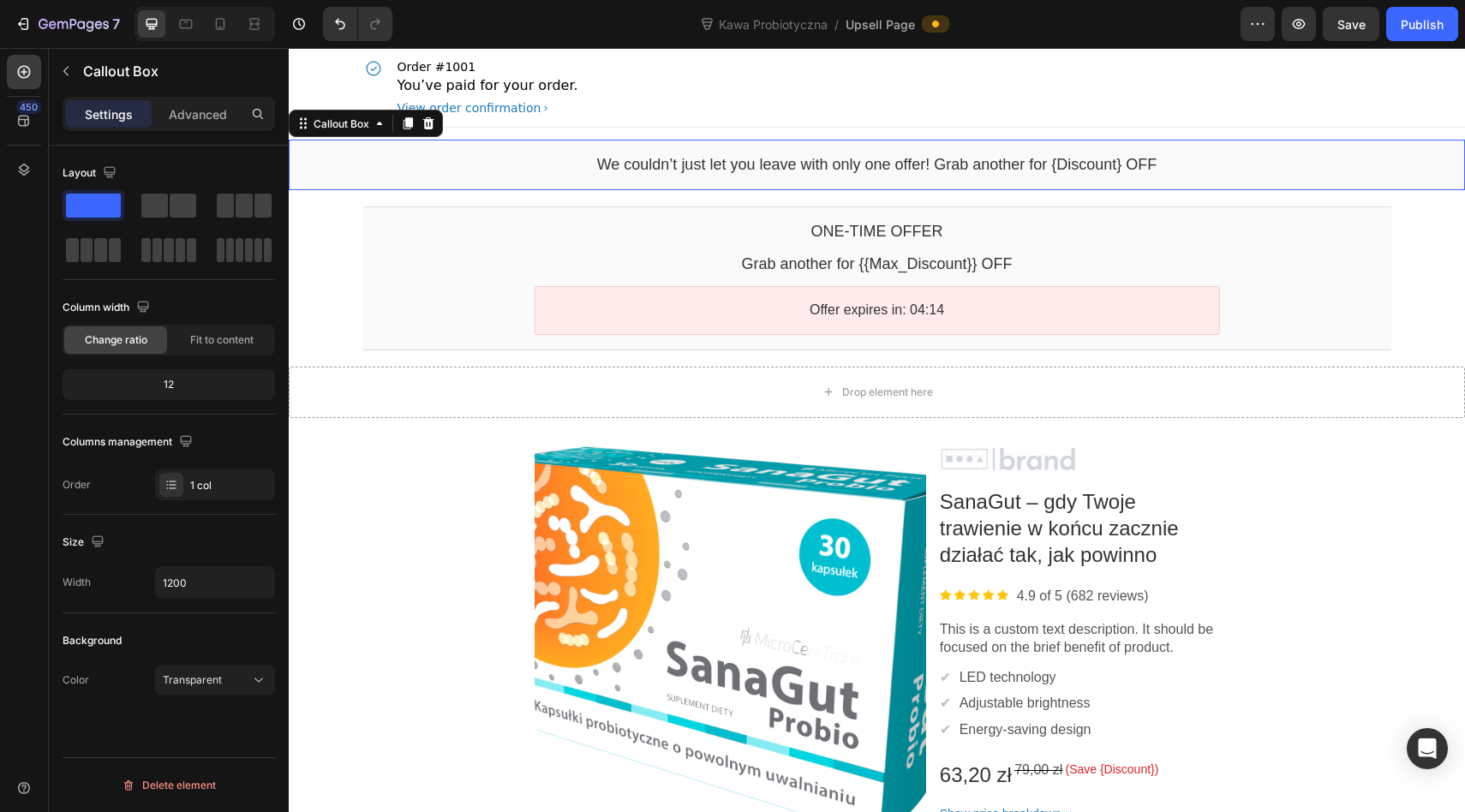
click at [494, 103] on div "View order confirmation" at bounding box center [469, 108] width 144 height 18
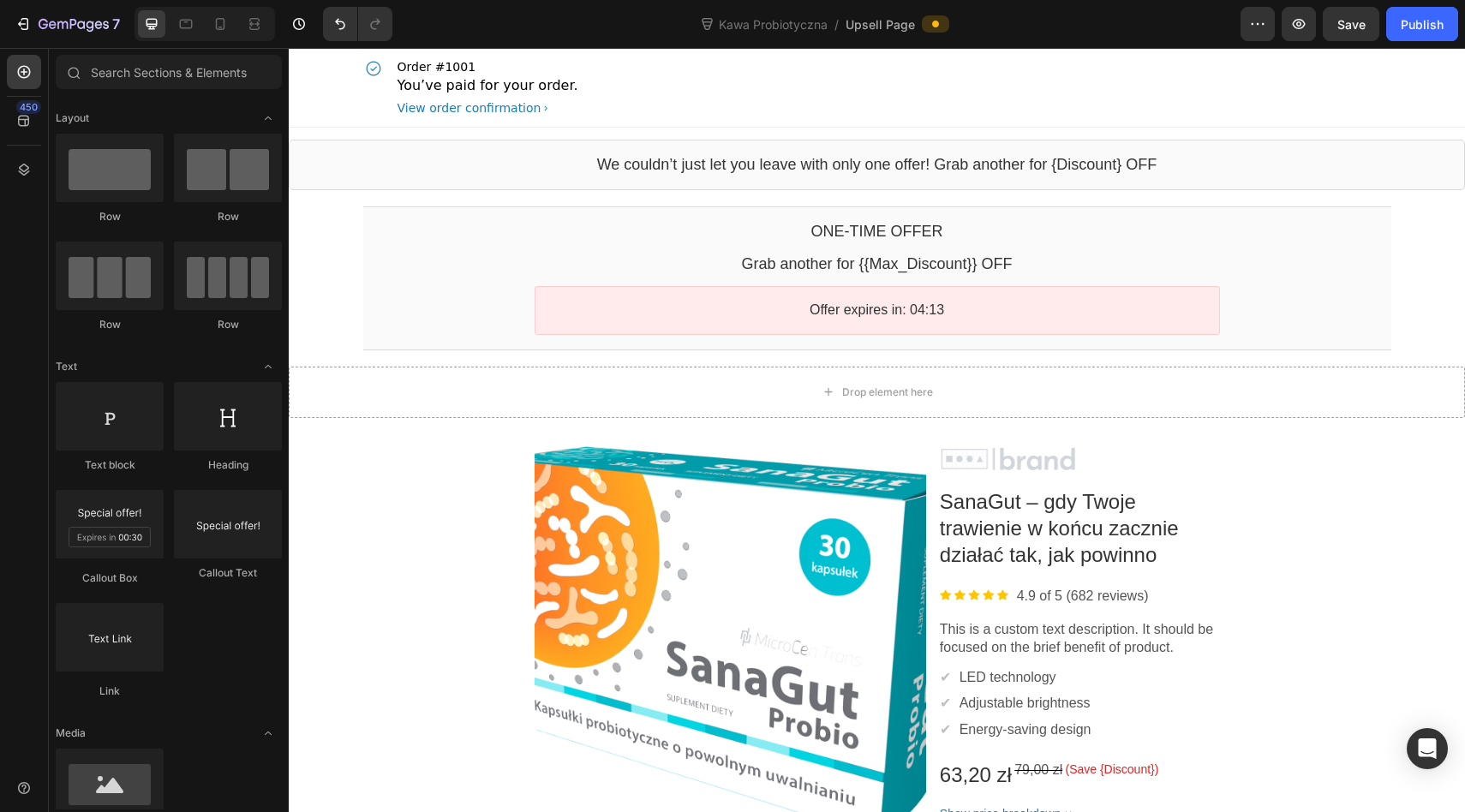
click at [491, 81] on p "You’ve paid for your order." at bounding box center [487, 85] width 181 height 20
click at [1361, 27] on span "Save" at bounding box center [1351, 24] width 28 height 15
click at [1023, 492] on bdo "SanaGut – gdy Twoje trawienie w końcu zacznie działać tak, jak powinno" at bounding box center [1059, 528] width 239 height 76
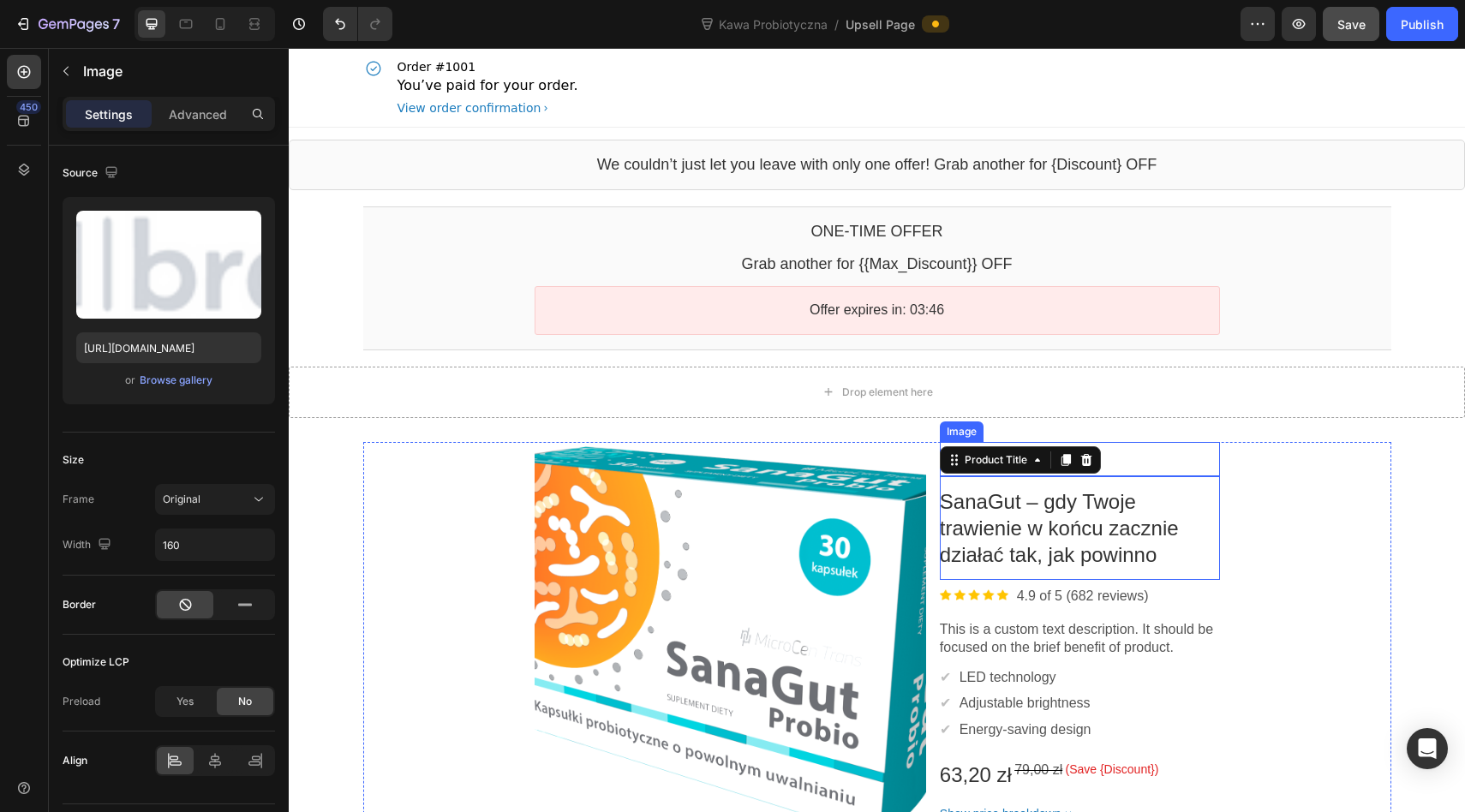
click at [1177, 466] on div at bounding box center [1080, 458] width 280 height 25
click at [1268, 450] on div "Product Images Image SanaGut – gdy Twoje trawienie w końcu zacznie działać tak,…" at bounding box center [877, 696] width 1027 height 508
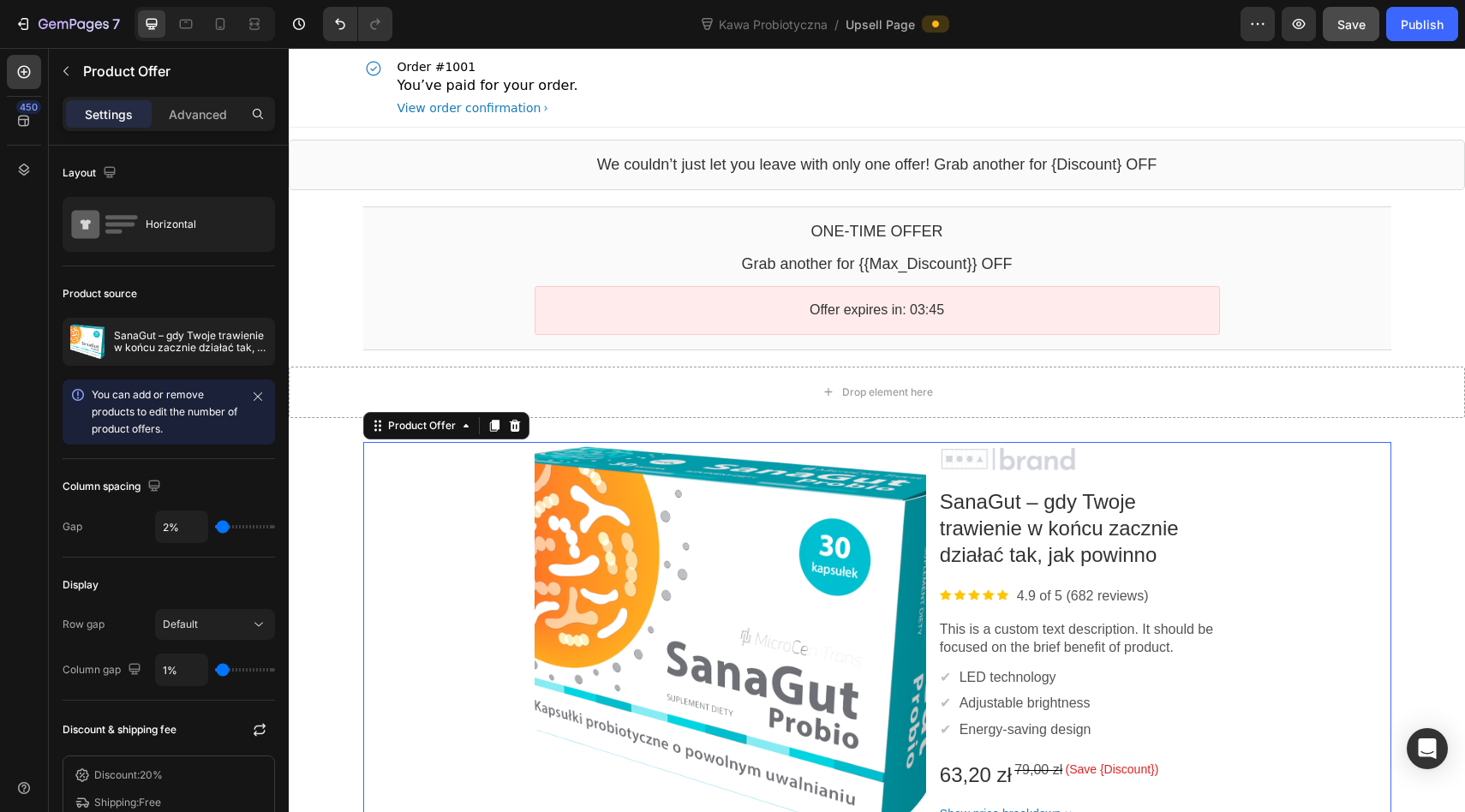
click at [1268, 450] on div "Product Images Image SanaGut – gdy Twoje trawienie w końcu zacznie działać tak,…" at bounding box center [877, 696] width 1027 height 508
click at [523, 421] on div "Product Offer" at bounding box center [446, 425] width 166 height 27
click at [522, 422] on div at bounding box center [514, 425] width 20 height 20
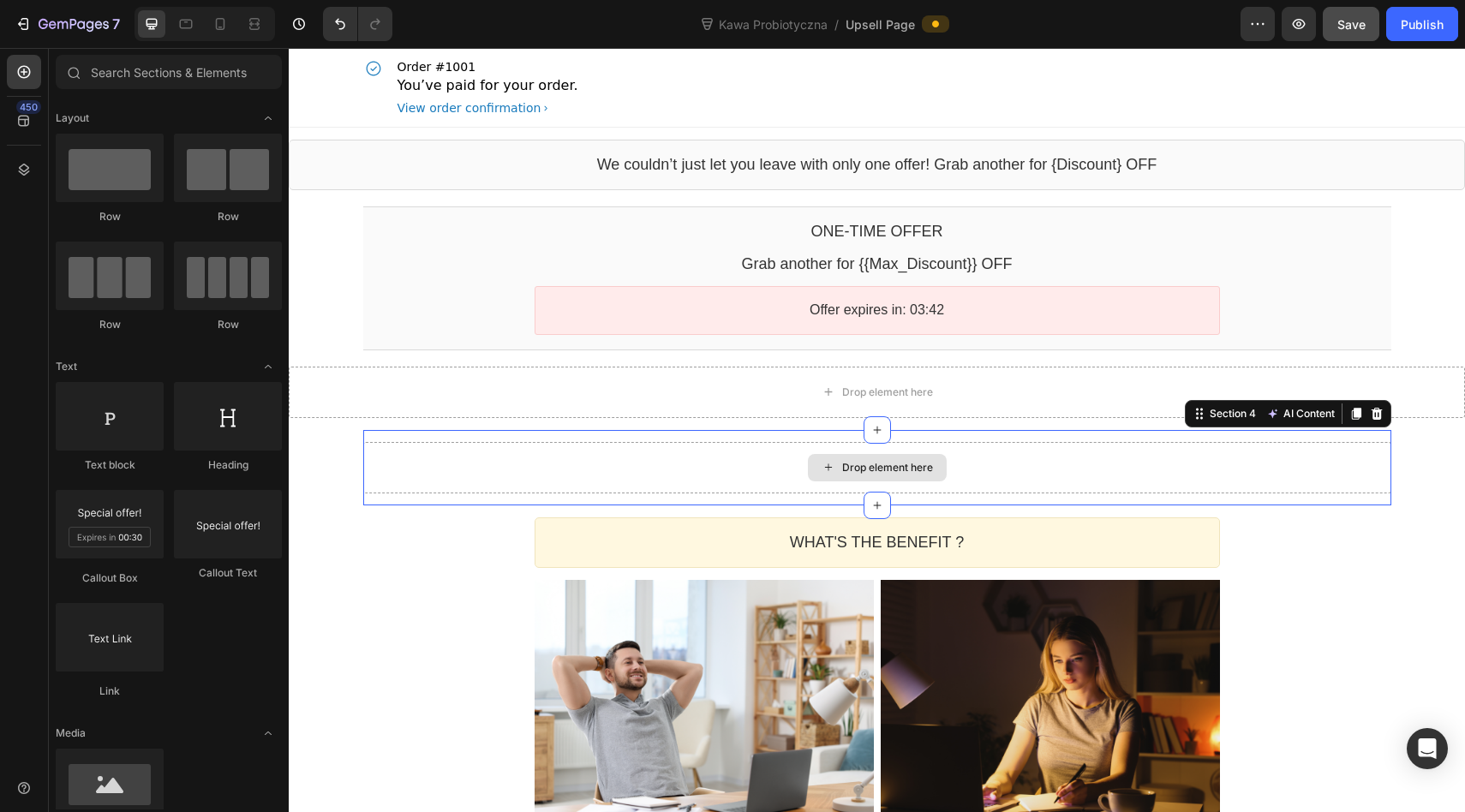
click at [504, 451] on div "Drop element here" at bounding box center [877, 467] width 1027 height 52
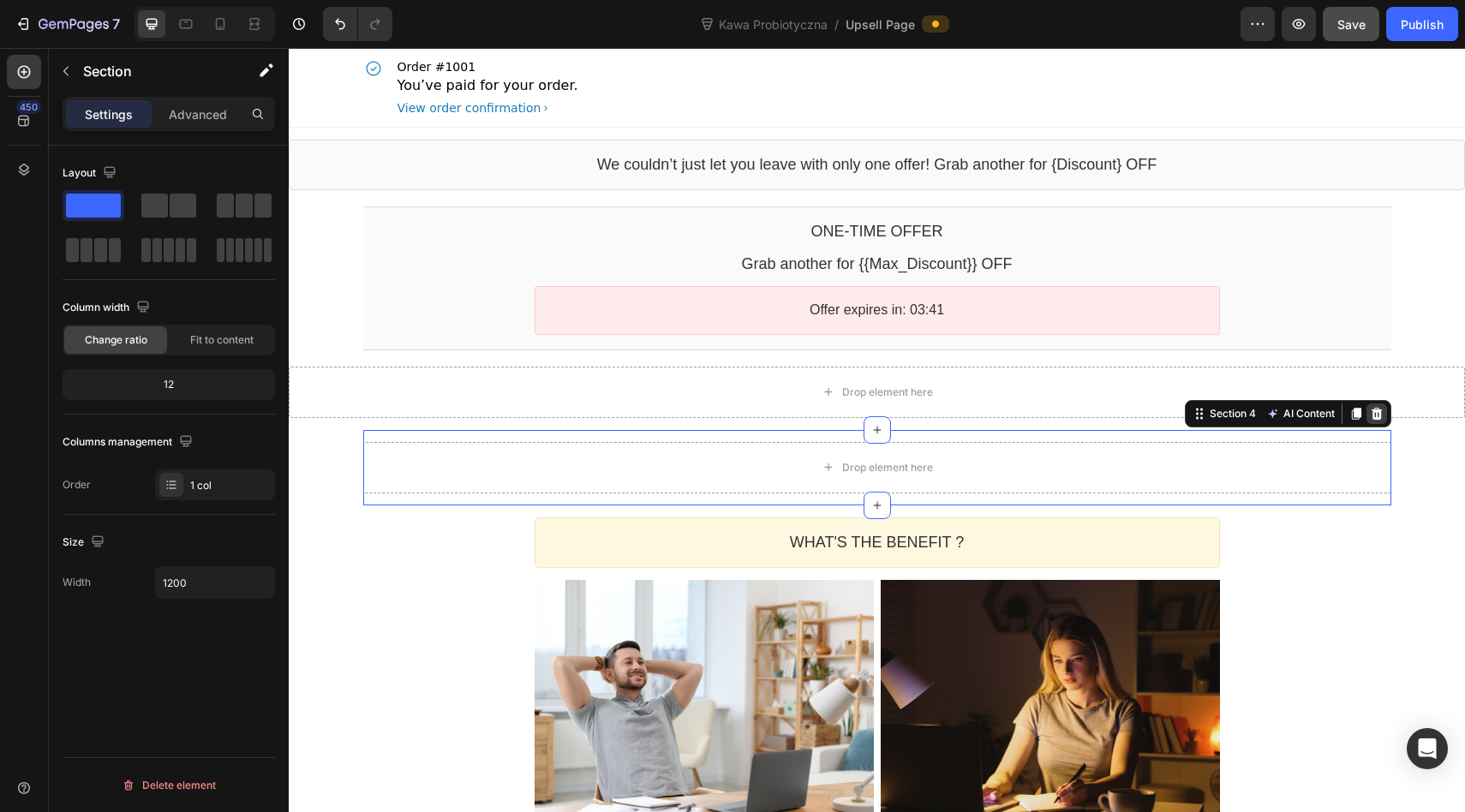
click at [1384, 410] on div at bounding box center [1376, 413] width 20 height 20
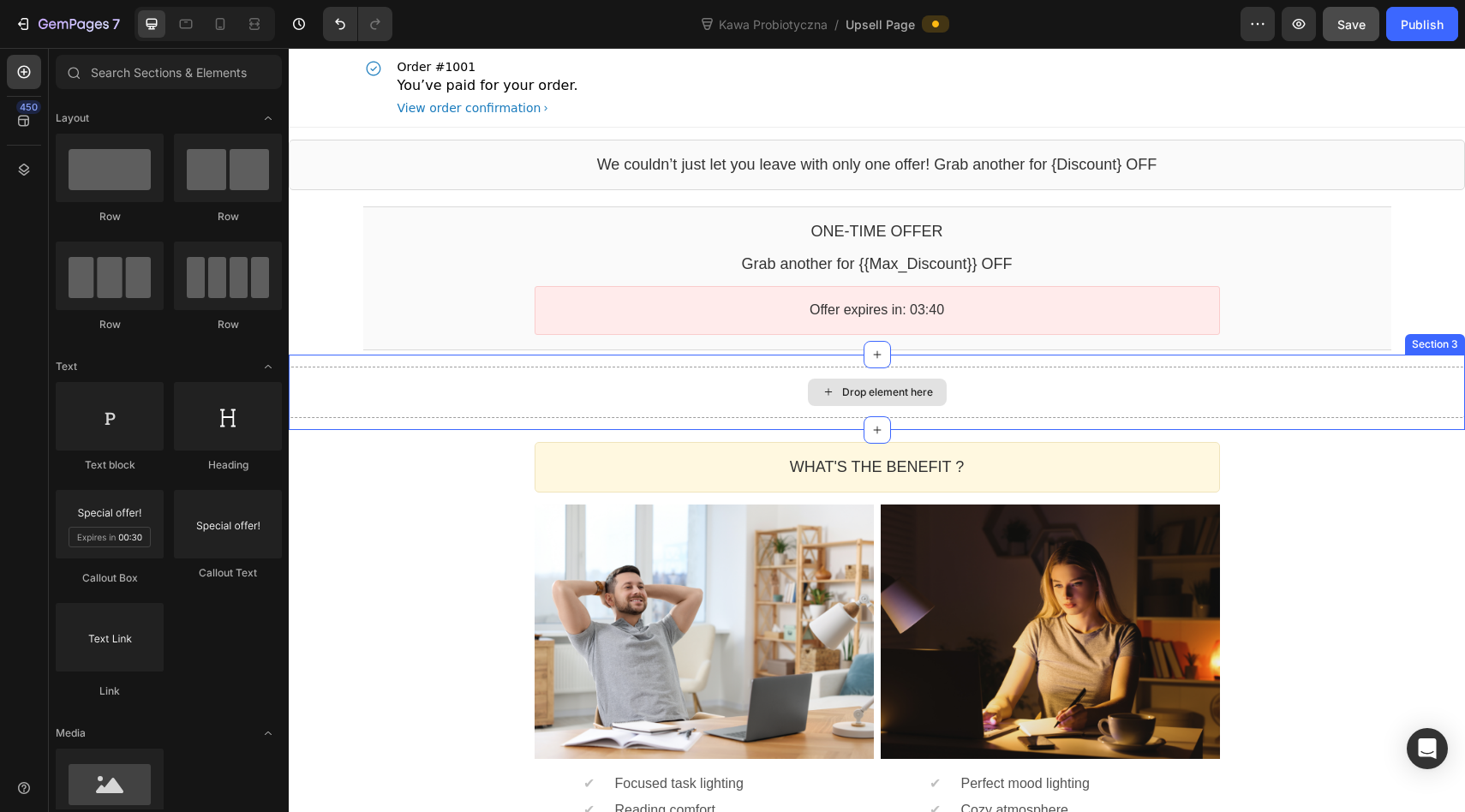
click at [1427, 367] on div "Drop element here" at bounding box center [877, 392] width 1176 height 52
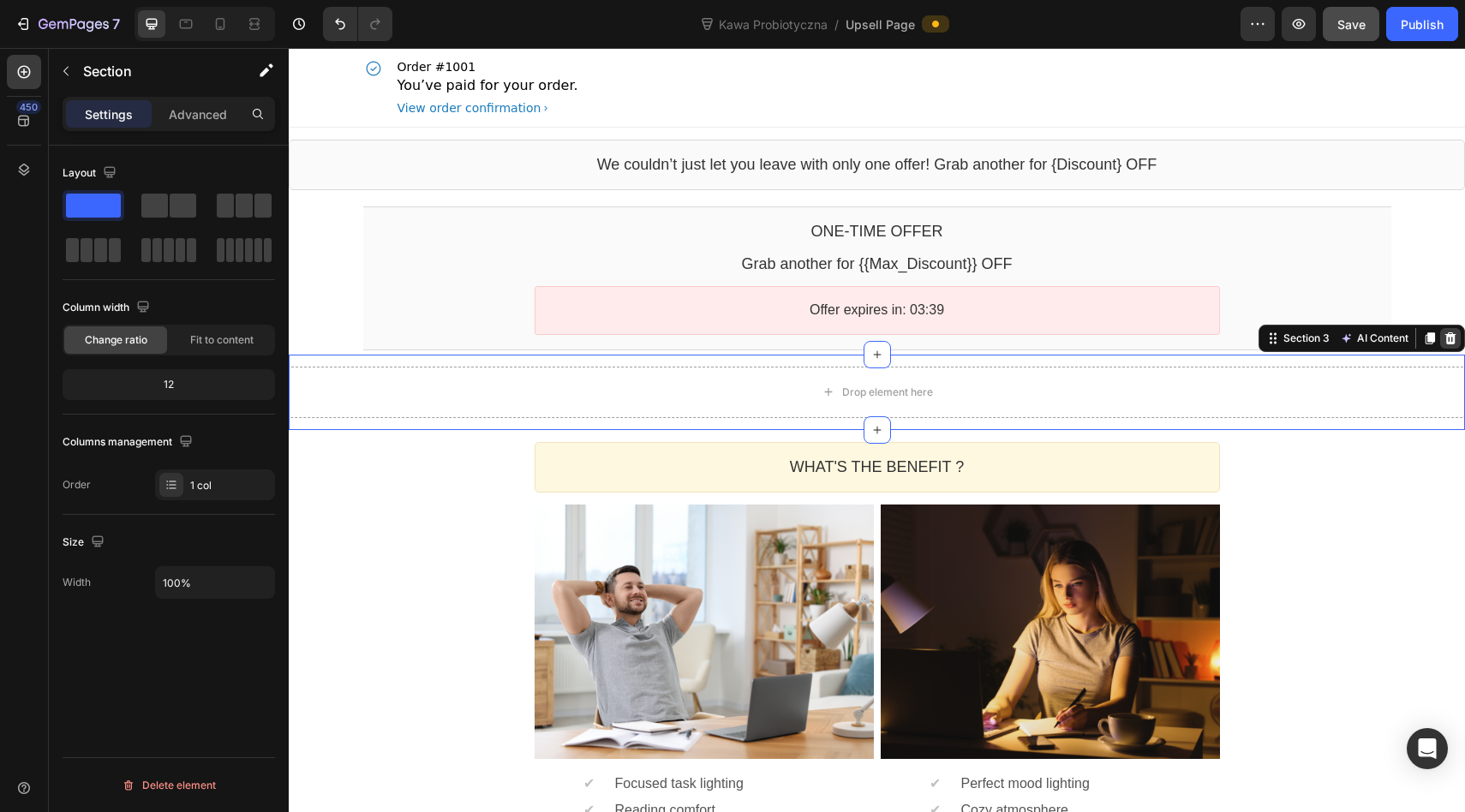
click at [1448, 341] on icon at bounding box center [1450, 339] width 11 height 12
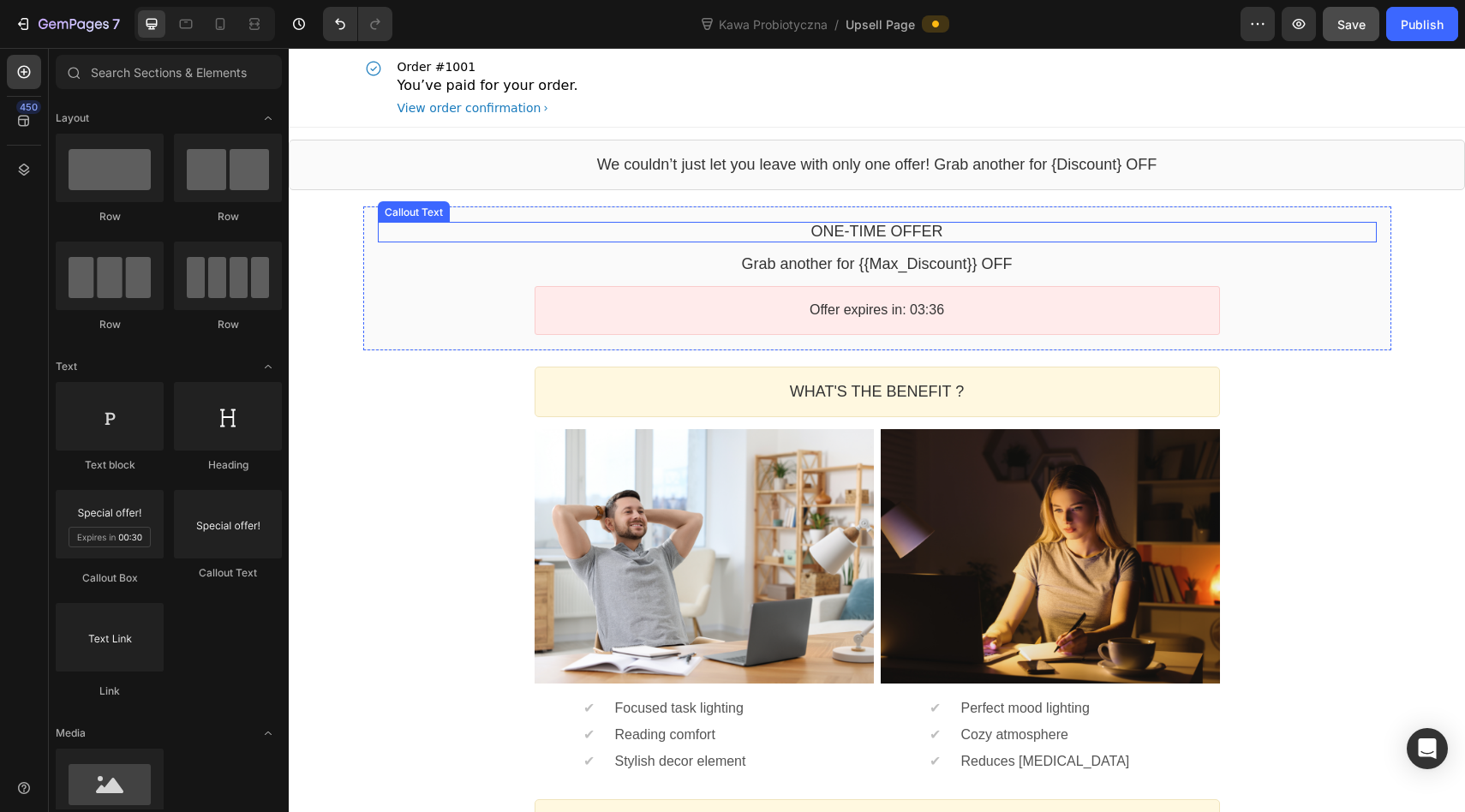
click at [1305, 235] on div "One-time Offer" at bounding box center [877, 231] width 999 height 20
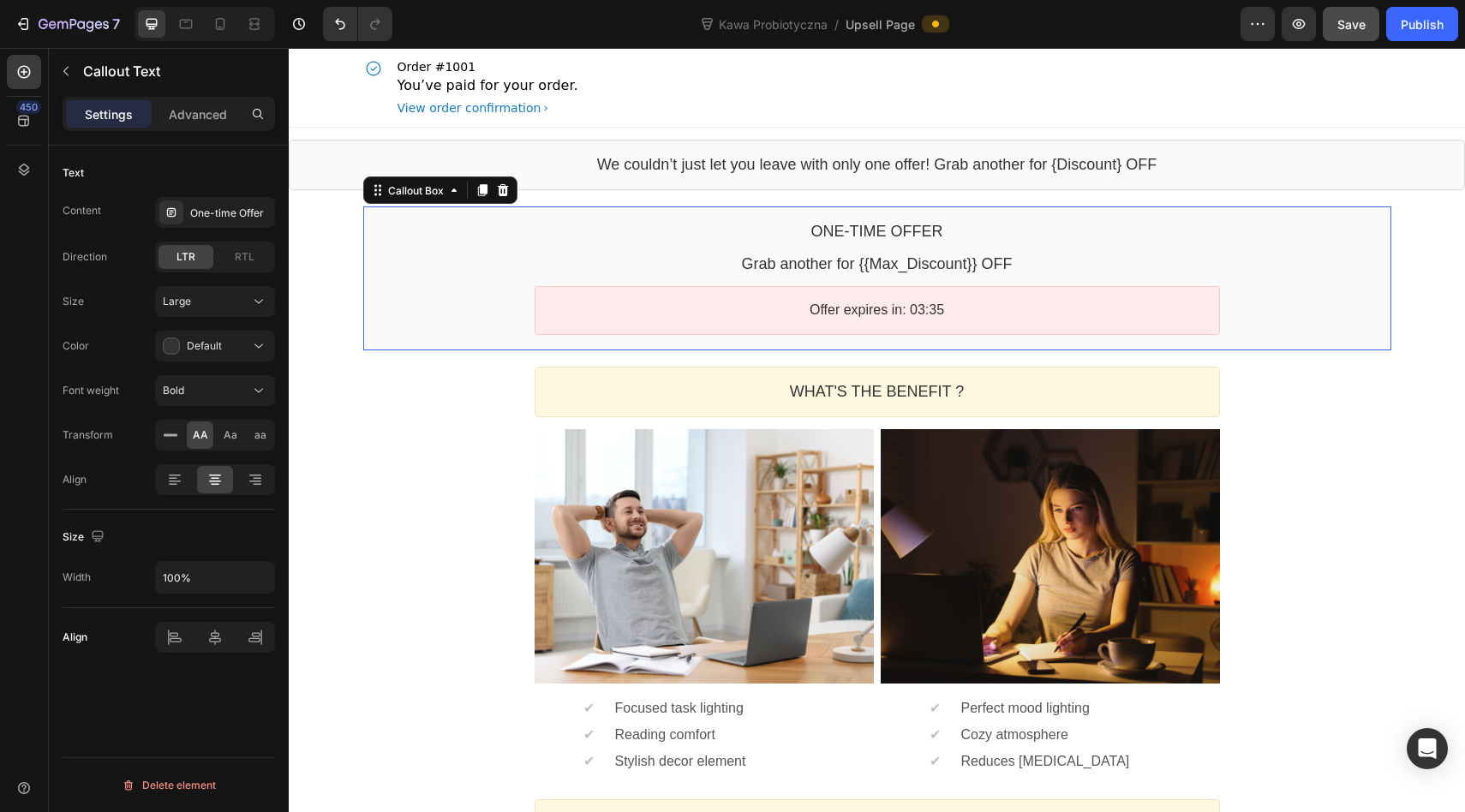
click at [1320, 212] on div "One-time Offer Callout Text Grab another for {{Max_Discount}} OFF Callout Text …" at bounding box center [877, 278] width 1027 height 144
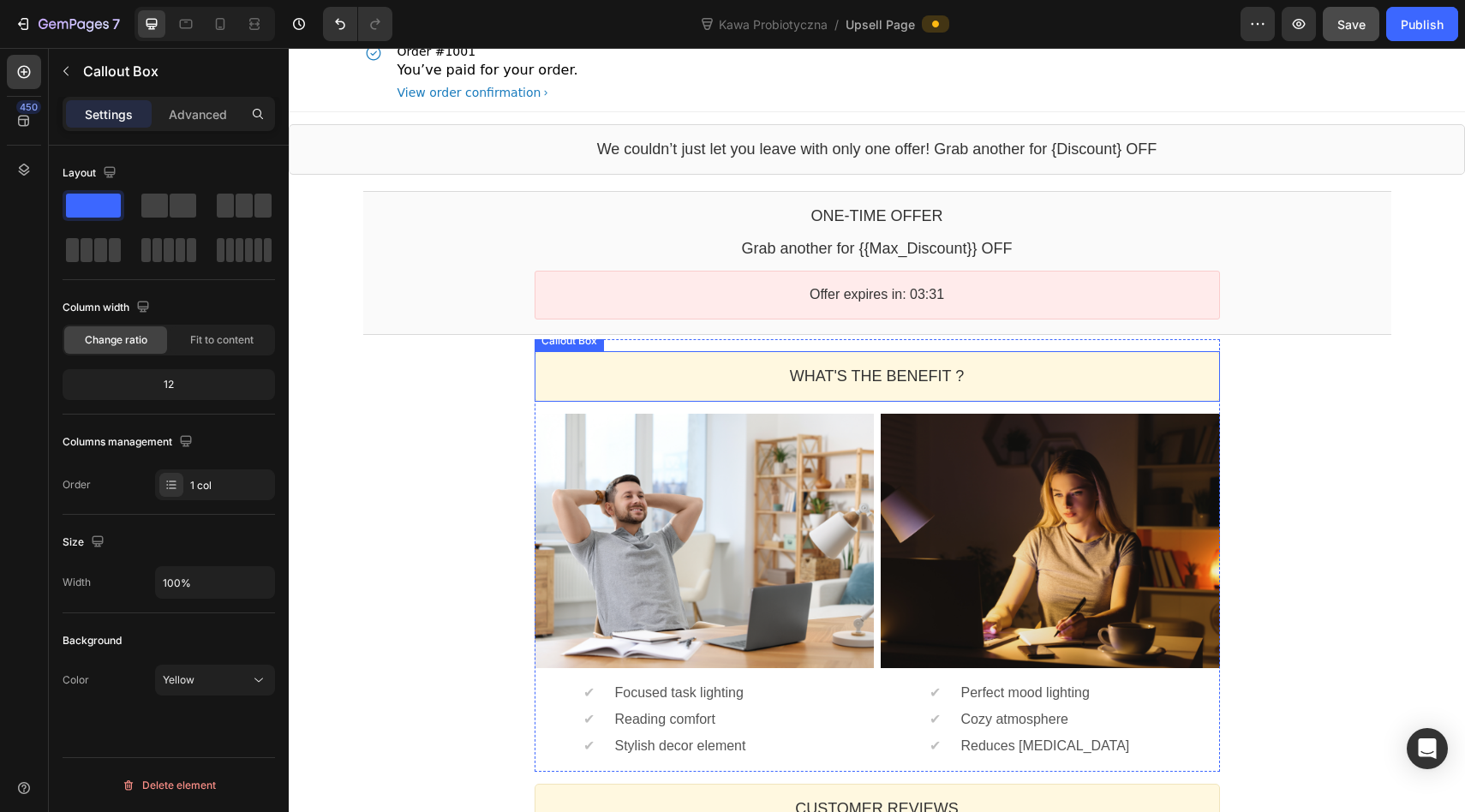
click at [1160, 352] on div "WHAT'S THE BENEFIT ? Heading" at bounding box center [877, 376] width 685 height 51
click at [1196, 358] on div "WHAT'S THE BENEFIT ? Heading" at bounding box center [877, 376] width 685 height 51
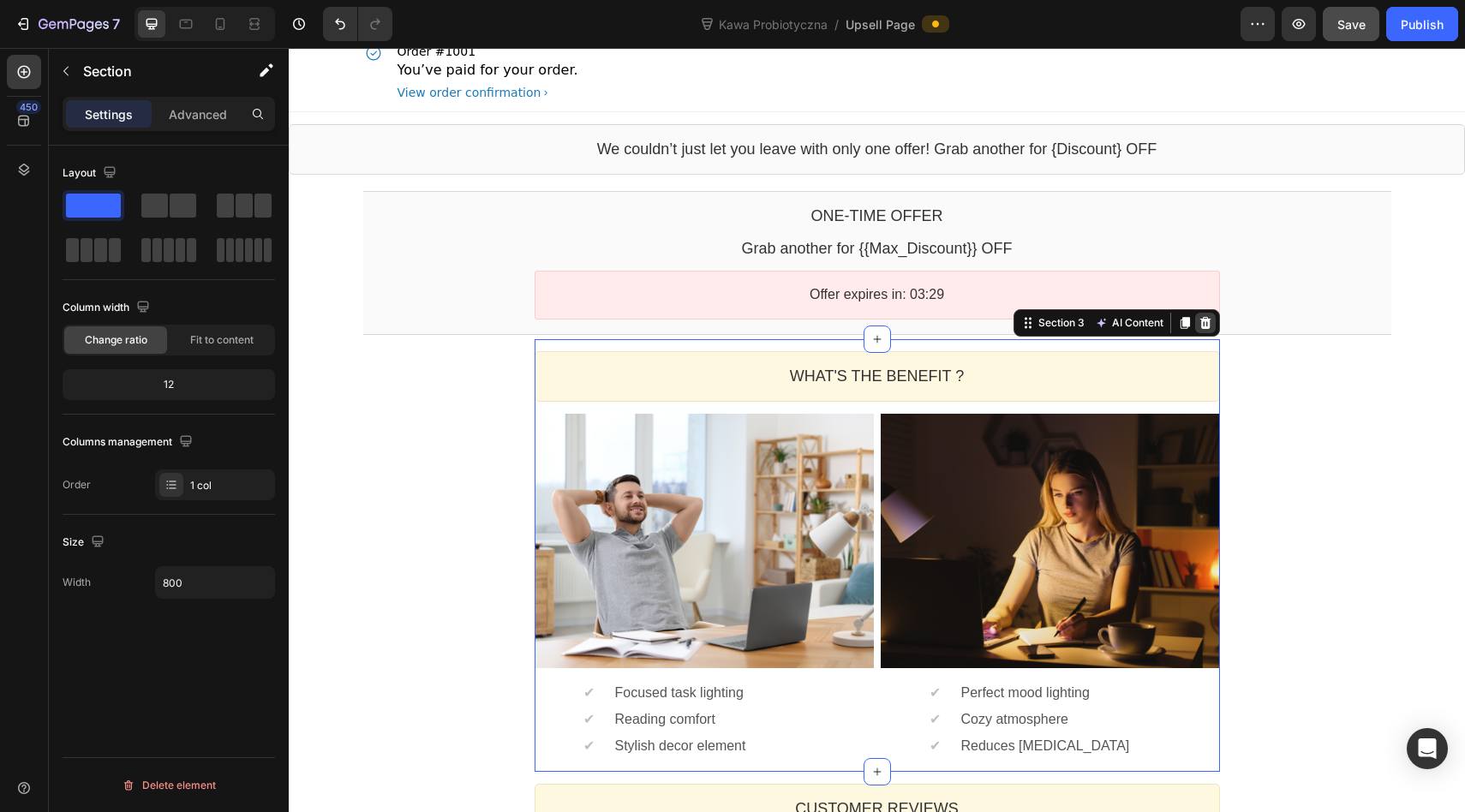
click at [1202, 325] on icon at bounding box center [1204, 323] width 11 height 12
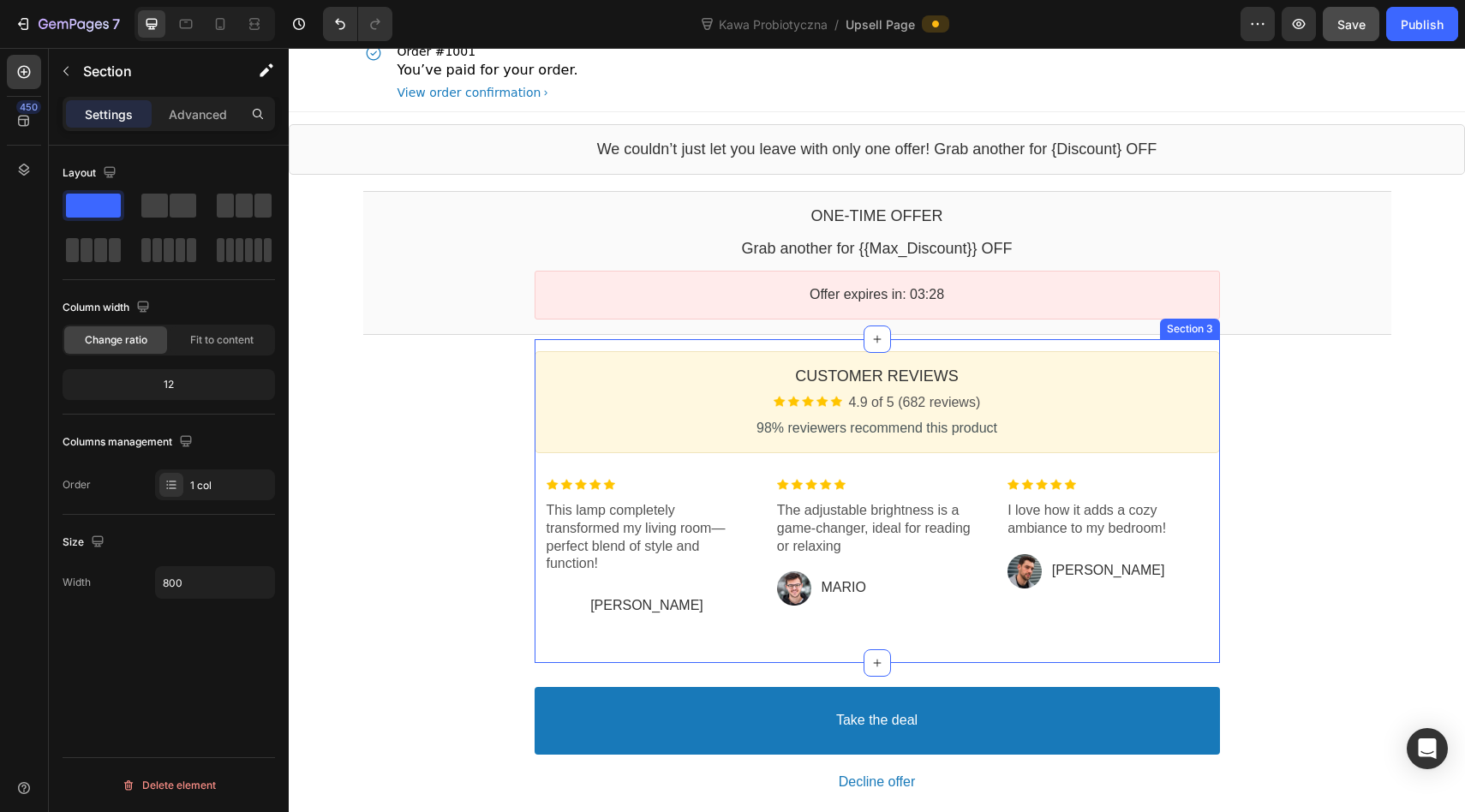
click at [1189, 346] on div "Customer Reviews Heading Image 4.9 of 5 (682 reviews) Text block Row 98% review…" at bounding box center [877, 501] width 685 height 325
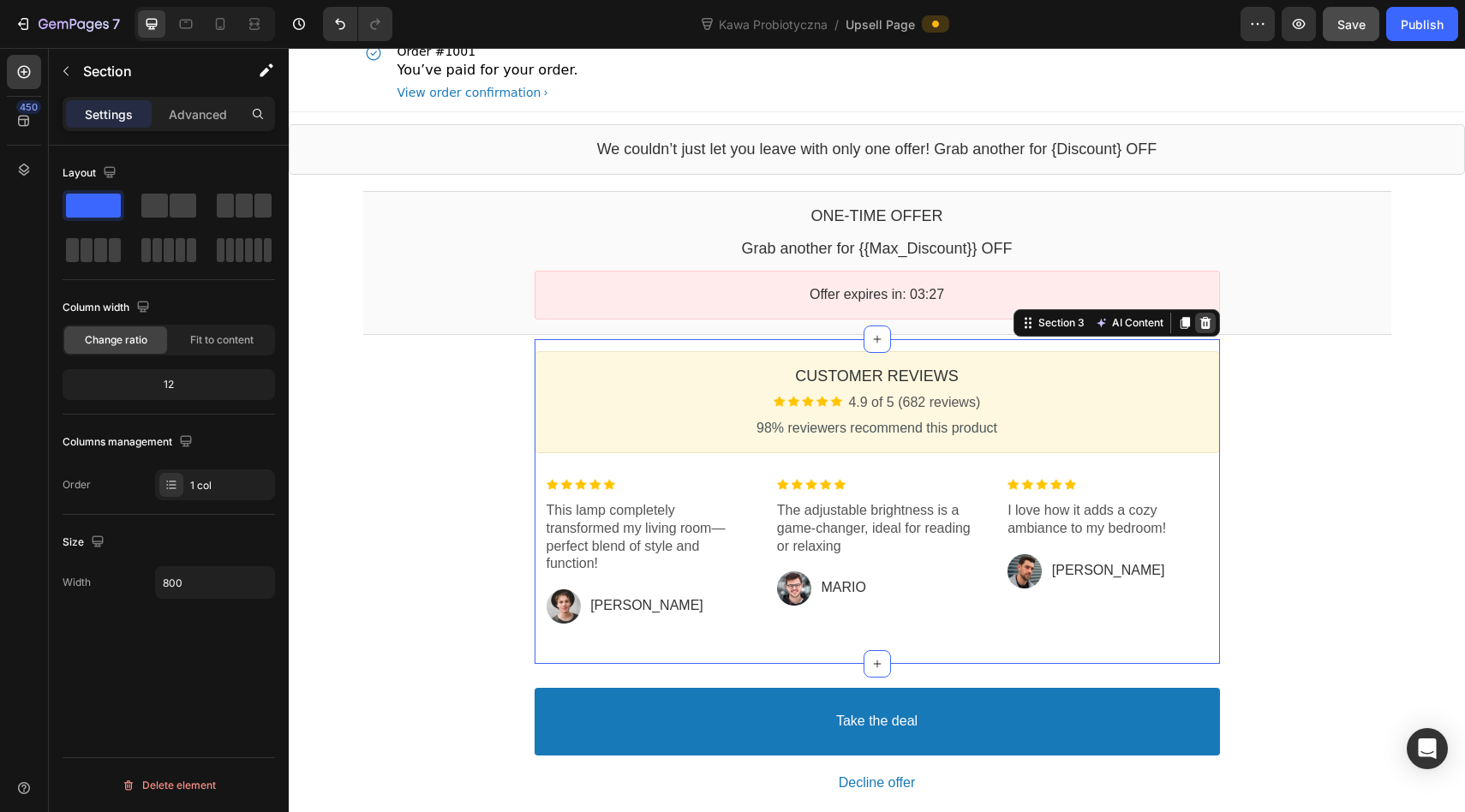
click at [1204, 325] on icon at bounding box center [1204, 323] width 11 height 12
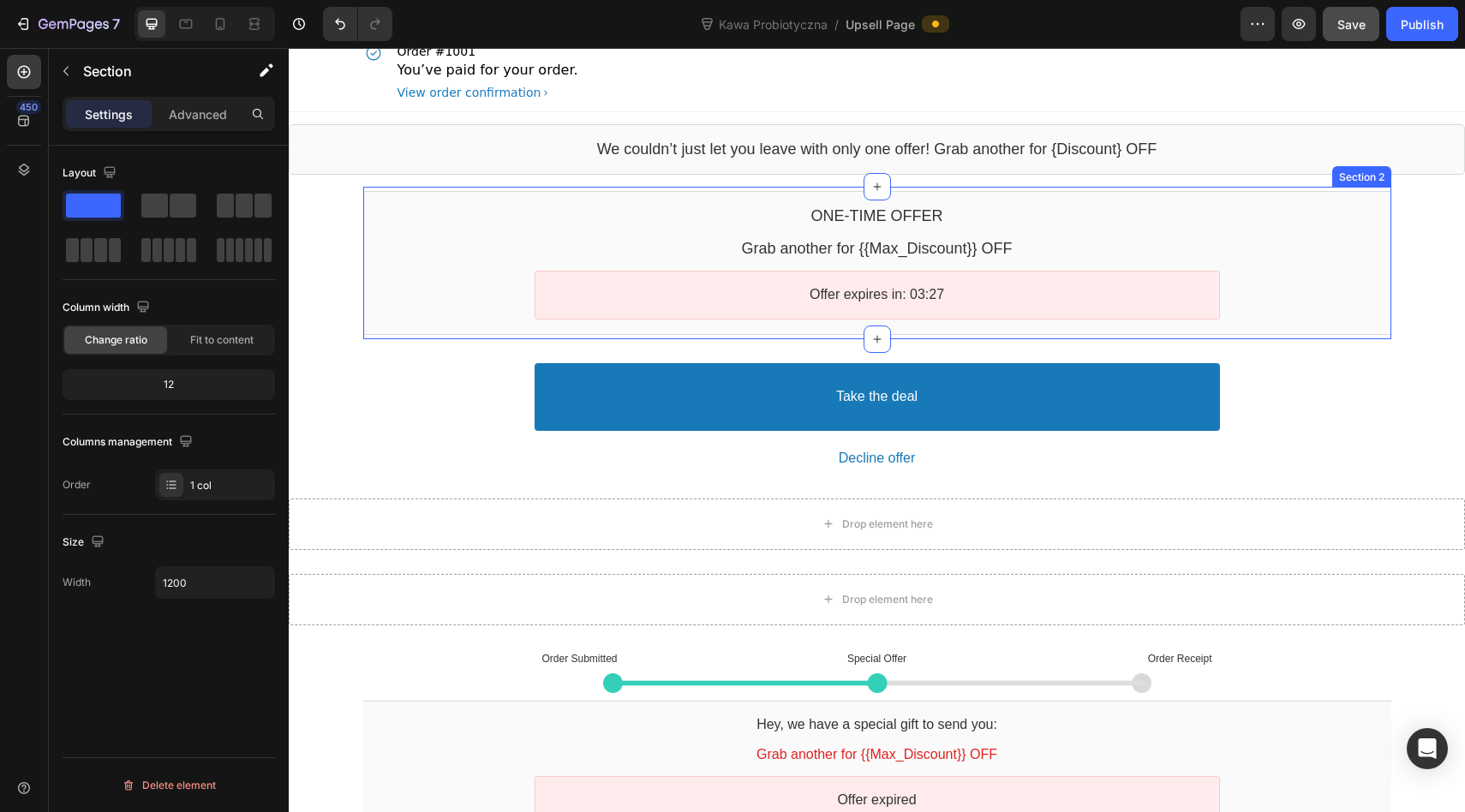
click at [1202, 338] on div "One-time Offer Callout Text Grab another for {{Max_Discount}} OFF Callout Text …" at bounding box center [877, 262] width 1027 height 152
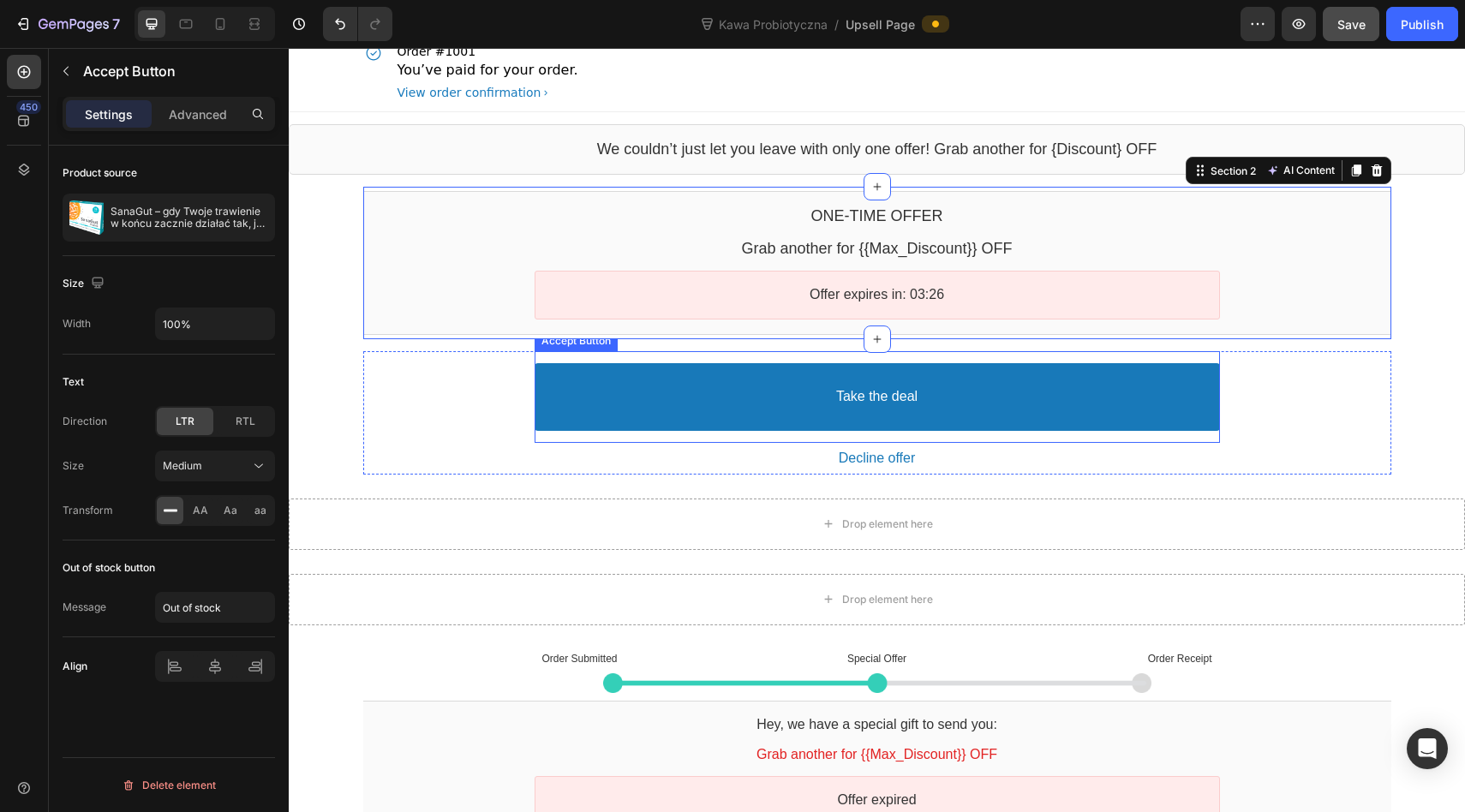
click at [1202, 368] on button "Take the deal" at bounding box center [877, 396] width 685 height 67
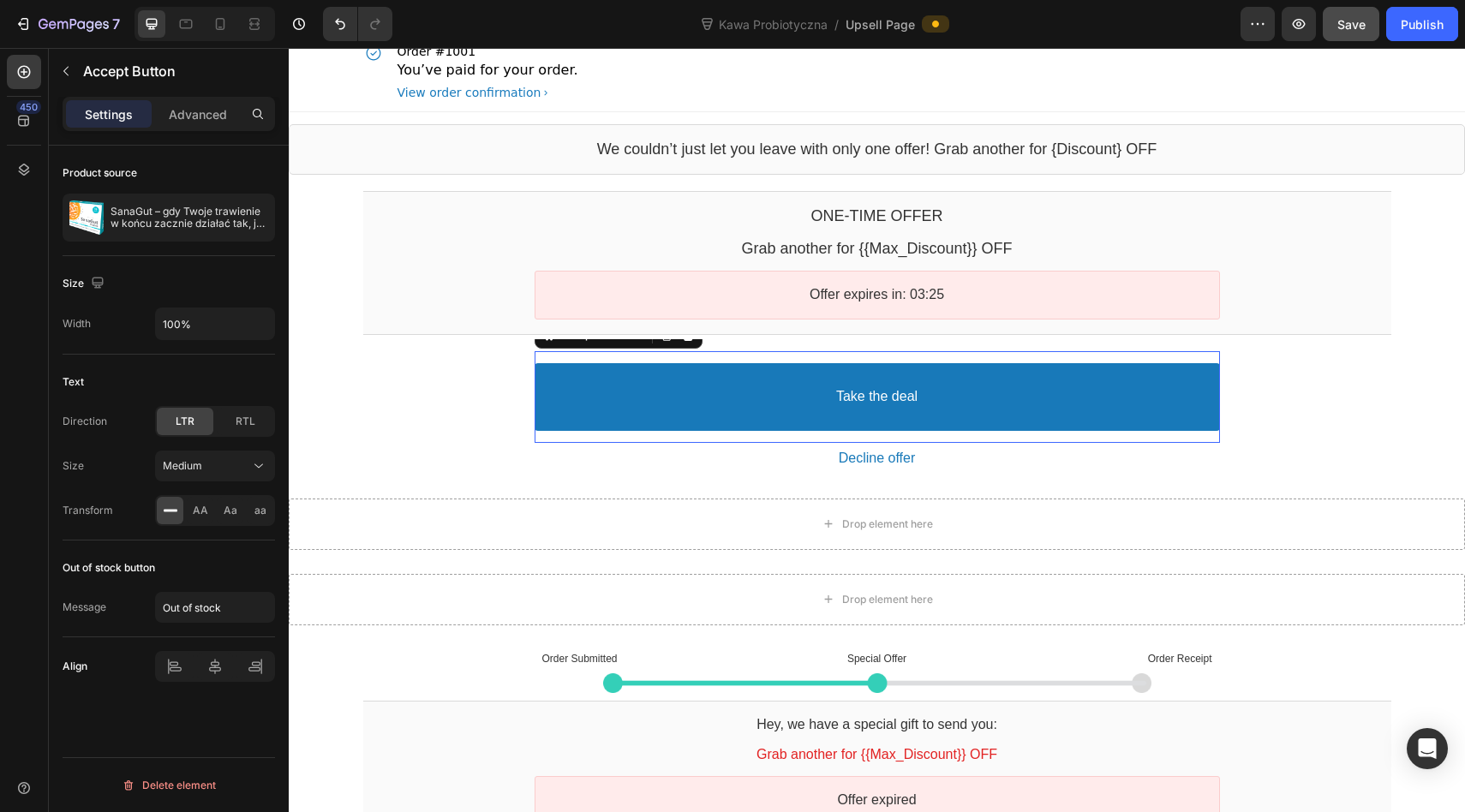
scroll to position [0, 0]
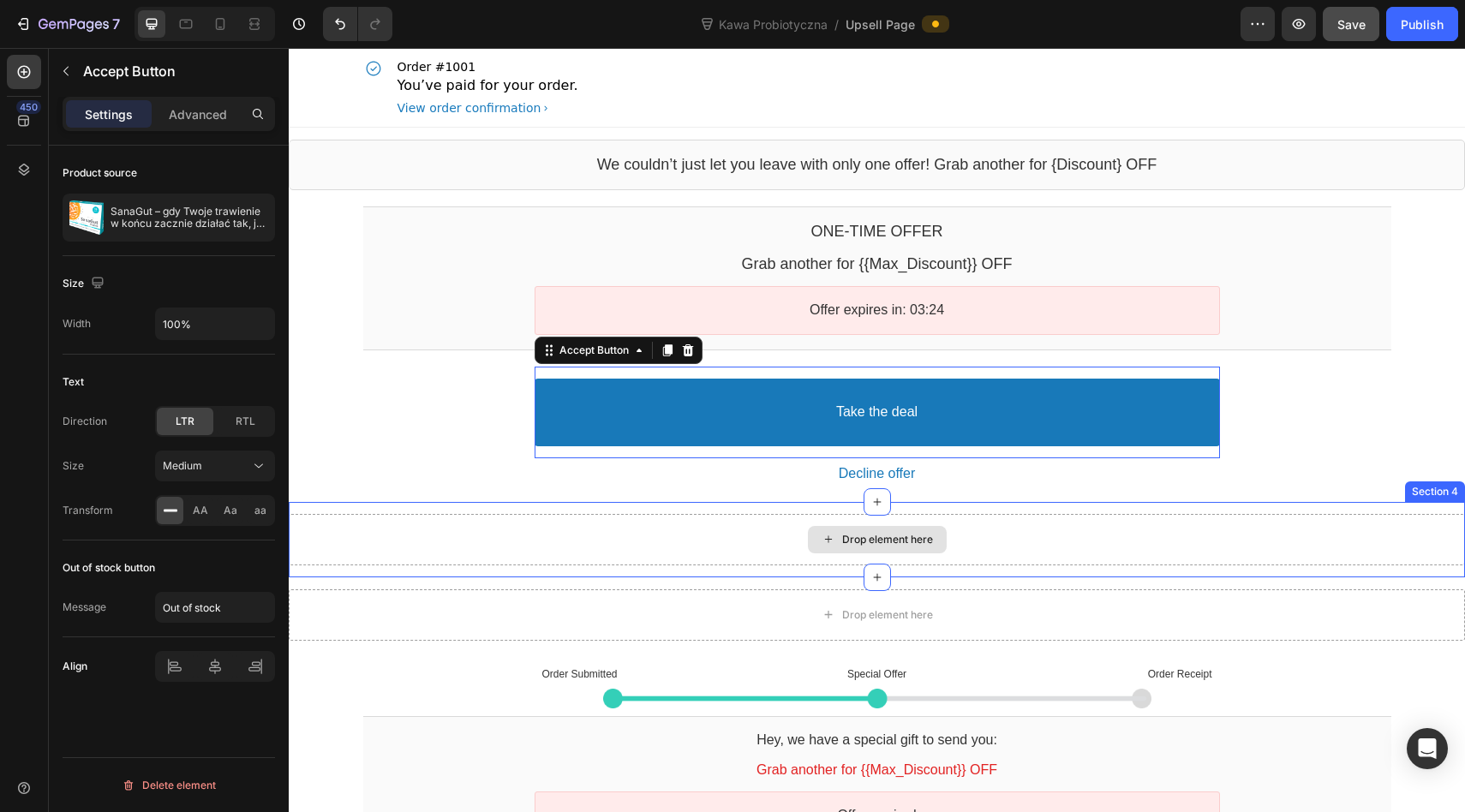
click at [1133, 533] on div "Drop element here" at bounding box center [877, 539] width 1176 height 52
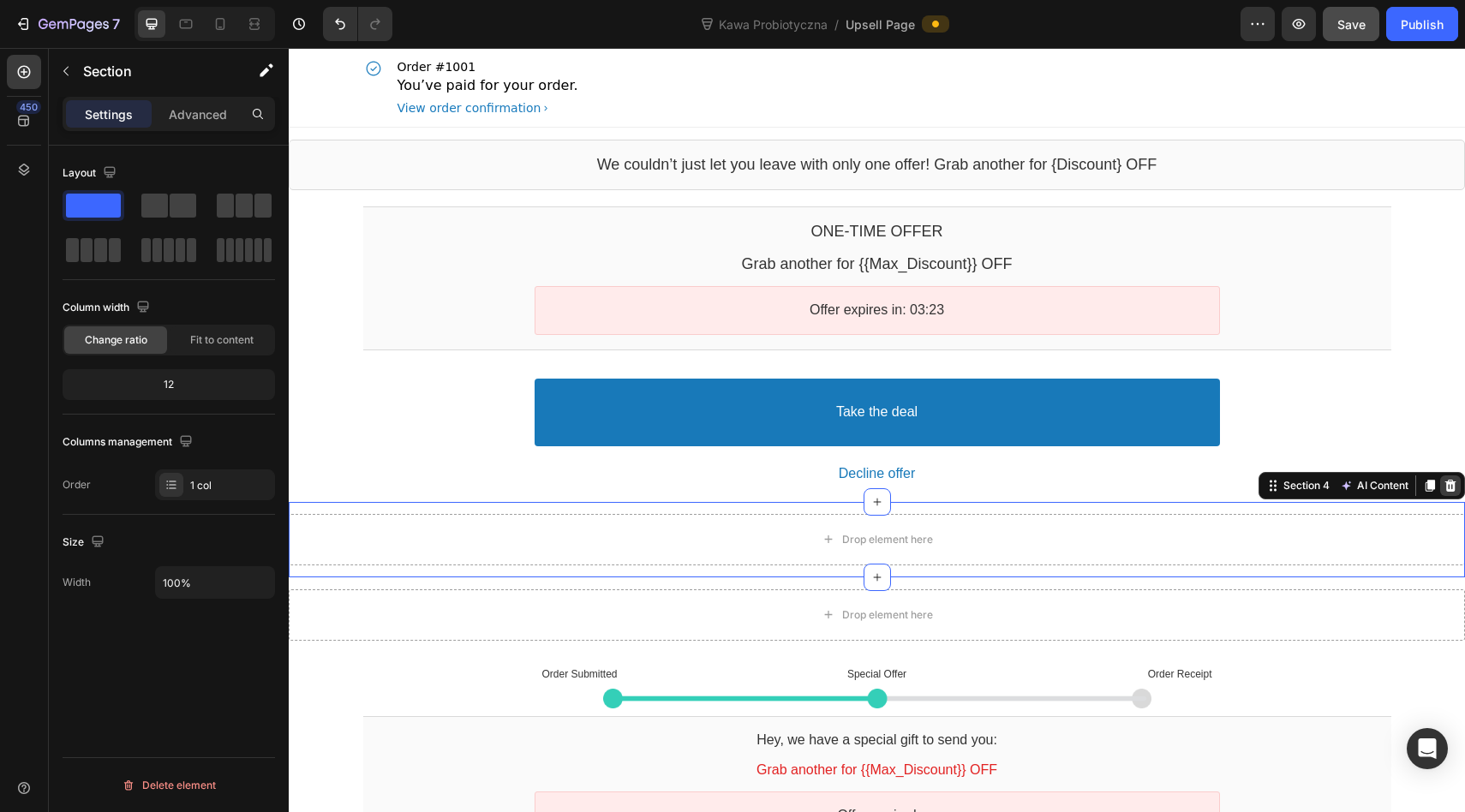
click at [1448, 484] on icon at bounding box center [1450, 486] width 14 height 14
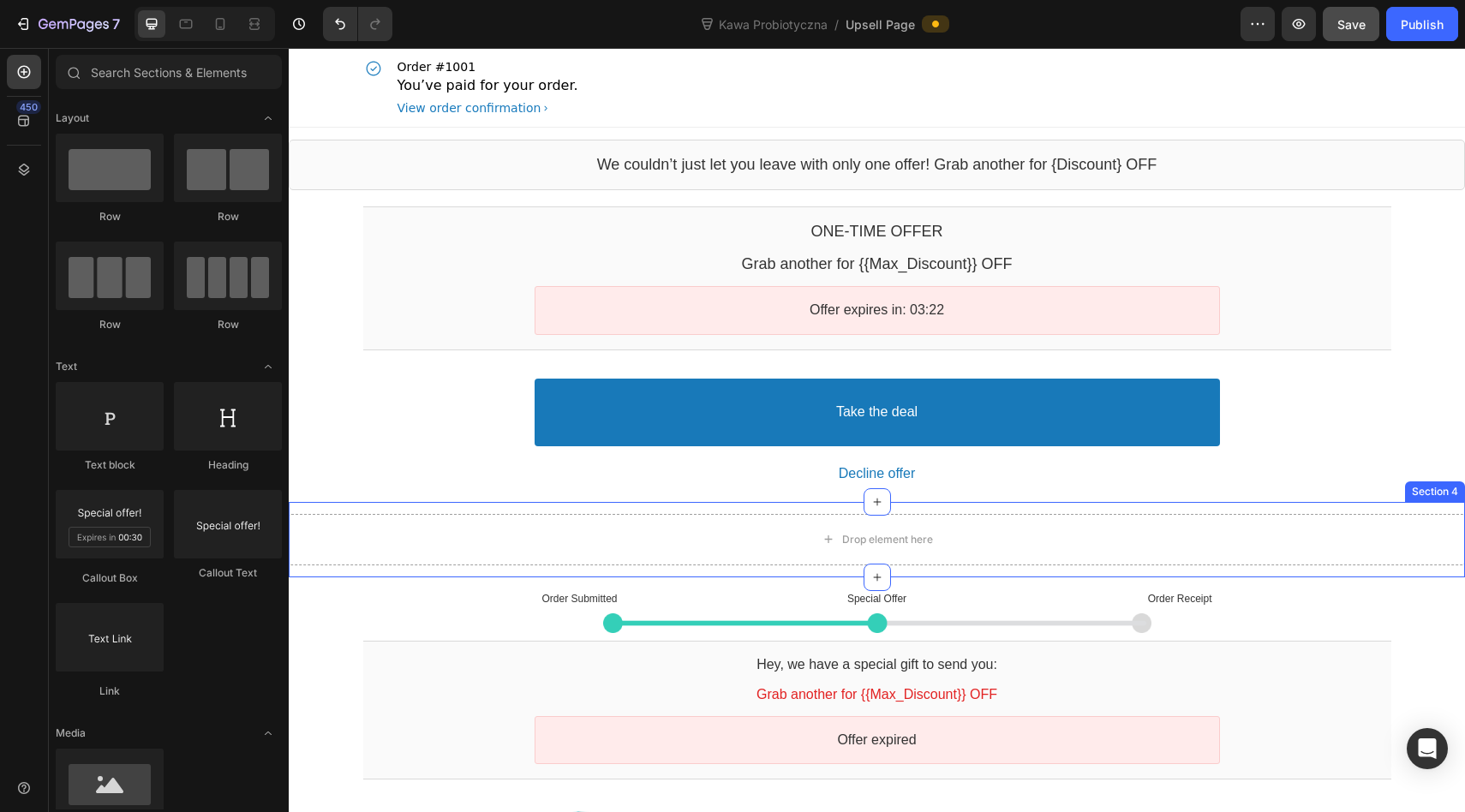
click at [1415, 506] on div "Drop element here Section 4" at bounding box center [877, 540] width 1176 height 75
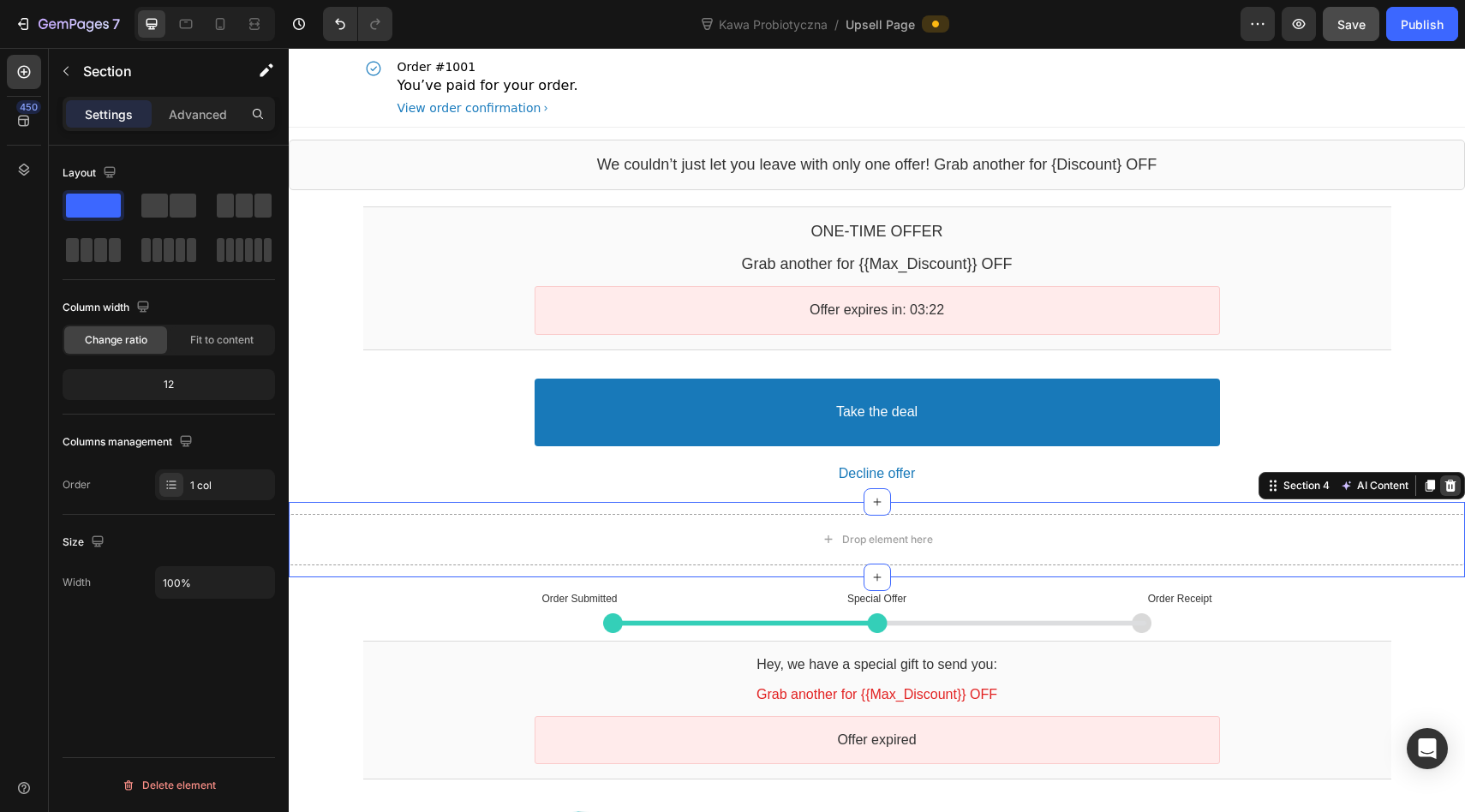
click at [1447, 486] on icon at bounding box center [1450, 486] width 14 height 14
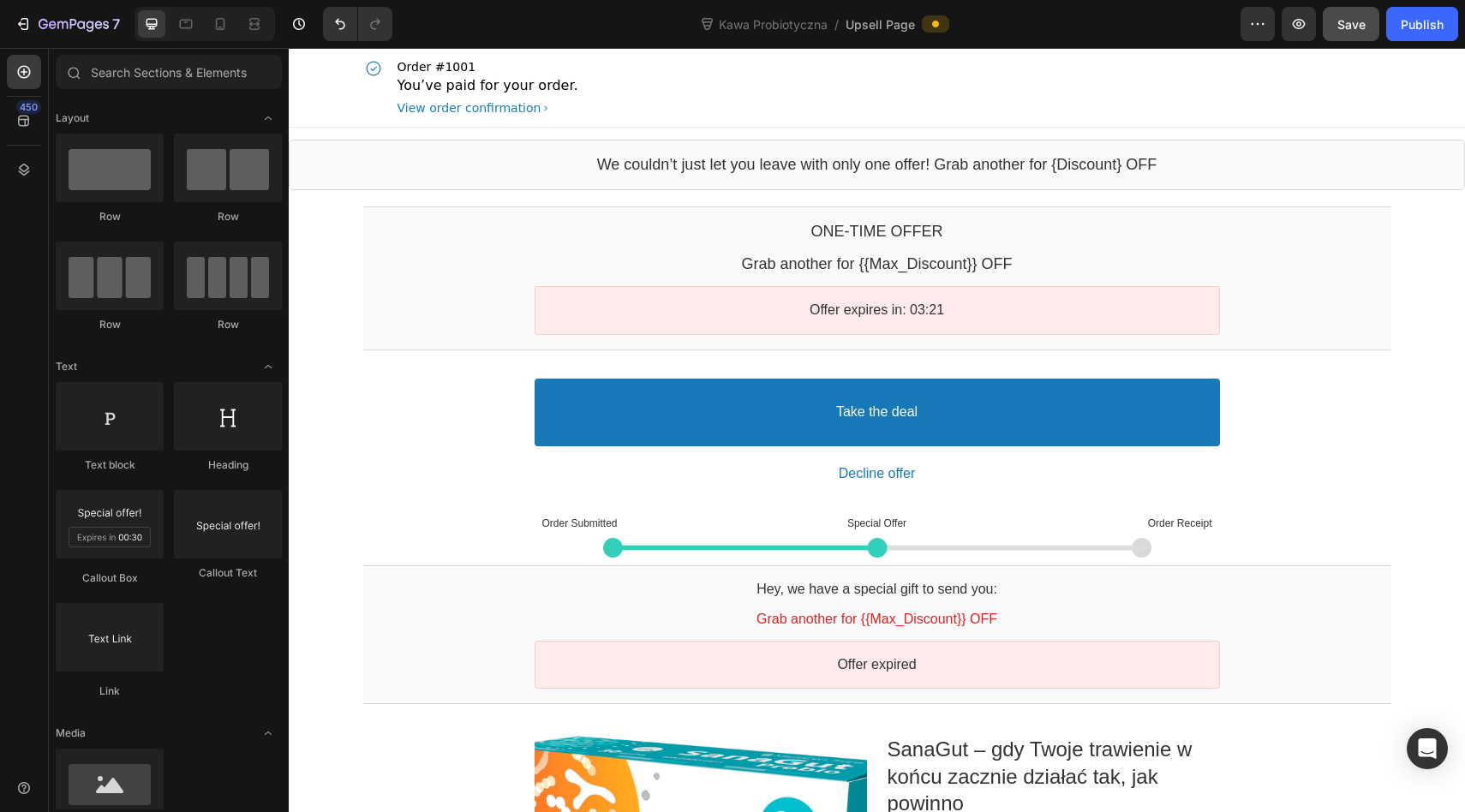
click at [1041, 542] on div at bounding box center [877, 548] width 685 height 20
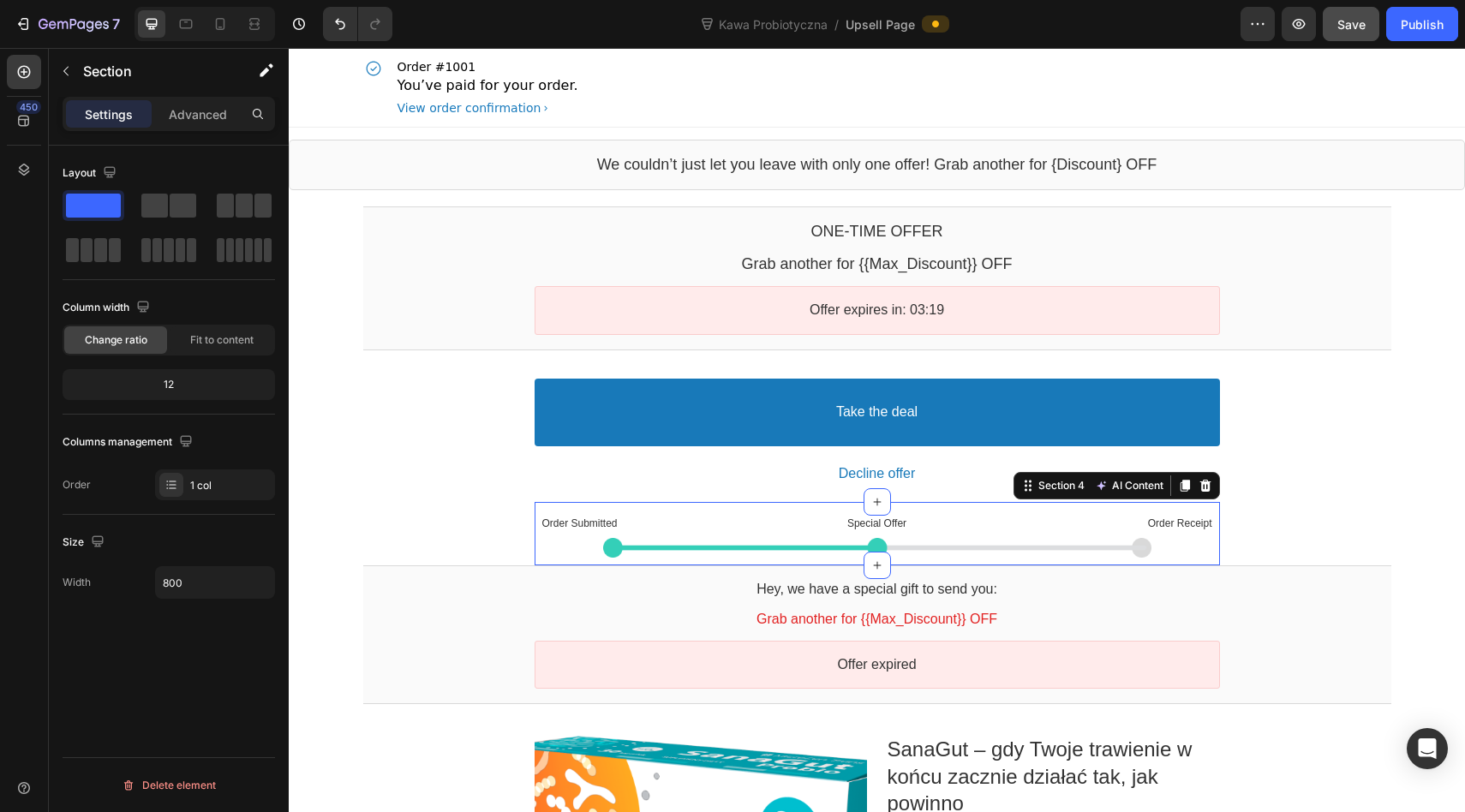
click at [985, 508] on div "Order Submitted Text block Special Offer Text block Order Receipt Text block Ro…" at bounding box center [877, 534] width 685 height 63
click at [756, 527] on p "Order Submitted" at bounding box center [652, 524] width 219 height 14
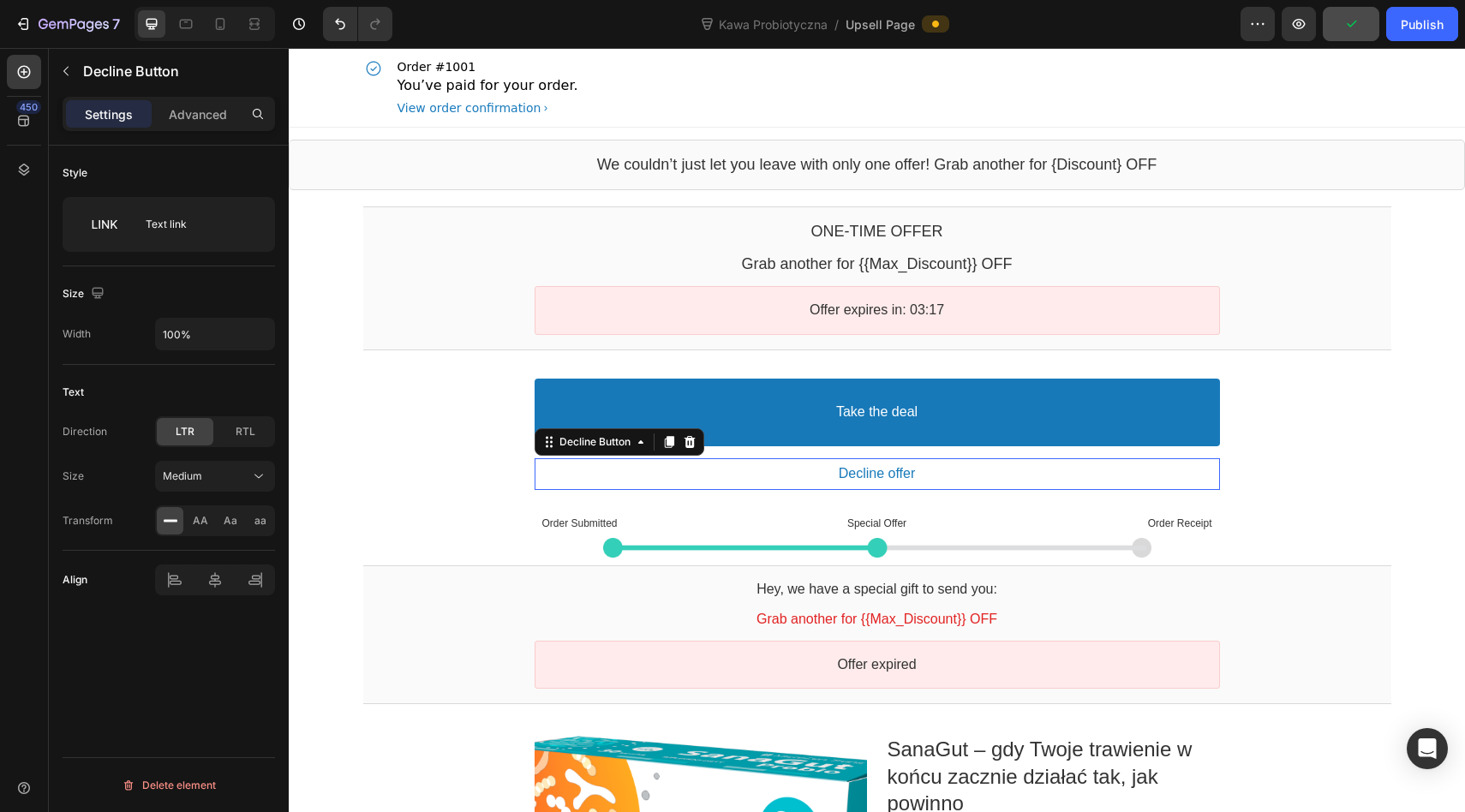
click at [742, 471] on button "Decline offer" at bounding box center [877, 474] width 685 height 32
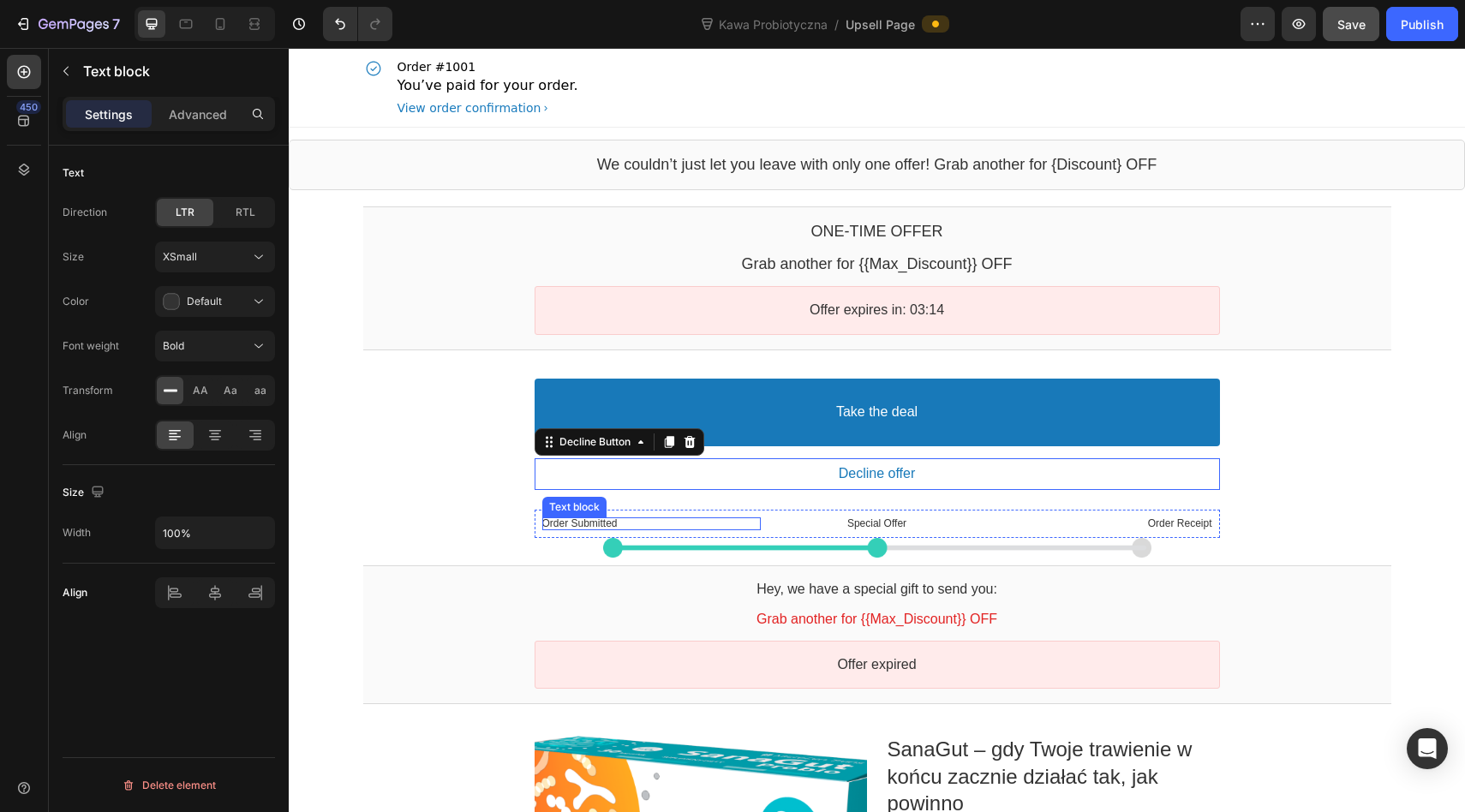
click at [559, 512] on div "Text block" at bounding box center [574, 507] width 64 height 20
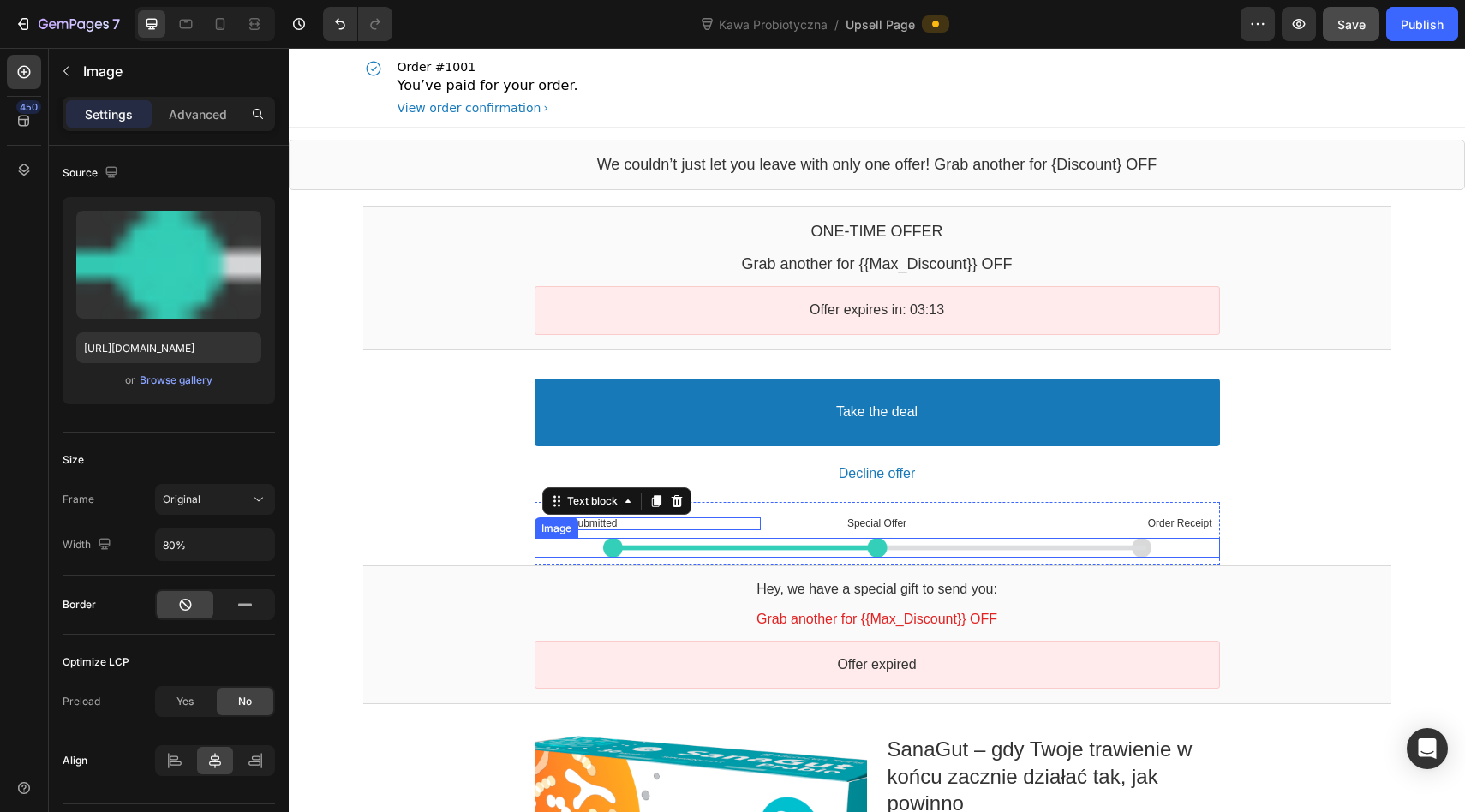
click at [552, 550] on div at bounding box center [877, 548] width 685 height 20
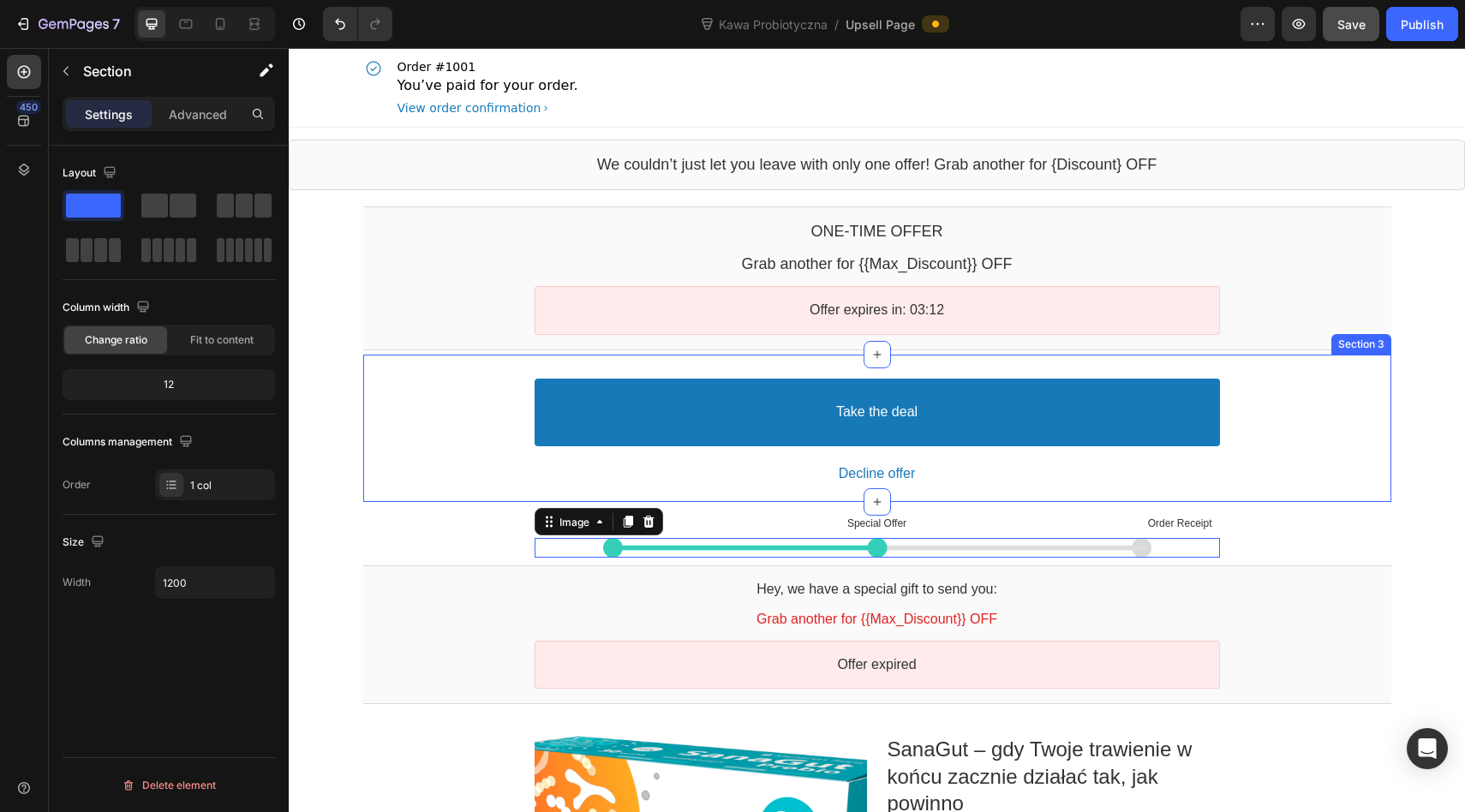
click at [556, 493] on div "Take the deal Accept Button Decline offer Decline Button Product Offer Section 3" at bounding box center [877, 428] width 1027 height 147
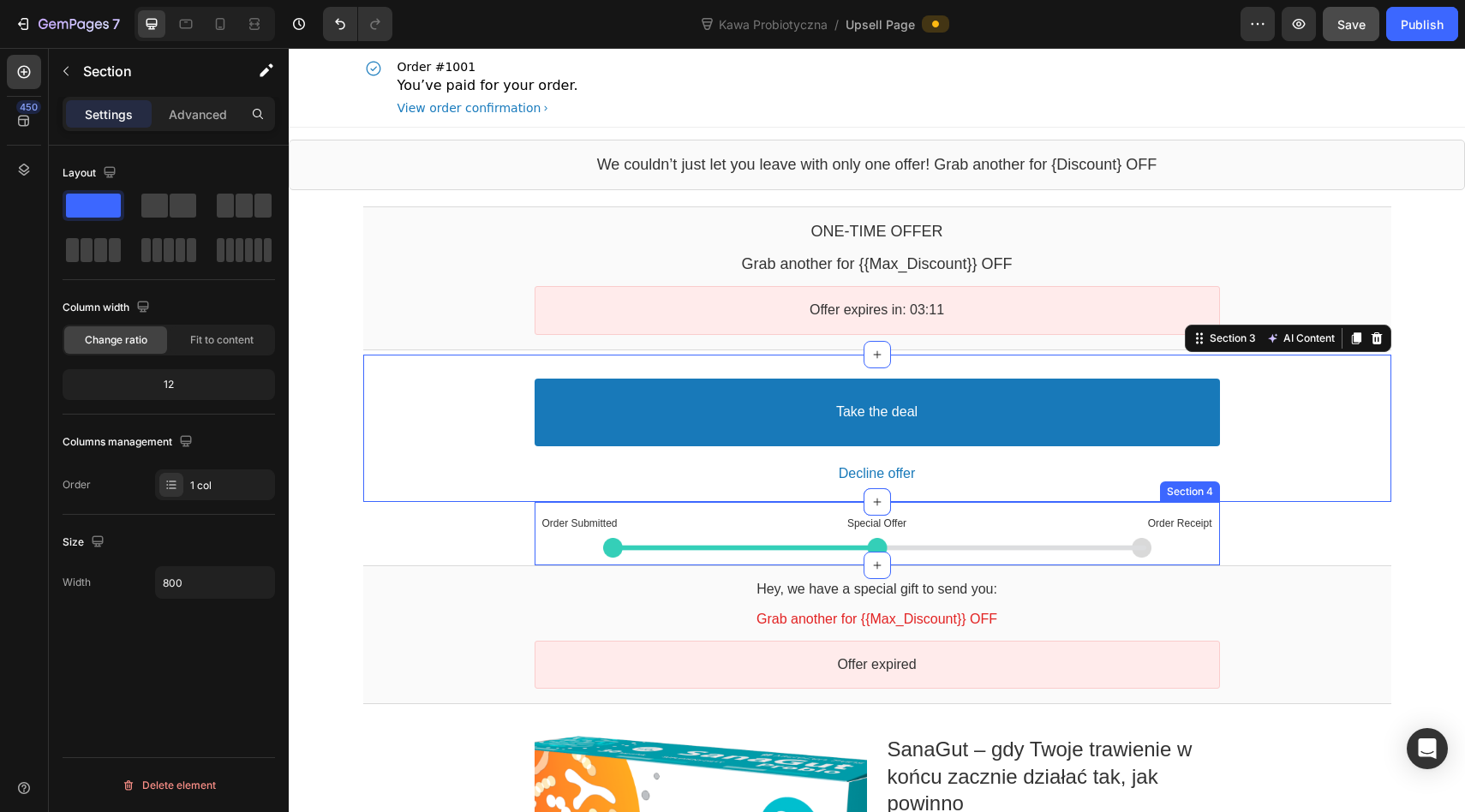
click at [555, 505] on div "Order Submitted Text block Special Offer Text block Order Receipt Text block Ro…" at bounding box center [877, 534] width 685 height 63
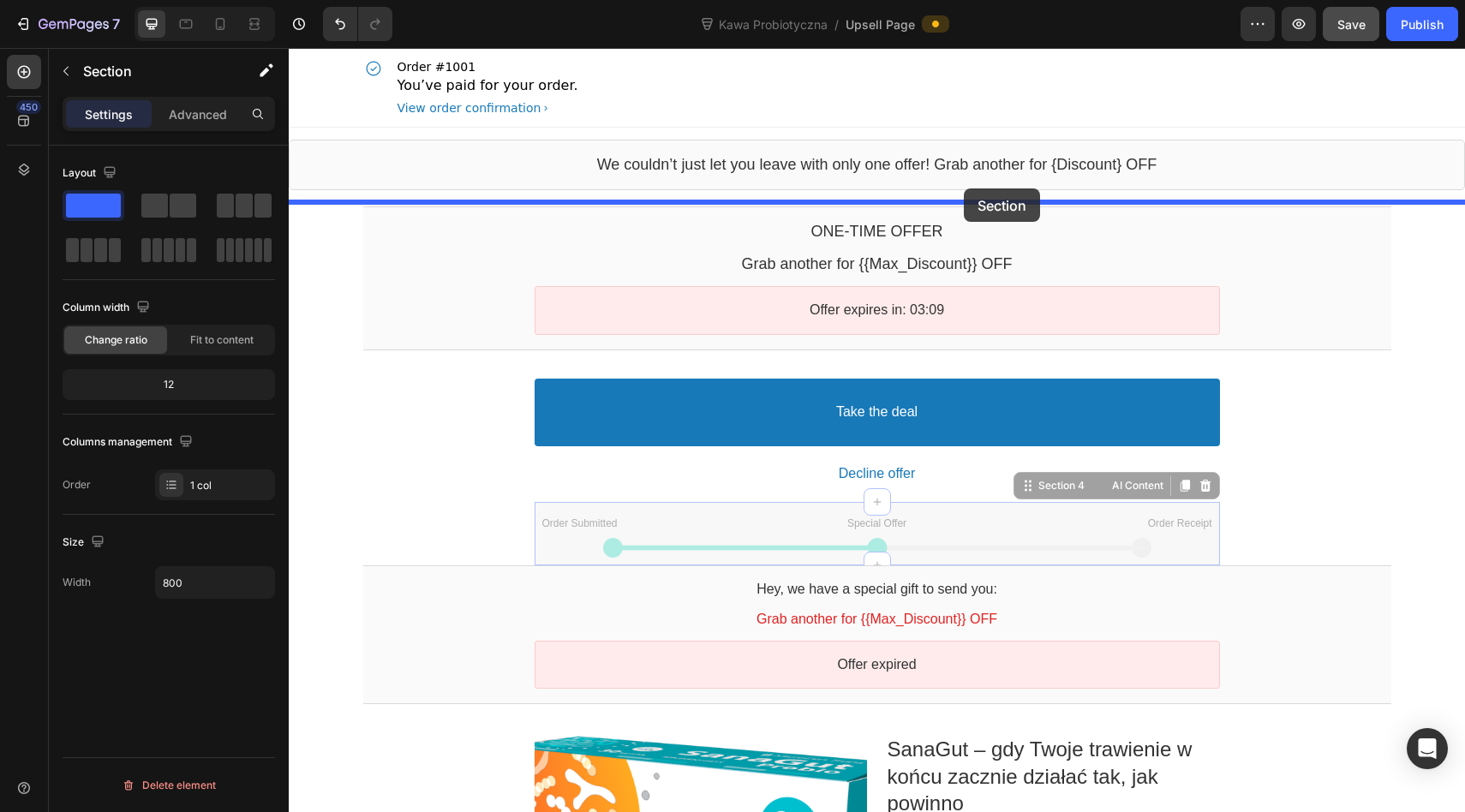
drag, startPoint x: 1034, startPoint y: 485, endPoint x: 964, endPoint y: 188, distance: 305.1
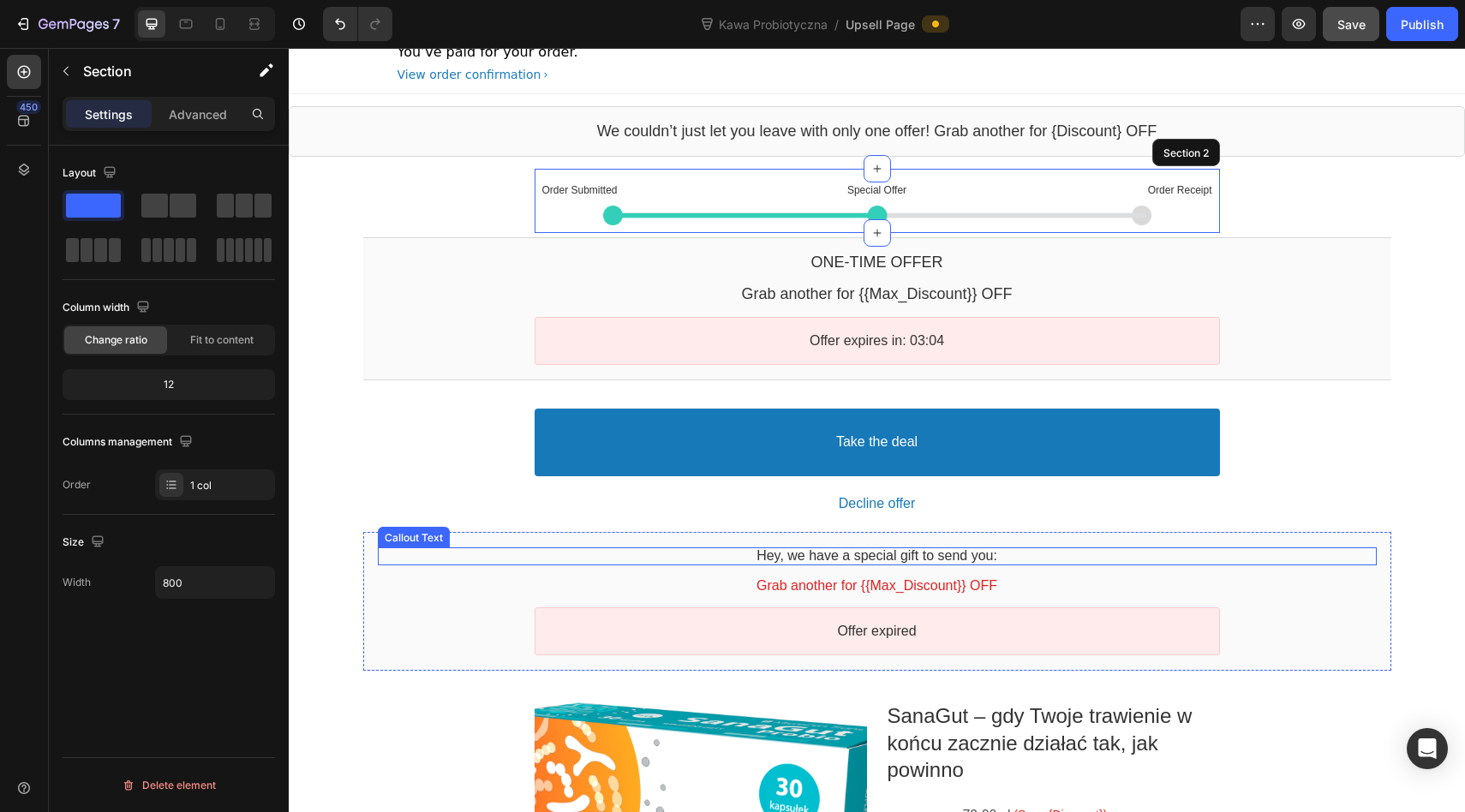
scroll to position [17, 0]
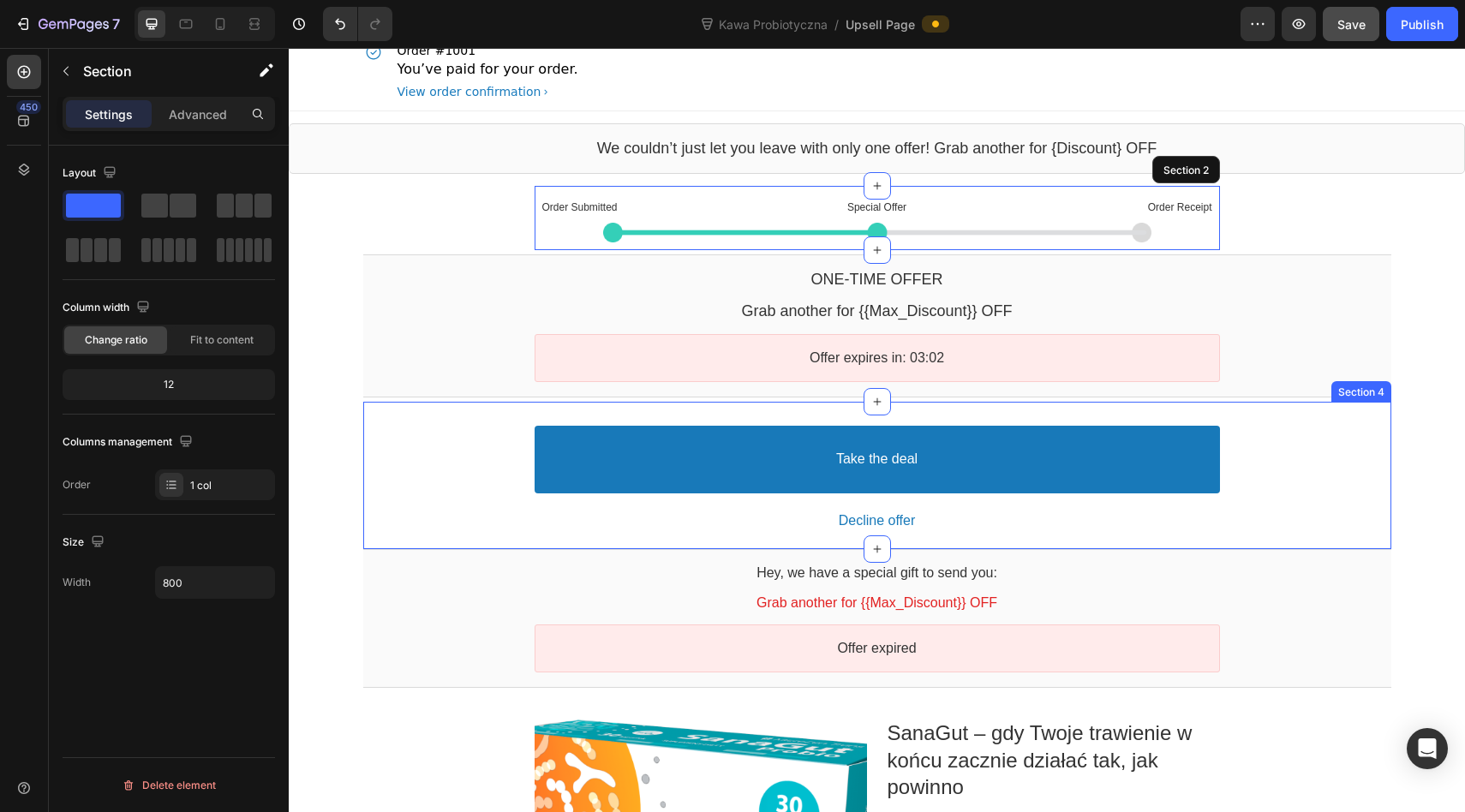
click at [1275, 547] on div "Take the deal Accept Button Decline offer Decline Button Product Offer Section 4" at bounding box center [877, 475] width 1027 height 147
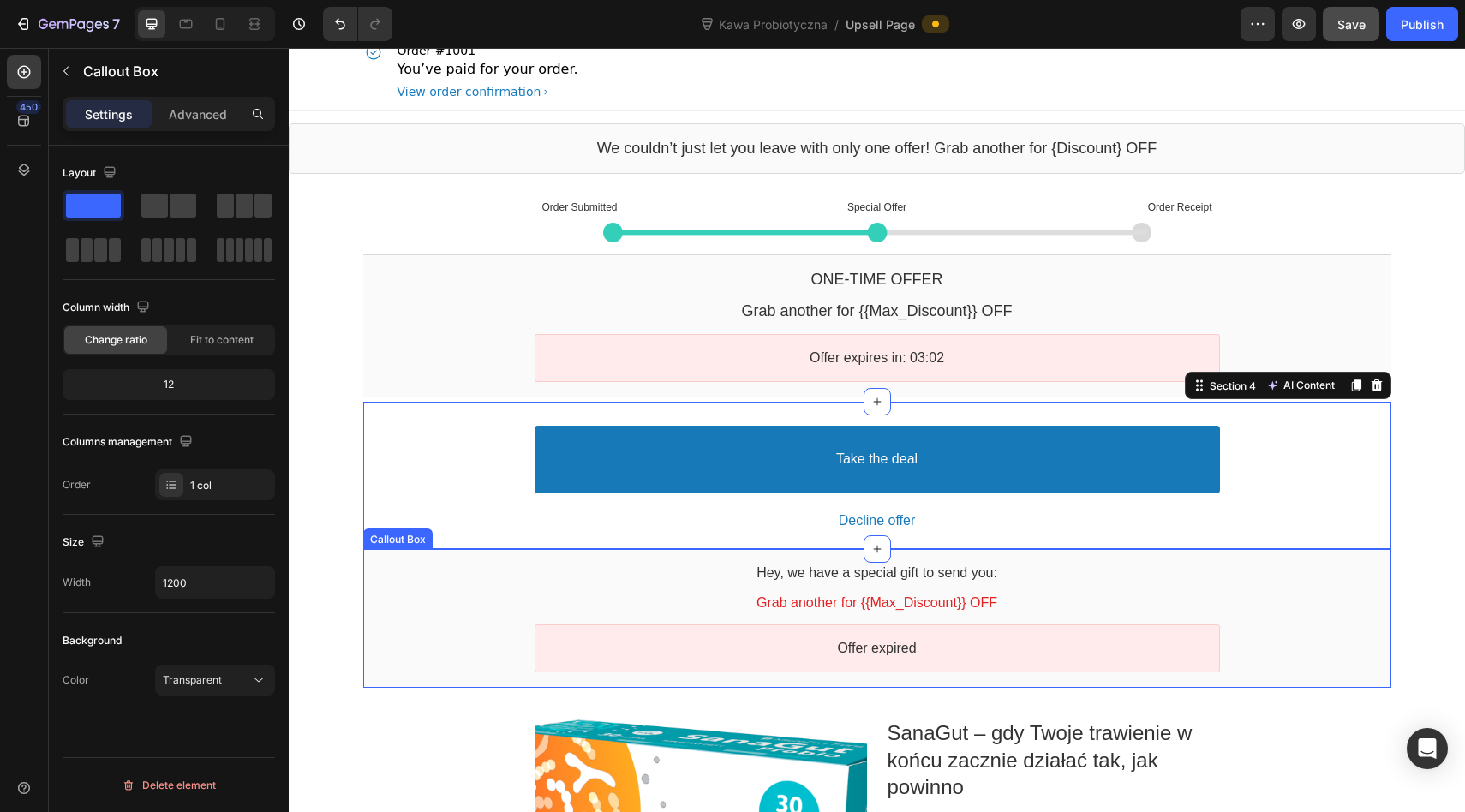
click at [1295, 558] on div "Hey, we have a special gift to send you: Callout Text Grab another for {{Max_Di…" at bounding box center [877, 618] width 1027 height 139
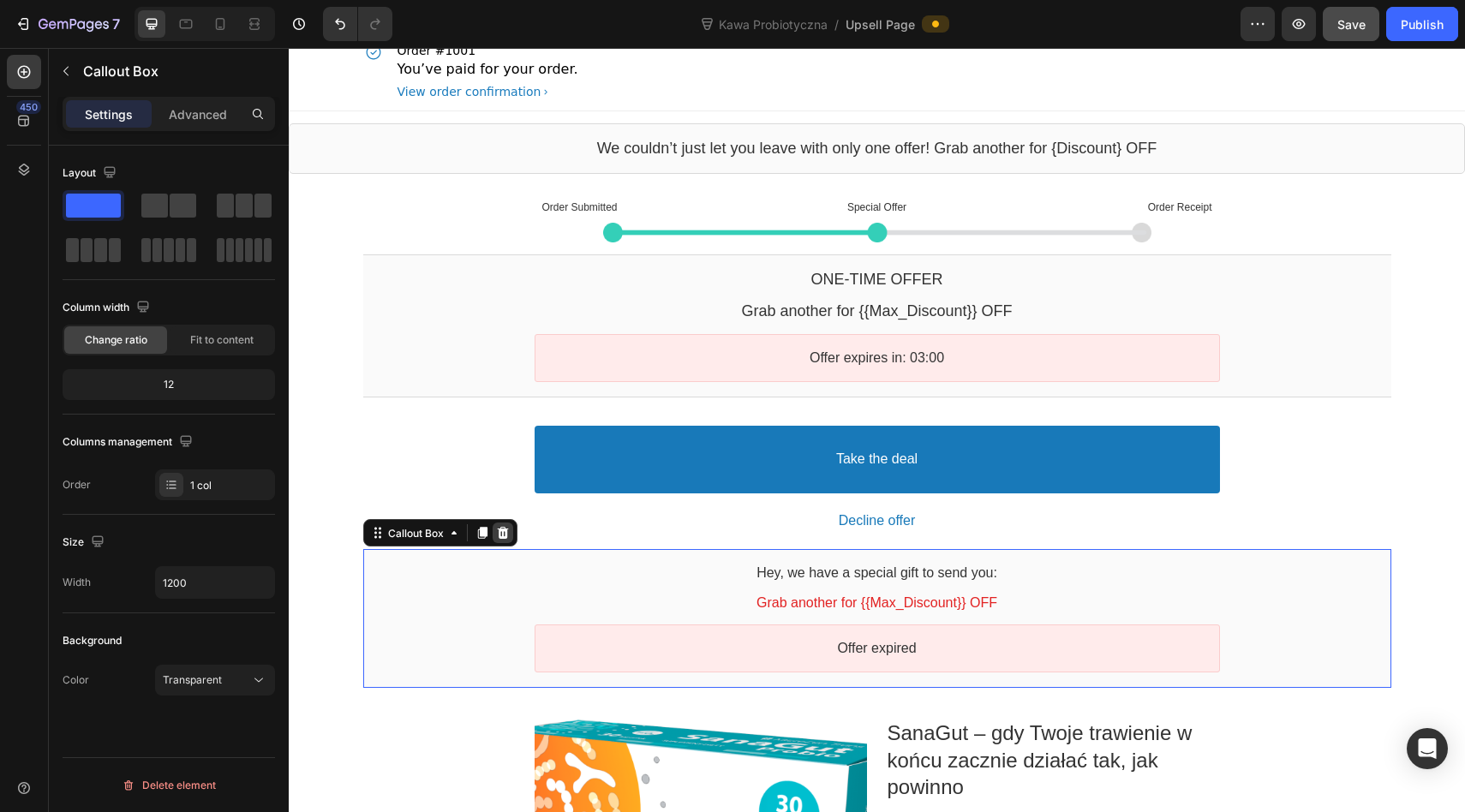
click at [497, 536] on icon at bounding box center [503, 533] width 14 height 14
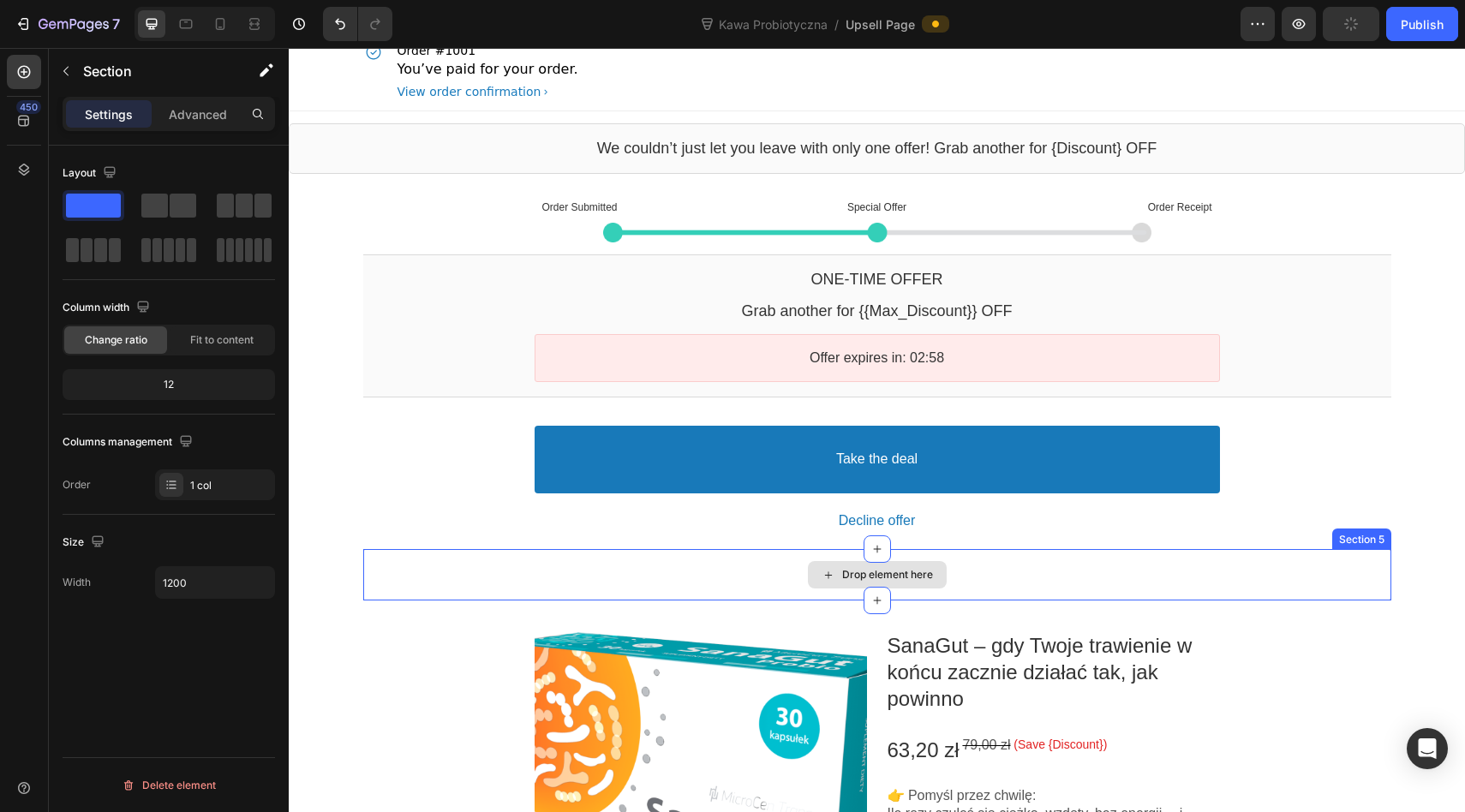
click at [1378, 564] on div "Drop element here" at bounding box center [877, 574] width 1027 height 52
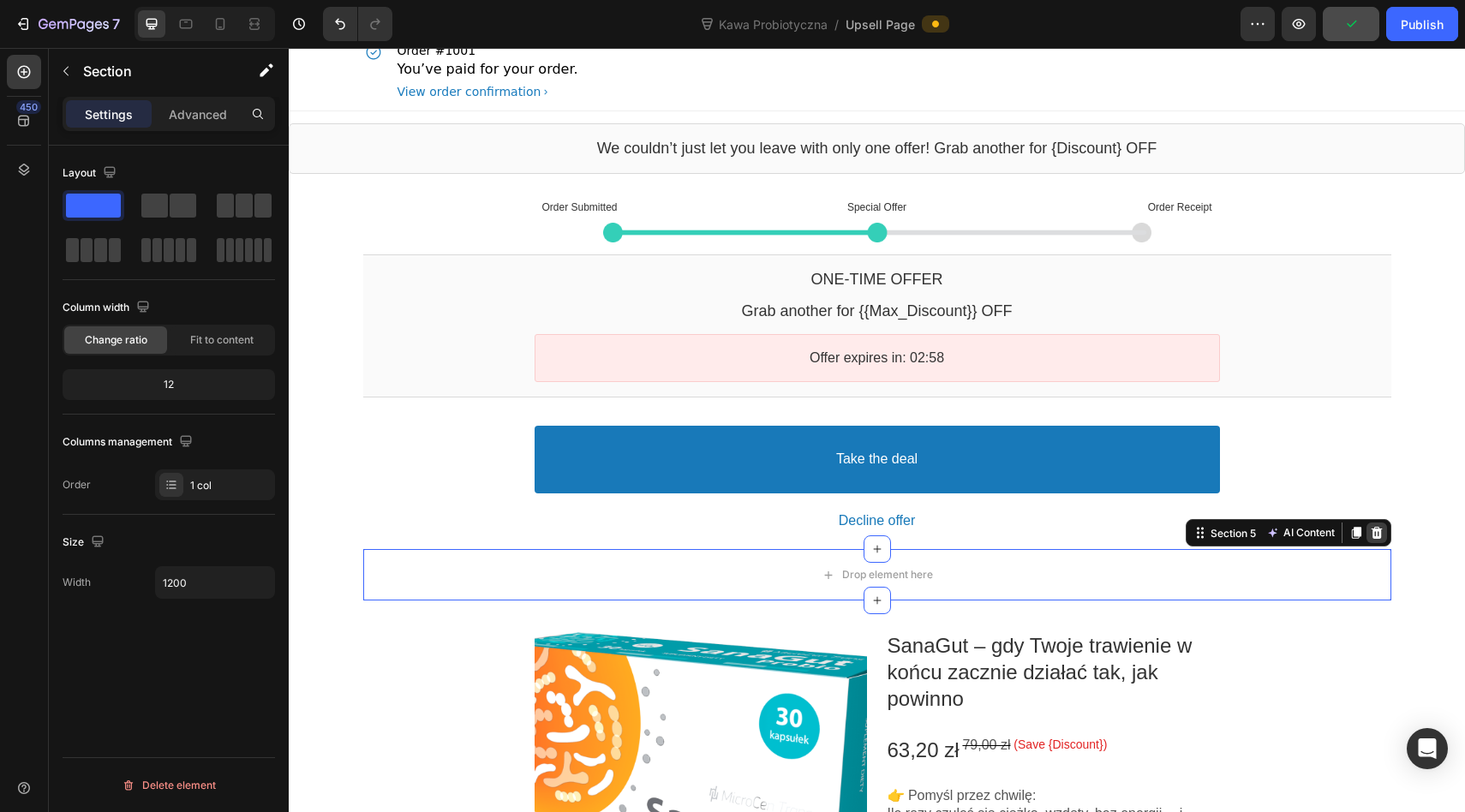
click at [1379, 537] on icon at bounding box center [1376, 533] width 11 height 12
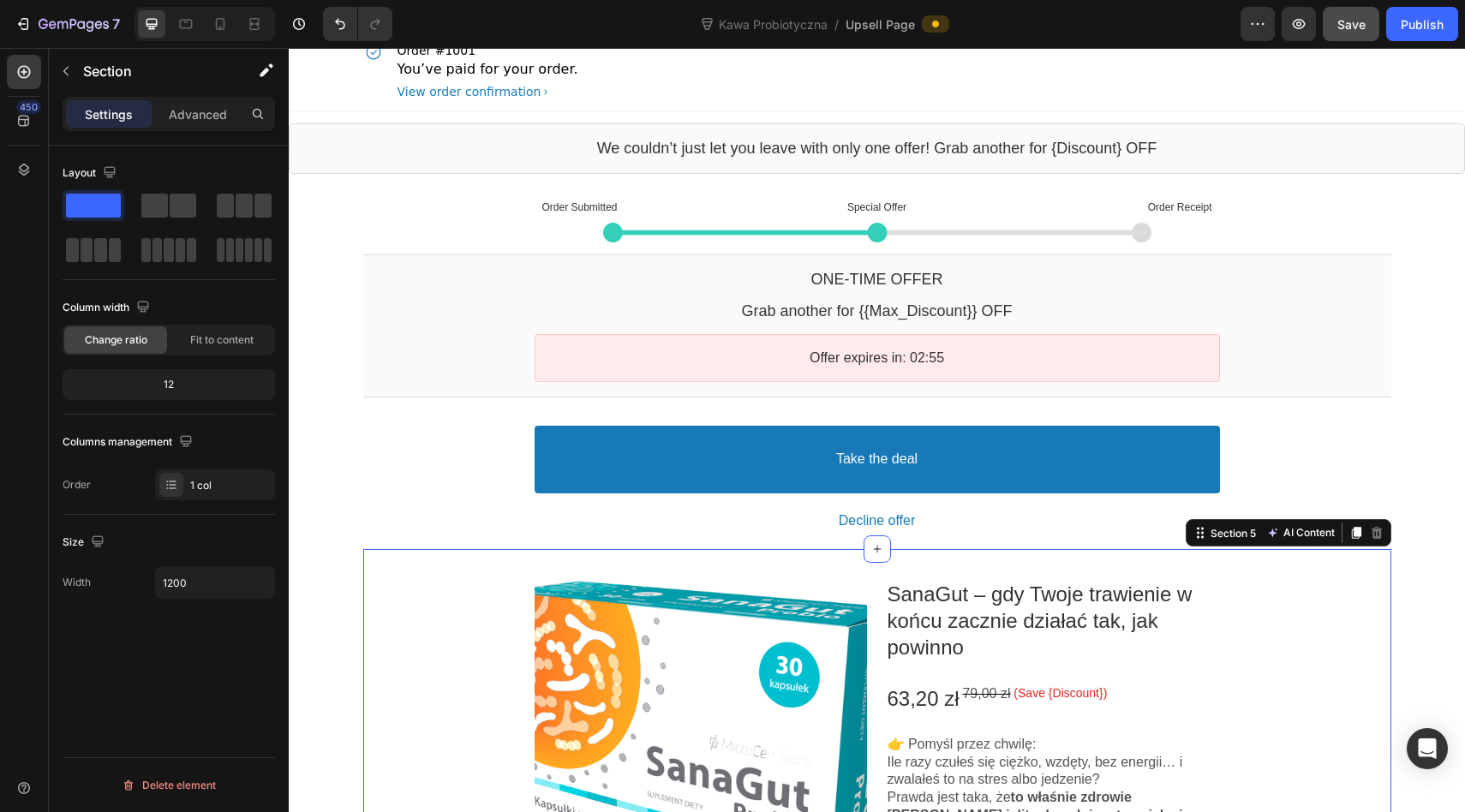
click at [1377, 536] on icon at bounding box center [1376, 533] width 11 height 12
click at [1376, 529] on icon at bounding box center [1376, 533] width 11 height 12
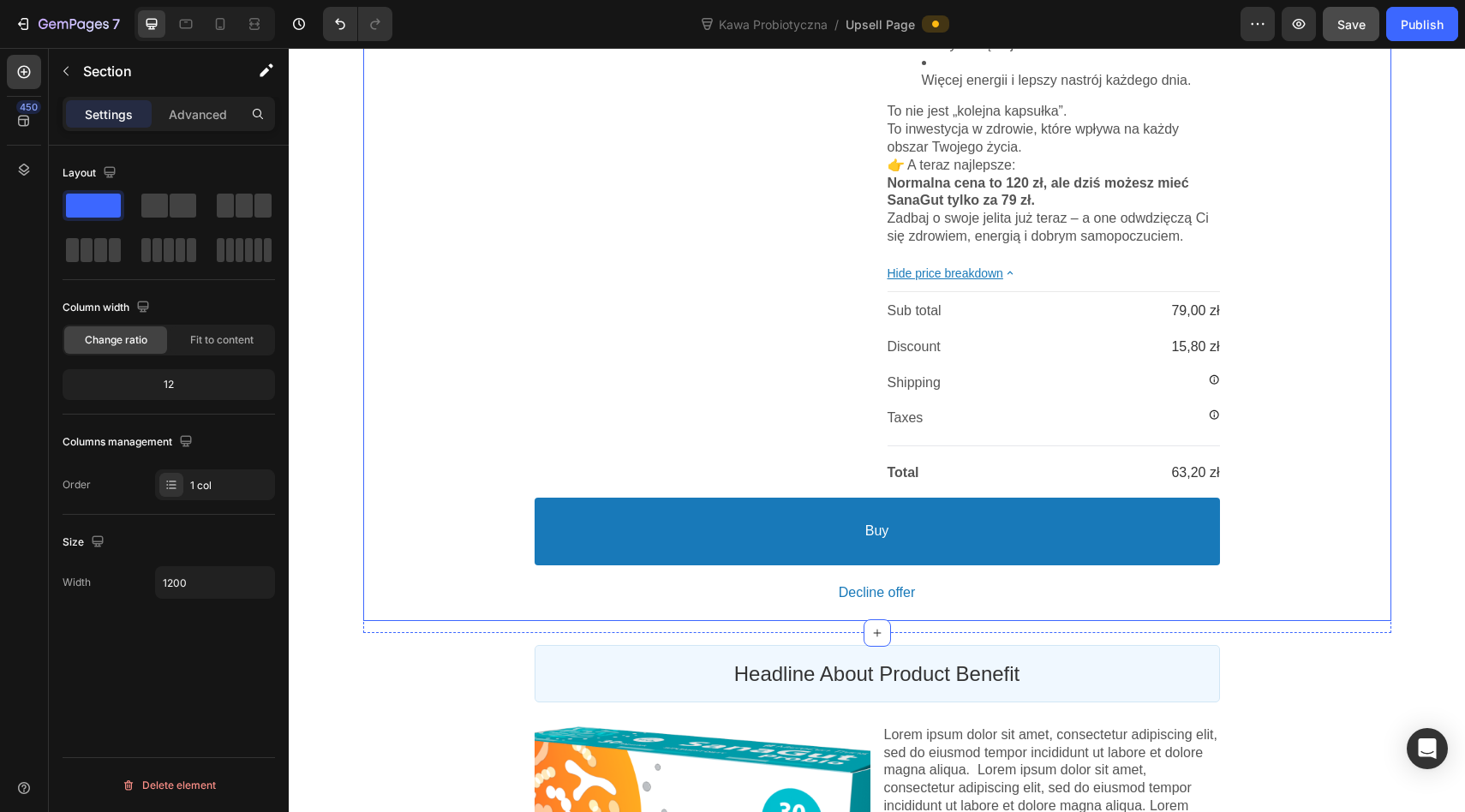
scroll to position [1287, 0]
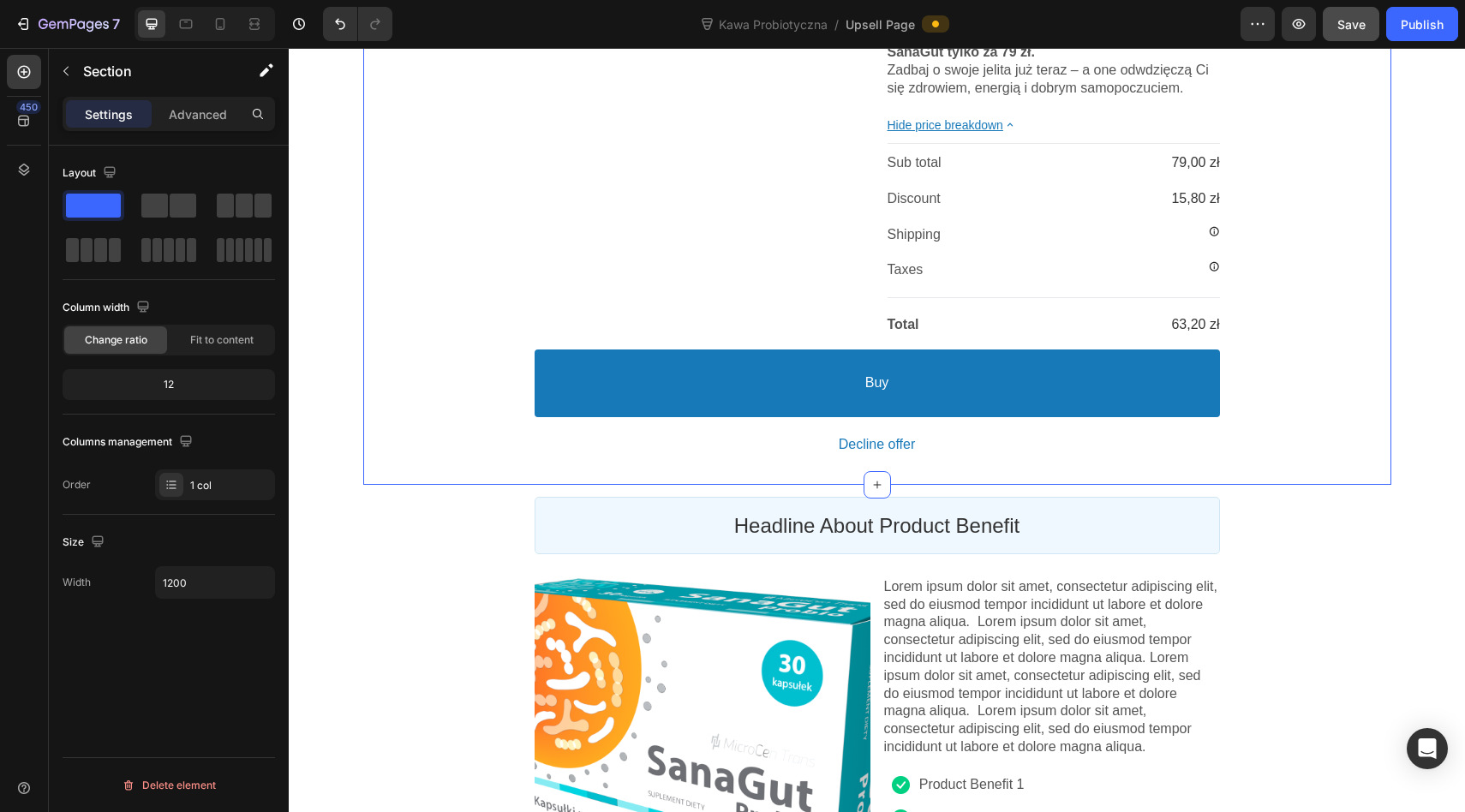
click at [1280, 539] on div "We couldn’t just let you leave with only one offer! Grab another for {Discount}…" at bounding box center [877, 112] width 1176 height 2544
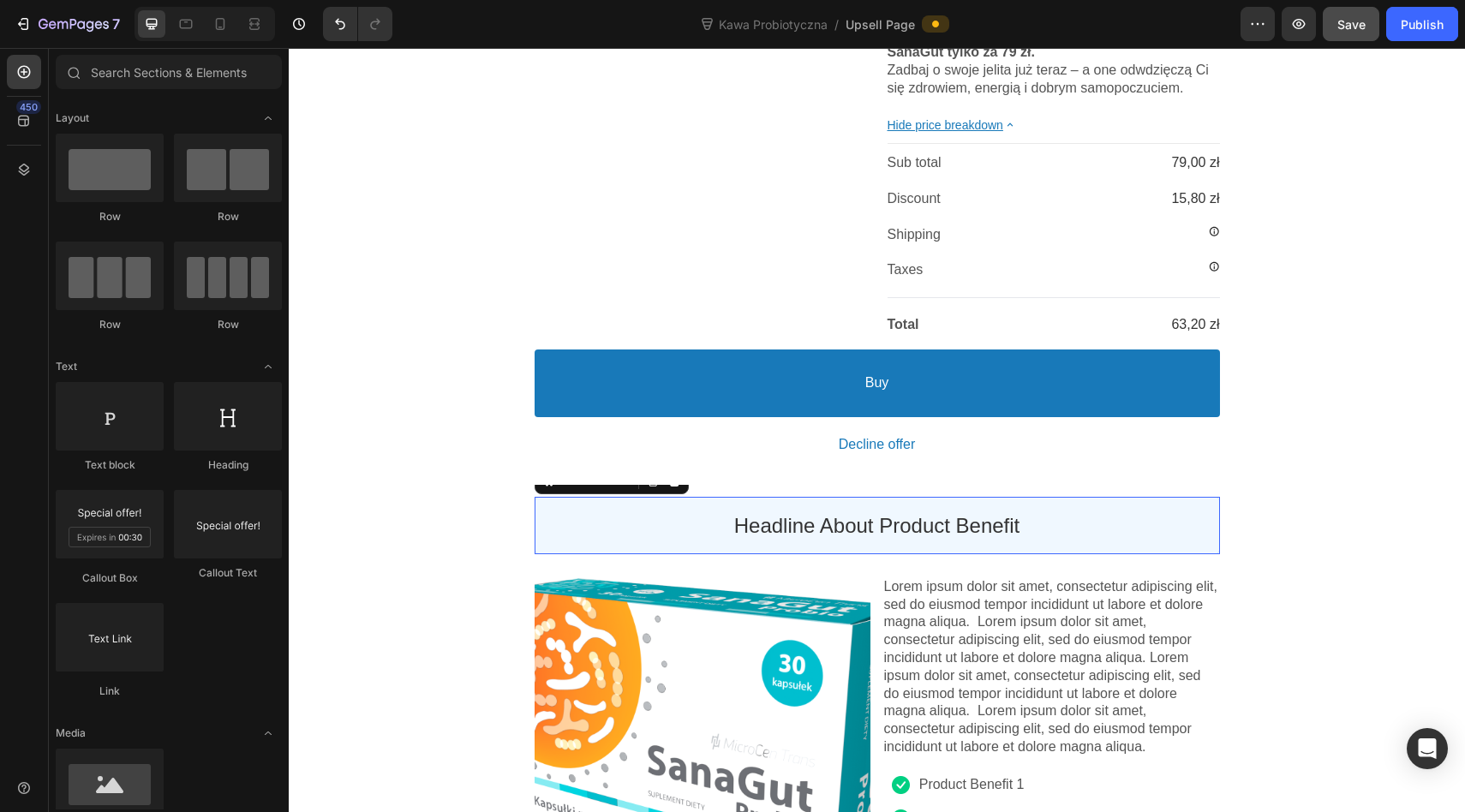
click at [1199, 554] on div "Headline About Product Benefit Heading" at bounding box center [877, 526] width 685 height 58
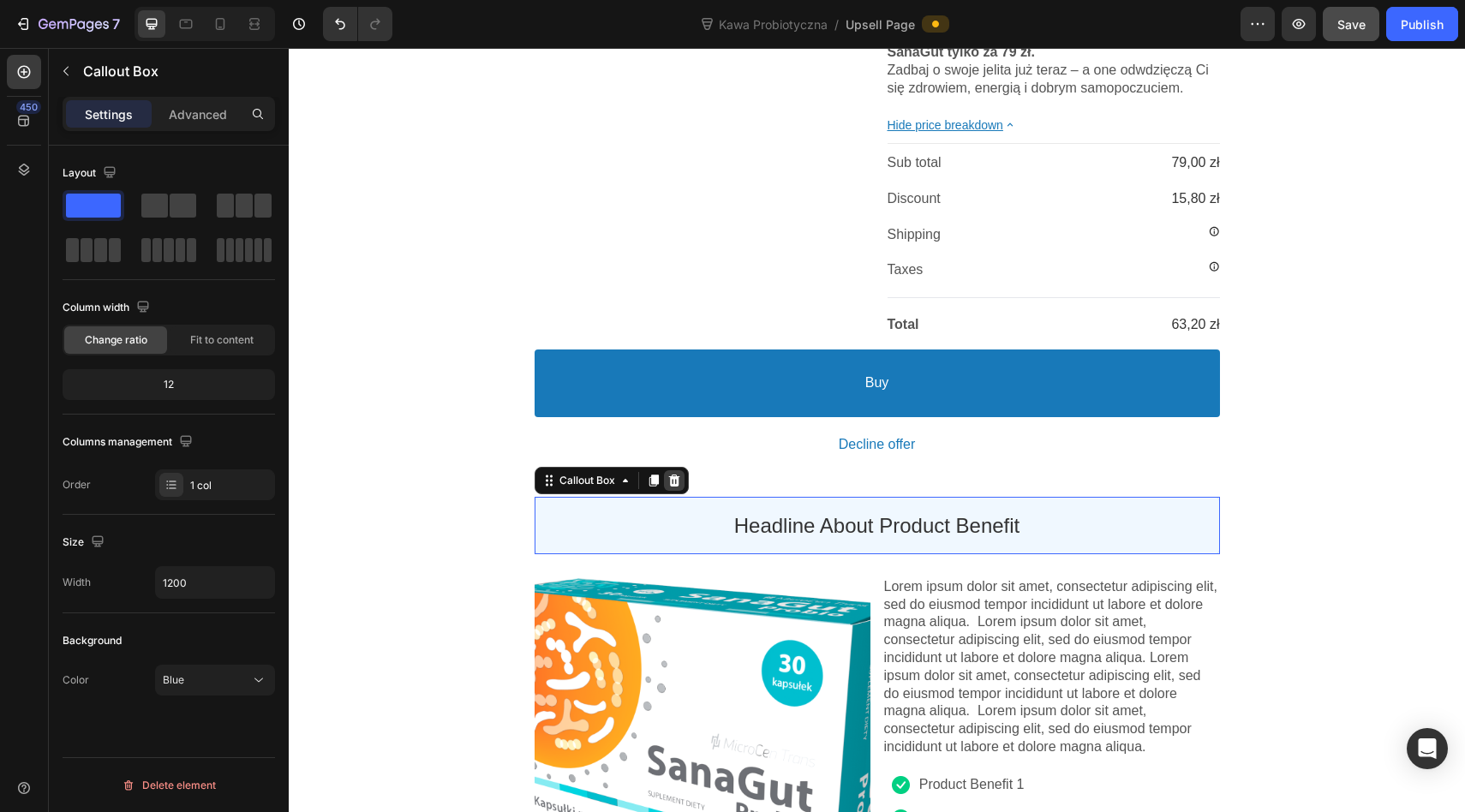
click at [676, 486] on icon at bounding box center [673, 480] width 11 height 12
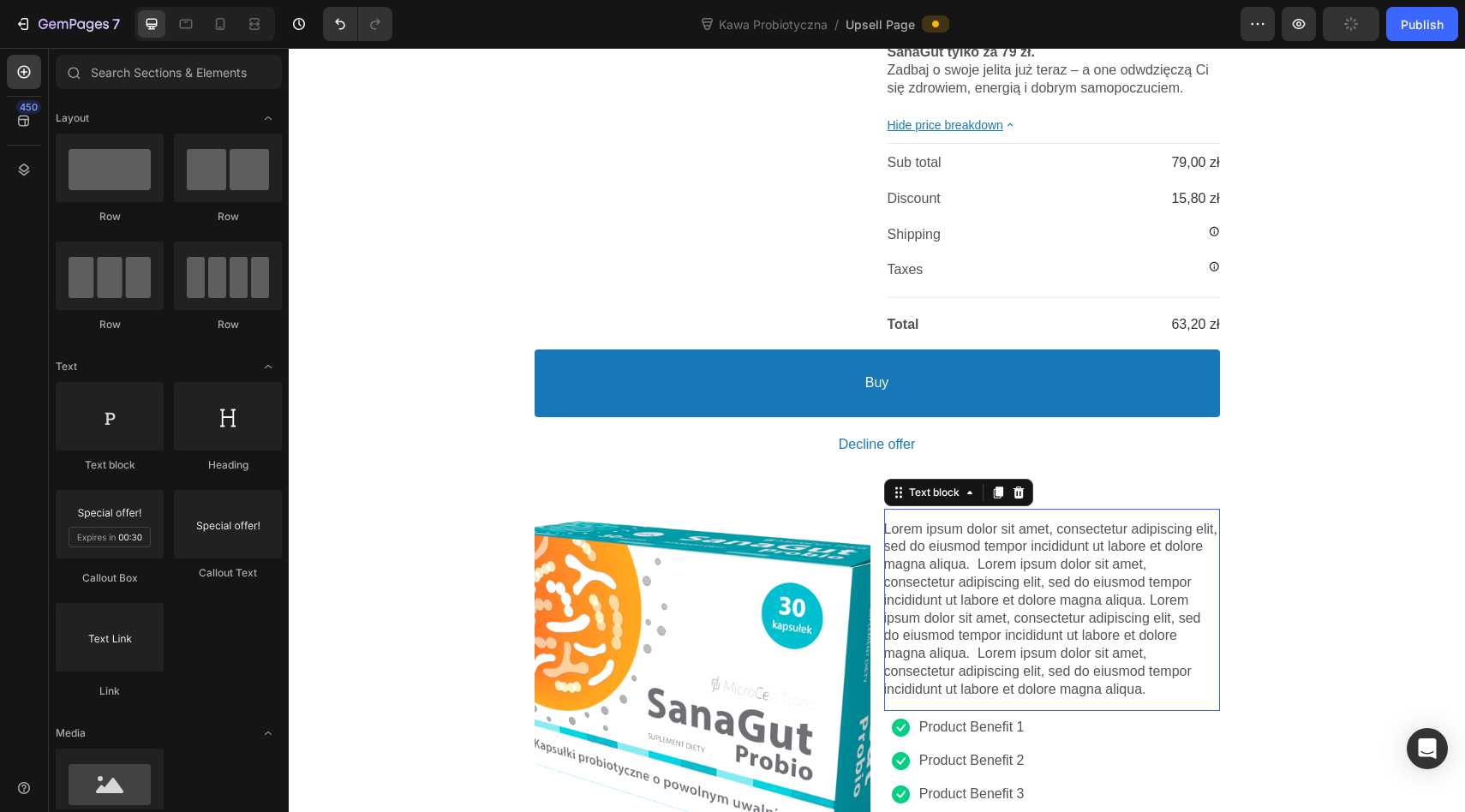
click at [1208, 541] on p "Lorem ipsum dolor sit amet, consectetur adipiscing elit, sed do eiusmod tempor …" at bounding box center [1052, 610] width 336 height 178
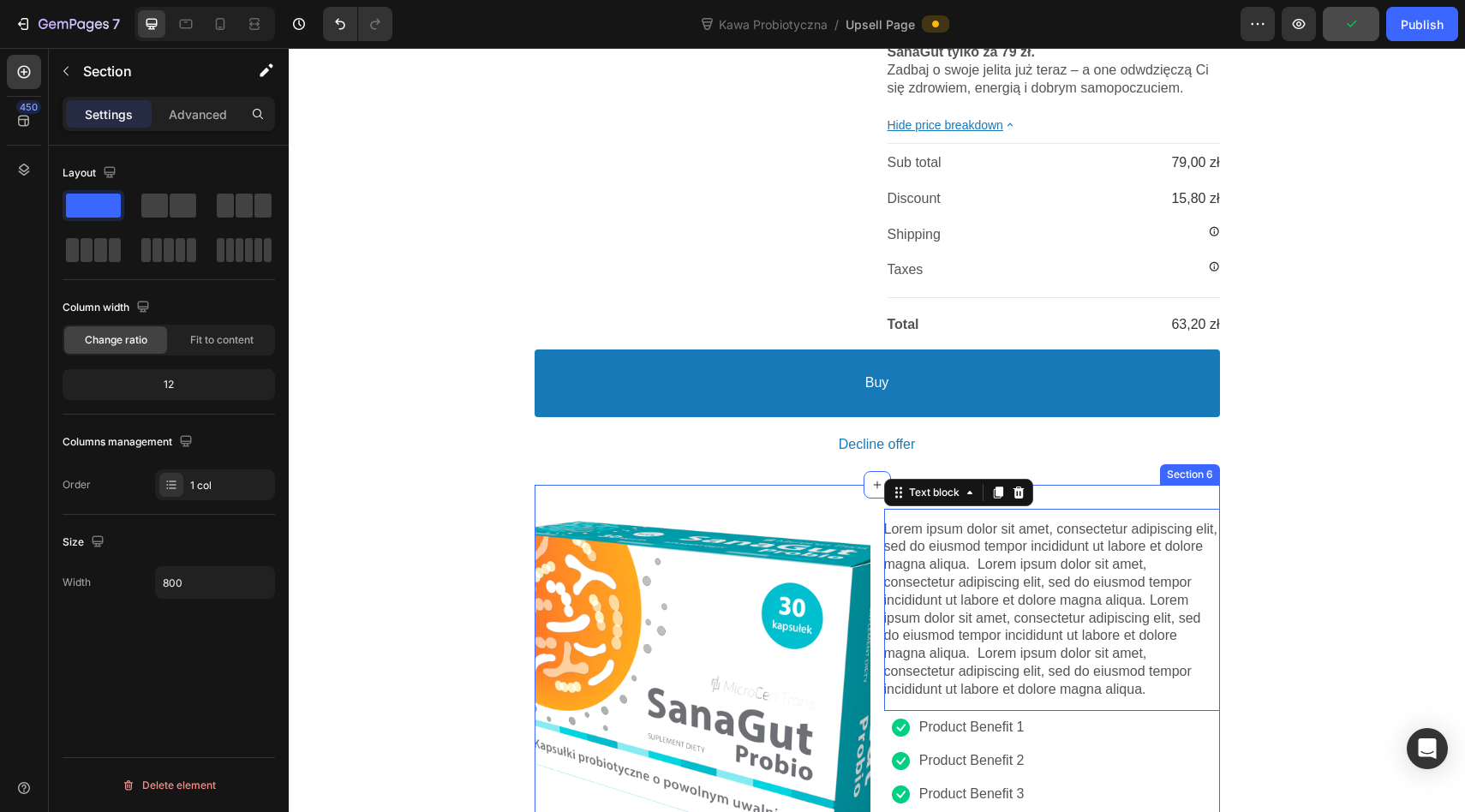
click at [1205, 502] on div "Product Images Product Offer Lorem ipsum dolor sit amet, consectetur adipiscing…" at bounding box center [877, 689] width 685 height 408
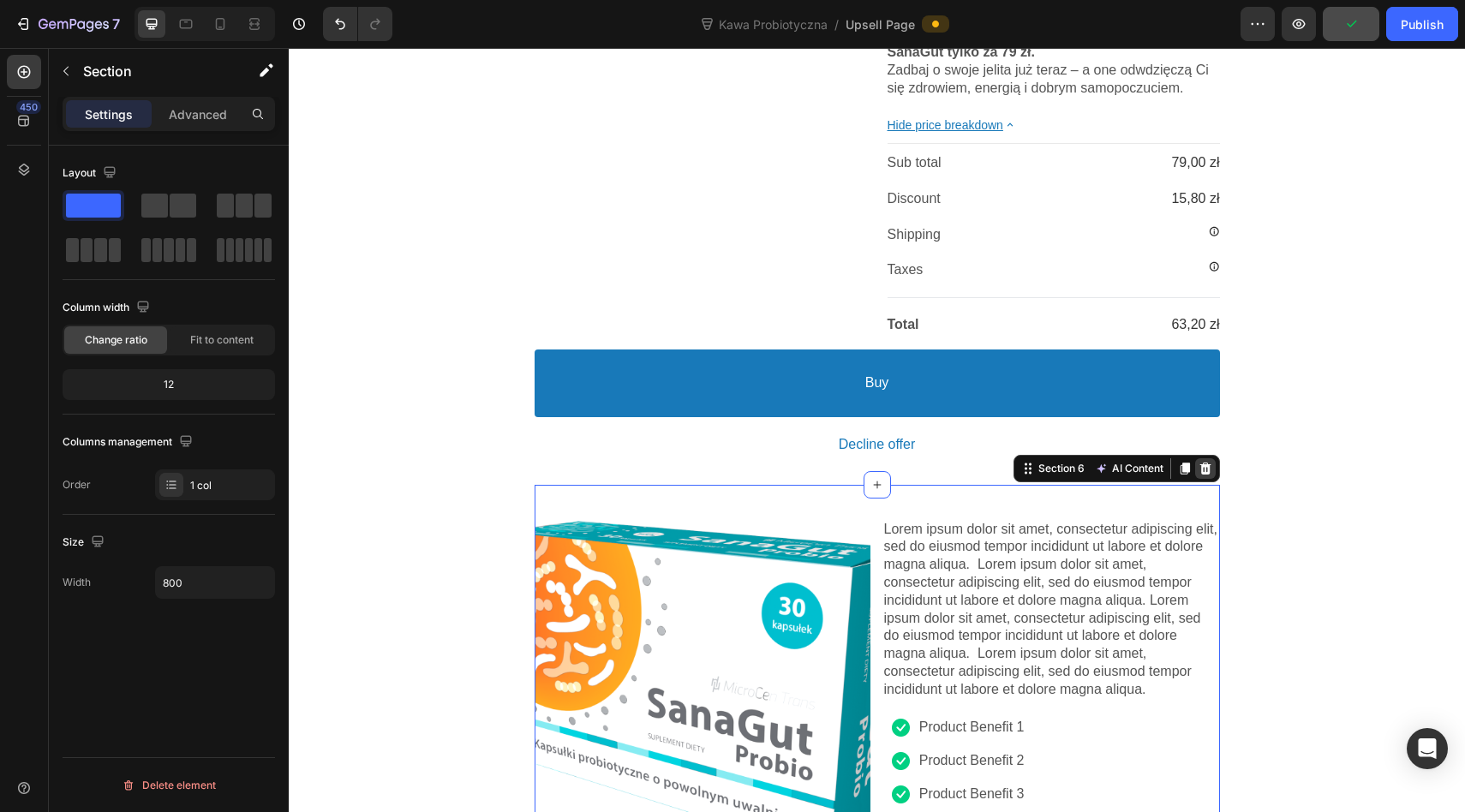
click at [1205, 474] on icon at bounding box center [1204, 468] width 11 height 12
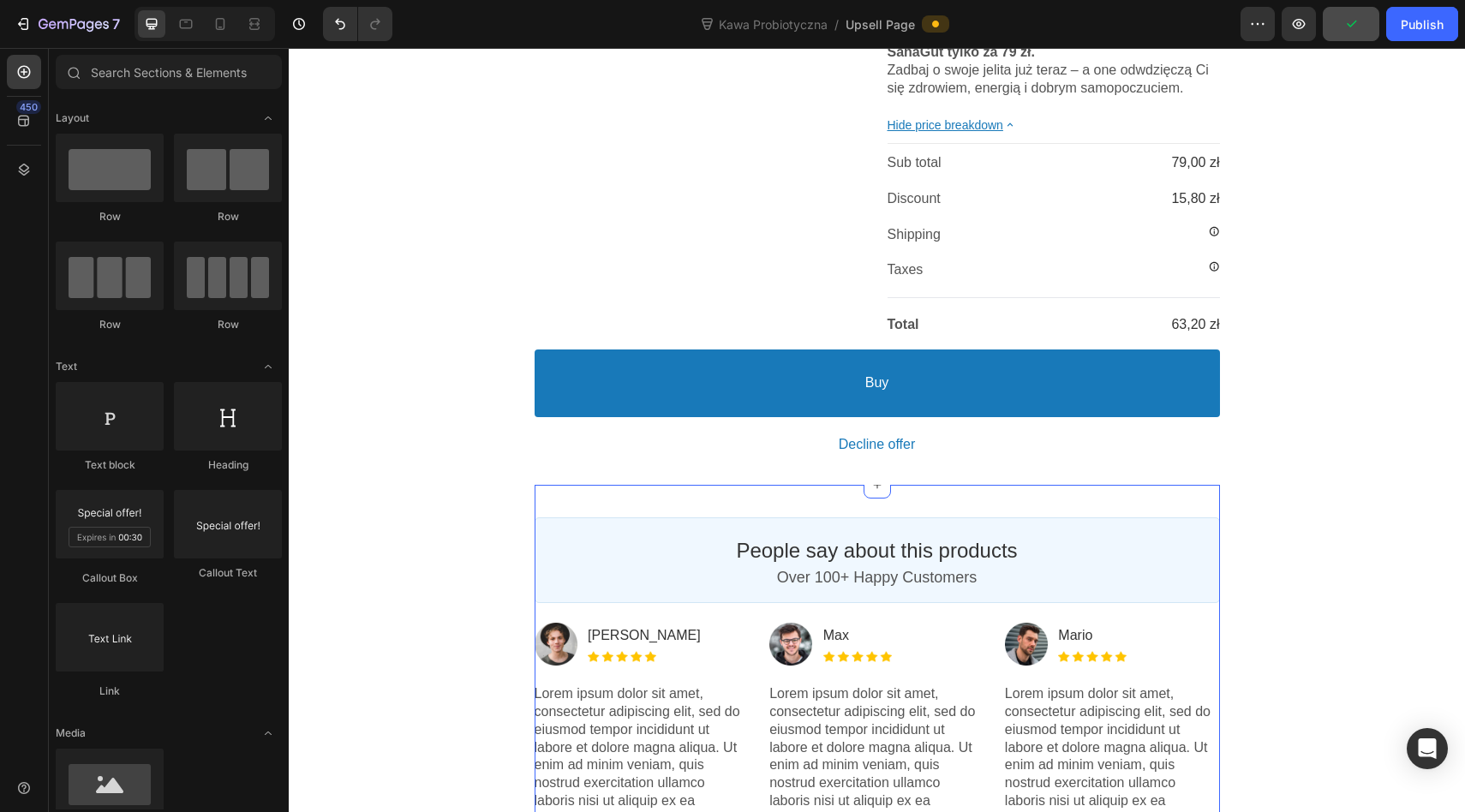
click at [1187, 524] on div "People say about this products Heading Over 100+ Happy Customers Text block Cal…" at bounding box center [877, 682] width 685 height 396
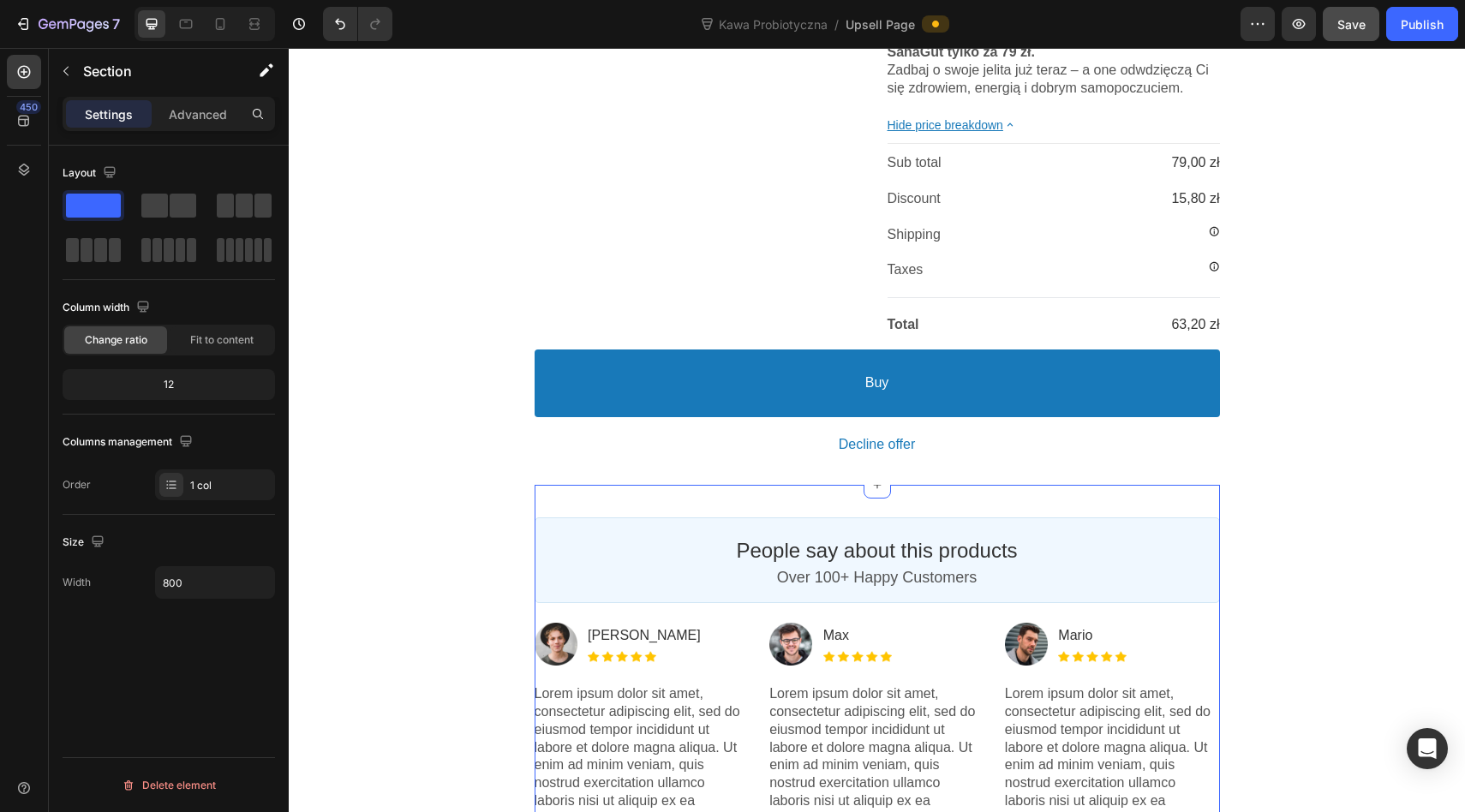
click at [1202, 503] on div "People say about this products Heading Over 100+ Happy Customers Text block Cal…" at bounding box center [877, 682] width 685 height 396
click at [1194, 517] on div "People say about this products Heading Over 100+ Happy Customers Text block Cal…" at bounding box center [877, 682] width 685 height 396
click at [1174, 528] on div "People say about this products Heading Over 100+ Happy Customers Text block Cal…" at bounding box center [877, 682] width 685 height 396
click at [1174, 587] on p "Over 100+ Happy Customers" at bounding box center [877, 578] width 655 height 20
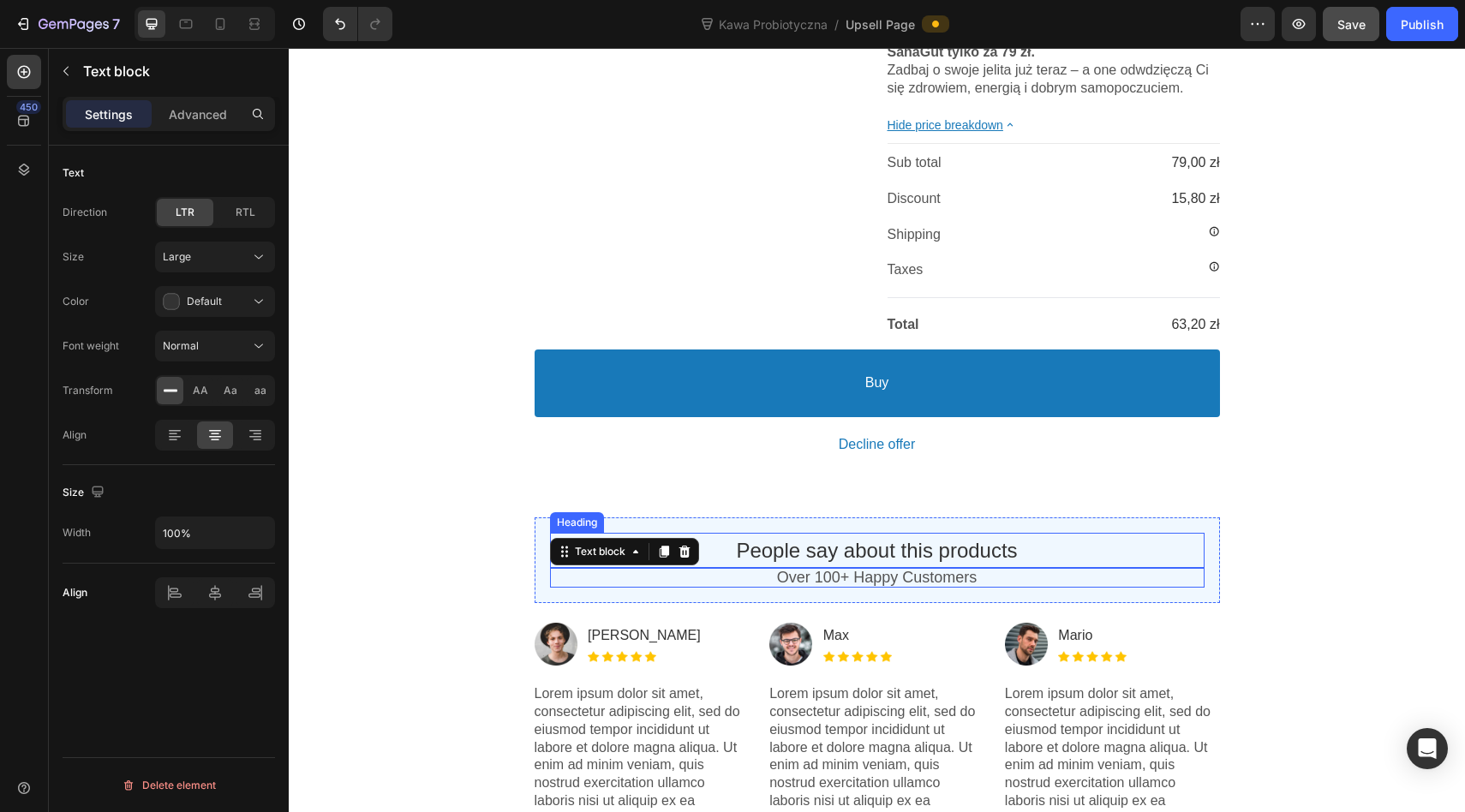
click at [1176, 550] on div "People say about this products Heading" at bounding box center [877, 550] width 655 height 35
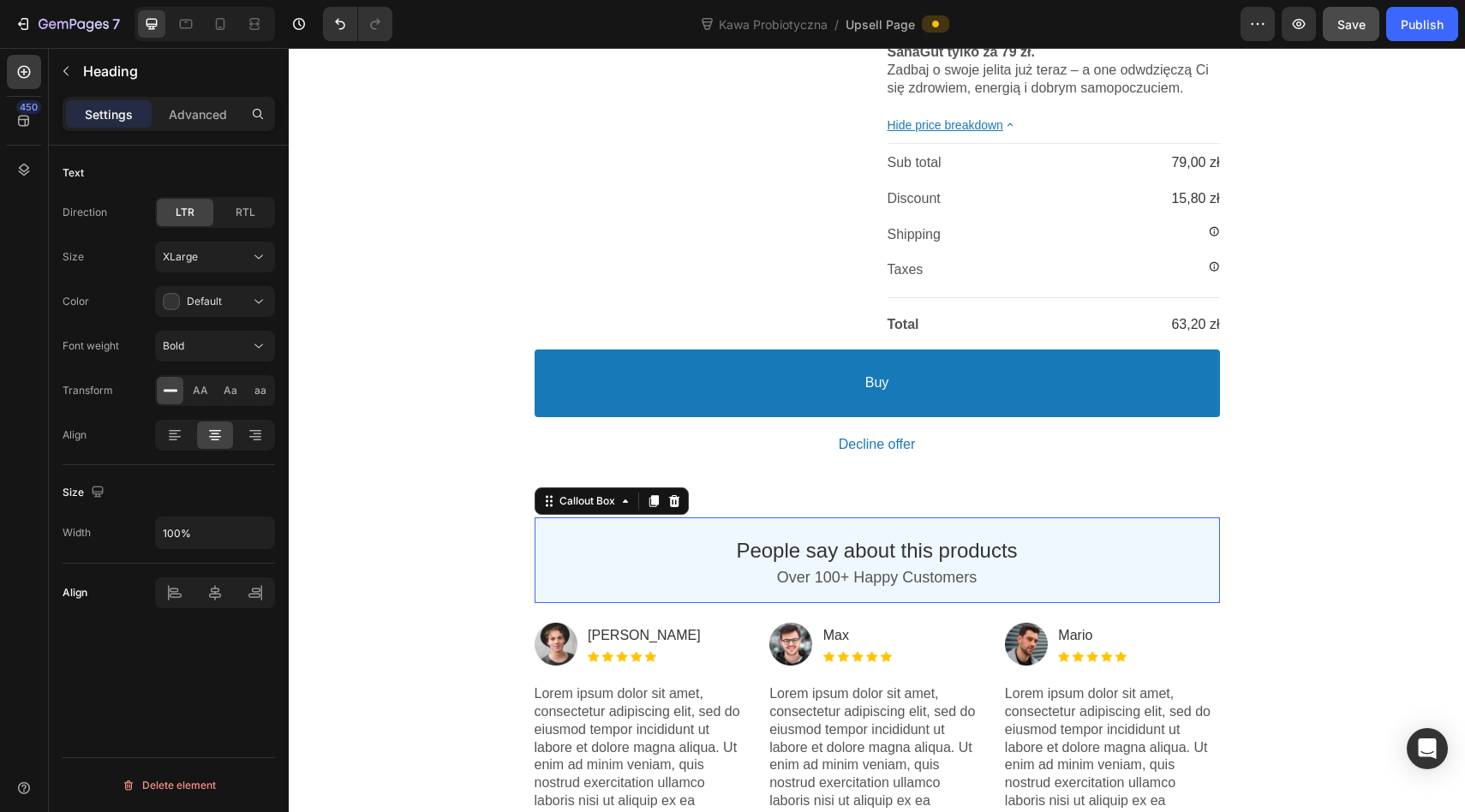
click at [1181, 539] on div "People say about this products Heading Over 100+ Happy Customers Text block" at bounding box center [877, 560] width 685 height 87
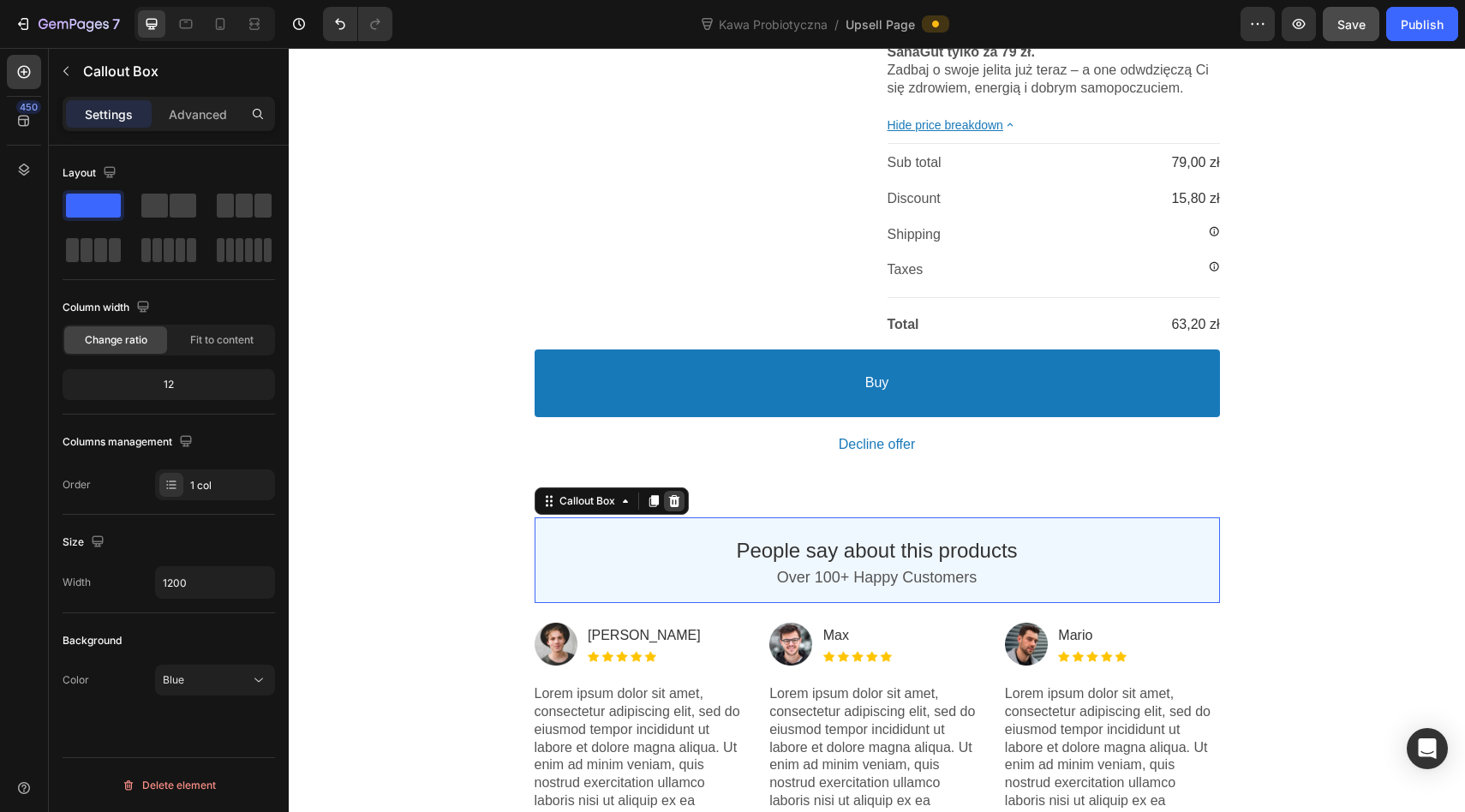
click at [683, 511] on div at bounding box center [673, 500] width 20 height 20
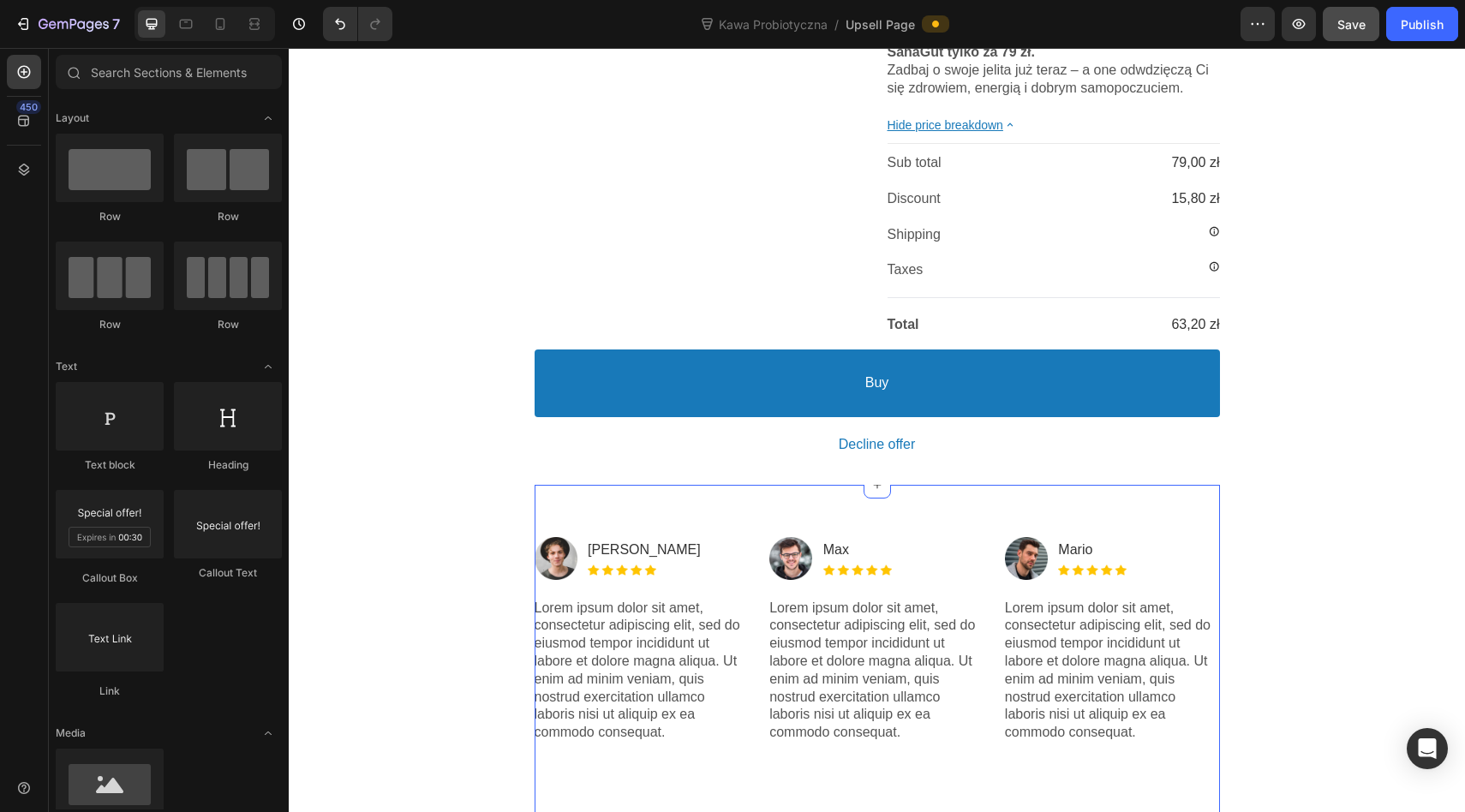
click at [926, 505] on div "Image Jonh Son Text block Image Row Lorem ipsum dolor sit amet, consectetur adi…" at bounding box center [877, 682] width 685 height 396
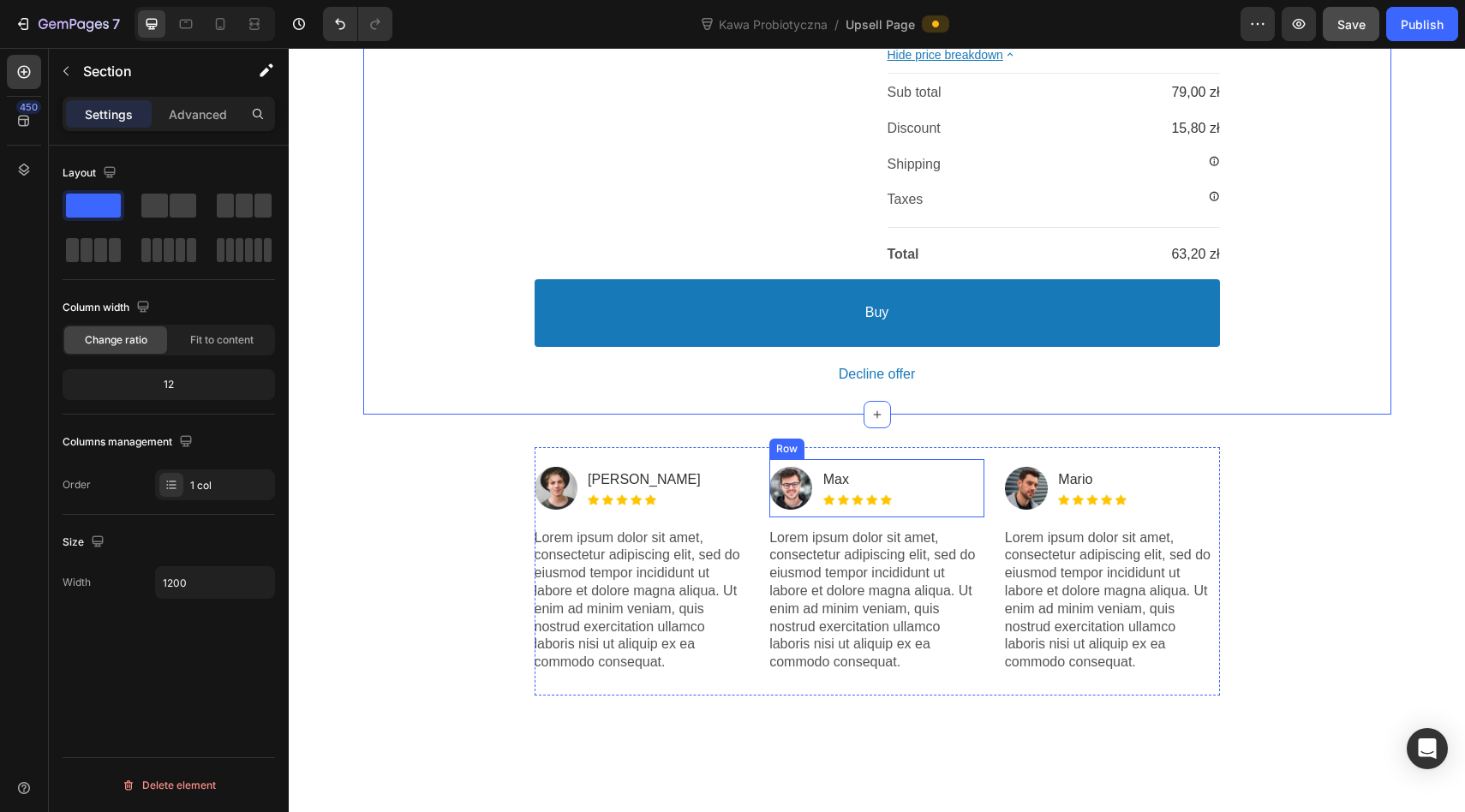
click at [981, 484] on div "Image Max Text block Image Row" at bounding box center [877, 488] width 215 height 59
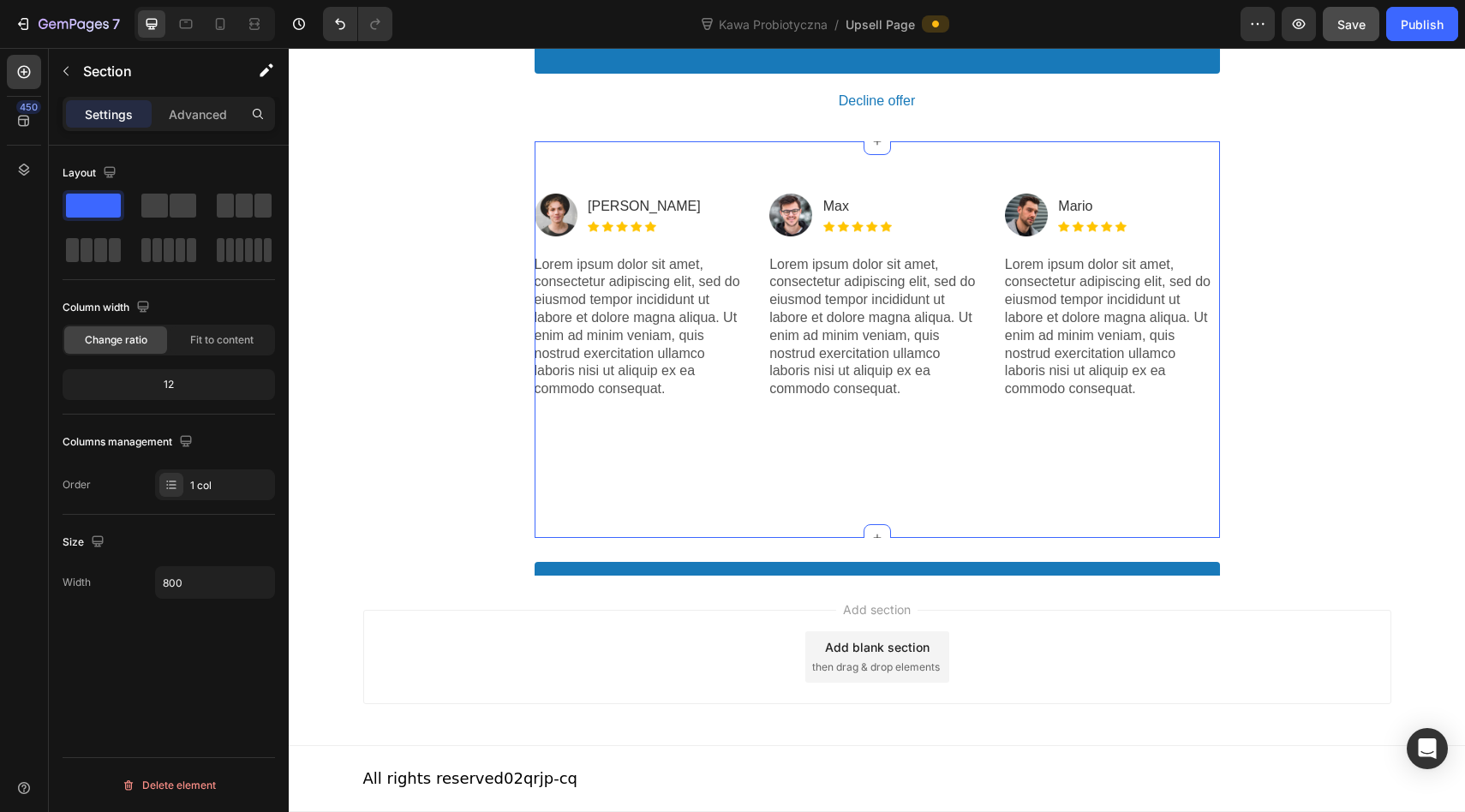
click at [981, 484] on div "Image Jonh Son Text block Image Row Lorem ipsum dolor sit amet, consectetur adi…" at bounding box center [877, 340] width 685 height 332
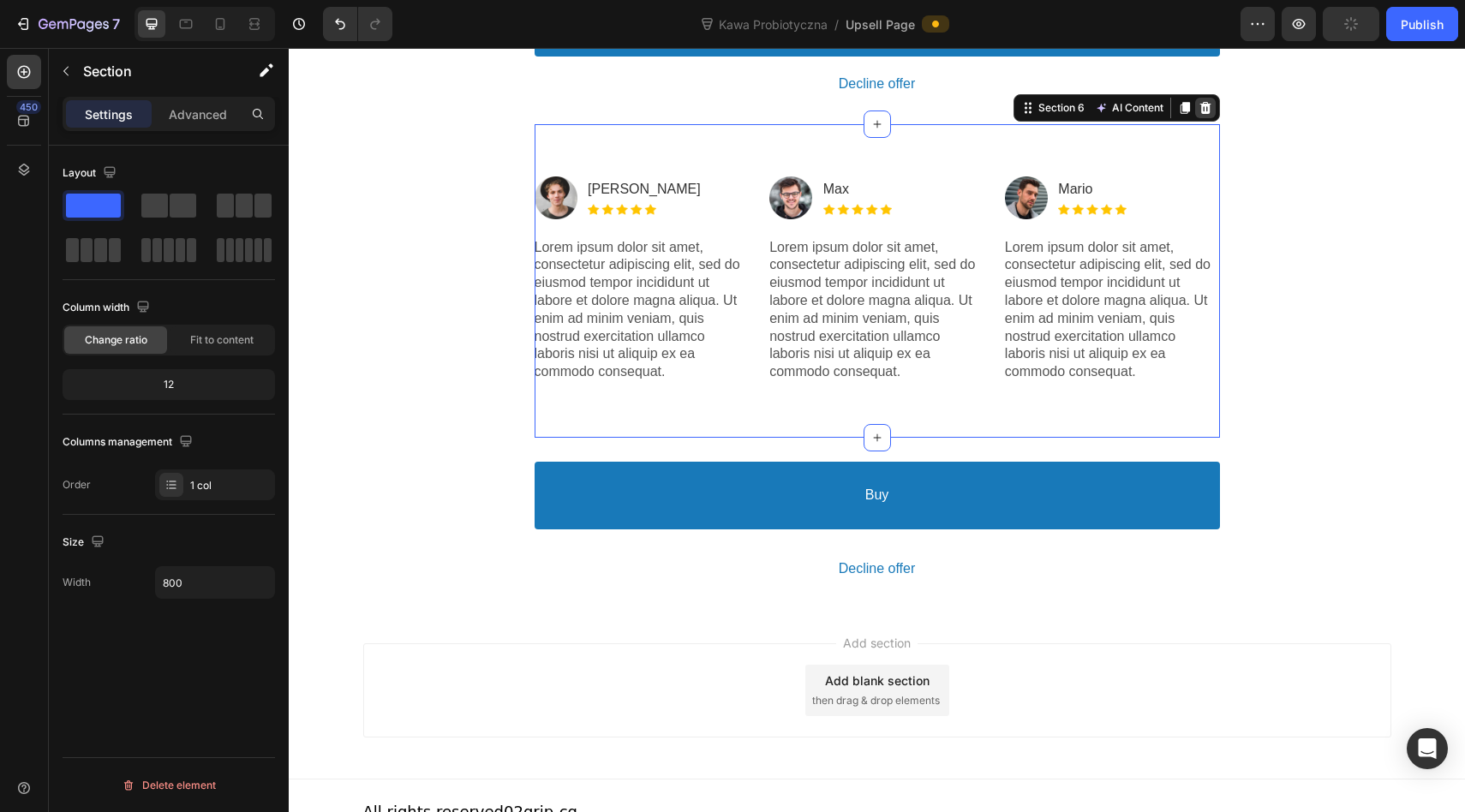
click at [1204, 115] on icon at bounding box center [1205, 108] width 14 height 14
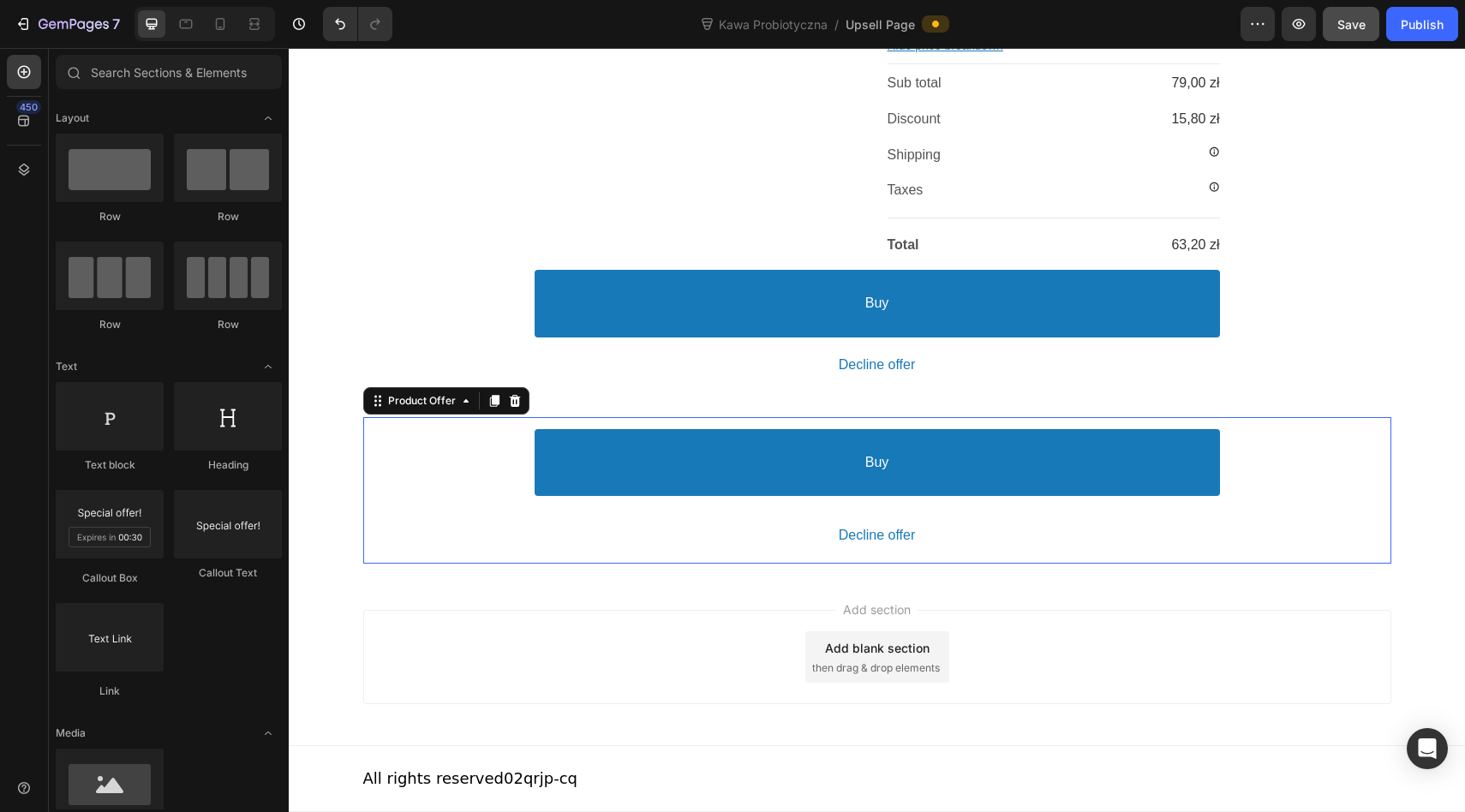
click at [1290, 438] on div "Buy Accept Button Decline offer Decline Button" at bounding box center [877, 491] width 1027 height 147
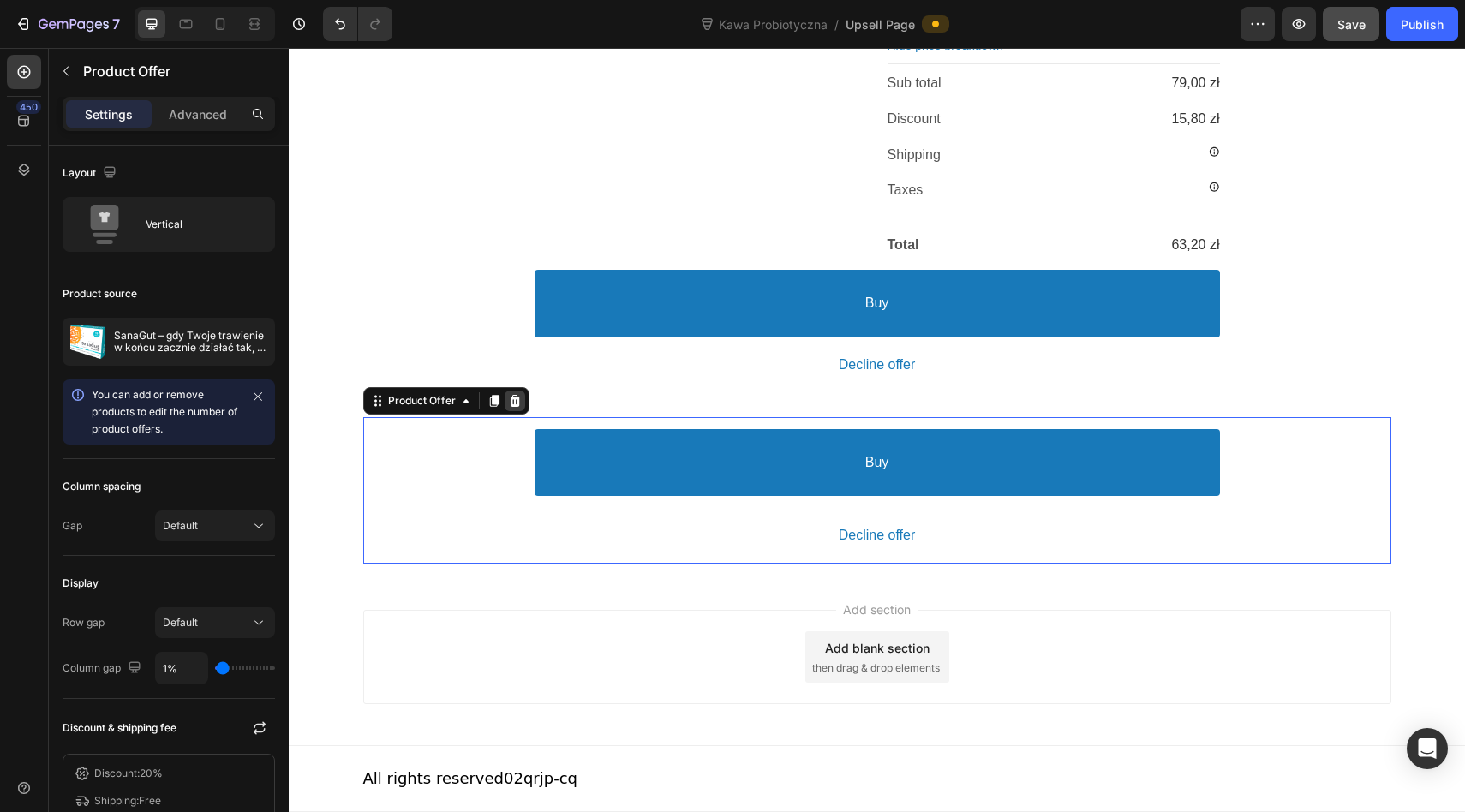
click at [516, 401] on icon at bounding box center [514, 401] width 11 height 12
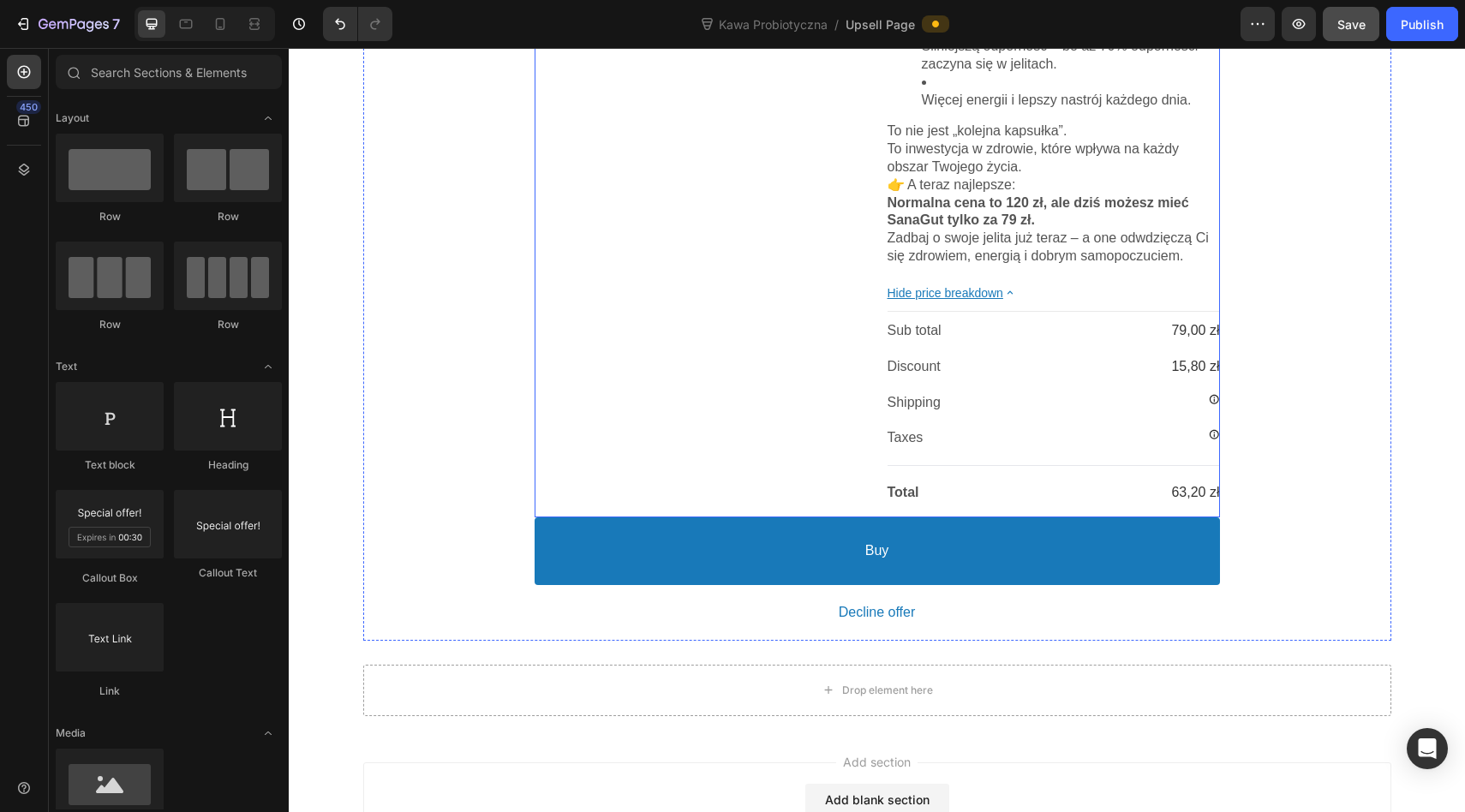
scroll to position [1115, 0]
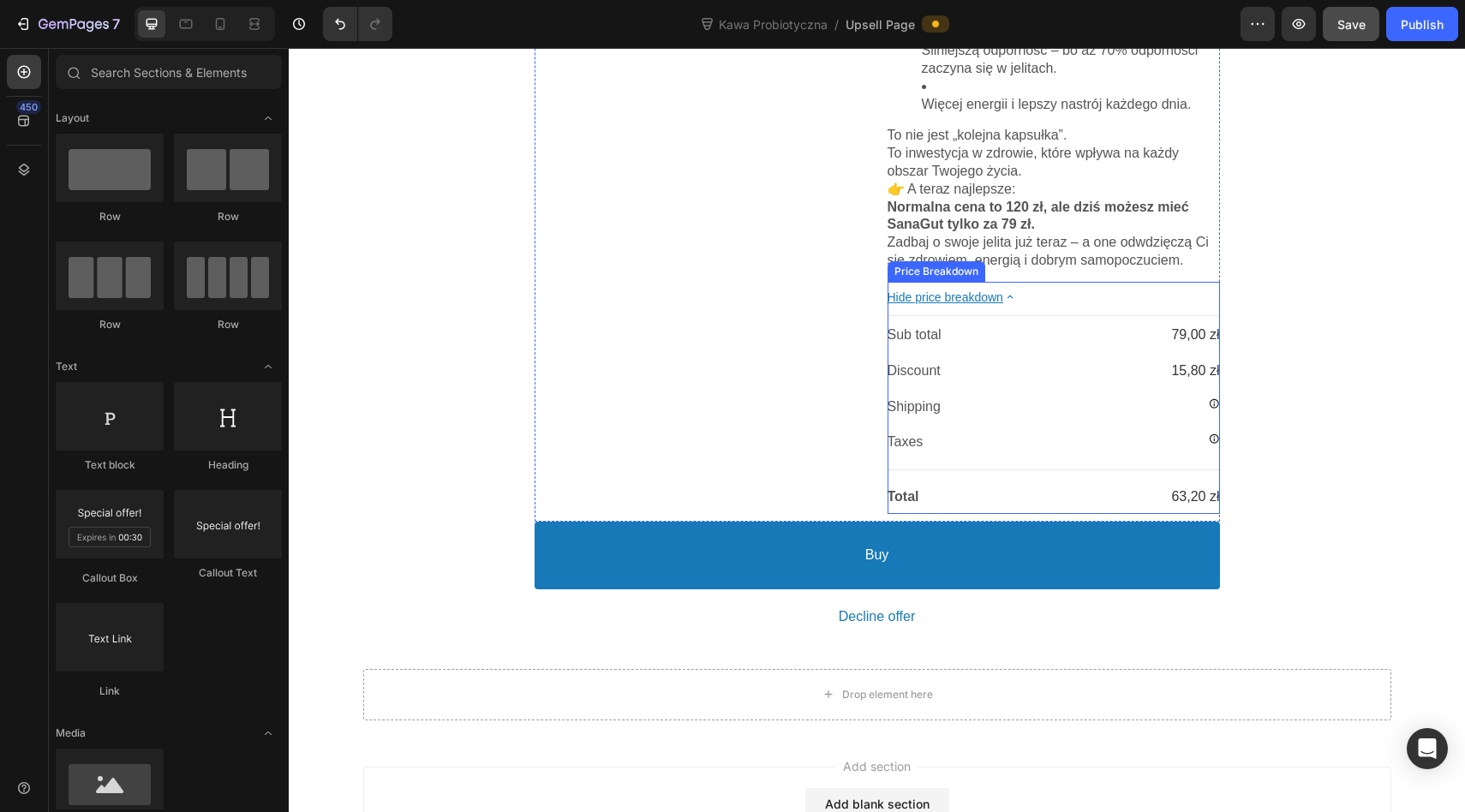
click at [1212, 414] on div "Sub total 79,00 zł Discount 15,80 zł Shipping Shipping fee will be calculated o…" at bounding box center [1054, 416] width 333 height 180
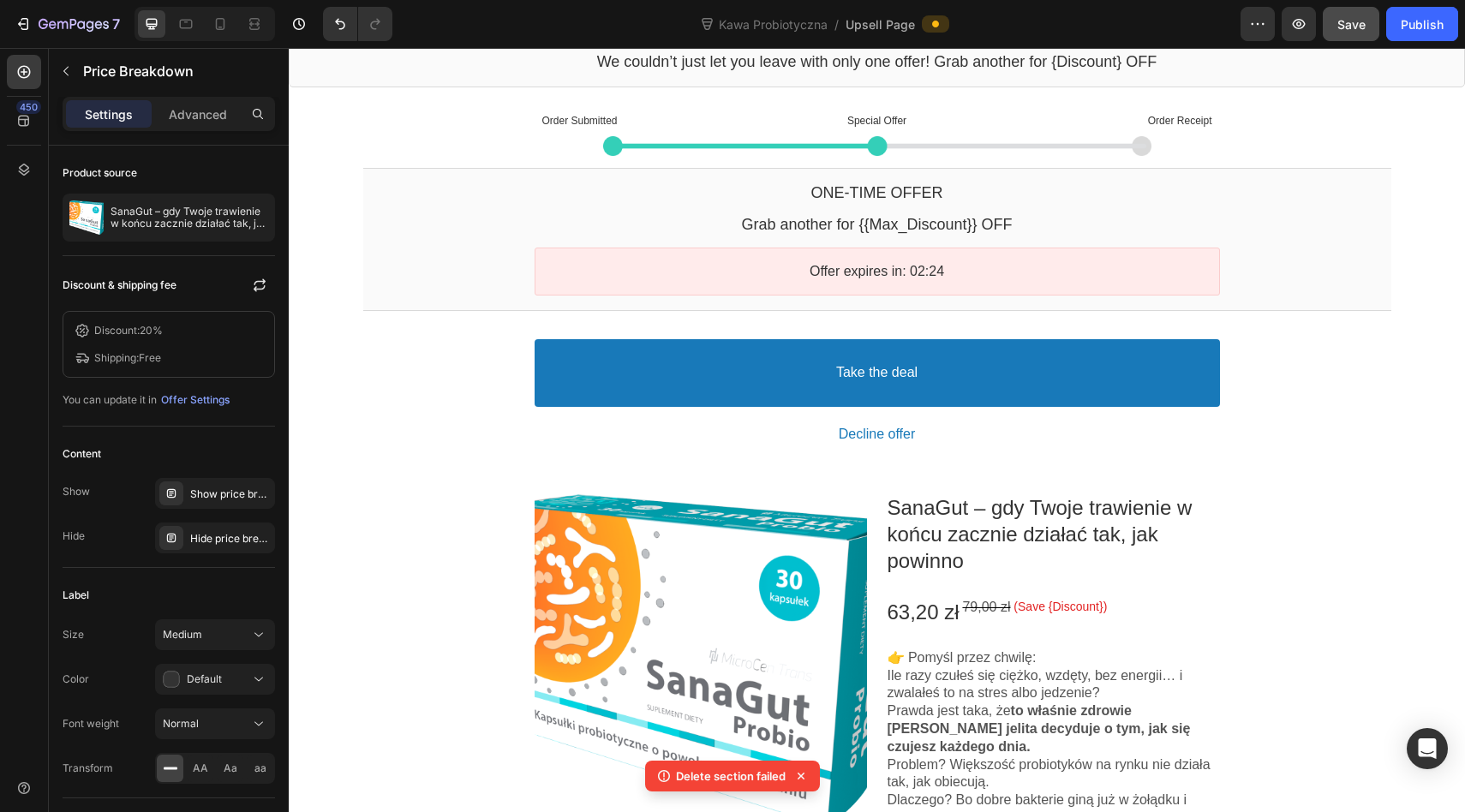
scroll to position [0, 0]
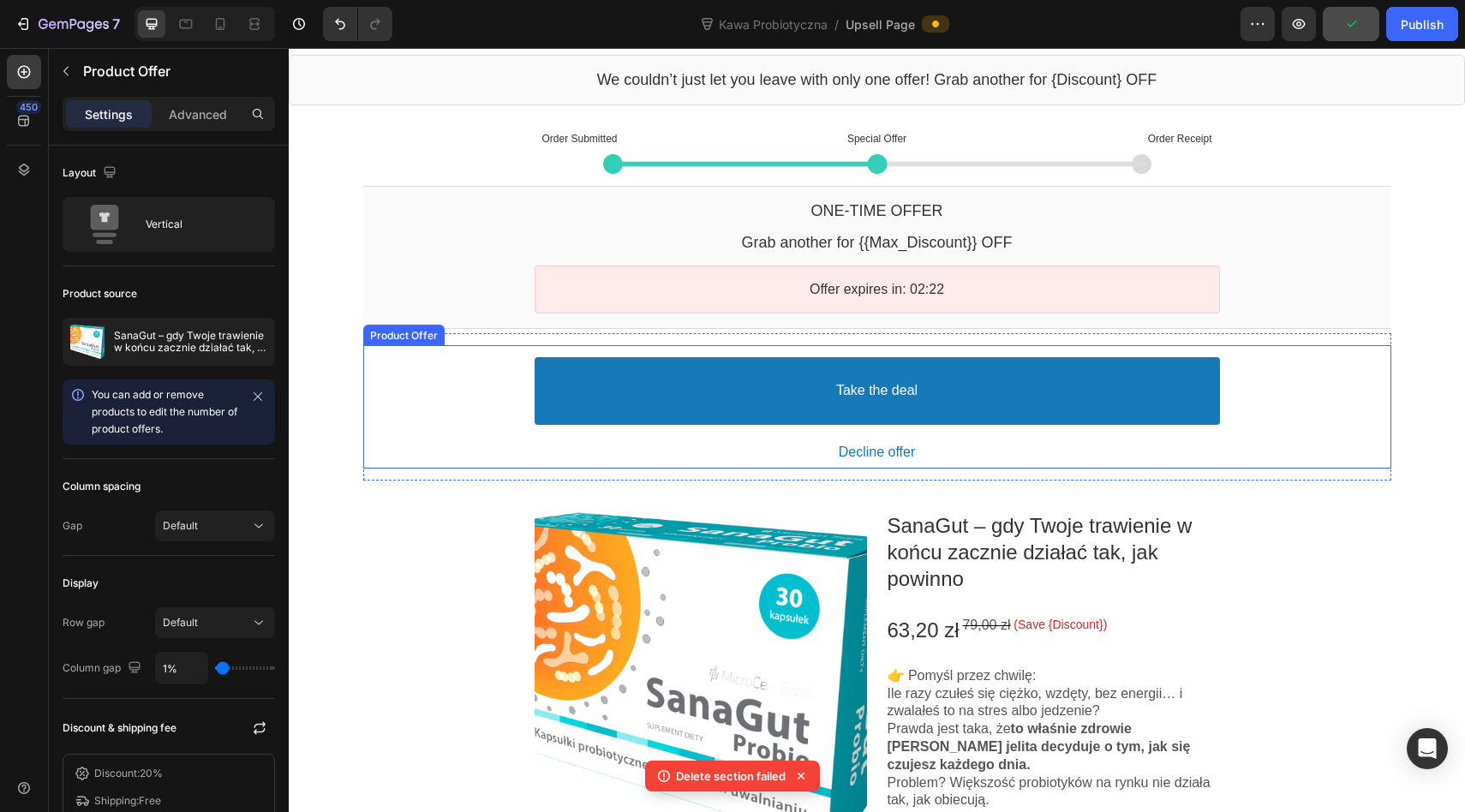
click at [1242, 352] on div "Take the deal Accept Button Decline offer Decline Button" at bounding box center [877, 406] width 1027 height 123
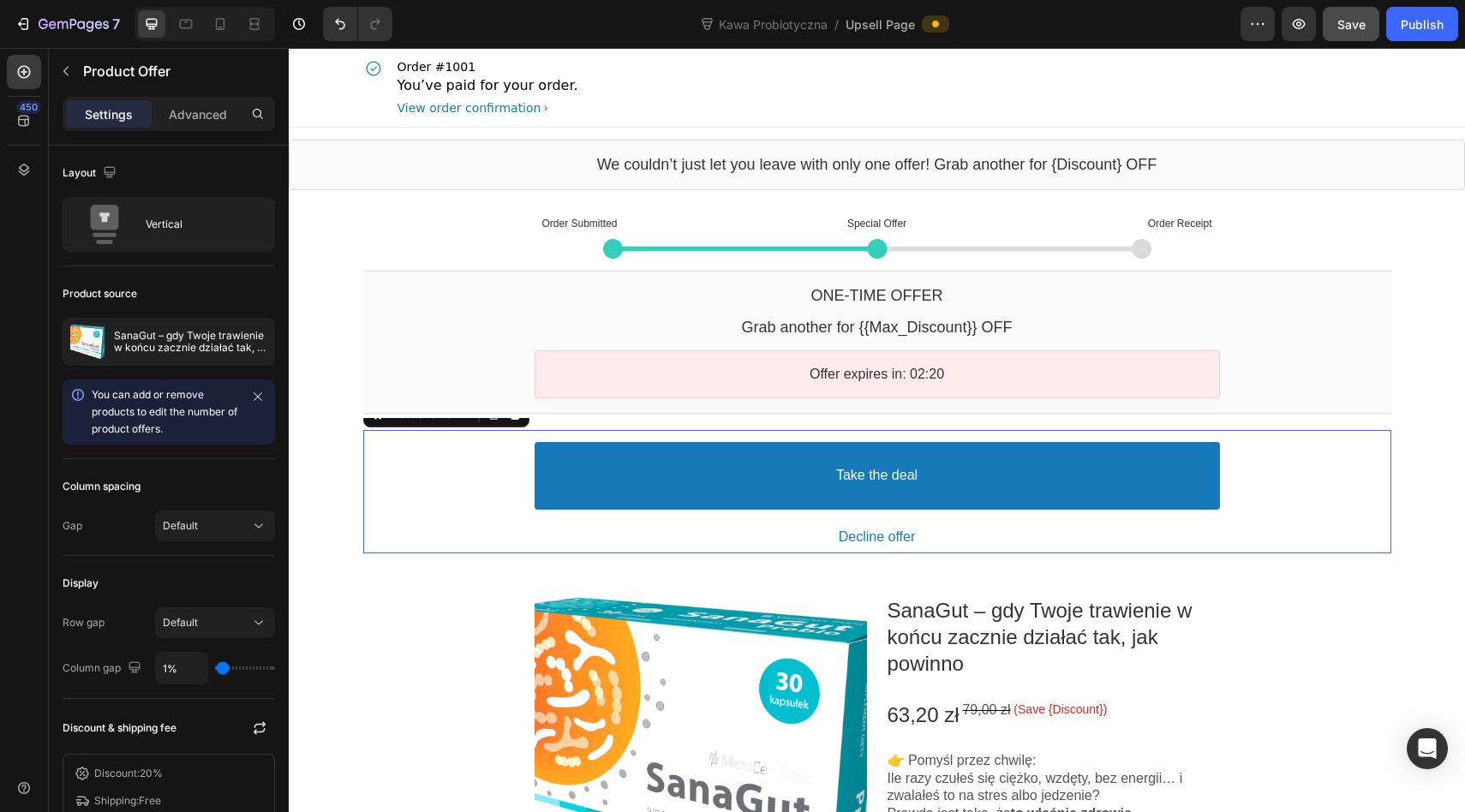
click at [1351, 439] on div "Take the deal Accept Button Decline offer Decline Button" at bounding box center [877, 491] width 1027 height 123
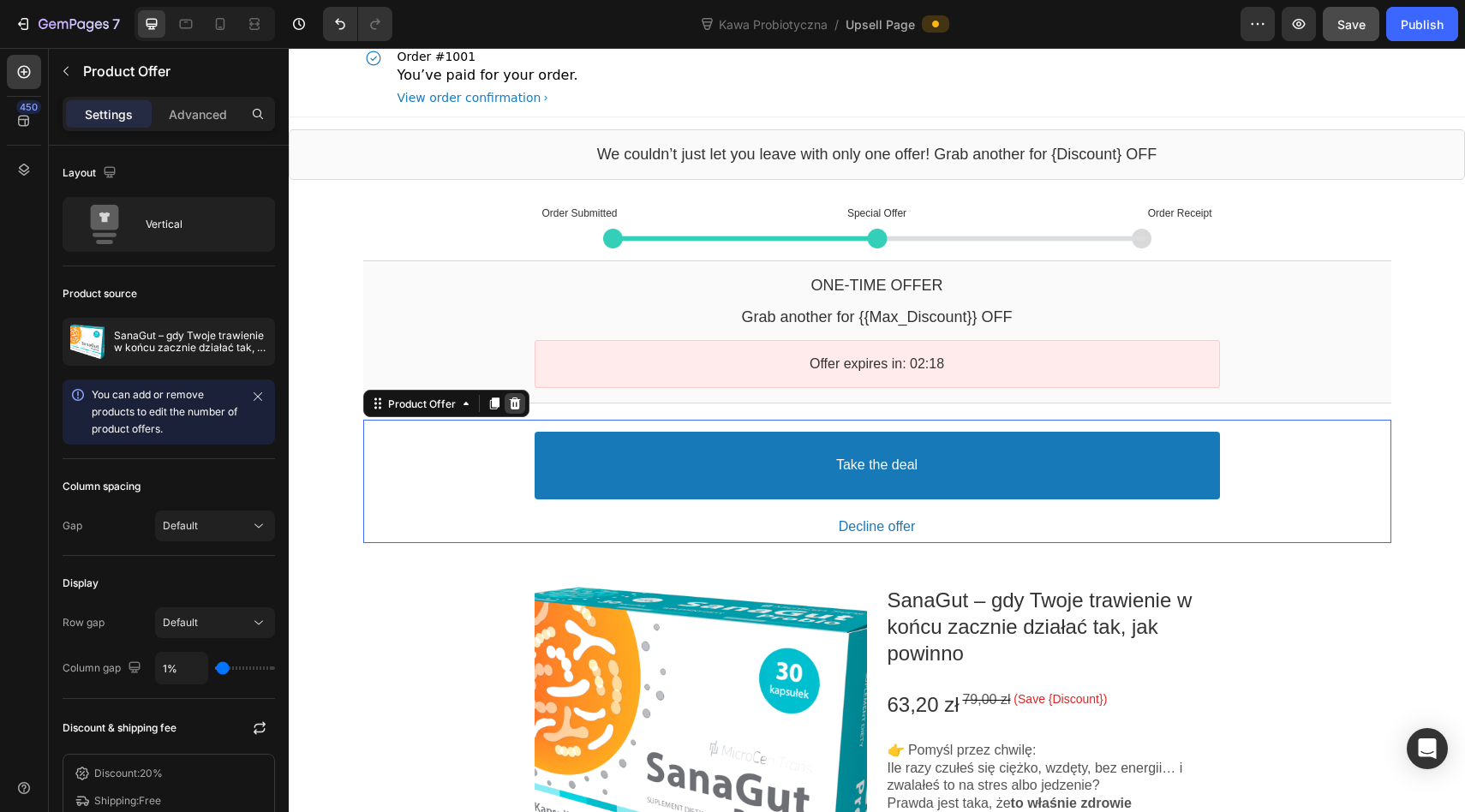
click at [508, 402] on icon at bounding box center [515, 403] width 14 height 14
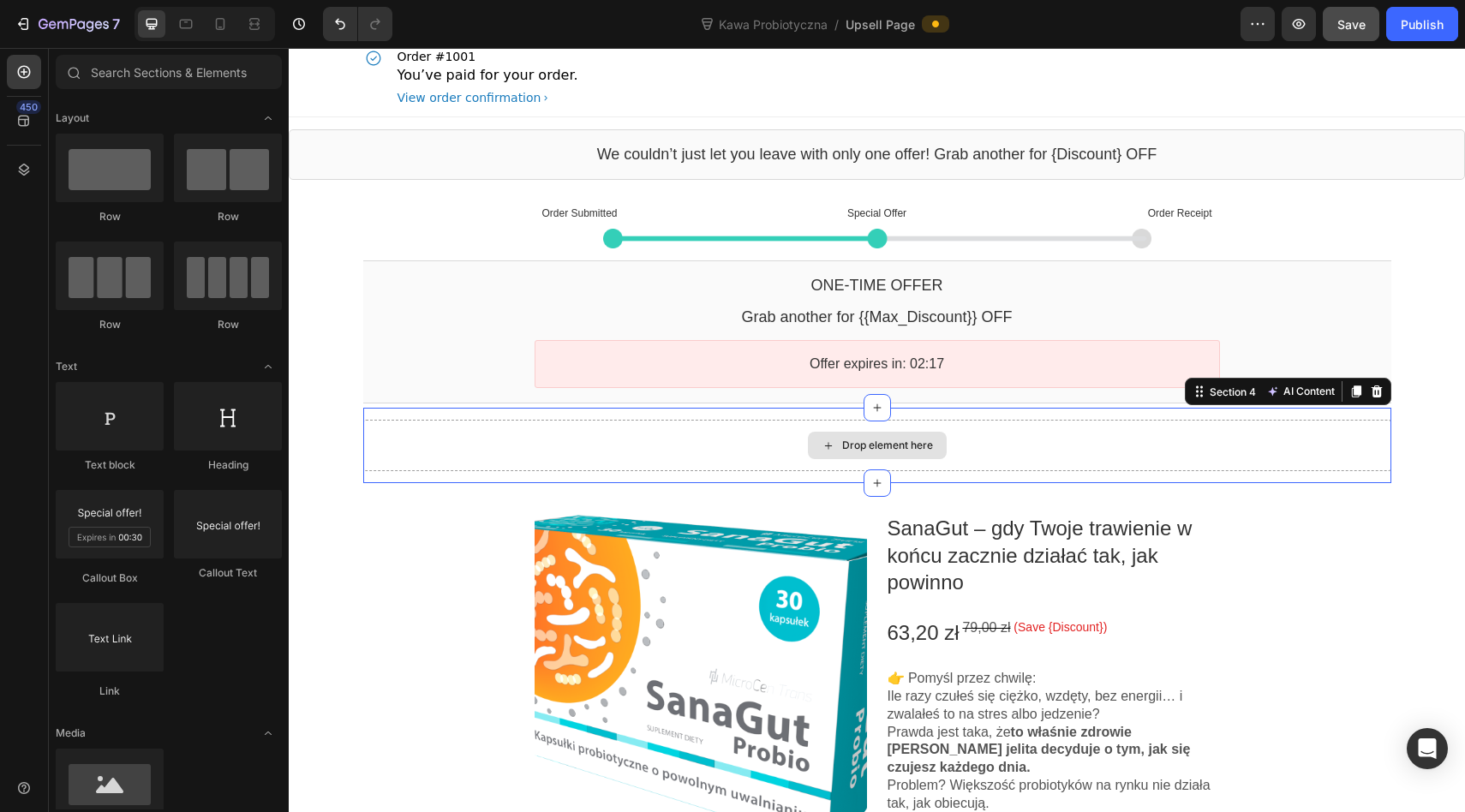
click at [621, 434] on div "Drop element here" at bounding box center [877, 445] width 1027 height 52
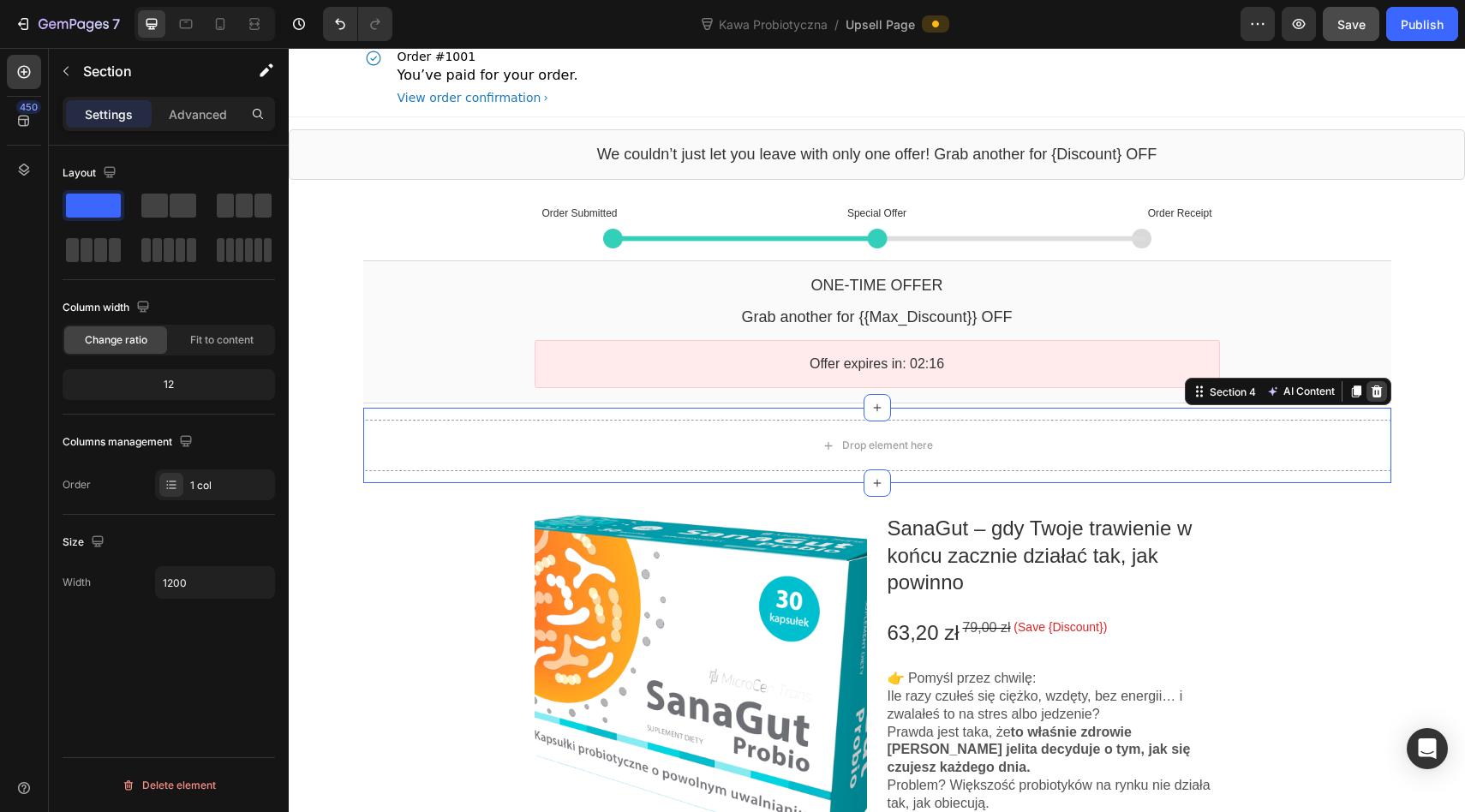
click at [1377, 385] on icon at bounding box center [1377, 391] width 14 height 14
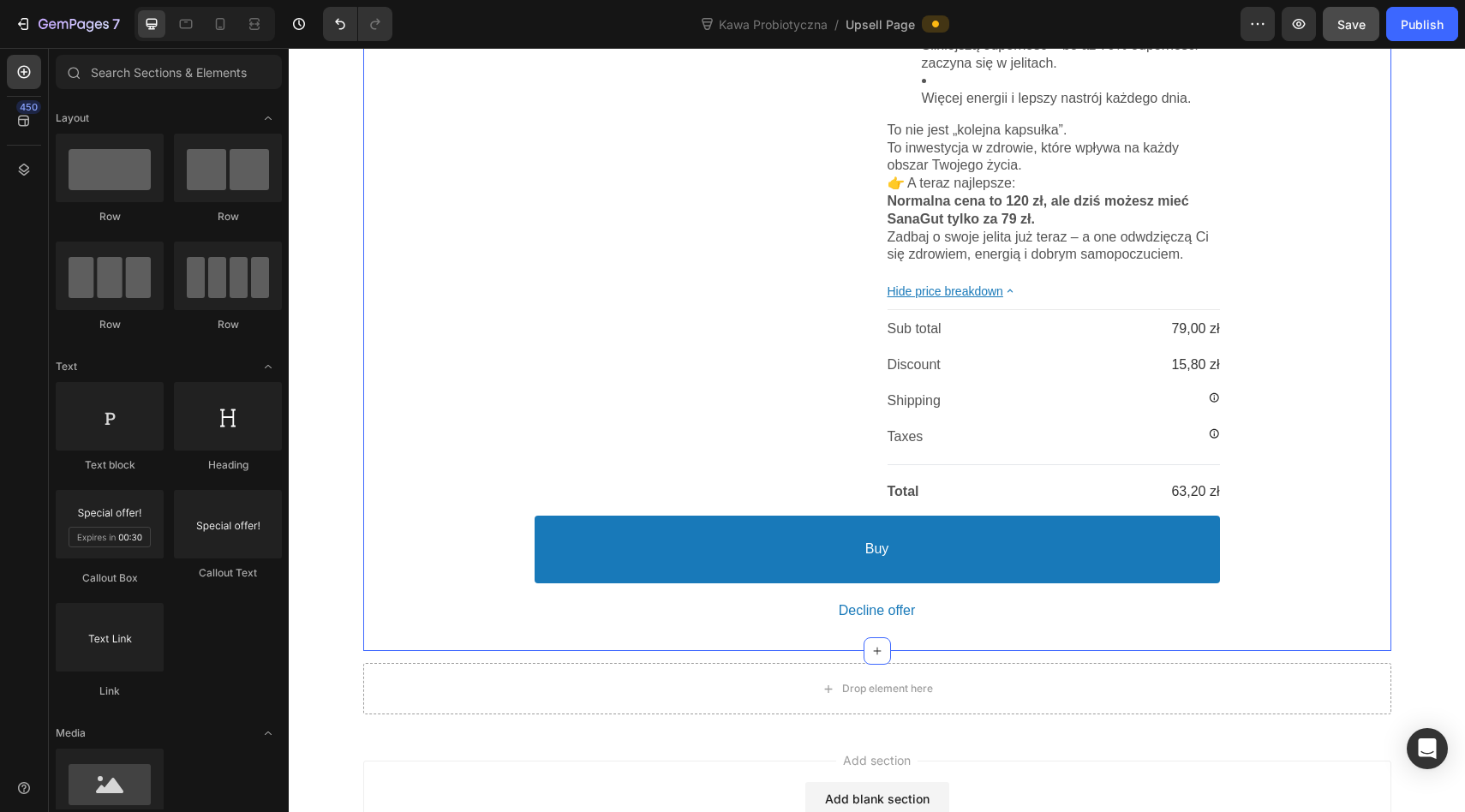
scroll to position [1143, 0]
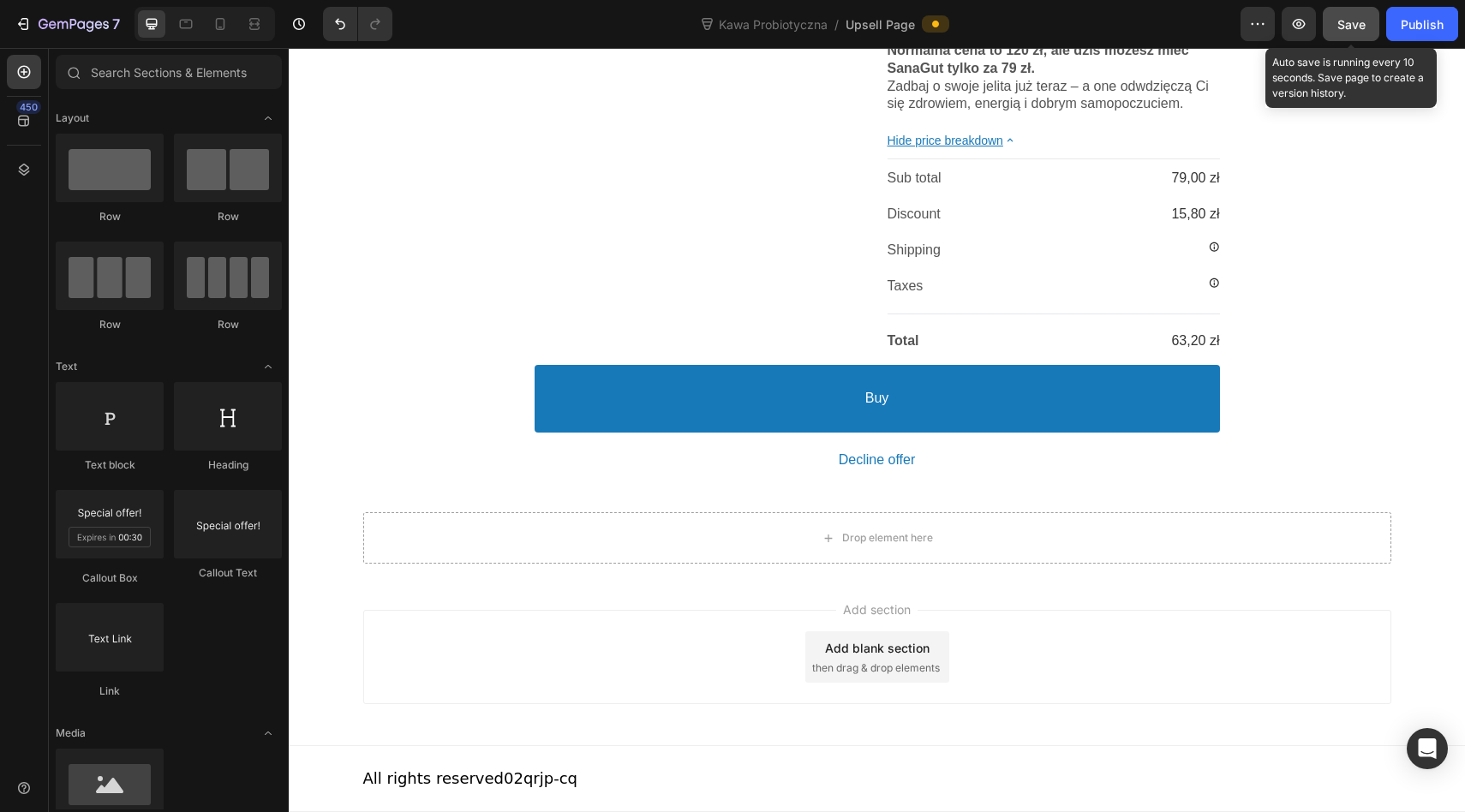
click at [1351, 9] on button "Save" at bounding box center [1350, 24] width 57 height 34
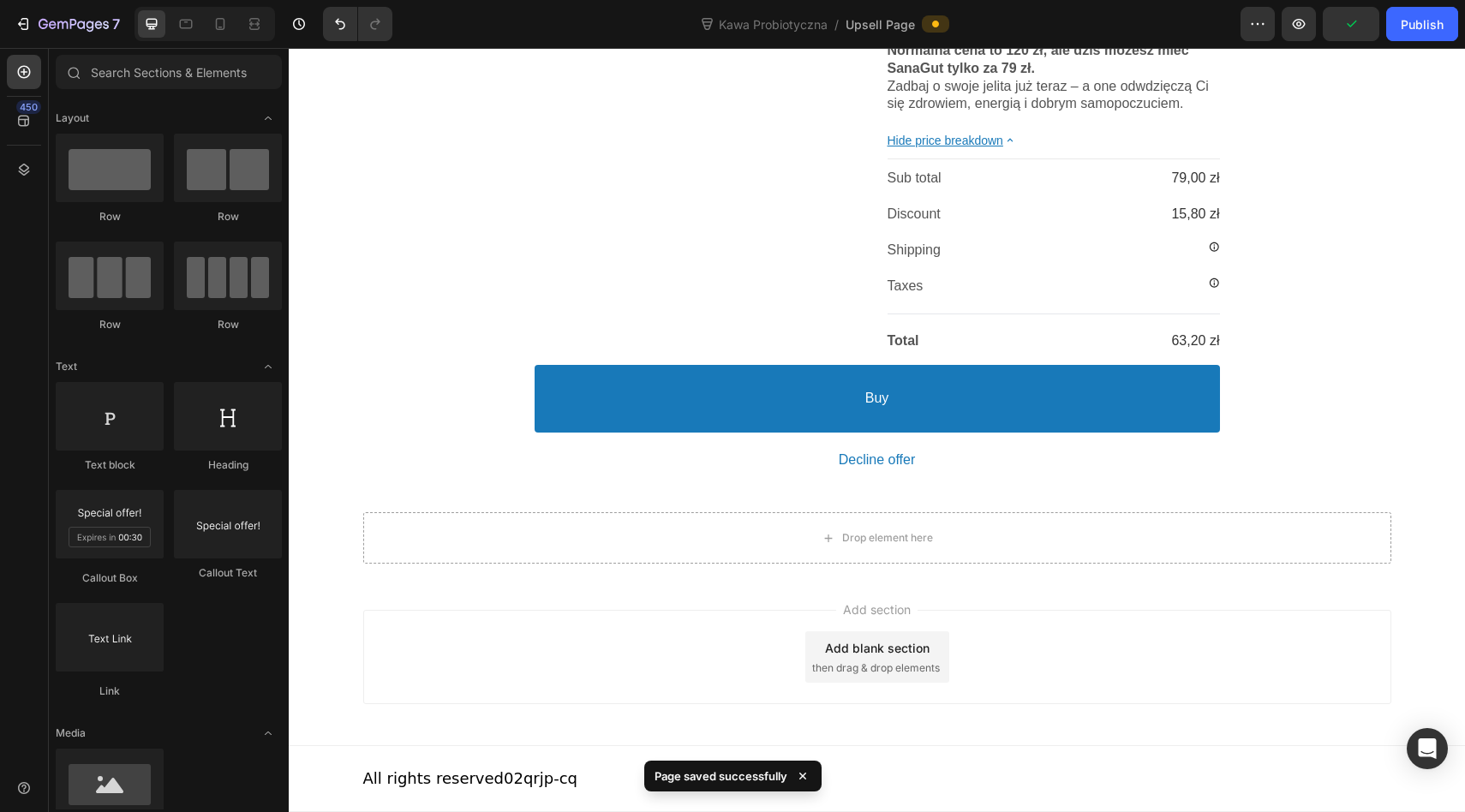
click at [1000, 608] on div "Add section Add blank section then drag & drop elements" at bounding box center [877, 661] width 1176 height 170
click at [967, 617] on div "Add section Add blank section then drag & drop elements" at bounding box center [877, 657] width 1027 height 94
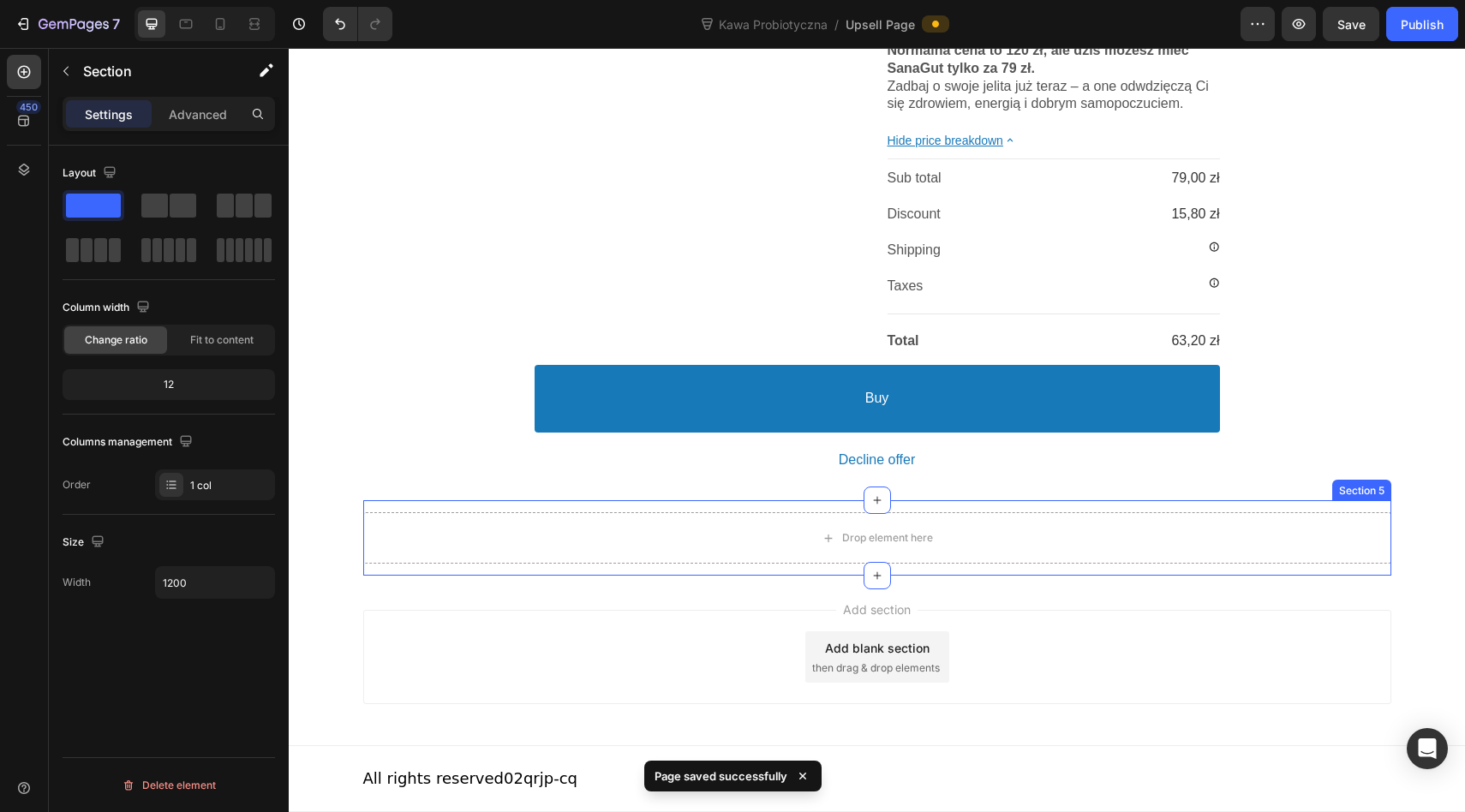
click at [962, 511] on div "Drop element here Section 5" at bounding box center [877, 538] width 1027 height 75
click at [1373, 486] on icon at bounding box center [1376, 484] width 11 height 12
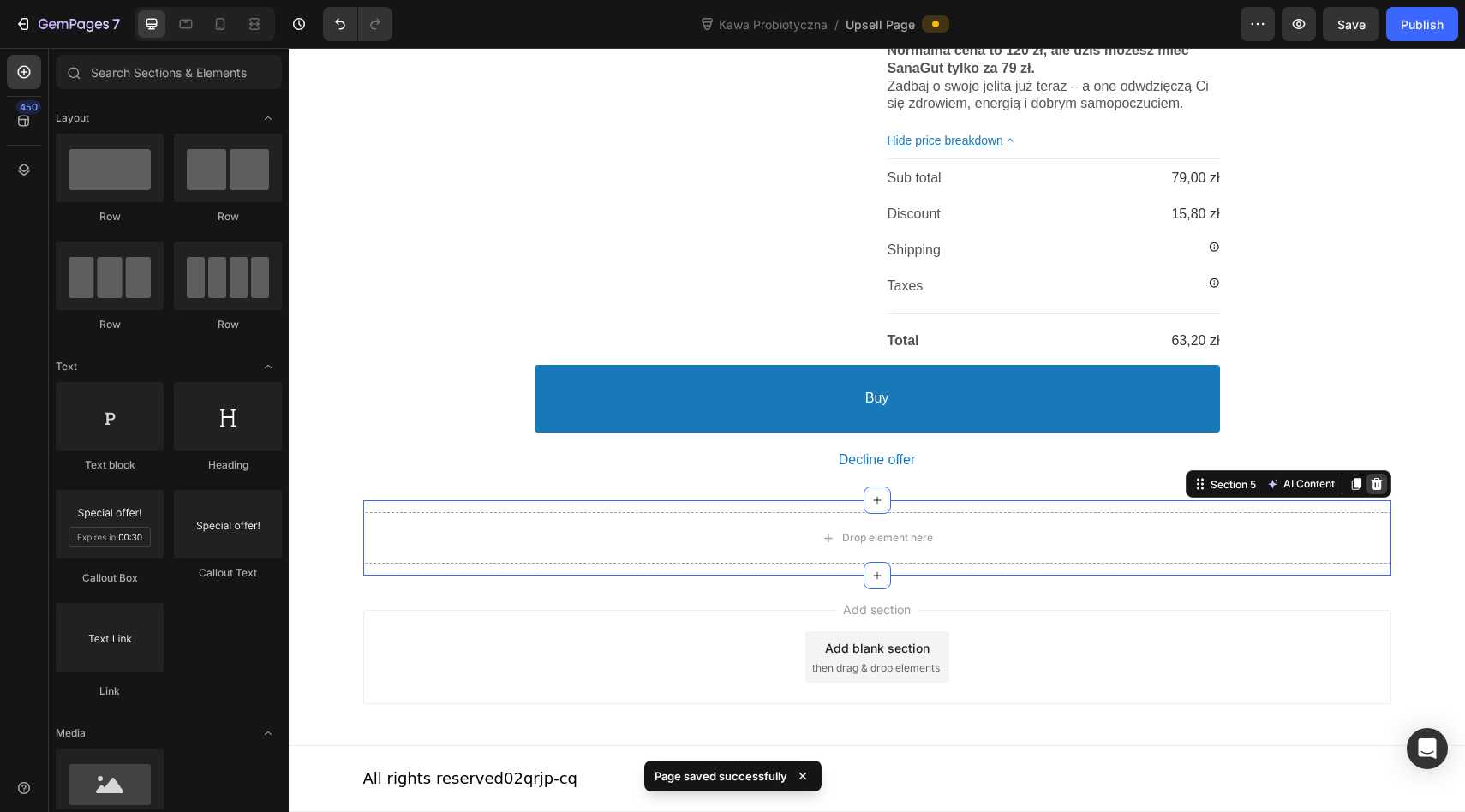
scroll to position [1067, 0]
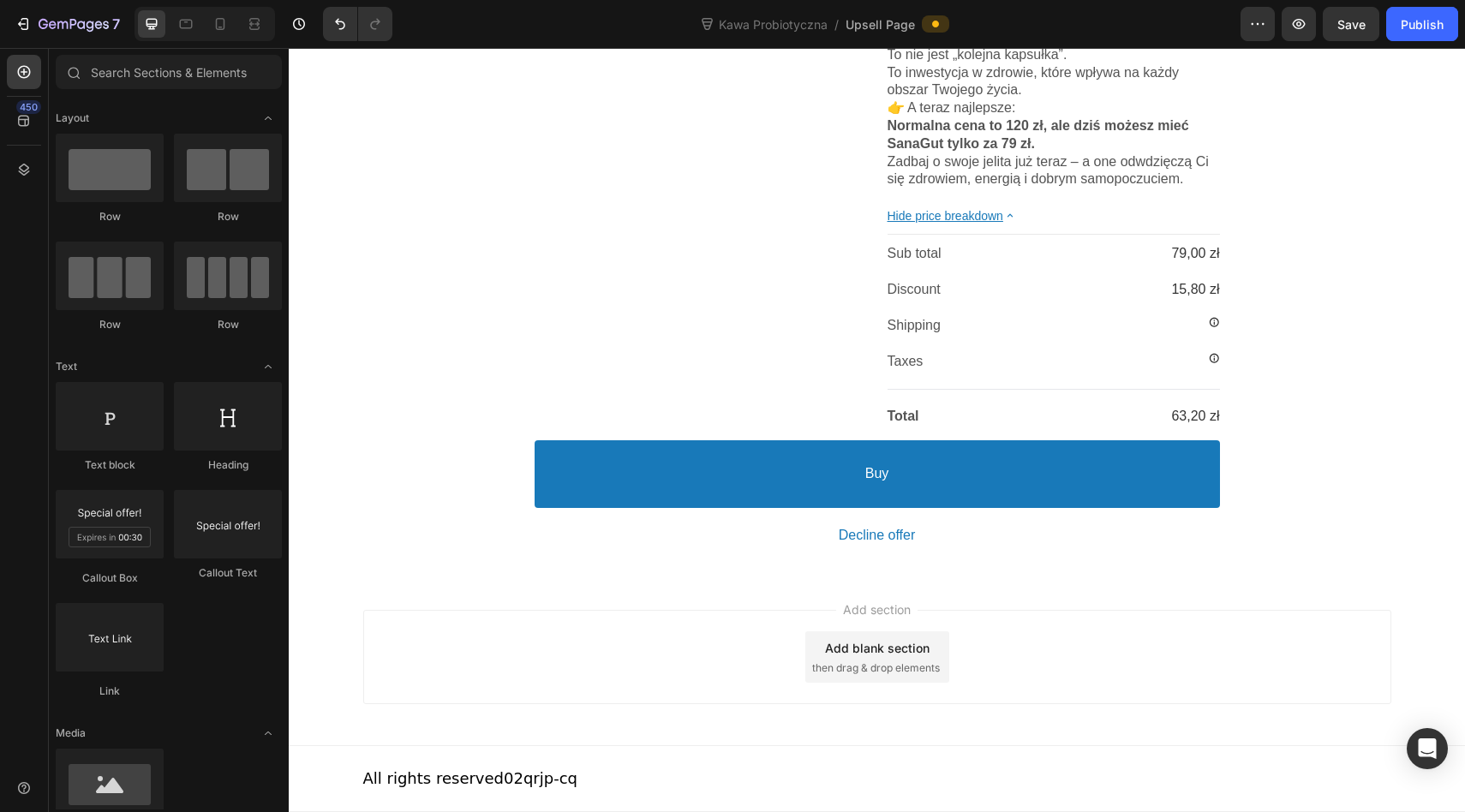
click at [1321, 14] on div "Preview Save Publish" at bounding box center [1349, 24] width 218 height 34
click at [1339, 18] on span "Save" at bounding box center [1351, 24] width 28 height 15
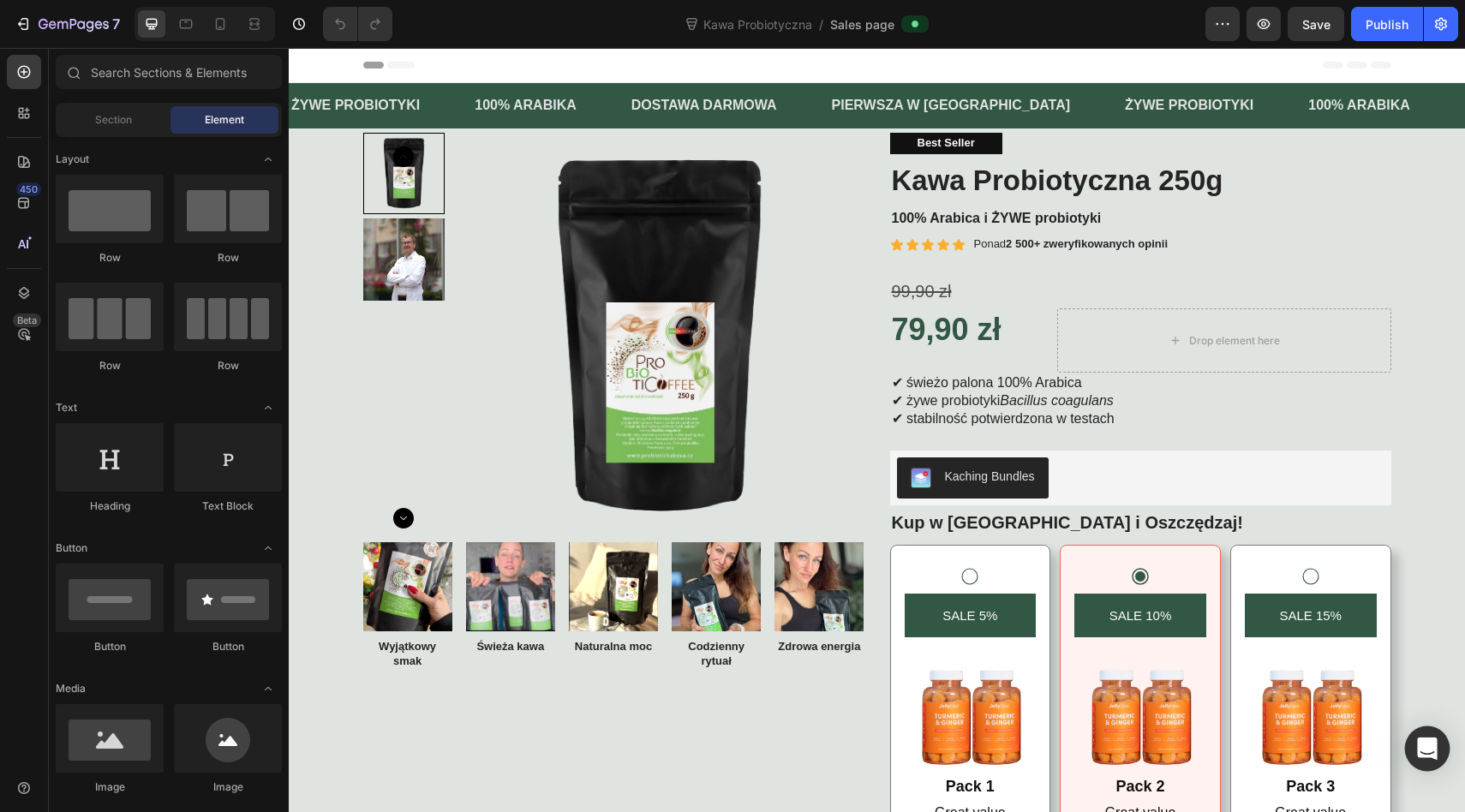
click at [1434, 758] on icon "Open Intercom Messenger" at bounding box center [1426, 748] width 22 height 22
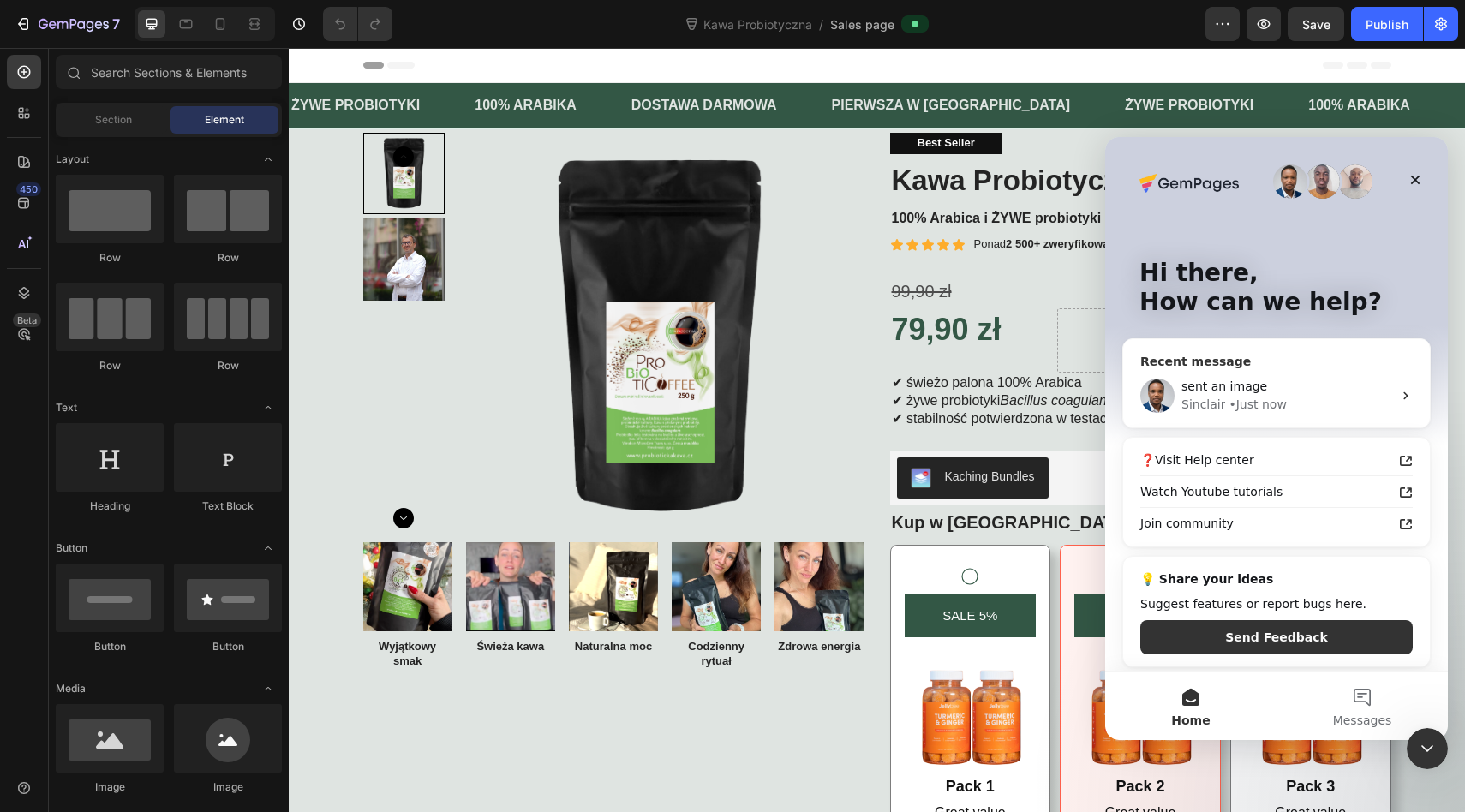
click at [1303, 393] on div "sent an image" at bounding box center [1286, 387] width 211 height 18
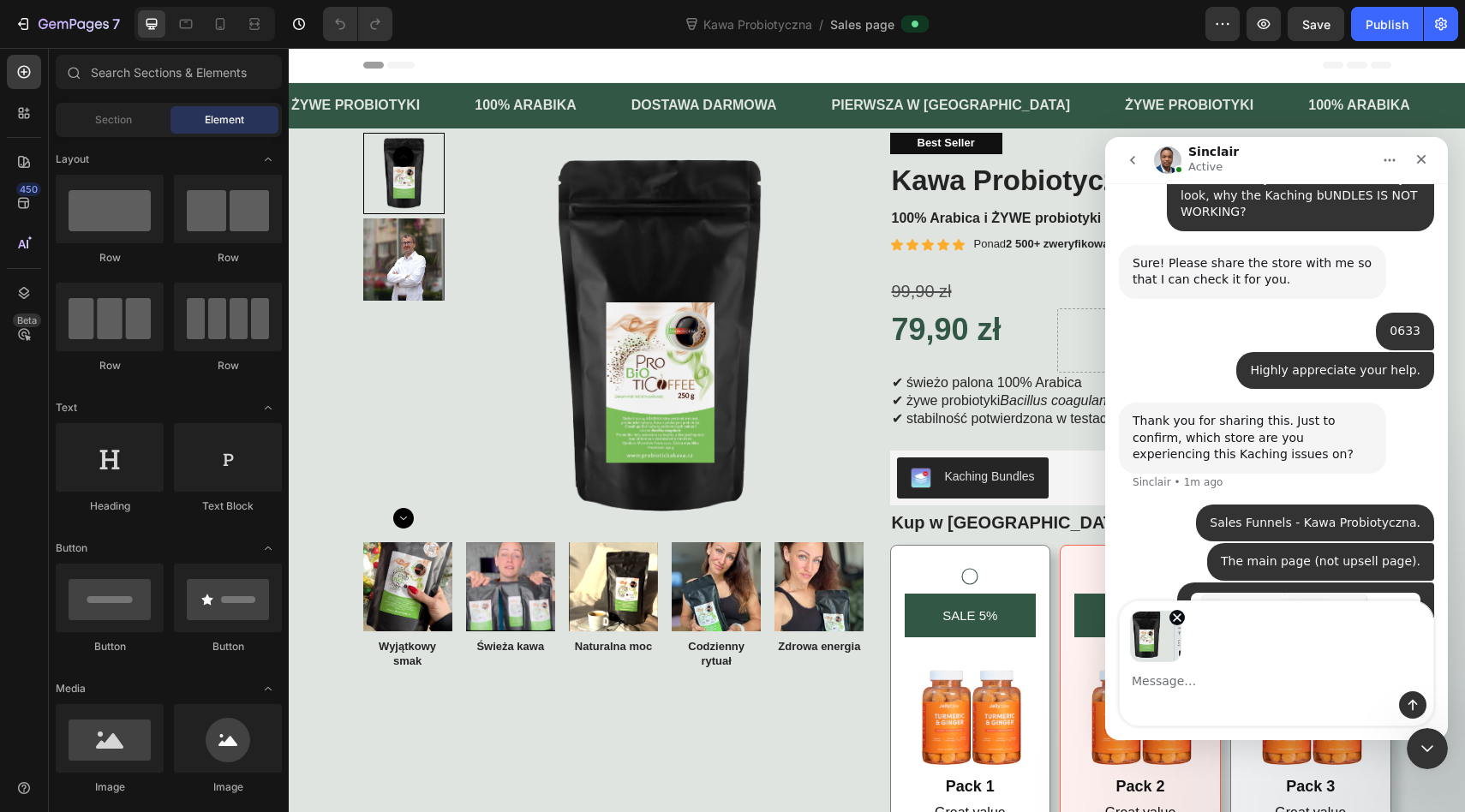
scroll to position [10810, 0]
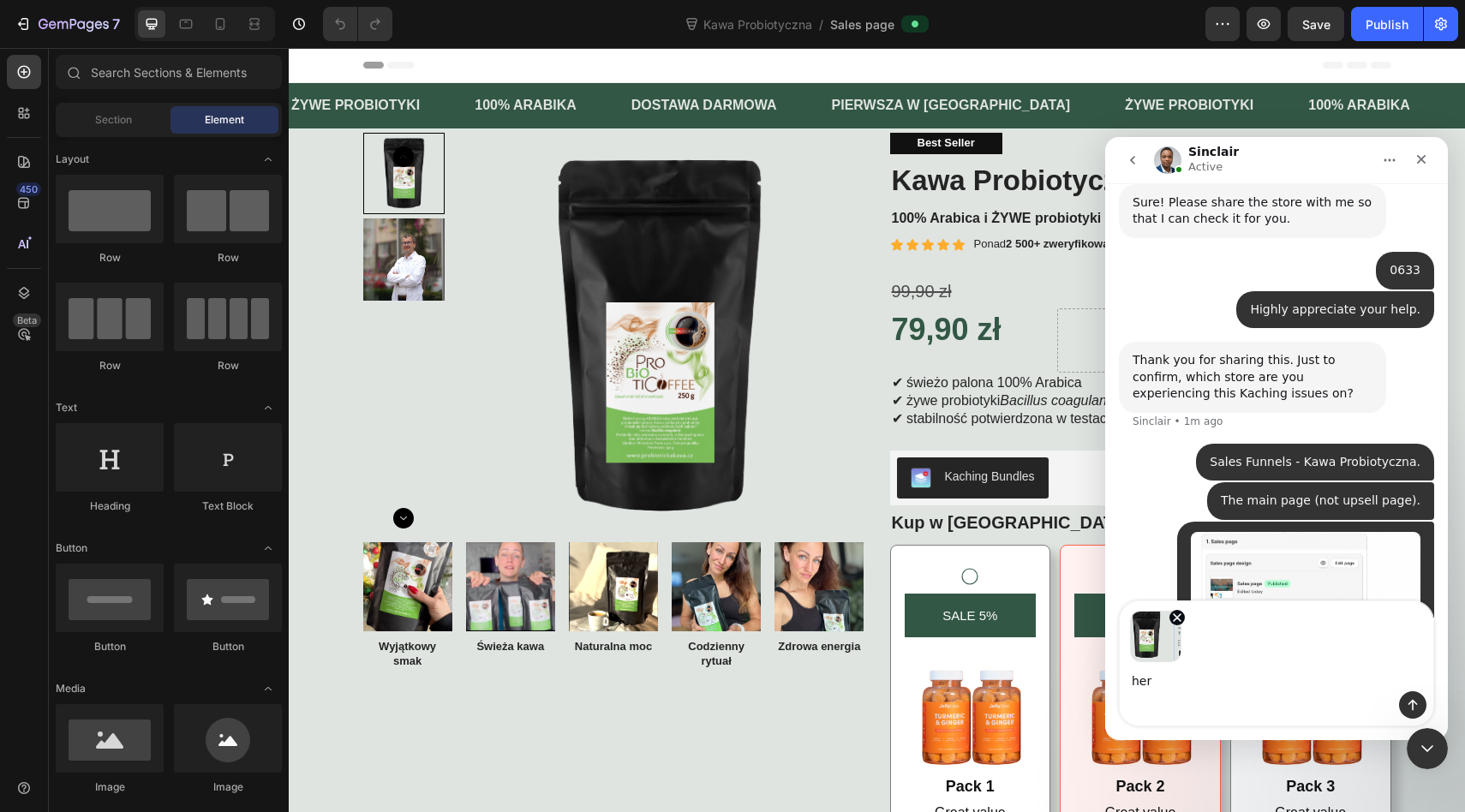
type textarea "here"
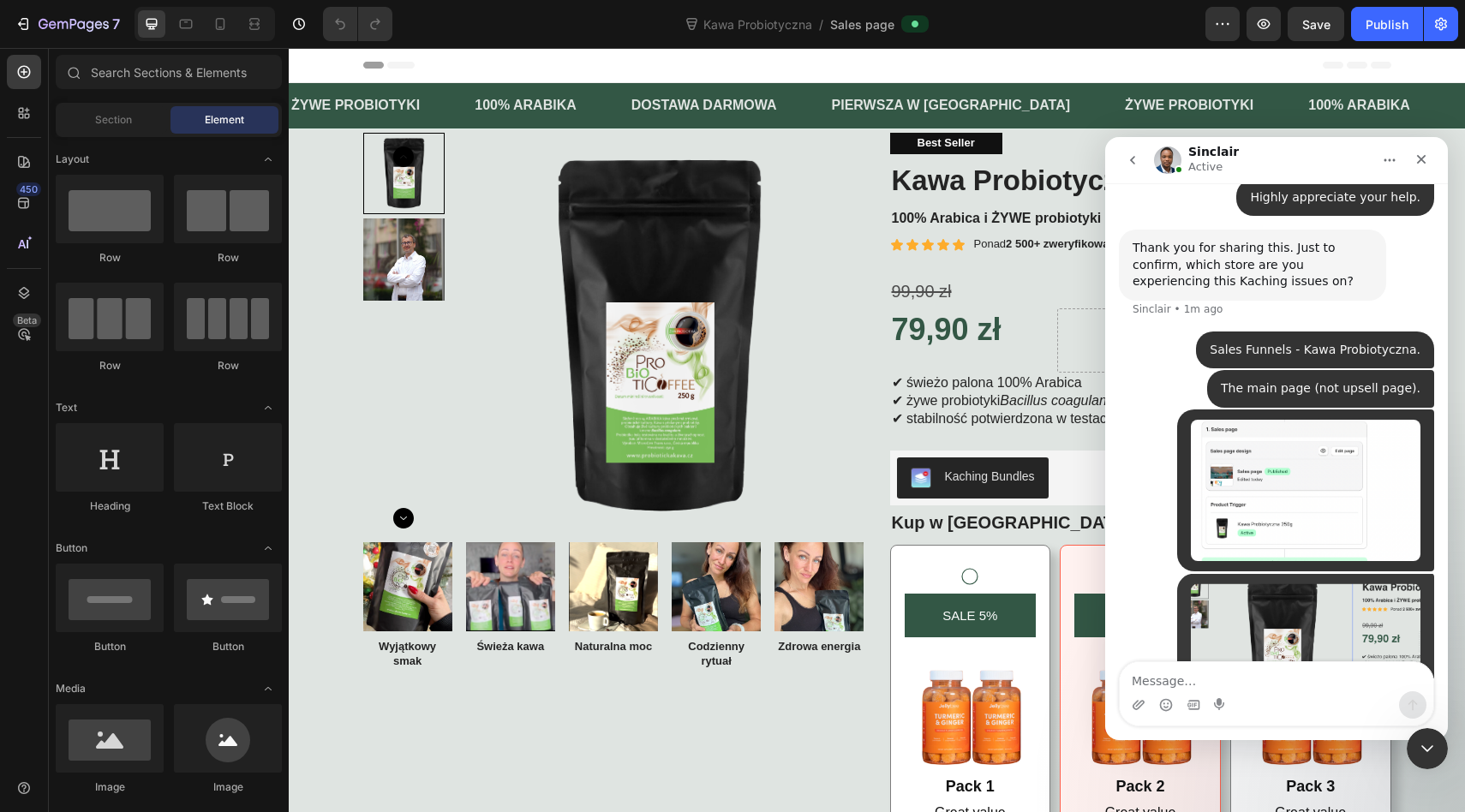
scroll to position [10923, 0]
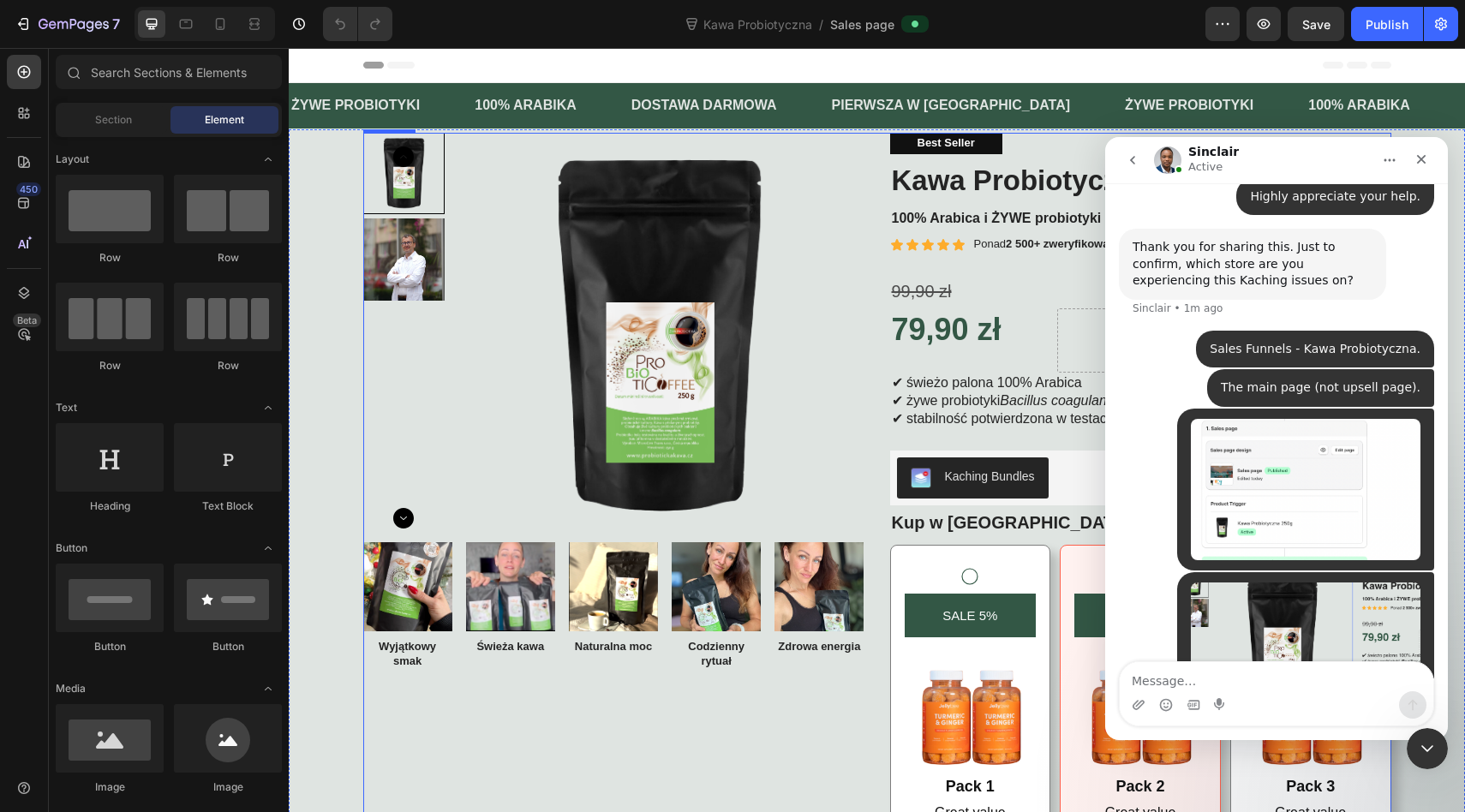
click at [769, 726] on div "Product Images Image Wyjątkowy smak Text Block Image Świeża kawa Text Block Ima…" at bounding box center [613, 585] width 501 height 906
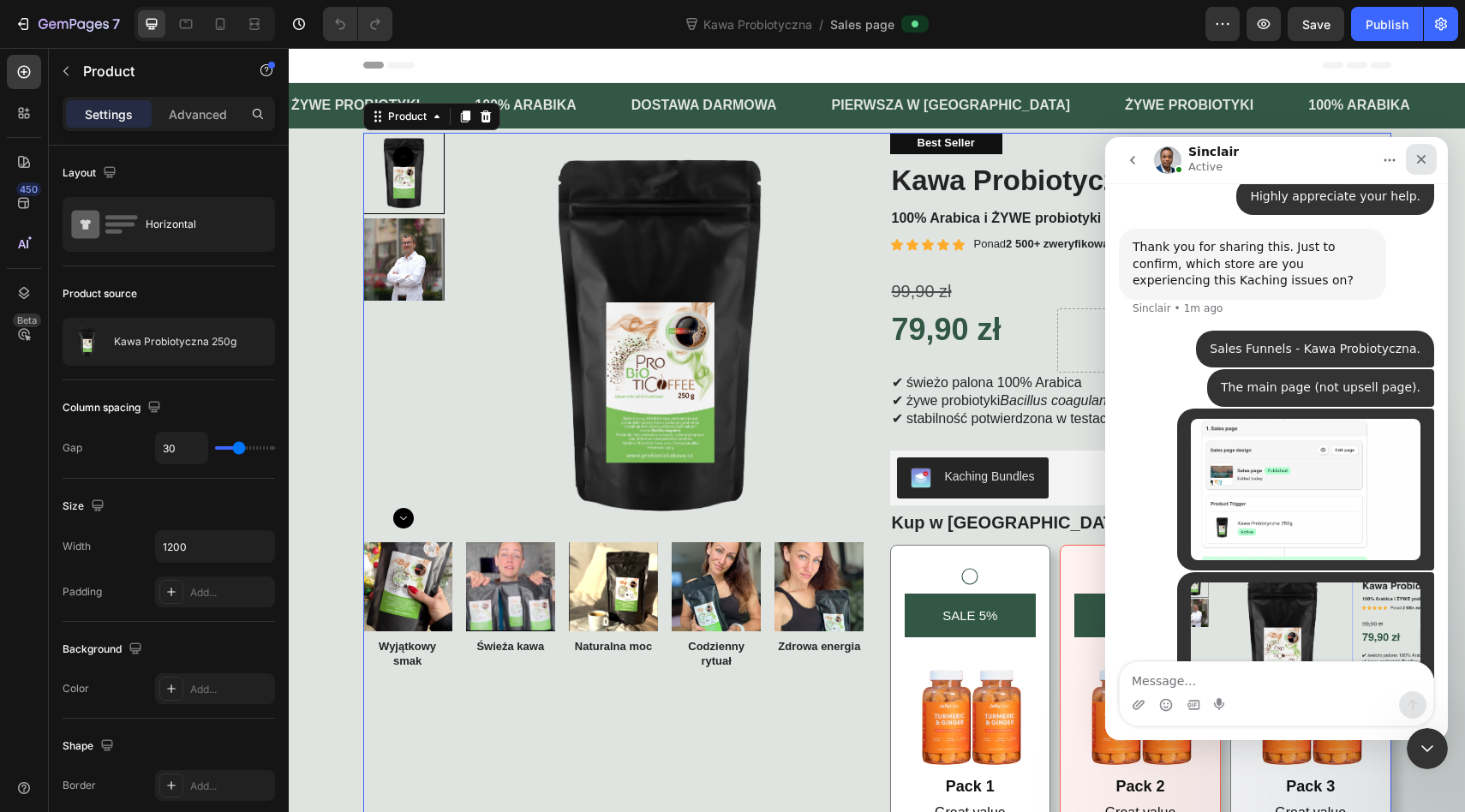
click at [1408, 154] on div "Close" at bounding box center [1420, 158] width 31 height 31
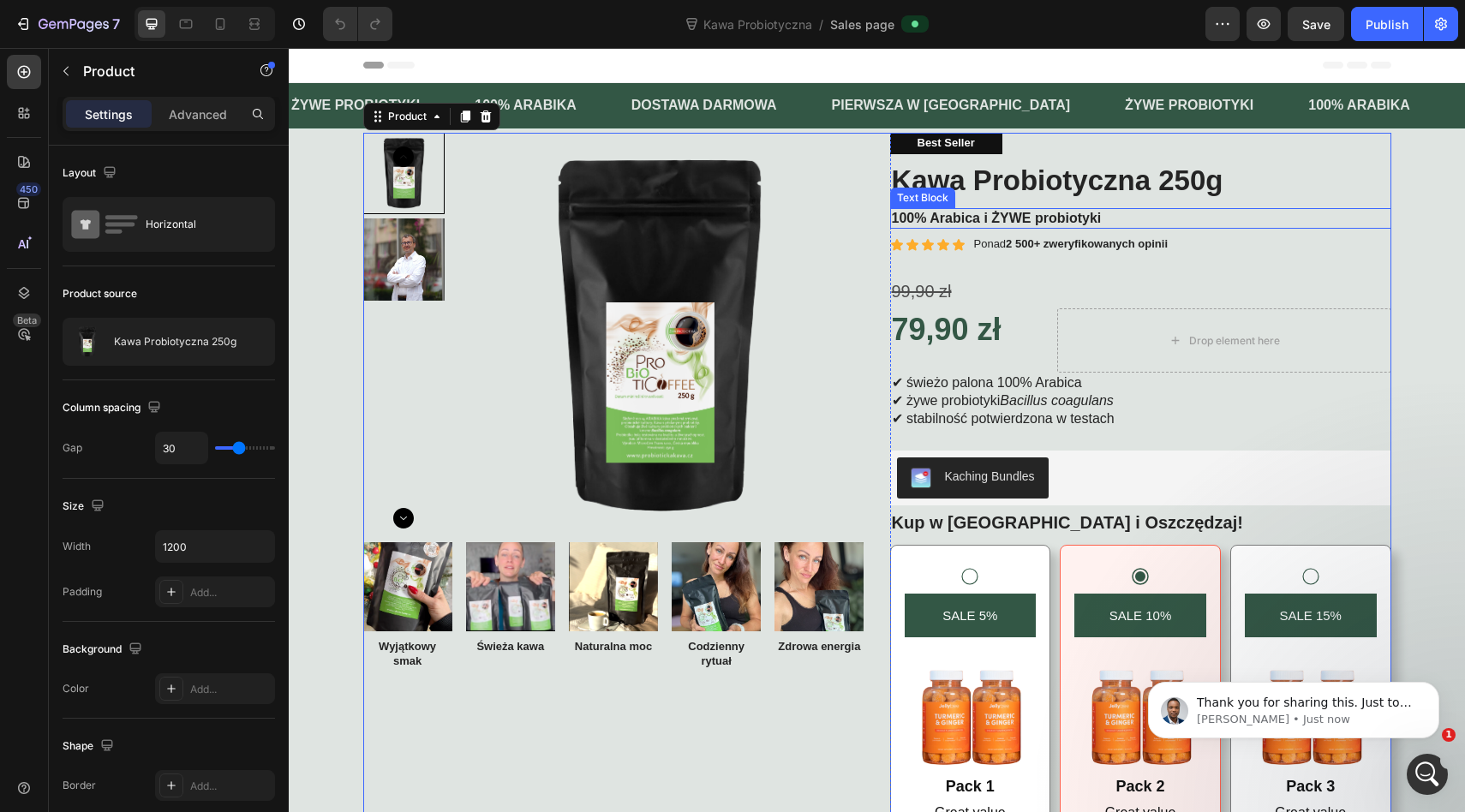
scroll to position [0, 0]
click at [1274, 705] on span "Thank you for sharing this. Just to be sure, you are referring to this store, r…" at bounding box center [1304, 719] width 215 height 48
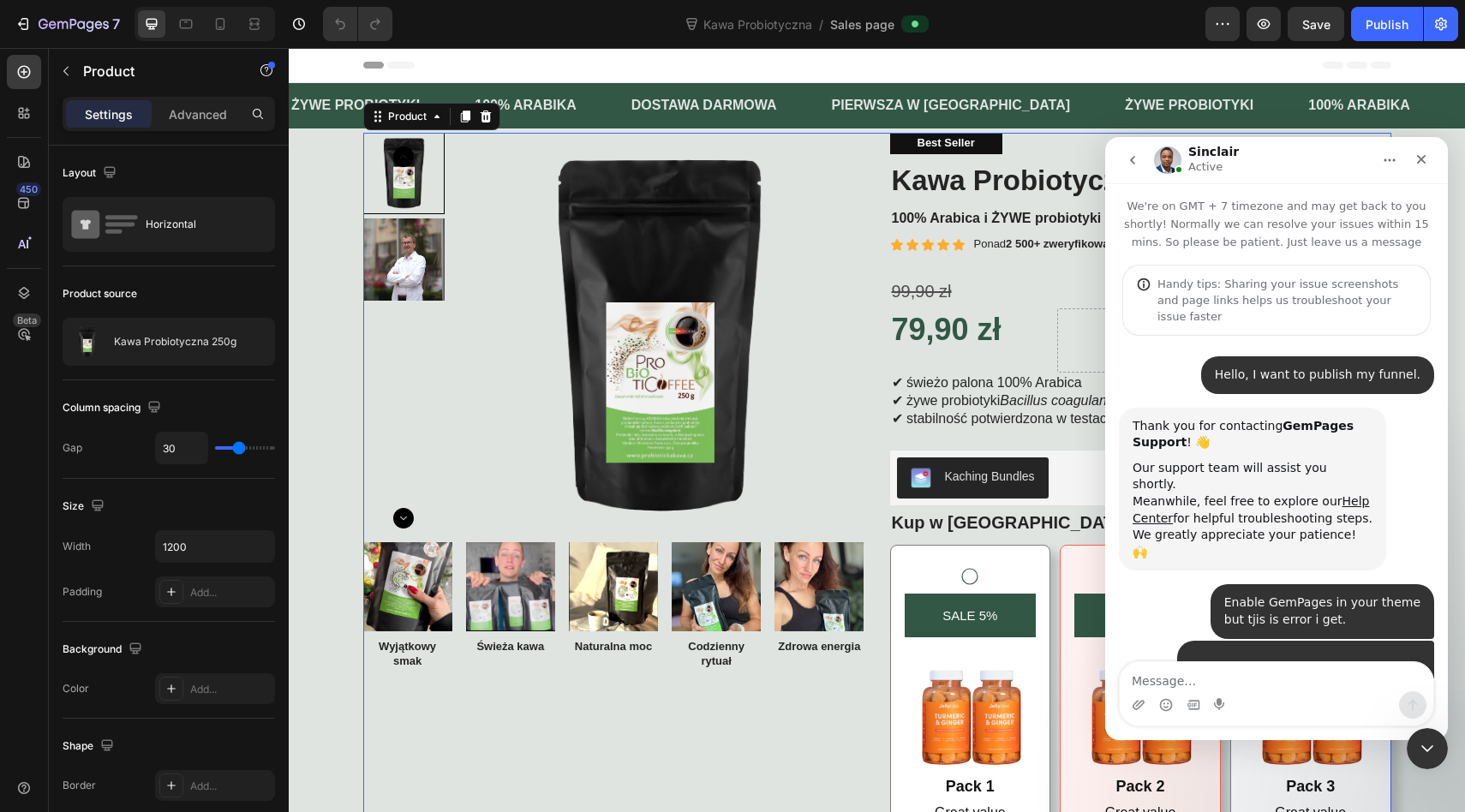
scroll to position [3, 0]
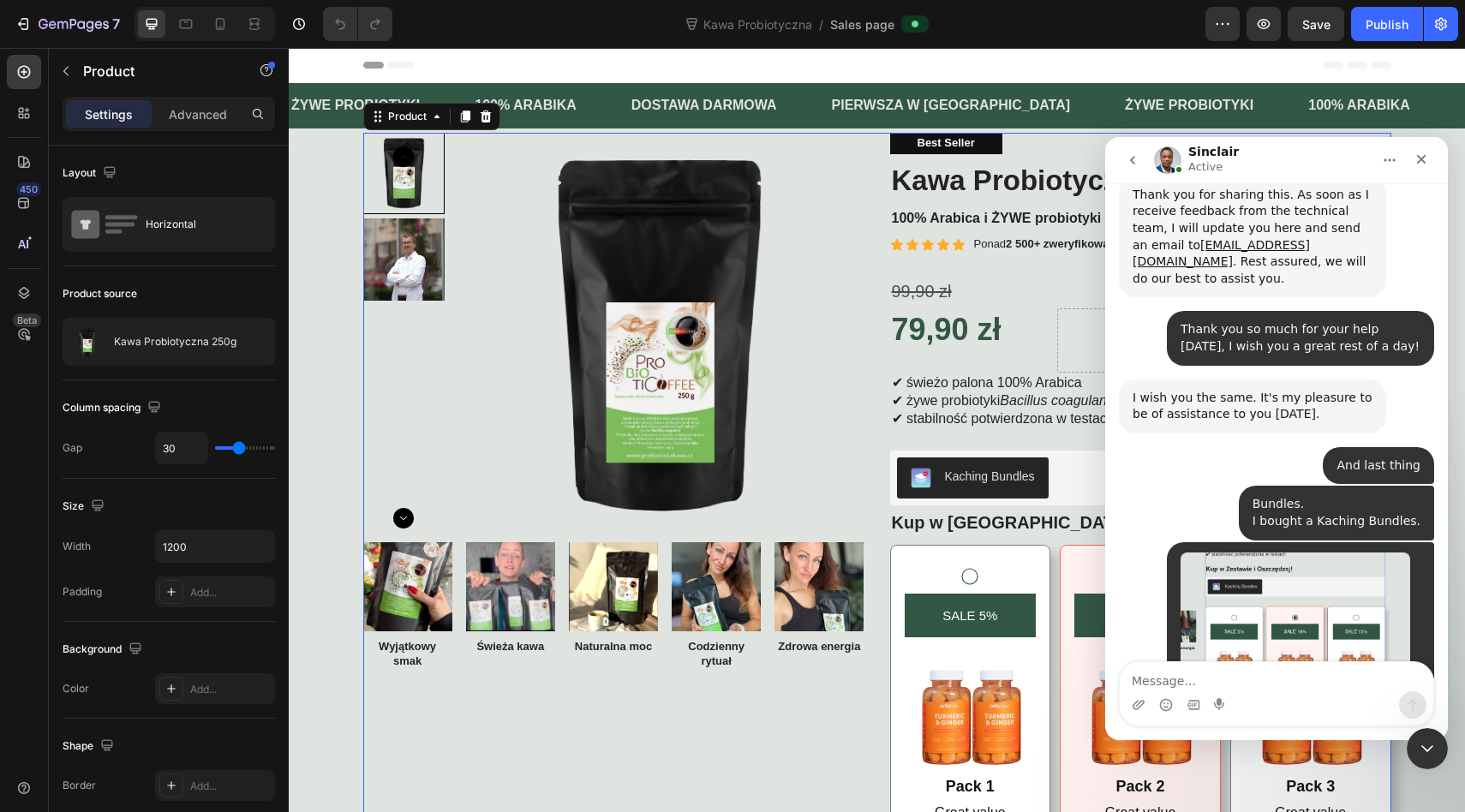
click at [1218, 676] on textarea "Message…" at bounding box center [1276, 676] width 313 height 29
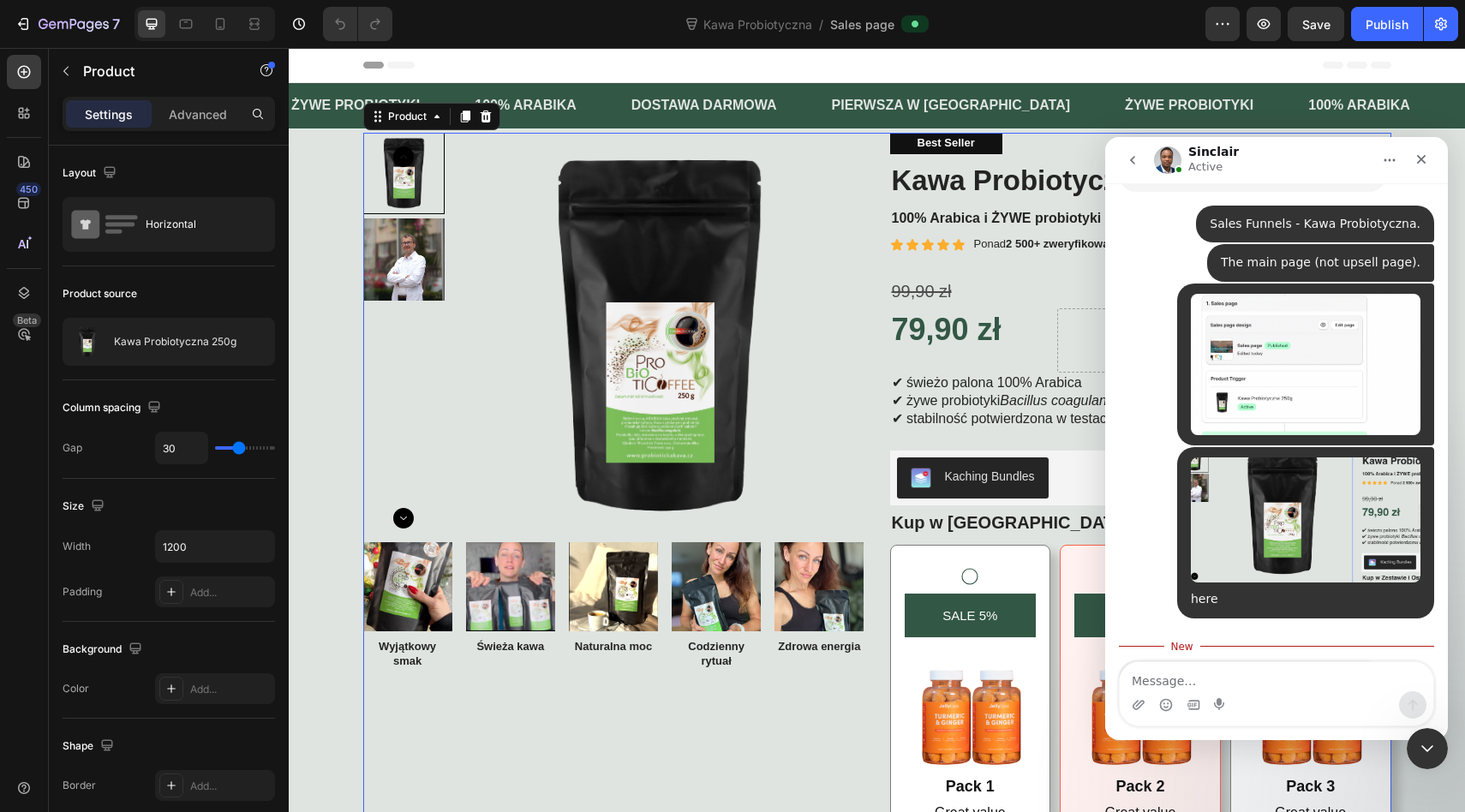
scroll to position [11036, 0]
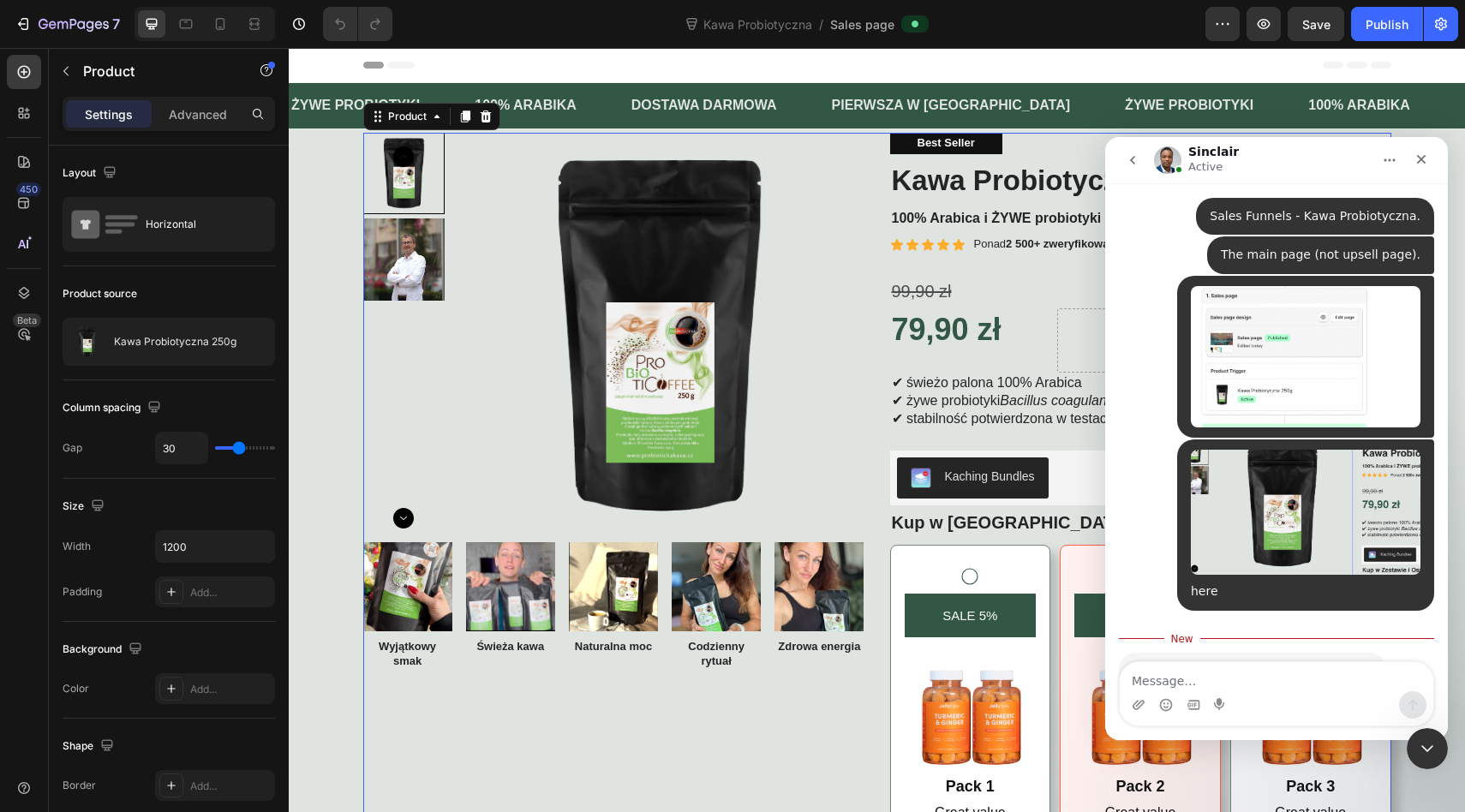
drag, startPoint x: 1291, startPoint y: 609, endPoint x: 1125, endPoint y: 609, distance: 166.0
click at [1125, 653] on div "Thank you for sharing this. Just to be sure, you are referring to this store, r…" at bounding box center [1251, 696] width 267 height 88
copy div "[DOMAIN_NAME]"
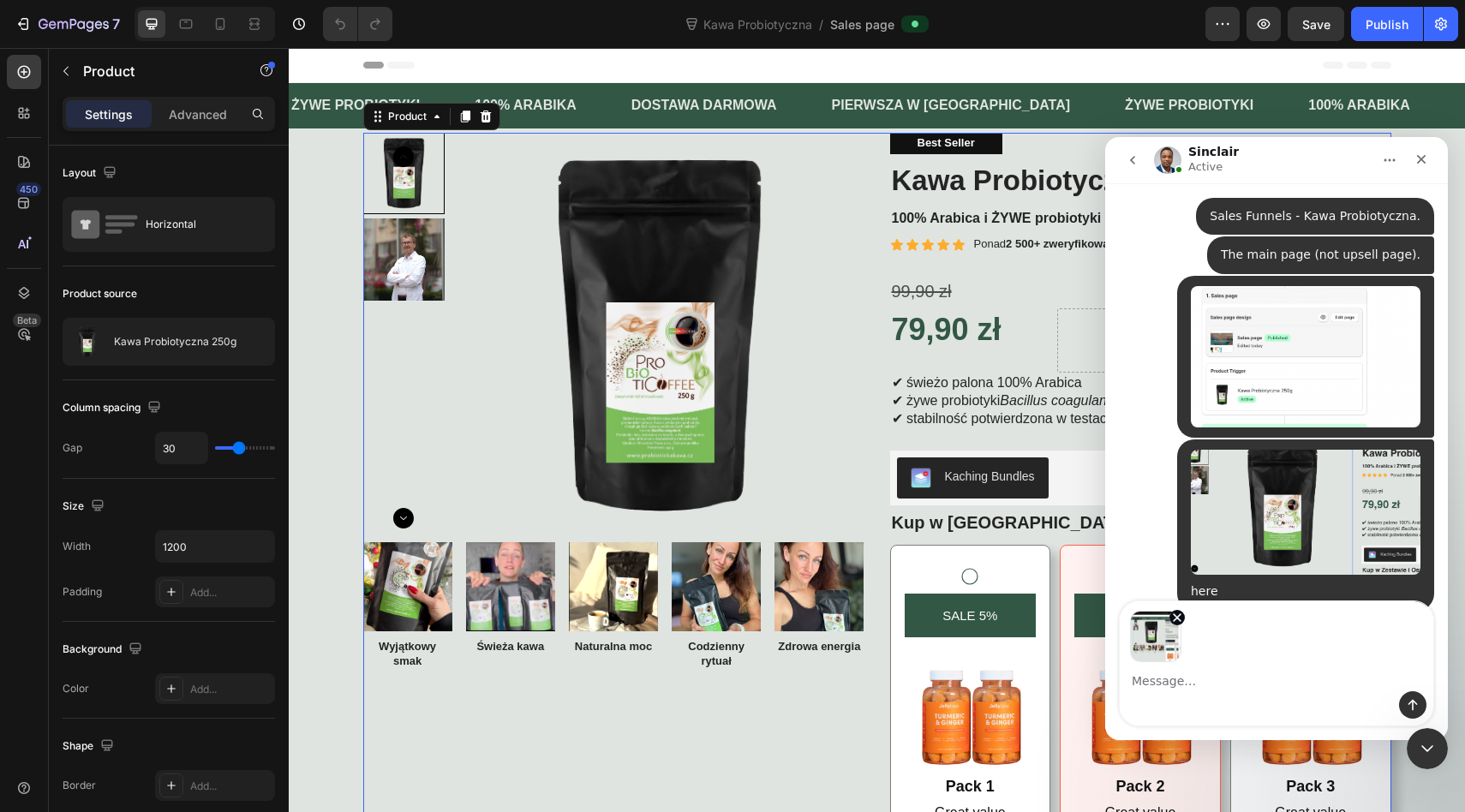
scroll to position [11097, 0]
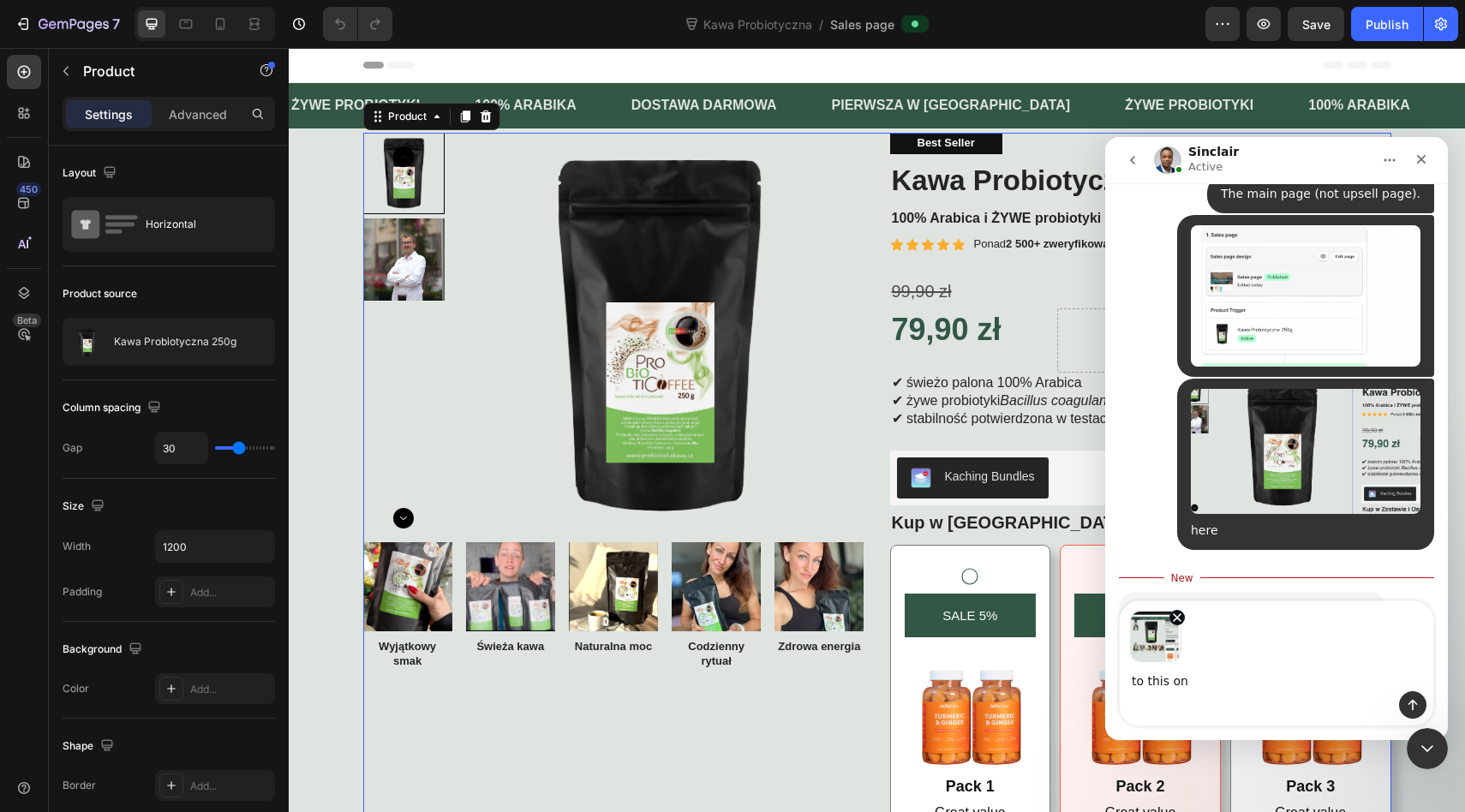
type textarea "to this one"
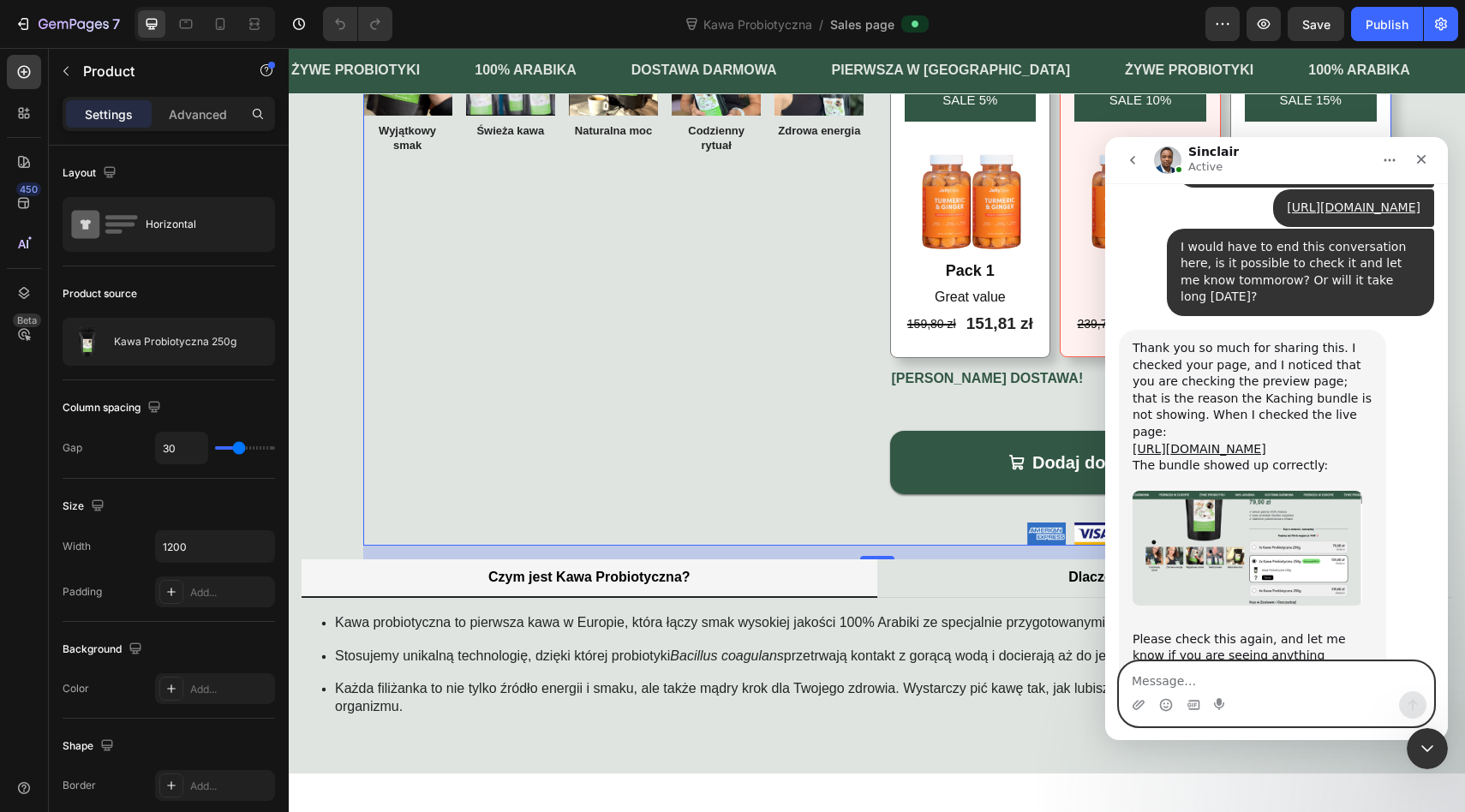
scroll to position [11764, 0]
drag, startPoint x: 1195, startPoint y: 273, endPoint x: 1263, endPoint y: 284, distance: 68.9
click at [1257, 340] on div "Thank you so much for sharing this. I checked your page, and I noticed that you…" at bounding box center [1252, 415] width 240 height 150
click at [1172, 340] on div "Thank you so much for sharing this. I checked your page, and I noticed that you…" at bounding box center [1252, 415] width 240 height 150
drag, startPoint x: 1156, startPoint y: 271, endPoint x: 1273, endPoint y: 287, distance: 118.1
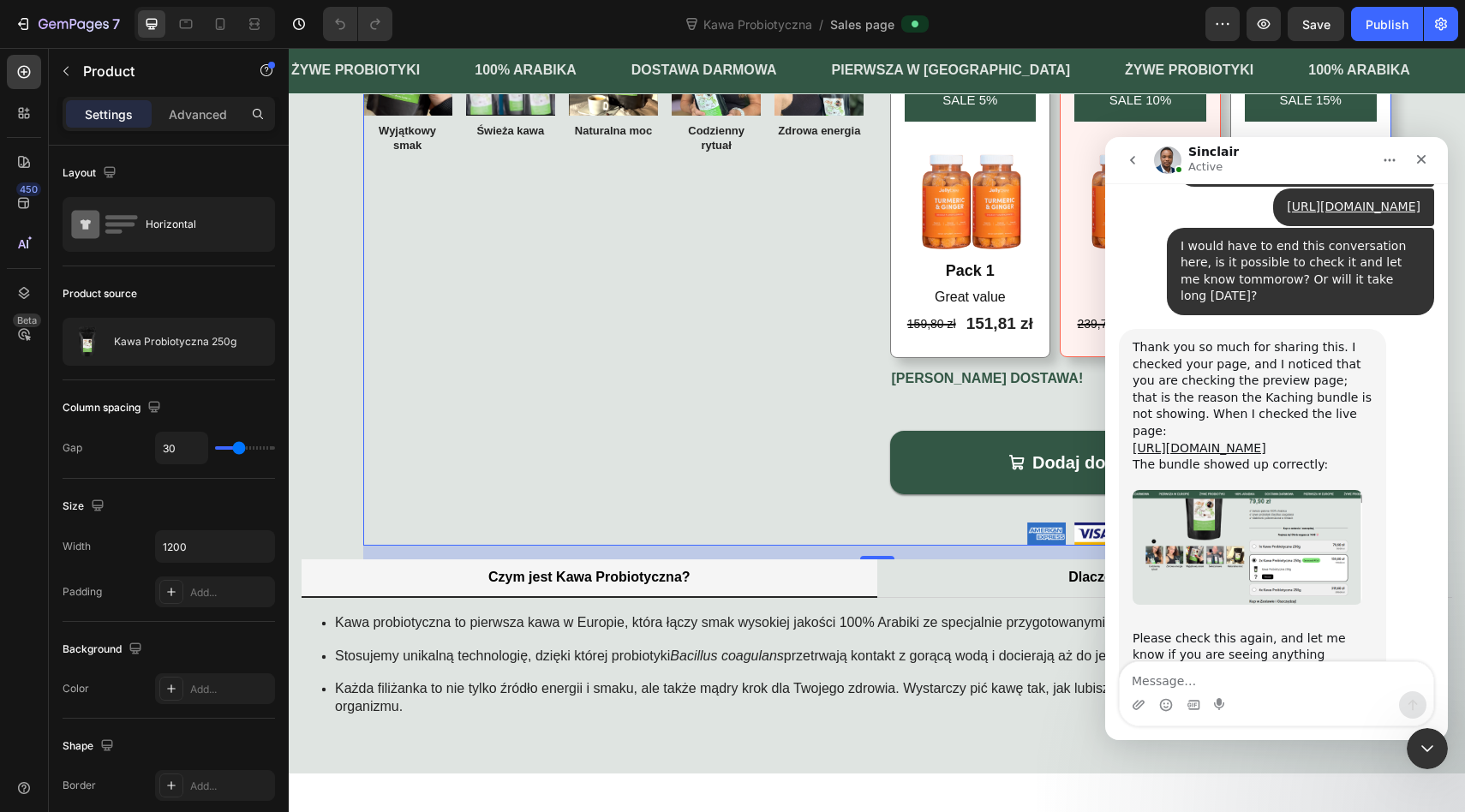
click at [1273, 340] on div "Thank you so much for sharing this. I checked your page, and I noticed that you…" at bounding box center [1252, 415] width 240 height 150
drag, startPoint x: 1162, startPoint y: 301, endPoint x: 1291, endPoint y: 301, distance: 129.0
click at [1291, 340] on div "Thank you so much for sharing this. I checked your page, and I noticed that you…" at bounding box center [1252, 415] width 240 height 150
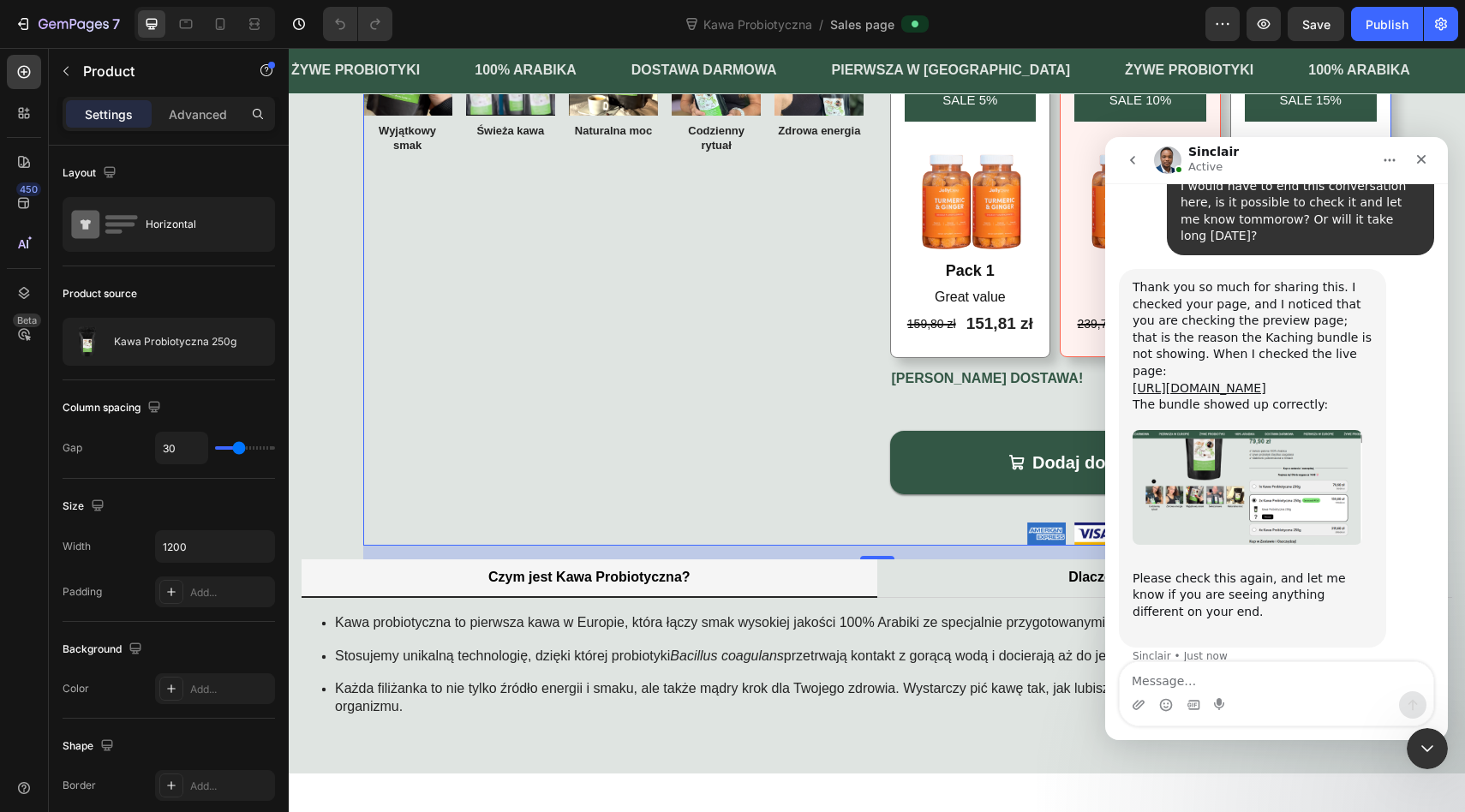
scroll to position [11831, 0]
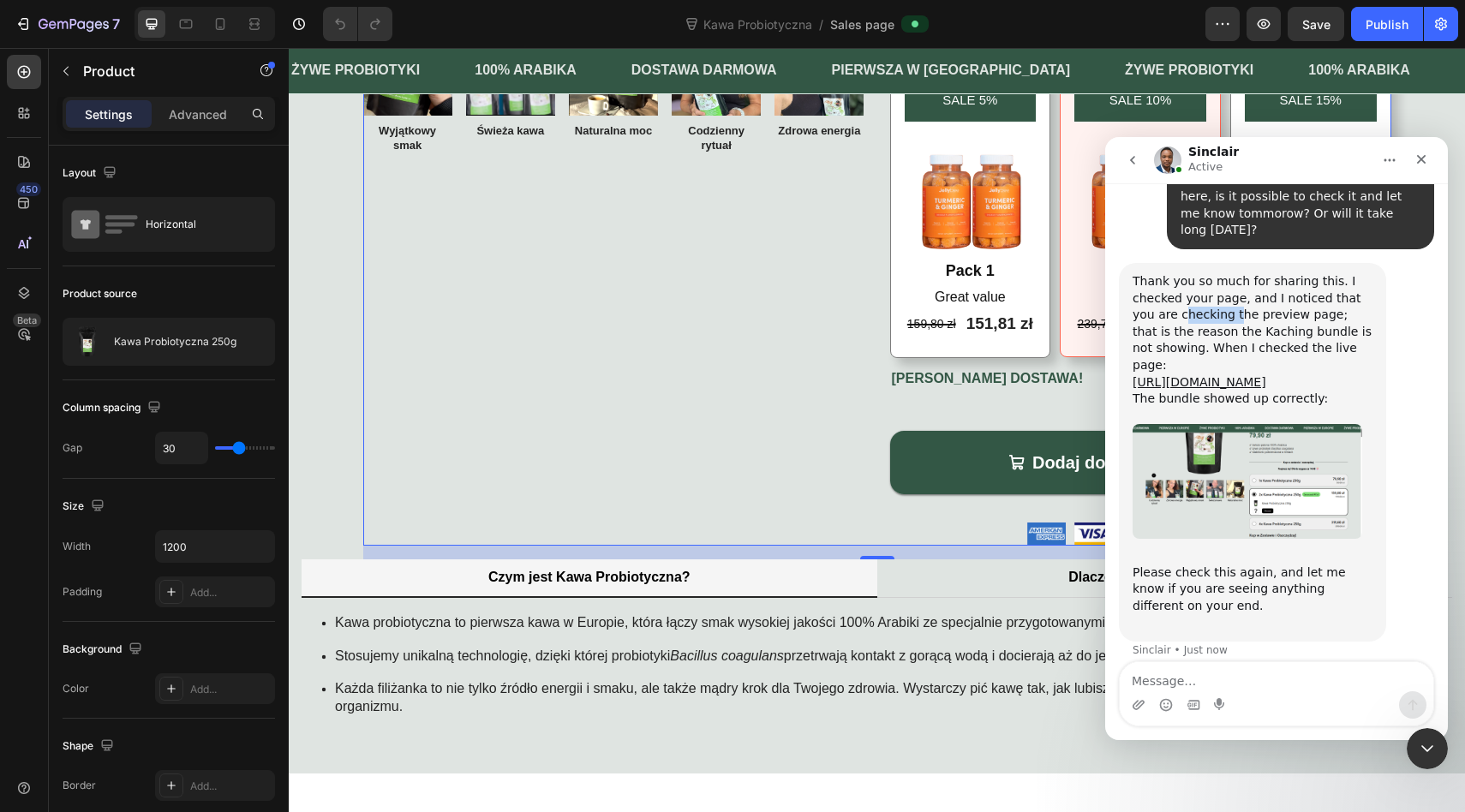
drag, startPoint x: 1157, startPoint y: 228, endPoint x: 1212, endPoint y: 228, distance: 55.0
click at [1212, 273] on div "Thank you so much for sharing this. I checked your page, and I noticed that you…" at bounding box center [1252, 348] width 240 height 150
drag, startPoint x: 1161, startPoint y: 262, endPoint x: 1259, endPoint y: 262, distance: 98.0
click at [1259, 273] on div "Thank you so much for sharing this. I checked your page, and I noticed that you…" at bounding box center [1252, 348] width 240 height 150
click at [1209, 375] on link "[URL][DOMAIN_NAME]" at bounding box center [1199, 382] width 134 height 14
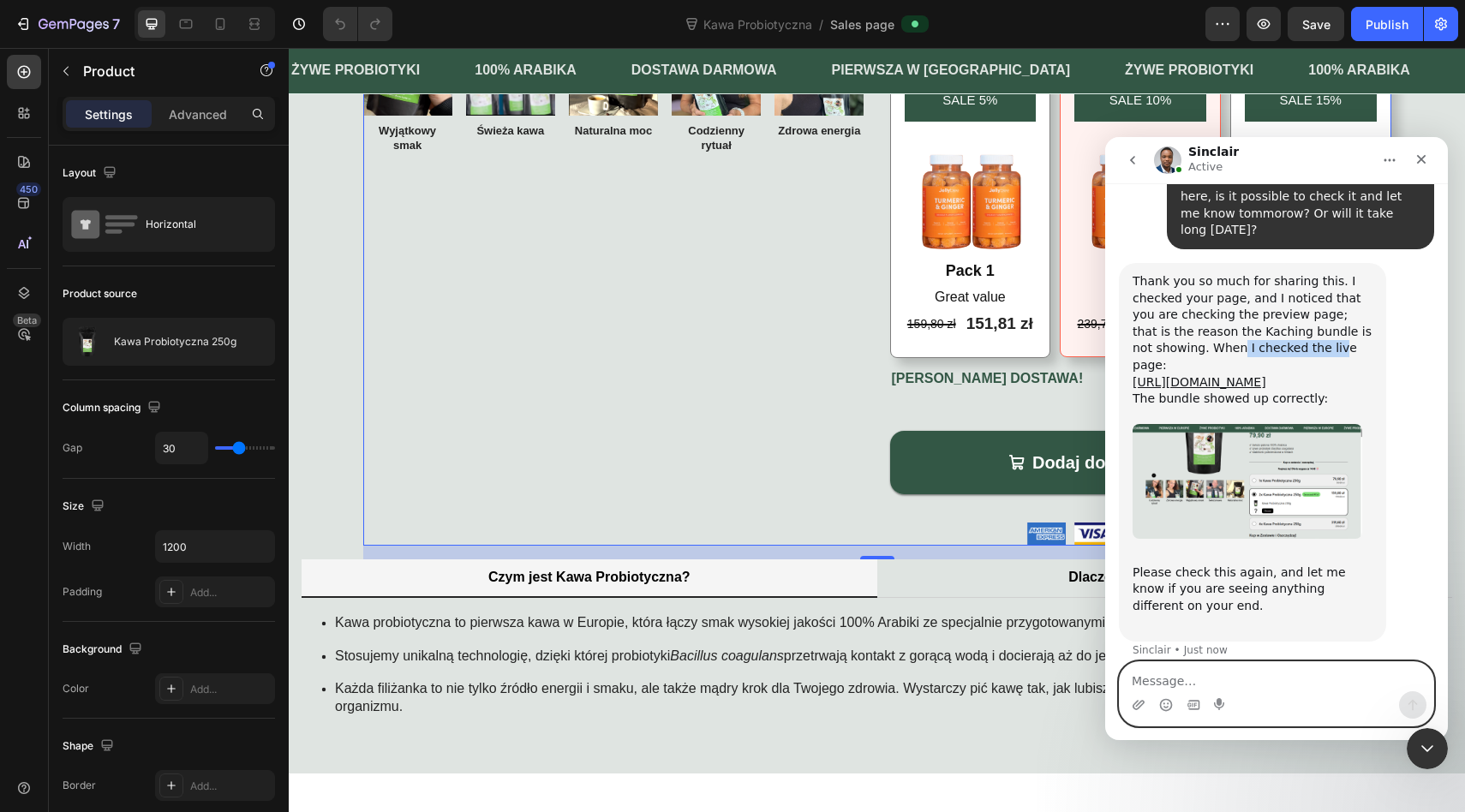
click at [1195, 682] on textarea "Message…" at bounding box center [1276, 676] width 313 height 29
click at [1140, 676] on textarea "Ph, and the link is correct!" at bounding box center [1276, 676] width 313 height 29
click at [1332, 686] on textarea "oh, and the link is correct!" at bounding box center [1276, 676] width 313 height 29
type textarea "oh, and the link is correct! great"
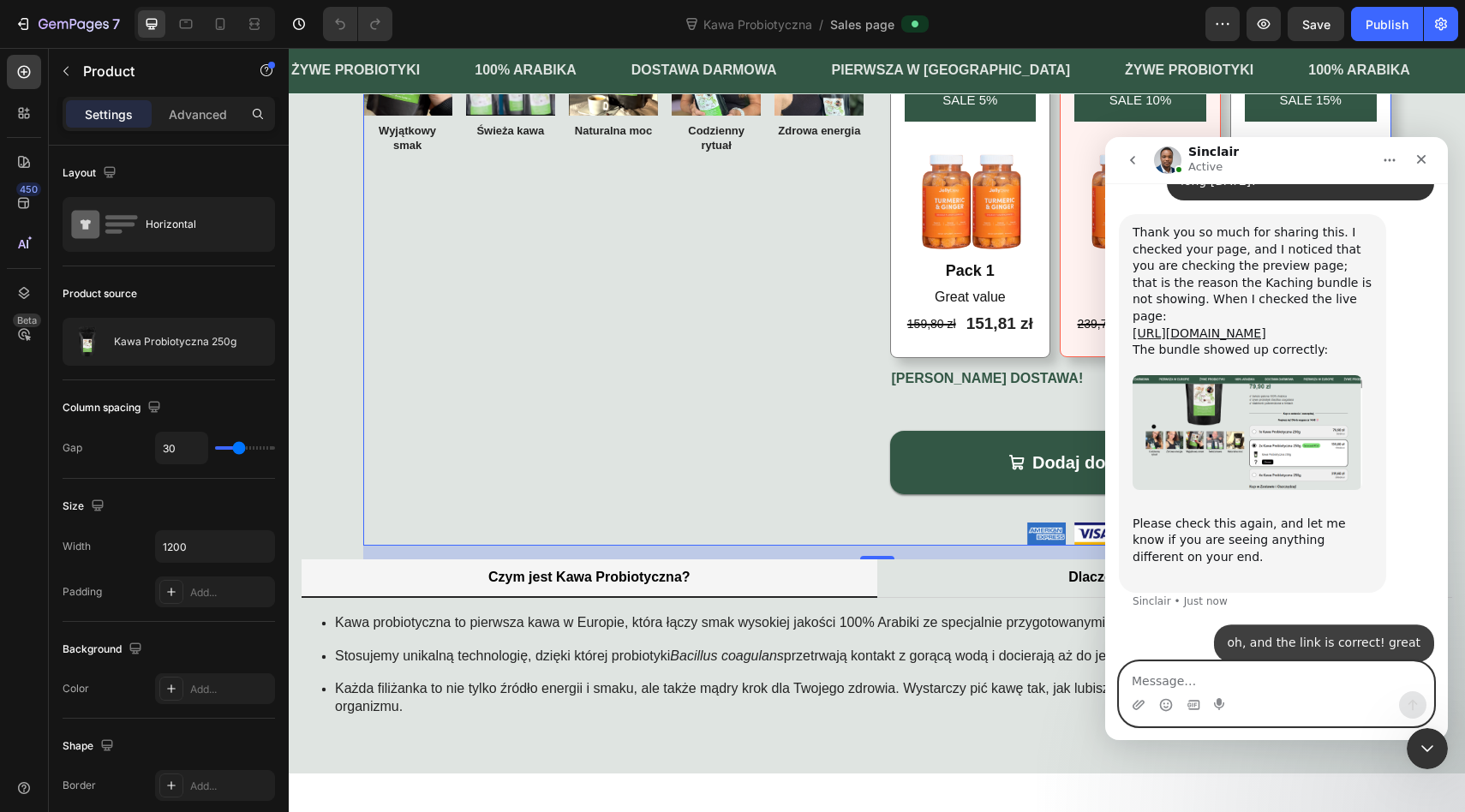
scroll to position [11882, 0]
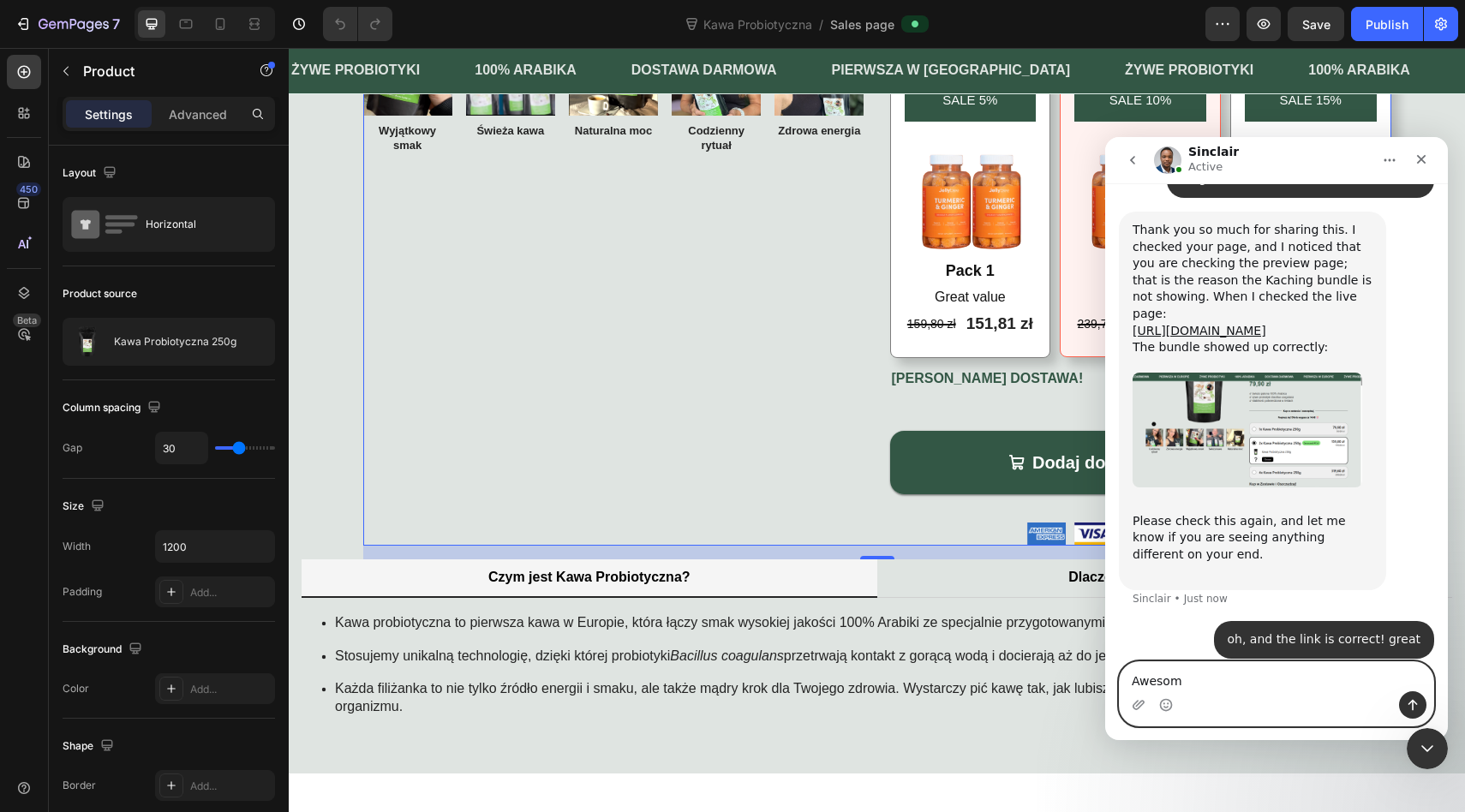
type textarea "Awesome"
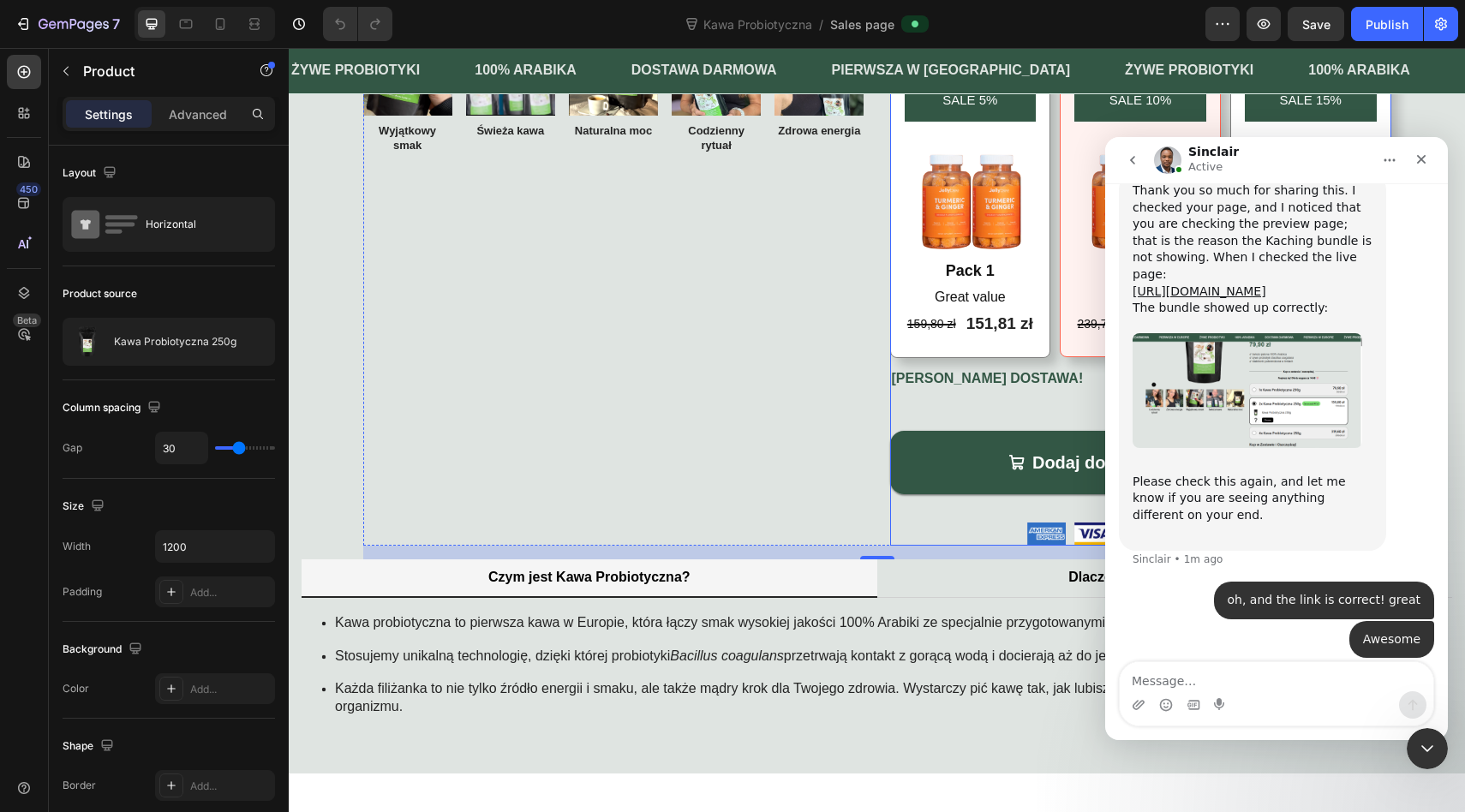
click at [772, 398] on div "Product Images Image Wyjątkowy smak Text Block Image Świeża kawa Text Block Ima…" at bounding box center [613, 81] width 501 height 928
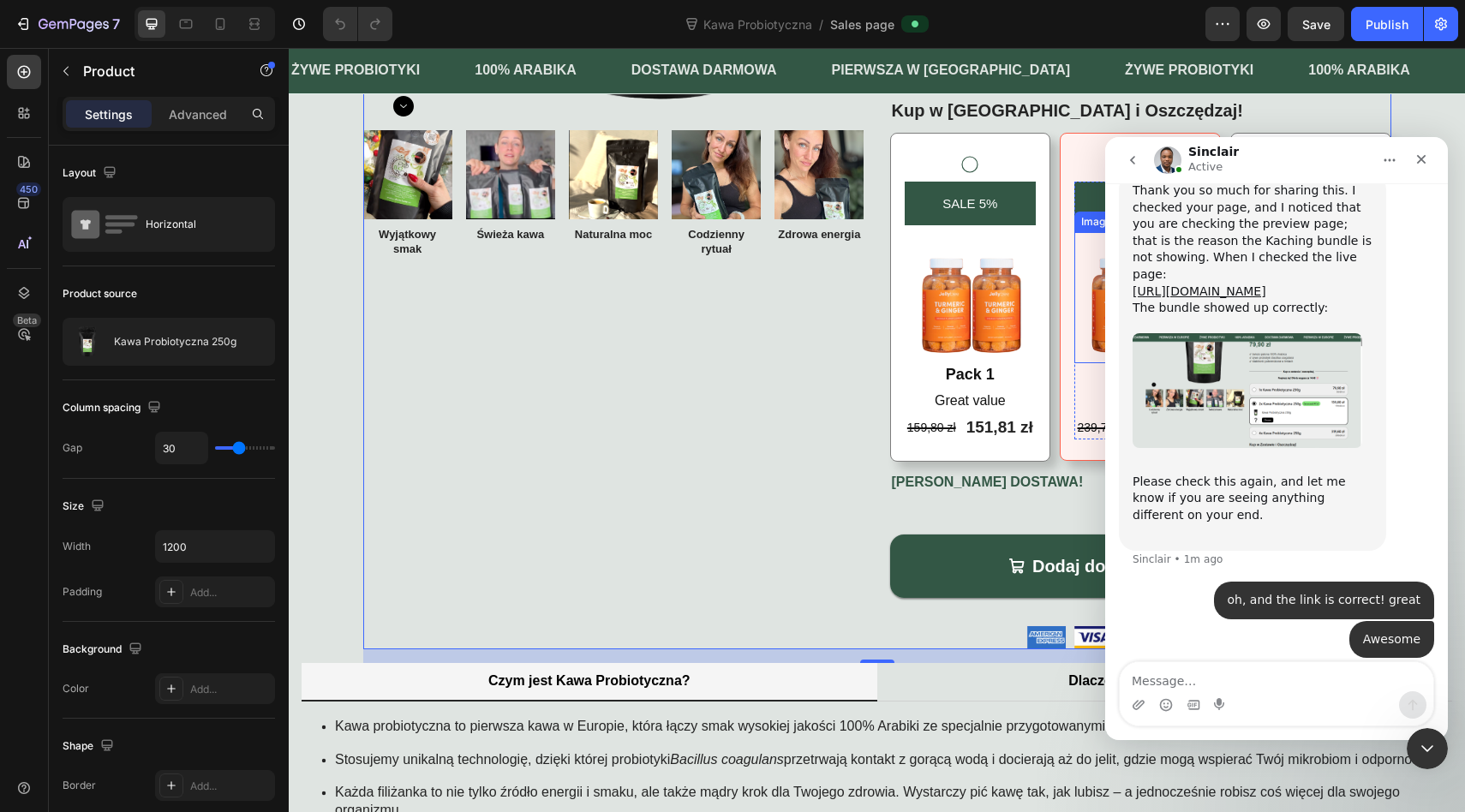
scroll to position [368, 0]
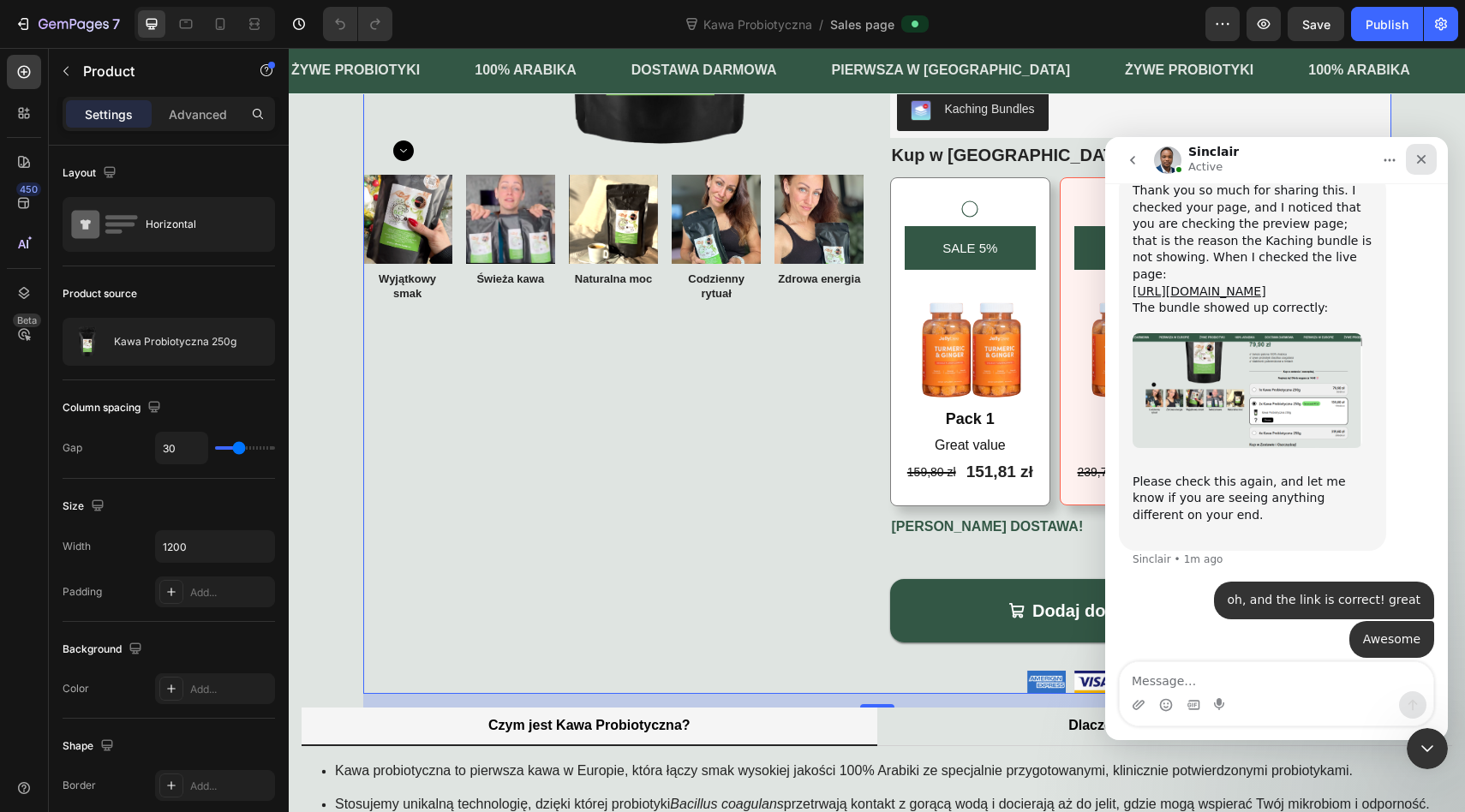
click at [1419, 159] on icon "Close" at bounding box center [1421, 159] width 14 height 14
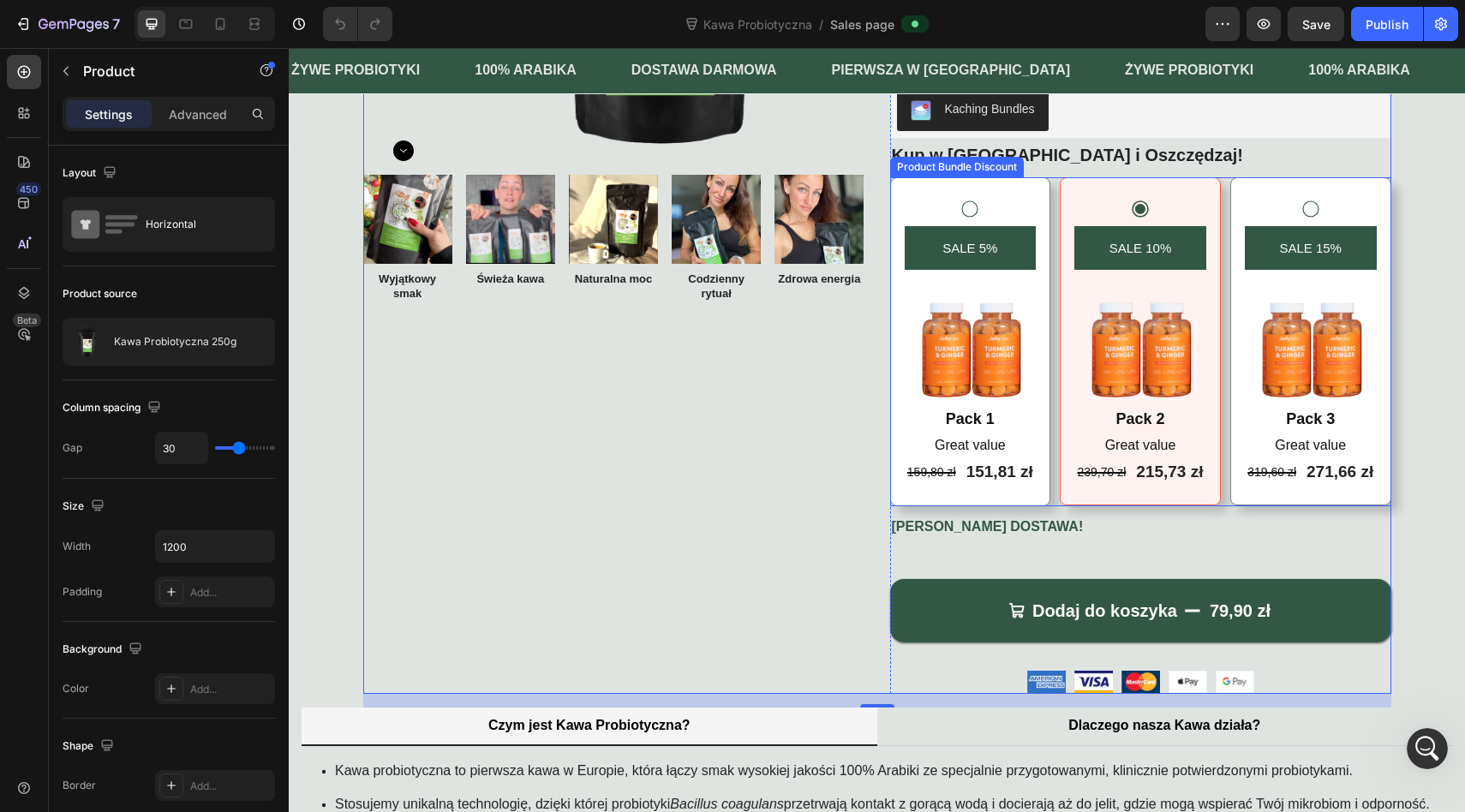
click at [1167, 187] on div "SALE 10% Product Badge Image Pack 2 Text Block Great value Text Block 239,70 zł…" at bounding box center [1140, 341] width 161 height 328
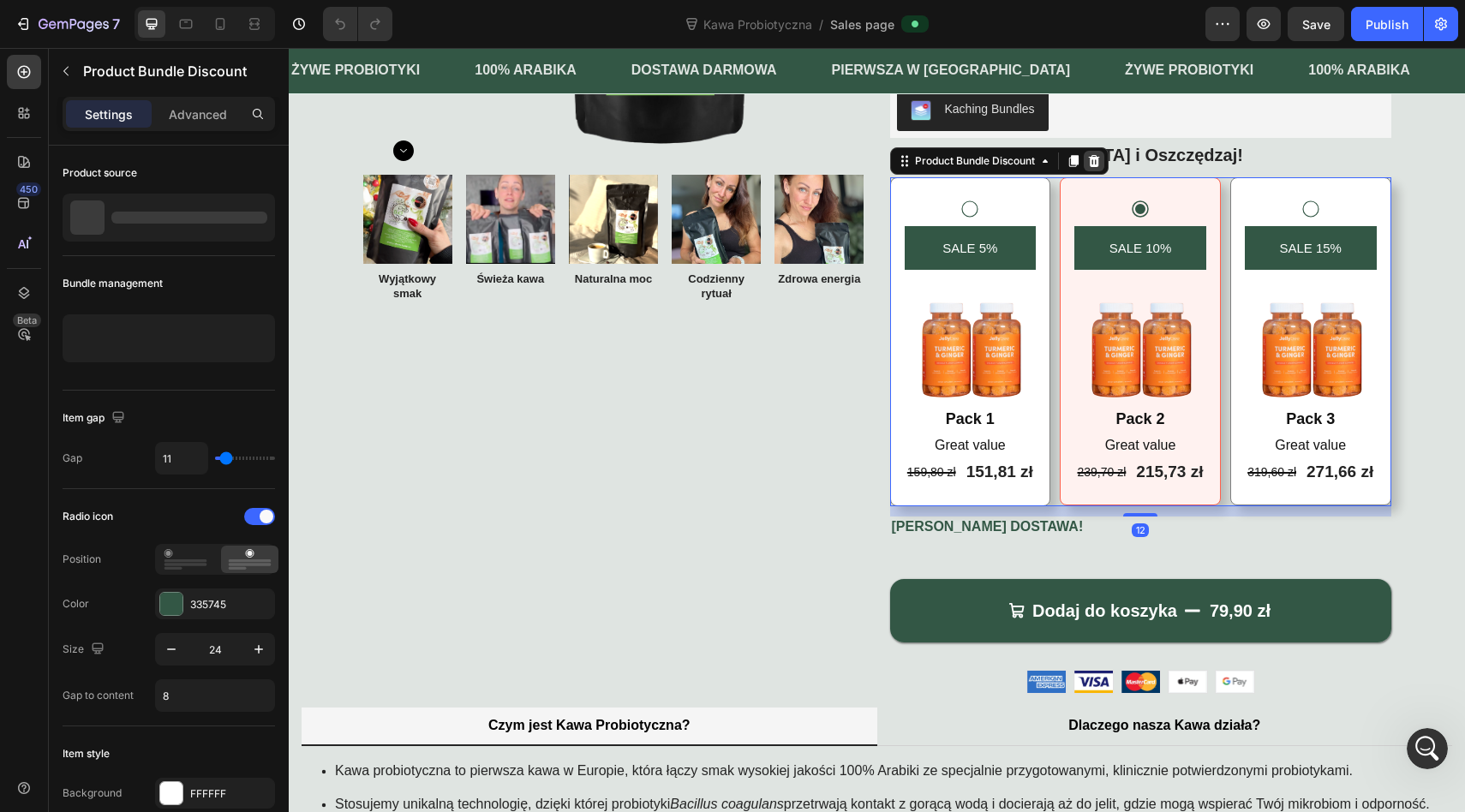
click at [1095, 154] on icon at bounding box center [1094, 161] width 14 height 14
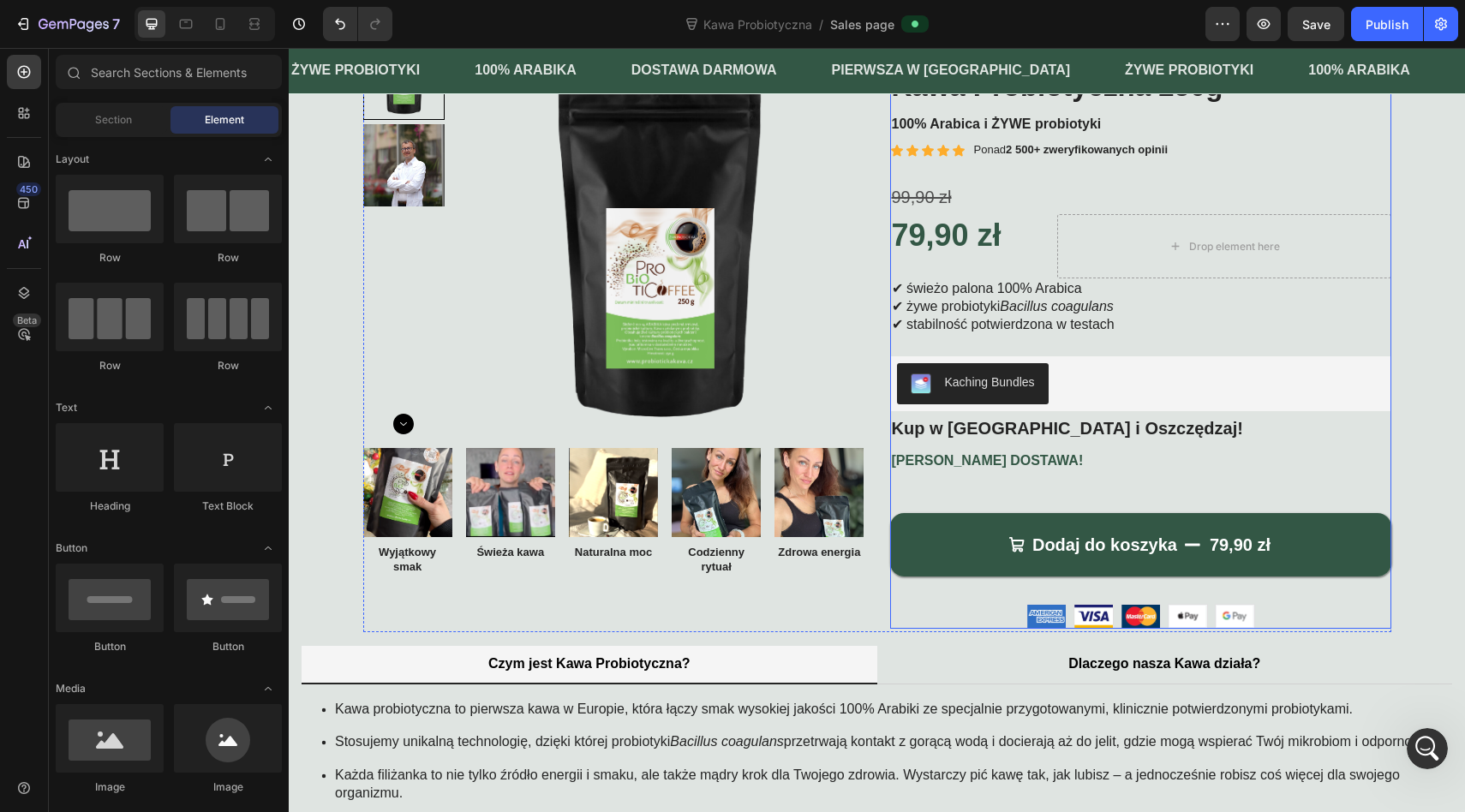
scroll to position [0, 0]
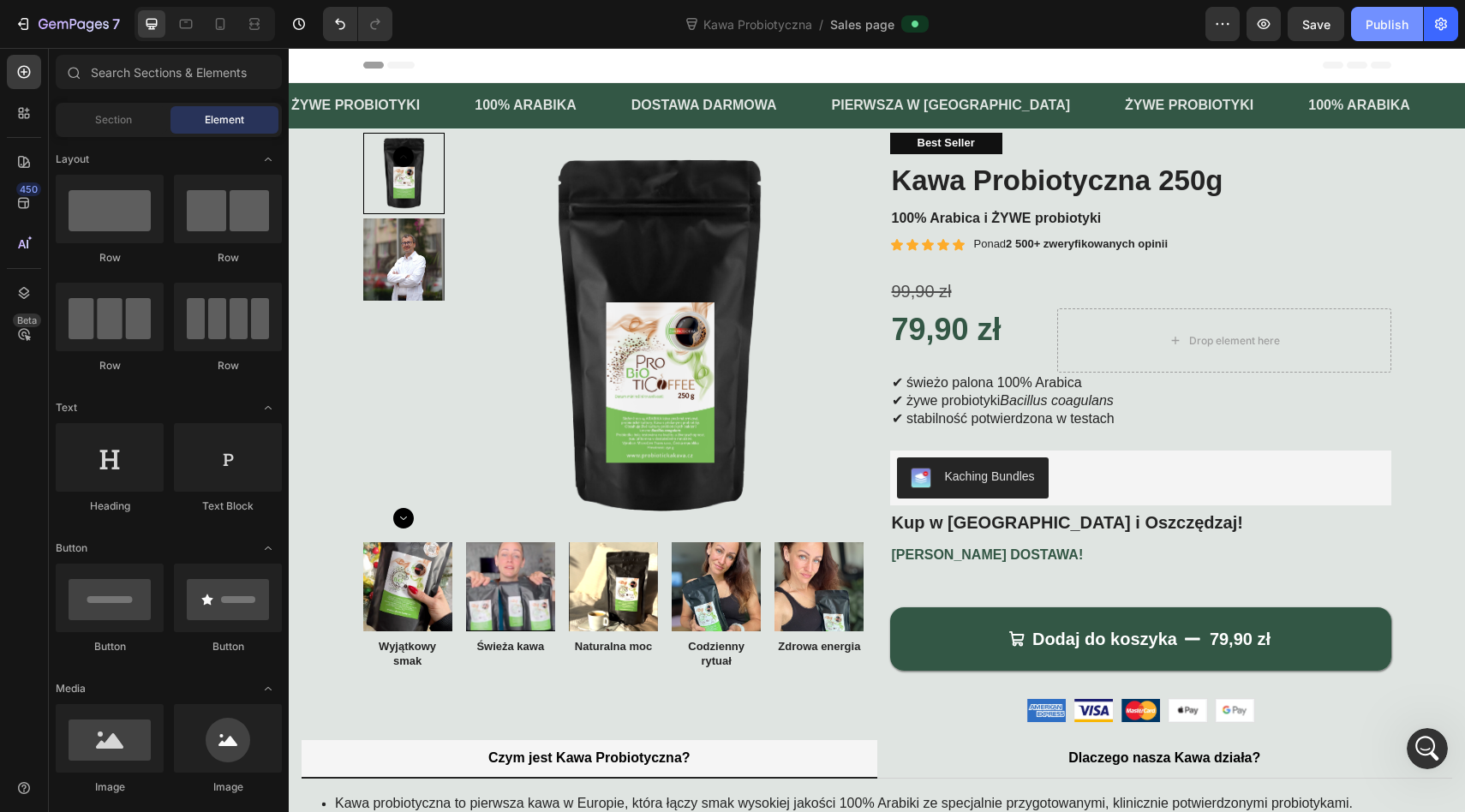
click at [1382, 21] on div "Publish" at bounding box center [1386, 24] width 43 height 18
click at [27, 24] on icon "button" at bounding box center [25, 24] width 8 height 12
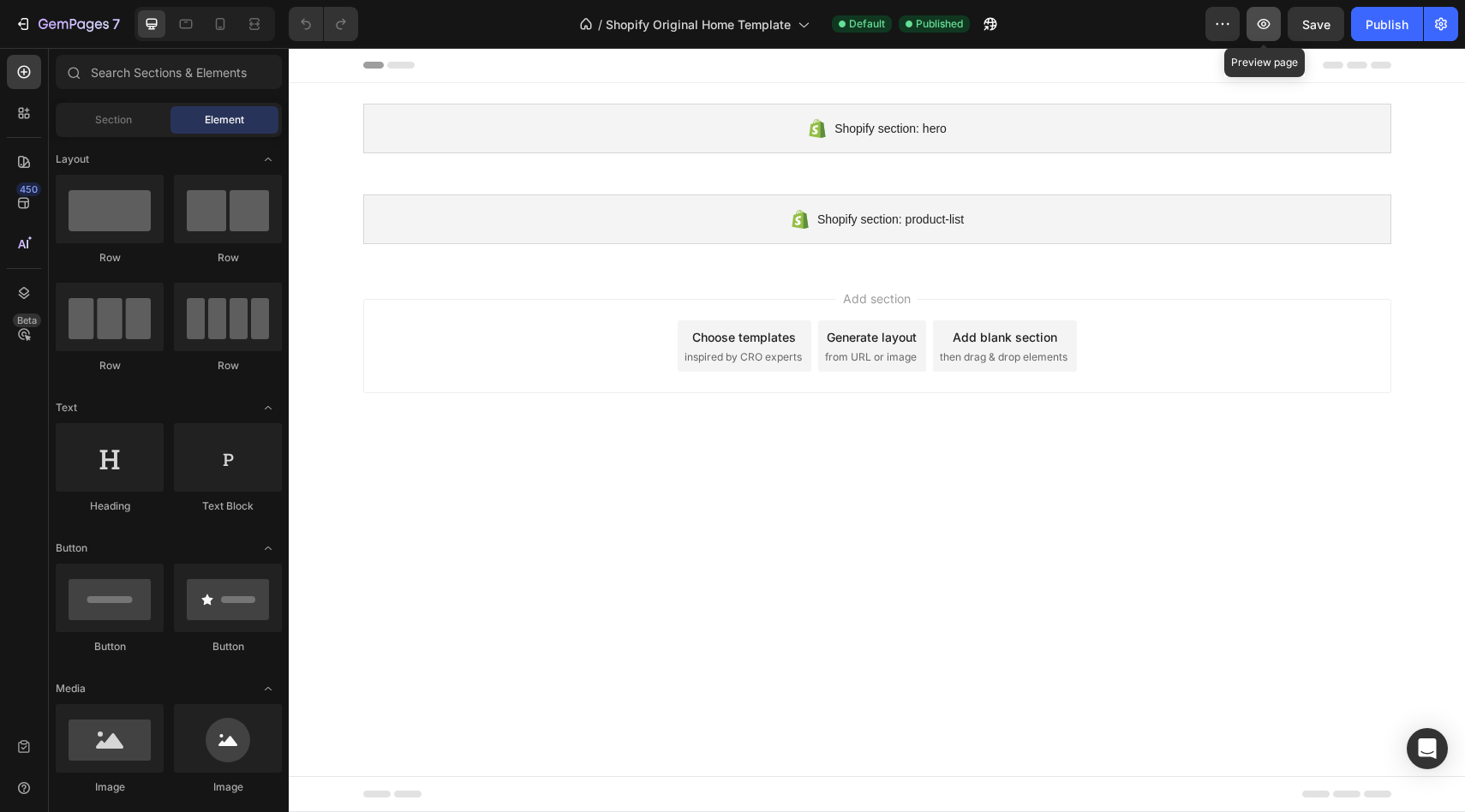
click at [1269, 26] on icon "button" at bounding box center [1264, 24] width 18 height 18
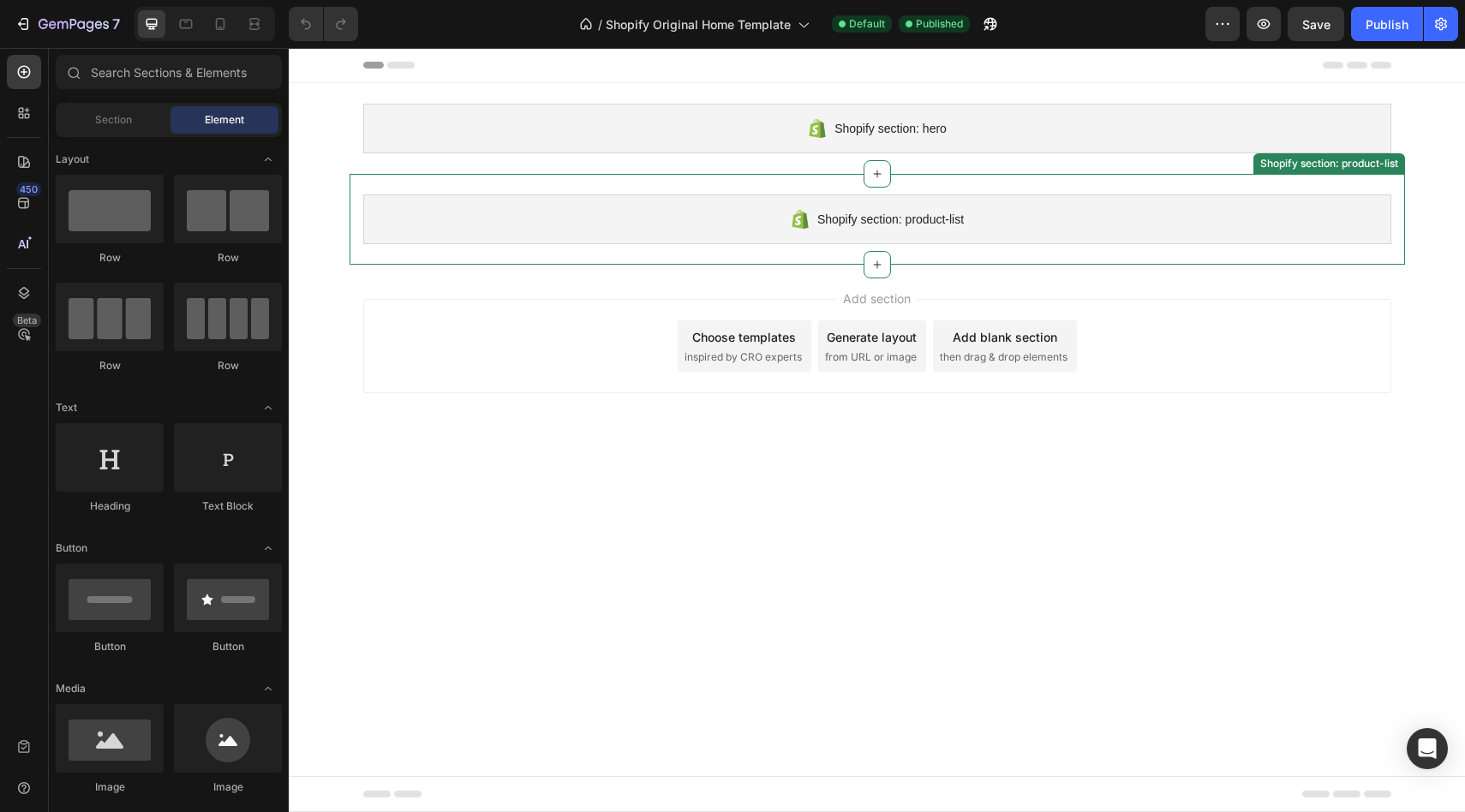
click at [629, 179] on div "Shopify section: product-list Shopify section: product-list" at bounding box center [877, 220] width 1055 height 91
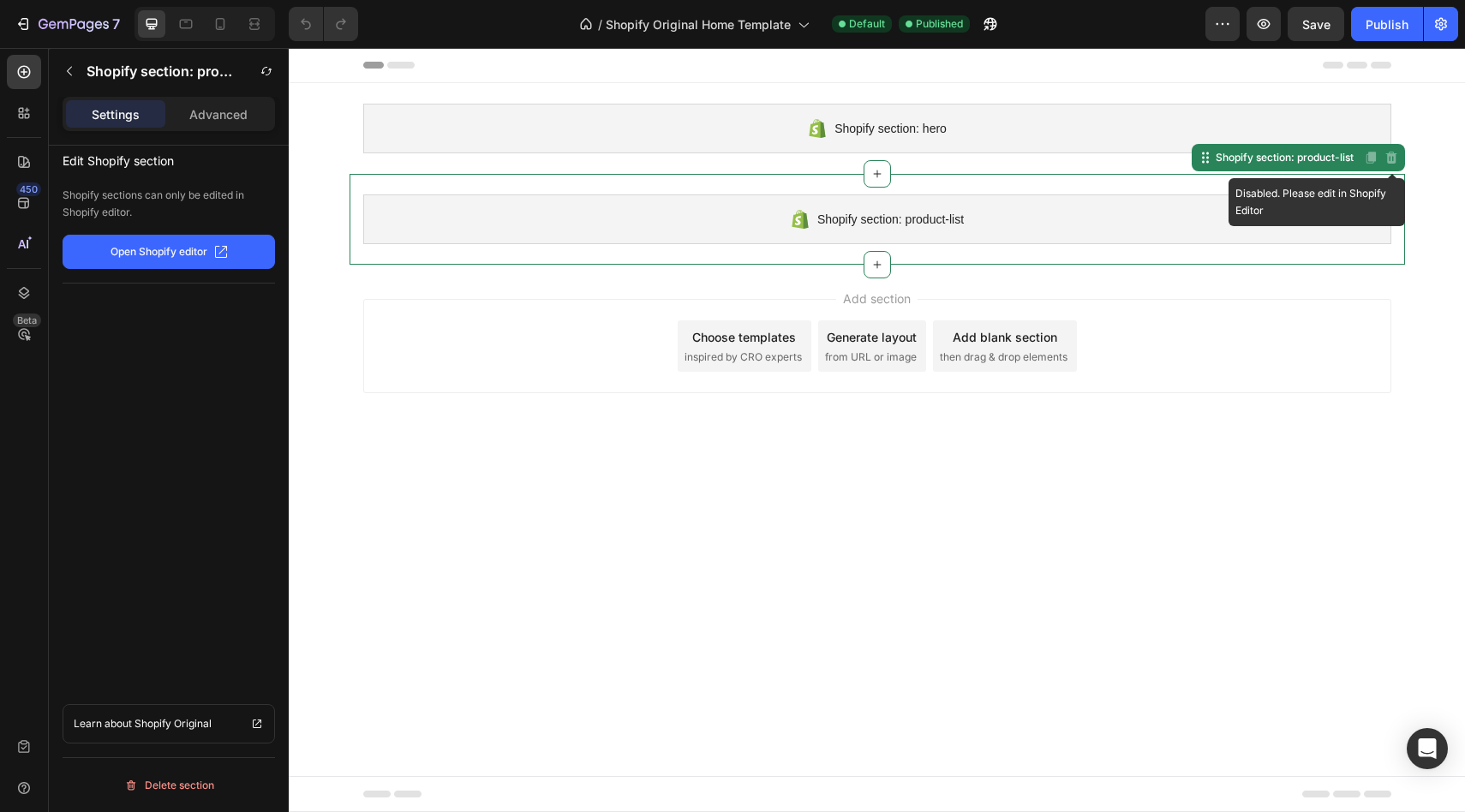
click at [1390, 156] on icon at bounding box center [1391, 158] width 11 height 12
click at [199, 123] on div "Advanced" at bounding box center [219, 114] width 100 height 27
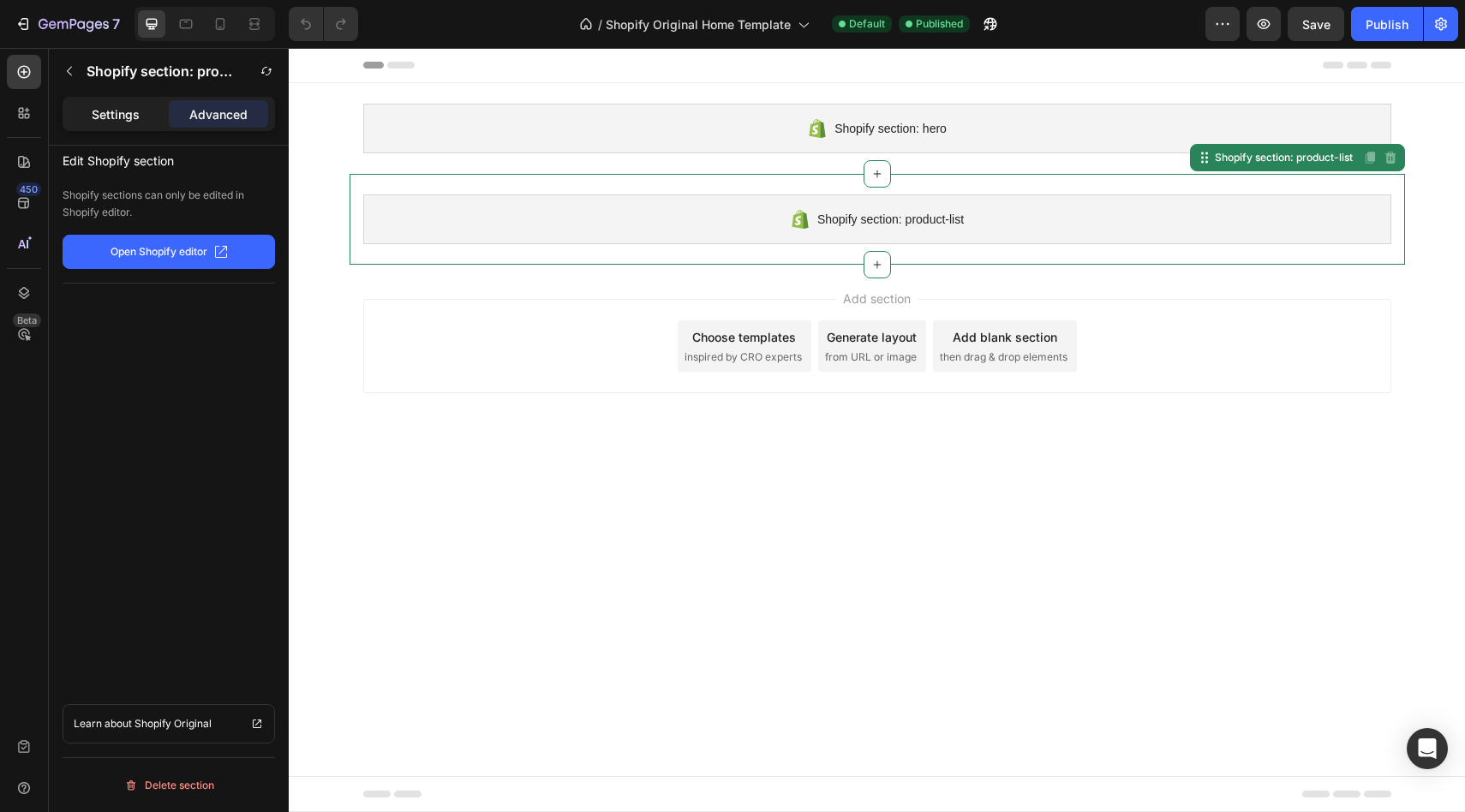
click at [143, 118] on div "Settings" at bounding box center [116, 114] width 100 height 27
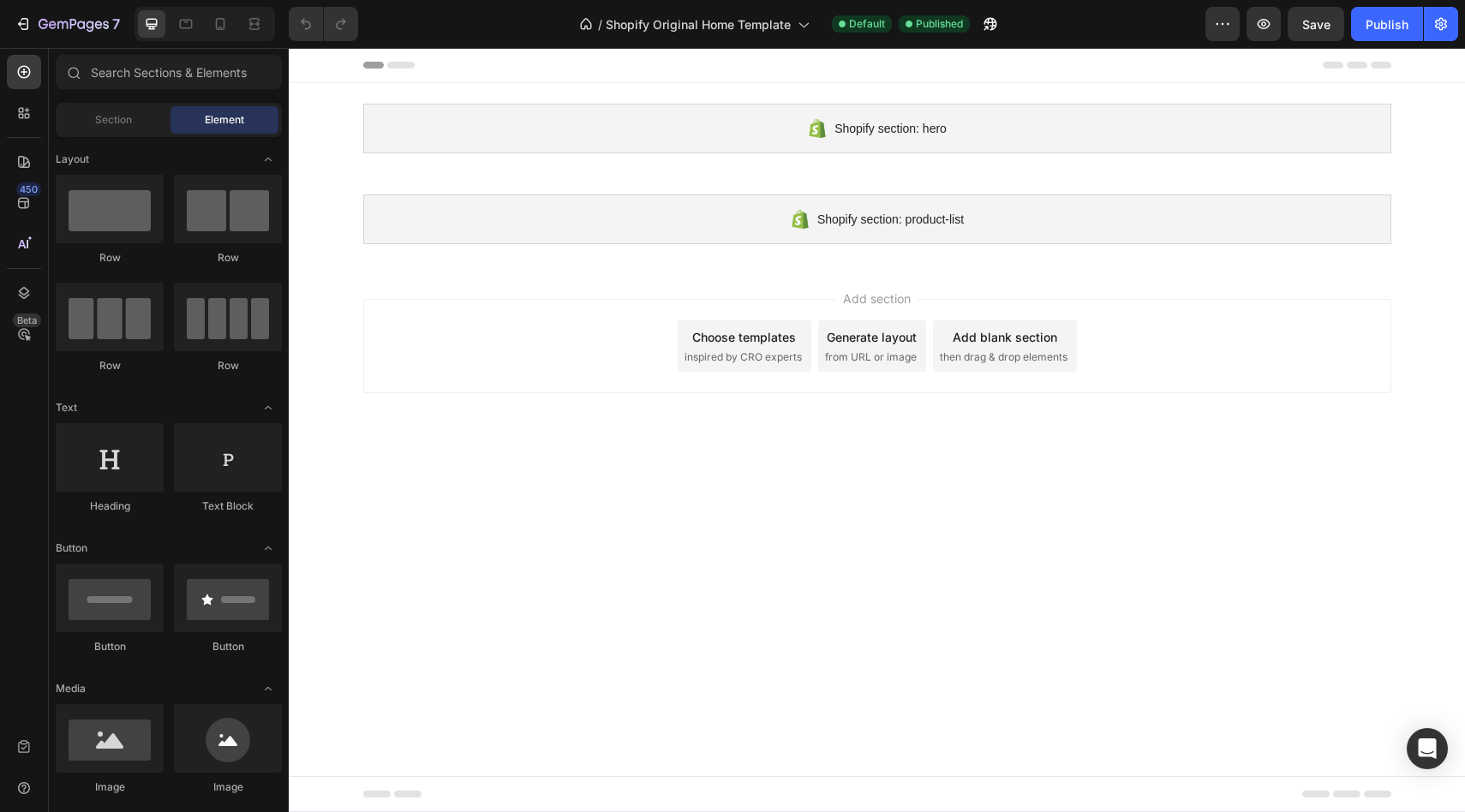
click at [321, 144] on div "Shopify section: hero Shopify section: hero Shopify section: product-list Shopi…" at bounding box center [877, 173] width 1176 height 181
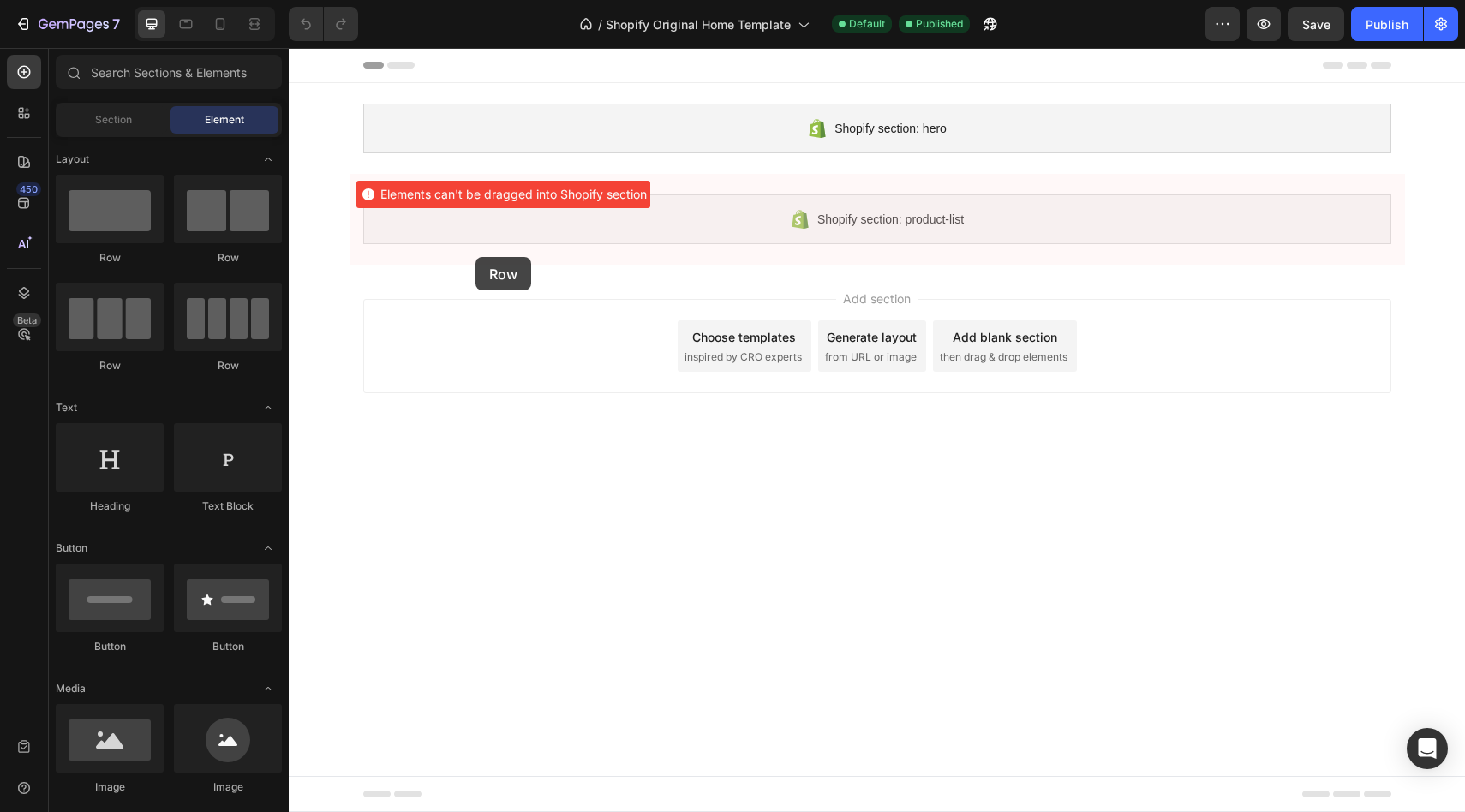
drag, startPoint x: 393, startPoint y: 278, endPoint x: 475, endPoint y: 258, distance: 84.4
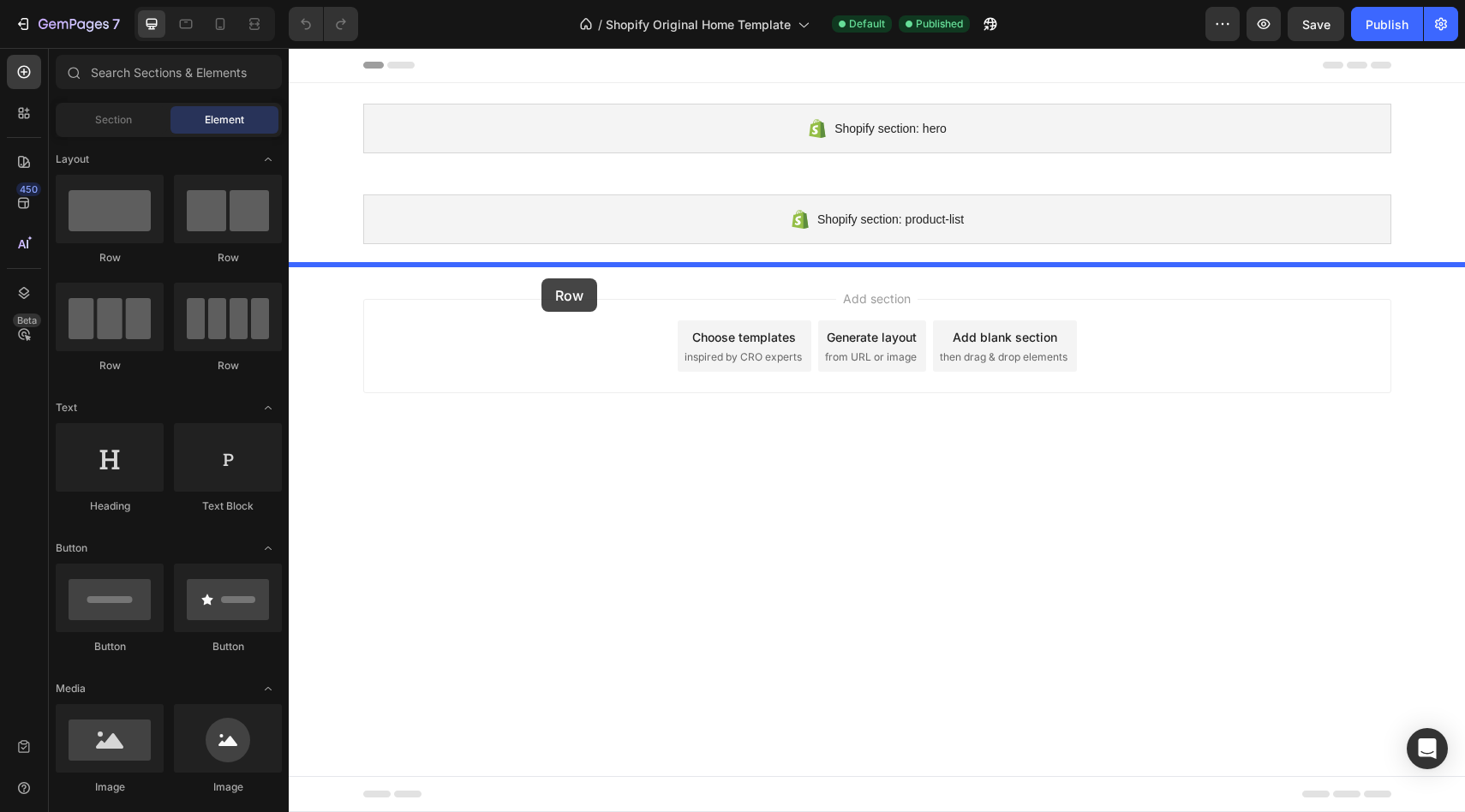
drag, startPoint x: 420, startPoint y: 267, endPoint x: 542, endPoint y: 276, distance: 122.3
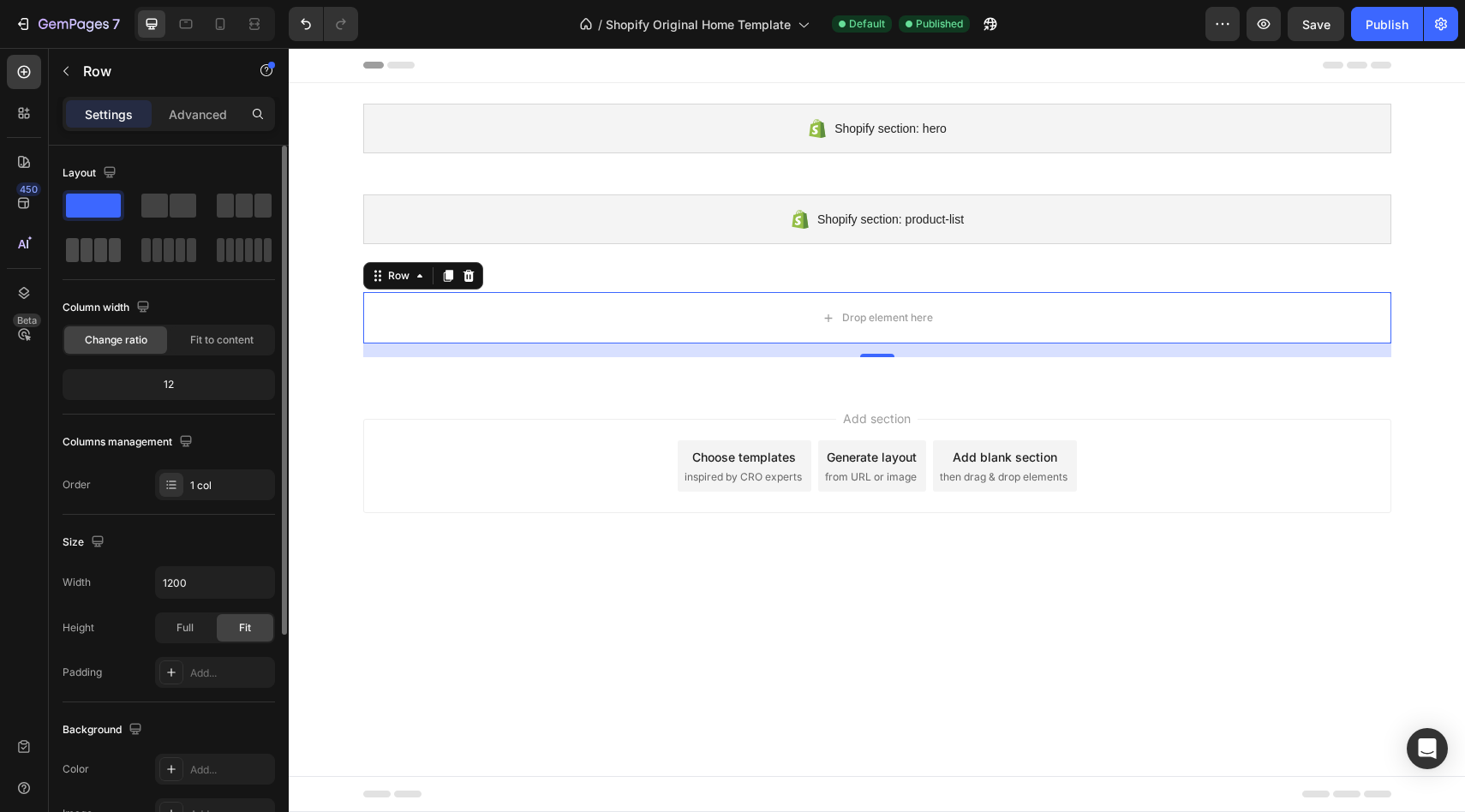
click at [91, 248] on div at bounding box center [93, 249] width 55 height 24
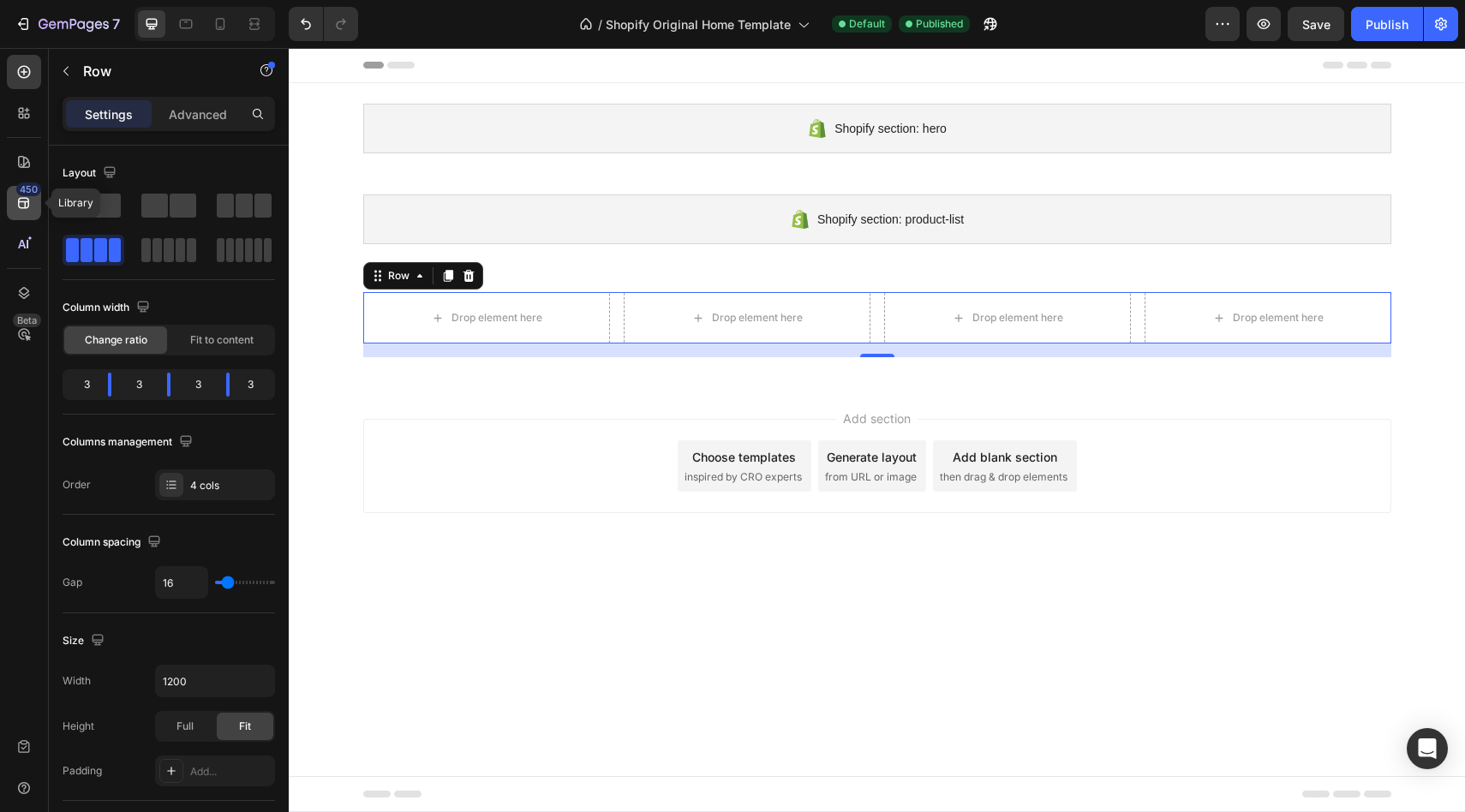
click at [32, 201] on icon at bounding box center [25, 203] width 18 height 18
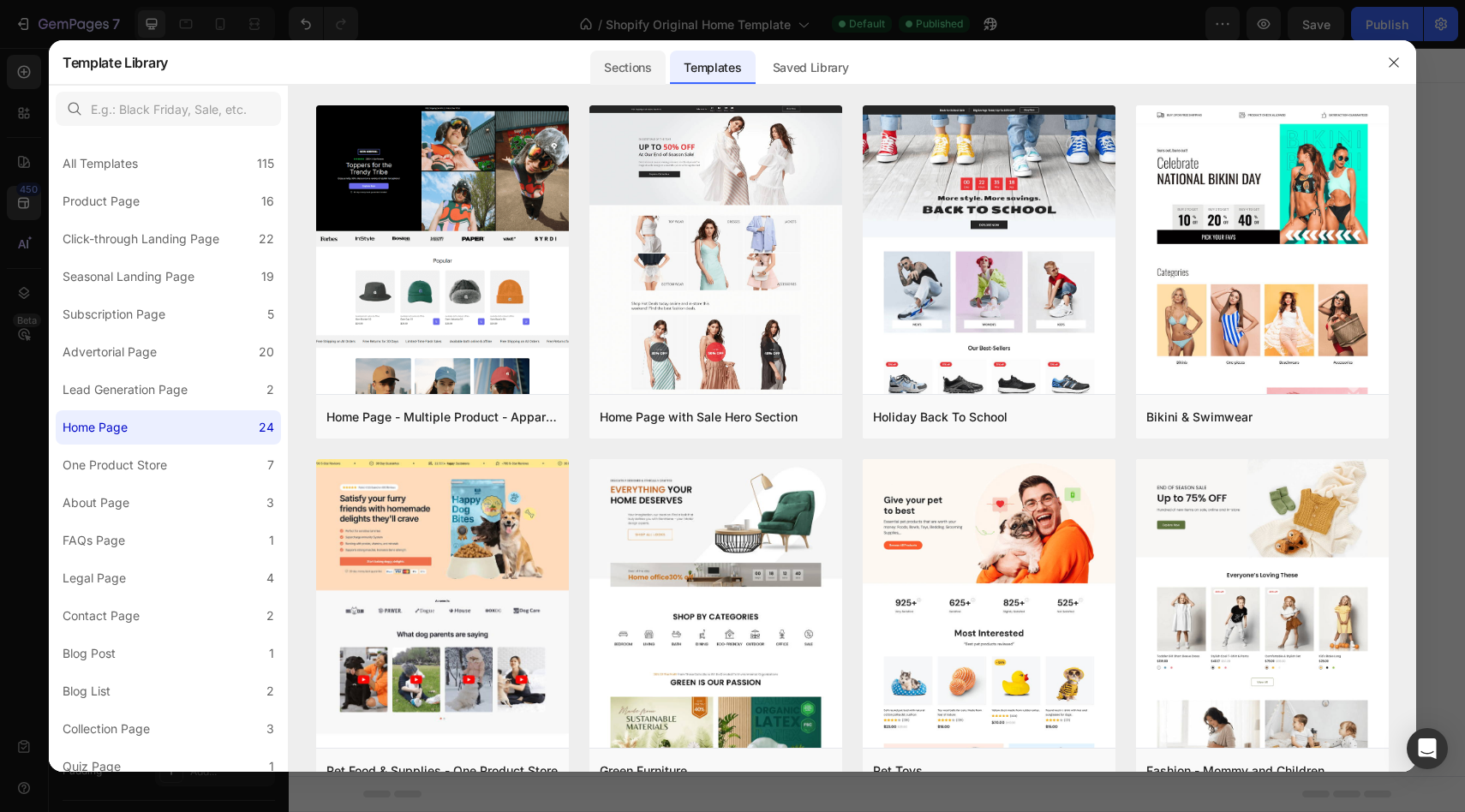
click at [637, 61] on div "Sections" at bounding box center [627, 67] width 74 height 34
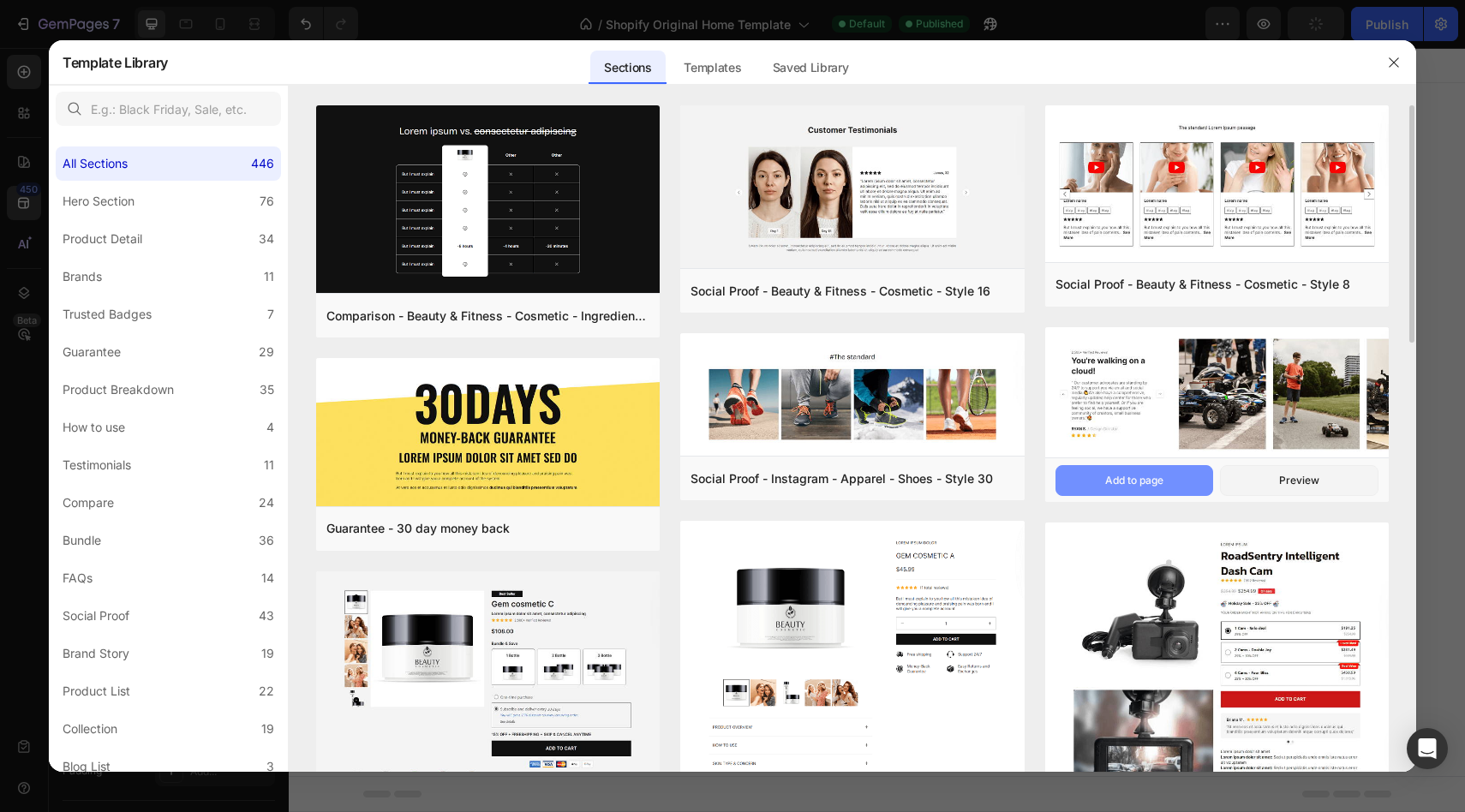
click at [1130, 486] on div "Add to page" at bounding box center [1134, 480] width 59 height 16
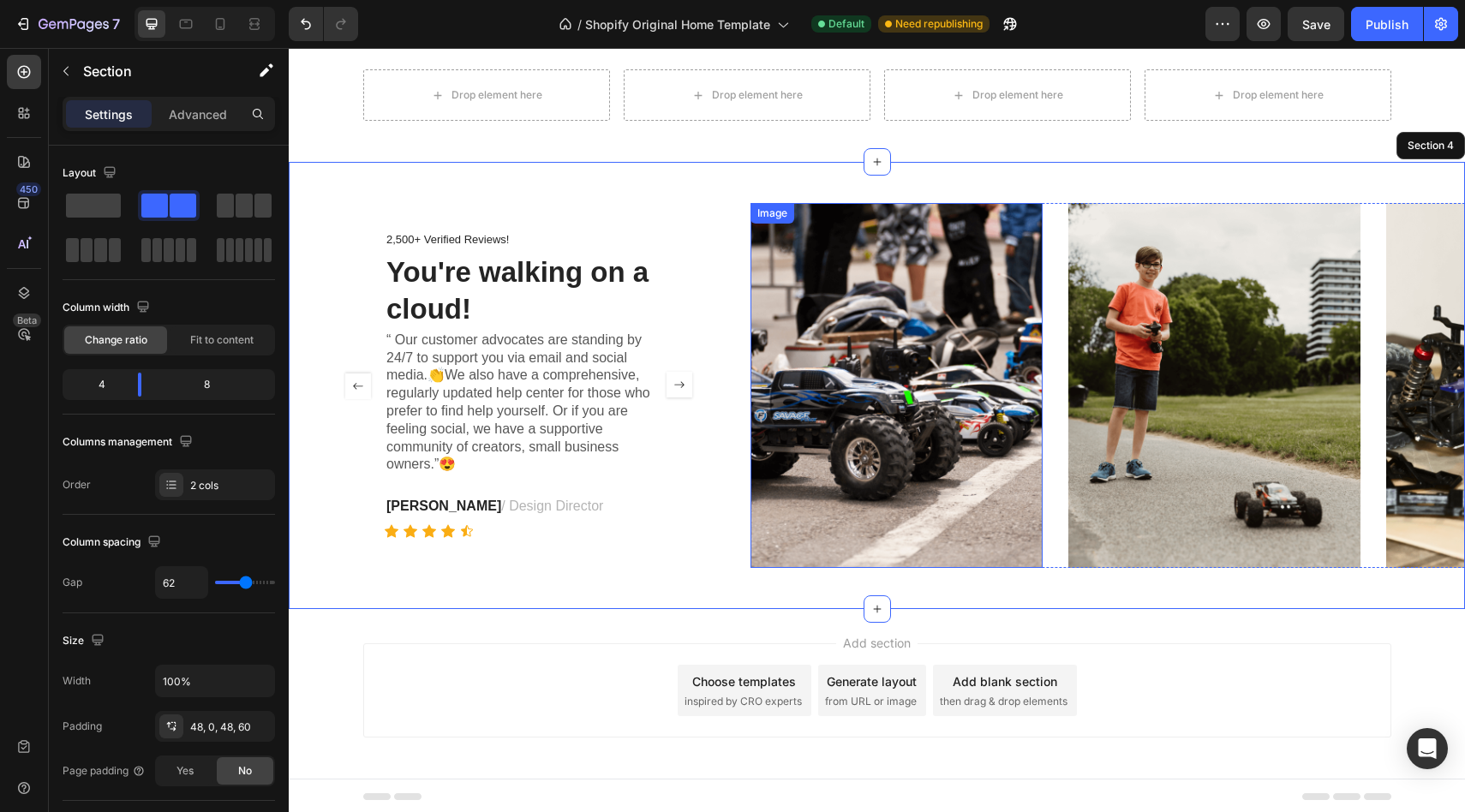
scroll to position [225, 0]
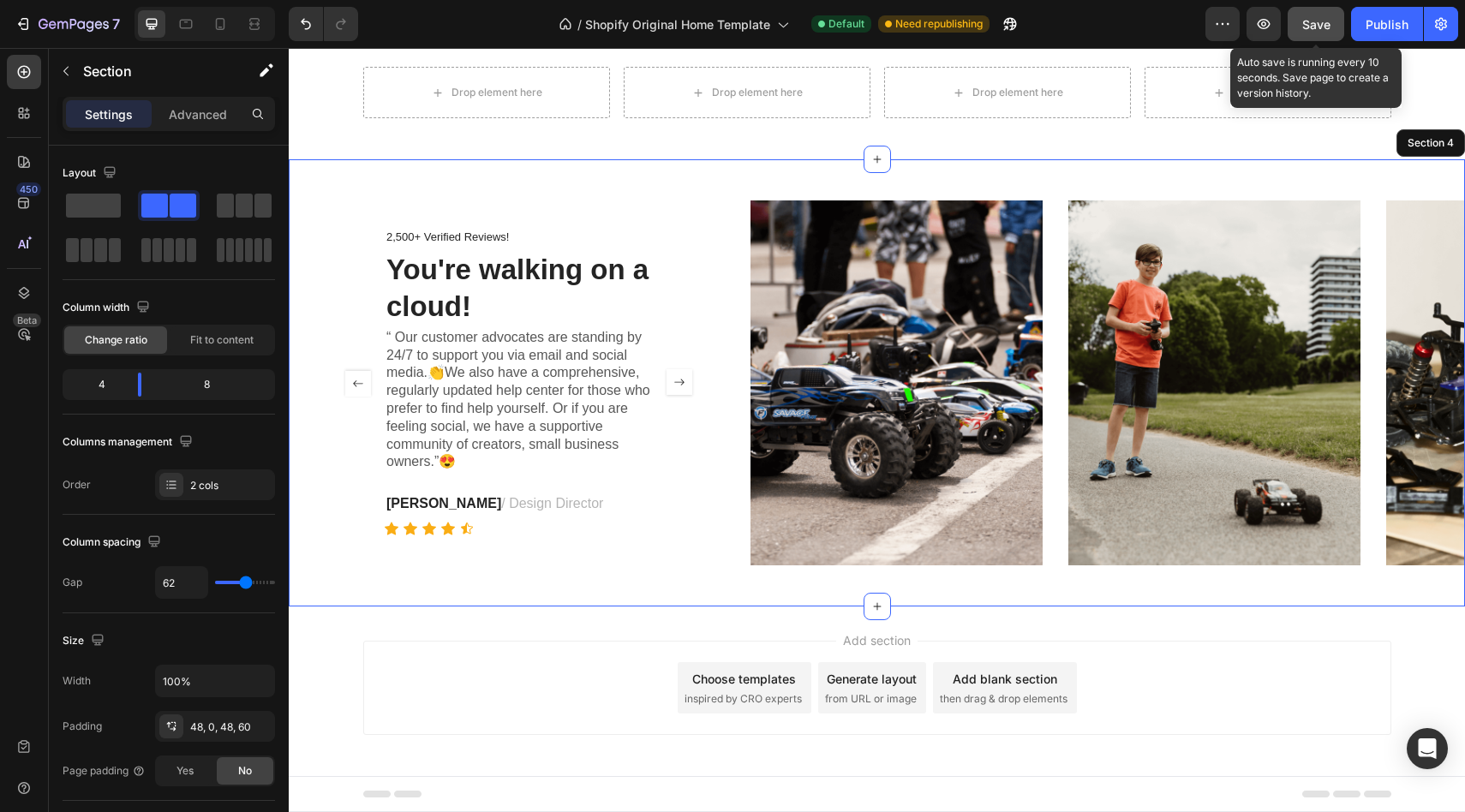
click at [1322, 18] on span "Save" at bounding box center [1316, 24] width 28 height 15
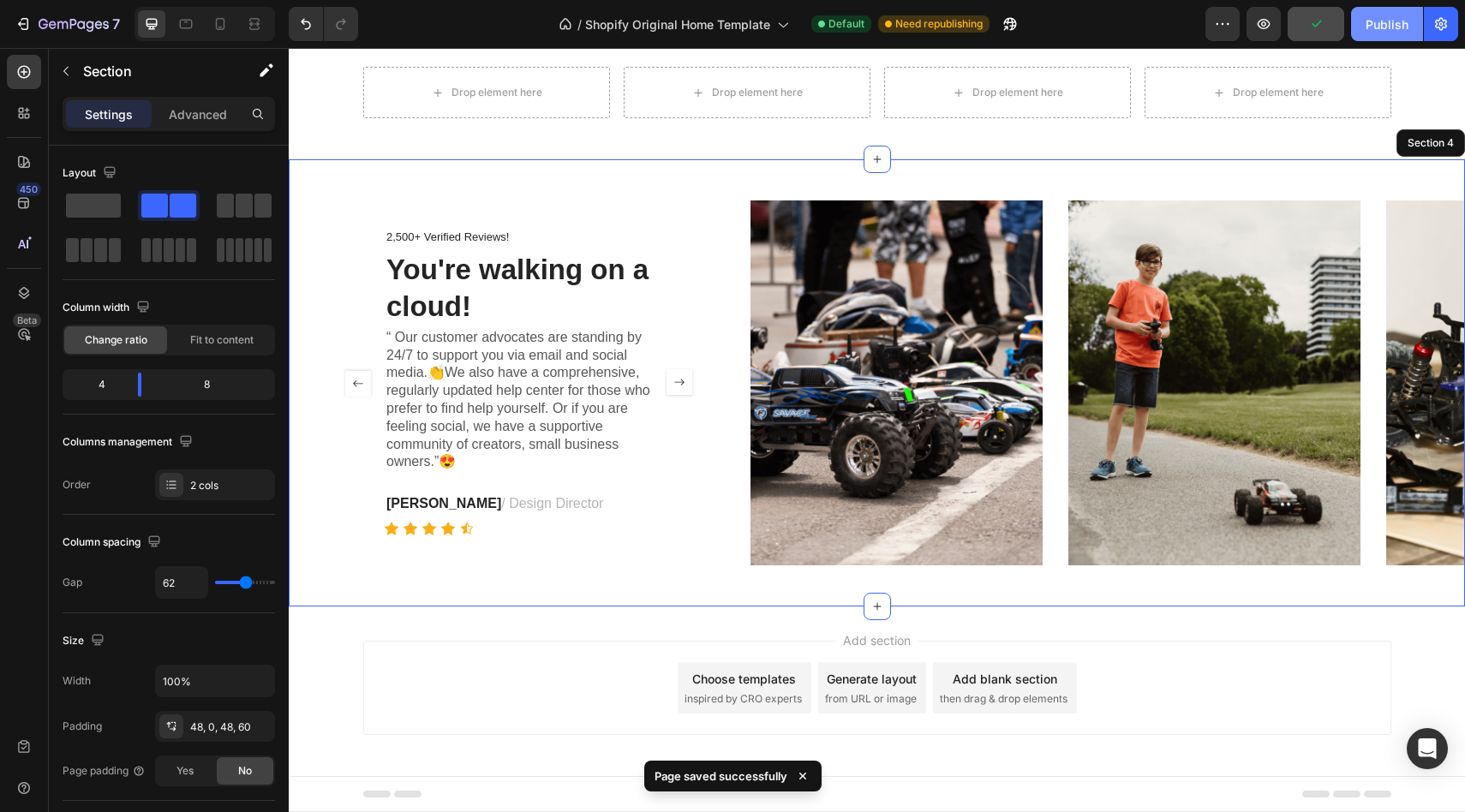
click at [1369, 26] on div "Publish" at bounding box center [1386, 24] width 43 height 18
click at [1020, 28] on button "button" at bounding box center [1009, 24] width 34 height 34
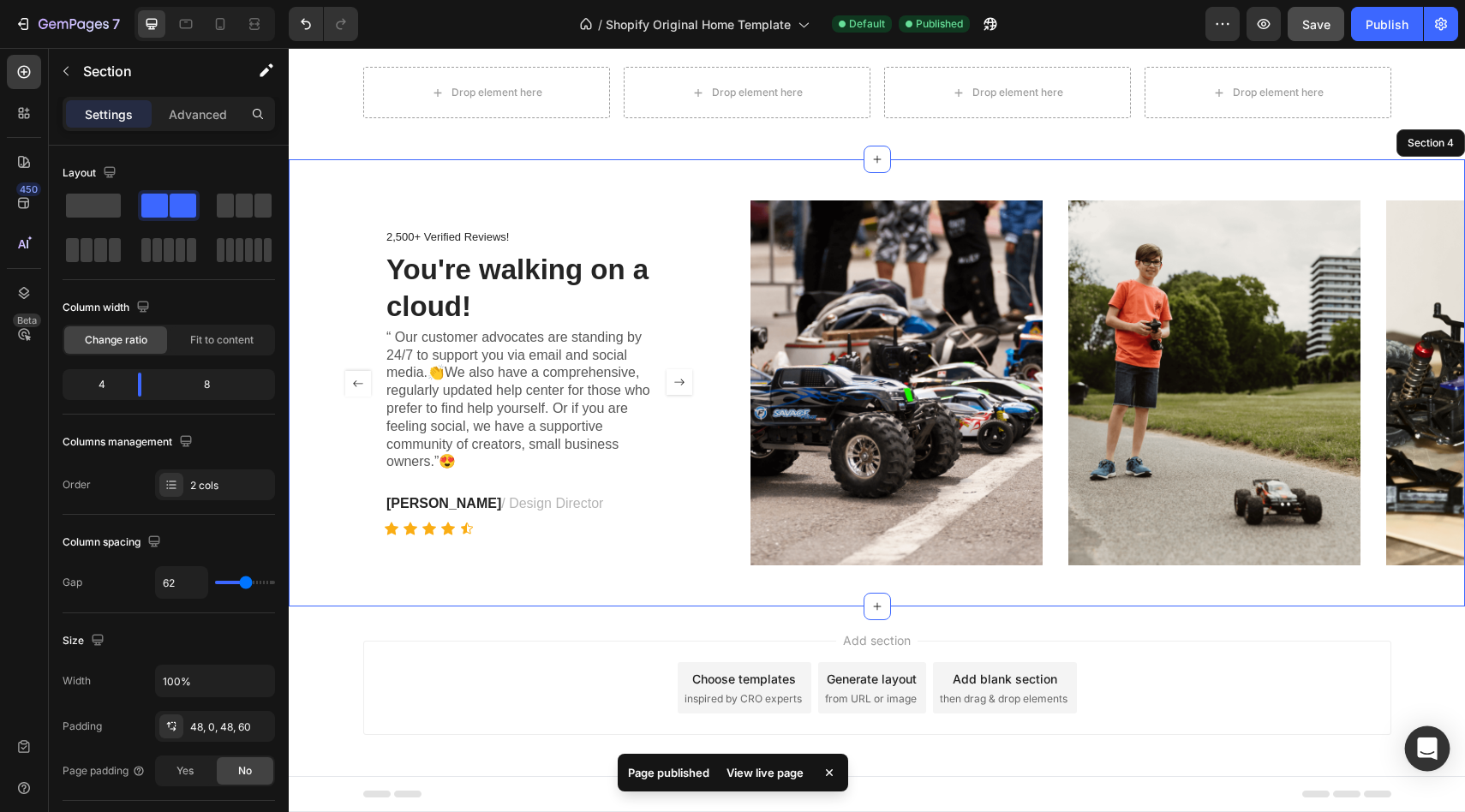
click at [1425, 760] on div "Open Intercom Messenger" at bounding box center [1427, 749] width 46 height 46
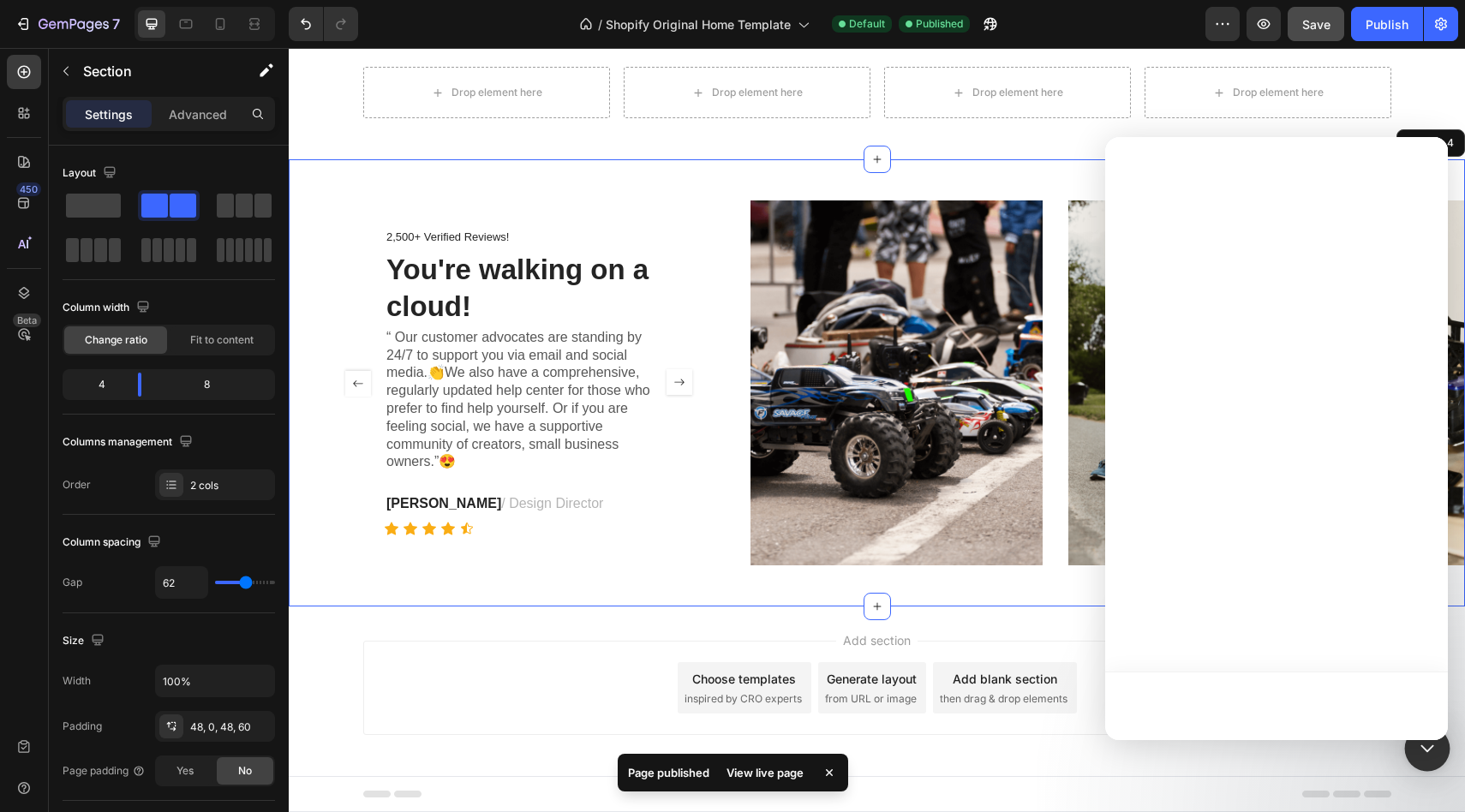
scroll to position [0, 0]
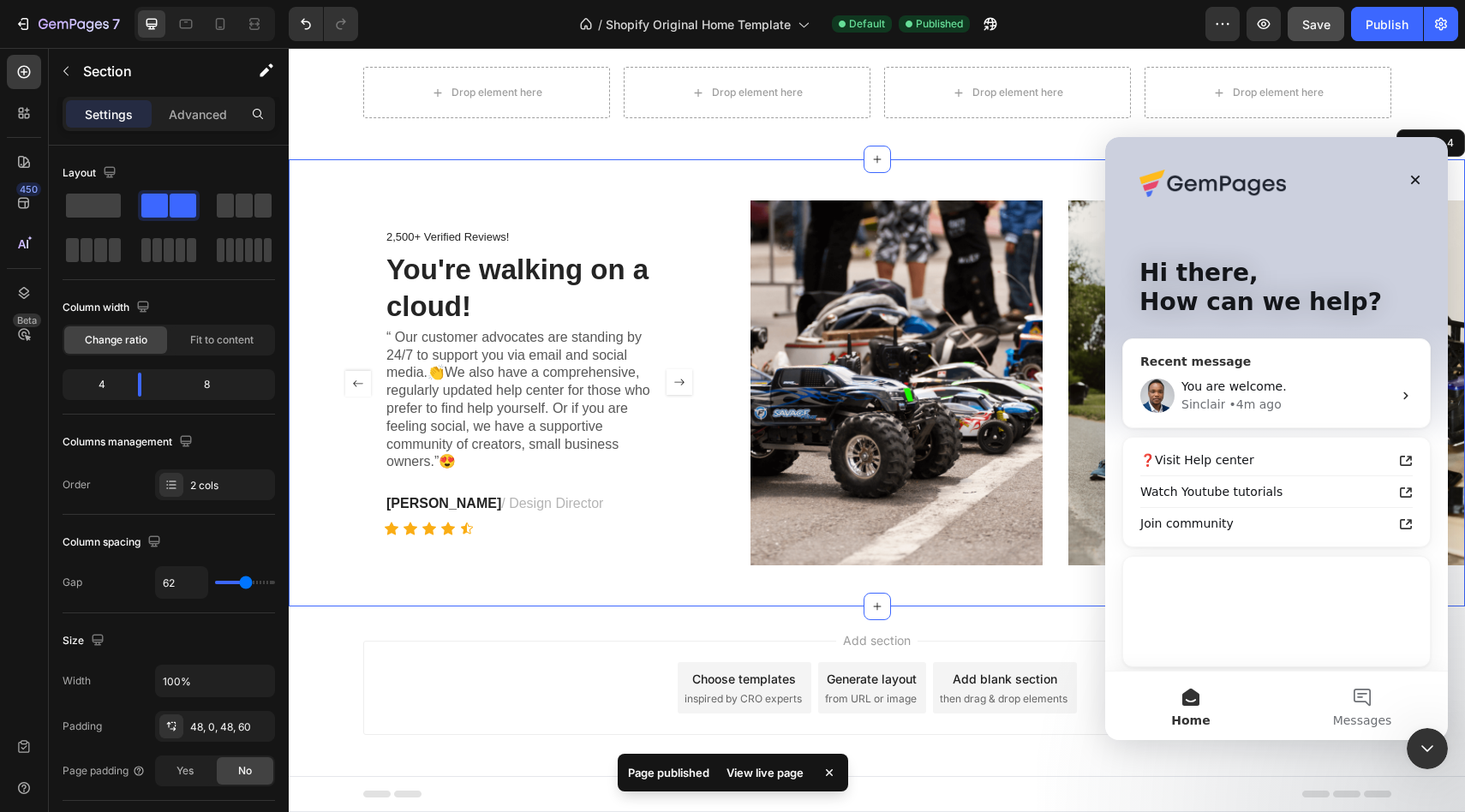
click at [1269, 407] on div "• 4m ago" at bounding box center [1254, 404] width 53 height 18
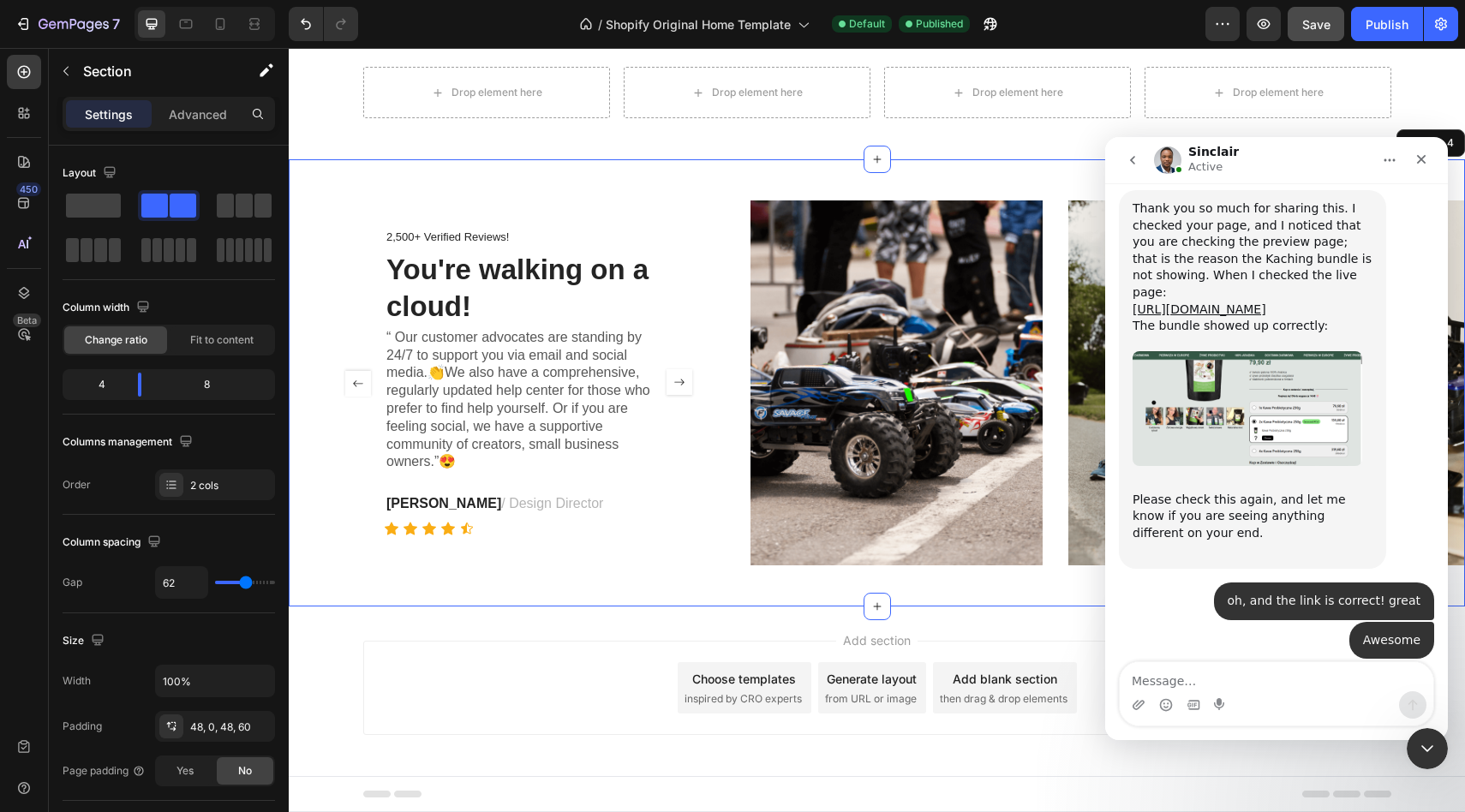
scroll to position [11834, 0]
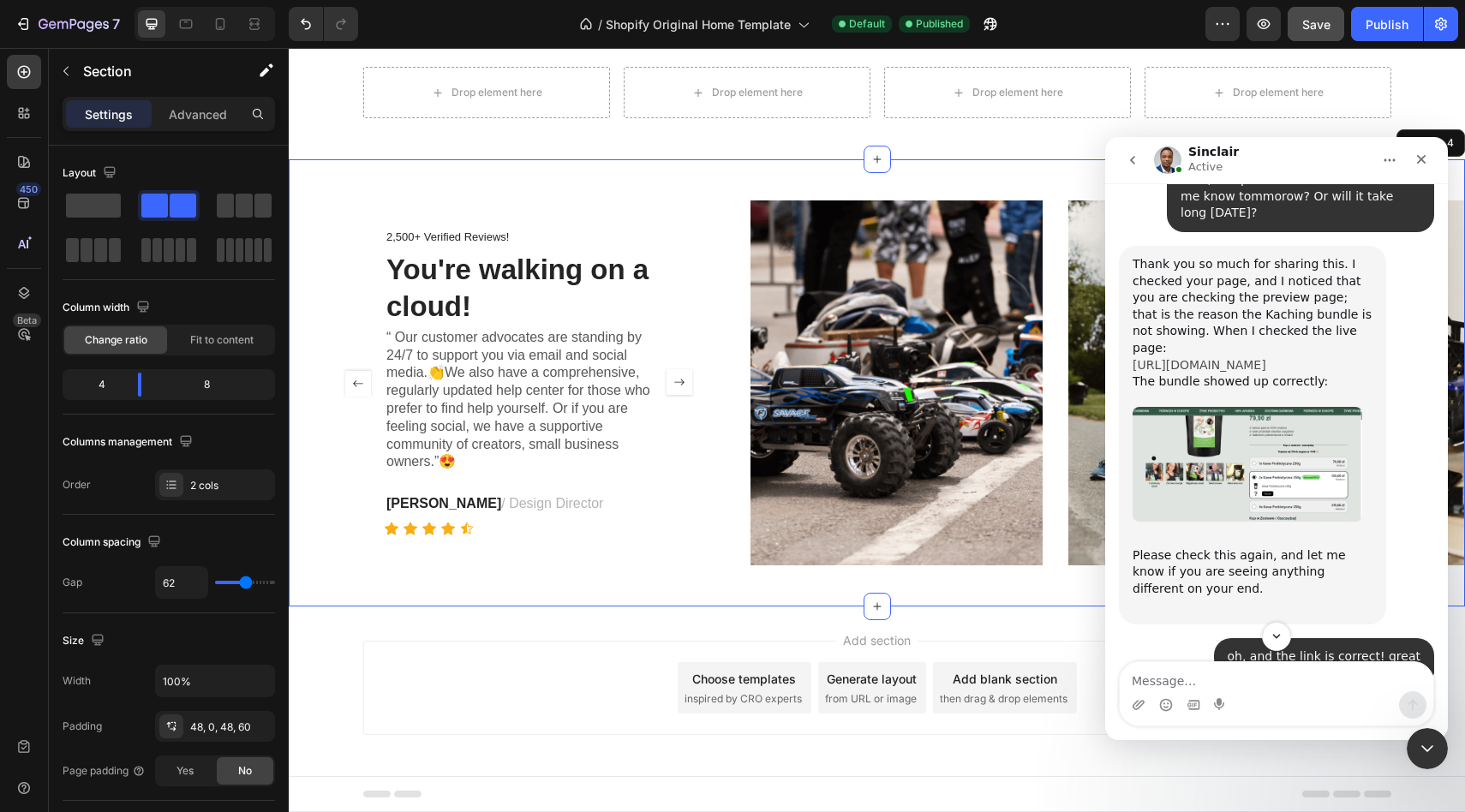
drag, startPoint x: 1272, startPoint y: 283, endPoint x: 1132, endPoint y: 266, distance: 141.0
click at [1132, 266] on div "Thank you so much for sharing this. I checked your page, and I noticed that you…" at bounding box center [1252, 332] width 240 height 150
copy link "[URL][DOMAIN_NAME]"
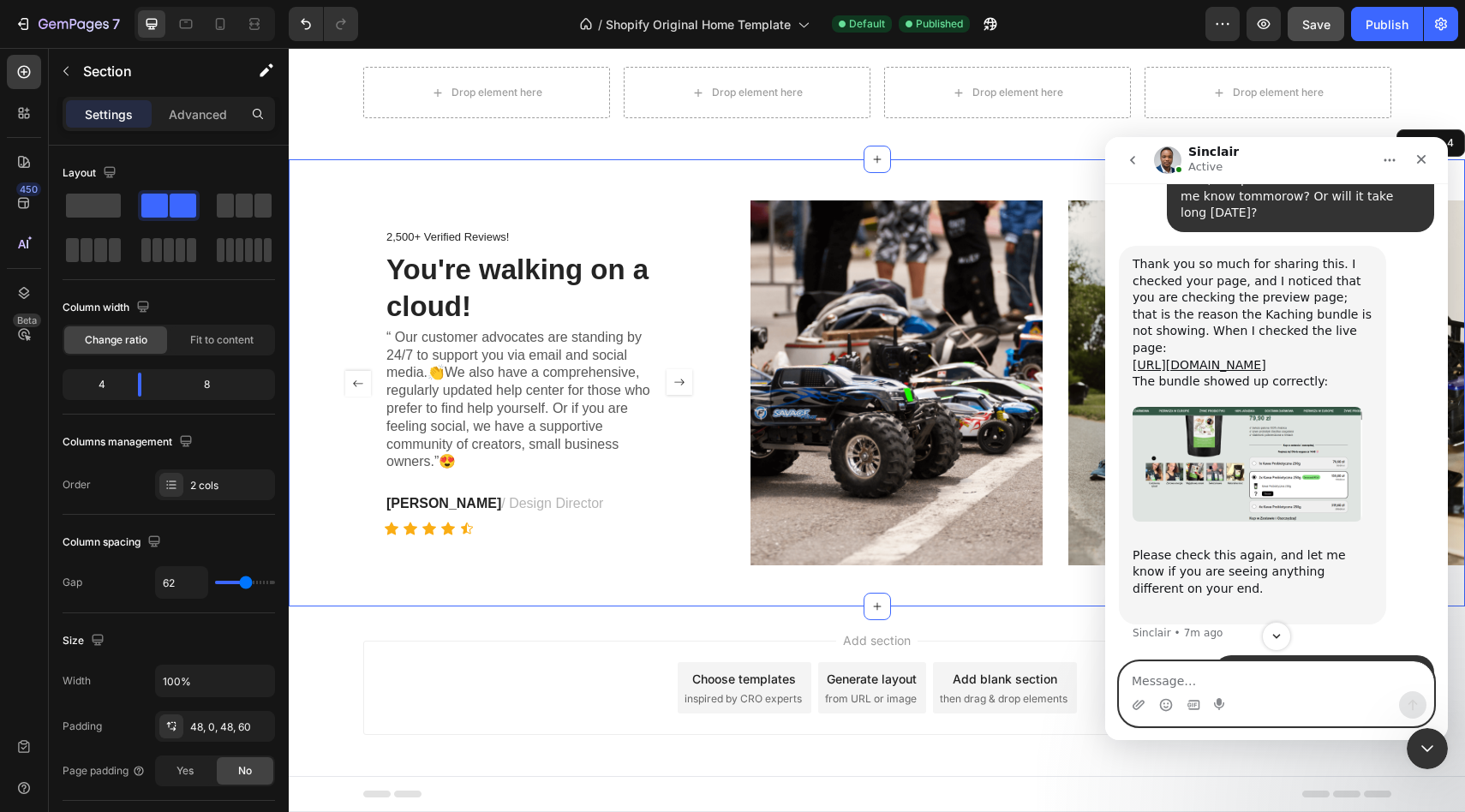
click at [1167, 679] on textarea "Message…" at bounding box center [1276, 676] width 313 height 29
paste textarea "[URL][DOMAIN_NAME]"
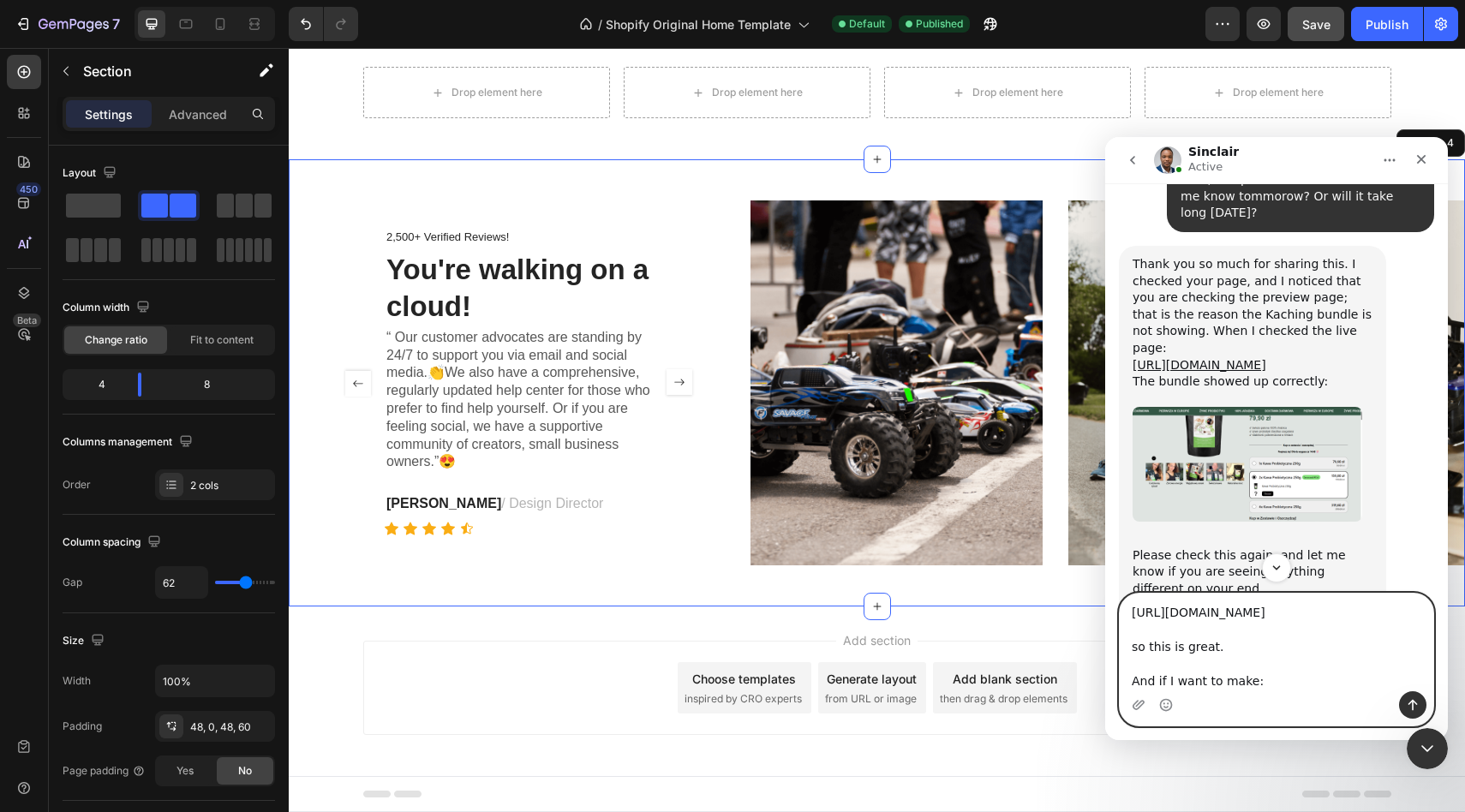
paste textarea "[URL][DOMAIN_NAME]"
drag, startPoint x: 1290, startPoint y: 683, endPoint x: 1439, endPoint y: 682, distance: 149.0
click at [1438, 682] on div "https://kawaprobiotyczna.pl/pages/kawaprobiotyczna so this is great. And if I w…" at bounding box center [1276, 659] width 342 height 134
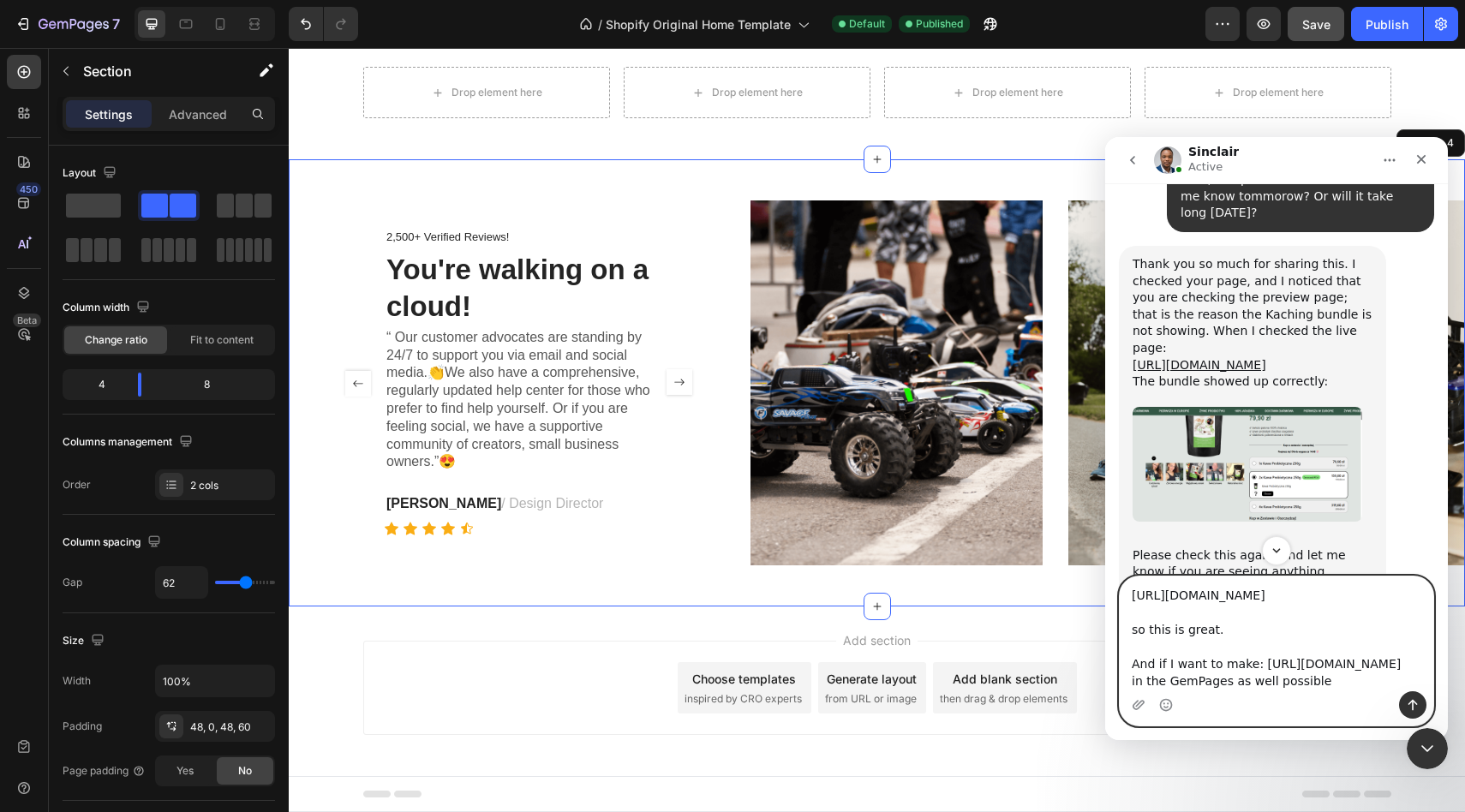
type textarea "https://kawaprobiotyczna.pl/pages/kawaprobiotyczna so this is great. And if I w…"
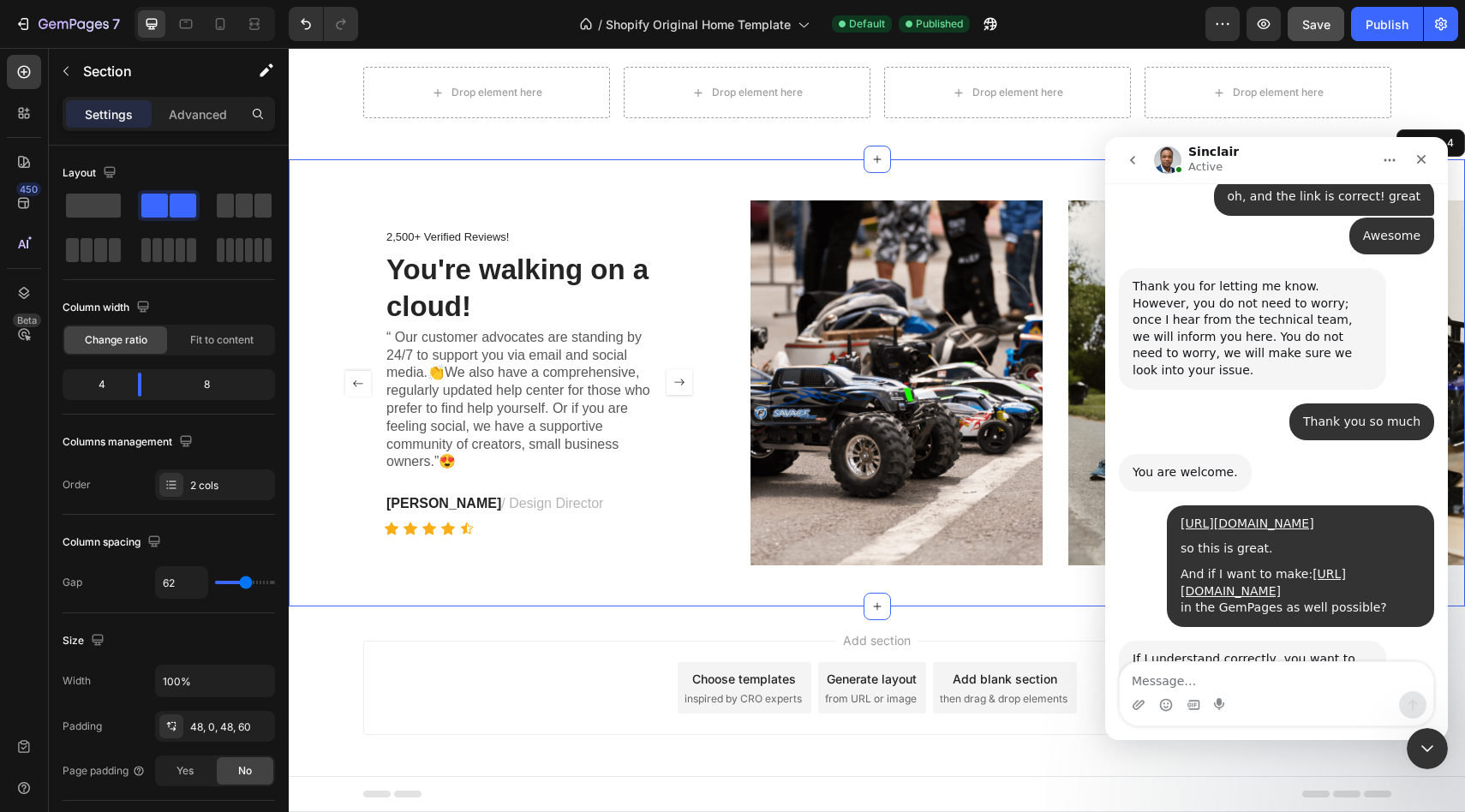
scroll to position [12312, 0]
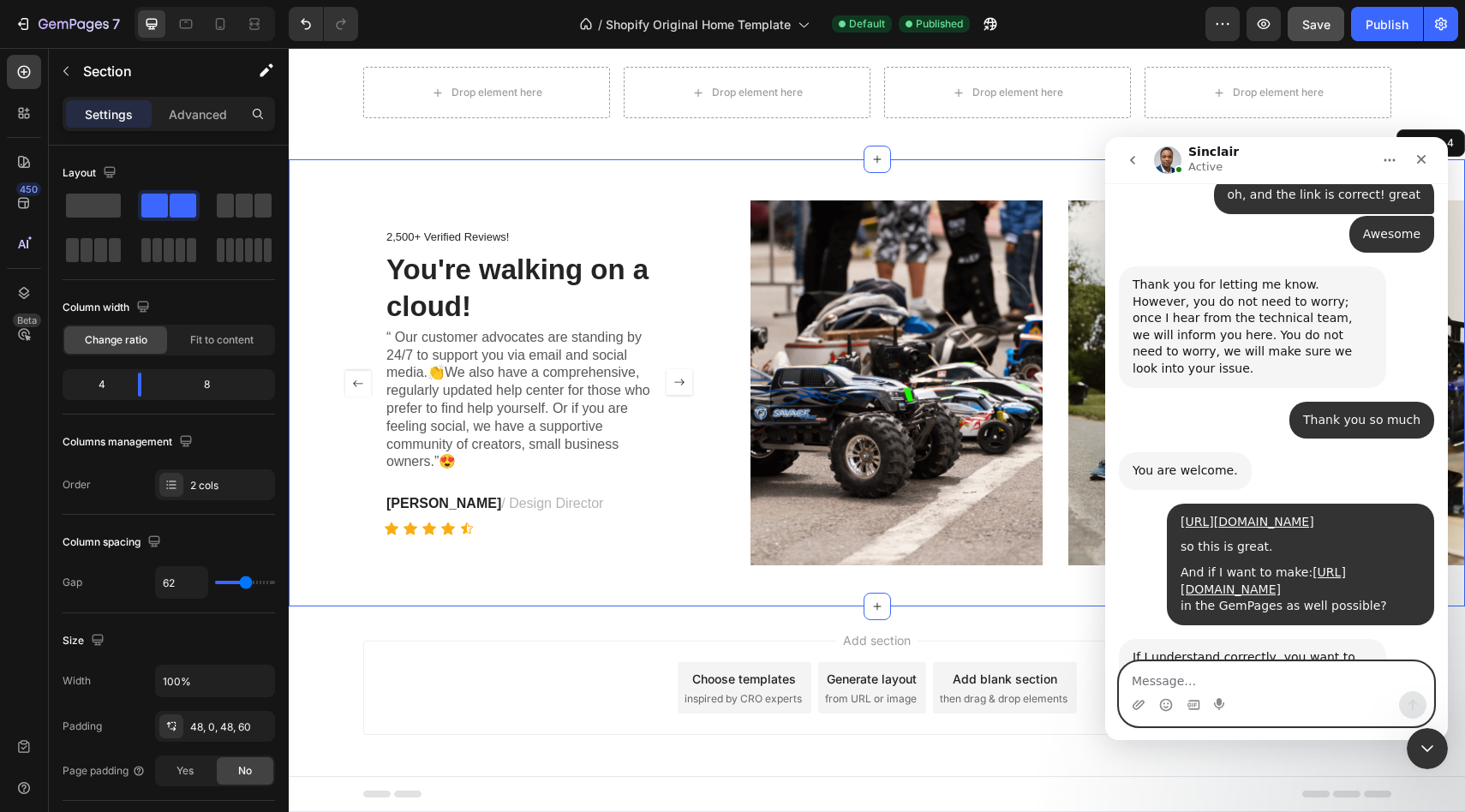
click at [1164, 672] on textarea "Message…" at bounding box center [1276, 676] width 313 height 29
type textarea "yes yes"
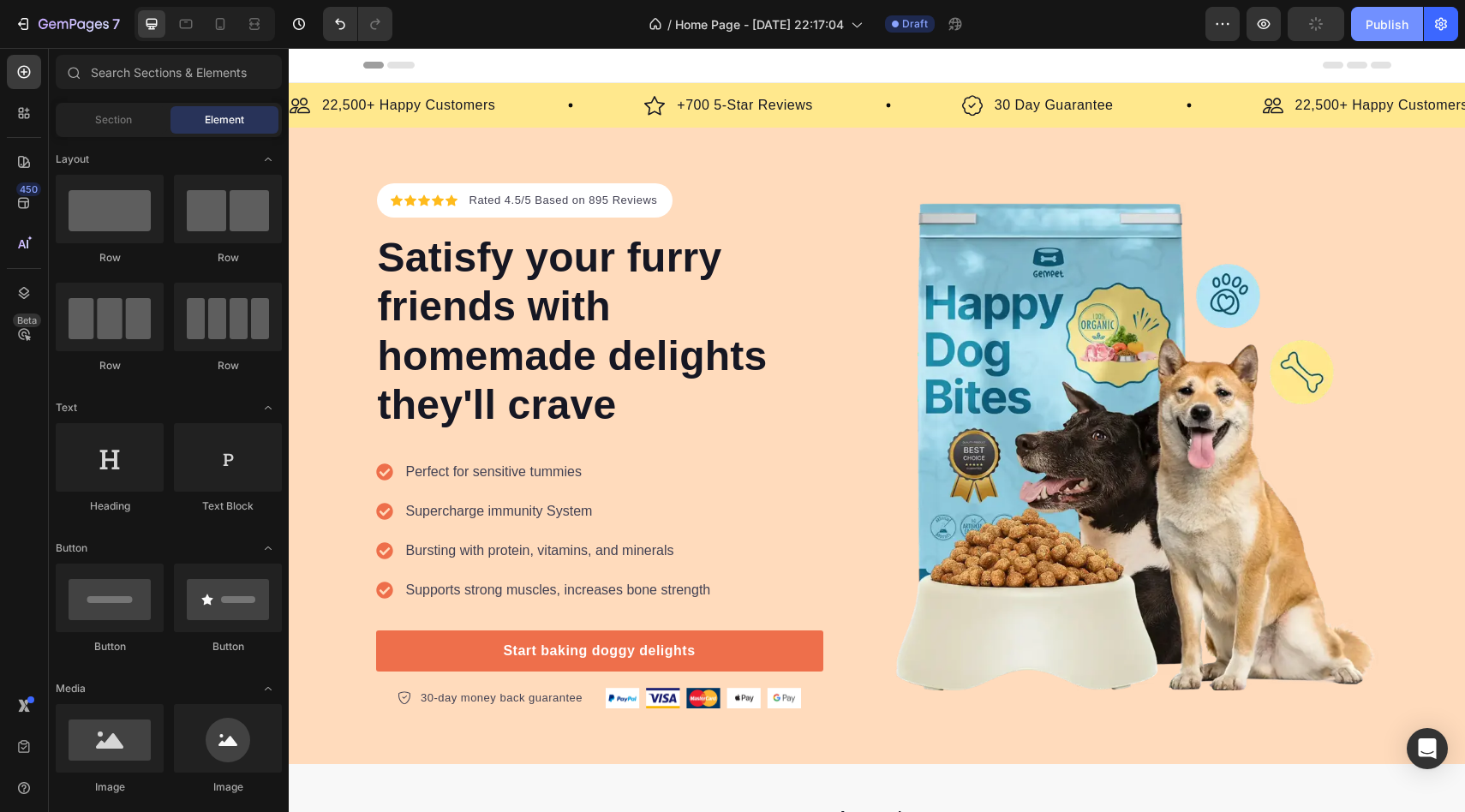
click at [1375, 32] on div "Publish" at bounding box center [1386, 24] width 43 height 18
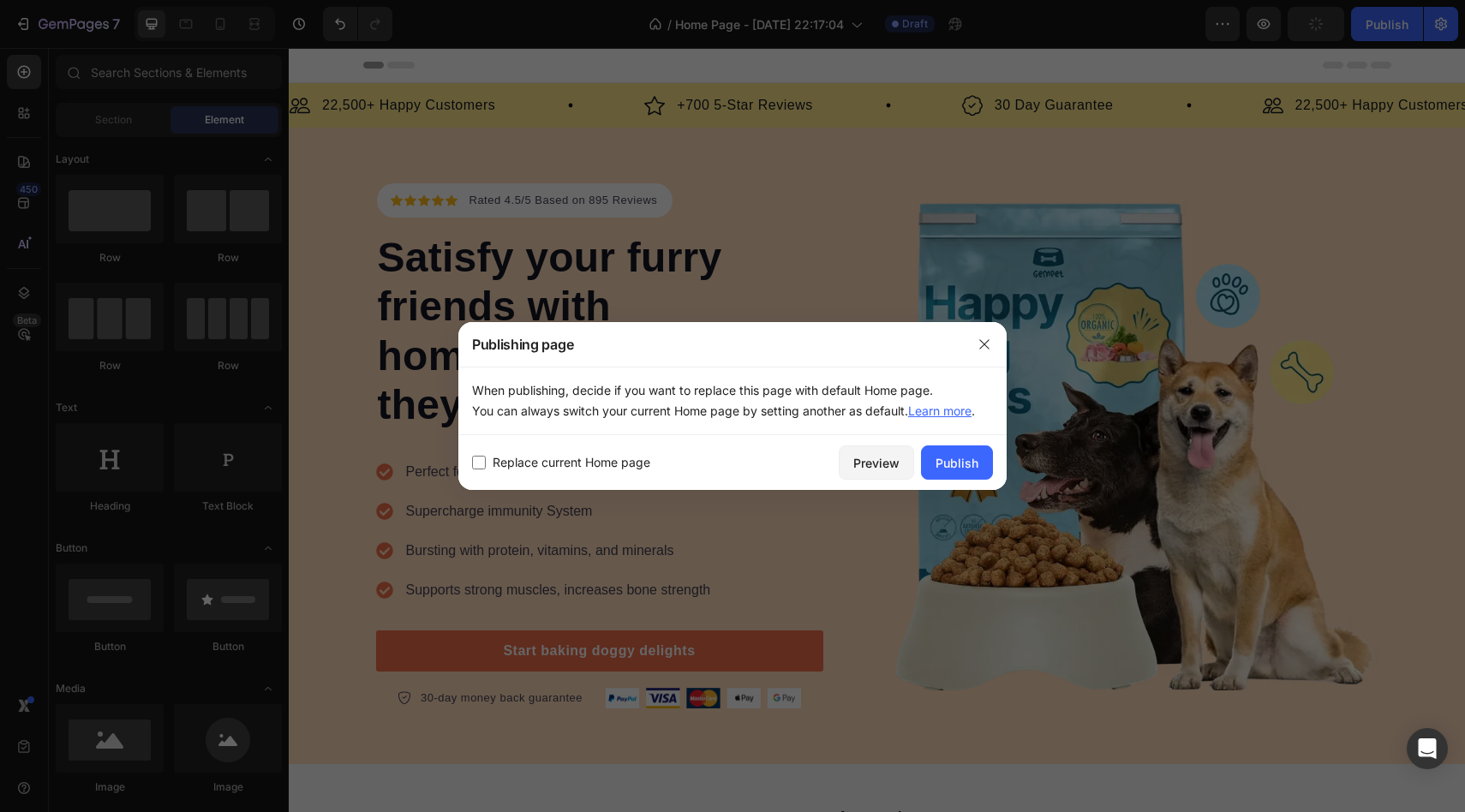
click at [602, 465] on span "Replace current Home page" at bounding box center [571, 462] width 158 height 20
checkbox input "true"
click at [963, 462] on div "Publish" at bounding box center [957, 463] width 43 height 18
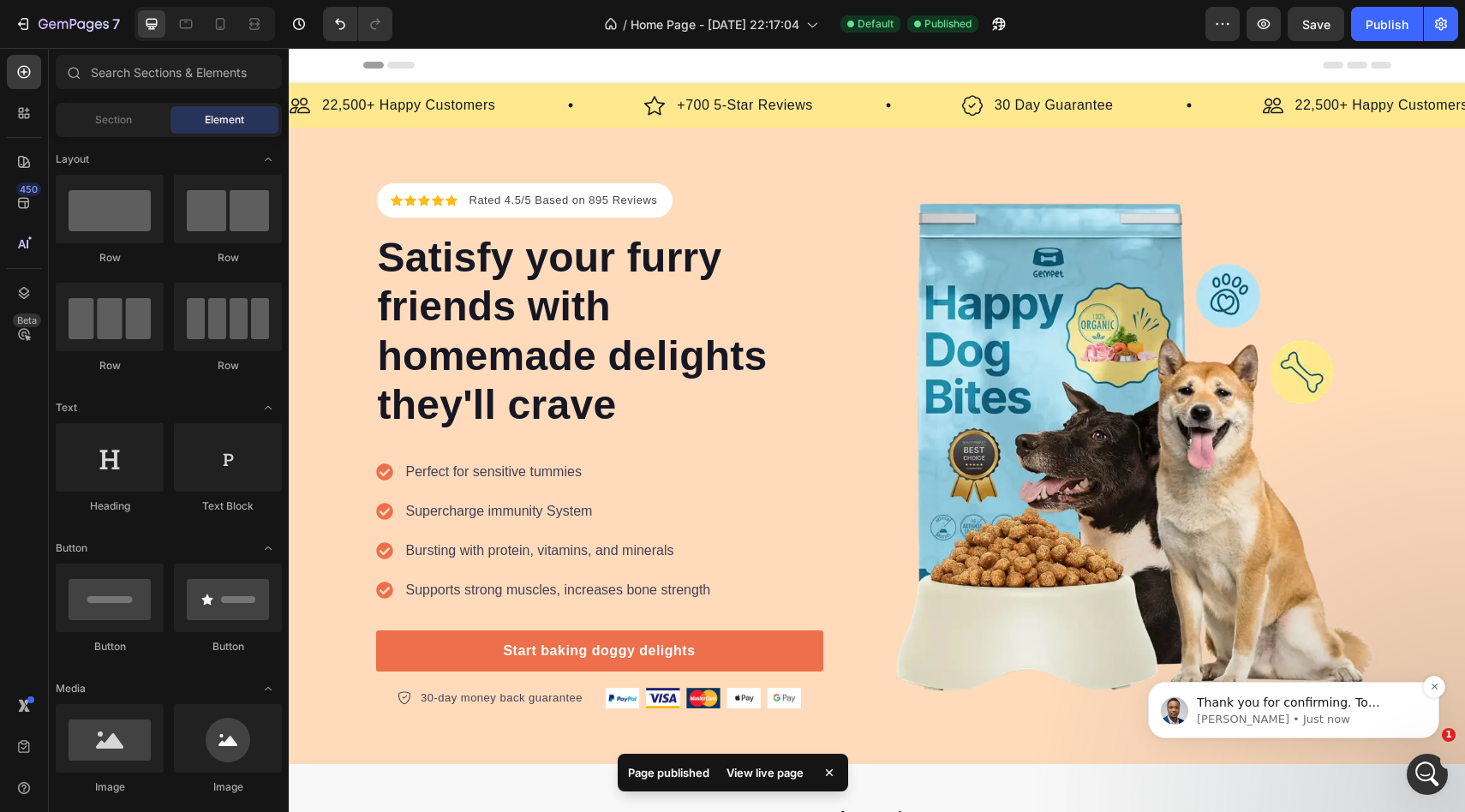
click at [1290, 710] on p "Thank you for confirming. To achieve this, we have a detailed guide that will a…" at bounding box center [1307, 704] width 221 height 18
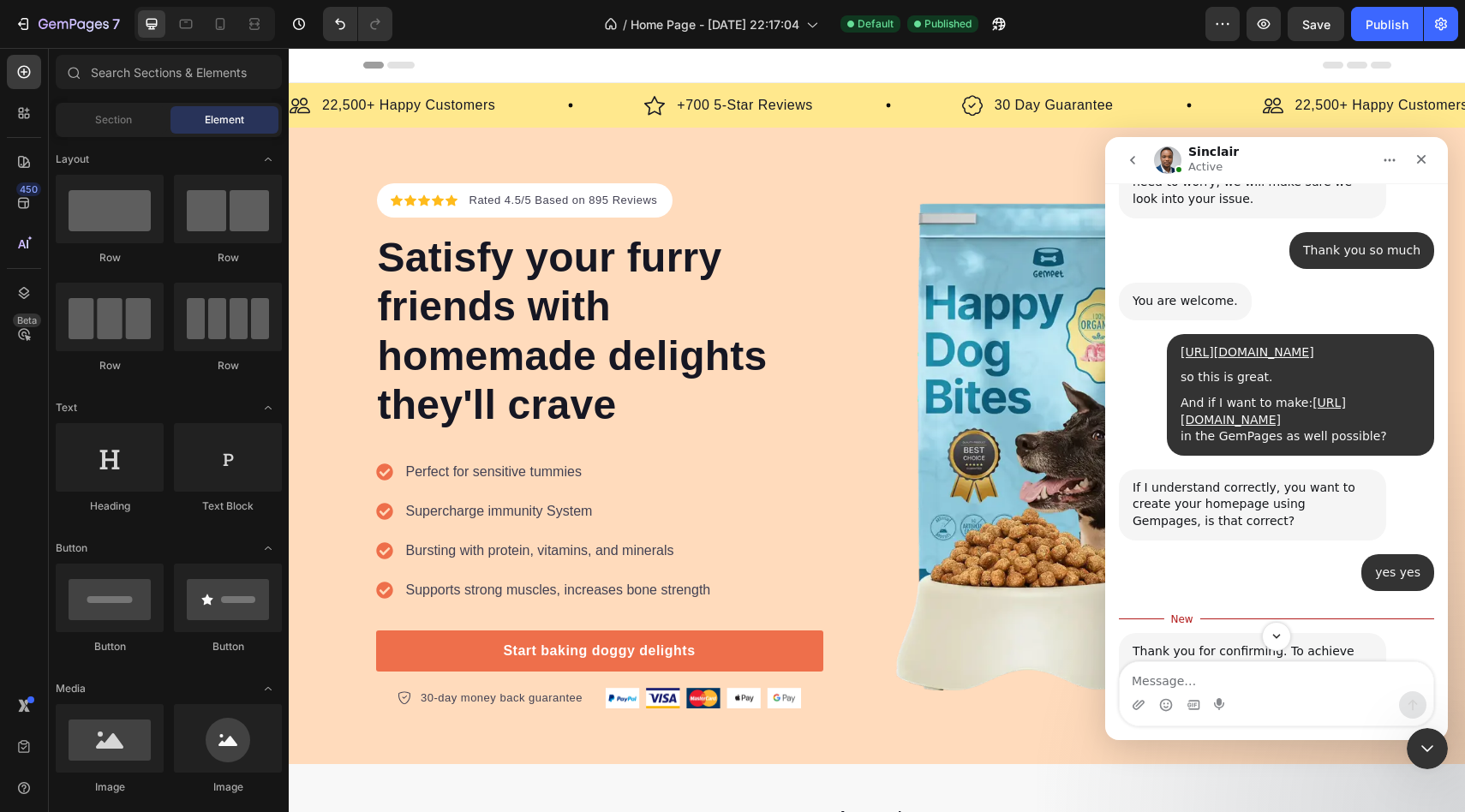
scroll to position [12542, 0]
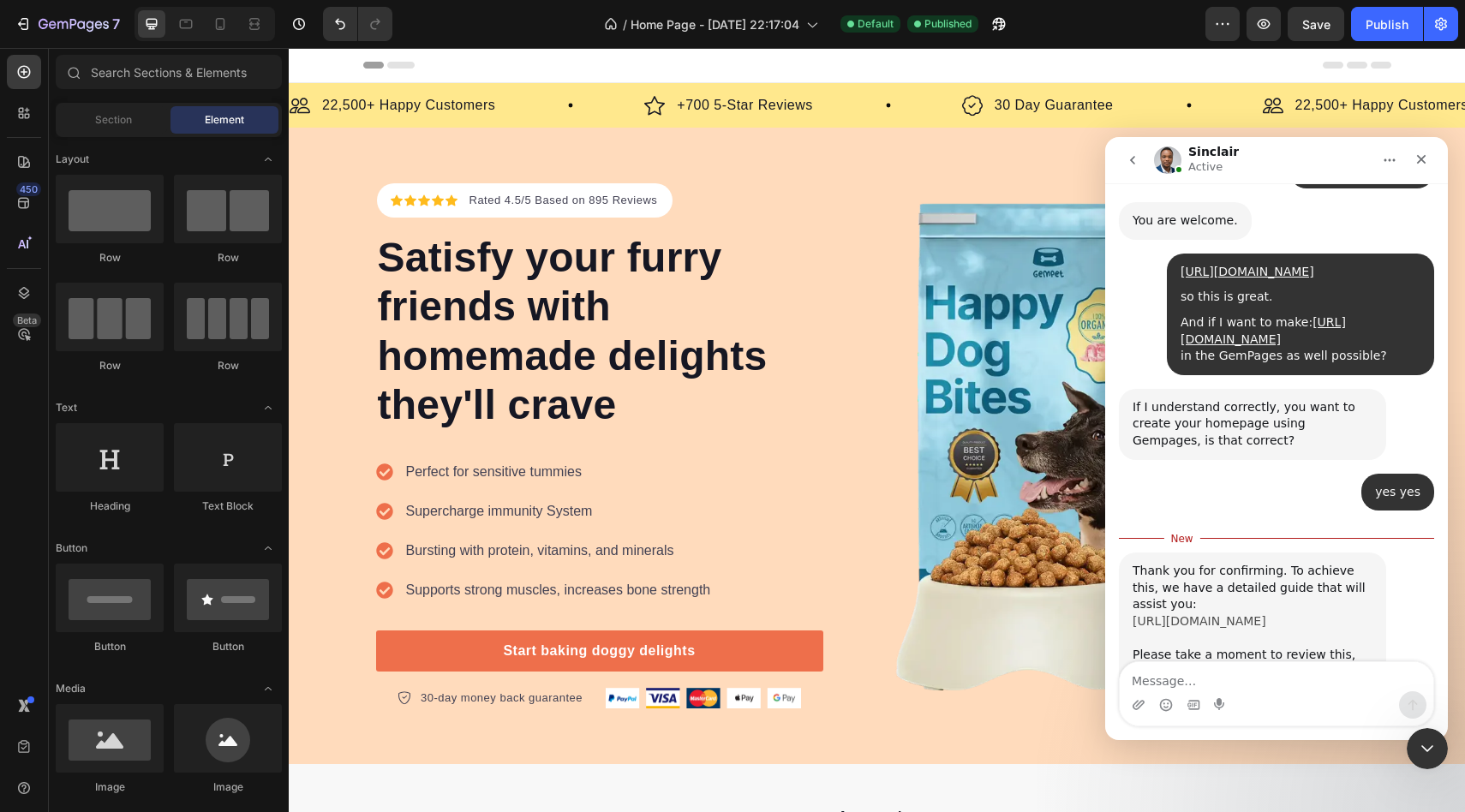
click at [1184, 614] on link "[URL][DOMAIN_NAME]" at bounding box center [1199, 621] width 134 height 14
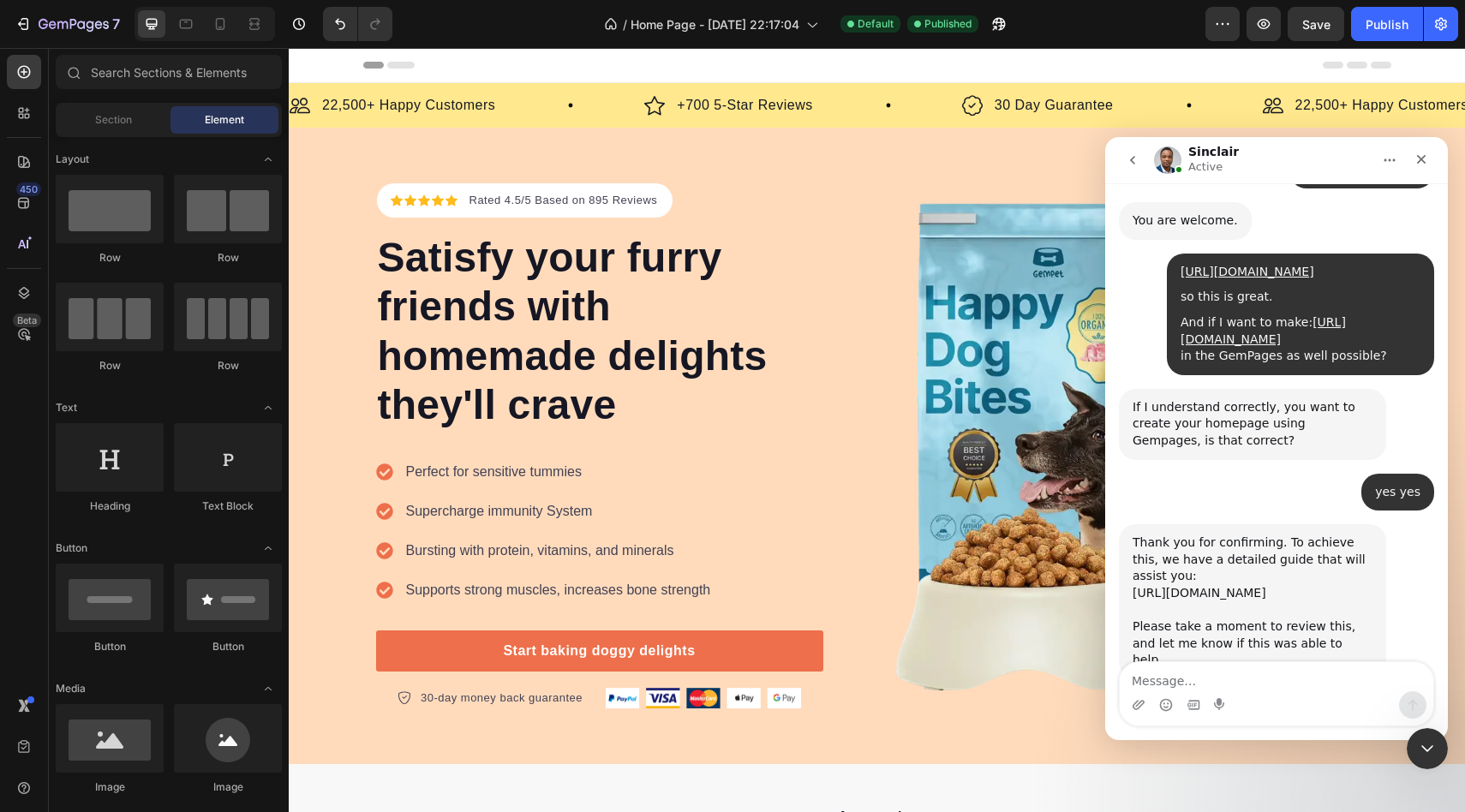
scroll to position [12604, 0]
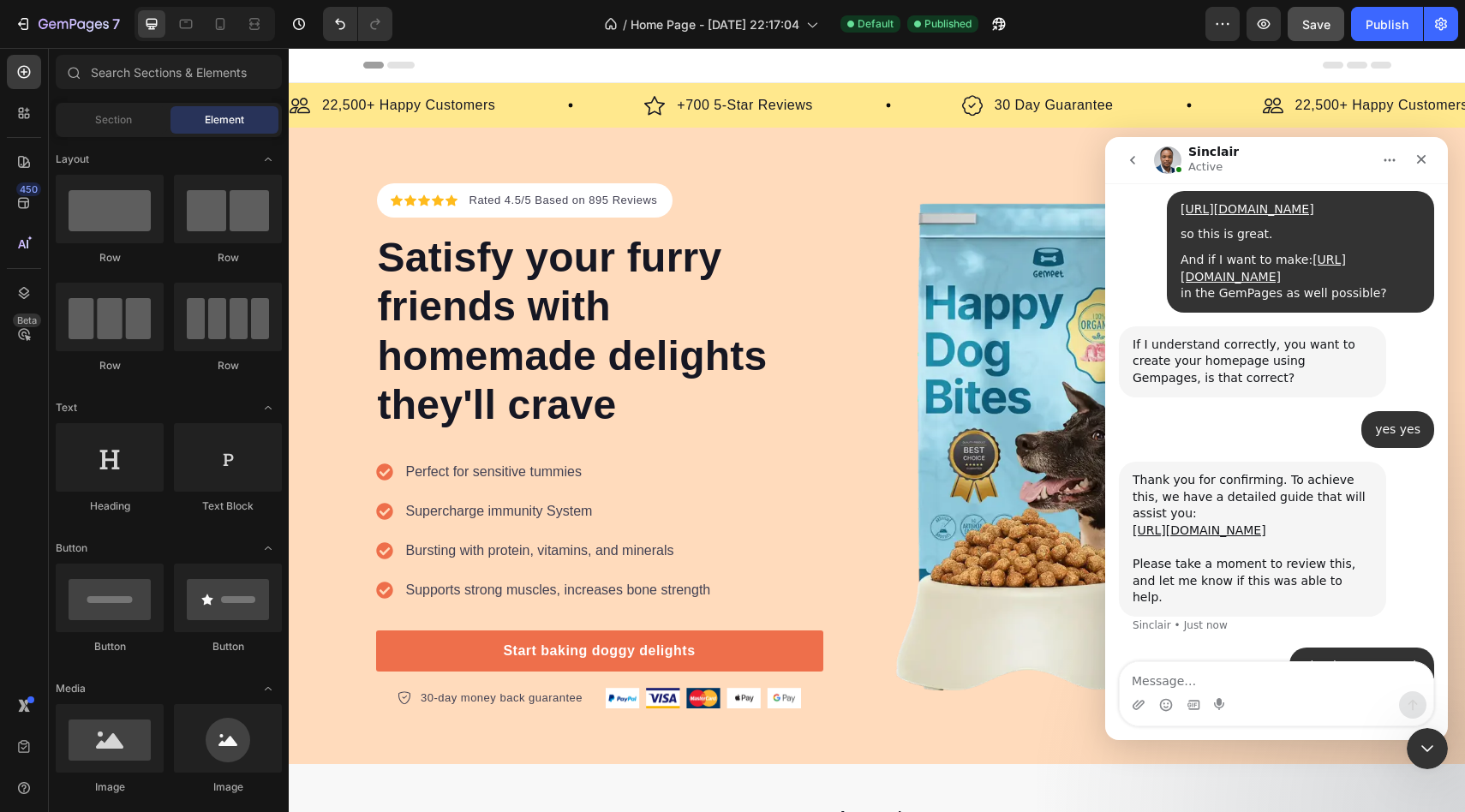
click at [1310, 20] on span "Save" at bounding box center [1316, 24] width 28 height 15
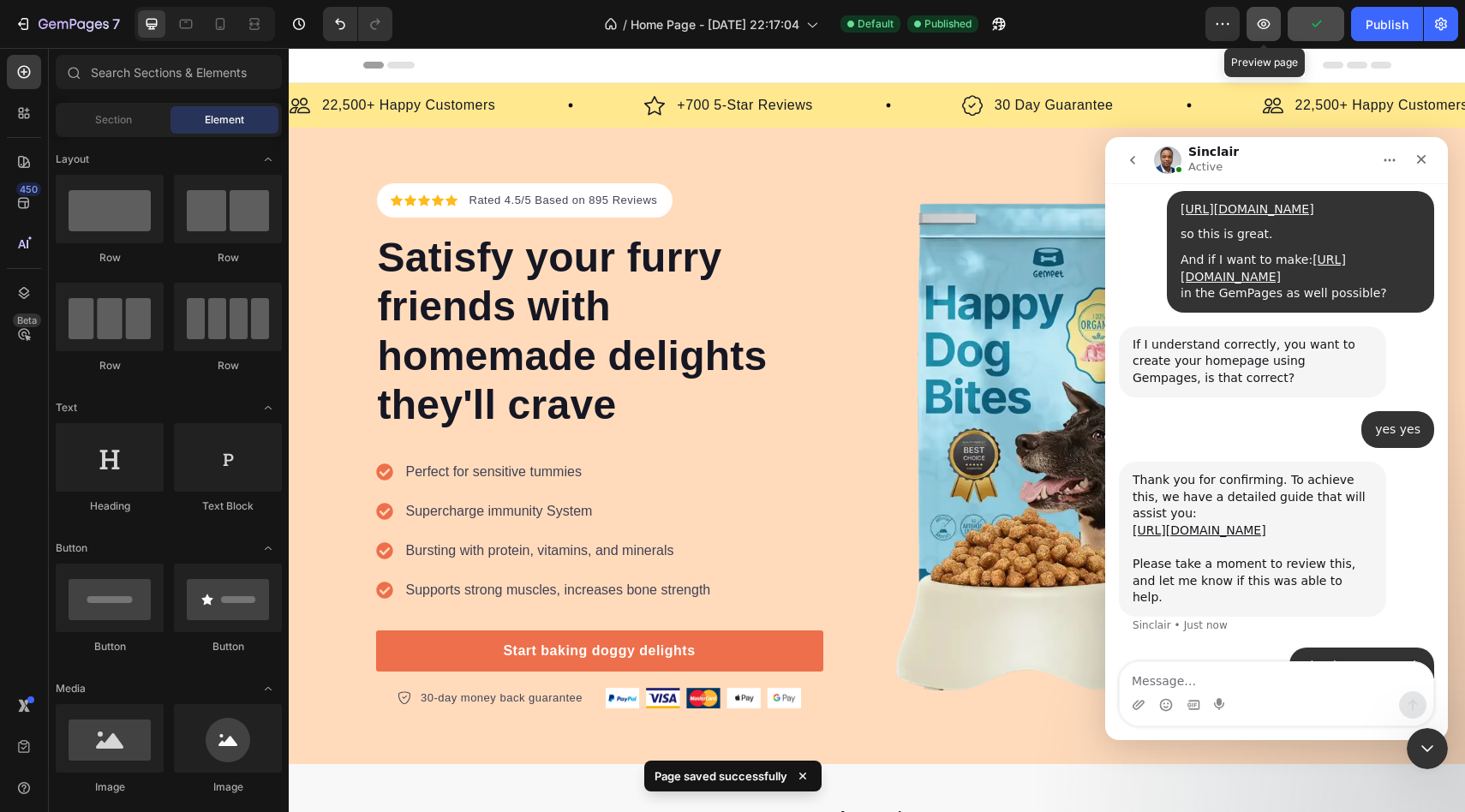
click at [1262, 20] on icon "button" at bounding box center [1264, 24] width 13 height 10
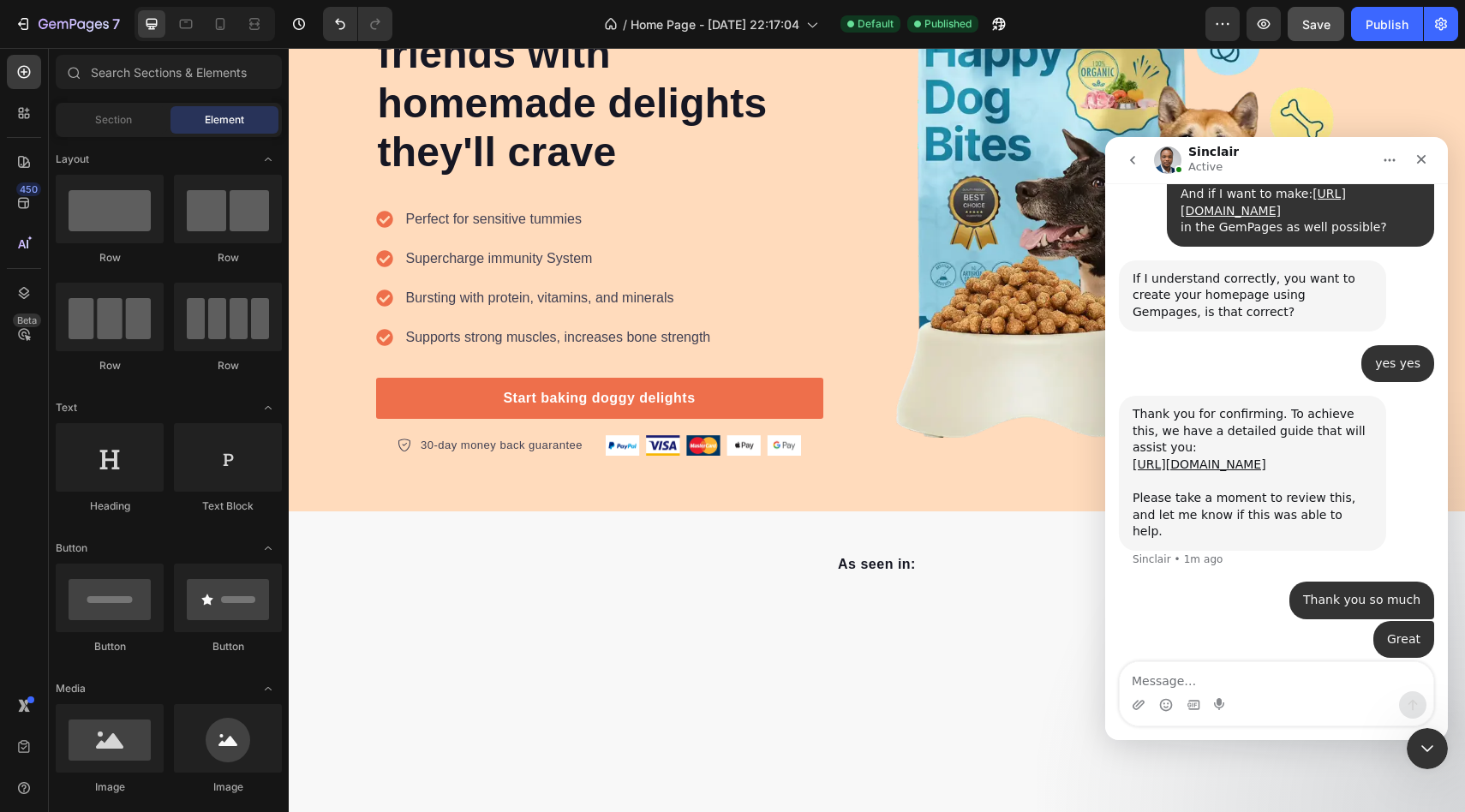
scroll to position [12951, 0]
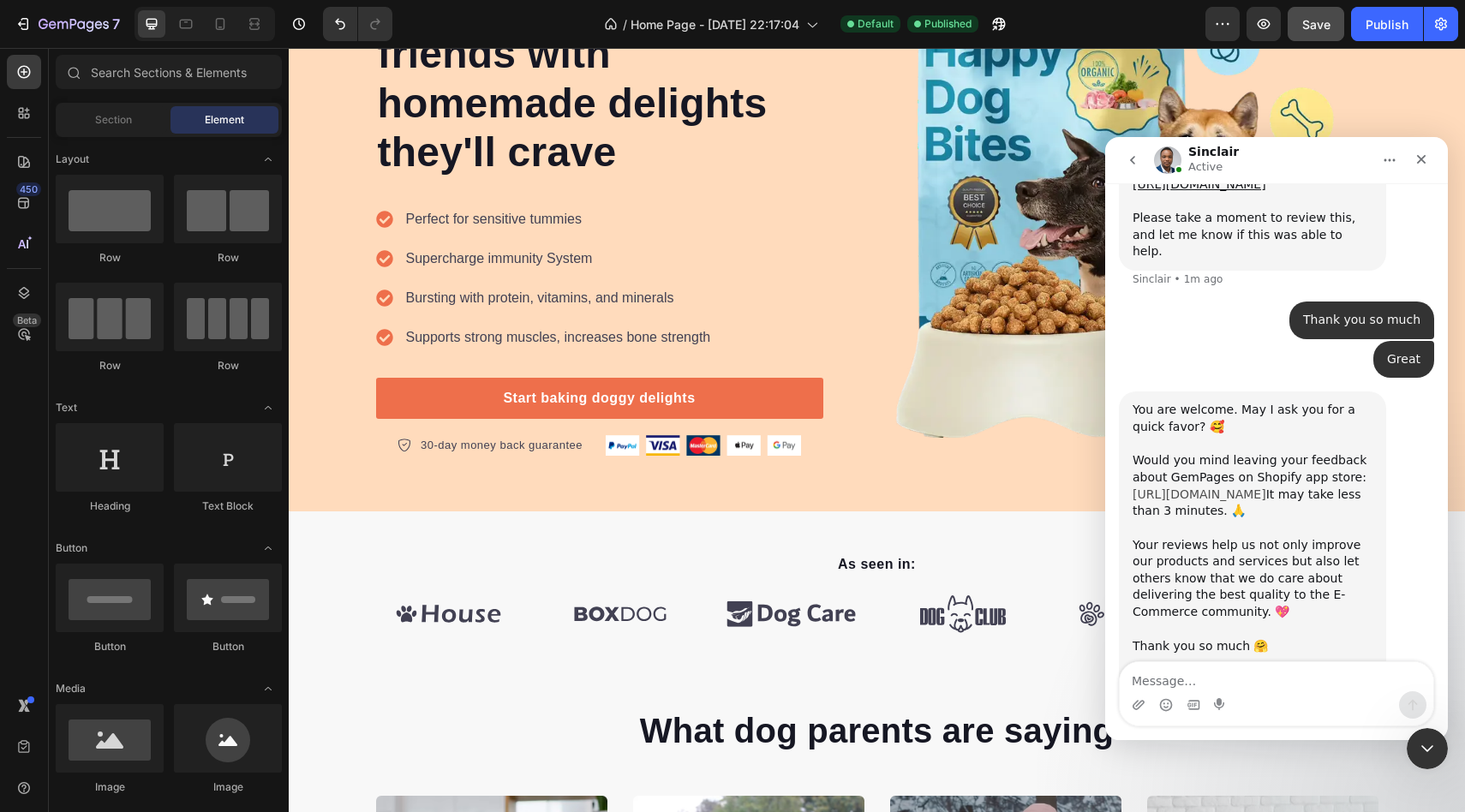
click at [1167, 487] on link "[URL][DOMAIN_NAME]" at bounding box center [1199, 494] width 134 height 14
click at [1427, 150] on div "Close" at bounding box center [1420, 158] width 31 height 31
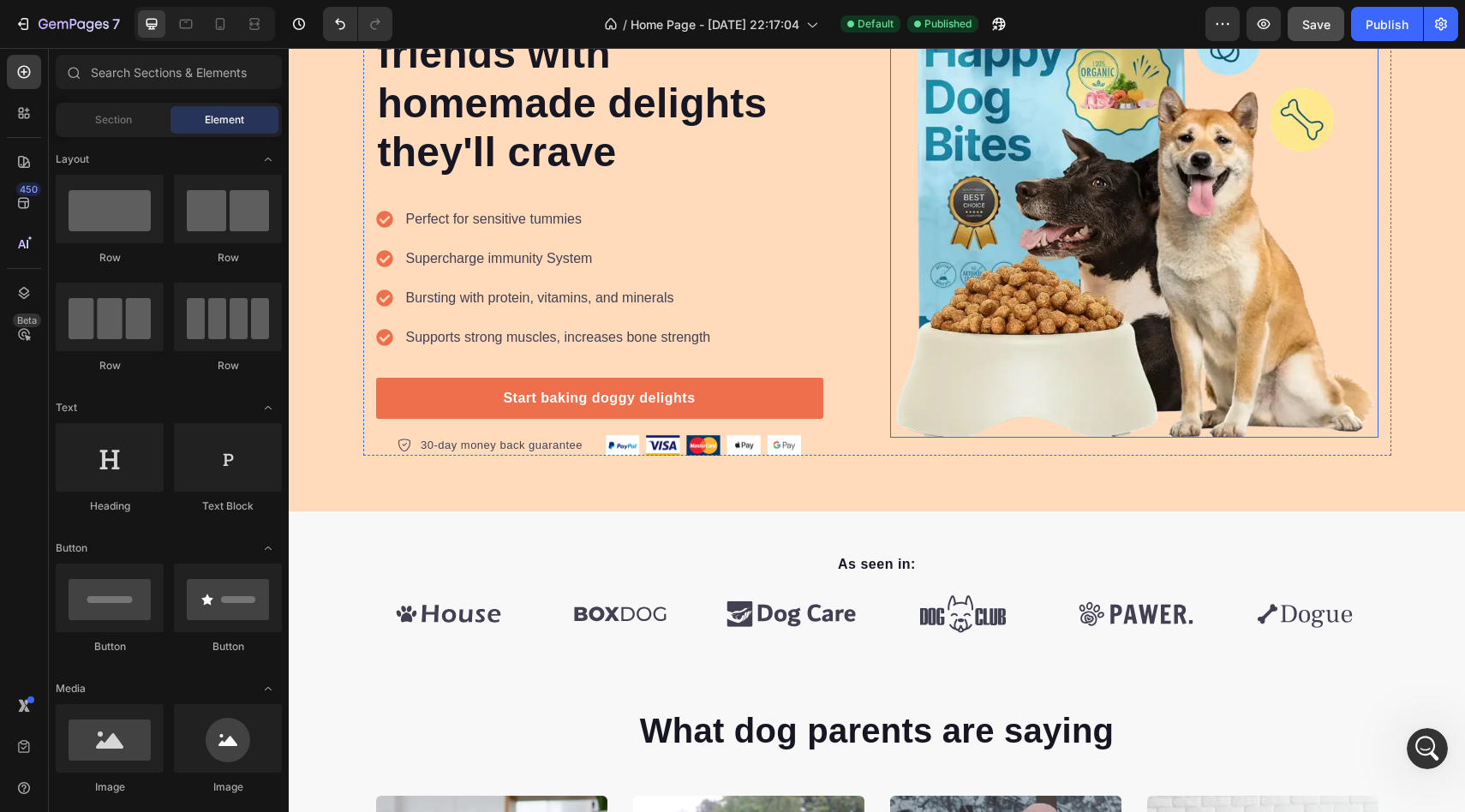
scroll to position [12933, 0]
click at [1373, 20] on div "Publish" at bounding box center [1386, 24] width 43 height 18
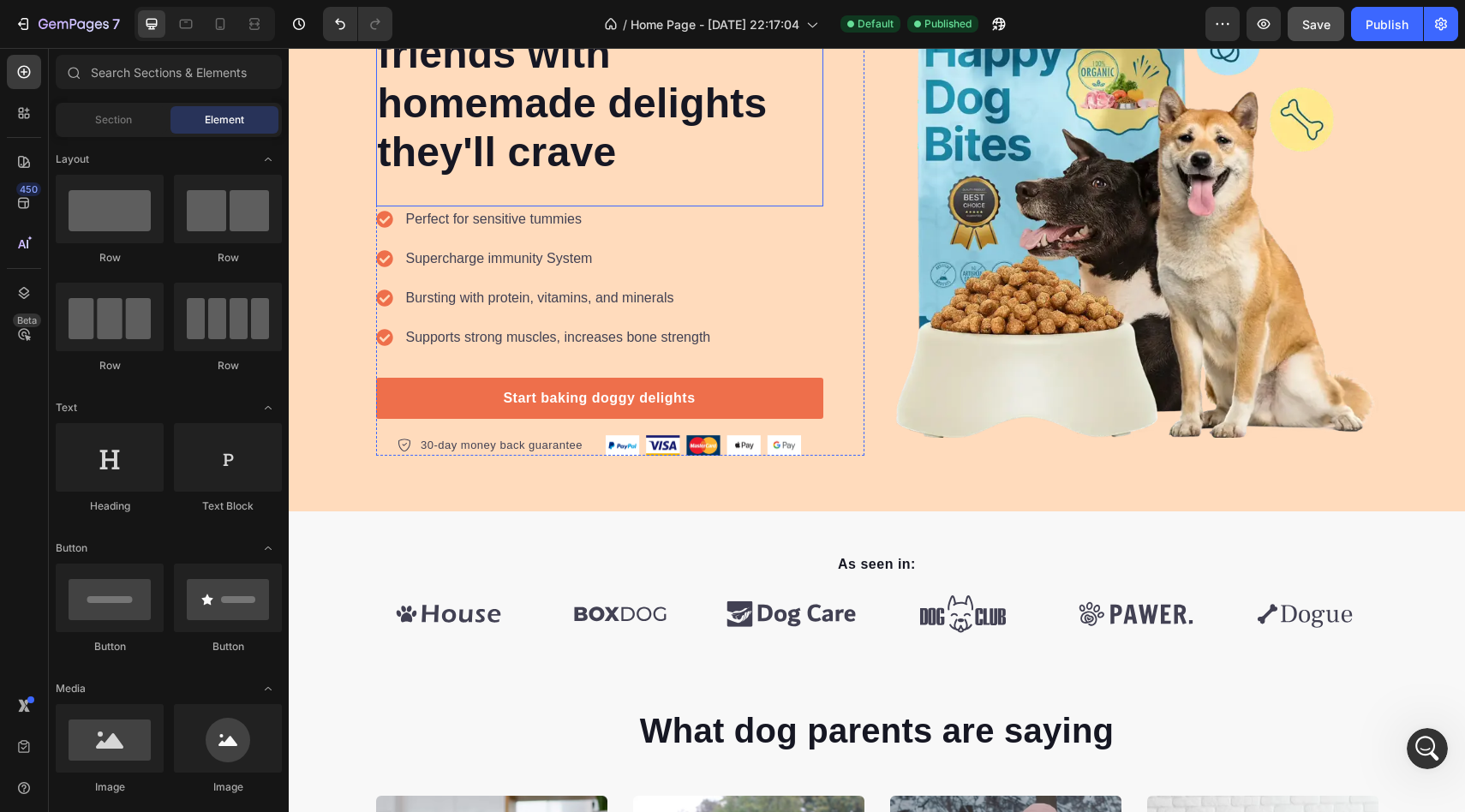
scroll to position [12978, 0]
